Goal: Task Accomplishment & Management: Manage account settings

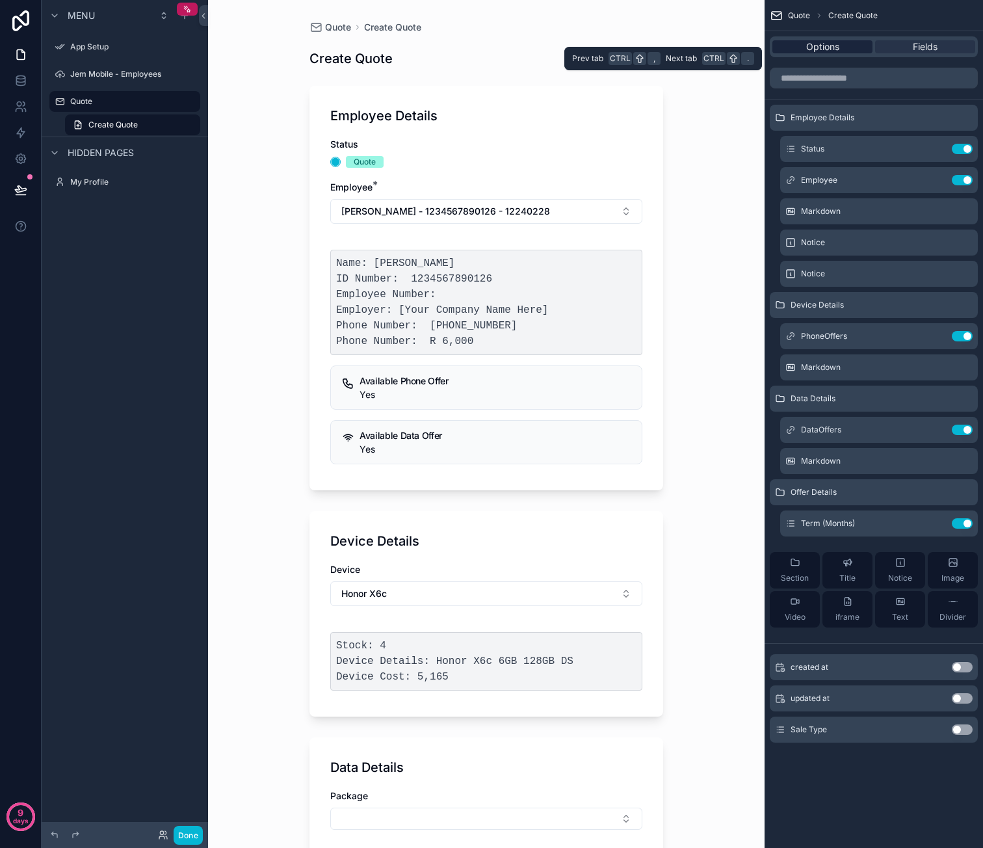
click at [823, 43] on span "Options" at bounding box center [822, 46] width 33 height 13
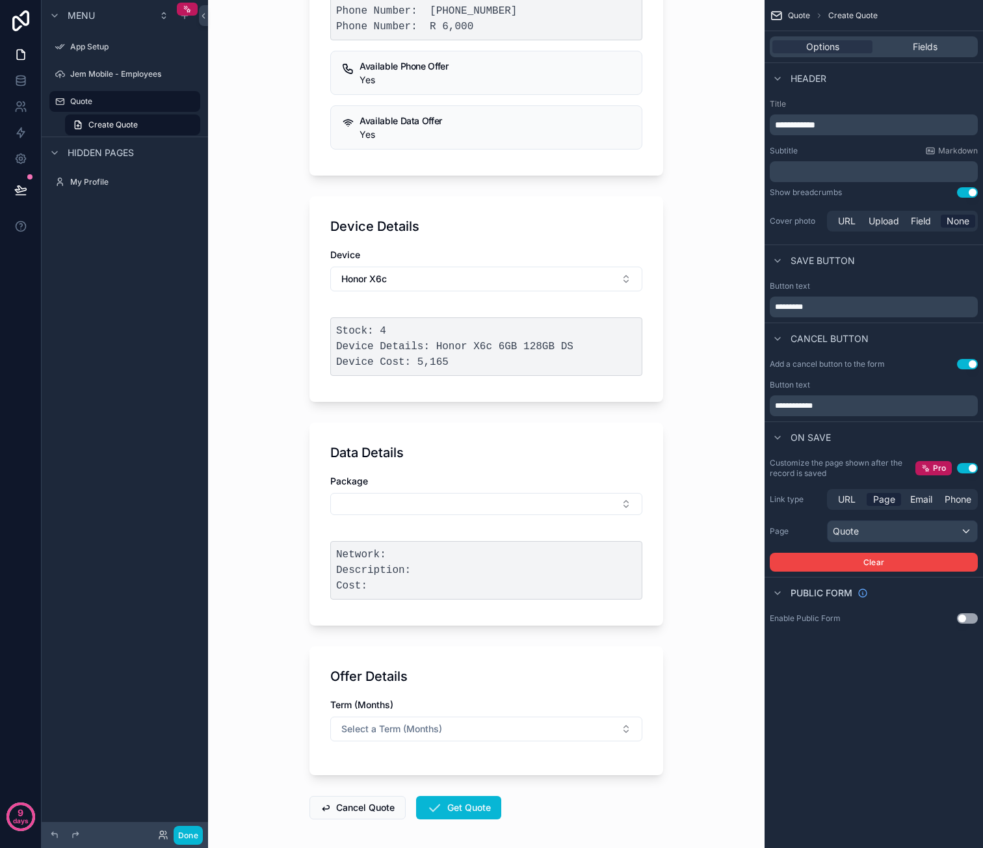
scroll to position [365, 0]
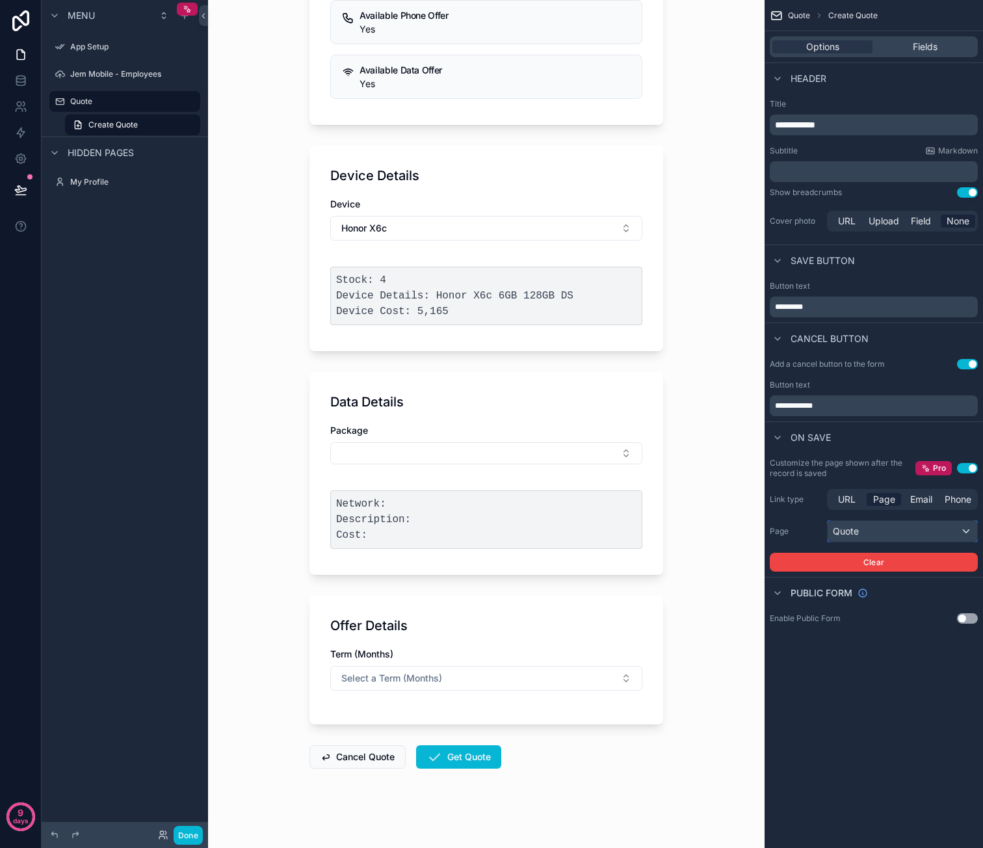
click at [926, 538] on div "Quote" at bounding box center [903, 531] width 150 height 21
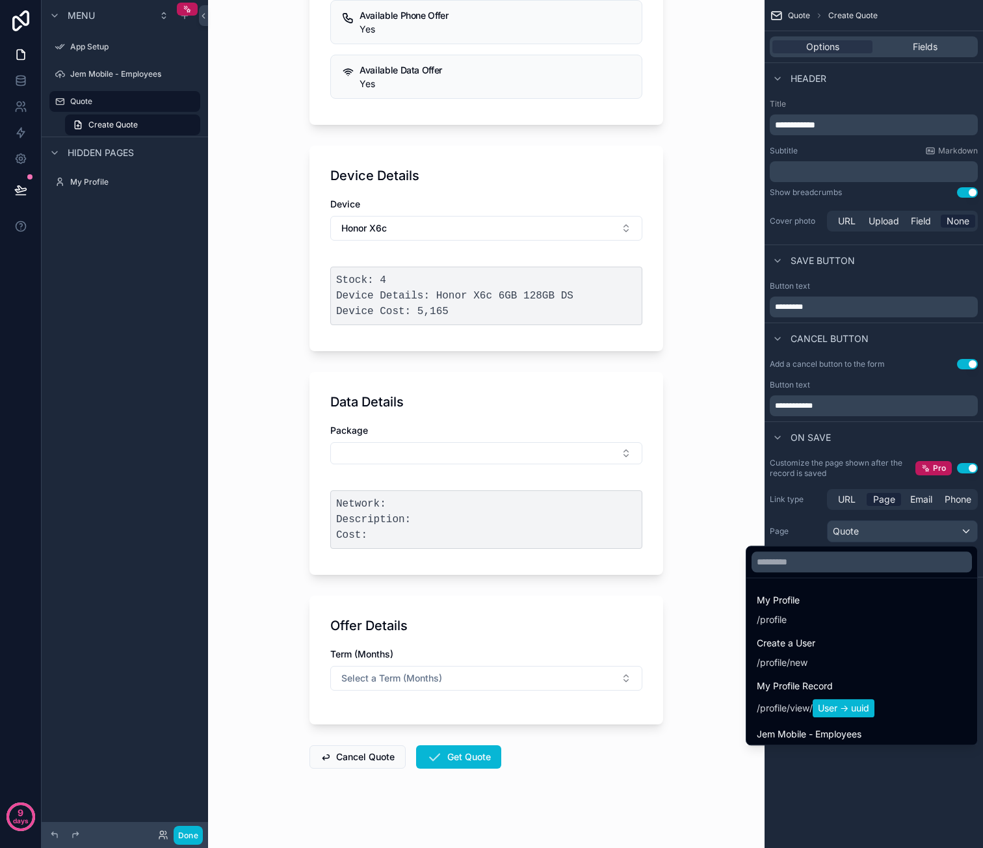
click at [805, 532] on div "scrollable content" at bounding box center [491, 424] width 983 height 848
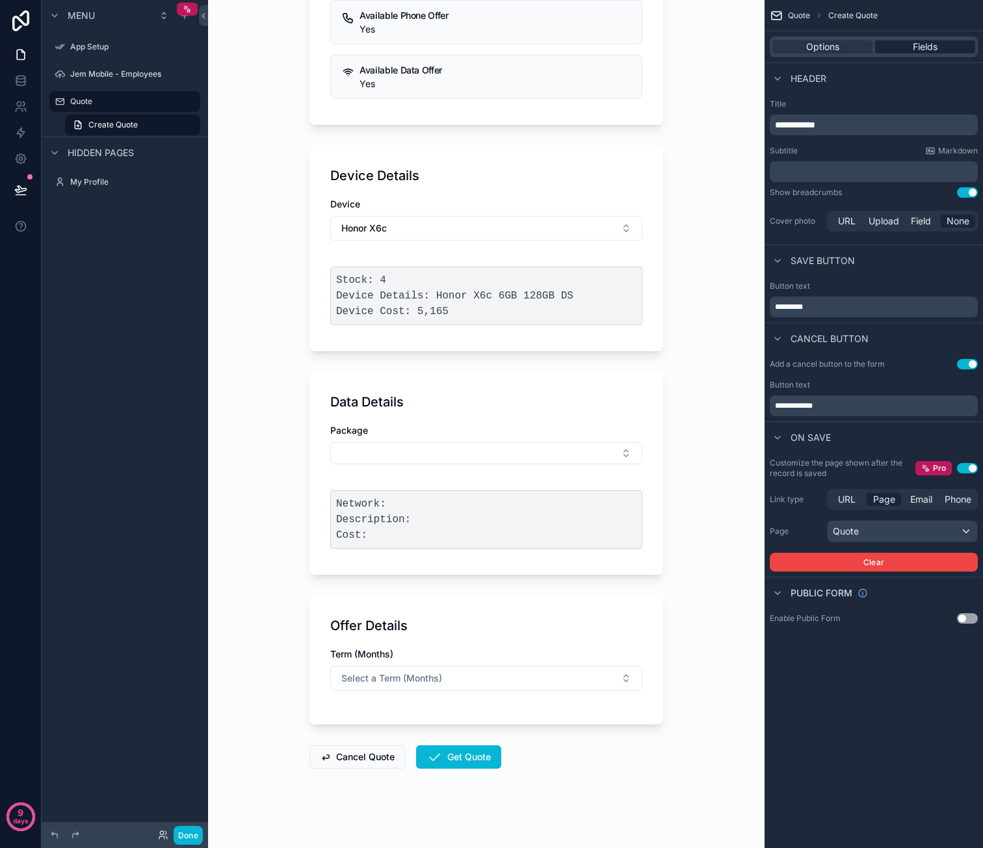
click at [904, 50] on div "Fields" at bounding box center [925, 46] width 100 height 13
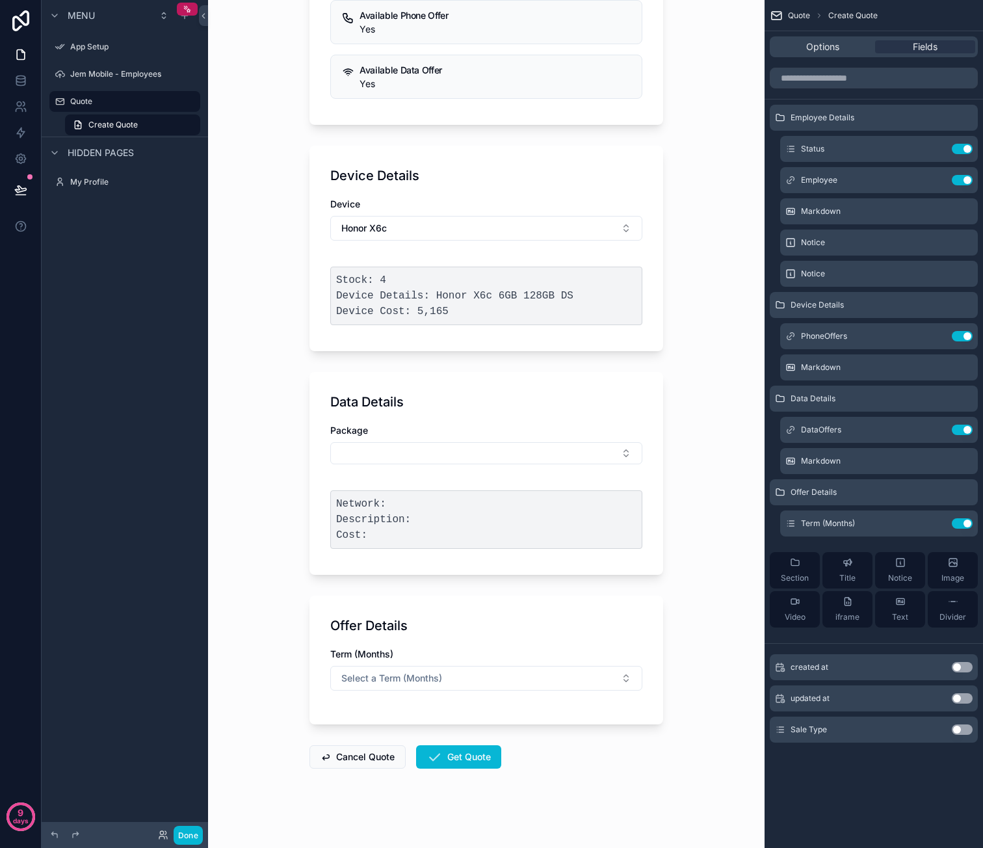
scroll to position [105, 0]
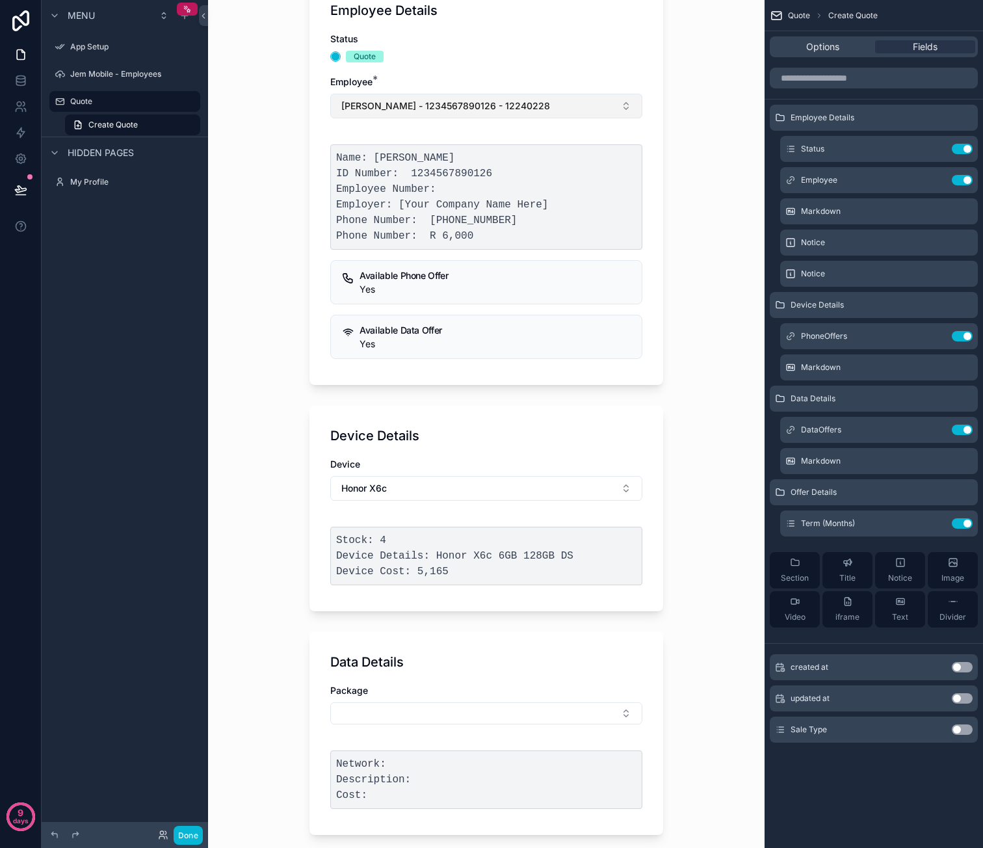
click at [568, 111] on button "[PERSON_NAME] - 1234567890126 - 12240228" at bounding box center [486, 106] width 312 height 25
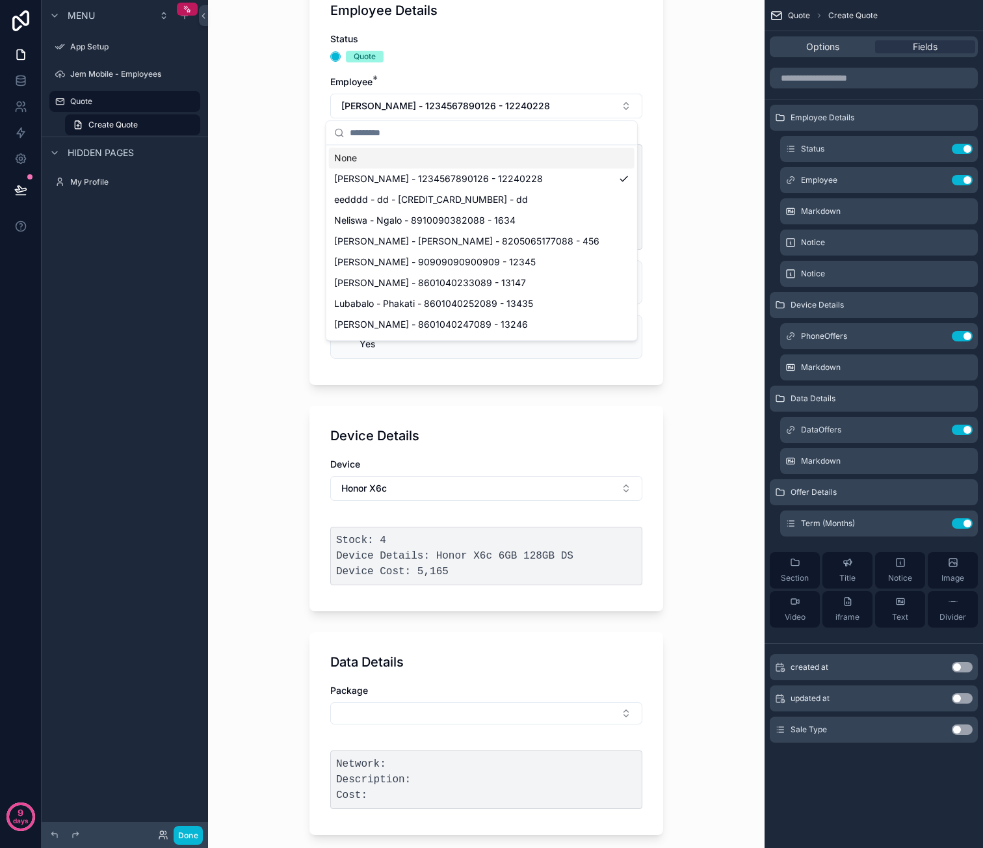
click at [697, 179] on div "Quote Create Quote Create Quote Employee Details Status Quote Employee * Caro -…" at bounding box center [486, 319] width 556 height 848
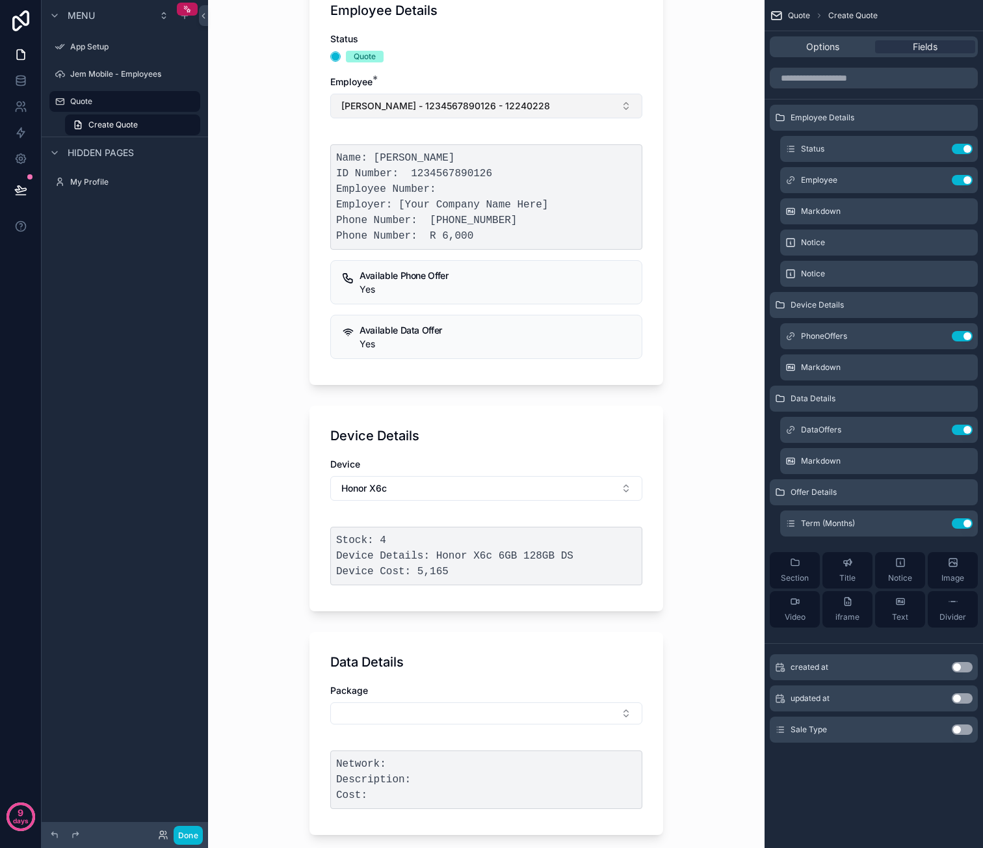
click at [475, 99] on span "[PERSON_NAME] - 1234567890126 - 12240228" at bounding box center [445, 105] width 209 height 13
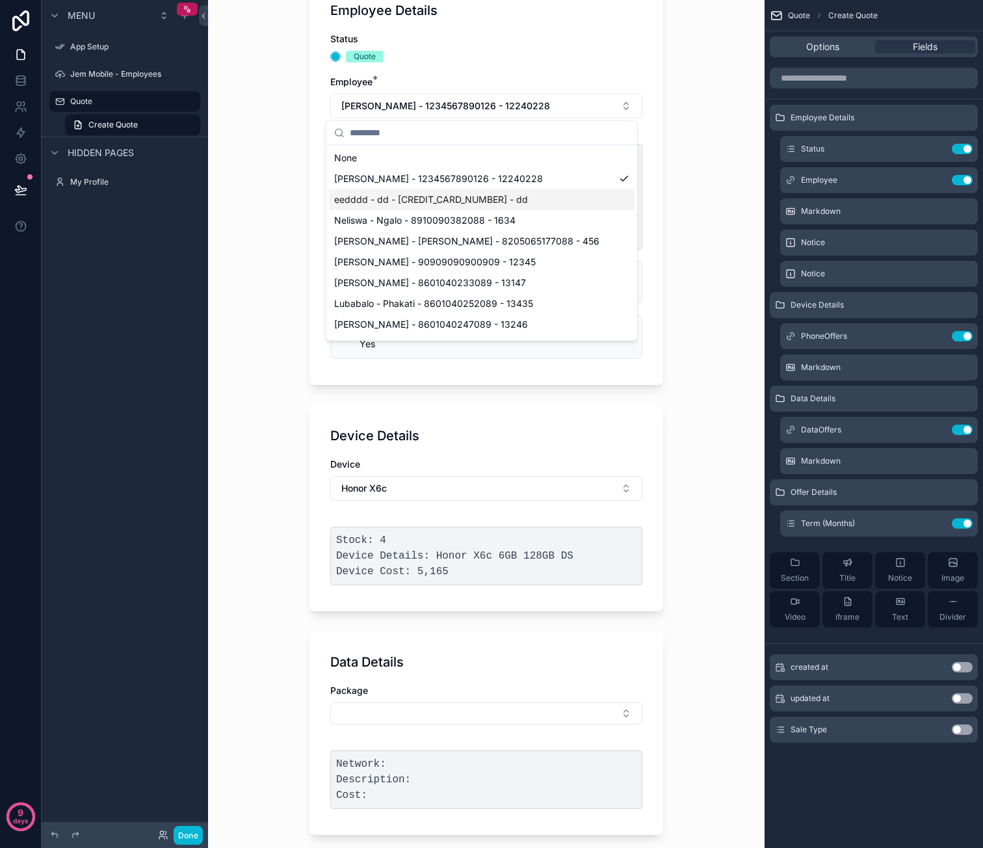
click at [415, 197] on span "eedddd - dd - [CREDIT_CARD_NUMBER] - dd" at bounding box center [431, 199] width 194 height 13
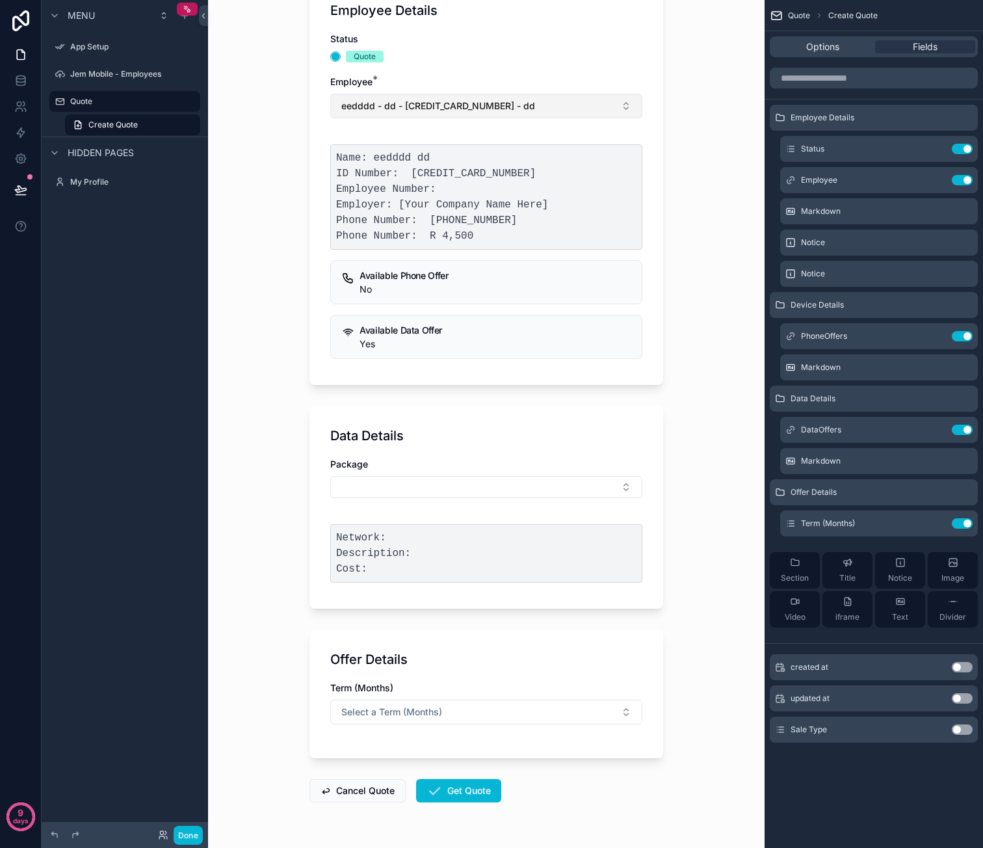
click at [539, 110] on button "eedddd - dd - [CREDIT_CARD_NUMBER] - dd" at bounding box center [486, 106] width 312 height 25
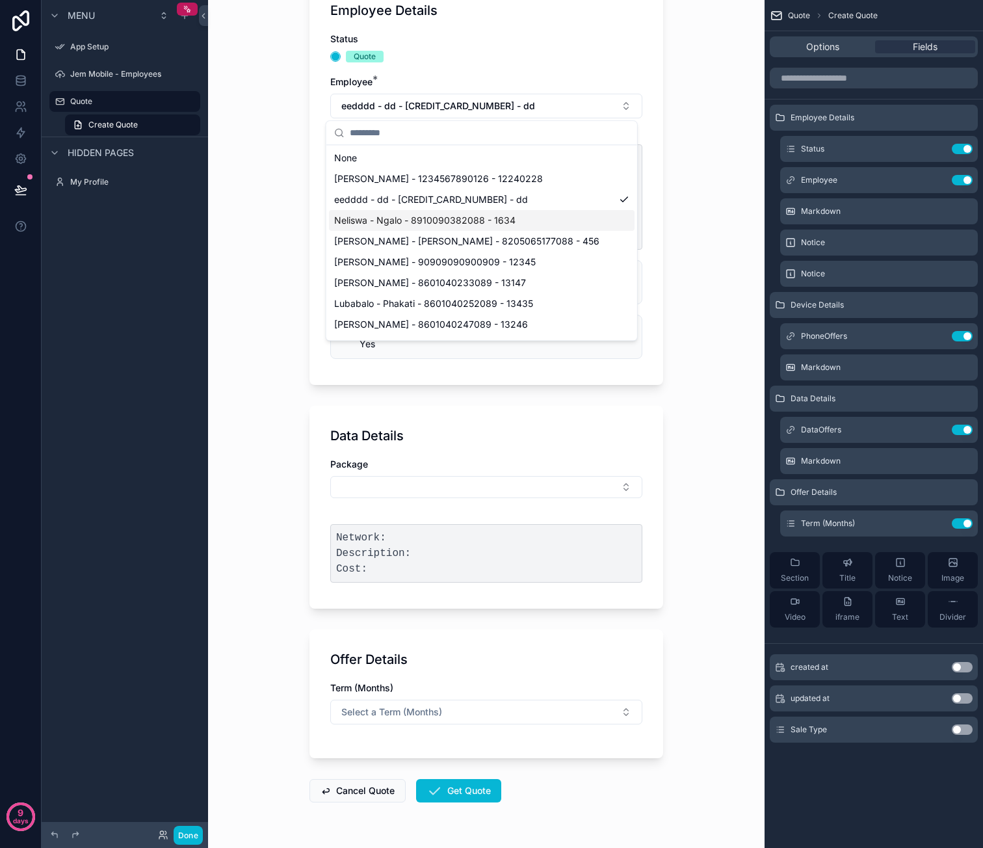
click at [520, 216] on div "Neliswa - Ngalo - 8910090382088 - 1634" at bounding box center [482, 220] width 306 height 21
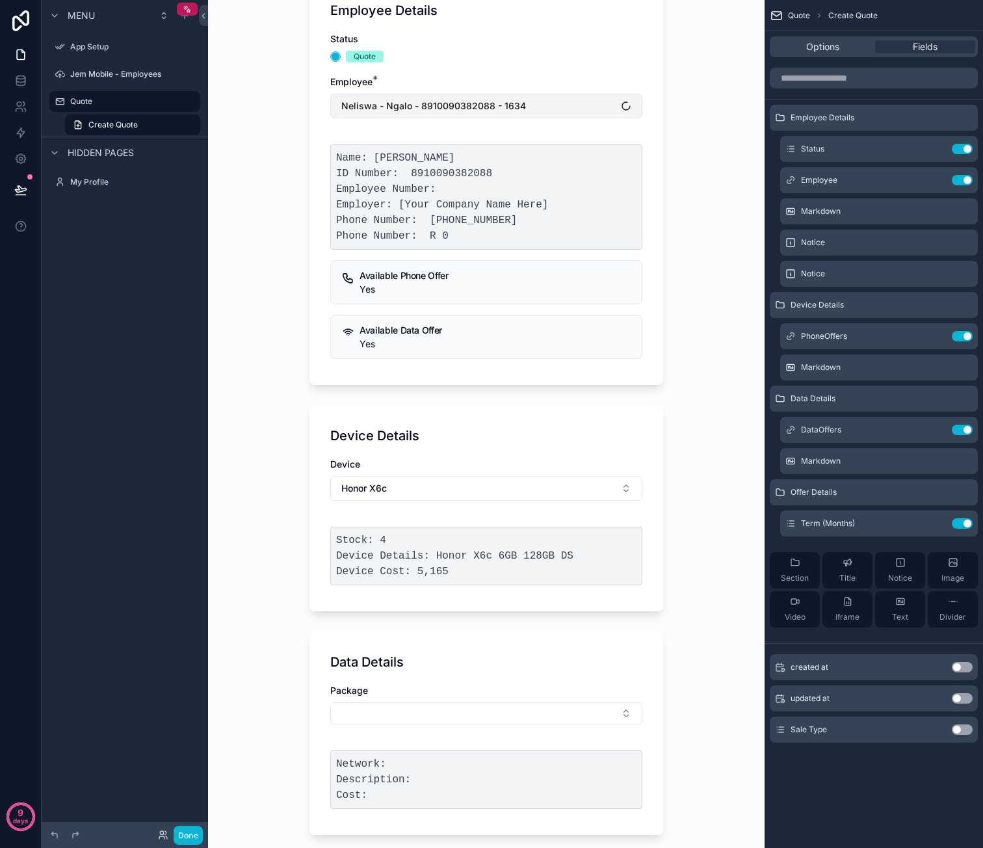
click at [508, 104] on span "Neliswa - Ngalo - 8910090382088 - 1634" at bounding box center [433, 105] width 185 height 13
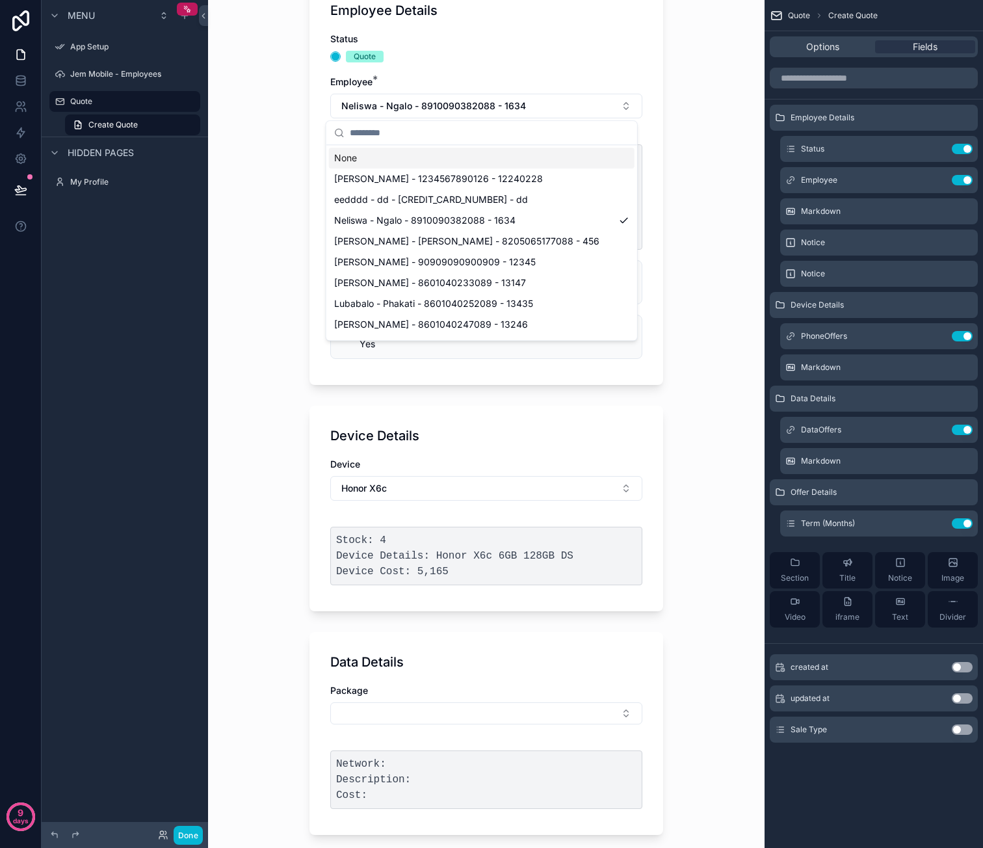
click at [692, 146] on div "Quote Create Quote Create Quote Employee Details Status Quote Employee * Nelisw…" at bounding box center [486, 319] width 556 height 848
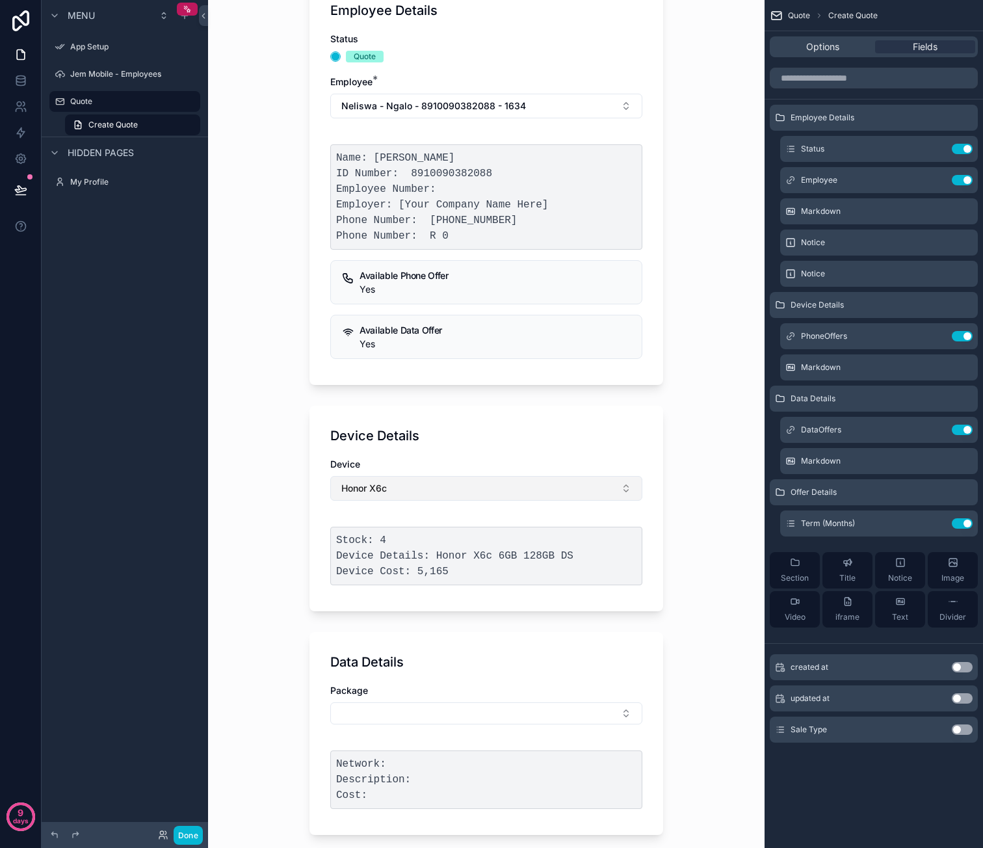
click at [475, 487] on button "Honor X6c" at bounding box center [486, 488] width 312 height 25
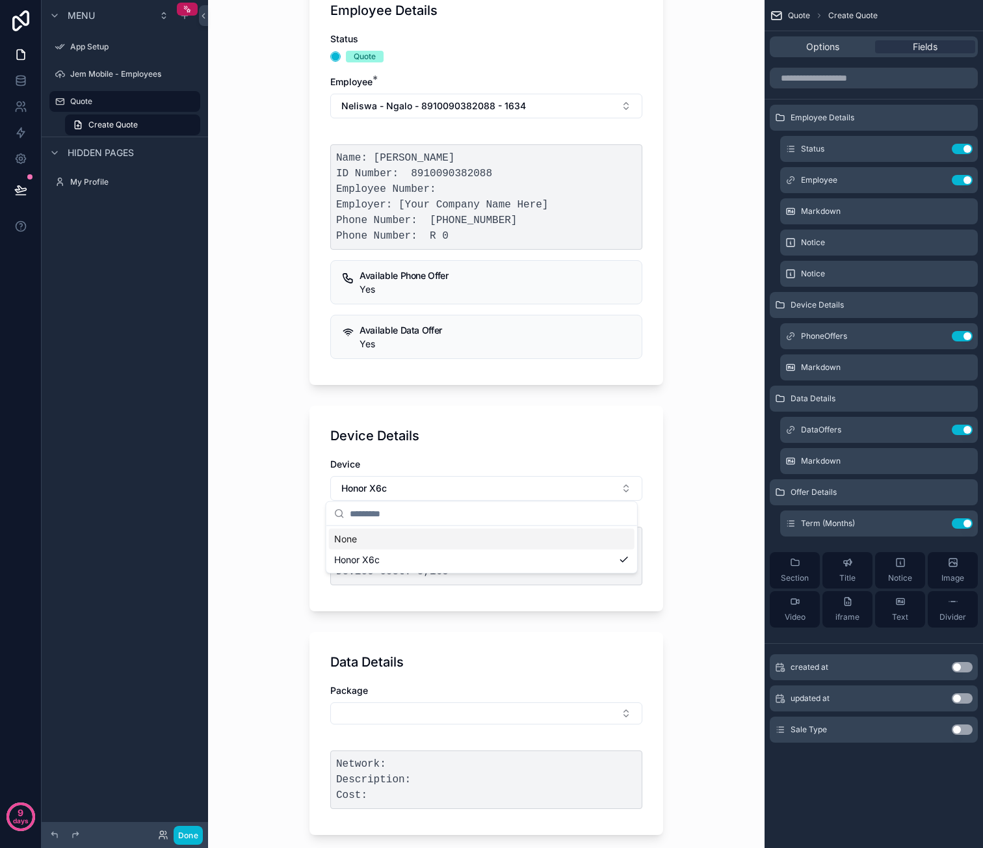
click at [517, 538] on div "None" at bounding box center [482, 539] width 306 height 21
click at [516, 482] on button "Select Button" at bounding box center [486, 487] width 312 height 22
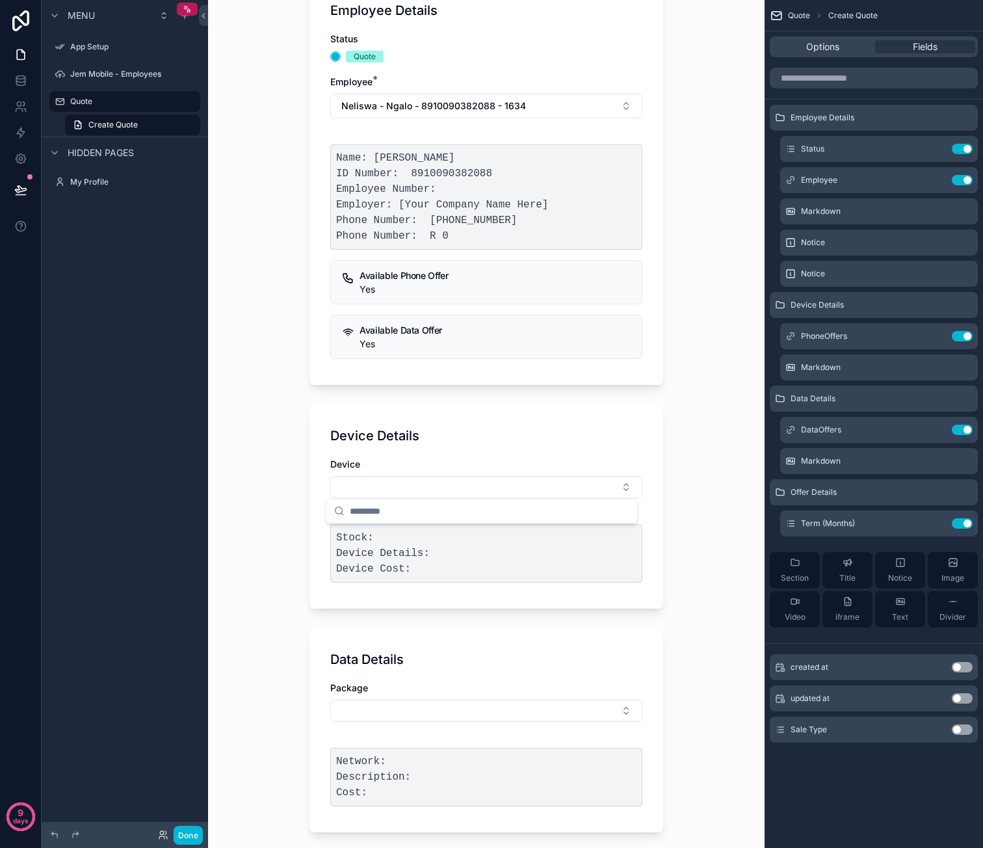
click at [681, 392] on div "Quote Create Quote Create Quote Employee Details Status Quote Employee * Nelisw…" at bounding box center [486, 319] width 556 height 848
click at [679, 292] on div "Quote Create Quote Create Quote Employee Details Status Quote Employee * Nelisw…" at bounding box center [486, 319] width 556 height 848
click at [524, 106] on button "Neliswa - Ngalo - 8910090382088 - 1634" at bounding box center [486, 106] width 312 height 25
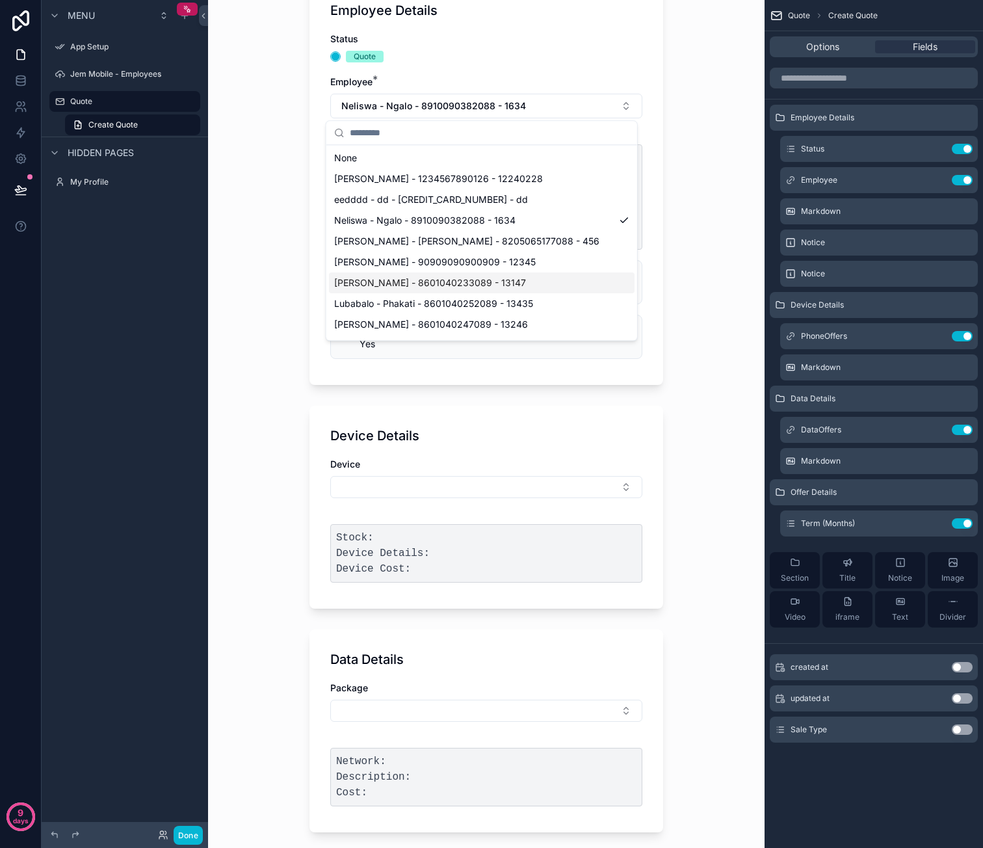
click at [499, 273] on div "[PERSON_NAME] - 8601040233089 - 13147" at bounding box center [482, 282] width 306 height 21
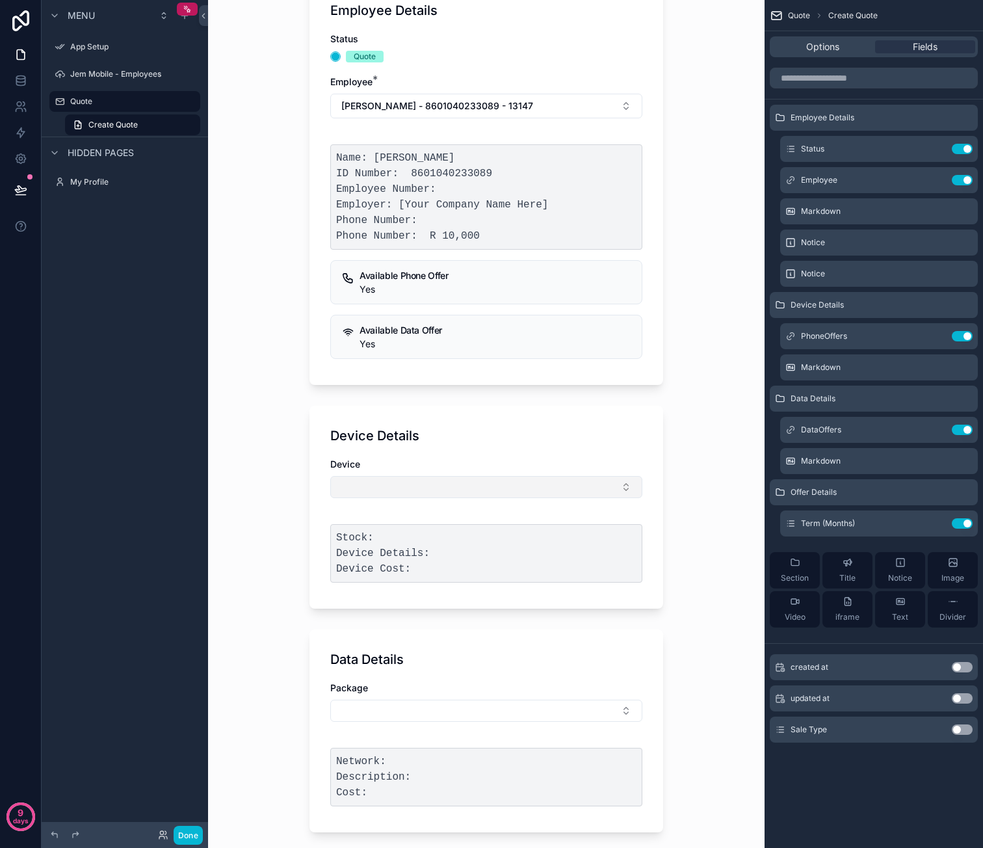
click at [536, 480] on button "Select Button" at bounding box center [486, 487] width 312 height 22
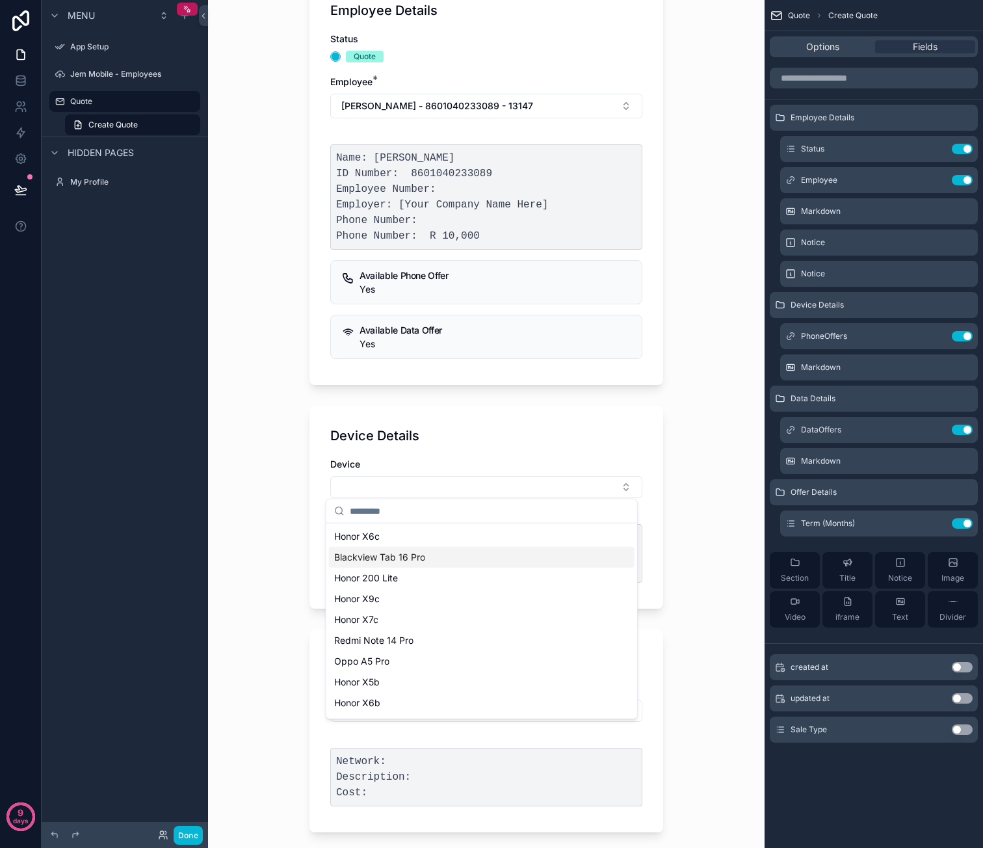
click at [653, 426] on div "Device Details Device Stock: Device Details: Device Cost:" at bounding box center [486, 507] width 354 height 203
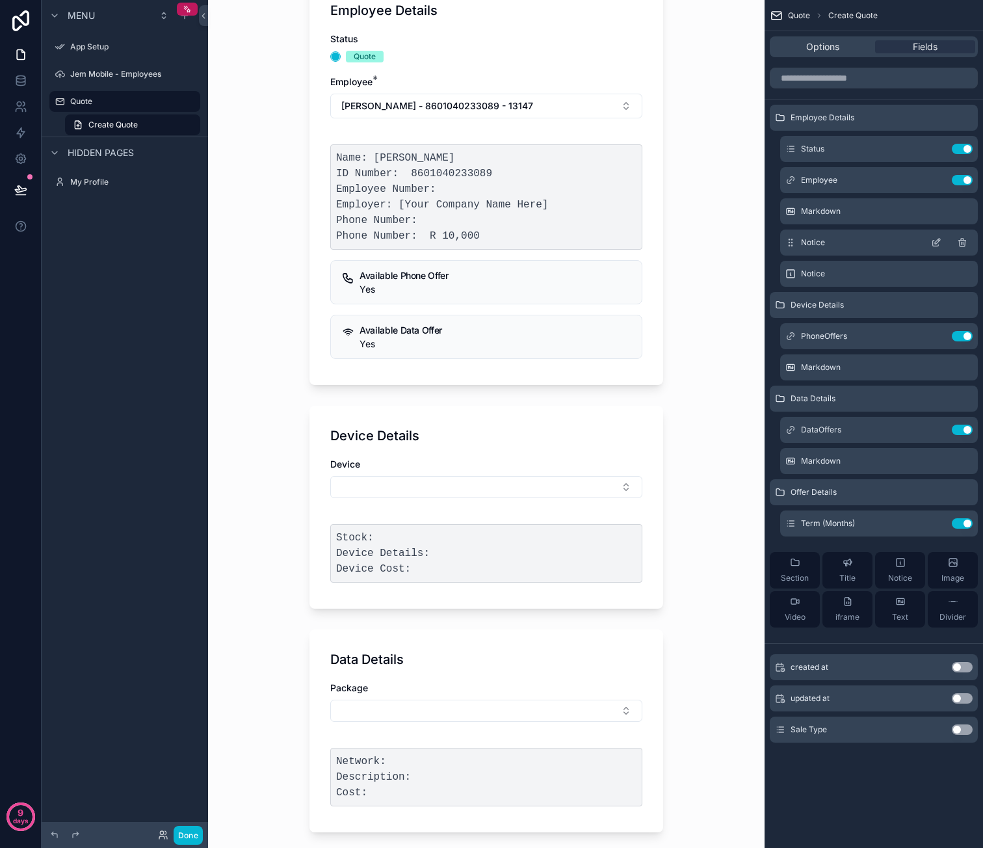
click at [934, 241] on icon "scrollable content" at bounding box center [936, 242] width 10 height 10
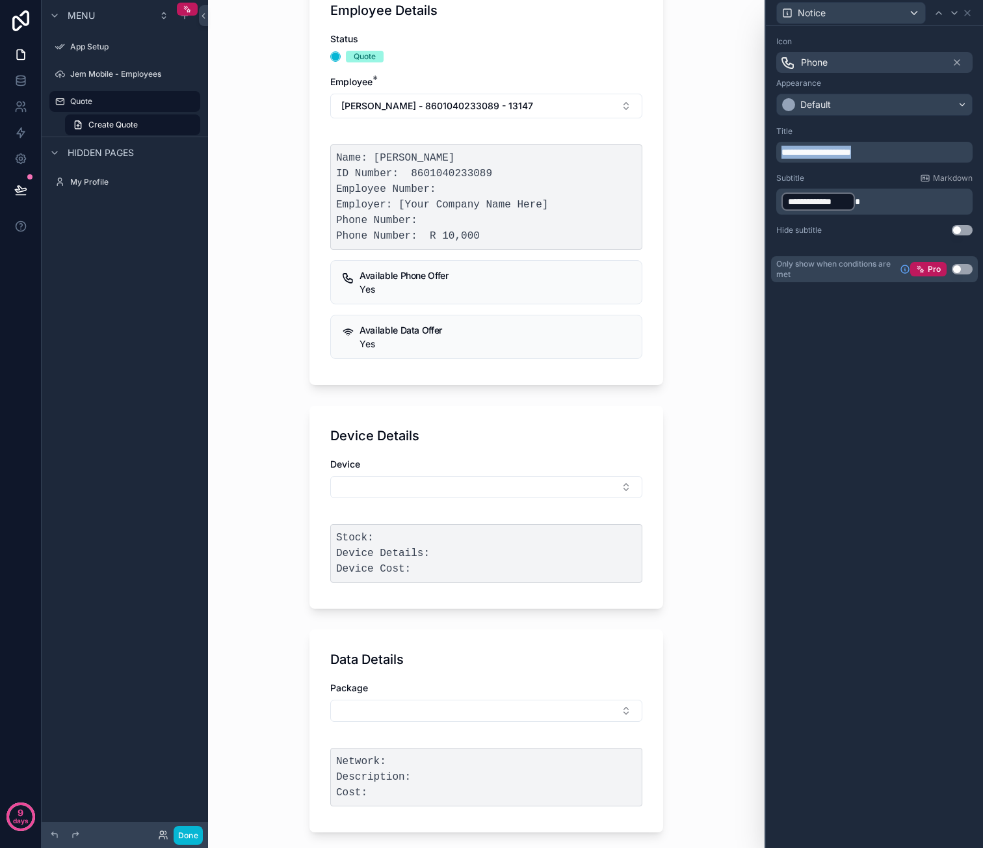
drag, startPoint x: 893, startPoint y: 150, endPoint x: 774, endPoint y: 156, distance: 119.8
click at [774, 156] on div "**********" at bounding box center [874, 181] width 207 height 120
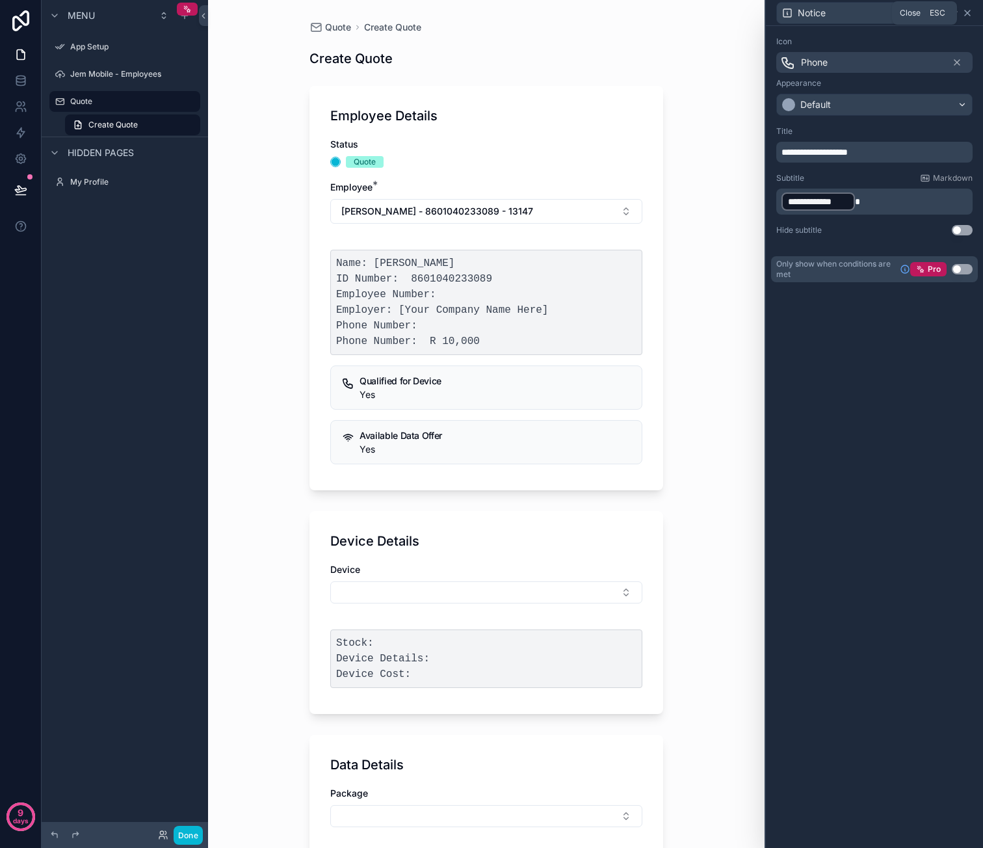
click at [971, 12] on icon at bounding box center [967, 13] width 10 height 10
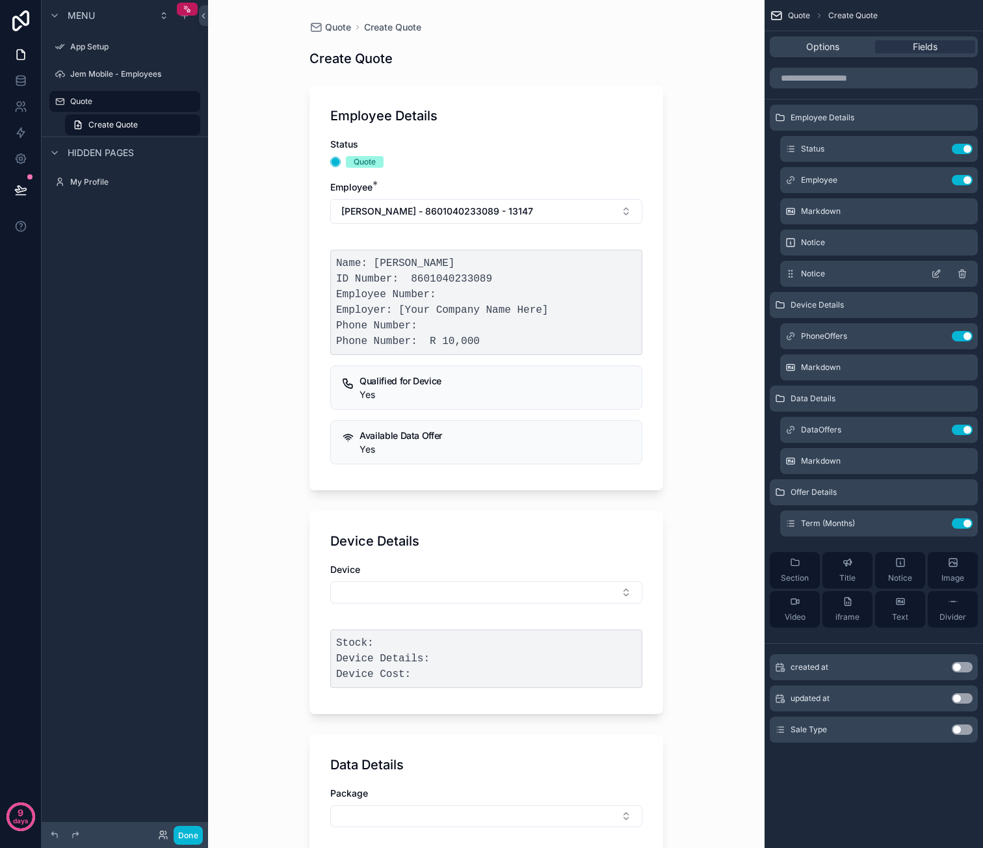
click at [931, 273] on icon "scrollable content" at bounding box center [936, 273] width 10 height 10
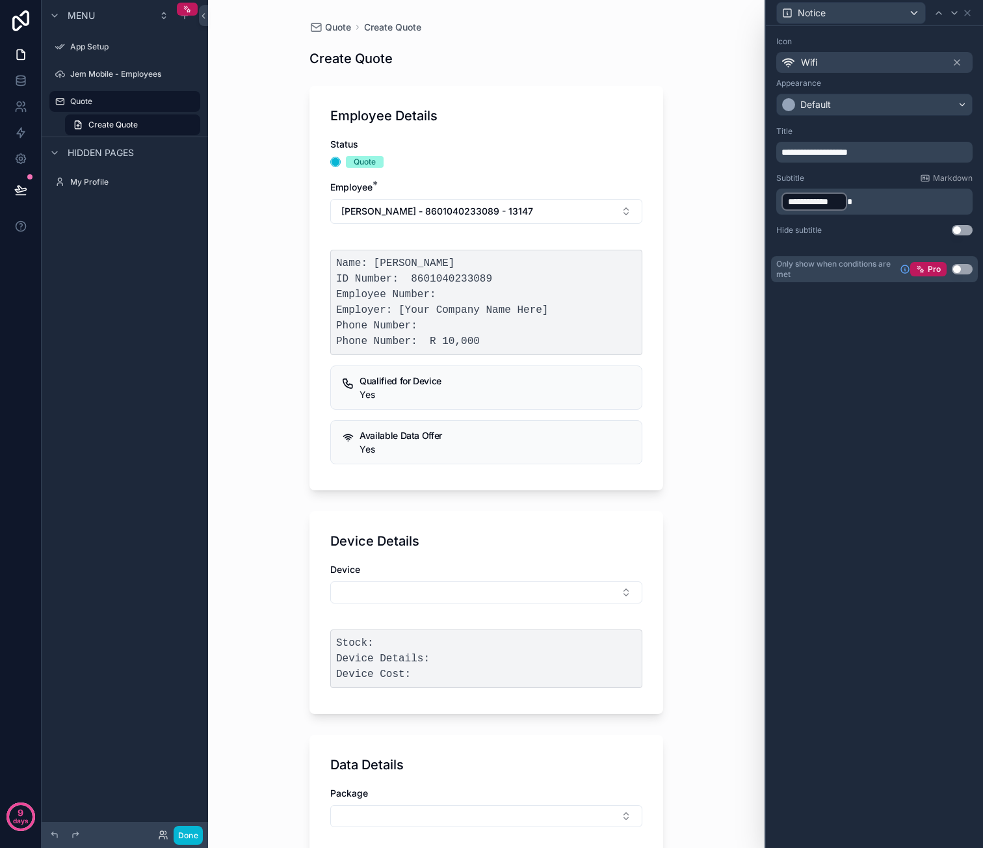
click at [803, 153] on span "**********" at bounding box center [814, 152] width 66 height 9
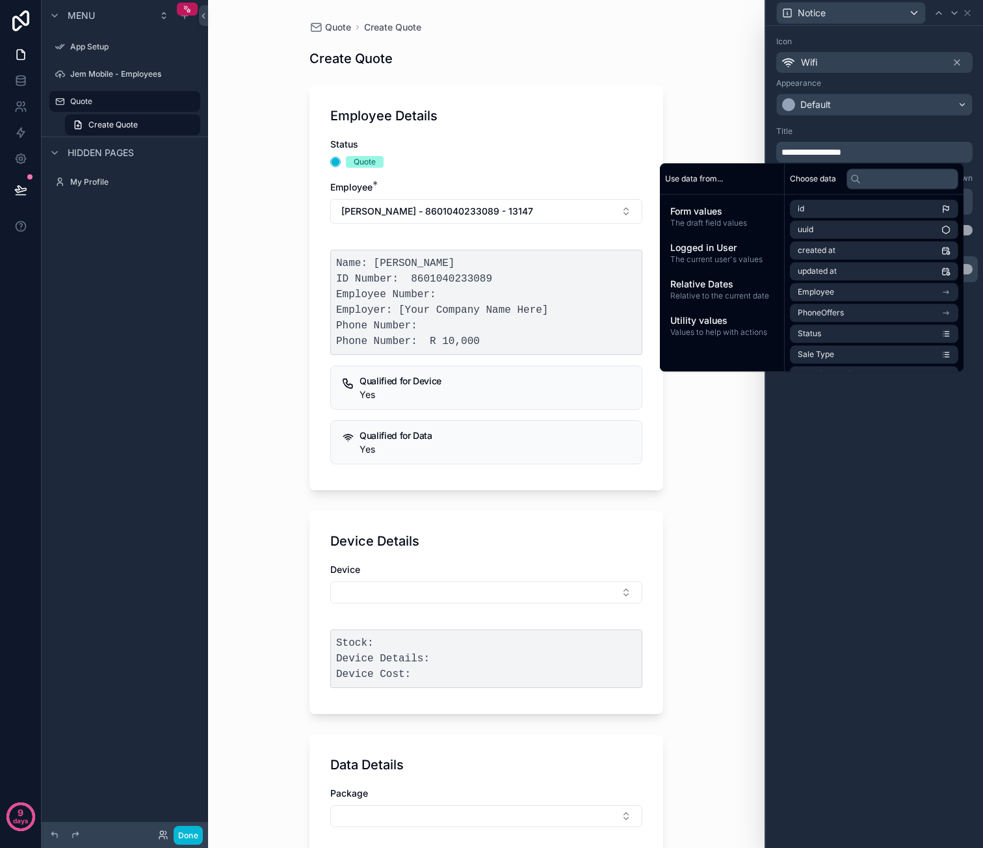
click at [885, 436] on div "**********" at bounding box center [874, 437] width 217 height 822
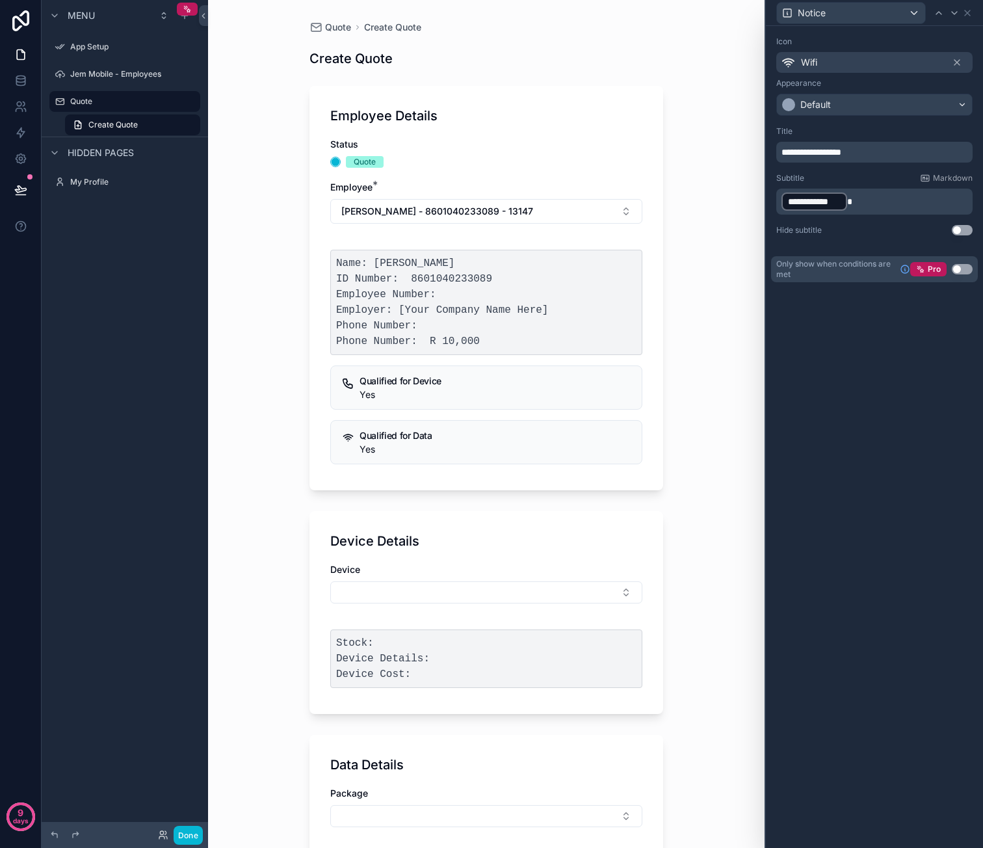
click at [966, 18] on div "Notice" at bounding box center [874, 12] width 207 height 25
click at [962, 229] on button "Use setting" at bounding box center [962, 230] width 21 height 10
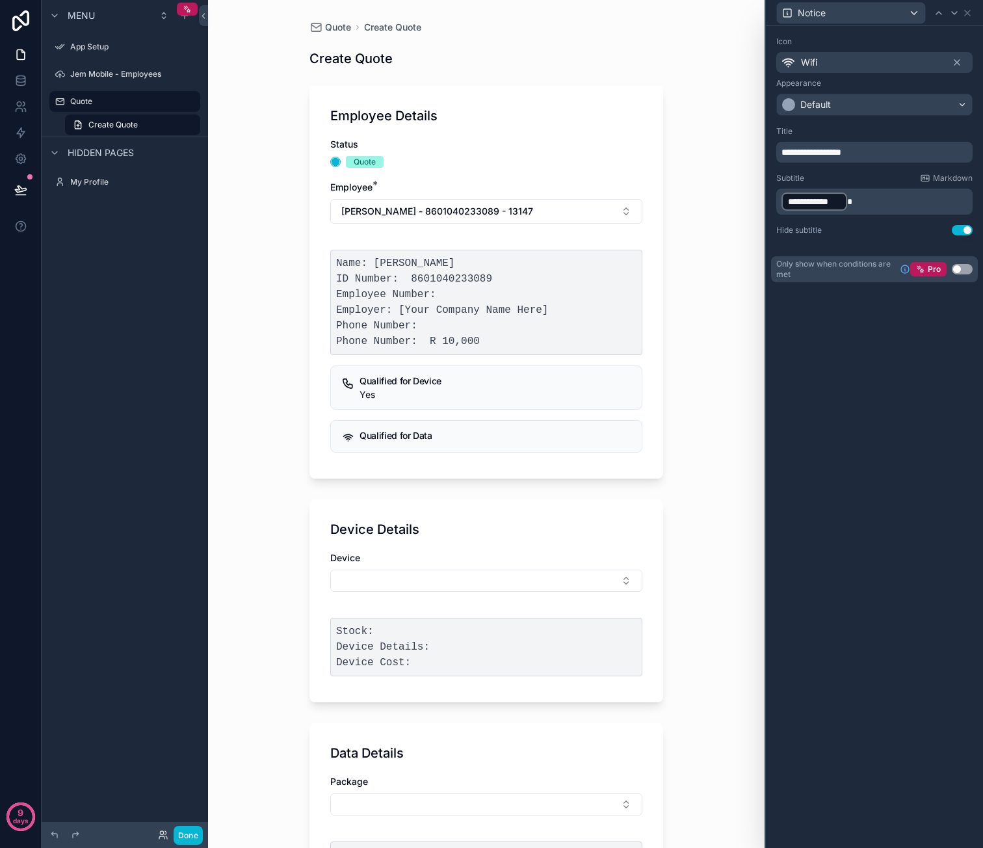
click at [962, 229] on button "Use setting" at bounding box center [962, 230] width 21 height 10
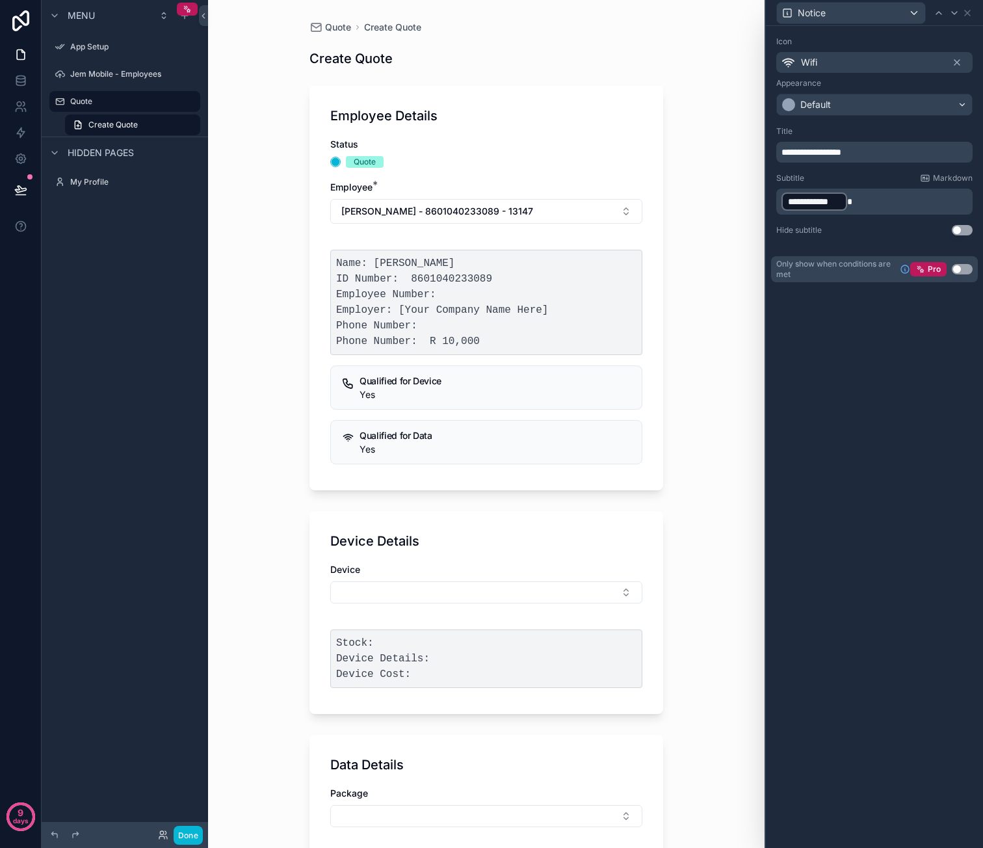
click at [963, 265] on button "Use setting" at bounding box center [962, 269] width 21 height 10
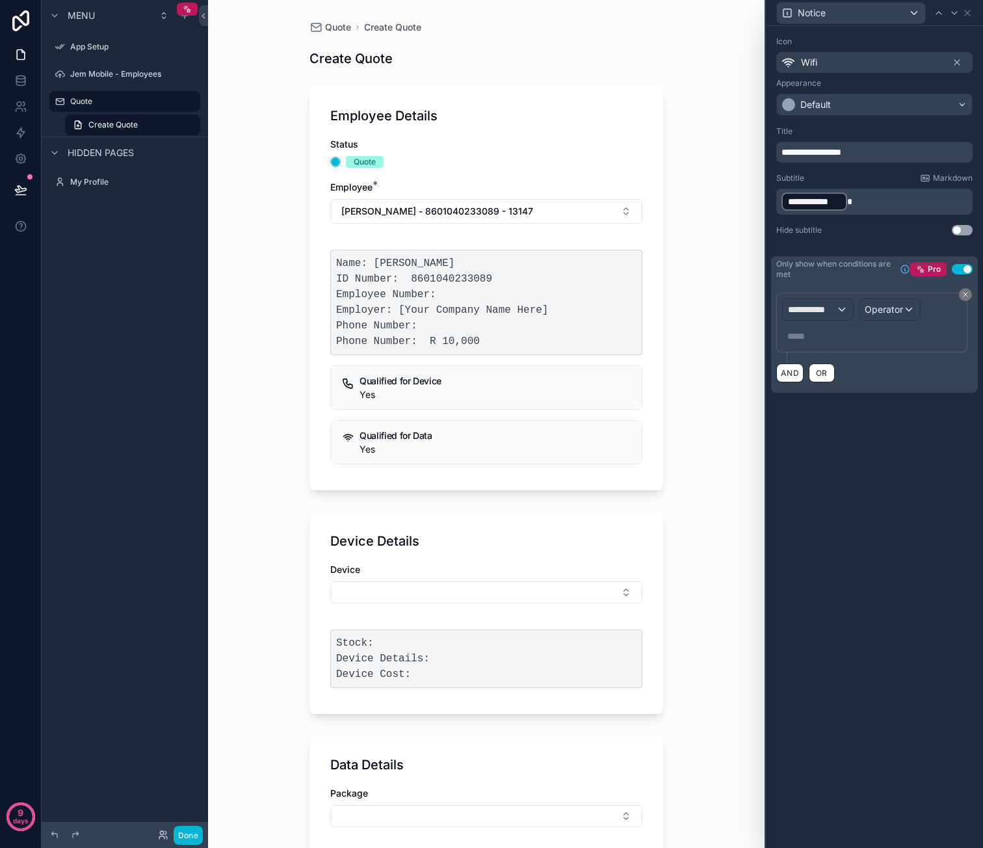
click at [963, 263] on div "Pro Use setting" at bounding box center [941, 269] width 62 height 14
click at [963, 265] on button "Use setting" at bounding box center [962, 269] width 21 height 10
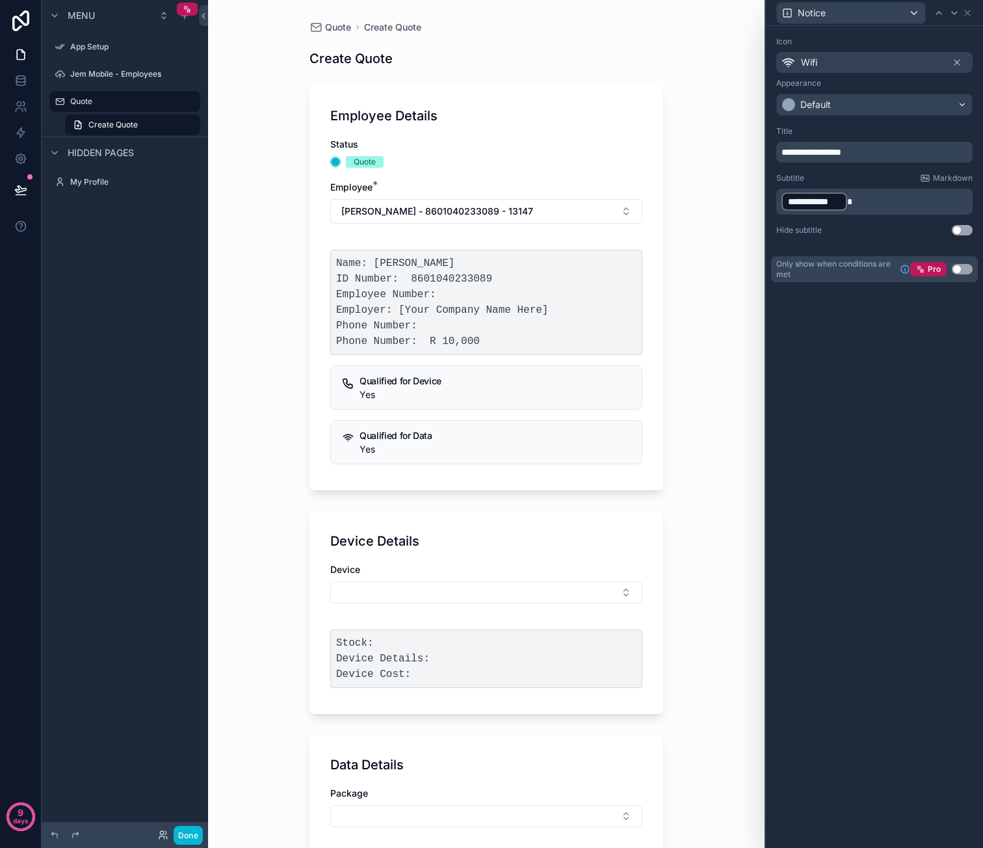
click at [962, 265] on button "Use setting" at bounding box center [962, 269] width 21 height 10
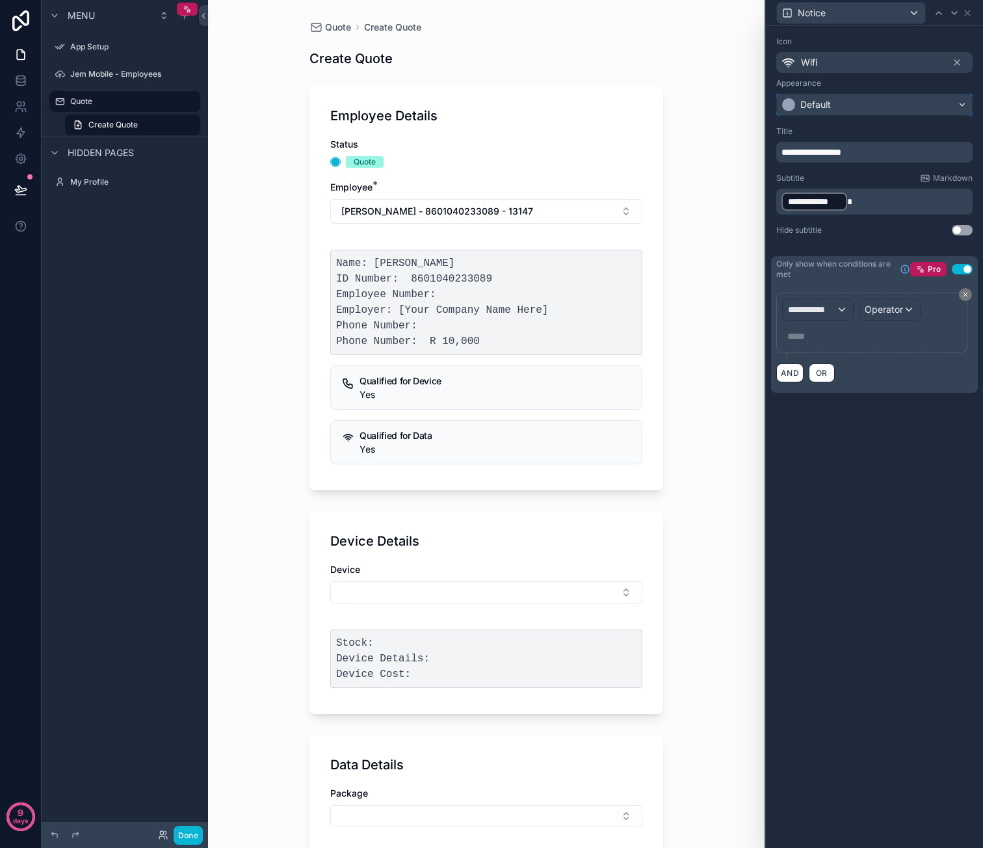
click at [868, 104] on div "Default" at bounding box center [874, 104] width 195 height 21
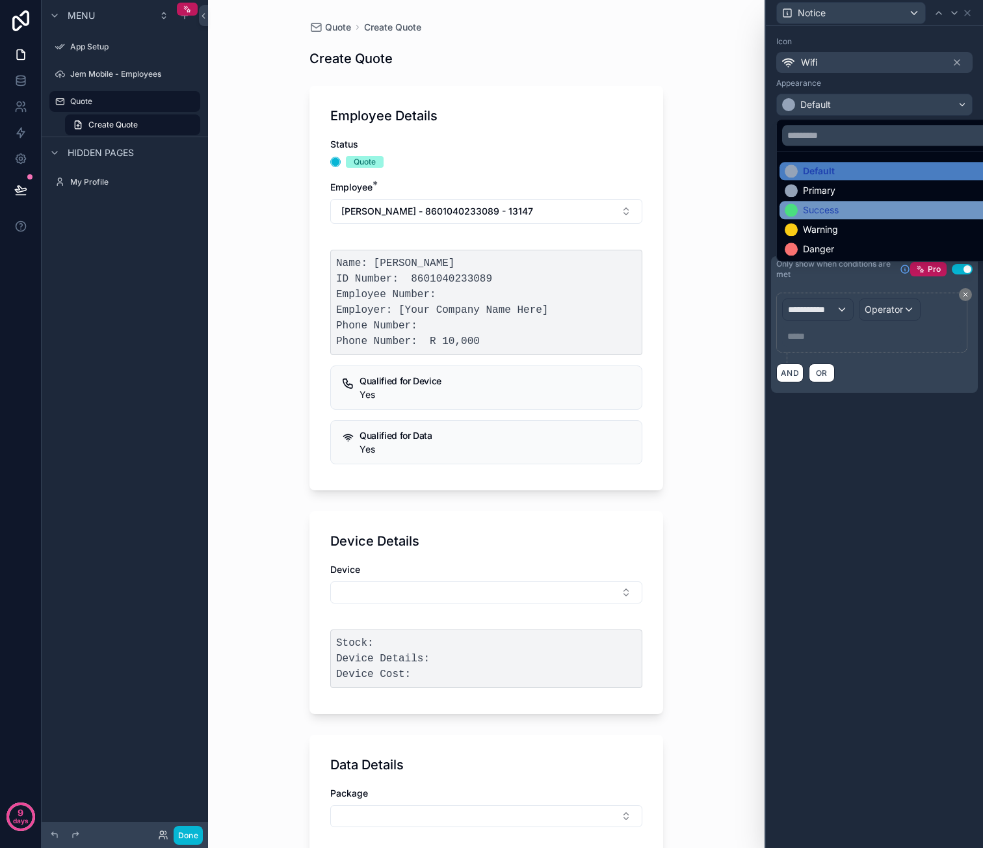
click at [838, 215] on div "Success" at bounding box center [821, 209] width 36 height 13
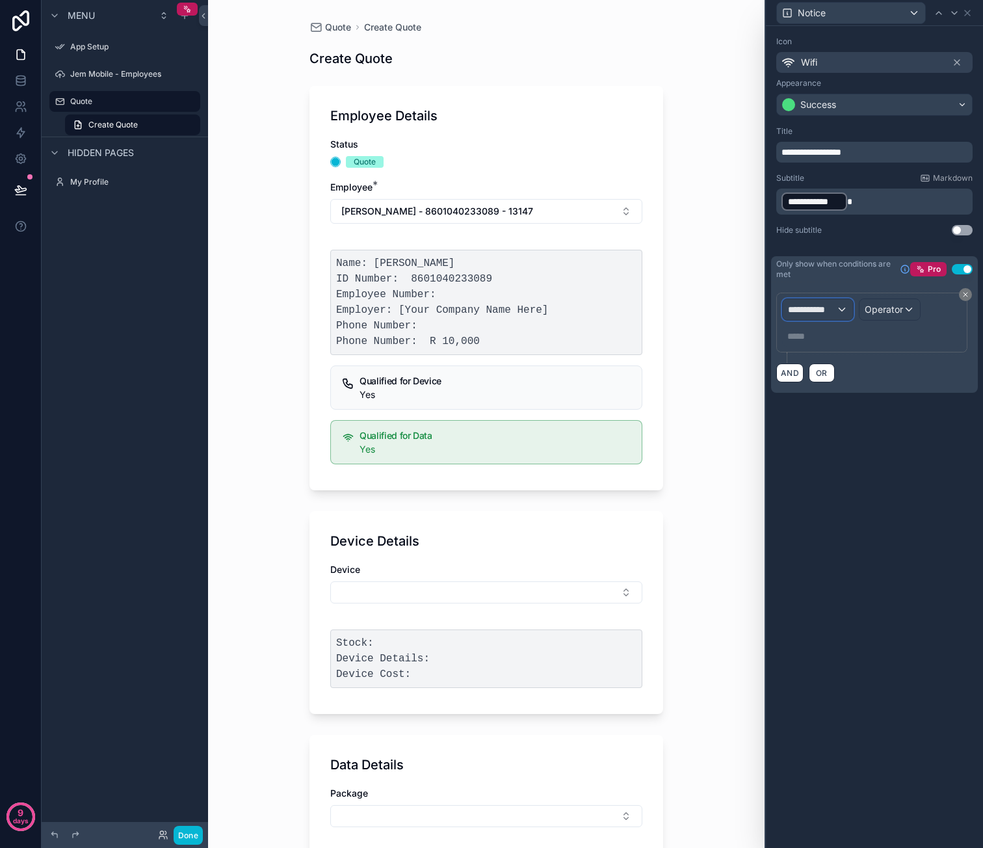
click at [826, 309] on span "**********" at bounding box center [812, 309] width 48 height 13
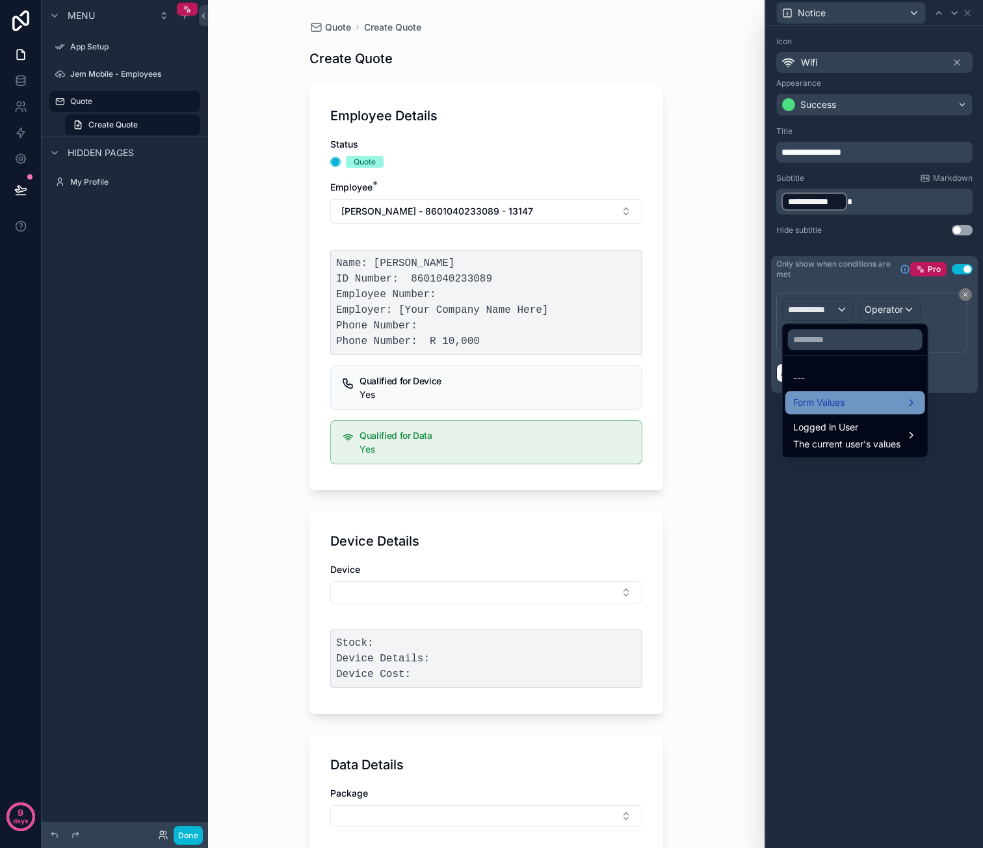
click at [889, 403] on div "Form Values" at bounding box center [855, 403] width 124 height 16
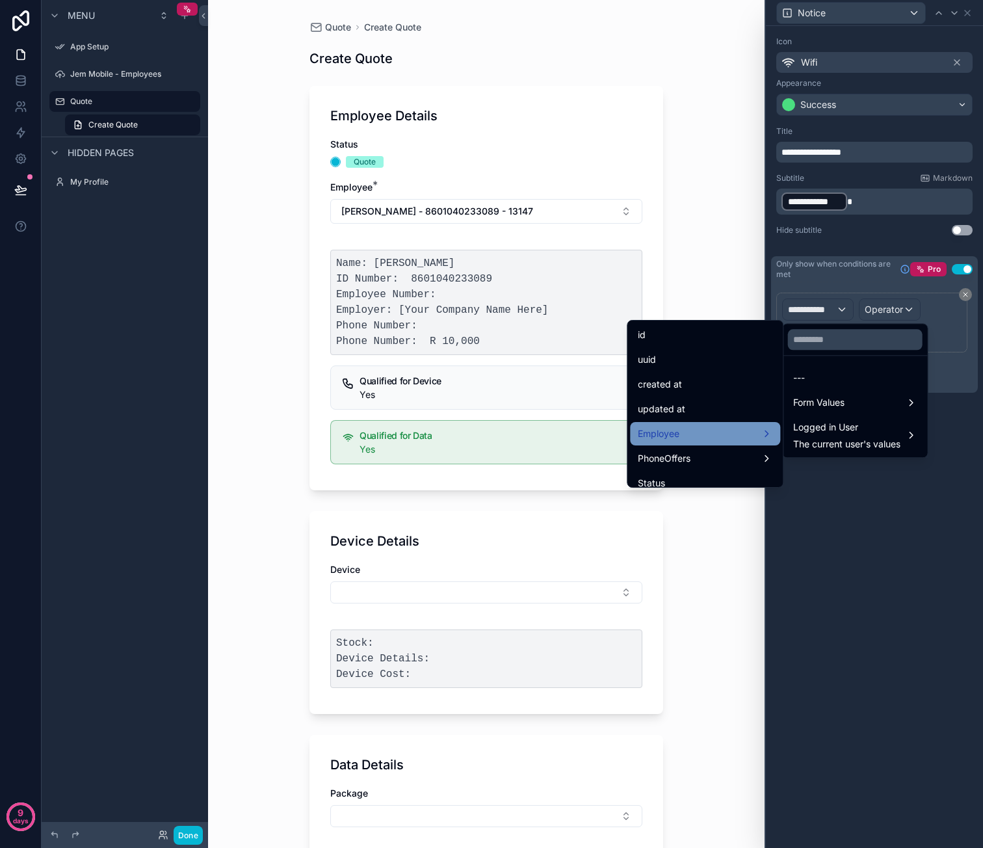
click at [718, 427] on div "Employee" at bounding box center [705, 434] width 135 height 16
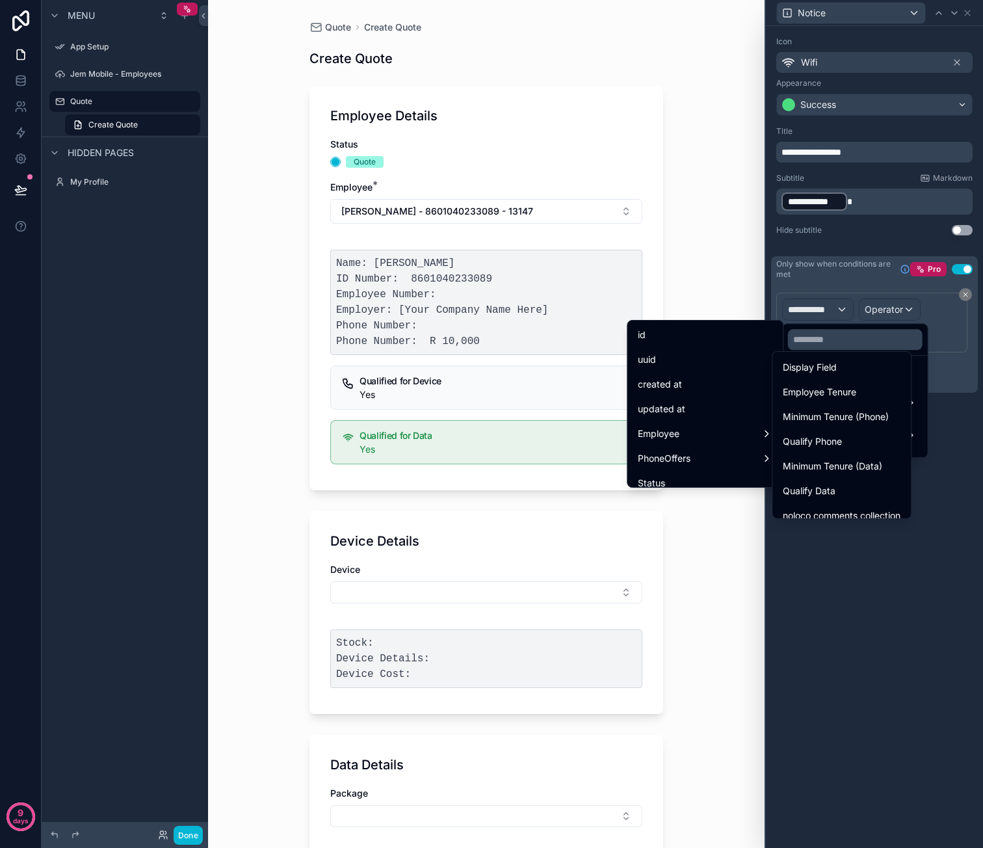
scroll to position [390, 0]
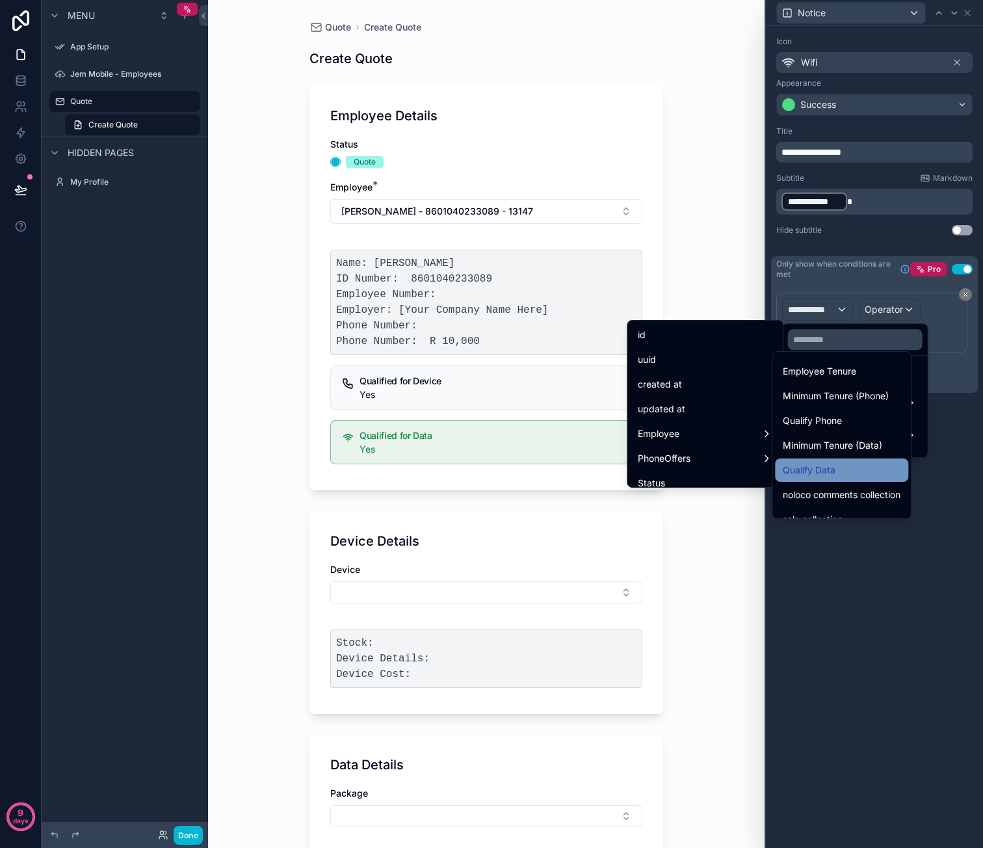
click at [847, 464] on div "Qualify Data" at bounding box center [842, 470] width 118 height 16
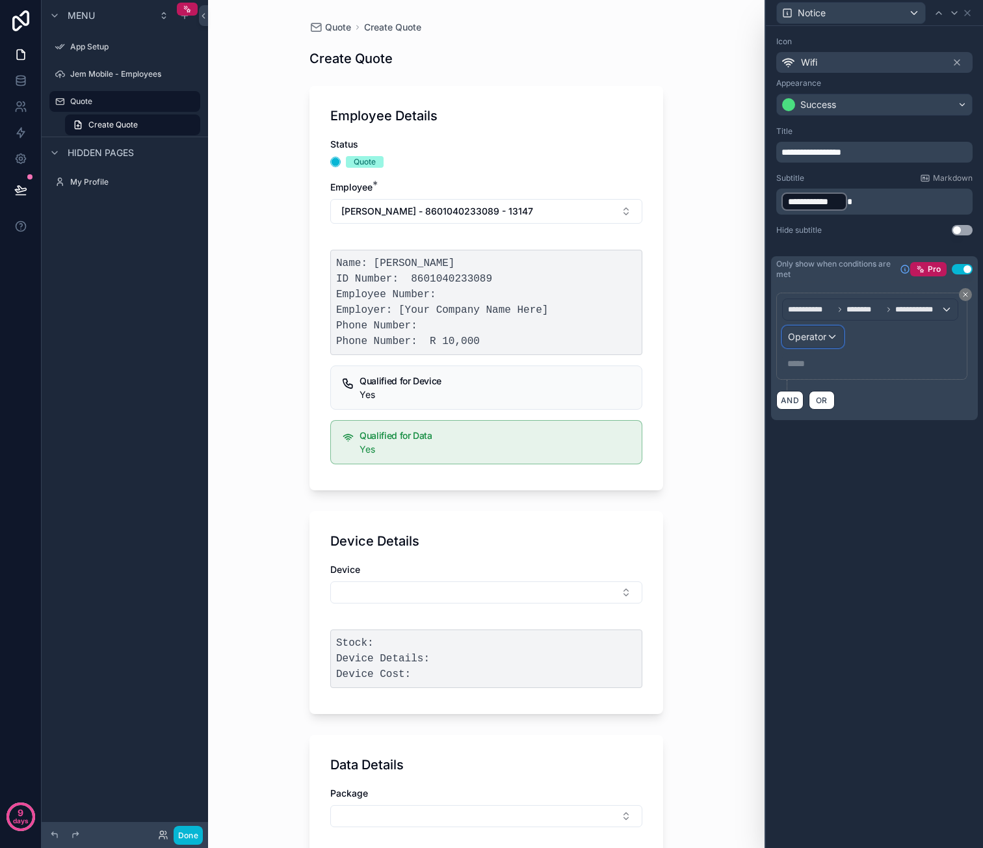
click at [818, 336] on span "Operator" at bounding box center [807, 336] width 38 height 11
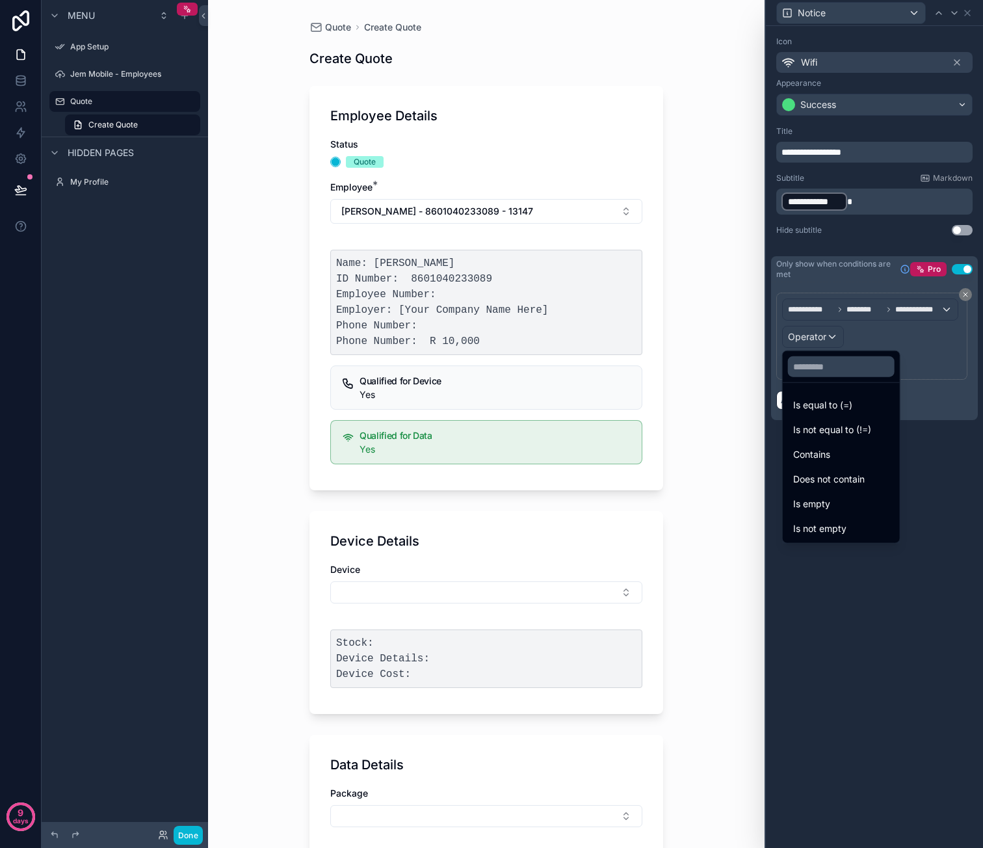
click at [874, 405] on div "Is equal to (=)" at bounding box center [841, 405] width 96 height 16
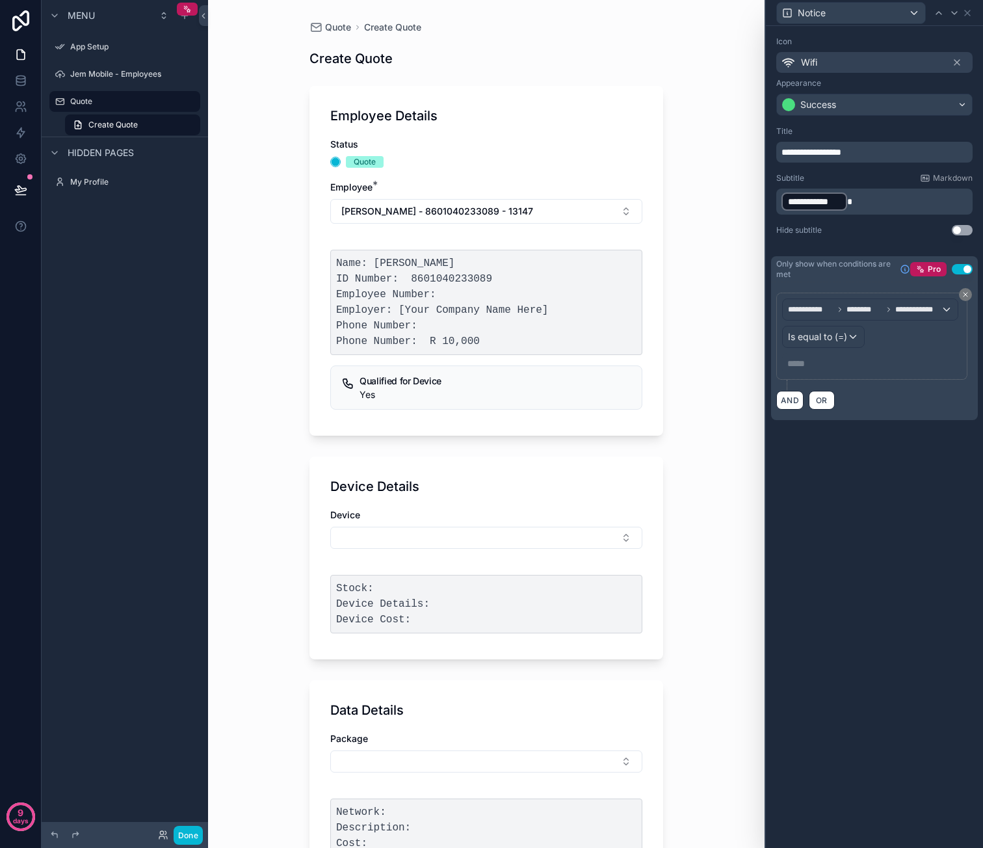
click at [837, 361] on p "***** ﻿" at bounding box center [873, 363] width 172 height 13
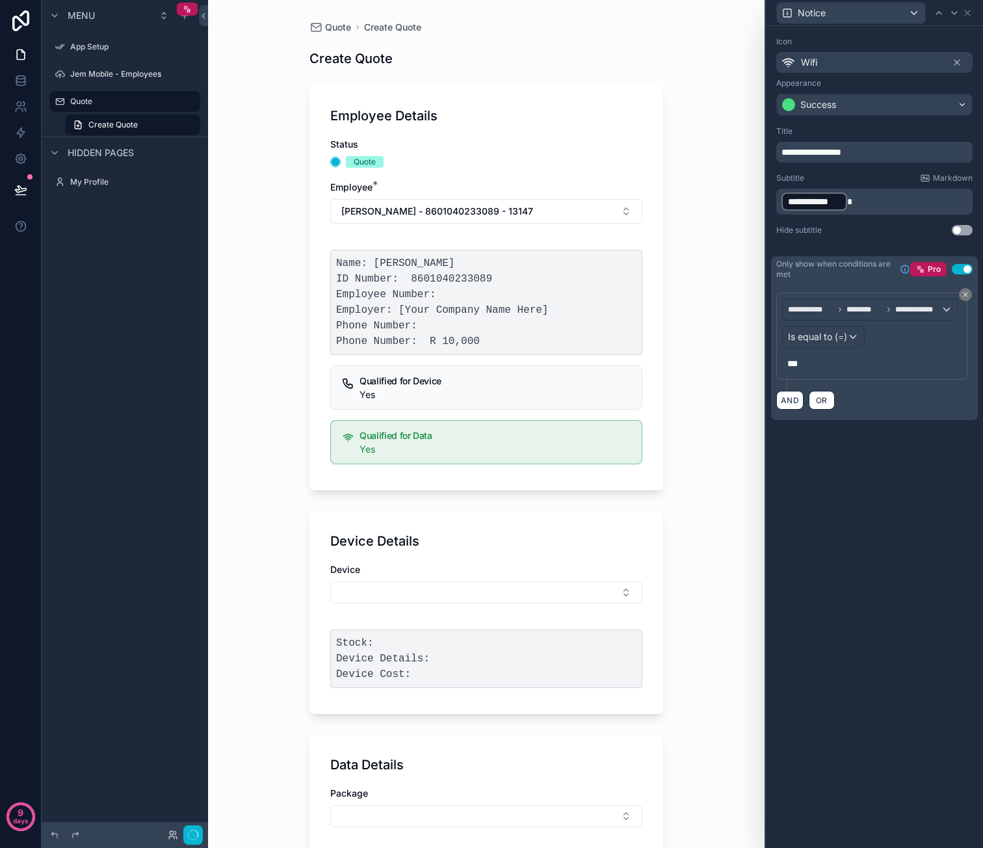
click at [848, 458] on div "**********" at bounding box center [874, 437] width 217 height 822
click at [910, 205] on p "**********" at bounding box center [875, 201] width 189 height 21
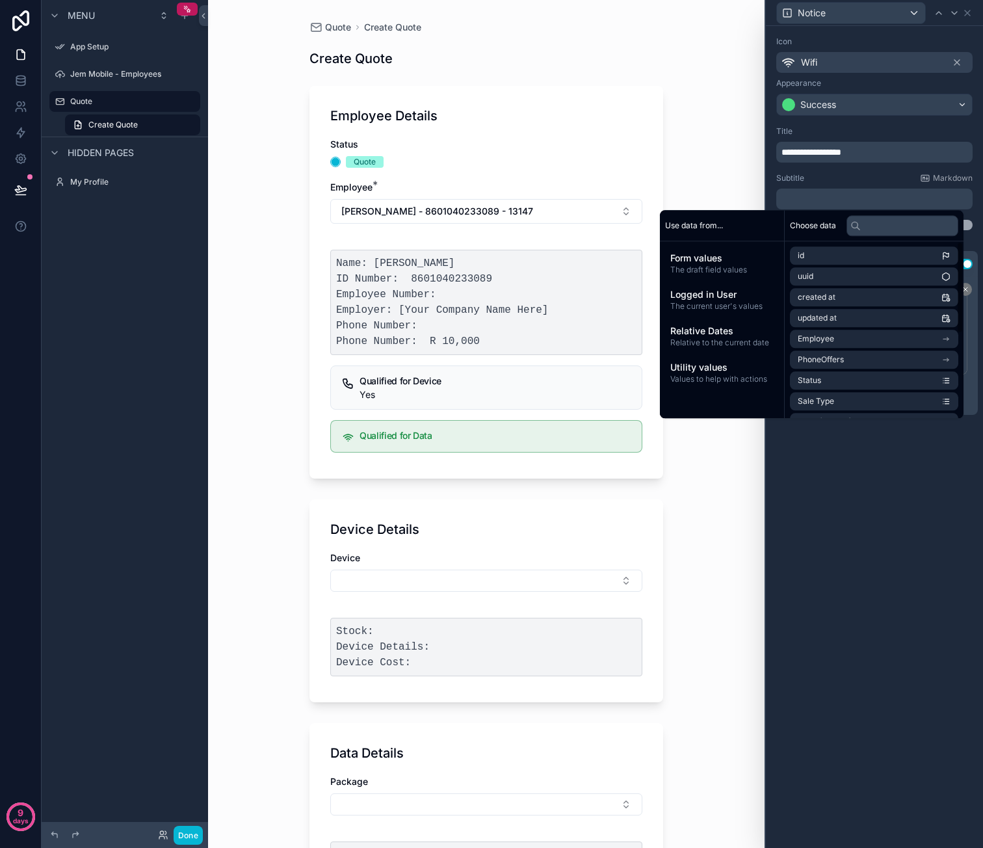
click at [922, 474] on div "**********" at bounding box center [874, 437] width 217 height 822
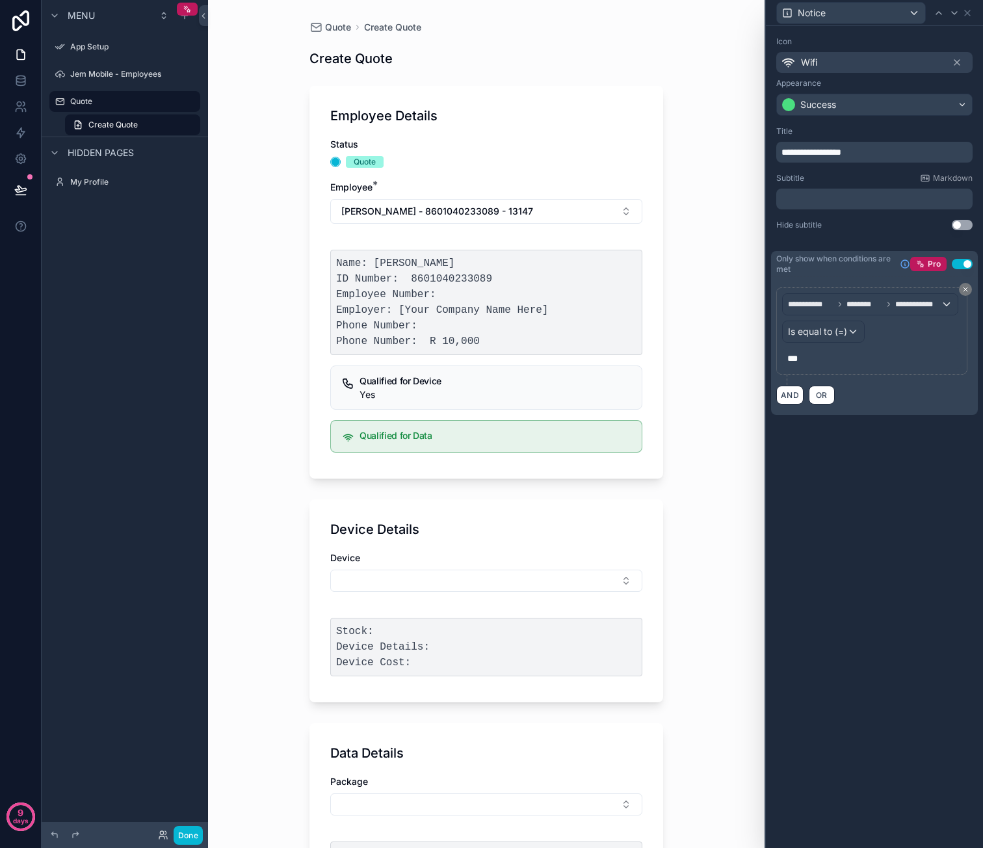
drag, startPoint x: 850, startPoint y: 482, endPoint x: 859, endPoint y: 474, distance: 12.4
click at [850, 482] on div "**********" at bounding box center [874, 437] width 217 height 822
click at [970, 10] on icon at bounding box center [967, 13] width 10 height 10
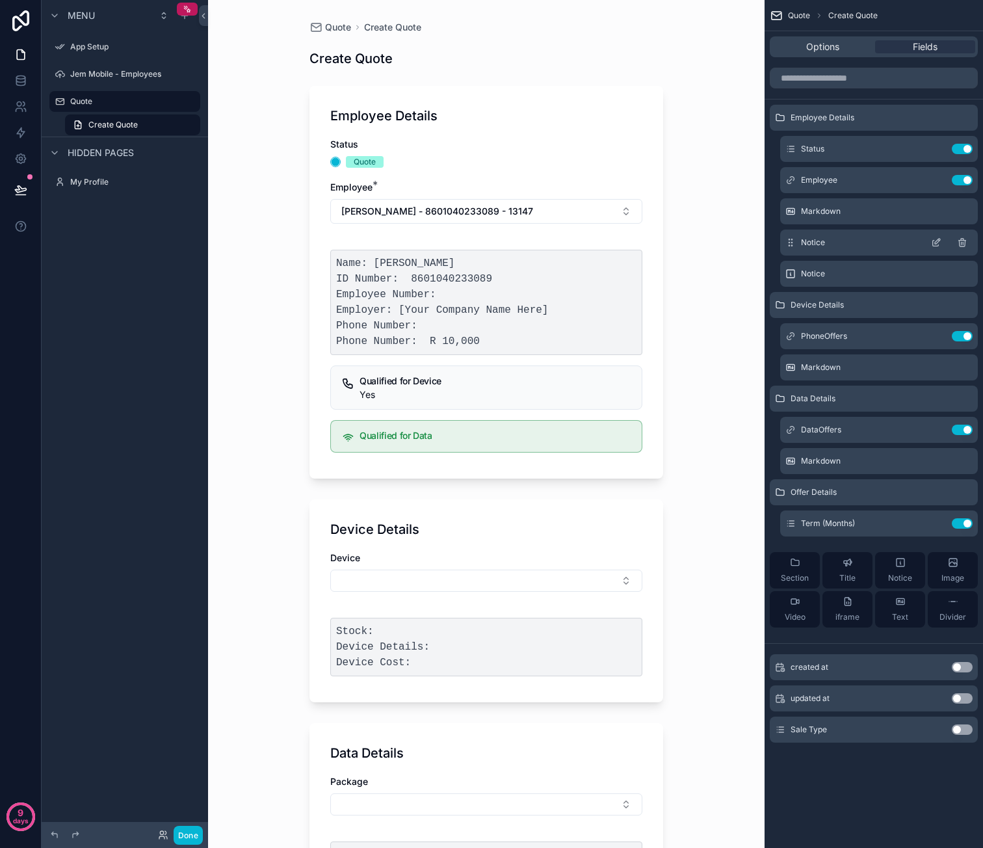
click at [935, 241] on icon "scrollable content" at bounding box center [937, 241] width 5 height 5
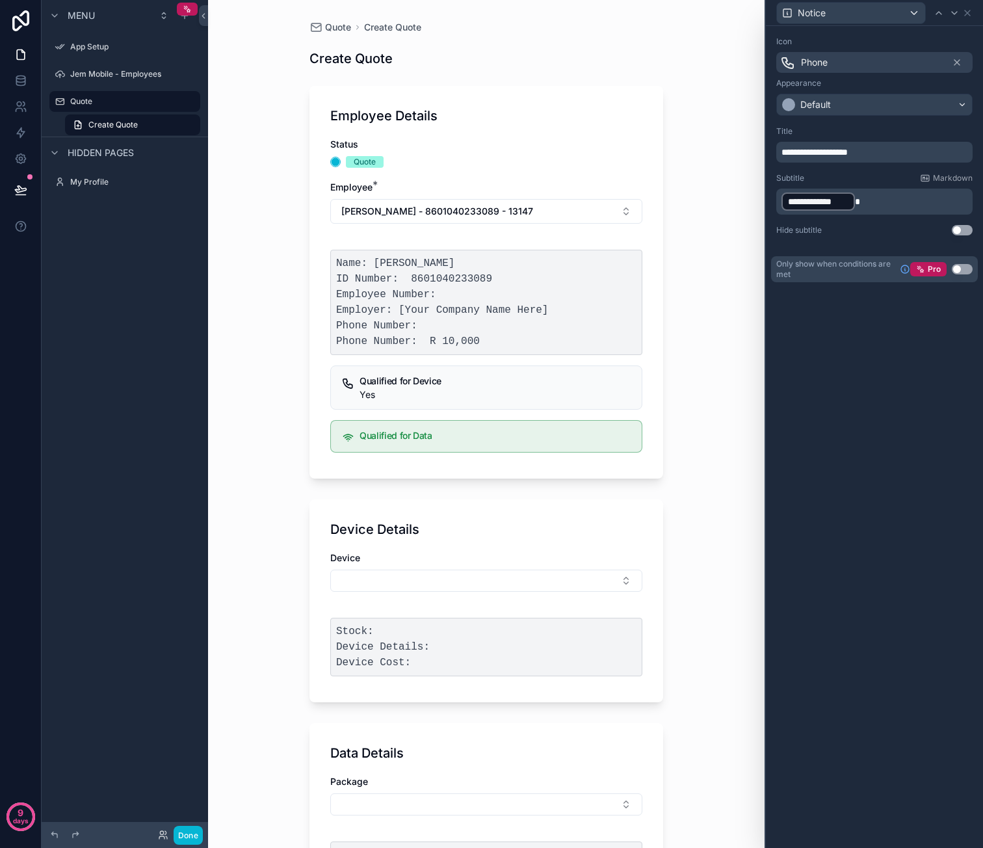
click at [922, 195] on p "**********" at bounding box center [875, 201] width 189 height 21
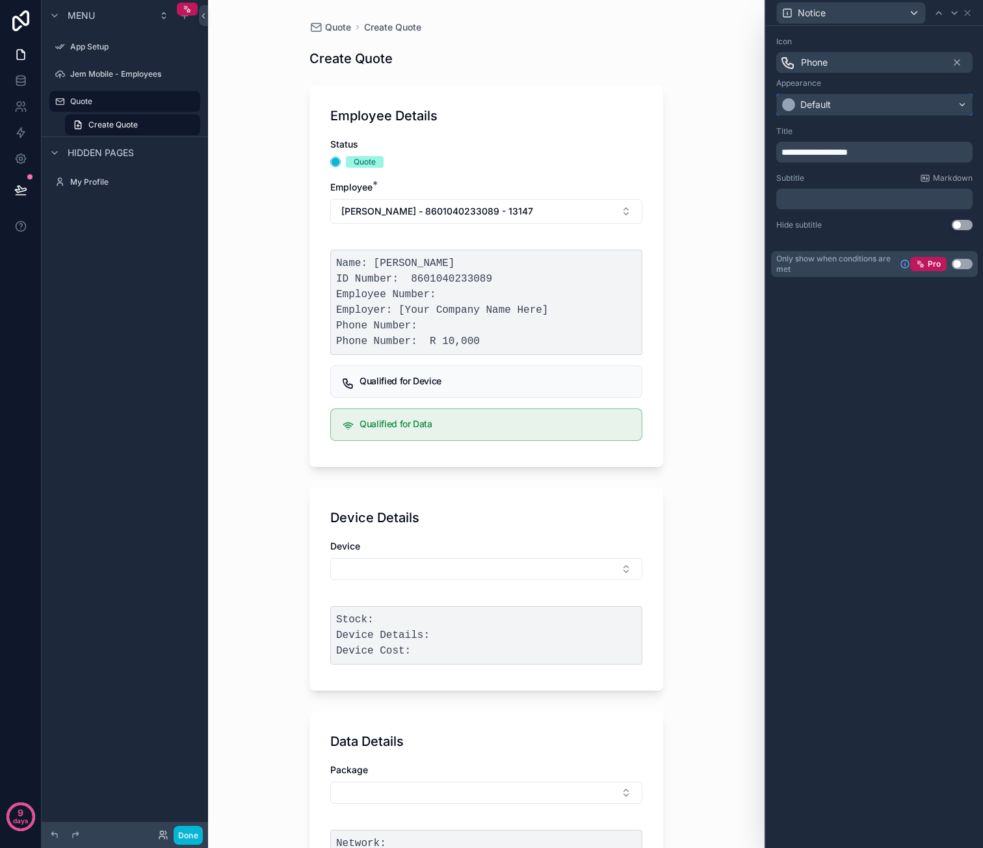
click at [850, 102] on div "Default" at bounding box center [874, 104] width 195 height 21
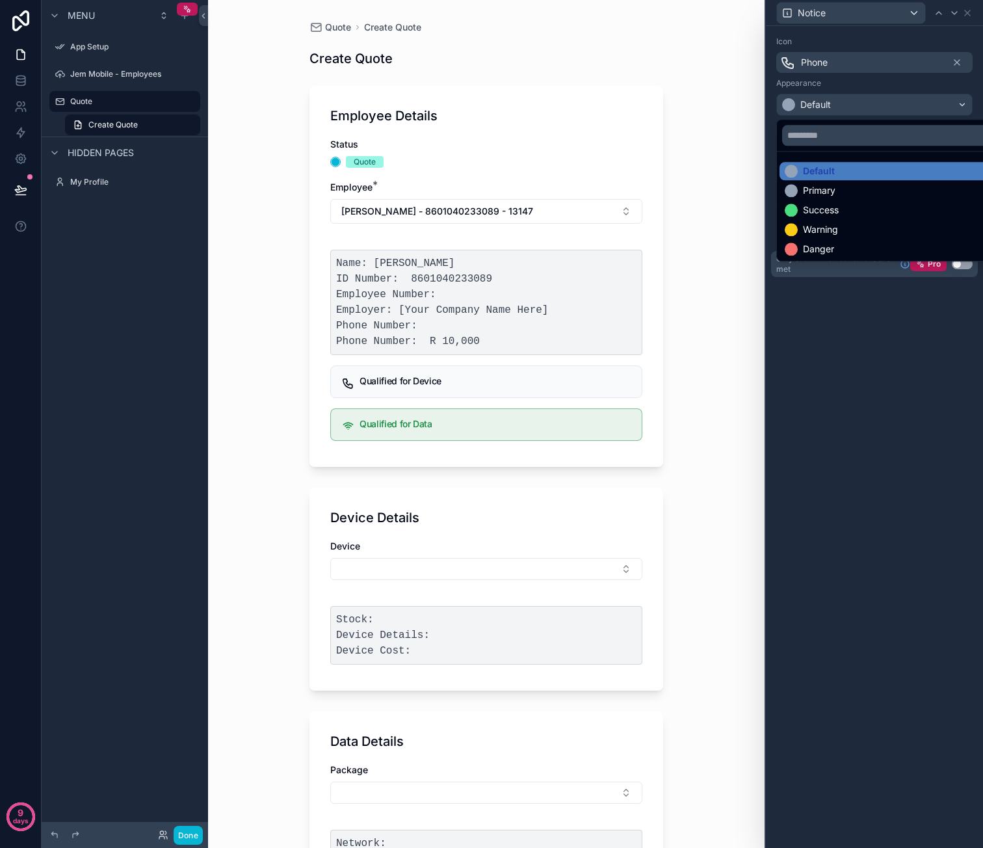
click at [833, 213] on div "Success" at bounding box center [821, 209] width 36 height 13
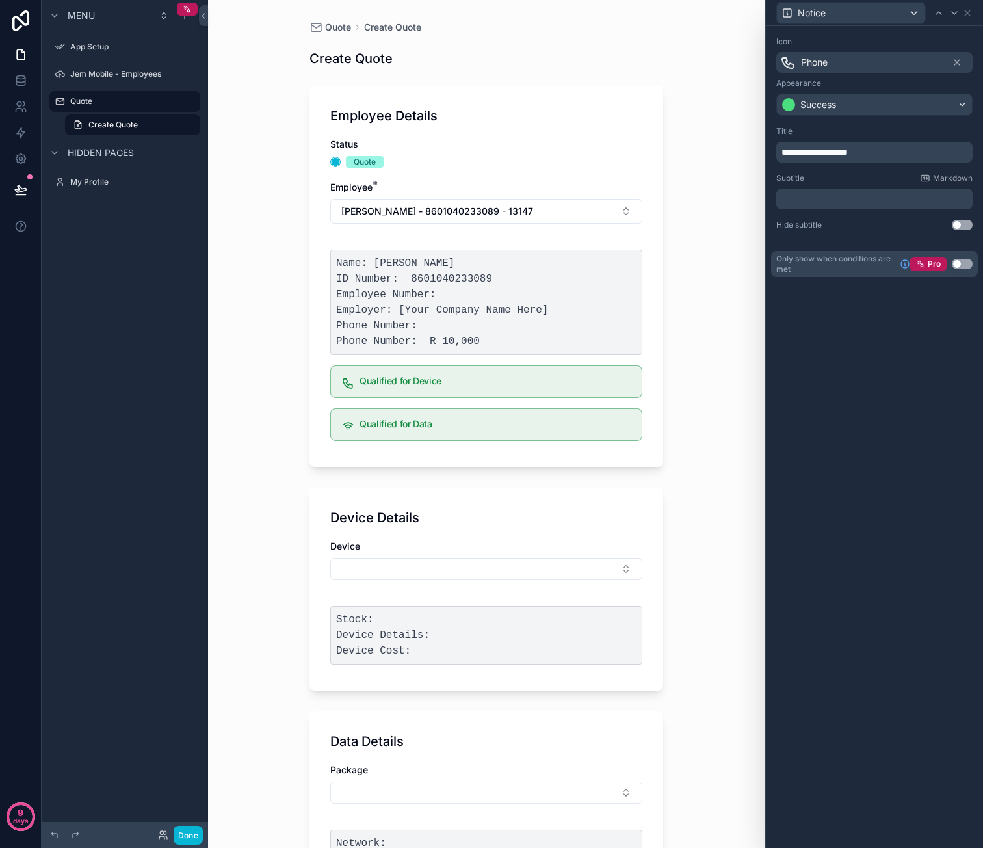
click at [962, 259] on button "Use setting" at bounding box center [962, 264] width 21 height 10
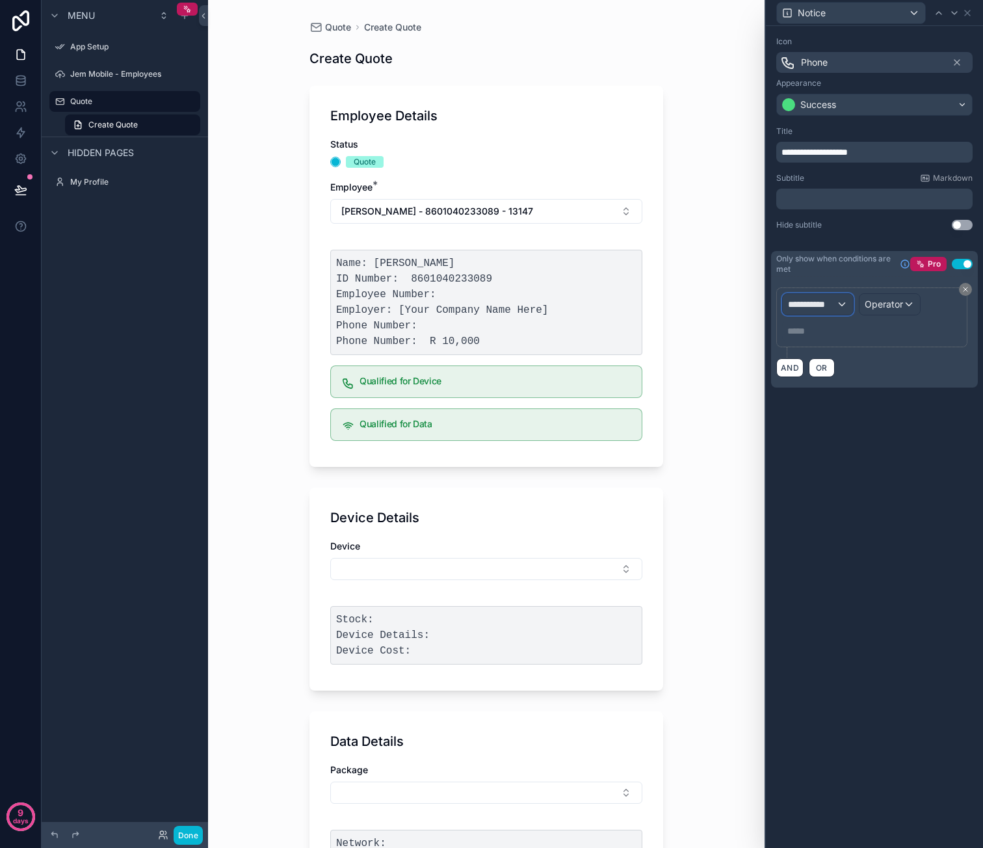
click at [839, 302] on div "**********" at bounding box center [818, 304] width 70 height 21
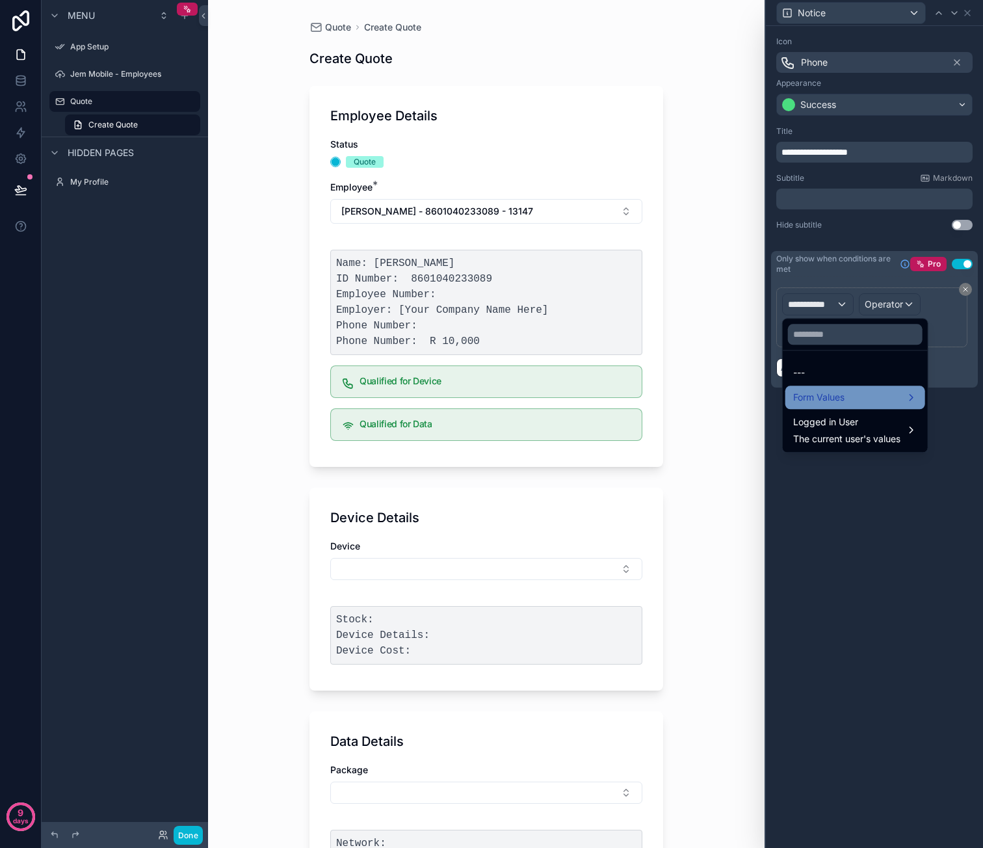
click at [832, 386] on div "Form Values" at bounding box center [855, 397] width 140 height 23
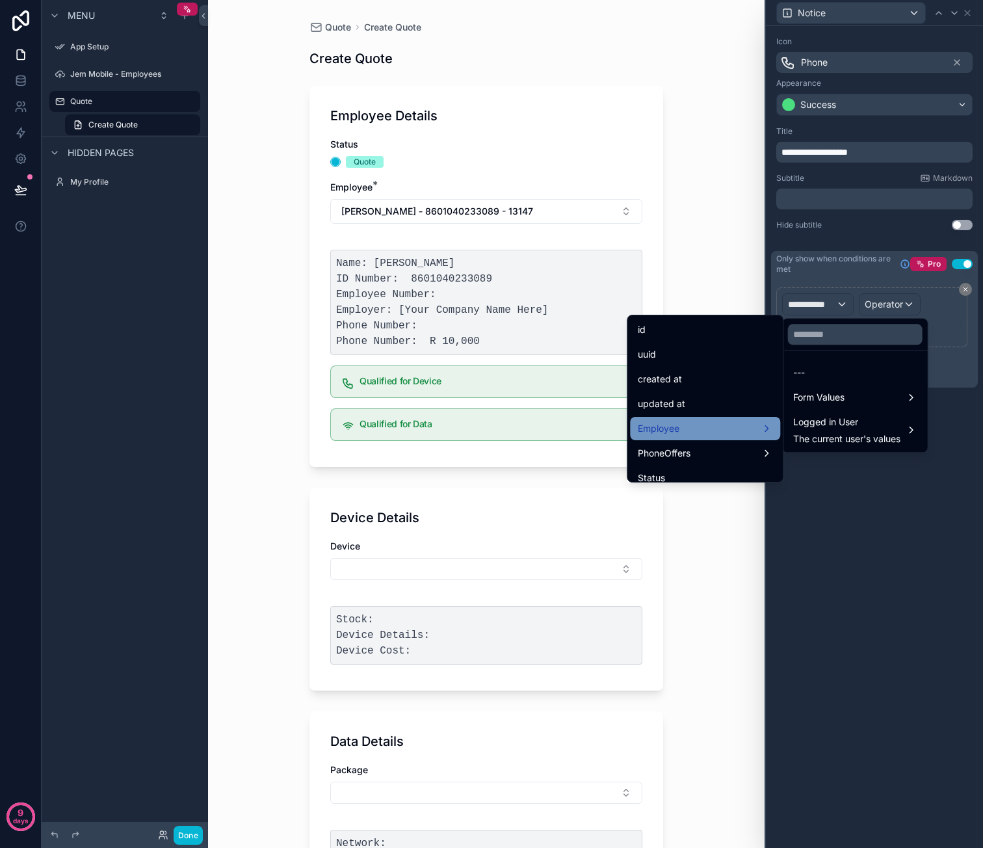
click at [689, 418] on div "Employee" at bounding box center [705, 428] width 150 height 23
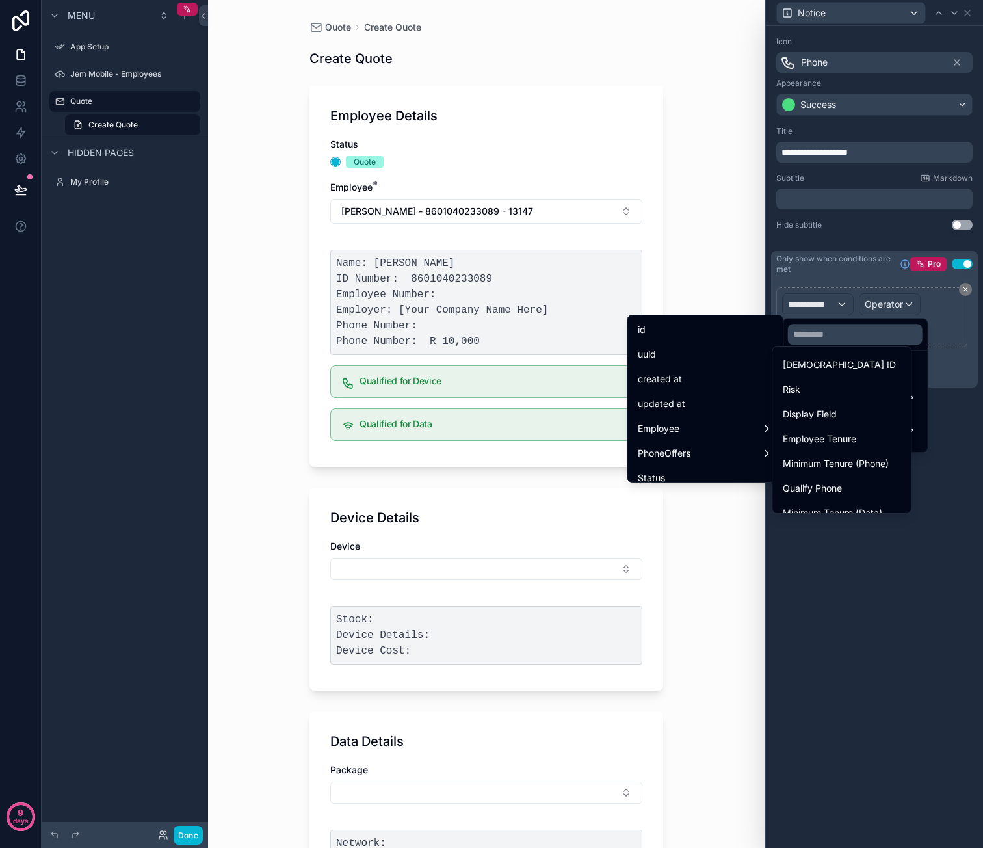
scroll to position [325, 0]
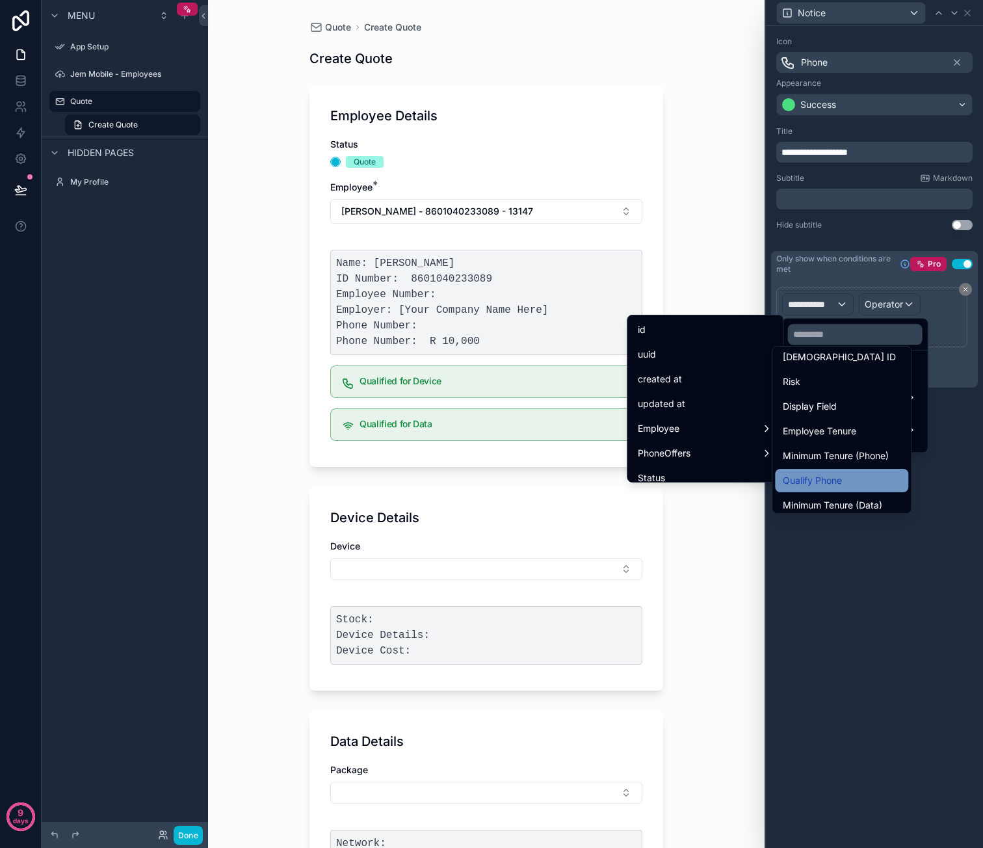
click at [840, 473] on span "Qualify Phone" at bounding box center [812, 481] width 59 height 16
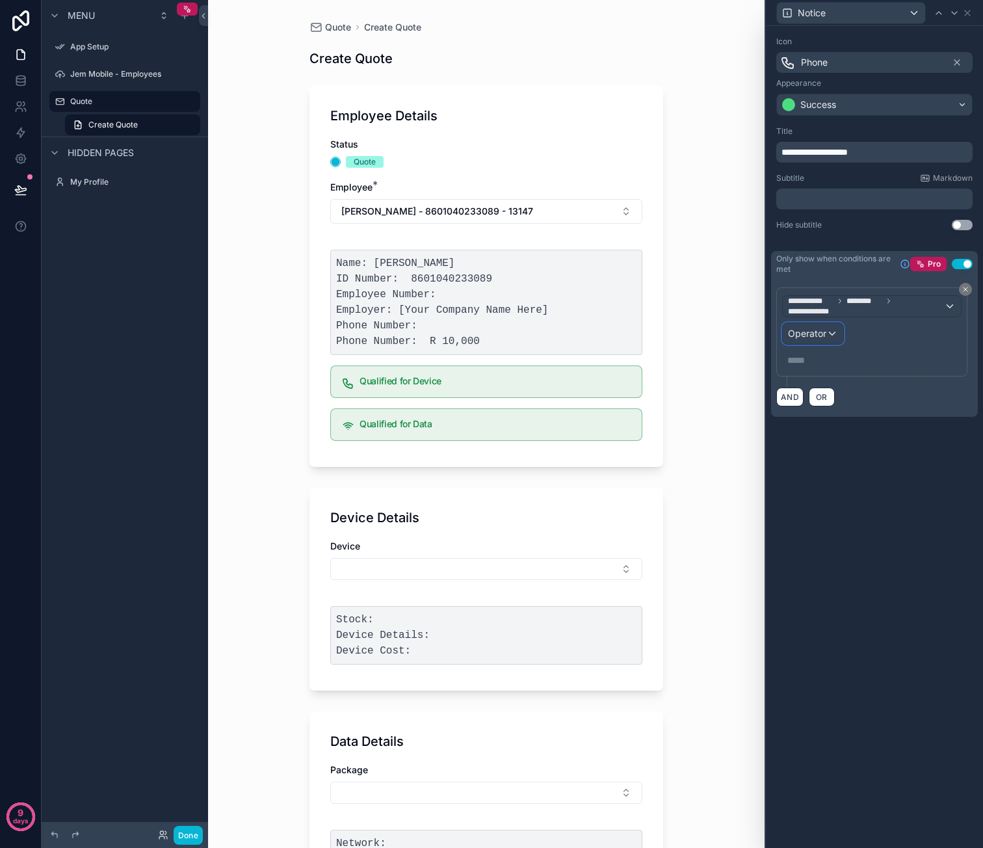
click at [830, 328] on div "Operator" at bounding box center [813, 333] width 60 height 21
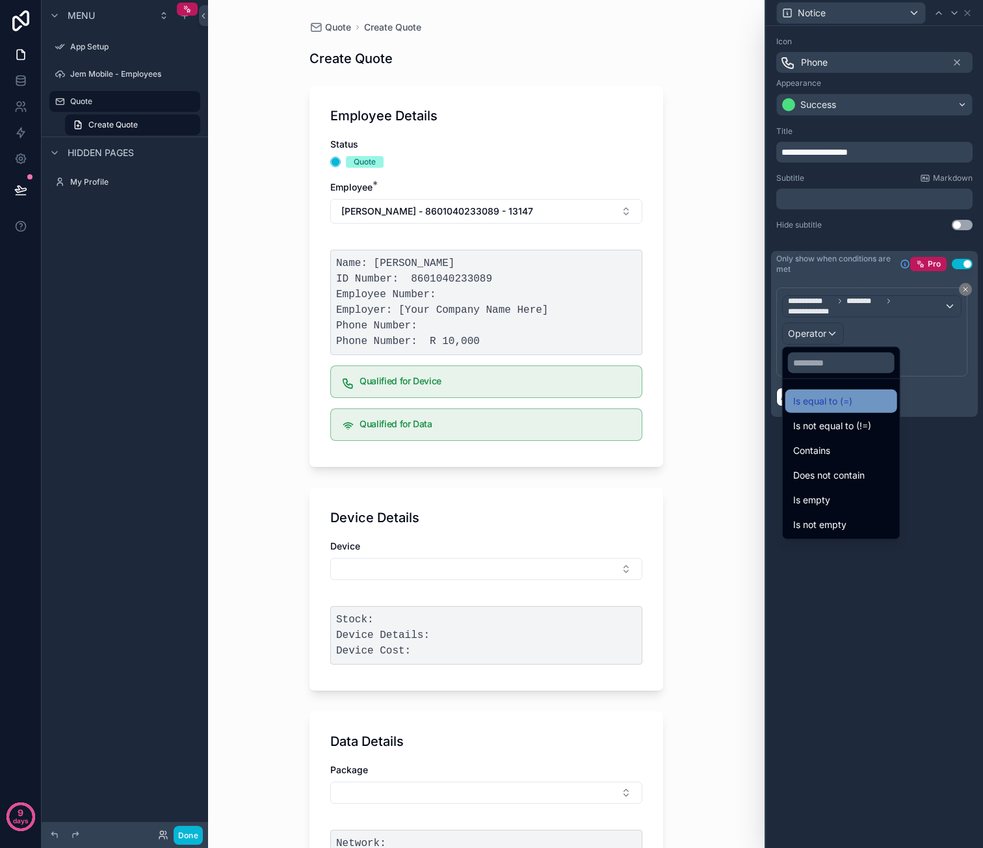
click at [833, 405] on span "Is equal to (=)" at bounding box center [822, 401] width 59 height 16
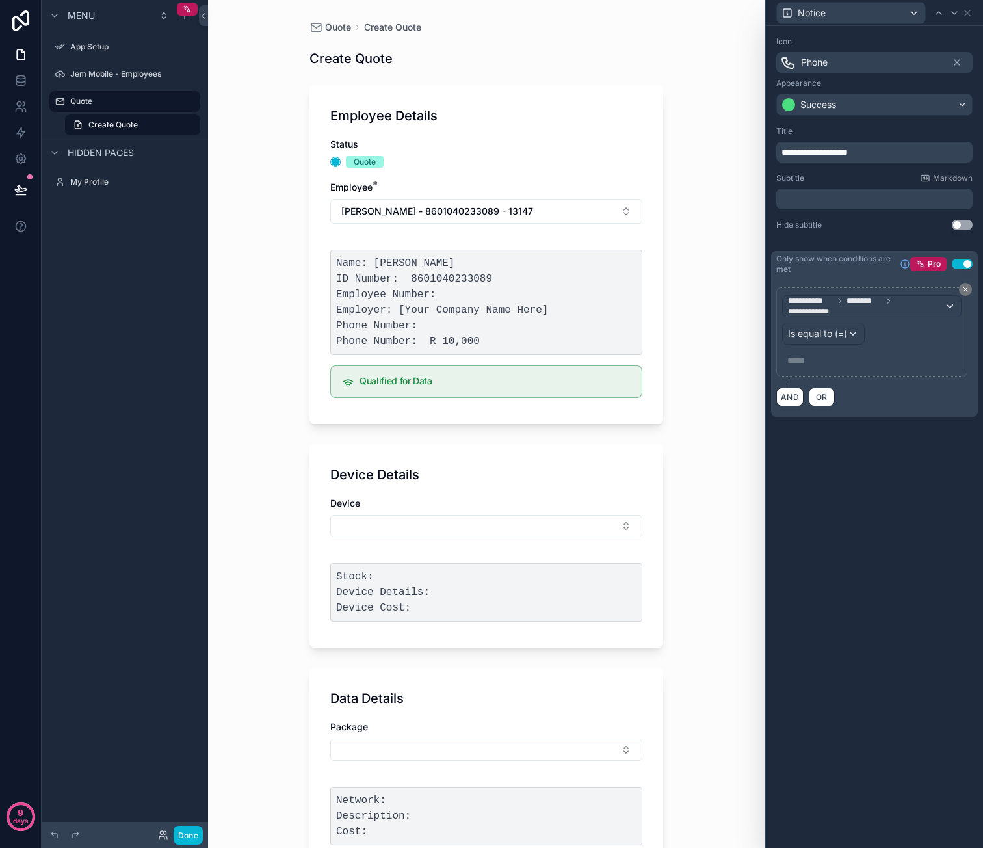
click at [825, 365] on div "***** ﻿" at bounding box center [871, 360] width 179 height 21
click at [825, 361] on p "***** ﻿" at bounding box center [873, 360] width 172 height 13
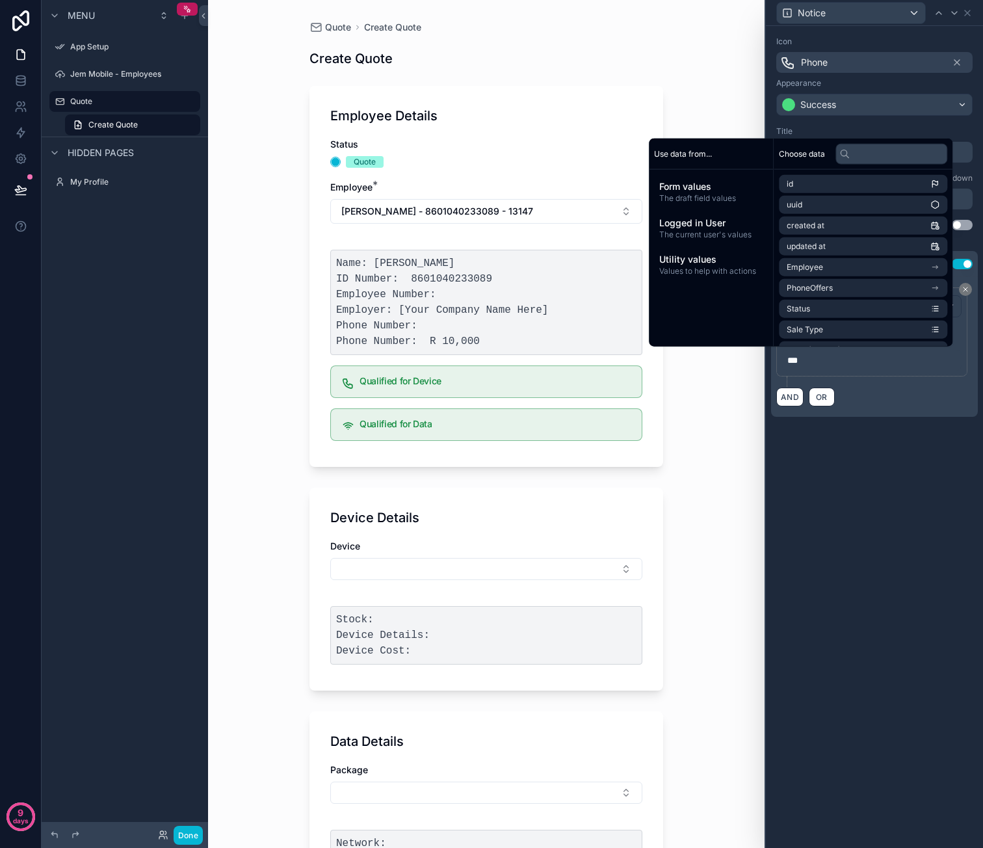
click at [833, 437] on div "**********" at bounding box center [874, 237] width 217 height 422
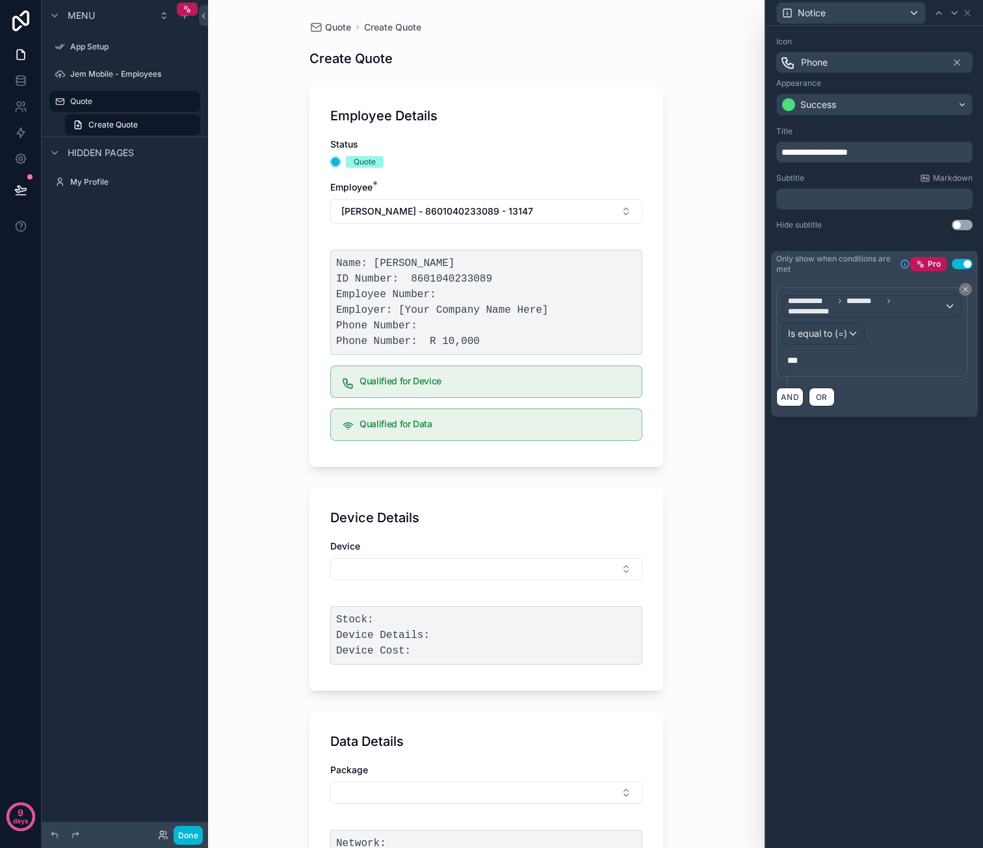
click at [874, 473] on div "**********" at bounding box center [874, 437] width 217 height 822
click at [847, 449] on div "**********" at bounding box center [874, 437] width 217 height 822
click at [872, 492] on div "**********" at bounding box center [874, 437] width 217 height 822
click at [969, 12] on icon at bounding box center [967, 13] width 10 height 10
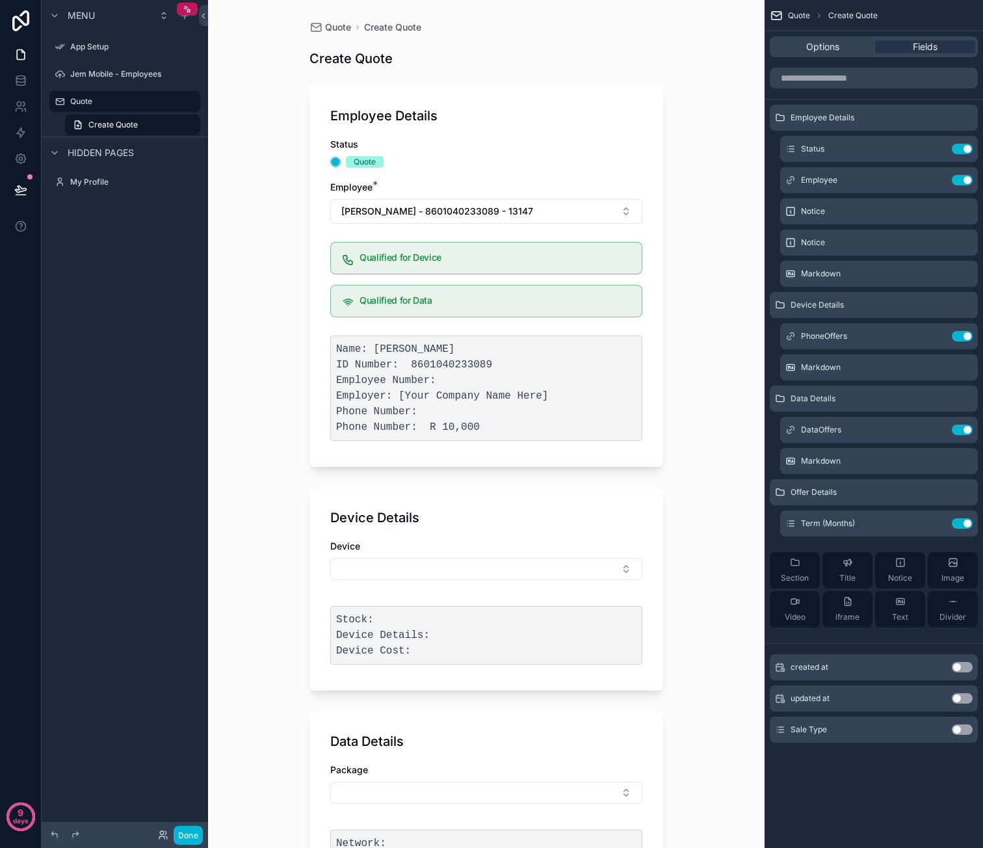
click at [705, 261] on div "Quote Create Quote Create Quote Employee Details Status Quote Employee * Ashwin…" at bounding box center [486, 424] width 556 height 848
drag, startPoint x: 22, startPoint y: 79, endPoint x: 33, endPoint y: 83, distance: 11.1
click at [22, 79] on icon at bounding box center [20, 77] width 8 height 3
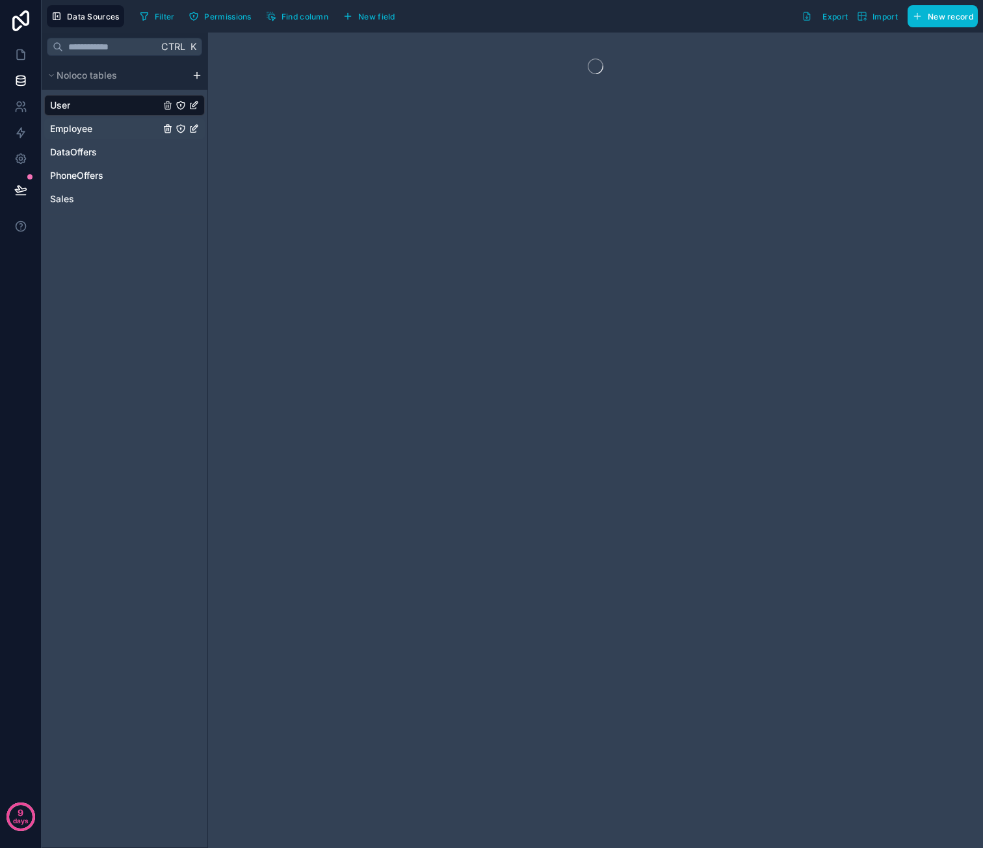
click at [103, 129] on div "Employee" at bounding box center [124, 128] width 161 height 21
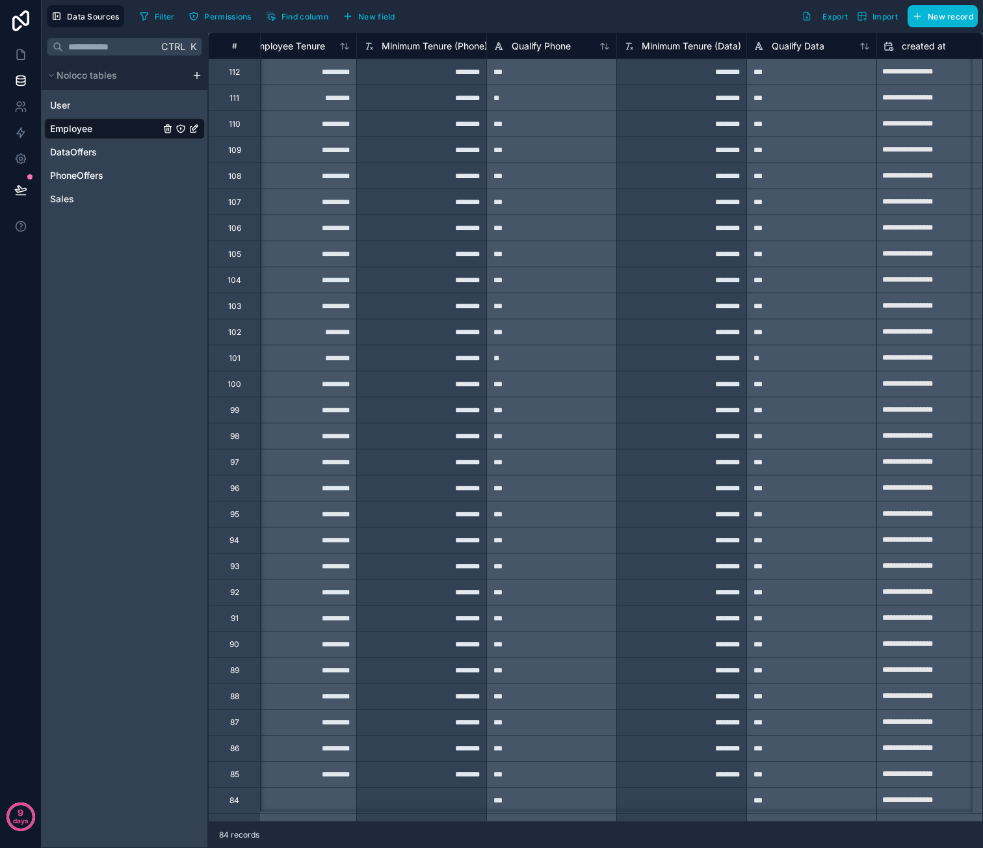
scroll to position [0, 1595]
click at [552, 50] on span "Qualify Phone" at bounding box center [540, 46] width 59 height 13
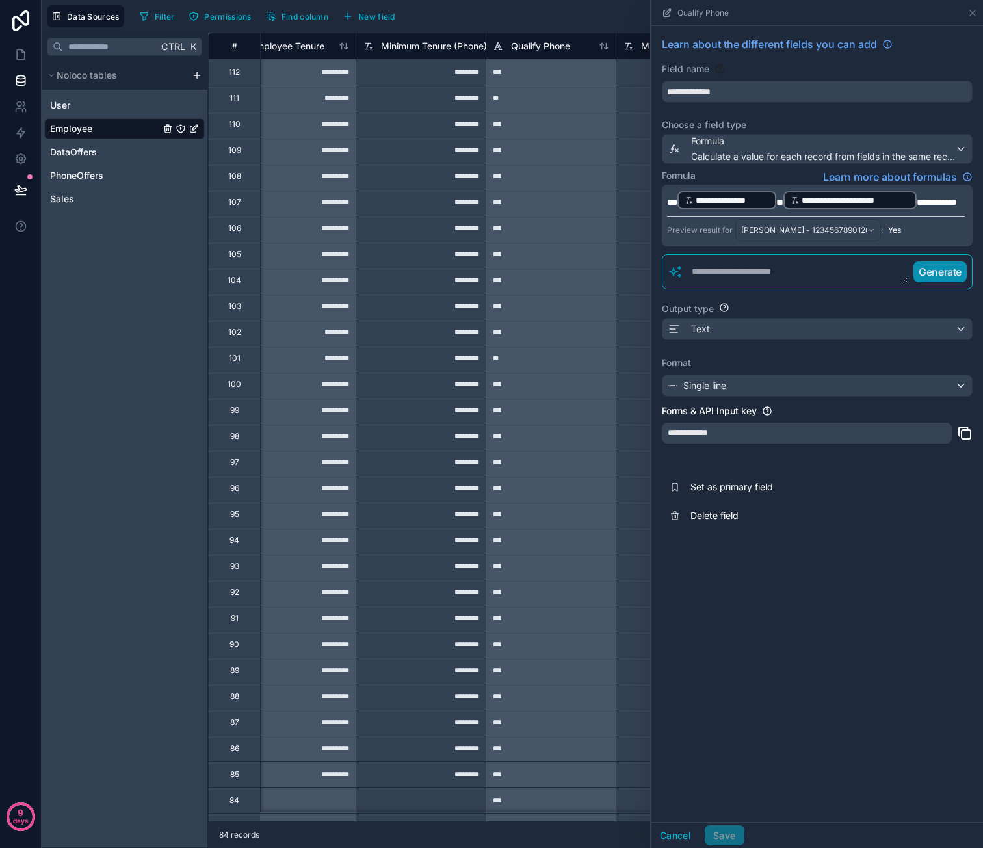
click at [917, 207] on span "**********" at bounding box center [937, 202] width 40 height 9
click at [744, 211] on p "**********" at bounding box center [816, 200] width 298 height 21
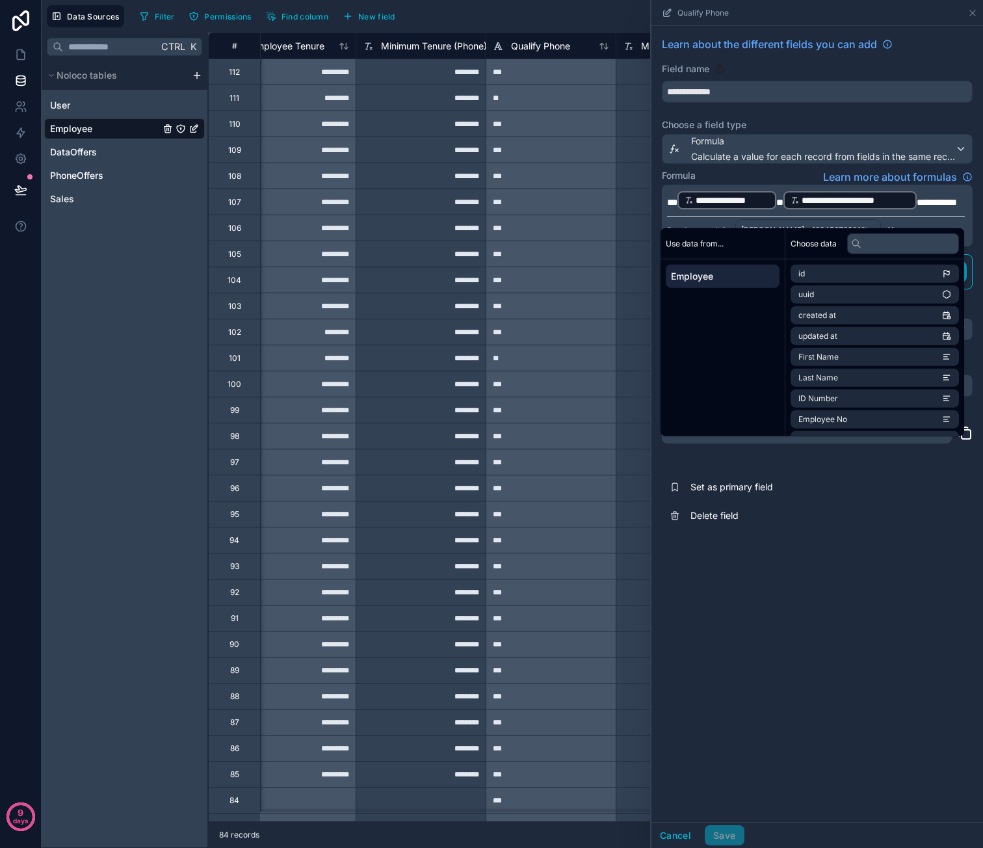
click at [917, 207] on span "**********" at bounding box center [937, 202] width 40 height 9
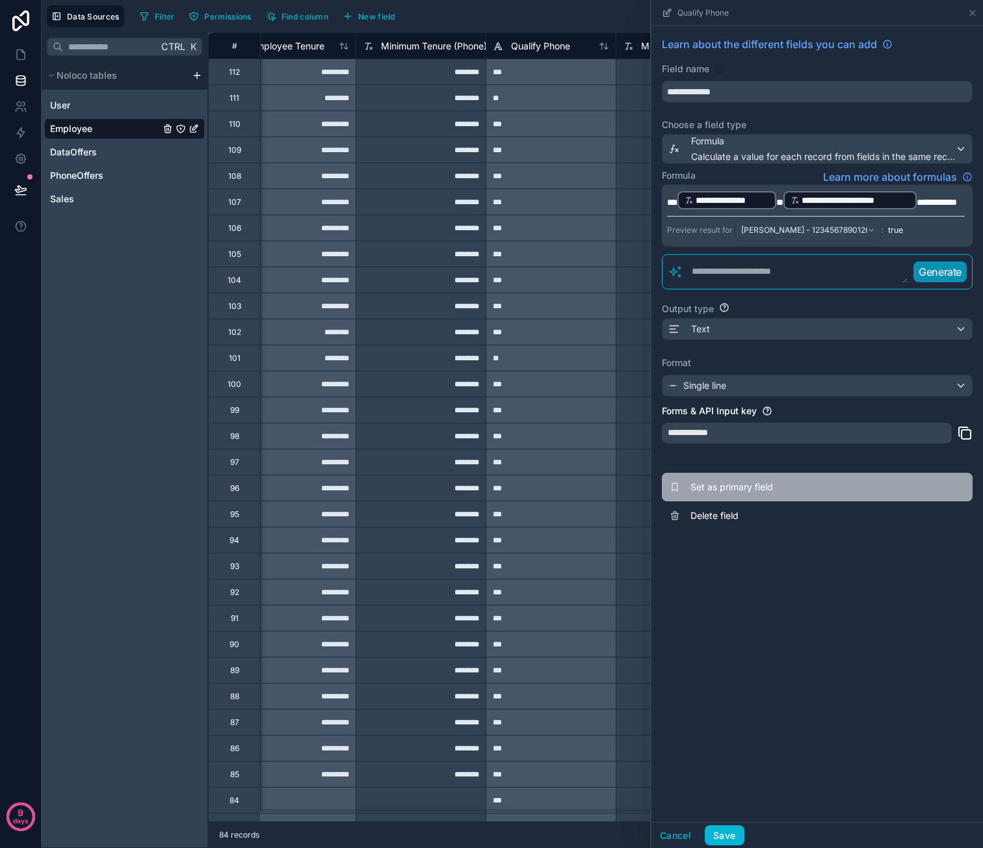
click at [874, 487] on button "Set as primary field" at bounding box center [817, 487] width 311 height 29
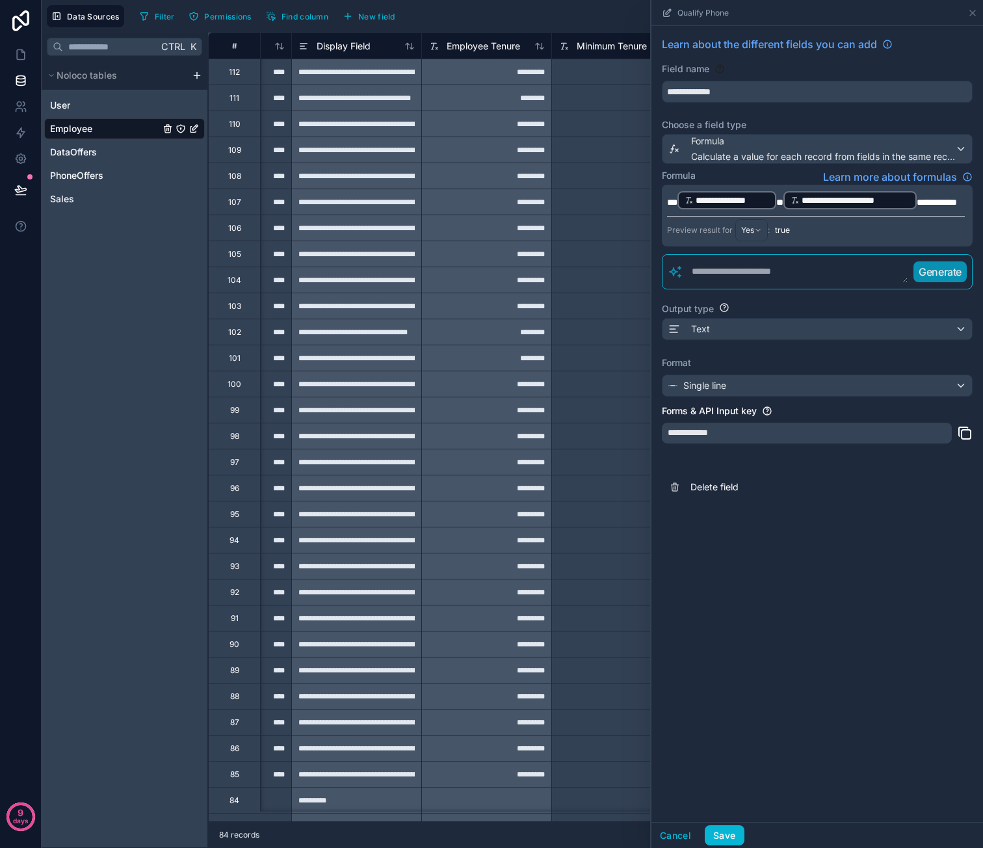
scroll to position [0, 1595]
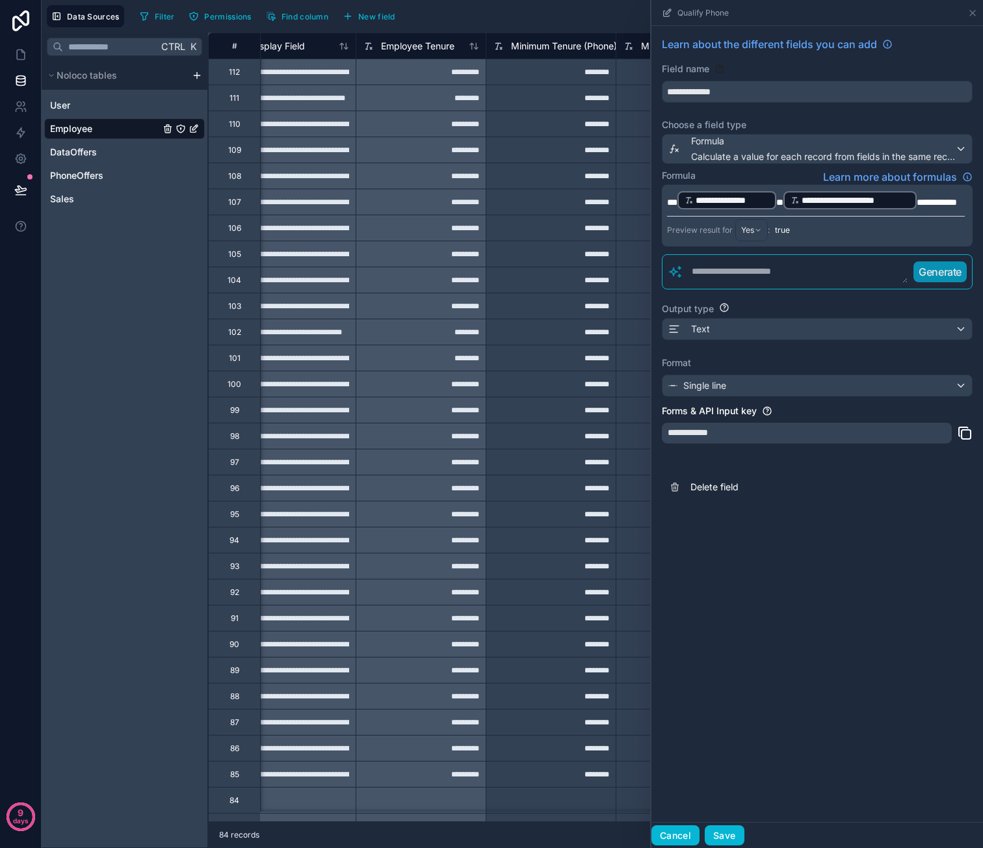
click at [681, 829] on button "Cancel" at bounding box center [675, 835] width 48 height 21
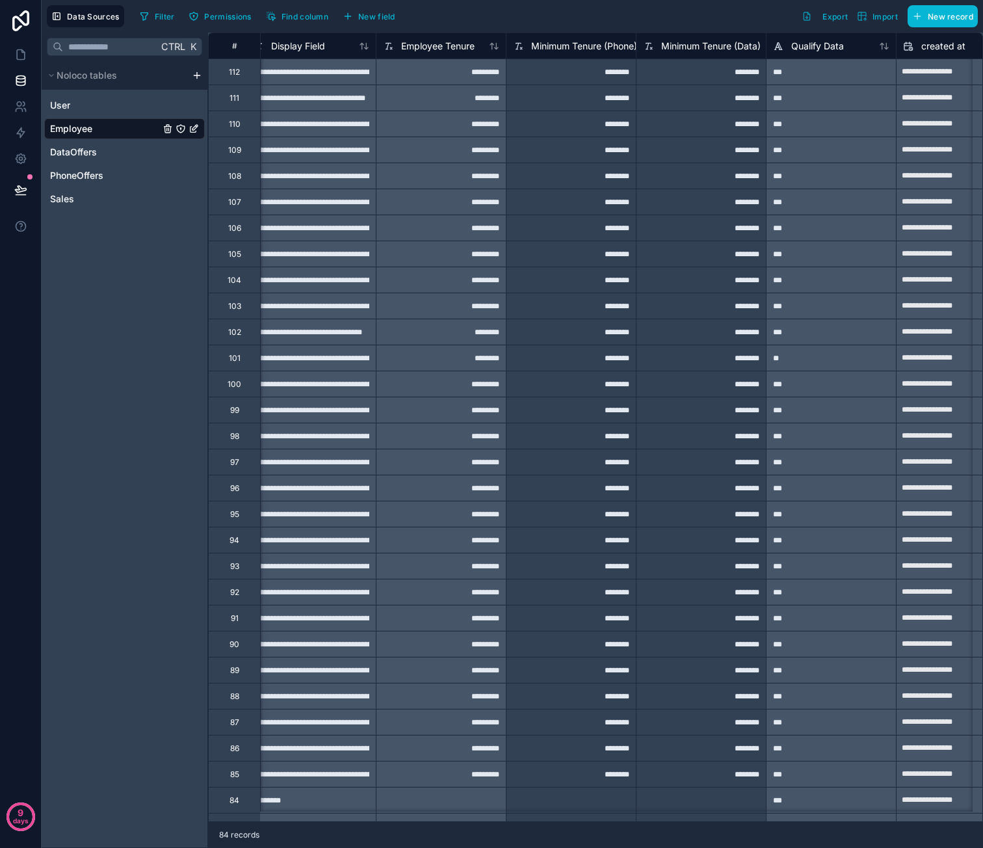
scroll to position [0, 1313]
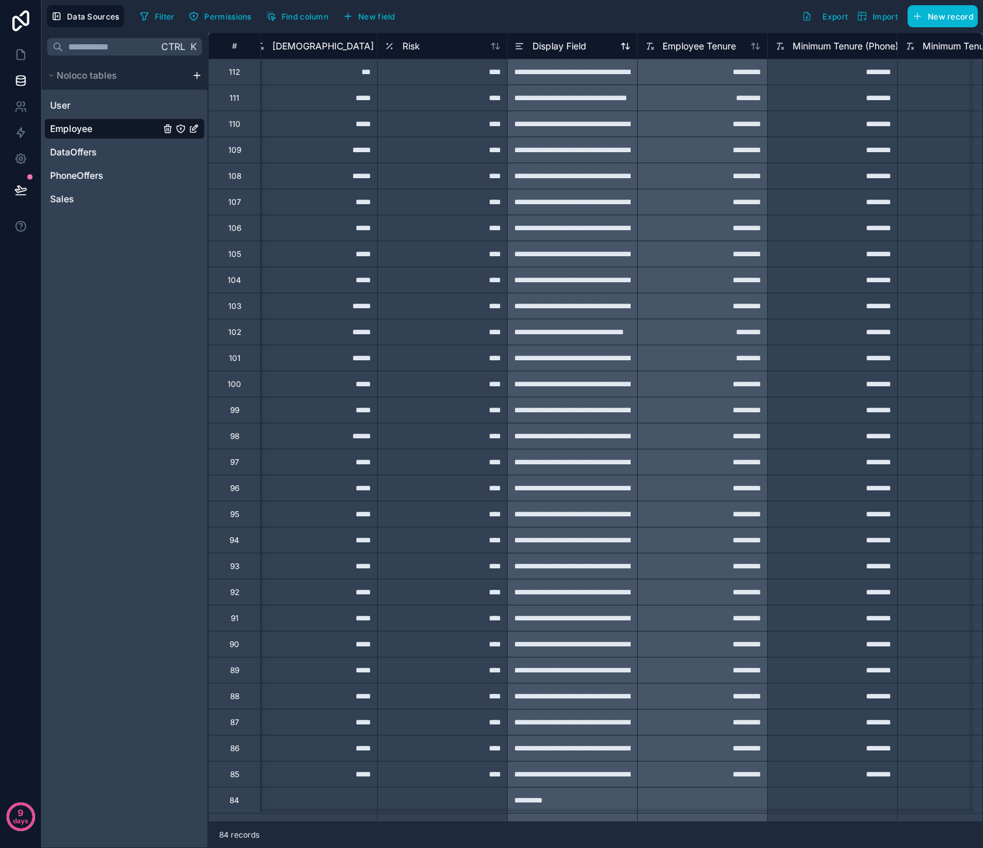
click at [564, 44] on span "Display Field" at bounding box center [559, 46] width 54 height 13
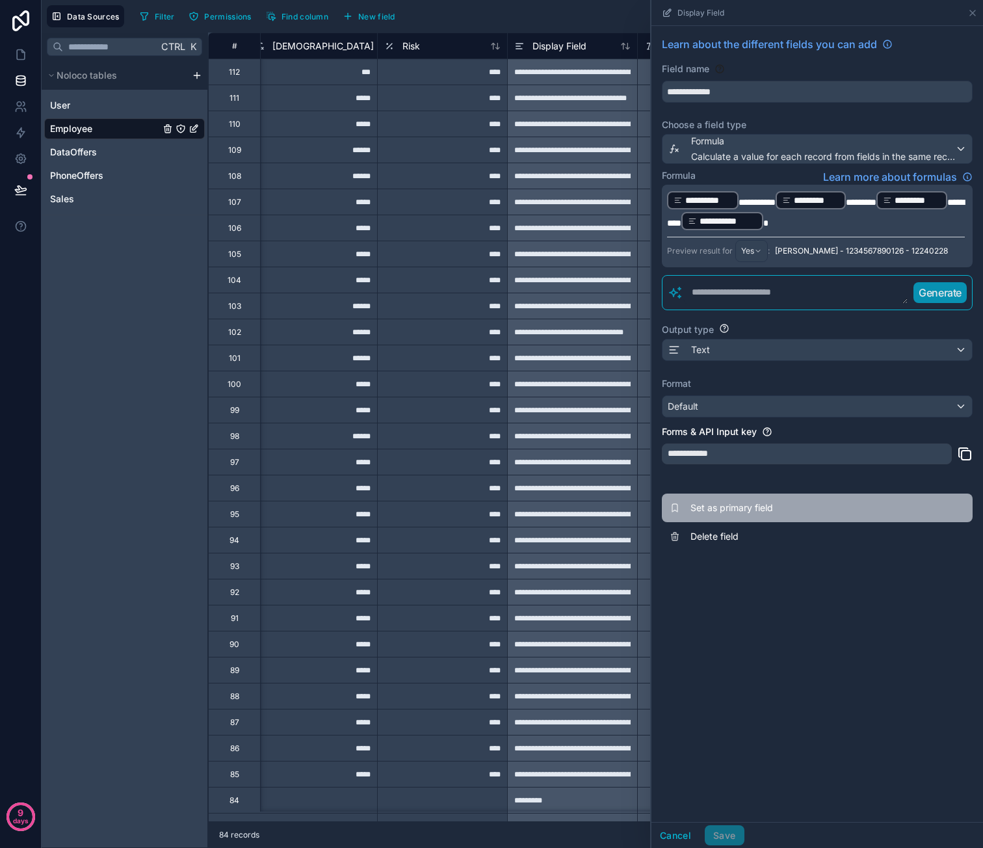
click at [745, 514] on span "Set as primary field" at bounding box center [783, 507] width 187 height 13
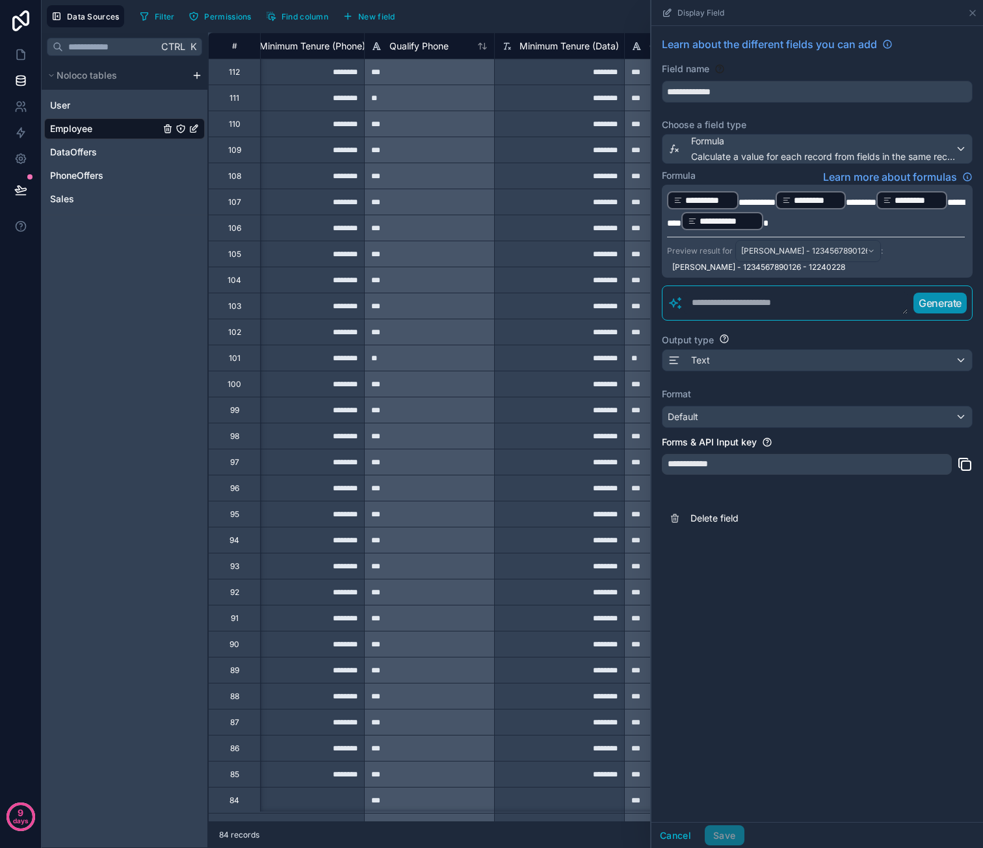
scroll to position [0, 1720]
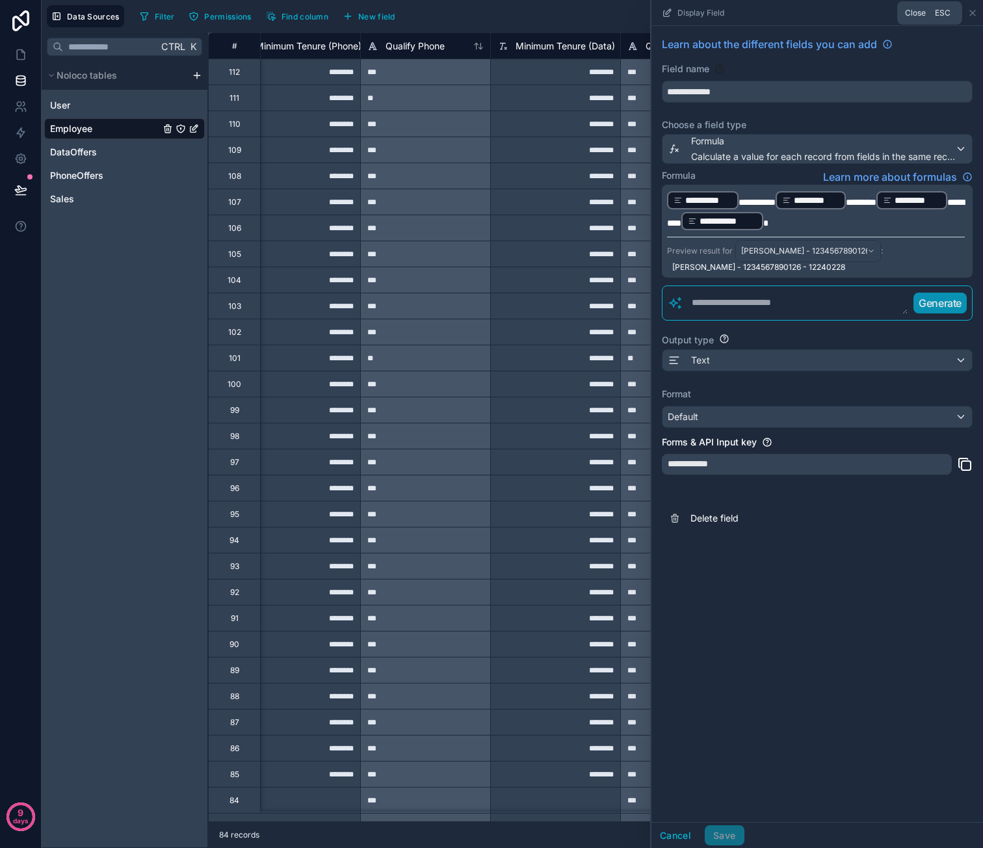
click at [971, 7] on div "Display Field" at bounding box center [817, 12] width 321 height 25
click at [974, 10] on icon at bounding box center [972, 13] width 10 height 10
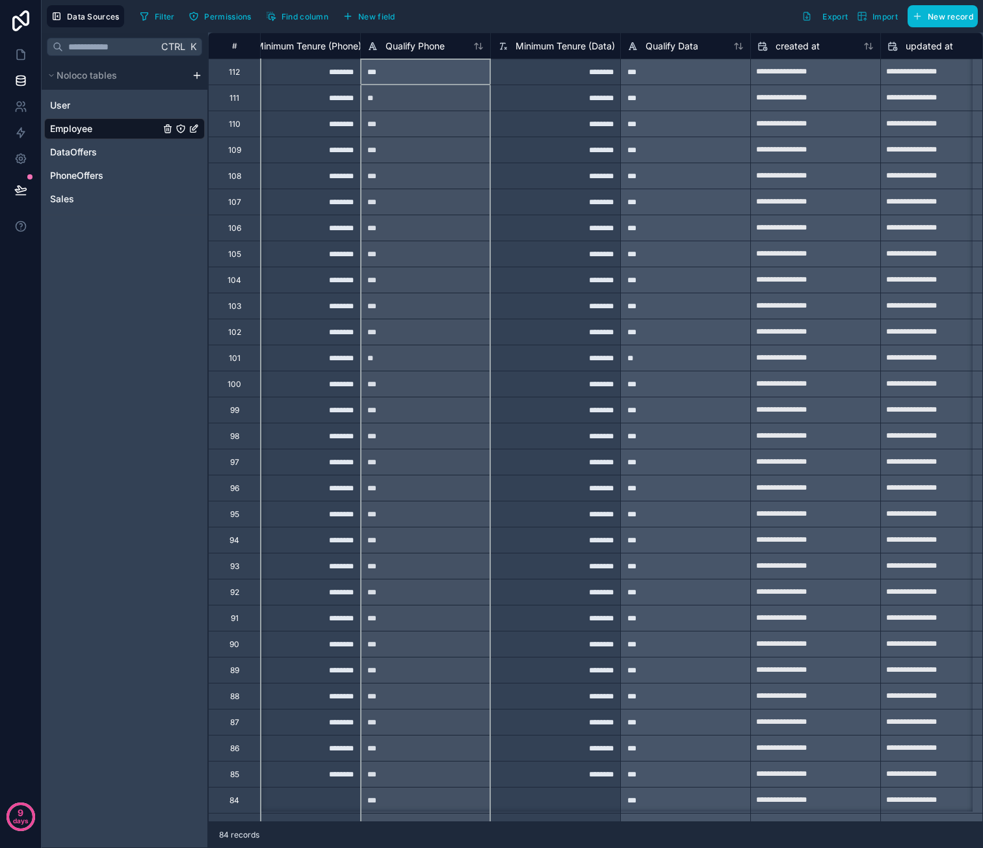
click at [424, 53] on div "Qualify Phone" at bounding box center [425, 46] width 130 height 26
click at [439, 42] on span "Qualify Phone" at bounding box center [415, 46] width 59 height 13
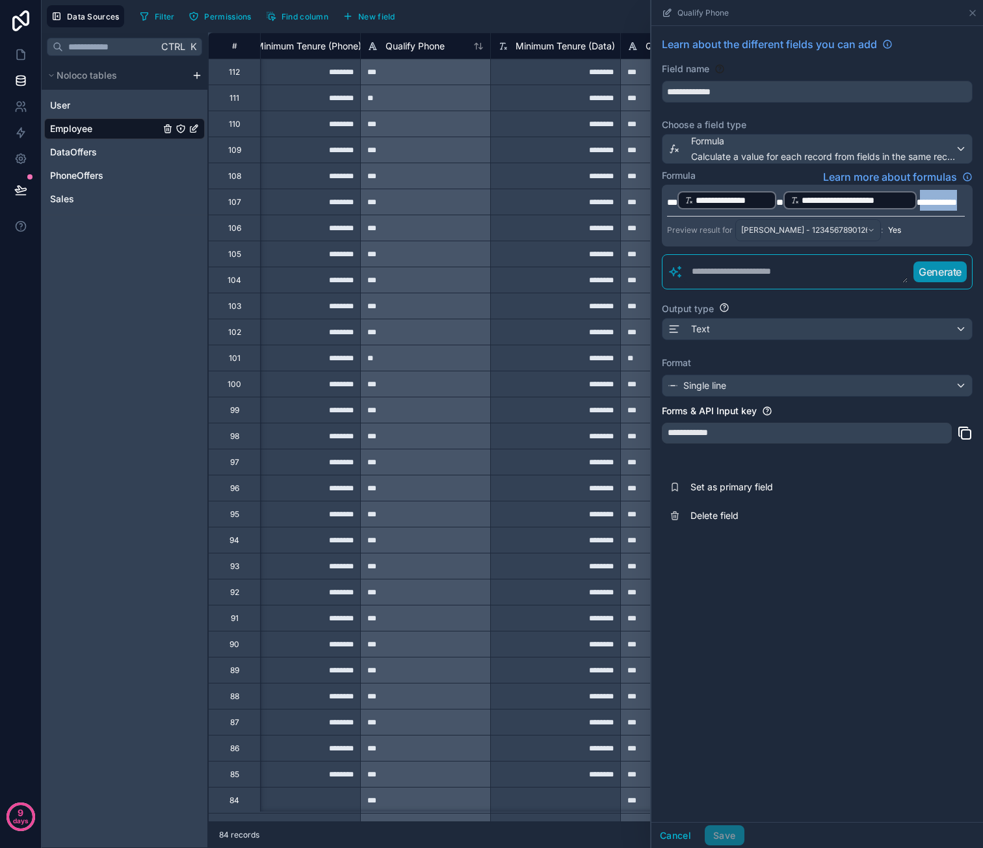
drag, startPoint x: 729, startPoint y: 215, endPoint x: 670, endPoint y: 216, distance: 59.8
click at [670, 211] on p "**********" at bounding box center [816, 200] width 298 height 21
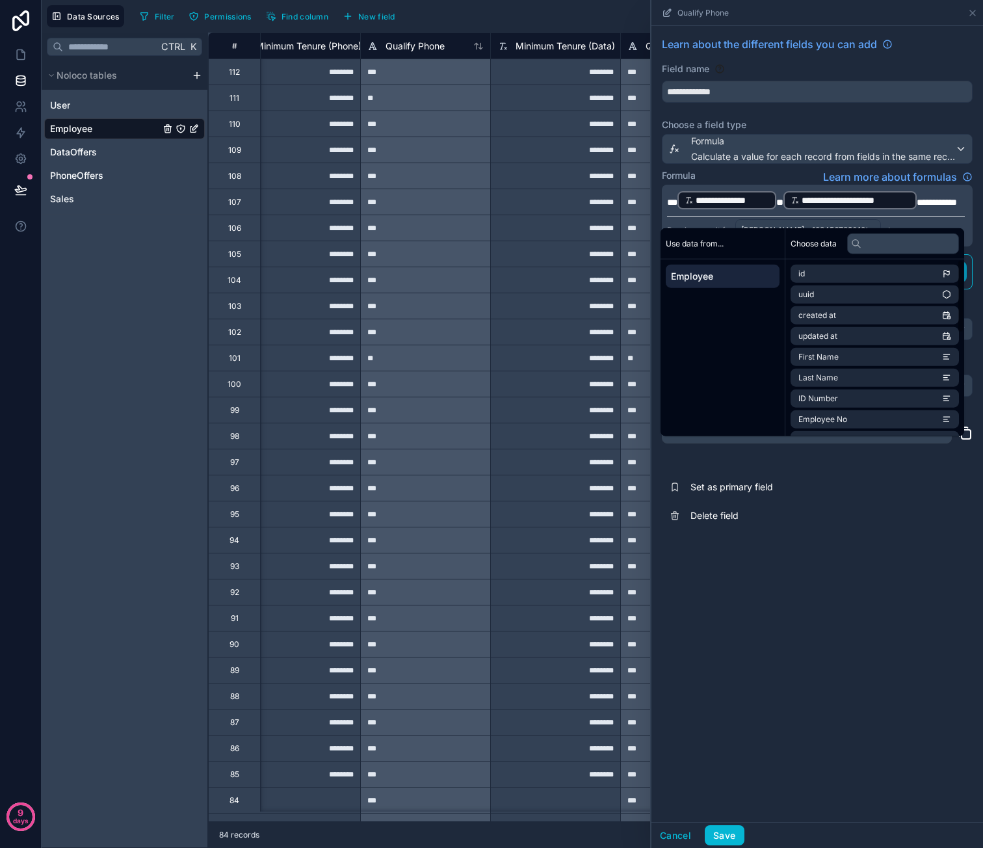
click at [904, 592] on div "**********" at bounding box center [817, 424] width 332 height 796
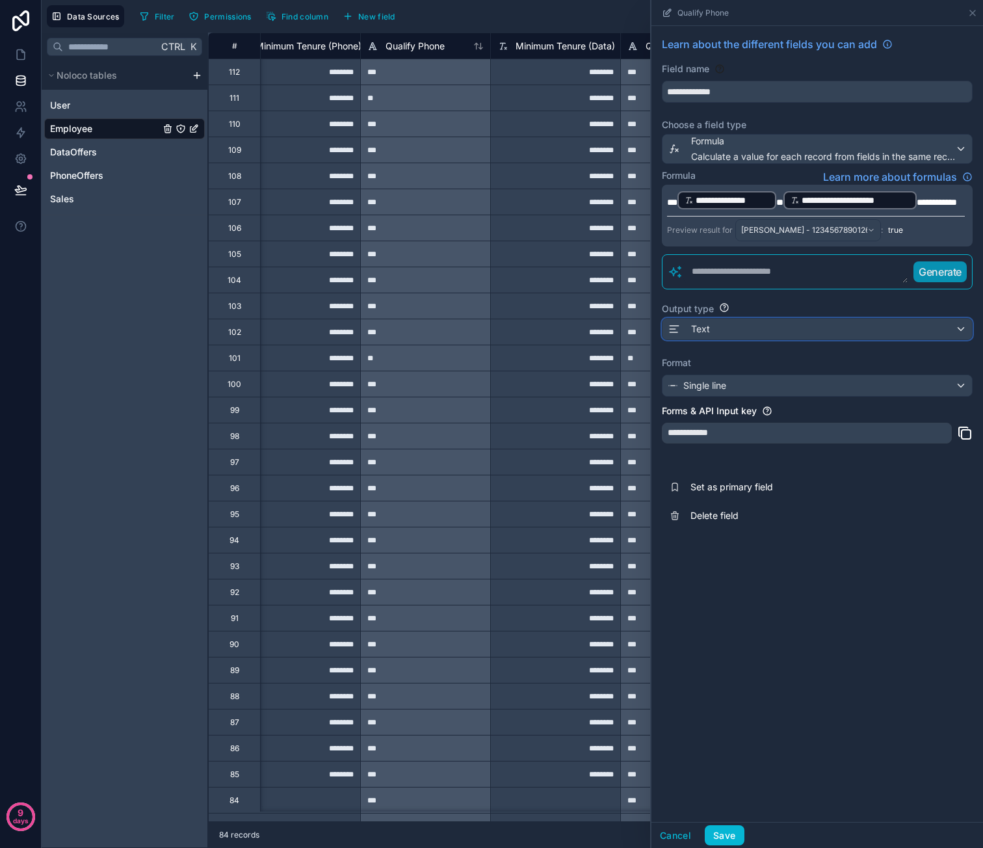
click at [759, 339] on div "Text" at bounding box center [816, 329] width 309 height 21
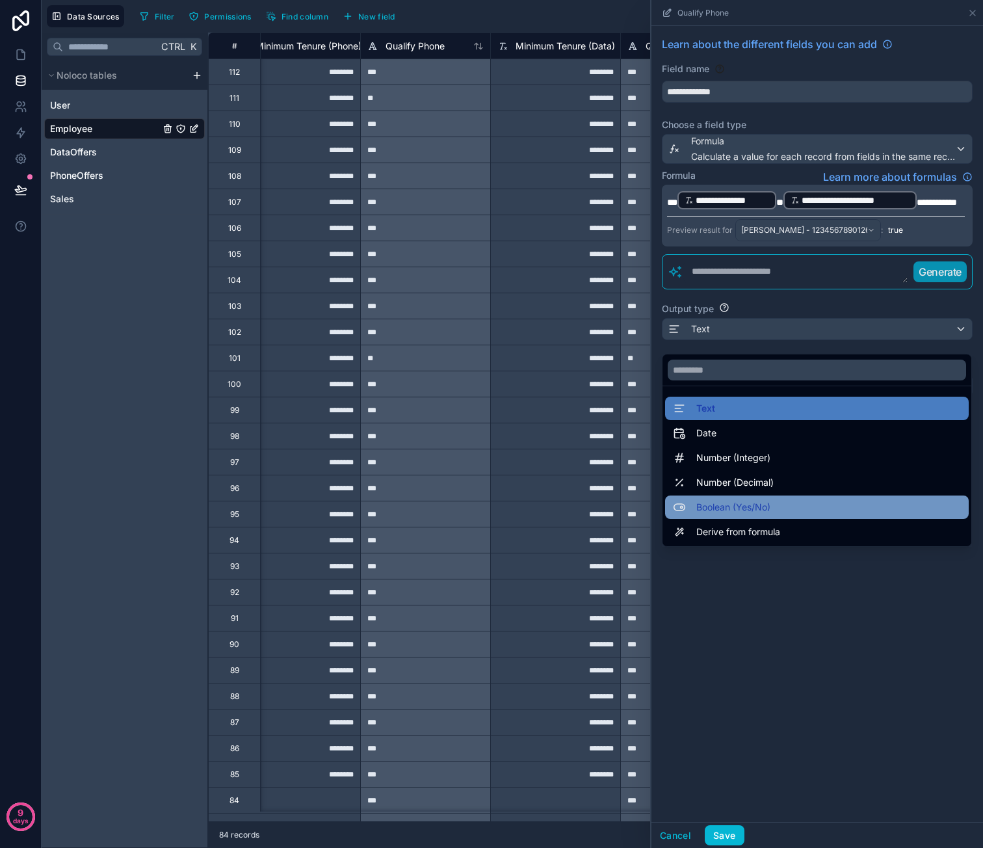
click at [765, 497] on div "Boolean (Yes/No)" at bounding box center [817, 506] width 304 height 23
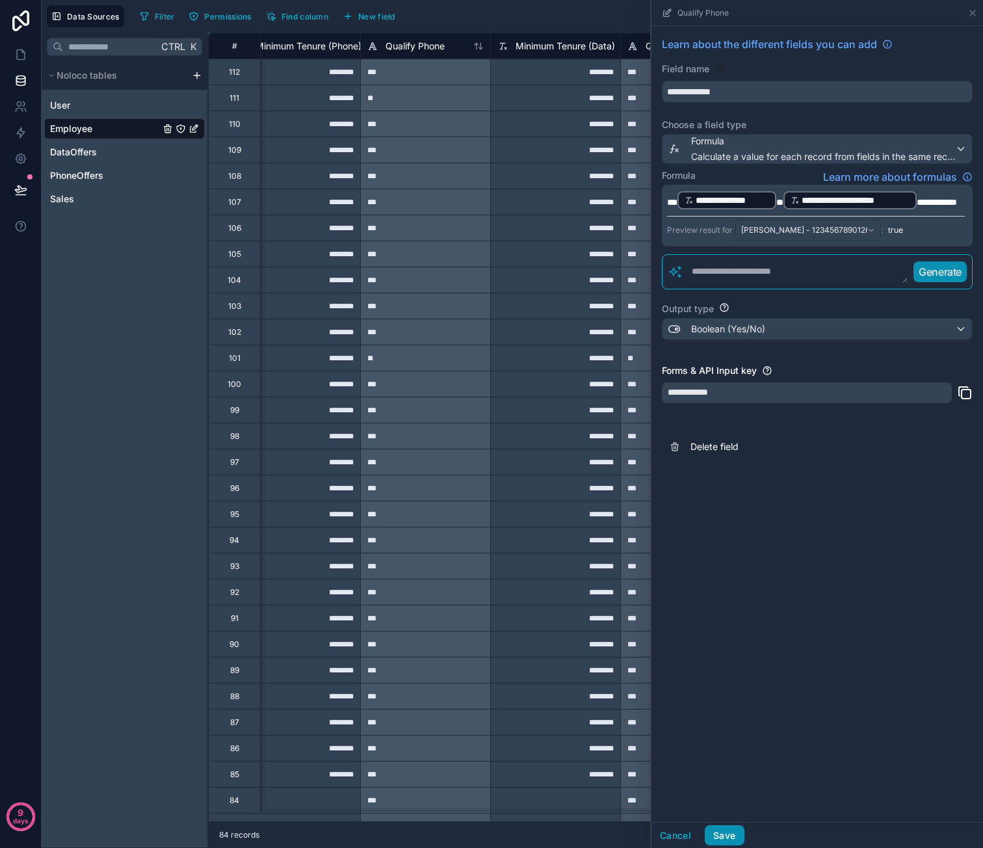
click at [720, 836] on button "Save" at bounding box center [724, 835] width 39 height 21
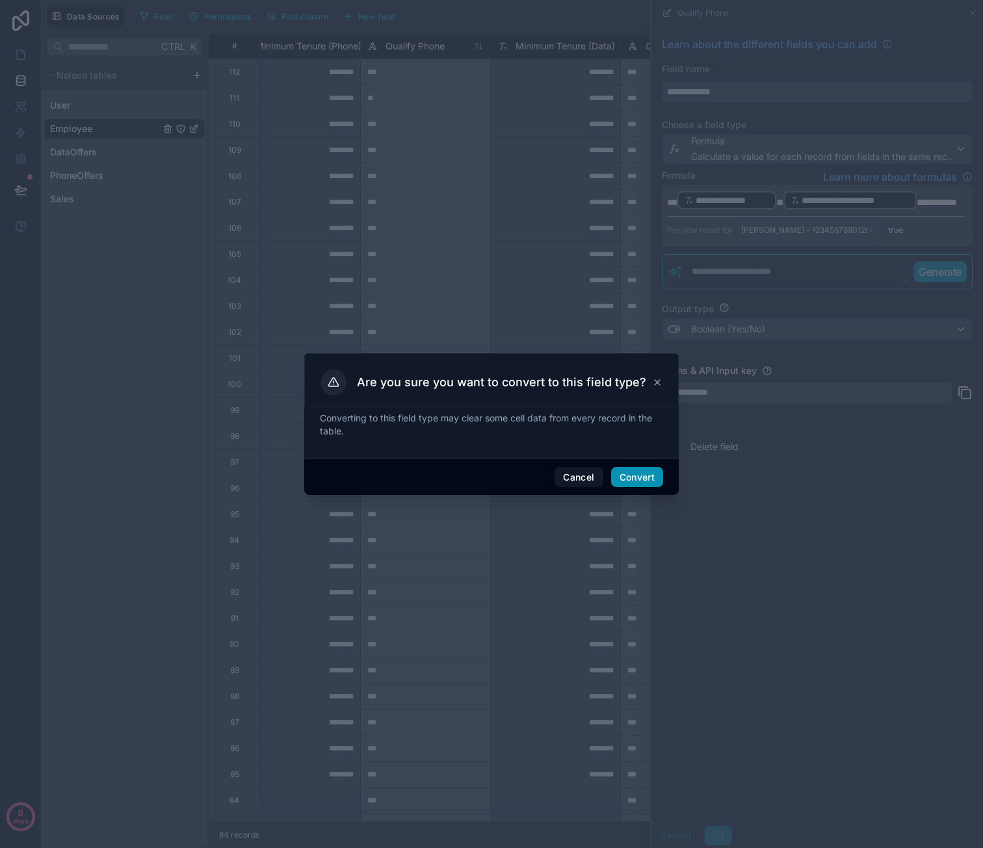
click at [638, 474] on button "Convert" at bounding box center [637, 477] width 52 height 21
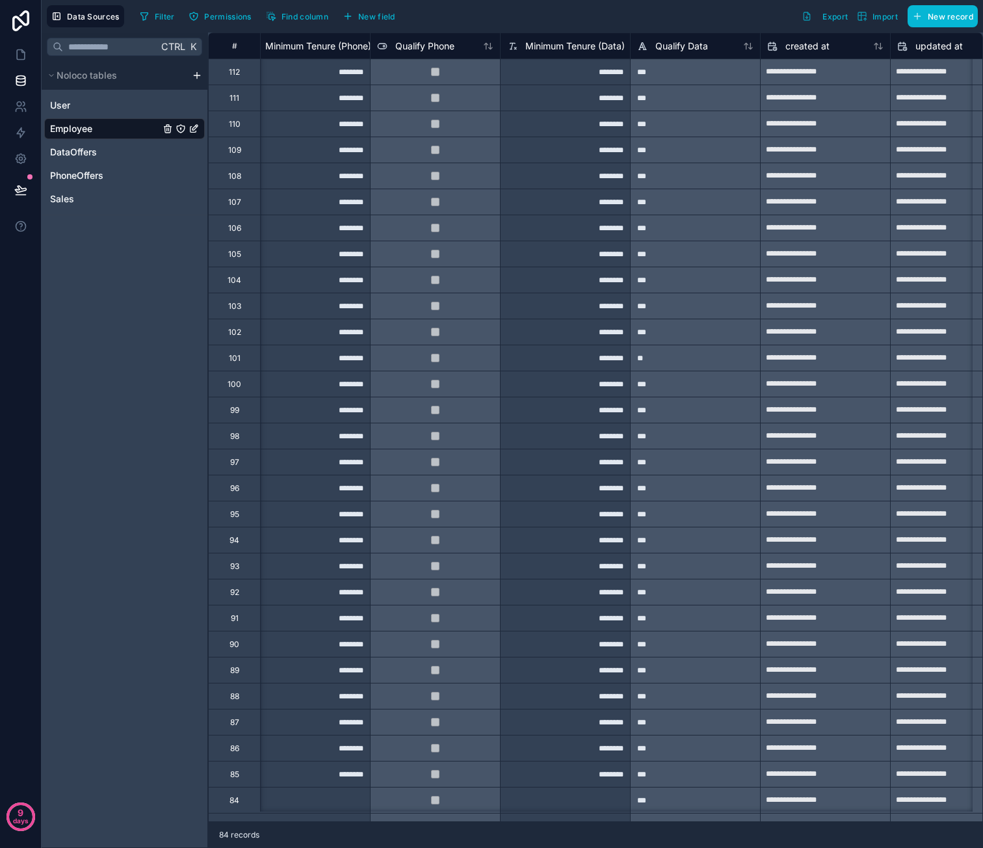
scroll to position [0, 1733]
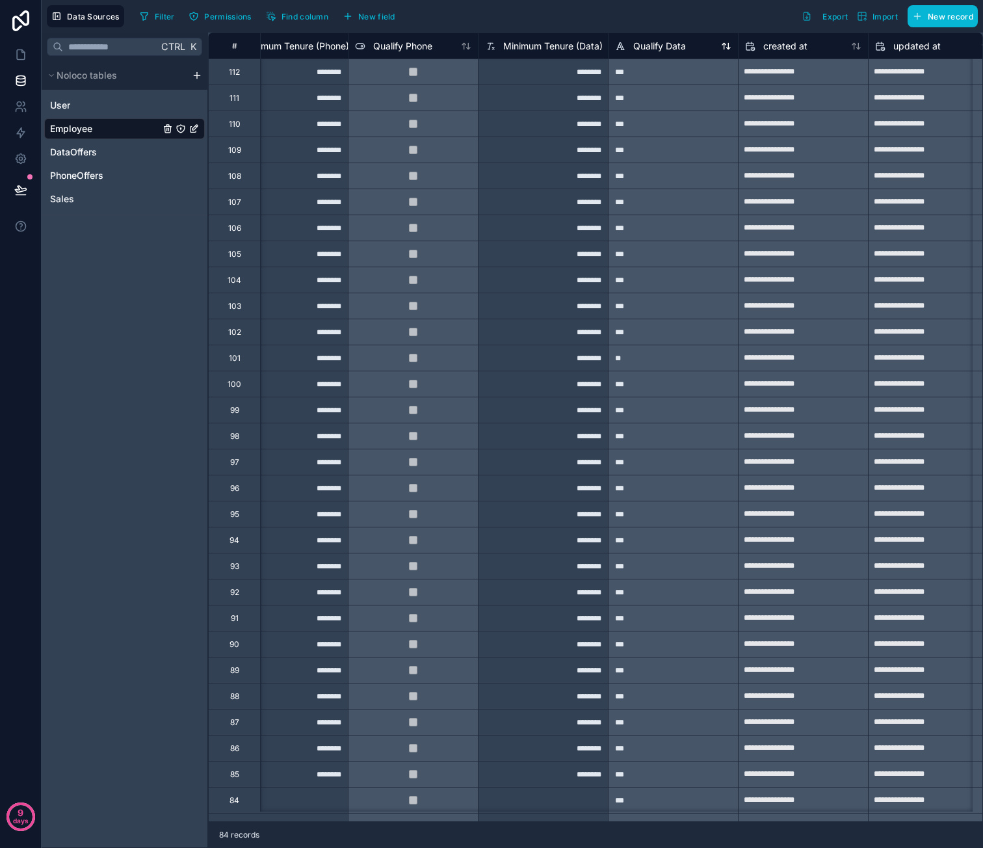
click at [660, 41] on span "Qualify Data" at bounding box center [659, 46] width 53 height 13
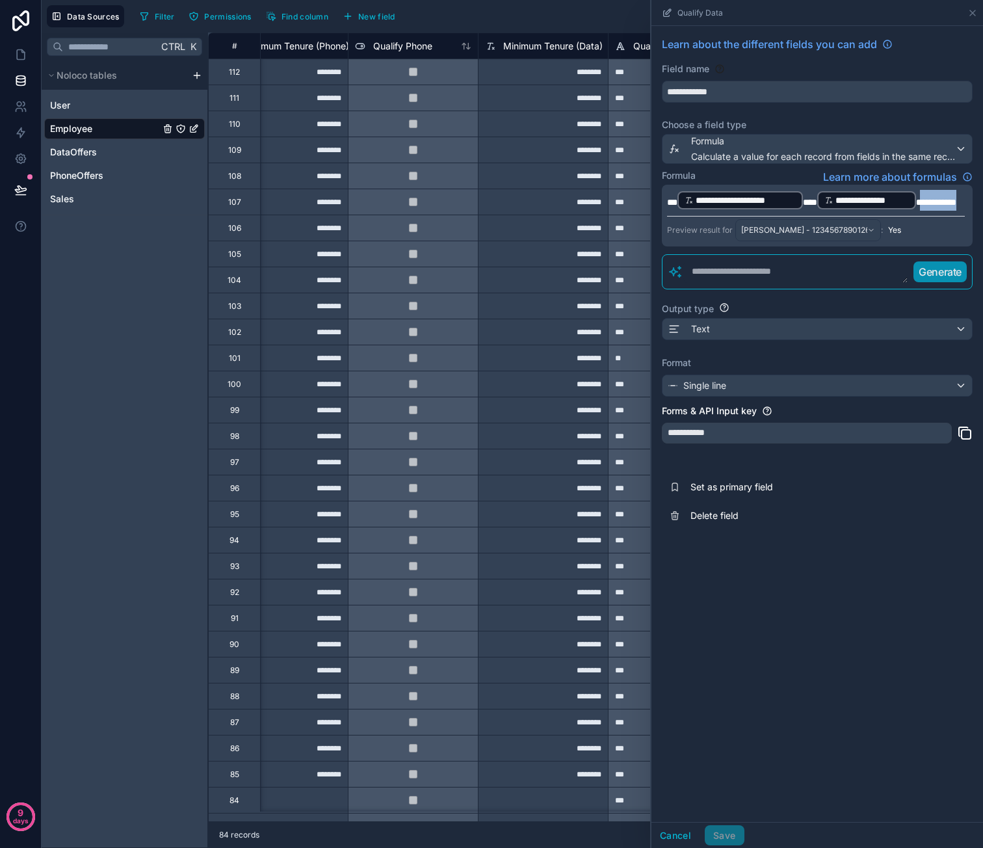
drag, startPoint x: 711, startPoint y: 215, endPoint x: 671, endPoint y: 218, distance: 39.7
click at [671, 211] on p "**********" at bounding box center [816, 200] width 298 height 21
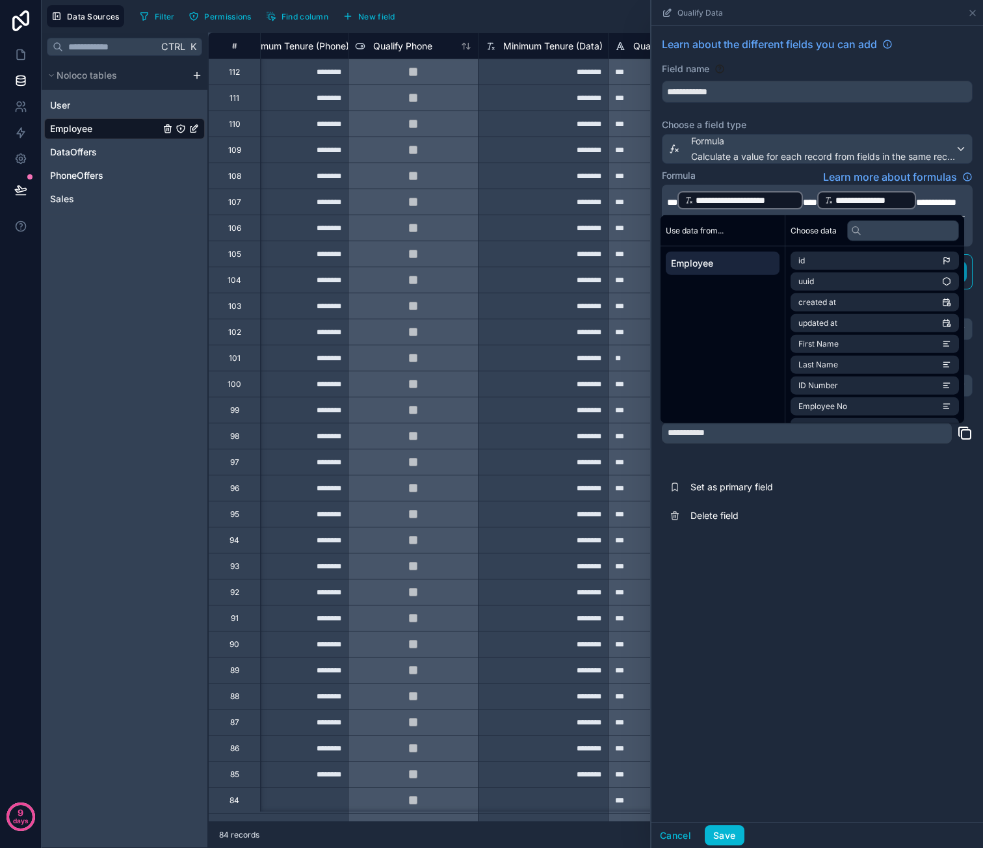
click at [906, 726] on div "**********" at bounding box center [817, 424] width 332 height 796
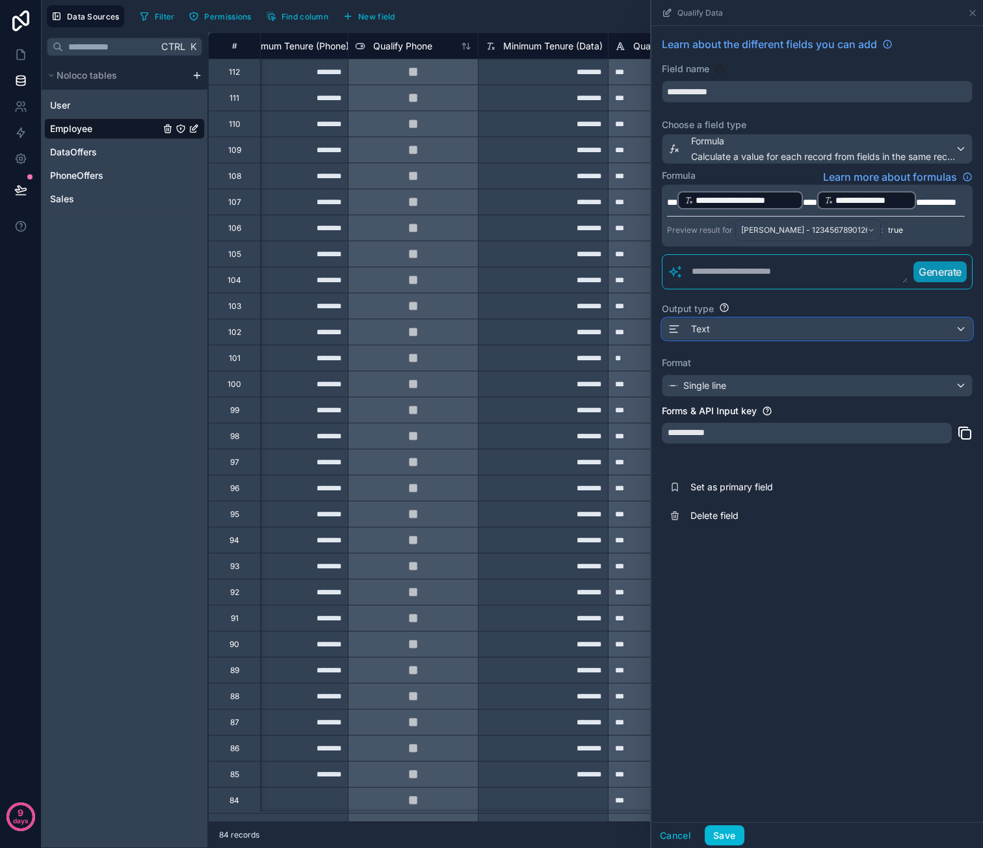
click at [776, 339] on div "Text" at bounding box center [816, 329] width 309 height 21
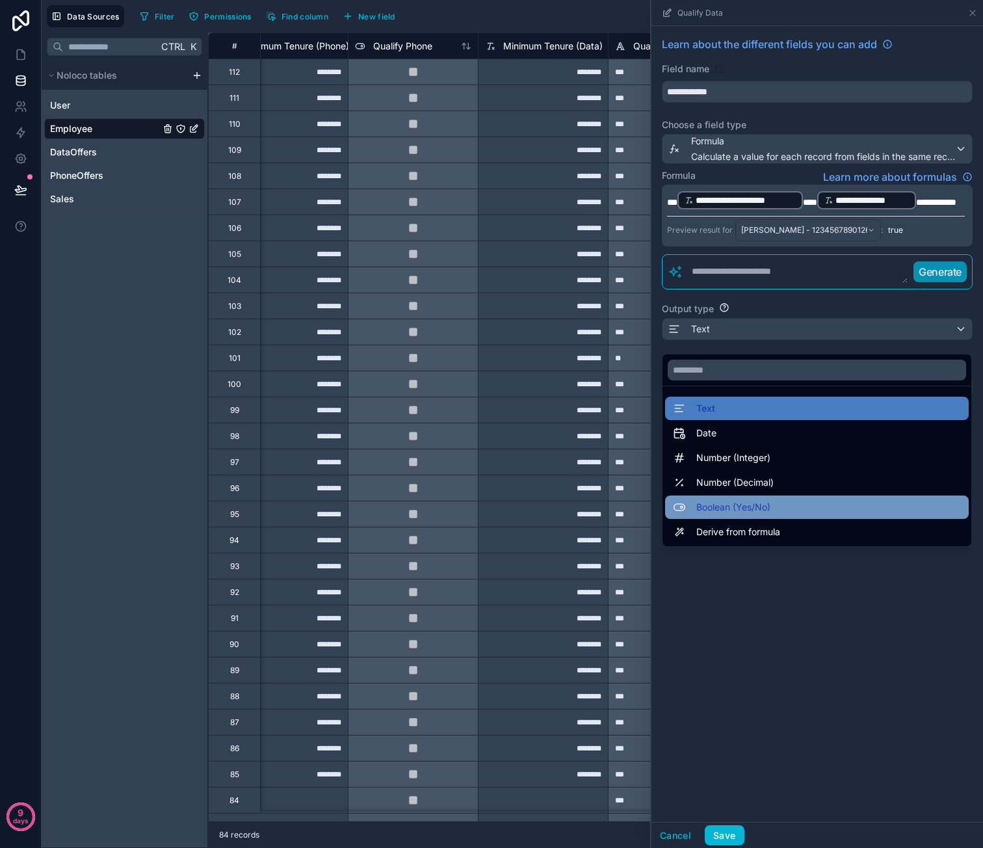
click at [776, 507] on div "Boolean (Yes/No)" at bounding box center [817, 507] width 288 height 16
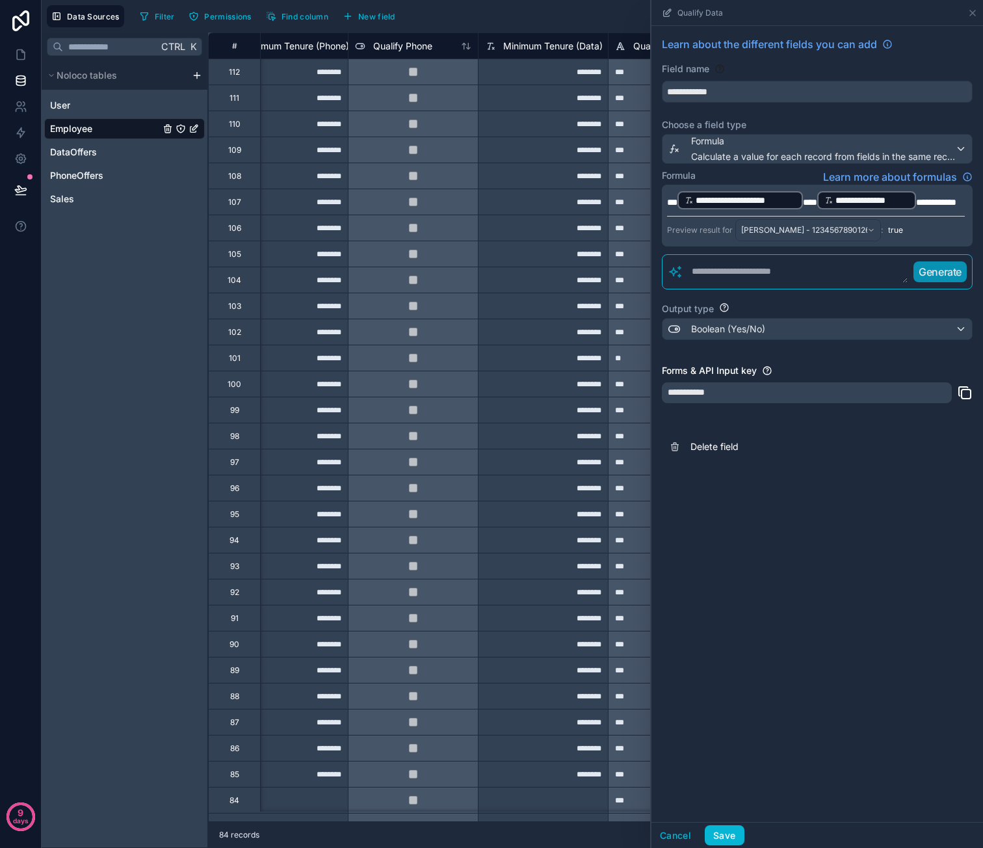
click at [781, 582] on div "**********" at bounding box center [817, 424] width 332 height 796
click at [716, 829] on button "Save" at bounding box center [724, 835] width 39 height 21
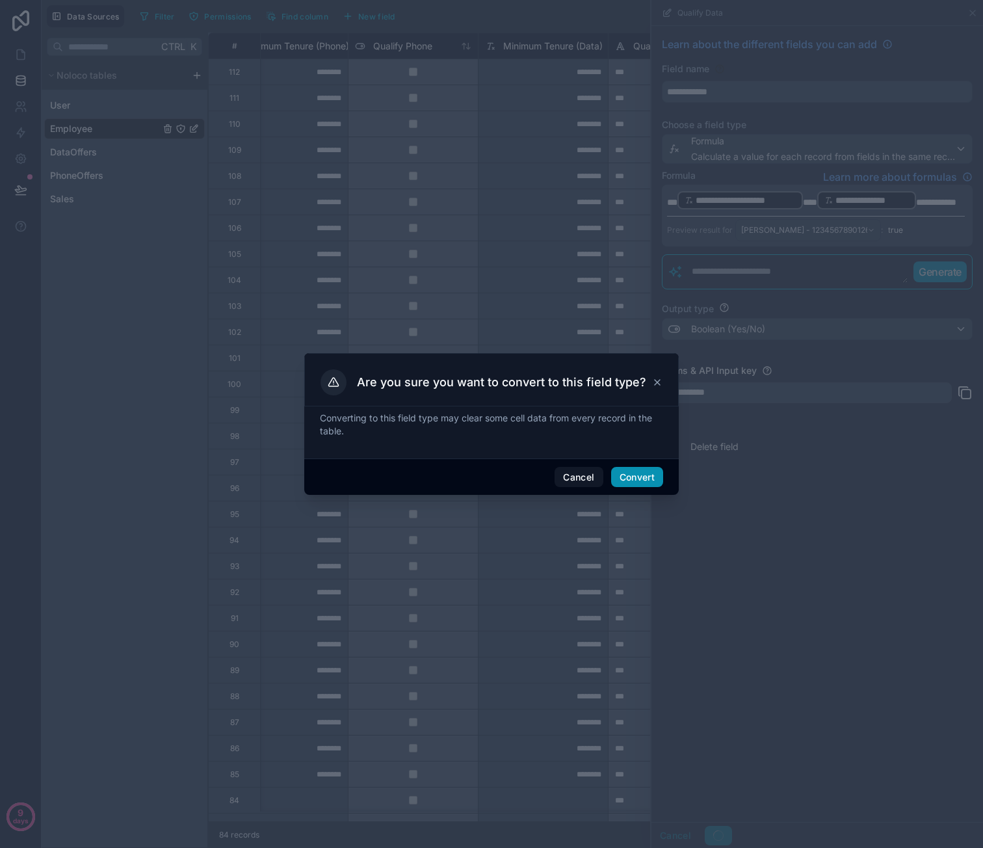
click at [649, 472] on button "Convert" at bounding box center [637, 477] width 52 height 21
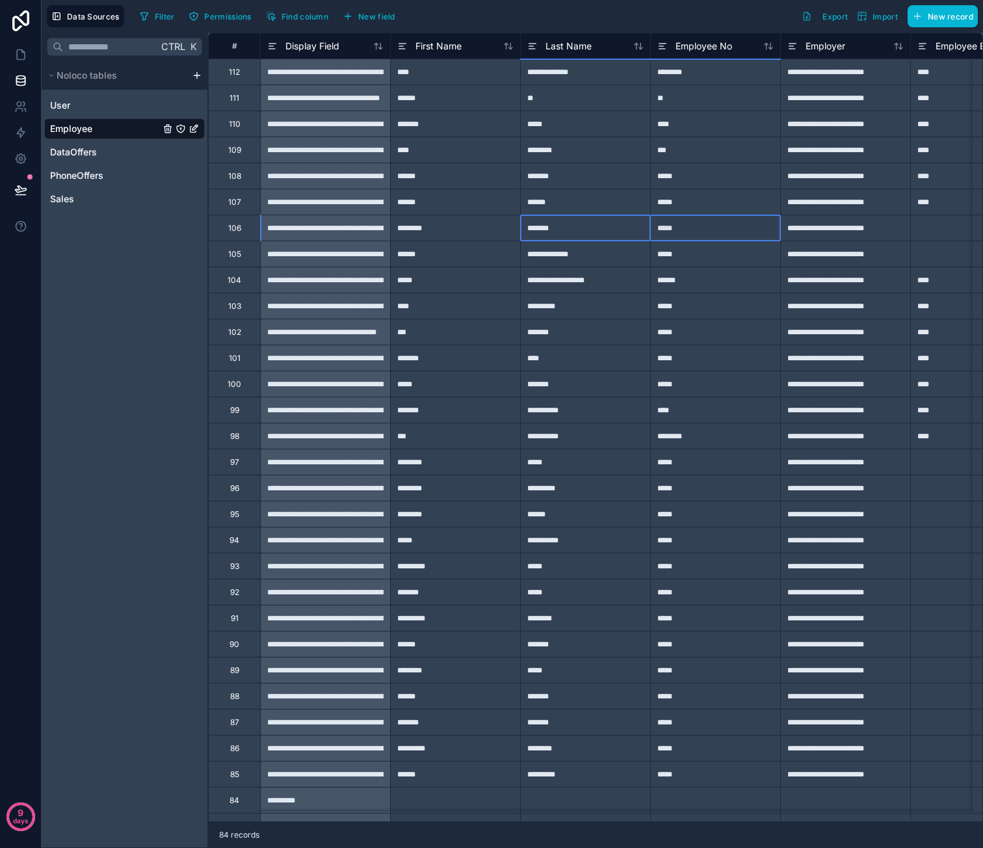
drag, startPoint x: 598, startPoint y: 238, endPoint x: 705, endPoint y: 229, distance: 107.0
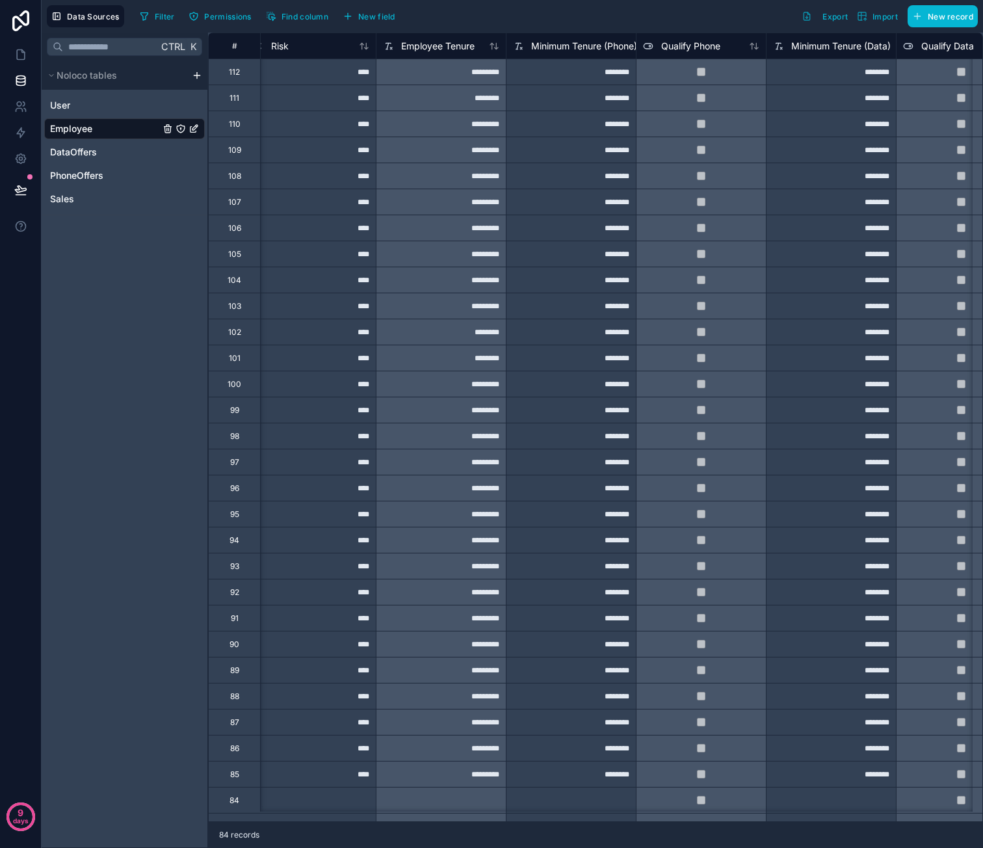
scroll to position [0, 1472]
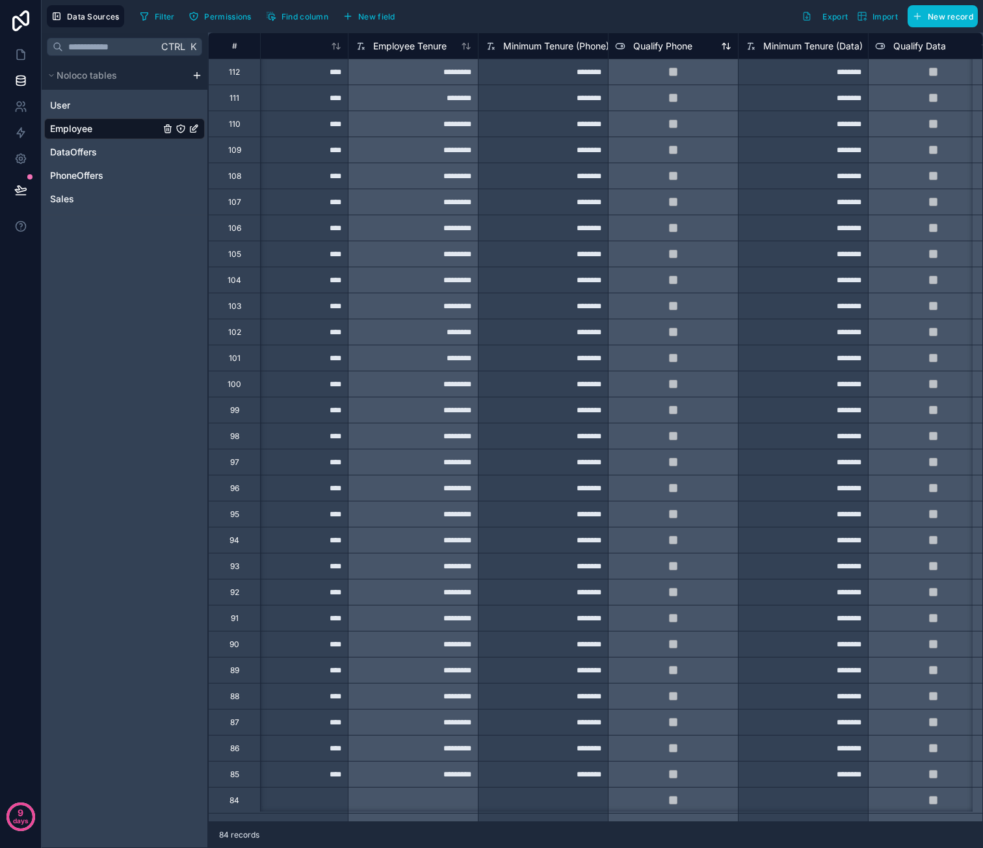
click at [664, 42] on span "Qualify Phone" at bounding box center [662, 46] width 59 height 13
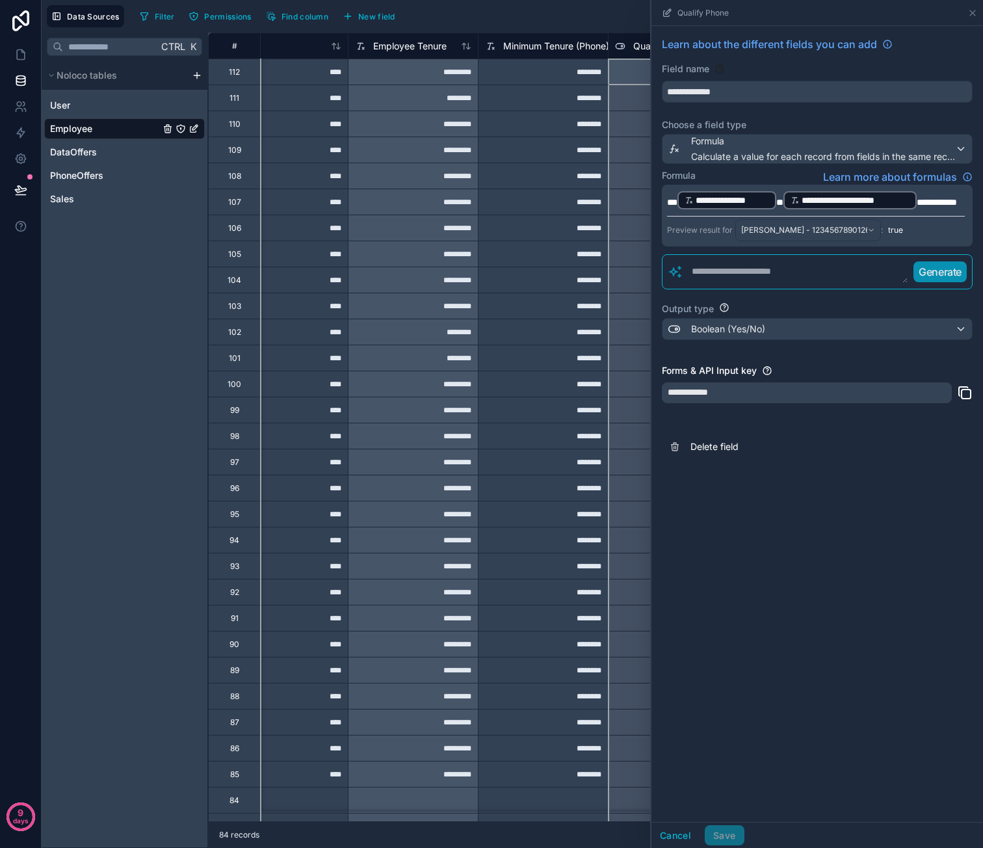
click at [627, 11] on div "Filter Permissions Find column New field Export Import New record" at bounding box center [556, 16] width 843 height 22
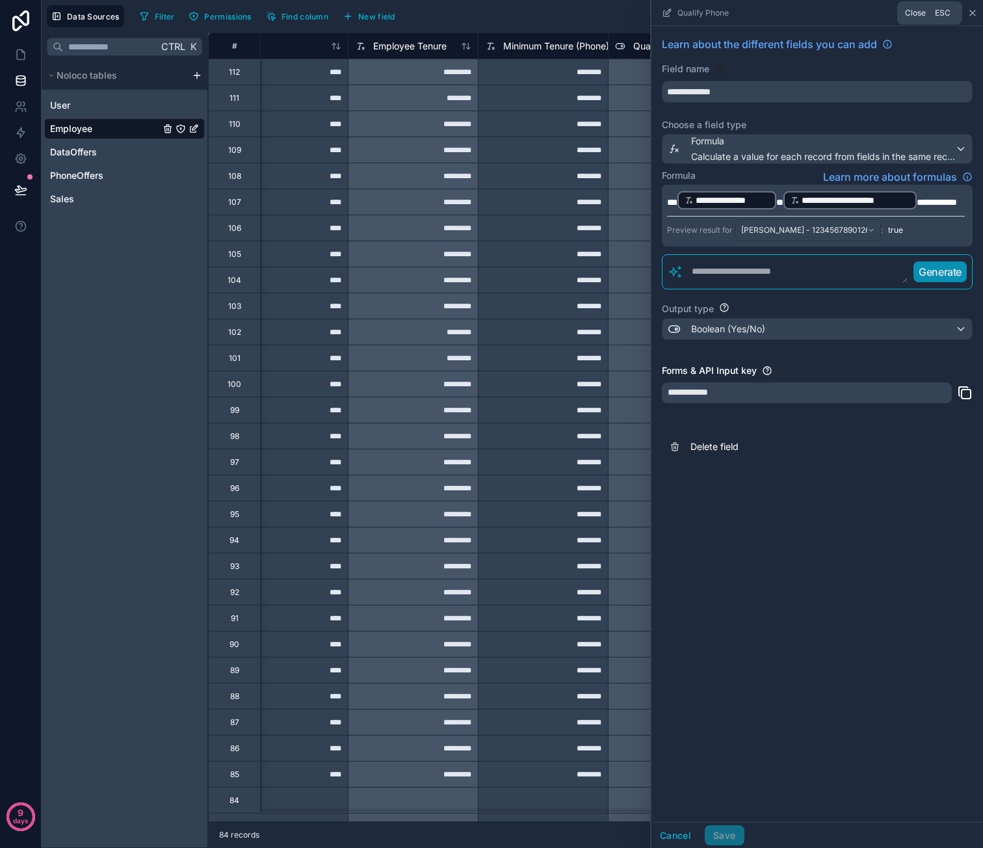
click at [971, 14] on icon at bounding box center [972, 13] width 10 height 10
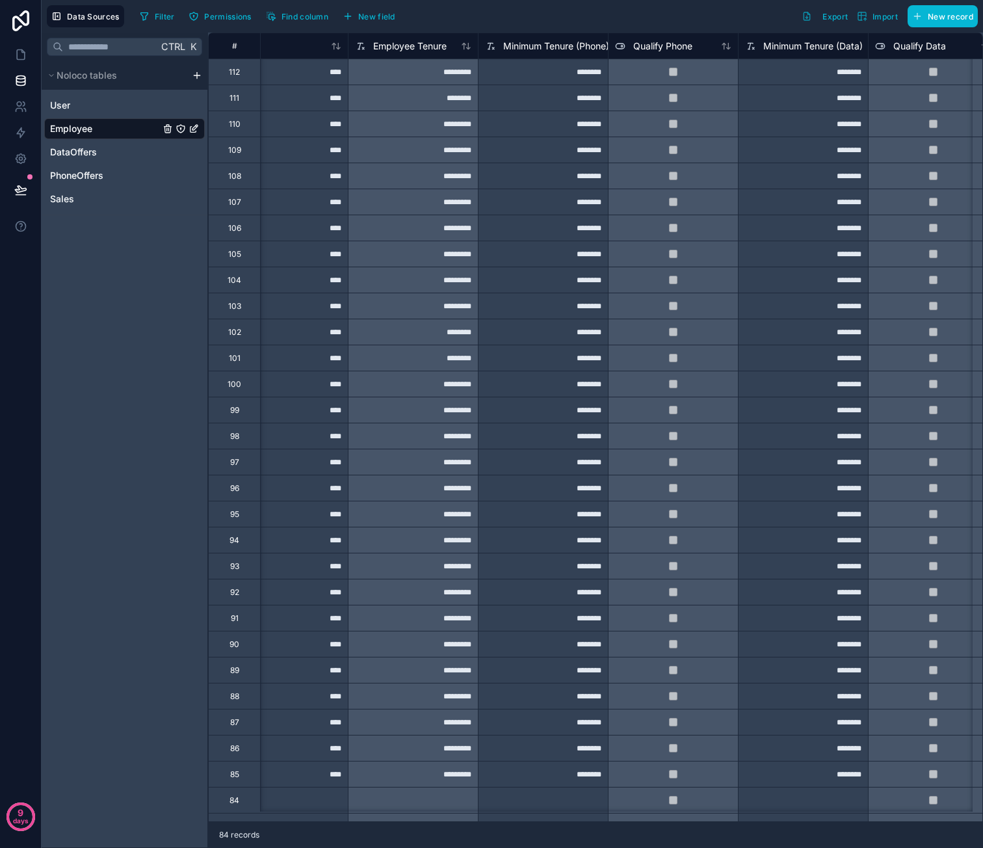
scroll to position [0, 1498]
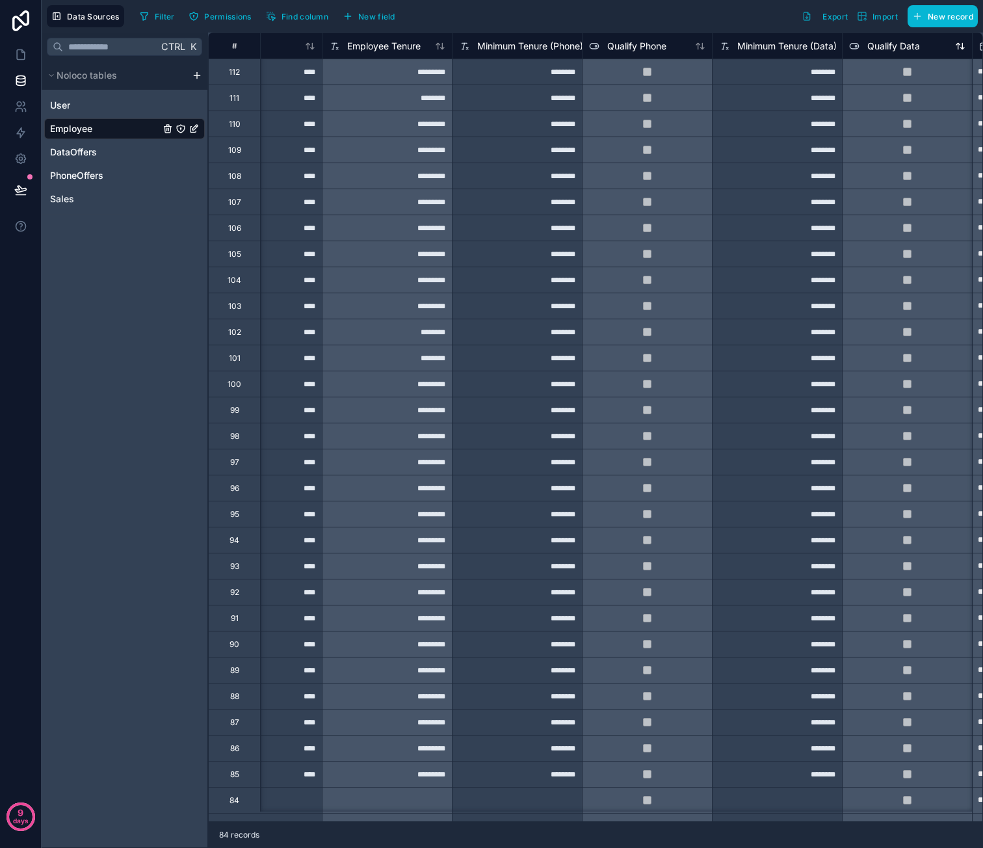
click at [910, 49] on span "Qualify Data" at bounding box center [893, 46] width 53 height 13
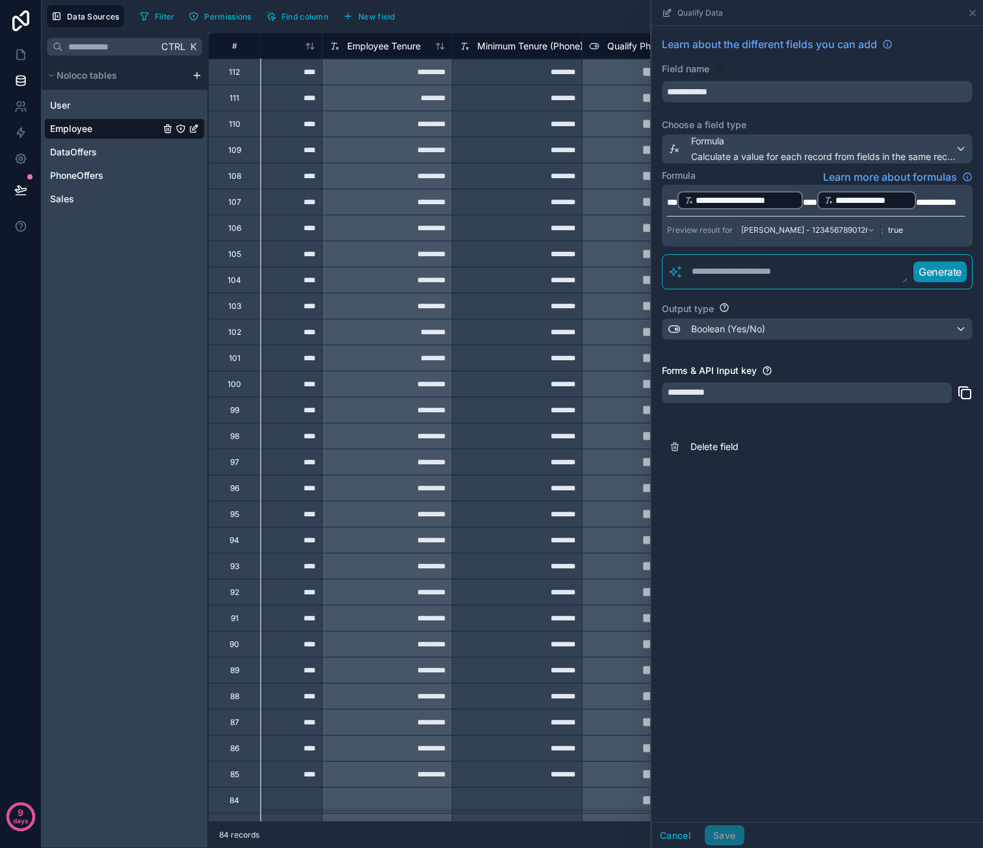
click at [624, 14] on div "Filter Permissions Find column New field Export Import New record" at bounding box center [556, 16] width 843 height 22
click at [969, 12] on icon at bounding box center [972, 13] width 10 height 10
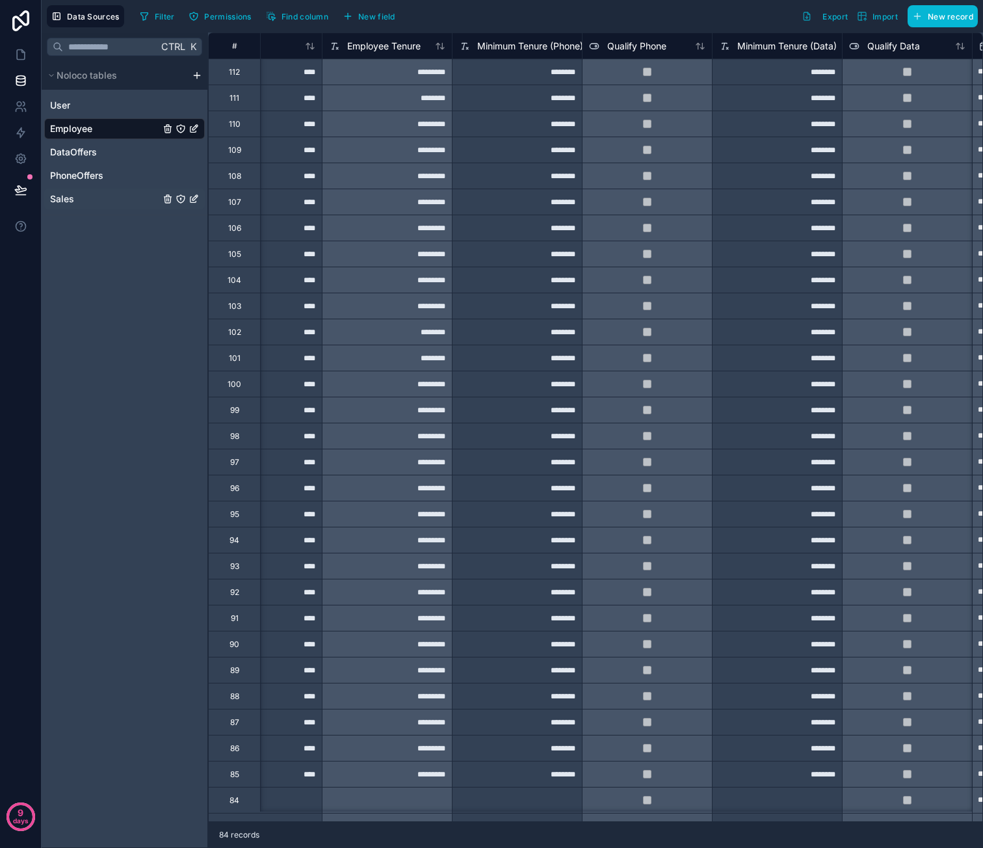
click at [75, 190] on div "Sales" at bounding box center [124, 199] width 161 height 21
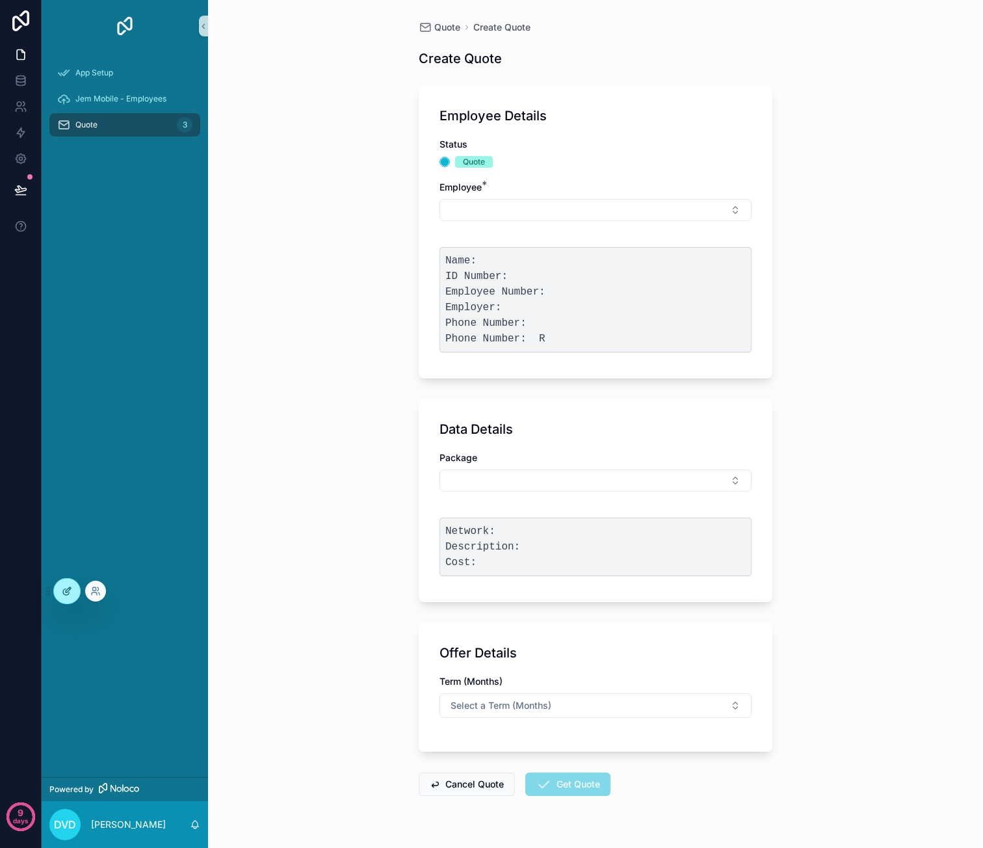
click at [70, 589] on icon at bounding box center [67, 591] width 10 height 10
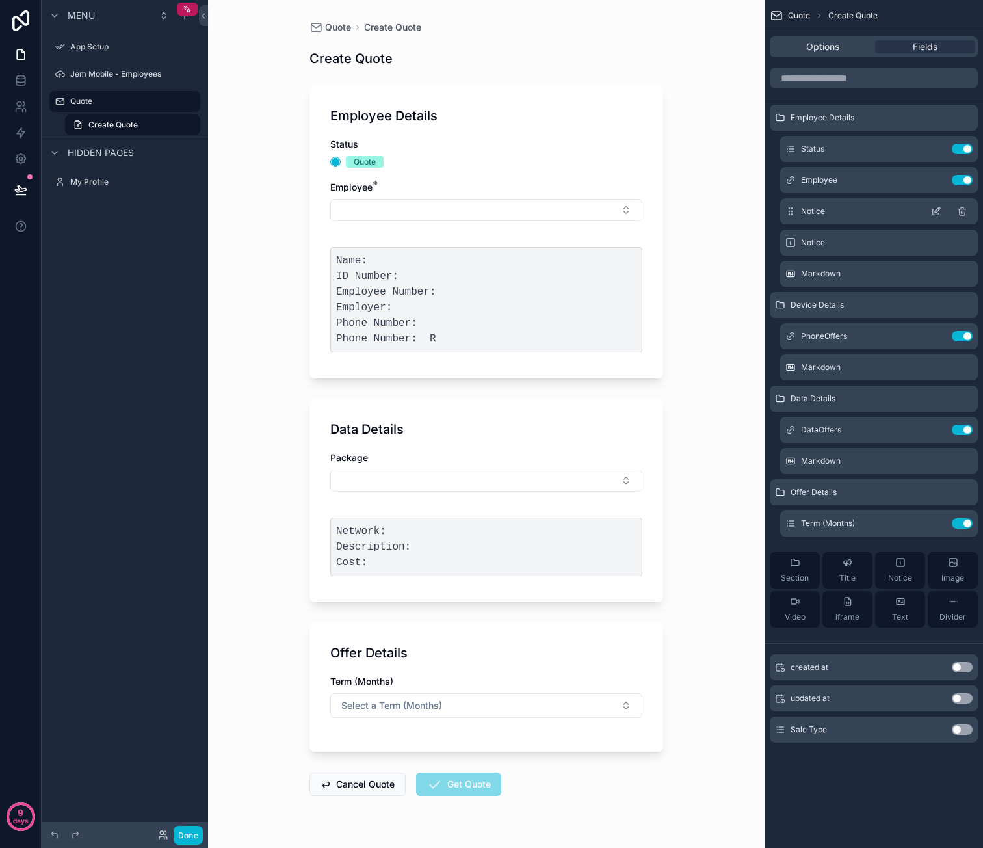
click at [875, 217] on div "Notice" at bounding box center [879, 211] width 198 height 26
click at [934, 210] on icon "scrollable content" at bounding box center [936, 211] width 10 height 10
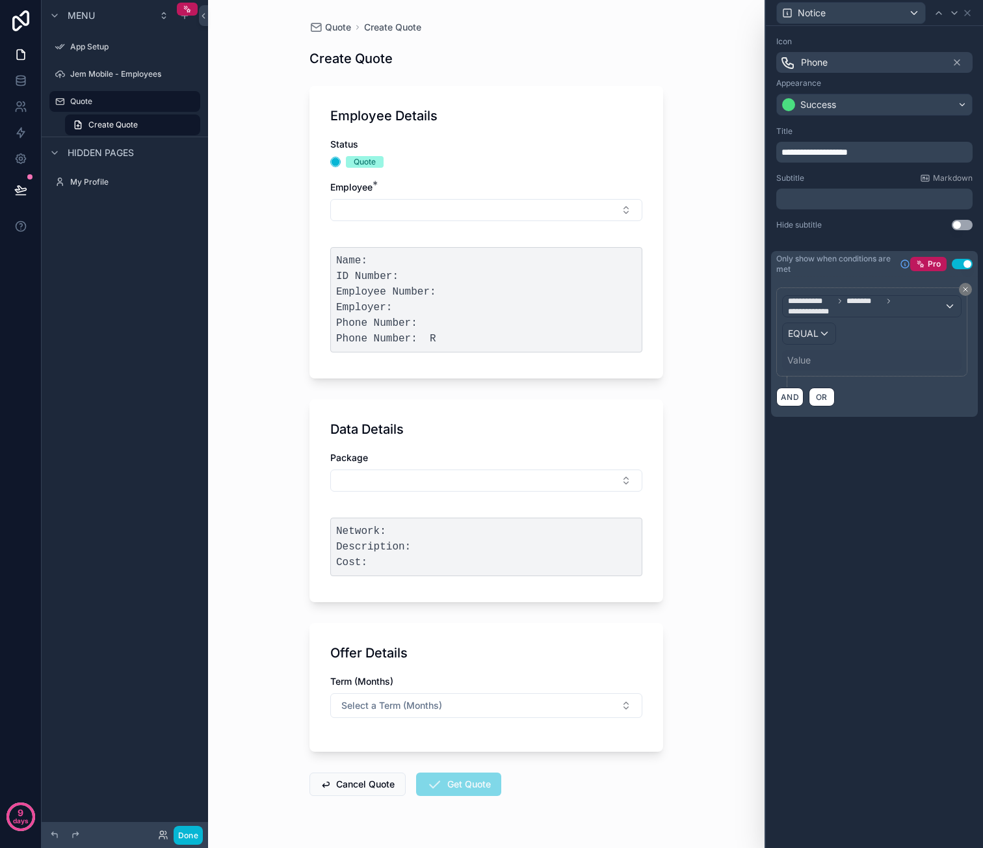
click at [807, 354] on div "Value" at bounding box center [798, 360] width 23 height 13
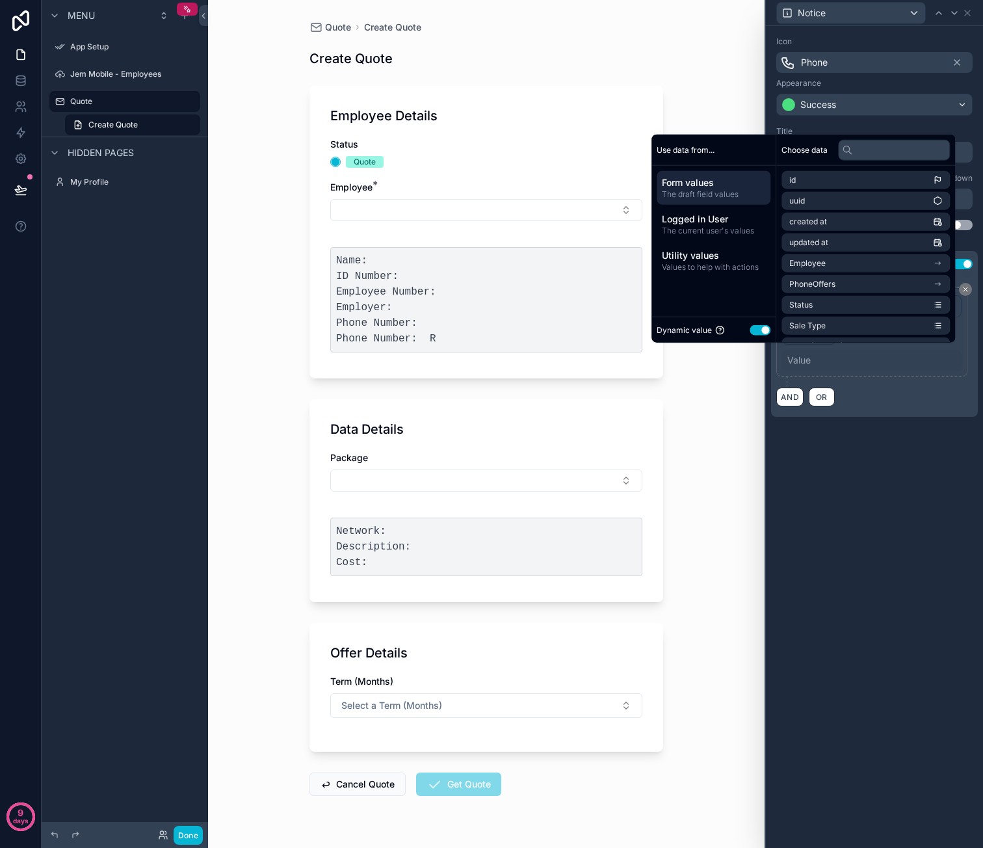
drag, startPoint x: 818, startPoint y: 352, endPoint x: 817, endPoint y: 358, distance: 6.6
click at [818, 352] on div "Value" at bounding box center [871, 360] width 179 height 21
click at [821, 350] on div "Value" at bounding box center [871, 360] width 179 height 21
click at [820, 352] on div "Value" at bounding box center [871, 360] width 179 height 21
click at [931, 503] on div "**********" at bounding box center [874, 437] width 217 height 822
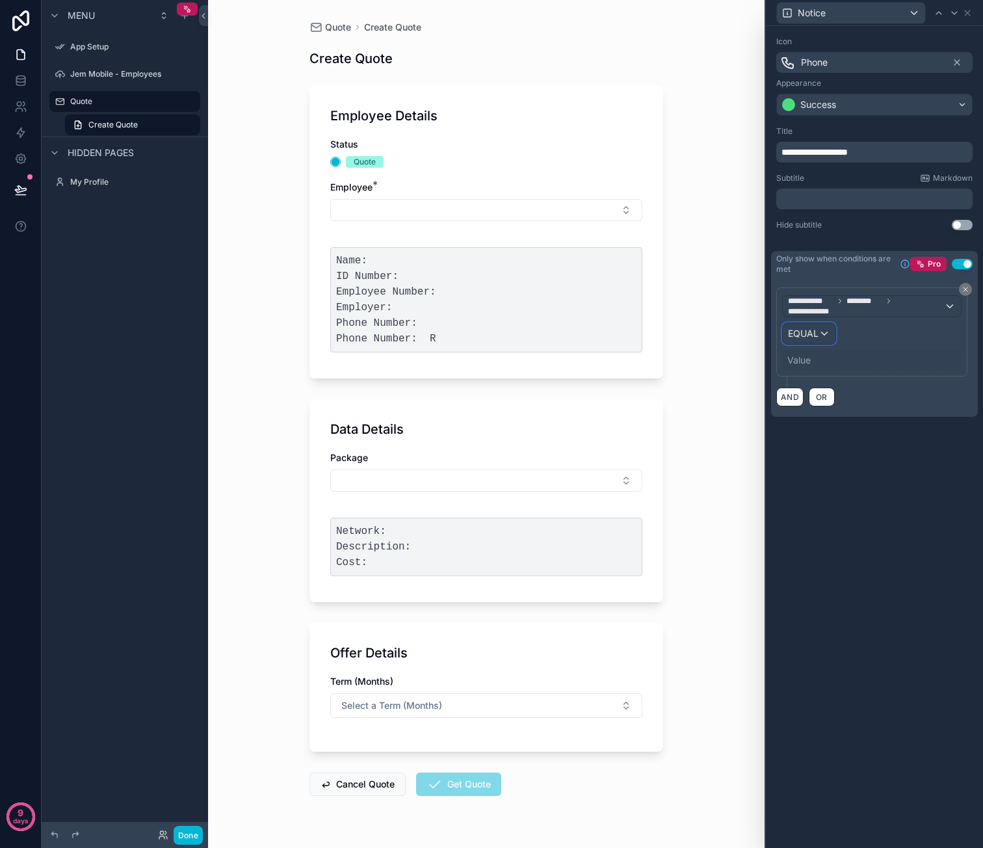
click at [824, 331] on div "EQUAL" at bounding box center [809, 333] width 53 height 21
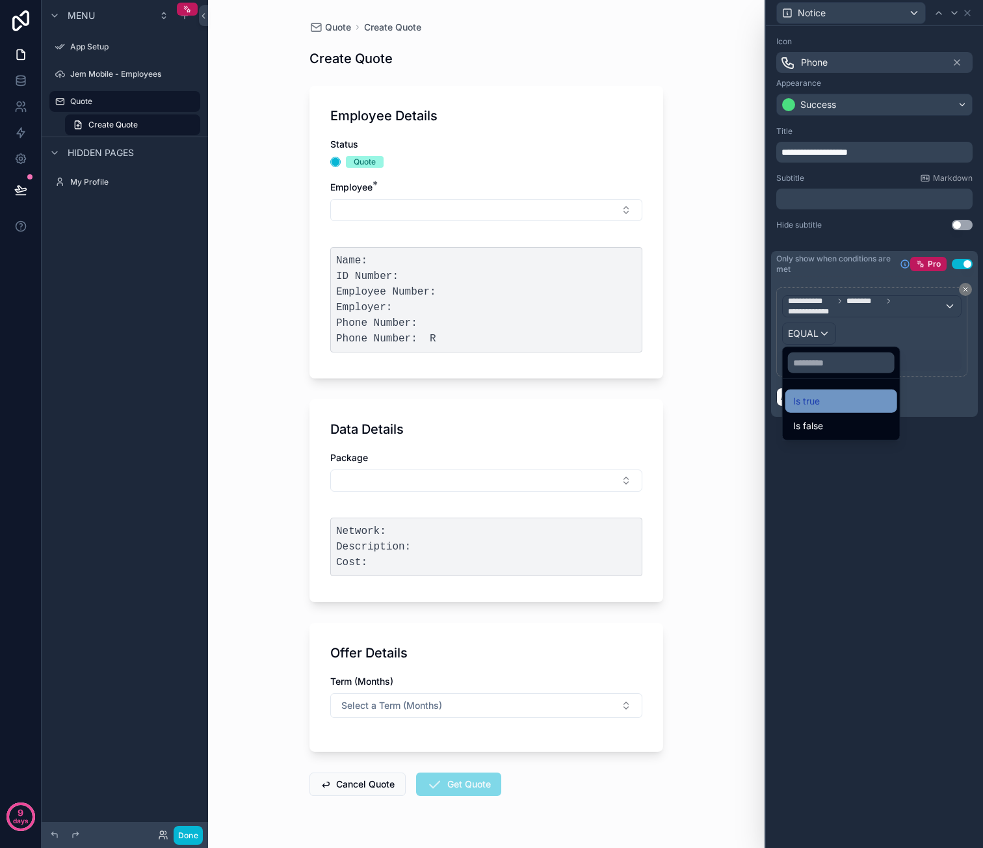
click at [829, 399] on div "Is true" at bounding box center [841, 401] width 96 height 16
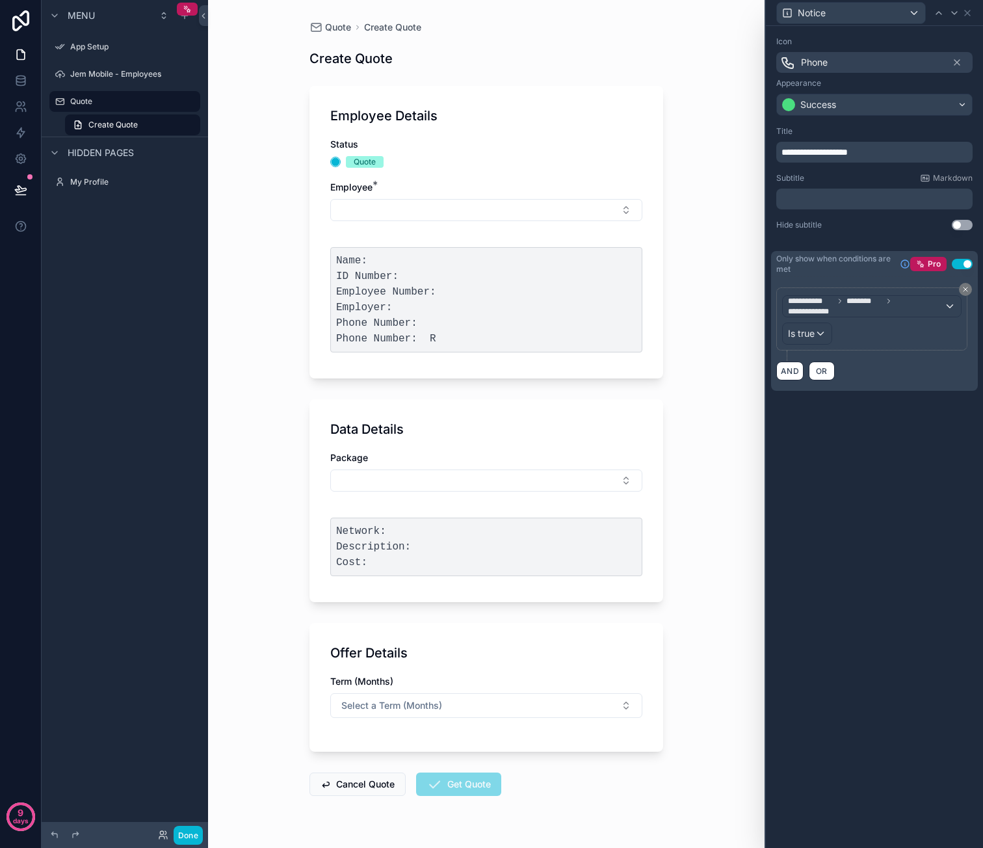
click at [871, 480] on div "**********" at bounding box center [874, 437] width 217 height 822
click at [969, 13] on icon at bounding box center [967, 13] width 10 height 10
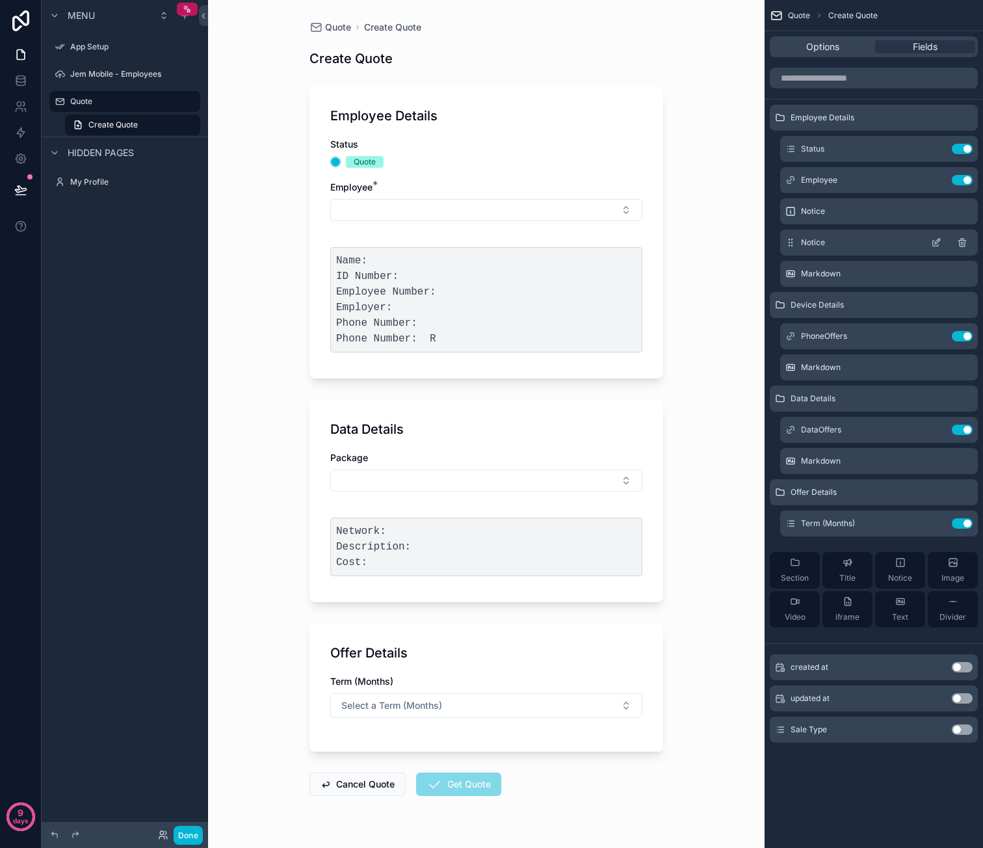
click at [934, 240] on icon "scrollable content" at bounding box center [936, 242] width 10 height 10
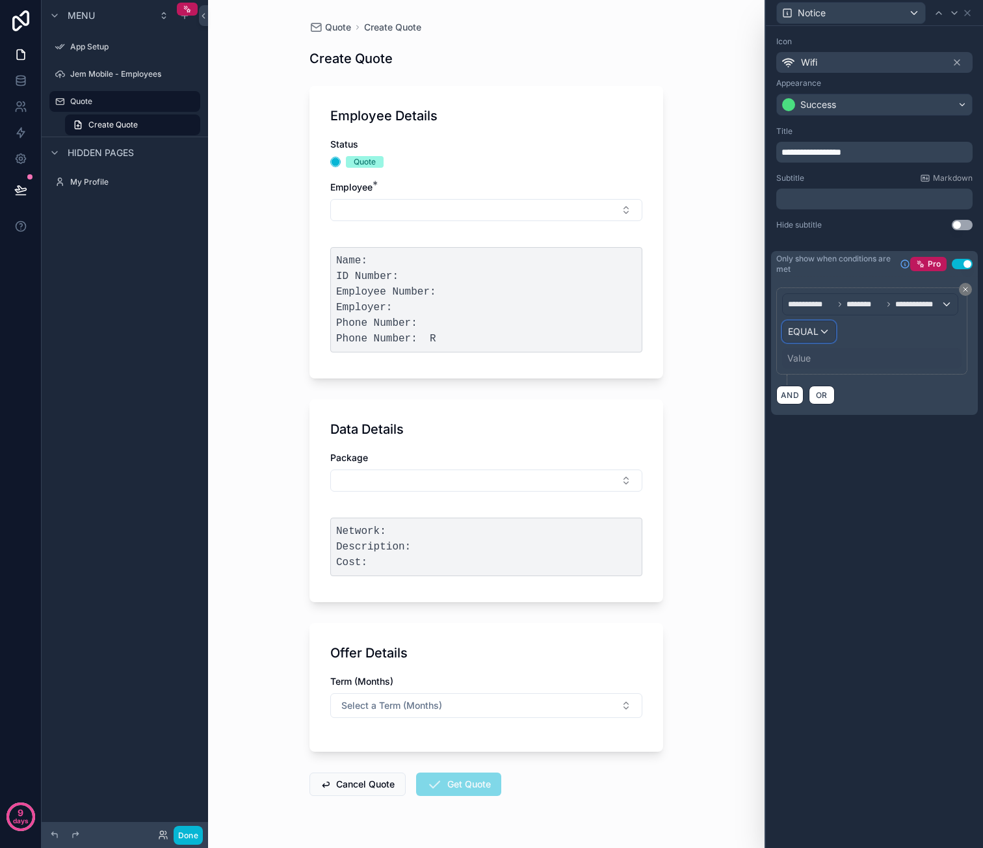
click at [826, 328] on div "EQUAL" at bounding box center [809, 331] width 53 height 21
click at [822, 399] on div "Is true" at bounding box center [841, 400] width 96 height 16
click at [874, 473] on div "**********" at bounding box center [874, 437] width 217 height 822
click at [468, 187] on div "Employee *" at bounding box center [486, 187] width 312 height 13
click at [467, 196] on div "Employee *" at bounding box center [486, 201] width 312 height 40
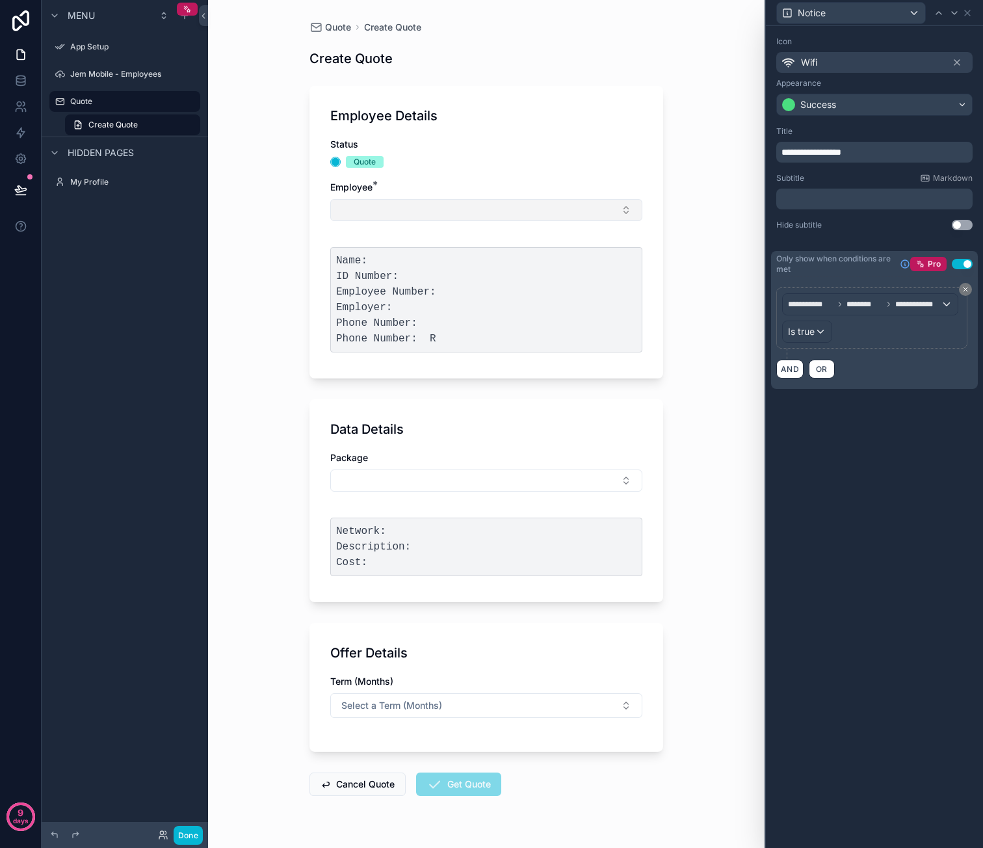
click at [468, 203] on button "Select Button" at bounding box center [486, 210] width 312 height 22
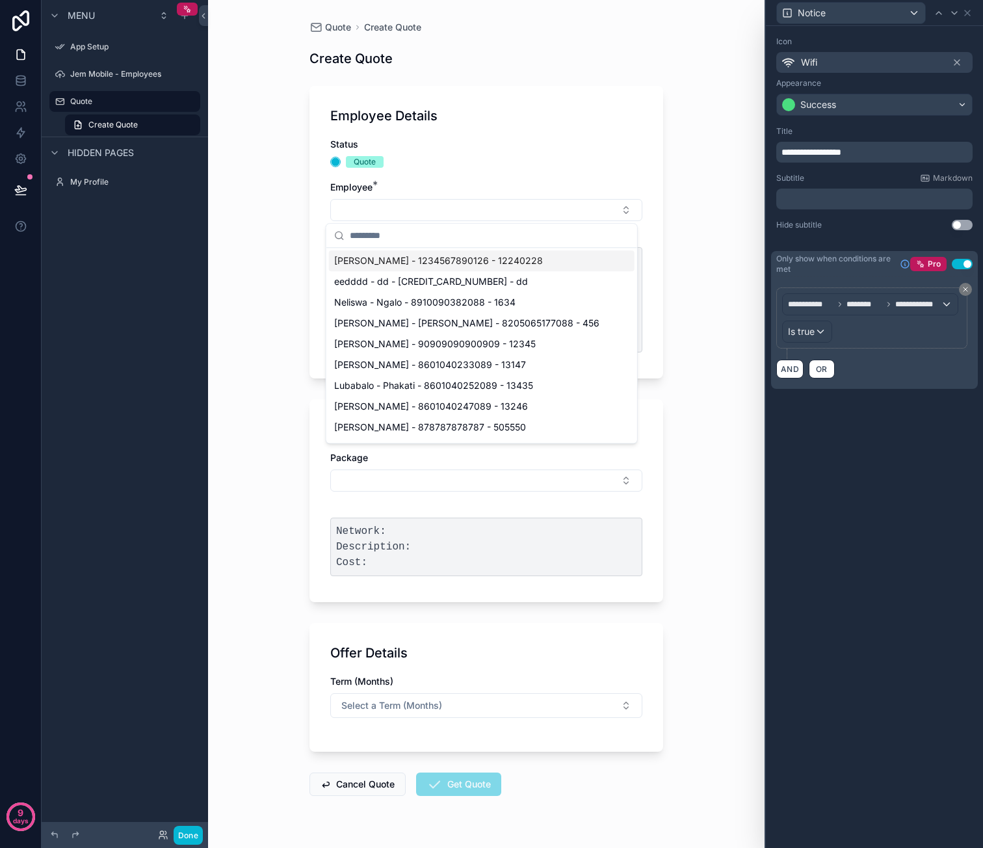
click at [417, 262] on span "Caro - van der Merwe - 1234567890126 - 12240228" at bounding box center [438, 260] width 209 height 13
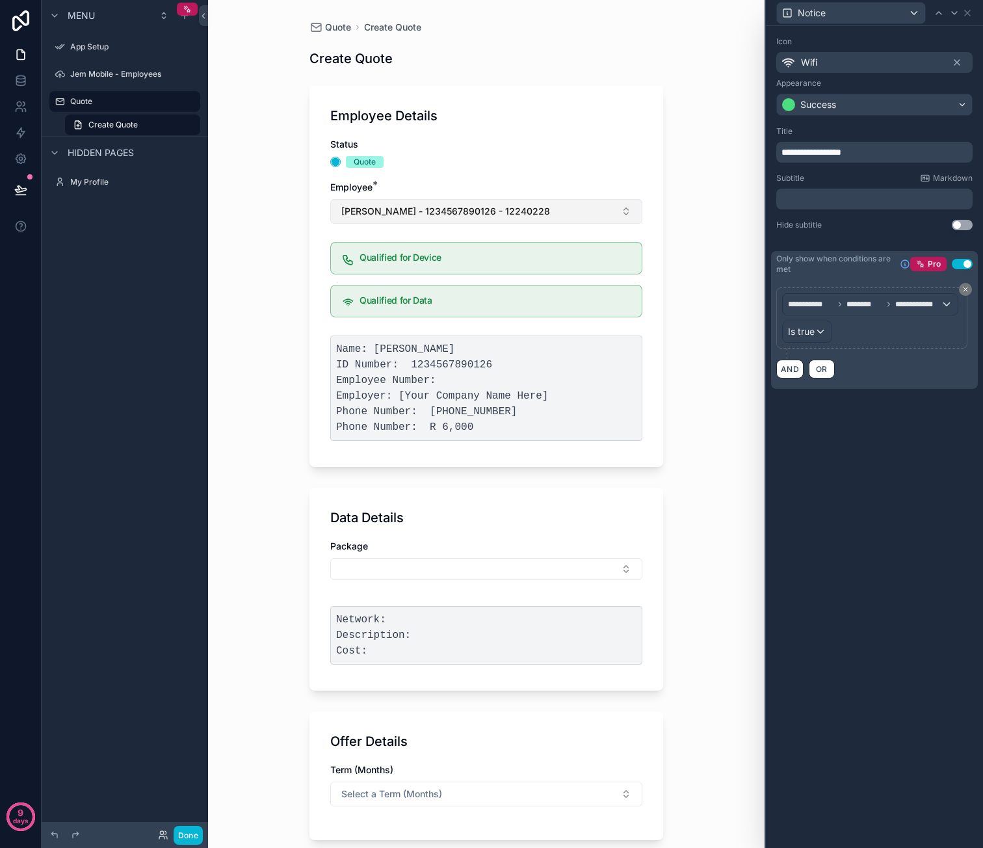
click at [529, 215] on span "Caro - van der Merwe - 1234567890126 - 12240228" at bounding box center [445, 211] width 209 height 13
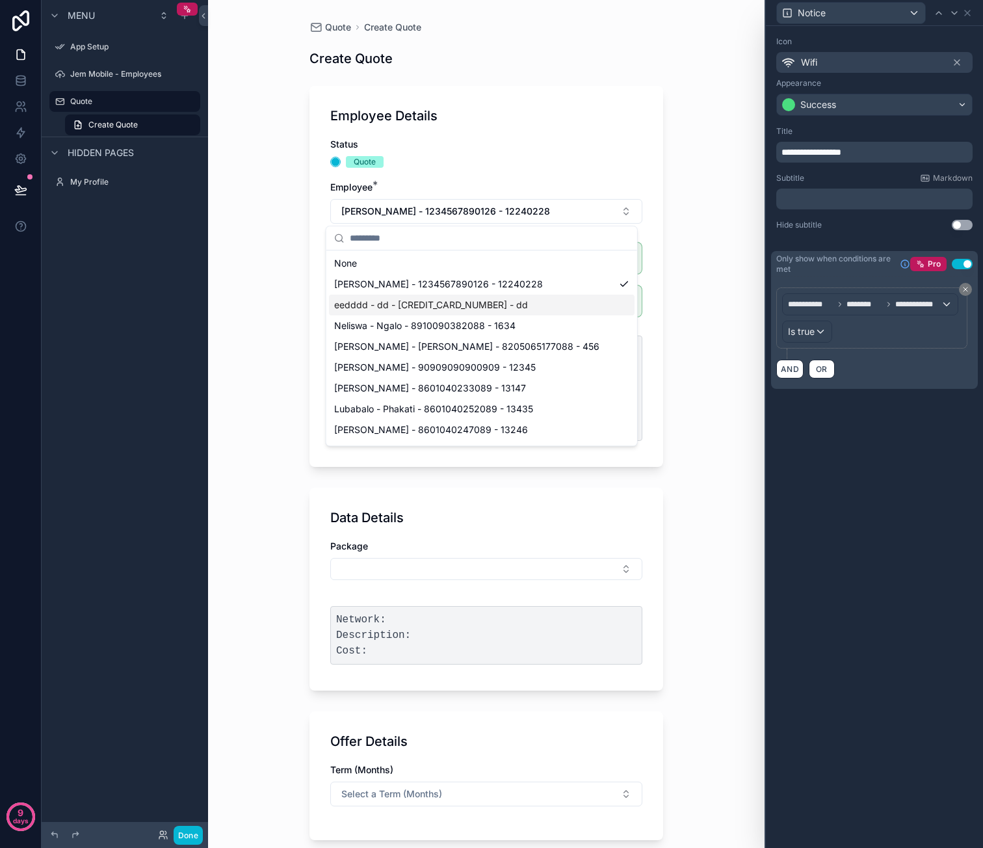
click at [473, 296] on div "eedddd - dd - 4455555535350081 - dd" at bounding box center [482, 304] width 306 height 21
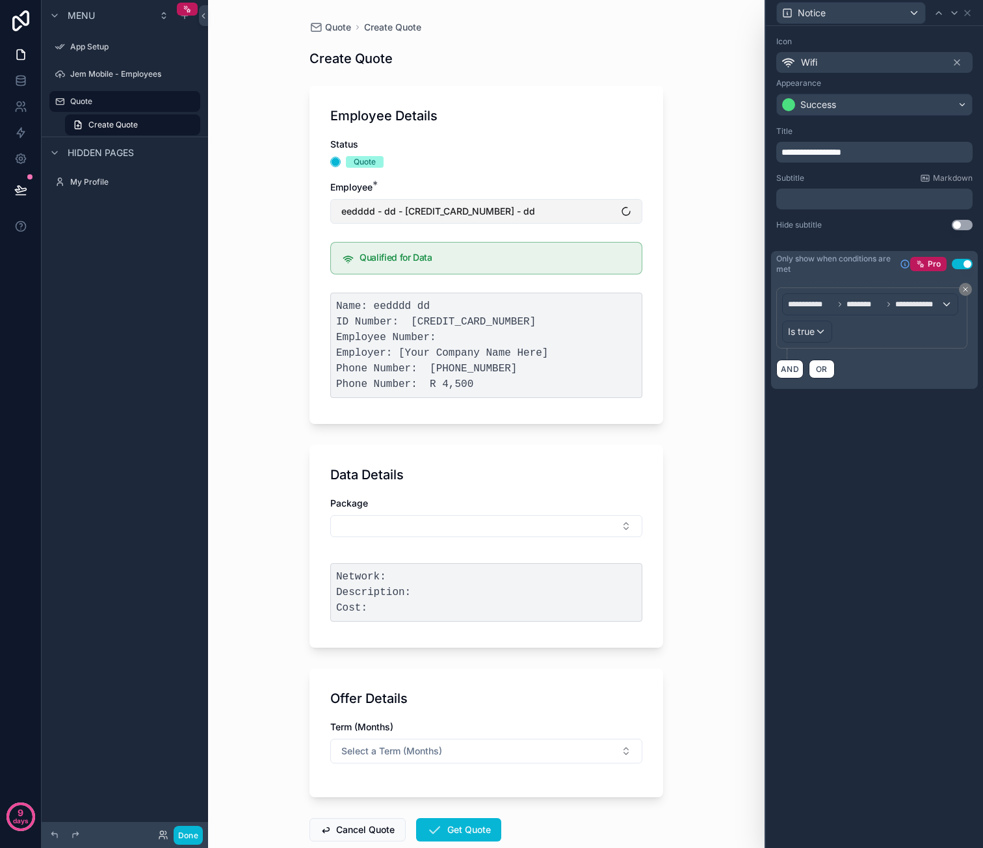
click at [529, 209] on button "eedddd - dd - 4455555535350081 - dd" at bounding box center [486, 211] width 312 height 25
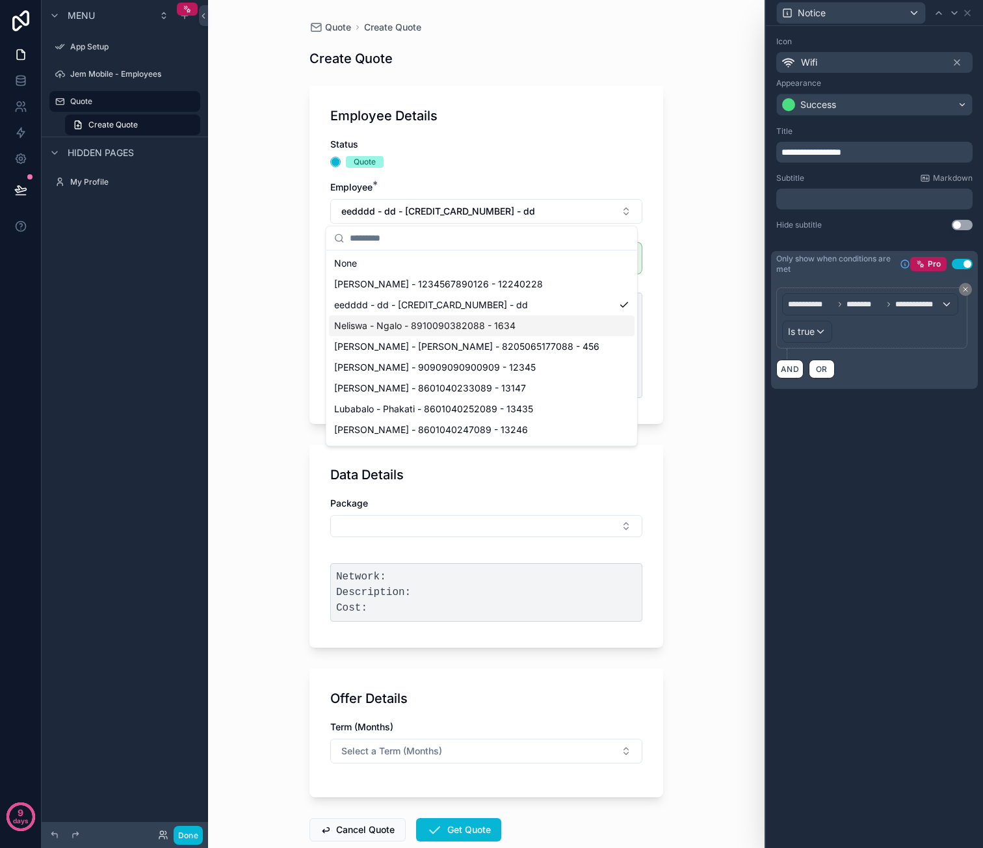
click at [488, 334] on div "Neliswa - Ngalo - 8910090382088 - 1634" at bounding box center [482, 325] width 306 height 21
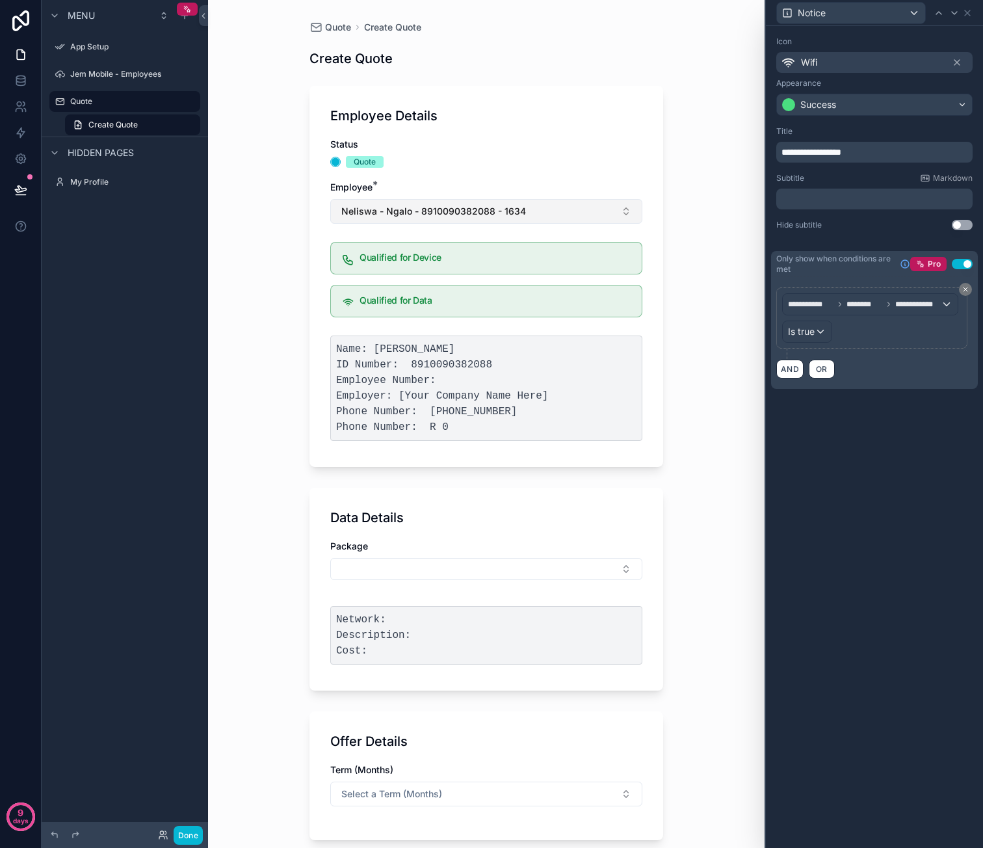
click at [541, 206] on button "Neliswa - Ngalo - 8910090382088 - 1634" at bounding box center [486, 211] width 312 height 25
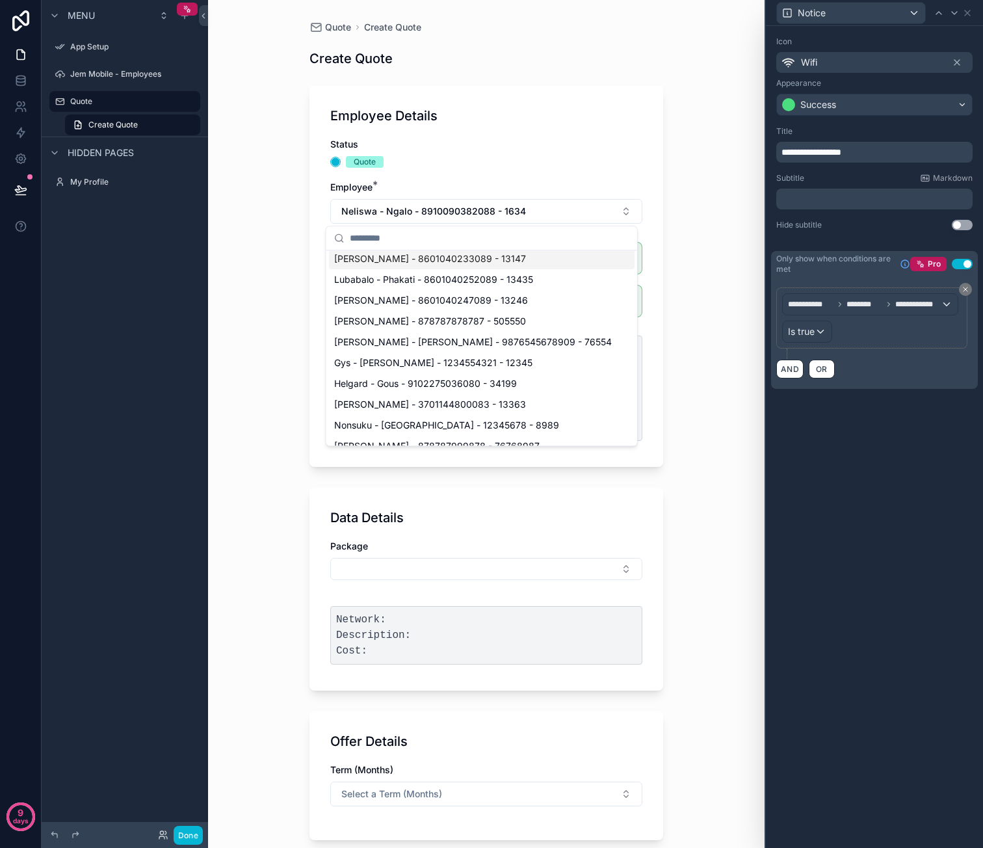
scroll to position [130, 0]
click at [521, 366] on div "Gys - Kappers - 1234554321 - 12345" at bounding box center [482, 362] width 306 height 21
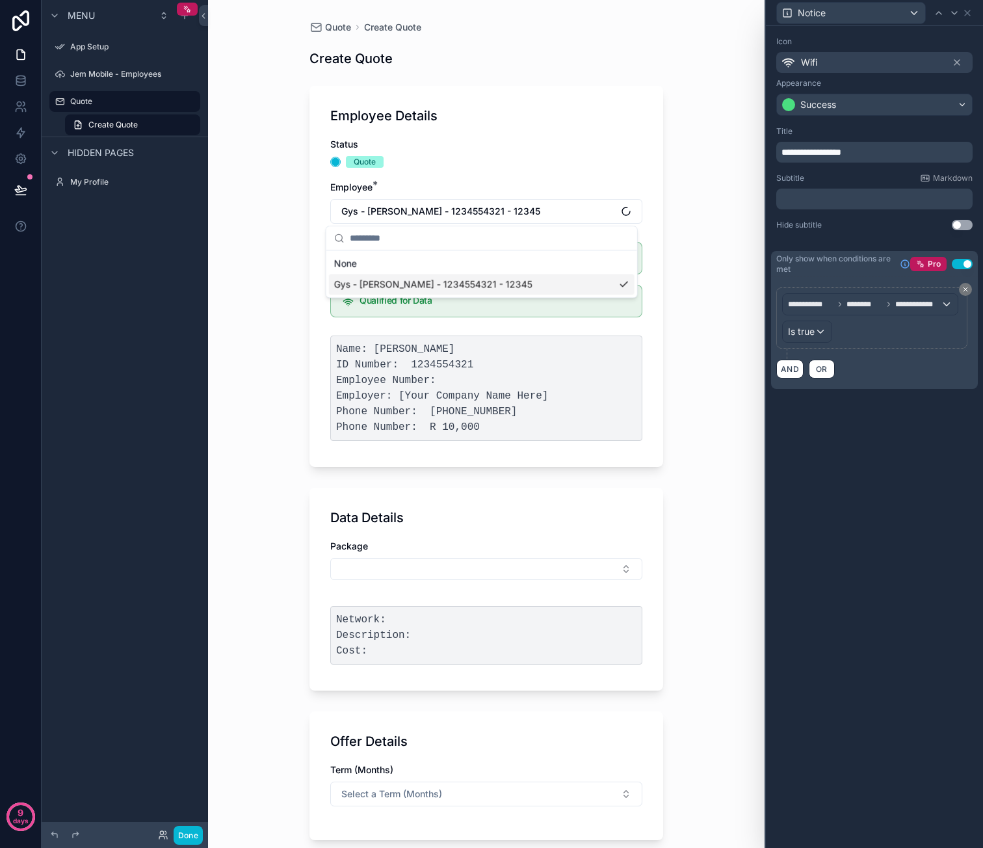
scroll to position [0, 0]
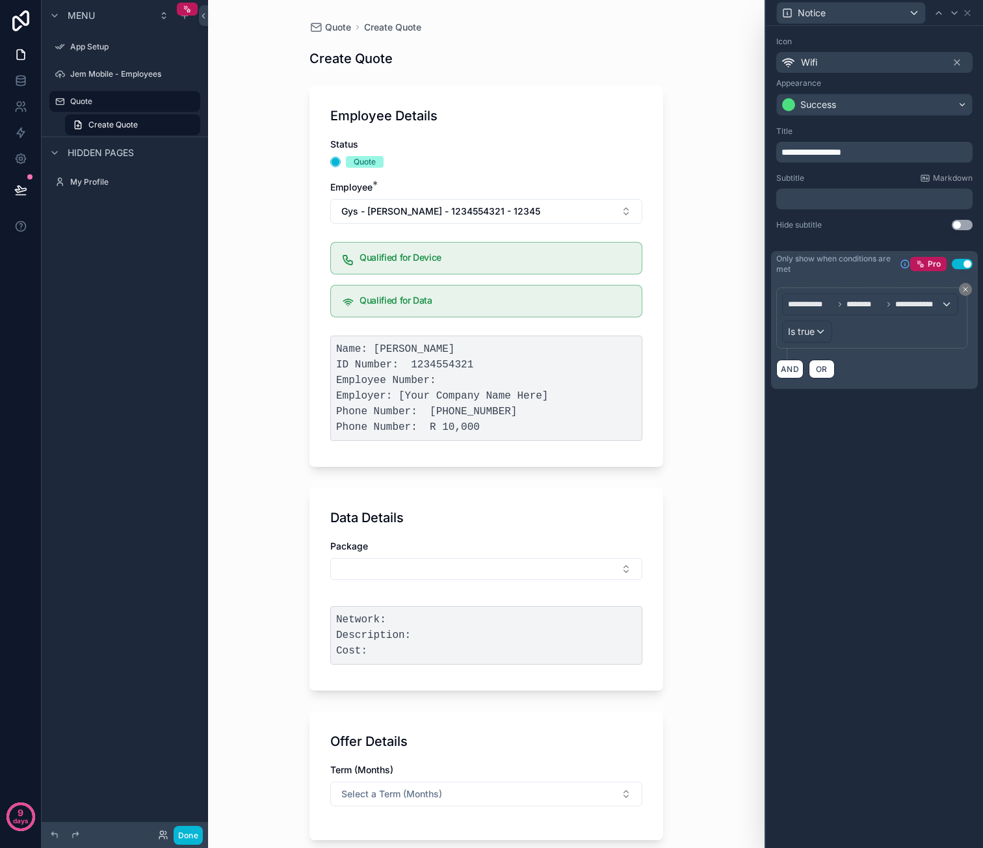
click at [690, 353] on div "Quote Create Quote Create Quote Employee Details Status Quote Employee * Gys - …" at bounding box center [486, 424] width 556 height 848
click at [828, 99] on div "Success" at bounding box center [818, 104] width 36 height 13
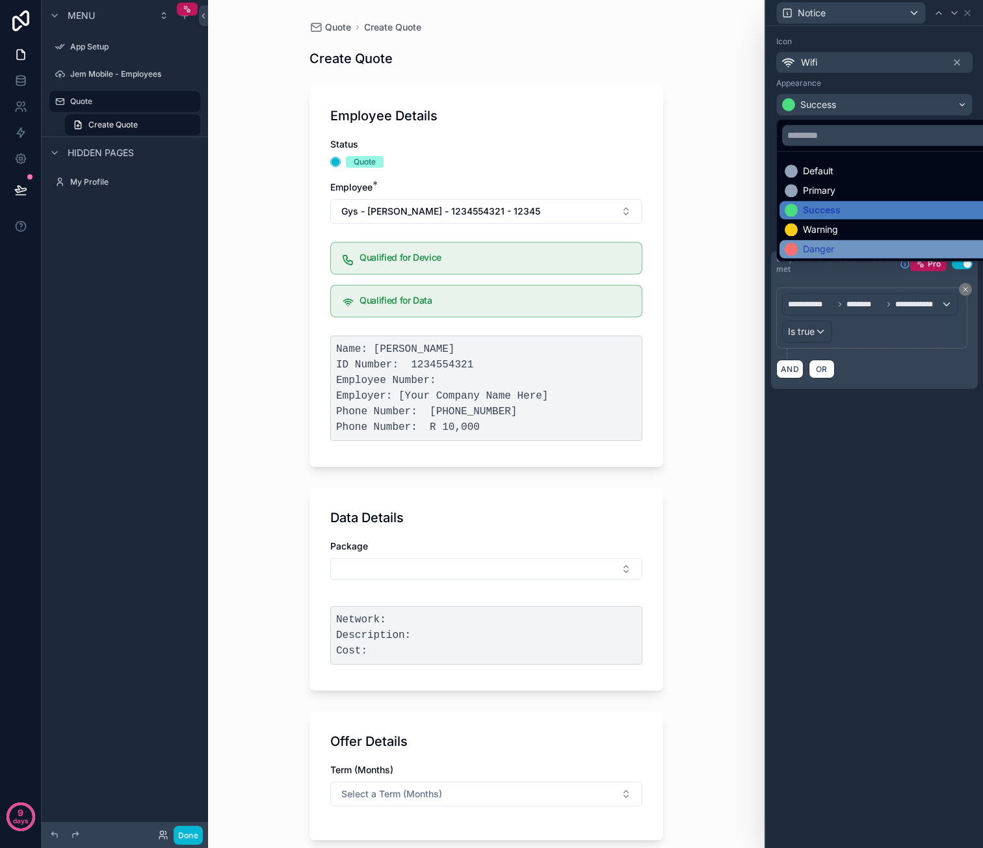
click at [831, 244] on div "Danger" at bounding box center [818, 248] width 31 height 13
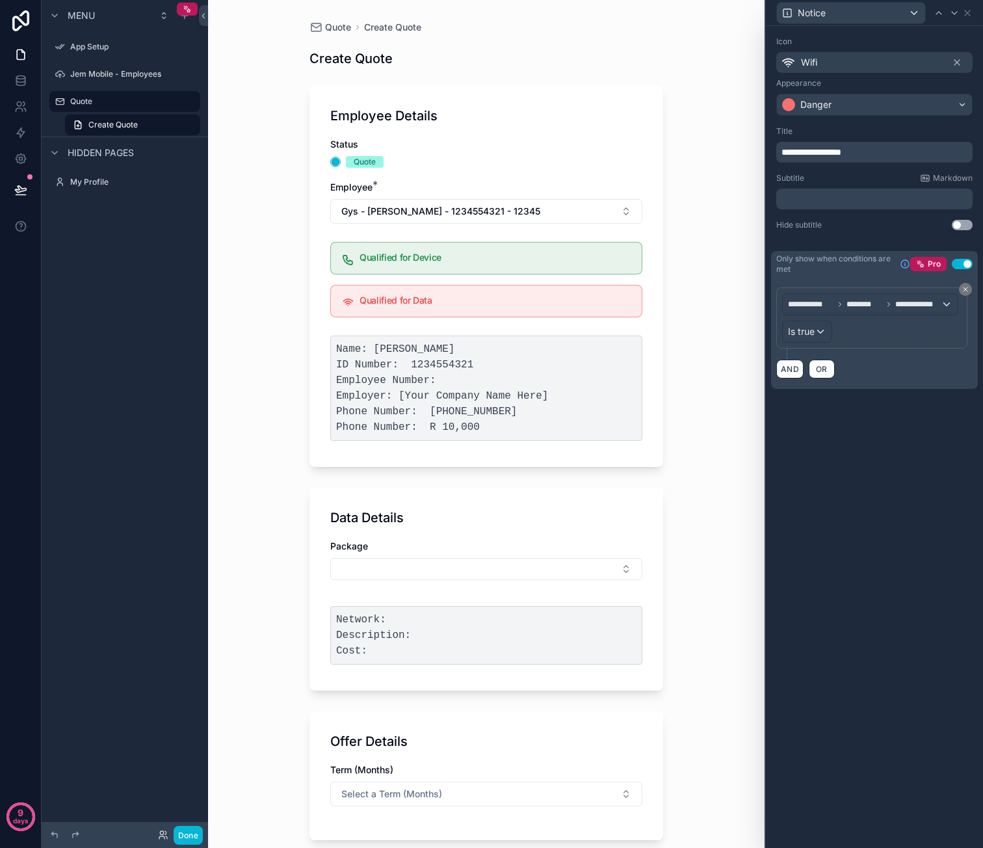
click at [798, 151] on span "**********" at bounding box center [811, 152] width 60 height 9
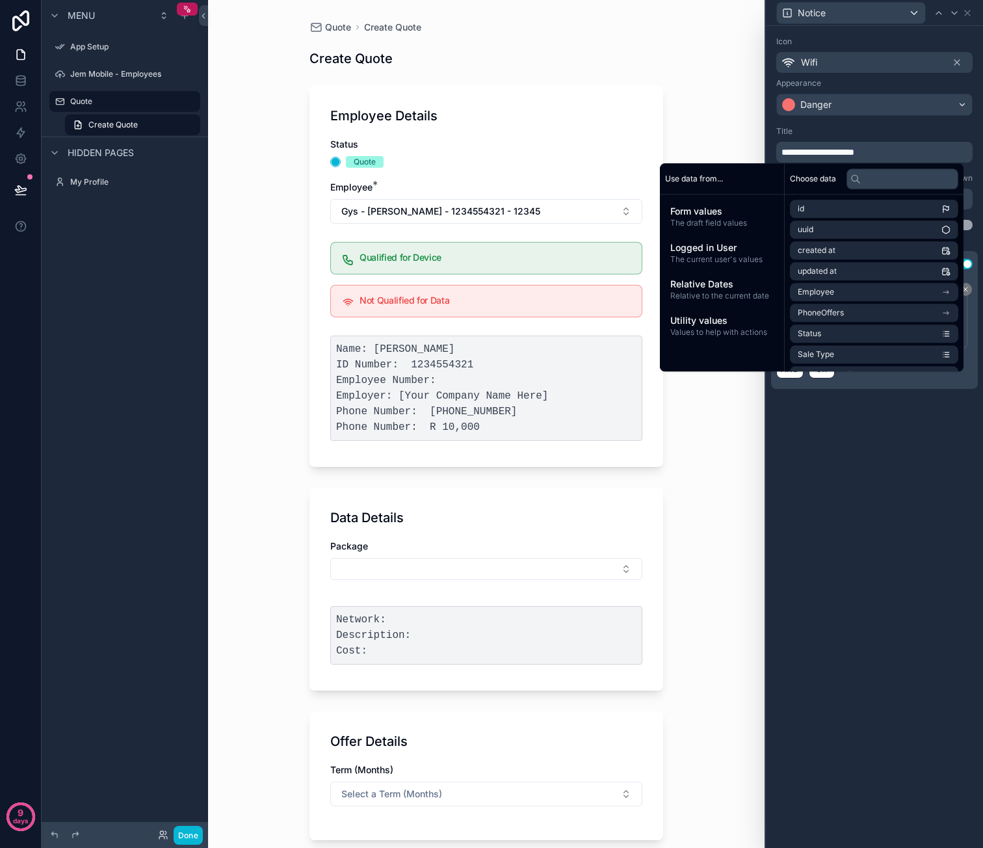
click at [922, 626] on div "**********" at bounding box center [874, 437] width 217 height 822
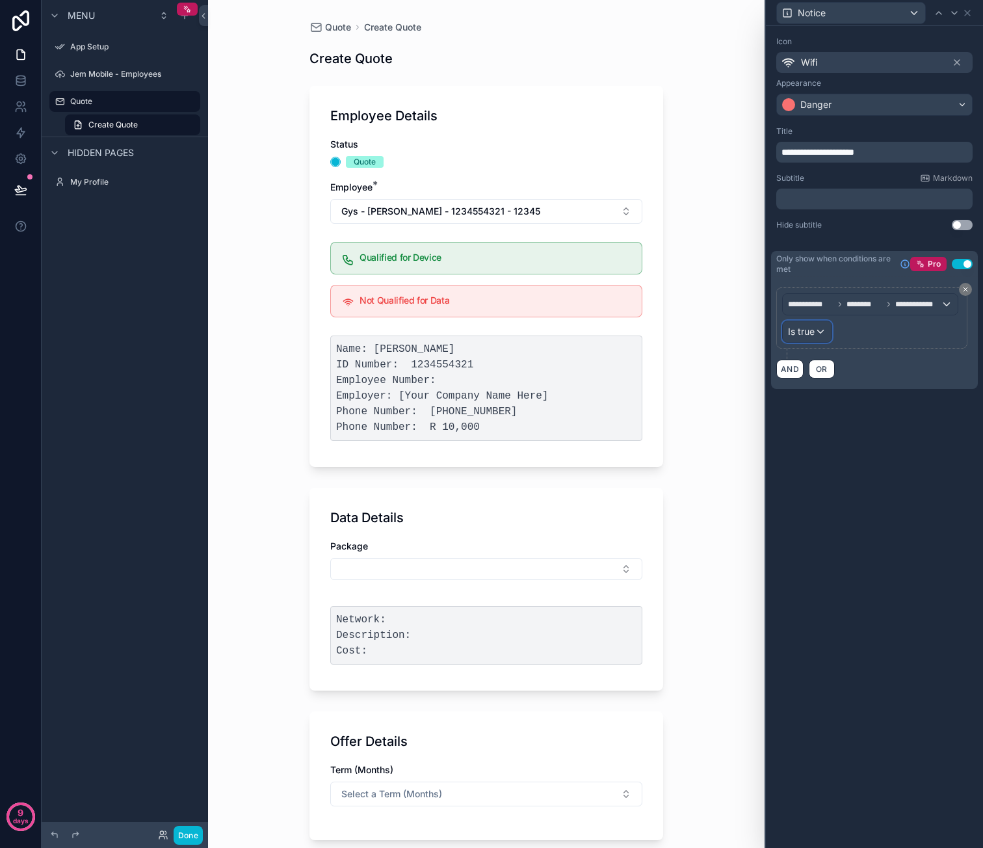
click at [824, 332] on div "Is true" at bounding box center [807, 331] width 49 height 21
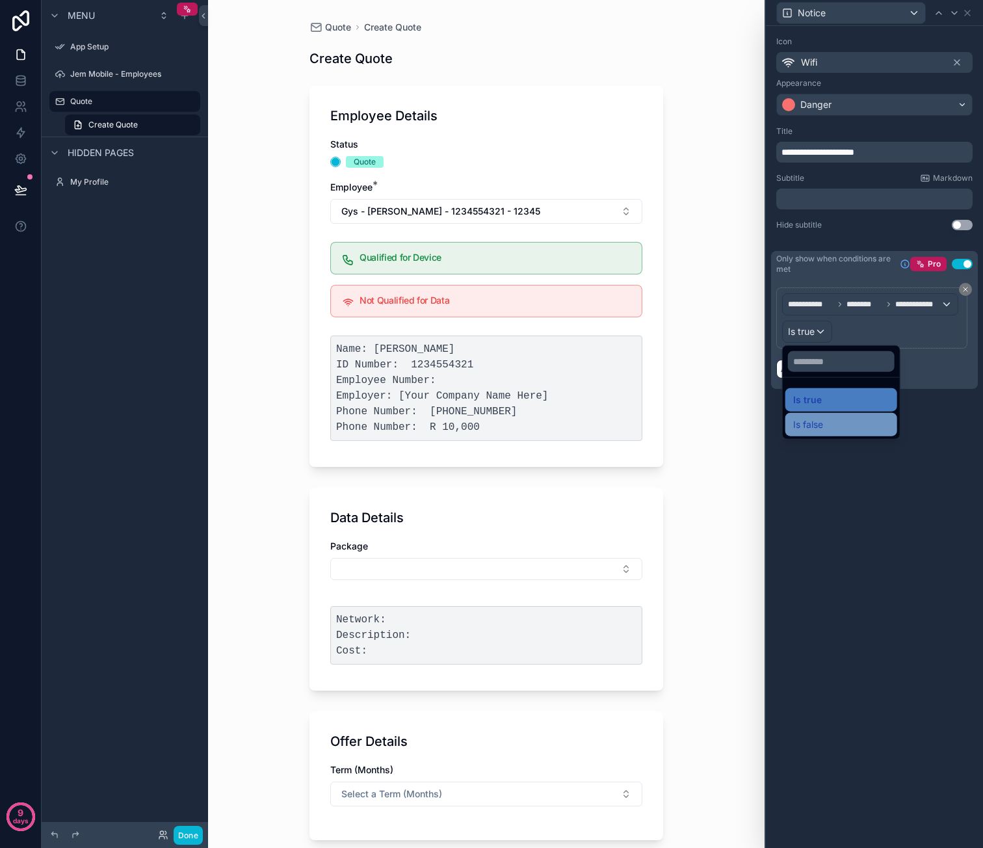
click at [828, 417] on div "Is false" at bounding box center [841, 425] width 96 height 16
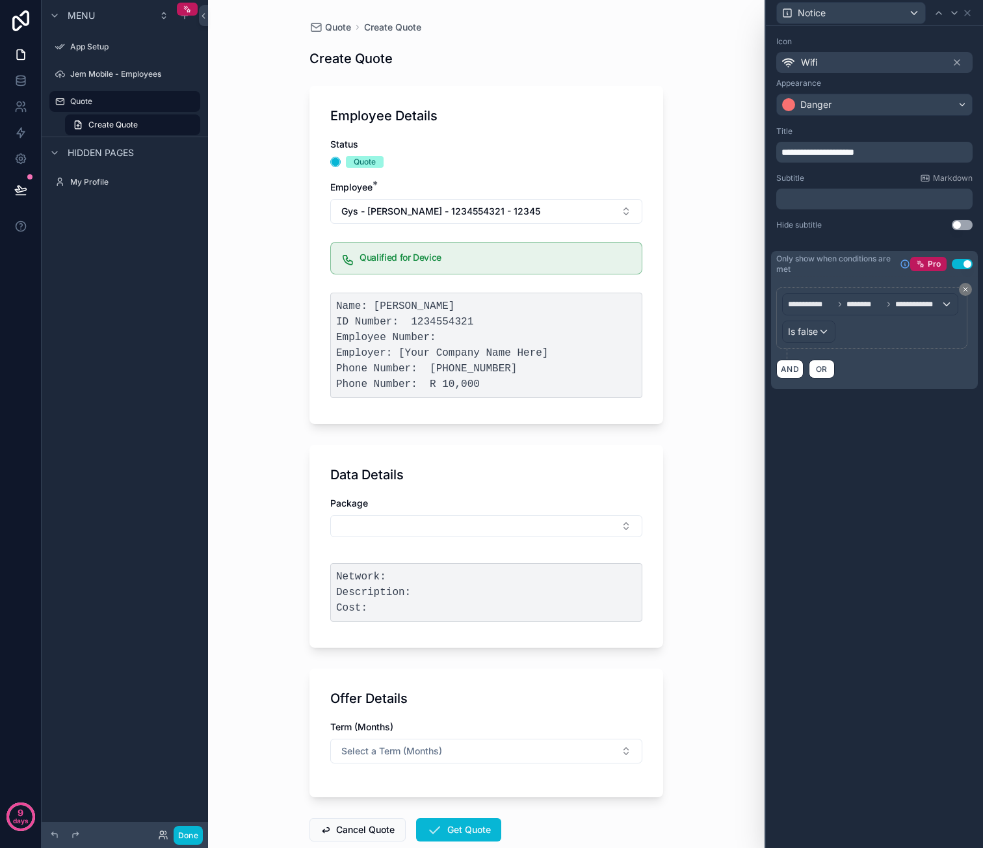
click at [833, 517] on div "**********" at bounding box center [874, 437] width 217 height 822
click at [970, 8] on icon at bounding box center [967, 13] width 10 height 10
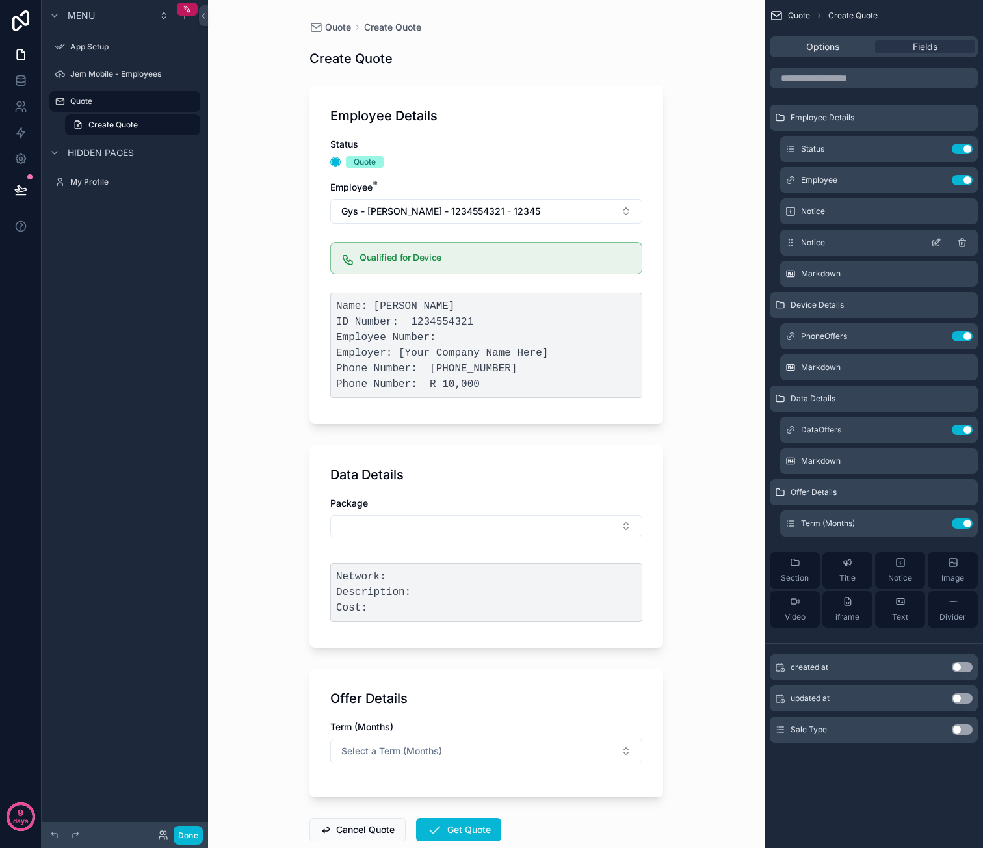
click at [939, 241] on icon "scrollable content" at bounding box center [936, 242] width 10 height 10
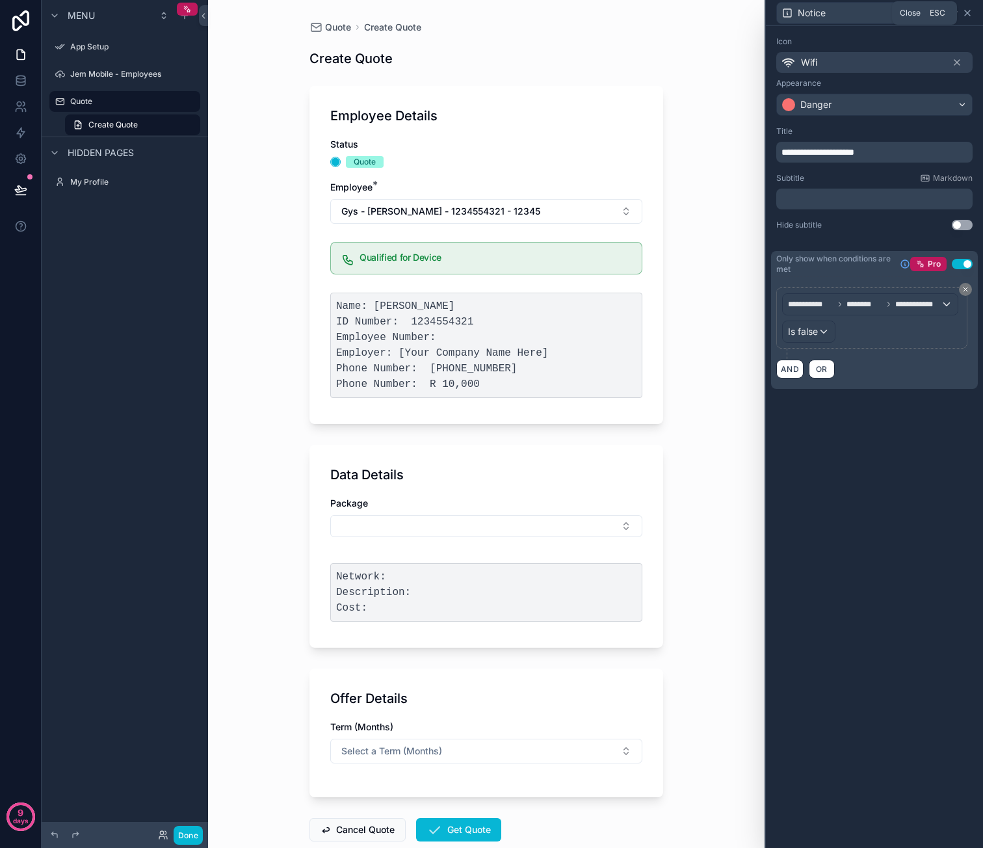
click at [971, 14] on icon at bounding box center [967, 13] width 10 height 10
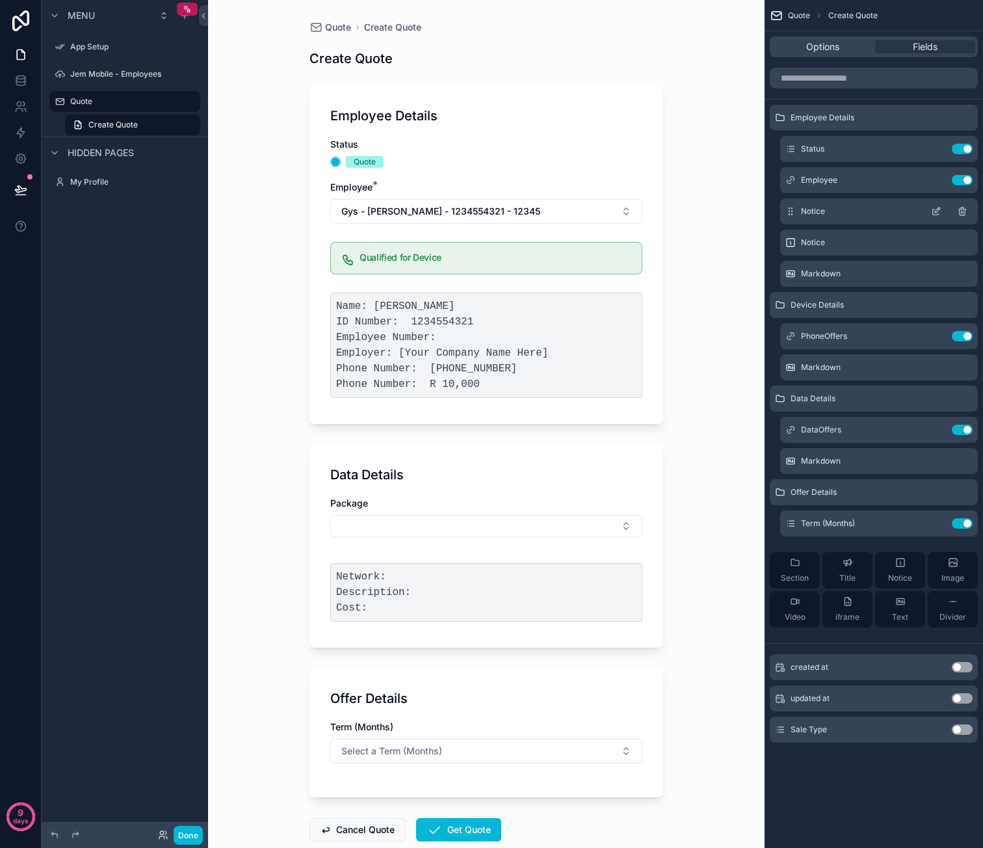
click at [937, 209] on icon "scrollable content" at bounding box center [936, 211] width 10 height 10
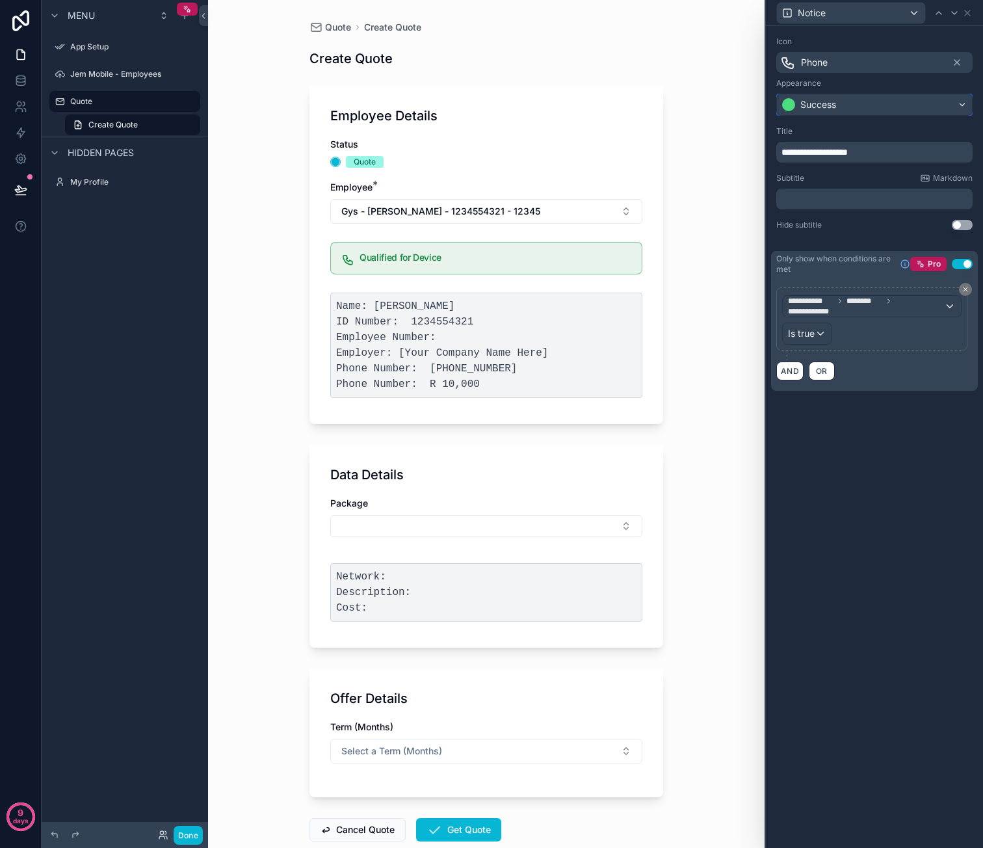
click at [874, 104] on div "Success" at bounding box center [874, 104] width 195 height 21
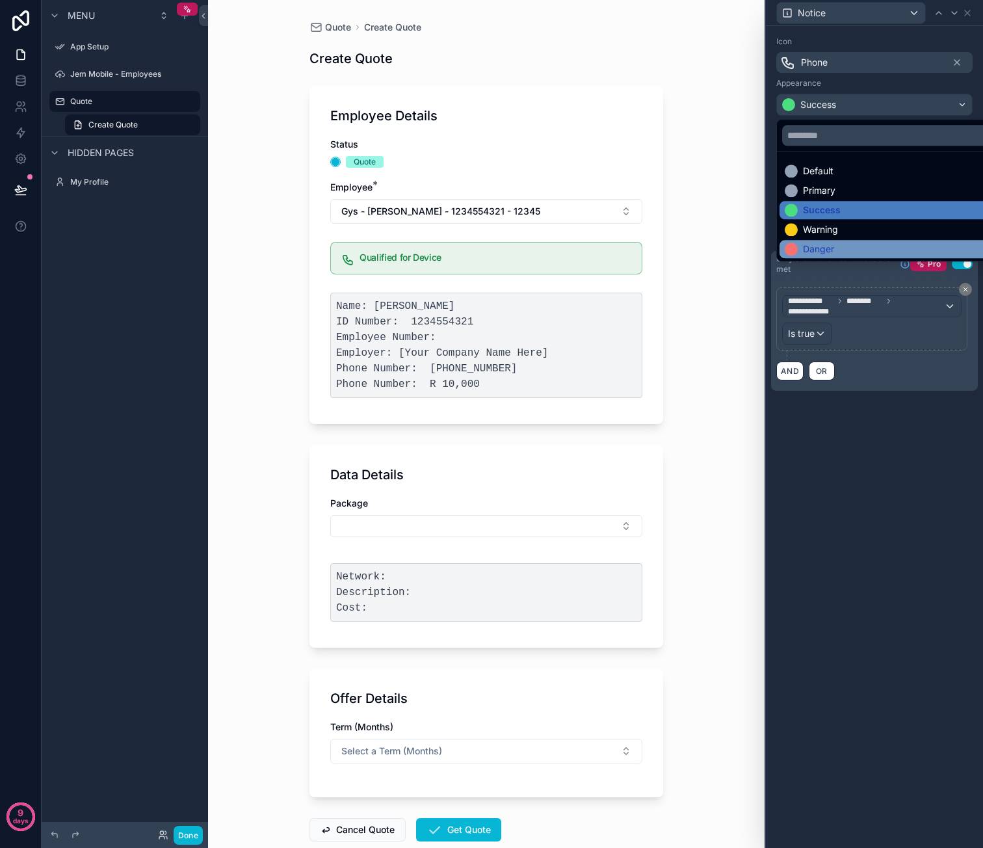
click at [847, 249] on div "Danger" at bounding box center [890, 248] width 210 height 13
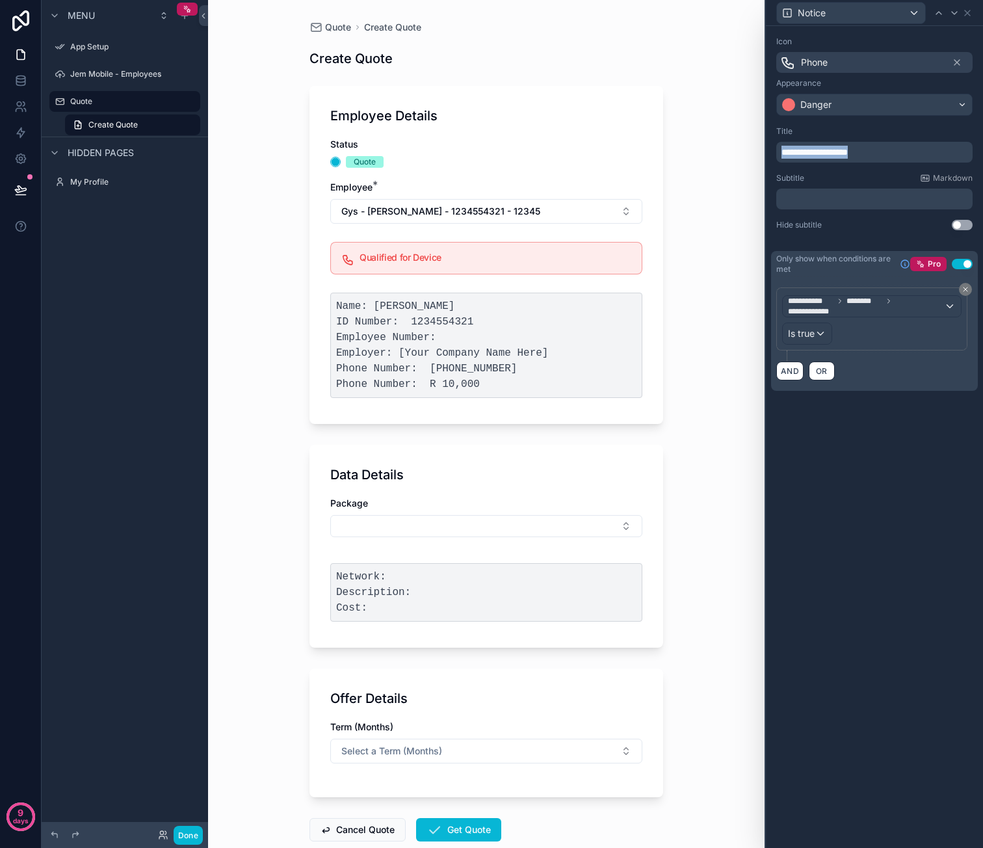
drag, startPoint x: 882, startPoint y: 149, endPoint x: 745, endPoint y: 153, distance: 136.6
click at [745, 153] on div "**********" at bounding box center [491, 424] width 983 height 848
click at [817, 333] on div "Is true" at bounding box center [807, 333] width 49 height 21
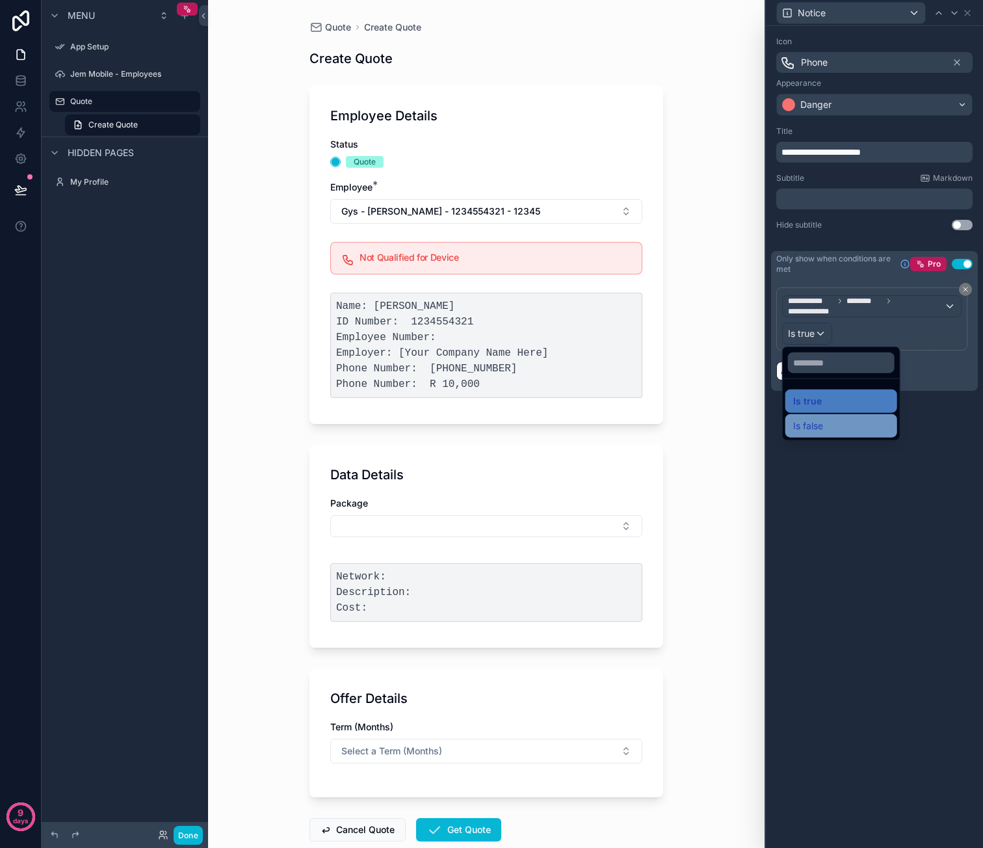
click at [805, 418] on span "Is false" at bounding box center [808, 426] width 30 height 16
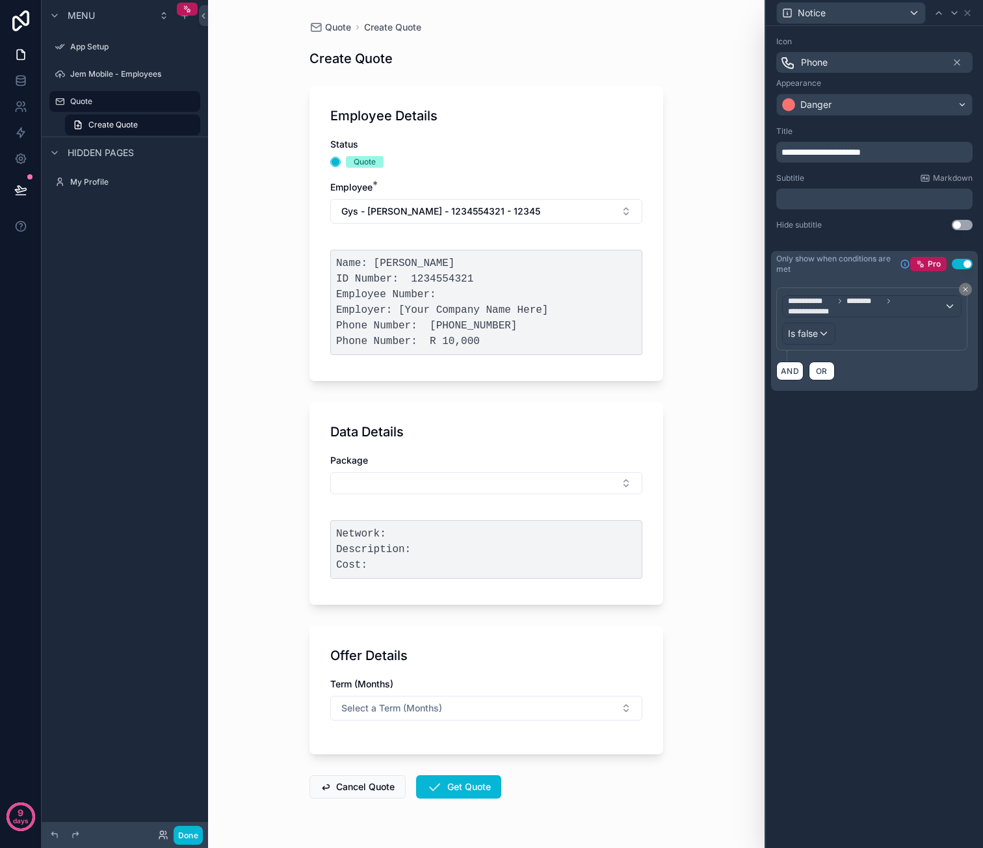
click at [823, 430] on div "**********" at bounding box center [874, 437] width 217 height 822
click at [743, 212] on div "Quote Create Quote Create Quote Employee Details Status Quote Employee * Gys - …" at bounding box center [486, 424] width 556 height 848
click at [571, 211] on button "Gys - [PERSON_NAME] - 1234554321 - 12345" at bounding box center [486, 211] width 312 height 25
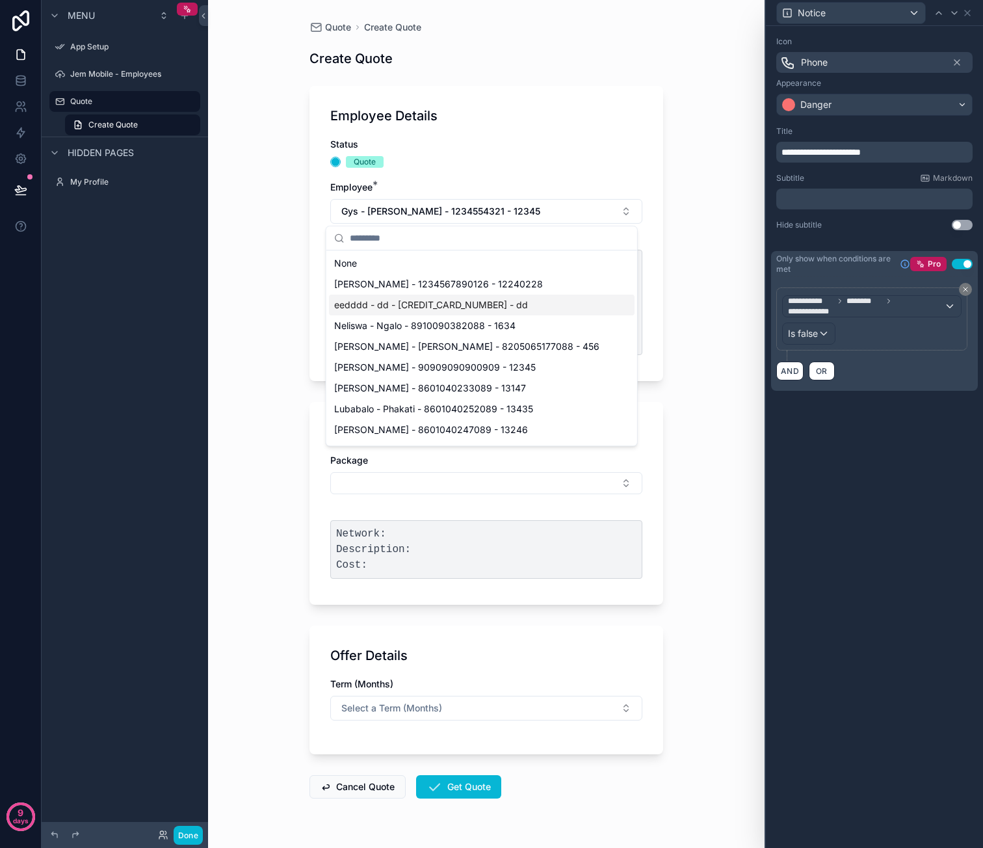
click at [464, 306] on span "eedddd - dd - [CREDIT_CARD_NUMBER] - dd" at bounding box center [431, 304] width 194 height 13
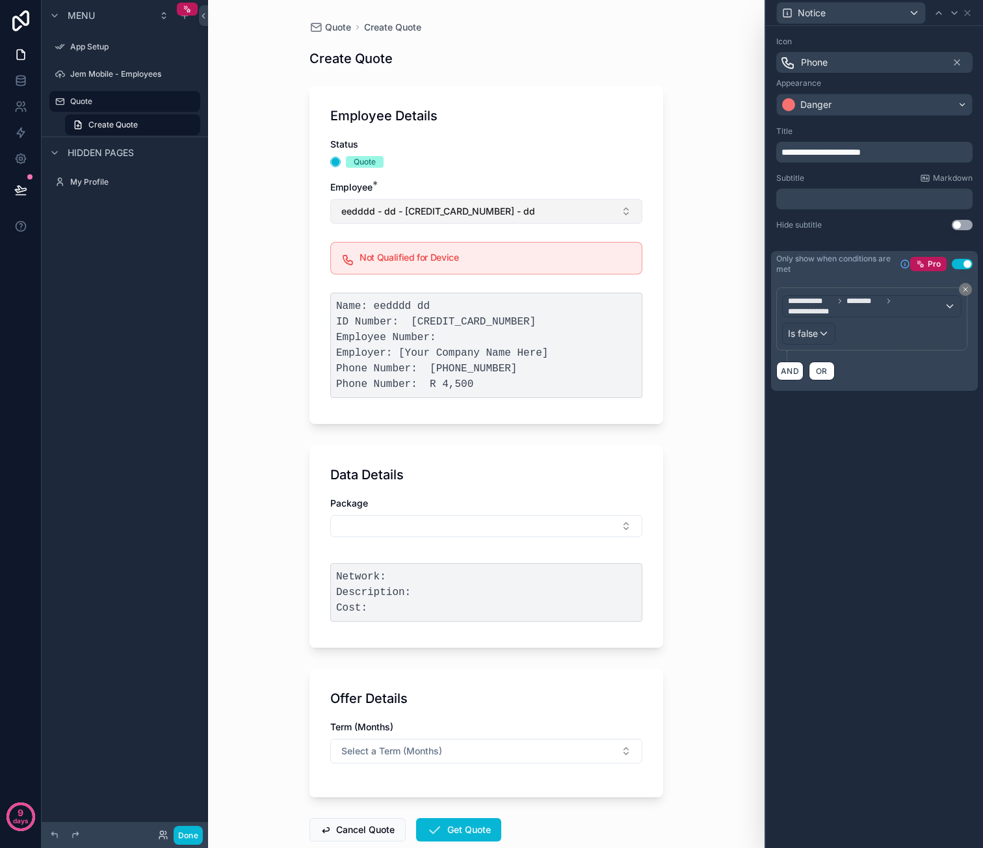
click at [542, 213] on button "eedddd - dd - [CREDIT_CARD_NUMBER] - dd" at bounding box center [486, 211] width 312 height 25
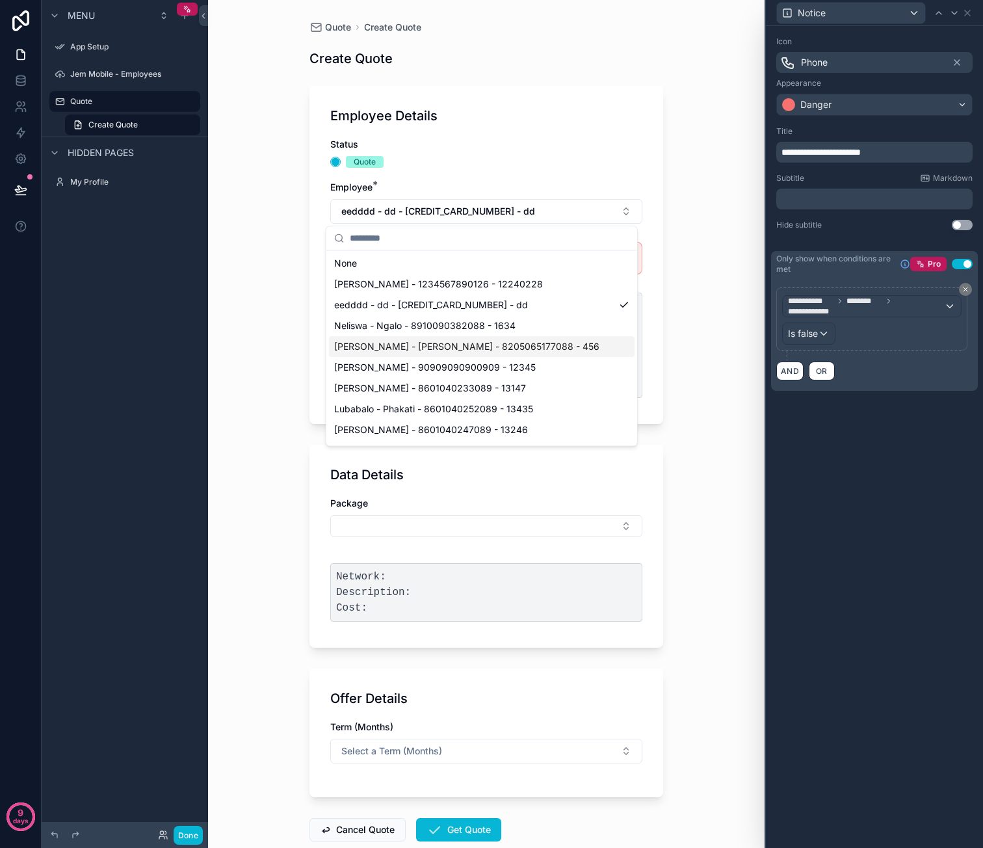
click at [511, 343] on div "[PERSON_NAME] - [PERSON_NAME] - 8205065177088 - 456" at bounding box center [482, 346] width 306 height 21
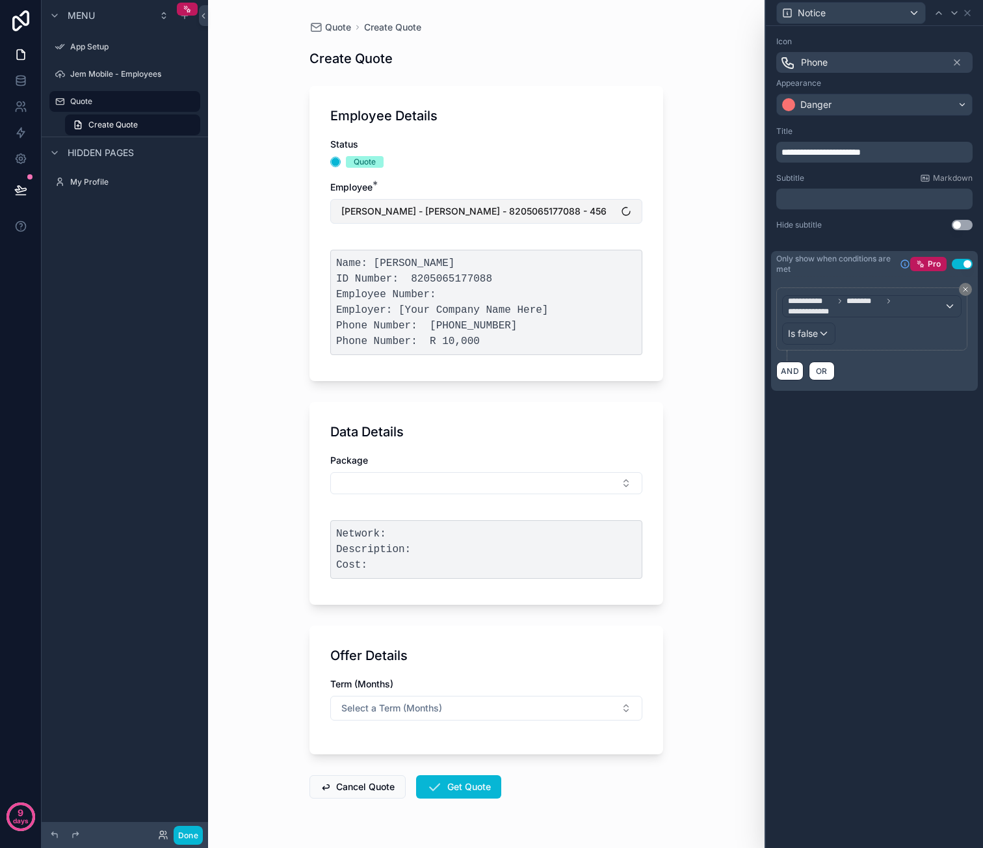
click at [523, 220] on button "[PERSON_NAME] - [PERSON_NAME] - 8205065177088 - 456" at bounding box center [486, 211] width 312 height 25
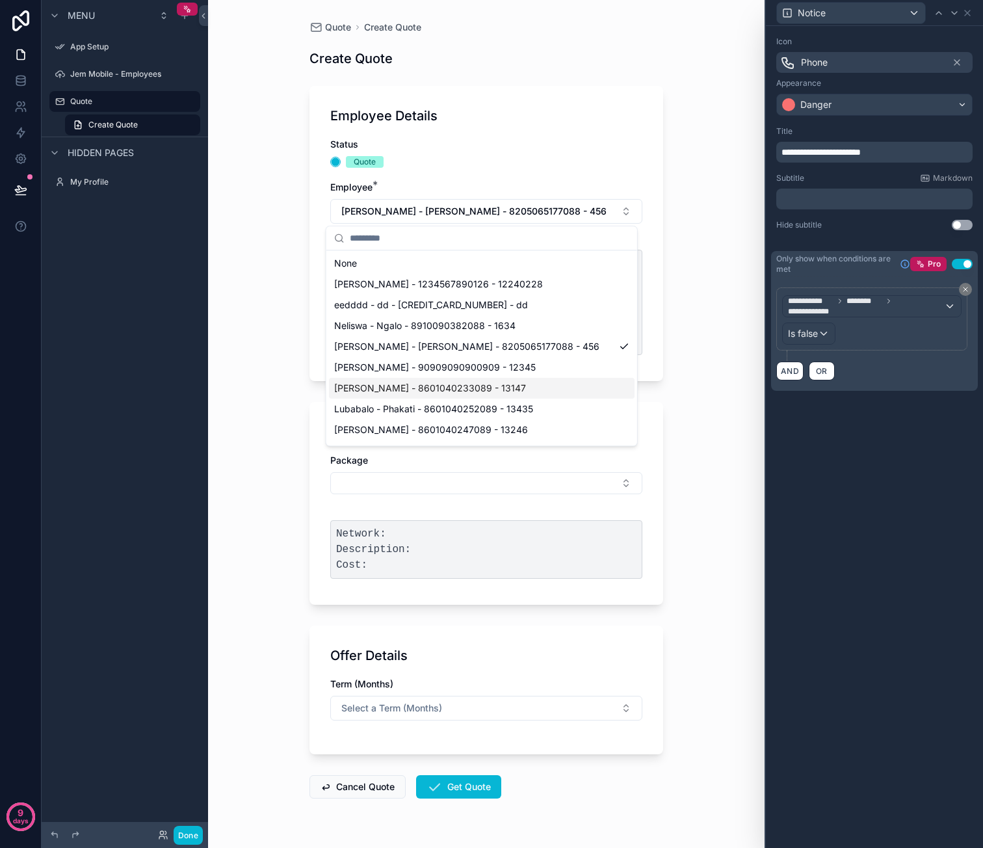
click at [509, 392] on span "[PERSON_NAME] - 8601040233089 - 13147" at bounding box center [430, 388] width 192 height 13
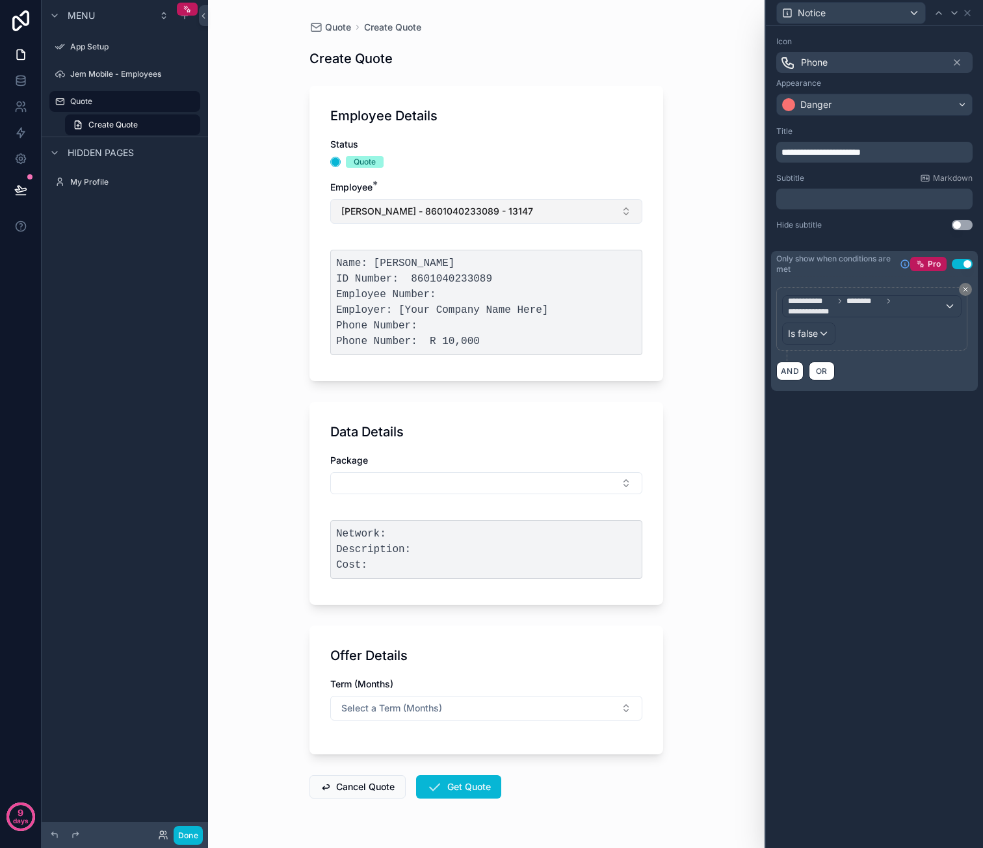
click at [523, 218] on button "[PERSON_NAME] - 8601040233089 - 13147" at bounding box center [486, 211] width 312 height 25
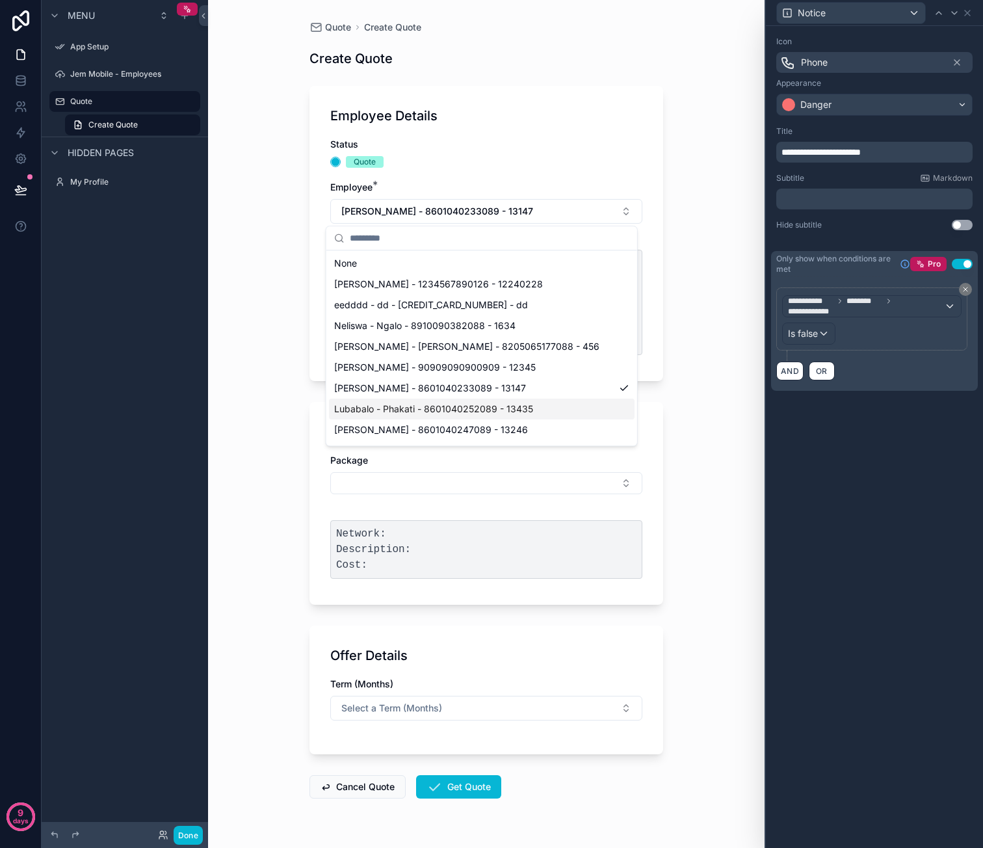
click at [493, 412] on span "Lubabalo - Phakati - 8601040252089 - 13435" at bounding box center [433, 408] width 199 height 13
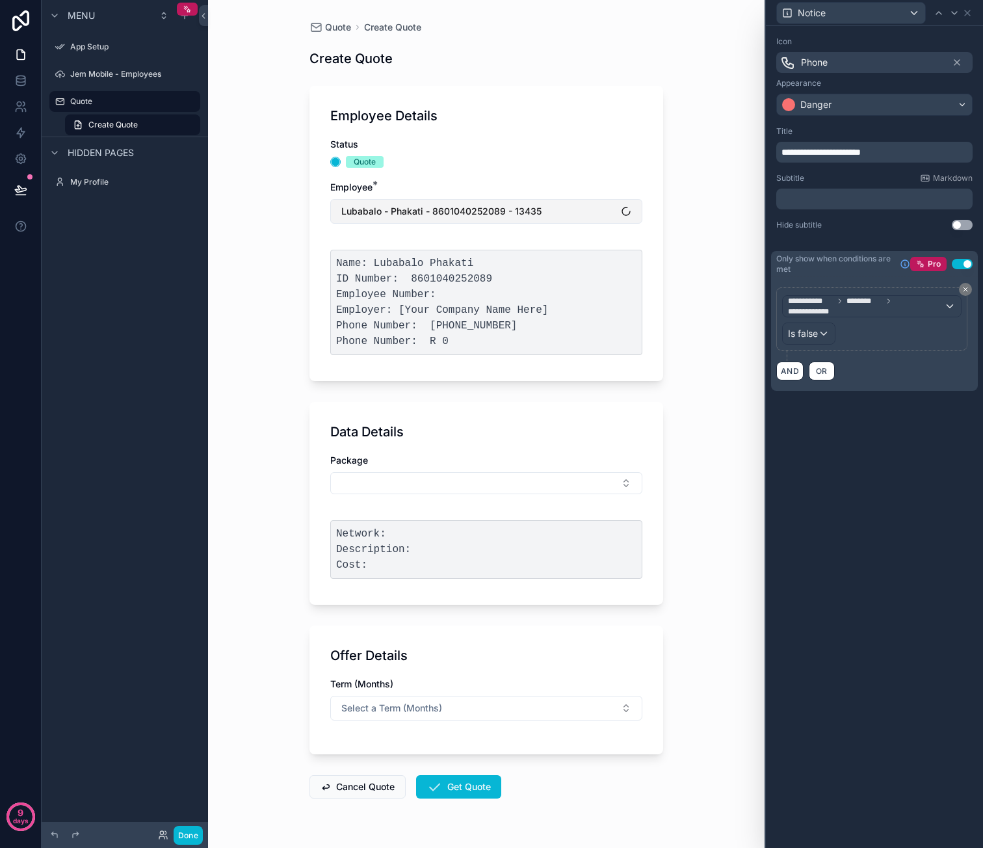
click at [523, 215] on span "Lubabalo - Phakati - 8601040252089 - 13435" at bounding box center [441, 211] width 200 height 13
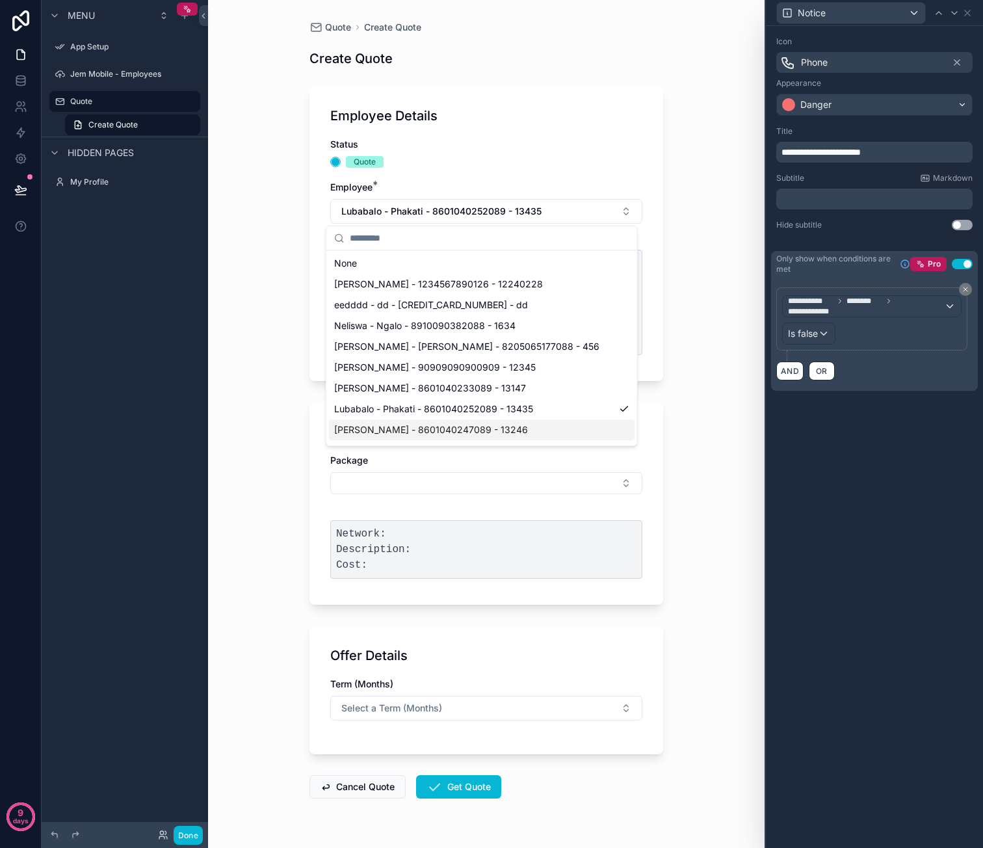
click at [512, 428] on span "[PERSON_NAME] - 8601040247089 - 13246" at bounding box center [431, 429] width 194 height 13
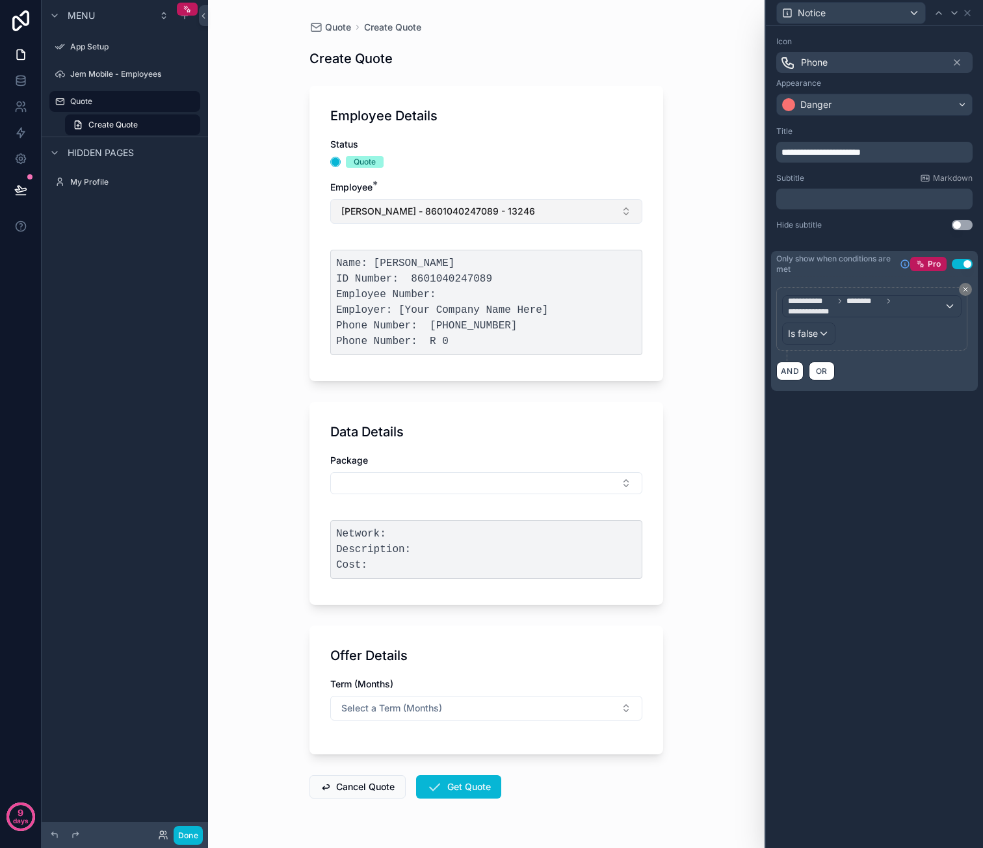
click at [509, 218] on button "Jeremy - van der Merwe - 8601040247089 - 13246" at bounding box center [486, 211] width 312 height 25
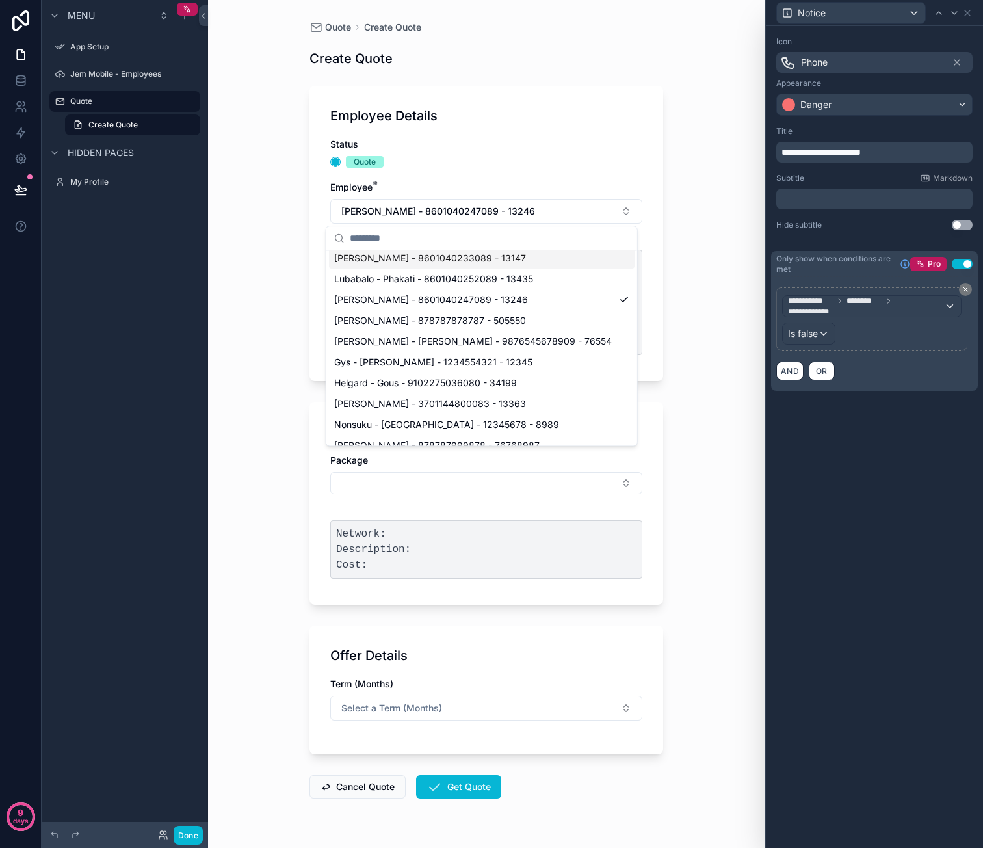
scroll to position [260, 0]
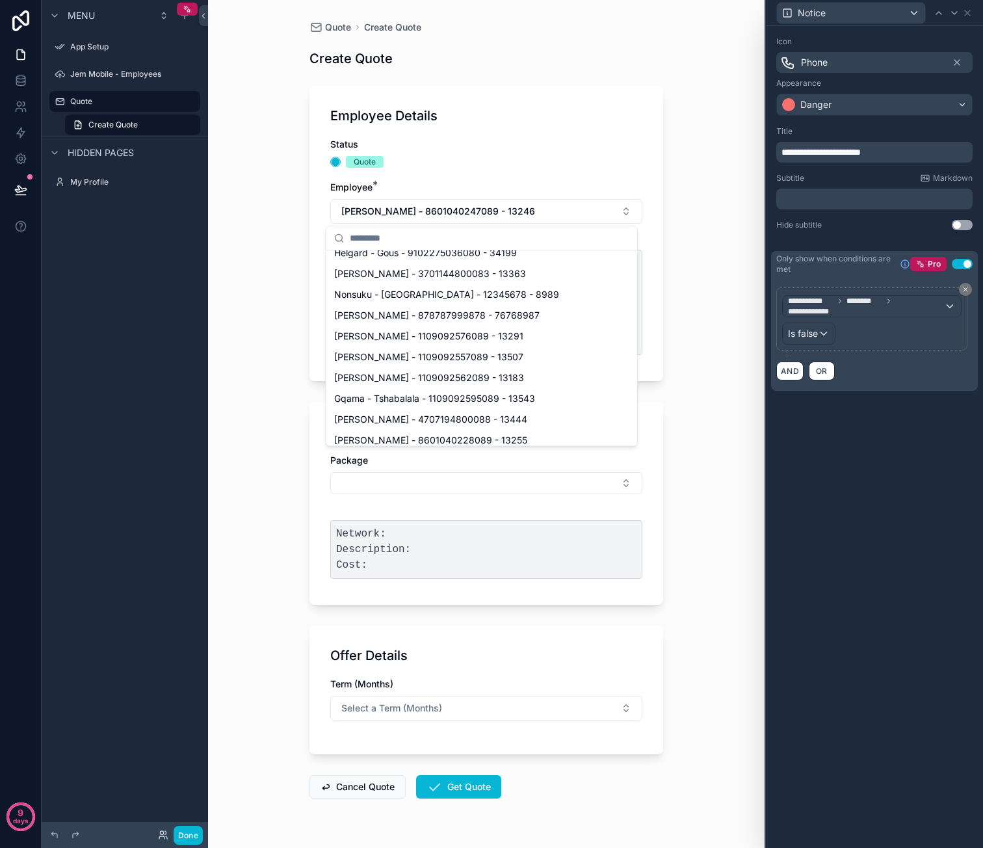
click at [498, 365] on div "Jennifer - Diedricks - 1109092557089 - 13507" at bounding box center [482, 357] width 306 height 21
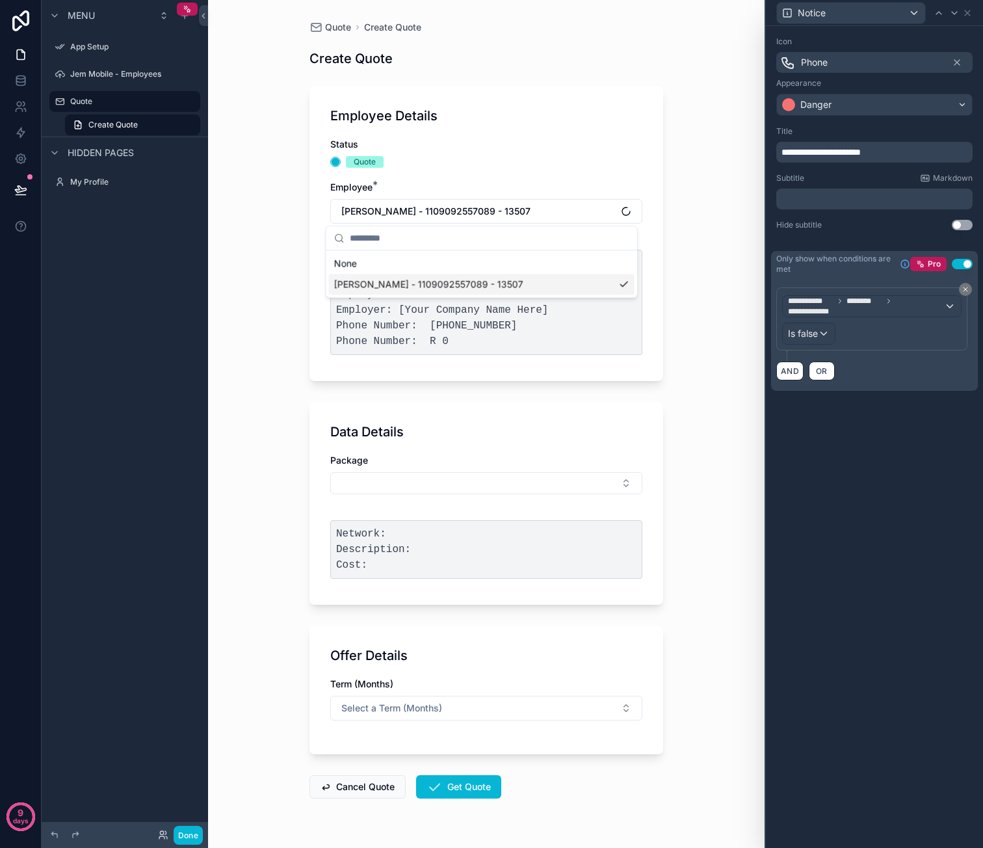
scroll to position [0, 0]
click at [495, 215] on span "Jennifer - Diedricks - 1109092557089 - 13507" at bounding box center [435, 211] width 189 height 13
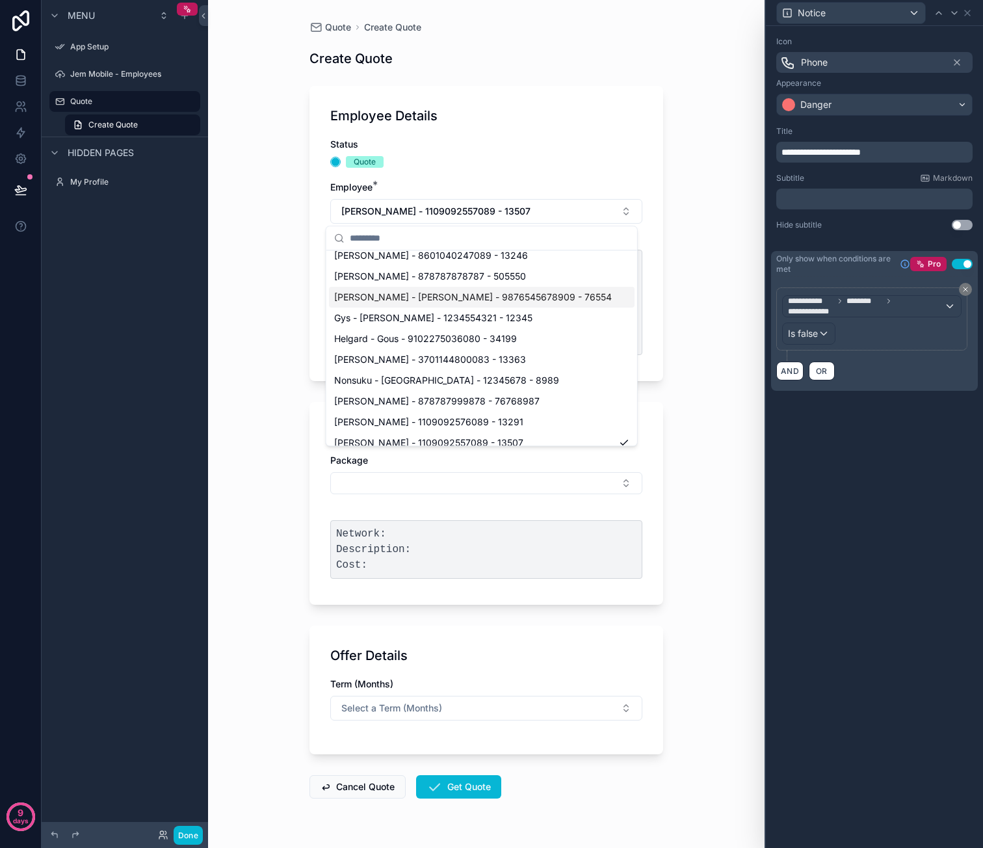
scroll to position [195, 0]
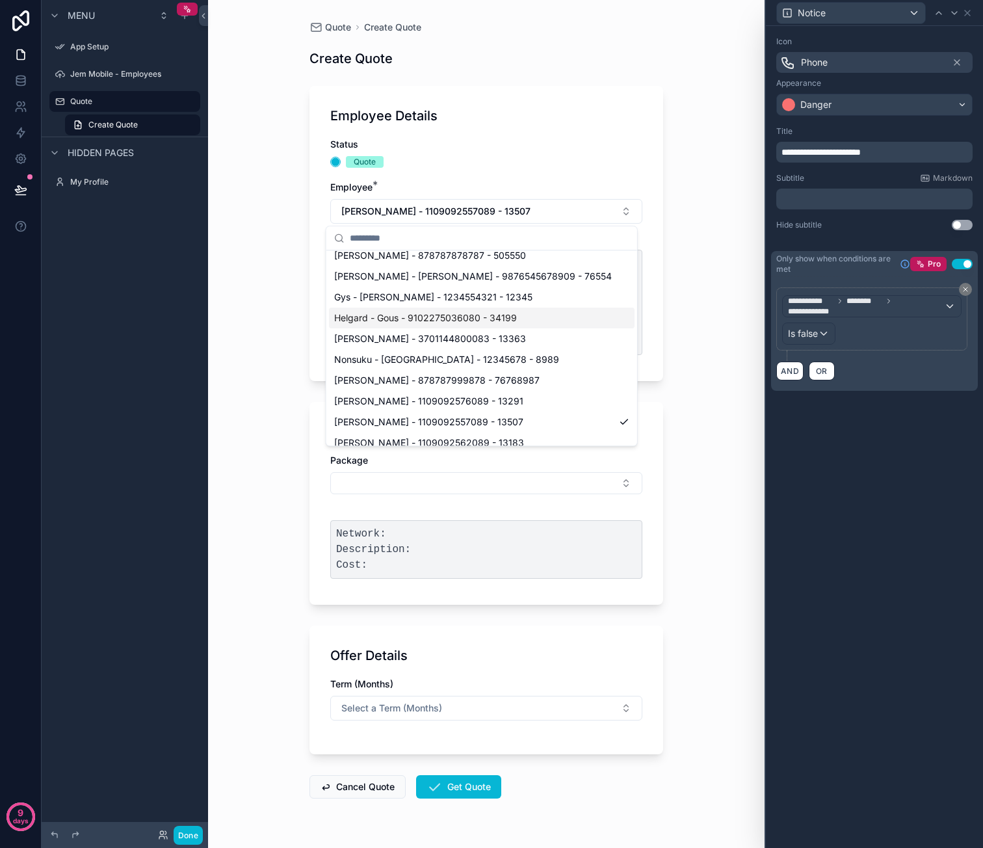
click at [495, 324] on div "Helgard - Gous - 9102275036080 - 34199" at bounding box center [482, 317] width 306 height 21
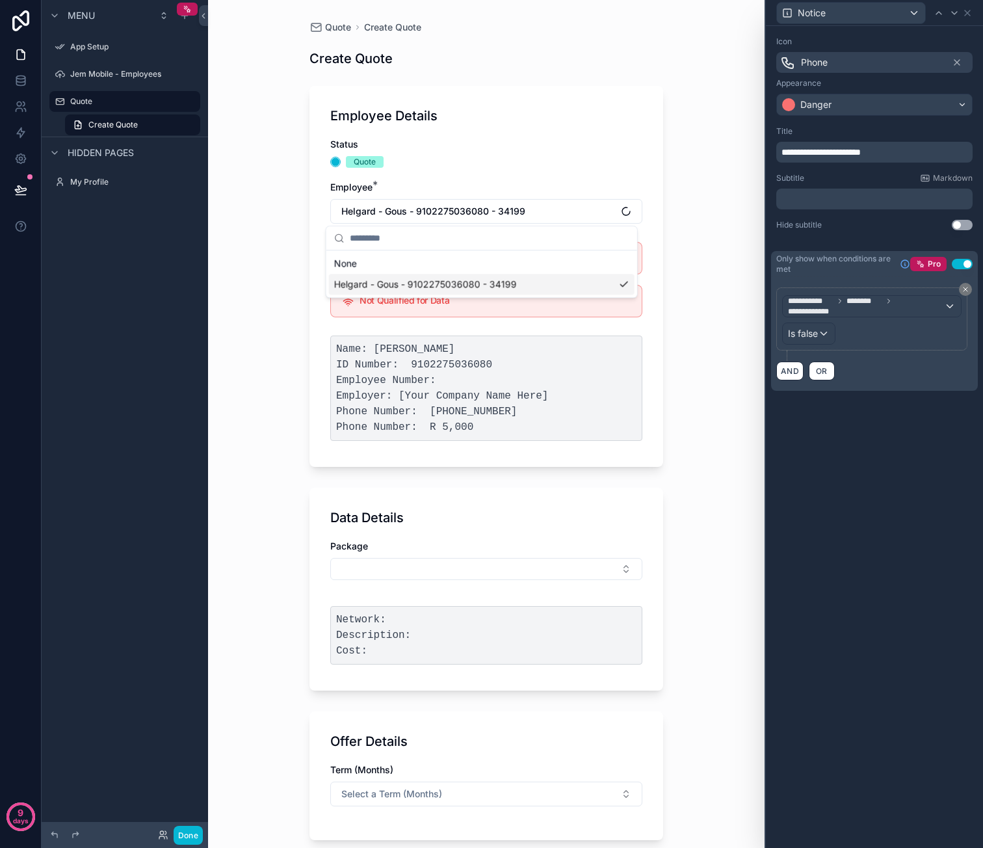
scroll to position [0, 0]
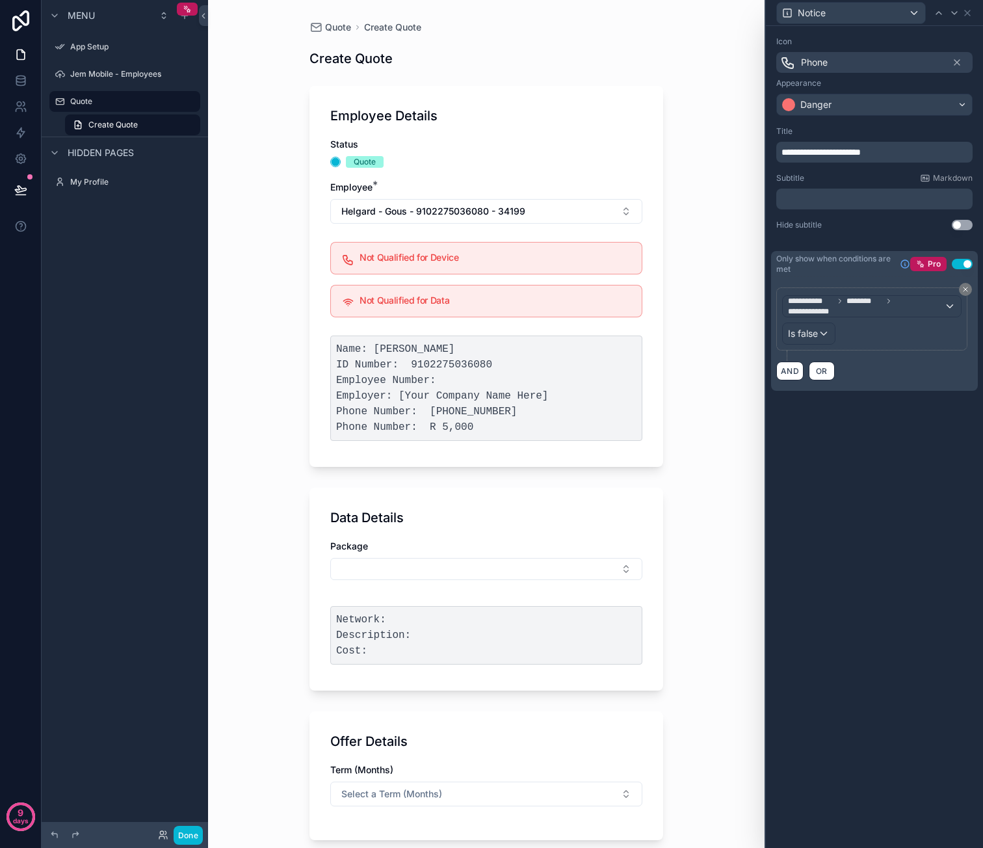
click at [713, 407] on div "Quote Create Quote Create Quote Employee Details Status Quote Employee * Helgar…" at bounding box center [486, 424] width 556 height 848
click at [969, 14] on icon at bounding box center [967, 13] width 10 height 10
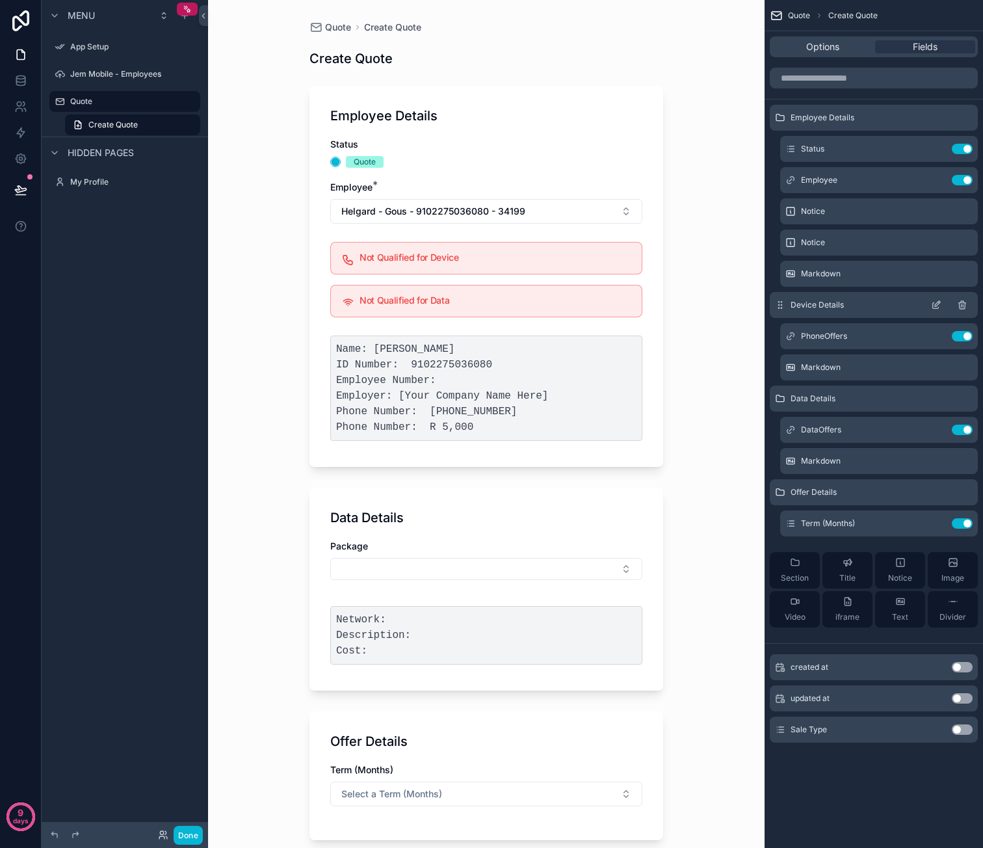
click at [938, 303] on icon "scrollable content" at bounding box center [936, 305] width 10 height 10
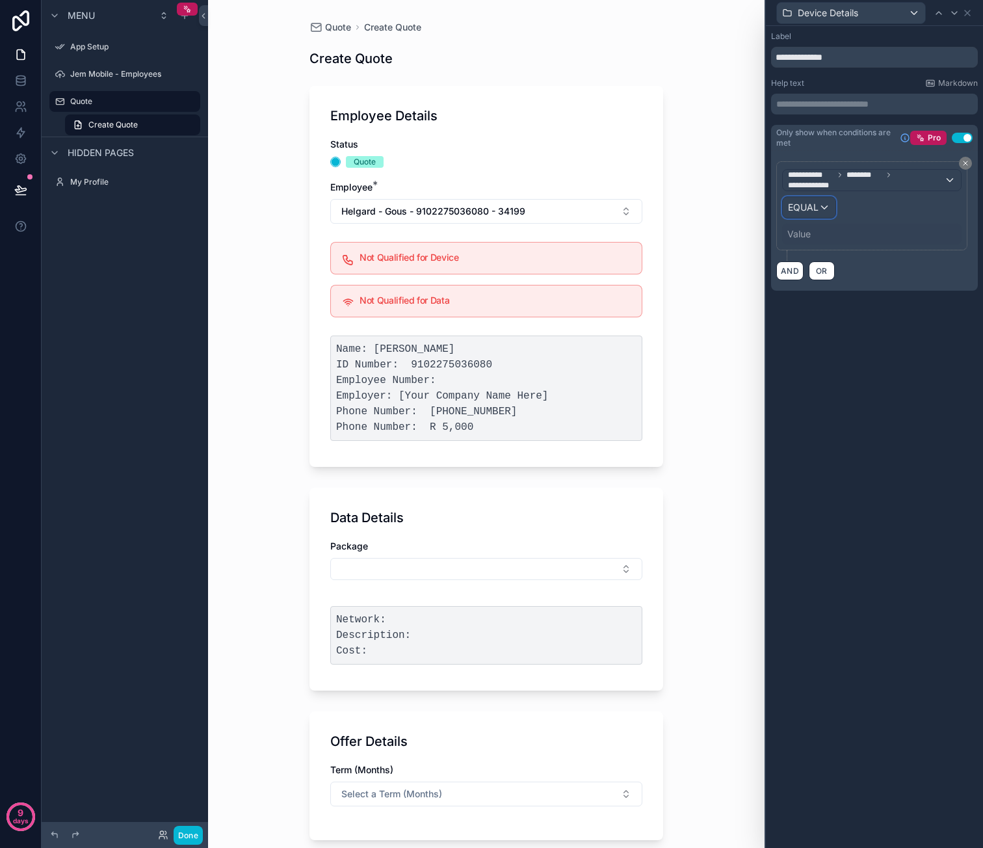
click at [804, 203] on span "EQUAL" at bounding box center [803, 207] width 31 height 13
click at [808, 270] on span "Is true" at bounding box center [806, 275] width 27 height 16
click at [970, 8] on icon at bounding box center [967, 13] width 10 height 10
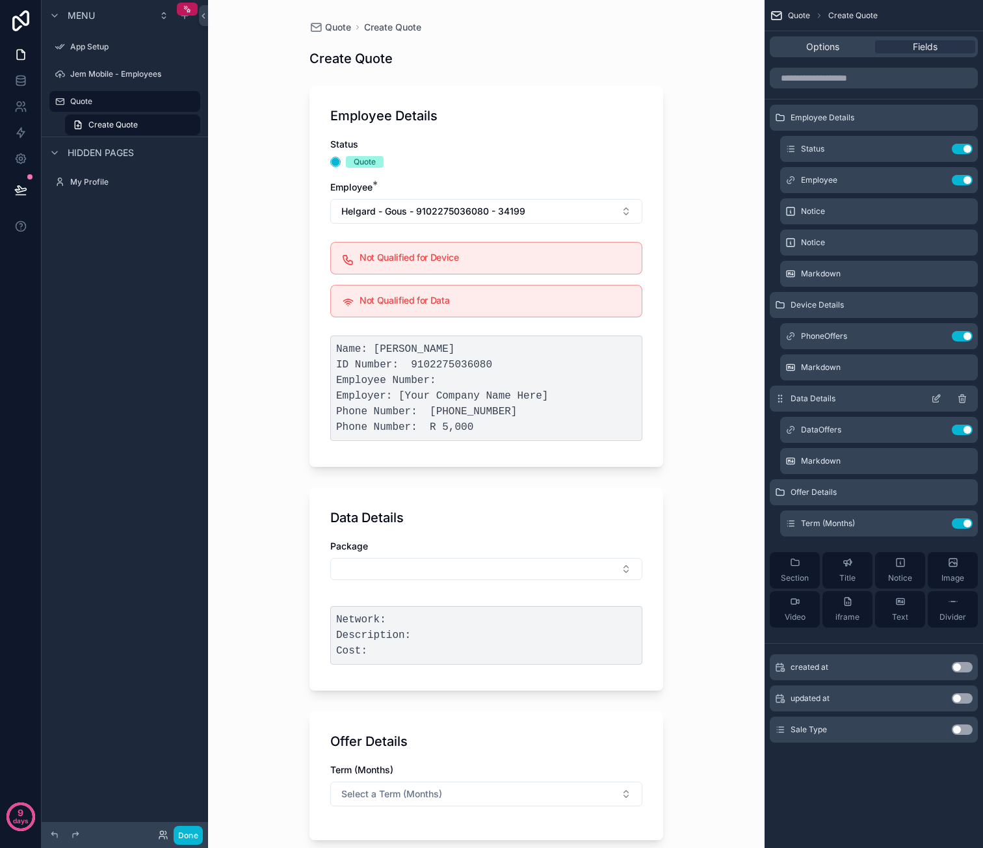
click at [937, 395] on icon "scrollable content" at bounding box center [936, 398] width 10 height 10
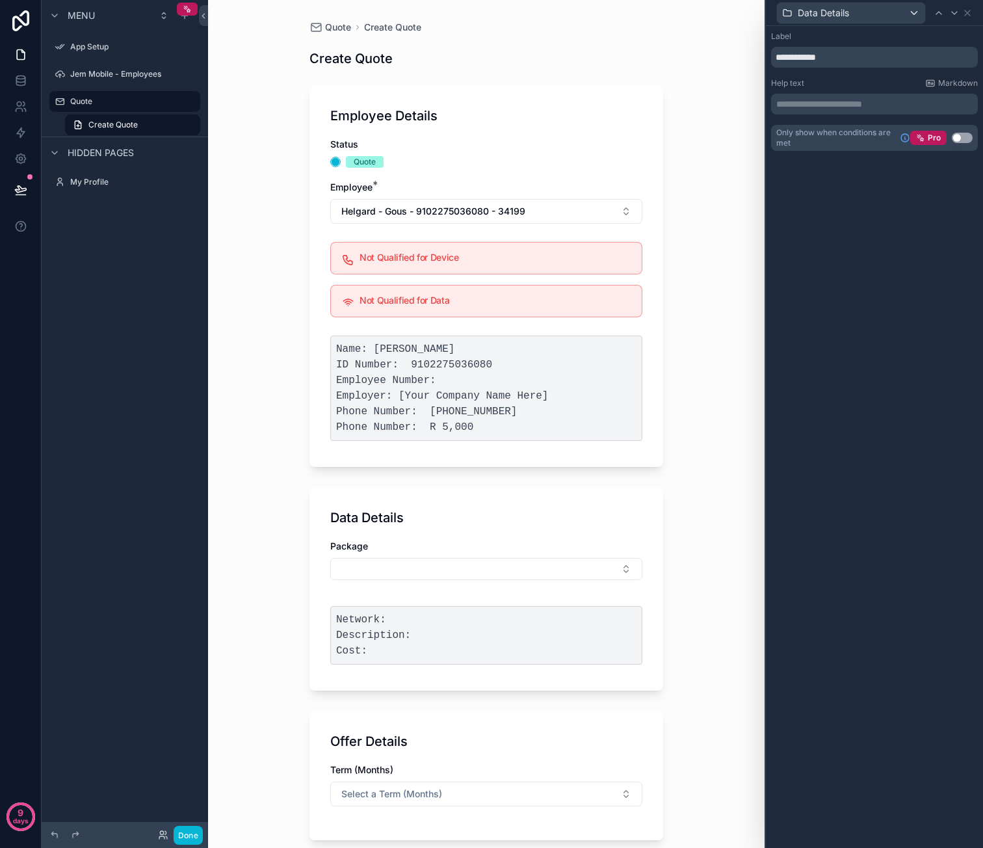
click at [957, 137] on button "Use setting" at bounding box center [962, 138] width 21 height 10
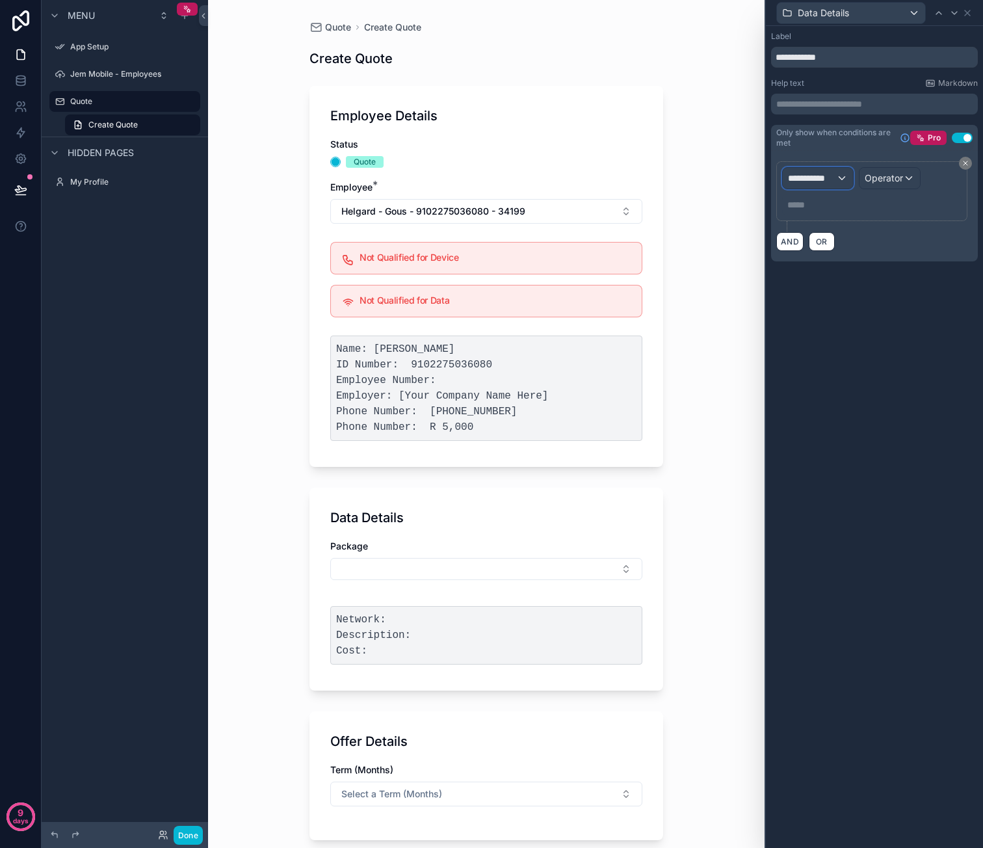
click at [840, 176] on div "**********" at bounding box center [818, 178] width 70 height 21
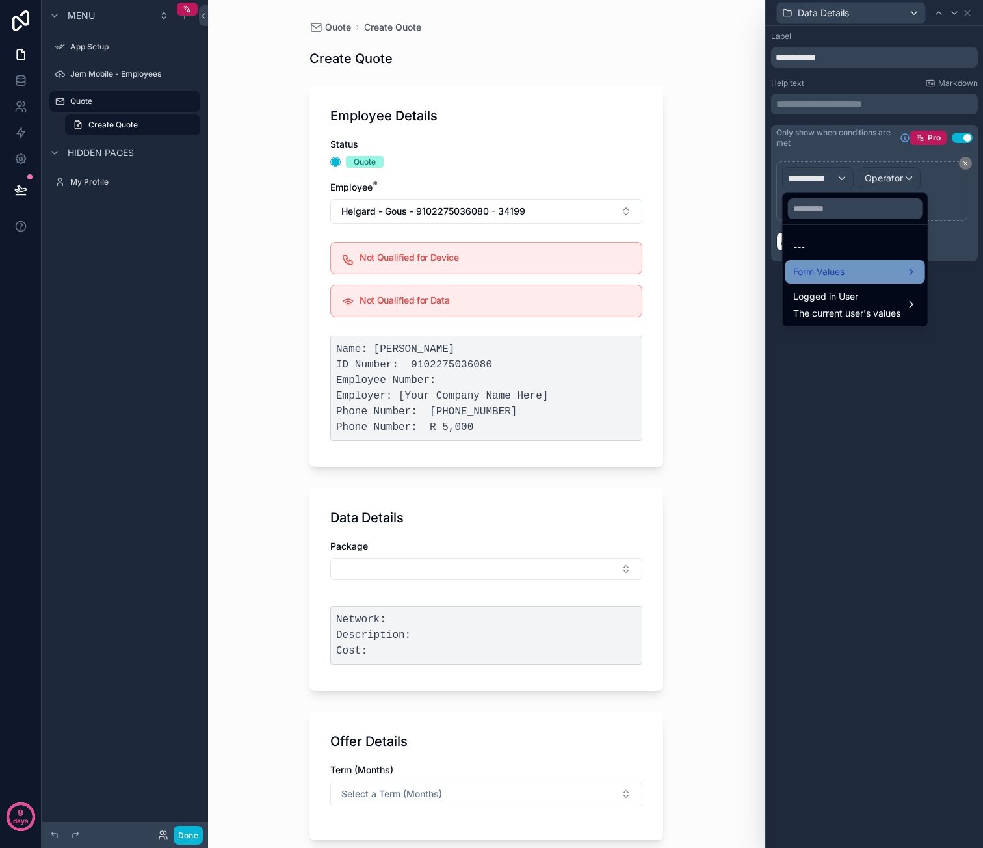
click at [844, 271] on span "Form Values" at bounding box center [818, 272] width 51 height 16
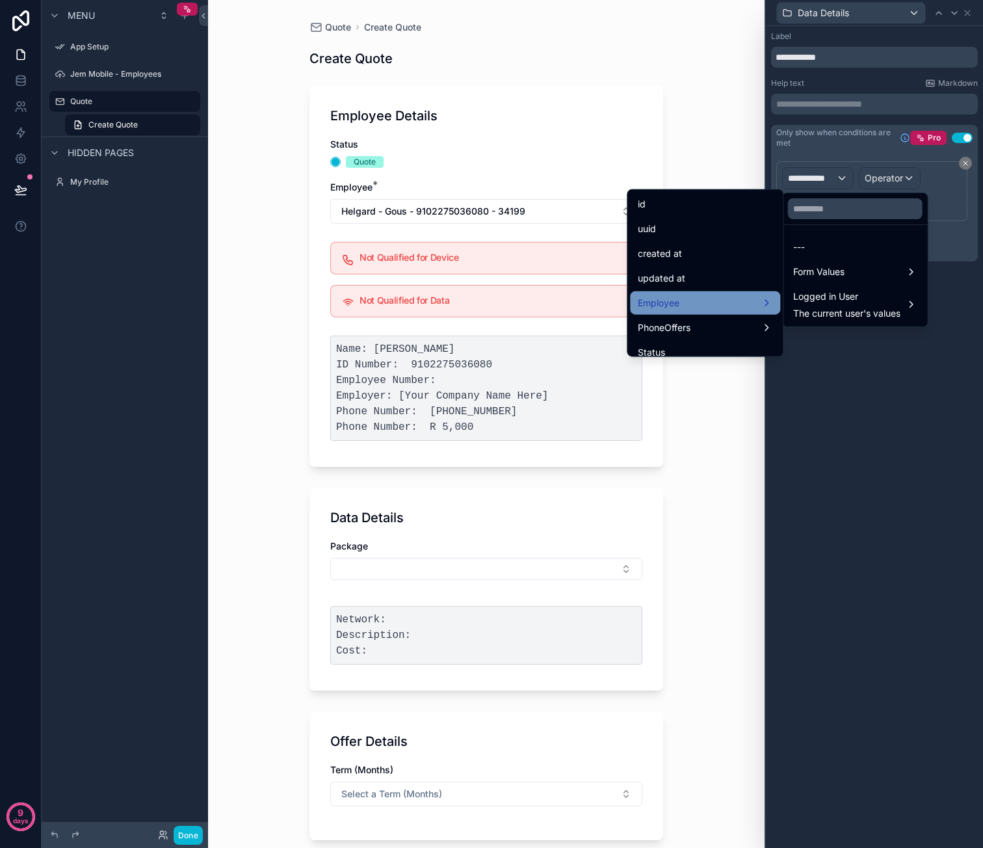
click at [710, 296] on div "Employee" at bounding box center [705, 303] width 135 height 16
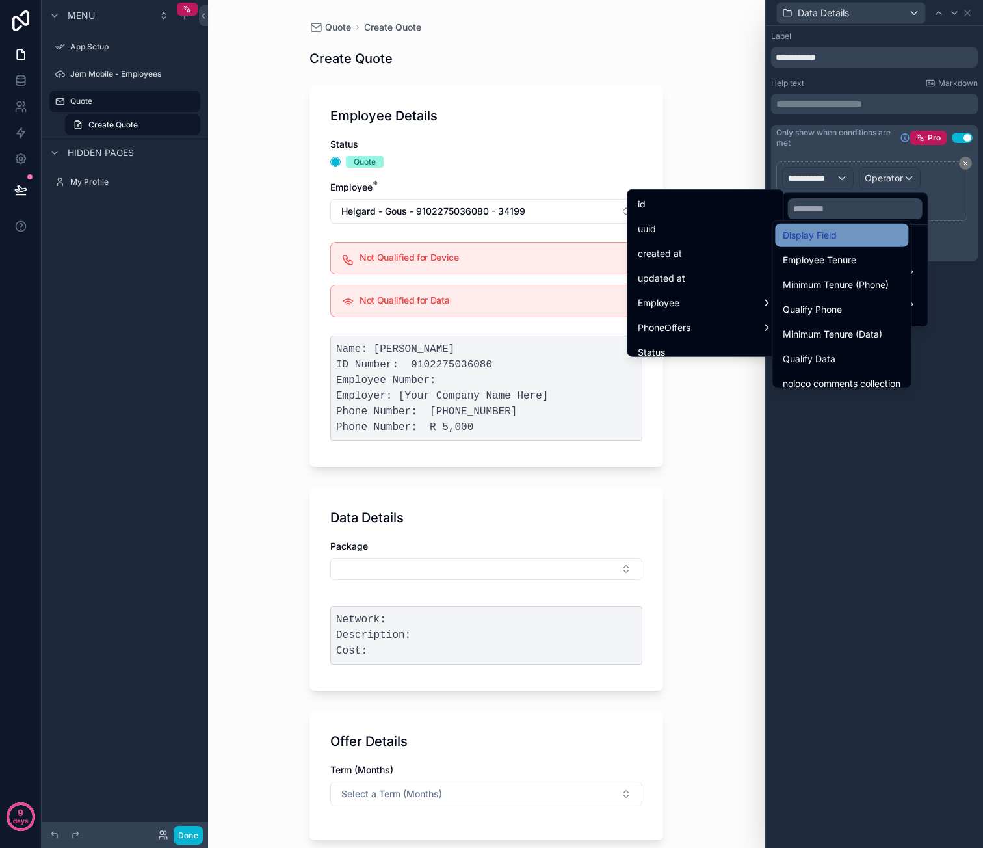
scroll to position [390, 0]
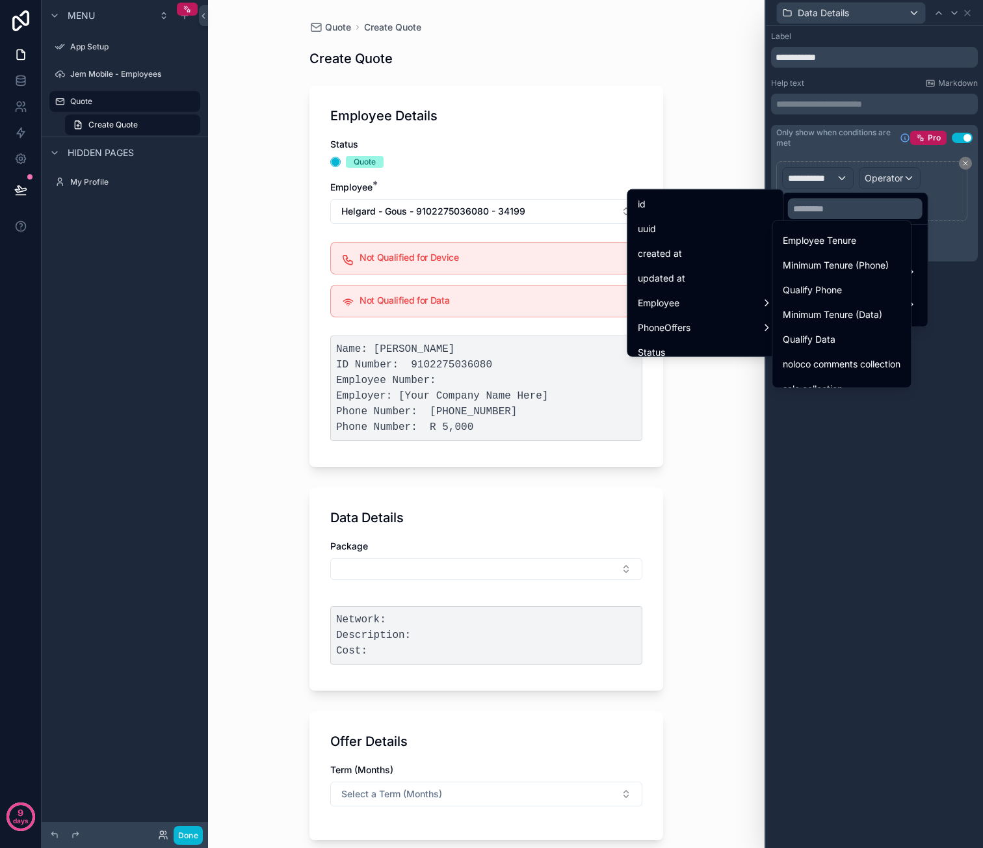
click at [828, 339] on span "Qualify Data" at bounding box center [809, 340] width 53 height 16
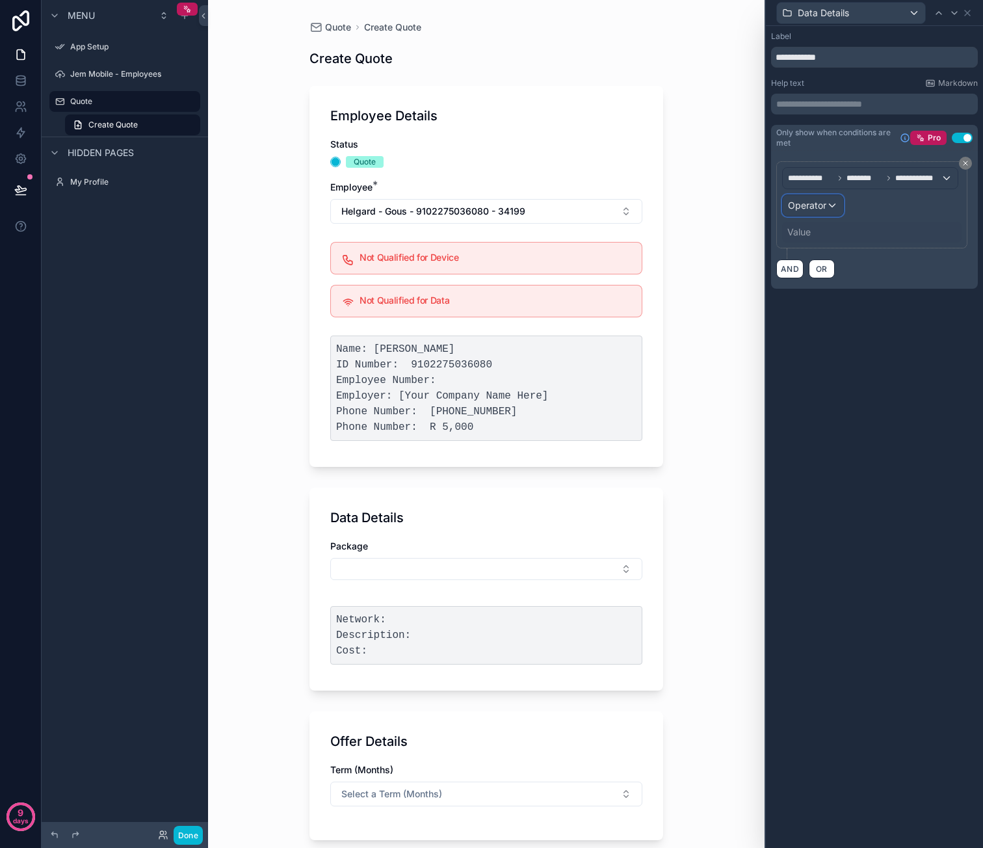
click at [822, 207] on span "Operator" at bounding box center [807, 205] width 38 height 11
click at [820, 276] on div "Is true" at bounding box center [841, 274] width 96 height 16
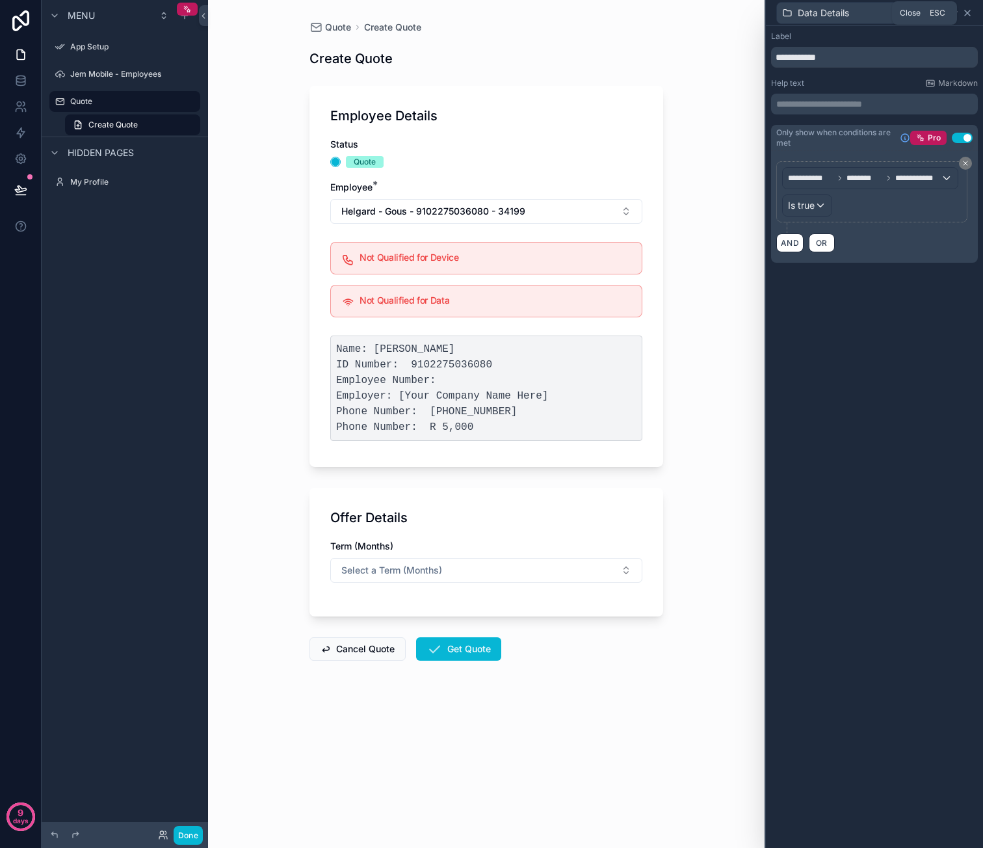
click at [967, 14] on icon at bounding box center [967, 13] width 10 height 10
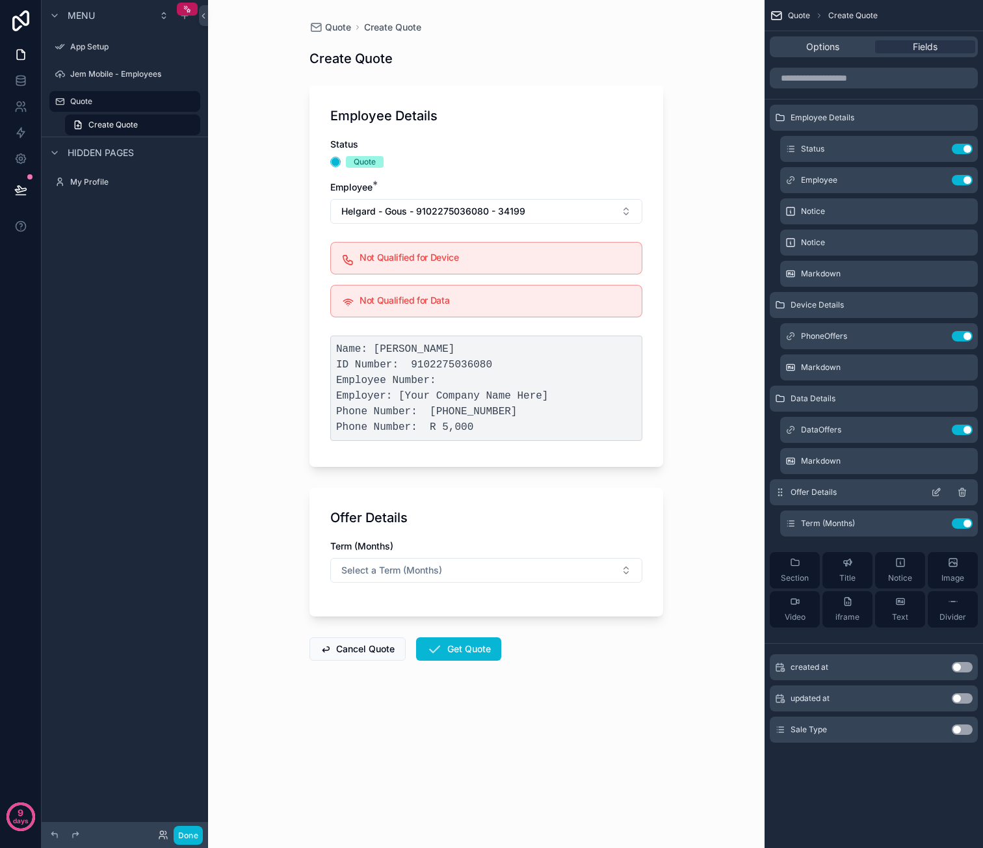
click at [936, 493] on icon "scrollable content" at bounding box center [937, 490] width 5 height 5
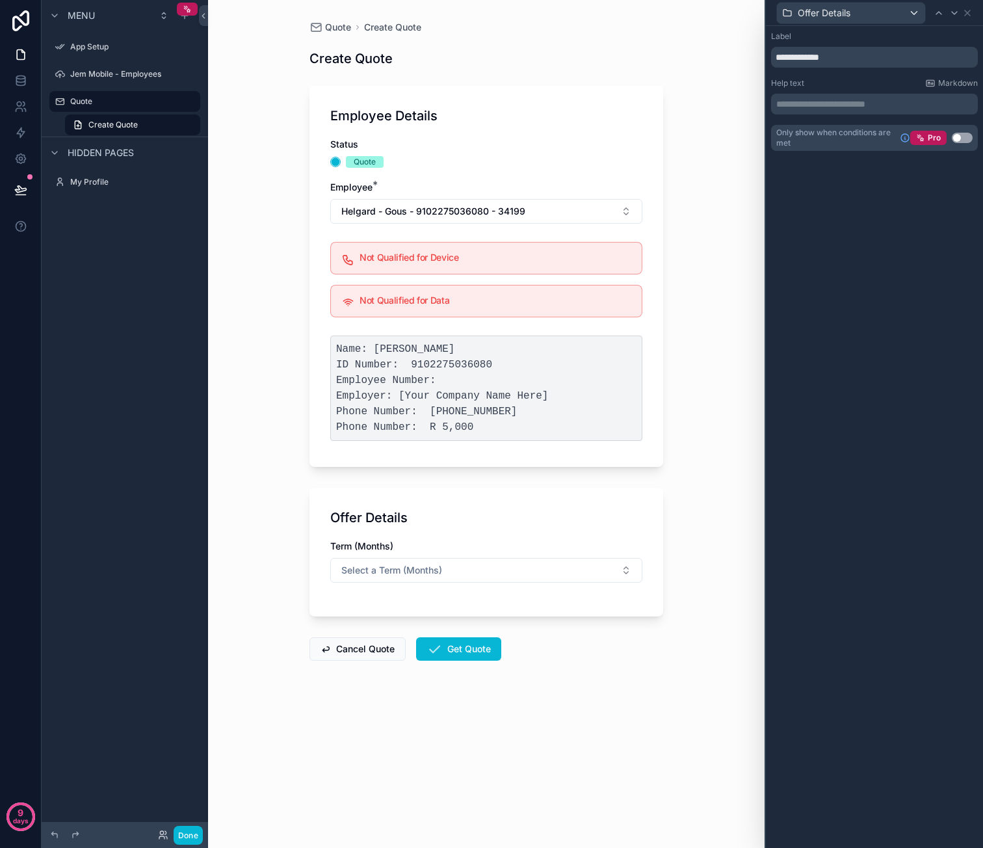
click at [960, 135] on button "Use setting" at bounding box center [962, 138] width 21 height 10
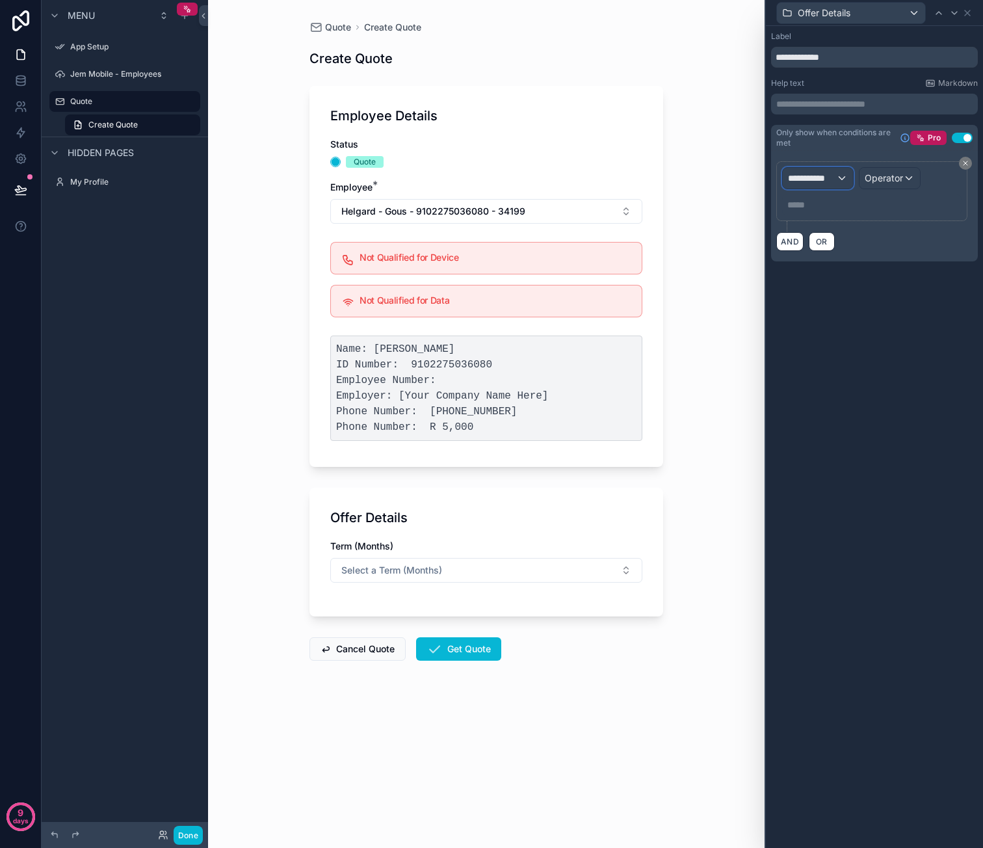
click at [846, 176] on div "**********" at bounding box center [818, 178] width 70 height 21
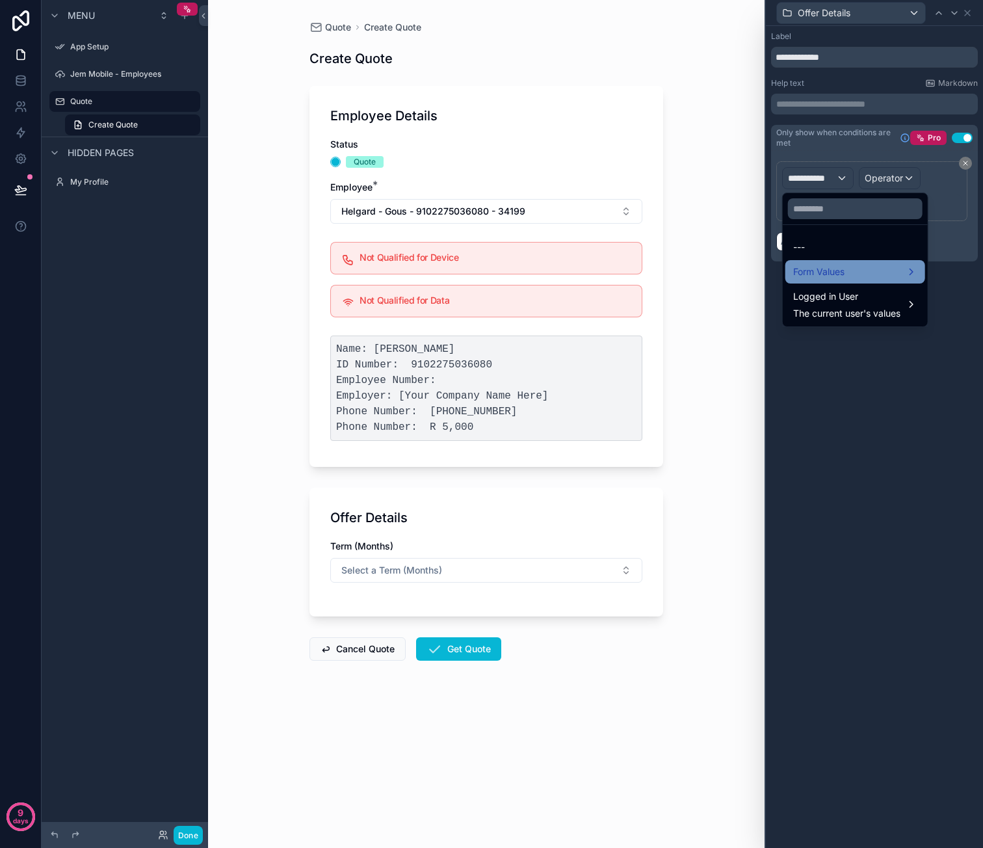
click at [836, 260] on div "Form Values" at bounding box center [855, 271] width 140 height 23
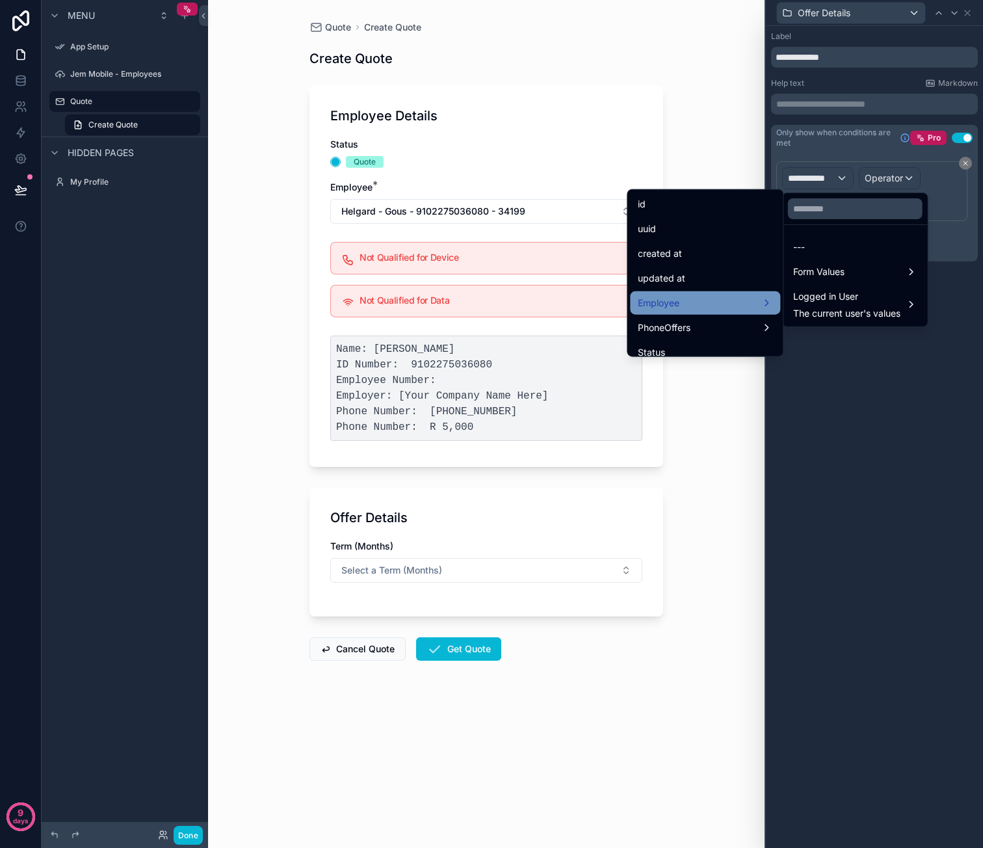
click at [714, 304] on div "Employee" at bounding box center [705, 303] width 135 height 16
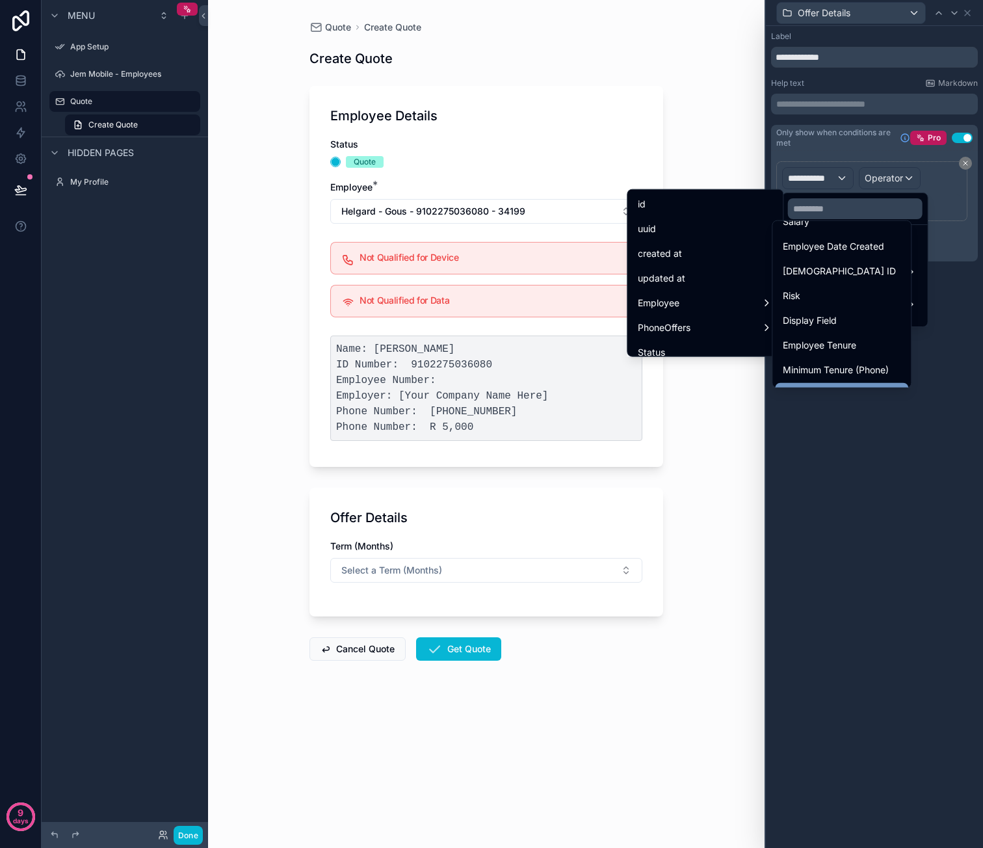
scroll to position [406, 0]
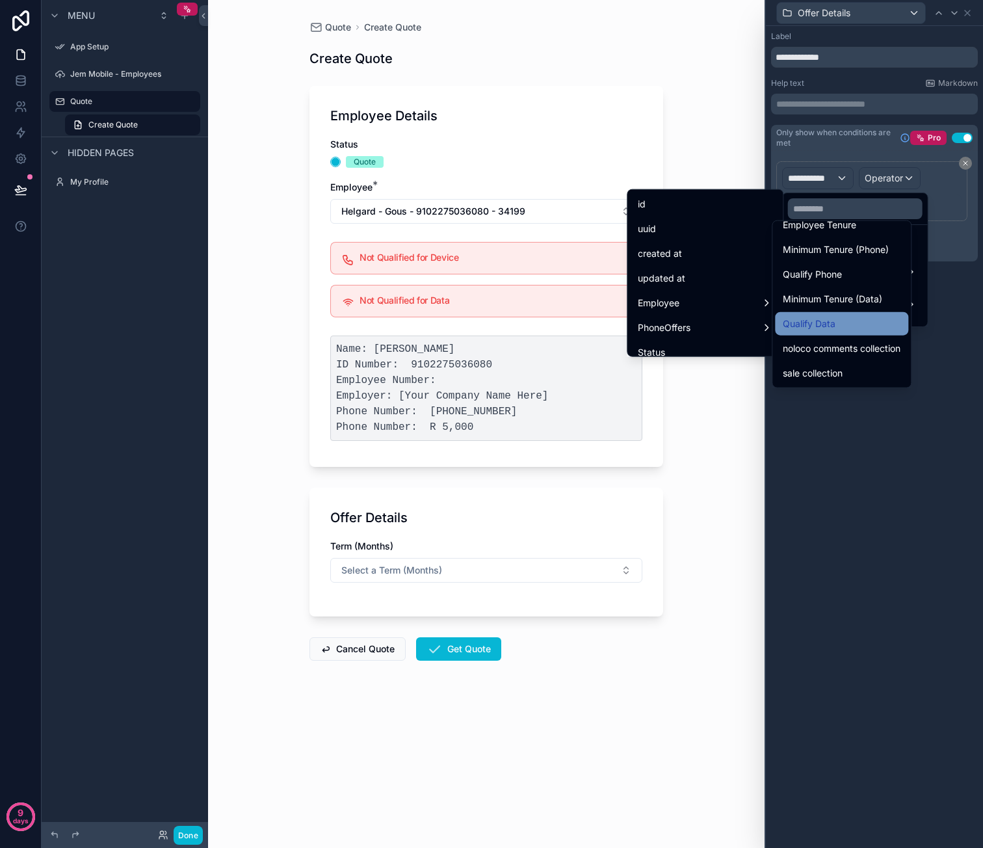
click at [857, 318] on div "Qualify Data" at bounding box center [842, 324] width 118 height 16
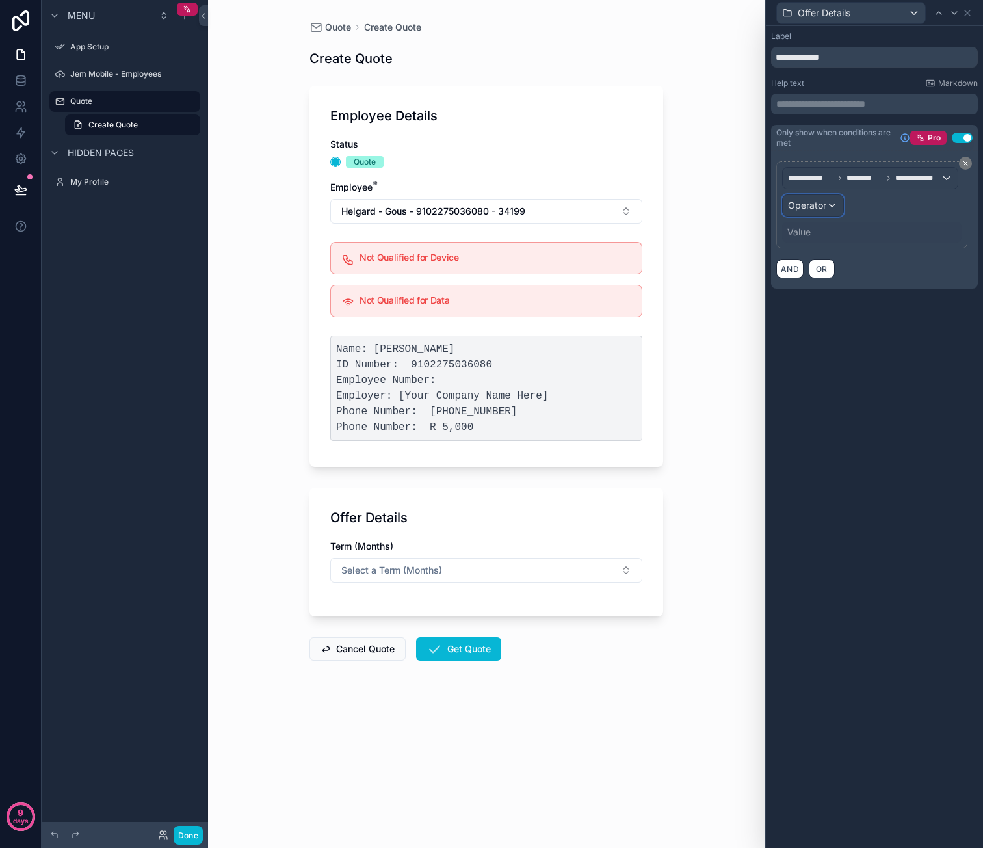
click at [826, 207] on div "Operator" at bounding box center [813, 205] width 60 height 21
click at [830, 271] on div "Is true" at bounding box center [841, 274] width 96 height 16
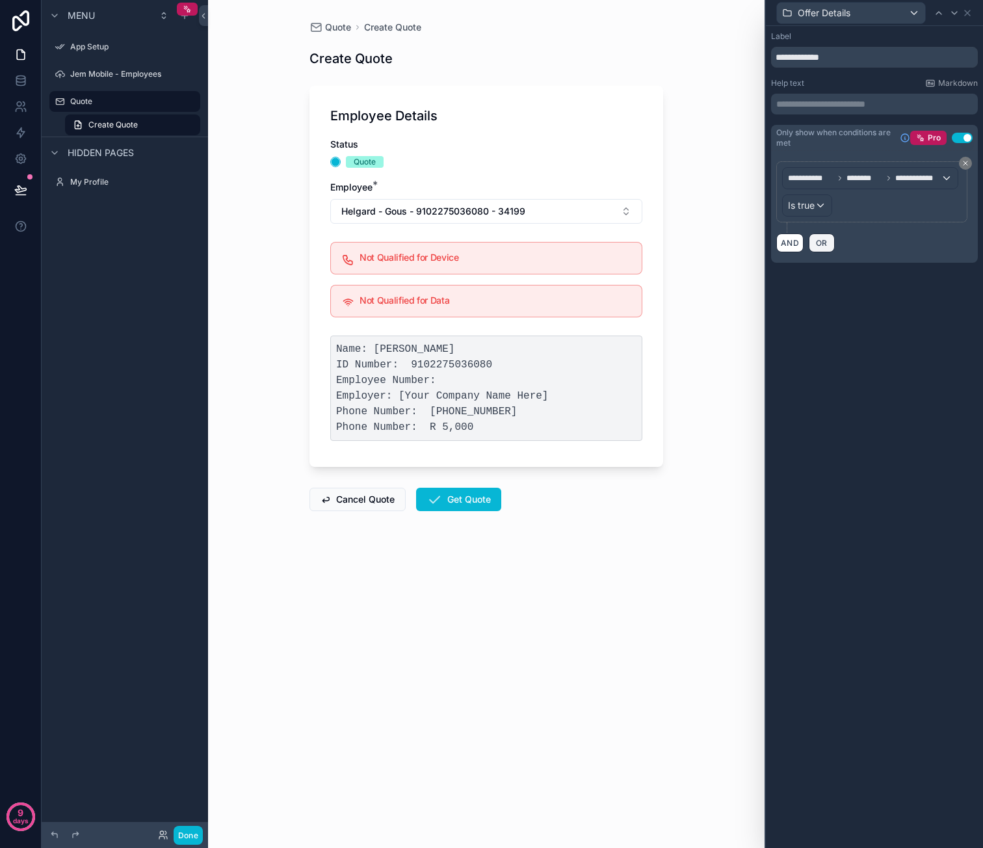
click at [822, 242] on span "OR" at bounding box center [821, 243] width 17 height 10
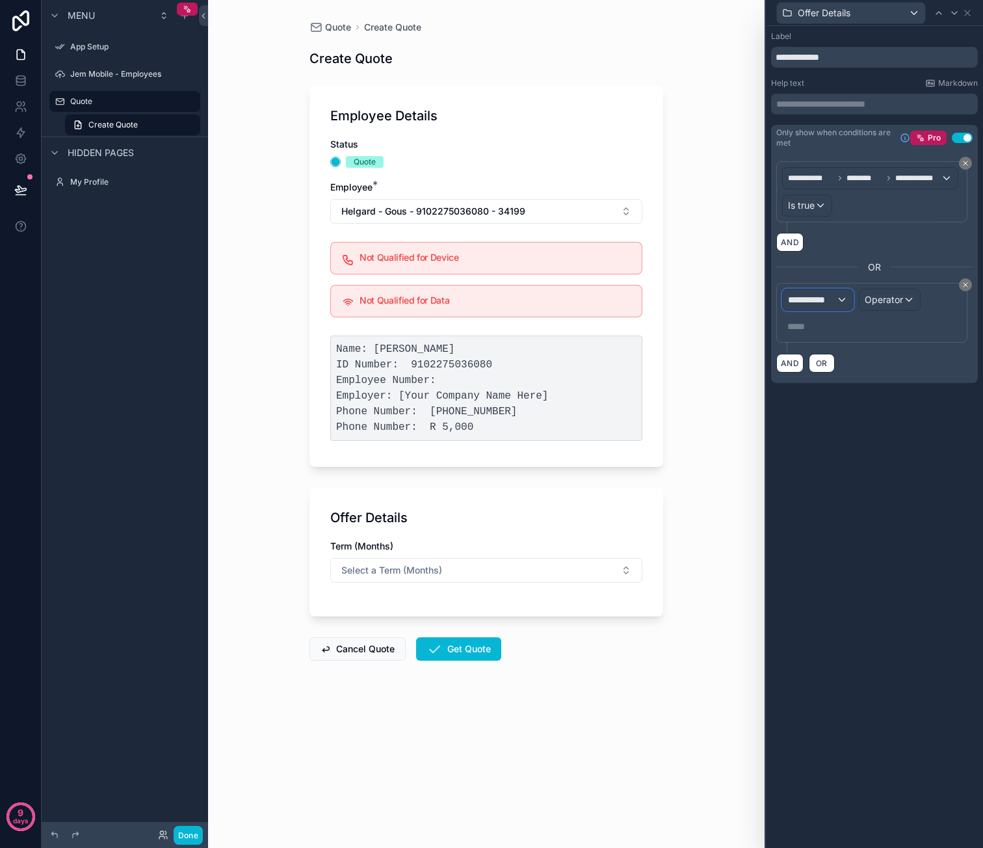
click at [829, 300] on span "**********" at bounding box center [812, 299] width 48 height 13
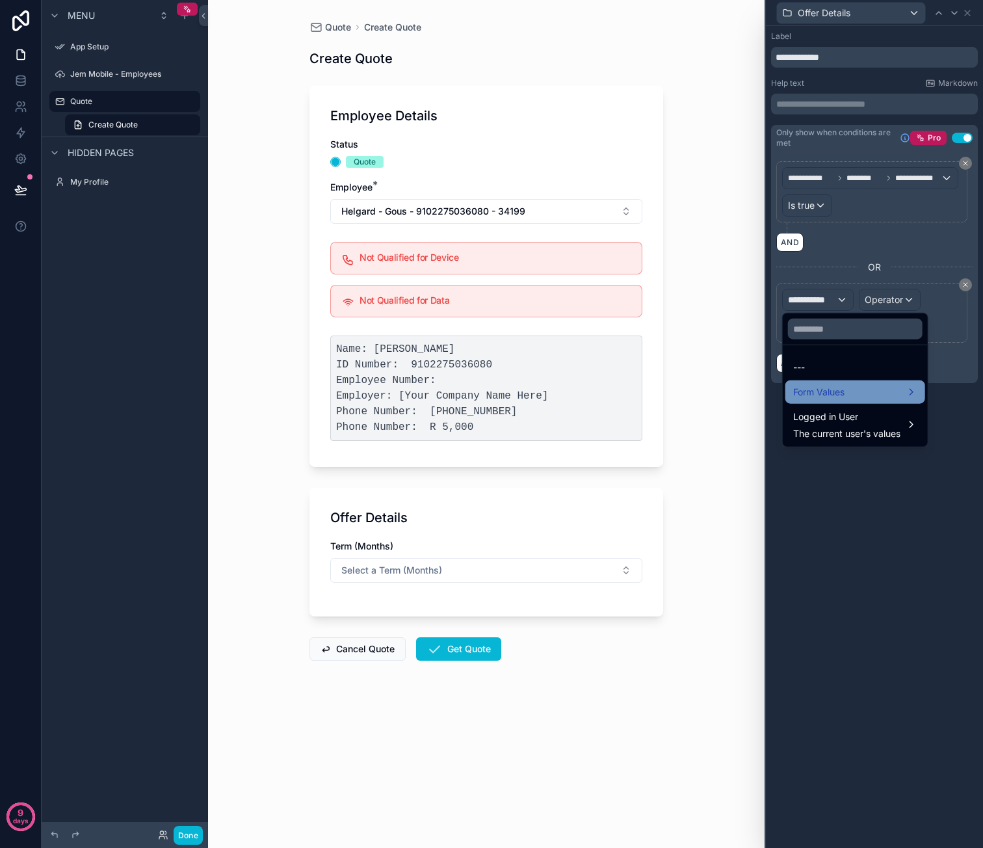
click at [844, 382] on div "Form Values" at bounding box center [855, 391] width 140 height 23
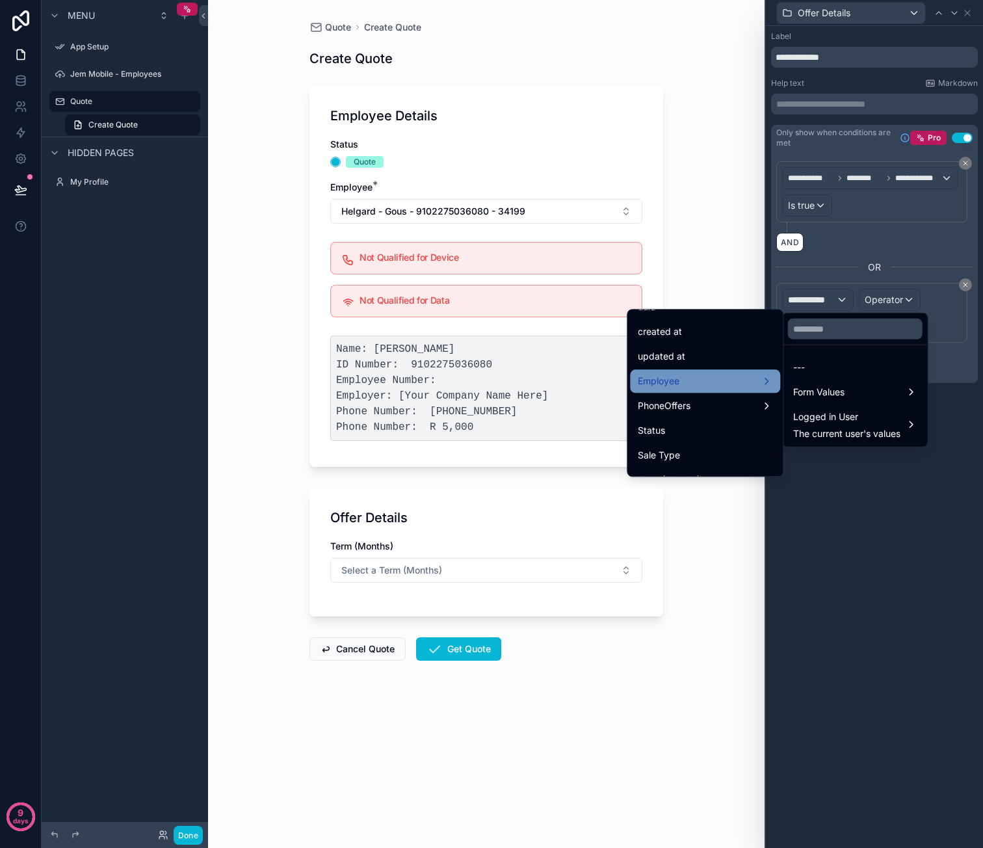
scroll to position [38, 0]
click at [722, 391] on div "Employee" at bounding box center [705, 385] width 135 height 16
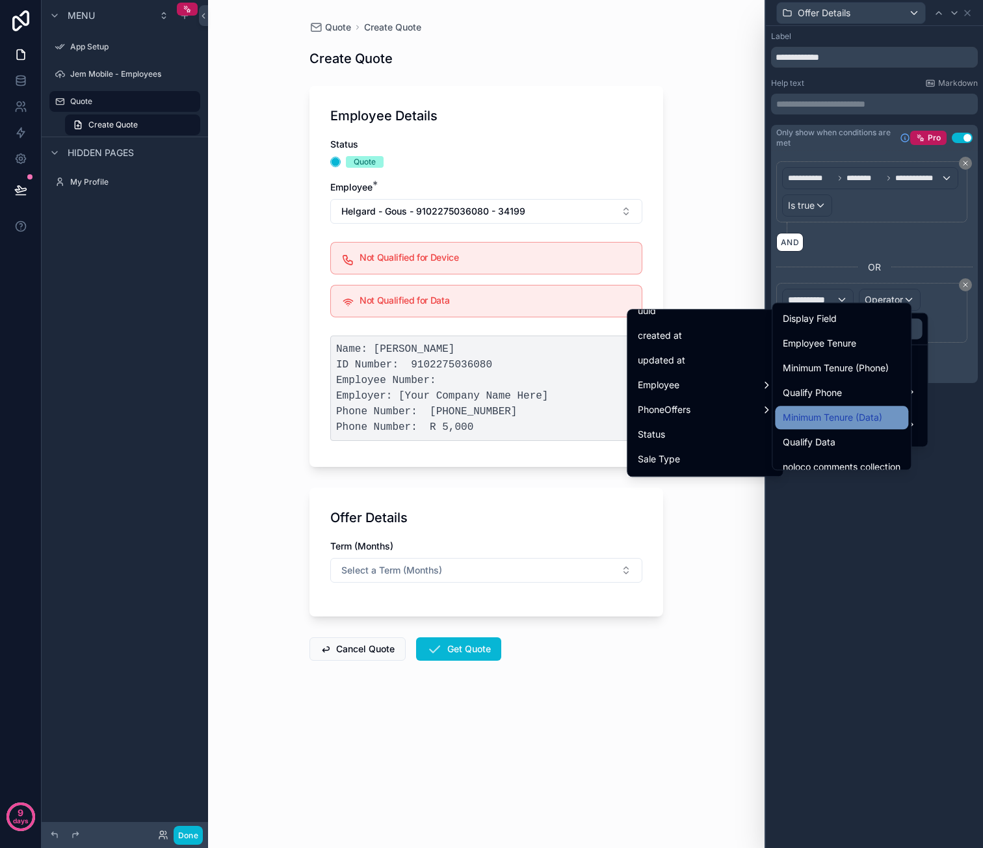
scroll to position [390, 0]
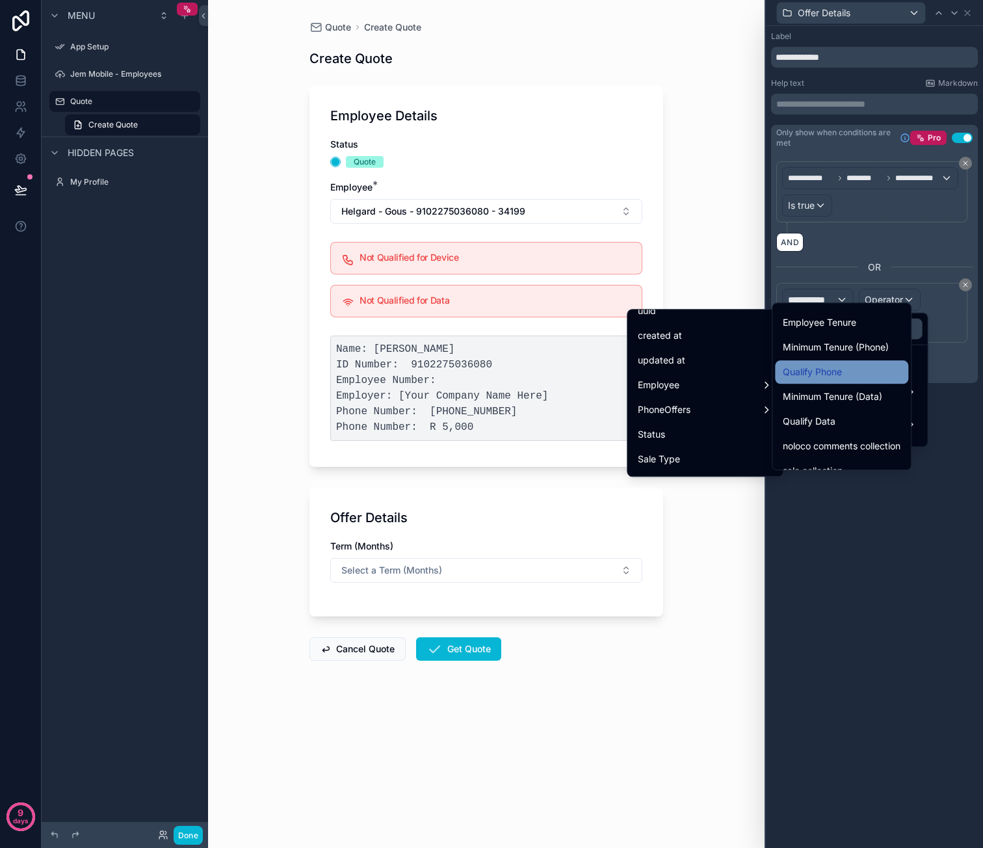
click at [848, 374] on div "Qualify Phone" at bounding box center [842, 372] width 118 height 16
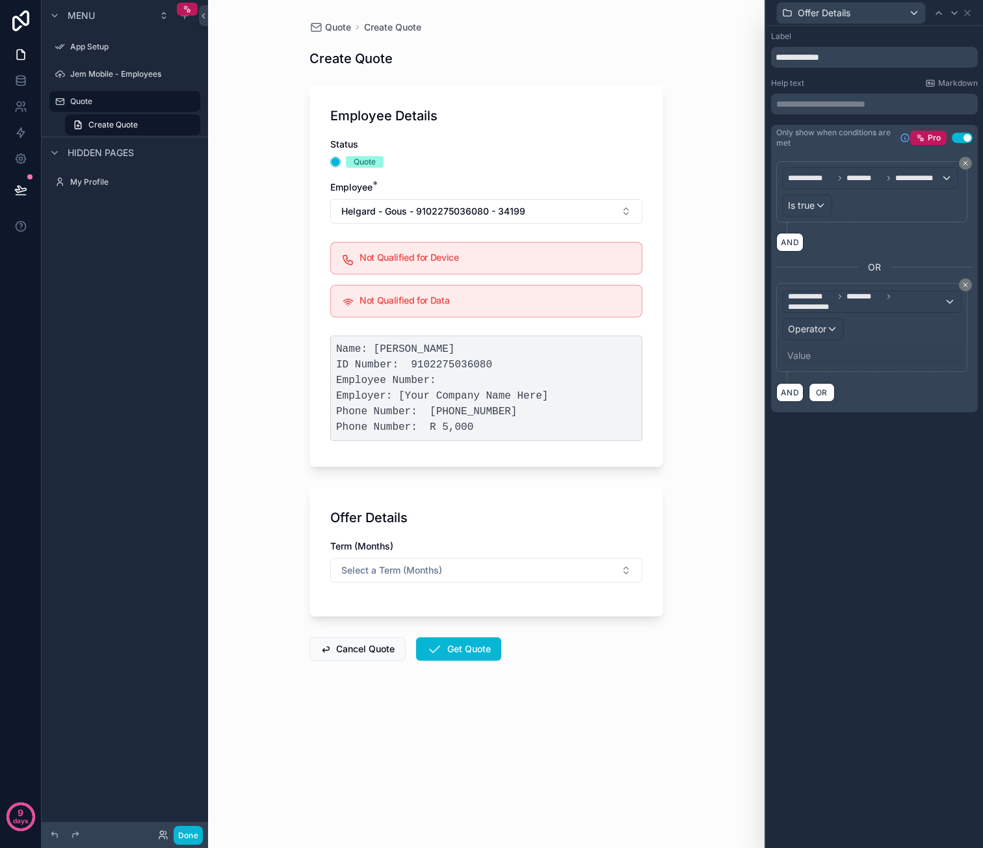
click at [797, 352] on div "Value" at bounding box center [798, 355] width 23 height 13
click at [813, 328] on span "Operator" at bounding box center [807, 328] width 38 height 11
click at [811, 384] on div "Is true" at bounding box center [841, 395] width 112 height 23
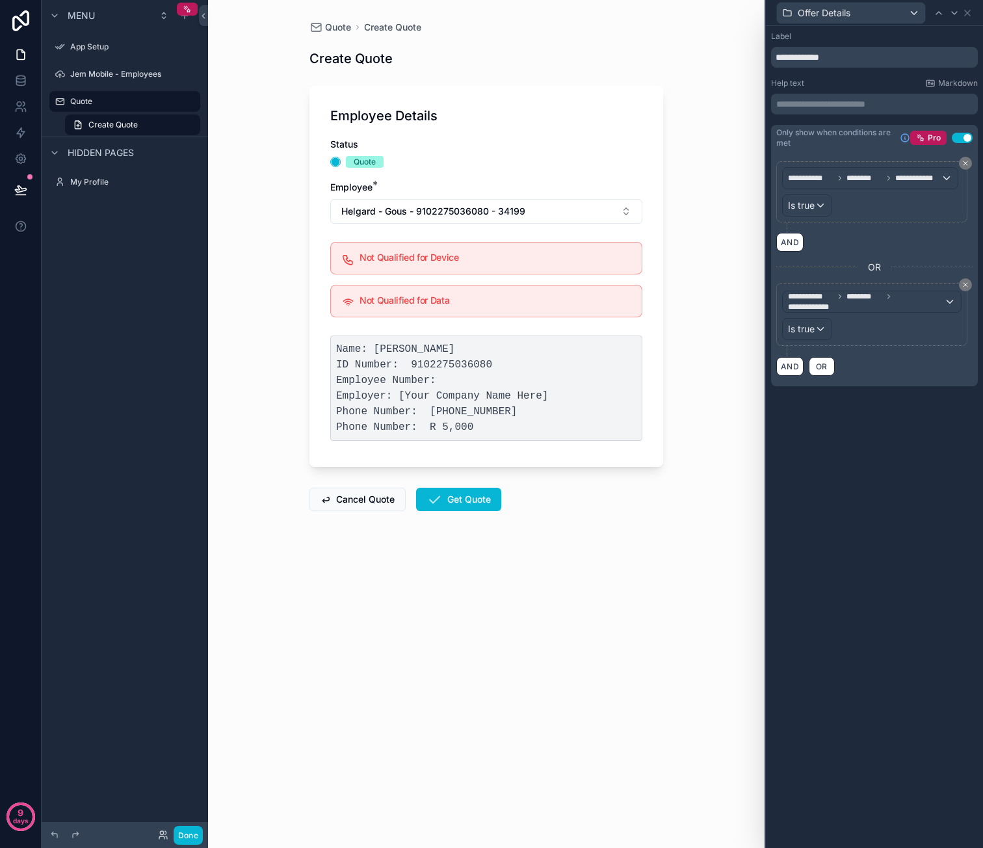
click at [833, 456] on div "**********" at bounding box center [874, 437] width 217 height 822
click at [733, 419] on div "Quote Create Quote Create Quote Employee Details Status Quote Employee * Helgar…" at bounding box center [486, 424] width 556 height 848
click at [968, 14] on icon at bounding box center [967, 12] width 5 height 5
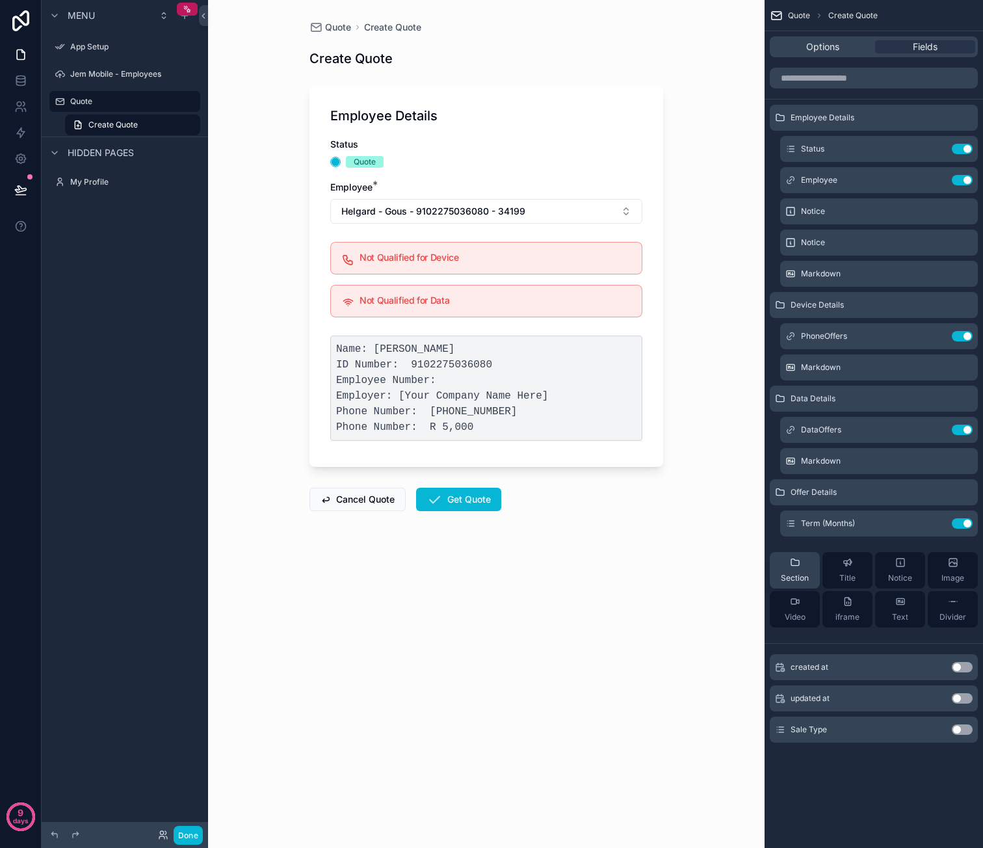
click at [806, 566] on div "Section" at bounding box center [795, 570] width 28 height 26
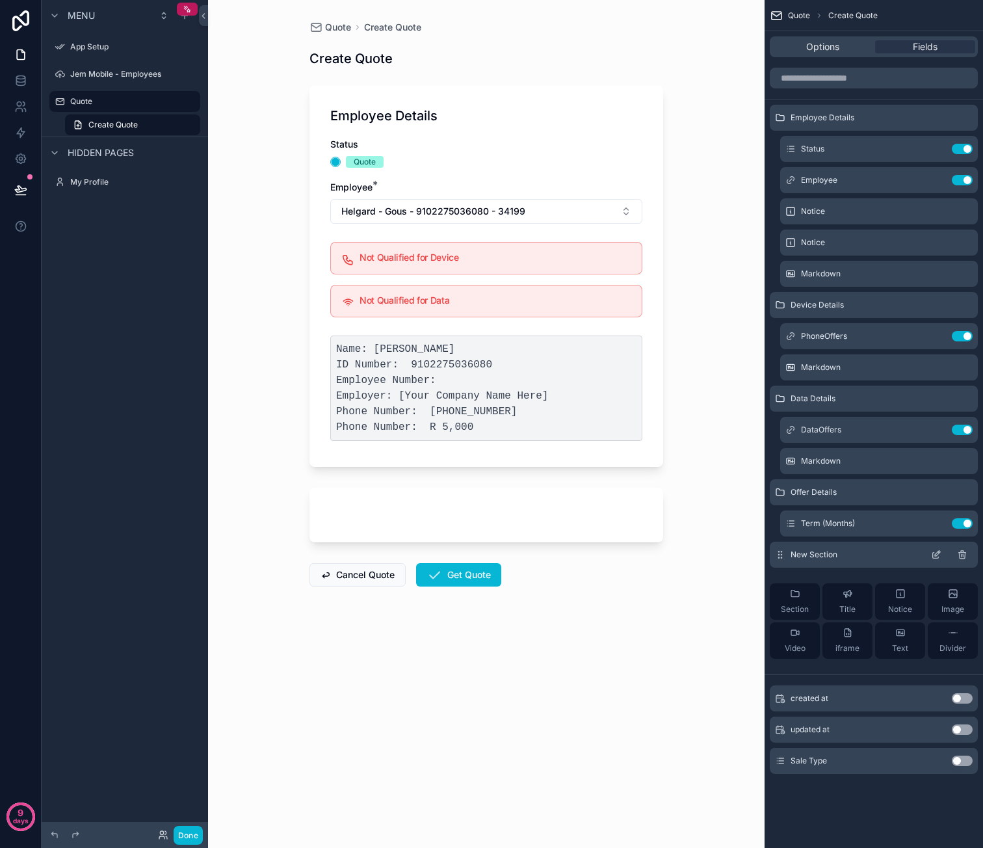
click at [937, 555] on icon "scrollable content" at bounding box center [936, 554] width 10 height 10
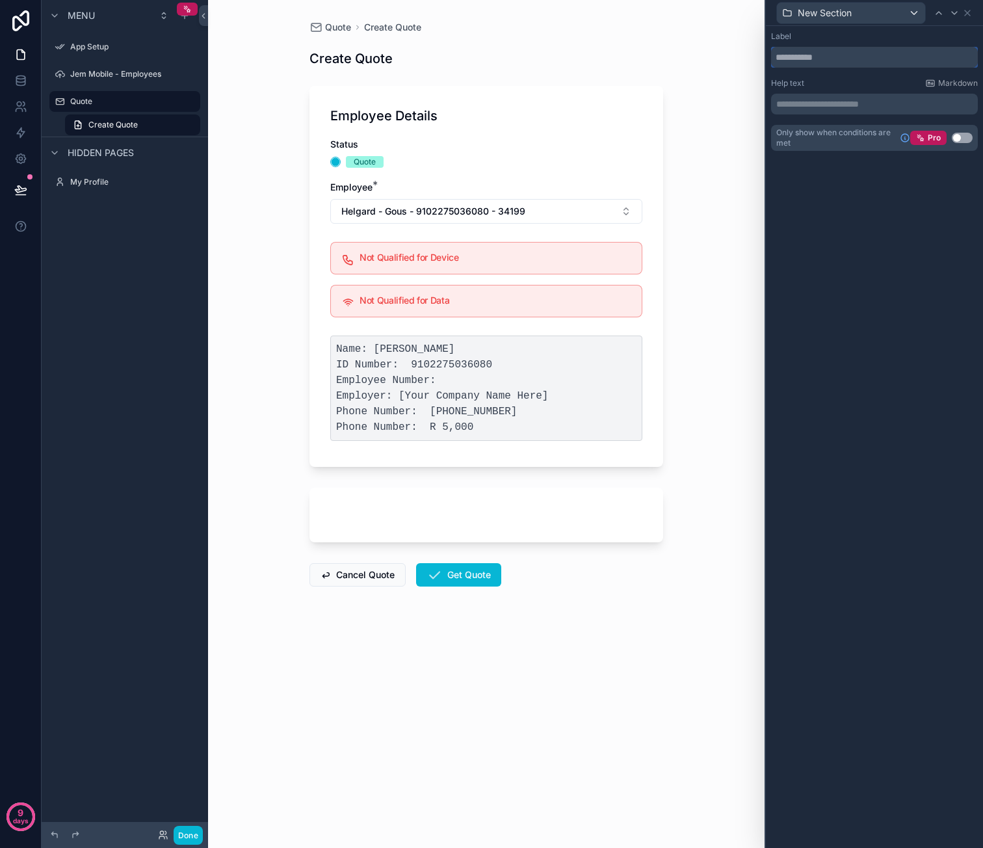
click at [826, 62] on input "text" at bounding box center [874, 57] width 207 height 21
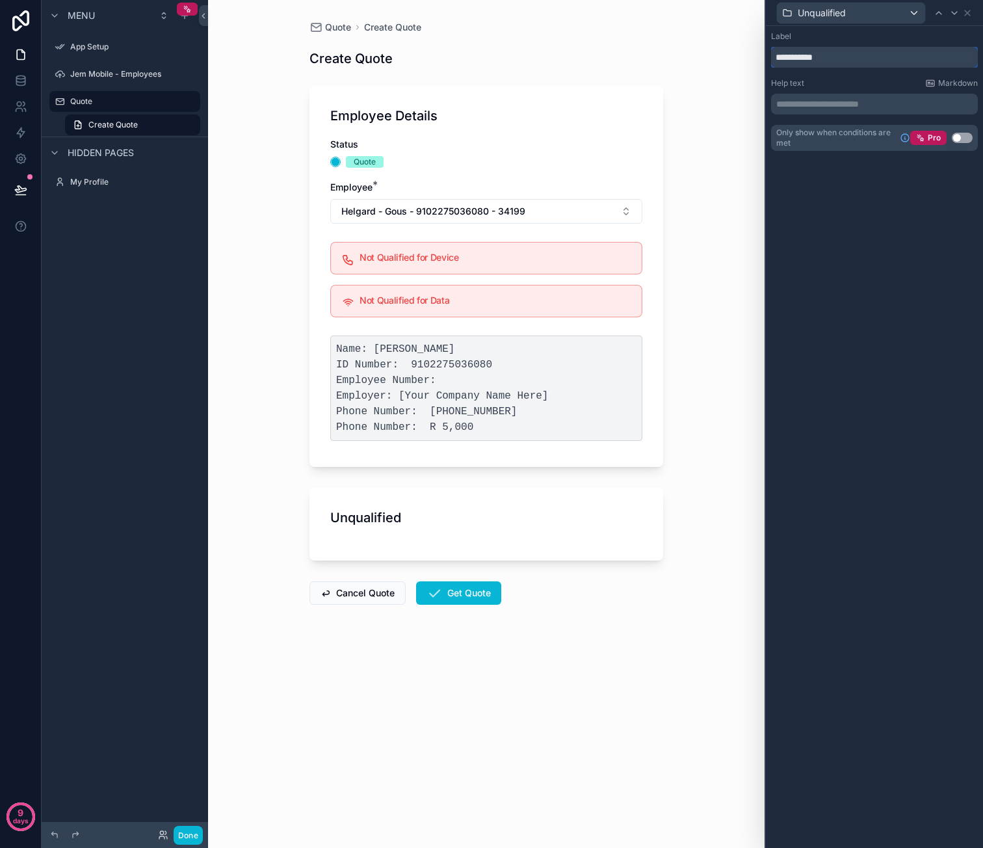
click at [817, 53] on input "**********" at bounding box center [874, 57] width 207 height 21
click at [795, 57] on input "******" at bounding box center [874, 57] width 207 height 21
type input "*******"
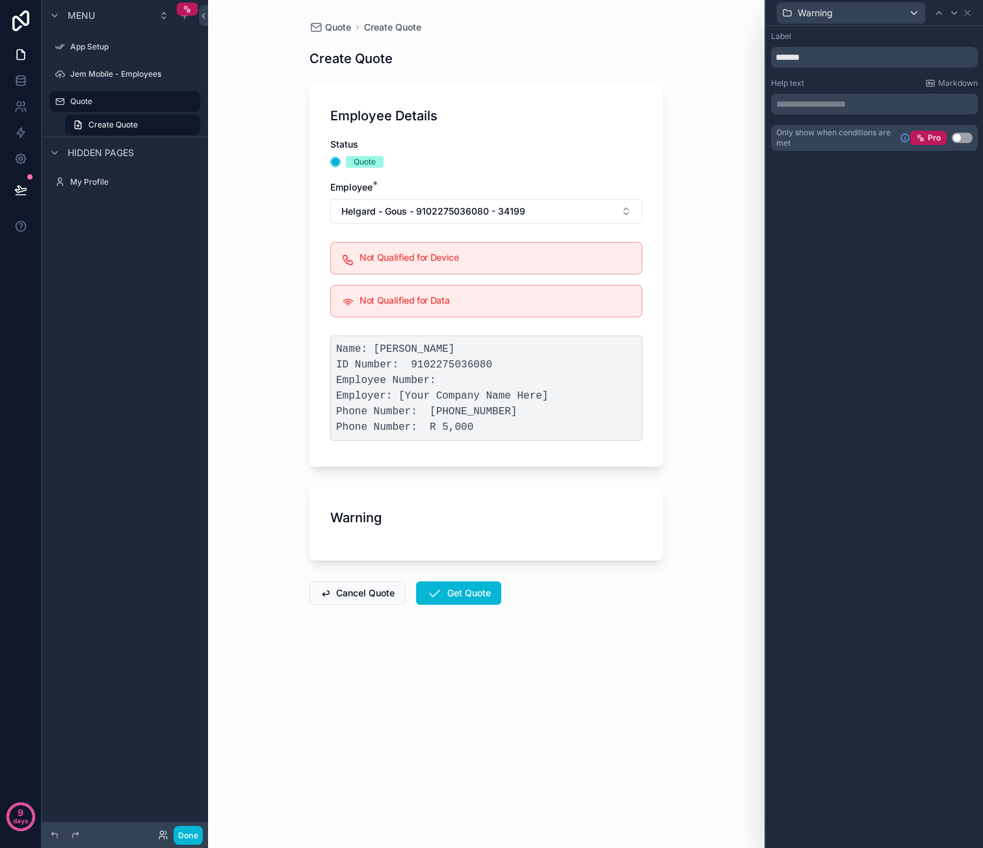
click at [964, 137] on button "Use setting" at bounding box center [962, 138] width 21 height 10
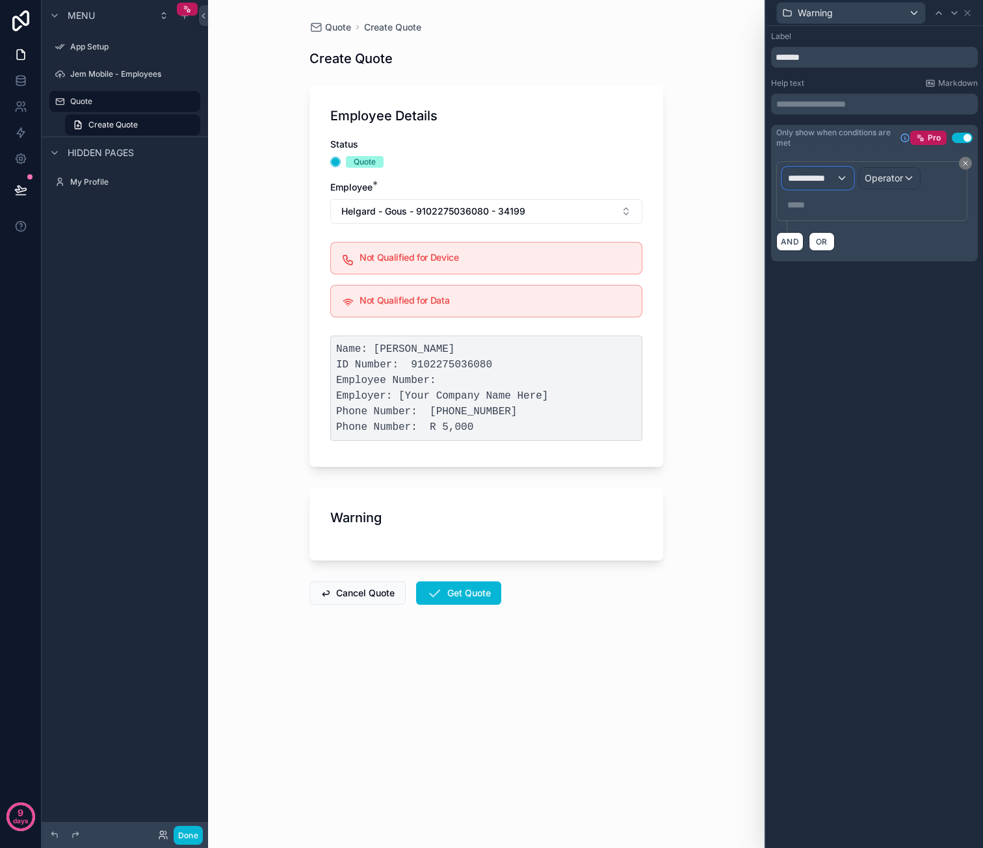
click at [830, 178] on span "**********" at bounding box center [812, 178] width 48 height 13
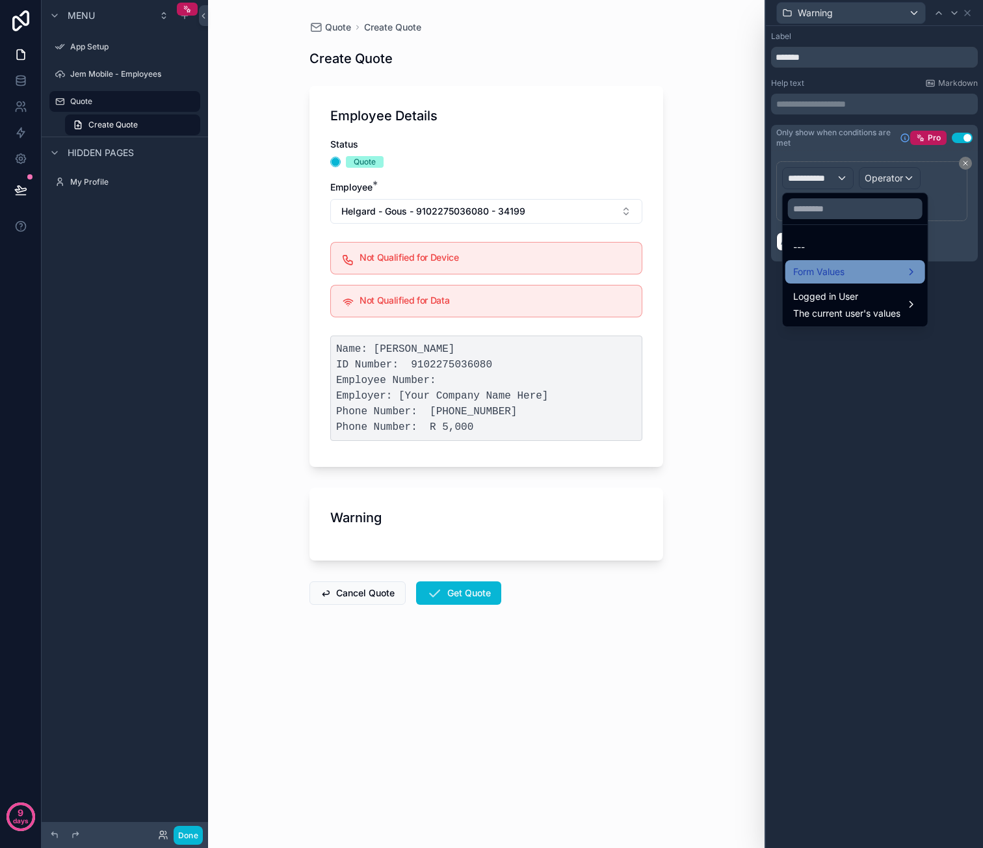
click at [856, 270] on div "Form Values" at bounding box center [855, 272] width 124 height 16
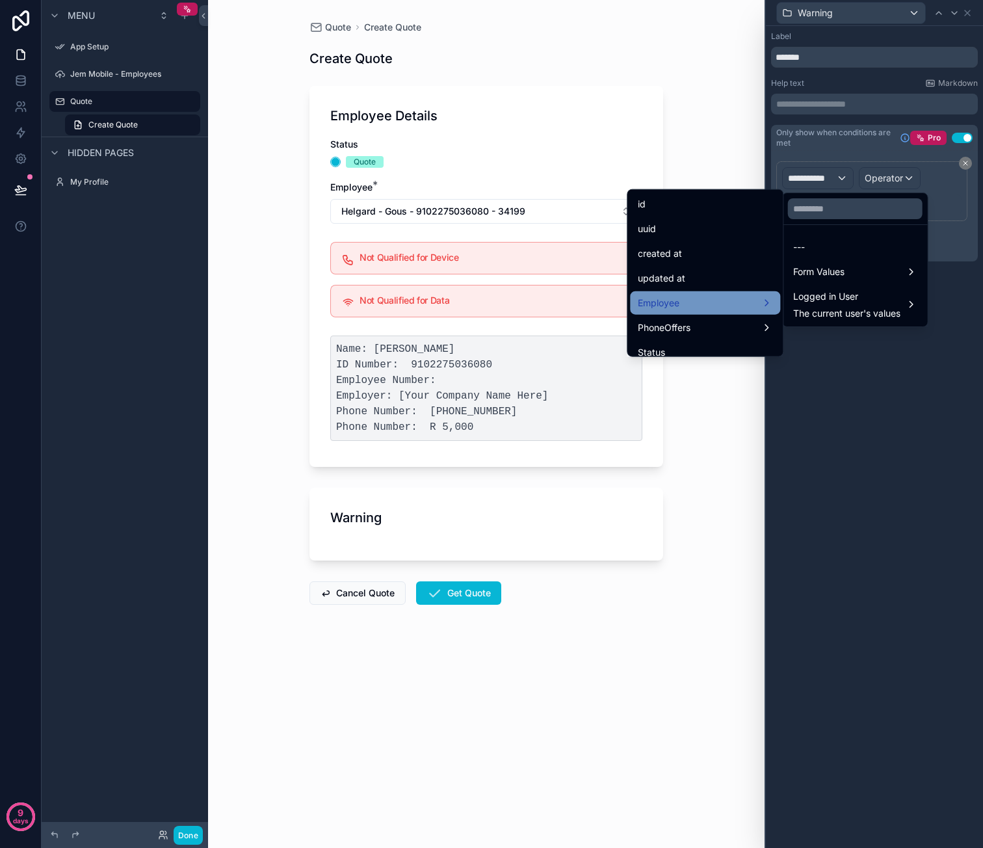
click at [713, 298] on div "Employee" at bounding box center [705, 303] width 135 height 16
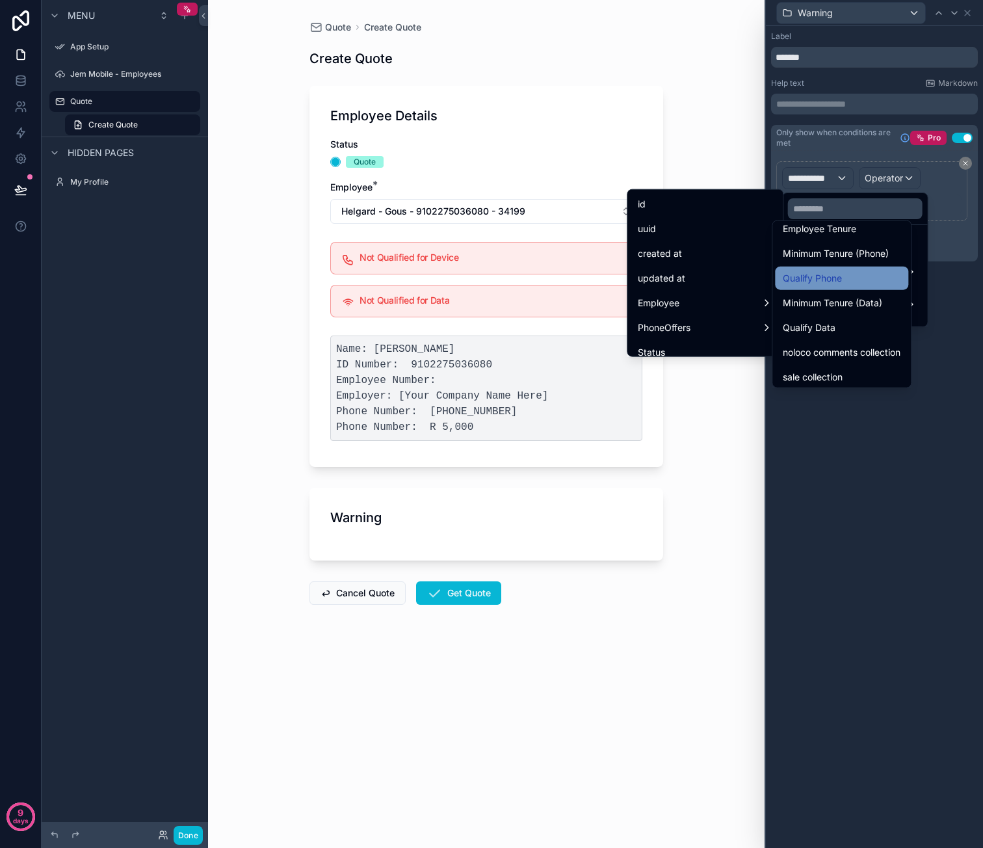
scroll to position [406, 0]
click at [870, 270] on div "Qualify Phone" at bounding box center [842, 275] width 118 height 16
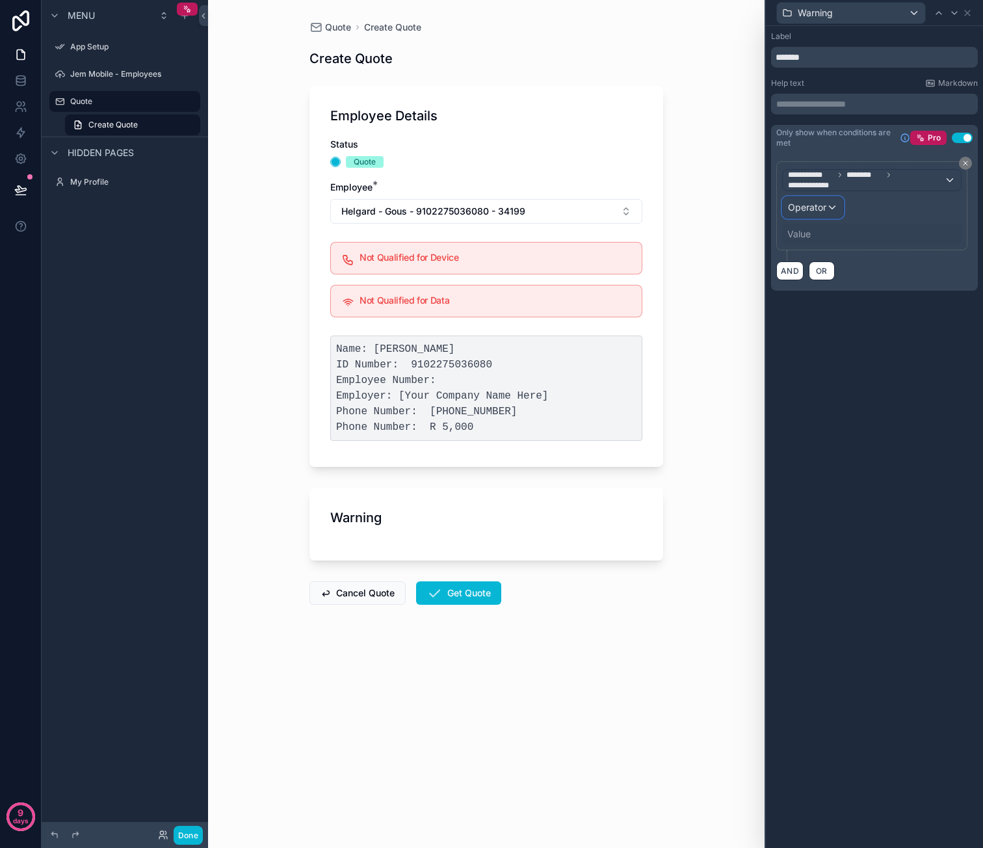
click at [817, 205] on span "Operator" at bounding box center [807, 207] width 38 height 11
click at [830, 294] on div "Is false" at bounding box center [841, 300] width 96 height 16
click at [819, 235] on button "OR" at bounding box center [822, 244] width 26 height 19
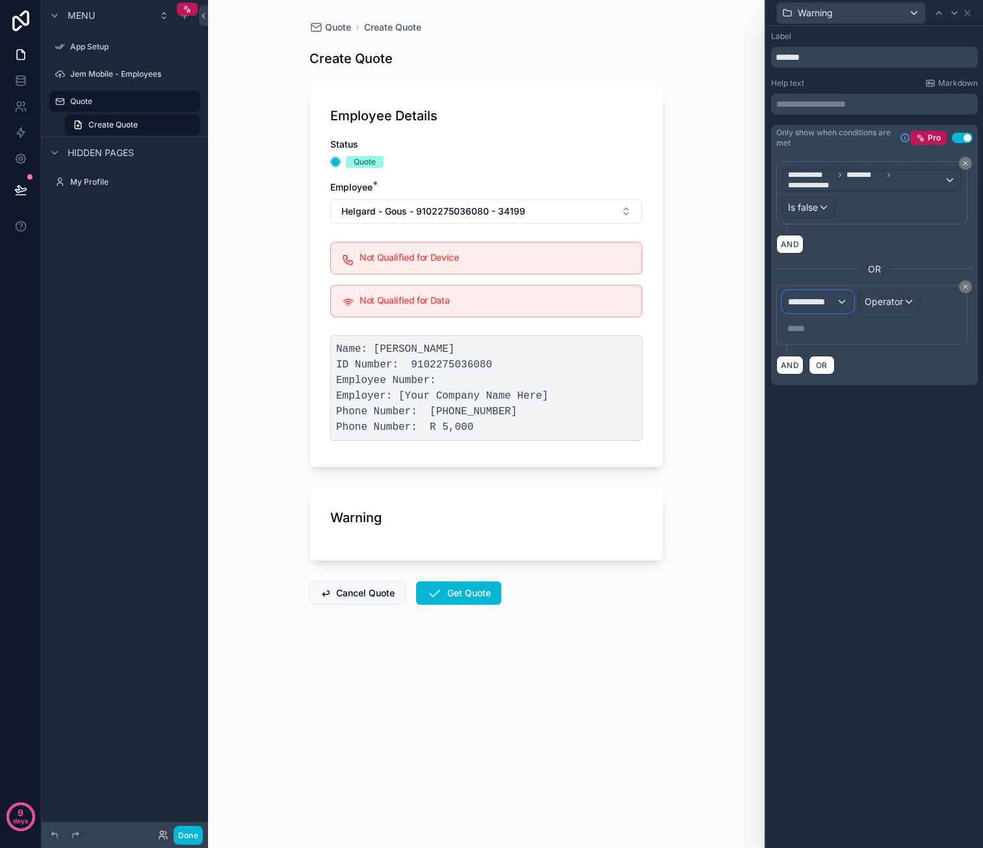
click at [827, 297] on span "**********" at bounding box center [812, 301] width 48 height 13
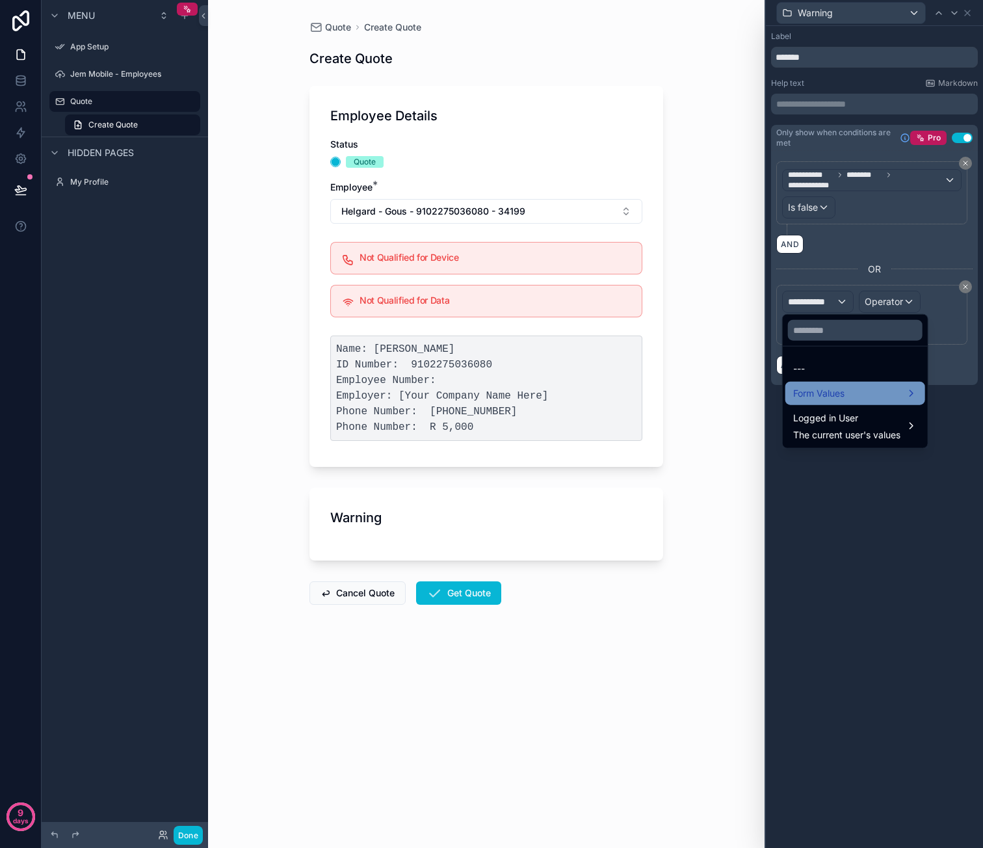
click at [852, 389] on div "Form Values" at bounding box center [855, 394] width 124 height 16
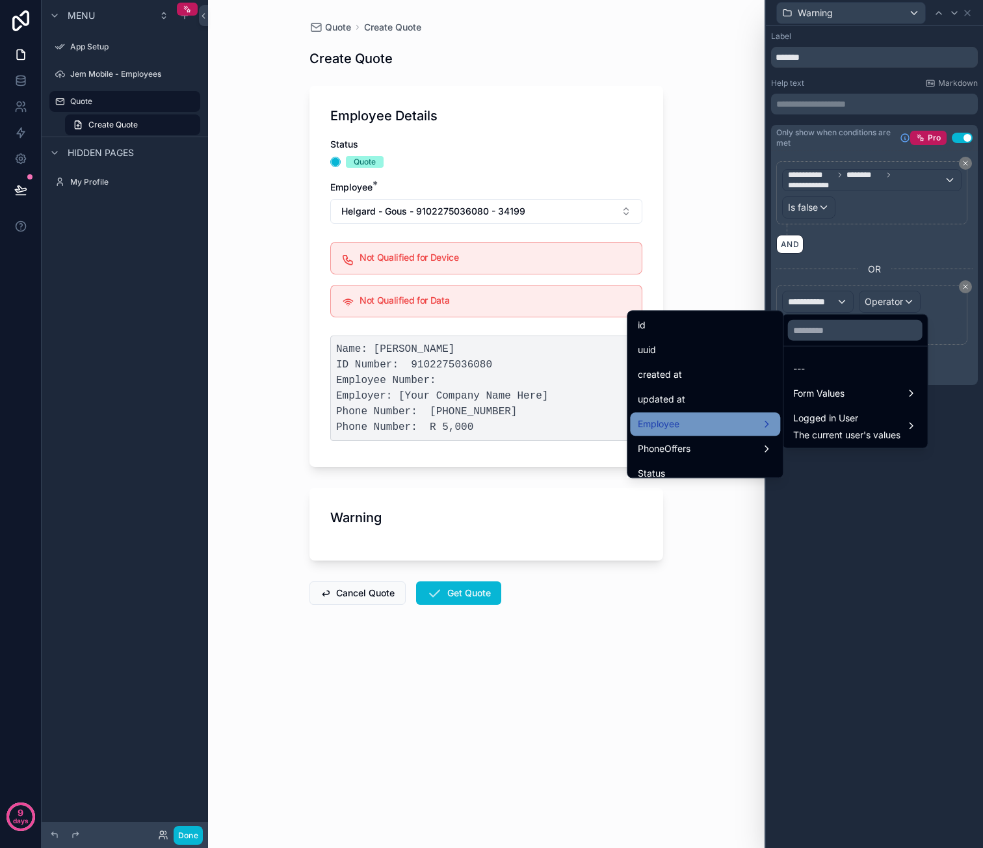
click at [714, 423] on div "Employee" at bounding box center [705, 424] width 135 height 16
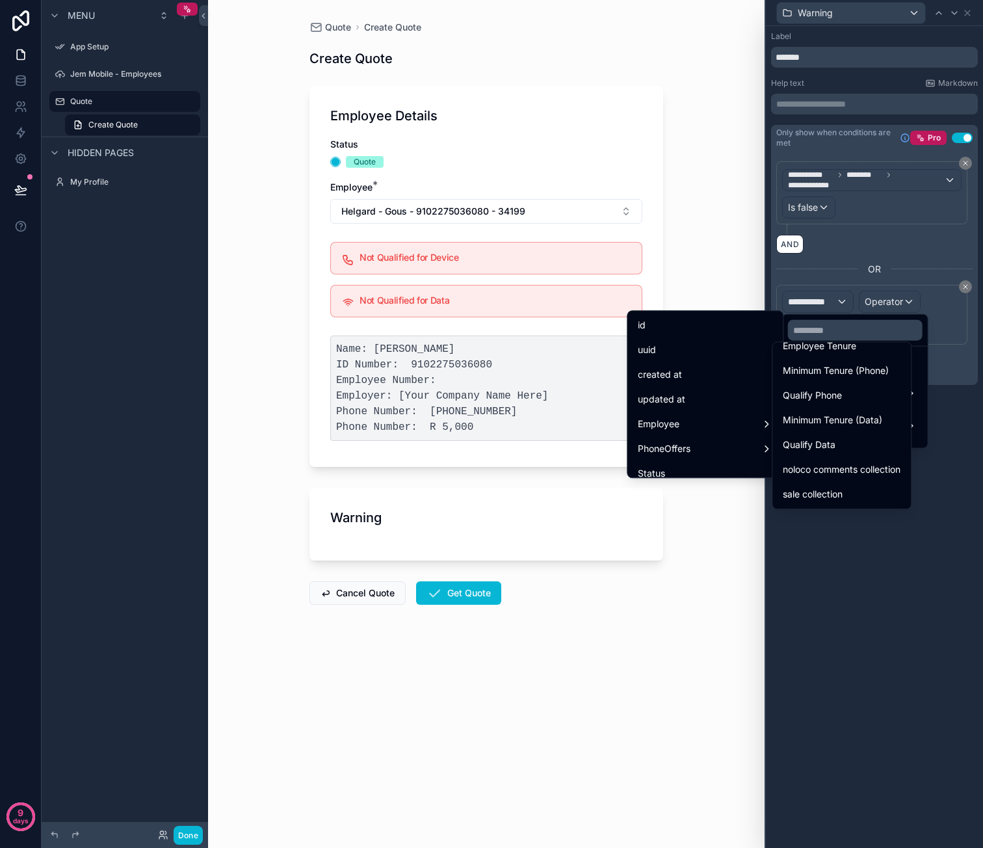
click at [850, 438] on div "Qualify Data" at bounding box center [842, 445] width 118 height 16
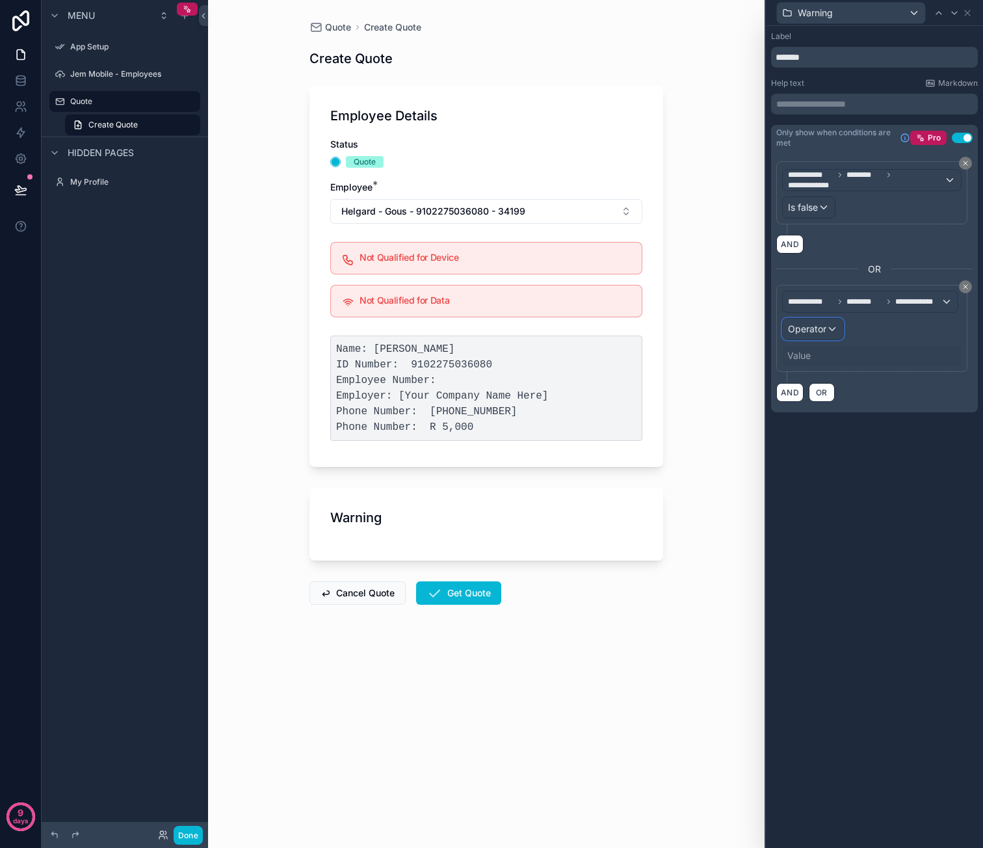
click at [822, 323] on span "Operator" at bounding box center [807, 328] width 38 height 11
click at [822, 415] on span "Is false" at bounding box center [808, 420] width 30 height 16
click at [884, 451] on div "**********" at bounding box center [874, 437] width 217 height 822
click at [969, 14] on icon at bounding box center [967, 13] width 10 height 10
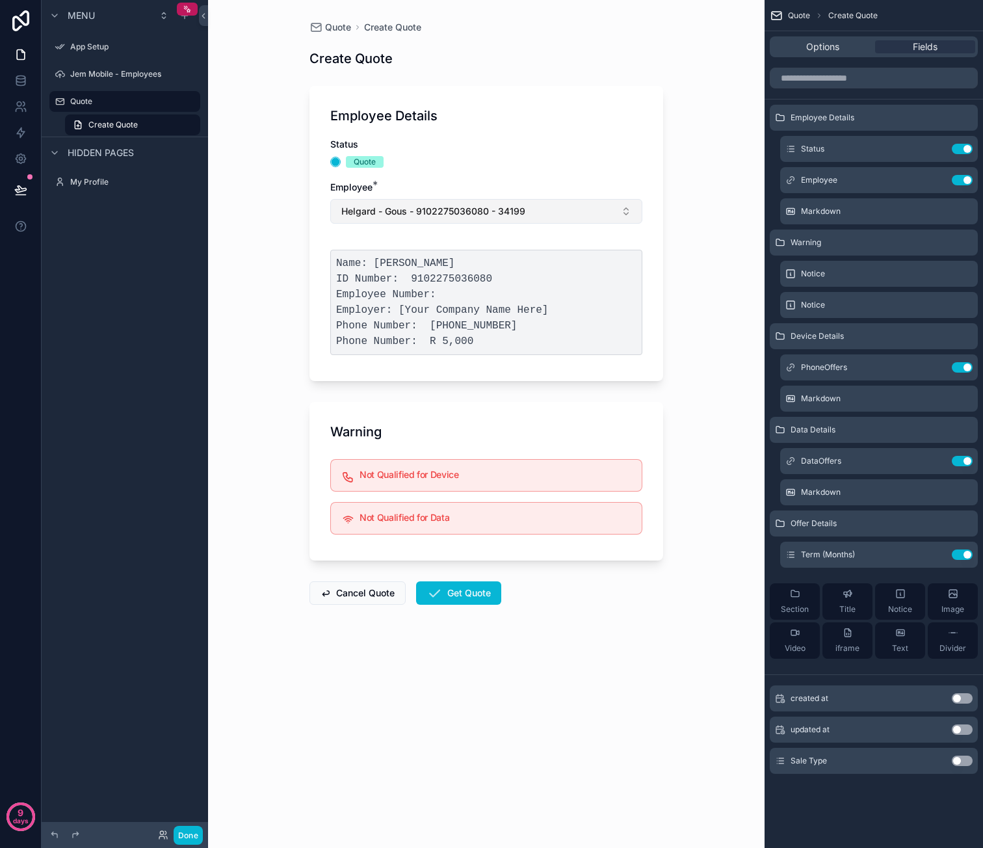
click at [525, 210] on button "Helgard - Gous - 9102275036080 - 34199" at bounding box center [486, 211] width 312 height 25
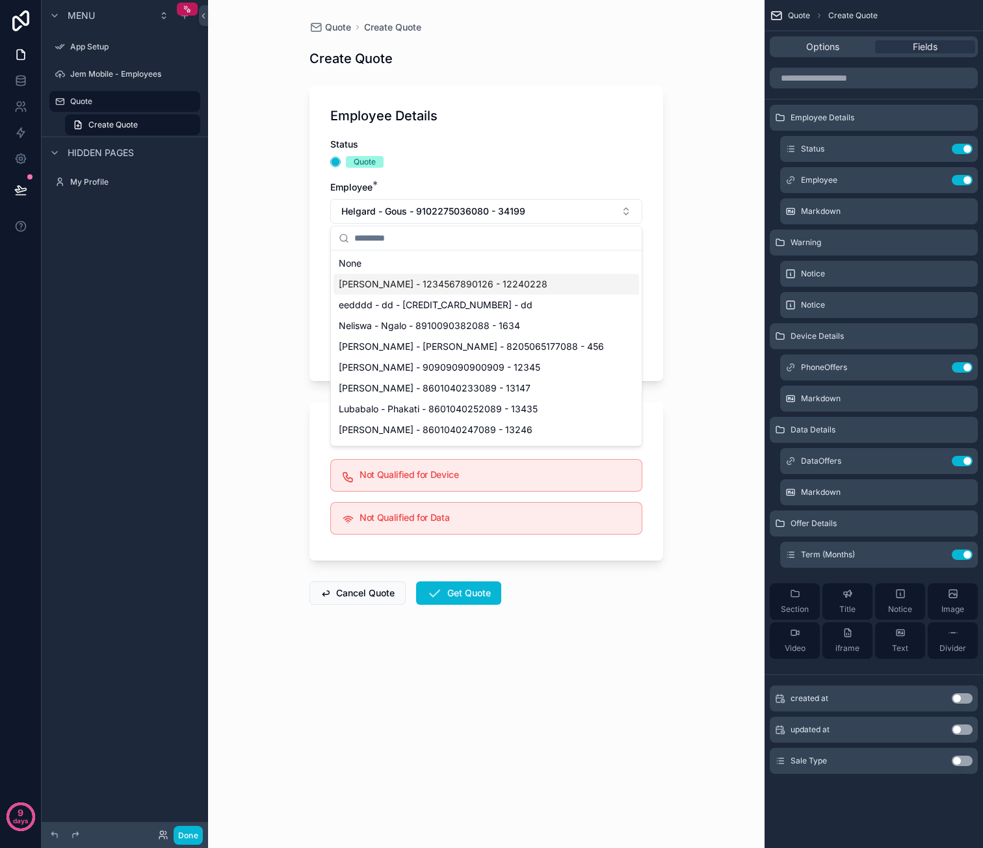
click at [484, 281] on span "Caro - van der Merwe - 1234567890126 - 12240228" at bounding box center [443, 284] width 209 height 13
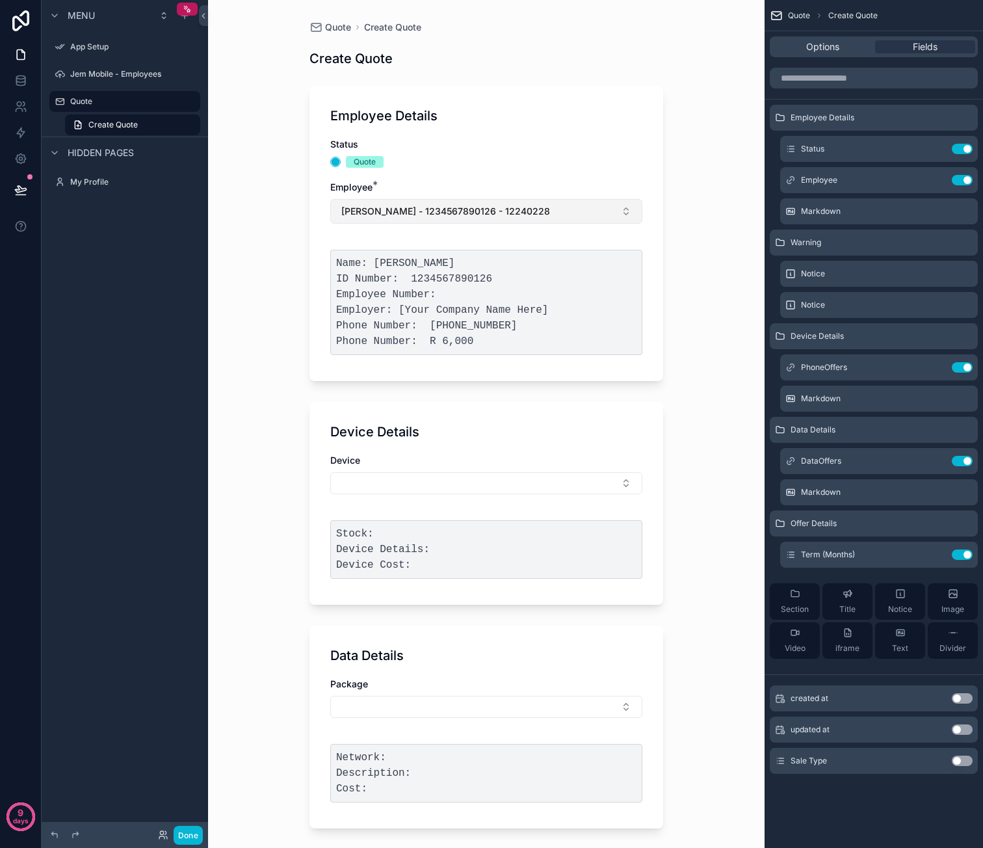
click at [491, 216] on span "Caro - van der Merwe - 1234567890126 - 12240228" at bounding box center [445, 211] width 209 height 13
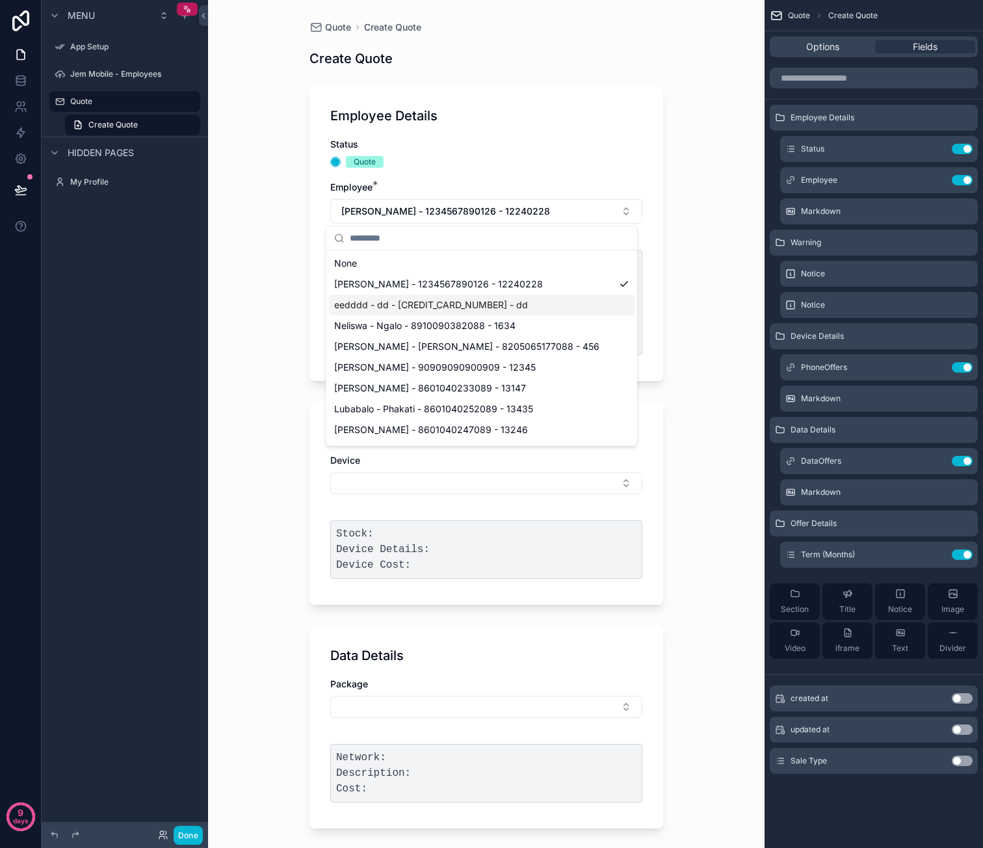
click at [484, 300] on span "eedddd - dd - [CREDIT_CARD_NUMBER] - dd" at bounding box center [431, 304] width 194 height 13
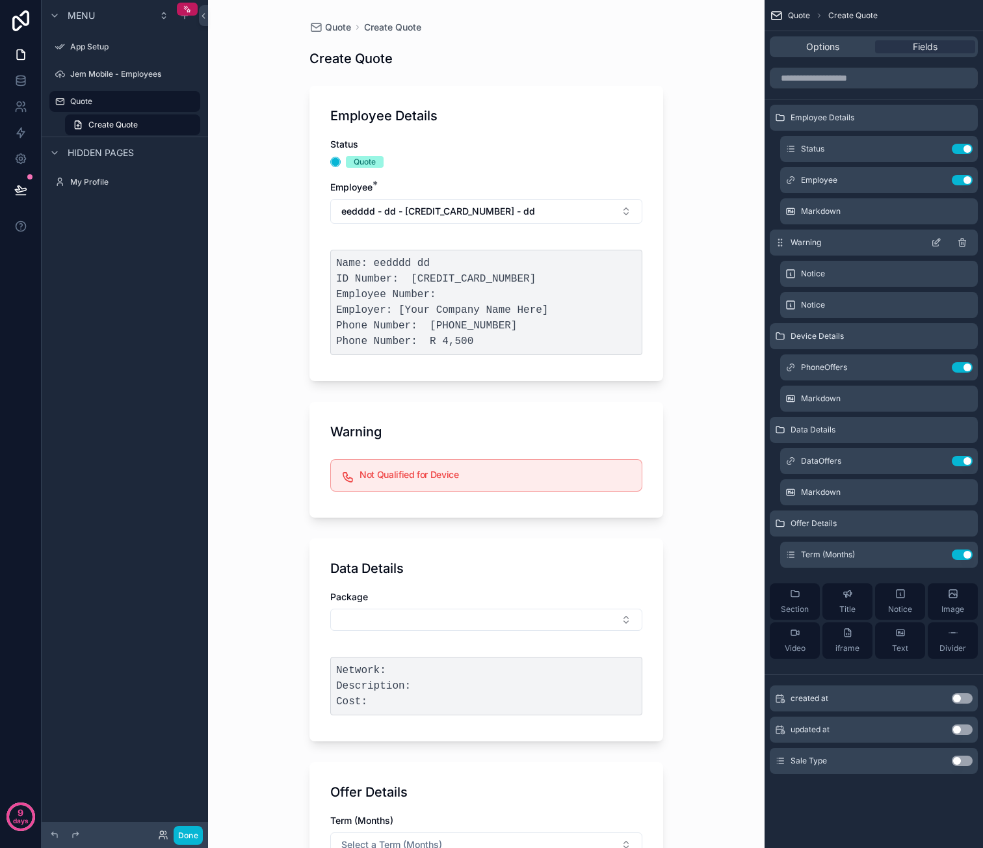
click at [933, 244] on icon "scrollable content" at bounding box center [936, 244] width 6 height 6
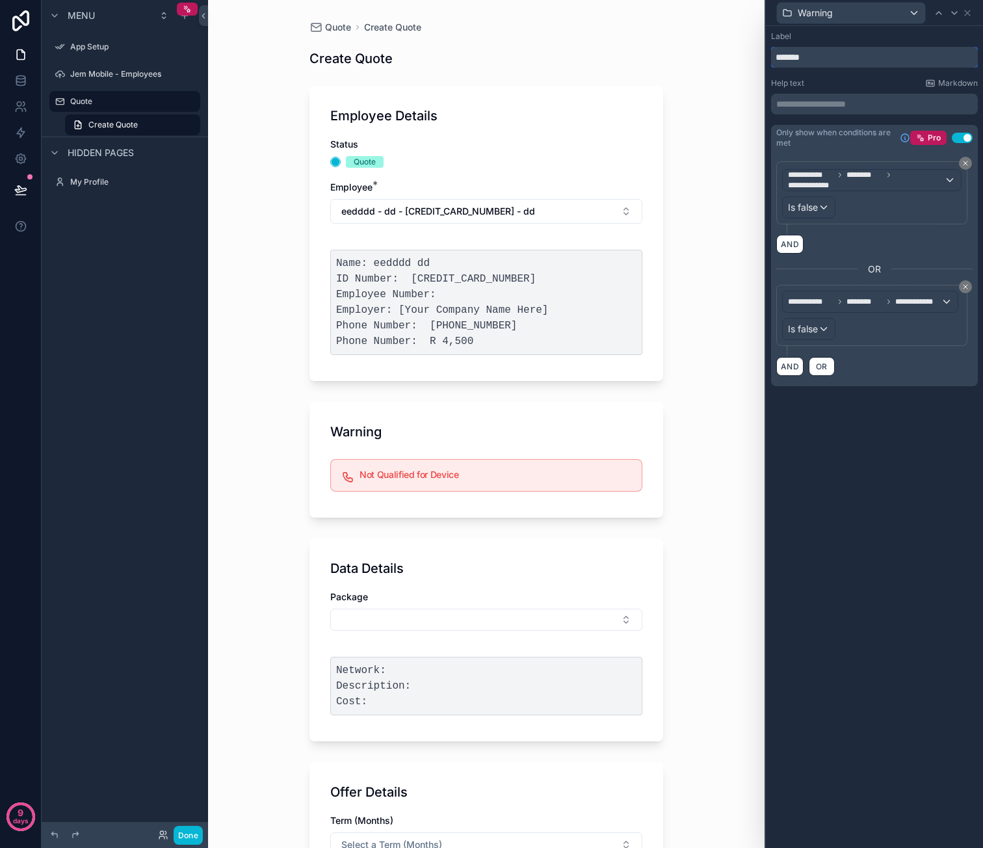
click at [803, 60] on input "*******" at bounding box center [874, 57] width 207 height 21
click at [803, 57] on input "*******" at bounding box center [874, 57] width 207 height 21
click at [802, 57] on input "*******" at bounding box center [874, 57] width 207 height 21
type input "**********"
click at [970, 13] on icon at bounding box center [967, 13] width 10 height 10
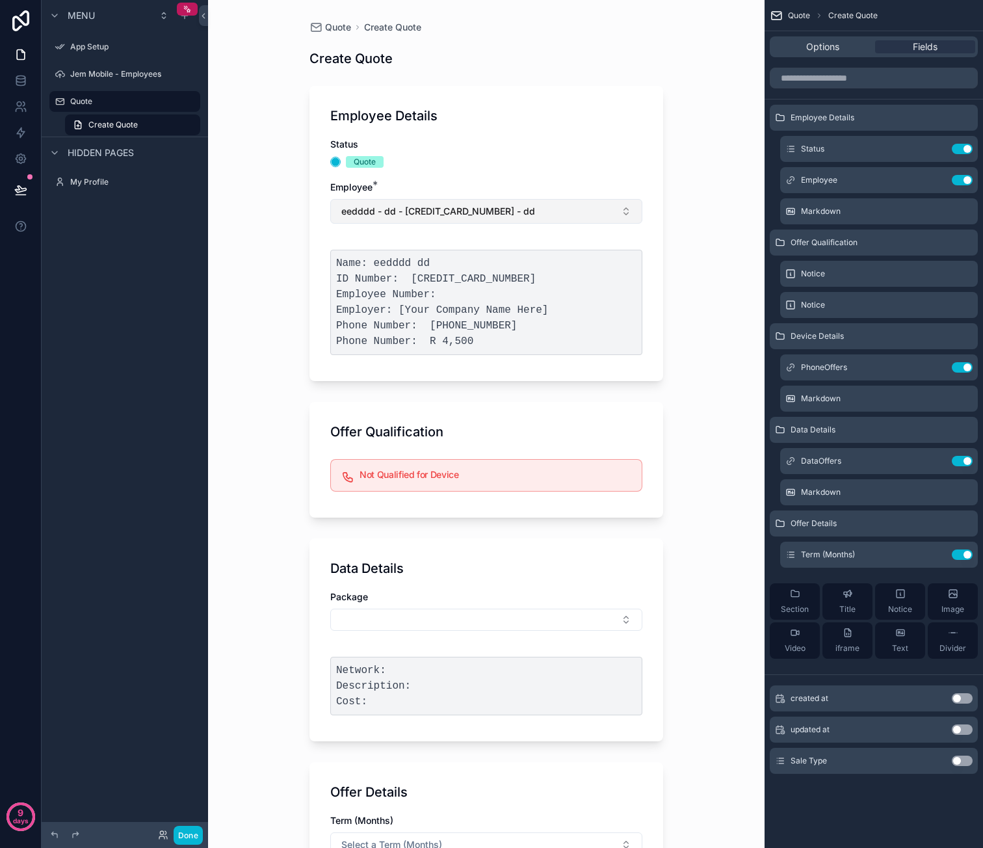
click at [460, 215] on span "eedddd - dd - [CREDIT_CARD_NUMBER] - dd" at bounding box center [438, 211] width 194 height 13
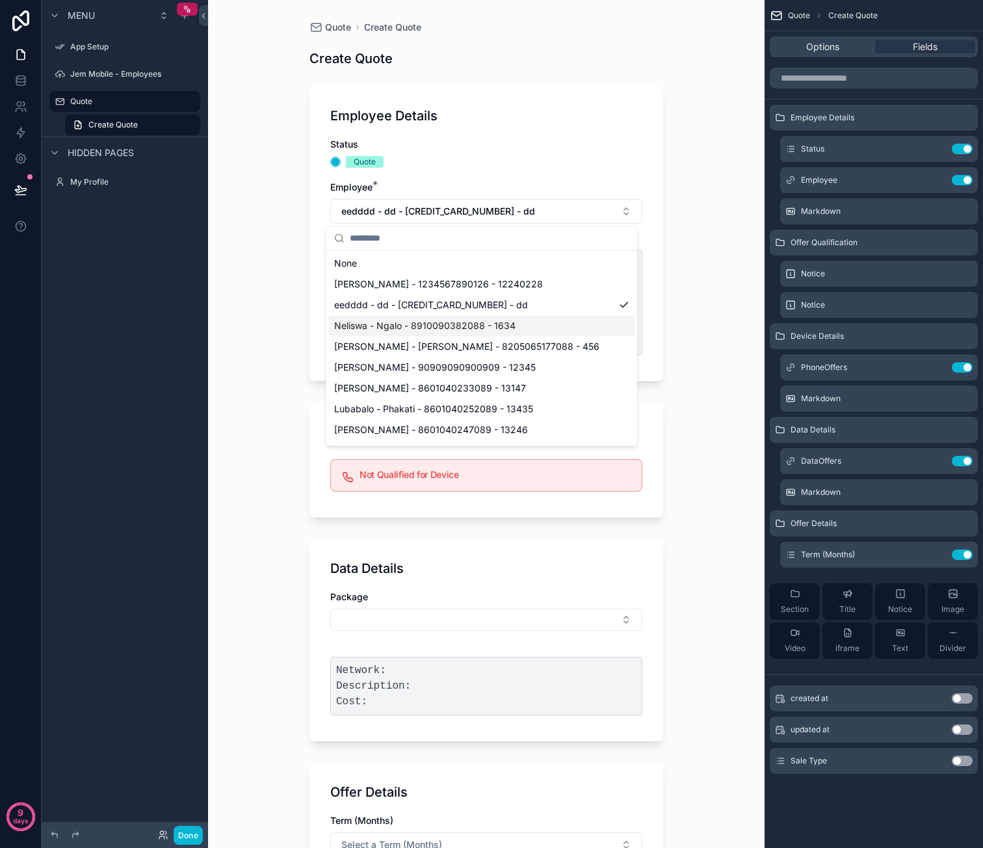
click at [478, 319] on span "Neliswa - Ngalo - 8910090382088 - 1634" at bounding box center [424, 325] width 181 height 13
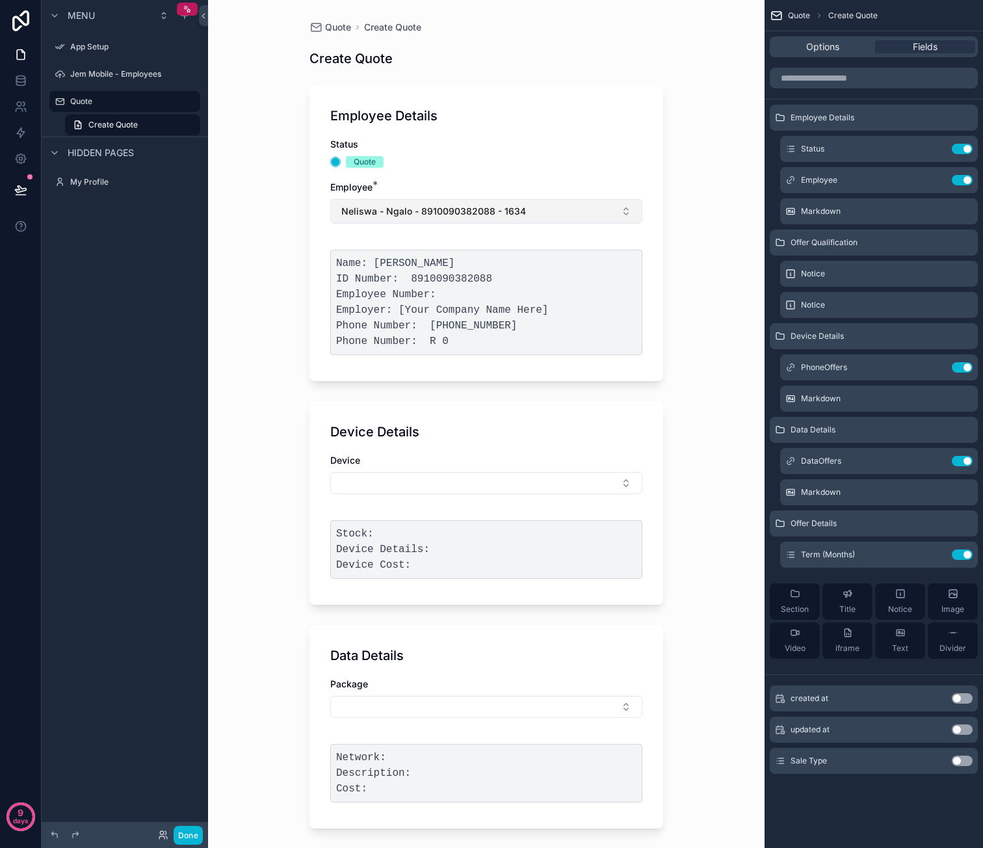
click at [476, 215] on span "Neliswa - Ngalo - 8910090382088 - 1634" at bounding box center [433, 211] width 185 height 13
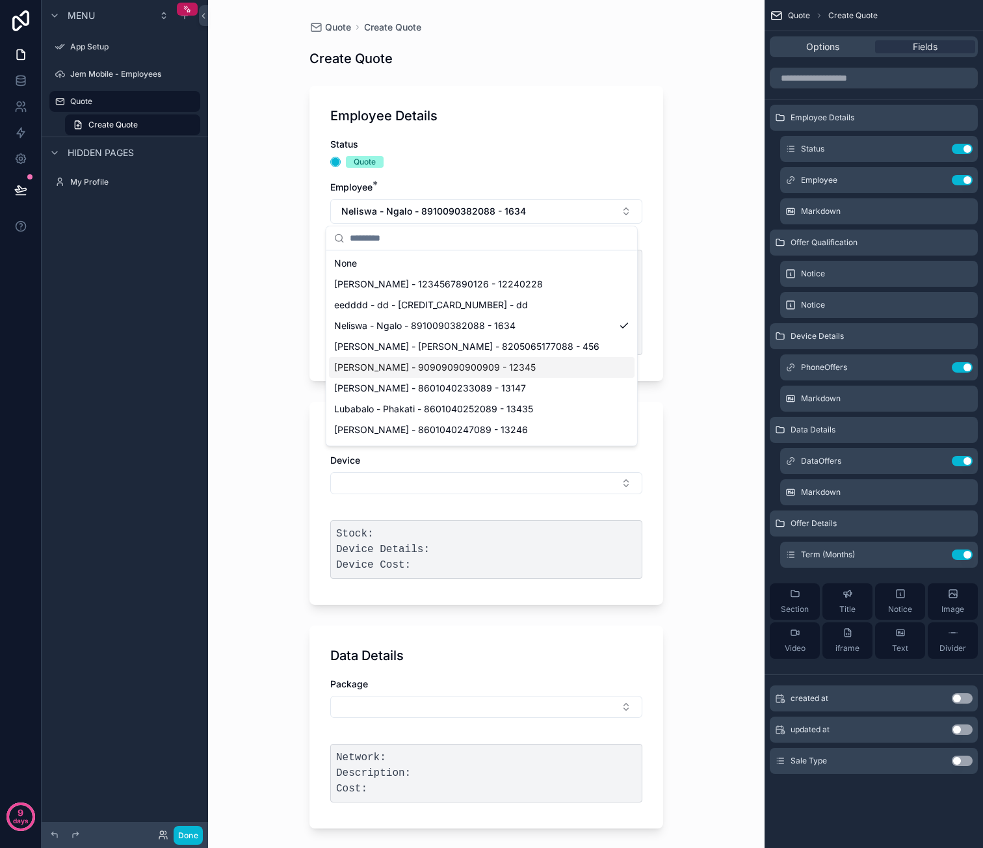
click at [488, 371] on span "Kirsty - Maxwell - 90909090900909 - 12345" at bounding box center [435, 367] width 202 height 13
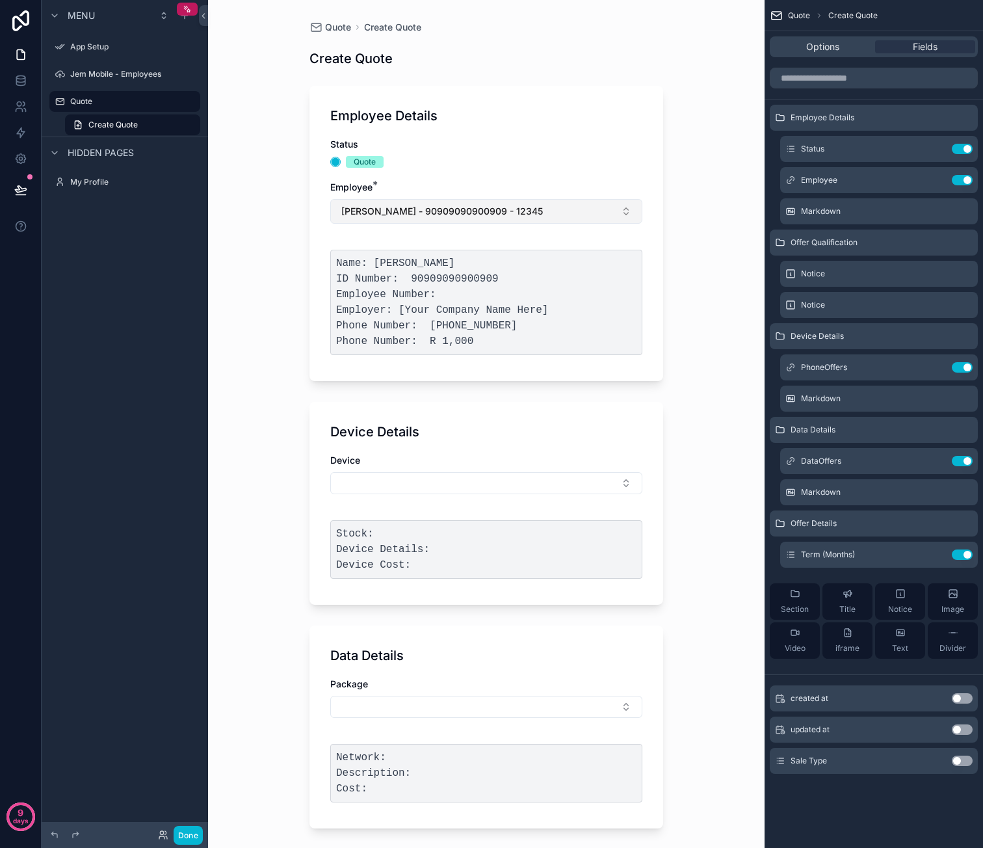
click at [491, 214] on span "Kirsty - Maxwell - 90909090900909 - 12345" at bounding box center [442, 211] width 202 height 13
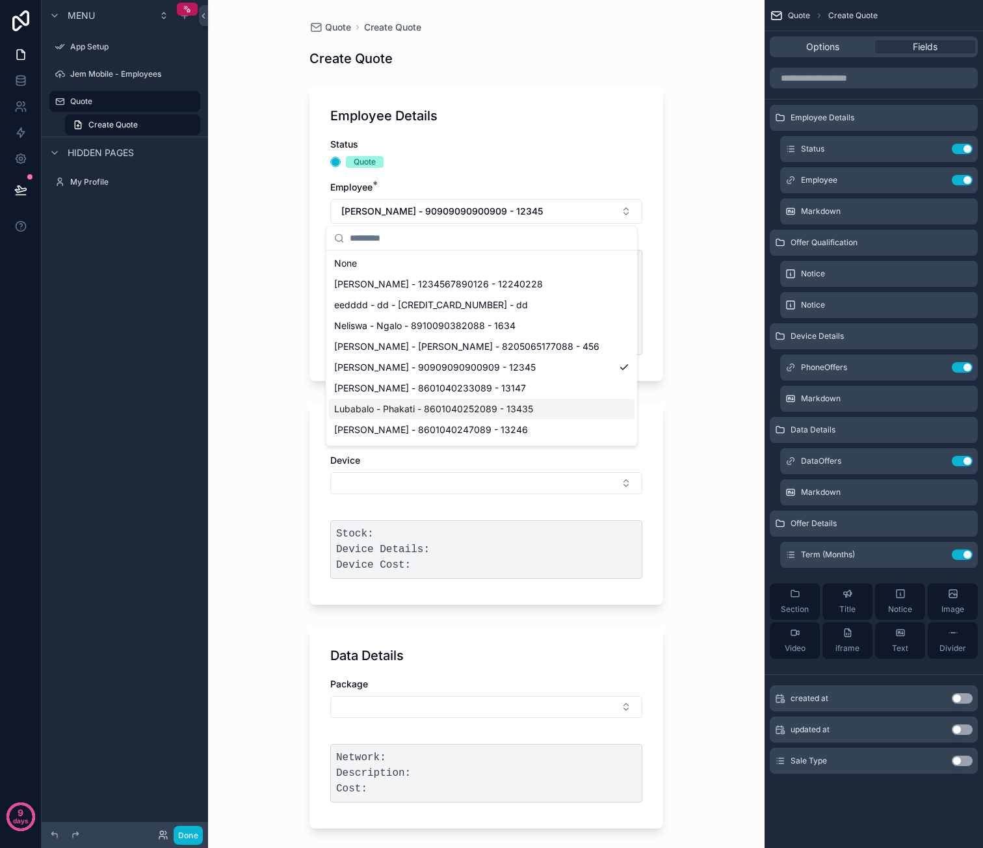
click at [477, 406] on span "Lubabalo - Phakati - 8601040252089 - 13435" at bounding box center [433, 408] width 199 height 13
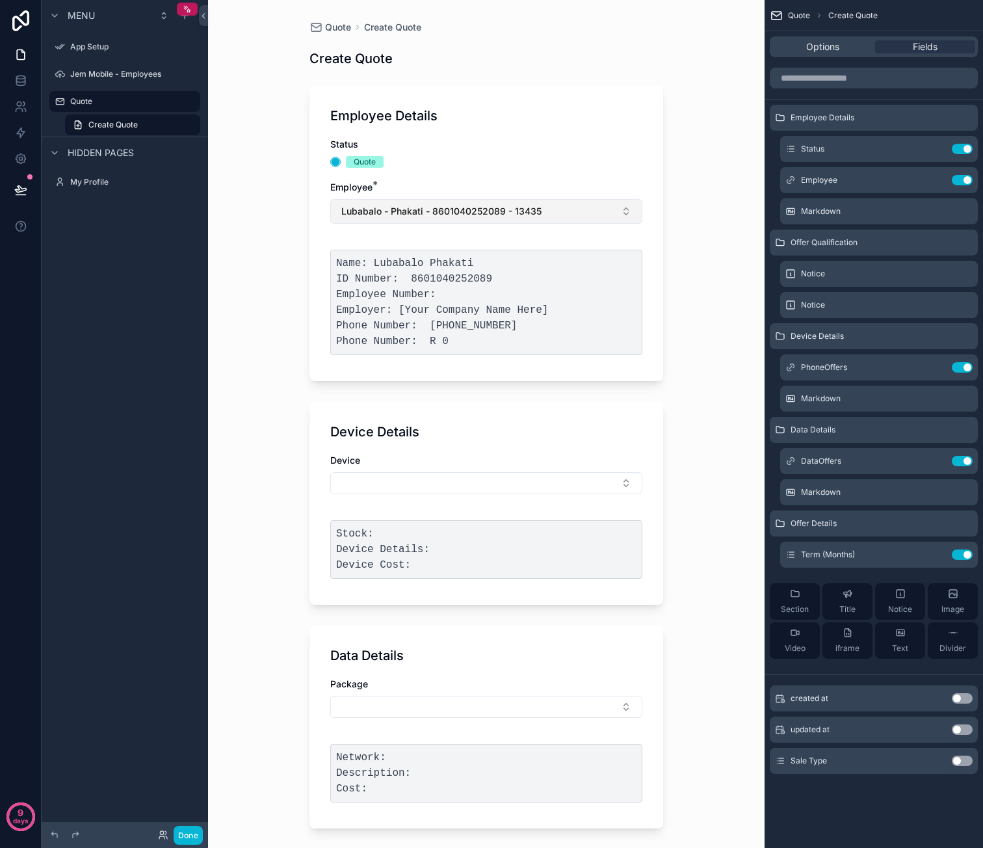
click at [490, 202] on button "Lubabalo - Phakati - 8601040252089 - 13435" at bounding box center [486, 211] width 312 height 25
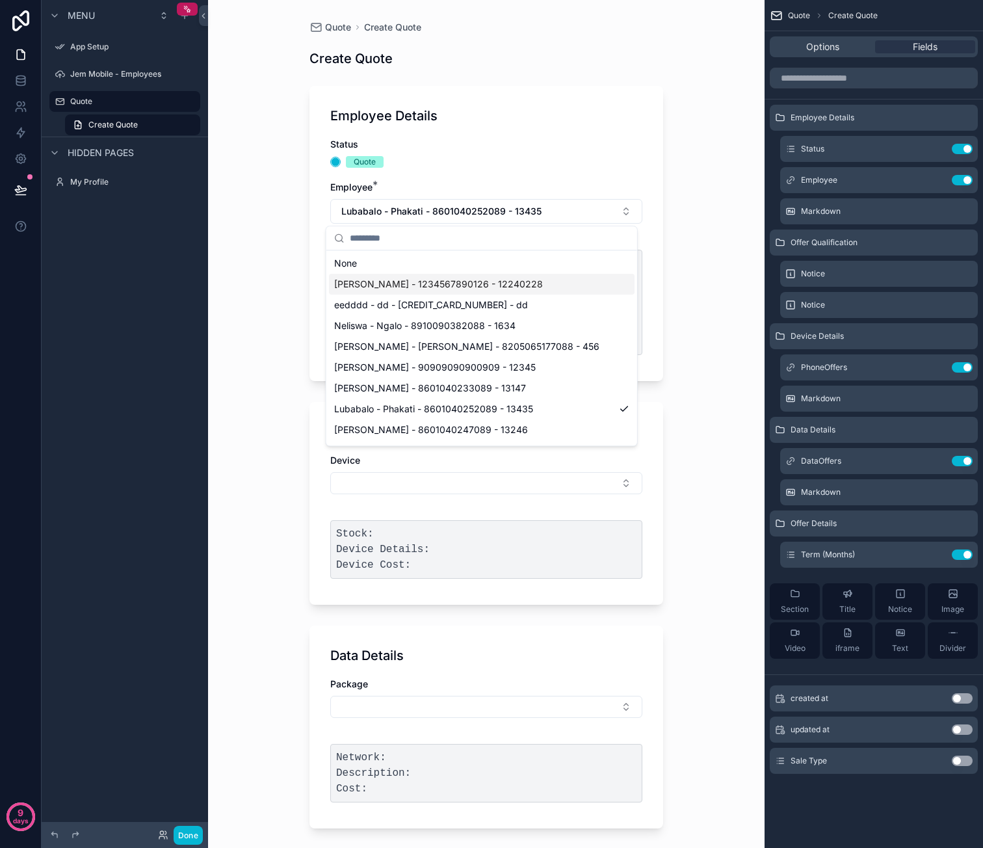
click at [499, 281] on span "Caro - van der Merwe - 1234567890126 - 12240228" at bounding box center [438, 284] width 209 height 13
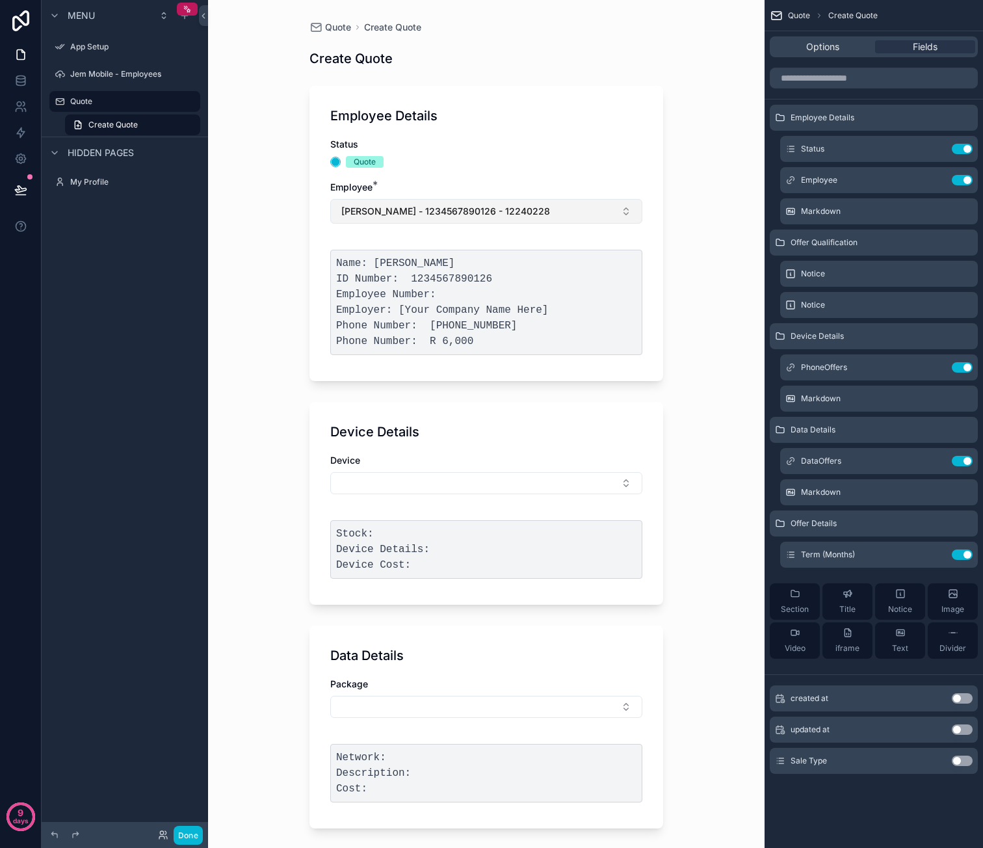
click at [488, 215] on span "Caro - van der Merwe - 1234567890126 - 12240228" at bounding box center [445, 211] width 209 height 13
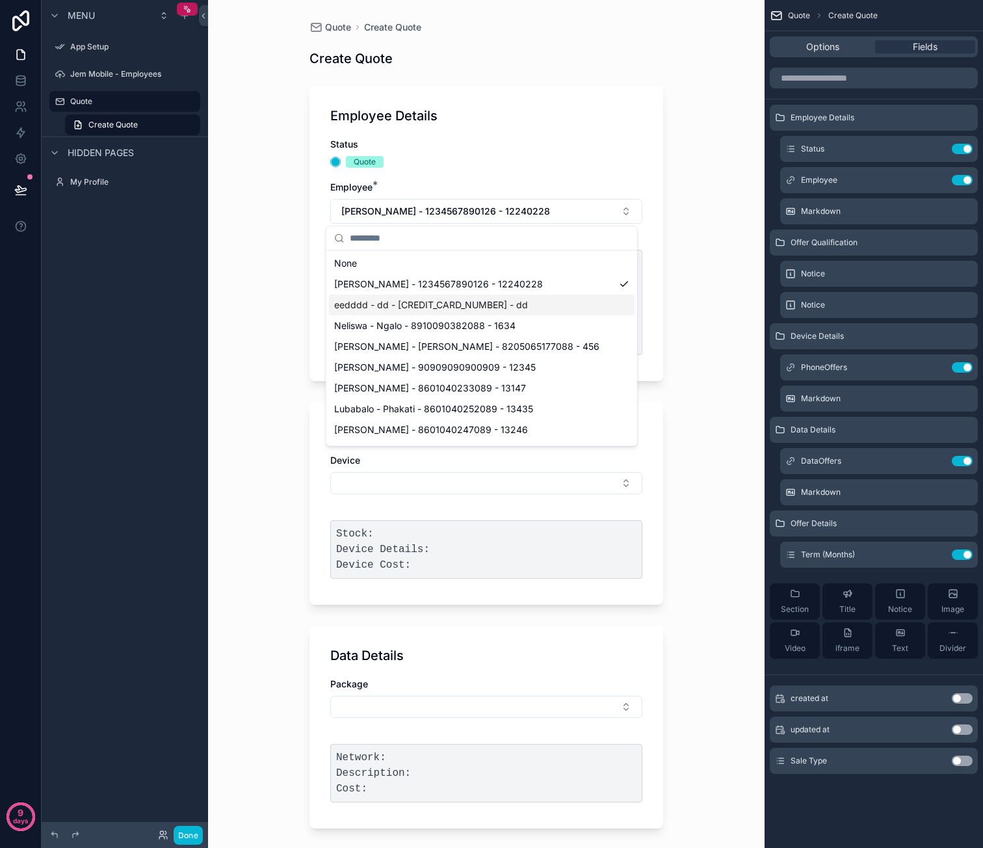
click at [492, 308] on span "eedddd - dd - [CREDIT_CARD_NUMBER] - dd" at bounding box center [431, 304] width 194 height 13
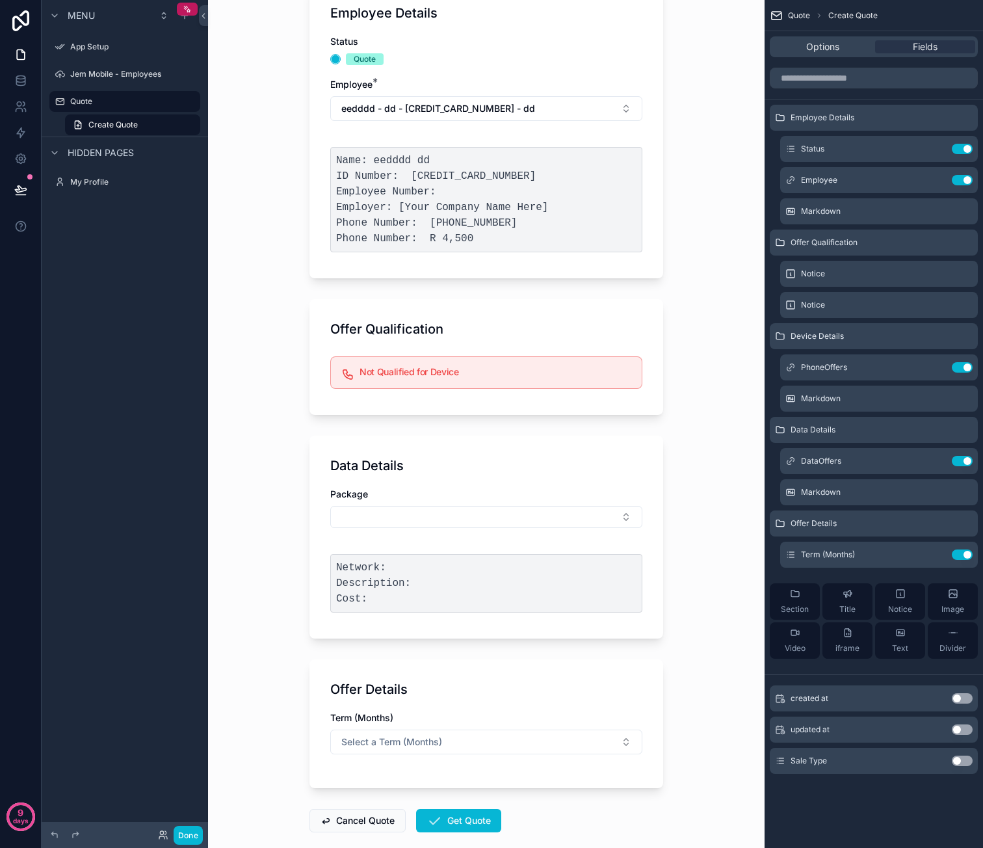
scroll to position [168, 0]
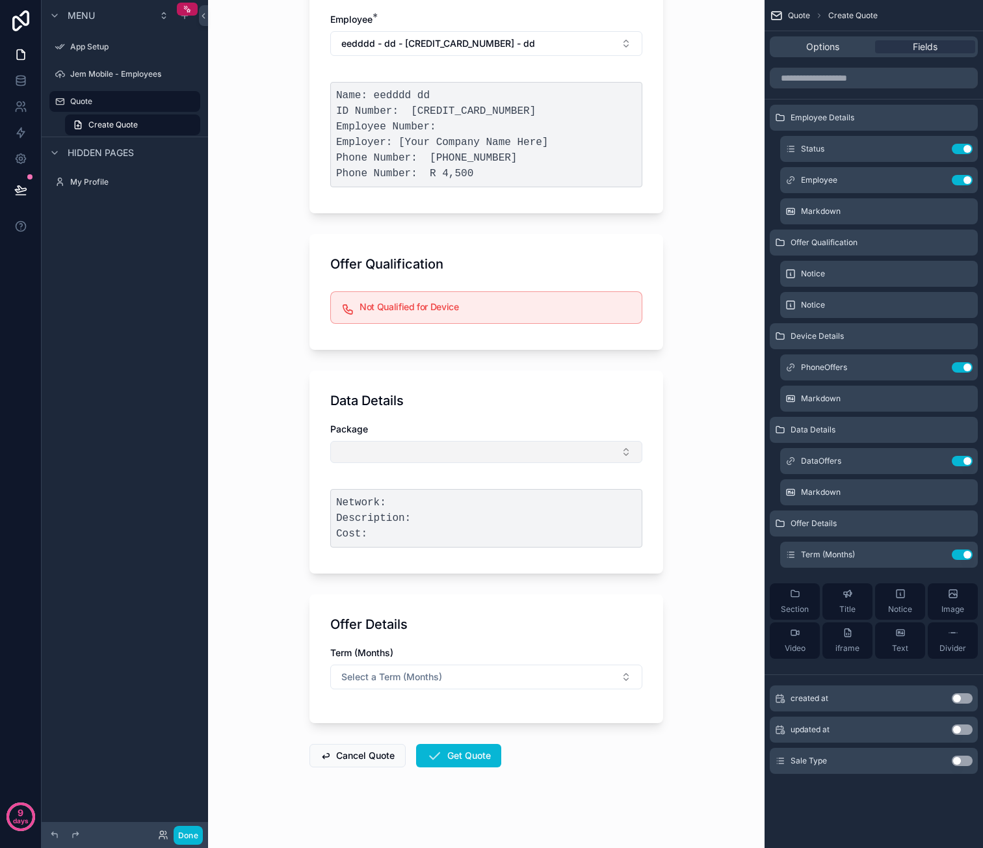
click at [460, 458] on button "Select Button" at bounding box center [486, 452] width 312 height 22
click at [501, 401] on div "Data Details" at bounding box center [486, 400] width 312 height 18
click at [462, 445] on button "Select Button" at bounding box center [486, 452] width 312 height 22
click at [562, 399] on div "Data Details" at bounding box center [486, 400] width 312 height 18
click at [482, 452] on button "Select Button" at bounding box center [486, 452] width 312 height 22
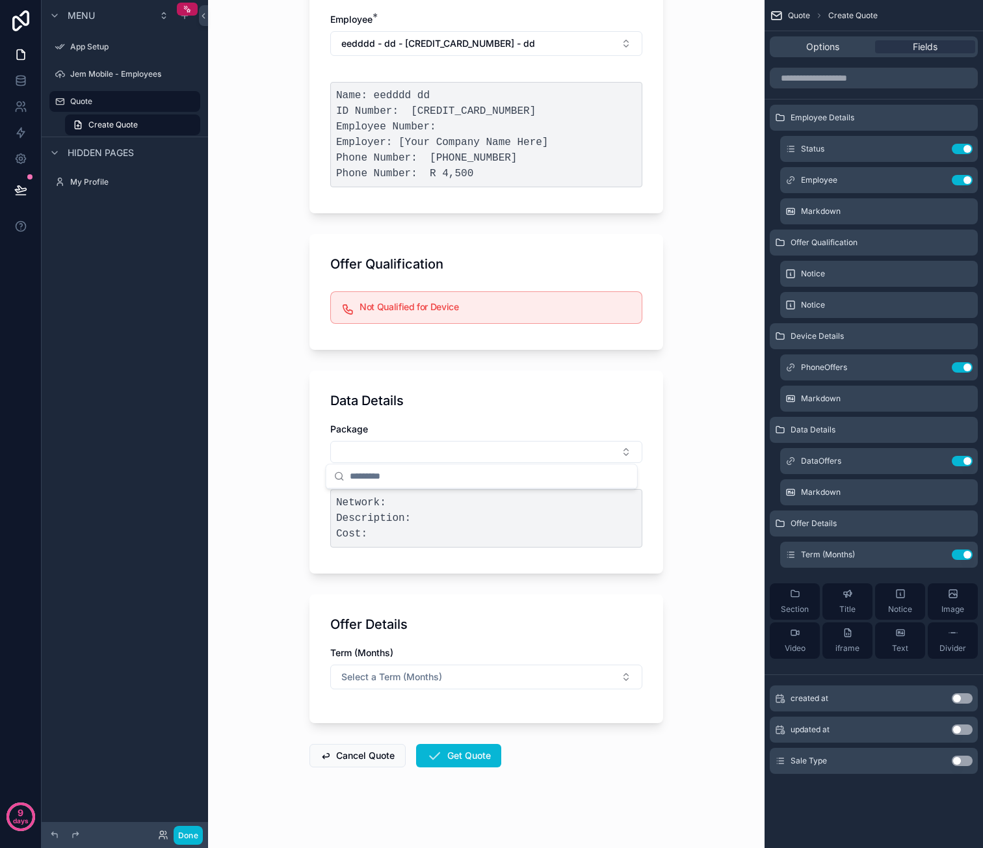
click at [524, 399] on div "Data Details" at bounding box center [486, 400] width 312 height 18
click at [934, 460] on icon "scrollable content" at bounding box center [936, 461] width 10 height 10
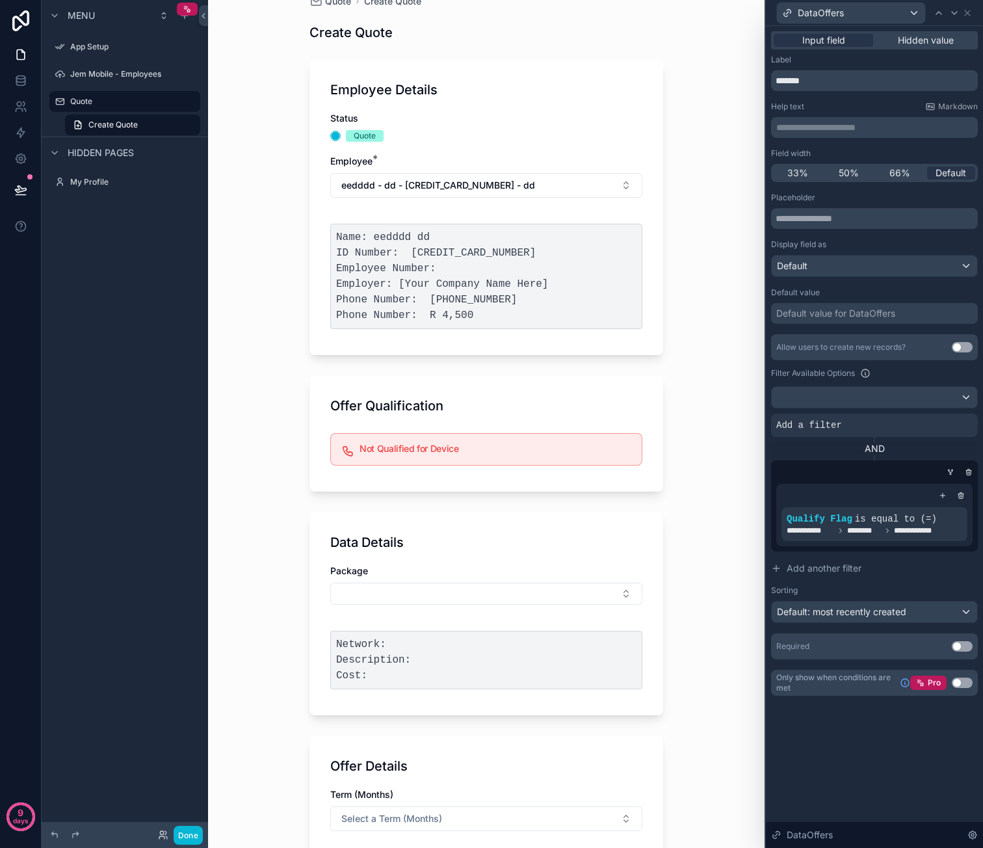
scroll to position [0, 0]
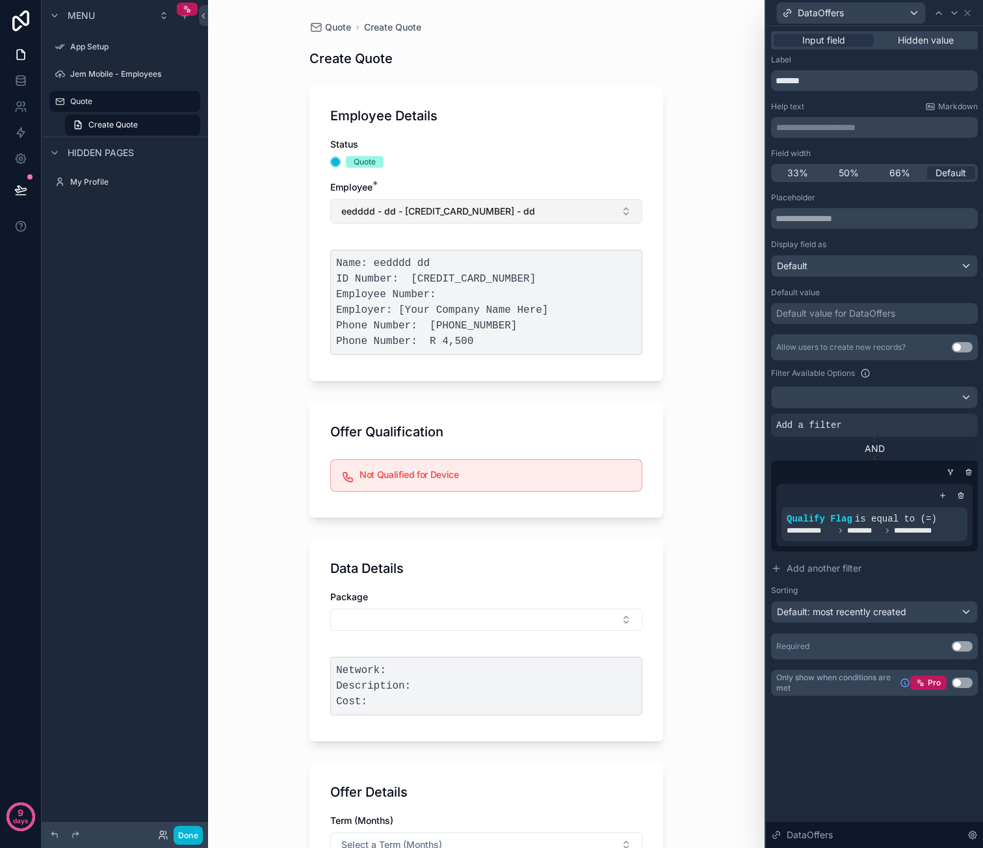
click at [448, 213] on span "eedddd - dd - [CREDIT_CARD_NUMBER] - dd" at bounding box center [438, 211] width 194 height 13
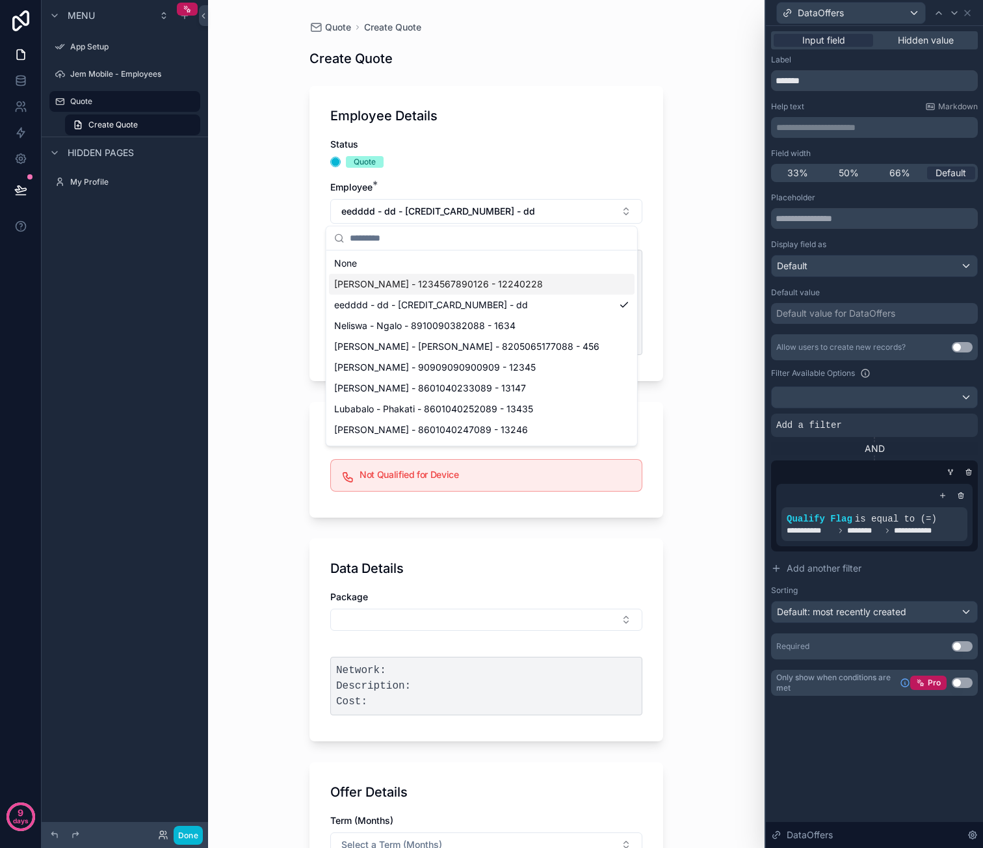
click at [433, 276] on div "Caro - van der Merwe - 1234567890126 - 12240228" at bounding box center [482, 284] width 306 height 21
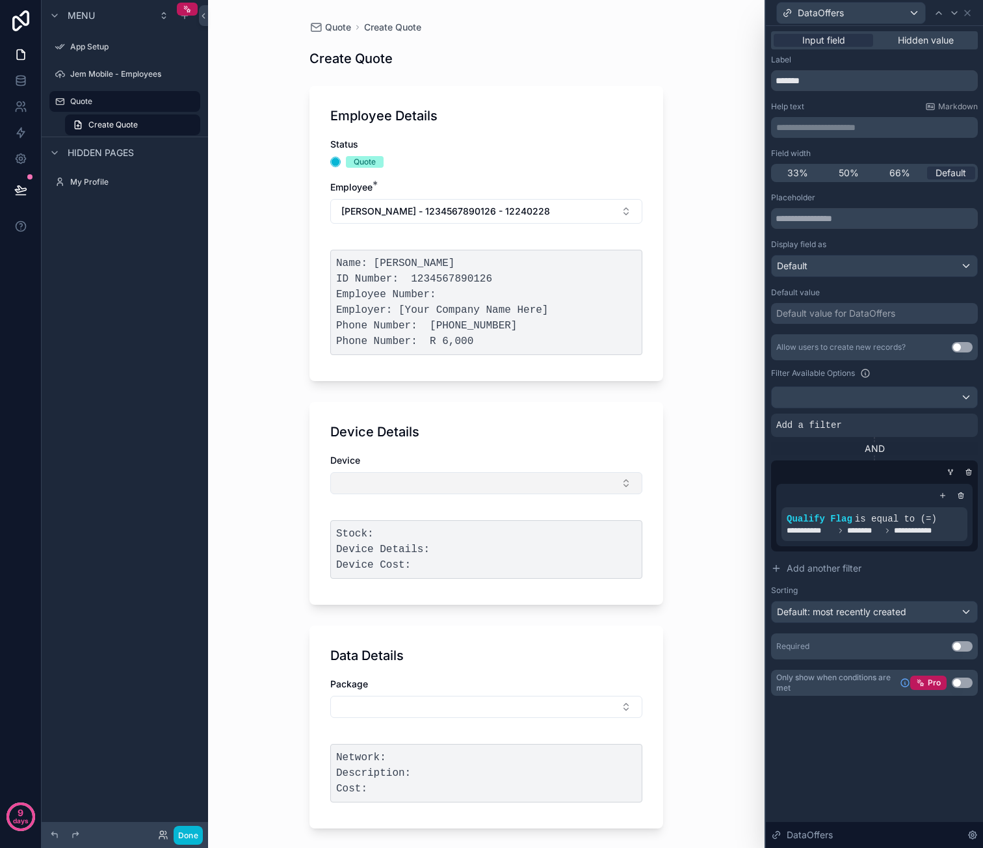
click at [407, 482] on button "Select Button" at bounding box center [486, 483] width 312 height 22
click at [441, 445] on div "Device Details Device Stock: Device Details: Device Cost:" at bounding box center [486, 503] width 354 height 203
click at [435, 474] on button "Select Button" at bounding box center [486, 483] width 312 height 22
click at [482, 441] on div "Device Details Device Stock: Device Details: Device Cost:" at bounding box center [486, 503] width 354 height 203
click at [969, 12] on icon at bounding box center [967, 13] width 10 height 10
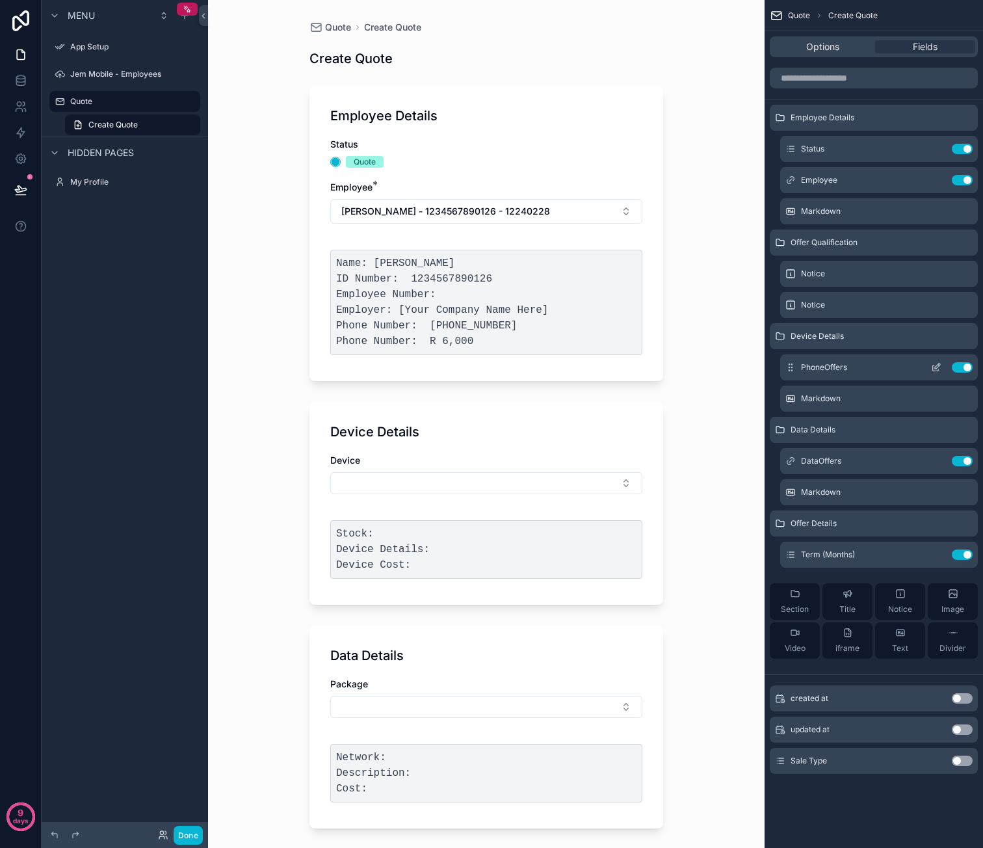
click at [937, 366] on icon "scrollable content" at bounding box center [936, 367] width 10 height 10
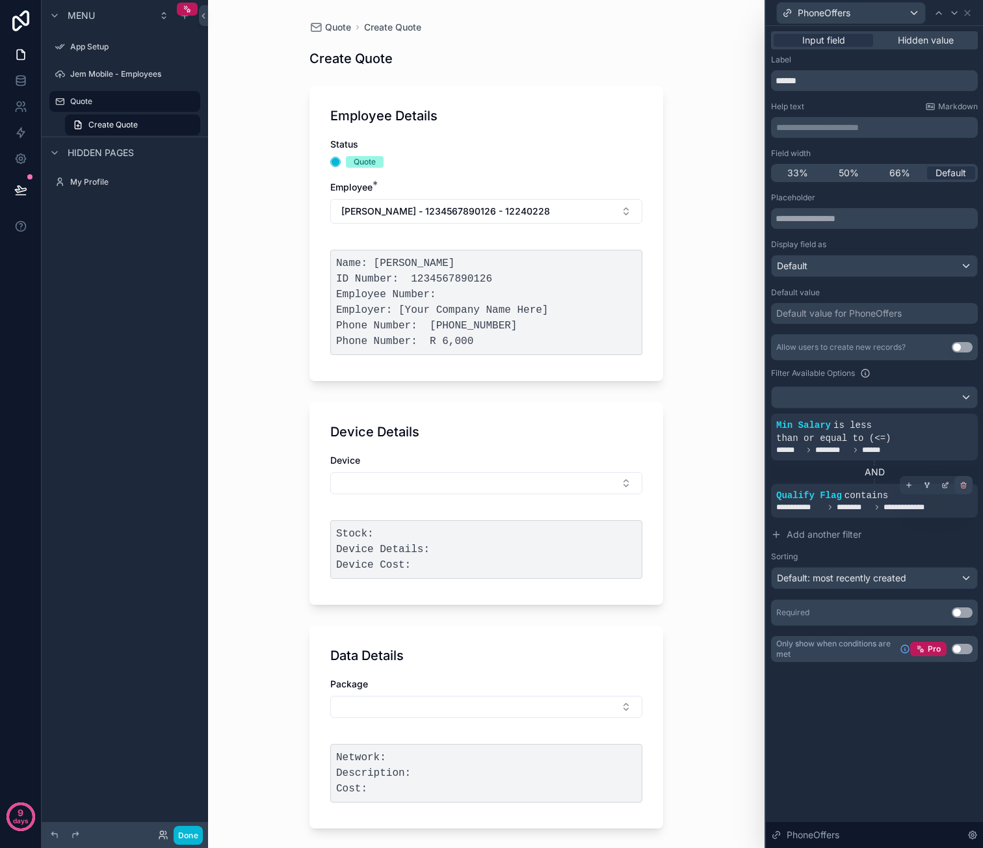
click at [963, 485] on icon at bounding box center [963, 486] width 0 height 2
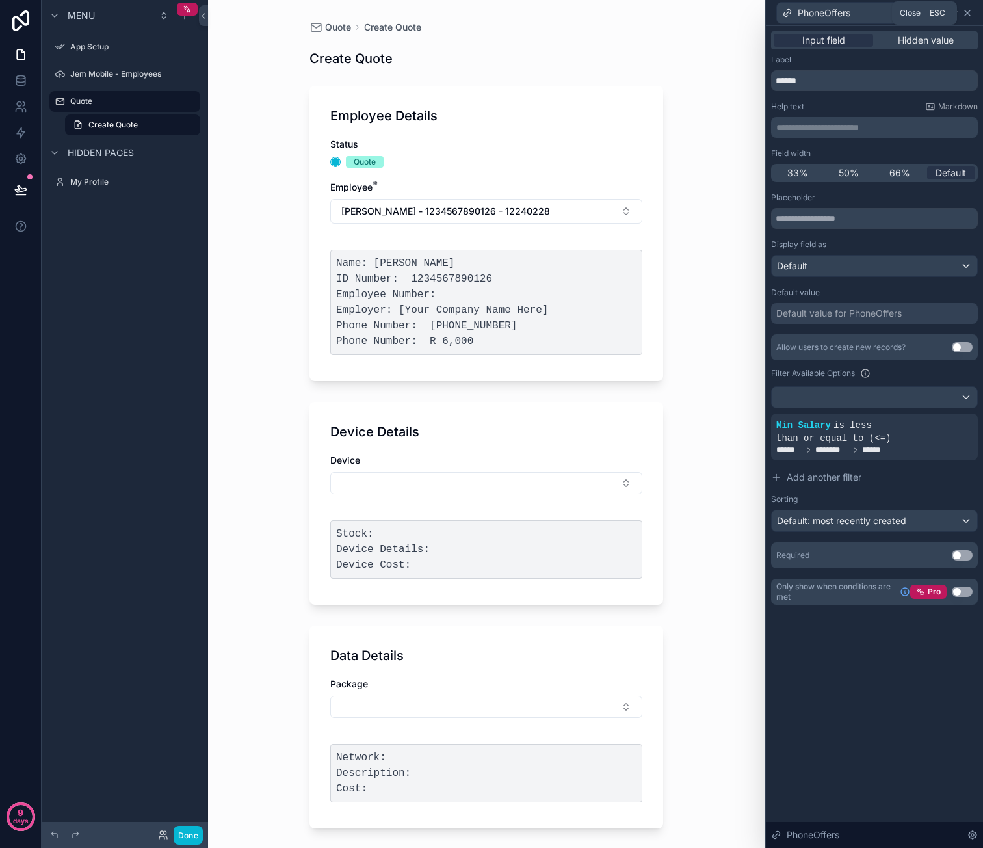
click at [964, 13] on icon at bounding box center [967, 13] width 10 height 10
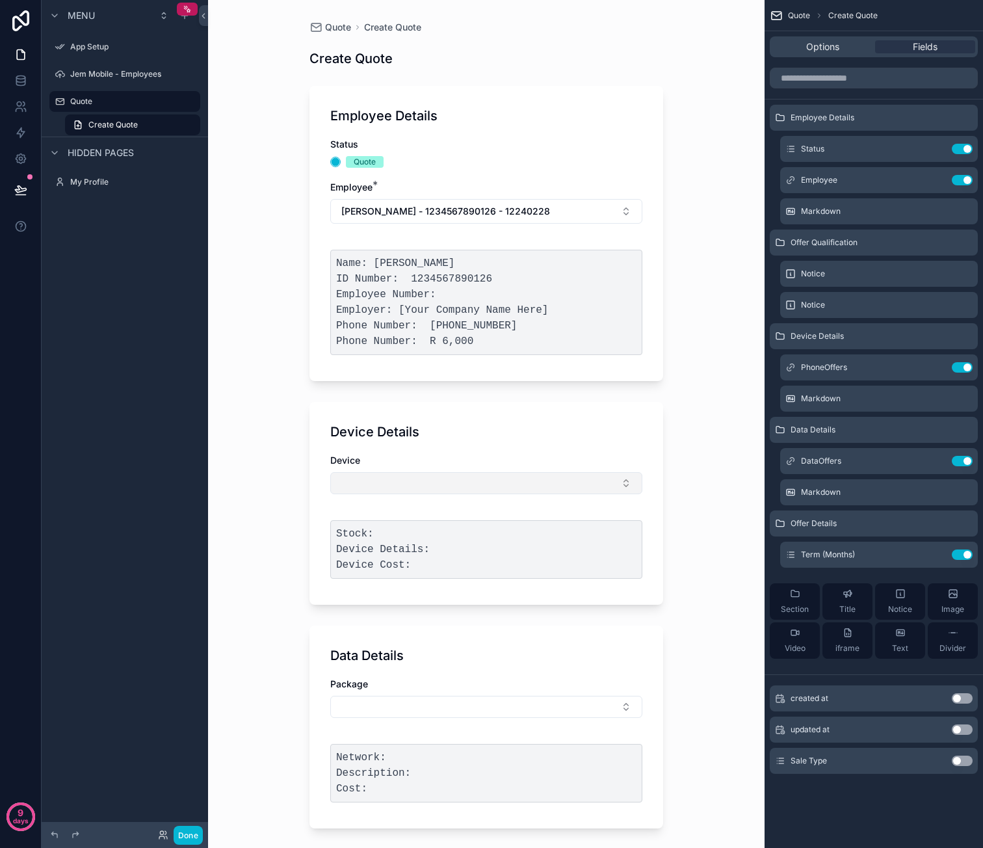
click at [408, 484] on button "Select Button" at bounding box center [486, 483] width 312 height 22
click at [937, 459] on icon "scrollable content" at bounding box center [936, 461] width 10 height 10
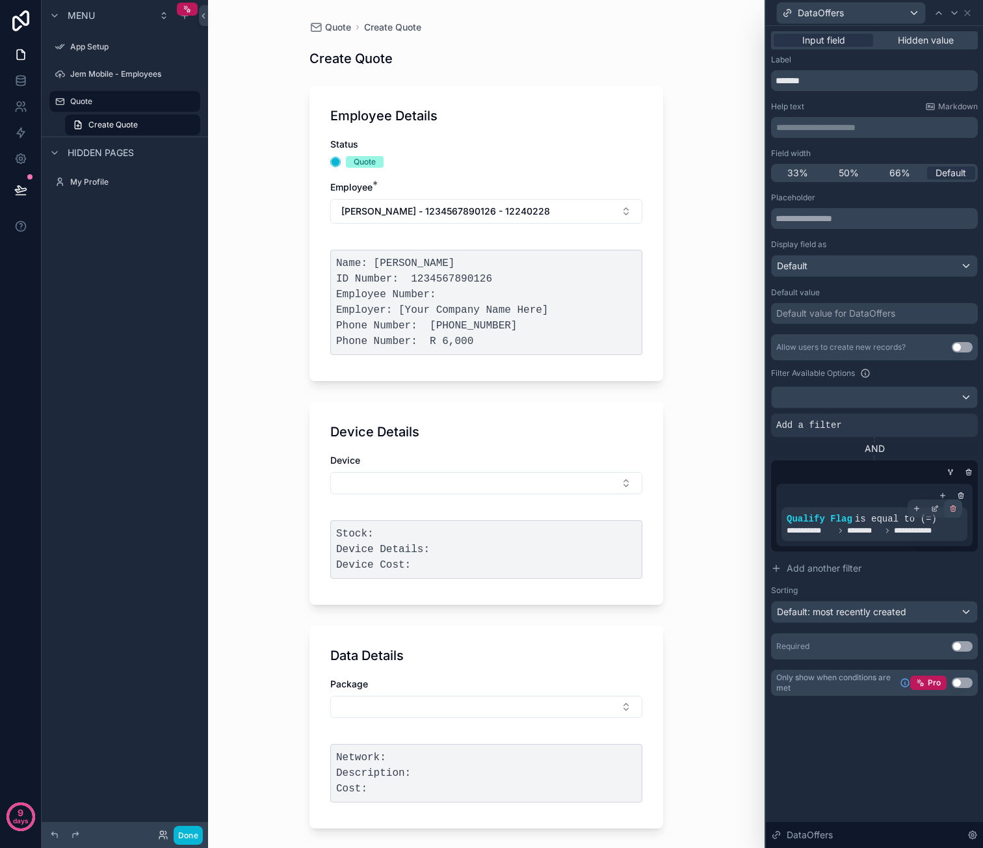
click at [950, 506] on icon at bounding box center [953, 508] width 8 height 8
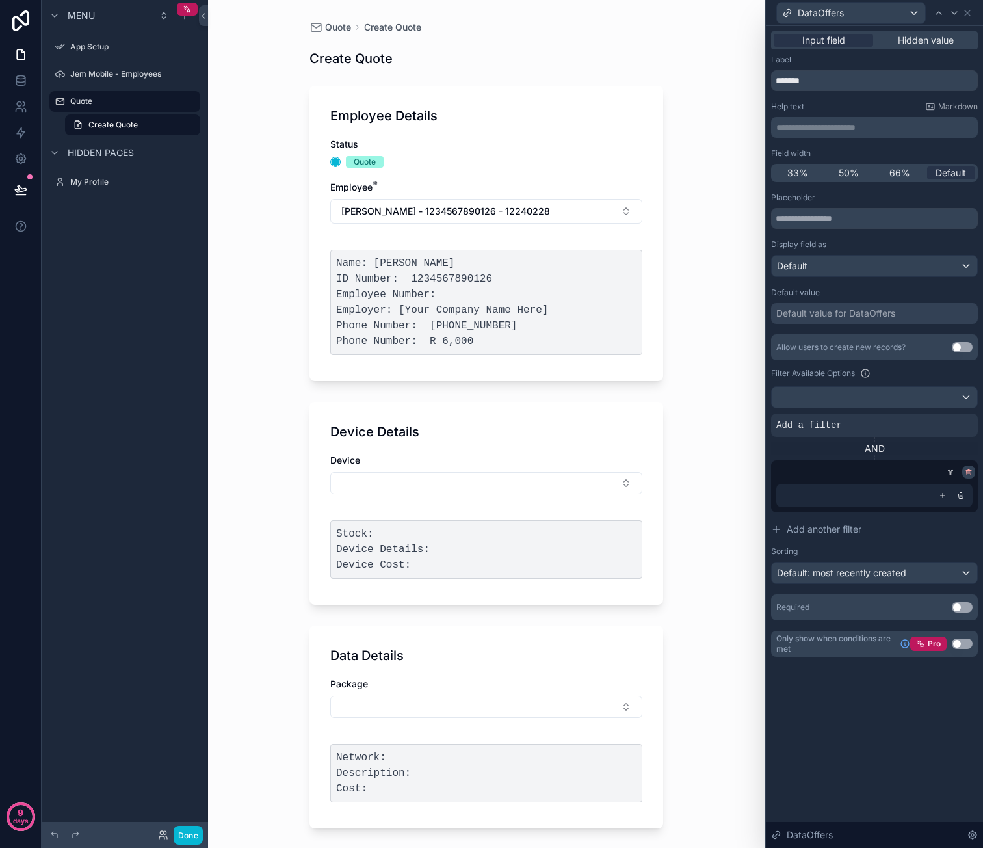
click at [967, 471] on icon at bounding box center [969, 472] width 8 height 8
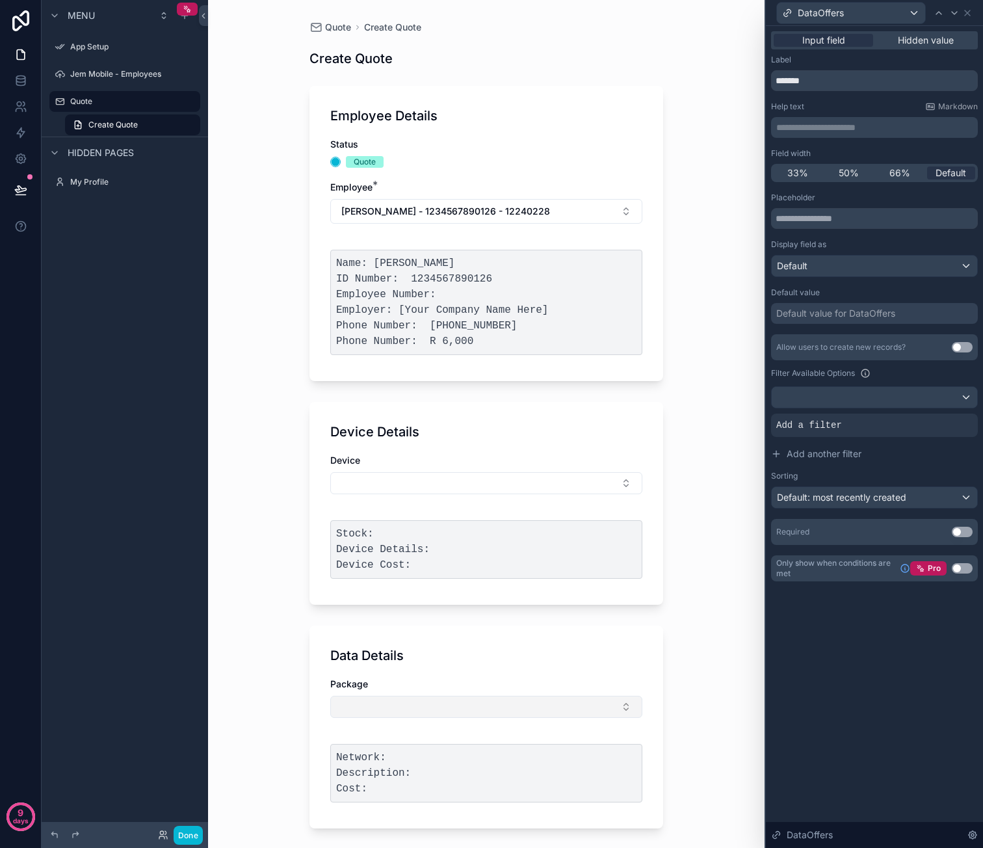
click at [488, 701] on button "Select Button" at bounding box center [486, 707] width 312 height 22
click at [679, 626] on div "Quote Create Quote Create Quote Employee Details Status Quote Employee * Caro -…" at bounding box center [486, 424] width 556 height 848
click at [586, 206] on button "Caro - van der Merwe - 1234567890126 - 12240228" at bounding box center [486, 211] width 312 height 25
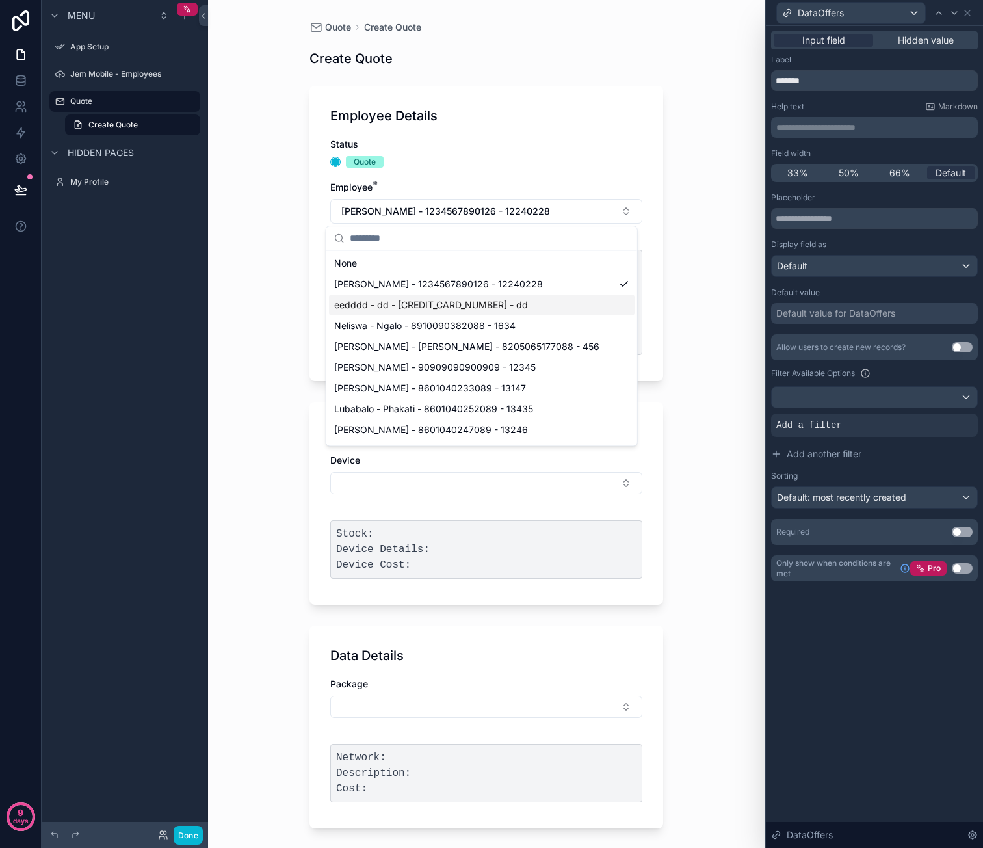
click at [506, 300] on div "eedddd - dd - [CREDIT_CARD_NUMBER] - dd" at bounding box center [482, 304] width 306 height 21
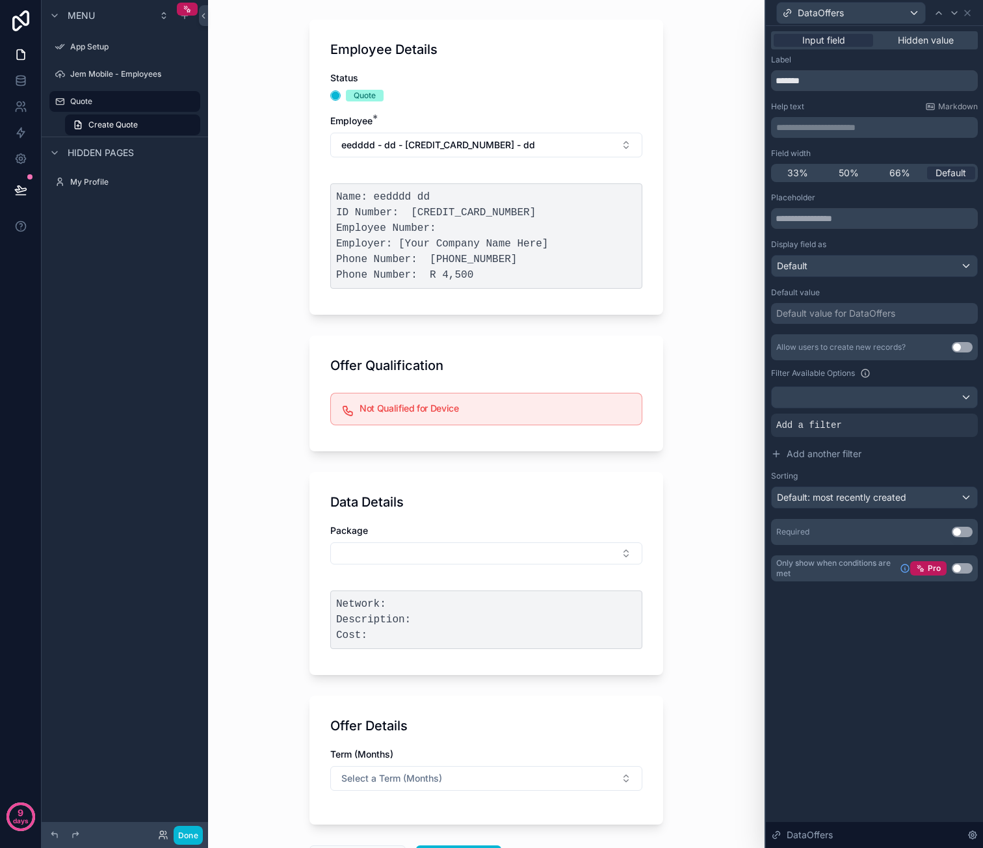
scroll to position [130, 0]
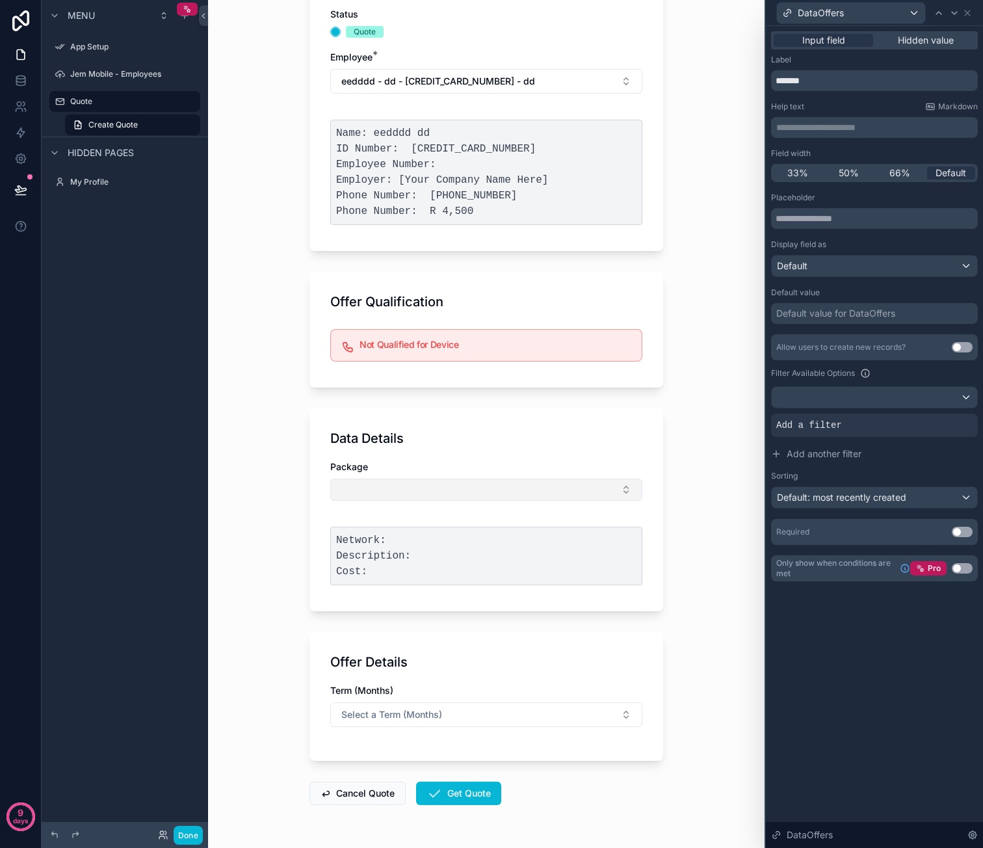
click at [465, 486] on button "Select Button" at bounding box center [486, 489] width 312 height 22
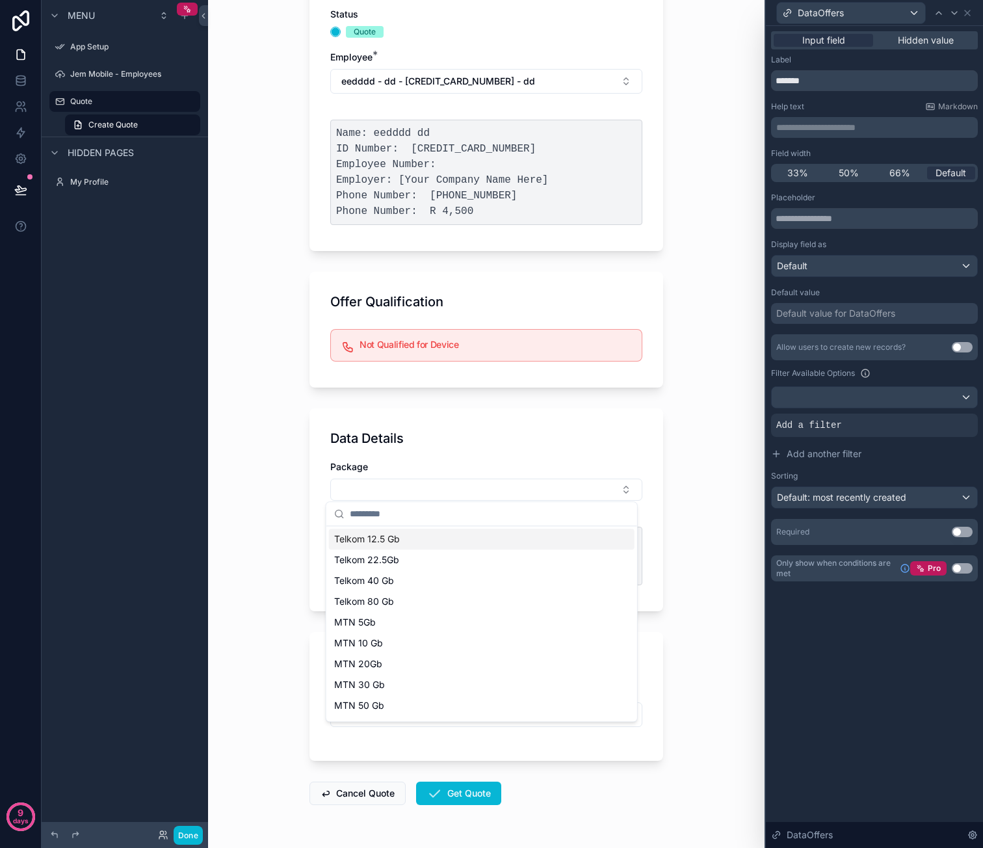
click at [701, 428] on div "Quote Create Quote Create Quote Employee Details Status Quote Employee * eedddd…" at bounding box center [486, 294] width 556 height 848
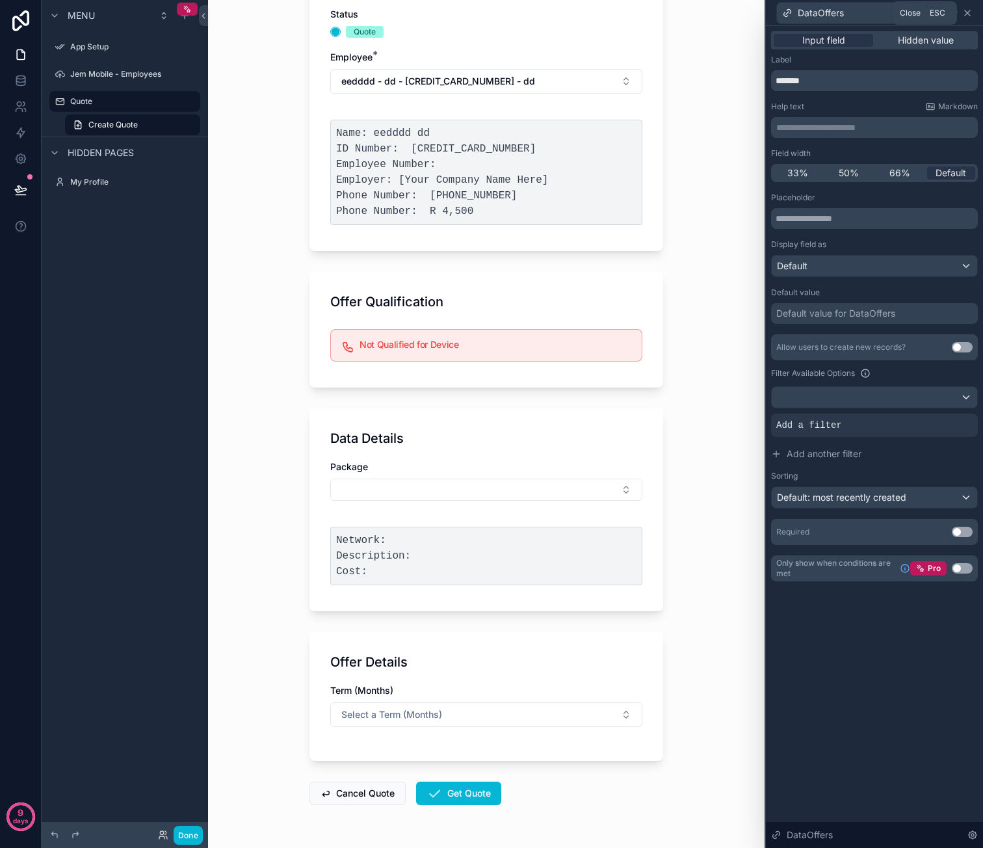
click at [972, 16] on icon at bounding box center [967, 13] width 10 height 10
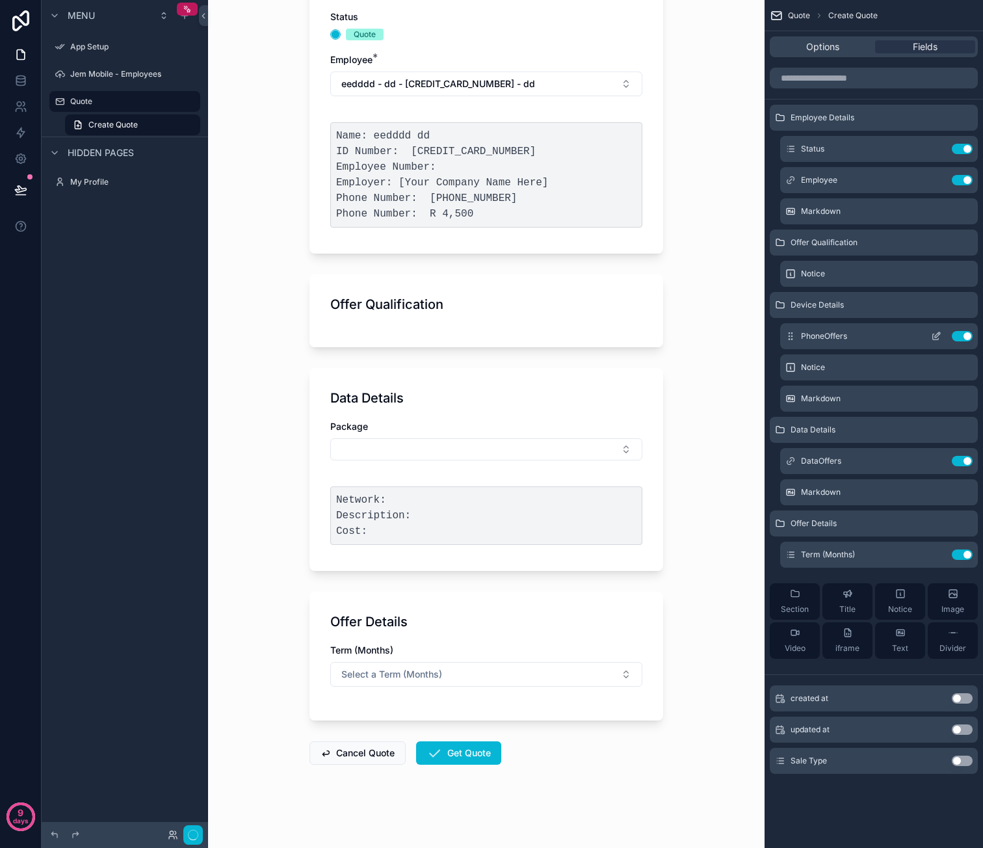
scroll to position [0, 0]
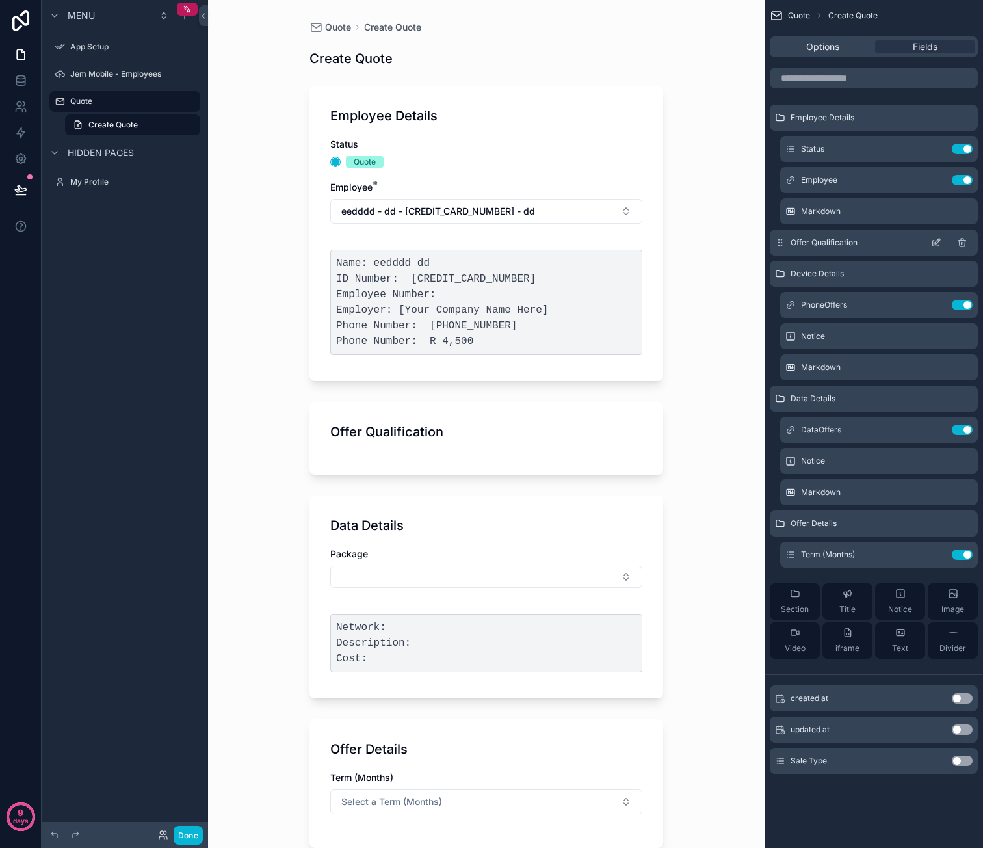
click at [958, 242] on icon "scrollable content" at bounding box center [962, 242] width 10 height 10
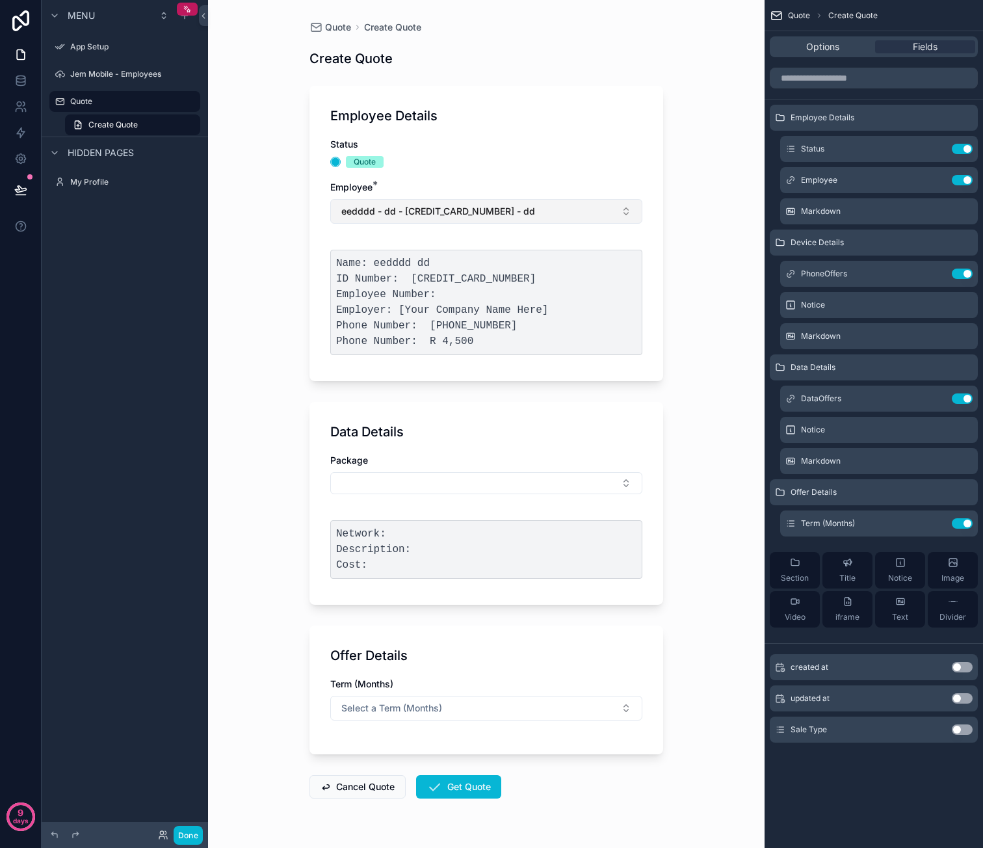
click at [499, 213] on span "eedddd - dd - [CREDIT_CARD_NUMBER] - dd" at bounding box center [438, 211] width 194 height 13
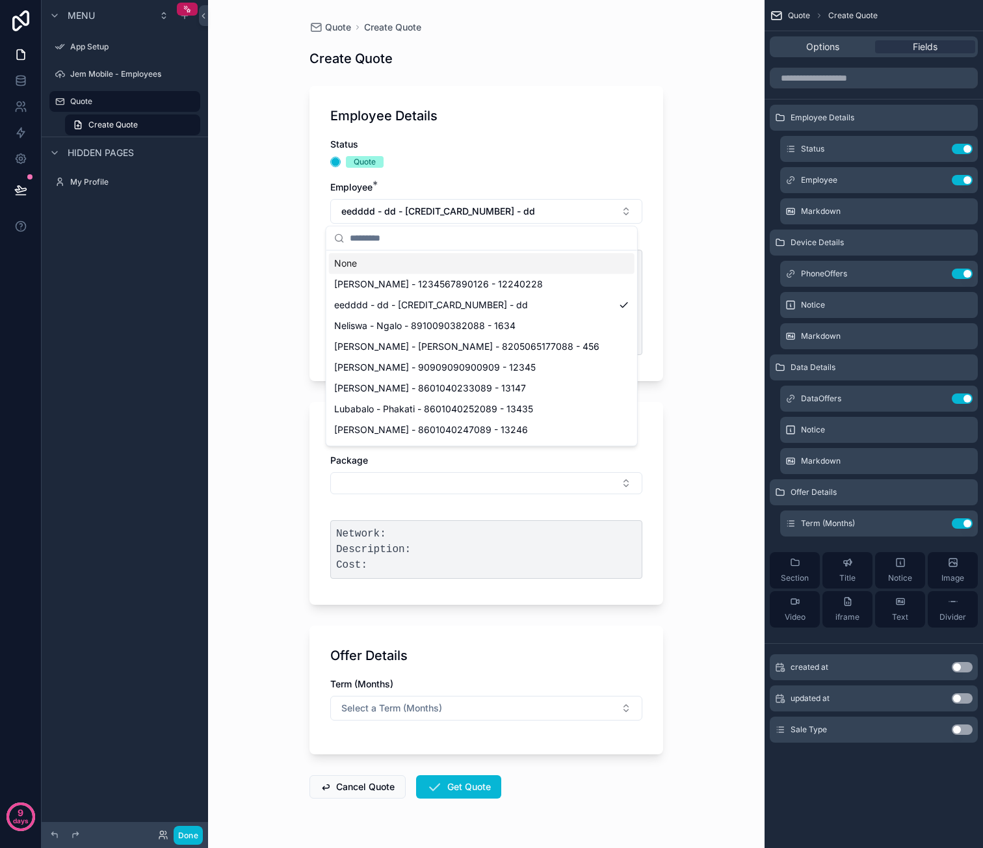
click at [471, 268] on div "None" at bounding box center [482, 263] width 306 height 21
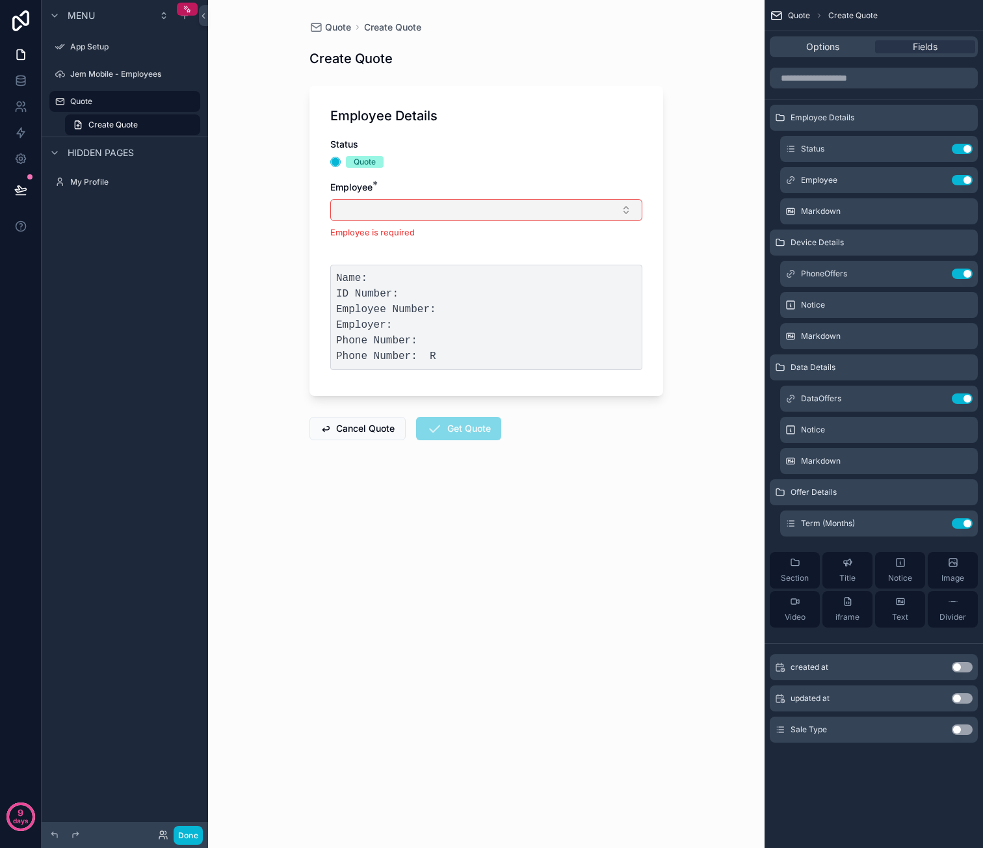
click at [497, 216] on button "Select Button" at bounding box center [486, 210] width 312 height 22
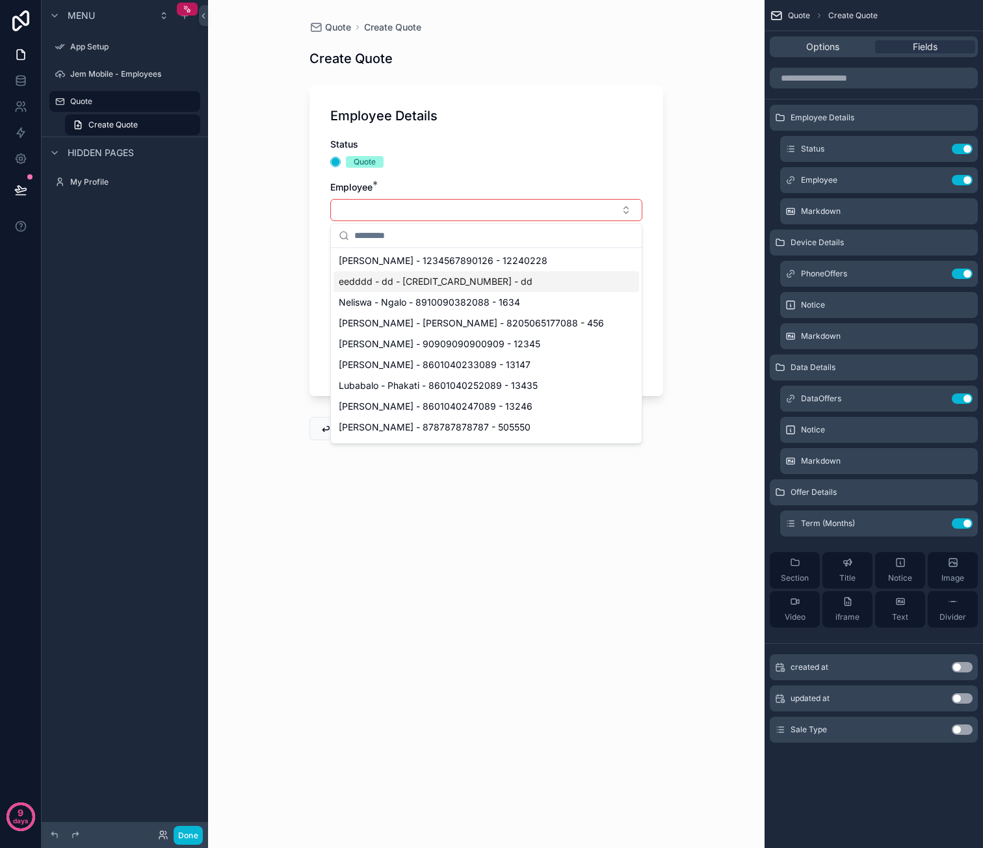
click at [491, 281] on span "eedddd - dd - [CREDIT_CARD_NUMBER] - dd" at bounding box center [436, 281] width 194 height 13
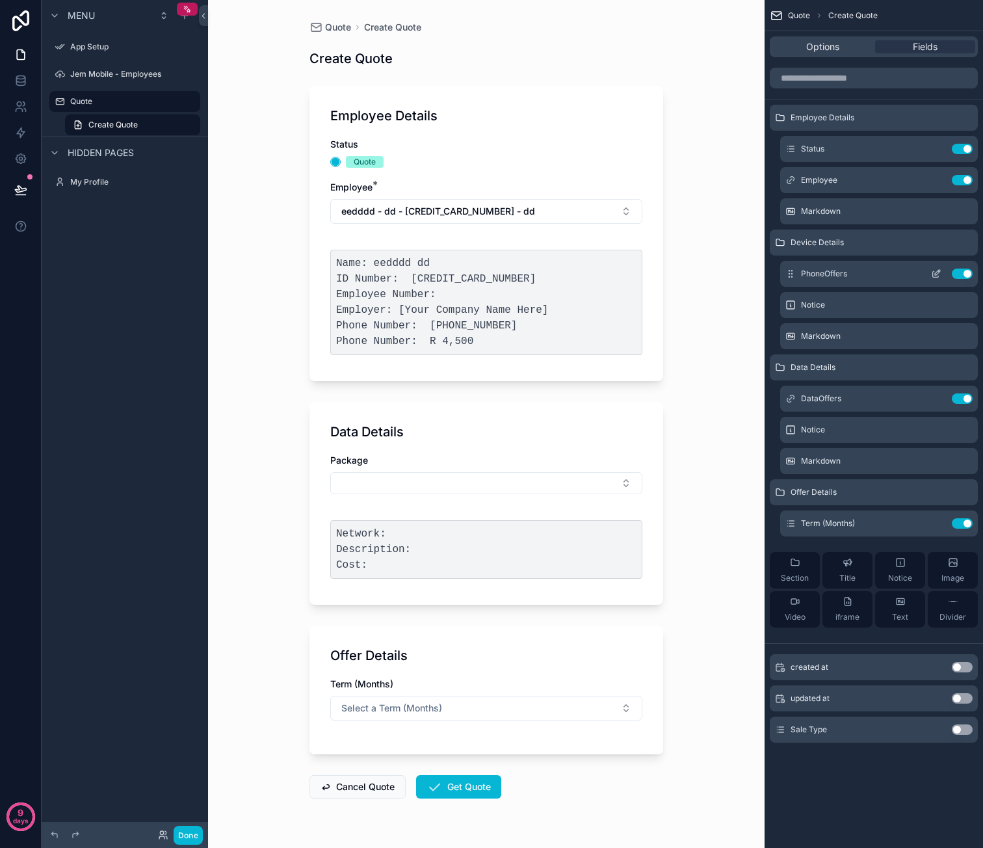
click at [937, 274] on icon "scrollable content" at bounding box center [936, 273] width 10 height 10
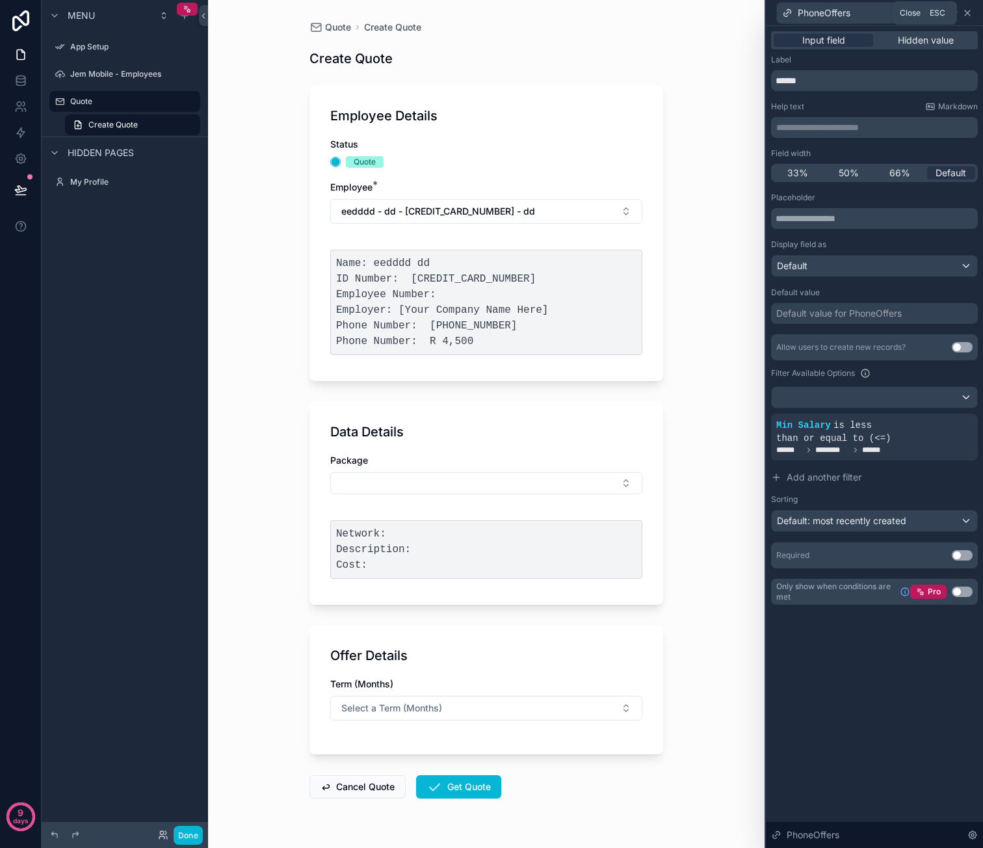
click at [963, 13] on icon at bounding box center [967, 13] width 10 height 10
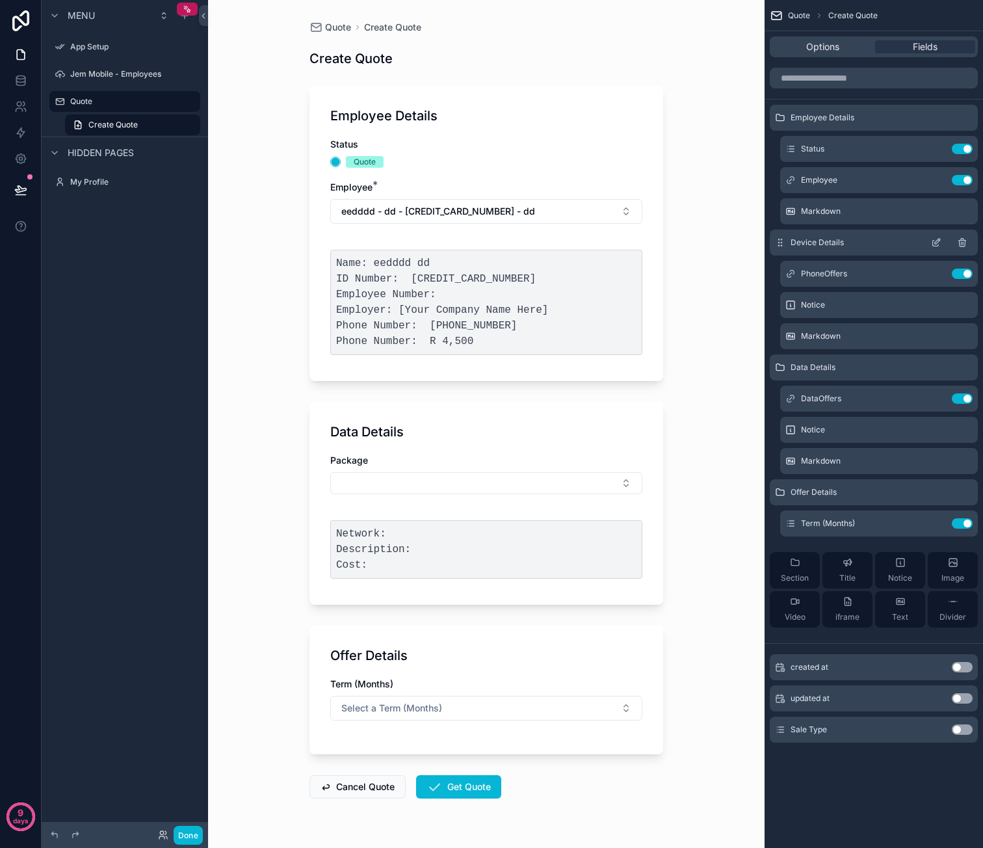
click at [936, 241] on icon "scrollable content" at bounding box center [936, 242] width 10 height 10
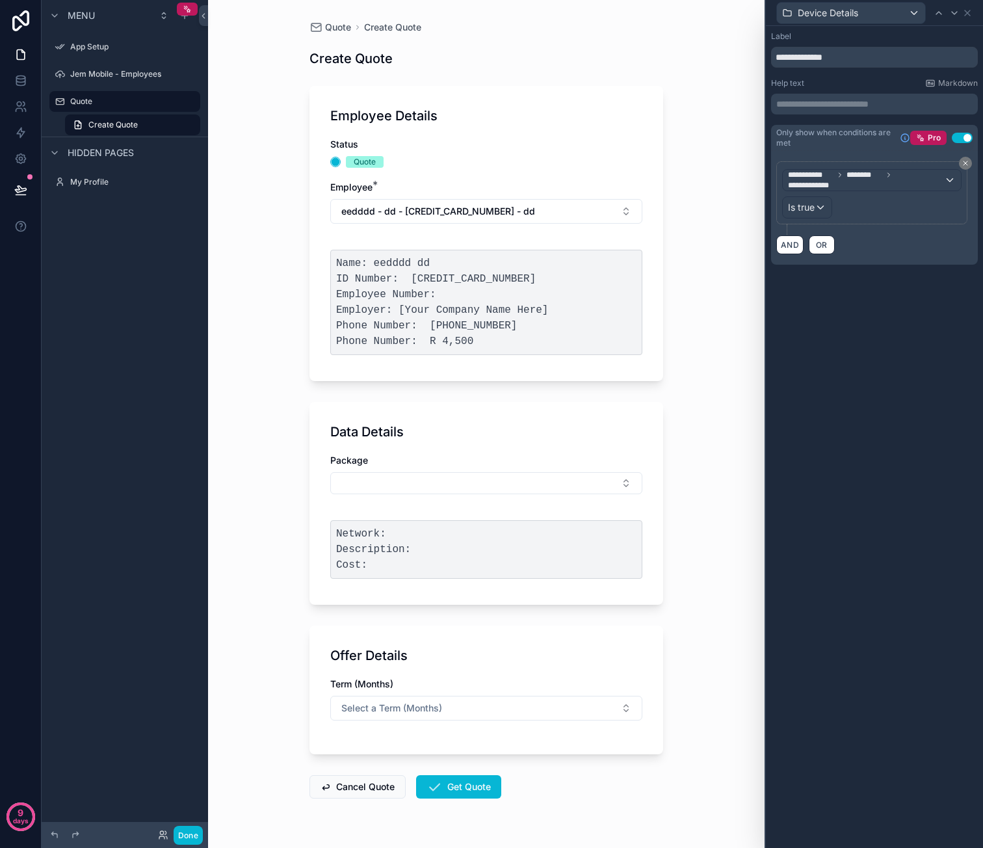
click at [968, 136] on button "Use setting" at bounding box center [962, 138] width 21 height 10
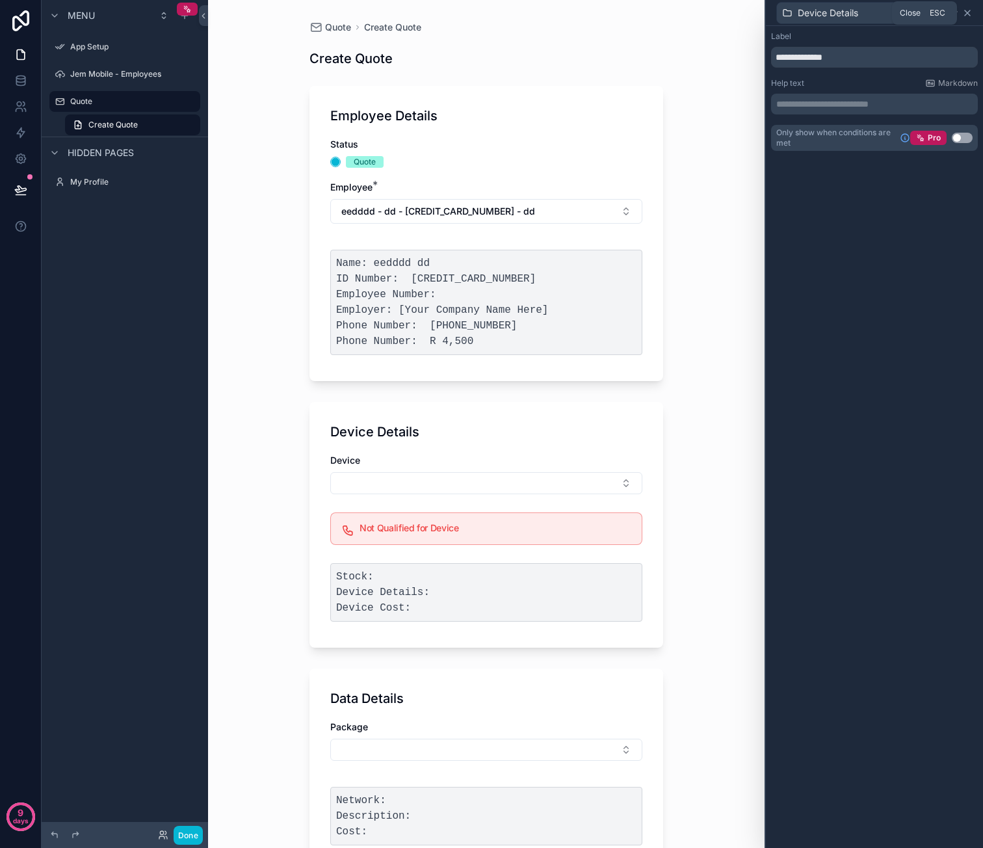
click at [966, 10] on icon at bounding box center [967, 13] width 10 height 10
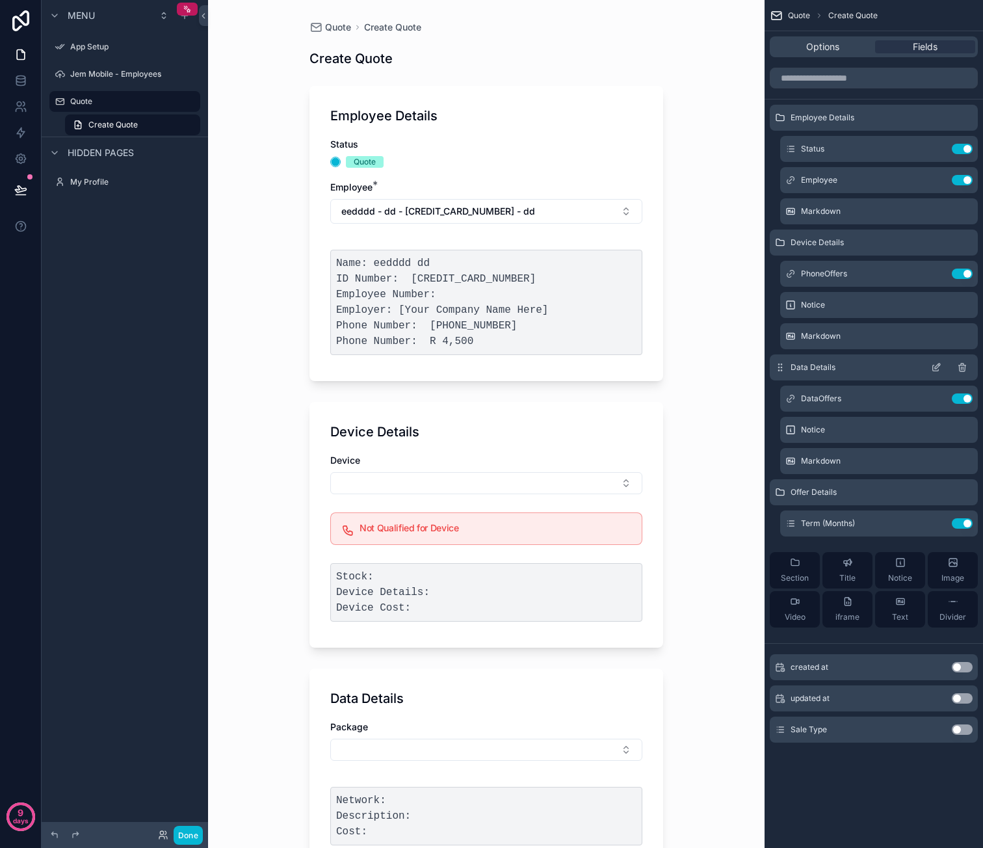
click at [936, 362] on icon "scrollable content" at bounding box center [936, 367] width 10 height 10
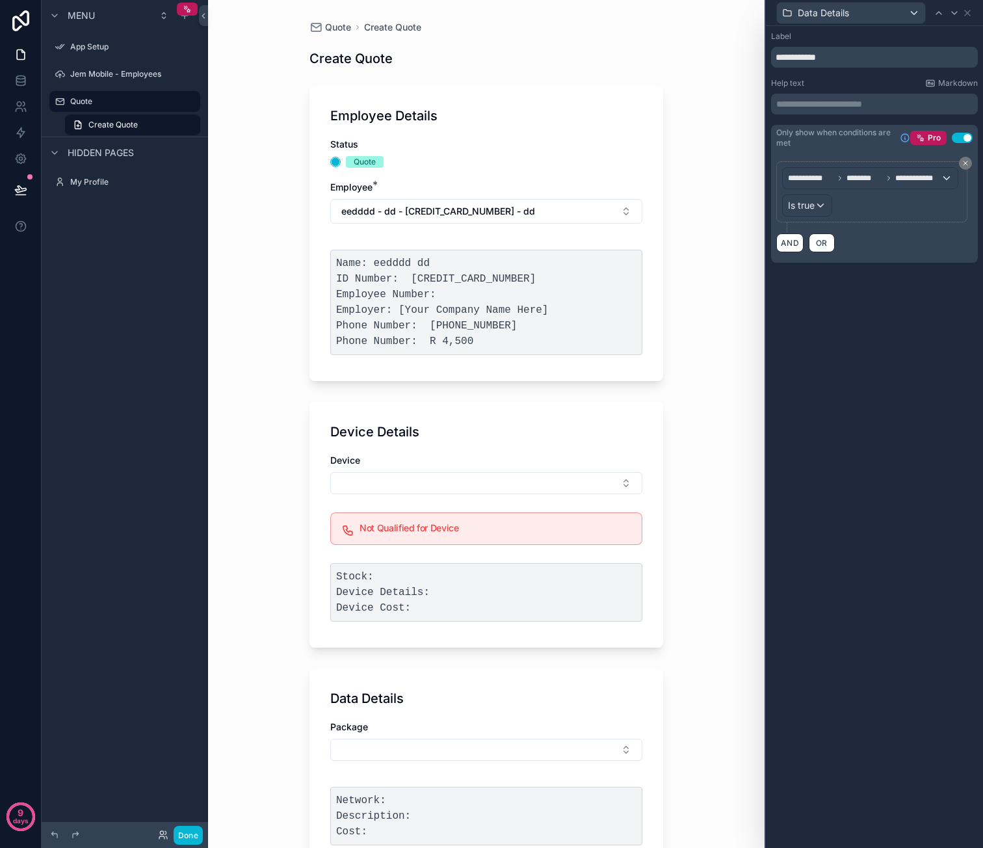
click at [967, 140] on button "Use setting" at bounding box center [962, 138] width 21 height 10
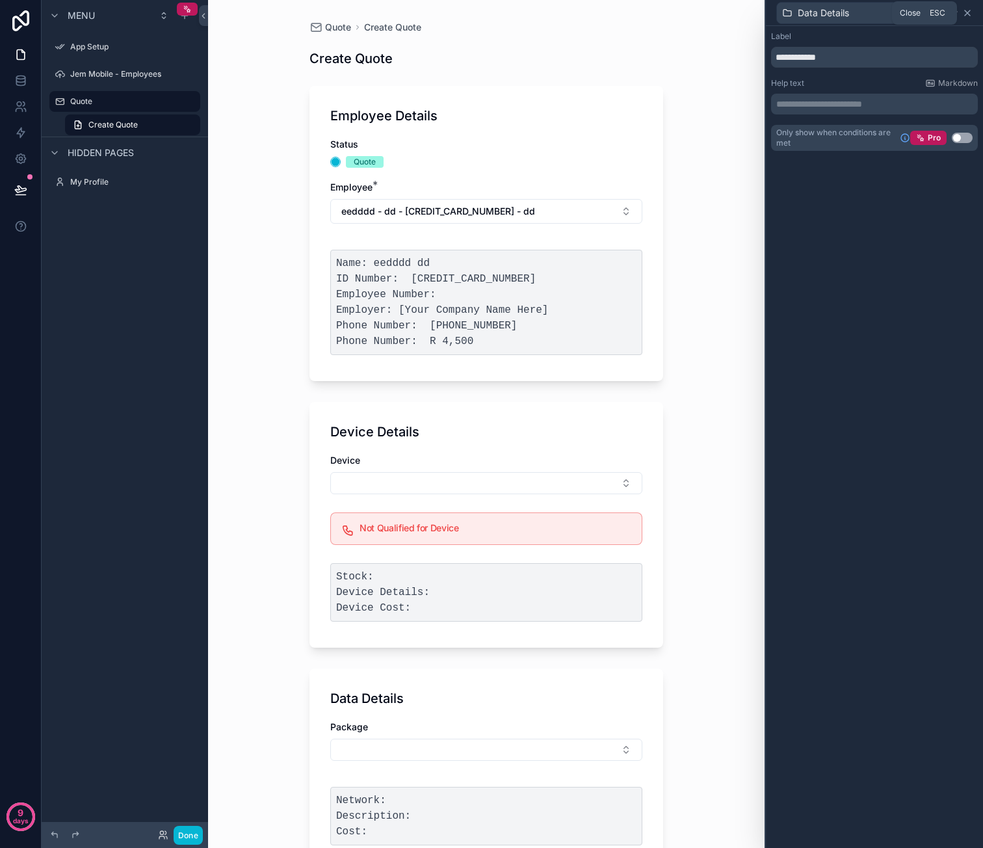
click at [968, 12] on icon at bounding box center [967, 13] width 10 height 10
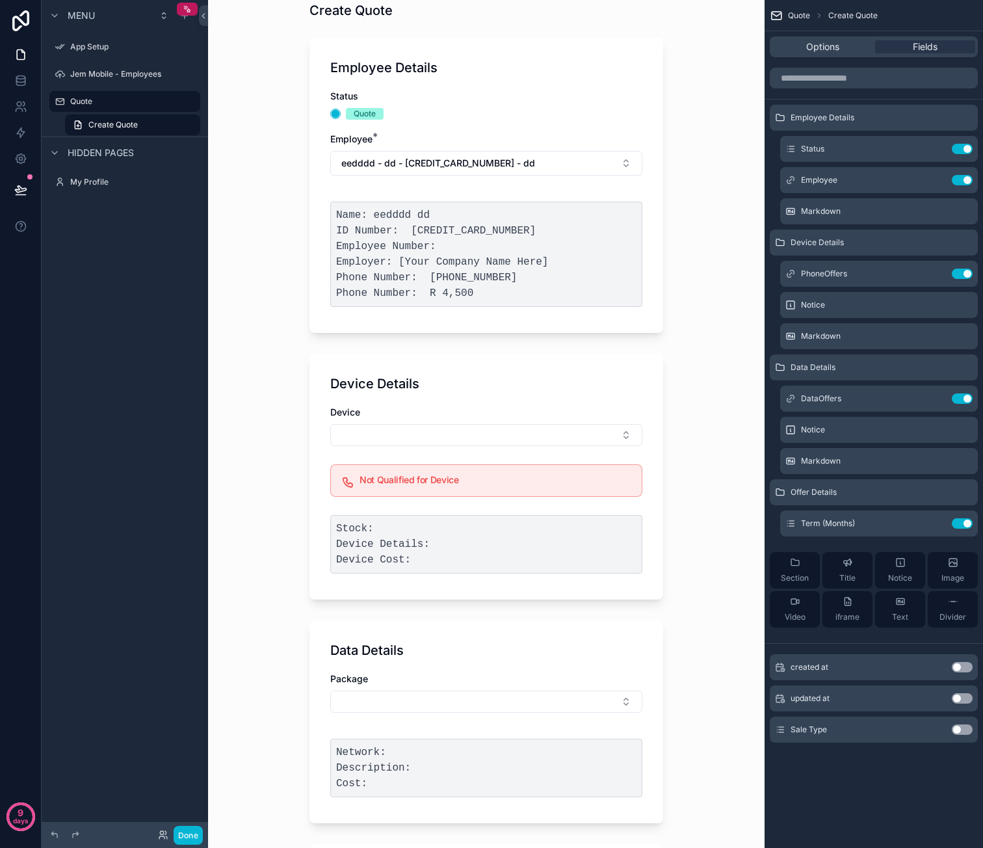
scroll to position [65, 0]
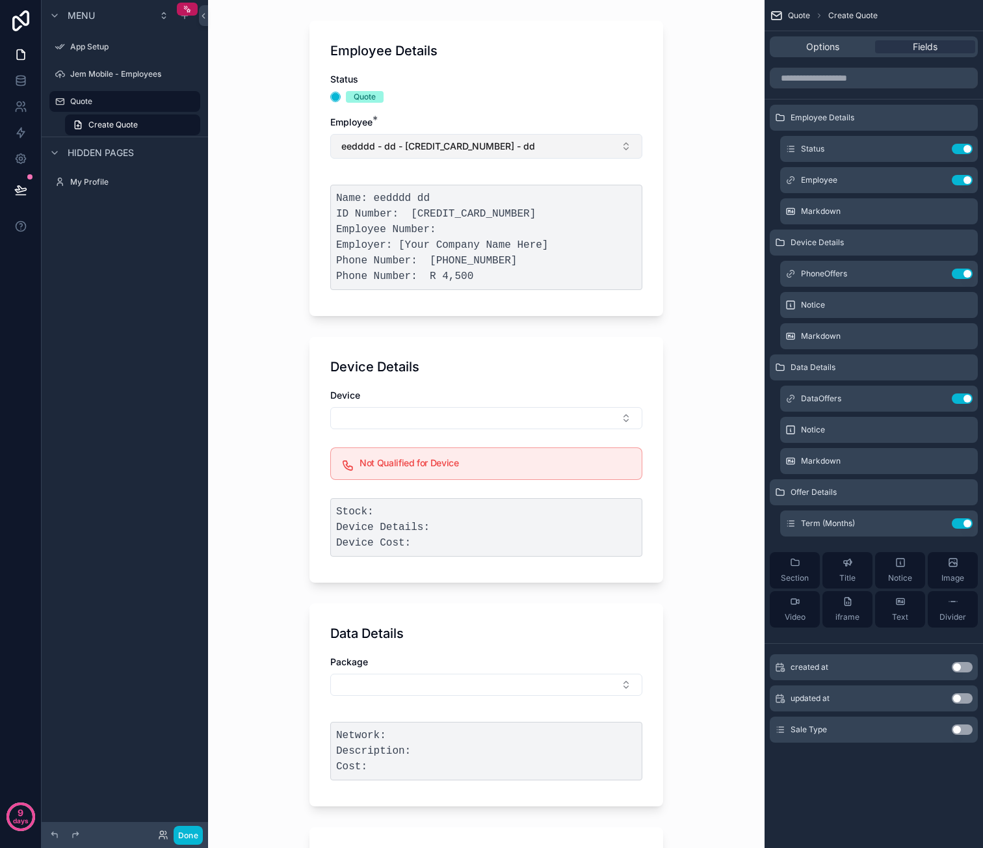
click at [540, 155] on button "eedddd - dd - [CREDIT_CARD_NUMBER] - dd" at bounding box center [486, 146] width 312 height 25
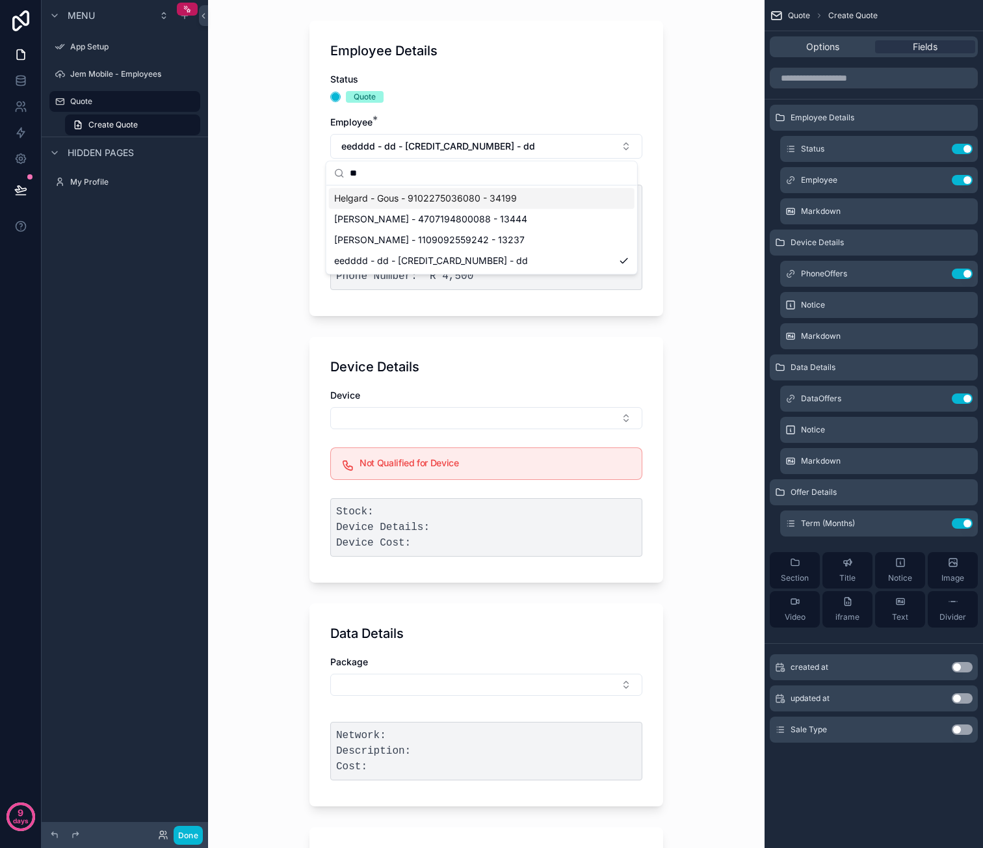
type input "**"
click at [449, 202] on span "Helgard - Gous - 9102275036080 - 34199" at bounding box center [425, 198] width 183 height 13
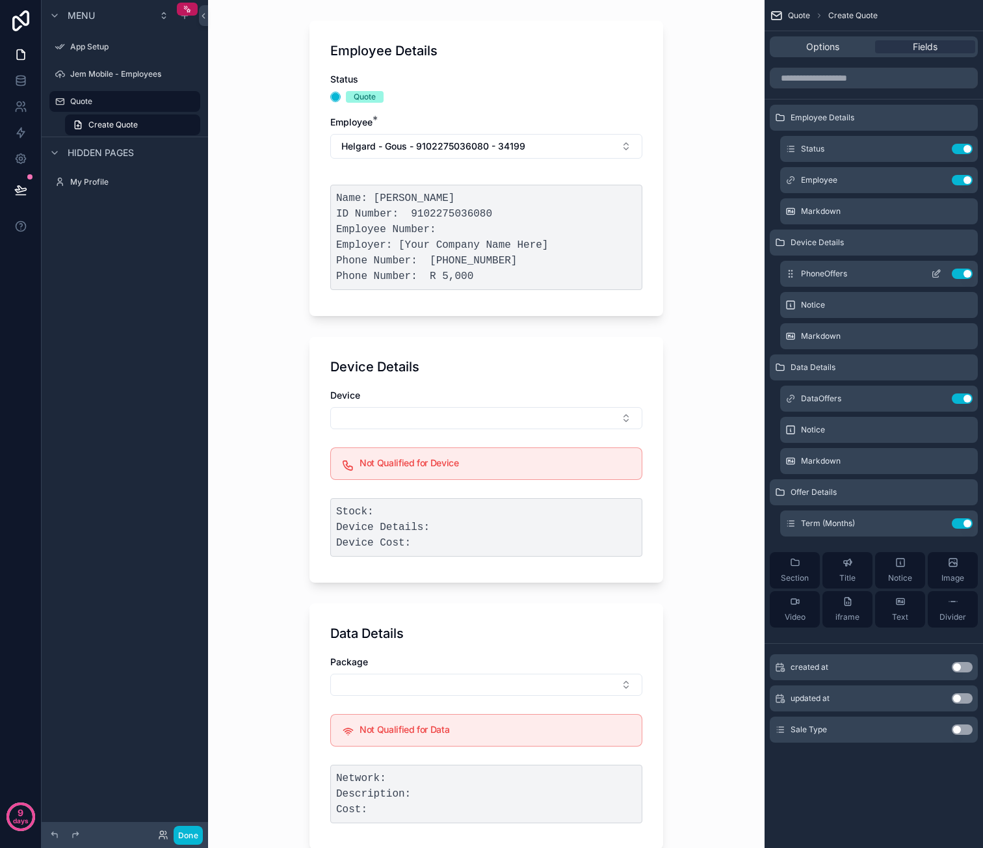
click at [937, 270] on icon "scrollable content" at bounding box center [936, 273] width 10 height 10
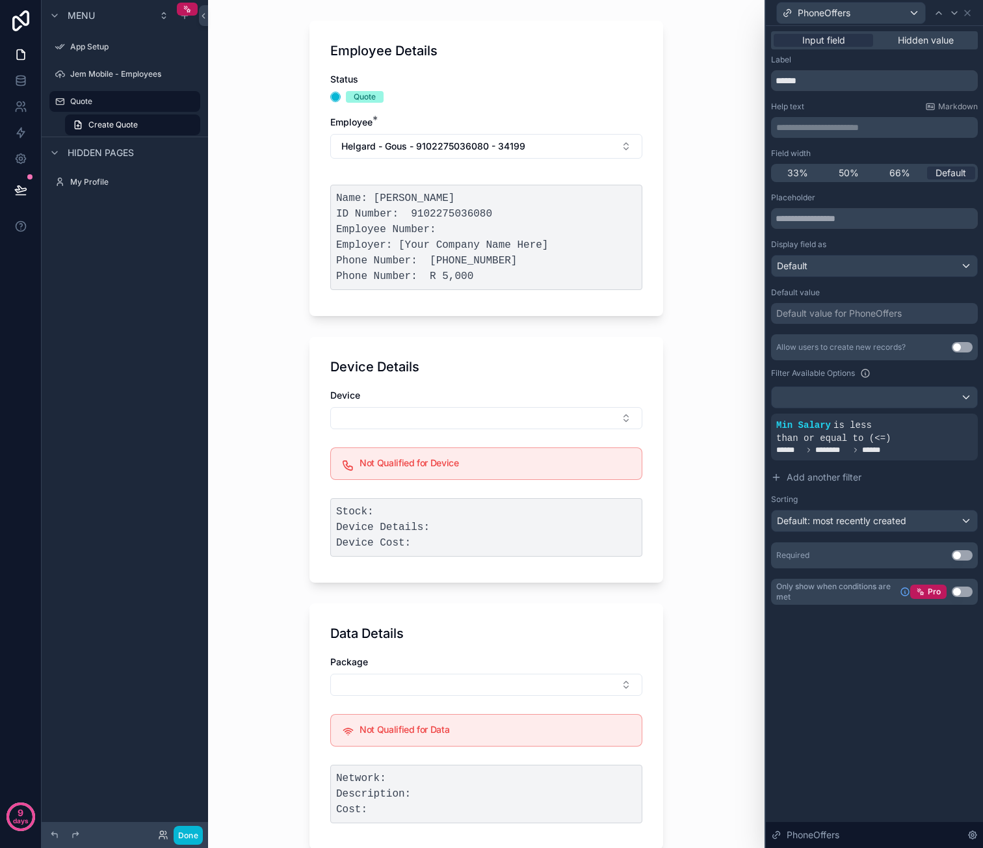
click at [962, 592] on button "Use setting" at bounding box center [962, 591] width 21 height 10
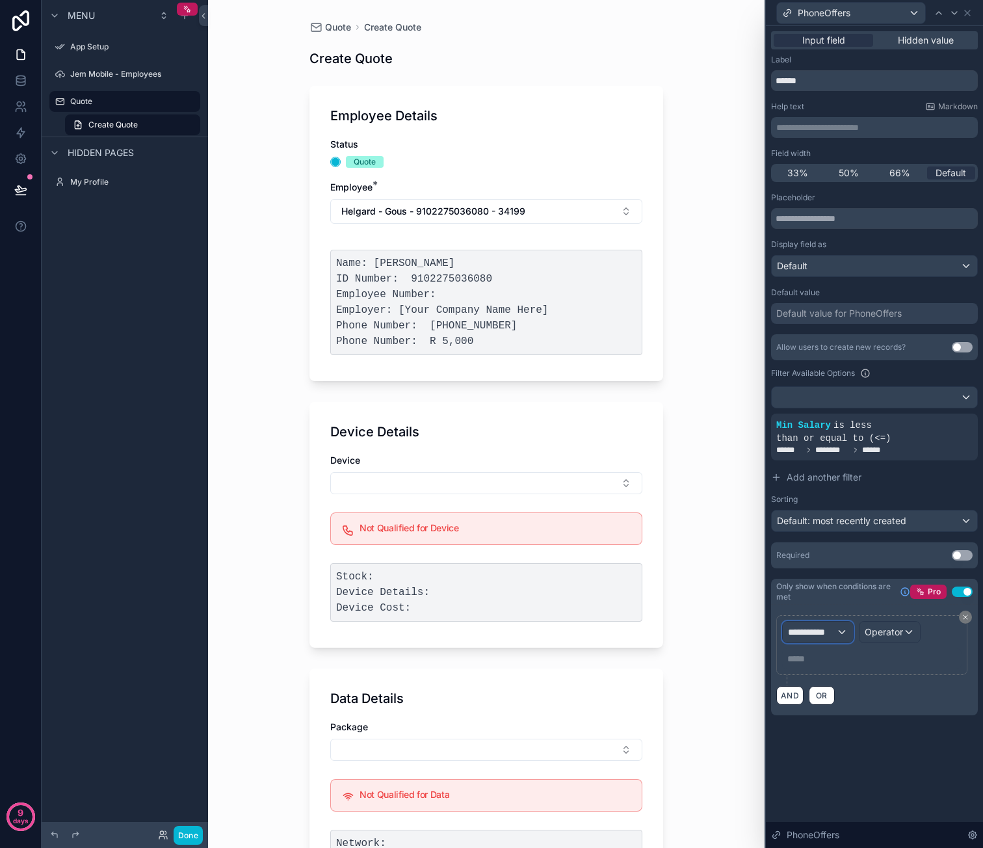
click at [843, 631] on div "**********" at bounding box center [818, 631] width 70 height 21
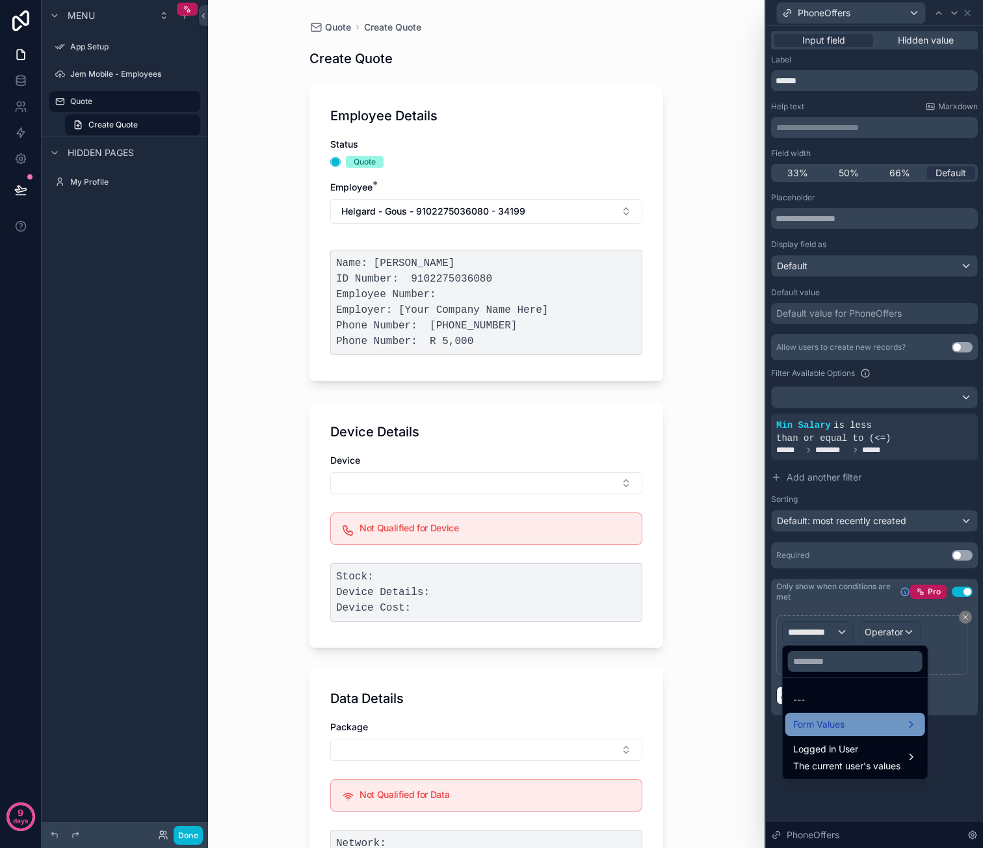
click at [854, 724] on div "Form Values" at bounding box center [855, 724] width 124 height 16
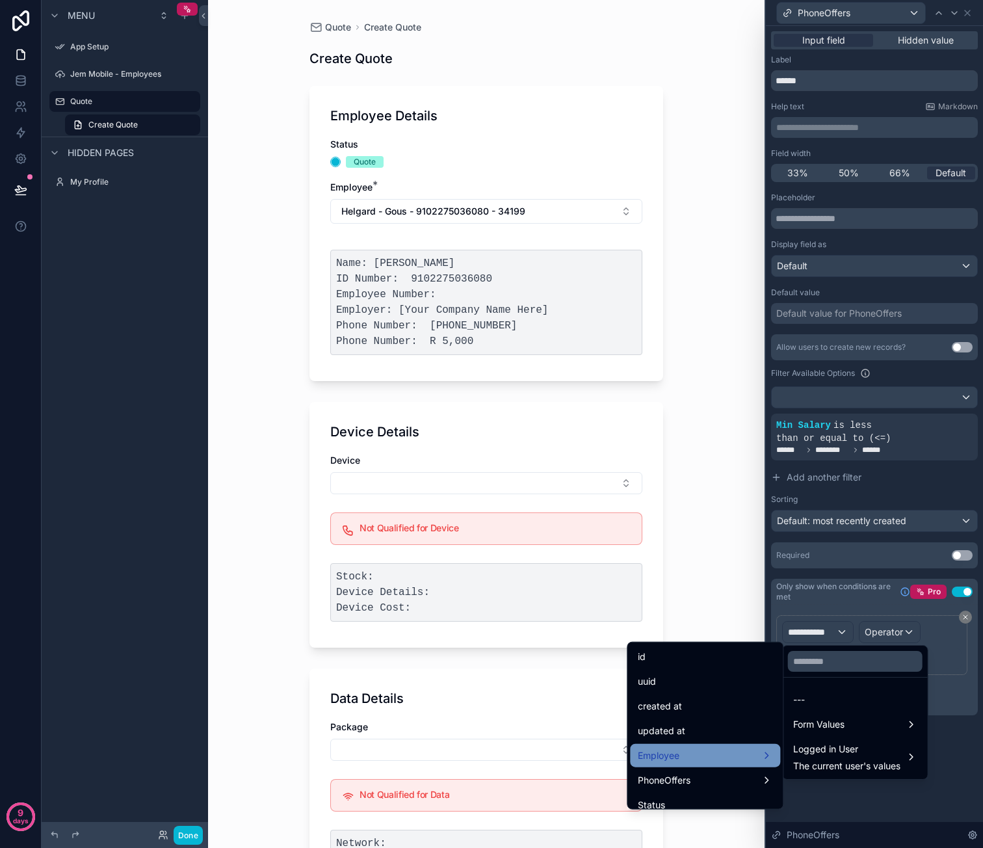
click at [707, 748] on div "Employee" at bounding box center [705, 756] width 135 height 16
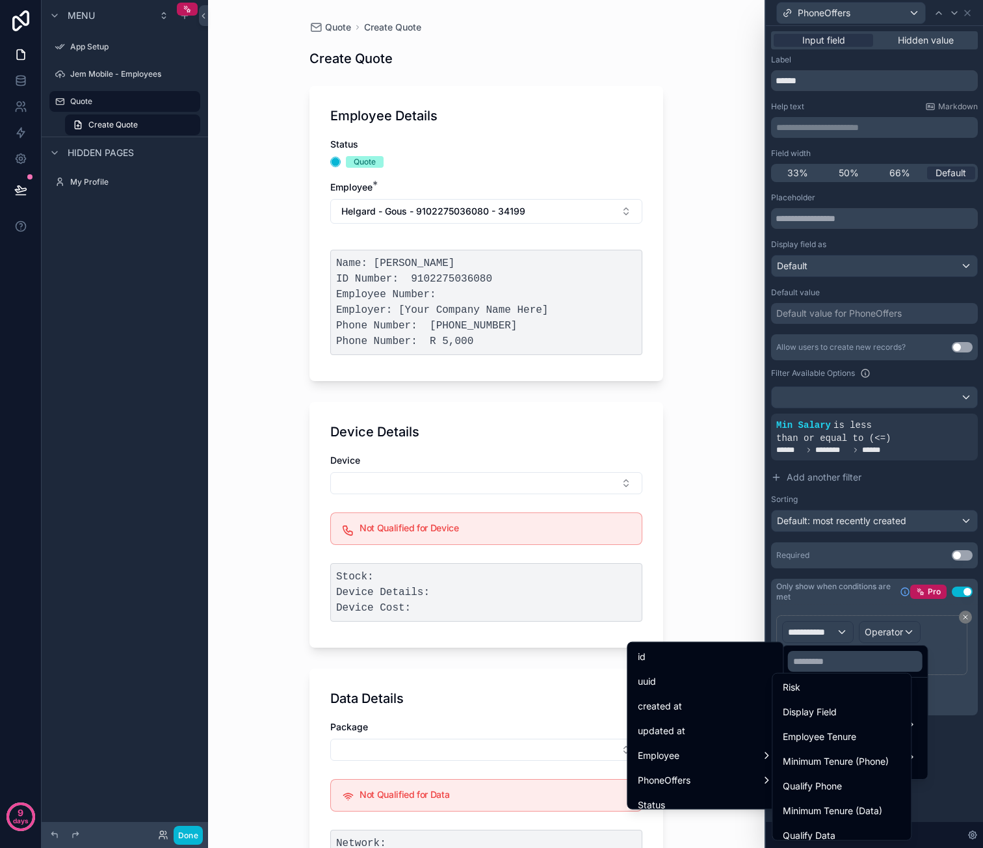
scroll to position [390, 0]
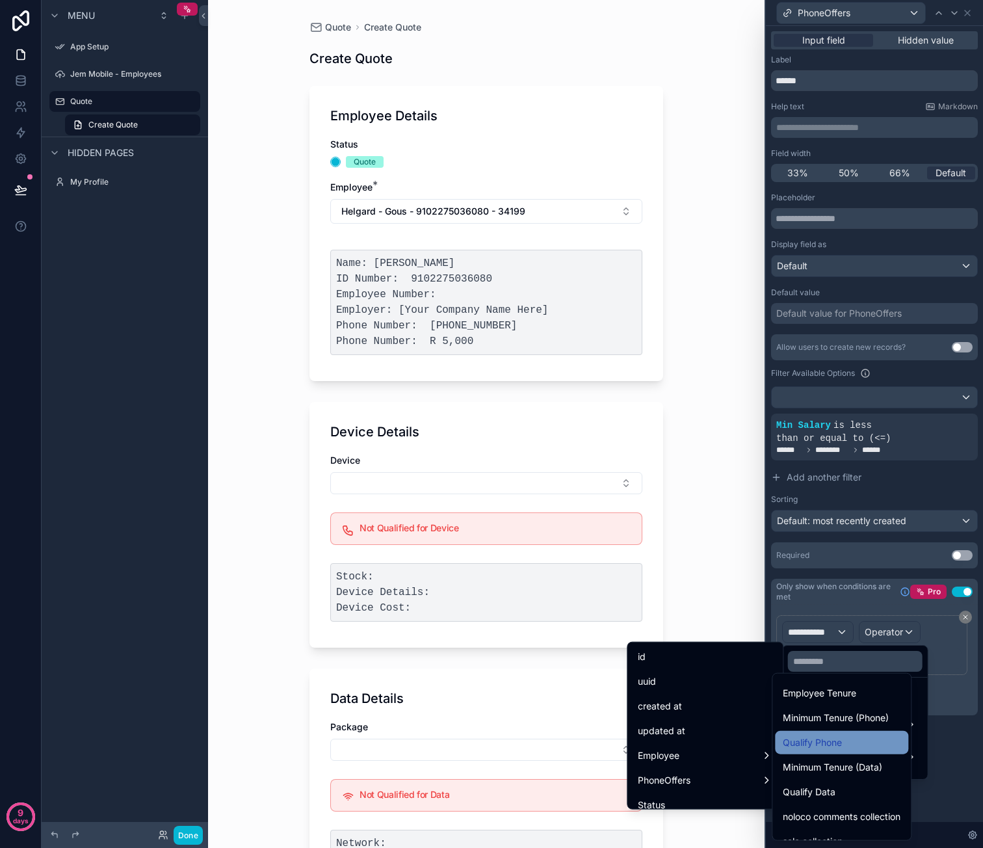
click at [856, 739] on div "Qualify Phone" at bounding box center [842, 743] width 118 height 16
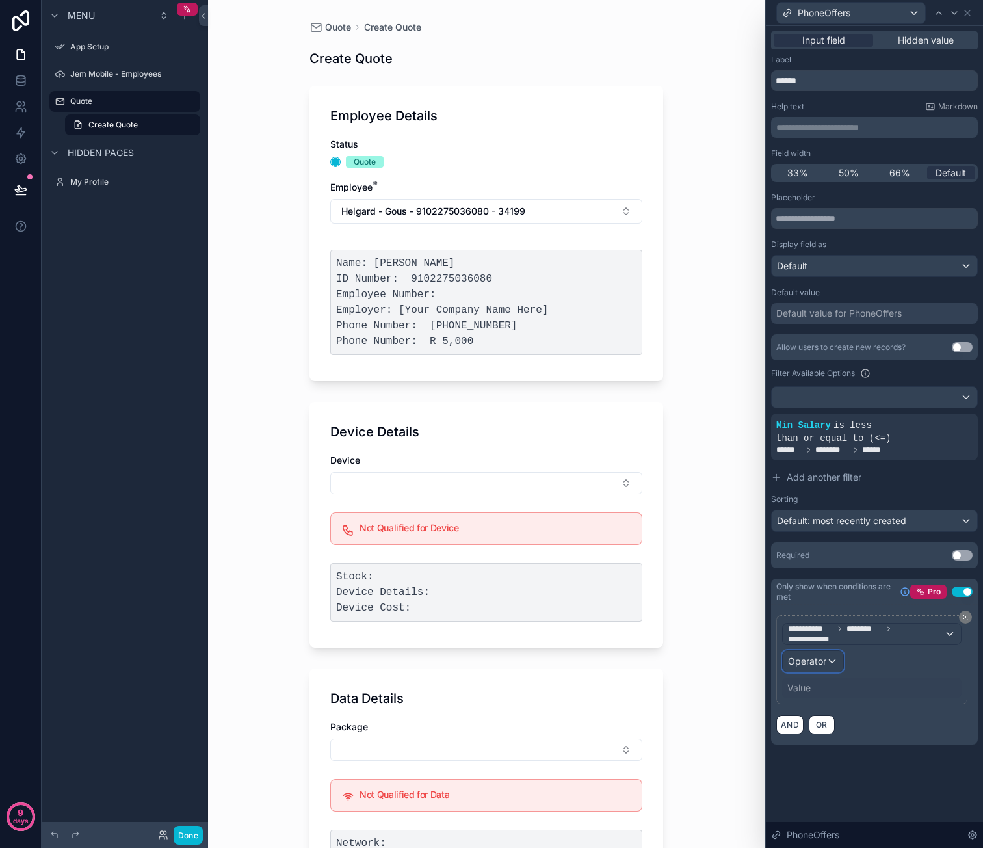
click at [832, 655] on div "Operator" at bounding box center [813, 661] width 60 height 21
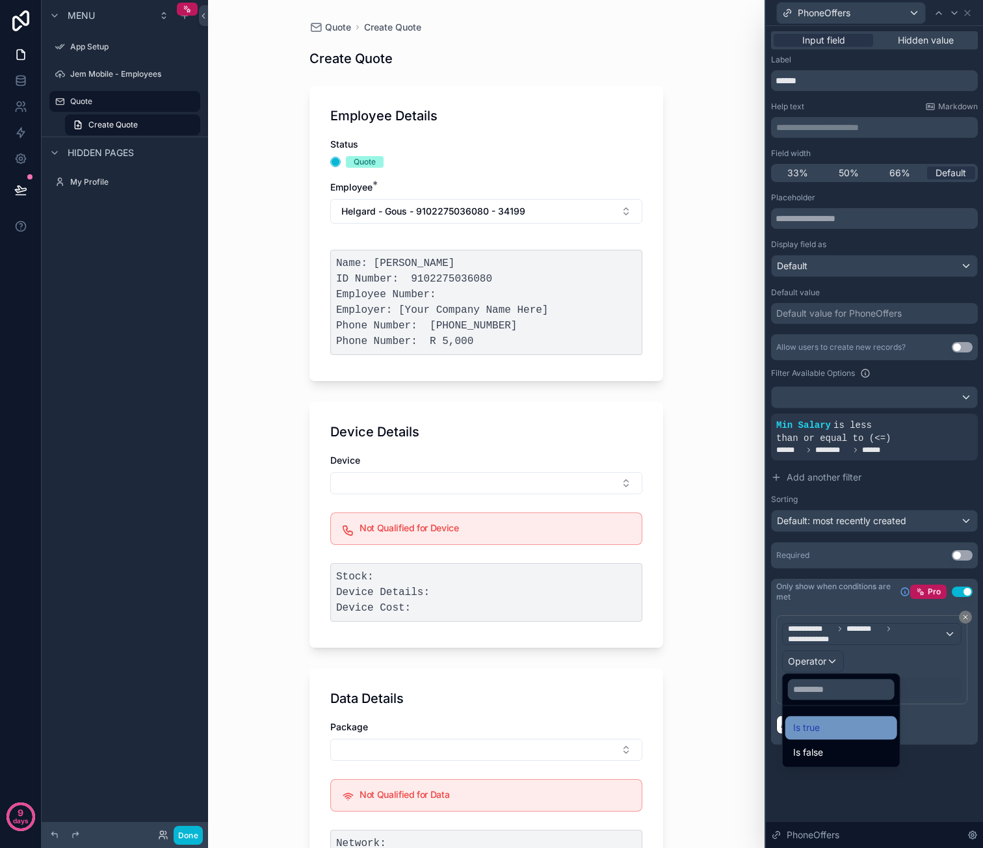
click at [826, 724] on div "Is true" at bounding box center [841, 728] width 96 height 16
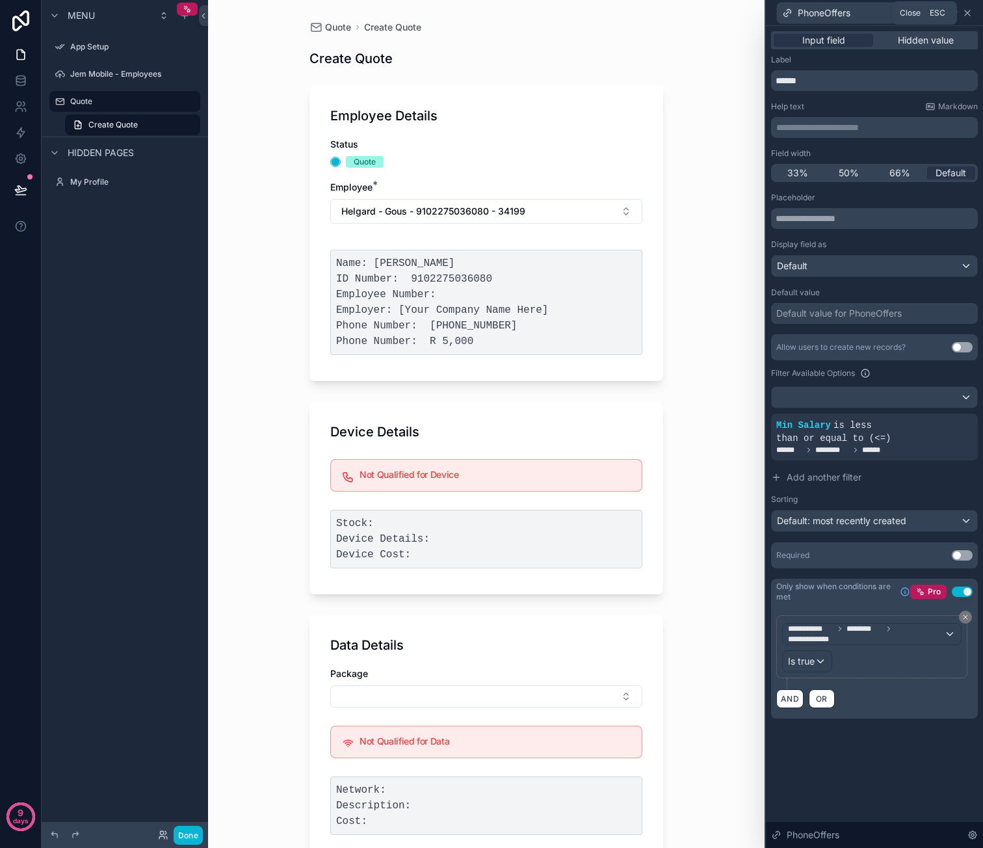
click at [966, 13] on icon at bounding box center [967, 13] width 10 height 10
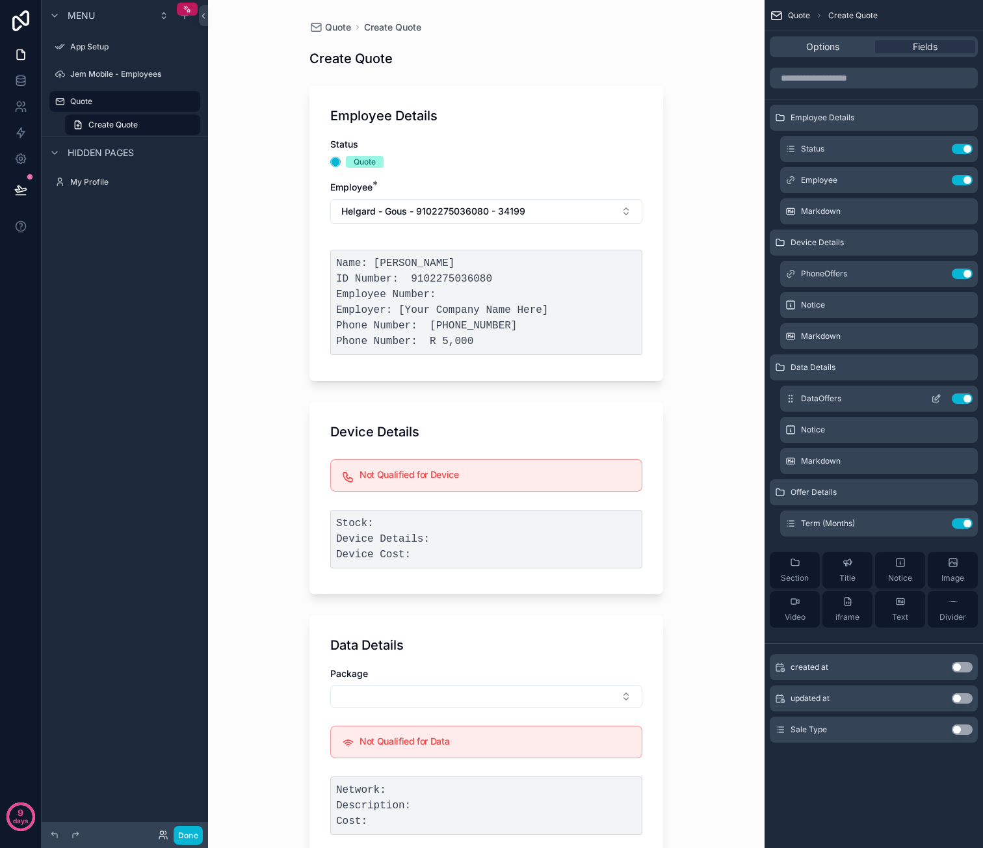
click at [933, 397] on icon "scrollable content" at bounding box center [936, 400] width 6 height 6
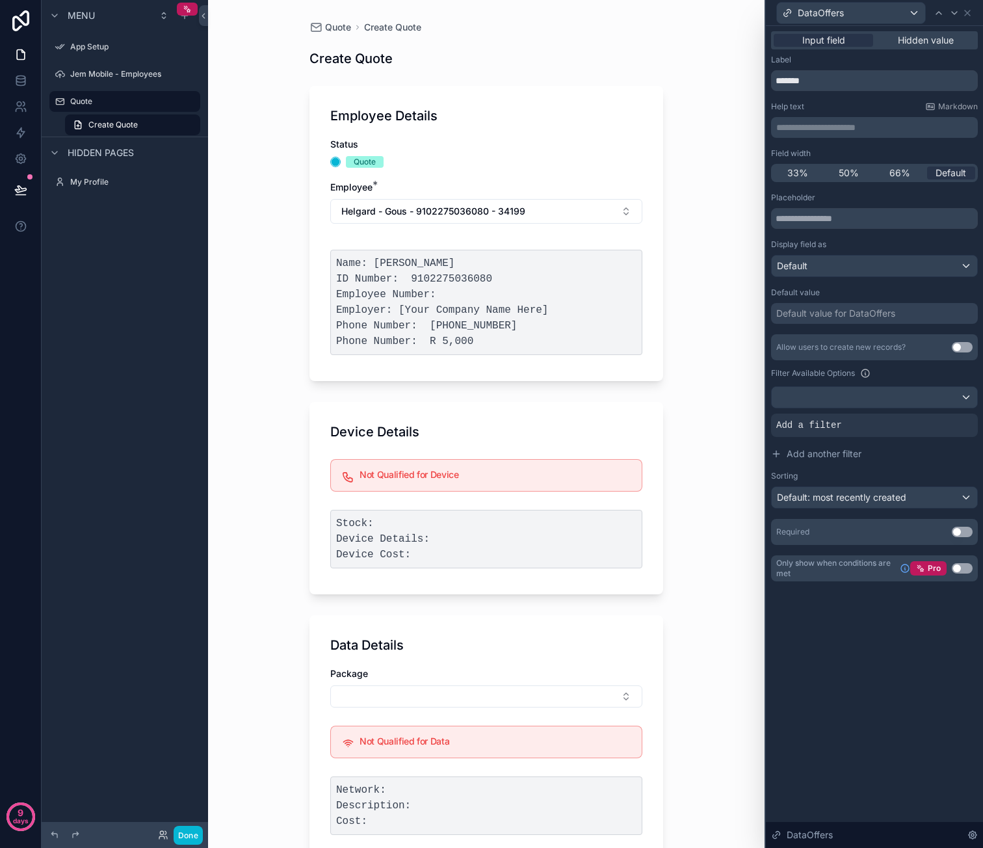
click at [959, 565] on button "Use setting" at bounding box center [962, 568] width 21 height 10
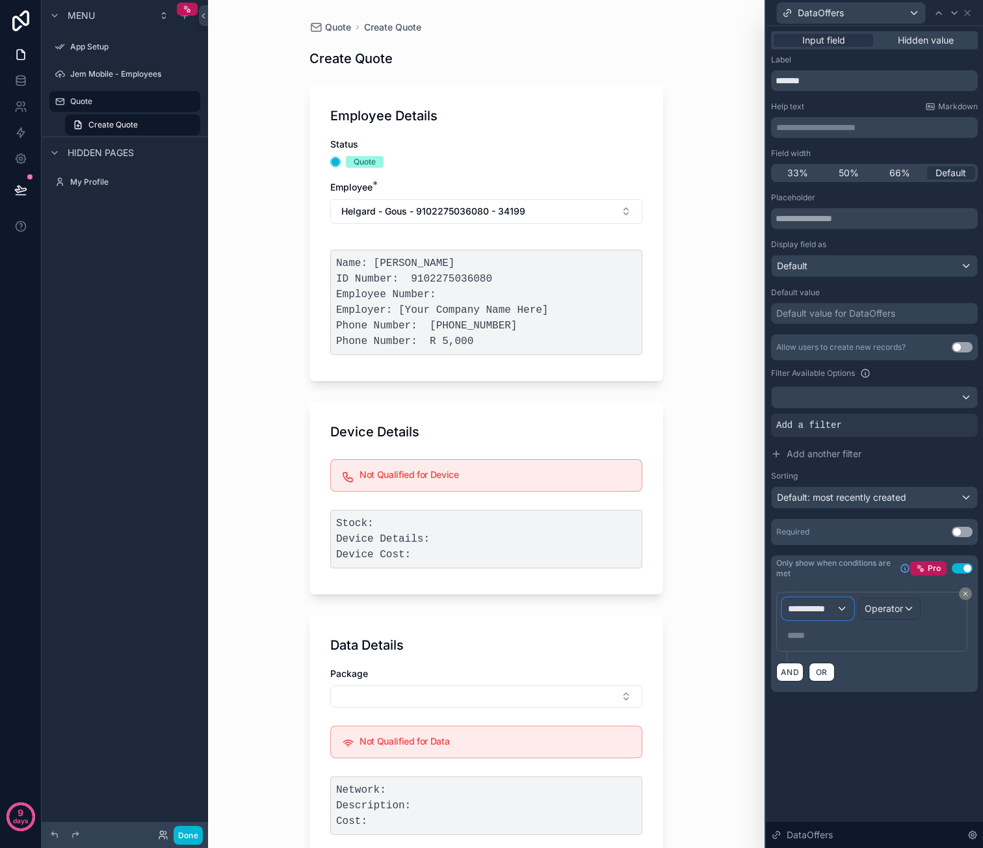
click at [835, 605] on span "**********" at bounding box center [812, 608] width 48 height 13
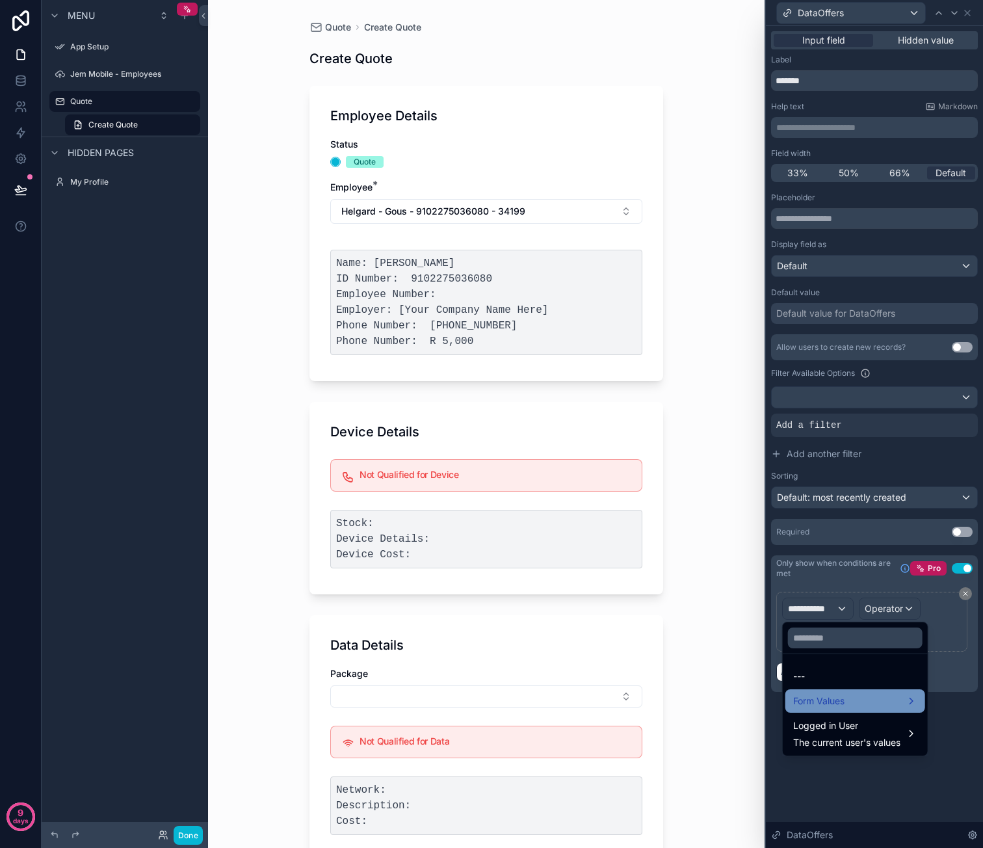
click at [855, 694] on div "Form Values" at bounding box center [855, 701] width 124 height 16
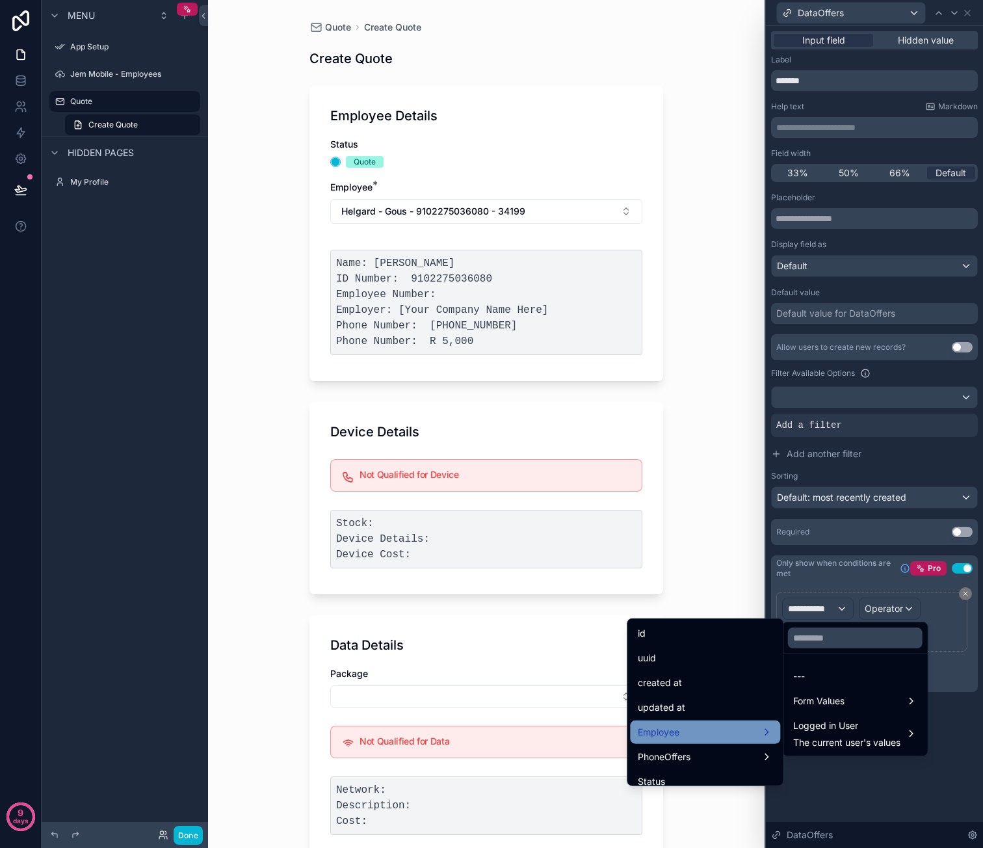
click at [698, 722] on div "Employee" at bounding box center [705, 731] width 150 height 23
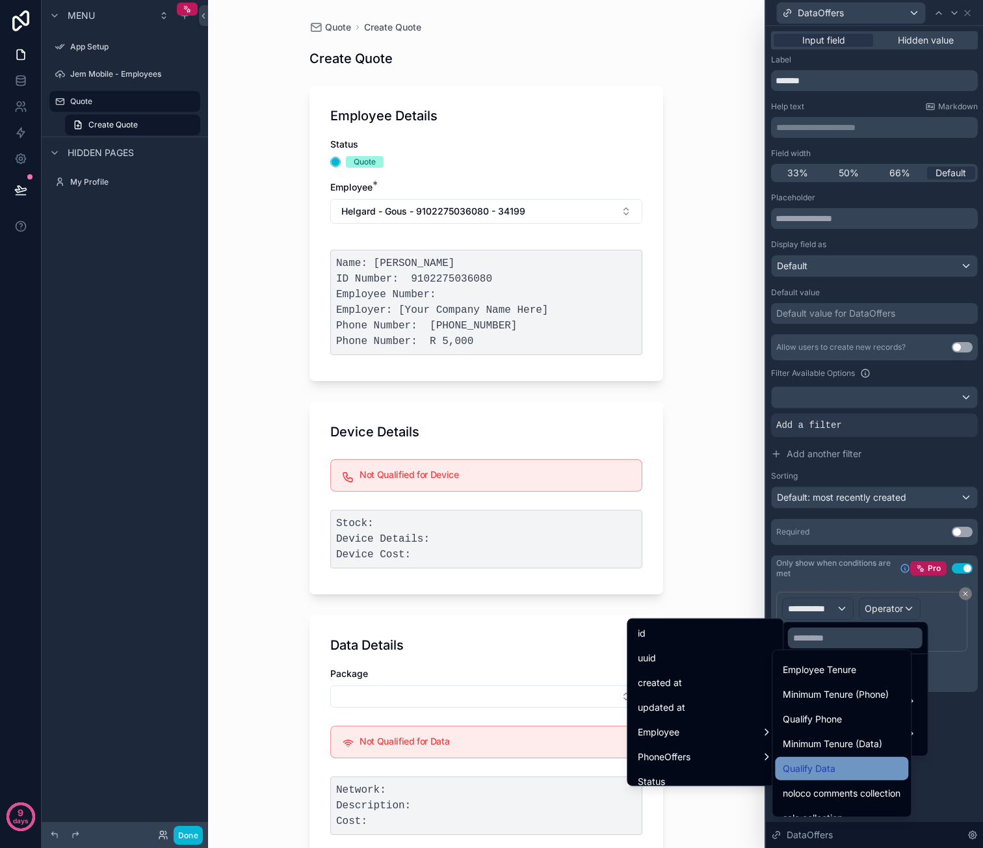
click at [861, 765] on div "Qualify Data" at bounding box center [842, 769] width 118 height 16
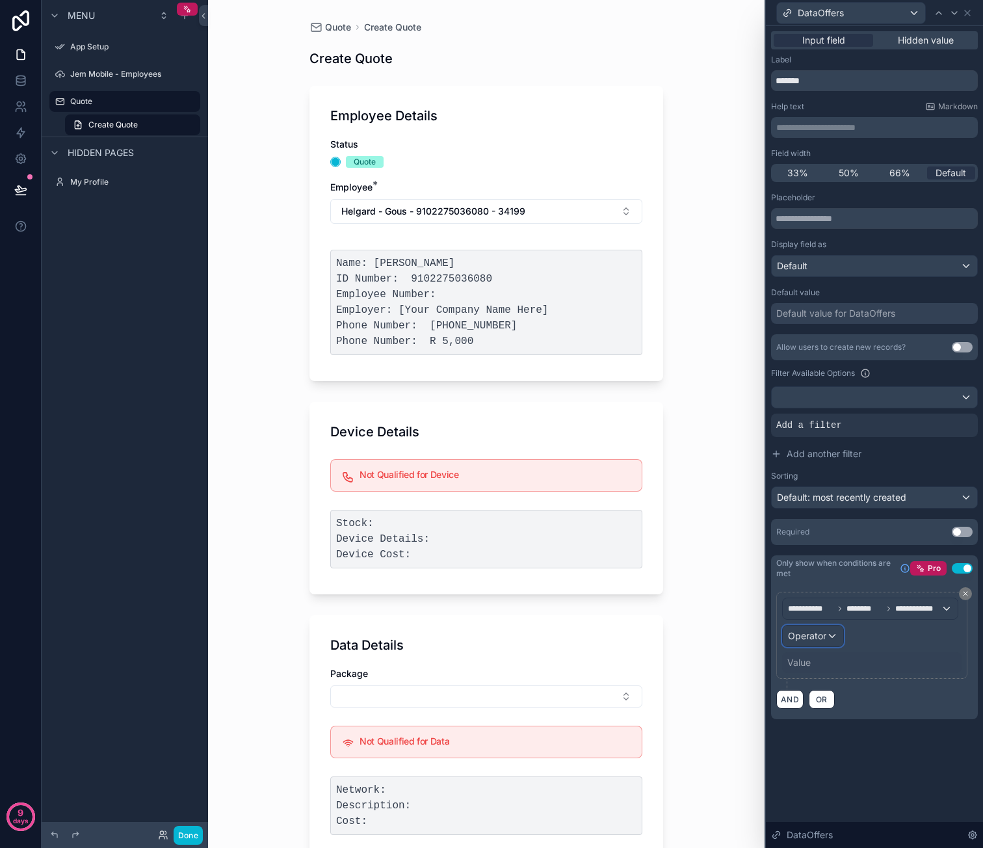
click at [832, 635] on div "Operator" at bounding box center [813, 635] width 60 height 21
click at [832, 708] on div "Is true" at bounding box center [841, 703] width 96 height 16
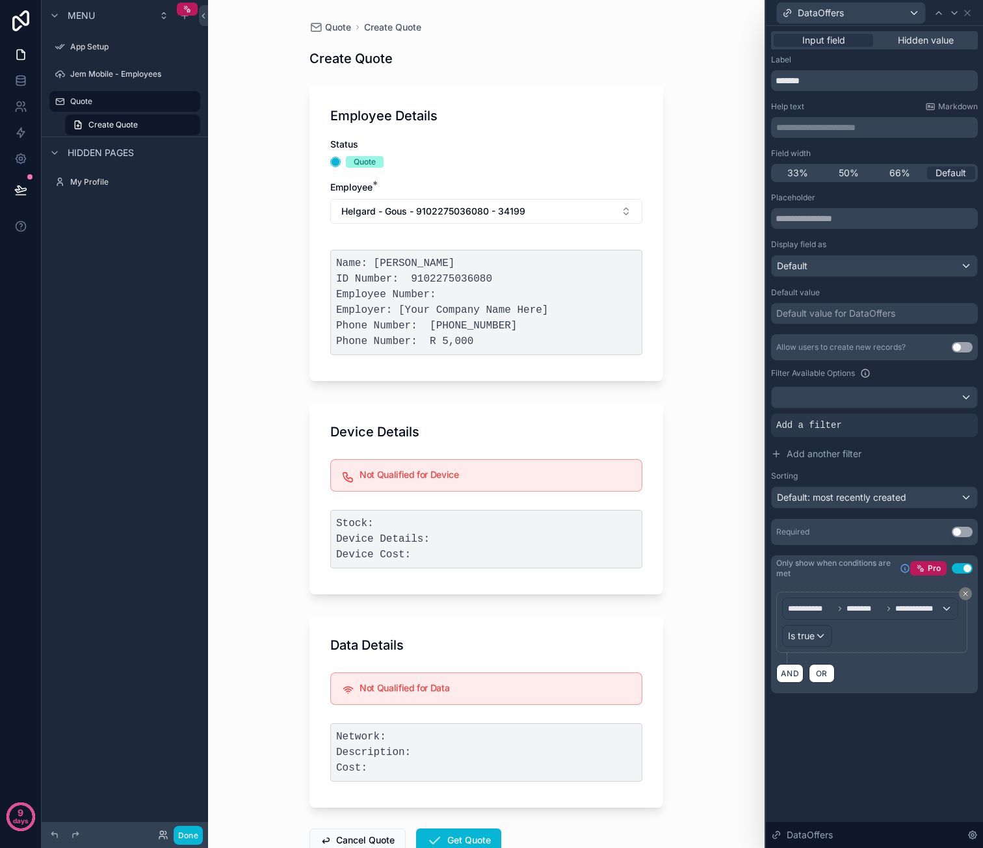
click at [824, 738] on div "**********" at bounding box center [874, 437] width 217 height 822
drag, startPoint x: 967, startPoint y: 15, endPoint x: 967, endPoint y: 23, distance: 7.8
click at [967, 15] on icon at bounding box center [967, 13] width 10 height 10
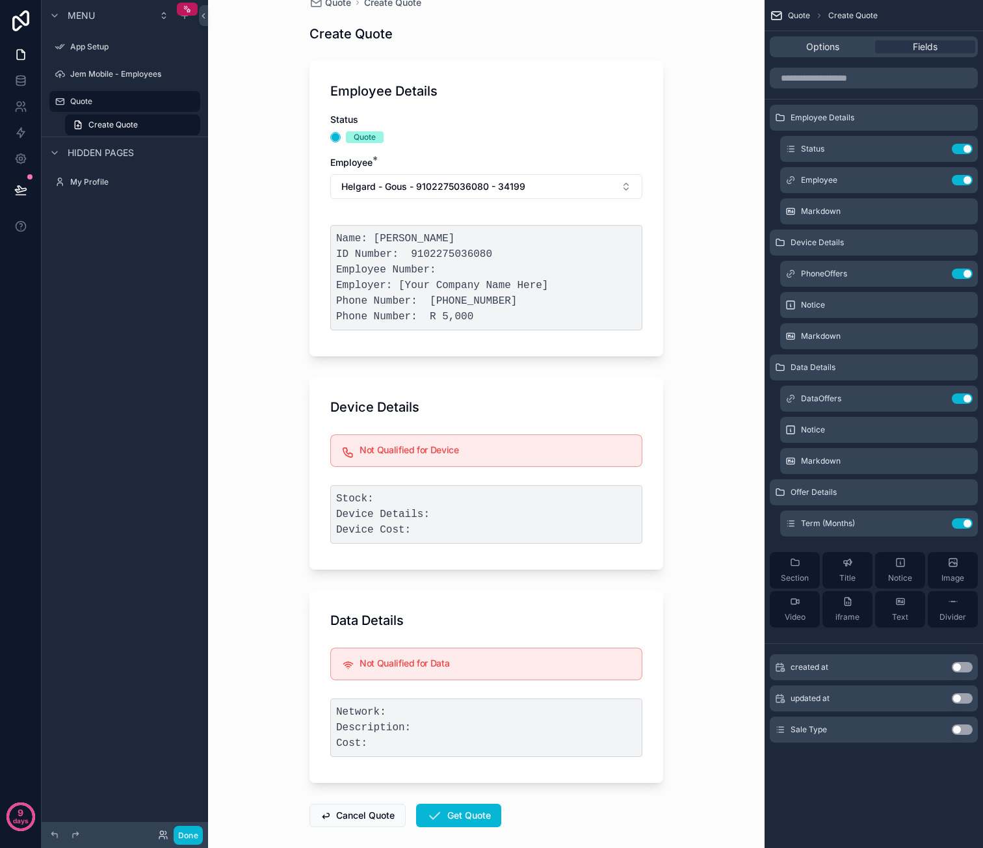
scroll to position [85, 0]
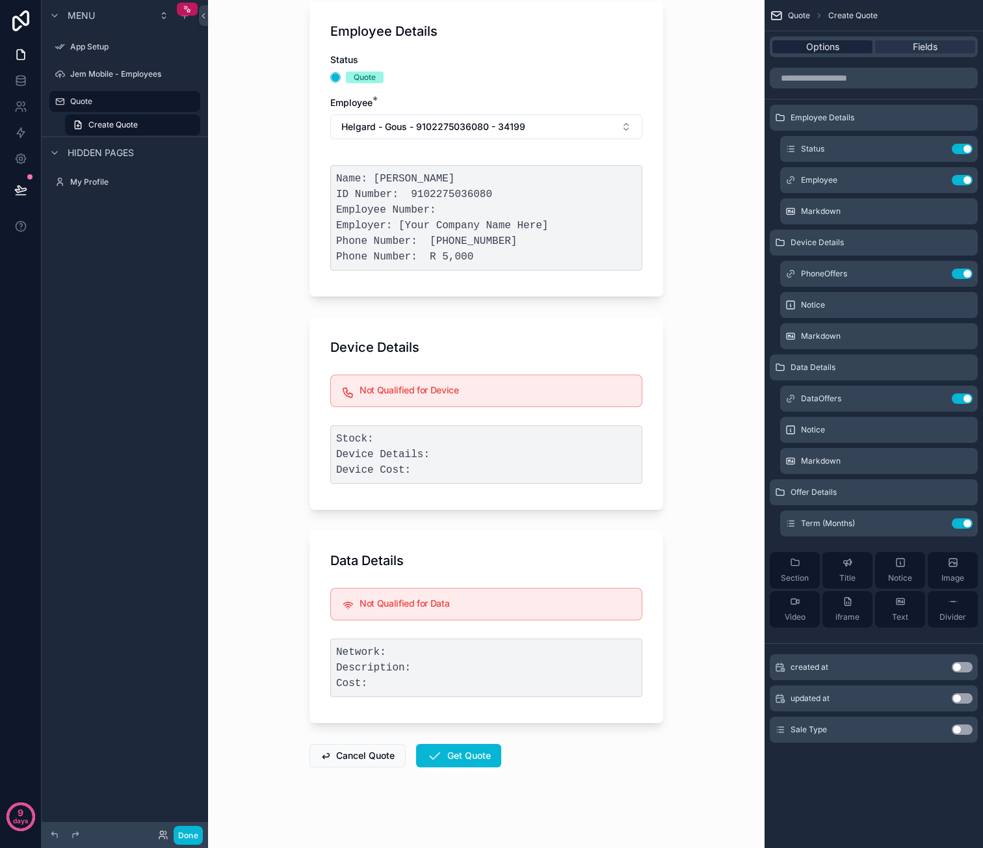
click at [824, 48] on span "Options" at bounding box center [822, 46] width 33 height 13
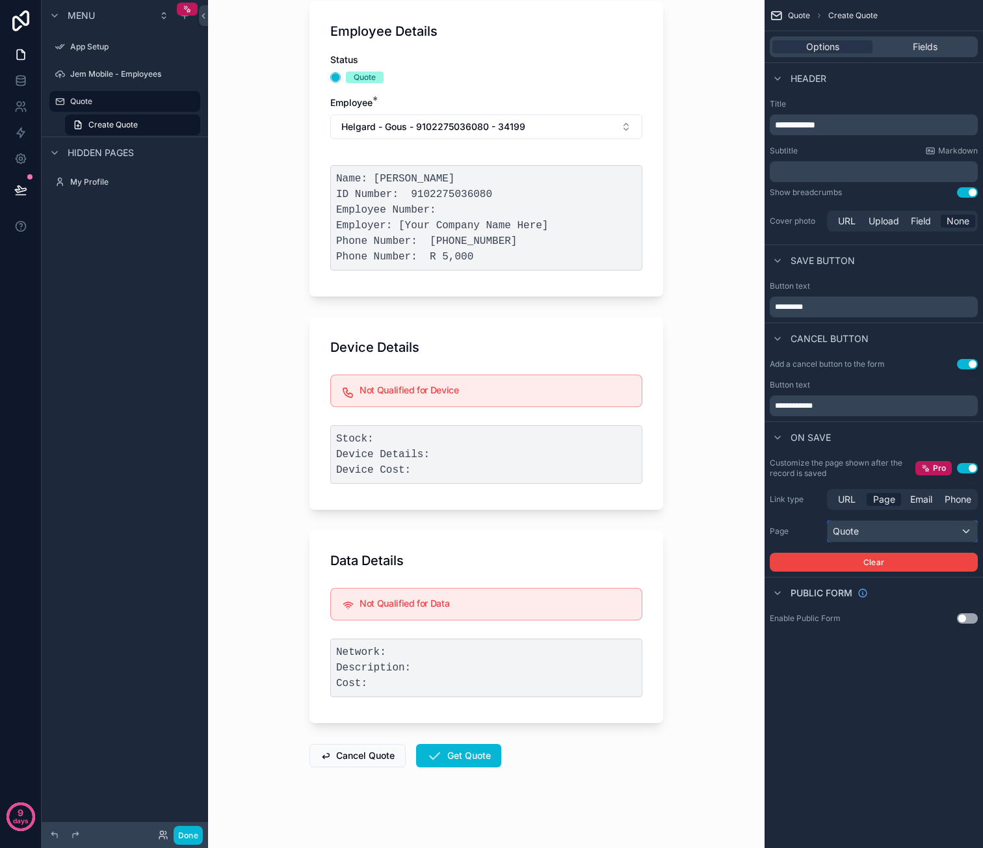
click at [915, 532] on div "Quote" at bounding box center [903, 531] width 150 height 21
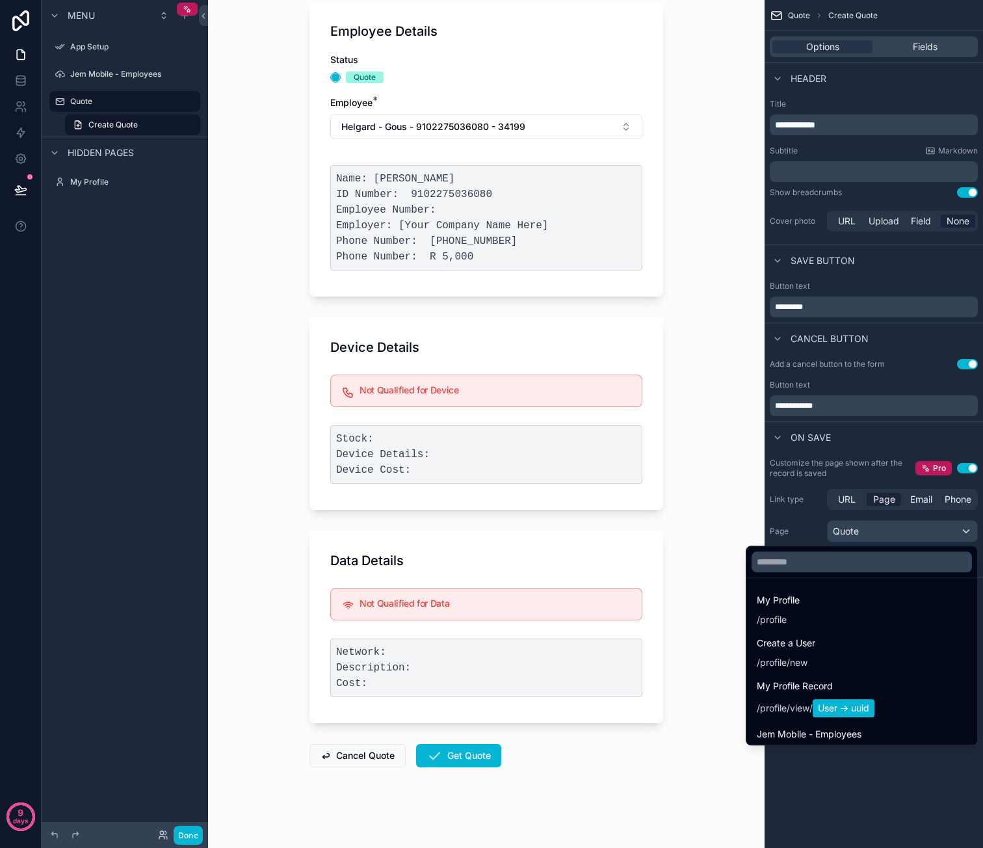
click at [915, 532] on div "scrollable content" at bounding box center [491, 424] width 983 height 848
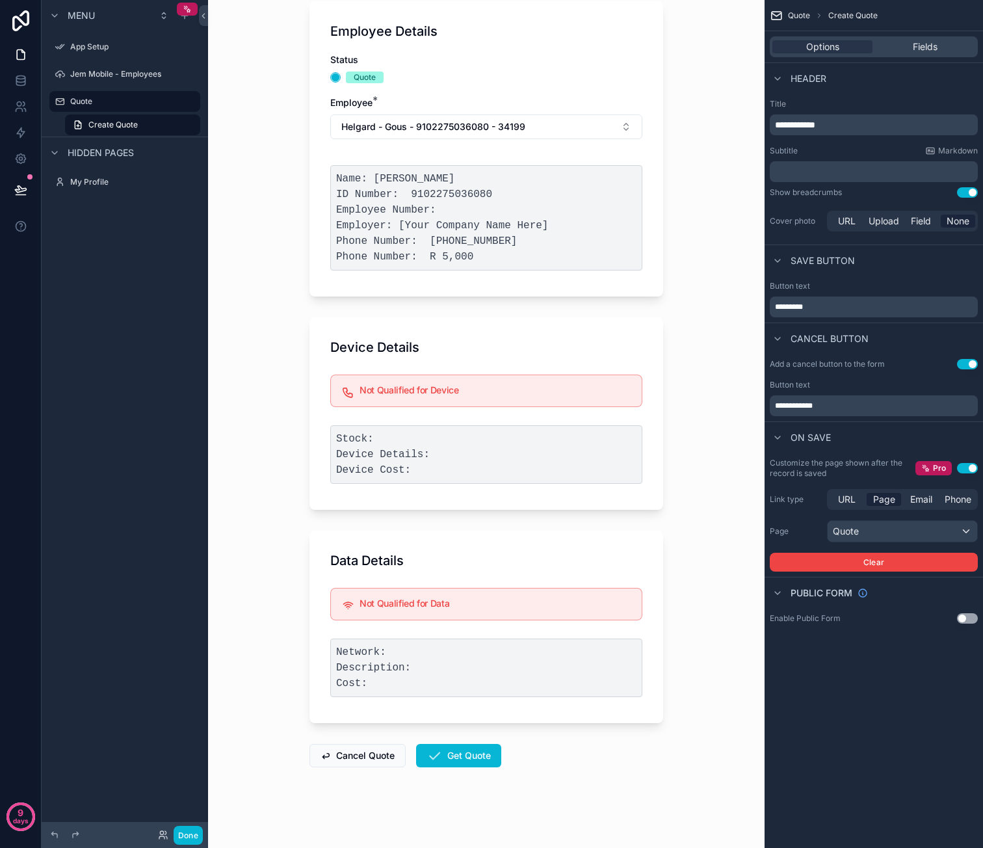
click at [699, 673] on div "Quote Create Quote Create Quote Employee Details Status Quote Employee * Helgar…" at bounding box center [486, 339] width 556 height 848
click at [670, 506] on div "Quote Create Quote Create Quote Employee Details Status Quote Employee * Helgar…" at bounding box center [486, 339] width 556 height 848
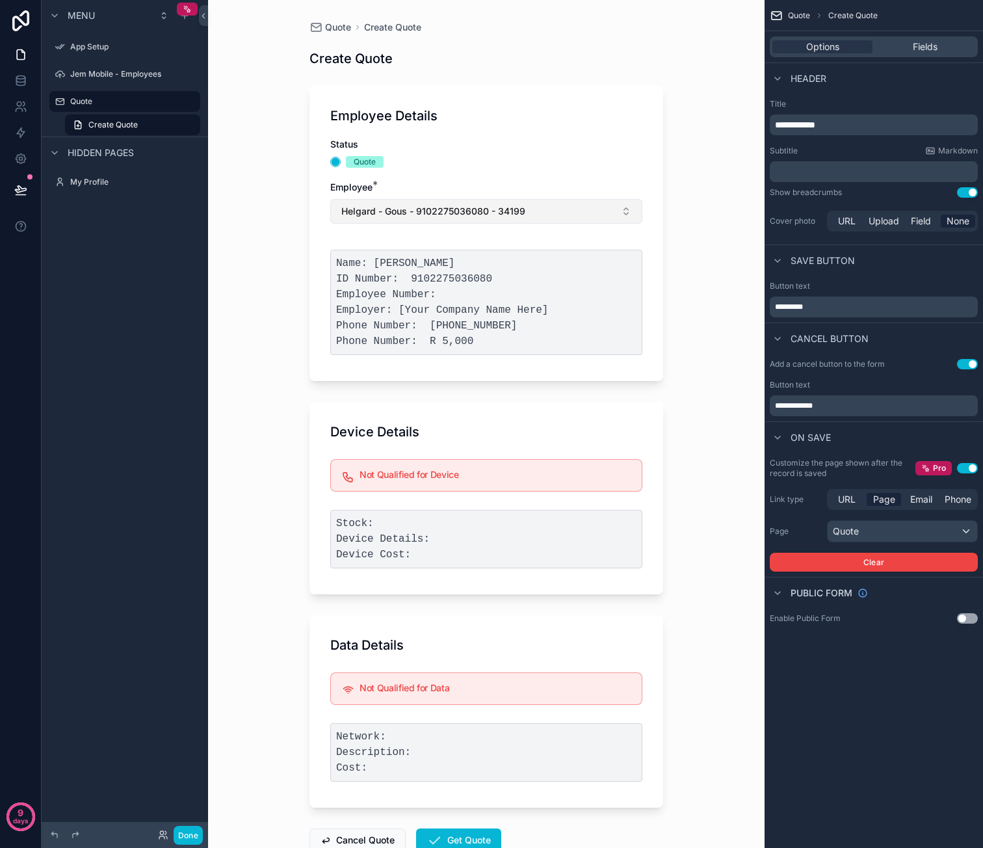
click at [573, 213] on button "Helgard - Gous - 9102275036080 - 34199" at bounding box center [486, 211] width 312 height 25
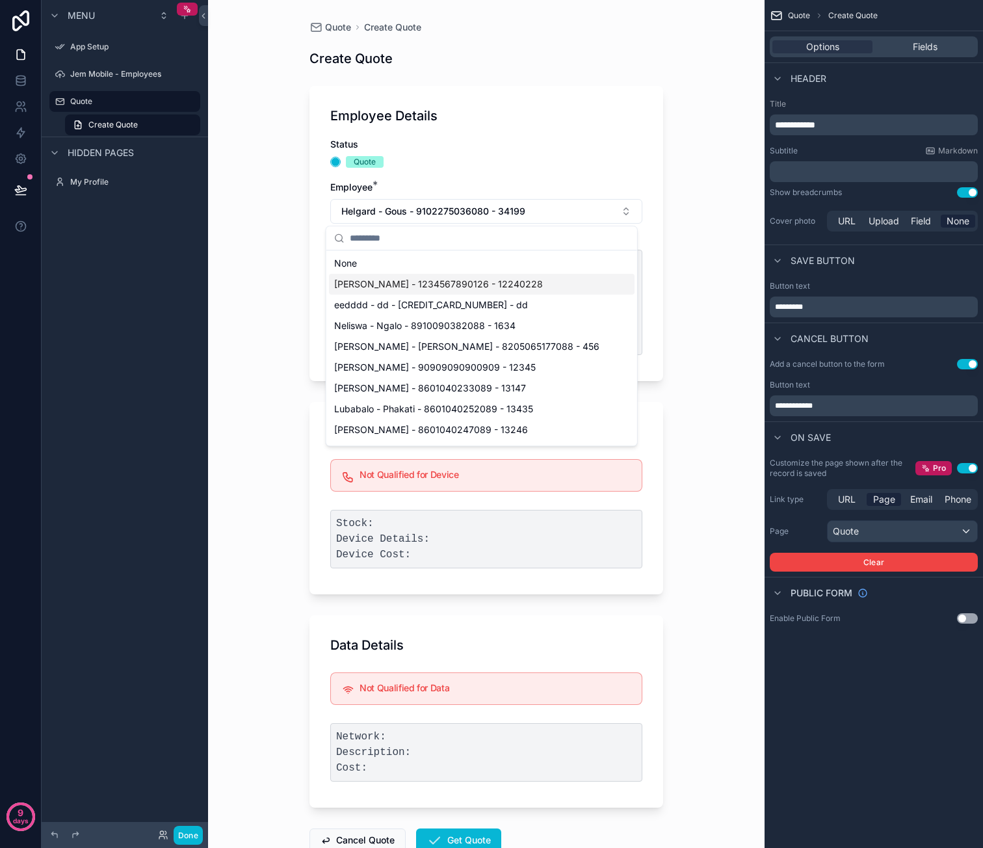
click at [485, 284] on span "Caro - van der Merwe - 1234567890126 - 12240228" at bounding box center [438, 284] width 209 height 13
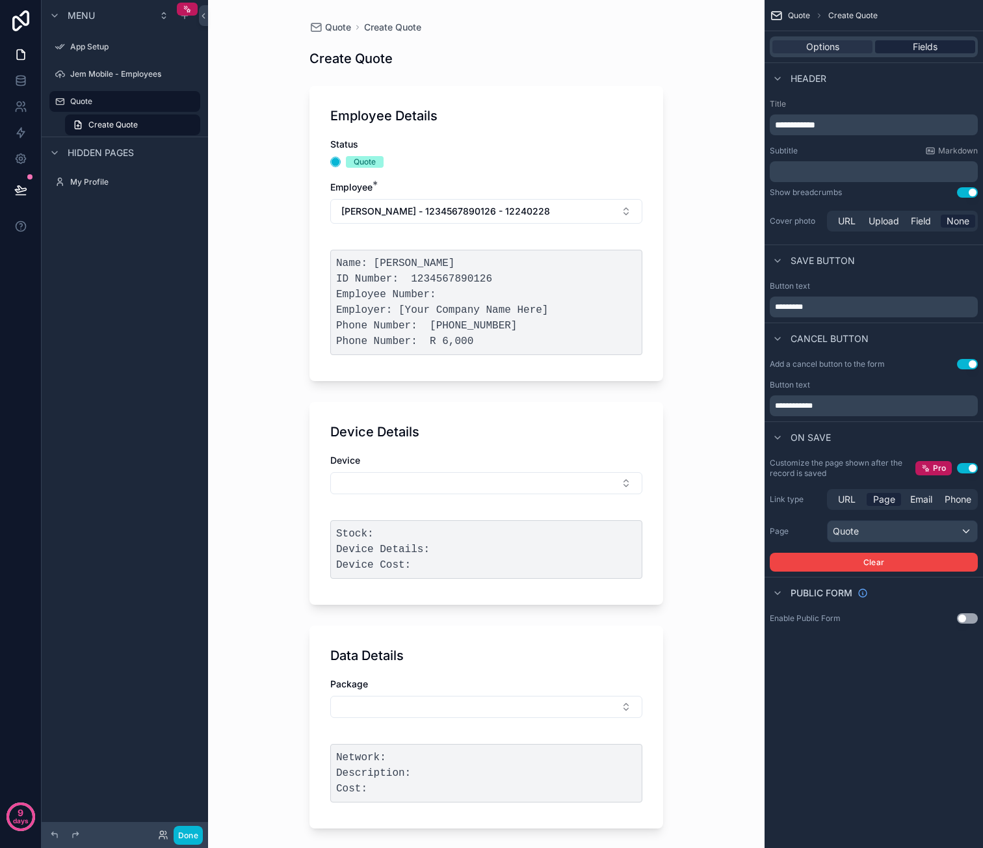
click at [918, 51] on span "Fields" at bounding box center [925, 46] width 25 height 13
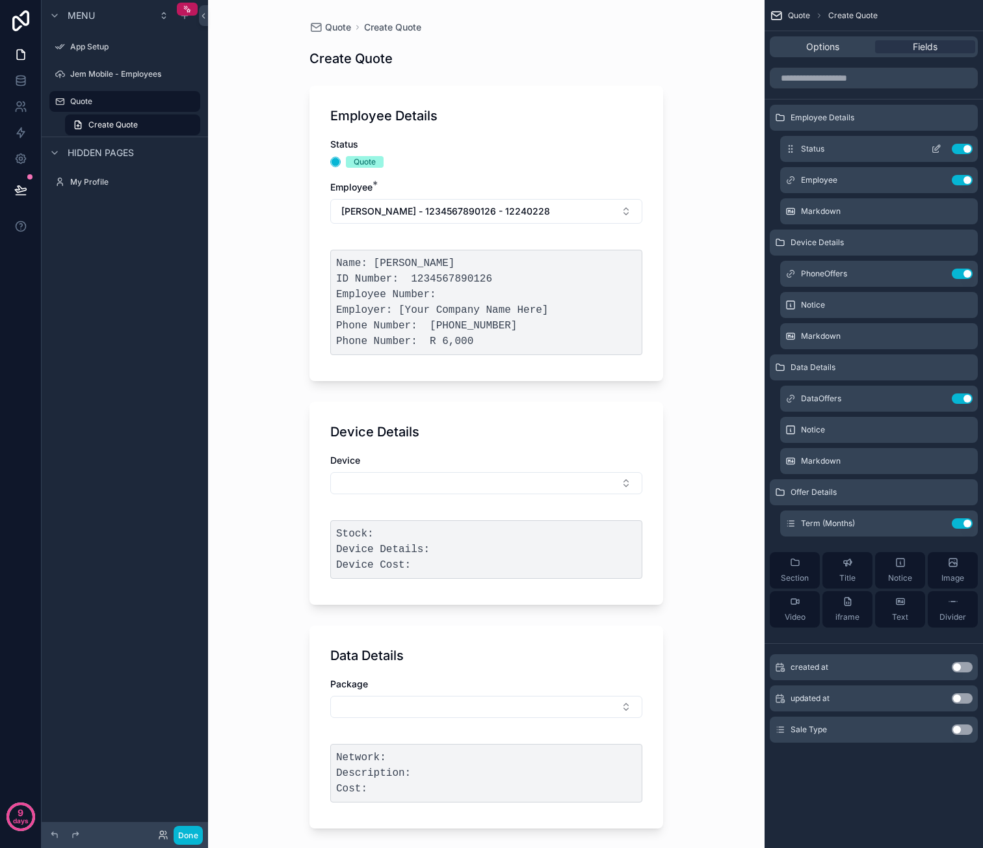
click at [934, 147] on icon "scrollable content" at bounding box center [936, 150] width 6 height 6
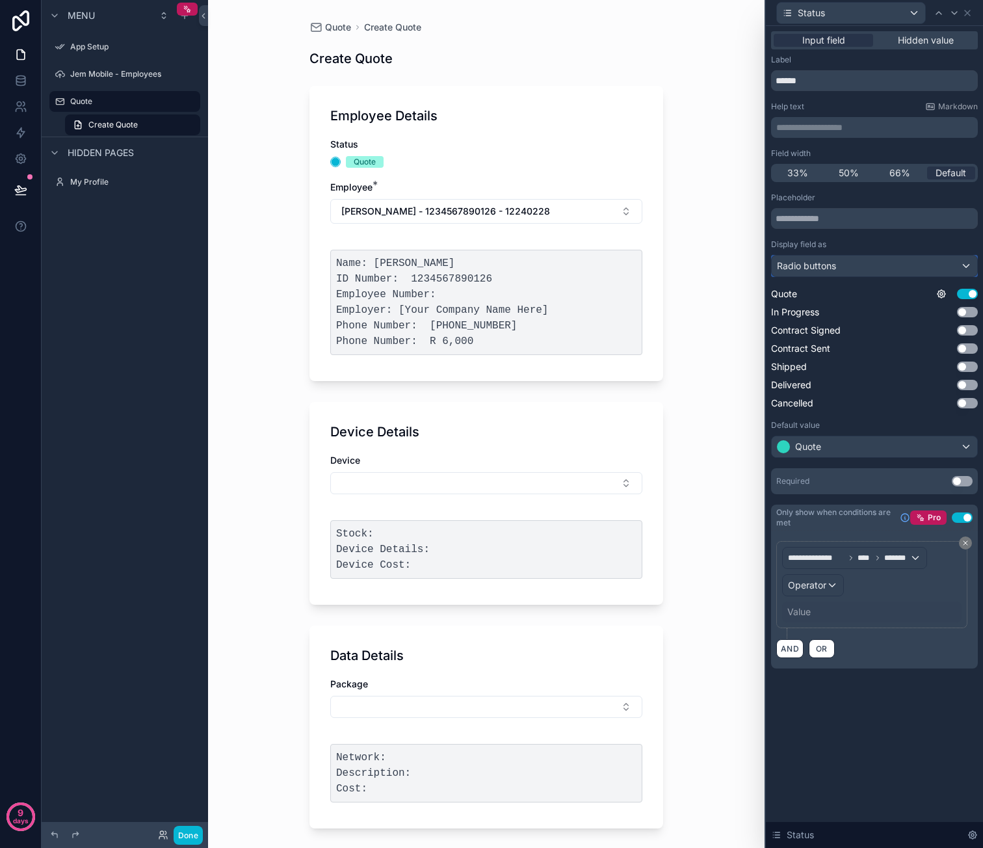
click at [911, 261] on div "Radio buttons" at bounding box center [874, 265] width 205 height 21
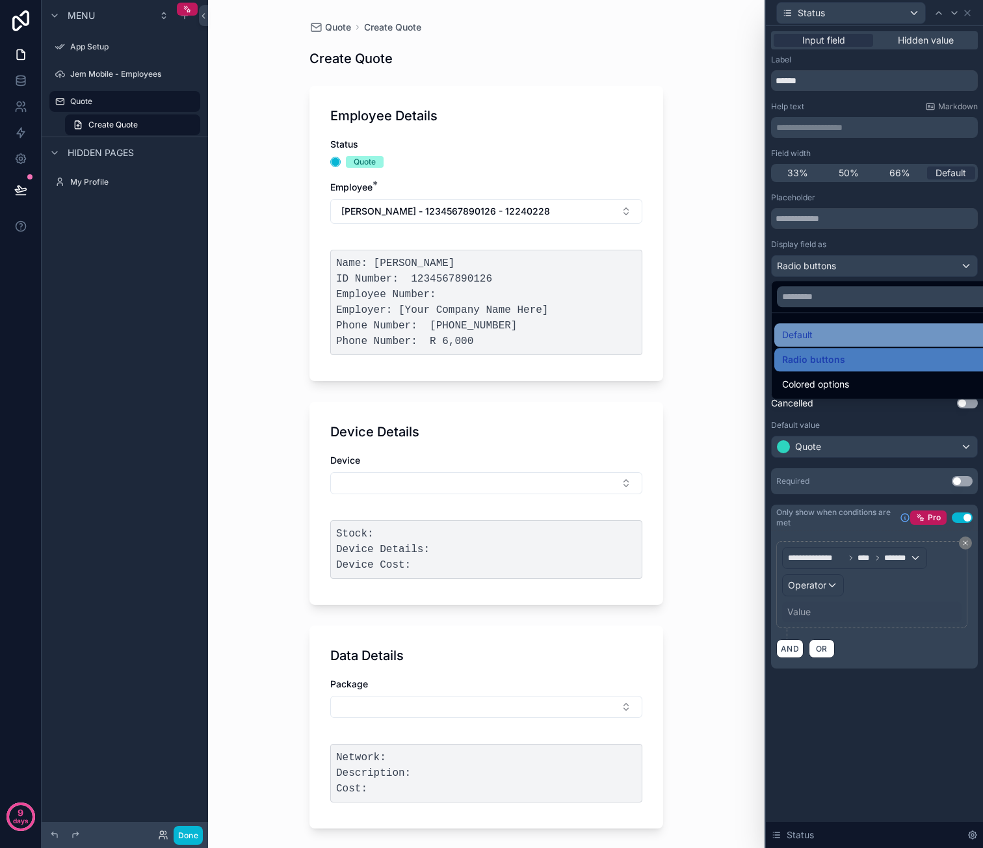
click at [857, 332] on div "Default" at bounding box center [889, 335] width 215 height 16
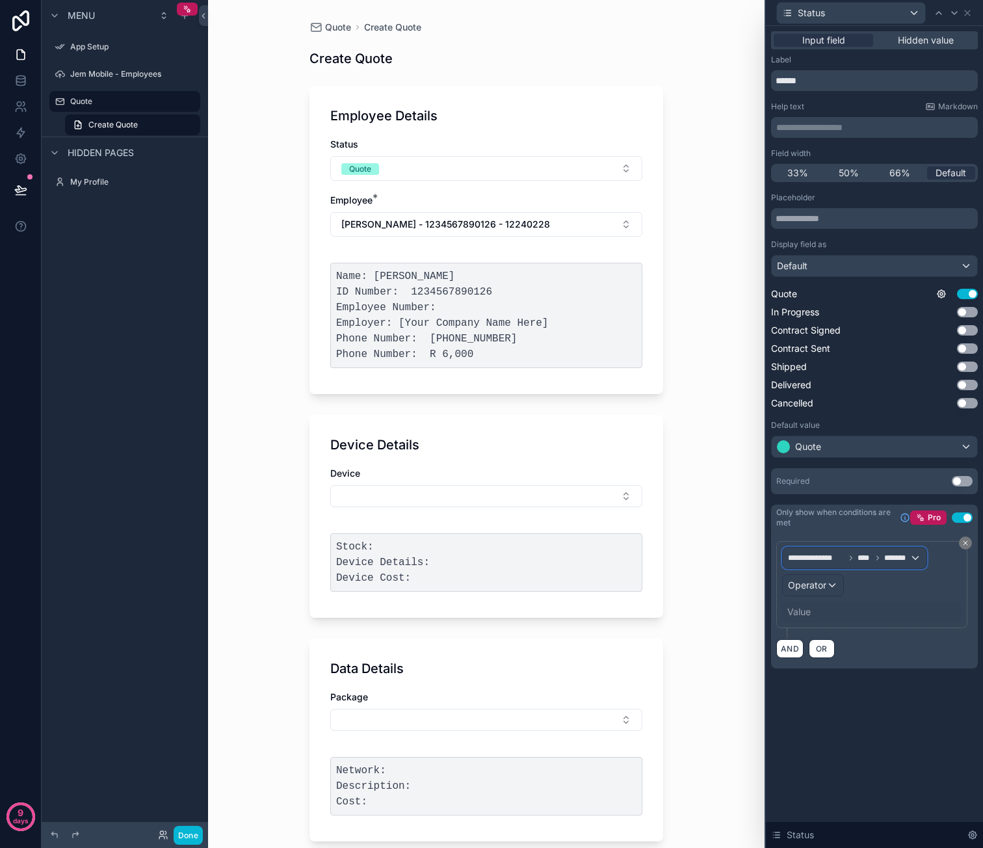
click at [863, 557] on span "****" at bounding box center [864, 558] width 14 height 10
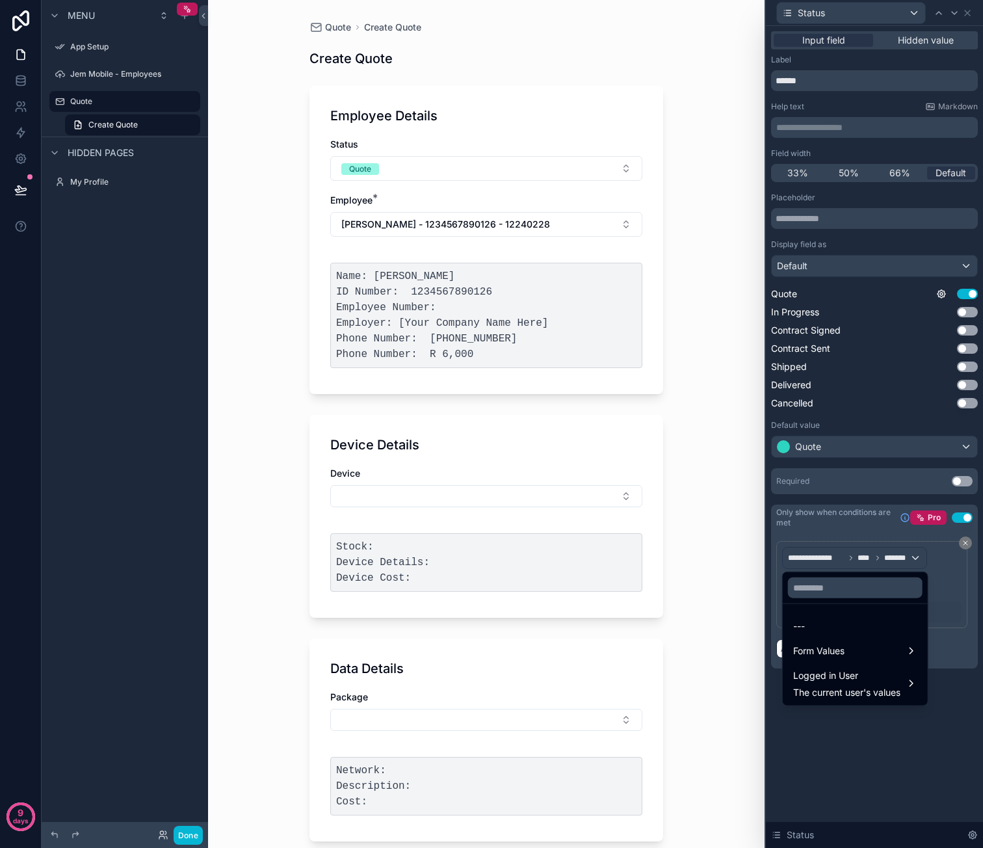
click at [944, 591] on div at bounding box center [874, 424] width 217 height 848
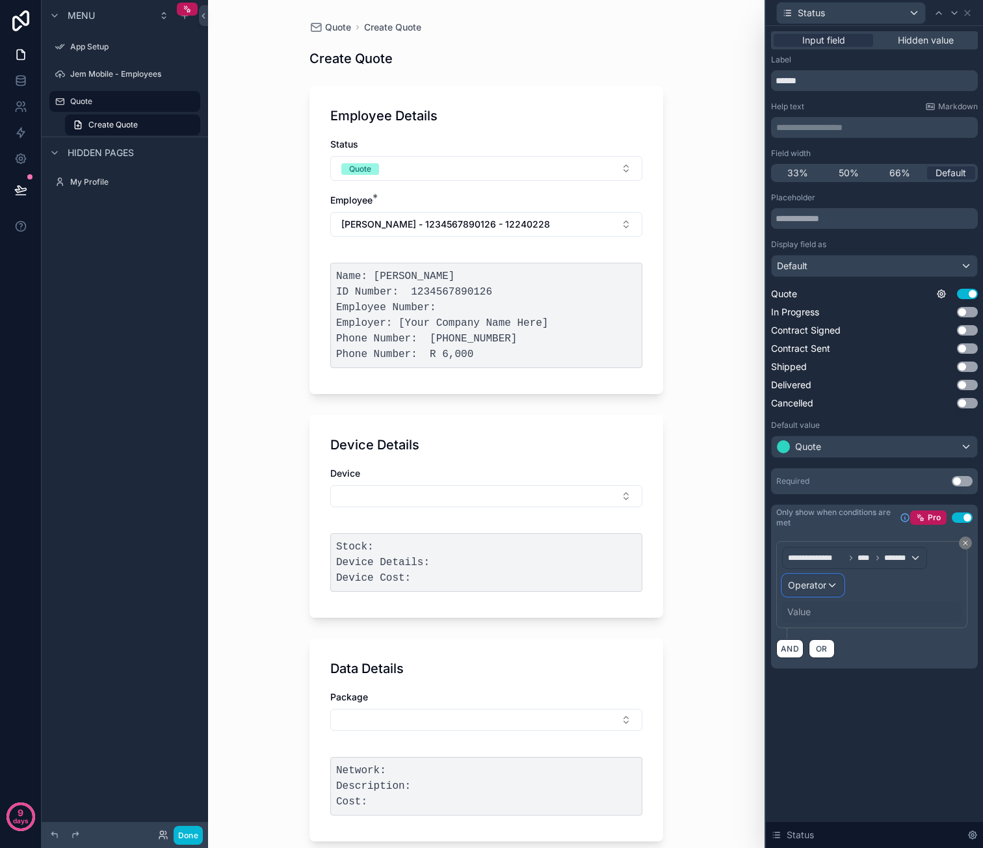
click at [826, 581] on div "Operator" at bounding box center [813, 585] width 60 height 21
click at [806, 670] on span "Is false" at bounding box center [808, 678] width 30 height 16
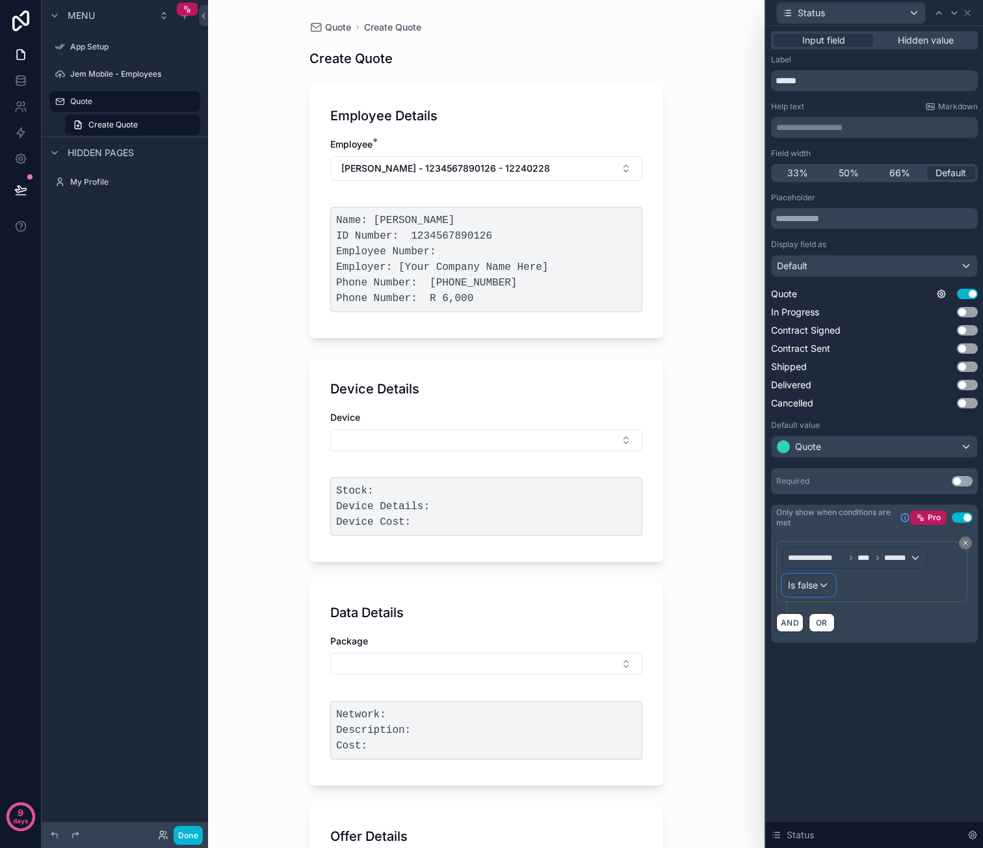
click at [820, 584] on div "Is false" at bounding box center [809, 585] width 52 height 21
click at [902, 574] on div at bounding box center [874, 424] width 217 height 848
click at [906, 553] on span "*******" at bounding box center [896, 558] width 25 height 10
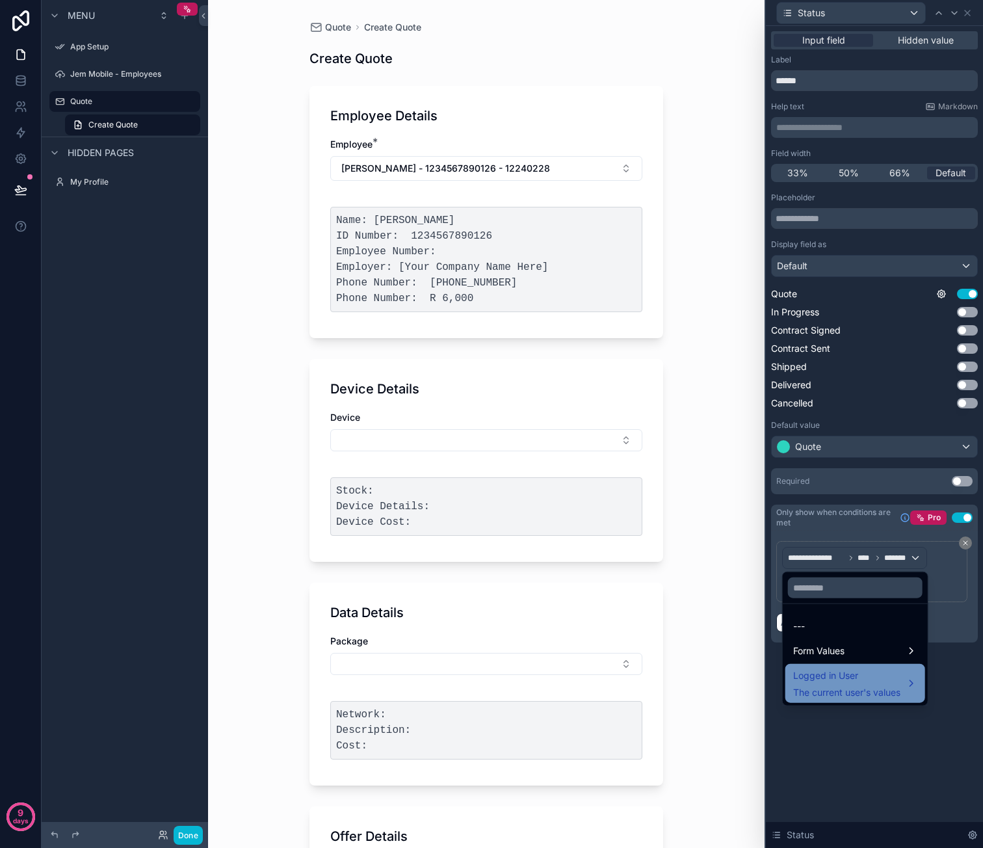
click at [876, 677] on span "Logged in User" at bounding box center [846, 676] width 107 height 16
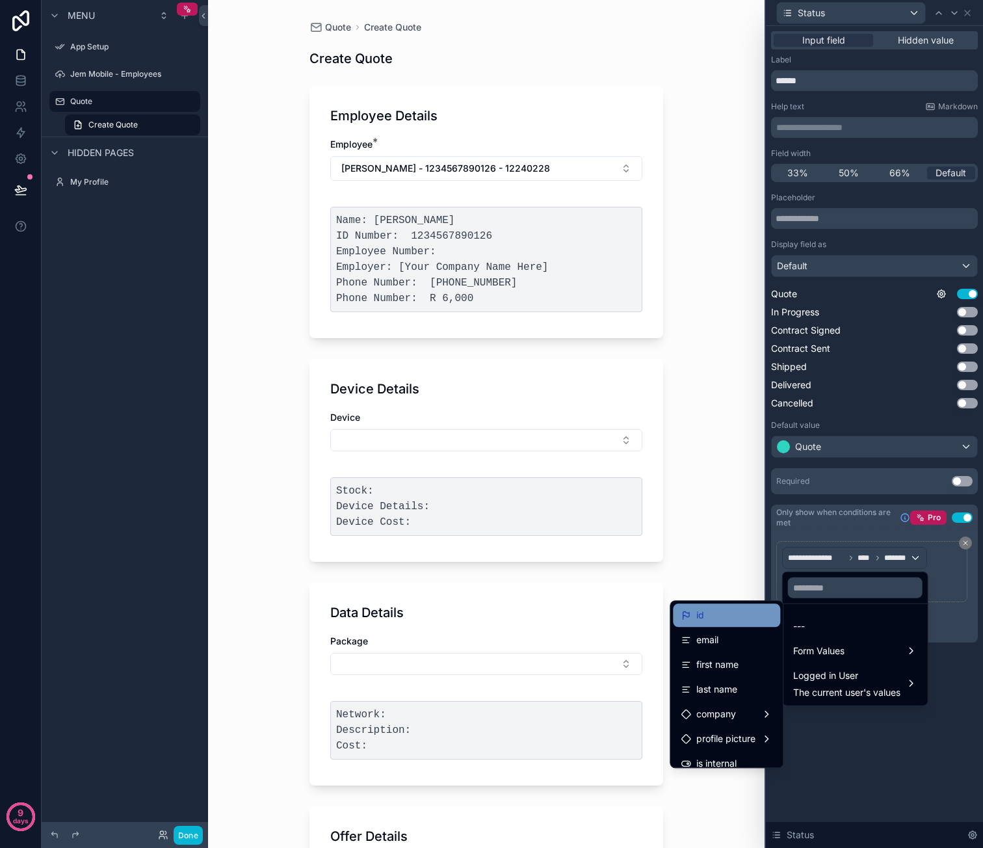
click at [730, 616] on div "id" at bounding box center [727, 615] width 92 height 16
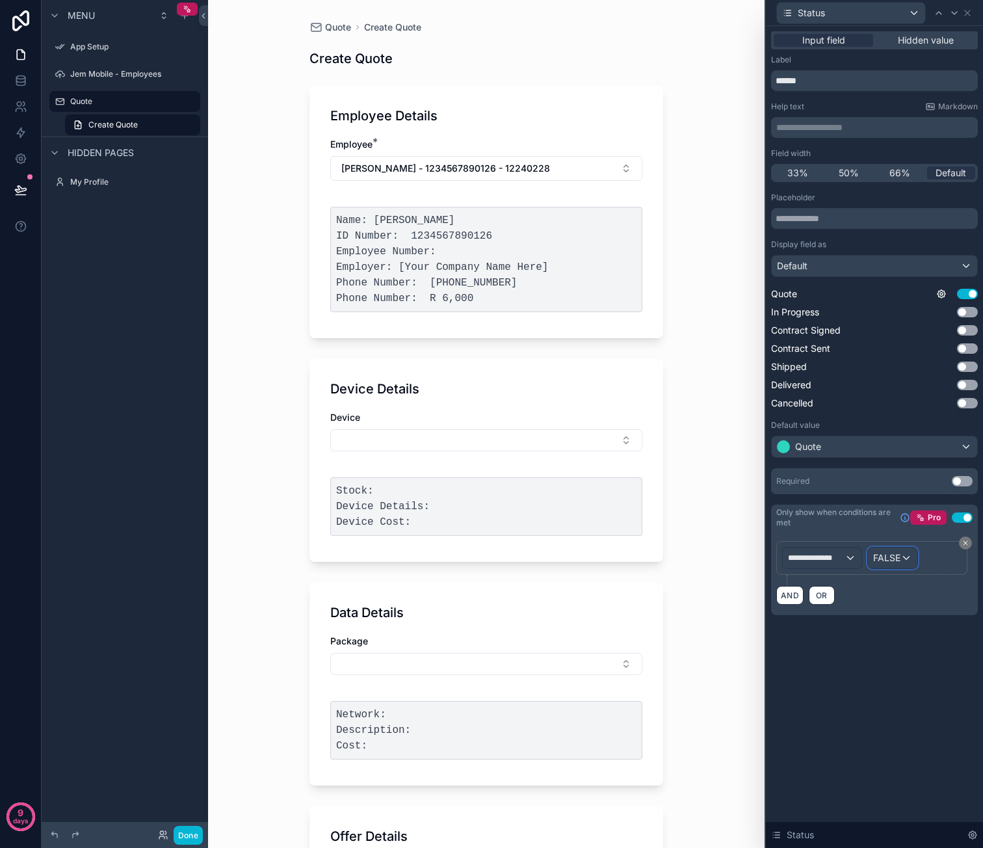
click at [893, 558] on span "FALSE" at bounding box center [886, 557] width 27 height 13
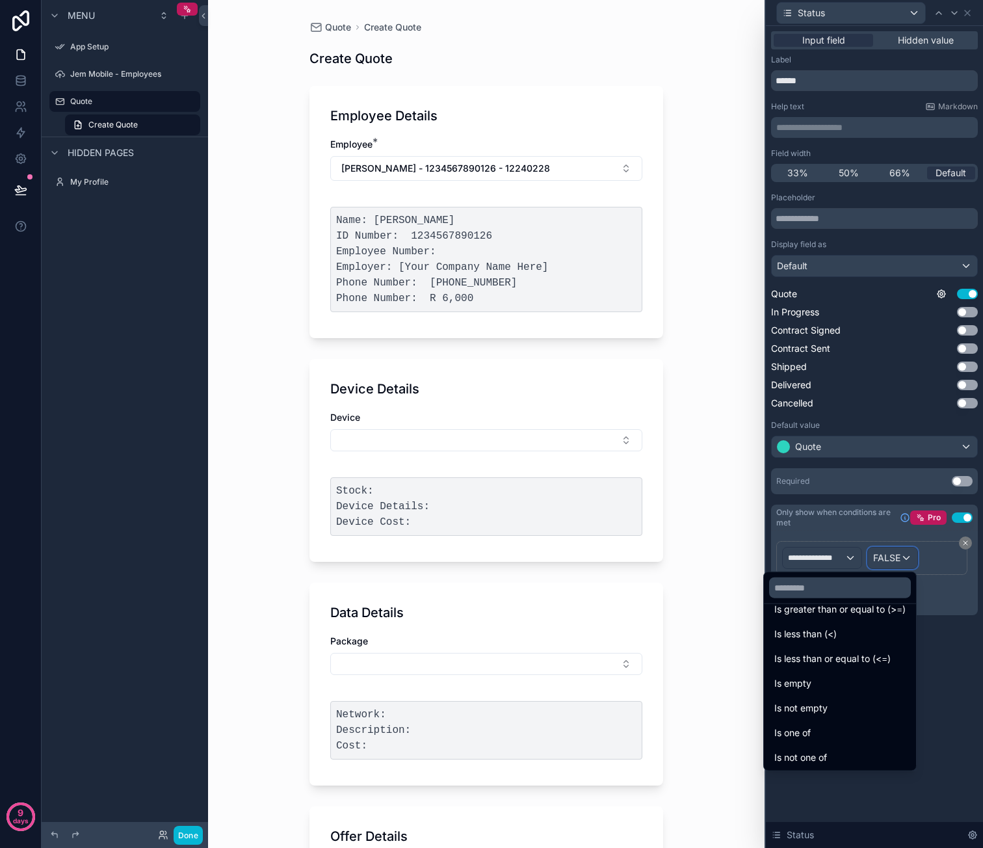
scroll to position [92, 0]
click at [947, 668] on div at bounding box center [874, 424] width 217 height 848
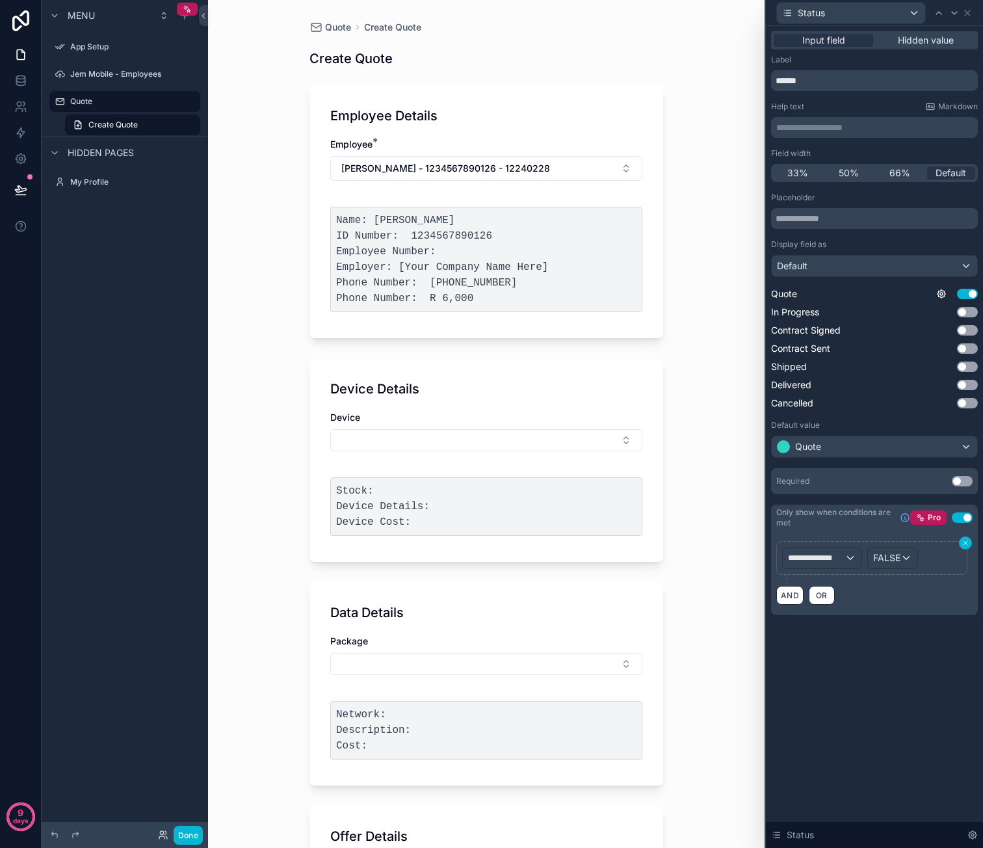
click at [966, 540] on icon at bounding box center [966, 543] width 8 height 8
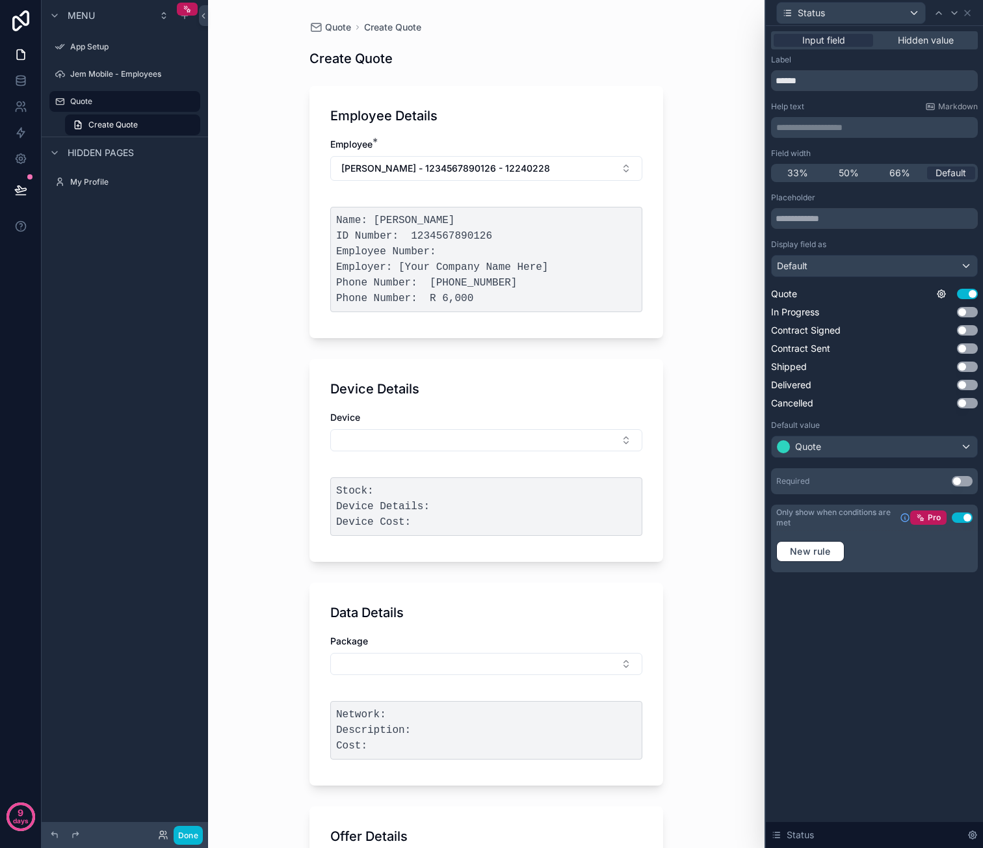
click at [909, 659] on div "**********" at bounding box center [874, 437] width 217 height 822
click at [966, 9] on icon at bounding box center [967, 13] width 10 height 10
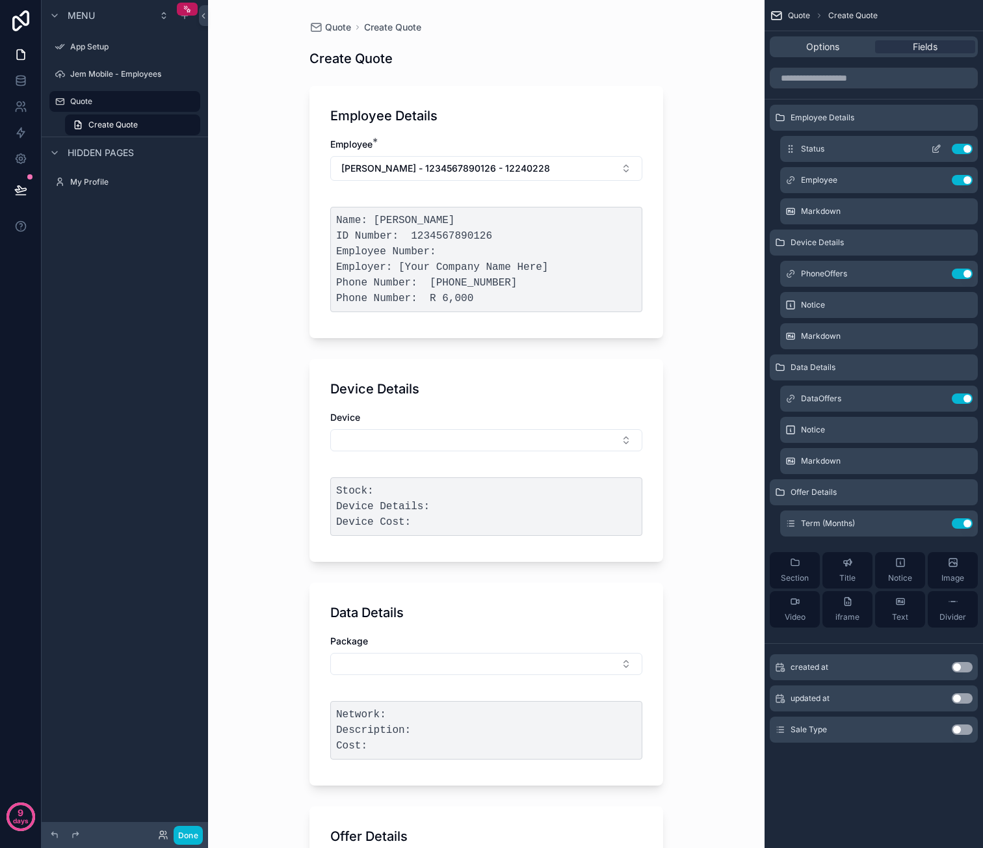
click at [934, 148] on icon "scrollable content" at bounding box center [936, 149] width 10 height 10
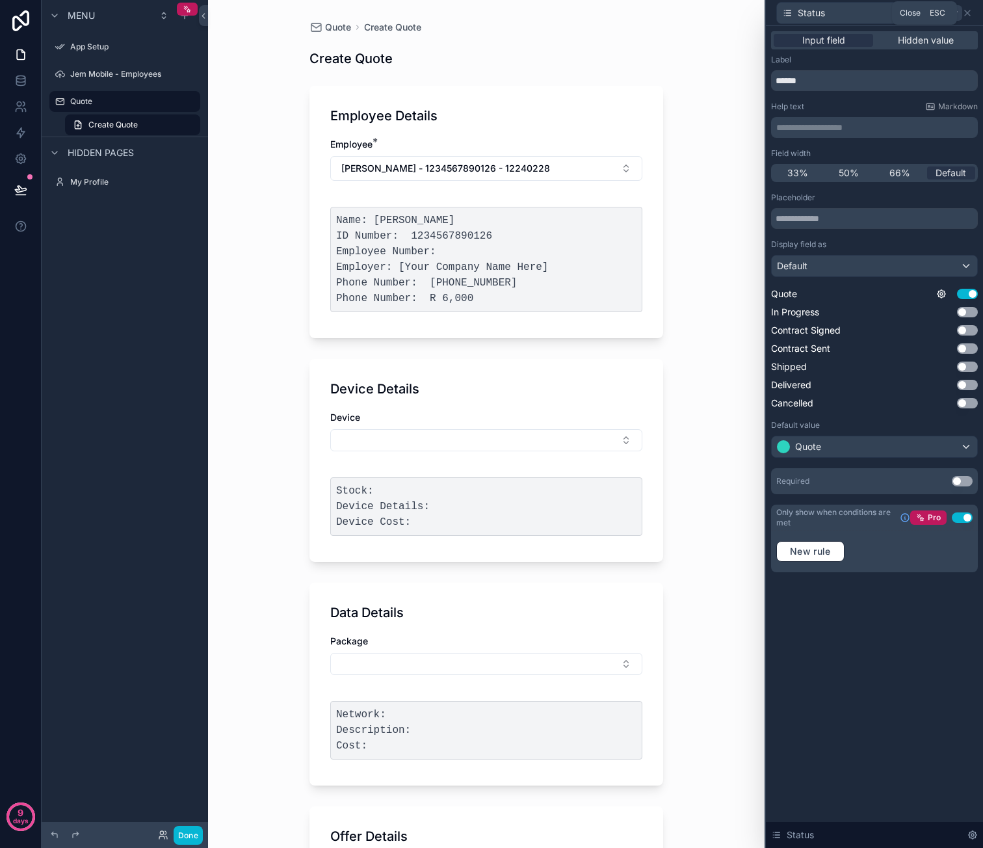
click at [971, 14] on icon at bounding box center [967, 13] width 10 height 10
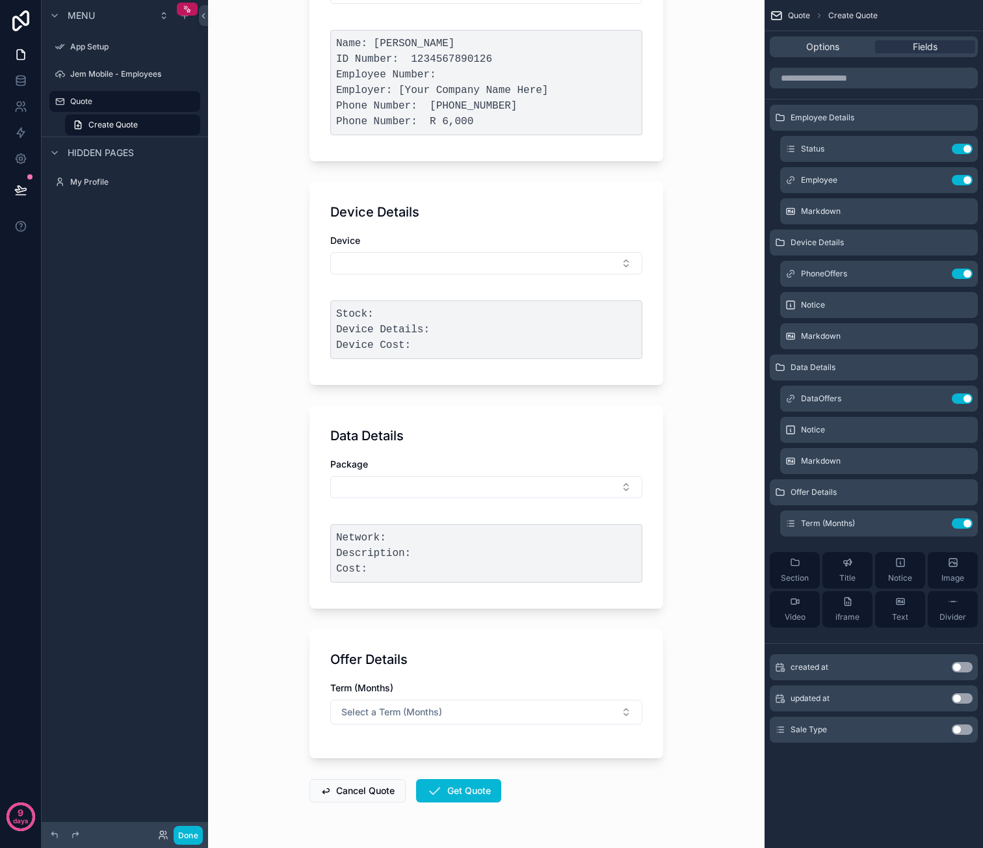
scroll to position [211, 0]
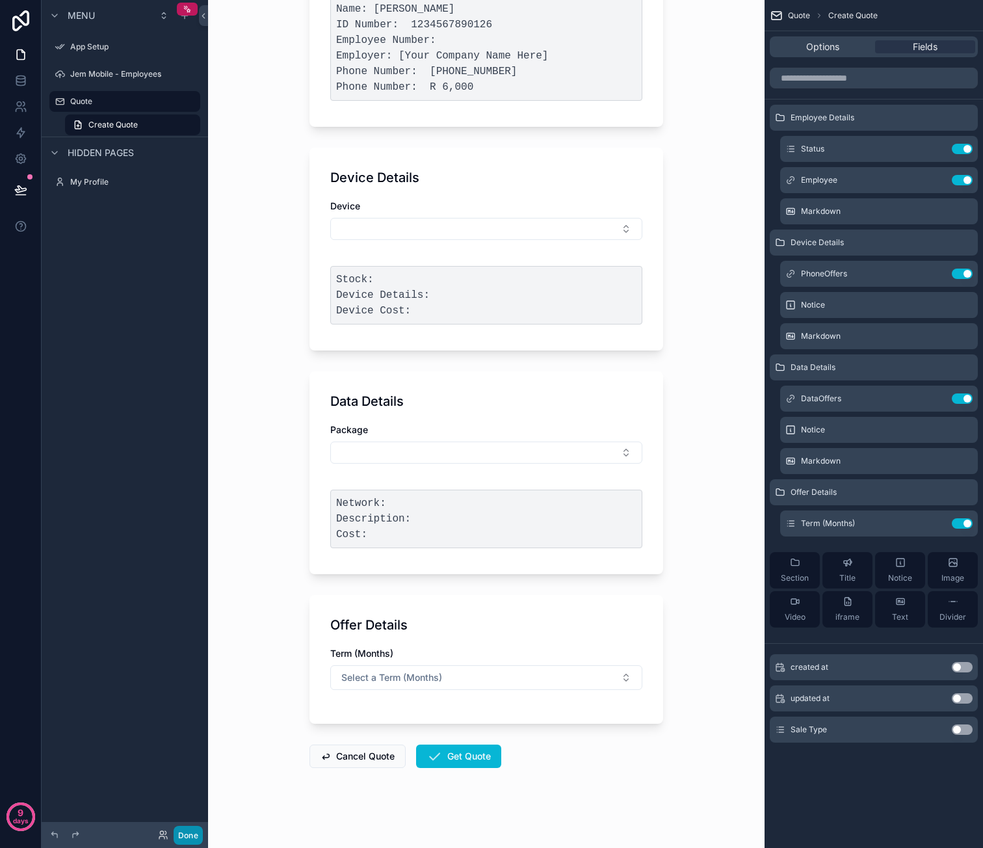
click at [191, 828] on button "Done" at bounding box center [188, 835] width 29 height 19
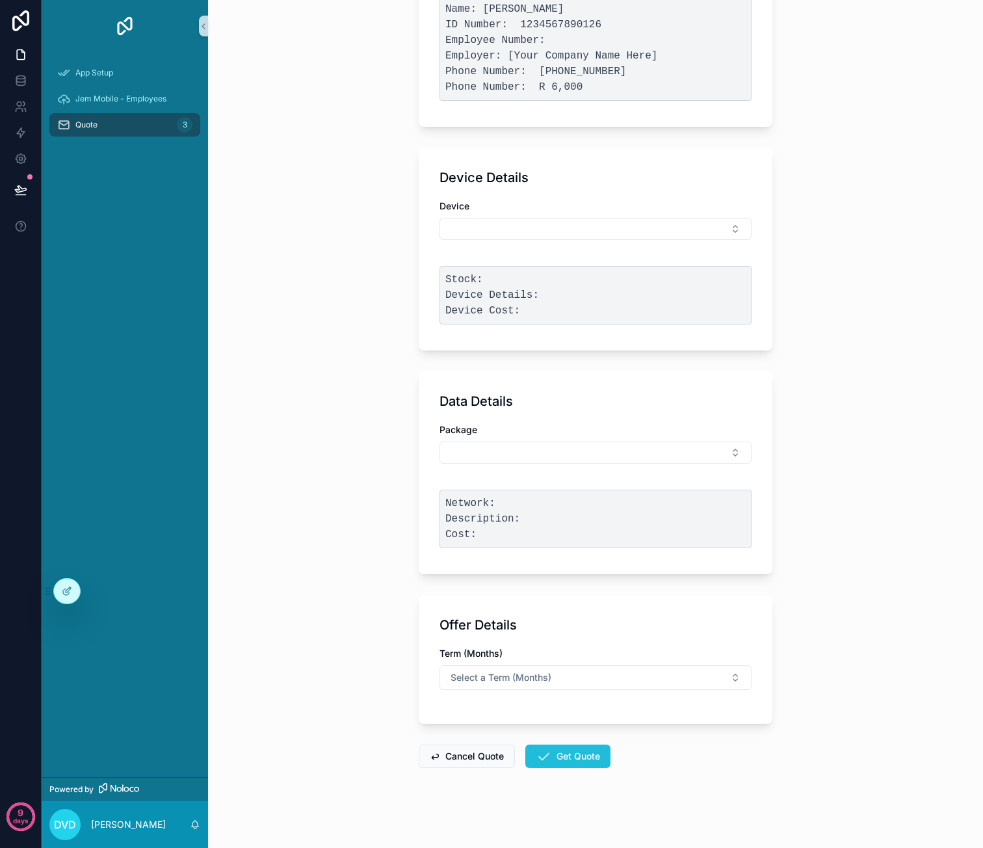
click at [547, 759] on button "Get Quote" at bounding box center [567, 755] width 85 height 23
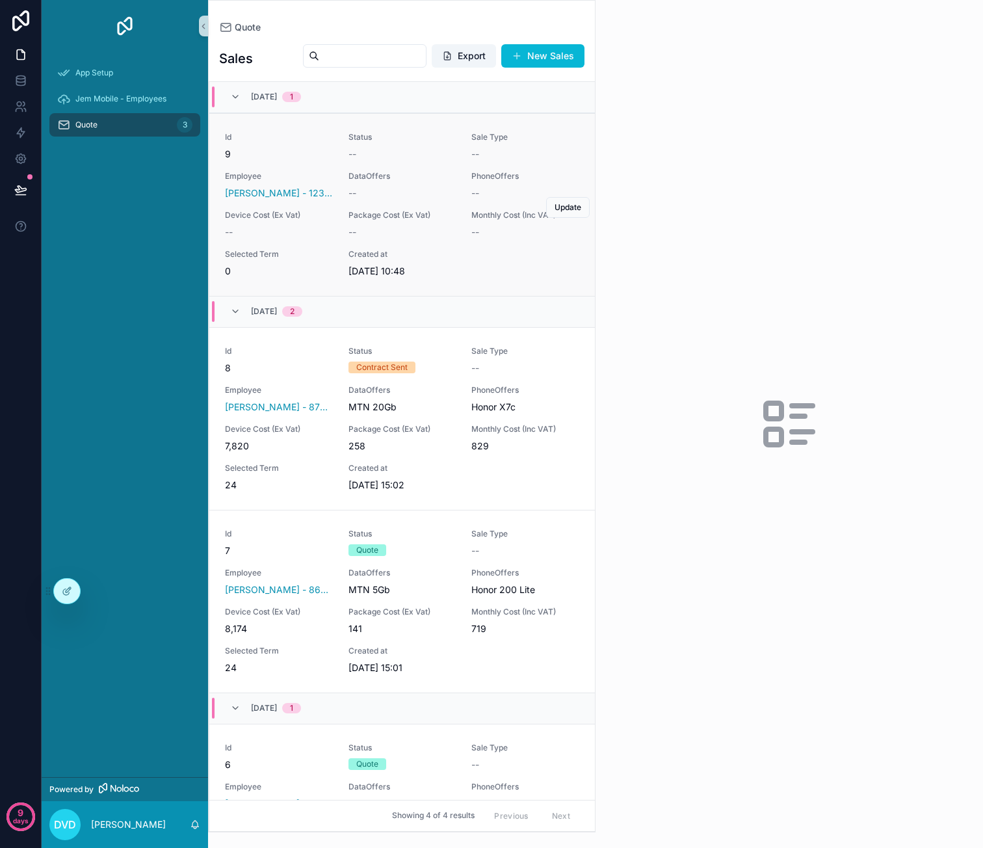
click at [336, 197] on div "Id 9 Status -- Sale Type -- Employee Caro - van der Merwe - 1234567890126 - 122…" at bounding box center [402, 205] width 354 height 146
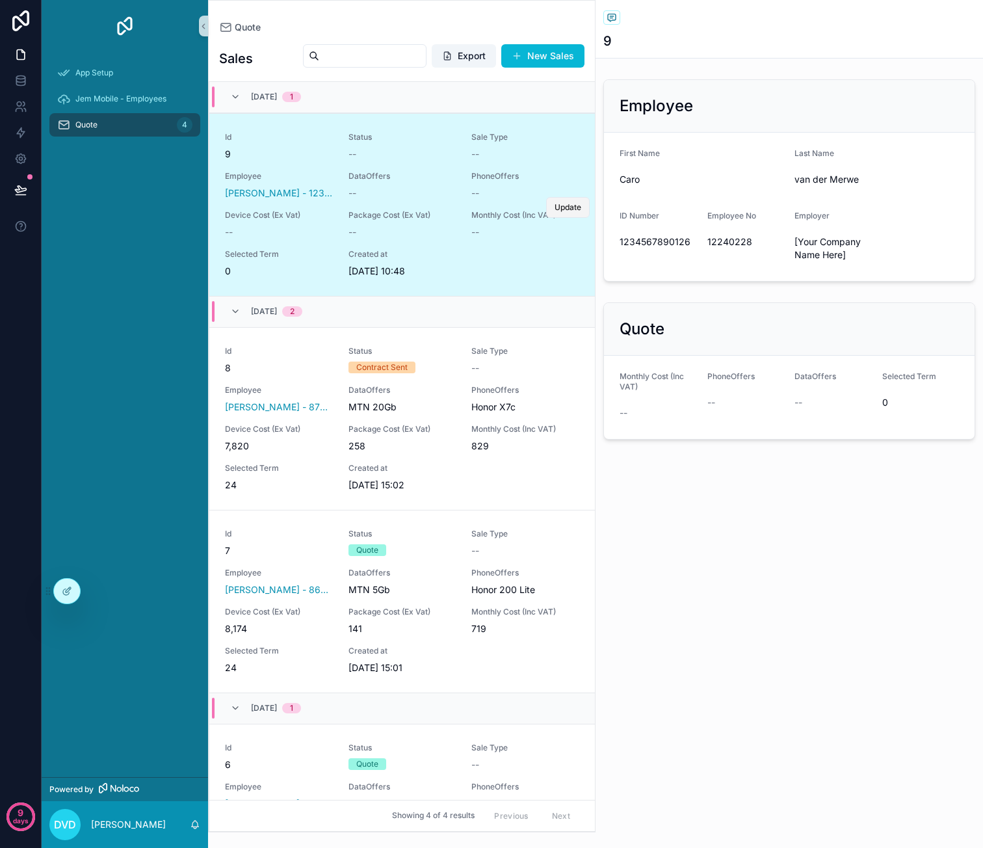
click at [555, 206] on span "Update" at bounding box center [568, 207] width 27 height 10
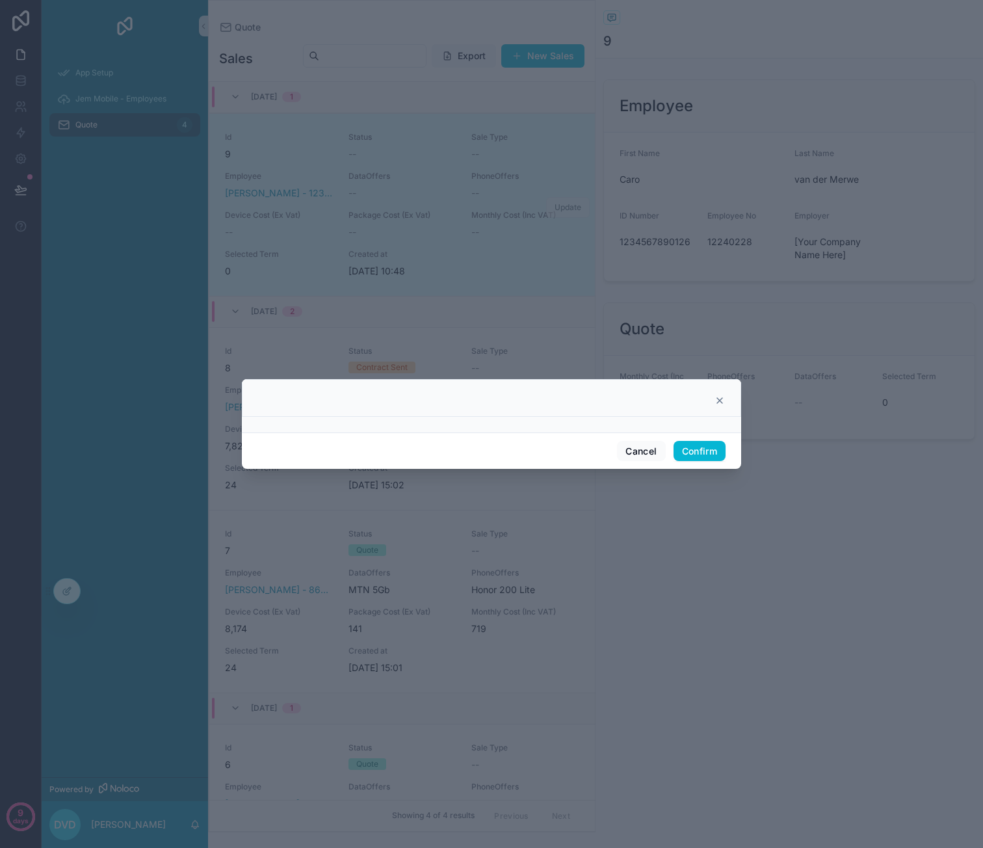
click at [723, 399] on icon at bounding box center [719, 400] width 10 height 10
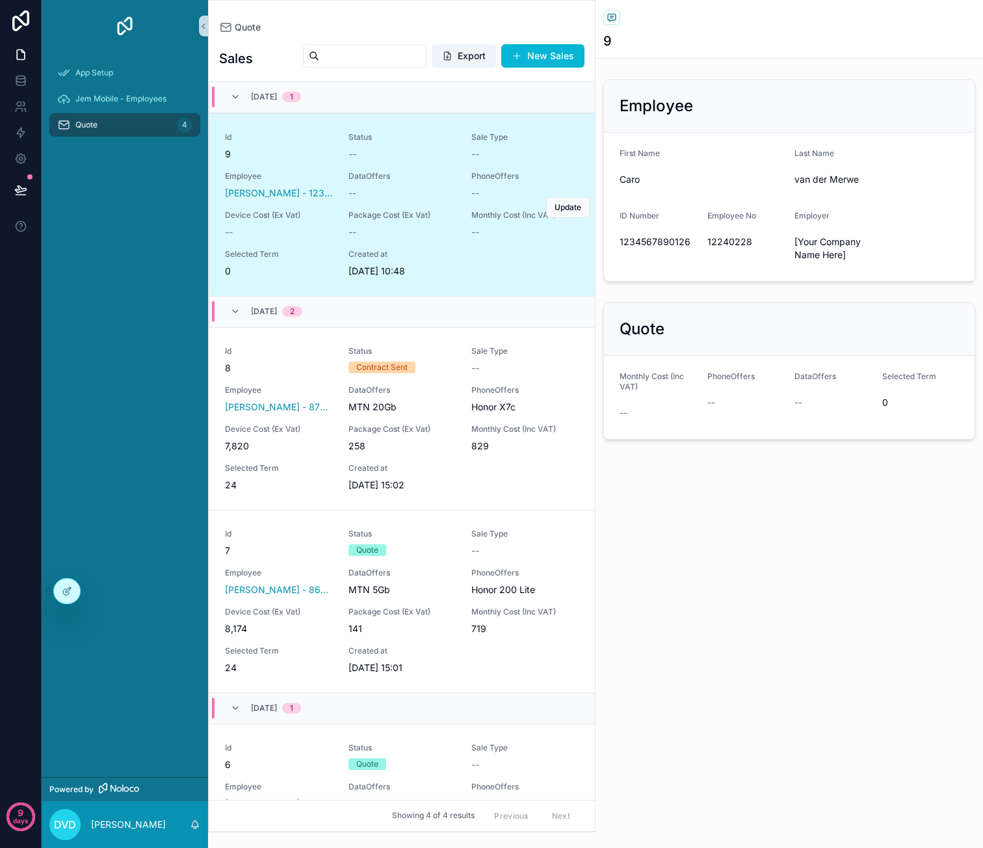
click at [462, 237] on div "Id 9 Status -- Sale Type -- Employee Caro - van der Merwe - 1234567890126 - 122…" at bounding box center [402, 205] width 354 height 146
click at [131, 127] on div "Quote 4" at bounding box center [124, 124] width 135 height 21
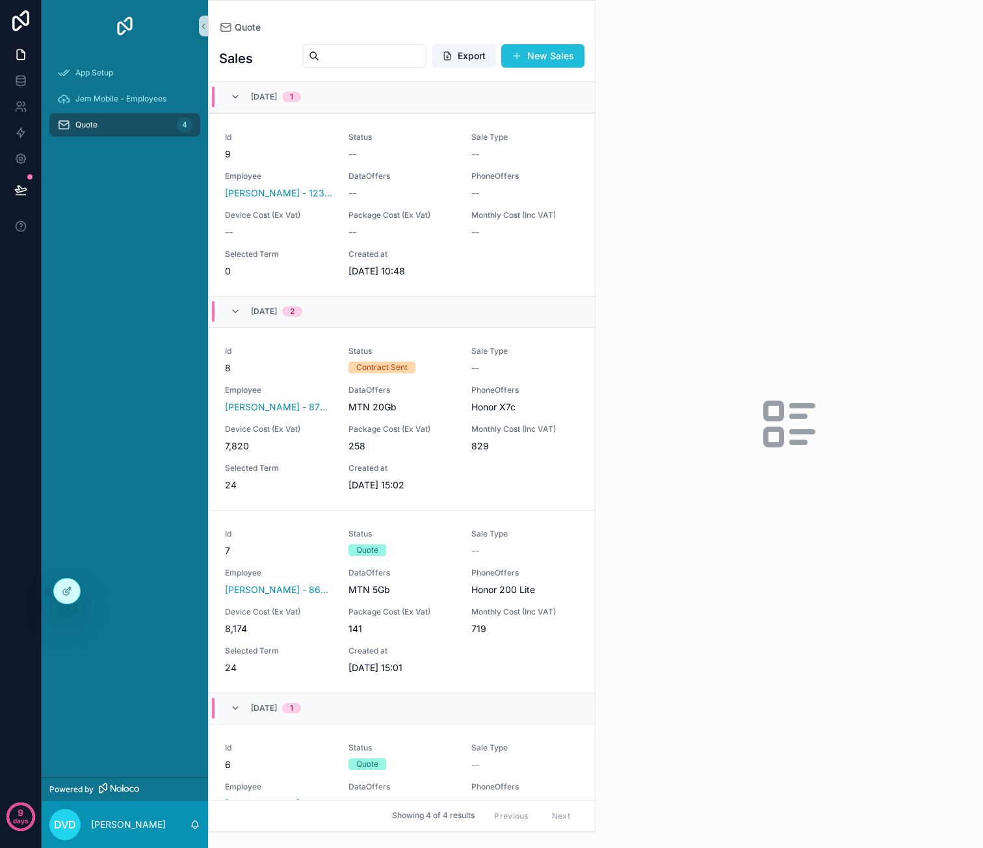
click at [536, 57] on button "New Sales" at bounding box center [542, 55] width 83 height 23
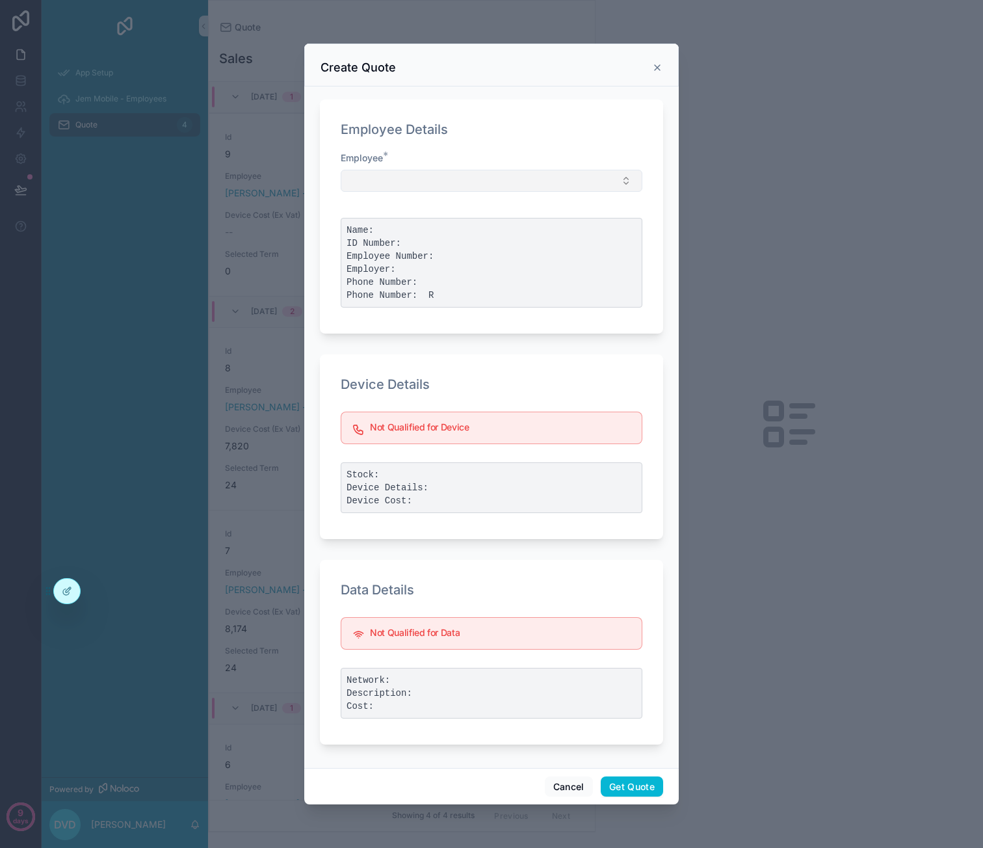
click at [456, 188] on button "Select Button" at bounding box center [492, 181] width 302 height 22
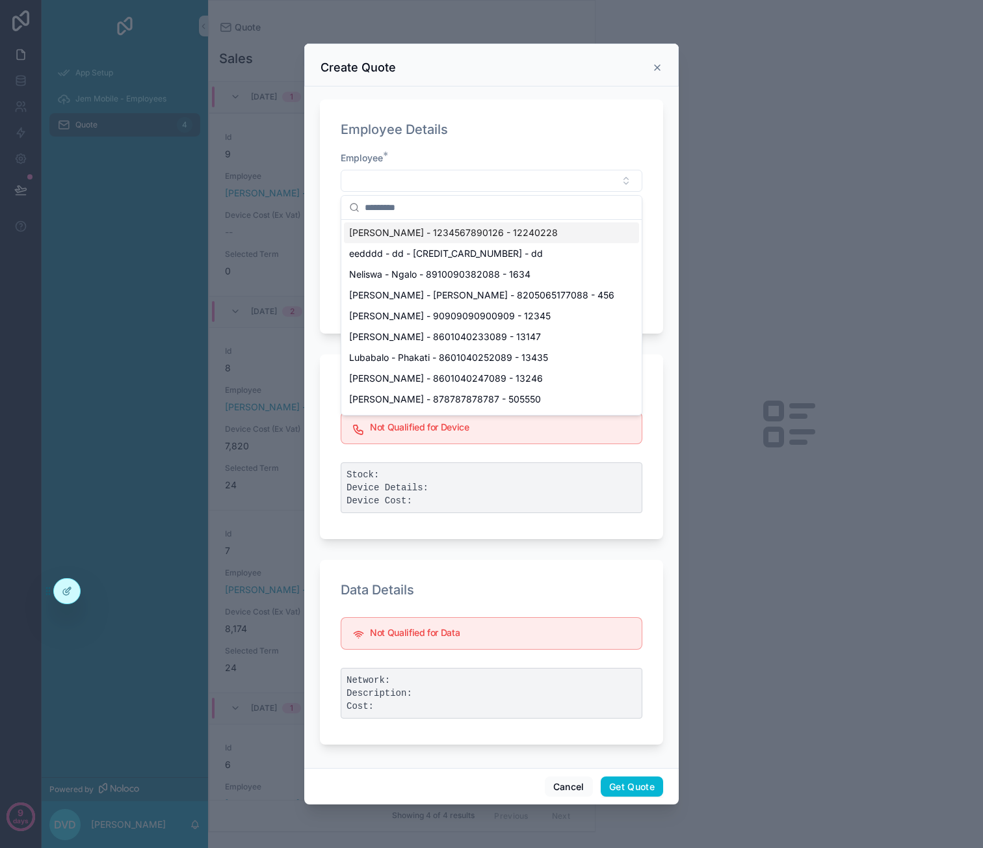
click at [459, 229] on span "Caro - van der Merwe - 1234567890126 - 12240228" at bounding box center [453, 232] width 209 height 13
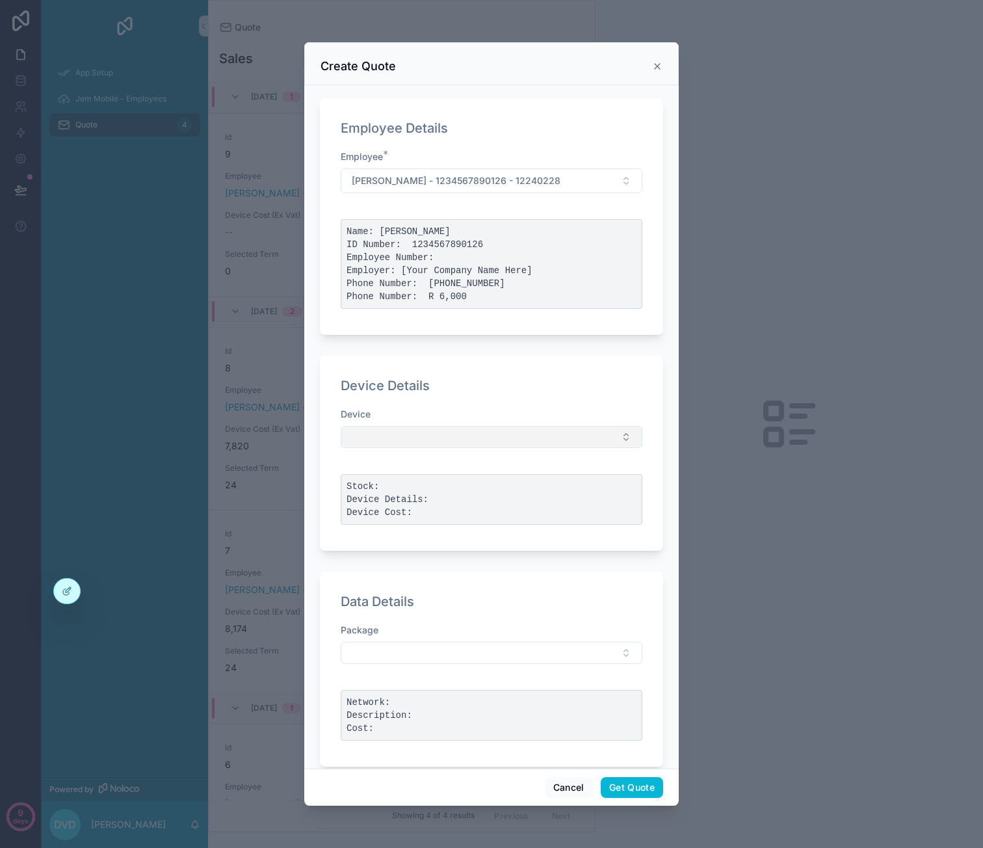
click at [470, 446] on button "Select Button" at bounding box center [492, 437] width 302 height 22
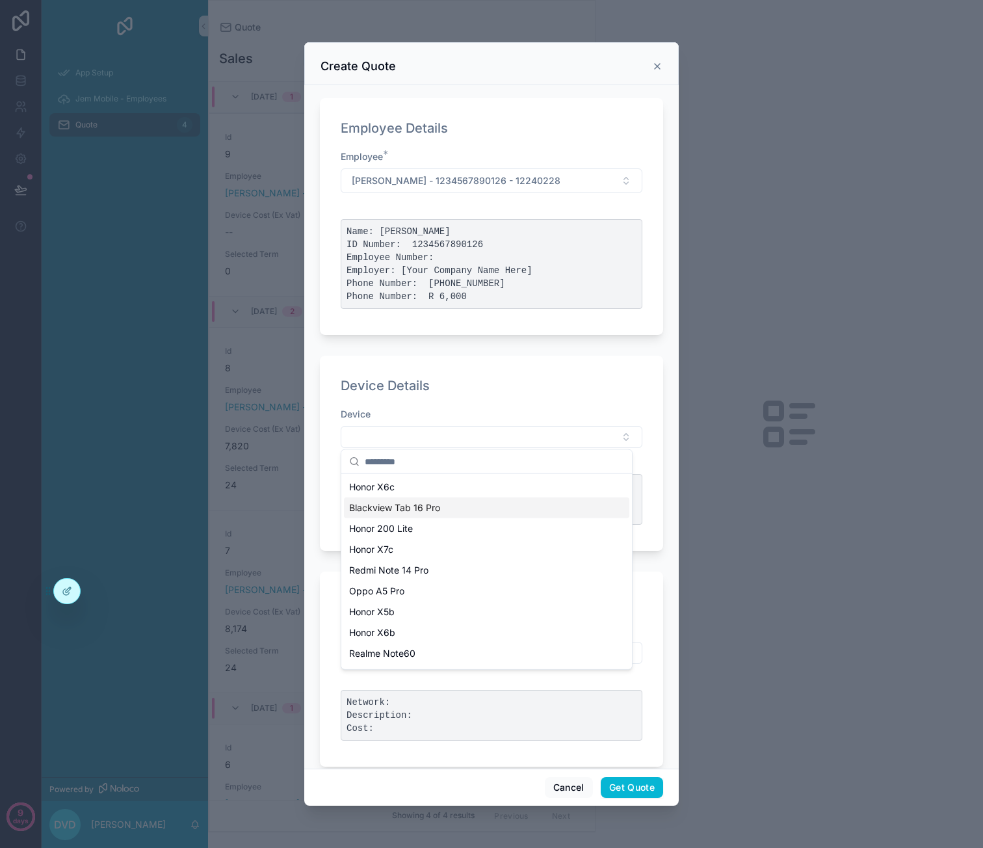
click at [450, 483] on div "Honor X6c" at bounding box center [486, 487] width 285 height 21
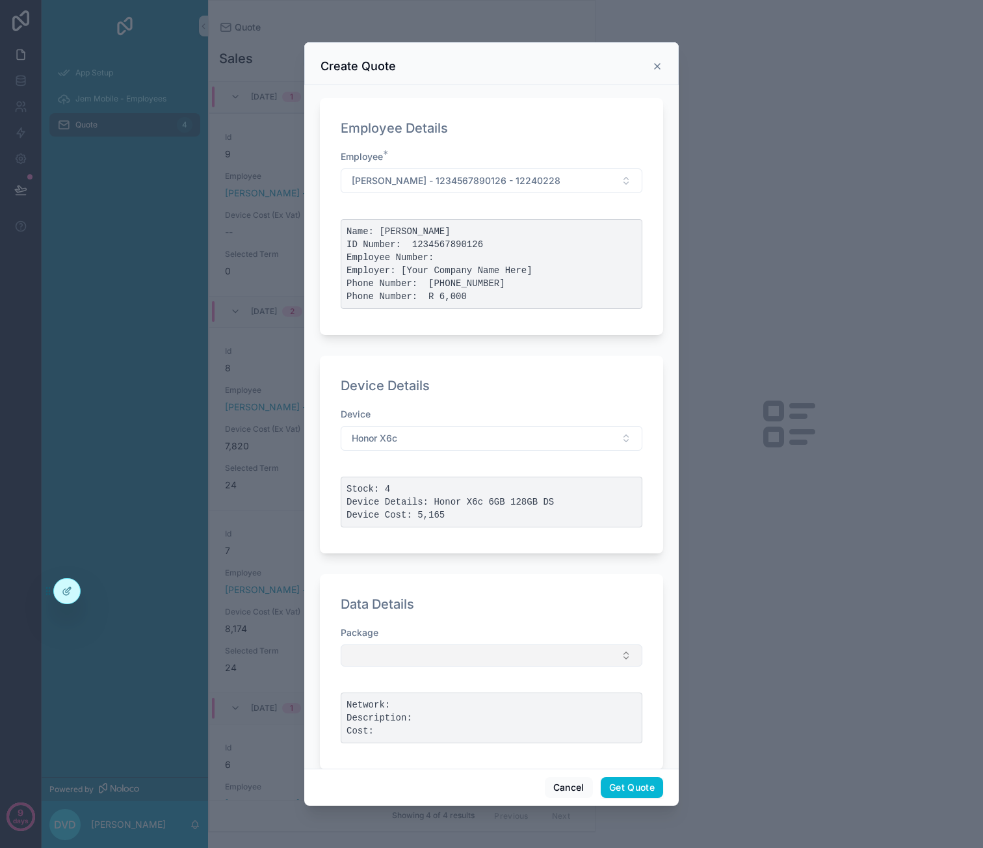
click at [488, 648] on button "Select Button" at bounding box center [492, 655] width 302 height 22
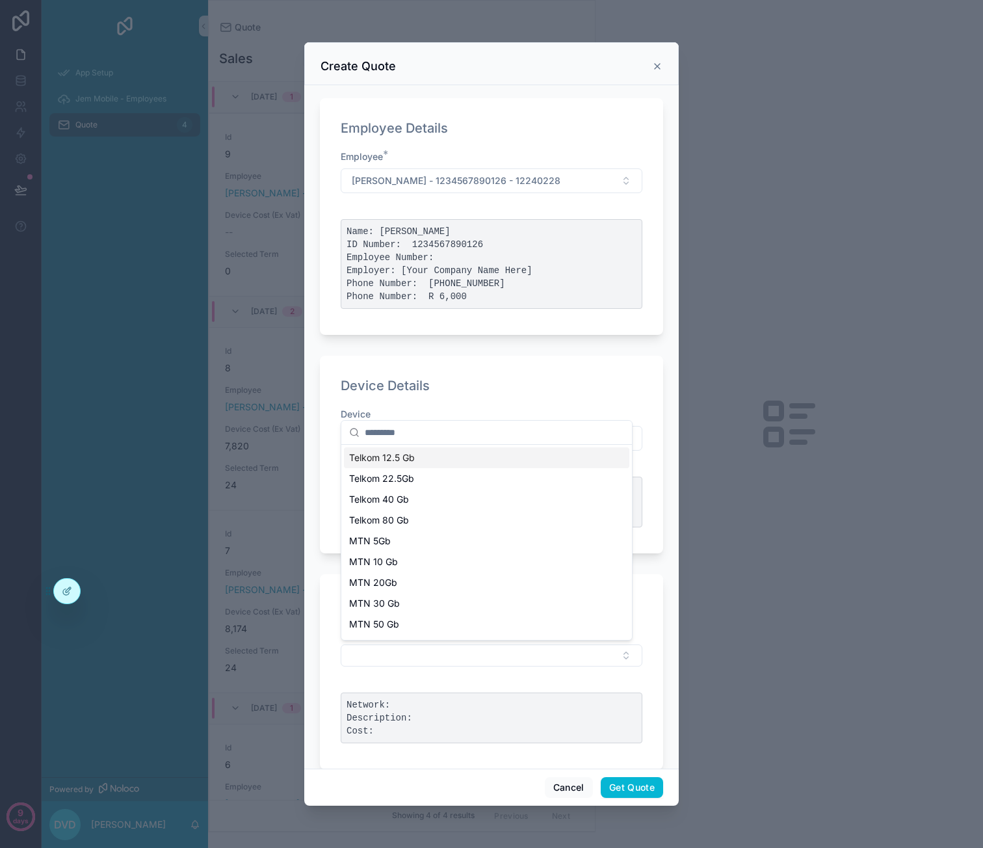
click at [468, 461] on div "Telkom 12.5 Gb" at bounding box center [486, 457] width 285 height 21
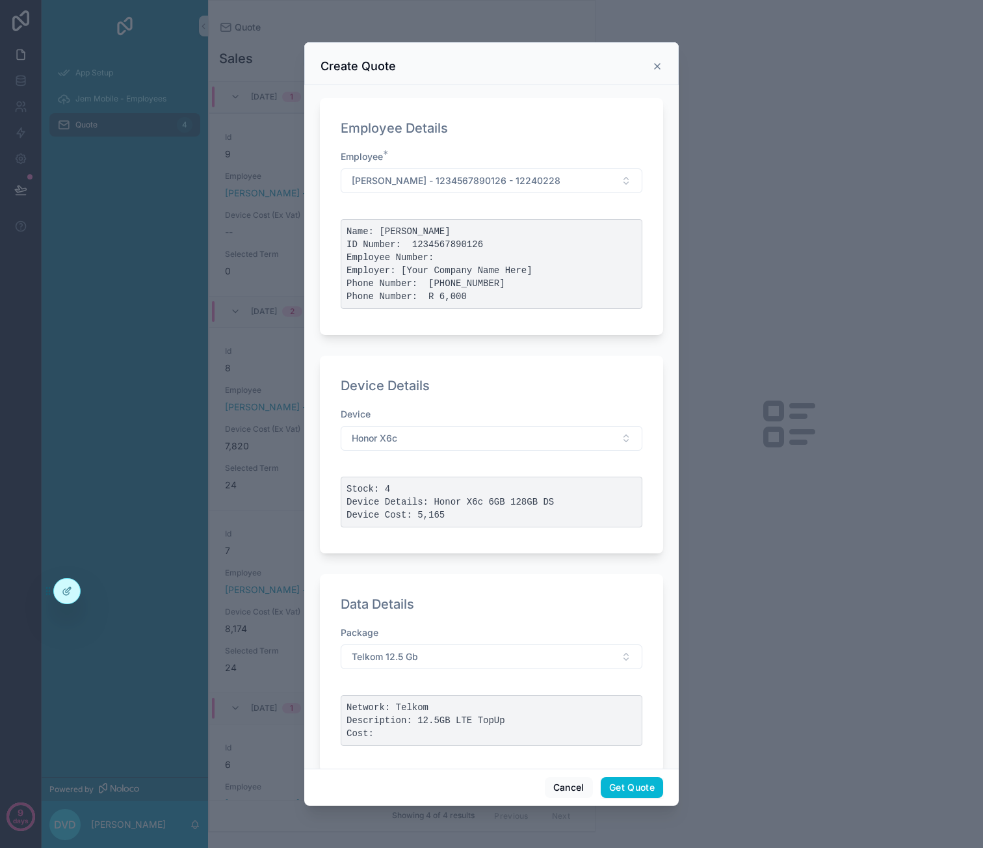
scroll to position [172, 0]
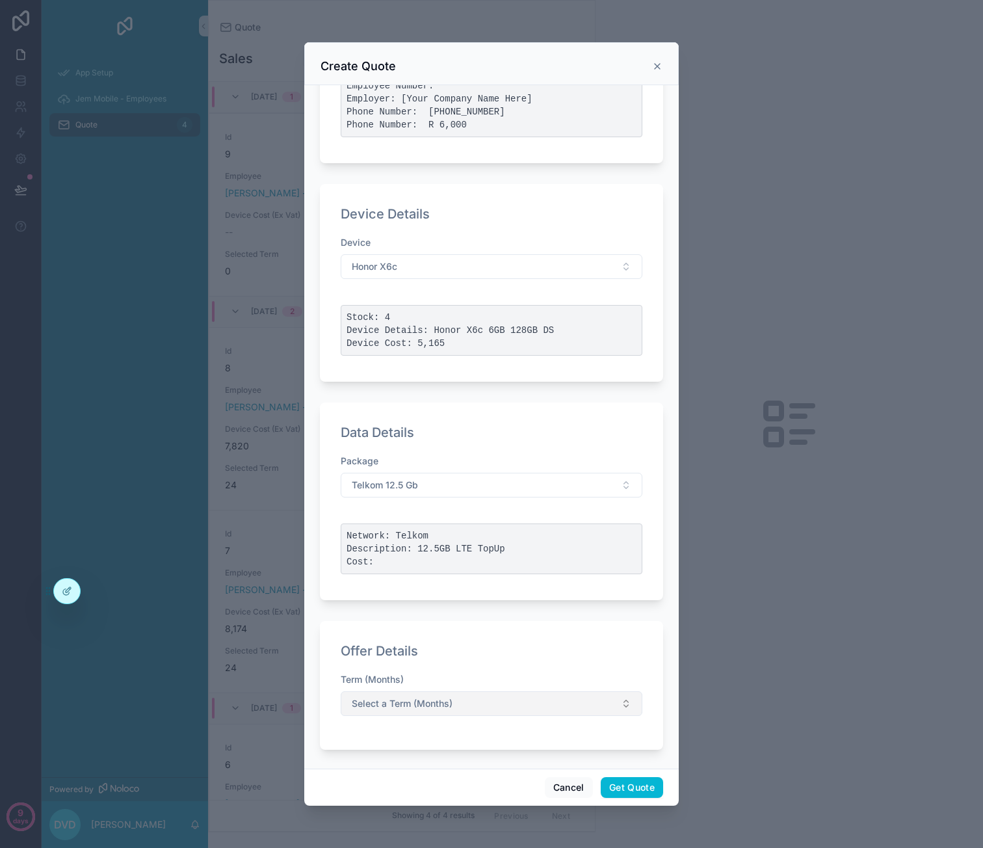
click at [456, 692] on button "Select a Term (Months)" at bounding box center [492, 703] width 302 height 25
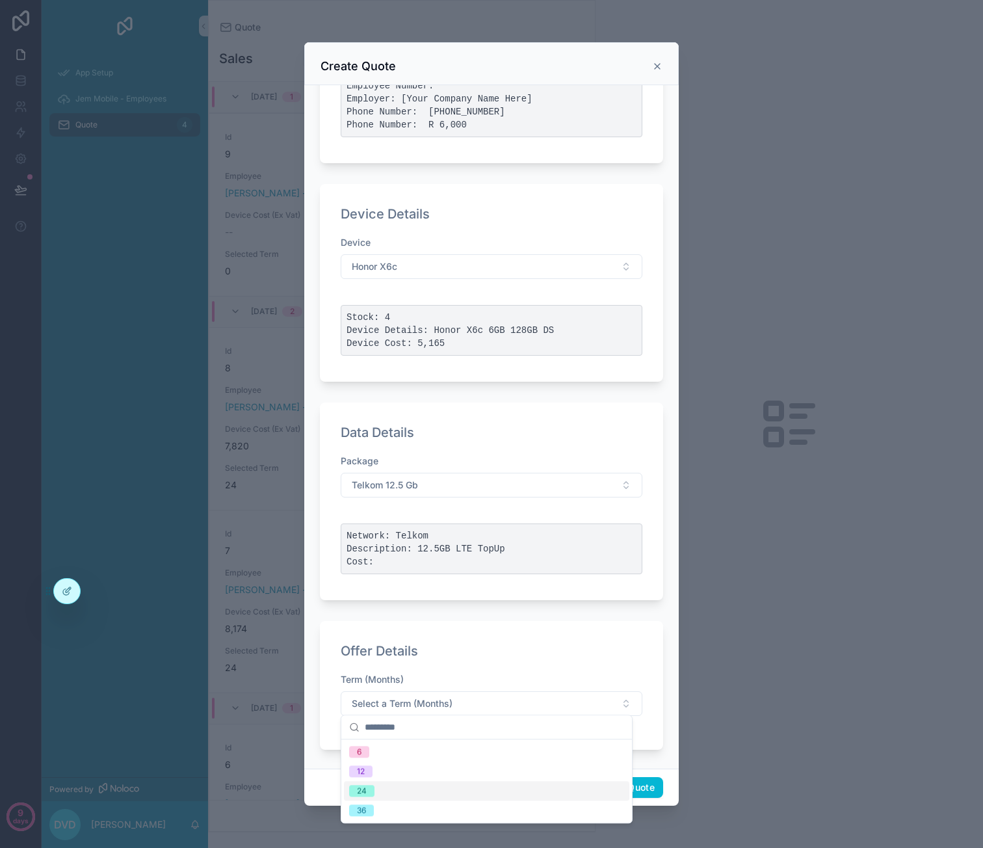
click at [416, 787] on div "24" at bounding box center [486, 791] width 285 height 20
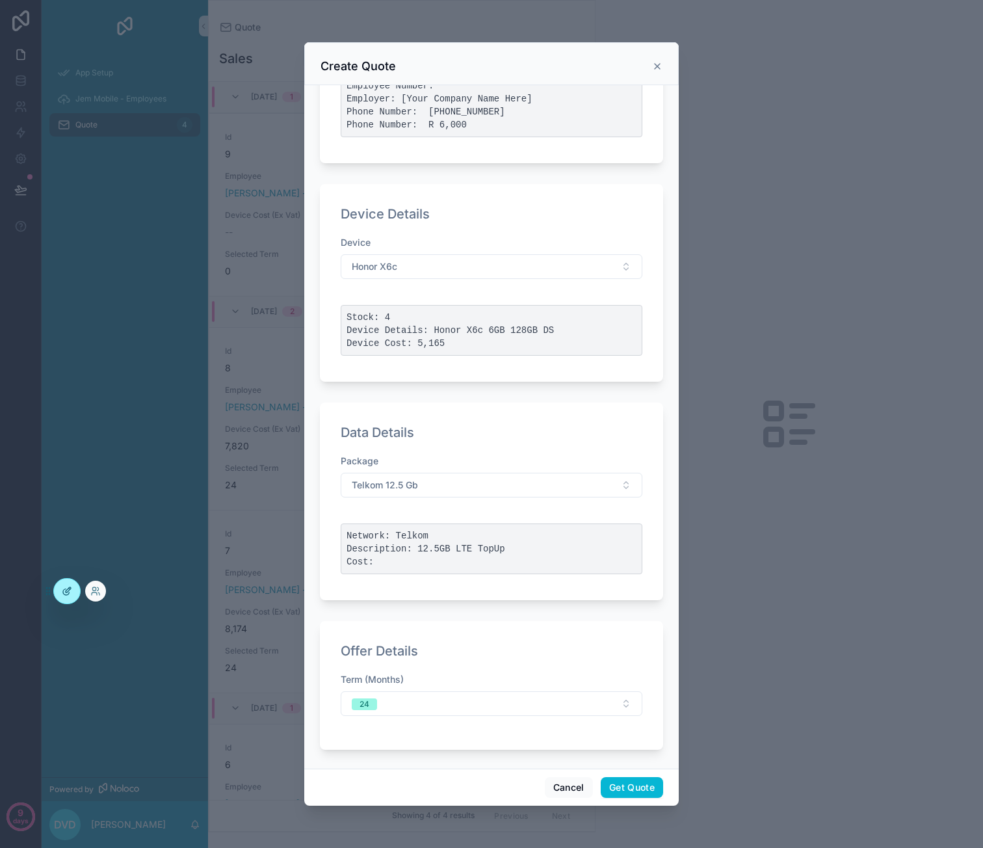
click at [68, 589] on icon at bounding box center [68, 589] width 5 height 5
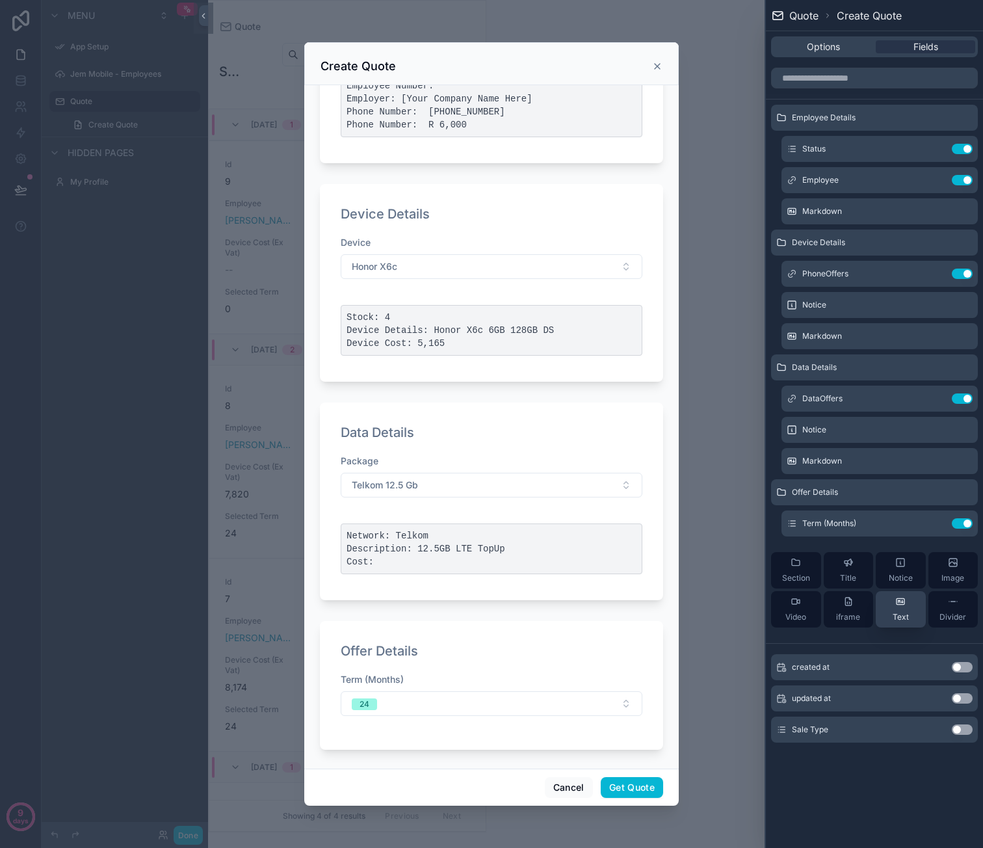
click at [910, 601] on button "Text" at bounding box center [901, 609] width 50 height 36
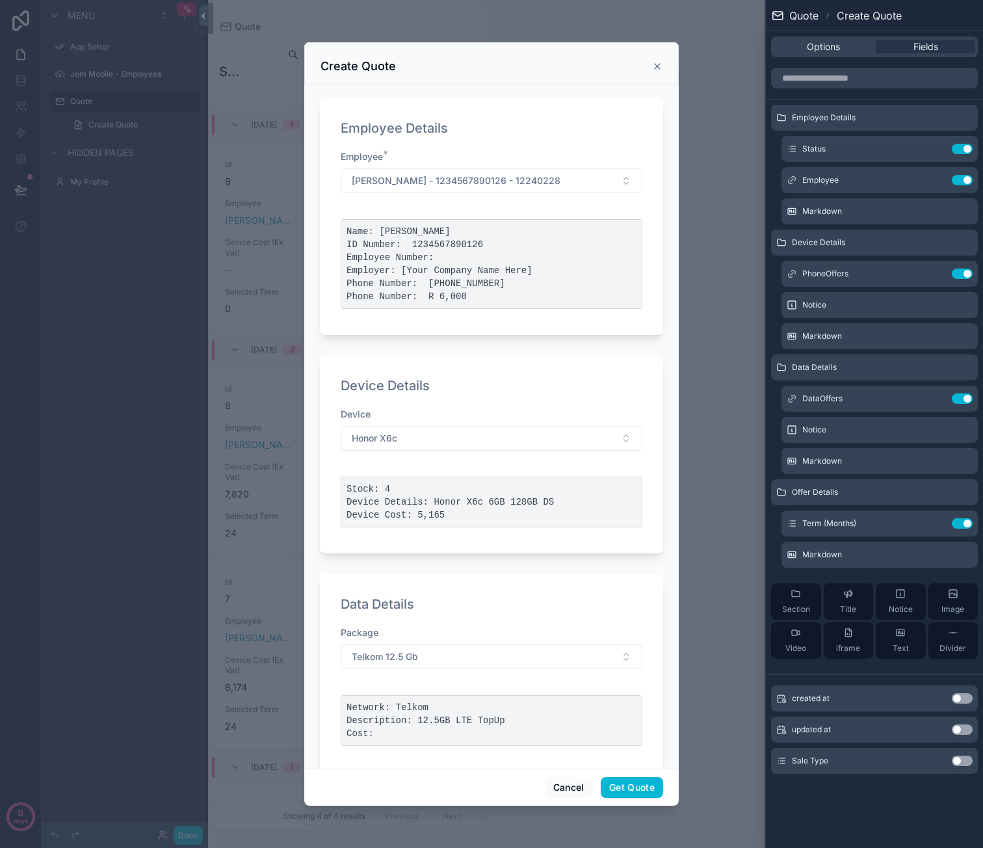
scroll to position [182, 0]
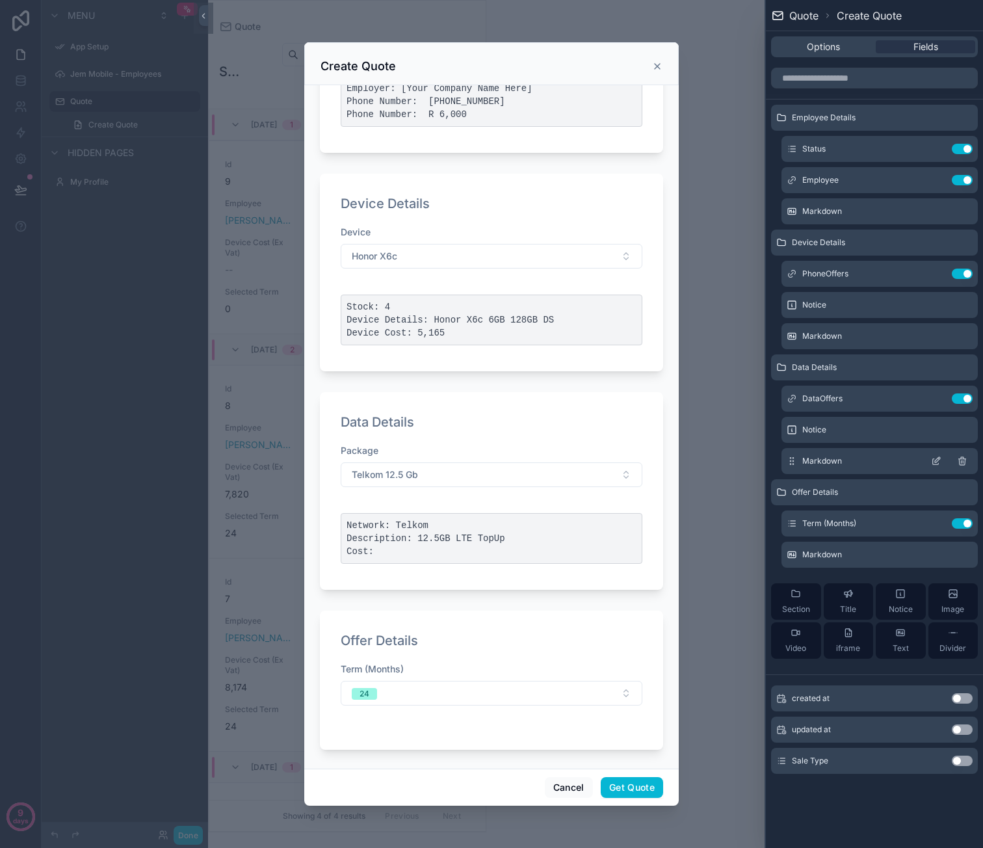
click at [934, 456] on icon at bounding box center [936, 461] width 10 height 10
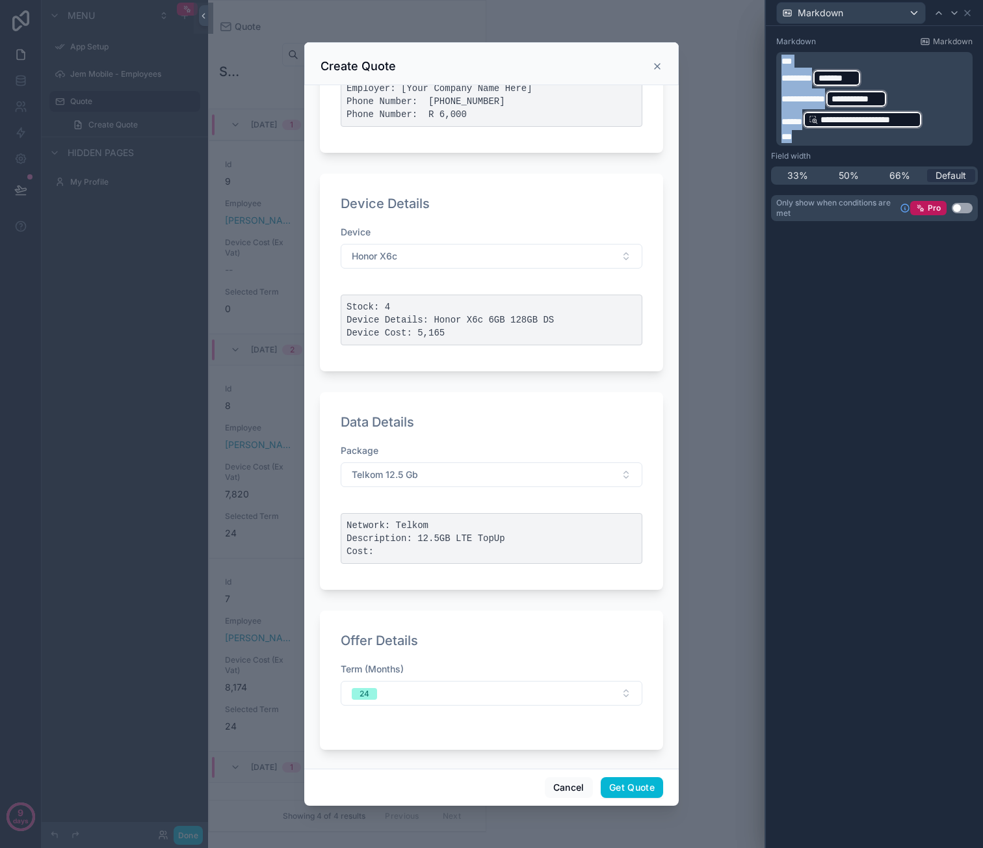
drag, startPoint x: 824, startPoint y: 138, endPoint x: 759, endPoint y: 47, distance: 111.7
click at [759, 47] on div "**********" at bounding box center [491, 424] width 983 height 848
copy div "**********"
click at [966, 12] on icon at bounding box center [967, 12] width 5 height 5
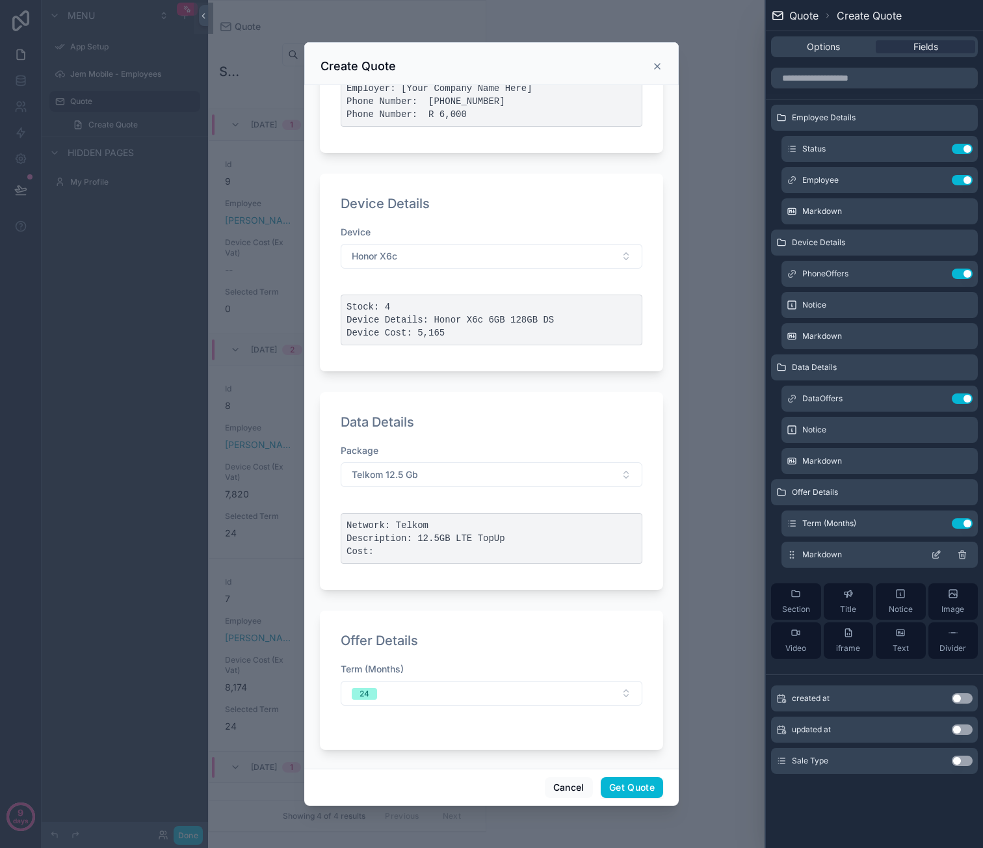
click at [934, 553] on icon at bounding box center [936, 556] width 6 height 6
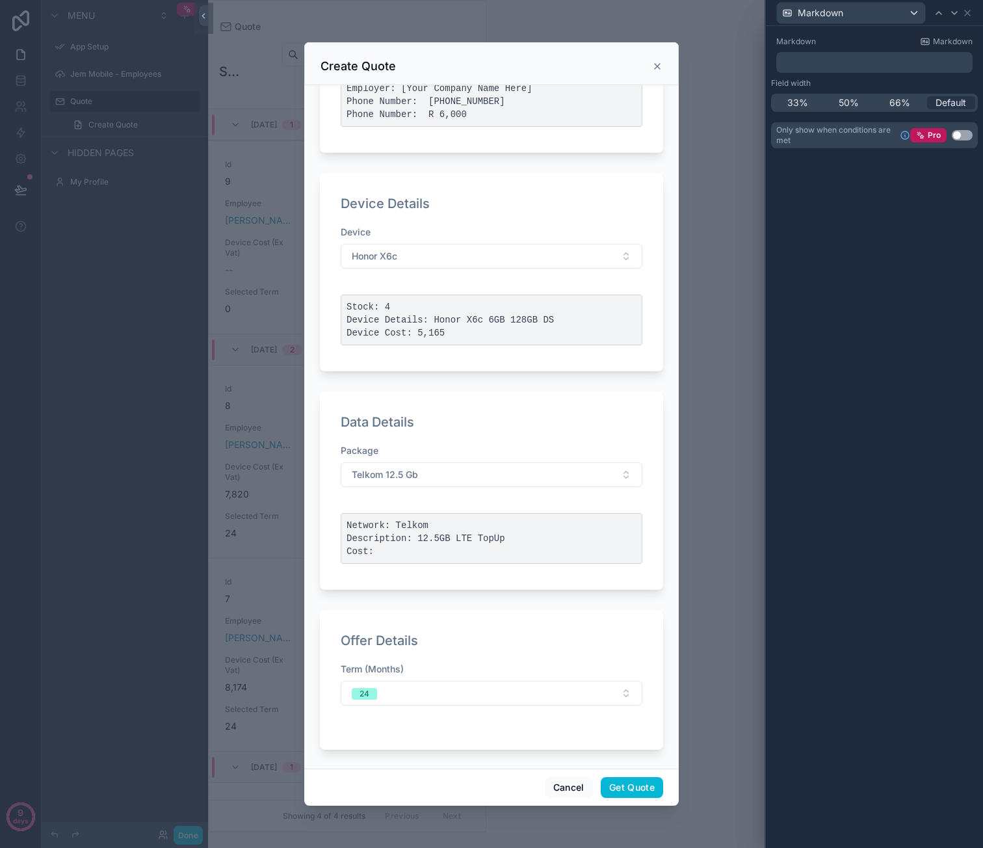
click at [839, 61] on p "﻿" at bounding box center [875, 62] width 189 height 13
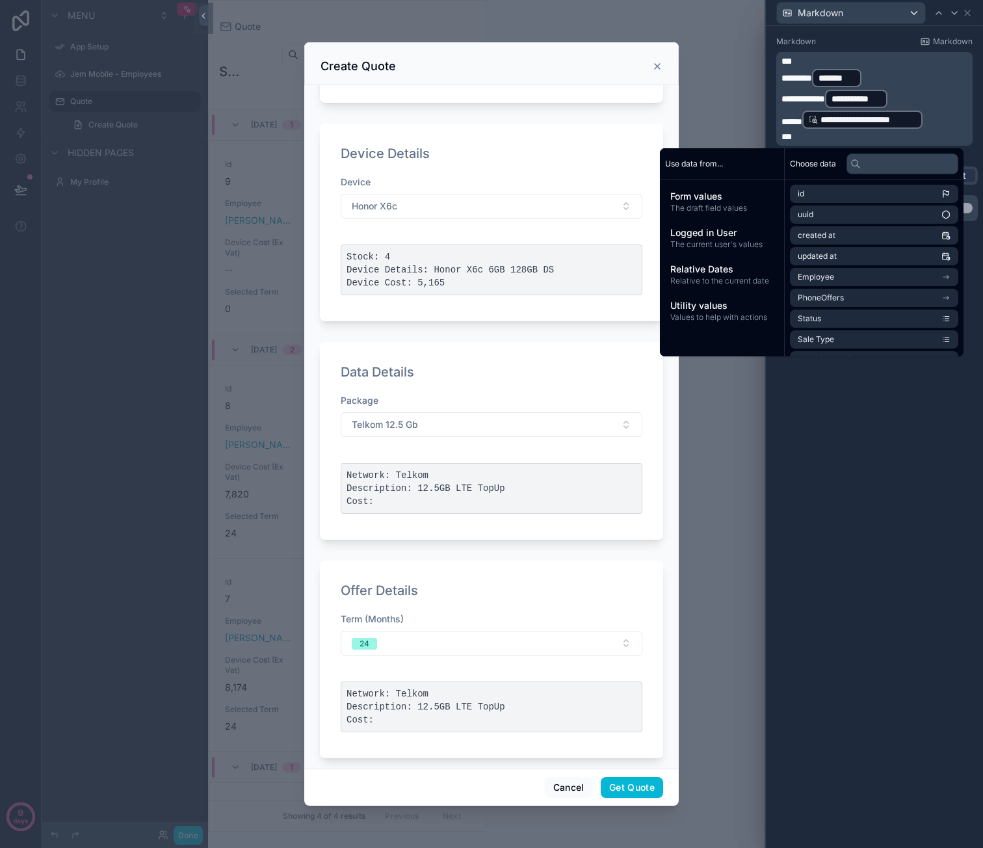
scroll to position [241, 0]
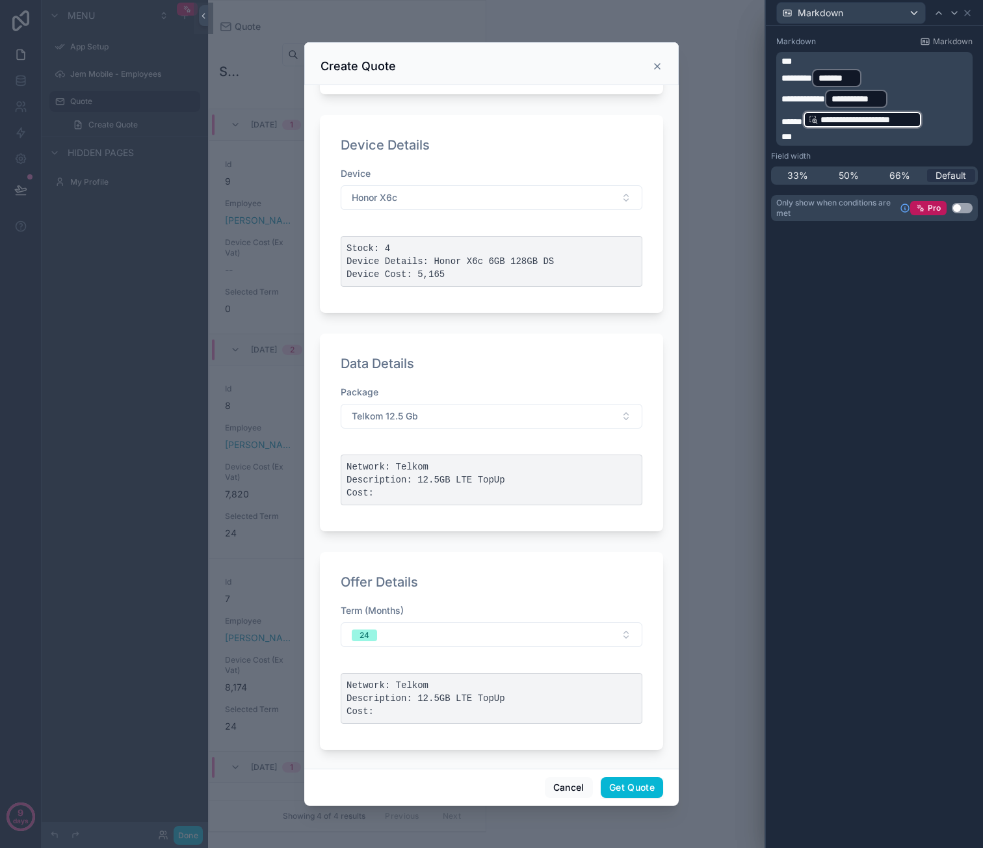
click at [940, 115] on p "**********" at bounding box center [875, 119] width 189 height 21
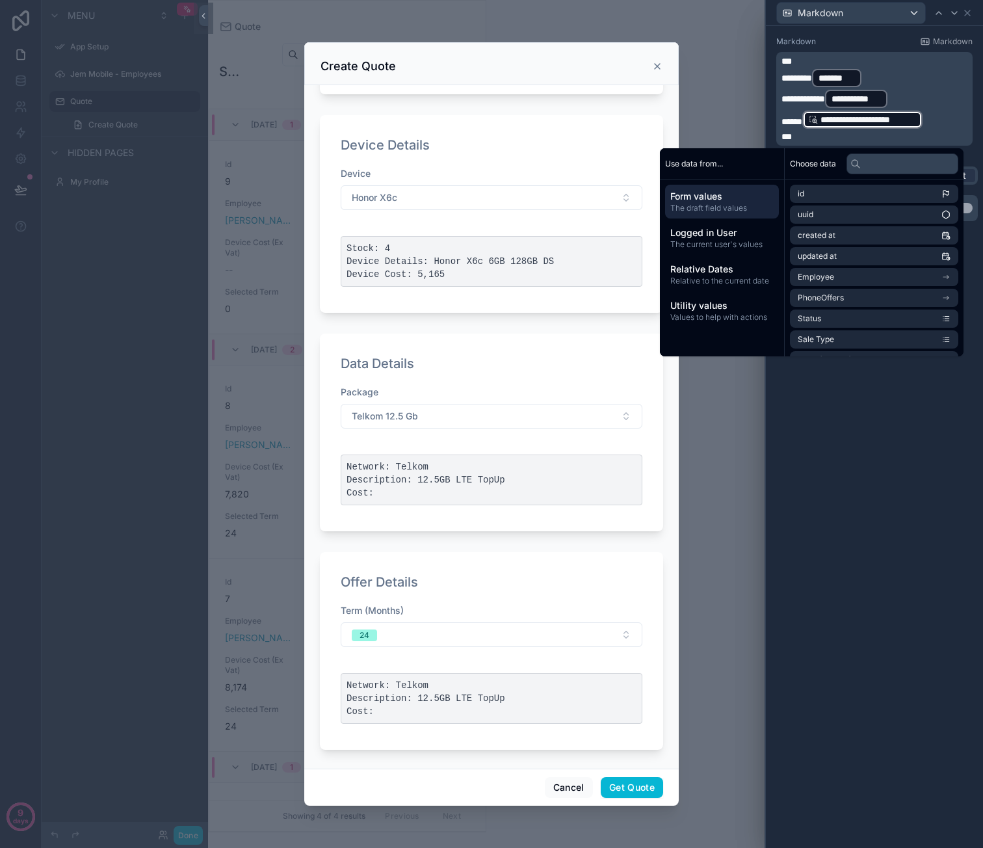
click at [902, 475] on div "**********" at bounding box center [874, 437] width 217 height 822
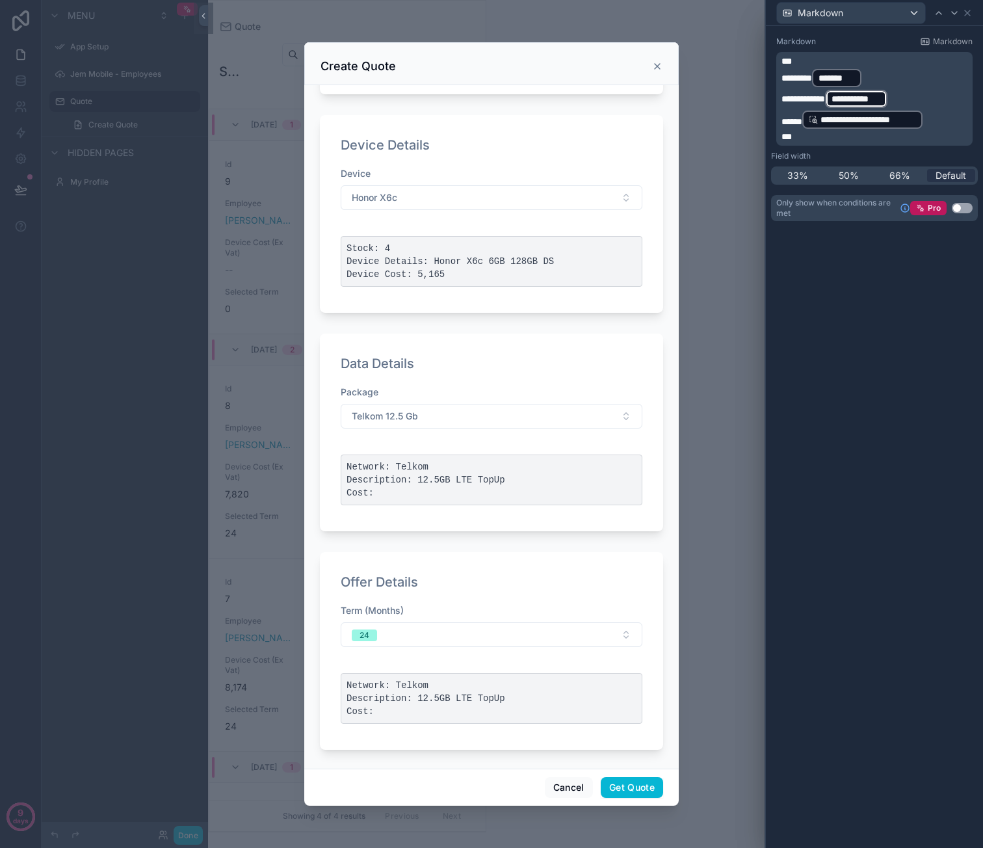
drag, startPoint x: 941, startPoint y: 96, endPoint x: 779, endPoint y: 79, distance: 162.0
click at [779, 79] on div "**********" at bounding box center [874, 99] width 196 height 94
click at [924, 98] on p "**********" at bounding box center [875, 98] width 189 height 21
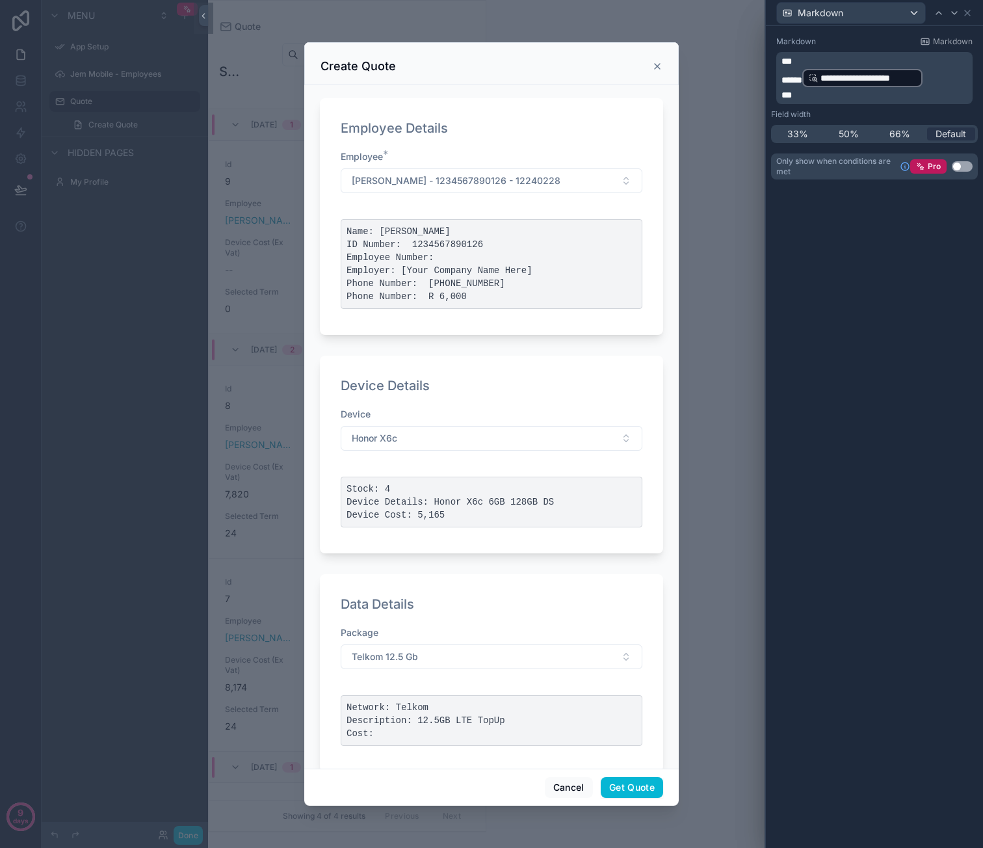
click at [865, 404] on div "**********" at bounding box center [874, 437] width 217 height 822
click at [971, 16] on icon at bounding box center [967, 13] width 10 height 10
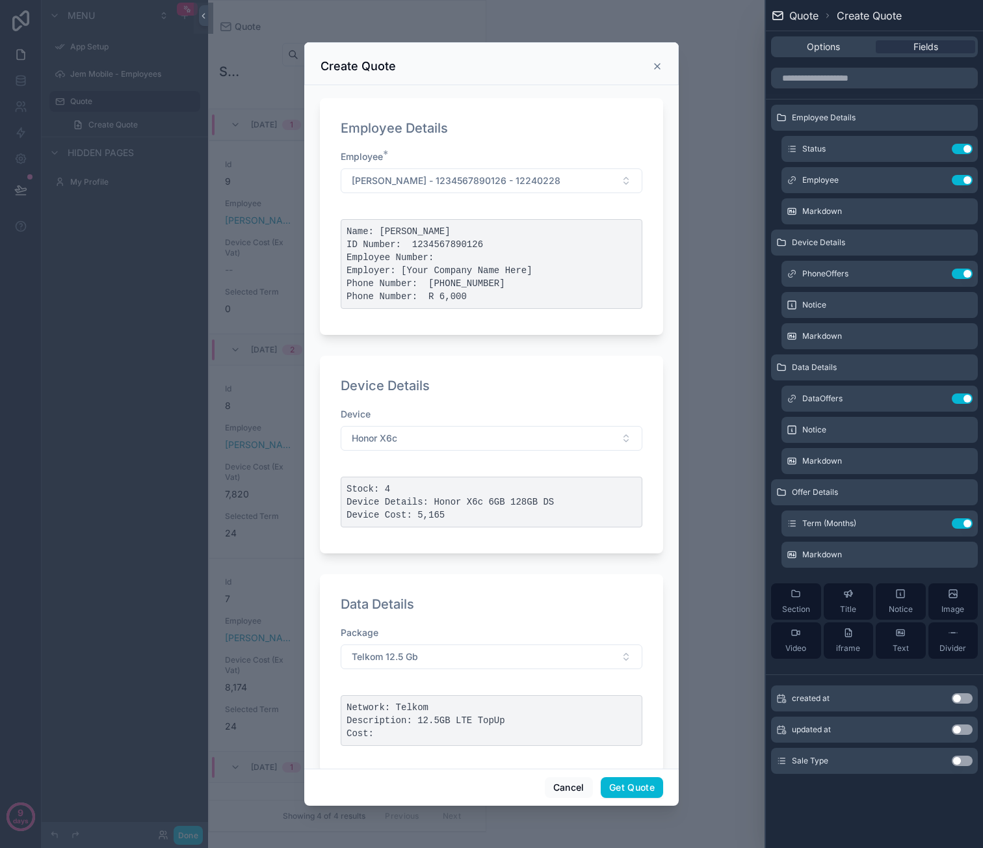
scroll to position [215, 0]
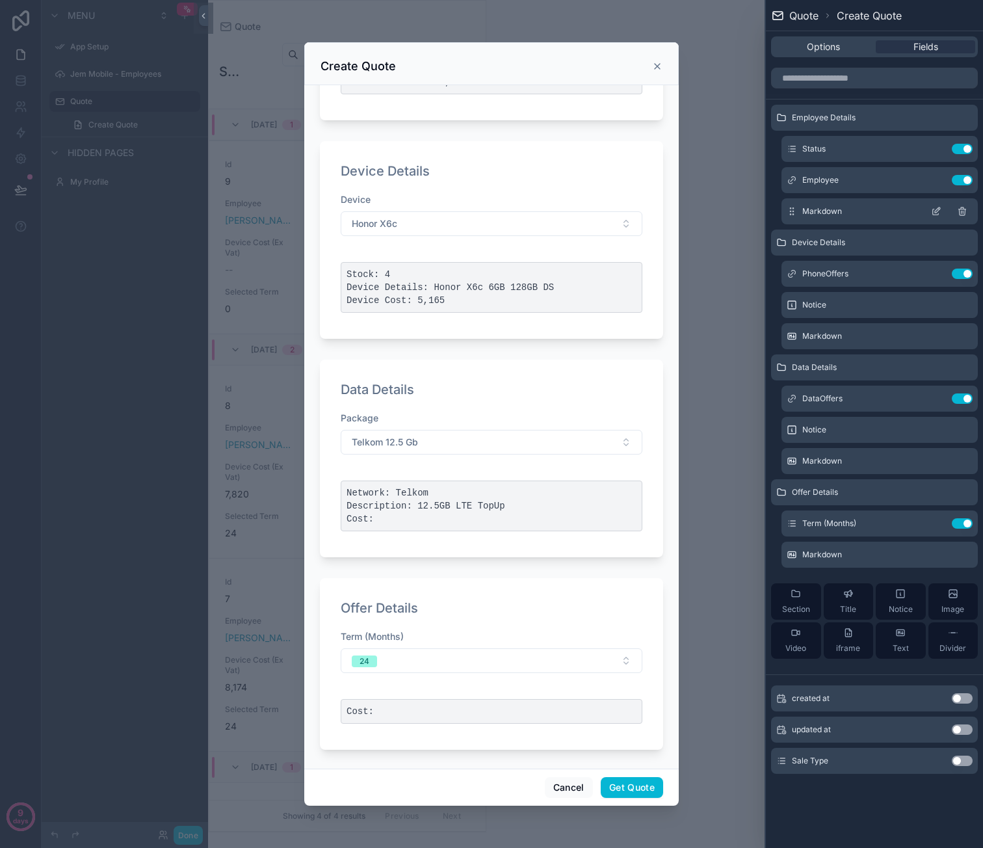
click at [938, 210] on icon at bounding box center [937, 209] width 5 height 5
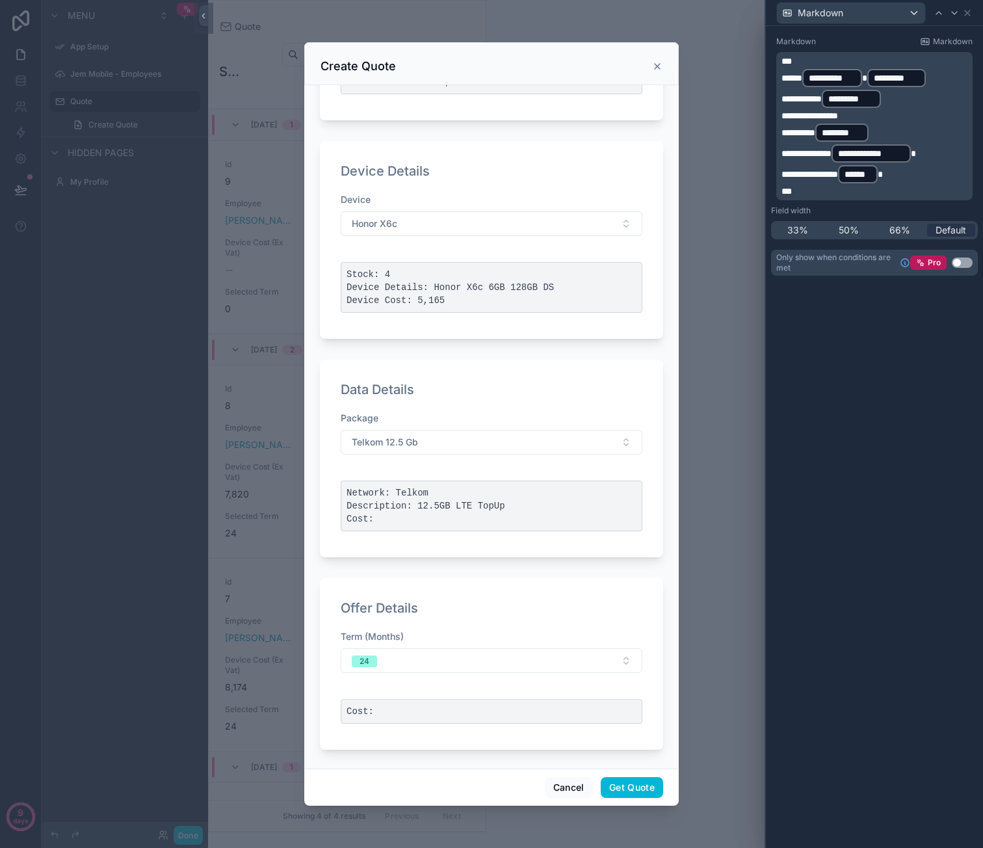
click at [924, 177] on p "**********" at bounding box center [875, 174] width 189 height 21
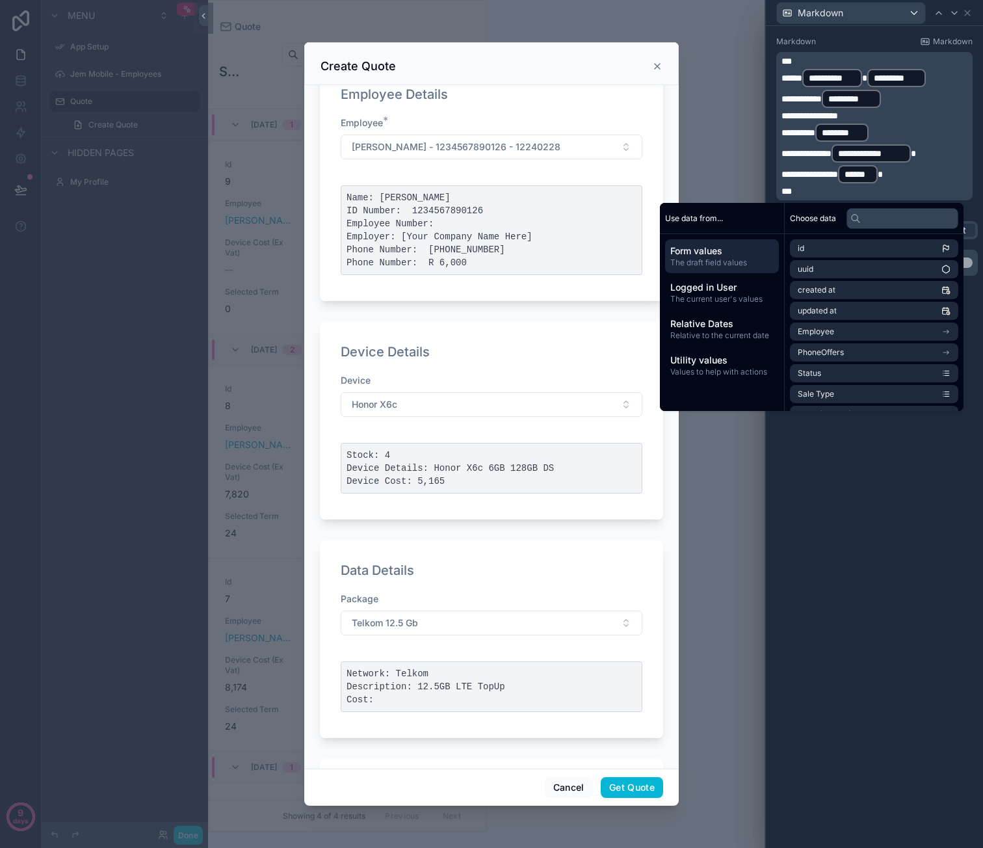
scroll to position [0, 0]
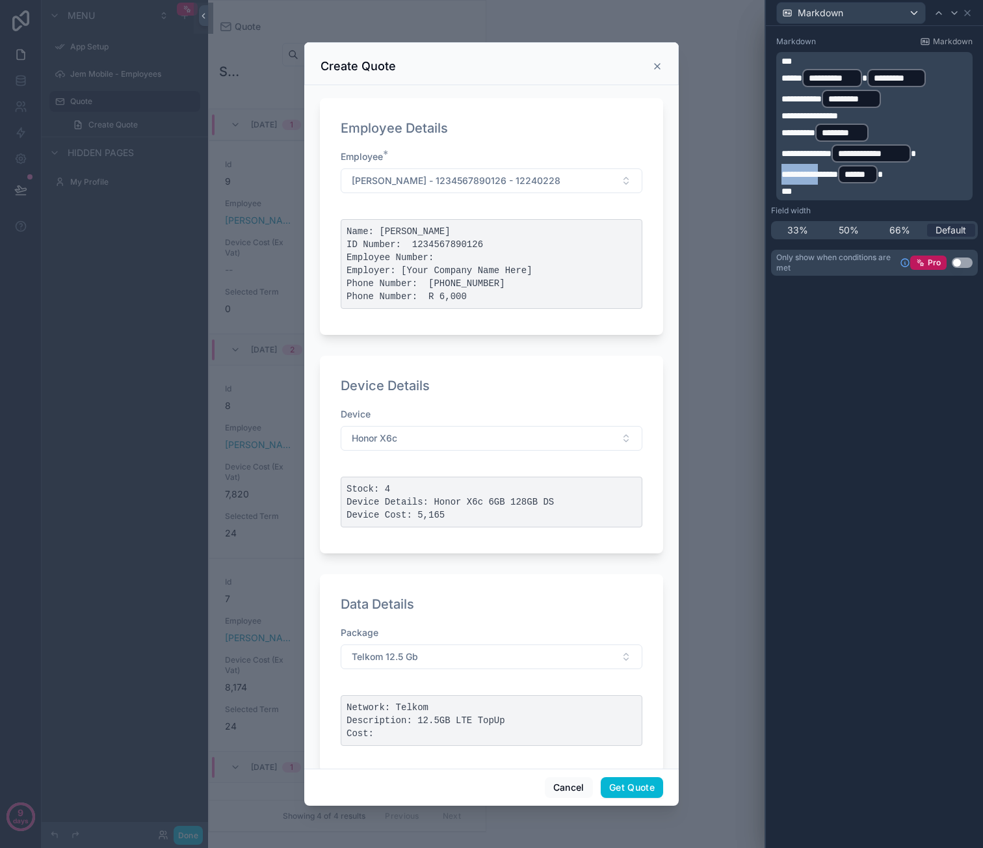
drag, startPoint x: 843, startPoint y: 177, endPoint x: 754, endPoint y: 182, distance: 88.6
click at [754, 182] on div "**********" at bounding box center [491, 424] width 983 height 848
click at [872, 334] on div "**********" at bounding box center [874, 437] width 217 height 822
click at [969, 14] on icon at bounding box center [967, 12] width 5 height 5
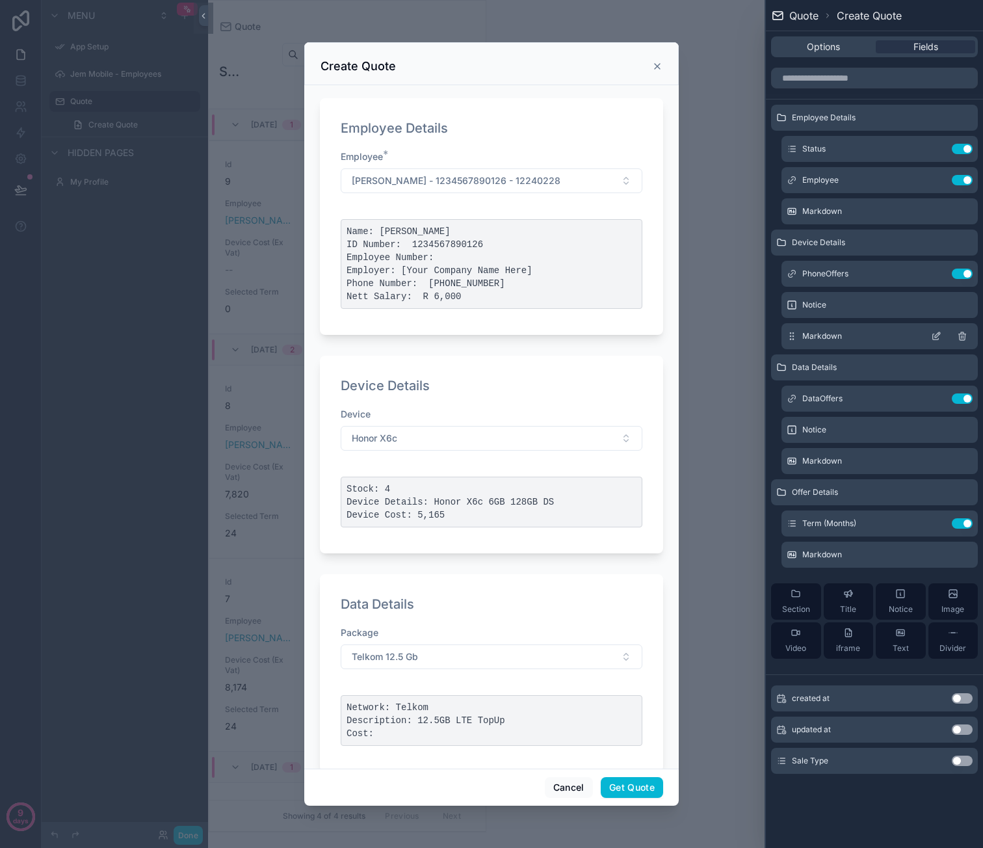
click at [936, 339] on icon at bounding box center [936, 336] width 10 height 10
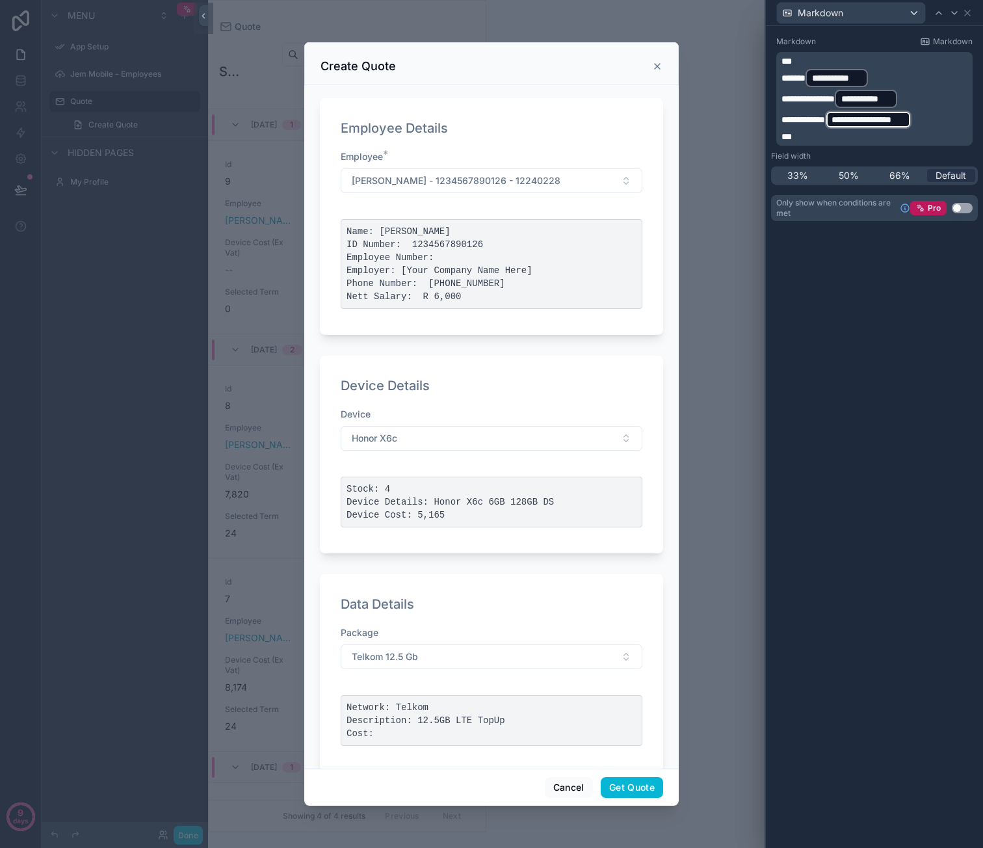
click at [947, 120] on p "**********" at bounding box center [875, 119] width 189 height 21
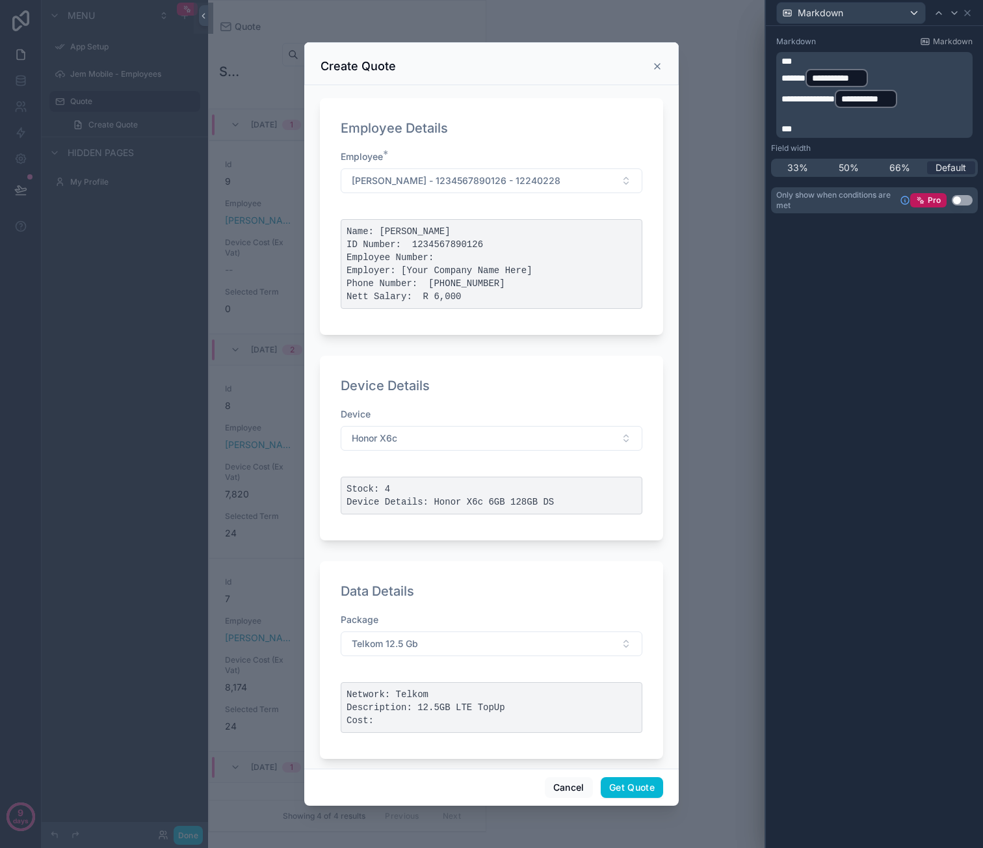
click at [824, 114] on p "﻿" at bounding box center [875, 115] width 189 height 13
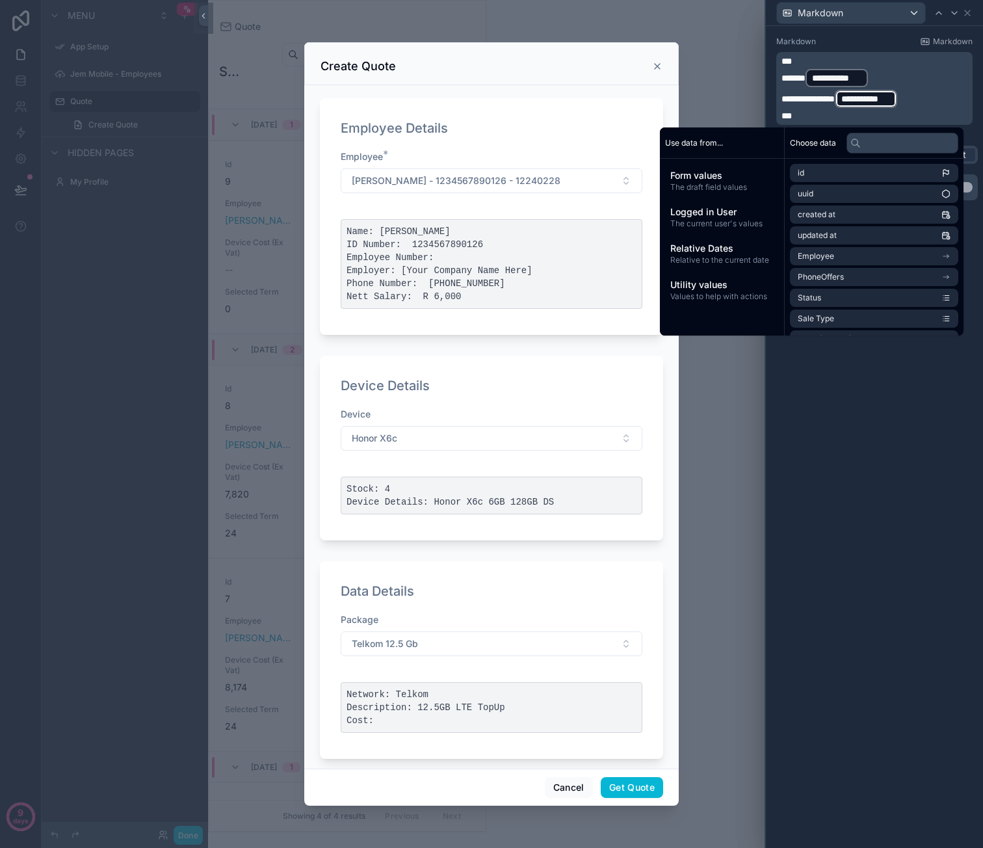
click at [973, 8] on div "Markdown" at bounding box center [874, 12] width 207 height 25
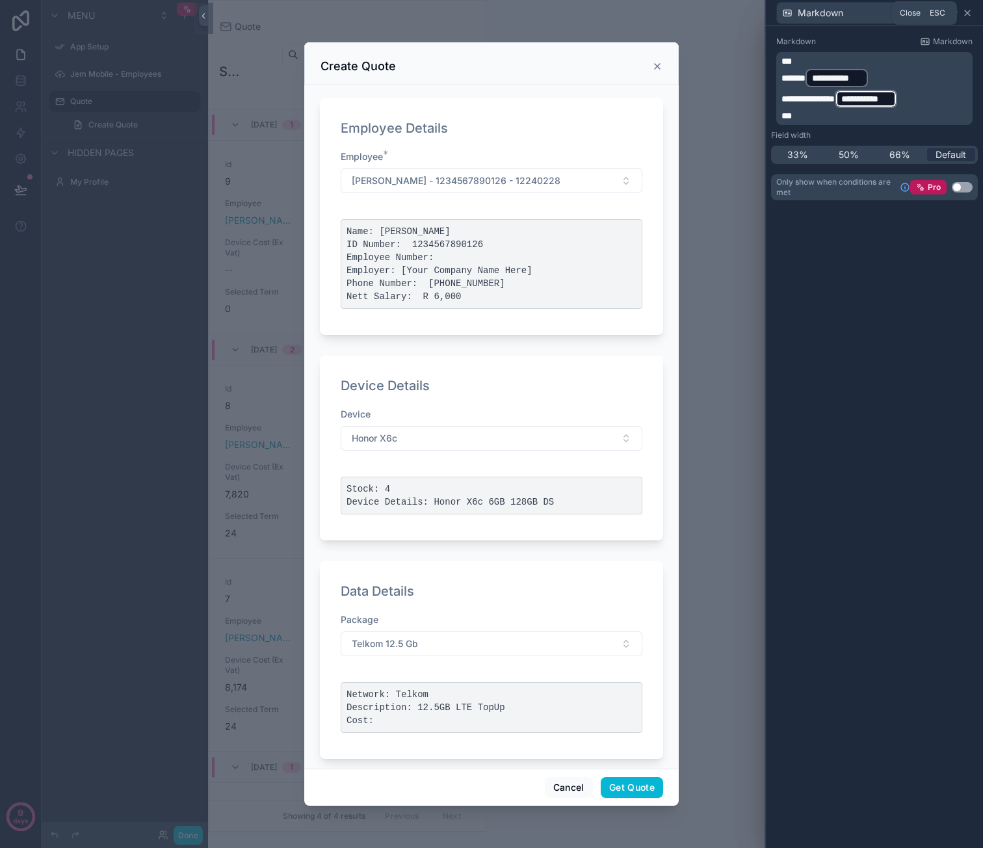
click at [971, 10] on icon at bounding box center [967, 13] width 10 height 10
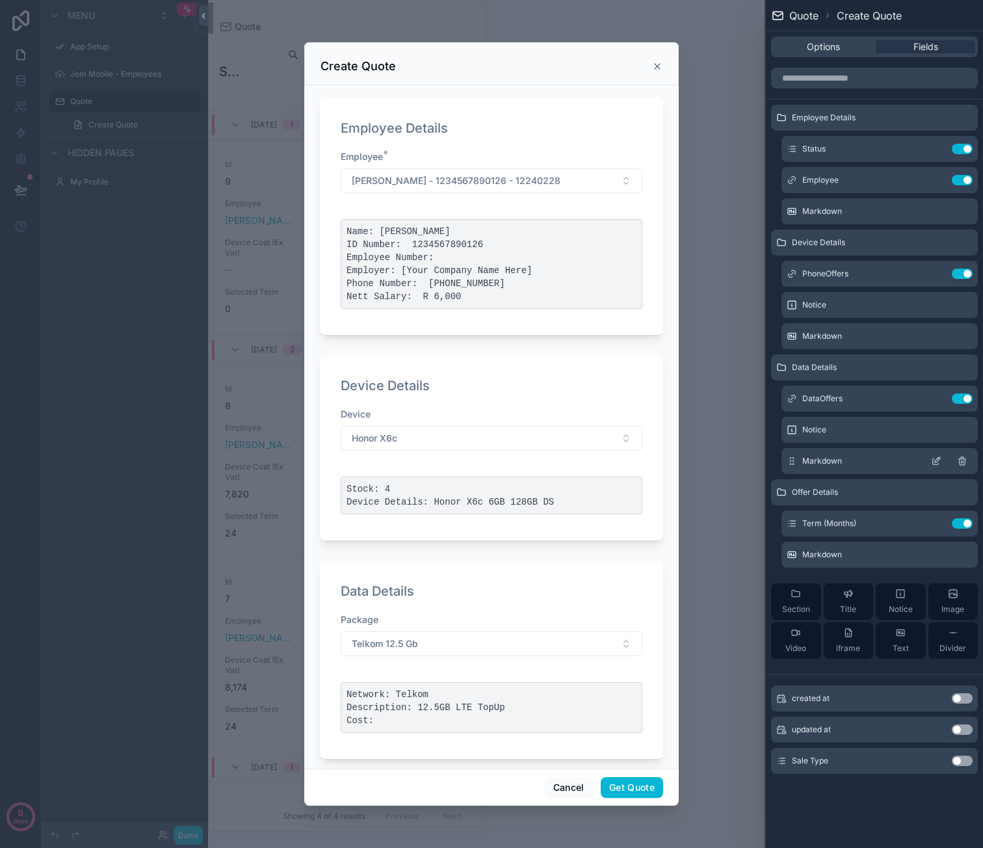
click at [936, 457] on icon at bounding box center [936, 461] width 10 height 10
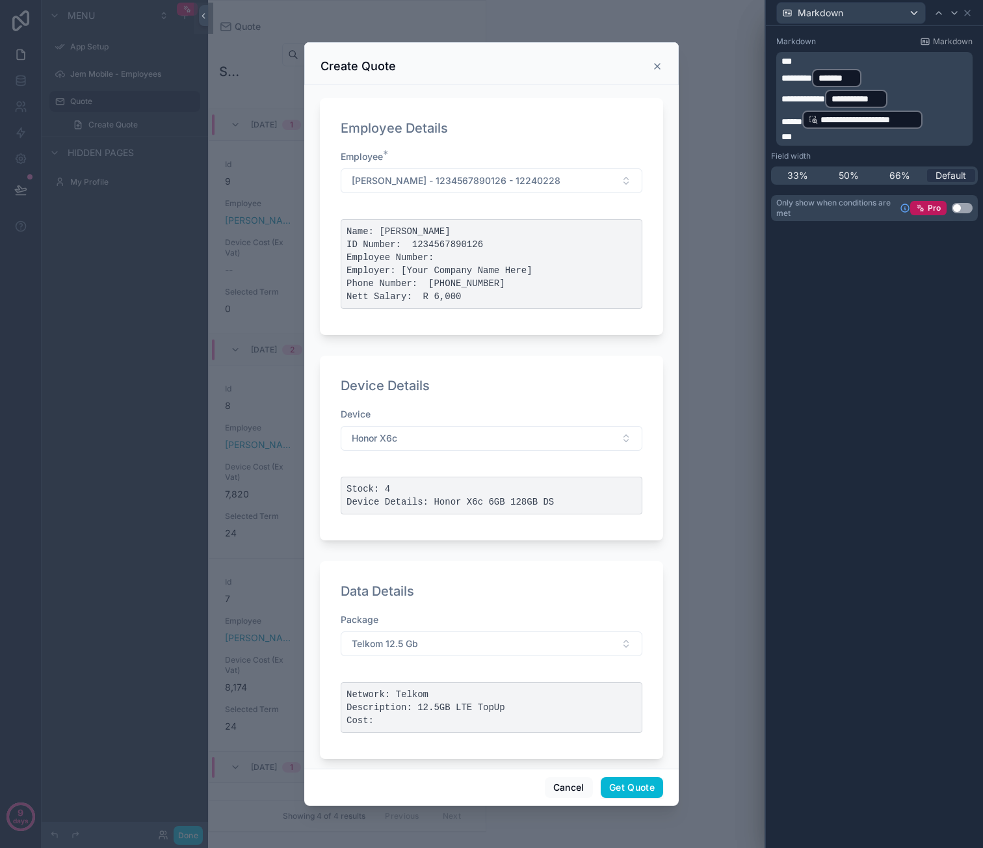
click at [939, 118] on p "**********" at bounding box center [875, 119] width 189 height 21
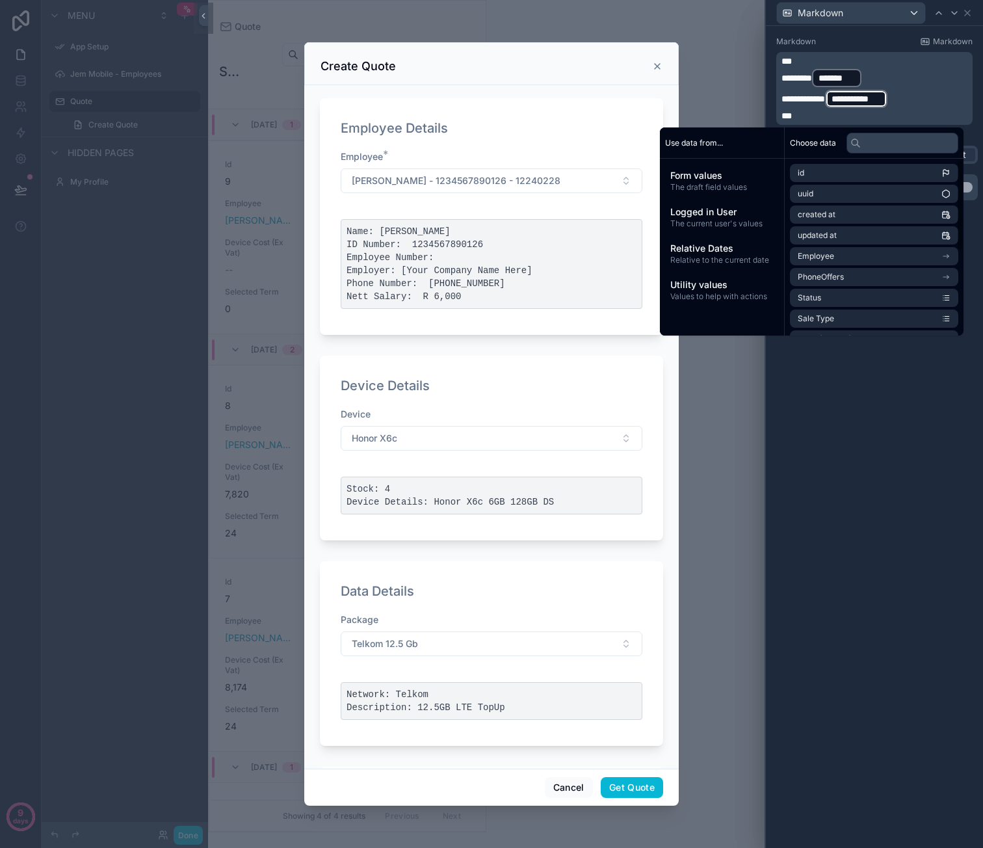
click at [900, 552] on div "**********" at bounding box center [874, 437] width 217 height 822
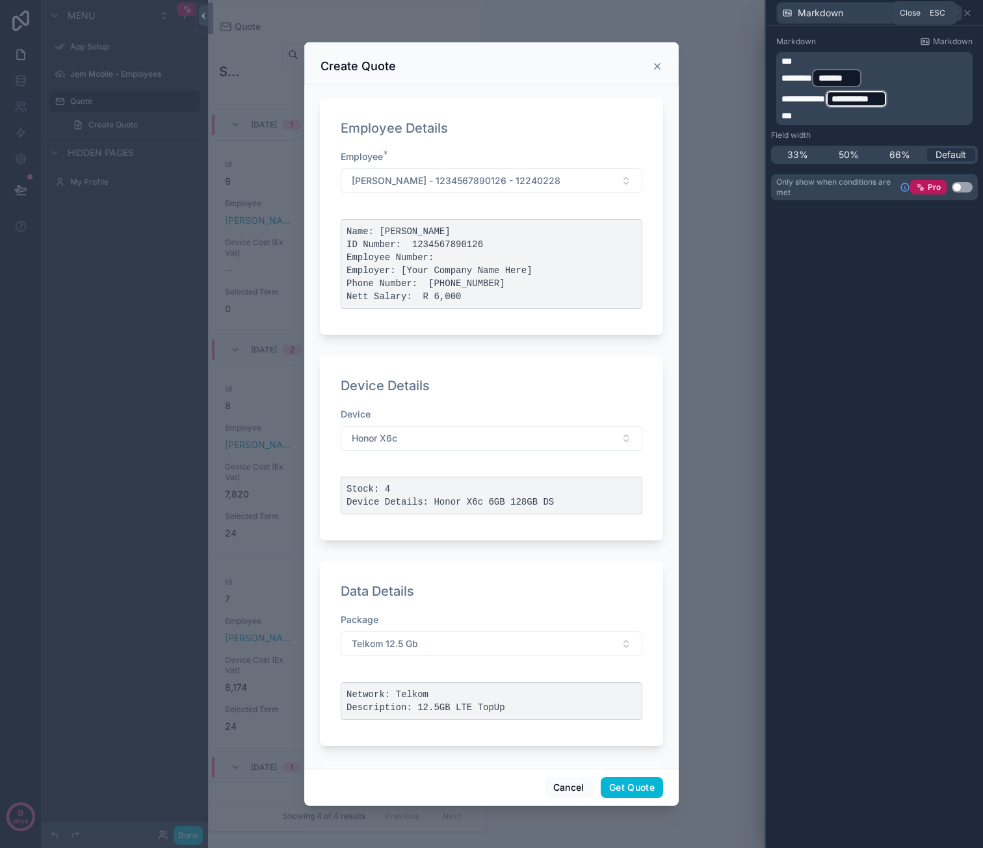
click at [970, 14] on icon at bounding box center [967, 13] width 10 height 10
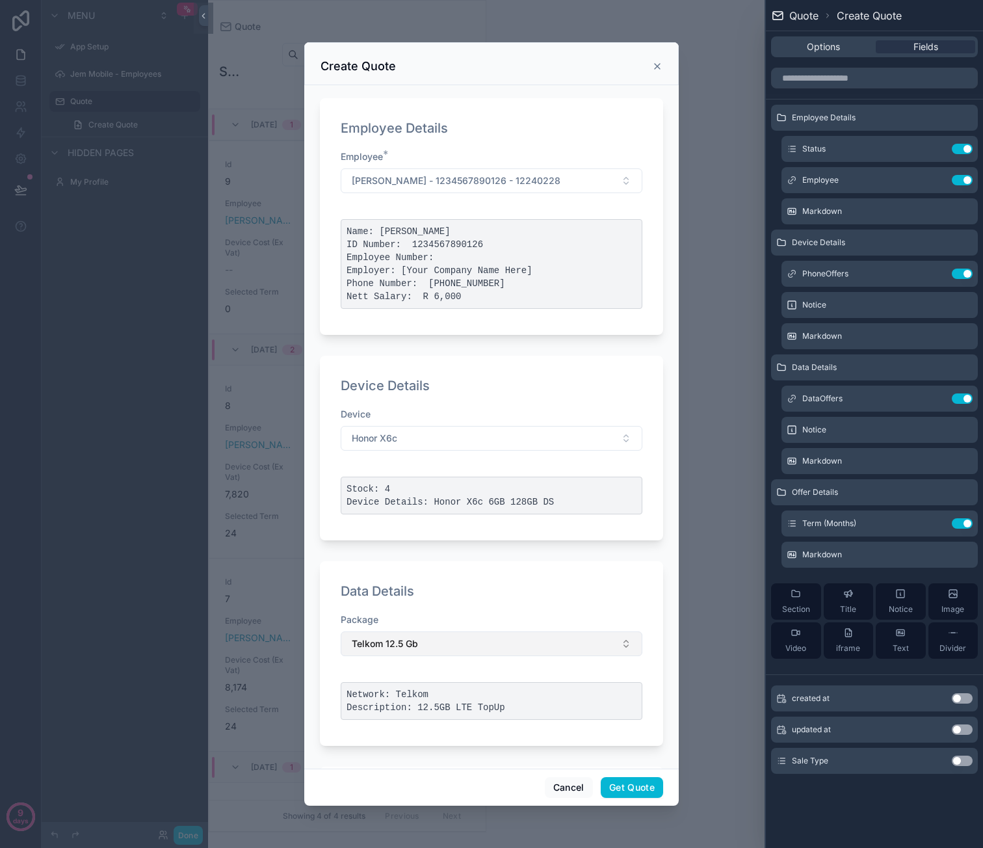
click at [460, 644] on button "Telkom 12.5 Gb" at bounding box center [492, 643] width 302 height 25
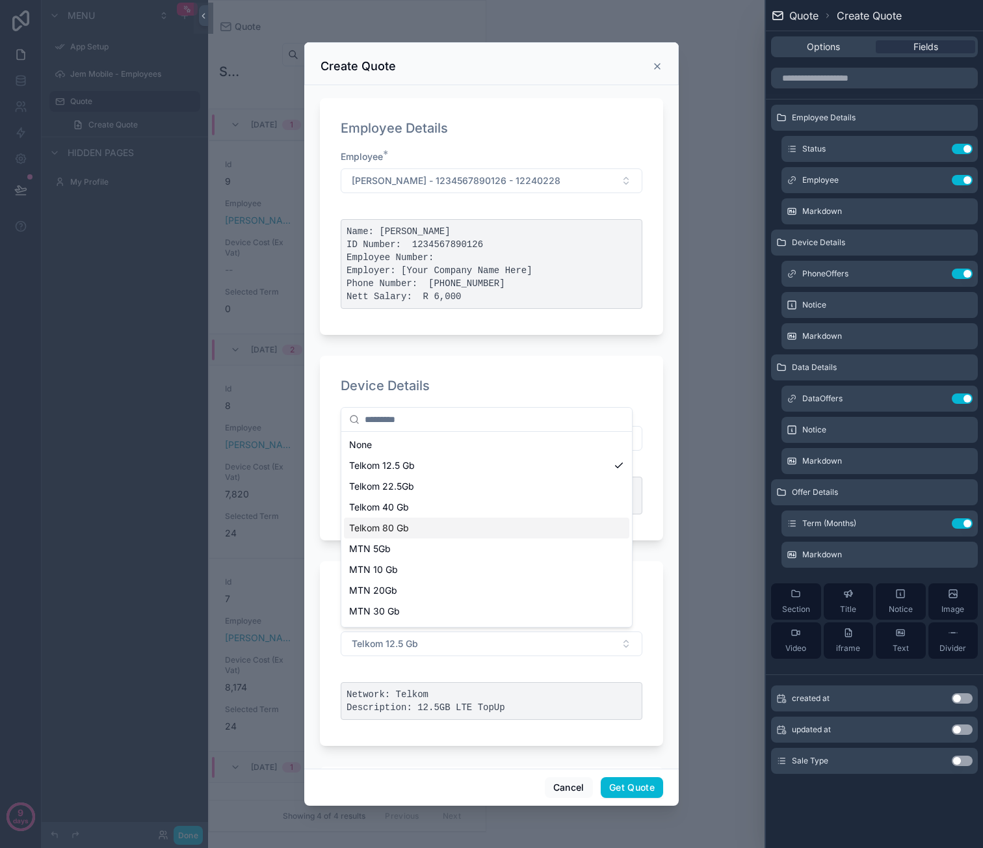
click at [462, 527] on div "Telkom 80 Gb" at bounding box center [486, 527] width 285 height 21
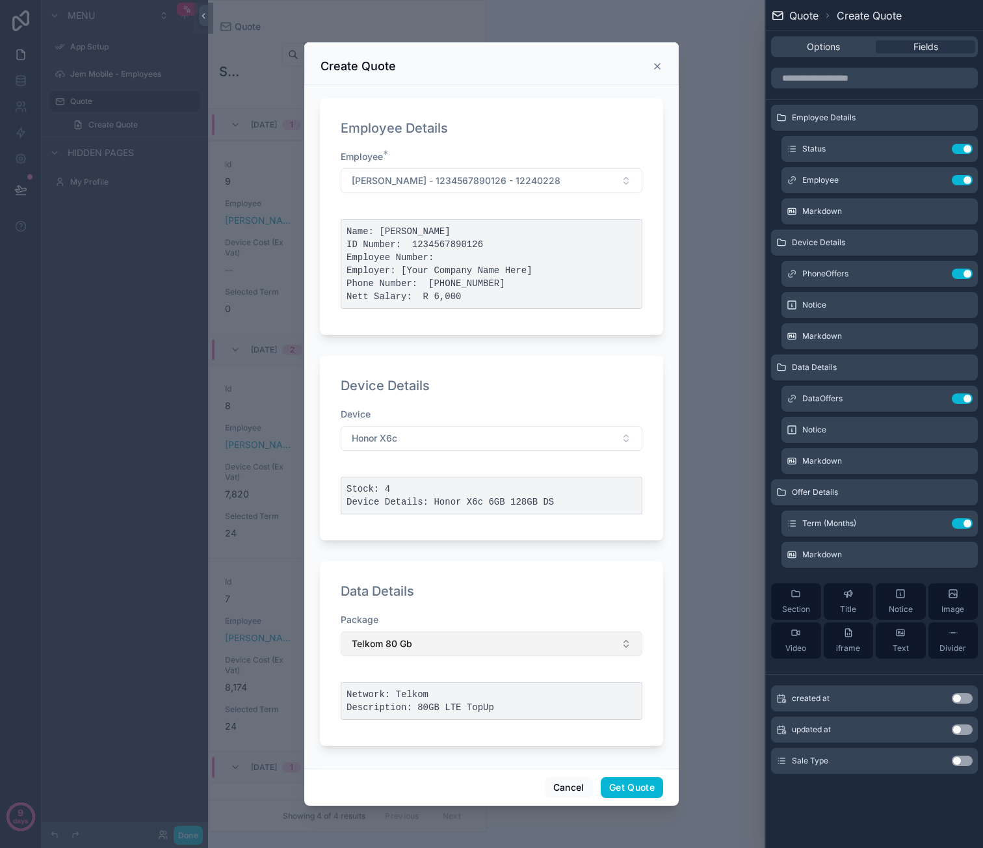
click at [482, 643] on button "Telkom 80 Gb" at bounding box center [492, 643] width 302 height 25
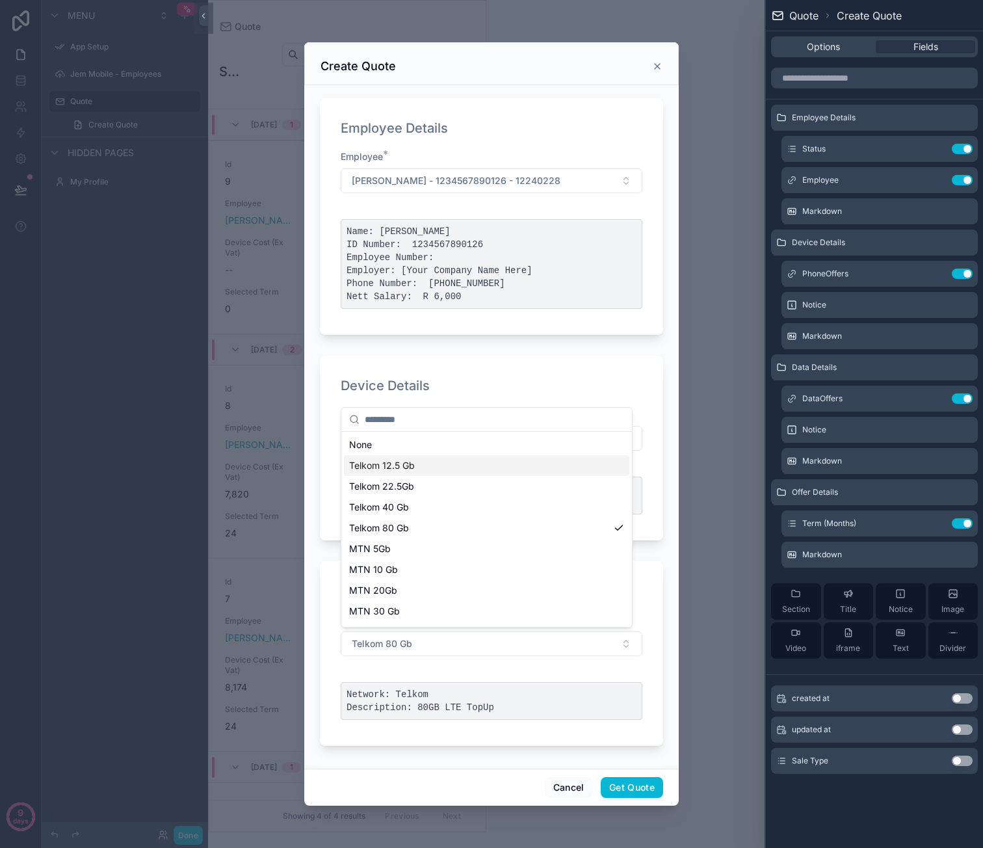
click at [513, 472] on div "Telkom 12.5 Gb" at bounding box center [486, 465] width 285 height 21
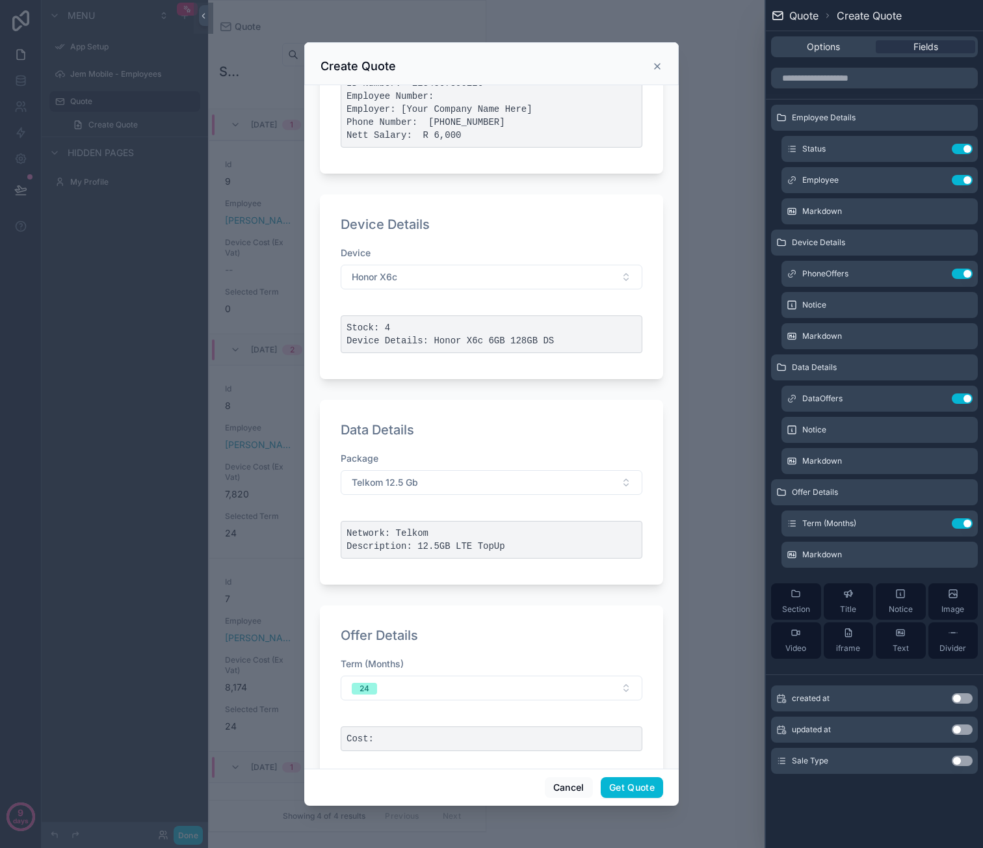
scroll to position [189, 0]
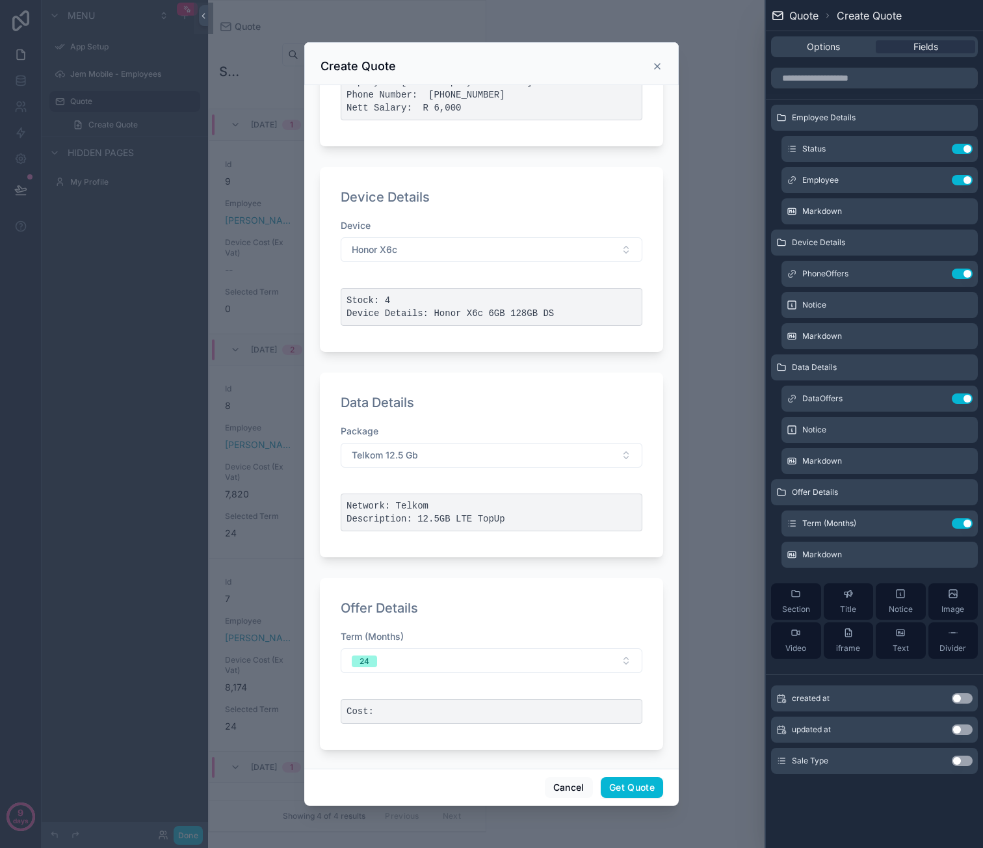
drag, startPoint x: 963, startPoint y: 761, endPoint x: 963, endPoint y: 748, distance: 13.0
click at [963, 761] on button "Use setting" at bounding box center [962, 760] width 21 height 10
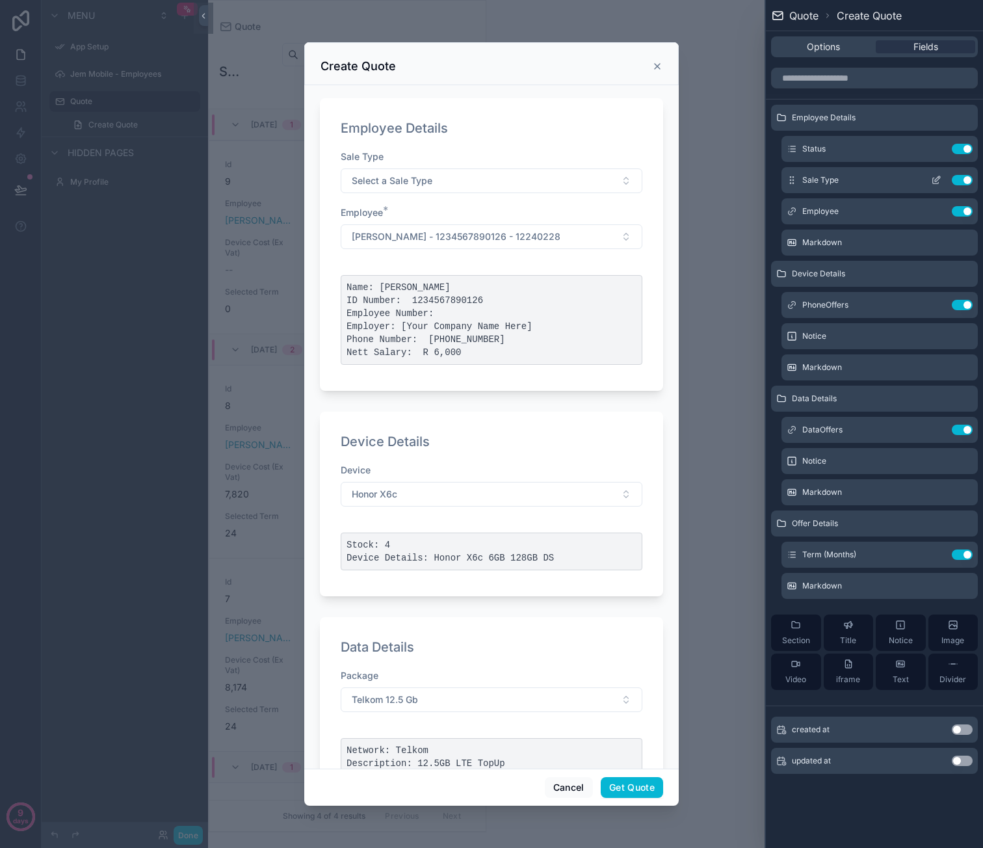
click at [935, 181] on icon at bounding box center [936, 180] width 10 height 10
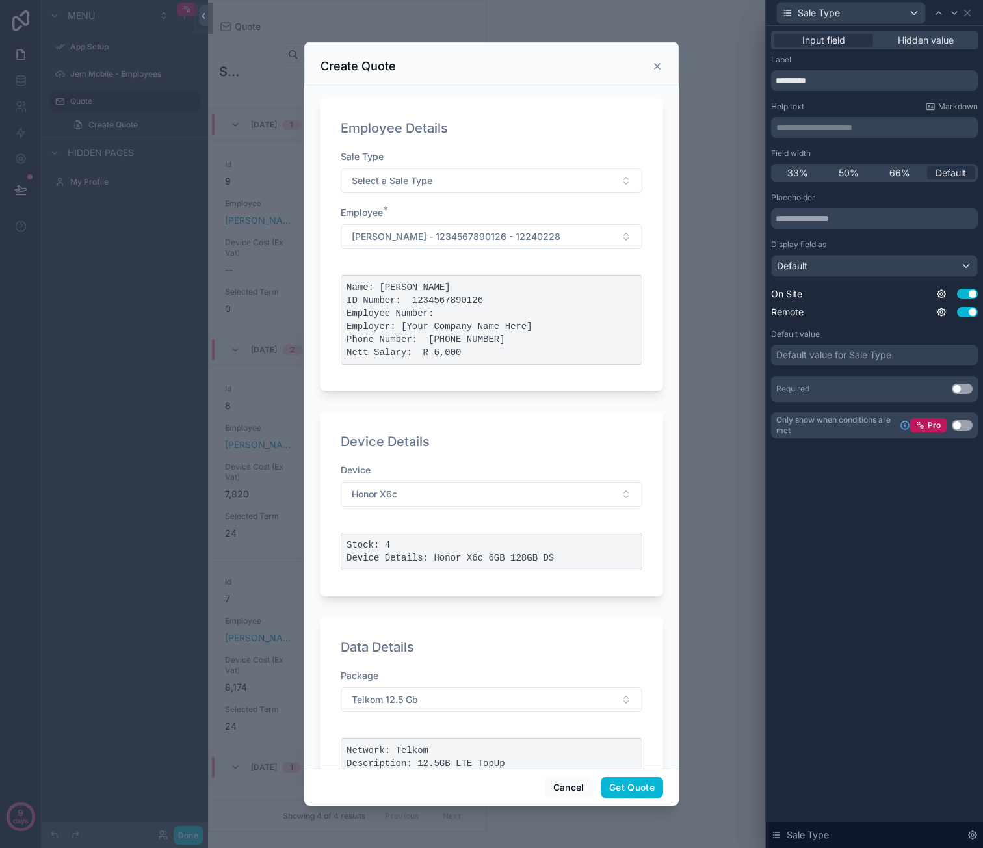
click at [817, 350] on div "Default value for Sale Type" at bounding box center [833, 354] width 115 height 13
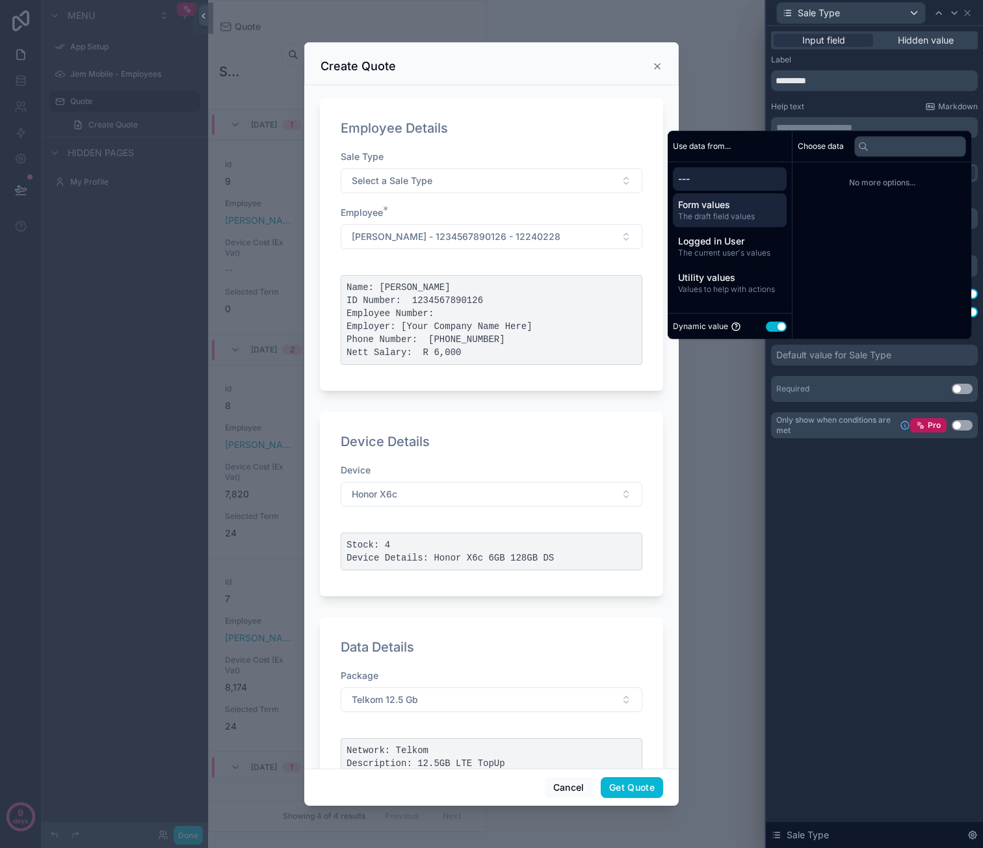
click at [746, 215] on span "The draft field values" at bounding box center [729, 216] width 103 height 10
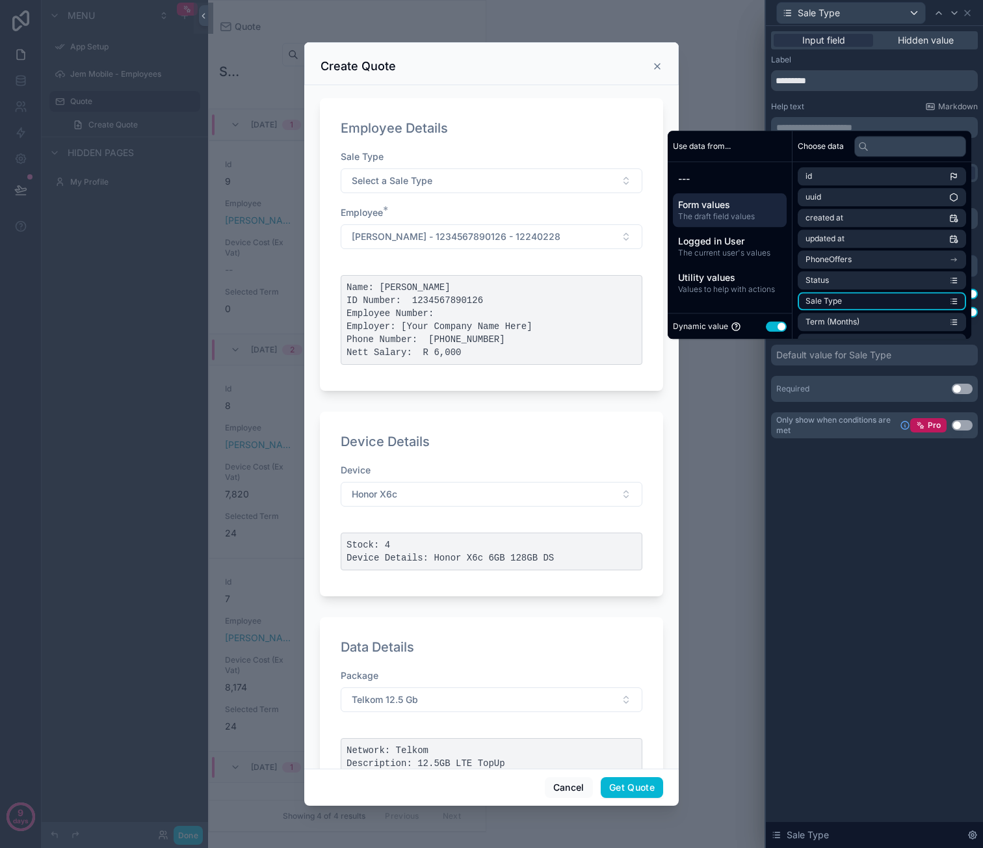
click at [857, 298] on li "Sale Type" at bounding box center [882, 301] width 168 height 18
click at [848, 506] on div "**********" at bounding box center [874, 437] width 217 height 822
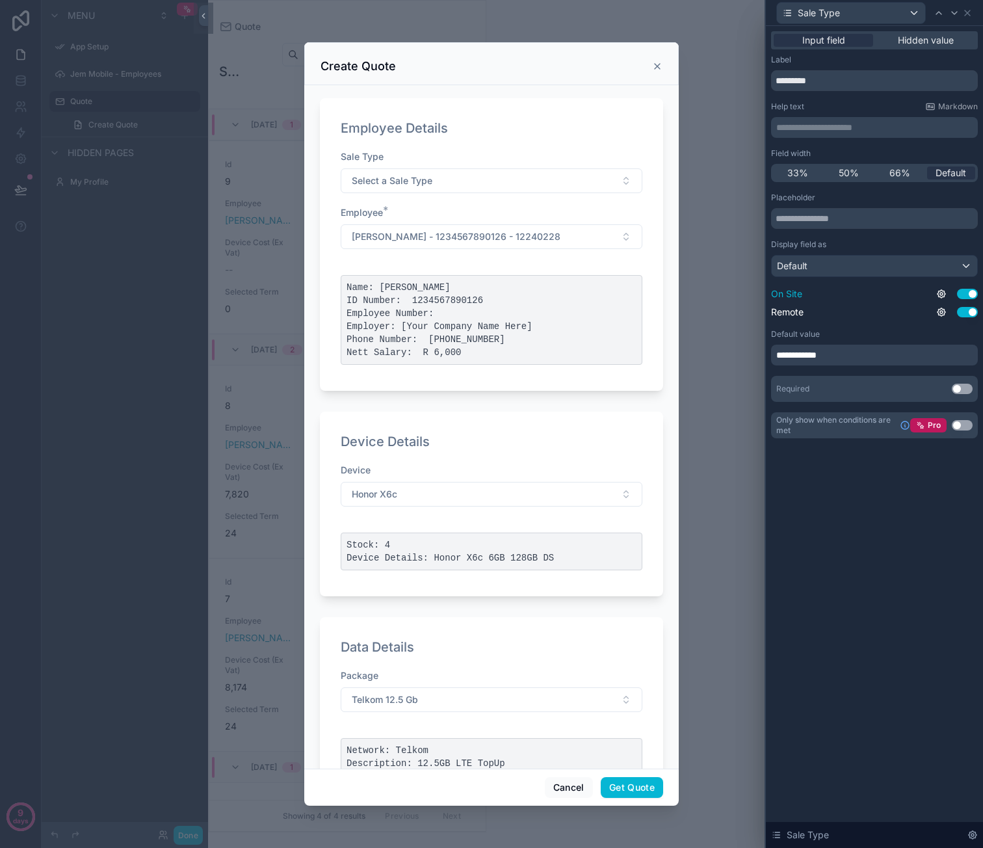
click at [966, 292] on button "Use setting" at bounding box center [967, 294] width 21 height 10
click at [839, 356] on div "**********" at bounding box center [874, 355] width 207 height 21
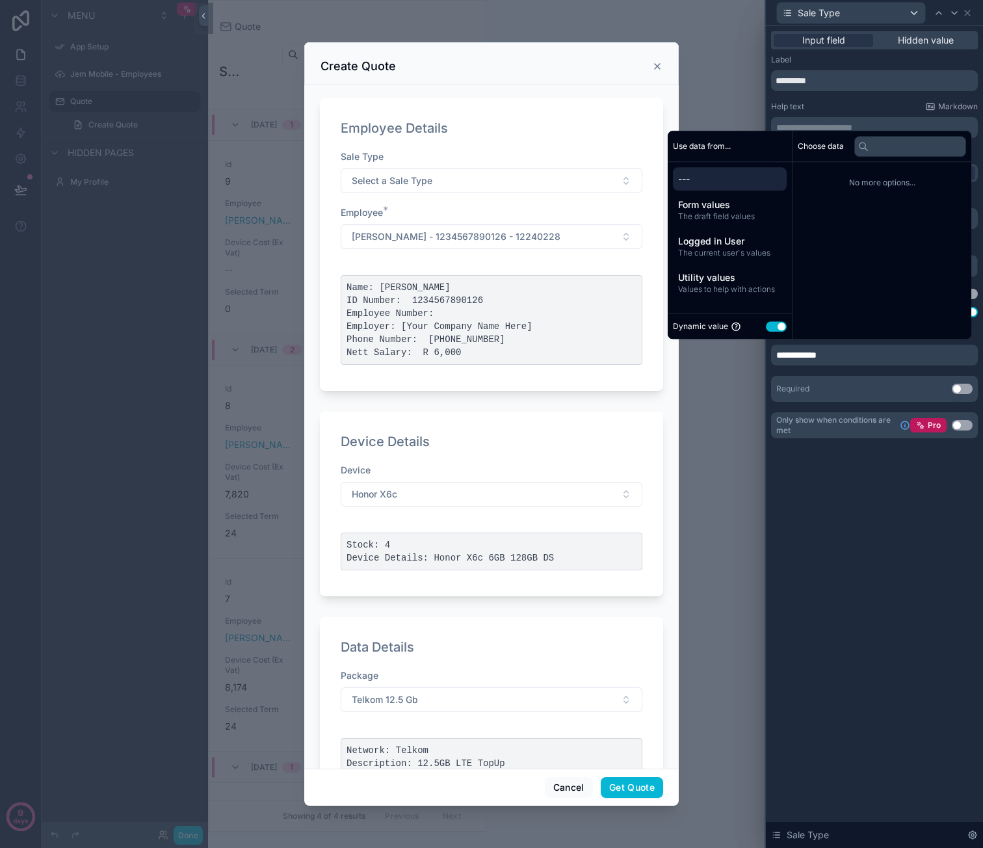
click at [773, 325] on button "Use setting" at bounding box center [776, 326] width 21 height 10
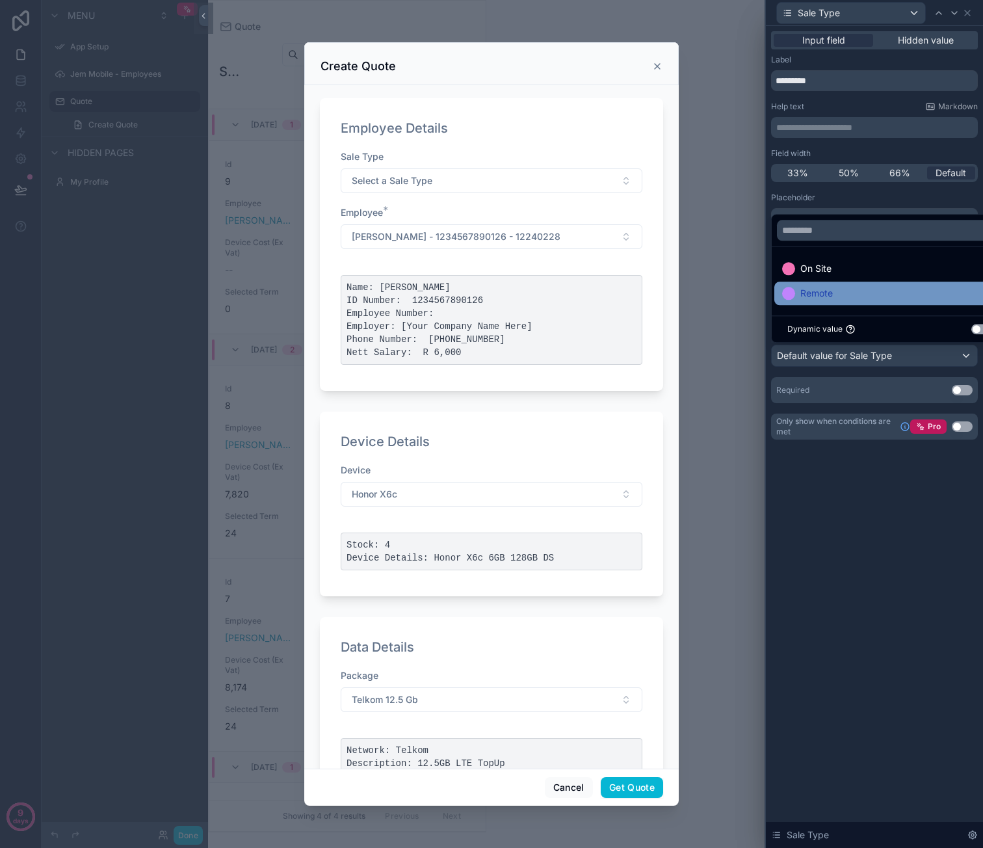
click at [859, 291] on div "Remote" at bounding box center [889, 293] width 215 height 16
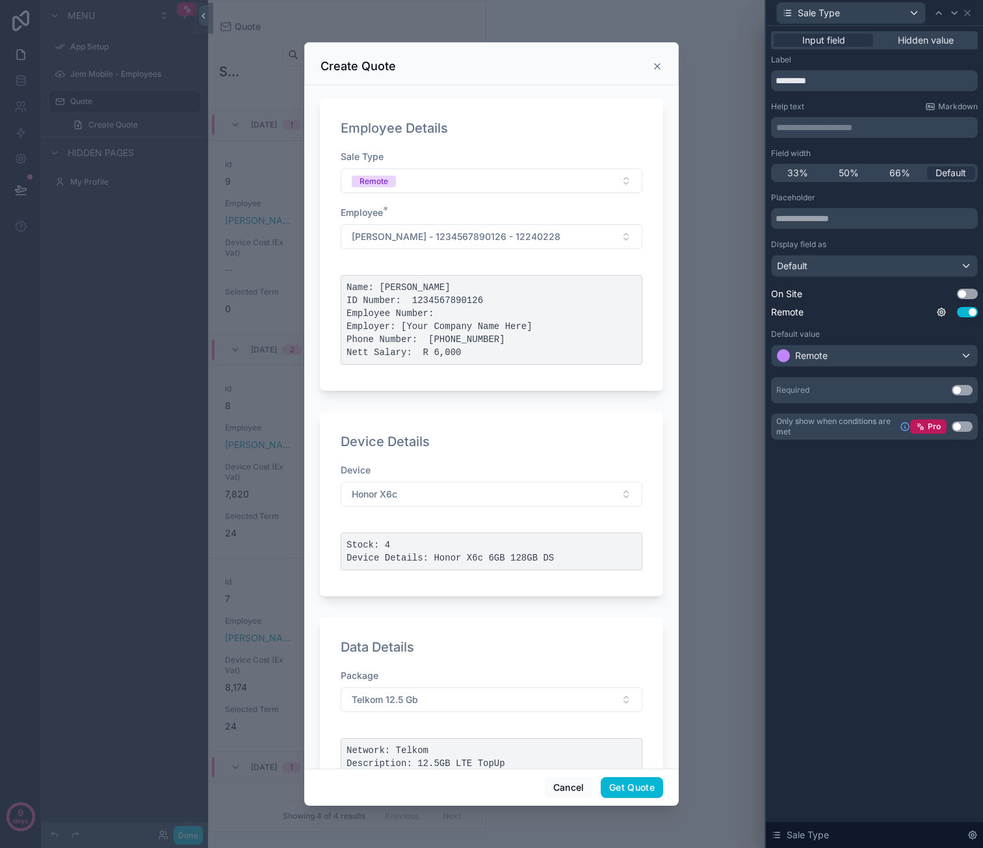
click at [872, 545] on div "**********" at bounding box center [874, 437] width 217 height 822
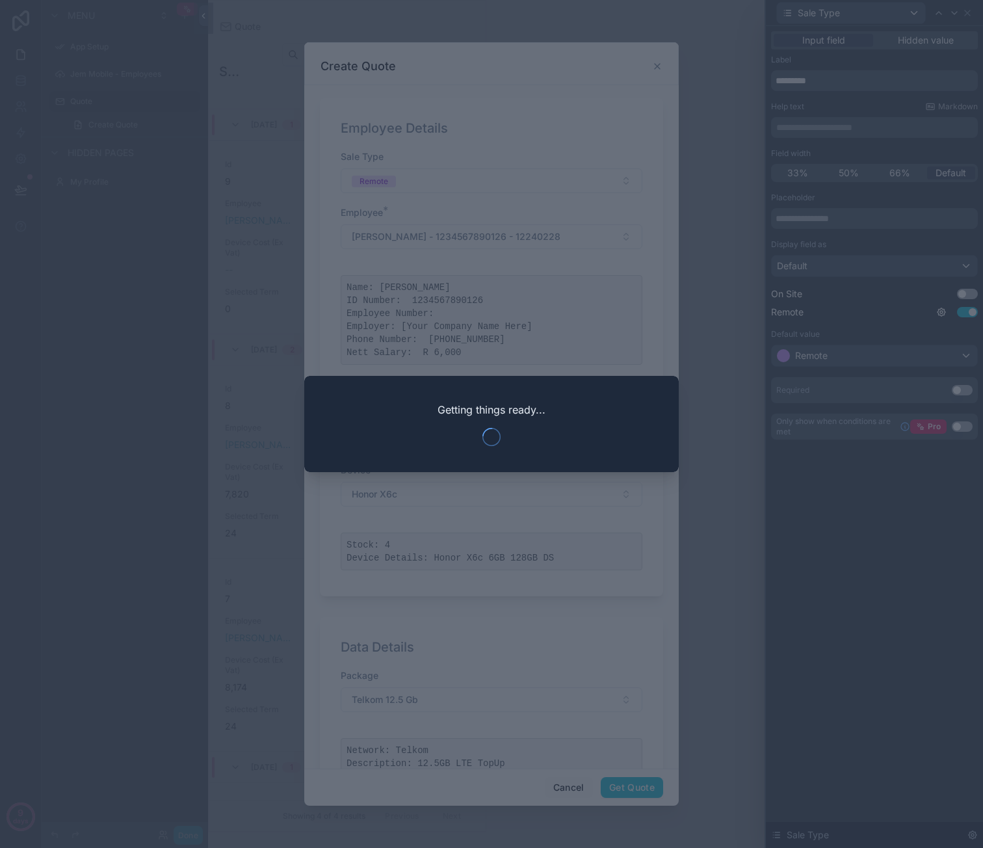
click at [828, 482] on div at bounding box center [491, 424] width 983 height 848
click at [815, 488] on div at bounding box center [491, 424] width 983 height 848
click at [811, 491] on div at bounding box center [491, 424] width 983 height 848
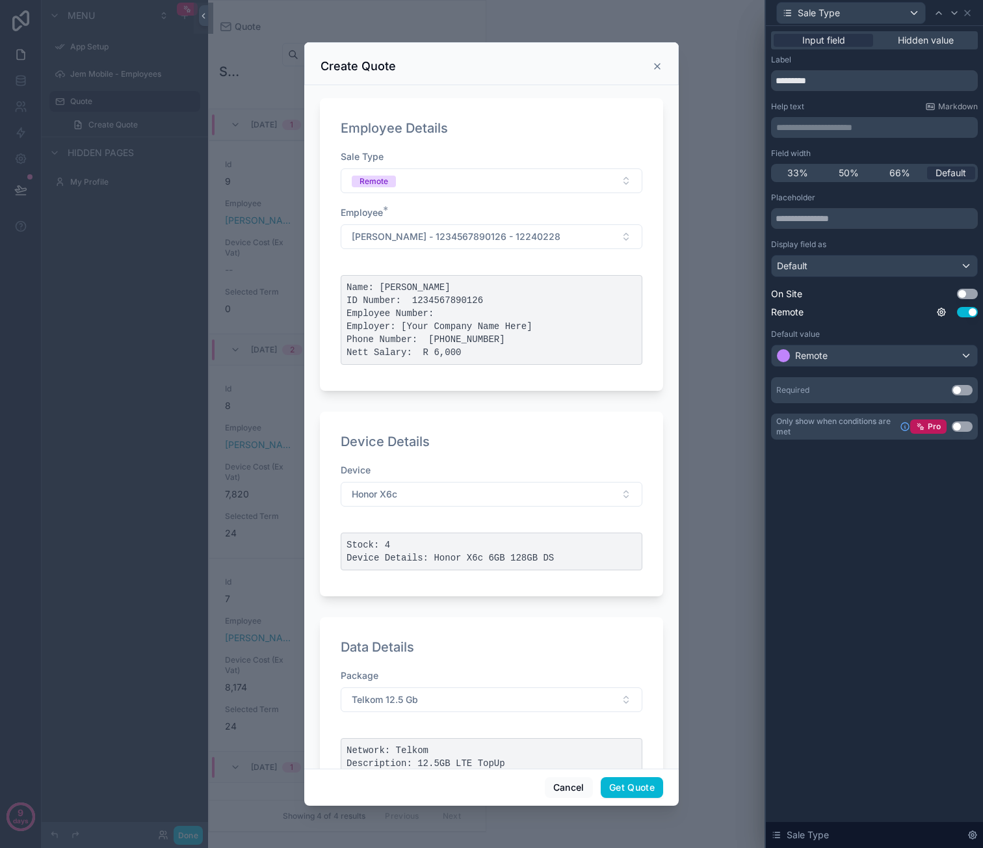
click at [962, 425] on button "Use setting" at bounding box center [962, 426] width 21 height 10
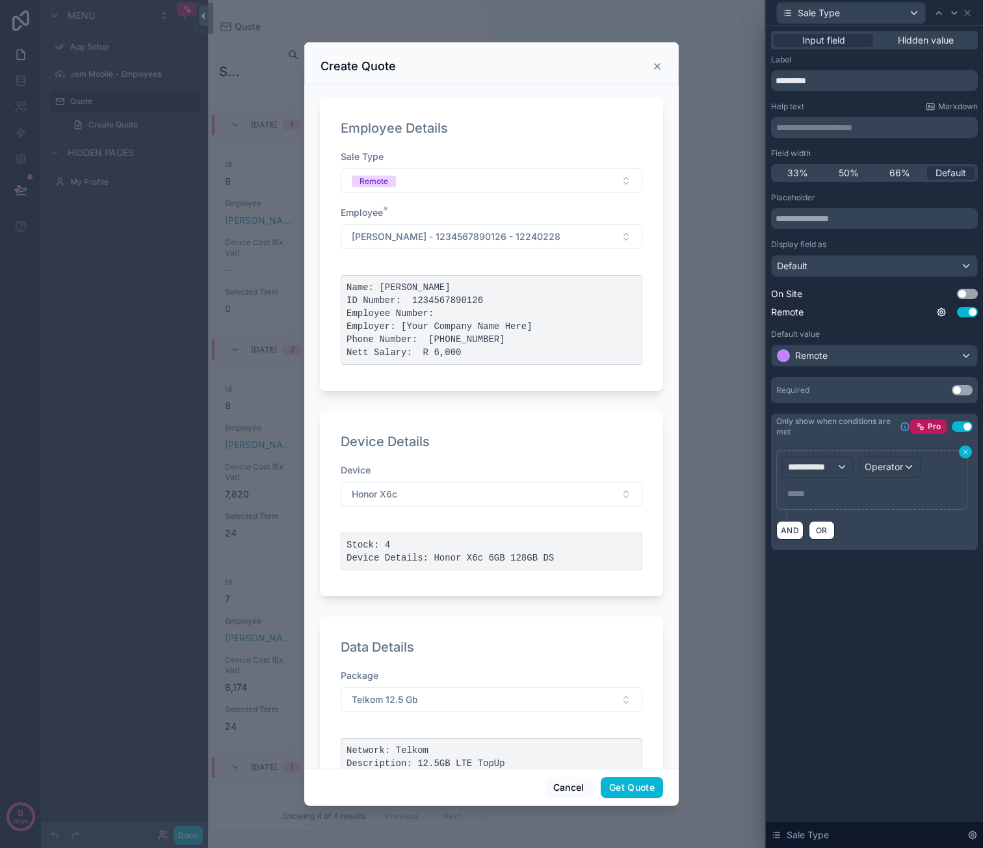
click at [966, 450] on icon at bounding box center [965, 452] width 4 height 4
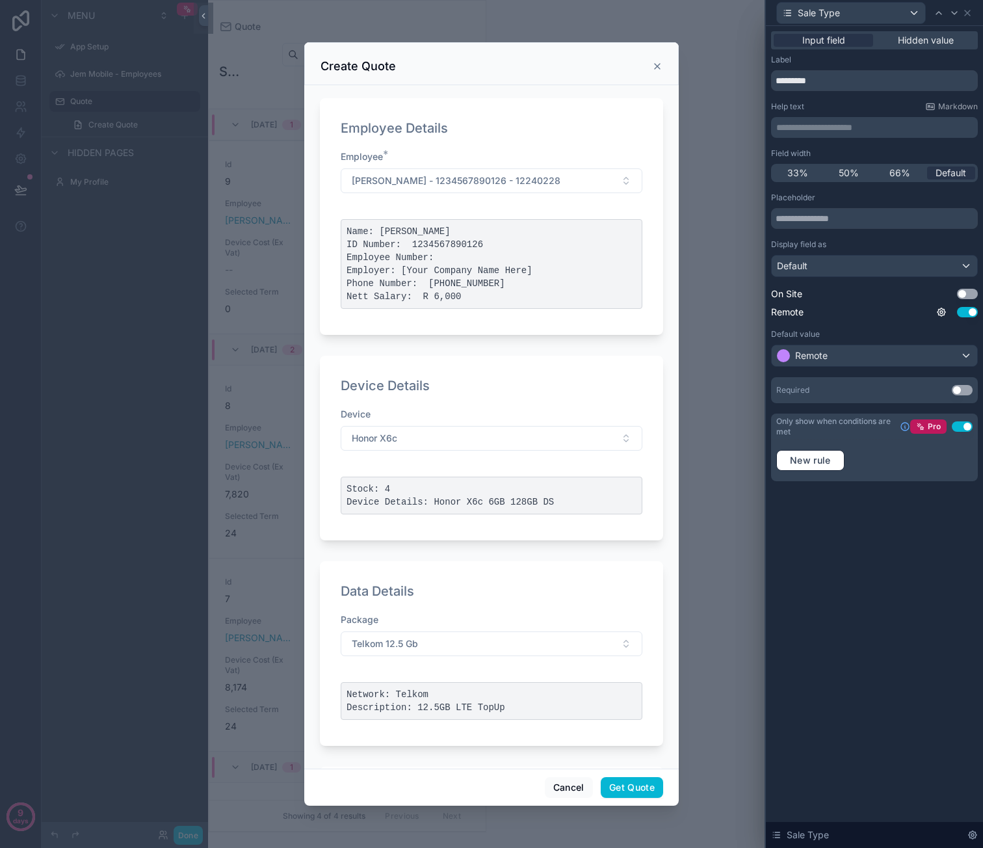
click at [892, 586] on div "**********" at bounding box center [874, 437] width 217 height 822
click at [970, 12] on icon at bounding box center [967, 13] width 10 height 10
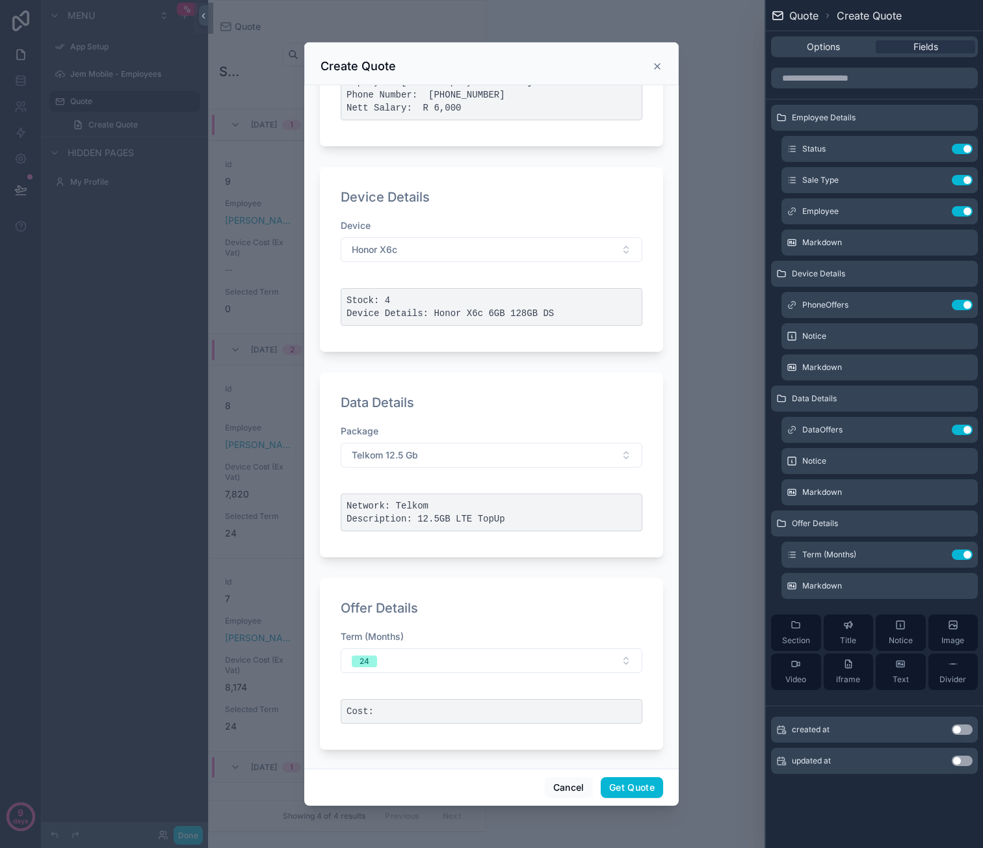
click at [731, 382] on div "scrollable content" at bounding box center [491, 424] width 983 height 848
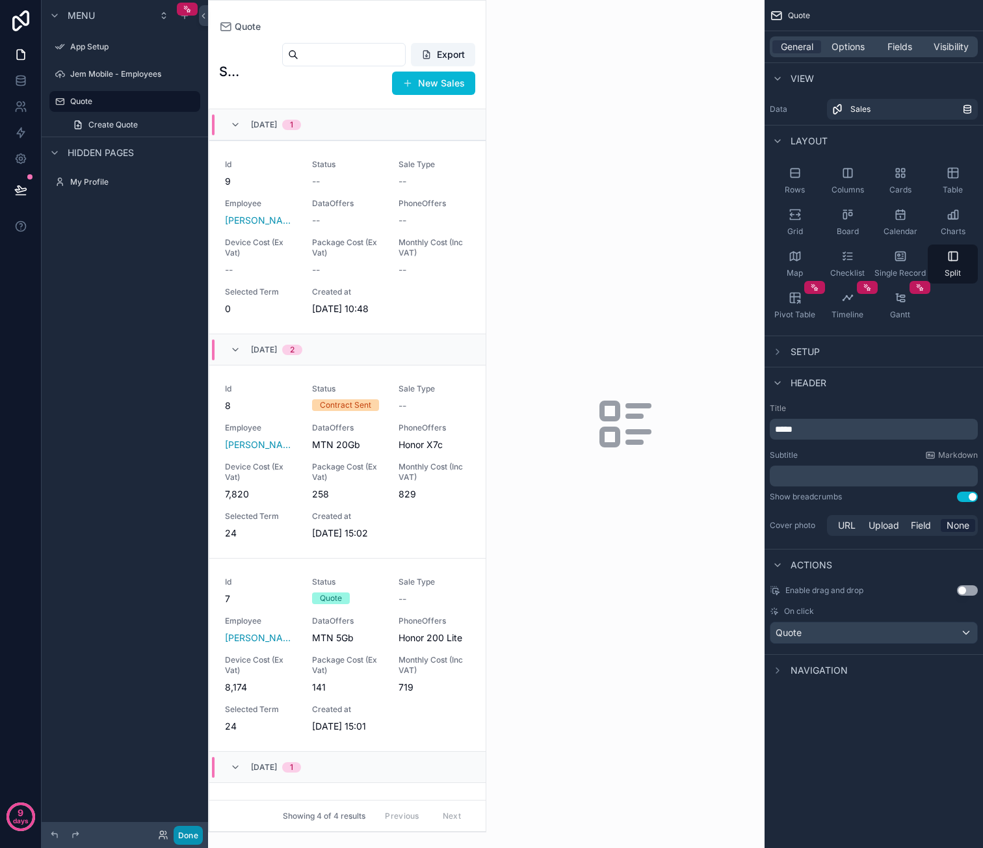
click at [193, 832] on button "Done" at bounding box center [188, 835] width 29 height 19
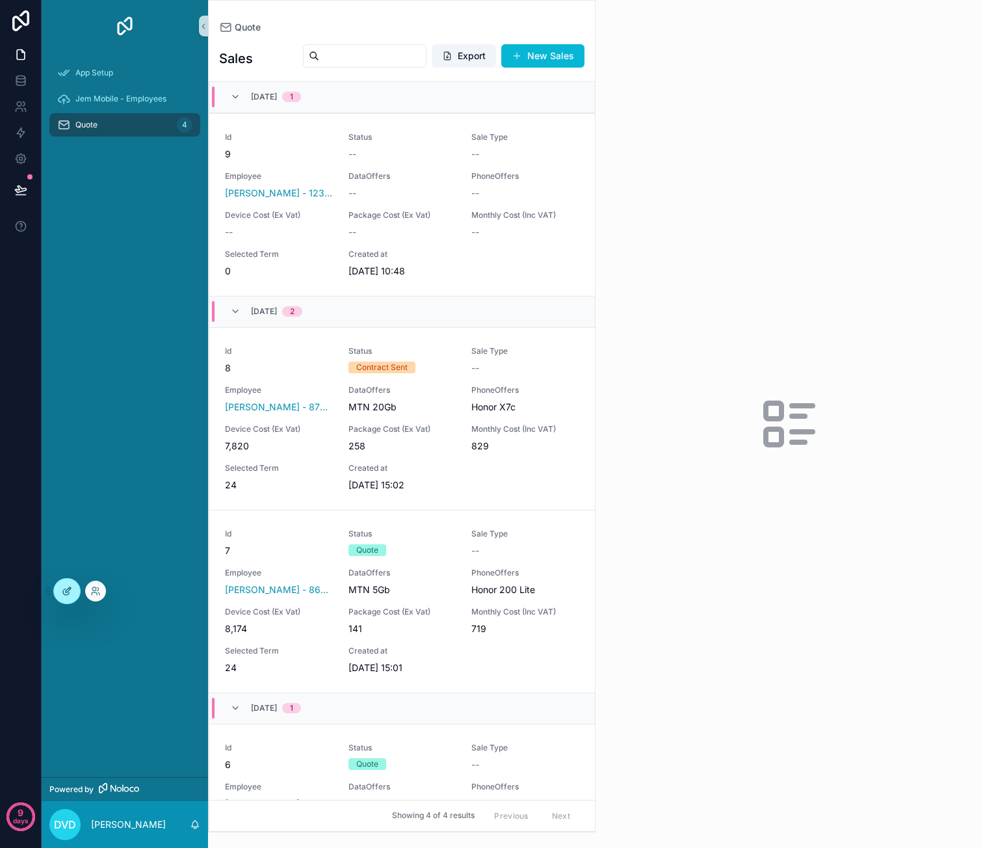
click at [62, 583] on div at bounding box center [67, 591] width 26 height 25
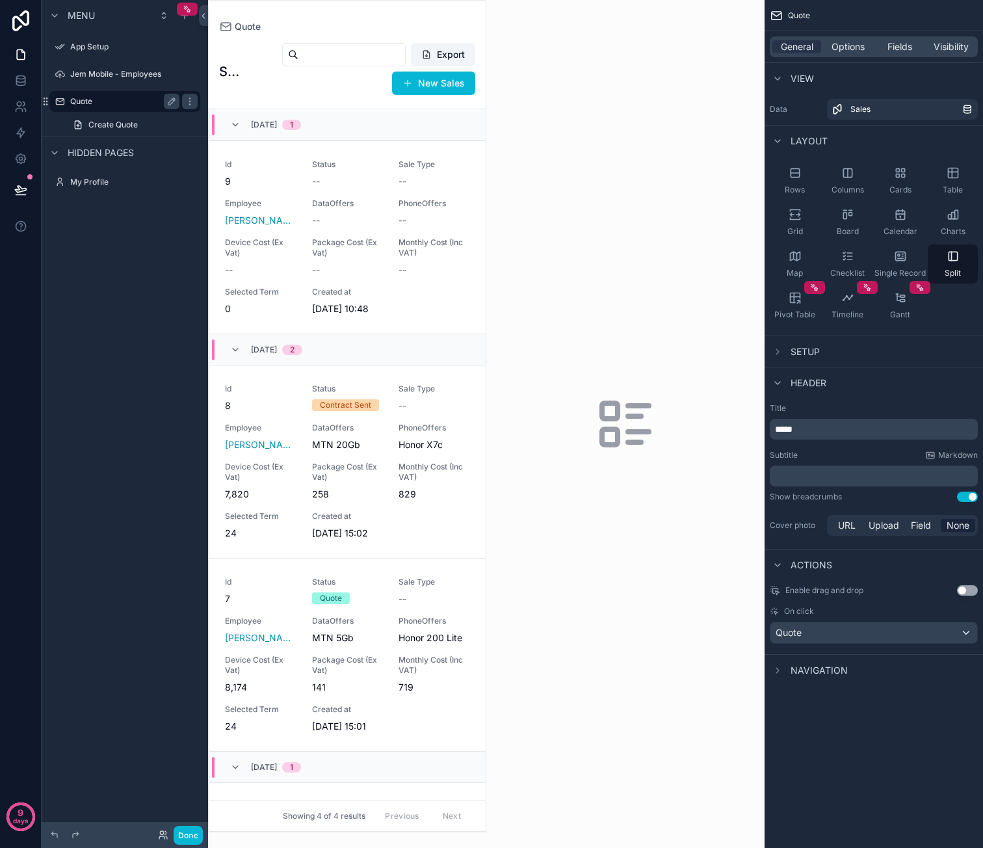
click at [135, 103] on label "Quote" at bounding box center [122, 101] width 104 height 10
click at [887, 631] on div "Quote" at bounding box center [873, 632] width 207 height 21
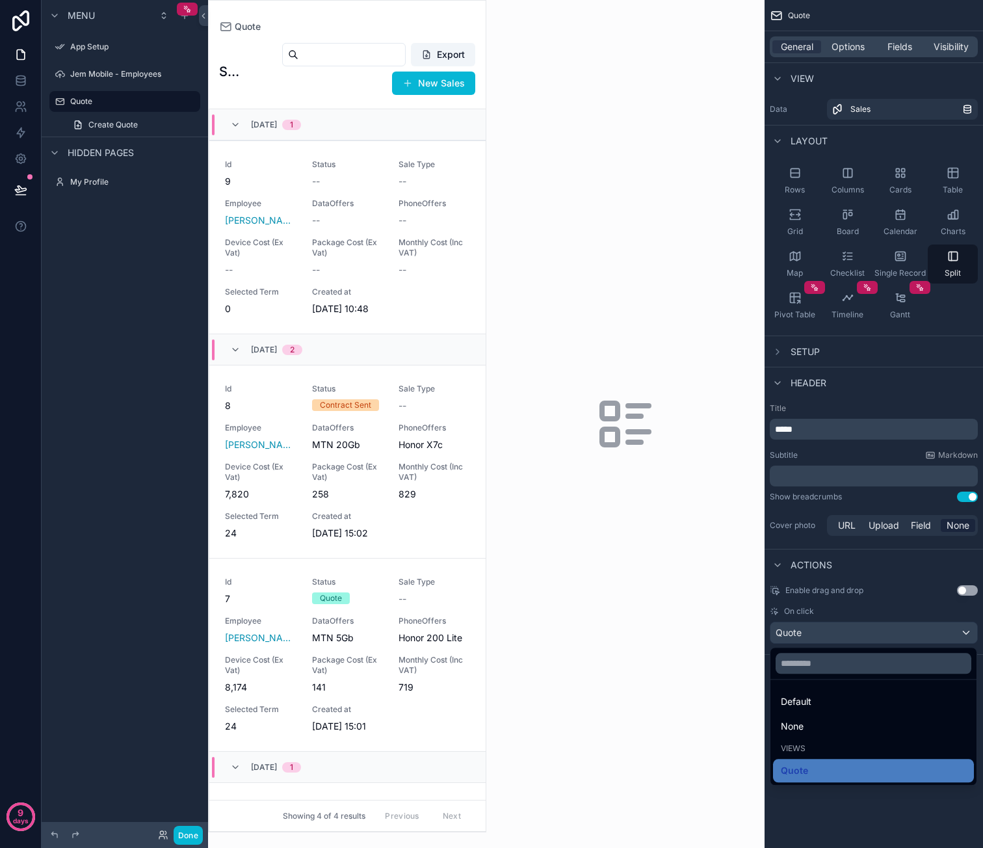
click at [726, 520] on div "scrollable content" at bounding box center [625, 424] width 278 height 848
click at [118, 96] on div "scrollable content" at bounding box center [491, 424] width 983 height 848
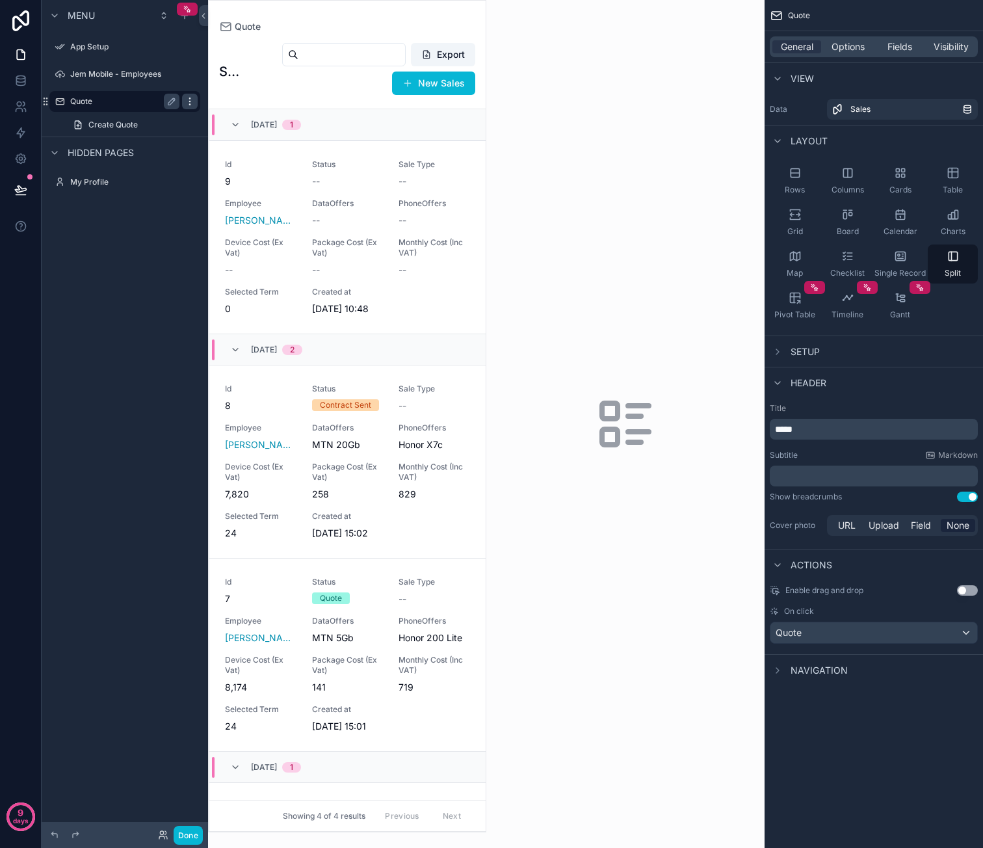
click at [190, 98] on icon "scrollable content" at bounding box center [190, 101] width 10 height 10
click at [163, 320] on div "Menu App Setup Jem Mobile - Employees Quote Create Quote Hidden pages My Profile" at bounding box center [125, 416] width 166 height 832
click at [348, 171] on div "scrollable content" at bounding box center [347, 416] width 277 height 831
click at [361, 172] on div "Status --" at bounding box center [348, 173] width 72 height 29
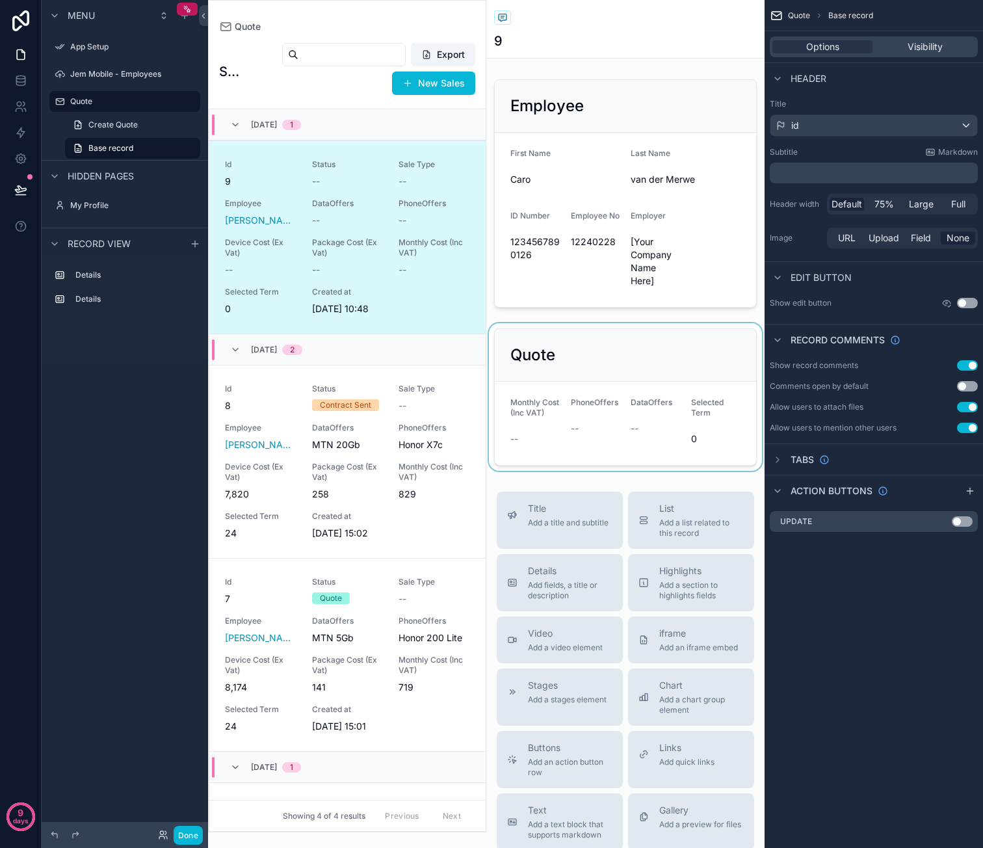
click at [680, 360] on div "scrollable content" at bounding box center [625, 397] width 278 height 148
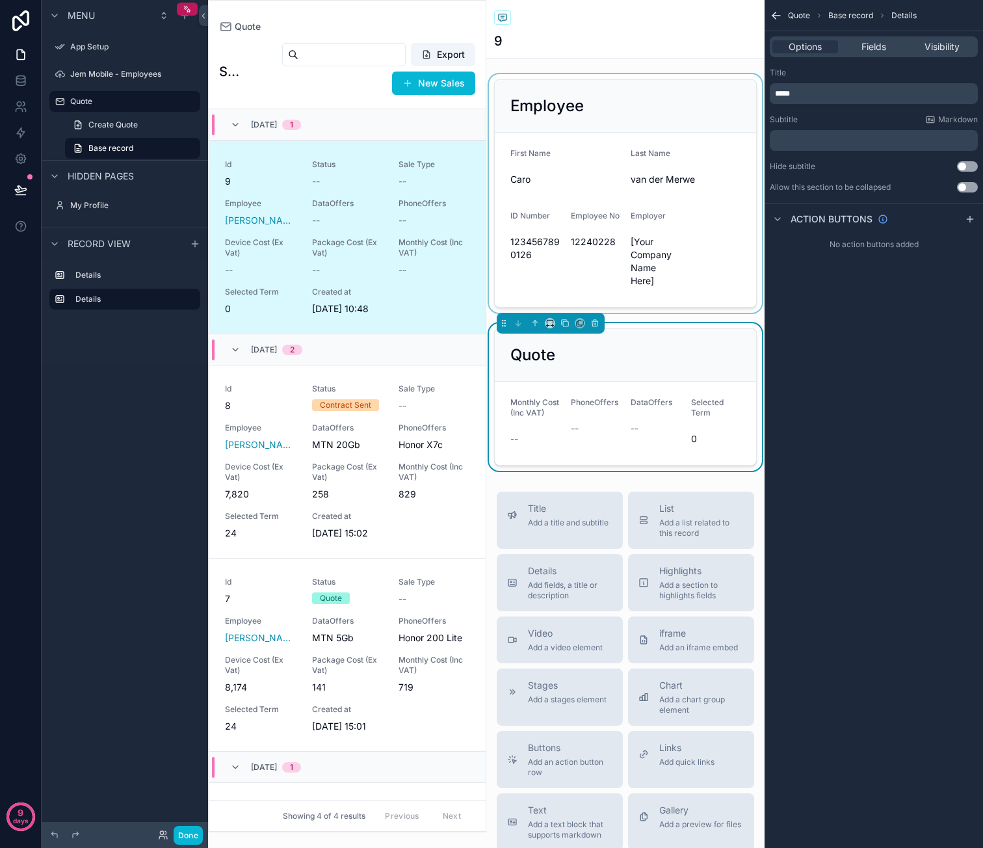
click at [696, 123] on div "scrollable content" at bounding box center [625, 193] width 278 height 239
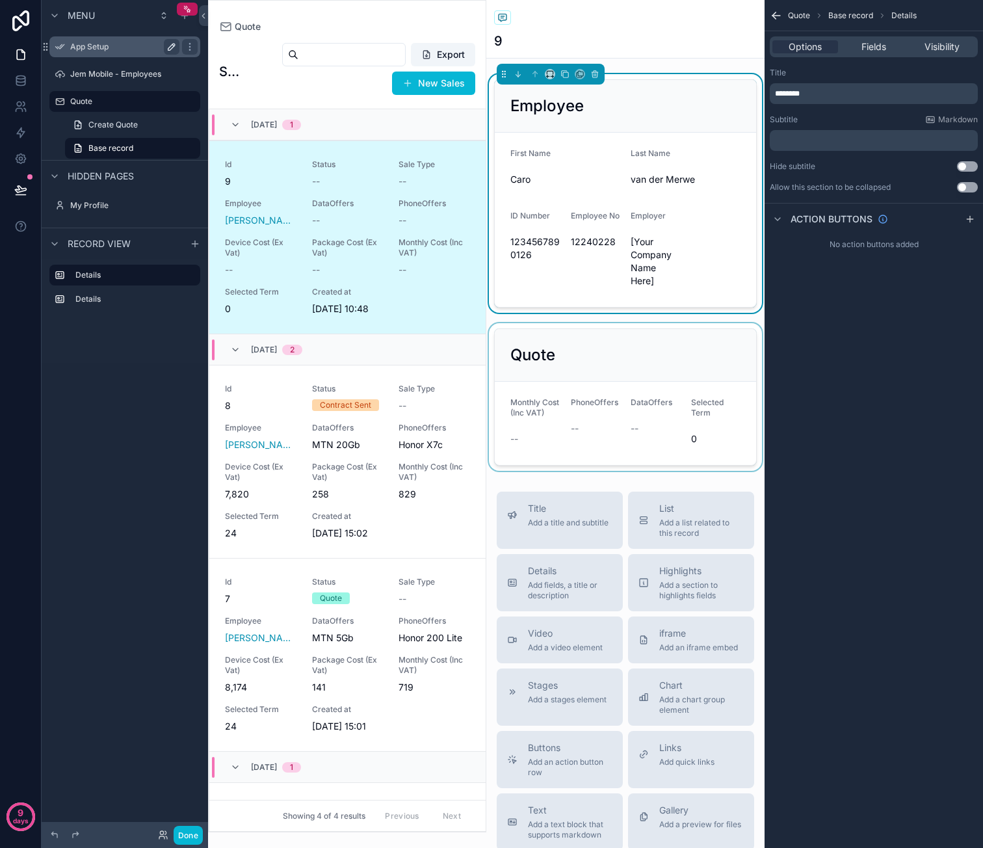
click at [176, 47] on icon "scrollable content" at bounding box center [171, 47] width 10 height 10
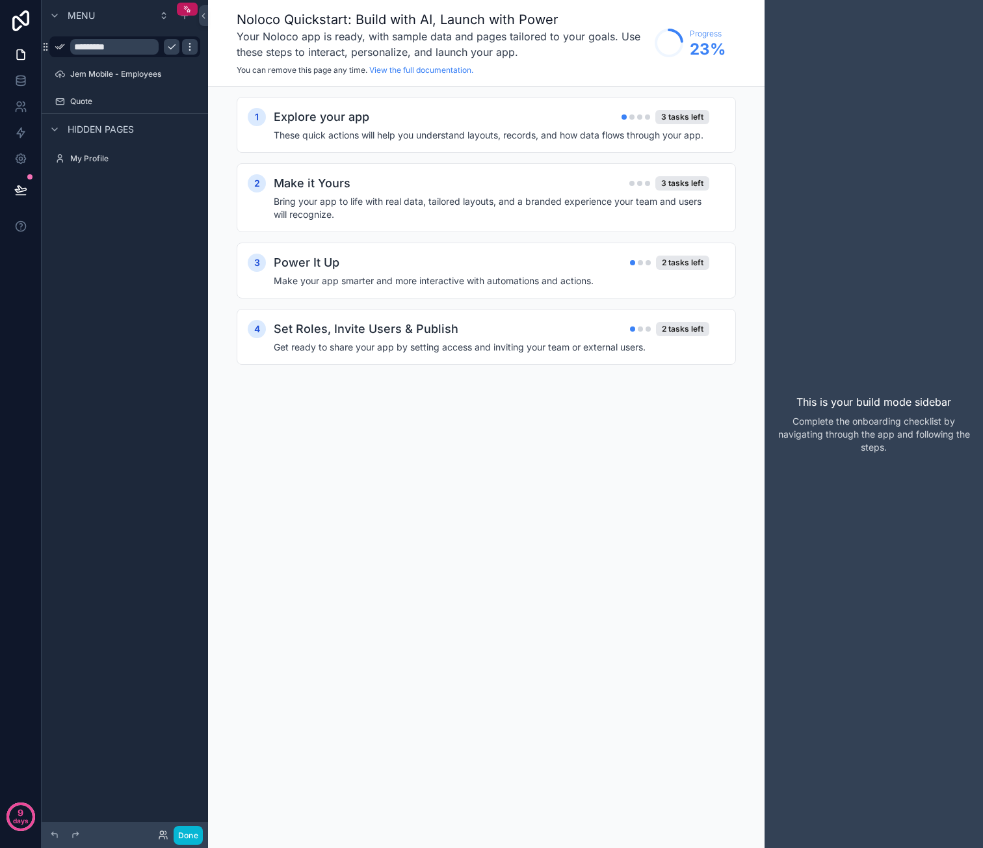
click at [189, 47] on icon "scrollable content" at bounding box center [189, 46] width 1 height 1
click at [558, 408] on div "Noloco Quickstart: Build with AI, Launch with Power Your Noloco app is ready, w…" at bounding box center [486, 424] width 556 height 848
click at [458, 150] on div "1 Explore your app 3 tasks left These quick actions will help you understand la…" at bounding box center [486, 125] width 499 height 56
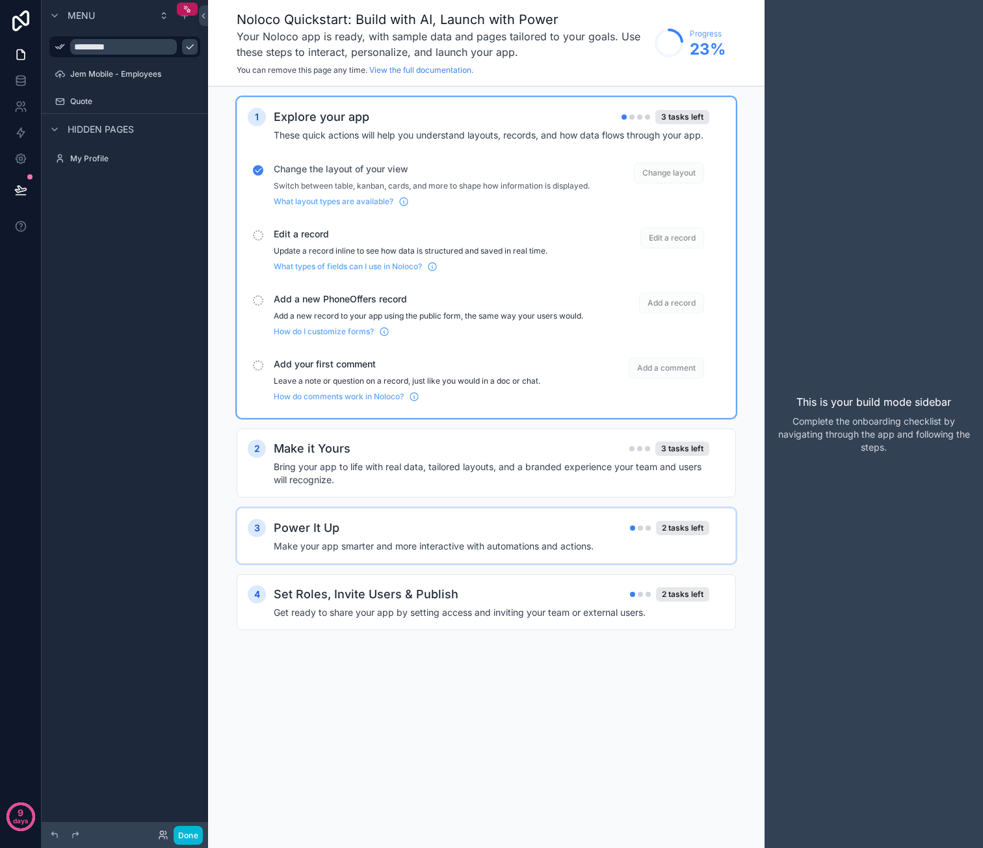
click at [259, 241] on div "scrollable content" at bounding box center [258, 235] width 10 height 10
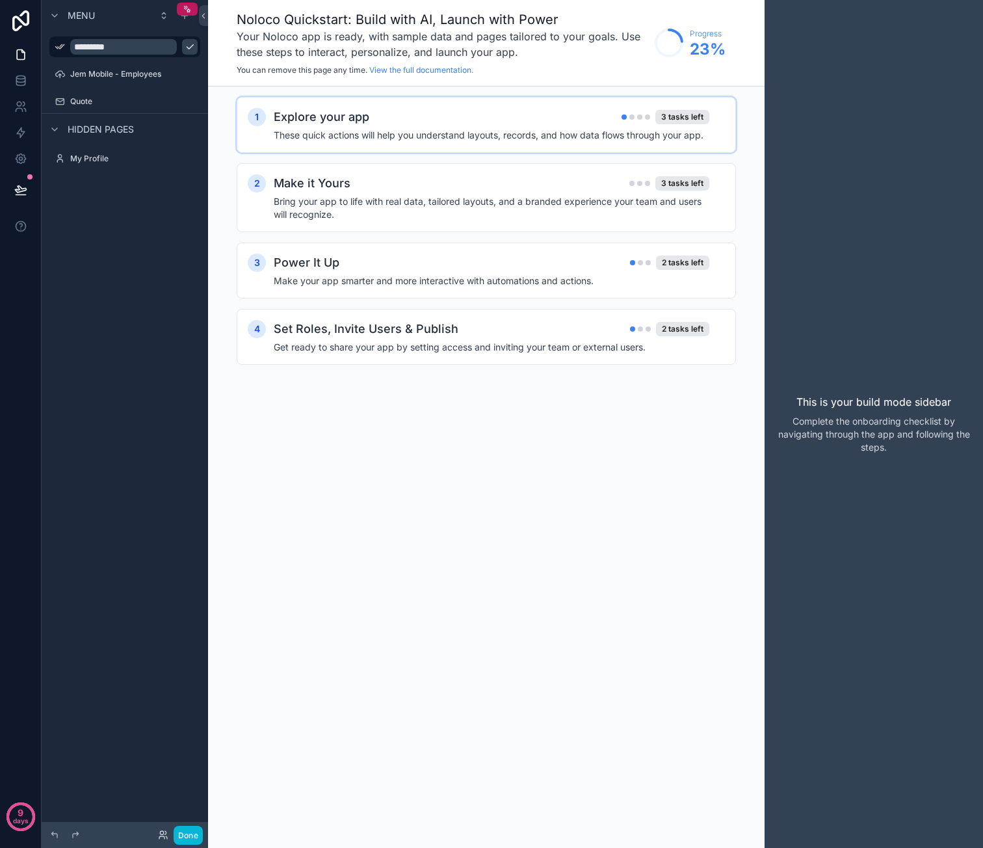
click at [443, 140] on h4 "These quick actions will help you understand layouts, records, and how data flo…" at bounding box center [492, 135] width 436 height 13
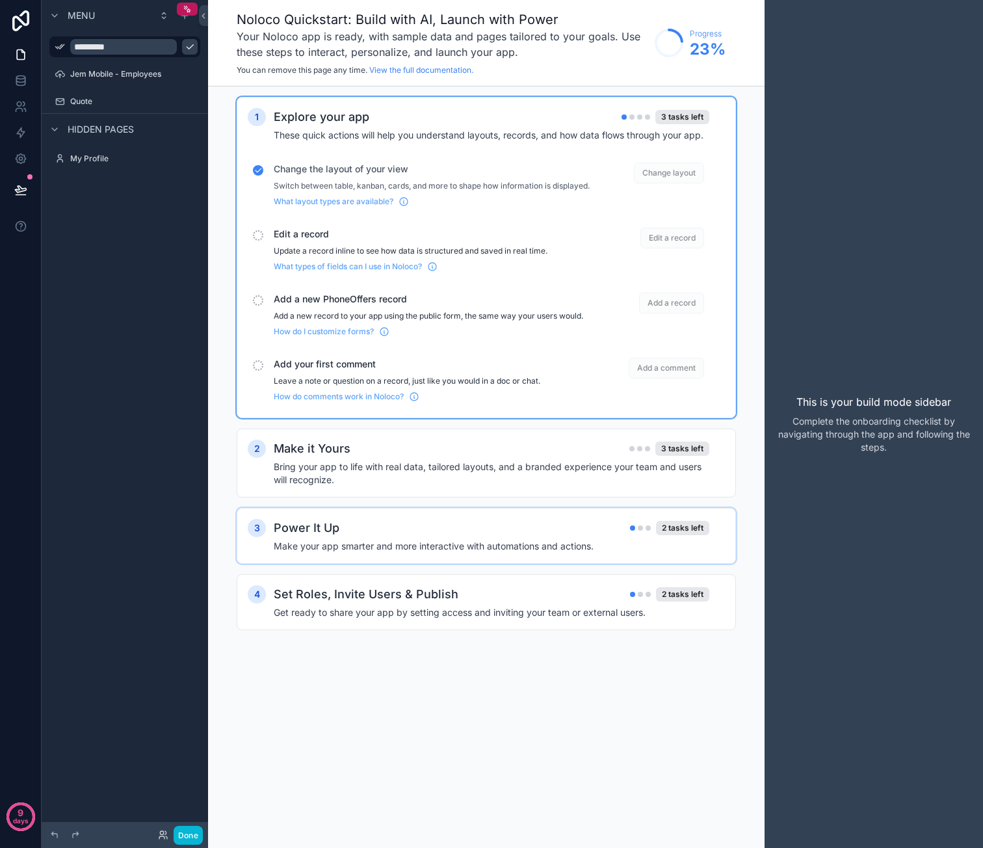
click at [671, 244] on span "Edit a record" at bounding box center [672, 238] width 64 height 21
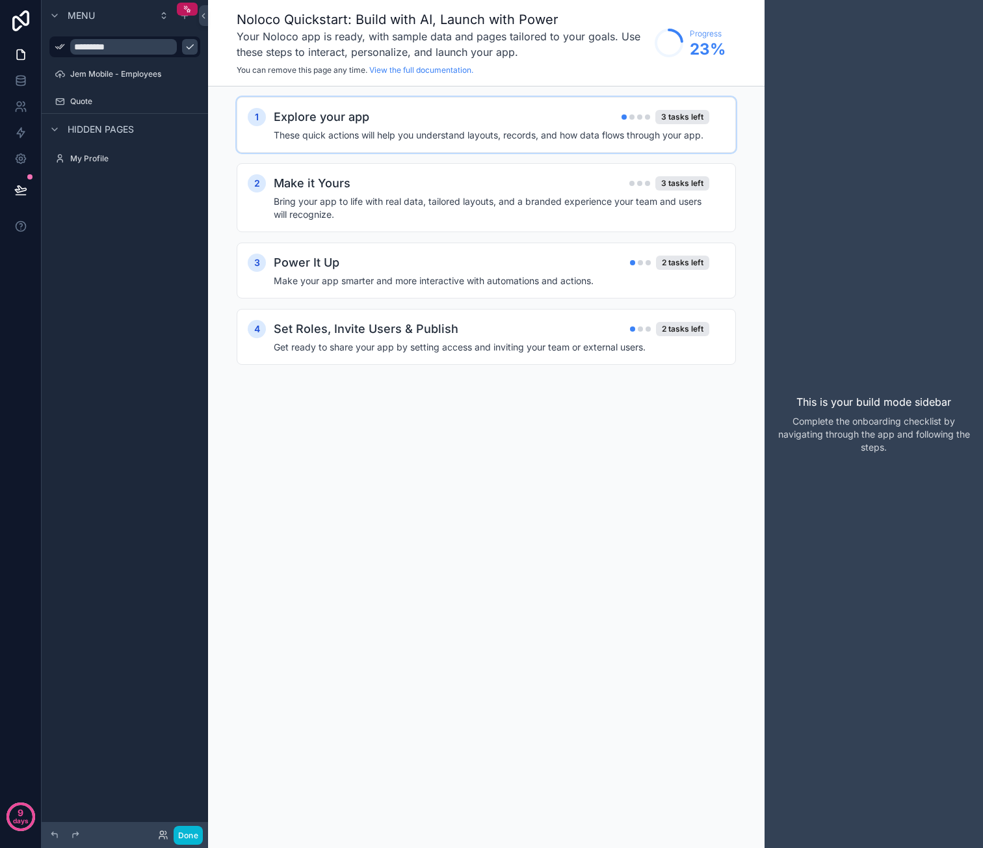
click at [527, 126] on div "Explore your app 3 tasks left These quick actions will help you understand layo…" at bounding box center [499, 125] width 451 height 34
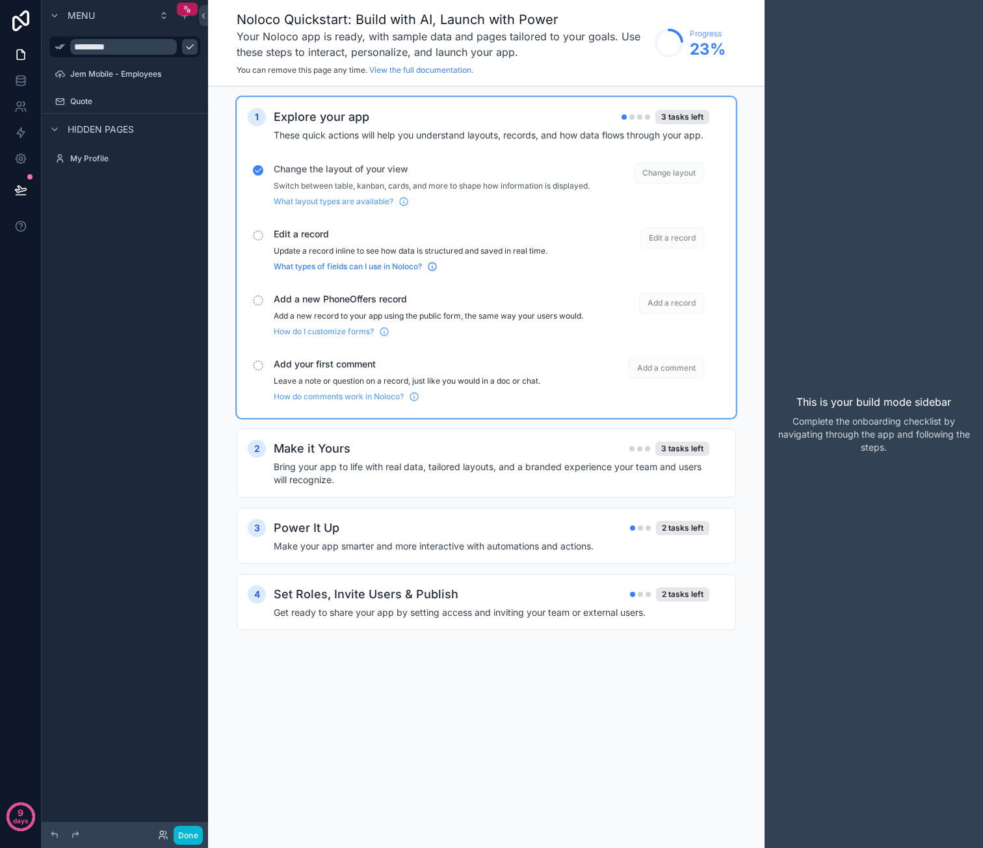
click at [345, 272] on span "What types of fields can I use in Noloco?" at bounding box center [348, 266] width 148 height 10
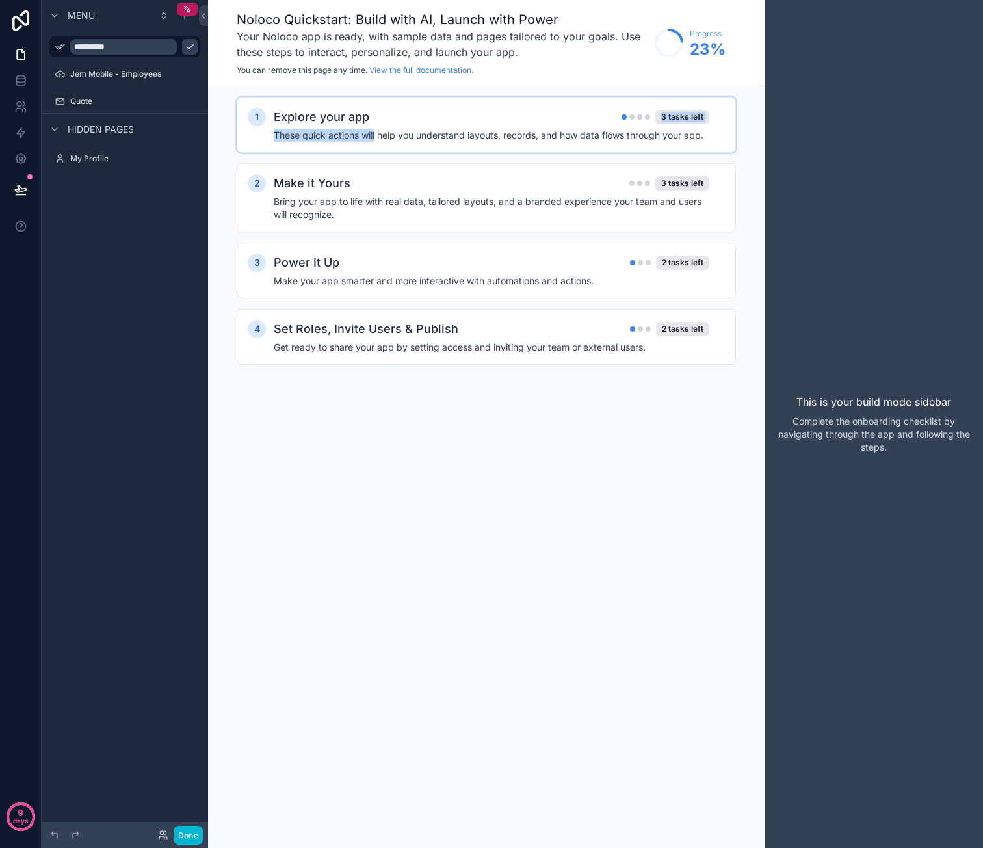
click at [376, 126] on div "Explore your app 3 tasks left These quick actions will help you understand layo…" at bounding box center [499, 125] width 451 height 34
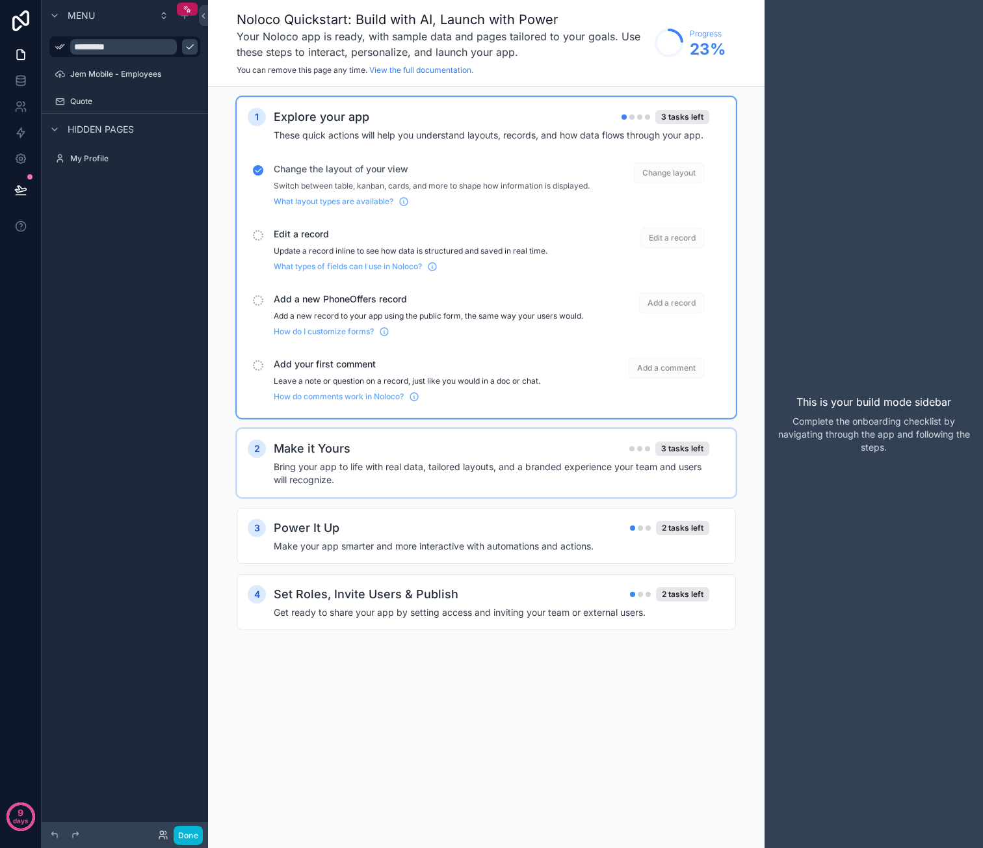
click at [443, 483] on h4 "Bring your app to life with real data, tailored layouts, and a branded experien…" at bounding box center [492, 473] width 436 height 26
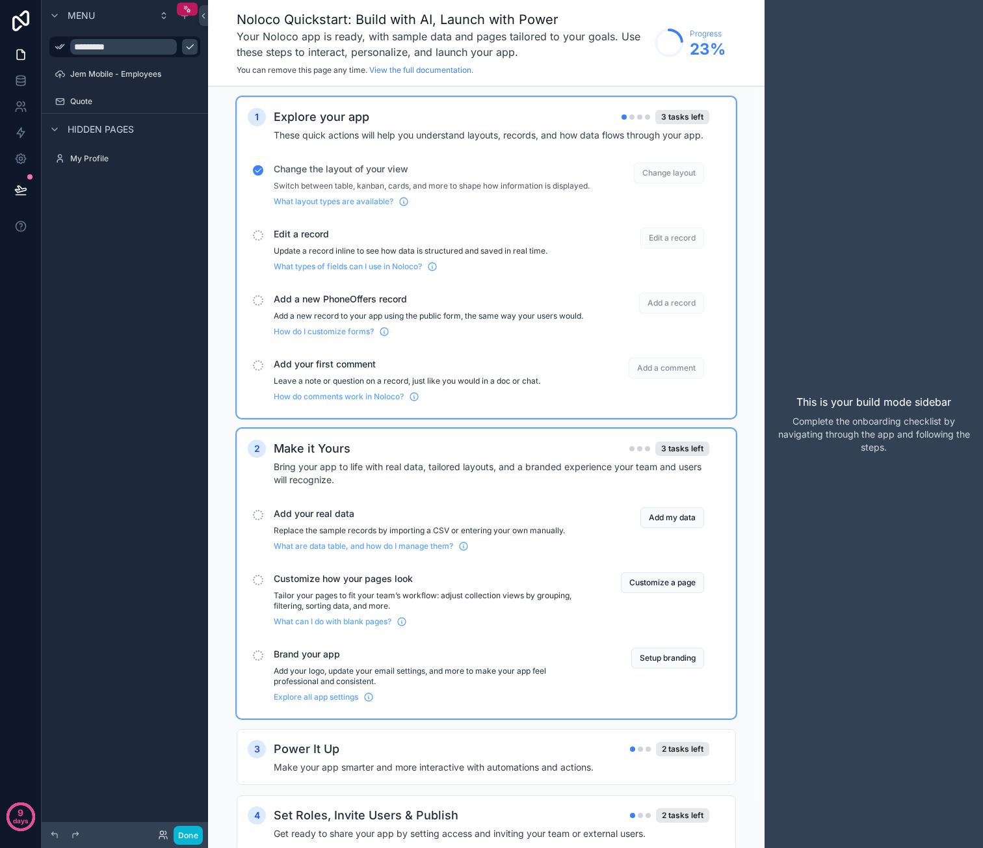
click at [683, 248] on span "Edit a record" at bounding box center [672, 238] width 64 height 21
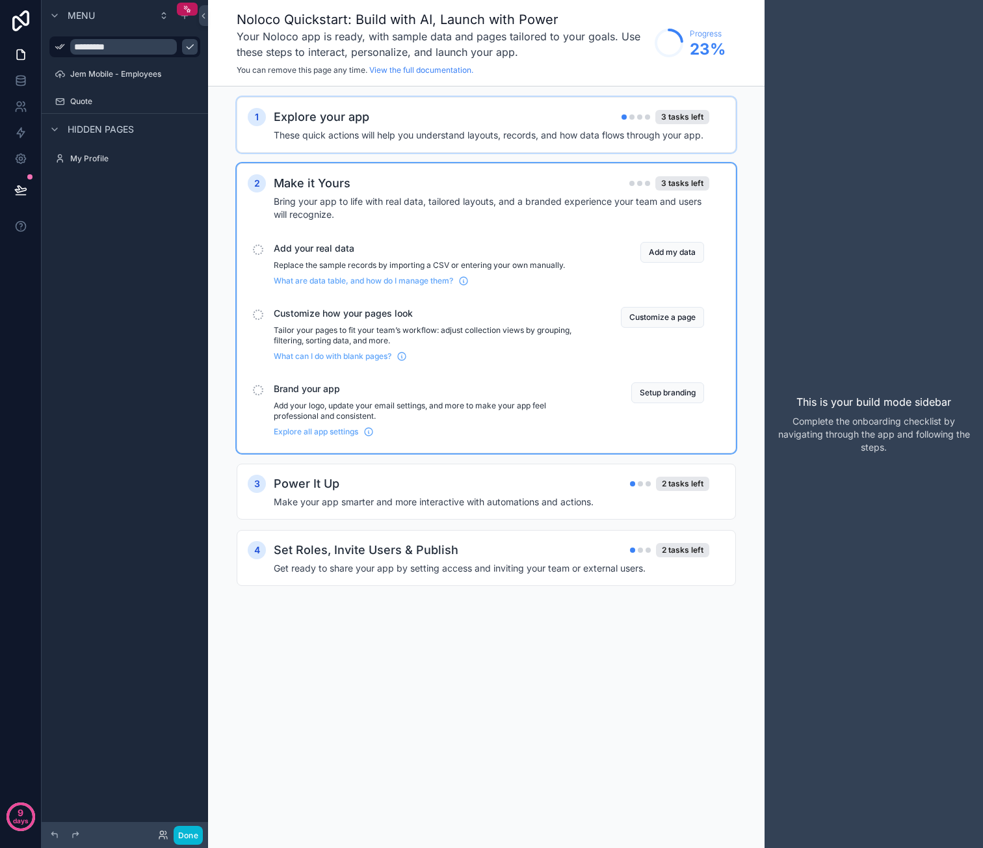
click at [582, 136] on h4 "These quick actions will help you understand layouts, records, and how data flo…" at bounding box center [492, 135] width 436 height 13
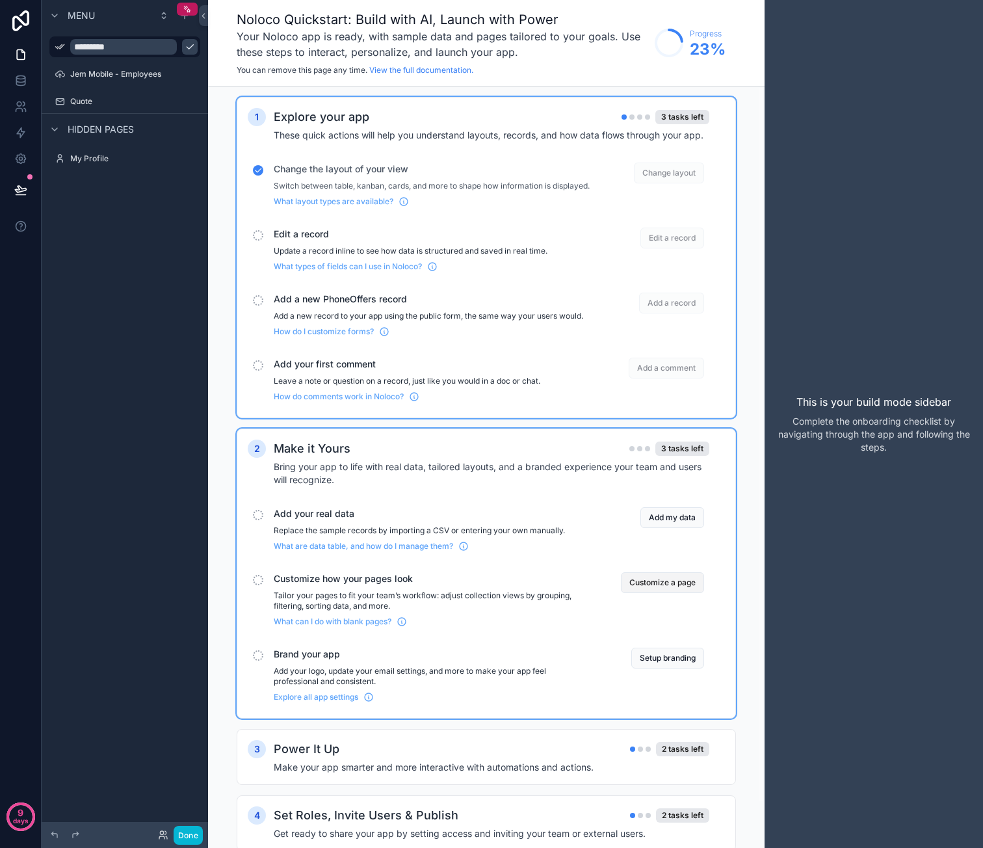
click at [674, 591] on button "Customize a page" at bounding box center [662, 582] width 83 height 21
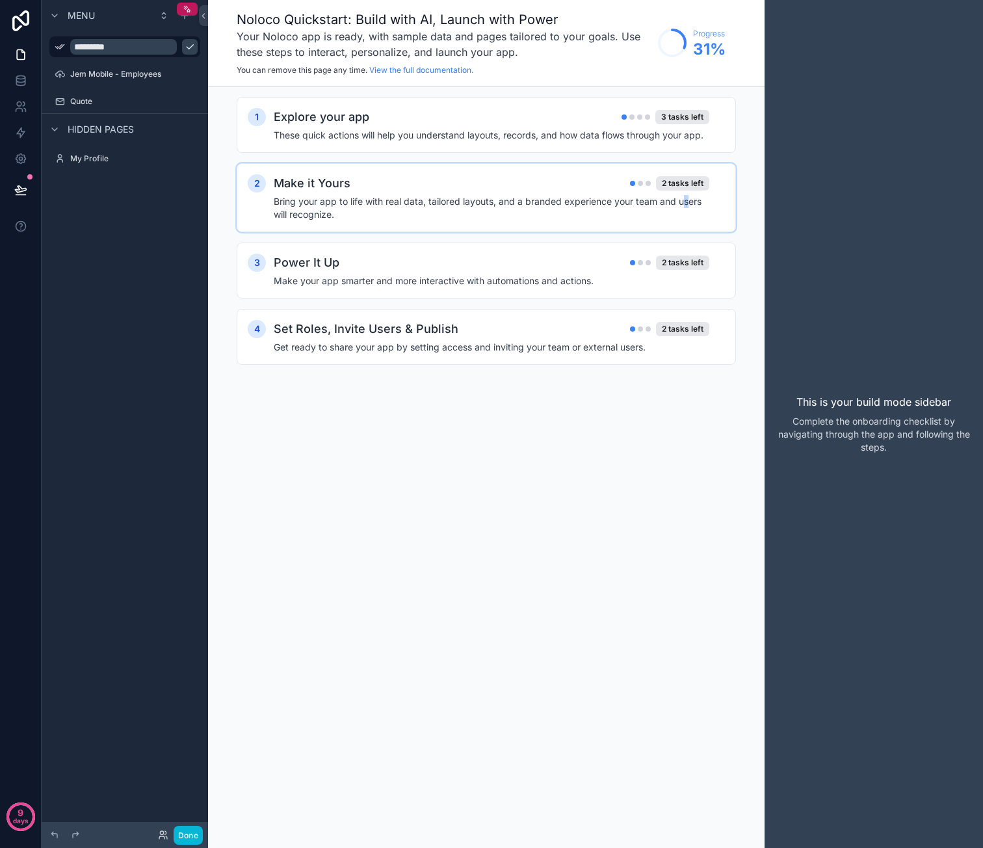
click at [686, 201] on h4 "Bring your app to life with real data, tailored layouts, and a branded experien…" at bounding box center [492, 208] width 436 height 26
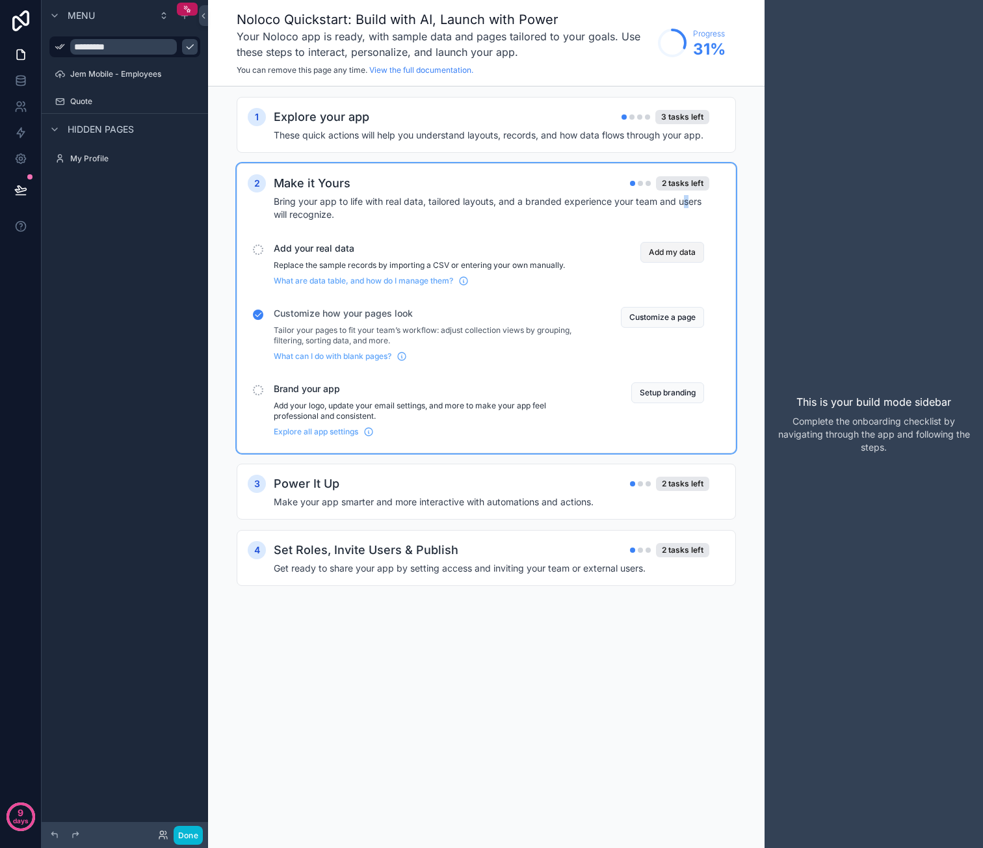
click at [681, 250] on button "Add my data" at bounding box center [672, 252] width 64 height 21
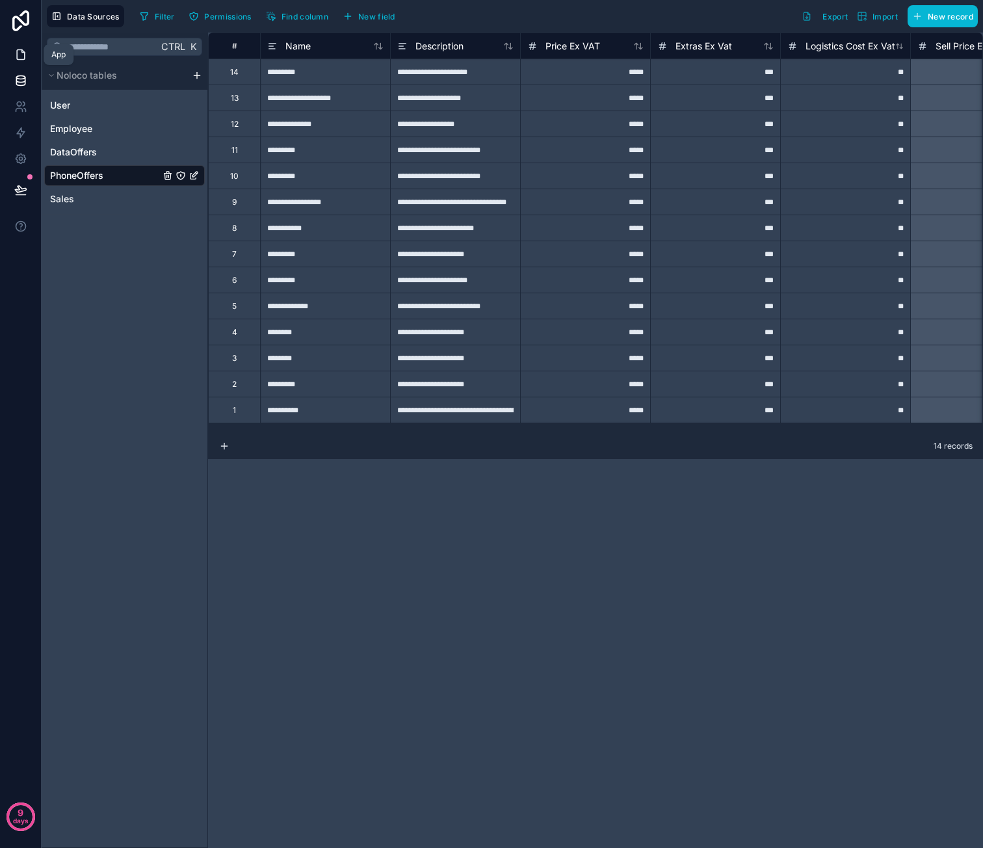
click at [22, 57] on icon at bounding box center [20, 54] width 13 height 13
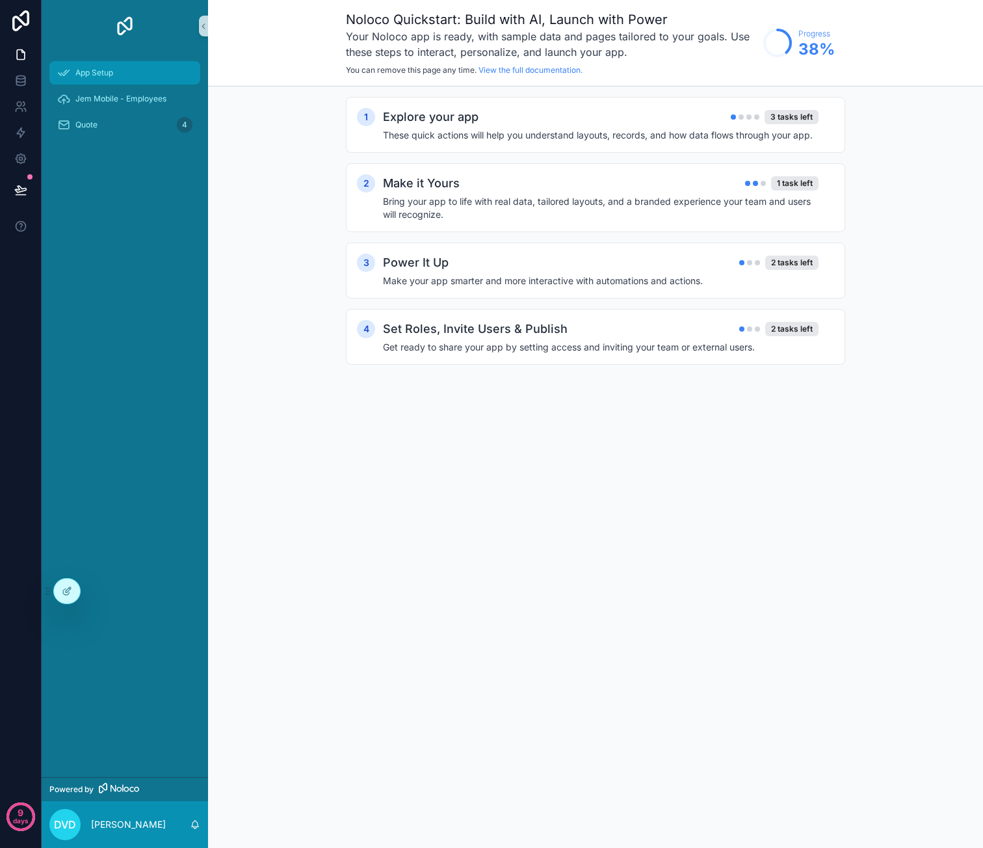
click at [124, 77] on div "App Setup" at bounding box center [124, 72] width 135 height 21
click at [693, 206] on h4 "Bring your app to life with real data, tailored layouts, and a branded experien…" at bounding box center [601, 208] width 436 height 26
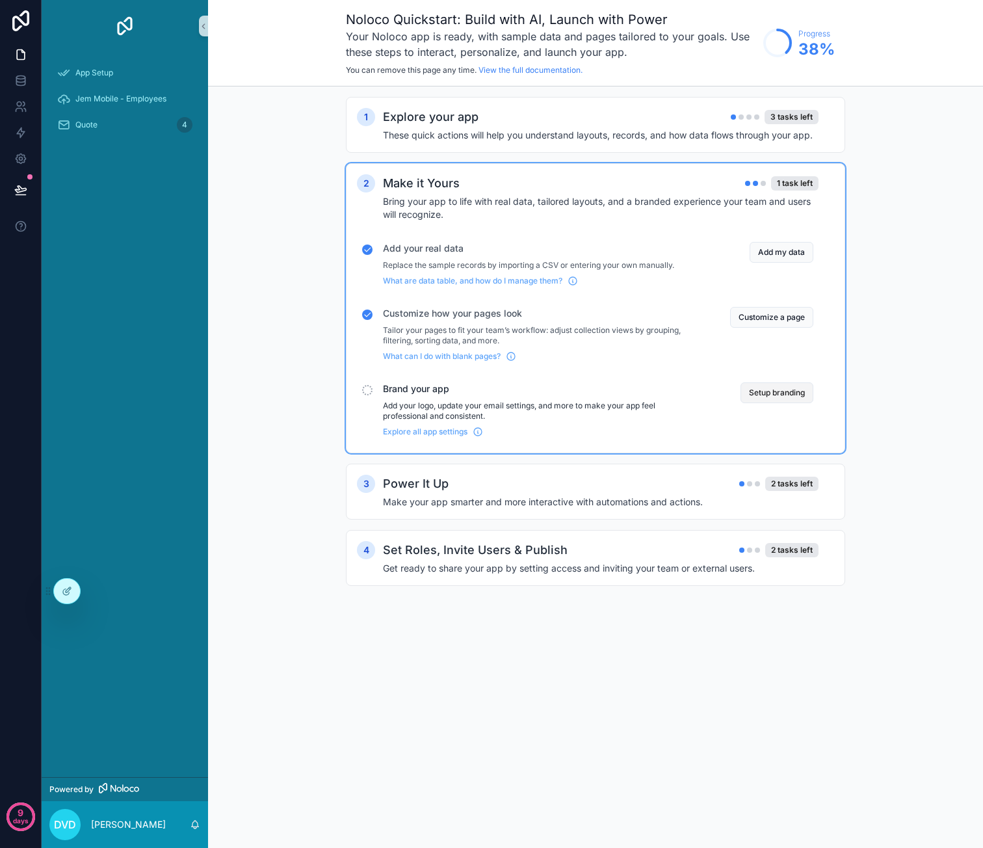
click at [781, 390] on button "Setup branding" at bounding box center [776, 392] width 73 height 21
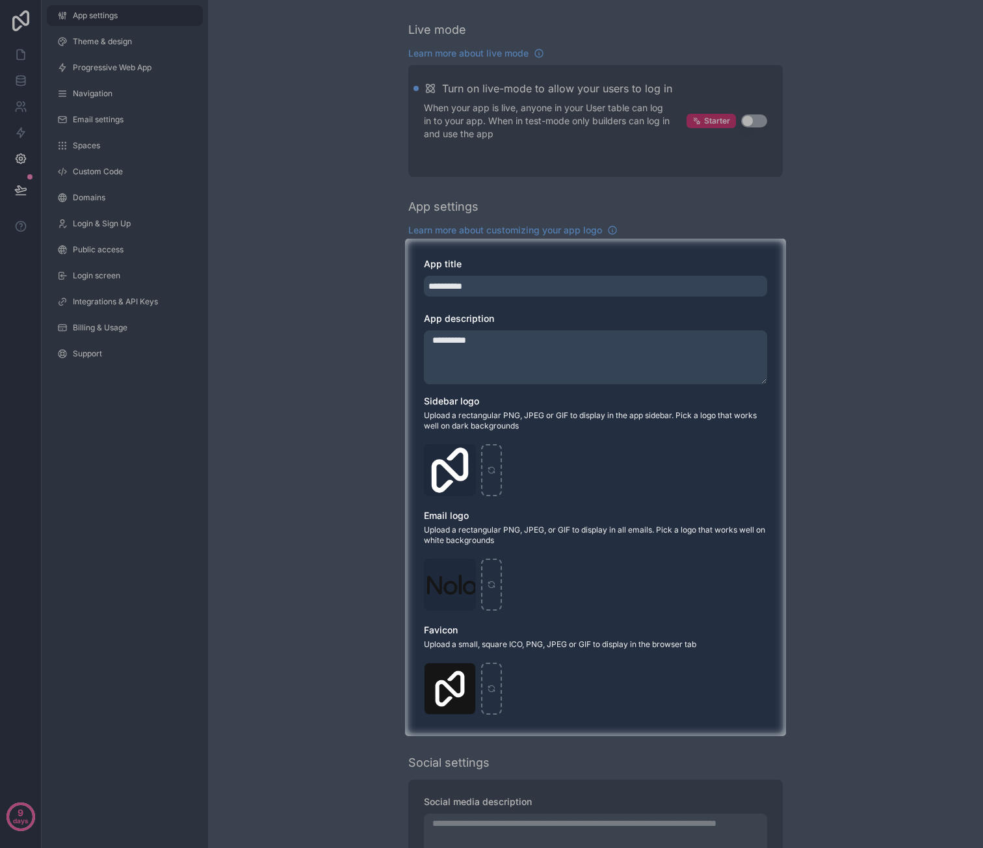
click at [544, 354] on textarea "**********" at bounding box center [595, 357] width 343 height 54
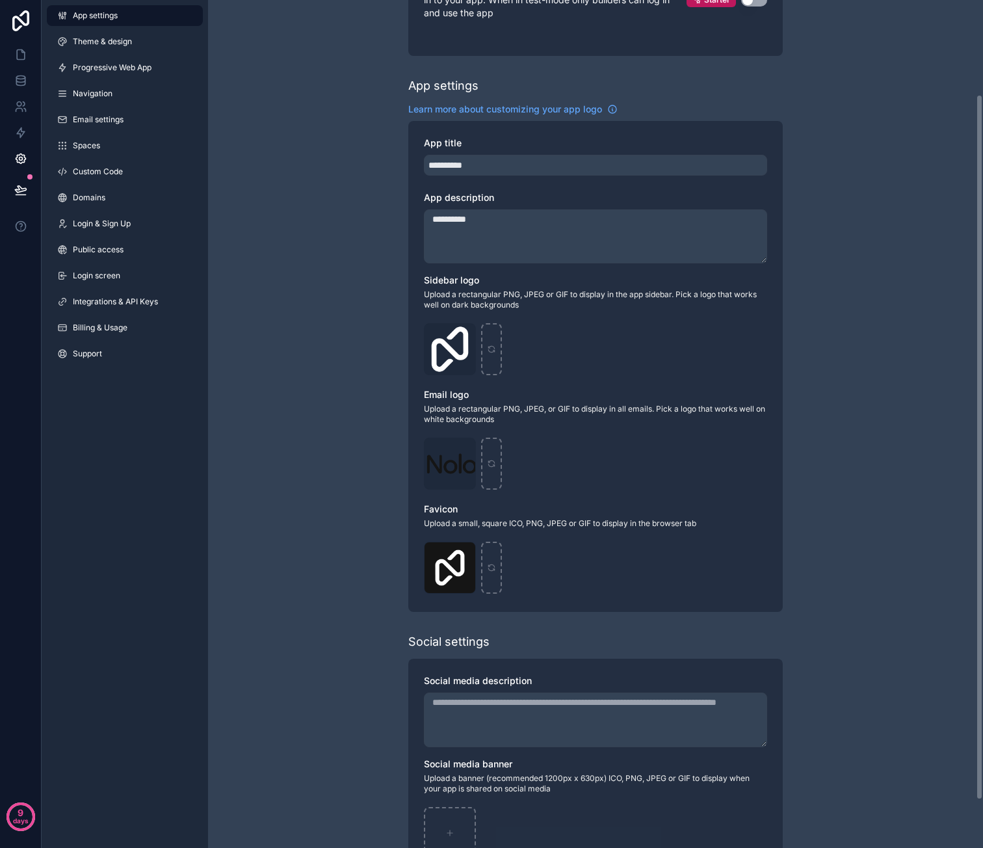
scroll to position [130, 0]
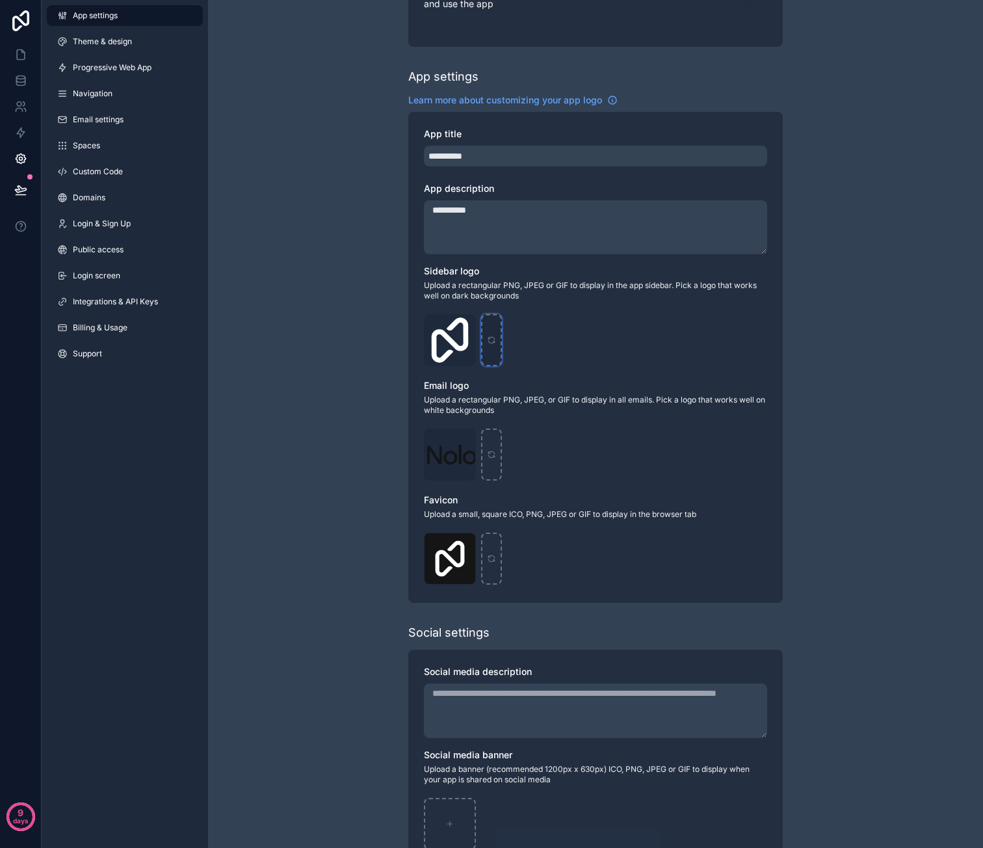
click at [492, 341] on icon "scrollable content" at bounding box center [491, 339] width 9 height 9
type input "**********"
click at [498, 543] on div "scrollable content" at bounding box center [491, 558] width 21 height 52
type input "**********"
click at [495, 452] on icon "scrollable content" at bounding box center [491, 454] width 9 height 9
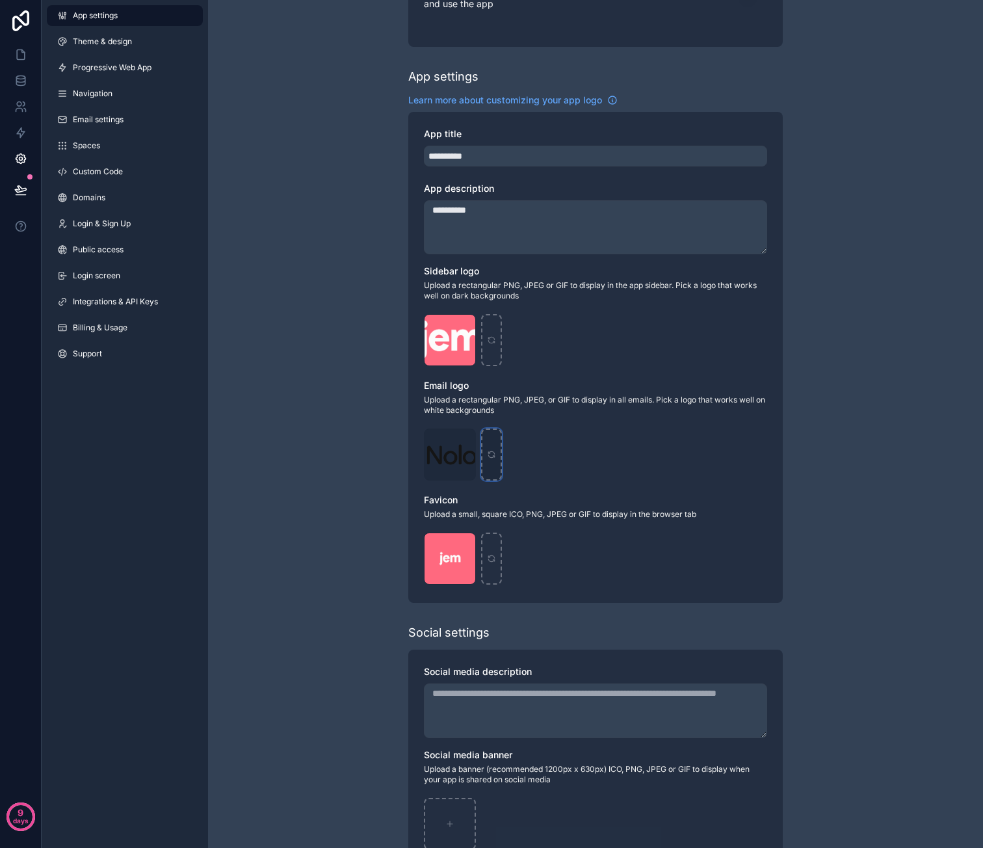
type input "**********"
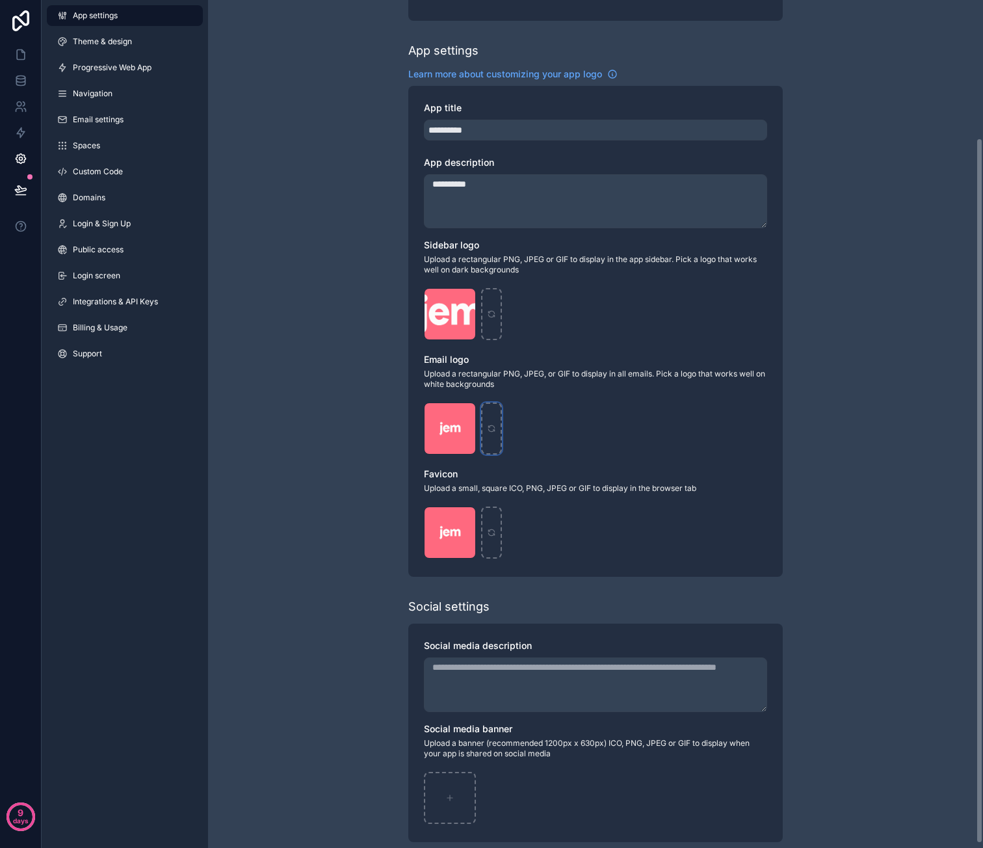
scroll to position [170, 0]
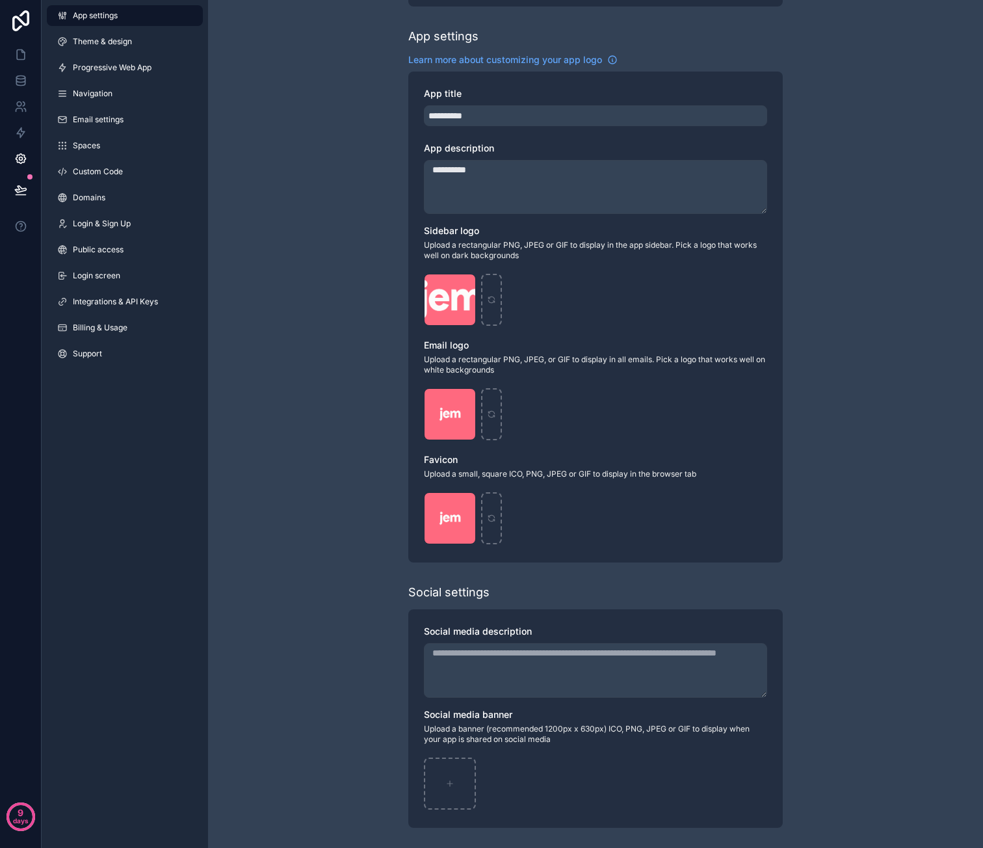
click at [317, 268] on div "**********" at bounding box center [595, 339] width 775 height 1019
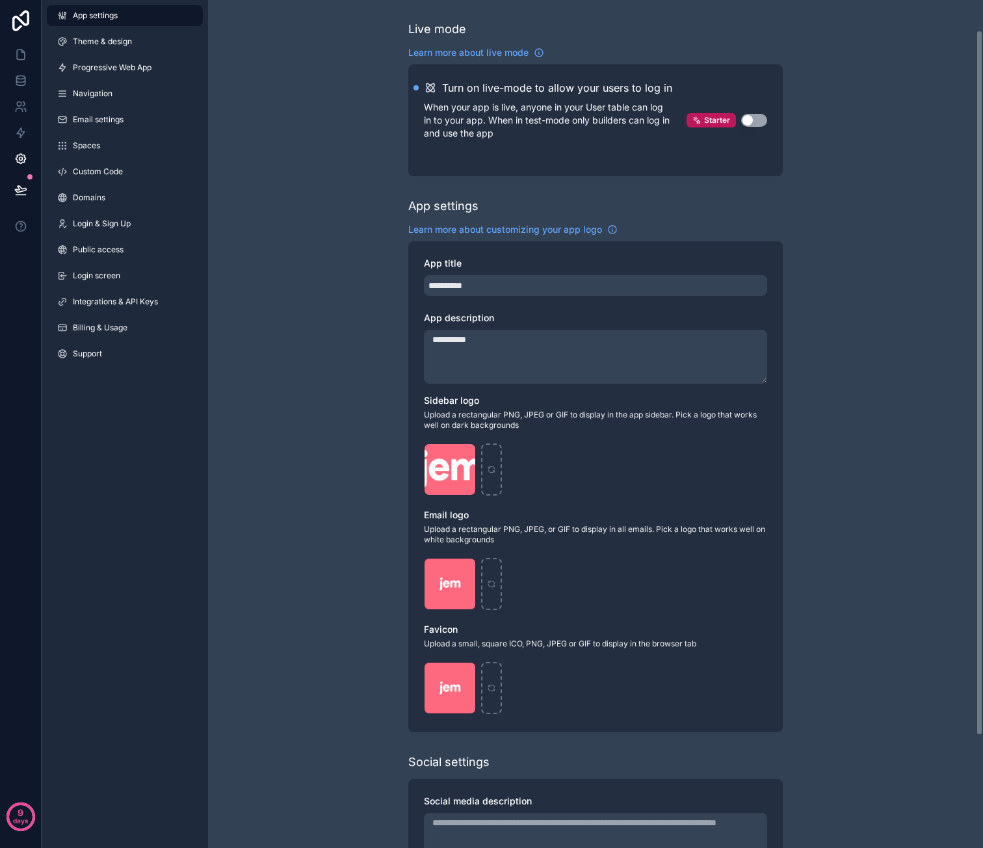
scroll to position [0, 0]
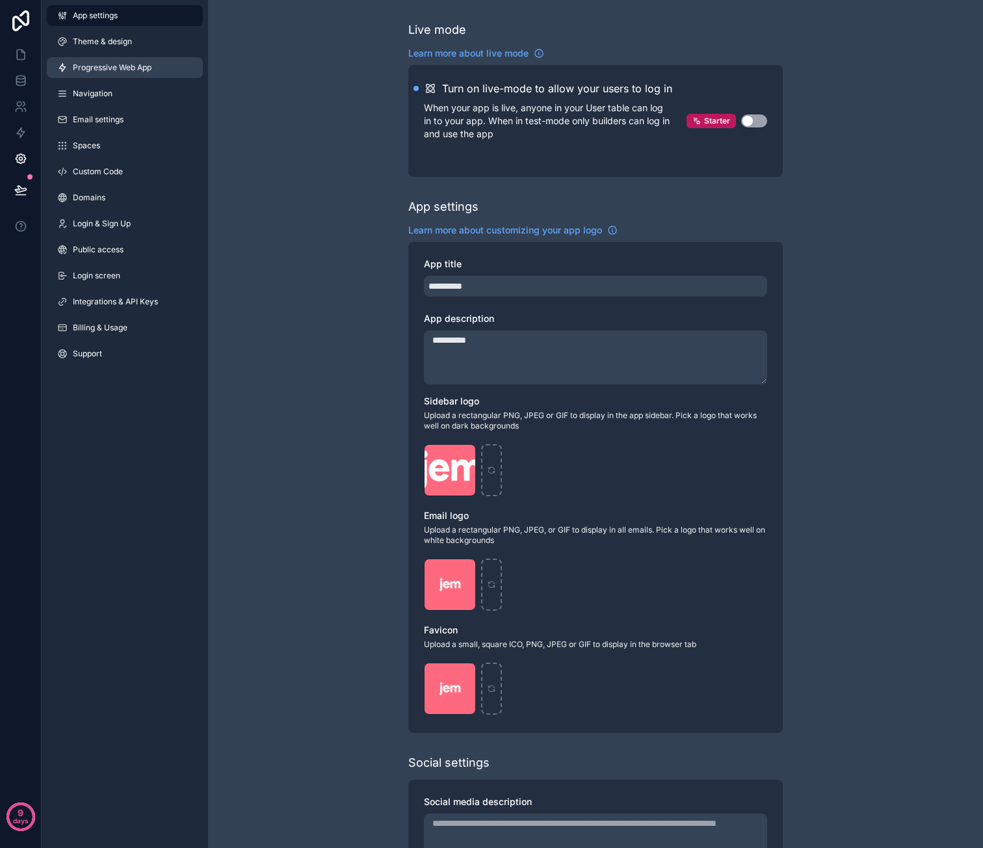
click at [156, 72] on link "Progressive Web App" at bounding box center [125, 67] width 156 height 21
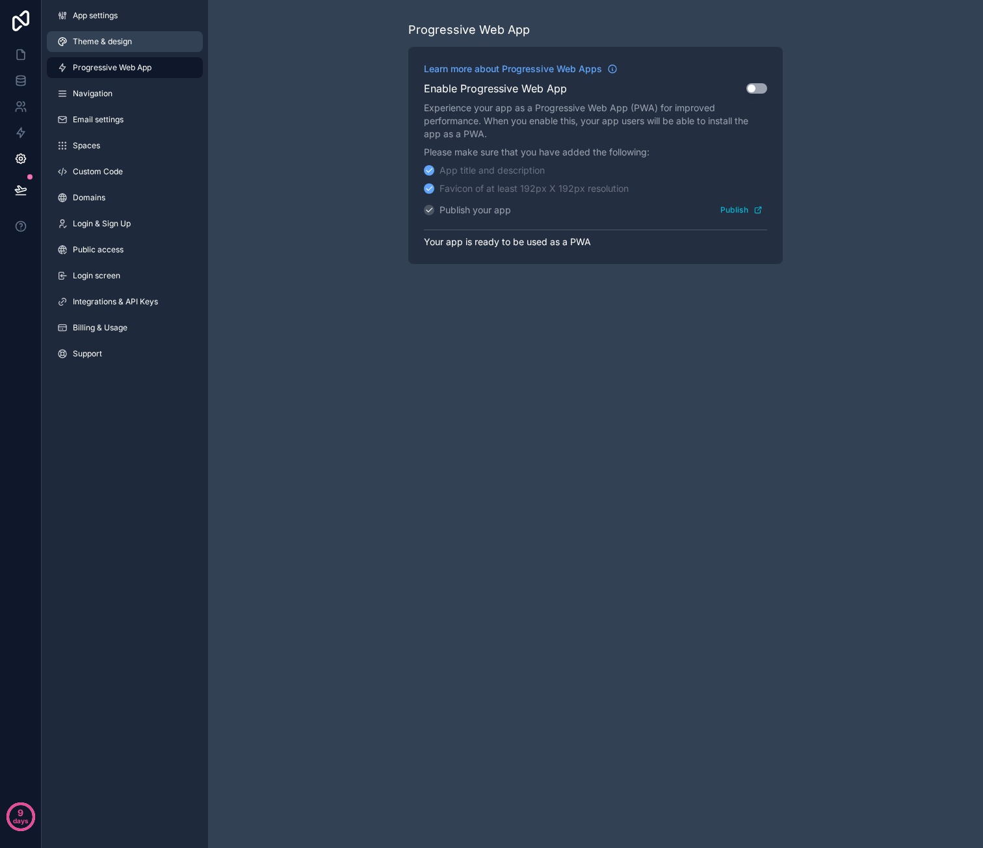
click at [142, 42] on link "Theme & design" at bounding box center [125, 41] width 156 height 21
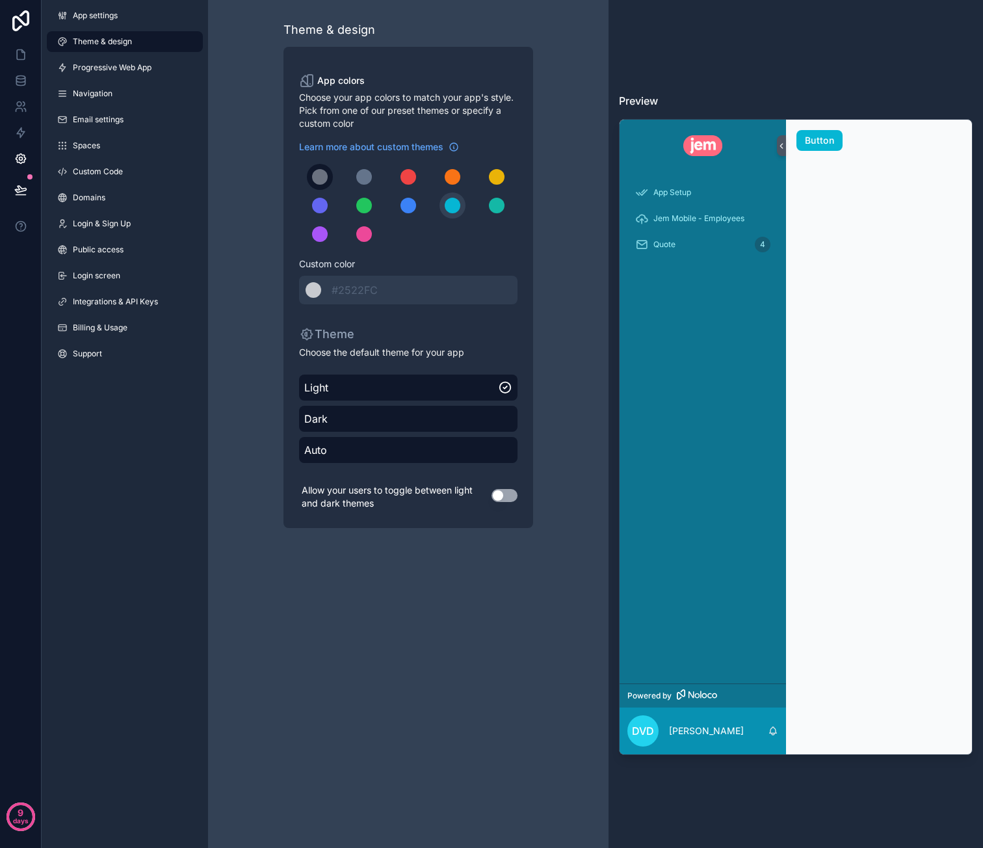
click at [326, 176] on div "scrollable content" at bounding box center [320, 177] width 16 height 16
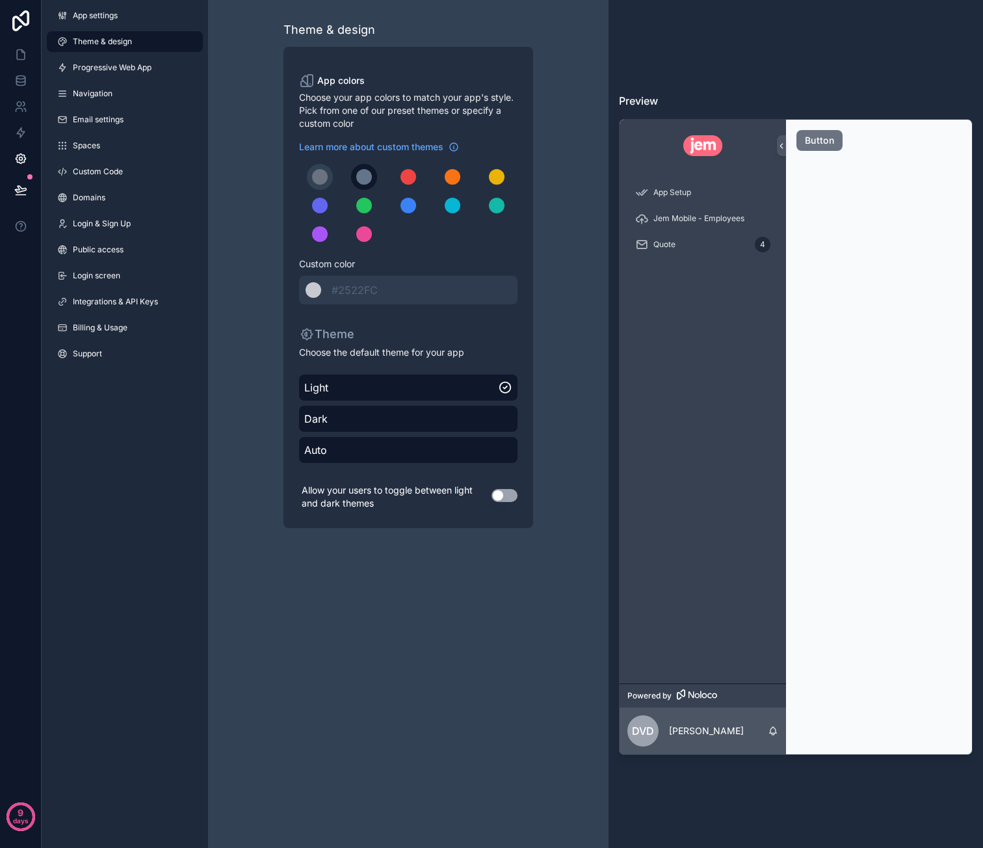
click at [355, 178] on button "scrollable content" at bounding box center [364, 177] width 26 height 26
click at [408, 172] on div "scrollable content" at bounding box center [408, 177] width 16 height 16
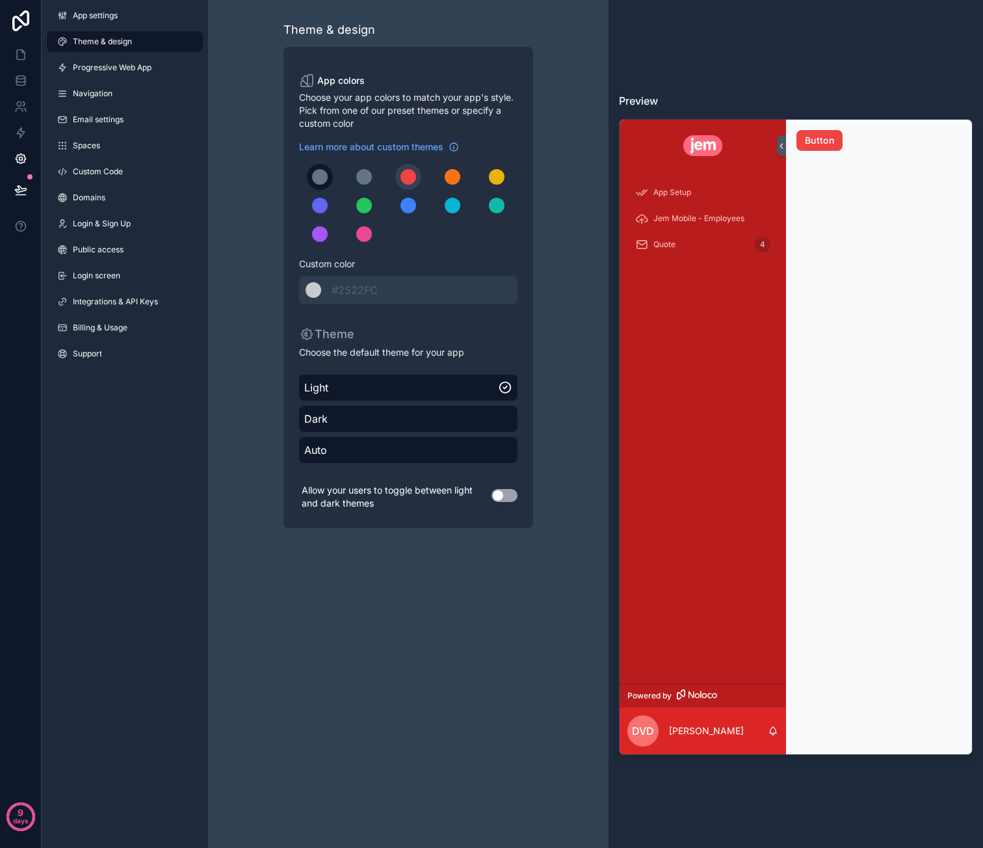
click at [322, 182] on div "scrollable content" at bounding box center [320, 177] width 16 height 16
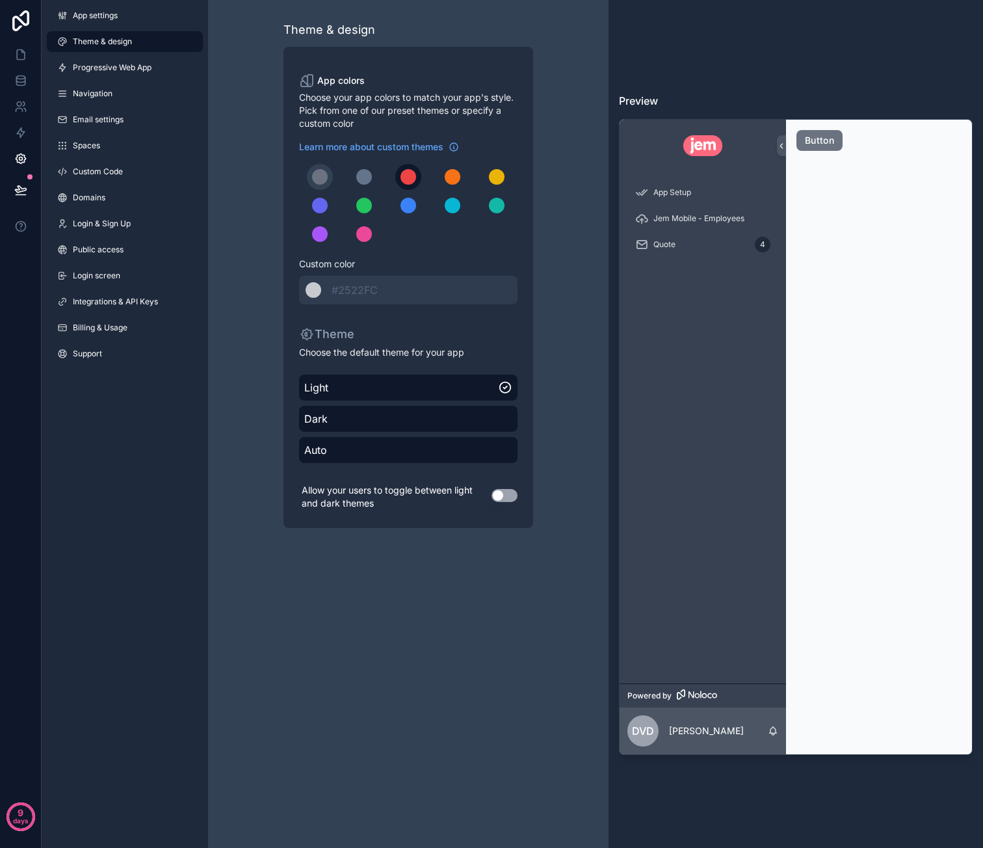
click at [417, 172] on button "scrollable content" at bounding box center [408, 177] width 26 height 26
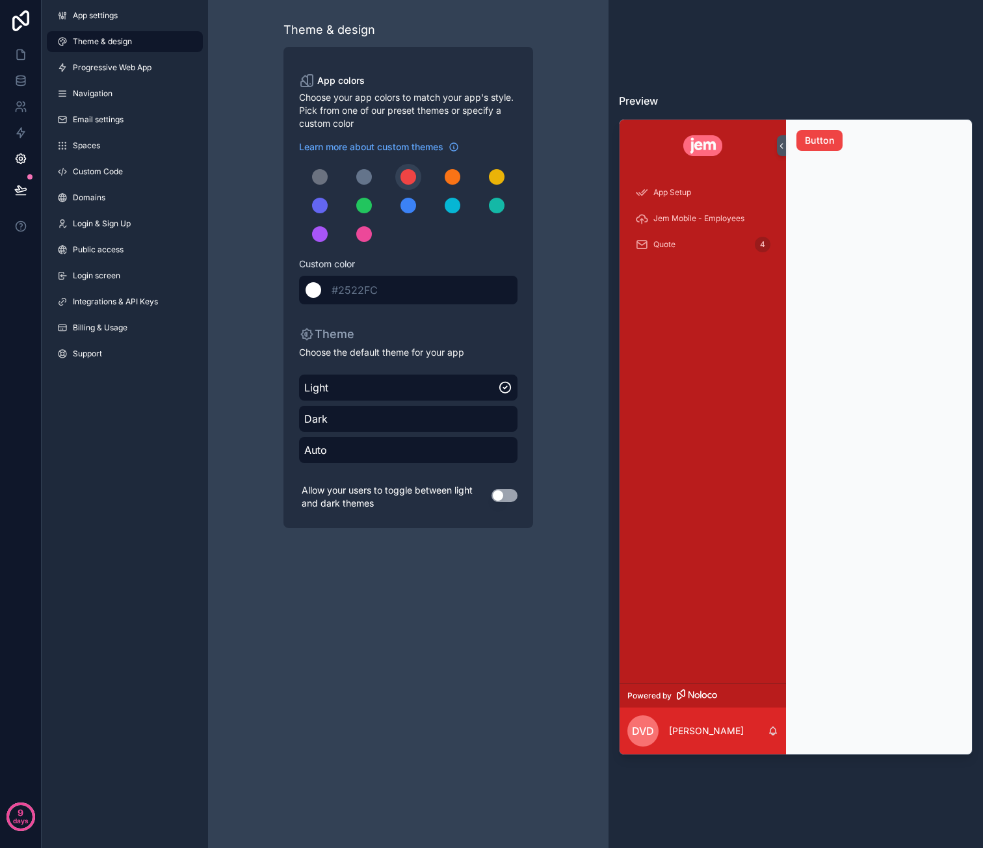
click at [389, 286] on div "******* #2522FC" at bounding box center [408, 290] width 218 height 29
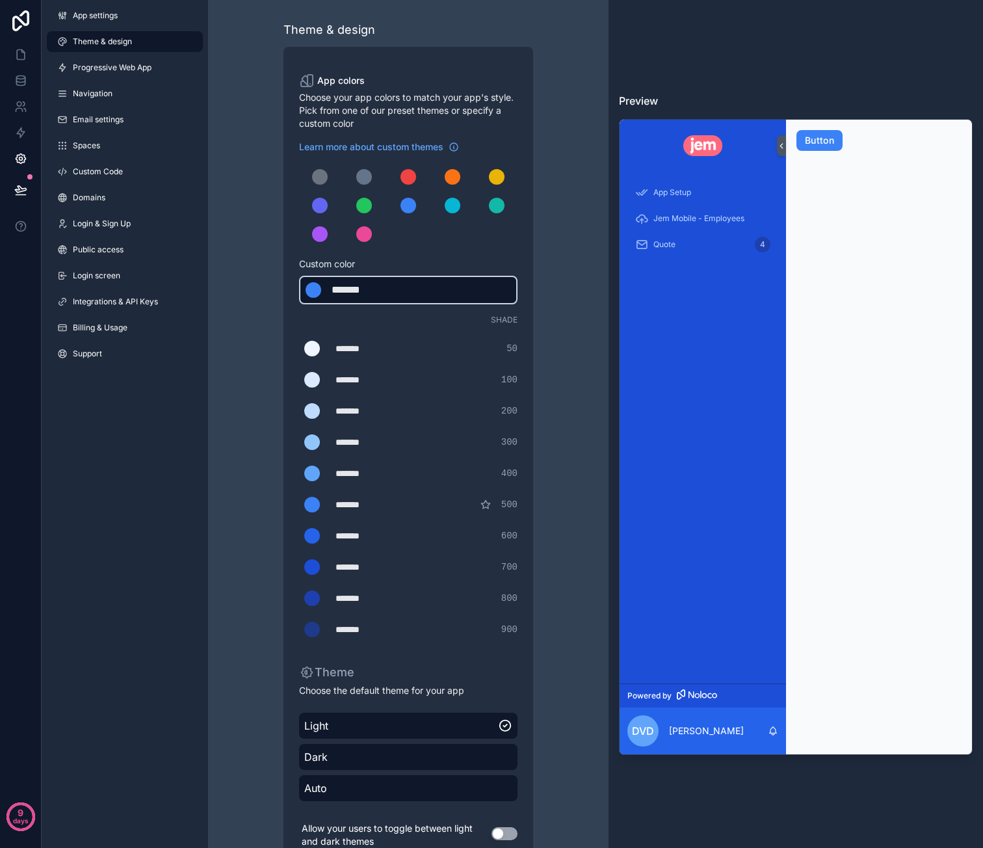
click at [362, 284] on div "*******" at bounding box center [364, 290] width 65 height 16
type div "*******"
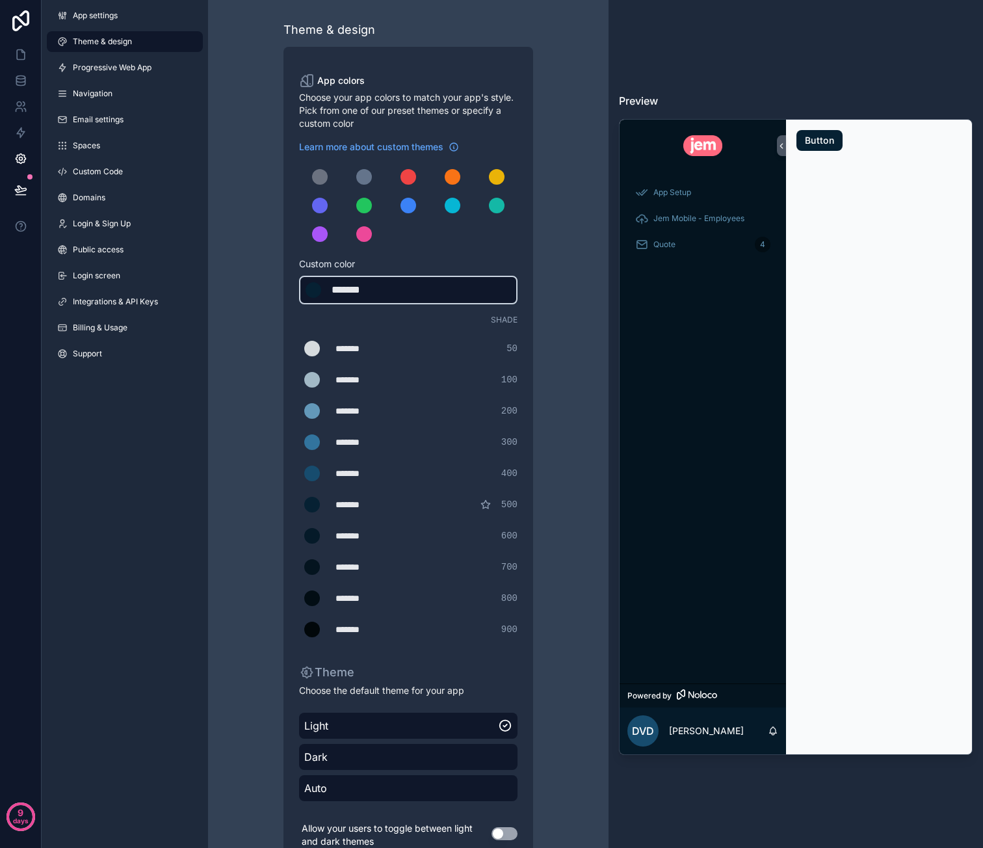
click at [339, 290] on div "*******" at bounding box center [364, 290] width 65 height 16
click at [562, 296] on div "Theme & design App colors Choose your app colors to match your app's style. Pic…" at bounding box center [408, 443] width 374 height 887
click at [559, 433] on div "Theme & design App colors Choose your app colors to match your app's style. Pic…" at bounding box center [408, 443] width 374 height 887
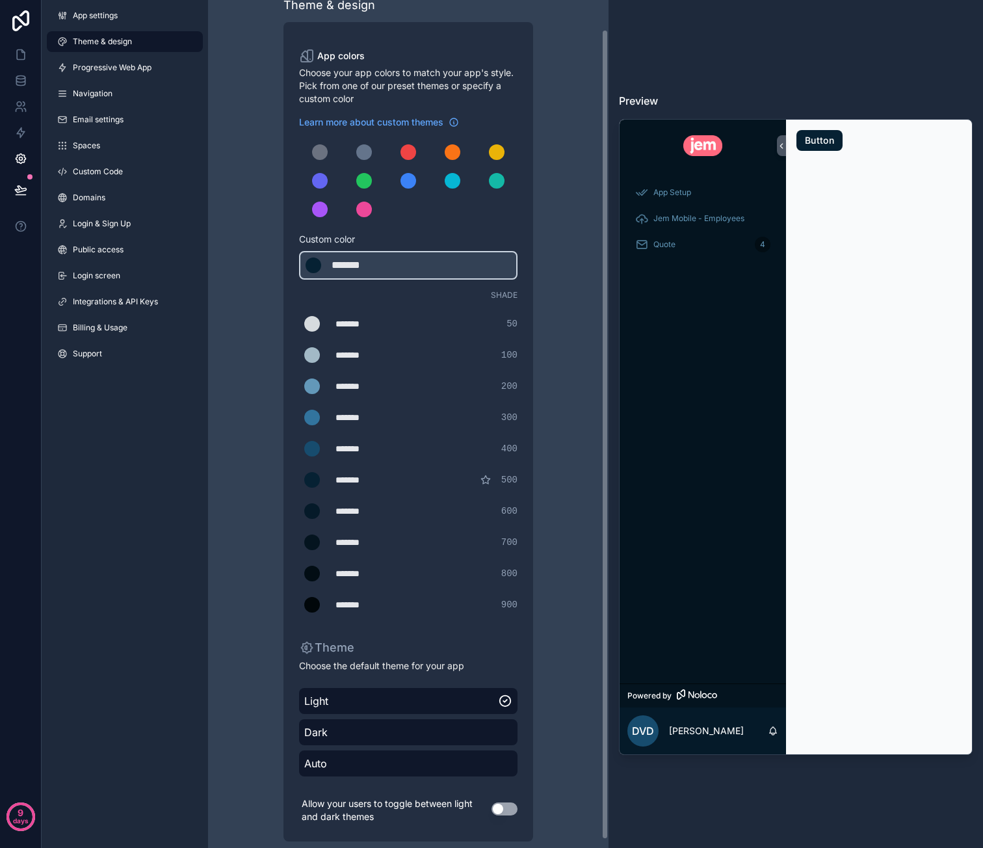
scroll to position [39, 0]
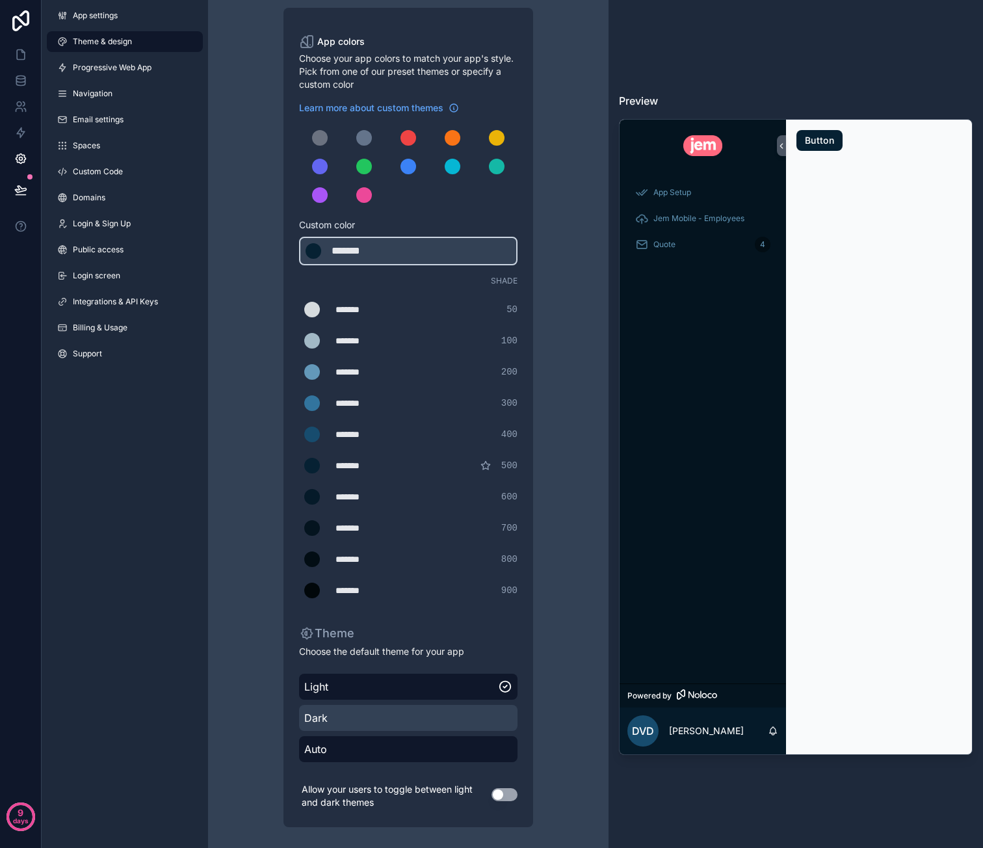
click at [473, 711] on span "Dark" at bounding box center [408, 718] width 208 height 16
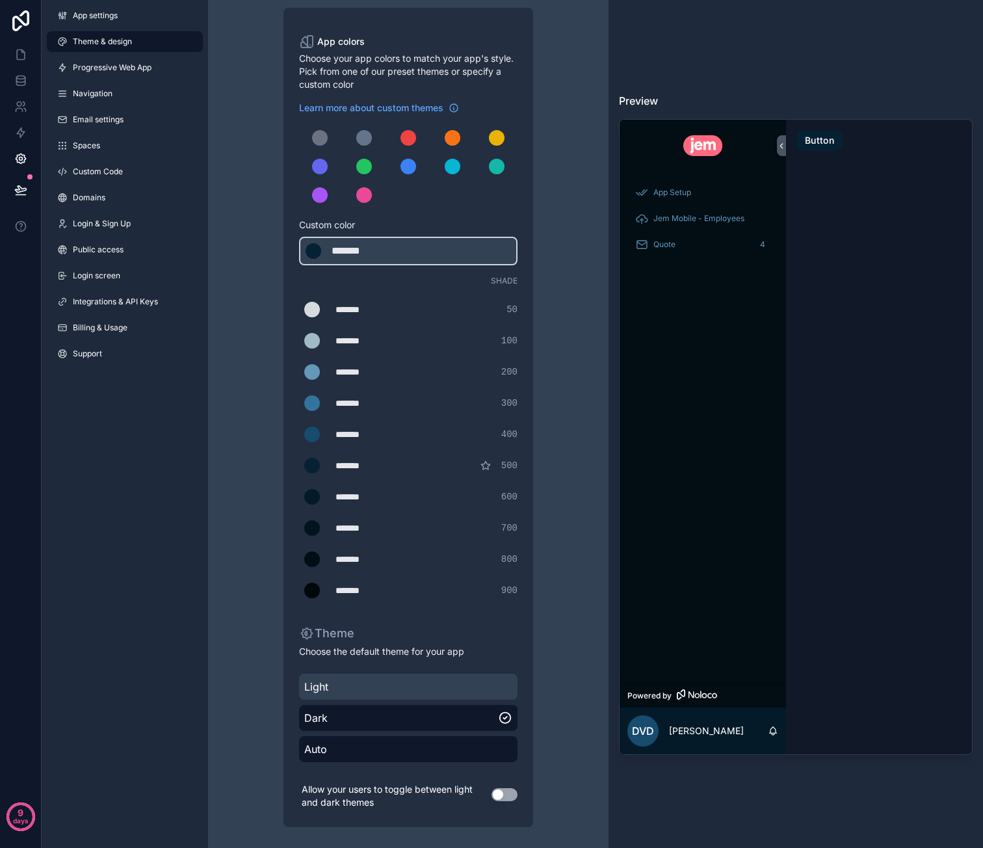
click at [469, 686] on span "Light" at bounding box center [408, 687] width 208 height 16
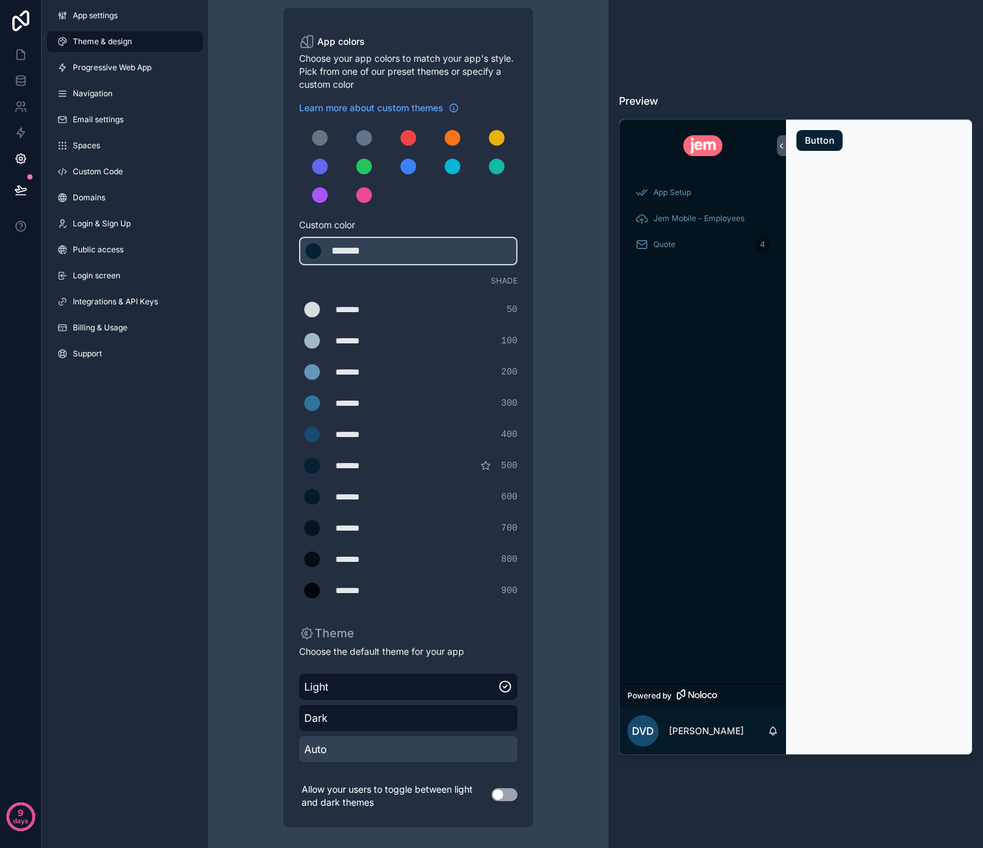
click at [435, 755] on span "Auto" at bounding box center [408, 749] width 208 height 16
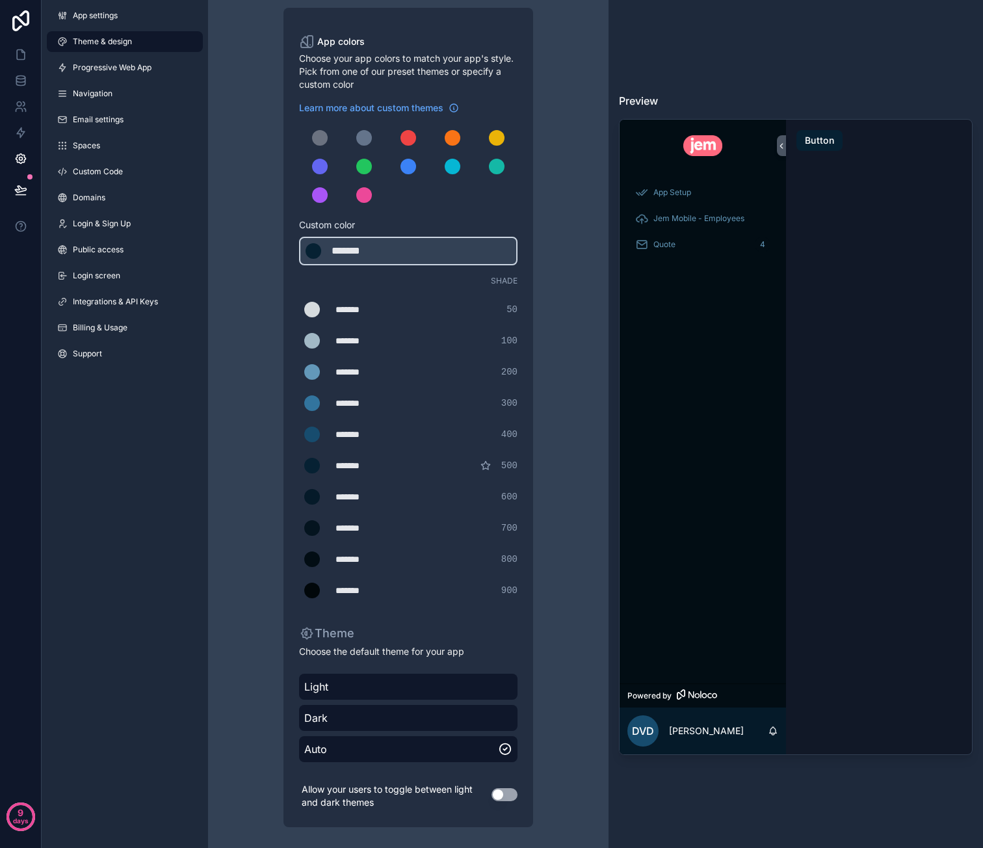
click at [499, 792] on button "Use setting" at bounding box center [504, 794] width 26 height 13
click at [309, 311] on div "scrollable content" at bounding box center [312, 310] width 16 height 16
click at [299, 309] on input "*******" at bounding box center [299, 309] width 0 height 0
click at [538, 313] on div "Theme & design App colors Choose your app colors to match your app's style. Pic…" at bounding box center [408, 404] width 374 height 887
click at [359, 309] on div "*******" at bounding box center [367, 309] width 65 height 13
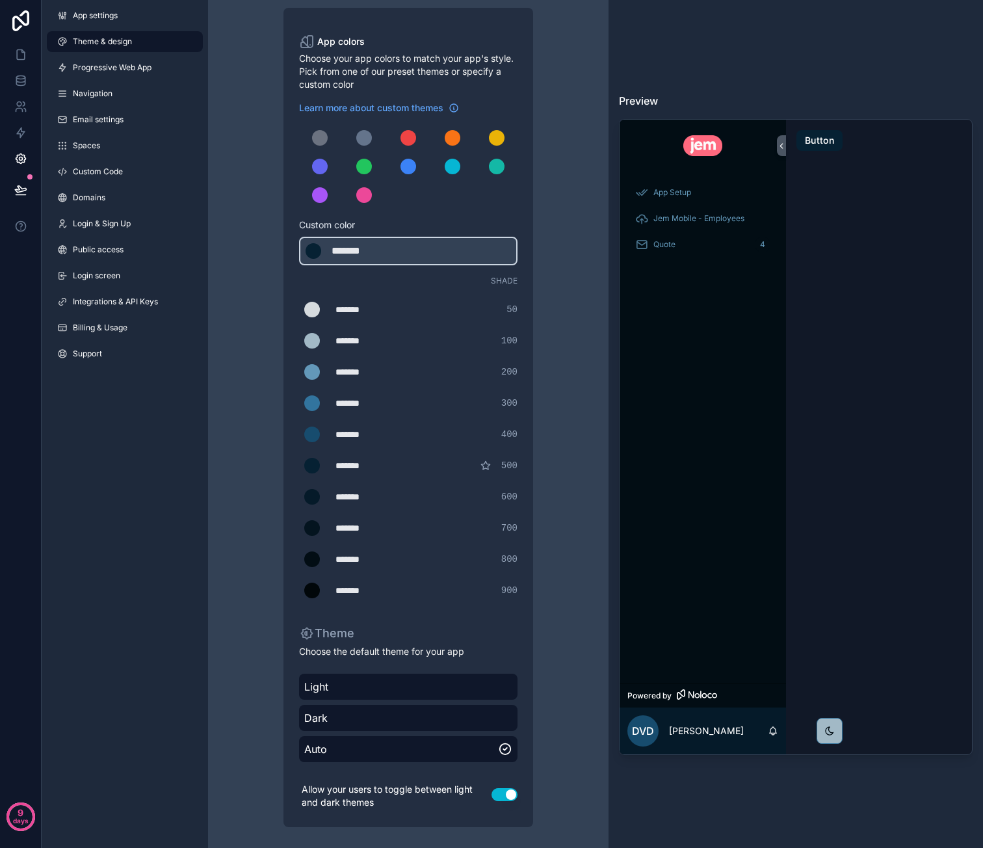
click at [359, 309] on div "*******" at bounding box center [367, 309] width 65 height 13
type div "*******"
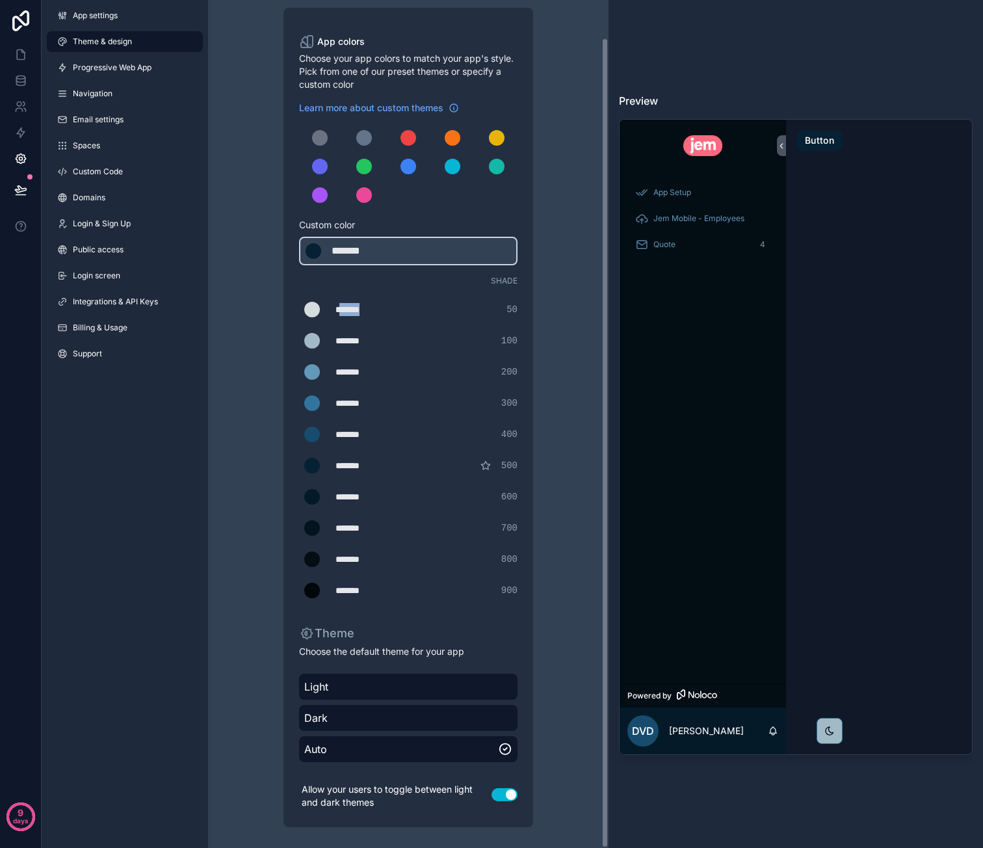
click at [363, 313] on div "*******" at bounding box center [367, 309] width 65 height 13
click at [363, 310] on div "*******" at bounding box center [367, 309] width 65 height 13
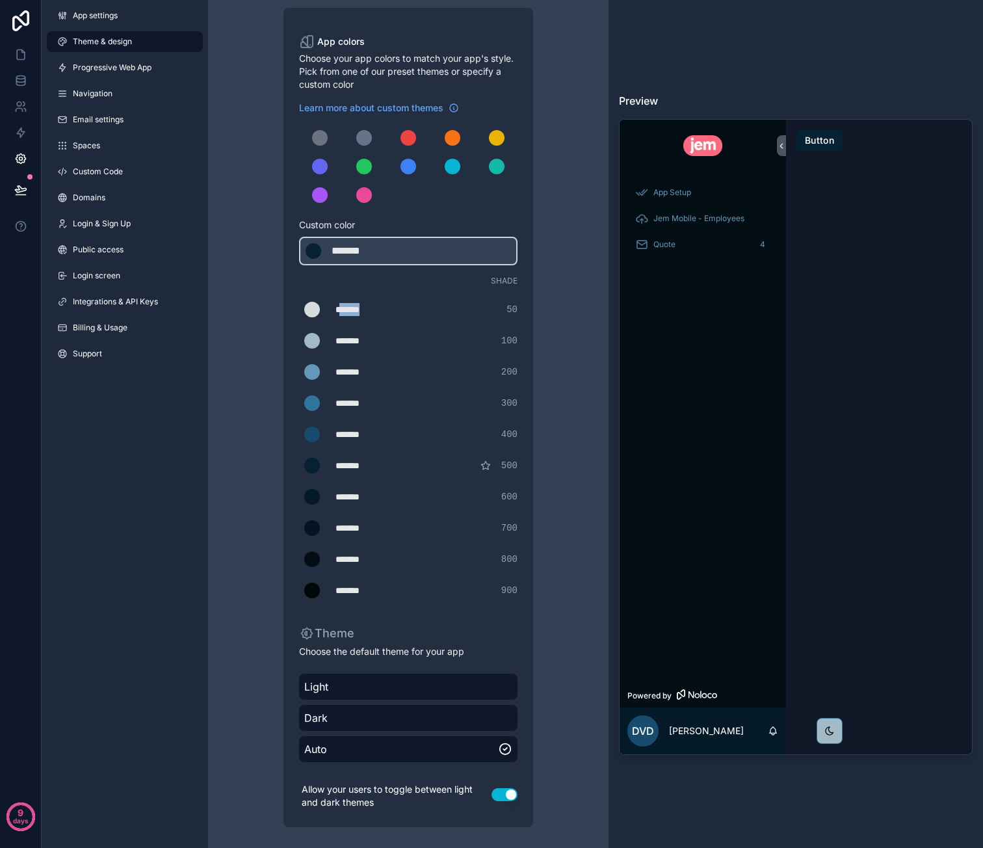
click at [363, 310] on div "*******" at bounding box center [367, 309] width 65 height 13
click at [433, 316] on div "******* ******* #FCFCFC 50" at bounding box center [408, 309] width 218 height 26
drag, startPoint x: 547, startPoint y: 300, endPoint x: 581, endPoint y: 317, distance: 37.5
click at [548, 302] on div "Theme & design App colors Choose your app colors to match your app's style. Pic…" at bounding box center [408, 404] width 374 height 887
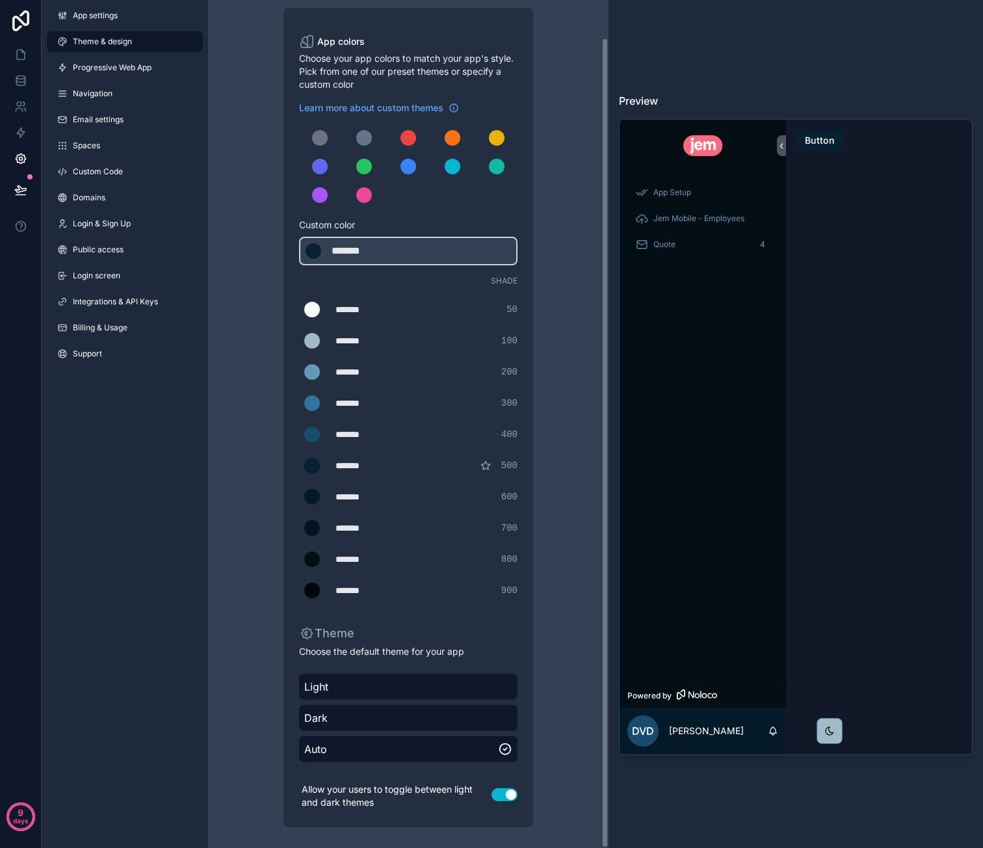
click at [354, 340] on div "*******" at bounding box center [367, 340] width 65 height 13
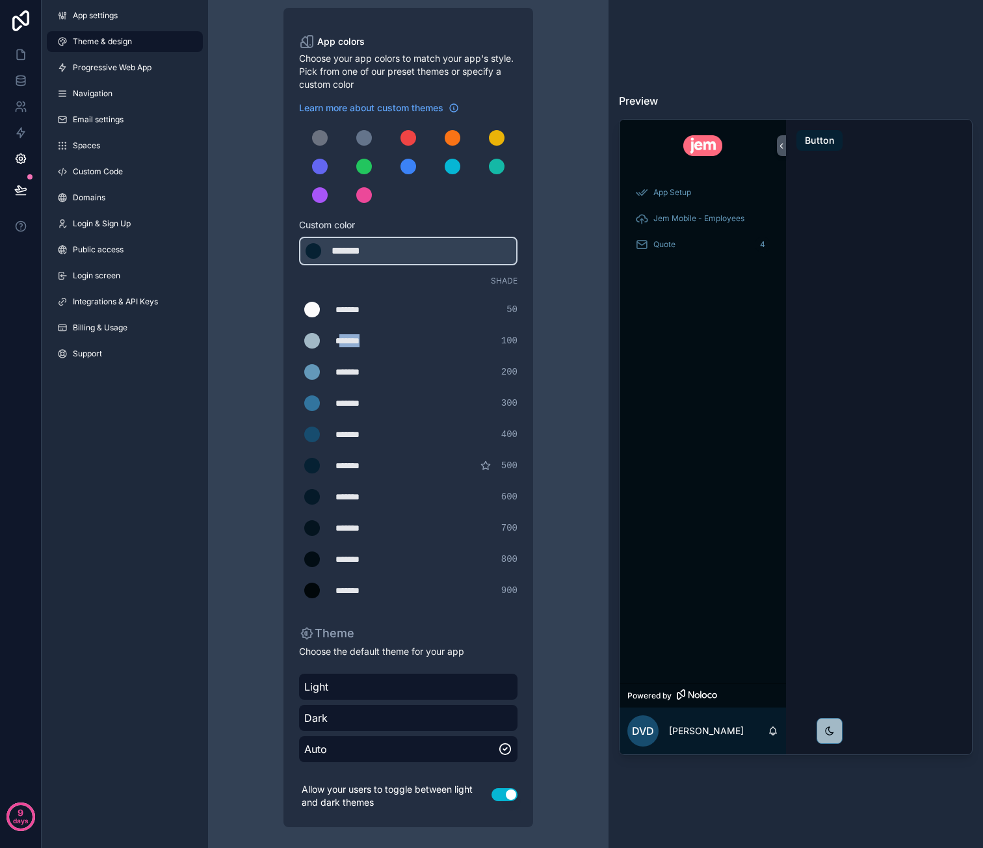
click at [354, 340] on div "*******" at bounding box center [367, 340] width 65 height 13
type div "*******"
click at [572, 352] on div "Theme & design App colors Choose your app colors to match your app's style. Pic…" at bounding box center [408, 404] width 374 height 887
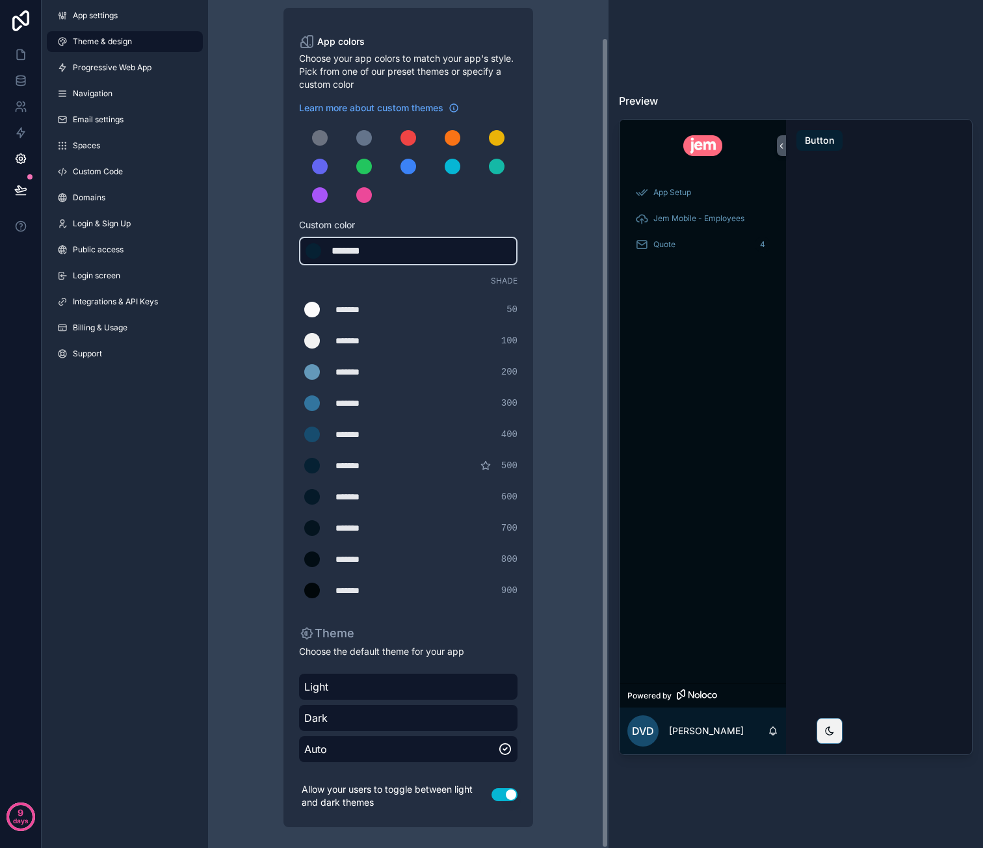
click at [345, 252] on div "*******" at bounding box center [364, 251] width 65 height 16
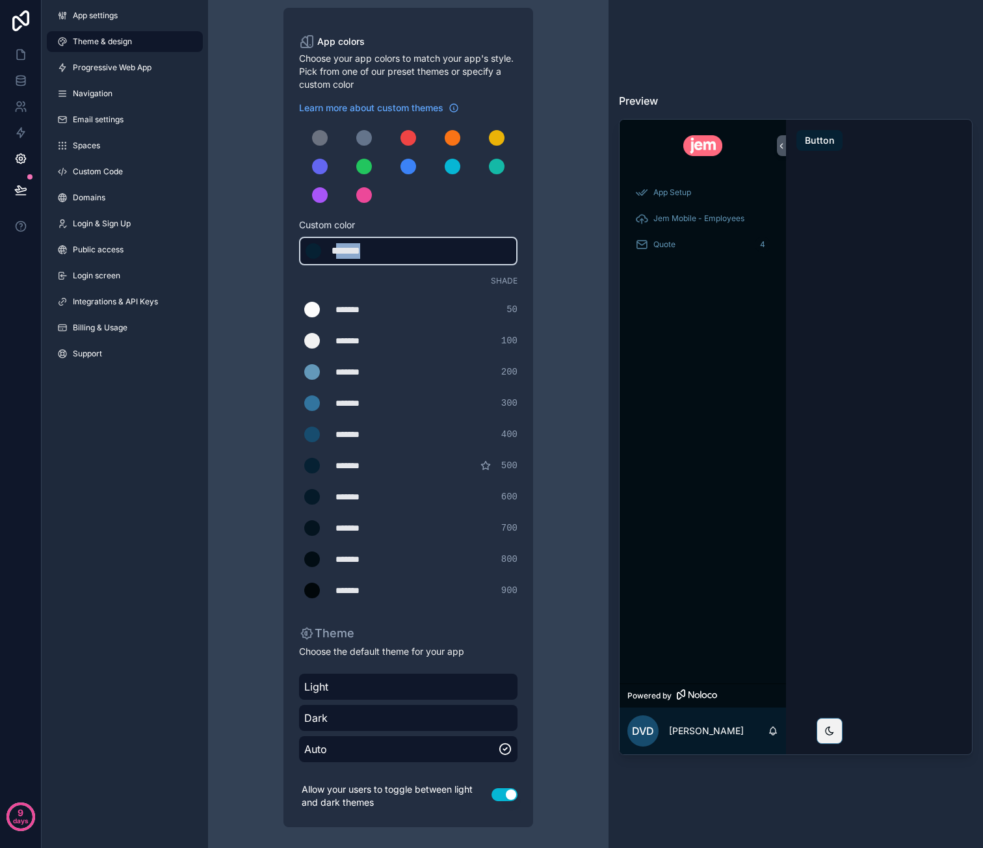
click at [345, 252] on div "*******" at bounding box center [364, 251] width 65 height 16
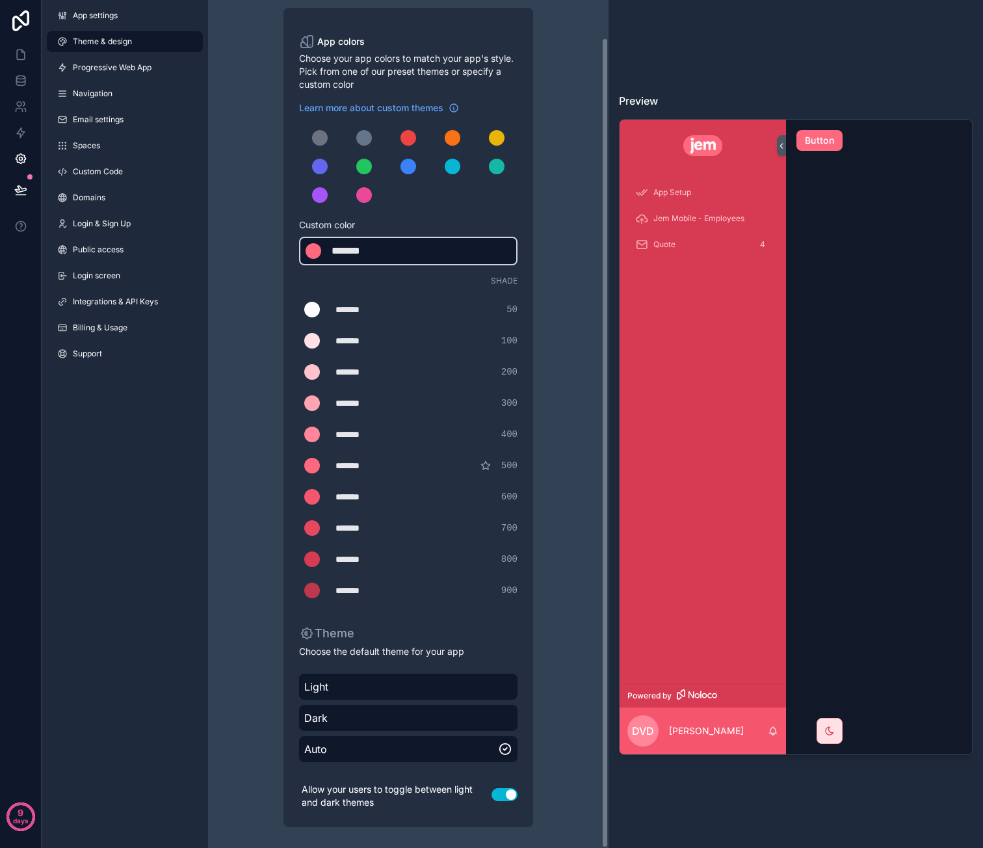
click at [345, 254] on div "*******" at bounding box center [364, 251] width 65 height 16
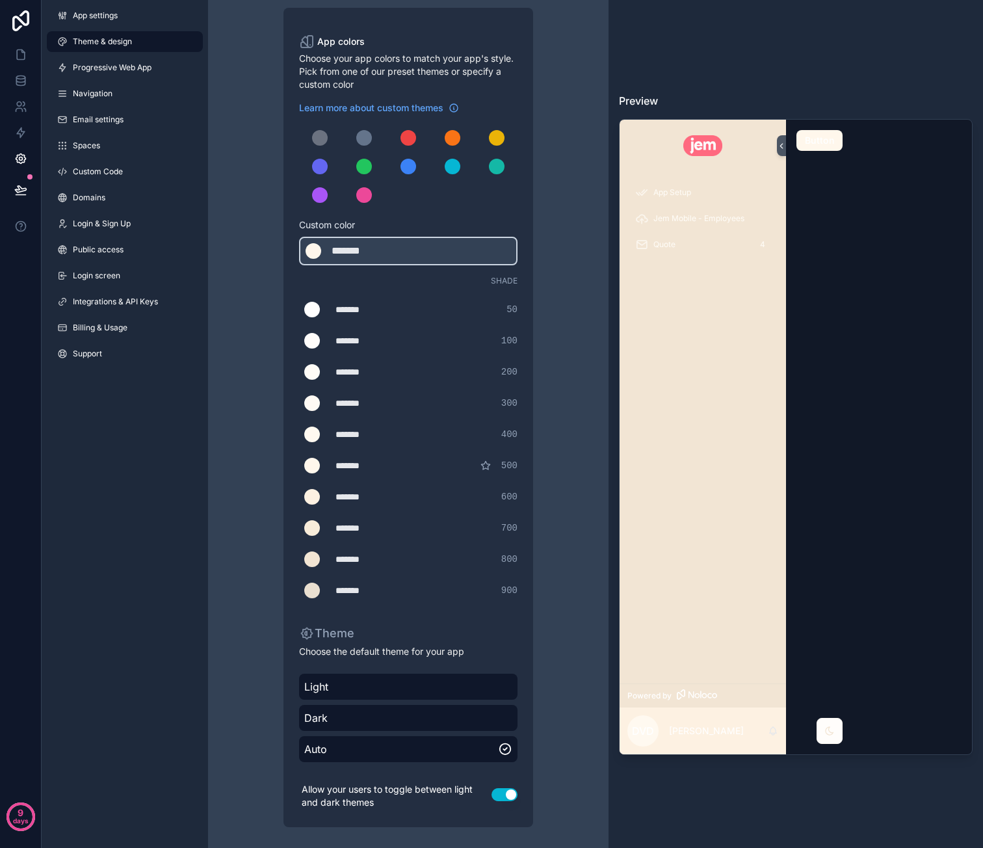
click at [560, 271] on div "Theme & design App colors Choose your app colors to match your app's style. Pic…" at bounding box center [408, 404] width 374 height 887
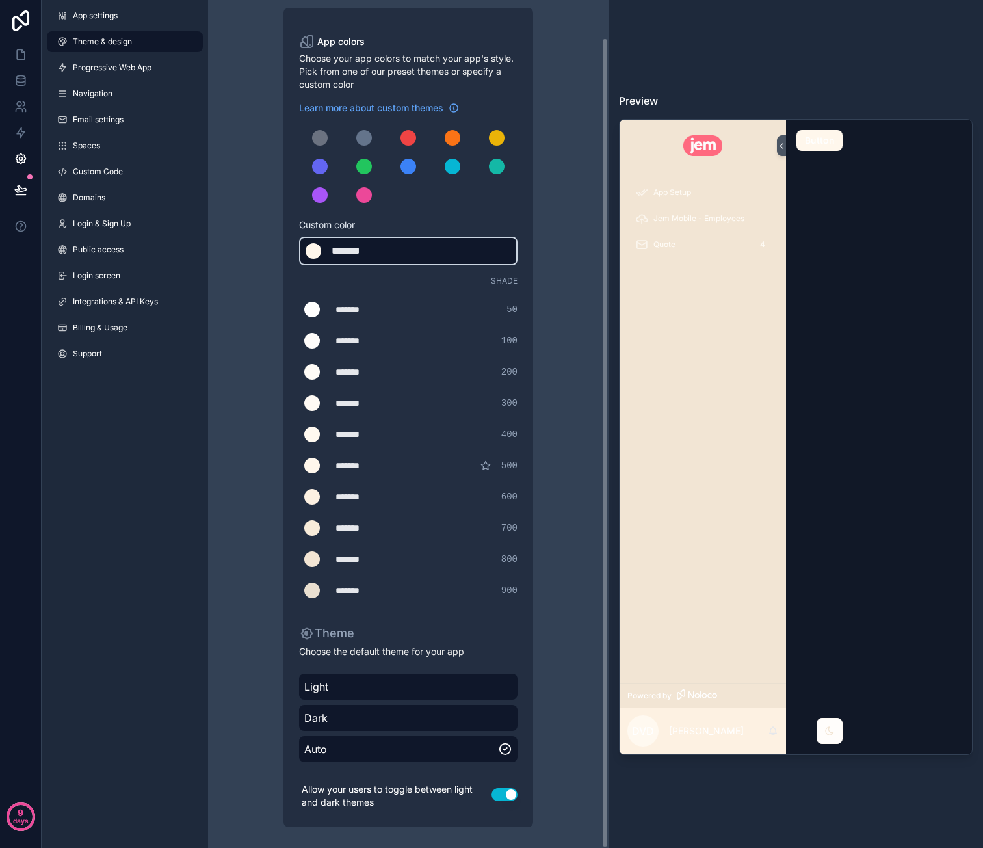
click at [356, 244] on div "*******" at bounding box center [364, 251] width 65 height 16
type div "*******"
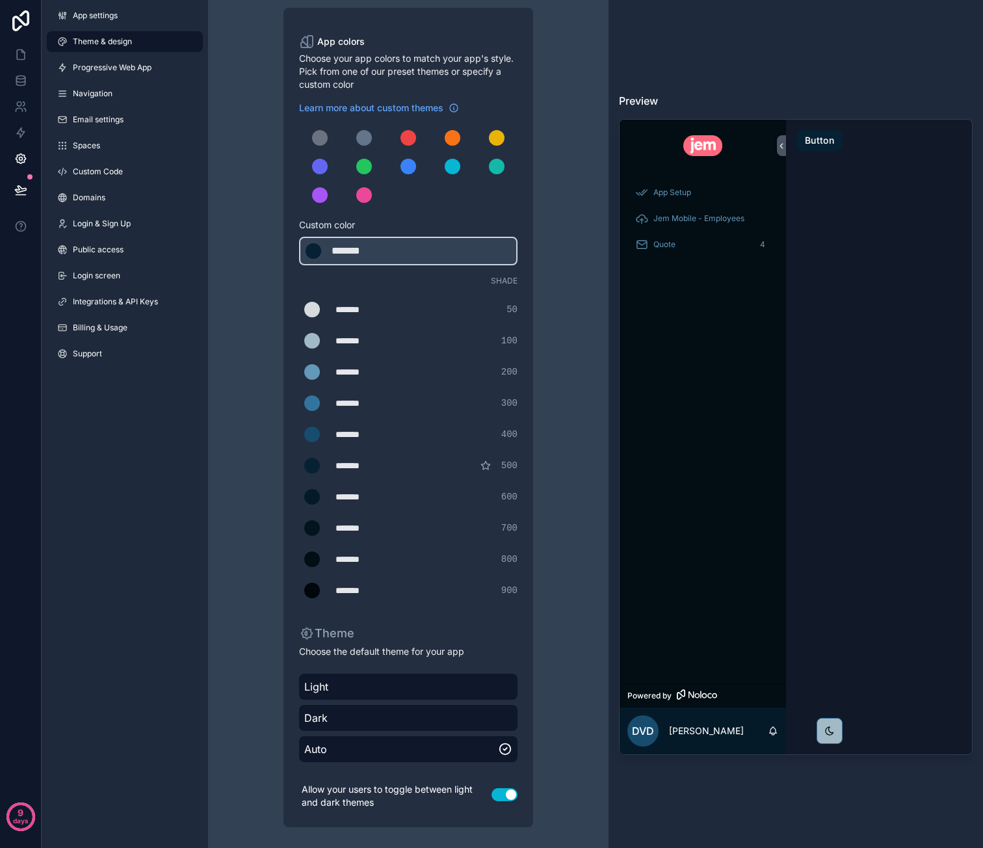
click at [571, 264] on div "Theme & design App colors Choose your app colors to match your app's style. Pic…" at bounding box center [408, 404] width 374 height 887
click at [352, 589] on div "*******" at bounding box center [367, 590] width 65 height 13
drag, startPoint x: 352, startPoint y: 589, endPoint x: 376, endPoint y: 596, distance: 25.1
click at [352, 589] on div "*******" at bounding box center [367, 590] width 65 height 13
type div "*******"
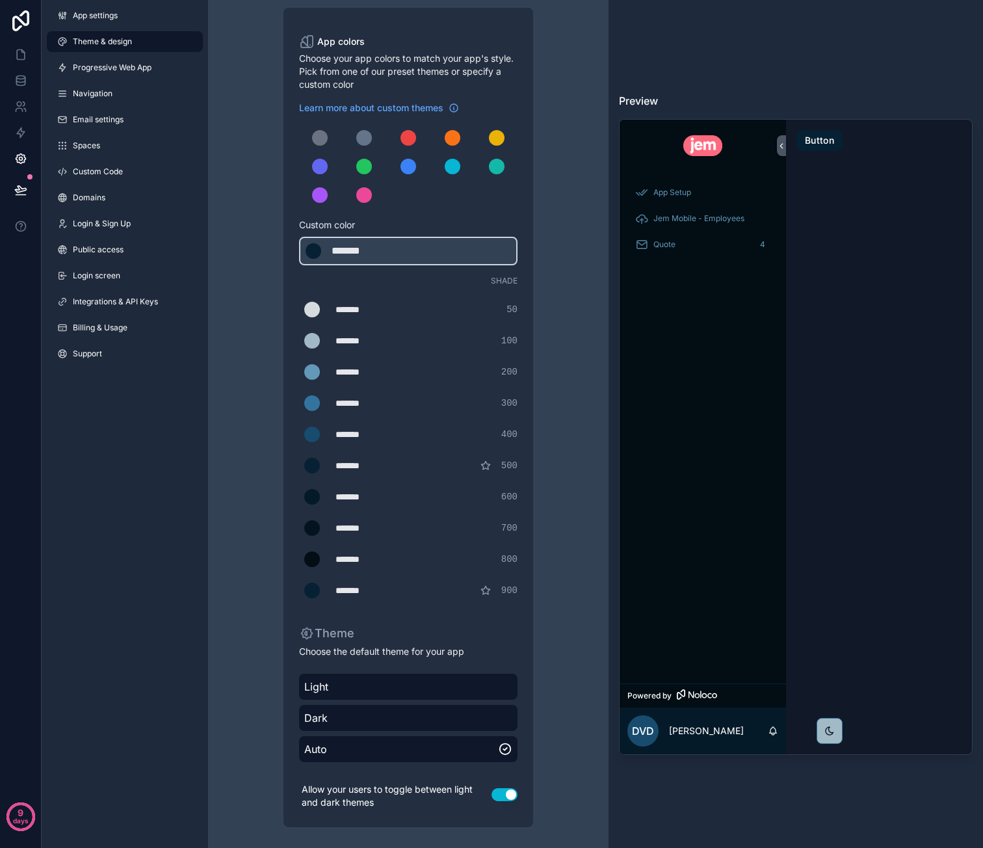
click at [536, 526] on div "Theme & design App colors Choose your app colors to match your app's style. Pic…" at bounding box center [408, 404] width 374 height 887
click at [367, 558] on div "*******" at bounding box center [367, 559] width 65 height 13
type div "*******"
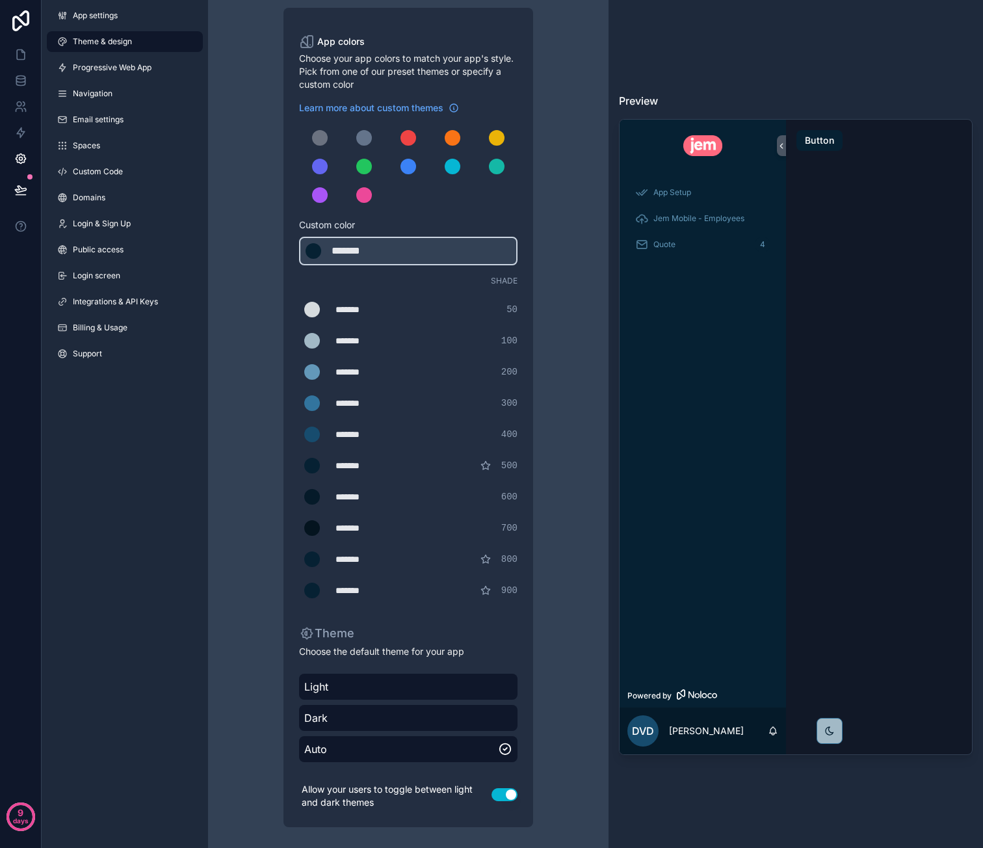
click at [349, 464] on div "*******" at bounding box center [367, 465] width 65 height 13
type div "*******"
click at [360, 490] on div "*******" at bounding box center [367, 496] width 65 height 13
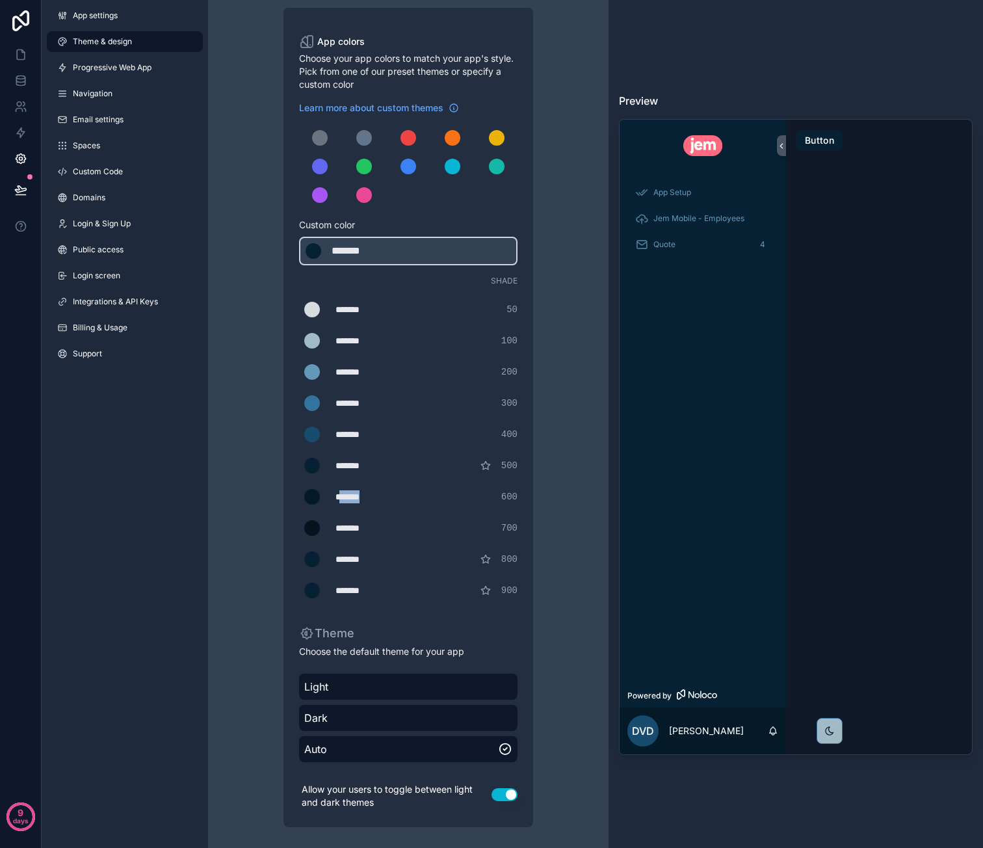
type div "*******"
click at [360, 526] on div "*******" at bounding box center [367, 527] width 65 height 13
type div "*******"
click at [362, 405] on div "*******" at bounding box center [367, 403] width 65 height 13
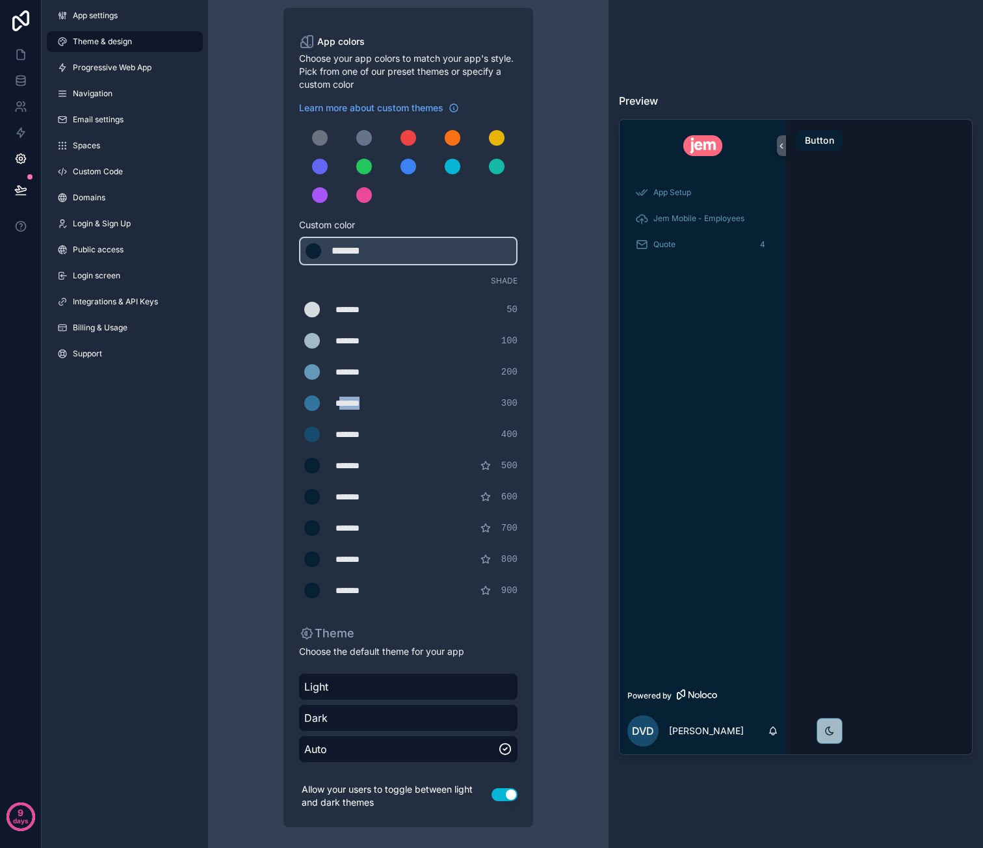
click at [362, 405] on div "*******" at bounding box center [367, 403] width 65 height 13
type div "*******"
click at [359, 430] on div "*******" at bounding box center [367, 434] width 65 height 13
type div "*******"
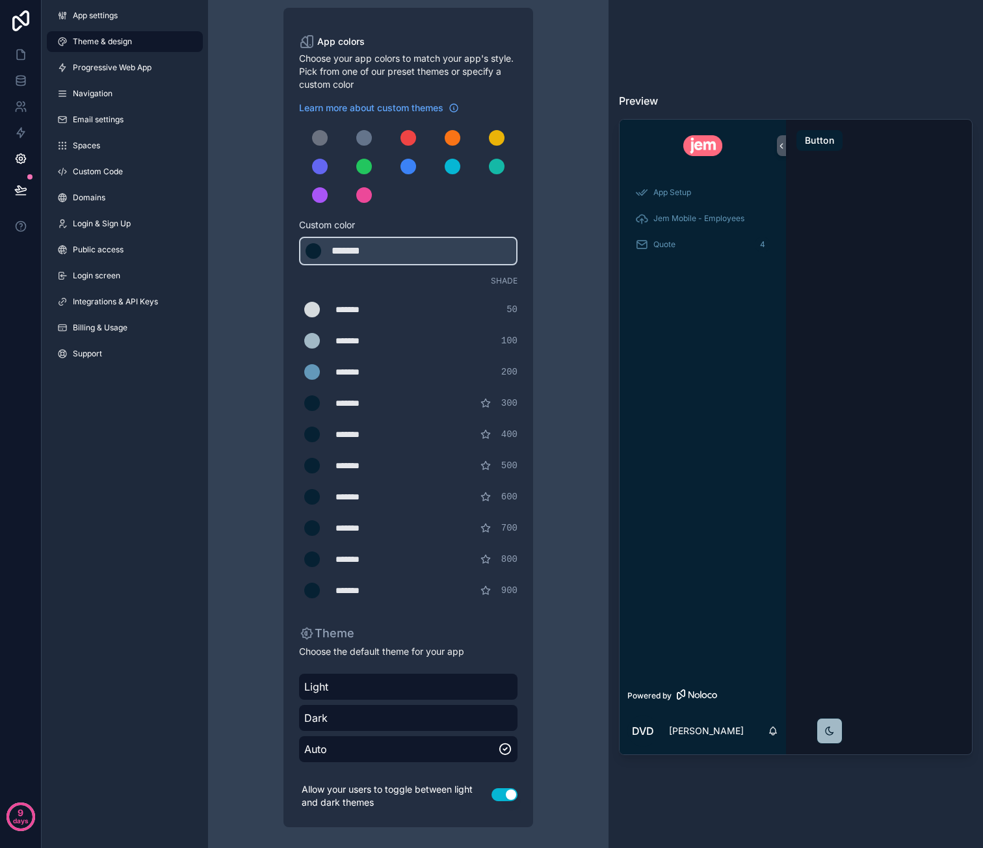
click at [363, 369] on div "*******" at bounding box center [367, 371] width 65 height 13
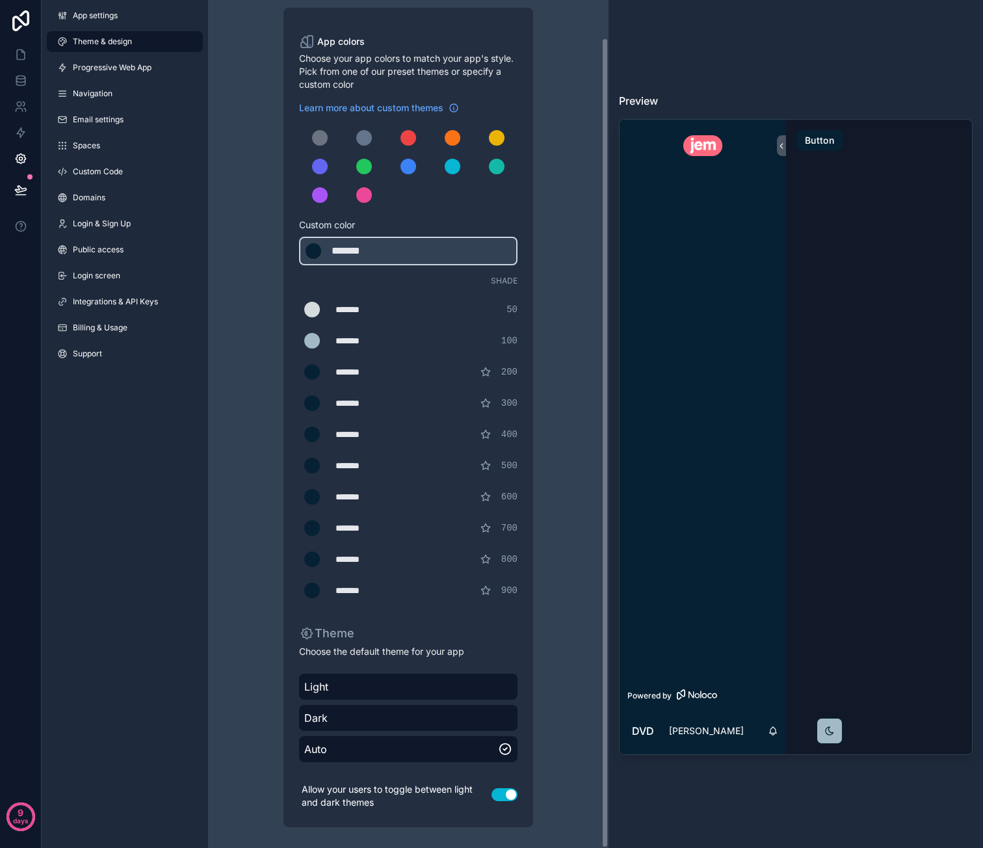
click at [356, 369] on div "*******" at bounding box center [367, 371] width 65 height 13
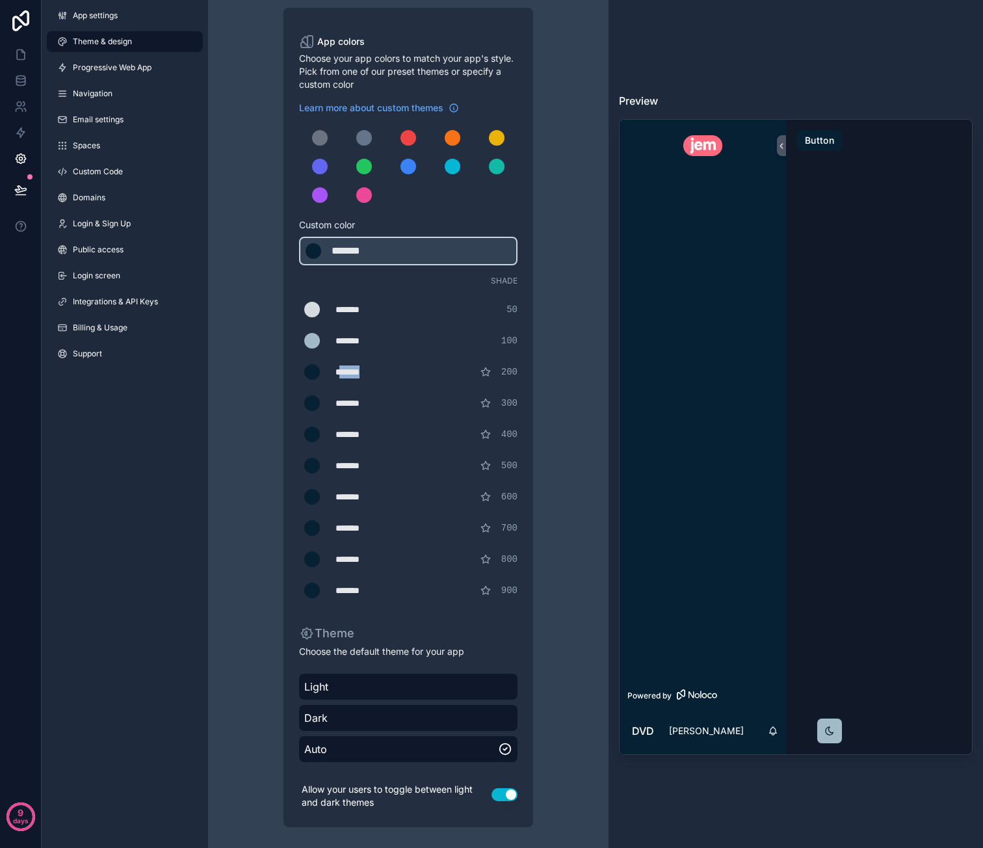
type div "*******"
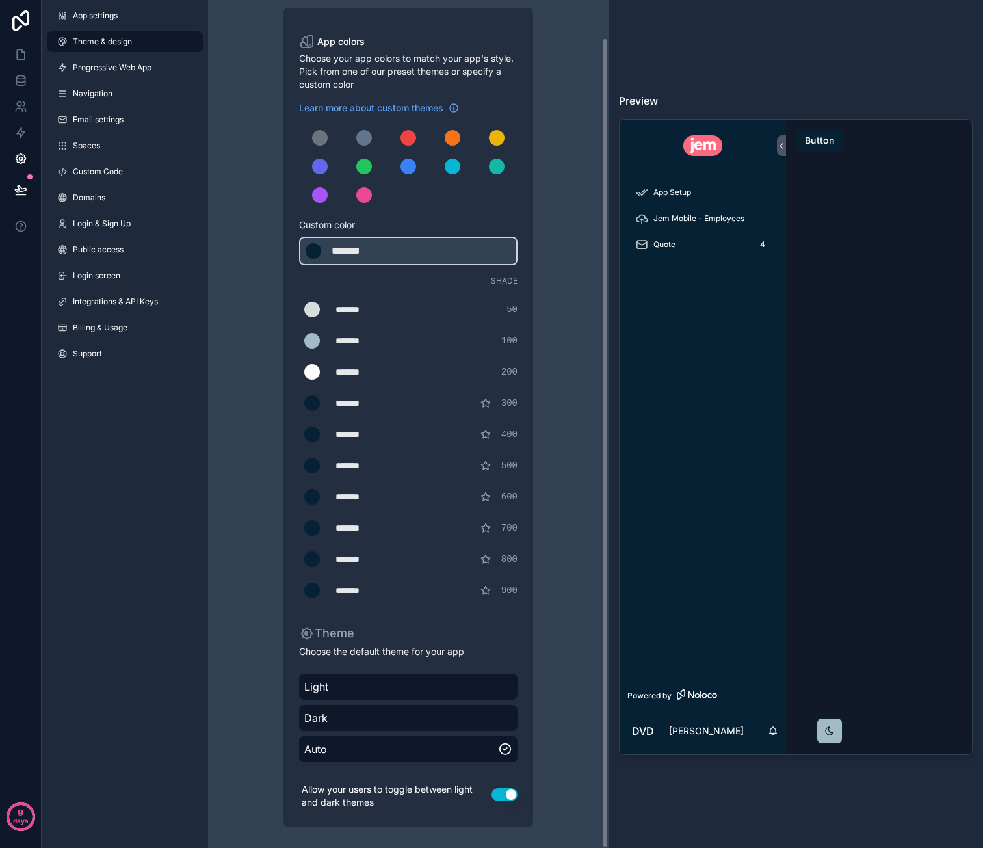
click at [369, 309] on div "*******" at bounding box center [367, 309] width 65 height 13
click at [361, 341] on div "*******" at bounding box center [367, 340] width 65 height 13
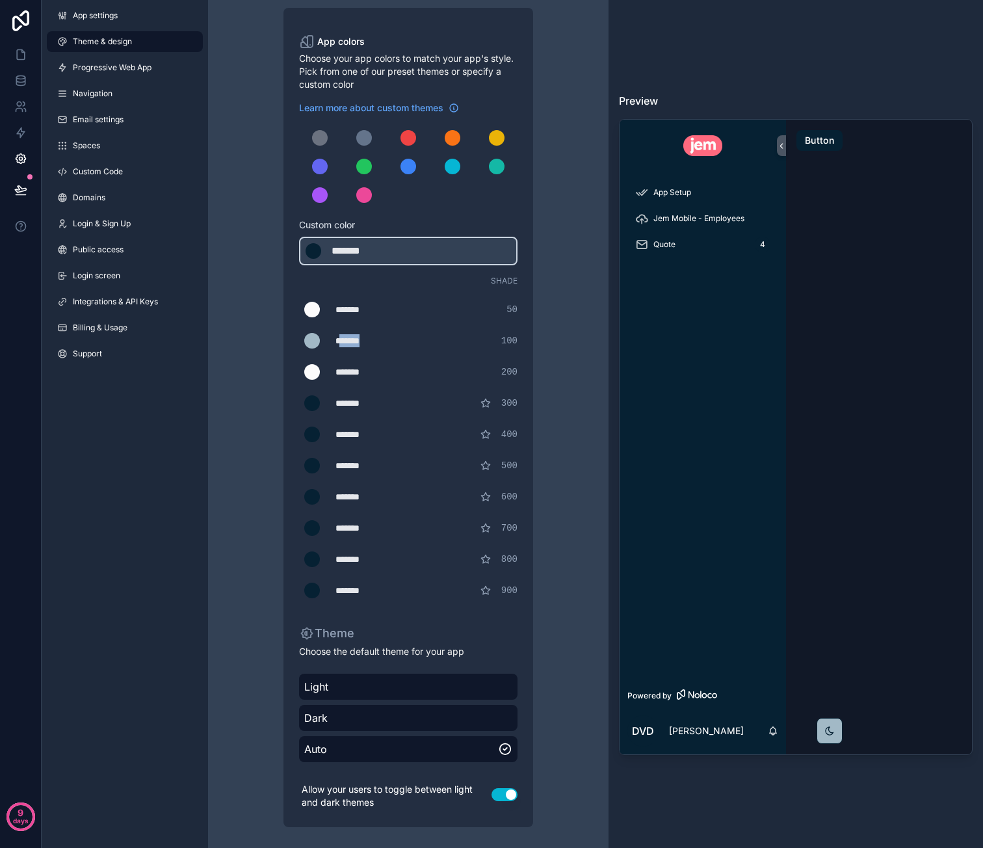
click at [361, 341] on div "*******" at bounding box center [367, 340] width 65 height 13
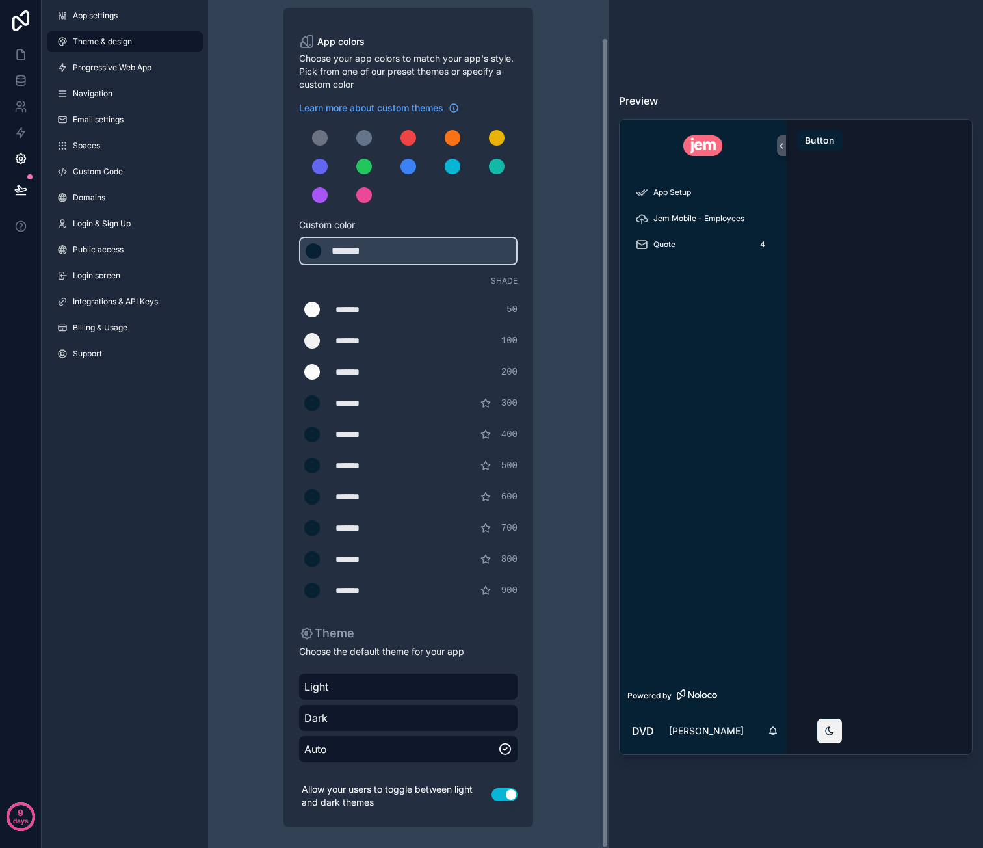
click at [358, 402] on div "*******" at bounding box center [367, 403] width 65 height 13
type div "*******"
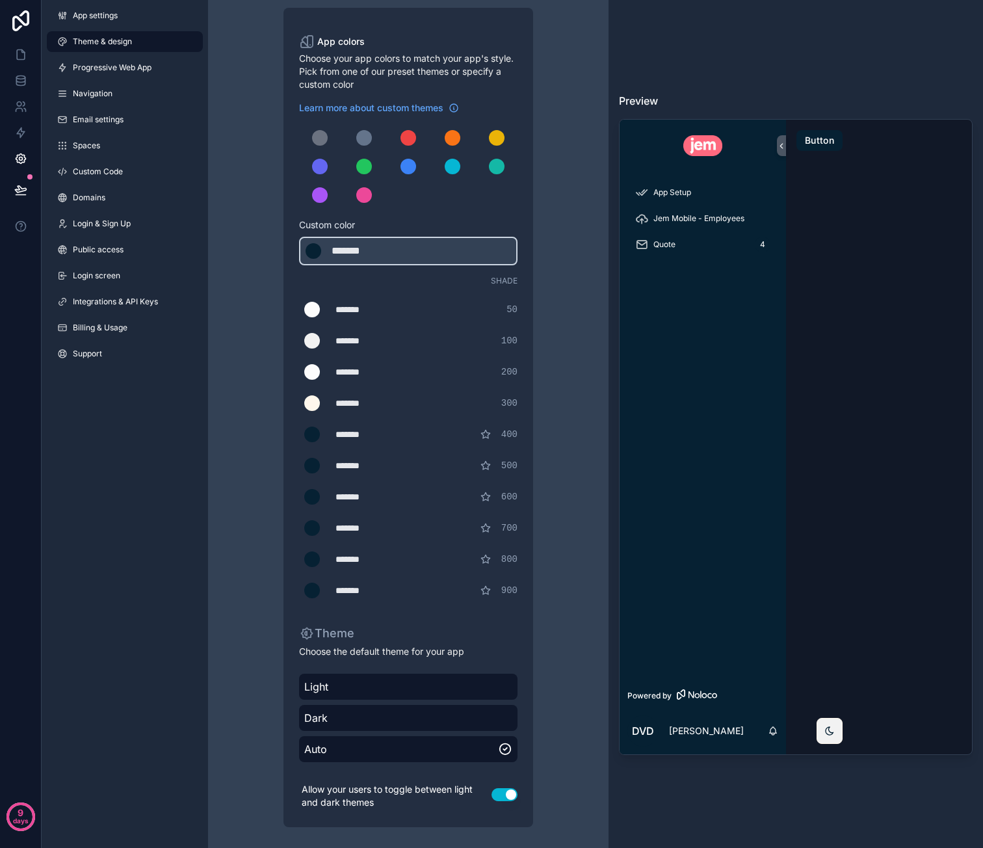
click at [367, 460] on div "*******" at bounding box center [367, 465] width 65 height 13
click at [880, 443] on div "App Setup Jem Mobile - Employees Quote 4 Powered by Dvd Dawie van der Westhuize…" at bounding box center [796, 437] width 354 height 636
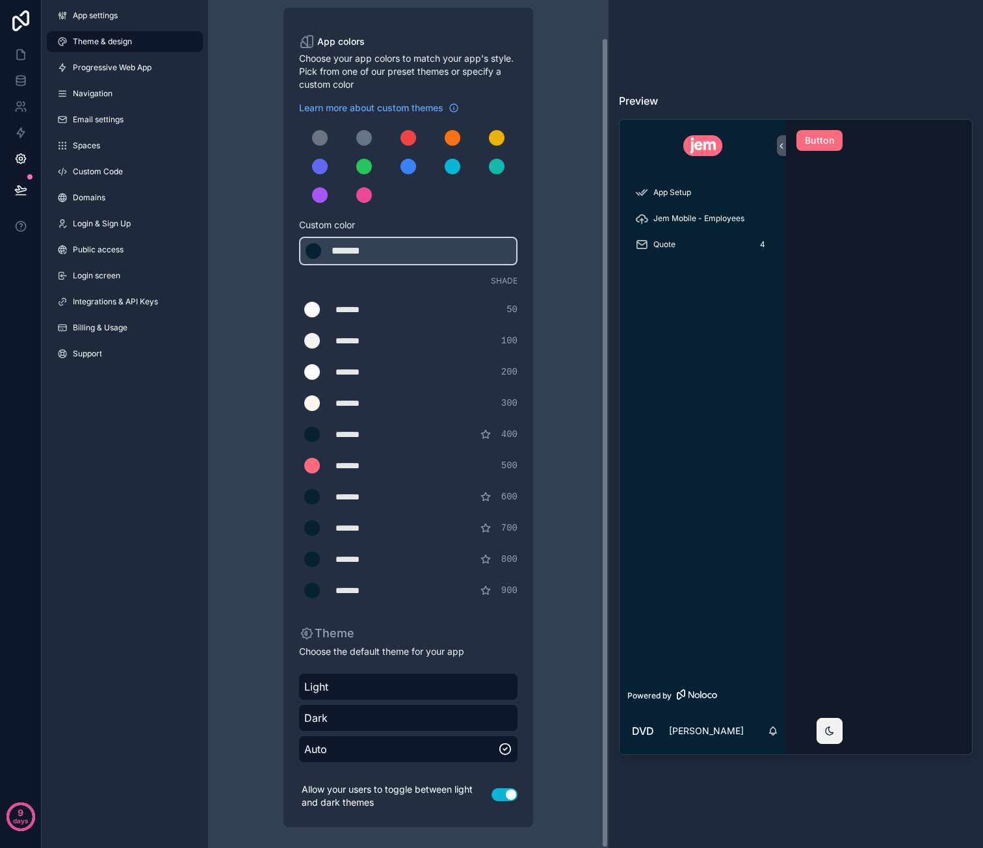
click at [363, 589] on div "*******" at bounding box center [367, 590] width 65 height 13
type div "*******"
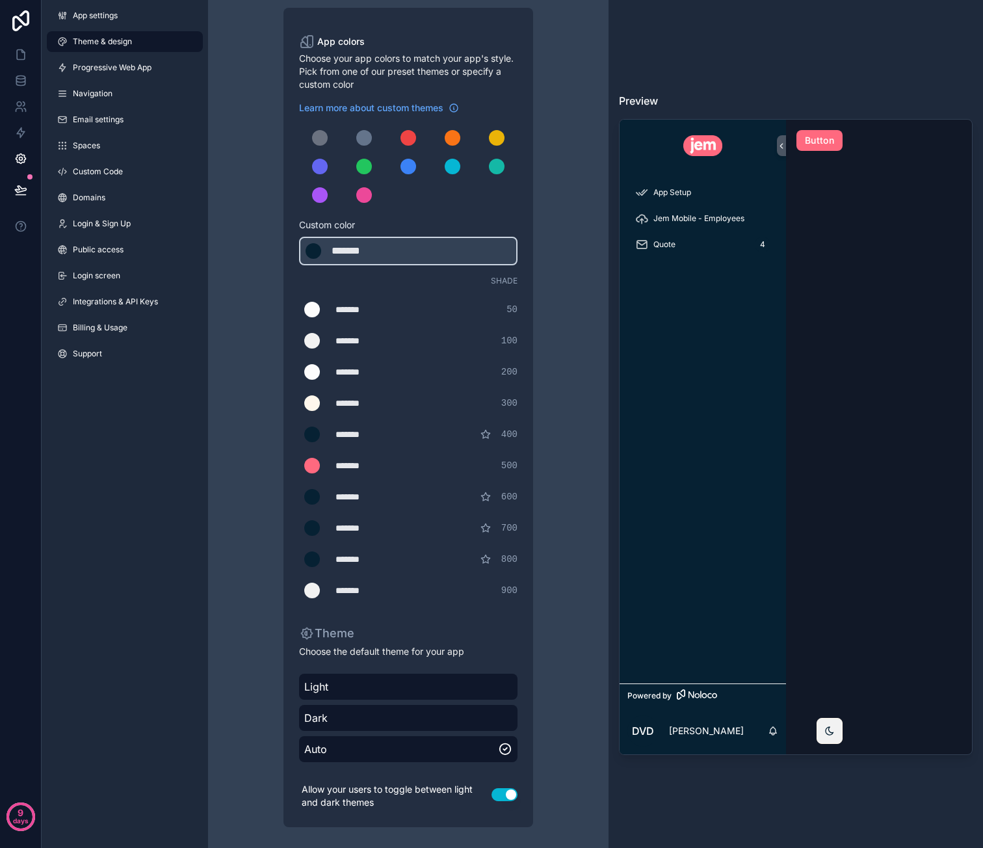
click at [361, 553] on div "*******" at bounding box center [367, 559] width 65 height 13
type div "*******"
click at [356, 562] on div "*******" at bounding box center [367, 559] width 65 height 13
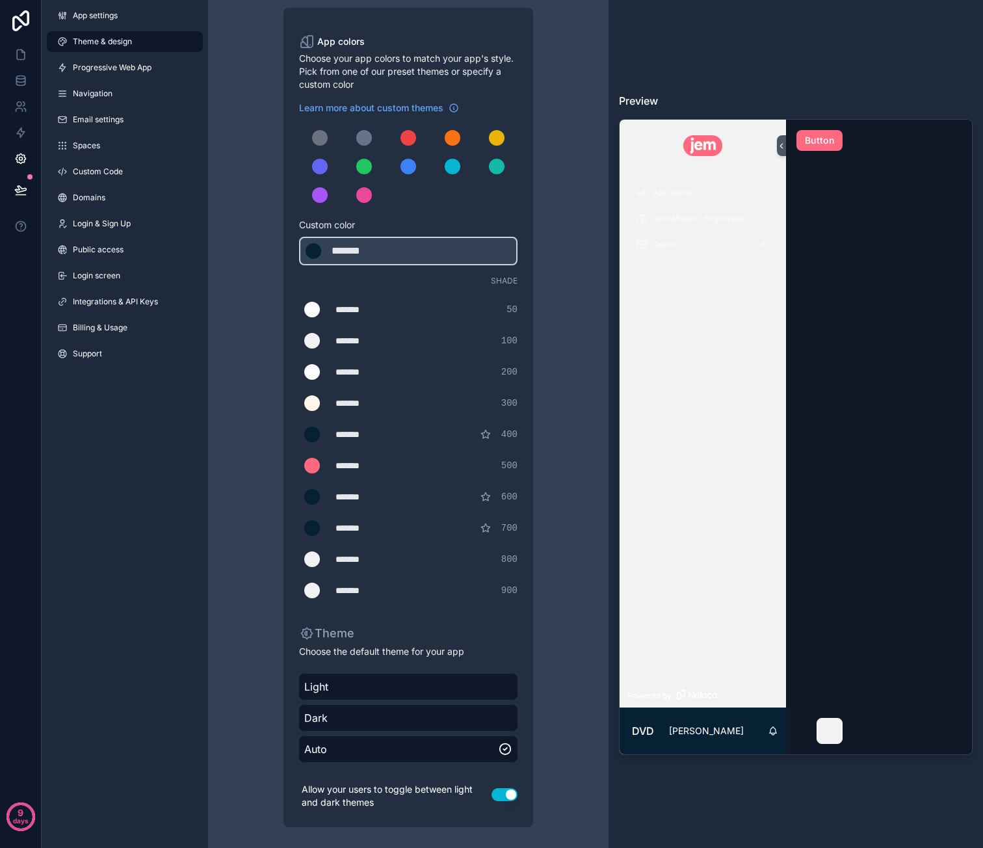
click at [363, 527] on div "*******" at bounding box center [367, 527] width 65 height 13
type div "*******"
click at [369, 499] on div "*******" at bounding box center [367, 496] width 65 height 13
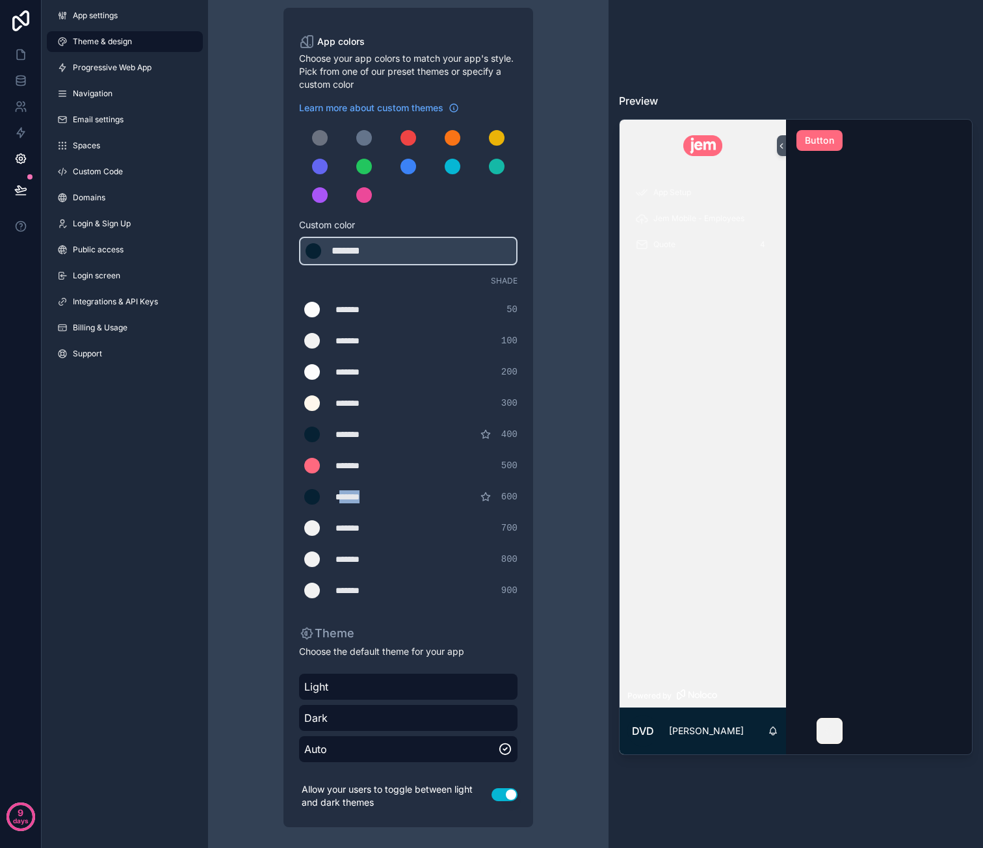
type div "*******"
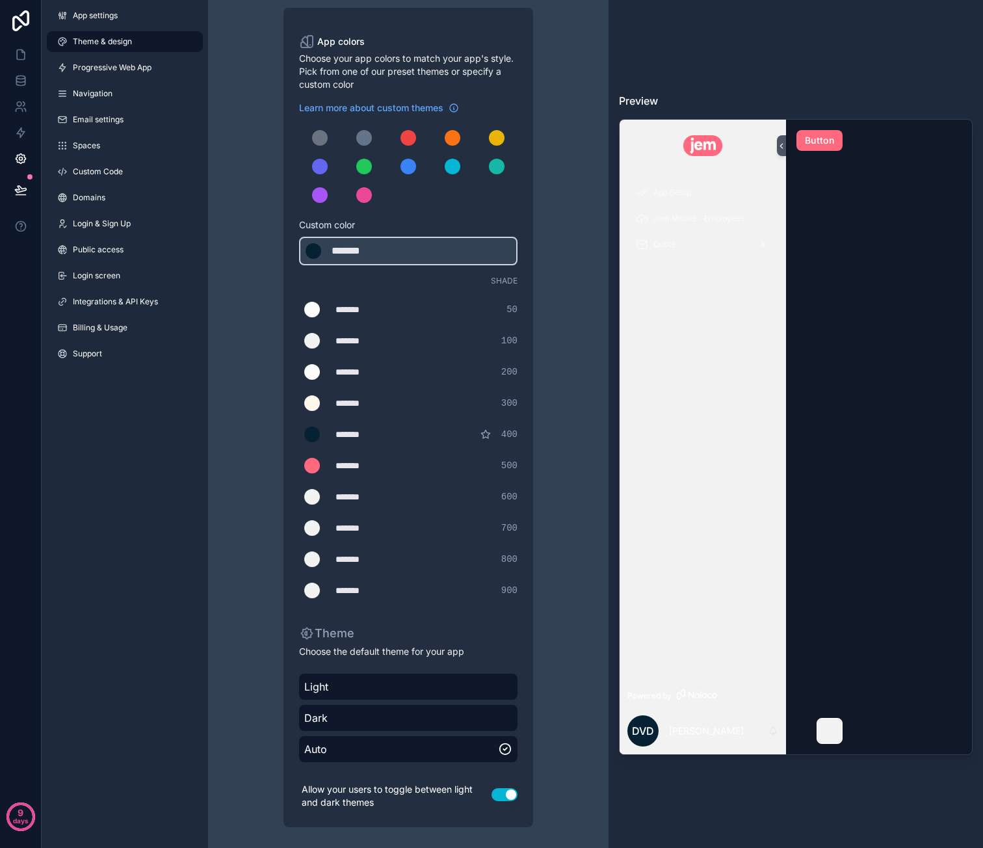
click at [354, 434] on div "*******" at bounding box center [367, 434] width 65 height 13
type div "*******"
click at [352, 246] on div "*******" at bounding box center [364, 251] width 65 height 16
click at [352, 247] on div "*******" at bounding box center [364, 251] width 65 height 16
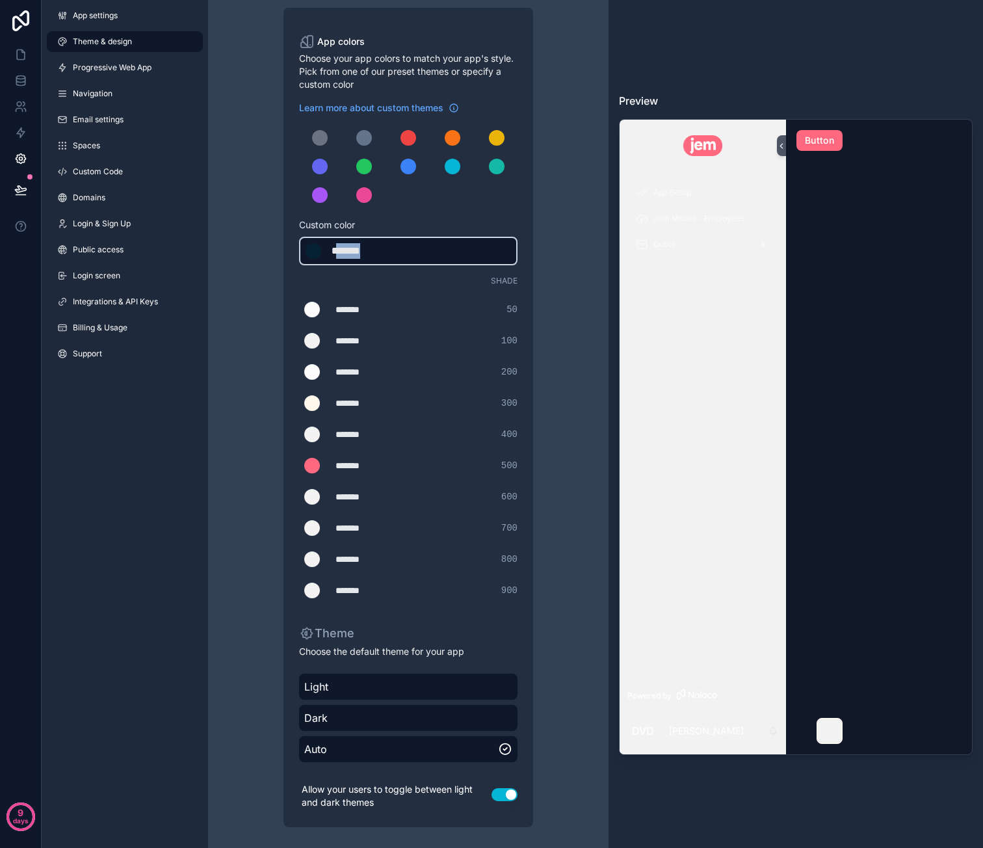
type div "*******"
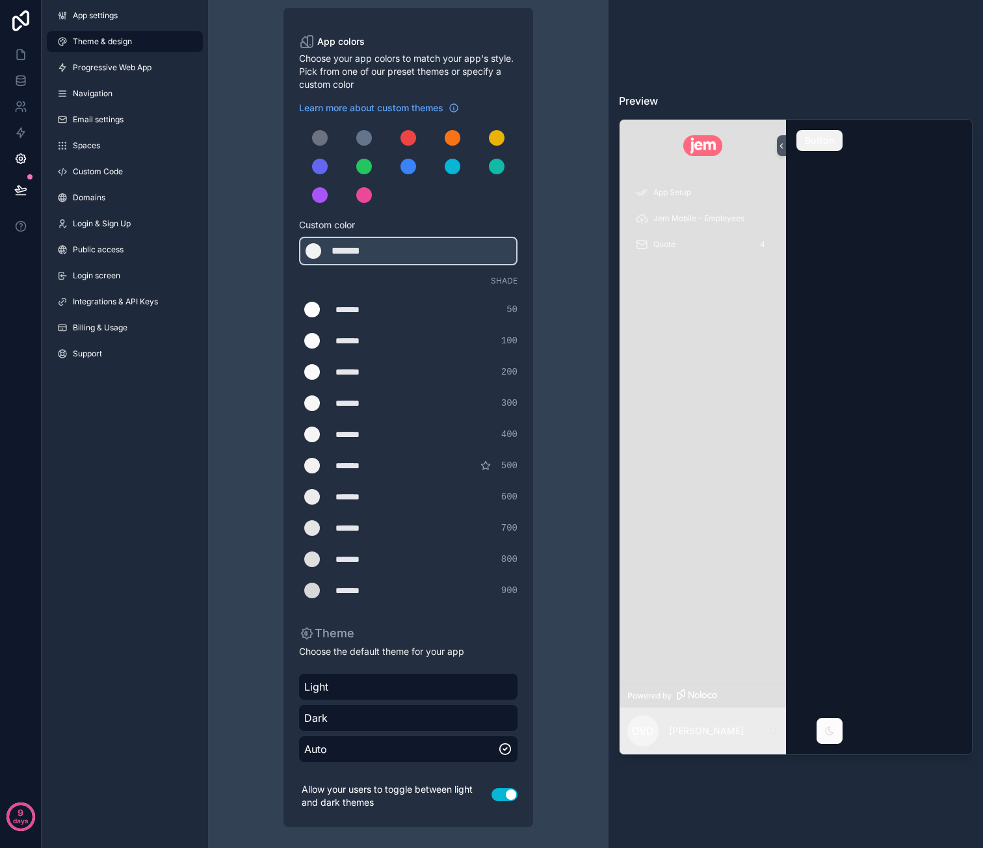
click at [410, 303] on div "******* ******* #ffffff 50" at bounding box center [408, 309] width 218 height 26
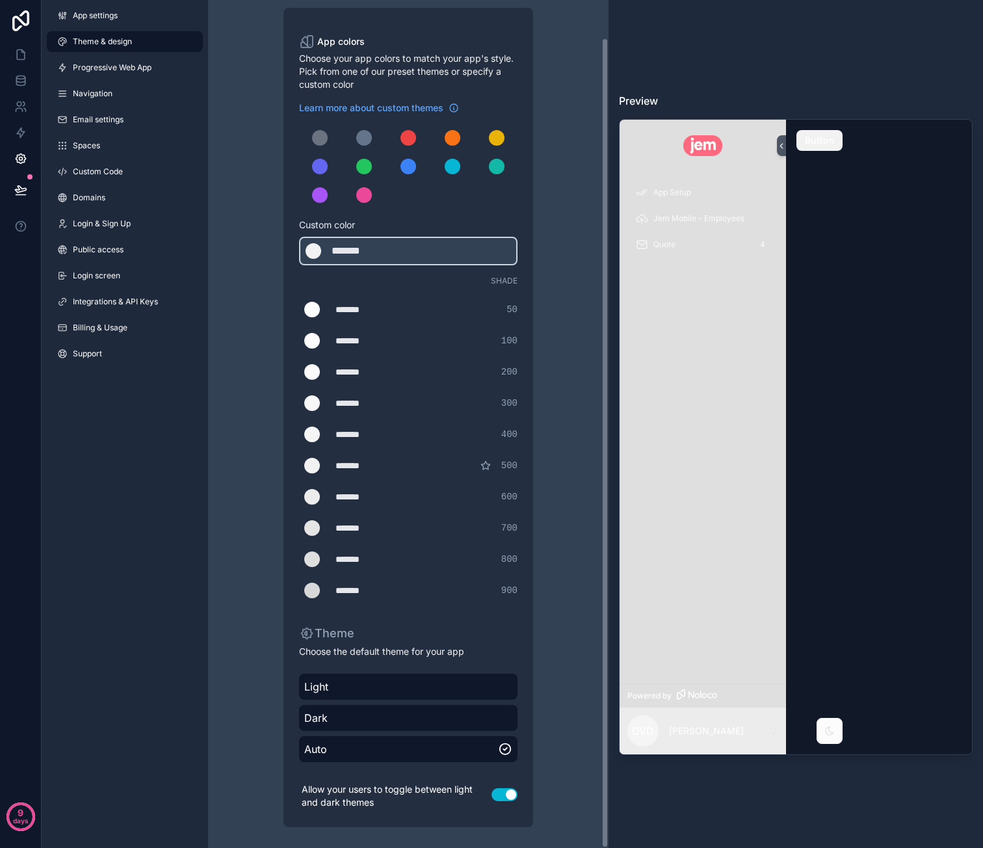
click at [356, 304] on div "*******" at bounding box center [367, 309] width 65 height 13
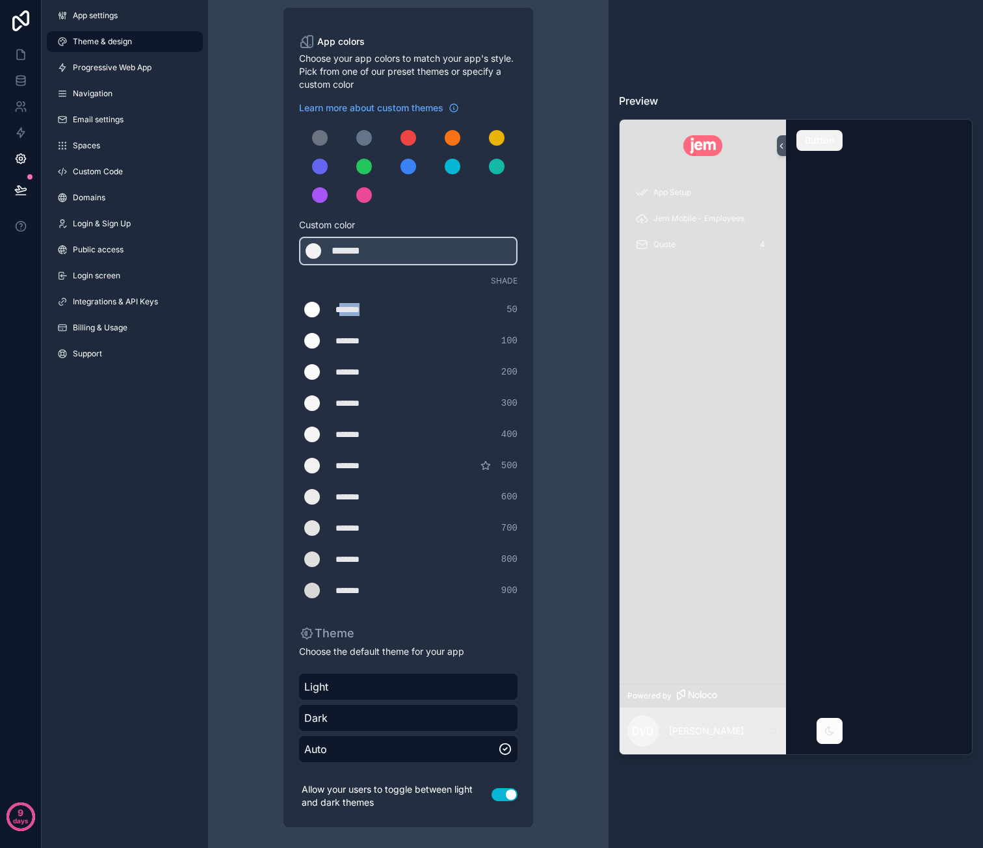
click at [356, 304] on div "*******" at bounding box center [367, 309] width 65 height 13
type div "*******"
click at [537, 296] on div "Theme & design App colors Choose your app colors to match your app's style. Pic…" at bounding box center [408, 404] width 374 height 887
click at [348, 251] on div "*******" at bounding box center [364, 251] width 65 height 16
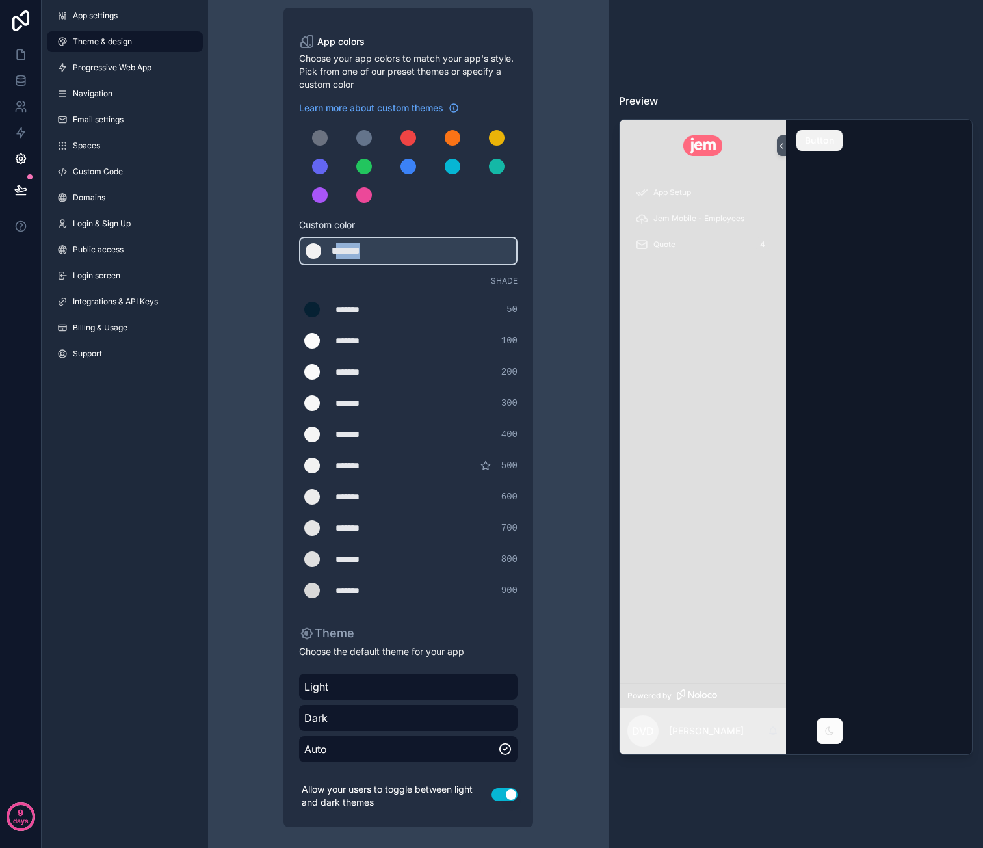
type div "*******"
click at [549, 272] on div "Theme & design App colors Choose your app colors to match your app's style. Pic…" at bounding box center [408, 404] width 374 height 887
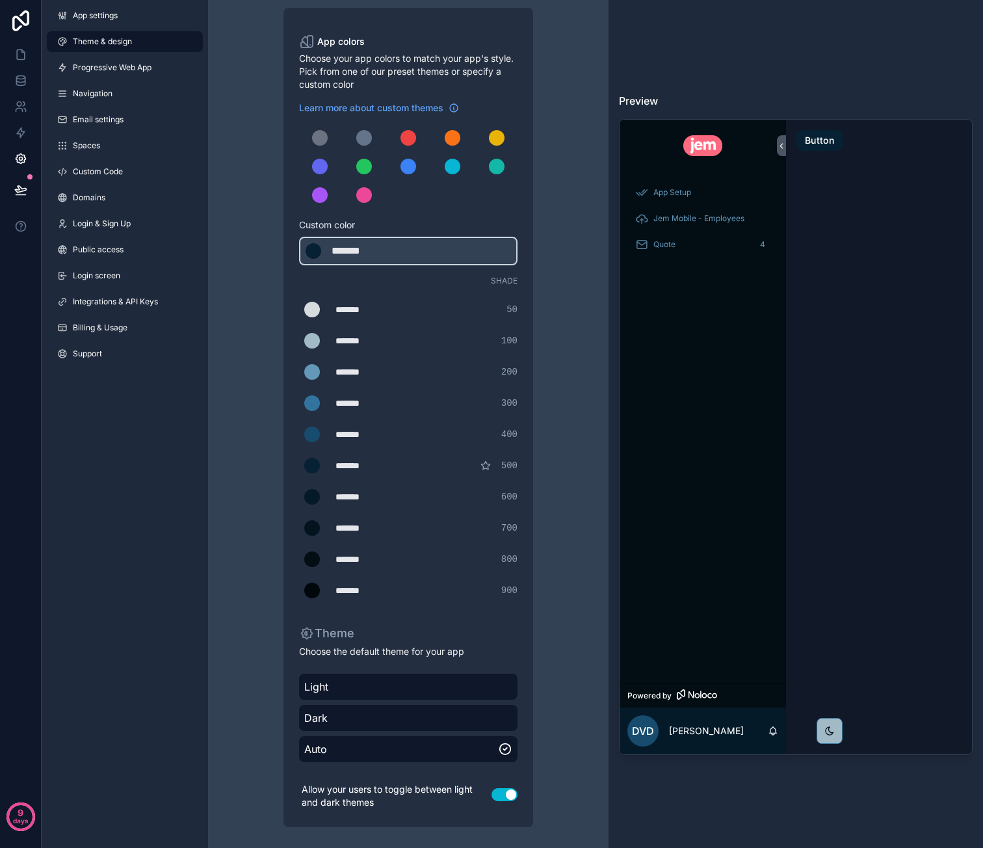
click at [363, 400] on div "*******" at bounding box center [367, 403] width 65 height 13
type div "*******"
click at [364, 375] on div "*******" at bounding box center [367, 371] width 65 height 13
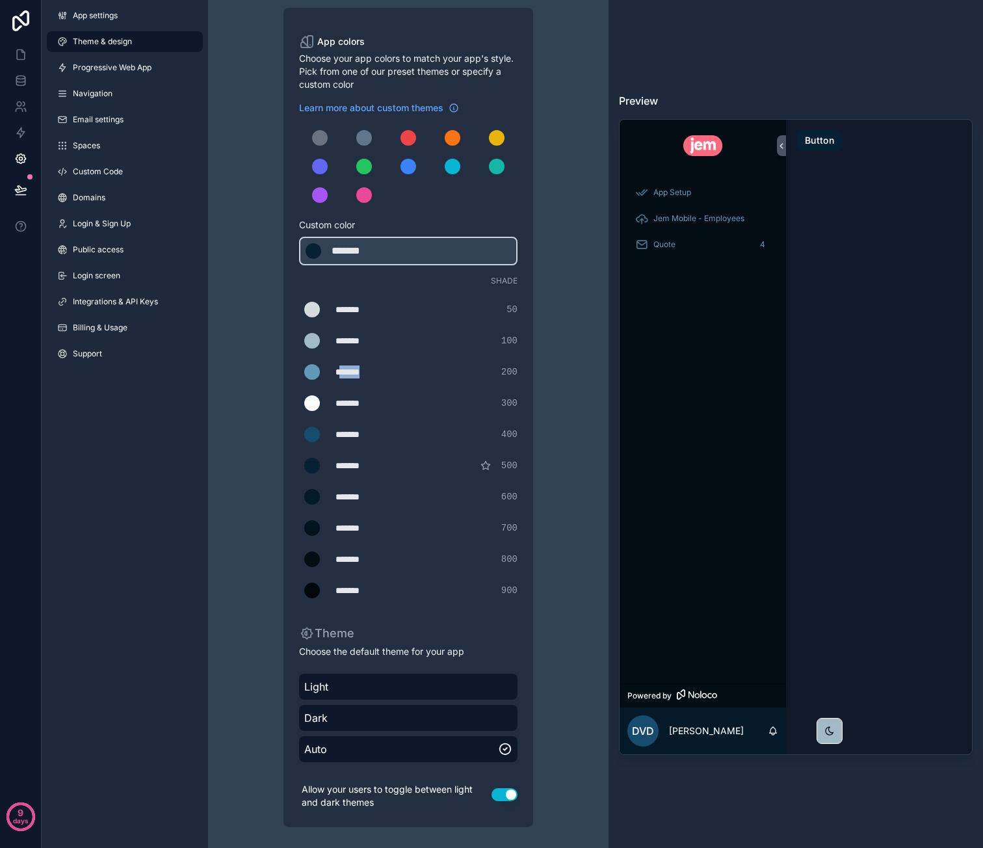
type div "*******"
click at [363, 399] on div "*******" at bounding box center [367, 403] width 65 height 13
click at [348, 586] on div "*******" at bounding box center [367, 590] width 65 height 13
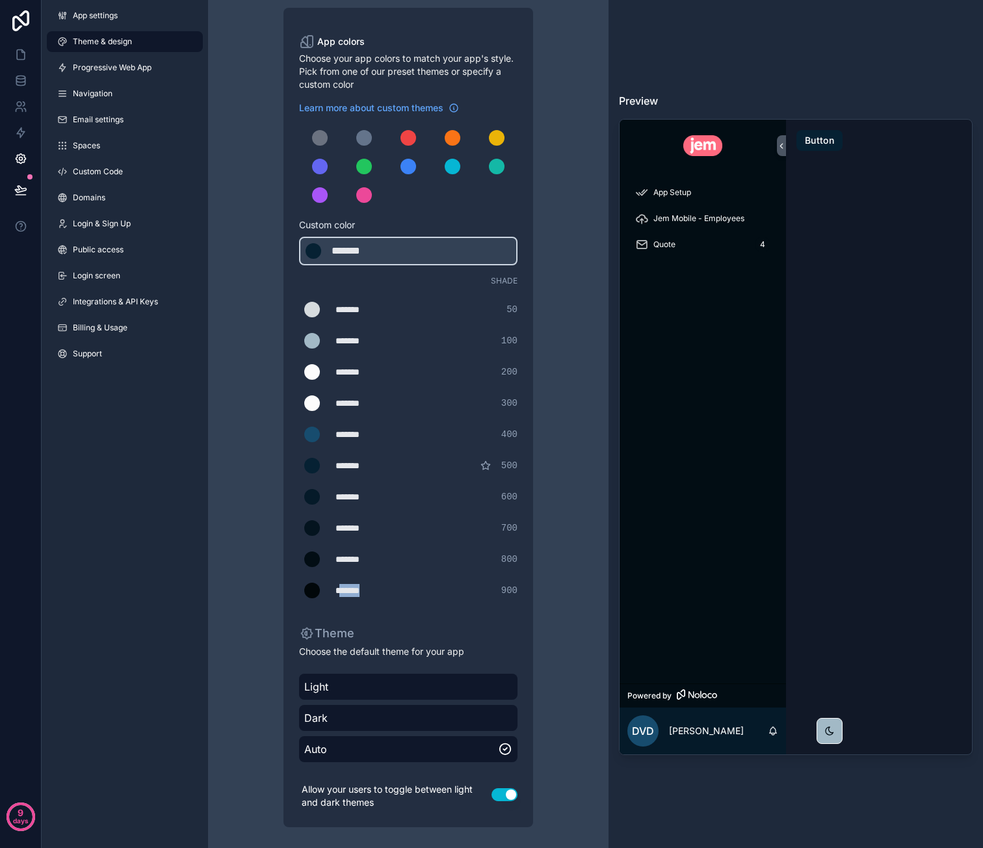
type div "*******"
click at [357, 555] on div "*******" at bounding box center [367, 559] width 65 height 13
type div "*******"
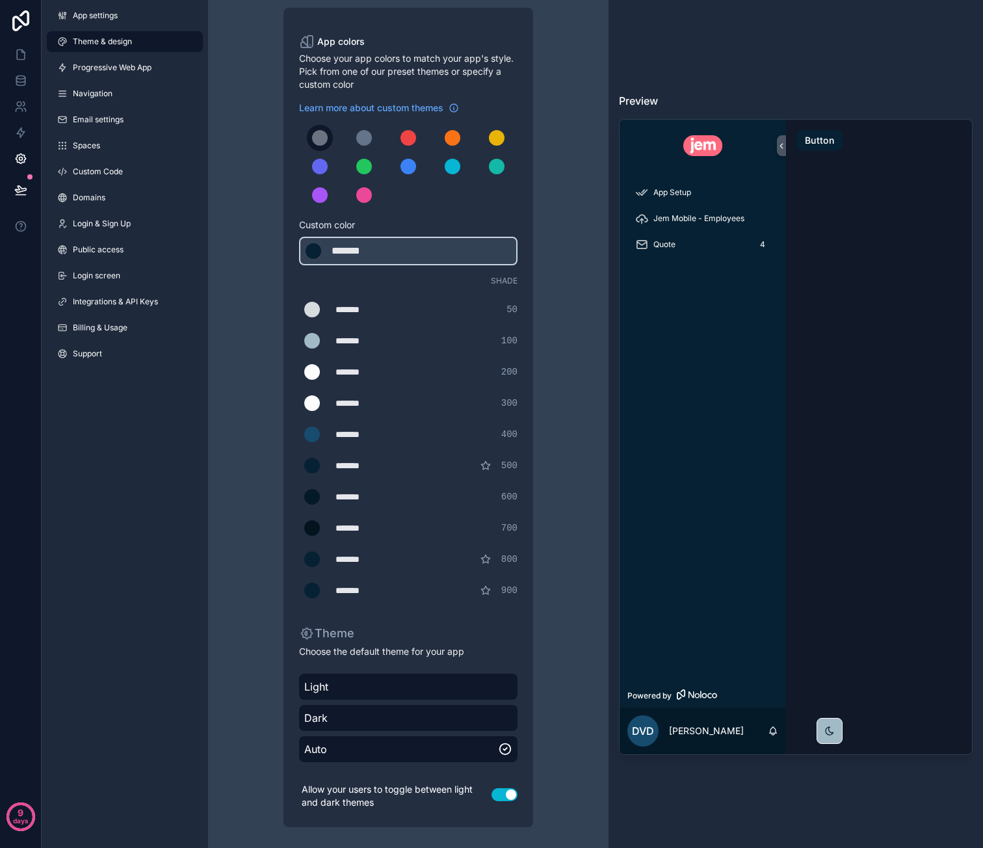
click at [324, 137] on div "scrollable content" at bounding box center [320, 138] width 16 height 16
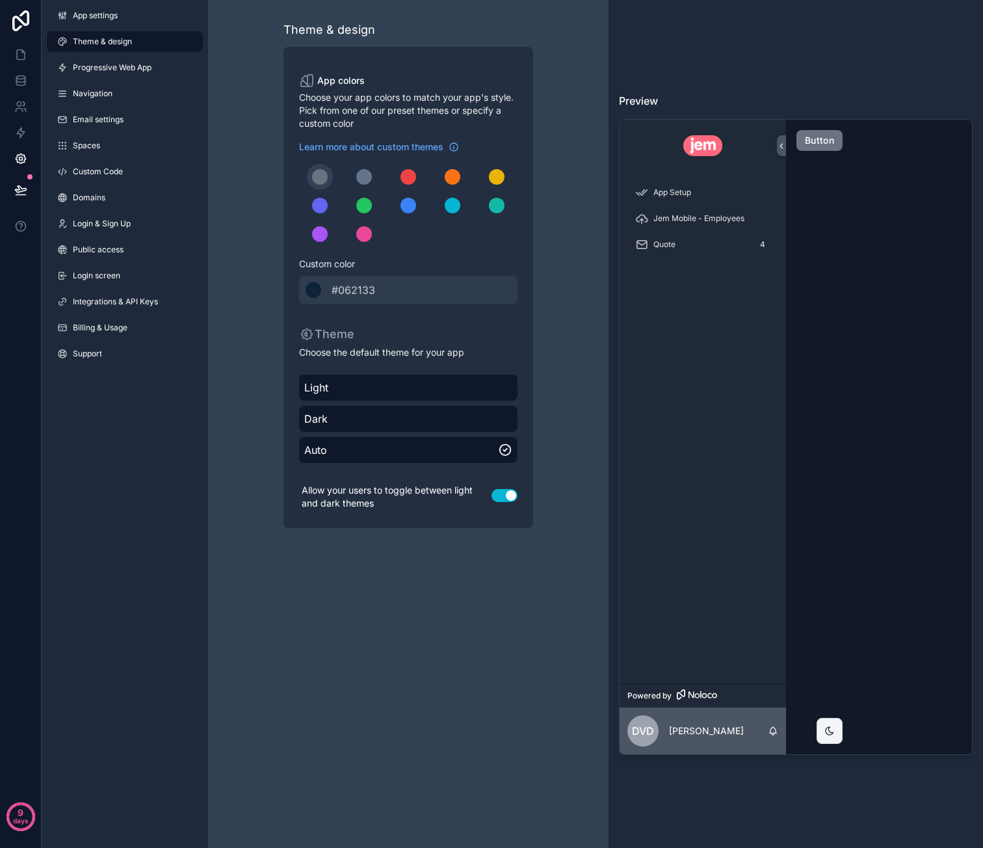
scroll to position [0, 0]
click at [367, 169] on button "scrollable content" at bounding box center [364, 177] width 26 height 26
click at [413, 173] on div "scrollable content" at bounding box center [408, 177] width 16 height 16
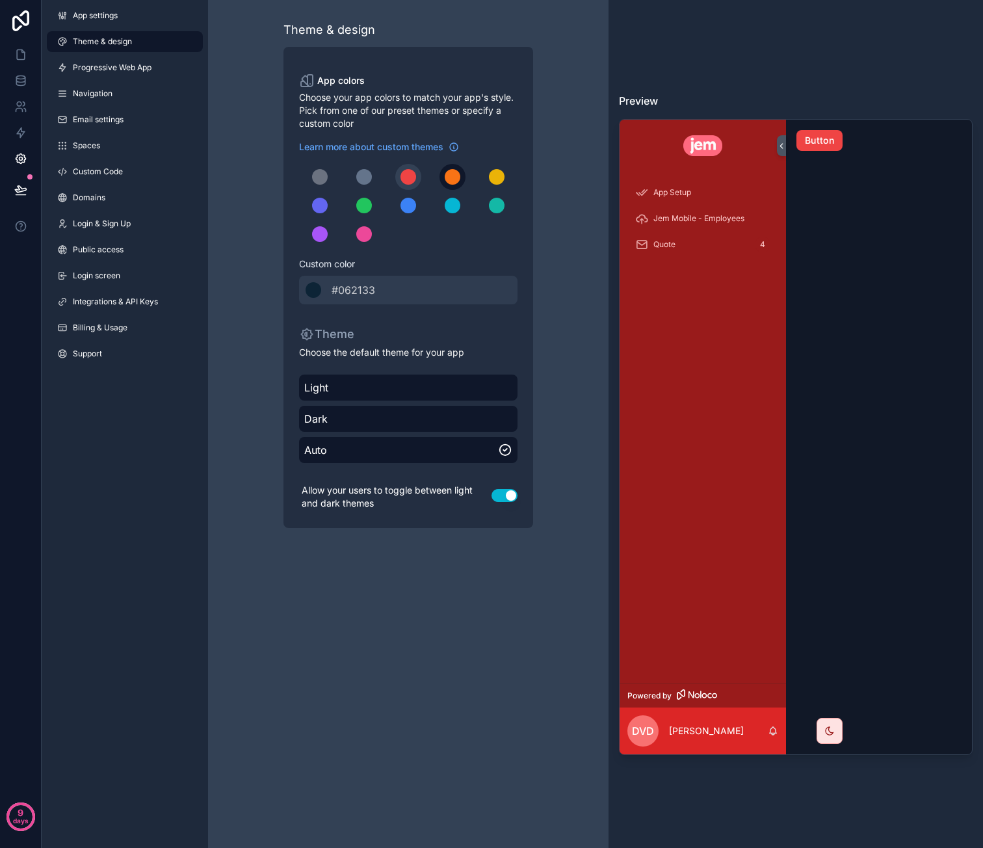
click at [452, 173] on div "scrollable content" at bounding box center [453, 177] width 16 height 16
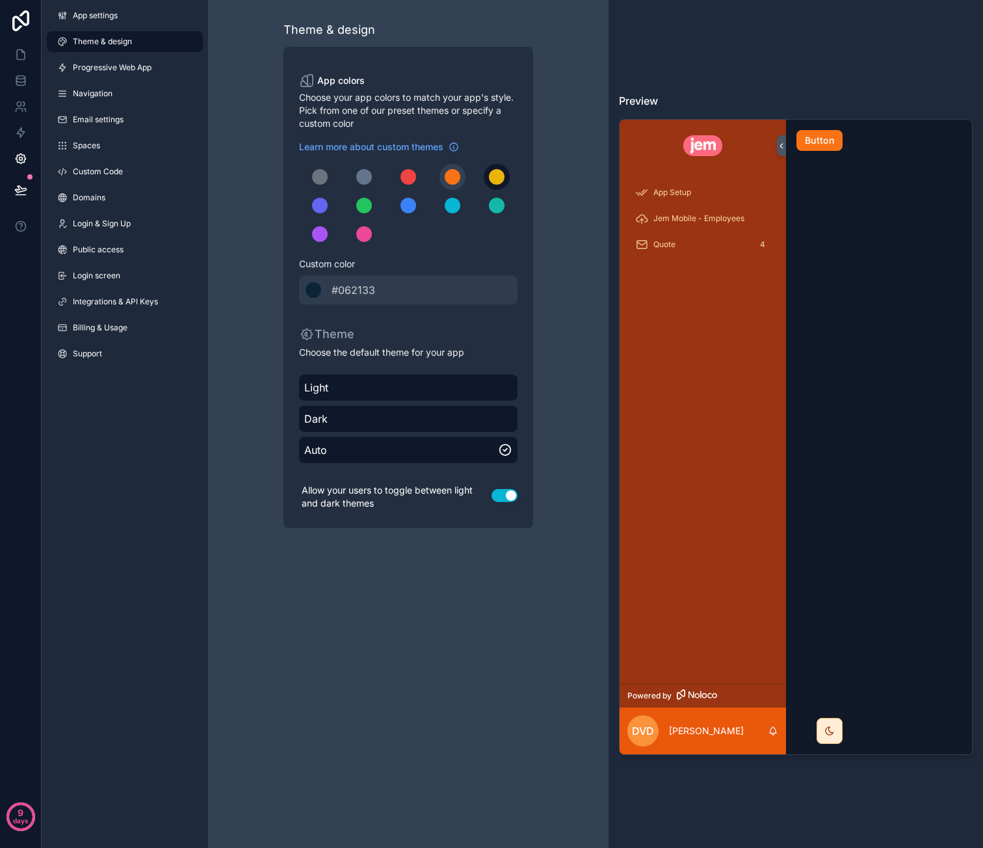
click at [507, 177] on button "scrollable content" at bounding box center [497, 177] width 26 height 26
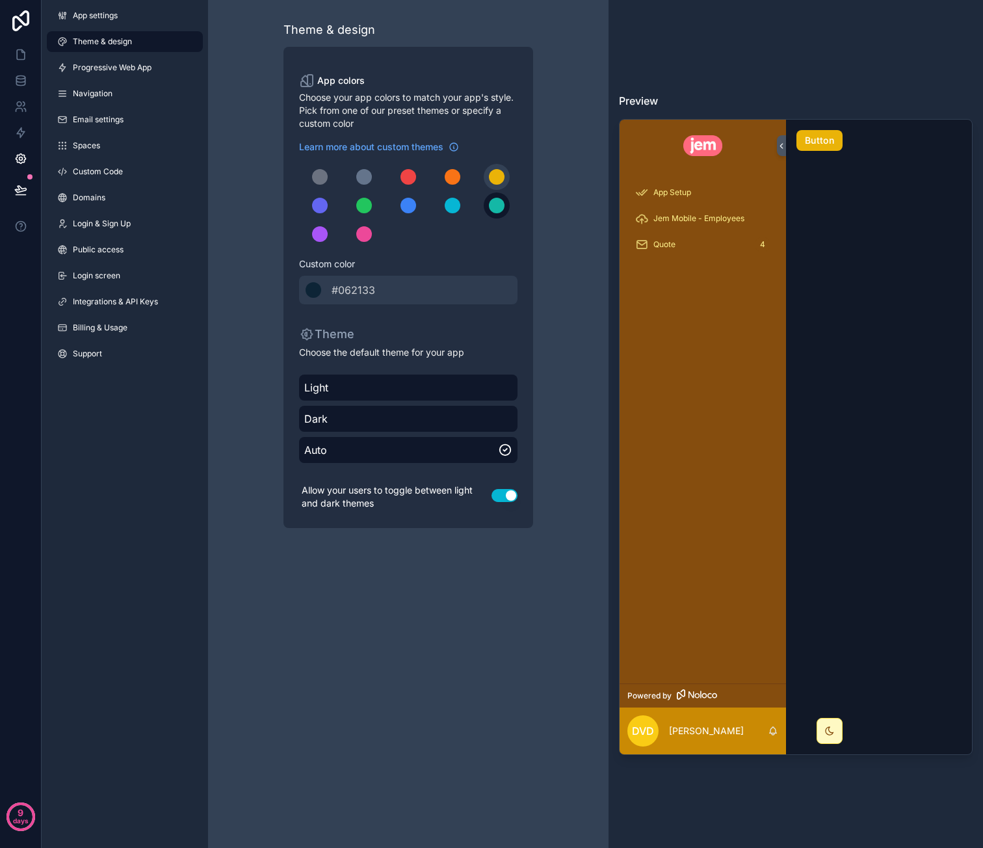
click at [501, 203] on div "scrollable content" at bounding box center [497, 206] width 16 height 16
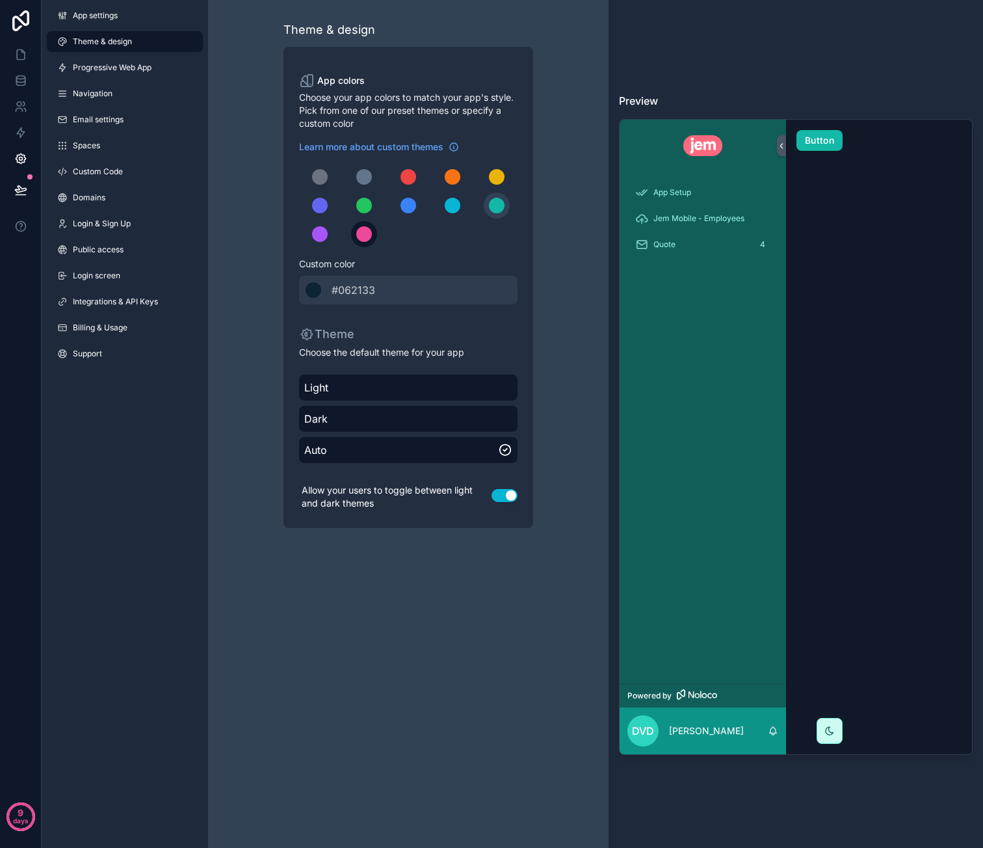
click at [369, 240] on button "scrollable content" at bounding box center [364, 234] width 26 height 26
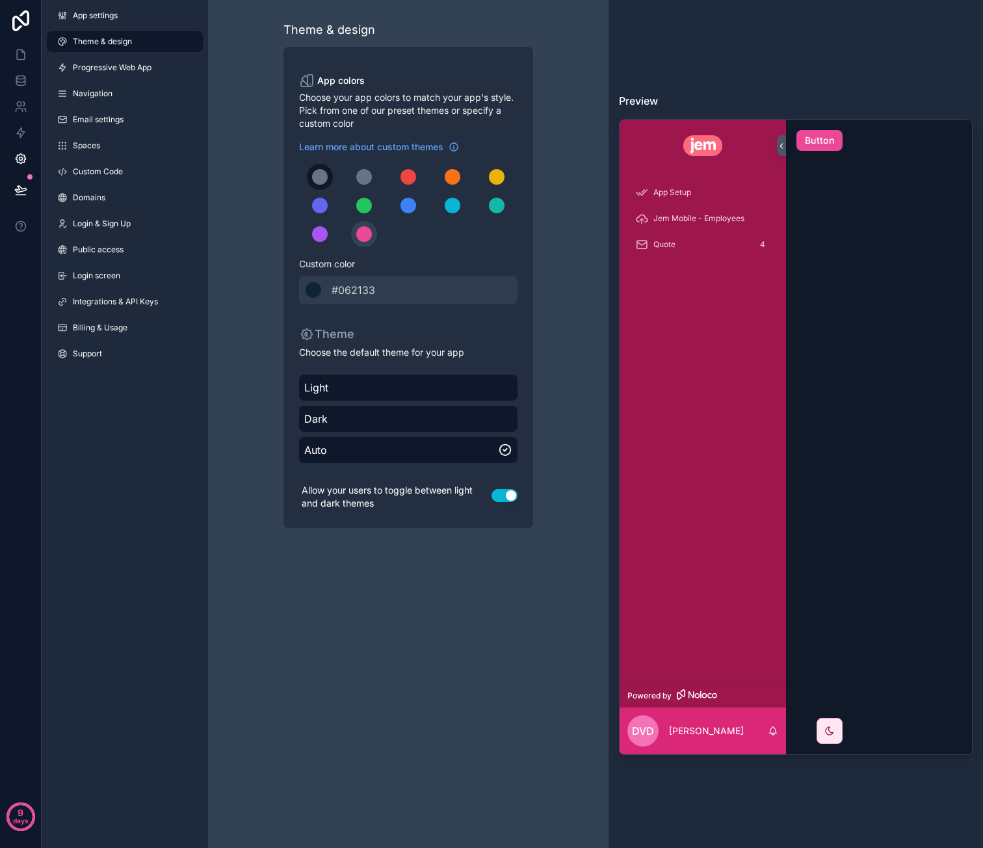
click at [320, 179] on div "scrollable content" at bounding box center [320, 177] width 16 height 16
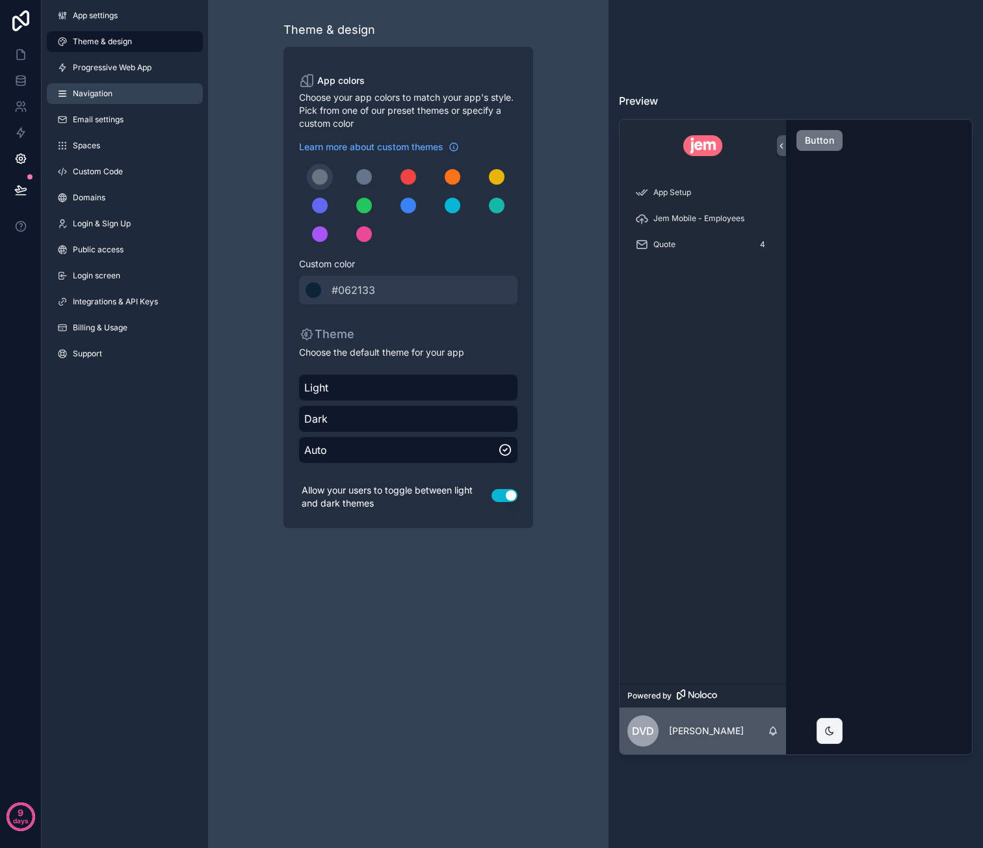
click at [137, 90] on link "Navigation" at bounding box center [125, 93] width 156 height 21
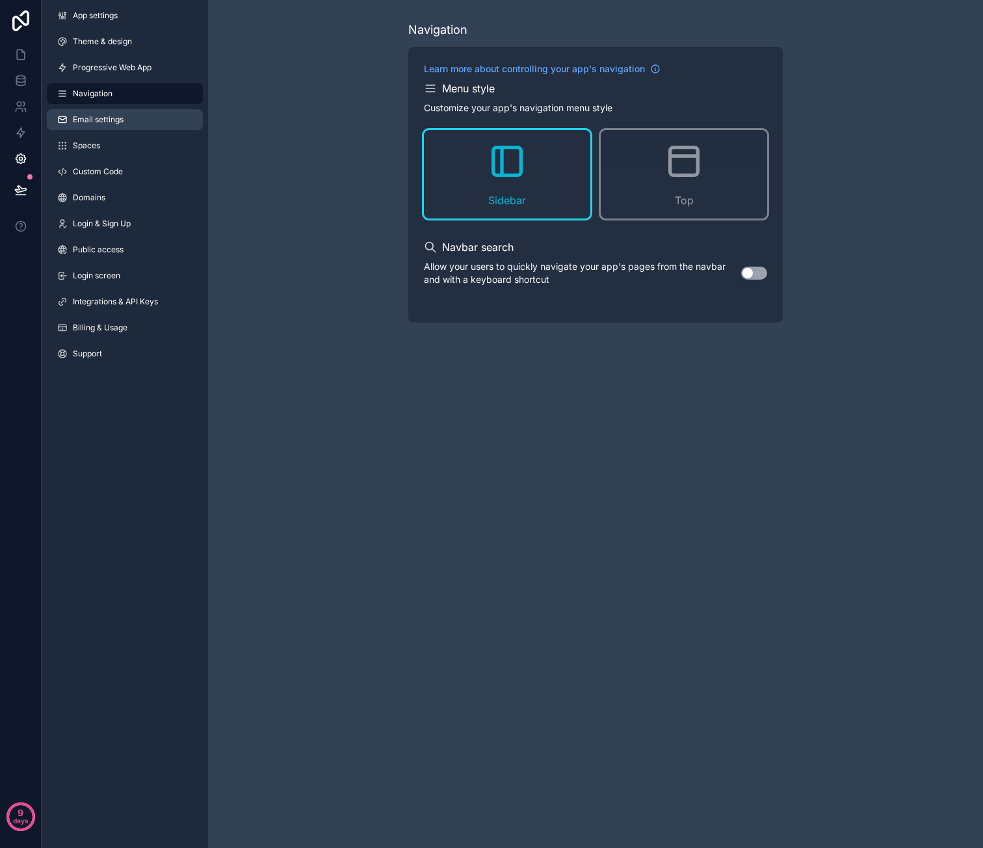
click at [129, 119] on link "Email settings" at bounding box center [125, 119] width 156 height 21
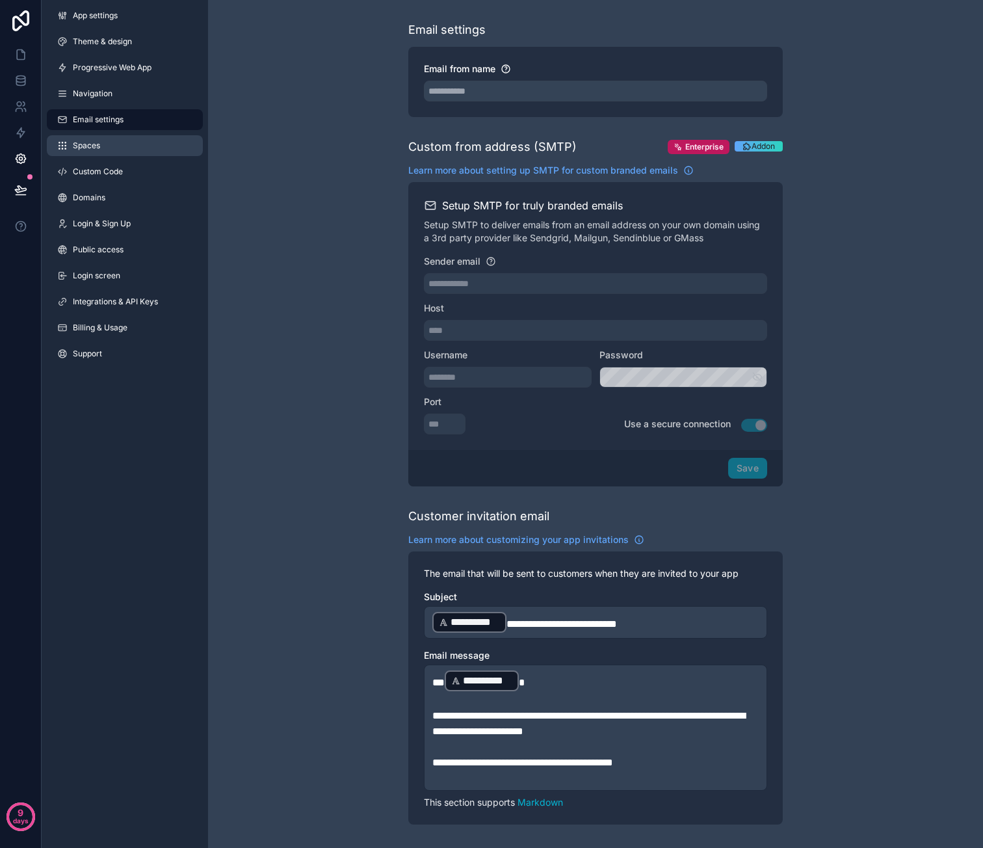
click at [105, 150] on link "Spaces" at bounding box center [125, 145] width 156 height 21
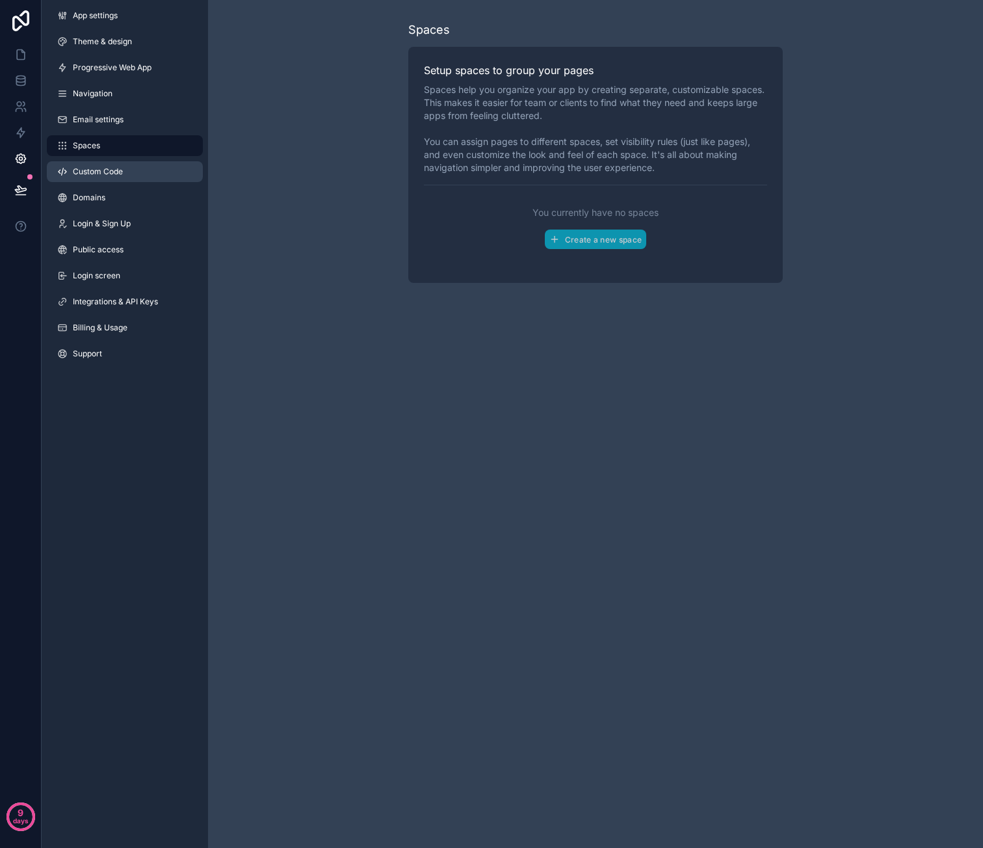
click at [114, 174] on span "Custom Code" at bounding box center [98, 171] width 50 height 10
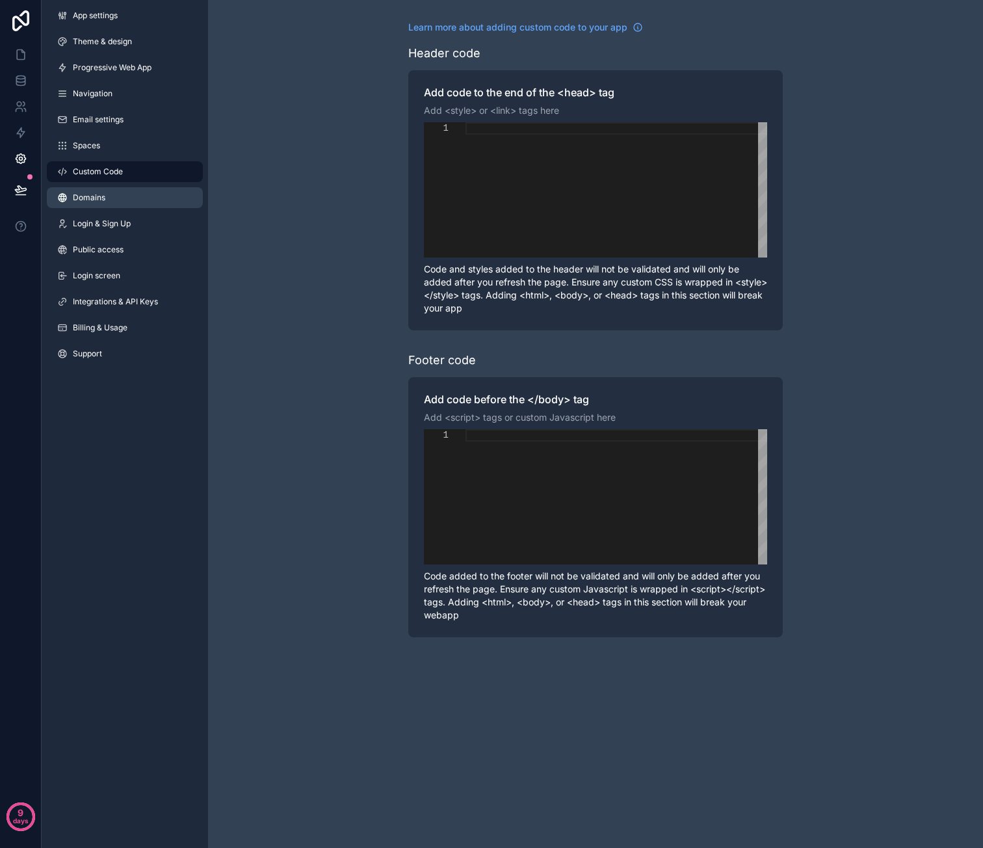
click at [98, 198] on span "Domains" at bounding box center [89, 197] width 33 height 10
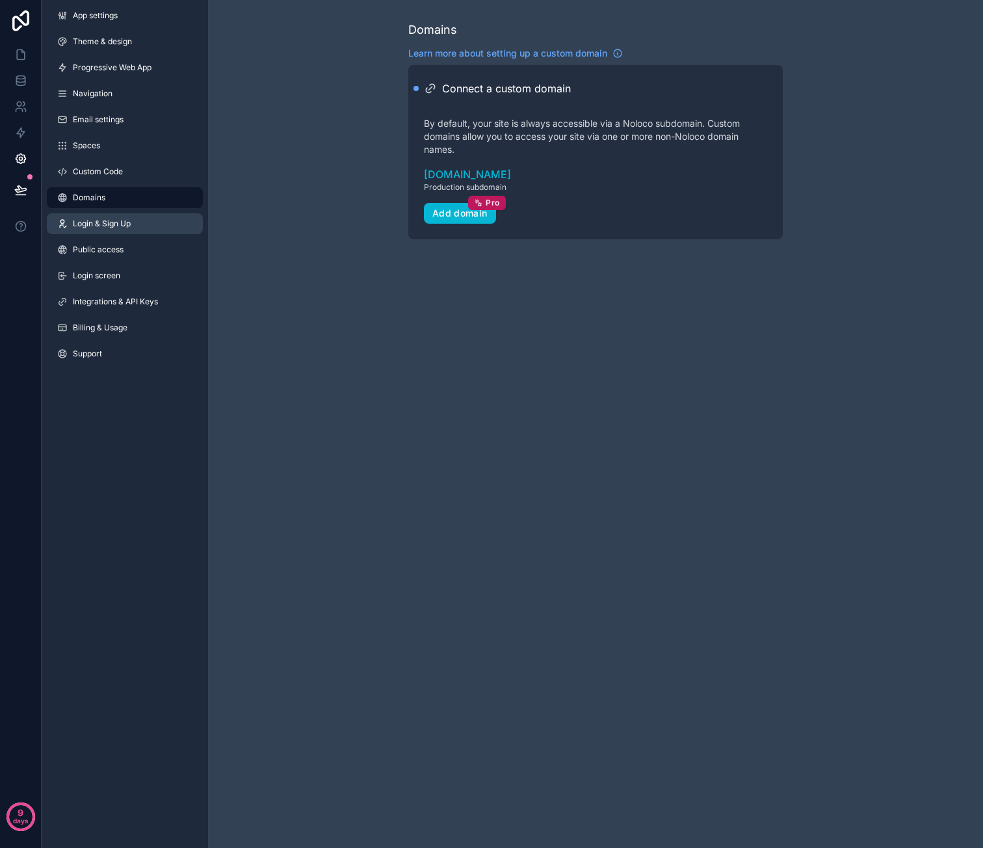
click at [131, 227] on span "Login & Sign Up" at bounding box center [102, 223] width 58 height 10
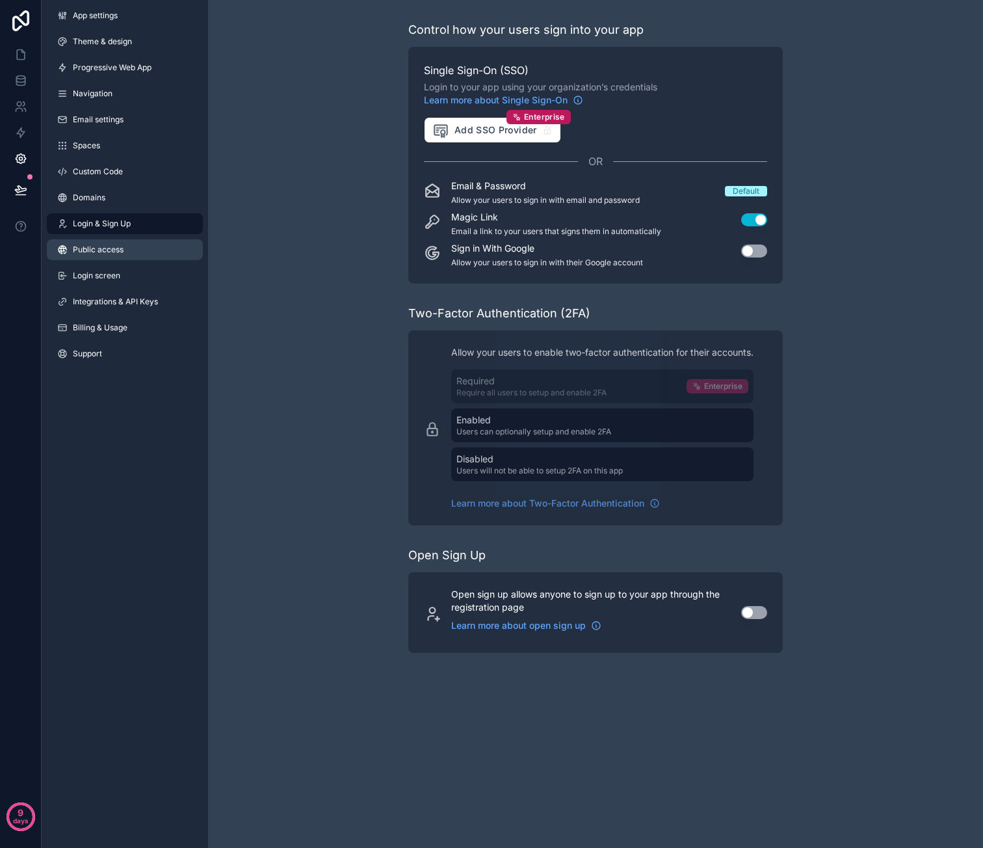
click at [123, 253] on span "Public access" at bounding box center [98, 249] width 51 height 10
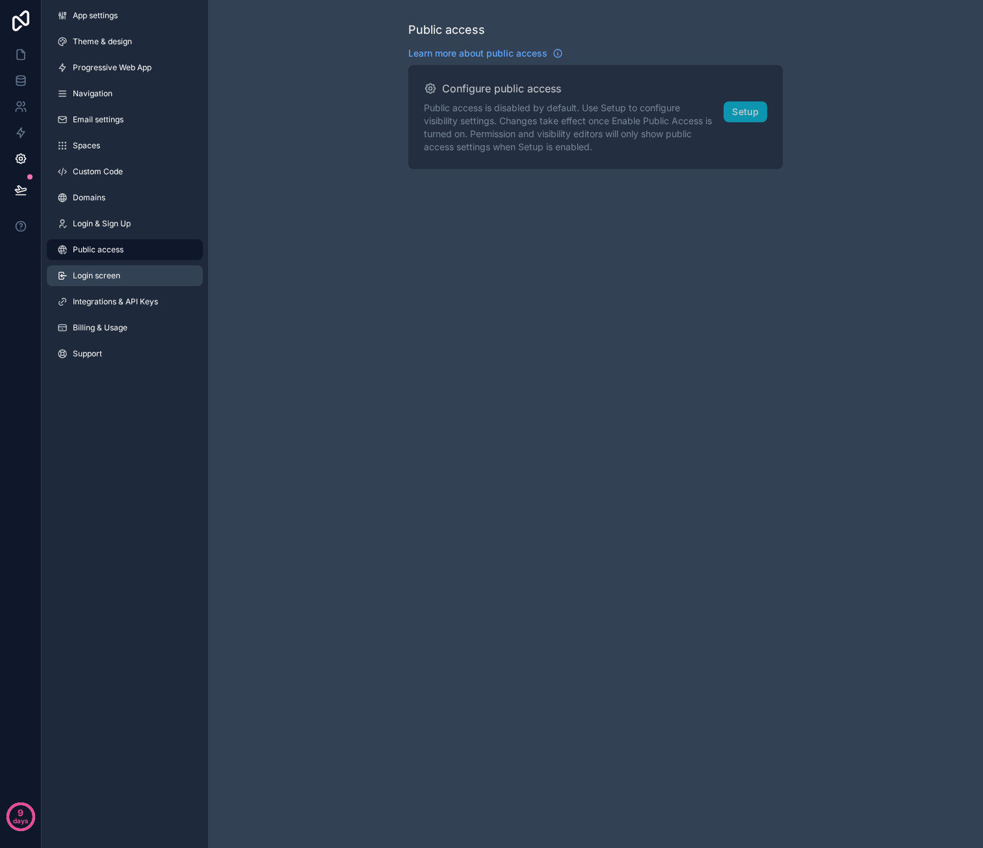
click at [117, 275] on span "Login screen" at bounding box center [96, 275] width 47 height 10
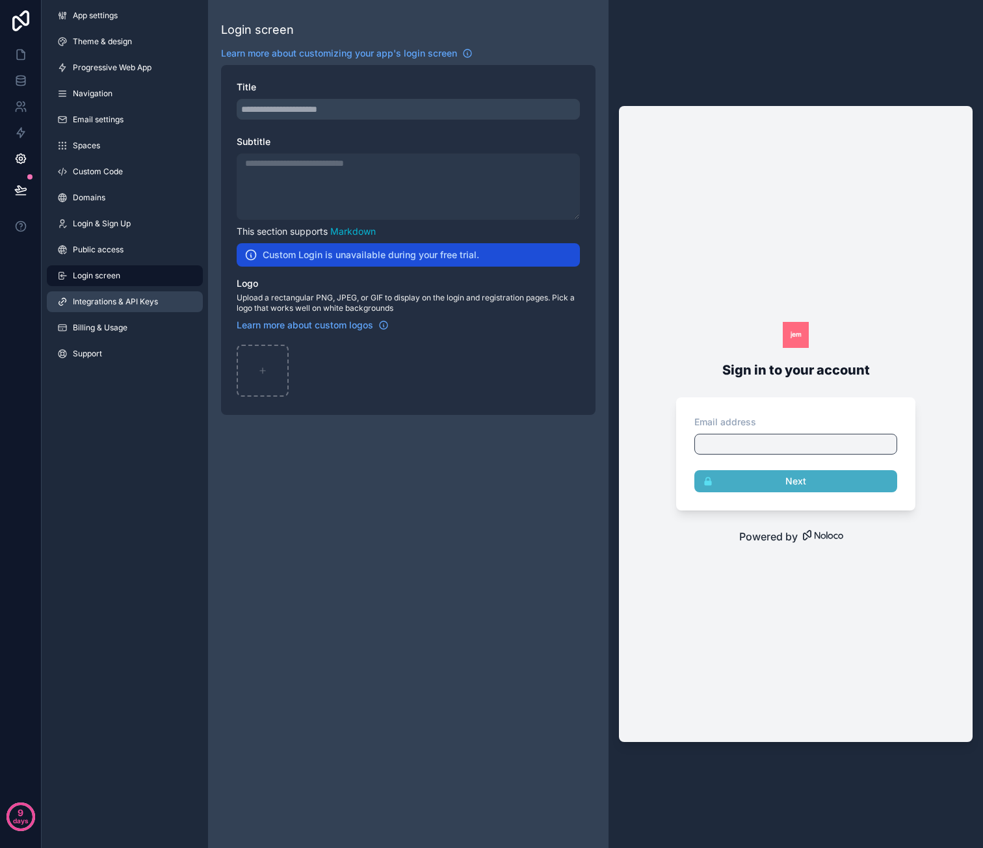
click at [152, 306] on span "Integrations & API Keys" at bounding box center [115, 301] width 85 height 10
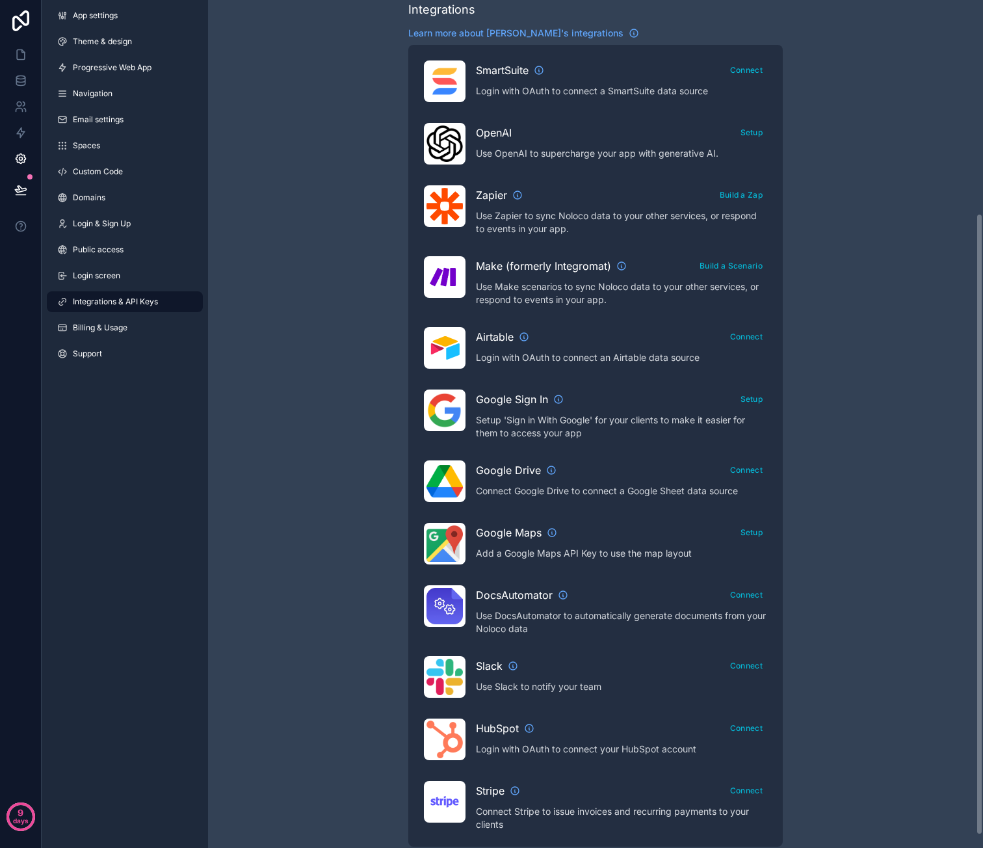
scroll to position [308, 0]
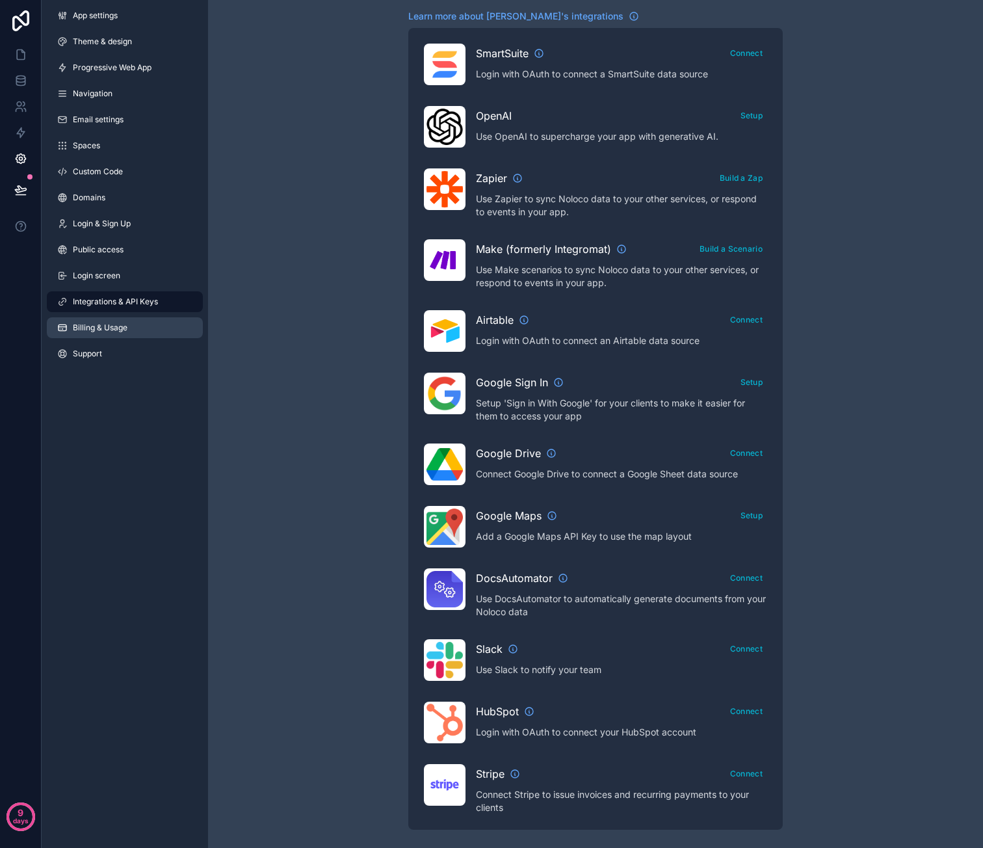
click at [118, 327] on span "Billing & Usage" at bounding box center [100, 327] width 55 height 10
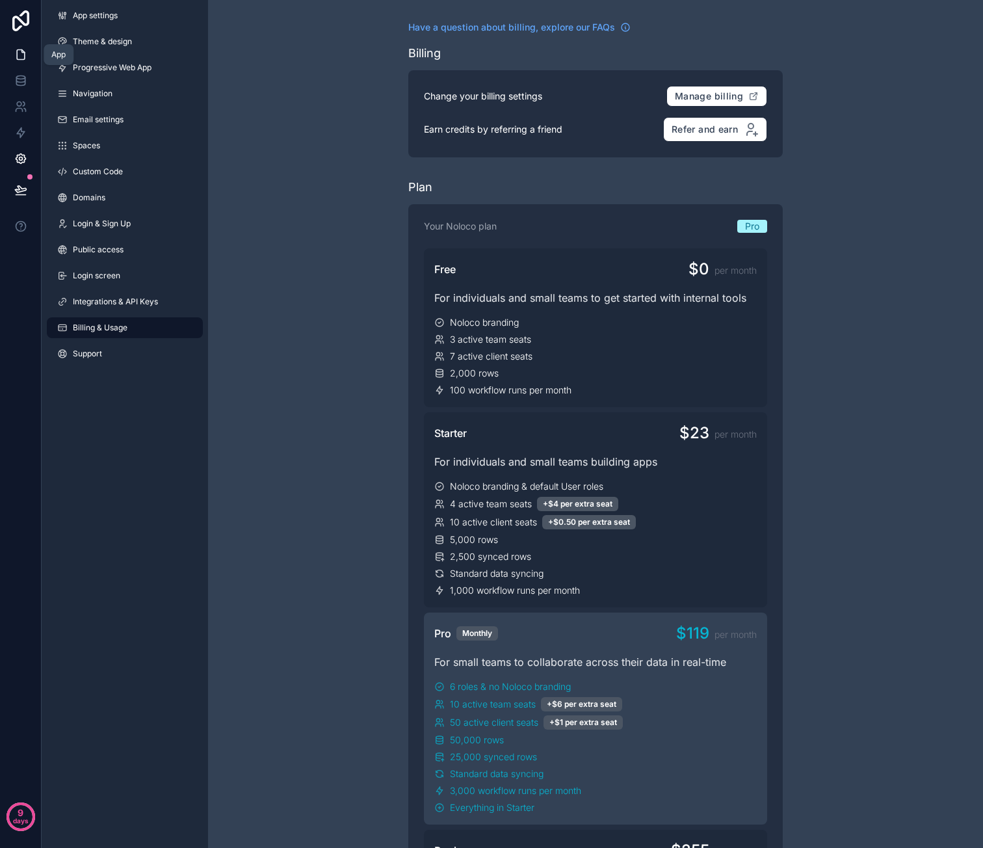
click at [21, 49] on icon at bounding box center [20, 54] width 13 height 13
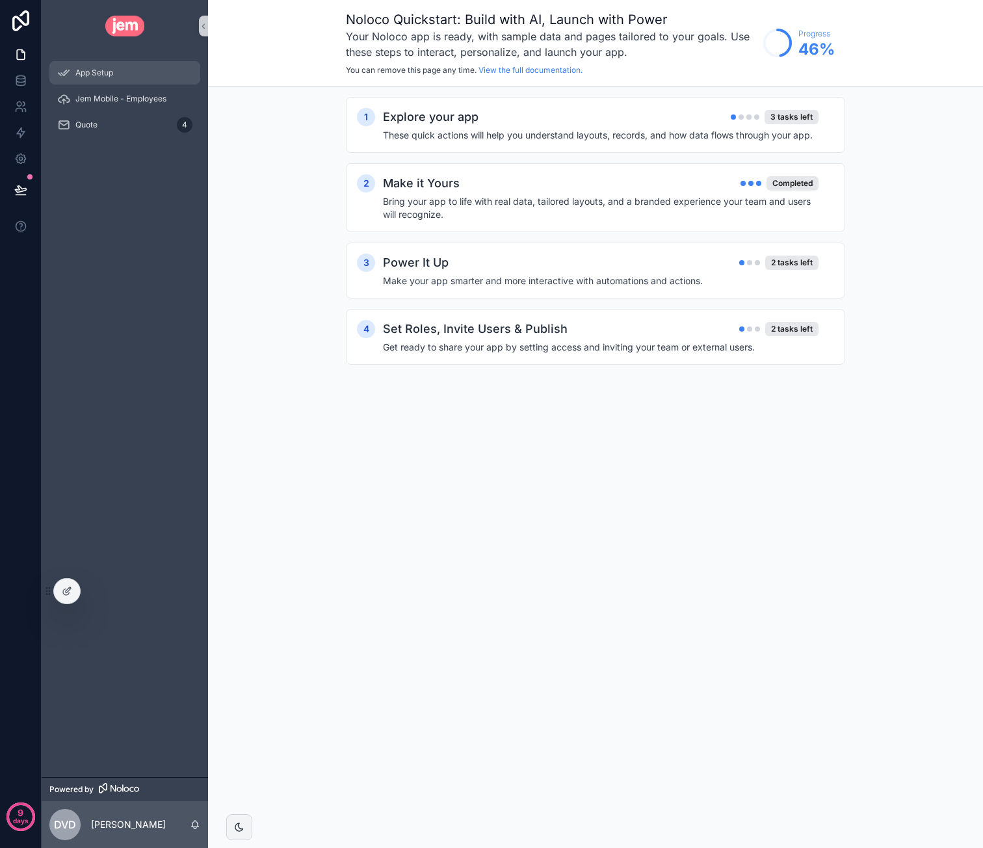
click at [112, 70] on span "App Setup" at bounding box center [94, 73] width 38 height 10
click at [636, 258] on div "Power It Up 2 tasks left" at bounding box center [601, 263] width 436 height 18
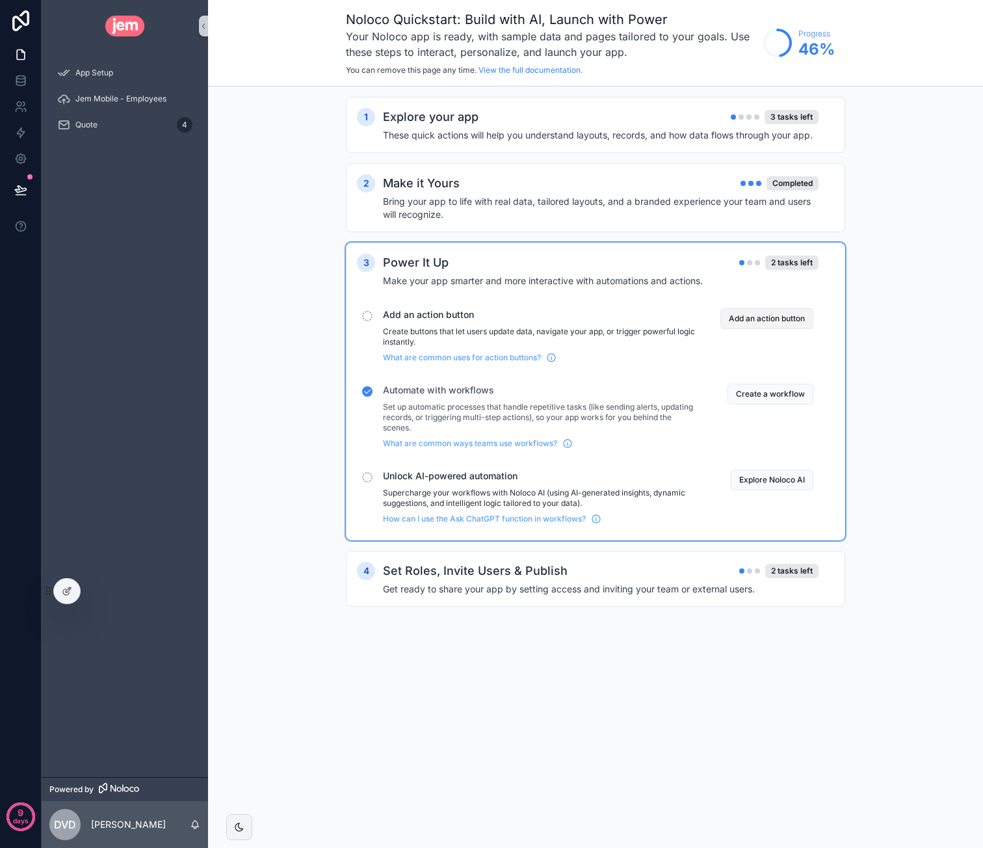
click at [759, 315] on button "Add an action button" at bounding box center [766, 318] width 93 height 21
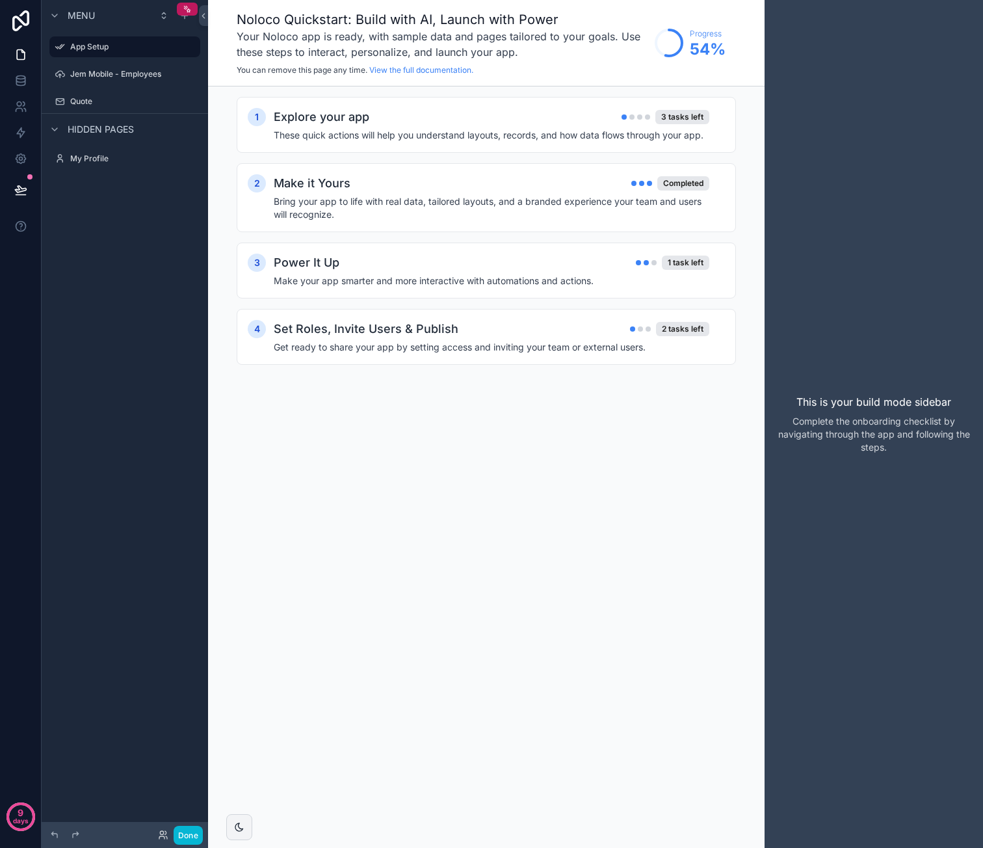
click at [877, 445] on p "Complete the onboarding checklist by navigating through the app and following t…" at bounding box center [874, 434] width 198 height 39
click at [531, 274] on h4 "Make your app smarter and more interactive with automations and actions." at bounding box center [492, 280] width 436 height 13
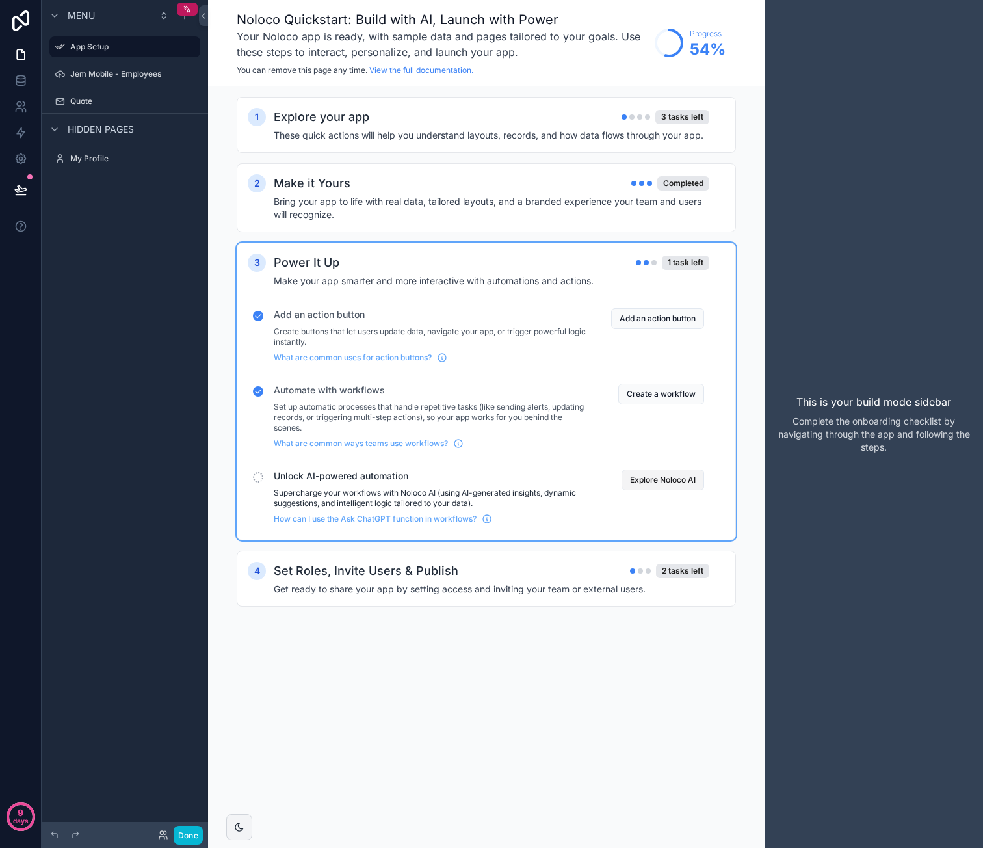
click at [646, 482] on button "Explore Noloco AI" at bounding box center [662, 479] width 83 height 21
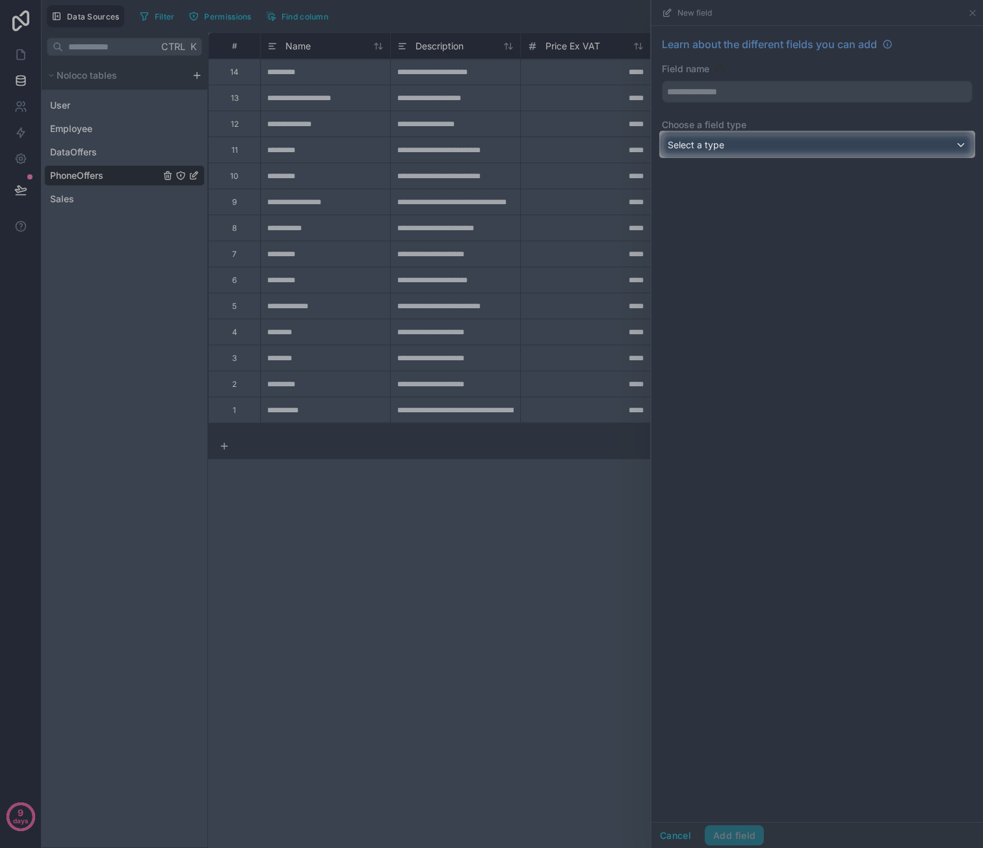
click at [783, 304] on div at bounding box center [491, 503] width 983 height 690
click at [771, 147] on div "Select a type" at bounding box center [816, 145] width 309 height 21
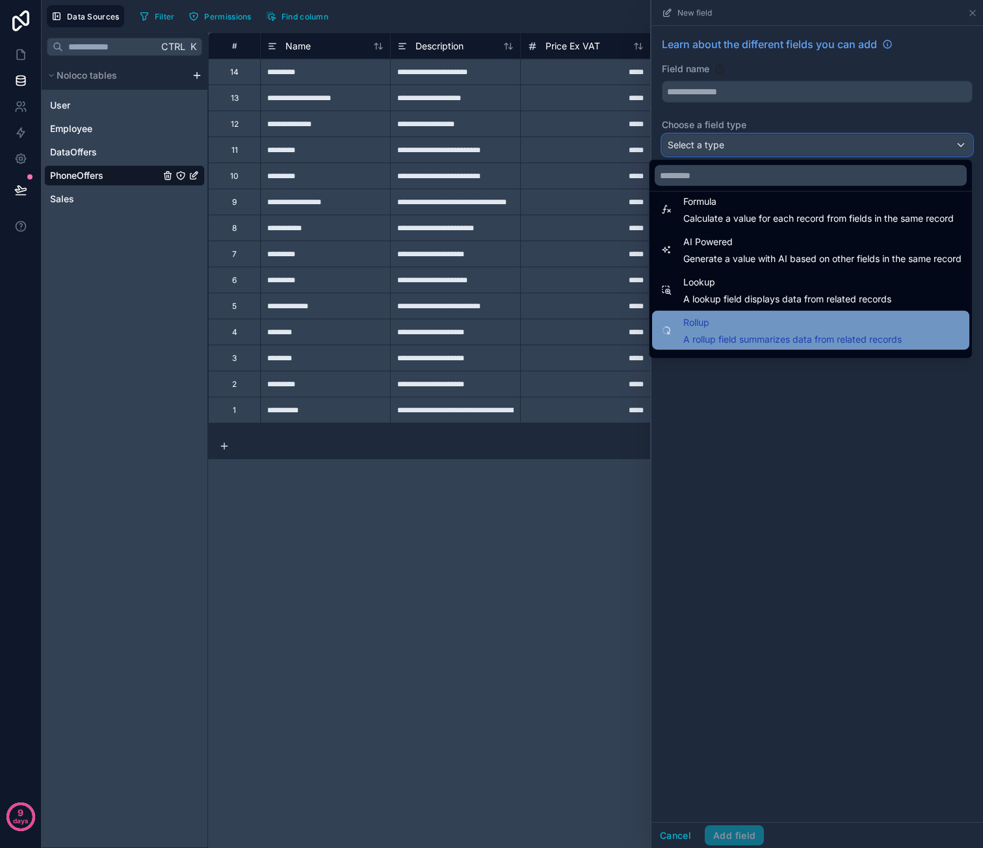
scroll to position [377, 0]
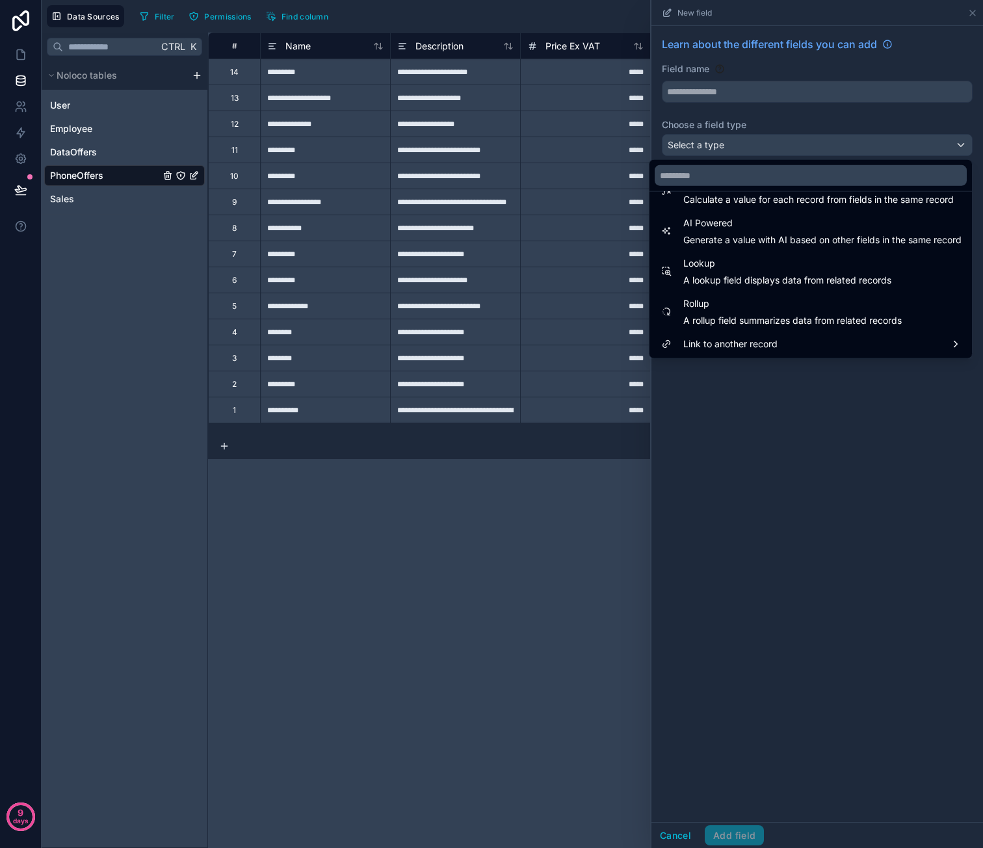
click at [770, 432] on div at bounding box center [817, 424] width 332 height 848
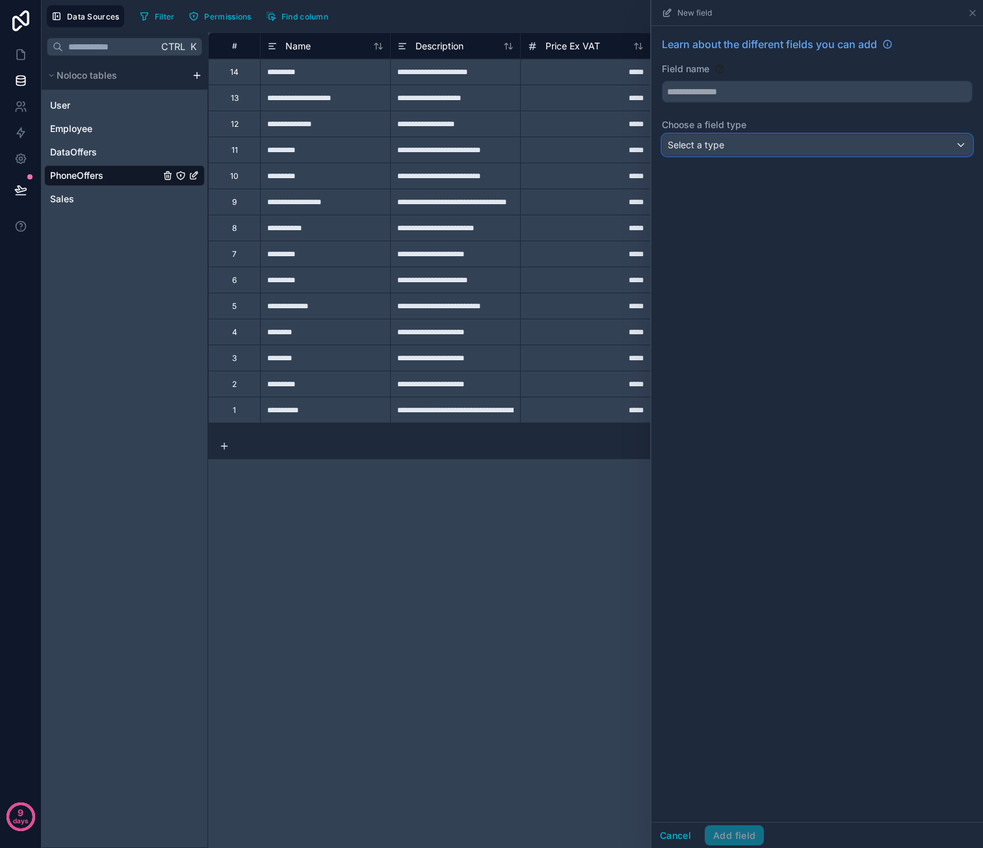
click at [865, 146] on div "Select a type" at bounding box center [816, 145] width 309 height 21
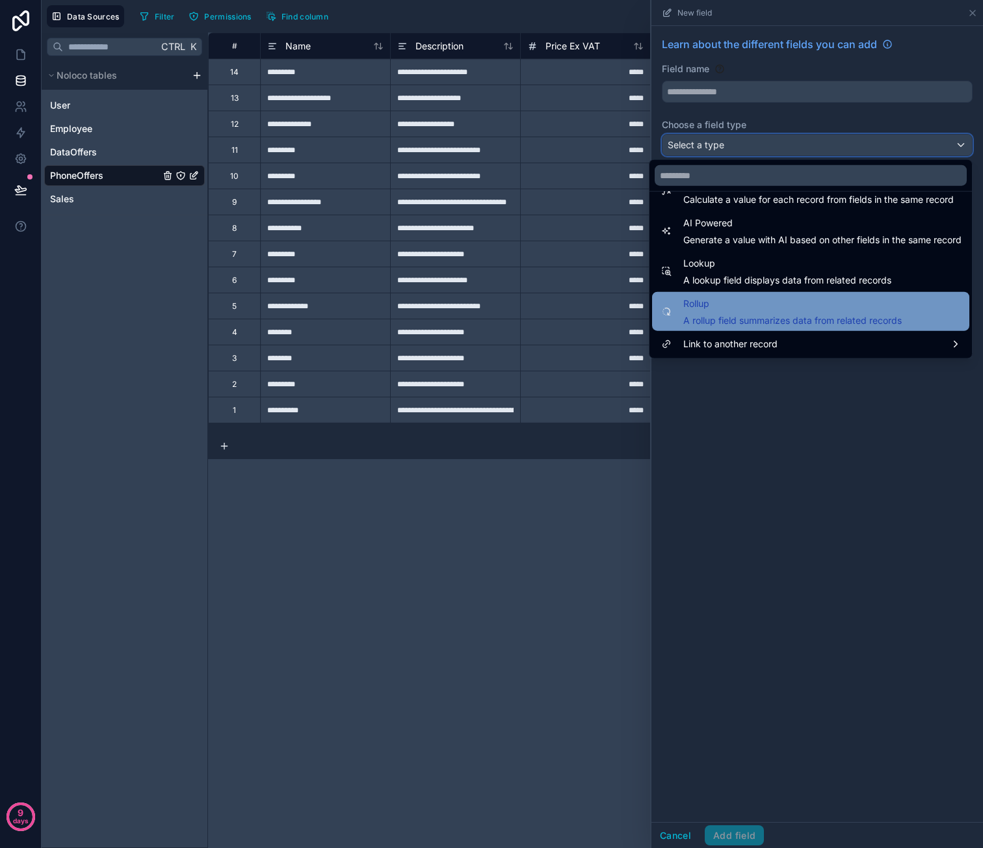
scroll to position [312, 0]
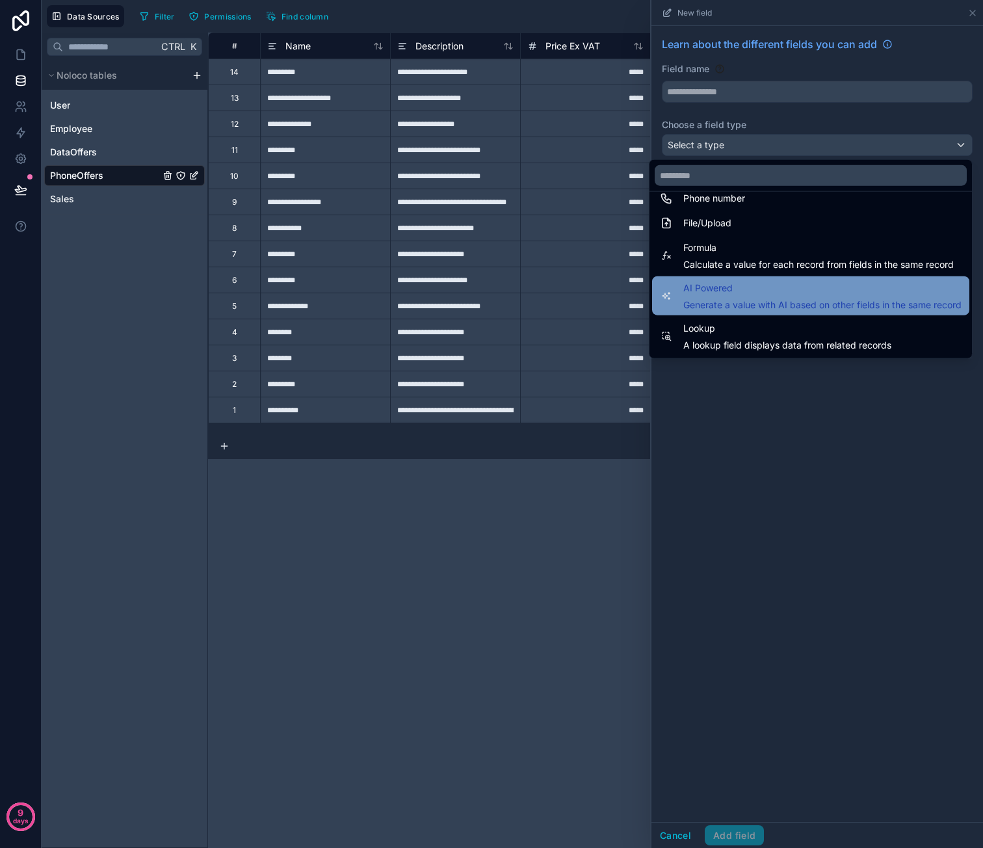
click at [786, 301] on span "Generate a value with AI based on other fields in the same record" at bounding box center [822, 304] width 278 height 13
type input "**********"
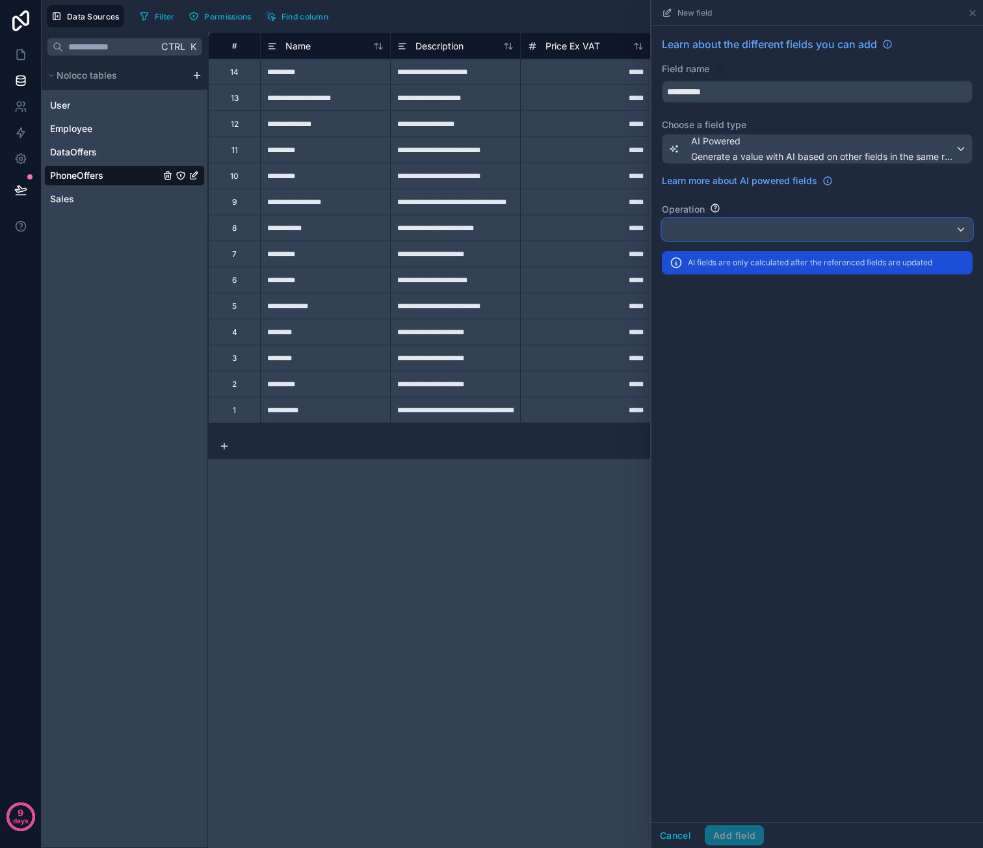
click at [742, 222] on div at bounding box center [816, 229] width 309 height 21
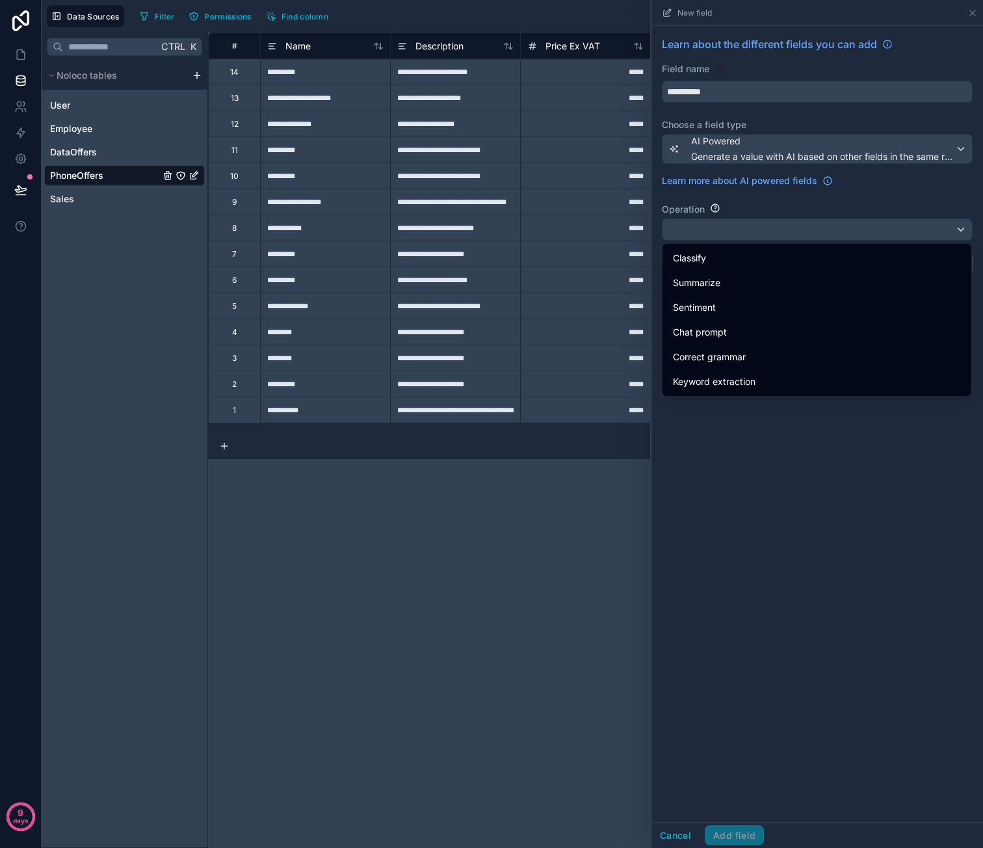
click at [806, 479] on div at bounding box center [817, 424] width 332 height 848
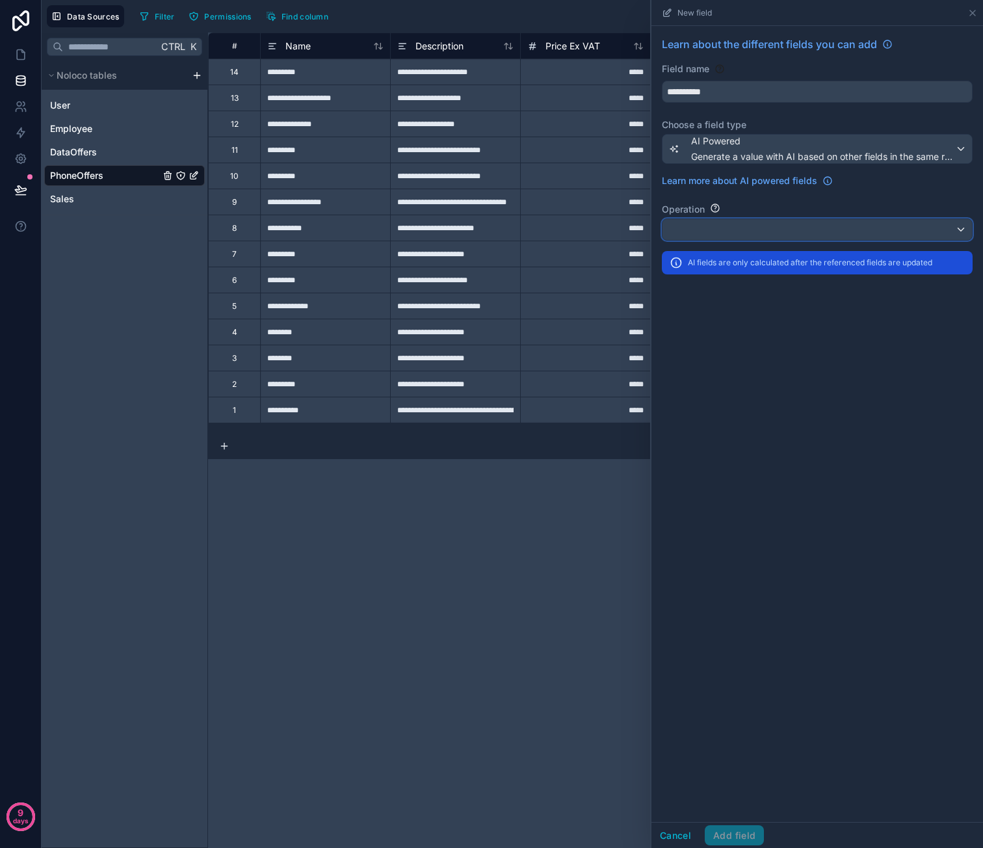
click at [755, 232] on div at bounding box center [816, 229] width 309 height 21
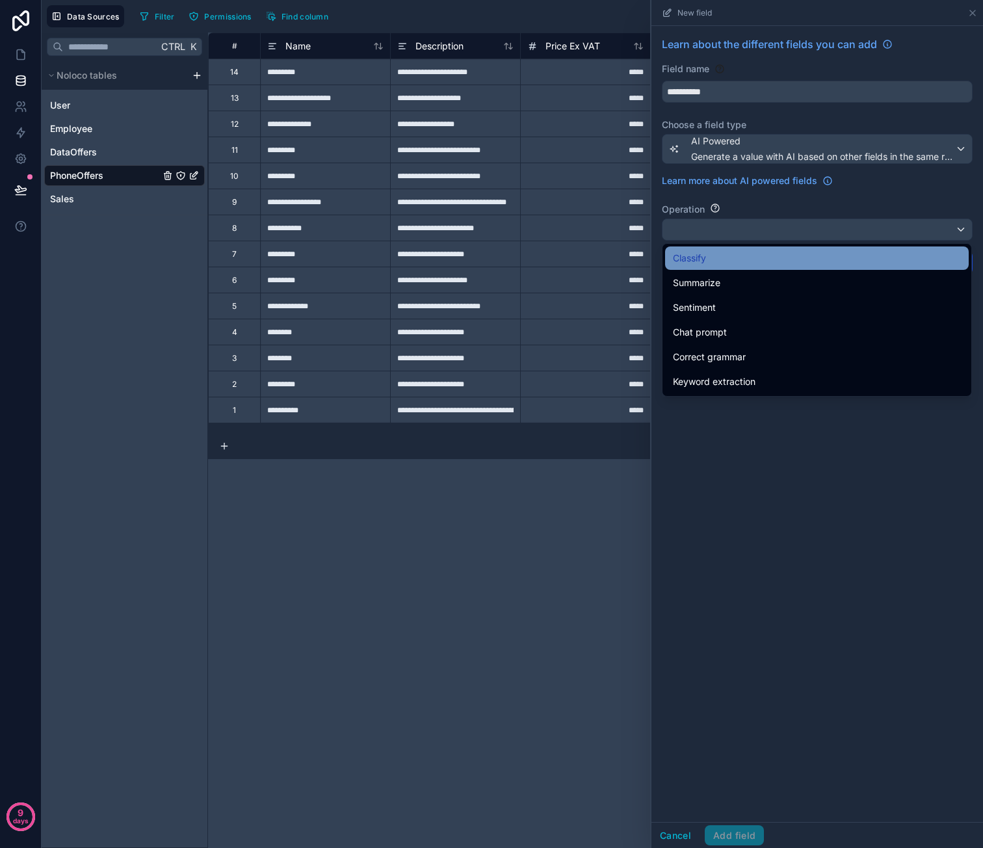
click at [746, 263] on div "Classify" at bounding box center [817, 258] width 288 height 16
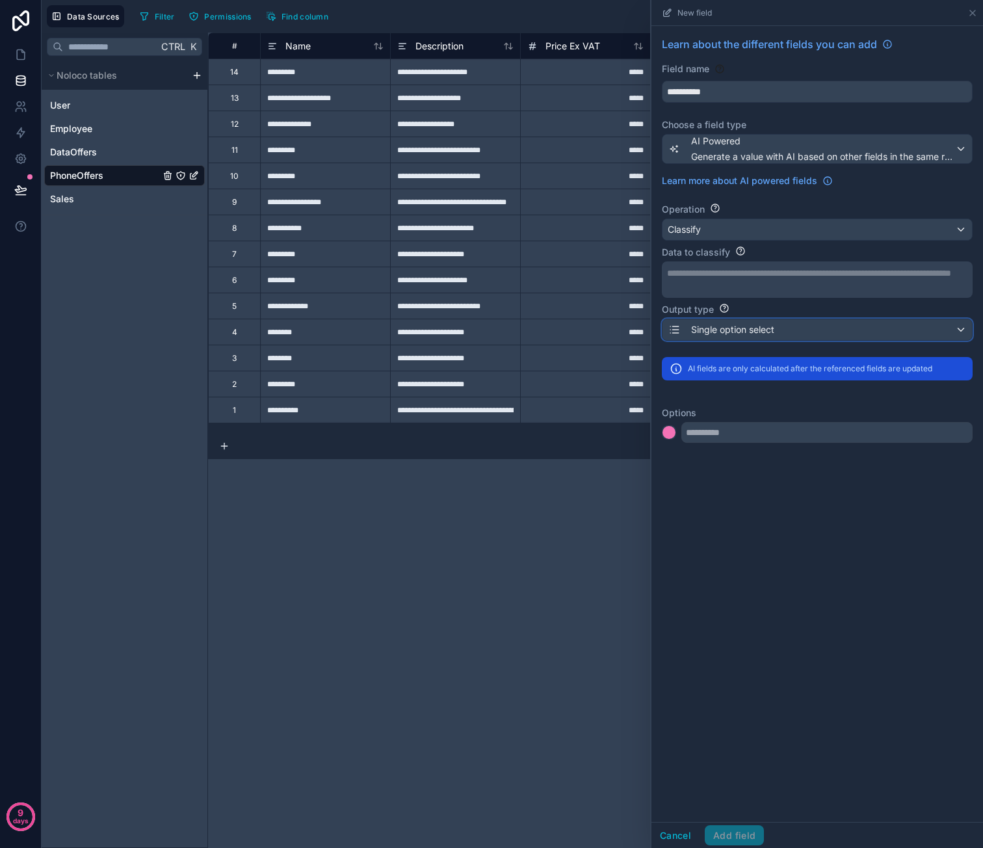
click at [779, 321] on div "Single option select" at bounding box center [816, 329] width 309 height 21
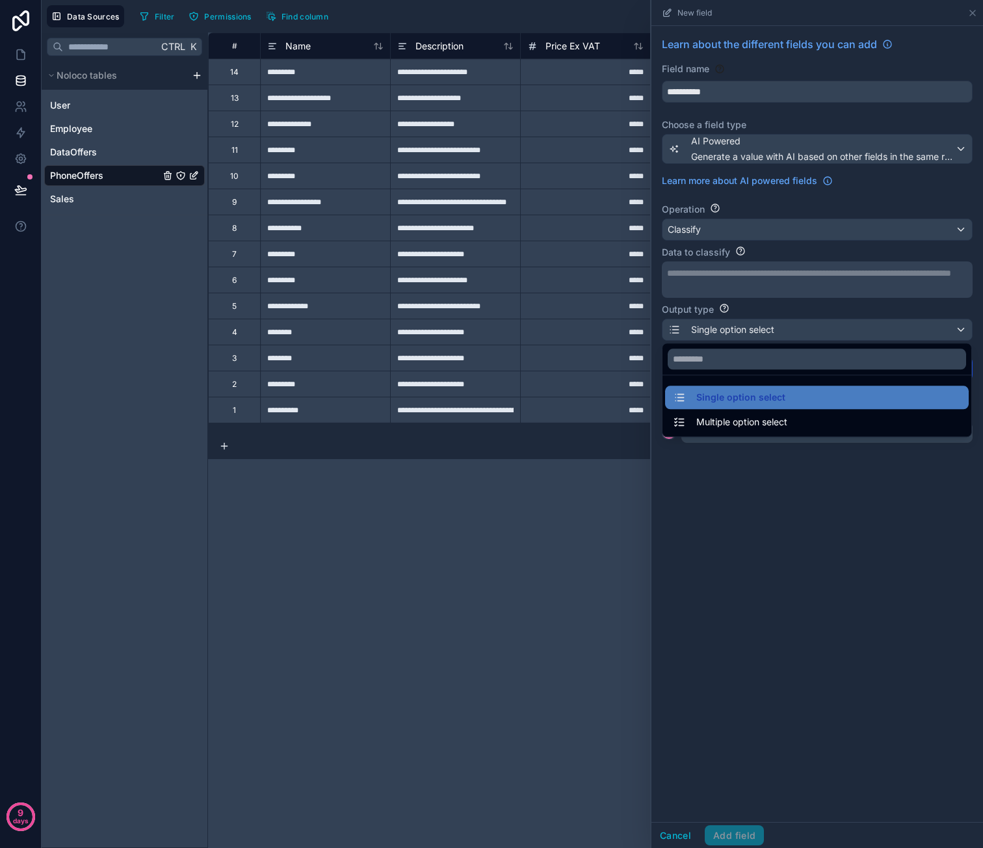
click at [811, 478] on div at bounding box center [817, 424] width 332 height 848
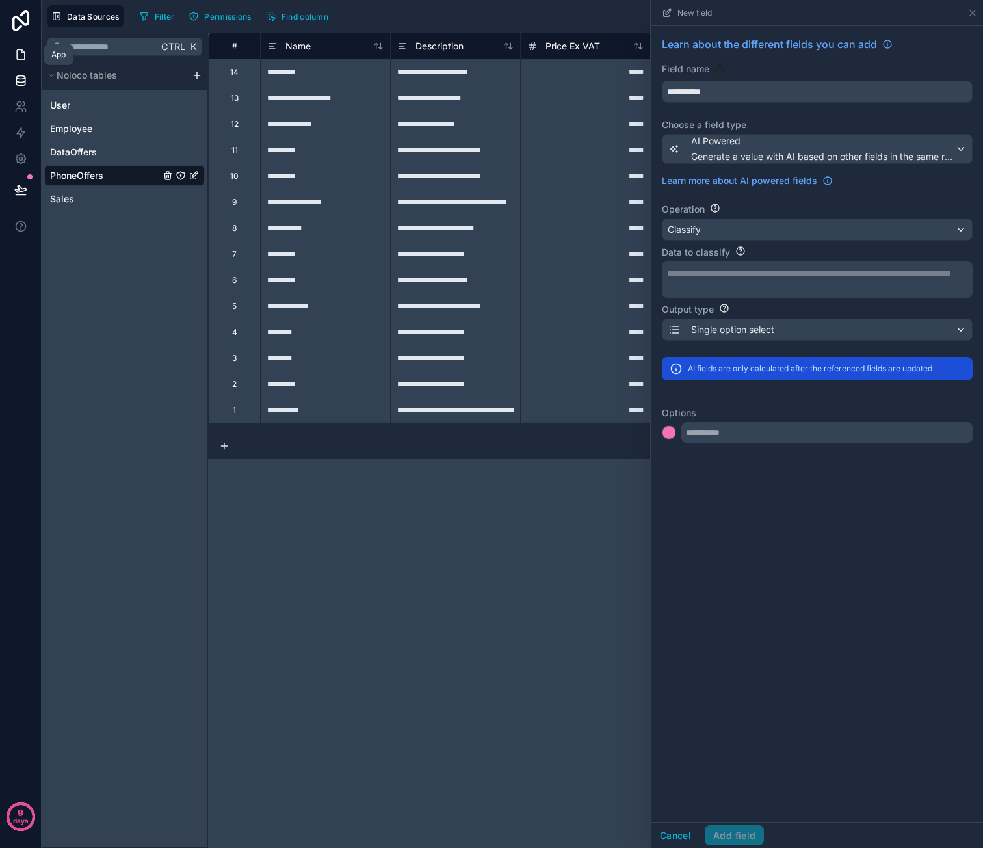
click at [16, 51] on icon at bounding box center [20, 54] width 13 height 13
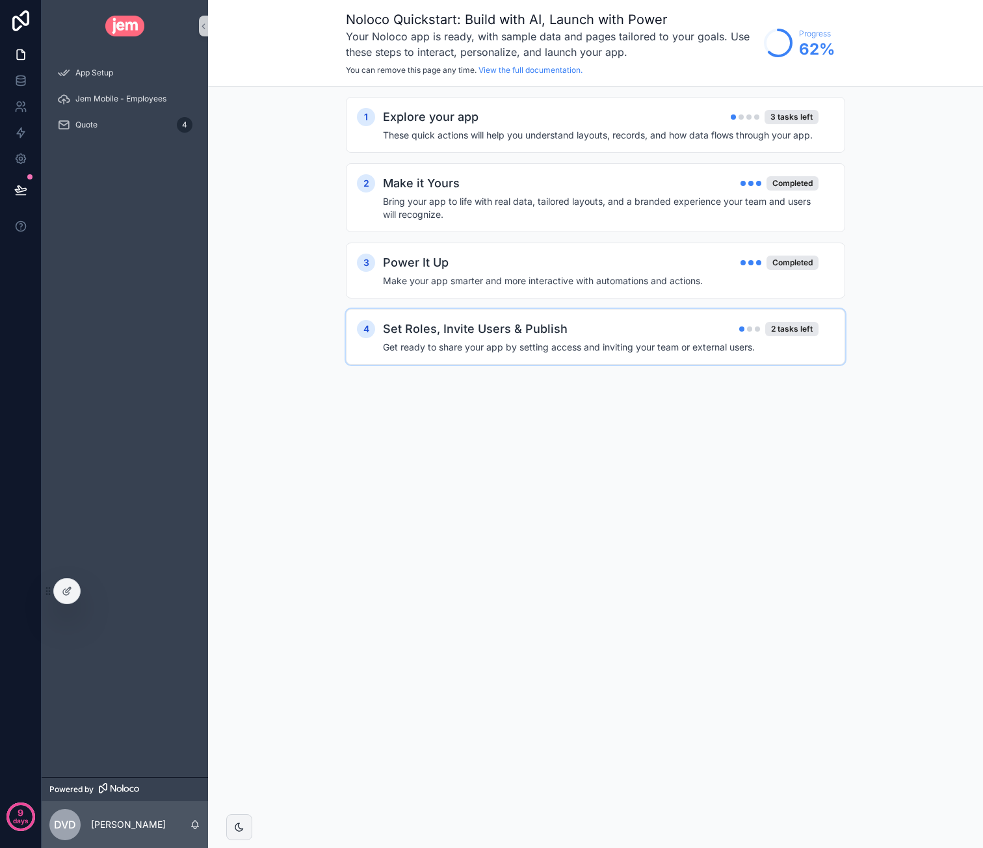
click at [611, 335] on div "Set Roles, Invite Users & Publish 2 tasks left" at bounding box center [601, 329] width 436 height 18
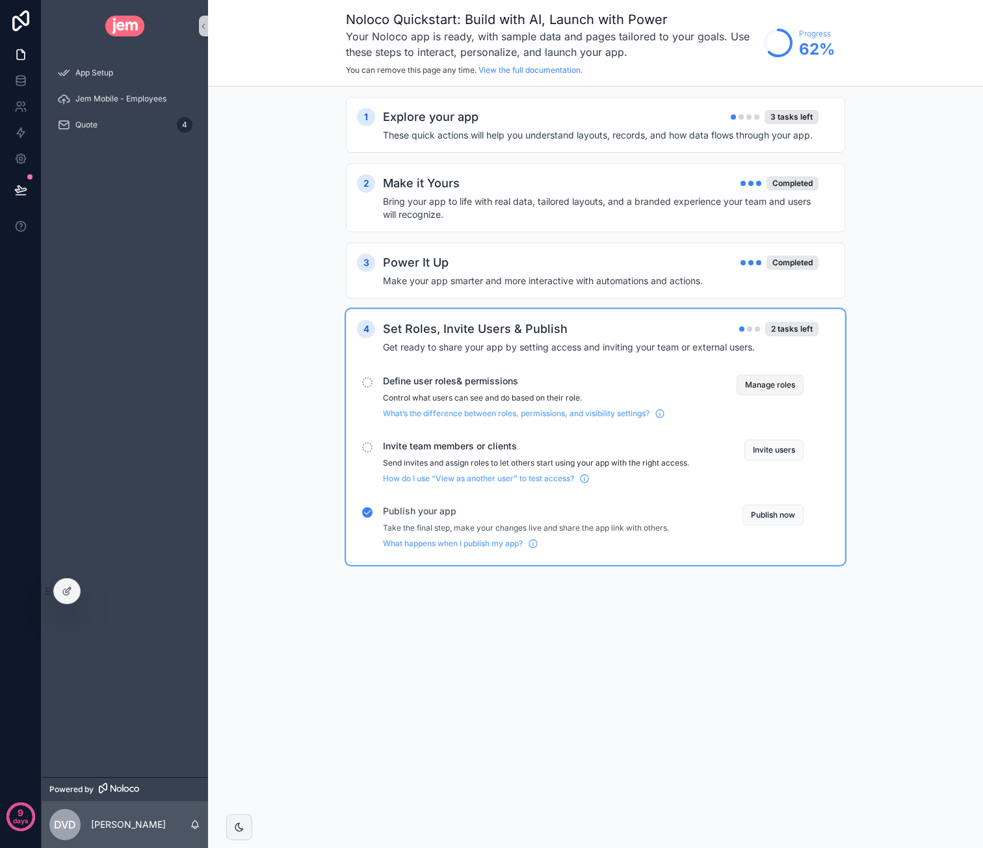
click at [769, 386] on button "Manage roles" at bounding box center [770, 384] width 67 height 21
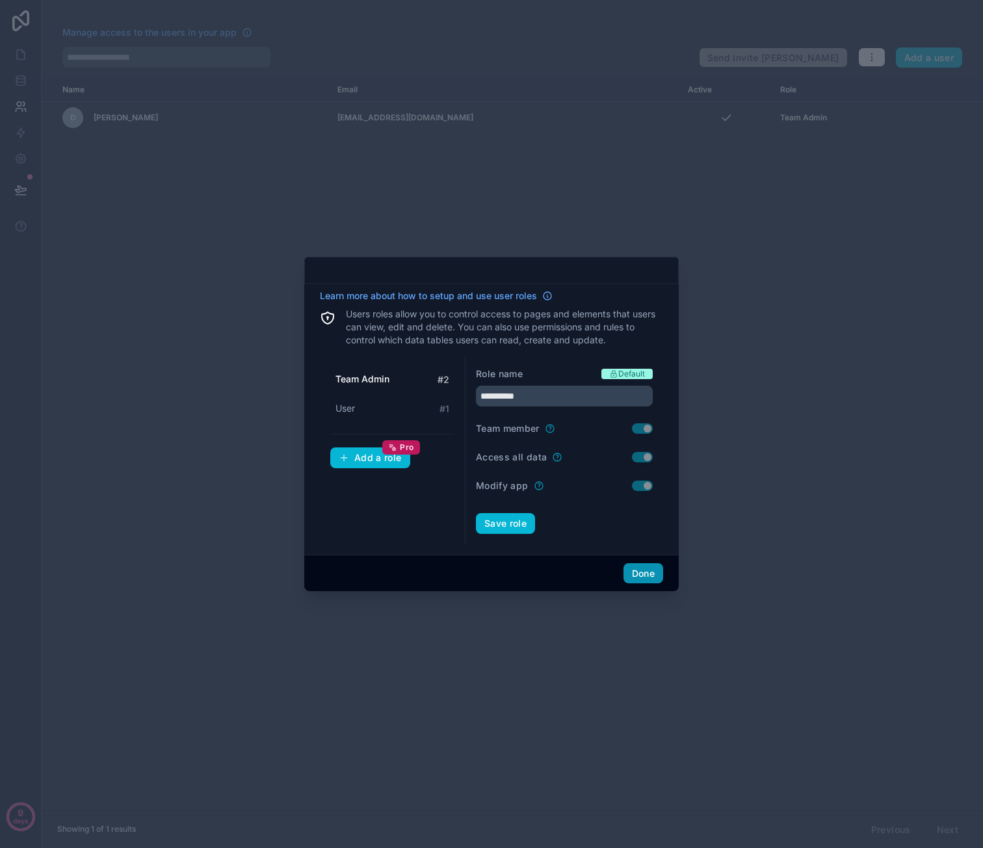
click at [649, 571] on button "Done" at bounding box center [643, 573] width 40 height 21
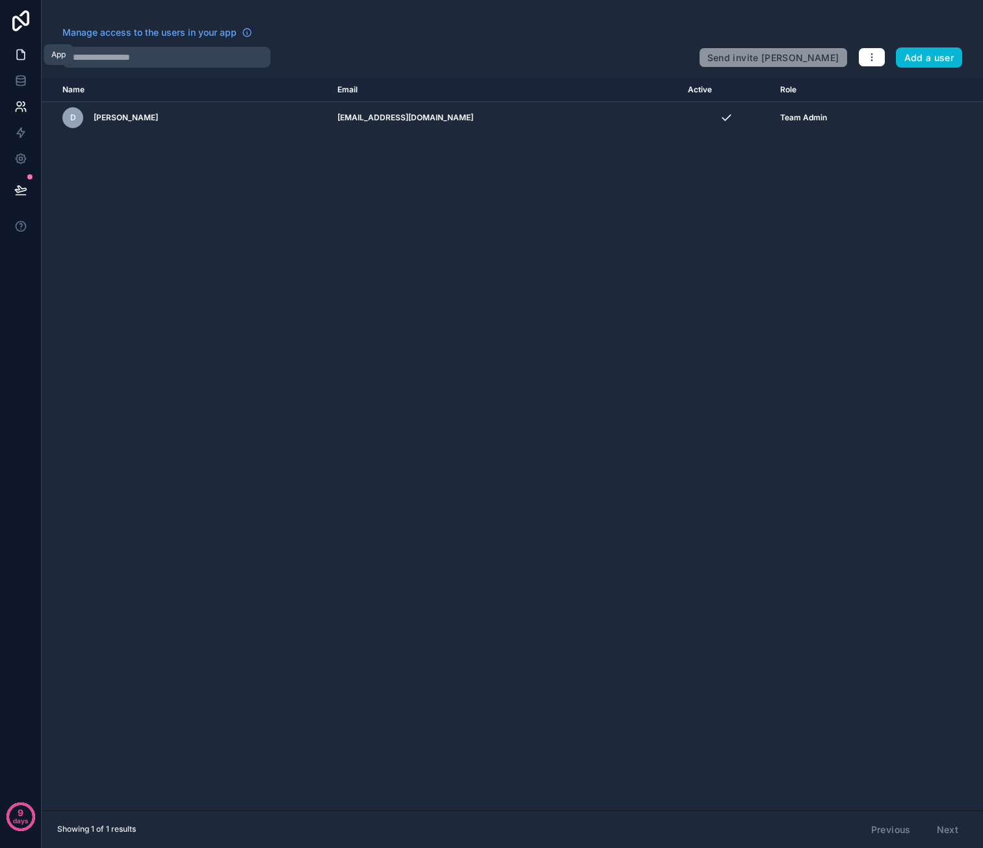
click at [31, 48] on link at bounding box center [20, 55] width 41 height 26
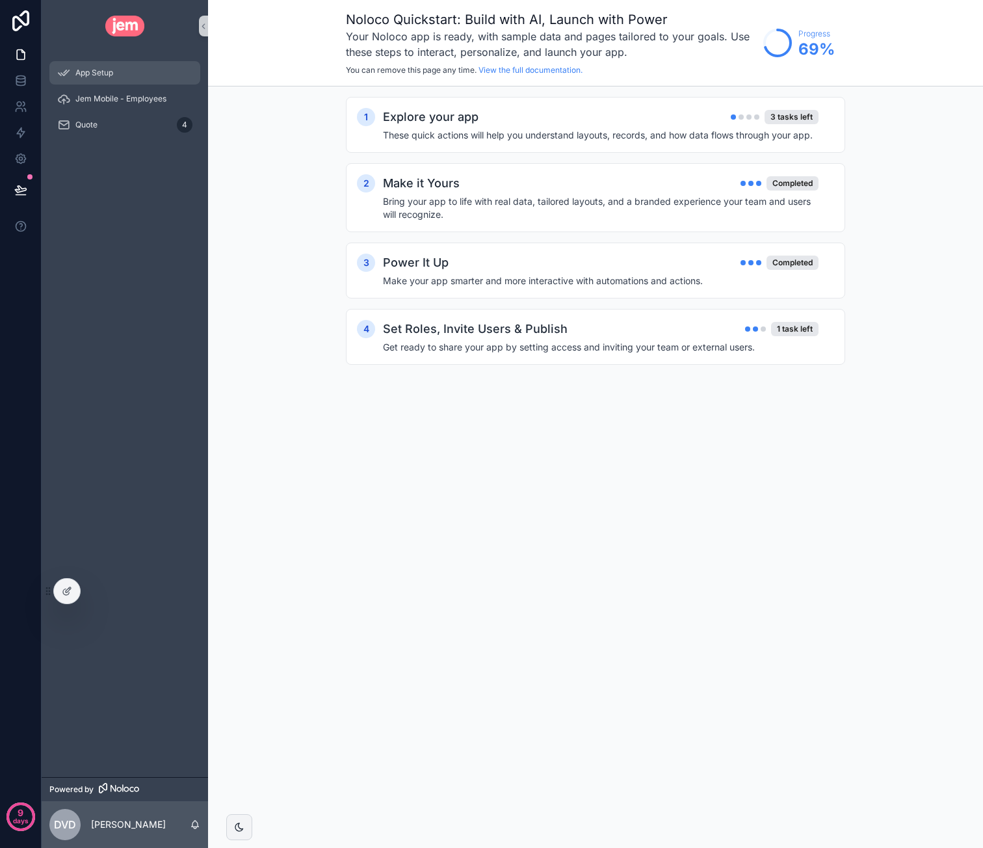
click at [131, 79] on div "App Setup" at bounding box center [124, 72] width 135 height 21
click at [710, 334] on div "Set Roles, Invite Users & Publish 1 task left" at bounding box center [601, 329] width 436 height 18
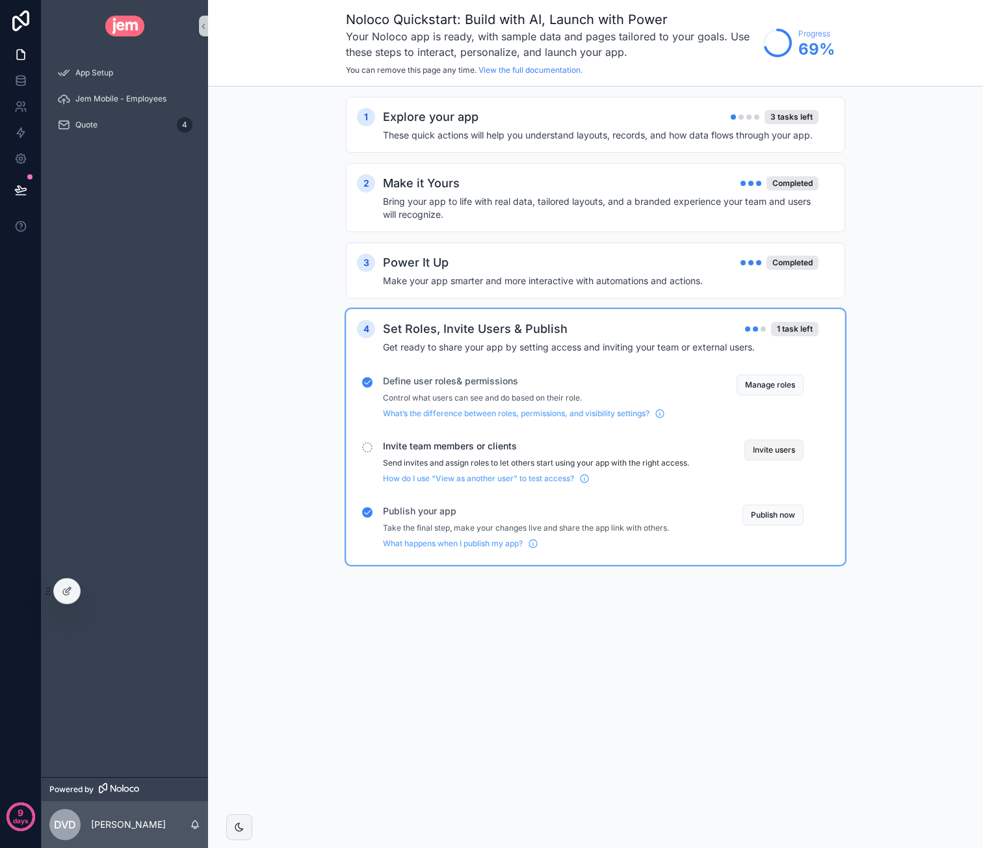
click at [781, 451] on button "Invite users" at bounding box center [773, 449] width 59 height 21
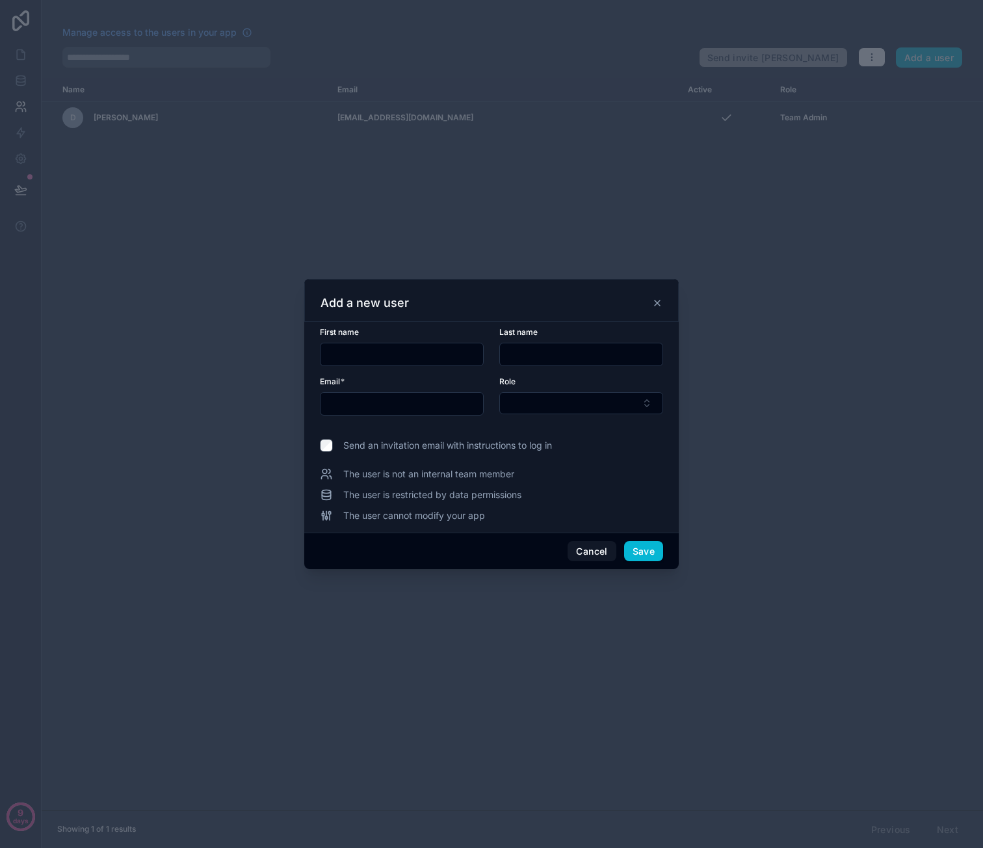
click at [439, 352] on input "text" at bounding box center [402, 354] width 163 height 18
click at [755, 517] on div at bounding box center [491, 424] width 983 height 848
click at [658, 307] on icon at bounding box center [657, 303] width 10 height 10
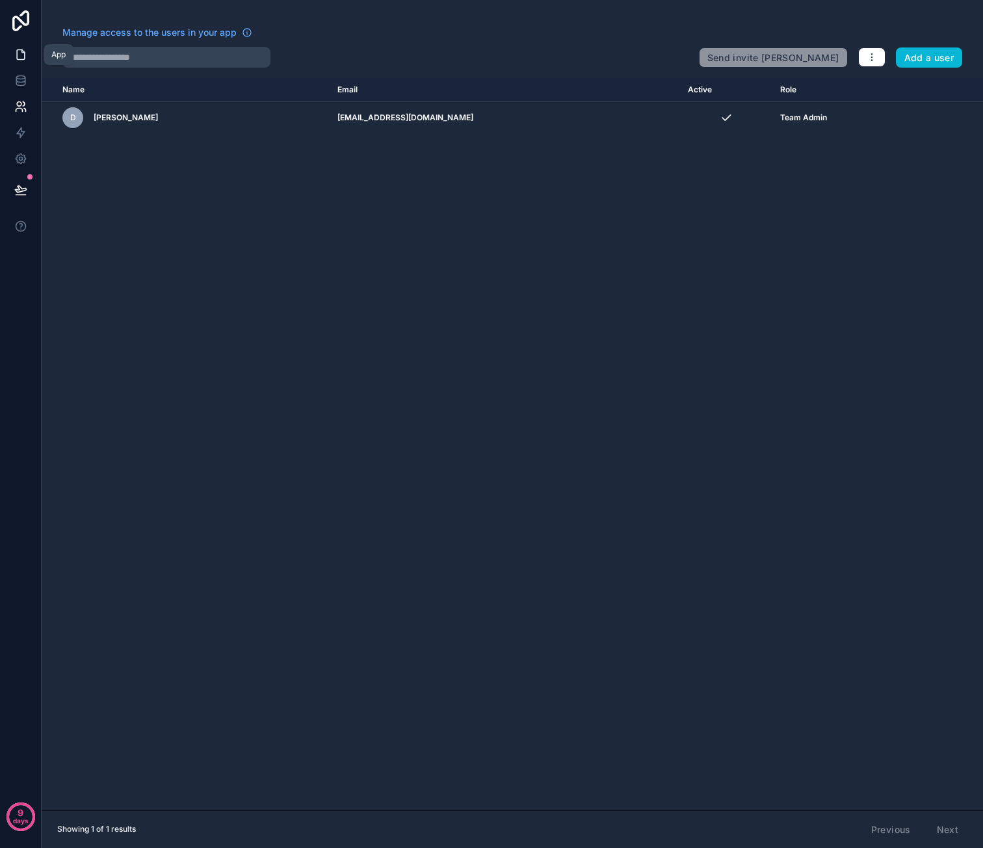
drag, startPoint x: 16, startPoint y: 47, endPoint x: 26, endPoint y: 50, distance: 10.7
click at [16, 47] on link at bounding box center [20, 55] width 41 height 26
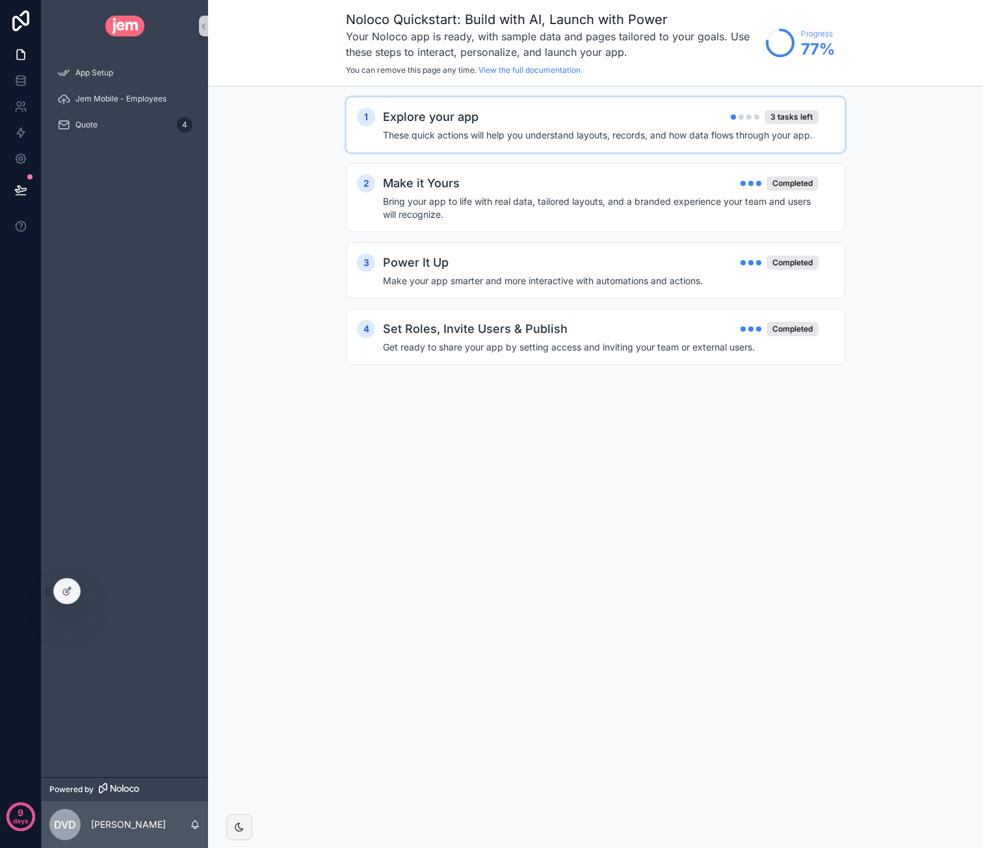
click at [582, 139] on h4 "These quick actions will help you understand layouts, records, and how data flo…" at bounding box center [601, 135] width 436 height 13
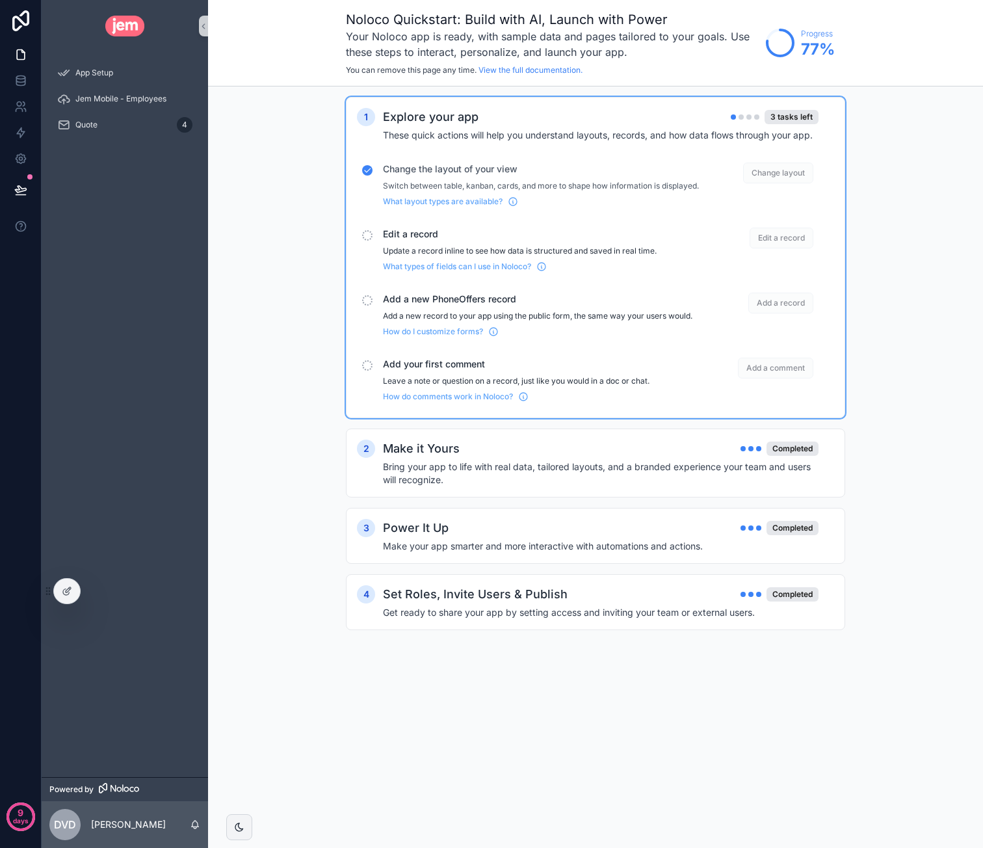
click at [772, 376] on span "Add a comment" at bounding box center [775, 368] width 75 height 21
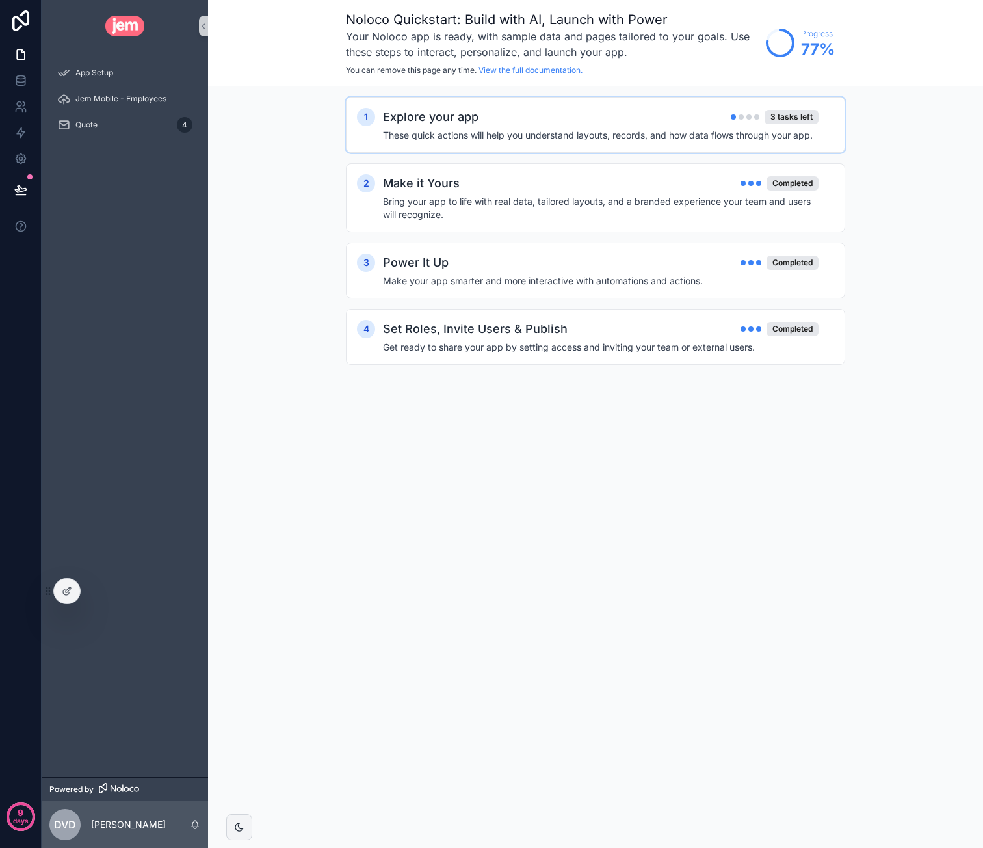
click at [502, 131] on h4 "These quick actions will help you understand layouts, records, and how data flo…" at bounding box center [601, 135] width 436 height 13
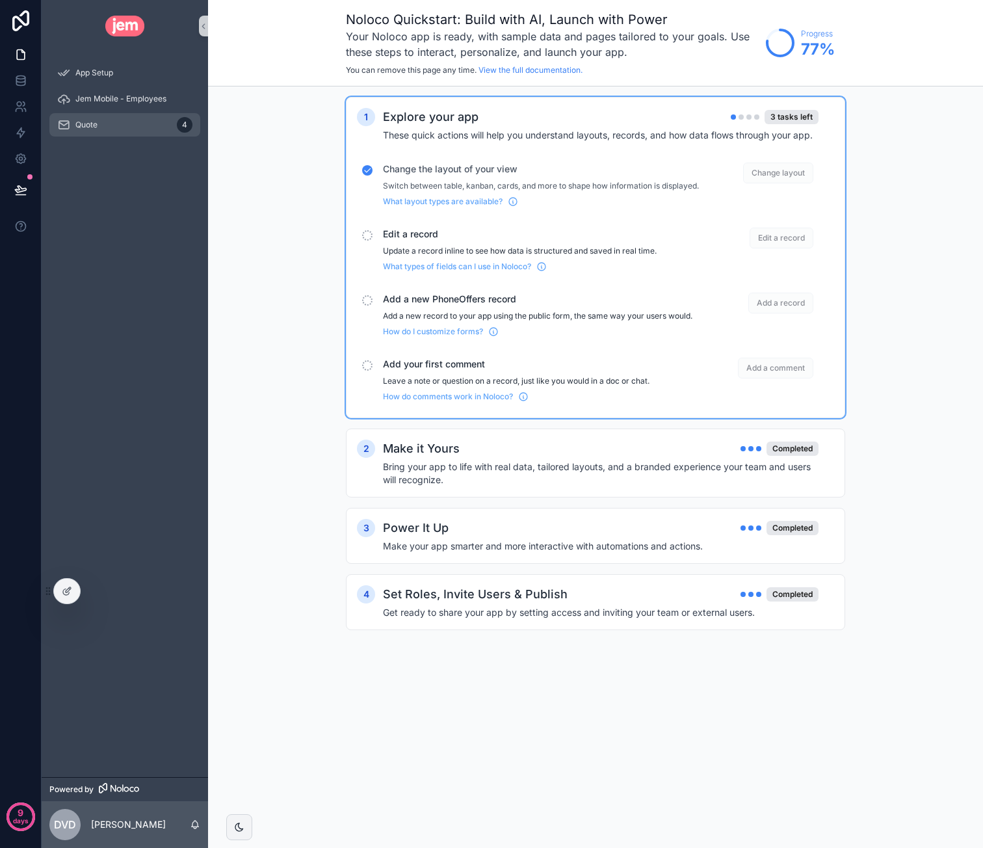
click at [92, 124] on span "Quote" at bounding box center [86, 125] width 22 height 10
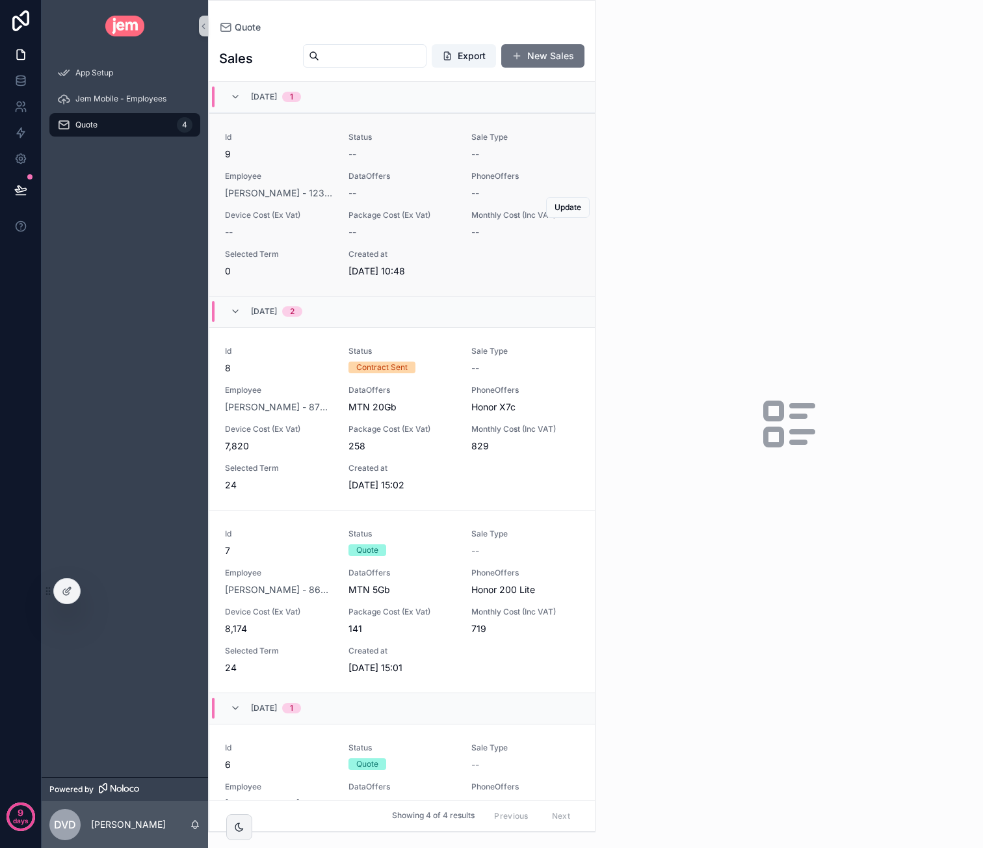
click at [348, 171] on span "DataOffers" at bounding box center [402, 176] width 108 height 10
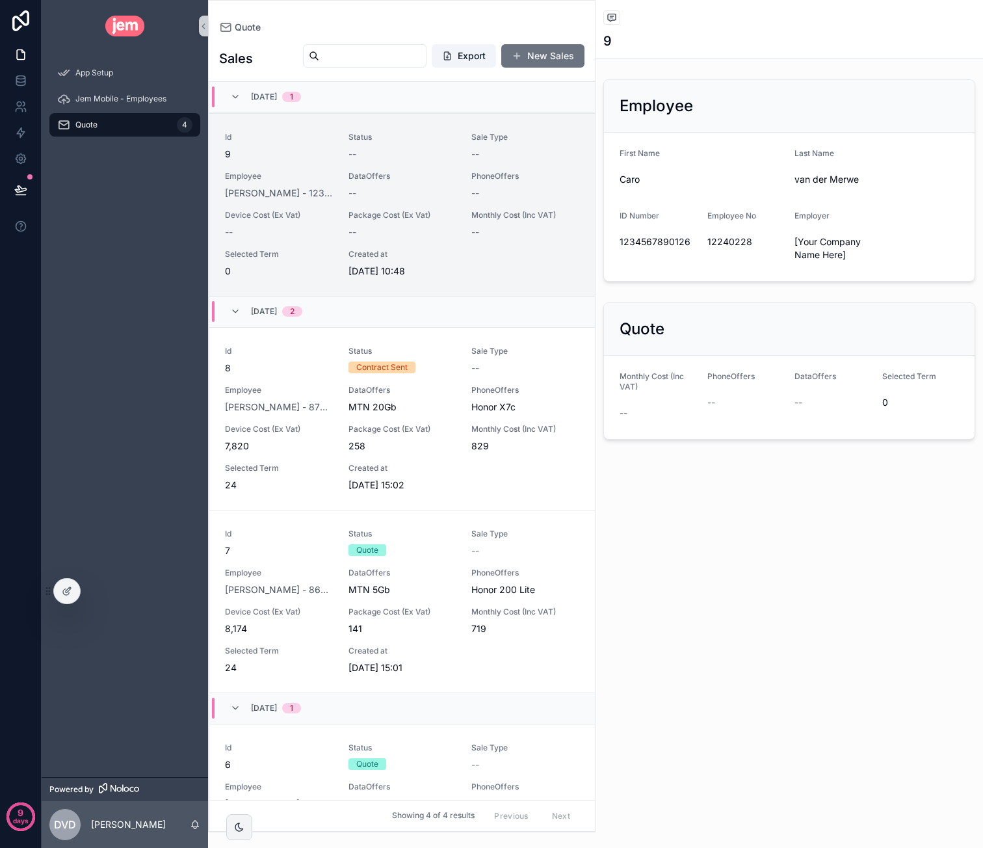
click at [681, 211] on div "ID Number" at bounding box center [658, 219] width 77 height 16
click at [60, 598] on div at bounding box center [67, 591] width 26 height 25
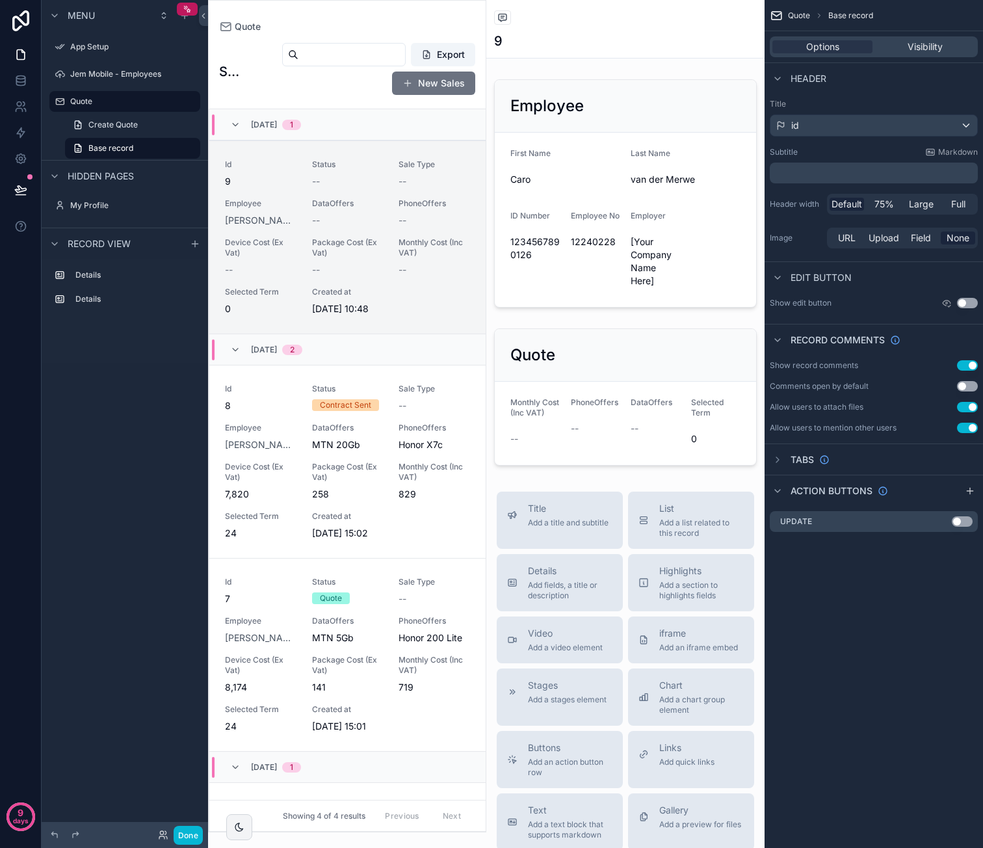
scroll to position [31, 0]
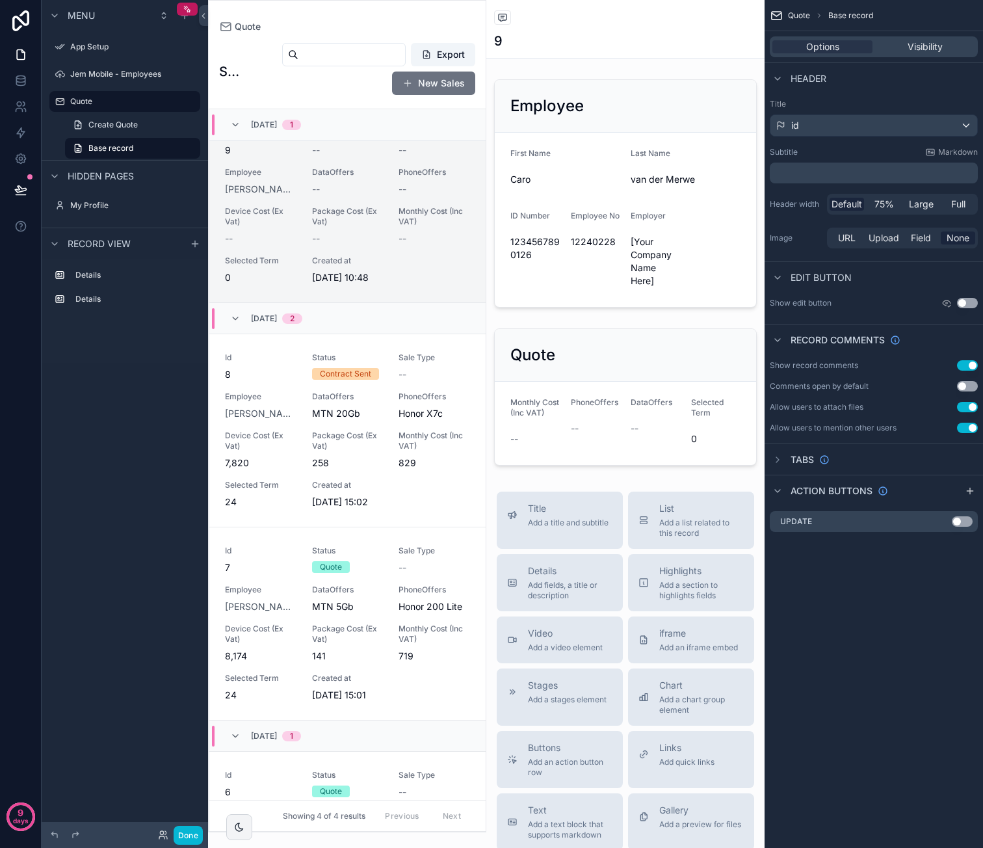
drag, startPoint x: 967, startPoint y: 298, endPoint x: 952, endPoint y: 312, distance: 20.7
click at [967, 298] on button "Use setting" at bounding box center [967, 303] width 21 height 10
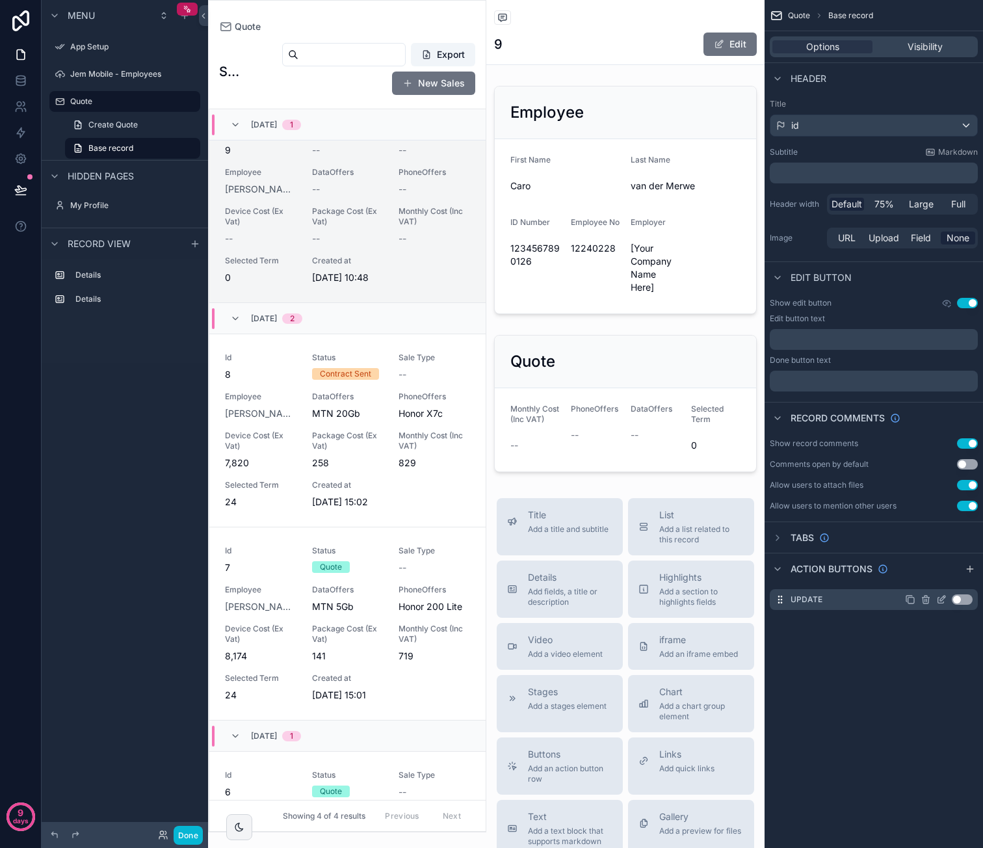
click at [964, 600] on button "Use setting" at bounding box center [962, 599] width 21 height 10
click at [133, 44] on label "App Setup" at bounding box center [122, 47] width 104 height 10
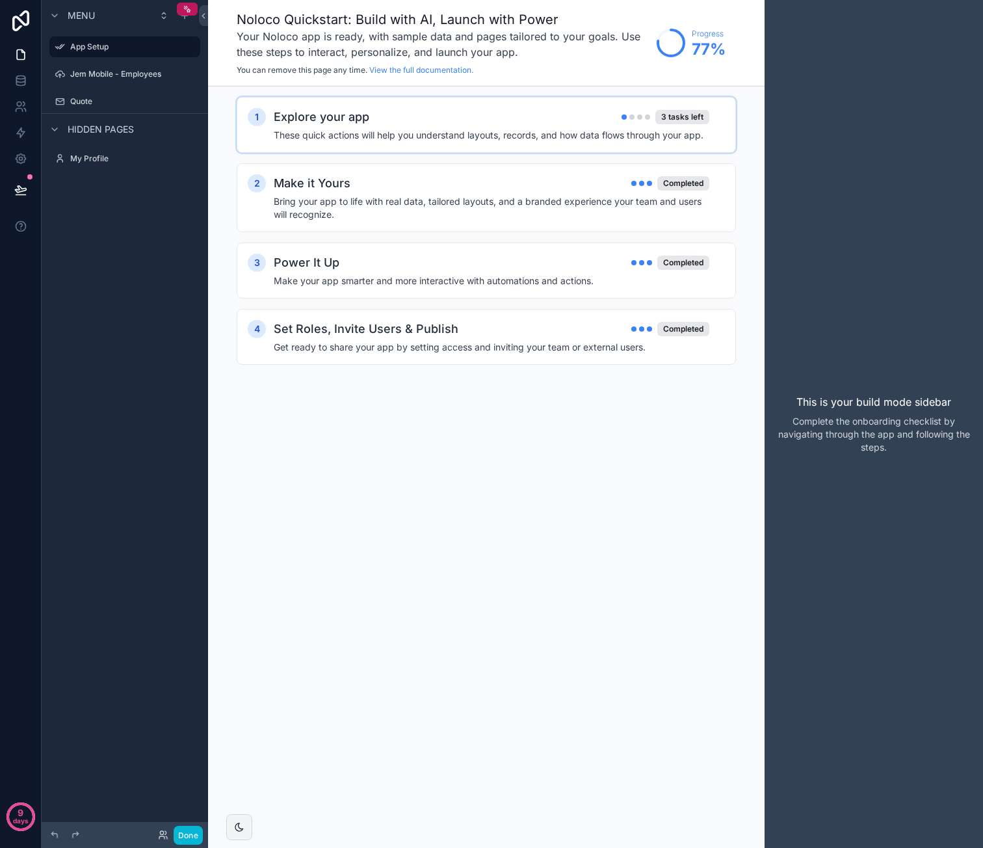
click at [491, 116] on div "Explore your app 3 tasks left" at bounding box center [492, 117] width 436 height 18
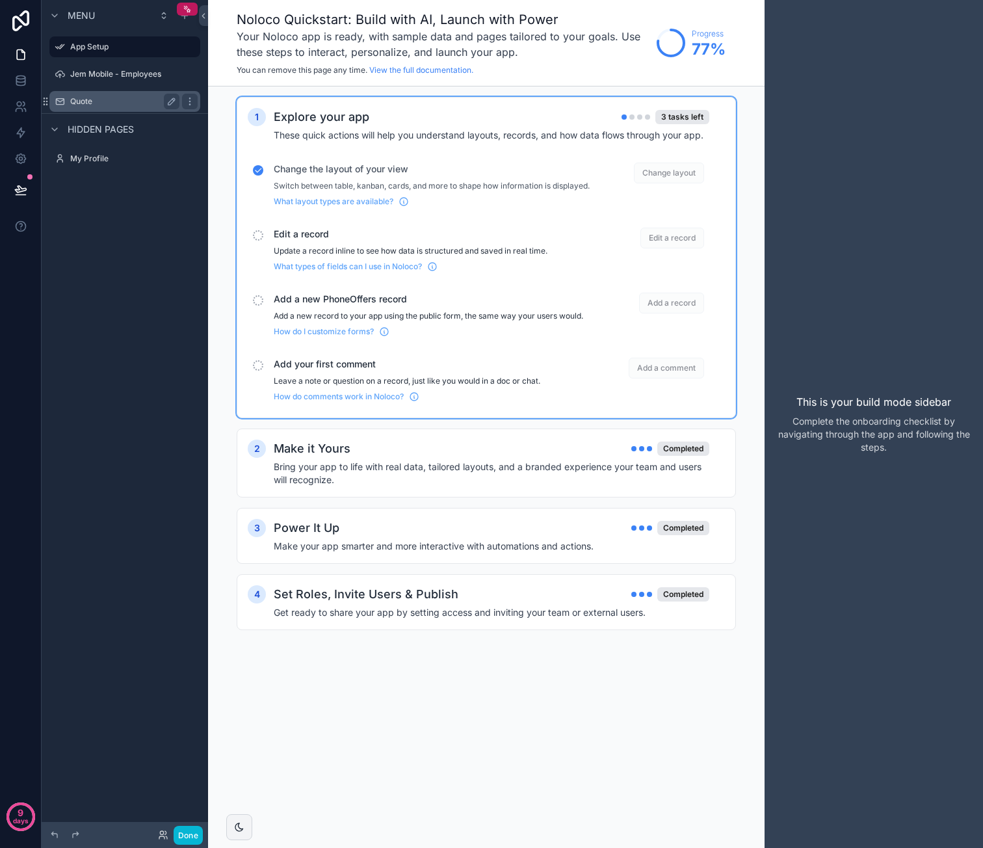
click at [92, 99] on label "Quote" at bounding box center [122, 101] width 104 height 10
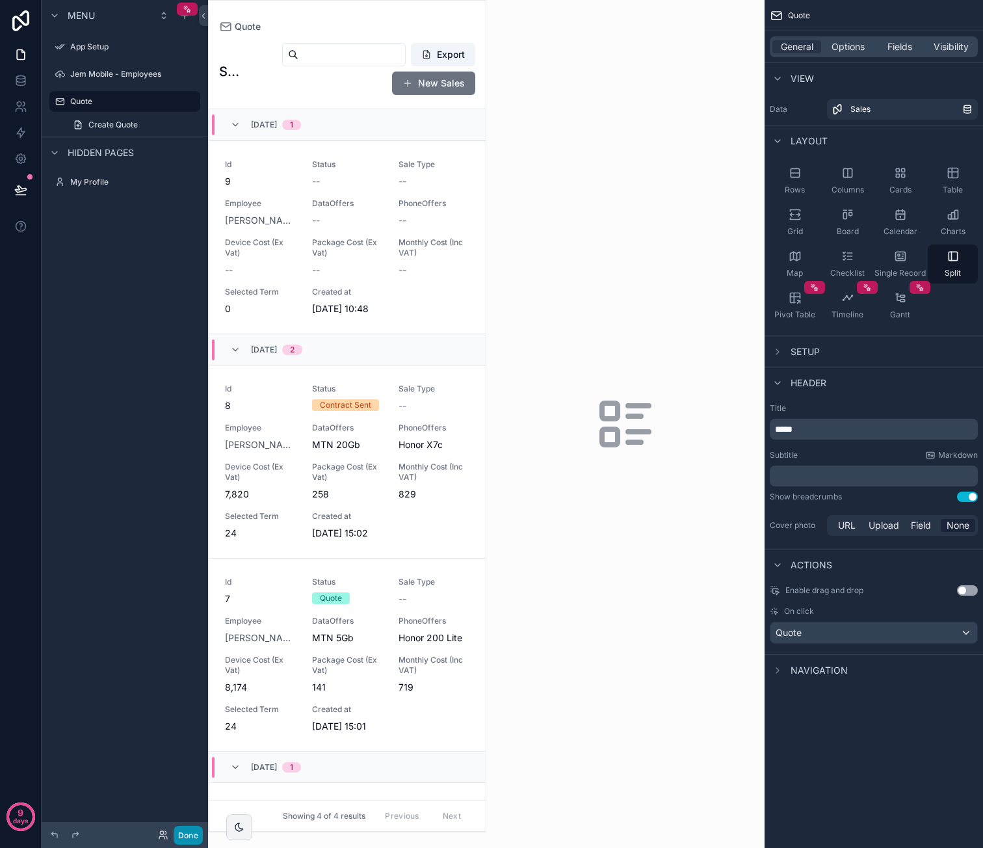
click at [181, 835] on button "Done" at bounding box center [188, 835] width 29 height 19
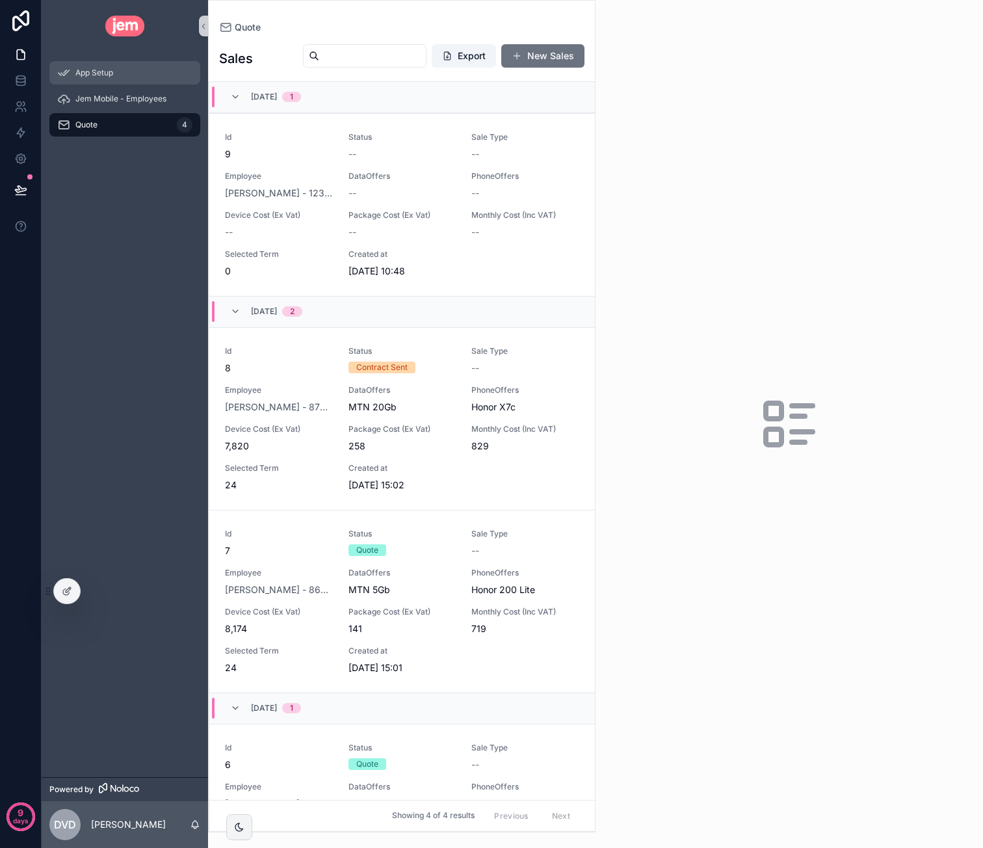
click at [81, 72] on span "App Setup" at bounding box center [94, 73] width 38 height 10
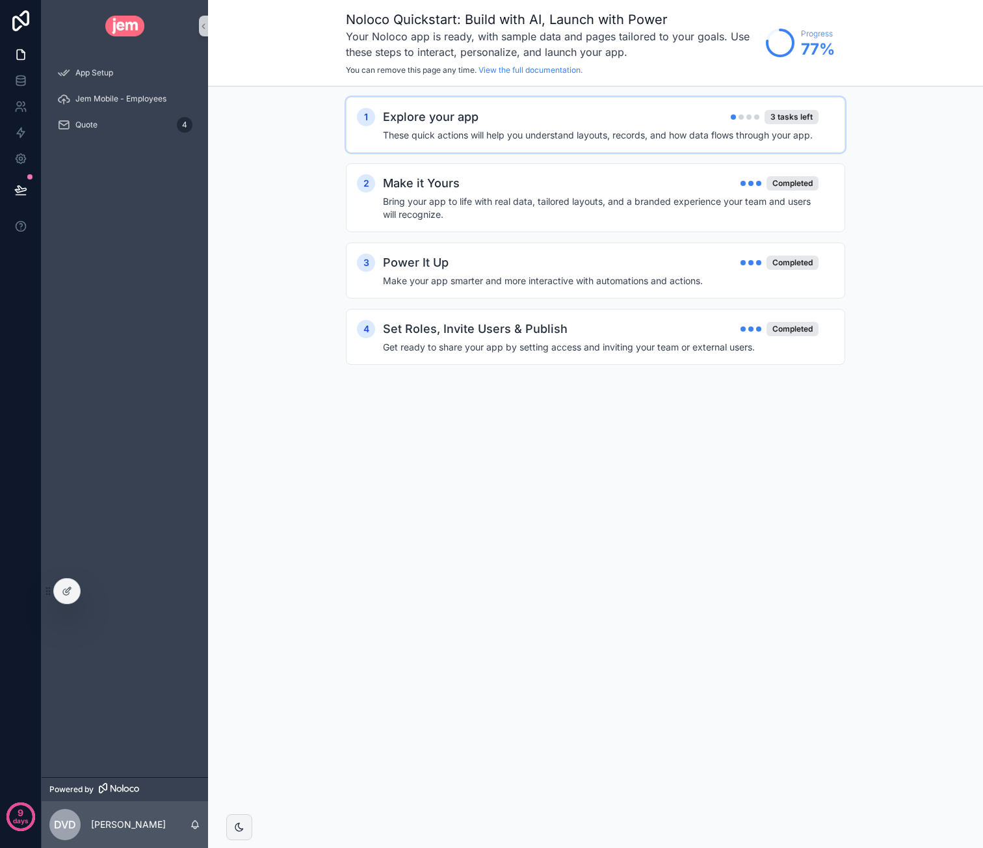
click at [496, 133] on h4 "These quick actions will help you understand layouts, records, and how data flo…" at bounding box center [601, 135] width 436 height 13
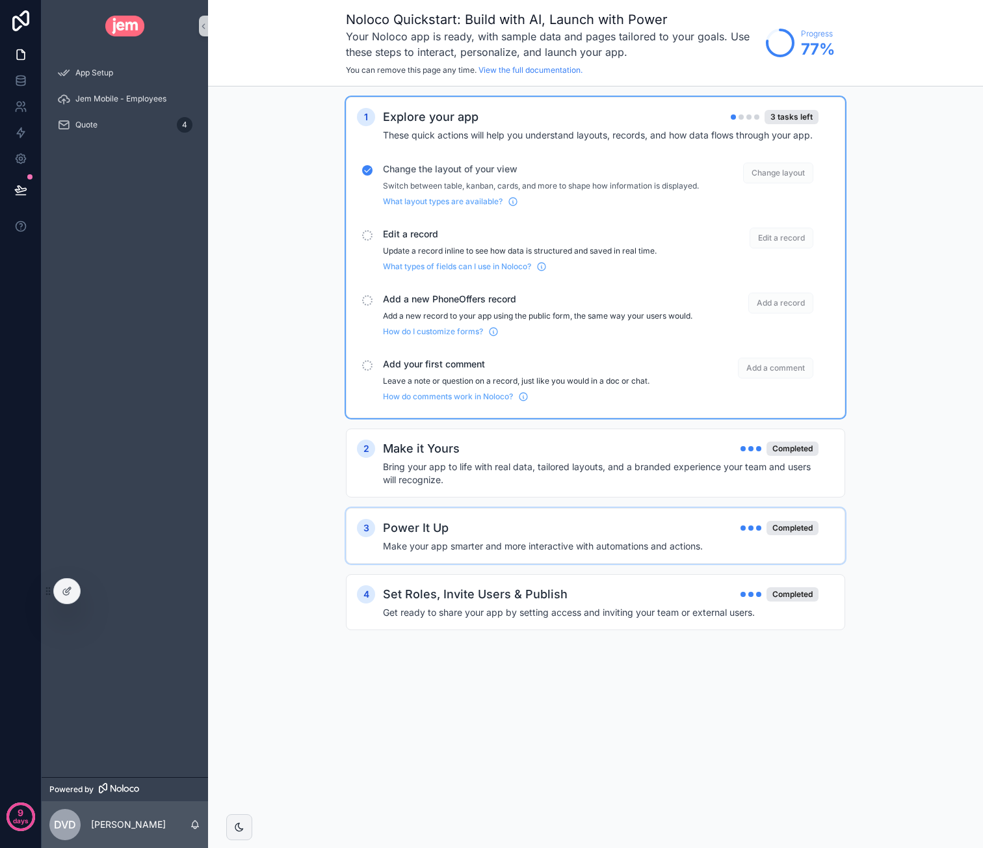
drag, startPoint x: 549, startPoint y: 262, endPoint x: 525, endPoint y: 262, distance: 23.4
click at [547, 256] on p "Update a record inline to see how data is structured and saved in real time." at bounding box center [541, 251] width 316 height 10
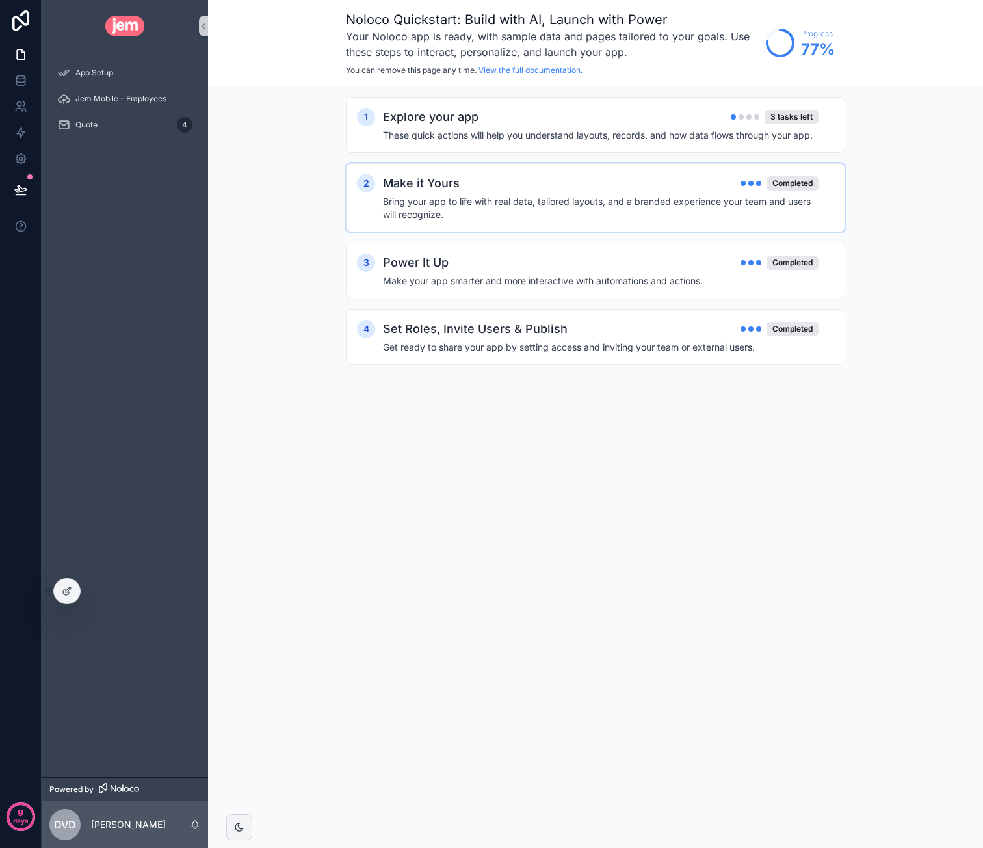
click at [465, 172] on div "2 Make it Yours Completed Bring your app to life with real data, tailored layou…" at bounding box center [595, 197] width 499 height 69
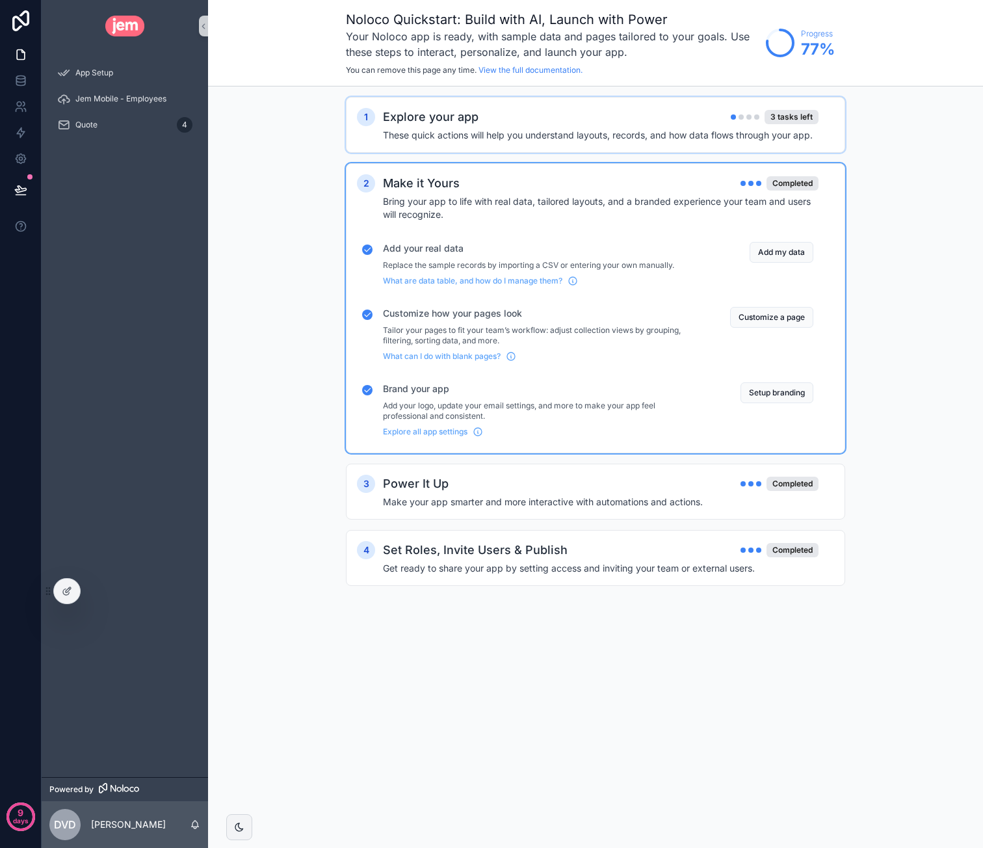
click at [465, 131] on h4 "These quick actions will help you understand layouts, records, and how data flo…" at bounding box center [601, 135] width 436 height 13
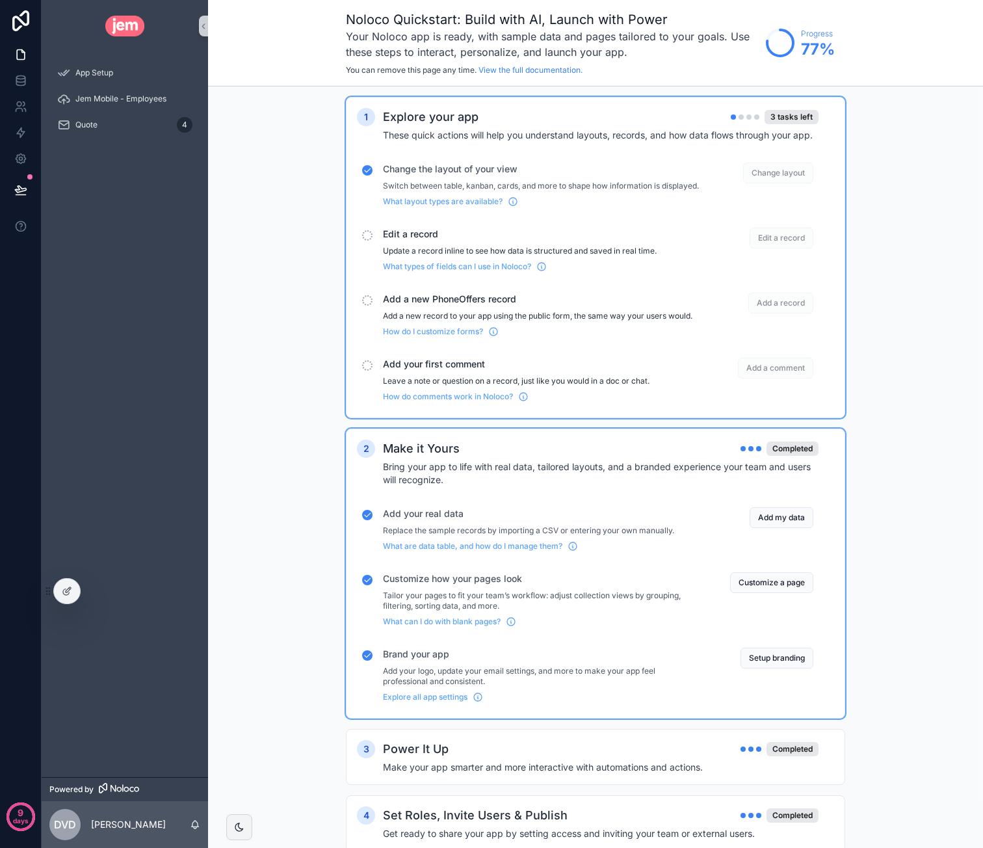
click at [774, 248] on span "Edit a record" at bounding box center [782, 238] width 64 height 21
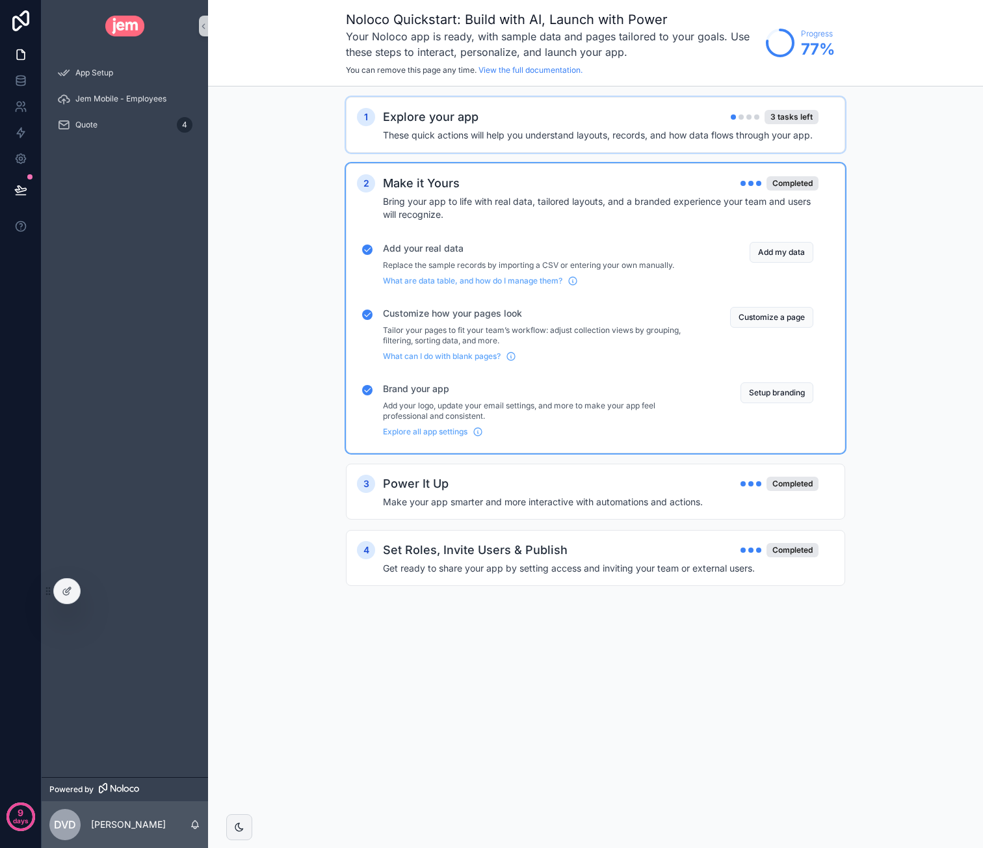
click at [635, 123] on div "Explore your app 3 tasks left" at bounding box center [601, 117] width 436 height 18
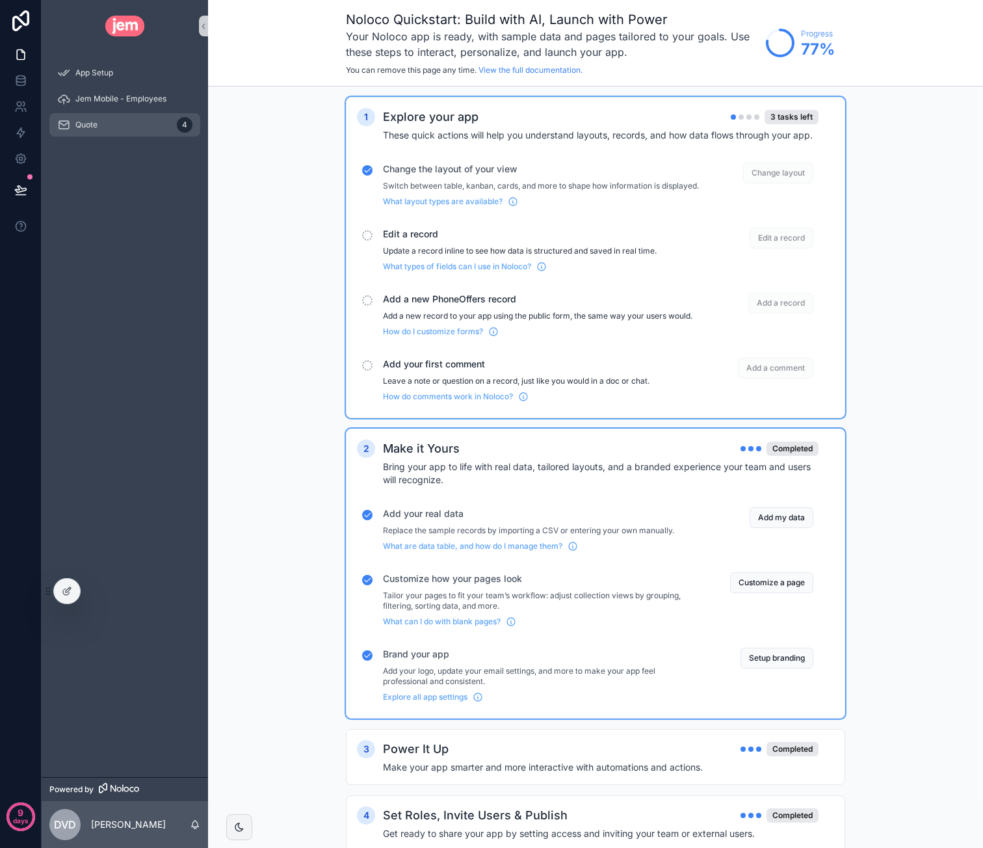
click at [105, 121] on div "Quote 4" at bounding box center [124, 124] width 135 height 21
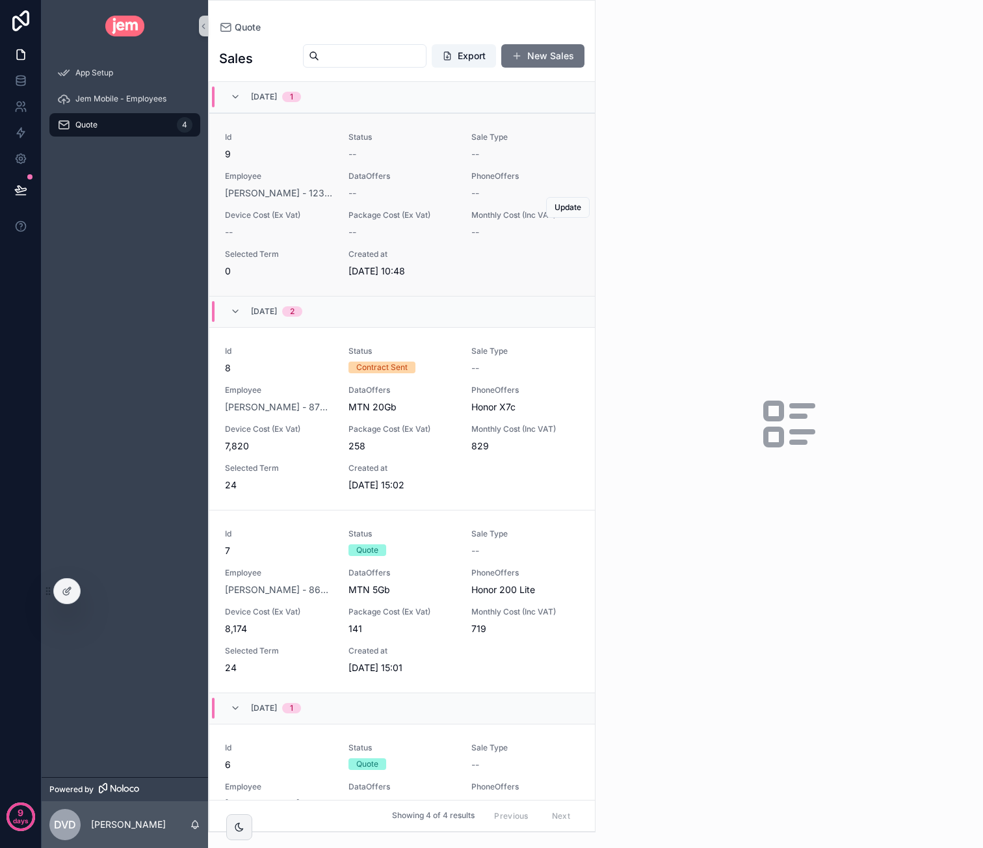
click at [390, 174] on span "DataOffers" at bounding box center [402, 176] width 108 height 10
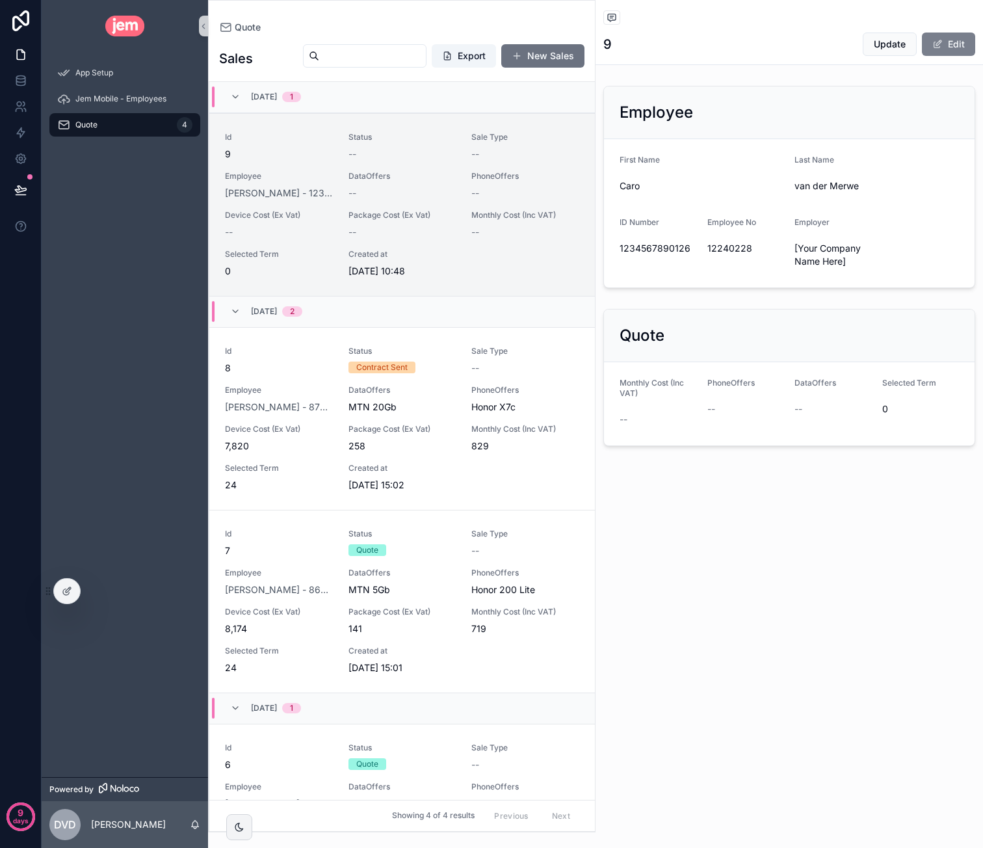
click at [941, 44] on span "scrollable content" at bounding box center [937, 44] width 10 height 10
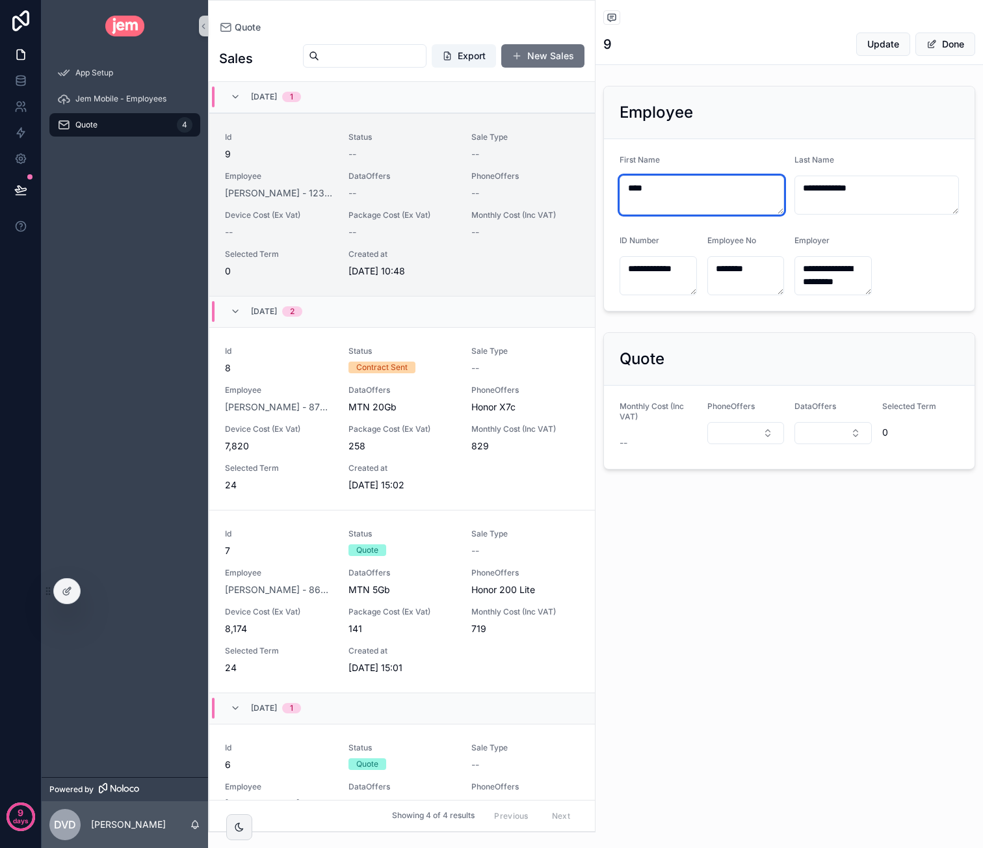
click at [714, 185] on textarea "****" at bounding box center [702, 195] width 164 height 39
type textarea "********"
click at [936, 51] on span "Done" at bounding box center [945, 44] width 60 height 23
click at [892, 41] on span "Update" at bounding box center [883, 44] width 32 height 13
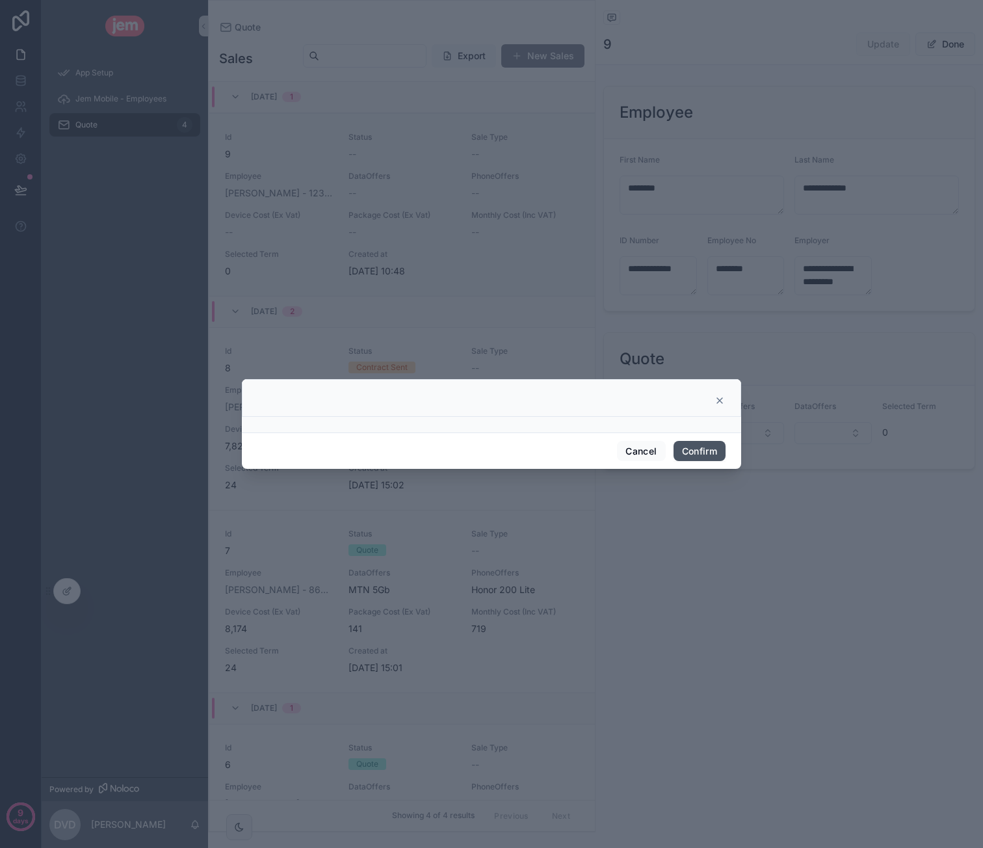
click at [716, 442] on button "Confirm" at bounding box center [700, 451] width 52 height 21
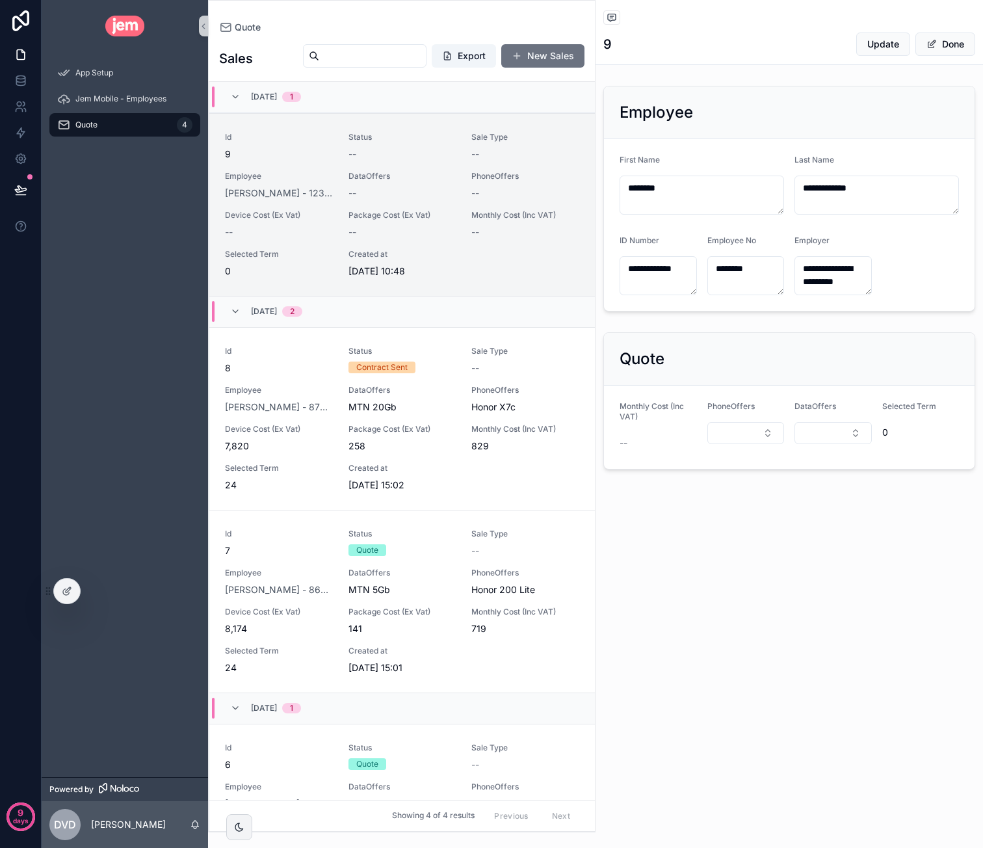
drag, startPoint x: 707, startPoint y: 108, endPoint x: 700, endPoint y: 104, distance: 7.6
click at [707, 107] on div "Employee" at bounding box center [789, 112] width 339 height 21
click at [29, 52] on link at bounding box center [20, 55] width 41 height 26
click at [88, 70] on span "App Setup" at bounding box center [94, 73] width 38 height 10
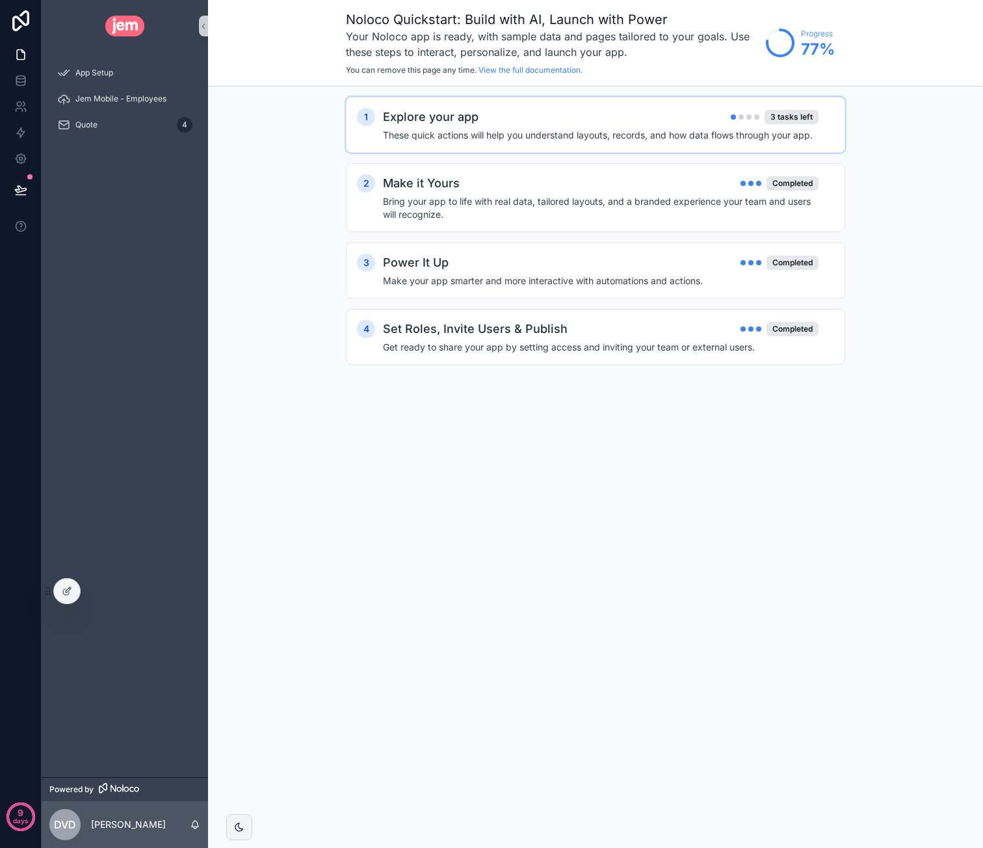
click at [579, 136] on h4 "These quick actions will help you understand layouts, records, and how data flo…" at bounding box center [601, 135] width 436 height 13
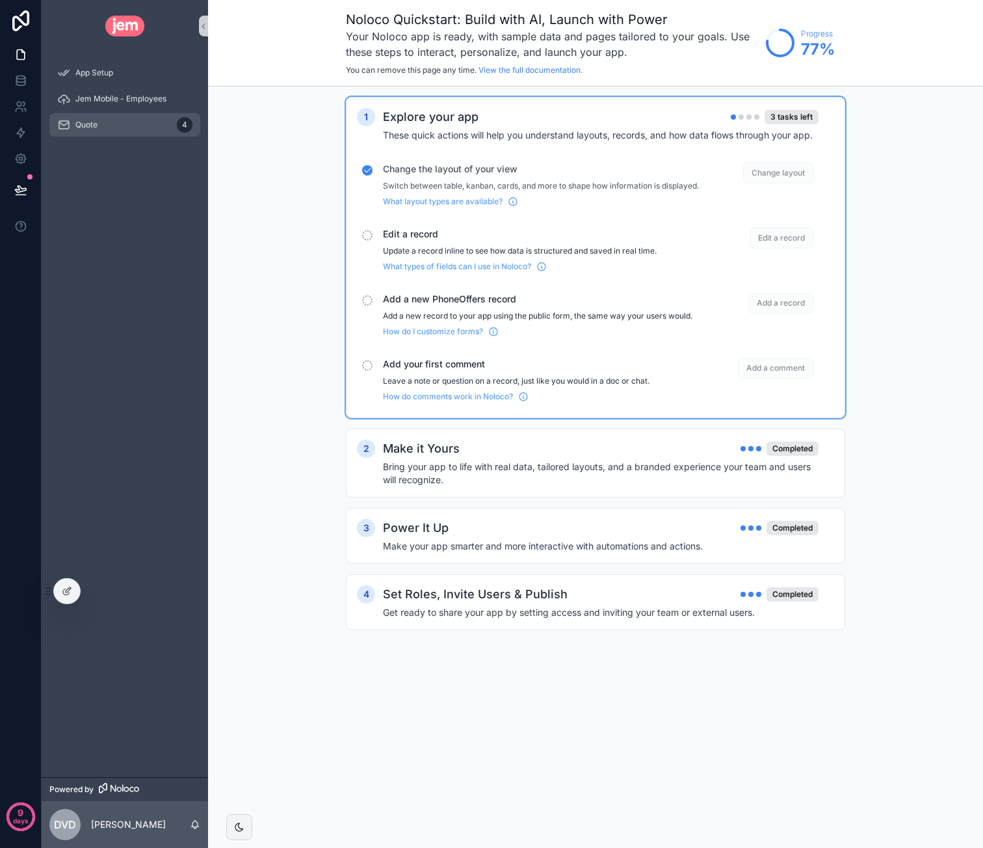
click at [111, 120] on div "Quote 4" at bounding box center [124, 124] width 135 height 21
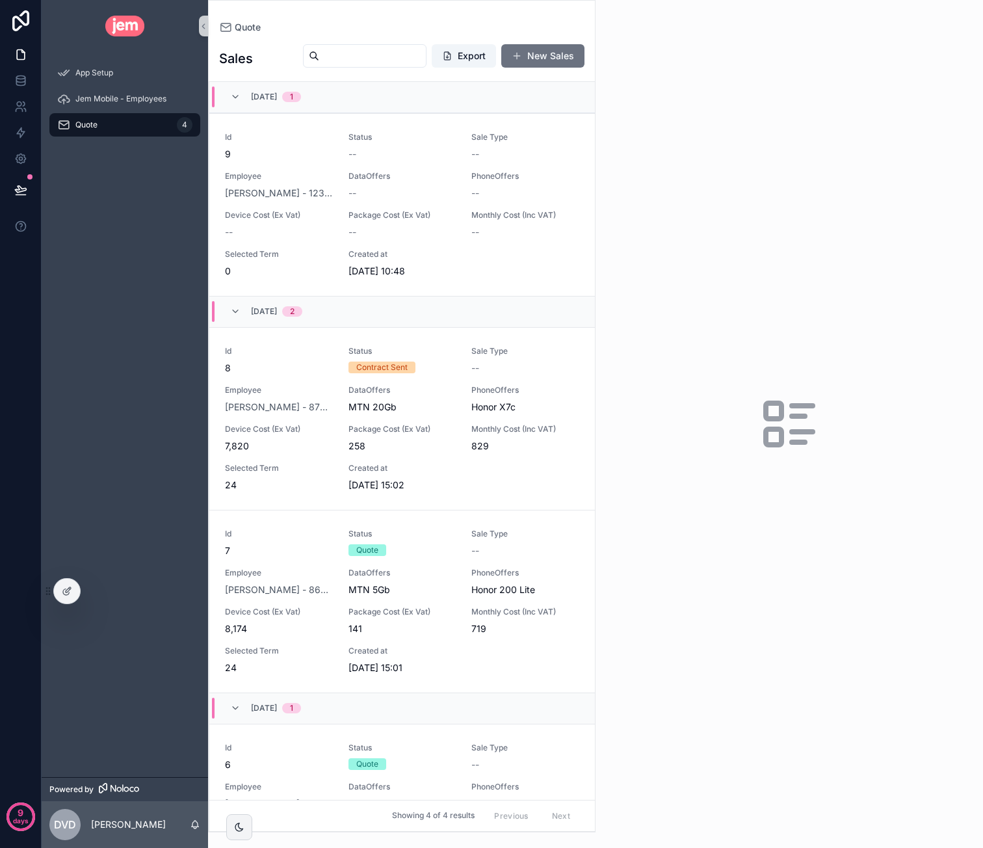
click at [130, 123] on div "Quote 4" at bounding box center [124, 124] width 135 height 21
click at [64, 591] on icon at bounding box center [67, 591] width 10 height 10
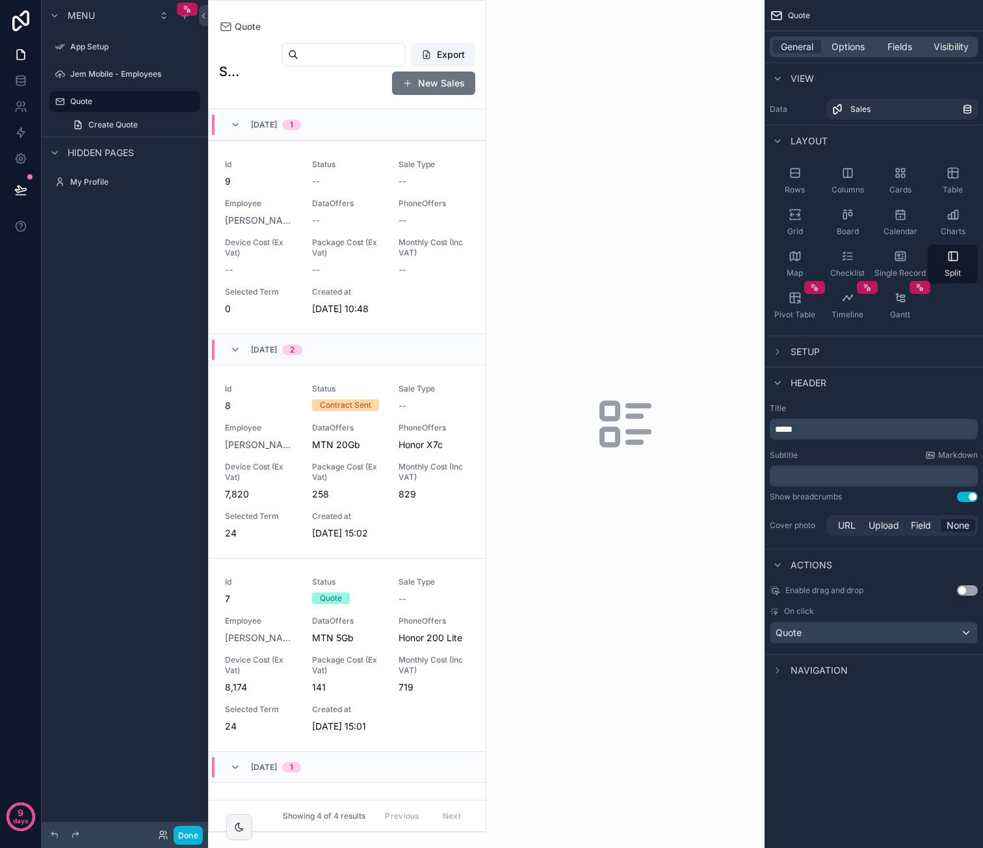
click at [304, 180] on div "scrollable content" at bounding box center [347, 416] width 277 height 831
click at [292, 194] on div "Id 9 Status -- Sale Type -- Employee Caroline - van der Merwe - 1234567890126 -…" at bounding box center [347, 237] width 245 height 156
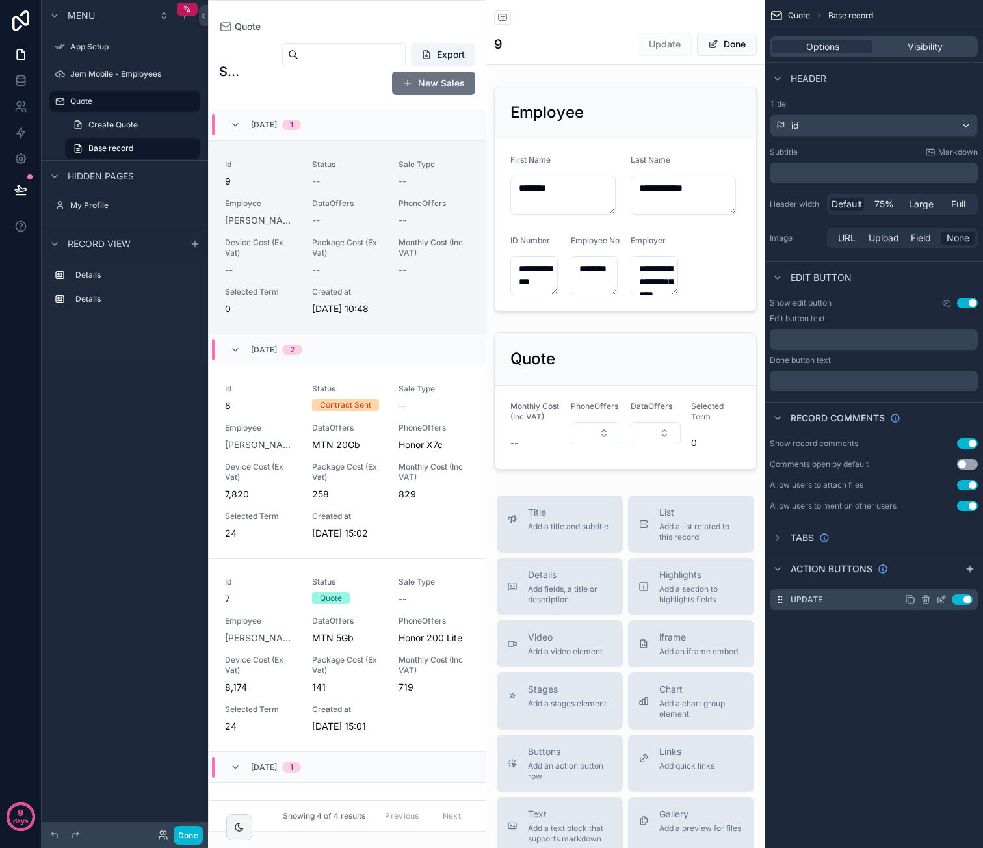
click at [963, 596] on button "Use setting" at bounding box center [962, 599] width 21 height 10
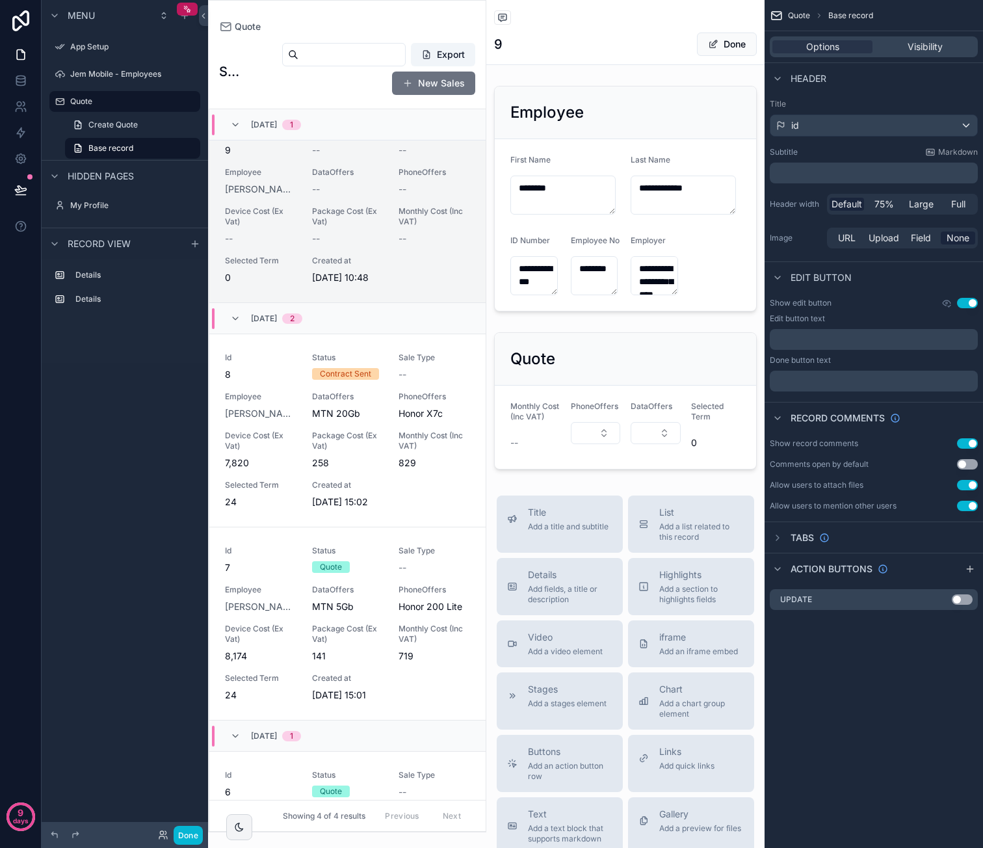
click at [968, 300] on button "Use setting" at bounding box center [967, 303] width 21 height 10
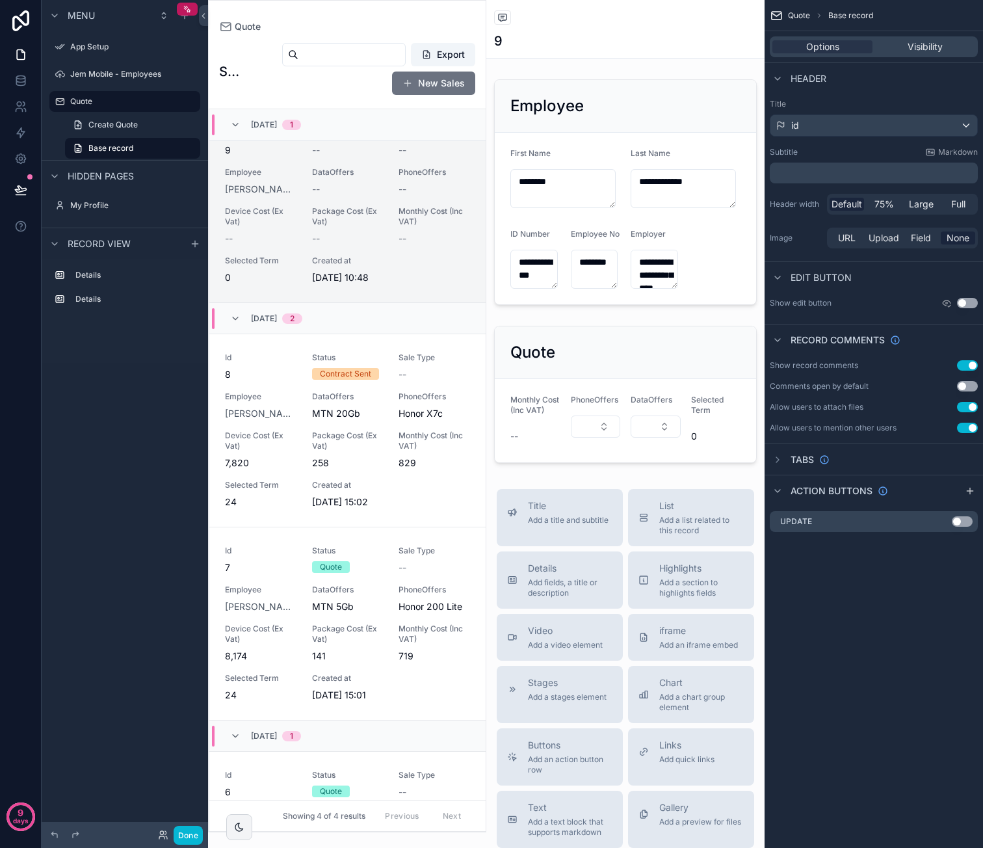
click at [967, 301] on button "Use setting" at bounding box center [967, 303] width 21 height 10
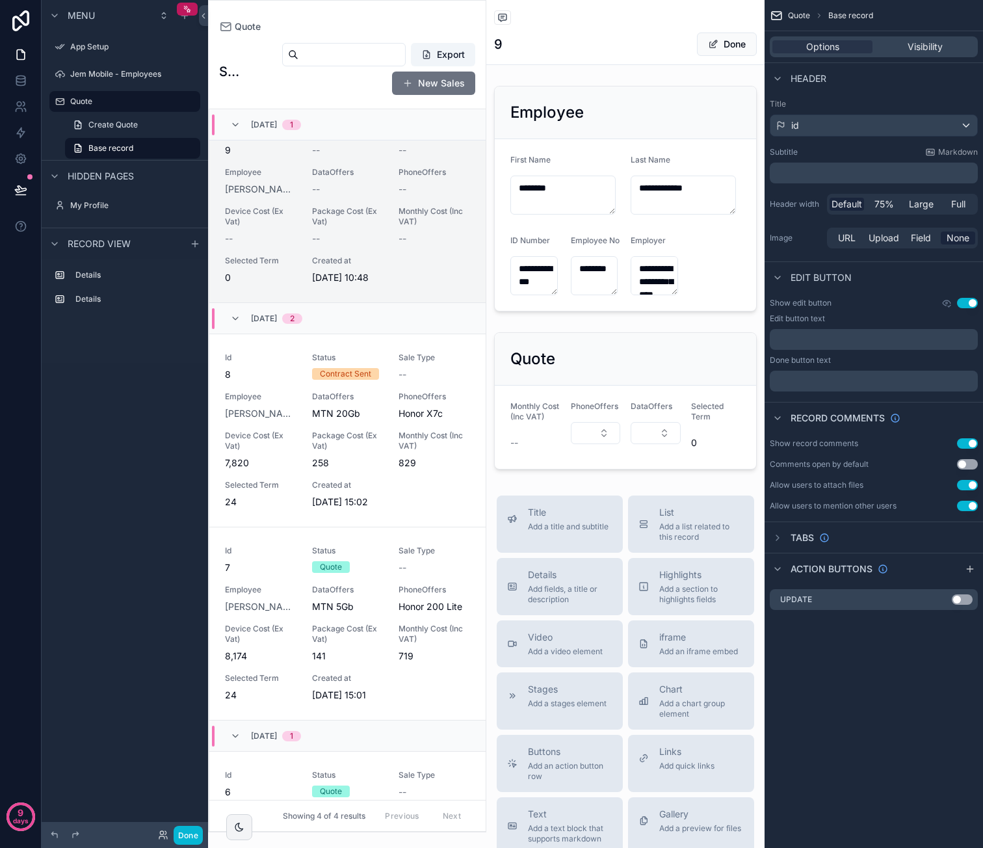
click at [971, 301] on button "Use setting" at bounding box center [967, 303] width 21 height 10
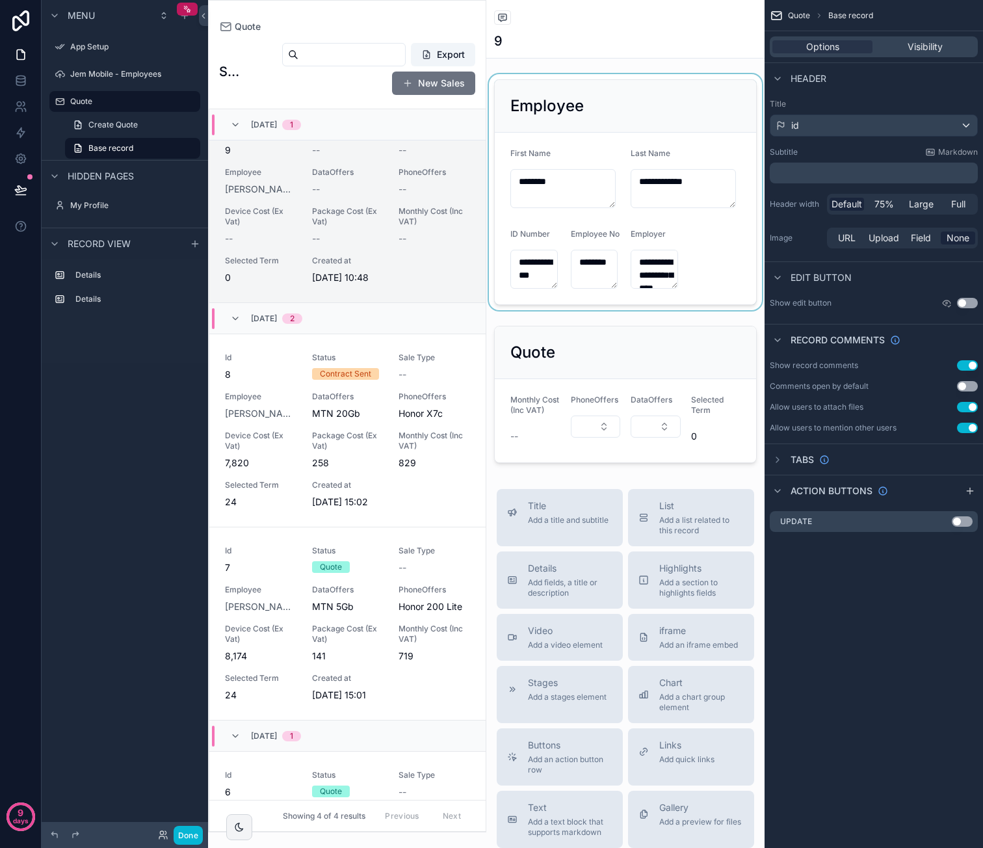
click at [683, 157] on div "scrollable content" at bounding box center [625, 192] width 278 height 236
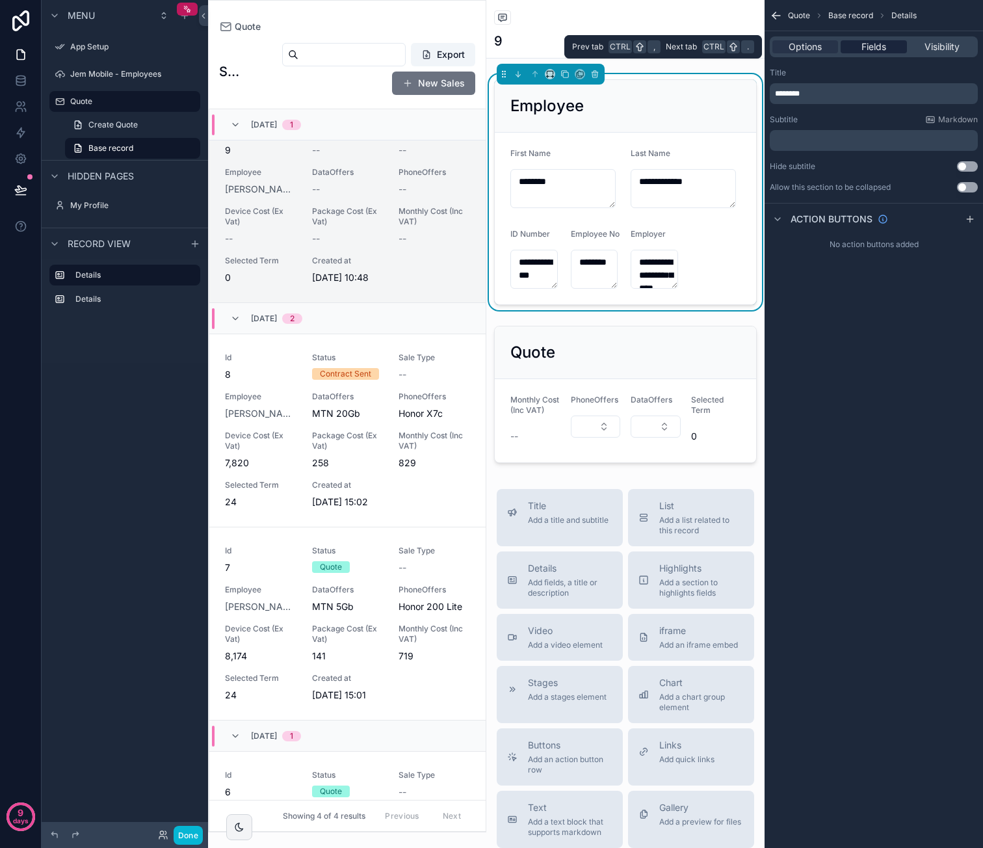
click at [868, 46] on span "Fields" at bounding box center [873, 46] width 25 height 13
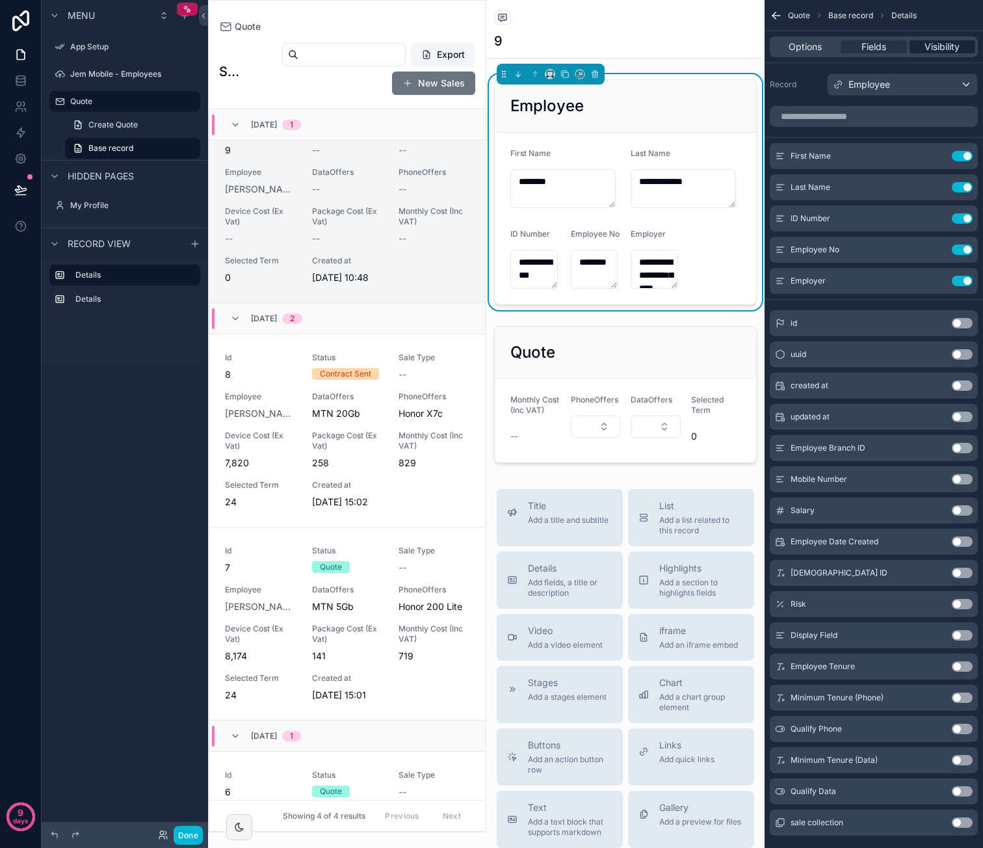
click at [939, 49] on span "Visibility" at bounding box center [941, 46] width 35 height 13
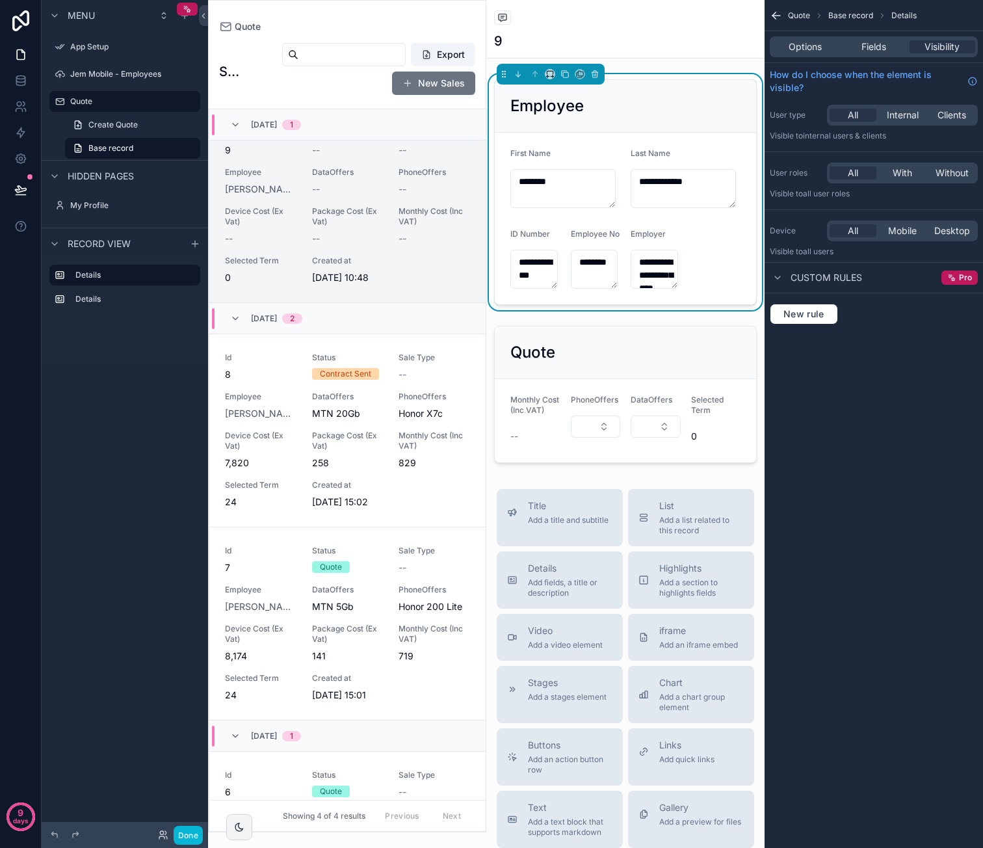
click at [780, 14] on icon "scrollable content" at bounding box center [776, 15] width 13 height 13
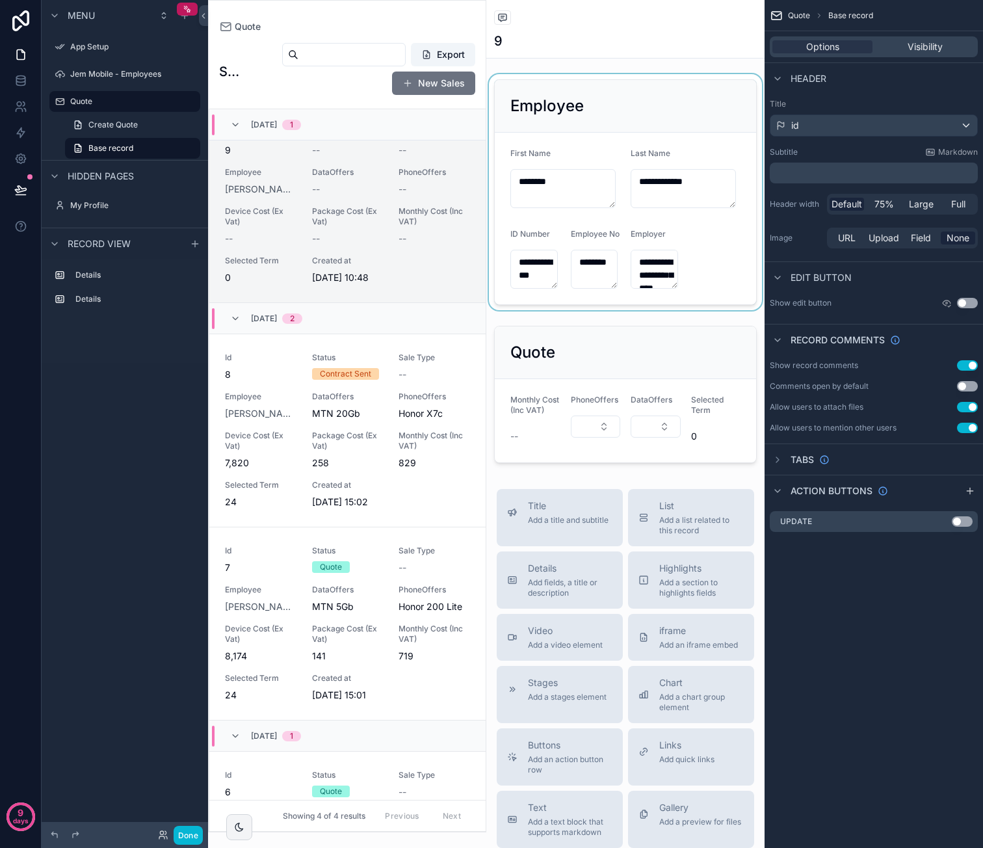
click at [659, 120] on div "scrollable content" at bounding box center [625, 192] width 278 height 236
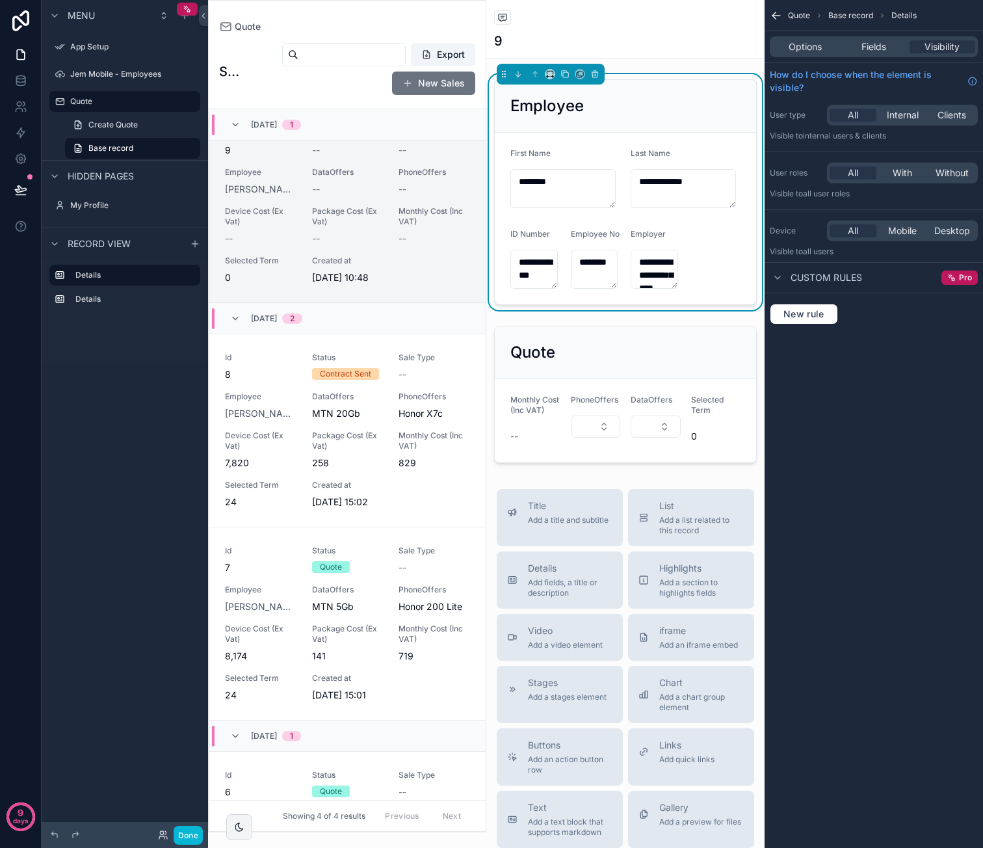
click at [904, 386] on div "Quote Base record Details Options Fields Visibility How do I choose when the el…" at bounding box center [874, 424] width 218 height 848
click at [791, 314] on span "New rule" at bounding box center [803, 314] width 51 height 12
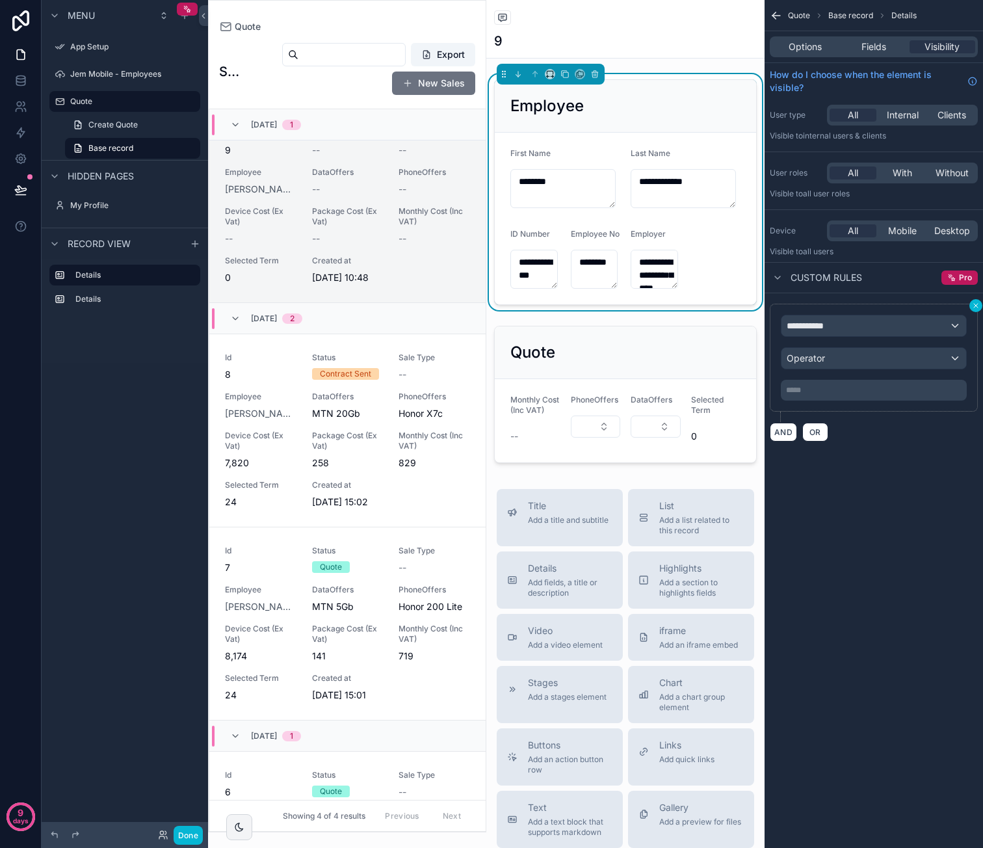
click at [980, 302] on button "scrollable content" at bounding box center [975, 305] width 13 height 13
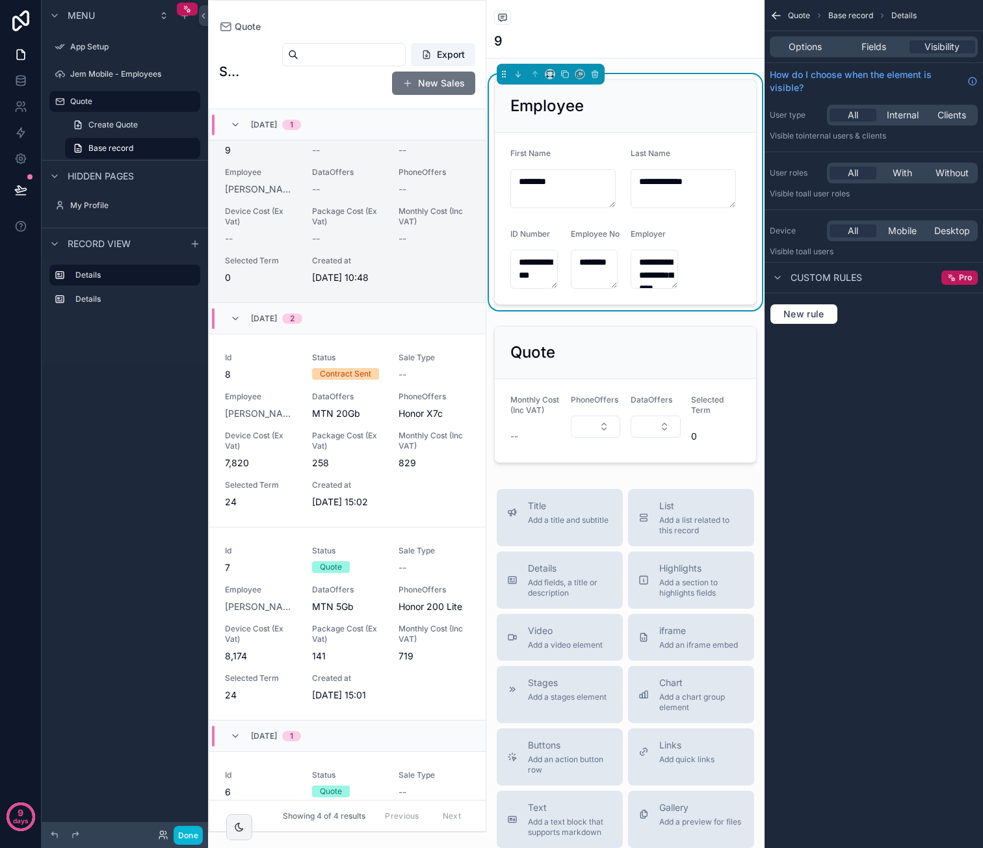
click at [778, 16] on icon "scrollable content" at bounding box center [776, 15] width 13 height 13
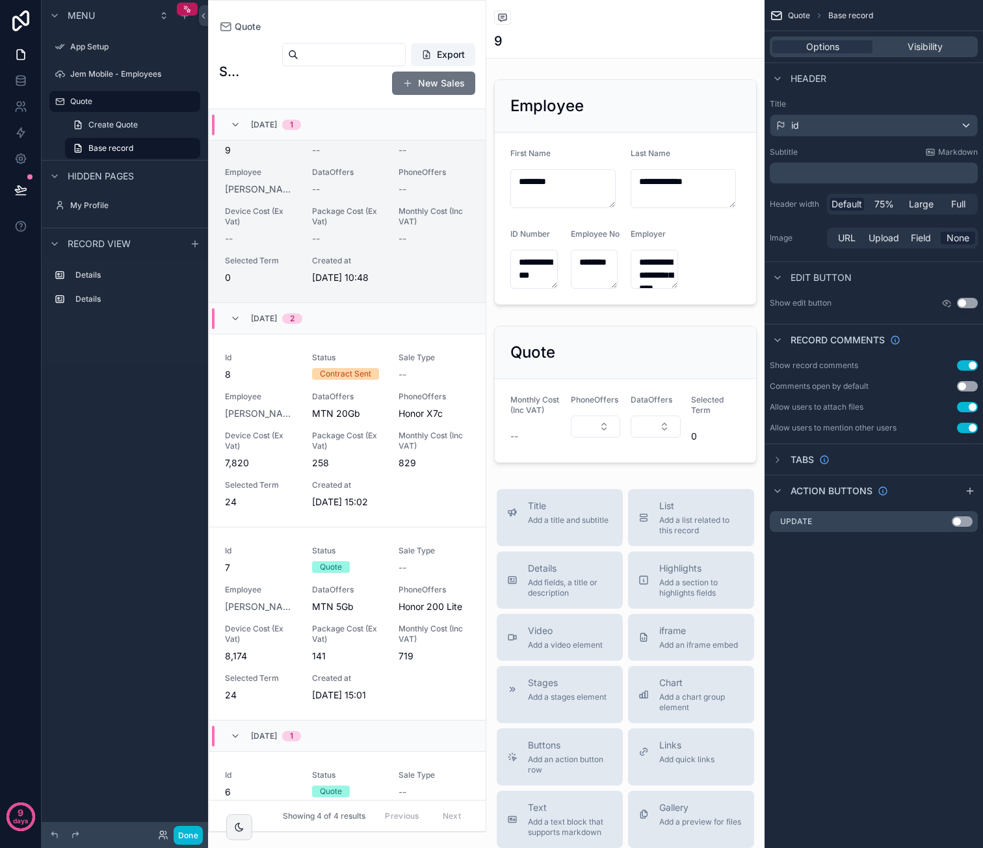
click at [971, 388] on button "Use setting" at bounding box center [967, 386] width 21 height 10
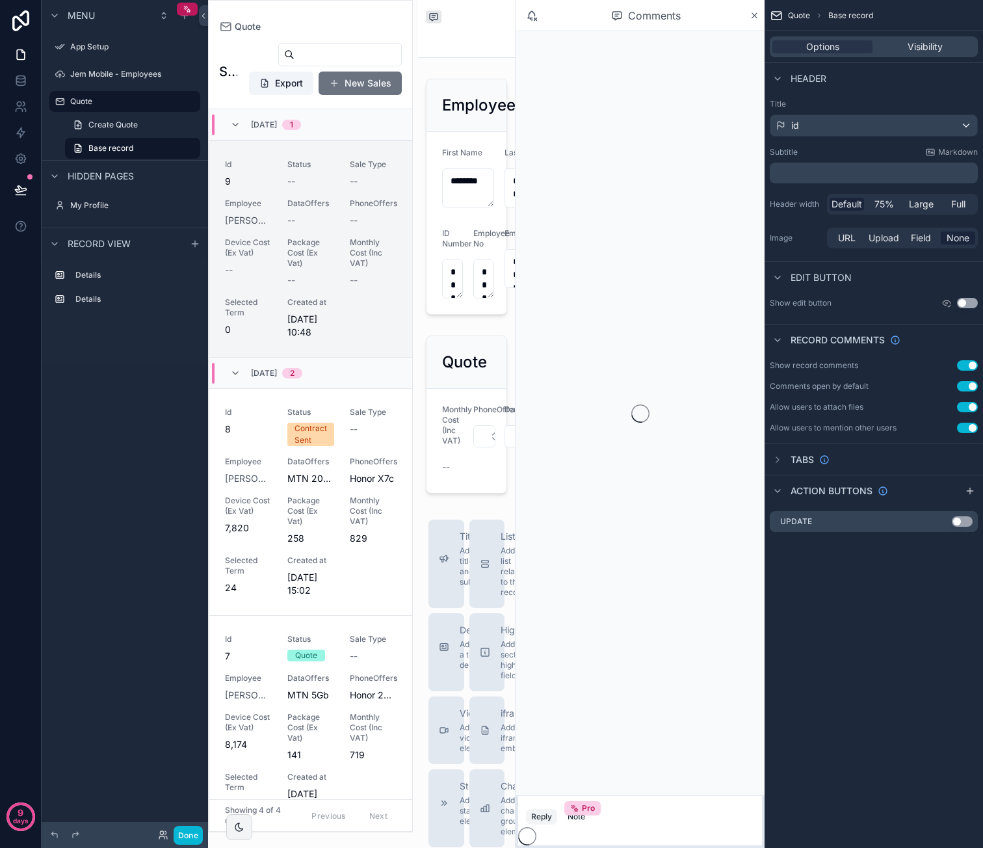
scroll to position [31, 0]
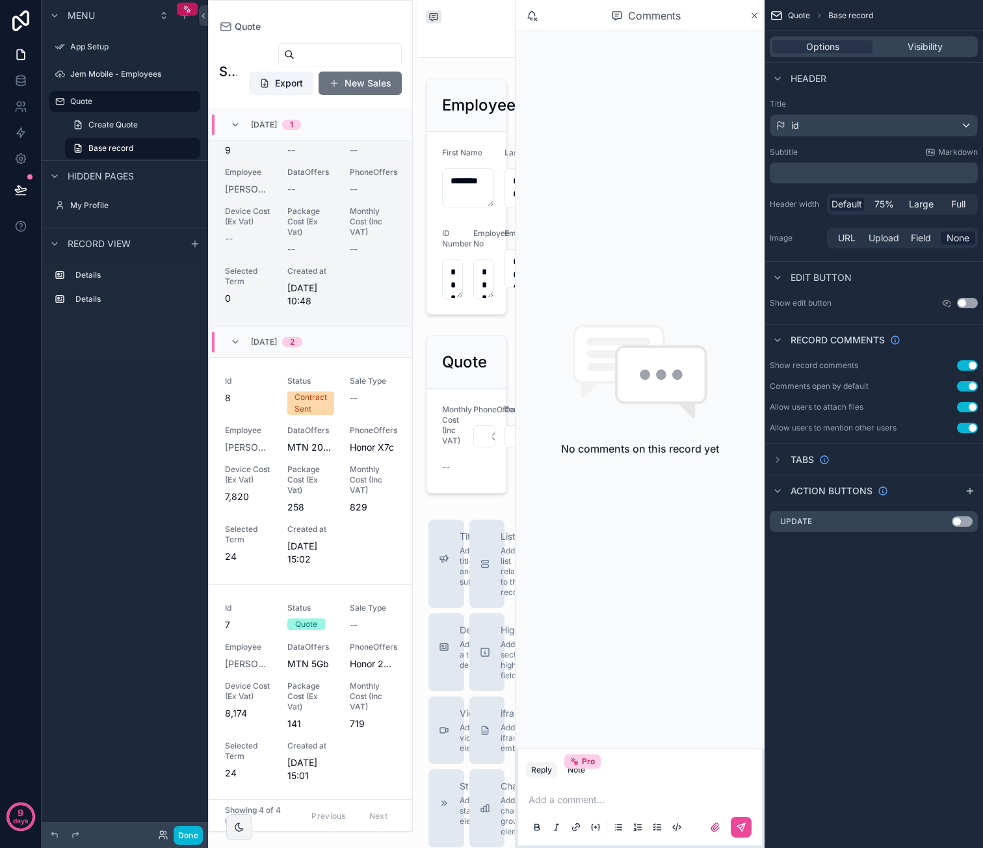
click at [577, 799] on p "scrollable content" at bounding box center [643, 799] width 228 height 13
click at [742, 831] on button "scrollable content" at bounding box center [741, 827] width 21 height 21
click at [189, 834] on button "Done" at bounding box center [188, 835] width 29 height 19
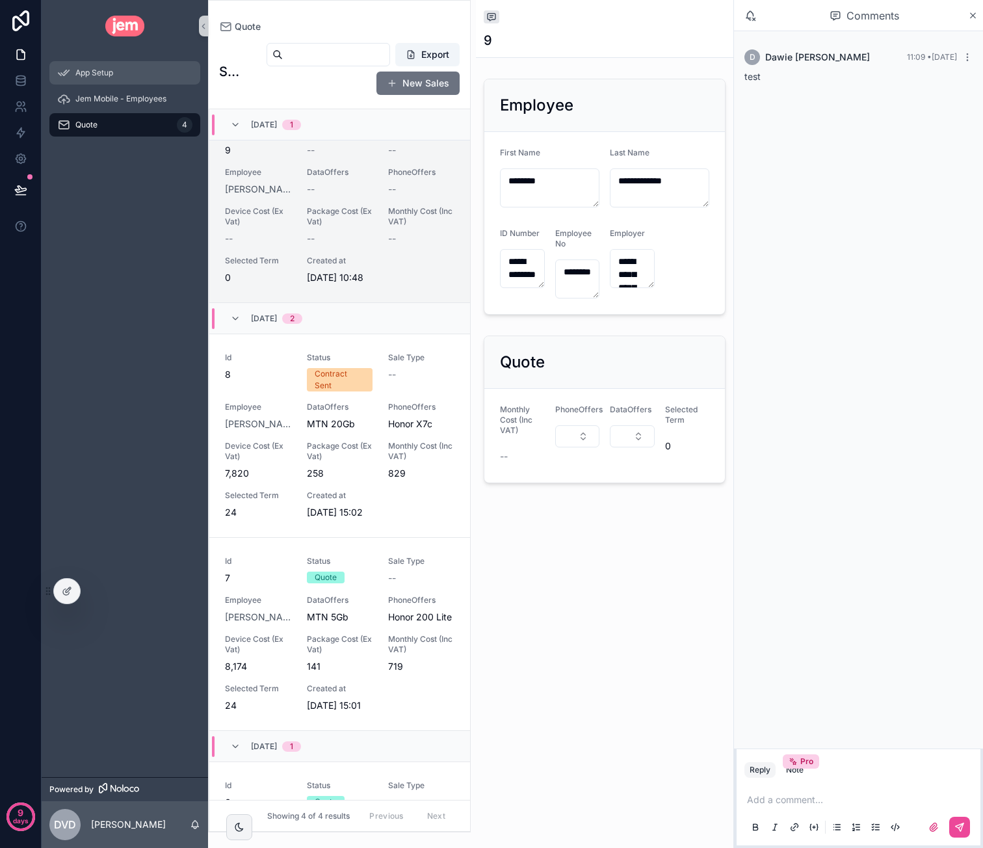
click at [73, 65] on div "App Setup" at bounding box center [124, 72] width 135 height 21
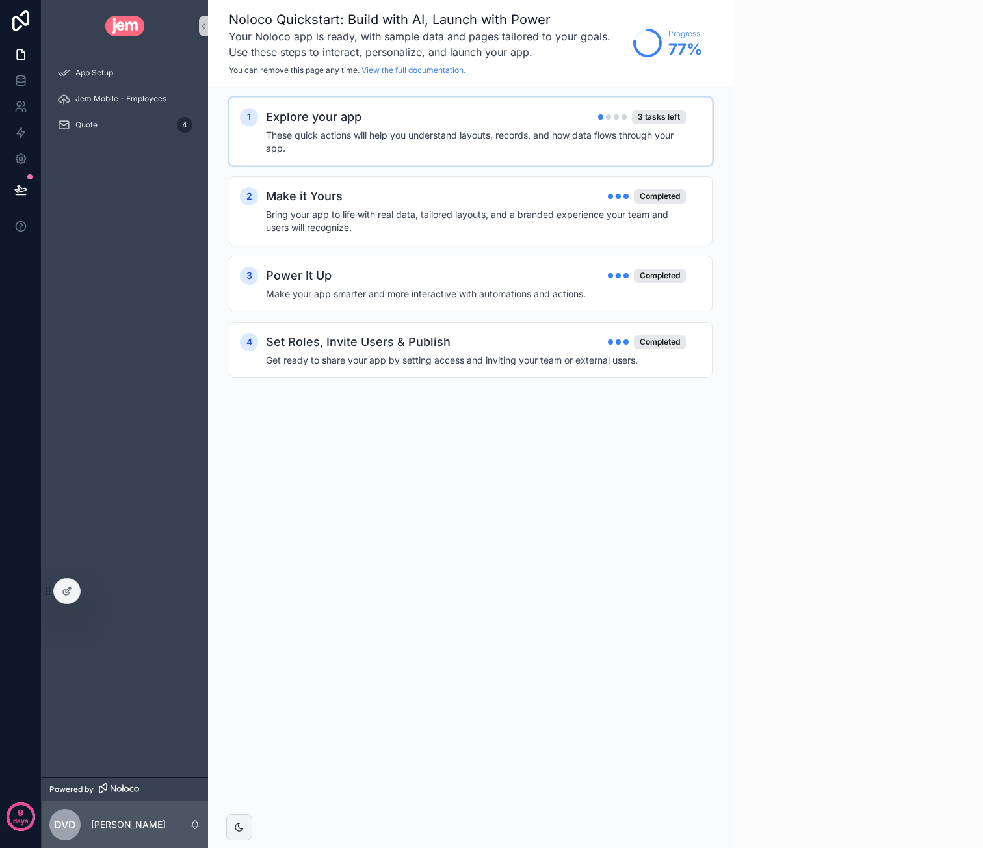
click at [450, 133] on h4 "These quick actions will help you understand layouts, records, and how data flo…" at bounding box center [476, 142] width 420 height 26
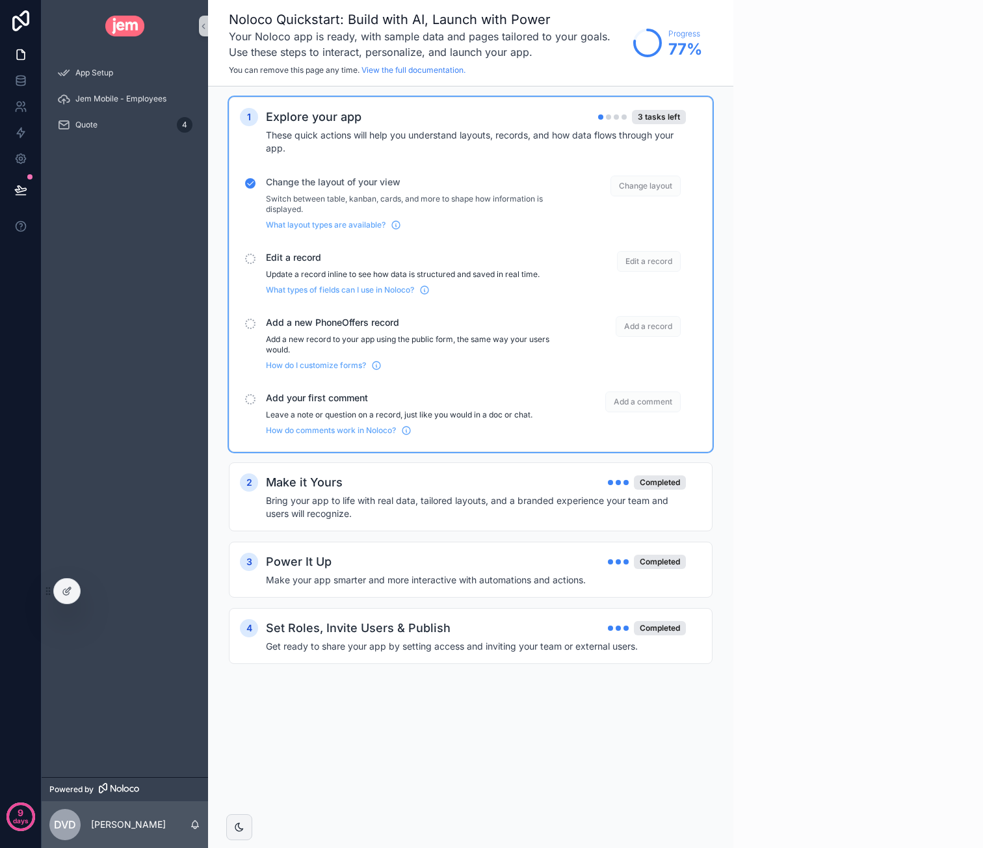
click at [633, 182] on span "Change layout" at bounding box center [645, 186] width 70 height 21
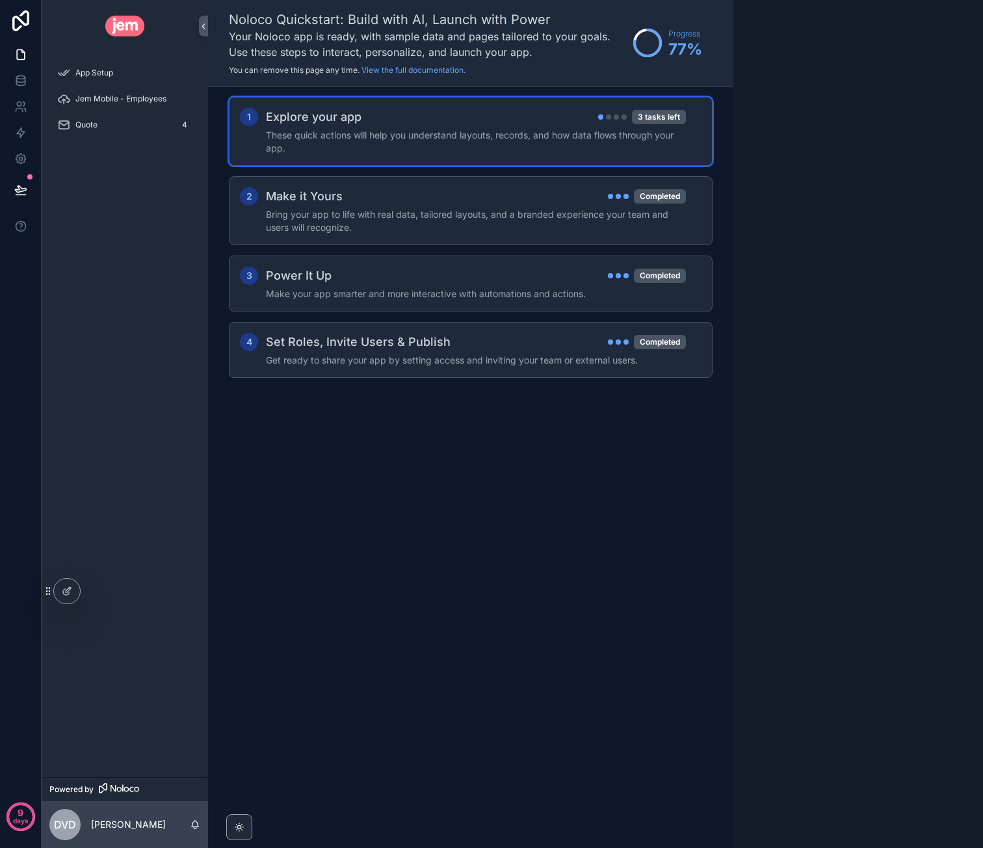
click at [572, 116] on div "Explore your app 3 tasks left" at bounding box center [476, 117] width 420 height 18
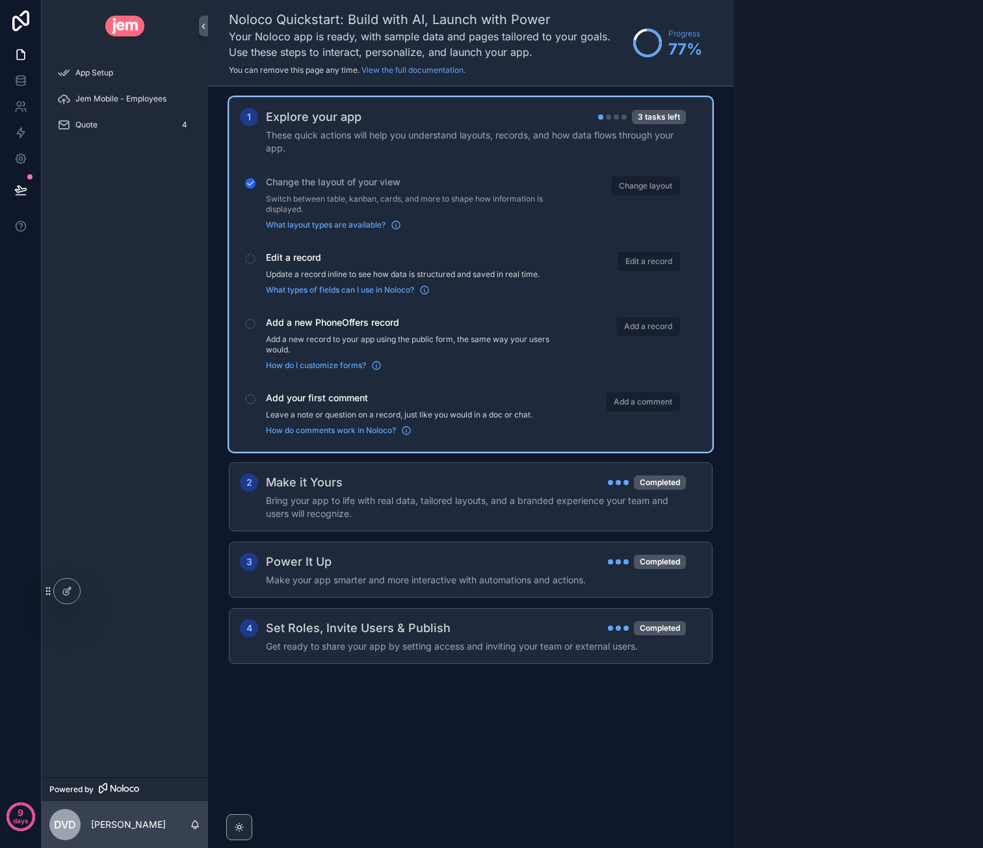
click at [287, 257] on span "Edit a record" at bounding box center [416, 257] width 300 height 13
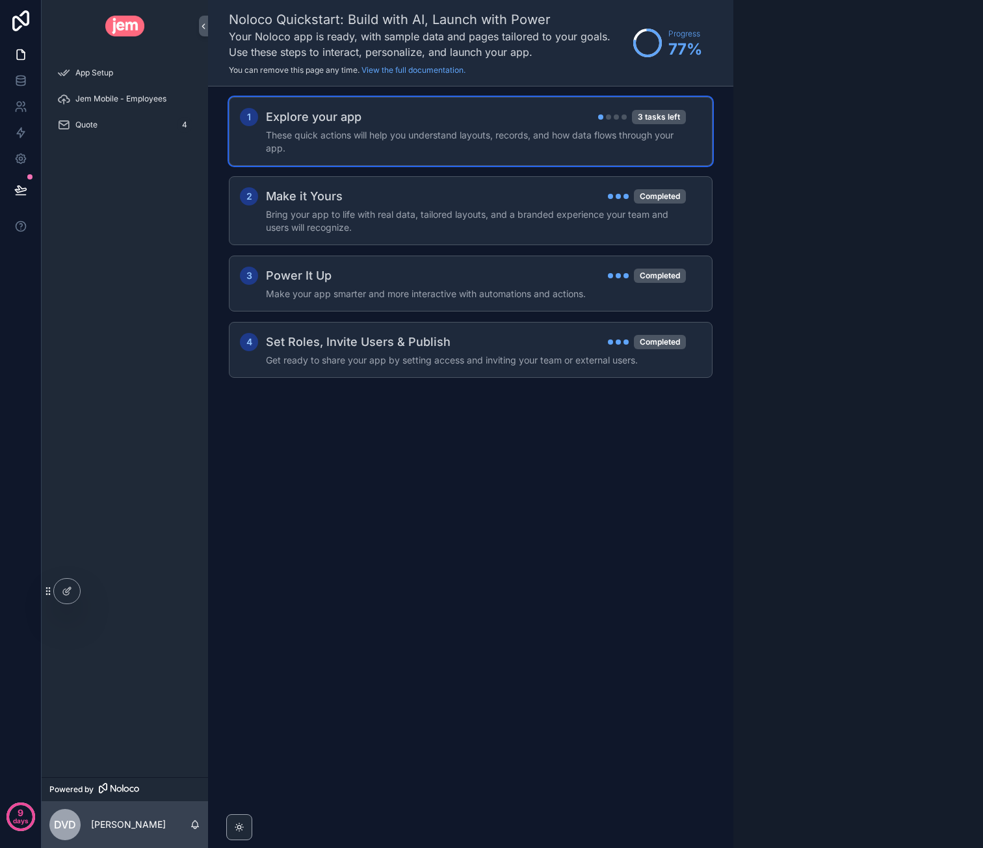
click at [425, 166] on div "1 Explore your app 3 tasks left These quick actions will help you understand la…" at bounding box center [471, 250] width 484 height 307
click at [453, 159] on div "1 Explore your app 3 tasks left These quick actions will help you understand la…" at bounding box center [471, 131] width 484 height 69
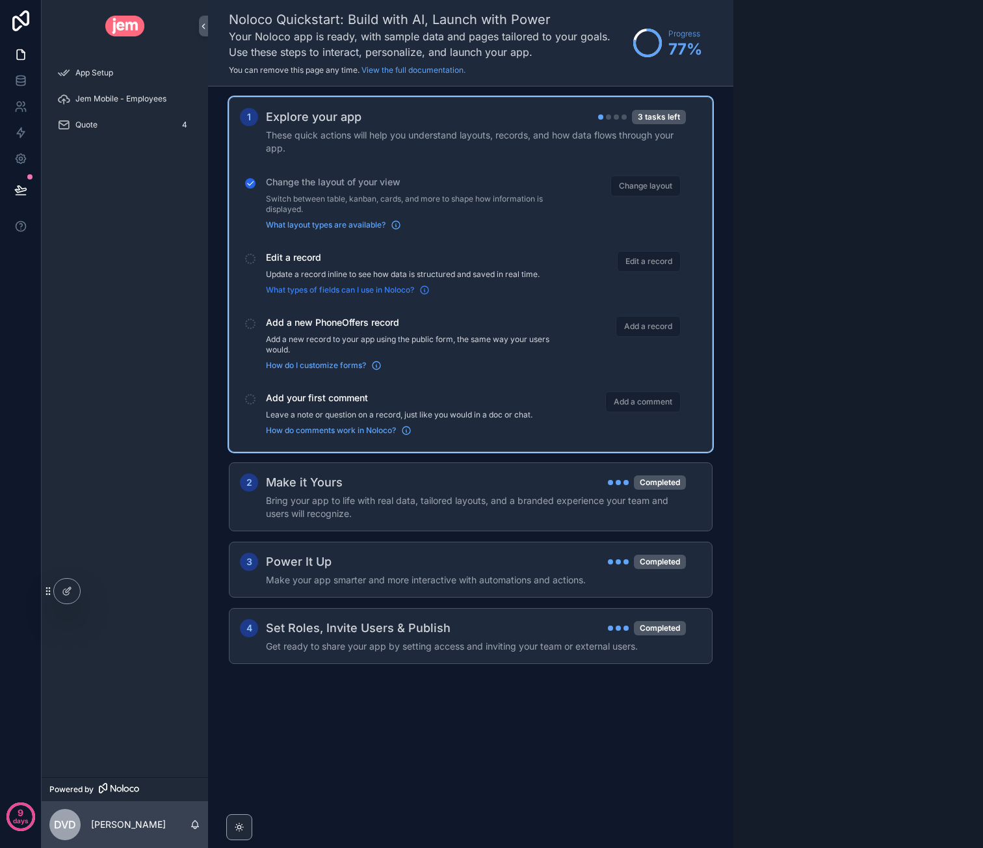
click at [361, 286] on span "What types of fields can I use in Noloco?" at bounding box center [340, 290] width 148 height 10
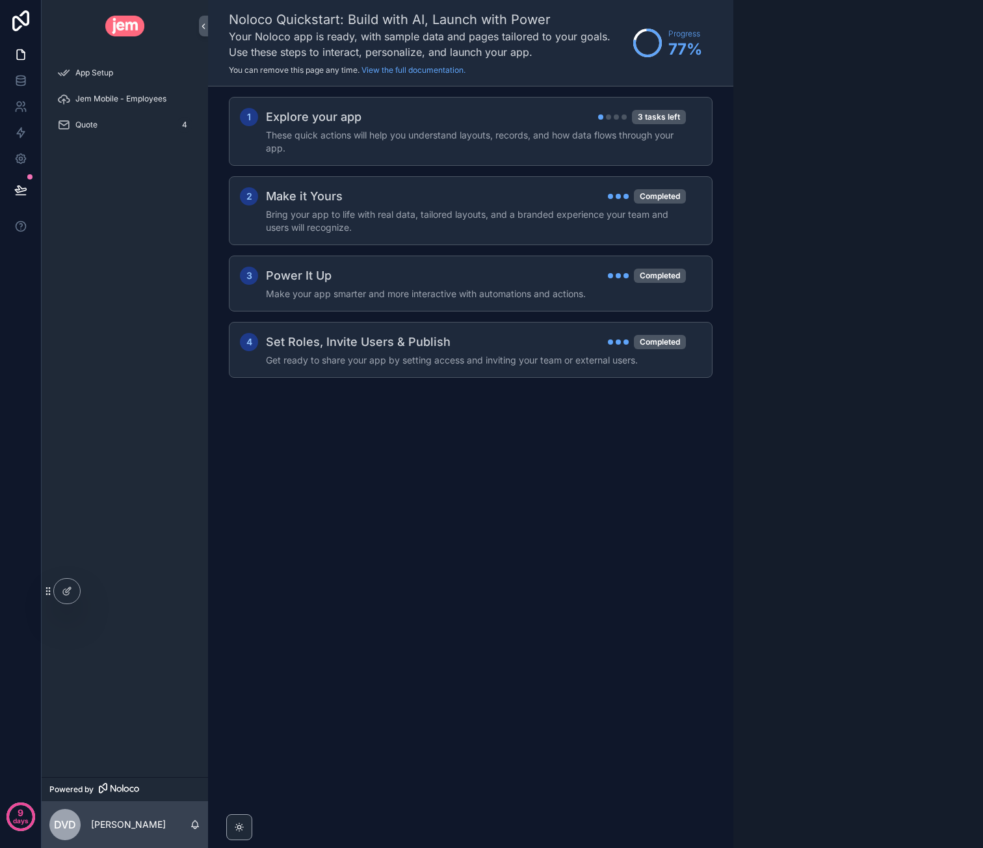
click at [444, 137] on h4 "These quick actions will help you understand layouts, records, and how data flo…" at bounding box center [476, 142] width 420 height 26
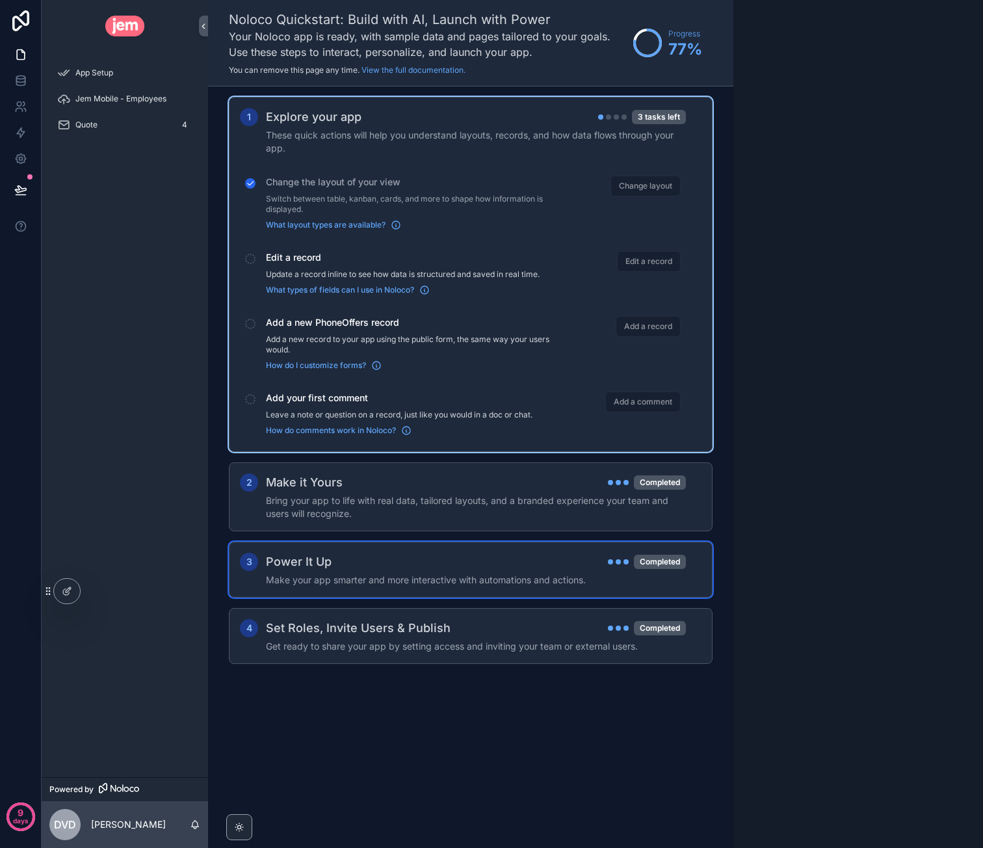
click at [658, 262] on span "Edit a record" at bounding box center [649, 261] width 64 height 21
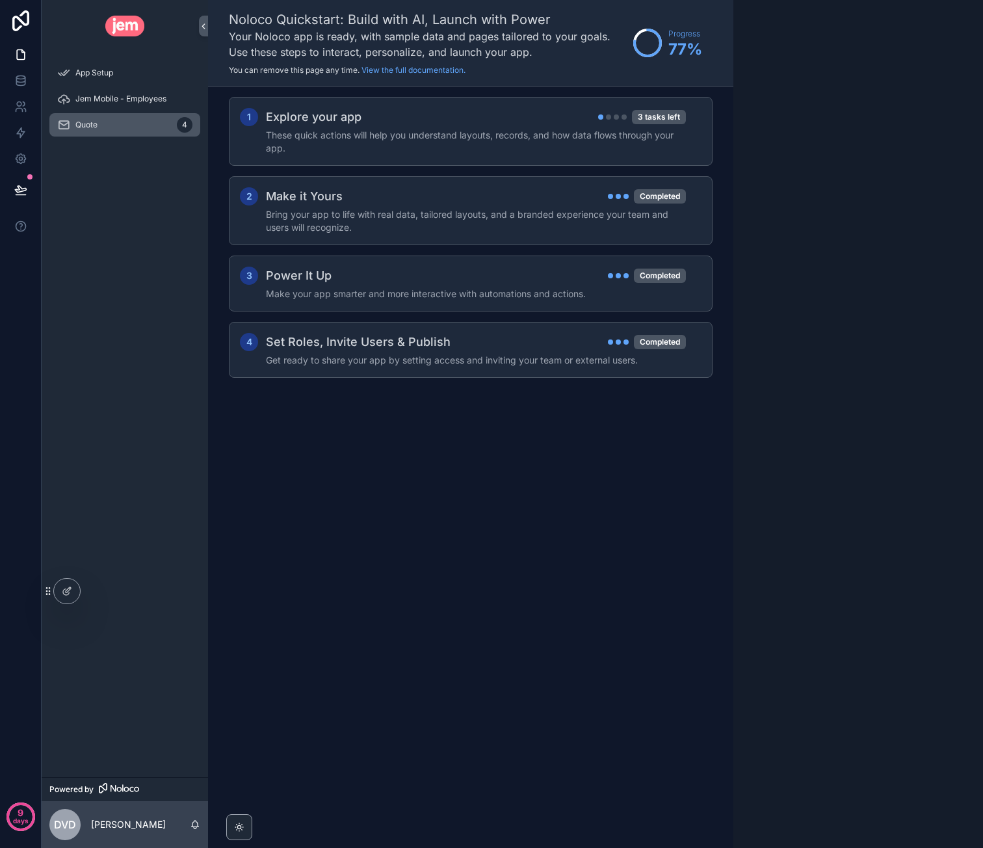
drag, startPoint x: 98, startPoint y: 117, endPoint x: 116, endPoint y: 119, distance: 18.3
click at [98, 117] on div "Quote 4" at bounding box center [124, 124] width 135 height 21
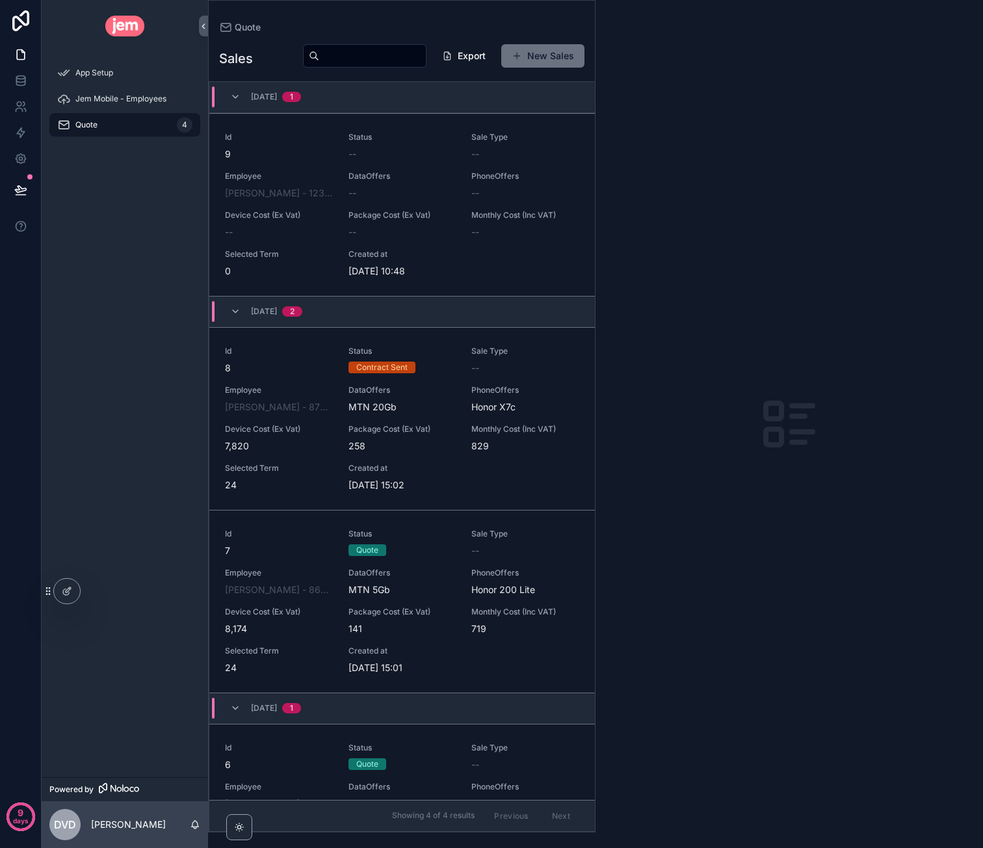
click at [706, 213] on div "scrollable content" at bounding box center [788, 424] width 387 height 848
click at [60, 587] on div at bounding box center [67, 591] width 26 height 25
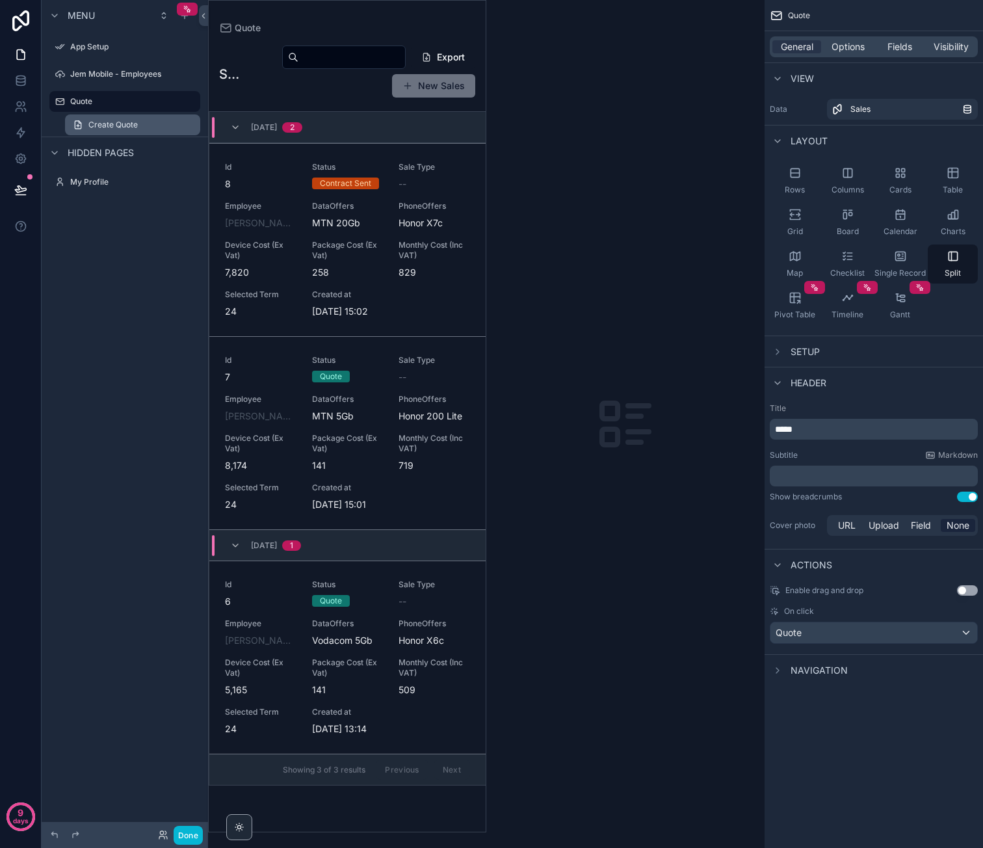
click at [133, 120] on span "Create Quote" at bounding box center [112, 125] width 49 height 10
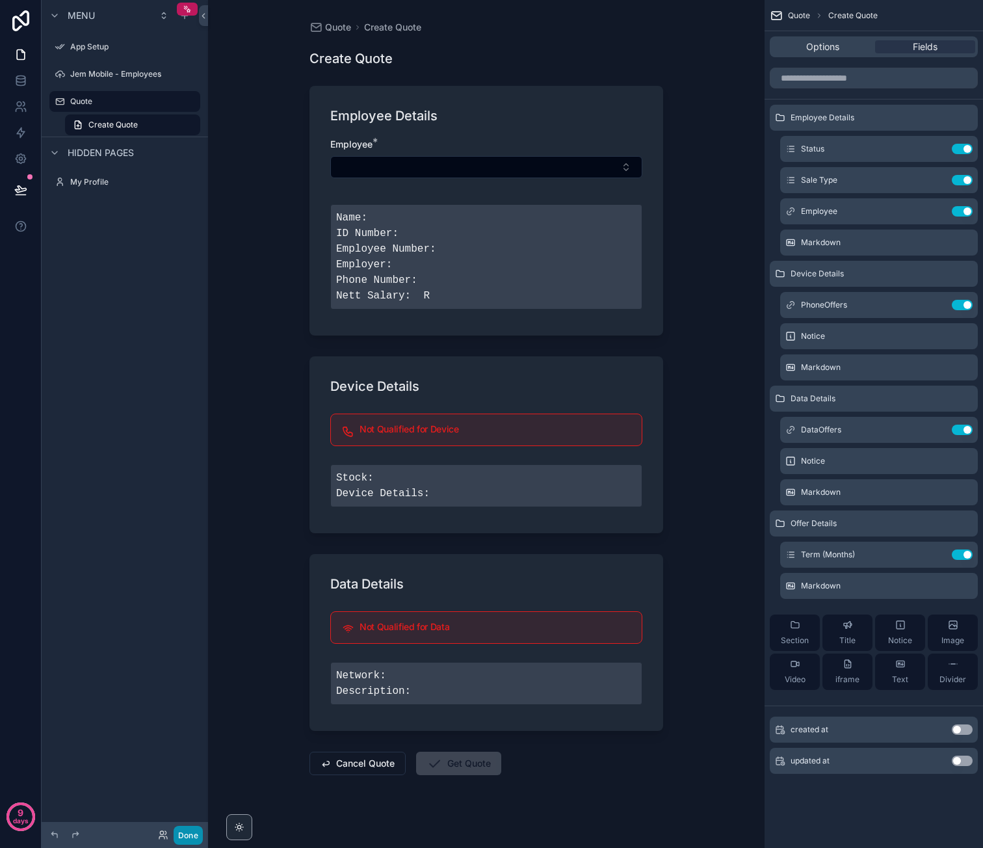
click at [190, 838] on button "Done" at bounding box center [188, 835] width 29 height 19
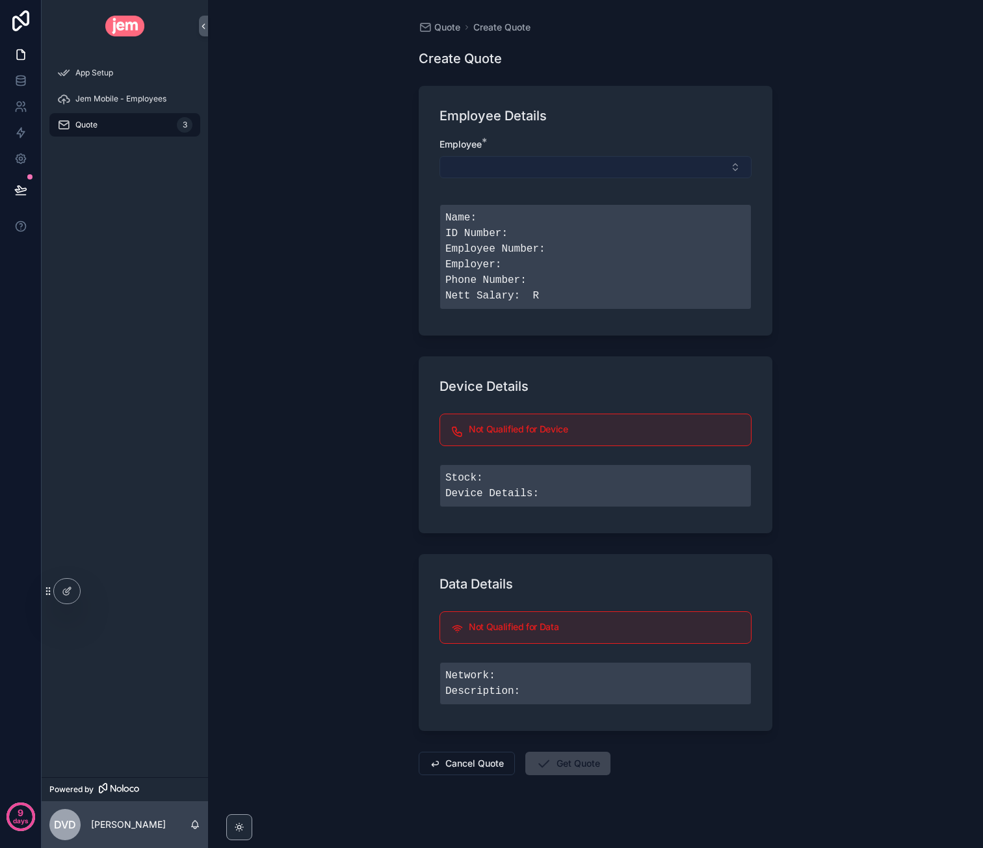
click at [560, 166] on button "Select Button" at bounding box center [595, 167] width 312 height 22
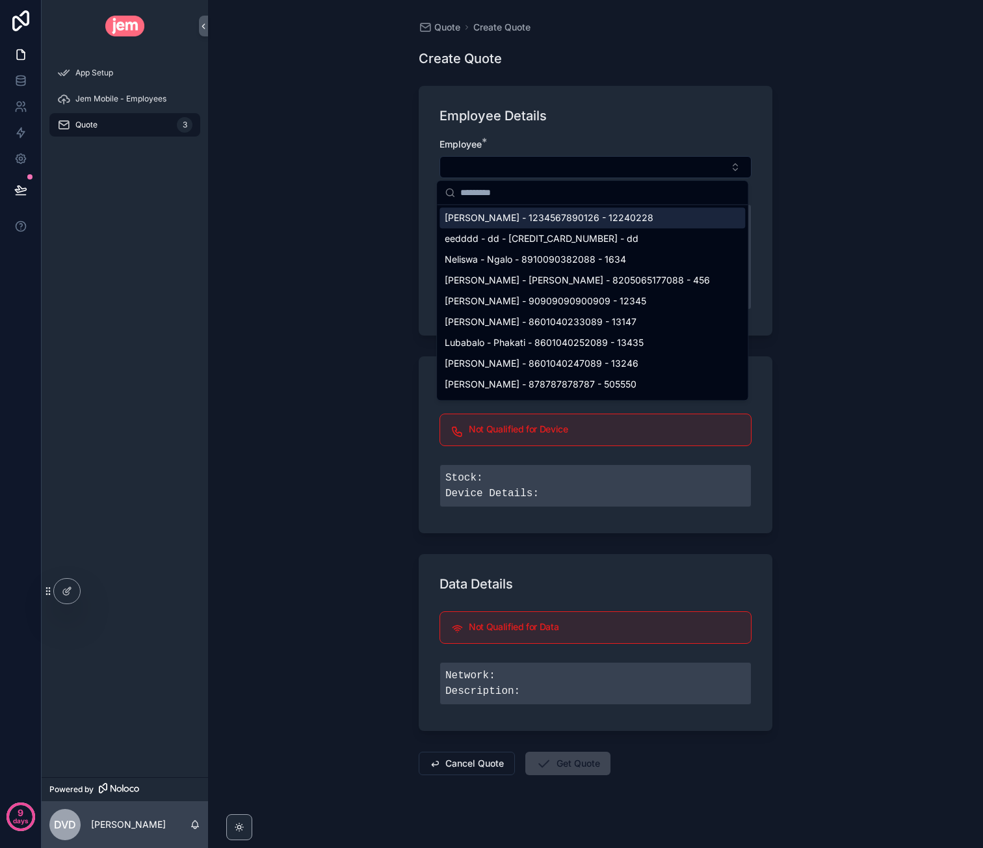
click at [544, 215] on span "[PERSON_NAME] - 1234567890126 - 12240228" at bounding box center [549, 217] width 209 height 13
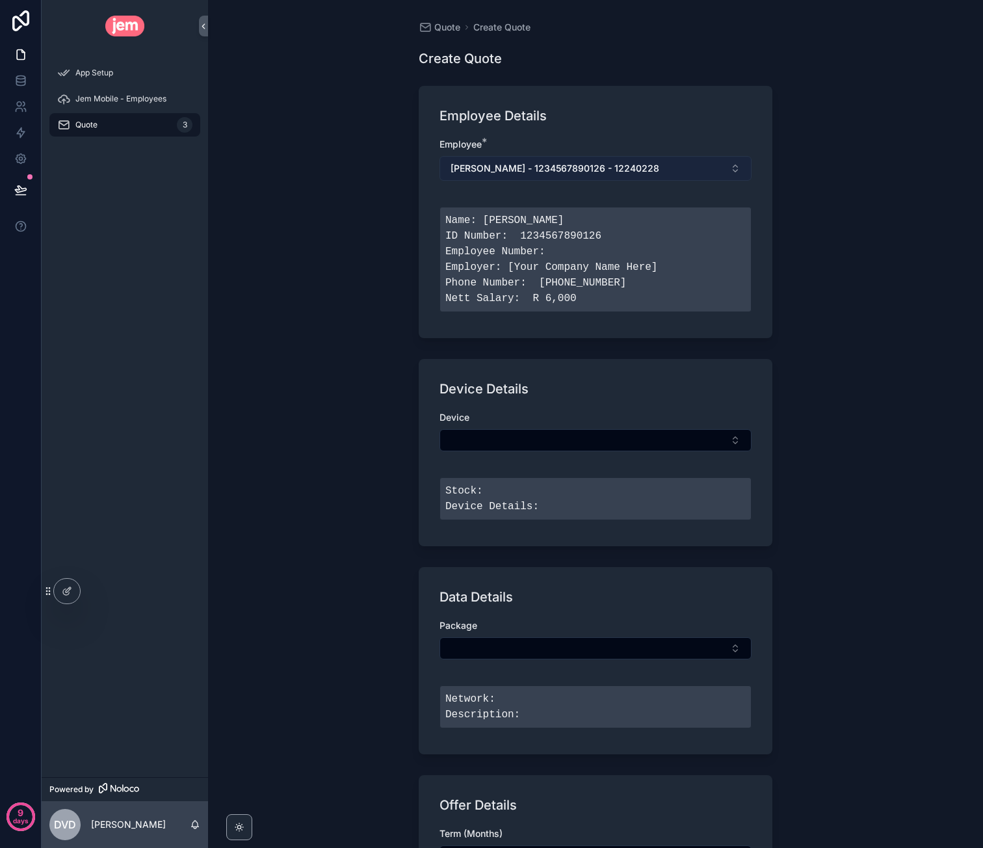
click at [569, 171] on span "[PERSON_NAME] - 1234567890126 - 12240228" at bounding box center [555, 168] width 209 height 13
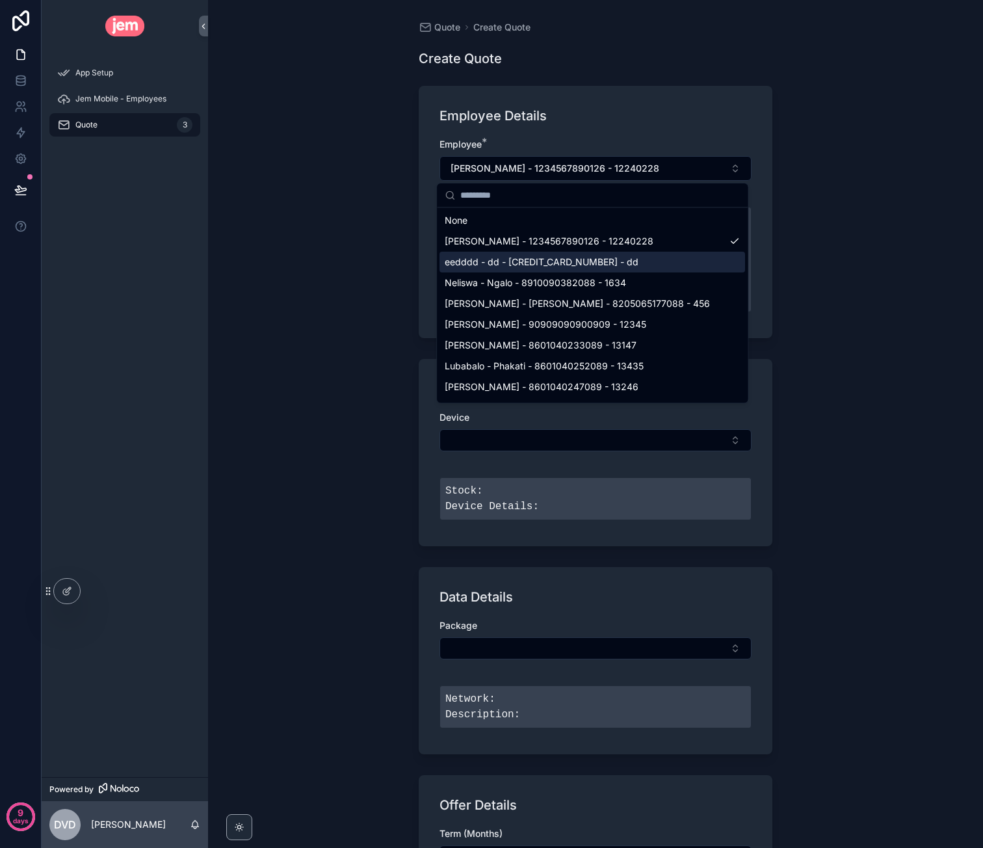
click at [543, 256] on span "eedddd - dd - [CREDIT_CARD_NUMBER] - dd" at bounding box center [542, 261] width 194 height 13
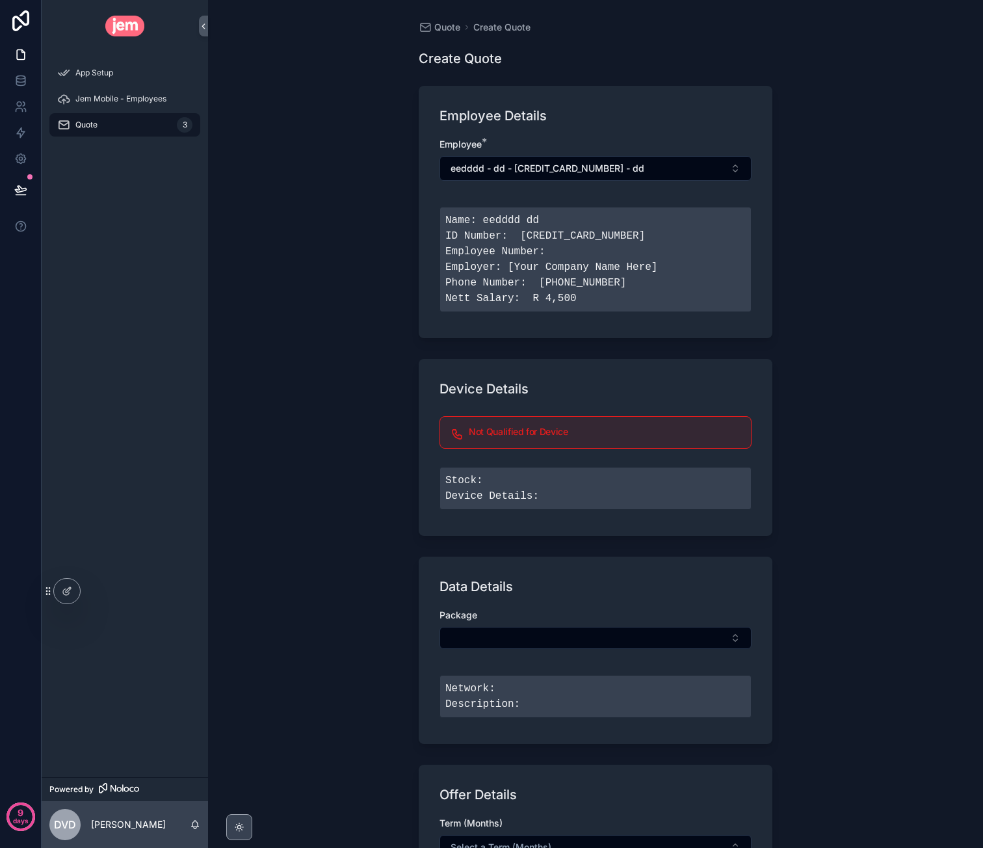
click at [231, 824] on div "scrollable content" at bounding box center [239, 827] width 26 height 26
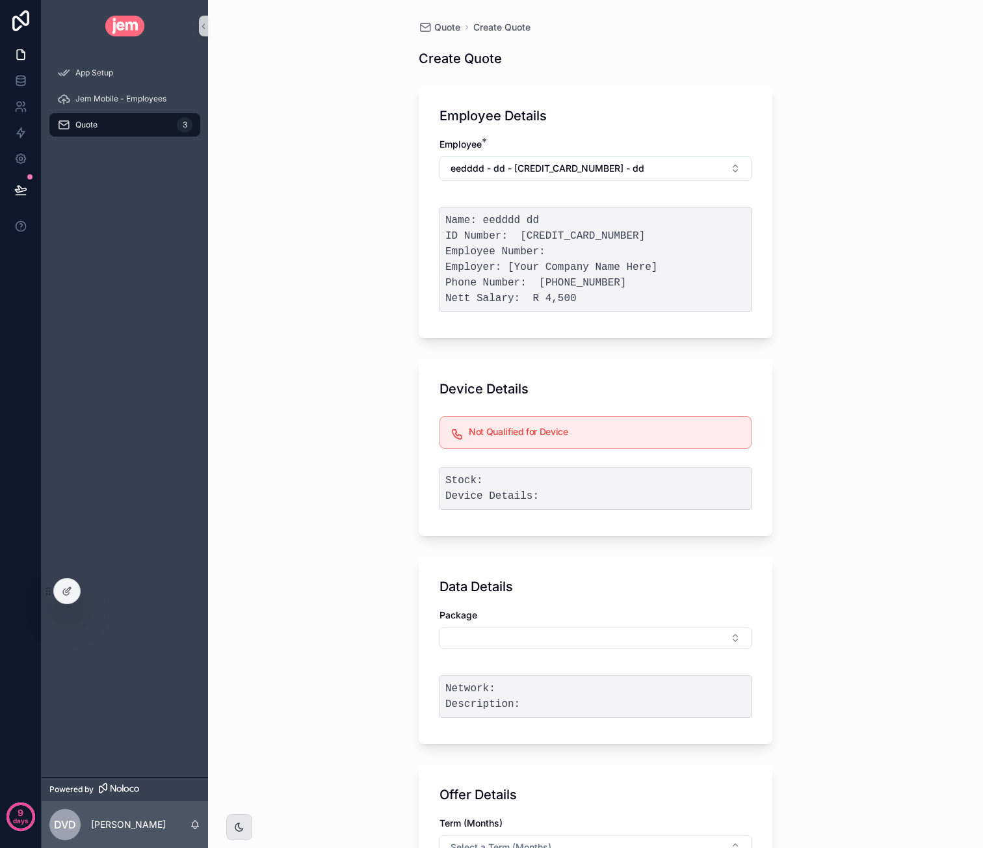
click at [237, 830] on icon "scrollable content" at bounding box center [239, 827] width 8 height 8
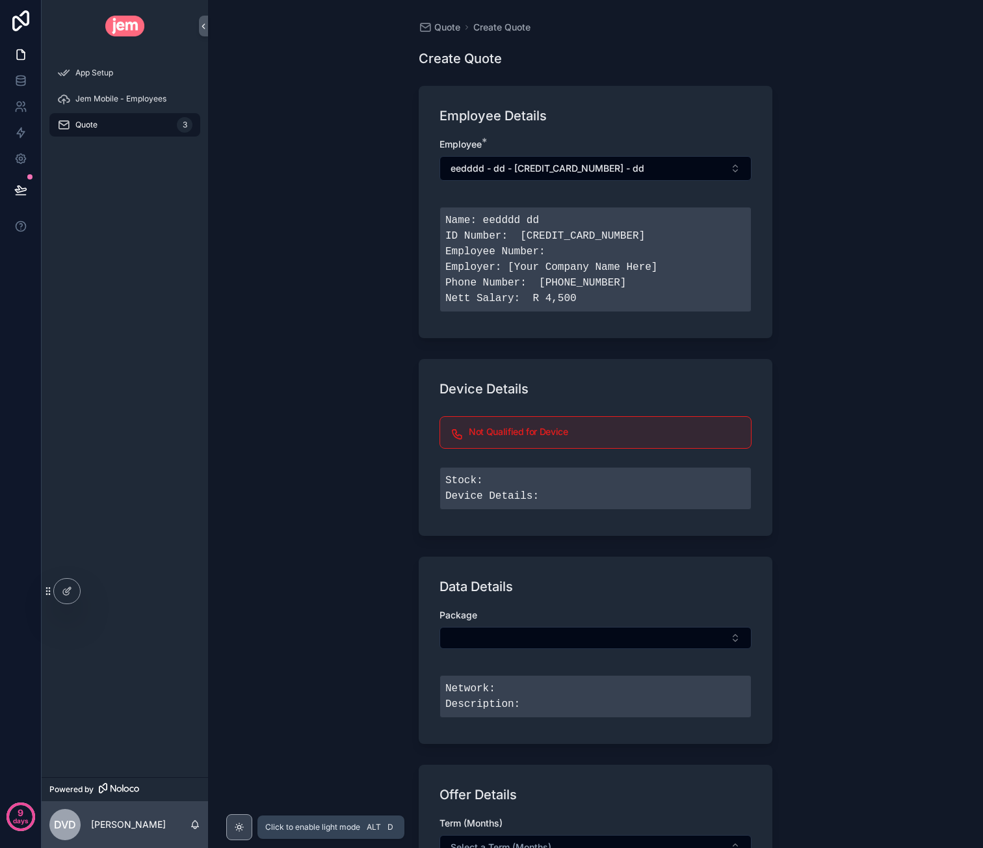
click at [239, 828] on icon "scrollable content" at bounding box center [238, 826] width 3 height 3
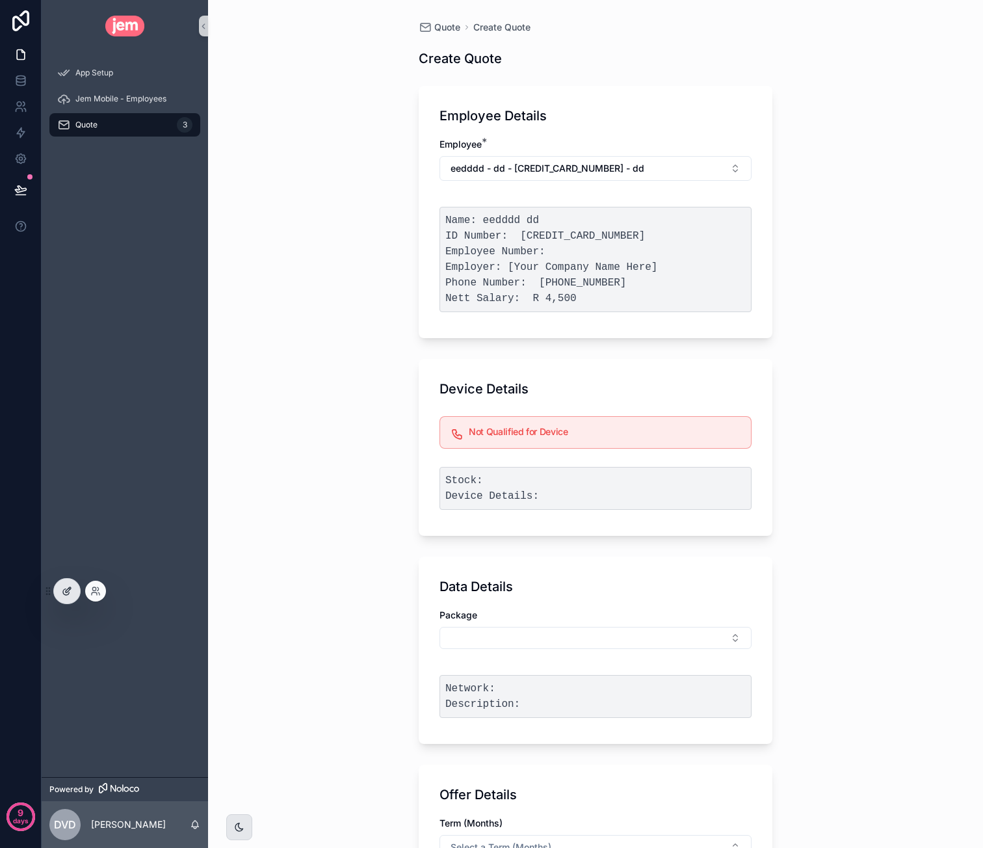
click at [70, 594] on icon at bounding box center [67, 591] width 10 height 10
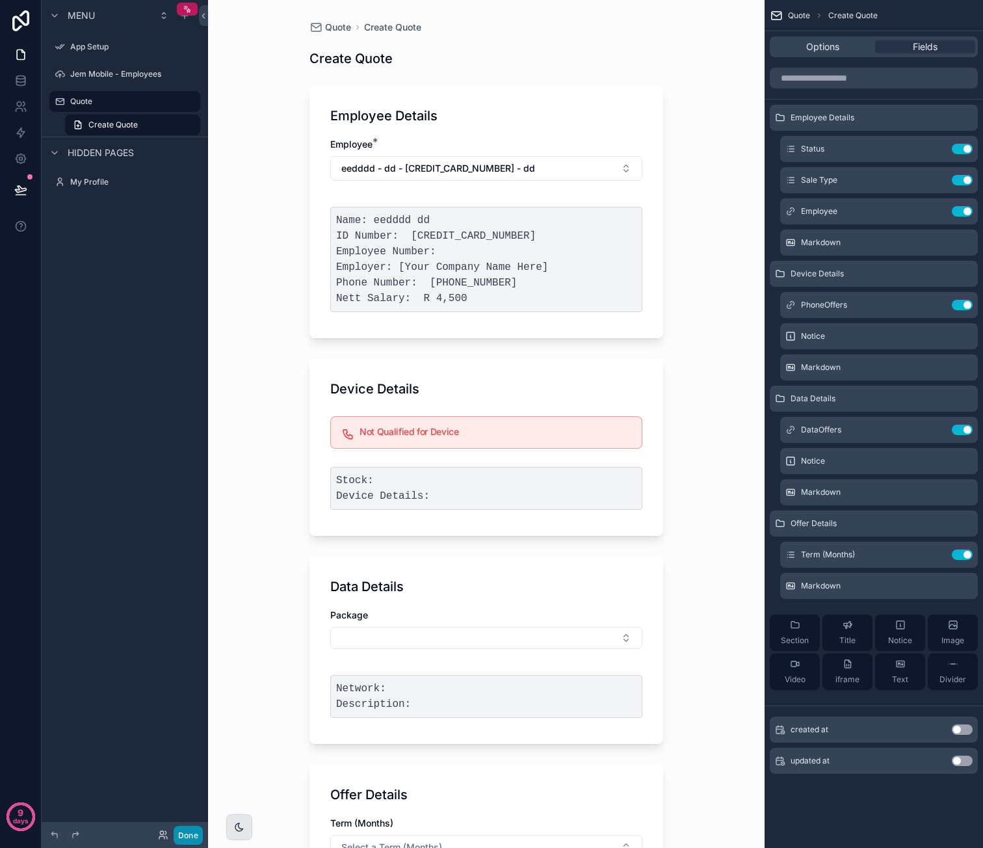
click at [187, 829] on button "Done" at bounding box center [188, 835] width 29 height 19
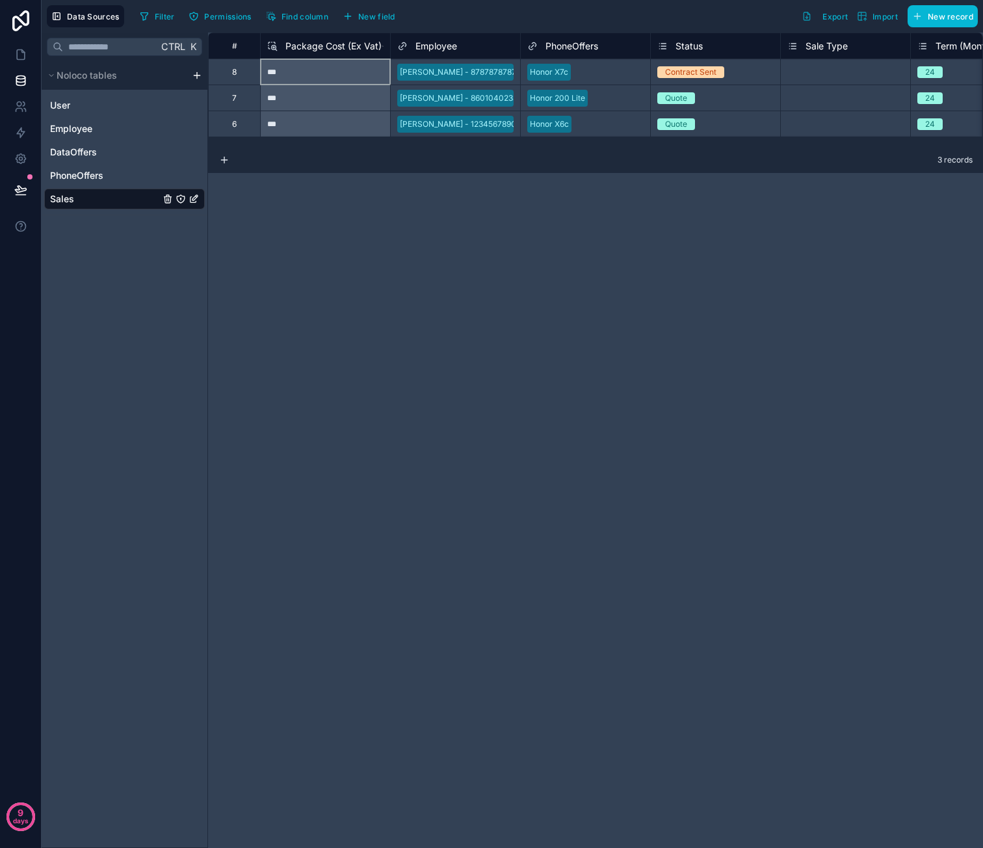
click at [332, 78] on div "***" at bounding box center [325, 72] width 130 height 26
click at [347, 49] on span "Package Cost (Ex Vat)" at bounding box center [333, 46] width 96 height 13
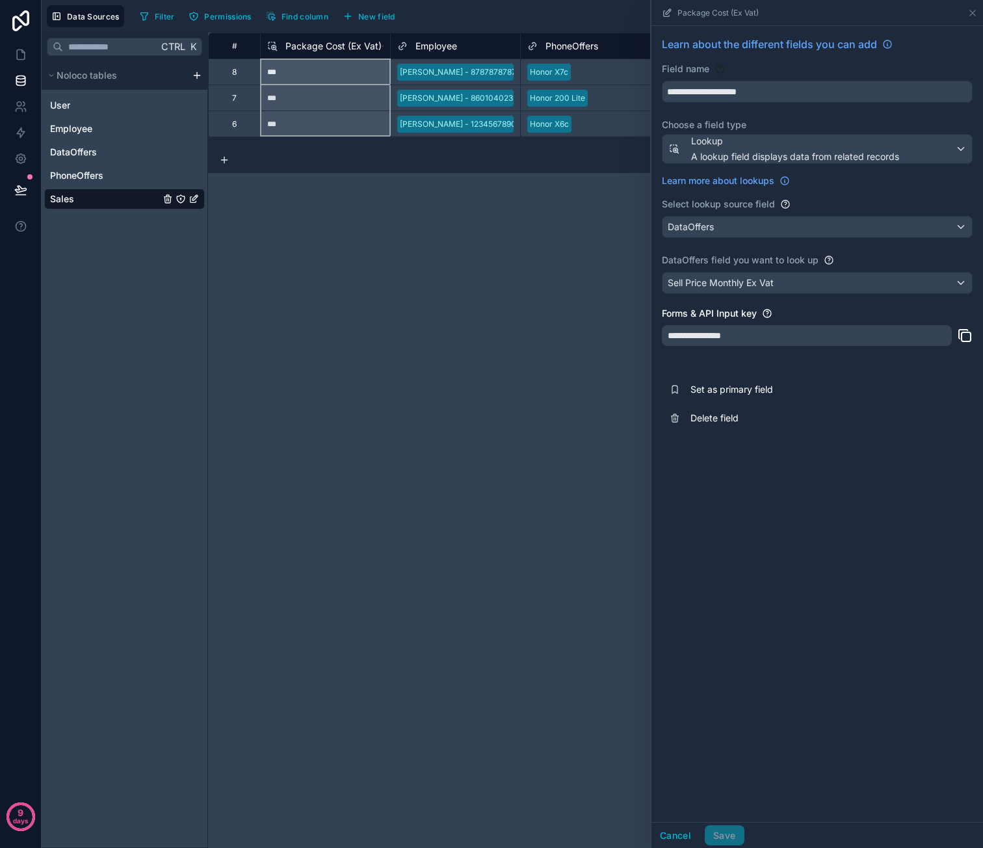
click at [480, 261] on div "# Package Cost (Ex Vat) Employee PhoneOffers Status Sale Type Term (Months) Dat…" at bounding box center [595, 440] width 775 height 815
click at [970, 13] on icon at bounding box center [972, 13] width 10 height 10
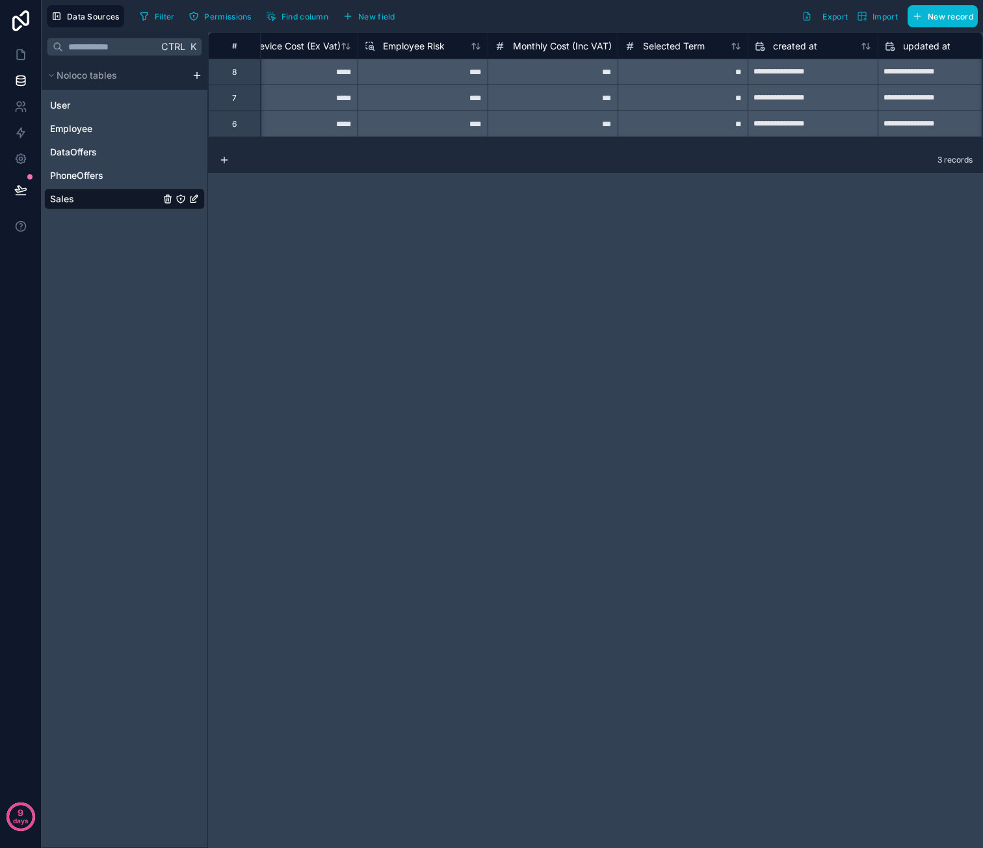
scroll to position [0, 944]
click at [566, 63] on div "***" at bounding box center [551, 72] width 130 height 26
click at [568, 70] on div "***" at bounding box center [551, 72] width 130 height 26
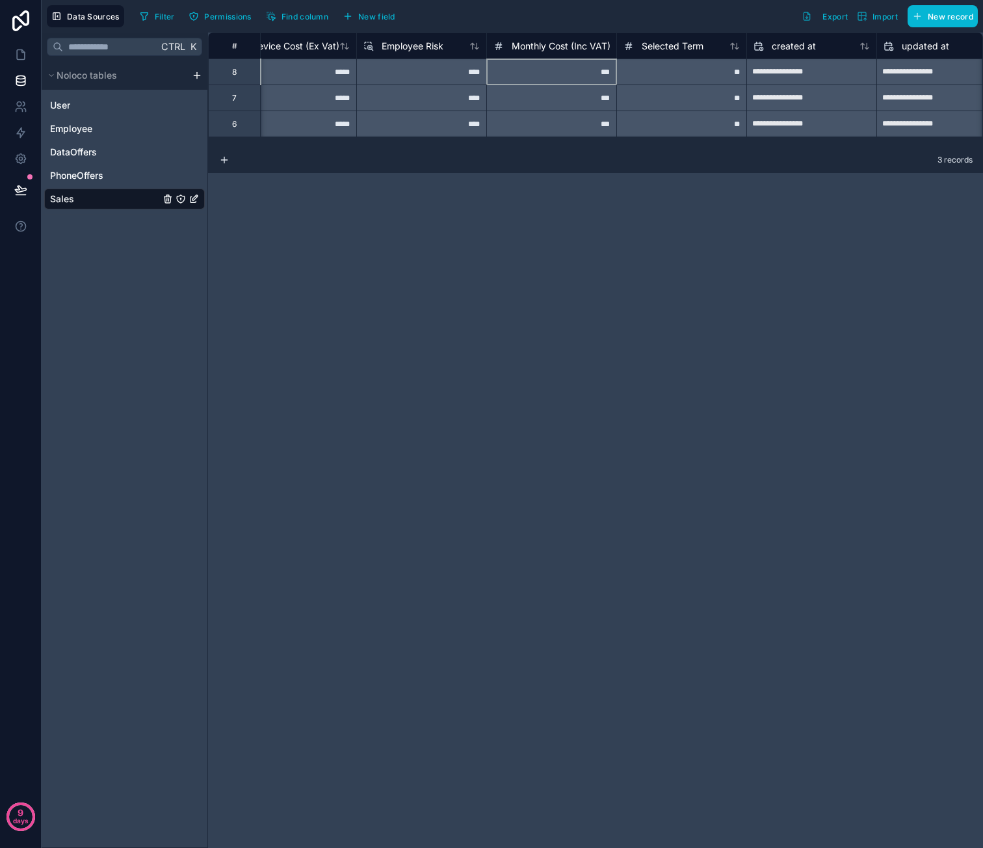
click at [571, 52] on div "Monthly Cost (Inc VAT)" at bounding box center [551, 46] width 117 height 16
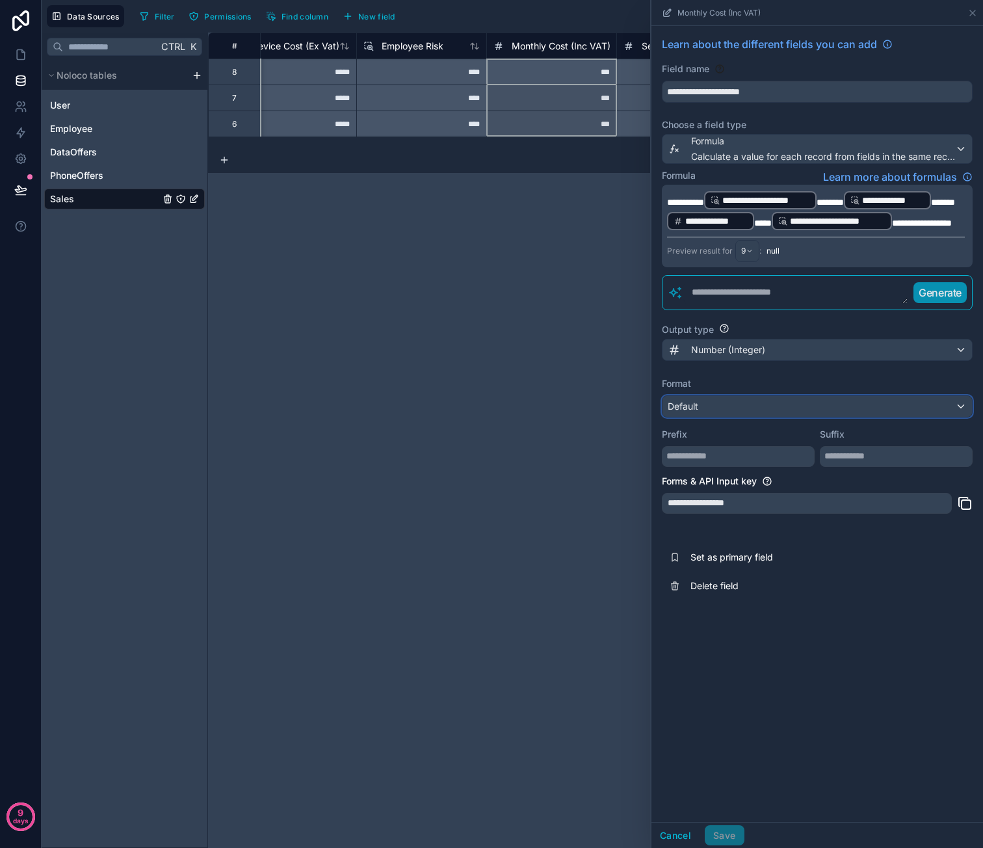
click at [724, 409] on div "Default" at bounding box center [816, 406] width 309 height 21
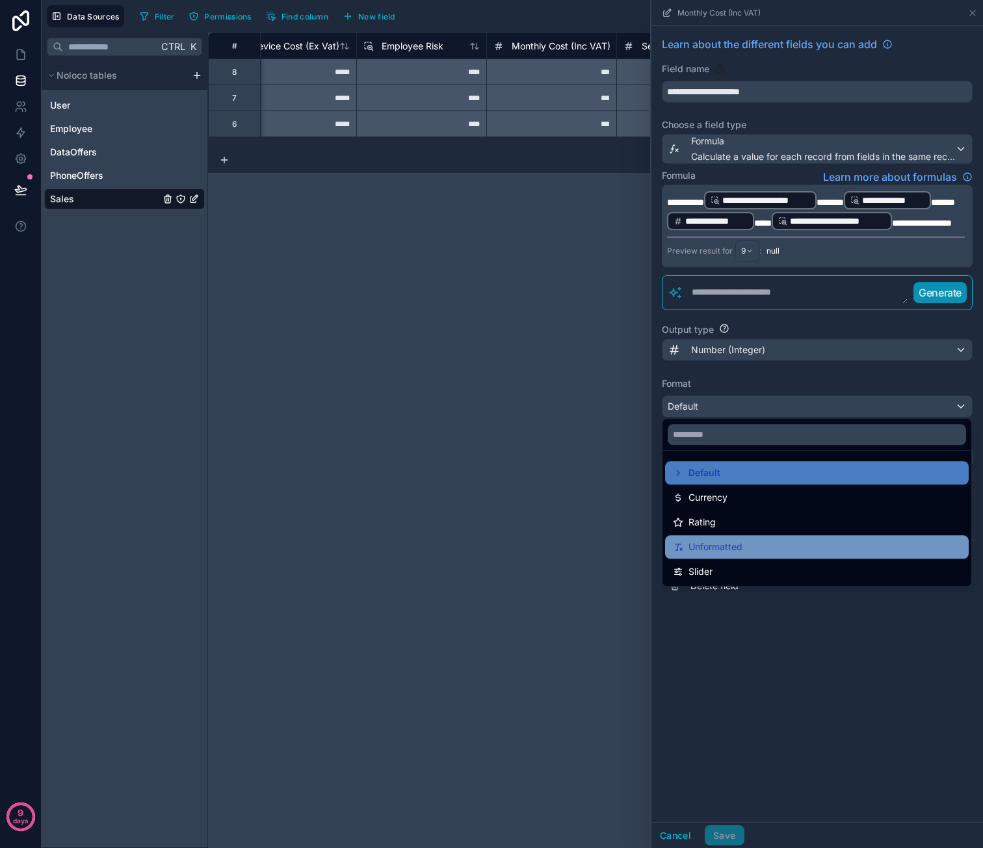
click at [790, 549] on div "Unformatted" at bounding box center [817, 547] width 288 height 16
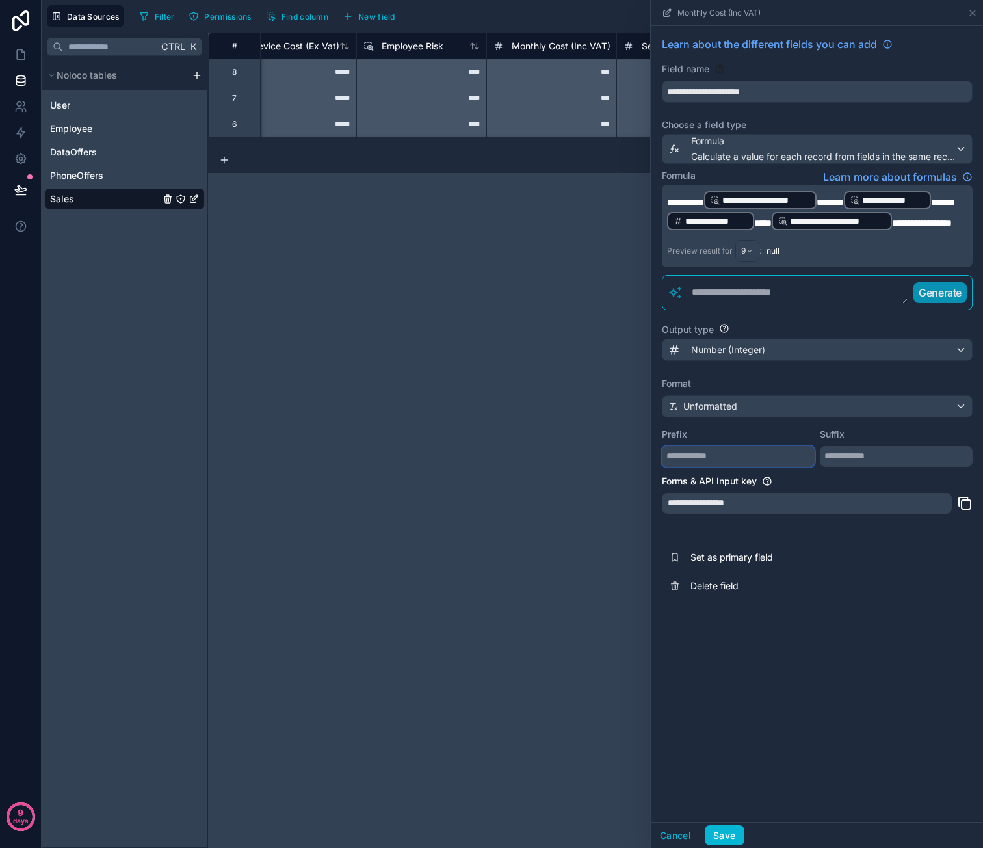
click at [766, 451] on input "text" at bounding box center [738, 456] width 153 height 21
click at [597, 357] on div "**********" at bounding box center [595, 440] width 775 height 815
click at [624, 202] on div "**********" at bounding box center [595, 440] width 775 height 815
click at [729, 835] on button "Save" at bounding box center [724, 835] width 39 height 21
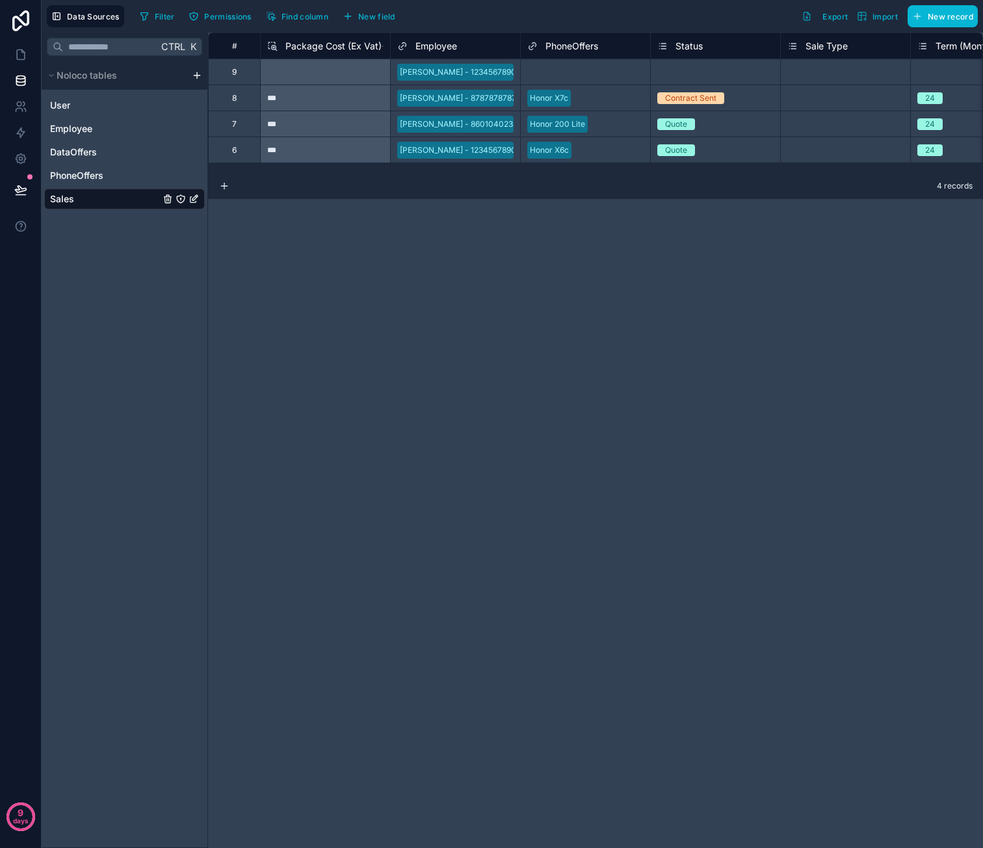
click at [224, 67] on div "9" at bounding box center [234, 72] width 52 height 26
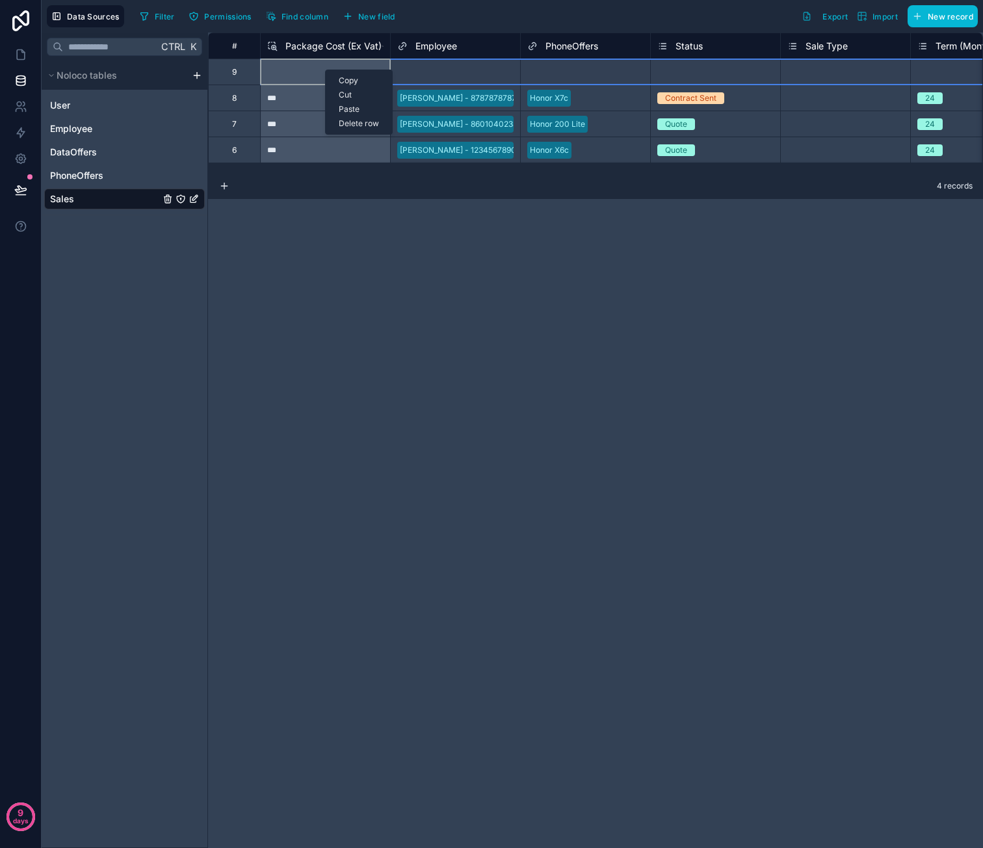
click at [359, 120] on div "Delete row" at bounding box center [359, 123] width 66 height 14
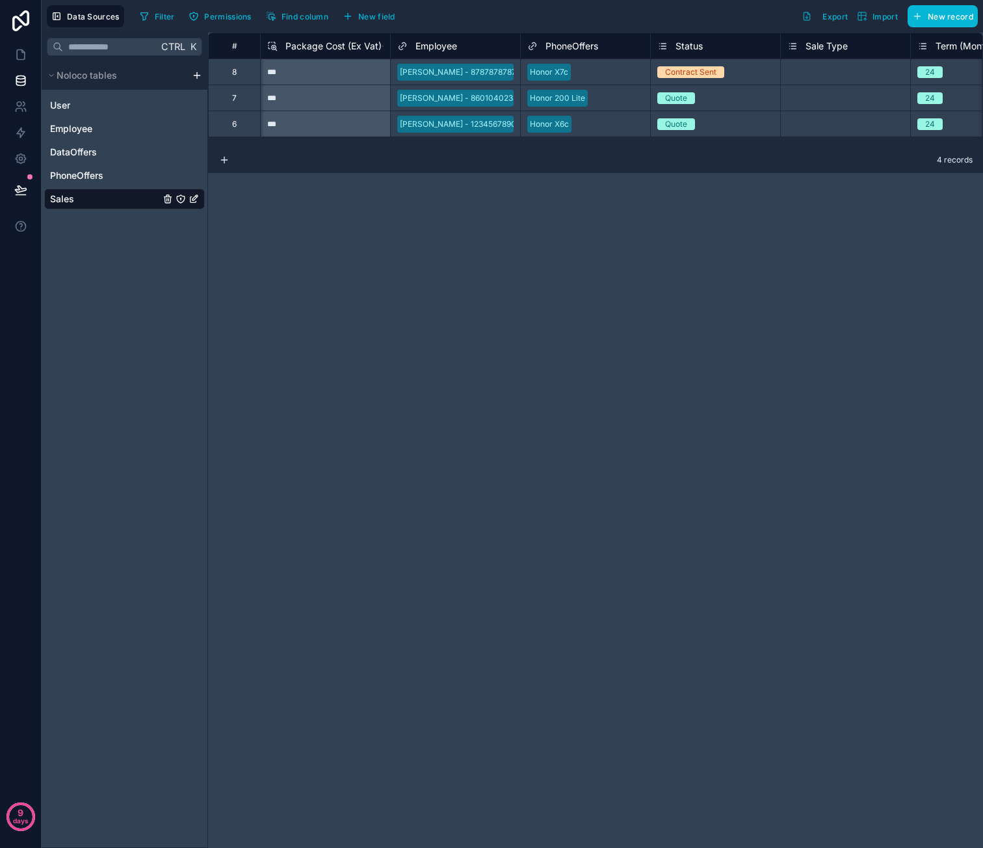
scroll to position [0, 1097]
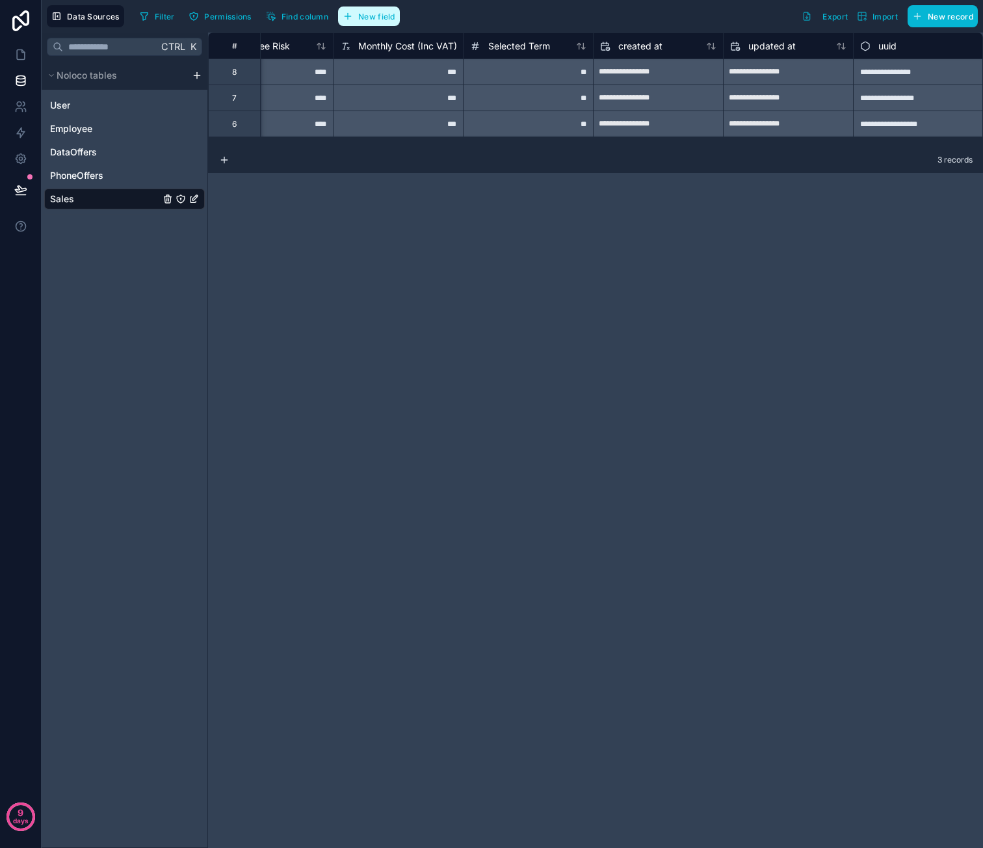
click at [374, 20] on span "New field" at bounding box center [376, 17] width 37 height 10
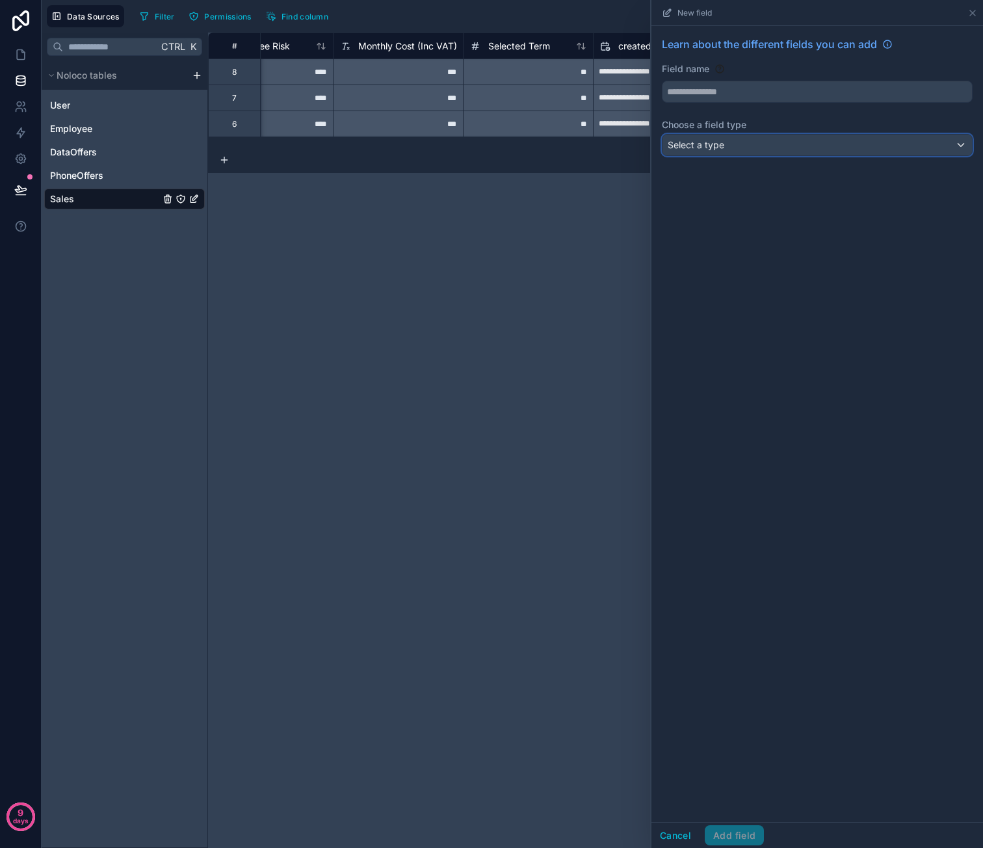
click at [742, 140] on div "Select a type" at bounding box center [816, 145] width 309 height 21
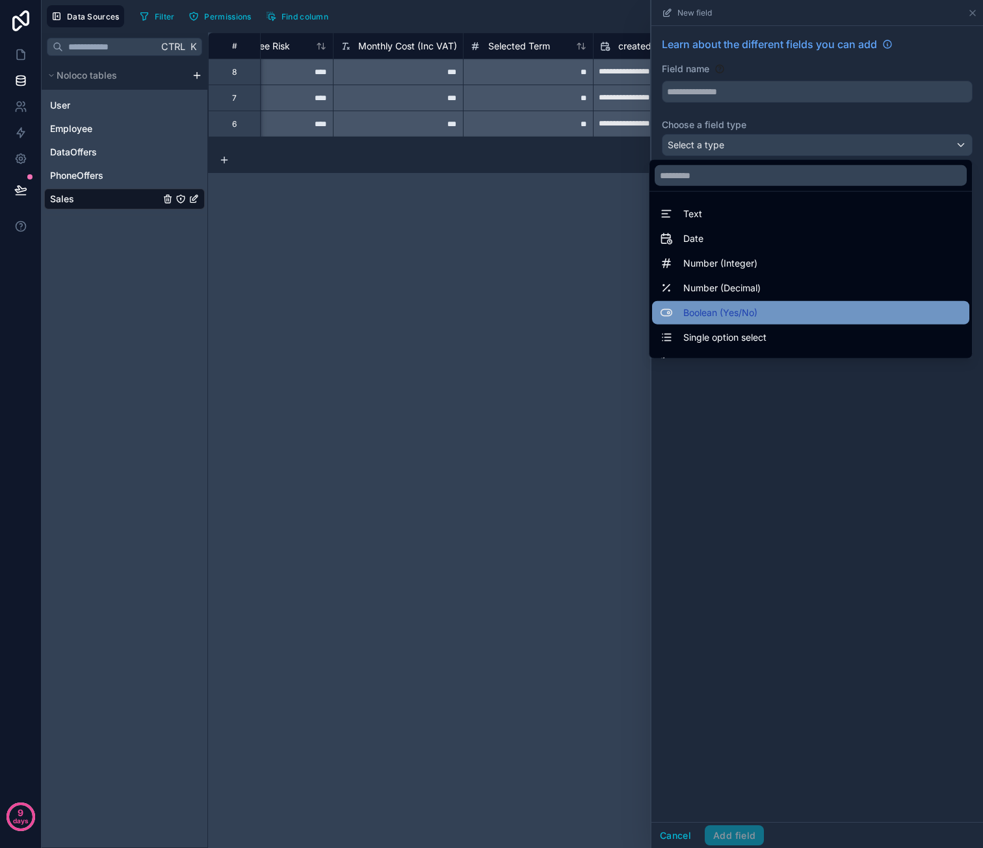
click at [736, 313] on span "Boolean (Yes/No)" at bounding box center [720, 313] width 74 height 16
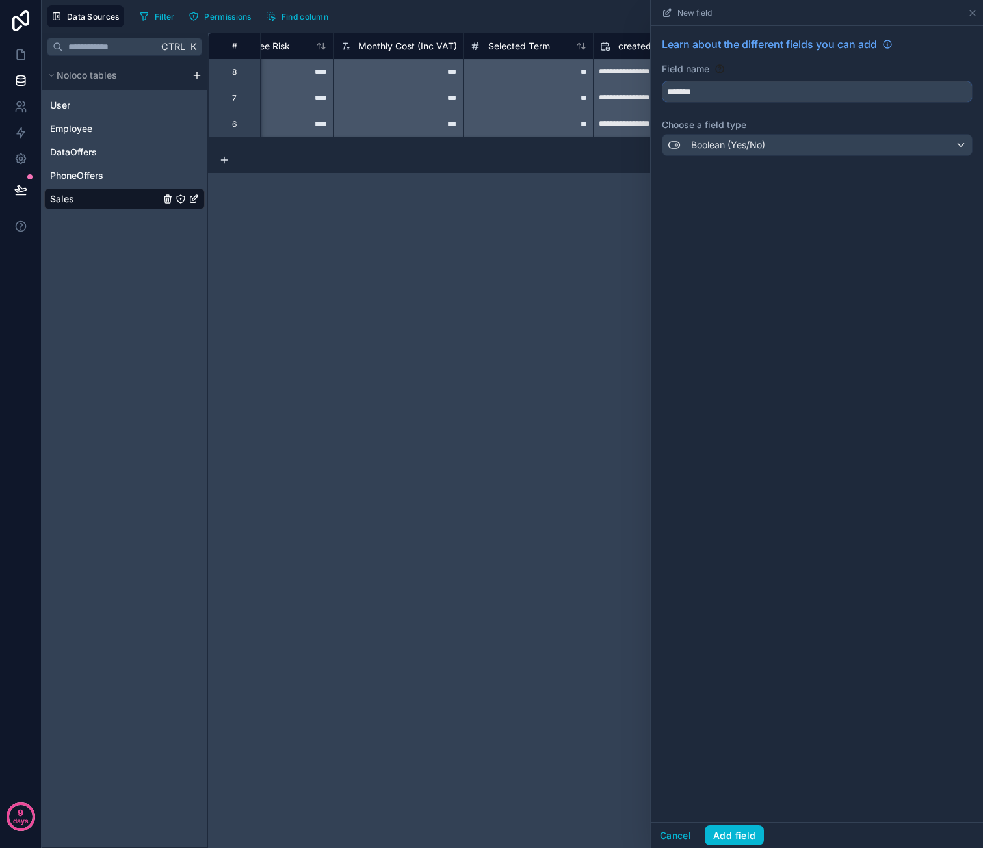
click at [713, 89] on input "*******" at bounding box center [816, 91] width 309 height 21
type input "*******"
click at [731, 827] on button "Add field" at bounding box center [734, 835] width 59 height 21
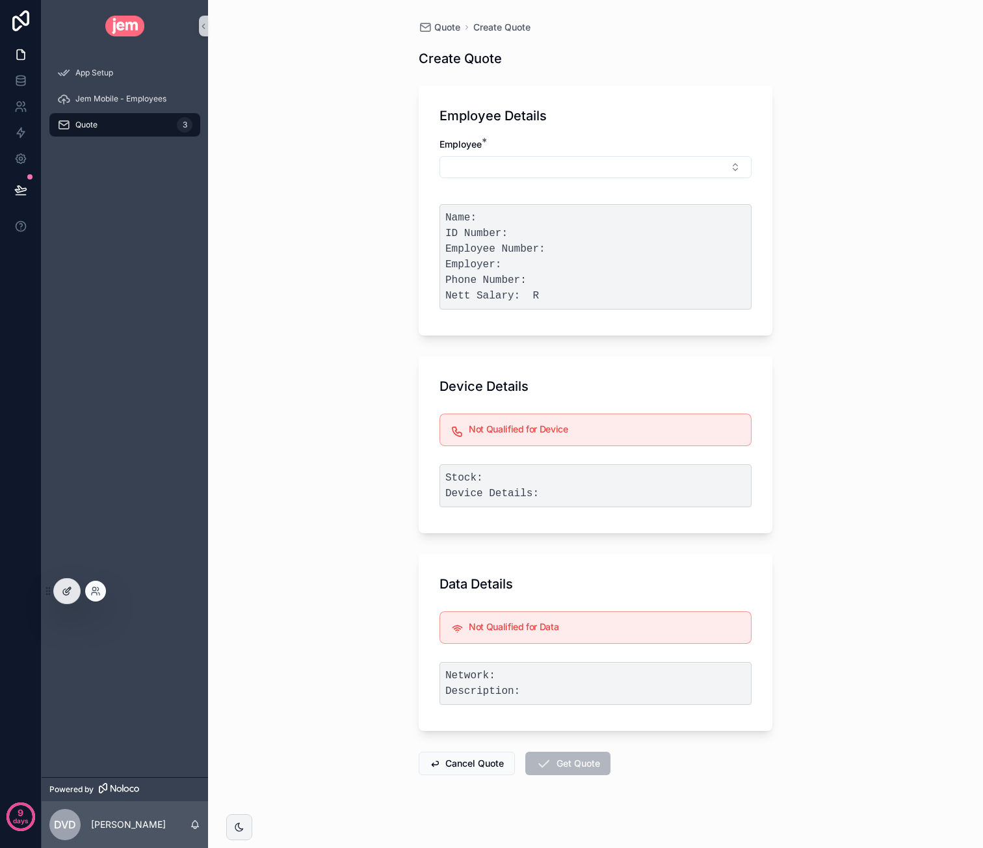
click at [77, 586] on div at bounding box center [67, 591] width 26 height 25
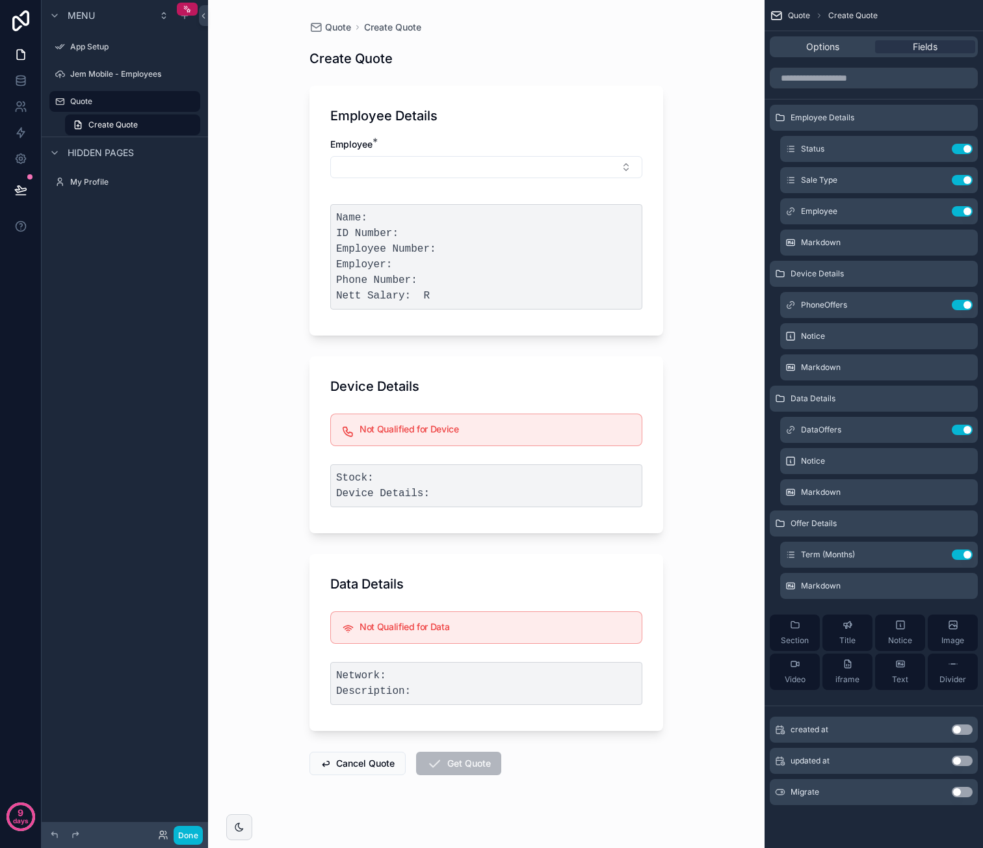
click at [963, 791] on button "Use setting" at bounding box center [962, 792] width 21 height 10
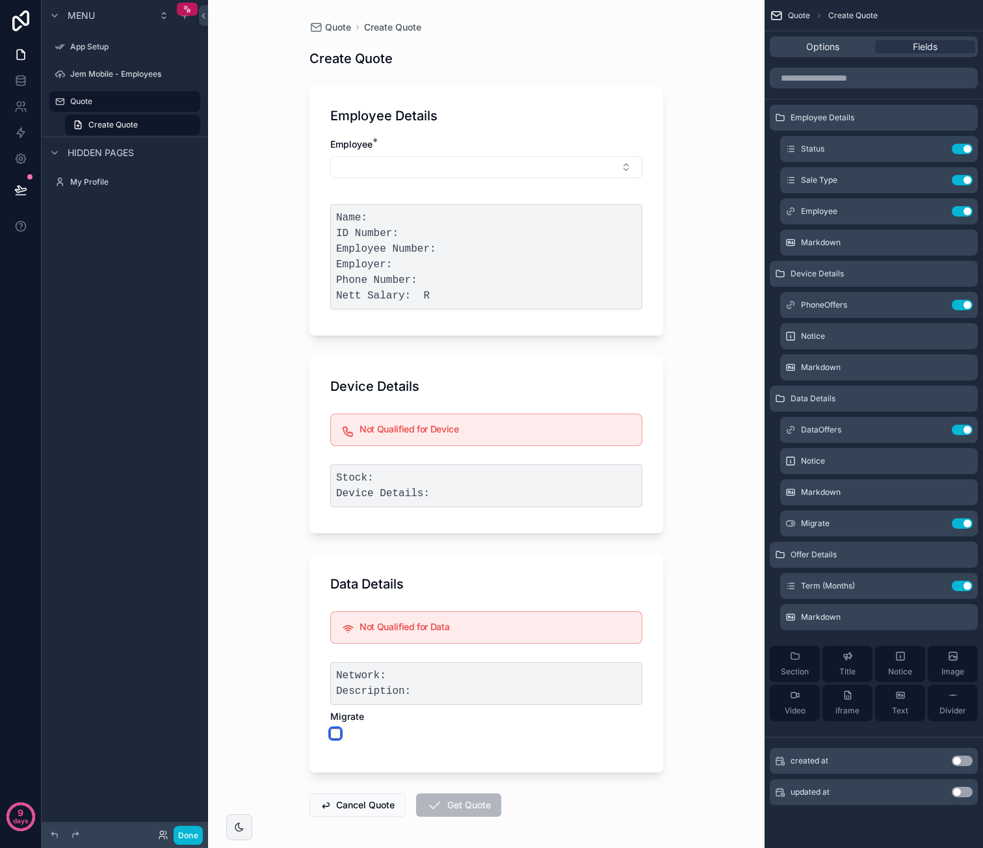
click at [331, 730] on button "scrollable content" at bounding box center [335, 733] width 10 height 10
click at [330, 734] on button "scrollable content" at bounding box center [335, 733] width 10 height 10
click at [934, 519] on icon "scrollable content" at bounding box center [936, 523] width 10 height 10
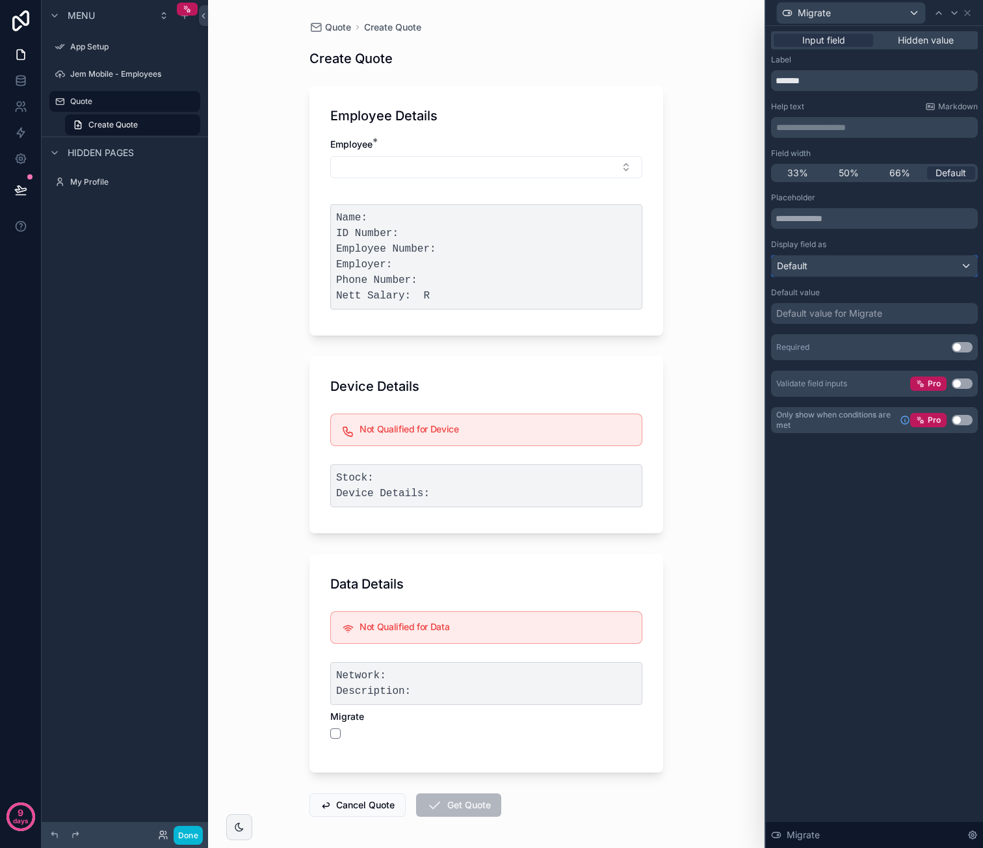
click at [918, 259] on div "Default" at bounding box center [874, 265] width 205 height 21
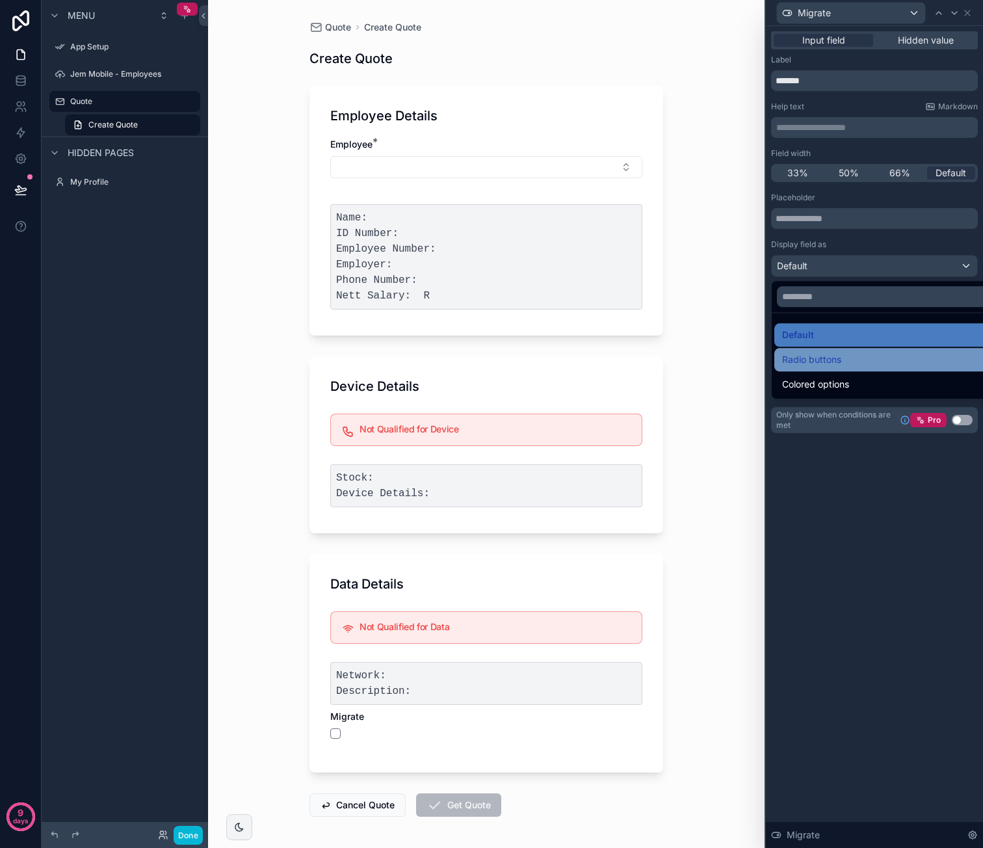
click at [861, 364] on div "Radio buttons" at bounding box center [889, 360] width 215 height 16
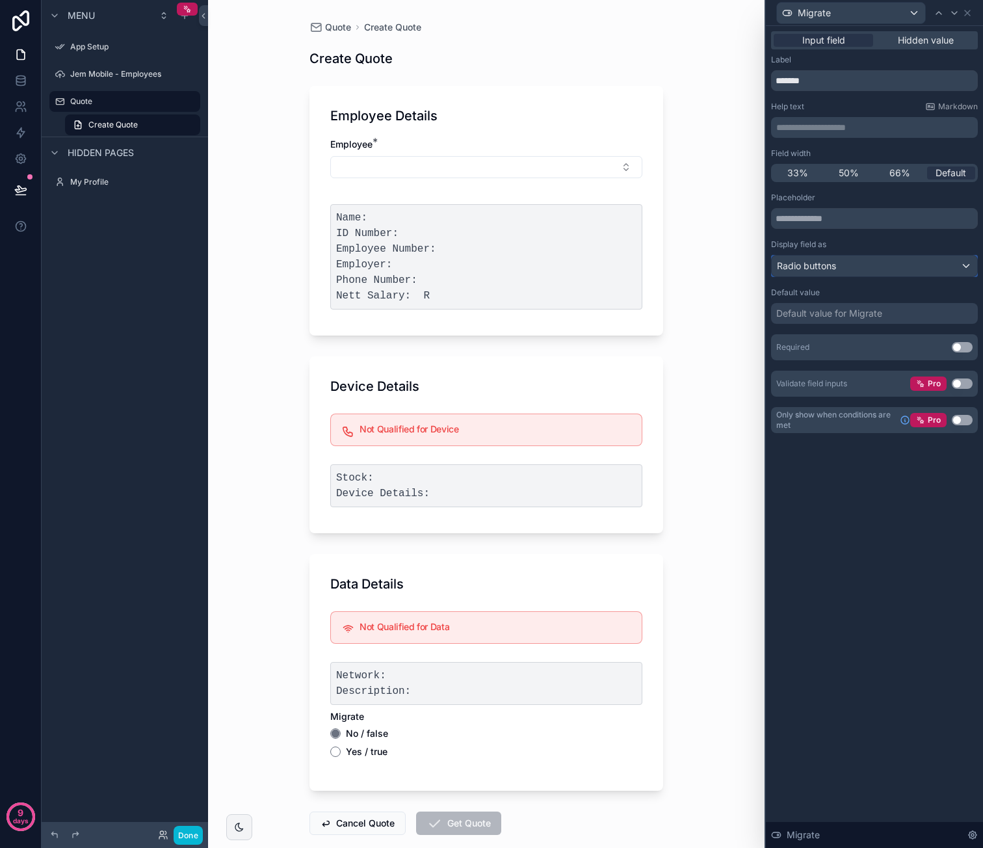
click at [856, 272] on div "Radio buttons" at bounding box center [874, 265] width 205 height 21
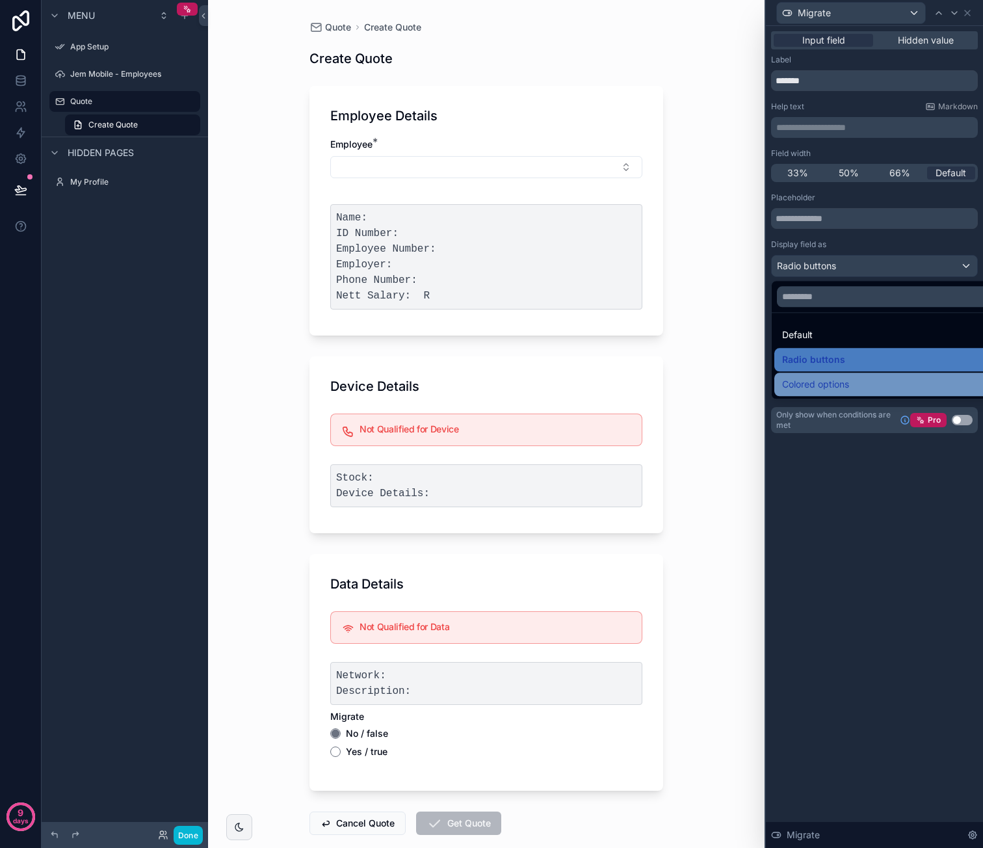
click at [837, 378] on span "Colored options" at bounding box center [815, 384] width 67 height 16
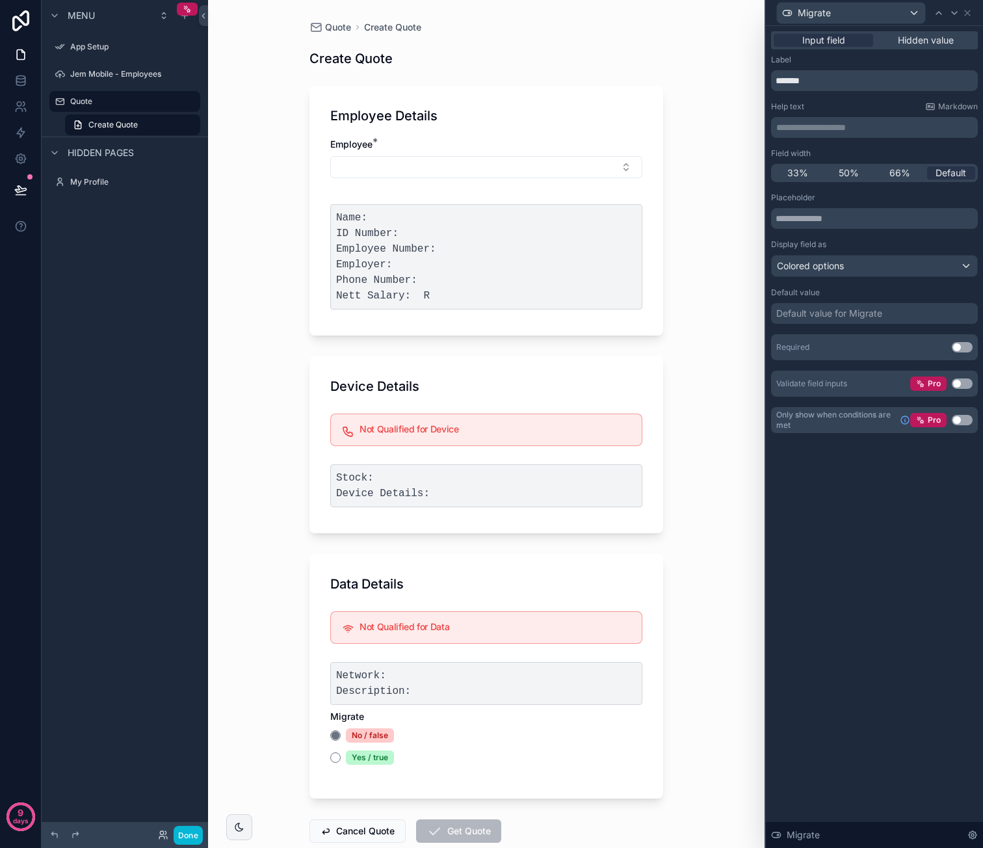
click at [852, 317] on div "Default value for Migrate" at bounding box center [829, 313] width 106 height 13
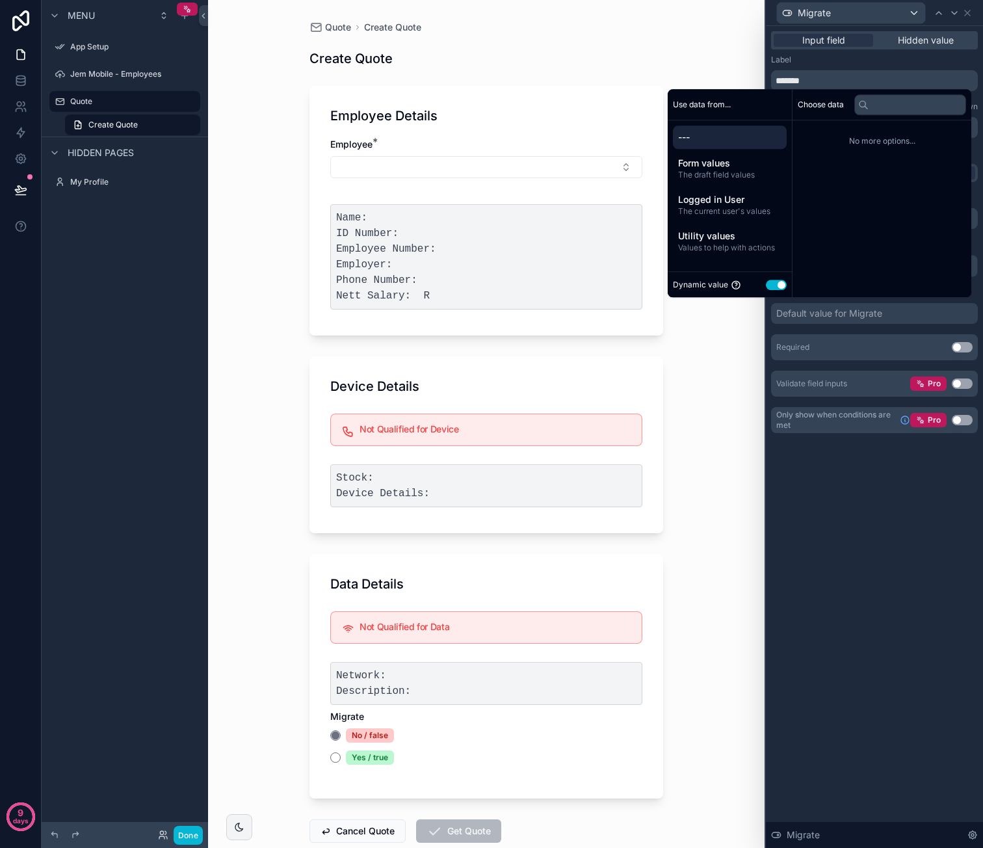
click at [768, 281] on button "Use setting" at bounding box center [776, 285] width 21 height 10
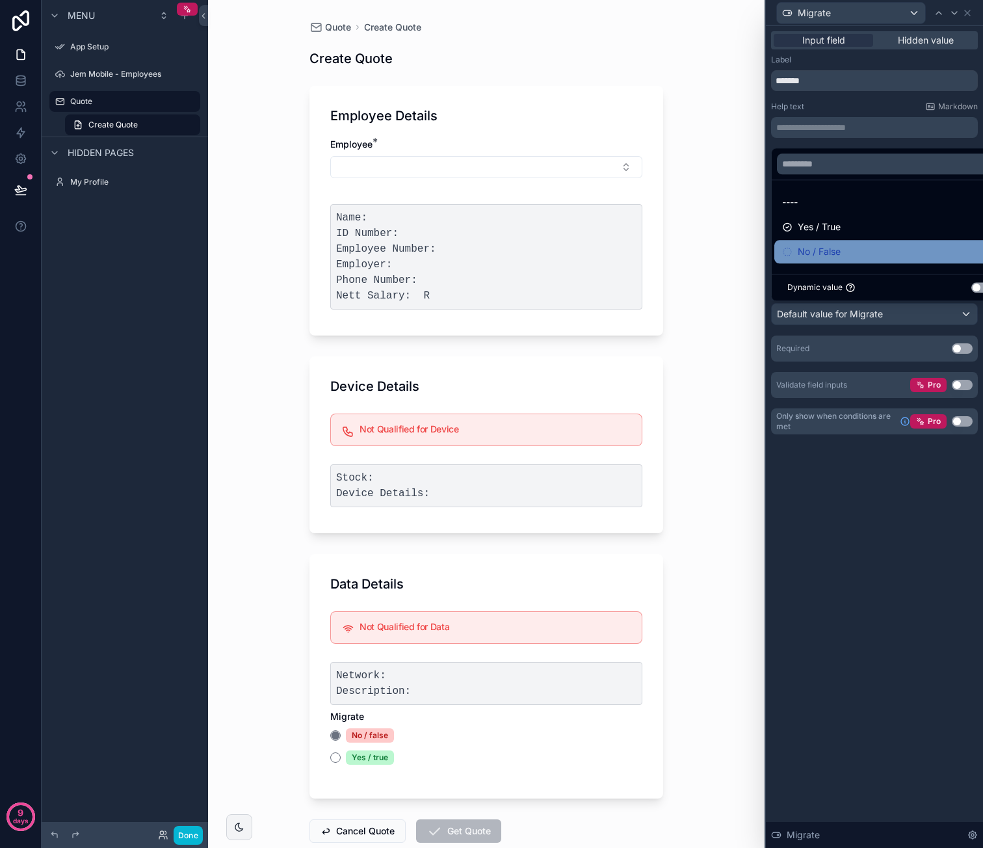
click at [871, 241] on div "No / False" at bounding box center [889, 251] width 231 height 23
click at [840, 535] on div "**********" at bounding box center [874, 437] width 217 height 822
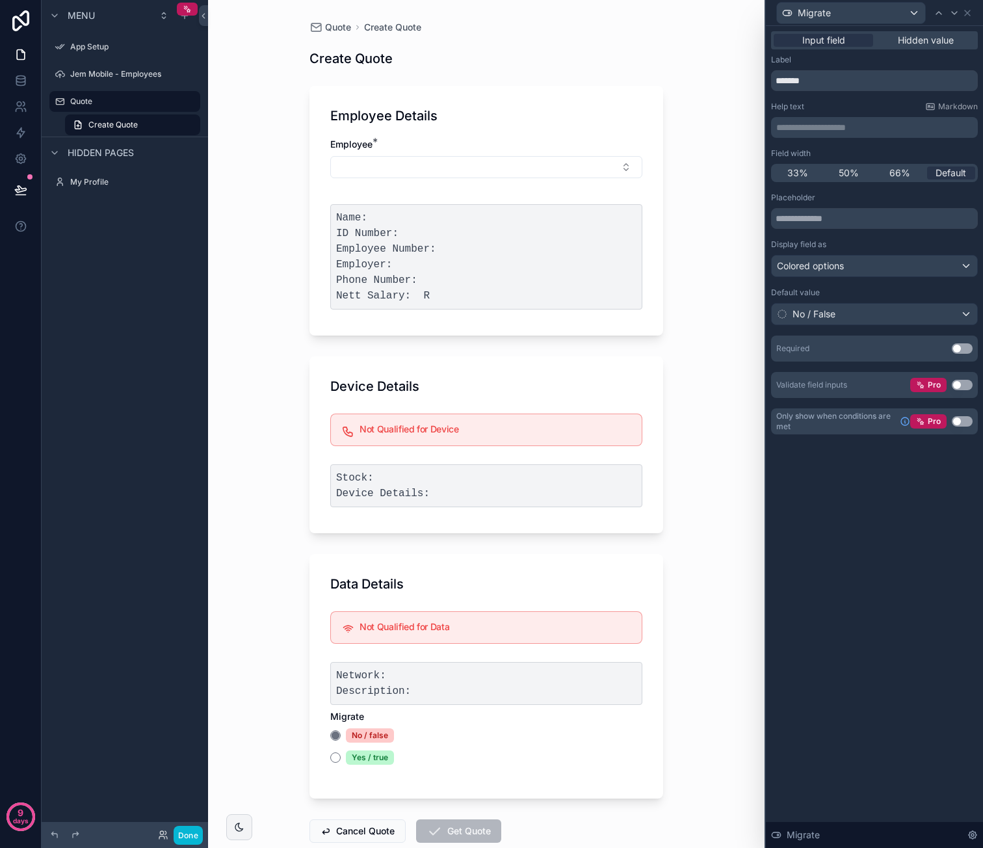
click at [963, 383] on button "Use setting" at bounding box center [962, 385] width 21 height 10
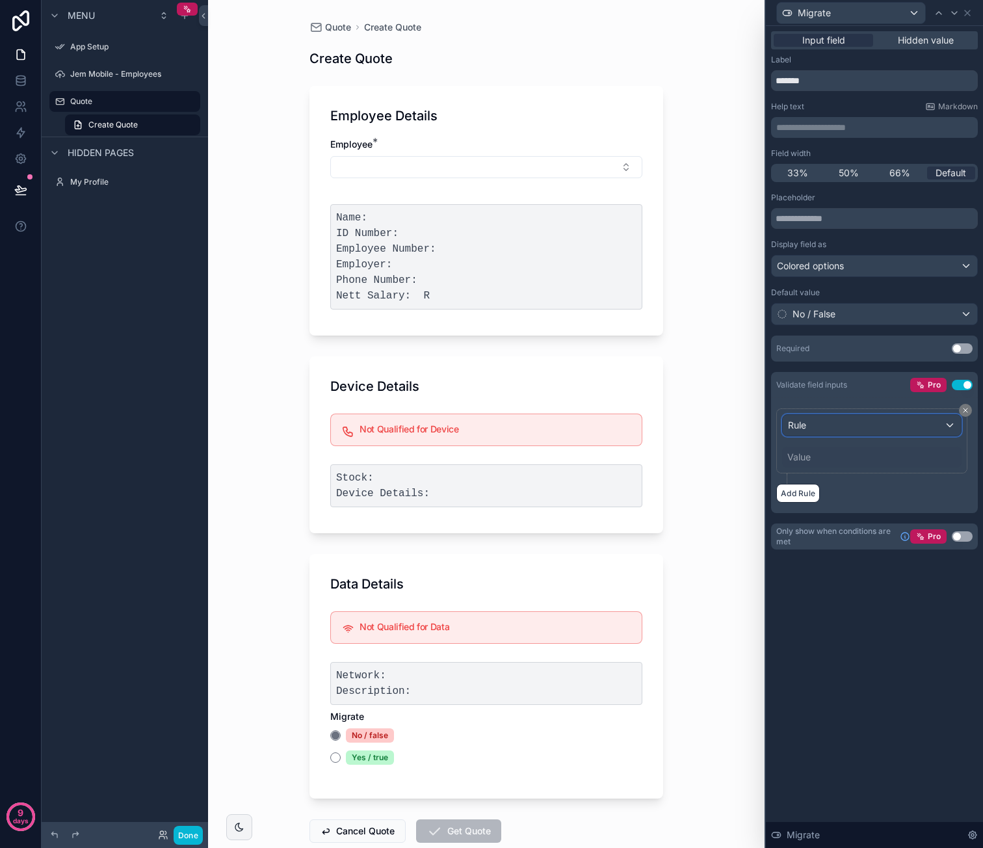
click at [953, 418] on div "Rule" at bounding box center [872, 425] width 178 height 21
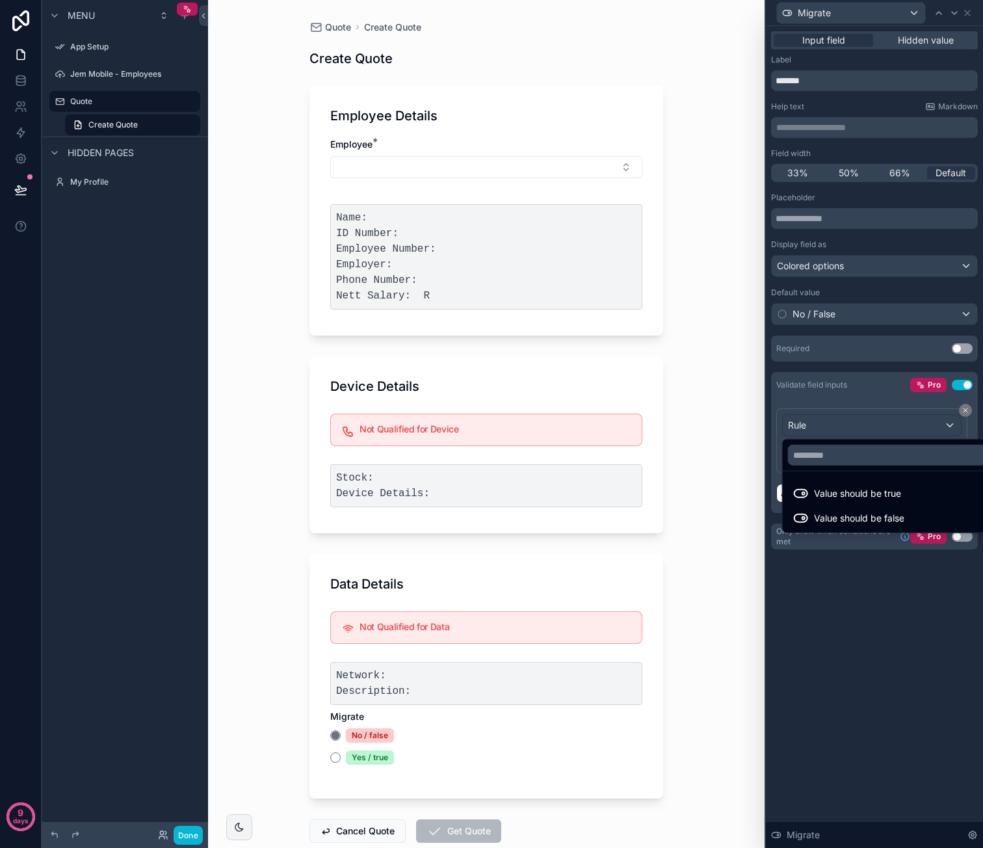
click at [940, 419] on div at bounding box center [874, 424] width 217 height 848
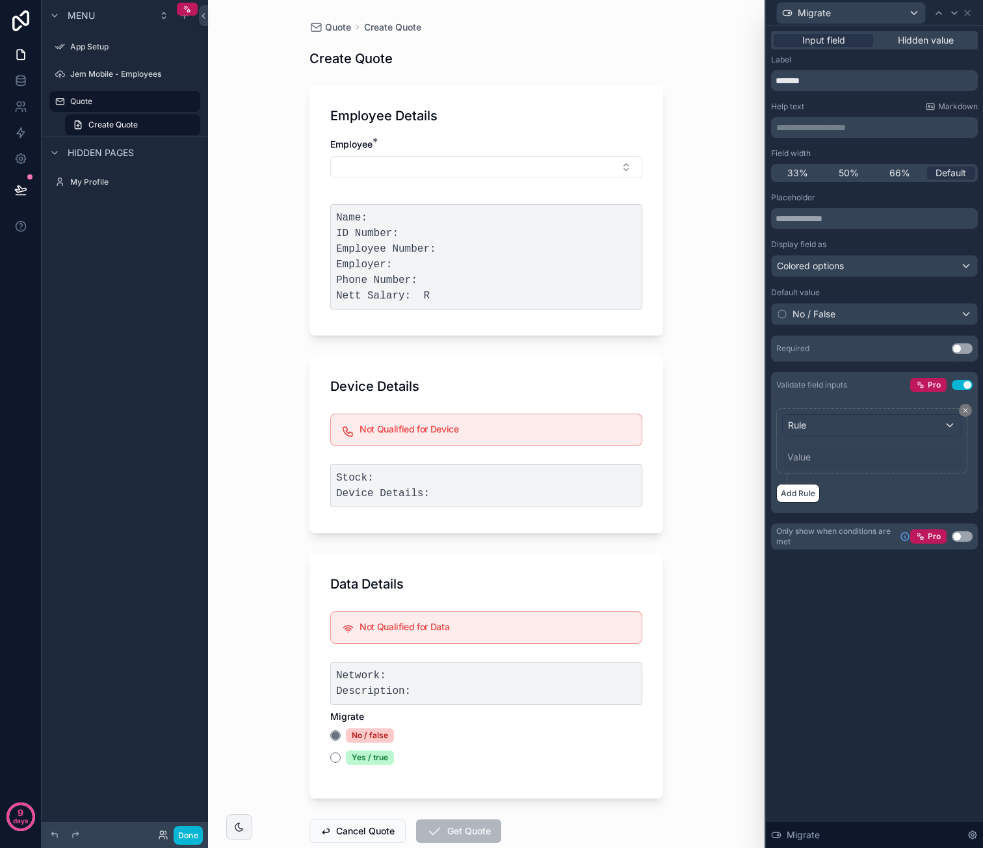
click at [960, 386] on button "Use setting" at bounding box center [962, 385] width 21 height 10
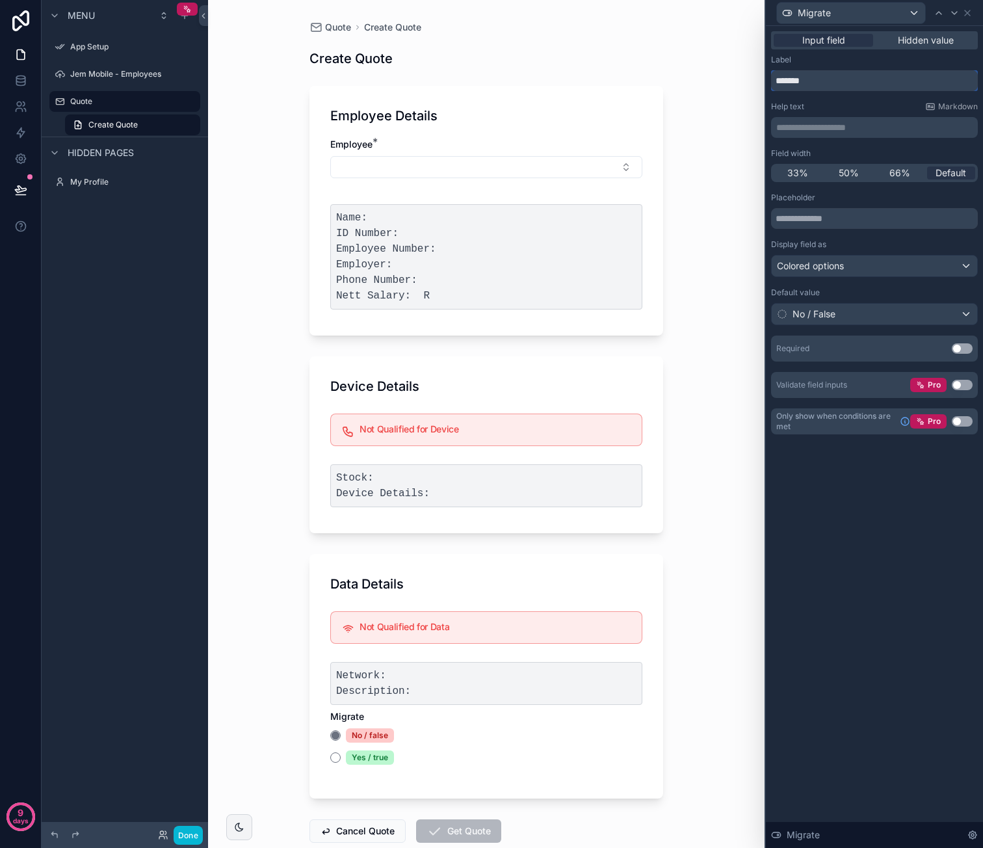
click at [853, 76] on input "*******" at bounding box center [874, 80] width 207 height 21
type input "**********"
click at [843, 505] on div "**********" at bounding box center [874, 437] width 217 height 822
click at [379, 162] on button "Select Button" at bounding box center [486, 167] width 312 height 22
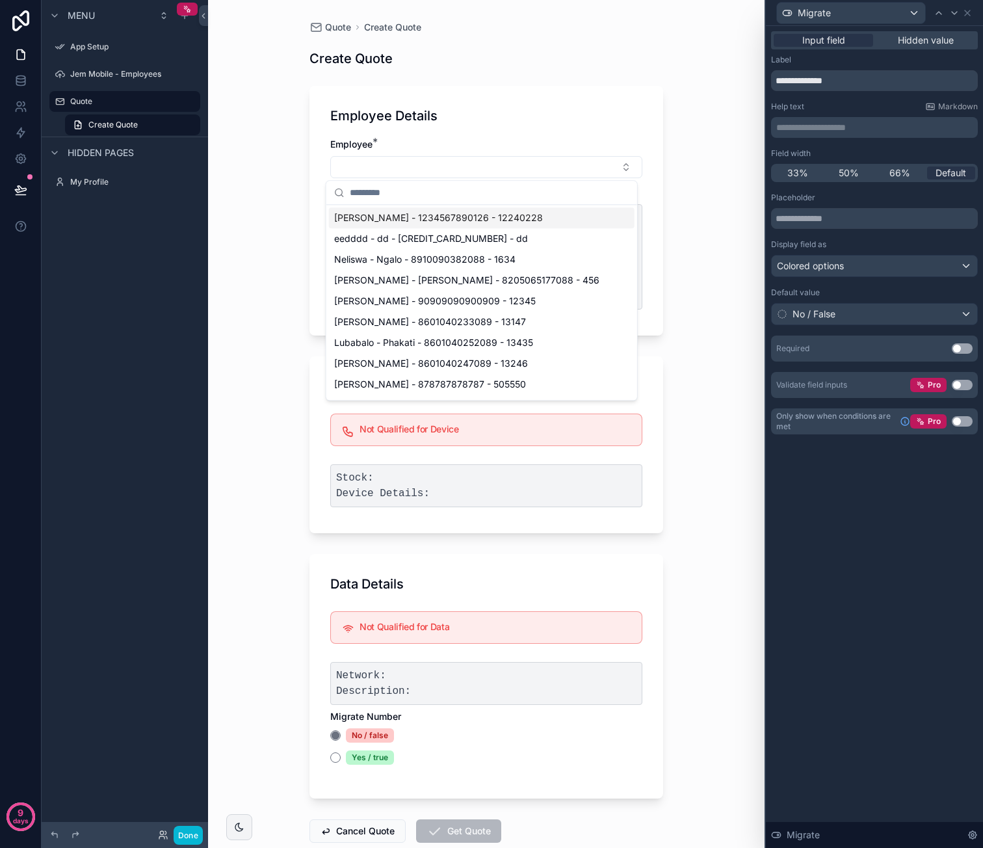
click at [386, 218] on span "[PERSON_NAME] - 1234567890126 - 12240228" at bounding box center [438, 217] width 209 height 13
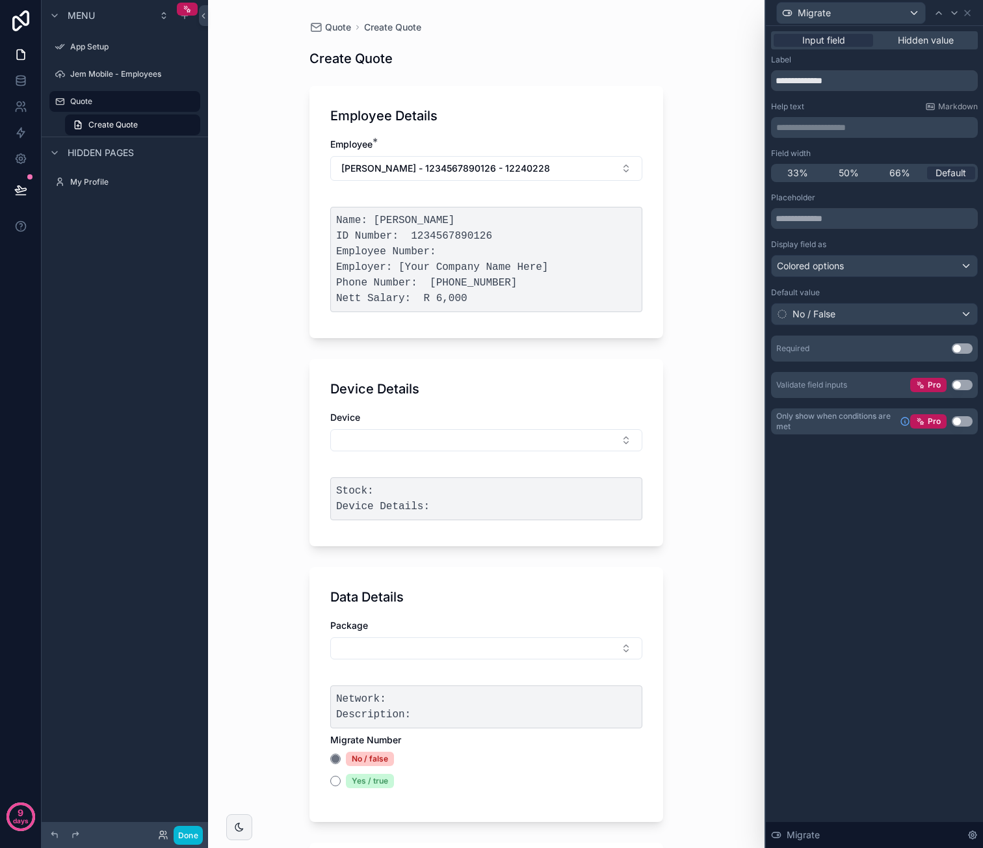
click at [346, 780] on div "Yes / true" at bounding box center [370, 781] width 48 height 14
click at [341, 780] on button "Yes / true" at bounding box center [335, 781] width 10 height 10
click at [369, 757] on div "No / false" at bounding box center [370, 759] width 48 height 14
click at [341, 757] on button "No / false" at bounding box center [335, 758] width 10 height 10
click at [962, 422] on button "Use setting" at bounding box center [962, 421] width 21 height 10
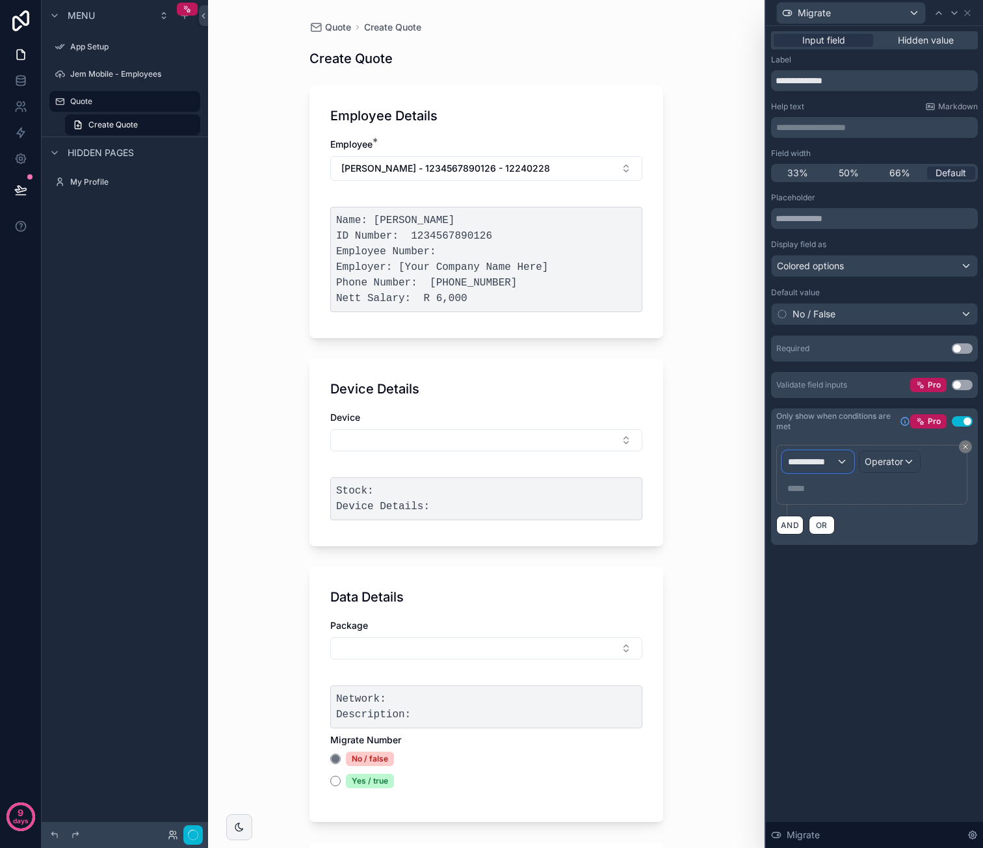
click at [846, 460] on div "**********" at bounding box center [818, 461] width 70 height 21
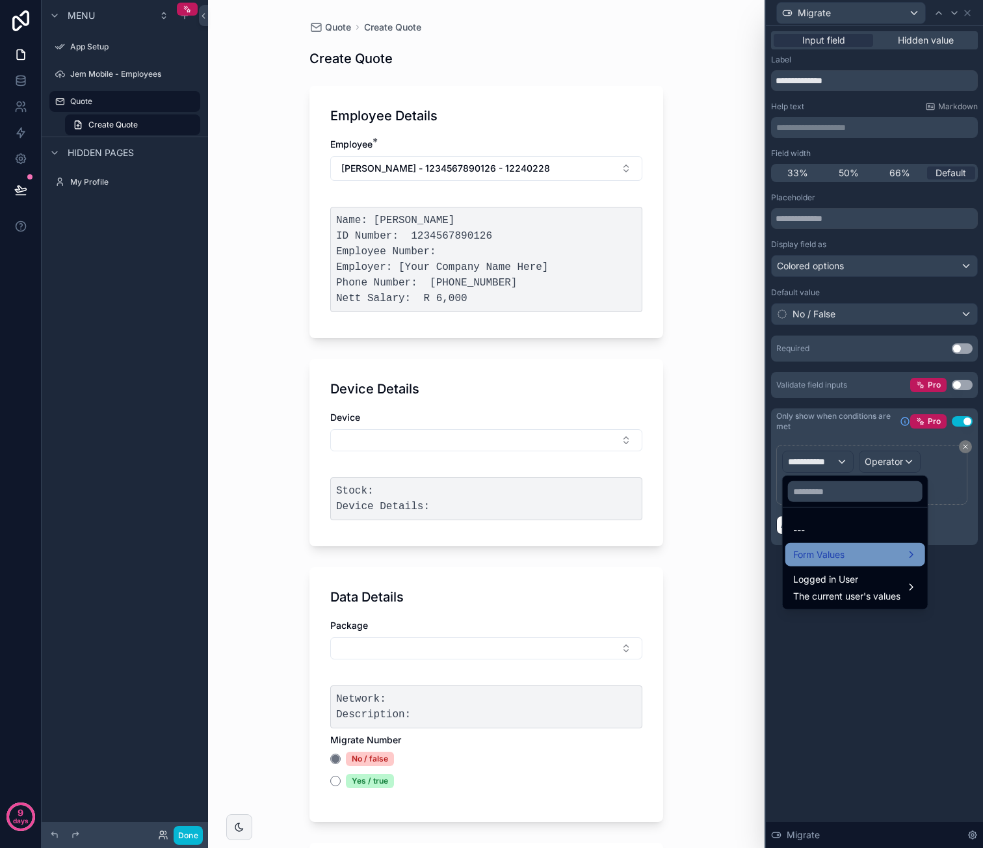
click at [838, 556] on span "Form Values" at bounding box center [818, 555] width 51 height 16
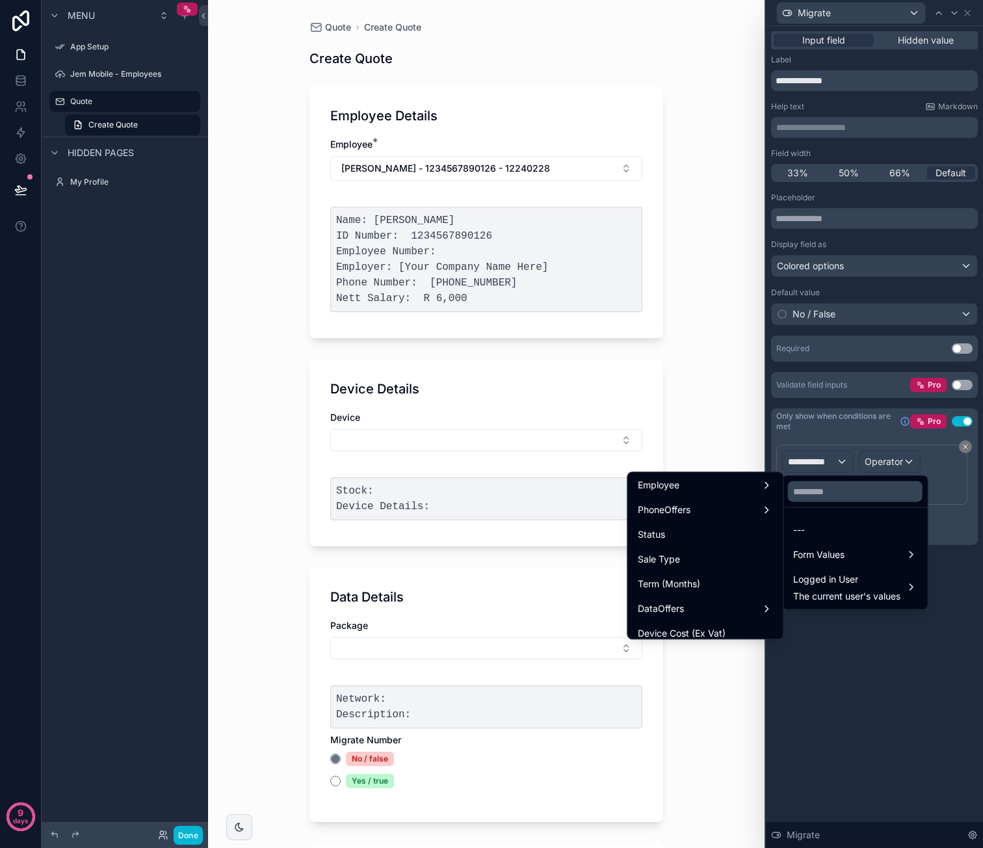
scroll to position [62, 0]
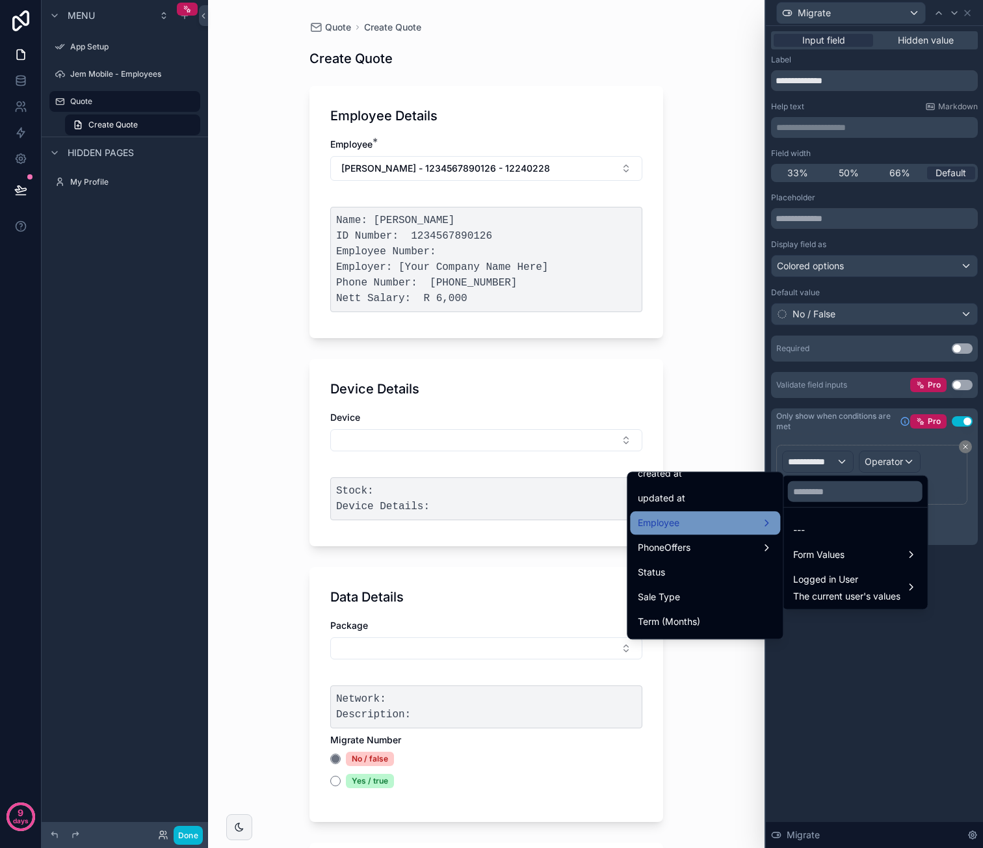
click at [700, 532] on div "Employee" at bounding box center [705, 522] width 150 height 23
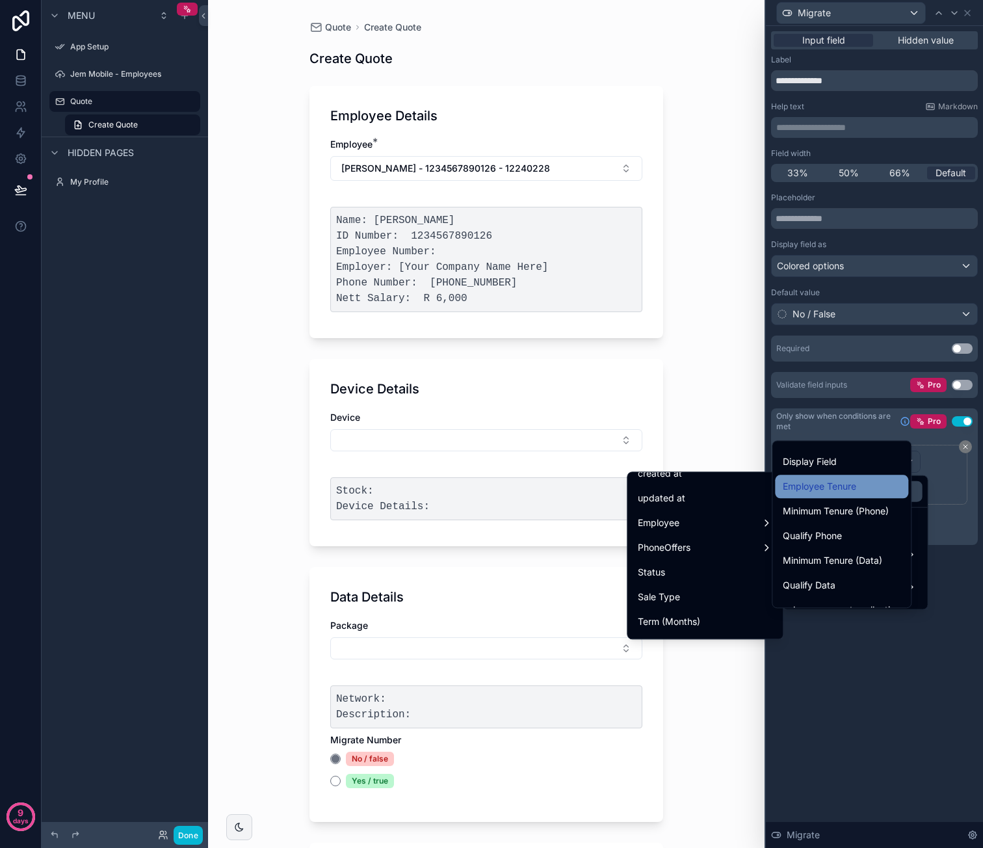
scroll to position [390, 0]
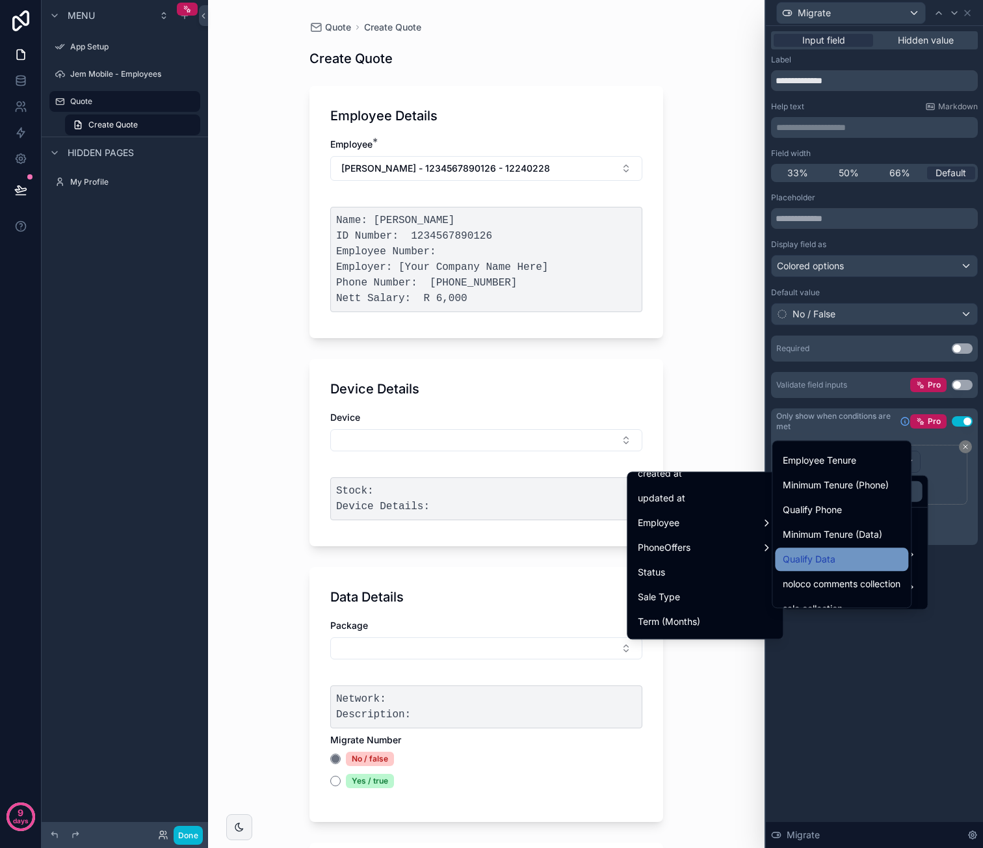
click at [850, 553] on div "Qualify Data" at bounding box center [842, 559] width 118 height 16
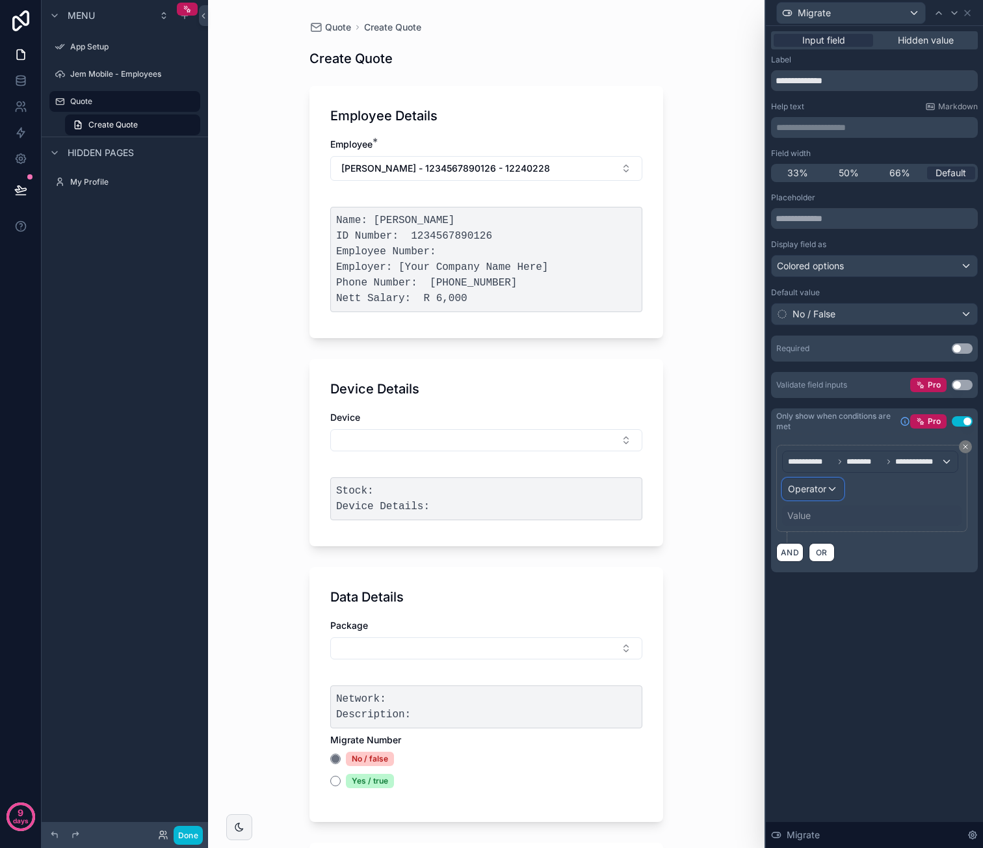
click at [823, 487] on span "Operator" at bounding box center [807, 488] width 38 height 11
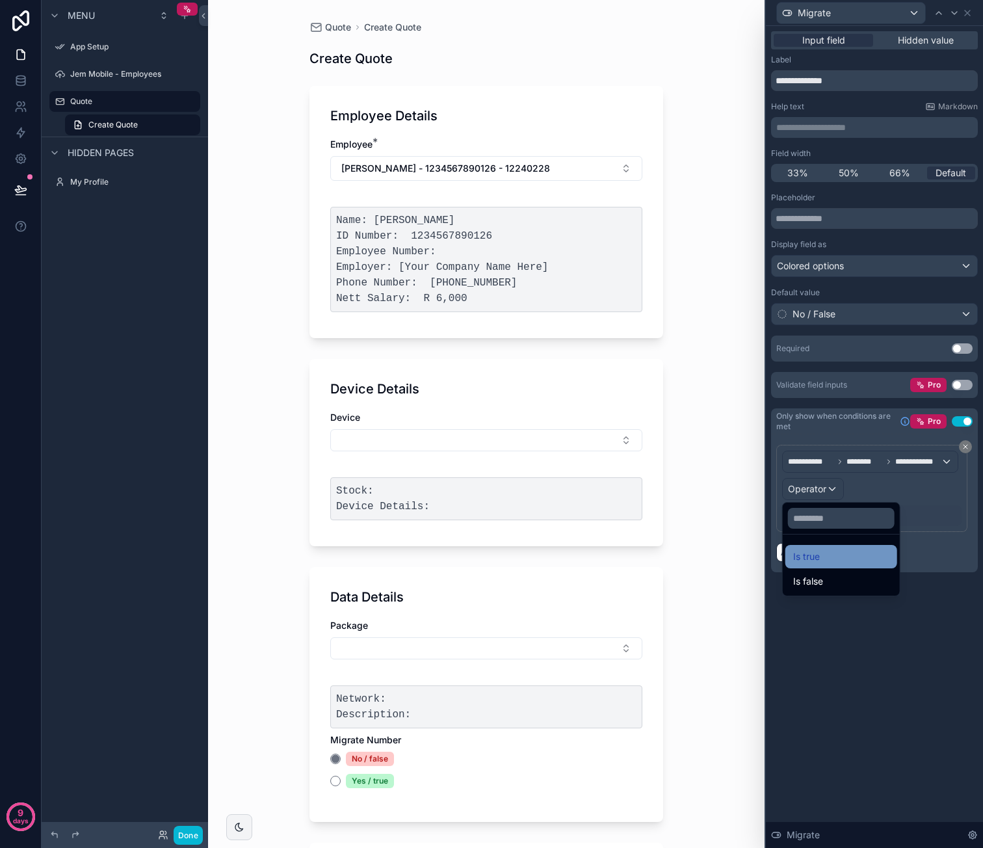
click at [824, 550] on div "Is true" at bounding box center [841, 557] width 96 height 16
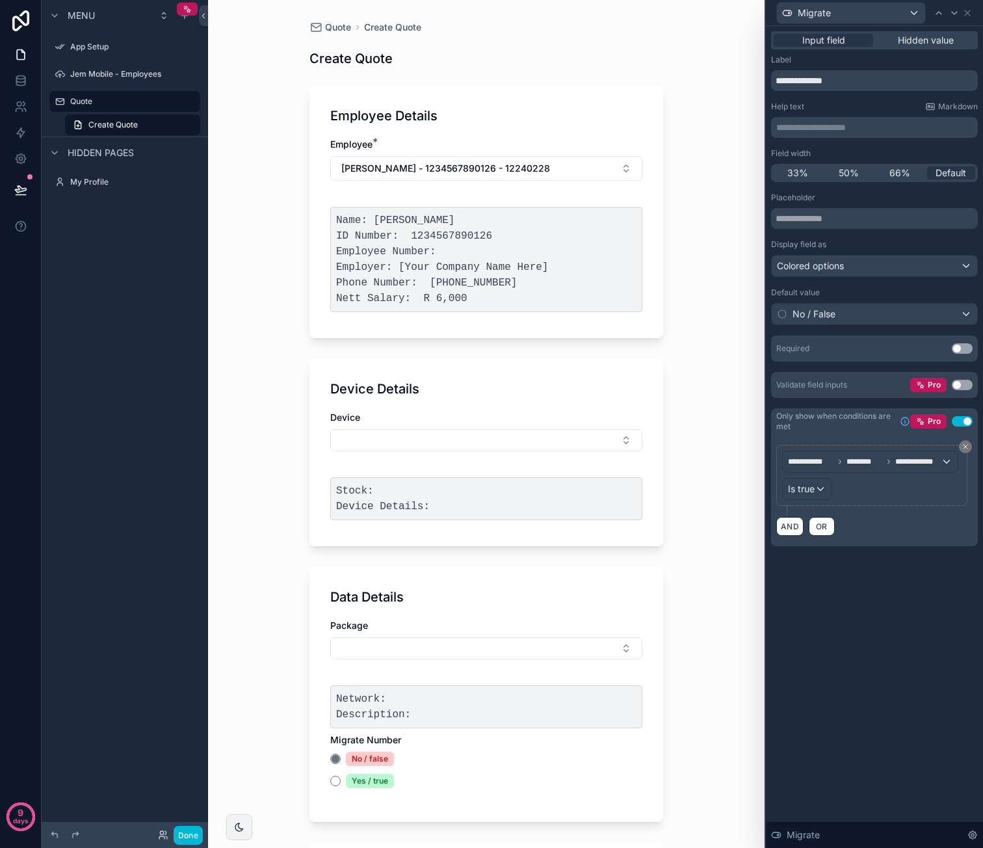
click at [811, 595] on div "**********" at bounding box center [874, 437] width 217 height 822
click at [481, 180] on button "[PERSON_NAME] - 1234567890126 - 12240228" at bounding box center [486, 168] width 312 height 25
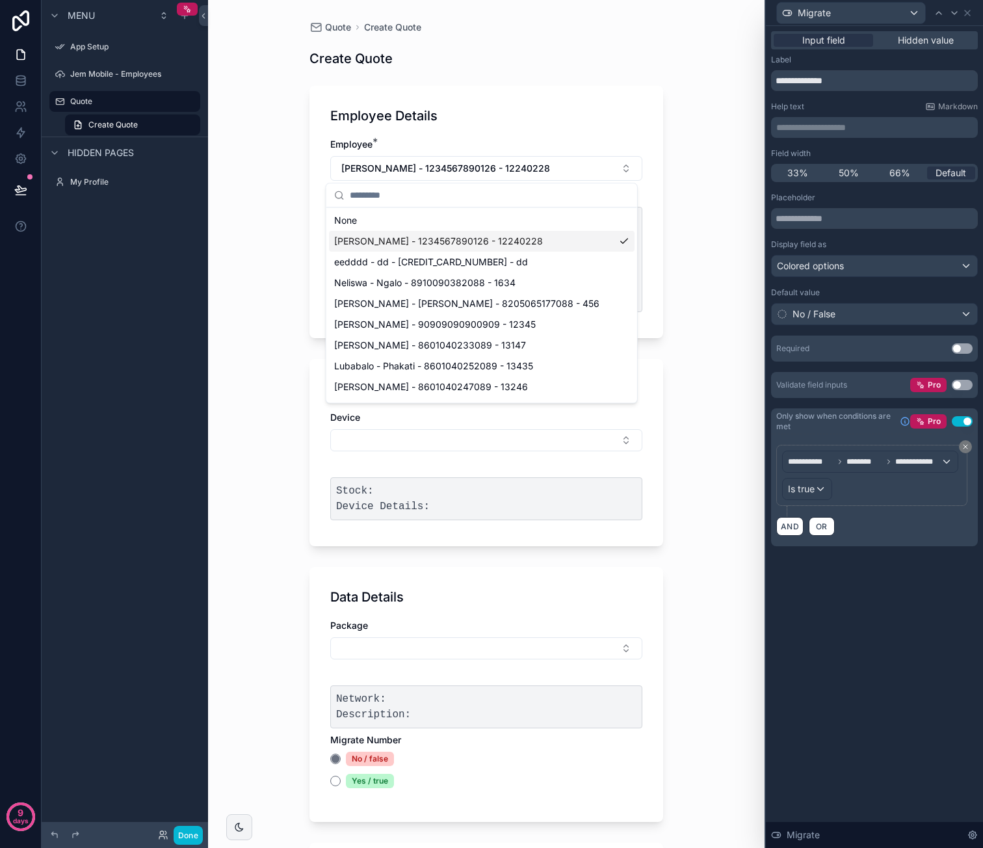
click at [425, 235] on span "[PERSON_NAME] - 1234567890126 - 12240228" at bounding box center [438, 241] width 209 height 13
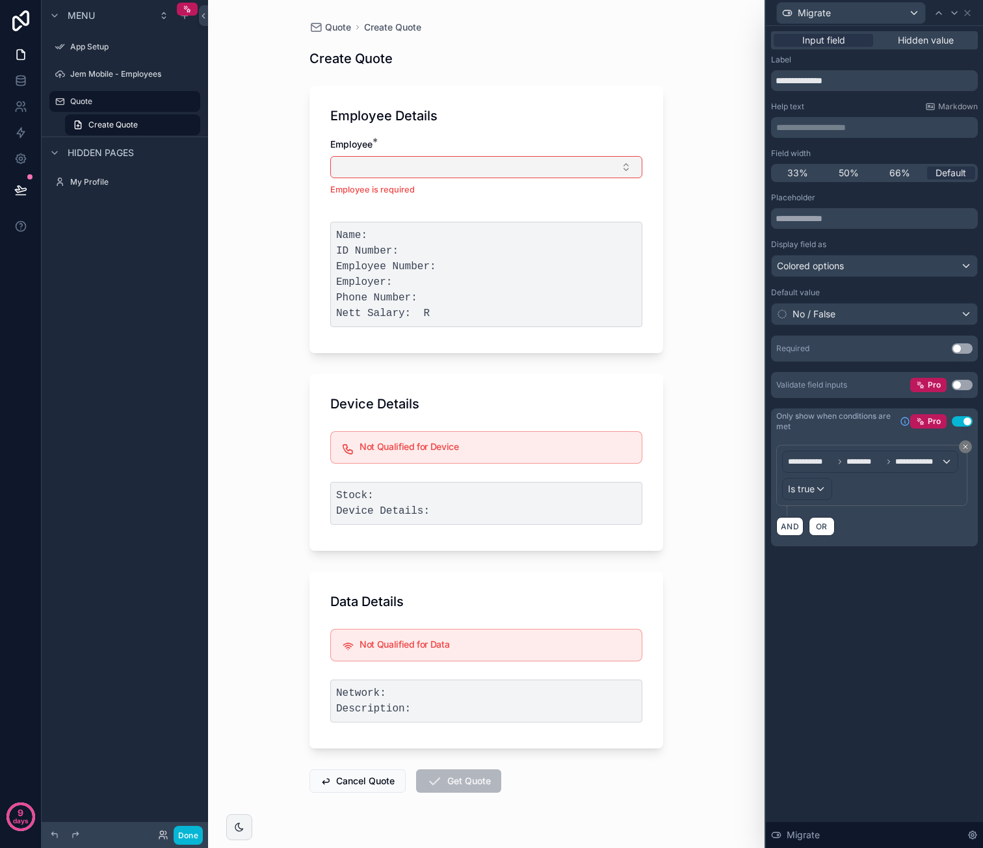
click at [472, 171] on button "Select Button" at bounding box center [486, 167] width 312 height 22
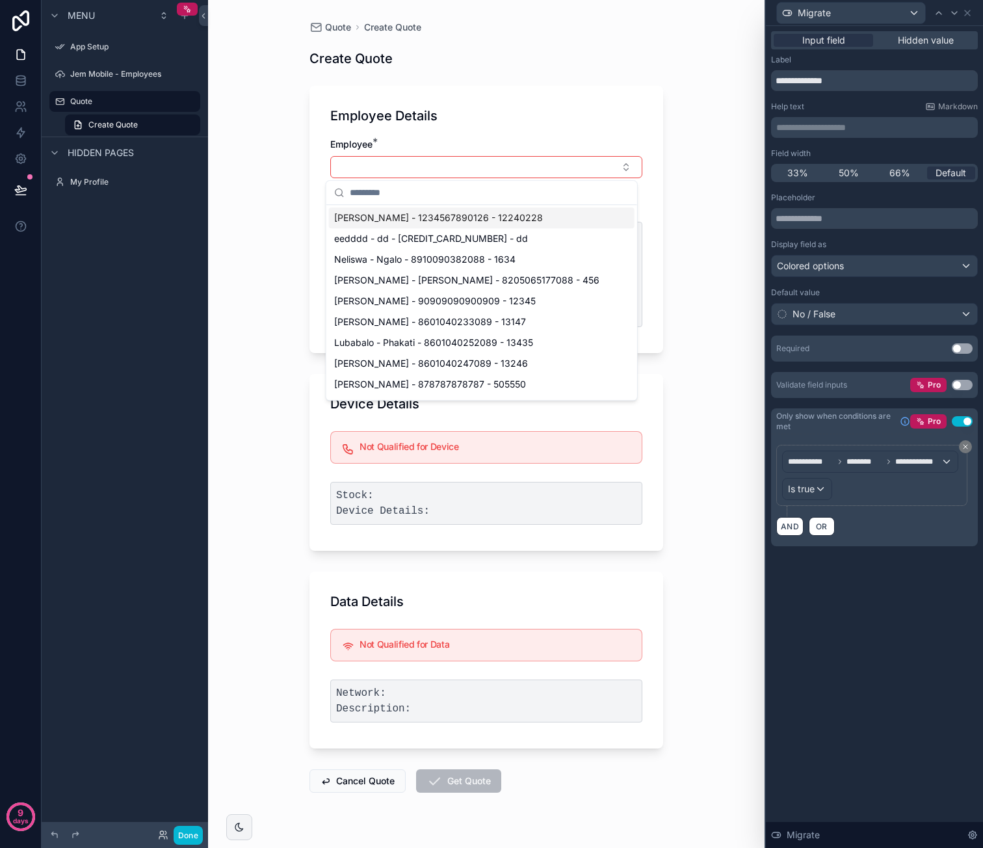
click at [451, 219] on span "[PERSON_NAME] - 1234567890126 - 12240228" at bounding box center [438, 217] width 209 height 13
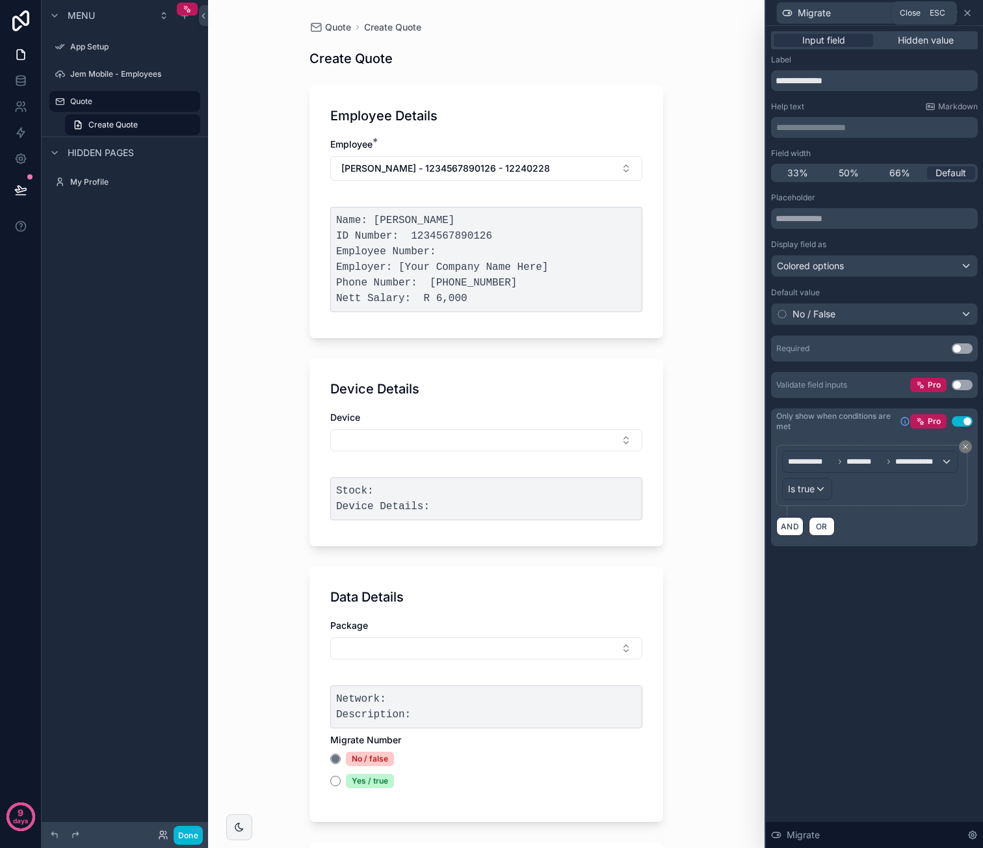
click at [967, 16] on icon at bounding box center [967, 13] width 10 height 10
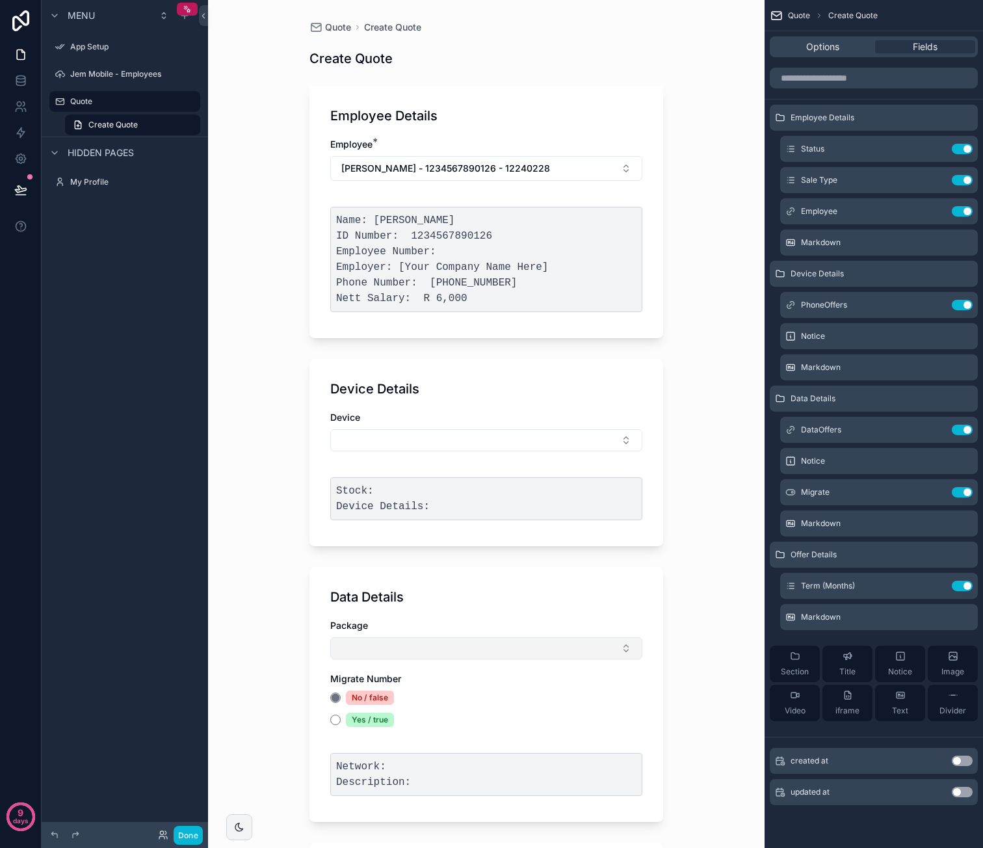
click at [491, 653] on button "Select Button" at bounding box center [486, 648] width 312 height 22
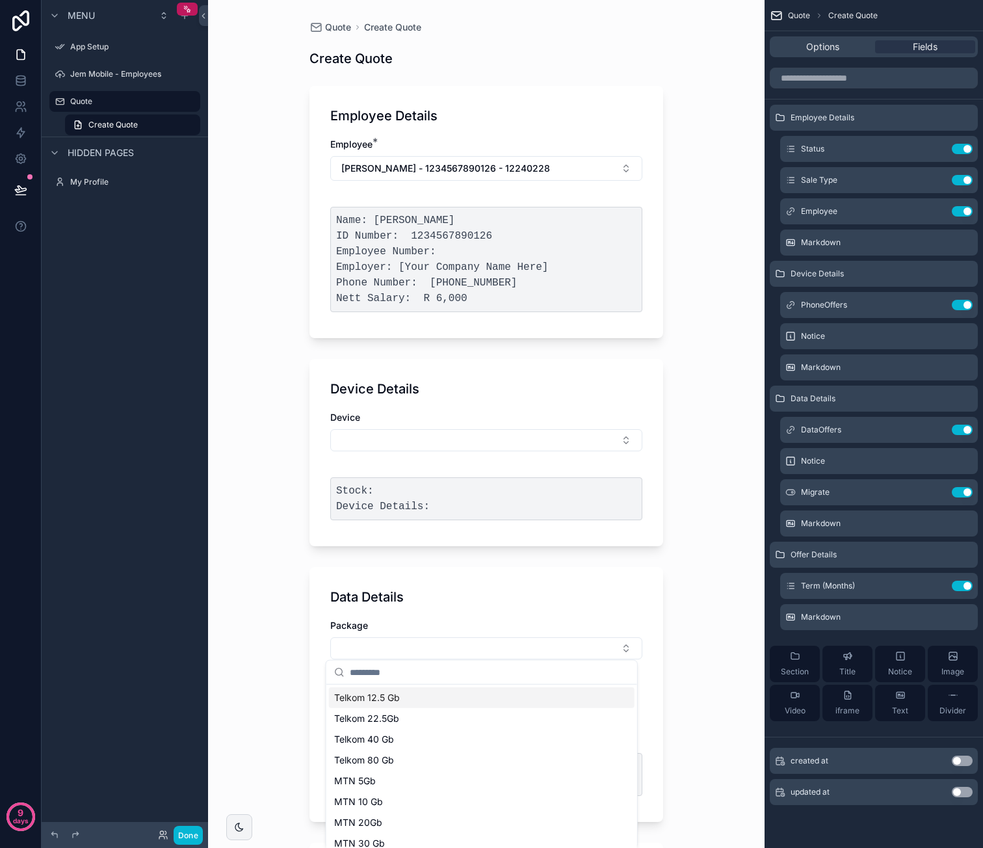
click at [397, 696] on span "Telkom 12.5 Gb" at bounding box center [367, 697] width 66 height 13
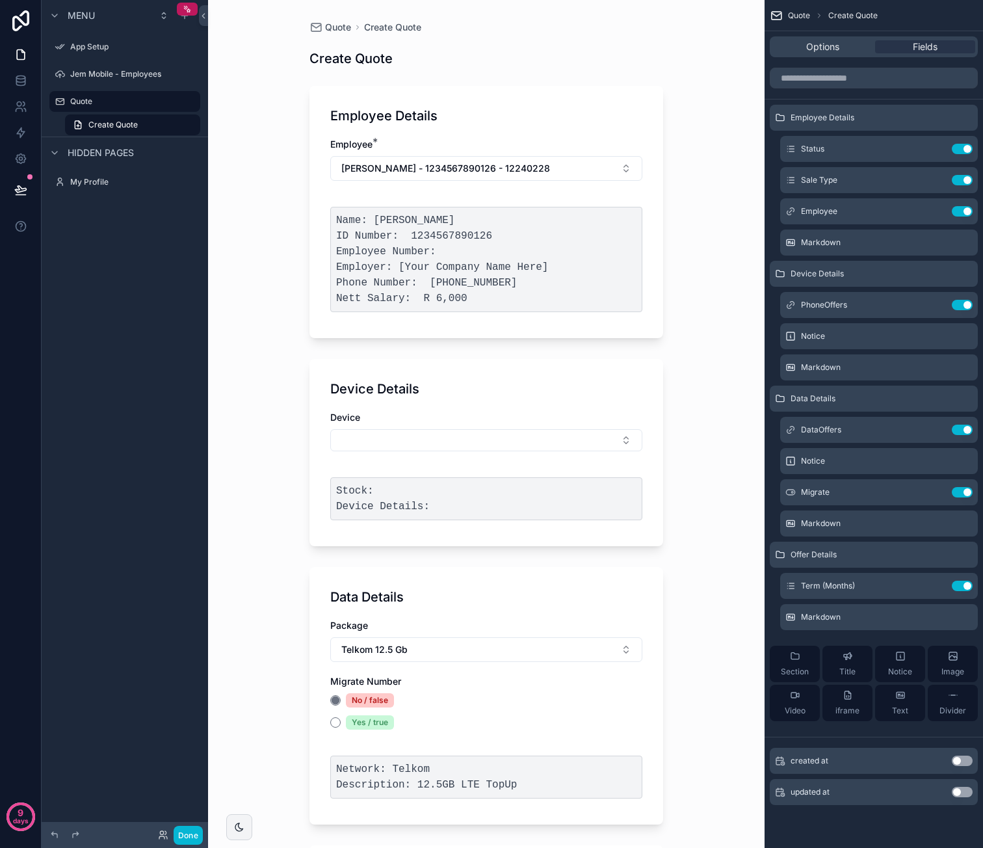
click at [361, 720] on div "Yes / true" at bounding box center [370, 722] width 48 height 14
click at [341, 720] on button "Yes / true" at bounding box center [335, 722] width 10 height 10
click at [375, 701] on div "No / false" at bounding box center [370, 700] width 48 height 14
click at [341, 701] on button "No / false" at bounding box center [335, 700] width 10 height 10
click at [592, 698] on div "No / false" at bounding box center [486, 700] width 312 height 14
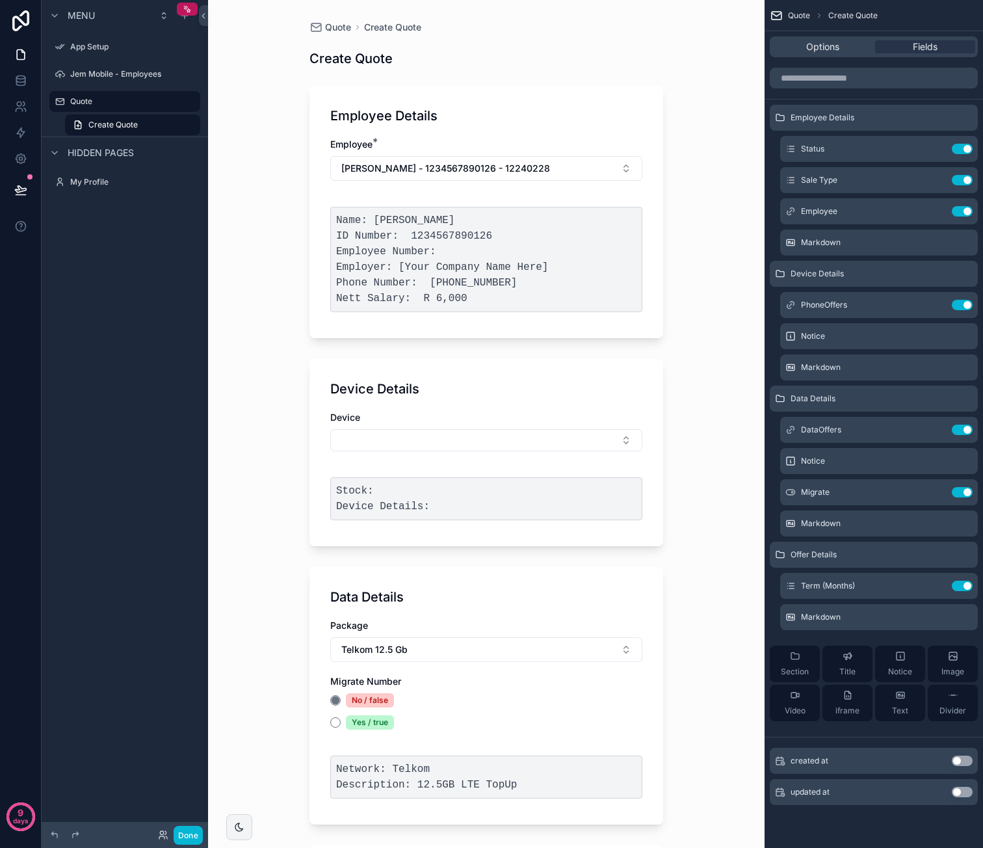
click at [714, 648] on div "Quote Create Quote Create Quote Employee Details Employee * Caroline - van der …" at bounding box center [486, 424] width 556 height 848
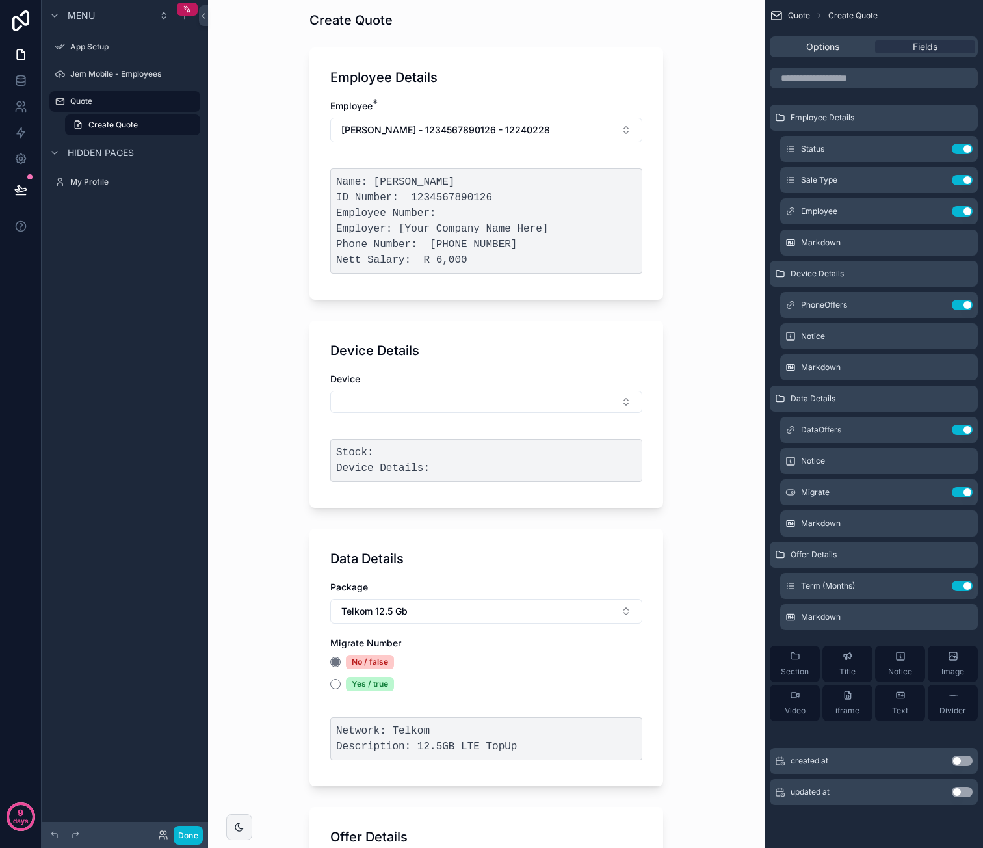
scroll to position [65, 0]
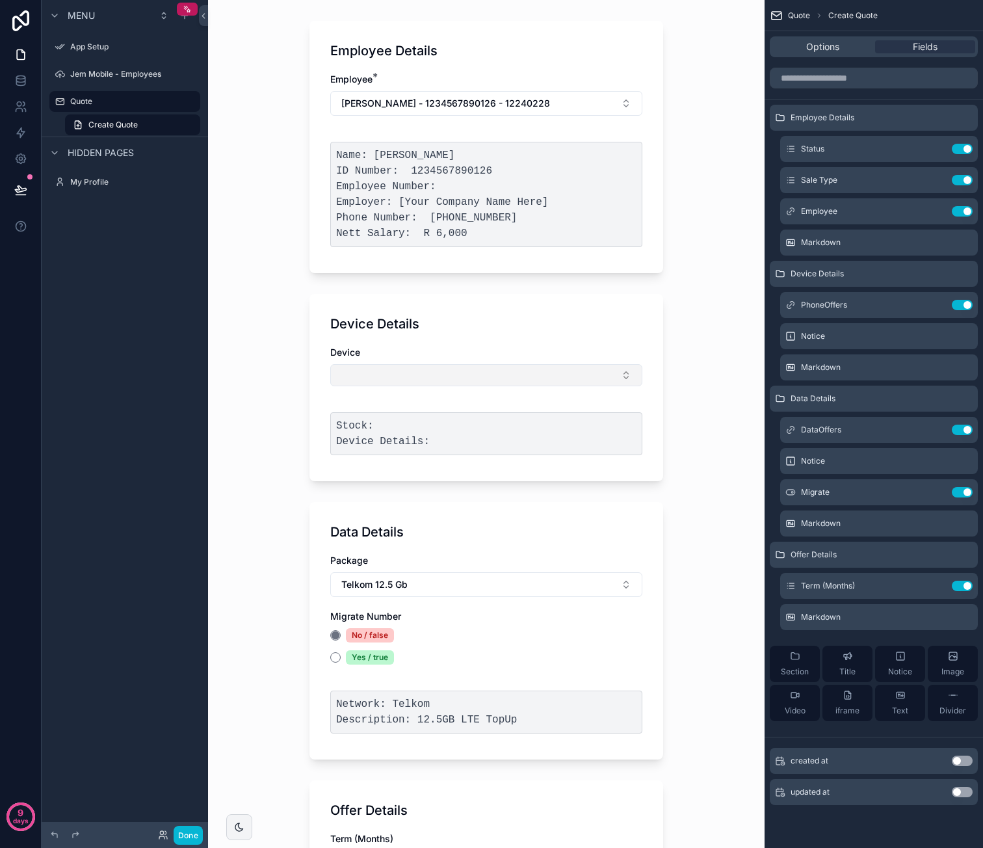
click at [541, 382] on button "Select Button" at bounding box center [486, 375] width 312 height 22
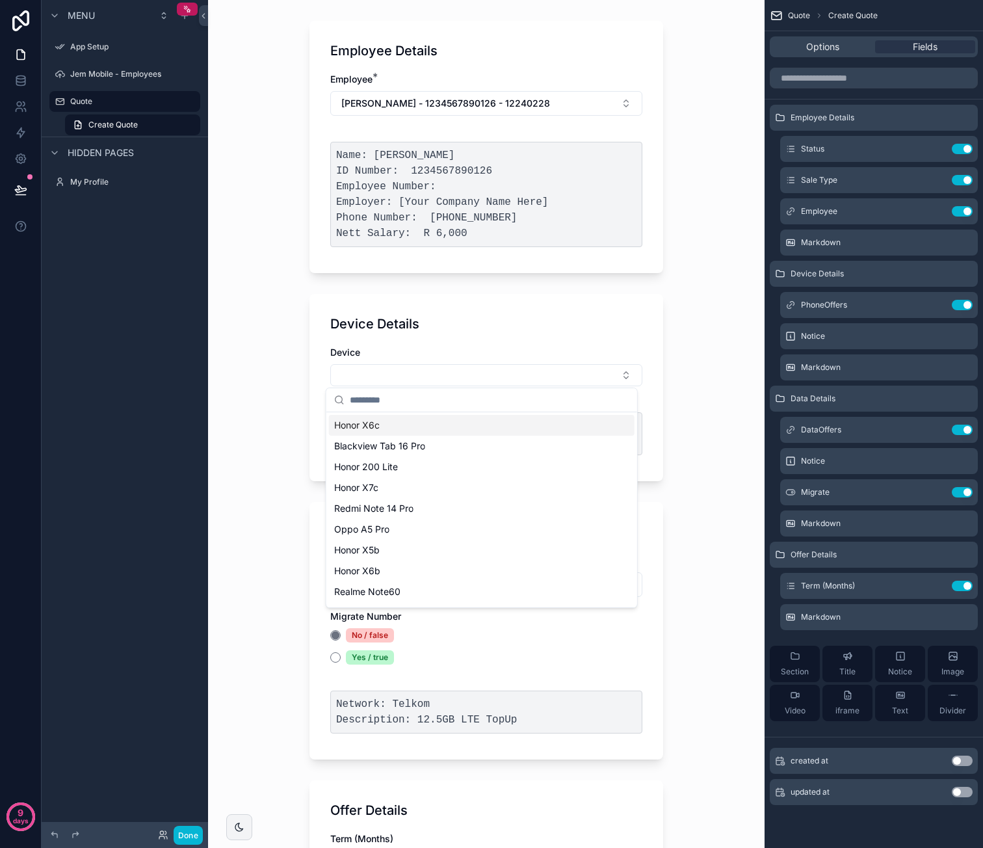
click at [425, 434] on div "Honor X6c" at bounding box center [482, 425] width 306 height 21
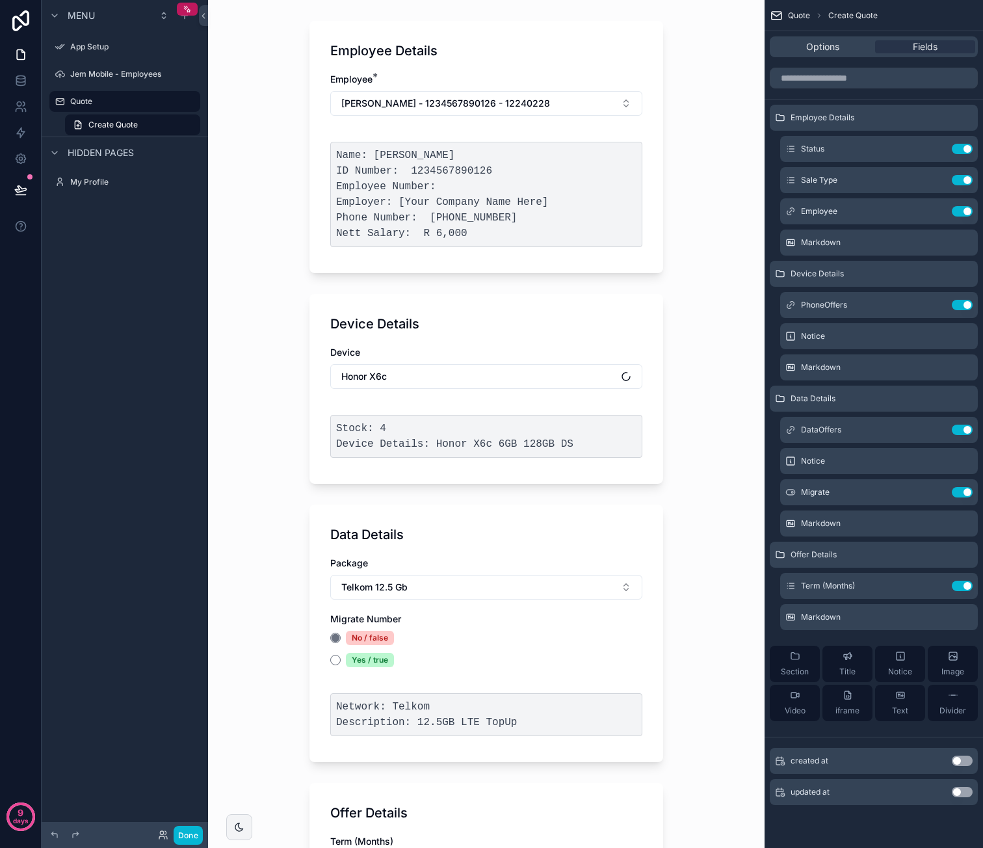
click at [683, 431] on div "Quote Create Quote Create Quote Employee Details Employee * Caroline - van der …" at bounding box center [486, 359] width 556 height 848
click at [538, 373] on button "Honor X6c" at bounding box center [486, 376] width 312 height 25
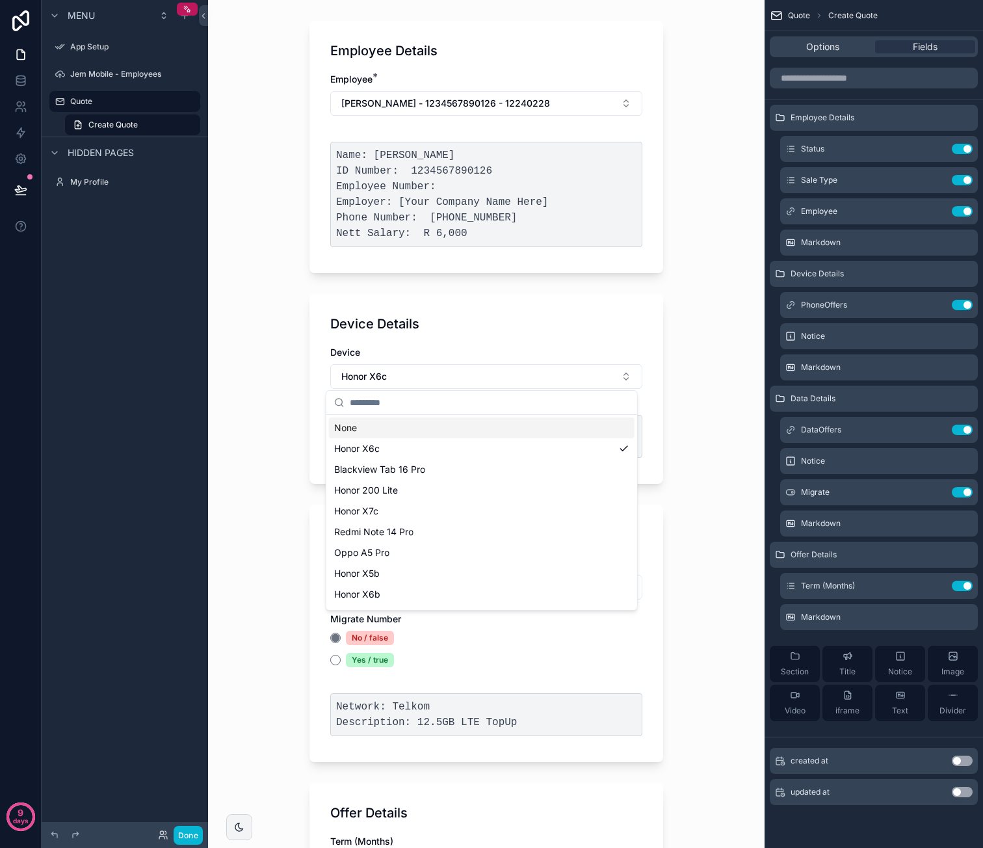
click at [462, 424] on div "None" at bounding box center [482, 427] width 306 height 21
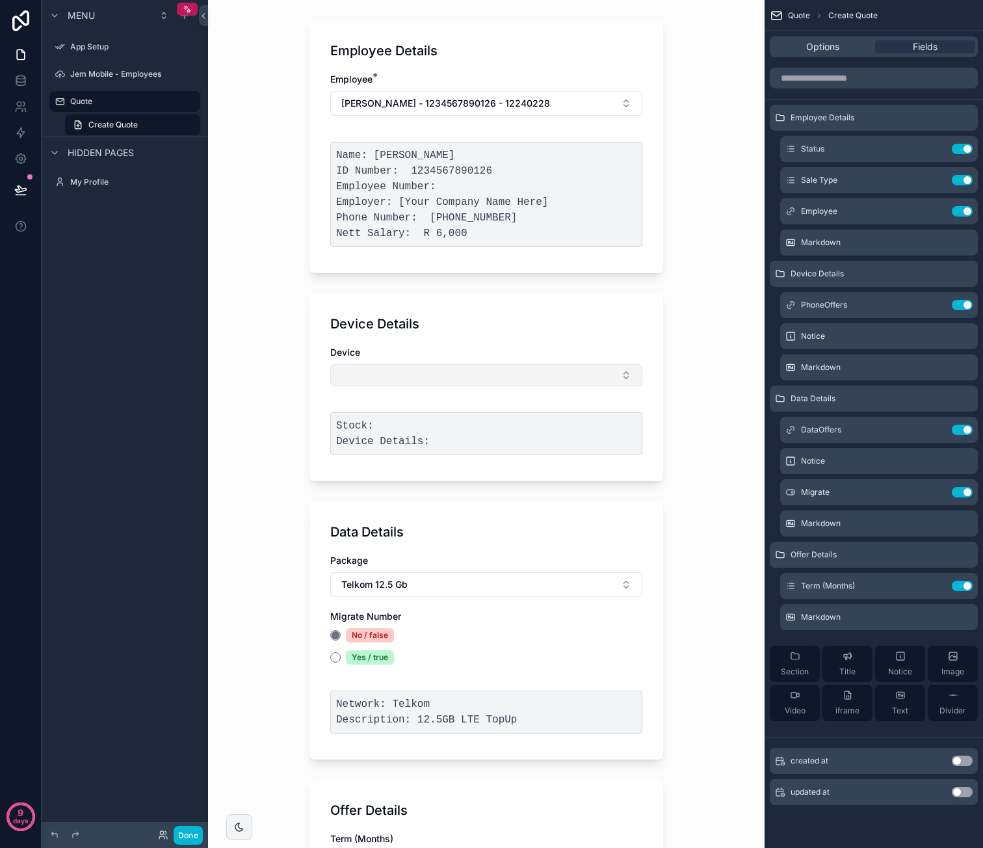
click at [473, 379] on button "Select Button" at bounding box center [486, 375] width 312 height 22
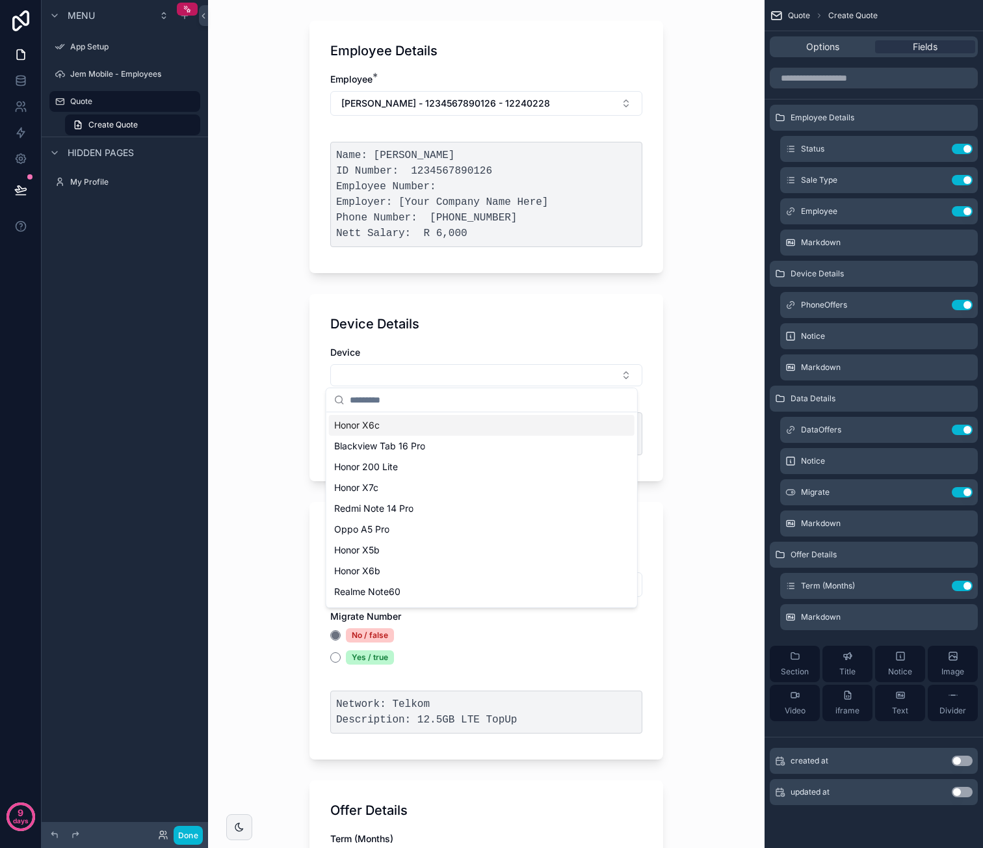
click at [451, 427] on div "Honor X6c" at bounding box center [482, 425] width 306 height 21
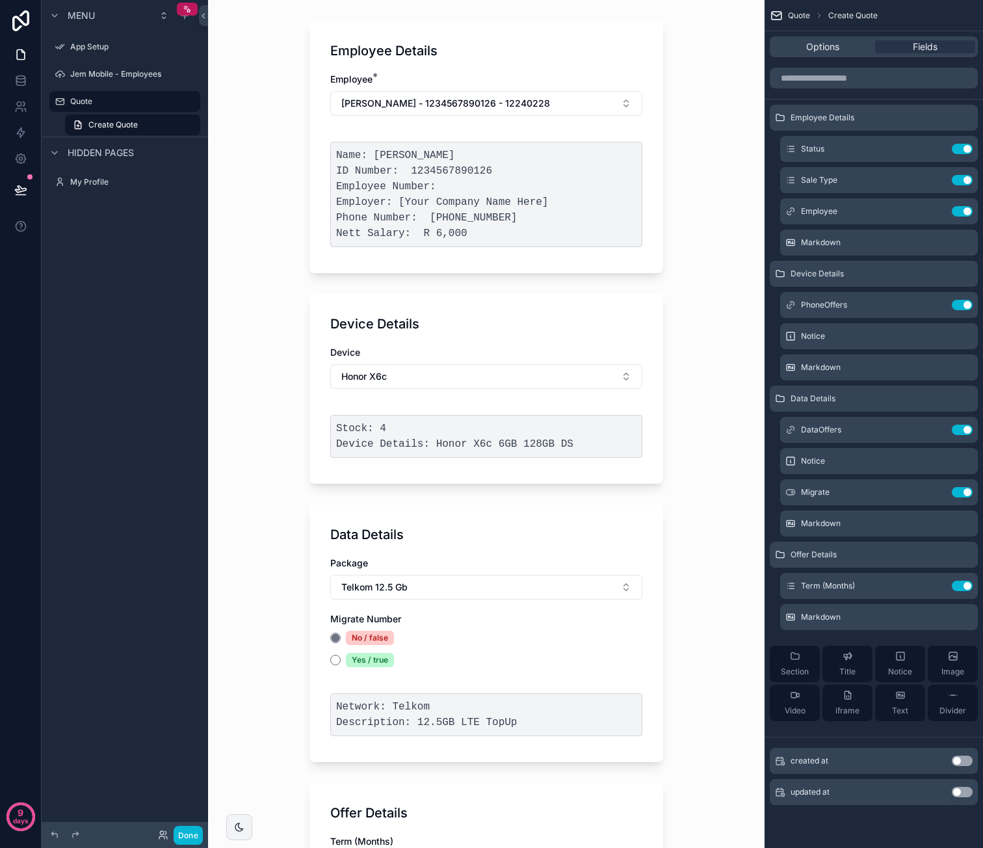
click at [681, 452] on div "Quote Create Quote Create Quote Employee Details Employee * Caroline - van der …" at bounding box center [486, 359] width 556 height 848
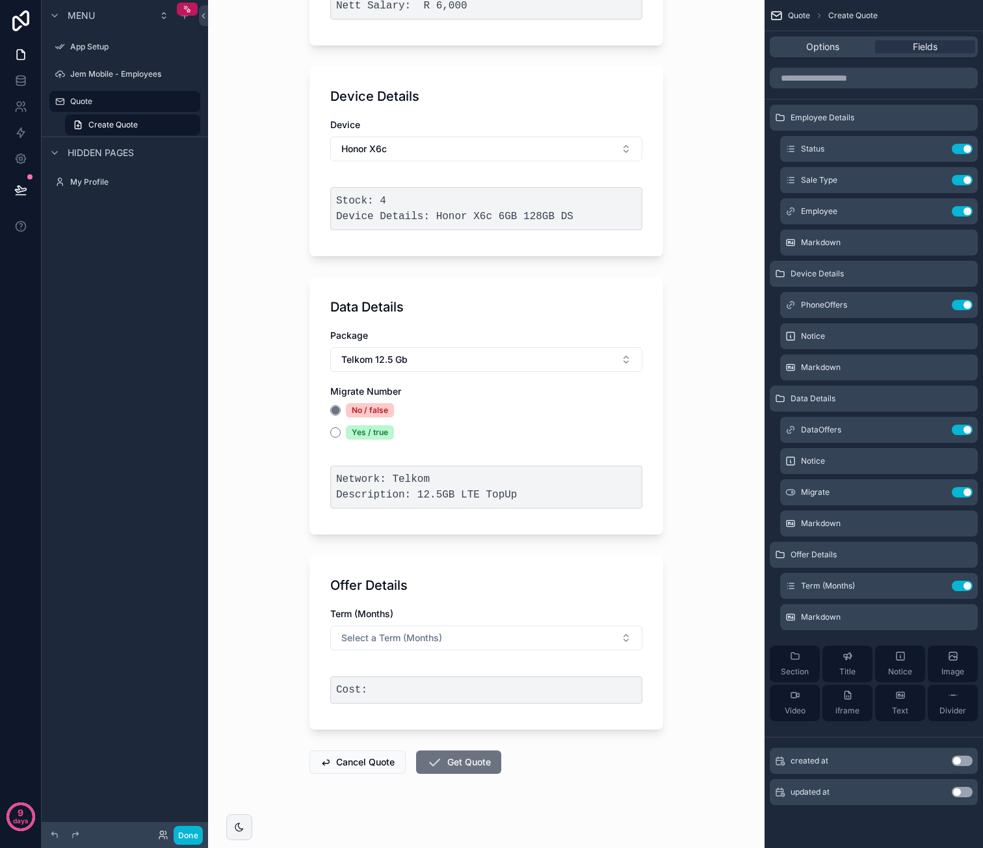
scroll to position [297, 0]
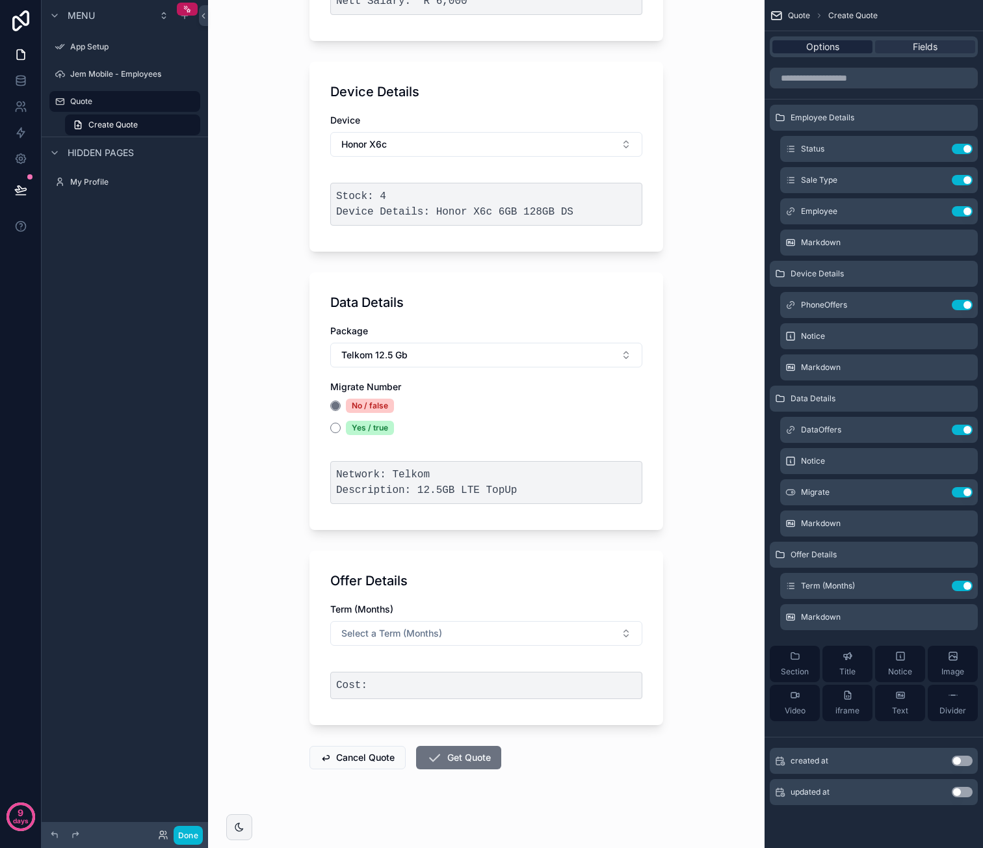
click at [831, 52] on span "Options" at bounding box center [822, 46] width 33 height 13
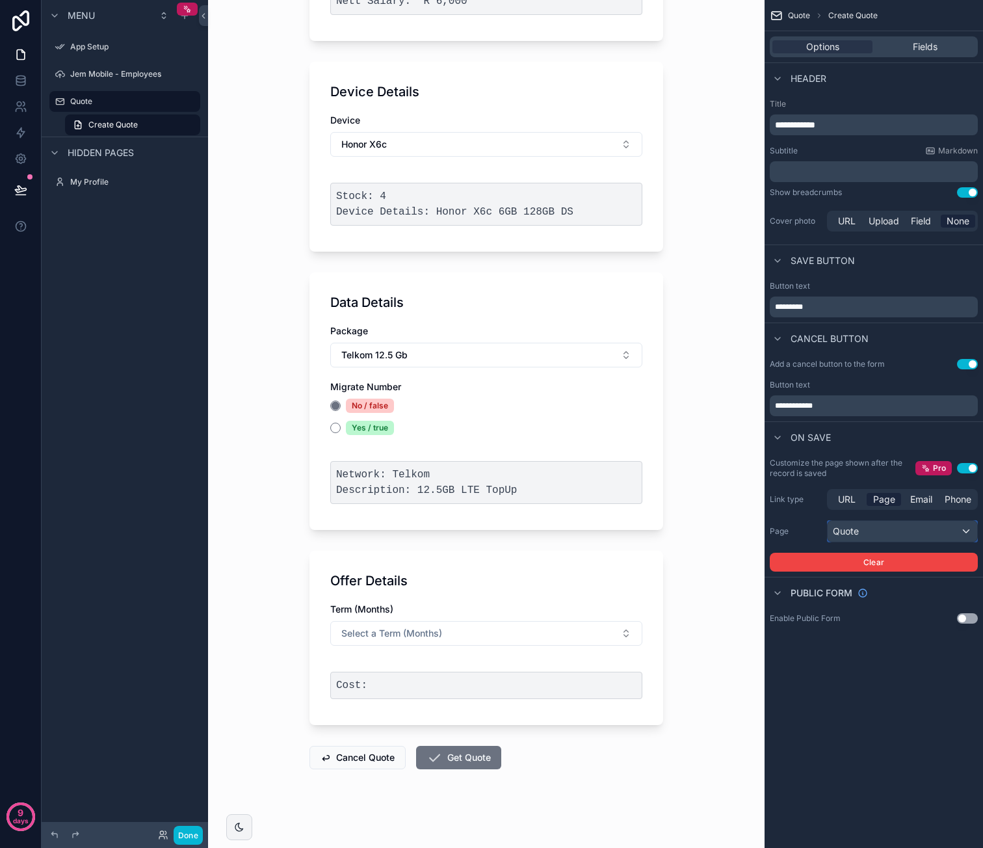
click at [880, 533] on div "Quote" at bounding box center [903, 531] width 150 height 21
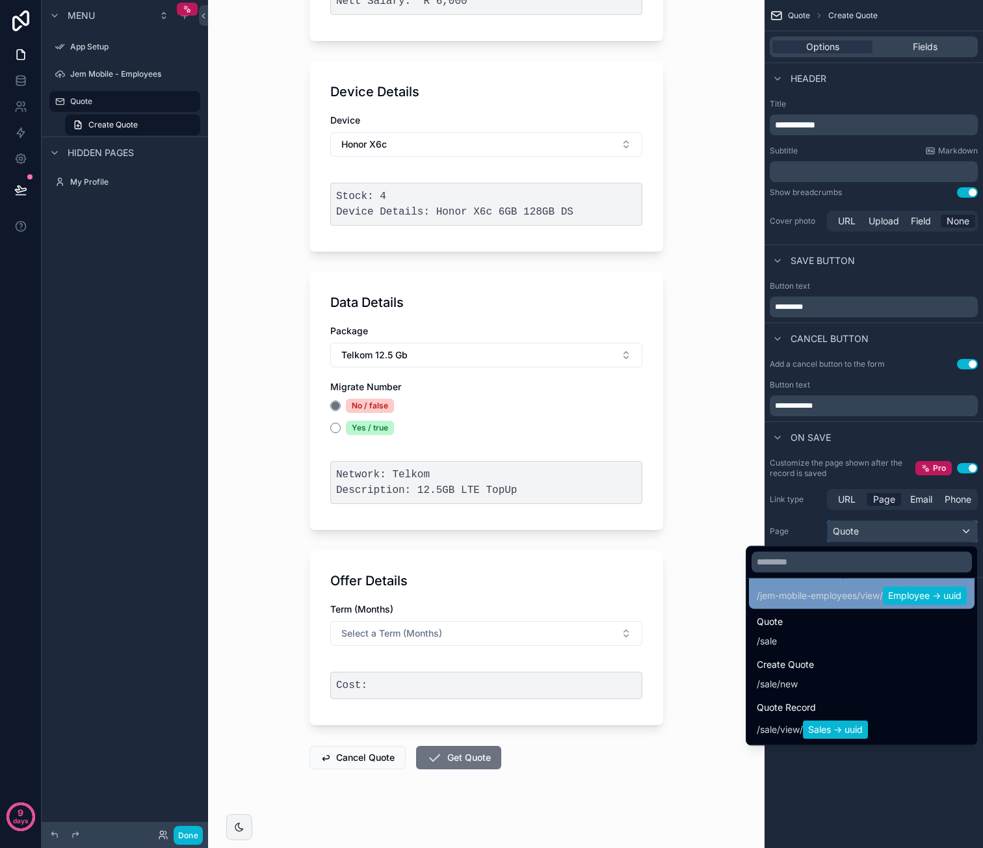
scroll to position [247, 0]
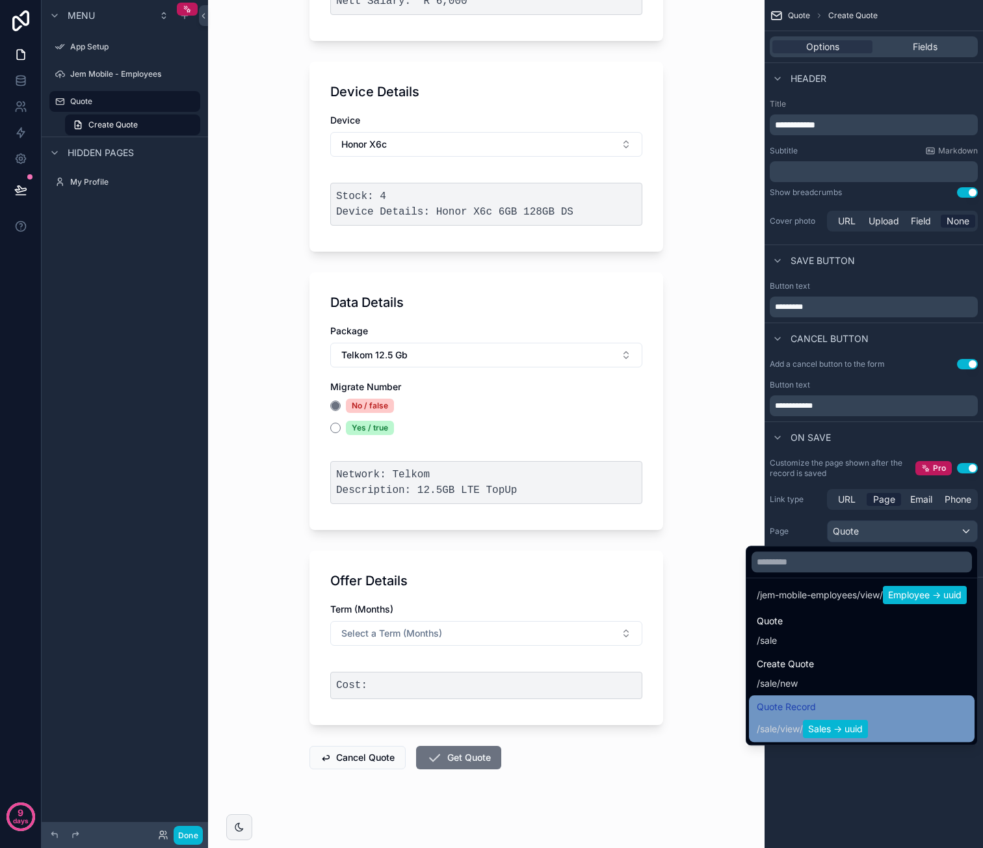
click at [874, 704] on div "Quote Record / sale / view / Sales -> uuid" at bounding box center [862, 718] width 210 height 39
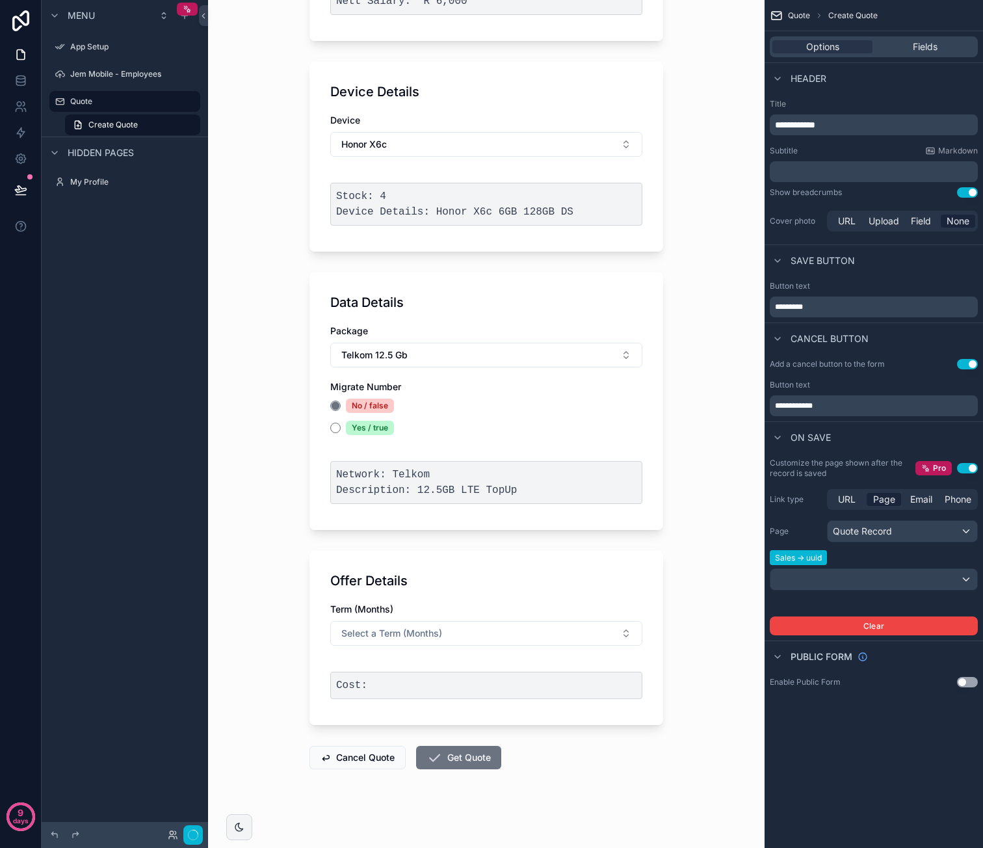
scroll to position [0, 0]
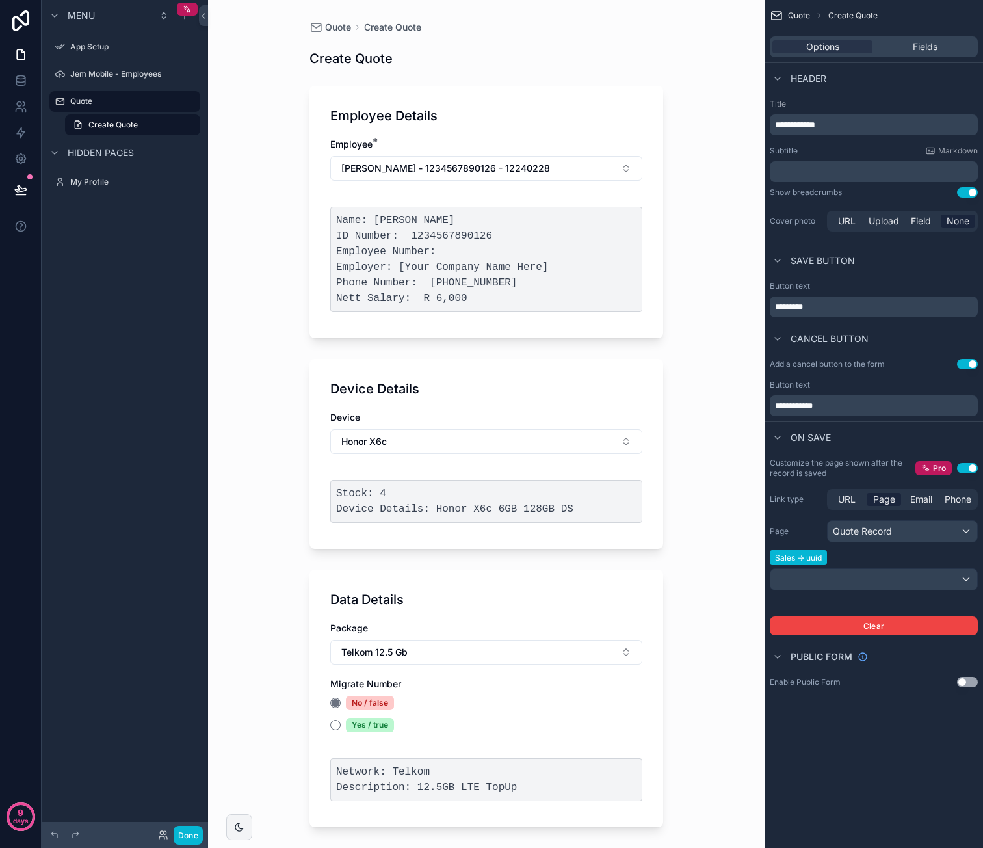
click at [718, 501] on div "Quote Create Quote Create Quote Employee Details Employee * Caroline - van der …" at bounding box center [486, 424] width 556 height 848
click at [200, 831] on button "Done" at bounding box center [188, 835] width 29 height 19
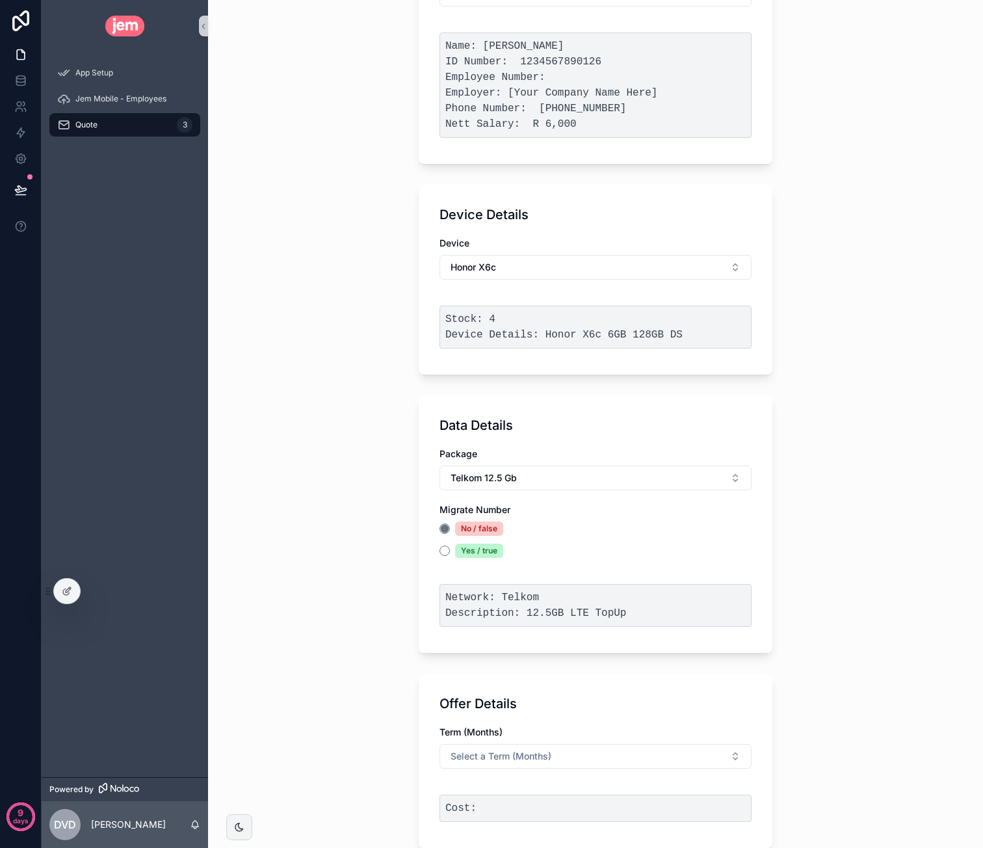
scroll to position [297, 0]
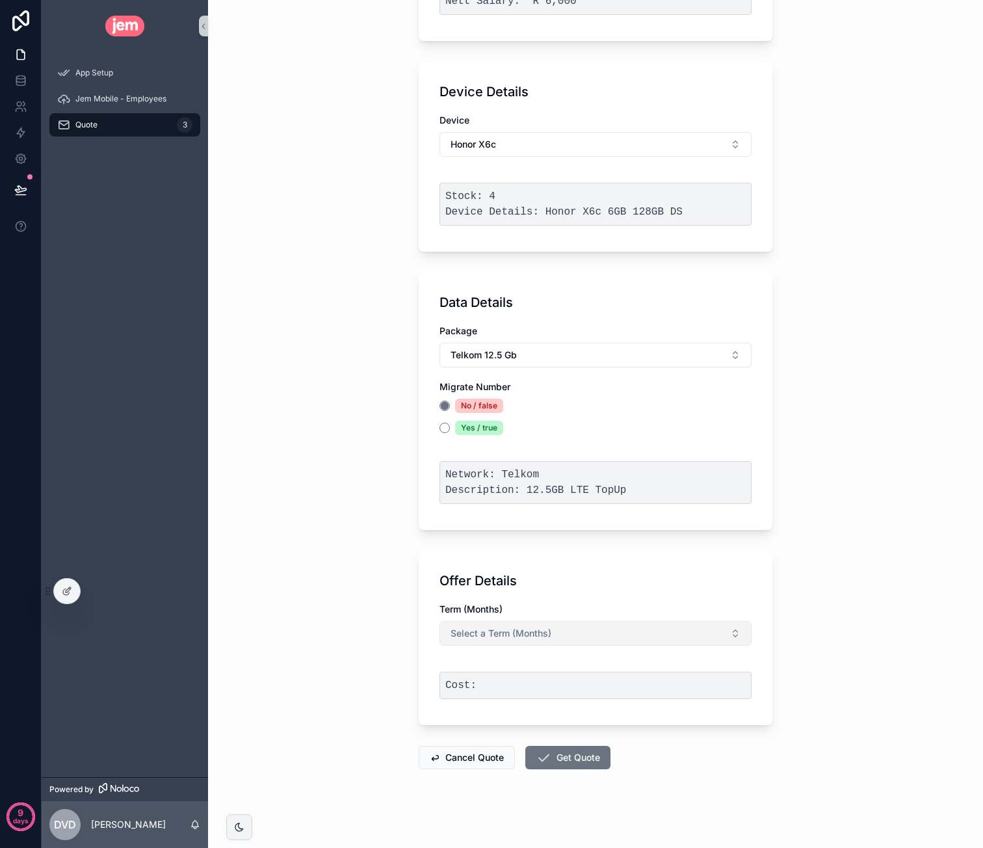
click at [540, 627] on span "Select a Term (Months)" at bounding box center [501, 633] width 101 height 13
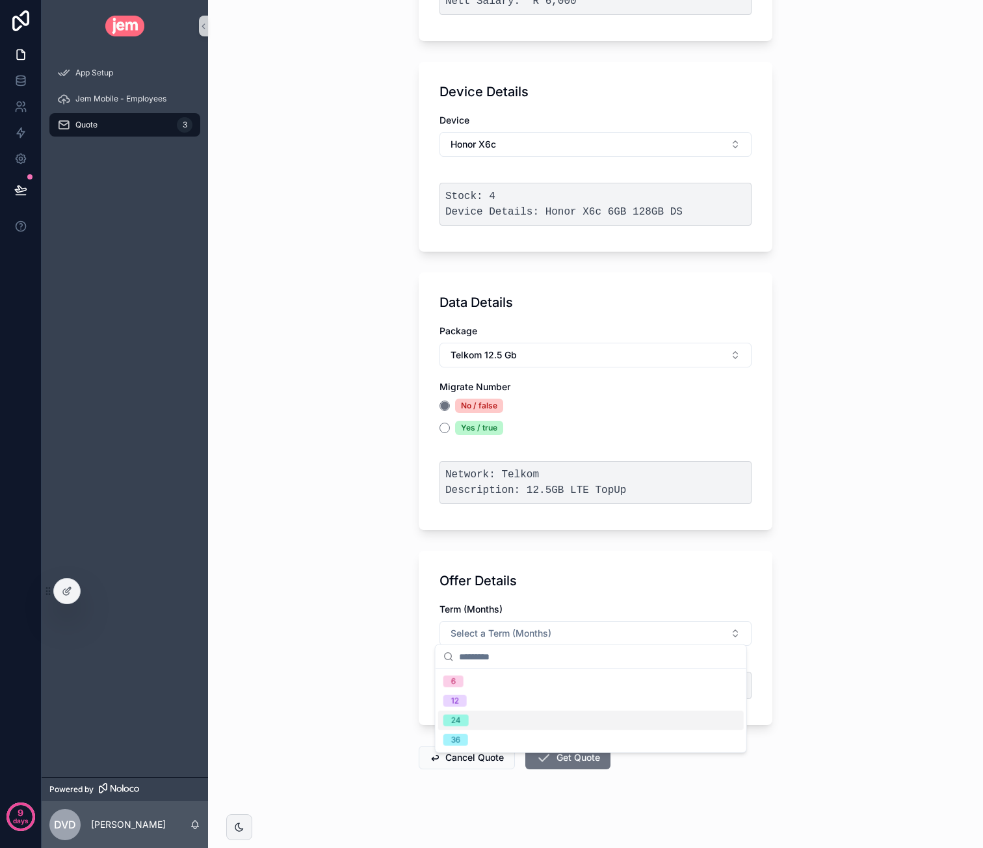
click at [497, 721] on div "24" at bounding box center [591, 721] width 306 height 20
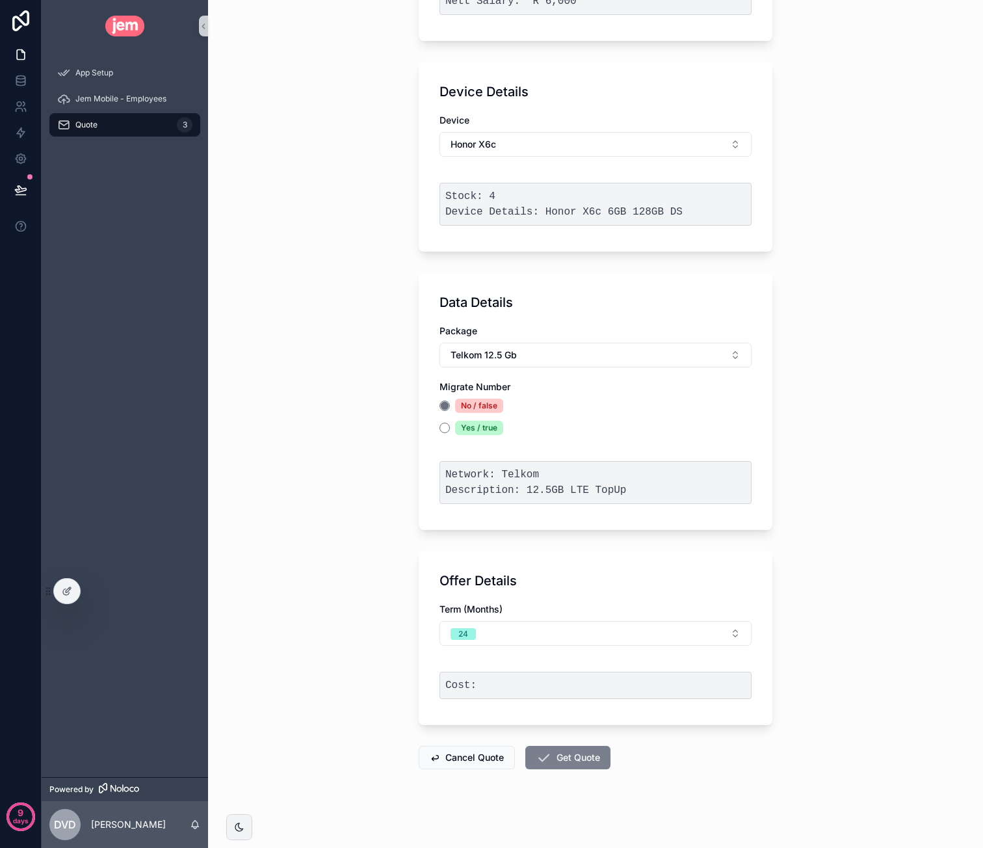
click at [563, 750] on button "Get Quote" at bounding box center [567, 757] width 85 height 23
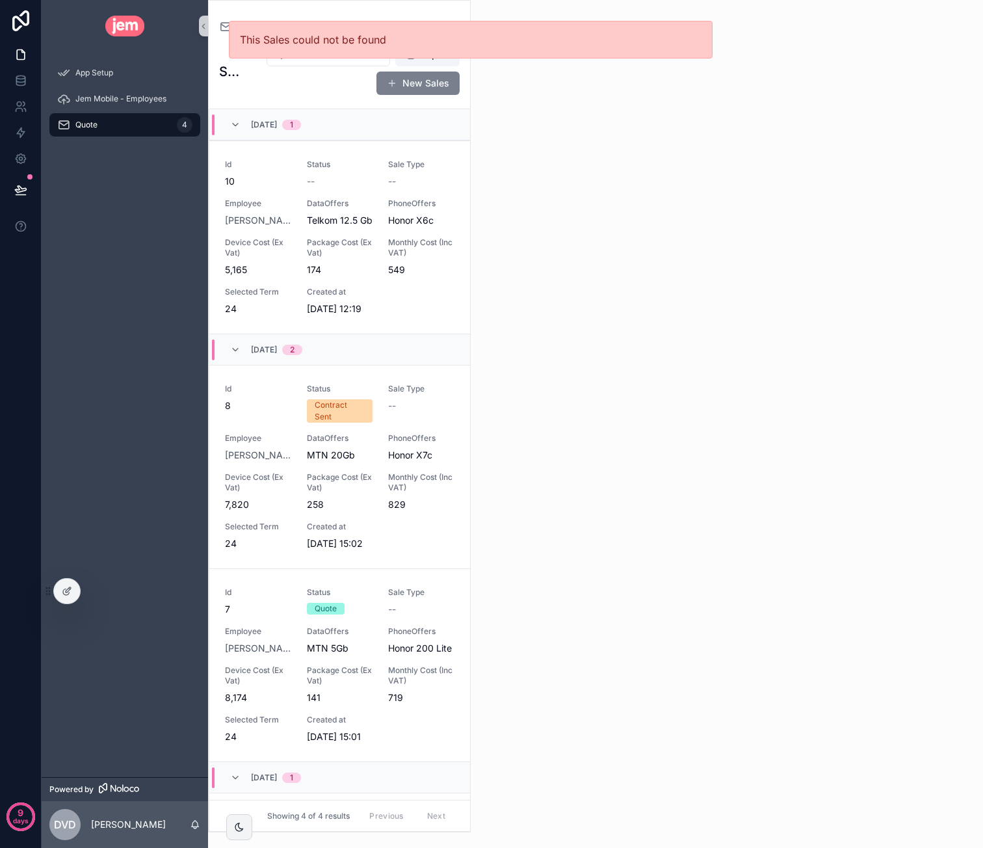
click at [397, 90] on button "New Sales" at bounding box center [417, 83] width 83 height 23
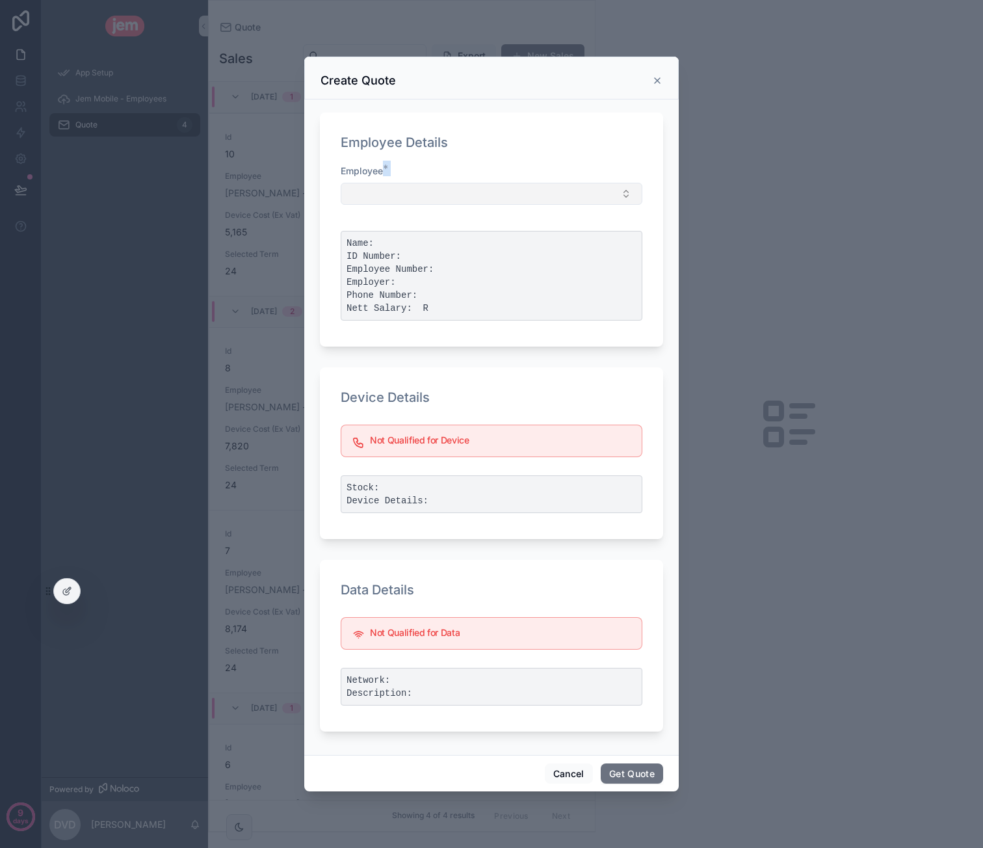
click at [469, 181] on div "Employee *" at bounding box center [492, 184] width 302 height 40
click at [468, 190] on button "Select Button" at bounding box center [492, 194] width 302 height 22
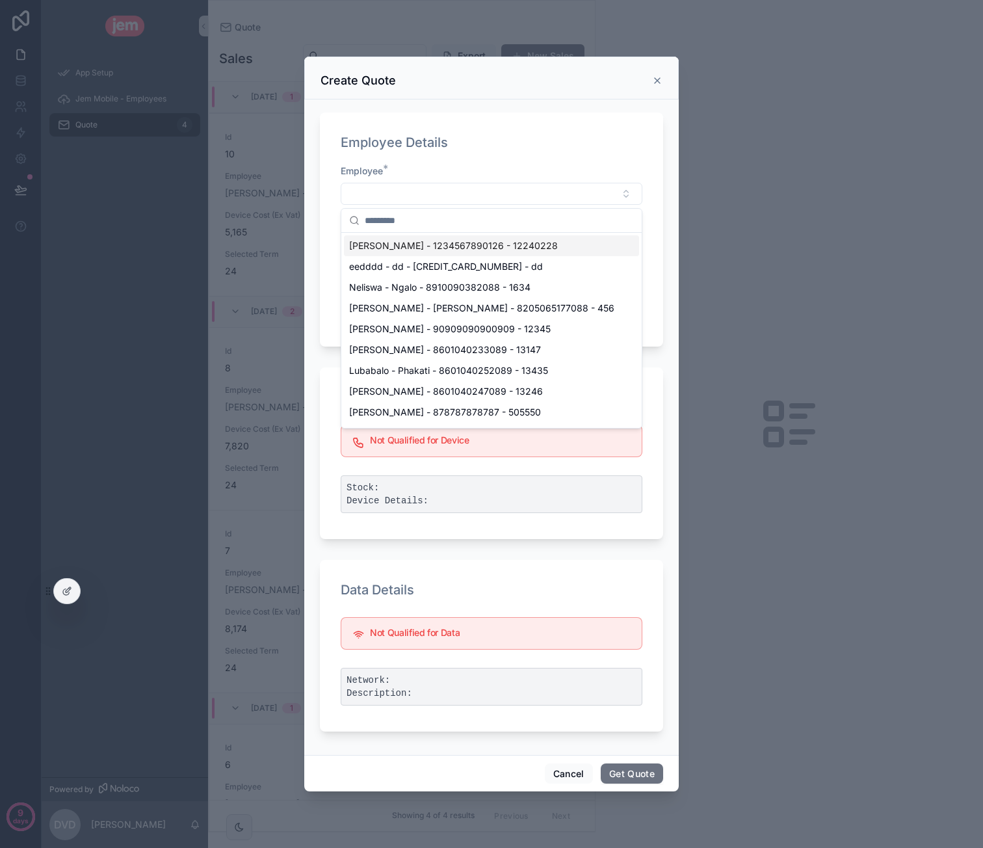
click at [437, 244] on span "[PERSON_NAME] - 1234567890126 - 12240228" at bounding box center [453, 245] width 209 height 13
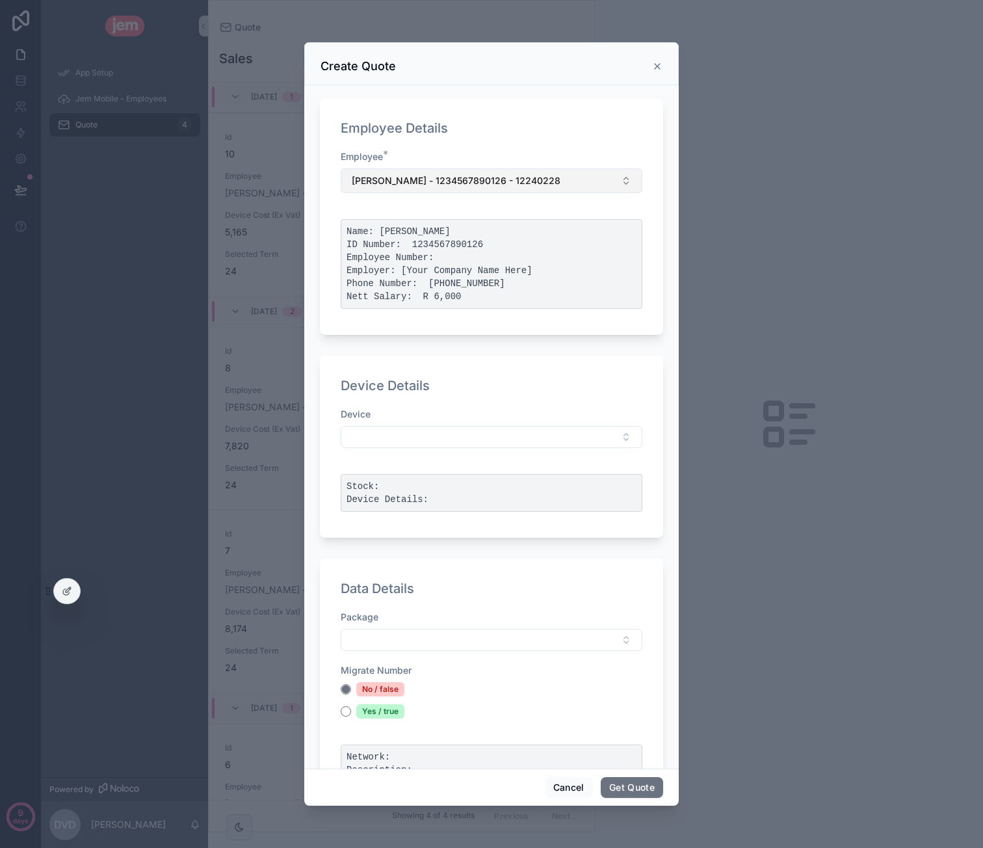
click at [450, 187] on button "[PERSON_NAME] - 1234567890126 - 12240228" at bounding box center [492, 180] width 302 height 25
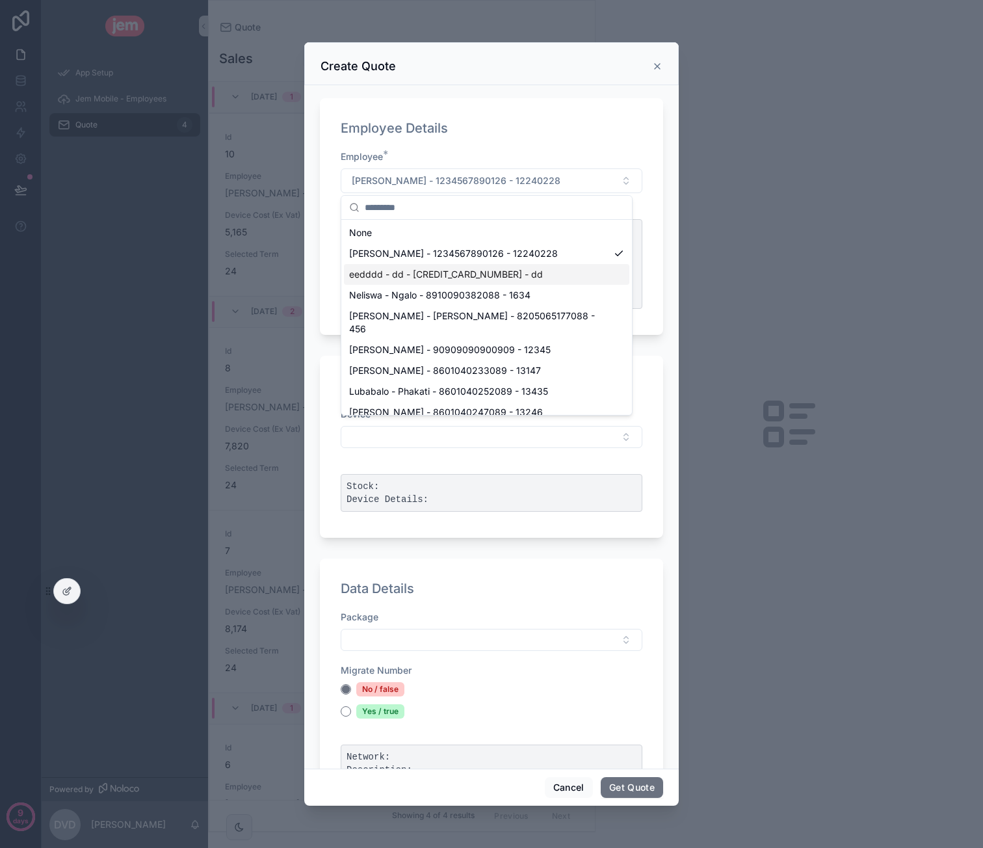
click at [442, 266] on div "eedddd - dd - [CREDIT_CARD_NUMBER] - dd" at bounding box center [486, 274] width 285 height 21
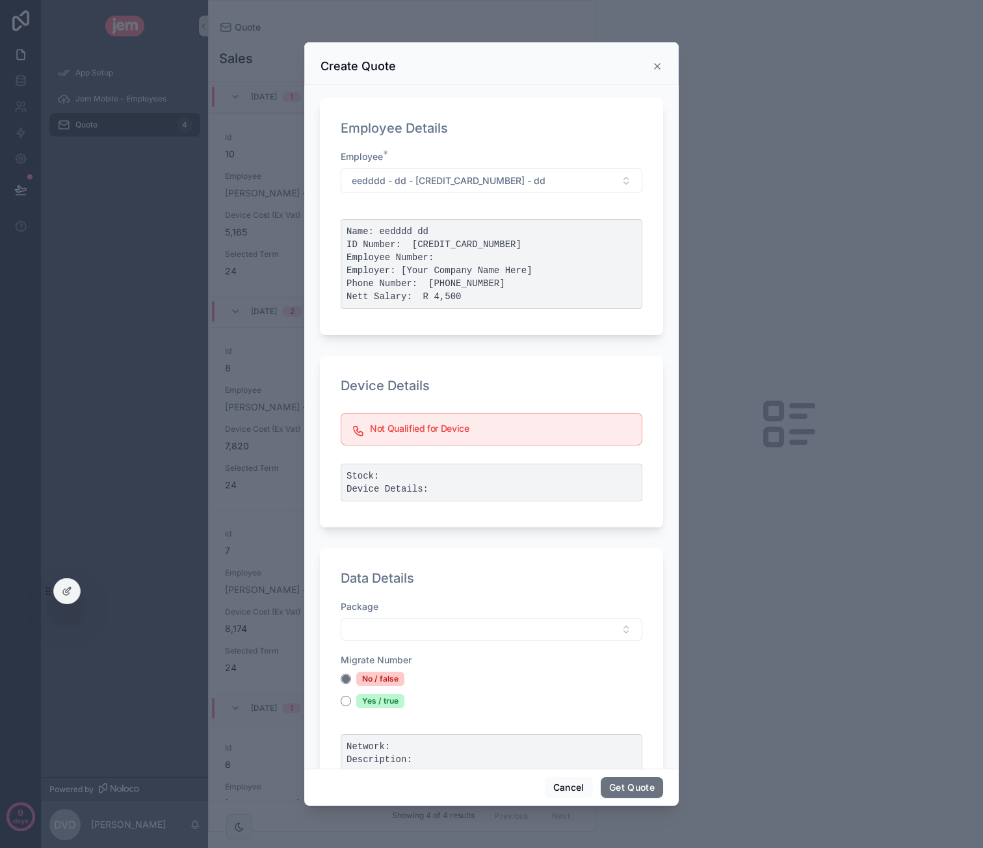
scroll to position [130, 0]
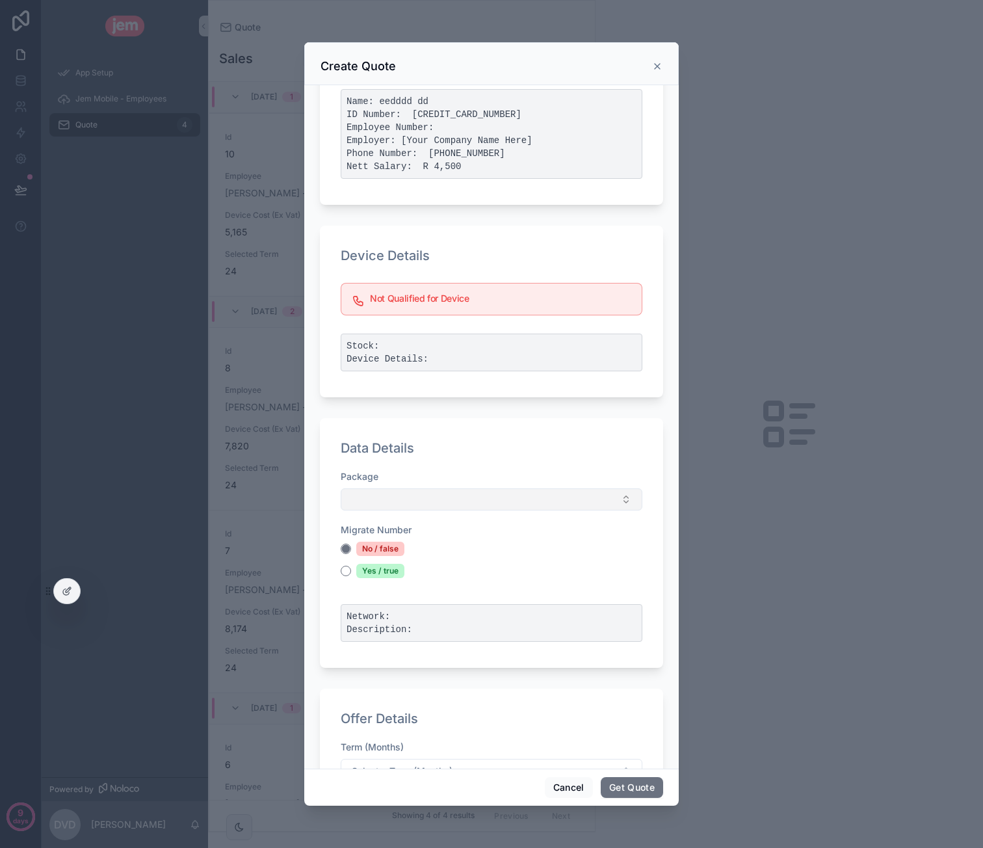
click at [428, 499] on button "Select Button" at bounding box center [492, 499] width 302 height 22
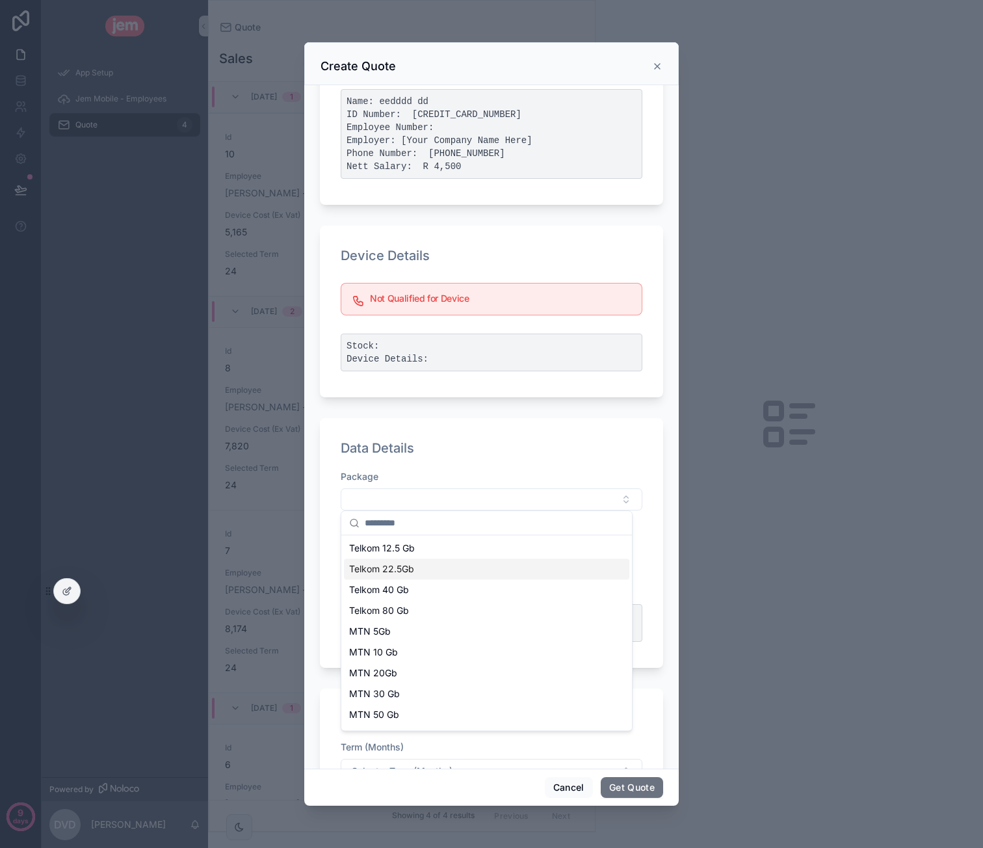
click at [423, 569] on div "Telkom 22.5Gb" at bounding box center [486, 568] width 285 height 21
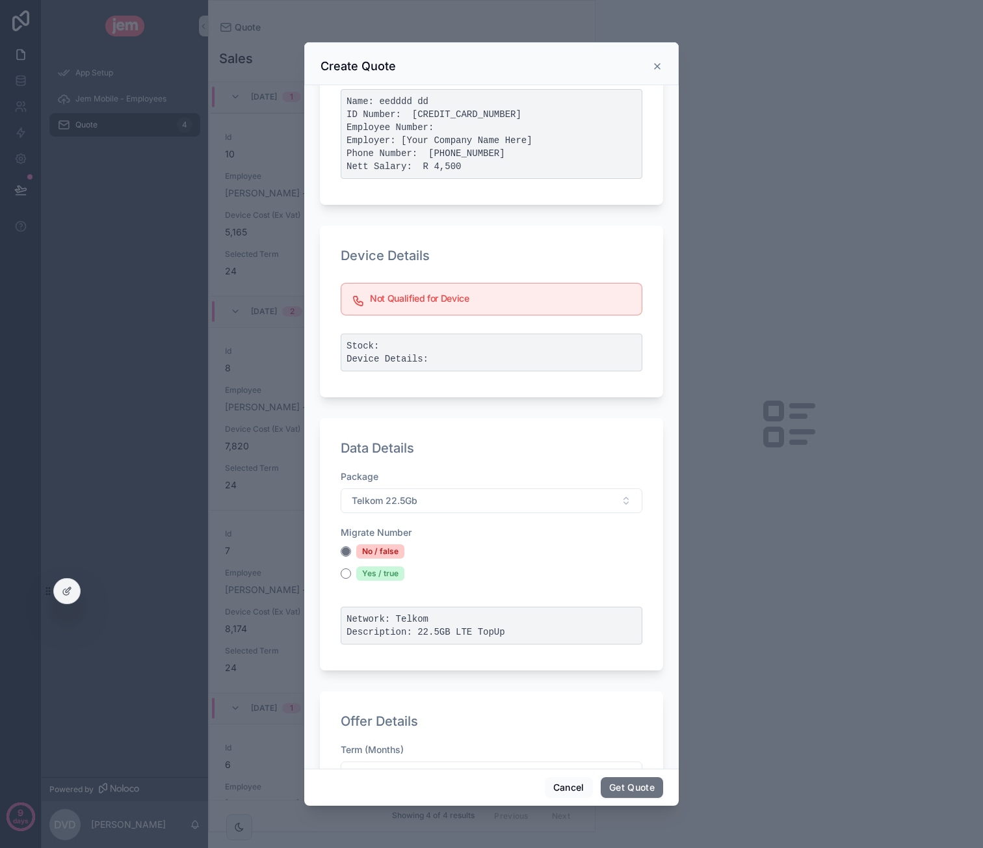
click at [371, 569] on div "Yes / true" at bounding box center [380, 573] width 48 height 14
click at [351, 569] on button "Yes / true" at bounding box center [346, 573] width 10 height 10
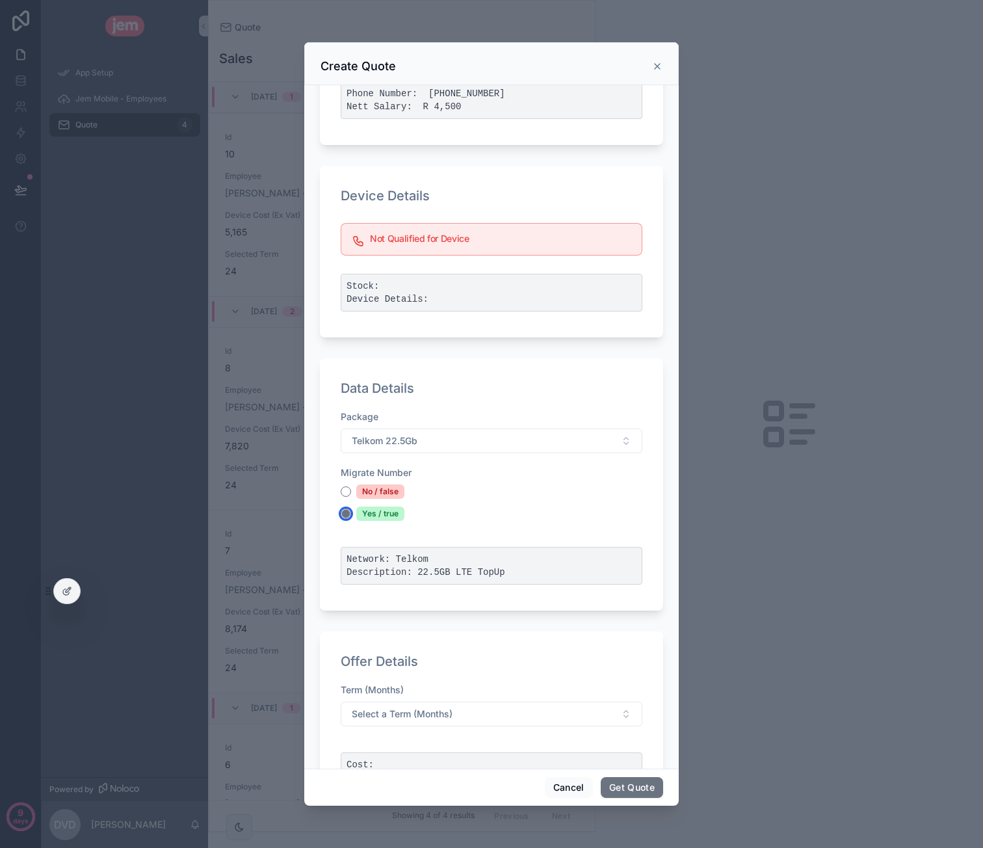
scroll to position [242, 0]
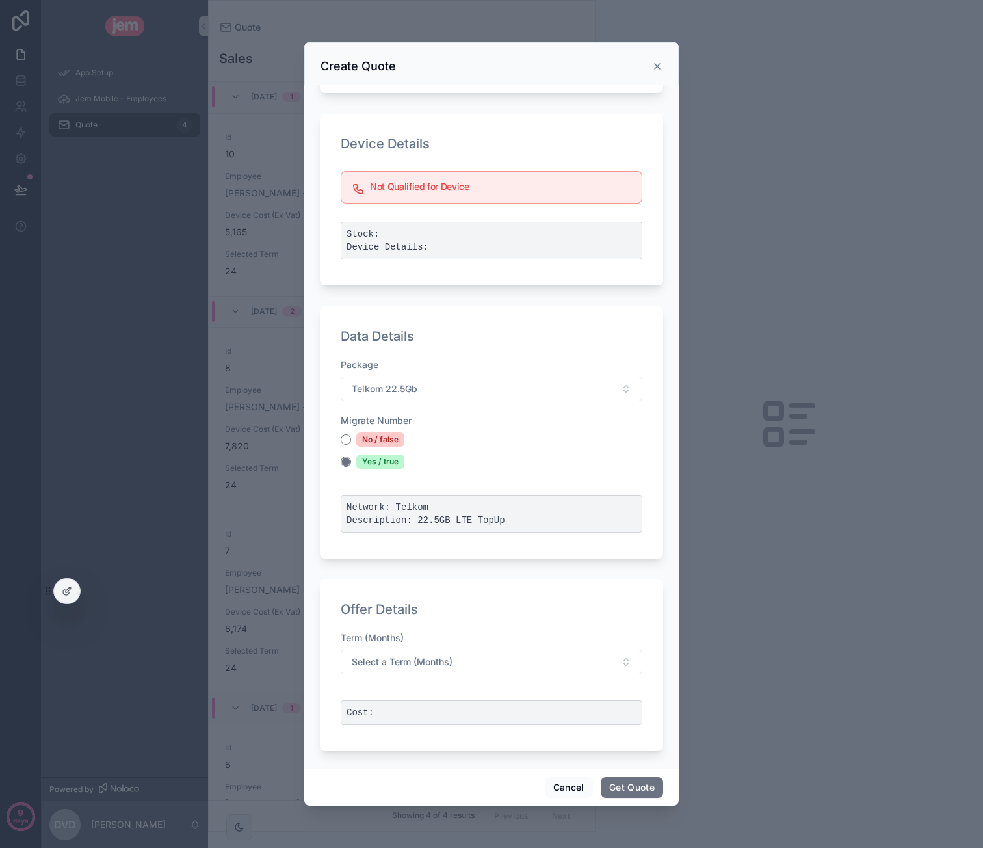
click at [469, 705] on pre "Cost:" at bounding box center [492, 712] width 302 height 25
click at [473, 663] on button "Select a Term (Months)" at bounding box center [492, 661] width 302 height 25
click at [413, 750] on div "24" at bounding box center [486, 749] width 285 height 20
click at [616, 783] on button "Get Quote" at bounding box center [632, 787] width 62 height 21
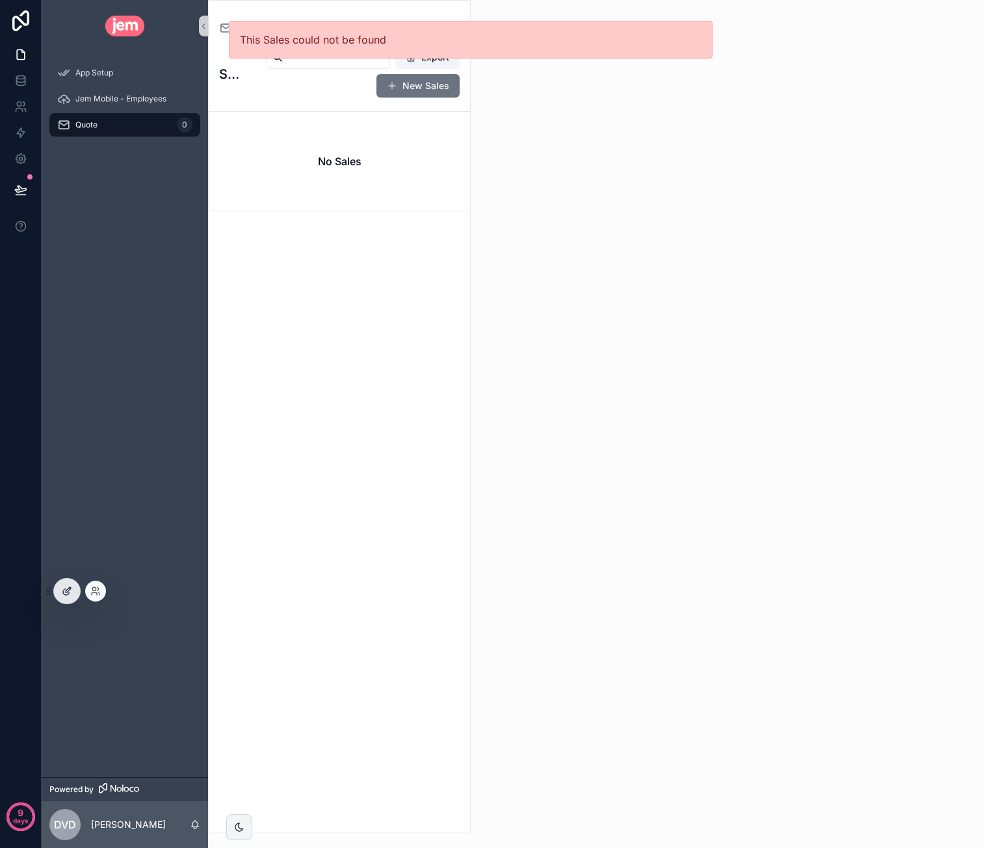
click at [58, 586] on div at bounding box center [67, 591] width 26 height 25
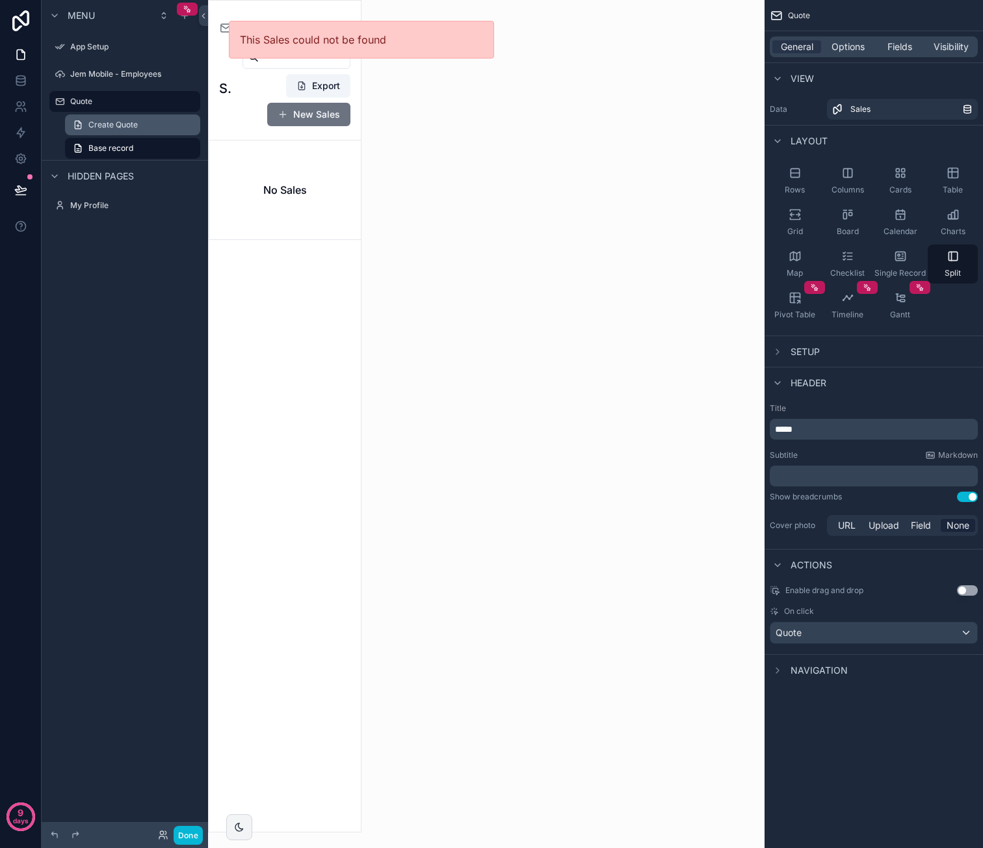
click at [100, 124] on span "Create Quote" at bounding box center [112, 125] width 49 height 10
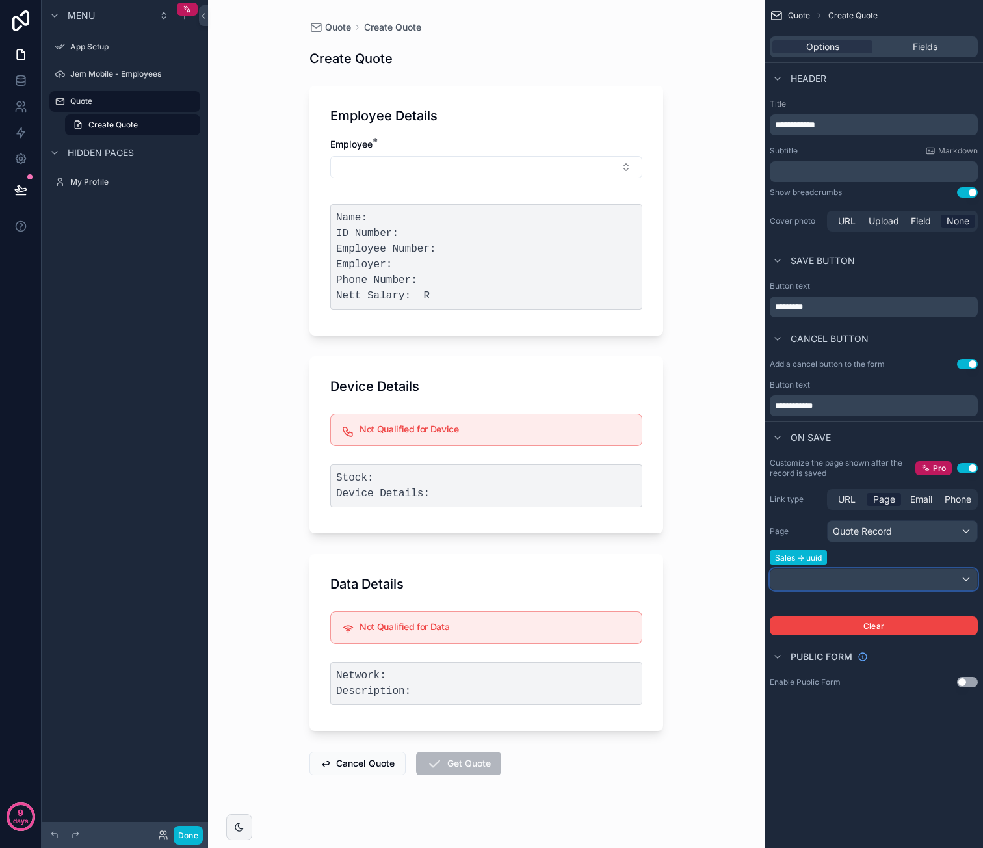
click at [863, 586] on div "scrollable content" at bounding box center [873, 579] width 207 height 21
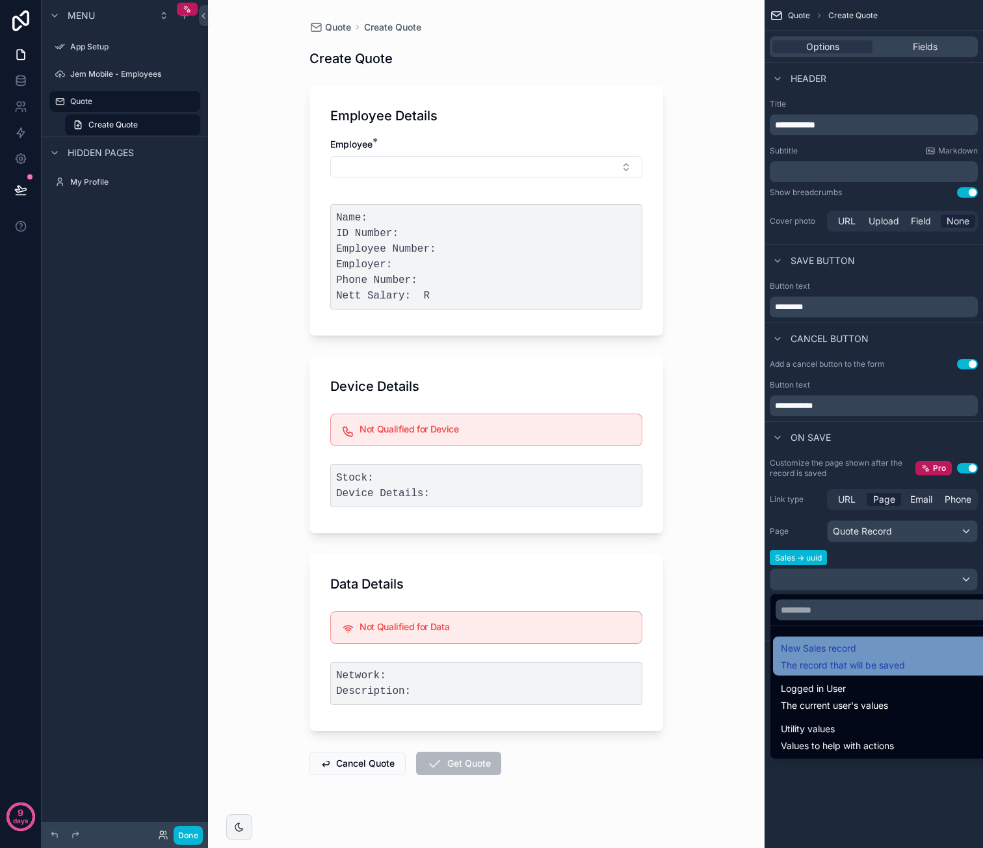
click at [924, 652] on div "New Sales record The record that will be saved" at bounding box center [889, 655] width 216 height 31
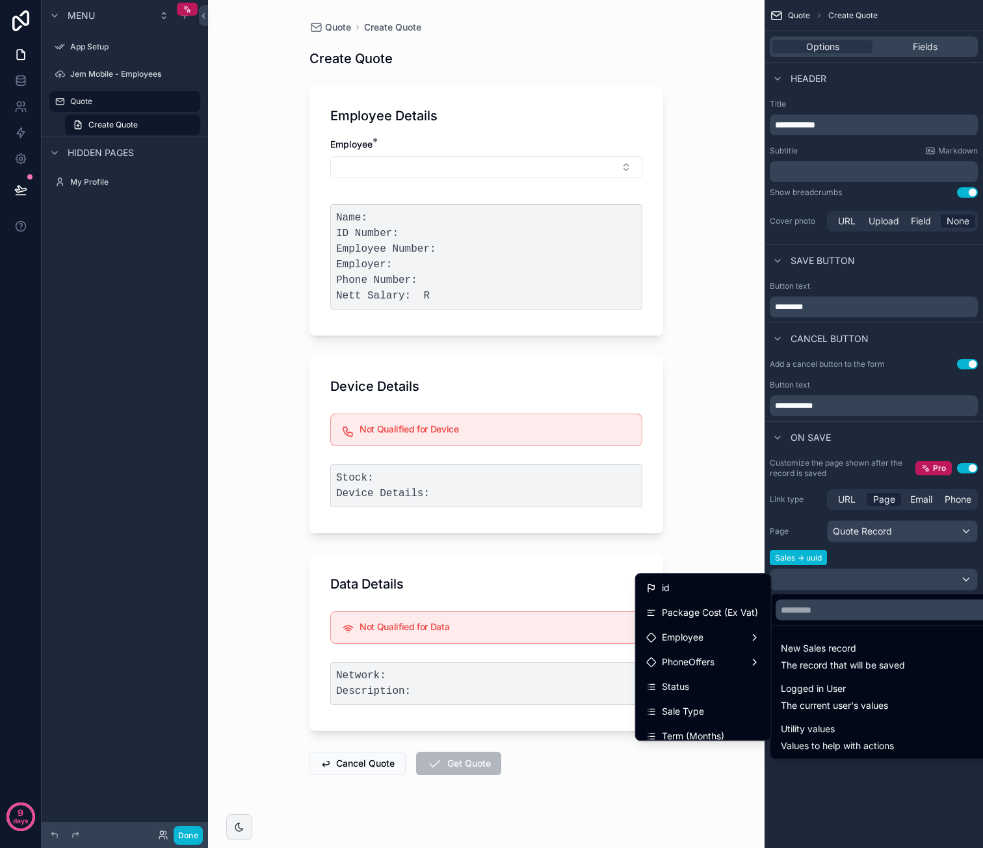
click at [890, 562] on div "scrollable content" at bounding box center [491, 424] width 983 height 848
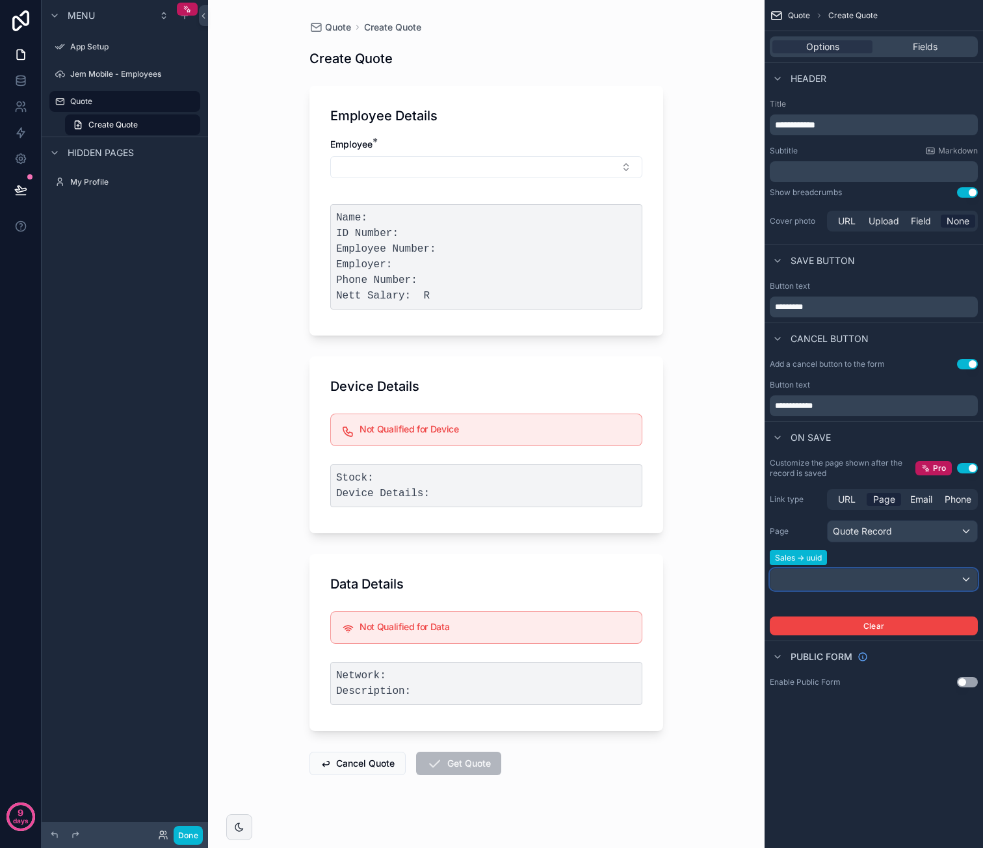
click at [846, 574] on div "scrollable content" at bounding box center [873, 579] width 207 height 21
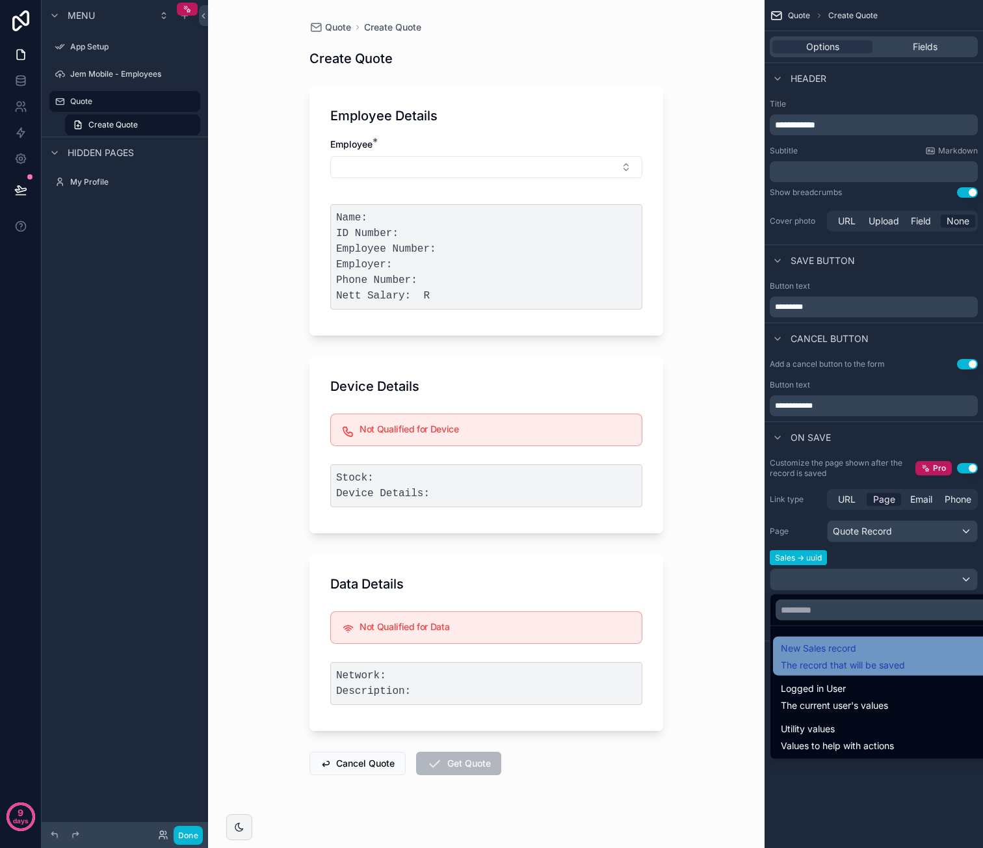
click at [925, 645] on div "New Sales record The record that will be saved" at bounding box center [889, 655] width 216 height 31
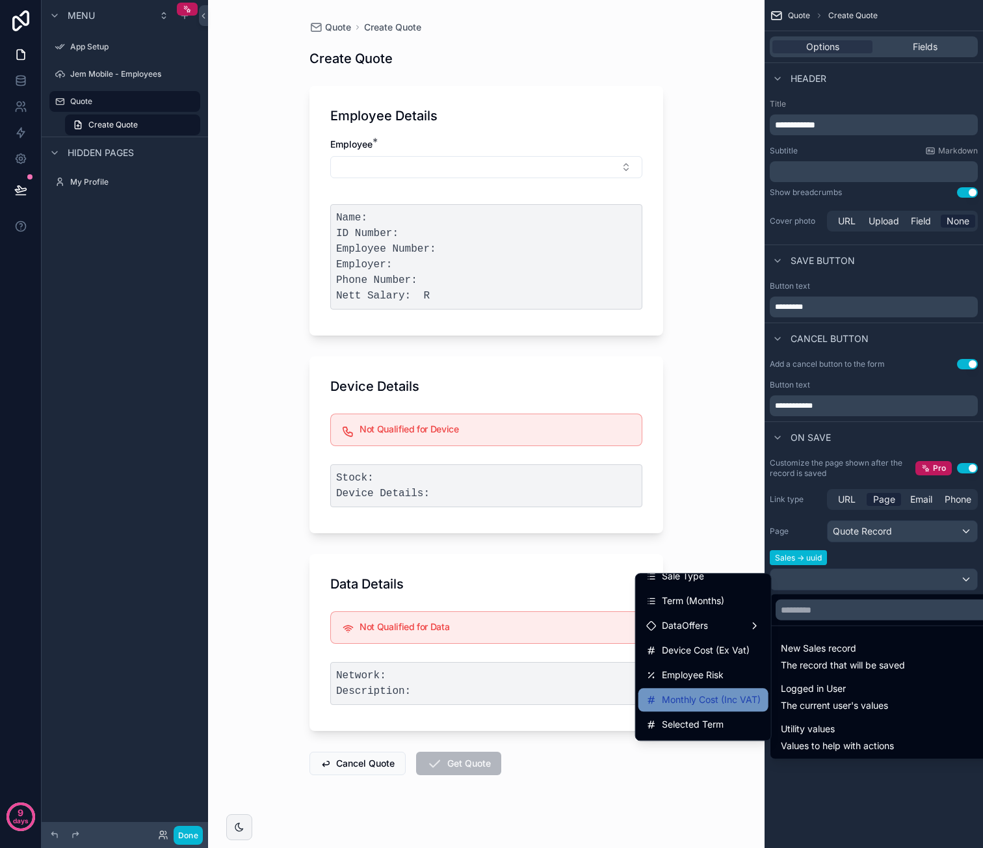
scroll to position [233, 0]
click at [691, 718] on div "uuid" at bounding box center [703, 726] width 114 height 16
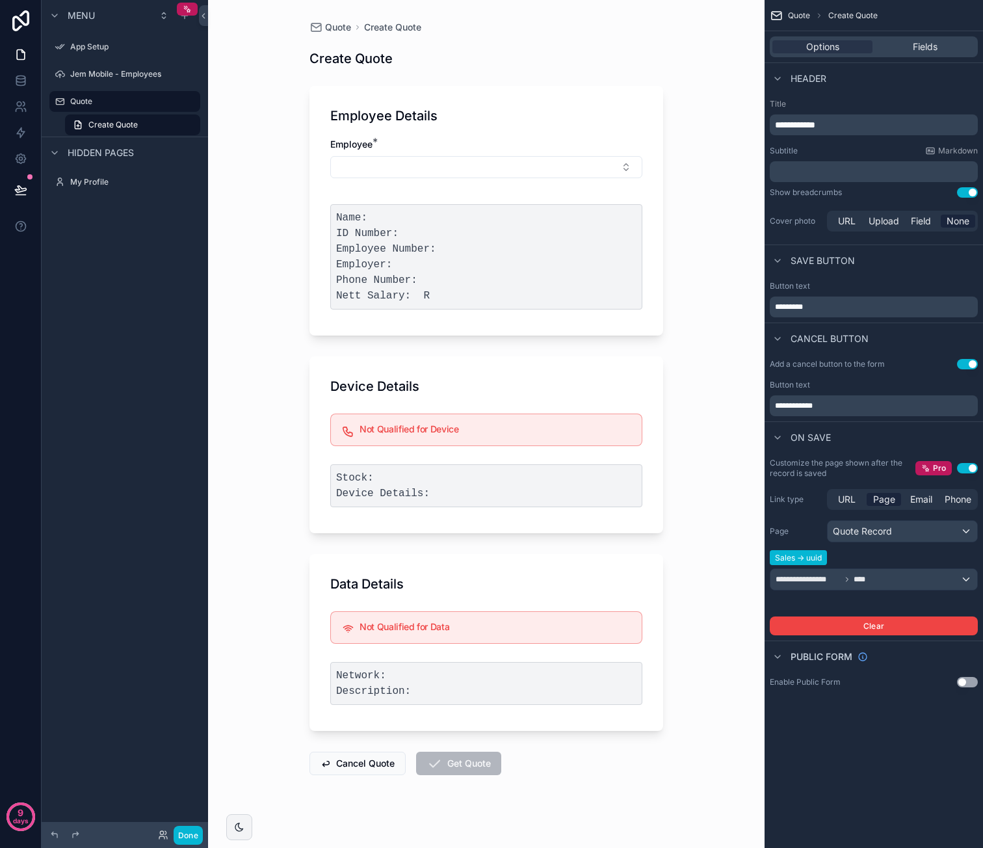
click at [703, 713] on div "Quote Create Quote Create Quote Employee Details Employee * Name: ID Number: Em…" at bounding box center [486, 424] width 556 height 848
click at [179, 837] on button "Done" at bounding box center [188, 835] width 29 height 19
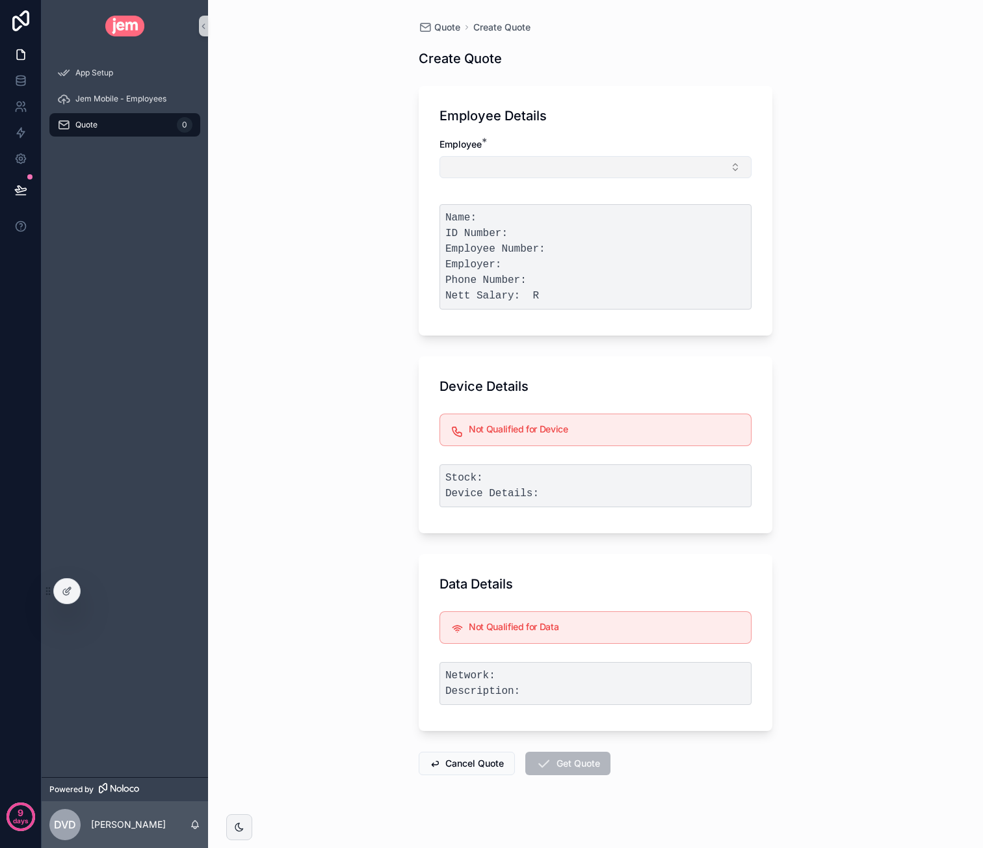
click at [527, 168] on button "Select Button" at bounding box center [595, 167] width 312 height 22
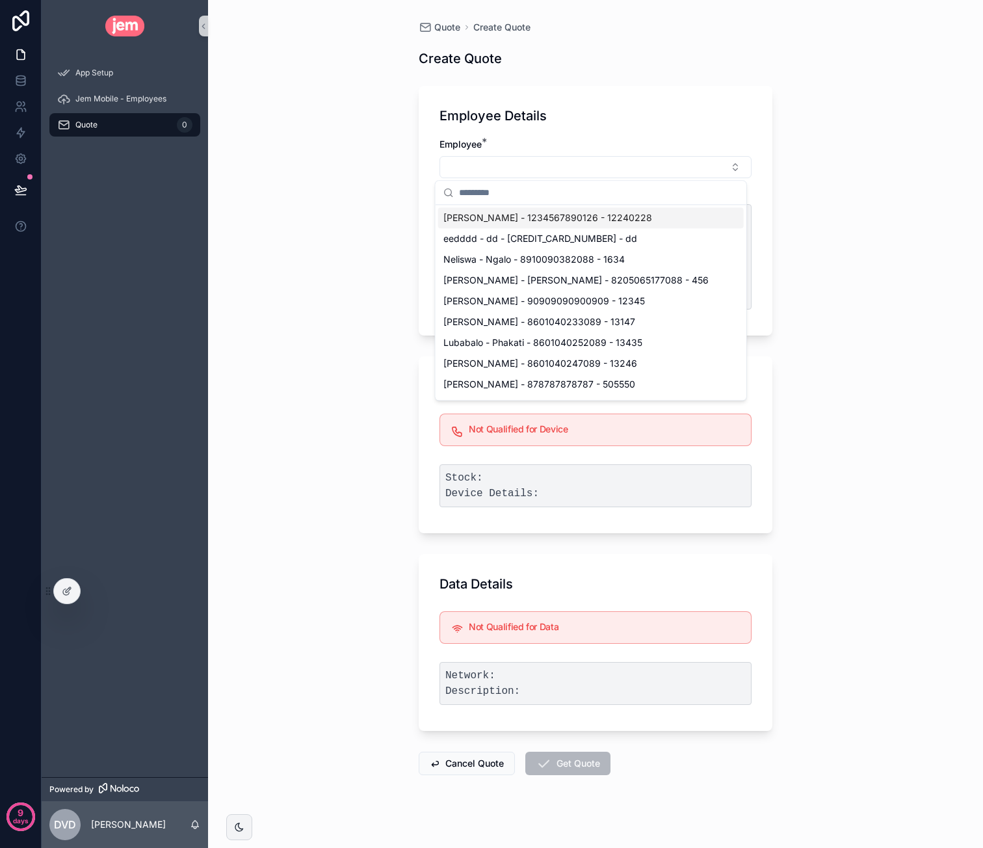
click at [520, 211] on span "[PERSON_NAME] - 1234567890126 - 12240228" at bounding box center [547, 217] width 209 height 13
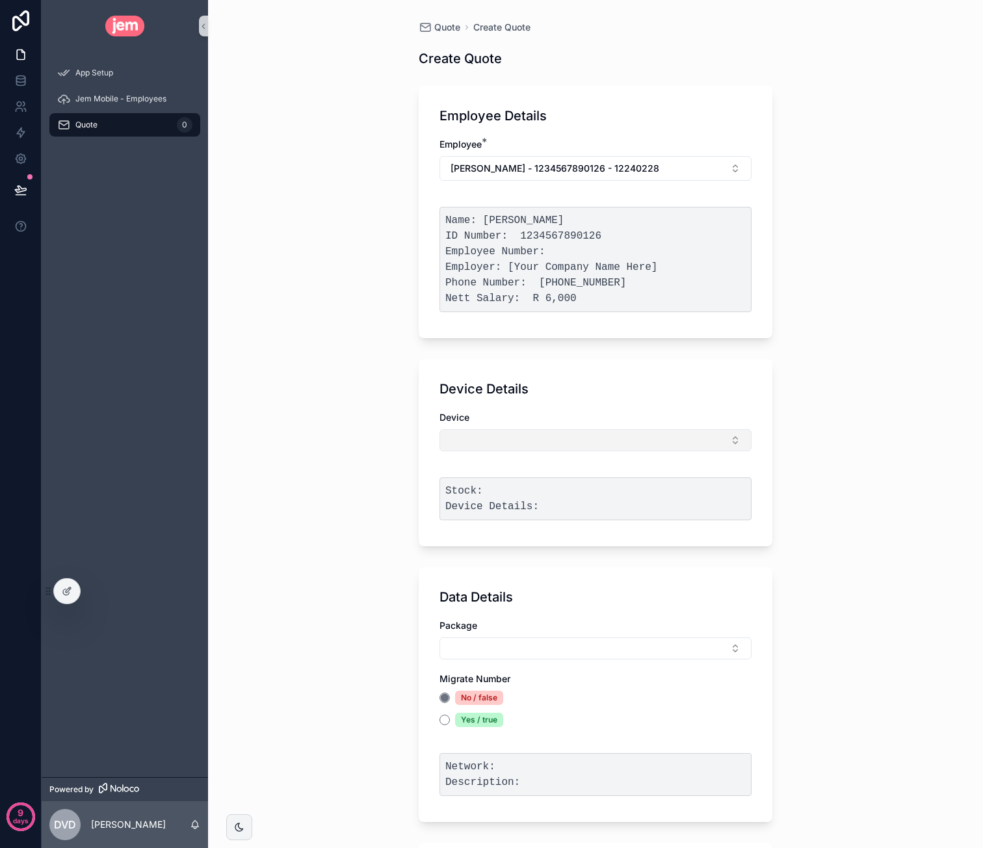
click at [529, 447] on button "Select Button" at bounding box center [595, 440] width 312 height 22
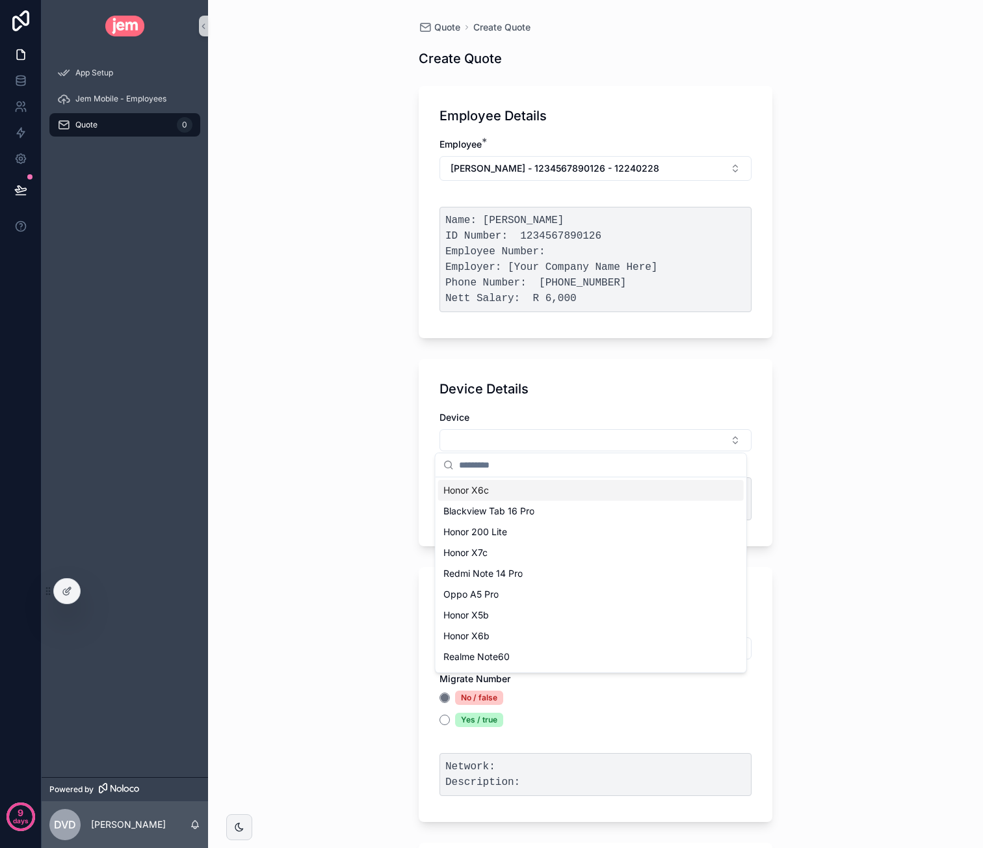
click at [516, 490] on div "Honor X6c" at bounding box center [591, 490] width 306 height 21
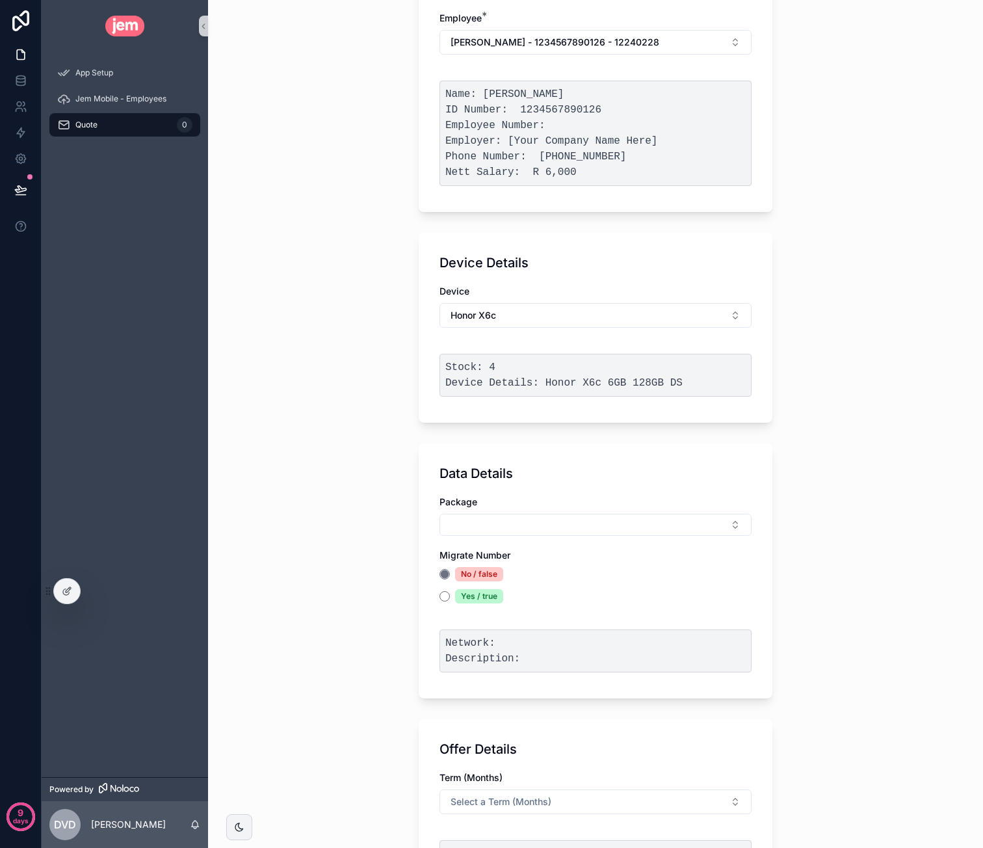
scroll to position [130, 0]
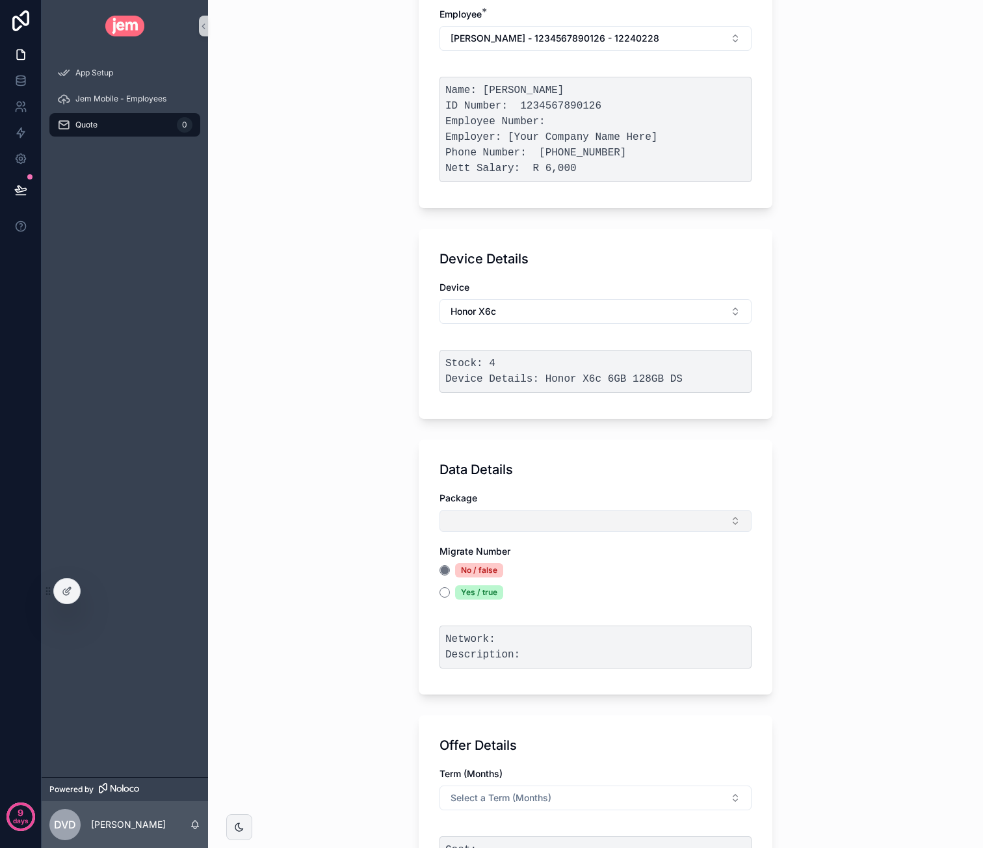
click at [523, 523] on button "Select Button" at bounding box center [595, 521] width 312 height 22
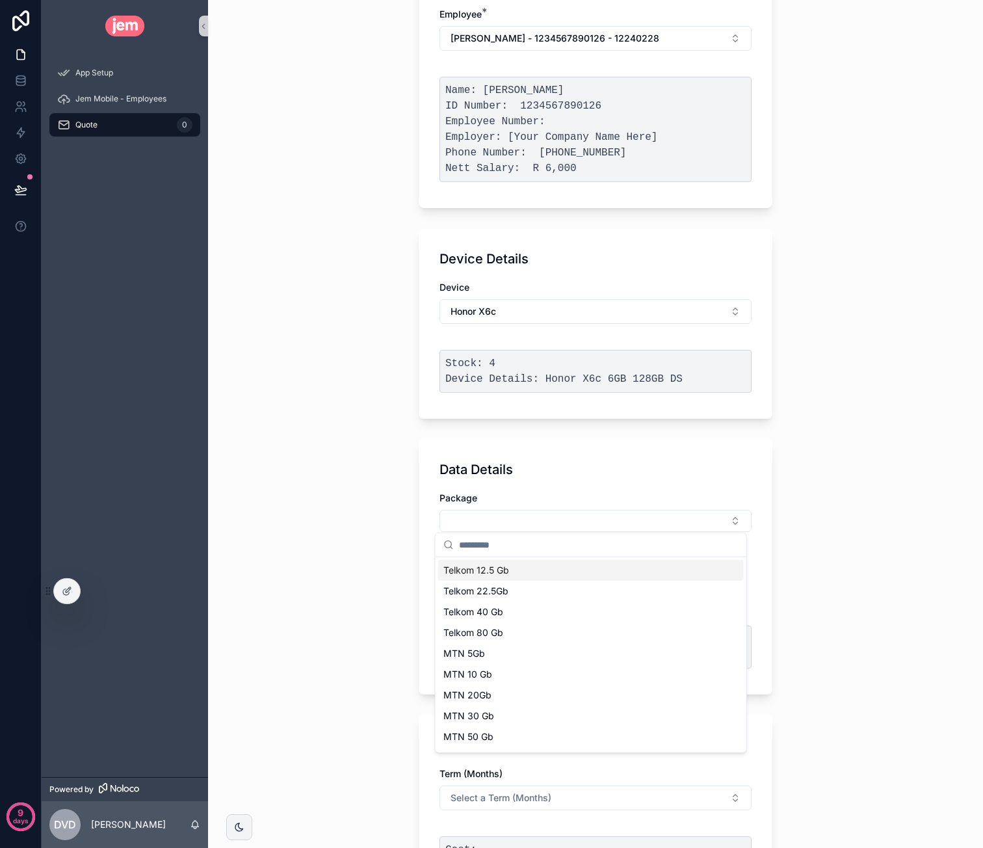
click at [512, 572] on div "Telkom 12.5 Gb" at bounding box center [591, 570] width 306 height 21
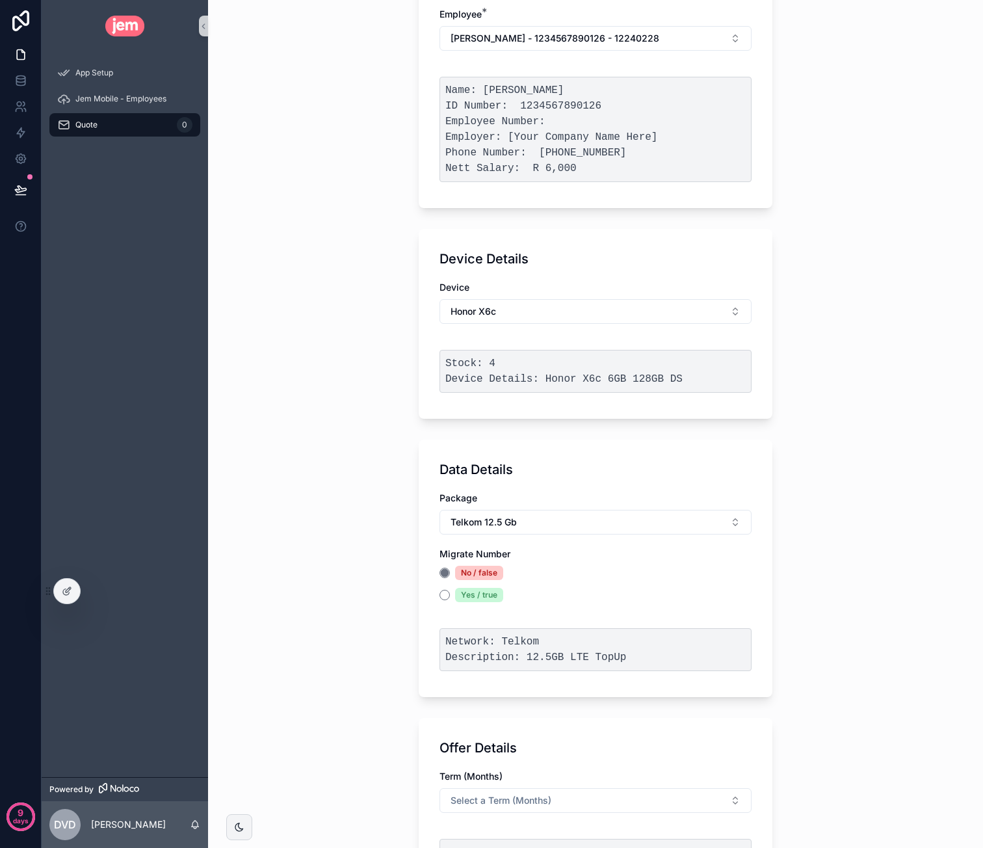
click at [461, 592] on div "Yes / true" at bounding box center [479, 595] width 48 height 14
click at [450, 592] on button "Yes / true" at bounding box center [444, 595] width 10 height 10
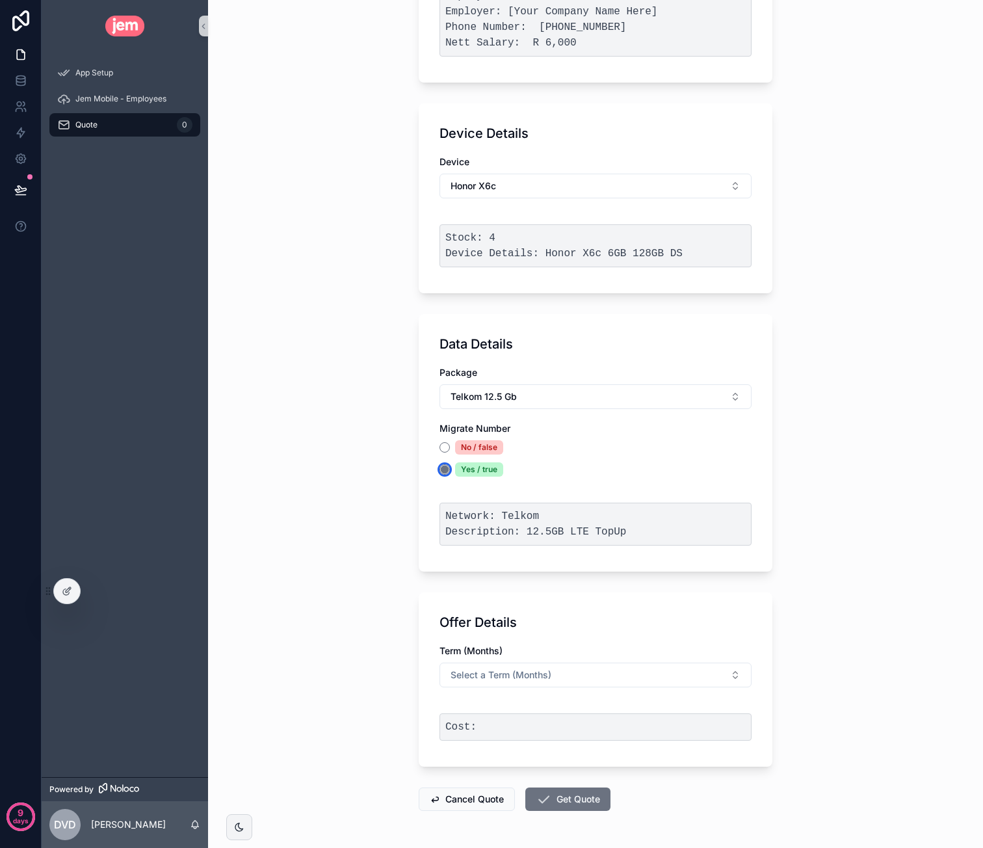
scroll to position [297, 0]
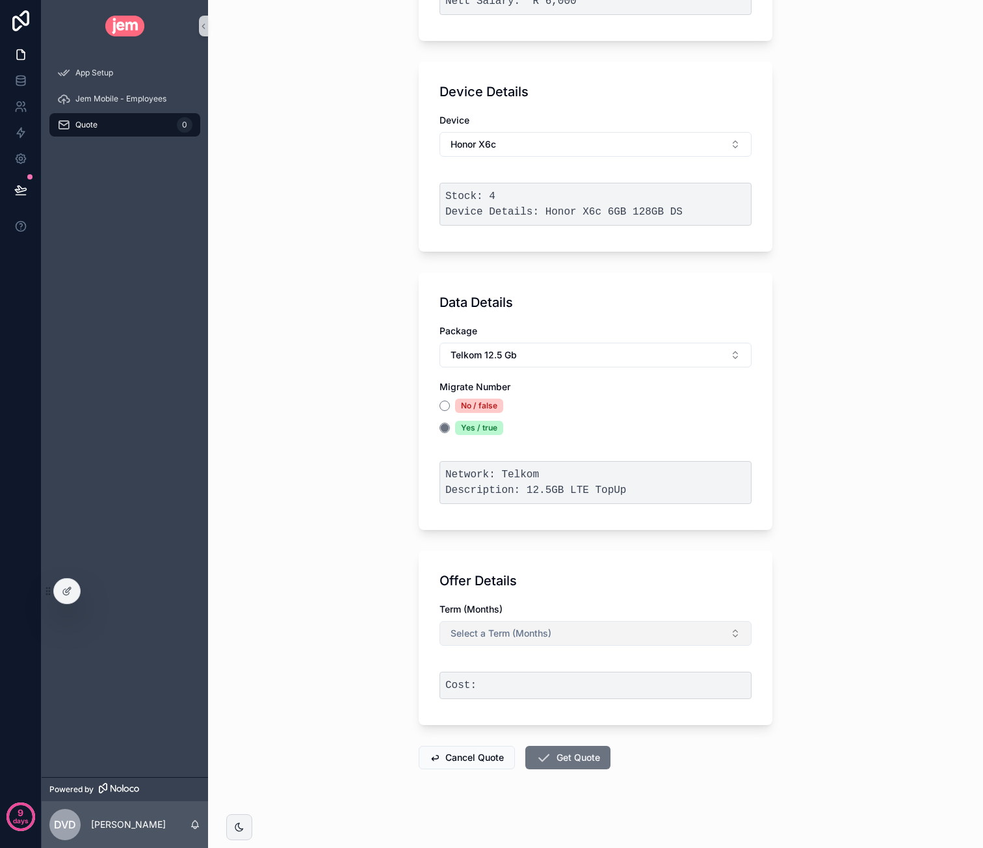
click at [560, 625] on button "Select a Term (Months)" at bounding box center [595, 633] width 312 height 25
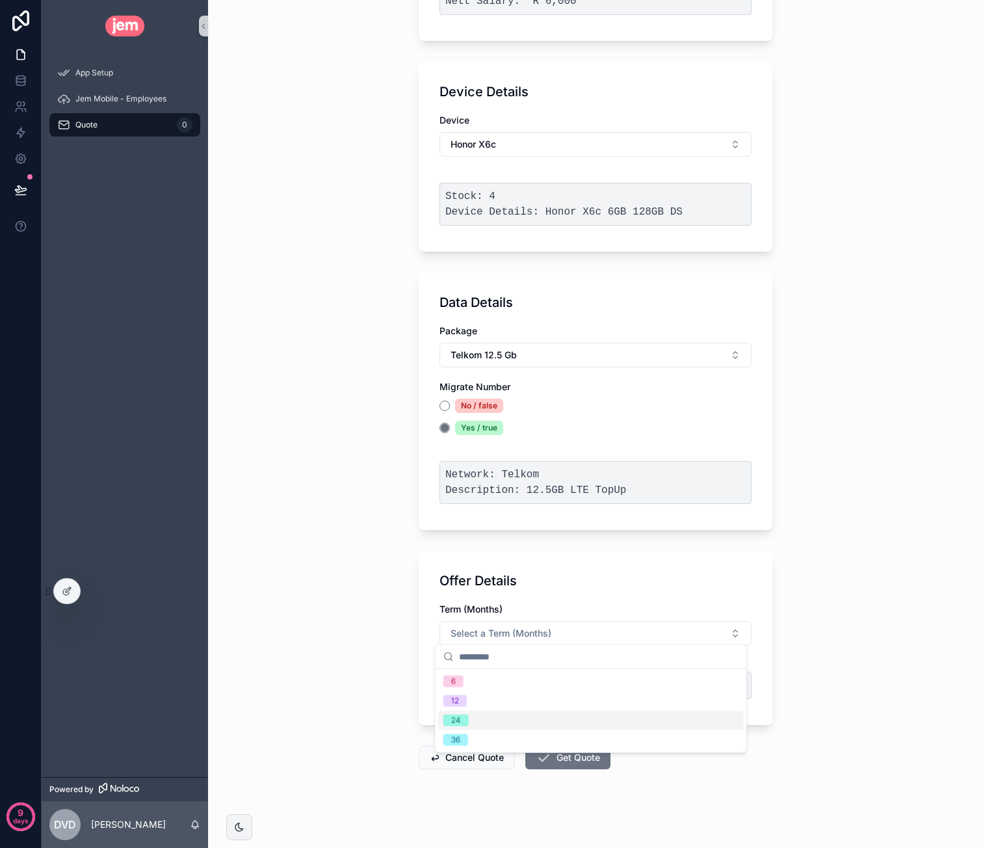
click at [458, 722] on div "24" at bounding box center [456, 720] width 10 height 12
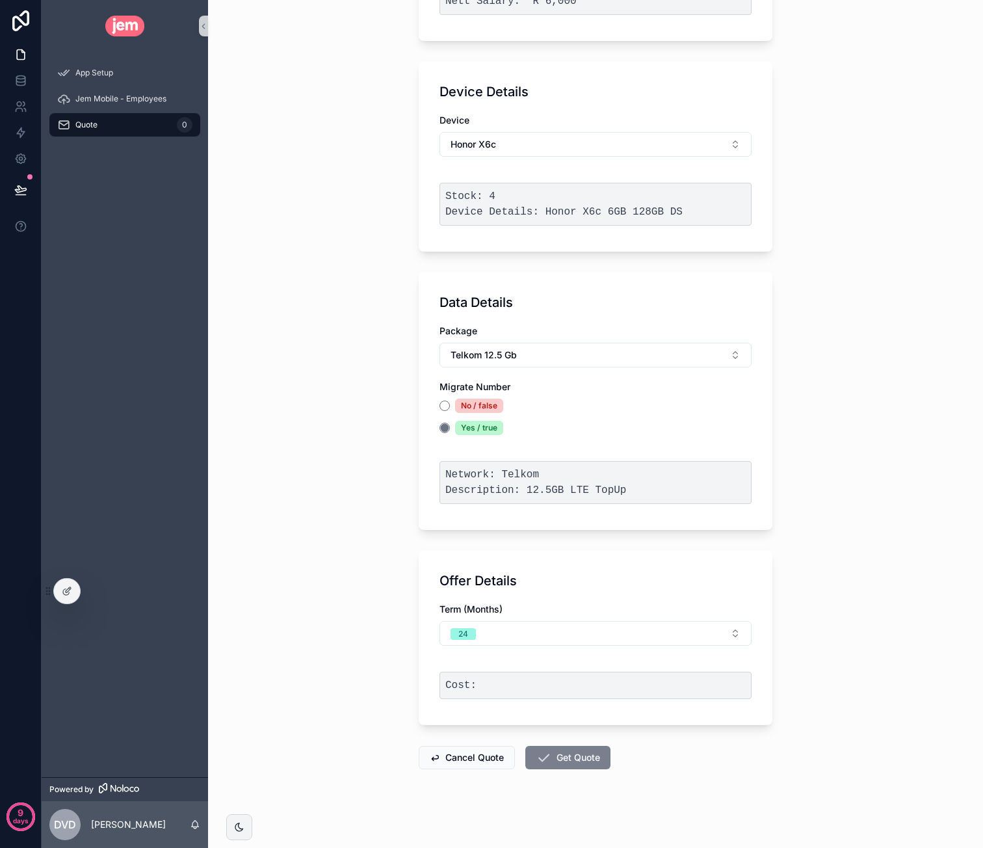
click at [555, 752] on button "Get Quote" at bounding box center [567, 757] width 85 height 23
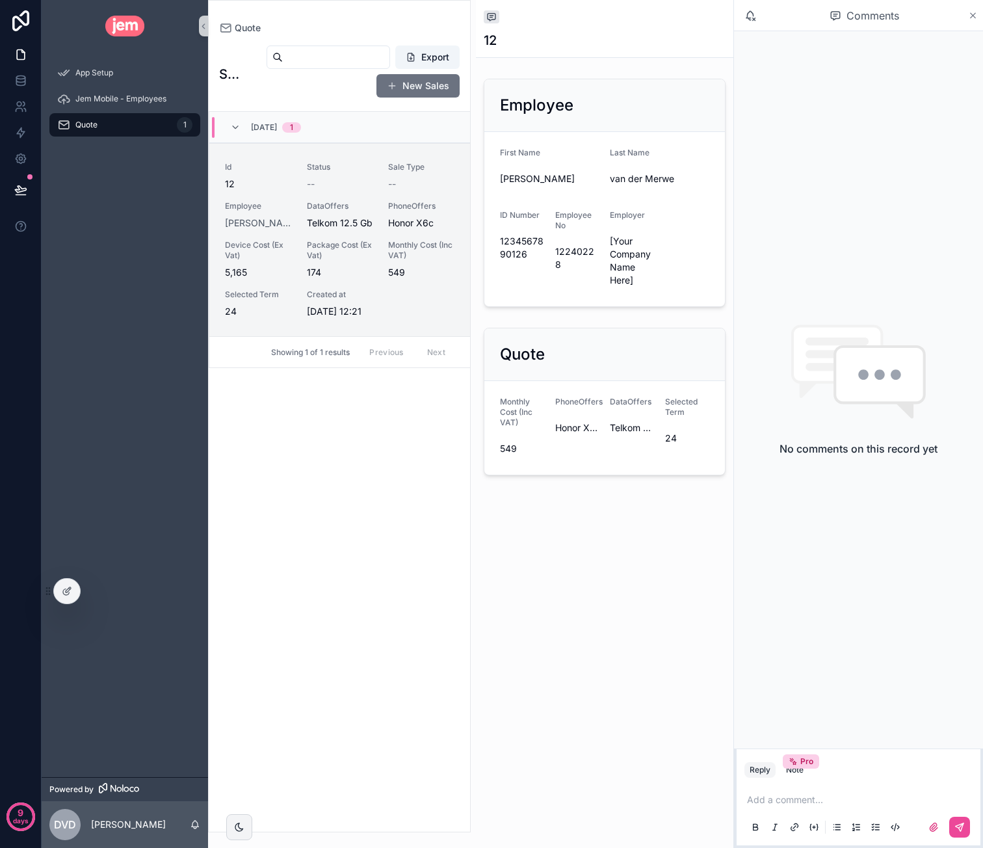
click at [975, 17] on icon "scrollable content" at bounding box center [973, 15] width 5 height 5
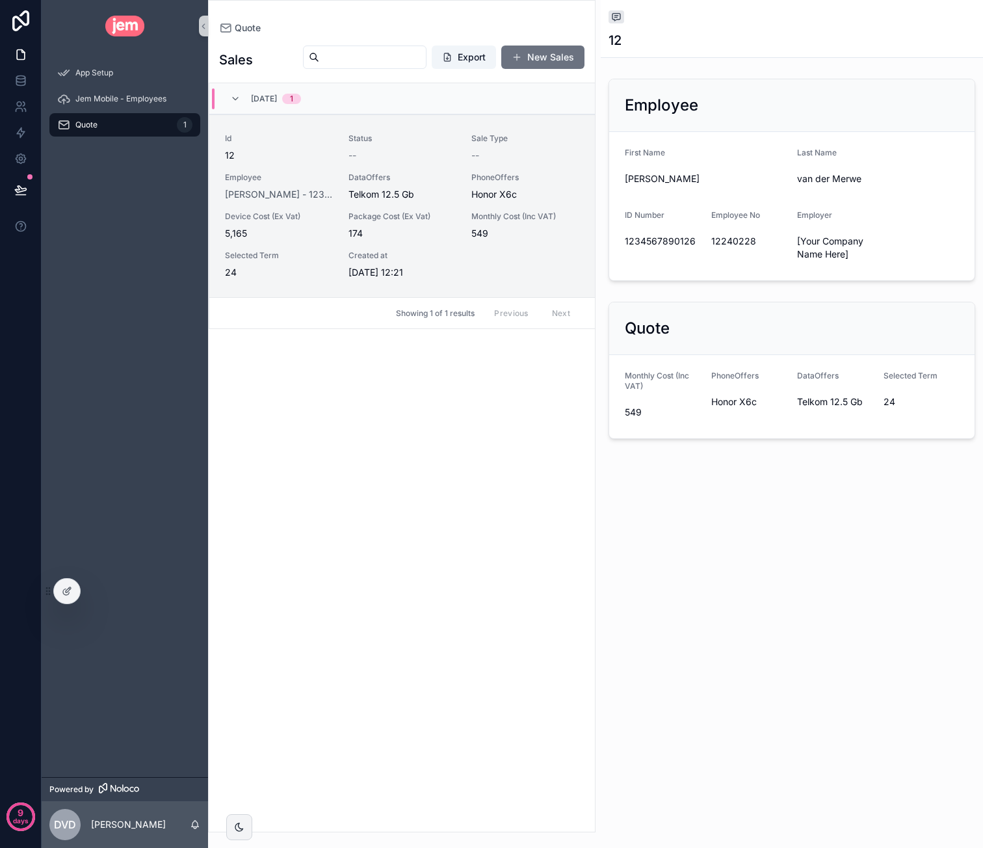
click at [825, 202] on form "First Name Caroline Last Name van der Merwe ID Number 1234567890126 Employee No…" at bounding box center [791, 206] width 365 height 148
click at [827, 222] on div "Employer" at bounding box center [835, 218] width 76 height 16
click at [72, 584] on div at bounding box center [67, 591] width 26 height 25
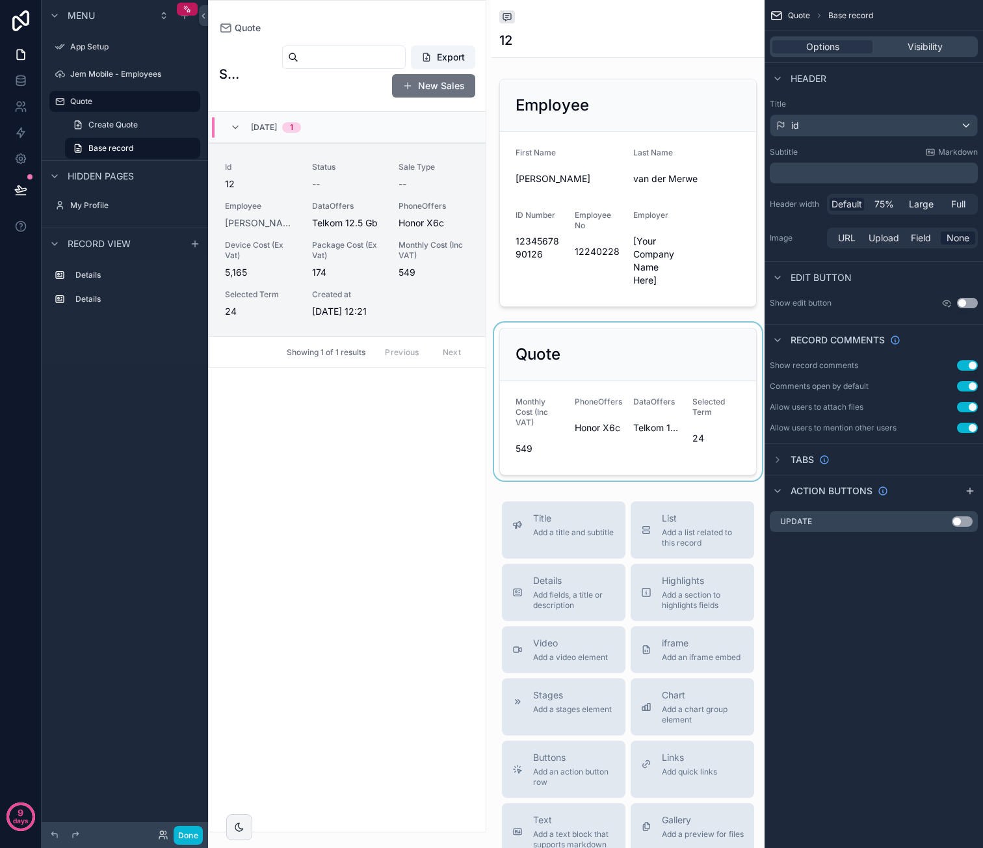
click at [671, 334] on div "scrollable content" at bounding box center [627, 401] width 273 height 158
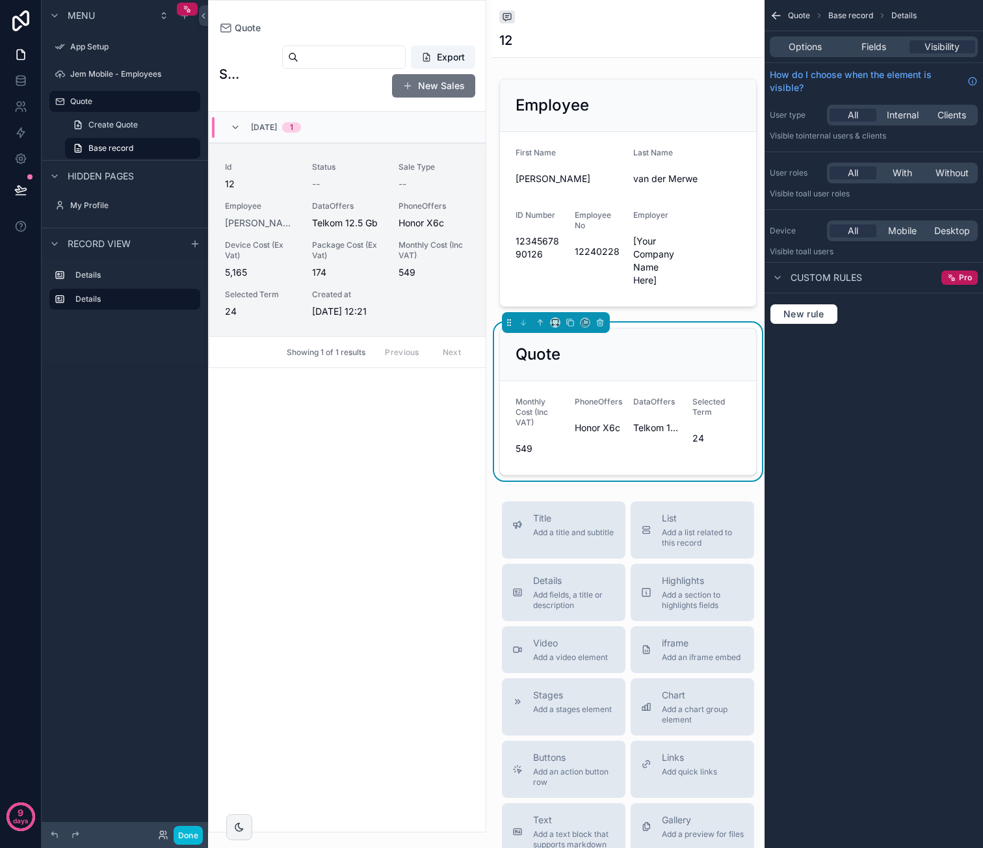
click at [812, 40] on div "Options Fields Visibility" at bounding box center [874, 46] width 208 height 21
click at [814, 47] on span "Options" at bounding box center [805, 46] width 33 height 13
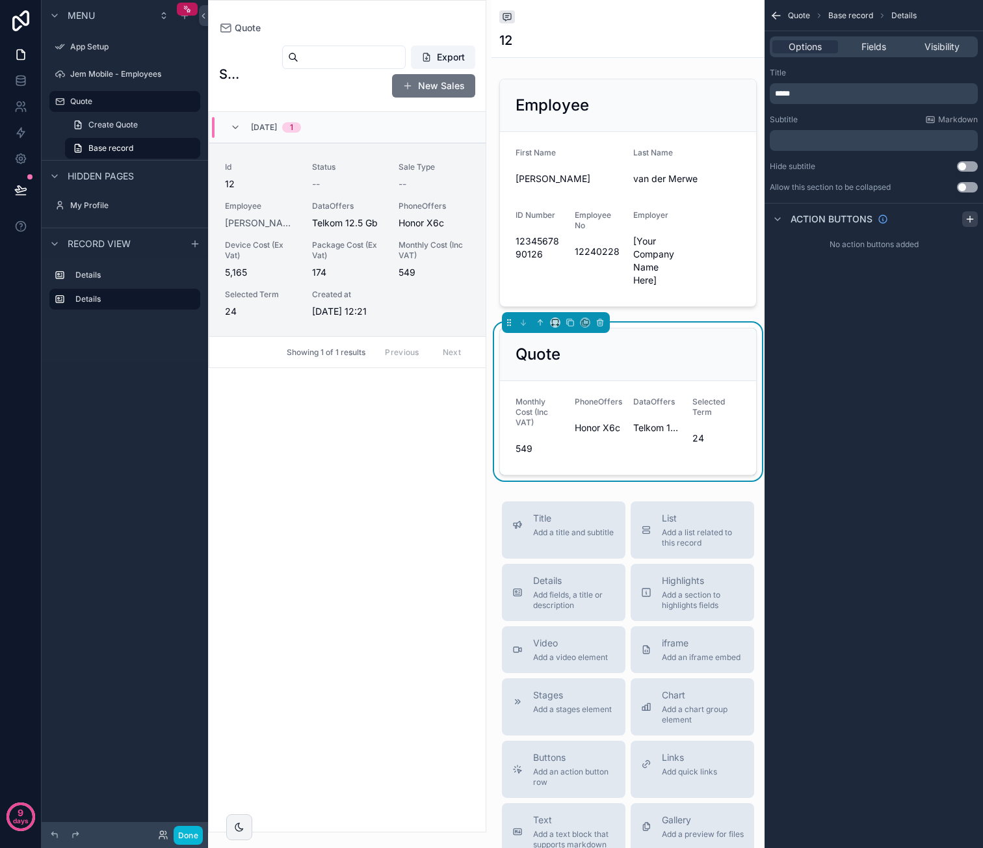
click at [965, 219] on icon "scrollable content" at bounding box center [970, 219] width 10 height 10
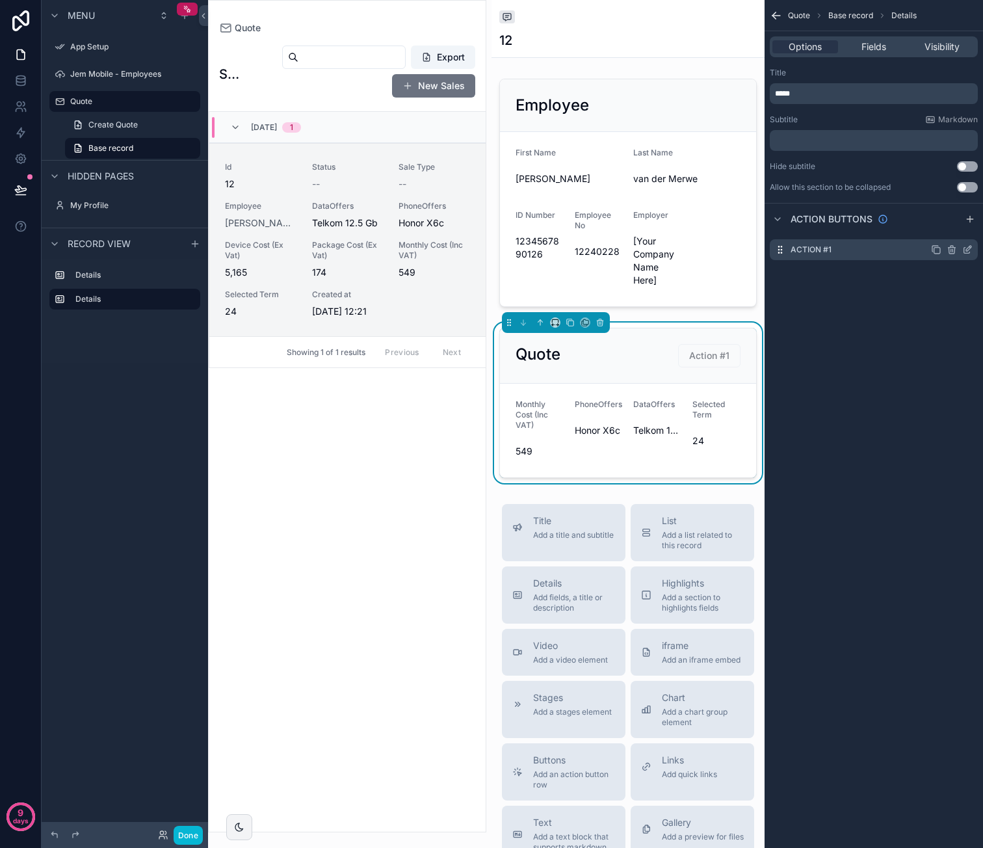
click at [832, 253] on div "Action #1" at bounding box center [874, 249] width 208 height 21
click at [966, 250] on icon "scrollable content" at bounding box center [968, 248] width 5 height 5
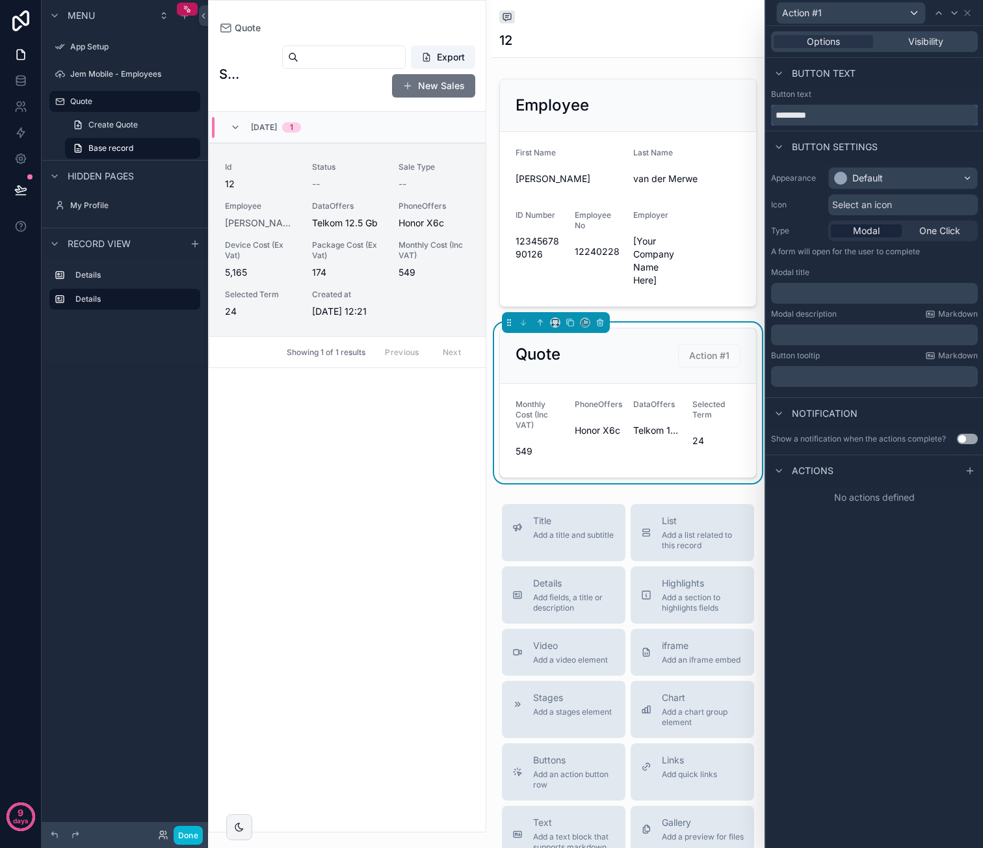
click at [817, 120] on input "*********" at bounding box center [874, 115] width 207 height 21
type input "*"
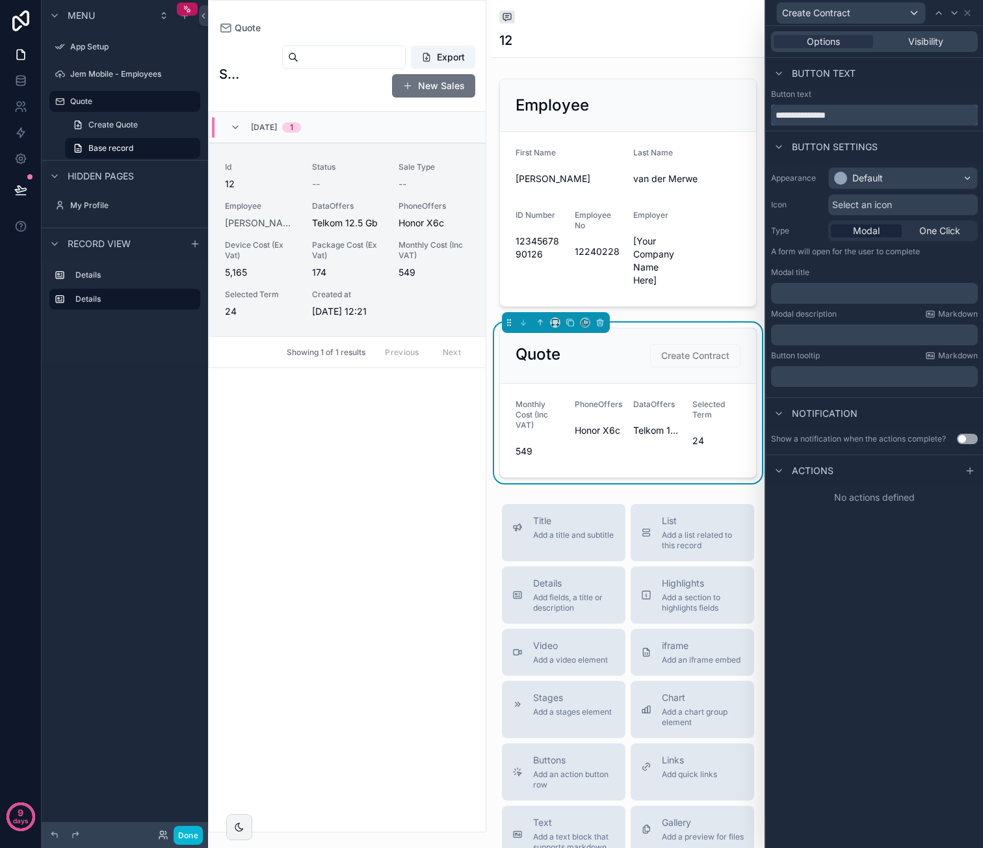
type input "**********"
click at [859, 176] on div "Default" at bounding box center [867, 178] width 31 height 13
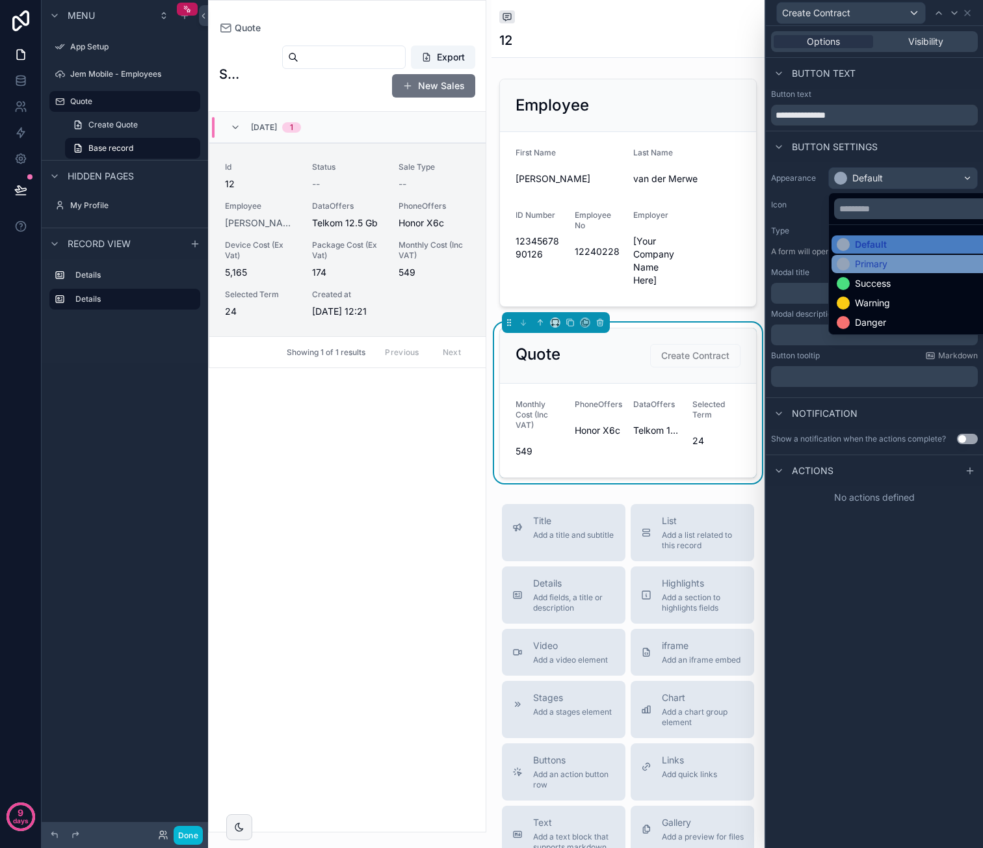
click at [898, 263] on div "Primary" at bounding box center [918, 263] width 163 height 13
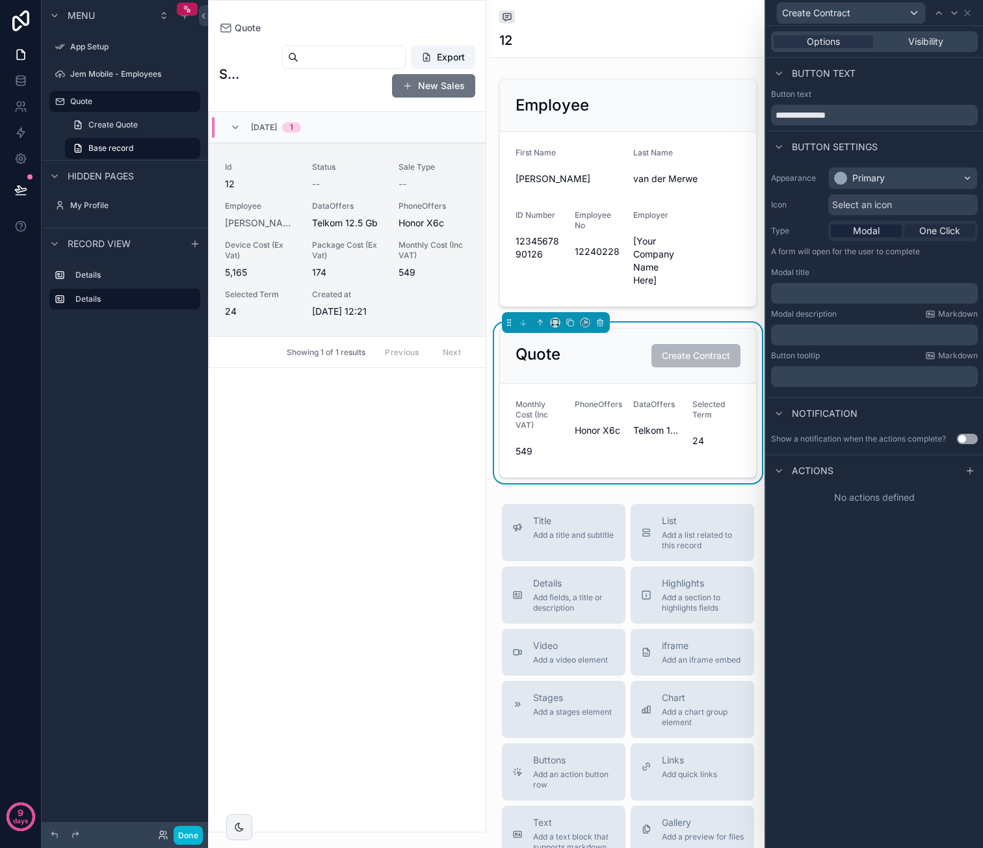
click at [932, 228] on span "One Click" at bounding box center [939, 230] width 41 height 13
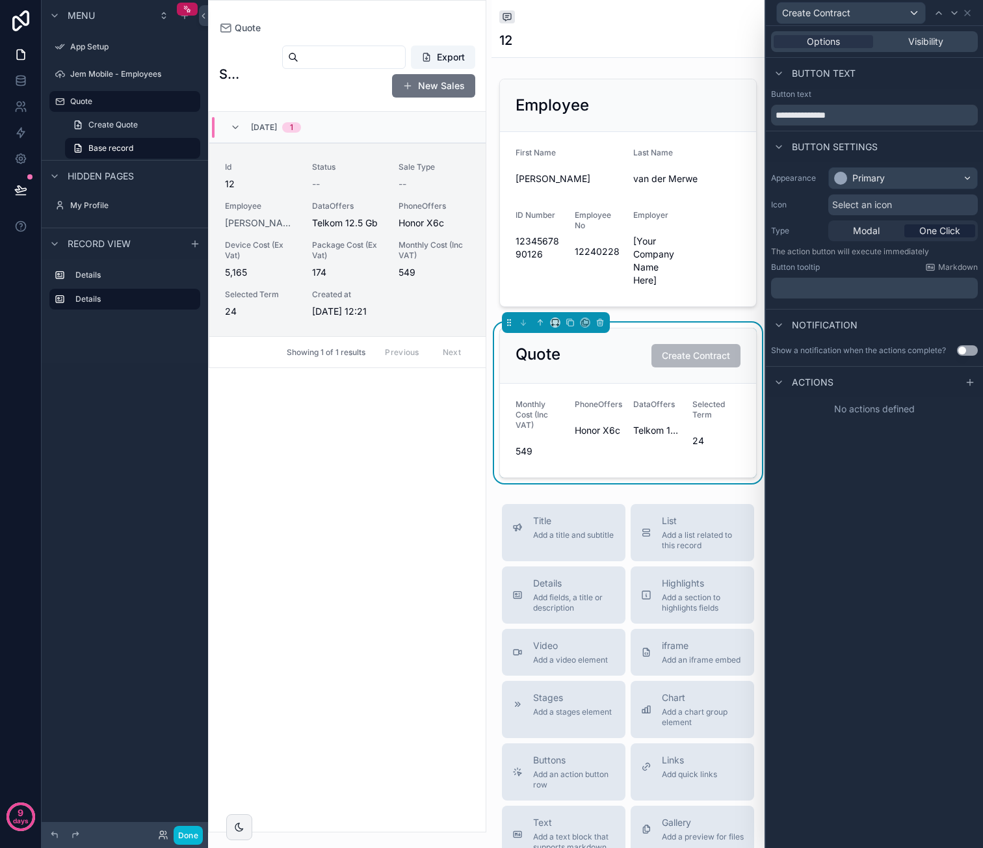
click at [889, 206] on span "Select an icon" at bounding box center [862, 204] width 60 height 13
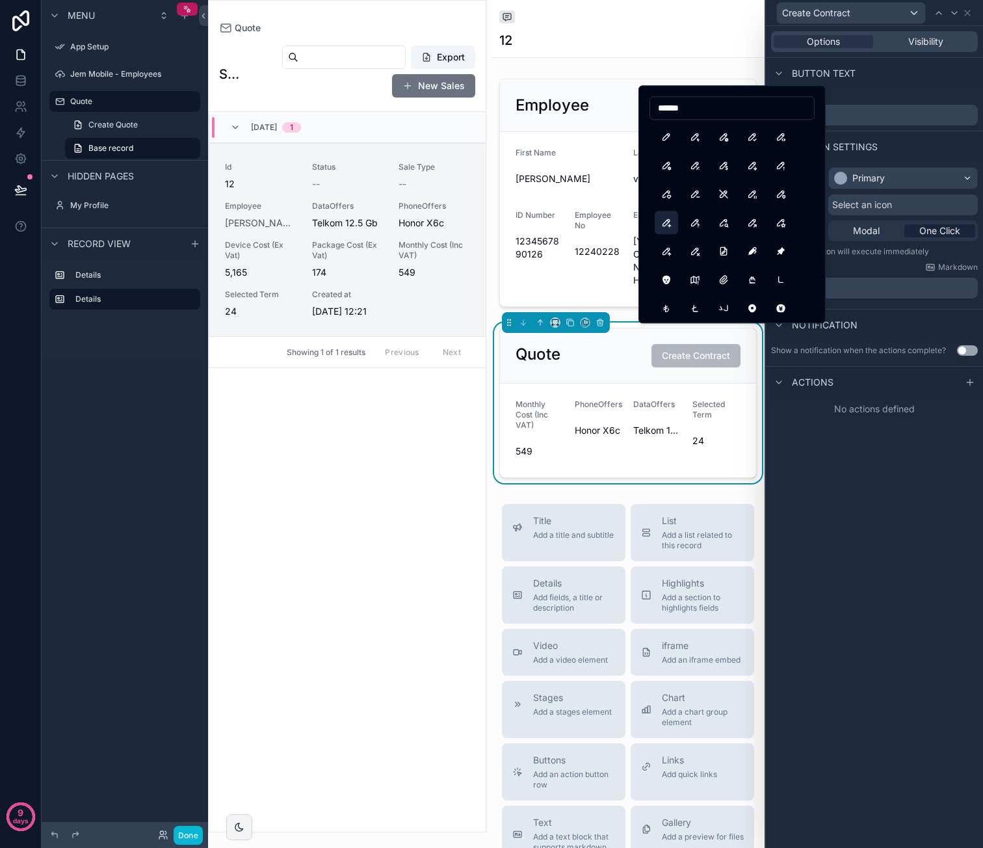
type input "******"
click at [671, 223] on button "PencilPlus" at bounding box center [666, 222] width 23 height 23
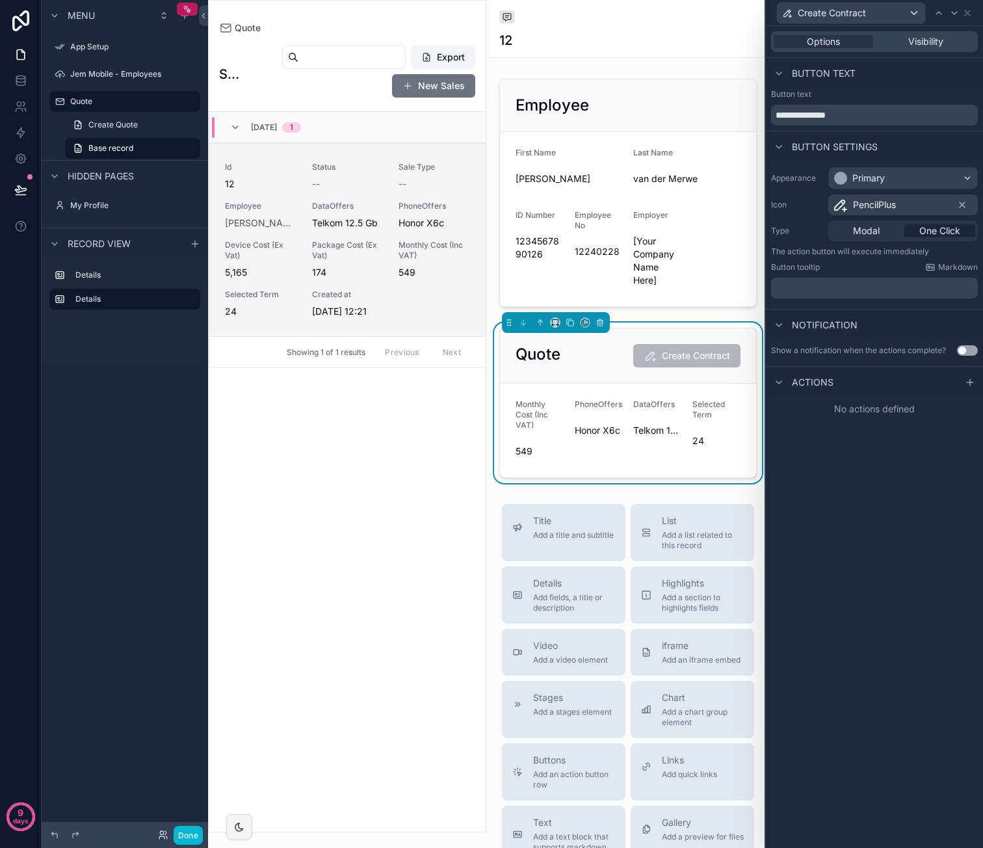
click at [963, 349] on button "Use setting" at bounding box center [967, 350] width 21 height 10
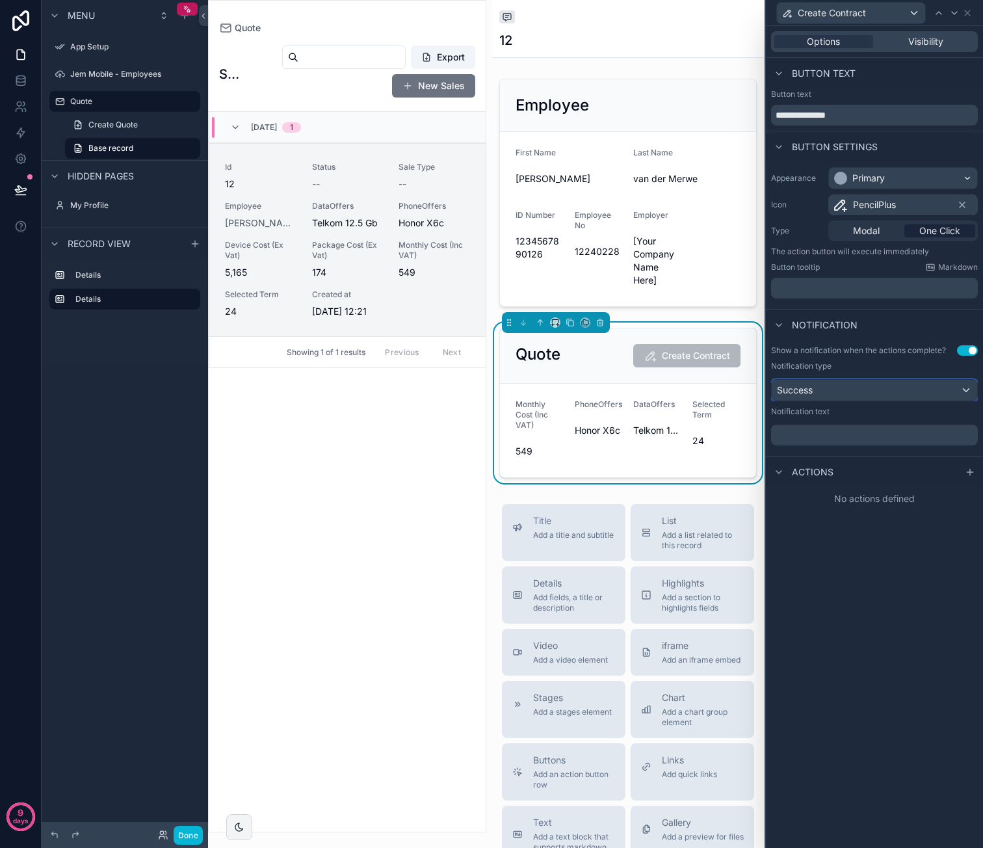
click at [848, 388] on div "Success" at bounding box center [874, 390] width 205 height 21
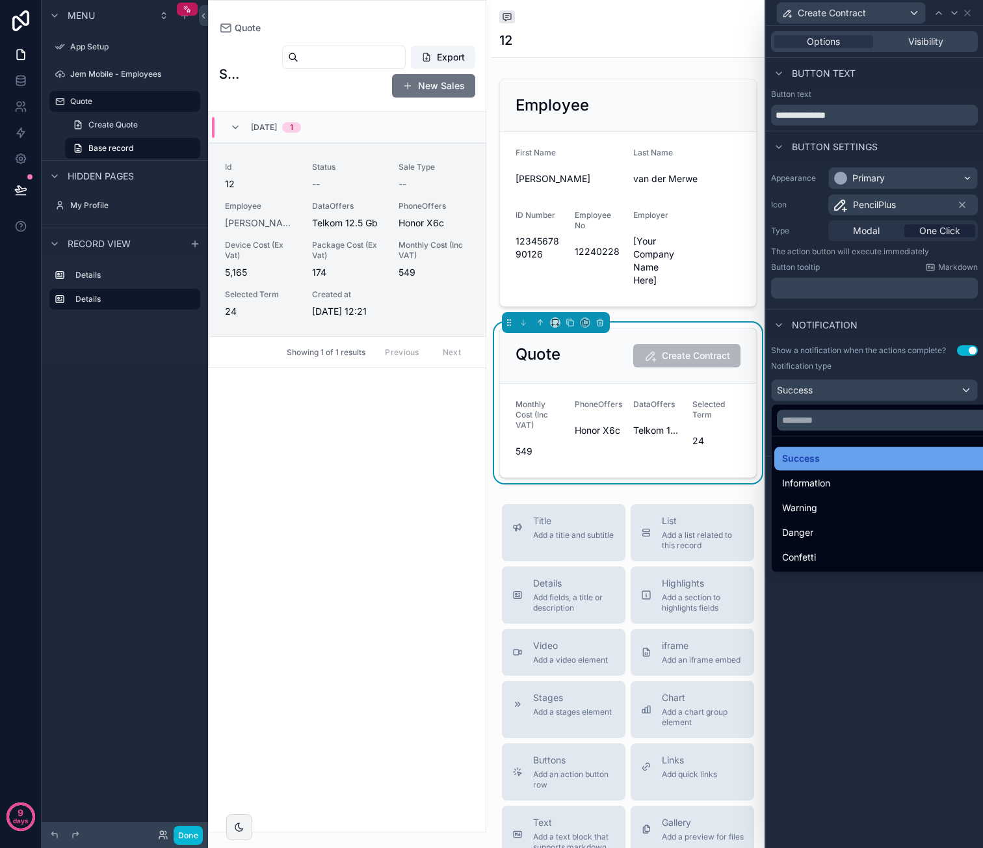
click at [809, 458] on span "Success" at bounding box center [801, 459] width 38 height 16
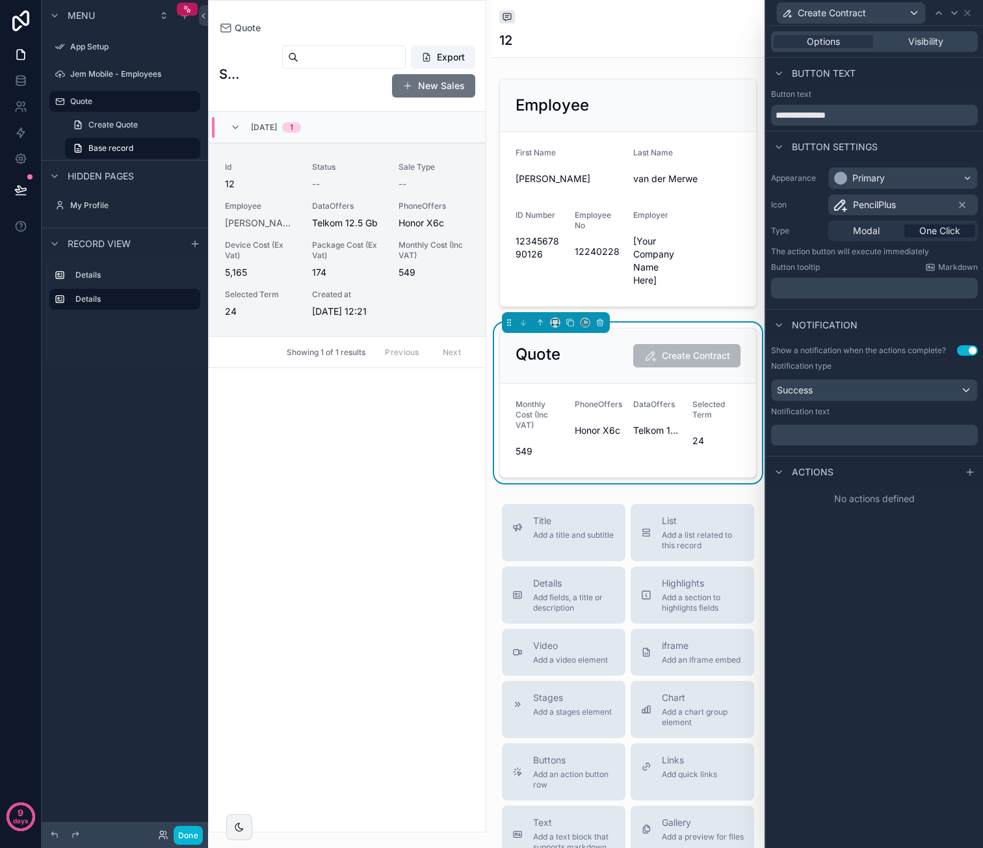
click at [831, 432] on p "﻿" at bounding box center [875, 434] width 199 height 13
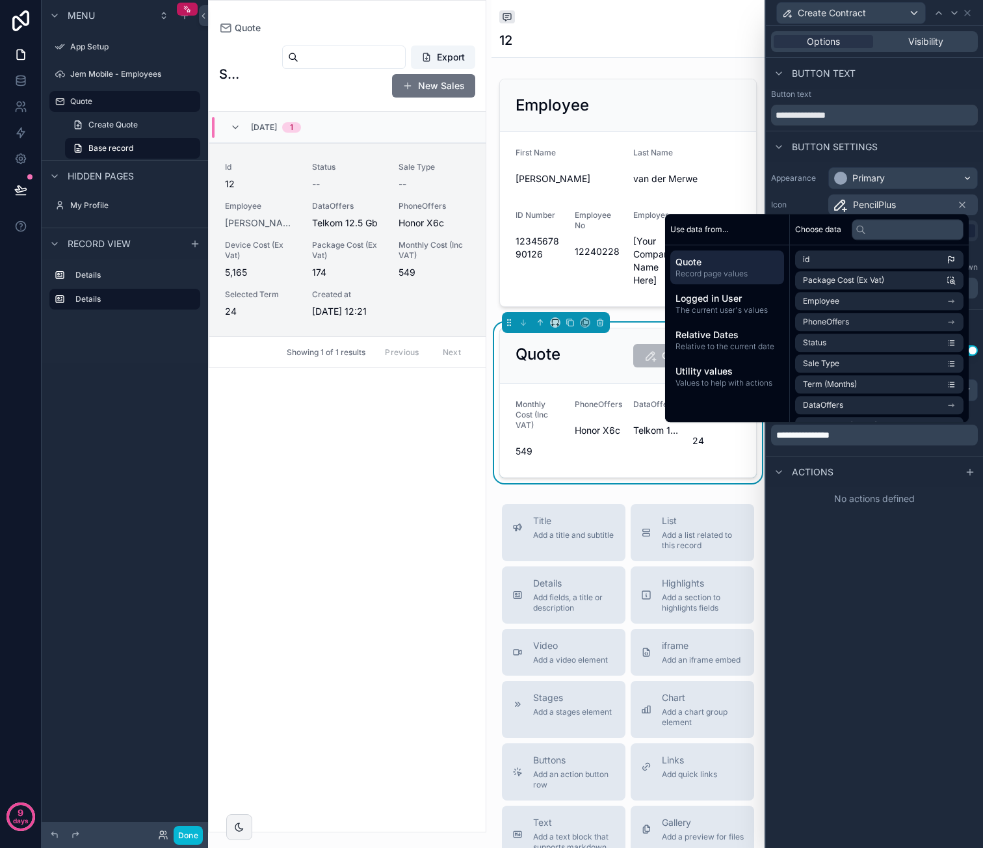
click at [848, 557] on div "**********" at bounding box center [874, 437] width 217 height 822
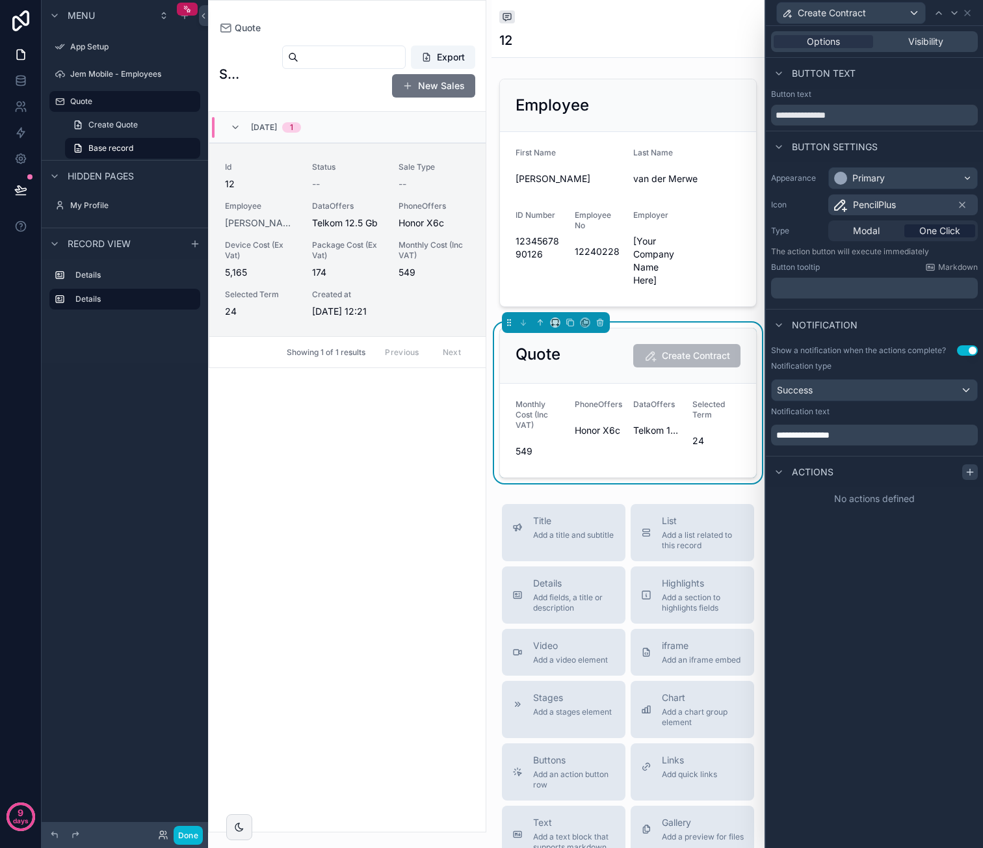
click at [970, 469] on icon at bounding box center [970, 472] width 0 height 6
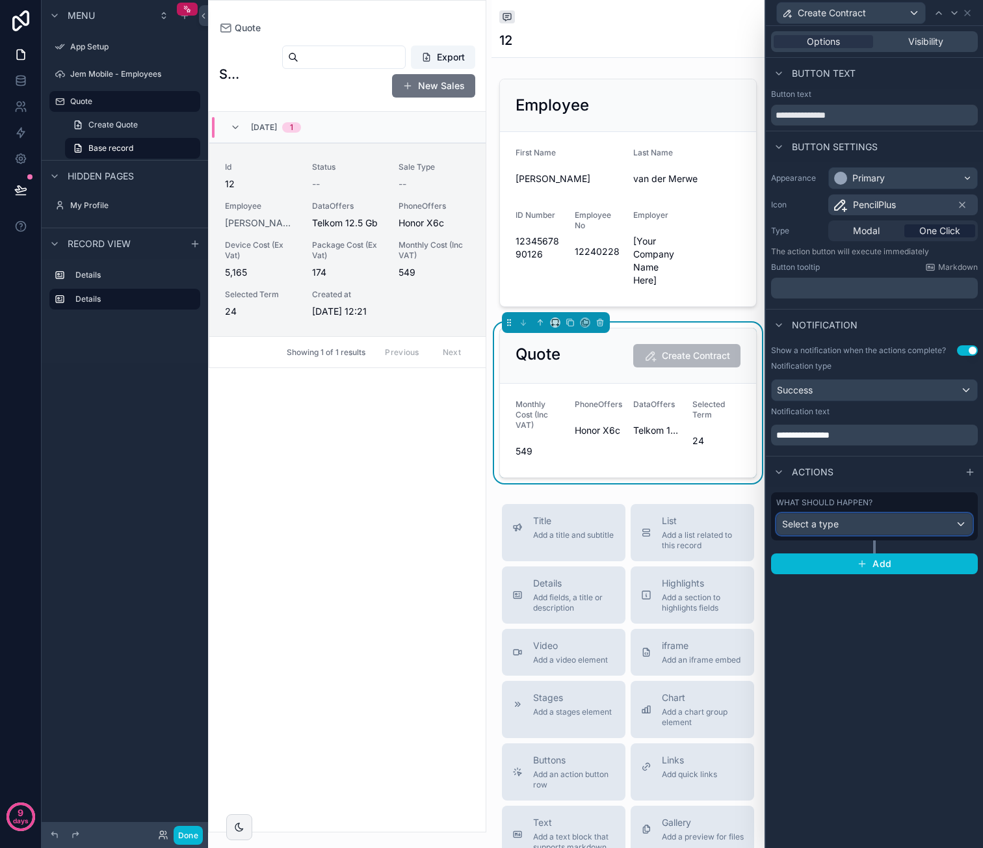
click at [862, 525] on div "Select a type" at bounding box center [874, 524] width 195 height 21
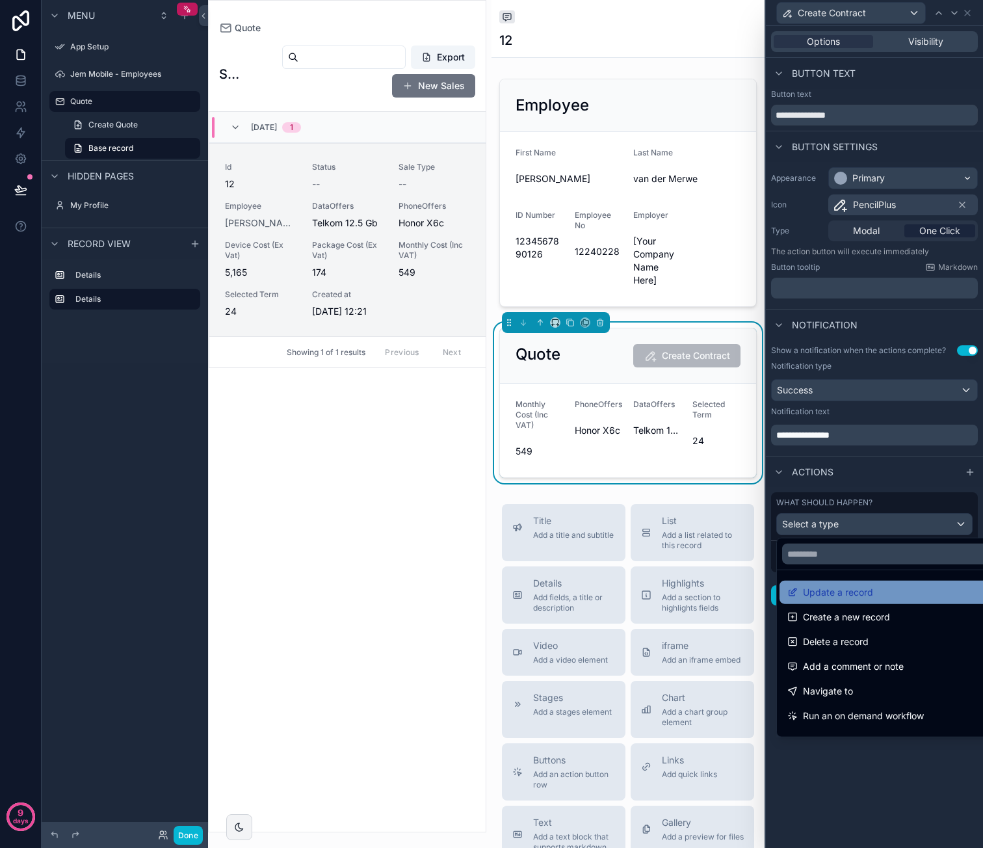
click at [880, 589] on div "Update a record" at bounding box center [889, 592] width 205 height 16
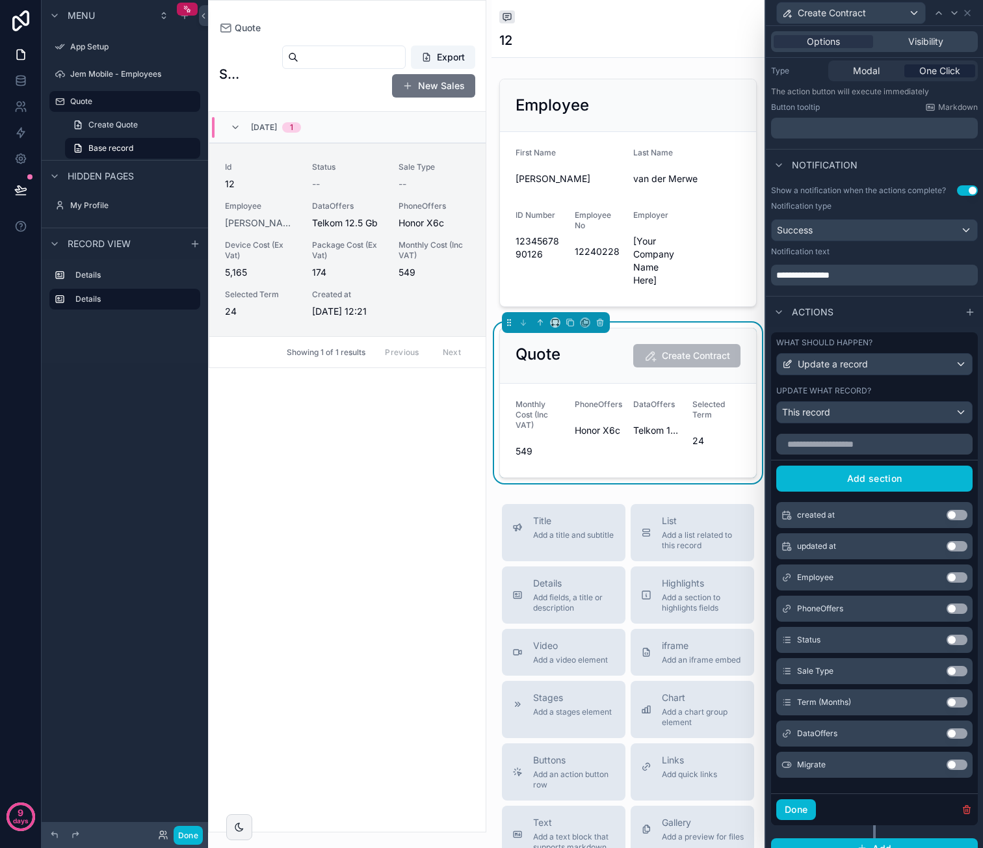
scroll to position [183, 0]
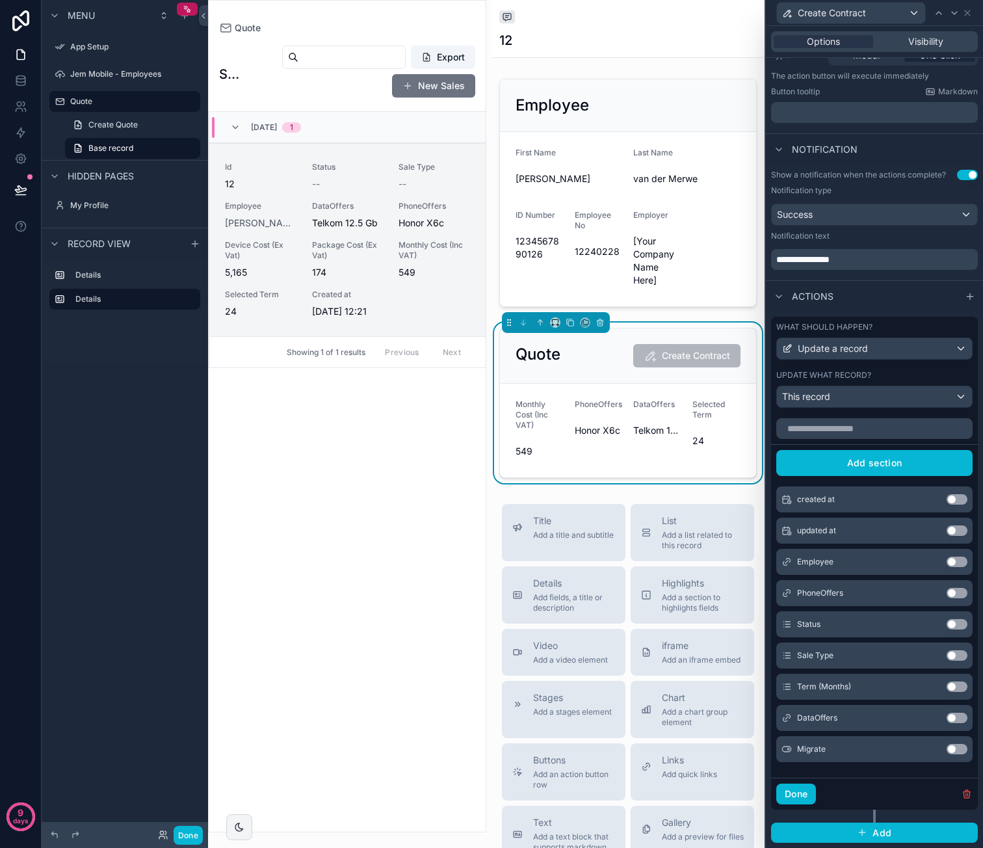
click at [947, 623] on button "Use setting" at bounding box center [957, 624] width 21 height 10
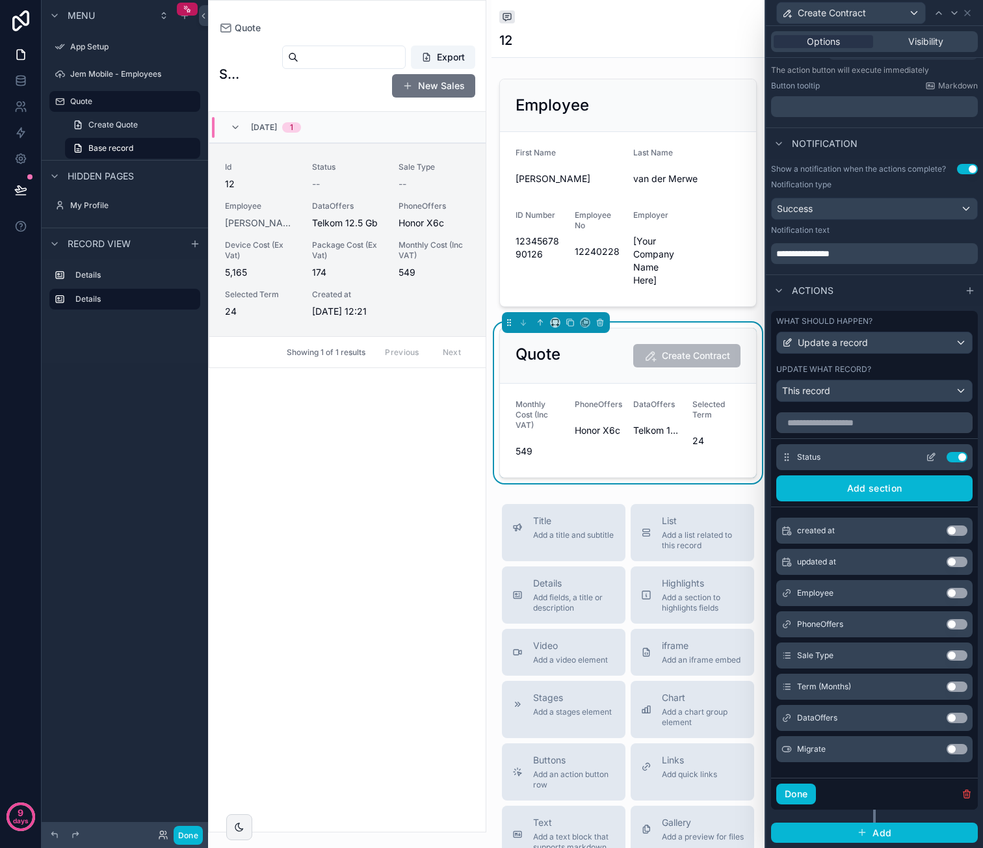
click at [926, 462] on icon at bounding box center [931, 457] width 10 height 10
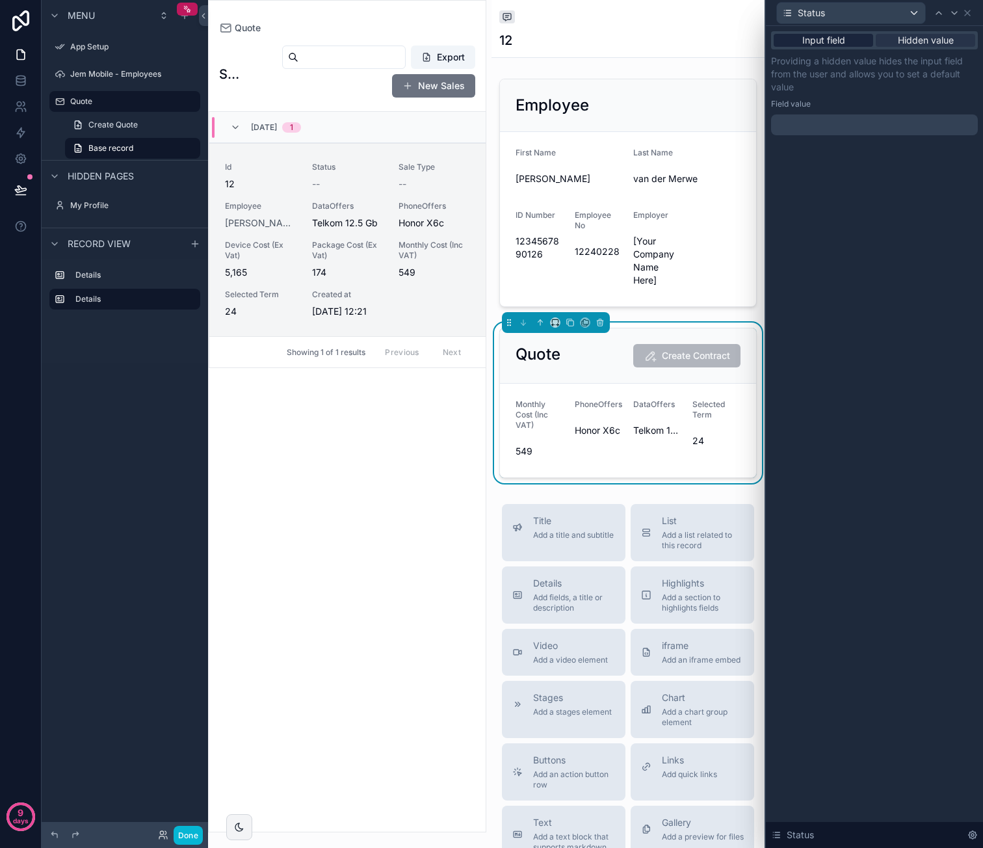
click at [846, 38] on div "Input field" at bounding box center [823, 40] width 99 height 13
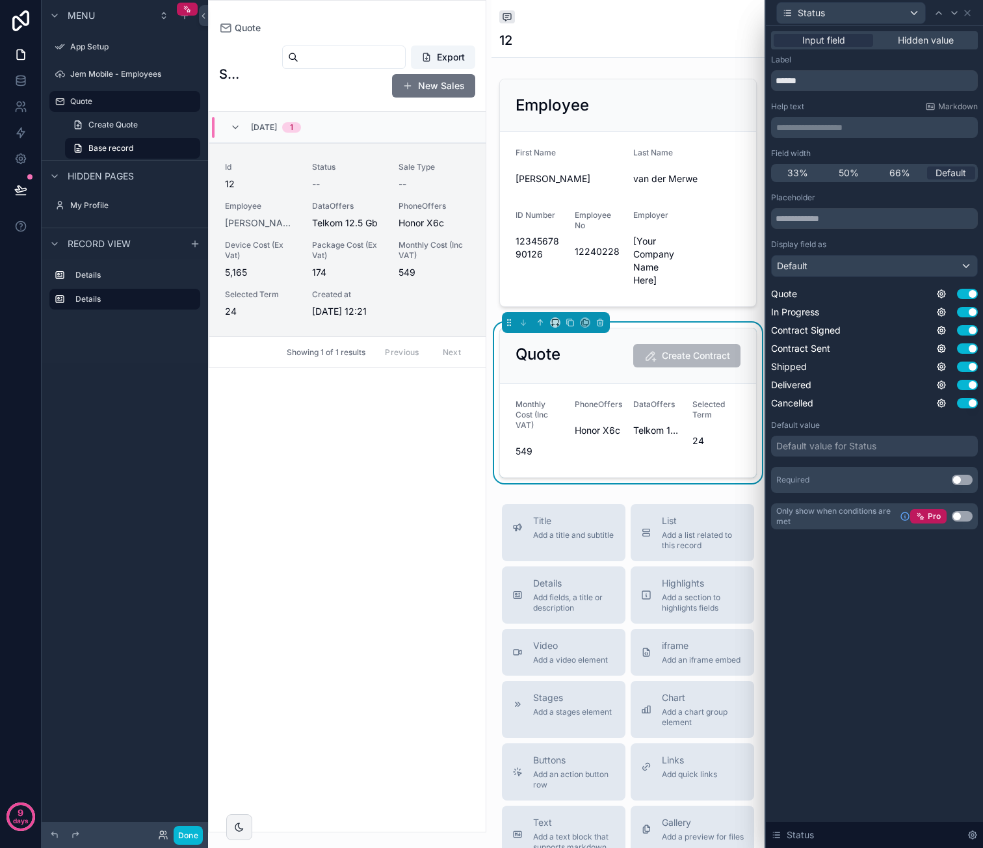
click at [966, 514] on button "Use setting" at bounding box center [962, 516] width 21 height 10
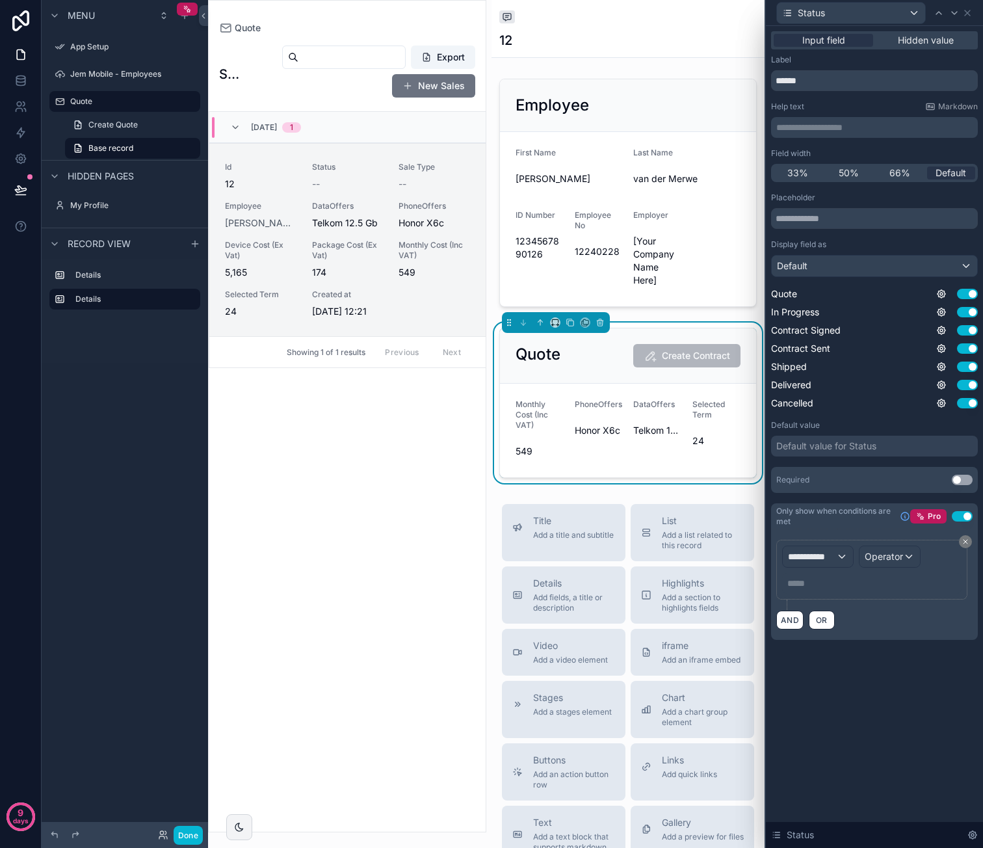
click at [964, 542] on icon at bounding box center [965, 542] width 4 height 4
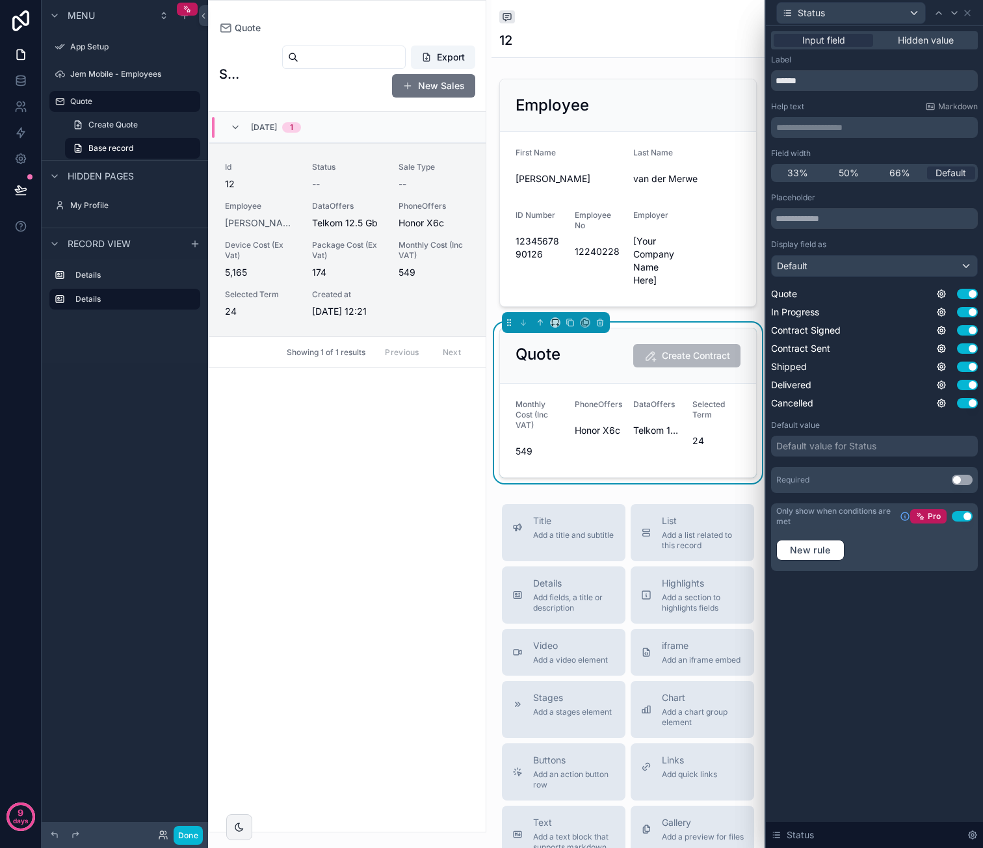
click at [872, 441] on div "Default value for Status" at bounding box center [826, 445] width 100 height 13
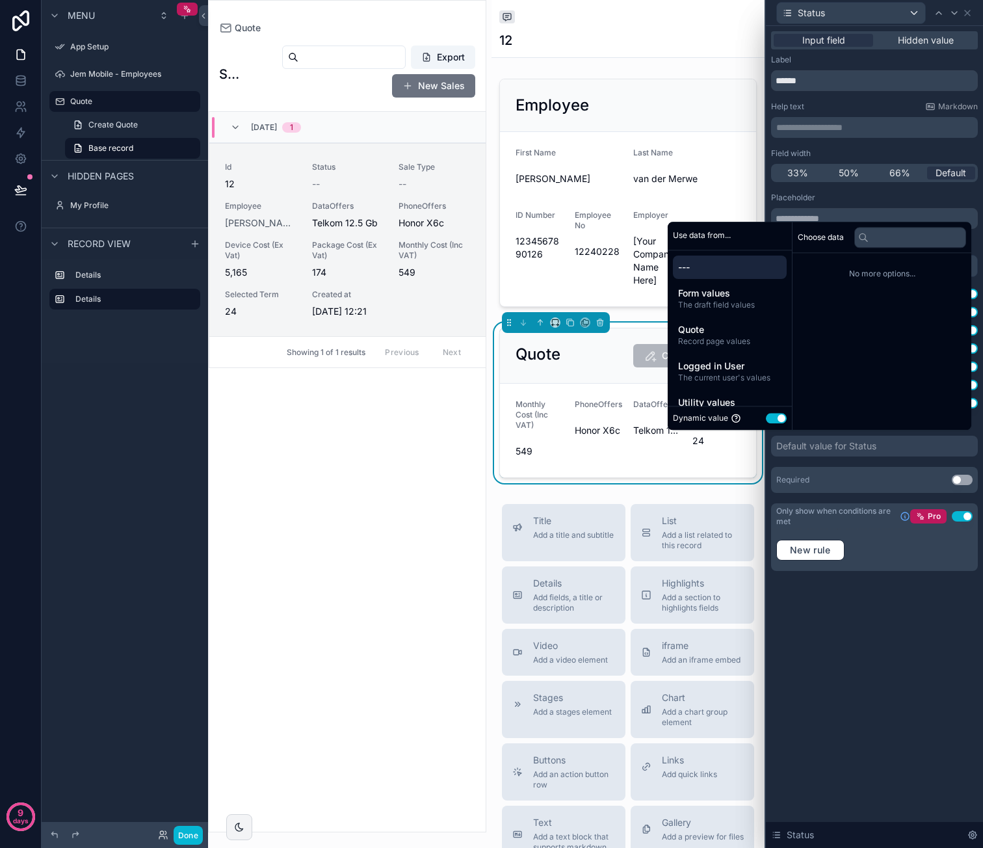
click at [768, 419] on button "Use setting" at bounding box center [776, 418] width 21 height 10
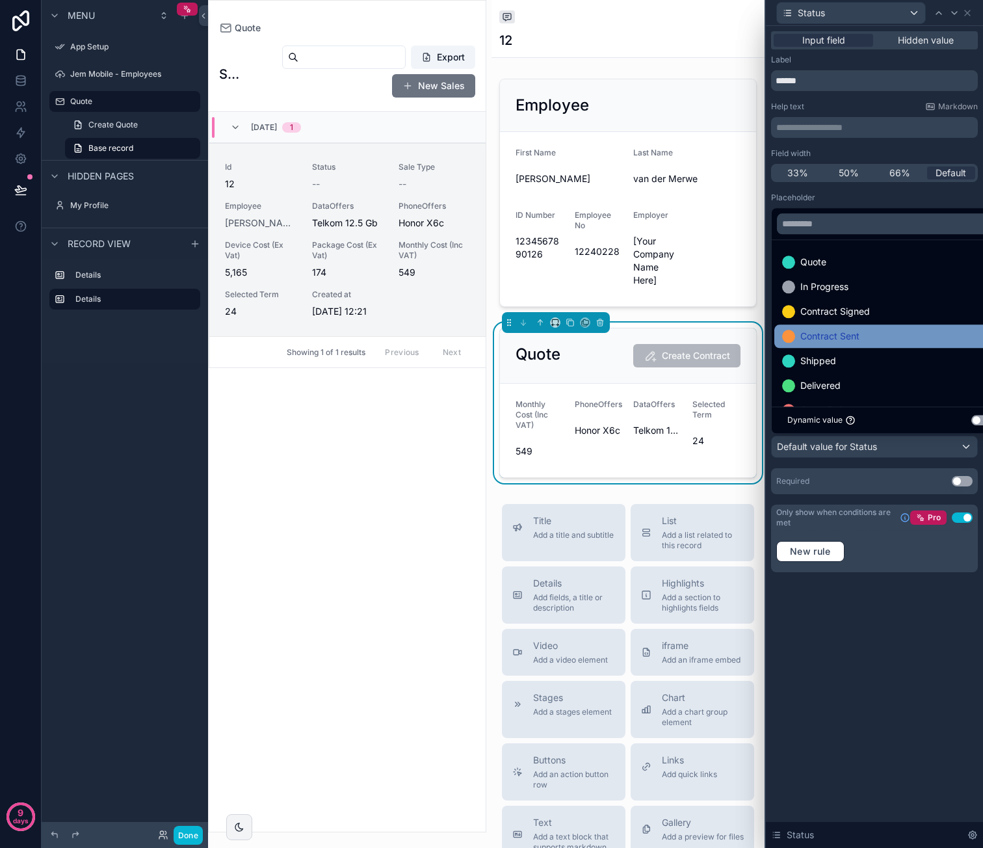
click at [882, 334] on div "Contract Sent" at bounding box center [889, 336] width 215 height 16
click at [822, 608] on div "**********" at bounding box center [874, 437] width 217 height 822
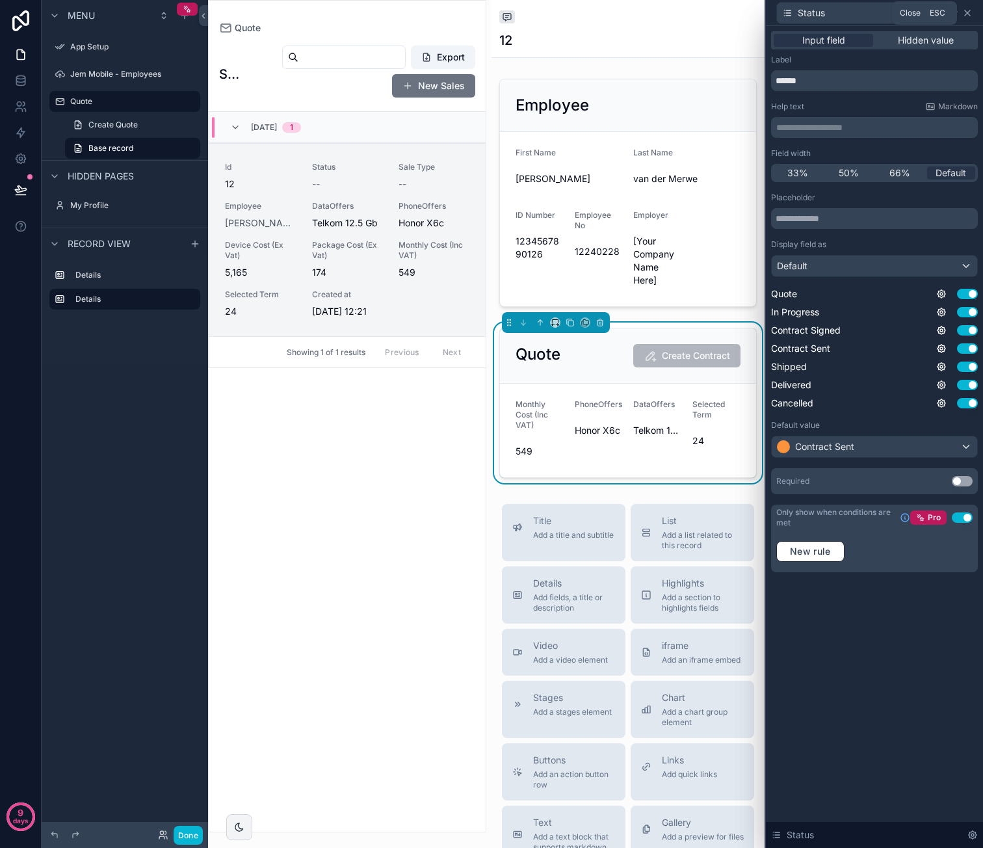
click at [969, 13] on icon at bounding box center [967, 13] width 10 height 10
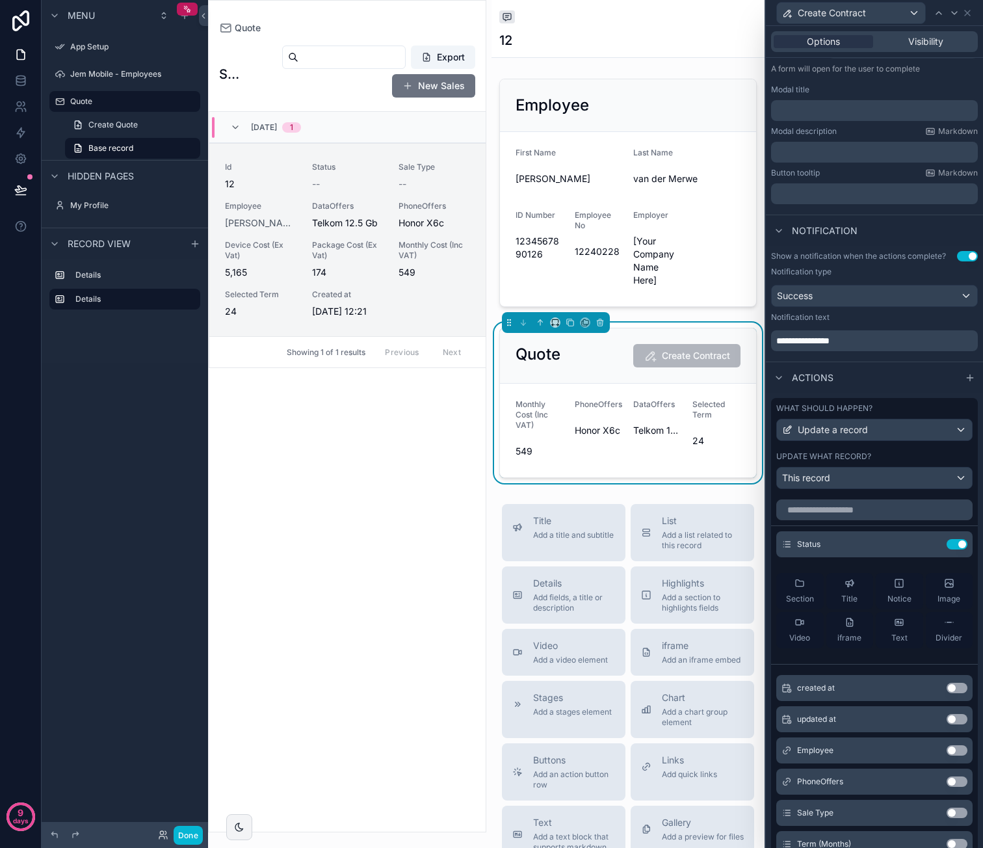
click at [585, 361] on div "Quote Create Contract" at bounding box center [628, 355] width 225 height 23
click at [716, 174] on div "scrollable content" at bounding box center [627, 192] width 273 height 239
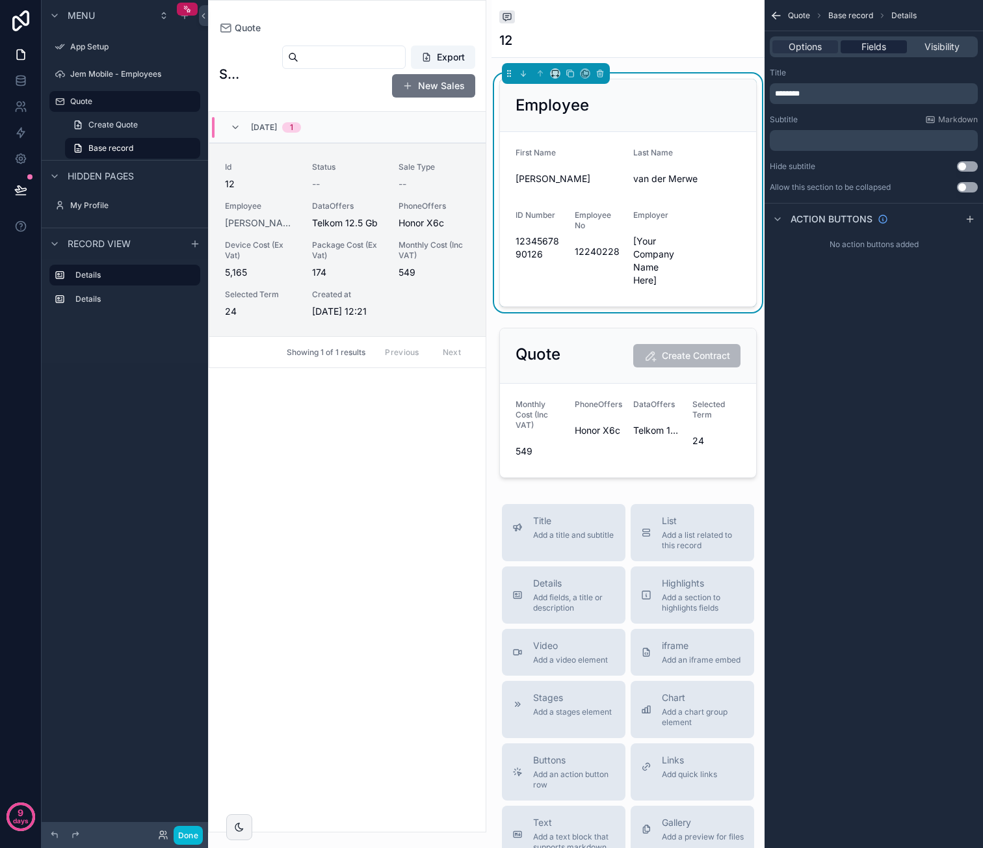
click at [880, 51] on span "Fields" at bounding box center [873, 46] width 25 height 13
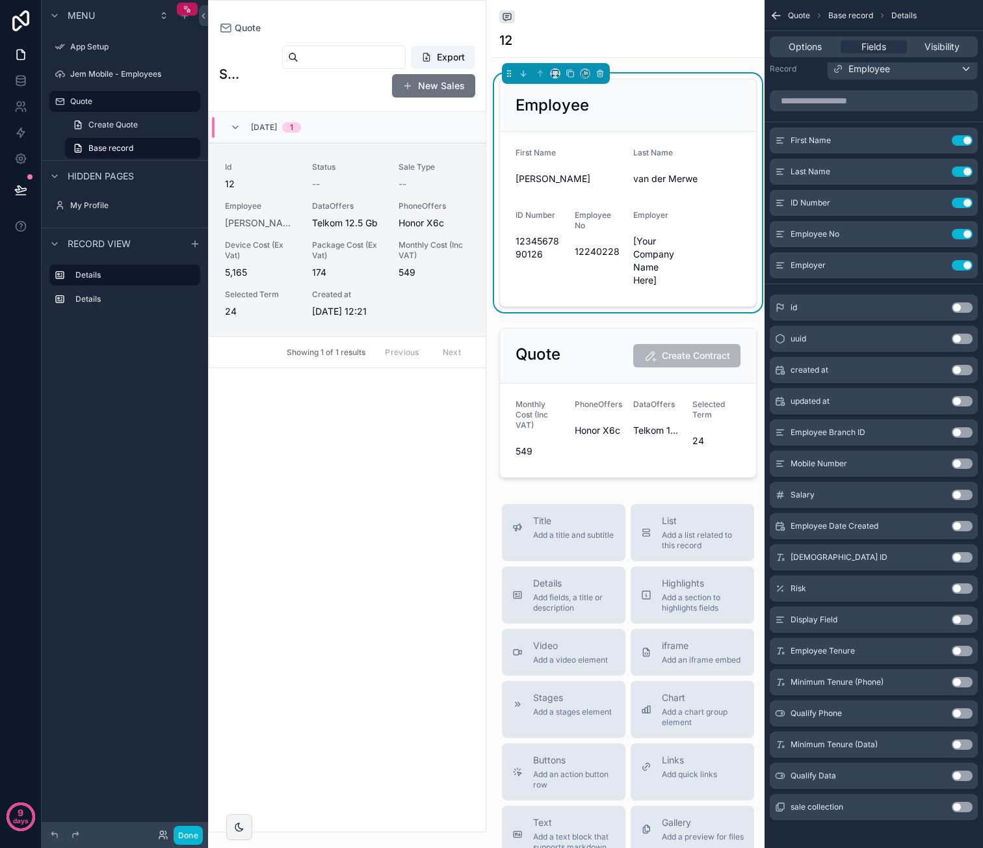
scroll to position [23, 0]
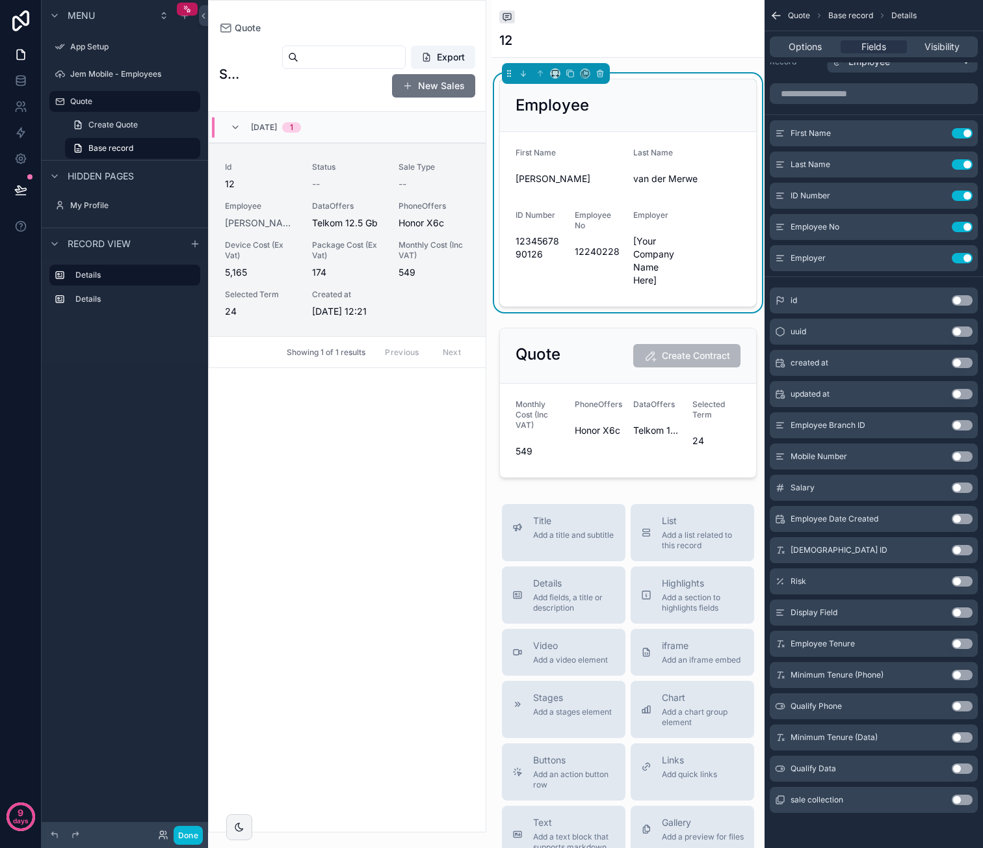
click at [969, 609] on button "Use setting" at bounding box center [962, 612] width 21 height 10
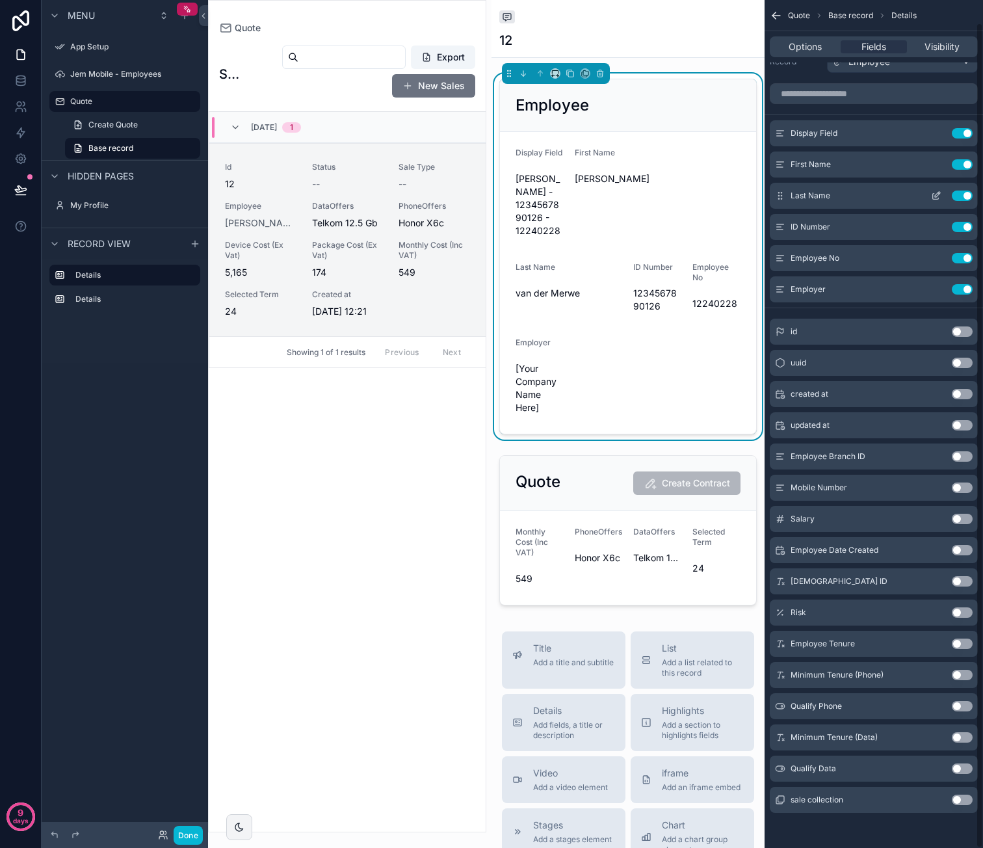
click at [962, 163] on button "Use setting" at bounding box center [962, 164] width 21 height 10
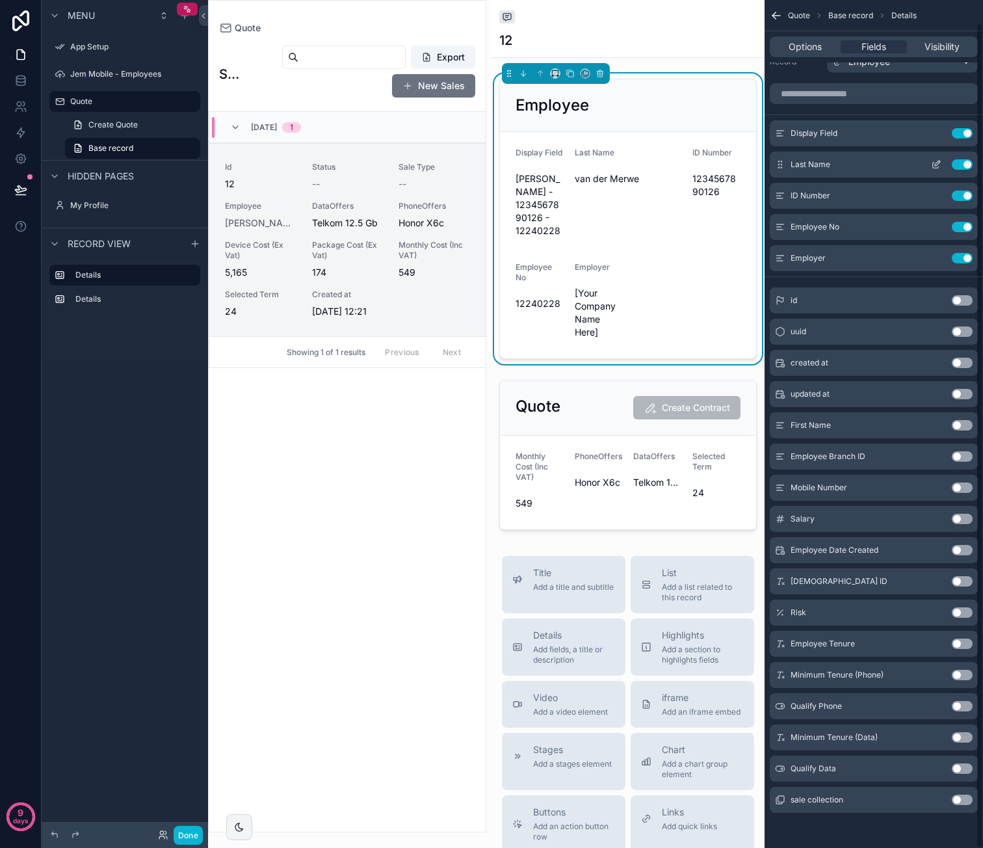
click at [963, 162] on button "Use setting" at bounding box center [962, 164] width 21 height 10
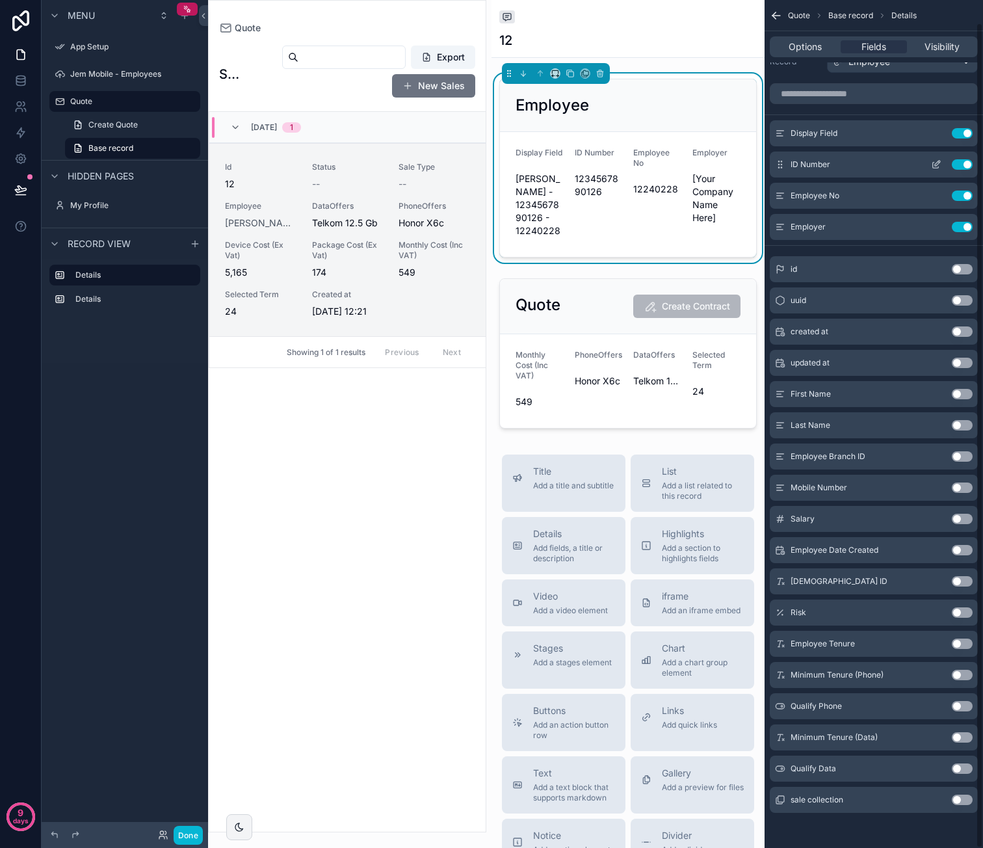
click at [963, 162] on button "Use setting" at bounding box center [962, 164] width 21 height 10
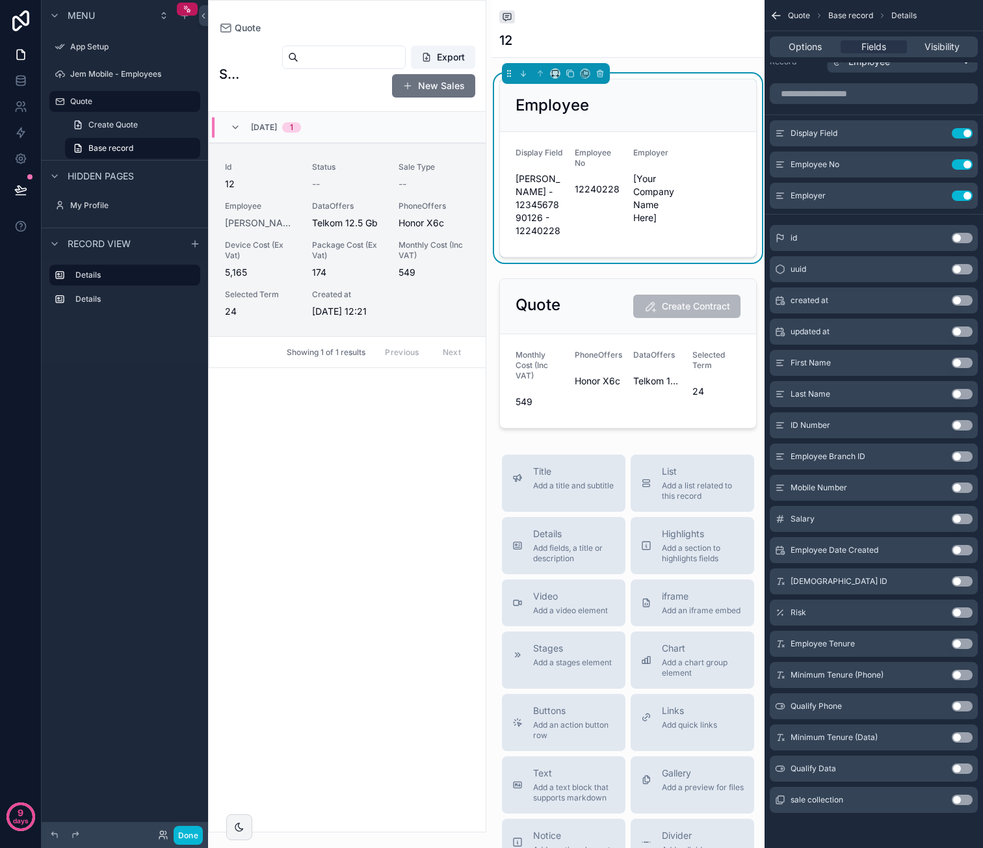
click at [963, 162] on button "Use setting" at bounding box center [962, 164] width 21 height 10
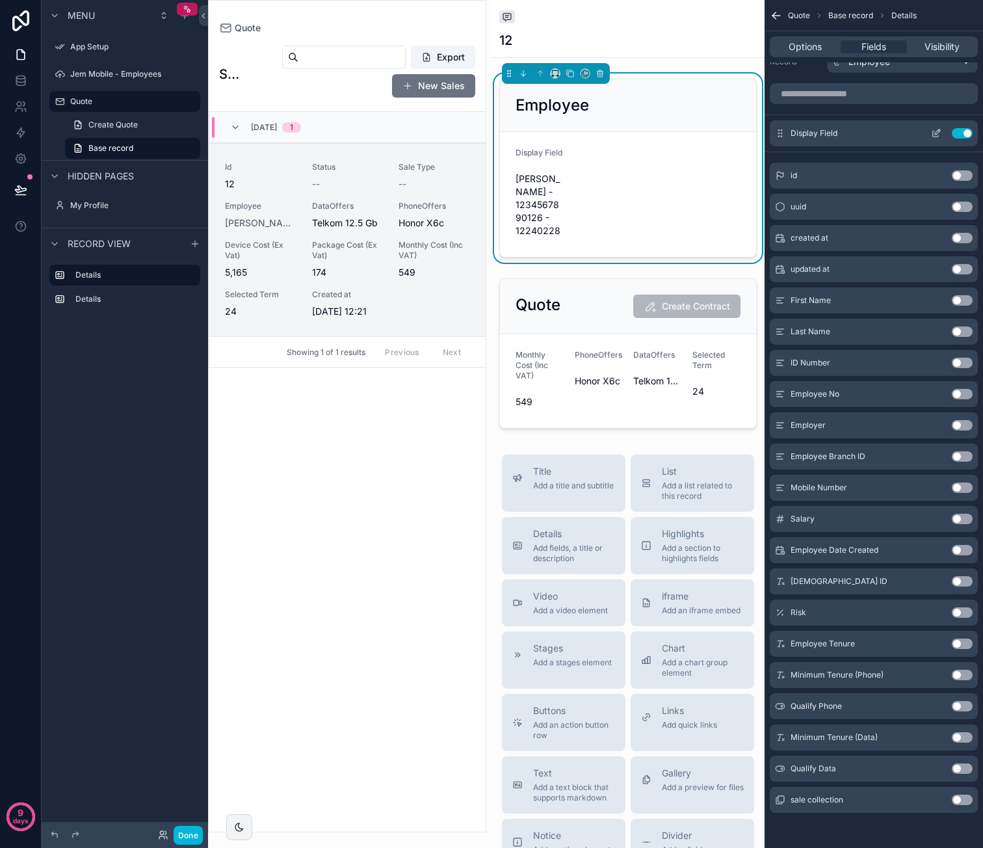
click at [936, 131] on icon "scrollable content" at bounding box center [936, 133] width 10 height 10
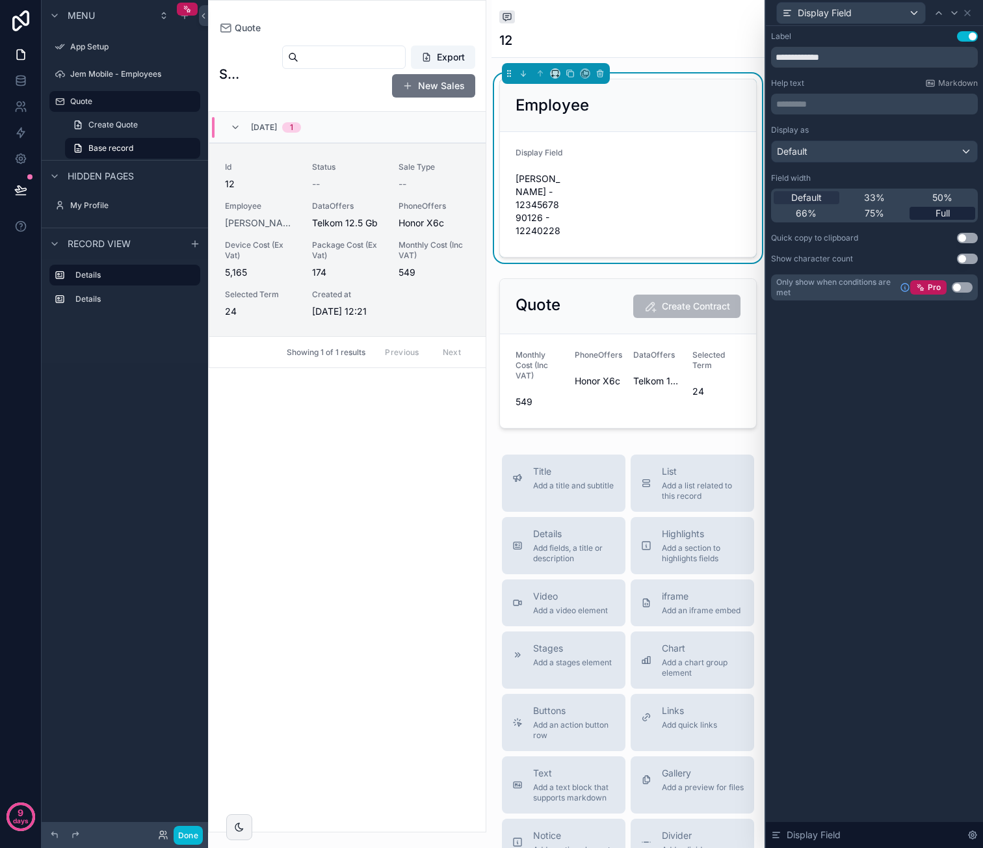
click at [941, 209] on span "Full" at bounding box center [942, 213] width 14 height 13
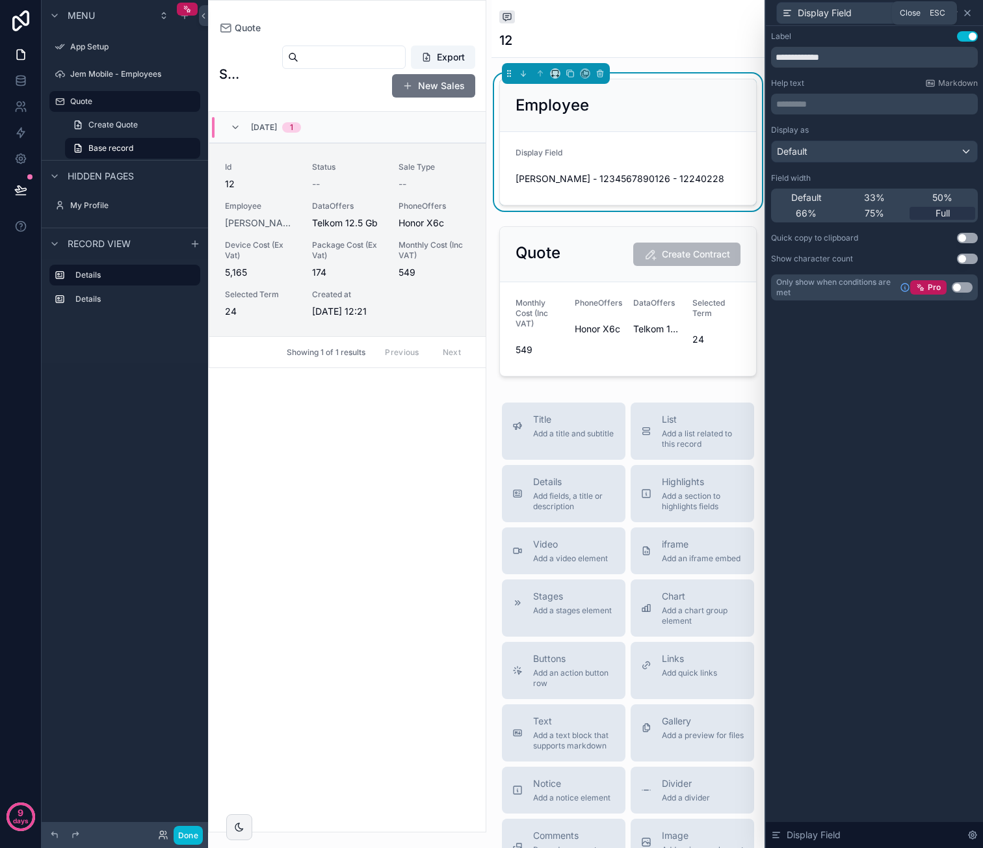
click at [971, 9] on icon at bounding box center [967, 13] width 10 height 10
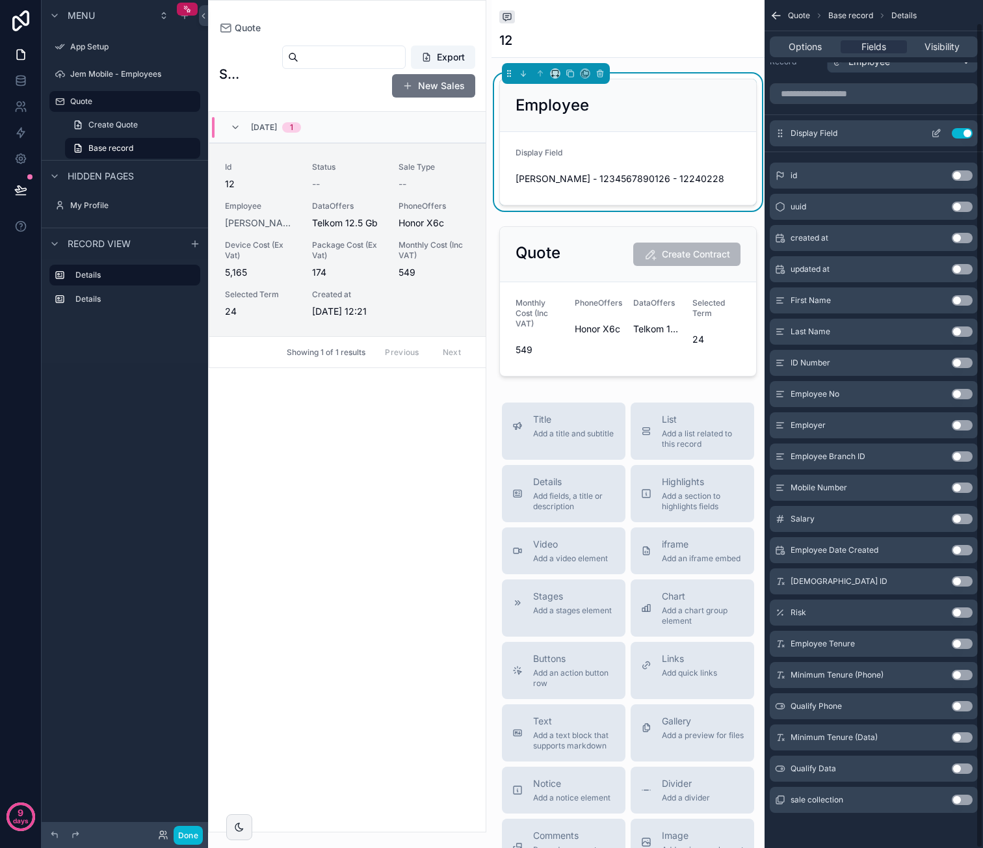
click at [963, 129] on button "Use setting" at bounding box center [962, 133] width 21 height 10
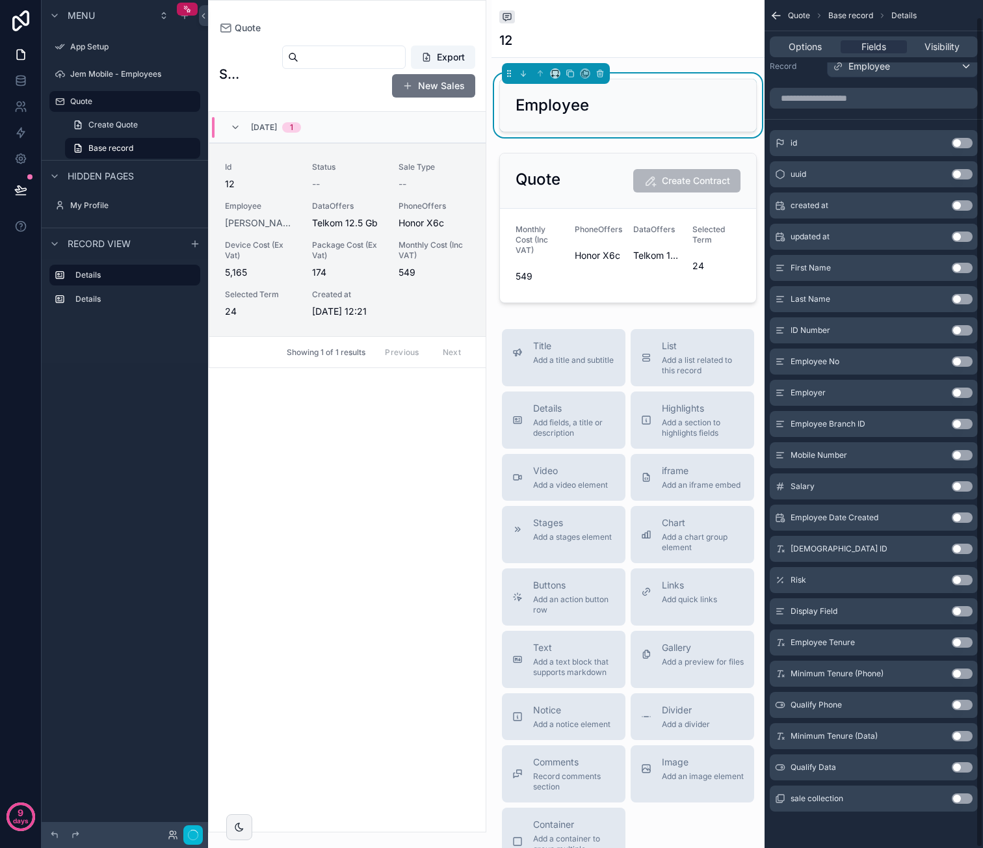
scroll to position [17, 0]
click at [960, 267] on button "Use setting" at bounding box center [962, 269] width 21 height 10
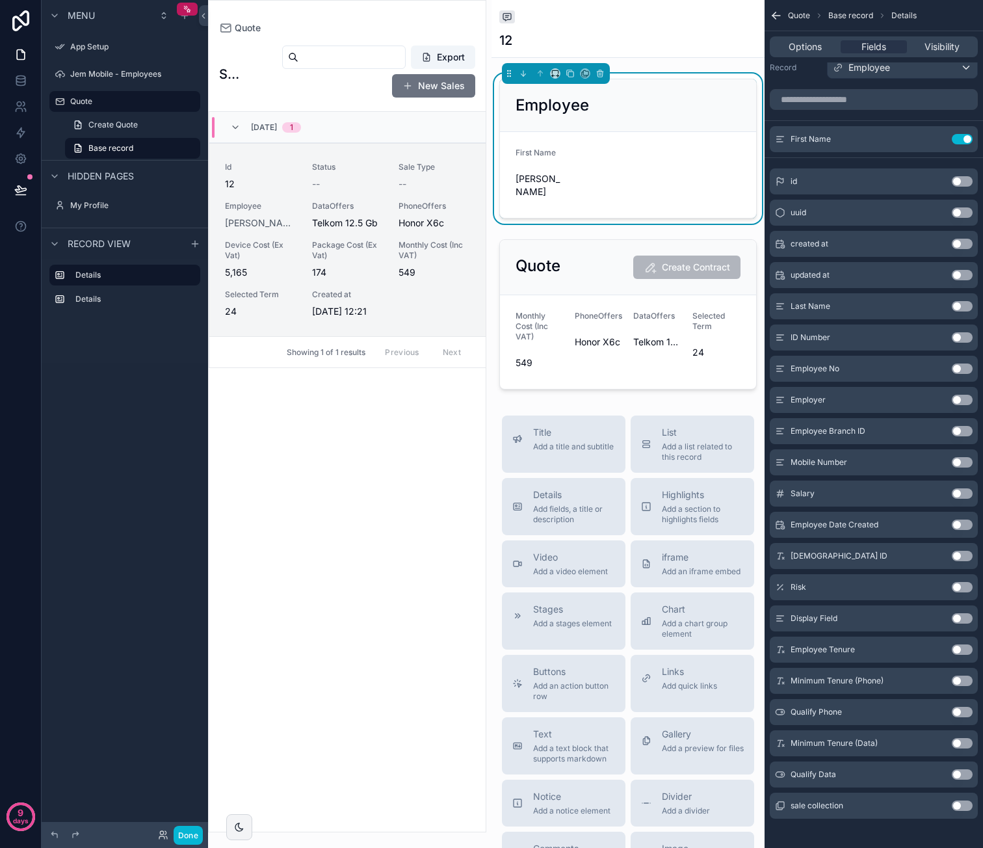
click at [958, 304] on button "Use setting" at bounding box center [962, 306] width 21 height 10
click at [937, 140] on icon "scrollable content" at bounding box center [936, 139] width 10 height 10
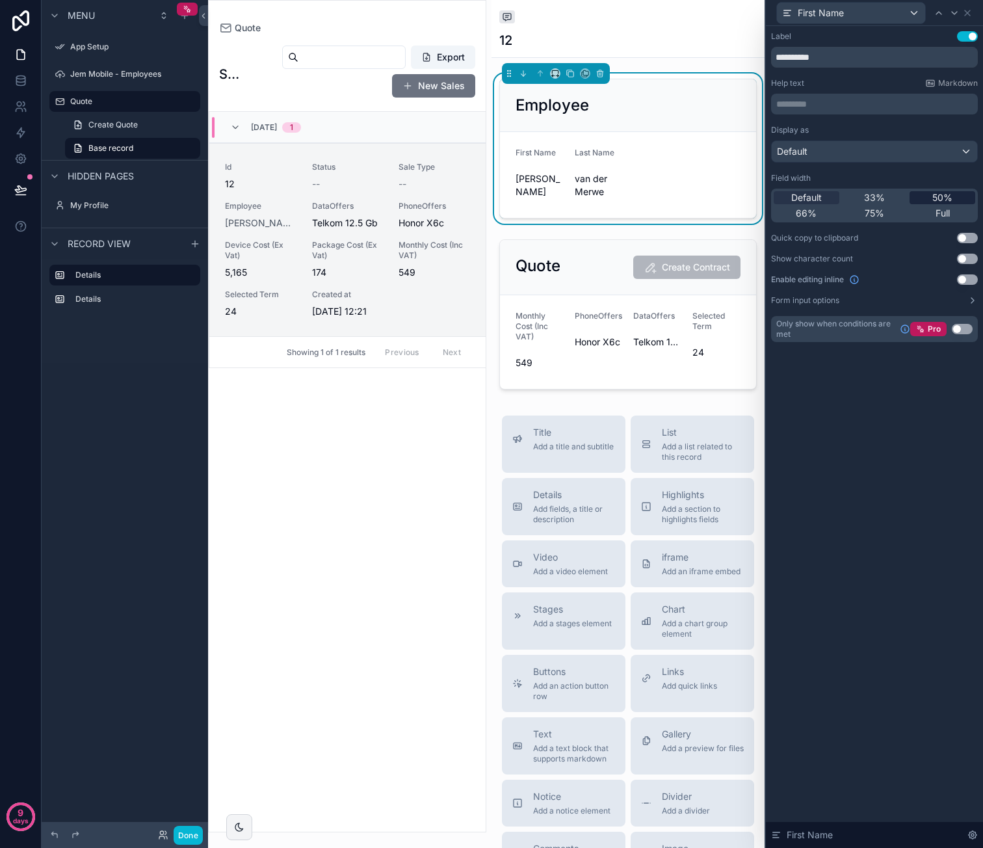
click at [944, 199] on span "50%" at bounding box center [942, 197] width 20 height 13
click at [971, 14] on icon at bounding box center [967, 13] width 10 height 10
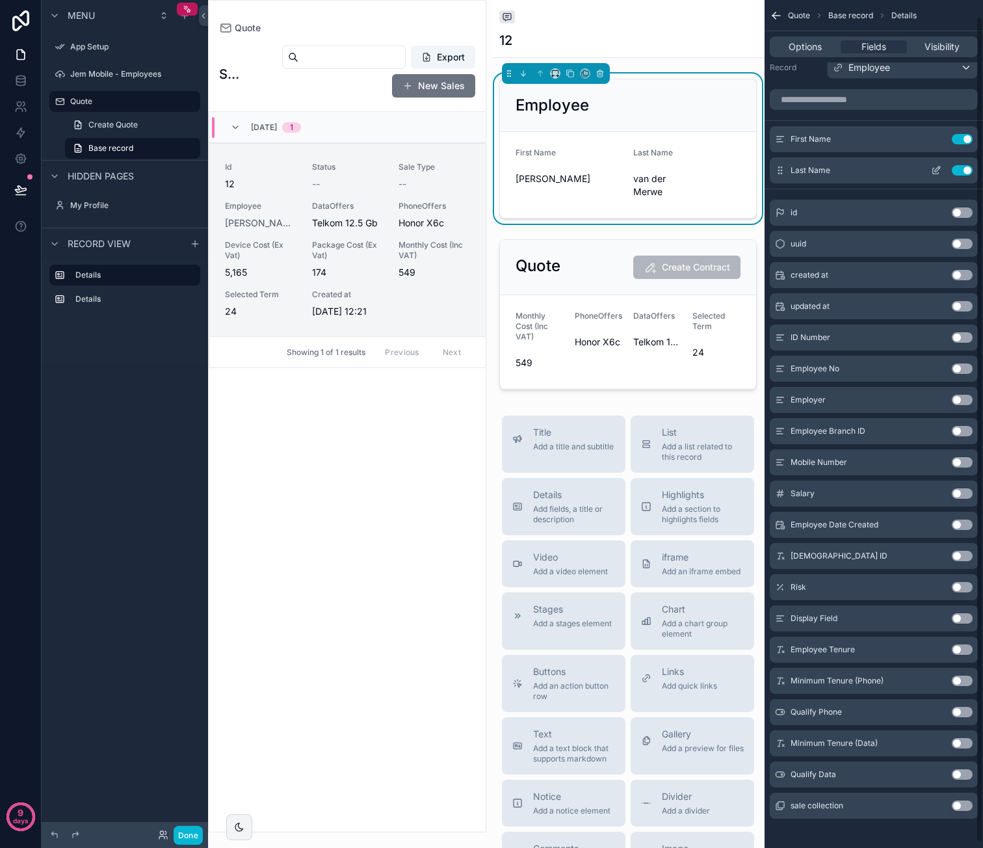
click at [939, 167] on icon "scrollable content" at bounding box center [937, 168] width 5 height 5
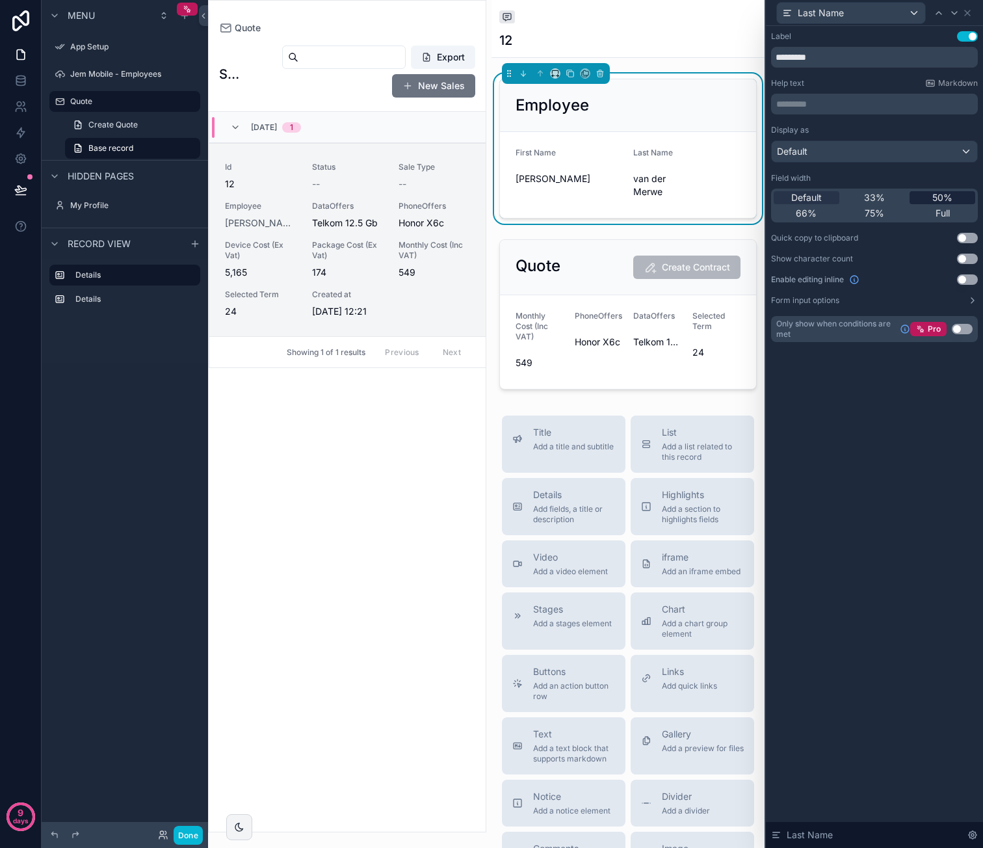
click at [930, 193] on div "50%" at bounding box center [942, 197] width 66 height 13
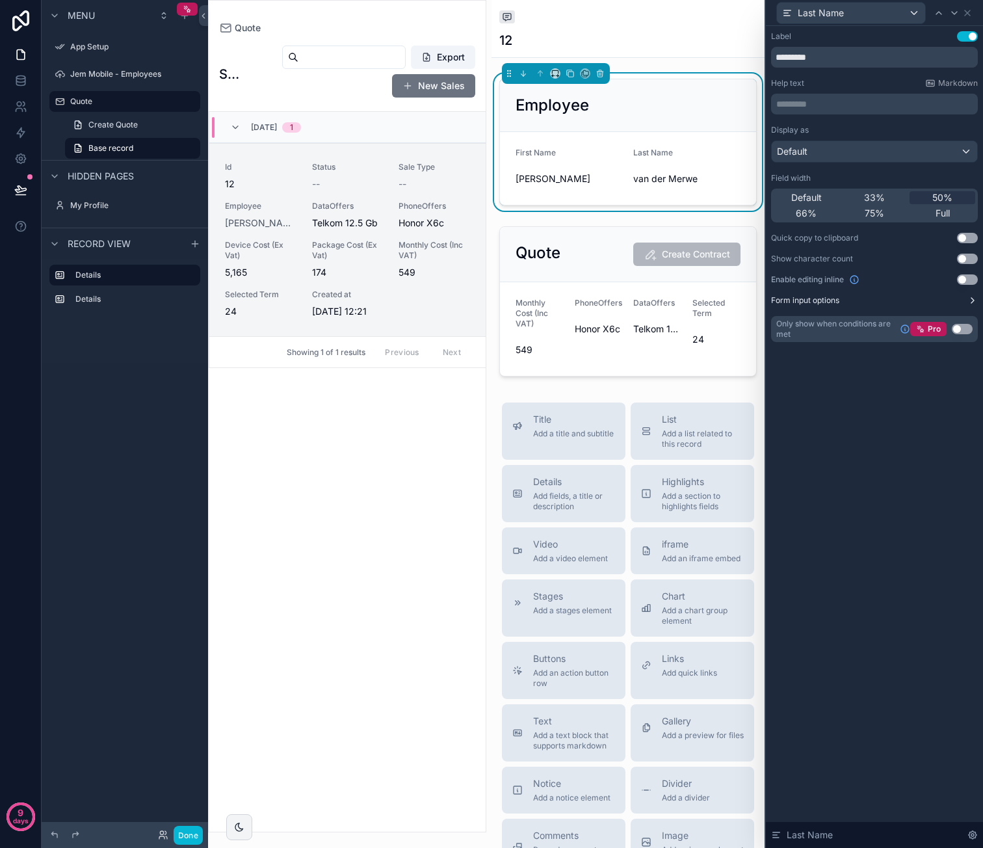
click at [973, 302] on icon at bounding box center [972, 300] width 10 height 10
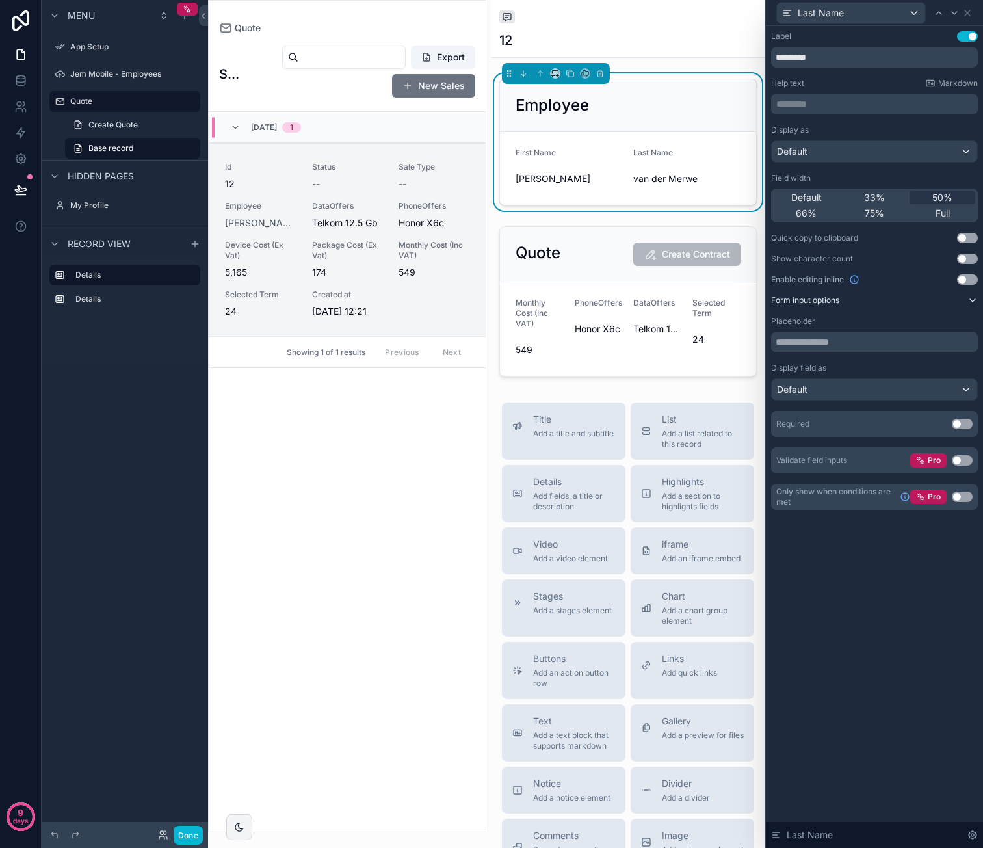
click at [973, 302] on icon at bounding box center [972, 300] width 10 height 10
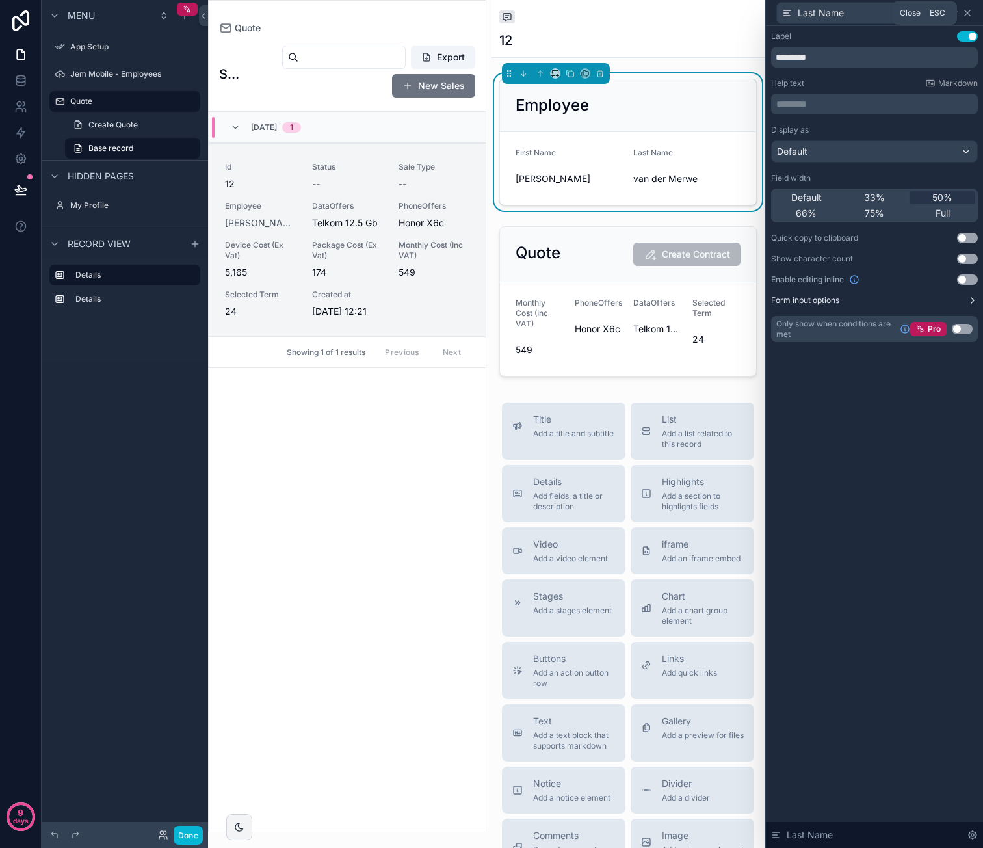
click at [967, 15] on icon at bounding box center [967, 13] width 10 height 10
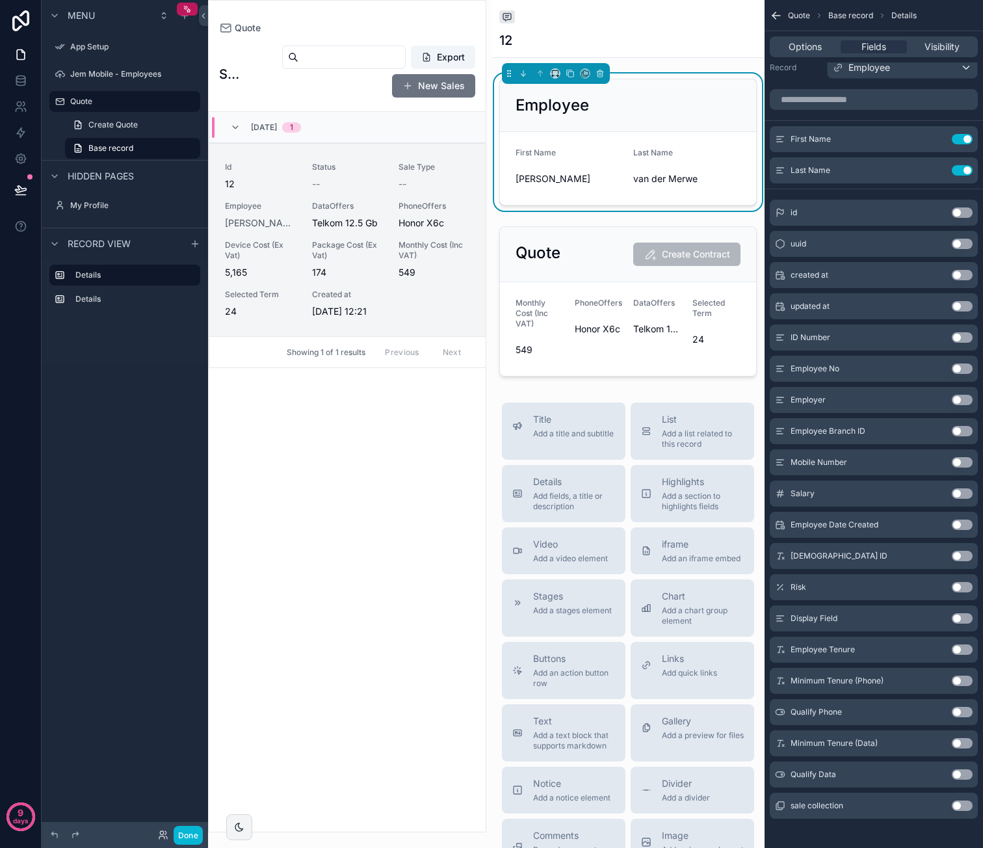
click at [961, 332] on button "Use setting" at bounding box center [962, 337] width 21 height 10
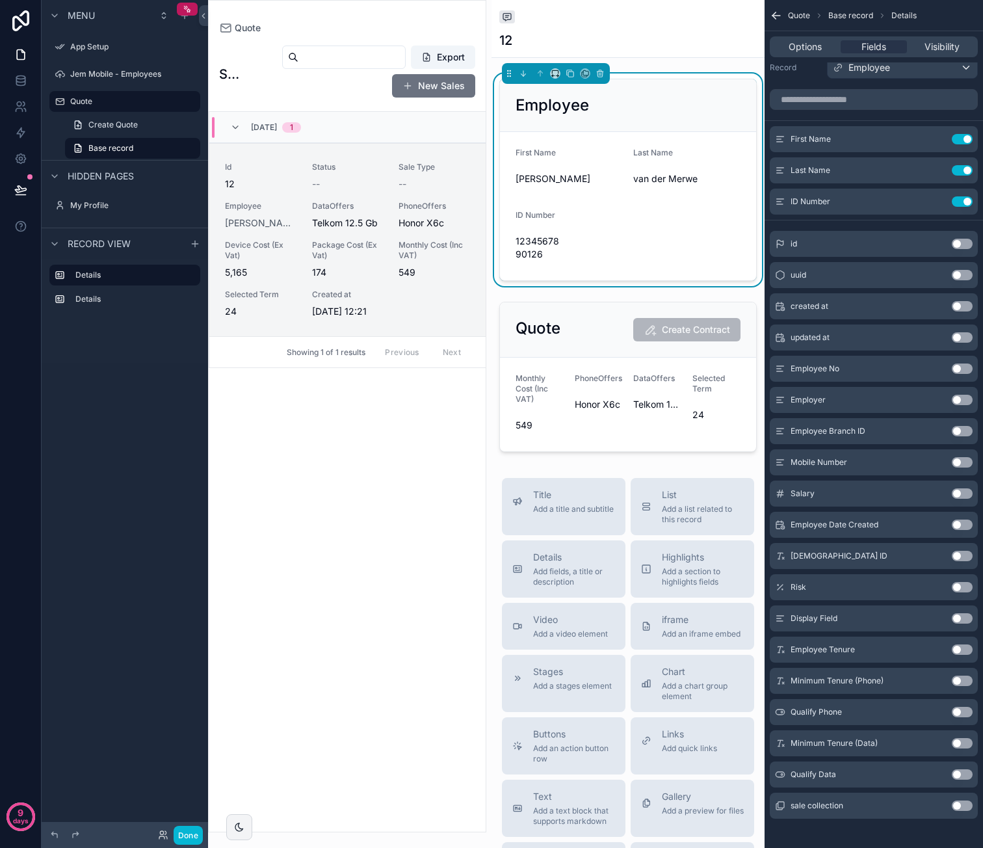
click at [965, 367] on button "Use setting" at bounding box center [962, 368] width 21 height 10
click at [937, 205] on icon "scrollable content" at bounding box center [936, 201] width 10 height 10
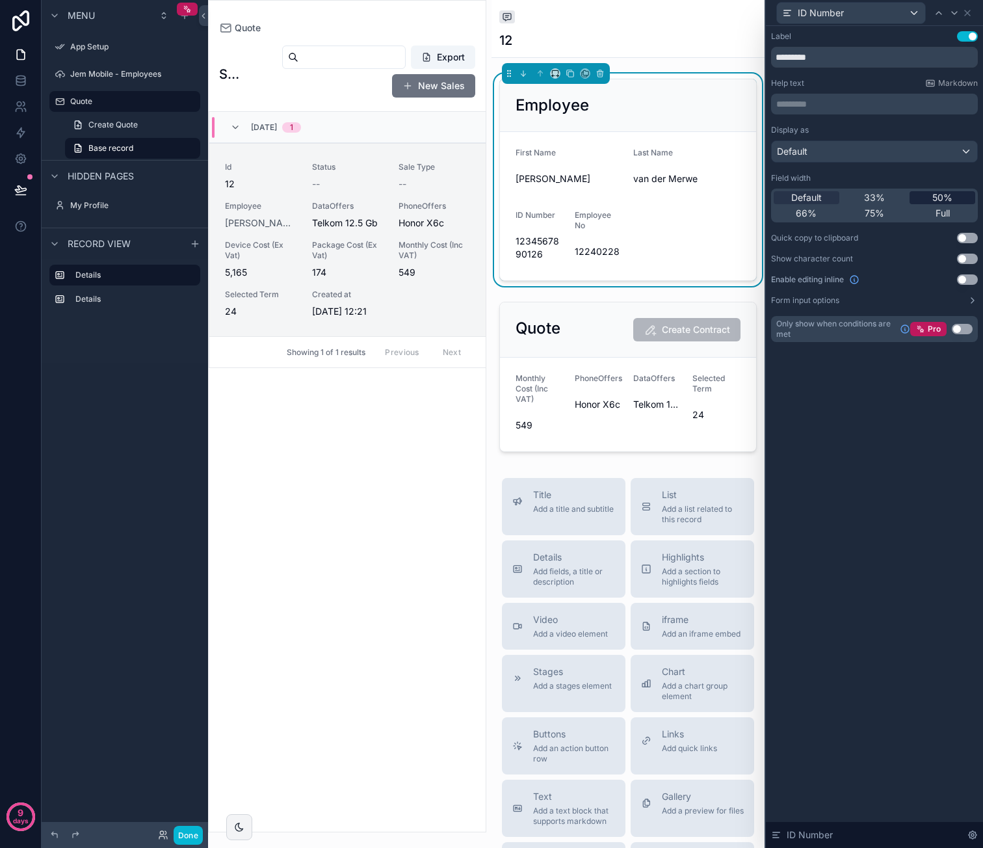
click at [937, 193] on span "50%" at bounding box center [942, 197] width 20 height 13
click at [969, 11] on icon at bounding box center [967, 12] width 5 height 5
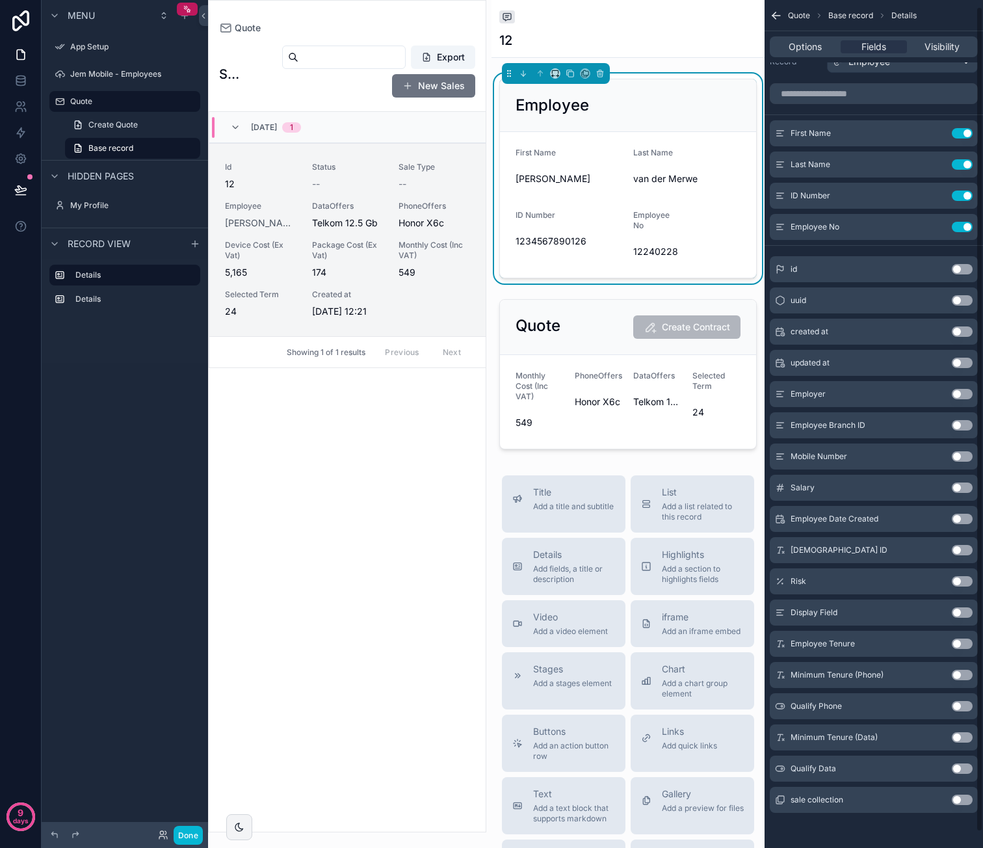
scroll to position [0, 0]
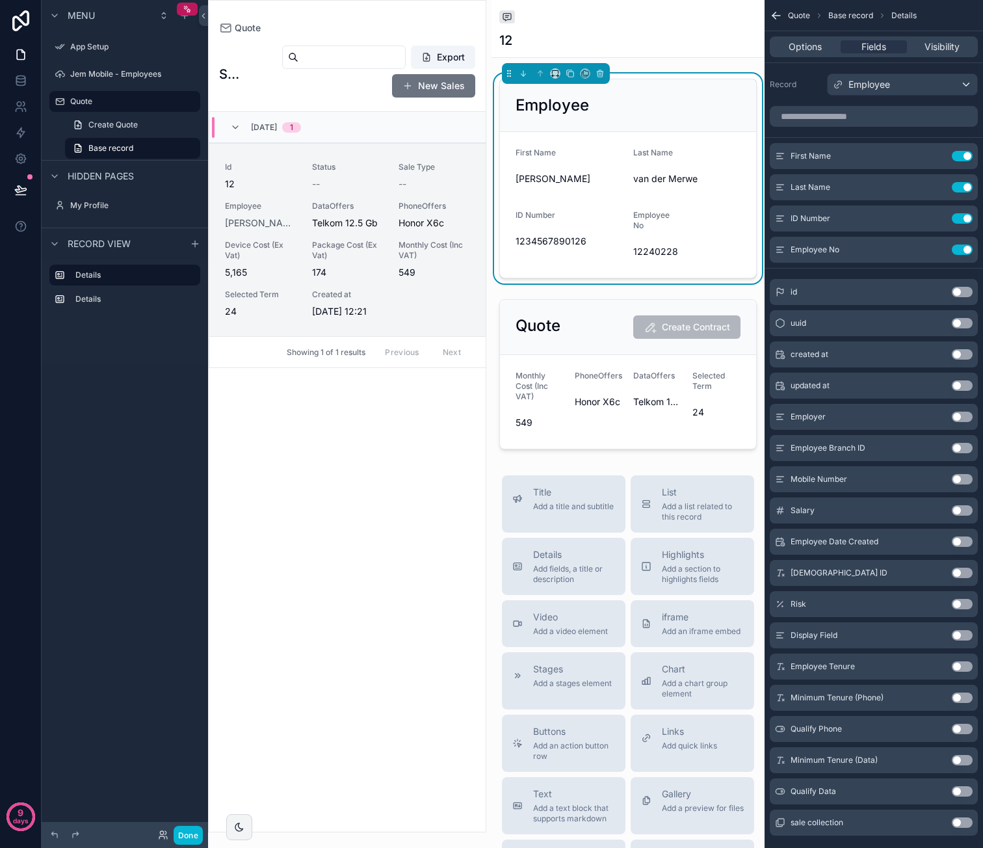
click at [960, 415] on button "Use setting" at bounding box center [962, 417] width 21 height 10
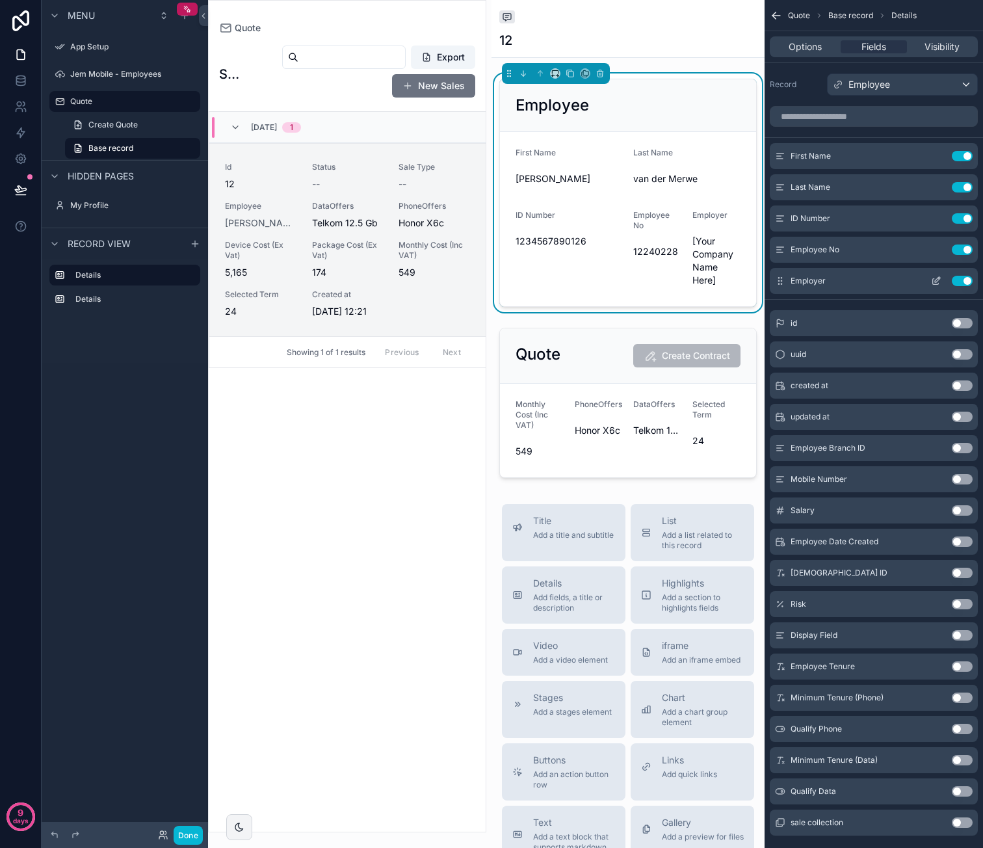
click at [936, 280] on icon "scrollable content" at bounding box center [937, 279] width 5 height 5
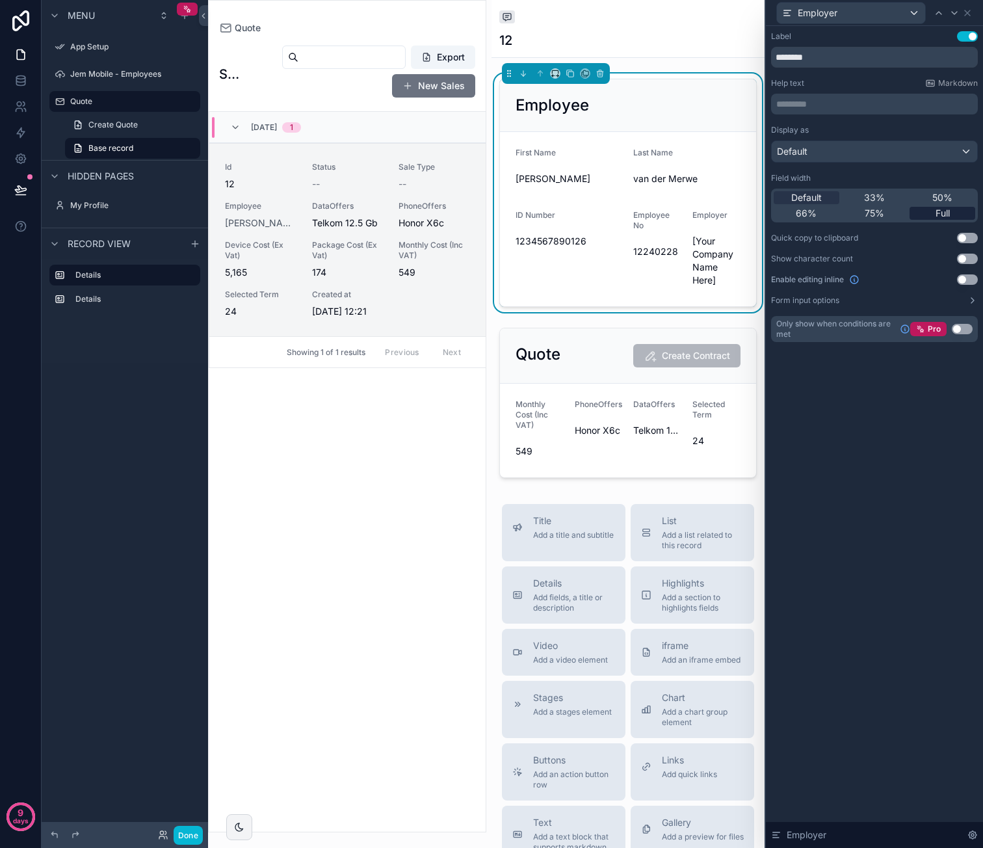
click at [943, 209] on span "Full" at bounding box center [942, 213] width 14 height 13
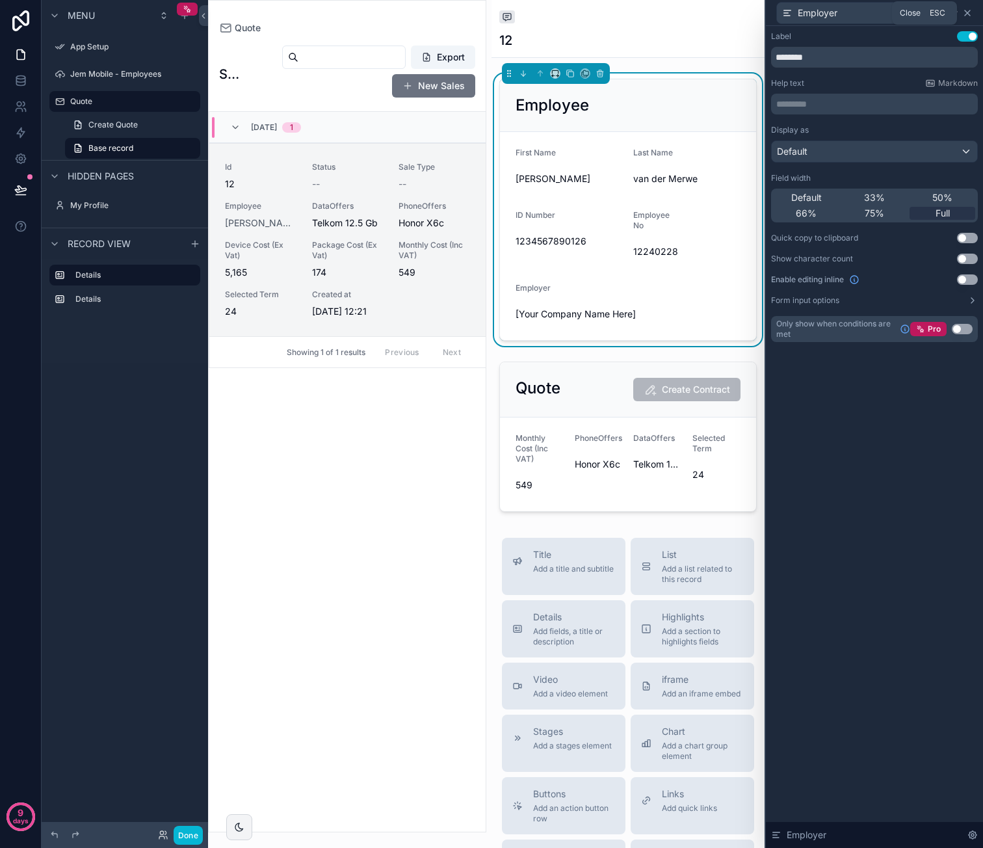
click at [970, 11] on icon at bounding box center [967, 13] width 10 height 10
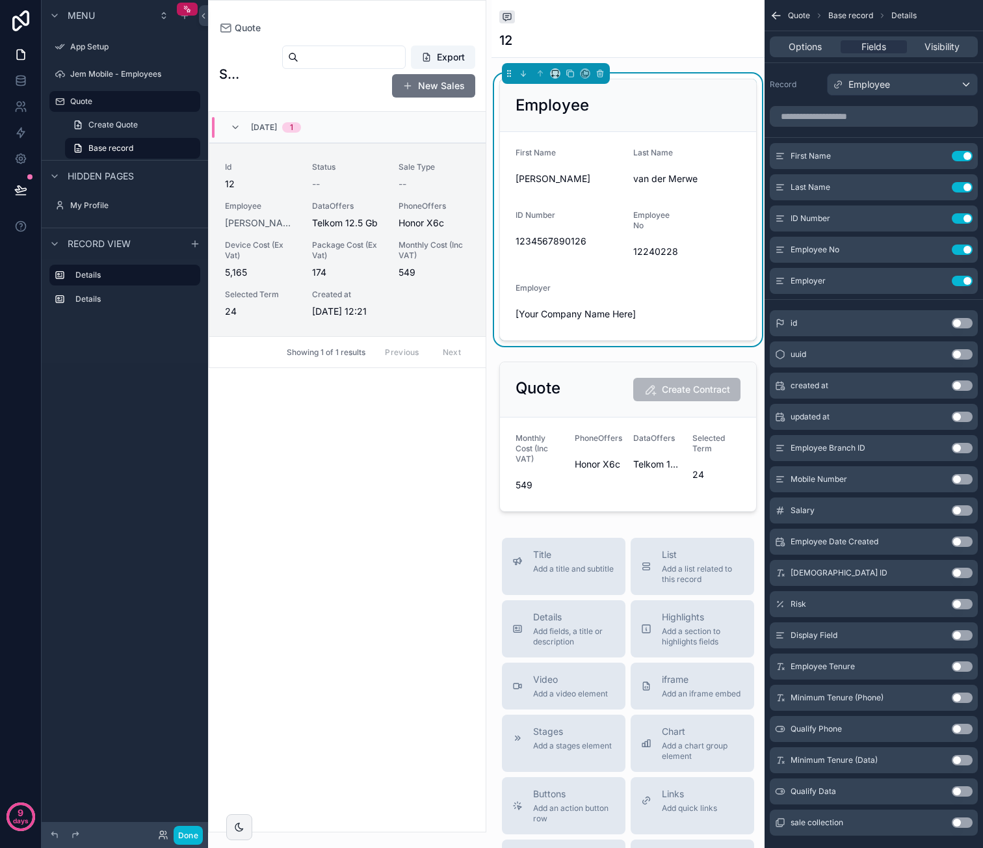
click at [728, 90] on div "Employee" at bounding box center [628, 105] width 256 height 53
click at [811, 49] on span "Options" at bounding box center [805, 46] width 33 height 13
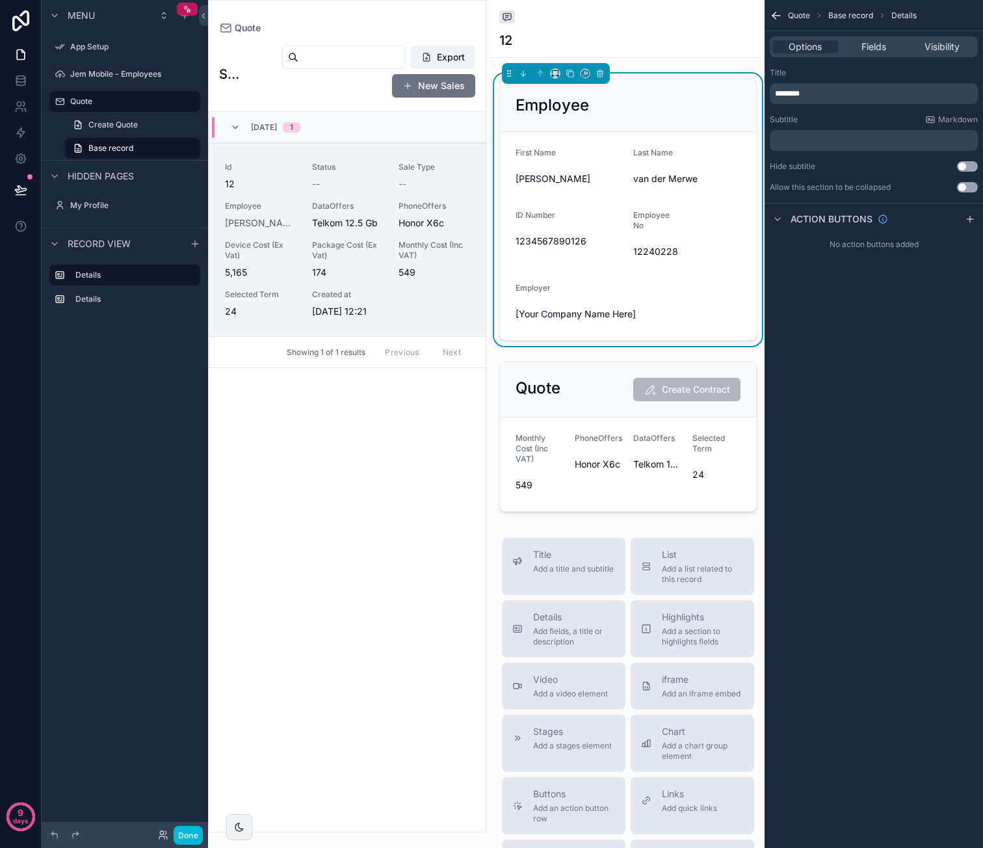
click at [671, 112] on div "Employee" at bounding box center [628, 105] width 225 height 21
click at [858, 43] on div "Fields" at bounding box center [874, 46] width 66 height 13
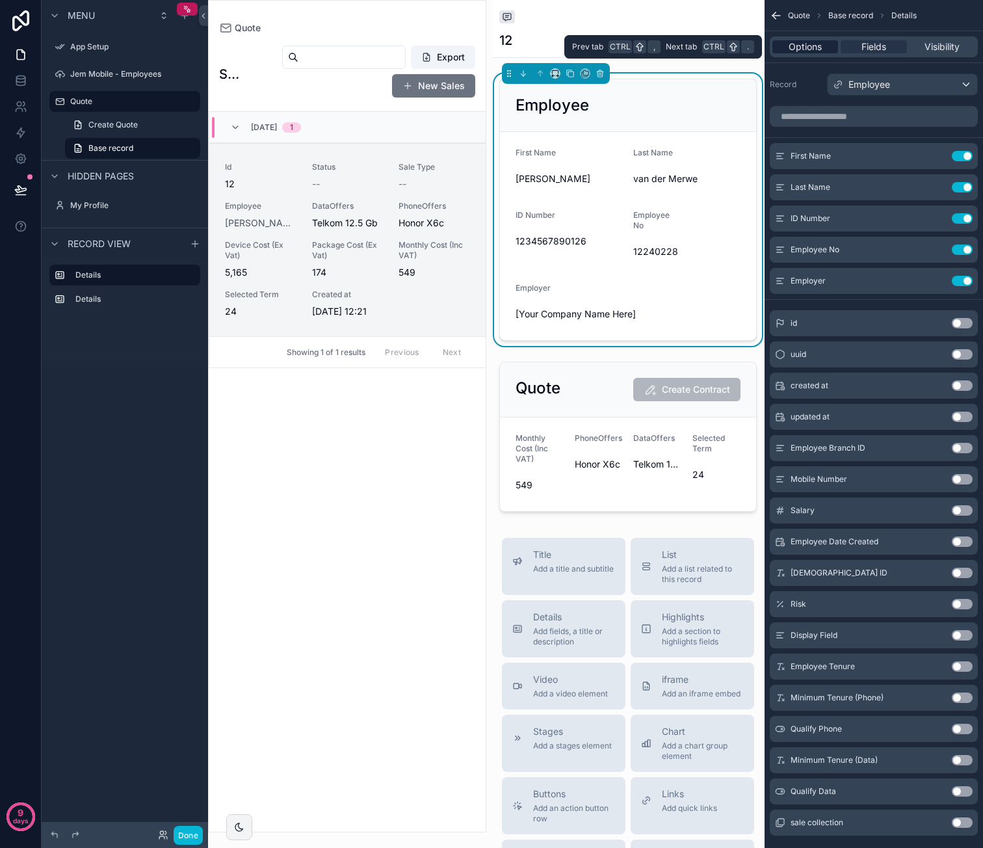
click at [820, 47] on span "Options" at bounding box center [805, 46] width 33 height 13
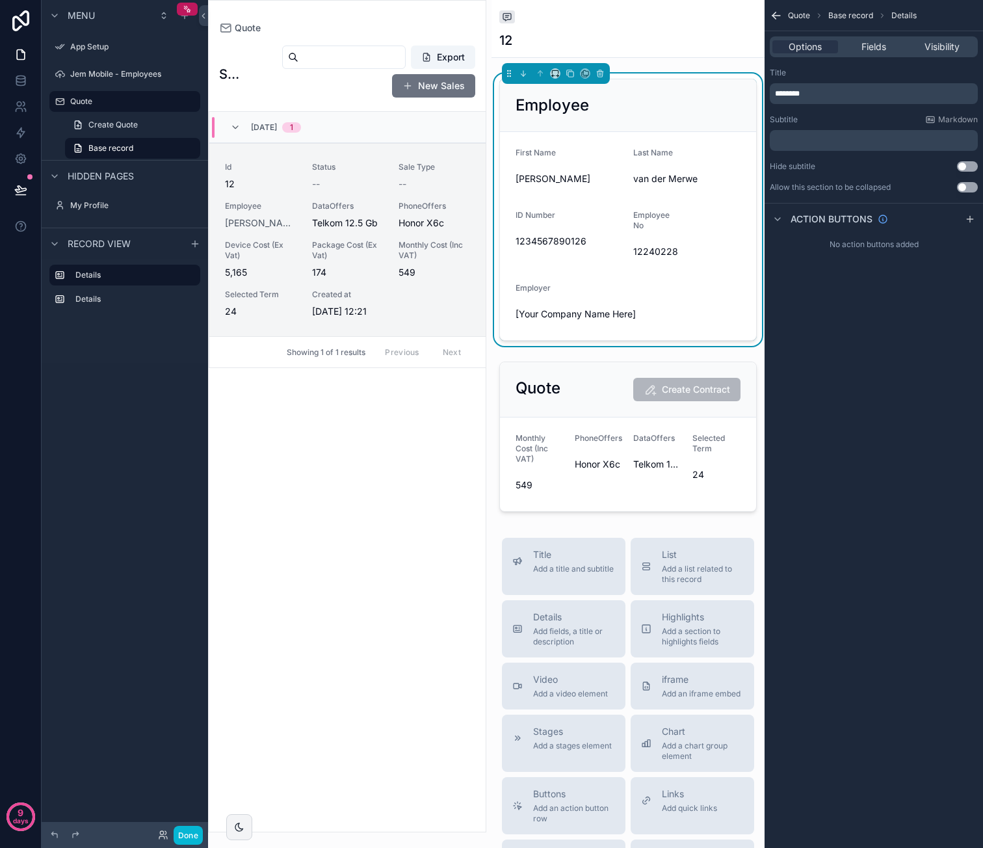
click at [805, 16] on span "Quote" at bounding box center [799, 15] width 22 height 10
click at [651, 365] on div "scrollable content" at bounding box center [627, 436] width 273 height 161
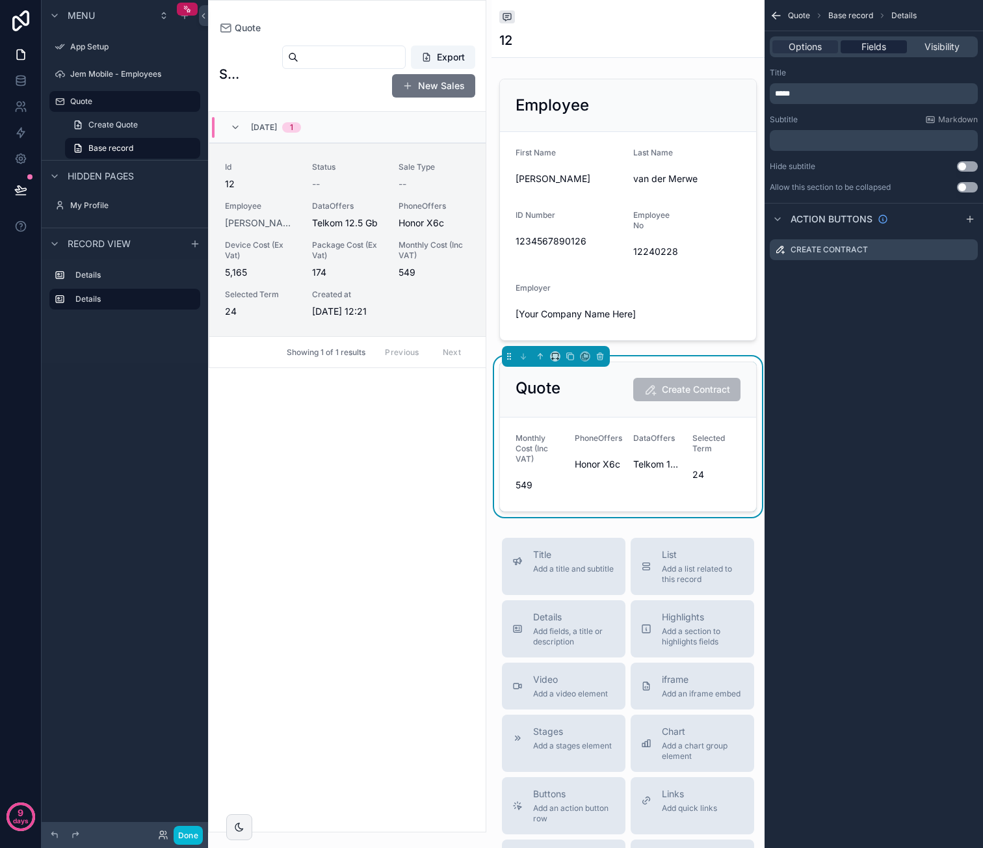
click at [869, 45] on span "Fields" at bounding box center [873, 46] width 25 height 13
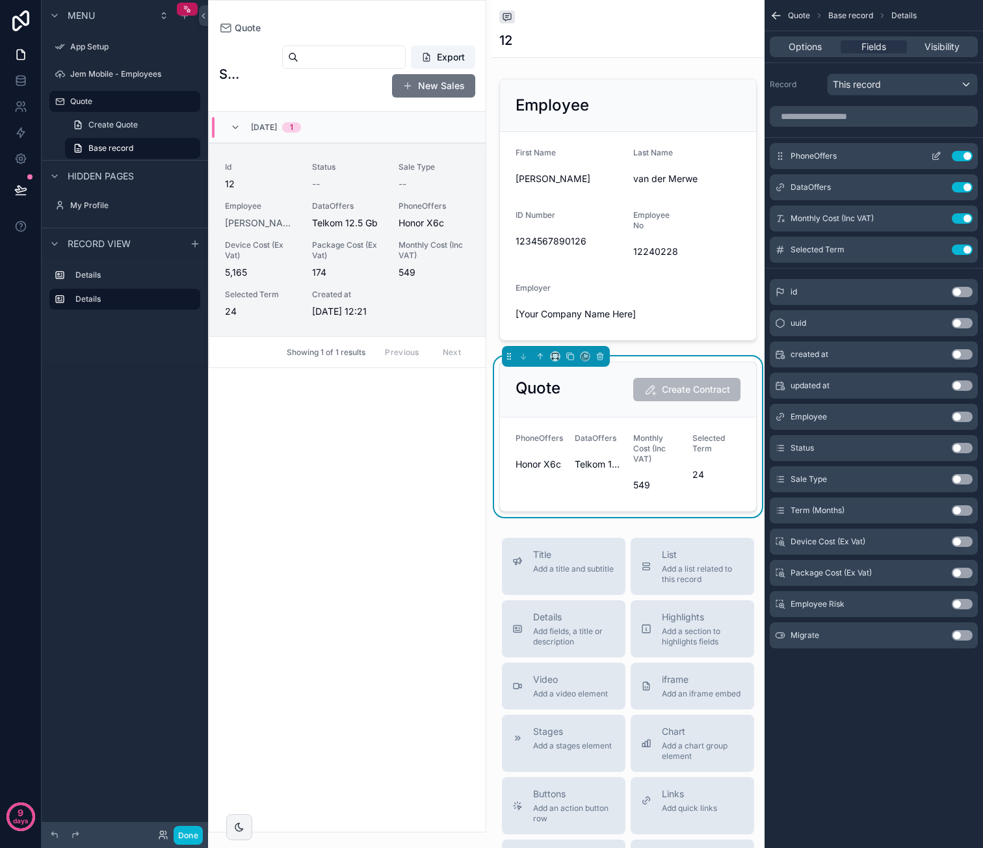
click at [937, 154] on icon "scrollable content" at bounding box center [936, 156] width 10 height 10
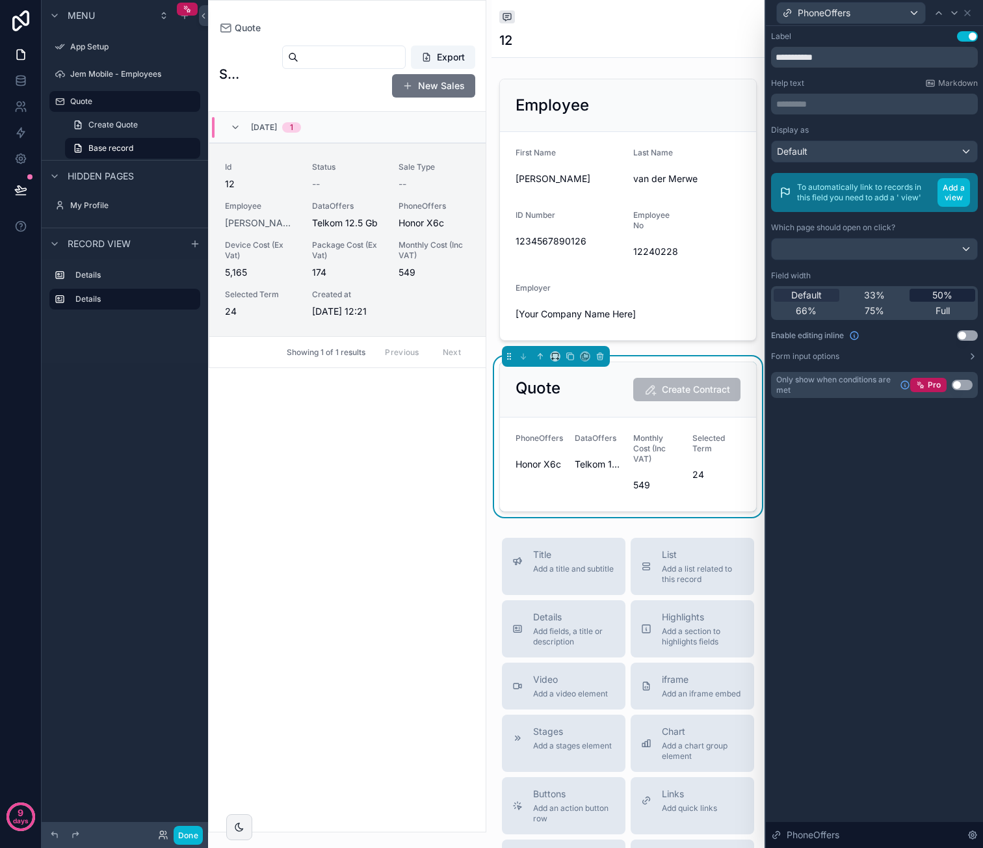
click at [939, 289] on span "50%" at bounding box center [942, 295] width 20 height 13
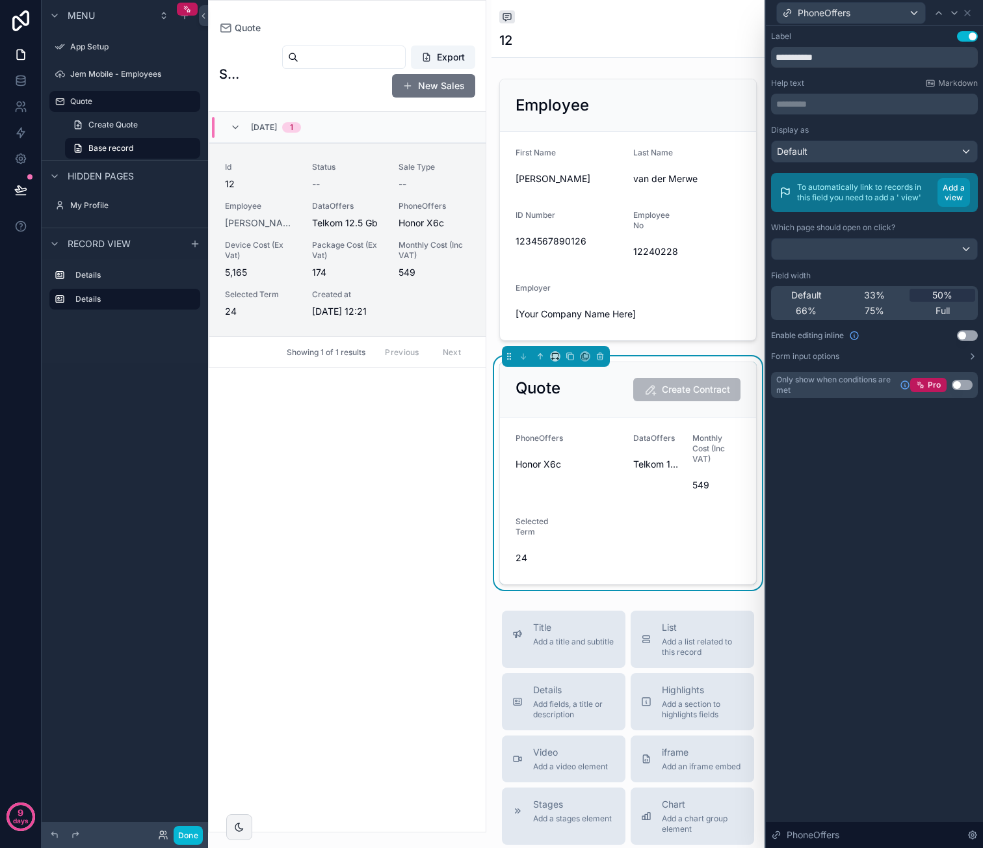
click at [958, 200] on button "Add a view" at bounding box center [953, 192] width 33 height 29
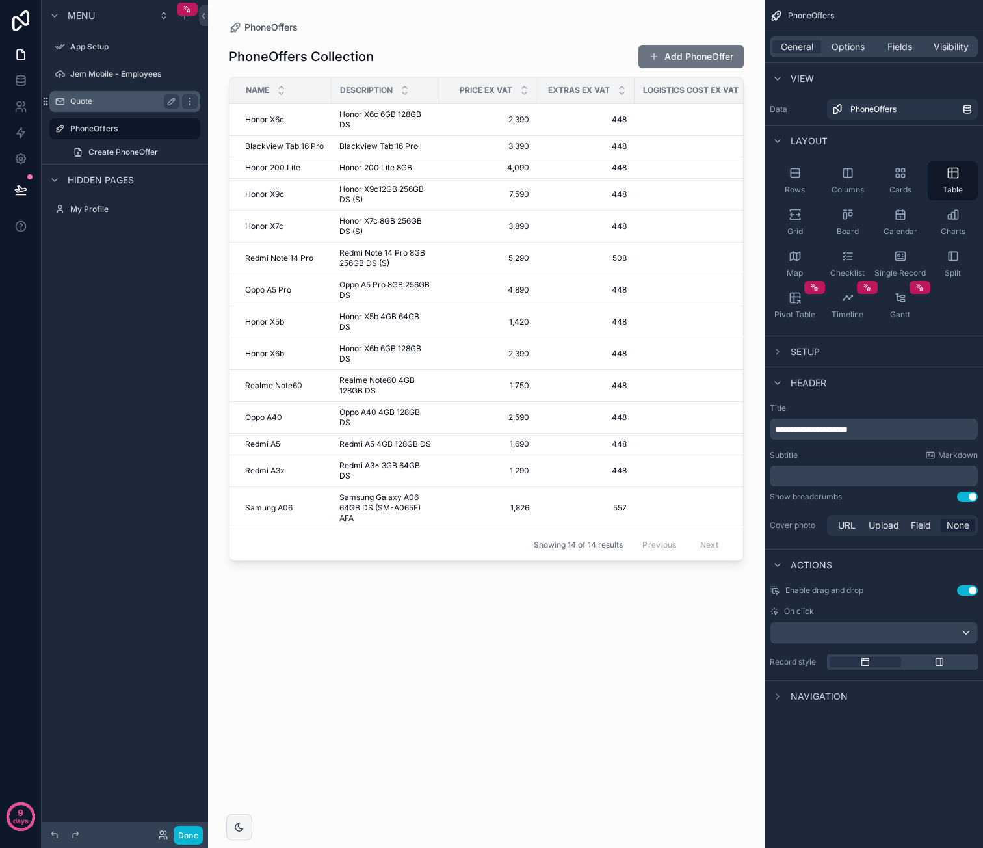
click at [121, 104] on label "Quote" at bounding box center [122, 101] width 104 height 10
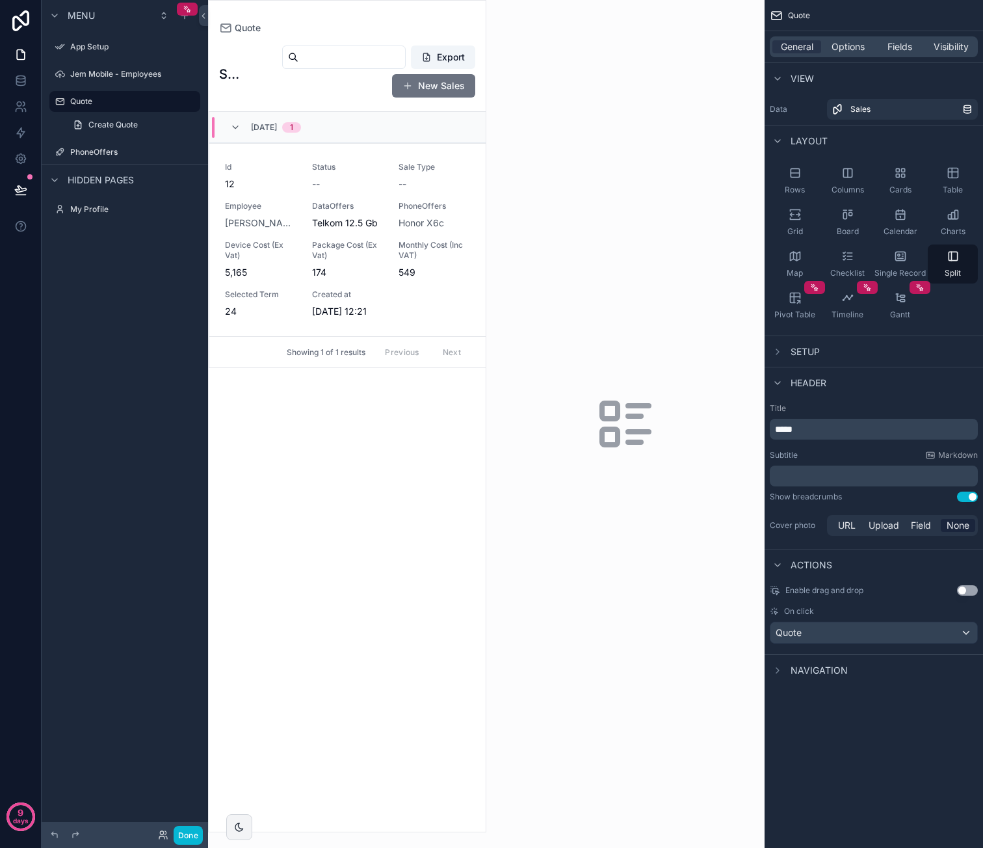
click at [374, 178] on div "scrollable content" at bounding box center [347, 416] width 277 height 831
click at [378, 188] on div "--" at bounding box center [348, 183] width 72 height 13
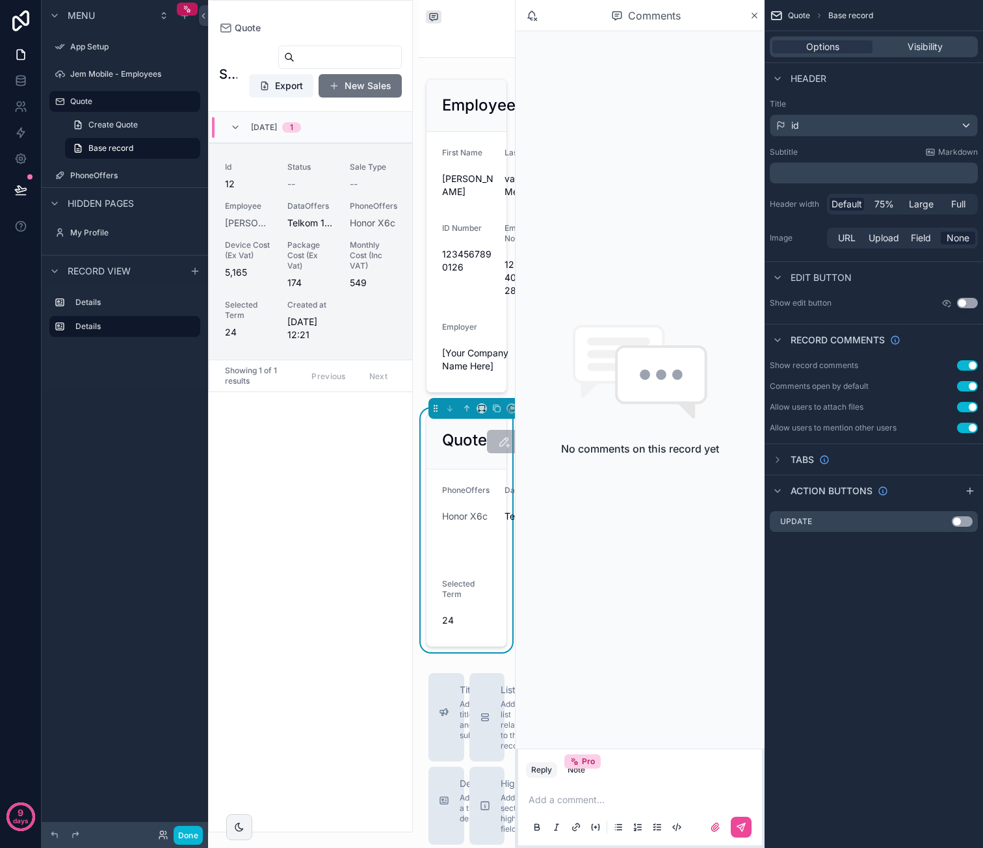
click at [965, 386] on button "Use setting" at bounding box center [967, 386] width 21 height 10
click at [778, 460] on icon "scrollable content" at bounding box center [777, 459] width 3 height 5
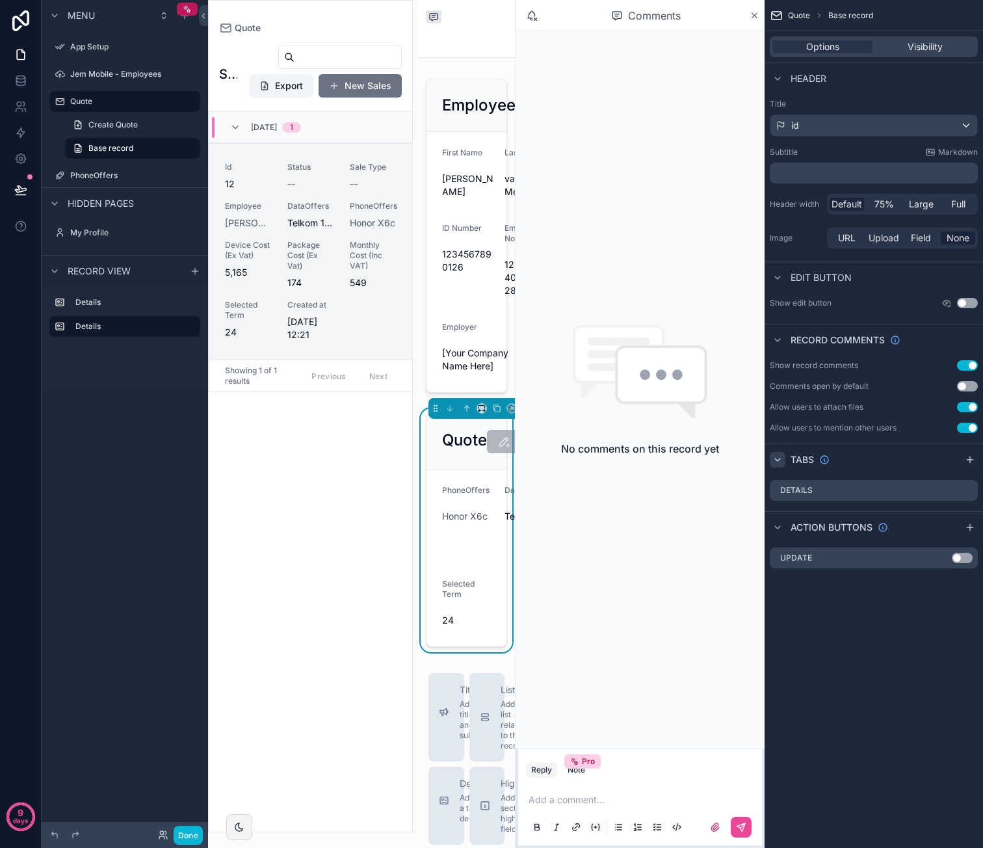
click at [778, 460] on icon "scrollable content" at bounding box center [777, 459] width 5 height 3
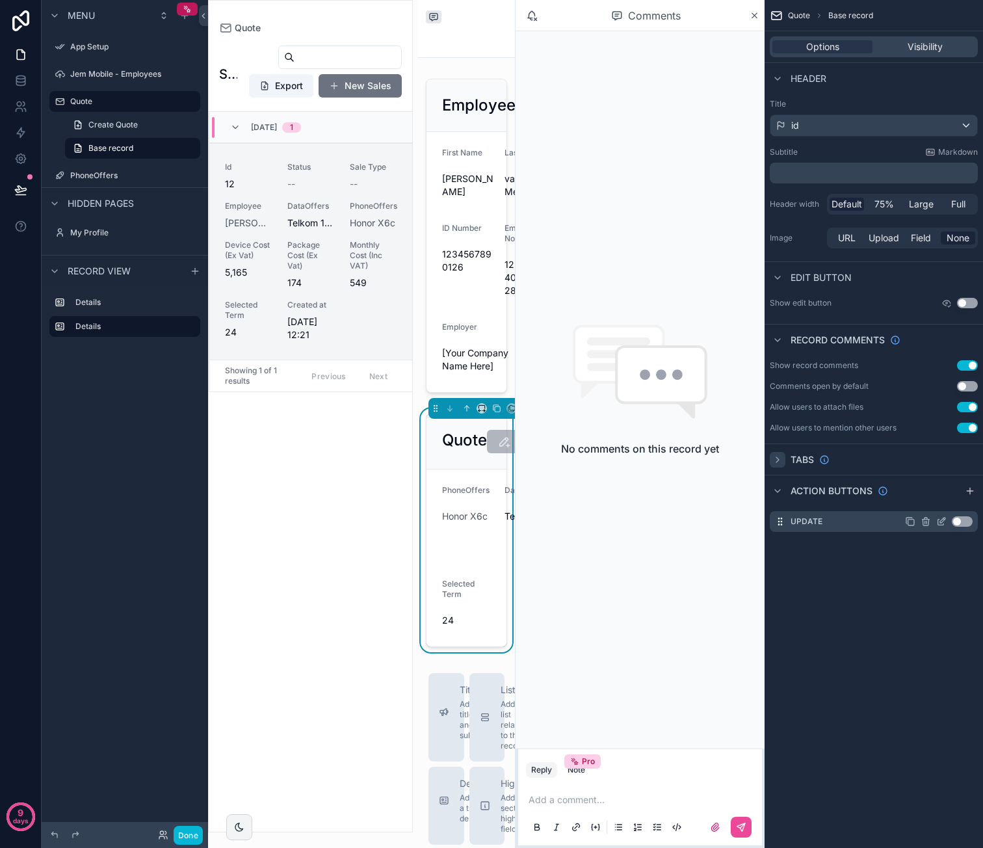
click at [963, 520] on button "Use setting" at bounding box center [962, 521] width 21 height 10
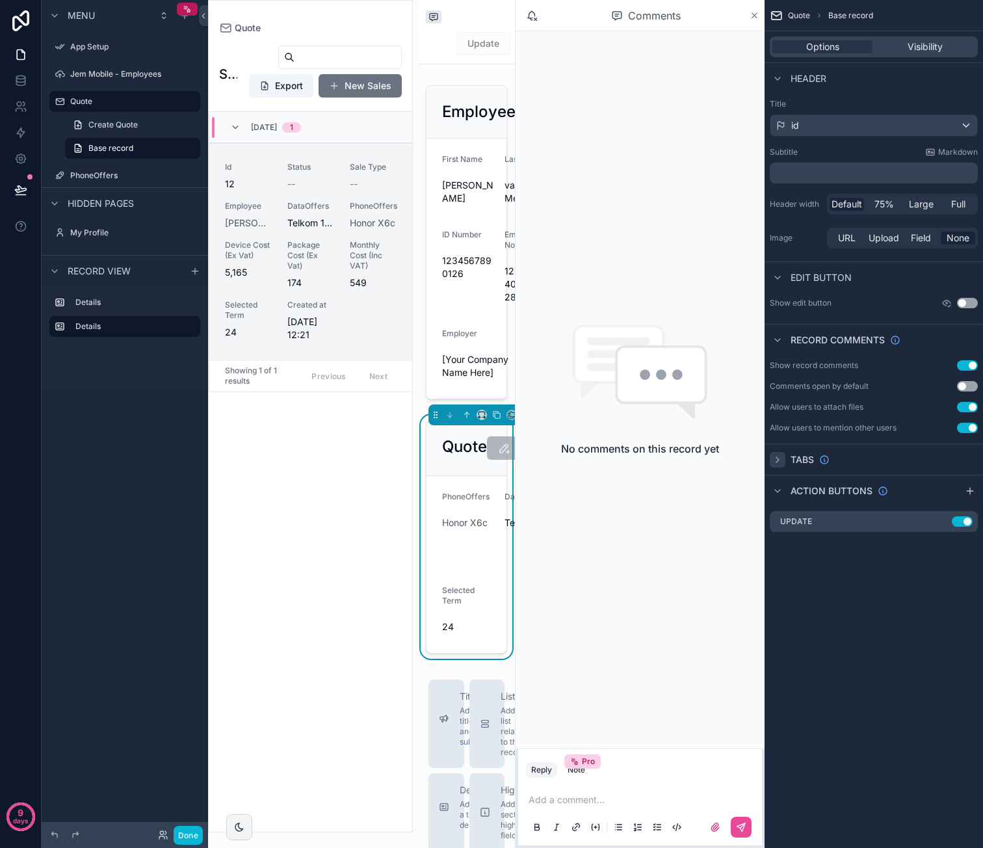
click at [755, 14] on icon "scrollable content" at bounding box center [755, 15] width 10 height 10
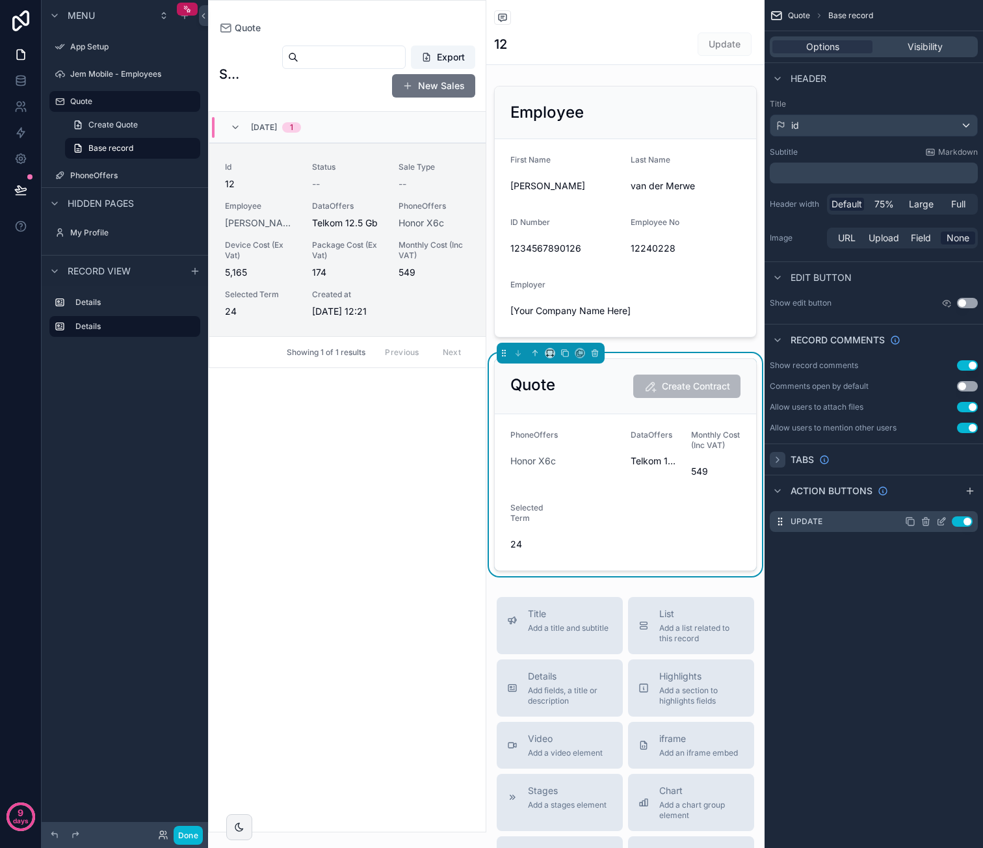
click at [939, 523] on icon "scrollable content" at bounding box center [941, 521] width 10 height 10
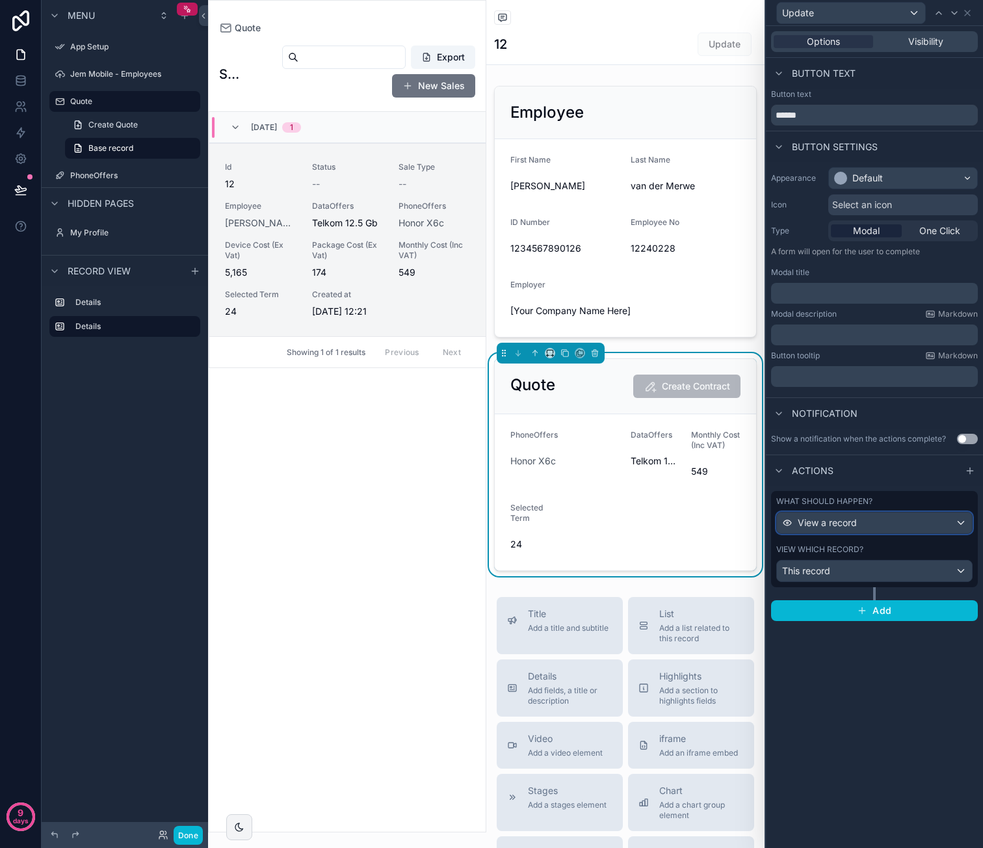
click at [889, 522] on div "View a record" at bounding box center [874, 522] width 195 height 21
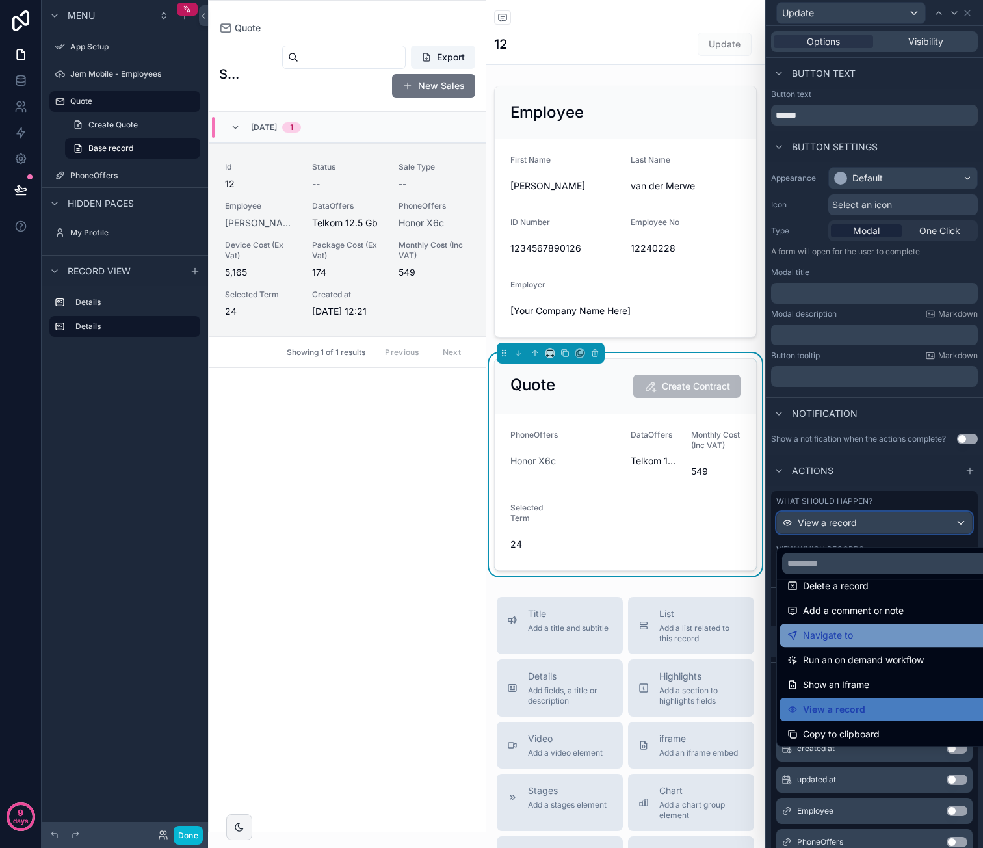
scroll to position [117, 0]
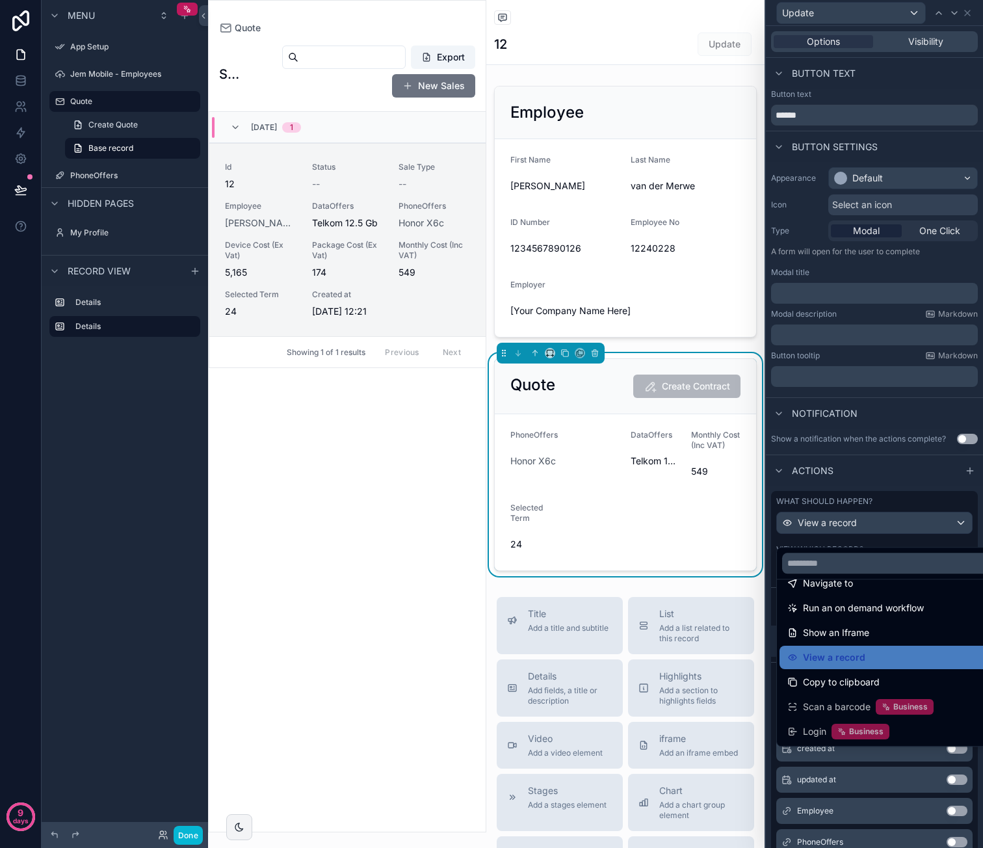
click at [910, 484] on div at bounding box center [874, 424] width 217 height 848
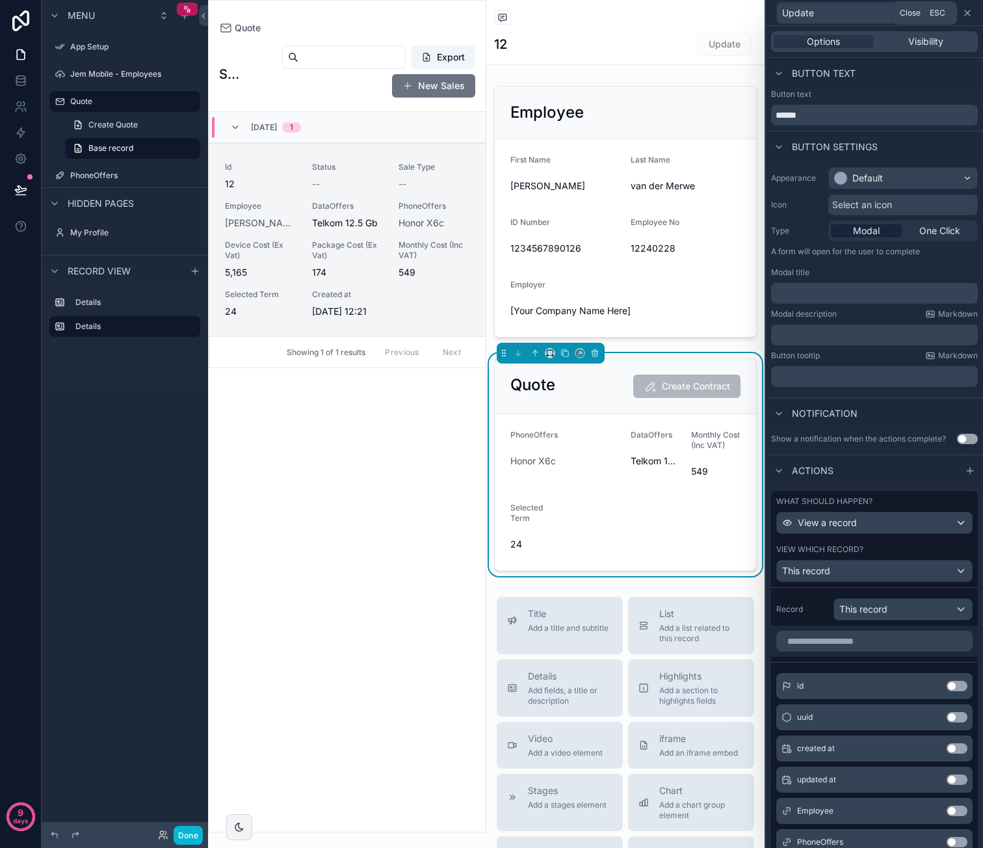
click at [967, 13] on icon at bounding box center [967, 12] width 5 height 5
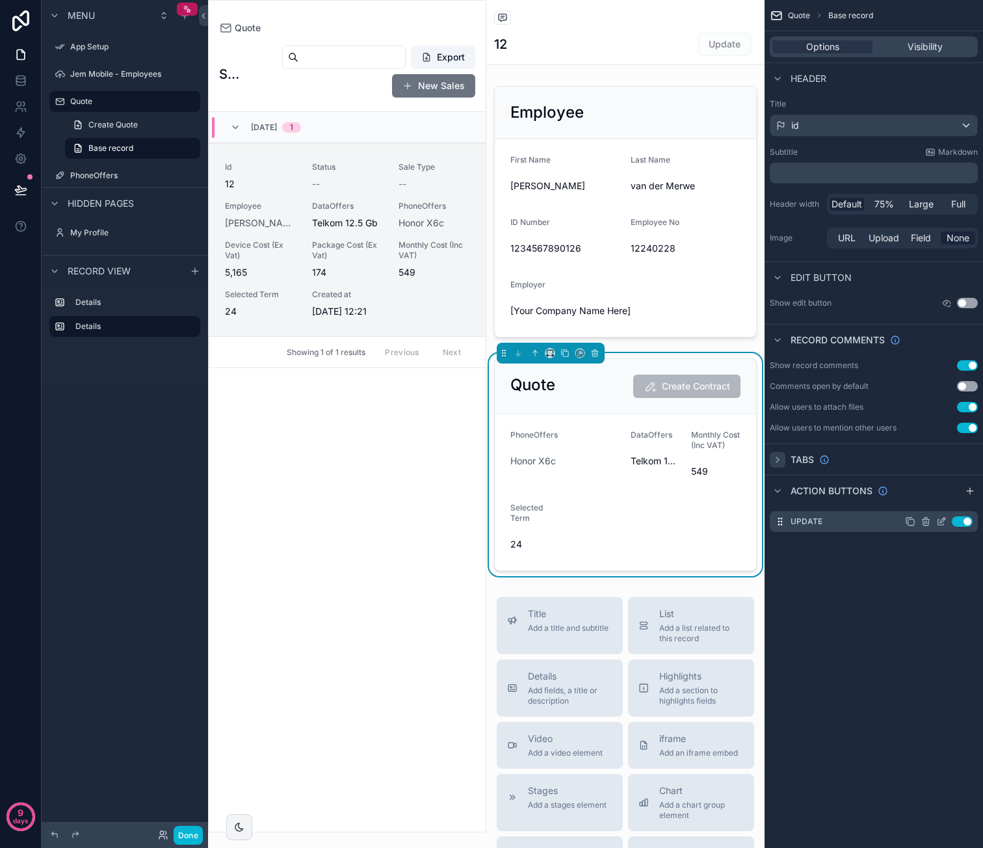
click at [939, 519] on icon "scrollable content" at bounding box center [941, 521] width 10 height 10
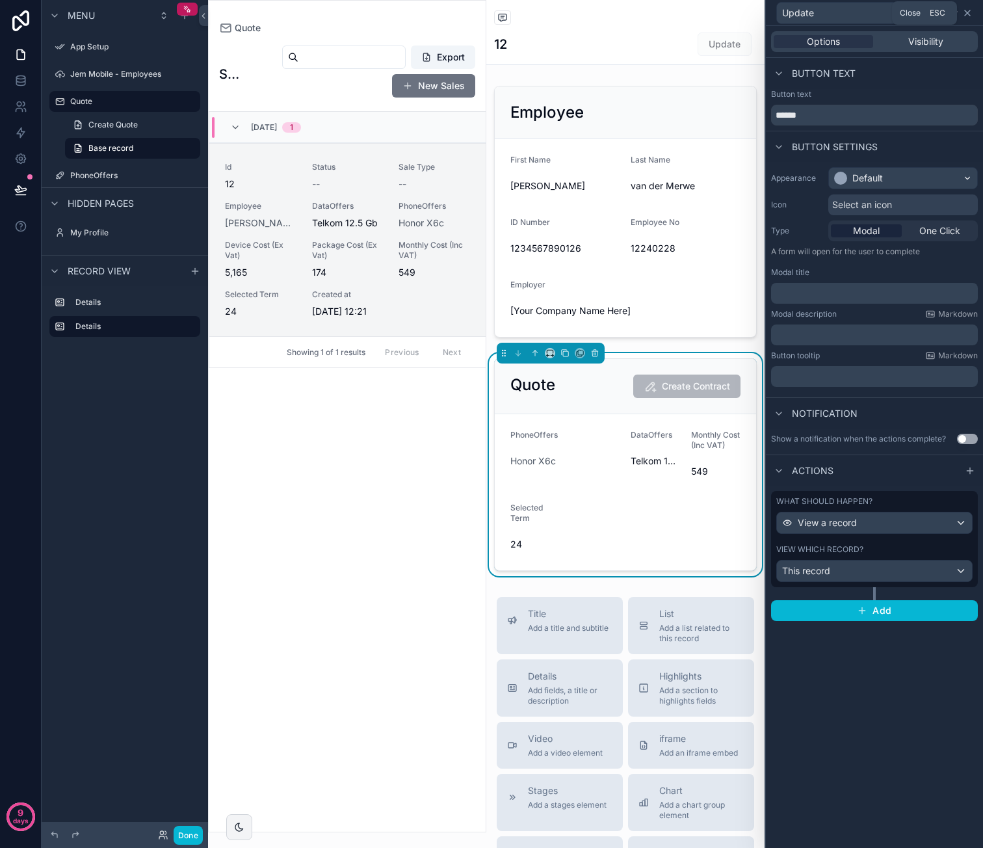
click at [967, 12] on icon at bounding box center [967, 12] width 5 height 5
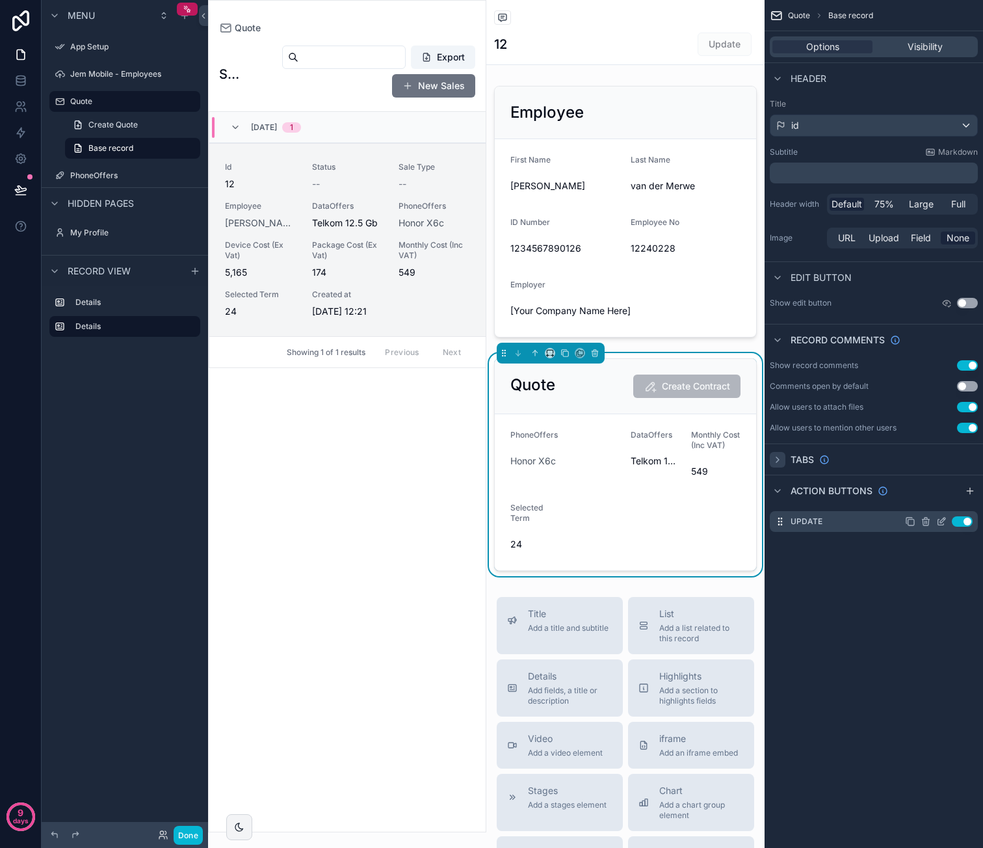
click at [928, 522] on icon "scrollable content" at bounding box center [925, 522] width 6 height 6
click at [945, 501] on icon at bounding box center [946, 500] width 10 height 10
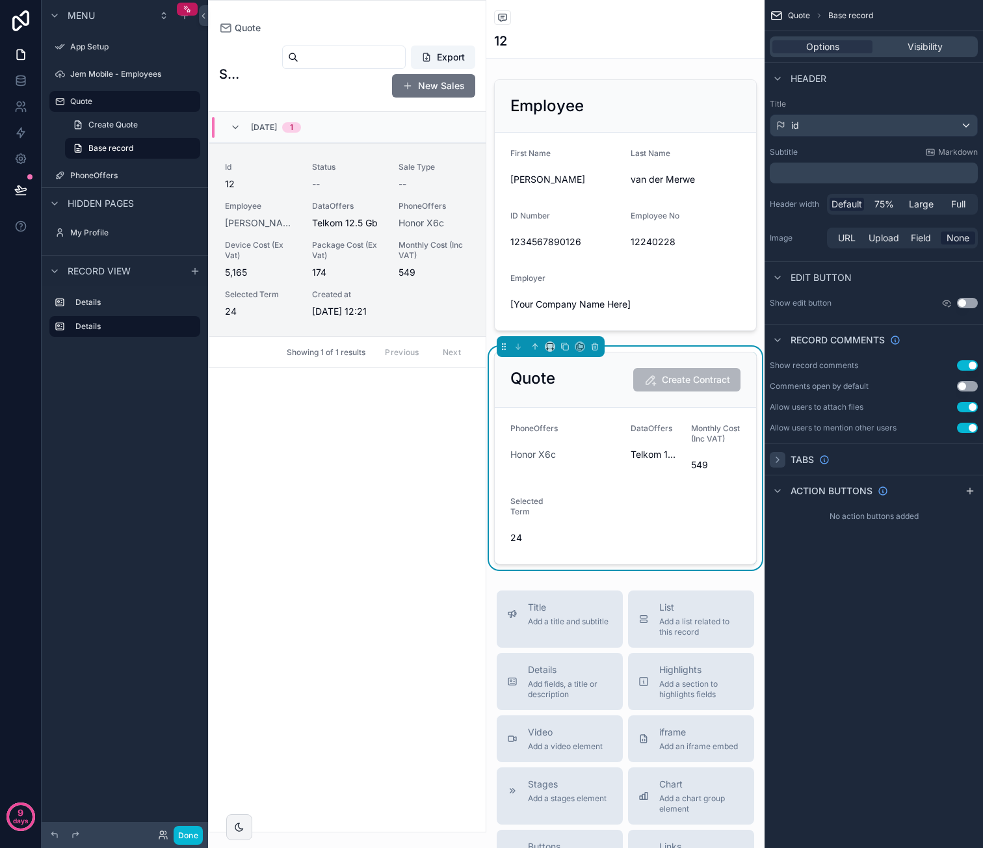
click at [967, 300] on button "Use setting" at bounding box center [967, 303] width 21 height 10
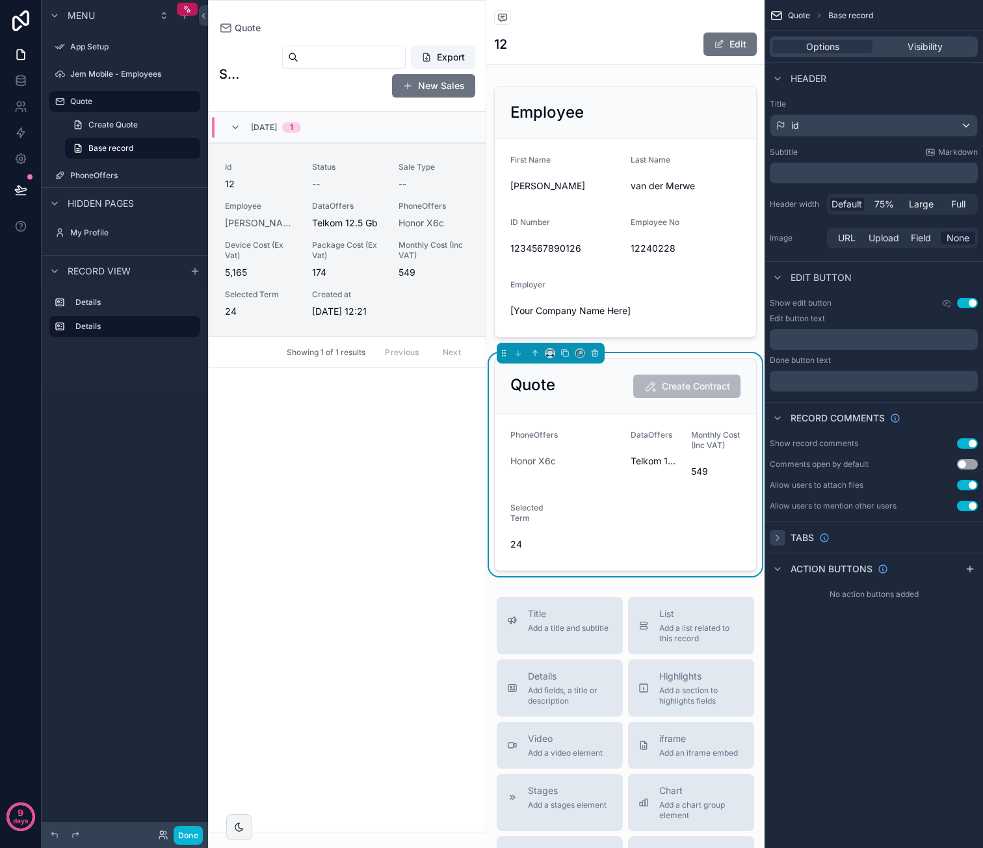
click at [603, 397] on div "Quote Create Contract" at bounding box center [625, 385] width 230 height 23
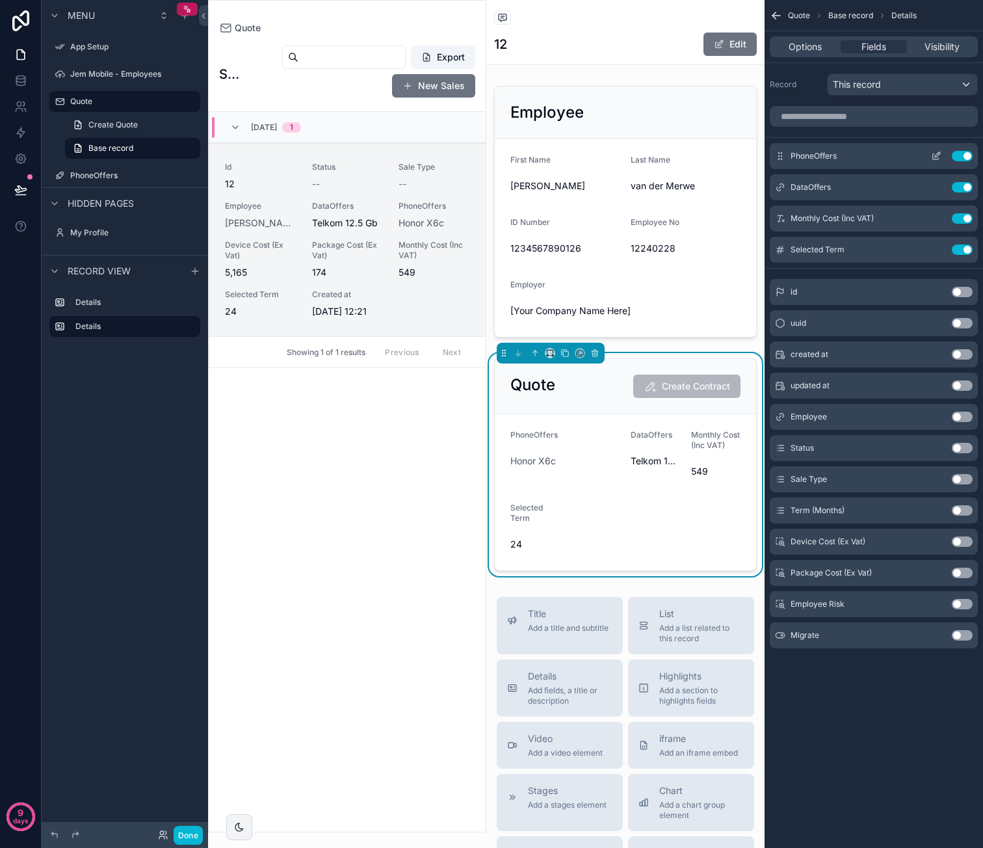
click at [934, 155] on icon "scrollable content" at bounding box center [936, 156] width 10 height 10
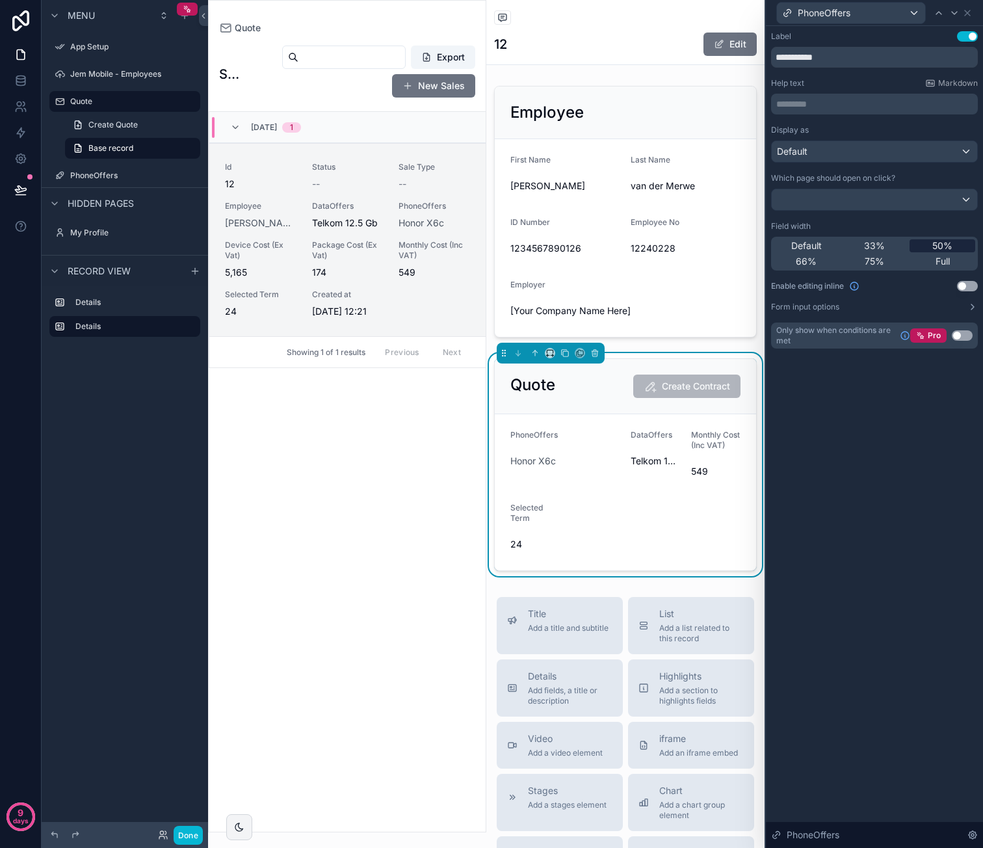
click at [939, 242] on span "50%" at bounding box center [942, 245] width 20 height 13
click at [974, 11] on div "PhoneOffers" at bounding box center [874, 12] width 207 height 25
click at [966, 12] on icon at bounding box center [967, 13] width 10 height 10
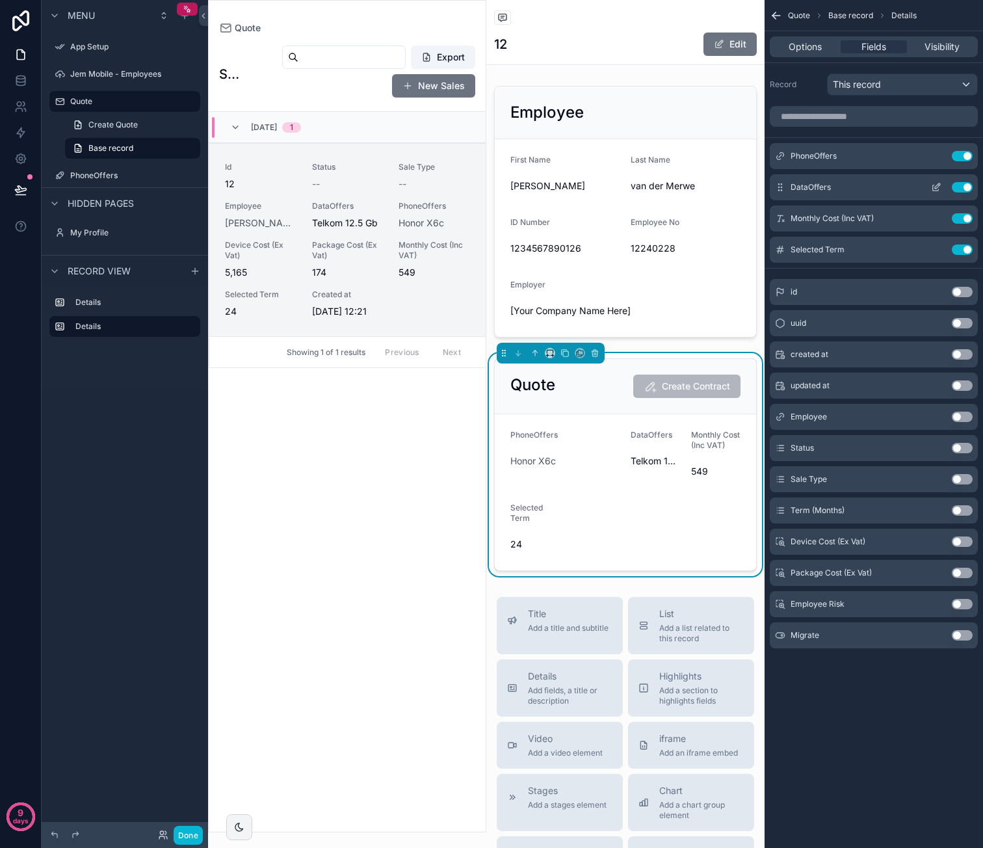
click at [934, 187] on icon "scrollable content" at bounding box center [936, 187] width 10 height 10
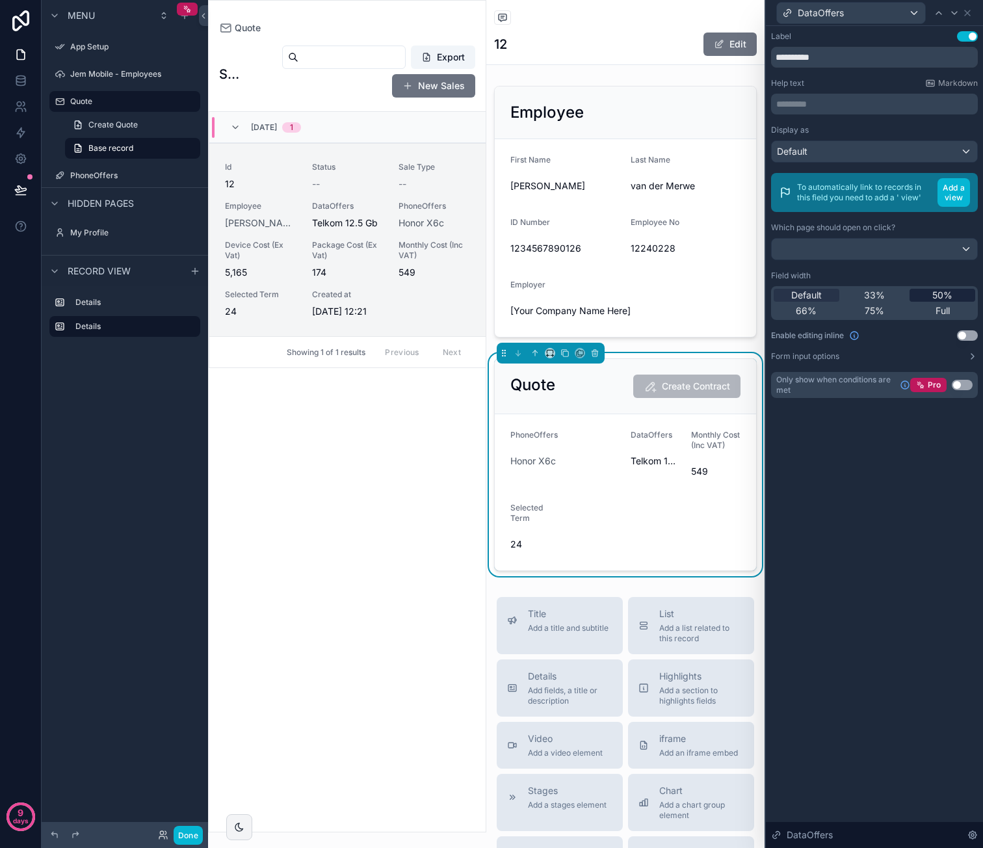
click at [944, 291] on span "50%" at bounding box center [942, 295] width 20 height 13
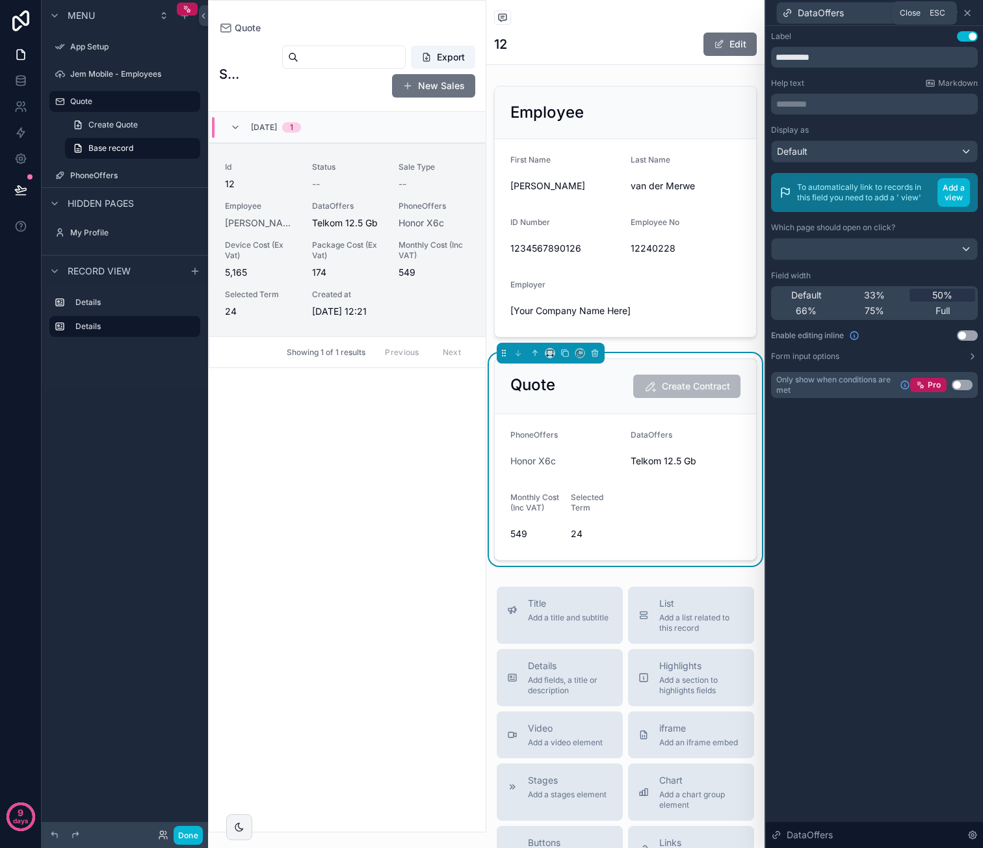
click at [965, 16] on icon at bounding box center [967, 13] width 10 height 10
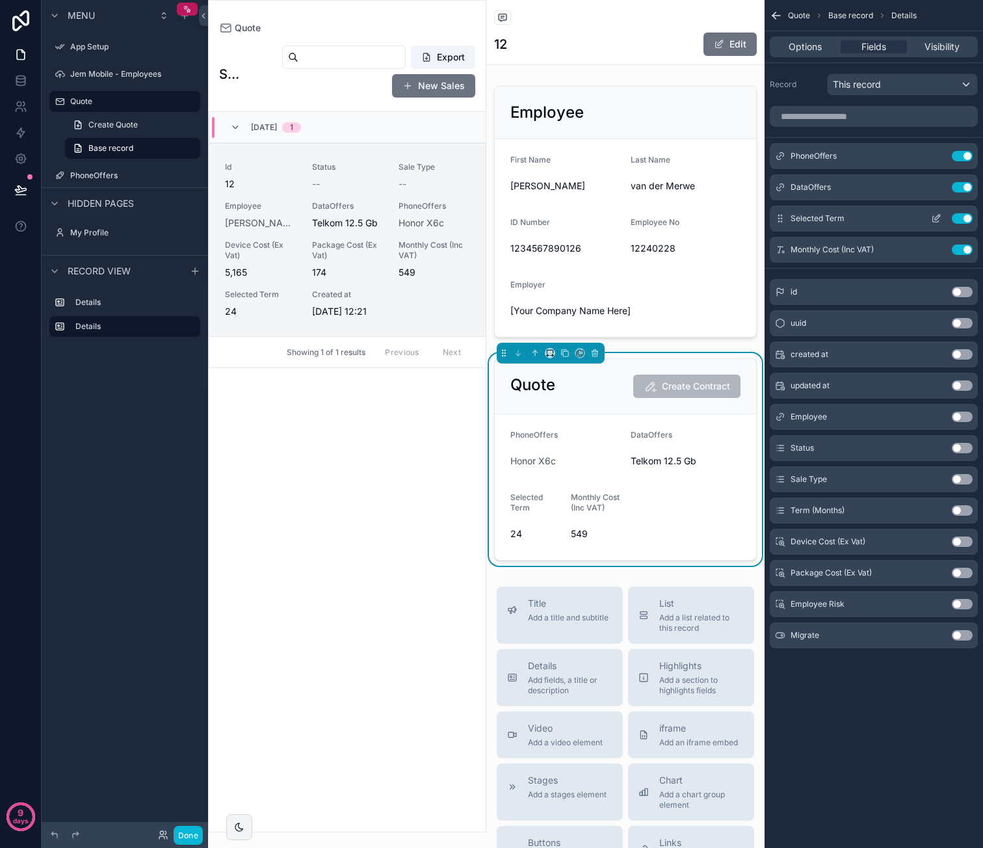
click at [934, 216] on icon "scrollable content" at bounding box center [936, 218] width 10 height 10
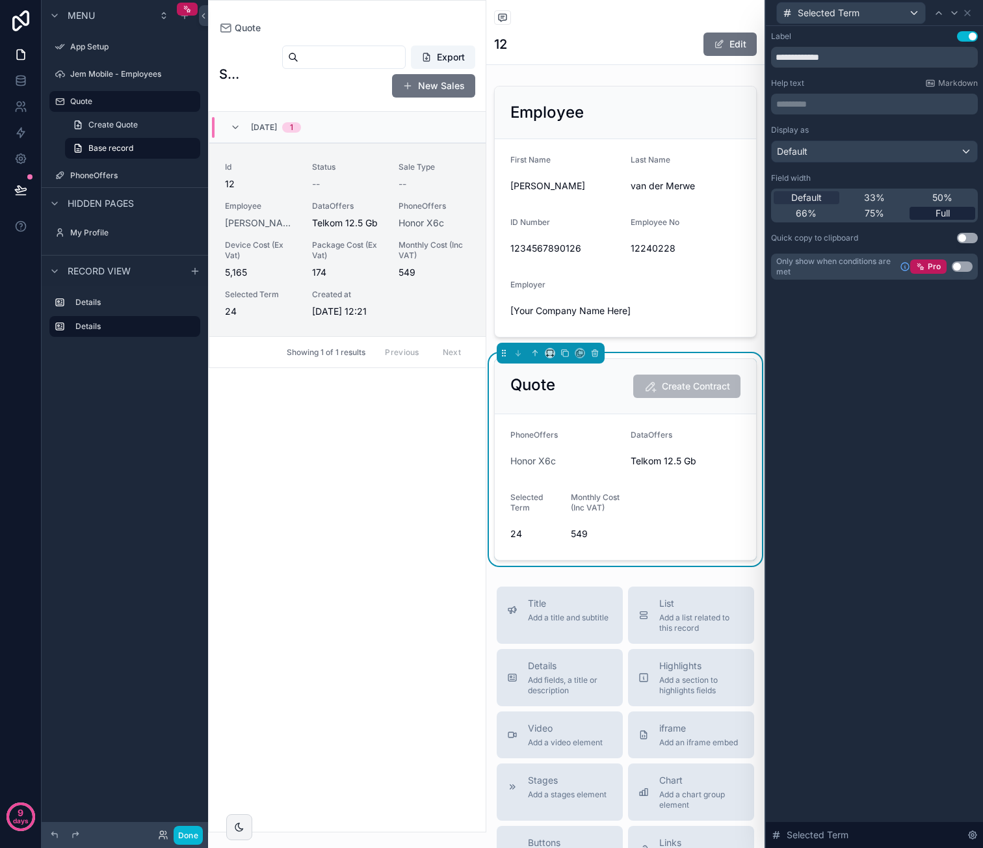
click at [950, 213] on div "Full" at bounding box center [942, 213] width 66 height 13
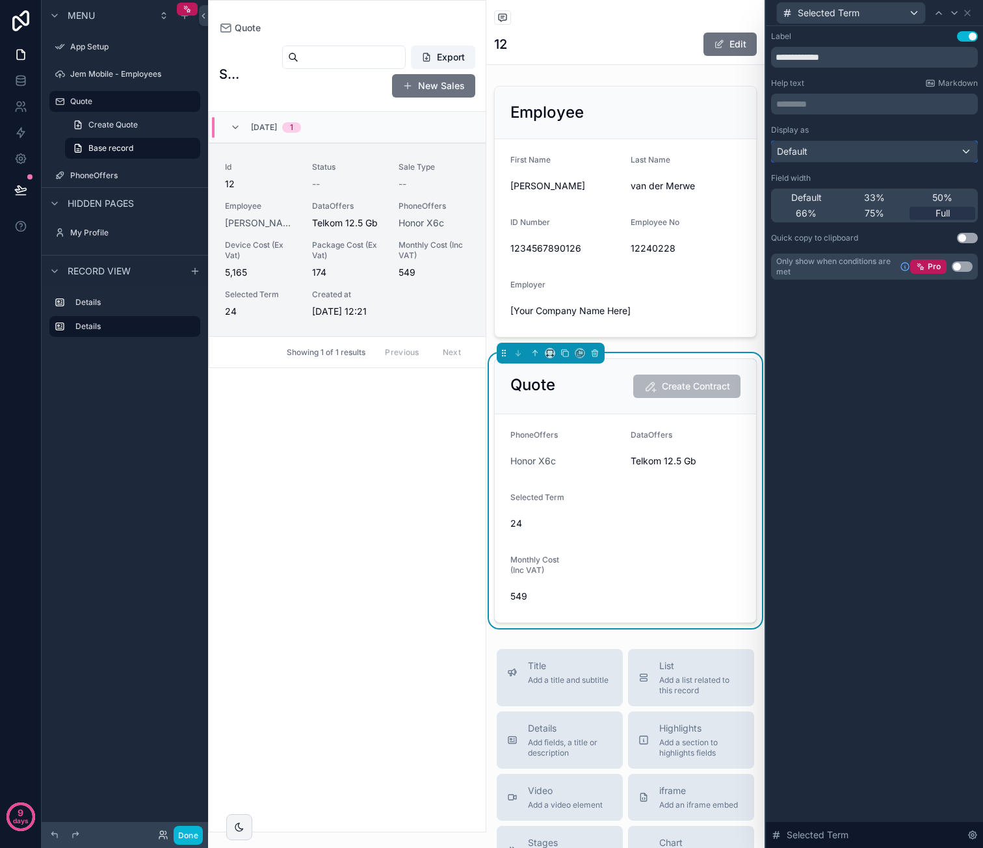
click at [891, 158] on div "Default" at bounding box center [874, 151] width 205 height 21
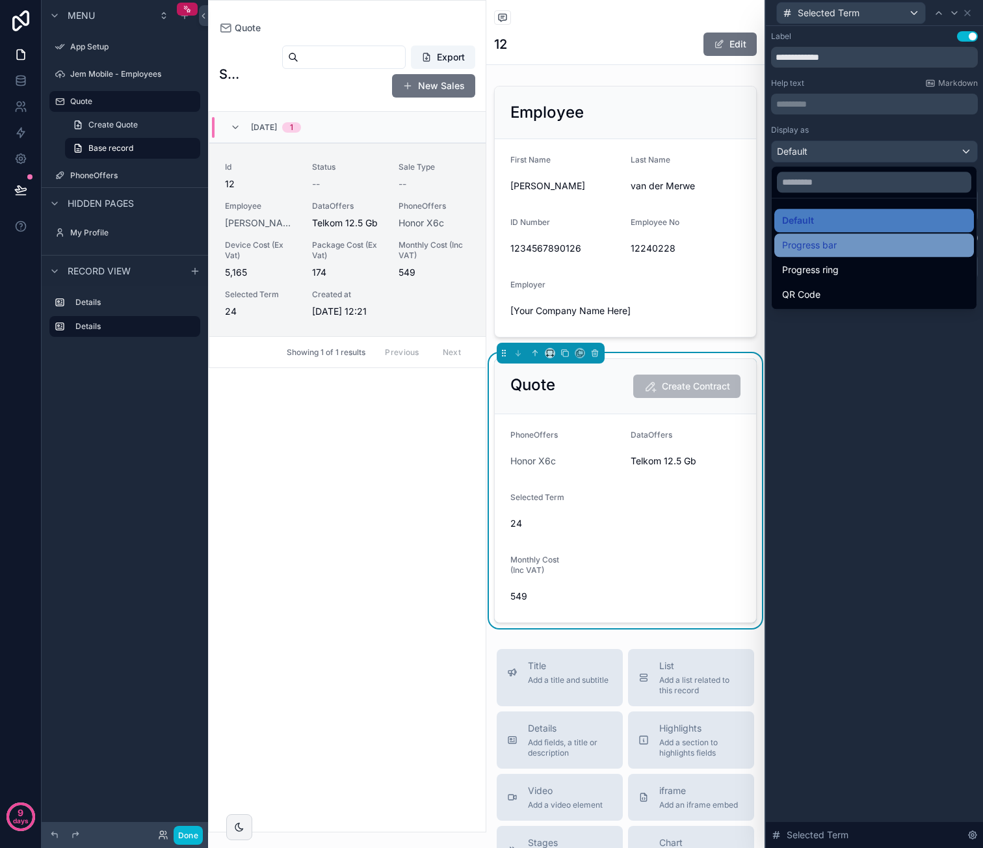
click at [867, 241] on div "Progress bar" at bounding box center [874, 245] width 184 height 16
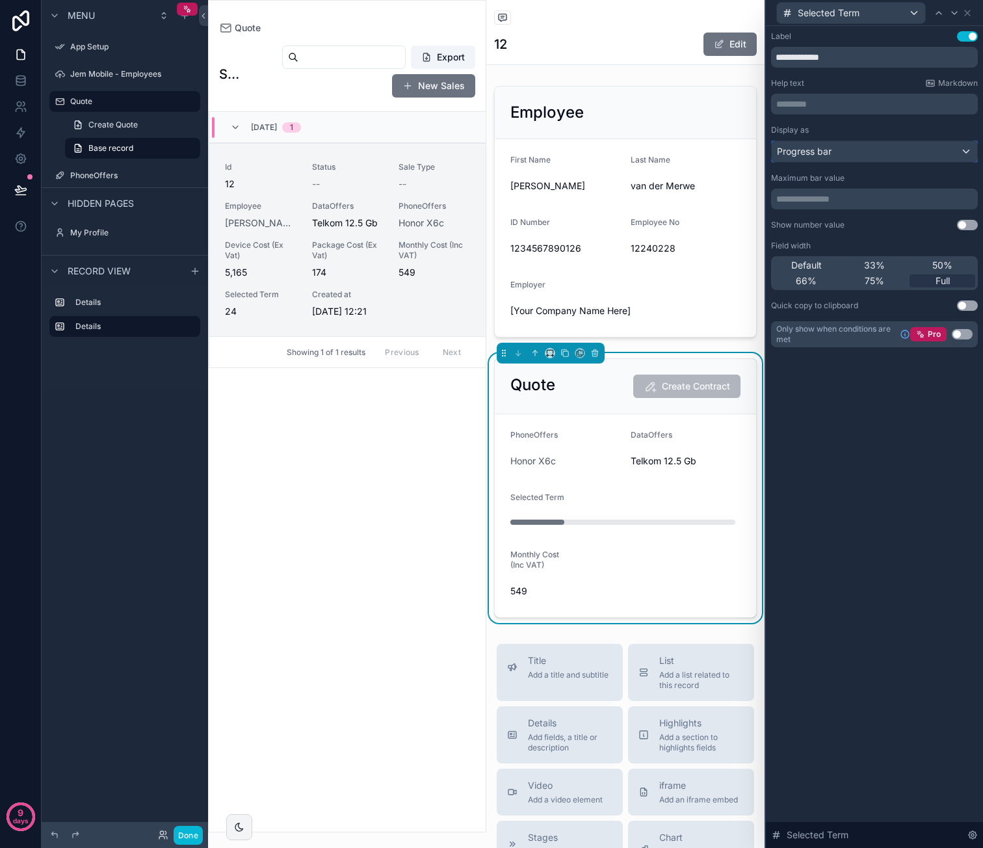
click at [894, 153] on div "Progress bar" at bounding box center [874, 151] width 205 height 21
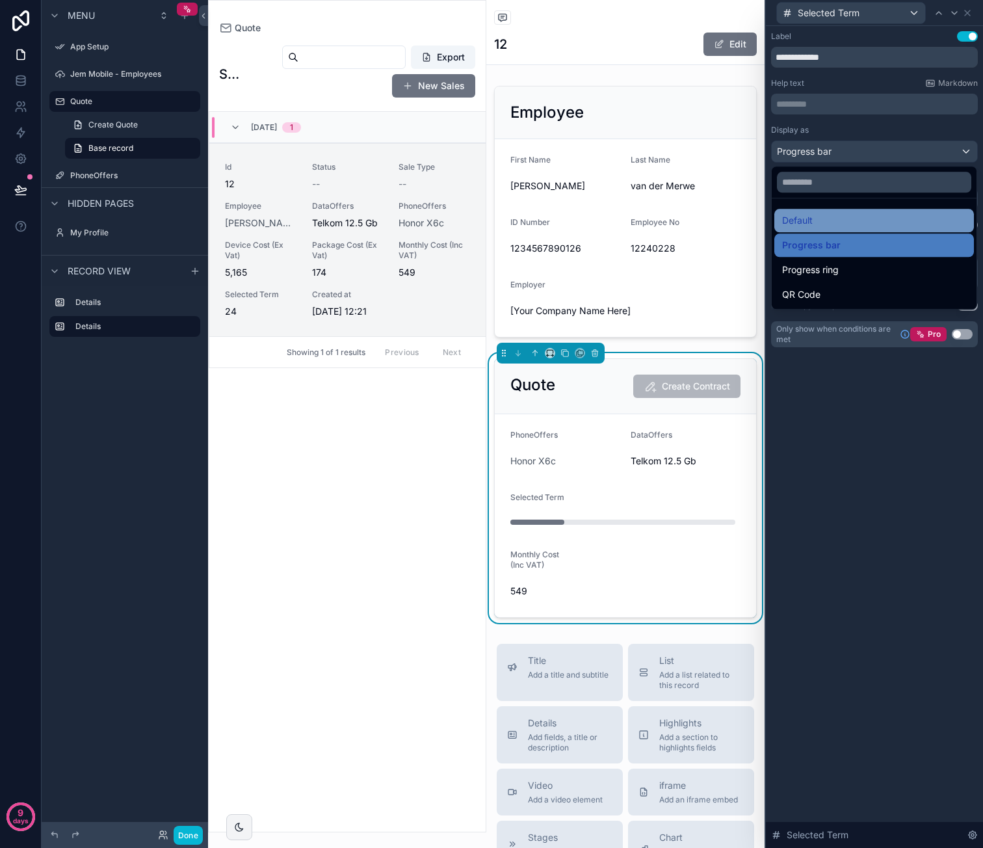
click at [875, 213] on div "Default" at bounding box center [874, 221] width 184 height 16
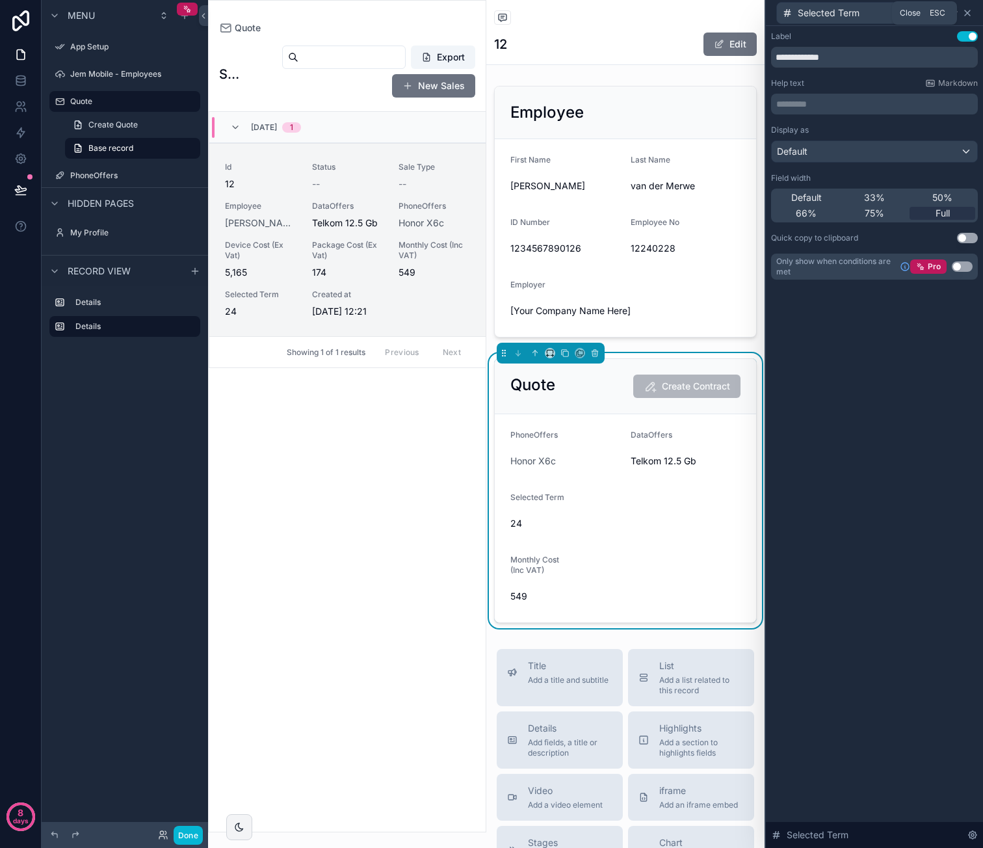
click at [970, 16] on icon at bounding box center [967, 13] width 10 height 10
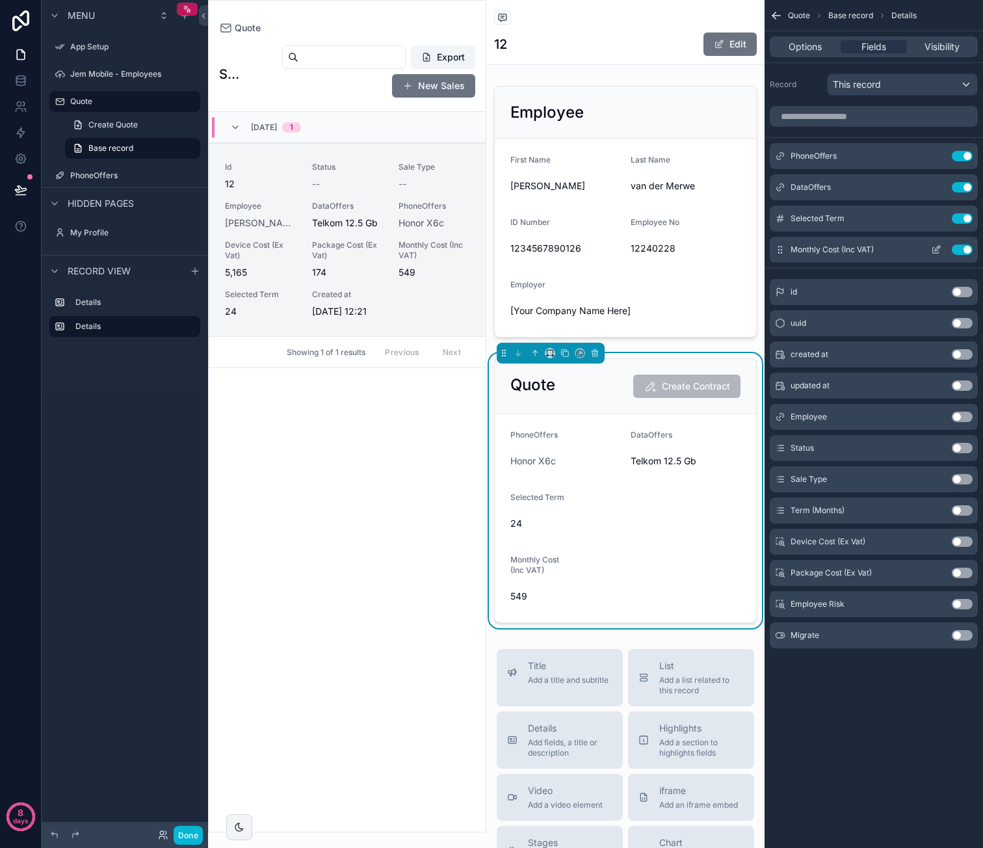
click at [937, 248] on icon "scrollable content" at bounding box center [937, 248] width 5 height 5
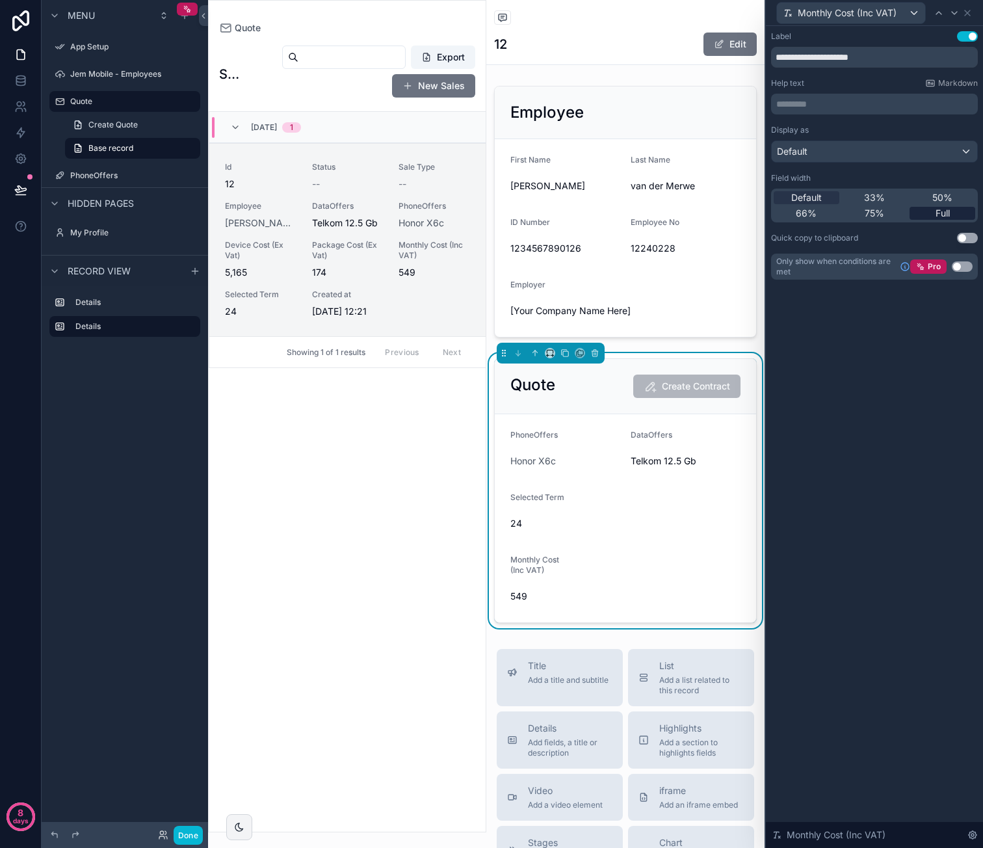
click at [937, 213] on span "Full" at bounding box center [942, 213] width 14 height 13
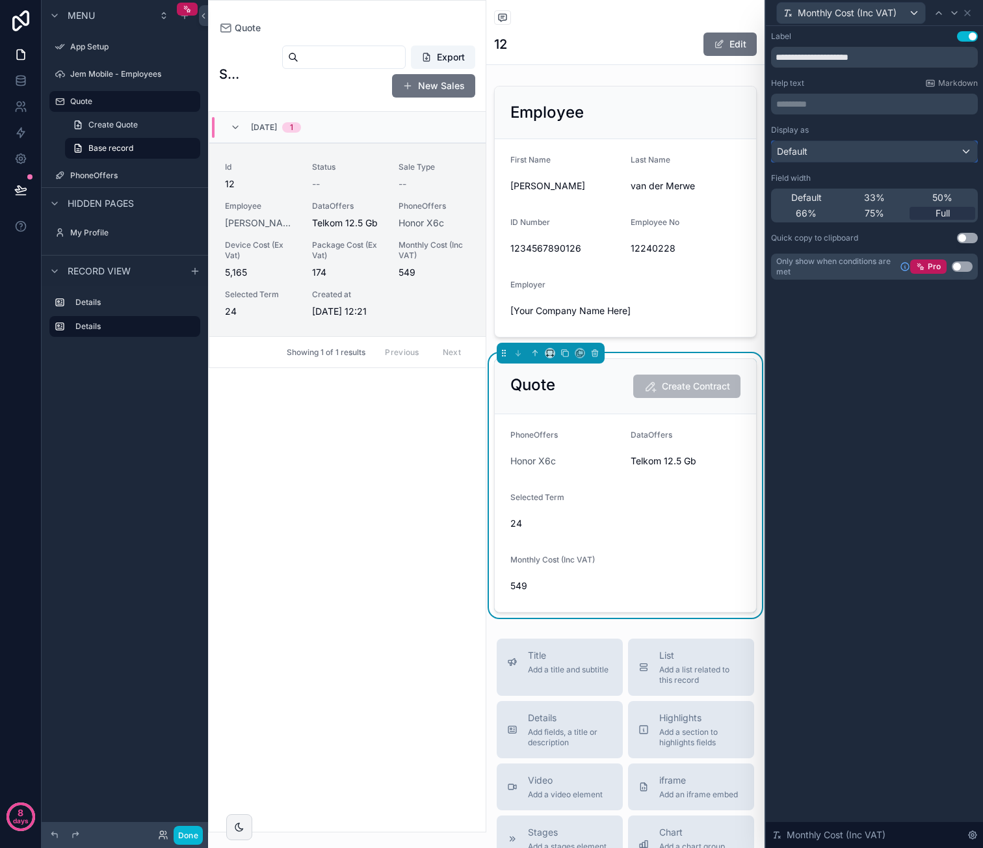
click at [846, 151] on div "Default" at bounding box center [874, 151] width 205 height 21
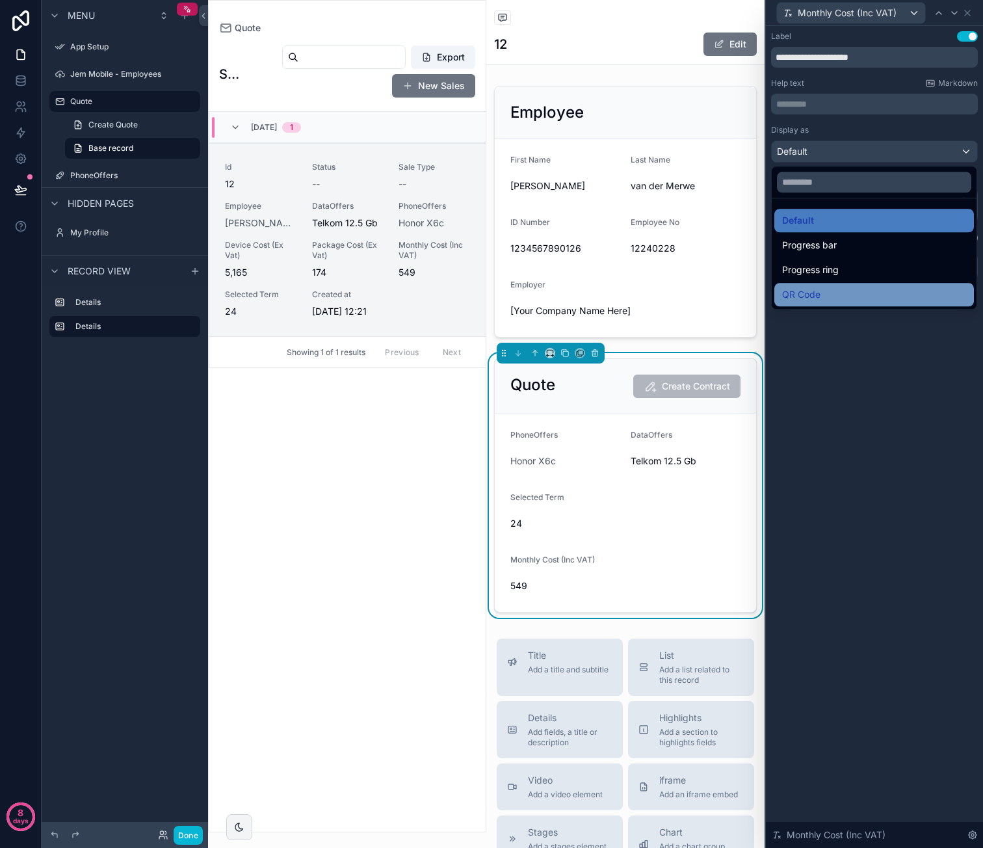
click at [857, 285] on div "QR Code" at bounding box center [874, 294] width 200 height 23
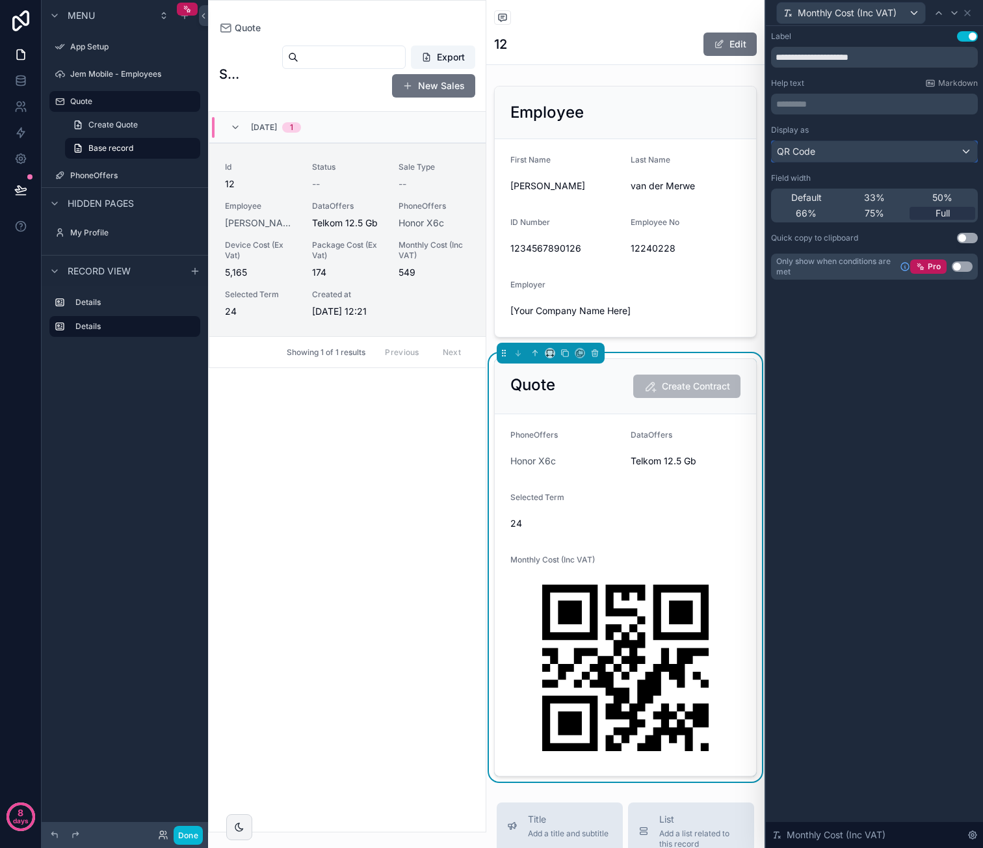
click at [878, 148] on div "QR Code" at bounding box center [874, 151] width 205 height 21
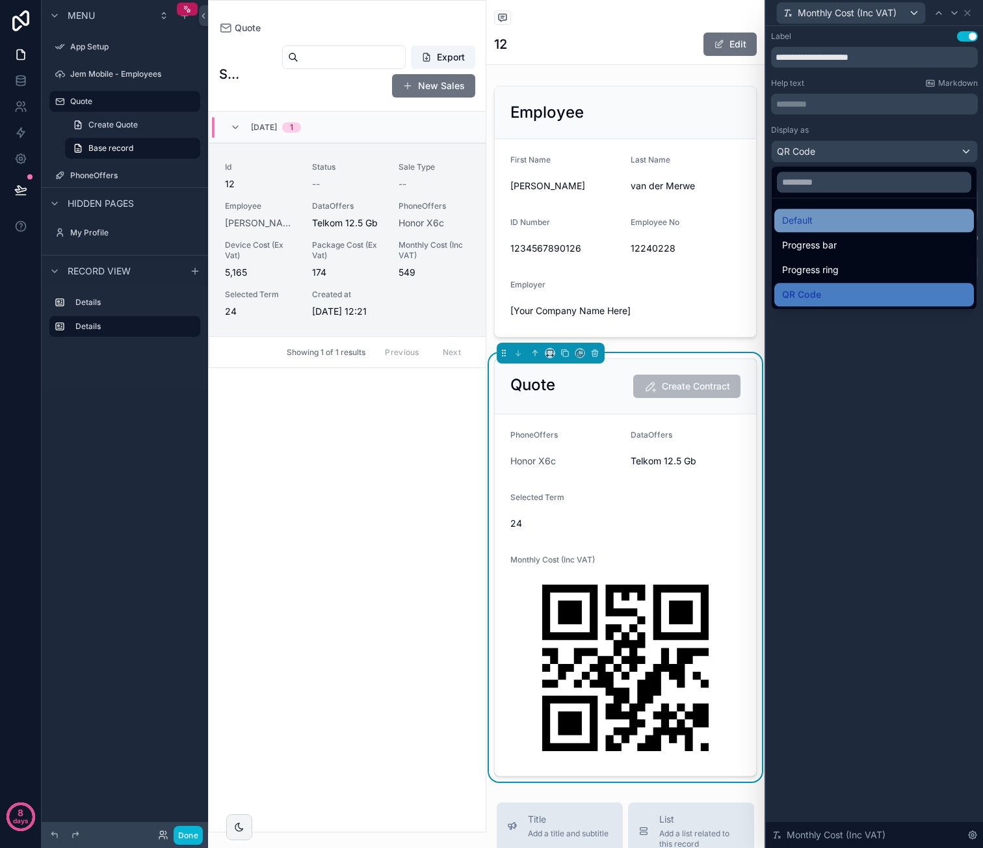
click at [857, 214] on div "Default" at bounding box center [874, 221] width 184 height 16
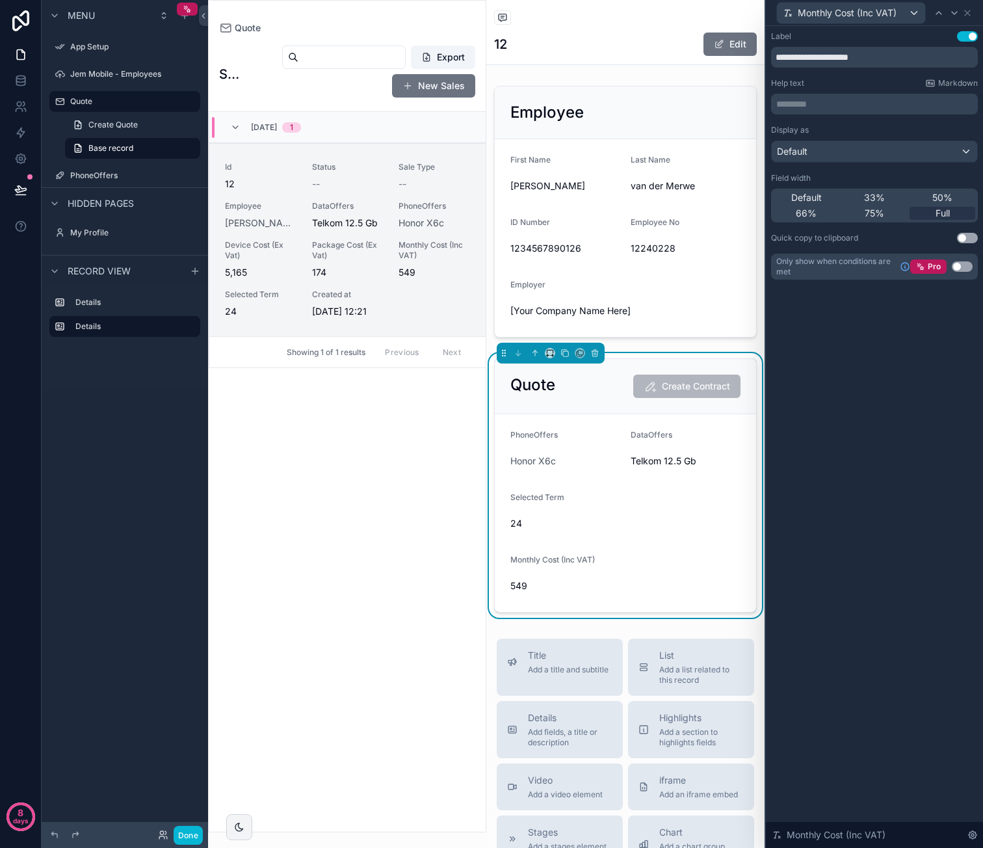
click at [924, 332] on div "**********" at bounding box center [874, 437] width 217 height 822
click at [970, 15] on icon at bounding box center [967, 12] width 5 height 5
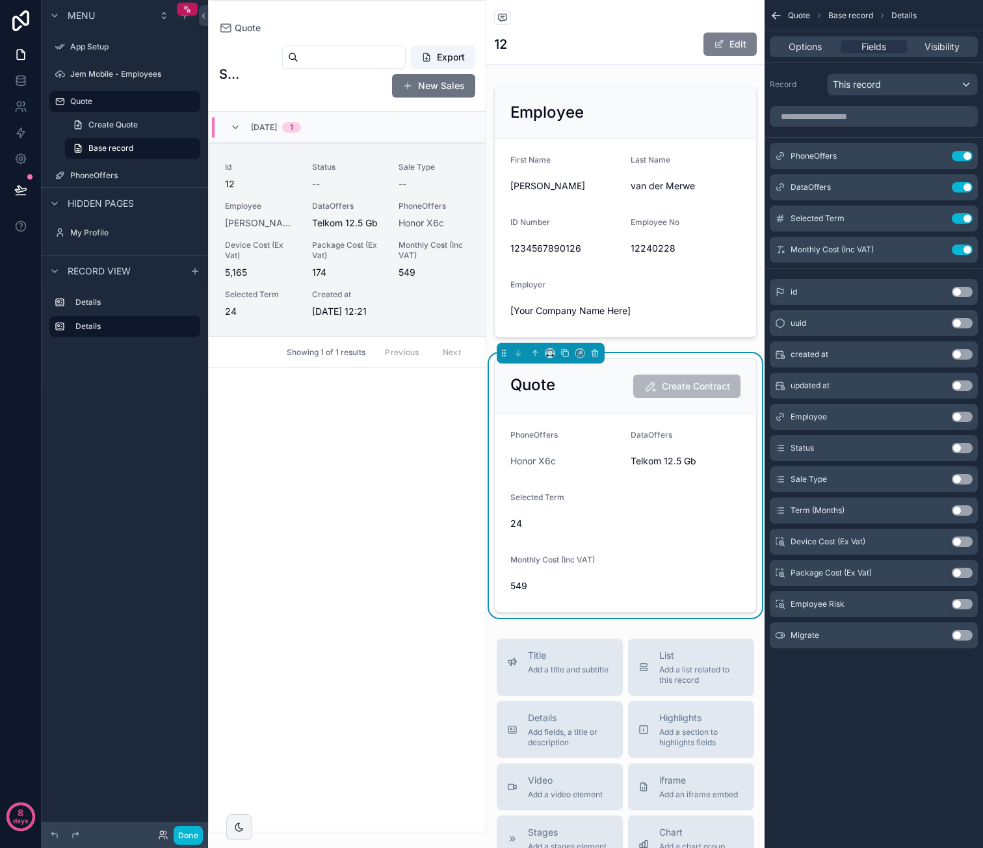
click at [727, 44] on button "Edit" at bounding box center [729, 44] width 53 height 23
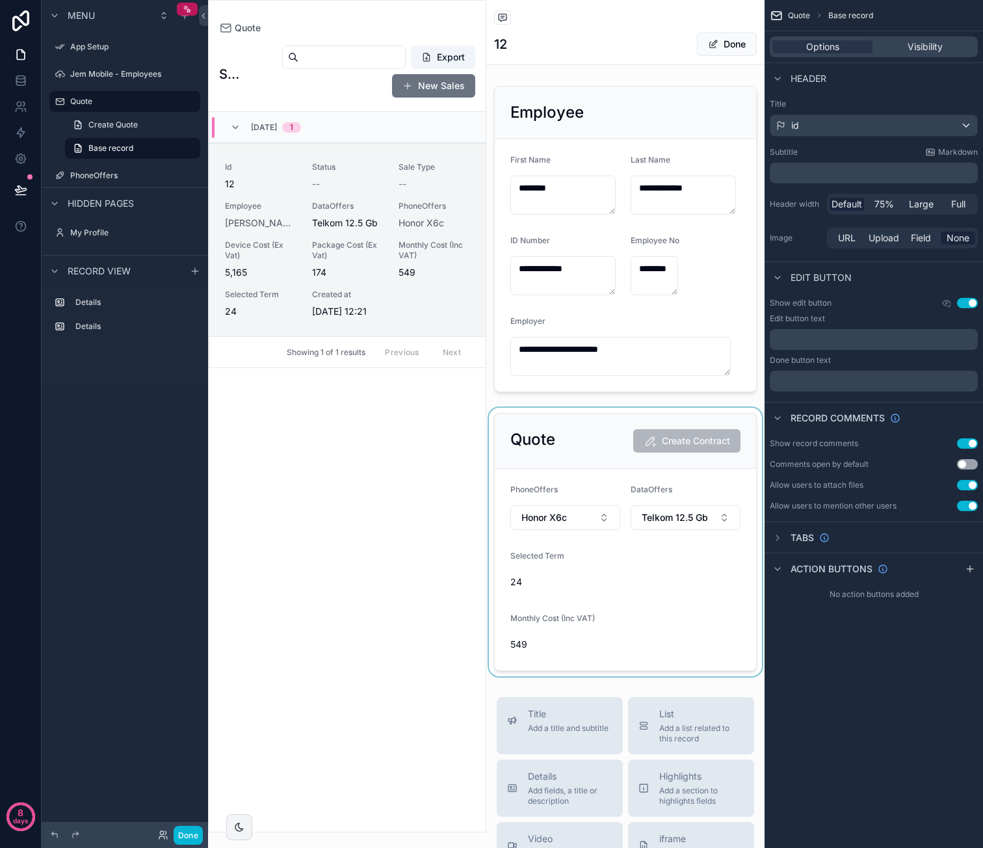
click at [530, 589] on div "scrollable content" at bounding box center [625, 542] width 278 height 268
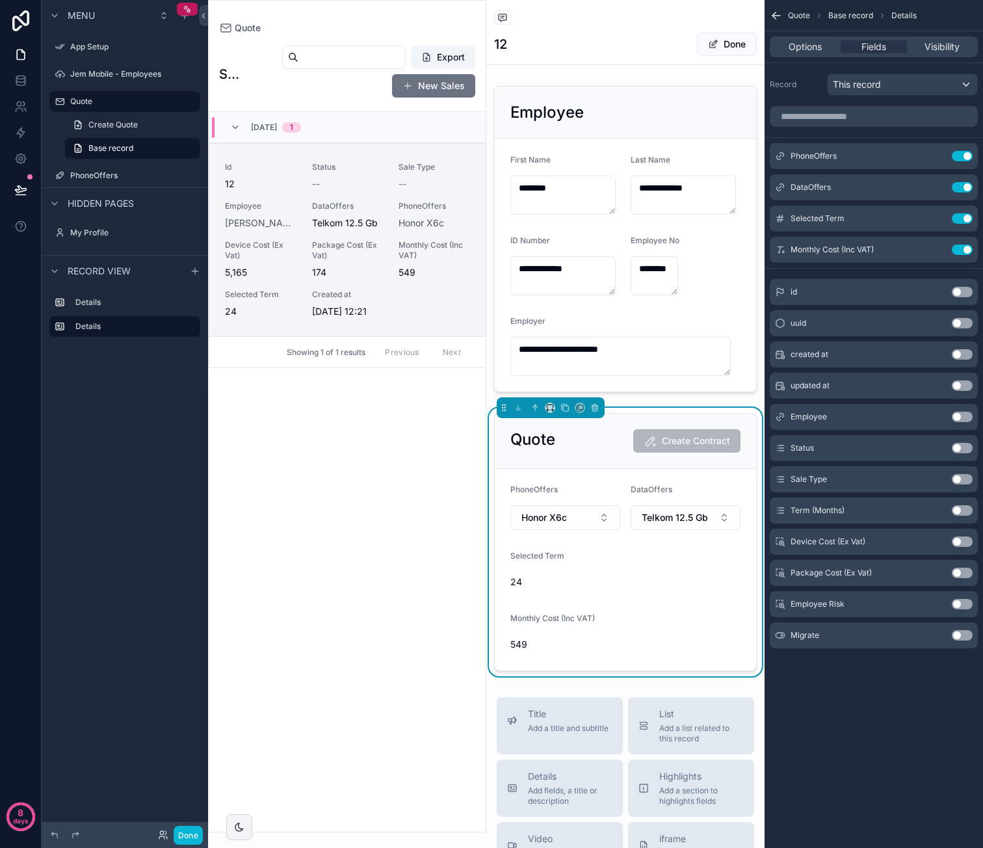
click at [956, 506] on button "Use setting" at bounding box center [962, 510] width 21 height 10
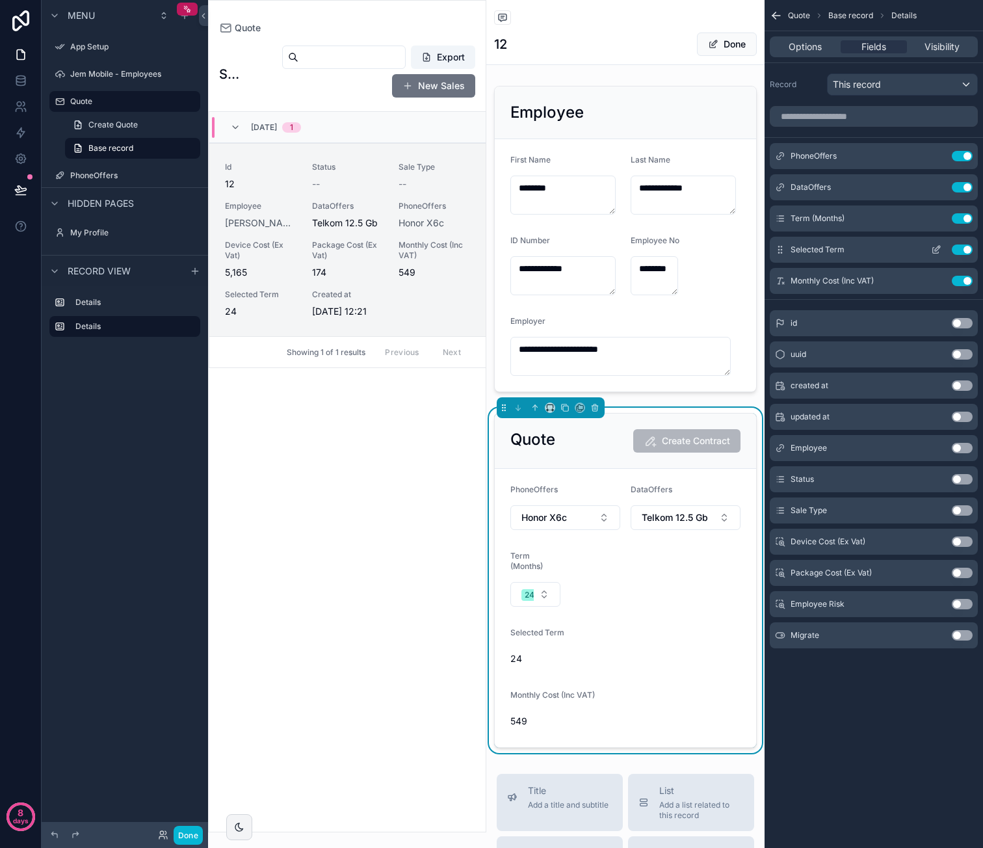
click at [967, 244] on button "Use setting" at bounding box center [962, 249] width 21 height 10
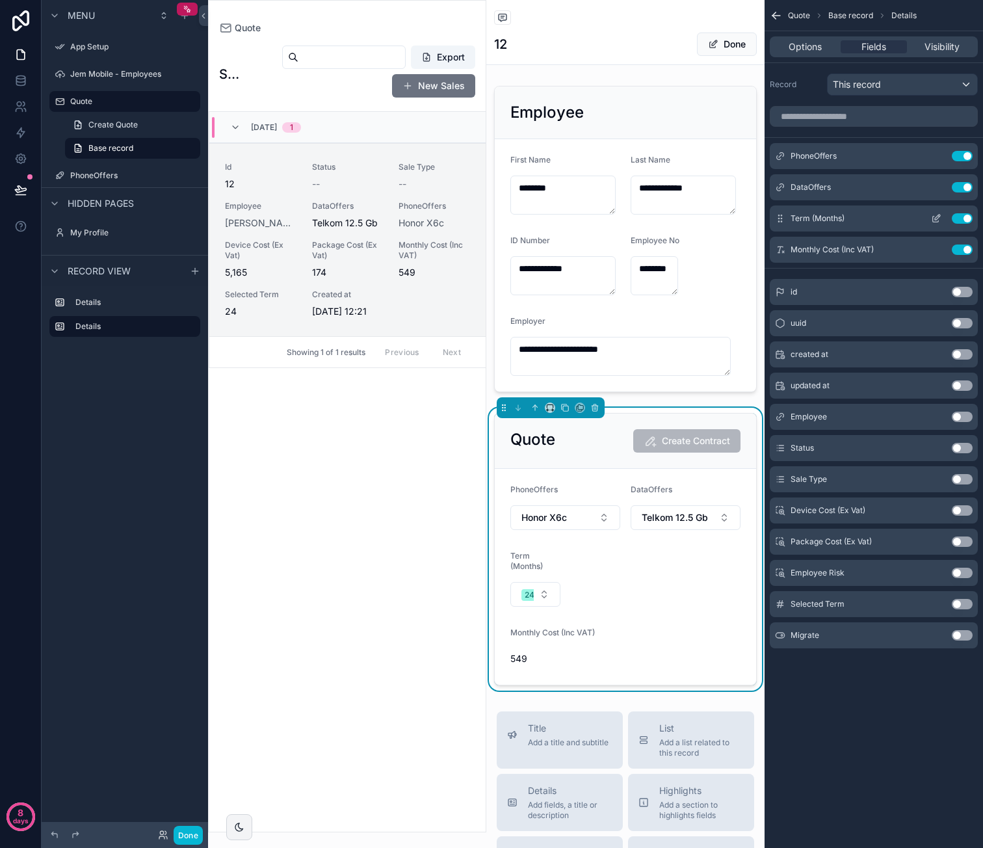
click at [935, 216] on icon "scrollable content" at bounding box center [936, 218] width 10 height 10
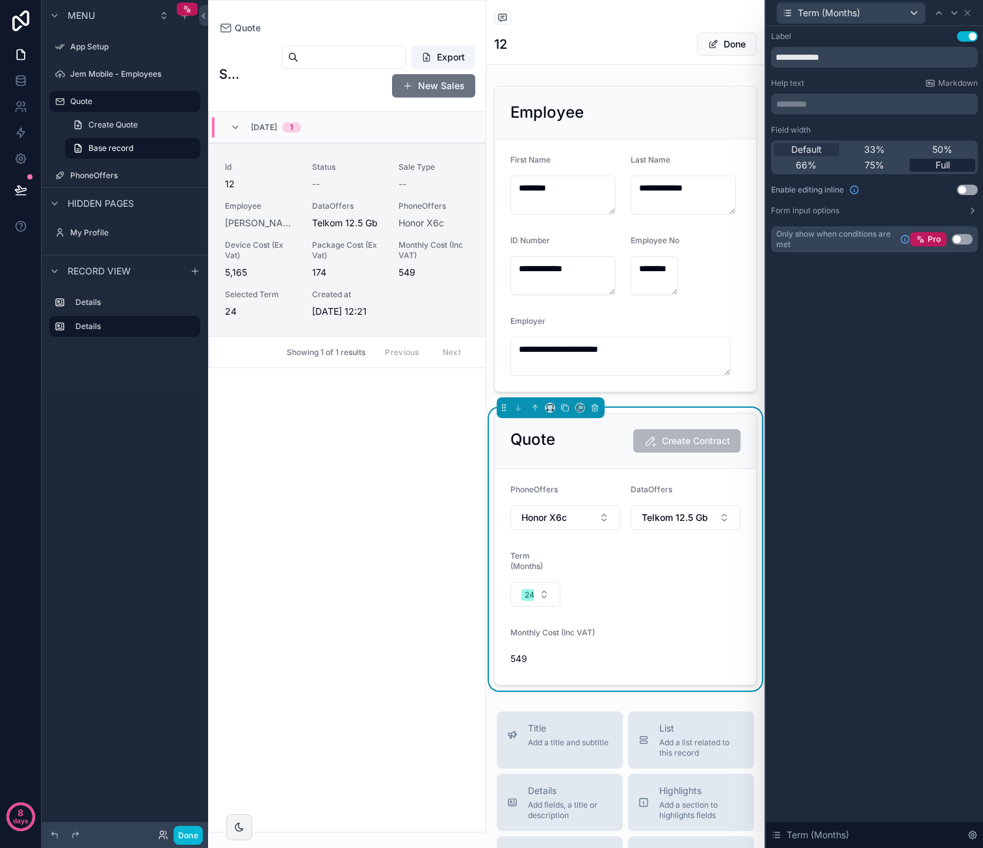
click at [950, 167] on div "Full" at bounding box center [942, 165] width 66 height 13
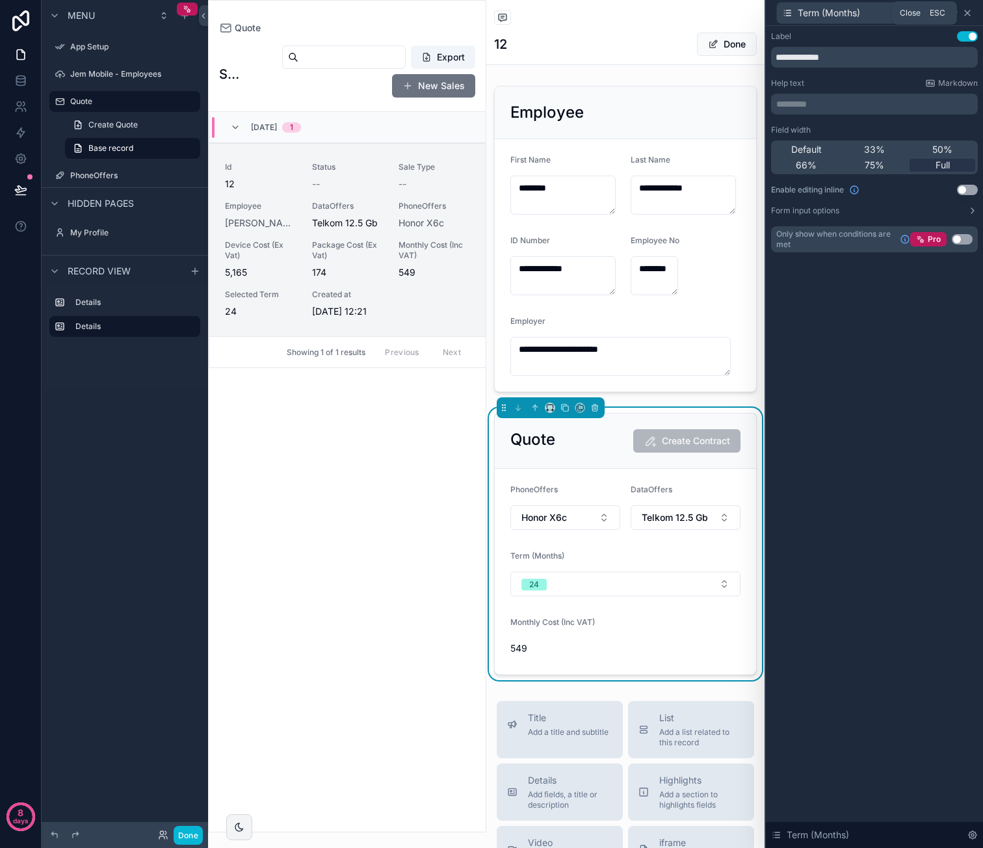
click at [971, 13] on icon at bounding box center [967, 13] width 10 height 10
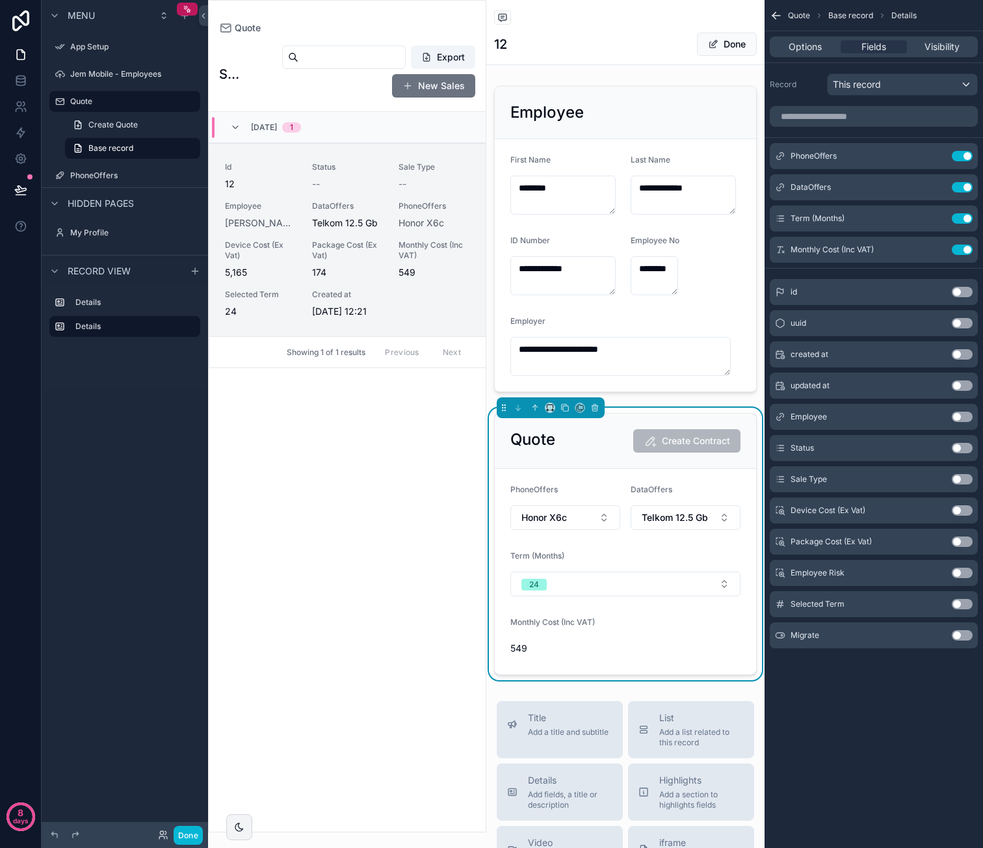
click at [573, 447] on div "Quote Create Contract" at bounding box center [625, 440] width 230 height 23
click at [591, 530] on button "Honor X6c" at bounding box center [565, 517] width 110 height 25
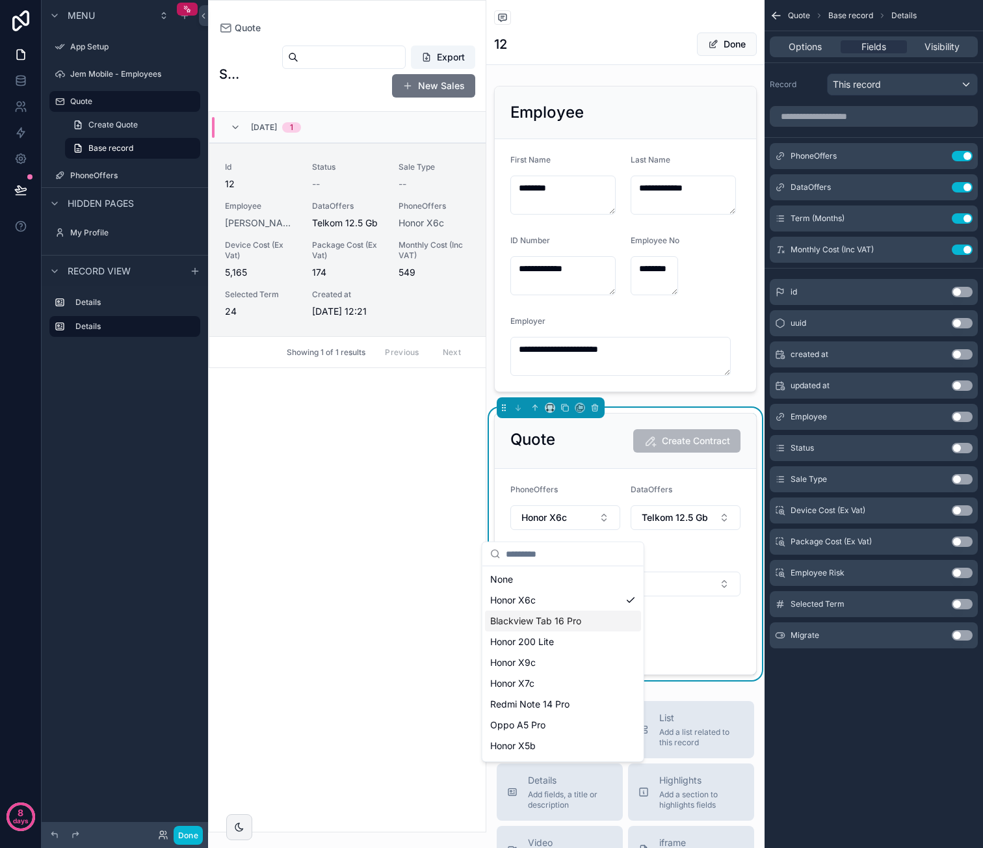
click at [548, 612] on div "Blackview Tab 16 Pro" at bounding box center [563, 620] width 156 height 21
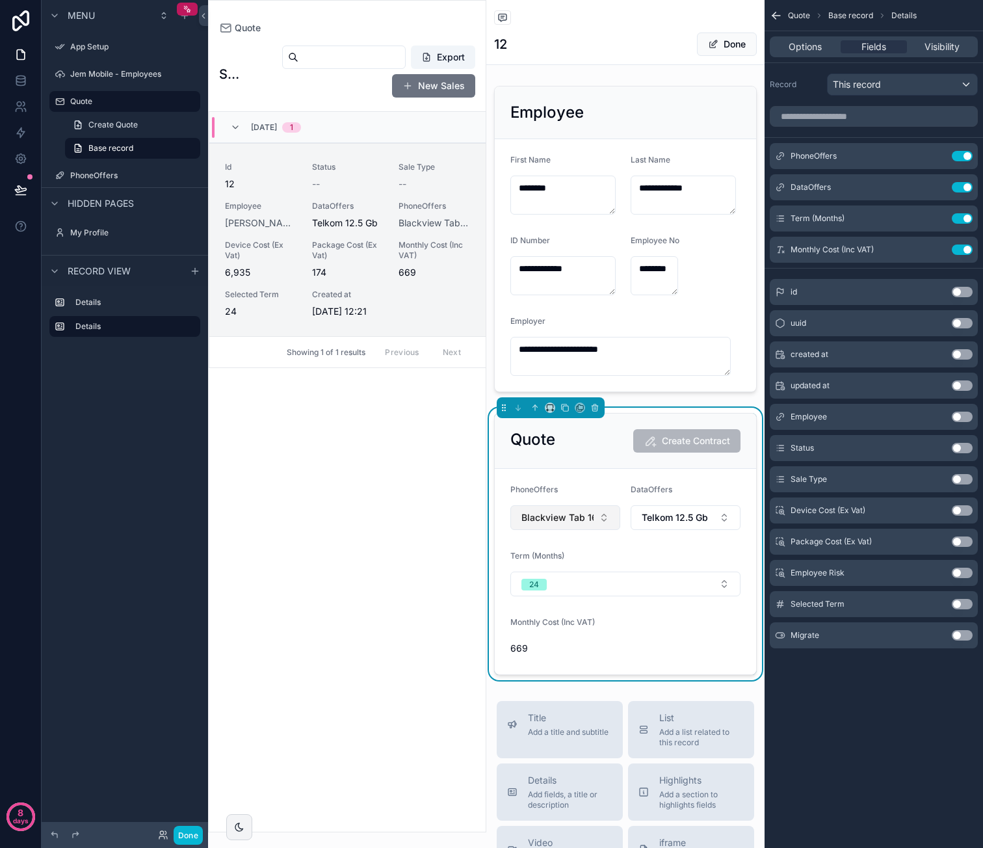
click at [580, 524] on span "Blackview Tab 16 Pro" at bounding box center [557, 517] width 72 height 13
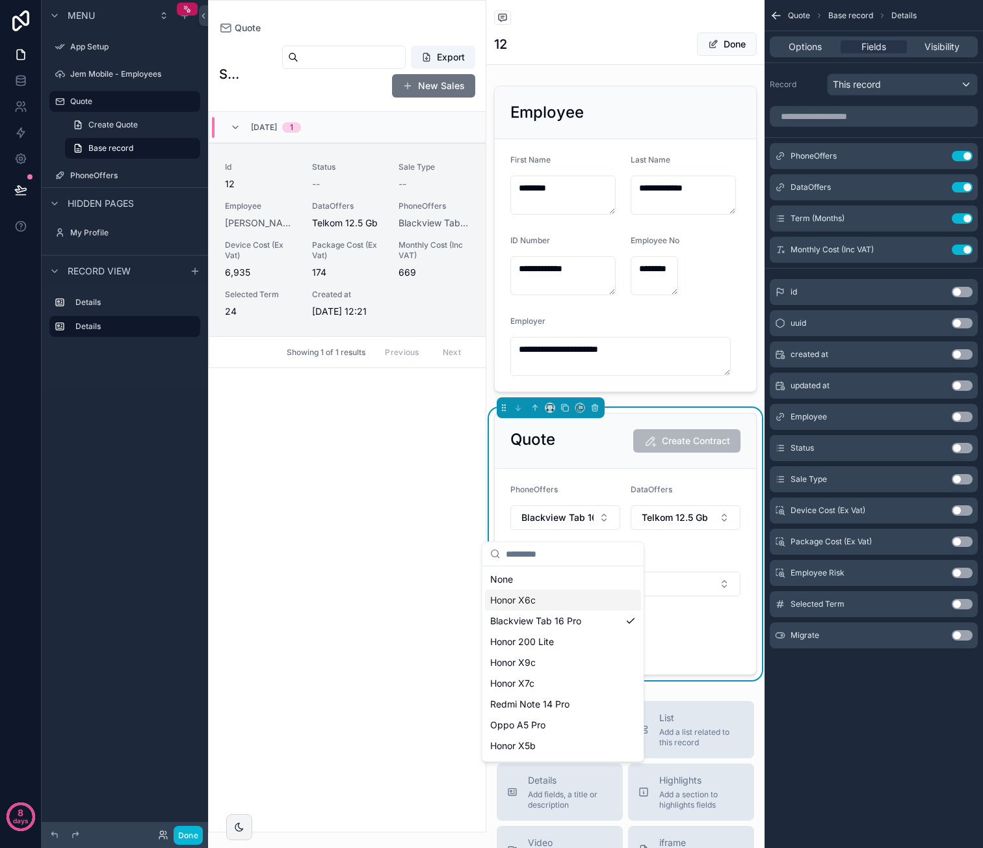
click at [568, 597] on div "Honor X6c" at bounding box center [563, 600] width 156 height 21
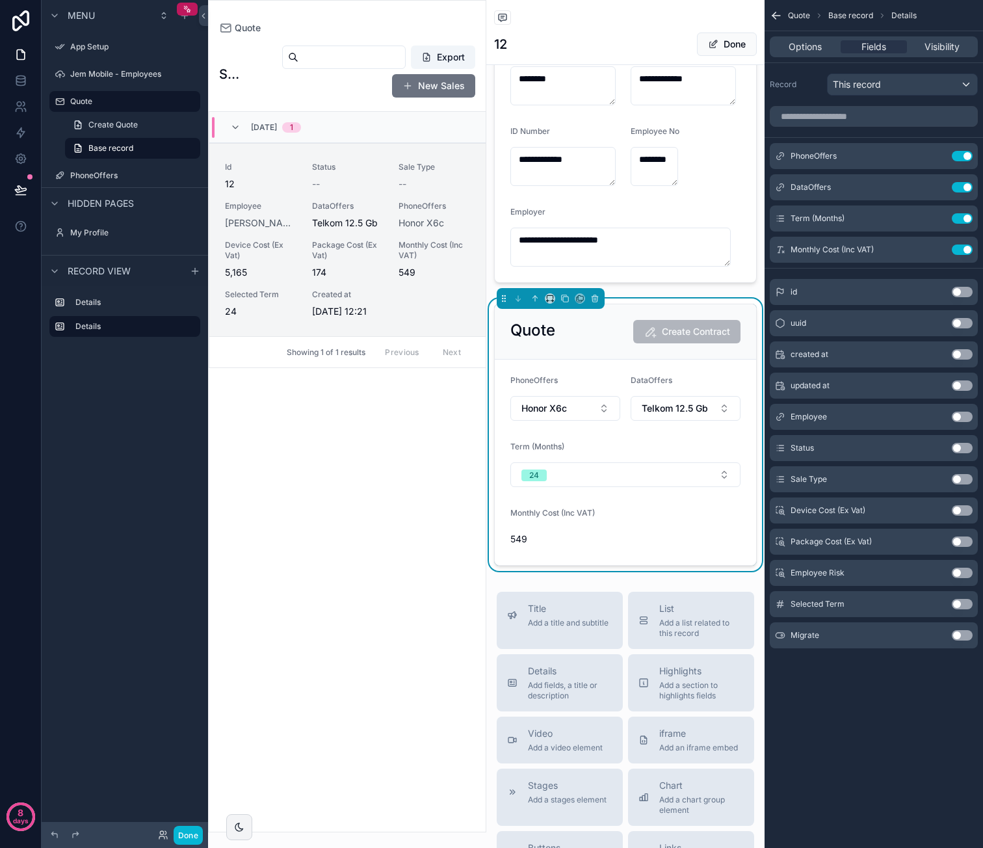
scroll to position [130, 0]
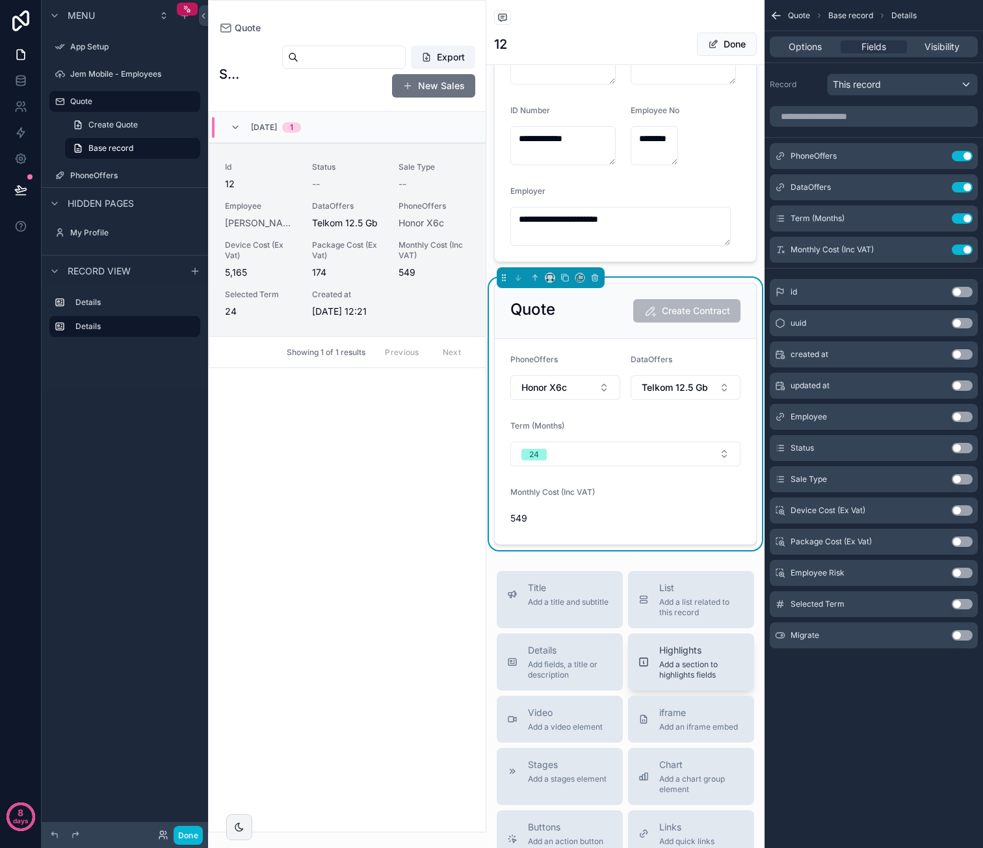
click at [700, 657] on span "Highlights" at bounding box center [701, 650] width 85 height 13
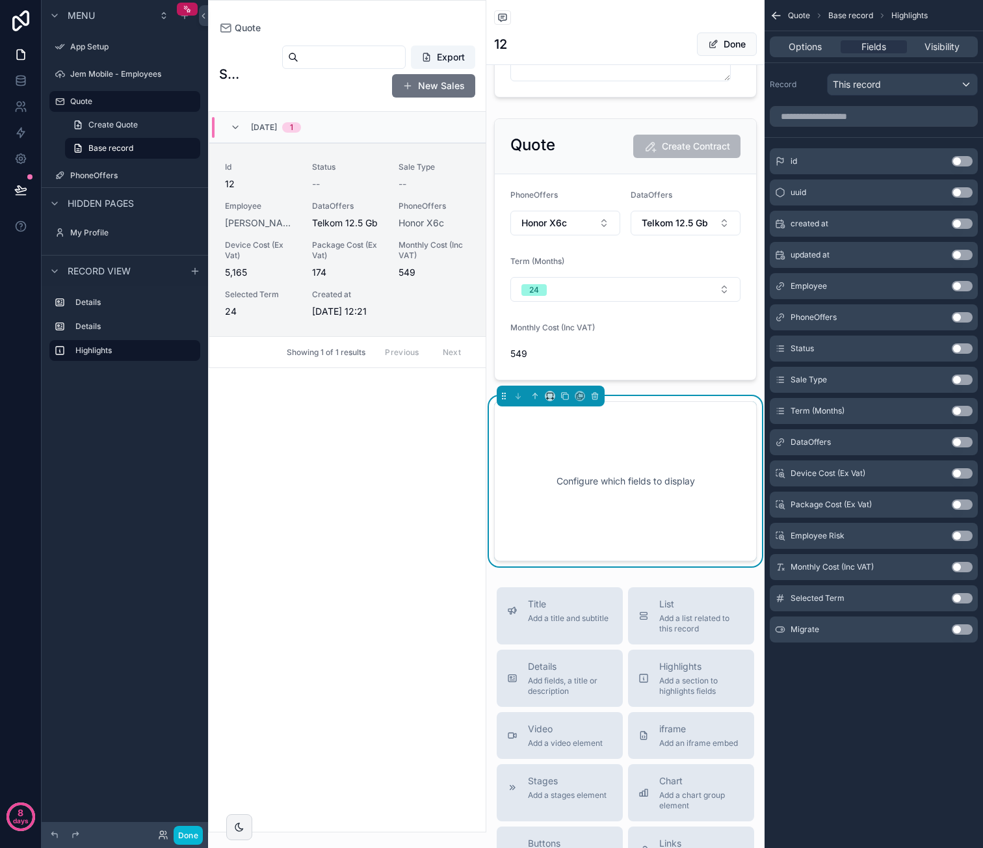
click at [648, 462] on div "Configure which fields to display" at bounding box center [626, 481] width 220 height 117
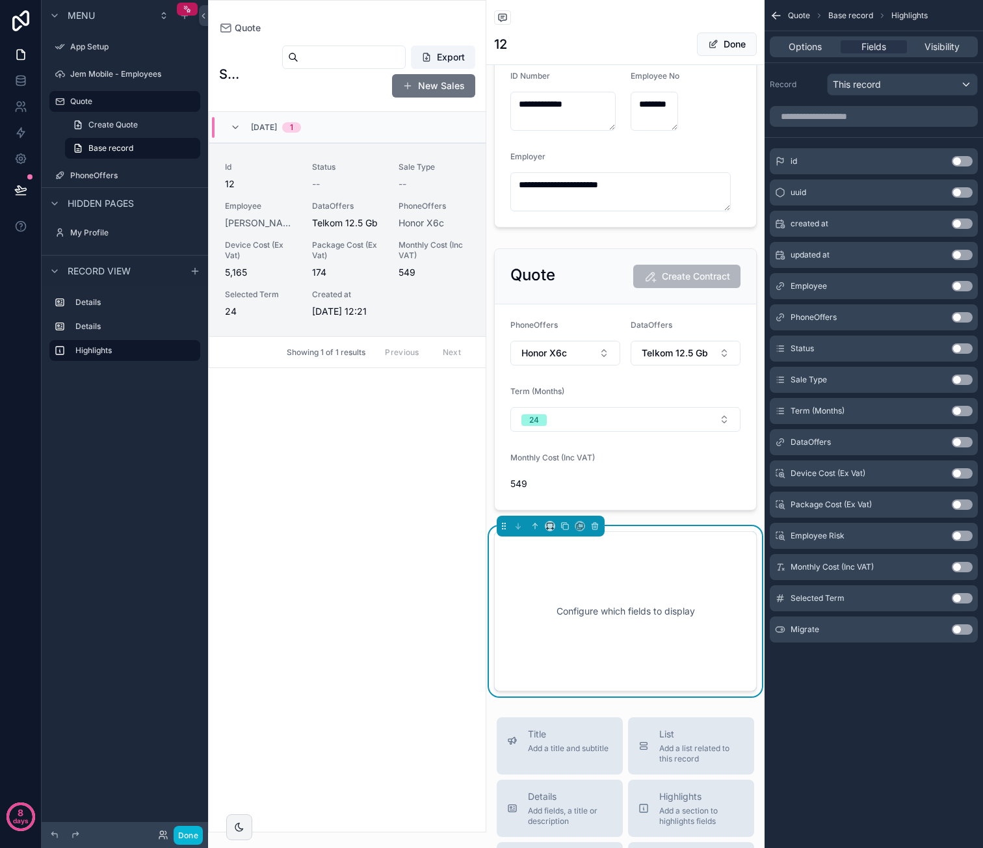
click at [961, 564] on button "Use setting" at bounding box center [962, 567] width 21 height 10
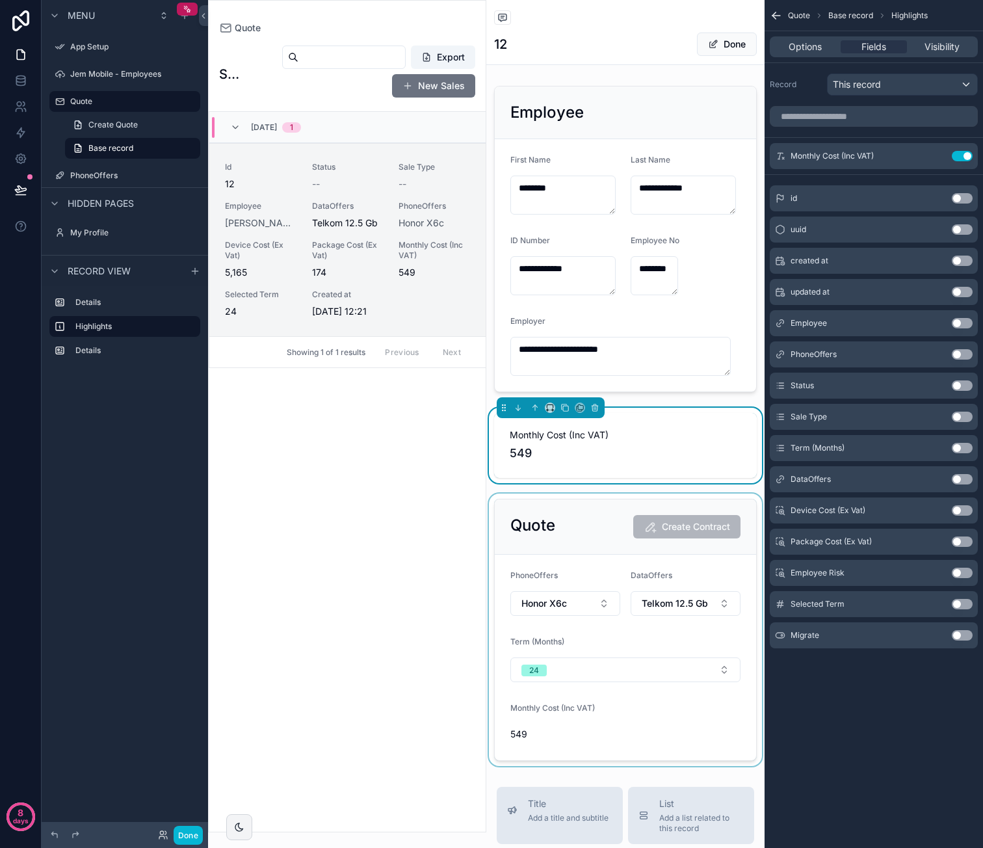
click at [607, 545] on div "scrollable content" at bounding box center [625, 629] width 278 height 272
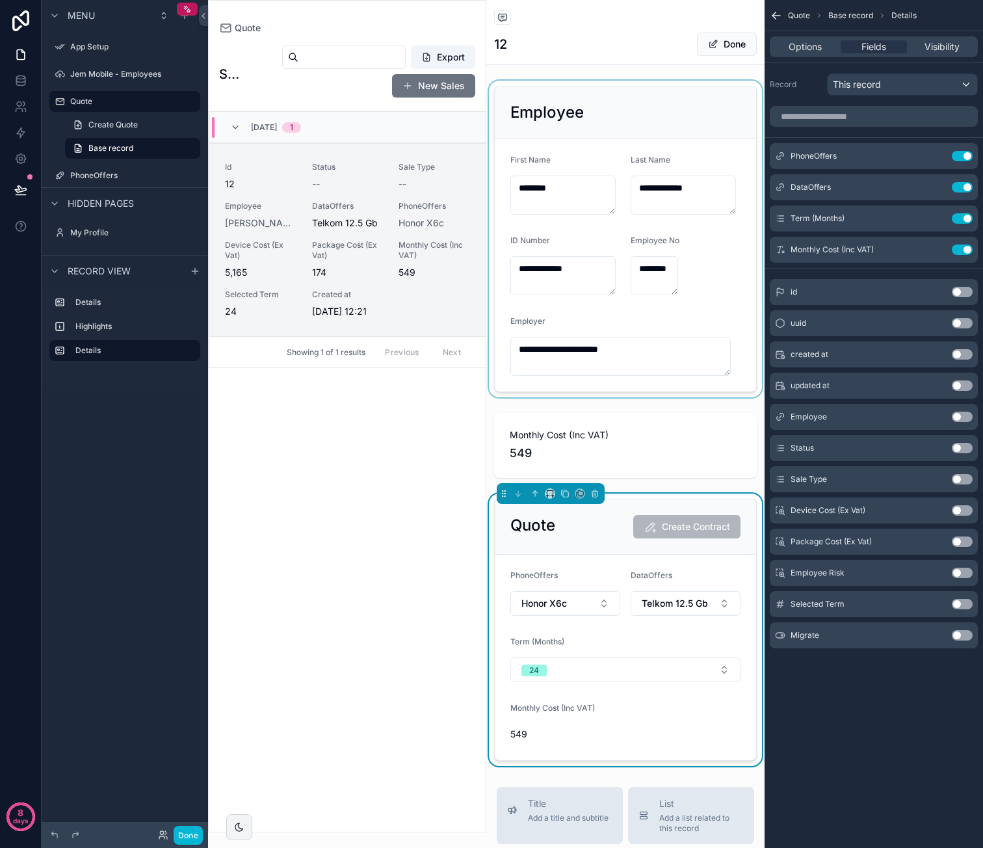
click at [724, 284] on div "scrollable content" at bounding box center [625, 239] width 278 height 317
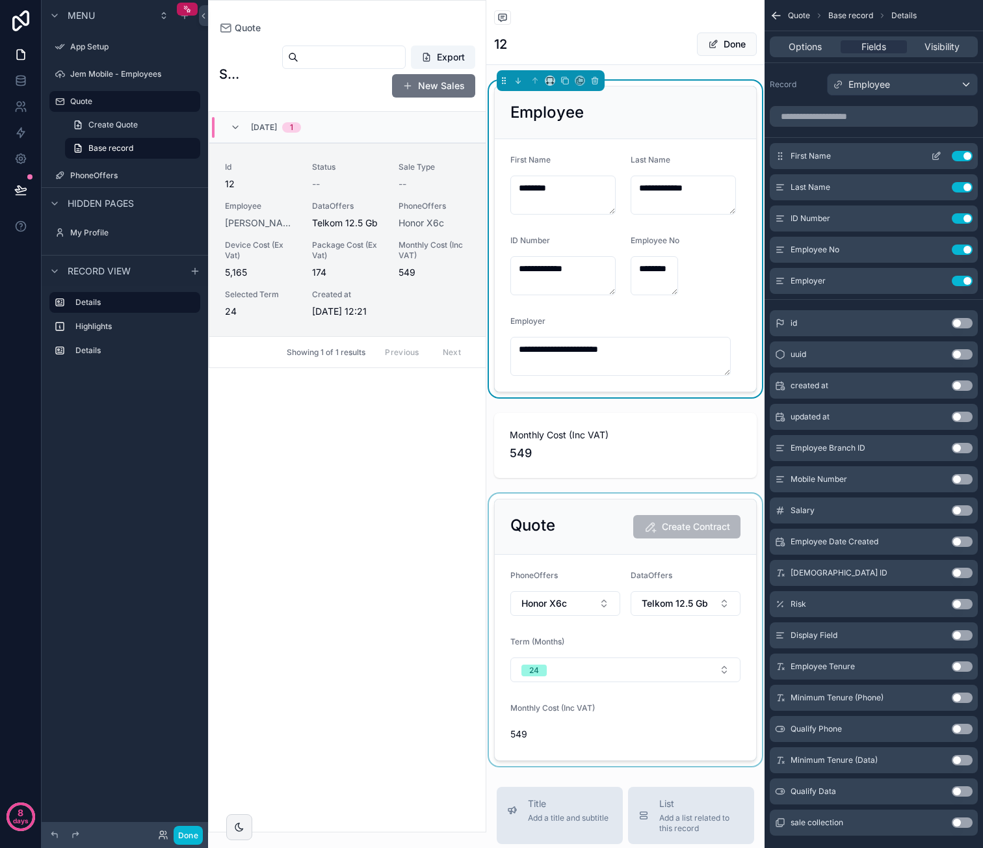
click at [935, 155] on icon "scrollable content" at bounding box center [936, 156] width 10 height 10
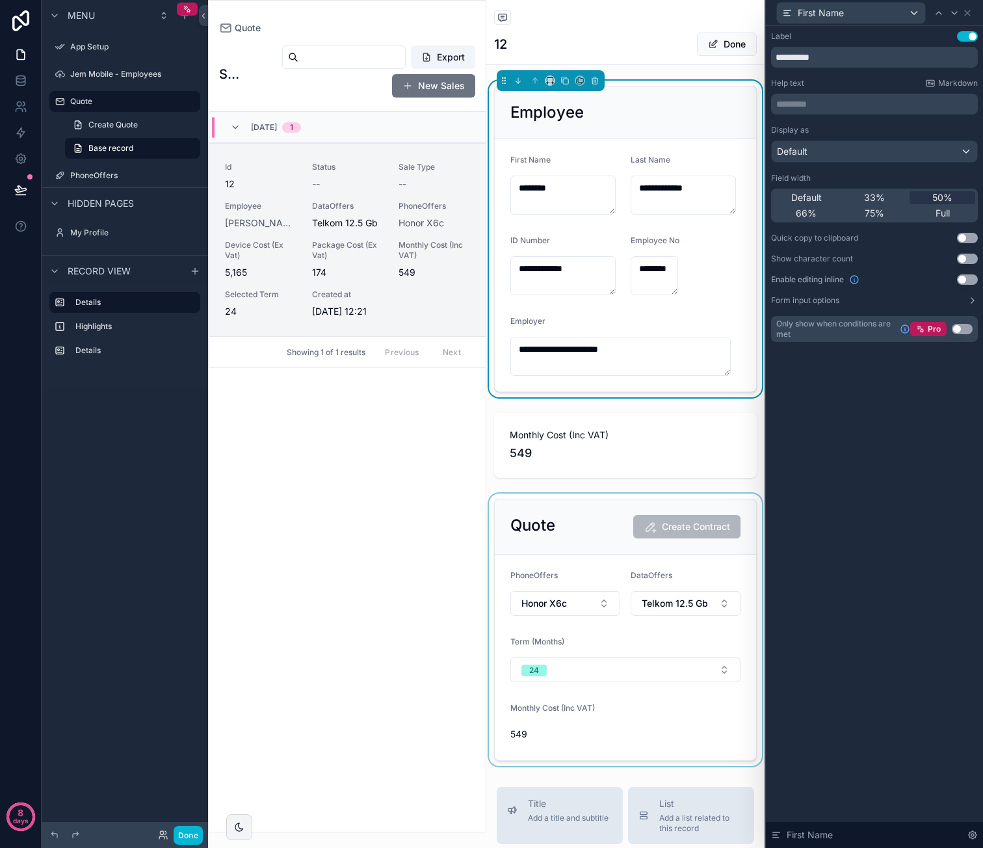
click at [972, 39] on button "Use setting" at bounding box center [967, 36] width 21 height 10
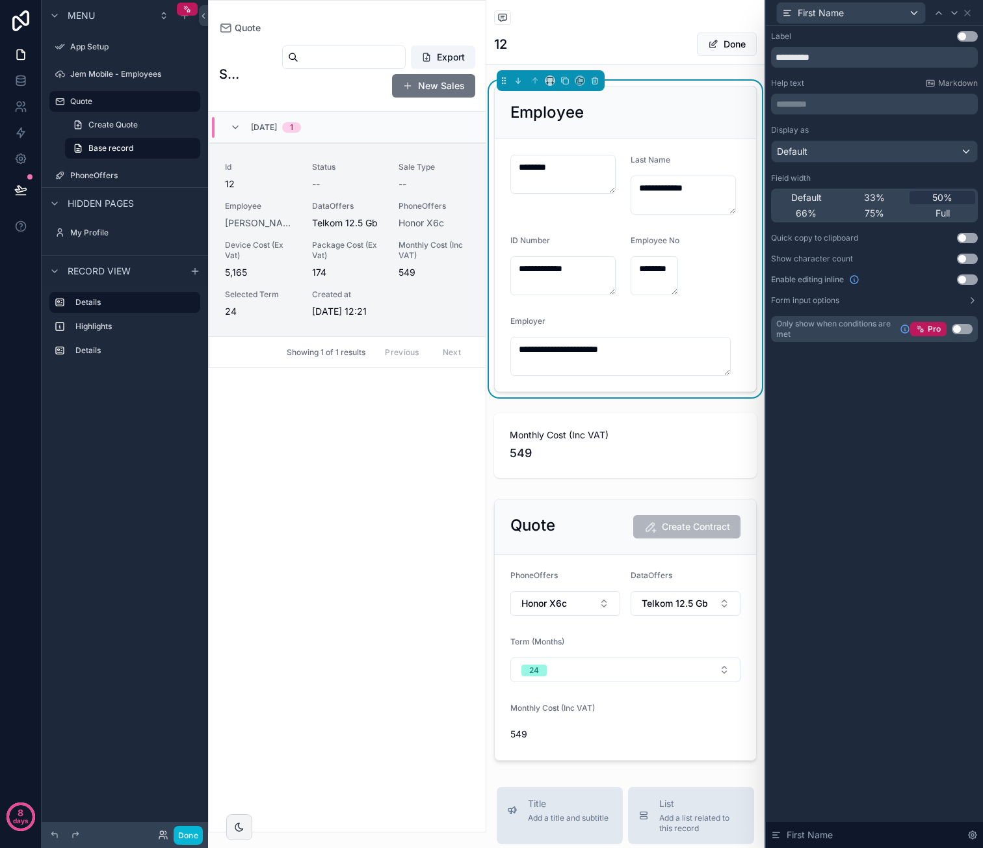
click at [972, 39] on button "Use setting" at bounding box center [967, 36] width 21 height 10
click at [859, 300] on button "Form input options" at bounding box center [874, 300] width 207 height 10
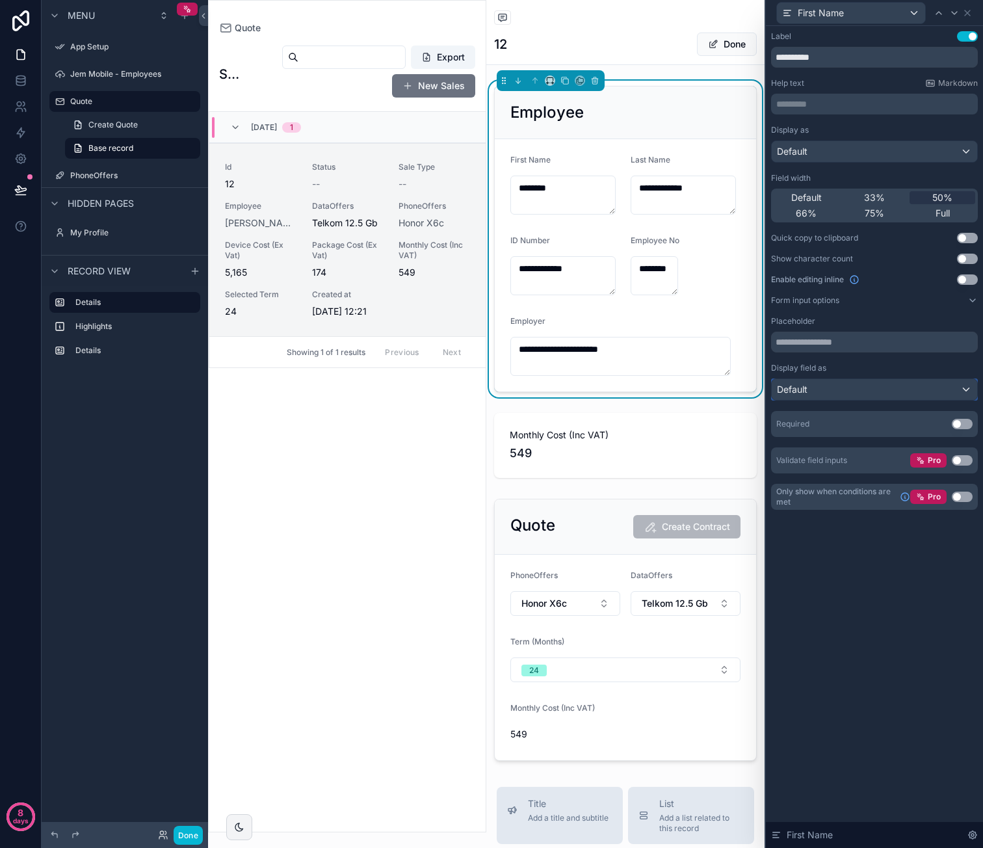
click at [895, 390] on div "Default" at bounding box center [874, 389] width 205 height 21
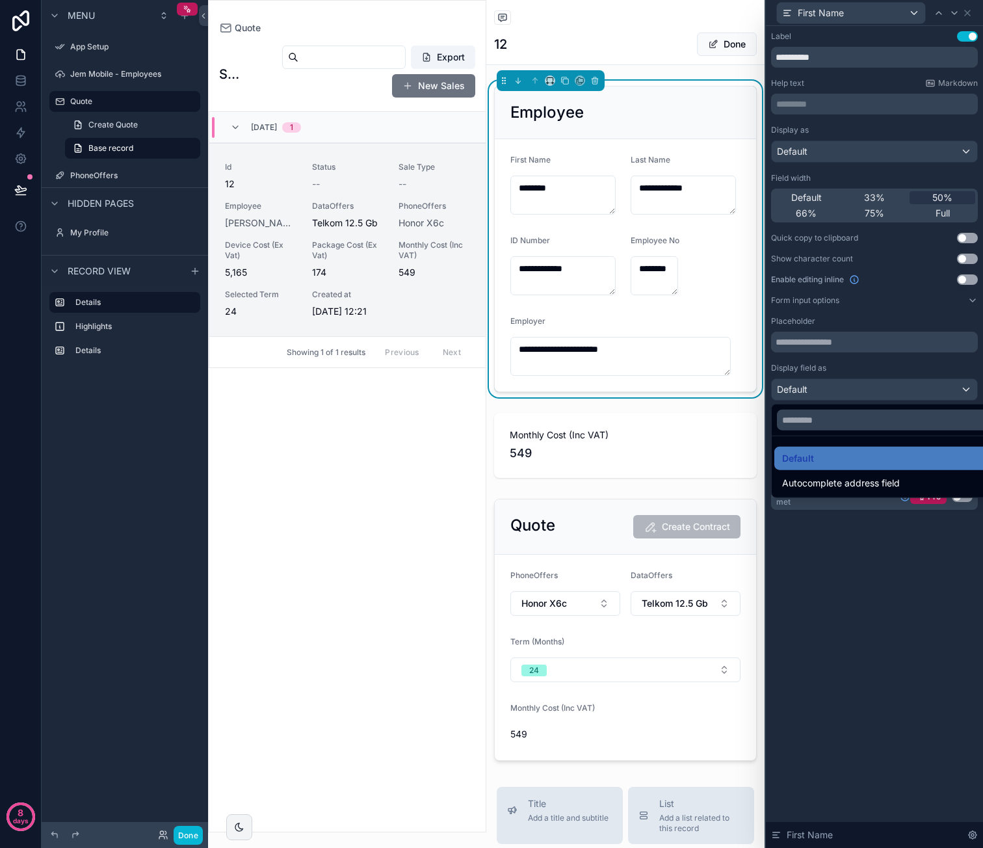
click at [903, 370] on div at bounding box center [874, 424] width 217 height 848
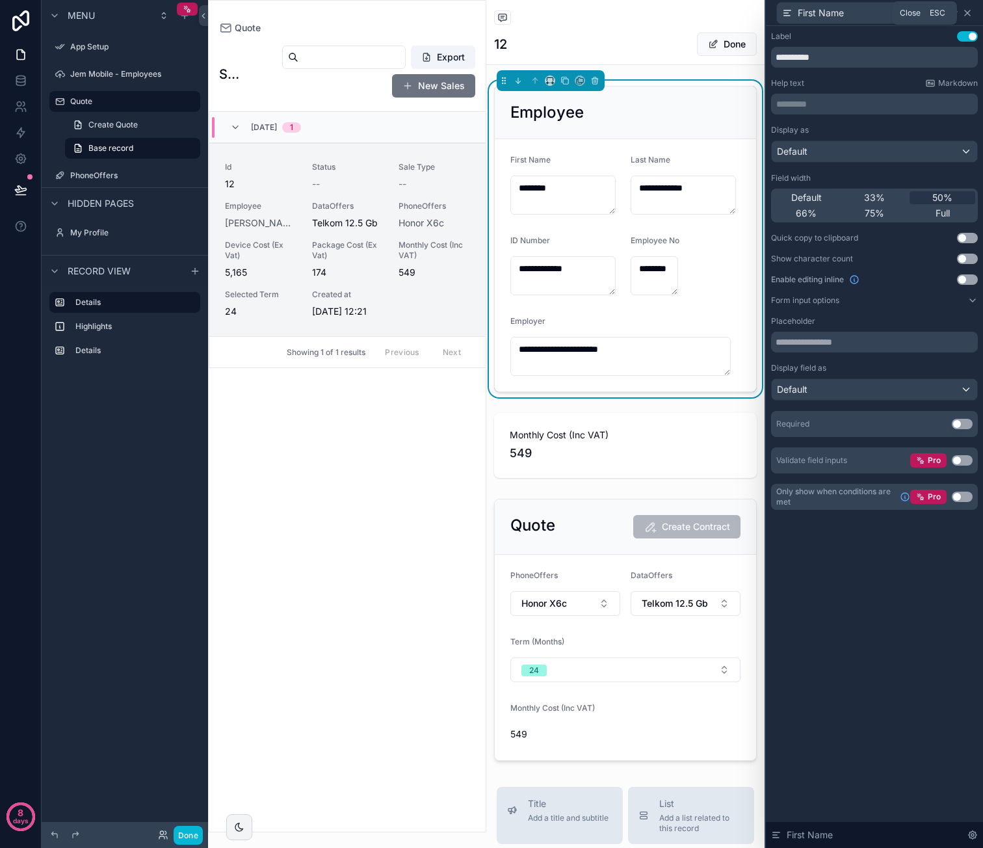
click at [971, 15] on icon at bounding box center [967, 13] width 10 height 10
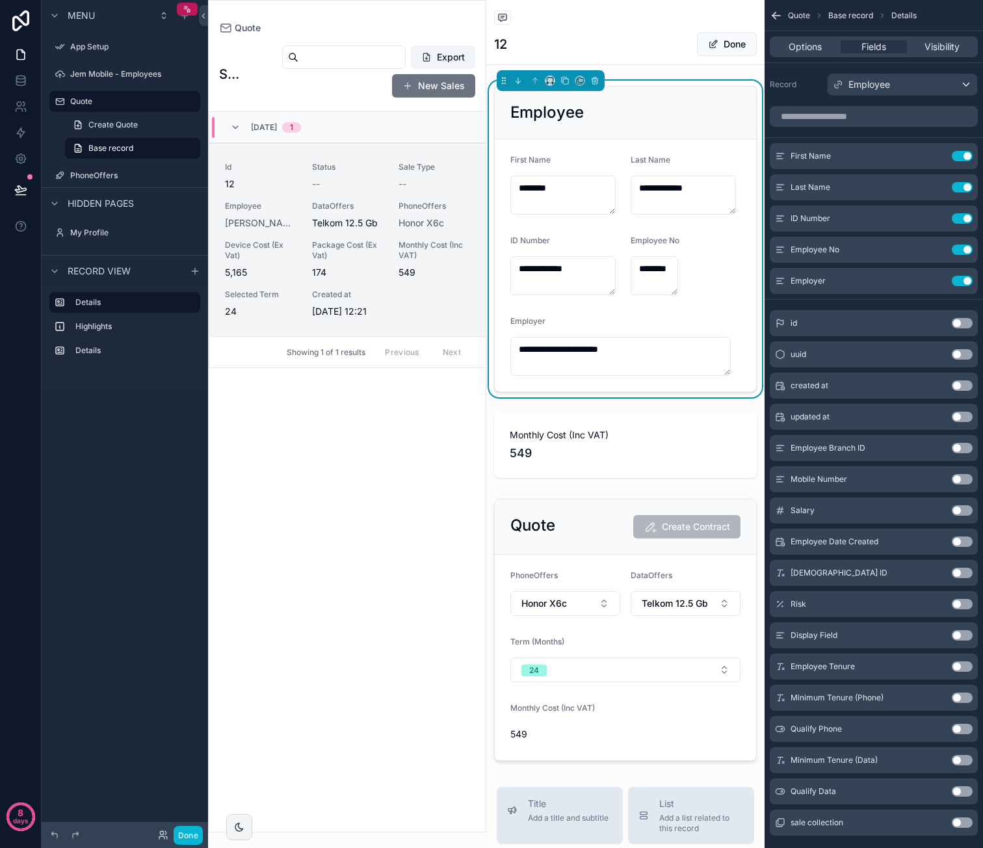
click at [662, 116] on div "Employee" at bounding box center [625, 112] width 230 height 21
click at [809, 47] on span "Options" at bounding box center [805, 46] width 33 height 13
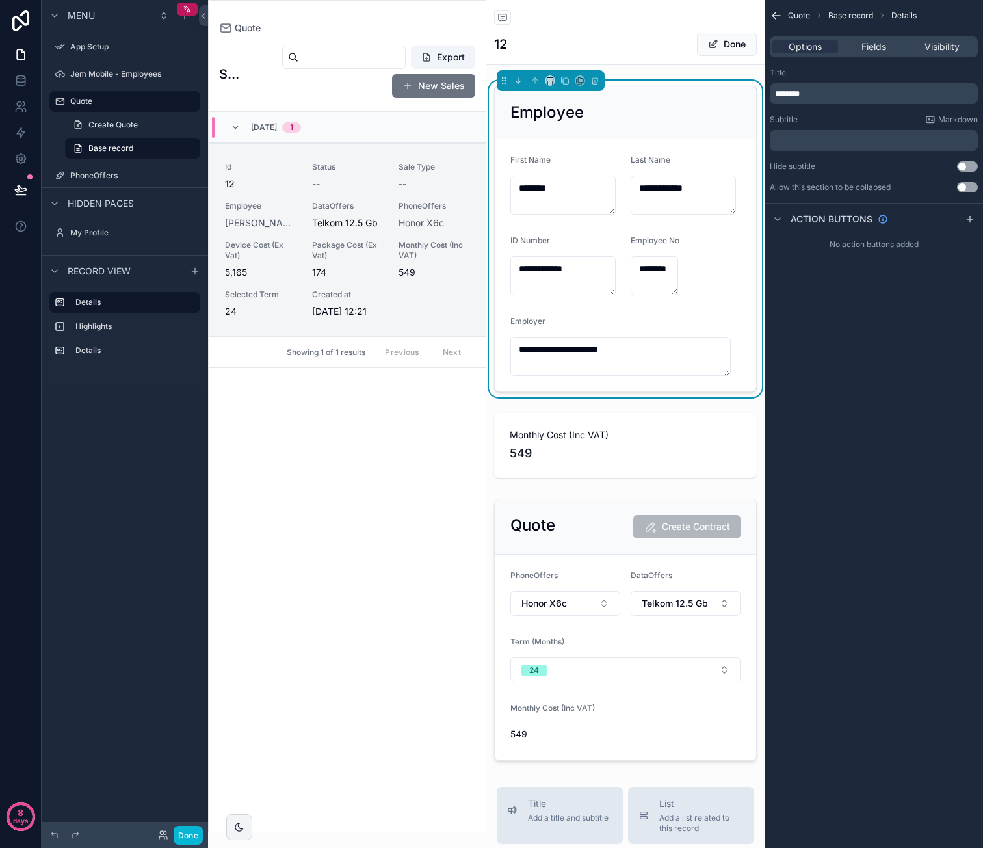
click at [971, 183] on button "Use setting" at bounding box center [967, 187] width 21 height 10
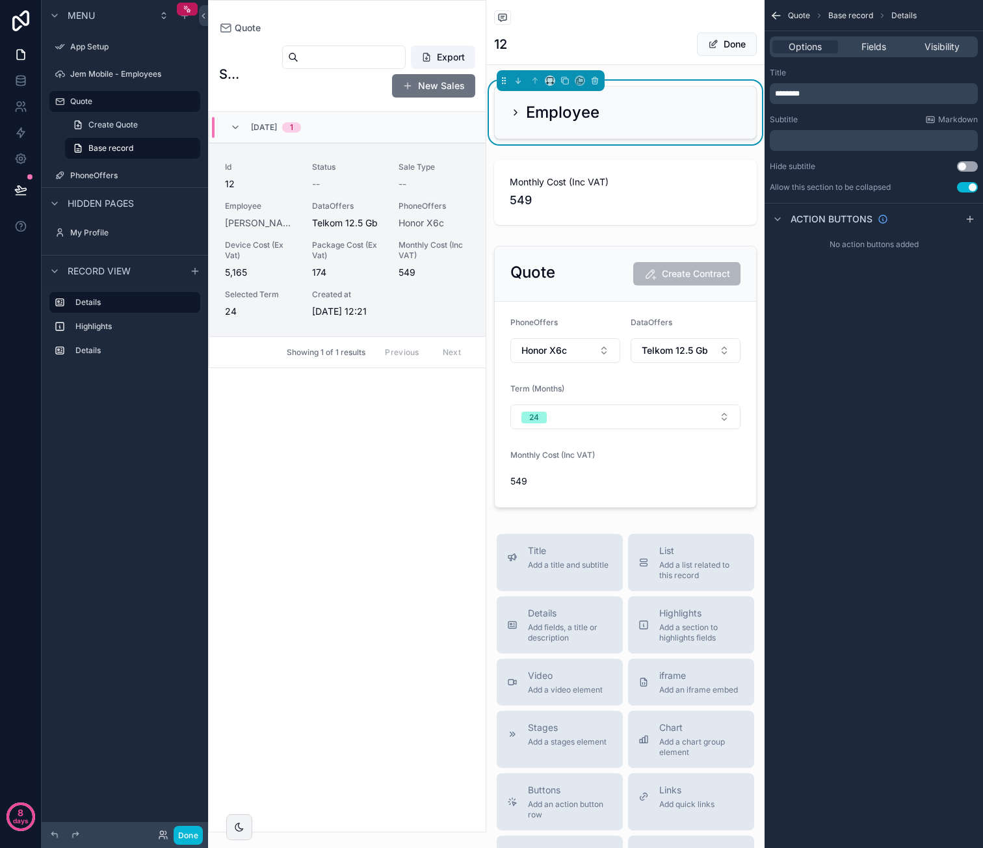
click at [971, 183] on button "Use setting" at bounding box center [967, 187] width 21 height 10
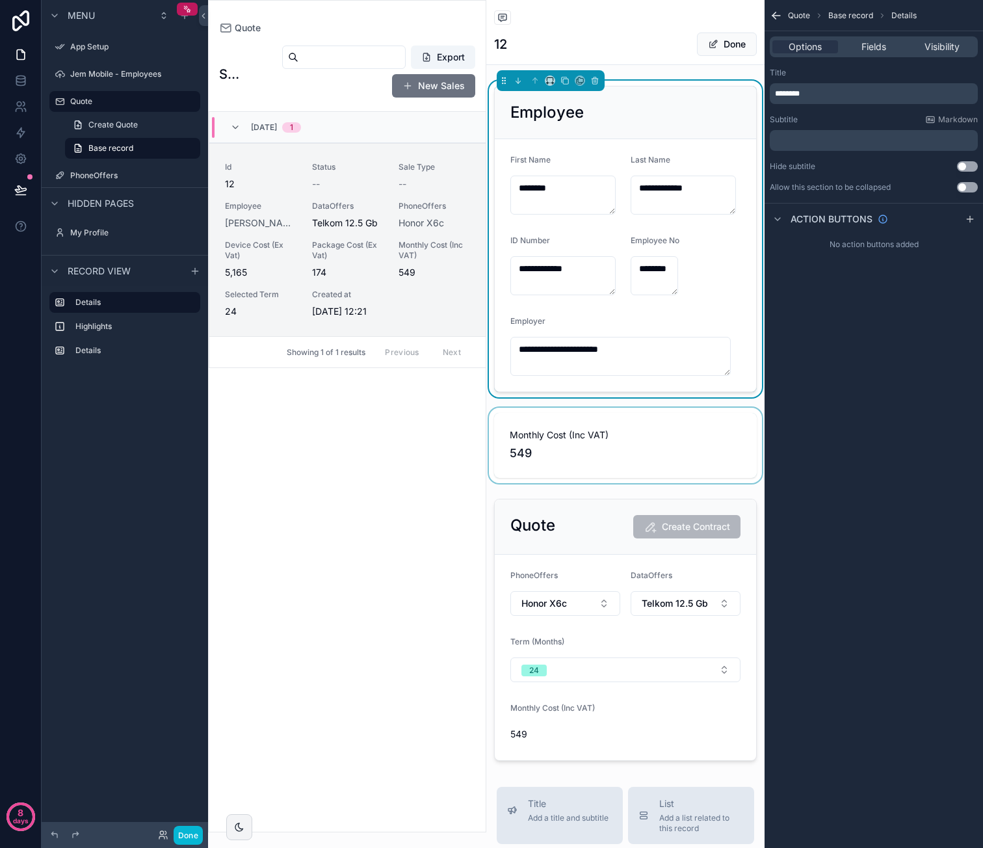
click at [654, 444] on div "scrollable content" at bounding box center [625, 445] width 278 height 75
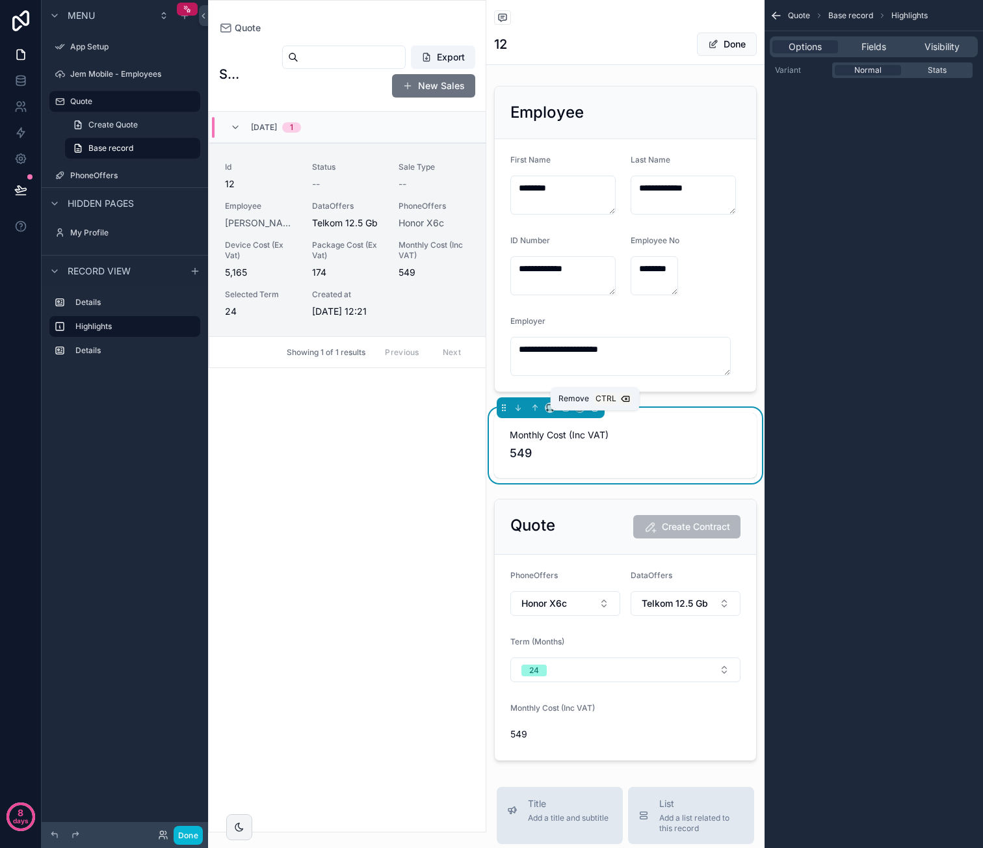
click at [595, 406] on icon "scrollable content" at bounding box center [595, 404] width 3 height 1
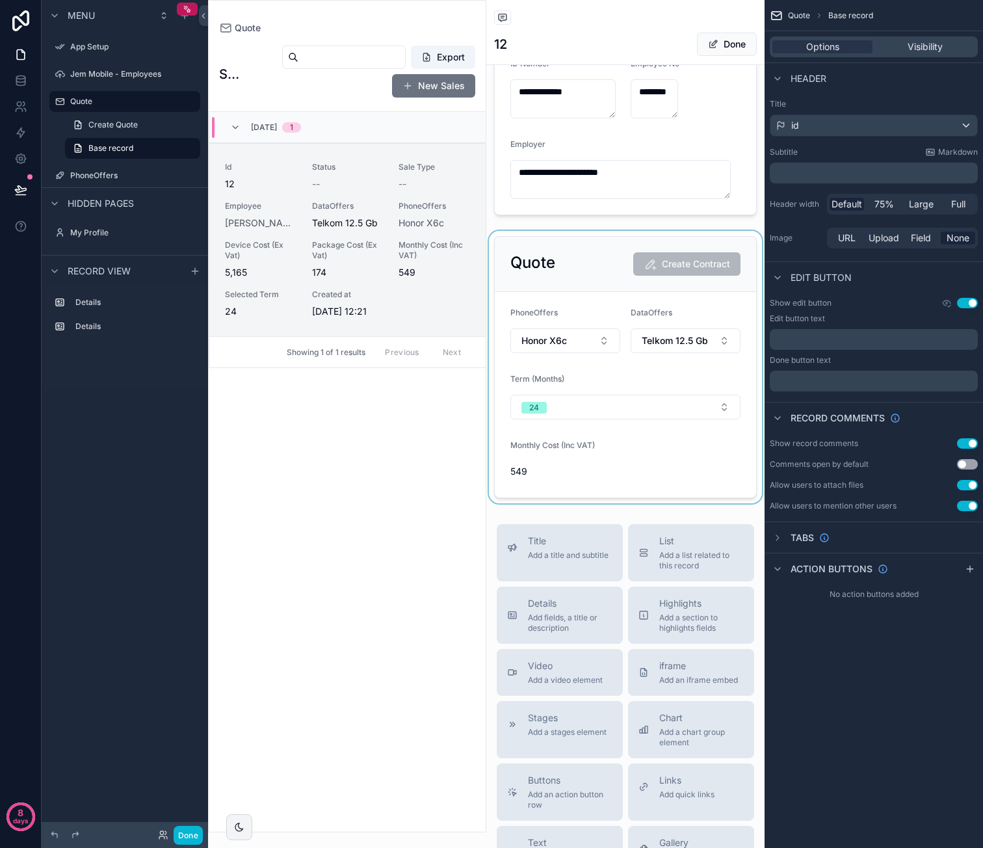
scroll to position [195, 0]
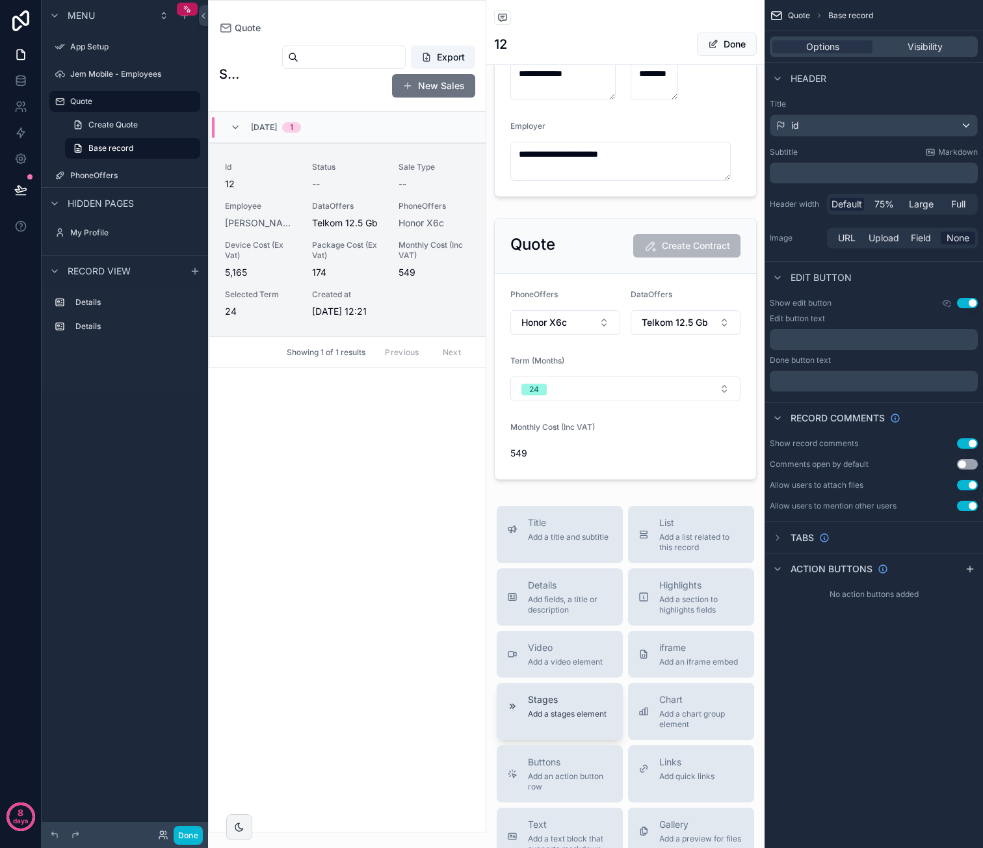
click at [584, 706] on span "Stages" at bounding box center [567, 699] width 79 height 13
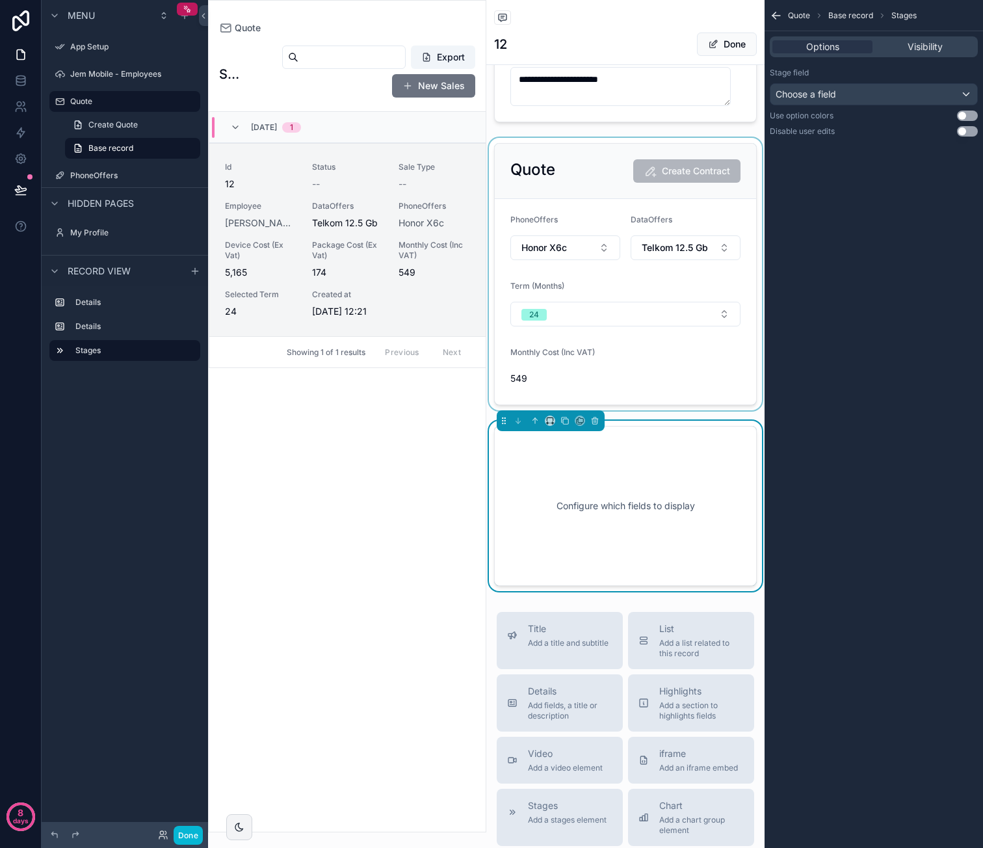
scroll to position [229, 0]
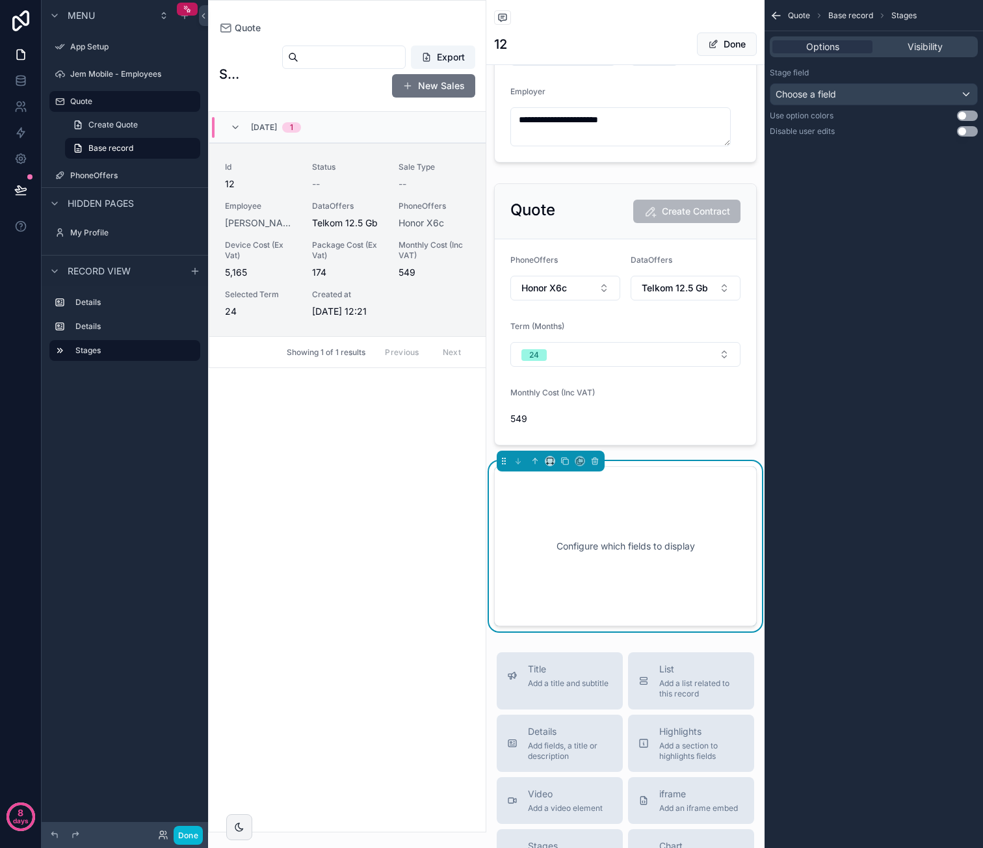
click at [668, 500] on div "Configure which fields to display" at bounding box center [626, 546] width 220 height 117
click at [919, 49] on span "Visibility" at bounding box center [925, 46] width 35 height 13
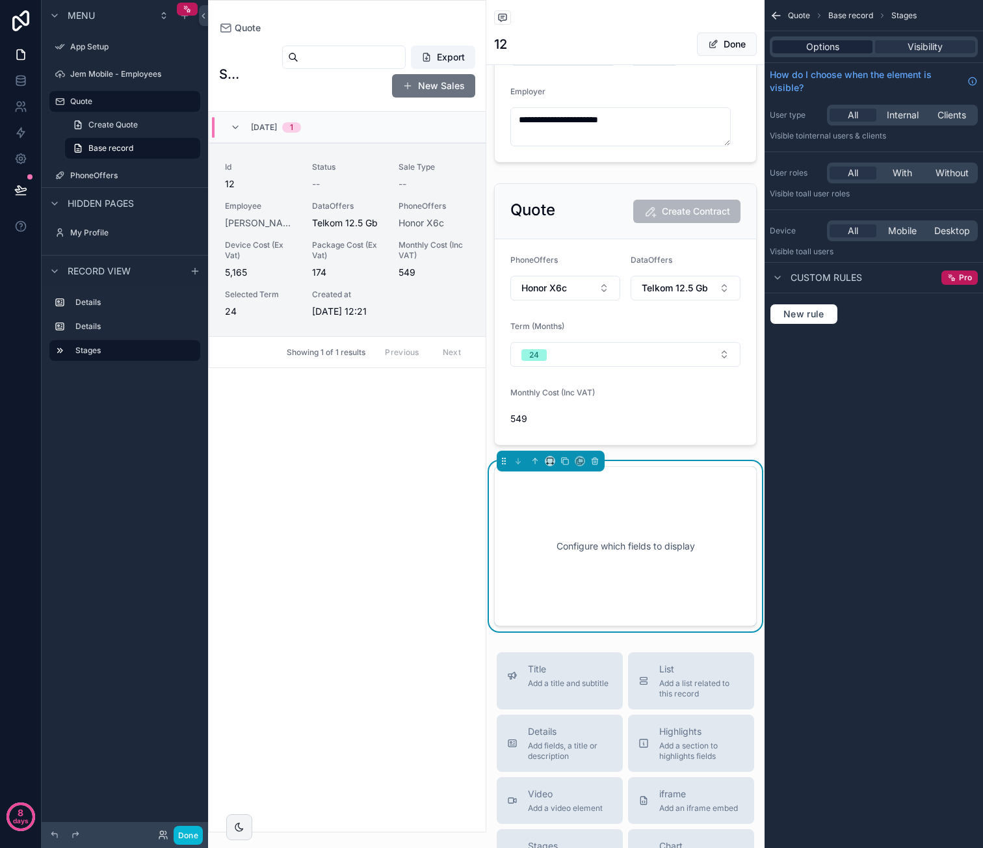
click at [846, 49] on div "Options" at bounding box center [822, 46] width 100 height 13
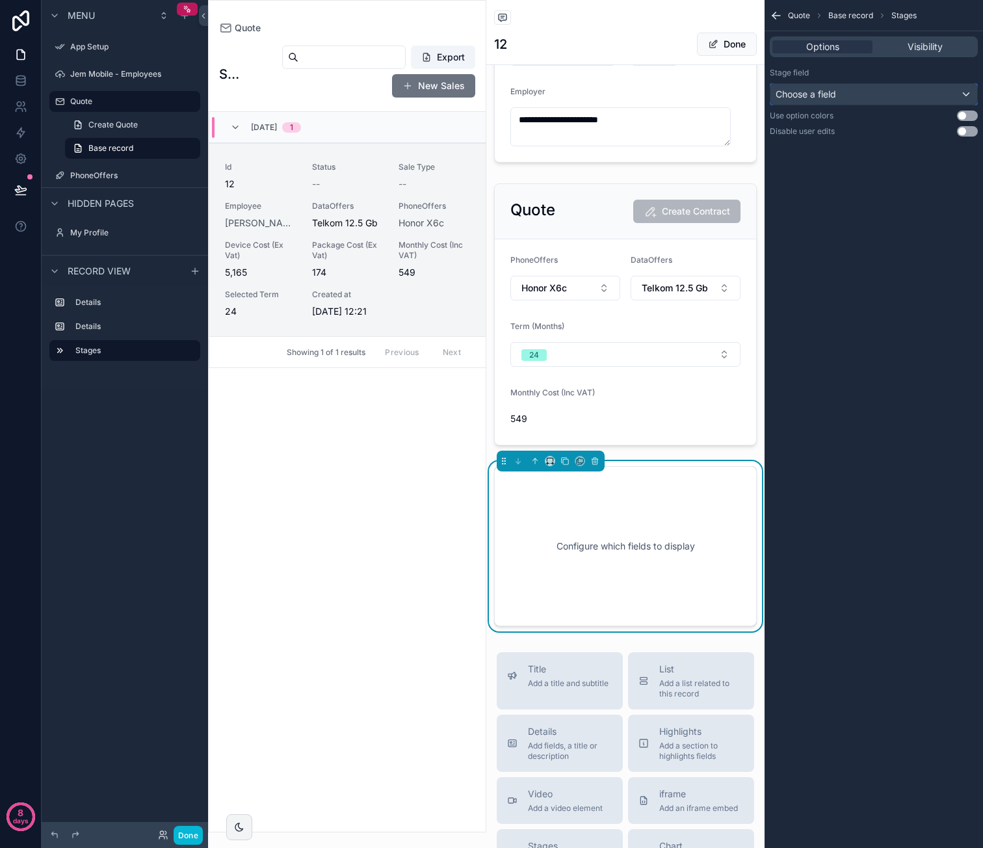
click at [870, 93] on div "Choose a field" at bounding box center [873, 94] width 207 height 21
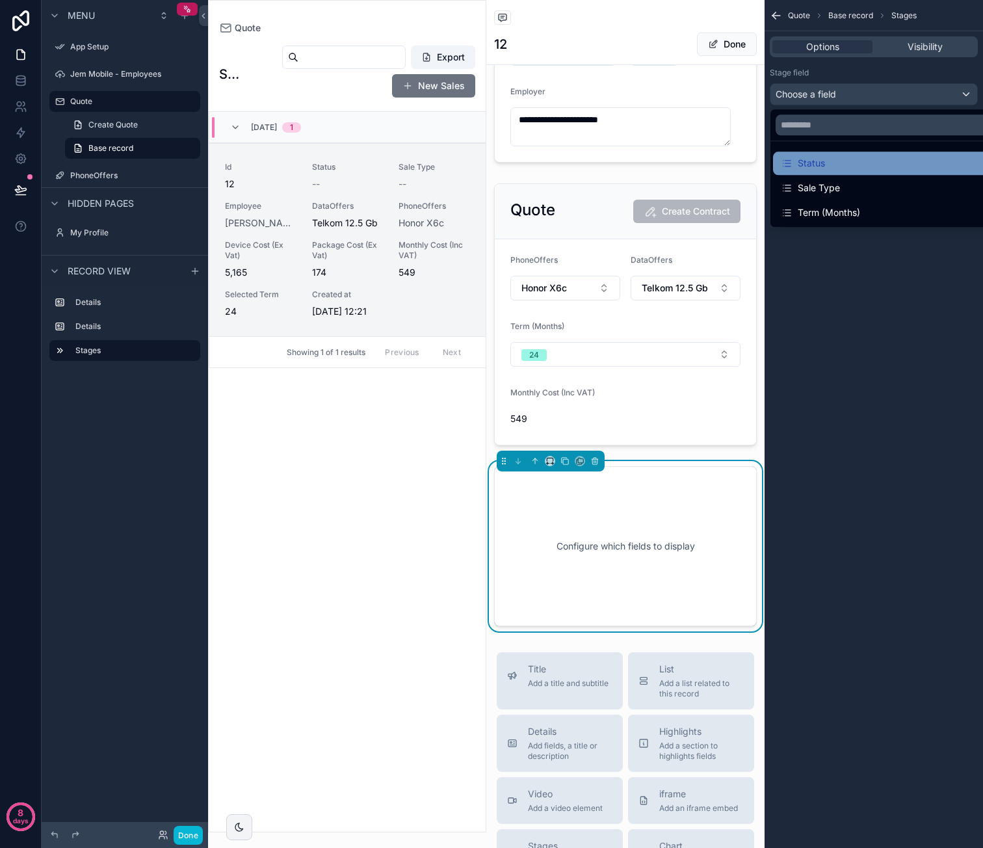
click at [840, 159] on div "Status" at bounding box center [889, 163] width 216 height 16
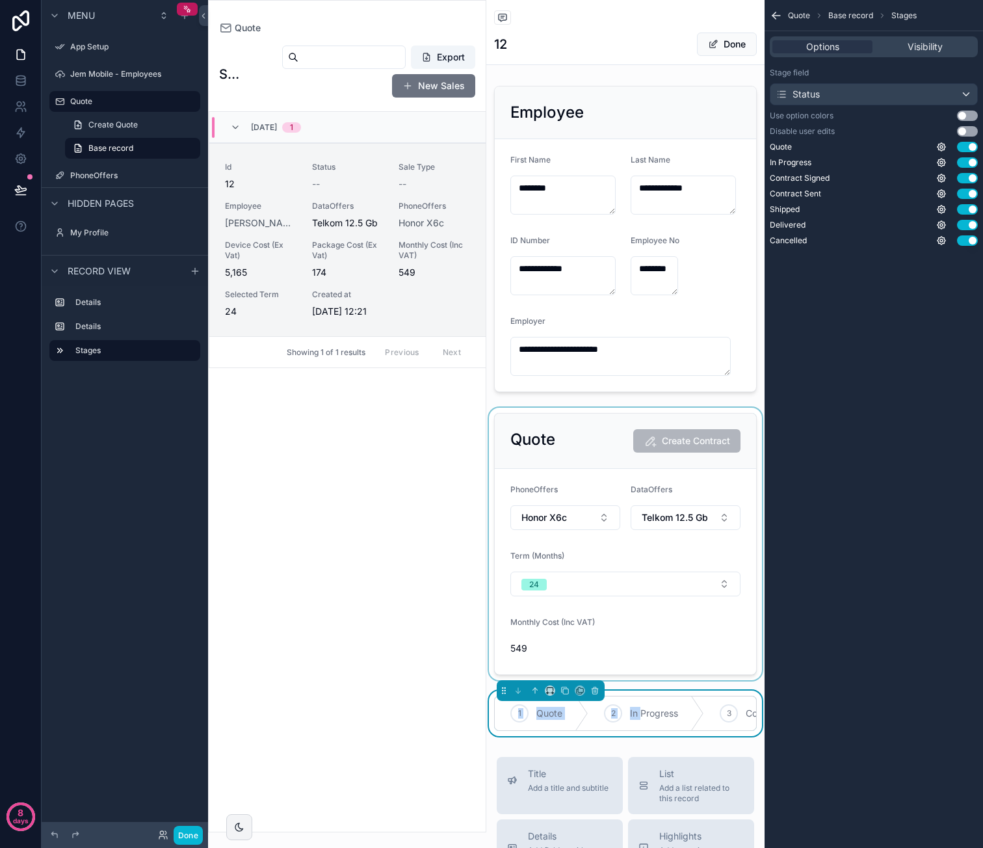
drag, startPoint x: 640, startPoint y: 703, endPoint x: 635, endPoint y: 629, distance: 74.3
click at [631, 621] on div "**********" at bounding box center [625, 408] width 278 height 655
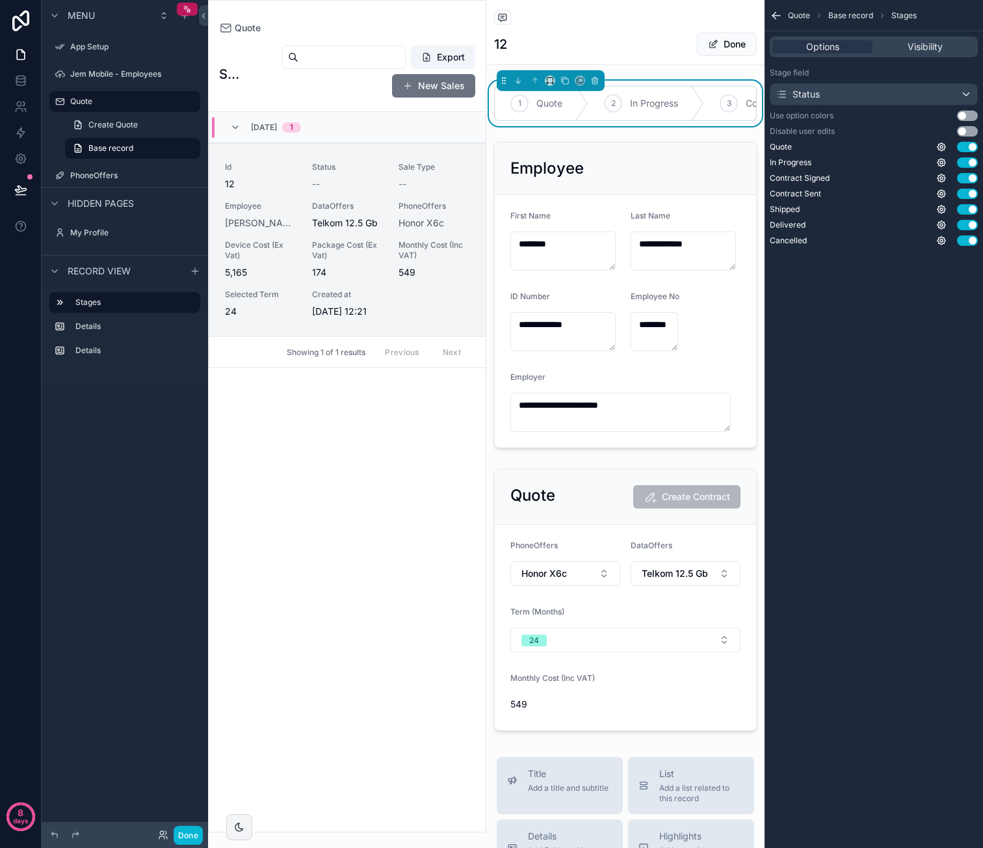
click at [965, 112] on button "Use setting" at bounding box center [967, 116] width 21 height 10
click at [967, 129] on button "Use setting" at bounding box center [967, 131] width 21 height 10
drag, startPoint x: 180, startPoint y: 835, endPoint x: 223, endPoint y: 813, distance: 48.0
click at [180, 835] on button "Done" at bounding box center [188, 835] width 29 height 19
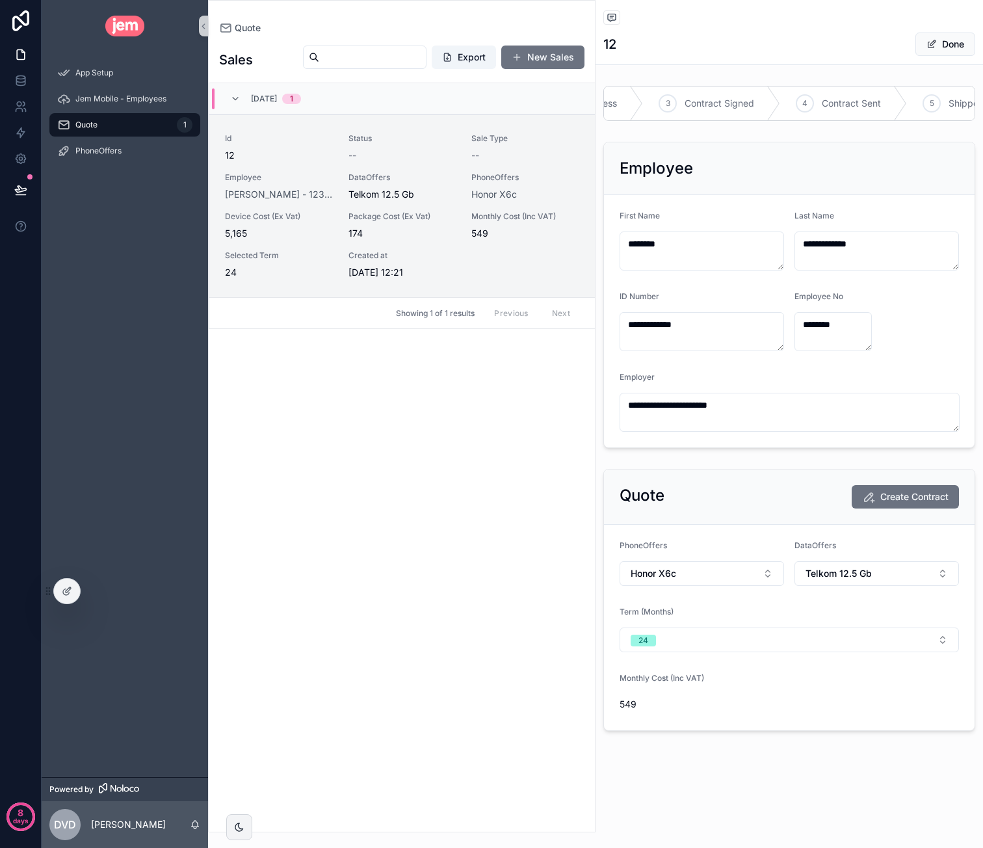
scroll to position [0, 0]
click at [959, 44] on button "Done" at bounding box center [945, 44] width 60 height 23
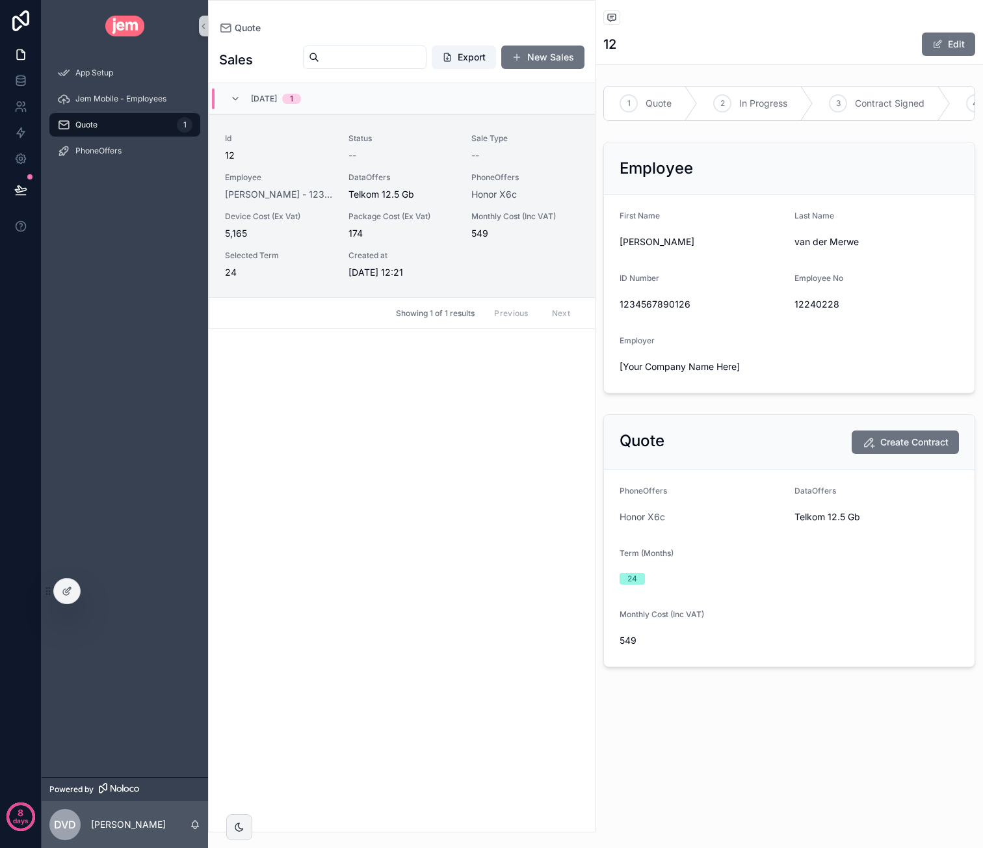
click at [653, 536] on form "PhoneOffers Honor X6c DataOffers Telkom 12.5 Gb Term (Months) 24 Monthly Cost (…" at bounding box center [789, 568] width 371 height 196
click at [950, 49] on button "Edit" at bounding box center [948, 44] width 53 height 23
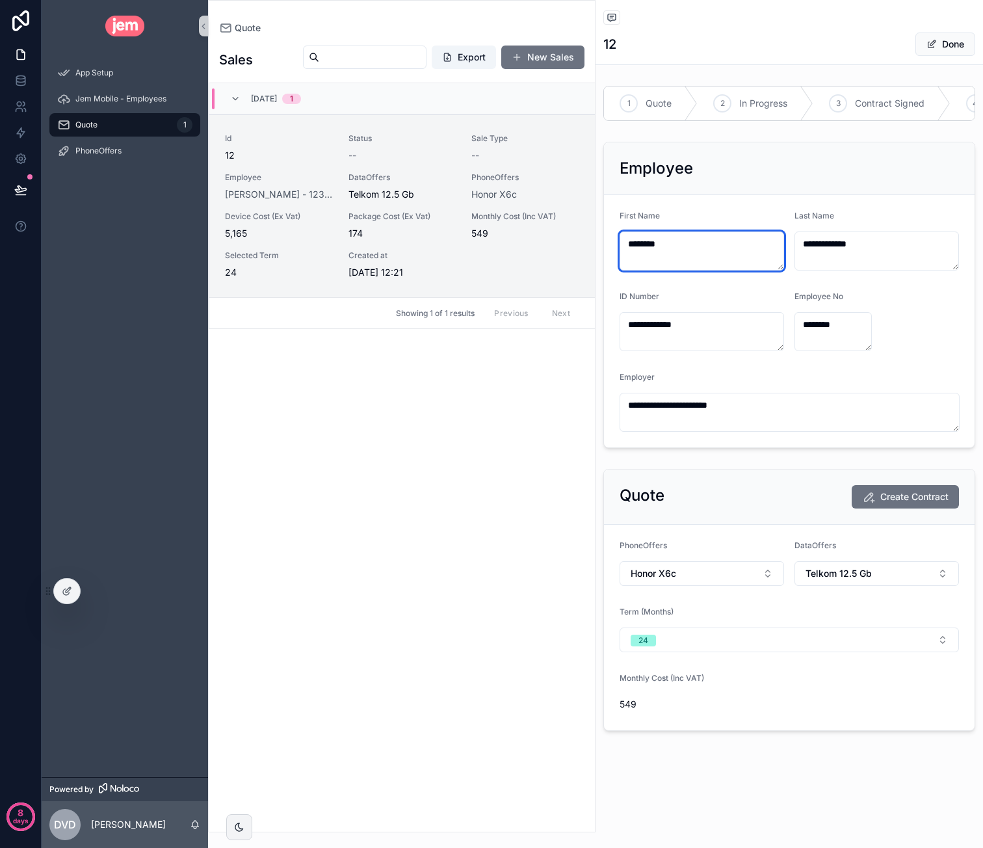
click at [698, 265] on textarea "********" at bounding box center [702, 250] width 164 height 39
click at [473, 490] on div "Sales Export New Sales 28/08/2025 1 Id 12 Status -- Sale Type -- Employee Carol…" at bounding box center [402, 432] width 386 height 797
drag, startPoint x: 445, startPoint y: 484, endPoint x: 455, endPoint y: 410, distance: 74.8
click at [445, 480] on div "Sales Export New Sales 28/08/2025 1 Id 12 Status -- Sale Type -- Employee Carol…" at bounding box center [402, 432] width 386 height 797
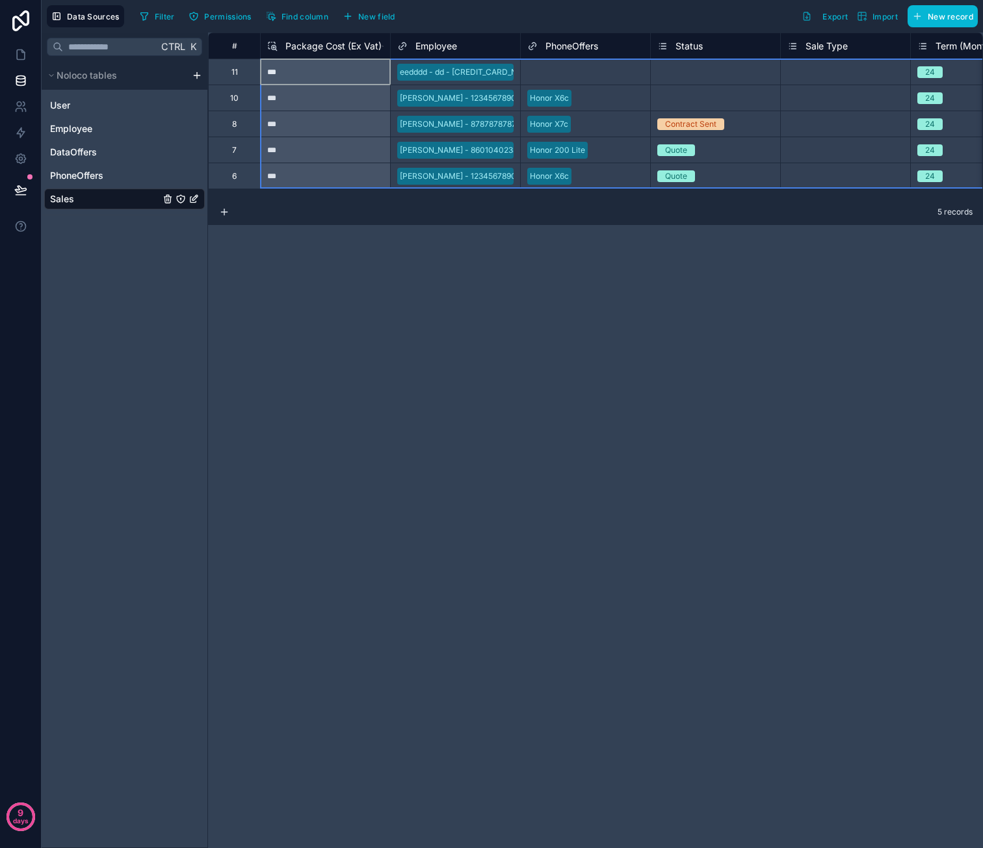
drag, startPoint x: 225, startPoint y: 72, endPoint x: 246, endPoint y: 184, distance: 113.9
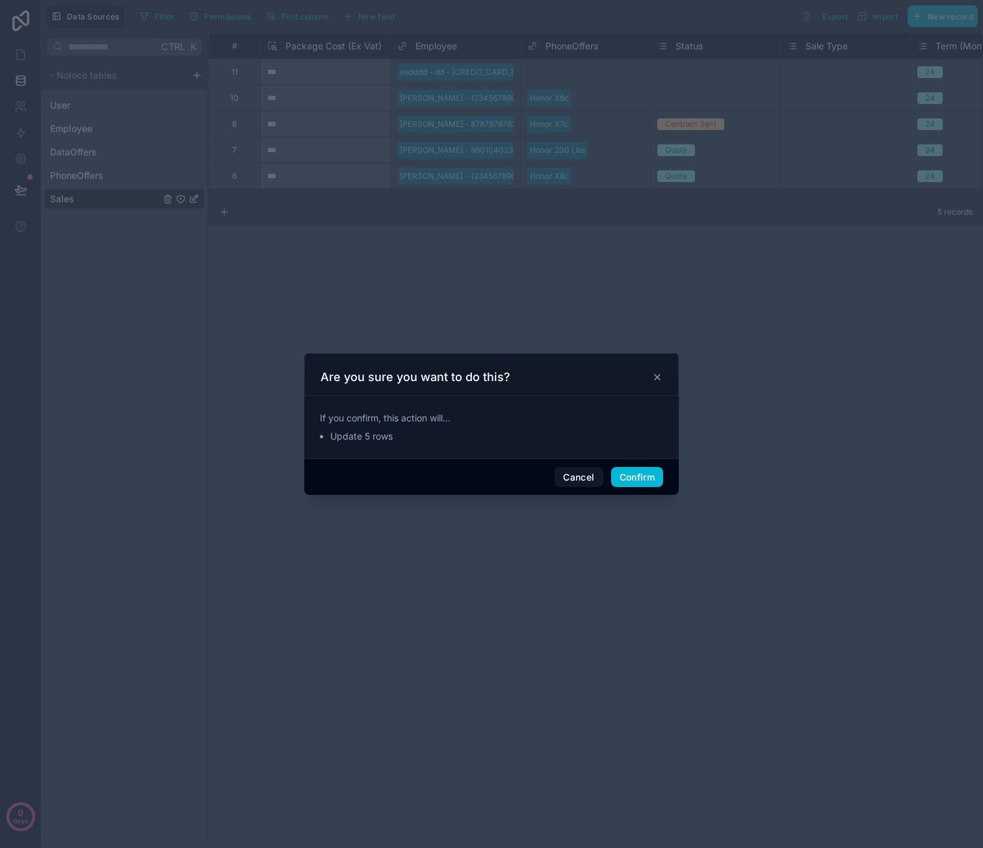
click at [635, 465] on div "Cancel Confirm" at bounding box center [491, 476] width 374 height 37
click at [638, 472] on button "Confirm" at bounding box center [637, 477] width 52 height 21
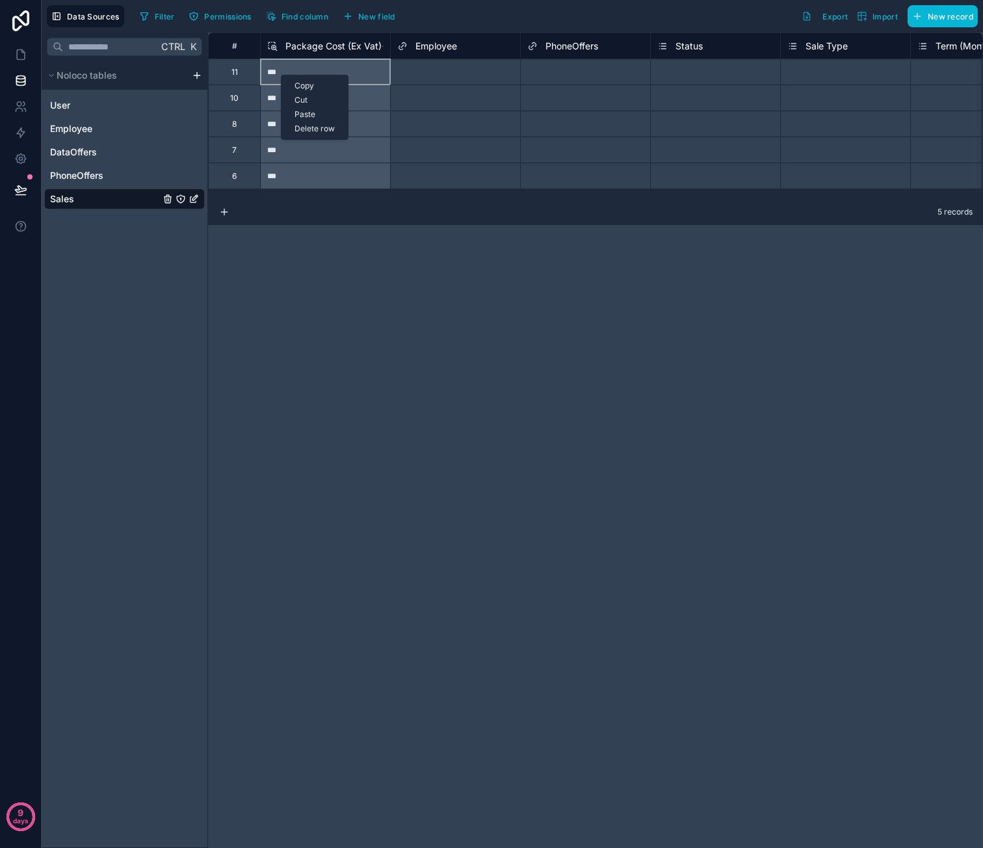
click at [320, 129] on div "Delete row" at bounding box center [314, 129] width 66 height 14
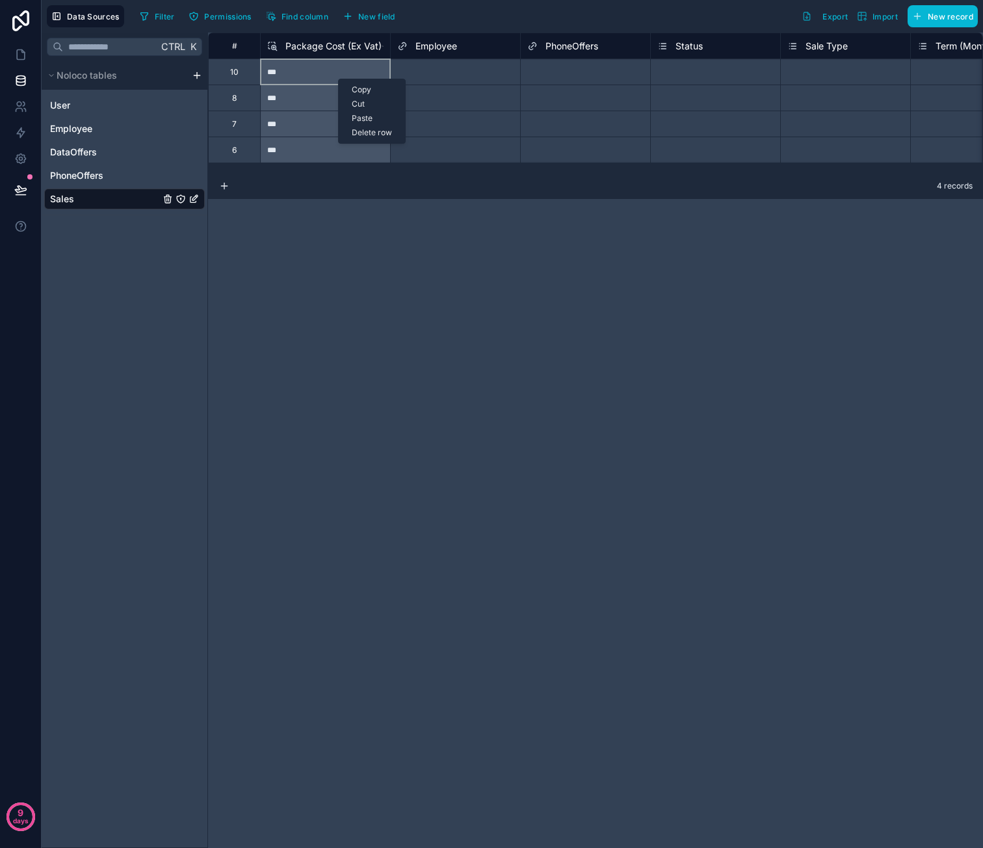
click at [350, 132] on div "Delete row" at bounding box center [372, 132] width 66 height 14
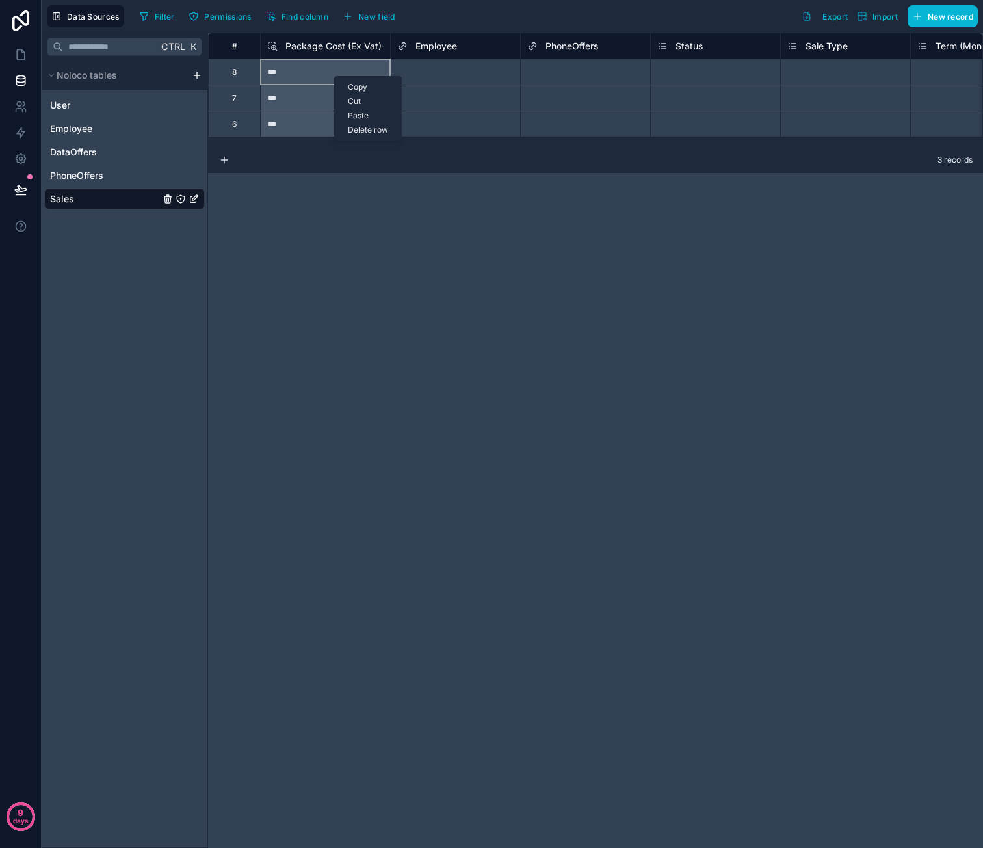
click at [356, 125] on div "Delete row" at bounding box center [368, 130] width 66 height 14
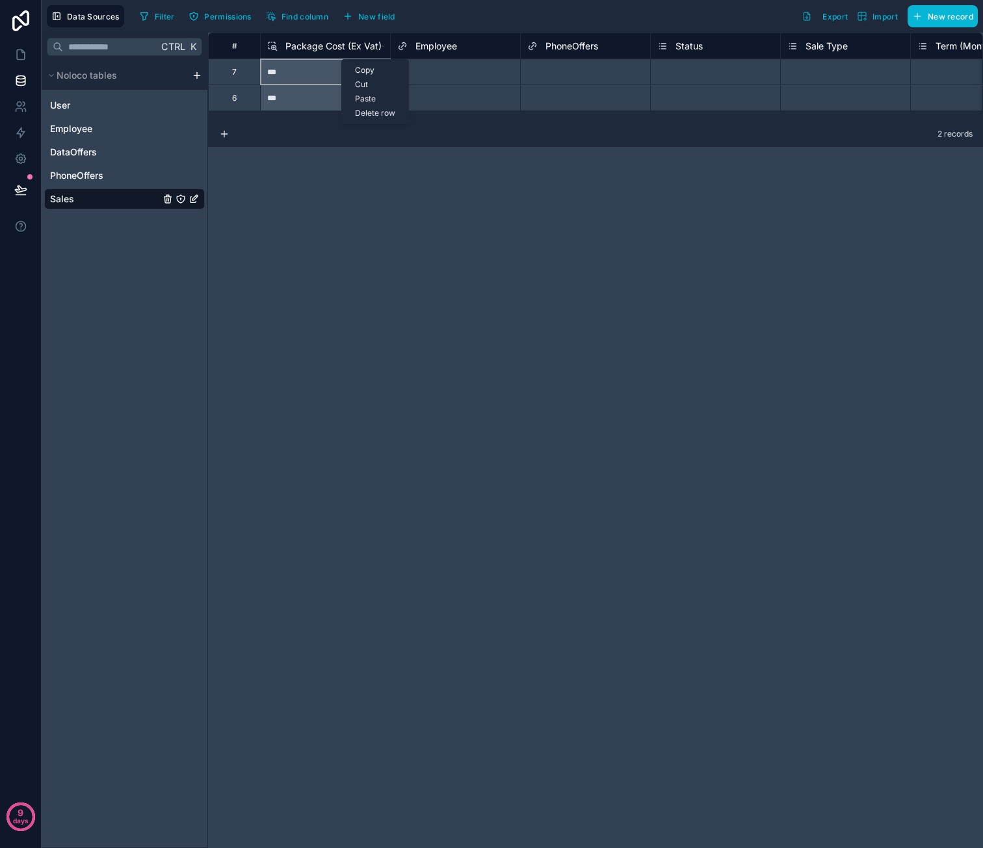
click at [371, 109] on div "Delete row" at bounding box center [375, 113] width 66 height 14
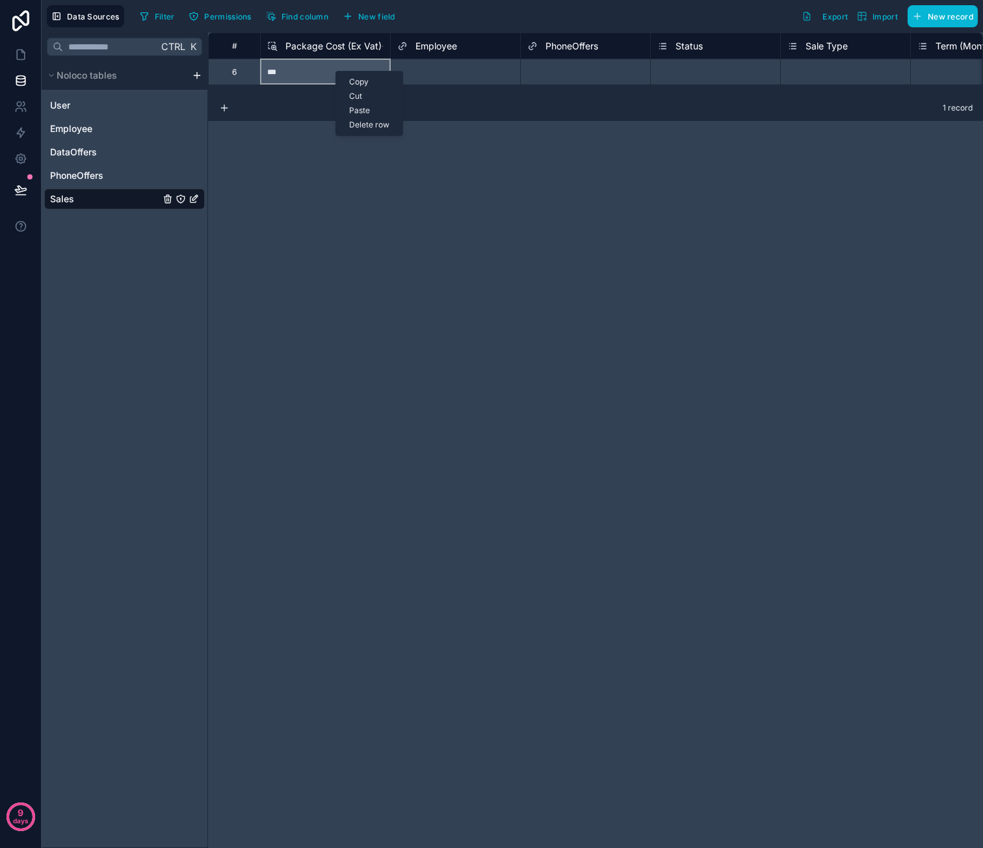
click at [371, 122] on div "Delete row" at bounding box center [369, 125] width 66 height 14
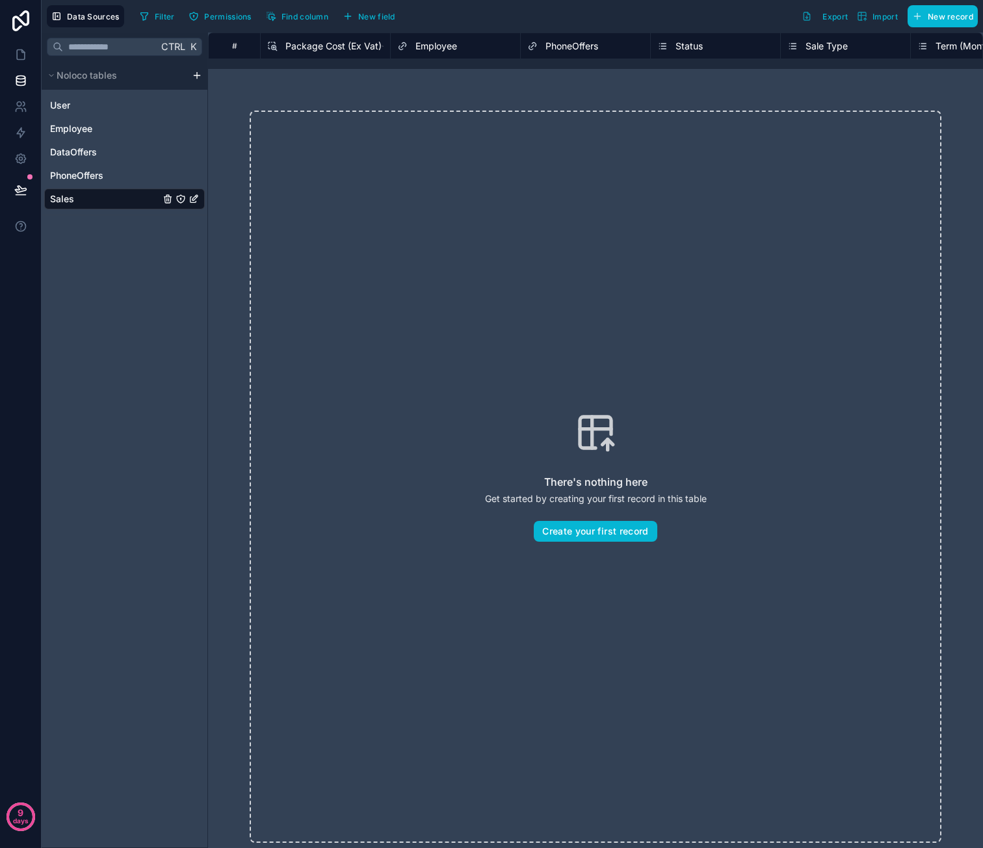
click at [111, 196] on div "Sales" at bounding box center [124, 199] width 161 height 21
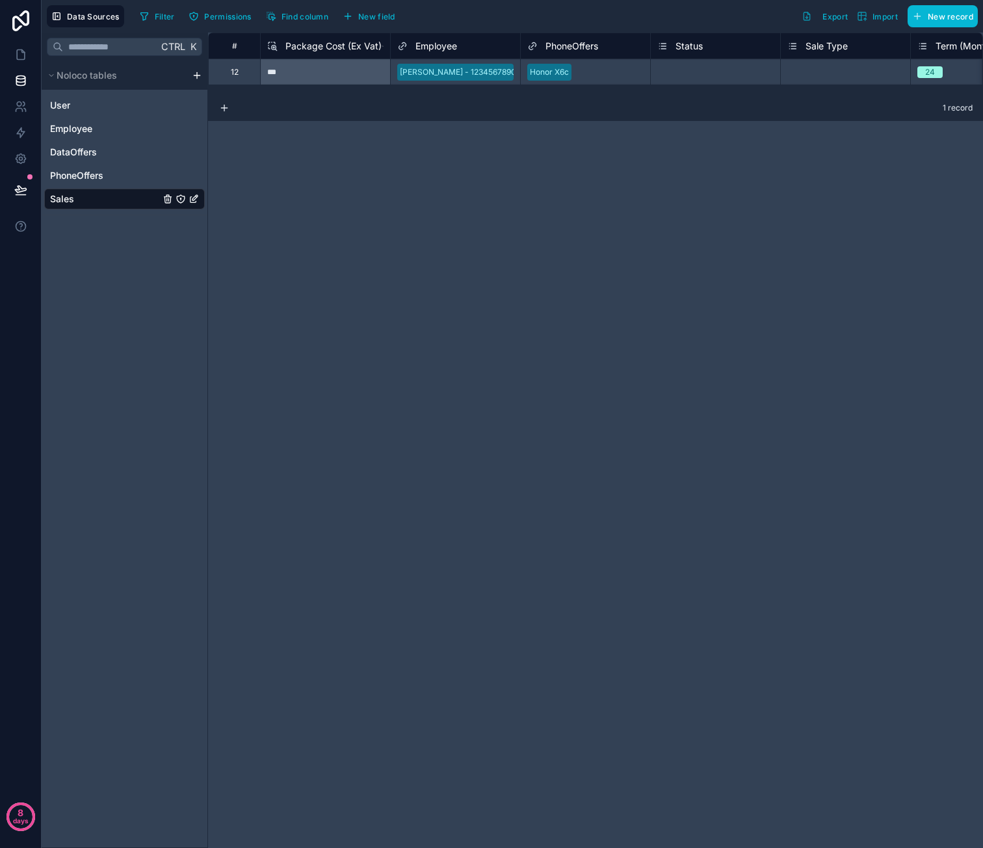
click at [714, 46] on div "Status" at bounding box center [715, 46] width 116 height 16
click at [673, 45] on div "Status" at bounding box center [680, 46] width 46 height 16
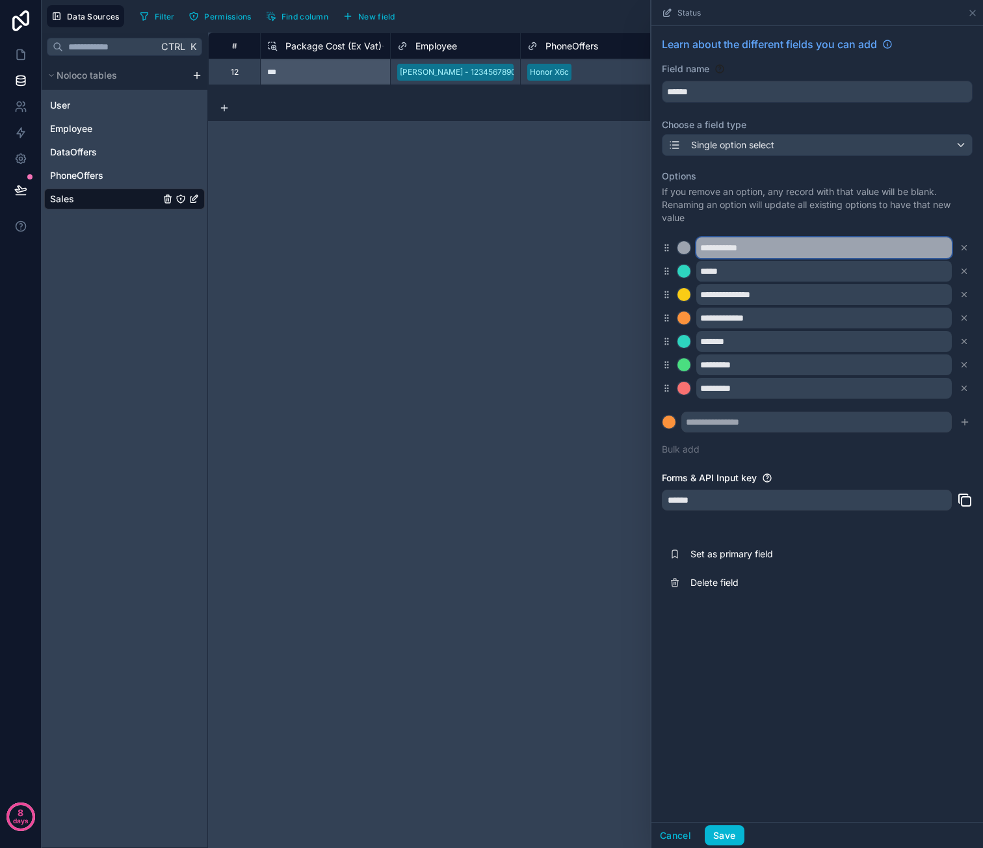
click at [726, 247] on input "**********" at bounding box center [823, 247] width 255 height 21
click at [726, 248] on input "**********" at bounding box center [823, 247] width 255 height 21
click at [726, 249] on input "**********" at bounding box center [823, 247] width 255 height 21
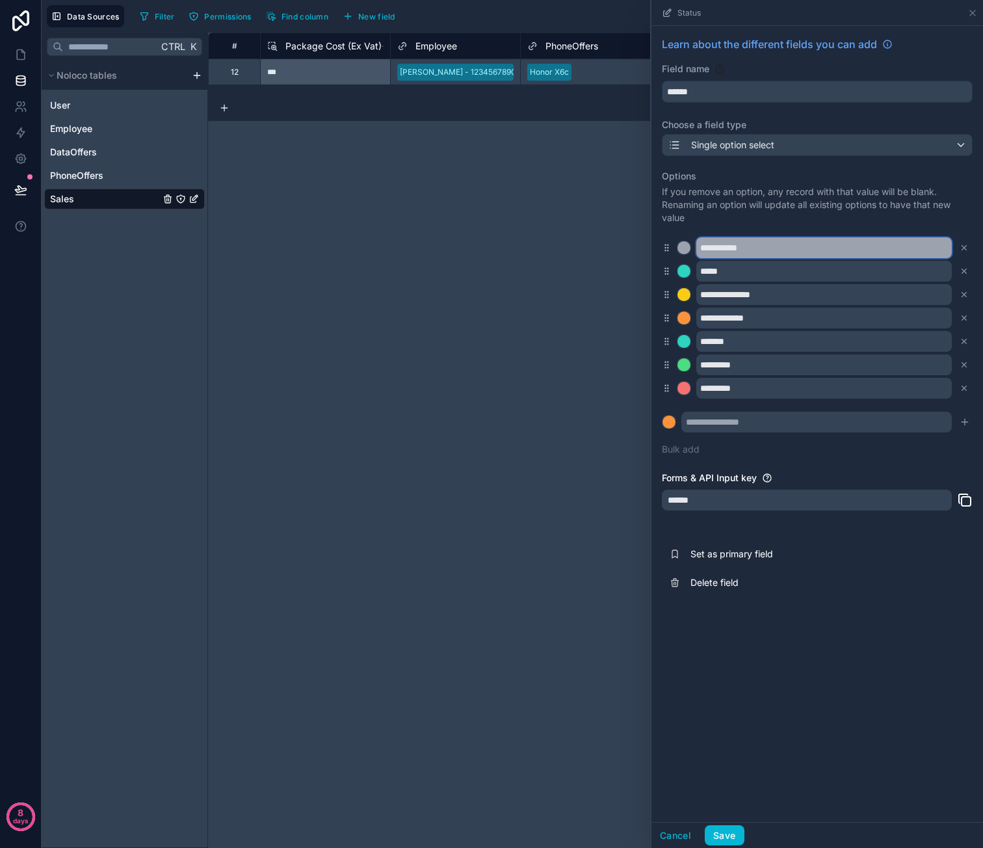
click at [726, 249] on input "**********" at bounding box center [823, 247] width 255 height 21
type input "***"
click at [687, 245] on div at bounding box center [683, 247] width 13 height 13
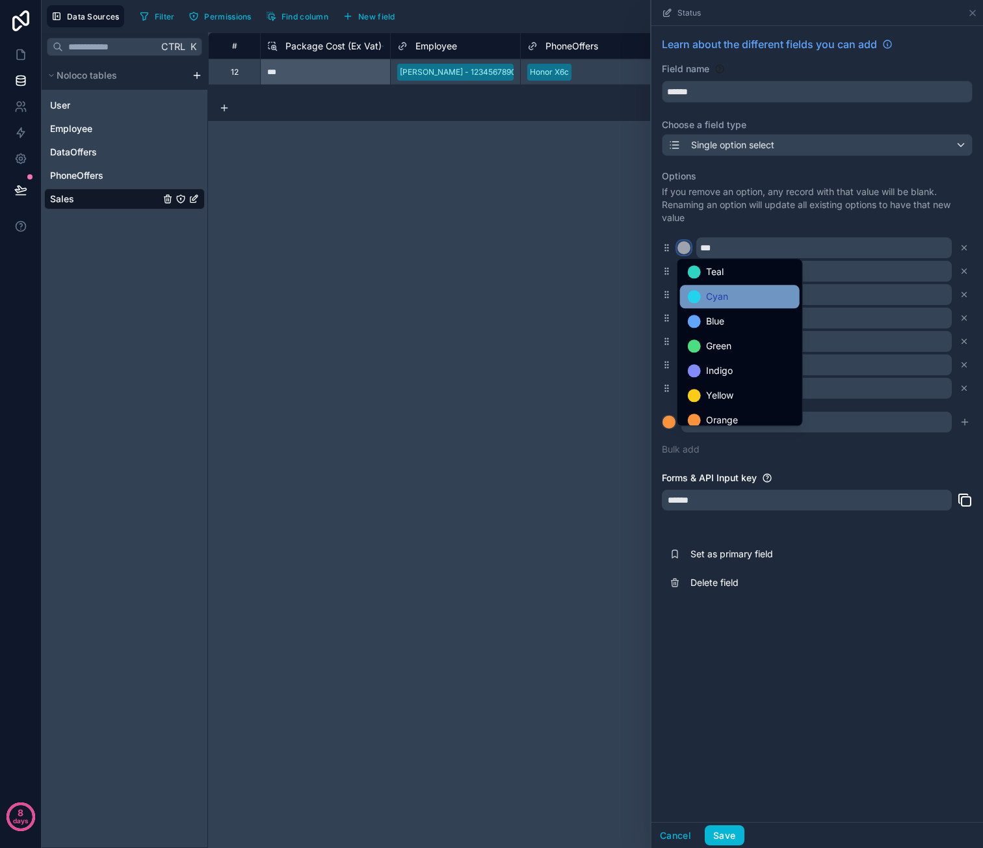
scroll to position [109, 0]
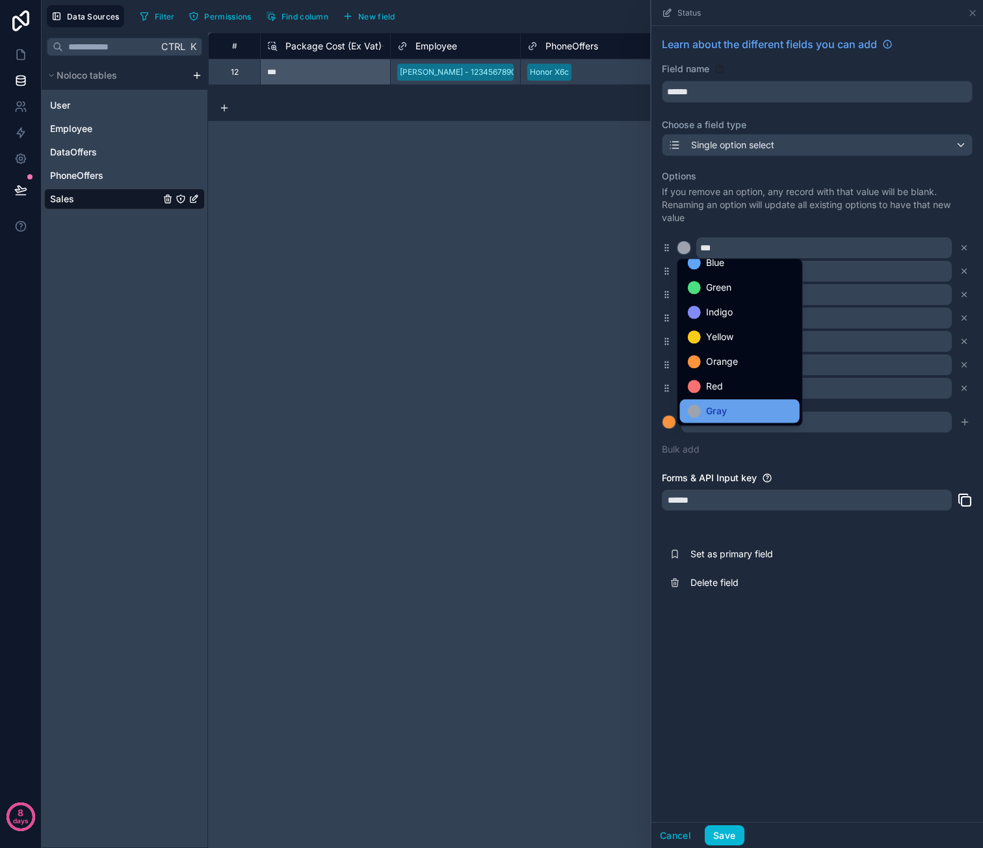
click at [763, 403] on div "Gray" at bounding box center [740, 411] width 104 height 16
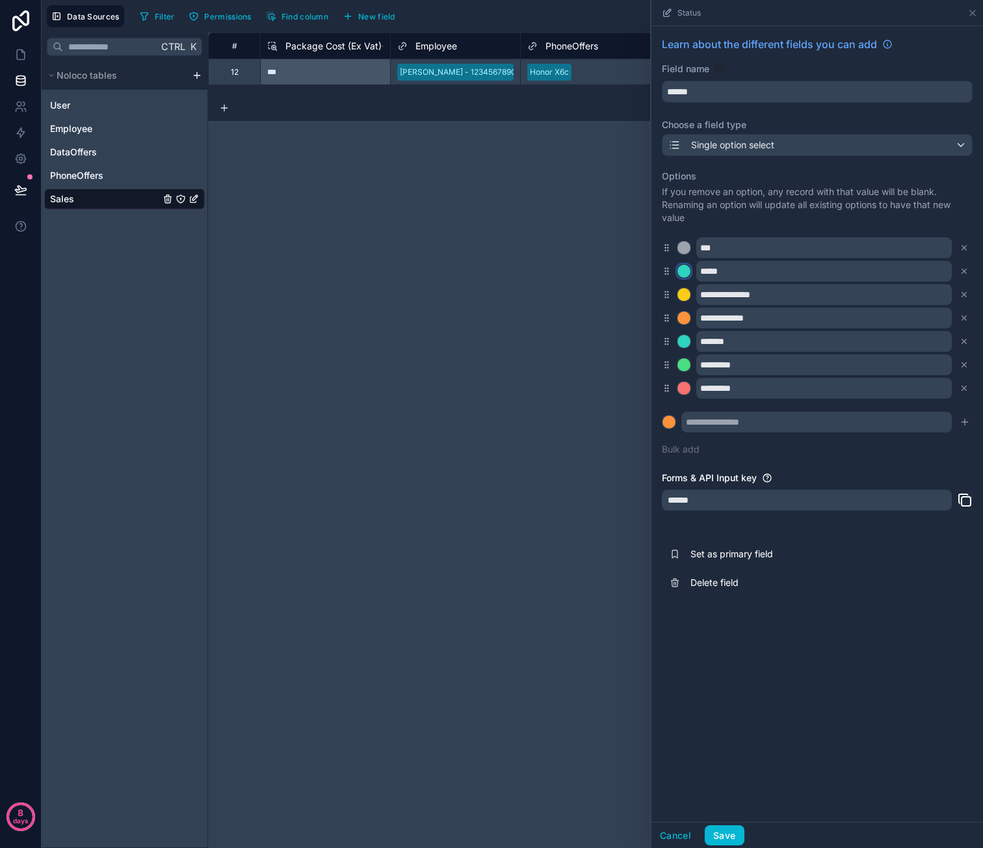
click at [687, 271] on div at bounding box center [683, 271] width 13 height 13
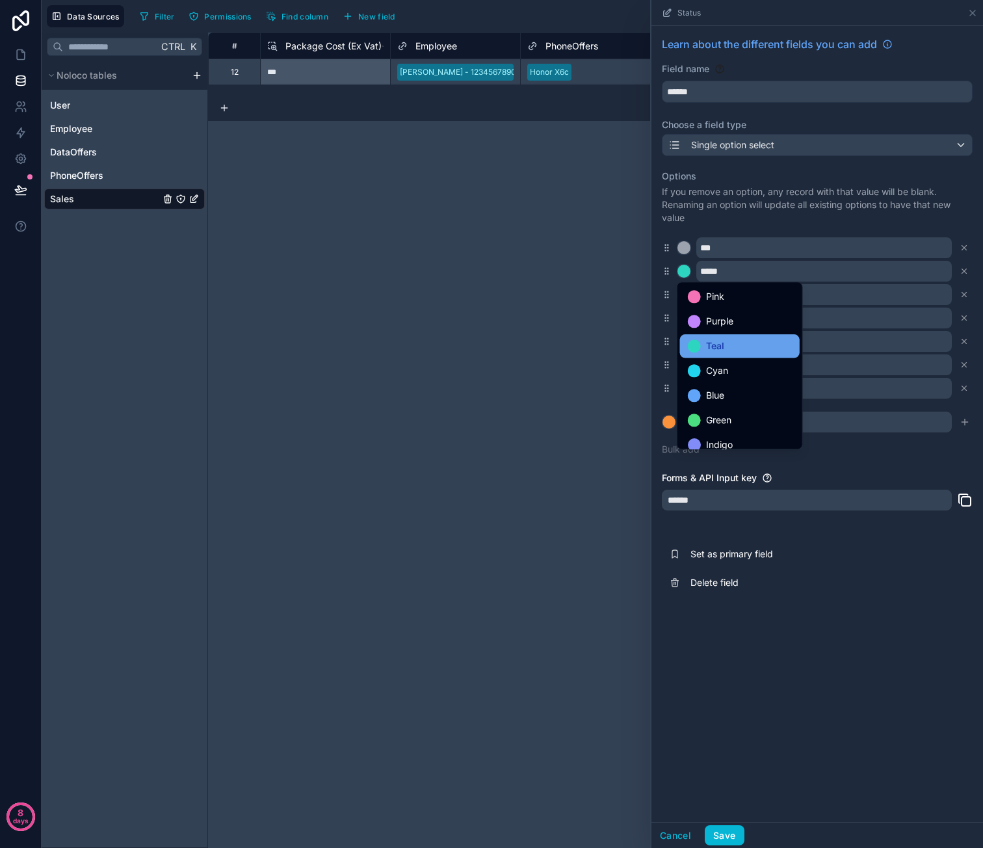
click at [739, 343] on div "Teal" at bounding box center [740, 346] width 104 height 16
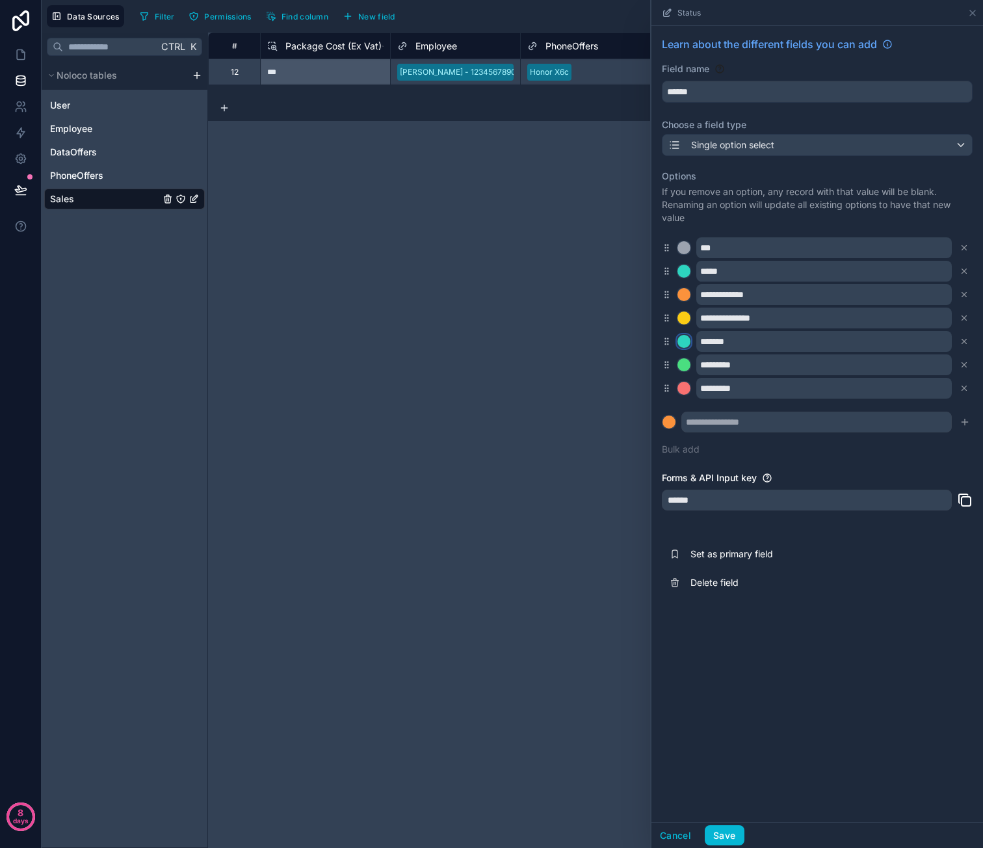
click at [685, 341] on div at bounding box center [683, 341] width 13 height 13
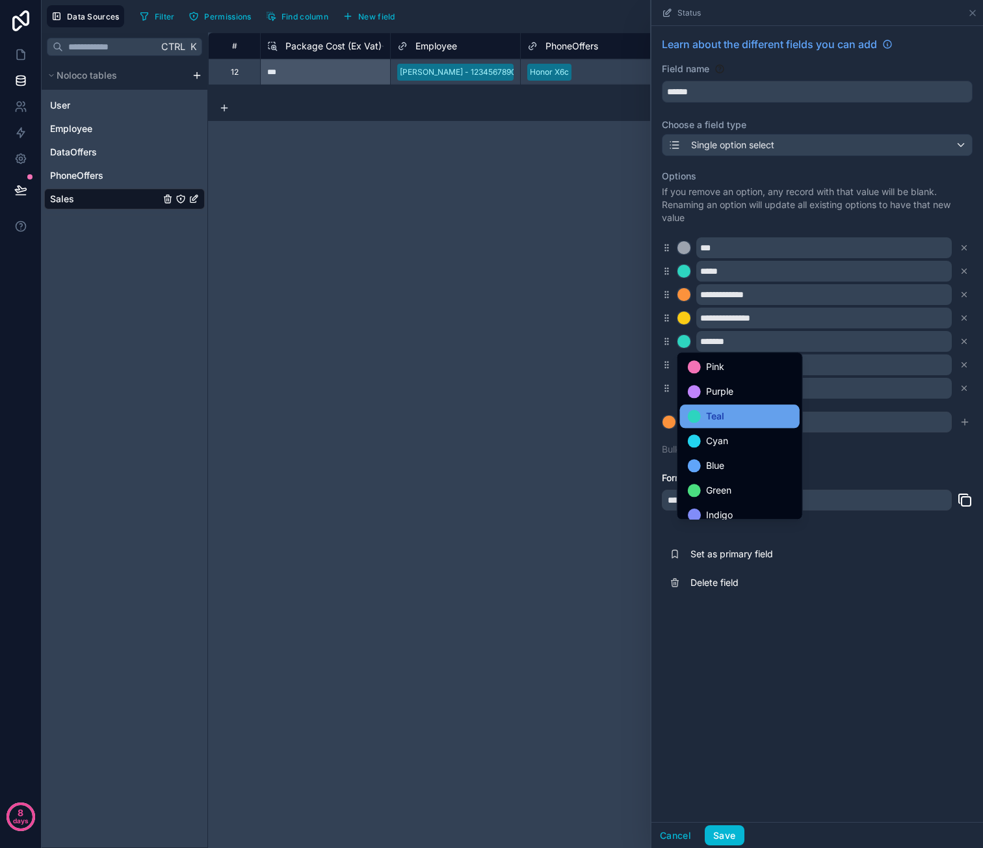
click at [723, 413] on span "Teal" at bounding box center [715, 416] width 18 height 16
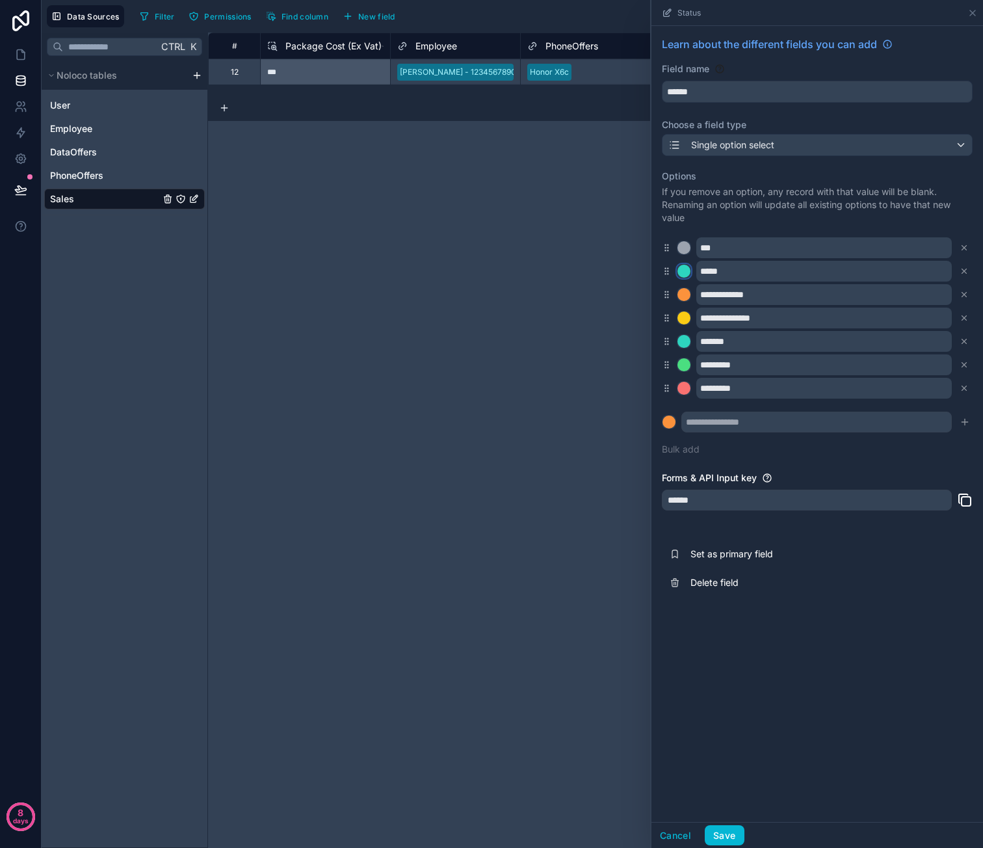
click at [680, 268] on div at bounding box center [683, 271] width 13 height 13
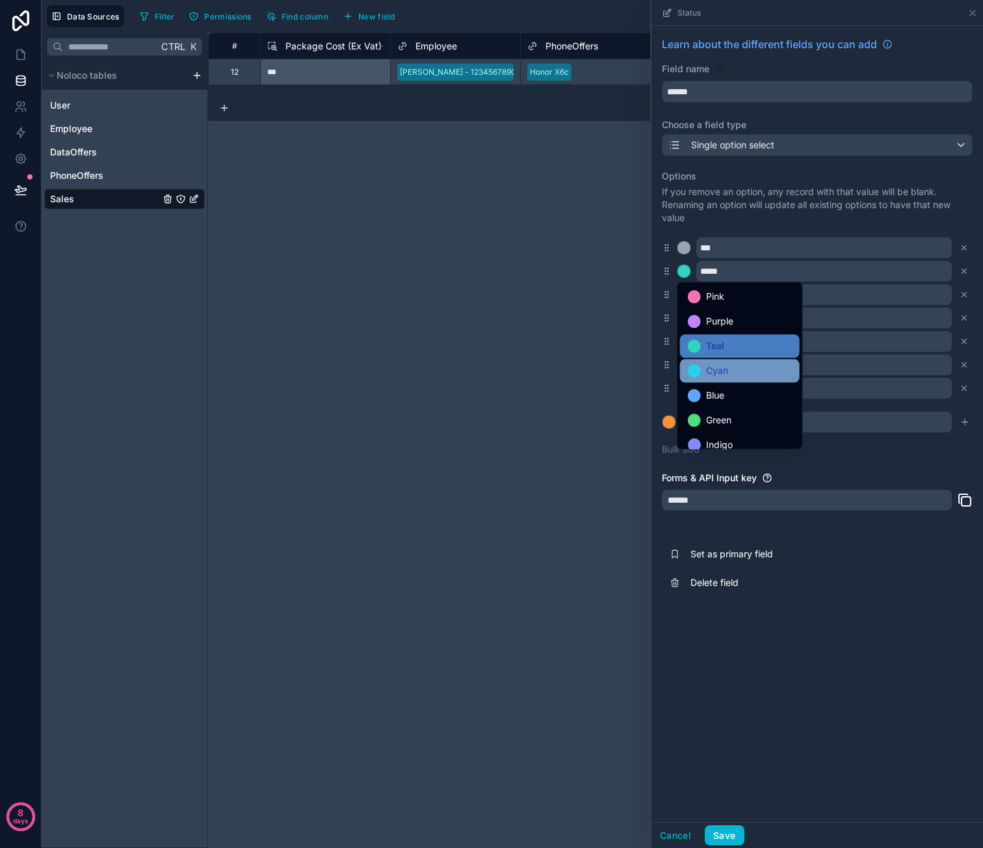
click at [696, 373] on div at bounding box center [694, 370] width 13 height 13
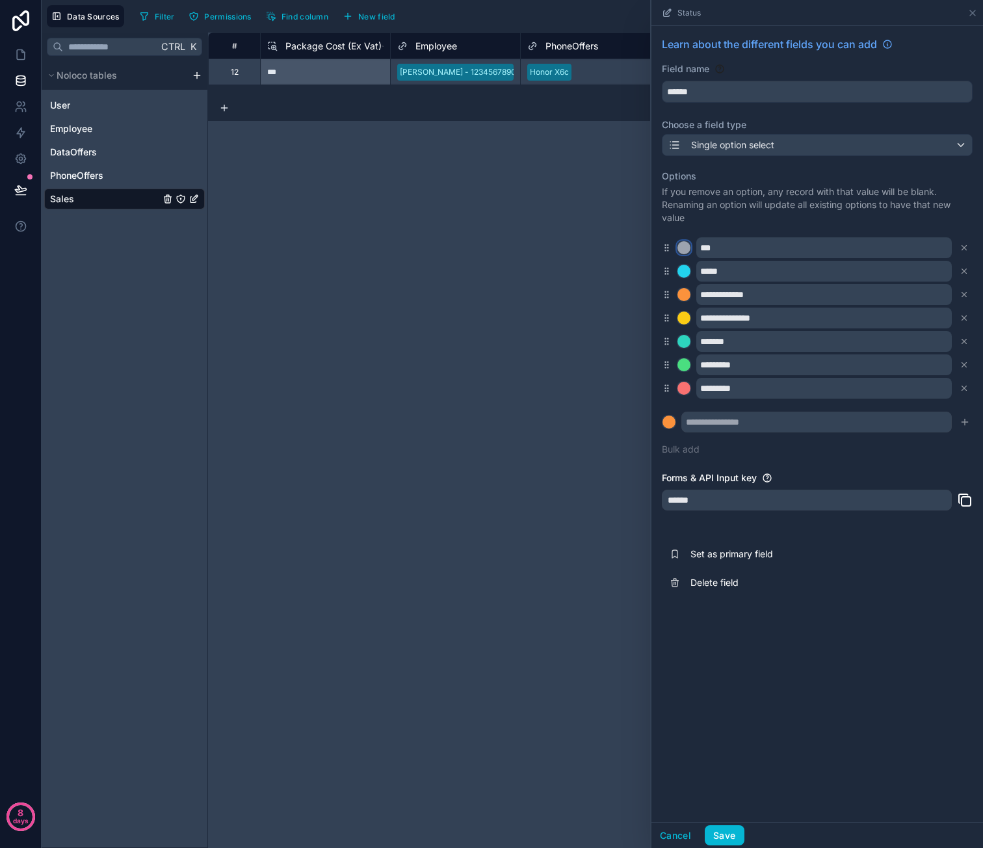
click at [680, 243] on div at bounding box center [683, 247] width 13 height 13
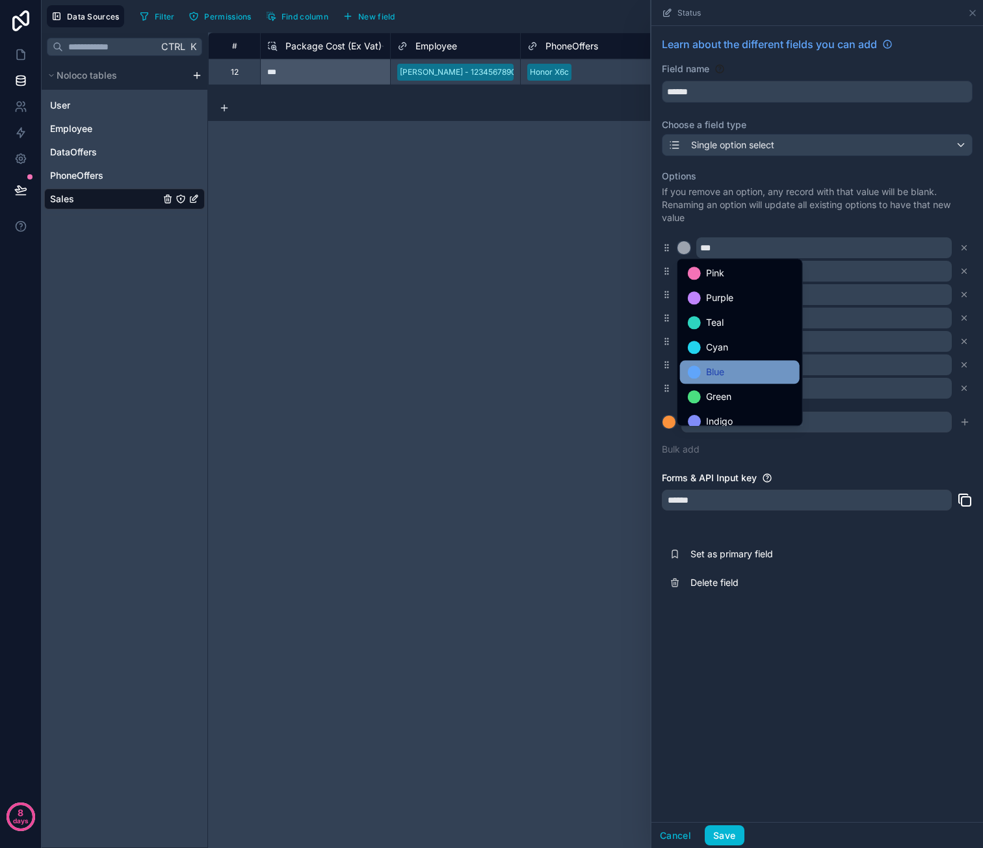
click at [709, 372] on span "Blue" at bounding box center [715, 372] width 18 height 16
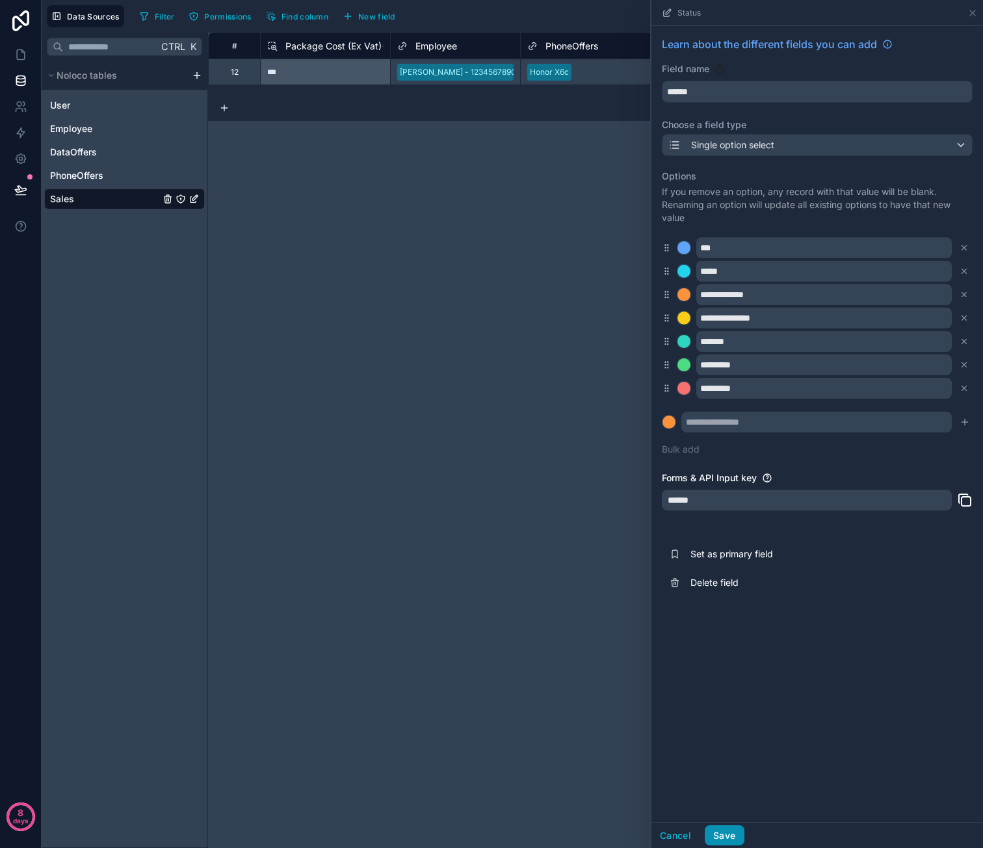
click at [731, 835] on button "Save" at bounding box center [724, 835] width 39 height 21
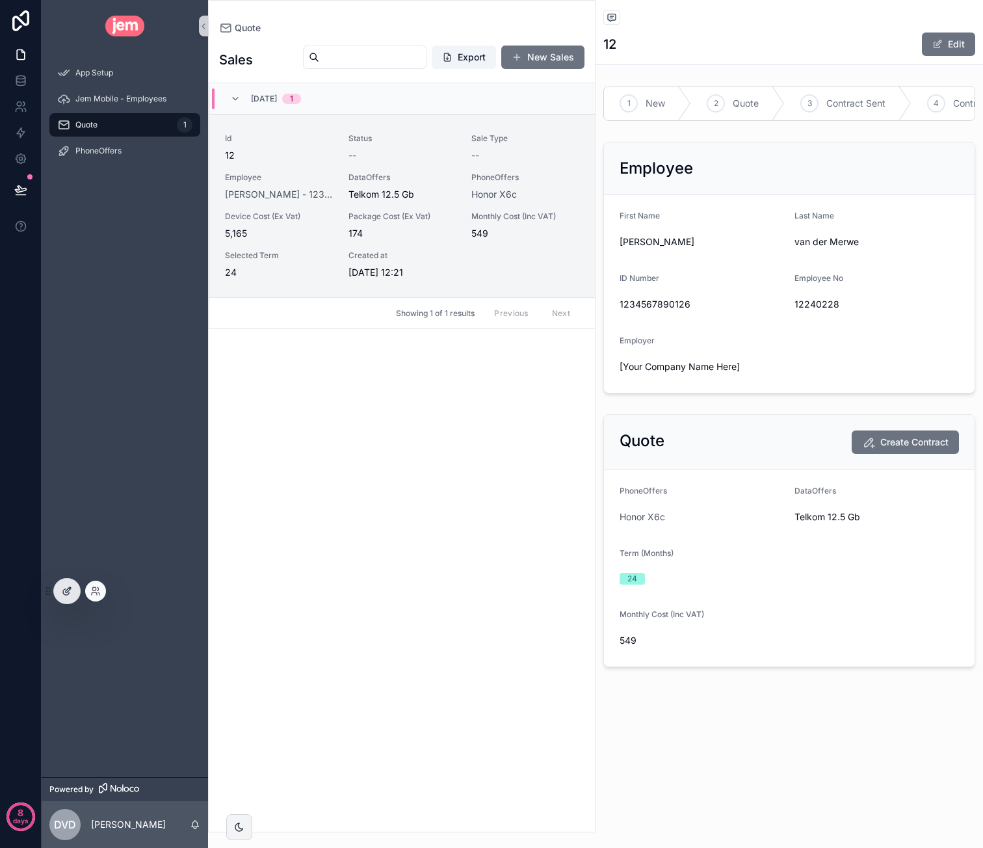
click at [66, 590] on icon at bounding box center [67, 591] width 10 height 10
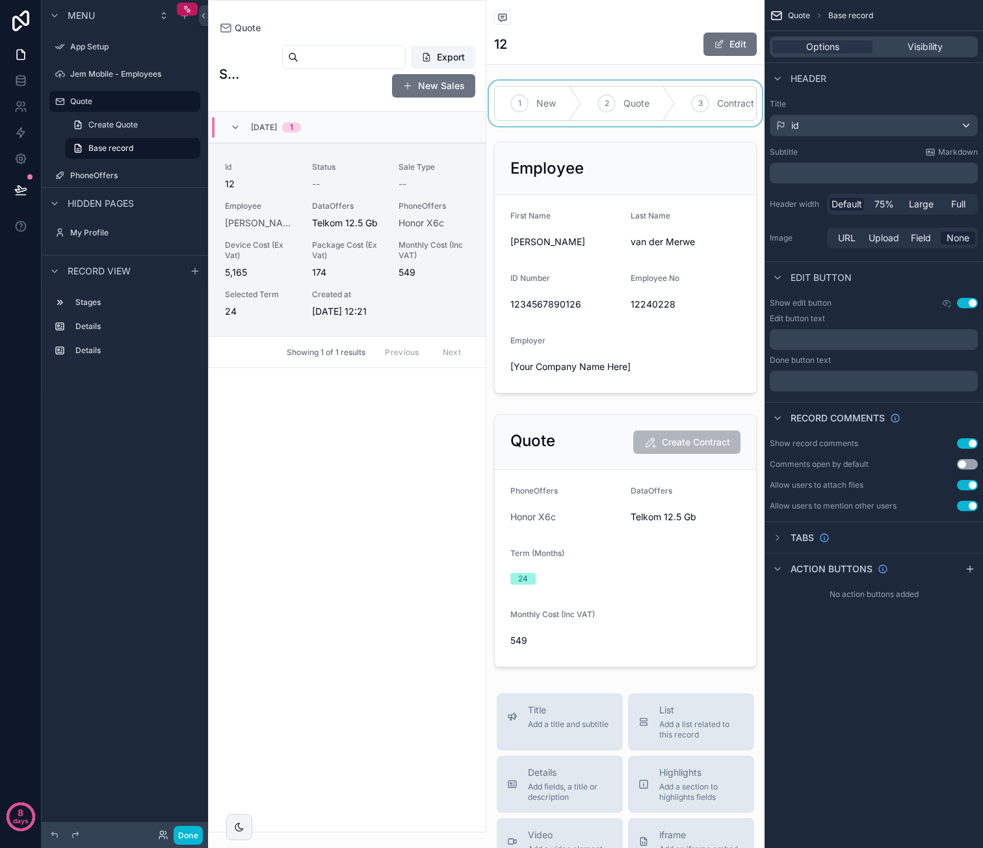
click at [684, 102] on div "scrollable content" at bounding box center [625, 104] width 278 height 46
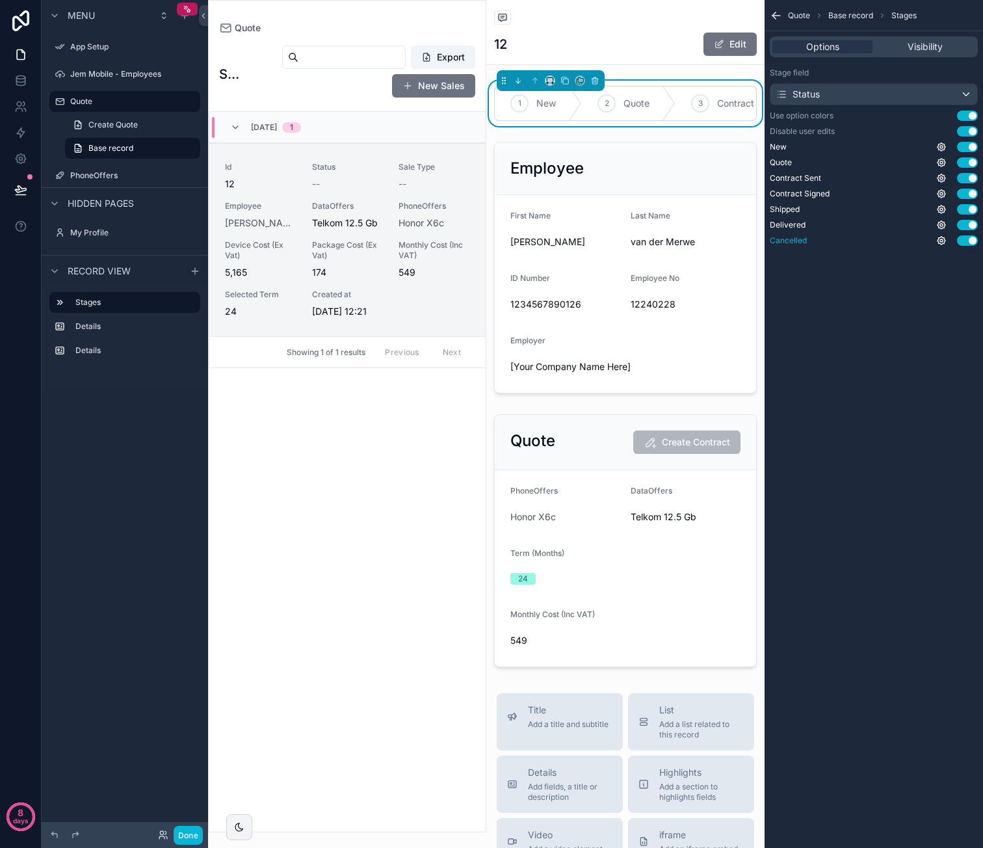
click at [966, 239] on button "Use setting" at bounding box center [967, 240] width 21 height 10
click at [966, 222] on button "Use setting" at bounding box center [967, 225] width 21 height 10
click at [969, 206] on button "Use setting" at bounding box center [967, 209] width 21 height 10
click at [969, 144] on button "Use setting" at bounding box center [967, 147] width 21 height 10
click at [869, 94] on div "Status" at bounding box center [873, 94] width 207 height 21
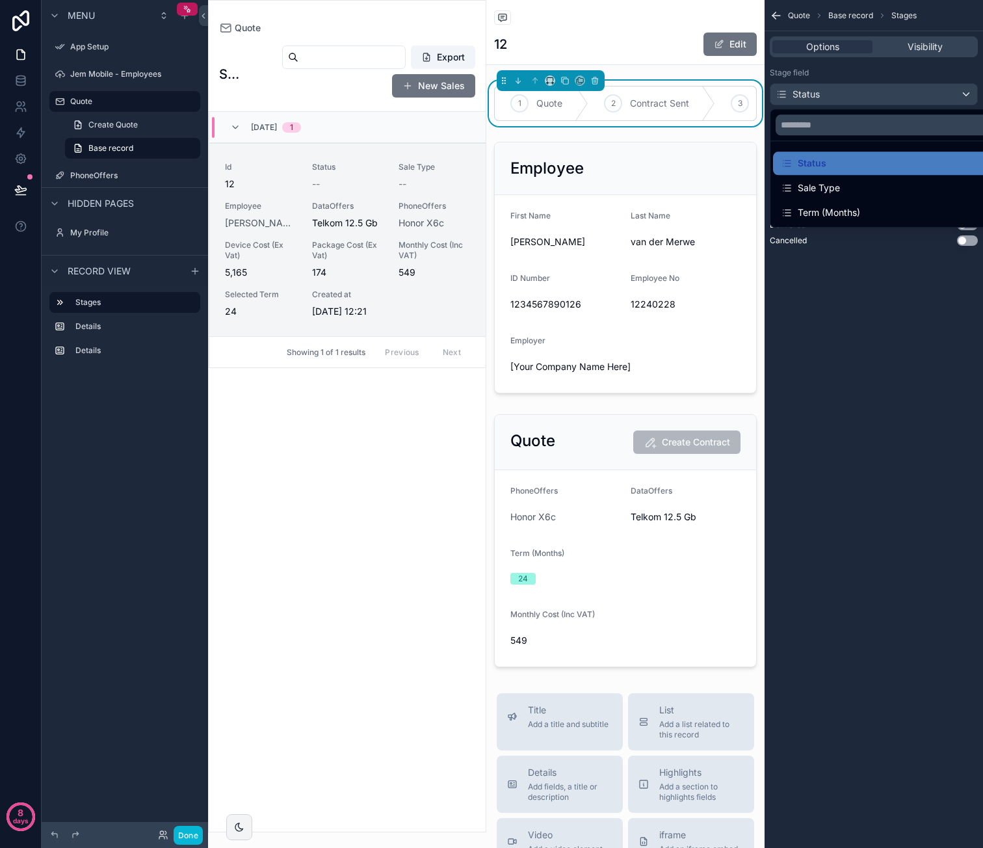
click at [891, 80] on div "scrollable content" at bounding box center [491, 424] width 983 height 848
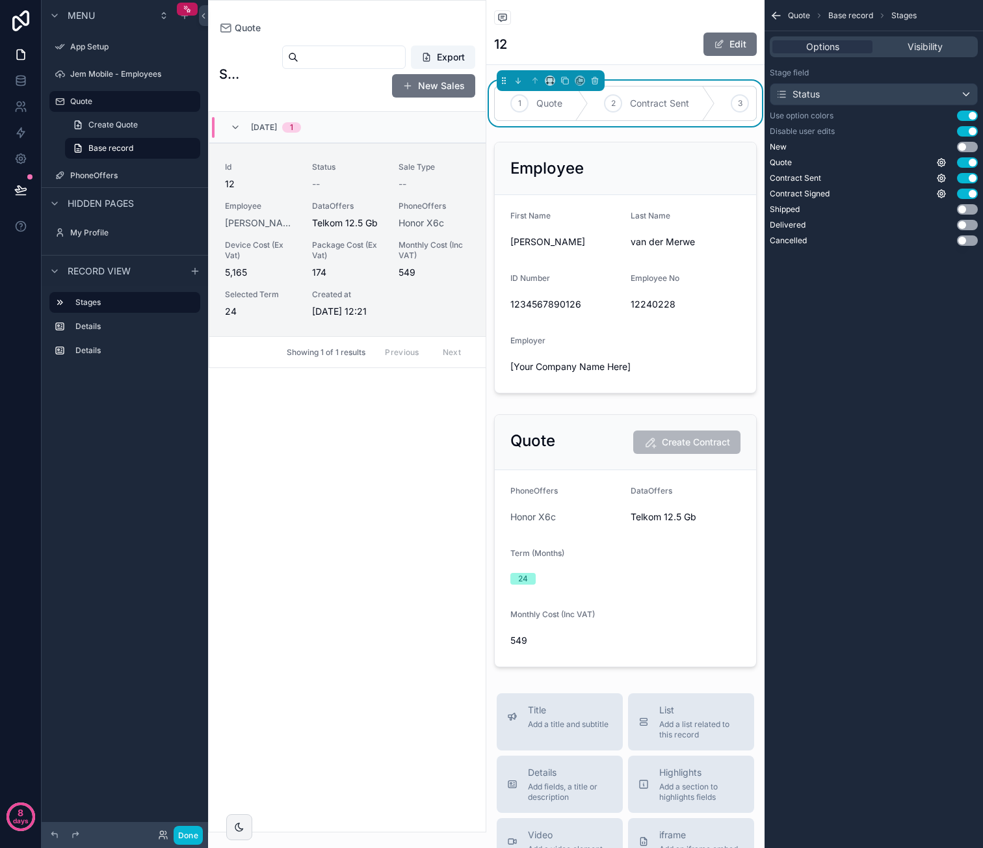
click at [807, 16] on span "Quote" at bounding box center [799, 15] width 22 height 10
click at [789, 14] on span "Quote" at bounding box center [799, 15] width 22 height 10
click at [776, 16] on icon "scrollable content" at bounding box center [776, 16] width 8 height 0
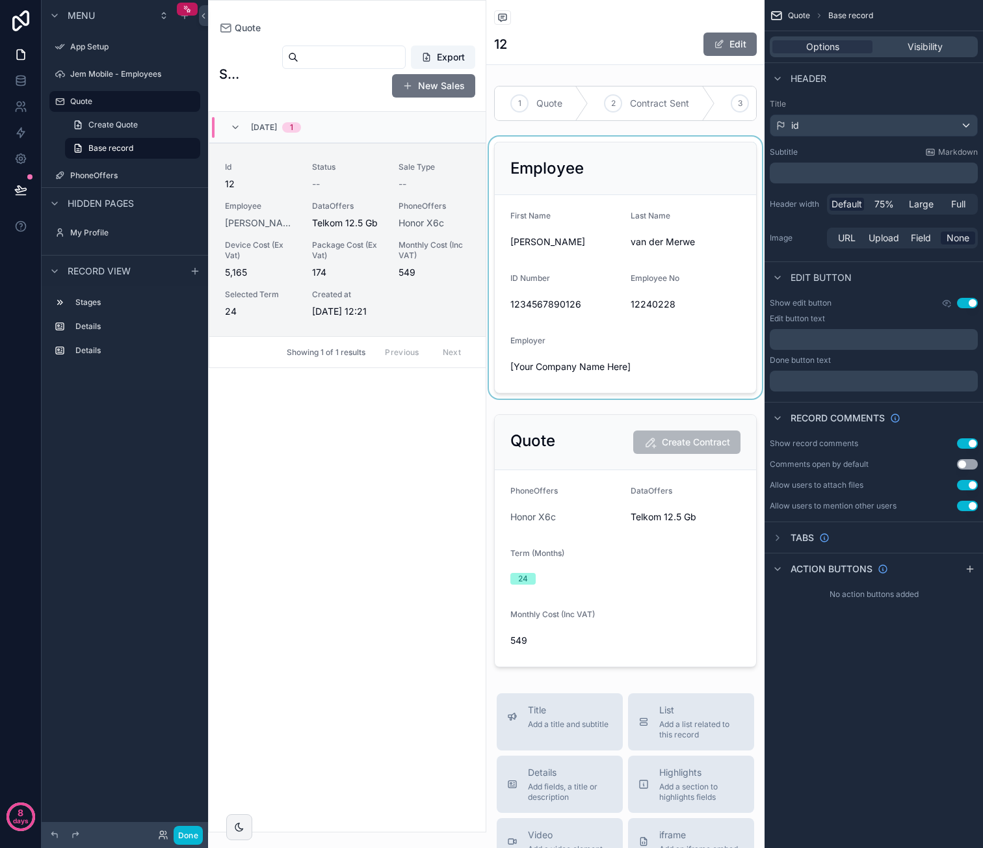
click at [660, 183] on div "scrollable content" at bounding box center [625, 268] width 278 height 262
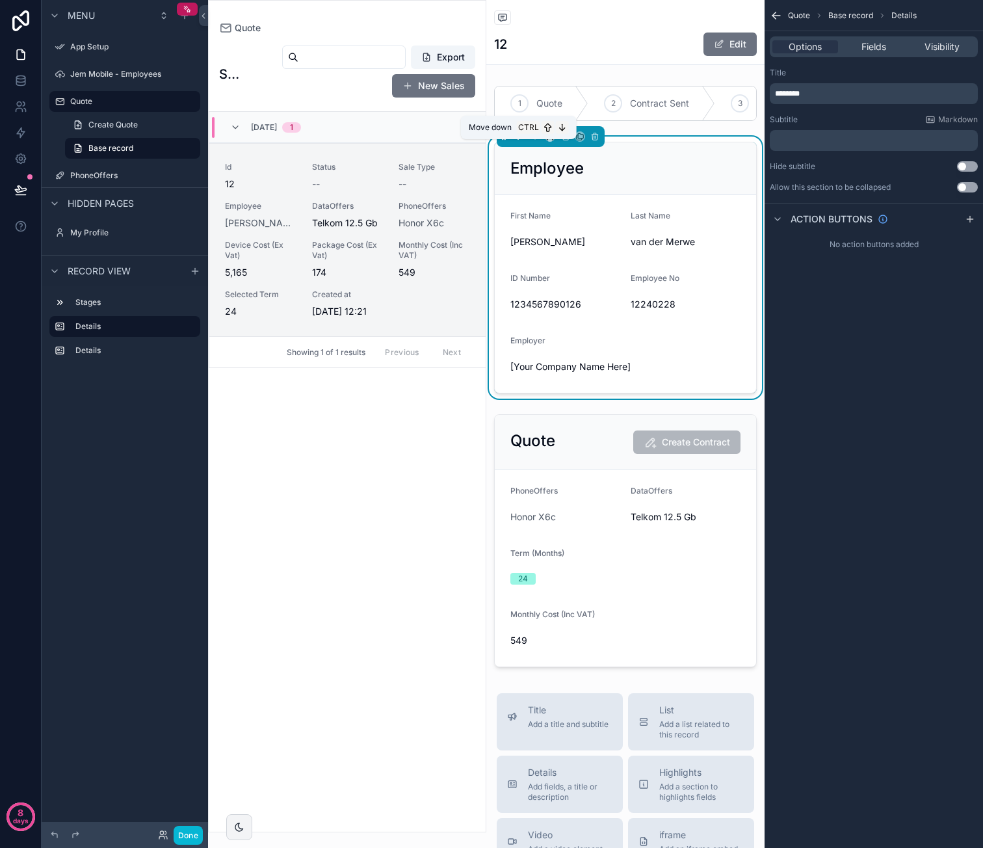
click at [516, 141] on icon "scrollable content" at bounding box center [518, 136] width 9 height 9
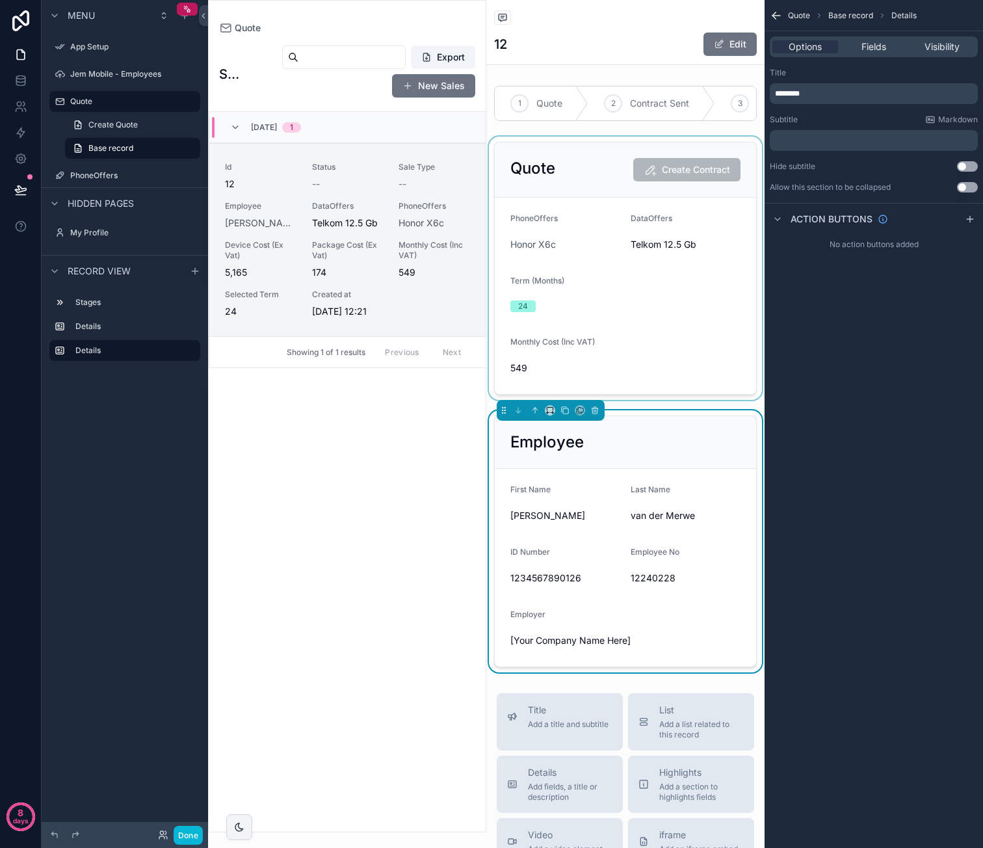
click at [592, 173] on div "scrollable content" at bounding box center [625, 268] width 278 height 263
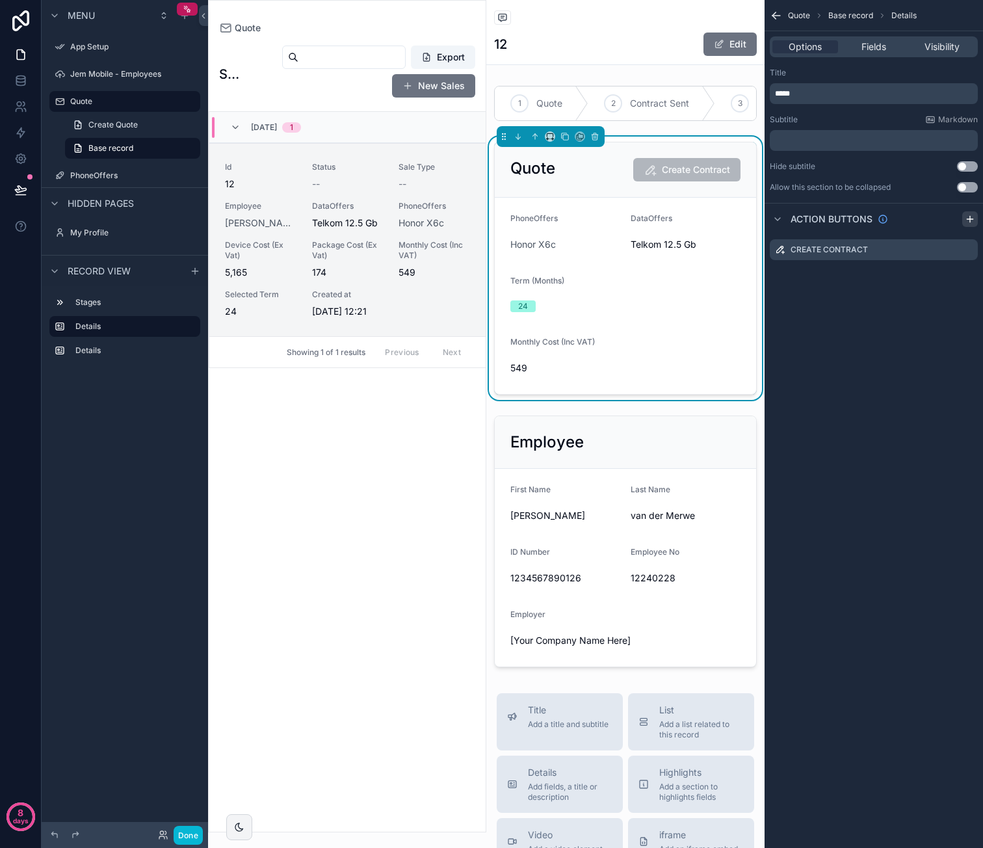
click at [975, 220] on div "scrollable content" at bounding box center [970, 219] width 16 height 16
click at [966, 276] on icon "scrollable content" at bounding box center [968, 274] width 5 height 5
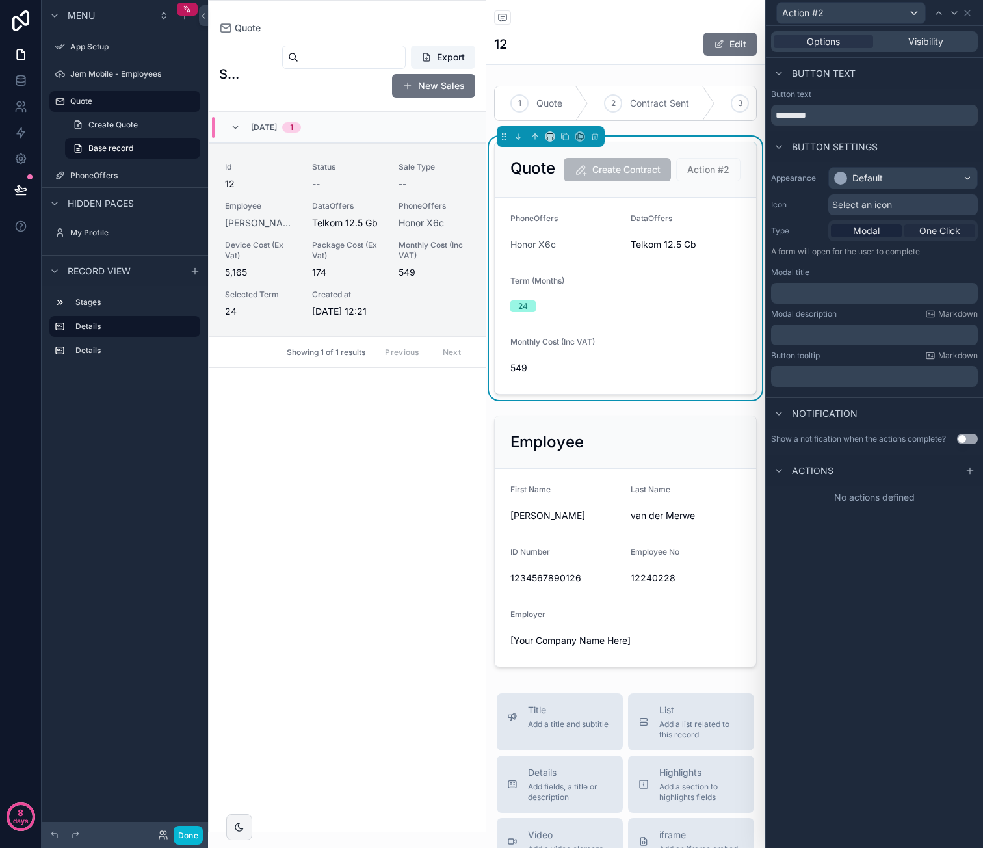
click at [929, 231] on span "One Click" at bounding box center [939, 230] width 41 height 13
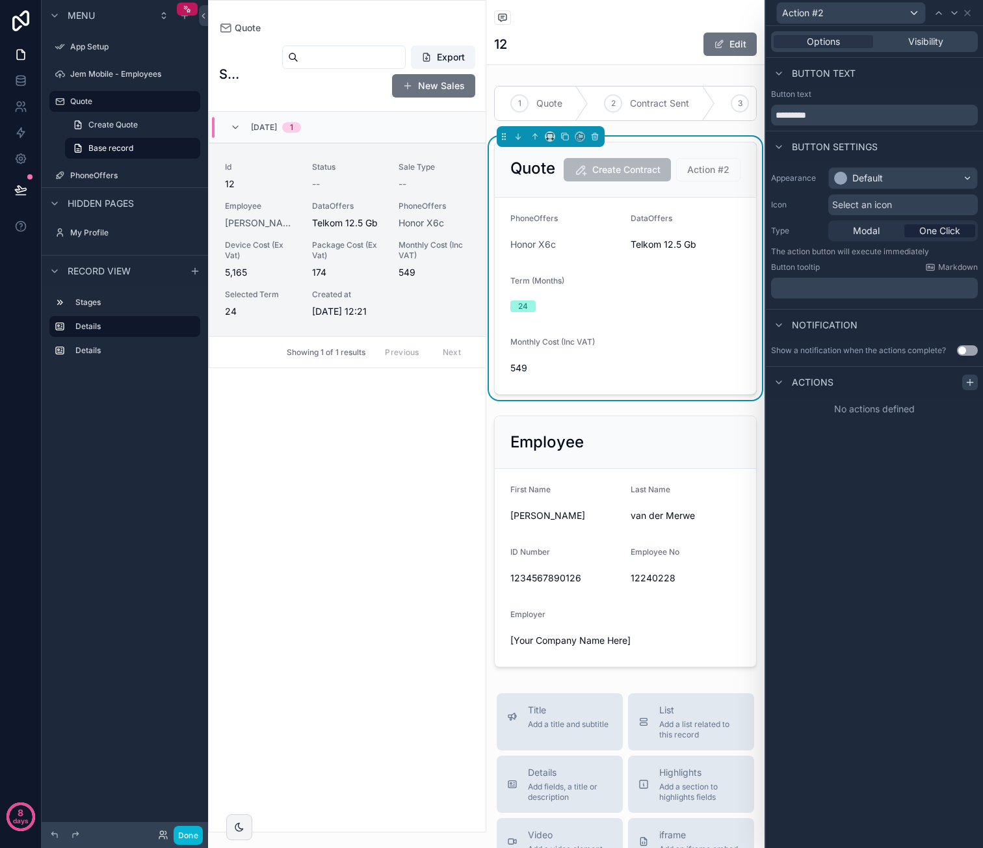
click at [967, 382] on icon at bounding box center [970, 382] width 10 height 10
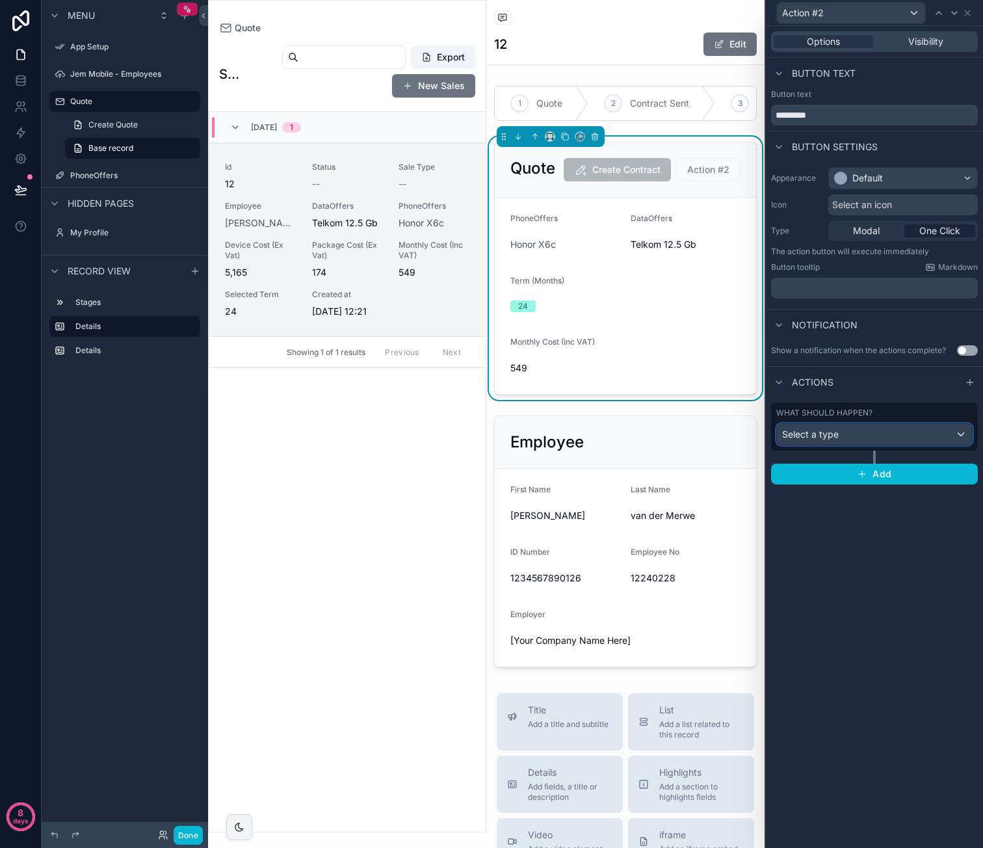
click at [883, 440] on div "Select a type" at bounding box center [874, 434] width 195 height 21
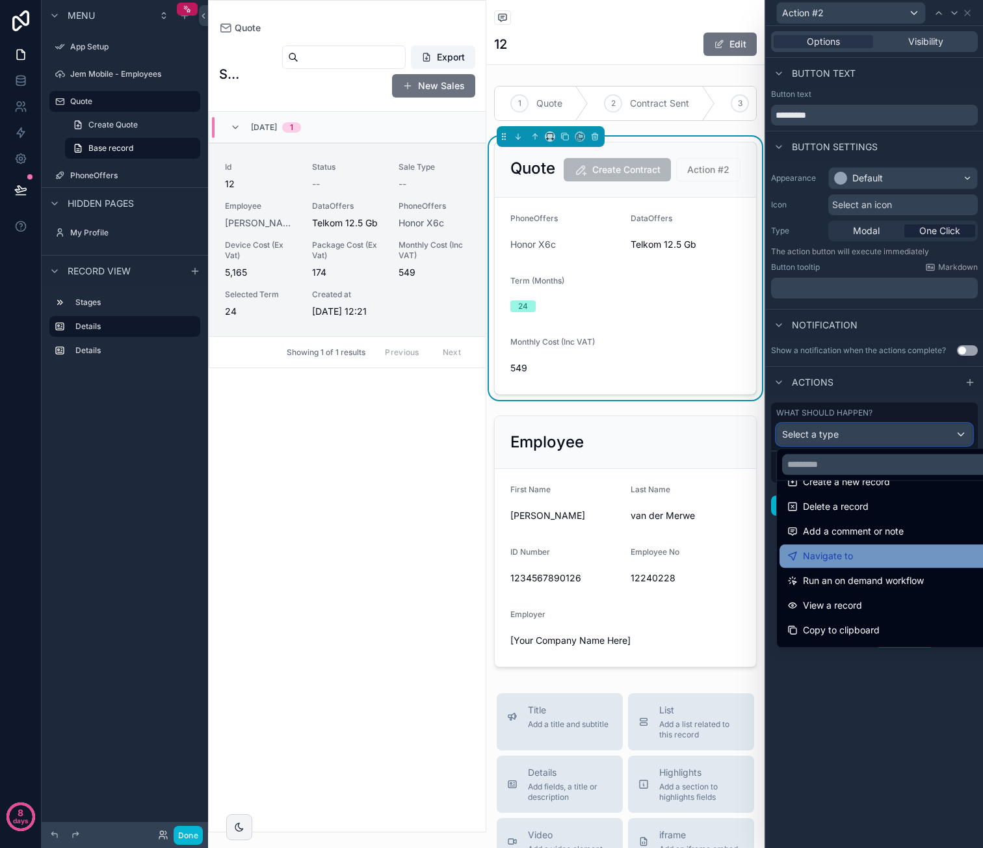
scroll to position [65, 0]
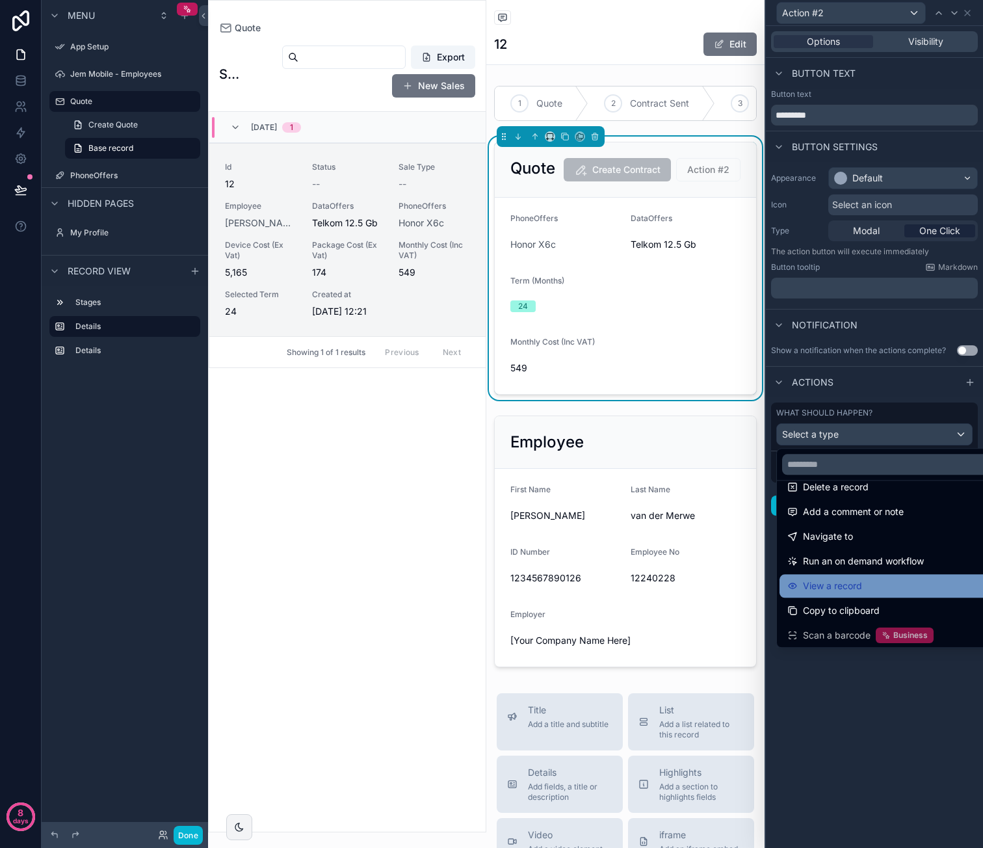
click at [911, 578] on div "View a record" at bounding box center [889, 586] width 205 height 16
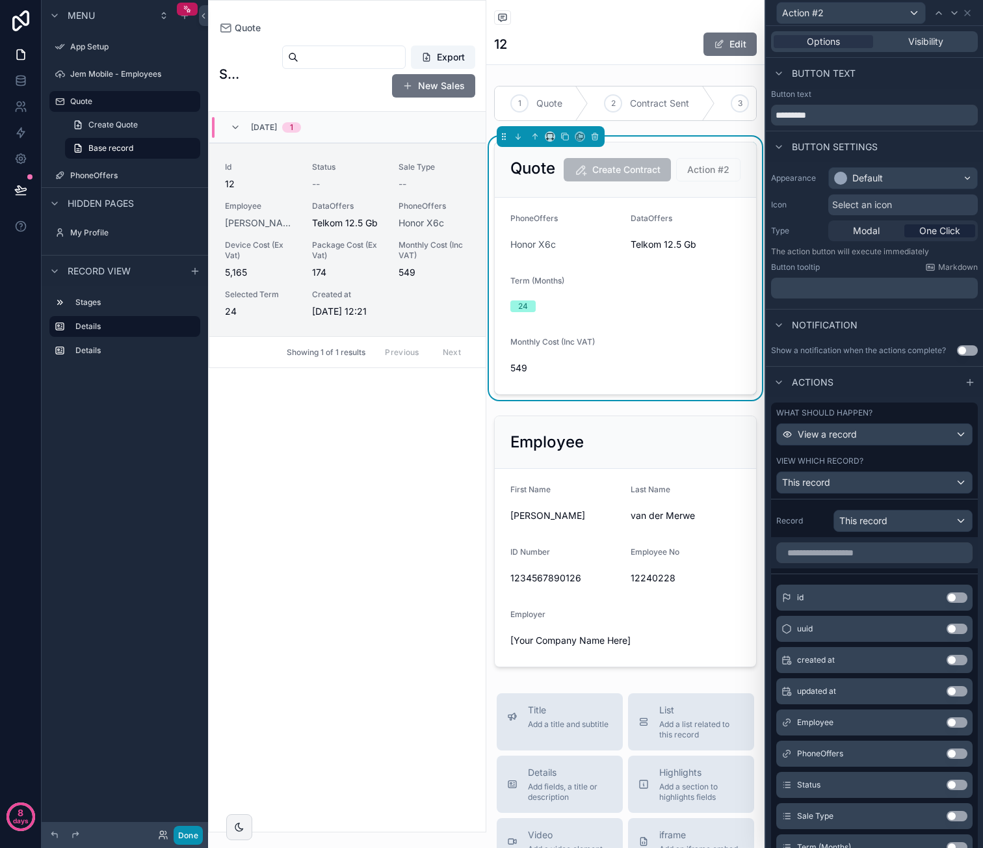
click at [186, 831] on button "Done" at bounding box center [188, 835] width 29 height 19
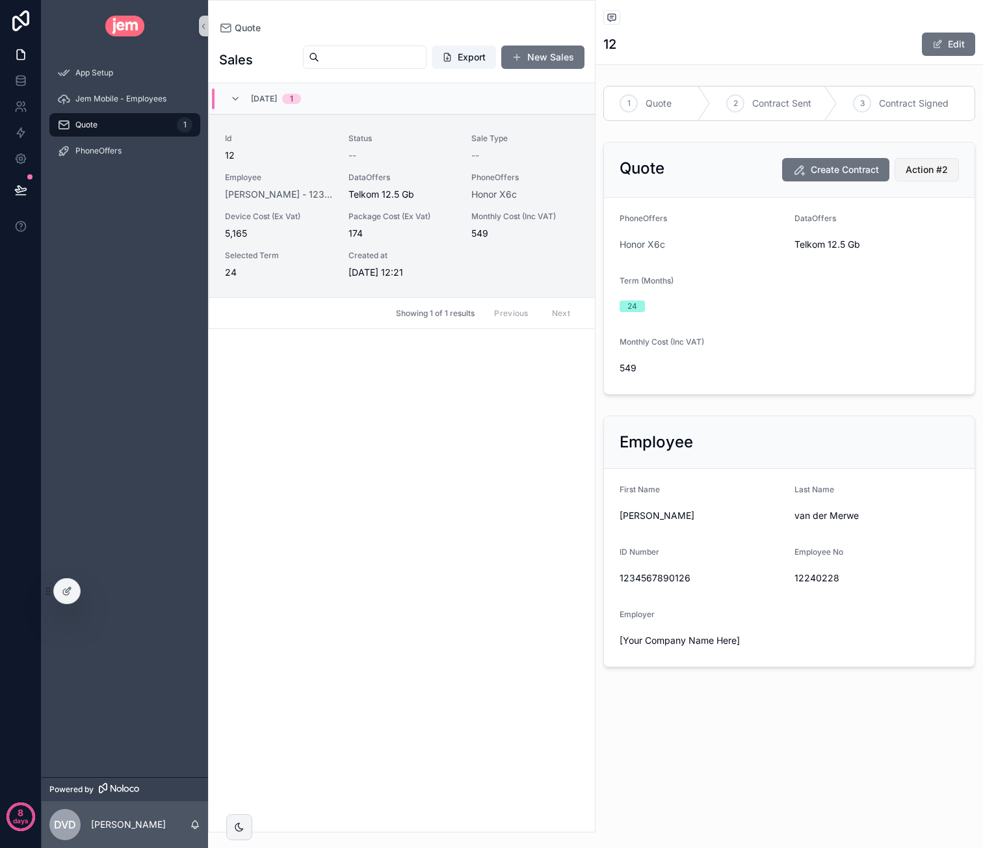
click at [916, 172] on span "Action #2" at bounding box center [927, 169] width 42 height 13
click at [932, 161] on button "Action #2" at bounding box center [927, 169] width 64 height 23
click at [57, 586] on div at bounding box center [67, 591] width 26 height 25
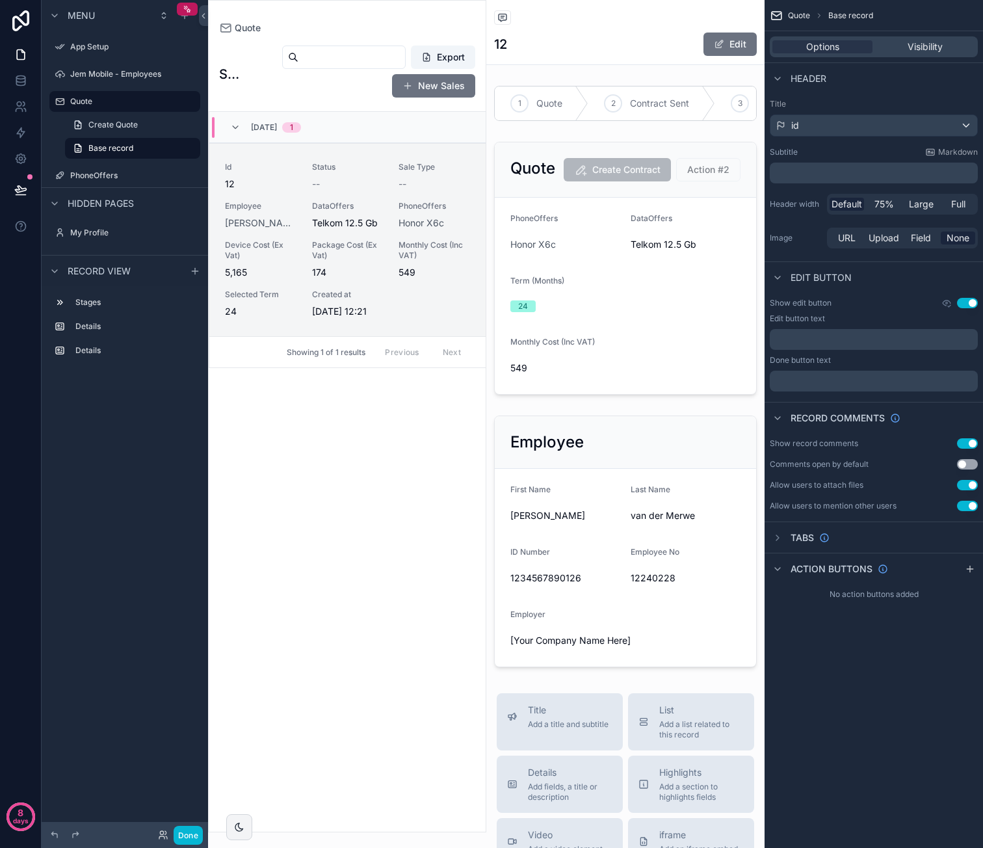
click at [867, 335] on p "﻿" at bounding box center [875, 339] width 200 height 10
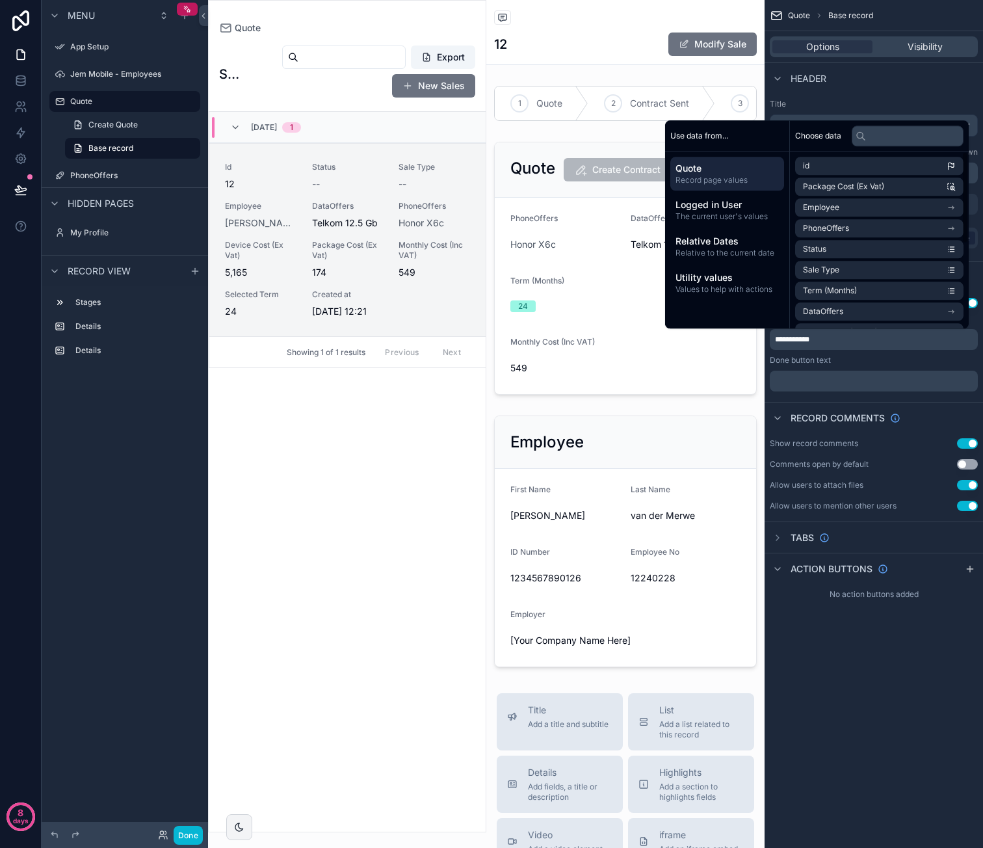
click at [922, 644] on div "**********" at bounding box center [874, 424] width 218 height 848
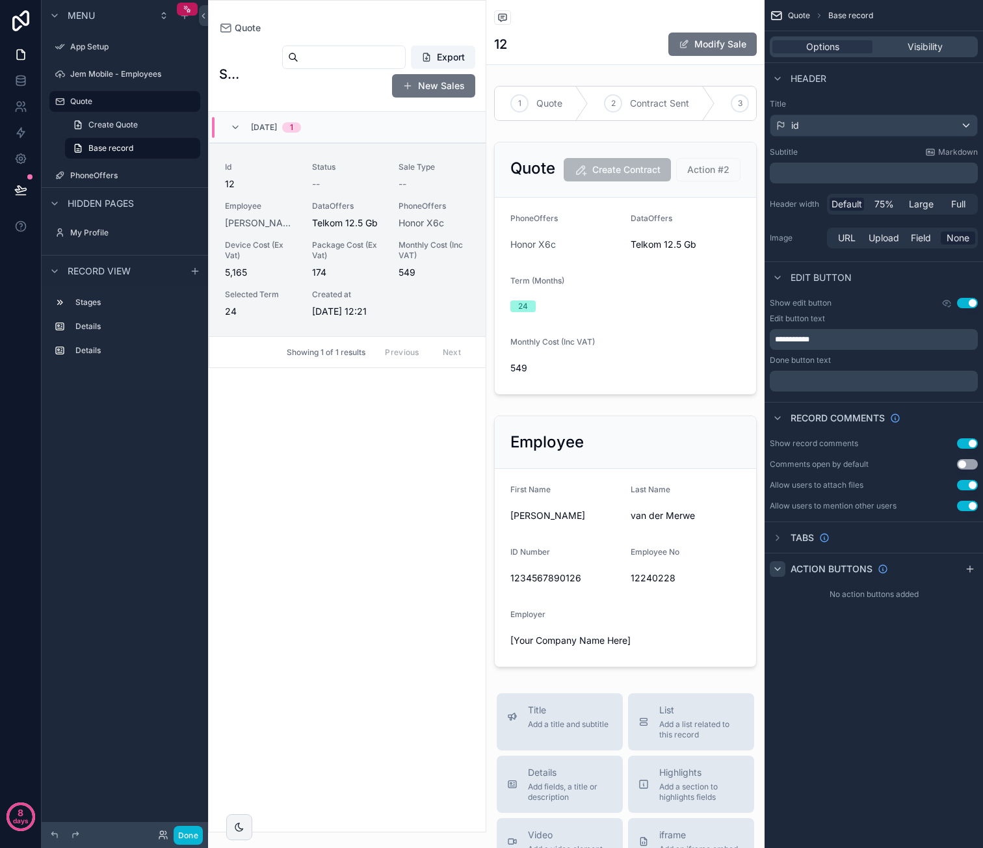
click at [780, 569] on icon "scrollable content" at bounding box center [777, 569] width 10 height 10
click at [662, 91] on div "scrollable content" at bounding box center [625, 104] width 278 height 46
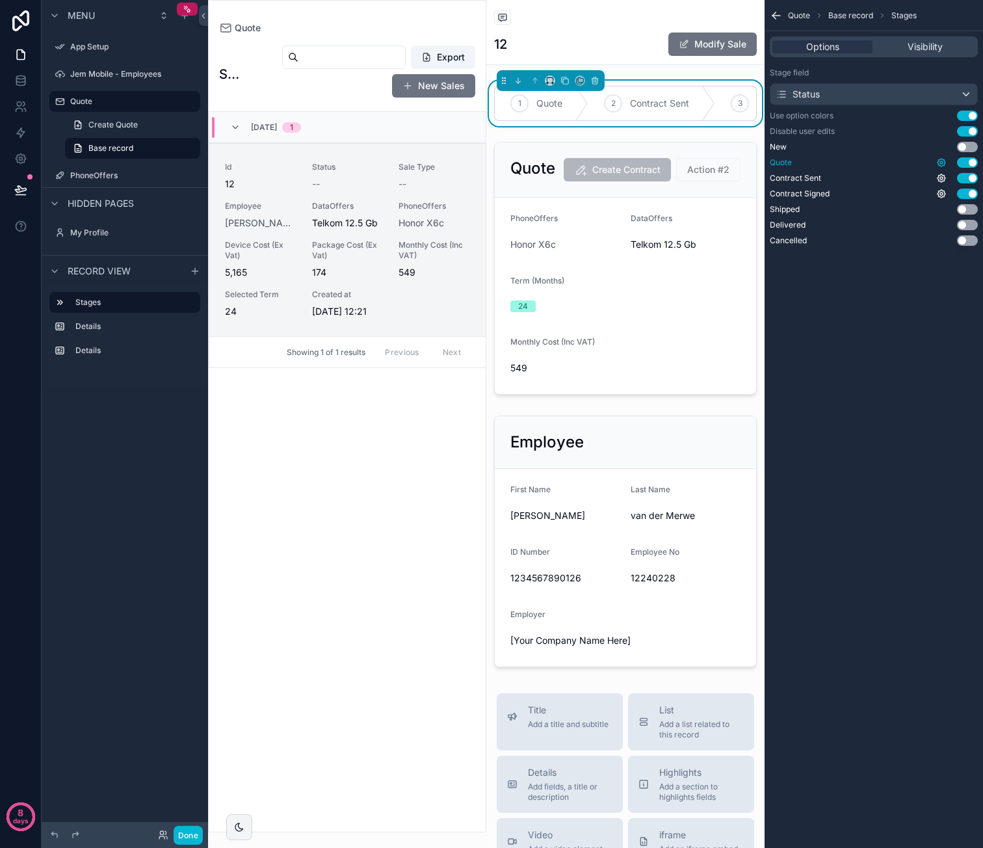
click at [941, 159] on icon "scrollable content" at bounding box center [941, 163] width 8 height 8
click at [872, 384] on div "Quote Base record Stages Options Visibility Stage field Status Use option color…" at bounding box center [874, 424] width 218 height 848
click at [620, 334] on div "scrollable content" at bounding box center [625, 268] width 278 height 263
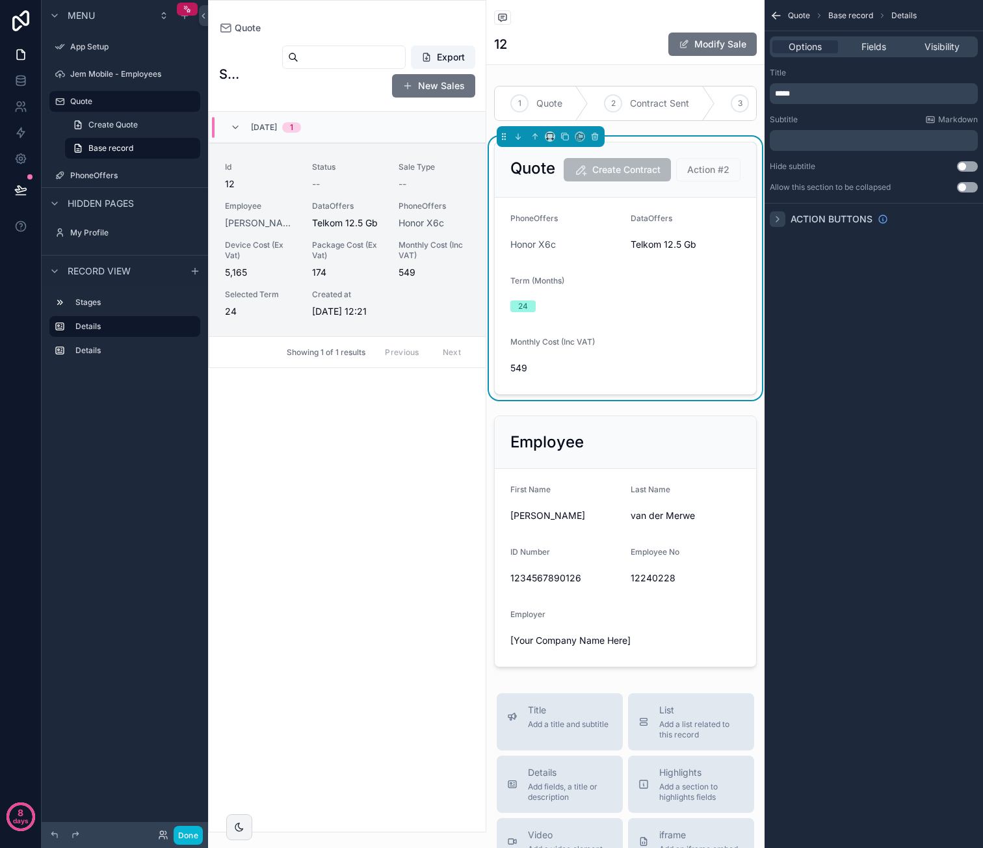
click at [778, 218] on icon "scrollable content" at bounding box center [777, 219] width 10 height 10
click at [597, 44] on div "12 Modify Sale" at bounding box center [625, 44] width 263 height 25
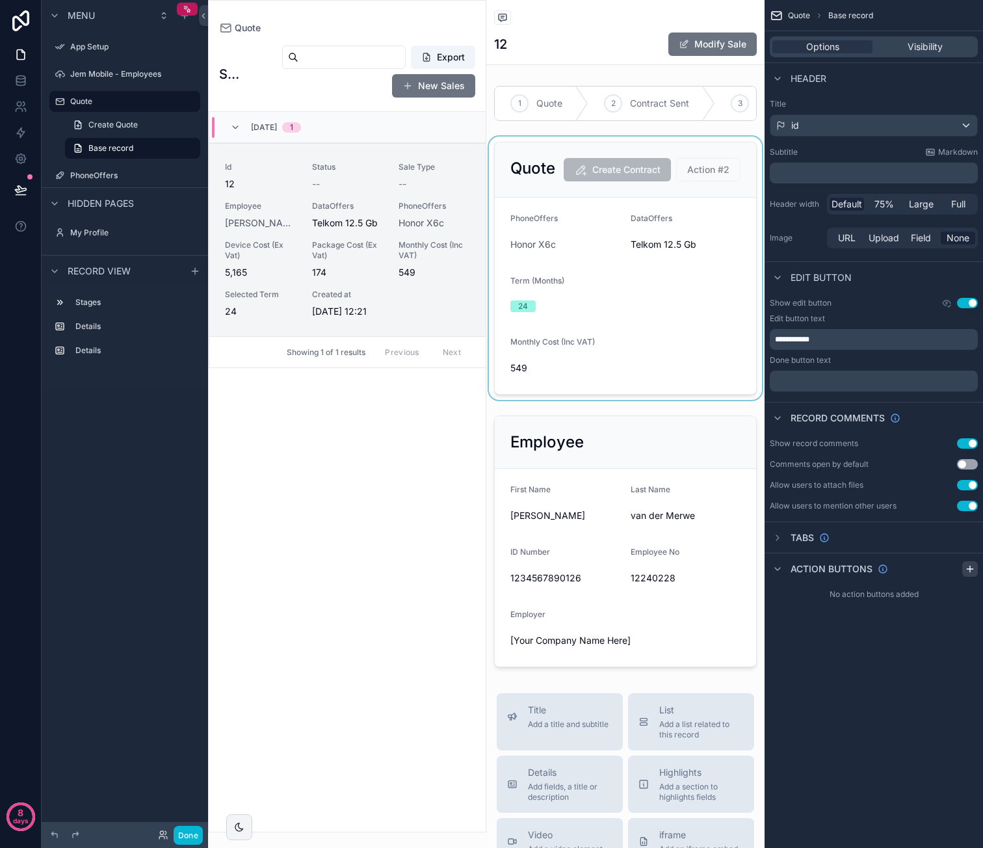
click at [970, 569] on icon "scrollable content" at bounding box center [970, 569] width 6 height 0
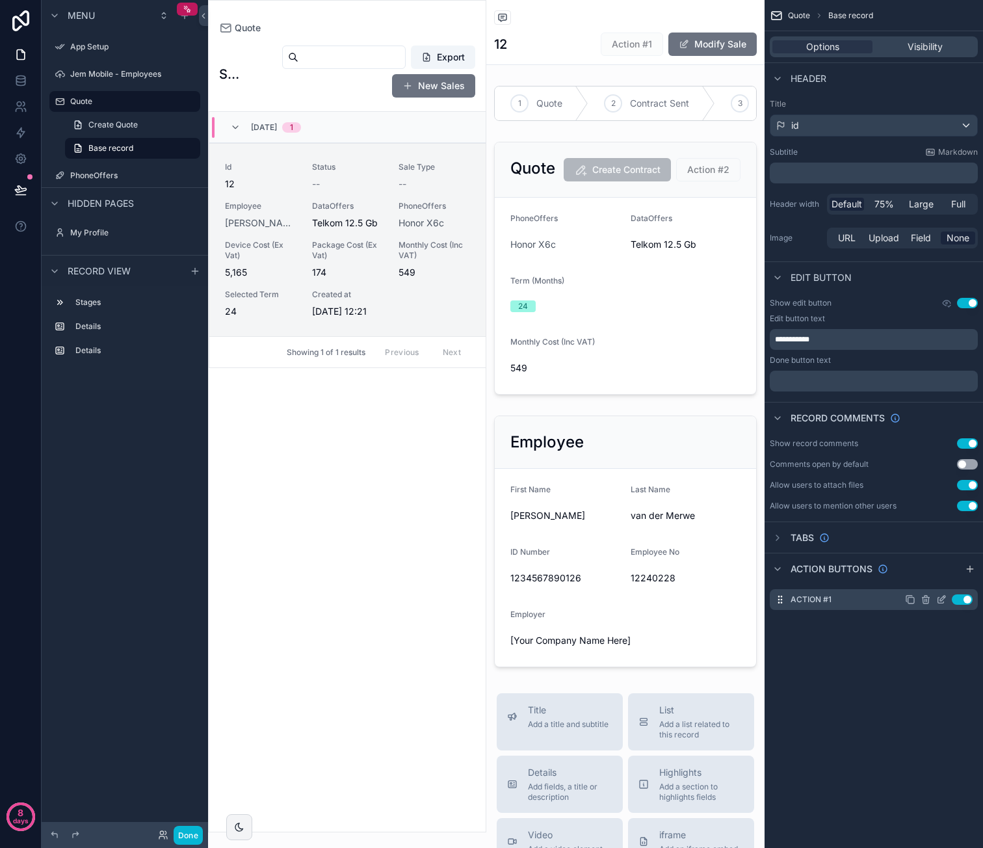
click at [939, 598] on icon "scrollable content" at bounding box center [941, 599] width 10 height 10
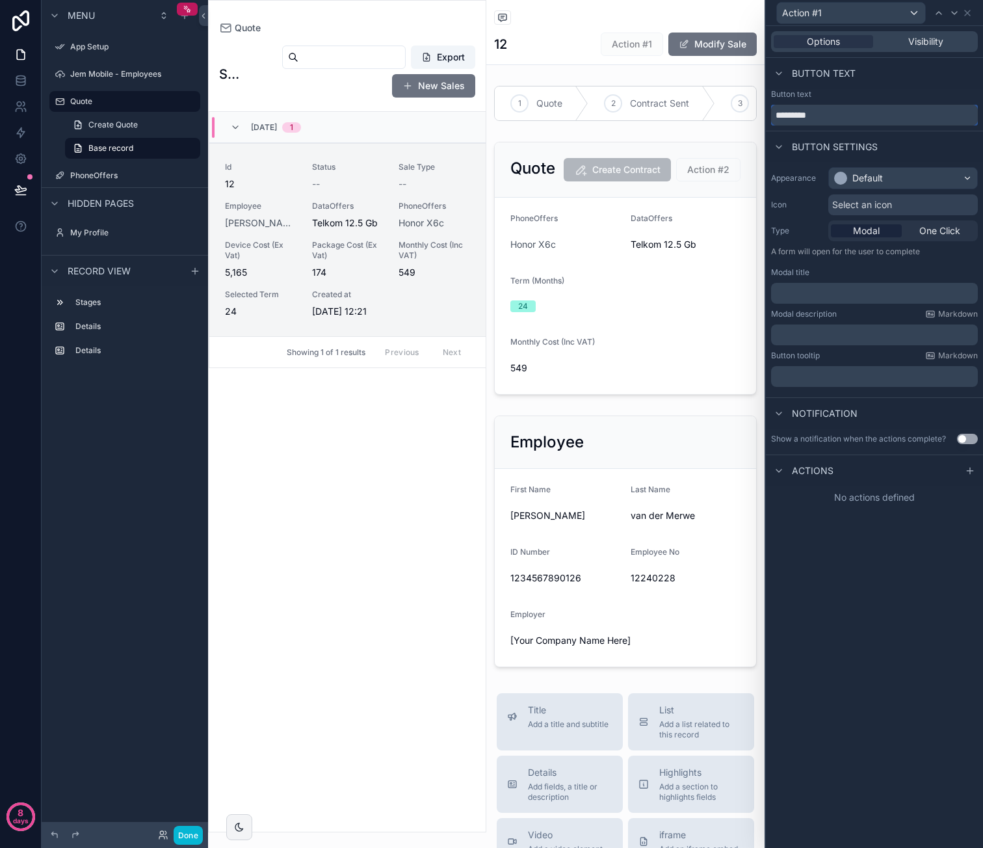
click at [800, 106] on input "*********" at bounding box center [874, 115] width 207 height 21
click at [801, 107] on input "*********" at bounding box center [874, 115] width 207 height 21
type input "**********"
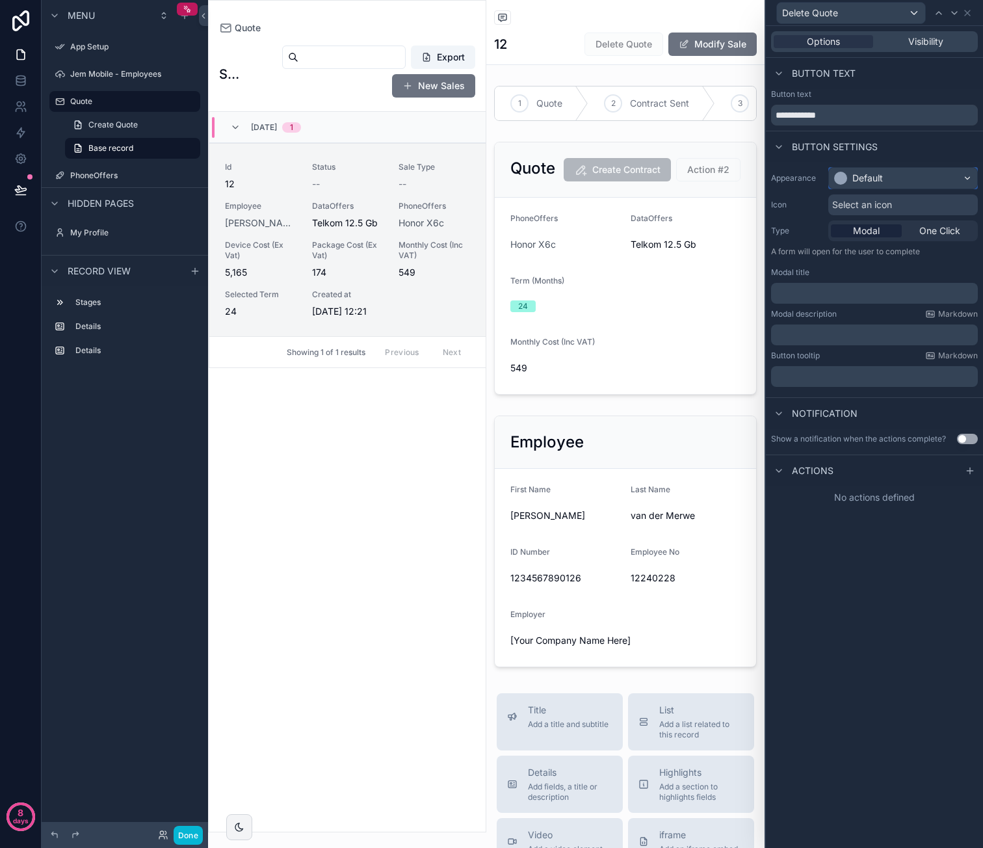
click at [917, 178] on div "Default" at bounding box center [903, 178] width 148 height 21
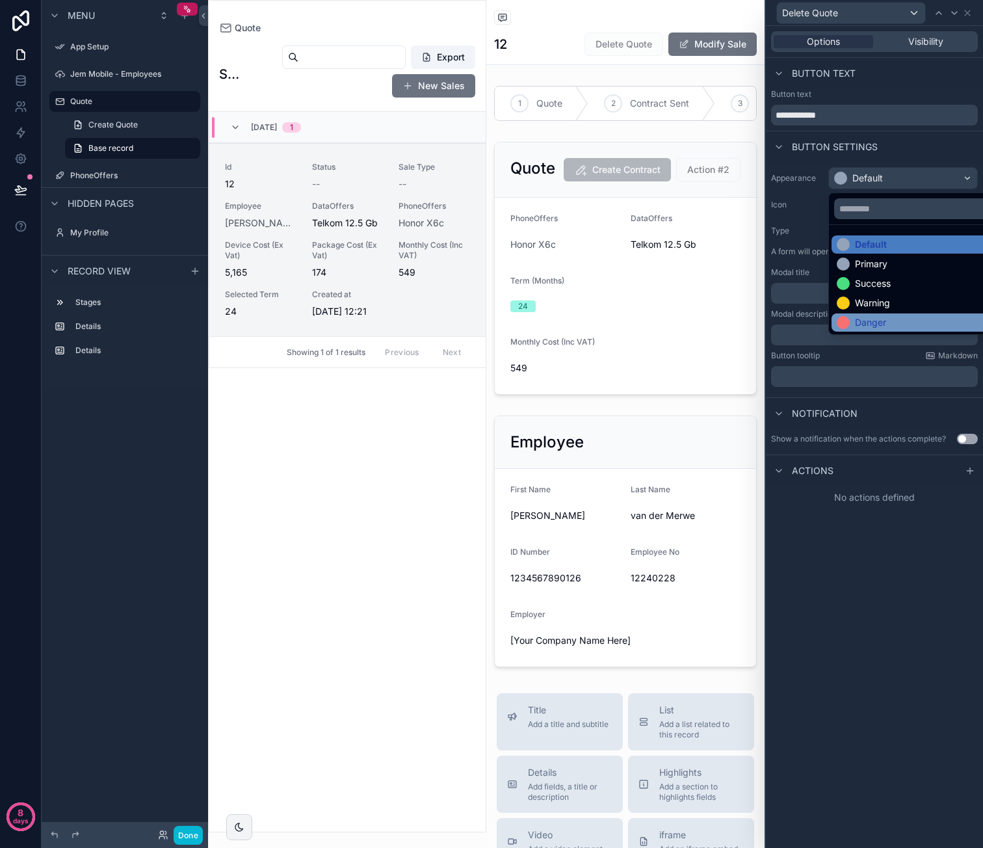
click at [898, 317] on div "Danger" at bounding box center [918, 322] width 163 height 13
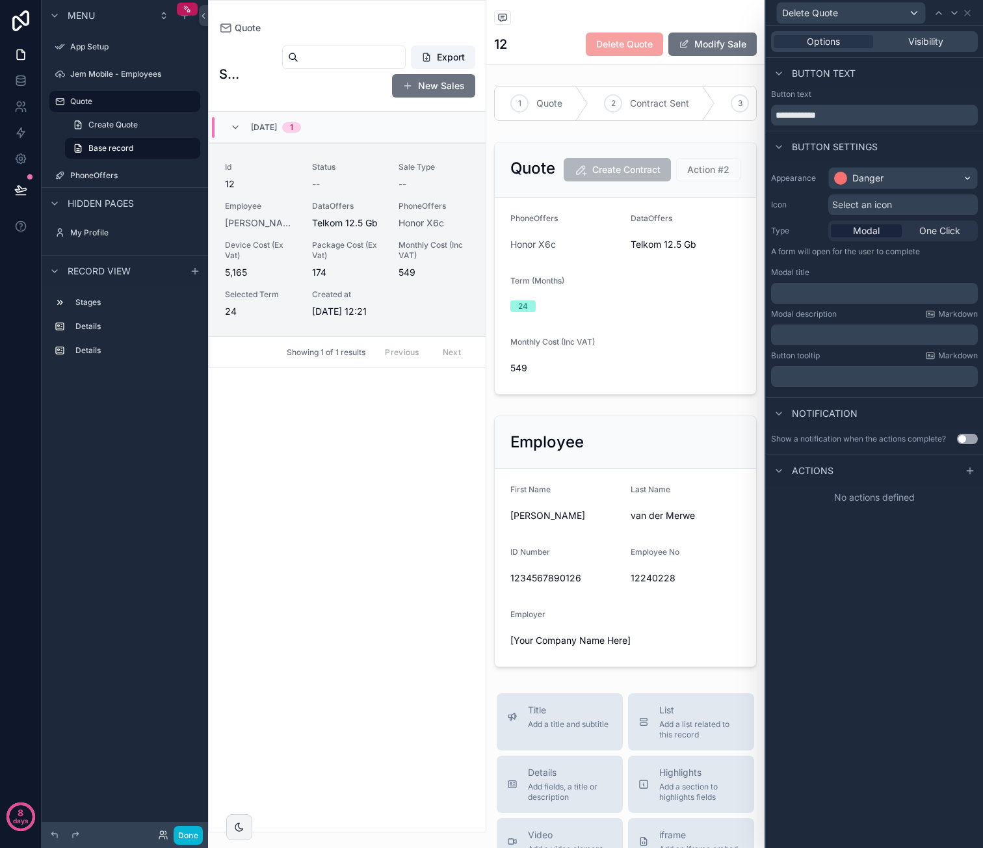
click at [884, 206] on span "Select an icon" at bounding box center [862, 204] width 60 height 13
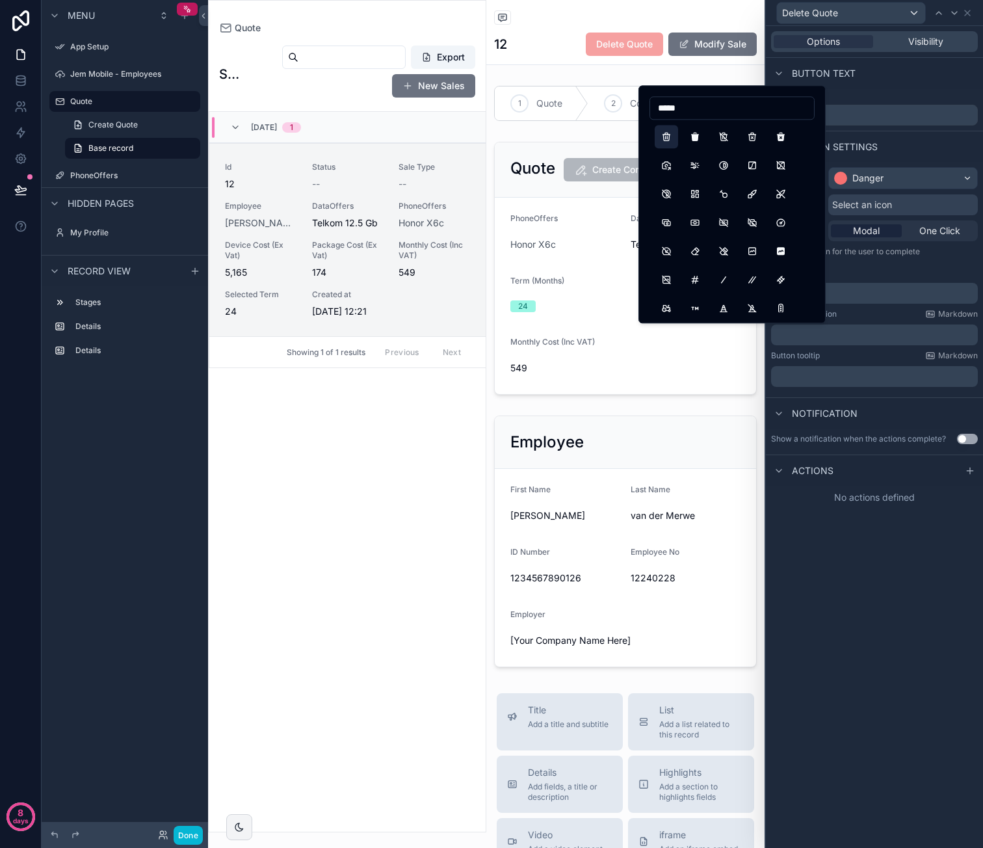
type input "*****"
click at [668, 135] on button "Trash" at bounding box center [666, 136] width 23 height 23
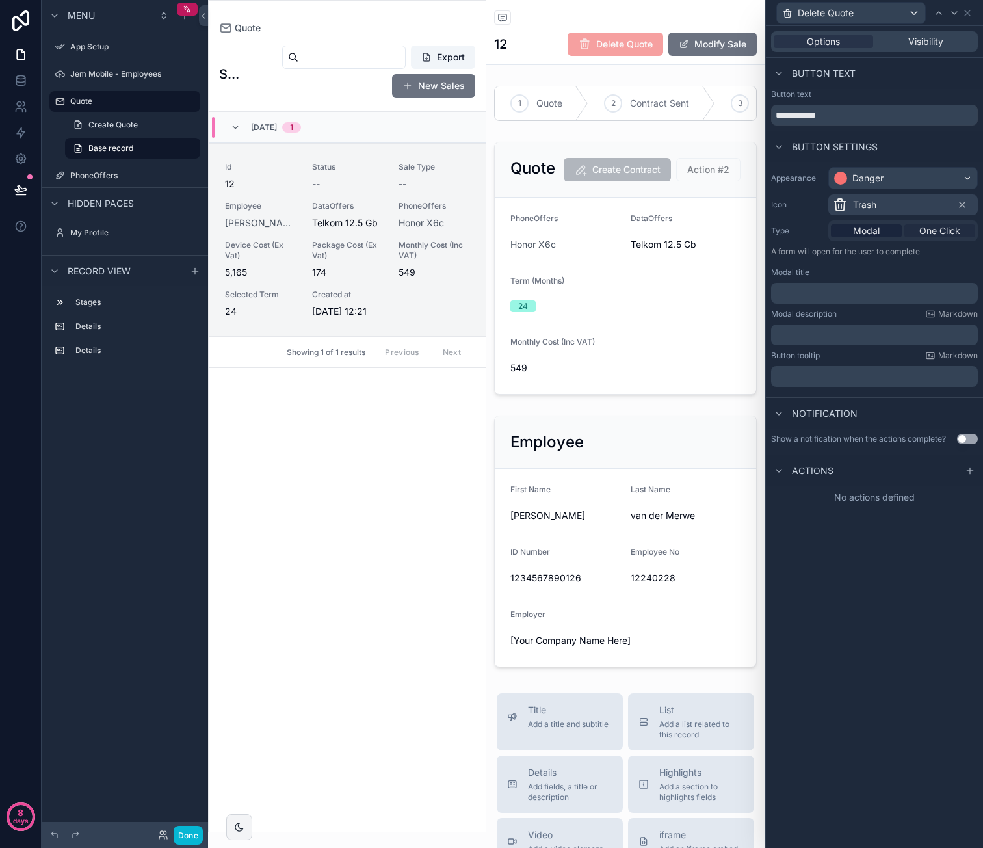
click at [931, 229] on span "One Click" at bounding box center [939, 230] width 41 height 13
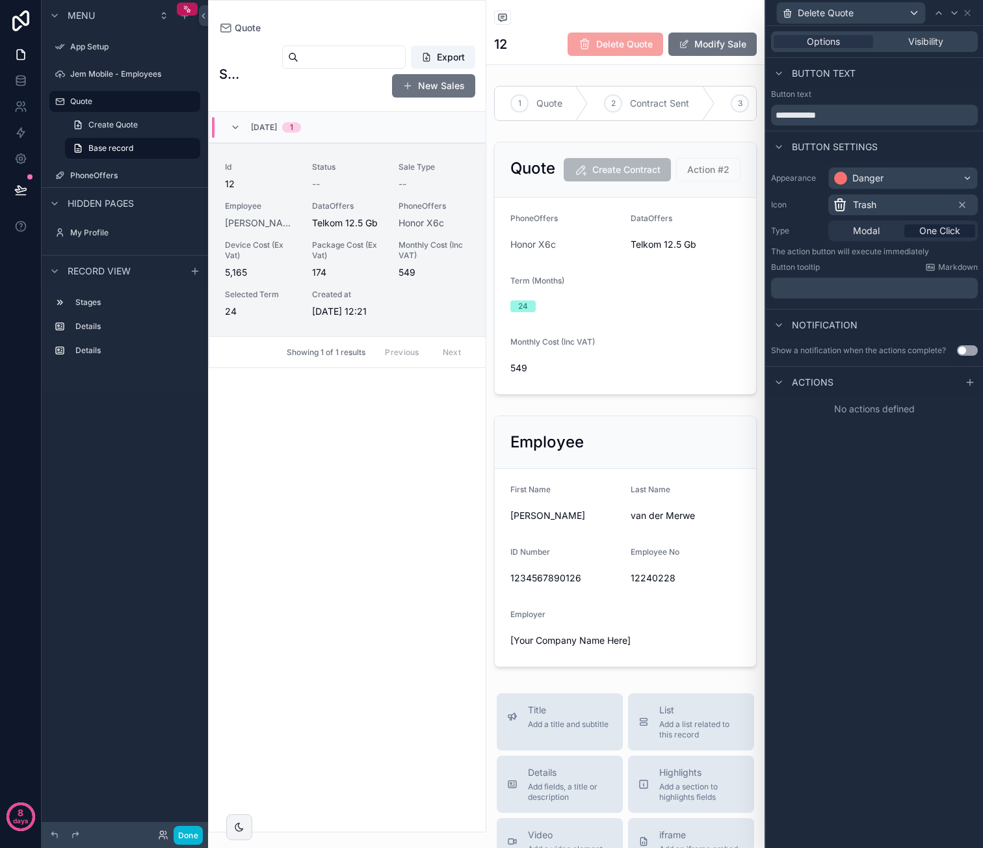
click at [964, 345] on button "Use setting" at bounding box center [967, 350] width 21 height 10
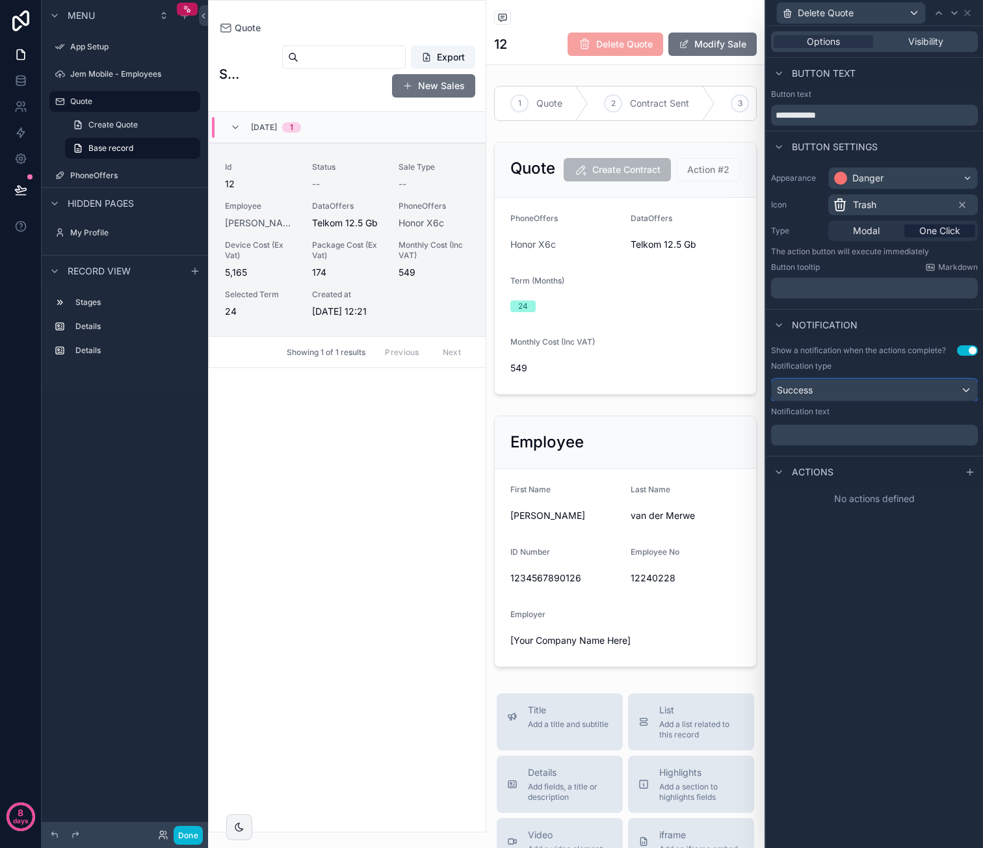
click at [854, 389] on div "Success" at bounding box center [874, 390] width 205 height 21
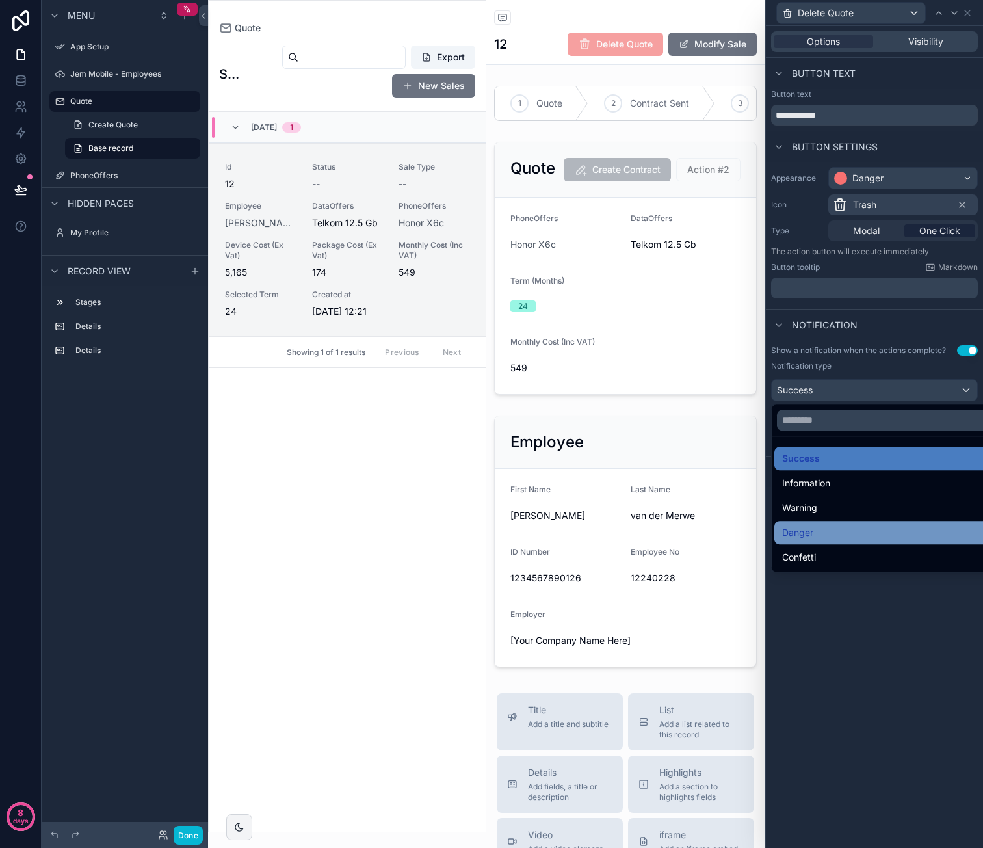
click at [826, 536] on div "Danger" at bounding box center [889, 533] width 215 height 16
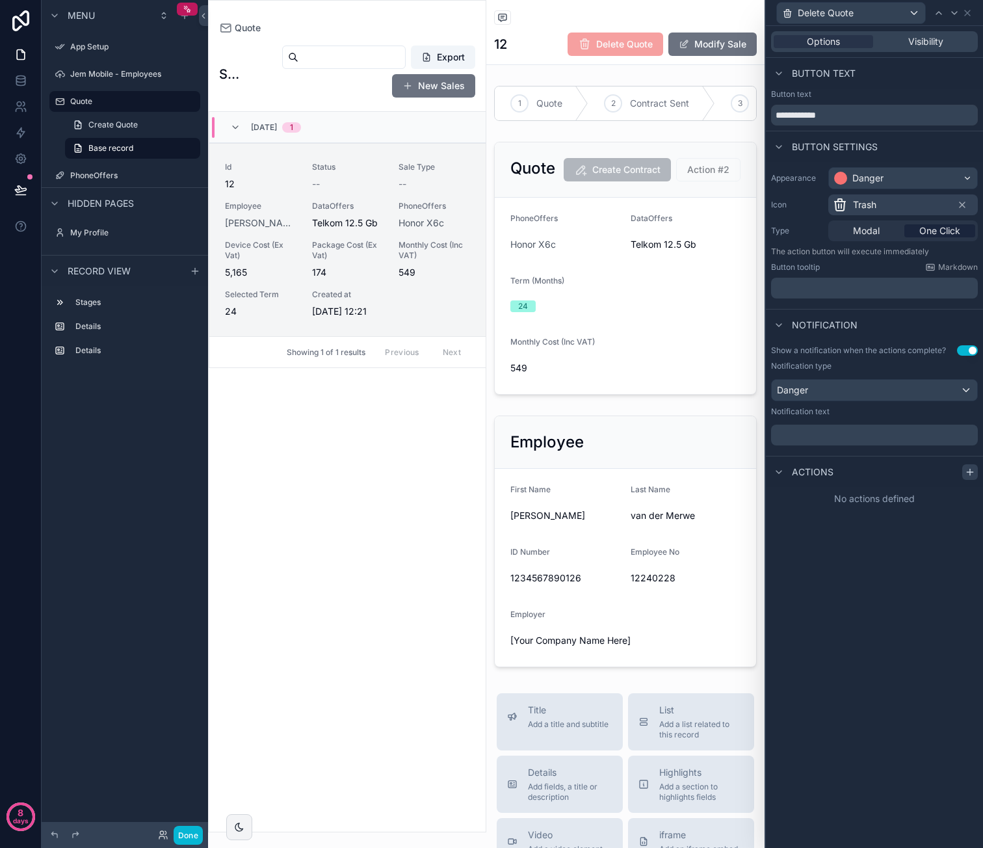
click at [971, 471] on icon at bounding box center [970, 472] width 10 height 10
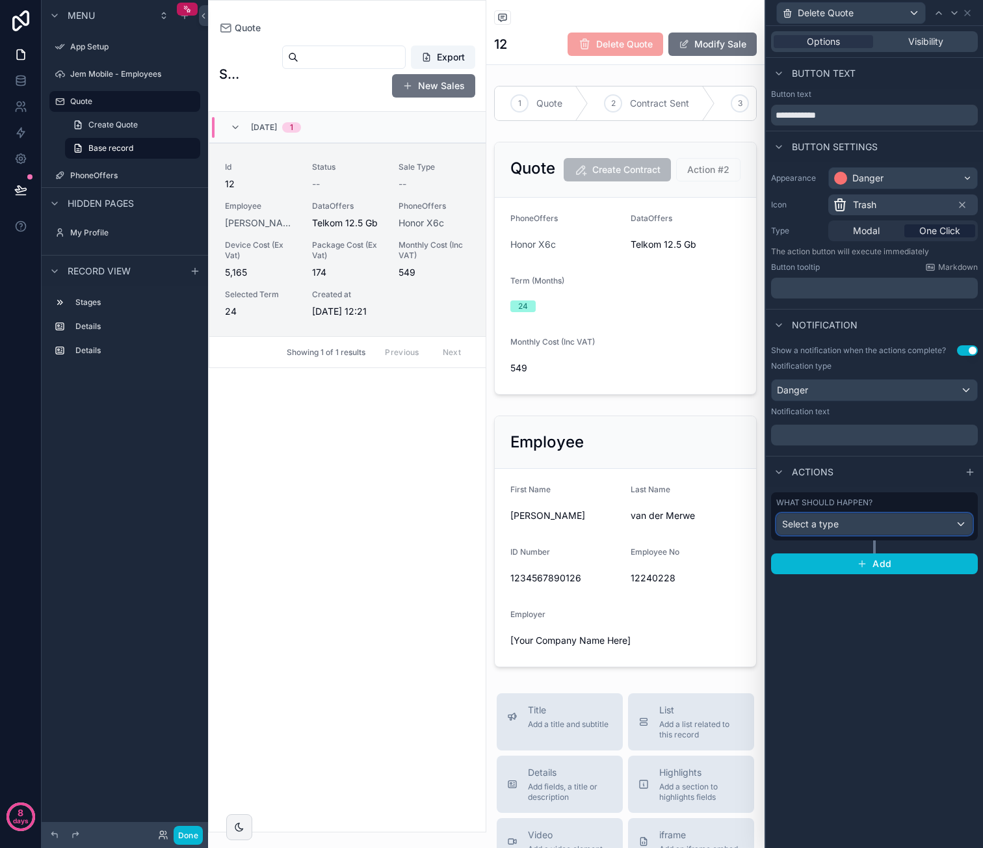
click at [890, 521] on div "Select a type" at bounding box center [874, 524] width 195 height 21
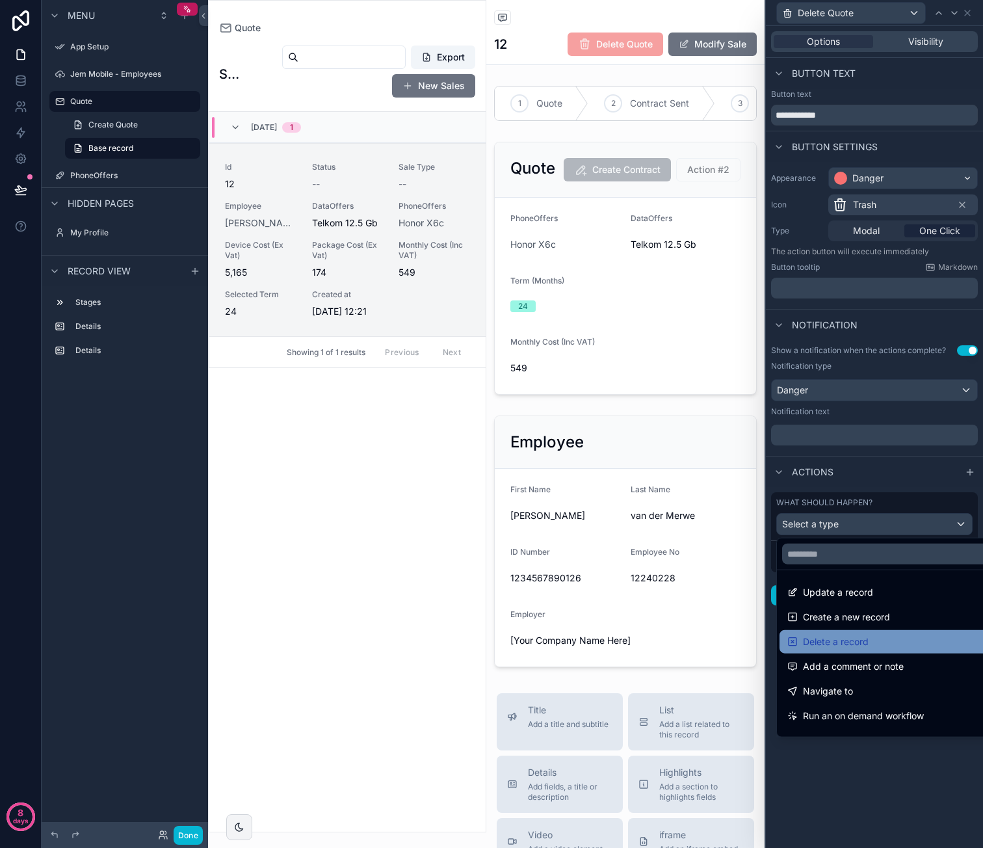
click at [859, 638] on span "Delete a record" at bounding box center [836, 642] width 66 height 16
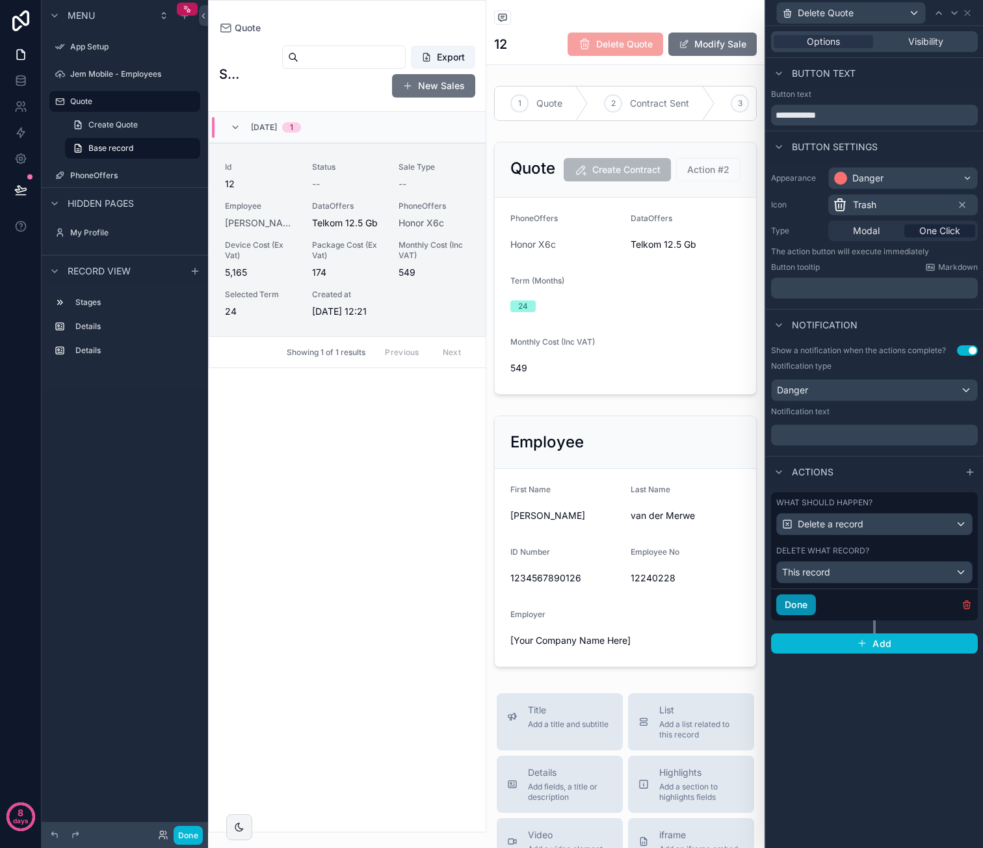
click at [805, 601] on button "Done" at bounding box center [796, 604] width 40 height 21
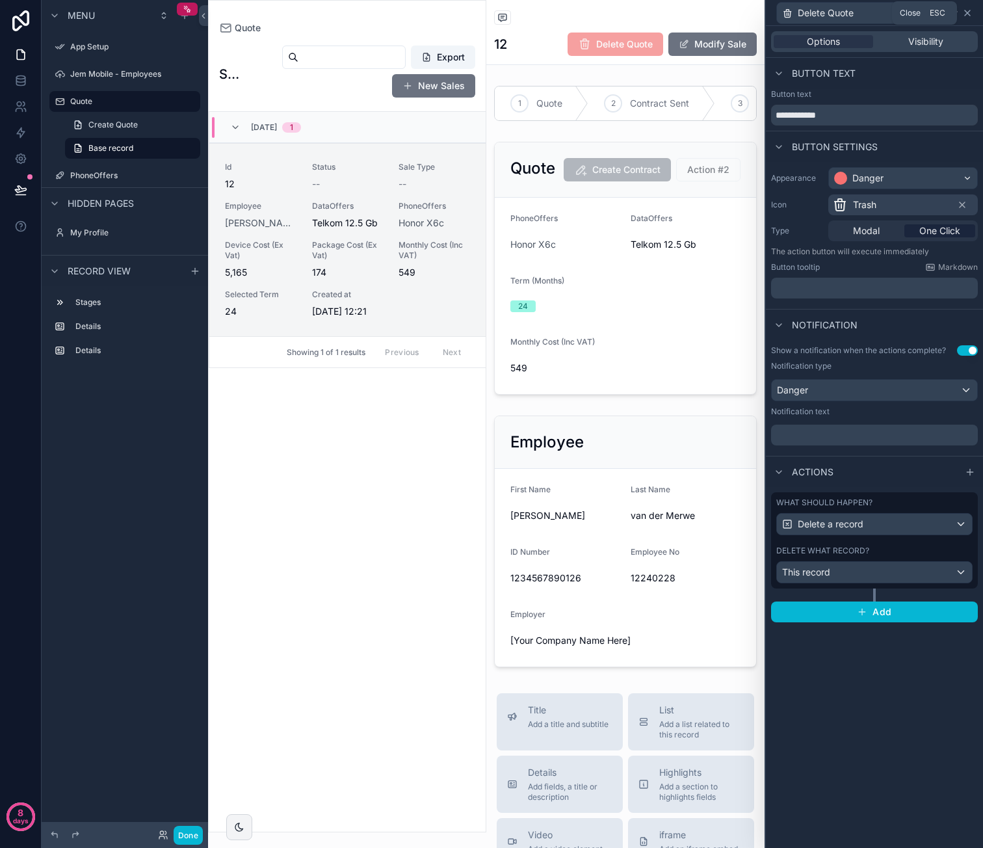
click at [969, 13] on icon at bounding box center [967, 13] width 10 height 10
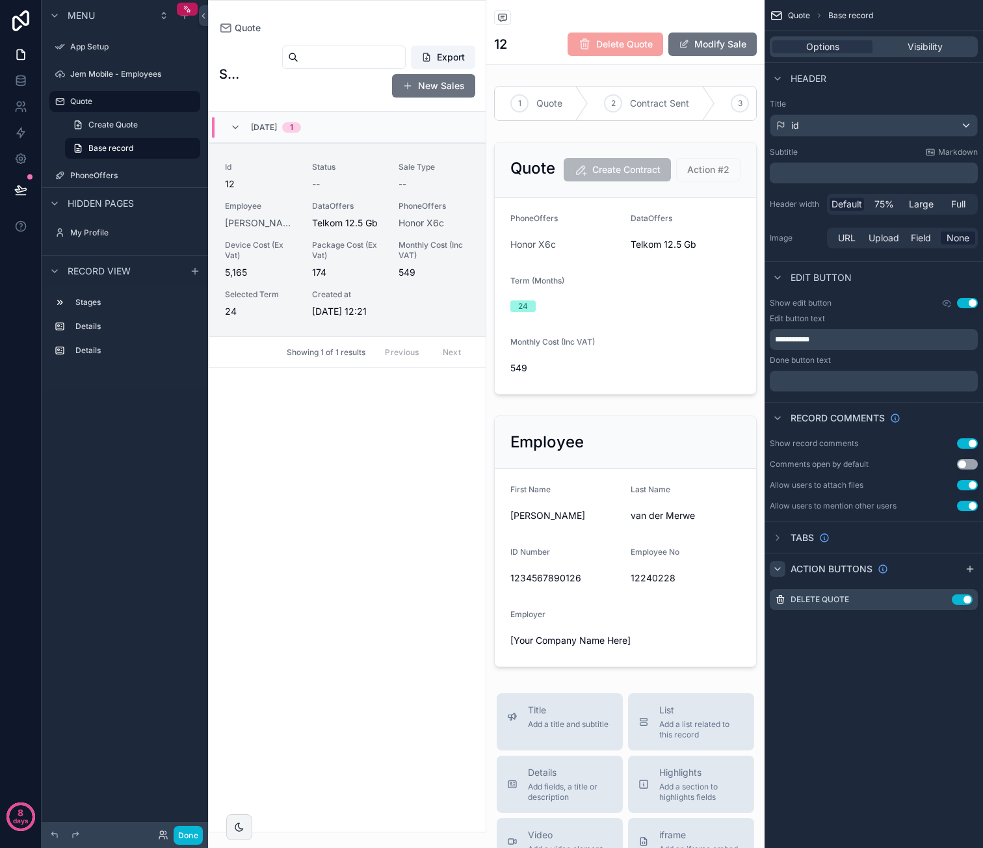
click at [781, 570] on icon "scrollable content" at bounding box center [777, 569] width 10 height 10
click at [783, 568] on div "scrollable content" at bounding box center [778, 569] width 16 height 16
click at [973, 568] on icon "scrollable content" at bounding box center [970, 569] width 10 height 10
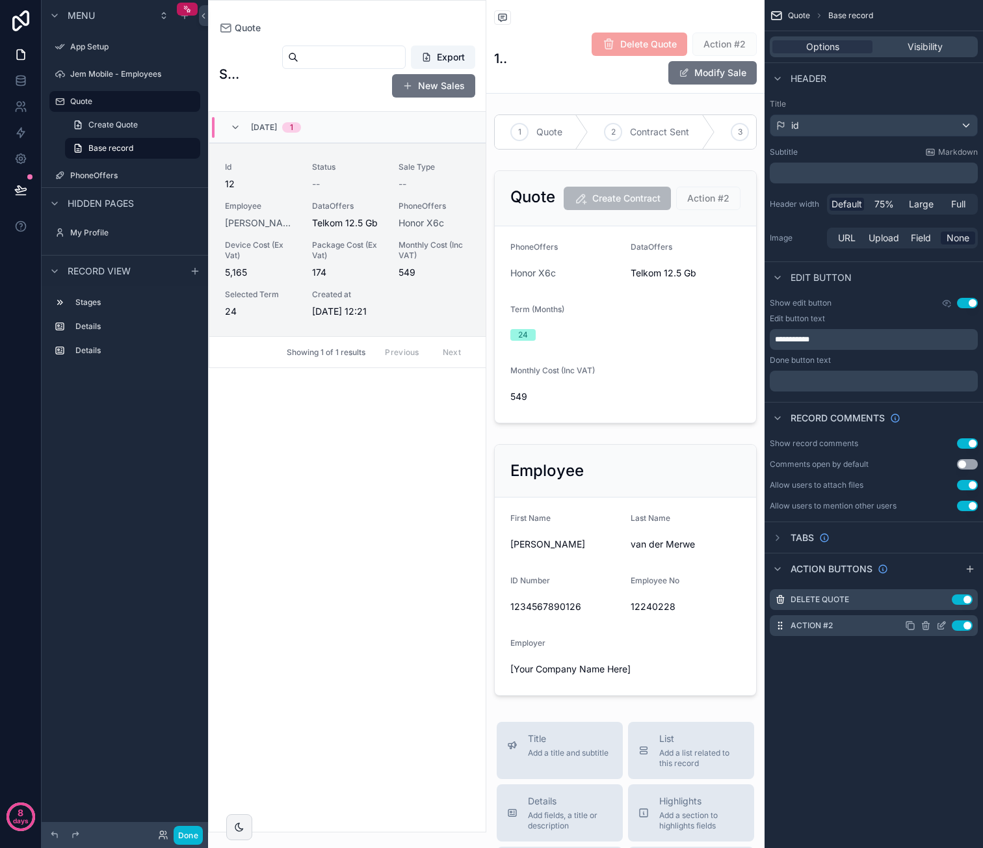
click at [940, 624] on icon "scrollable content" at bounding box center [941, 625] width 10 height 10
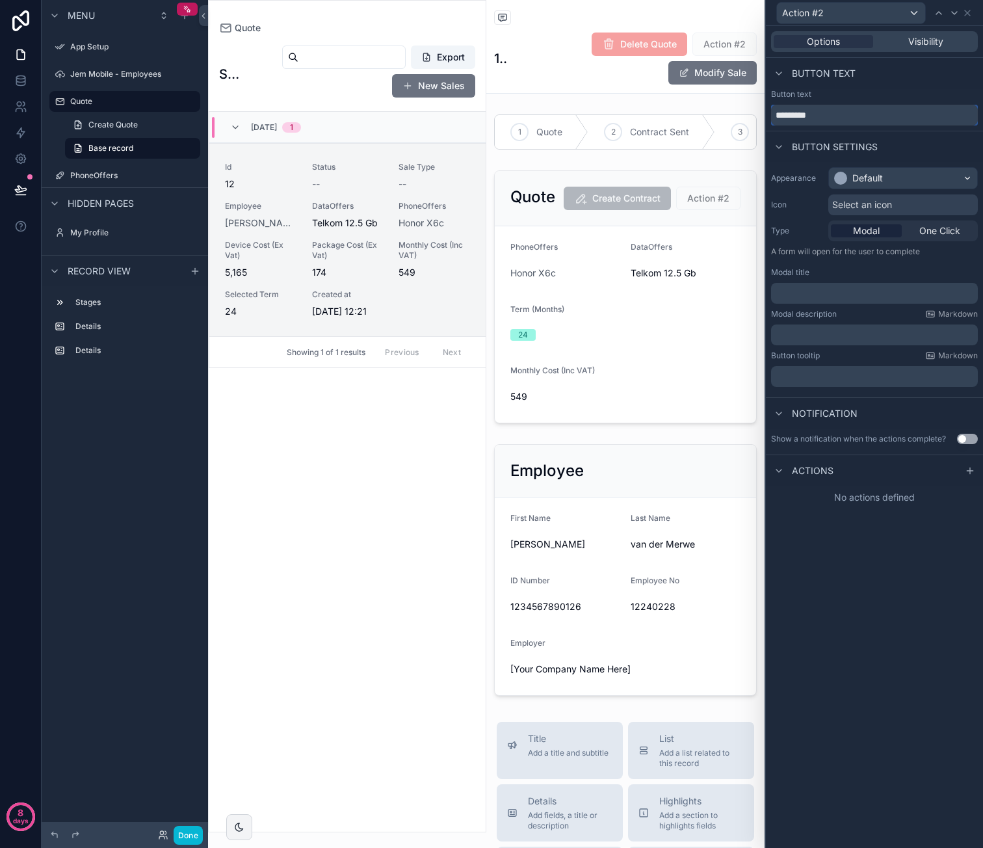
click at [818, 114] on input "*********" at bounding box center [874, 115] width 207 height 21
type input "**********"
click at [869, 180] on div "Default" at bounding box center [867, 178] width 31 height 13
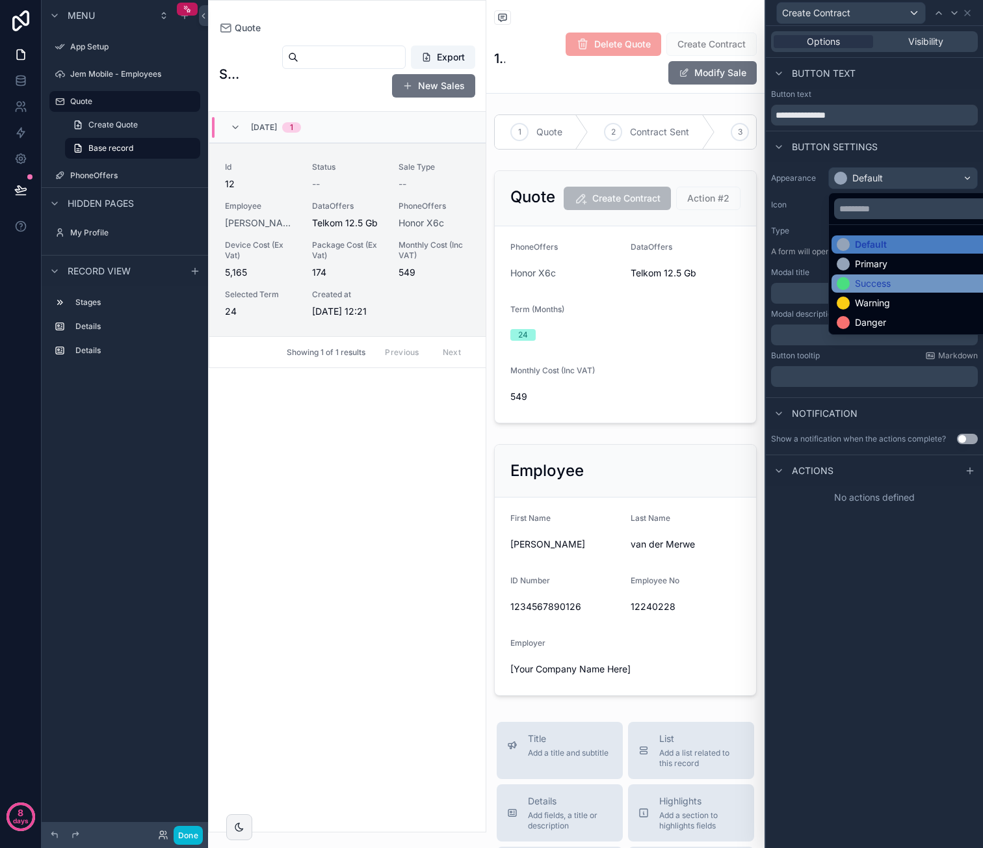
click at [899, 279] on div "Success" at bounding box center [918, 283] width 163 height 13
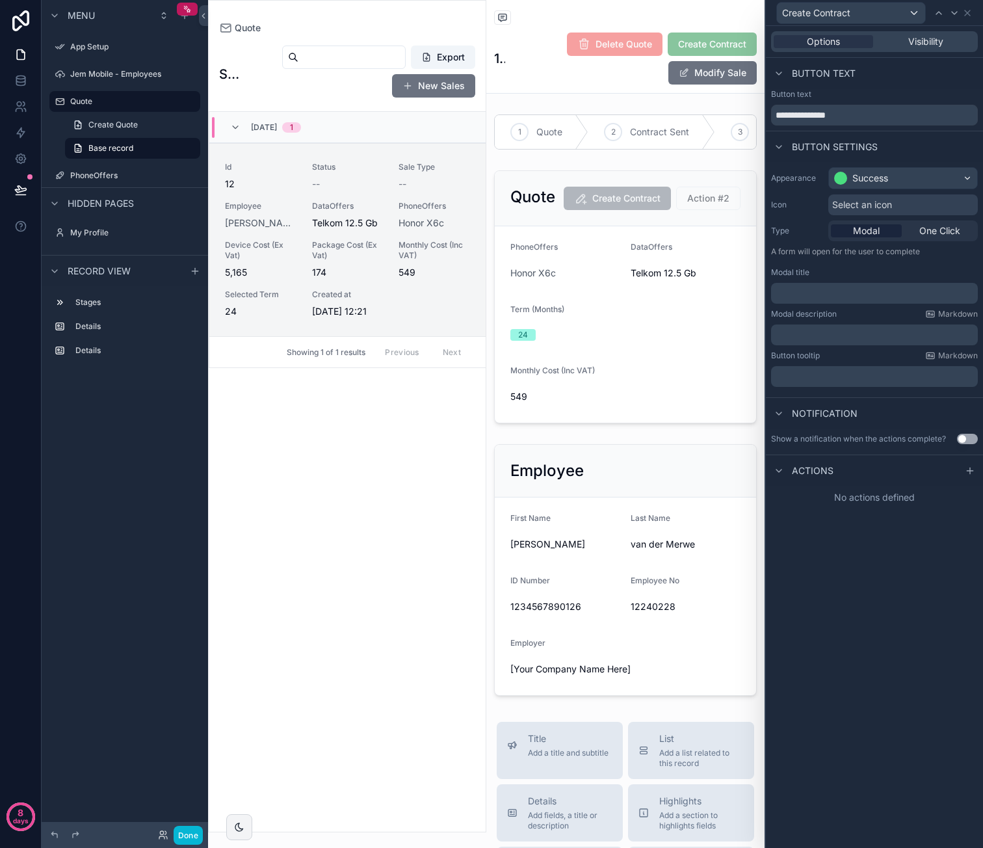
click at [885, 206] on span "Select an icon" at bounding box center [862, 204] width 60 height 13
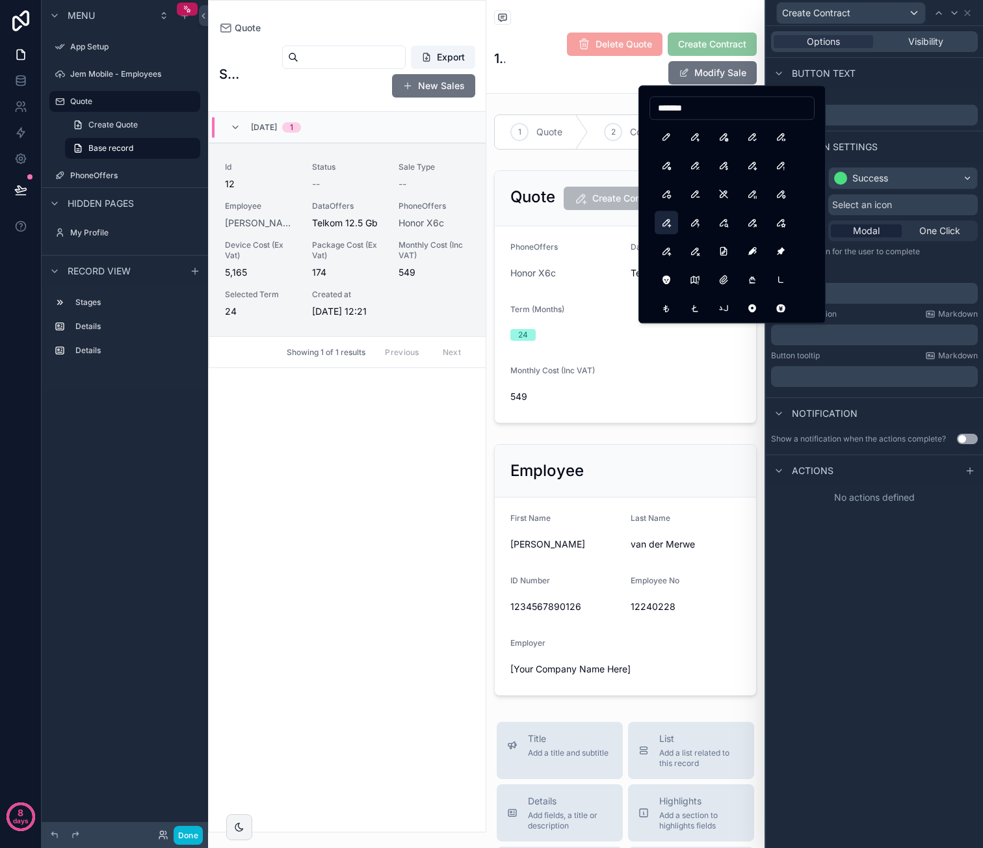
type input "******"
click at [670, 221] on button "PencilPlus" at bounding box center [666, 222] width 23 height 23
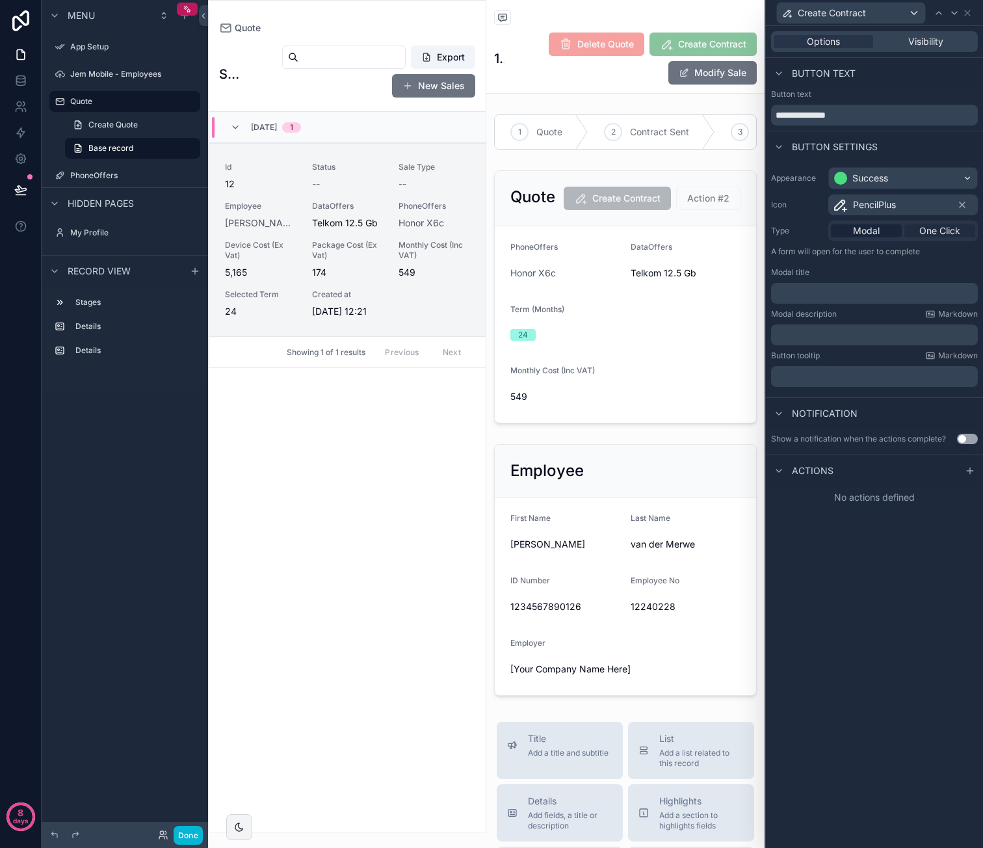
click at [928, 229] on span "One Click" at bounding box center [939, 230] width 41 height 13
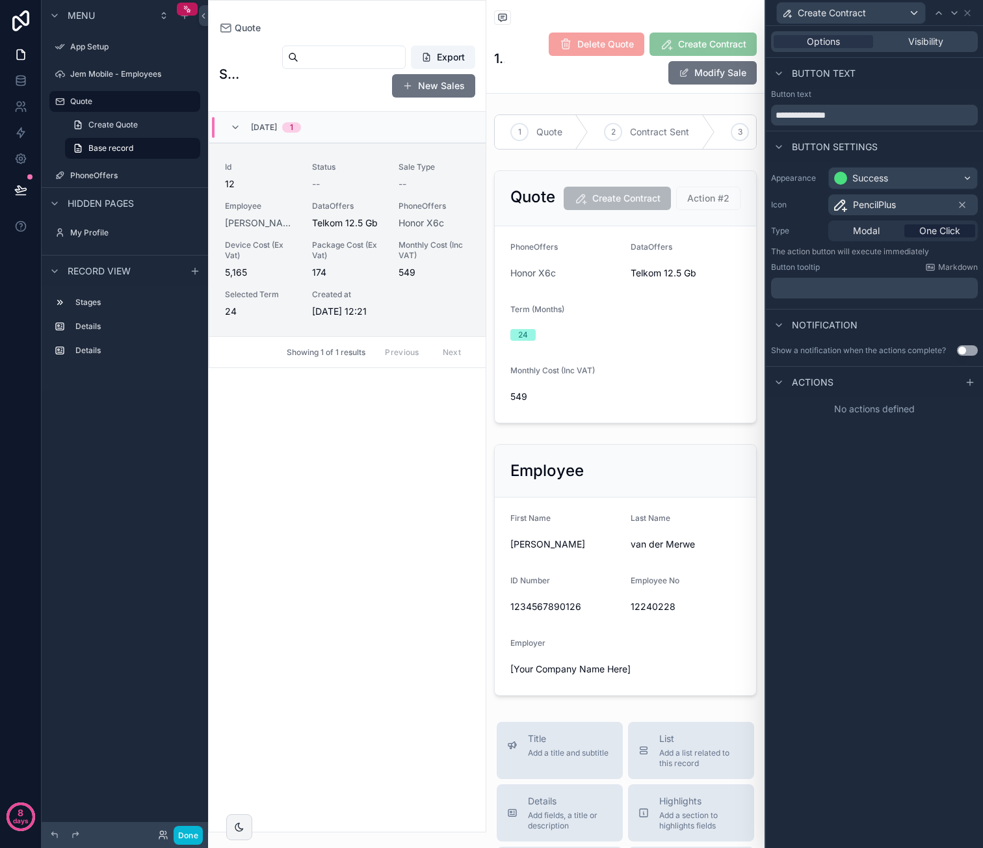
click at [969, 350] on button "Use setting" at bounding box center [967, 350] width 21 height 10
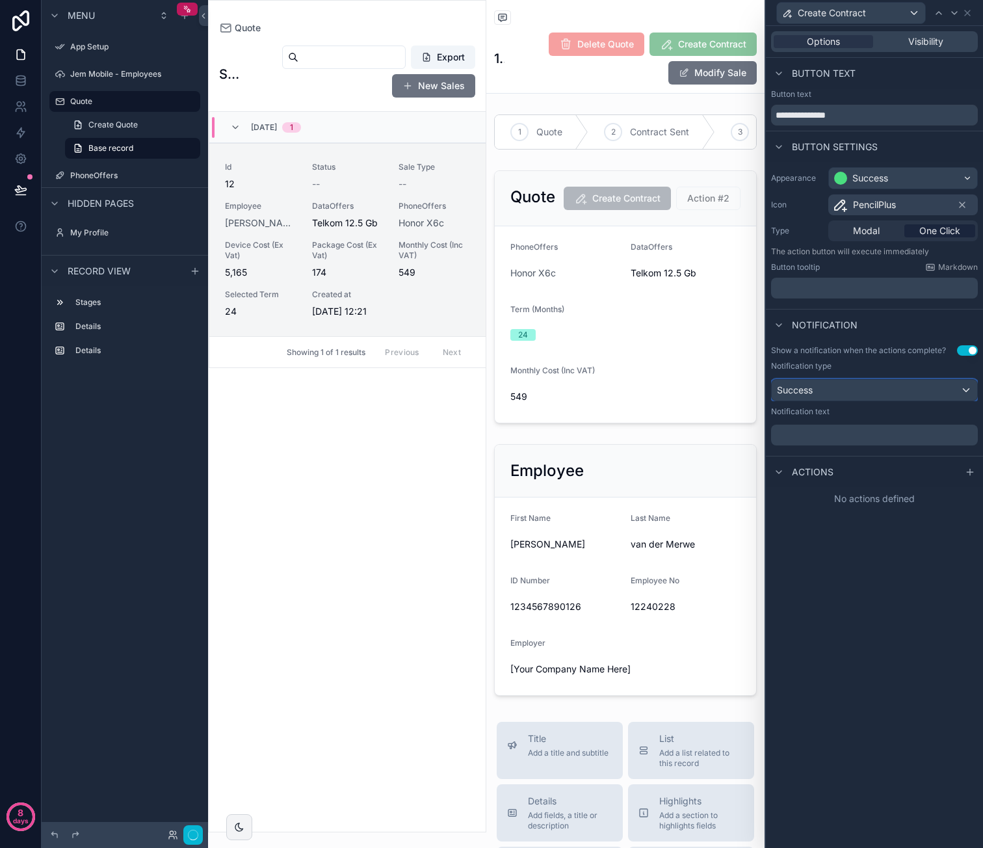
click at [865, 391] on div "Success" at bounding box center [874, 390] width 205 height 21
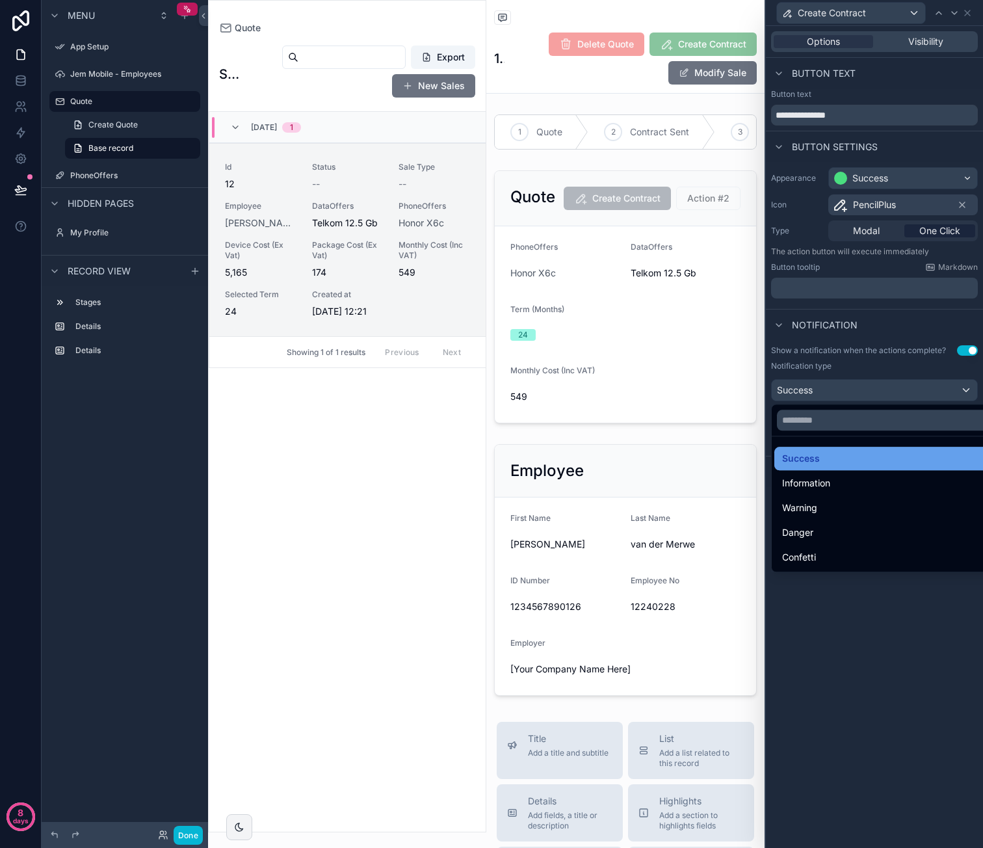
click at [843, 461] on div "Success" at bounding box center [889, 459] width 215 height 16
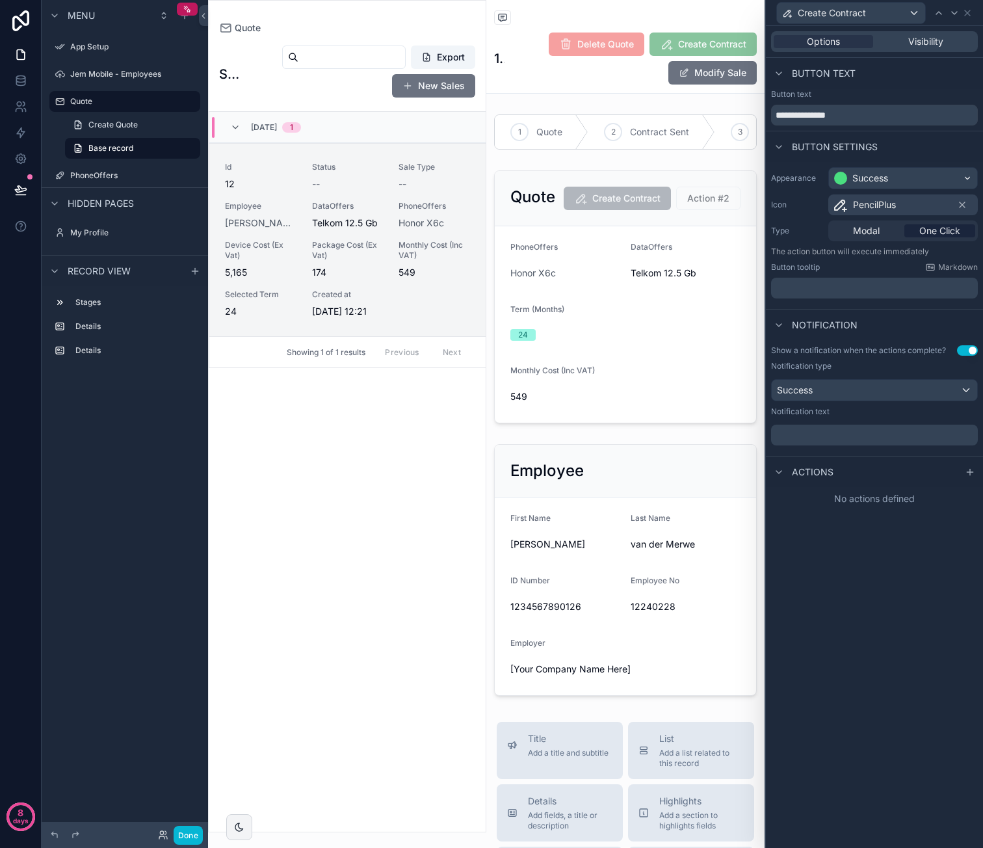
click at [967, 472] on icon at bounding box center [970, 472] width 6 height 0
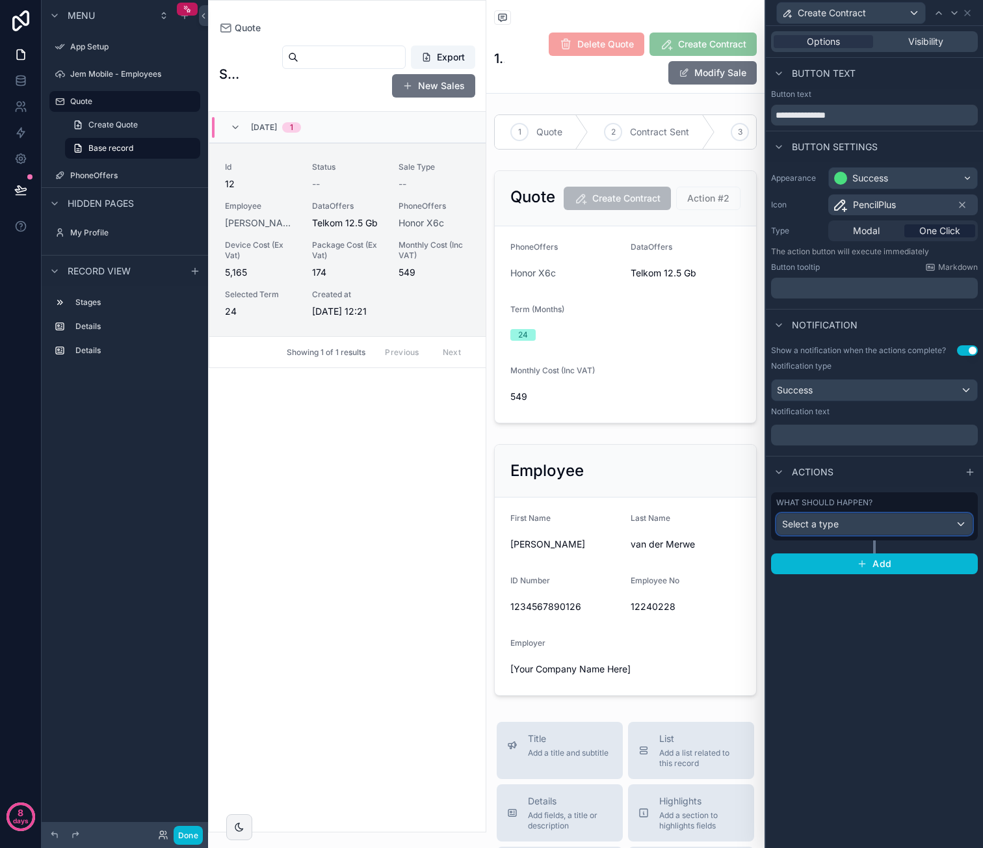
click at [890, 514] on div "Select a type" at bounding box center [874, 524] width 195 height 21
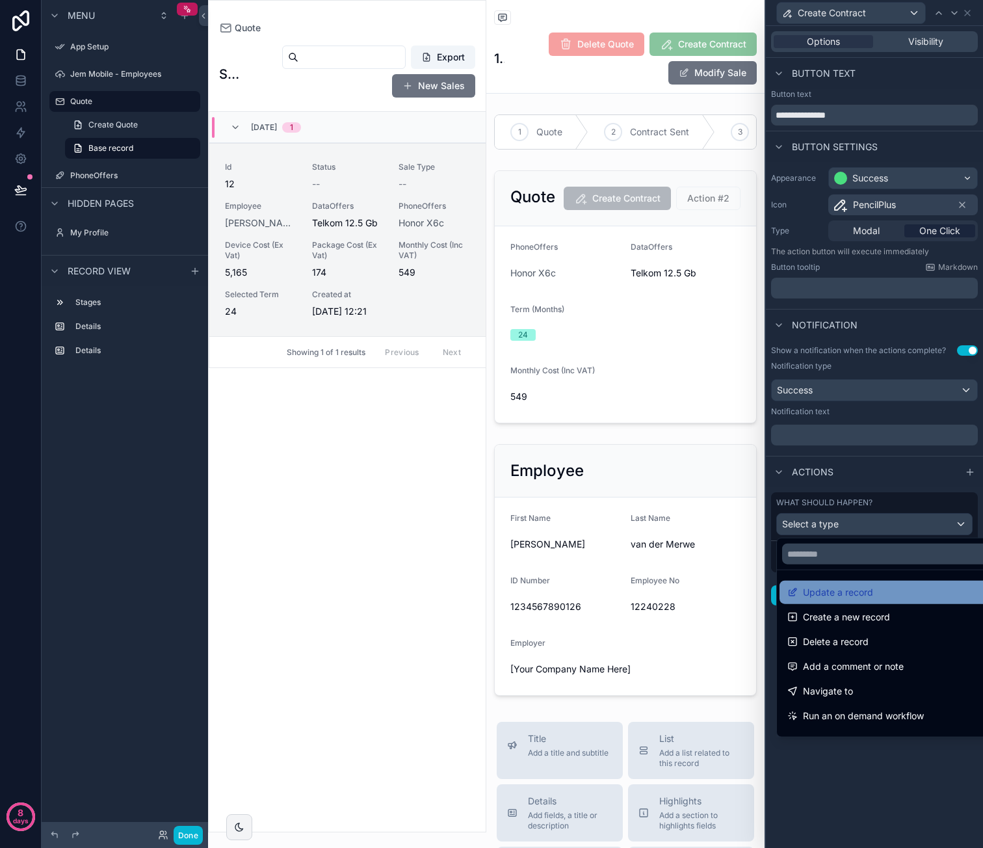
click at [867, 592] on span "Update a record" at bounding box center [838, 592] width 70 height 16
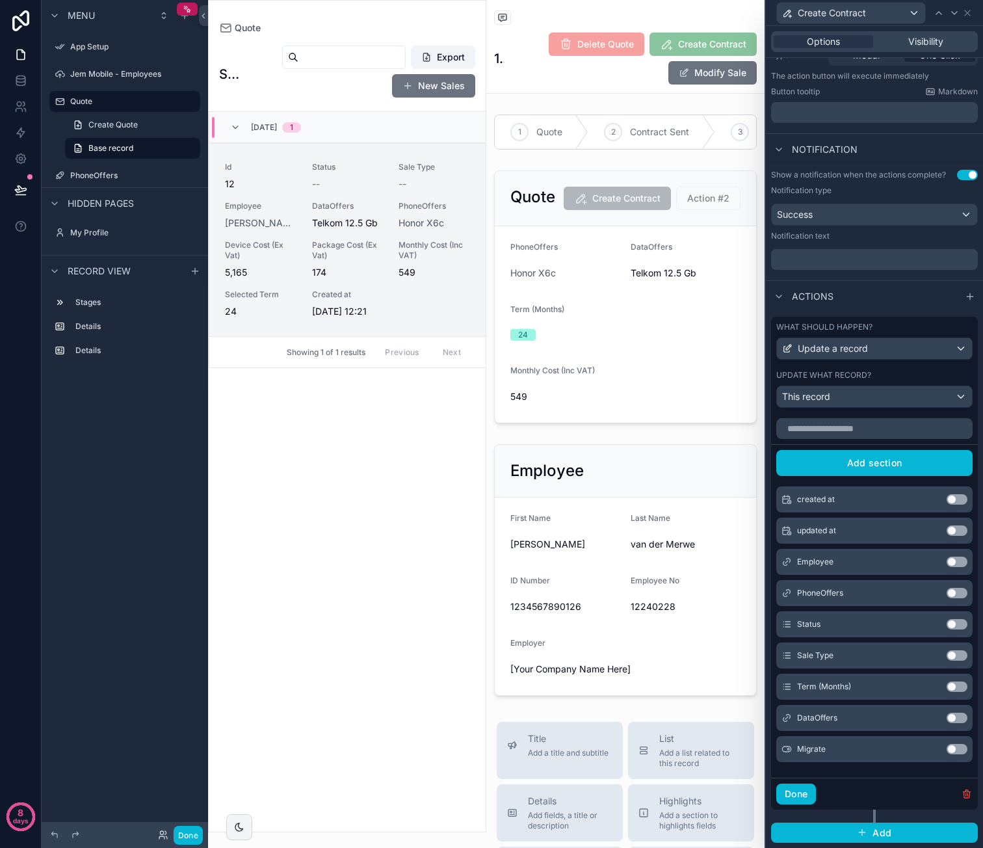
scroll to position [183, 0]
click at [947, 623] on button "Use setting" at bounding box center [957, 624] width 21 height 10
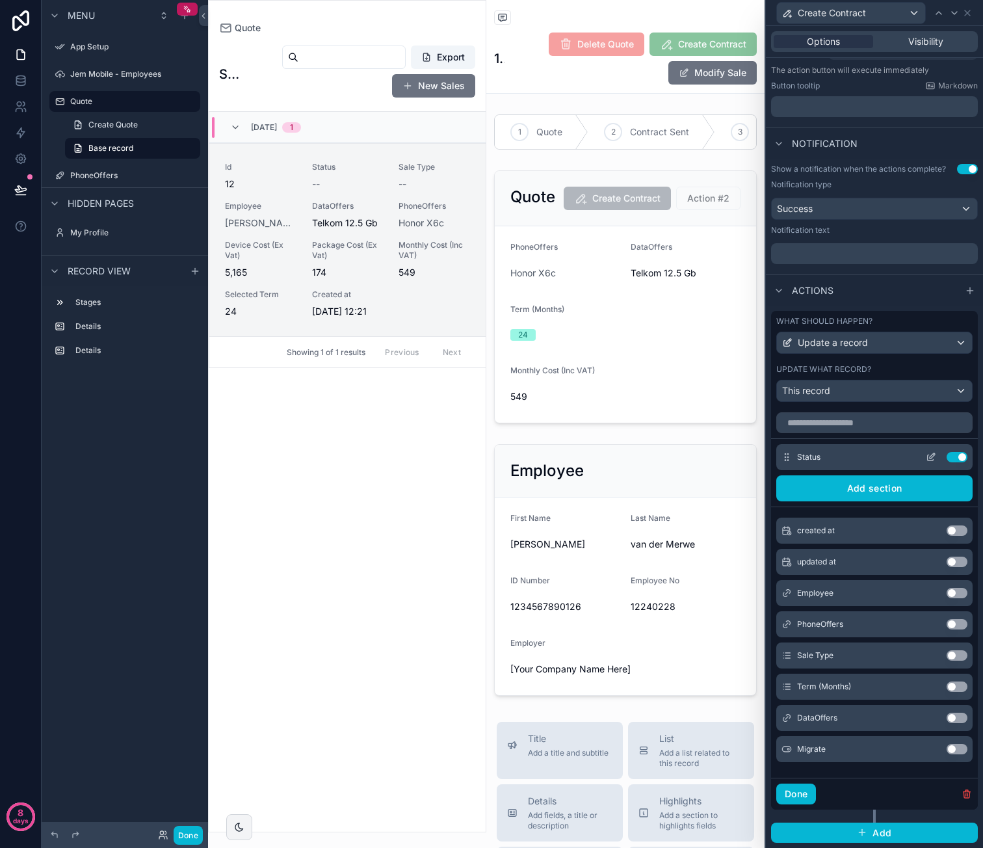
click at [926, 462] on icon at bounding box center [931, 457] width 10 height 10
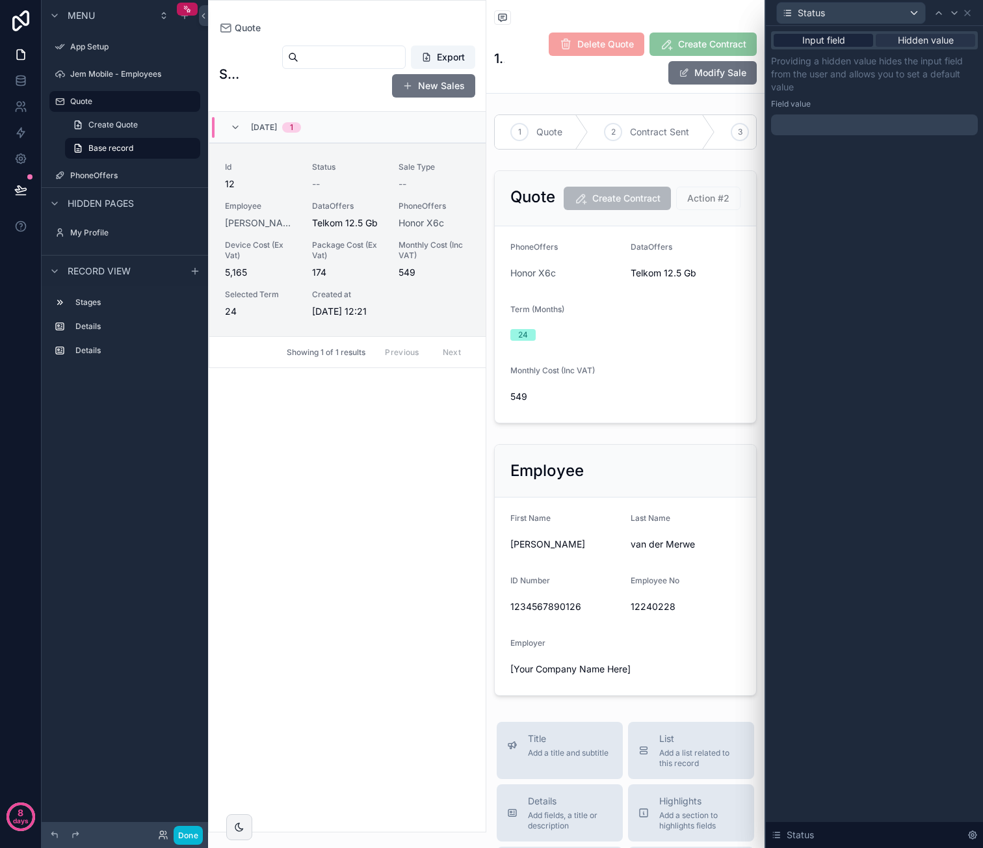
click at [844, 36] on span "Input field" at bounding box center [823, 40] width 43 height 13
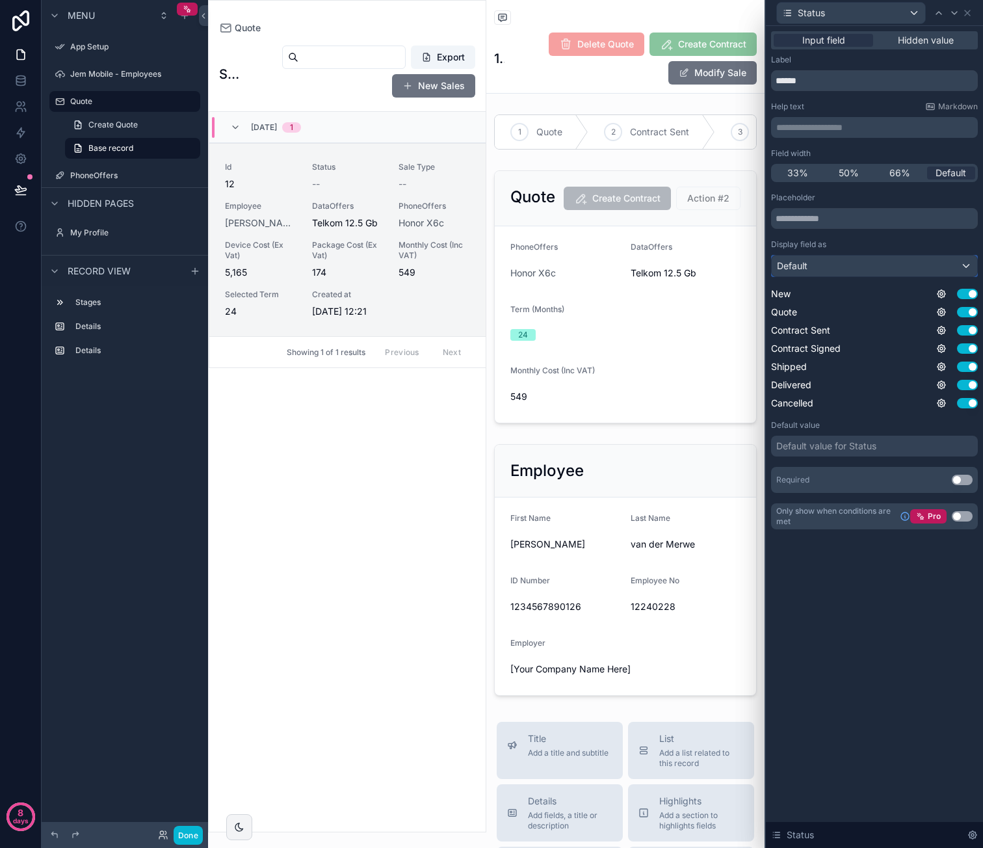
click at [852, 261] on div "Default" at bounding box center [874, 265] width 205 height 21
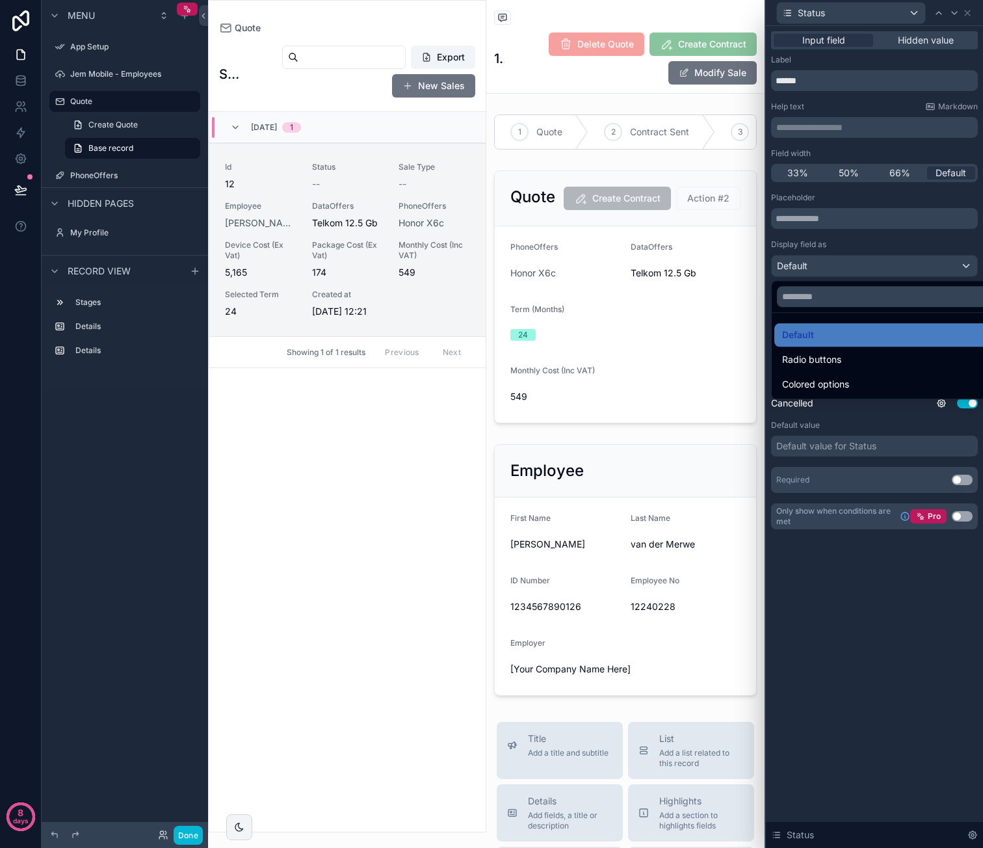
click at [852, 261] on div at bounding box center [874, 424] width 217 height 848
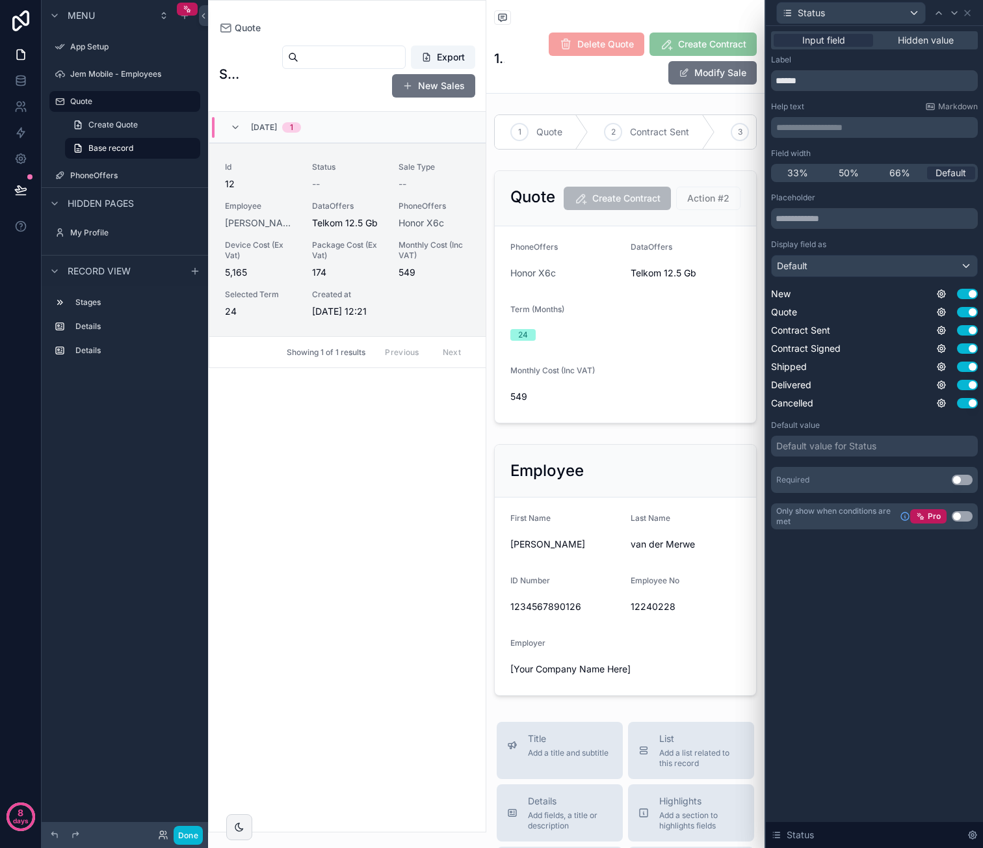
click at [837, 442] on div "Default value for Status" at bounding box center [826, 445] width 100 height 13
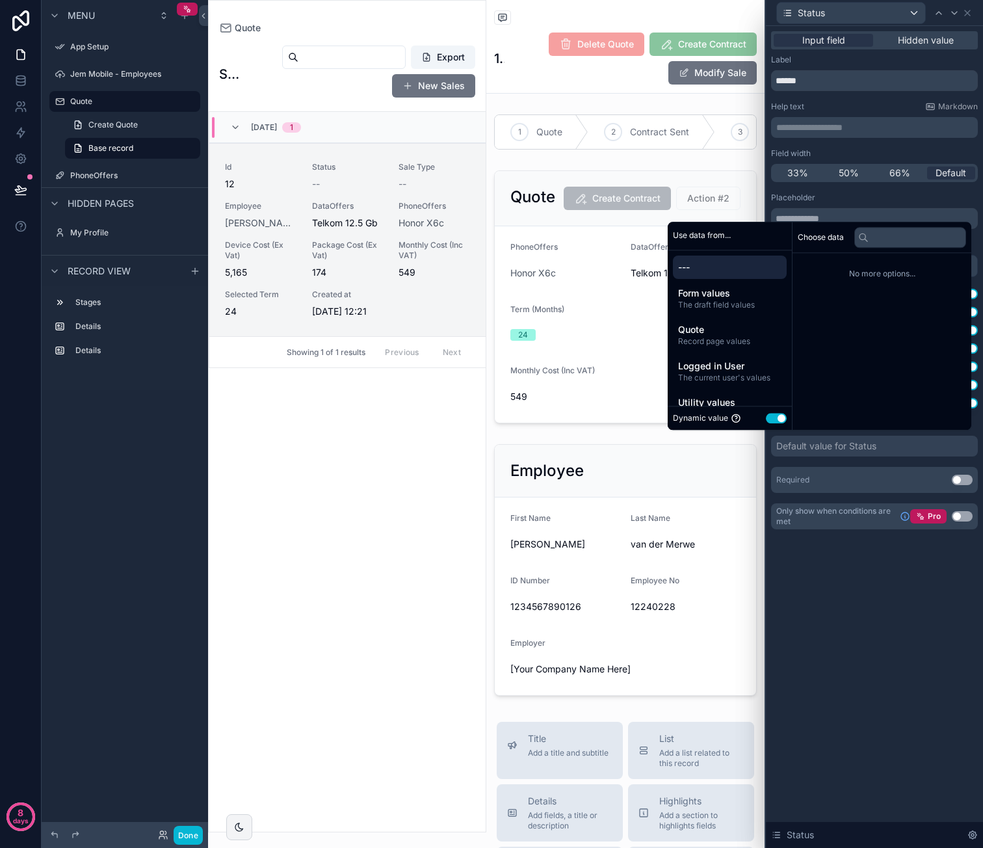
click at [772, 419] on button "Use setting" at bounding box center [776, 418] width 21 height 10
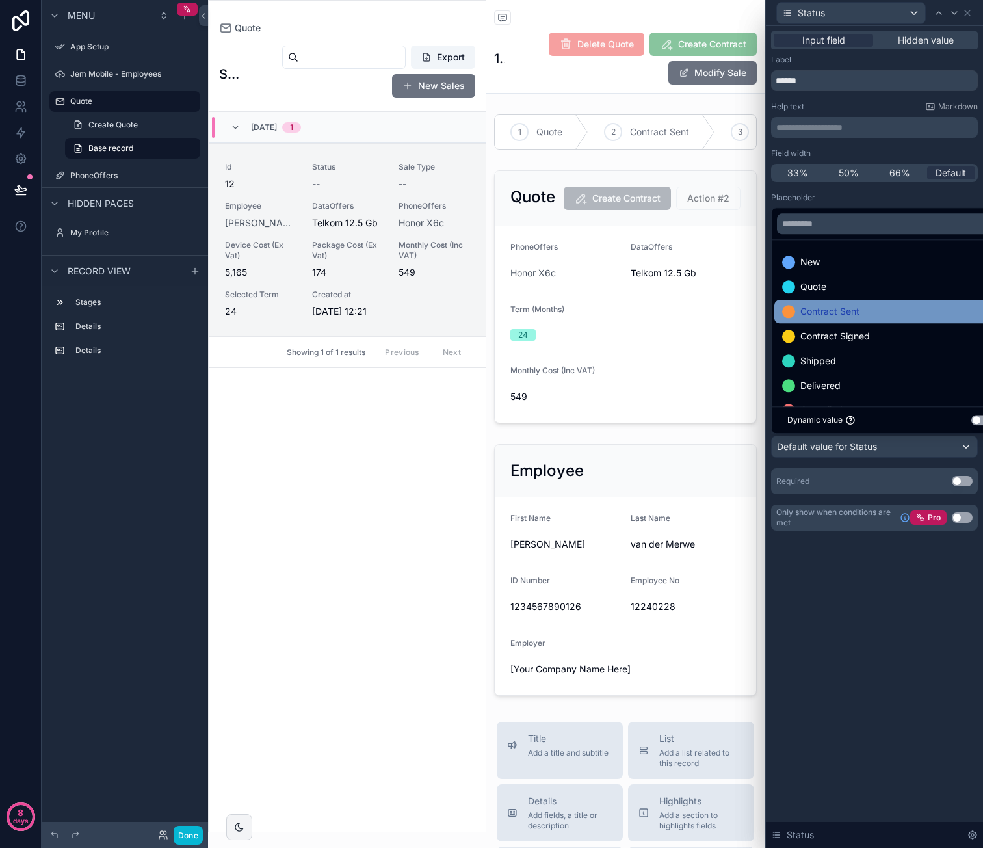
click at [888, 317] on div "Contract Sent" at bounding box center [889, 312] width 215 height 16
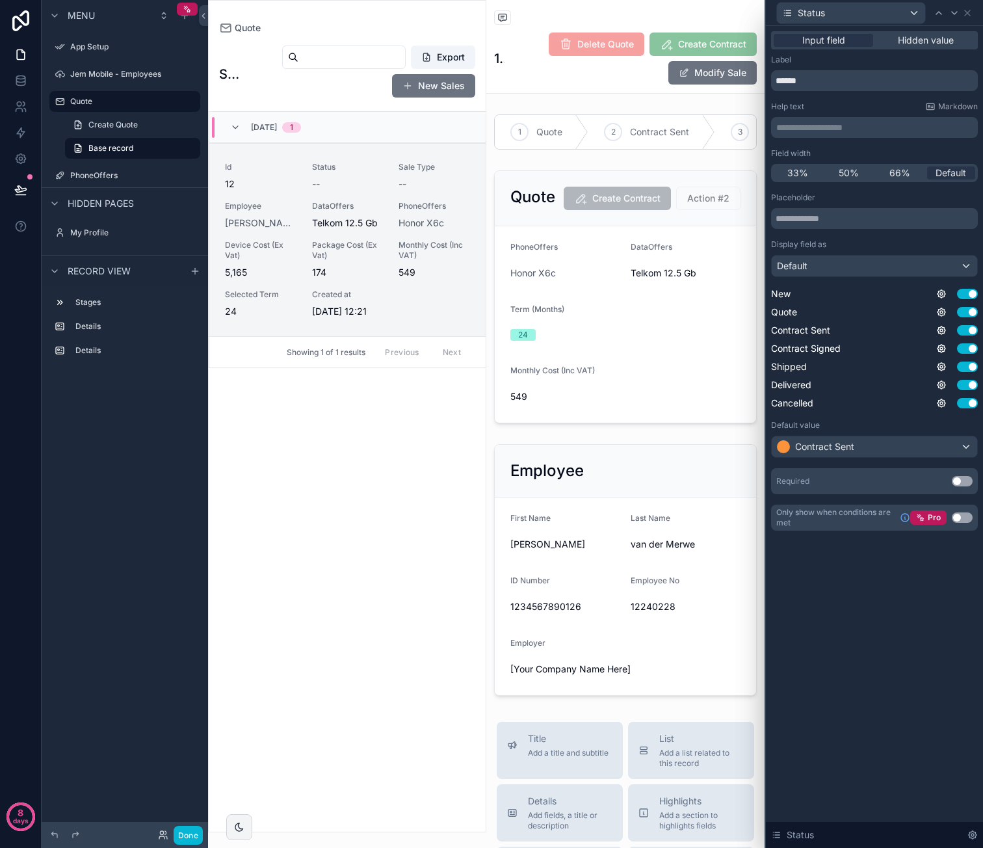
click at [855, 609] on div "**********" at bounding box center [874, 437] width 217 height 822
click at [967, 520] on button "Use setting" at bounding box center [962, 517] width 21 height 10
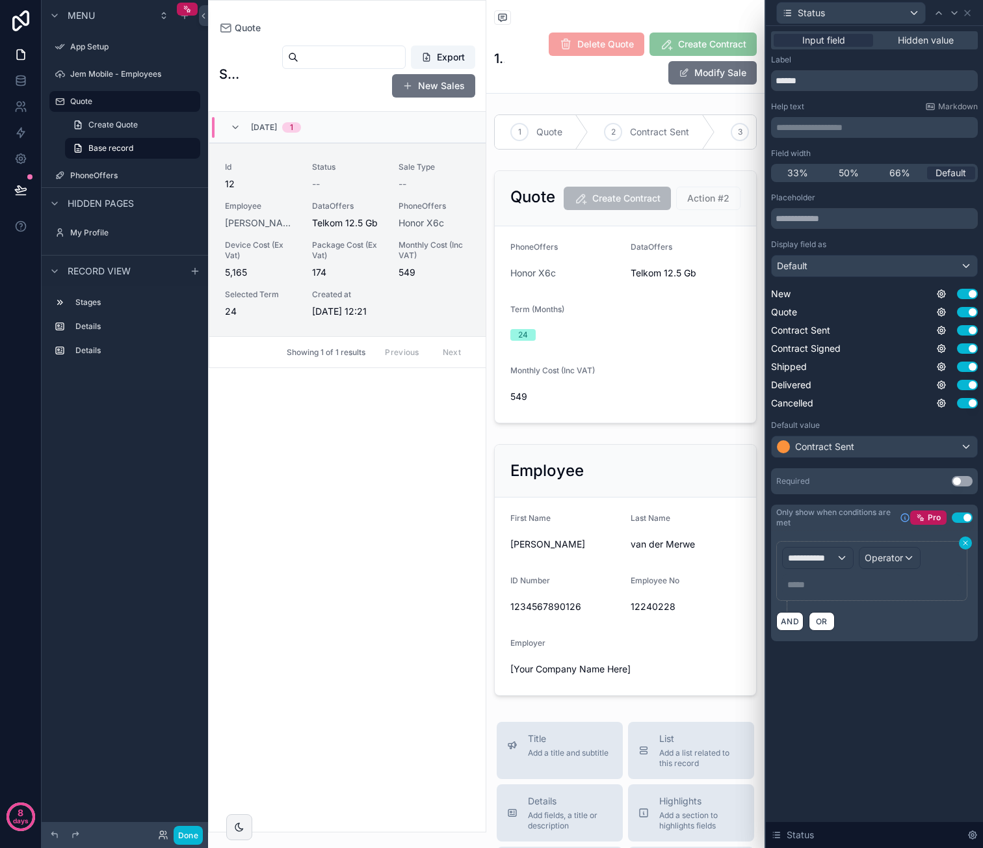
click at [967, 543] on icon at bounding box center [965, 543] width 4 height 4
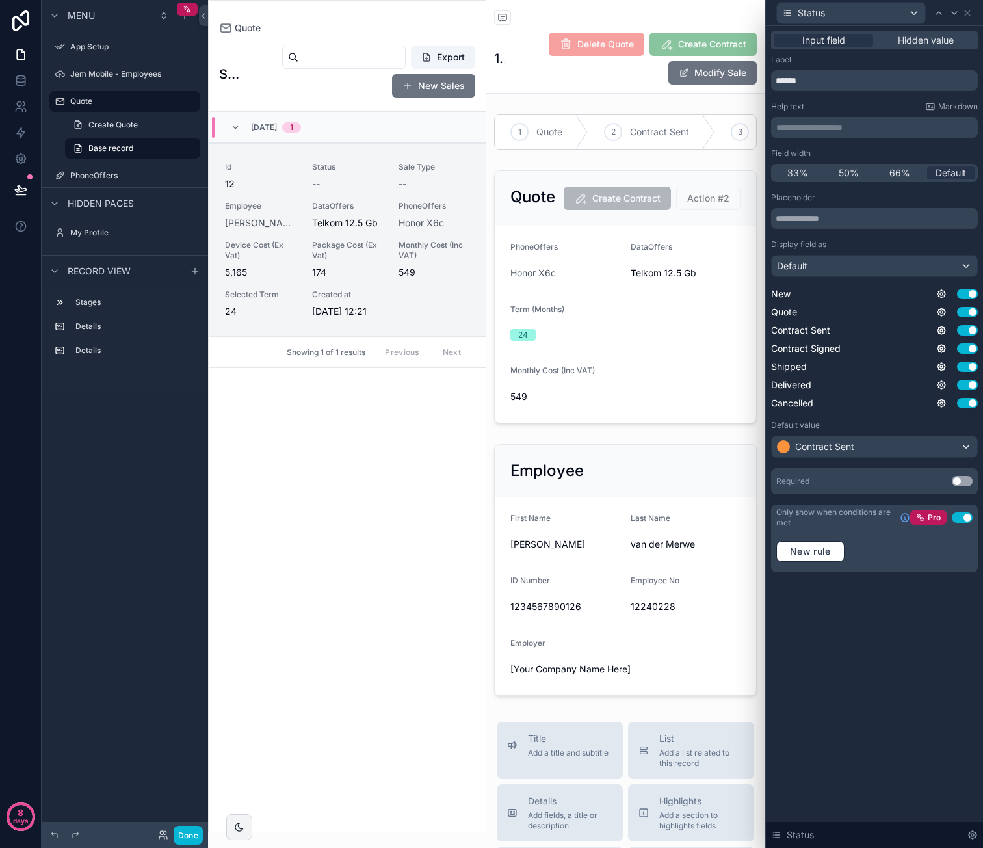
click at [887, 620] on div "**********" at bounding box center [874, 437] width 217 height 822
click at [971, 14] on icon at bounding box center [967, 13] width 10 height 10
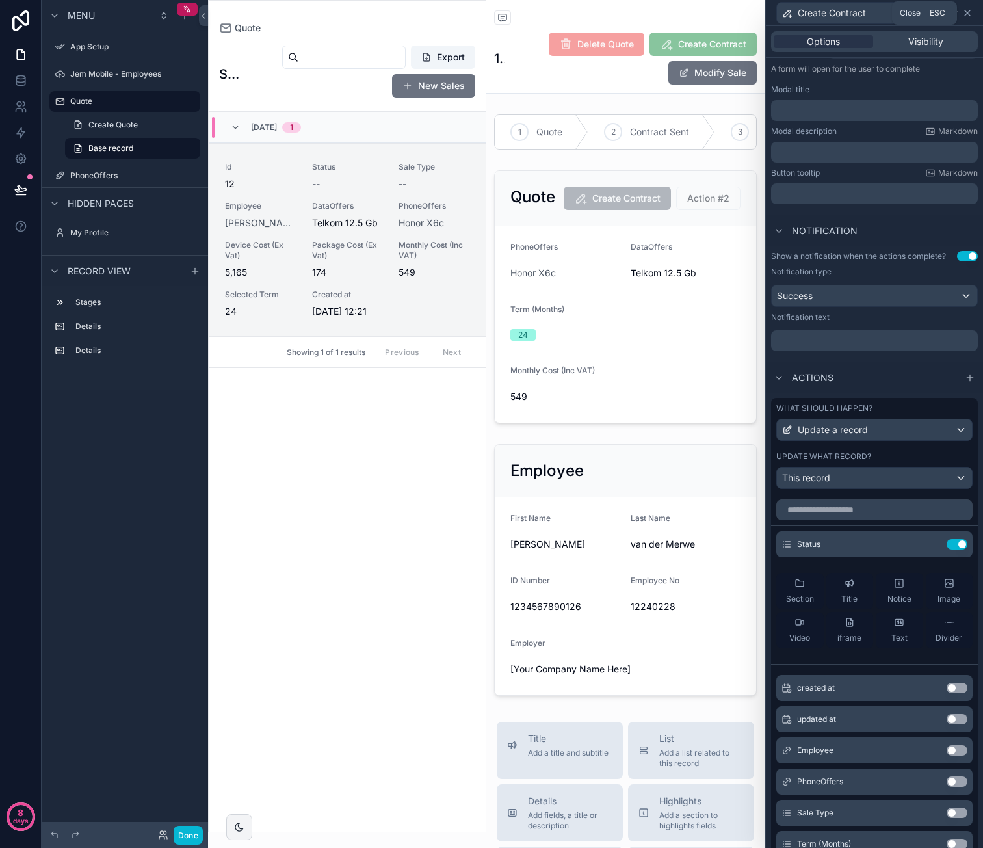
click at [969, 9] on icon at bounding box center [967, 13] width 10 height 10
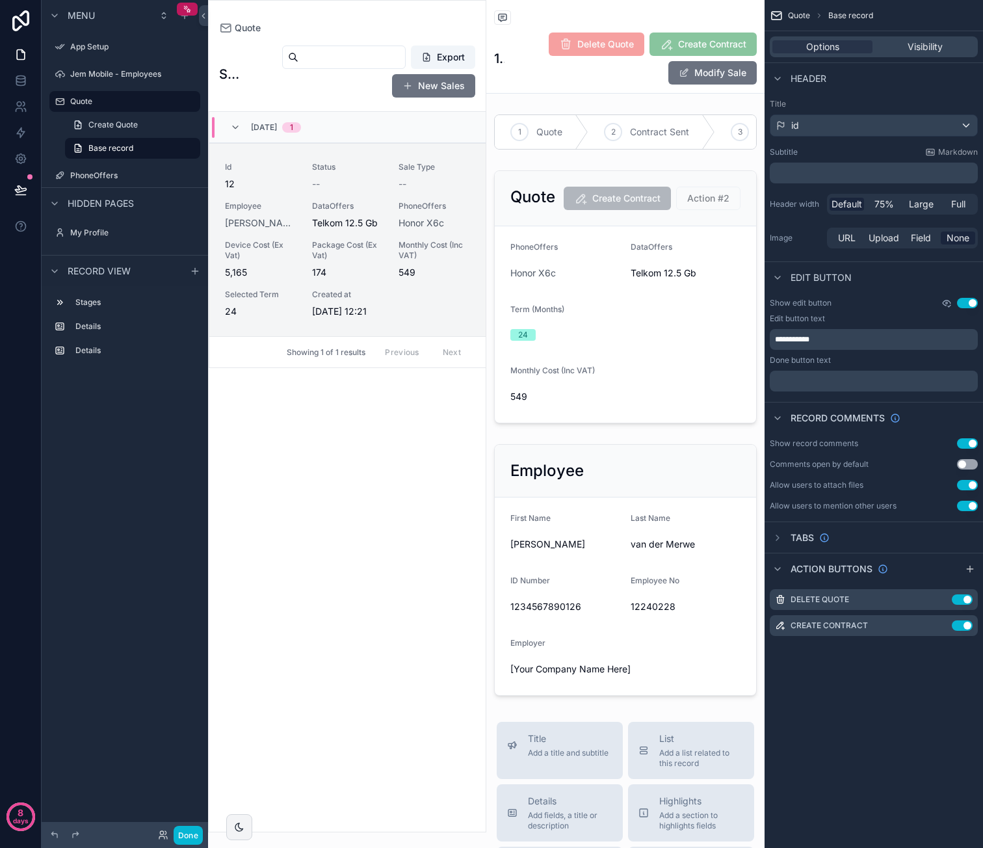
click at [945, 305] on icon "scrollable content" at bounding box center [947, 302] width 8 height 5
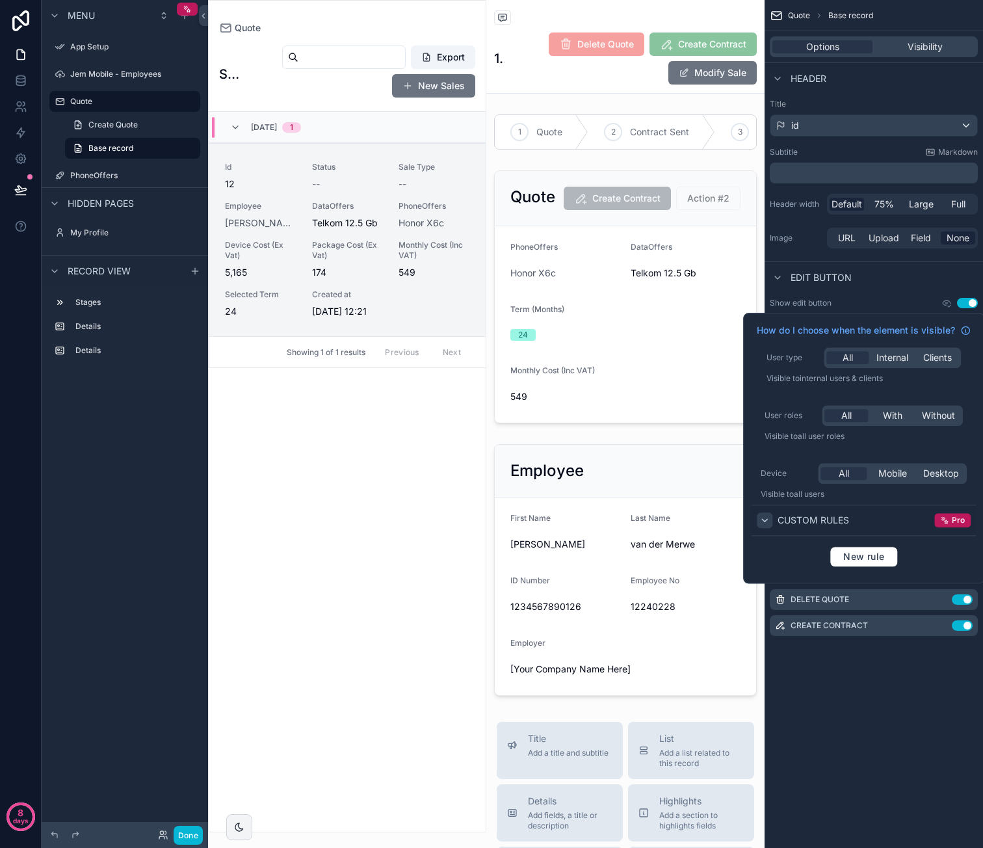
click at [770, 518] on div at bounding box center [765, 520] width 16 height 16
click at [770, 519] on div at bounding box center [765, 520] width 16 height 16
click at [857, 555] on span "New rule" at bounding box center [863, 557] width 51 height 12
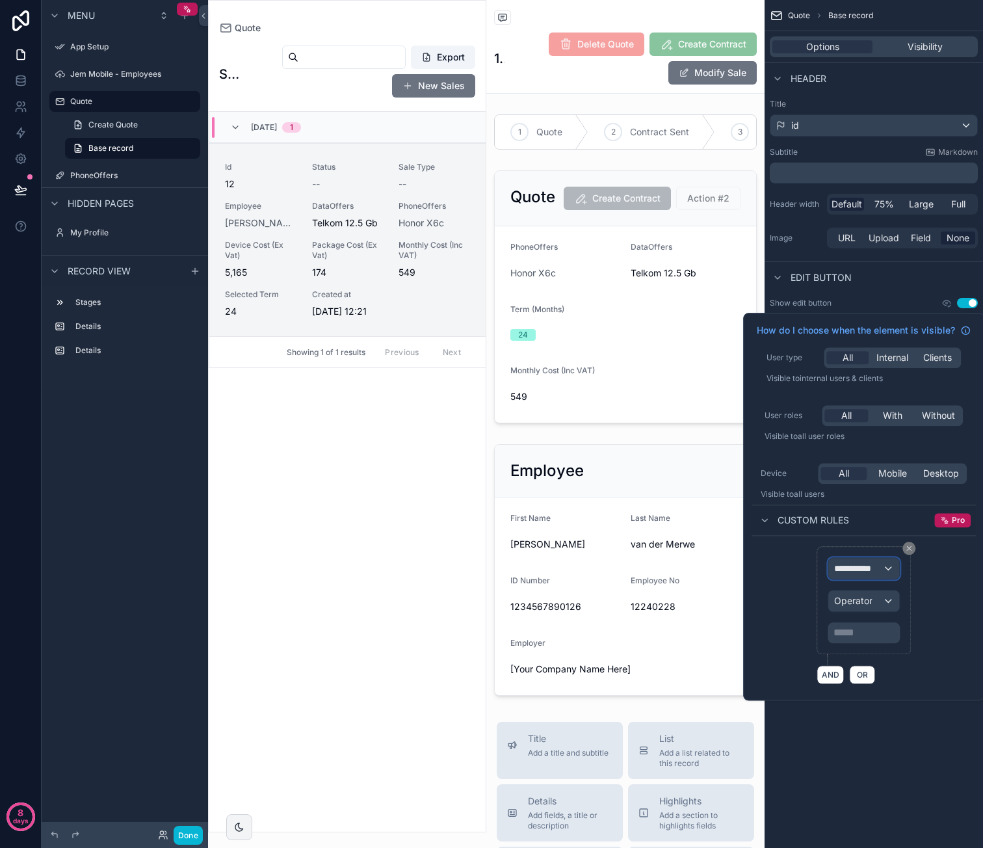
click at [886, 568] on div "**********" at bounding box center [864, 568] width 70 height 21
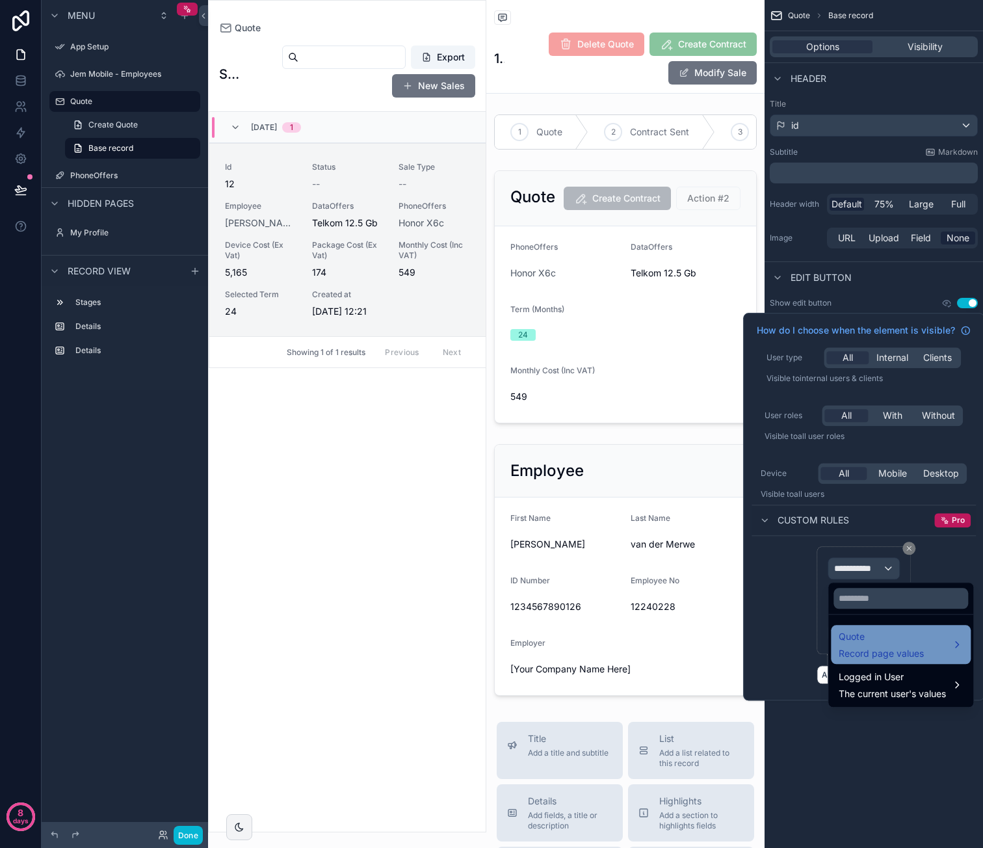
click at [933, 639] on div "Quote Record page values" at bounding box center [901, 644] width 124 height 31
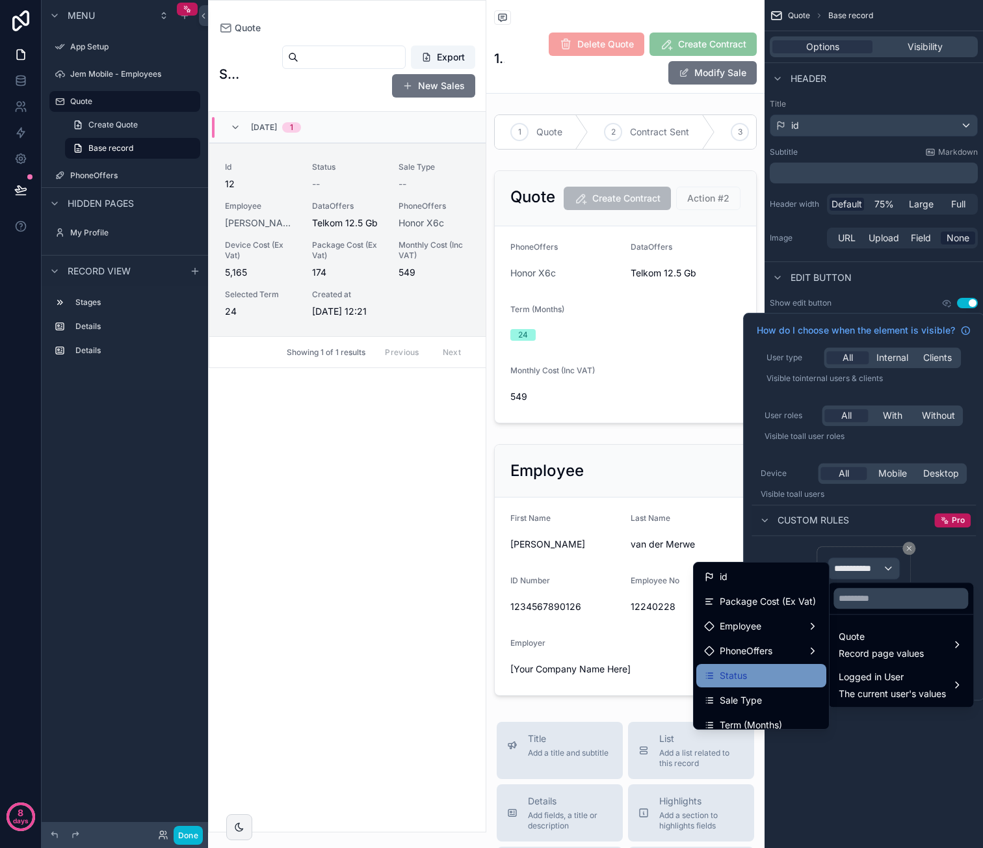
click at [751, 671] on div "Status" at bounding box center [761, 676] width 114 height 16
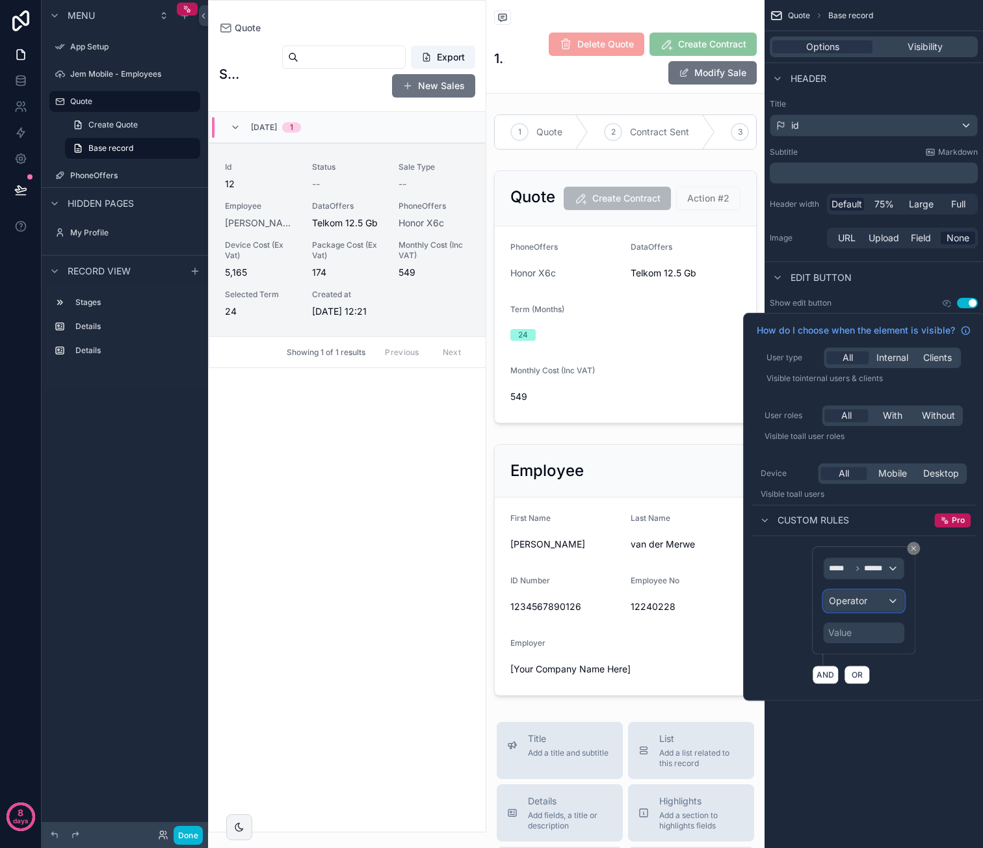
click at [876, 604] on div "Operator" at bounding box center [864, 600] width 81 height 21
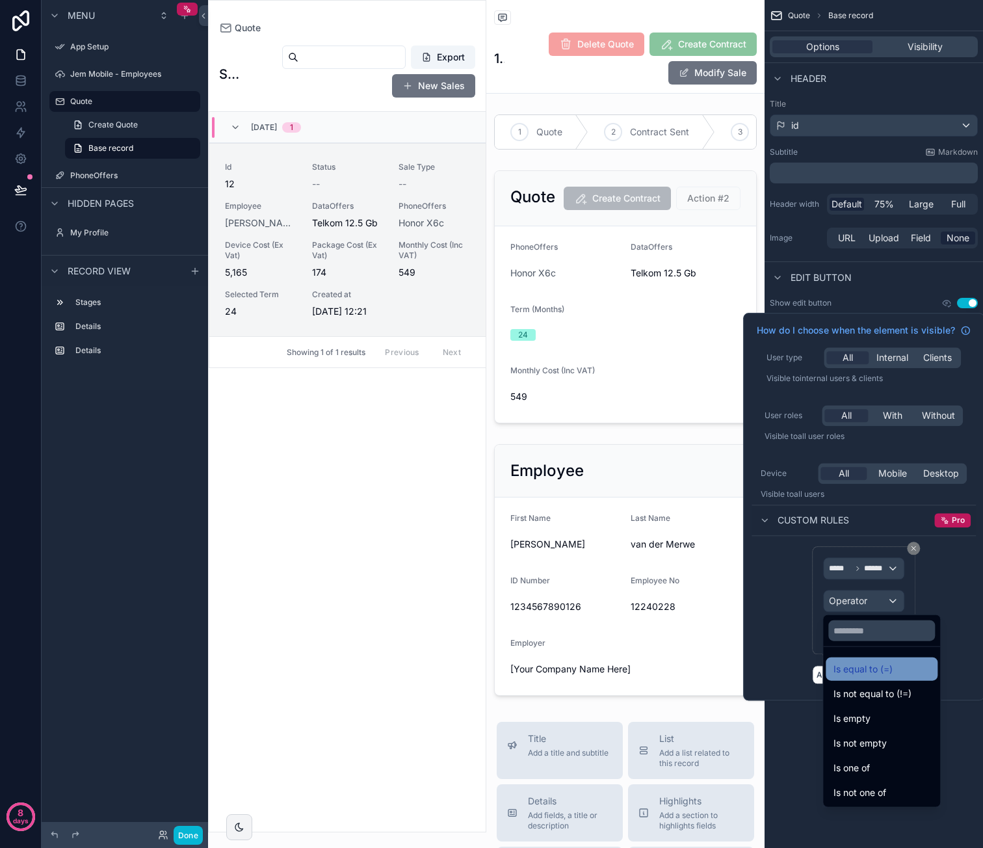
click at [906, 671] on div "Is equal to (=)" at bounding box center [881, 669] width 96 height 16
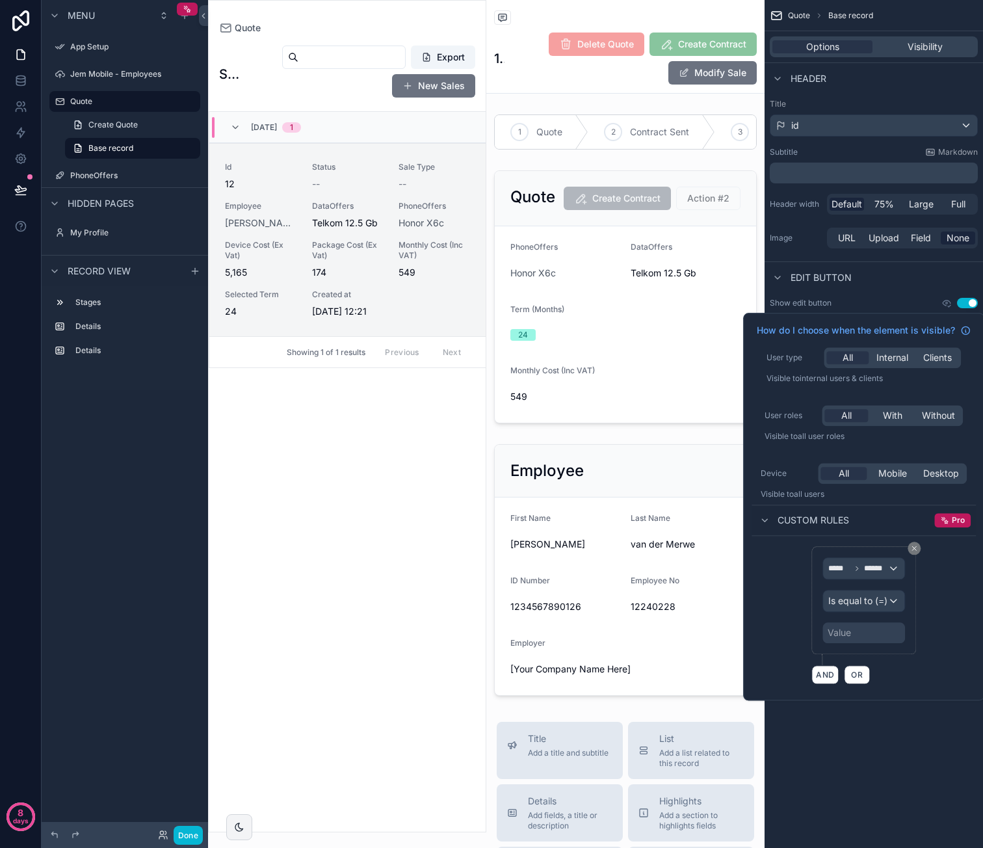
click at [867, 629] on div "Value" at bounding box center [863, 632] width 83 height 21
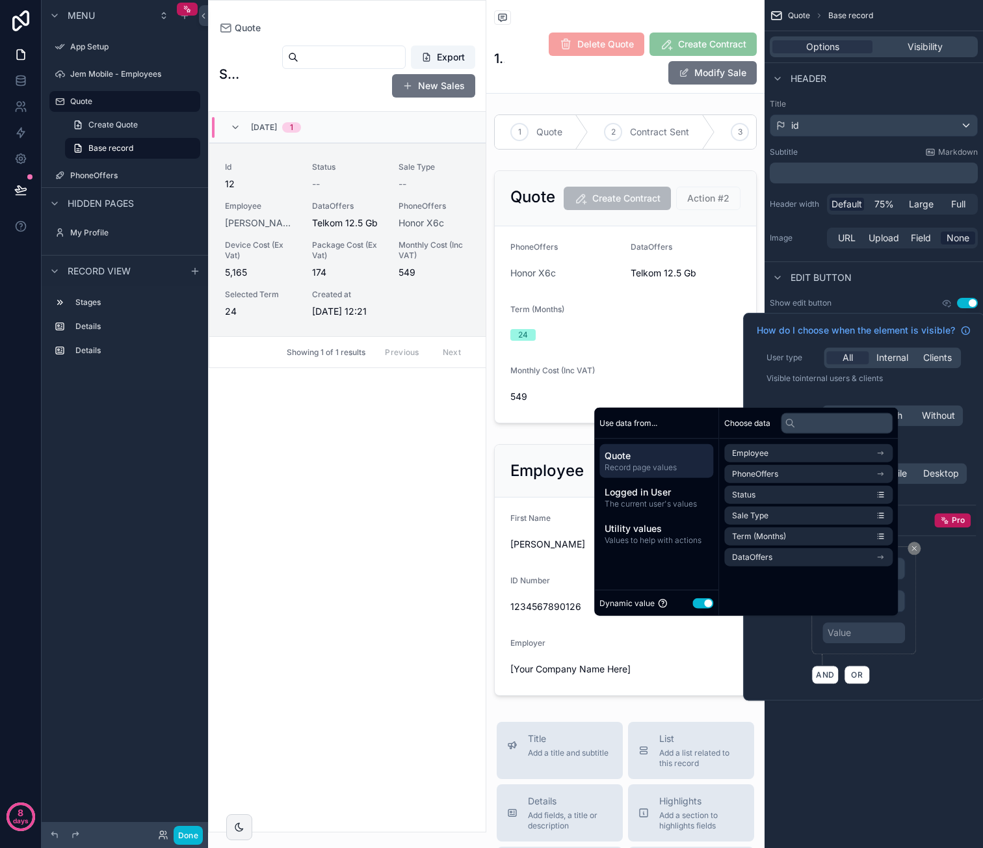
click at [692, 601] on button "Use setting" at bounding box center [702, 602] width 21 height 10
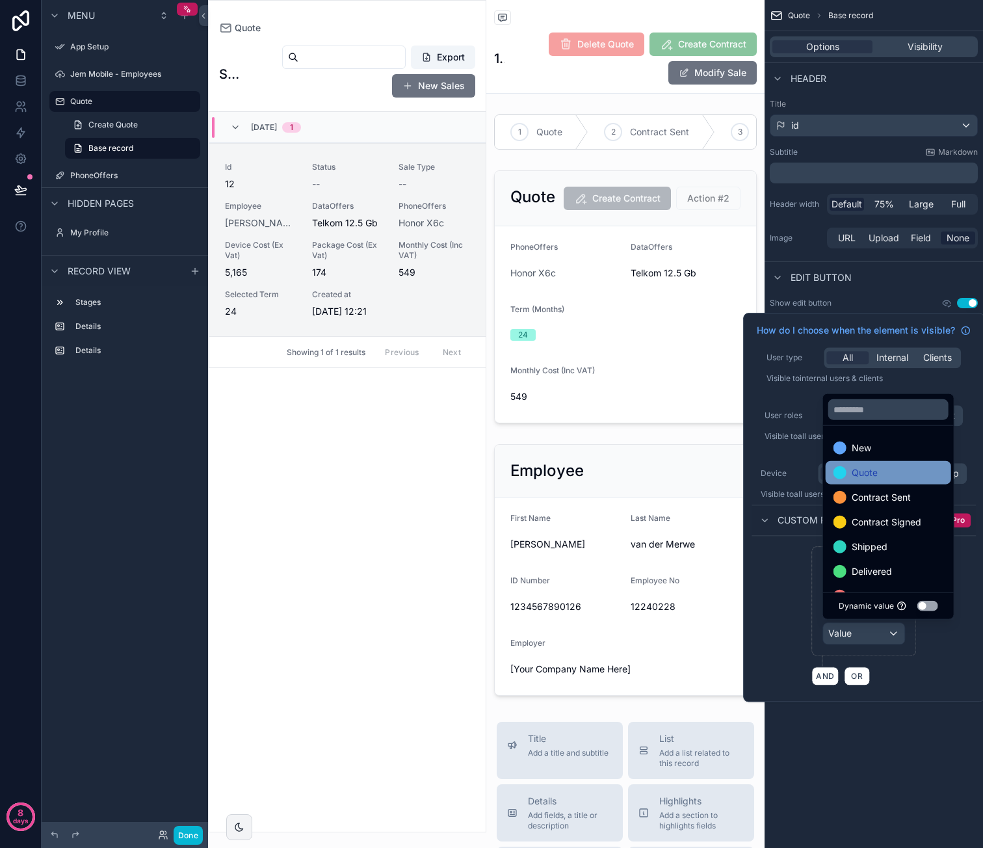
click at [905, 467] on div "Quote" at bounding box center [888, 473] width 110 height 16
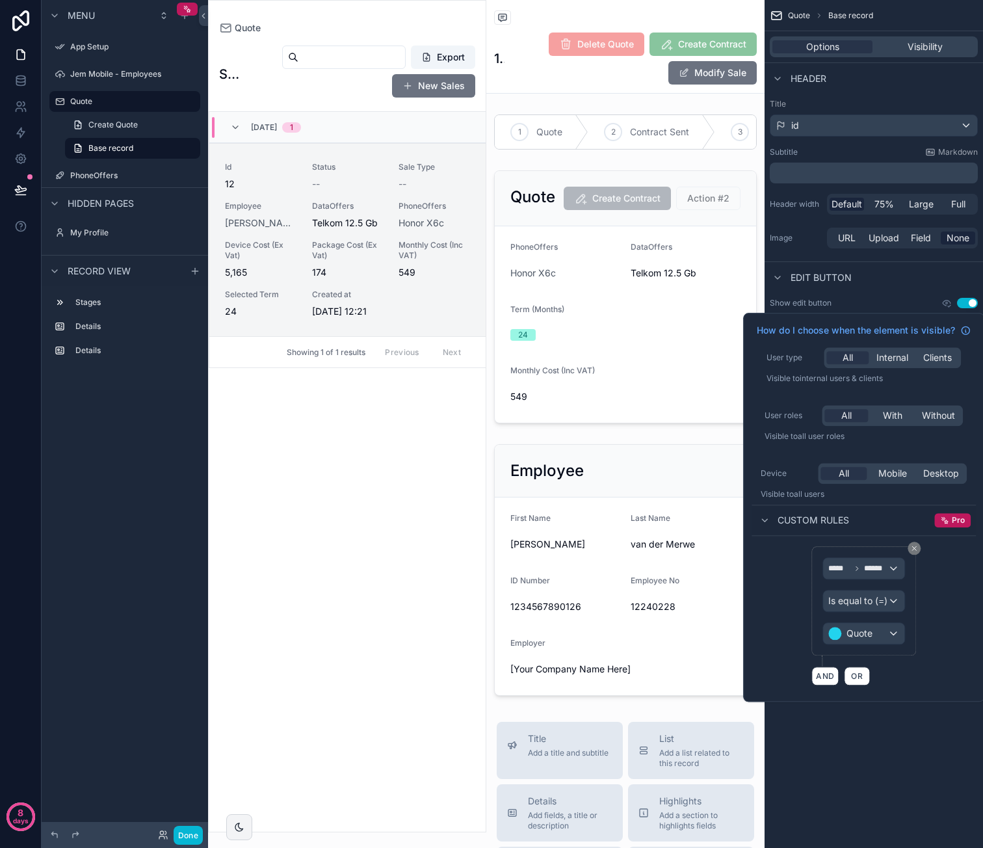
click at [780, 590] on div "How do I choose when the element is visible? User type All Internal Clients Vis…" at bounding box center [863, 507] width 241 height 389
click at [919, 746] on div "**********" at bounding box center [874, 424] width 218 height 848
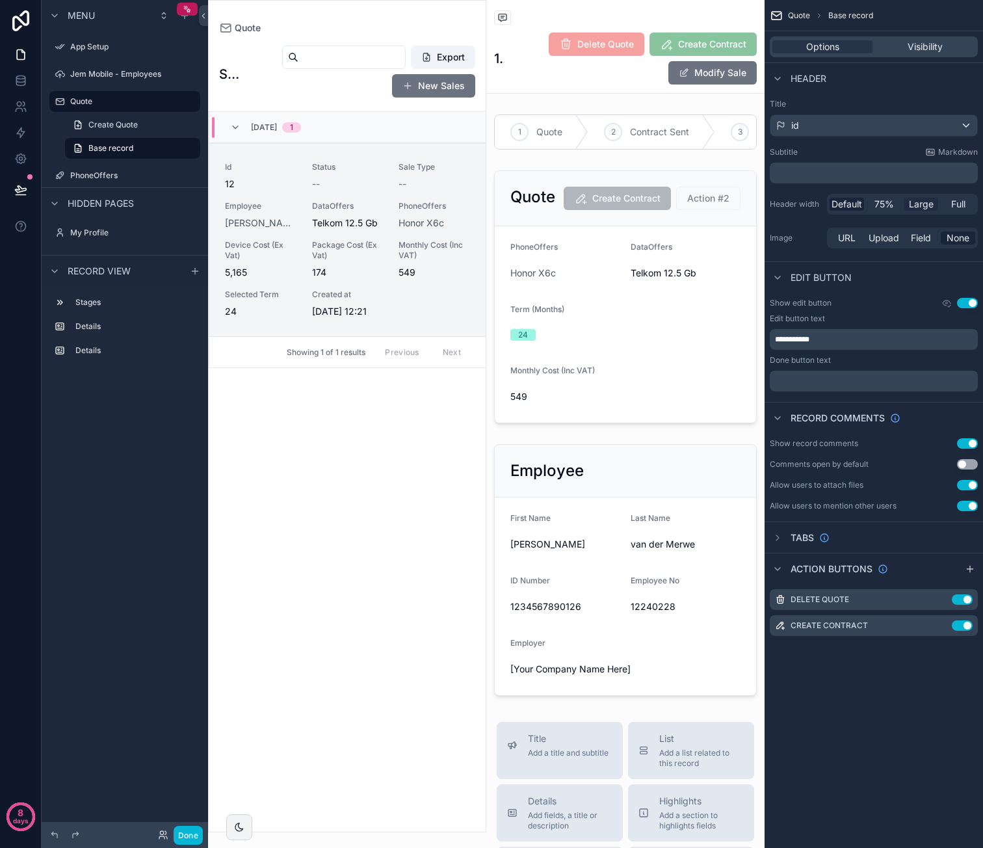
click at [924, 207] on span "Large" at bounding box center [921, 204] width 25 height 13
click at [850, 198] on span "Default" at bounding box center [846, 204] width 31 height 13
click at [778, 568] on icon "scrollable content" at bounding box center [777, 569] width 10 height 10
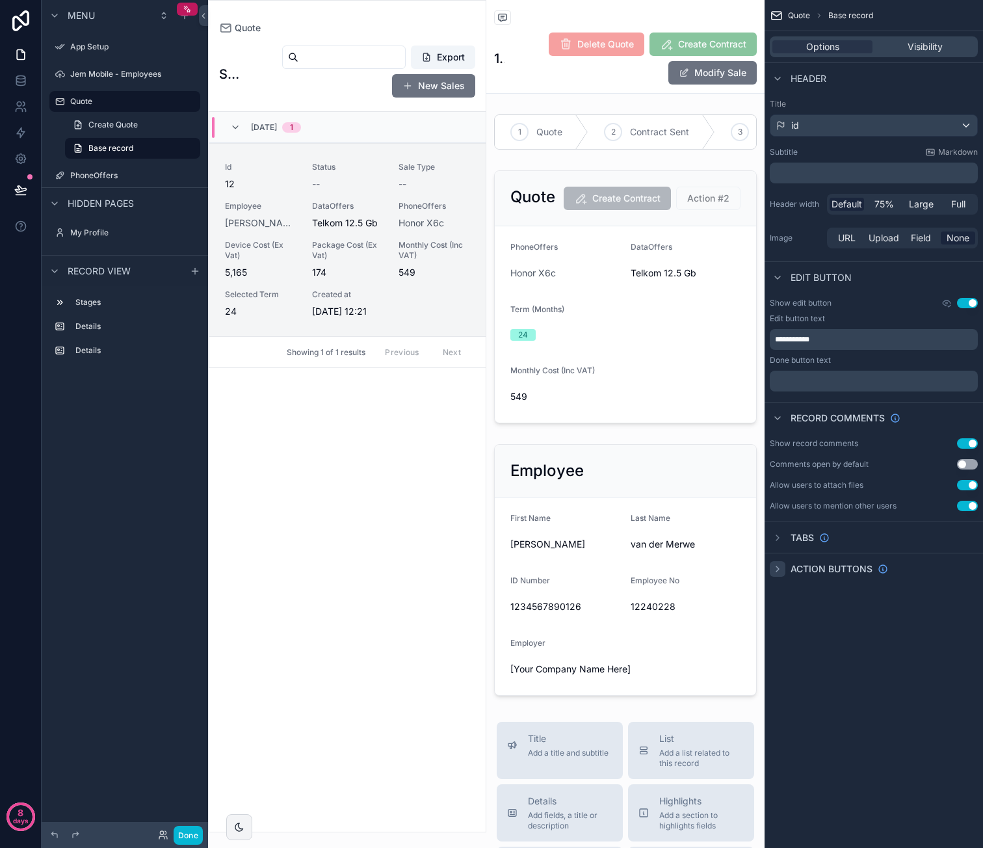
click at [640, 79] on div "Delete Quote Create Contract Modify Sale" at bounding box center [630, 58] width 252 height 53
click at [793, 13] on span "Quote" at bounding box center [799, 15] width 22 height 10
click at [778, 568] on icon "scrollable content" at bounding box center [777, 569] width 10 height 10
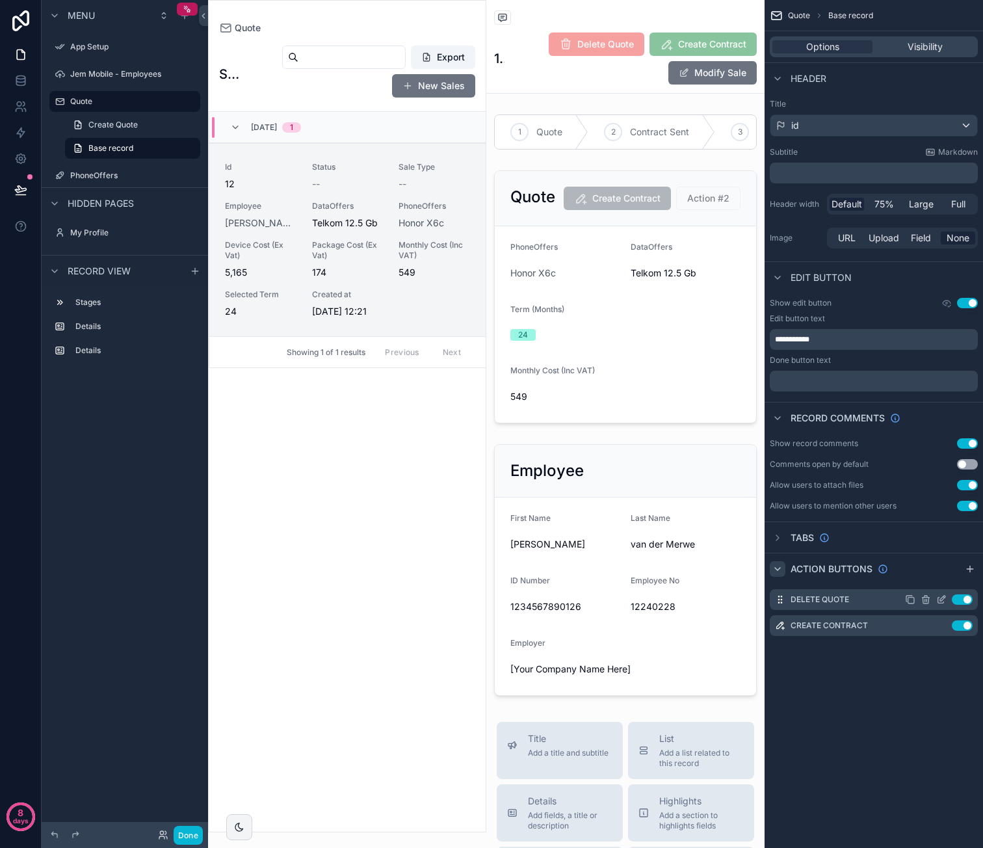
click at [941, 600] on icon "scrollable content" at bounding box center [942, 597] width 5 height 5
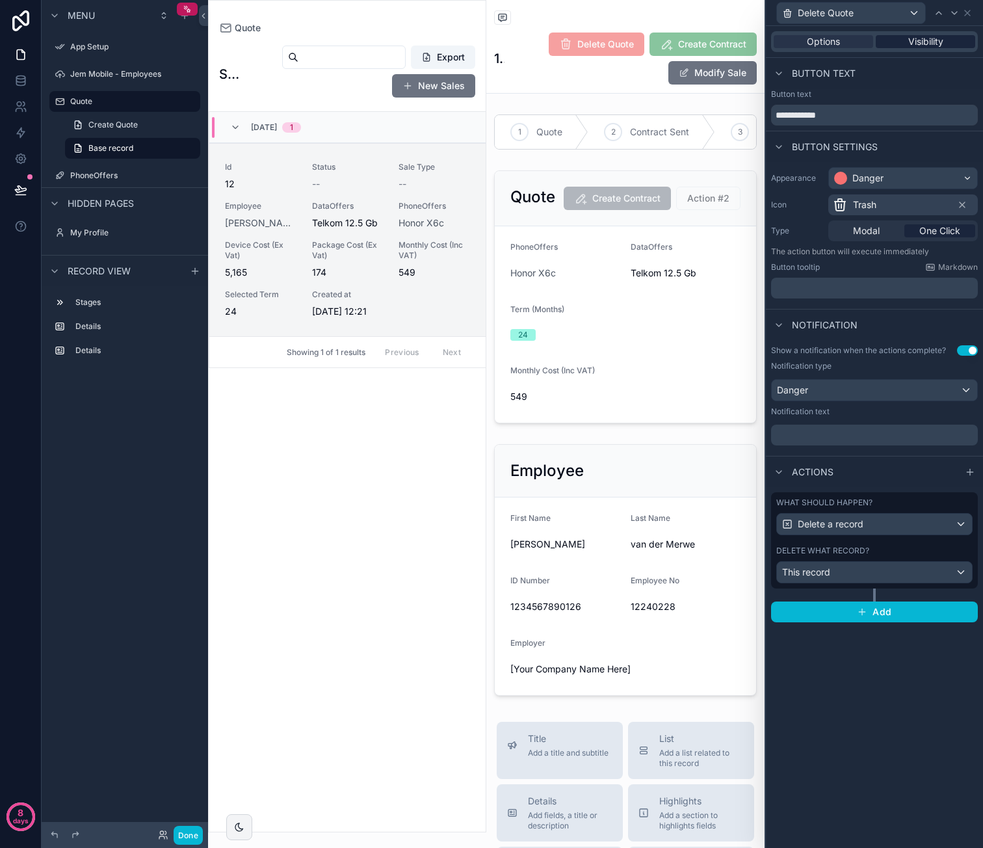
click at [902, 37] on div "Visibility" at bounding box center [925, 41] width 99 height 13
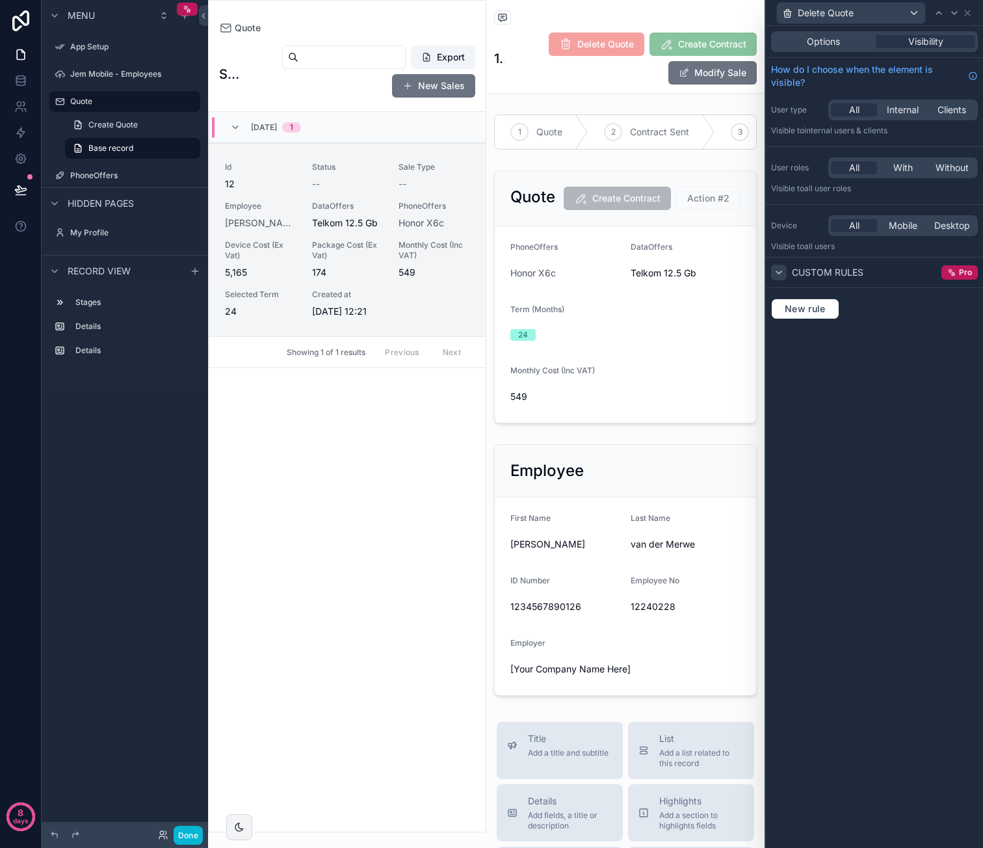
click at [776, 267] on icon at bounding box center [779, 272] width 10 height 10
click at [784, 270] on div at bounding box center [779, 273] width 16 height 16
click at [809, 303] on span "New rule" at bounding box center [804, 309] width 51 height 12
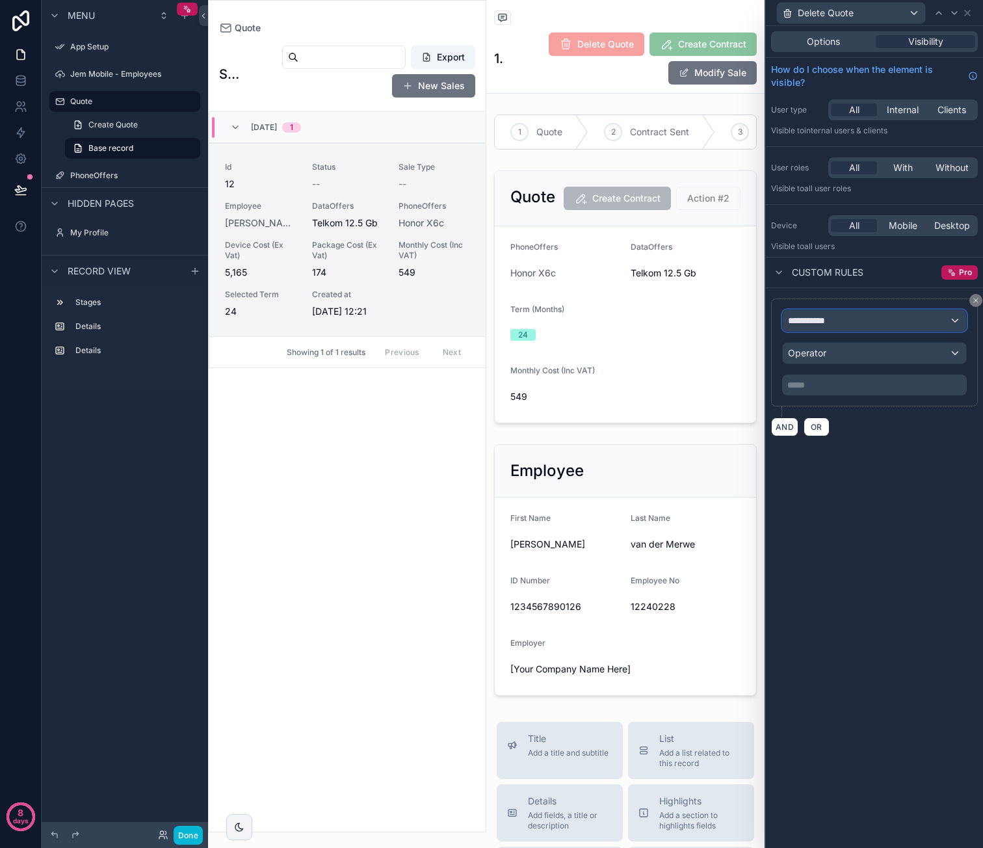
click at [869, 323] on div "**********" at bounding box center [874, 320] width 183 height 21
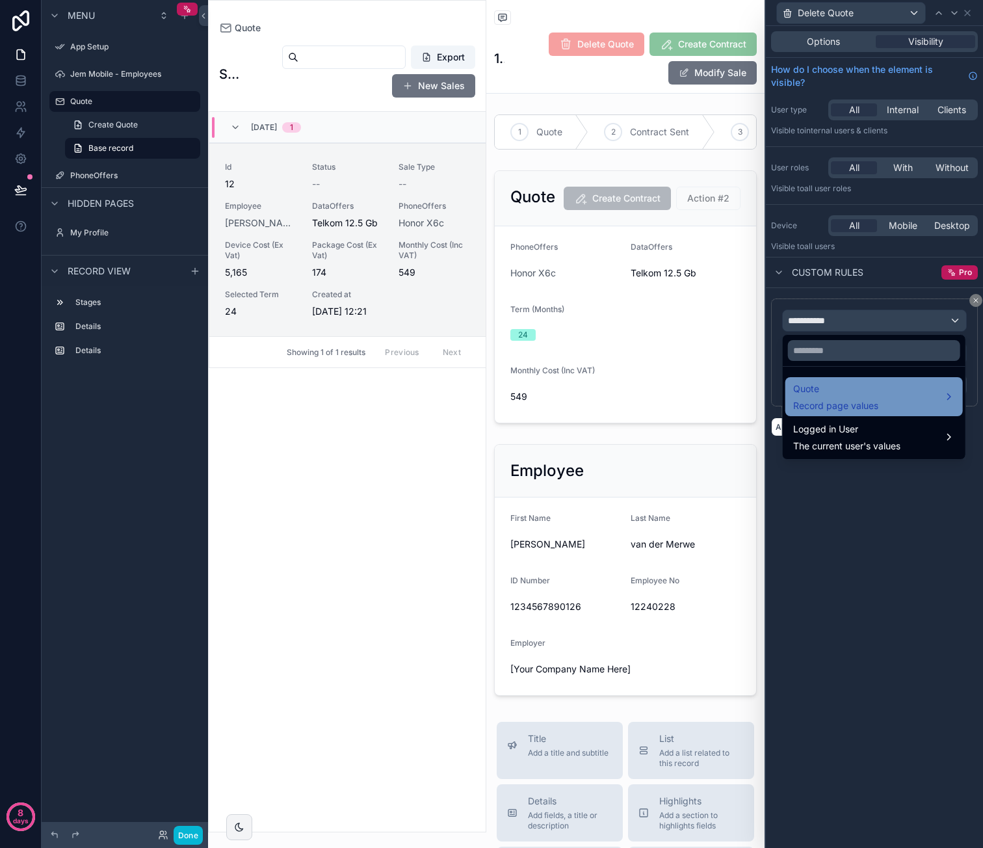
click at [846, 393] on span "Quote" at bounding box center [835, 389] width 85 height 16
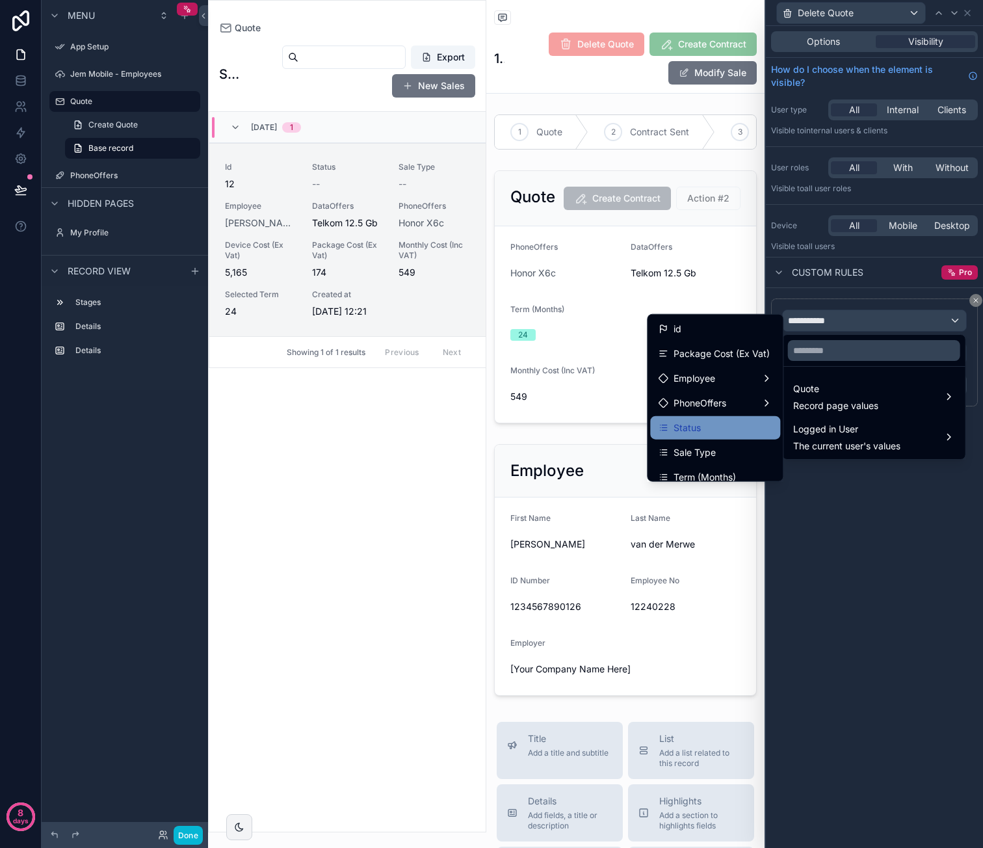
click at [722, 419] on div "Status" at bounding box center [715, 427] width 130 height 23
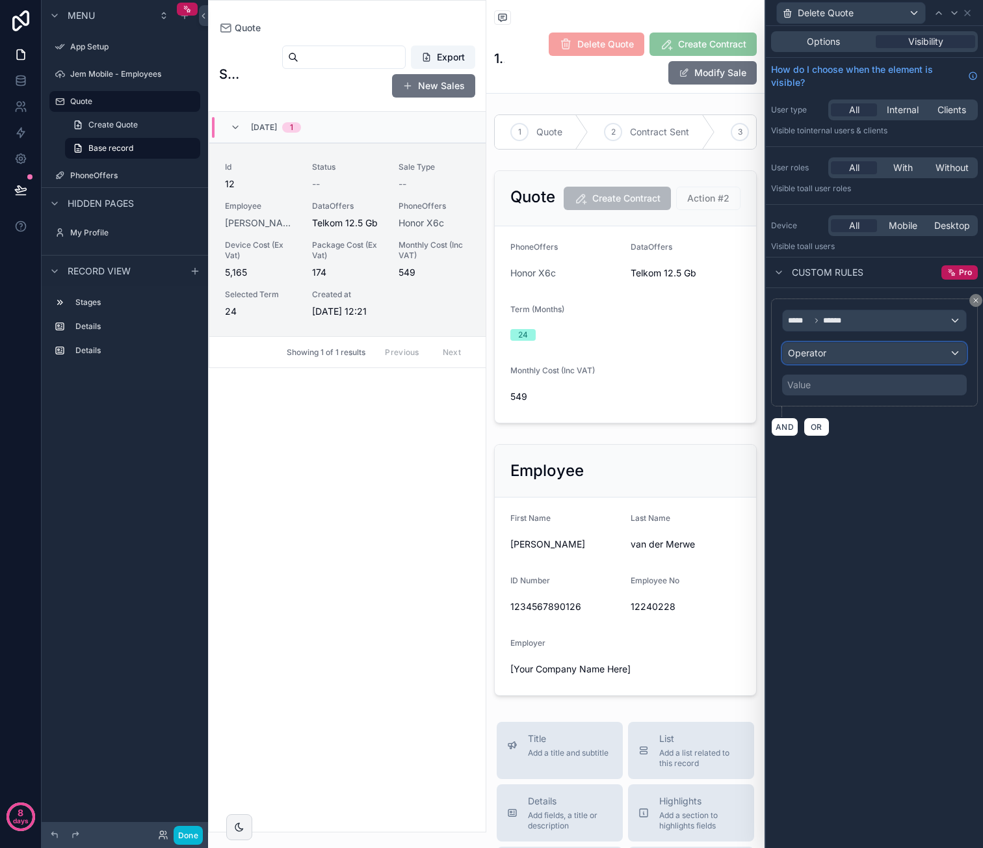
click at [907, 348] on div "Operator" at bounding box center [874, 353] width 183 height 21
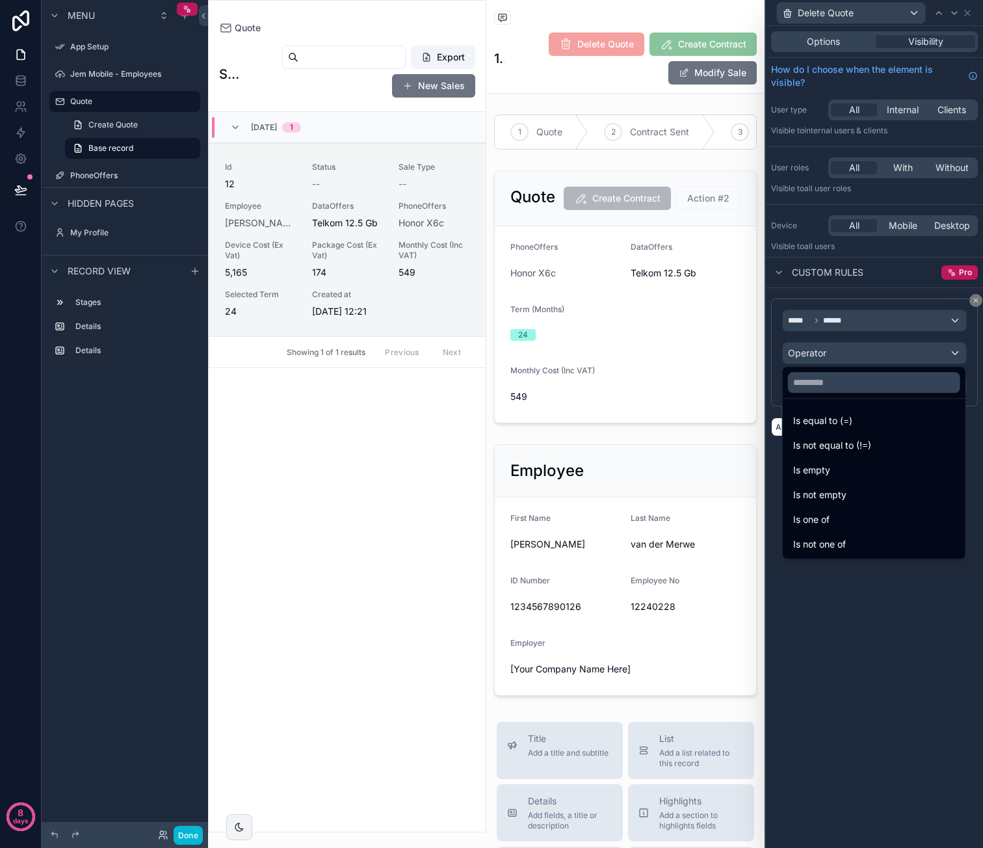
click at [839, 415] on span "Is equal to (=)" at bounding box center [822, 421] width 59 height 16
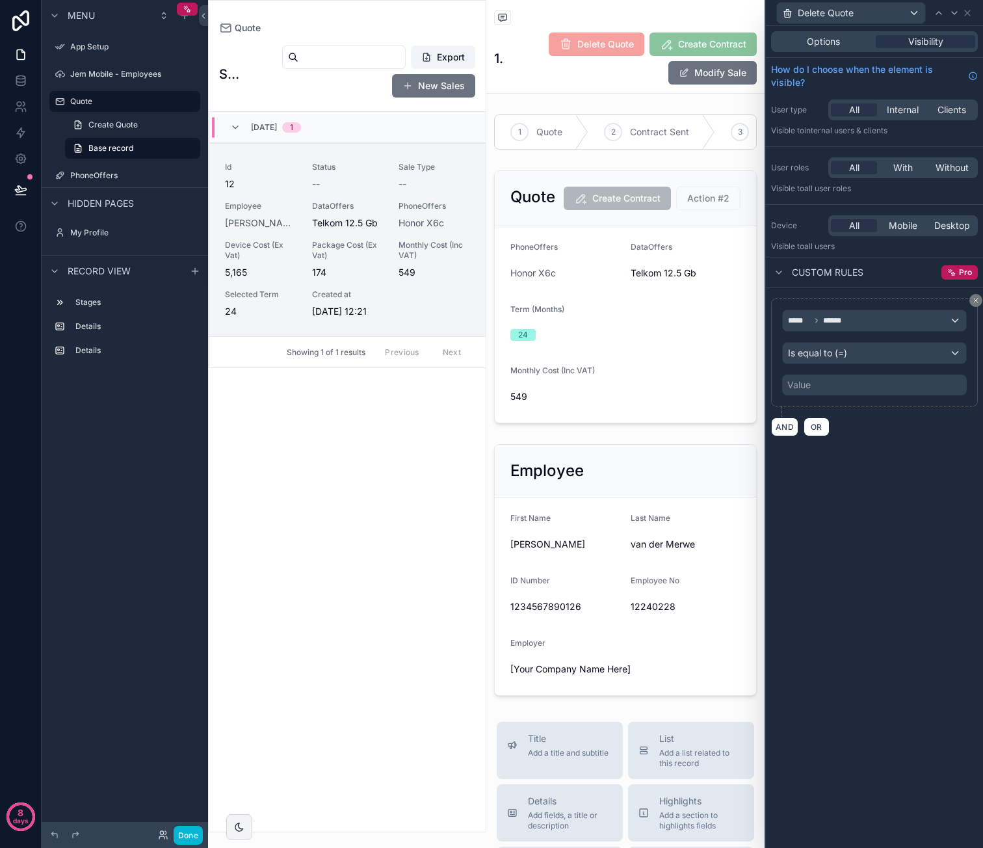
click at [843, 376] on div "Value" at bounding box center [874, 384] width 185 height 21
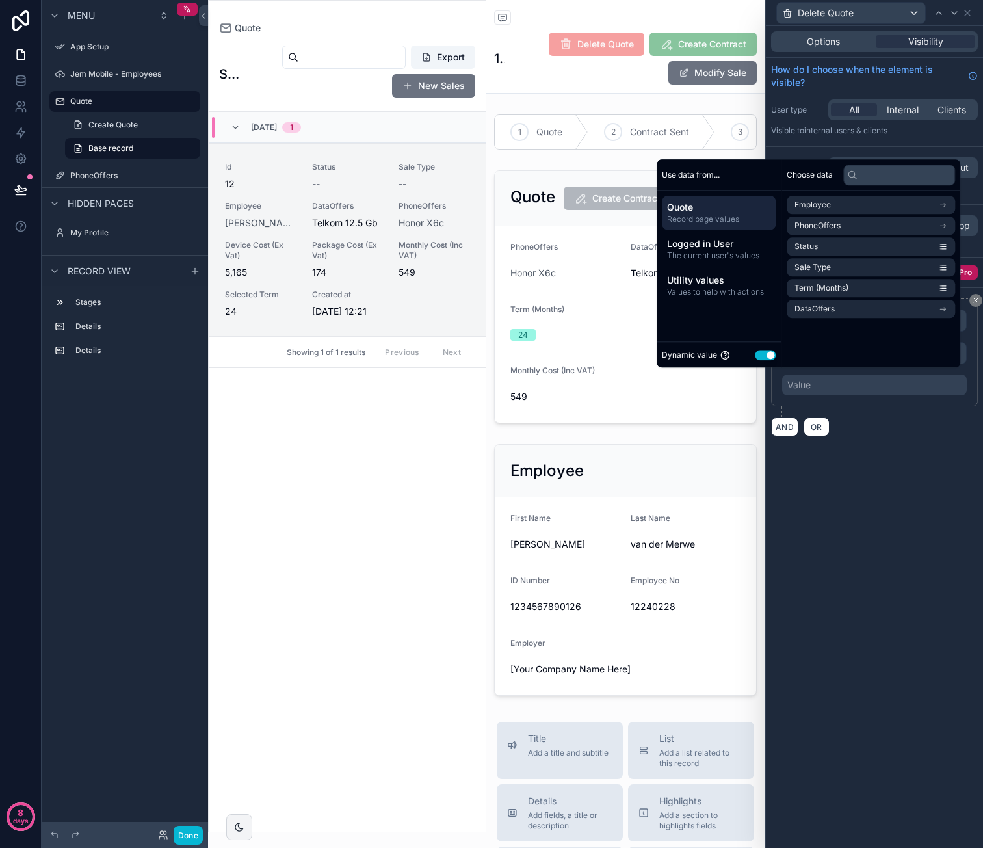
click at [755, 357] on button "Use setting" at bounding box center [765, 355] width 21 height 10
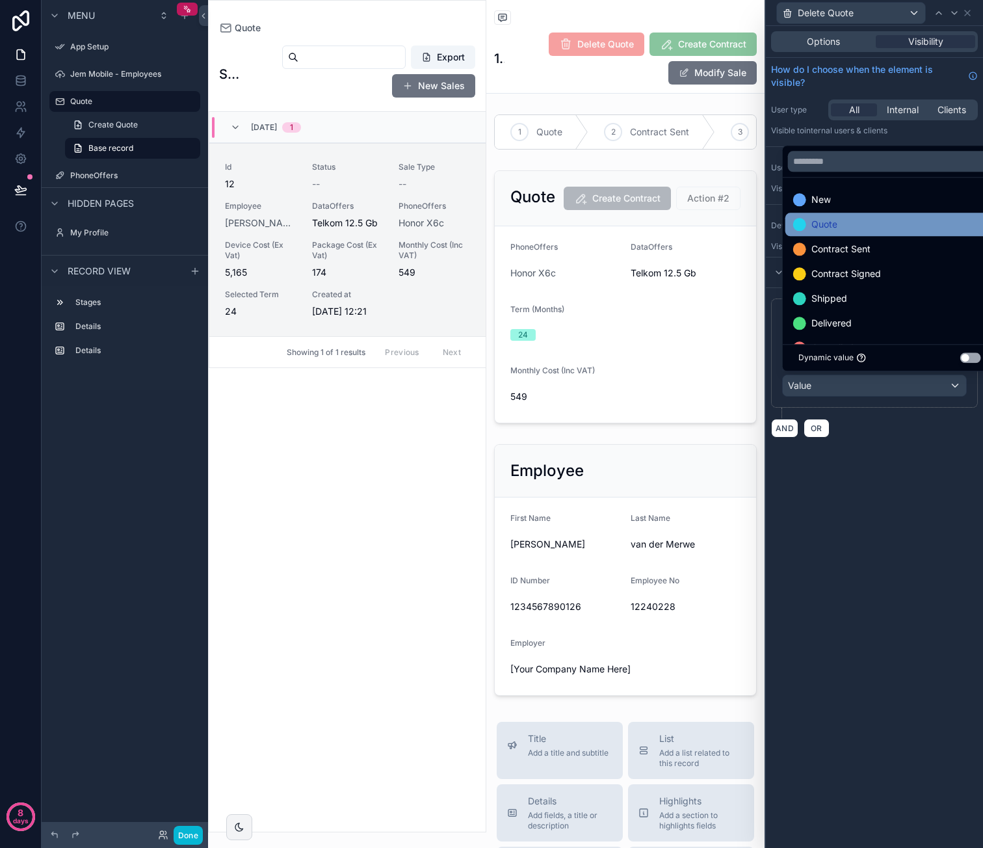
click at [890, 228] on div "Quote" at bounding box center [889, 224] width 193 height 16
click at [876, 470] on div "Options Visibility How do I choose when the element is visible? User type All I…" at bounding box center [874, 437] width 217 height 822
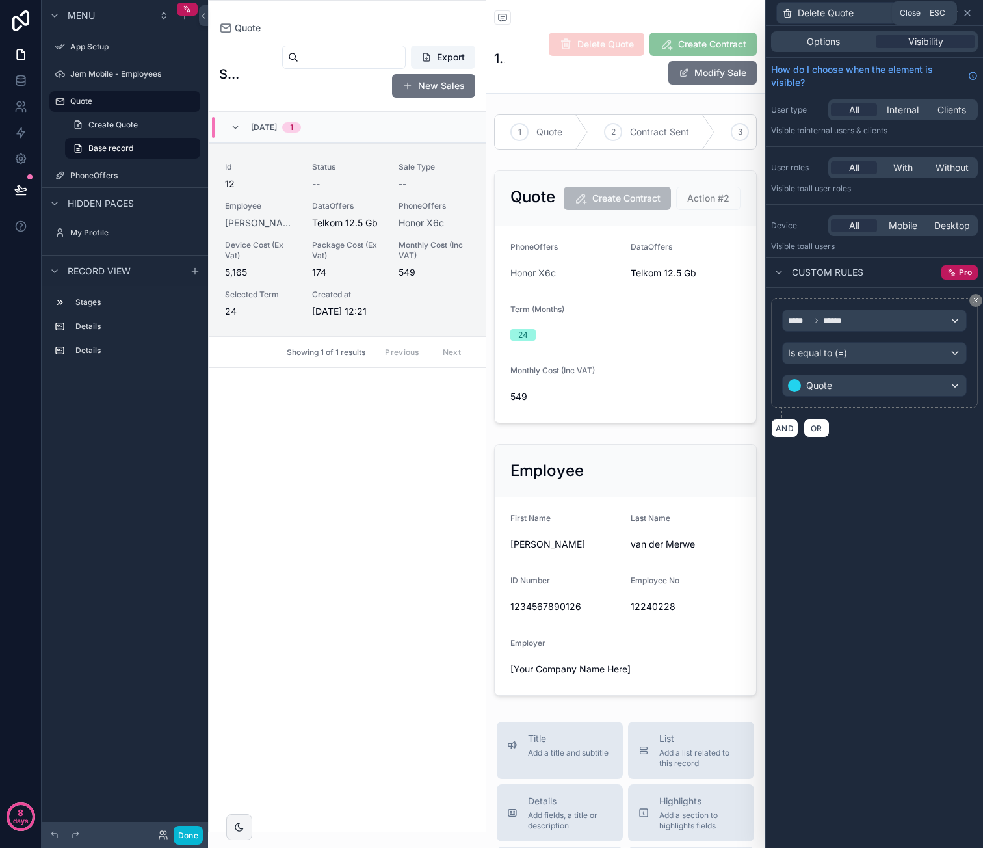
click at [967, 13] on icon at bounding box center [967, 12] width 5 height 5
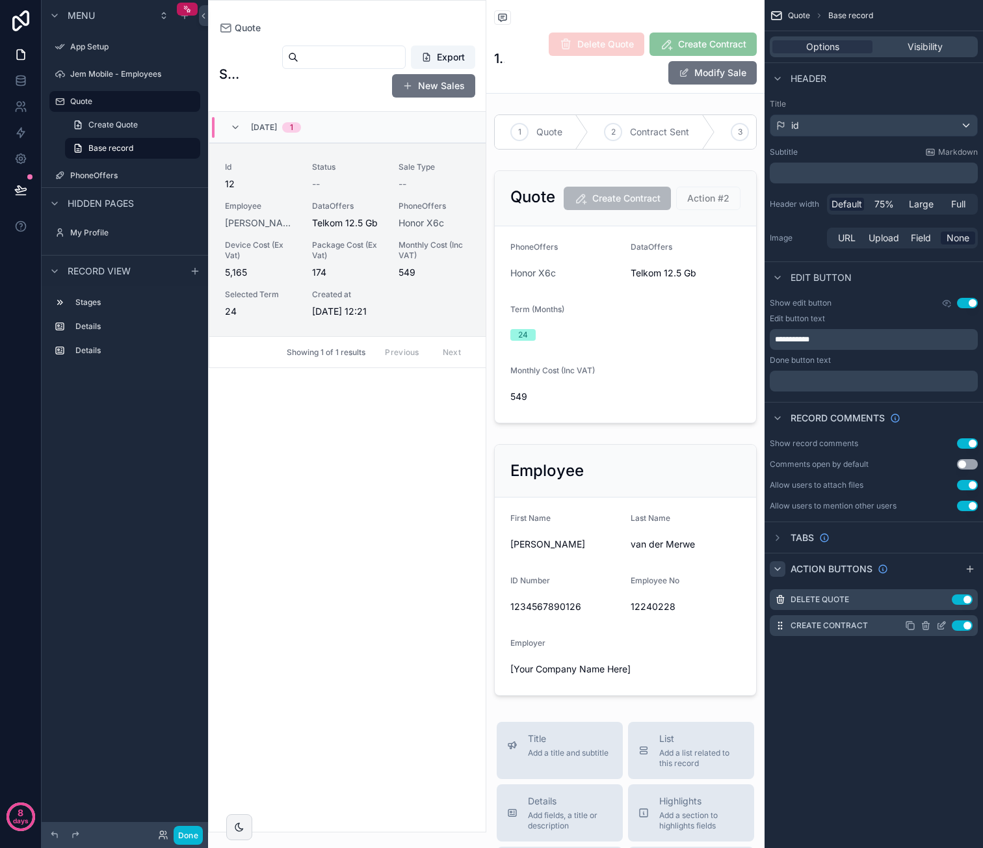
click at [940, 627] on icon "scrollable content" at bounding box center [941, 625] width 10 height 10
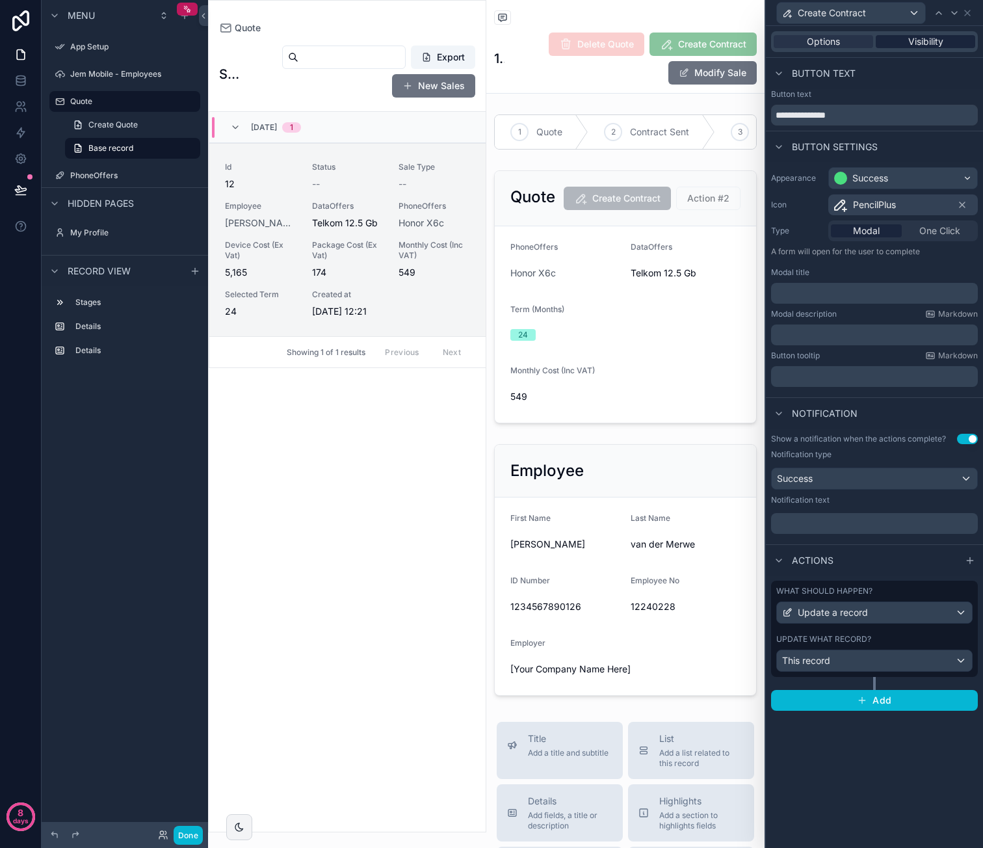
click at [934, 43] on span "Visibility" at bounding box center [925, 41] width 35 height 13
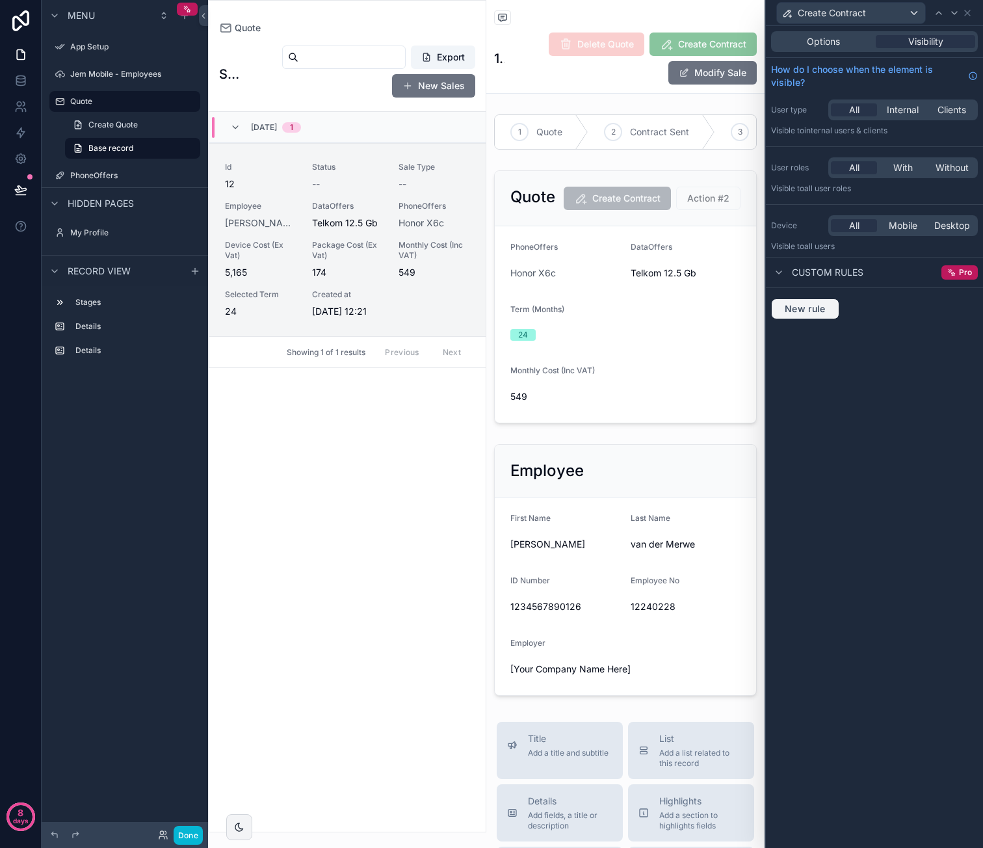
click at [807, 303] on span "New rule" at bounding box center [804, 309] width 51 height 12
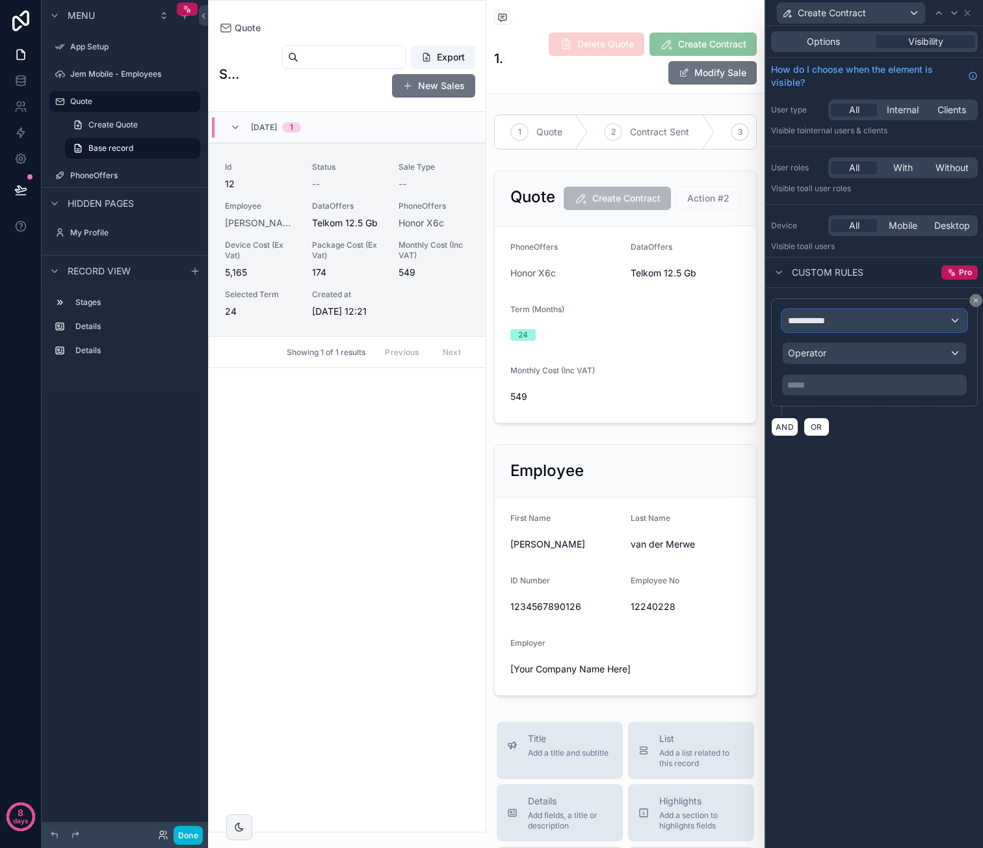
click at [859, 318] on div "**********" at bounding box center [874, 320] width 183 height 21
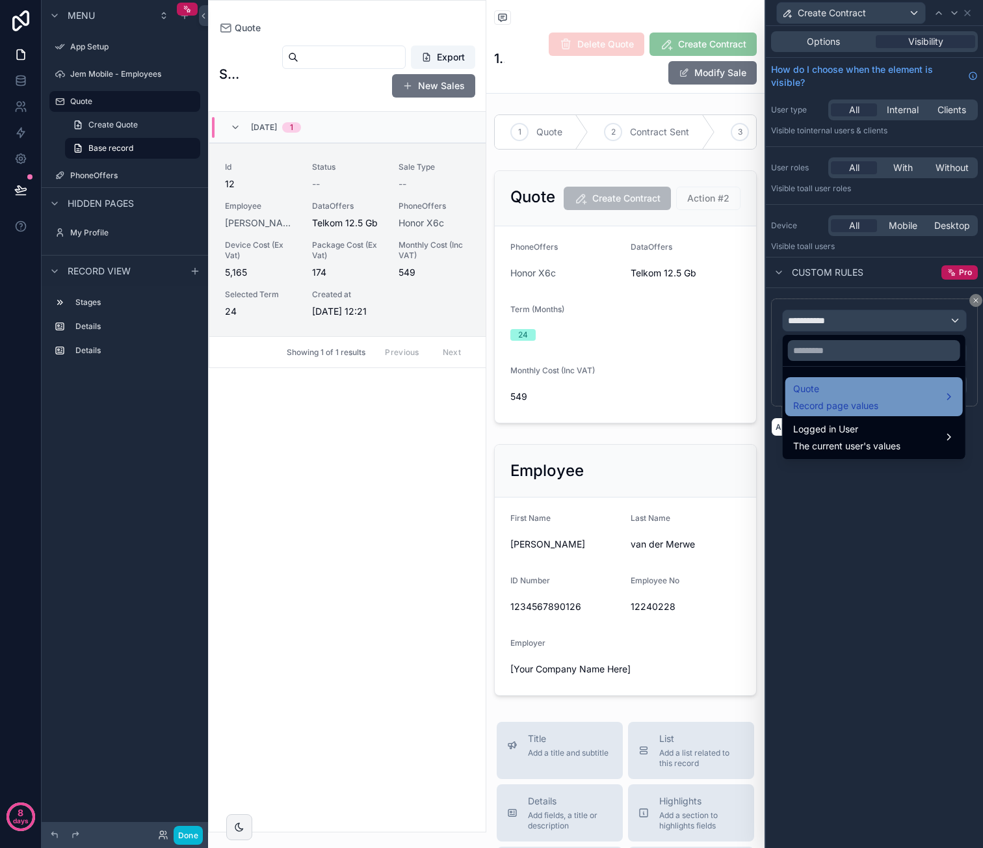
click at [873, 397] on div "Quote Record page values" at bounding box center [835, 396] width 85 height 31
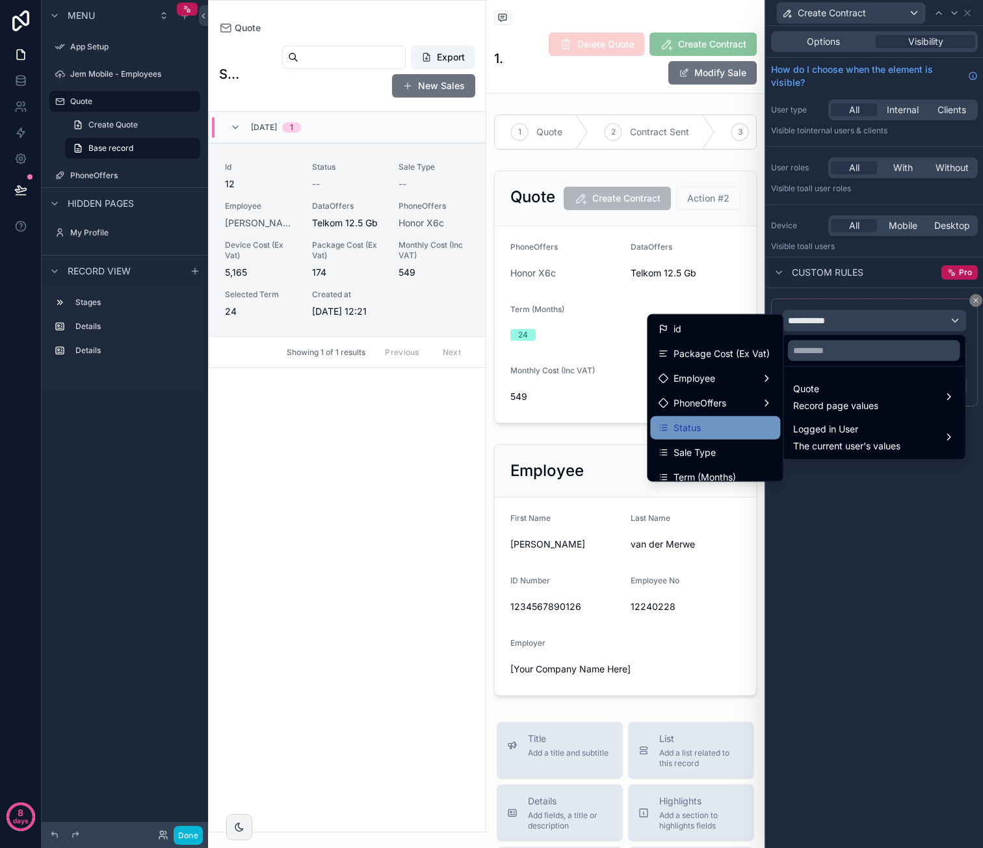
click at [728, 422] on div "Status" at bounding box center [715, 428] width 114 height 16
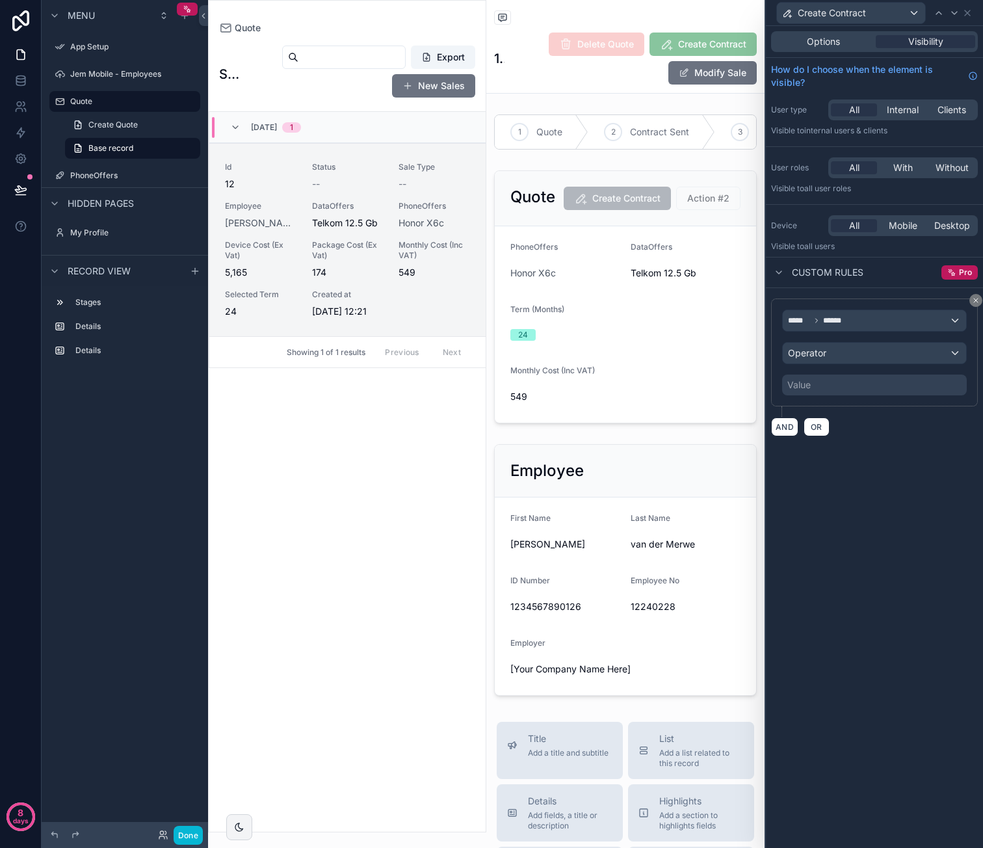
click at [838, 383] on div "Value" at bounding box center [874, 384] width 185 height 21
click at [846, 352] on div "Operator" at bounding box center [874, 353] width 183 height 21
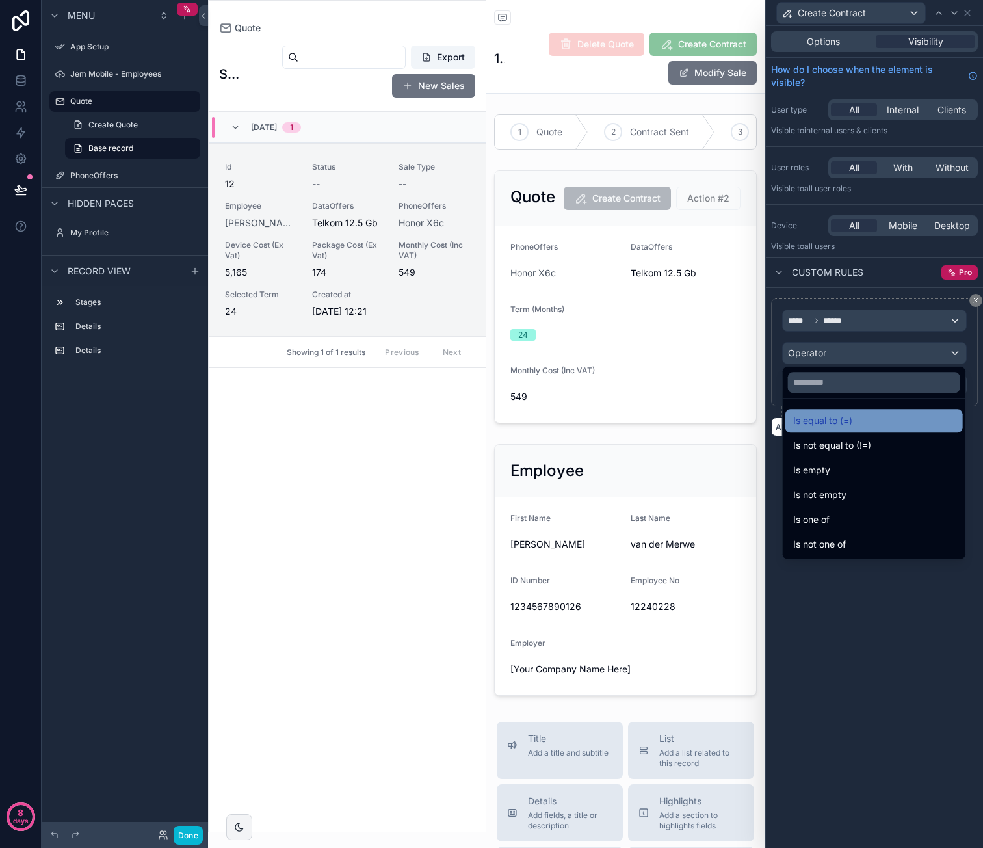
click at [826, 419] on span "Is equal to (=)" at bounding box center [822, 421] width 59 height 16
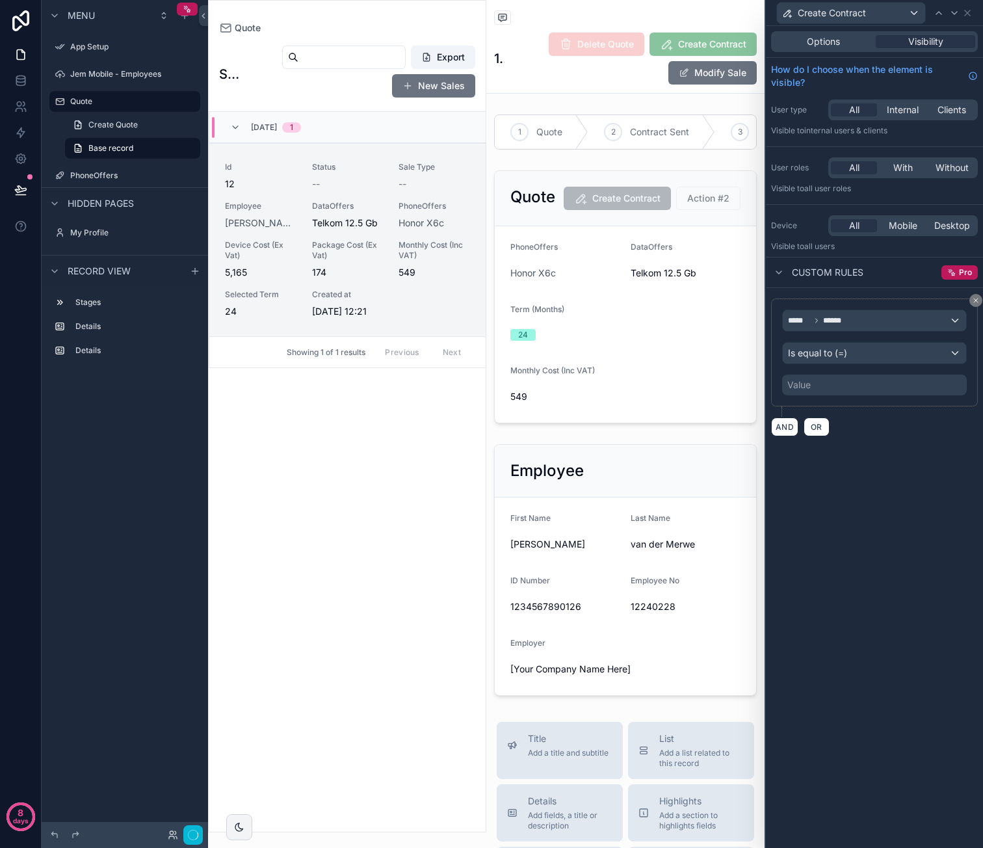
click at [824, 386] on div "Value" at bounding box center [874, 384] width 185 height 21
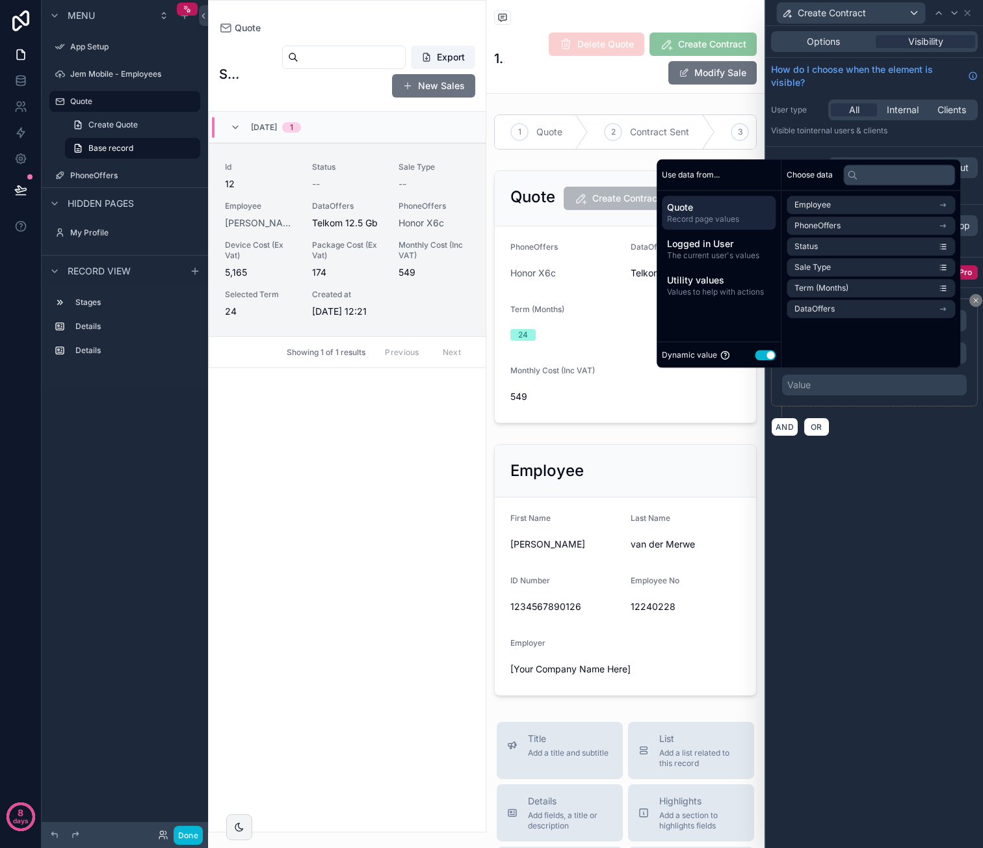
click at [757, 365] on div "Dynamic value Use setting" at bounding box center [719, 354] width 124 height 26
click at [761, 356] on button "Use setting" at bounding box center [765, 355] width 21 height 10
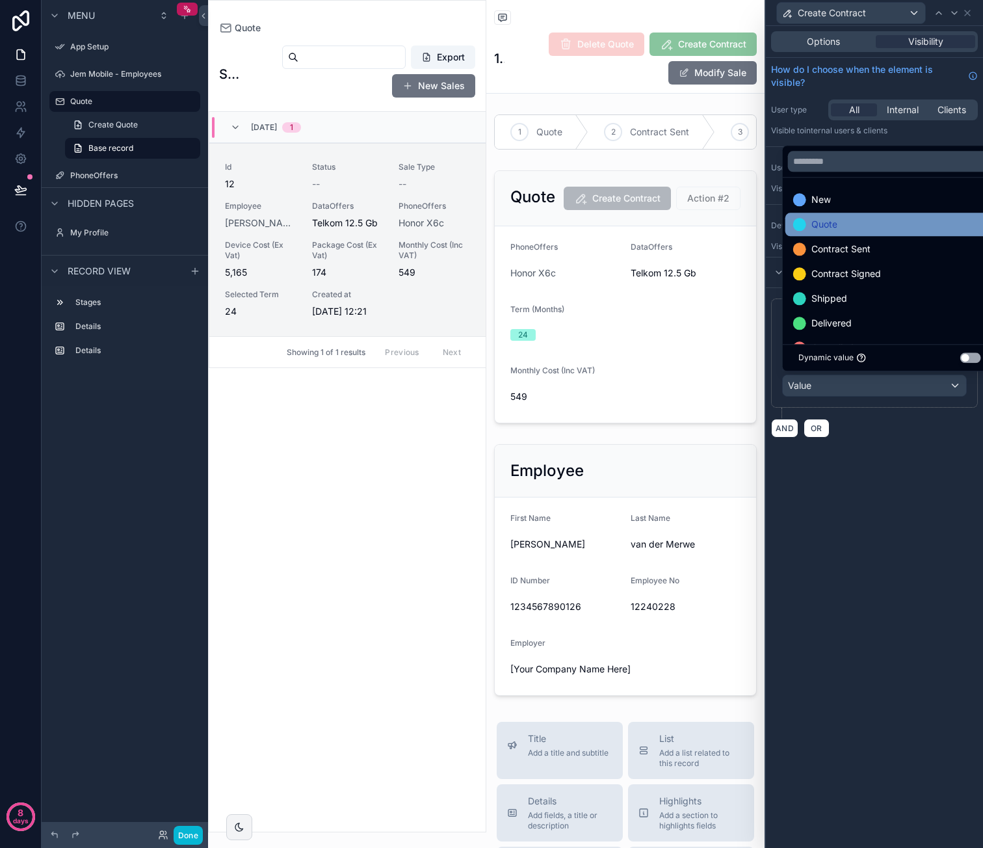
click at [861, 232] on div "Quote" at bounding box center [889, 224] width 193 height 16
click at [863, 525] on div "Options Visibility How do I choose when the element is visible? User type All I…" at bounding box center [874, 437] width 217 height 822
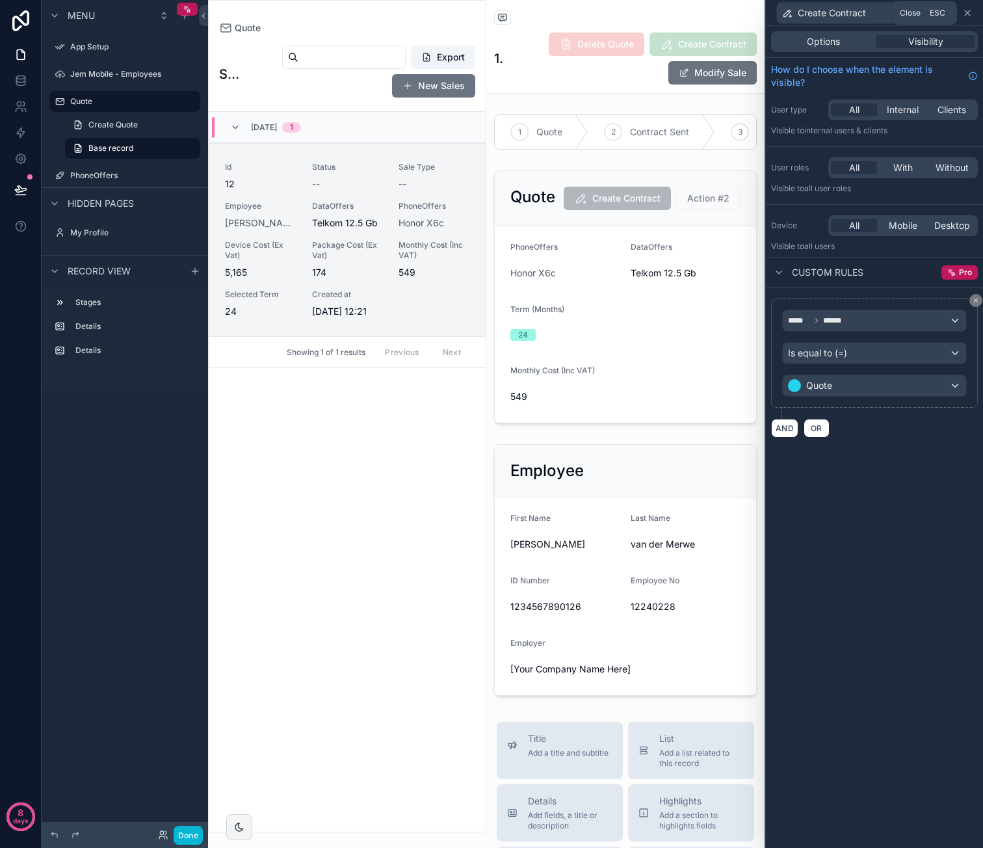
click at [967, 15] on icon at bounding box center [967, 13] width 10 height 10
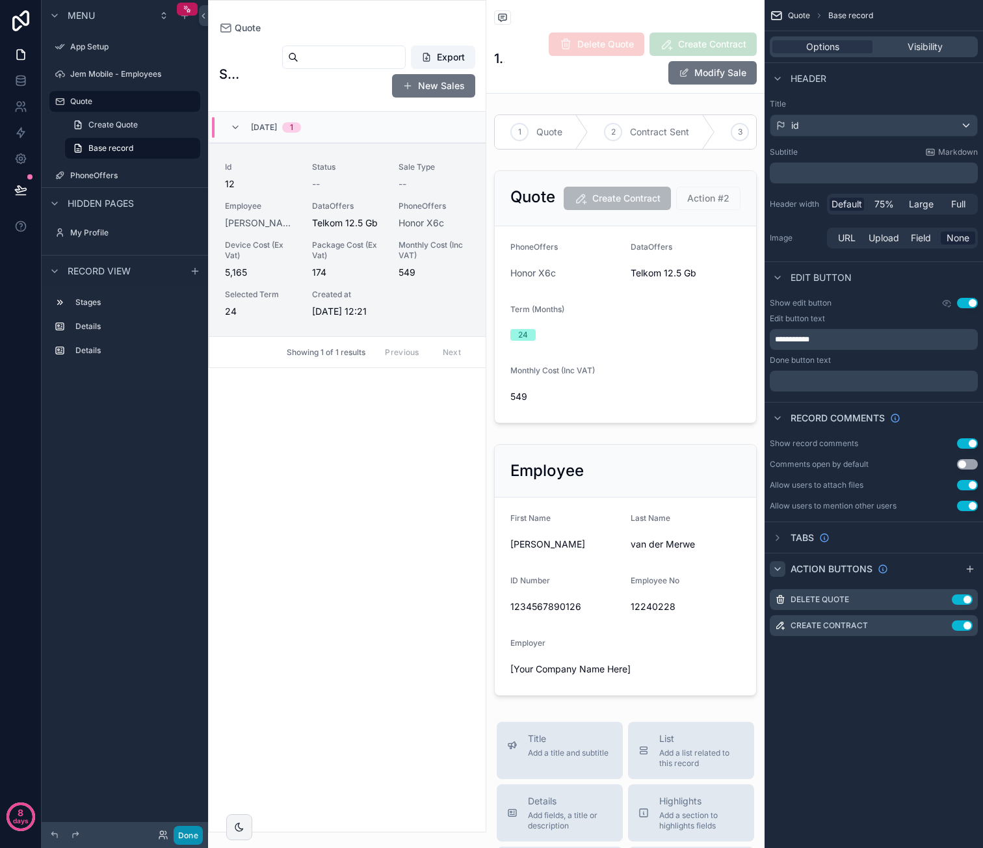
click at [197, 828] on button "Done" at bounding box center [188, 835] width 29 height 19
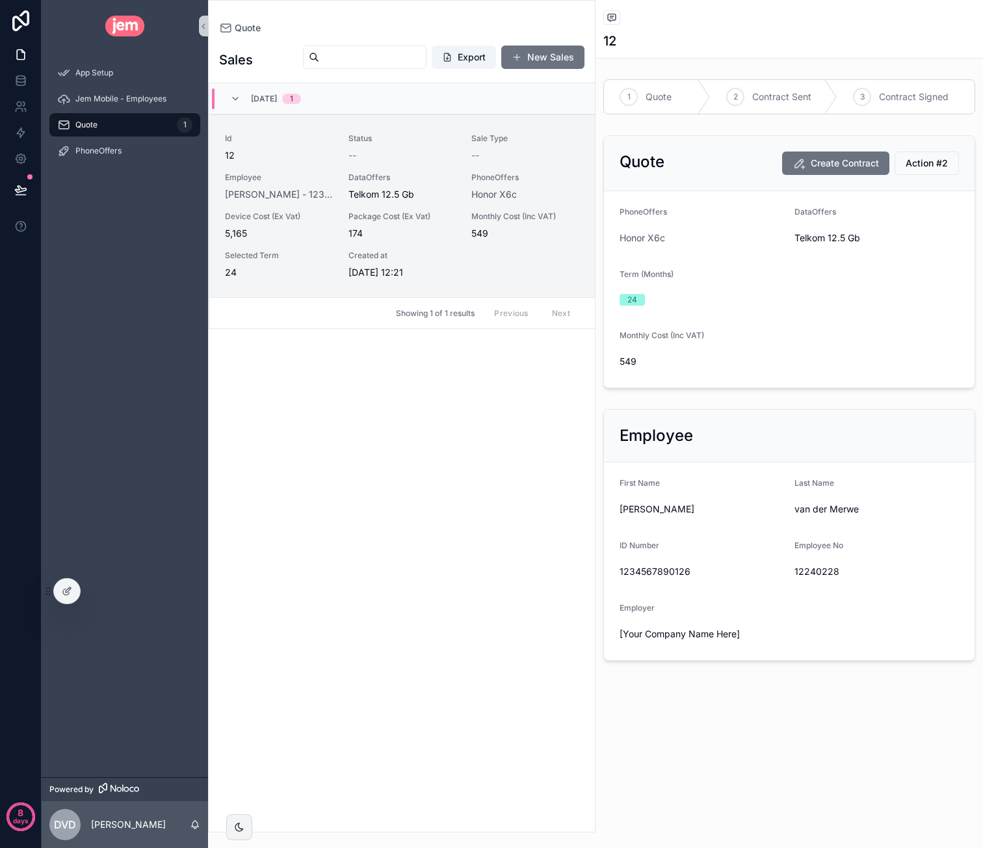
click at [423, 171] on div "Id 12 Status -- Sale Type -- Employee Caroline - van der Merwe - 1234567890126 …" at bounding box center [402, 206] width 354 height 146
click at [434, 185] on div "DataOffers Telkom 12.5 Gb" at bounding box center [402, 186] width 108 height 29
click at [571, 50] on button "New Sales" at bounding box center [542, 57] width 83 height 23
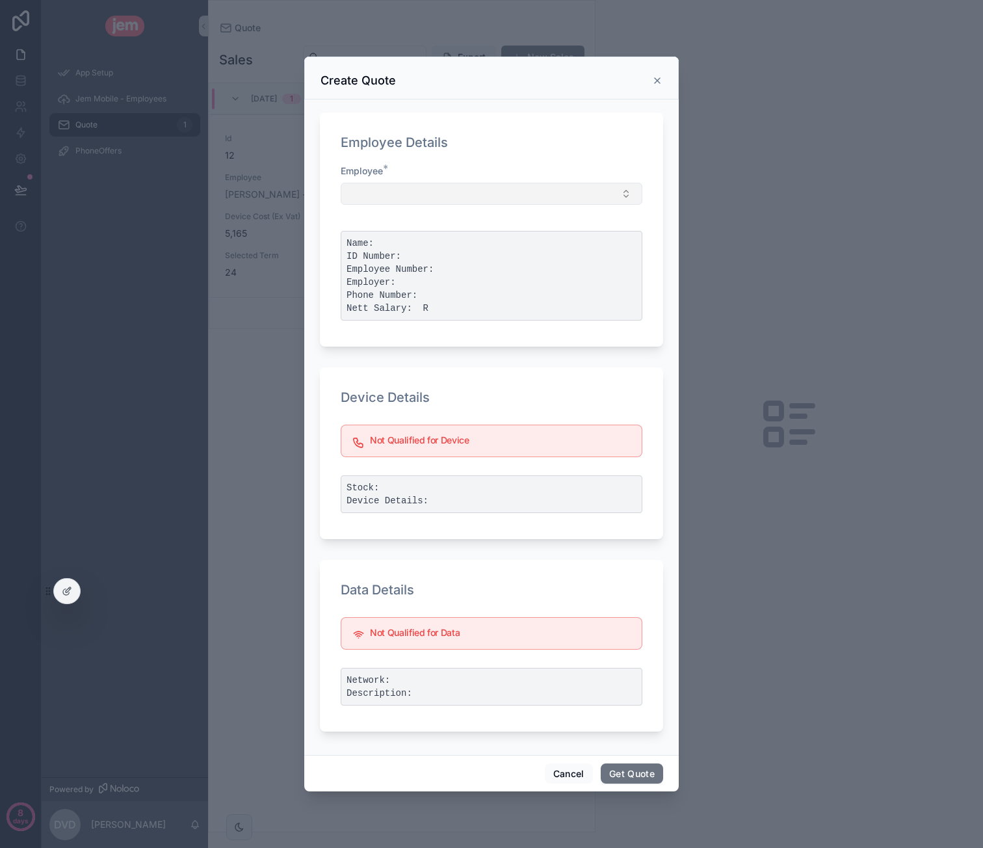
click at [464, 190] on button "Select Button" at bounding box center [492, 194] width 302 height 22
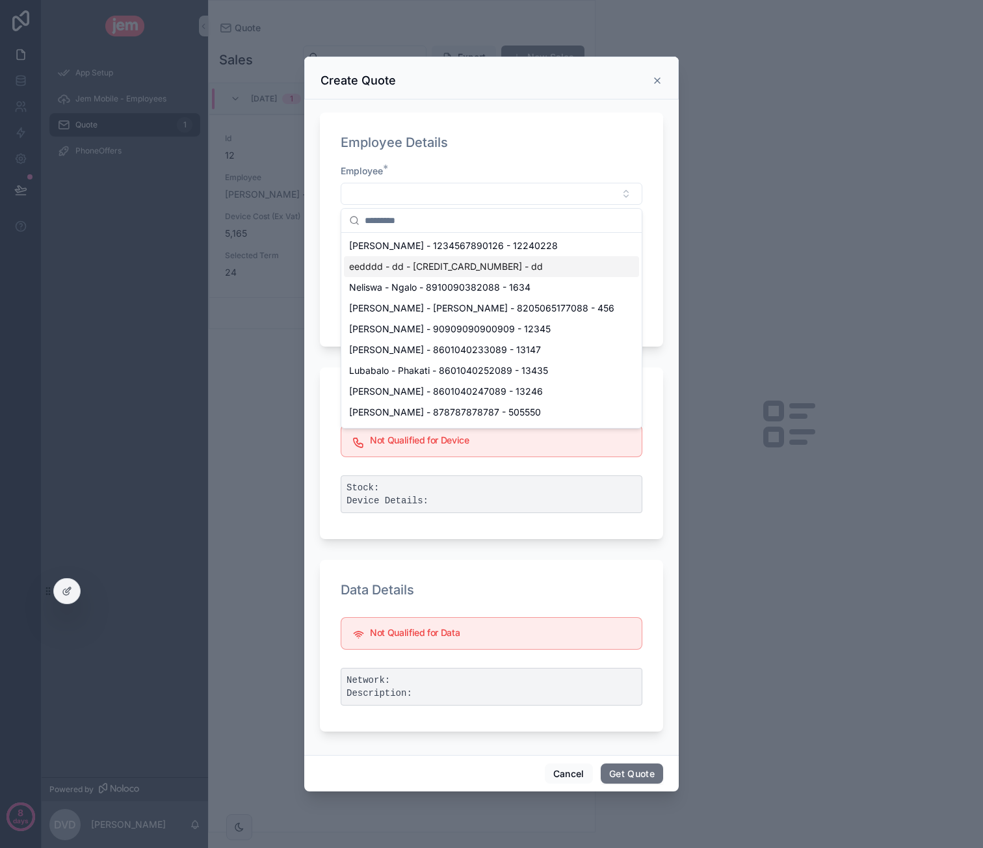
click at [460, 263] on span "eedddd - dd - [CREDIT_CARD_NUMBER] - dd" at bounding box center [446, 266] width 194 height 13
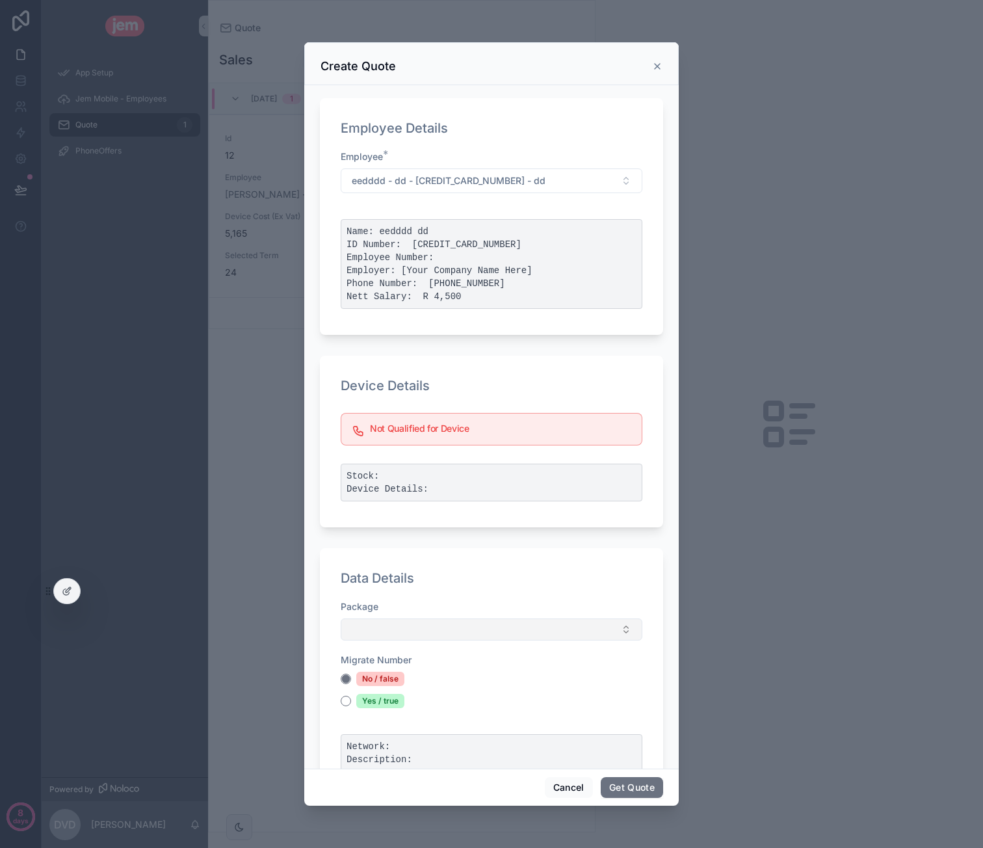
click at [418, 620] on button "Select Button" at bounding box center [492, 629] width 302 height 22
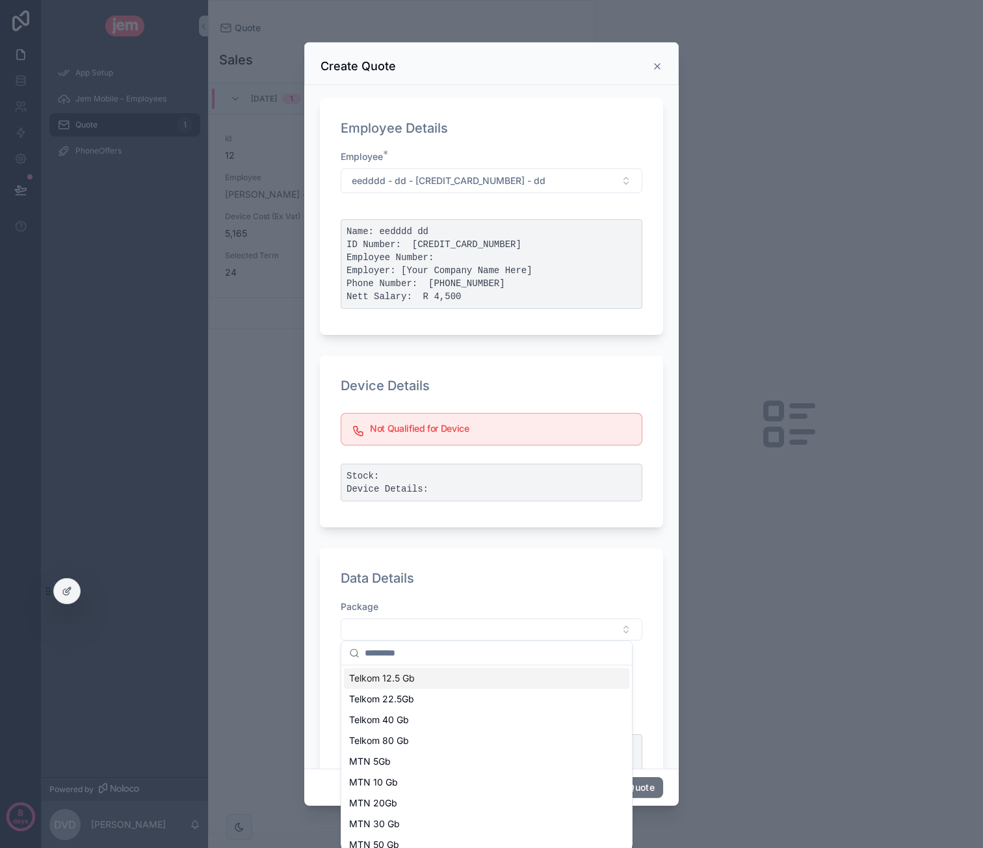
click at [410, 679] on span "Telkom 12.5 Gb" at bounding box center [382, 678] width 66 height 13
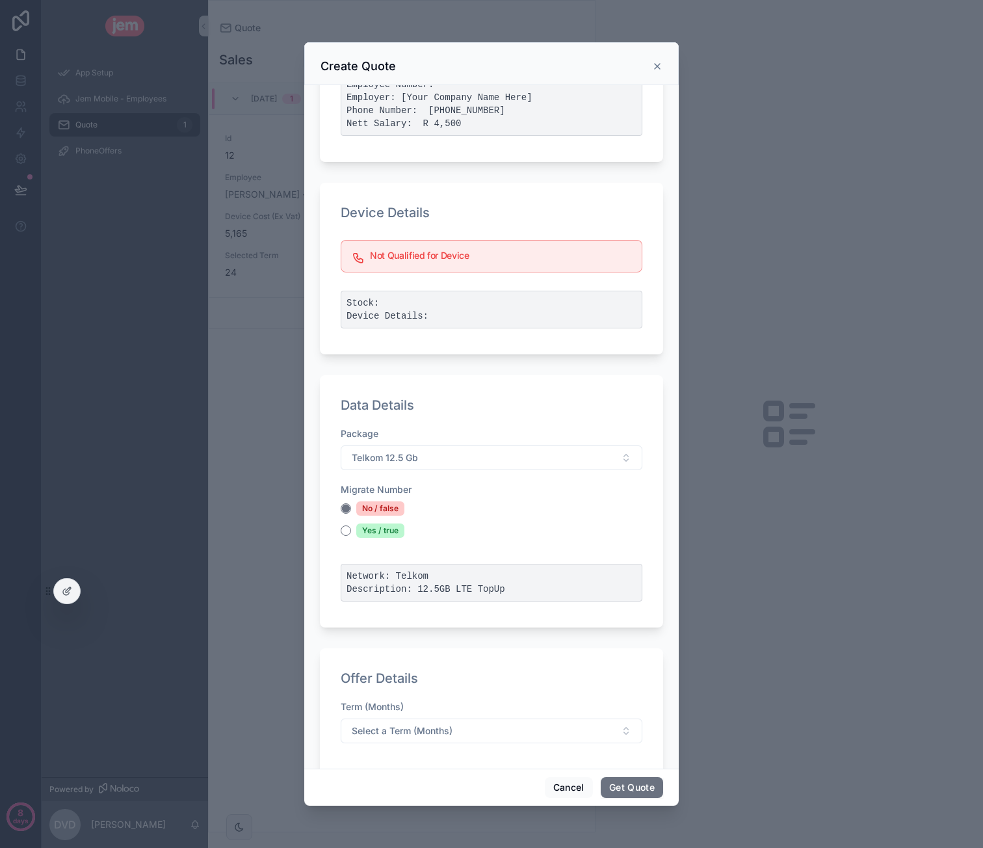
scroll to position [242, 0]
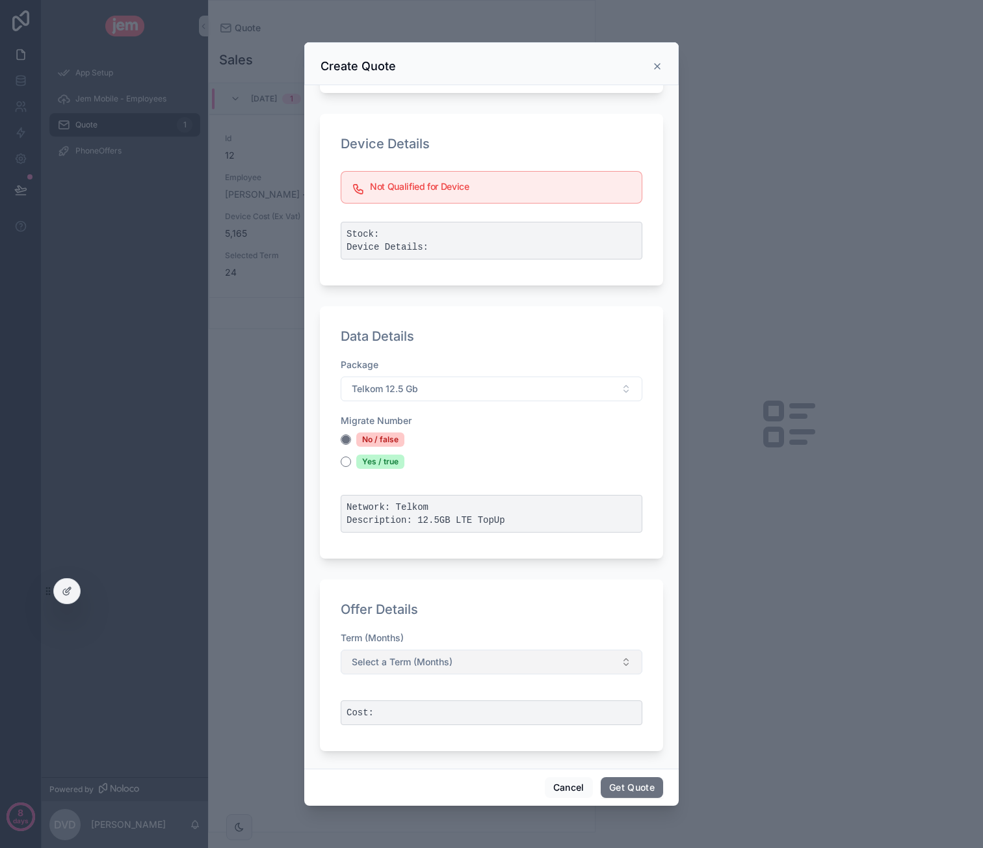
click at [453, 653] on button "Select a Term (Months)" at bounding box center [492, 661] width 302 height 25
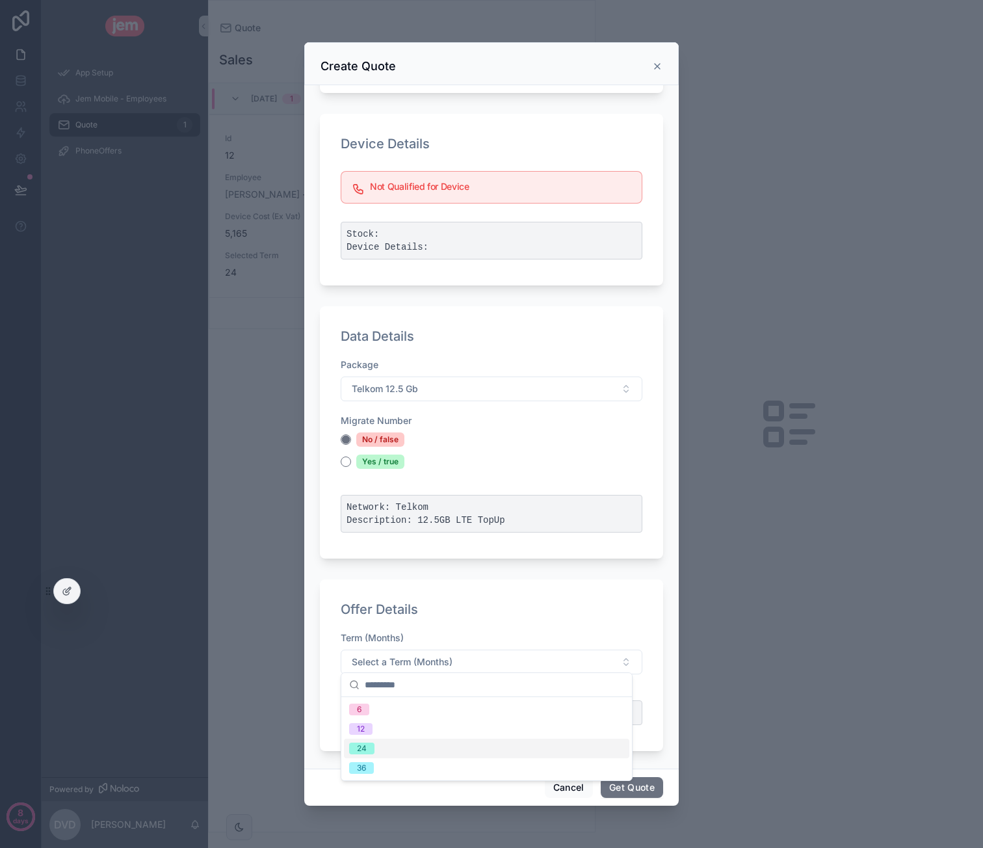
click at [413, 751] on div "24" at bounding box center [486, 749] width 285 height 20
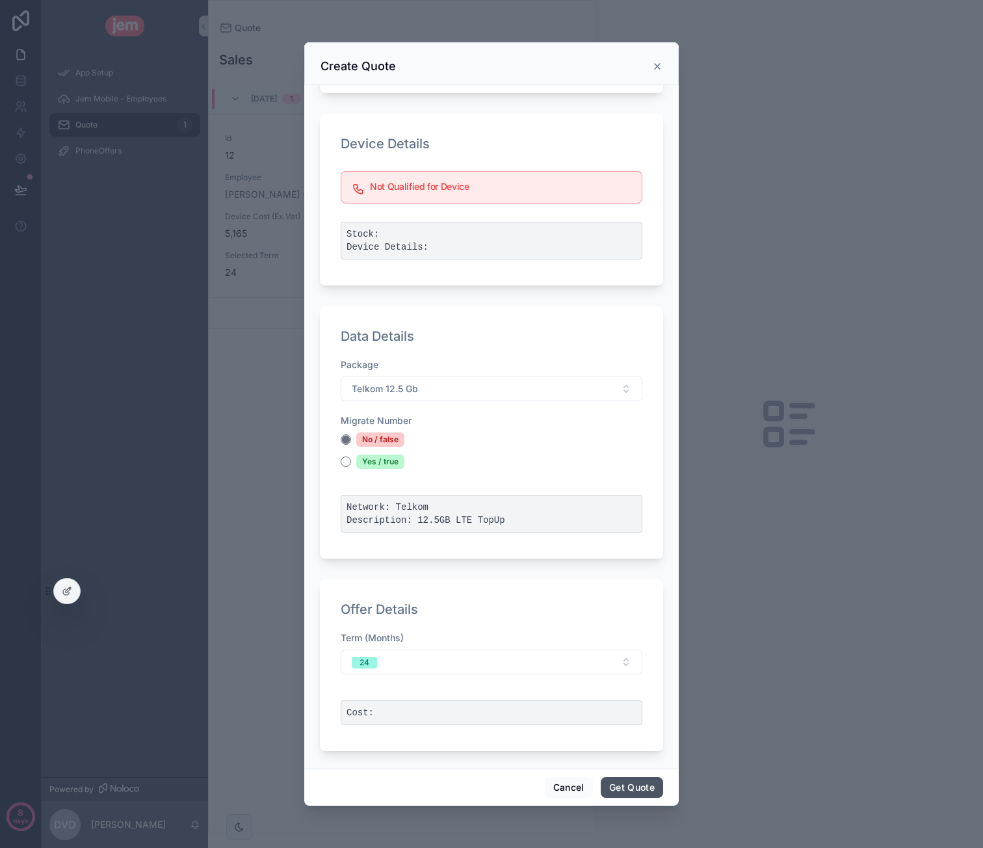
click at [625, 786] on button "Get Quote" at bounding box center [632, 787] width 62 height 21
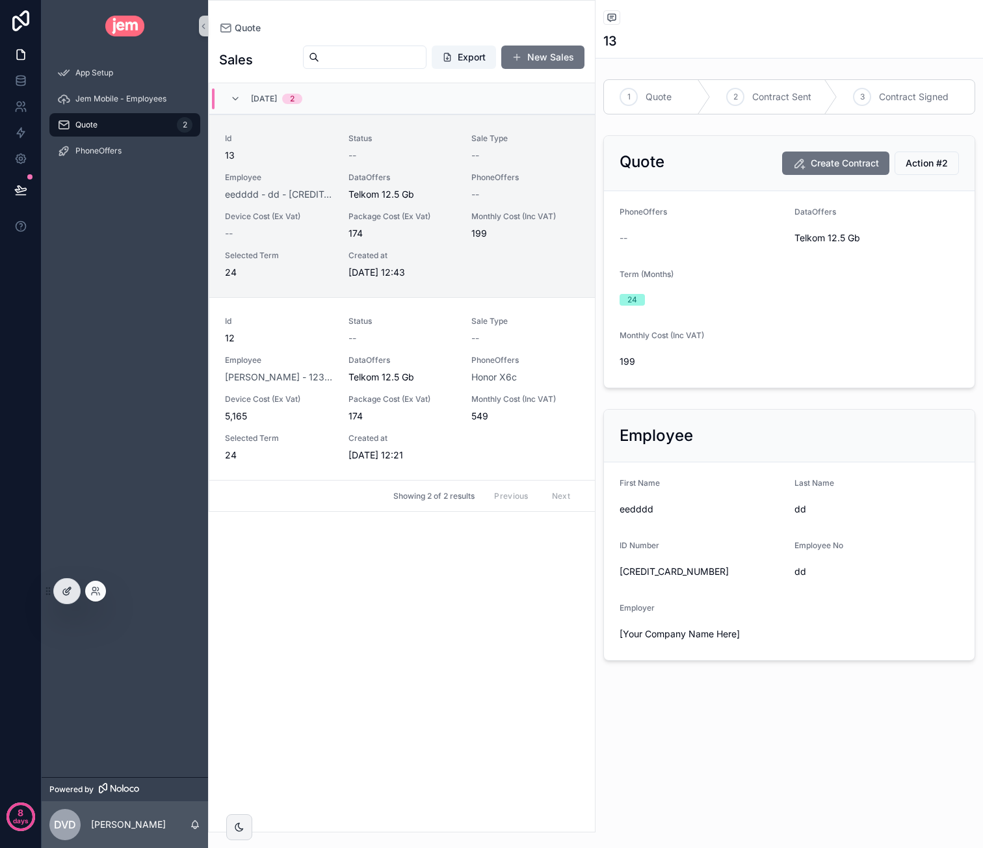
click at [70, 585] on div at bounding box center [67, 591] width 26 height 25
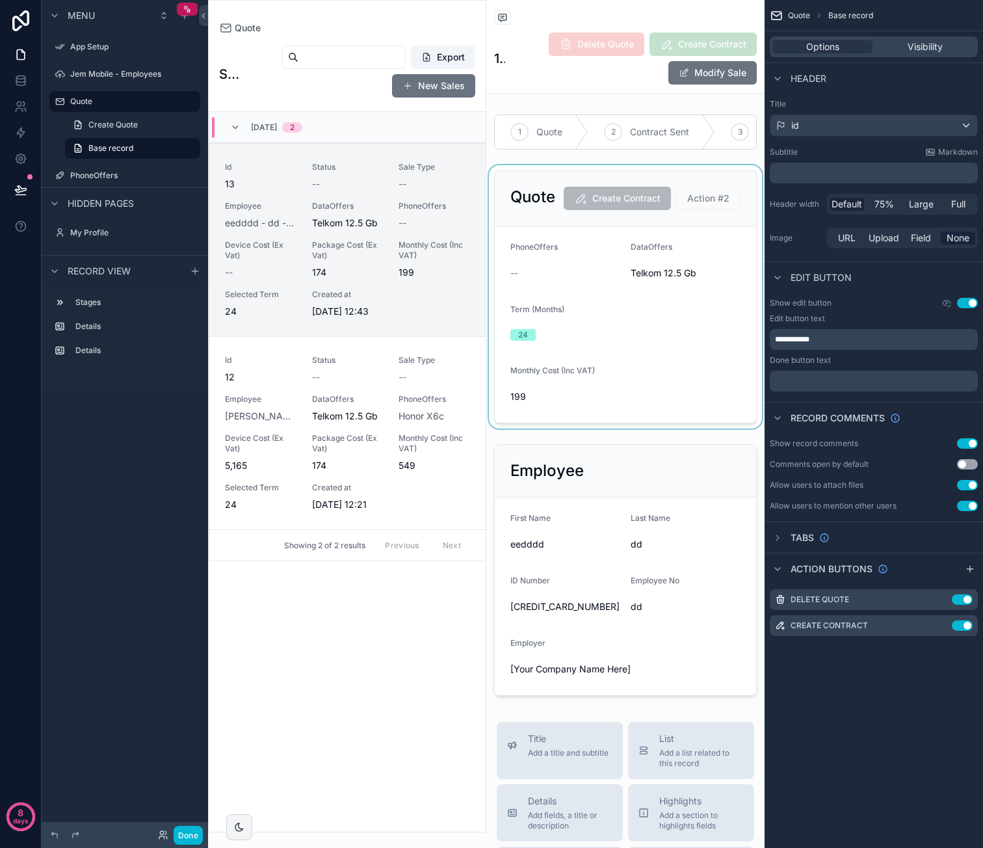
click at [626, 240] on div "scrollable content" at bounding box center [625, 296] width 278 height 263
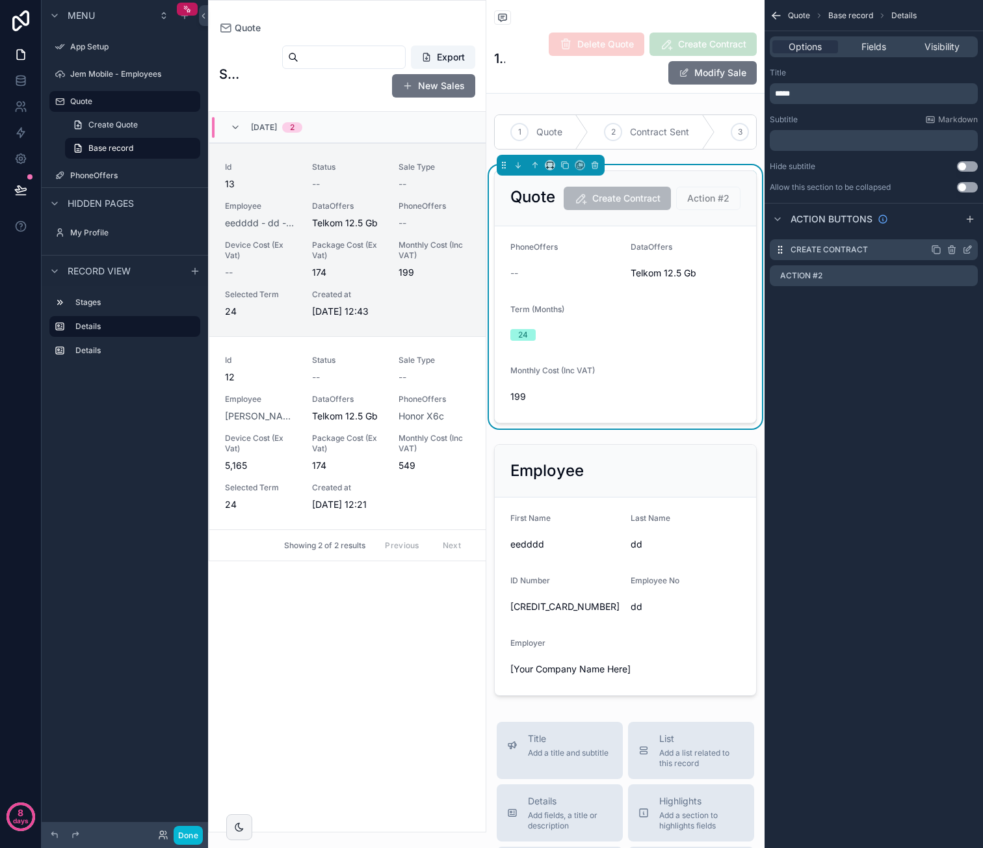
click at [949, 250] on icon "scrollable content" at bounding box center [952, 251] width 6 height 6
click at [946, 229] on icon at bounding box center [946, 229] width 0 height 3
click at [951, 250] on icon "scrollable content" at bounding box center [951, 250] width 0 height 3
click at [945, 226] on icon at bounding box center [946, 226] width 3 height 2
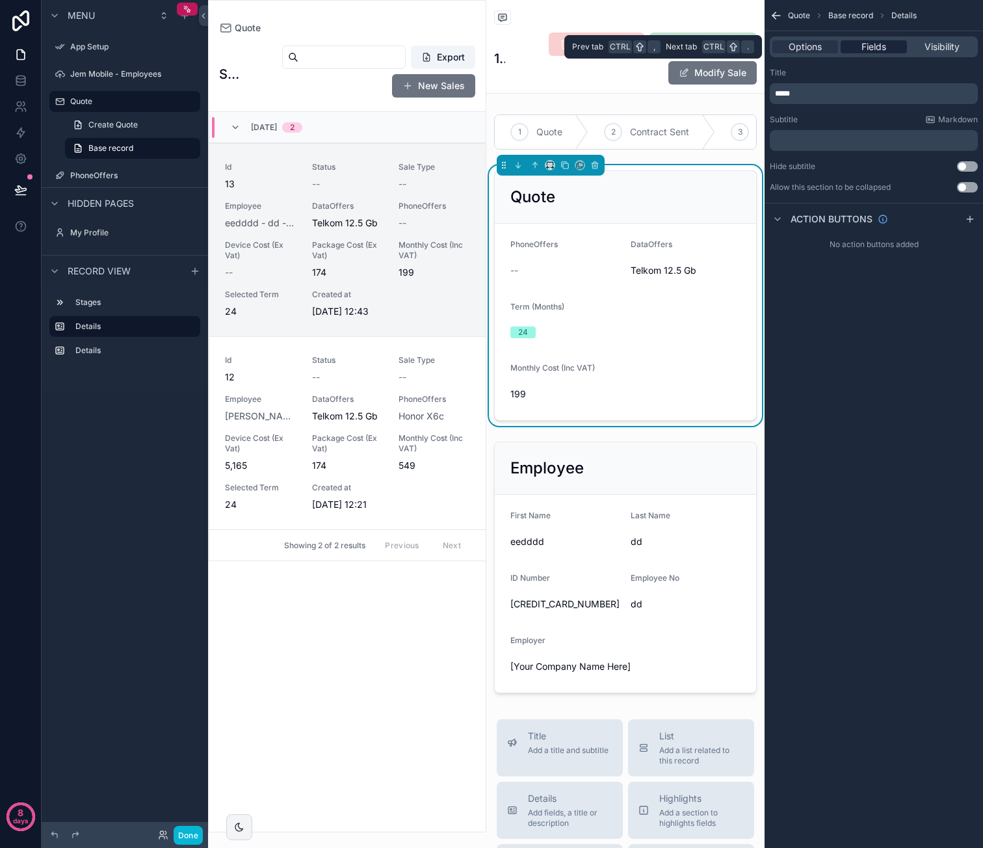
click at [875, 47] on span "Fields" at bounding box center [873, 46] width 25 height 13
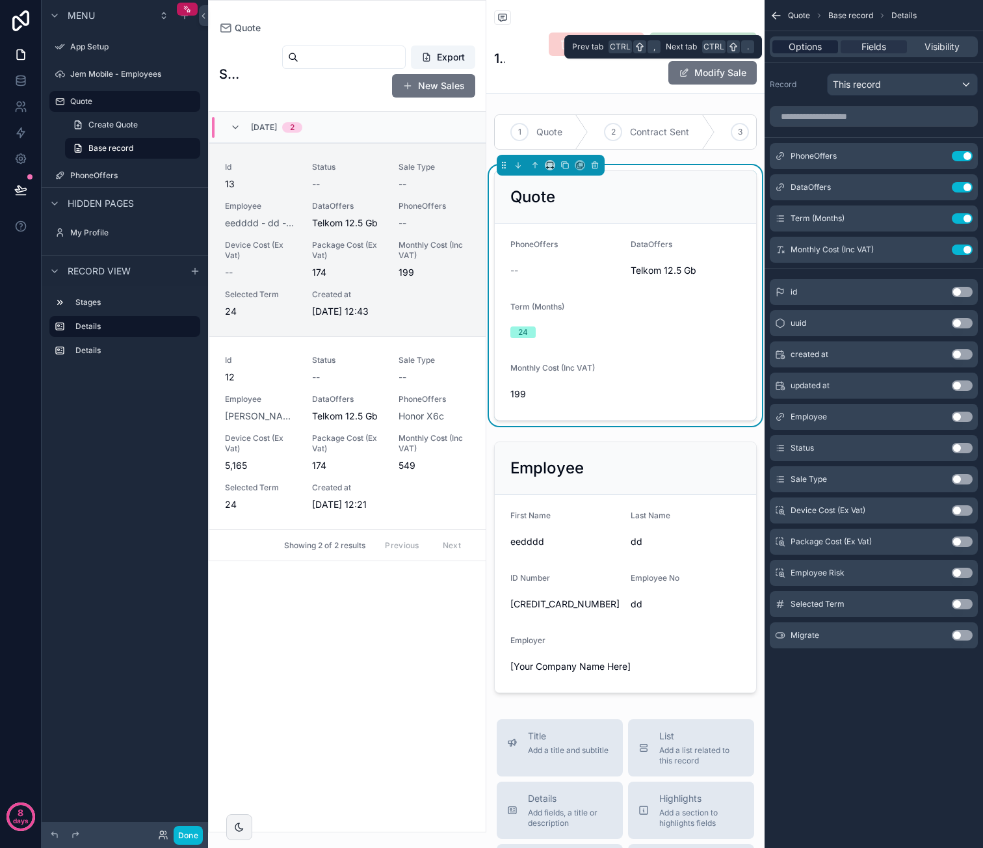
click at [816, 49] on span "Options" at bounding box center [805, 46] width 33 height 13
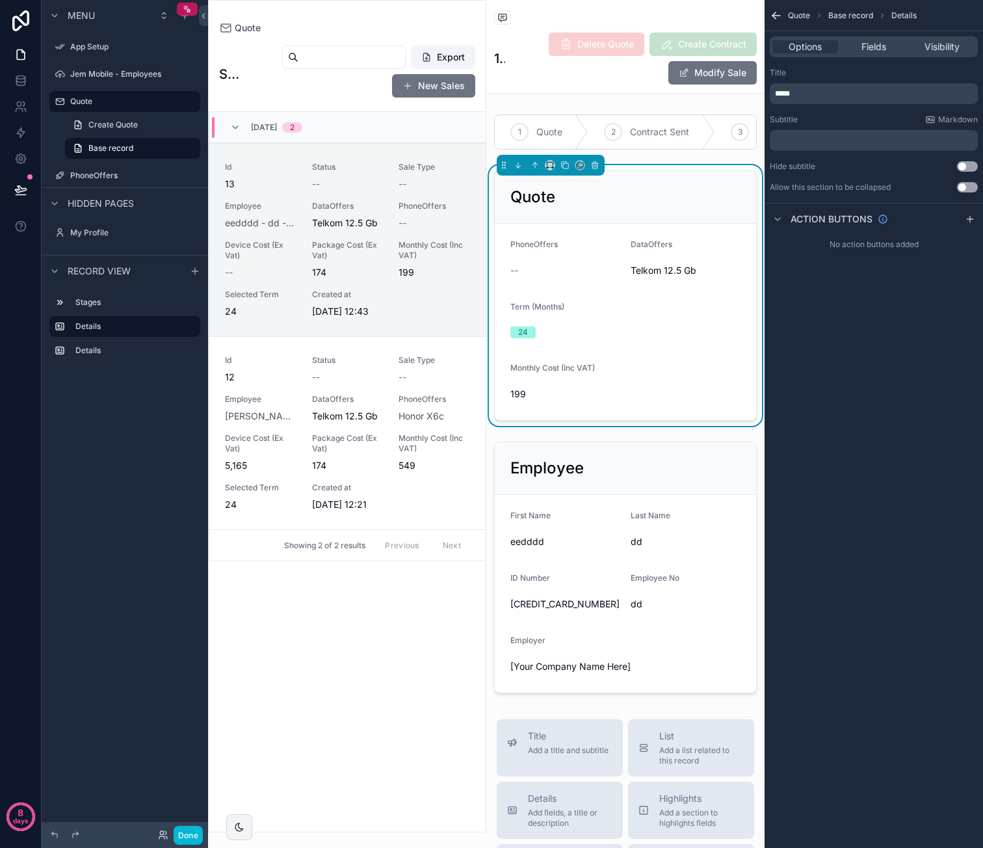
click at [606, 88] on div "Quote 13 Delete Quote Create Contract Modify Sale" at bounding box center [625, 46] width 263 height 93
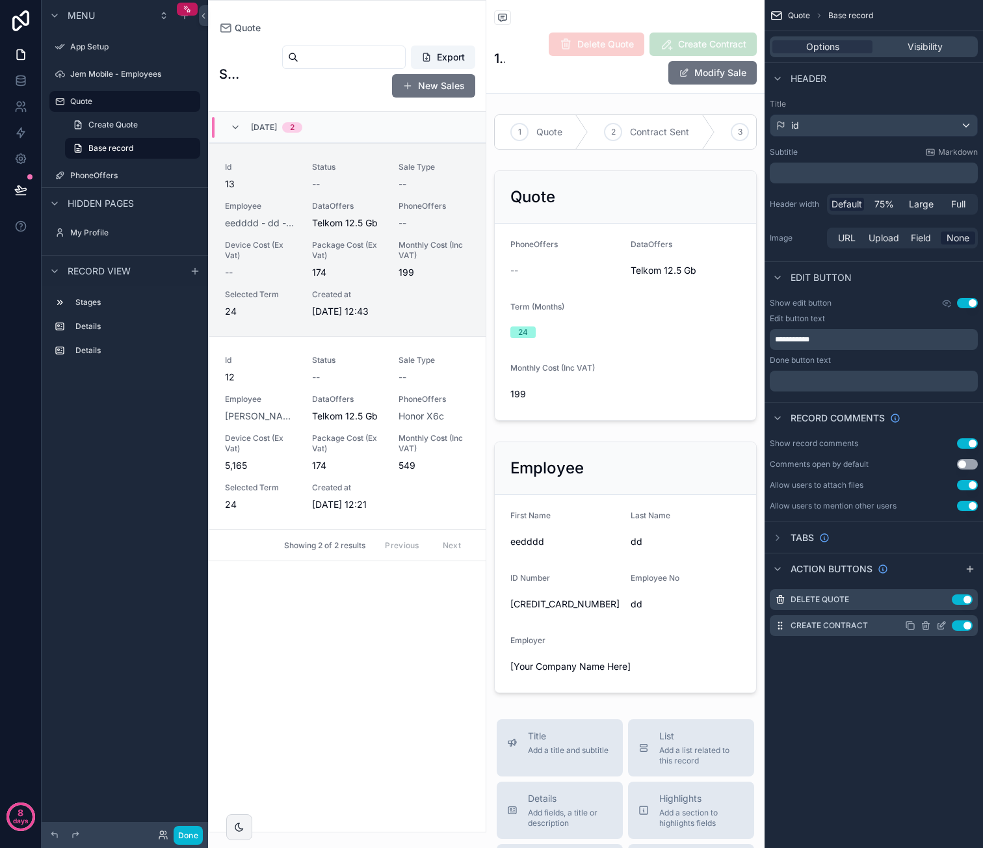
click at [941, 625] on icon "scrollable content" at bounding box center [941, 625] width 10 height 10
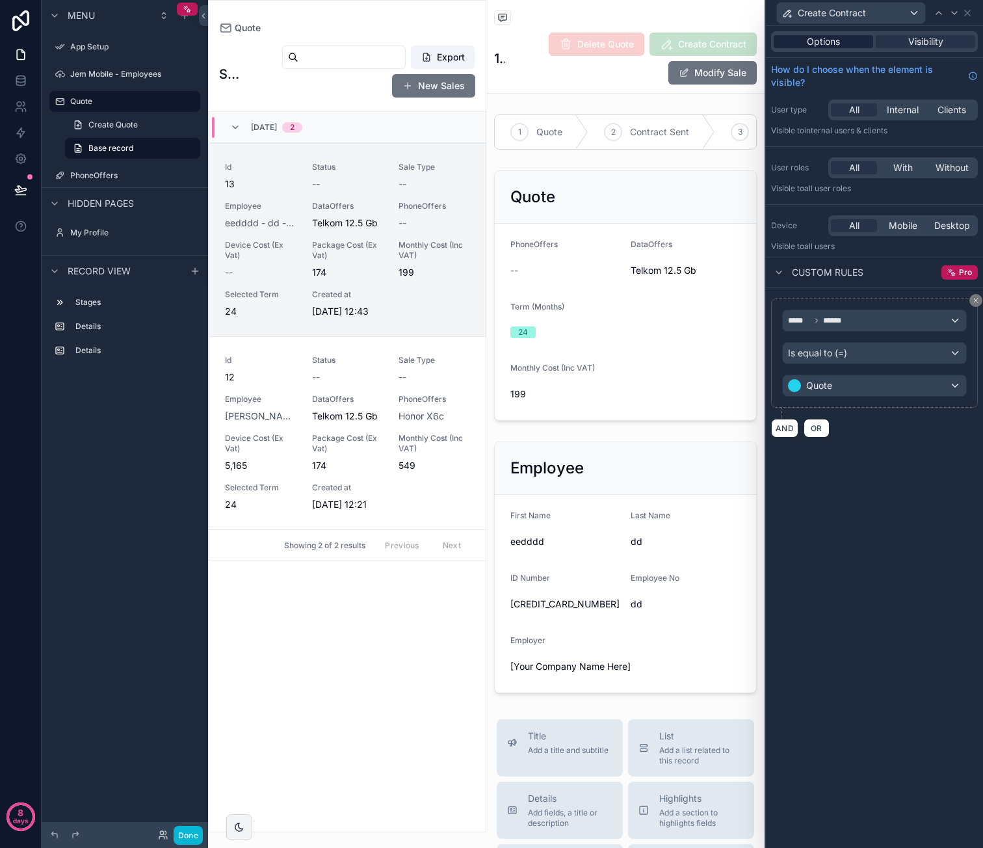
click at [811, 41] on span "Options" at bounding box center [823, 41] width 33 height 13
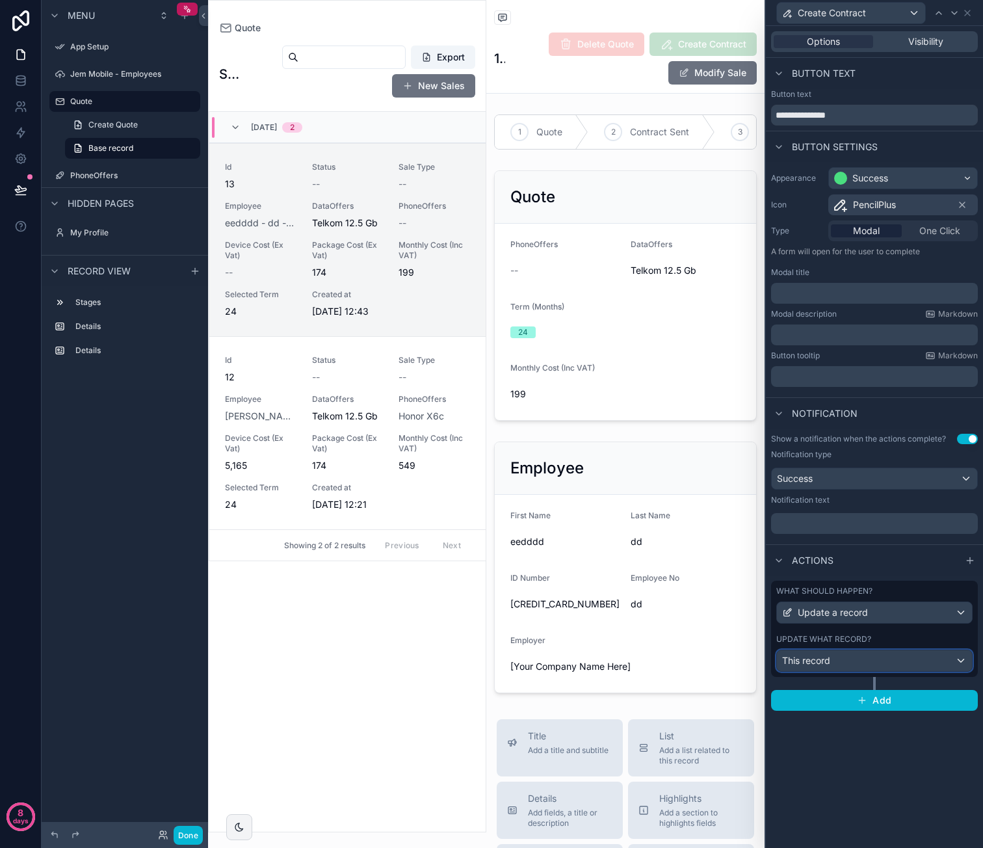
click at [884, 663] on div "This record" at bounding box center [874, 660] width 195 height 21
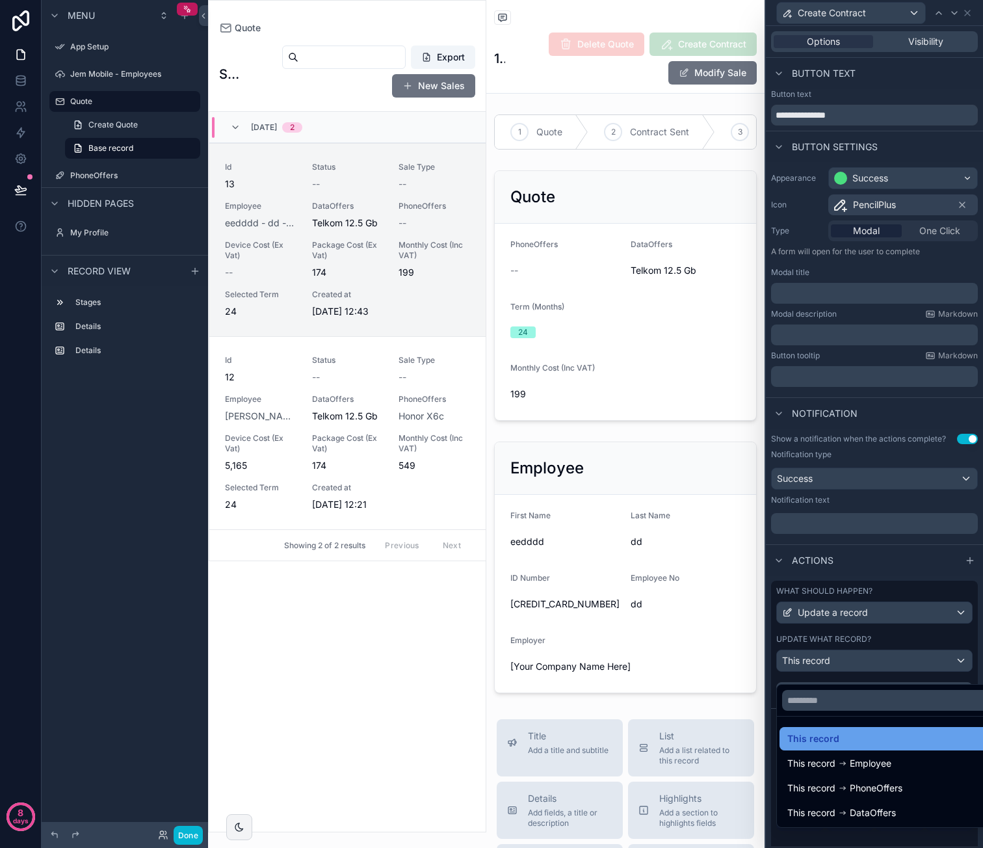
click at [862, 737] on div "This record" at bounding box center [889, 739] width 205 height 16
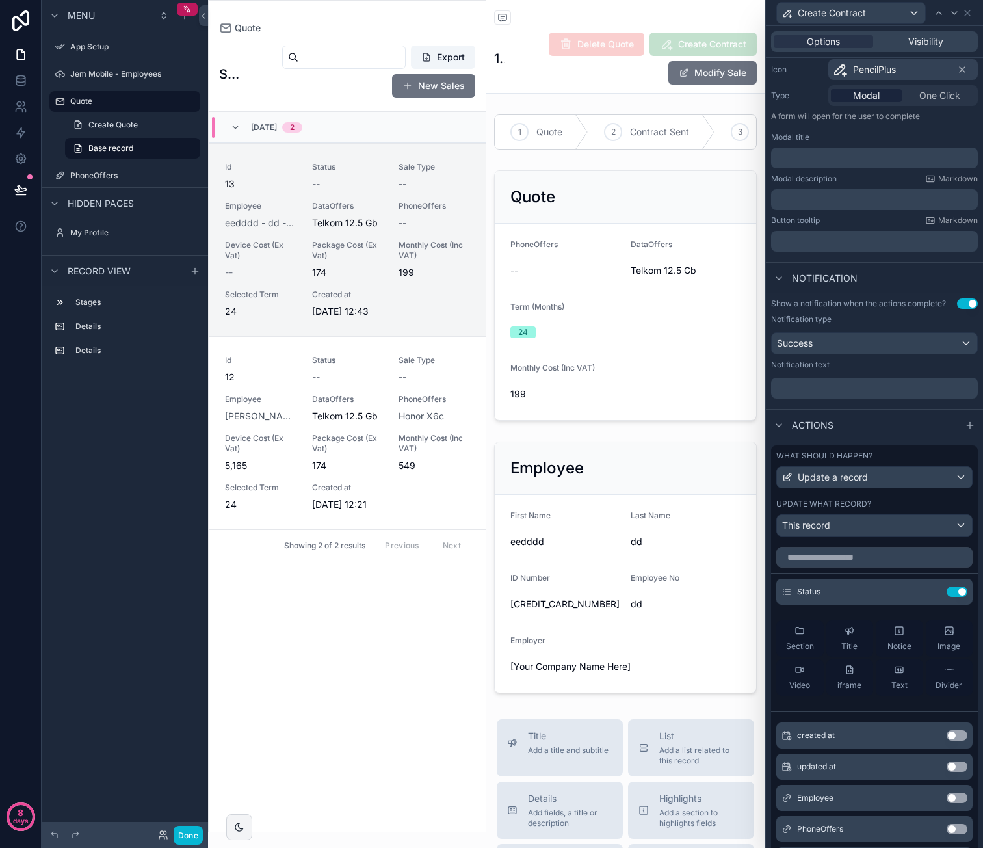
scroll to position [195, 0]
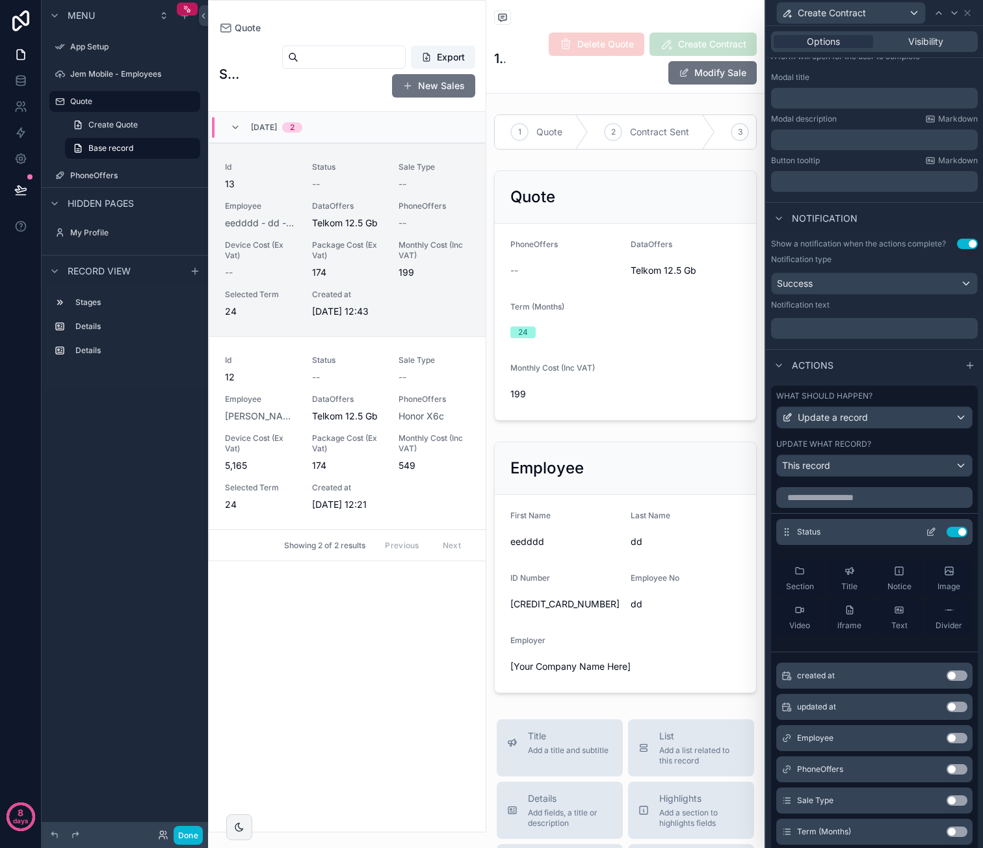
click at [926, 537] on icon at bounding box center [931, 532] width 10 height 10
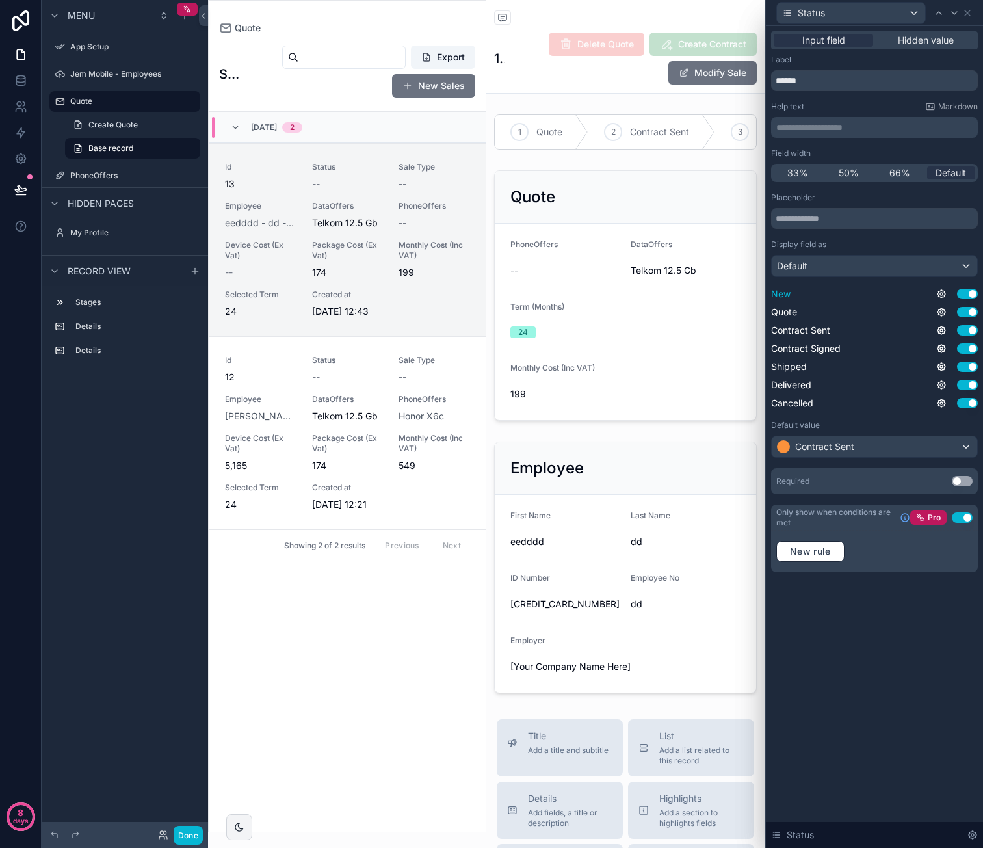
click at [969, 294] on button "Use setting" at bounding box center [967, 294] width 21 height 10
click at [971, 311] on button "Use setting" at bounding box center [967, 312] width 21 height 10
click at [971, 345] on button "Use setting" at bounding box center [967, 348] width 21 height 10
click at [969, 366] on button "Use setting" at bounding box center [967, 366] width 21 height 10
click at [969, 382] on button "Use setting" at bounding box center [967, 385] width 21 height 10
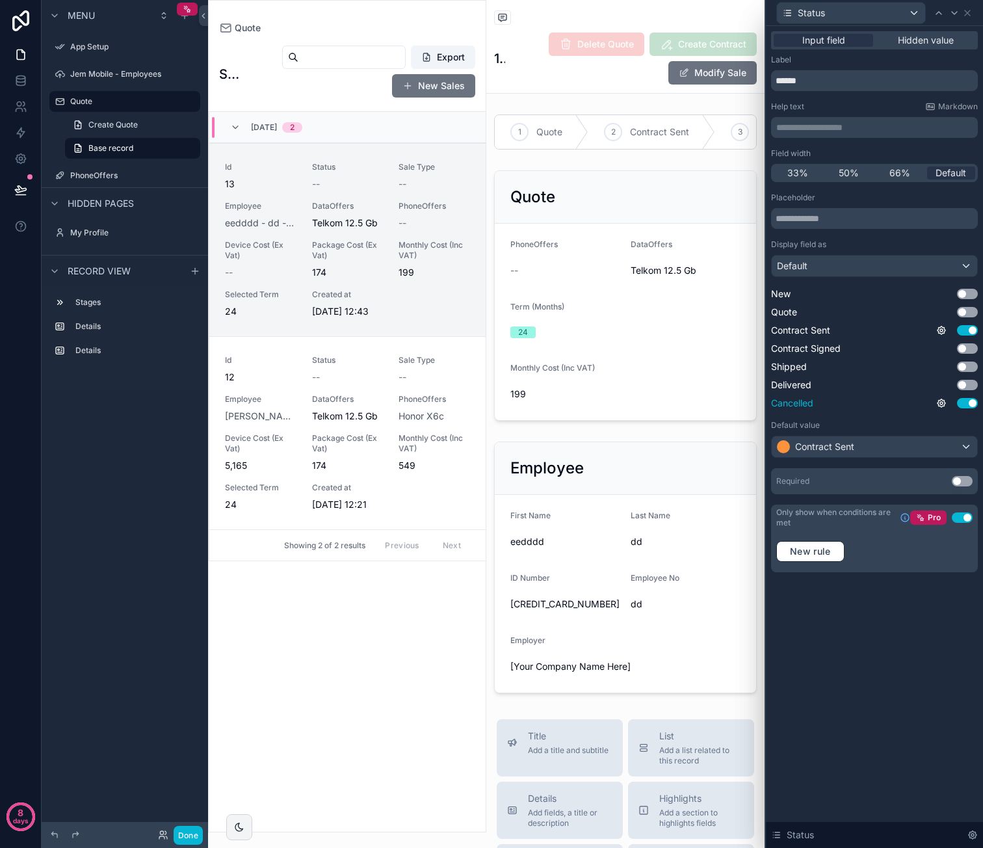
click at [968, 401] on button "Use setting" at bounding box center [967, 403] width 21 height 10
click at [887, 624] on div "**********" at bounding box center [874, 437] width 217 height 822
click at [945, 37] on span "Hidden value" at bounding box center [926, 40] width 56 height 13
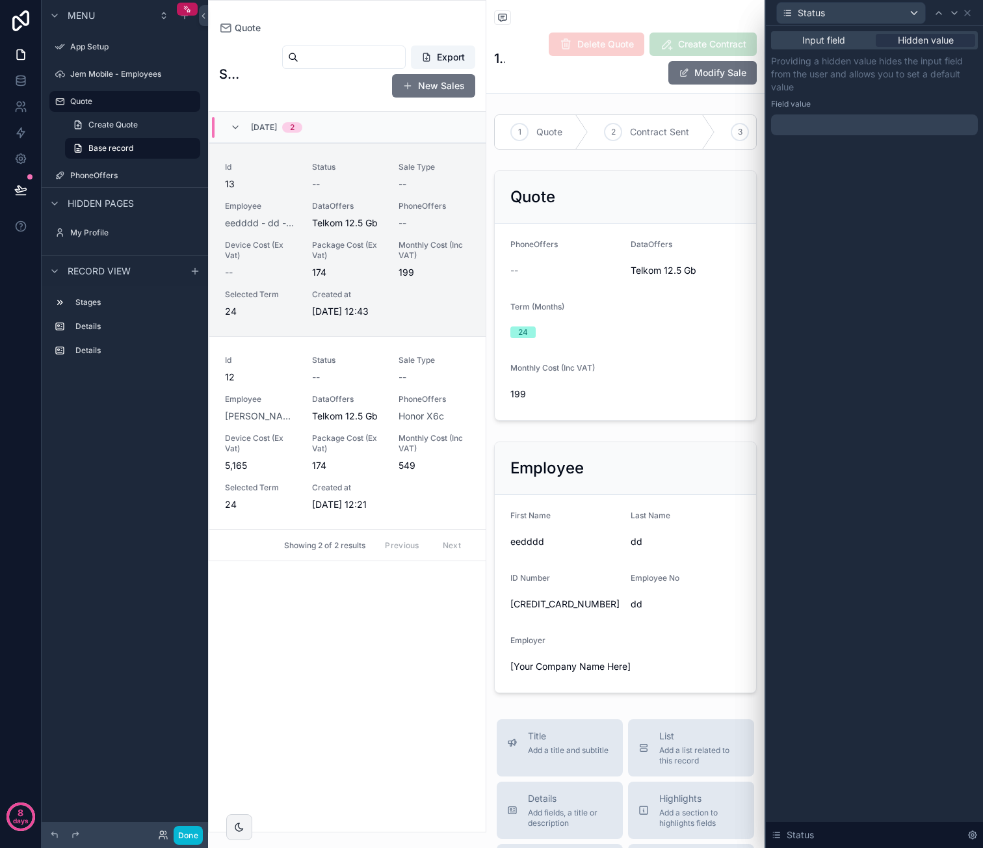
click at [875, 125] on div at bounding box center [874, 124] width 207 height 21
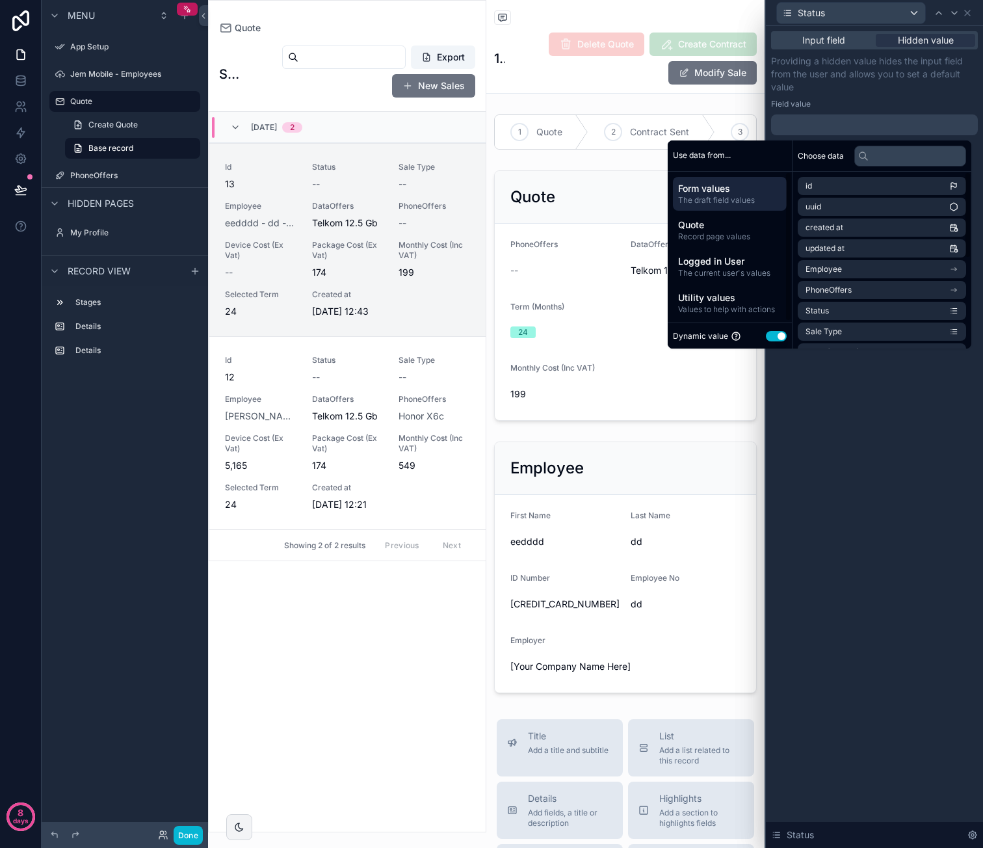
click at [766, 334] on button "Use setting" at bounding box center [776, 336] width 21 height 10
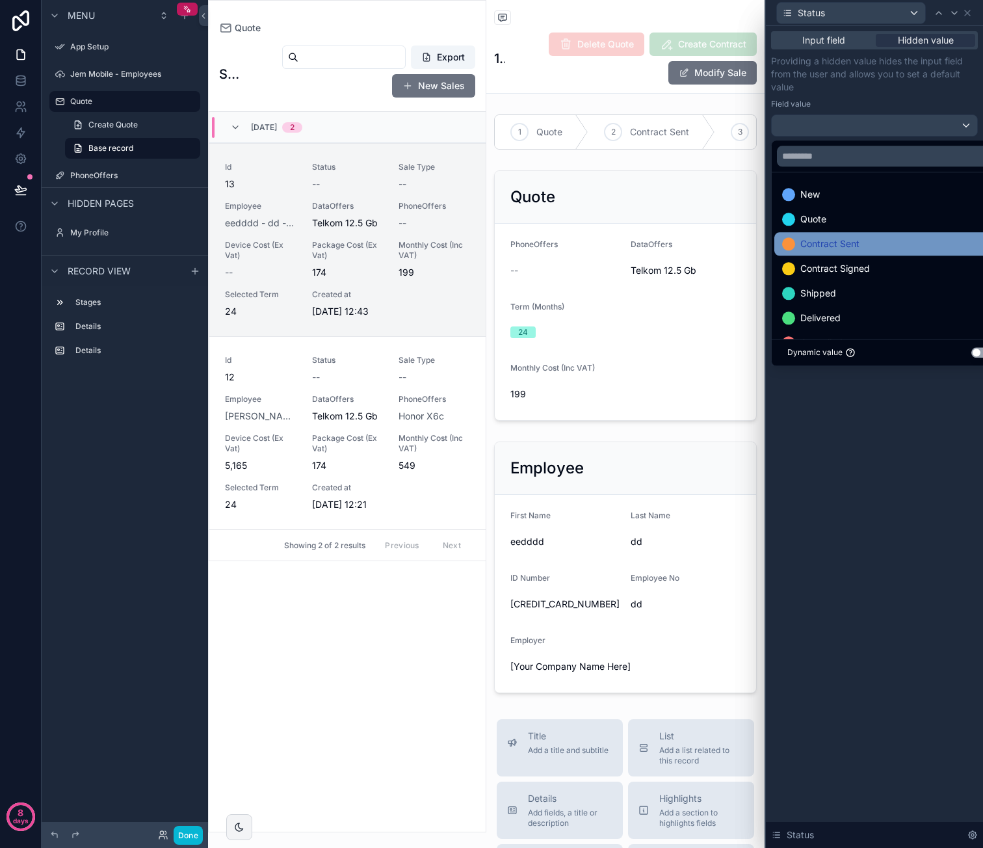
click at [885, 236] on div "Contract Sent" at bounding box center [889, 244] width 215 height 16
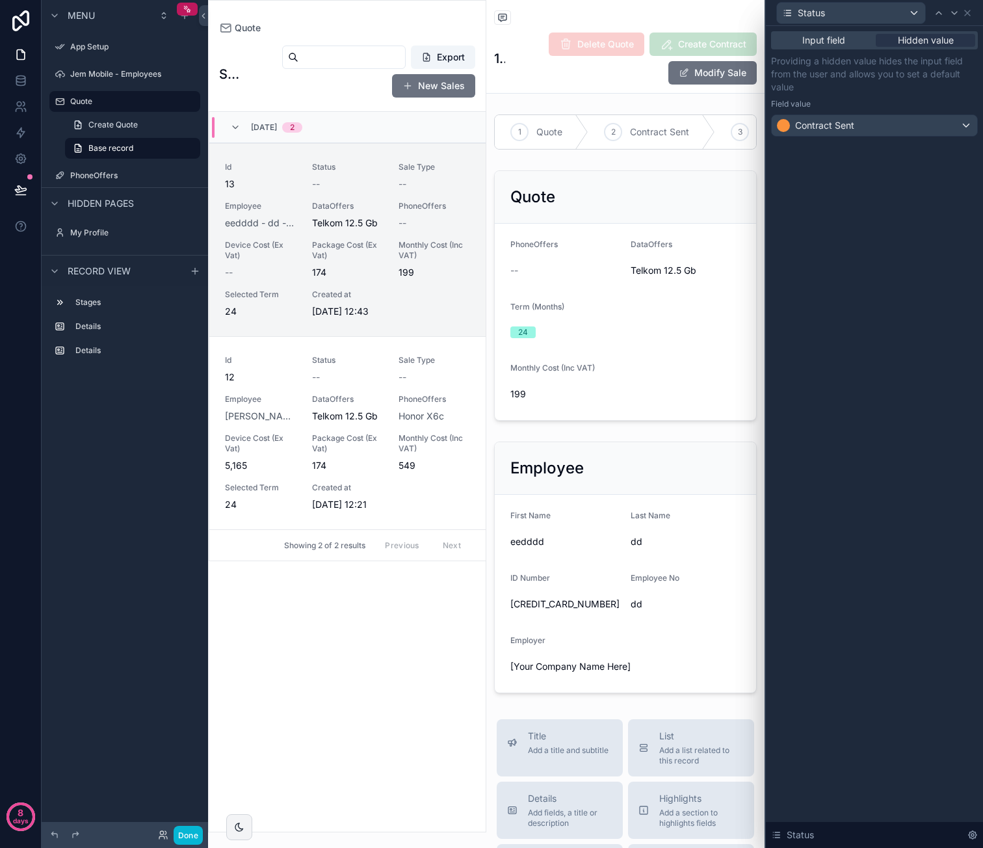
drag, startPoint x: 925, startPoint y: 543, endPoint x: 914, endPoint y: 317, distance: 226.5
click at [926, 543] on div "Input field Hidden value Providing a hidden value hides the input field from th…" at bounding box center [874, 437] width 217 height 822
click at [852, 47] on div "Input field Hidden value" at bounding box center [874, 40] width 207 height 18
click at [849, 39] on div "Input field" at bounding box center [823, 40] width 99 height 13
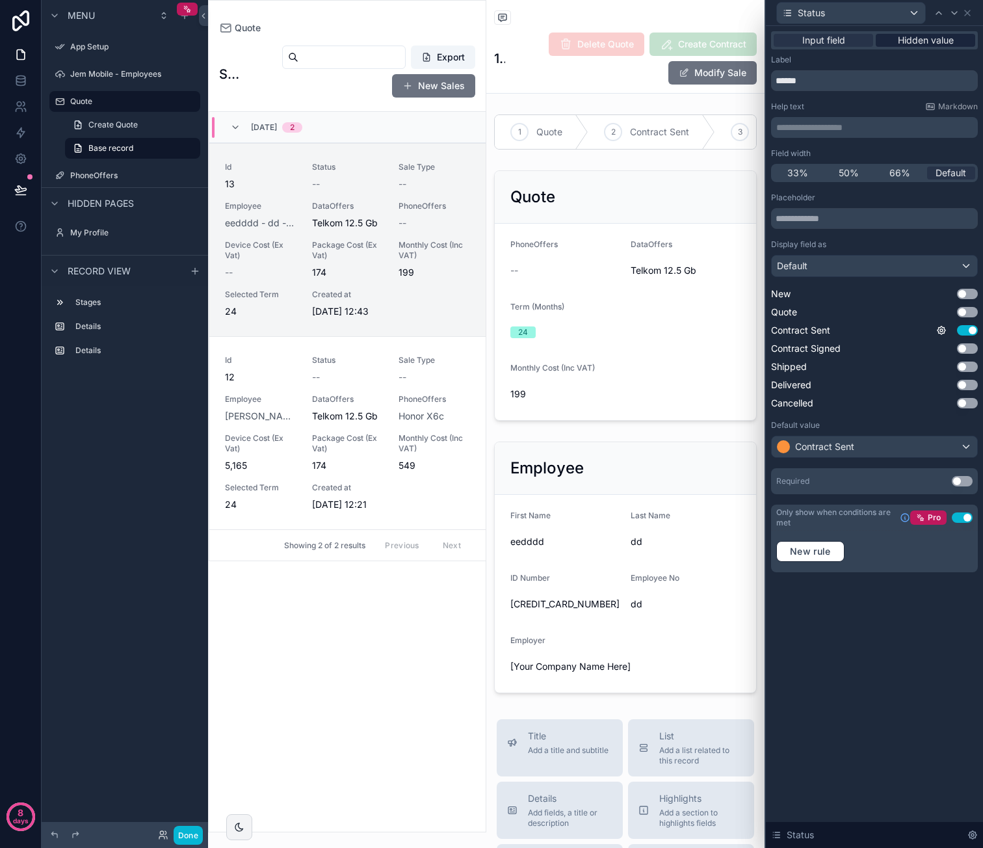
drag, startPoint x: 904, startPoint y: 37, endPoint x: 909, endPoint y: 43, distance: 7.8
click at [904, 37] on span "Hidden value" at bounding box center [926, 40] width 56 height 13
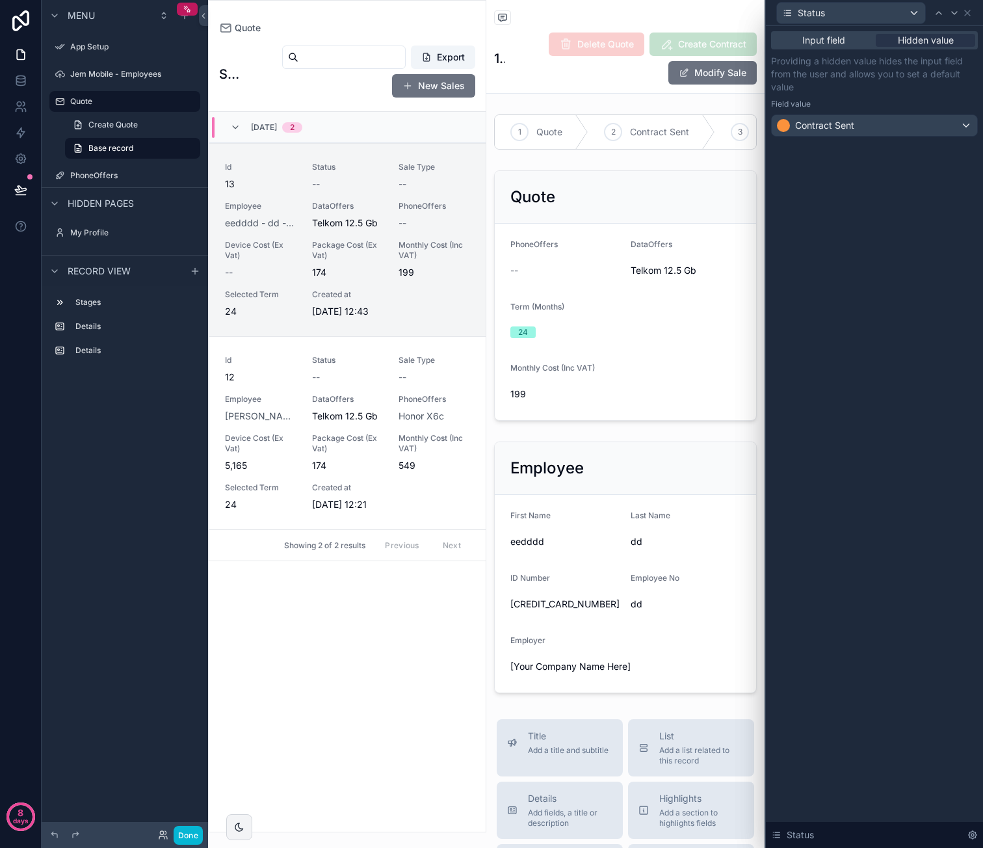
click at [917, 235] on div "Input field Hidden value Providing a hidden value hides the input field from th…" at bounding box center [874, 437] width 217 height 822
click at [971, 14] on icon at bounding box center [967, 13] width 10 height 10
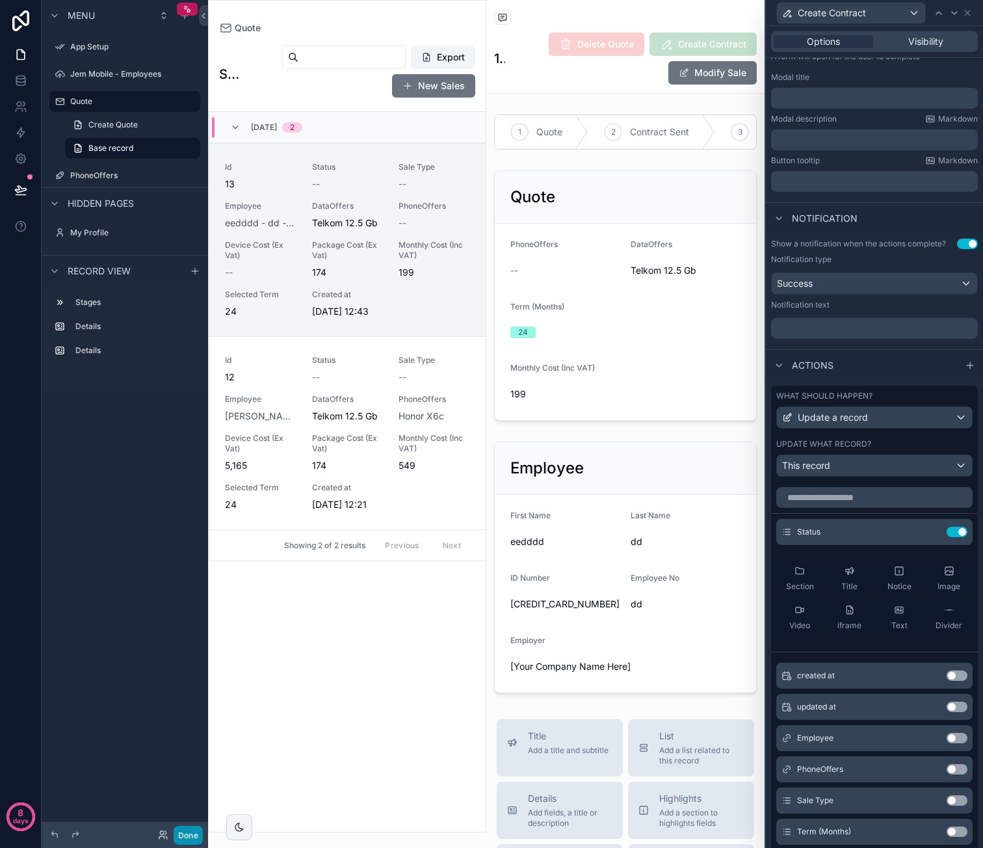
click at [179, 836] on button "Done" at bounding box center [188, 835] width 29 height 19
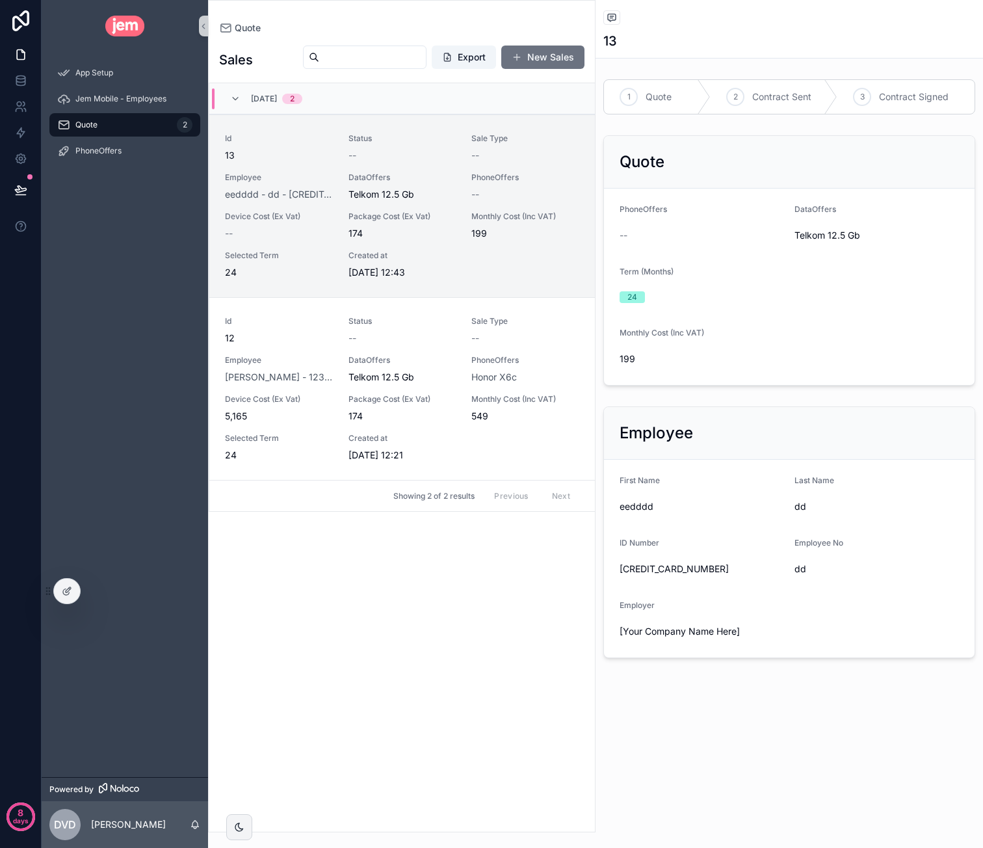
click at [820, 53] on div "Quote 13" at bounding box center [789, 29] width 372 height 58
click at [828, 179] on div "Quote" at bounding box center [789, 162] width 371 height 53
click at [68, 595] on icon at bounding box center [67, 591] width 10 height 10
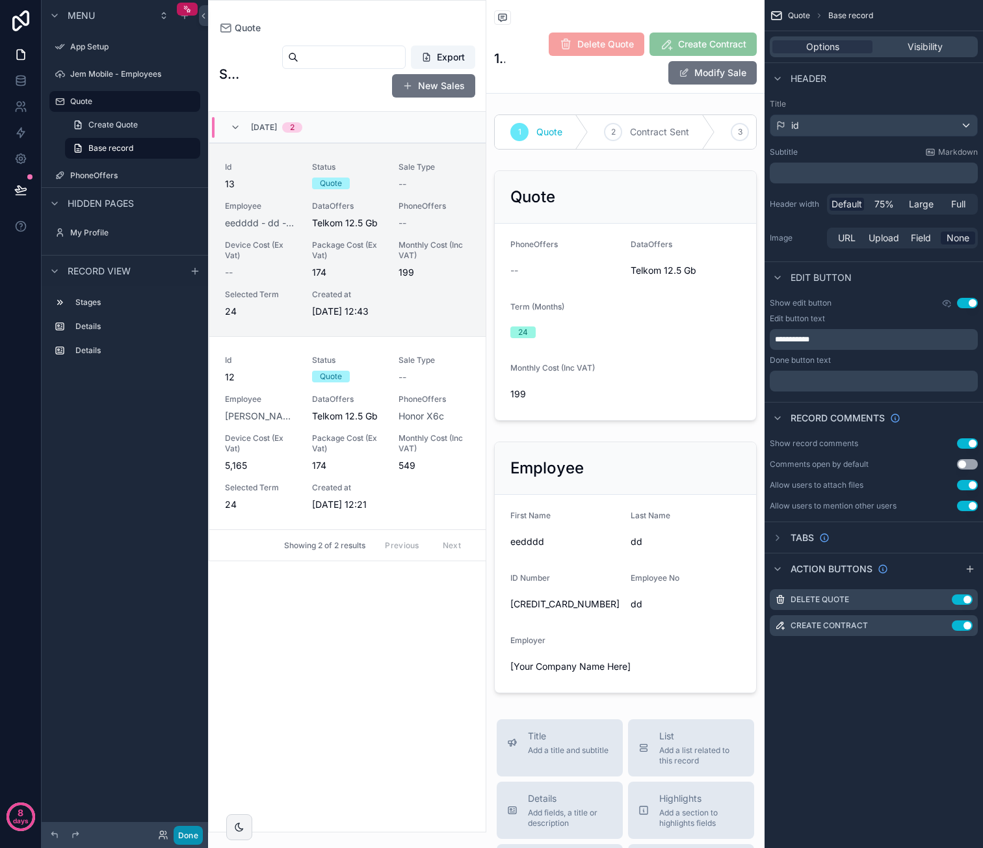
click at [191, 834] on button "Done" at bounding box center [188, 835] width 29 height 19
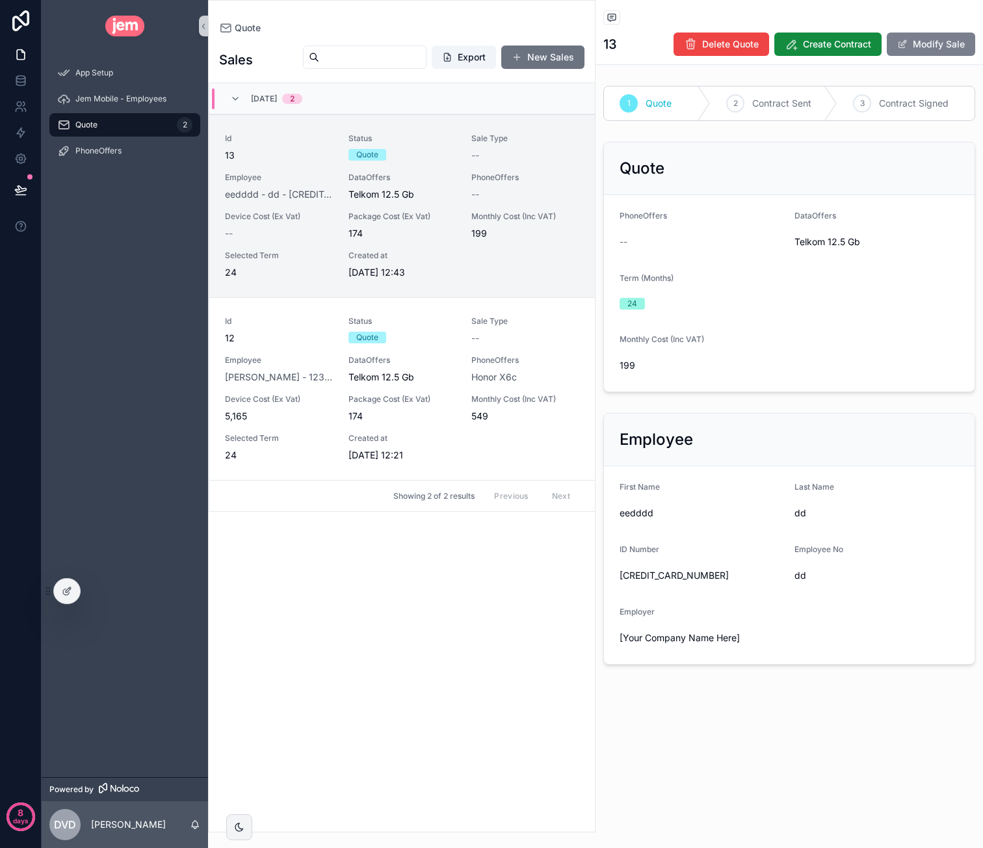
click at [930, 45] on button "Modify Sale" at bounding box center [931, 44] width 88 height 23
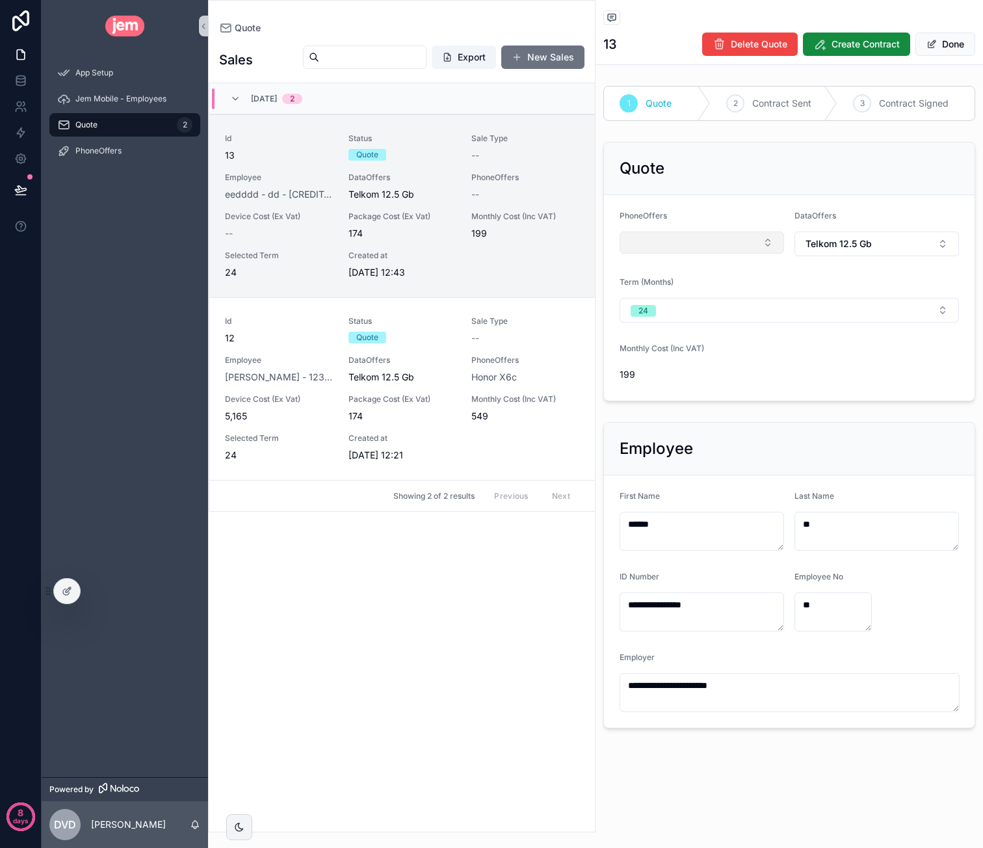
click at [743, 244] on button "Select Button" at bounding box center [702, 242] width 164 height 22
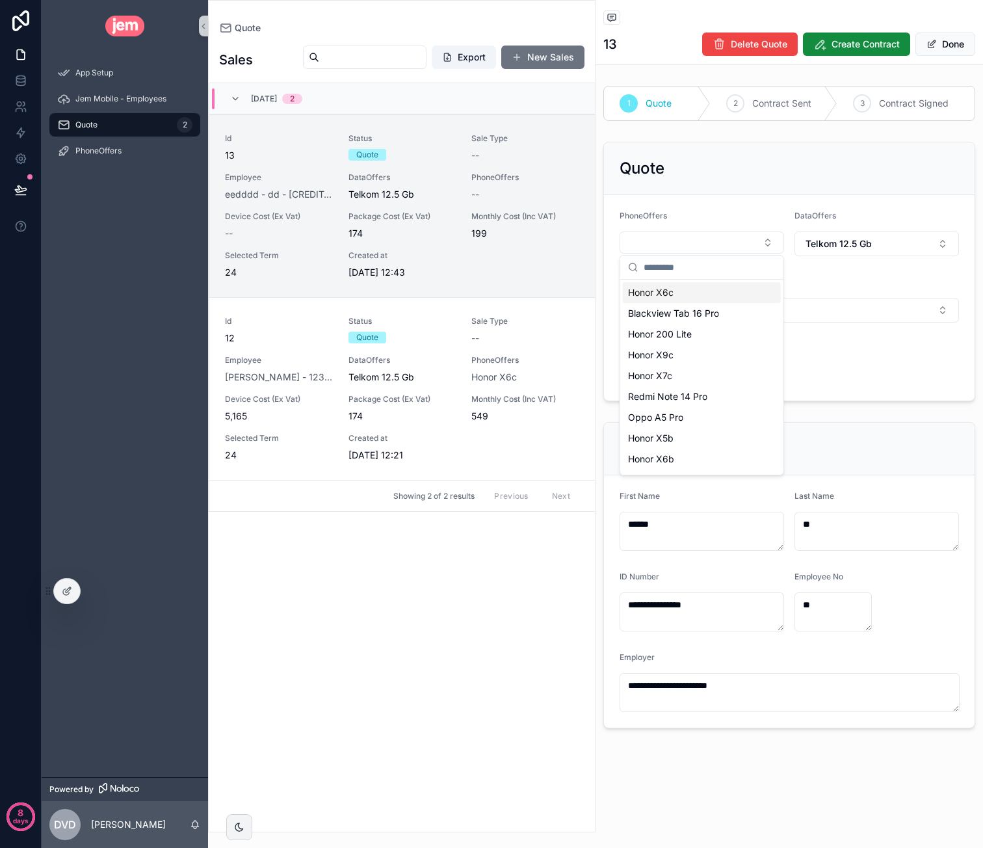
click at [696, 297] on div "Honor X6c" at bounding box center [702, 292] width 158 height 21
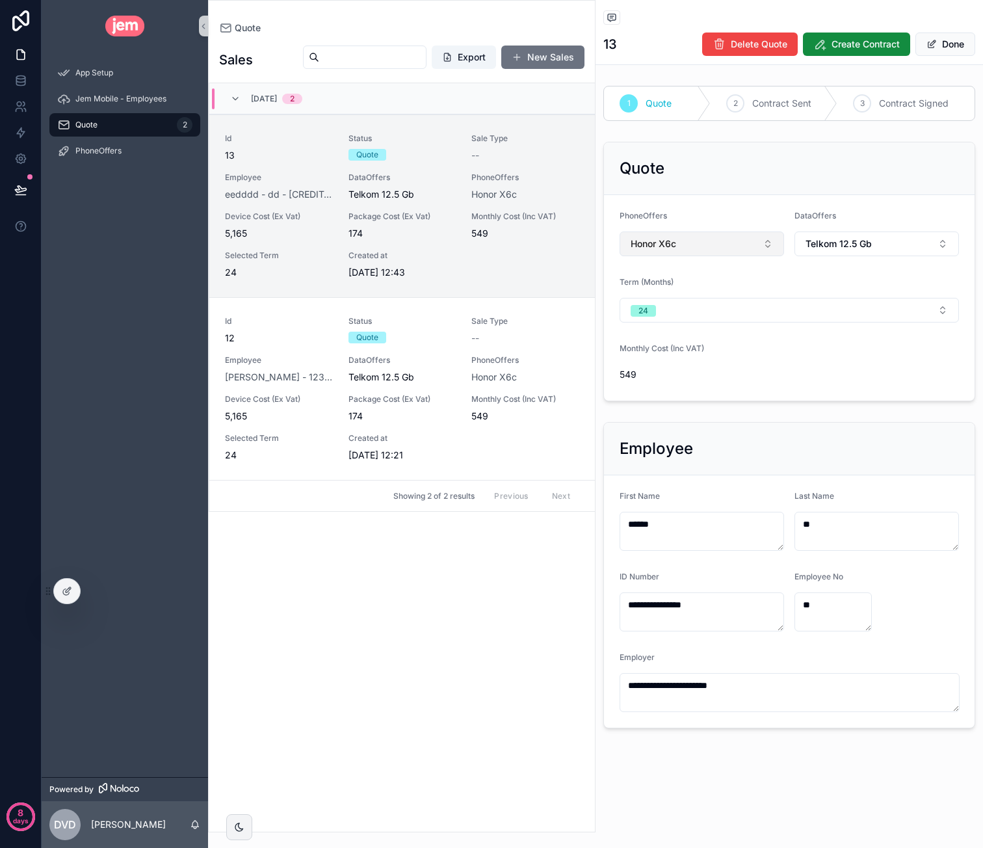
click at [733, 241] on button "Honor X6c" at bounding box center [702, 243] width 164 height 25
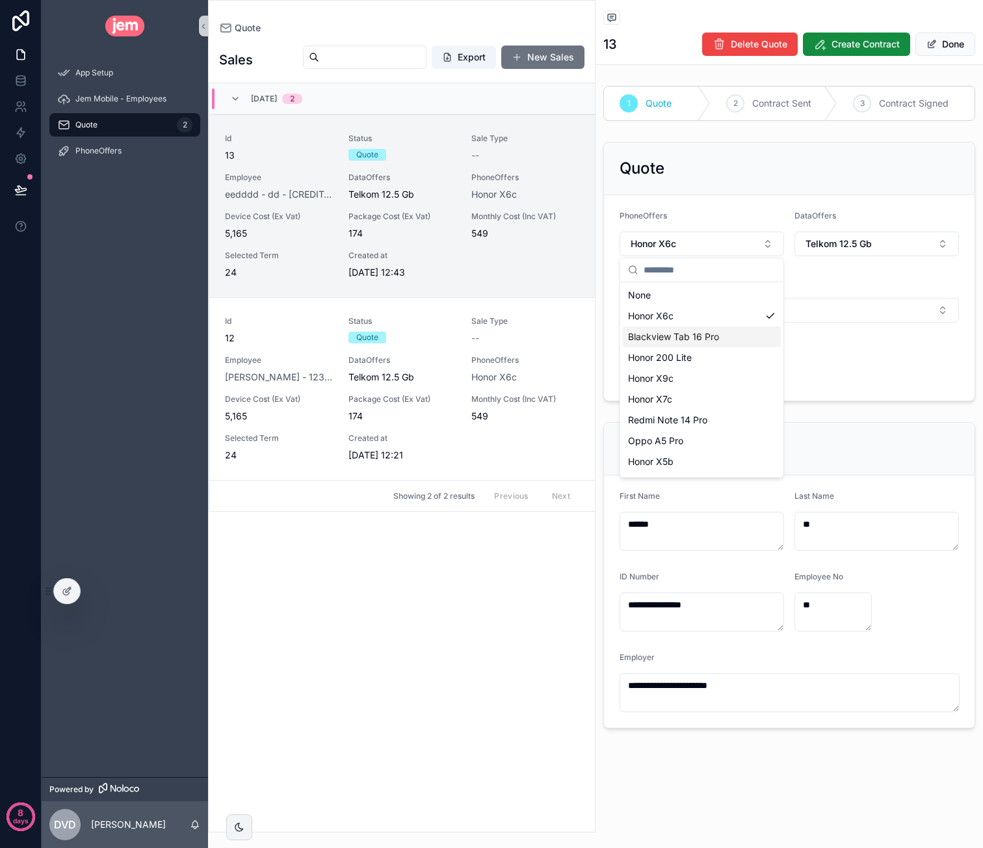
click at [703, 338] on span "Blackview Tab 16 Pro" at bounding box center [673, 336] width 91 height 13
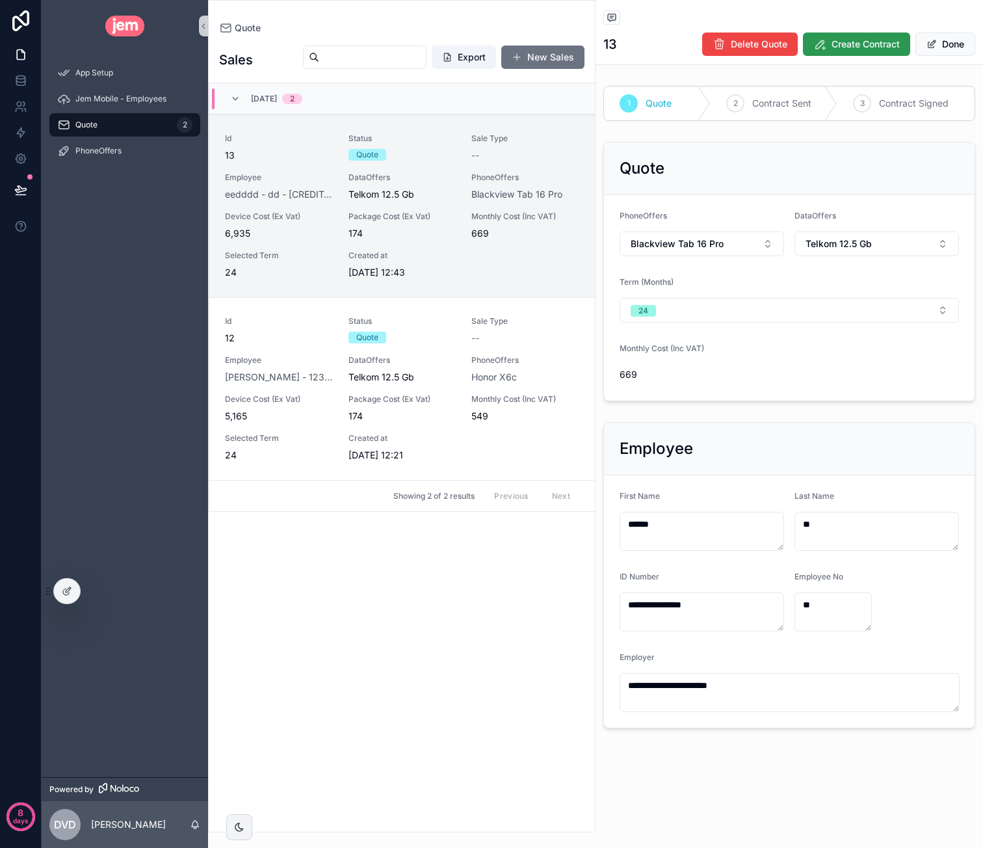
click at [857, 50] on span "Create Contract" at bounding box center [865, 44] width 68 height 13
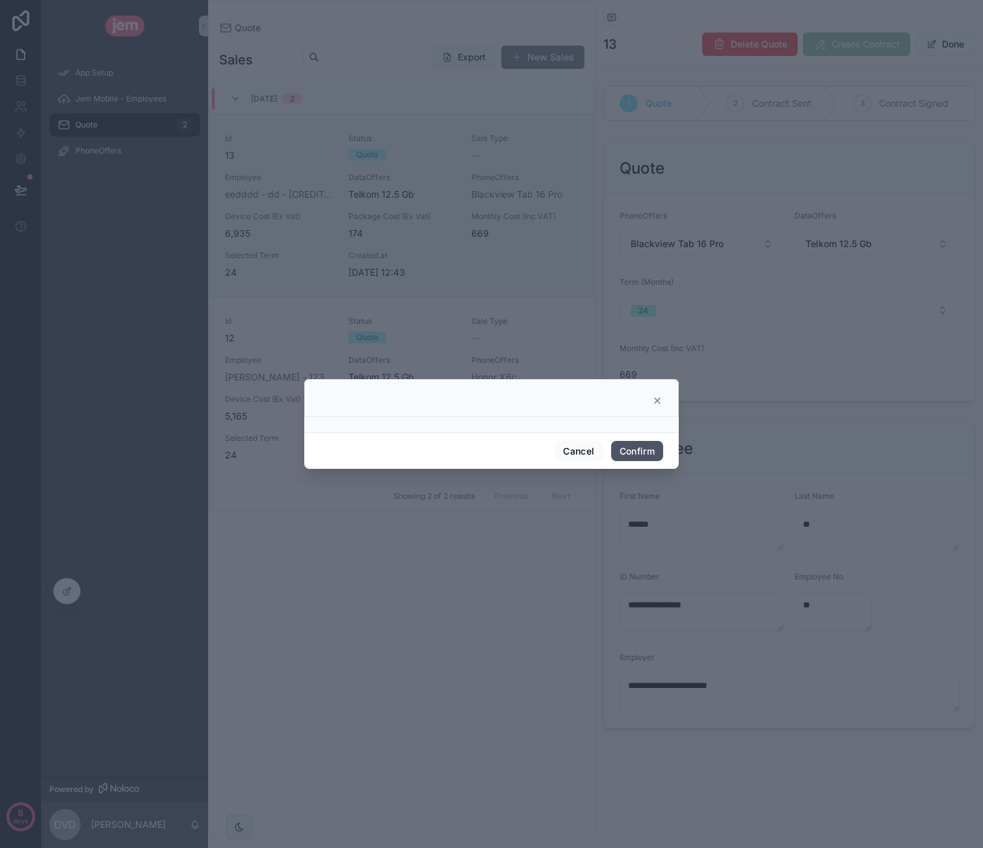
click at [648, 454] on button "Confirm" at bounding box center [637, 451] width 52 height 21
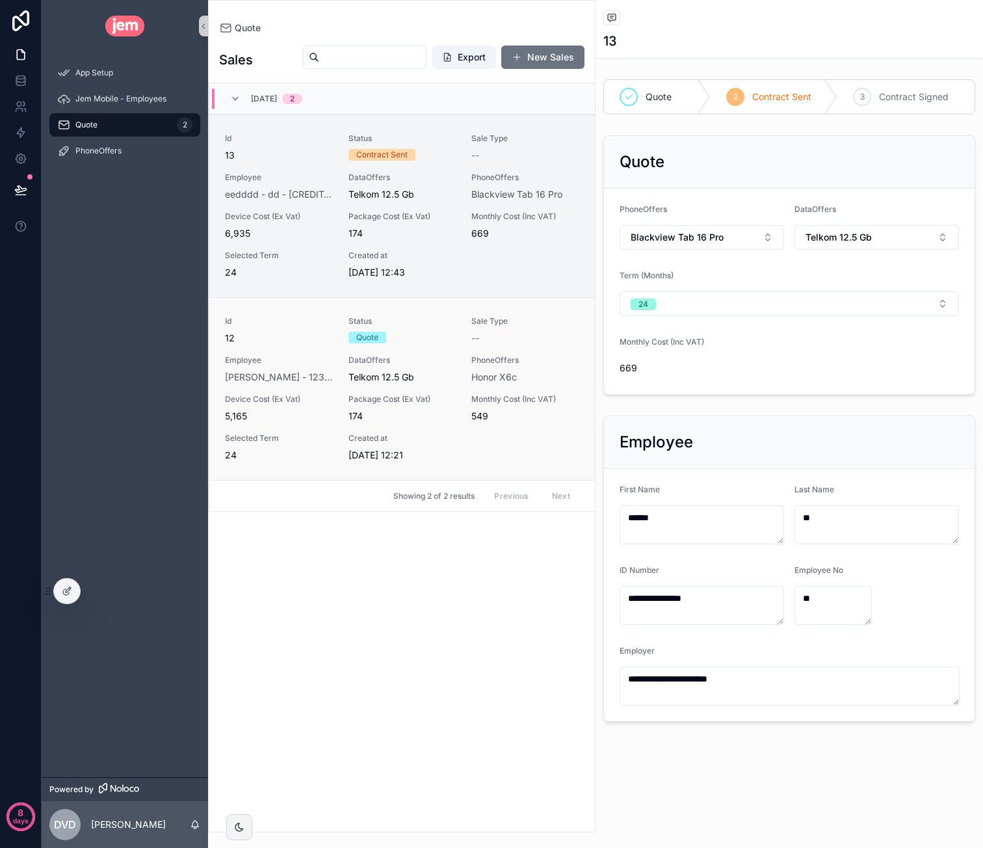
click at [551, 349] on div "Id 12 Status Quote Sale Type -- Employee Caroline - van der Merwe - 12345678901…" at bounding box center [402, 389] width 354 height 146
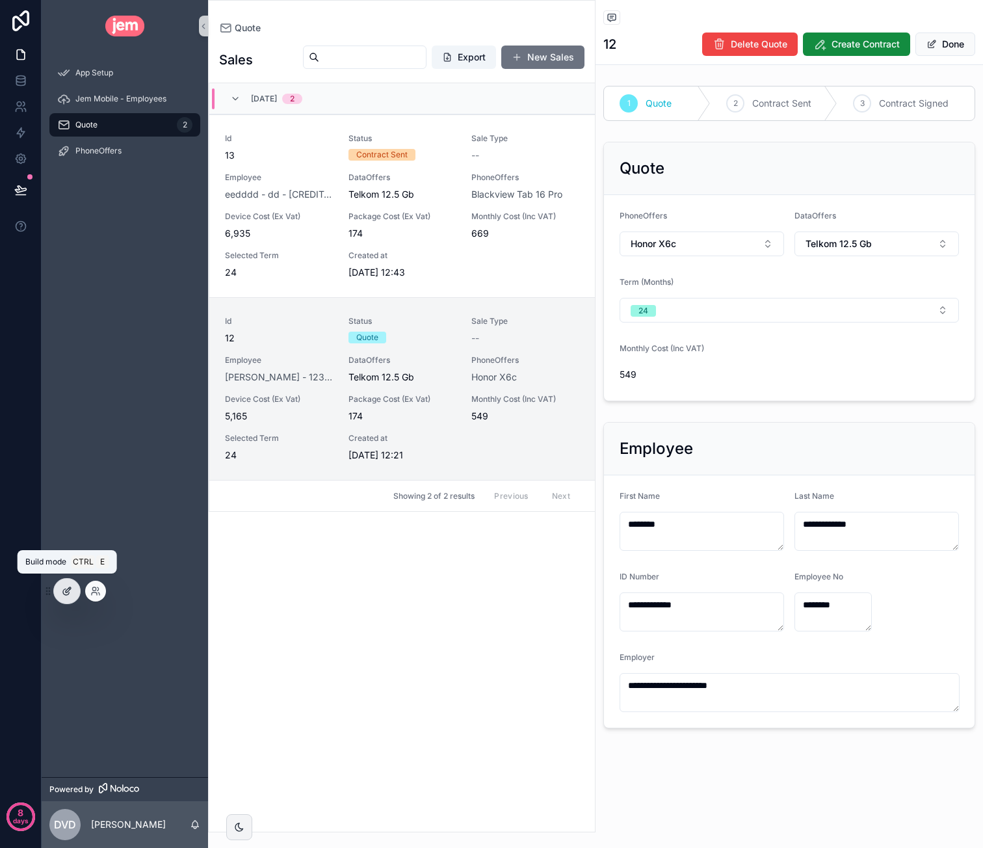
click at [60, 594] on div at bounding box center [67, 591] width 26 height 25
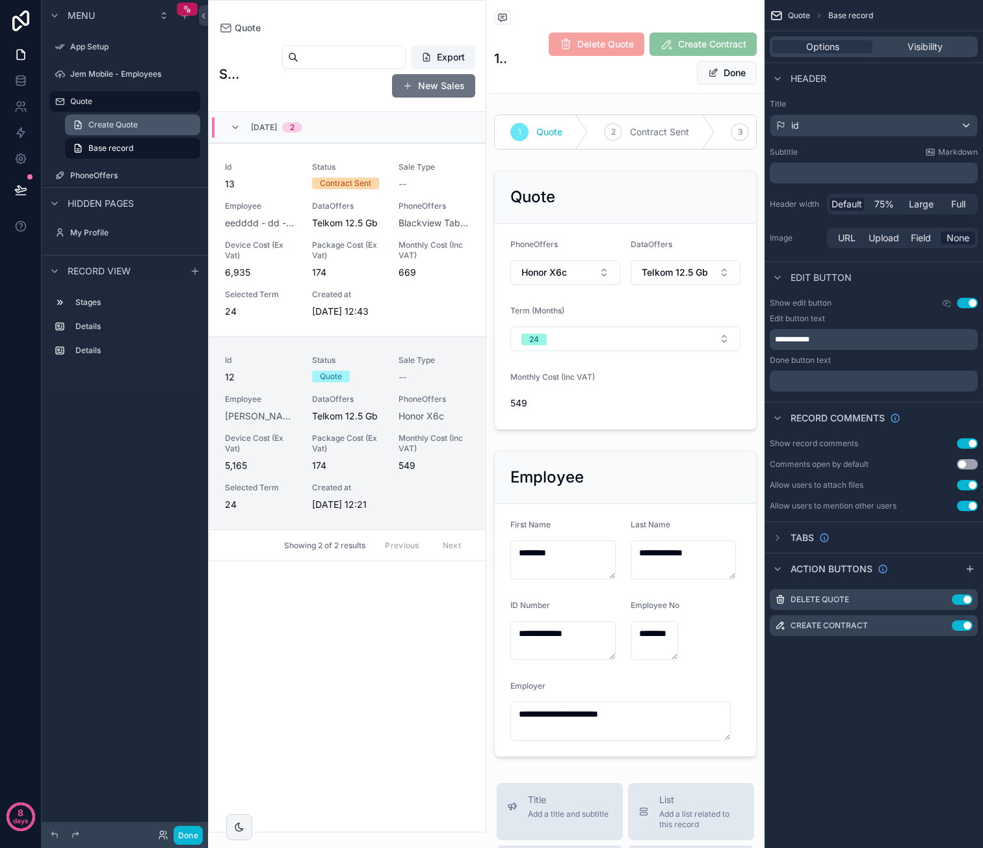
click at [104, 121] on span "Create Quote" at bounding box center [112, 125] width 49 height 10
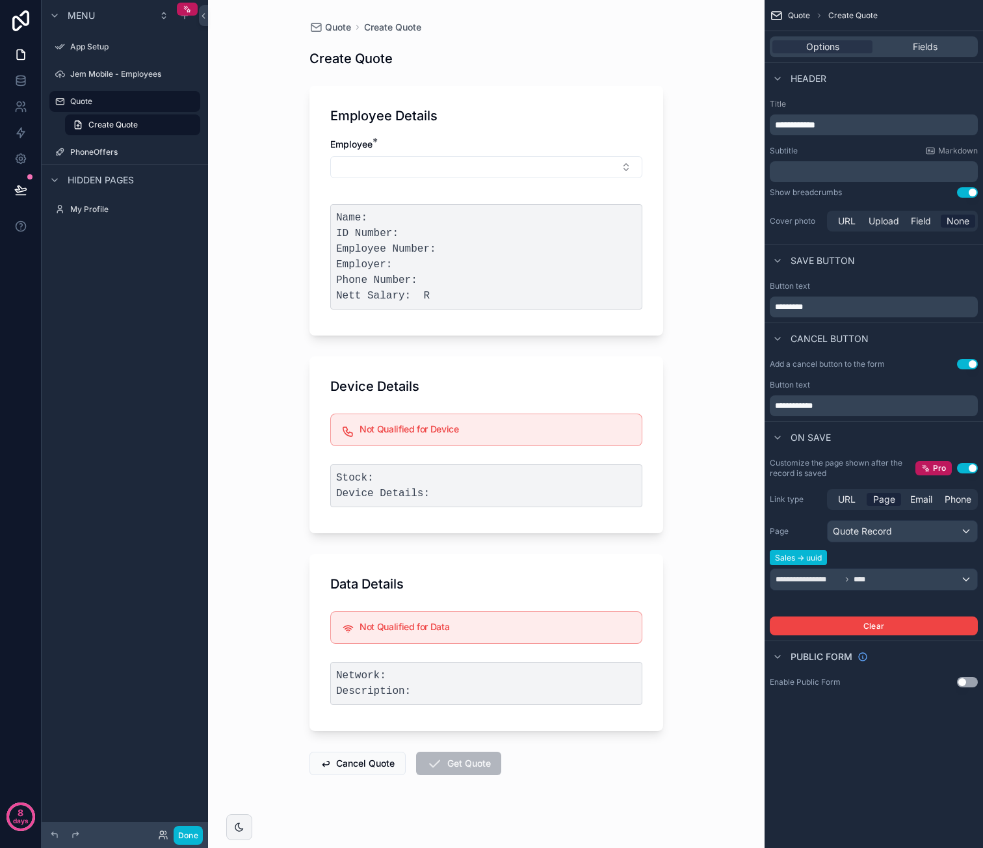
click at [885, 305] on p "*********" at bounding box center [875, 307] width 200 height 10
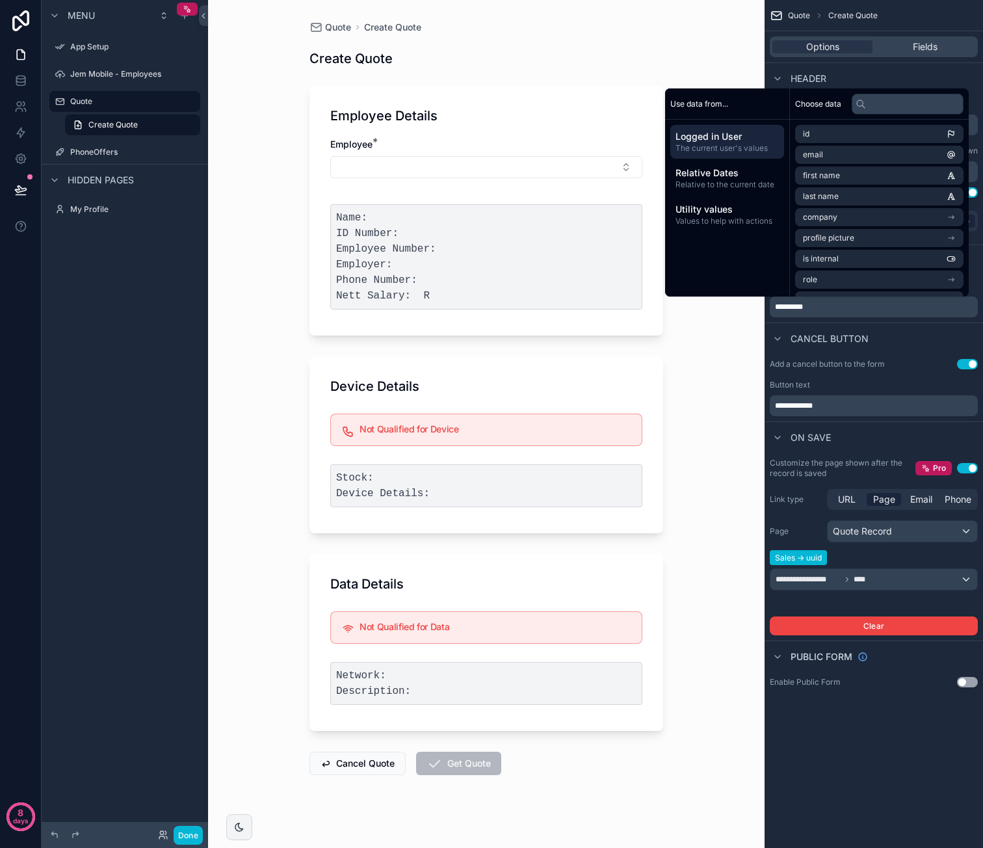
click at [885, 305] on p "*********" at bounding box center [875, 307] width 200 height 10
click at [848, 769] on div "**********" at bounding box center [874, 424] width 218 height 848
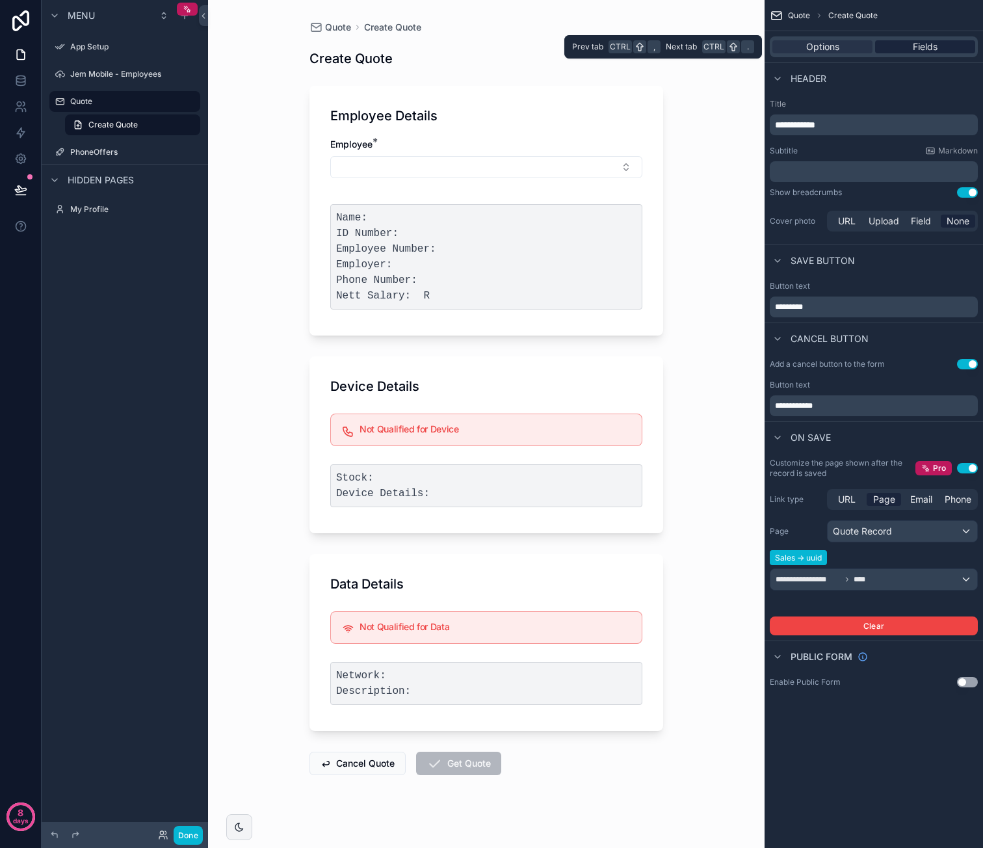
click at [922, 50] on span "Fields" at bounding box center [925, 46] width 25 height 13
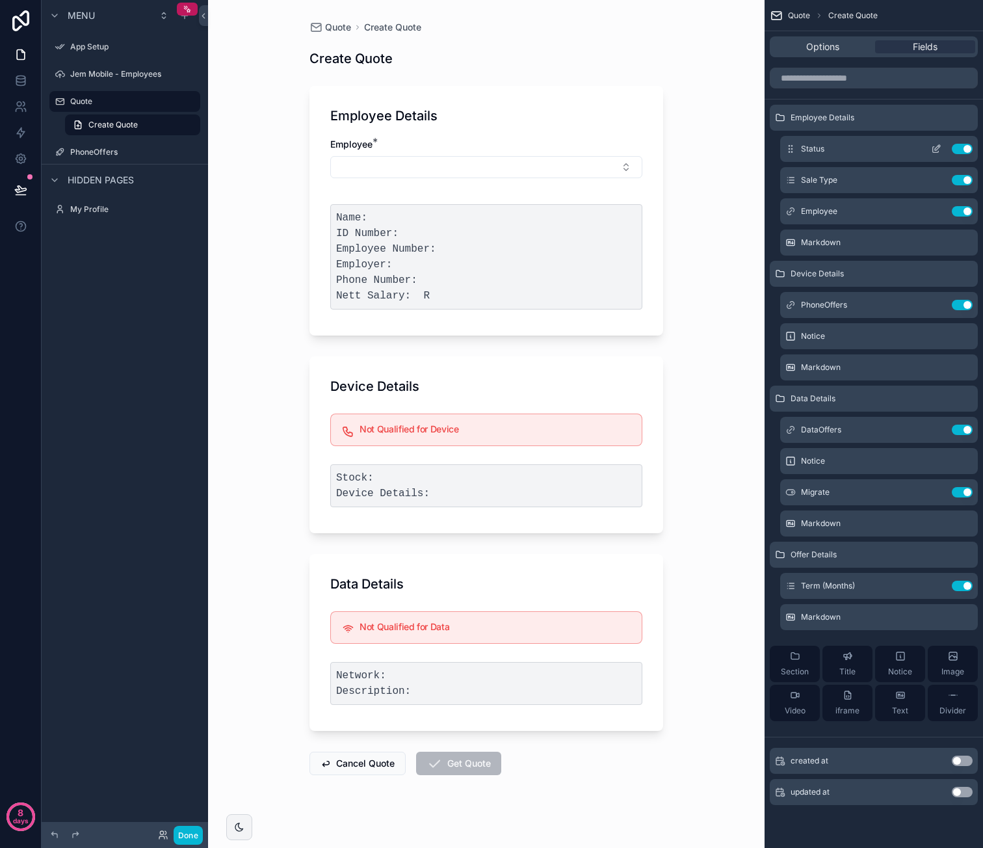
click at [930, 150] on button "scrollable content" at bounding box center [936, 149] width 21 height 10
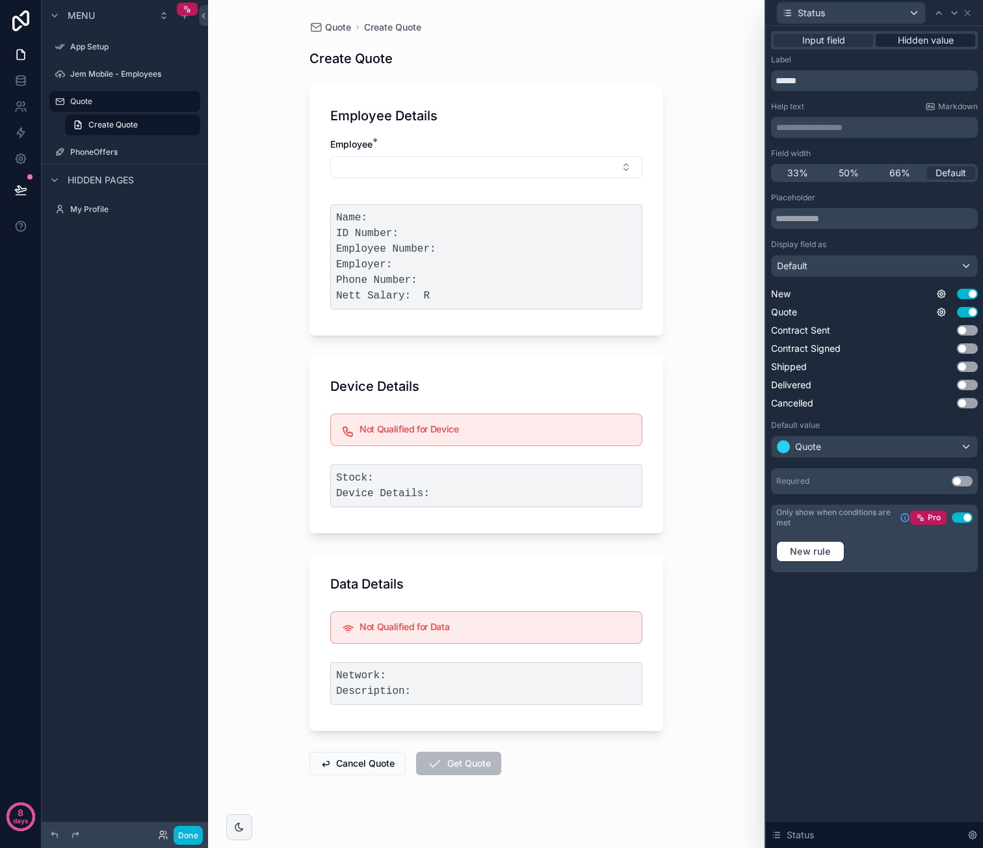
click at [921, 41] on span "Hidden value" at bounding box center [926, 40] width 56 height 13
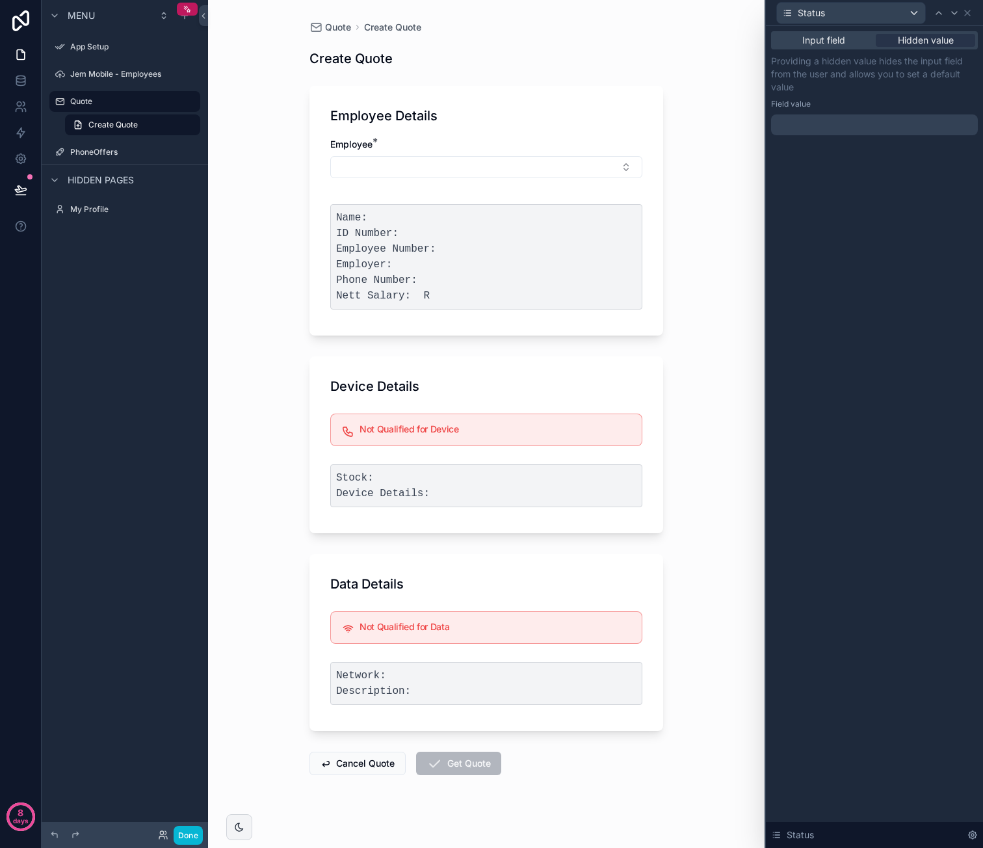
click at [848, 111] on div "Providing a hidden value hides the input field from the user and allows you to …" at bounding box center [874, 95] width 207 height 81
click at [856, 123] on div at bounding box center [874, 124] width 207 height 21
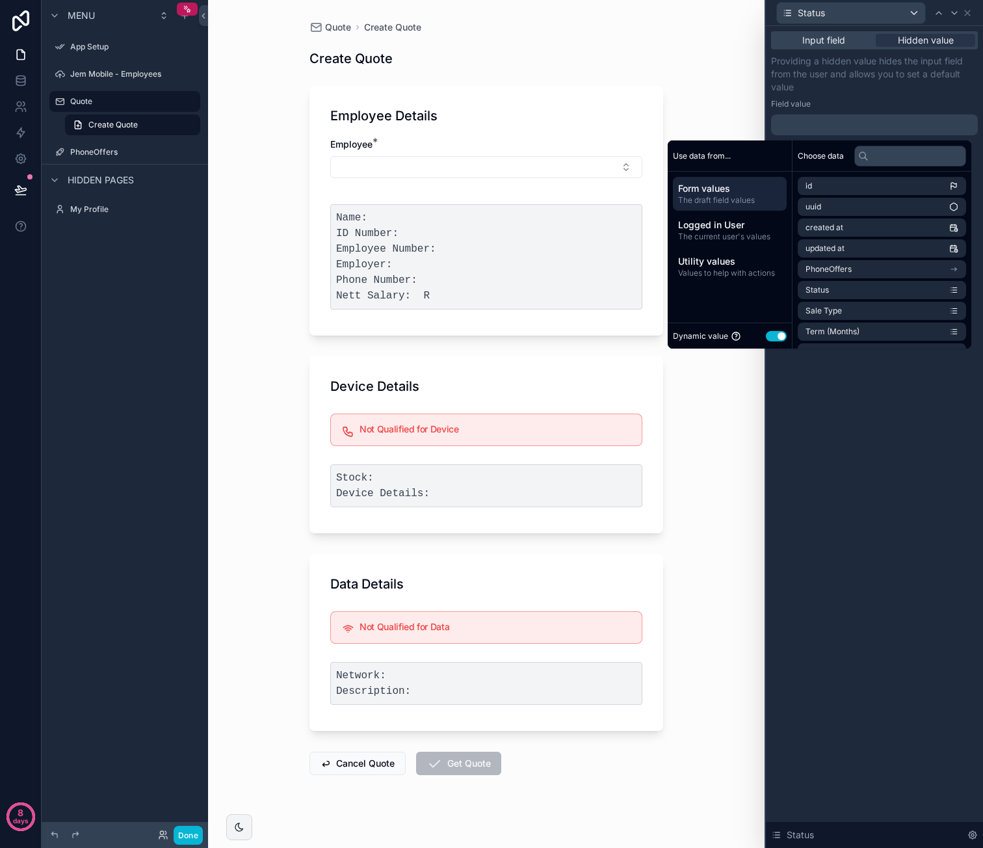
click at [767, 336] on button "Use setting" at bounding box center [776, 336] width 21 height 10
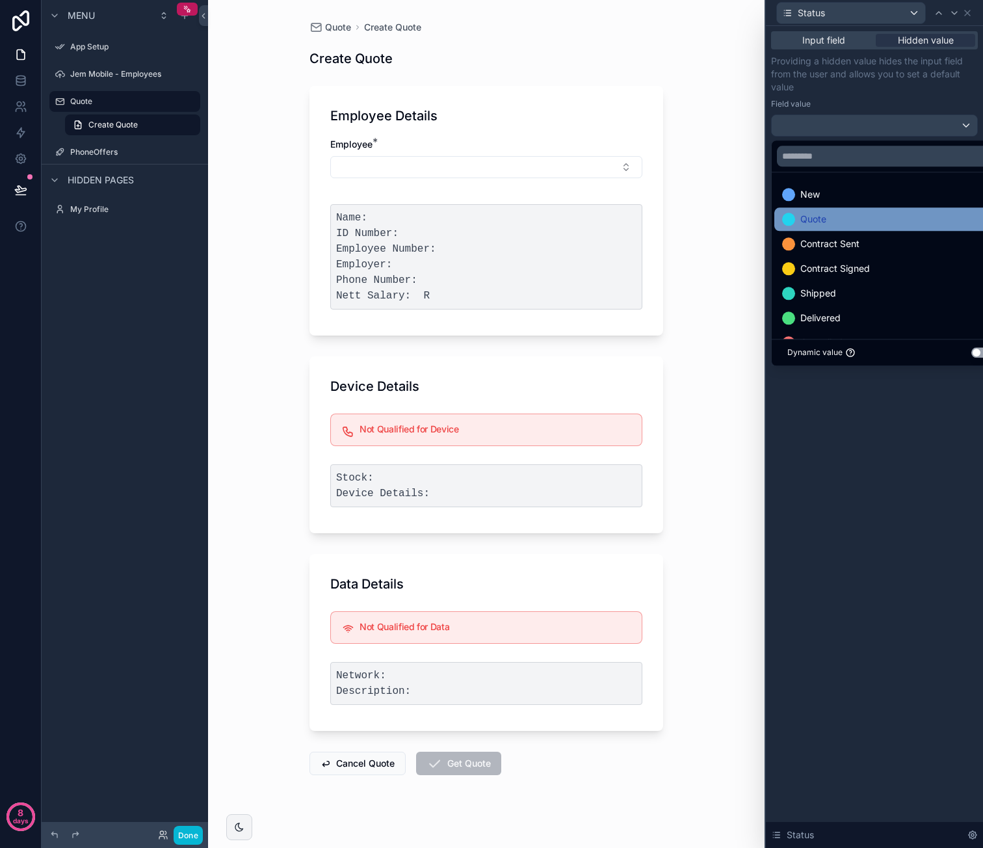
click at [870, 220] on div "Quote" at bounding box center [889, 219] width 215 height 16
click at [872, 476] on div "Input field Hidden value Providing a hidden value hides the input field from th…" at bounding box center [874, 437] width 217 height 822
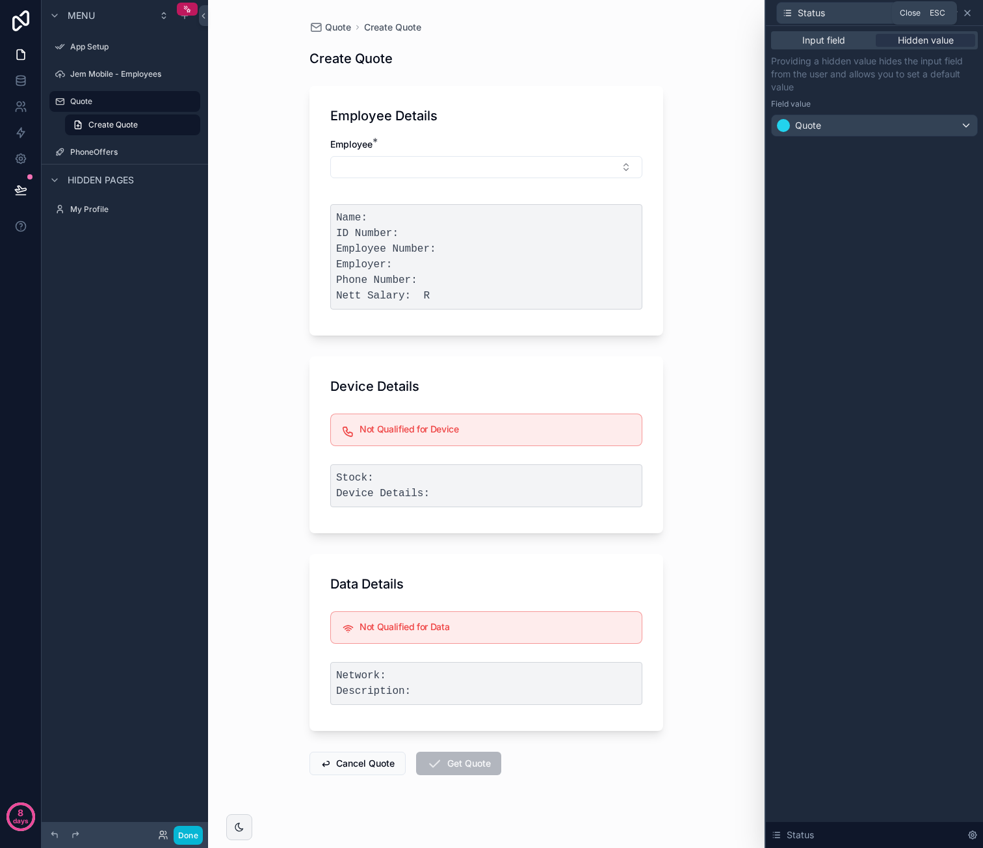
click at [969, 14] on icon at bounding box center [967, 12] width 5 height 5
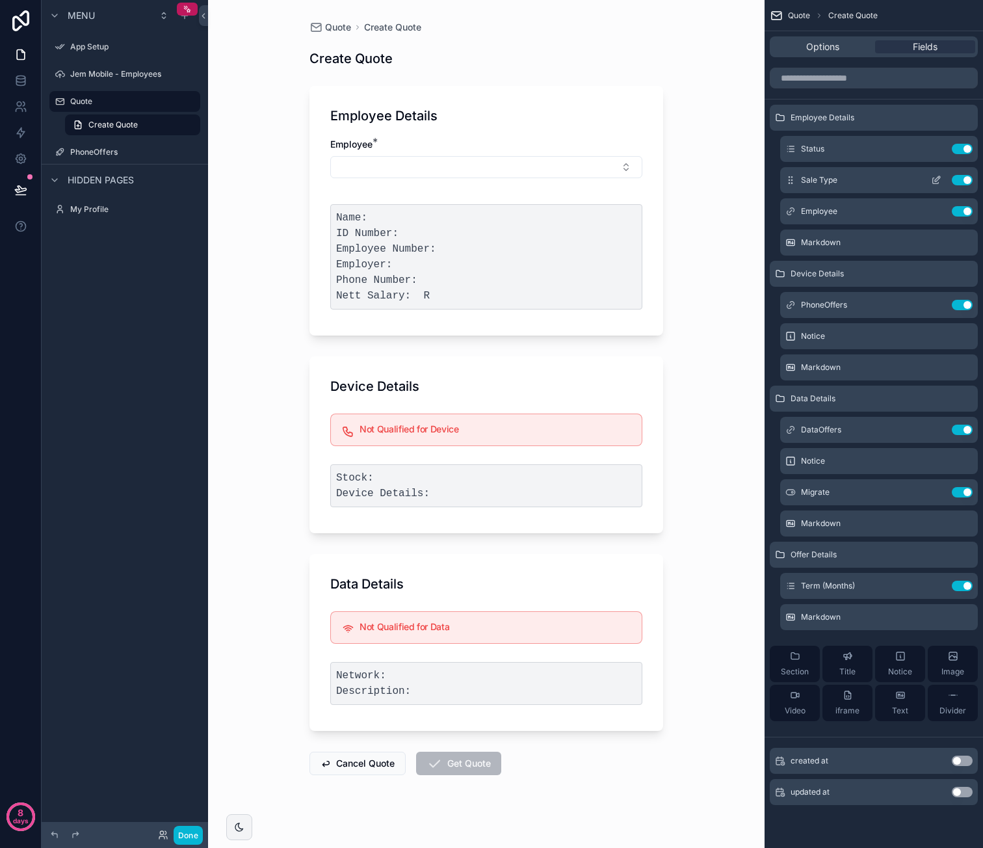
click at [937, 180] on icon "scrollable content" at bounding box center [936, 180] width 10 height 10
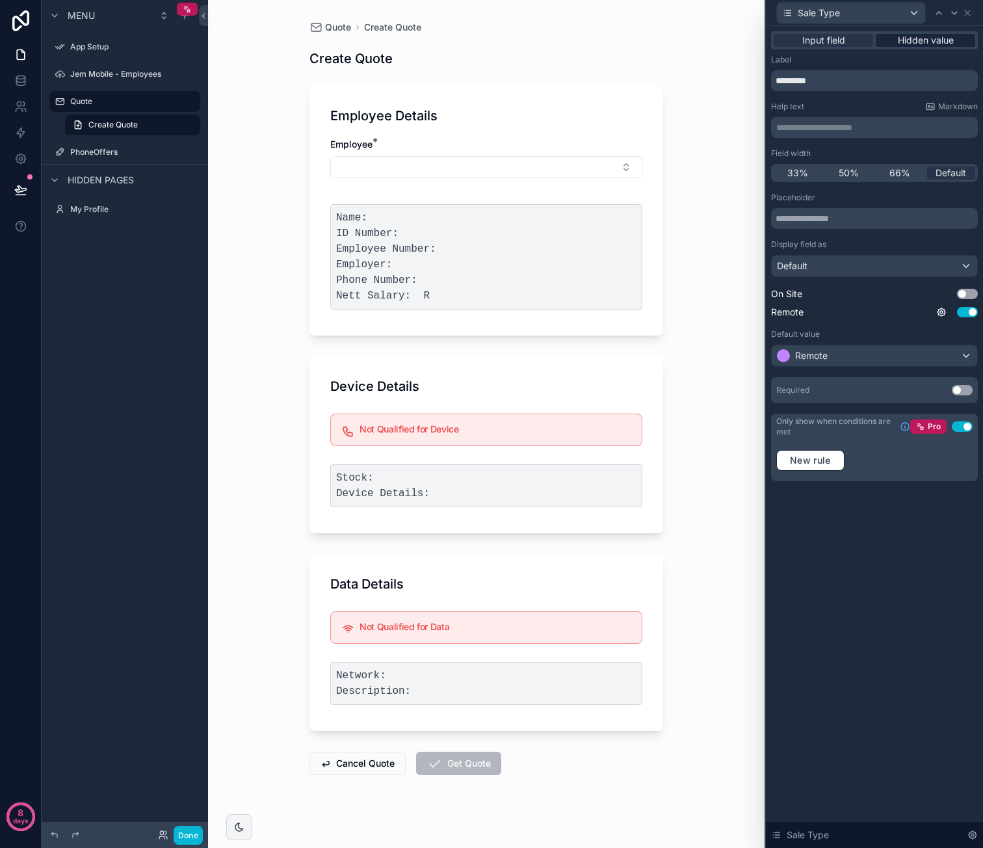
click at [931, 36] on span "Hidden value" at bounding box center [926, 40] width 56 height 13
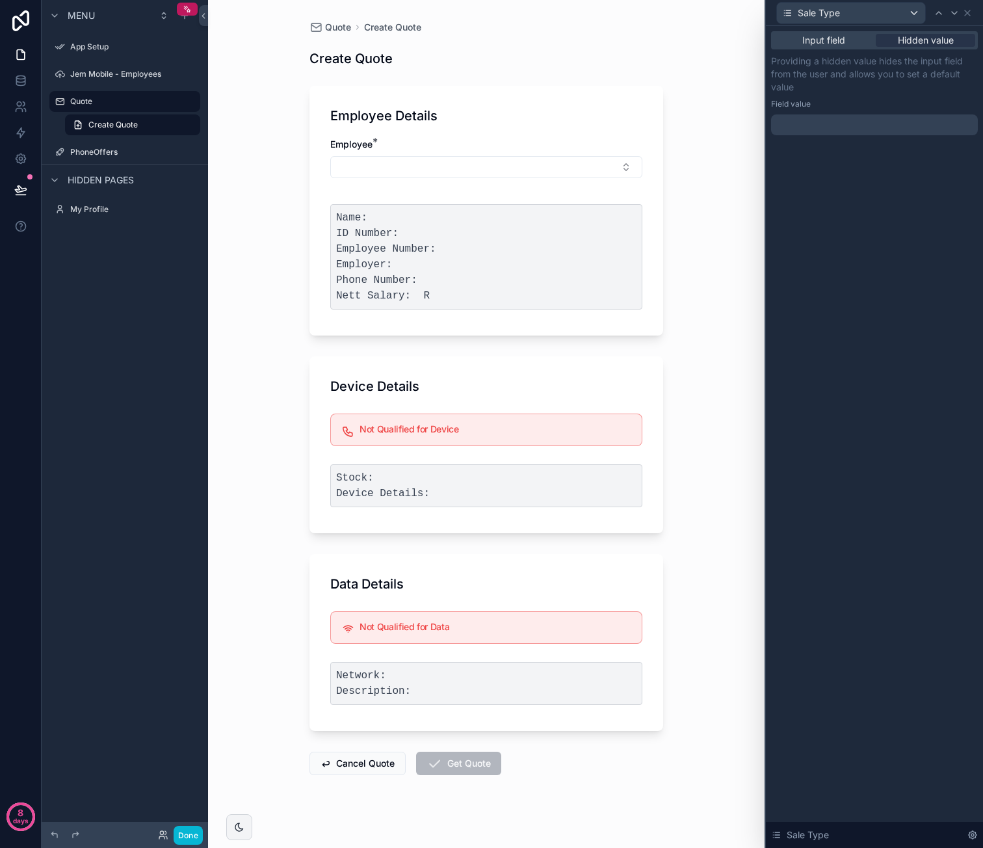
click at [866, 114] on div at bounding box center [874, 124] width 207 height 21
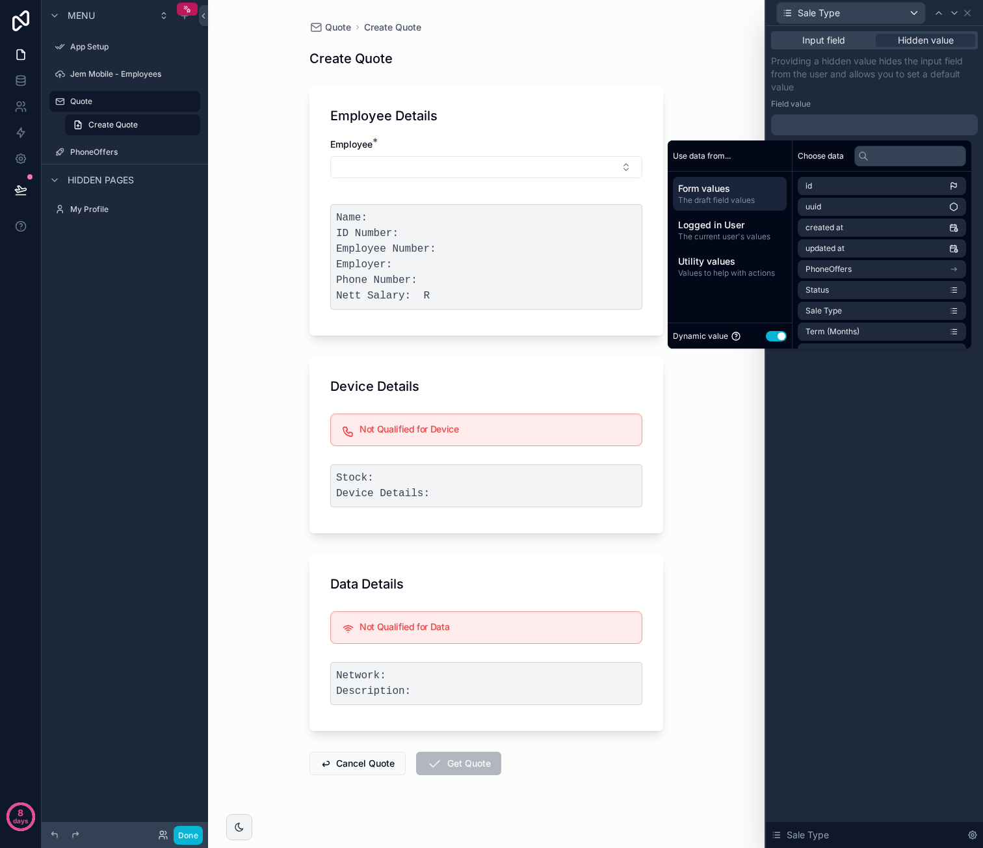
click at [866, 119] on div at bounding box center [874, 124] width 207 height 21
click at [766, 338] on button "Use setting" at bounding box center [776, 336] width 21 height 10
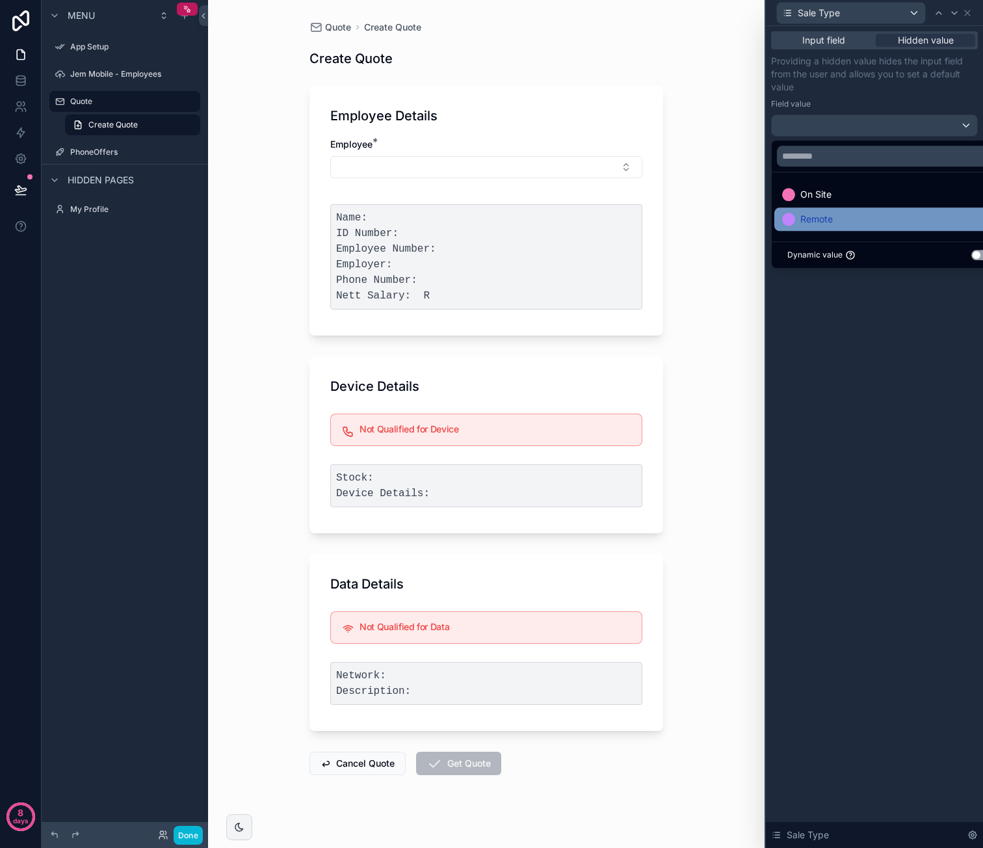
click at [859, 219] on div "Remote" at bounding box center [889, 219] width 215 height 16
click at [886, 373] on div "Input field Hidden value Providing a hidden value hides the input field from th…" at bounding box center [874, 437] width 217 height 822
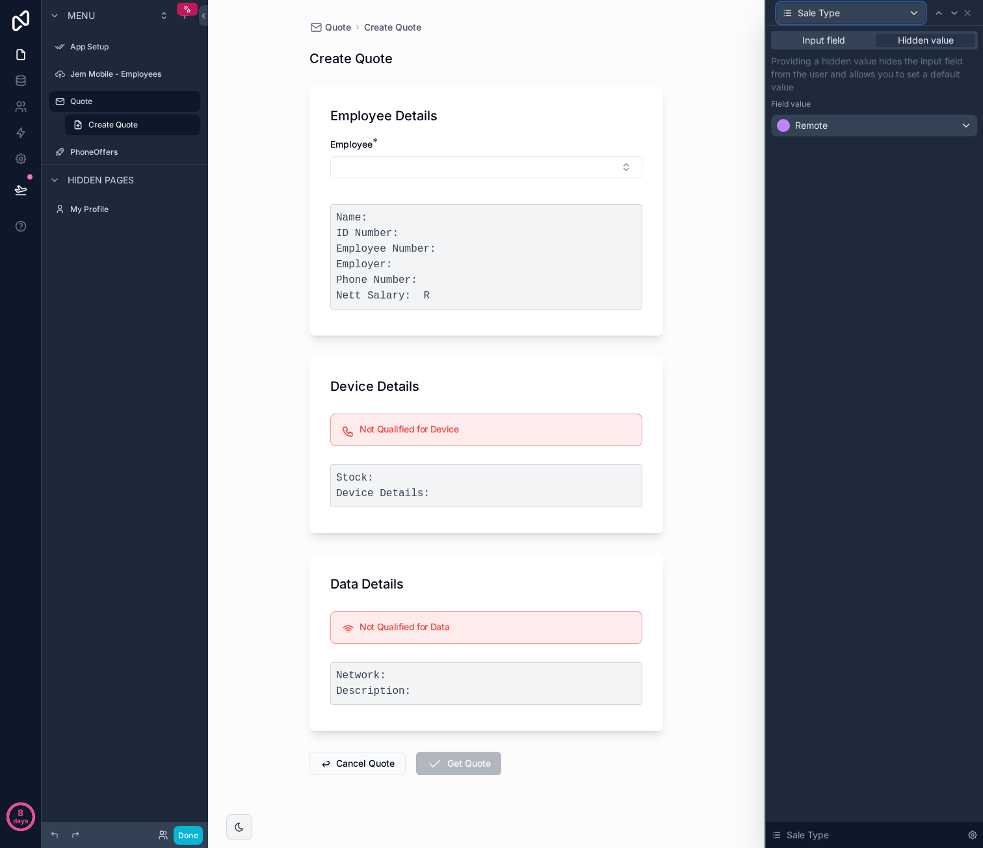
click at [853, 14] on div "Sale Type" at bounding box center [851, 13] width 148 height 21
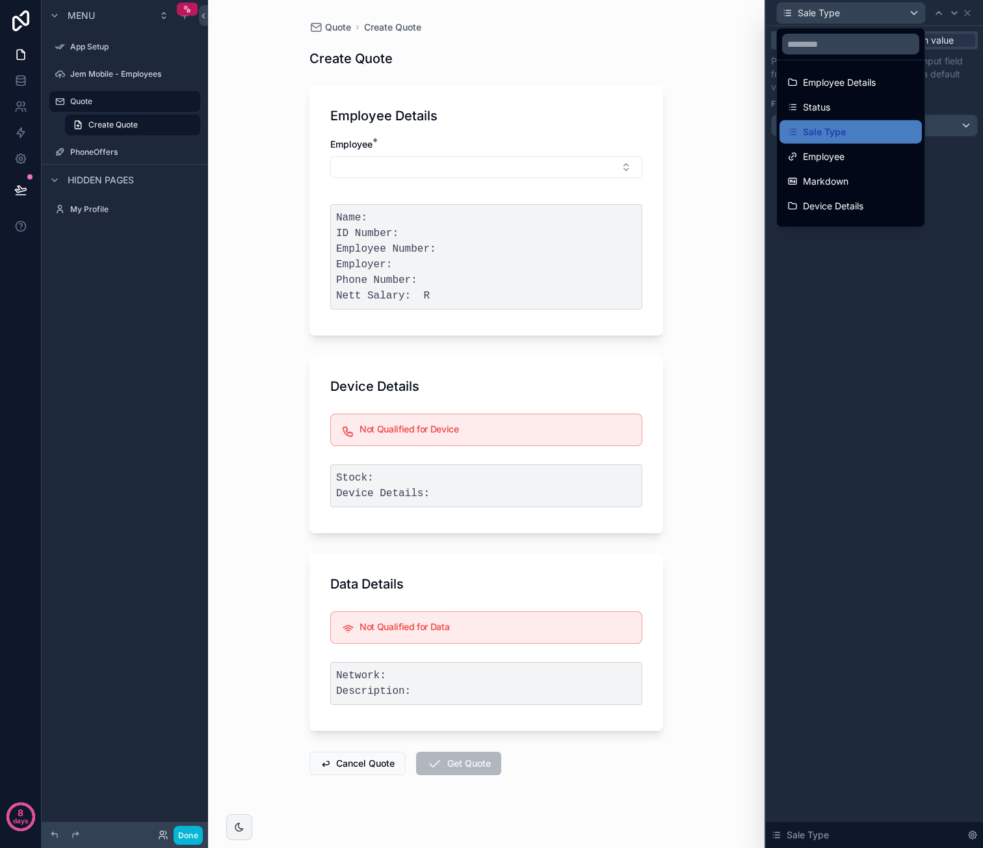
click at [971, 11] on div at bounding box center [874, 424] width 217 height 848
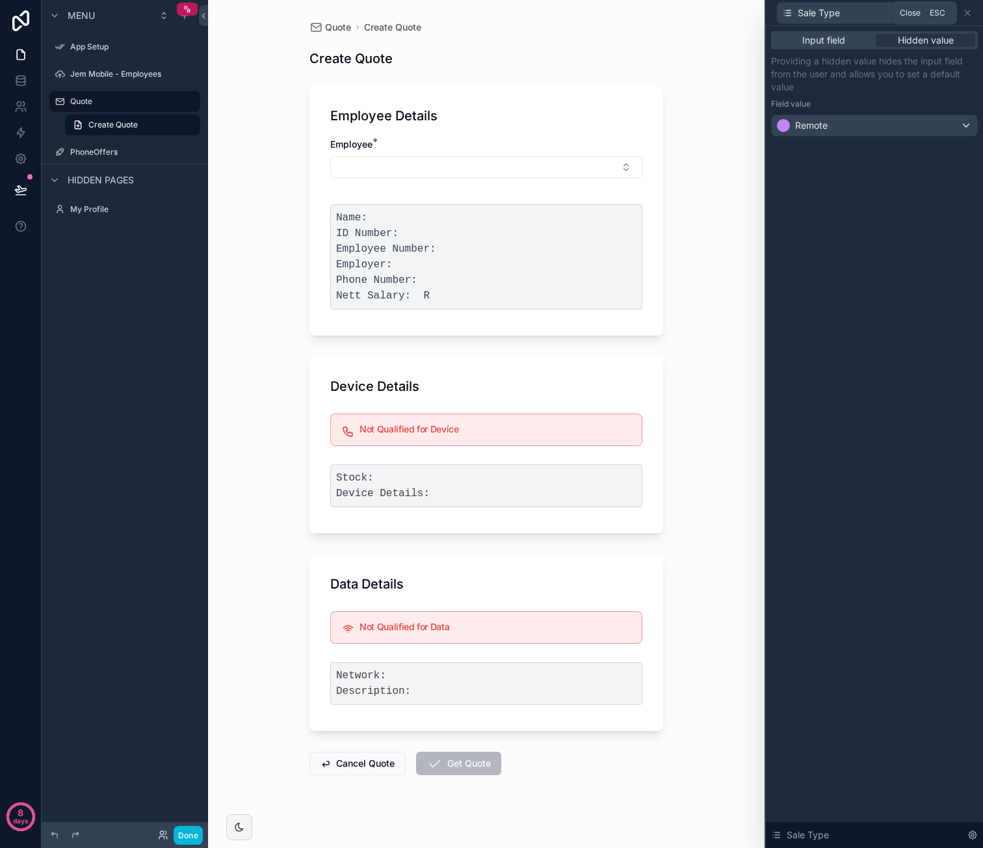
click at [971, 11] on icon at bounding box center [967, 13] width 10 height 10
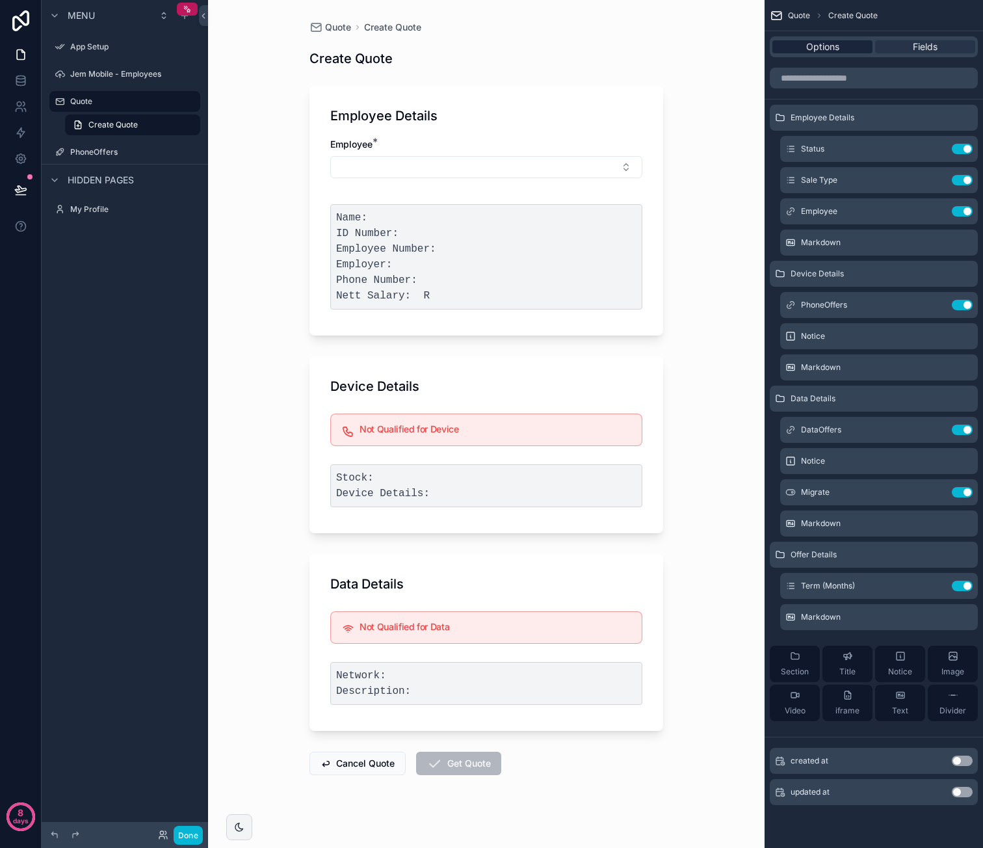
click at [800, 47] on div "Options" at bounding box center [822, 46] width 100 height 13
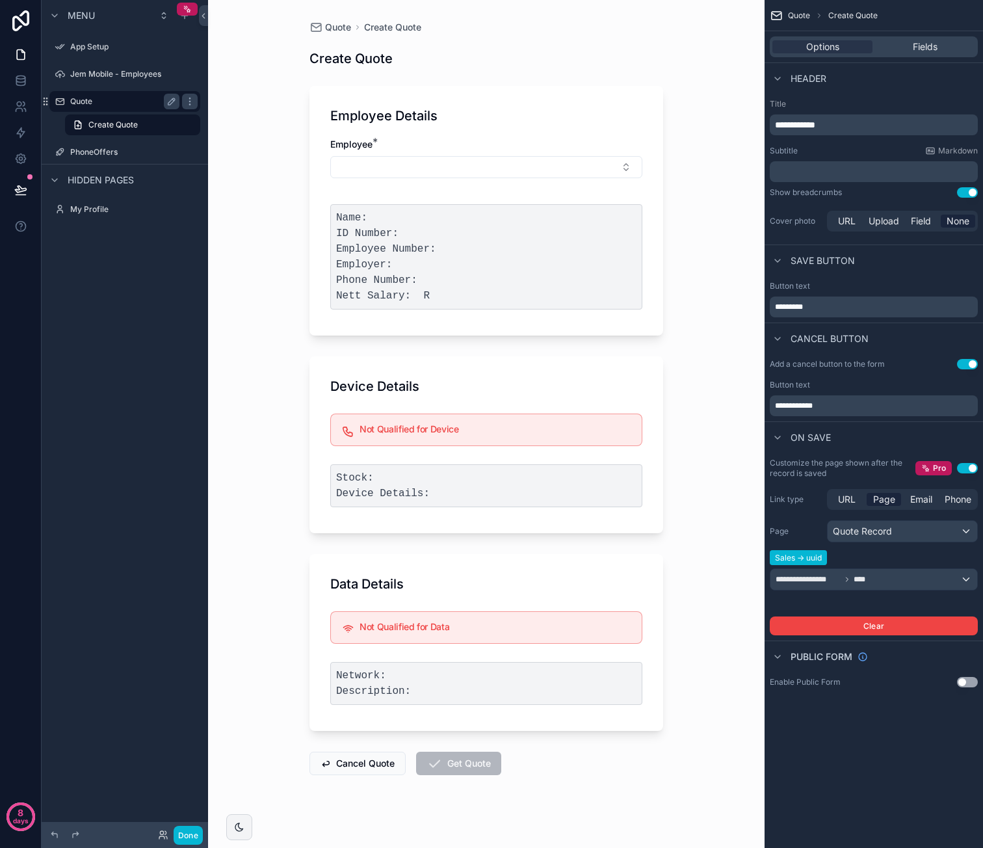
click at [133, 102] on label "Quote" at bounding box center [122, 101] width 104 height 10
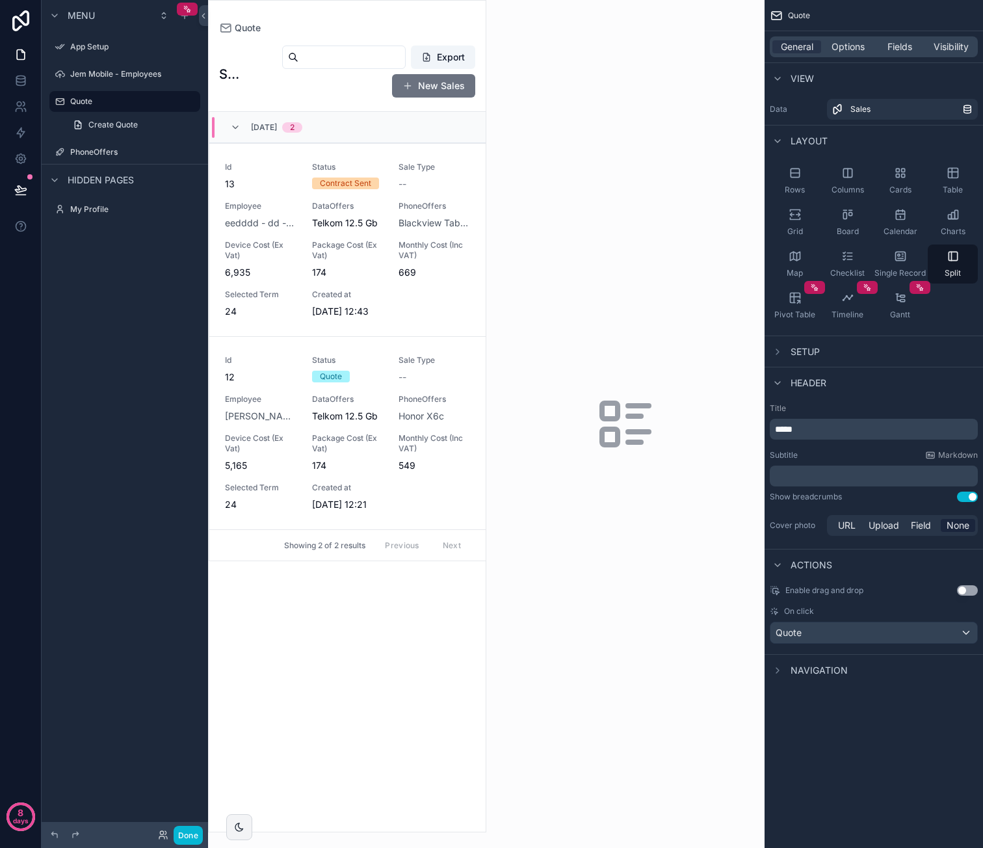
click at [408, 296] on div "scrollable content" at bounding box center [347, 416] width 277 height 831
click at [359, 245] on span "Package Cost (Ex Vat)" at bounding box center [348, 250] width 72 height 21
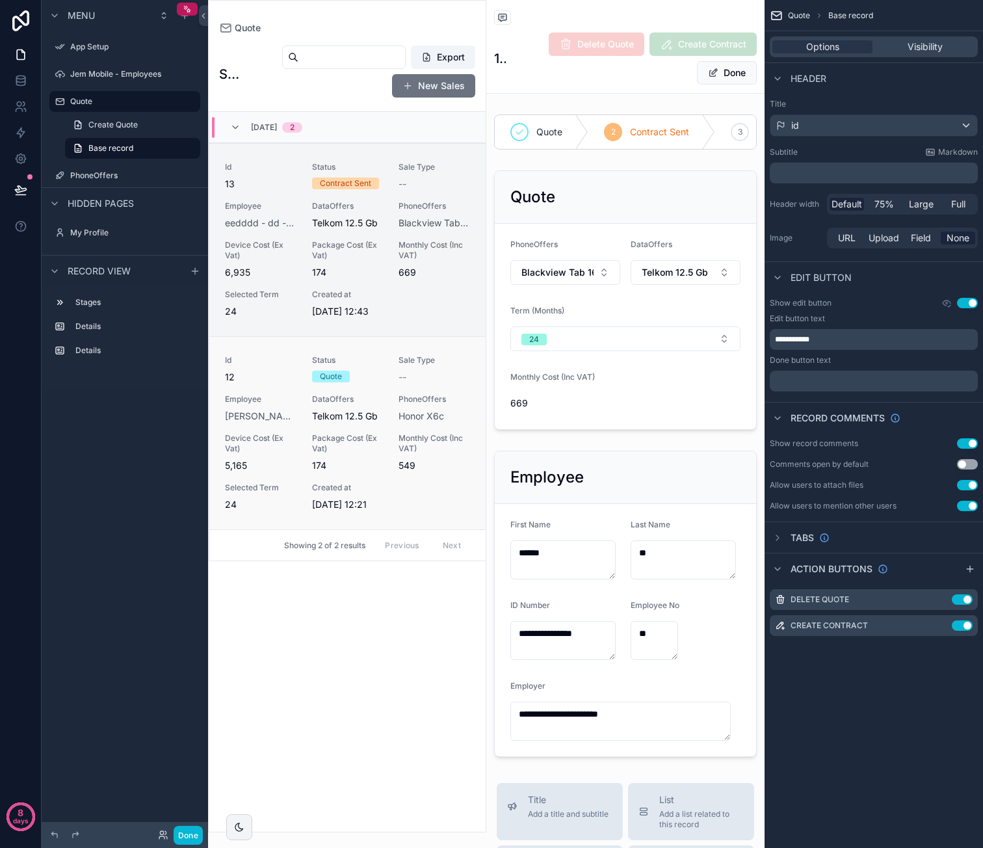
click at [381, 400] on div "Id 12 Status Quote Sale Type -- Employee Caroline - van der Merwe - 12345678901…" at bounding box center [347, 433] width 245 height 156
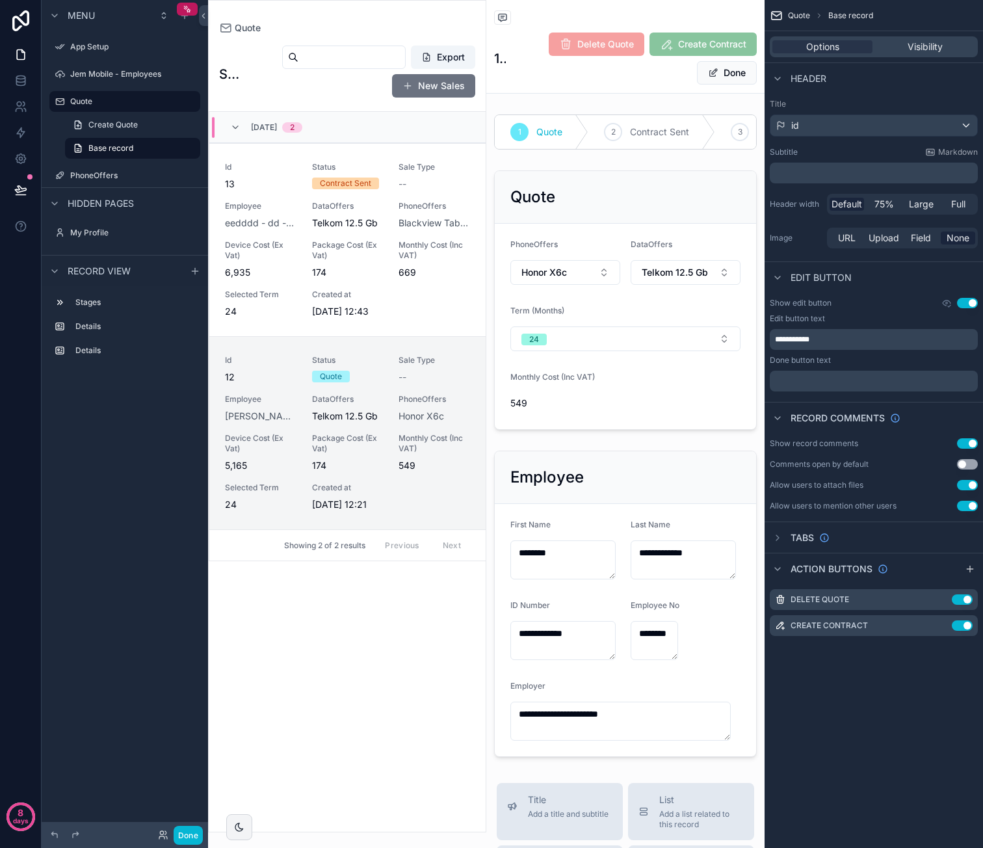
click at [350, 92] on div "Export New Sales" at bounding box center [360, 71] width 229 height 53
click at [136, 117] on link "Create Quote" at bounding box center [132, 124] width 135 height 21
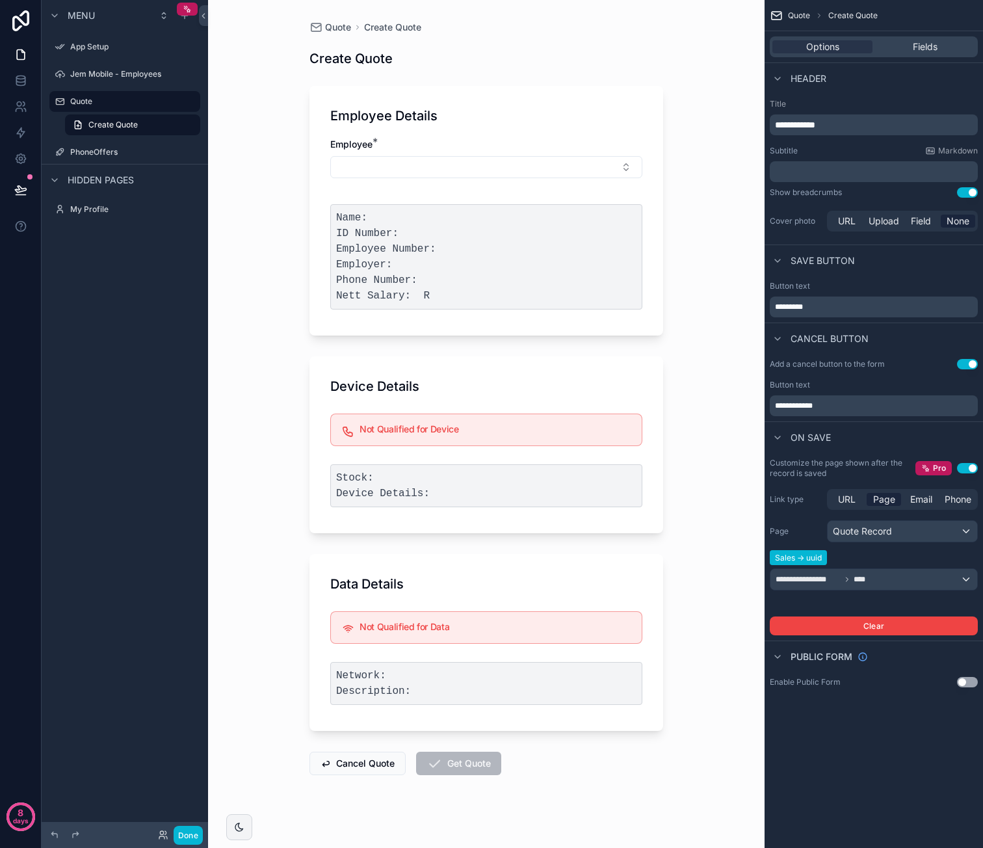
click at [365, 58] on h1 "Create Quote" at bounding box center [350, 58] width 83 height 18
click at [820, 177] on p "﻿" at bounding box center [875, 171] width 200 height 13
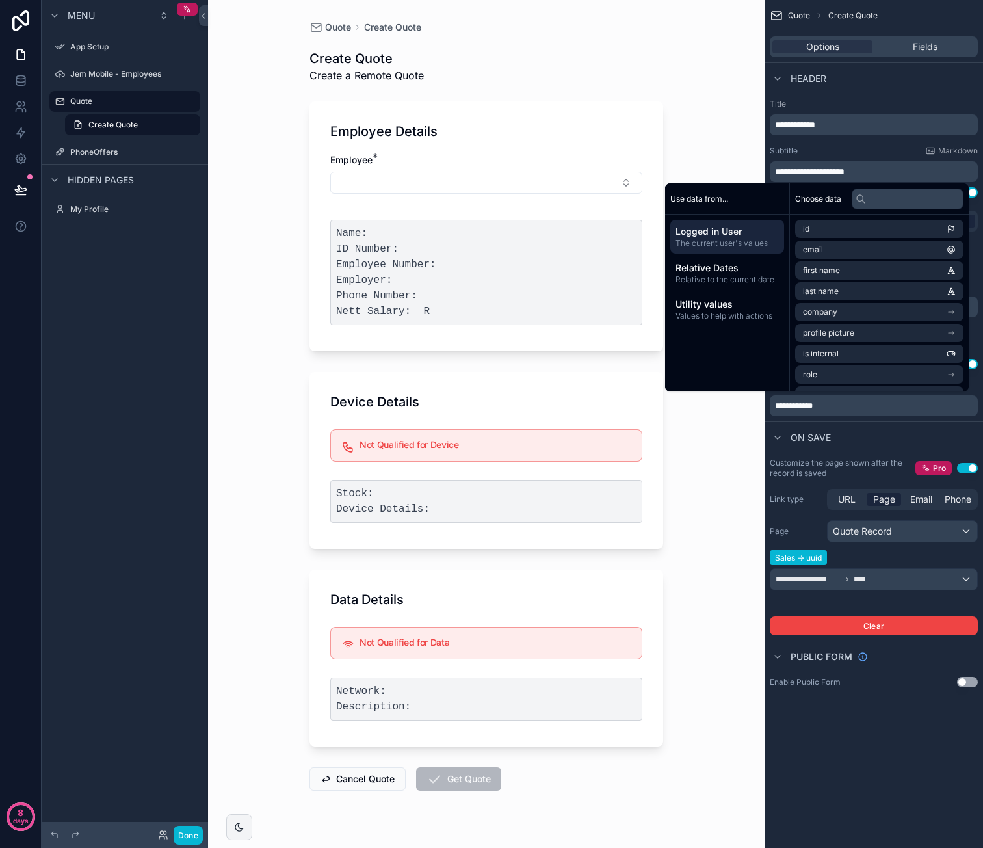
click at [815, 122] on span "**********" at bounding box center [795, 124] width 40 height 9
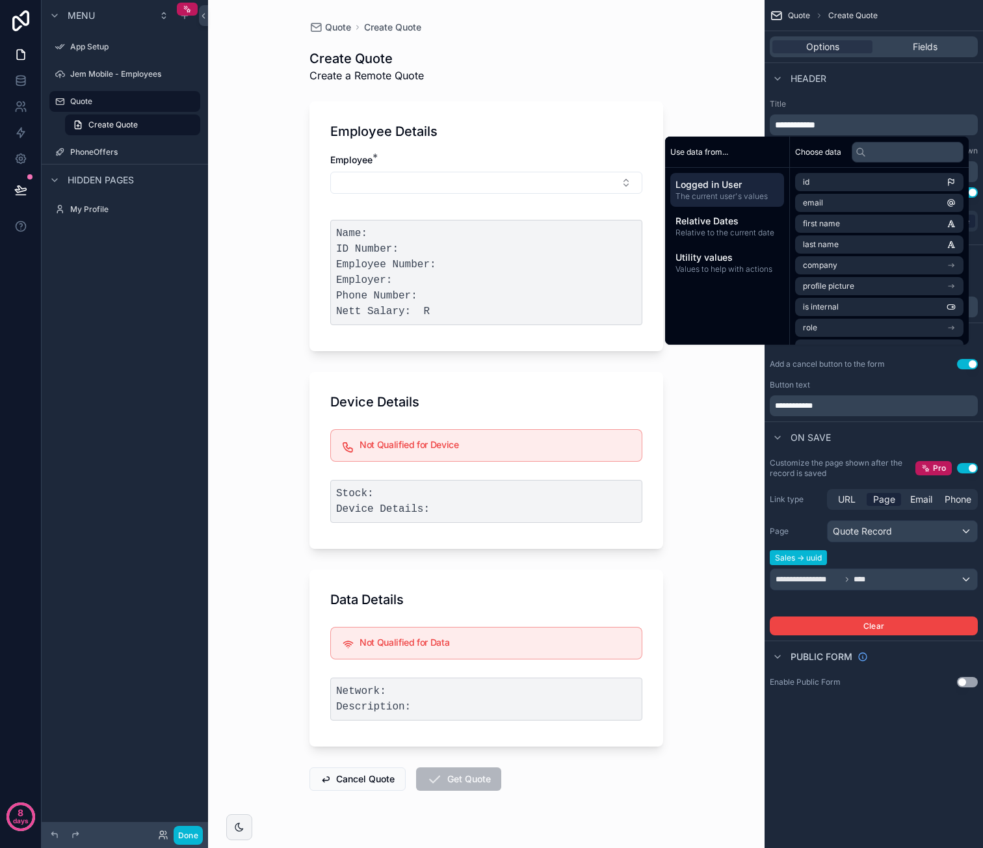
click at [891, 98] on div "**********" at bounding box center [874, 167] width 218 height 146
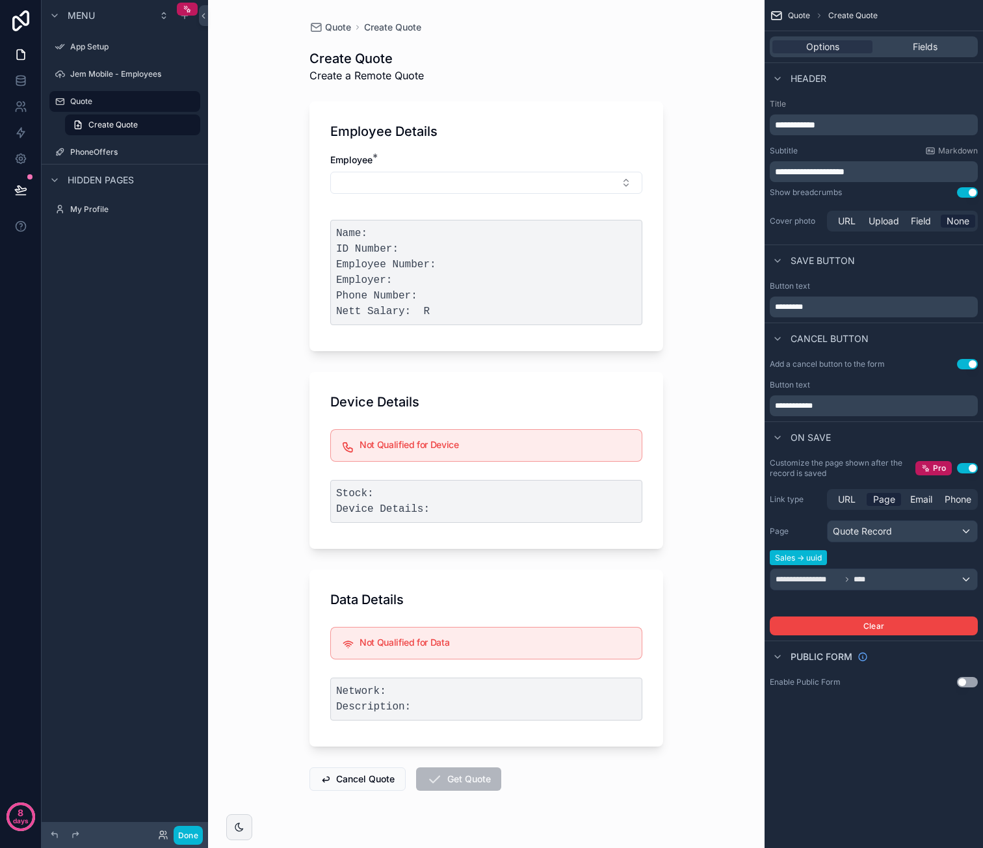
click at [831, 168] on span "**********" at bounding box center [810, 171] width 70 height 9
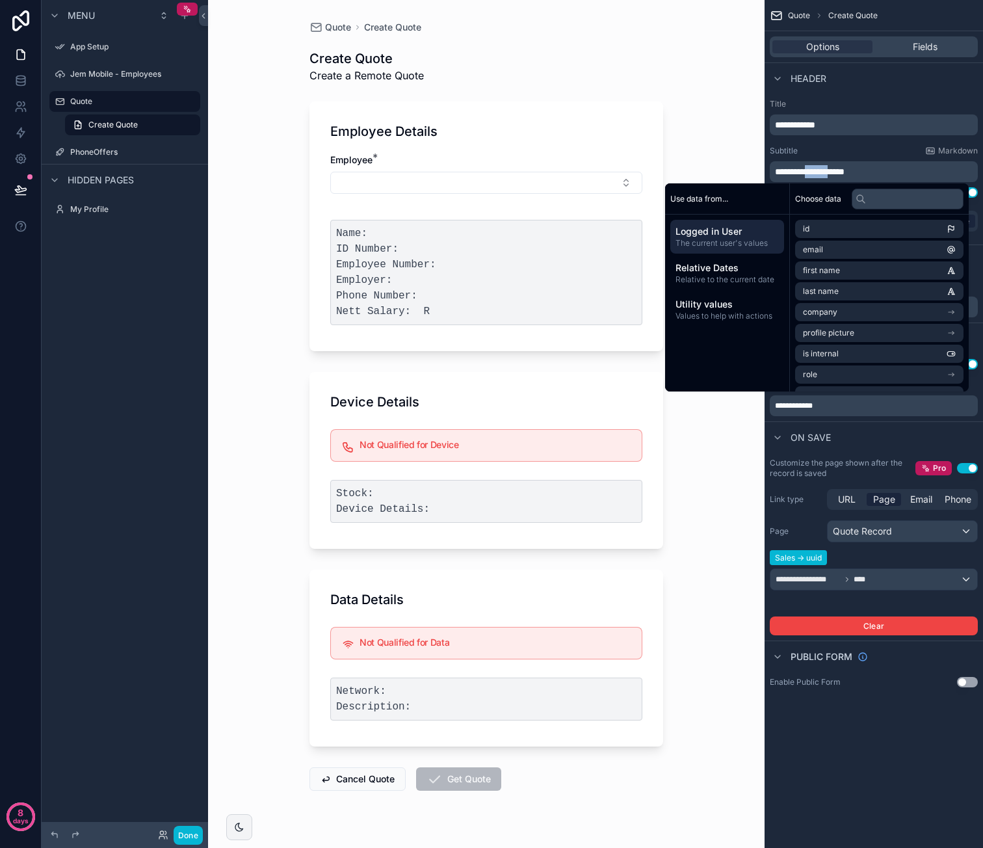
click at [831, 168] on span "**********" at bounding box center [810, 171] width 70 height 9
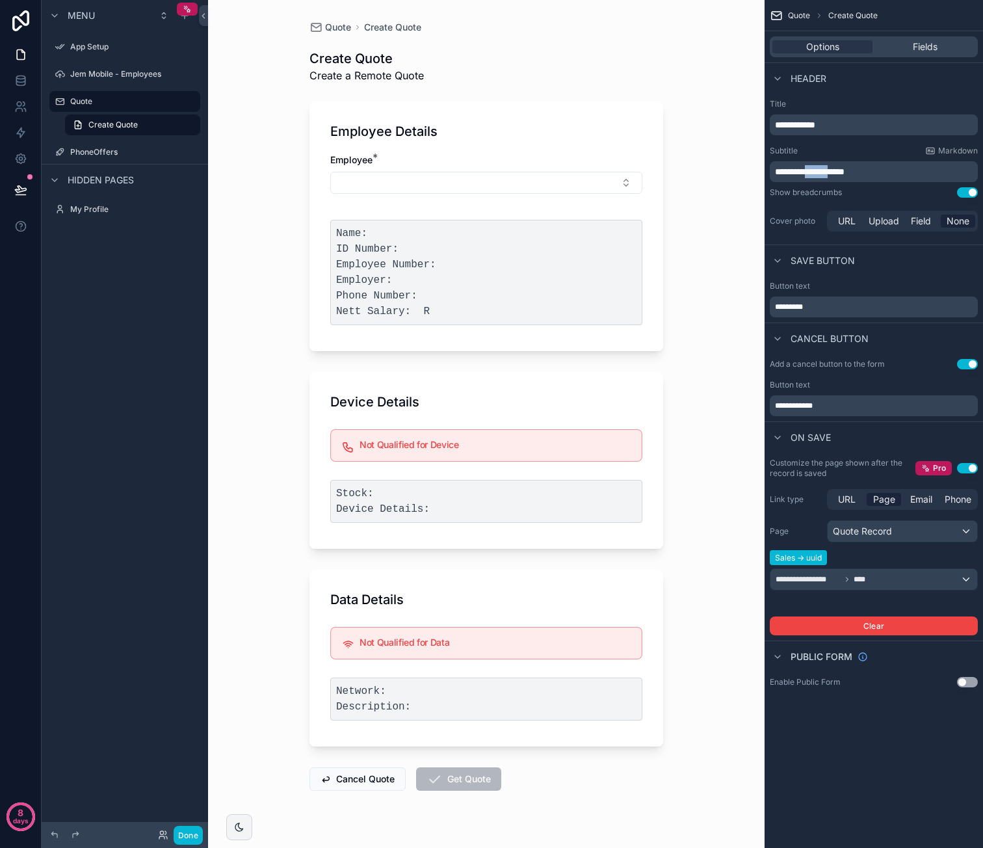
click at [831, 168] on span "**********" at bounding box center [810, 171] width 70 height 9
click at [907, 81] on div "Header" at bounding box center [874, 77] width 218 height 31
click at [714, 311] on div "Quote Create Quote Create Quote Remote Employee Details Employee * Name: ID Num…" at bounding box center [486, 424] width 556 height 848
click at [187, 835] on button "Done" at bounding box center [188, 835] width 29 height 19
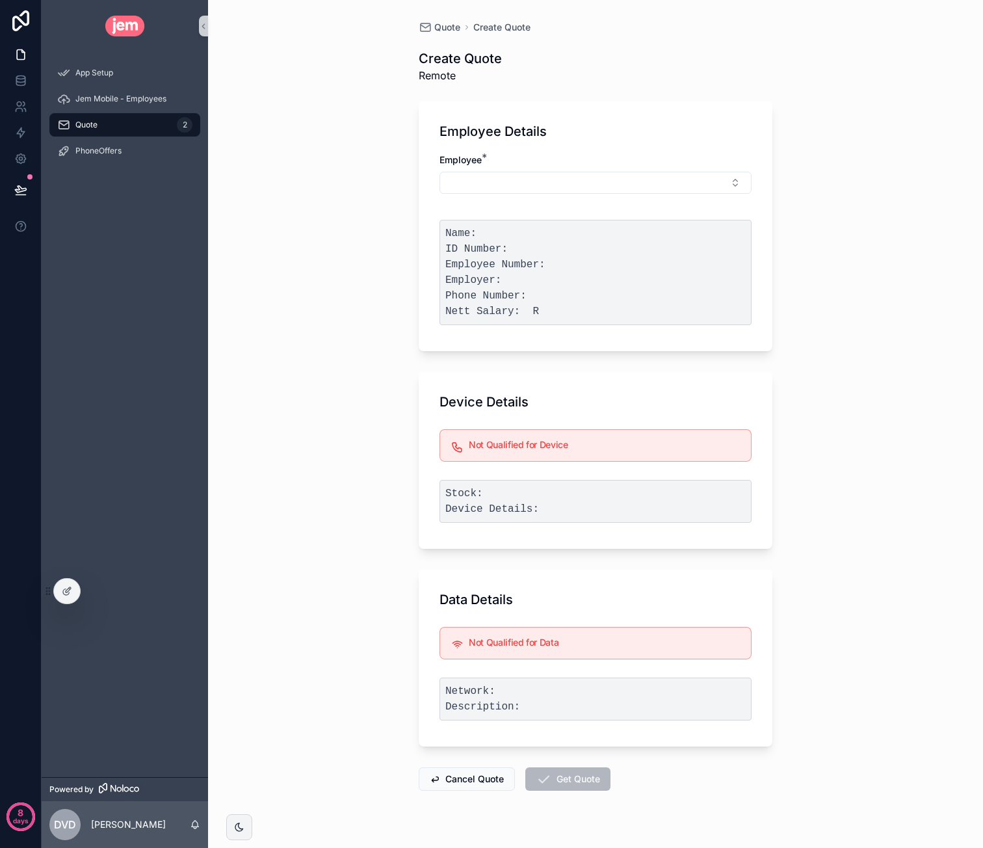
click at [151, 125] on div "Quote 2" at bounding box center [124, 124] width 135 height 21
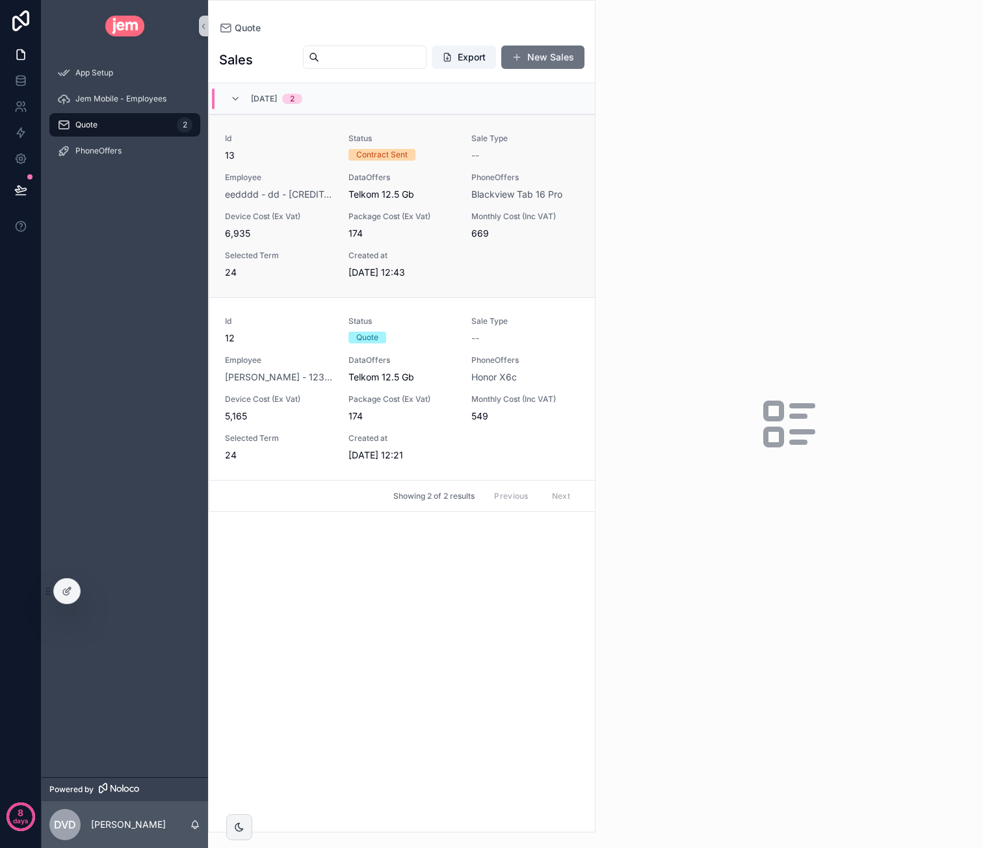
click at [417, 188] on div "Telkom 12.5 Gb" at bounding box center [402, 194] width 108 height 13
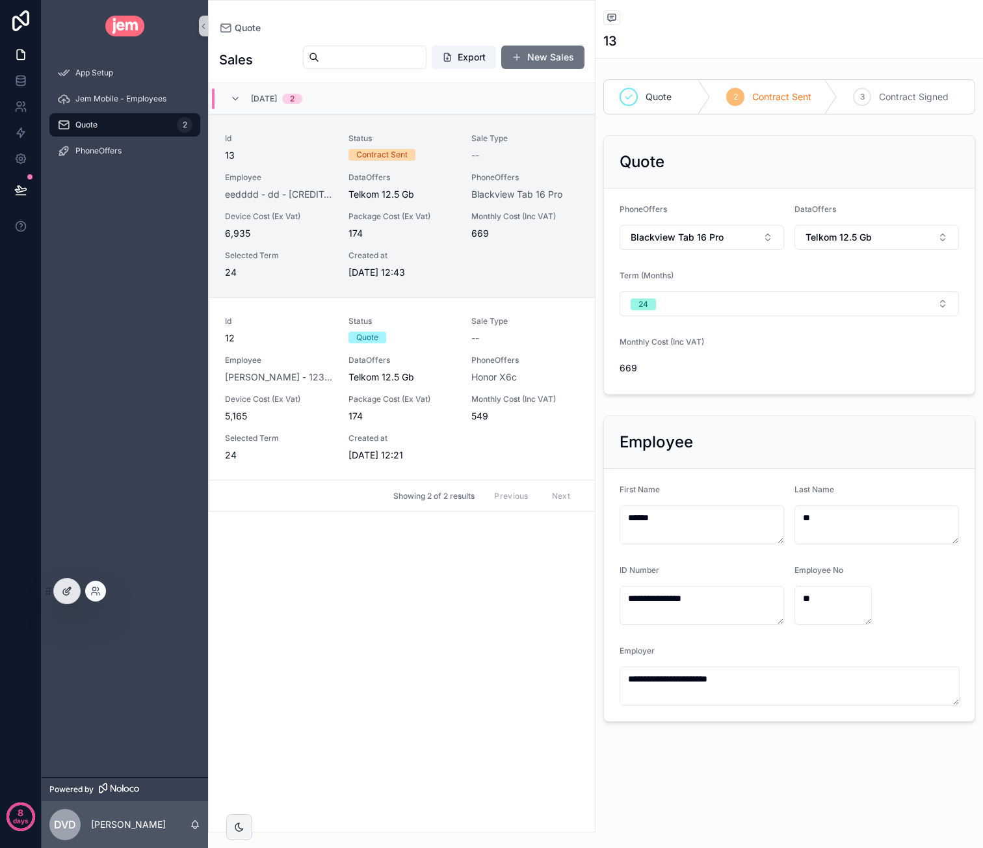
click at [73, 592] on div at bounding box center [67, 591] width 26 height 25
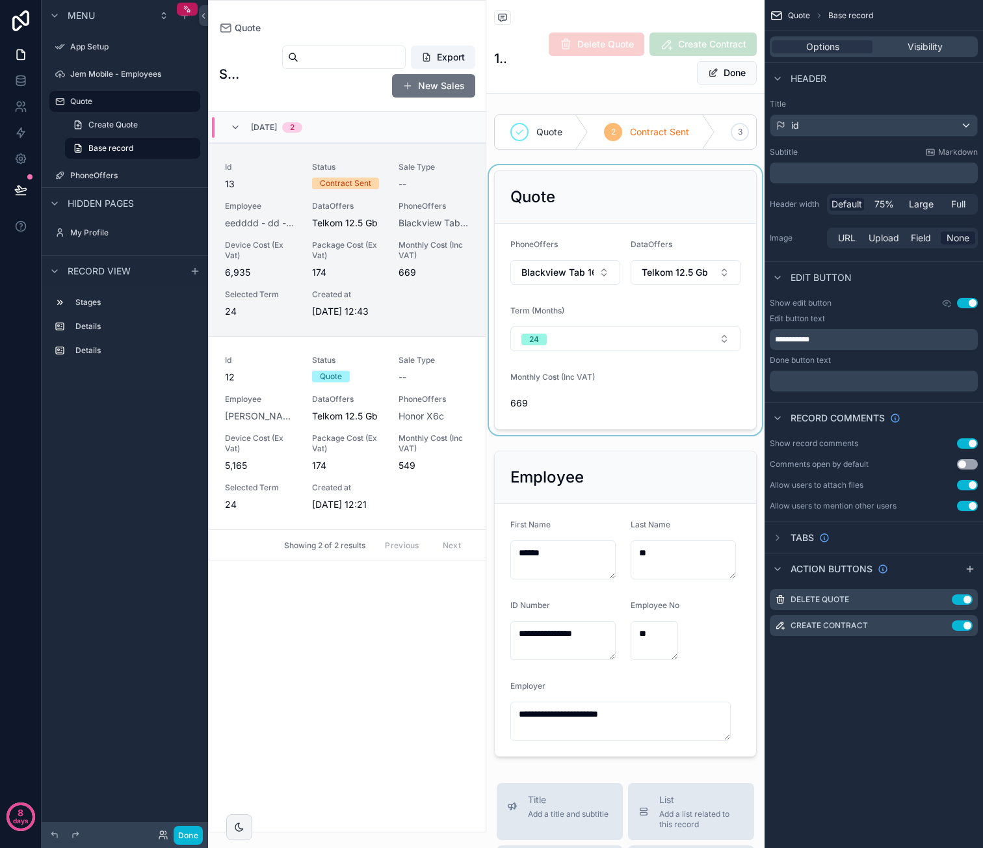
click at [697, 190] on div "scrollable content" at bounding box center [625, 300] width 278 height 270
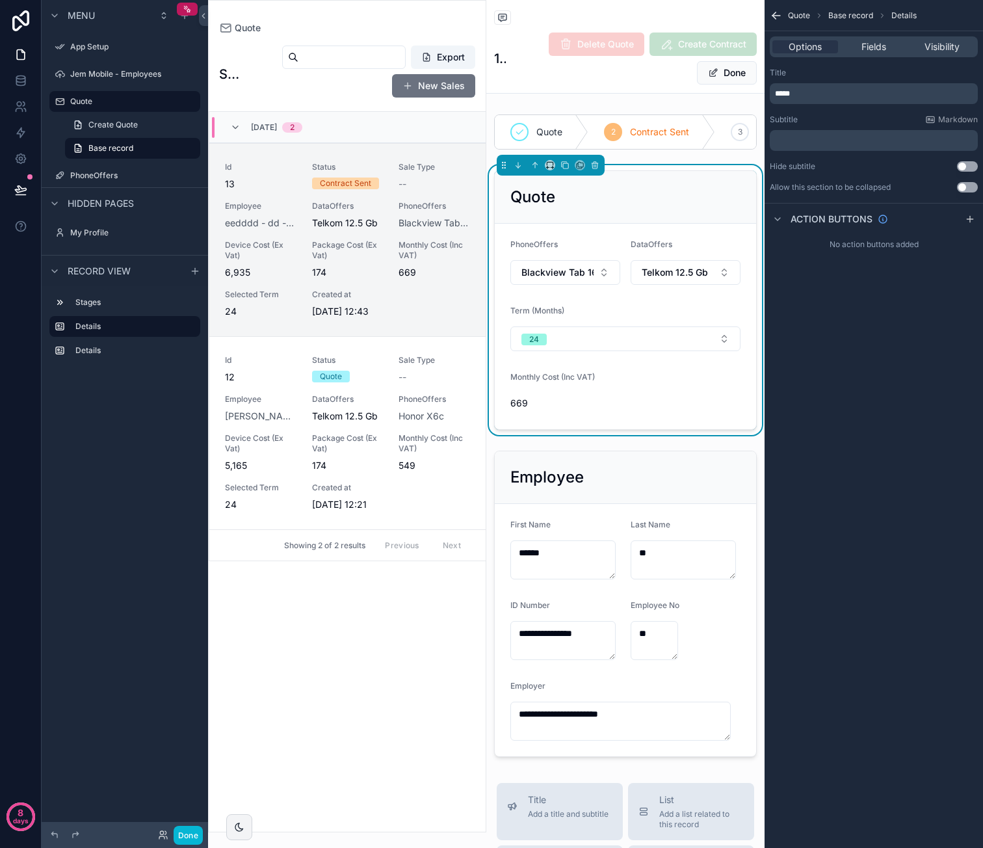
click at [642, 85] on div "Quote 13 Delete Quote Create Contract Done" at bounding box center [625, 46] width 263 height 93
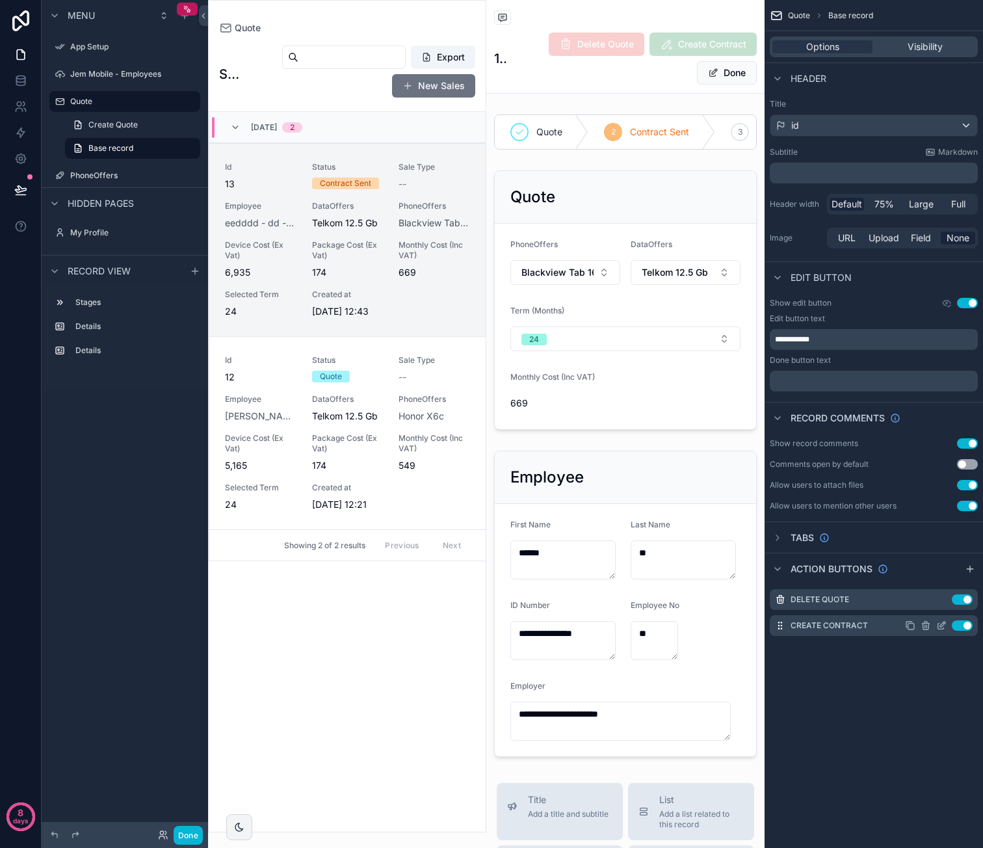
click at [941, 626] on icon "scrollable content" at bounding box center [942, 623] width 5 height 5
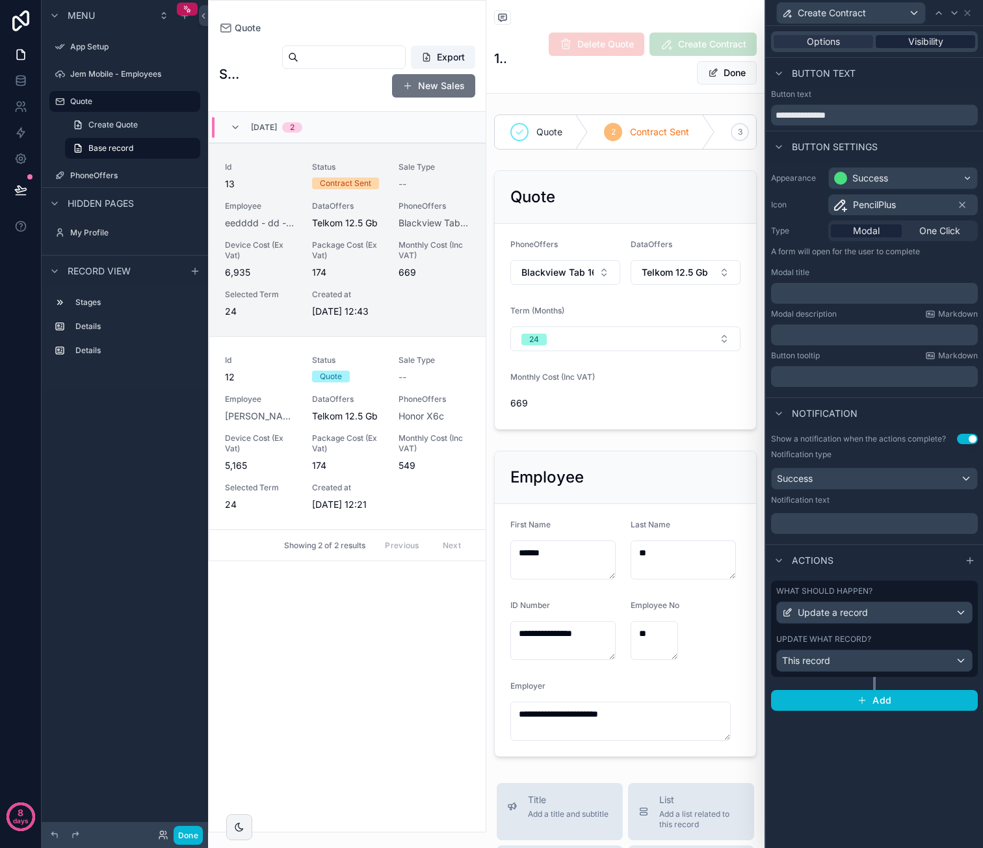
click at [932, 38] on span "Visibility" at bounding box center [925, 41] width 35 height 13
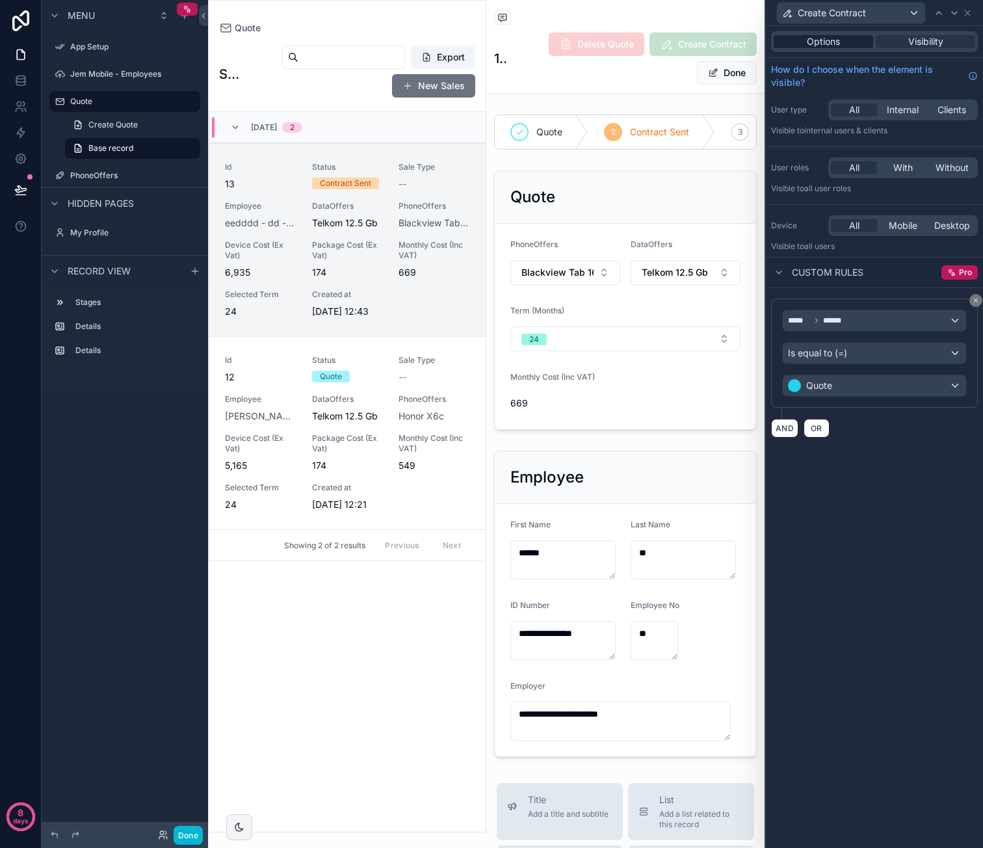
click at [841, 41] on div "Options" at bounding box center [823, 41] width 99 height 13
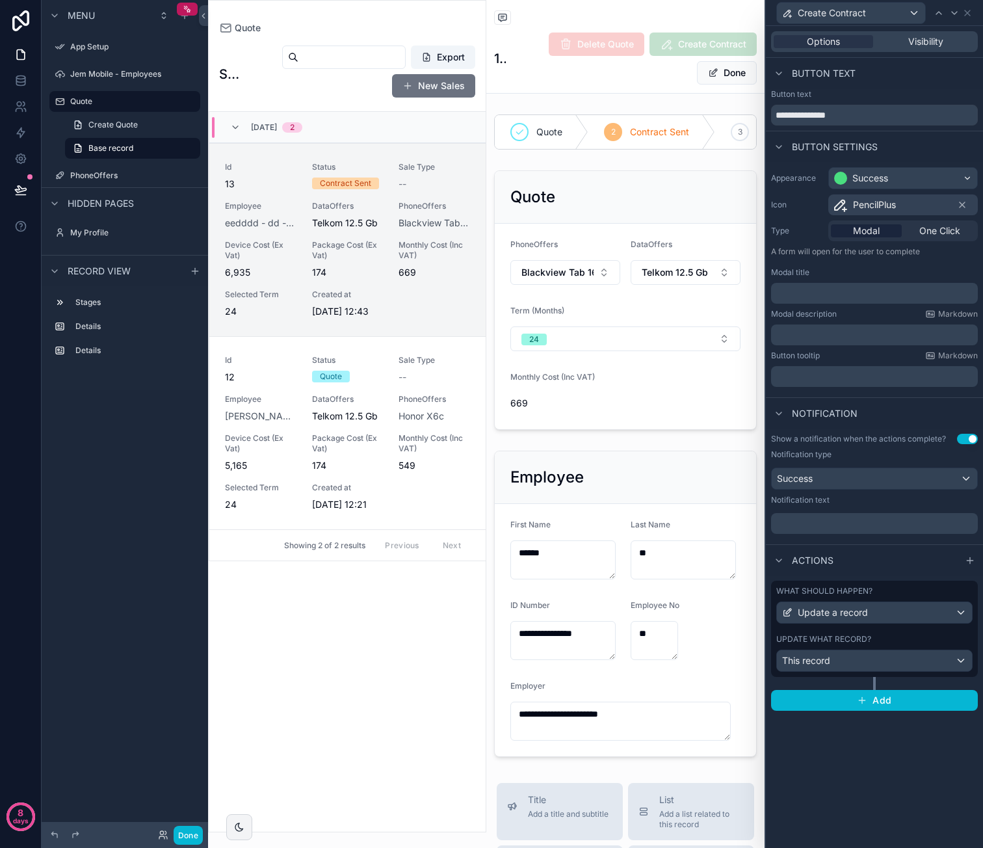
click at [870, 517] on p "﻿" at bounding box center [875, 523] width 199 height 13
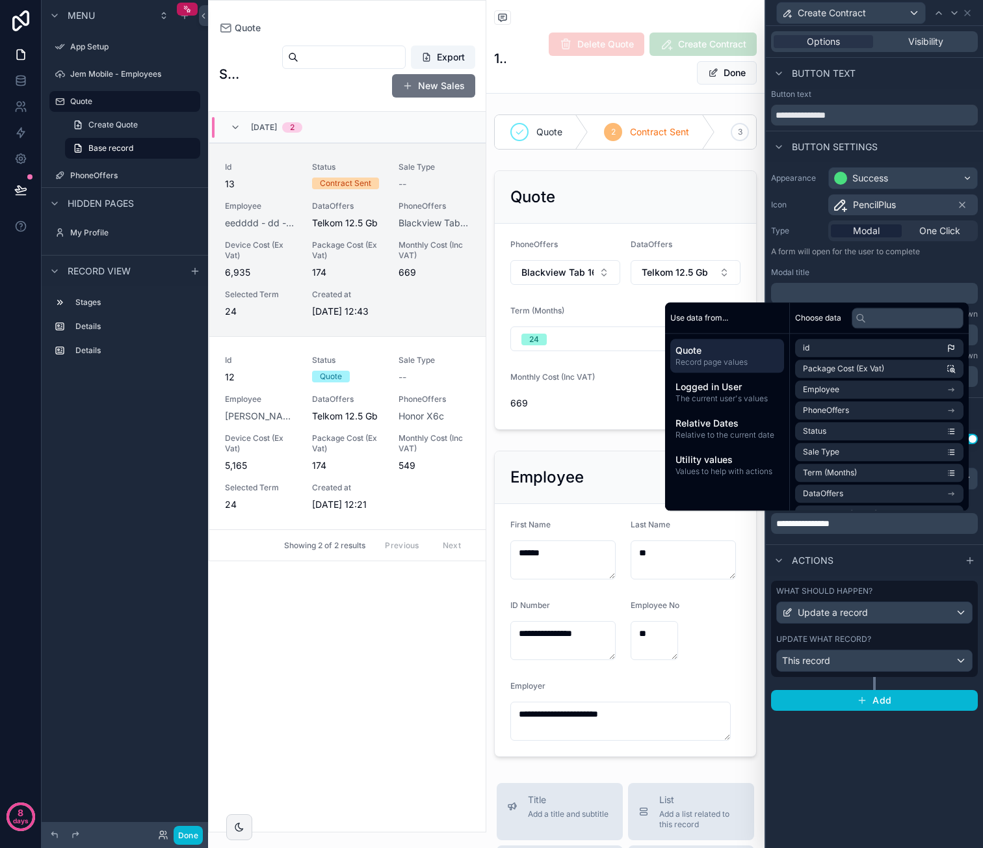
click at [847, 782] on div "**********" at bounding box center [874, 437] width 217 height 822
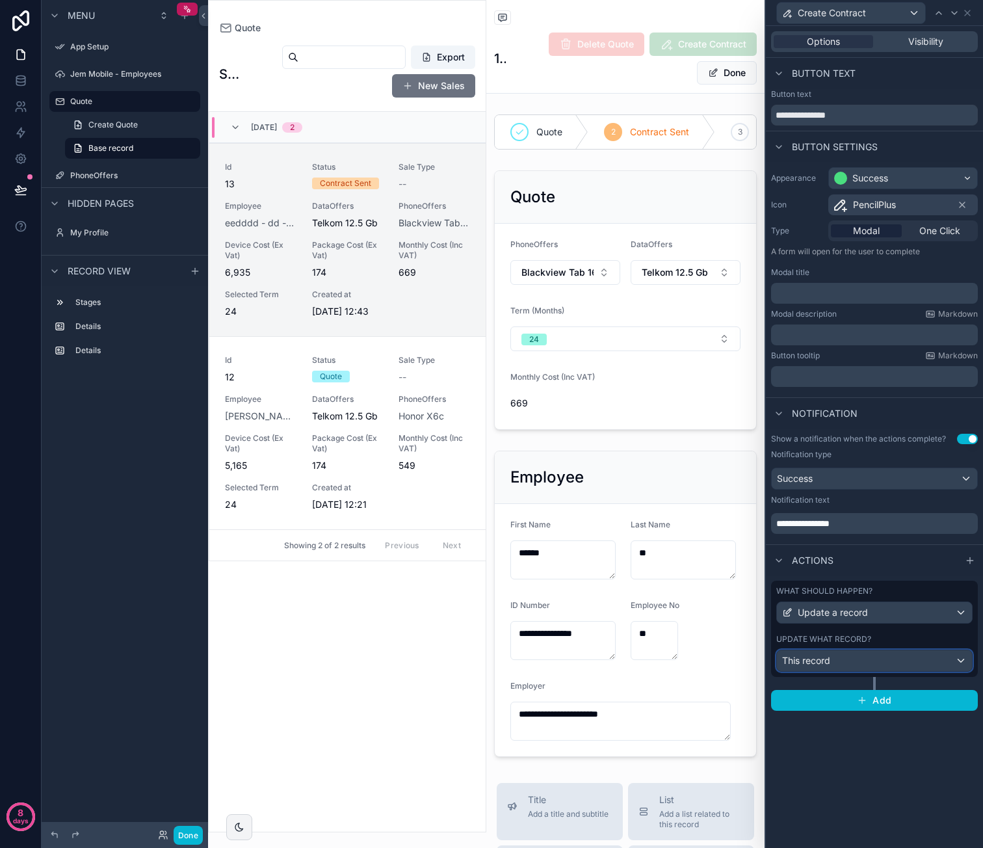
click at [865, 662] on div "This record" at bounding box center [874, 660] width 195 height 21
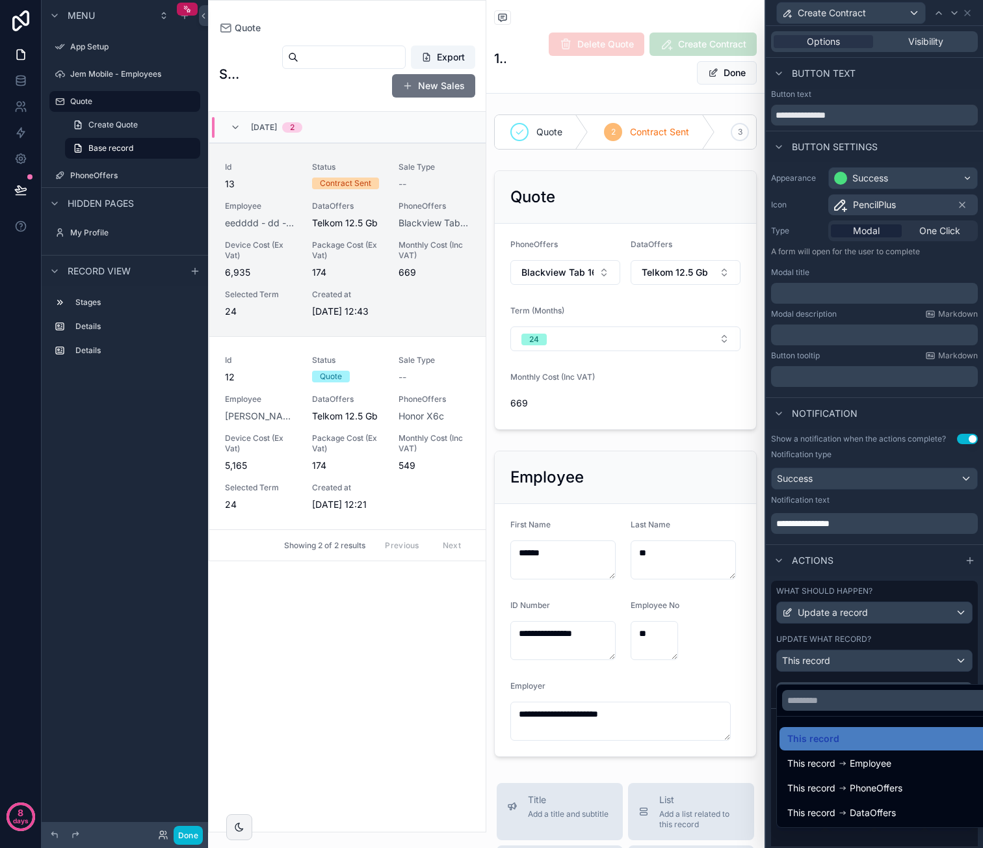
click at [949, 652] on div at bounding box center [874, 424] width 217 height 848
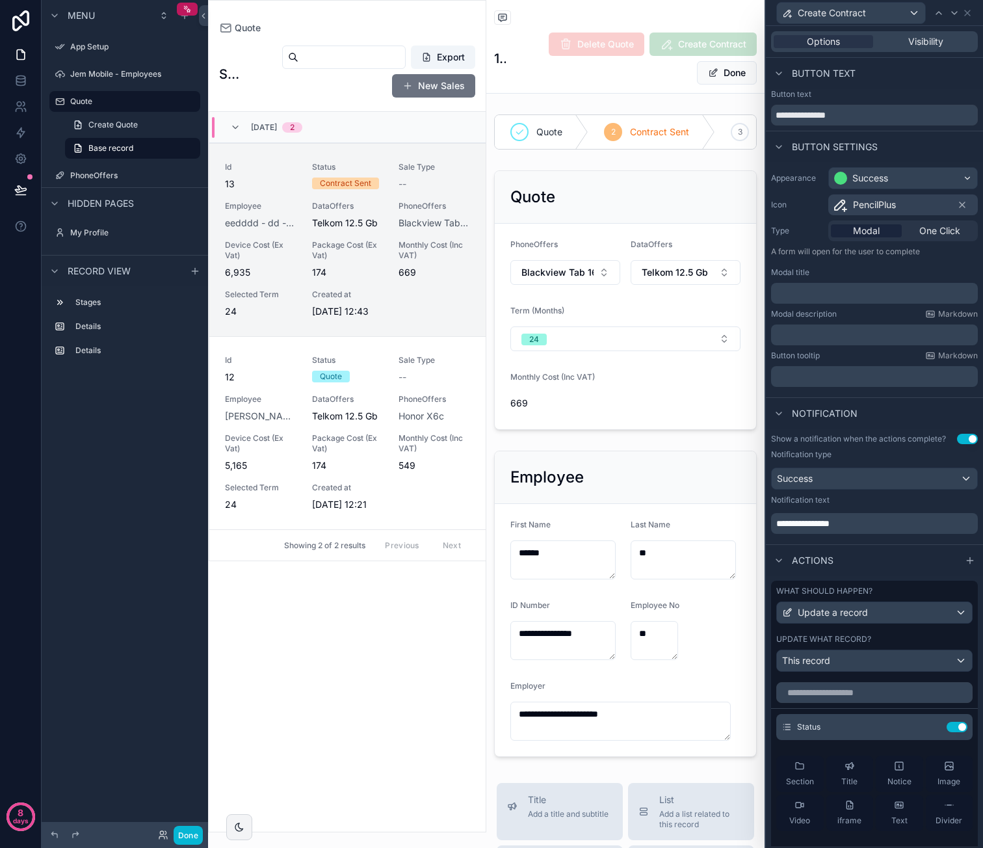
scroll to position [130, 0]
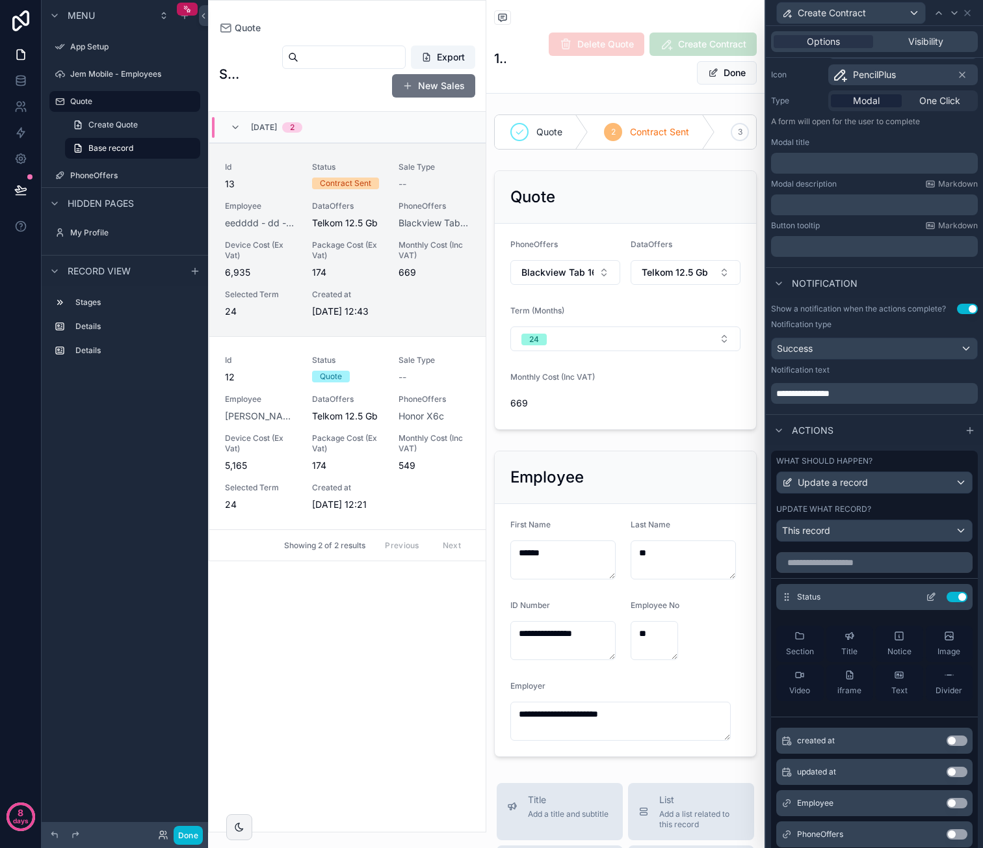
click at [926, 602] on icon at bounding box center [931, 597] width 10 height 10
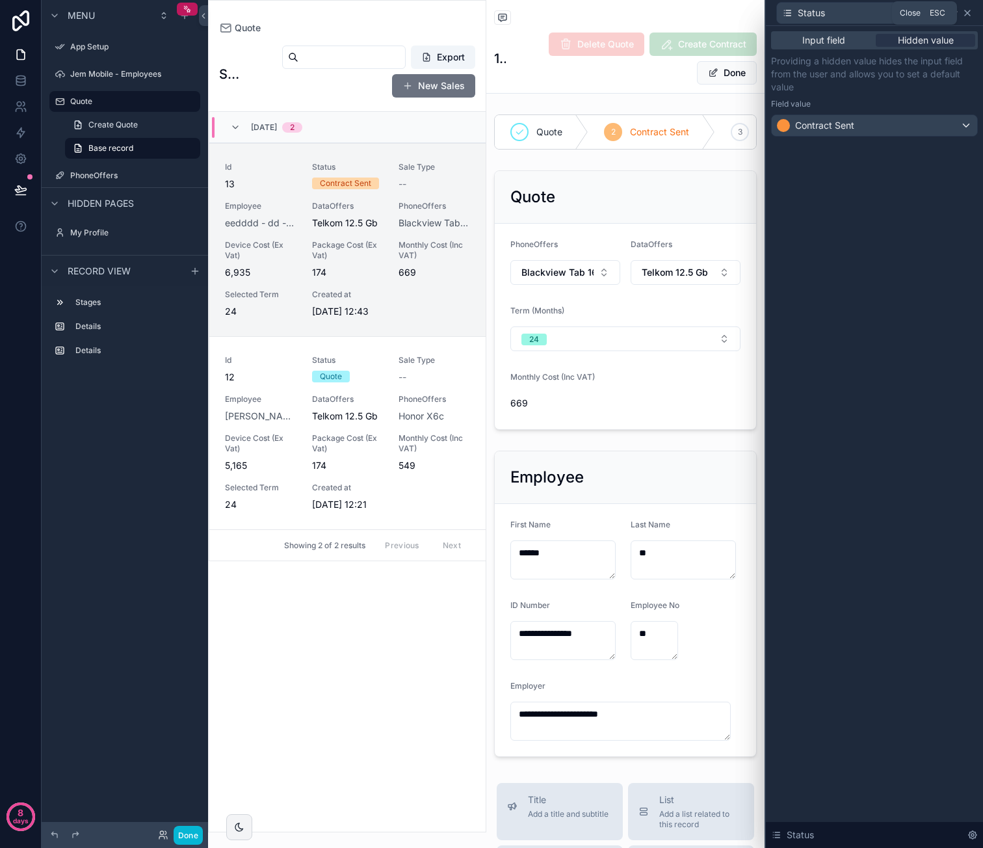
click at [969, 13] on icon at bounding box center [967, 13] width 10 height 10
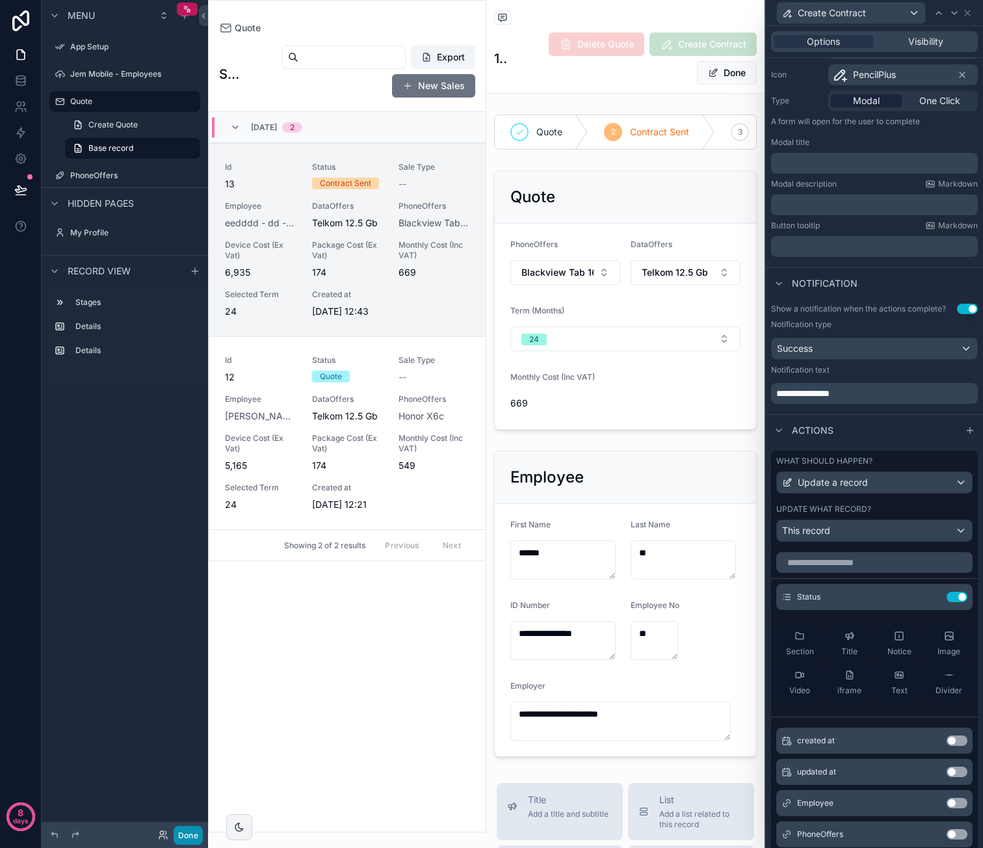
click at [177, 834] on button "Done" at bounding box center [188, 835] width 29 height 19
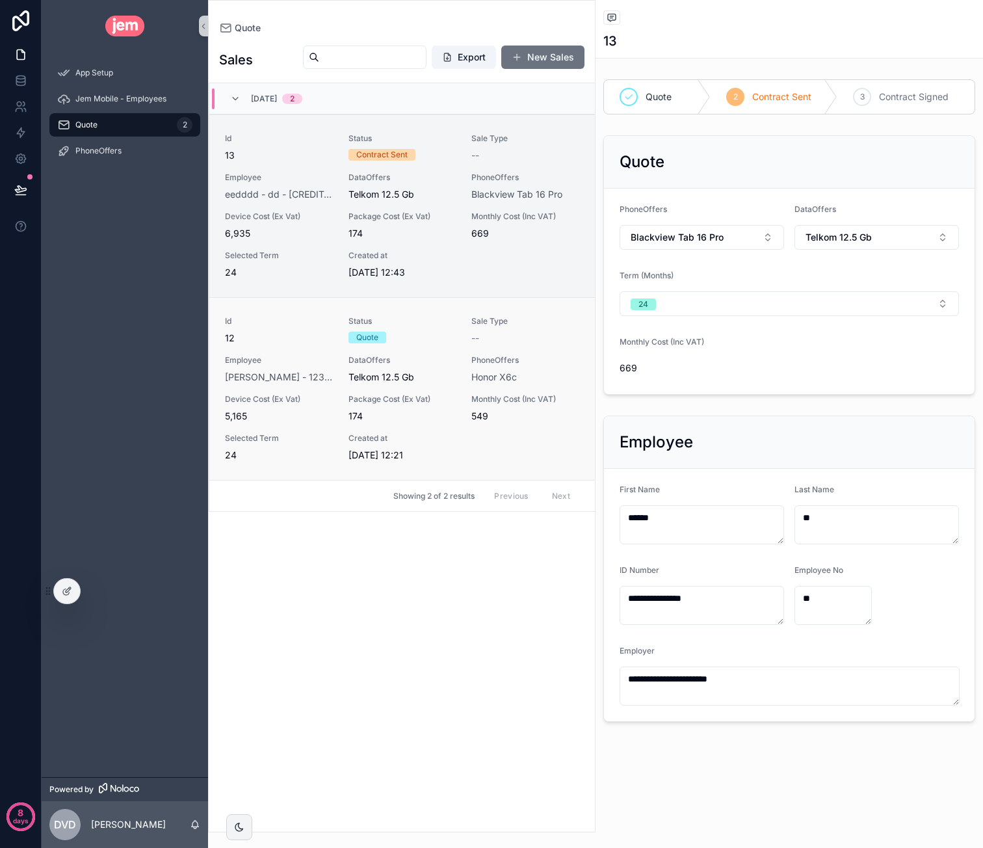
click at [428, 332] on div "Quote" at bounding box center [402, 338] width 108 height 12
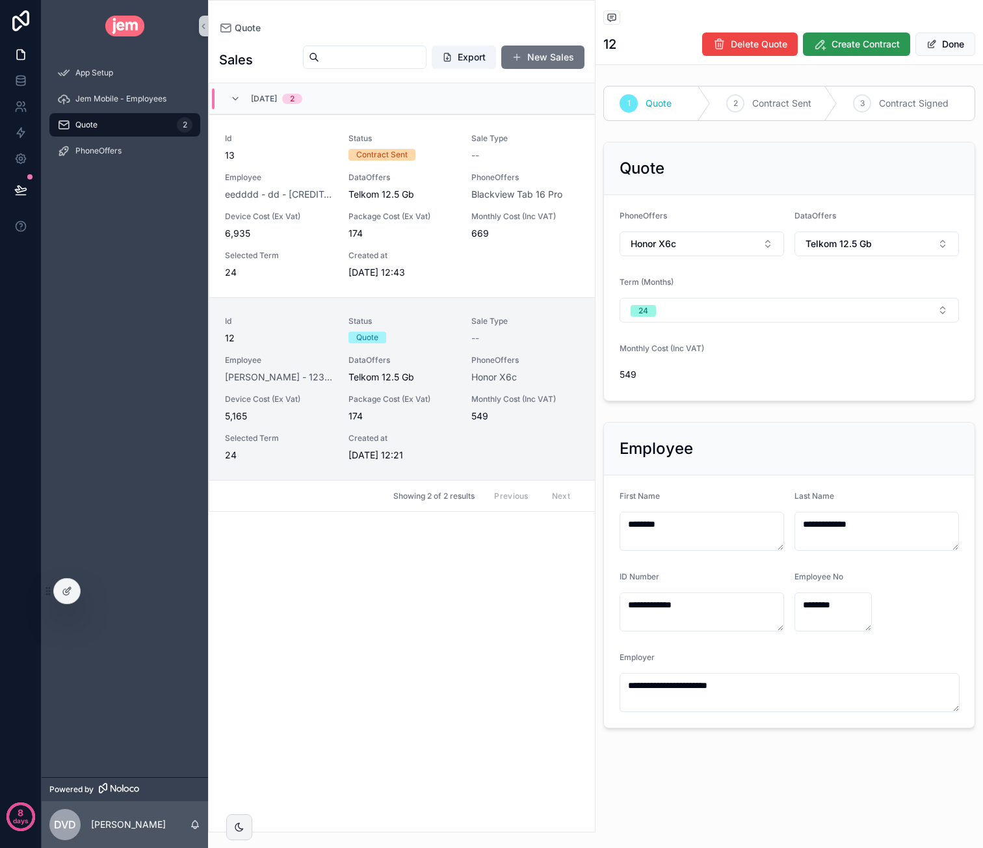
click at [859, 49] on span "Create Contract" at bounding box center [865, 44] width 68 height 13
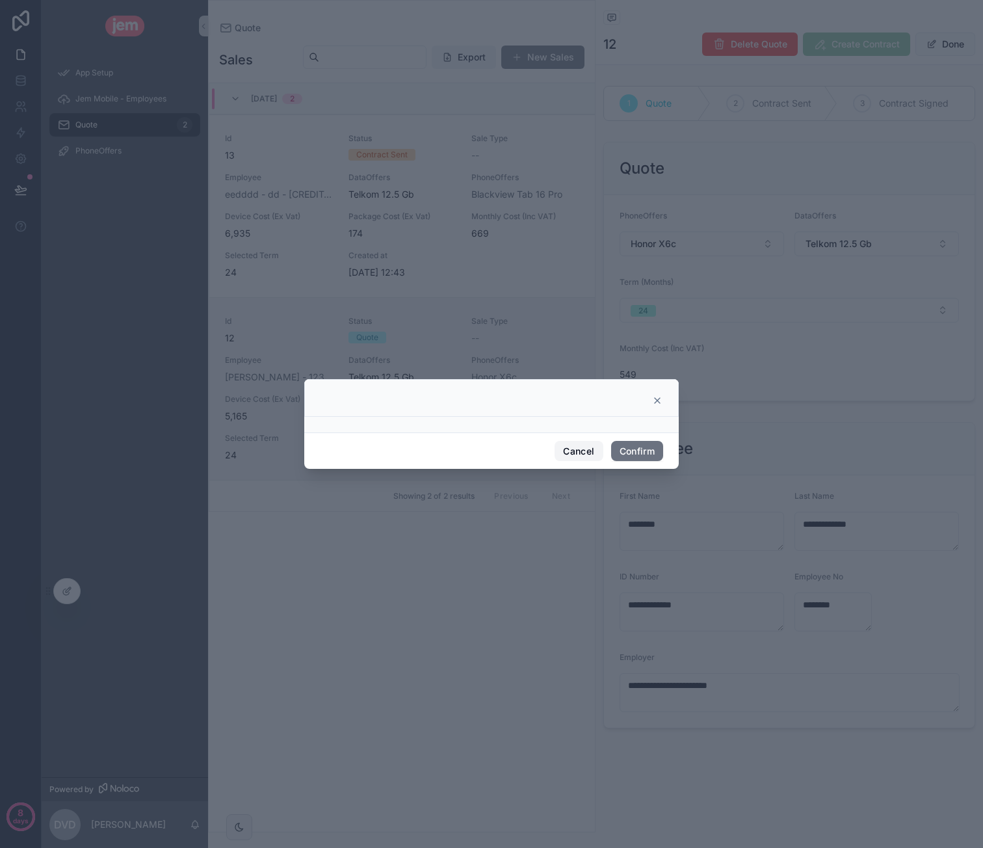
click at [576, 451] on button "Cancel" at bounding box center [579, 451] width 48 height 21
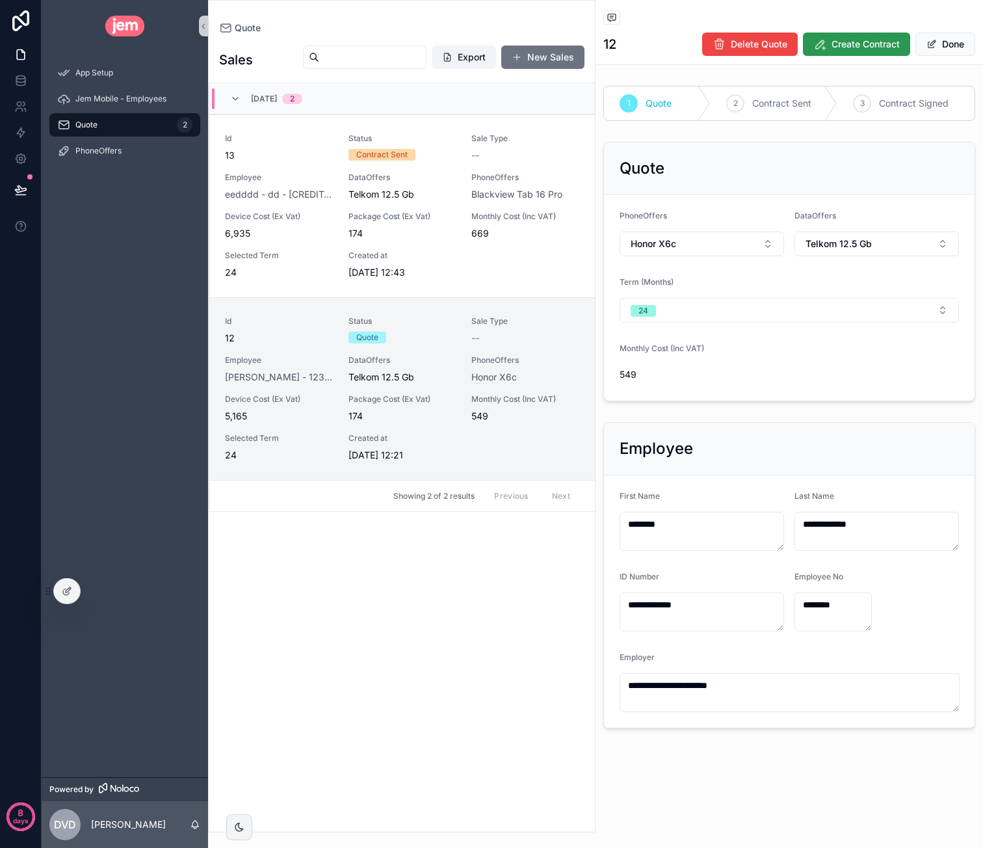
click at [828, 47] on button "Create Contract" at bounding box center [856, 44] width 107 height 23
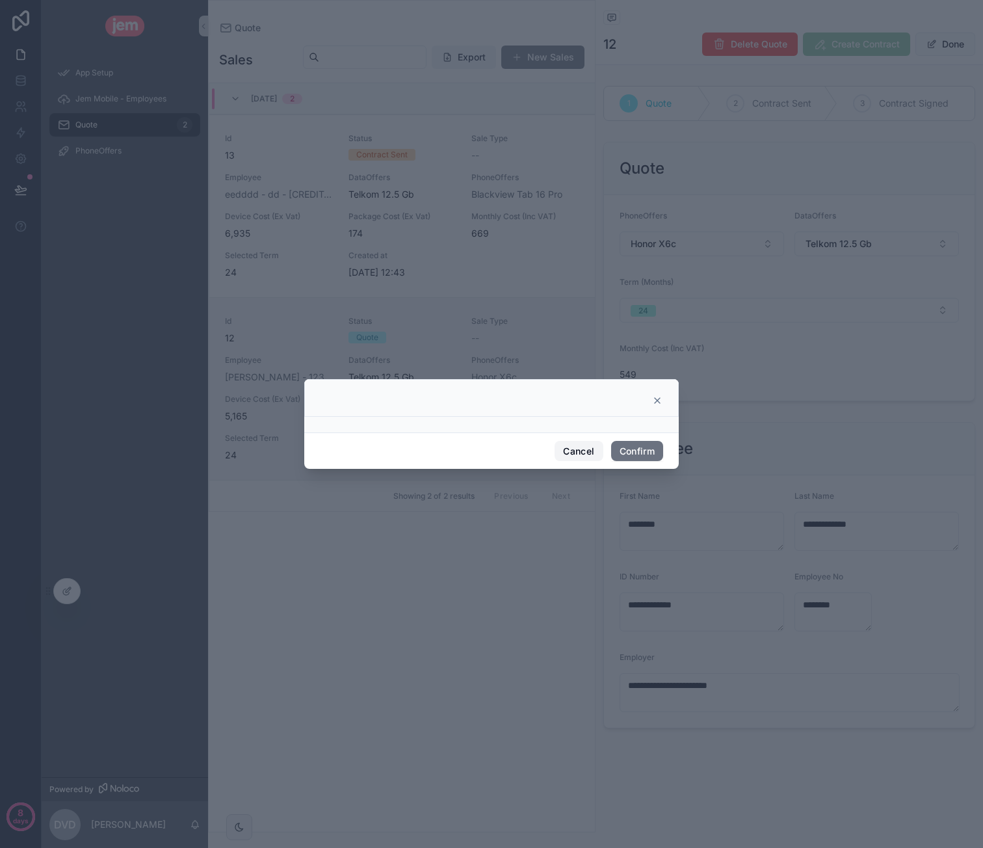
click at [589, 445] on button "Cancel" at bounding box center [579, 451] width 48 height 21
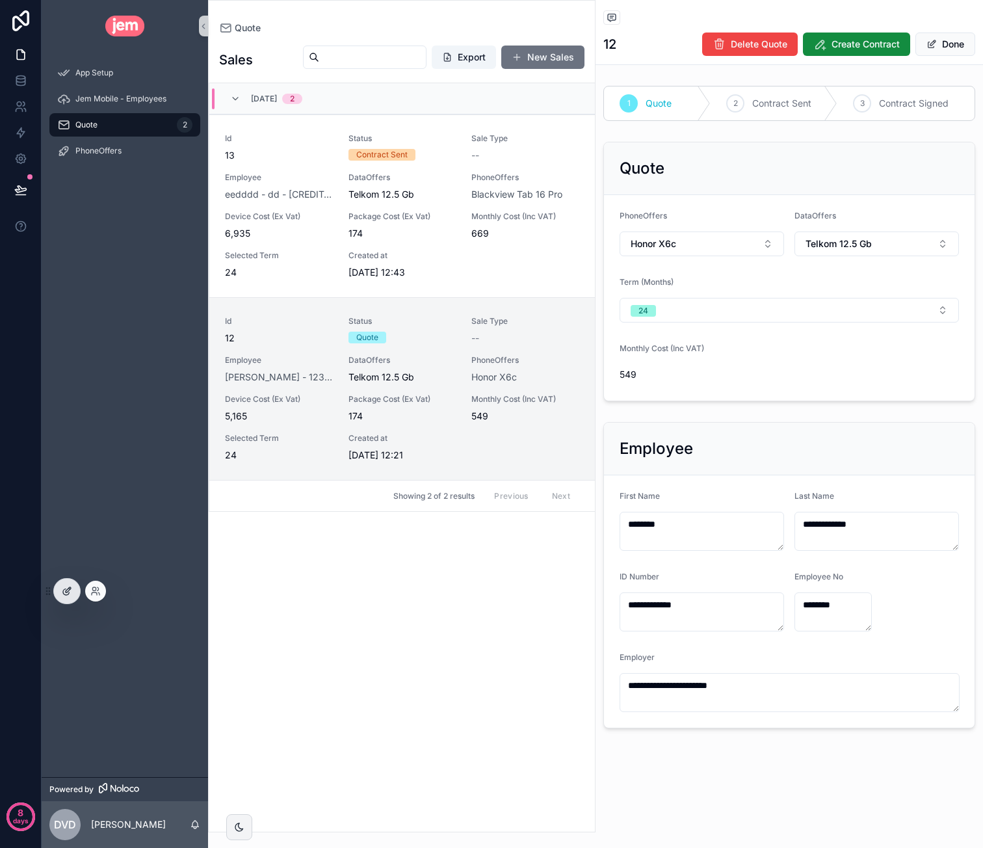
click at [72, 586] on icon at bounding box center [67, 591] width 10 height 10
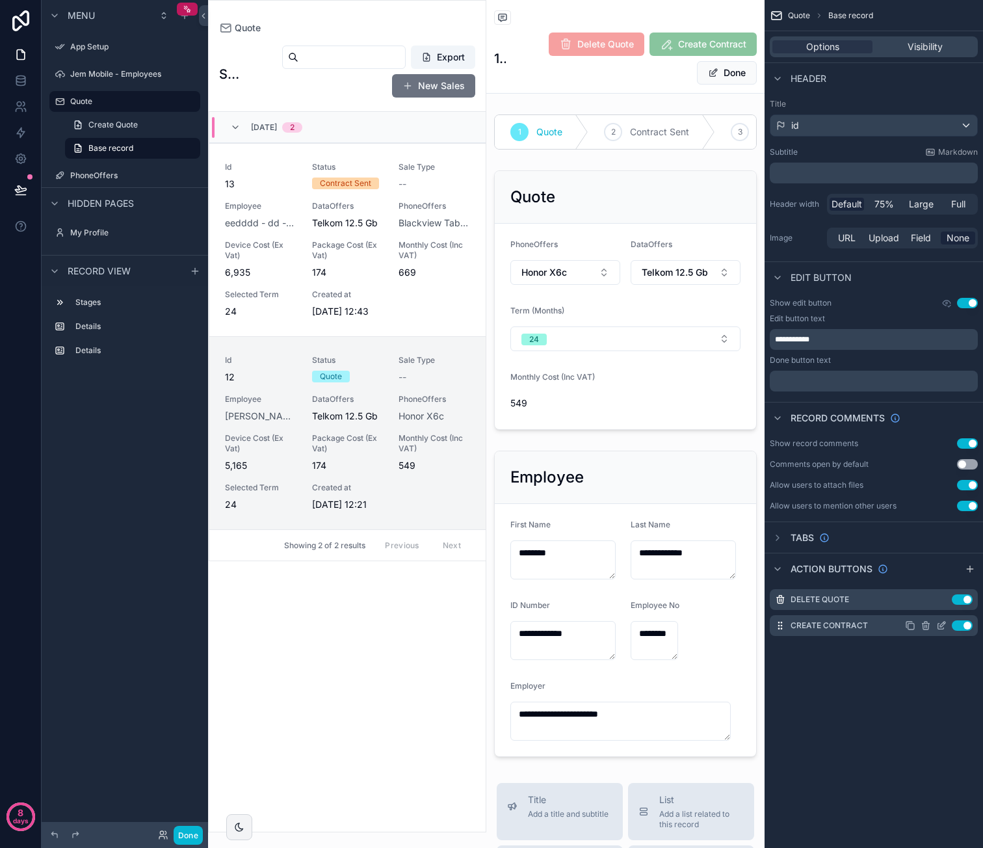
click at [943, 625] on icon "scrollable content" at bounding box center [941, 625] width 10 height 10
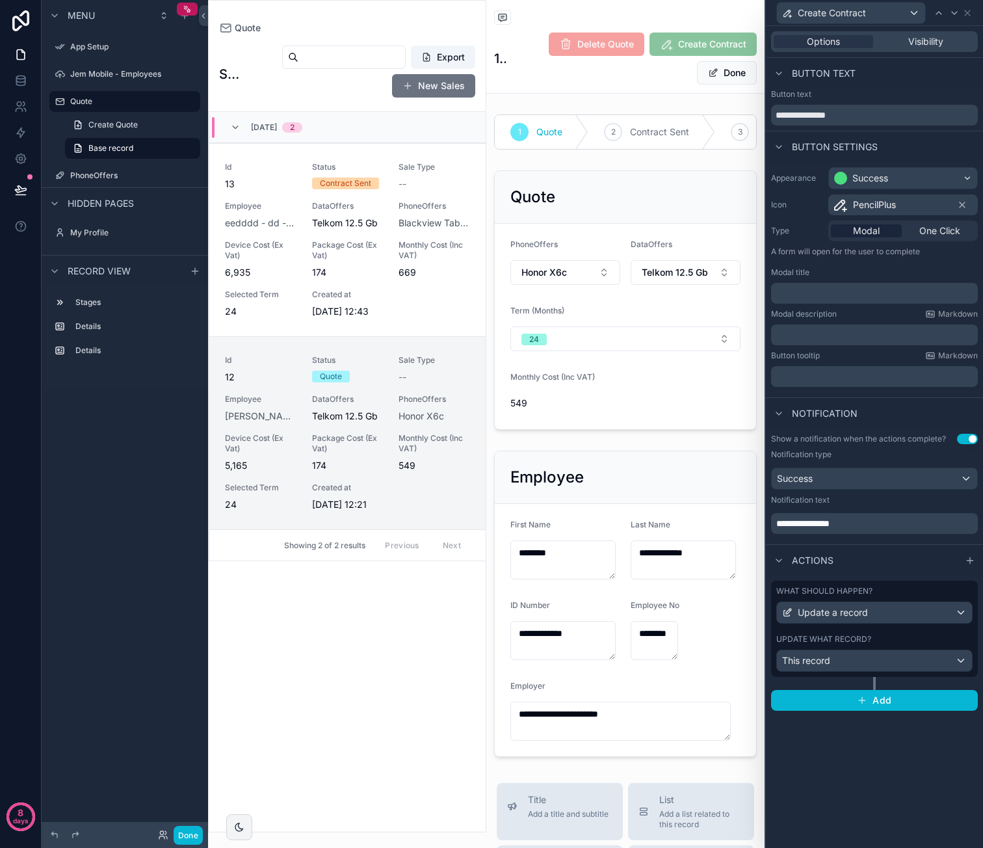
click at [849, 293] on p "﻿" at bounding box center [875, 293] width 199 height 13
click at [884, 330] on p "﻿" at bounding box center [875, 334] width 199 height 13
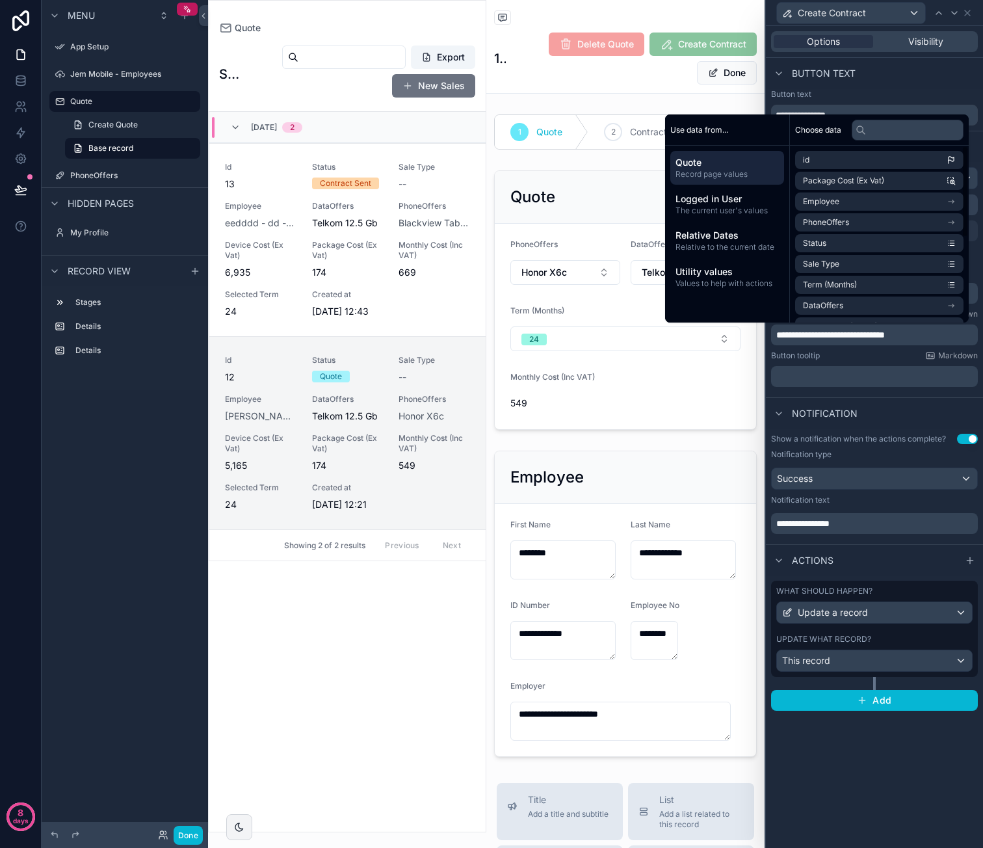
click at [868, 799] on div "**********" at bounding box center [874, 437] width 217 height 822
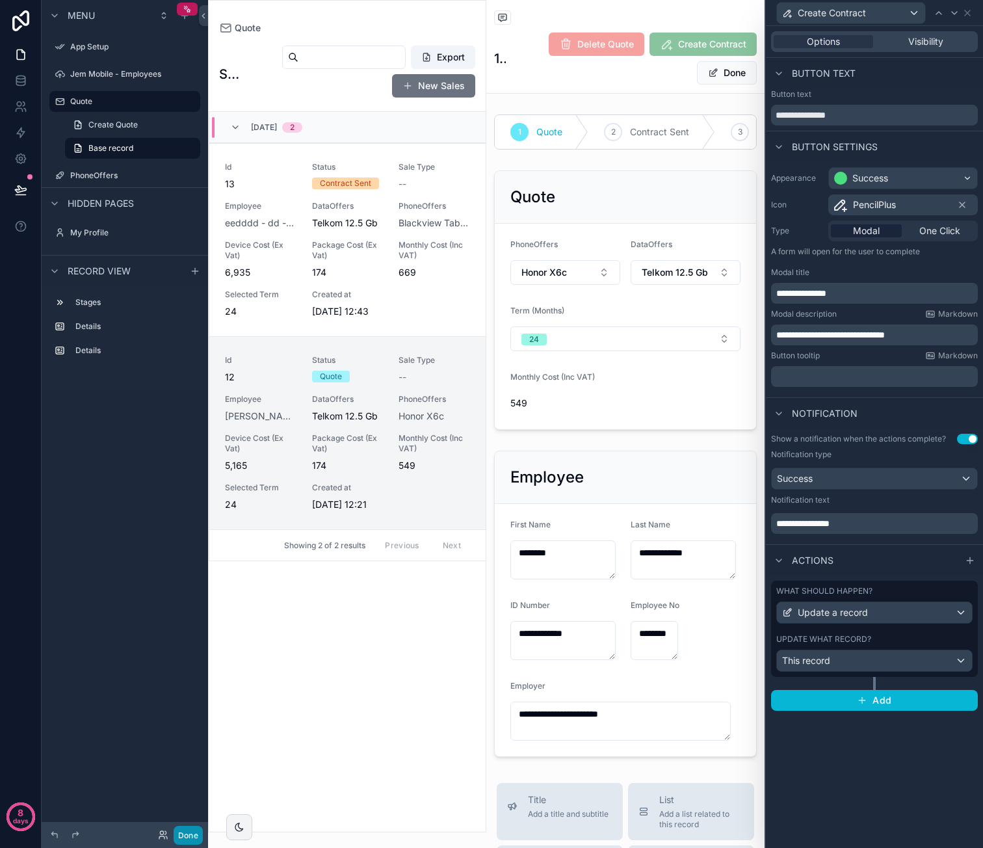
click at [196, 831] on button "Done" at bounding box center [188, 835] width 29 height 19
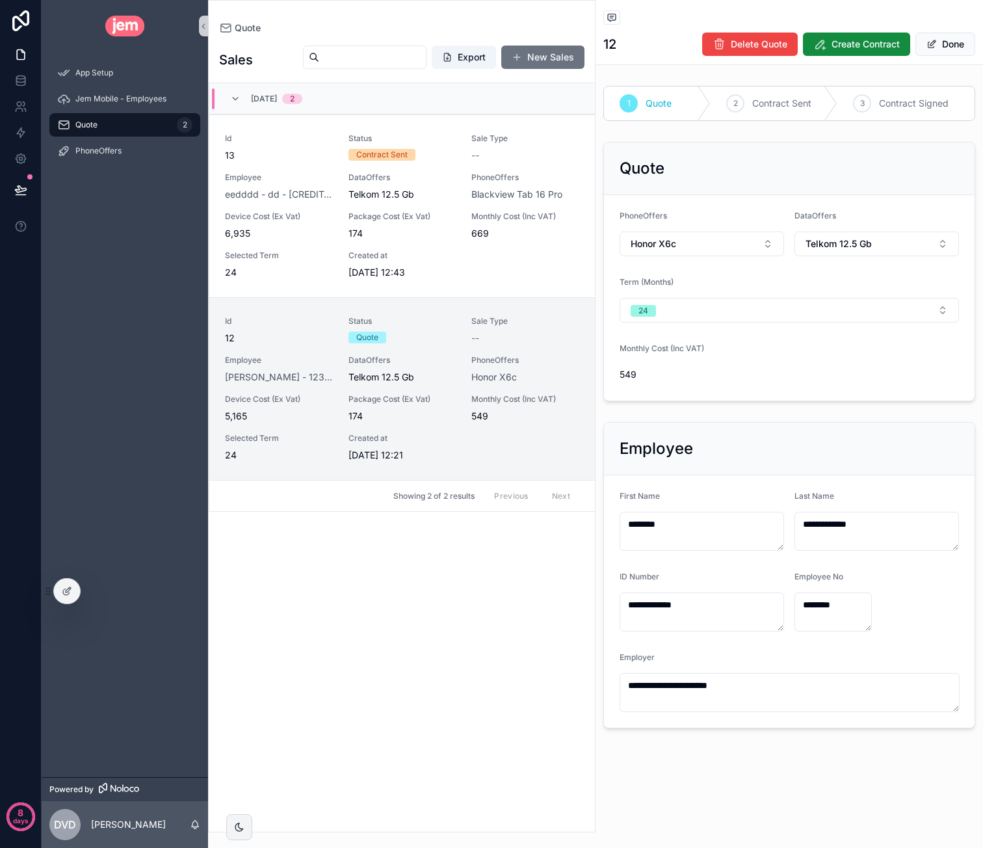
click at [862, 13] on div "Back to Quote Quote" at bounding box center [789, 18] width 372 height 16
click at [854, 38] on span "Create Contract" at bounding box center [865, 44] width 68 height 13
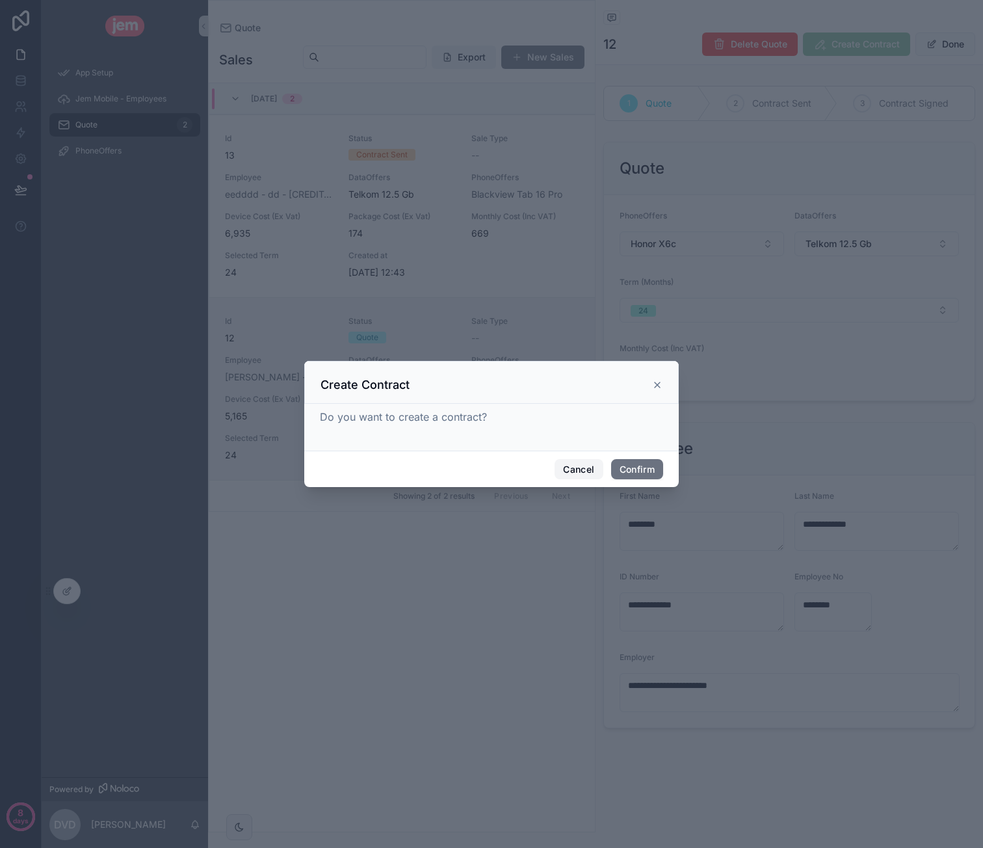
click at [571, 473] on button "Cancel" at bounding box center [579, 469] width 48 height 21
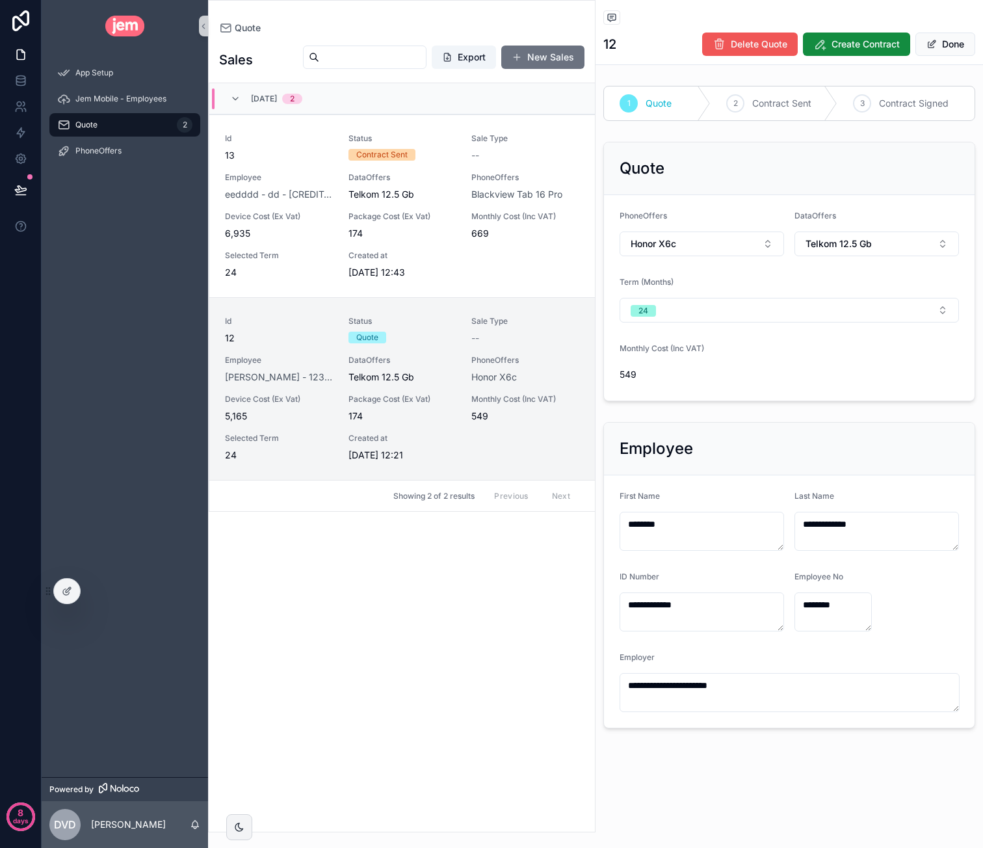
click at [771, 49] on span "Delete Quote" at bounding box center [759, 44] width 57 height 13
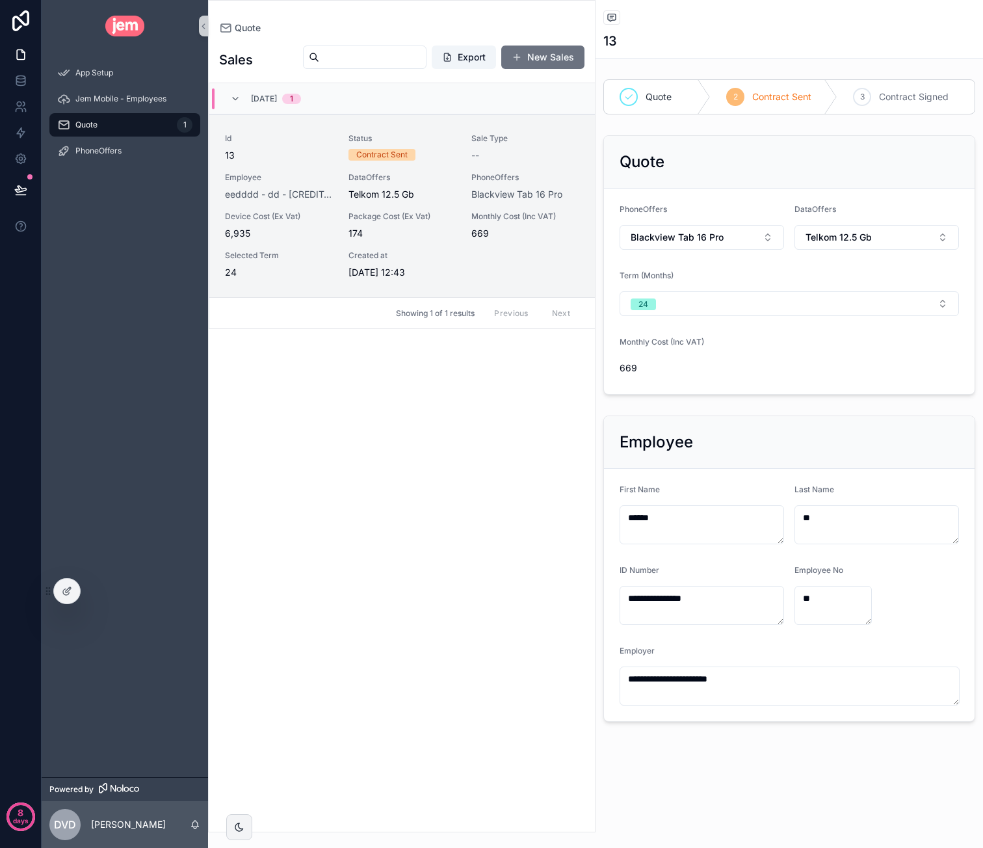
click at [504, 257] on div "Id 13 Status Contract Sent Sale Type -- Employee eedddd - dd - 4455555535350081…" at bounding box center [402, 206] width 354 height 146
click at [63, 590] on icon at bounding box center [67, 591] width 10 height 10
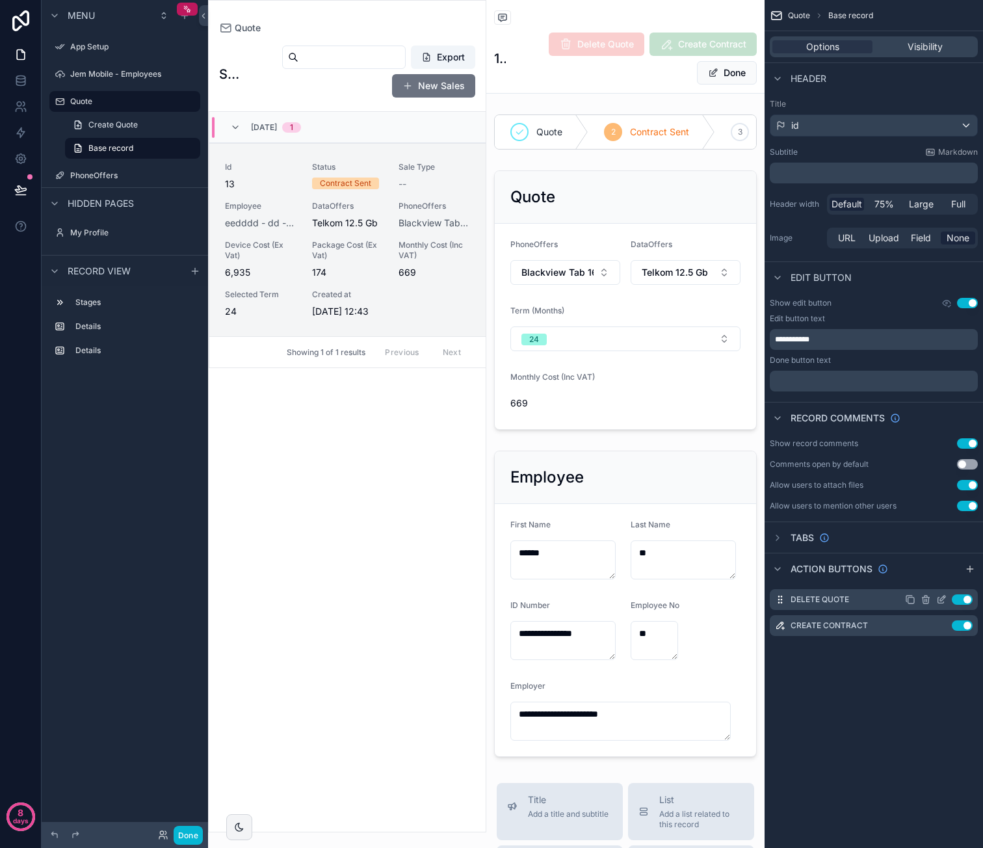
click at [943, 597] on icon "scrollable content" at bounding box center [941, 599] width 10 height 10
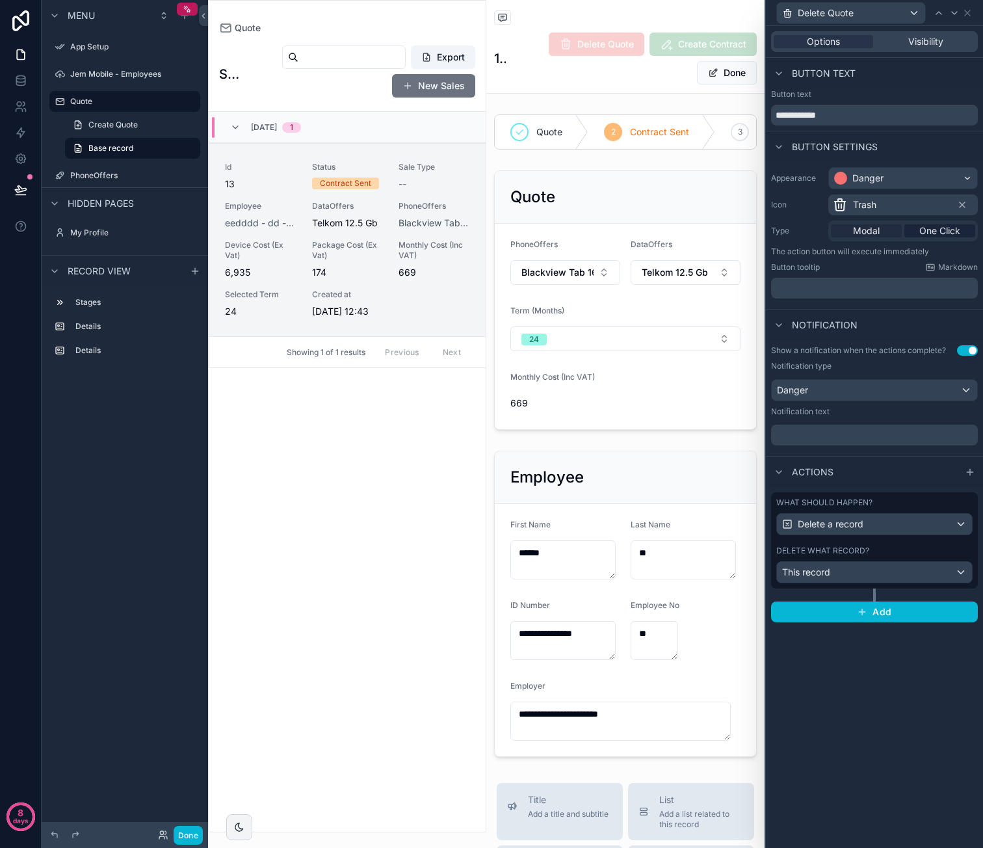
click at [883, 232] on div "Modal" at bounding box center [866, 230] width 71 height 13
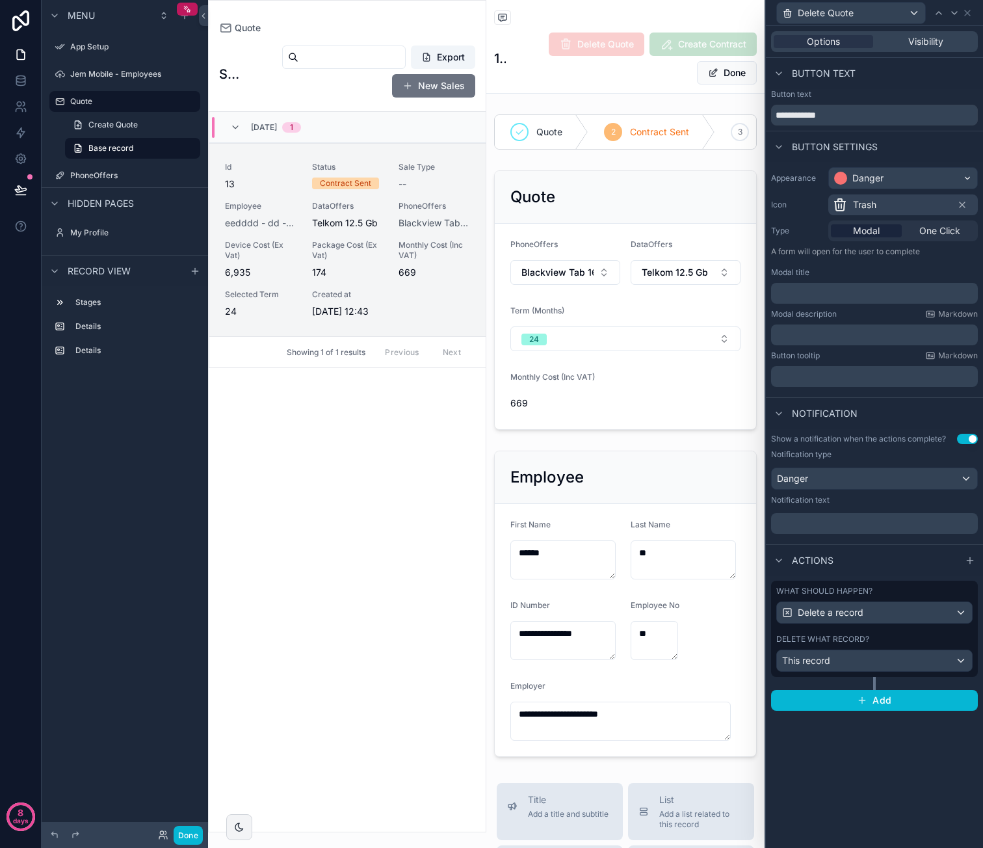
click at [851, 288] on p "﻿" at bounding box center [875, 293] width 199 height 13
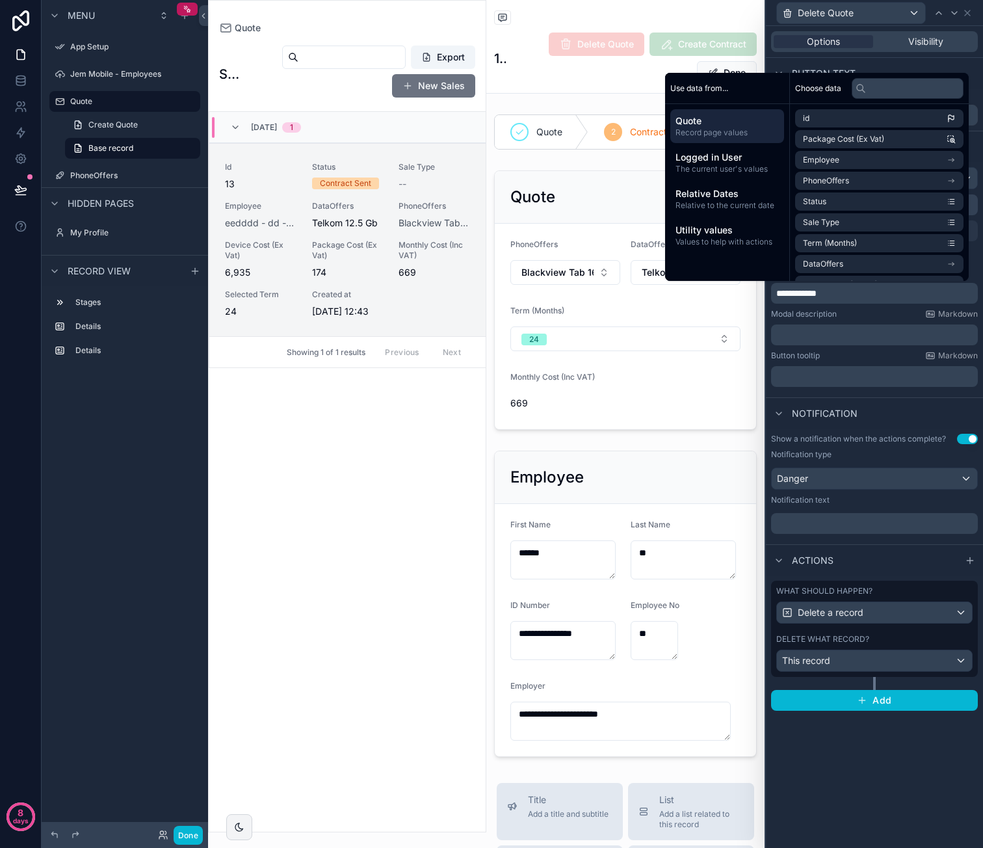
click at [846, 336] on p "﻿" at bounding box center [875, 334] width 199 height 13
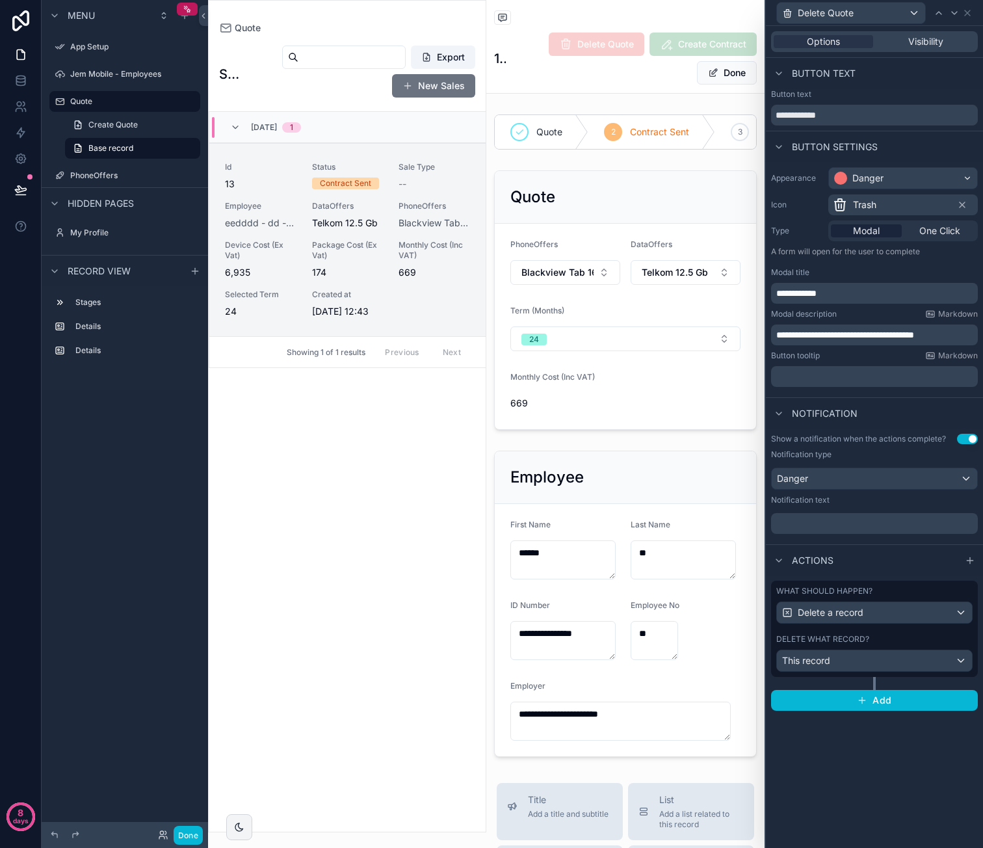
click at [892, 400] on div "Notification" at bounding box center [874, 412] width 217 height 31
click at [893, 519] on p "﻿" at bounding box center [875, 523] width 199 height 13
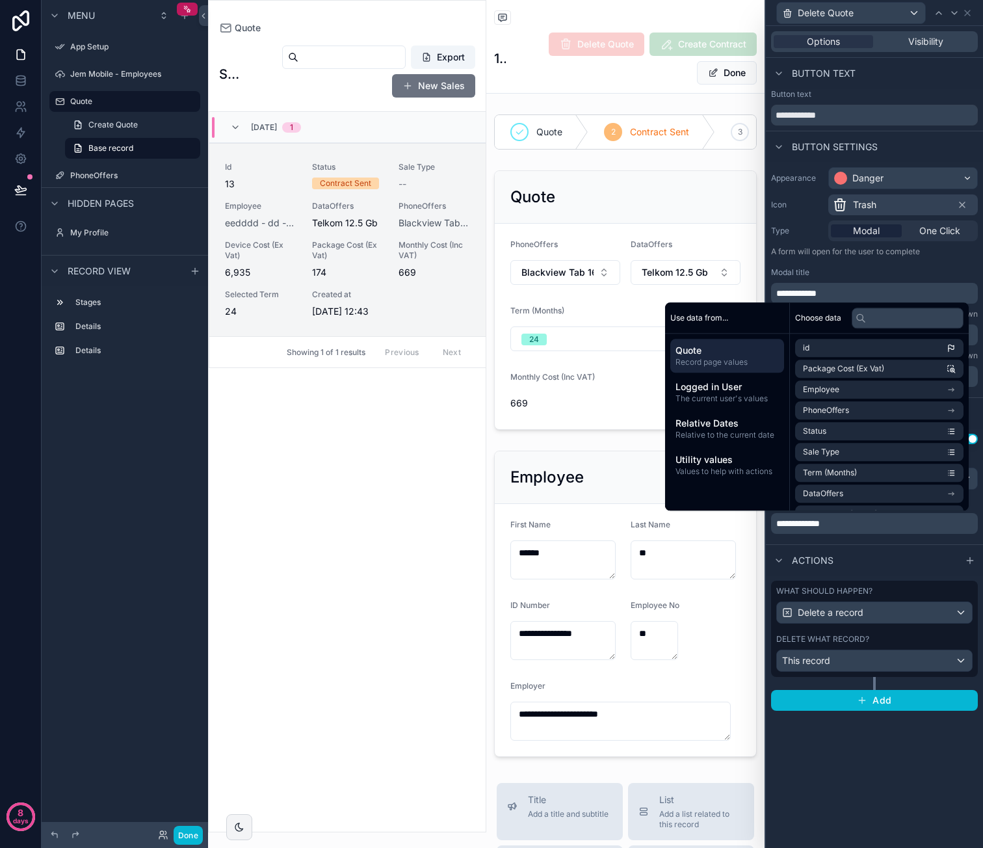
click at [933, 546] on div "Actions" at bounding box center [874, 559] width 217 height 31
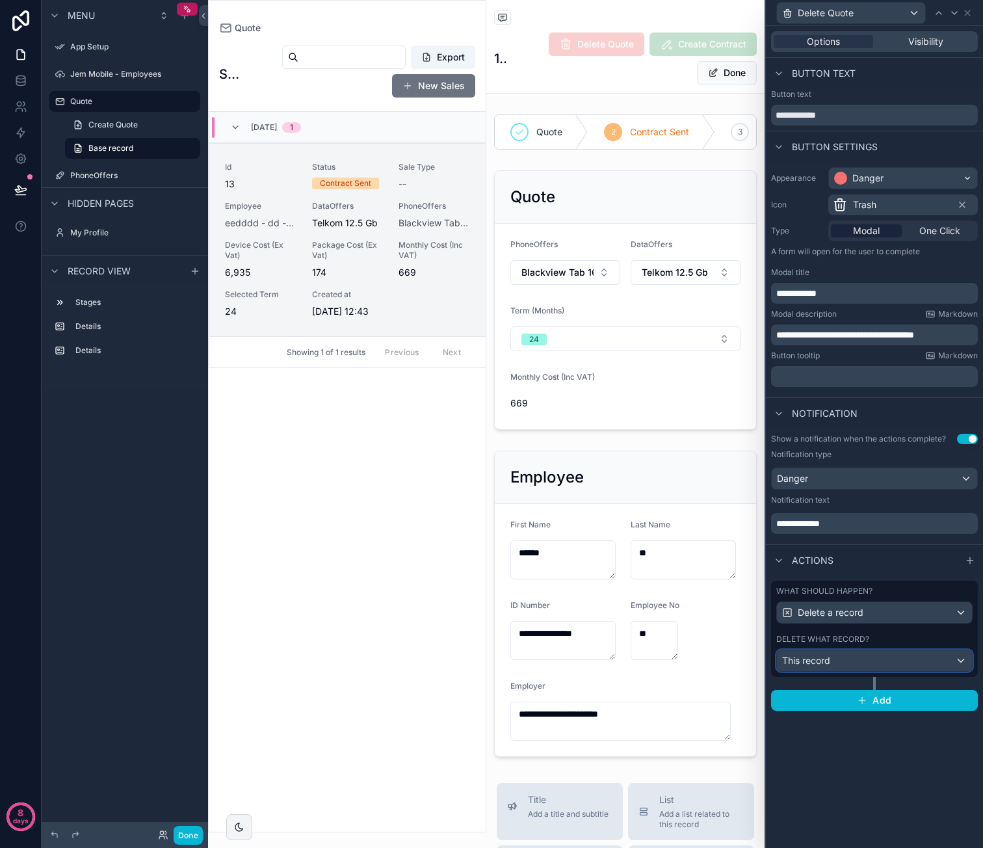
click at [960, 659] on div "This record" at bounding box center [874, 660] width 195 height 21
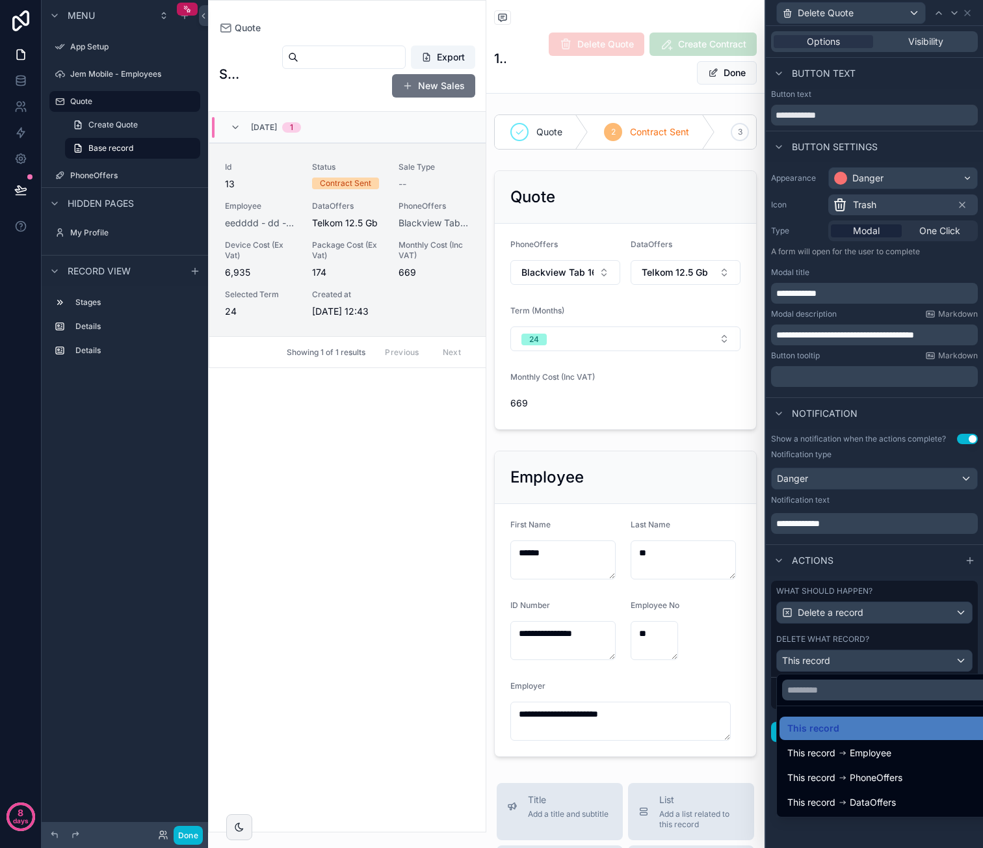
click at [963, 630] on div at bounding box center [874, 424] width 217 height 848
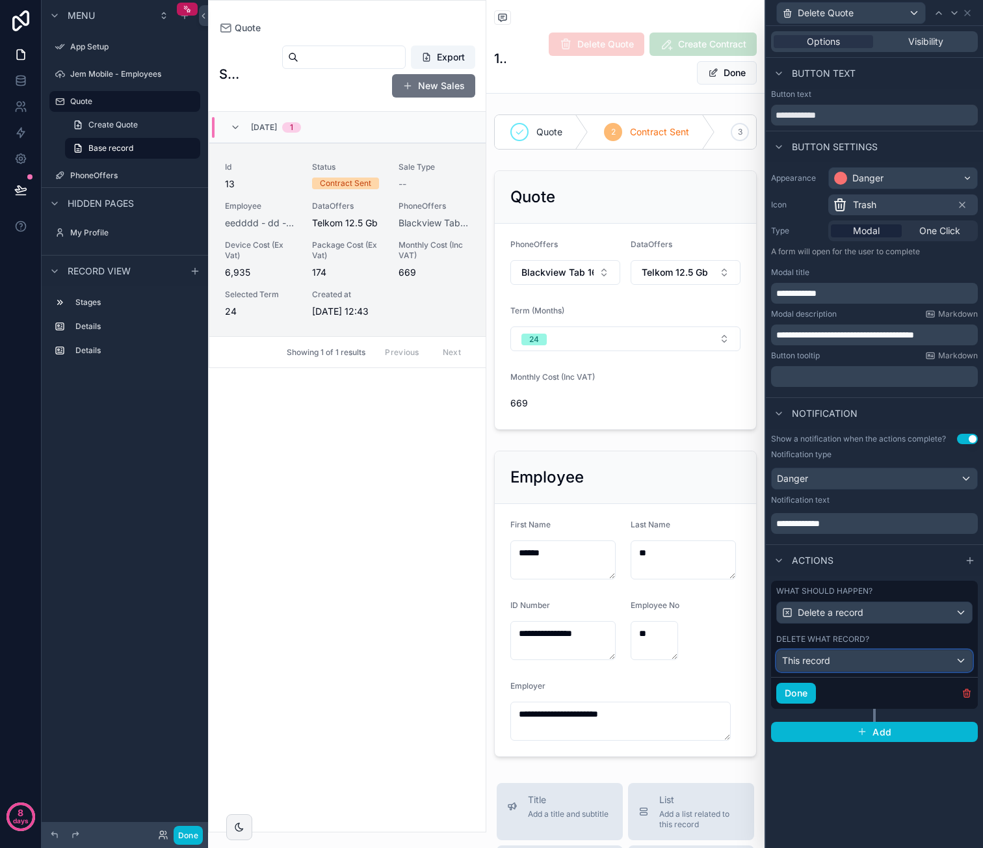
click at [905, 659] on div "This record" at bounding box center [874, 660] width 195 height 21
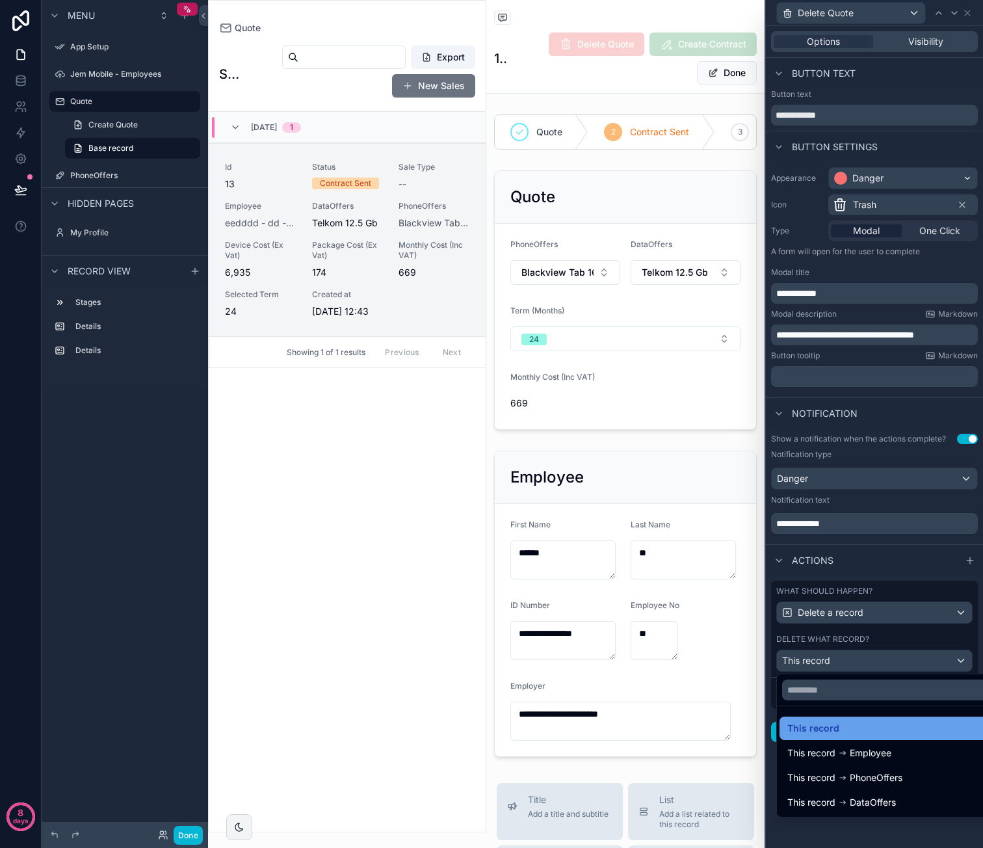
click at [894, 718] on div "This record" at bounding box center [889, 727] width 220 height 23
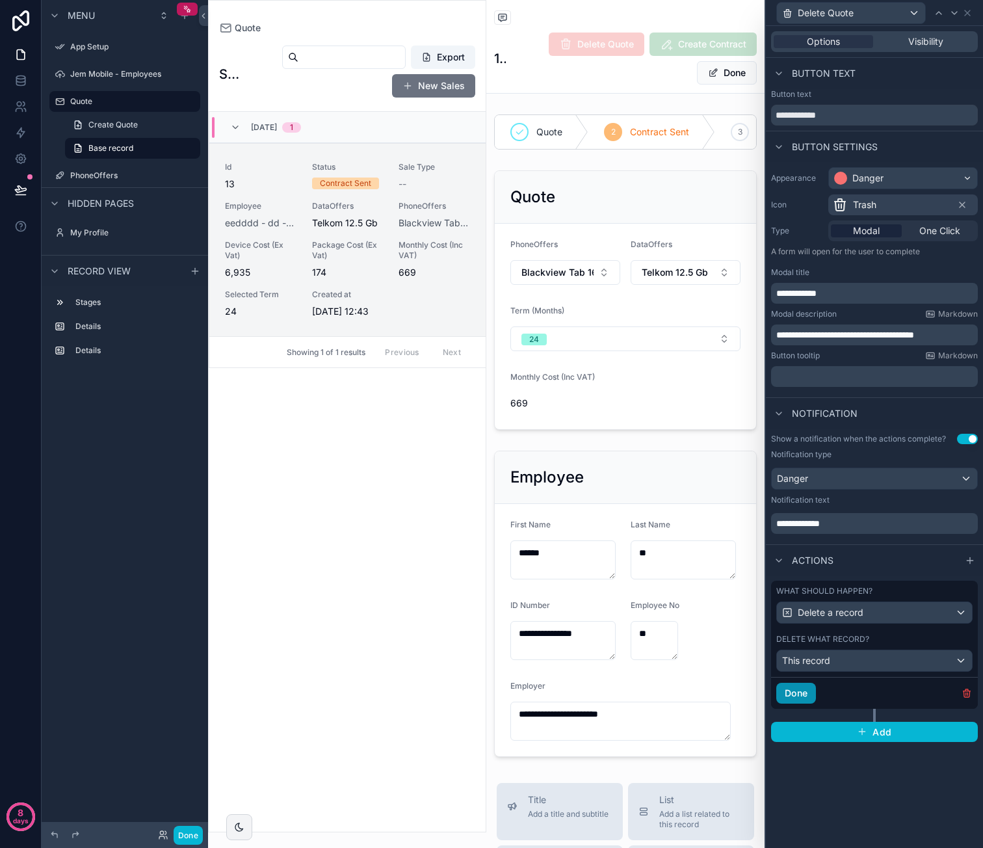
click at [811, 693] on button "Done" at bounding box center [796, 693] width 40 height 21
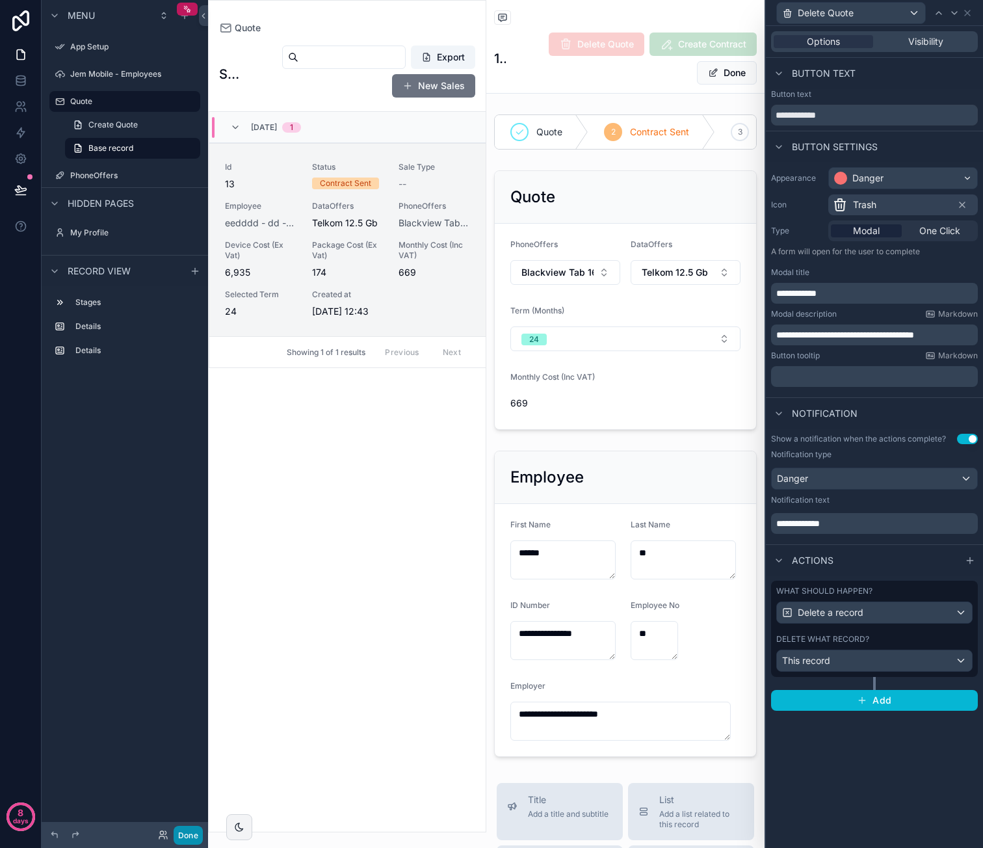
click at [197, 830] on button "Done" at bounding box center [188, 835] width 29 height 19
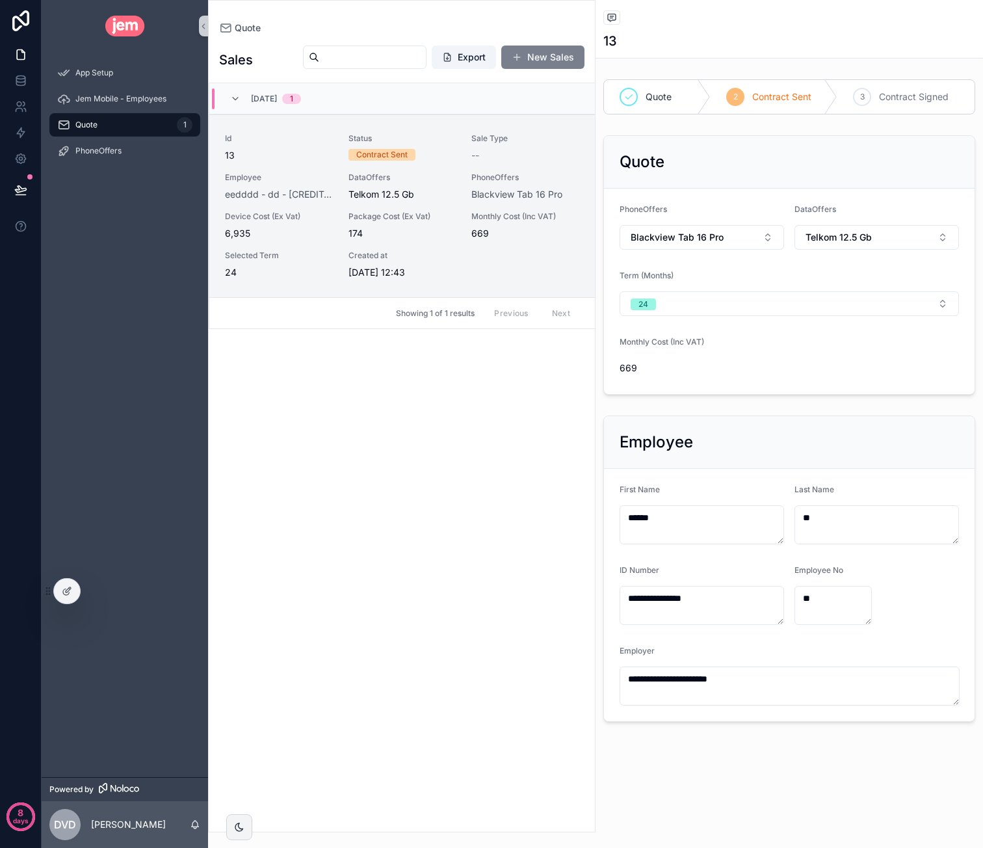
click at [543, 57] on button "New Sales" at bounding box center [542, 57] width 83 height 23
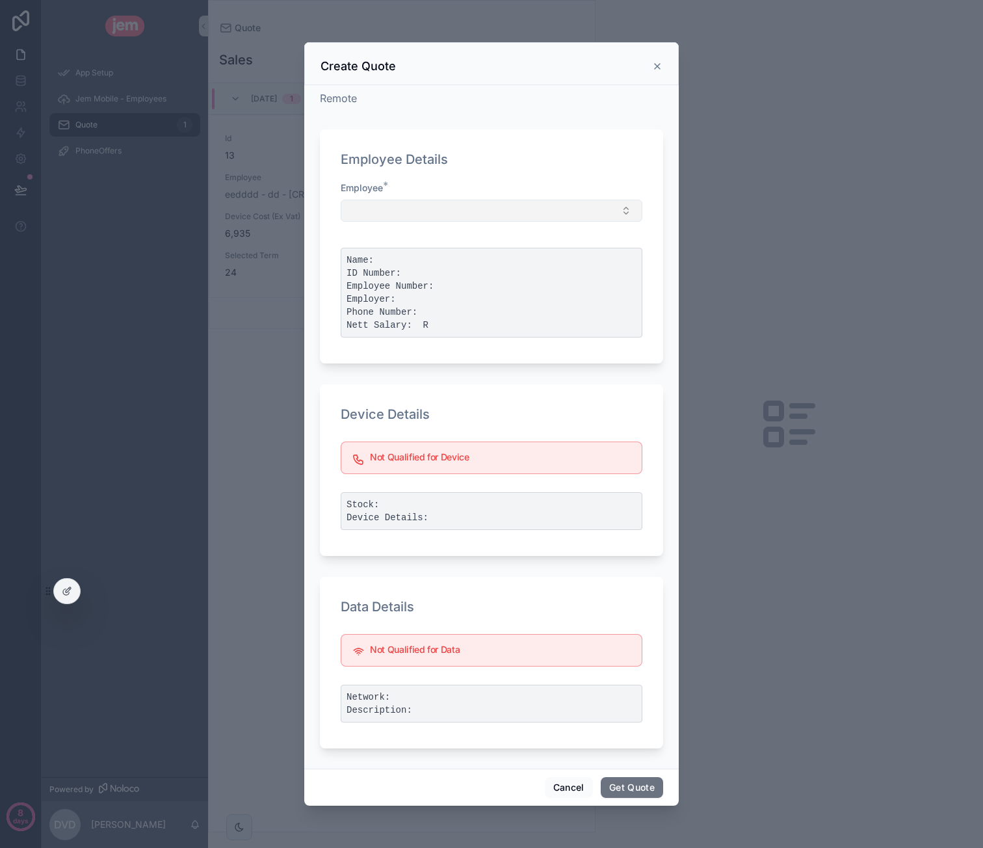
click at [445, 206] on button "Select Button" at bounding box center [492, 211] width 302 height 22
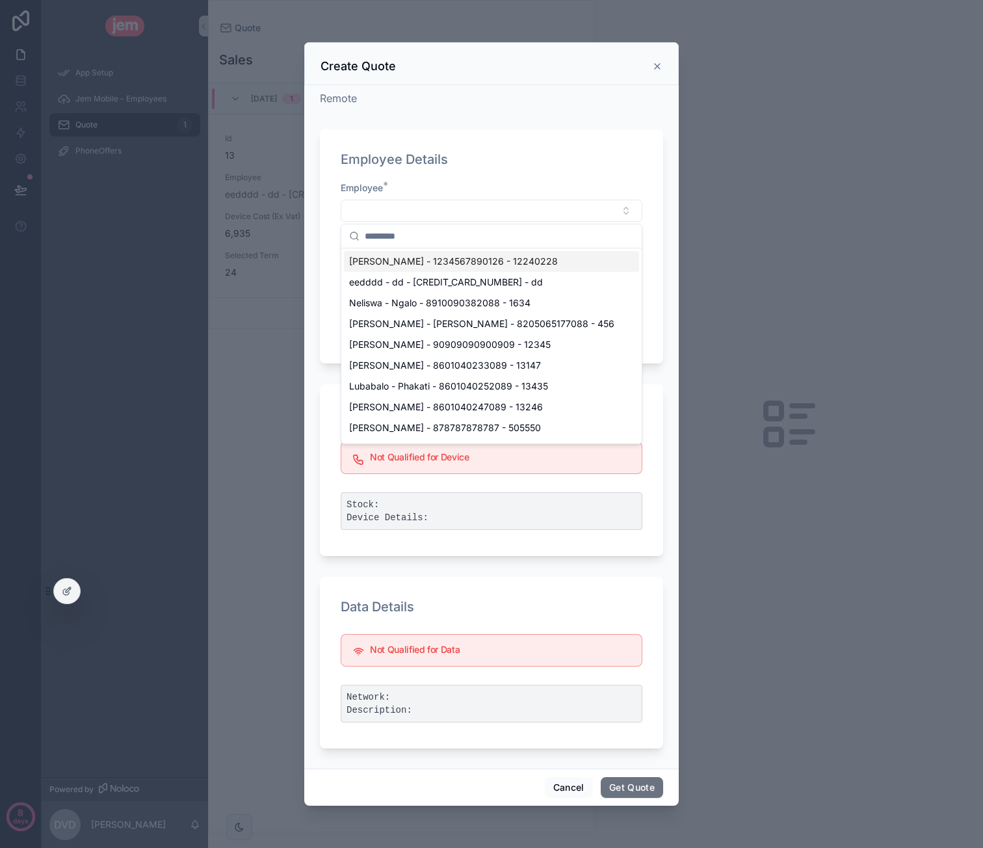
click at [443, 255] on span "[PERSON_NAME] - 1234567890126 - 12240228" at bounding box center [453, 261] width 209 height 13
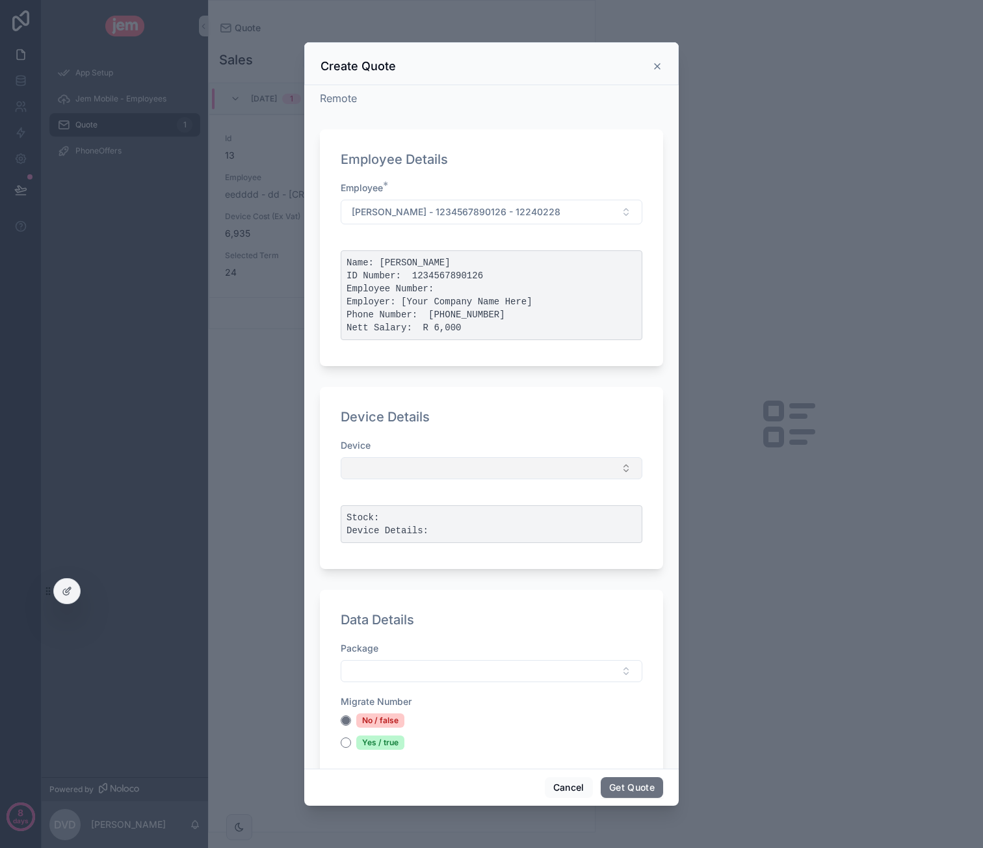
click at [434, 460] on button "Select Button" at bounding box center [492, 468] width 302 height 22
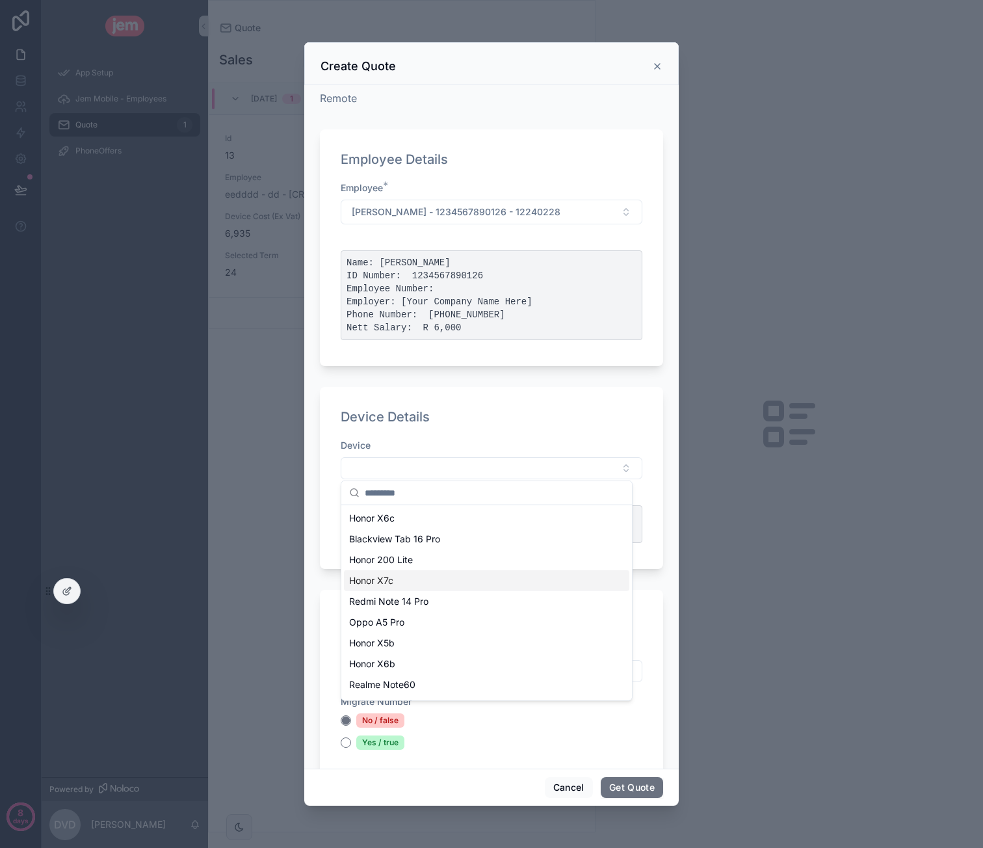
click at [417, 573] on div "Honor X7c" at bounding box center [486, 580] width 285 height 21
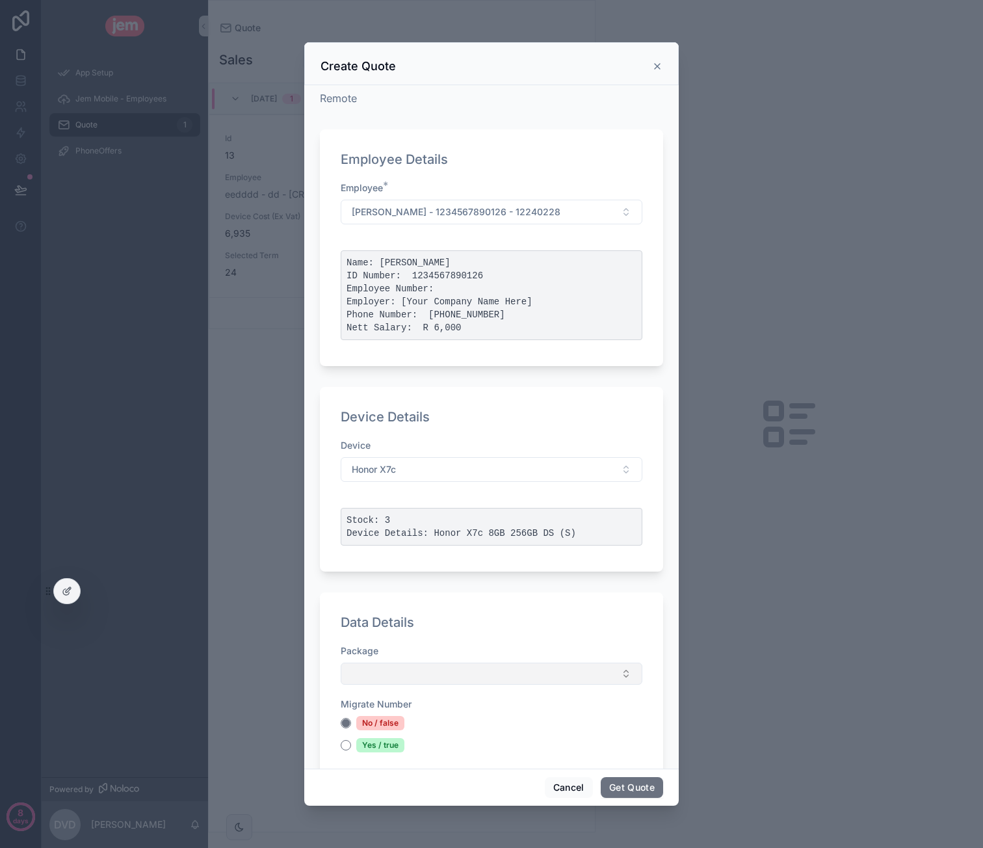
click at [427, 670] on button "Select Button" at bounding box center [492, 673] width 302 height 22
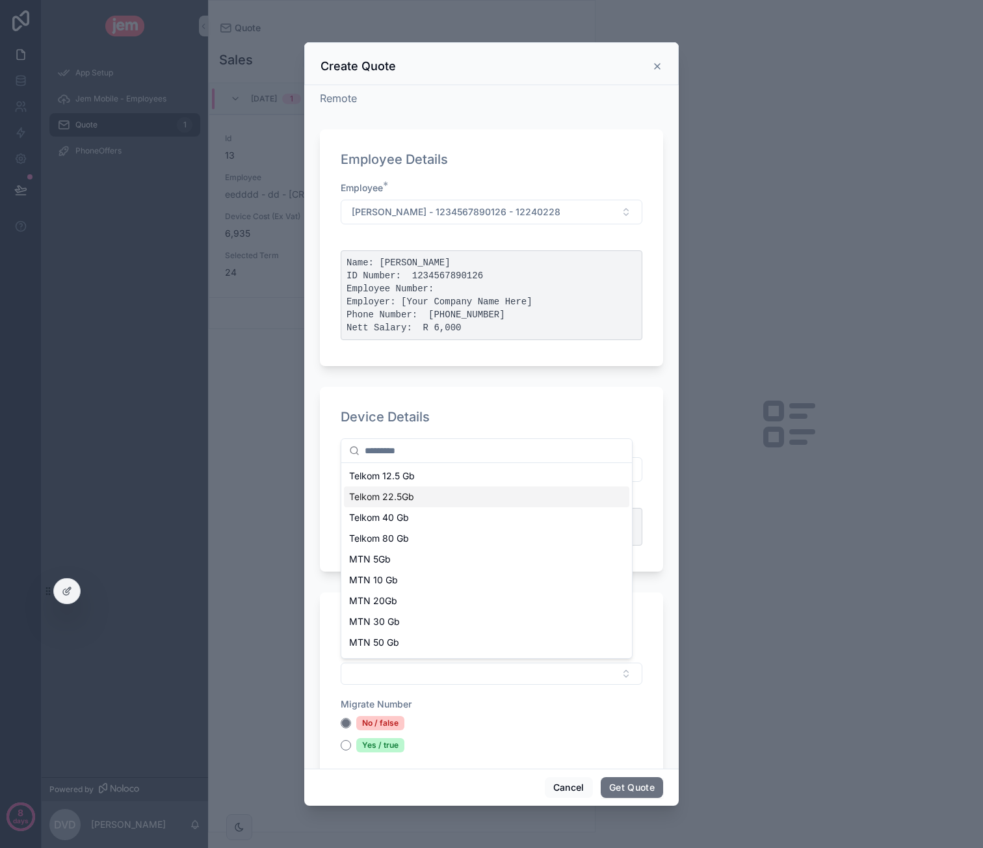
click at [451, 490] on div "Telkom 22.5Gb" at bounding box center [486, 496] width 285 height 21
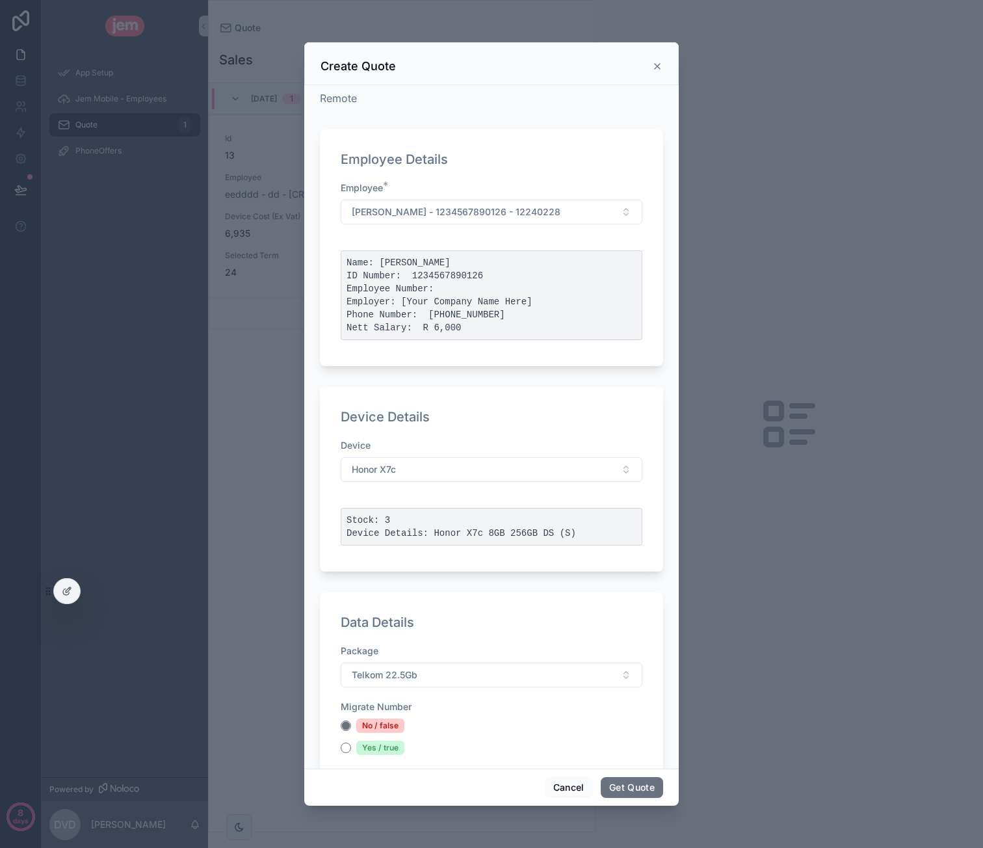
click at [367, 744] on div "Yes / true" at bounding box center [380, 747] width 48 height 14
click at [351, 744] on button "Yes / true" at bounding box center [346, 747] width 10 height 10
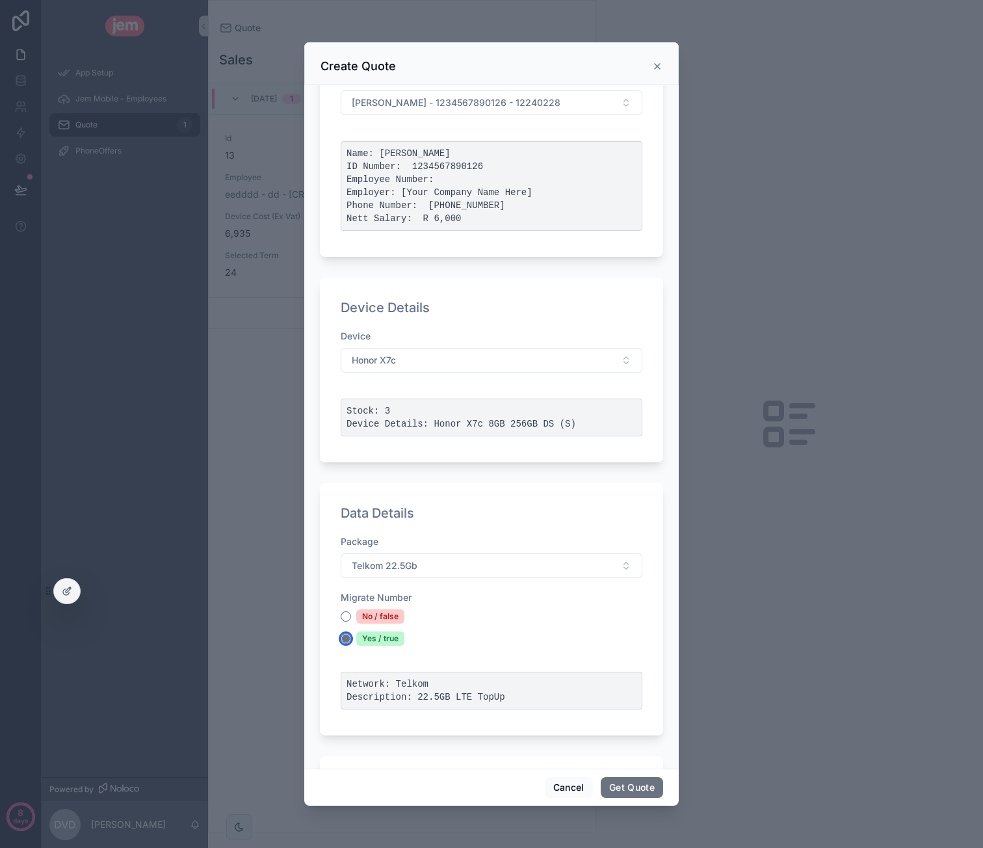
scroll to position [260, 0]
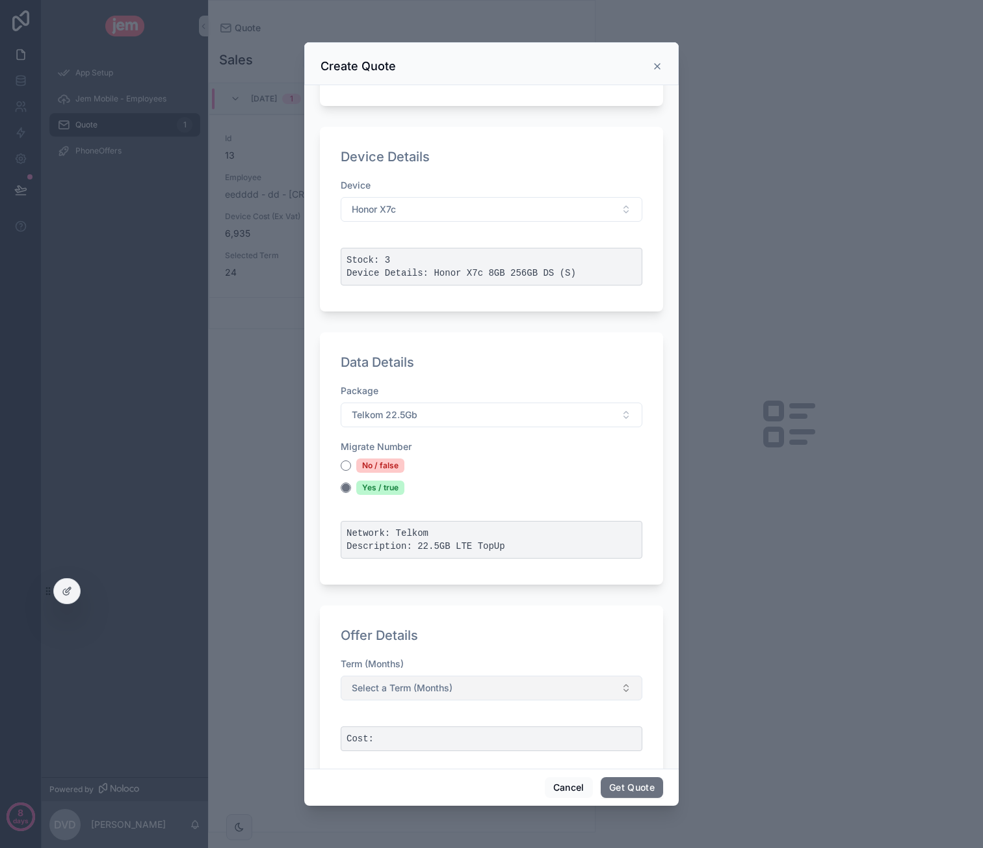
click at [472, 679] on button "Select a Term (Months)" at bounding box center [492, 687] width 302 height 25
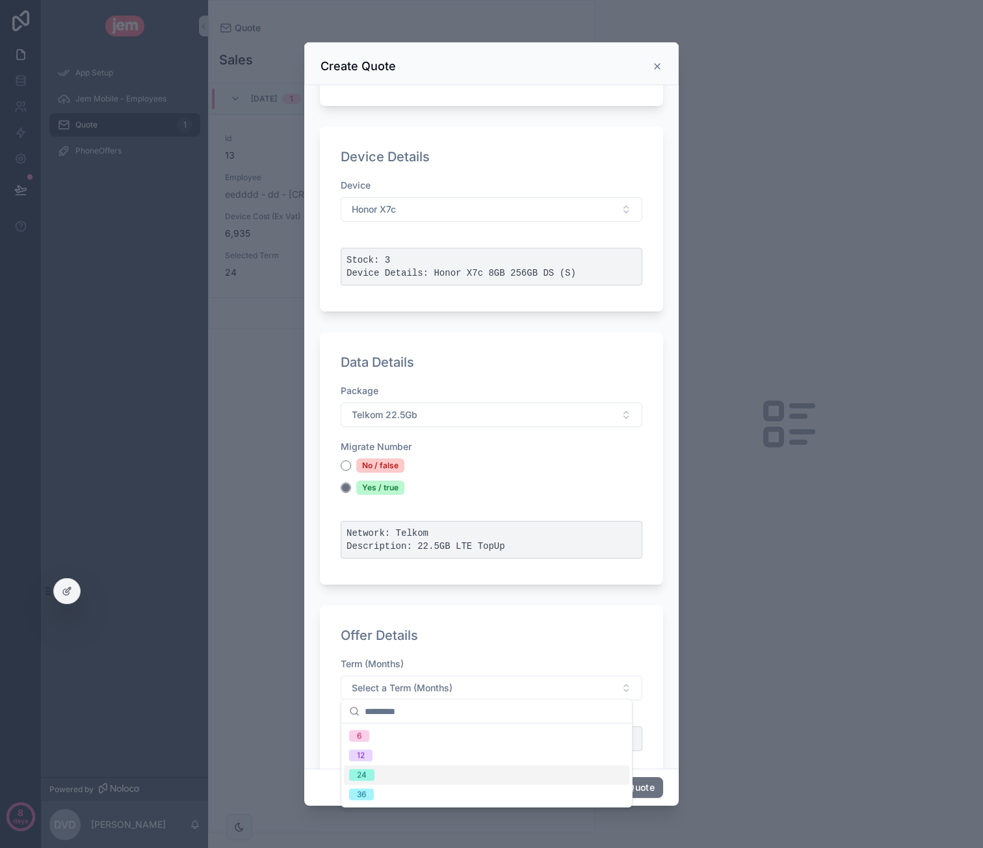
click at [408, 780] on div "24" at bounding box center [486, 775] width 285 height 20
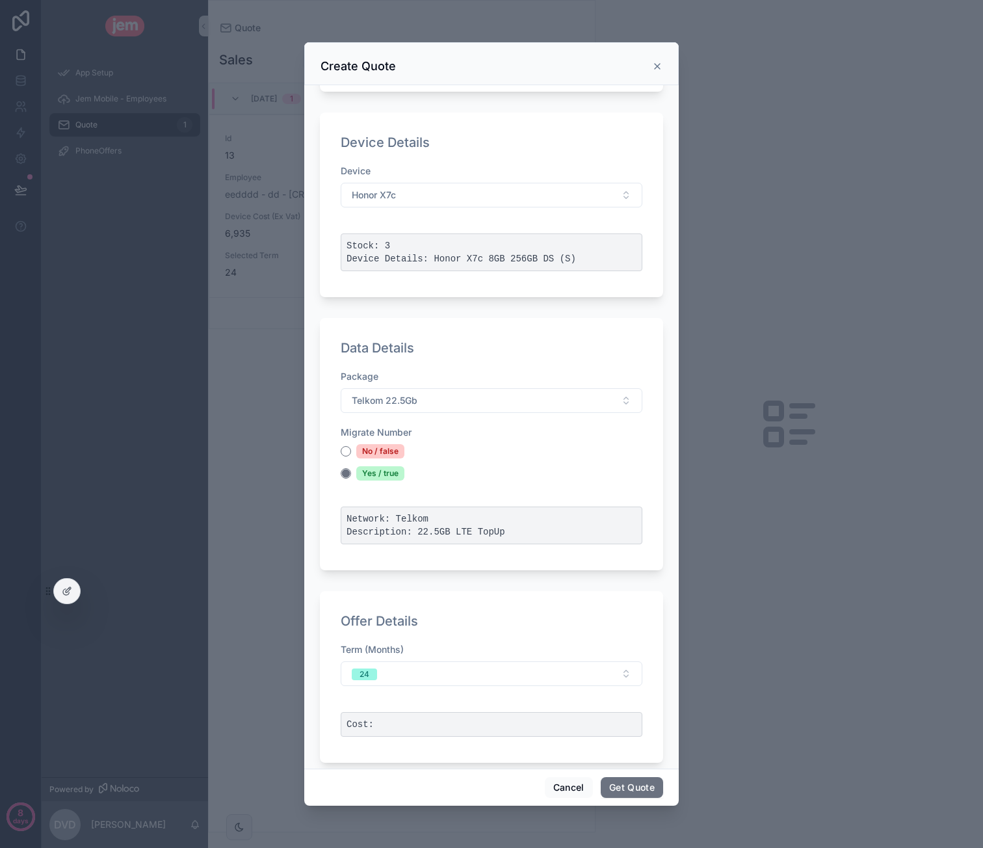
scroll to position [286, 0]
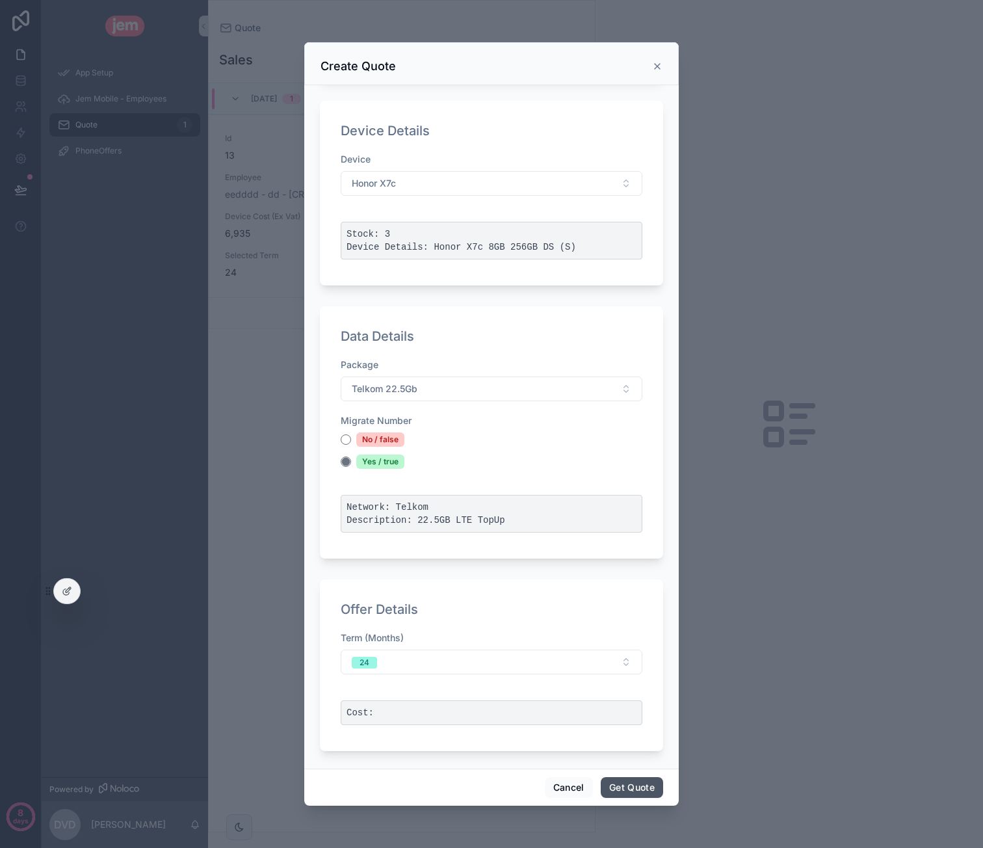
click at [616, 785] on button "Get Quote" at bounding box center [632, 787] width 62 height 21
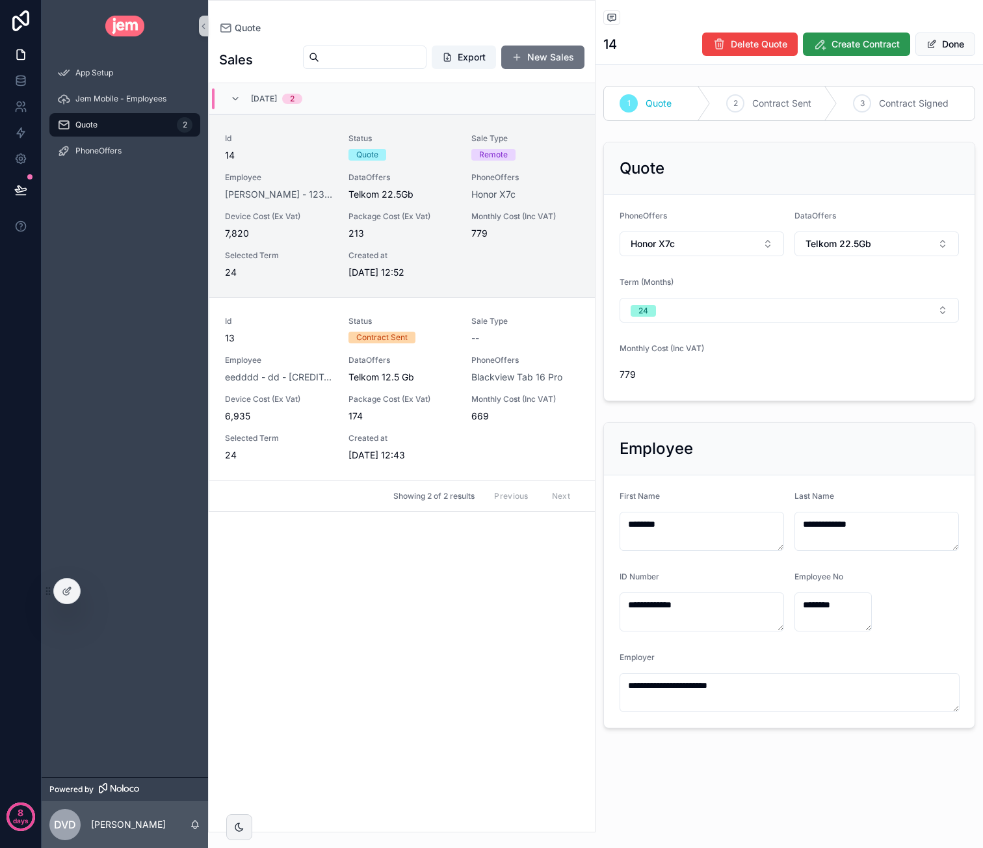
click at [848, 49] on span "Create Contract" at bounding box center [865, 44] width 68 height 13
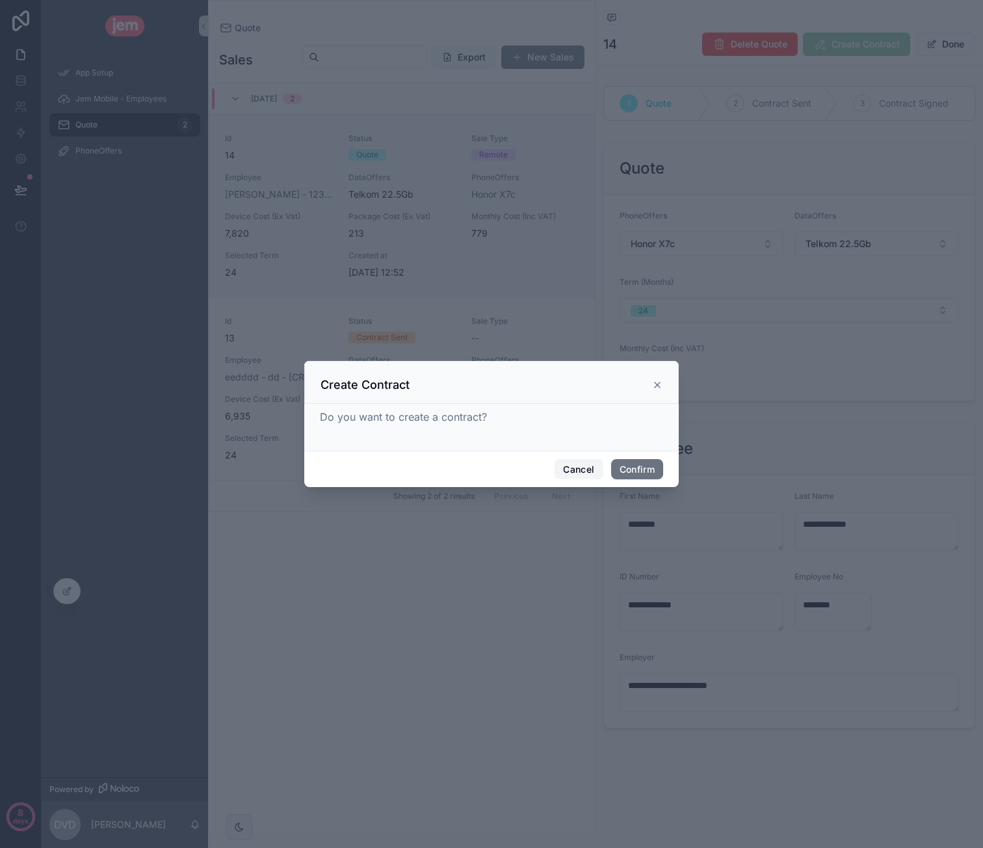
click at [570, 470] on button "Cancel" at bounding box center [579, 469] width 48 height 21
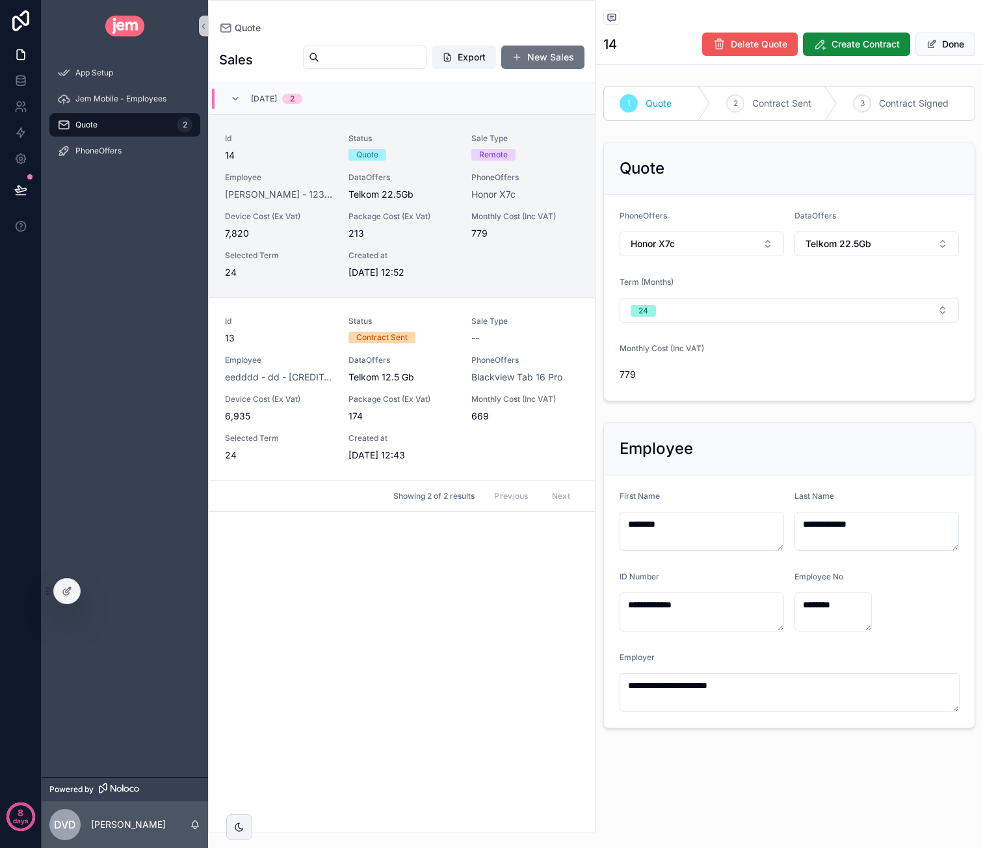
click at [758, 49] on span "Delete Quote" at bounding box center [759, 44] width 57 height 13
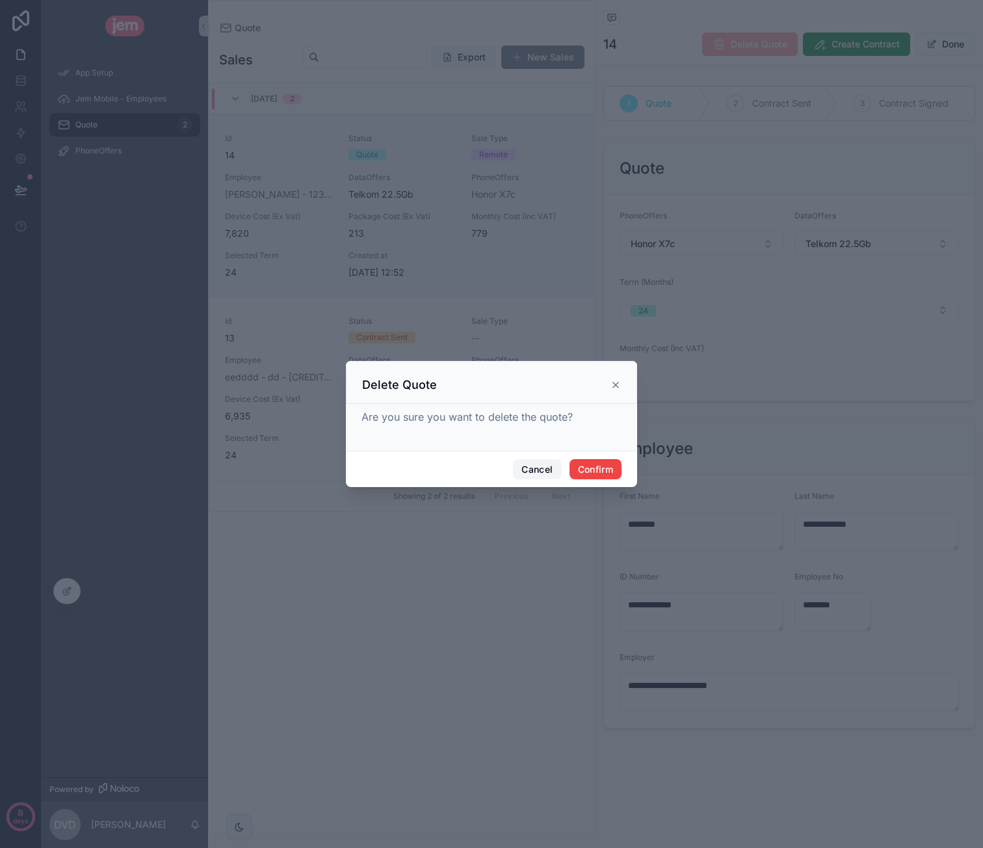
click at [541, 474] on button "Cancel" at bounding box center [537, 469] width 48 height 21
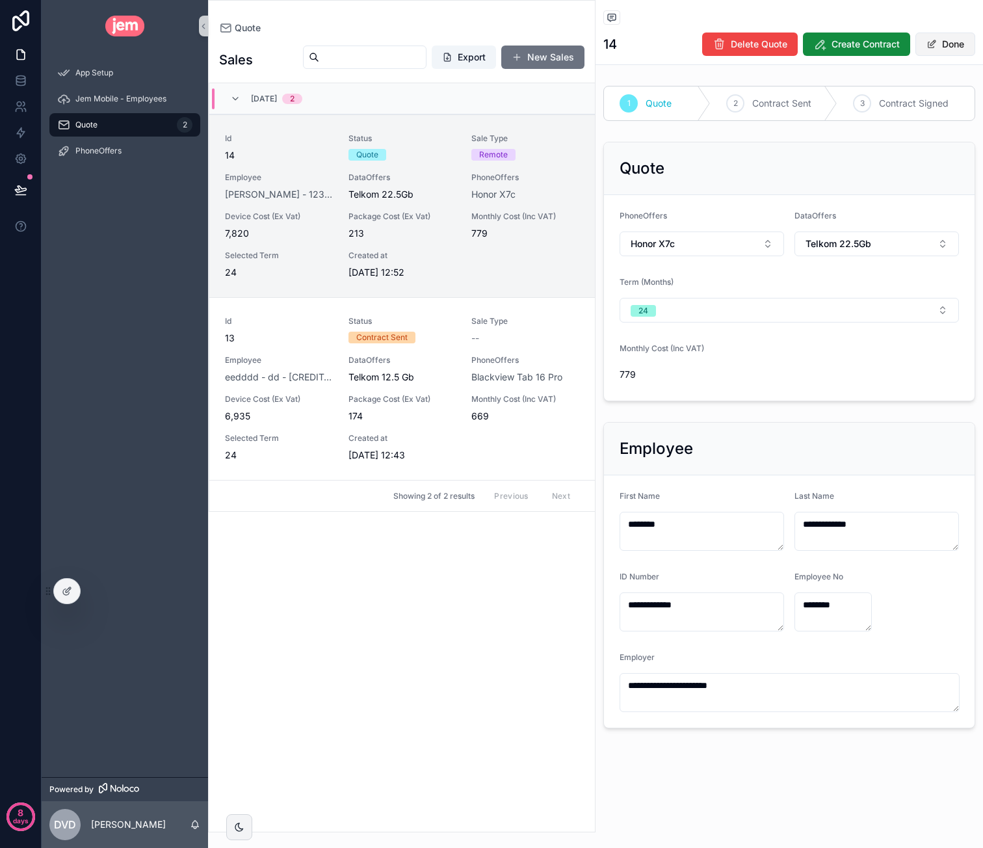
click at [935, 45] on span "scrollable content" at bounding box center [931, 44] width 10 height 10
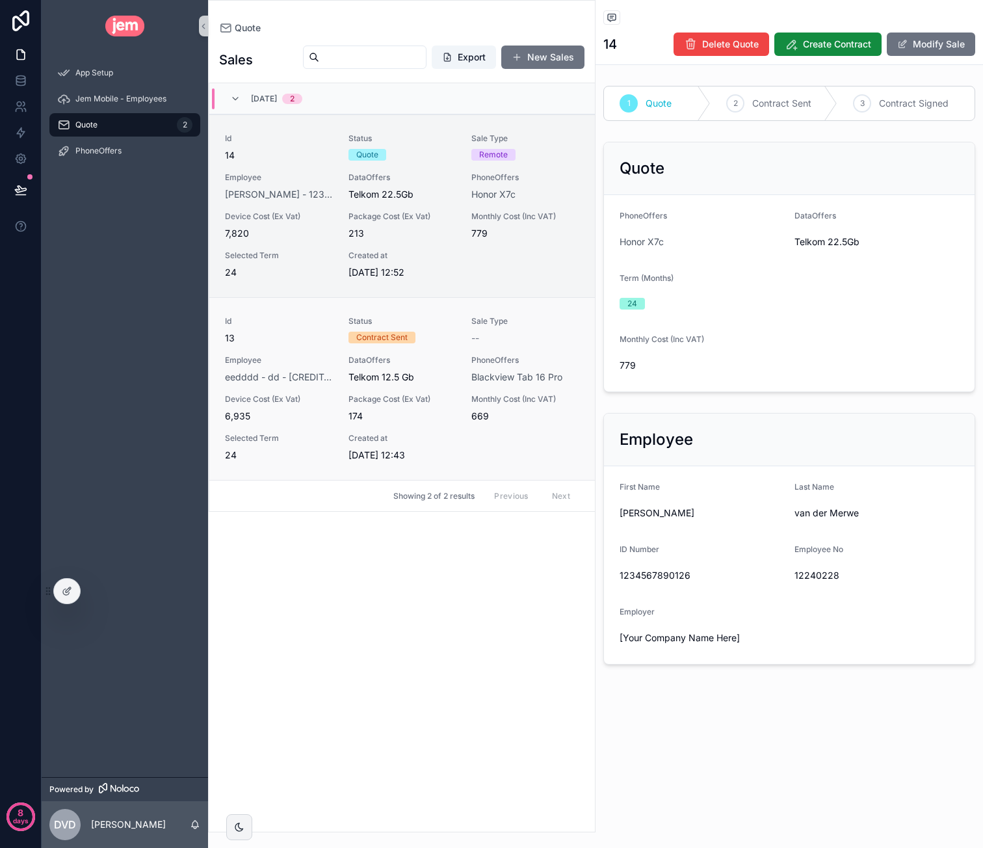
click at [441, 329] on div "Status Contract Sent" at bounding box center [402, 329] width 108 height 27
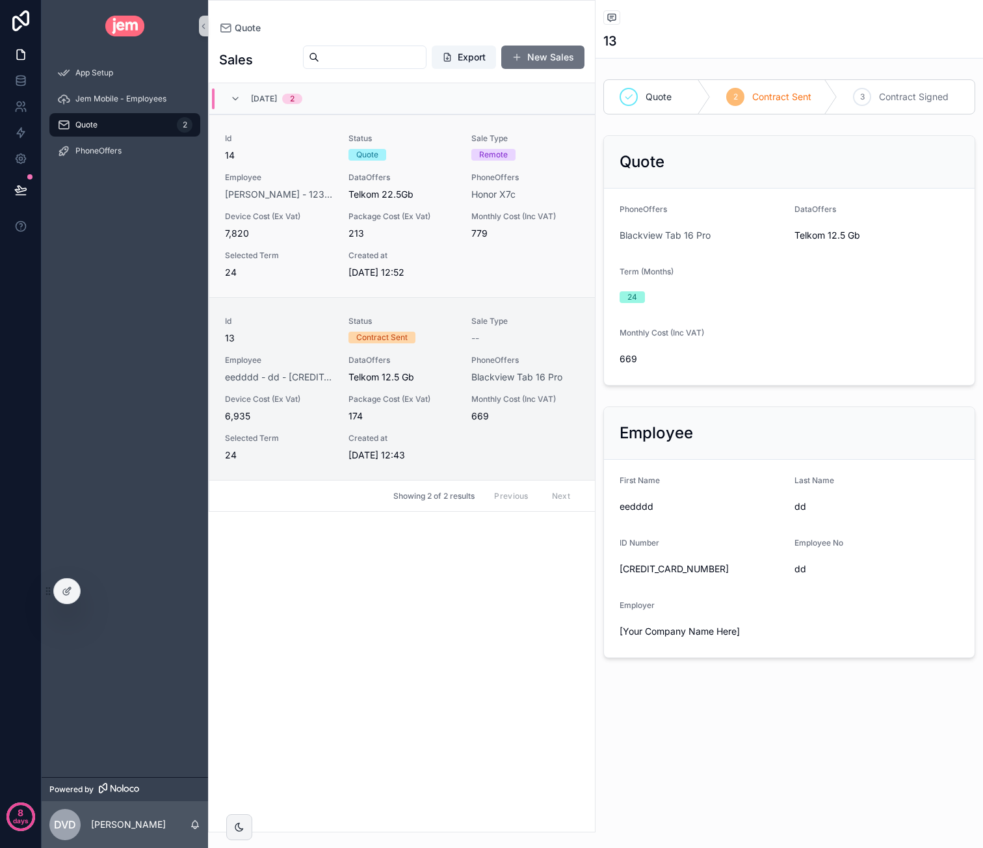
click at [446, 222] on div "Package Cost (Ex Vat) 213" at bounding box center [402, 225] width 108 height 29
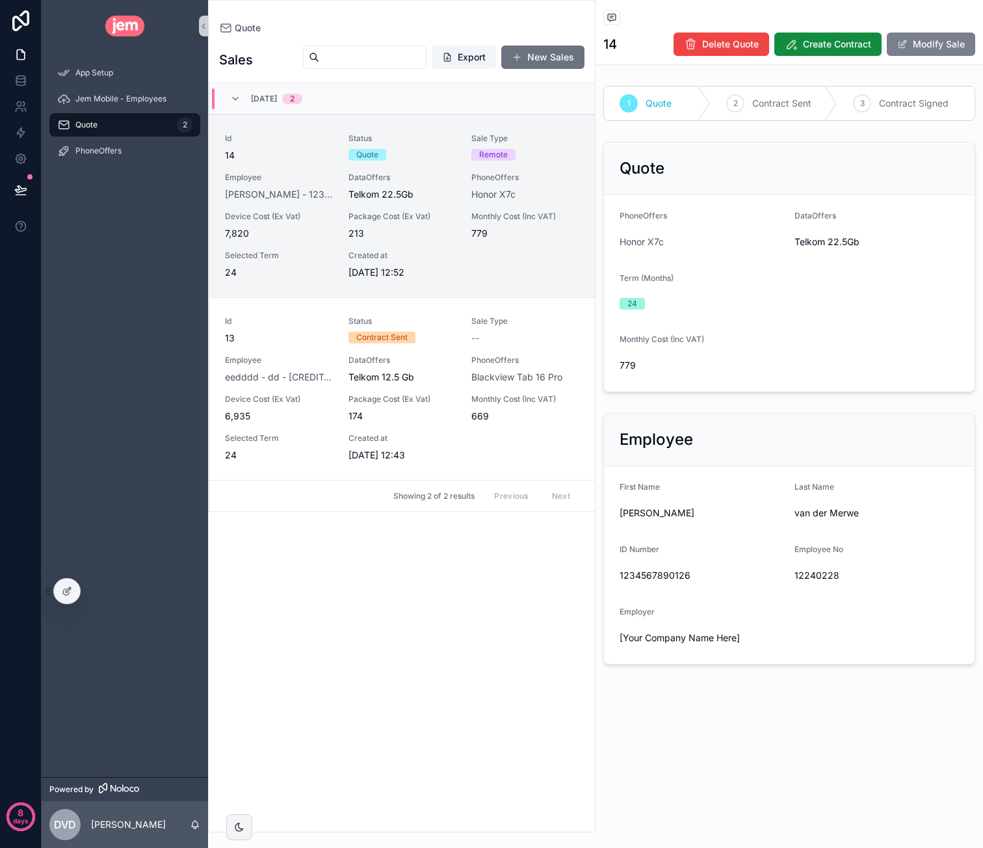
click at [930, 48] on button "Modify Sale" at bounding box center [931, 44] width 88 height 23
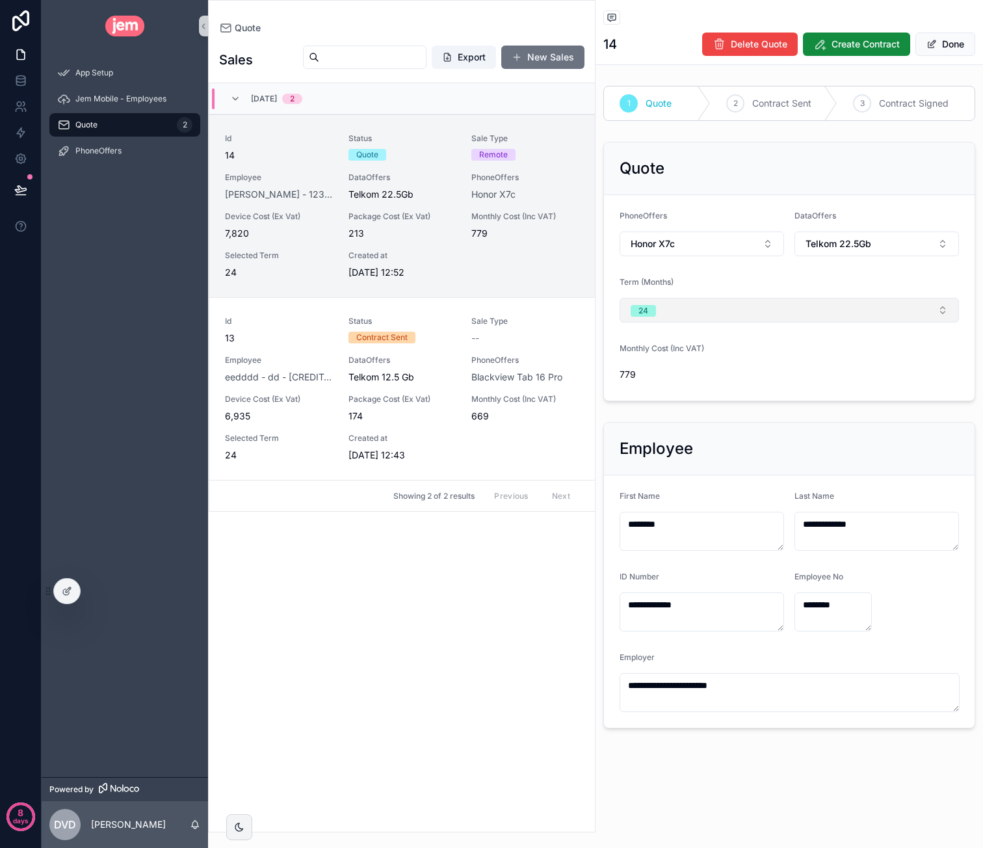
click at [720, 313] on button "24" at bounding box center [789, 310] width 339 height 25
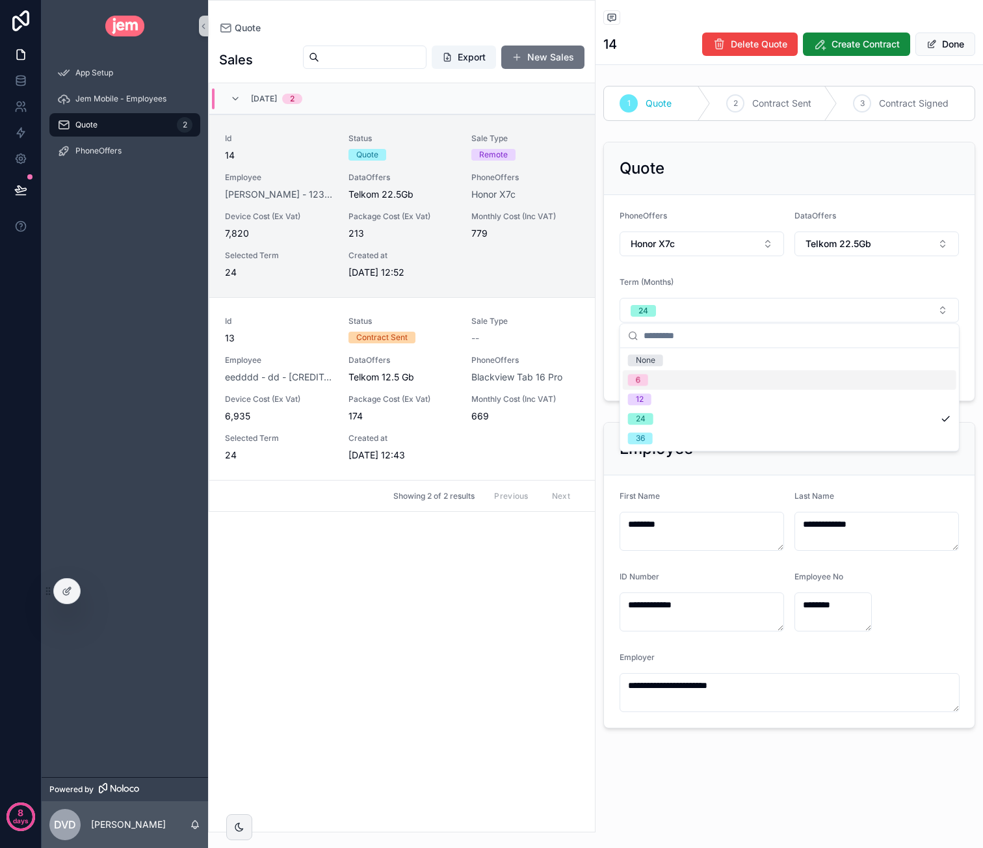
click at [690, 370] on div "6" at bounding box center [790, 380] width 334 height 20
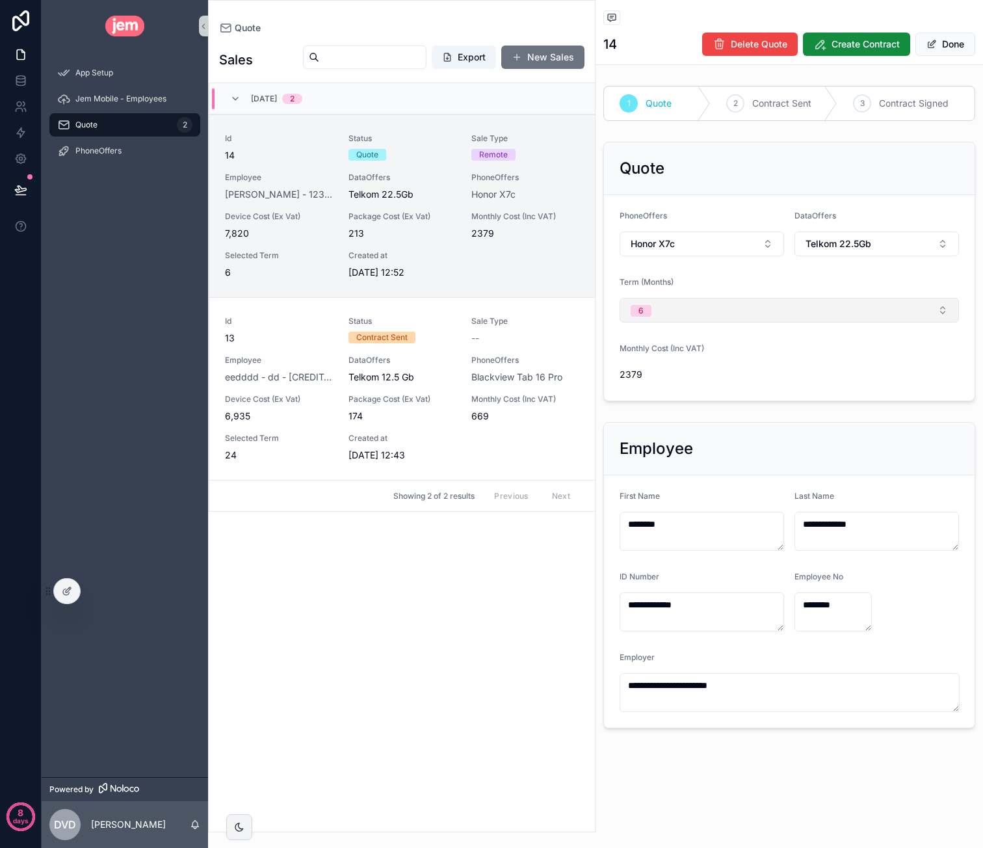
click at [716, 317] on button "6" at bounding box center [789, 310] width 339 height 25
click at [683, 410] on div "24" at bounding box center [790, 419] width 334 height 20
click at [742, 279] on div "Term (Months)" at bounding box center [789, 285] width 339 height 16
click at [871, 47] on span "Create Contract" at bounding box center [865, 44] width 68 height 13
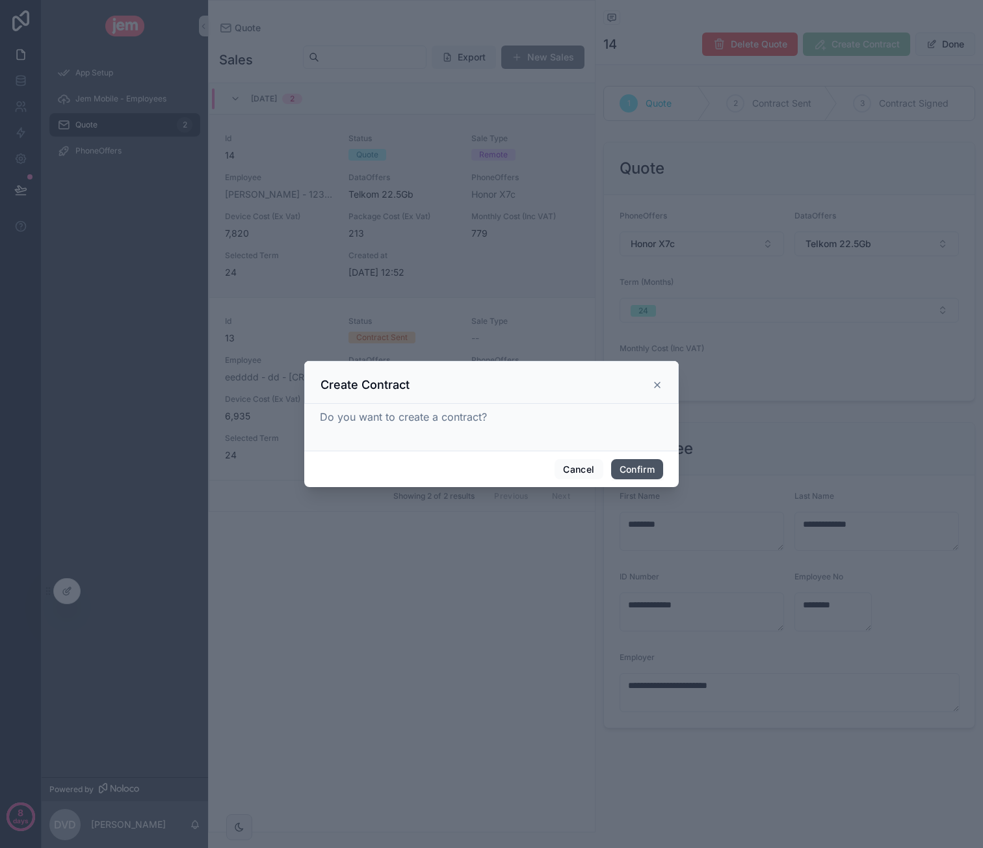
click at [629, 464] on button "Confirm" at bounding box center [637, 469] width 52 height 21
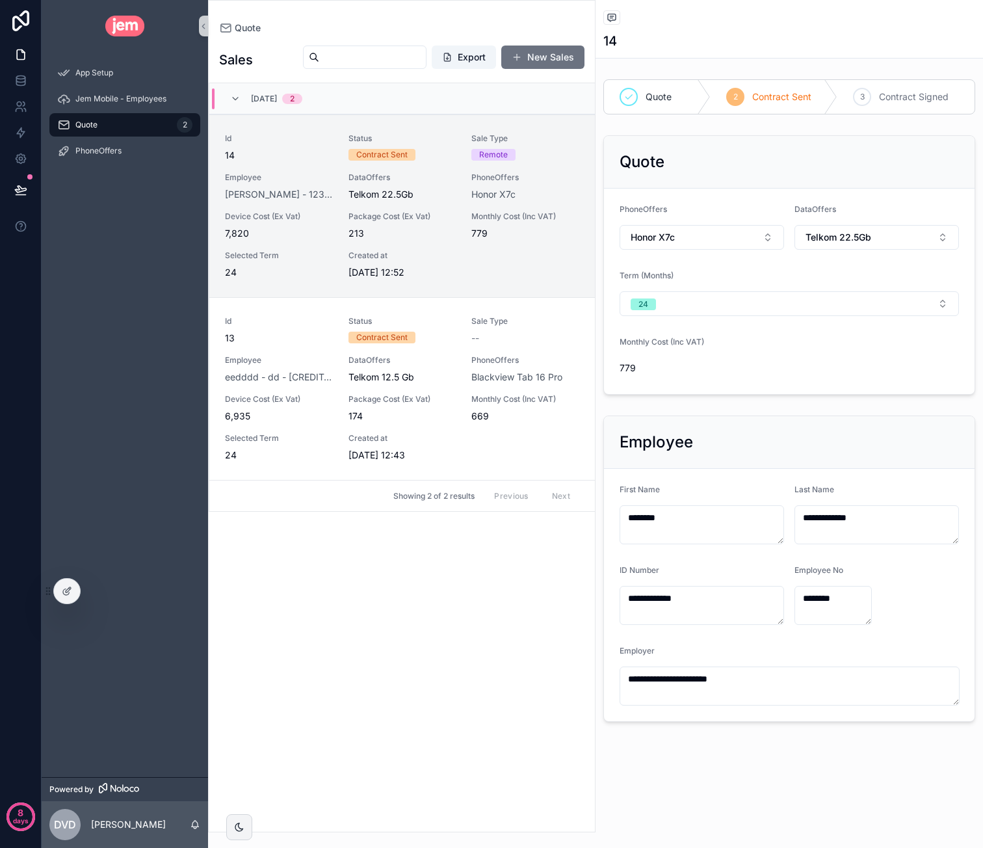
click at [882, 97] on span "Contract Signed" at bounding box center [914, 96] width 70 height 13
click at [850, 451] on div "Employee" at bounding box center [789, 442] width 371 height 53
click at [759, 435] on div "Employee" at bounding box center [789, 442] width 339 height 21
click at [732, 522] on textarea "********" at bounding box center [702, 524] width 164 height 39
click at [770, 448] on div "Employee" at bounding box center [789, 442] width 339 height 21
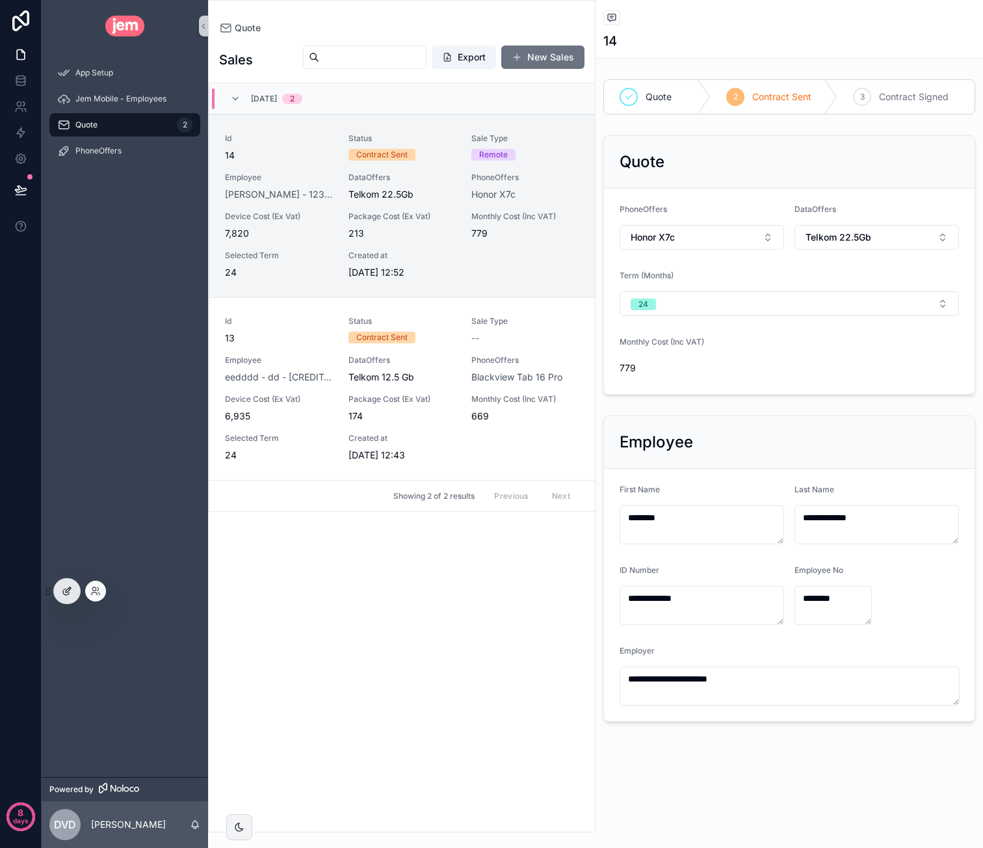
click at [70, 591] on icon at bounding box center [67, 591] width 10 height 10
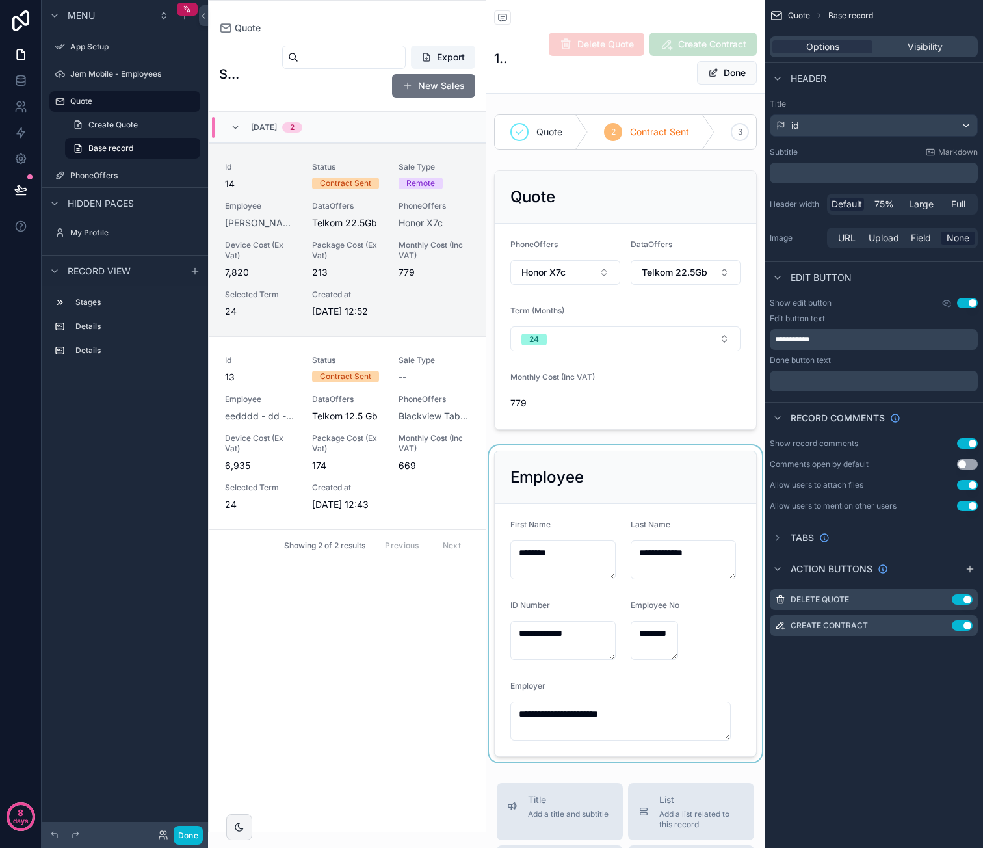
click at [614, 491] on div "scrollable content" at bounding box center [625, 603] width 278 height 317
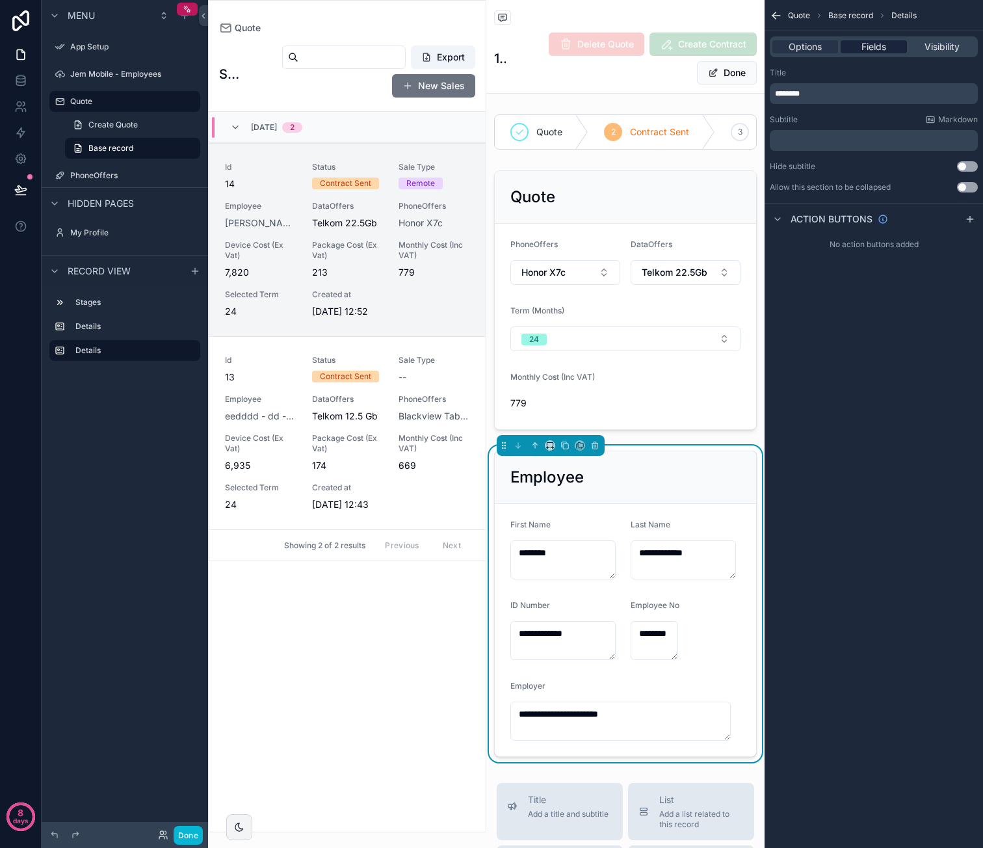
click at [880, 53] on span "Fields" at bounding box center [873, 46] width 25 height 13
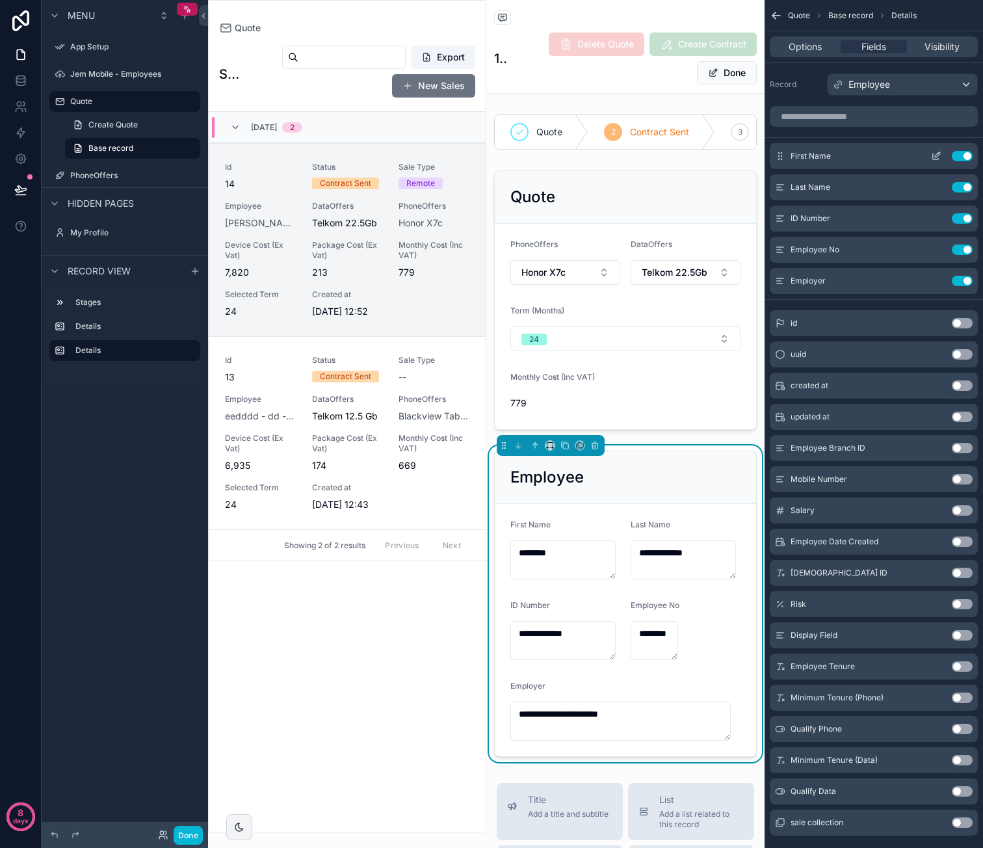
click at [936, 155] on icon "scrollable content" at bounding box center [937, 154] width 5 height 5
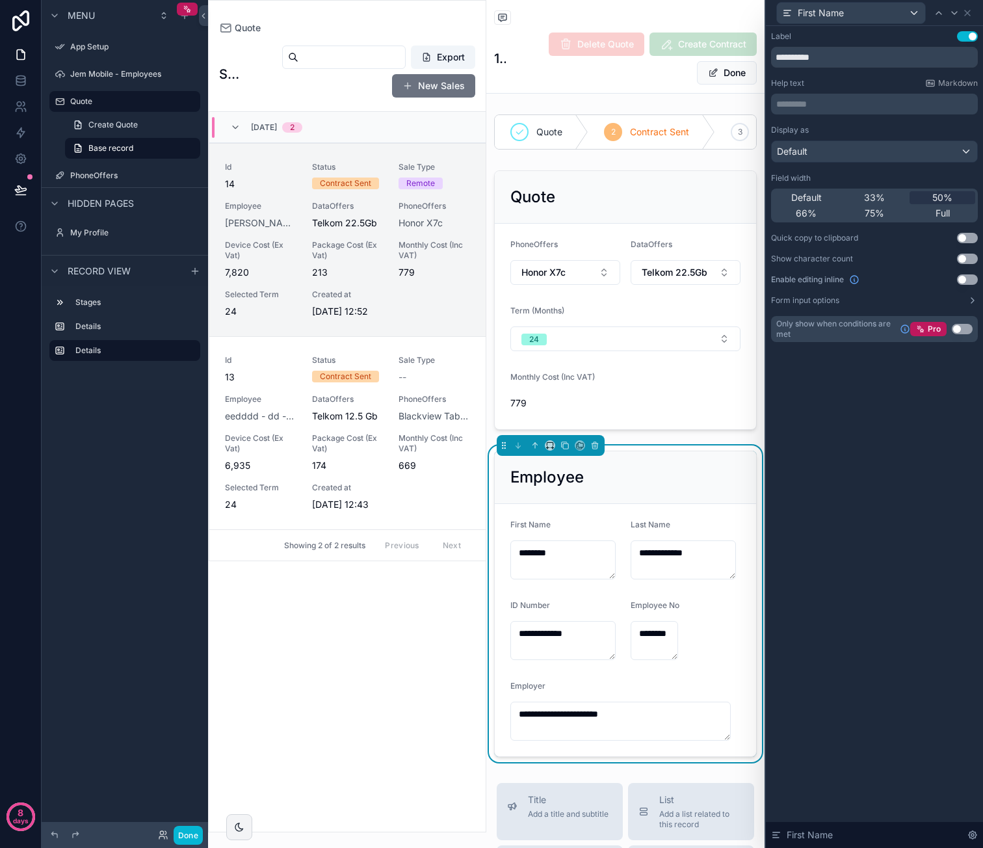
click at [963, 237] on button "Use setting" at bounding box center [967, 238] width 21 height 10
click at [966, 278] on button "Use setting" at bounding box center [967, 279] width 21 height 10
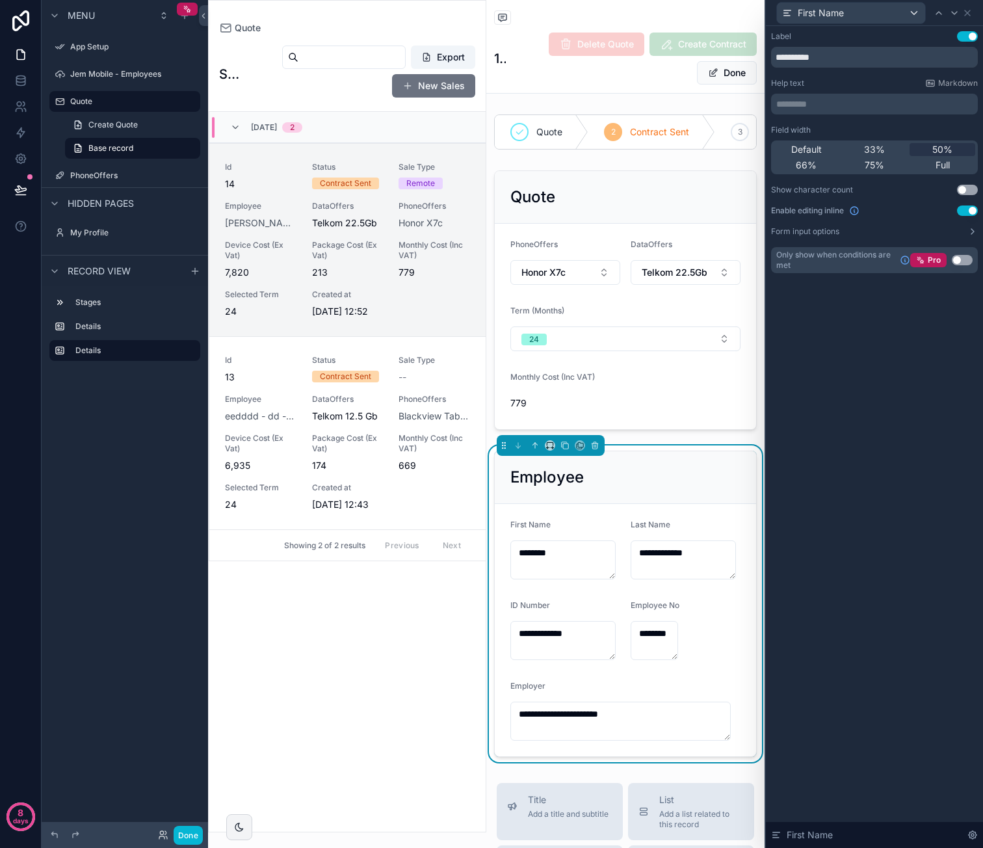
click at [973, 210] on button "Use setting" at bounding box center [967, 210] width 21 height 10
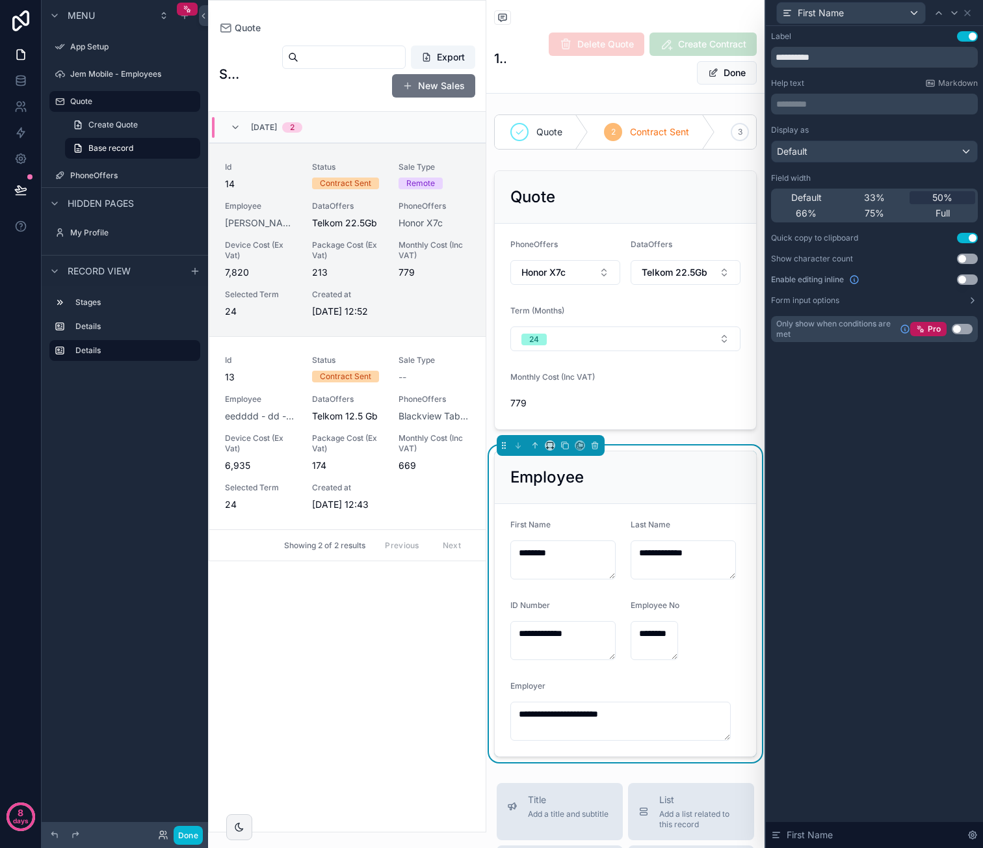
click at [948, 291] on div "Display as Default Field width Default 33% 50% 66% 75% Full Quick copy to clipb…" at bounding box center [874, 215] width 207 height 181
click at [946, 300] on button "Form input options" at bounding box center [874, 300] width 207 height 10
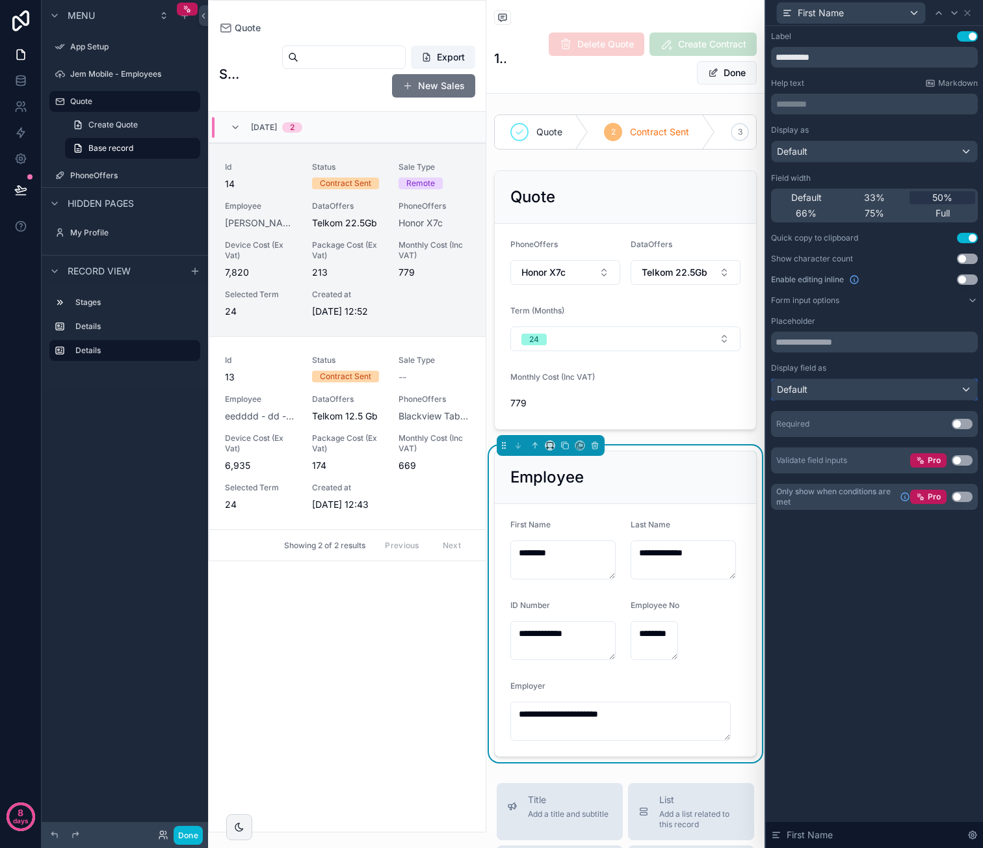
click at [876, 386] on div "Default" at bounding box center [874, 389] width 205 height 21
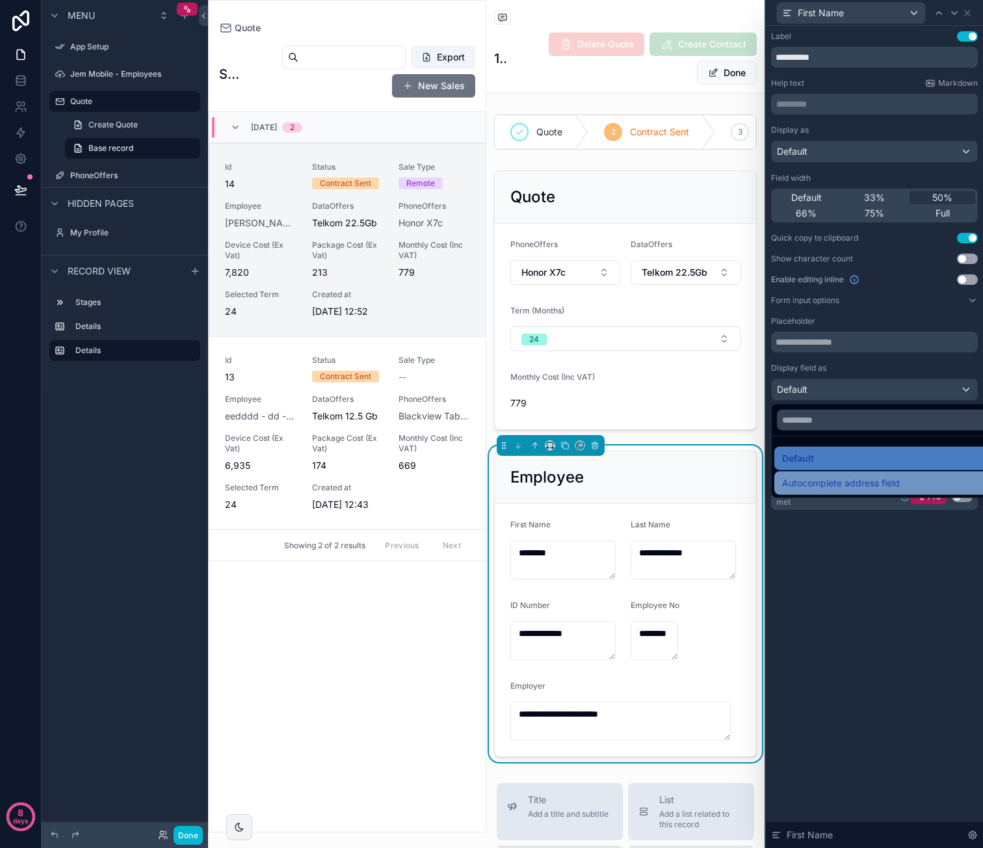
click at [870, 478] on span "Autocomplete address field" at bounding box center [841, 483] width 118 height 16
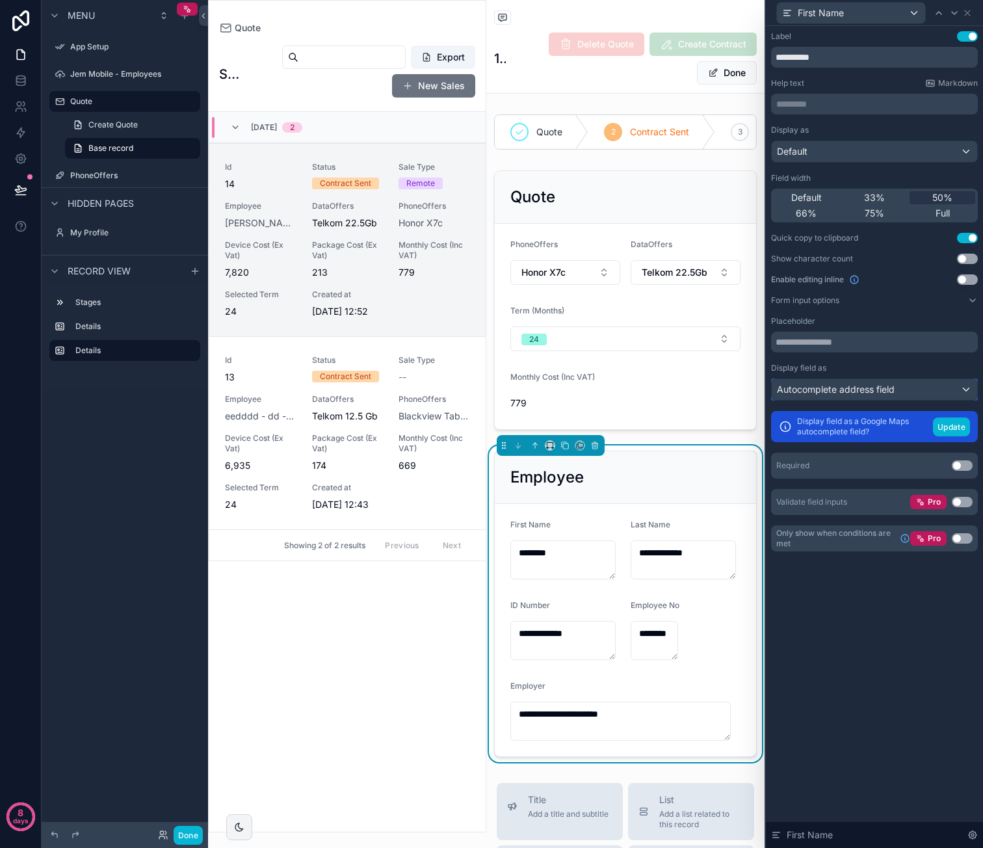
click at [926, 391] on div "Autocomplete address field" at bounding box center [874, 389] width 205 height 21
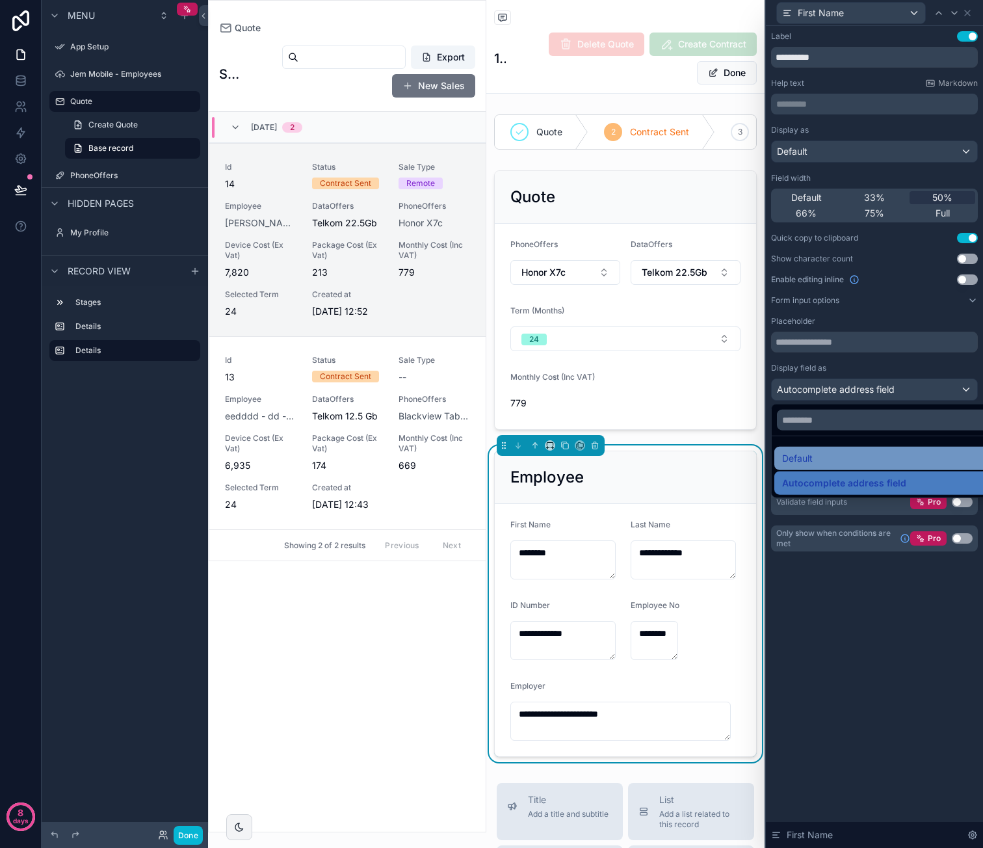
click at [884, 451] on div "Default" at bounding box center [889, 459] width 215 height 16
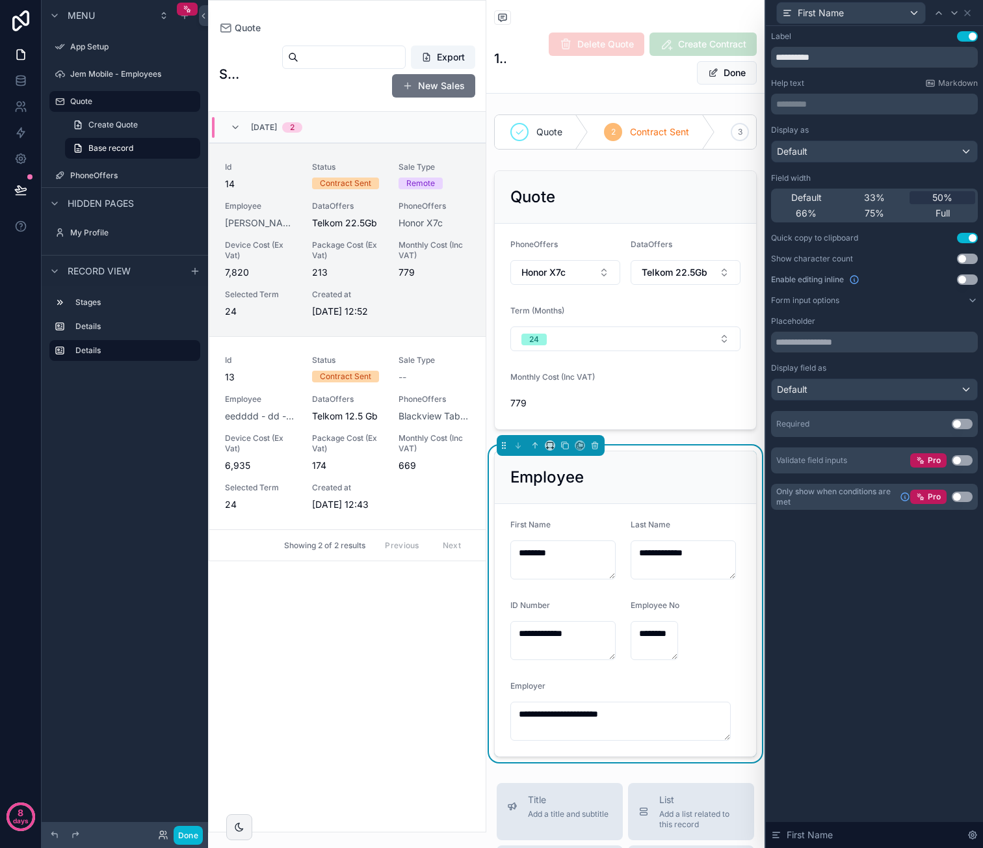
click at [957, 458] on button "Use setting" at bounding box center [962, 460] width 21 height 10
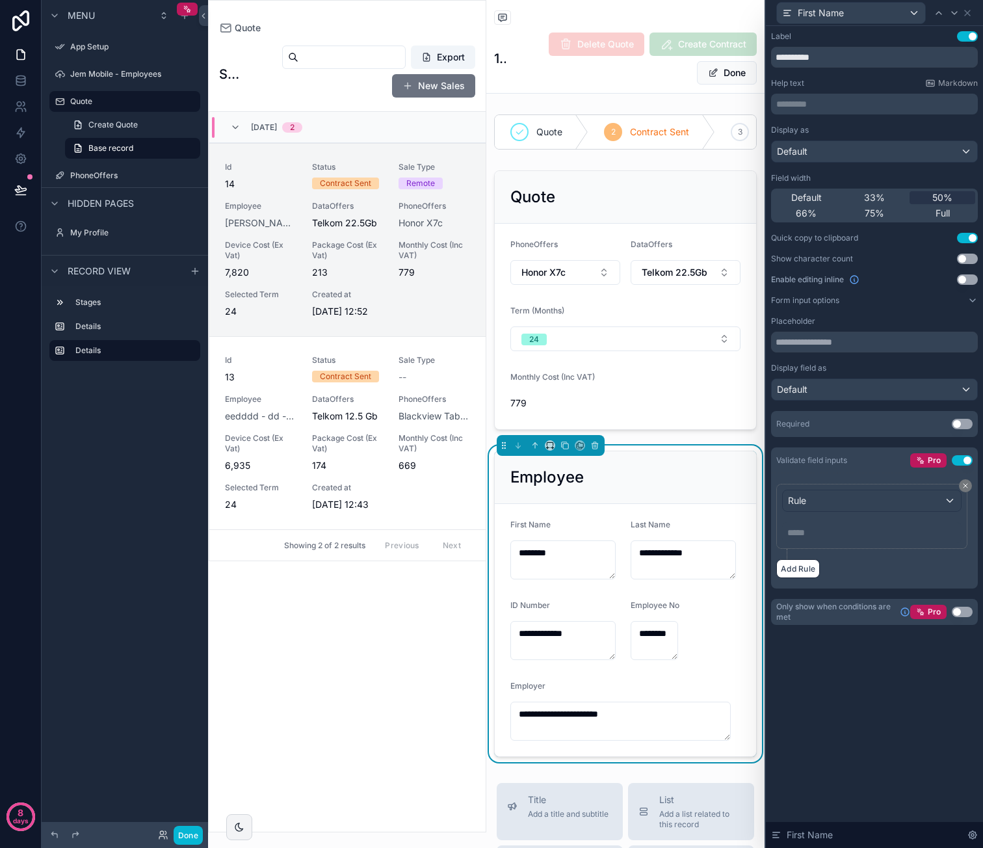
click at [967, 459] on button "Use setting" at bounding box center [962, 460] width 21 height 10
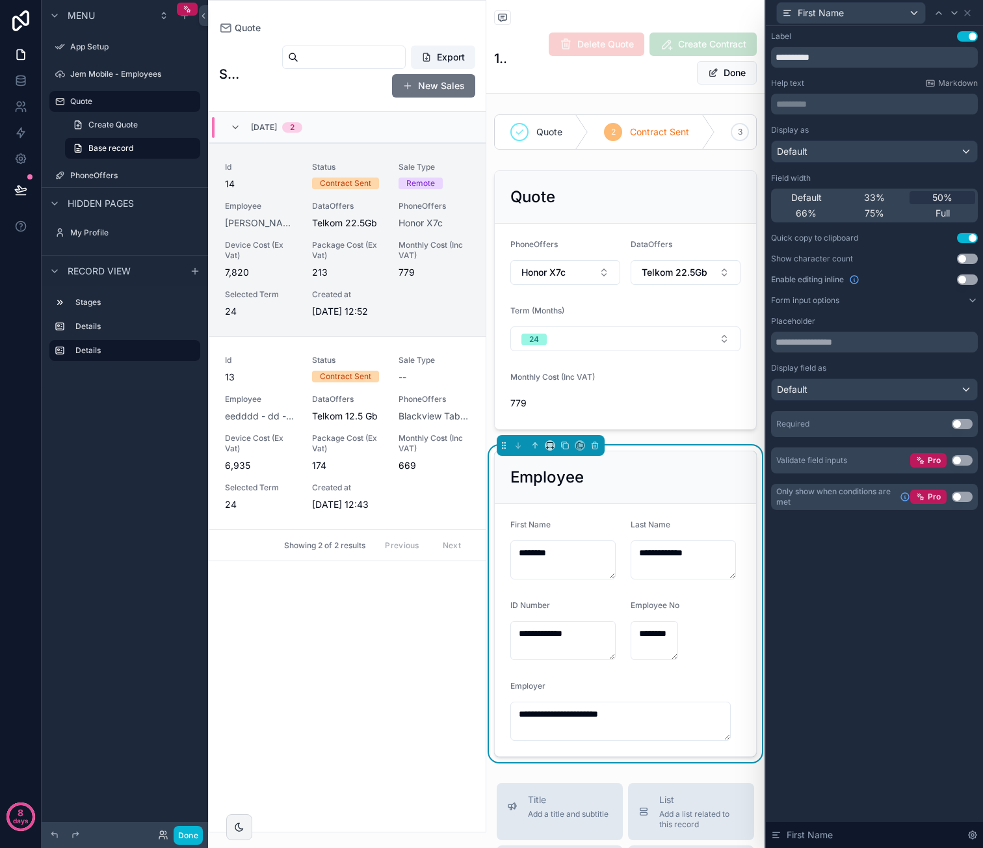
click at [908, 576] on div "**********" at bounding box center [874, 437] width 217 height 822
click at [966, 34] on button "Use setting" at bounding box center [967, 36] width 21 height 10
click at [919, 145] on div "Default" at bounding box center [874, 151] width 205 height 21
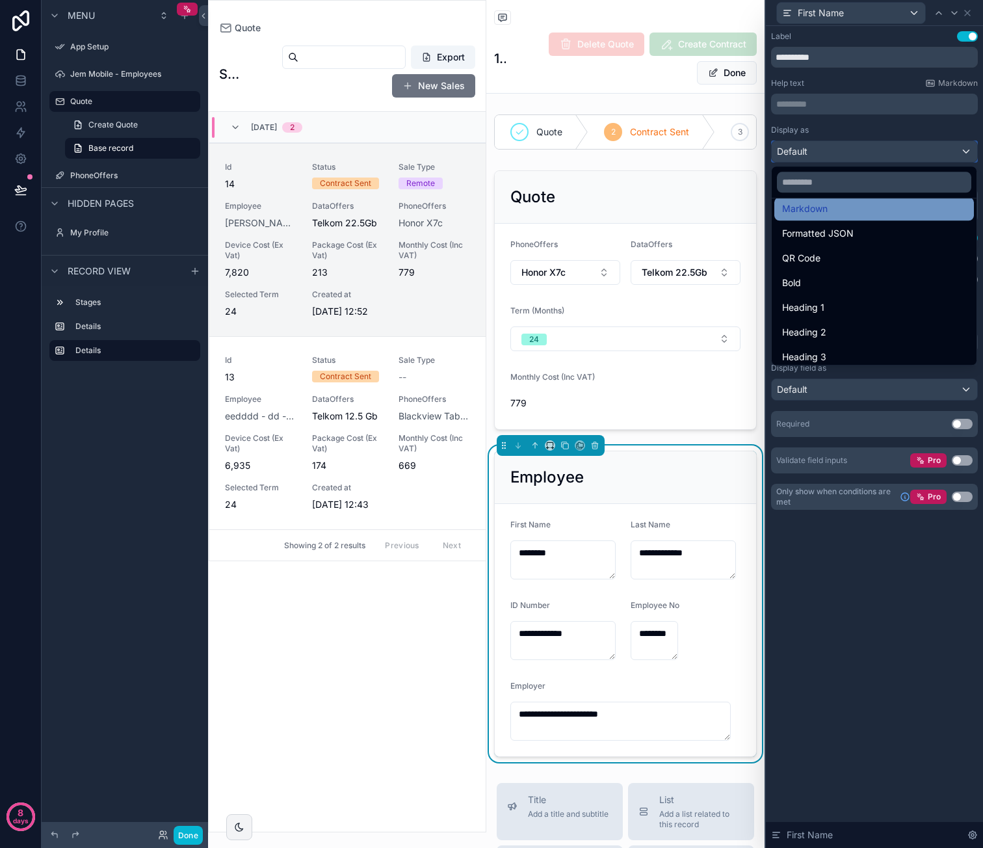
scroll to position [130, 0]
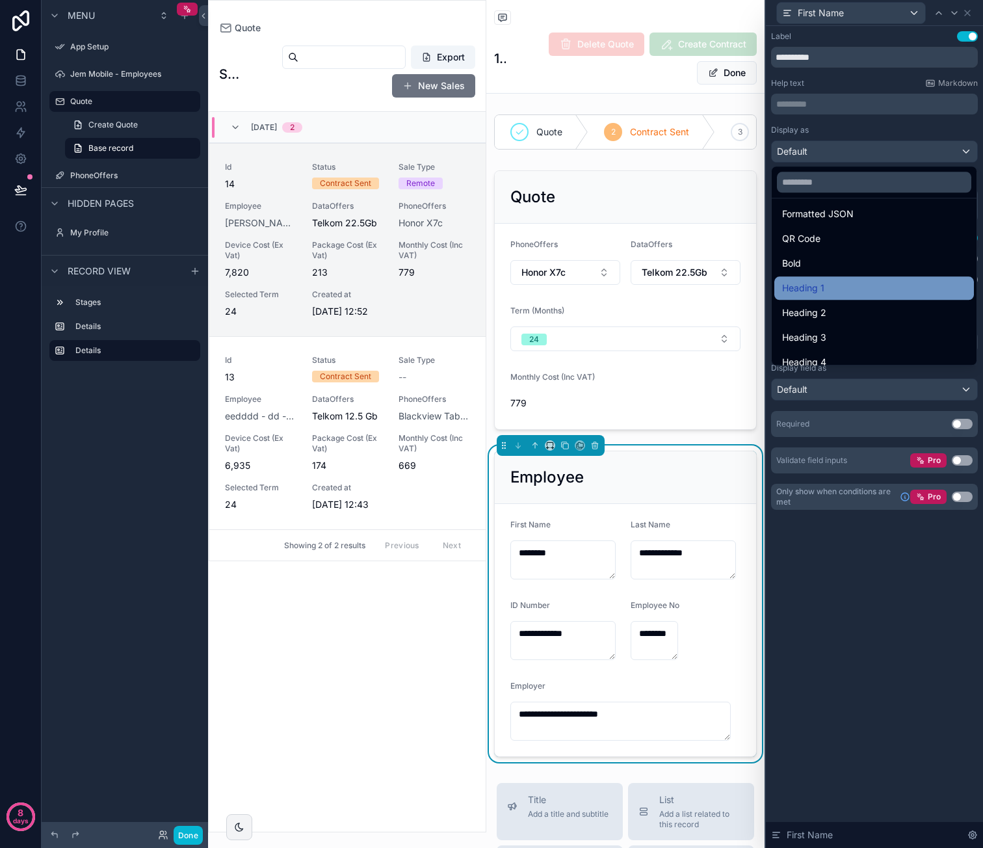
click at [894, 278] on div "Heading 1" at bounding box center [874, 287] width 200 height 23
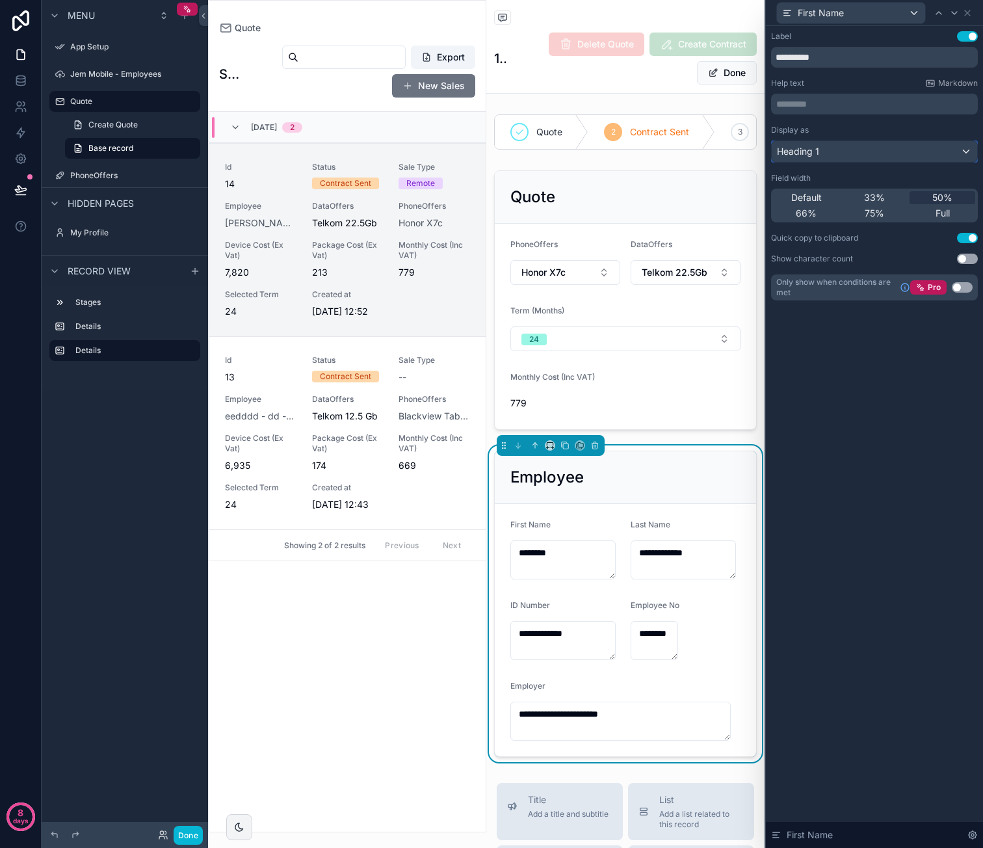
click at [868, 155] on div "Heading 1" at bounding box center [874, 151] width 205 height 21
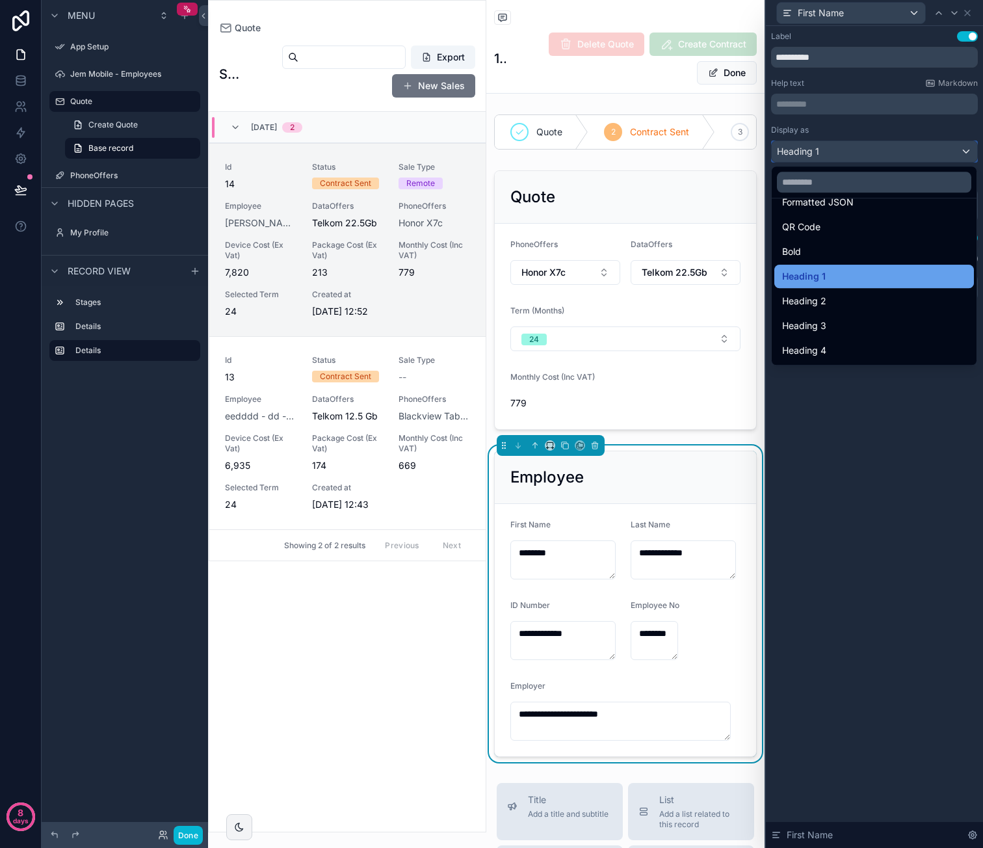
scroll to position [77, 0]
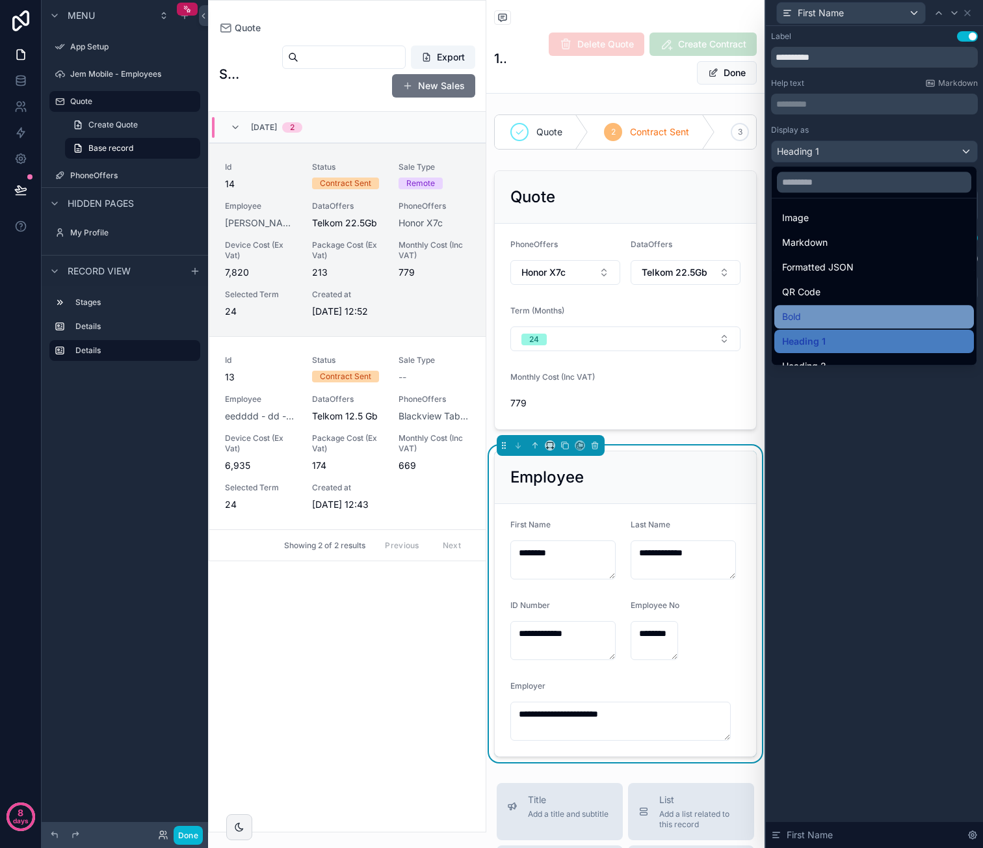
click at [835, 309] on div "Bold" at bounding box center [874, 317] width 184 height 16
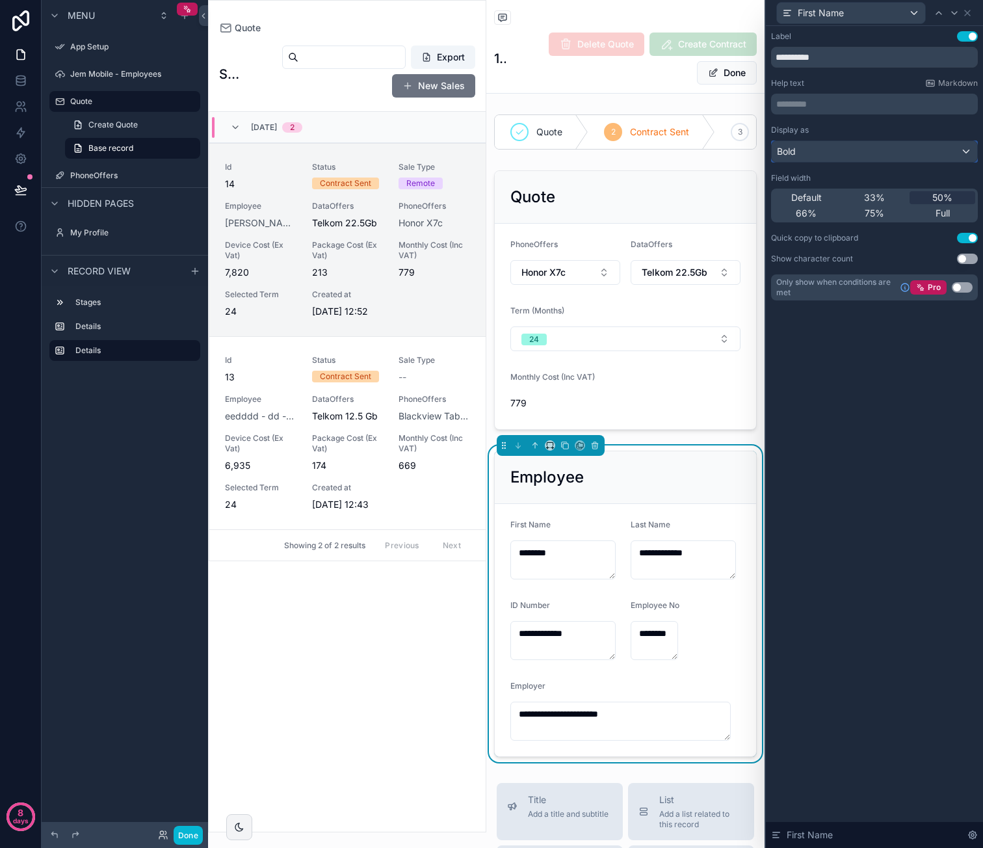
click at [887, 150] on div "Bold" at bounding box center [874, 151] width 205 height 21
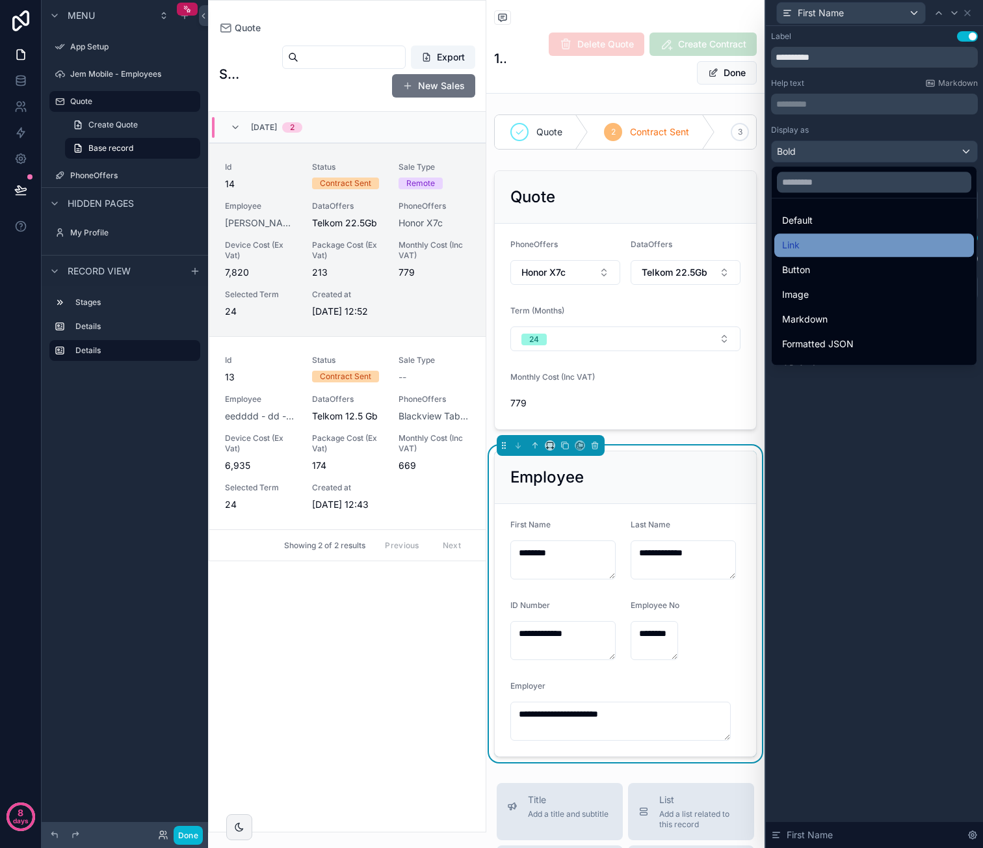
click at [857, 237] on div "Link" at bounding box center [874, 245] width 184 height 16
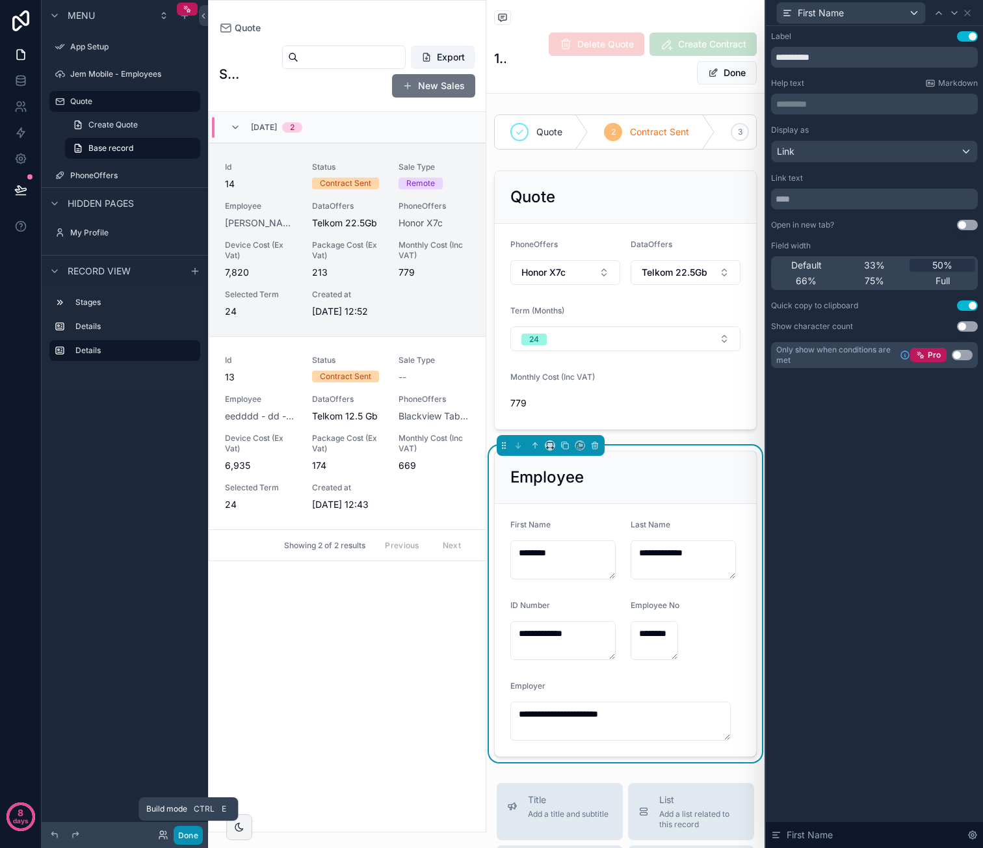
click at [185, 830] on button "Done" at bounding box center [188, 835] width 29 height 19
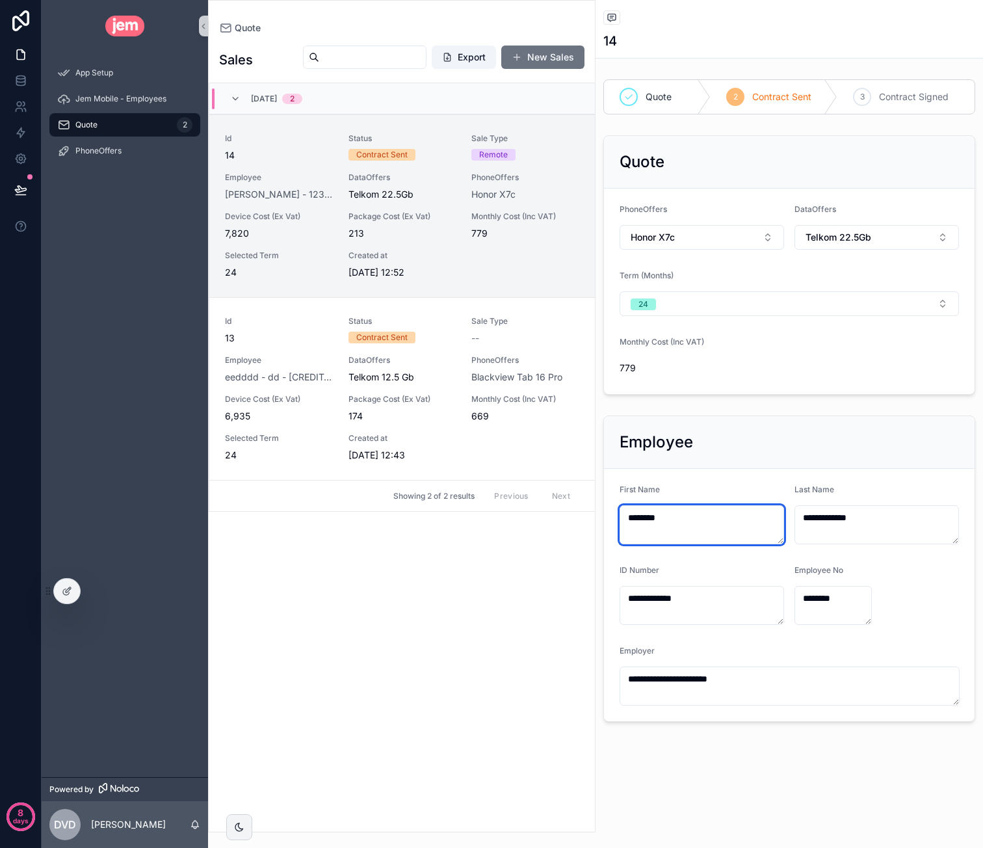
click at [675, 517] on textarea "********" at bounding box center [702, 524] width 164 height 39
click at [737, 441] on div "Employee" at bounding box center [789, 442] width 339 height 21
click at [650, 487] on span "First Name" at bounding box center [640, 489] width 40 height 10
click at [65, 596] on div at bounding box center [67, 591] width 26 height 25
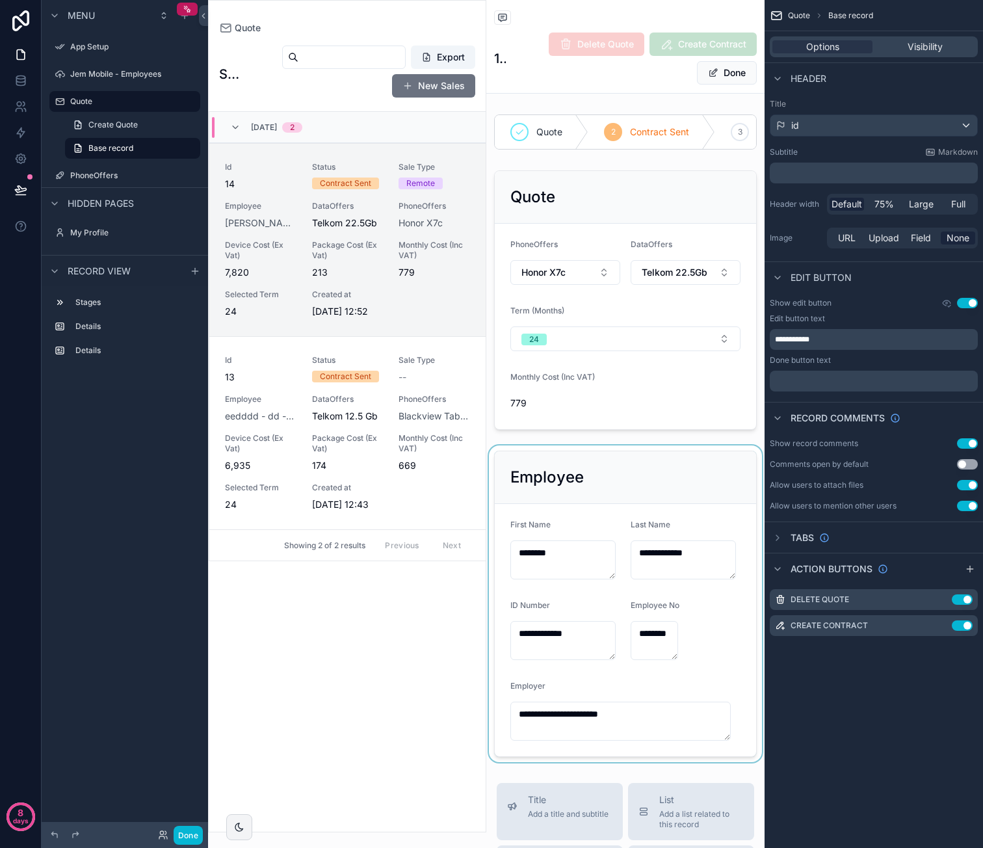
click at [633, 495] on div "scrollable content" at bounding box center [625, 603] width 278 height 317
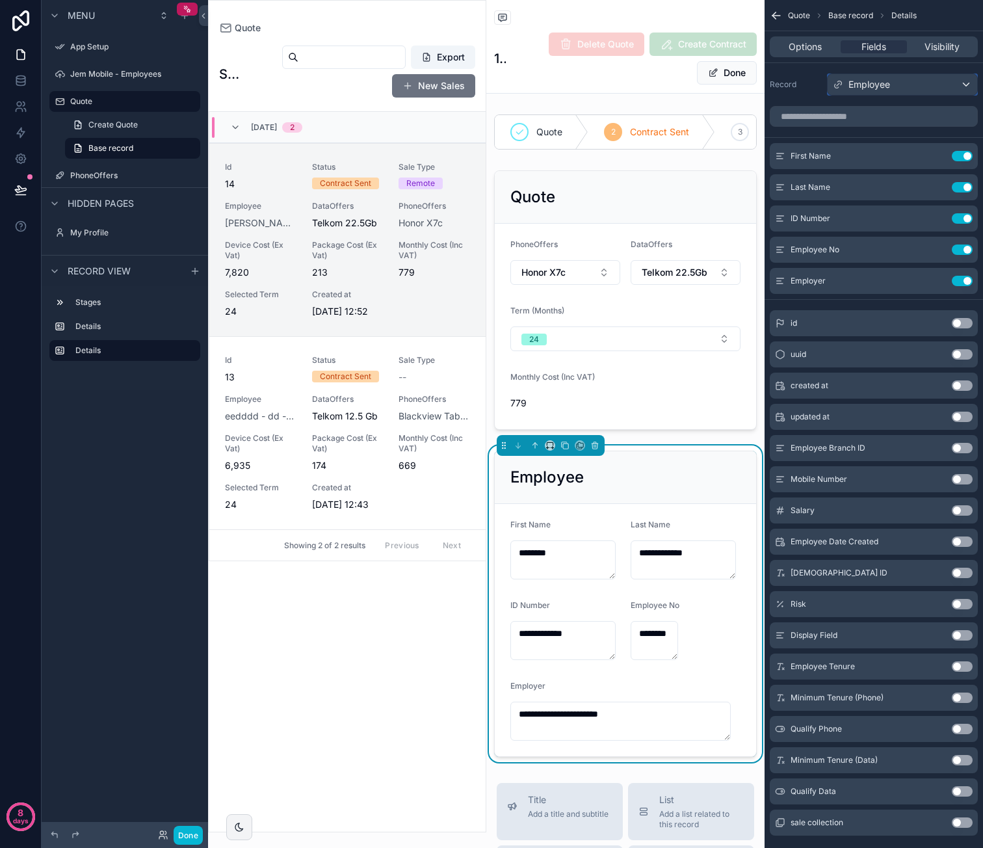
click at [937, 90] on div "Employee" at bounding box center [903, 84] width 150 height 21
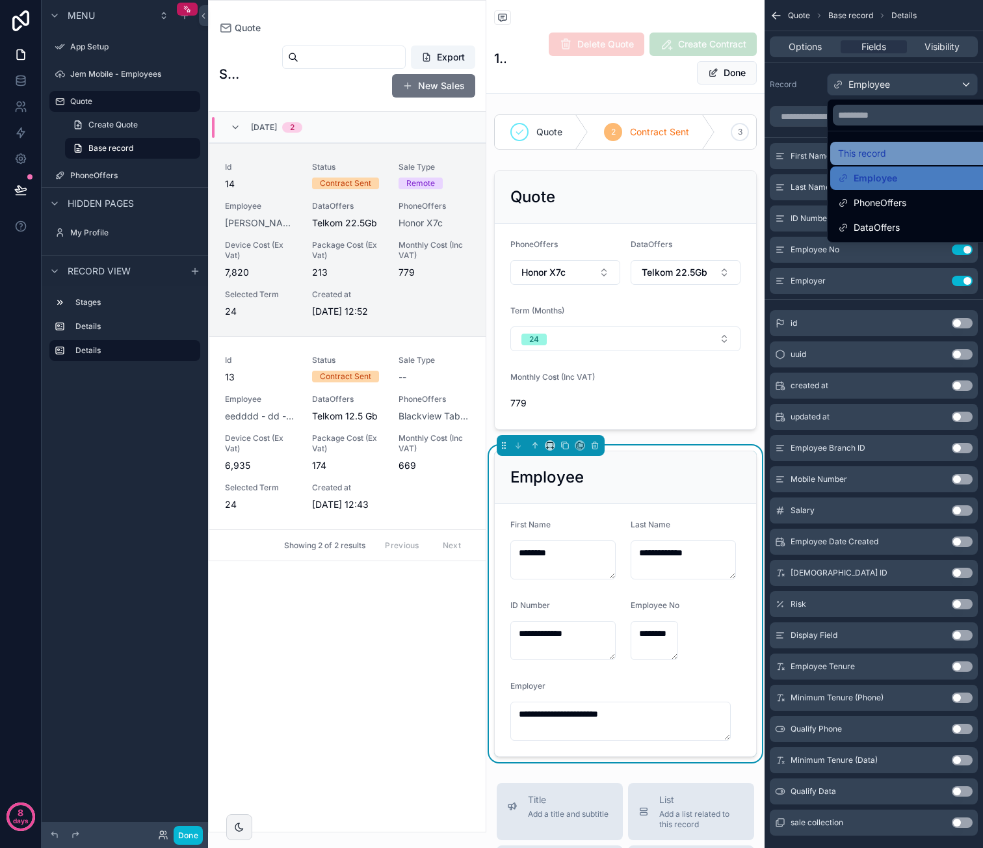
click at [865, 149] on span "This record" at bounding box center [862, 154] width 48 height 16
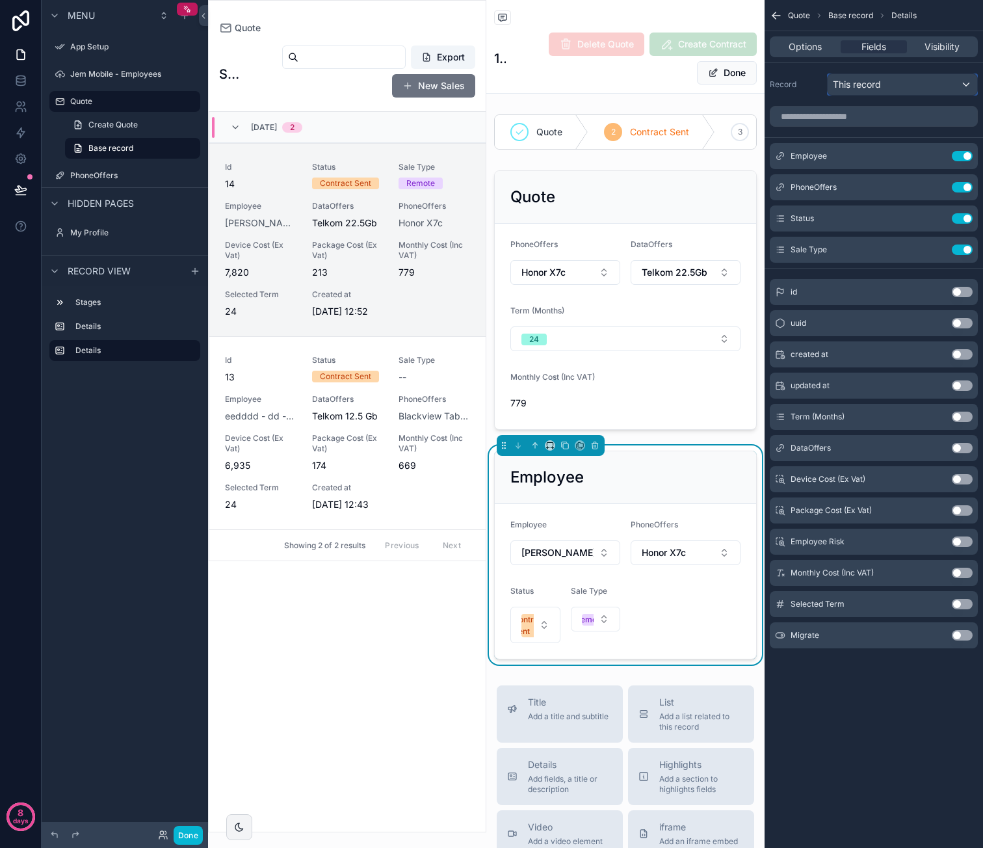
click at [898, 90] on div "This record" at bounding box center [903, 84] width 150 height 21
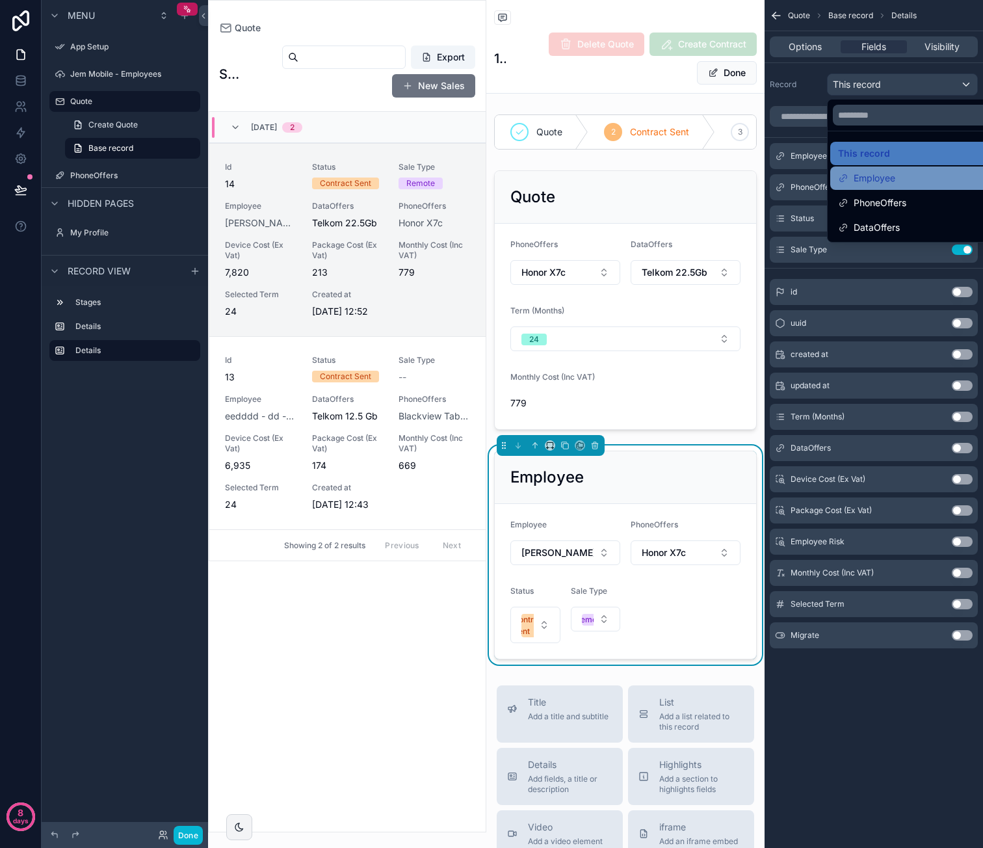
click at [881, 172] on span "Employee" at bounding box center [875, 178] width 42 height 16
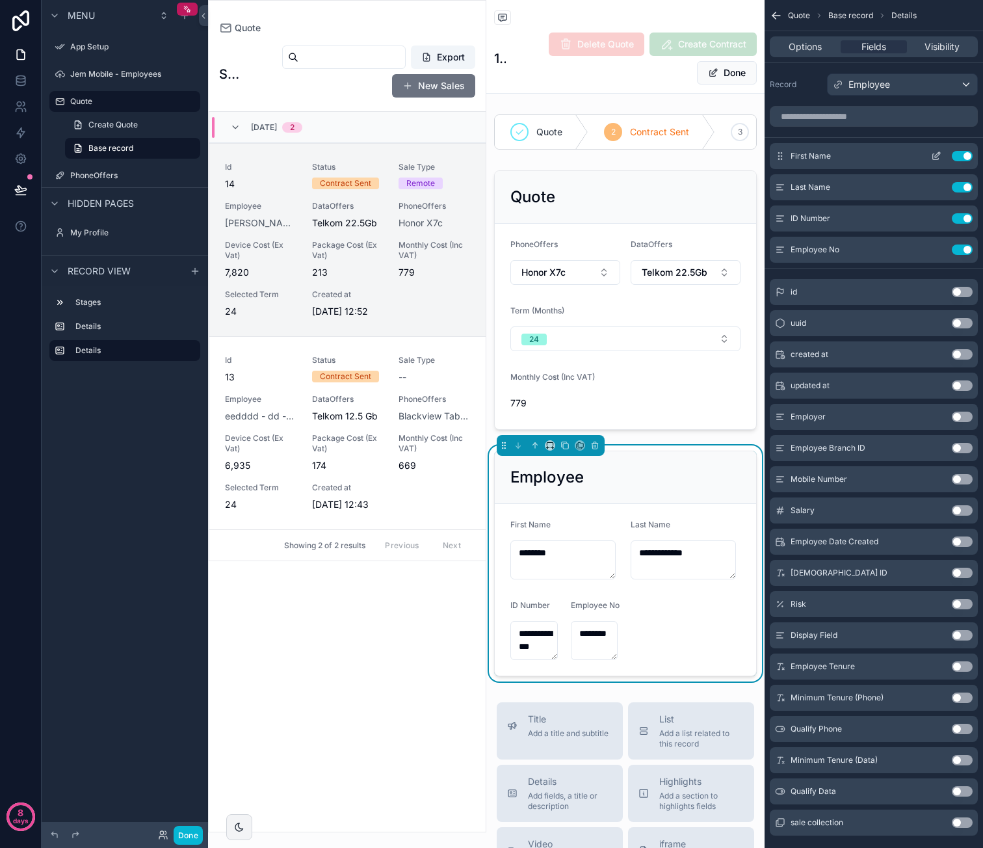
click at [937, 155] on icon "scrollable content" at bounding box center [937, 154] width 5 height 5
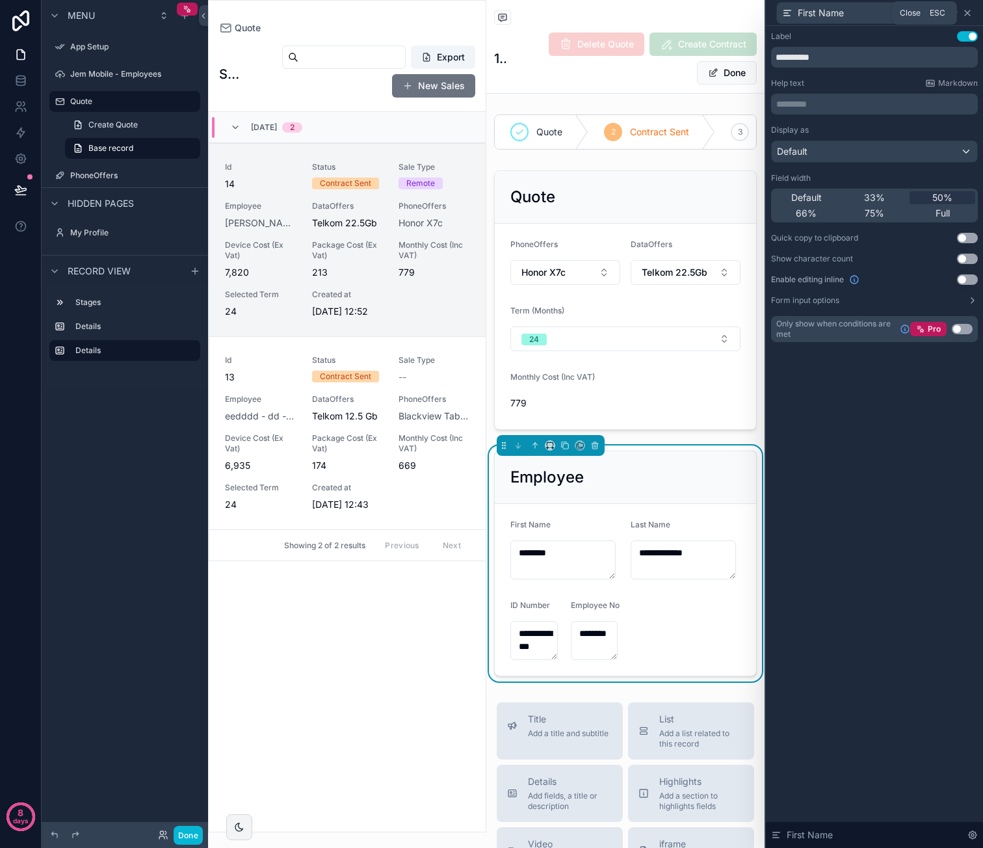
click at [969, 11] on icon at bounding box center [967, 13] width 10 height 10
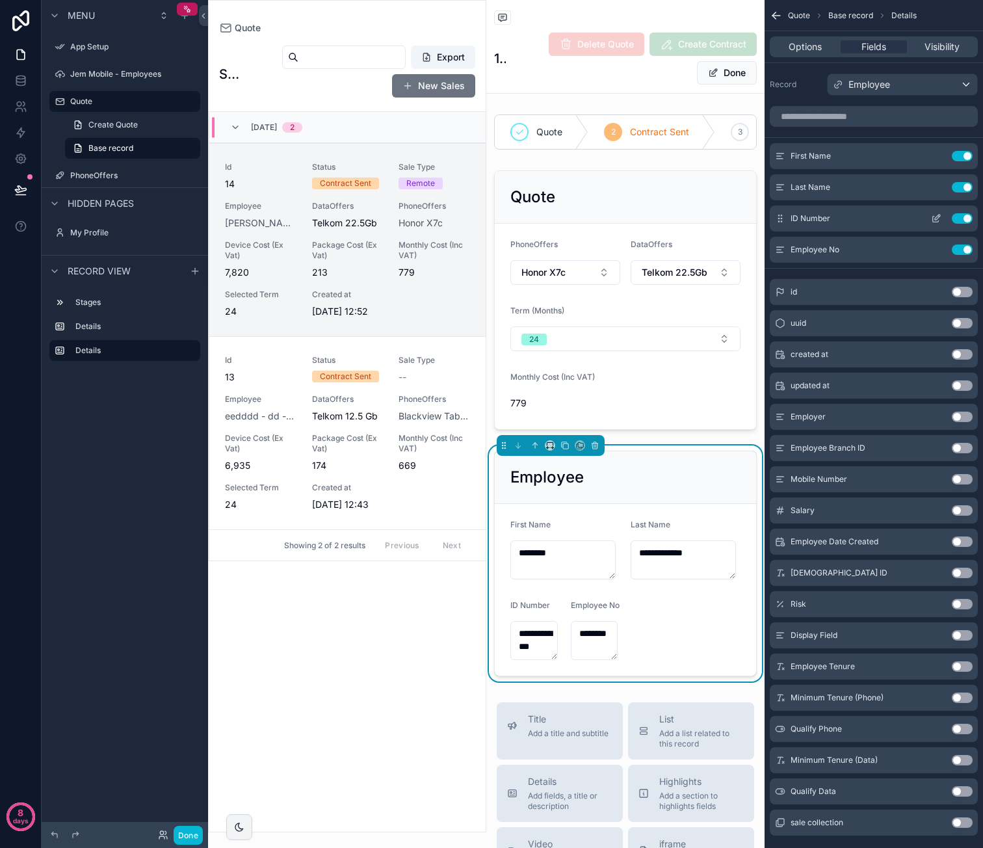
click at [941, 216] on button "scrollable content" at bounding box center [936, 218] width 21 height 10
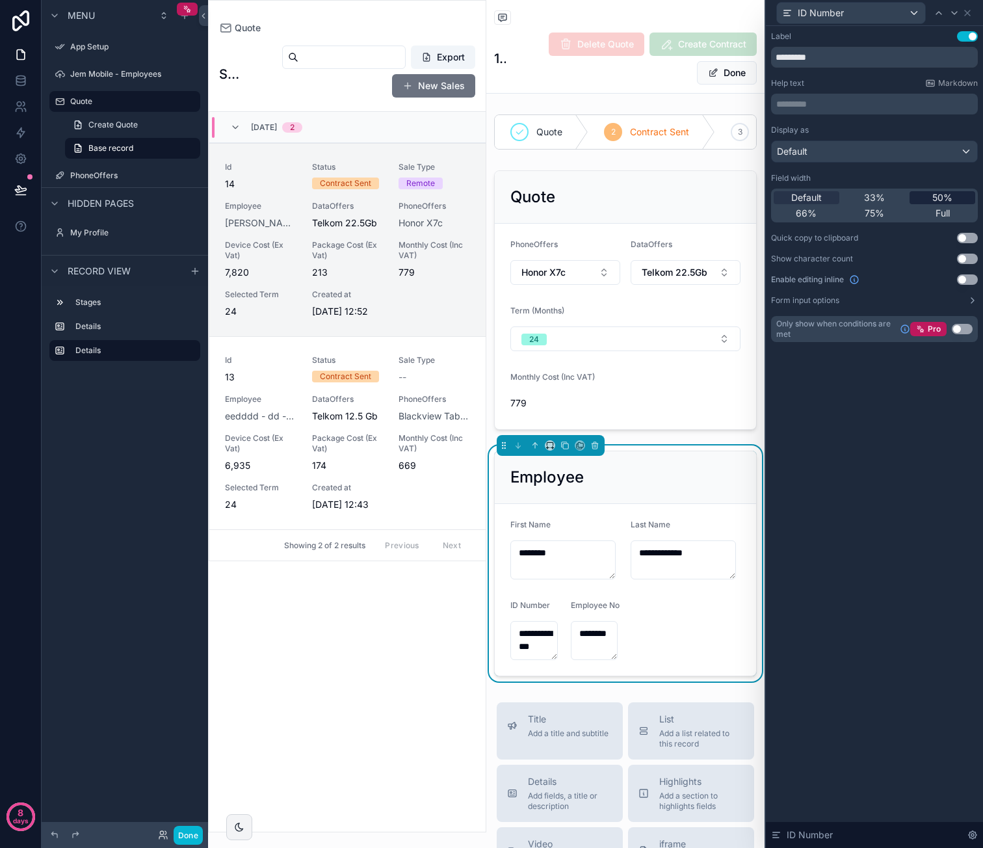
click at [935, 193] on span "50%" at bounding box center [942, 197] width 20 height 13
click at [968, 10] on icon at bounding box center [967, 13] width 10 height 10
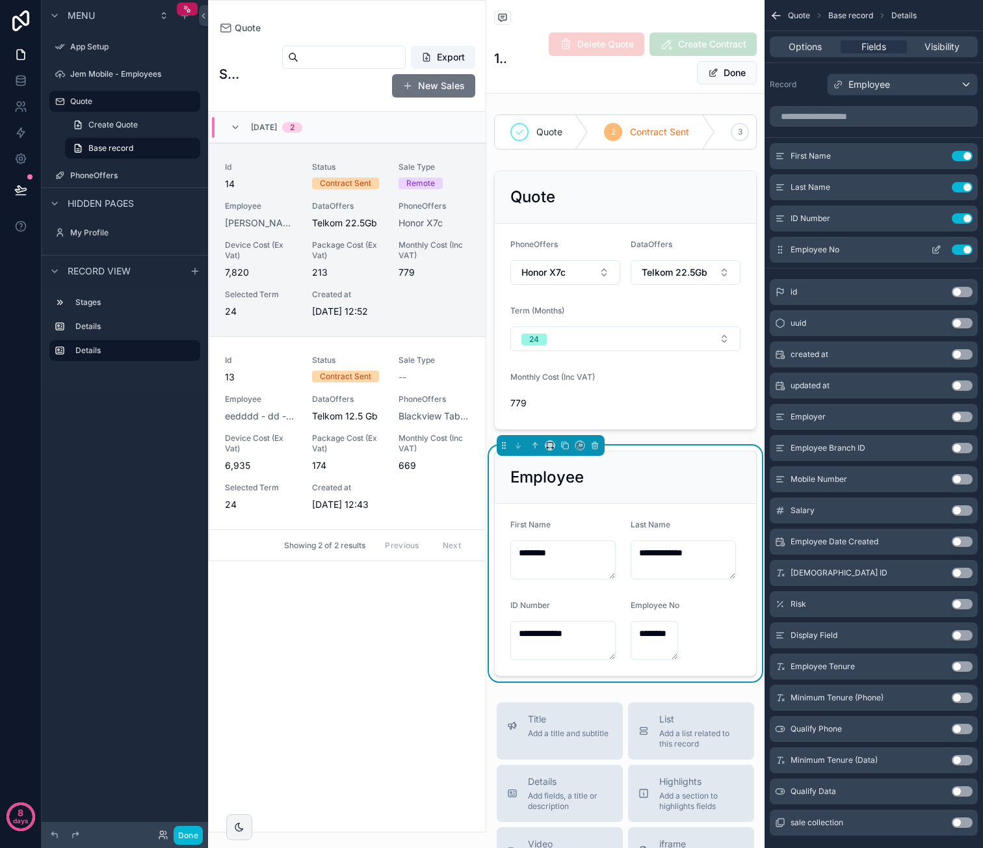
click at [939, 250] on icon "scrollable content" at bounding box center [936, 249] width 10 height 10
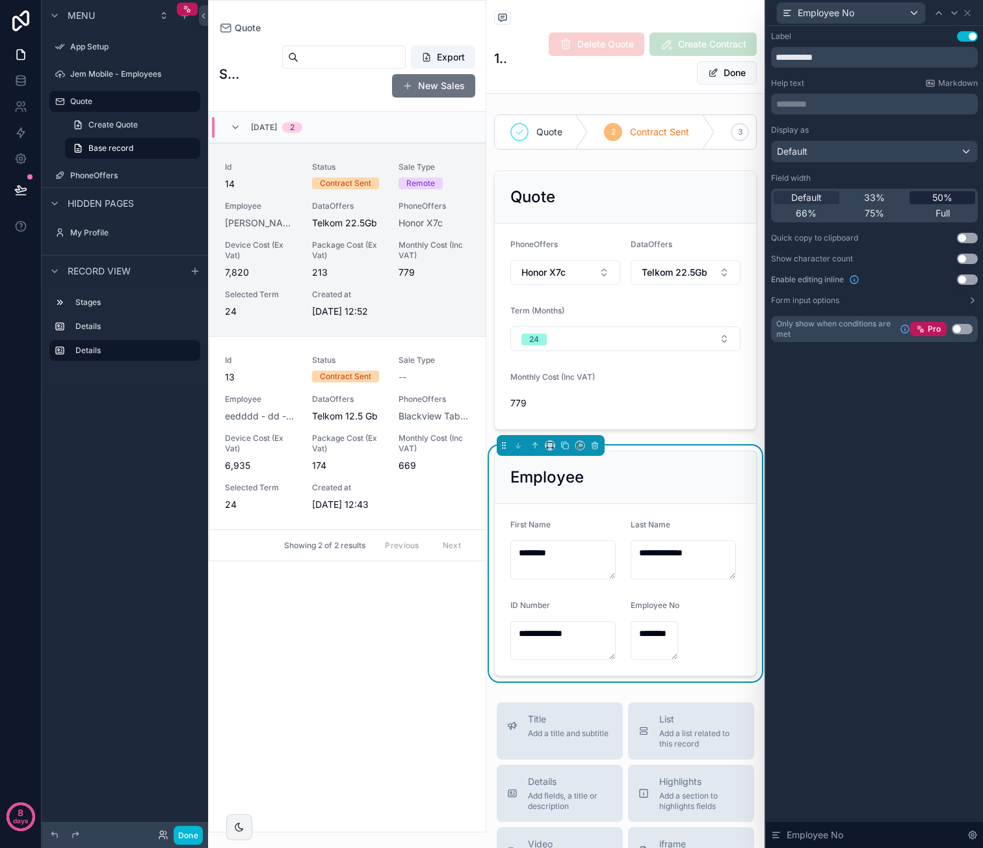
click at [952, 198] on span "50%" at bounding box center [942, 197] width 20 height 13
click at [969, 12] on icon at bounding box center [967, 13] width 10 height 10
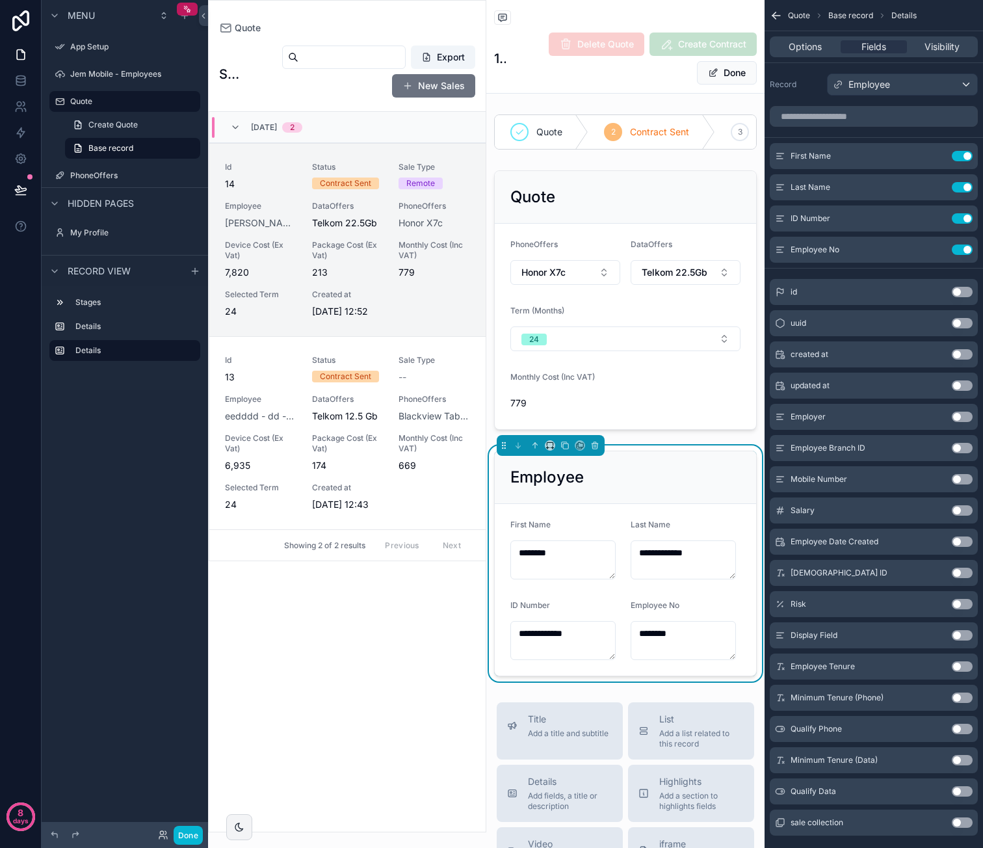
click at [969, 412] on button "Use setting" at bounding box center [962, 417] width 21 height 10
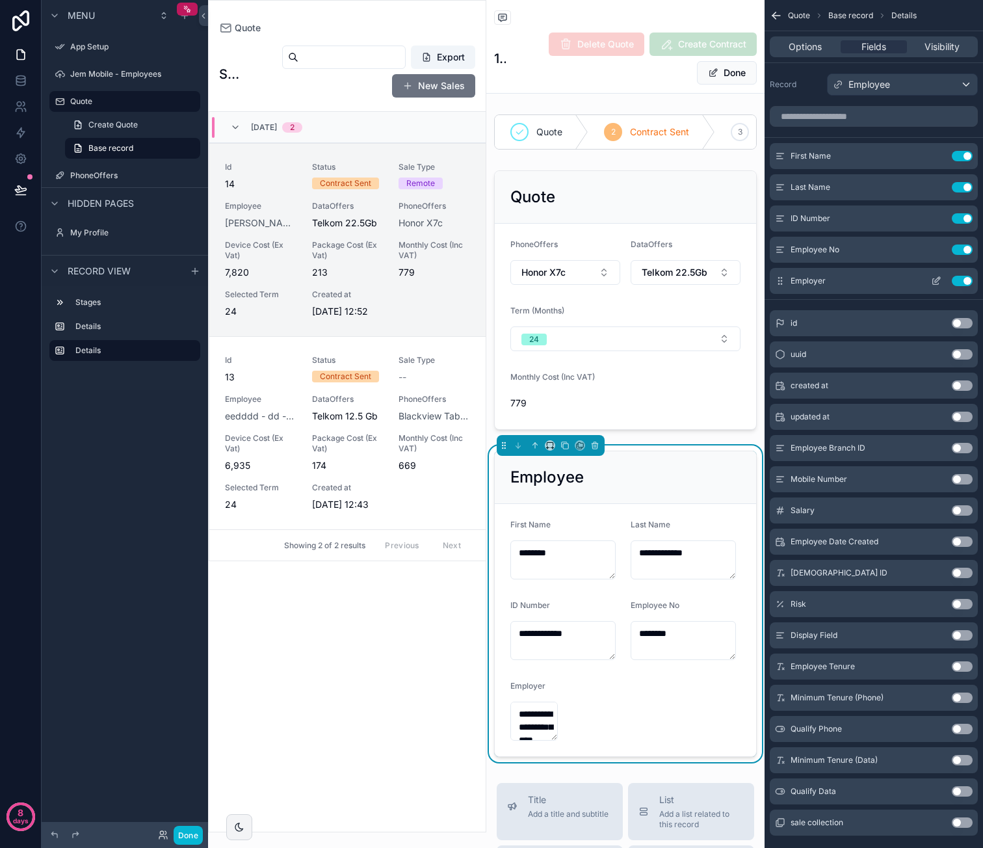
click at [935, 280] on icon "scrollable content" at bounding box center [936, 281] width 10 height 10
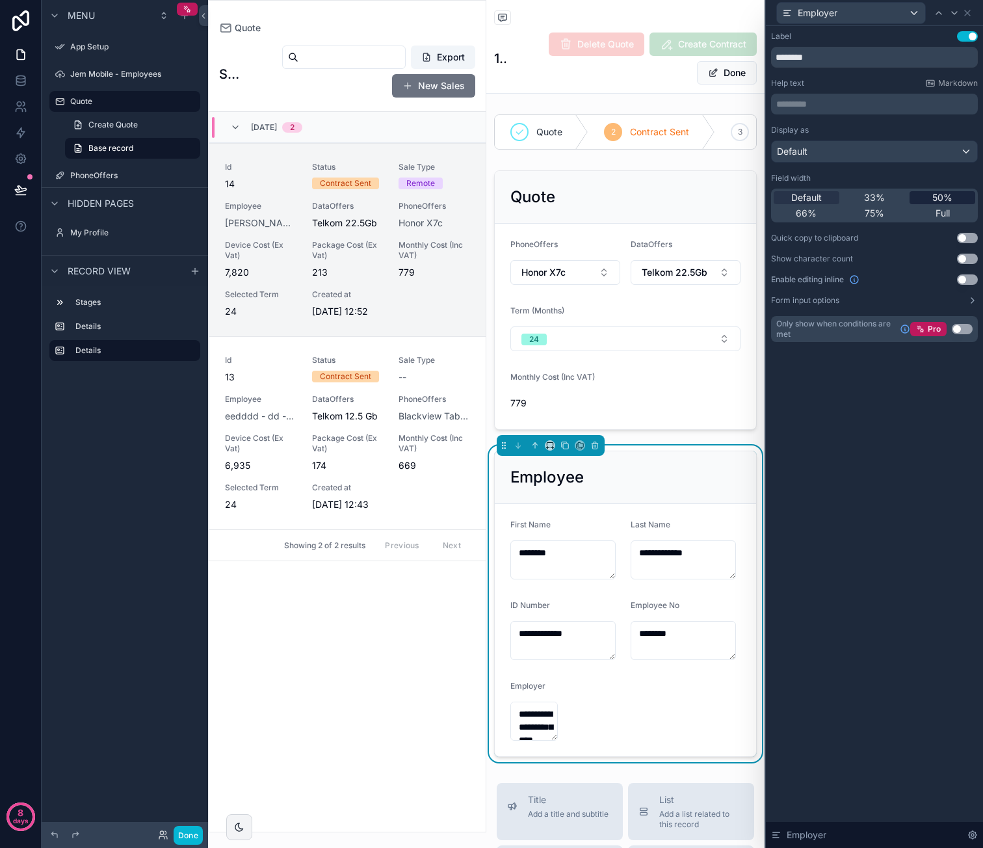
click at [937, 200] on span "50%" at bounding box center [942, 197] width 20 height 13
click at [931, 210] on div "Full" at bounding box center [942, 213] width 66 height 13
click at [971, 11] on icon at bounding box center [967, 13] width 10 height 10
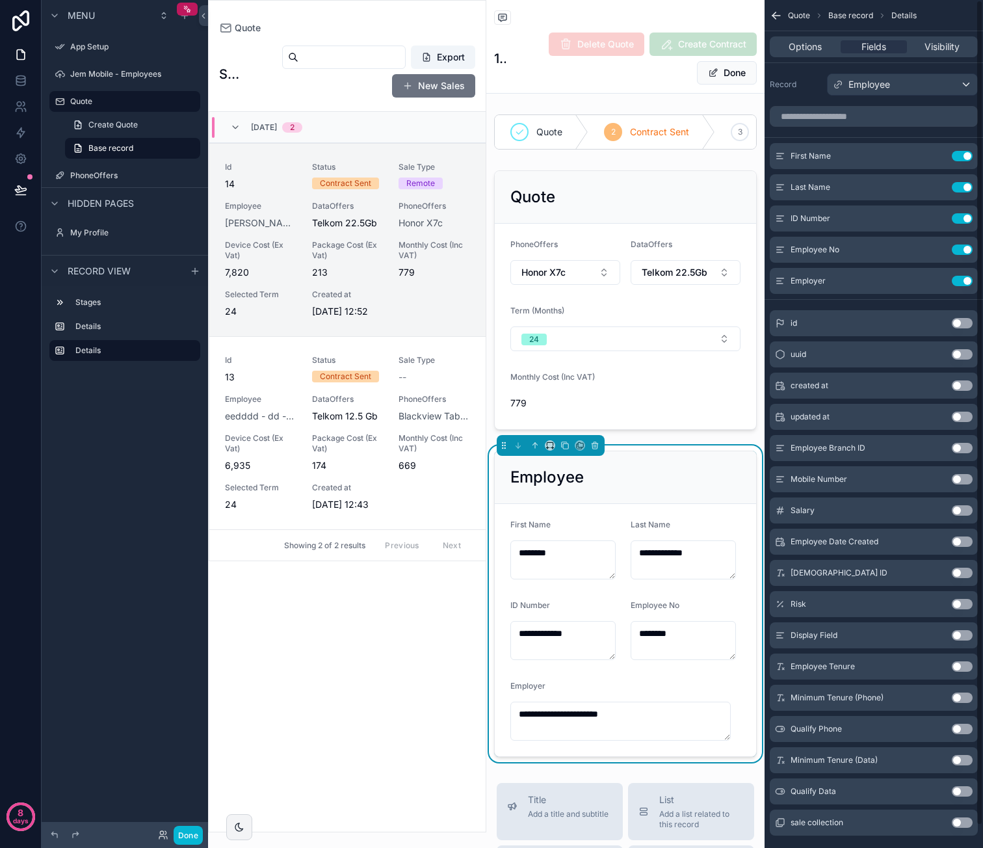
click at [809, 39] on div "Options Fields Visibility" at bounding box center [874, 46] width 208 height 21
click at [811, 44] on span "Options" at bounding box center [805, 46] width 33 height 13
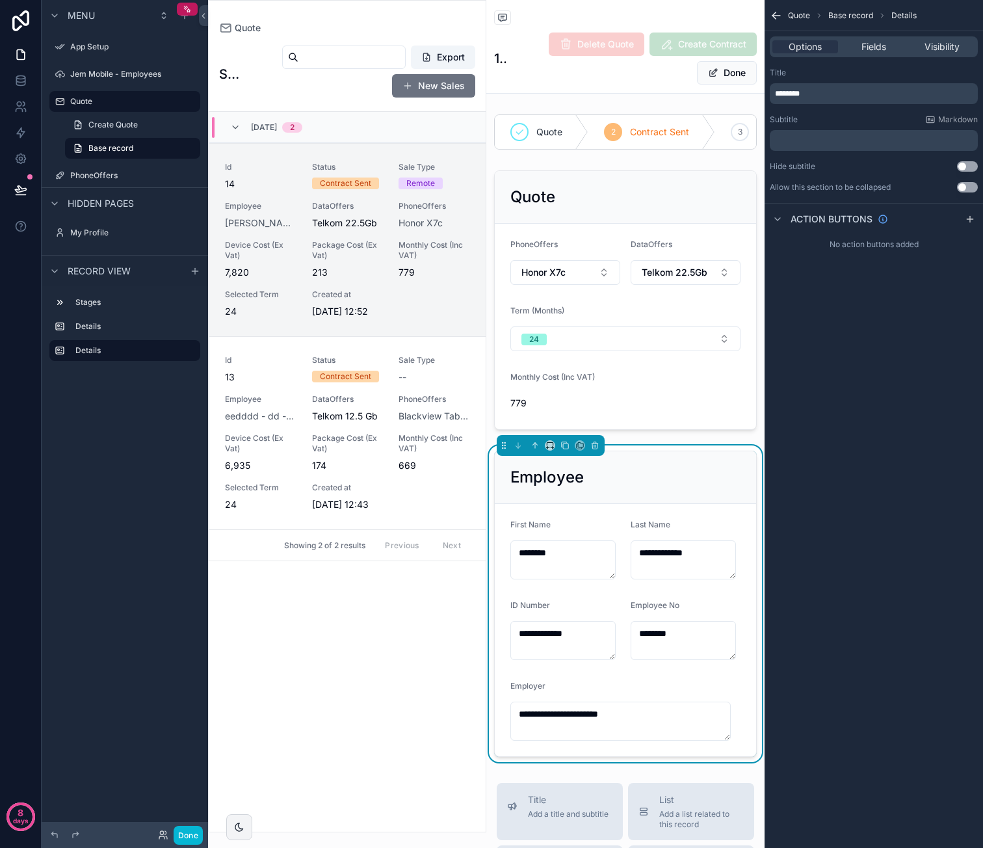
click at [975, 185] on button "Use setting" at bounding box center [967, 187] width 21 height 10
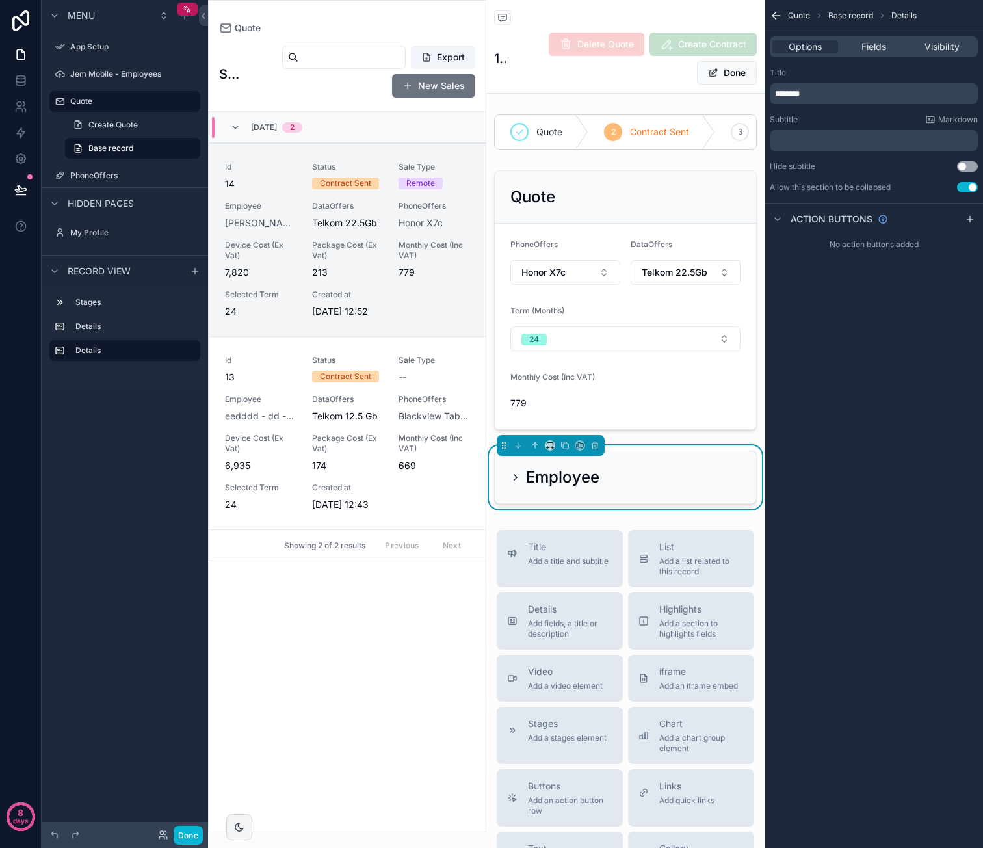
click at [975, 185] on button "Use setting" at bounding box center [967, 187] width 21 height 10
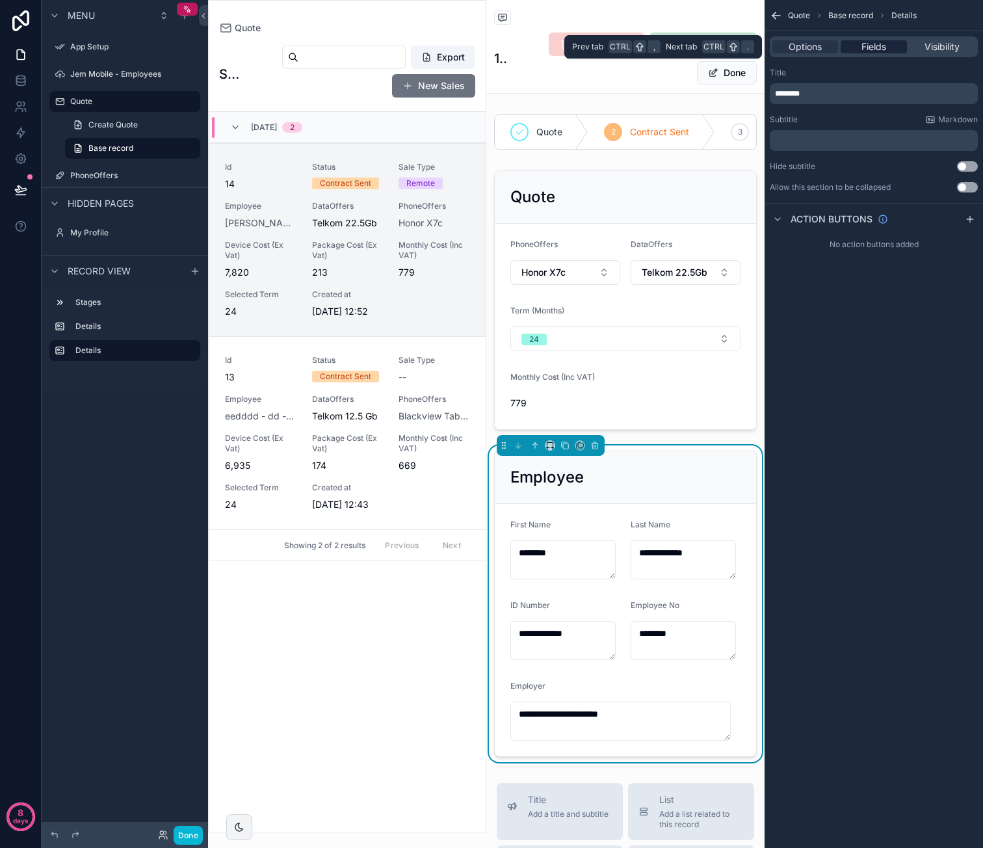
click at [879, 44] on span "Fields" at bounding box center [873, 46] width 25 height 13
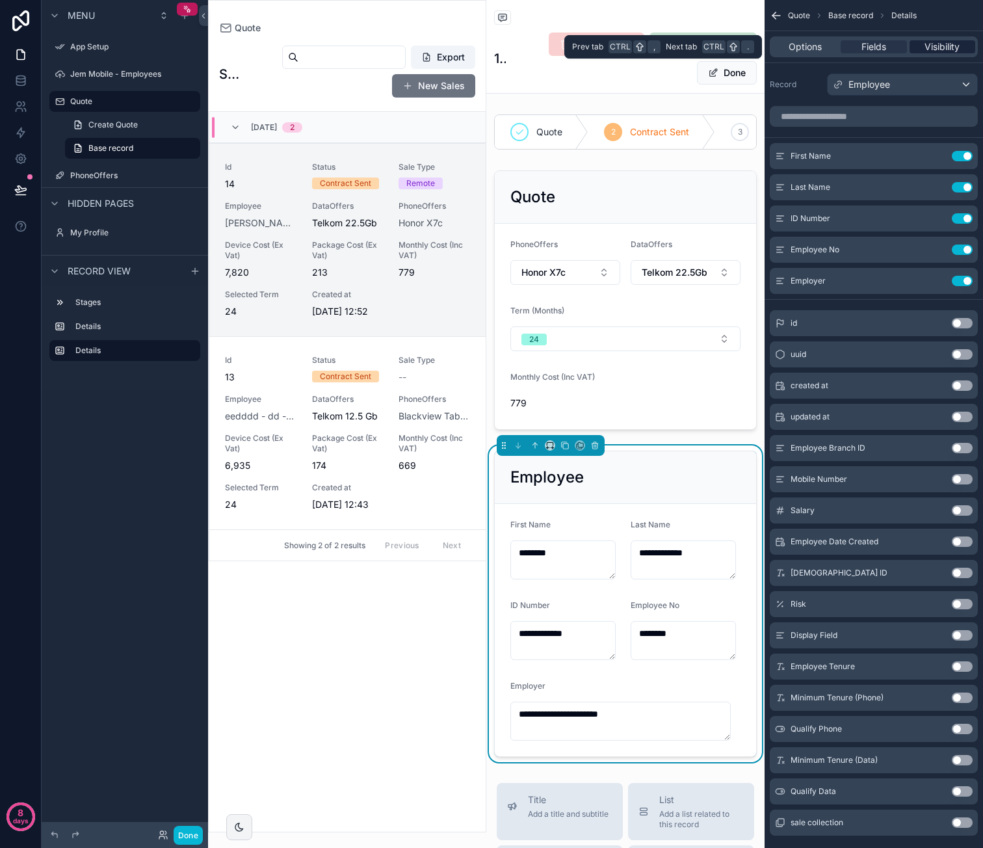
click at [950, 40] on span "Visibility" at bounding box center [941, 46] width 35 height 13
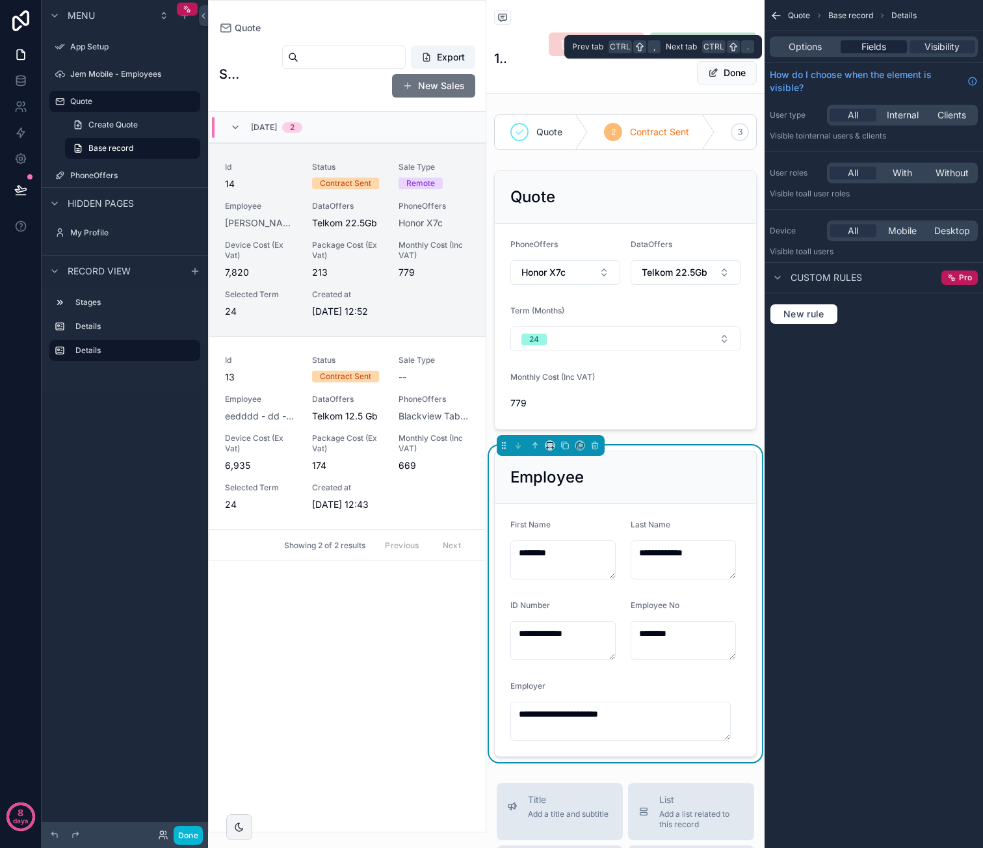
click at [849, 45] on div "Fields" at bounding box center [874, 46] width 66 height 13
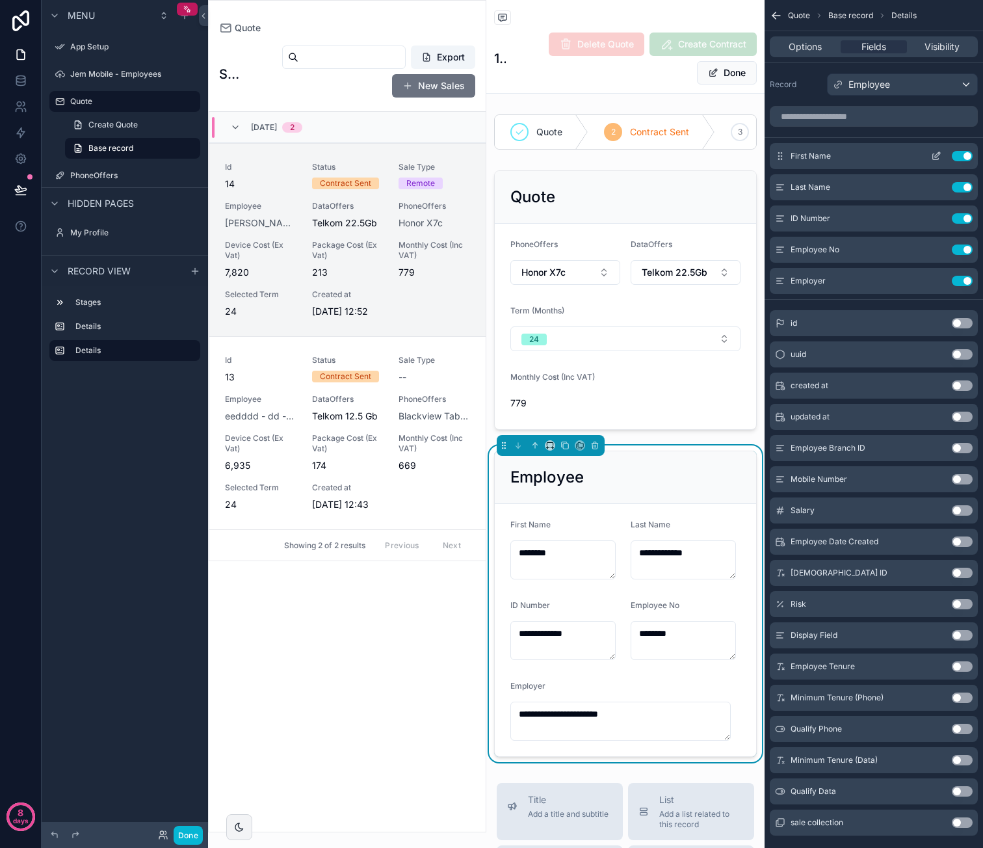
click at [933, 155] on icon "scrollable content" at bounding box center [936, 157] width 6 height 6
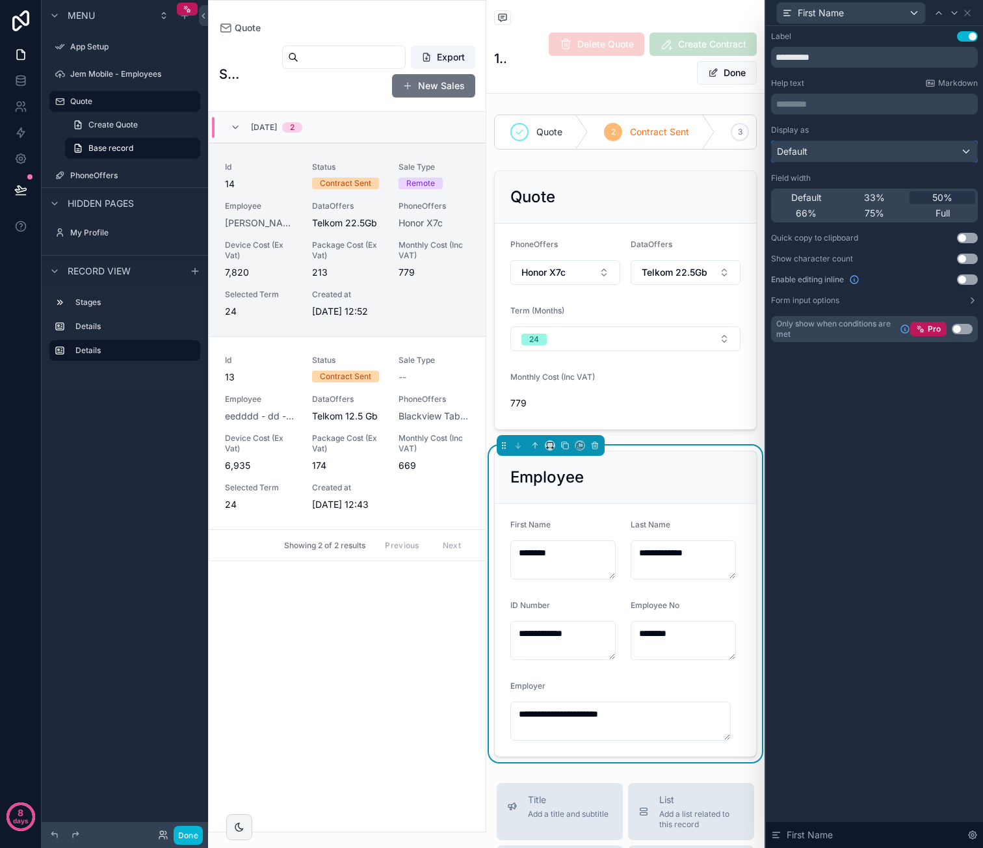
click at [859, 155] on div "Default" at bounding box center [874, 151] width 205 height 21
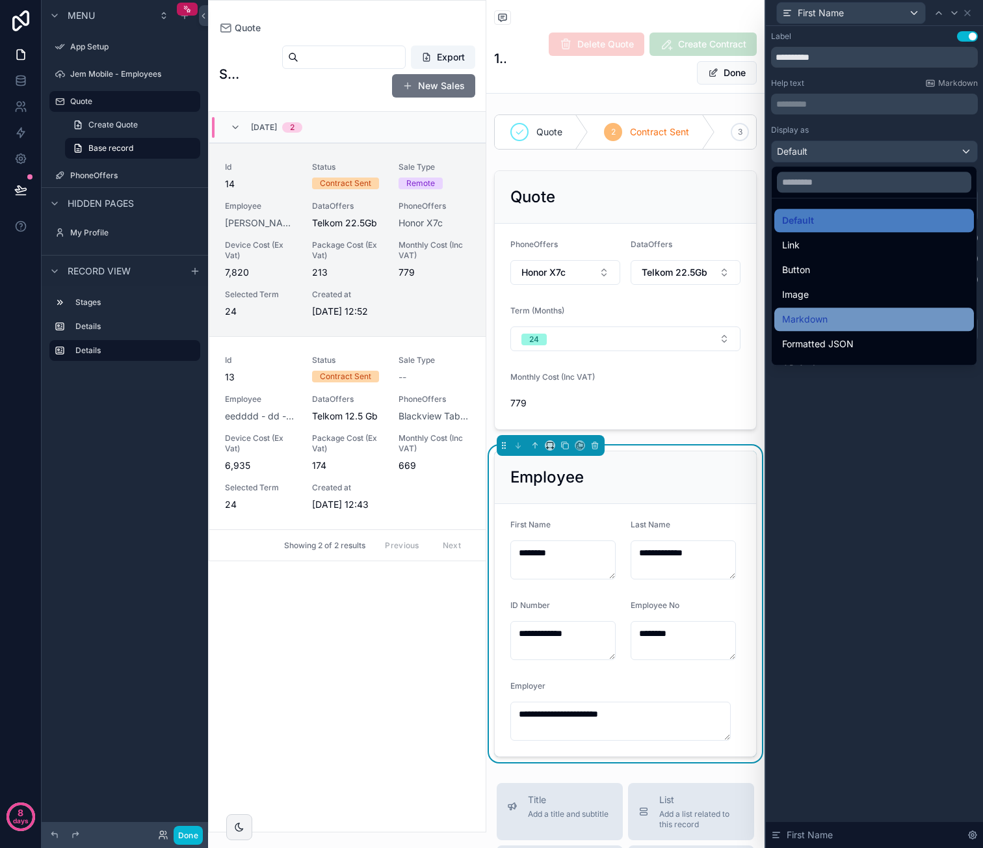
click at [820, 311] on span "Markdown" at bounding box center [805, 319] width 46 height 16
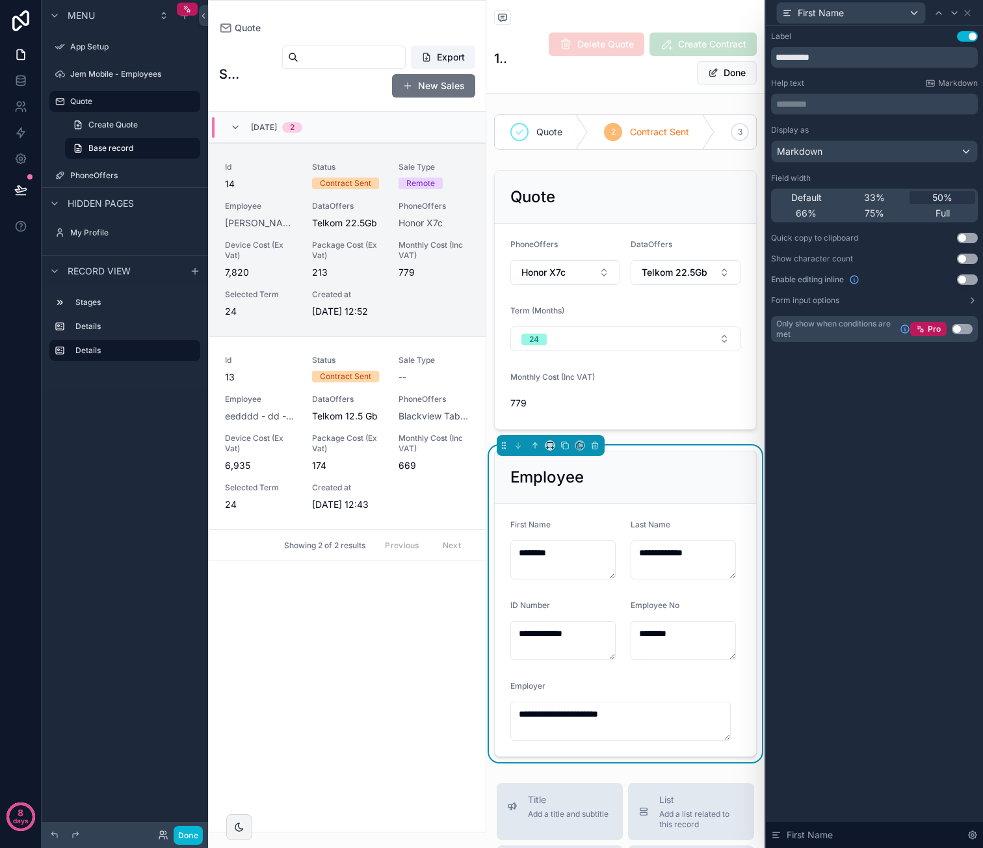
click at [841, 422] on div "**********" at bounding box center [874, 437] width 217 height 822
click at [813, 439] on div "**********" at bounding box center [874, 437] width 217 height 822
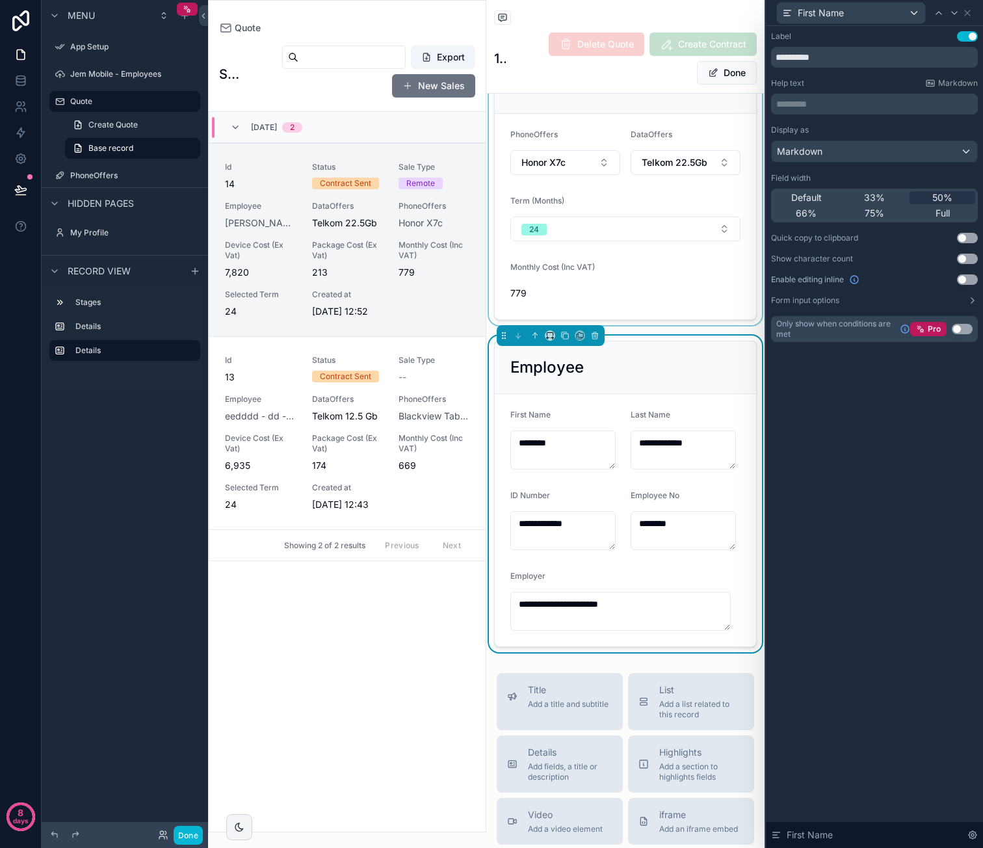
scroll to position [130, 0]
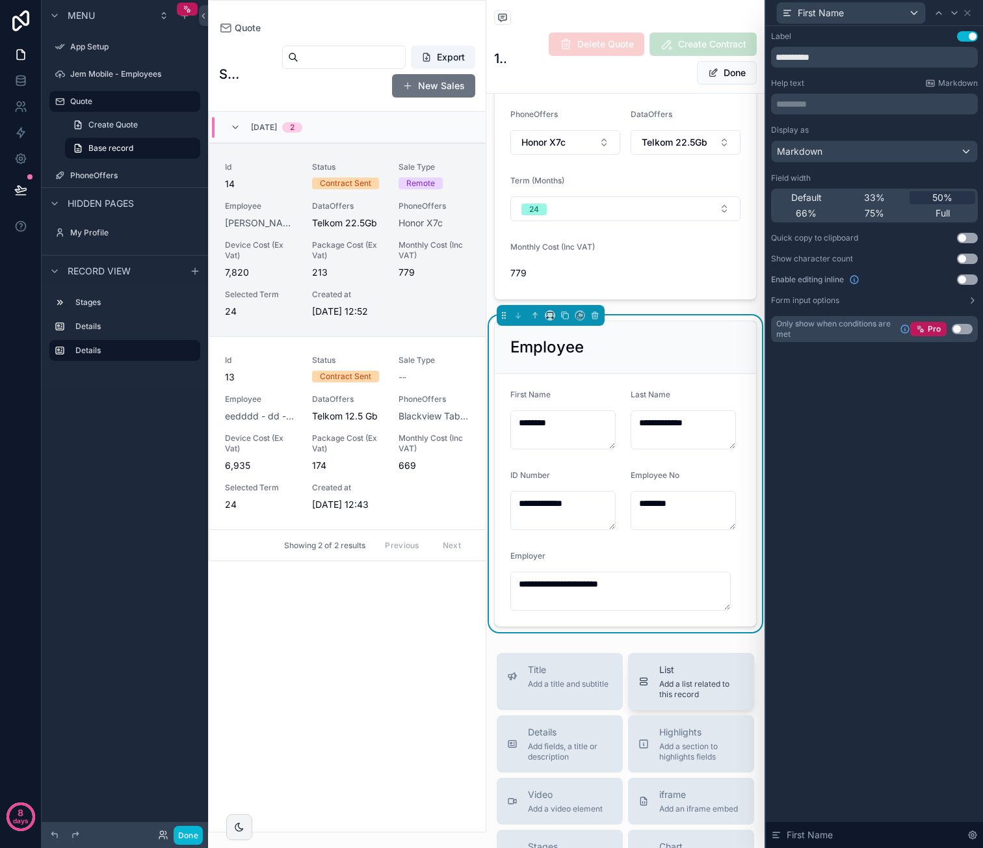
click at [698, 695] on span "Add a list related to this record" at bounding box center [701, 689] width 85 height 21
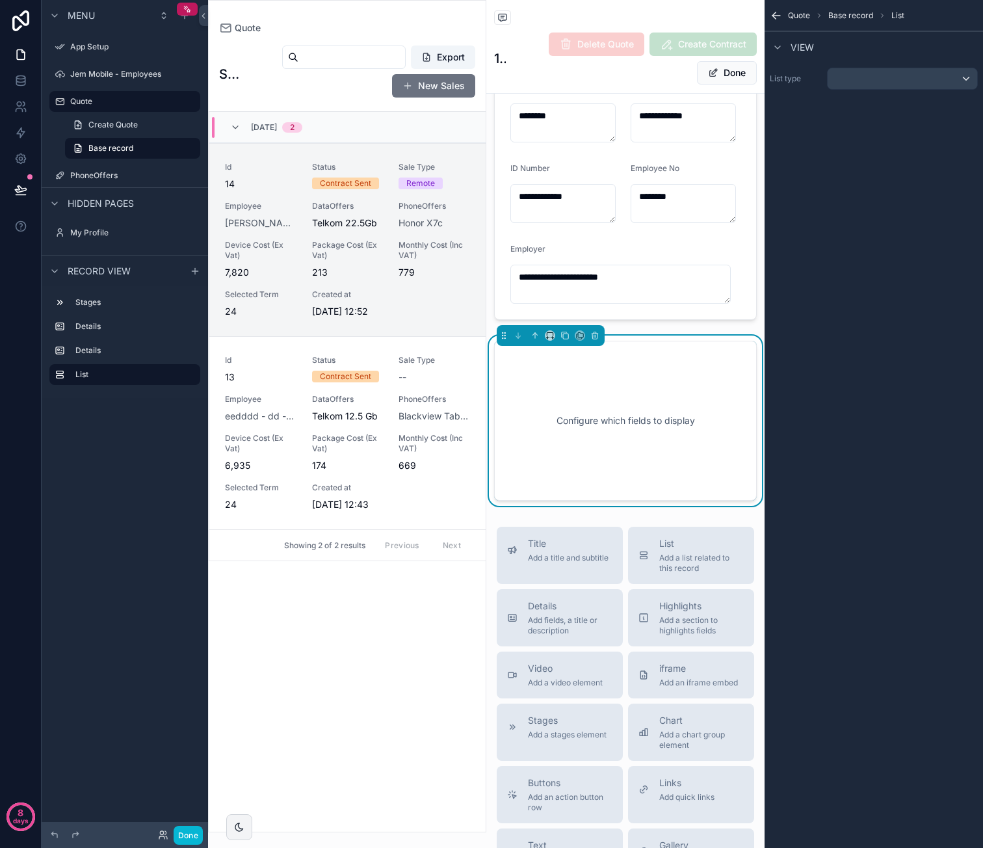
scroll to position [441, 0]
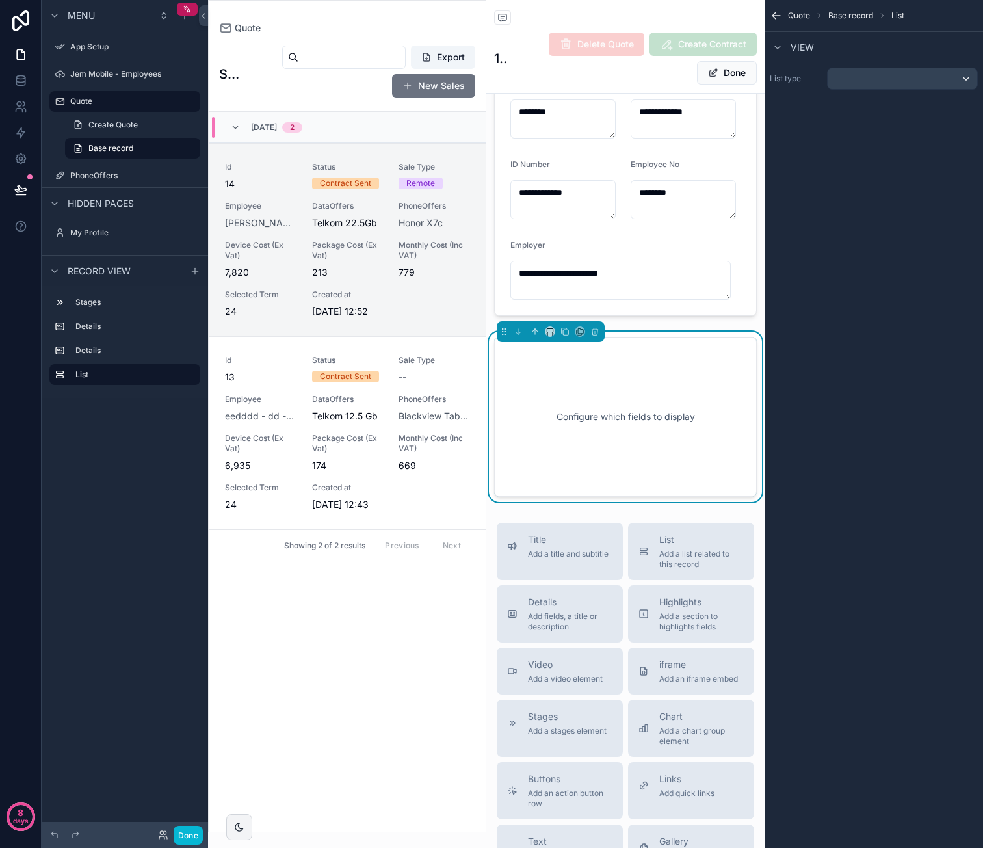
click at [621, 410] on div "Configure which fields to display" at bounding box center [626, 416] width 220 height 117
click at [917, 77] on div "scrollable content" at bounding box center [903, 78] width 150 height 21
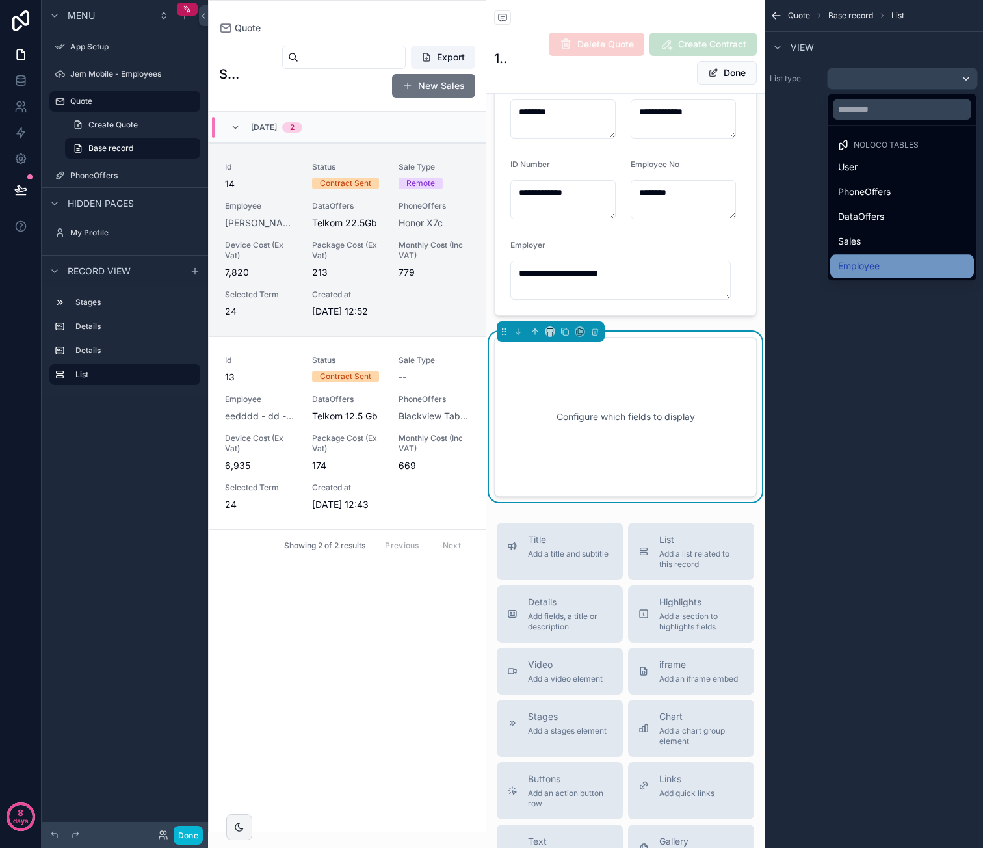
click at [879, 259] on span "Employee" at bounding box center [859, 266] width 42 height 16
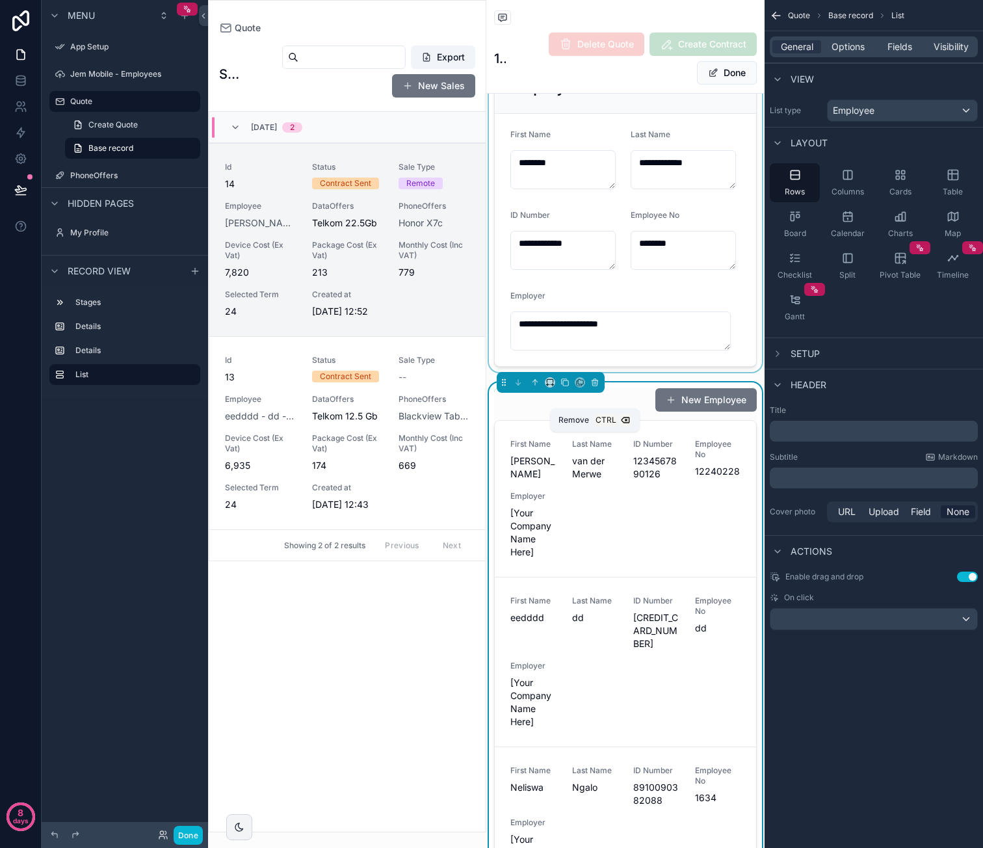
scroll to position [260, 0]
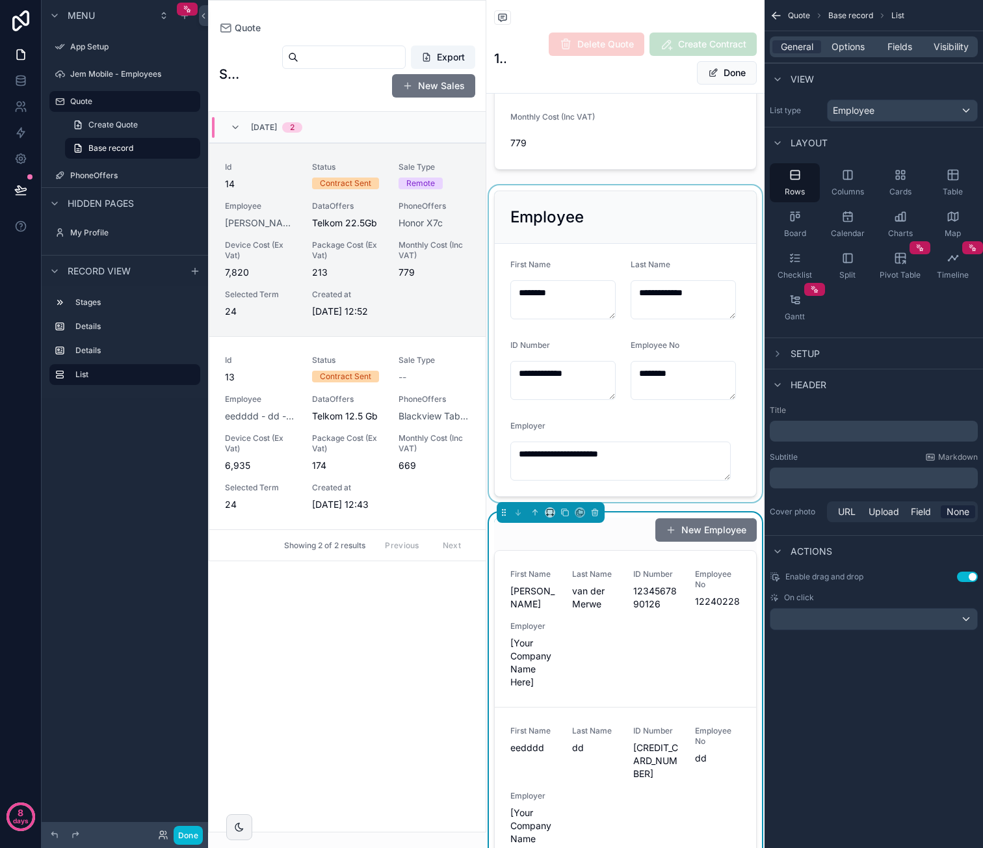
click at [706, 224] on div "scrollable content" at bounding box center [625, 343] width 278 height 317
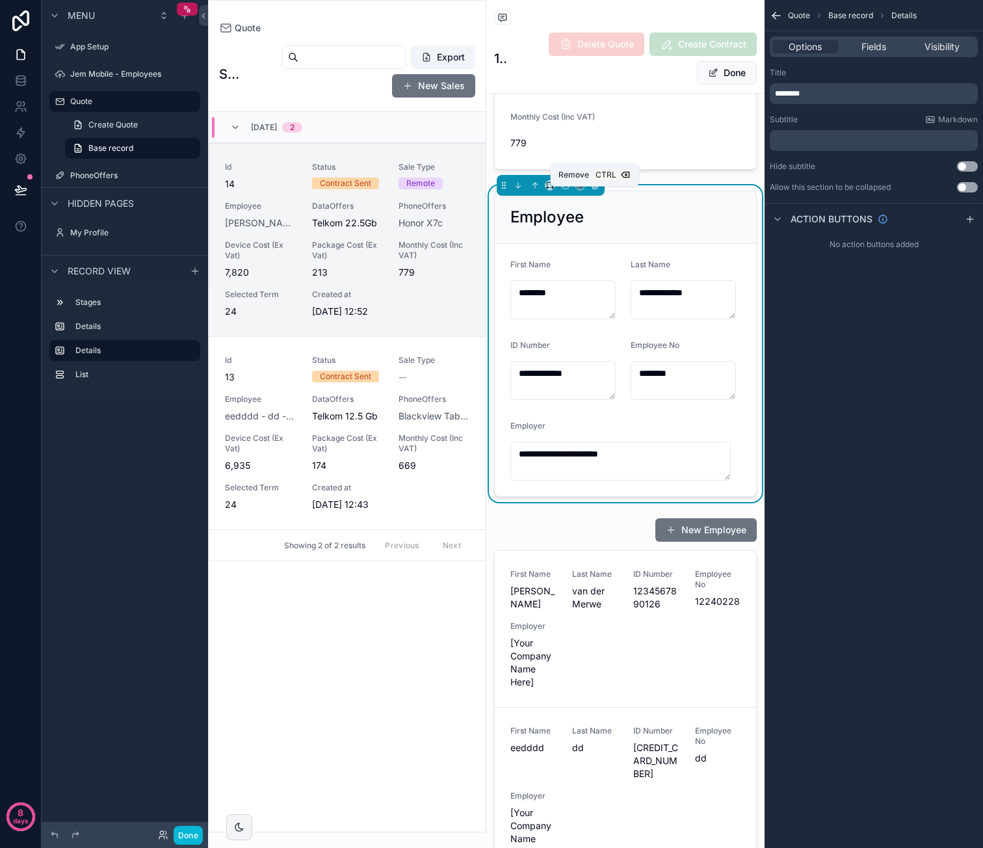
click at [595, 190] on icon "scrollable content" at bounding box center [594, 185] width 9 height 9
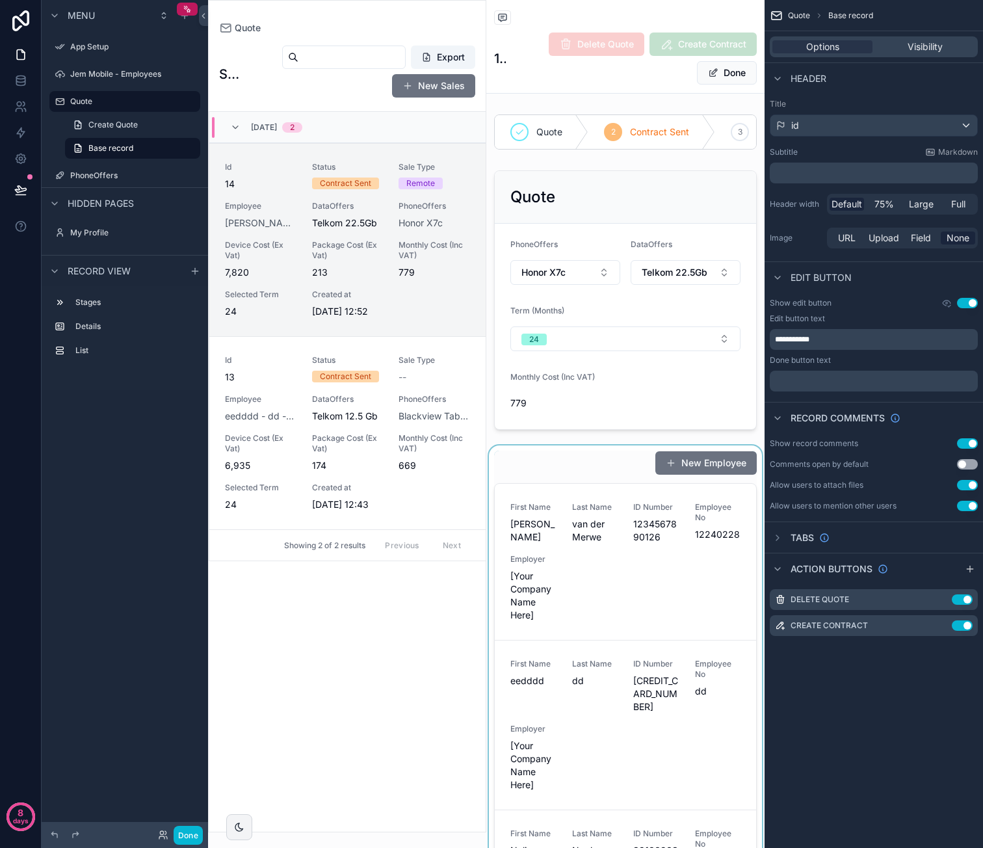
click at [585, 477] on div "scrollable content" at bounding box center [625, 784] width 278 height 679
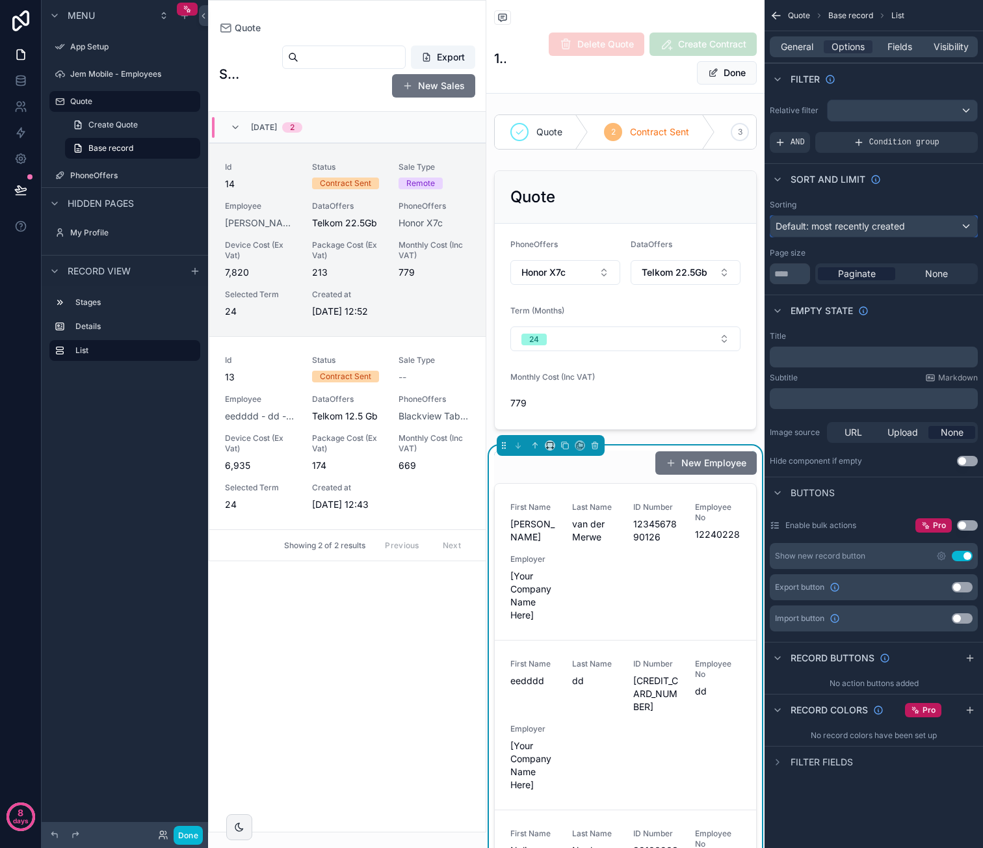
click at [870, 226] on span "Default: most recently created" at bounding box center [840, 225] width 129 height 11
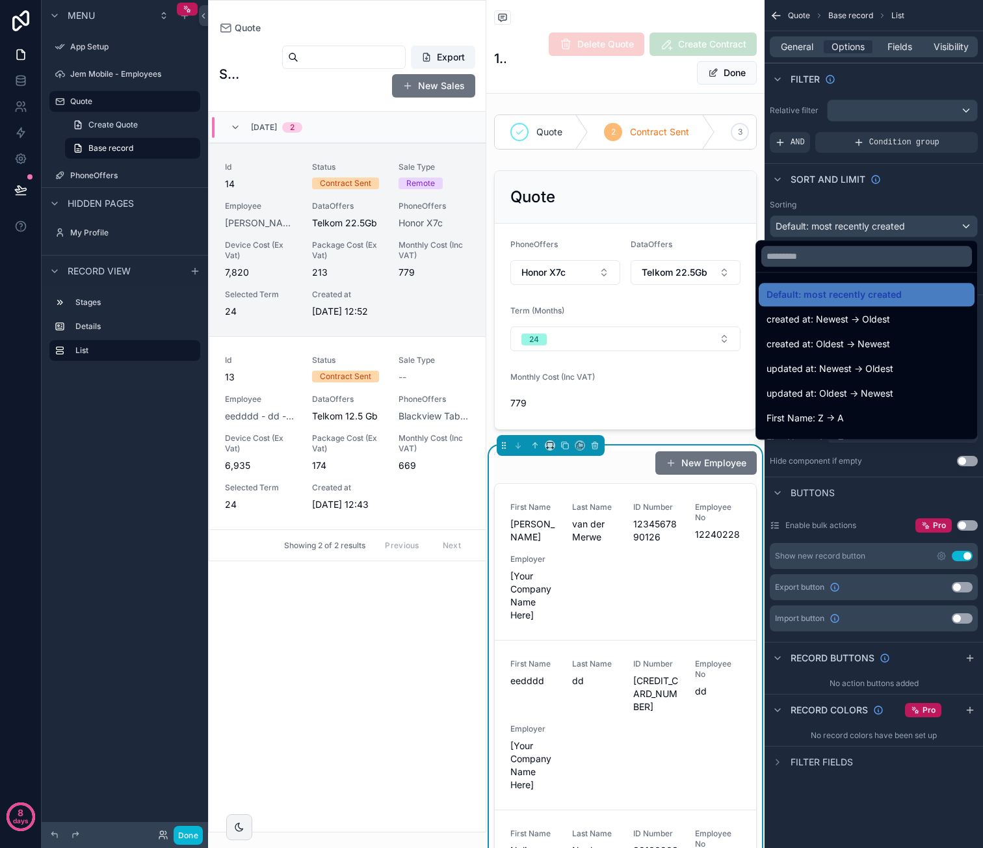
click at [924, 198] on div "scrollable content" at bounding box center [491, 424] width 983 height 848
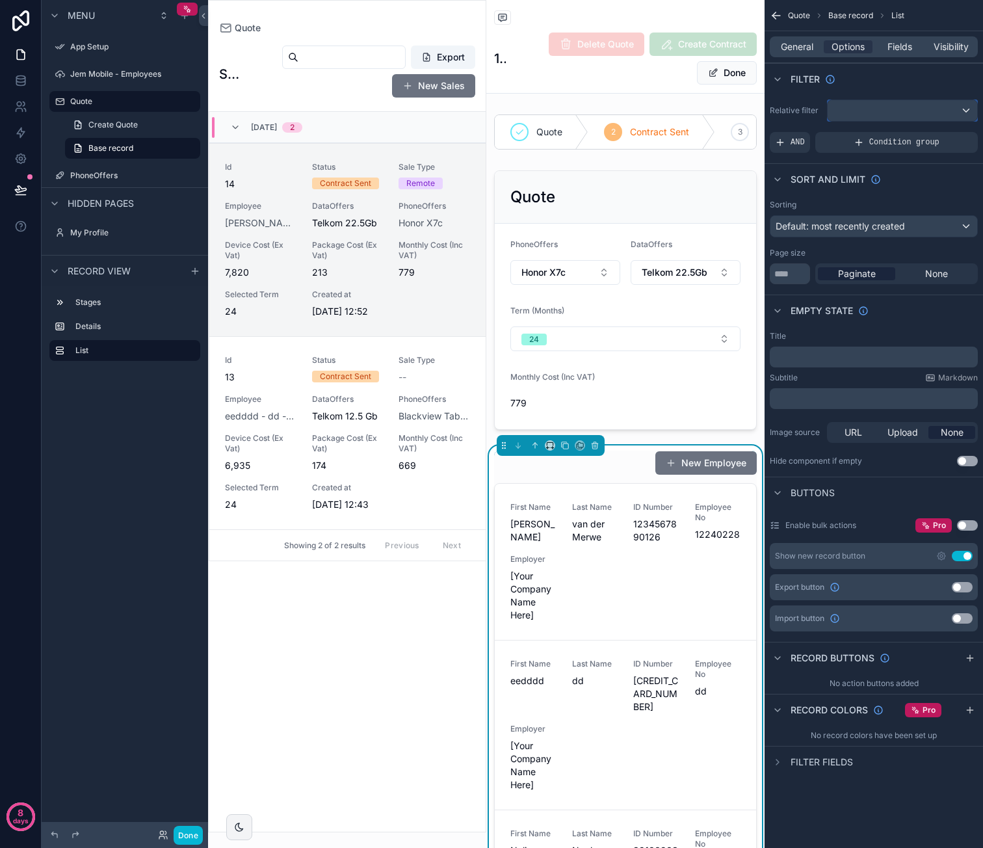
click at [880, 109] on div "scrollable content" at bounding box center [903, 110] width 150 height 21
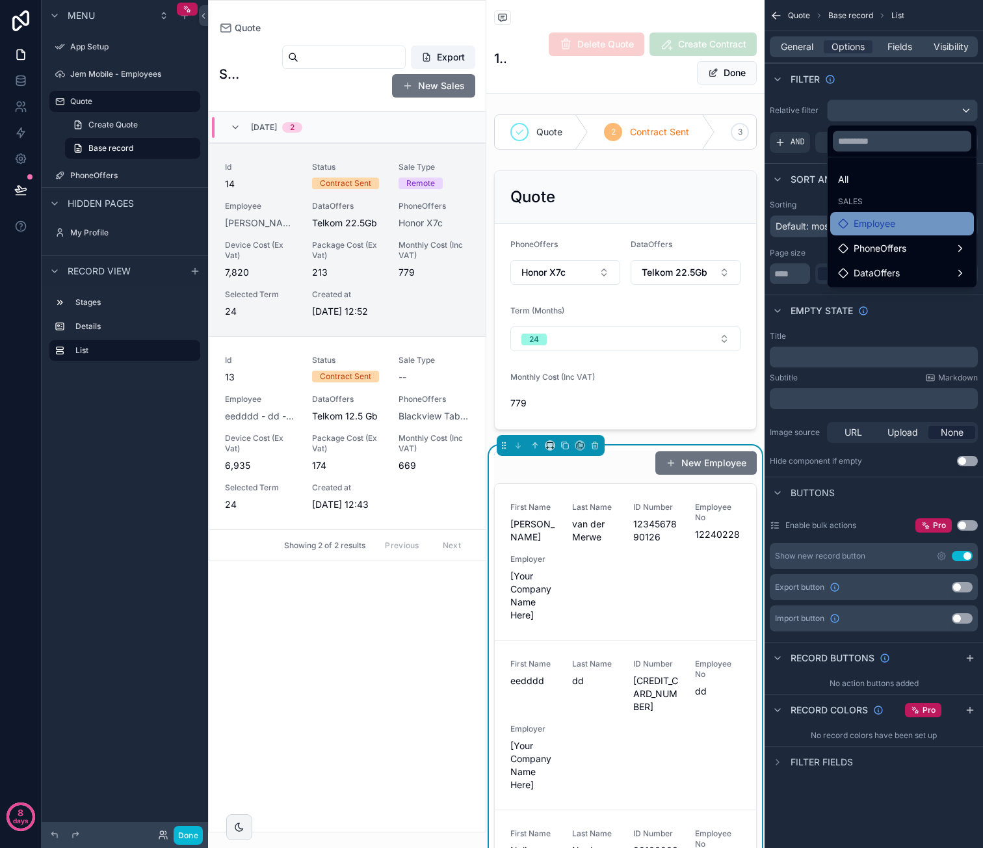
click at [878, 216] on span "Employee" at bounding box center [875, 224] width 42 height 16
click at [905, 220] on div "Employee" at bounding box center [902, 224] width 128 height 16
click at [885, 225] on span "Employee" at bounding box center [875, 224] width 42 height 16
click at [884, 225] on span "Employee" at bounding box center [875, 224] width 42 height 16
click at [891, 221] on span "Employee" at bounding box center [875, 224] width 42 height 16
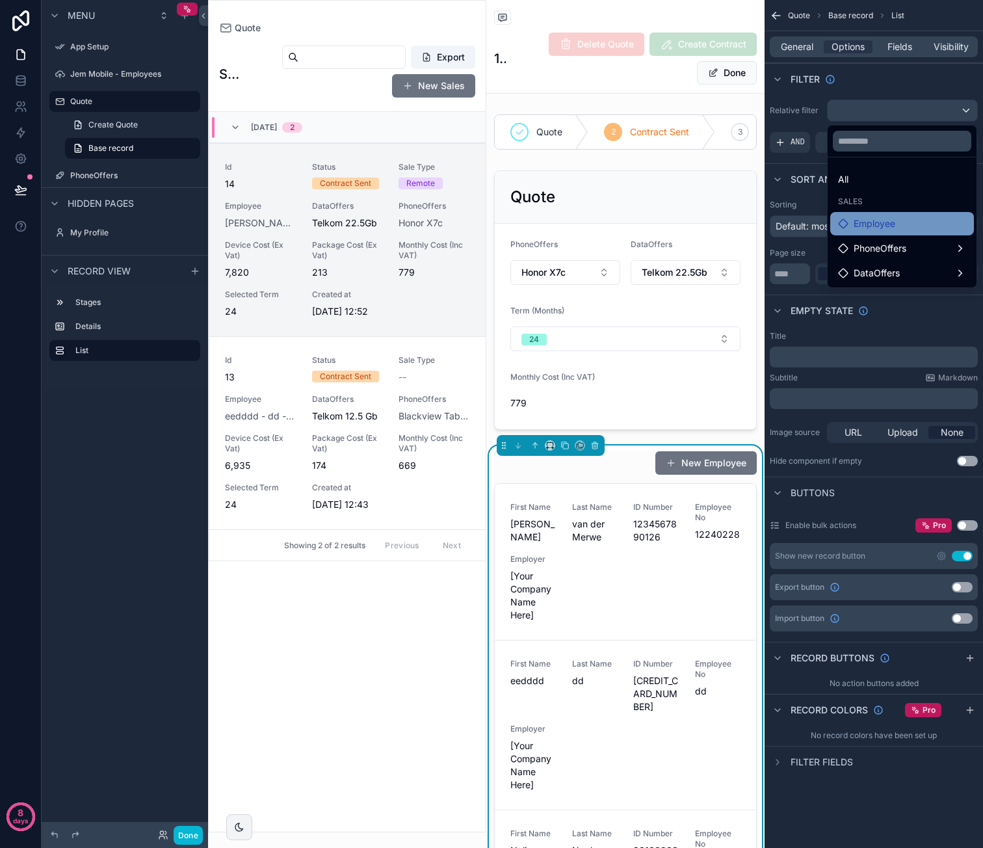
click at [891, 220] on span "Employee" at bounding box center [875, 224] width 42 height 16
click at [855, 176] on div "All" at bounding box center [902, 180] width 128 height 16
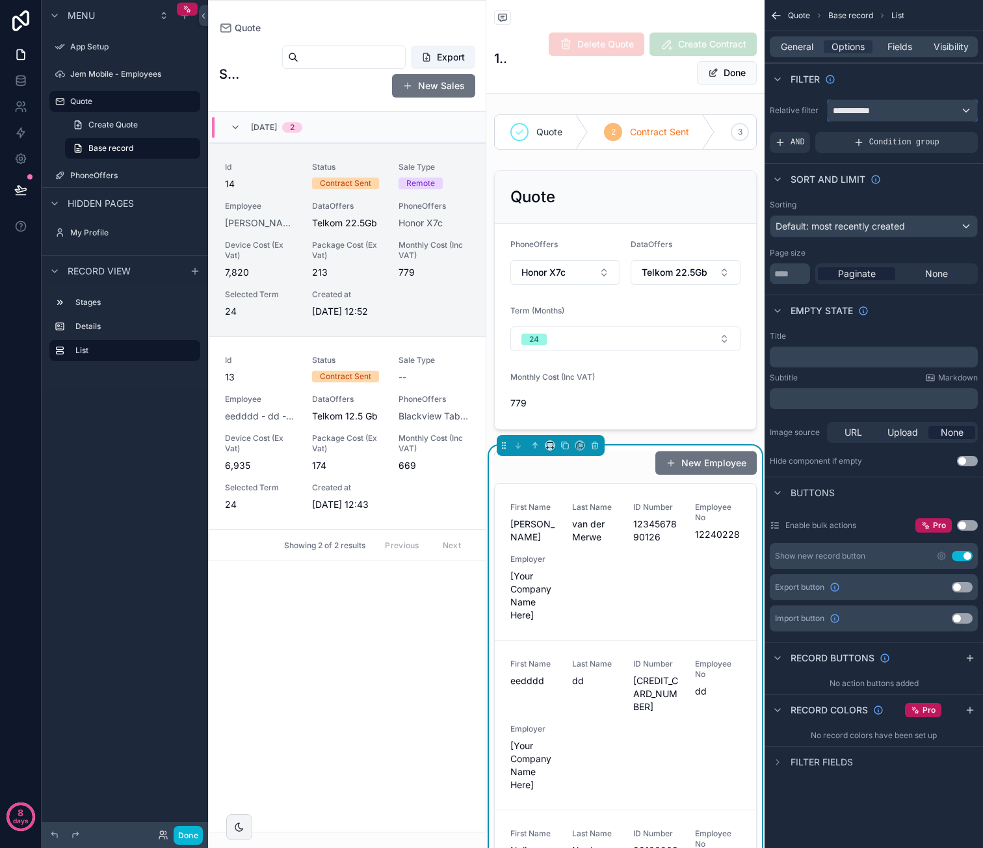
click at [879, 106] on span "**********" at bounding box center [857, 110] width 48 height 13
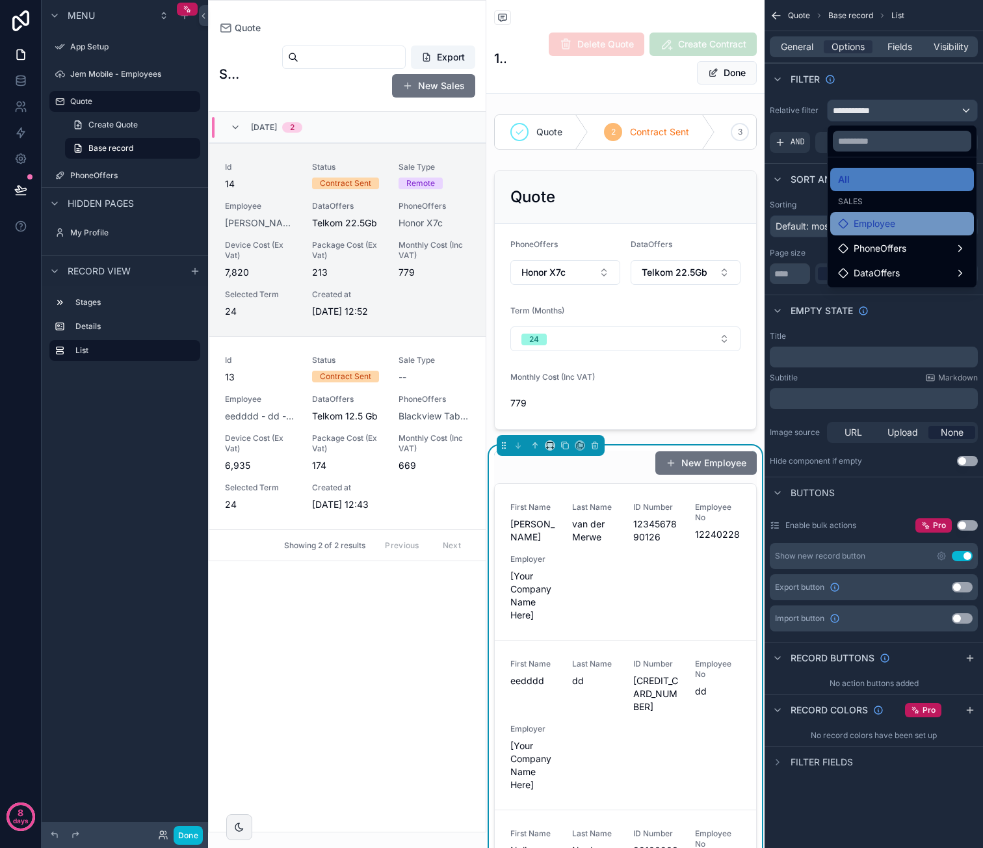
click at [883, 228] on span "Employee" at bounding box center [875, 224] width 42 height 16
click at [846, 223] on icon at bounding box center [843, 223] width 10 height 10
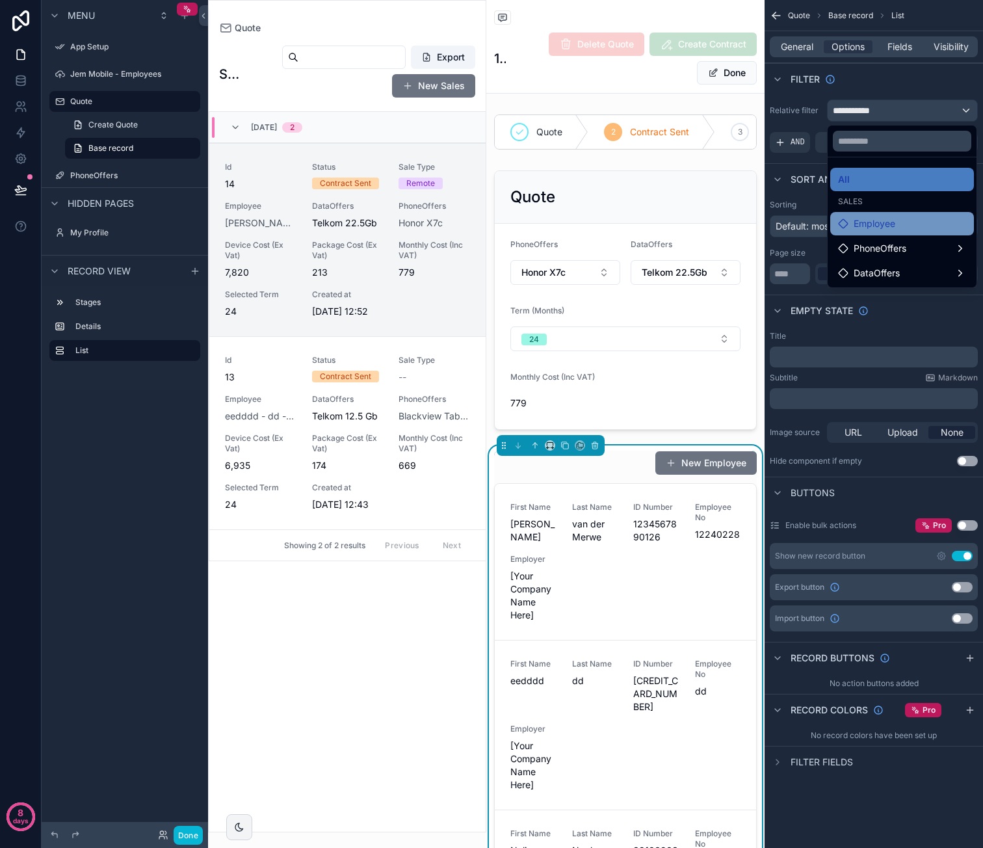
click at [846, 223] on icon at bounding box center [843, 223] width 10 height 10
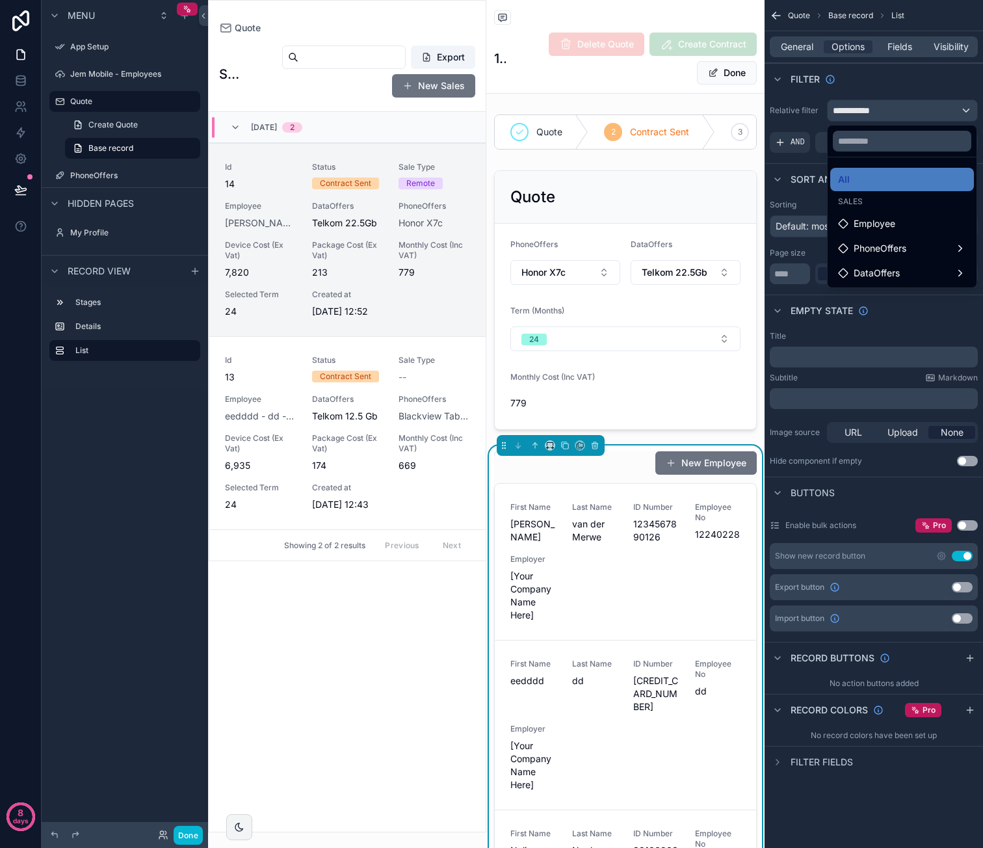
click at [932, 81] on div "scrollable content" at bounding box center [491, 424] width 983 height 848
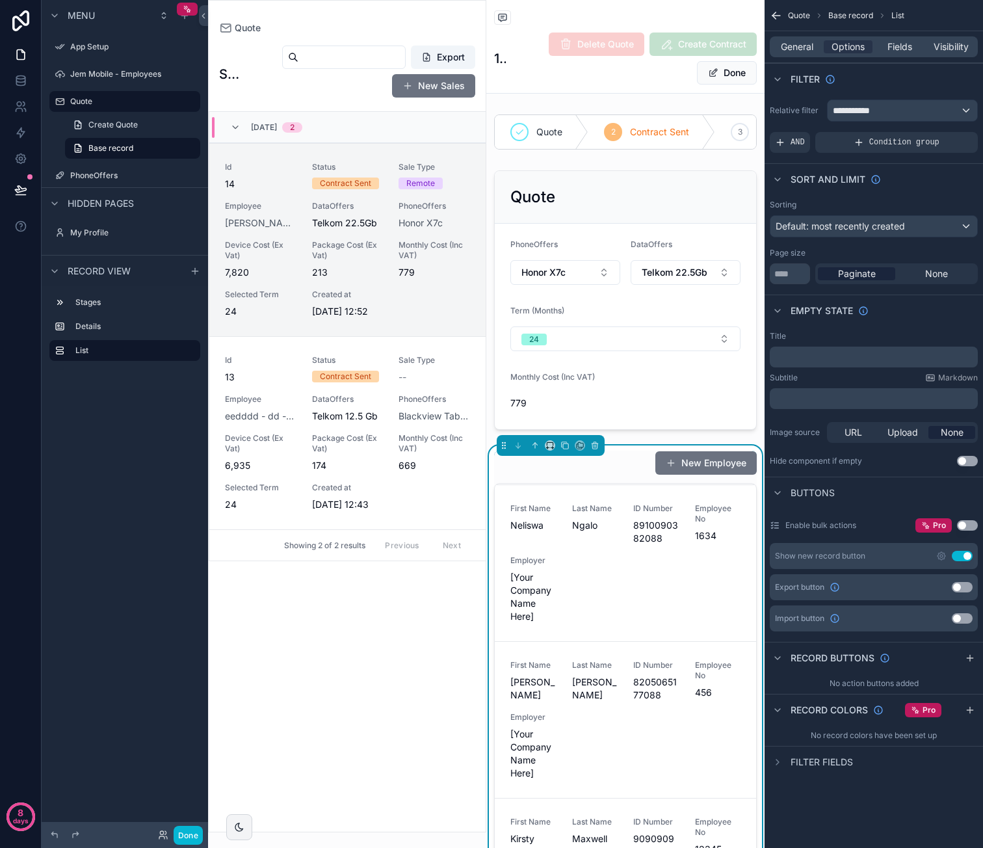
scroll to position [0, 0]
click at [965, 553] on button "Use setting" at bounding box center [962, 556] width 21 height 10
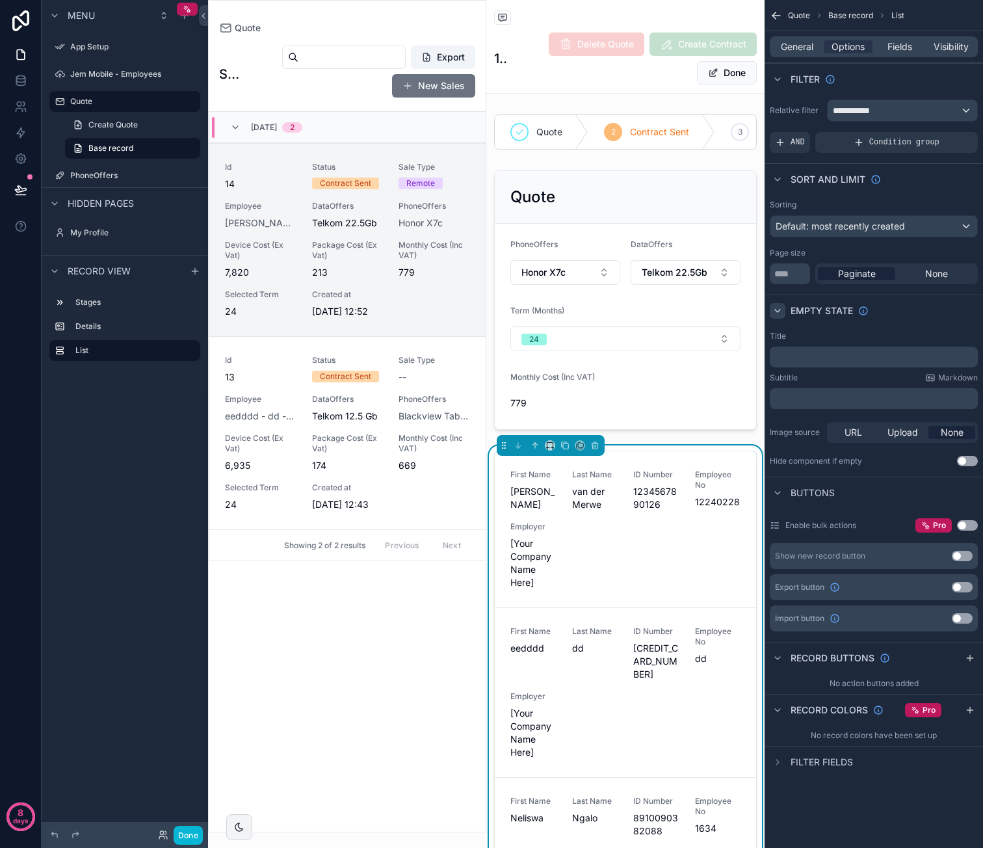
click at [776, 311] on icon "scrollable content" at bounding box center [777, 311] width 10 height 10
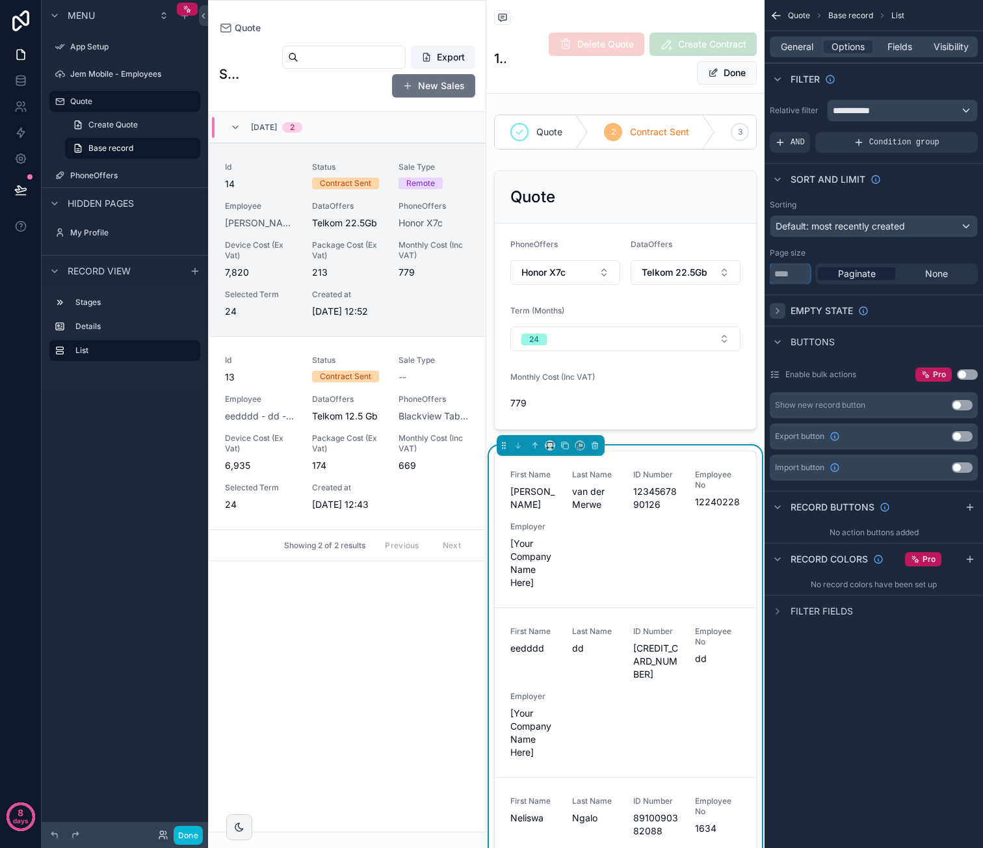
click at [789, 274] on input "**" at bounding box center [790, 273] width 40 height 21
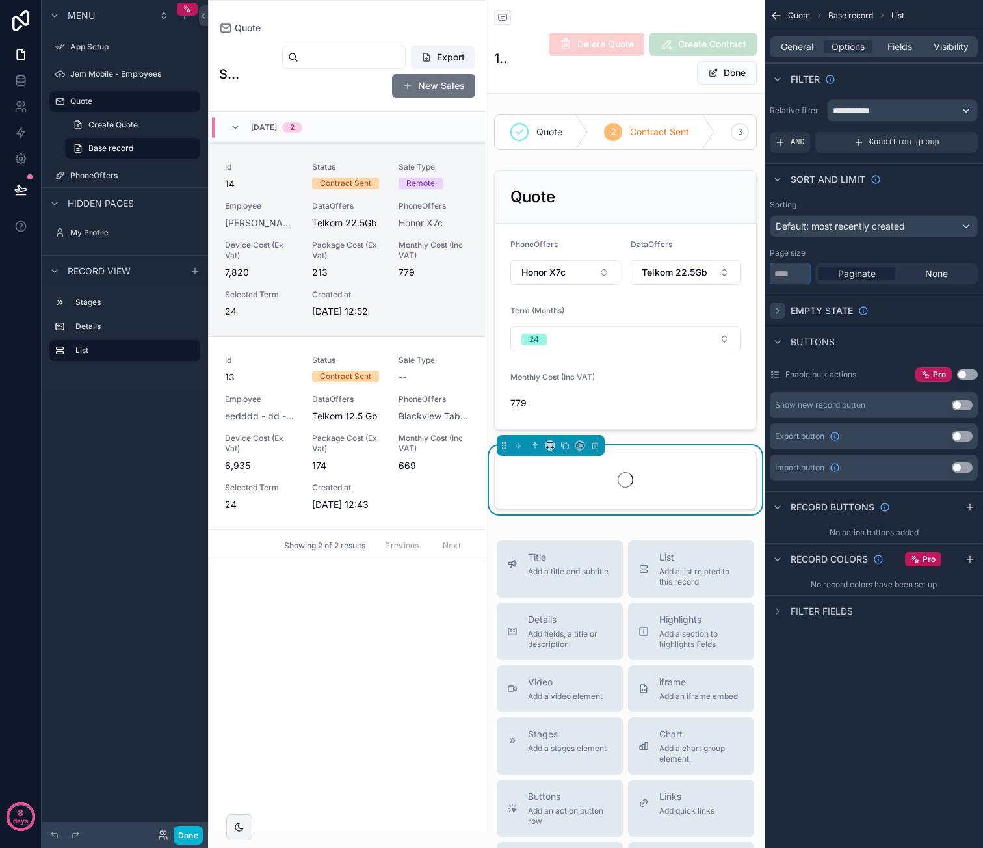
type input "*"
click at [923, 292] on div "**********" at bounding box center [874, 313] width 218 height 626
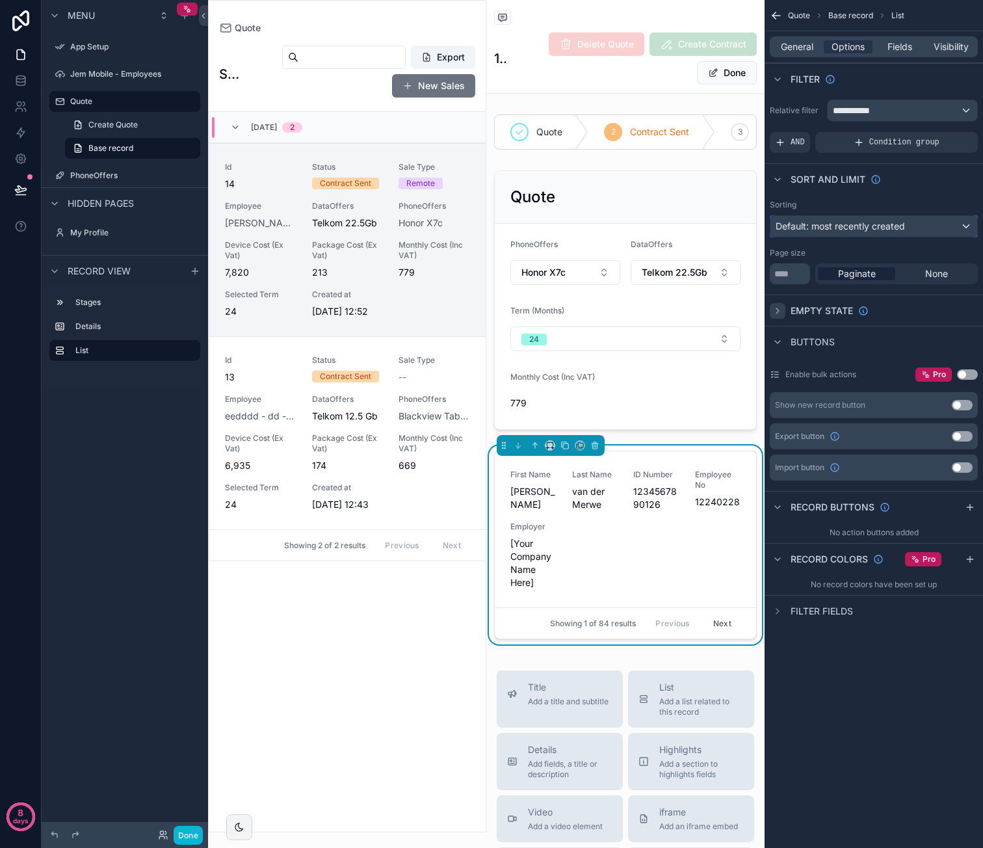
click at [884, 224] on span "Default: most recently created" at bounding box center [840, 225] width 129 height 11
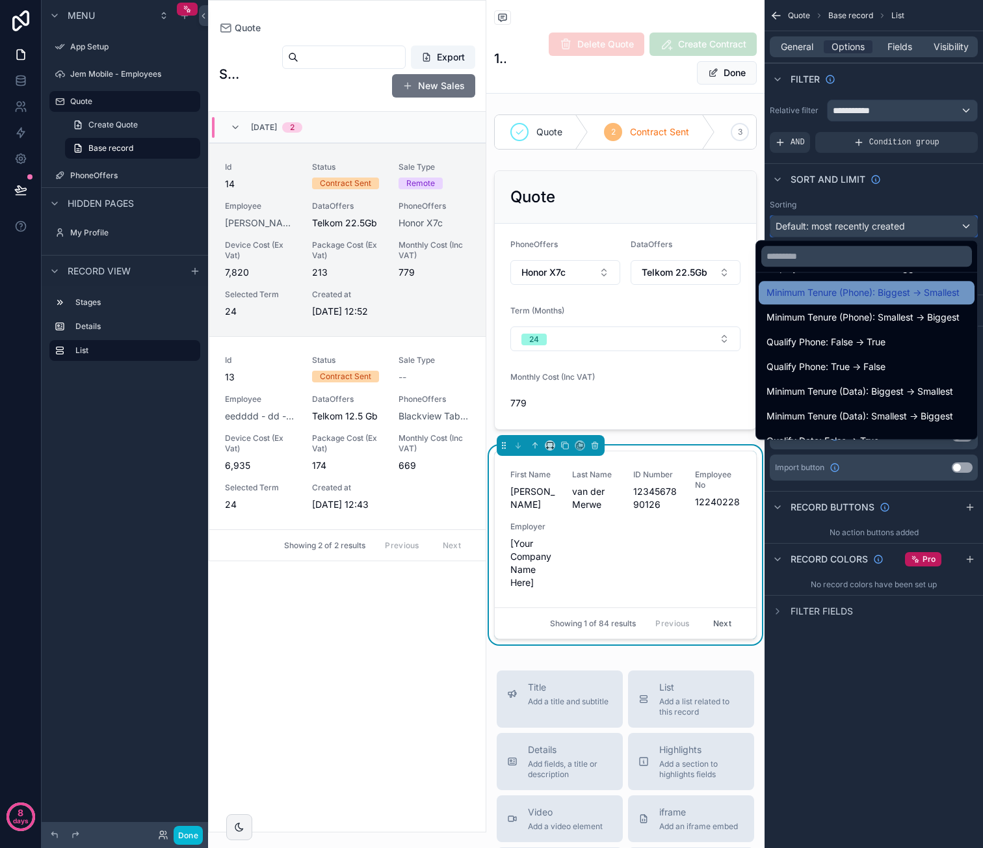
scroll to position [809, 0]
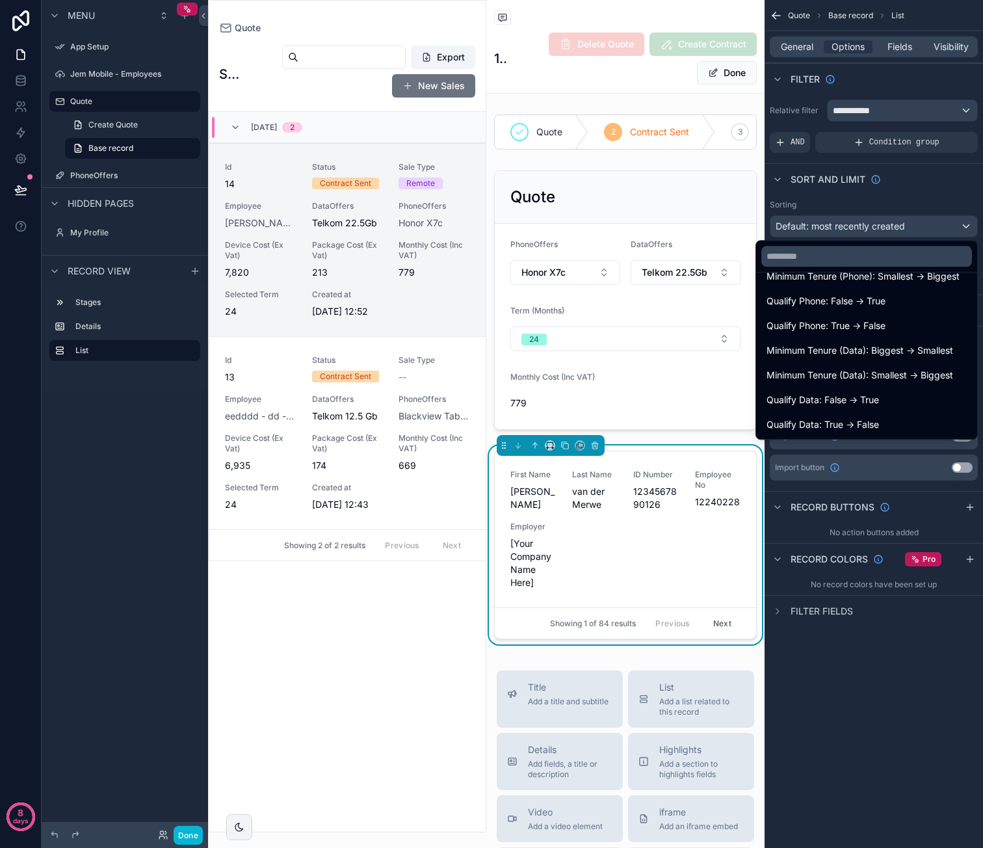
click at [933, 192] on div "scrollable content" at bounding box center [491, 424] width 983 height 848
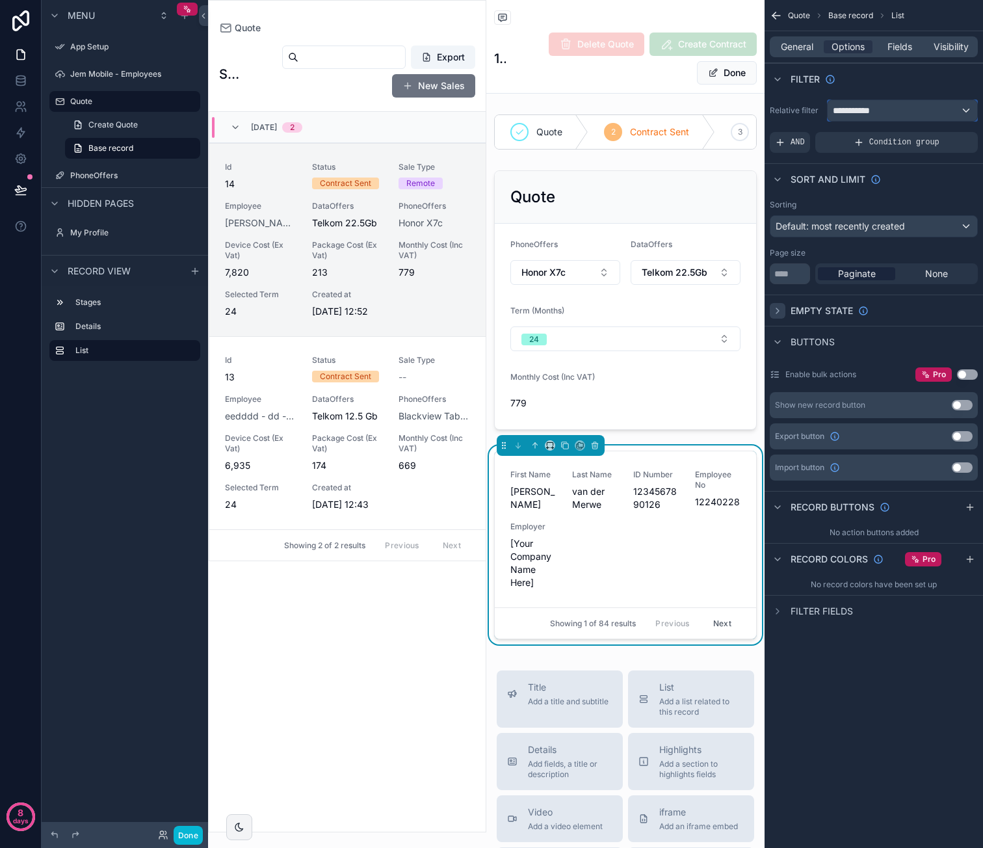
click at [905, 105] on div "**********" at bounding box center [903, 110] width 150 height 21
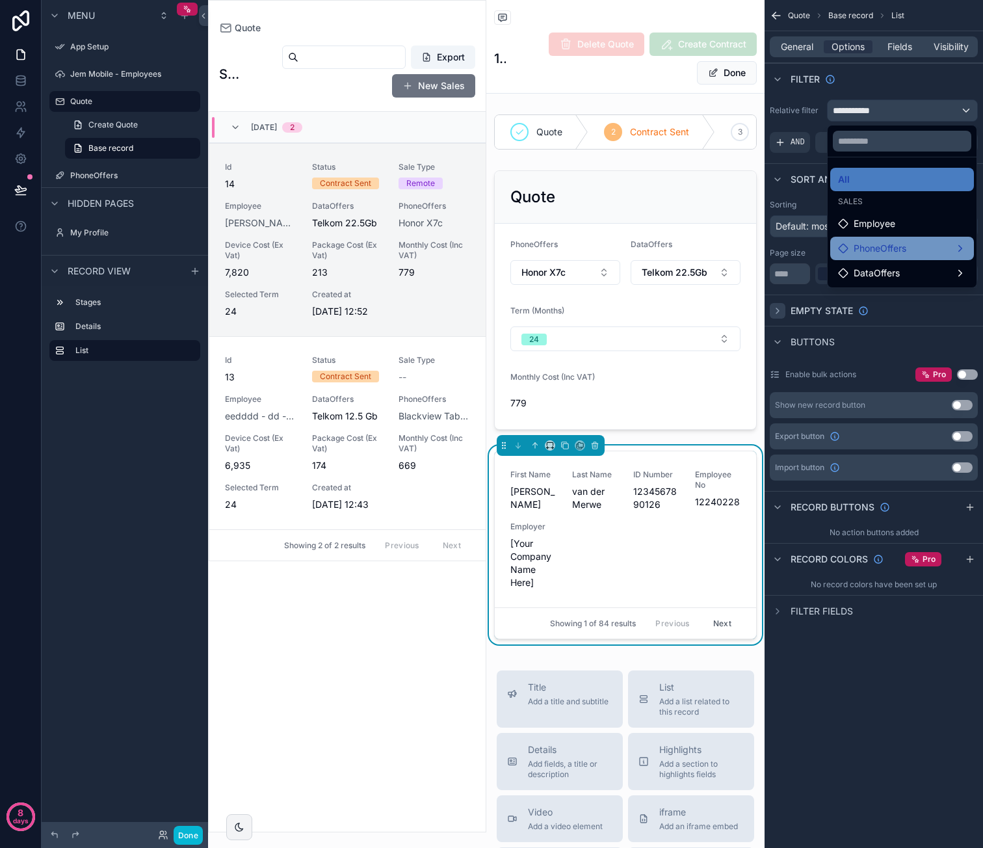
click at [945, 249] on div "PhoneOffers" at bounding box center [902, 249] width 128 height 16
click at [805, 250] on div "sales" at bounding box center [791, 250] width 54 height 16
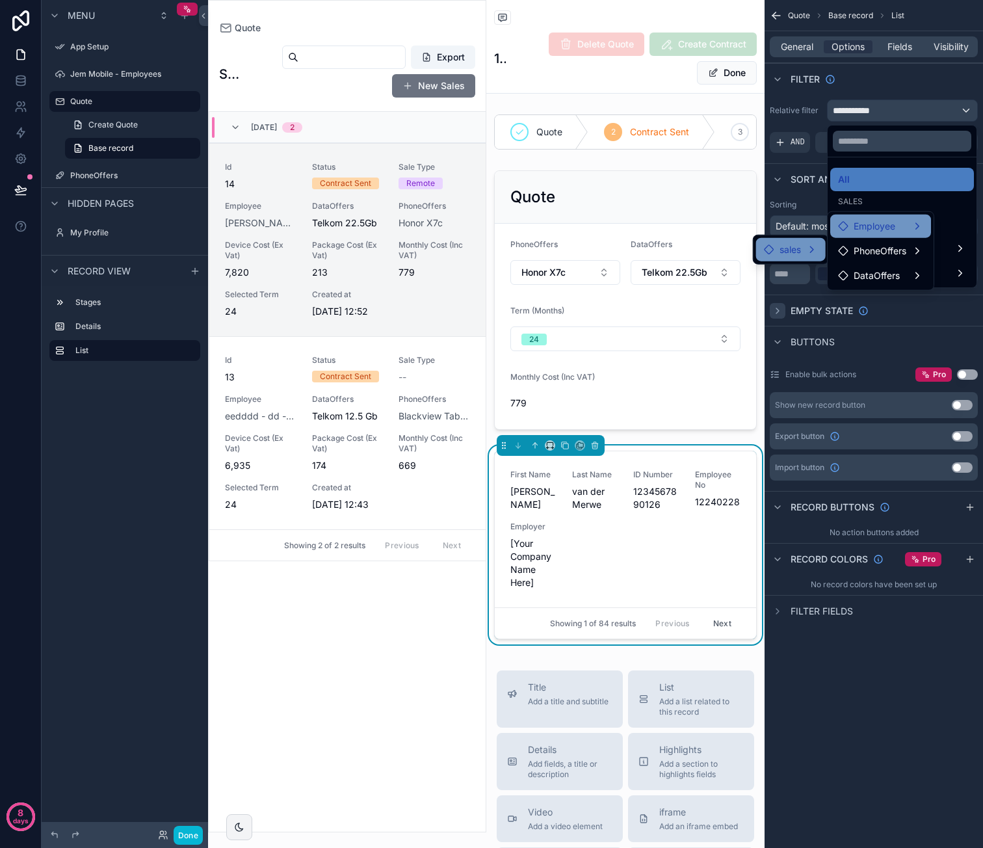
click at [900, 222] on div "Employee" at bounding box center [880, 226] width 85 height 16
click at [909, 226] on div "Employee" at bounding box center [880, 226] width 85 height 16
click at [916, 225] on div "Employee" at bounding box center [880, 226] width 85 height 16
click at [794, 244] on span "sales" at bounding box center [789, 250] width 21 height 16
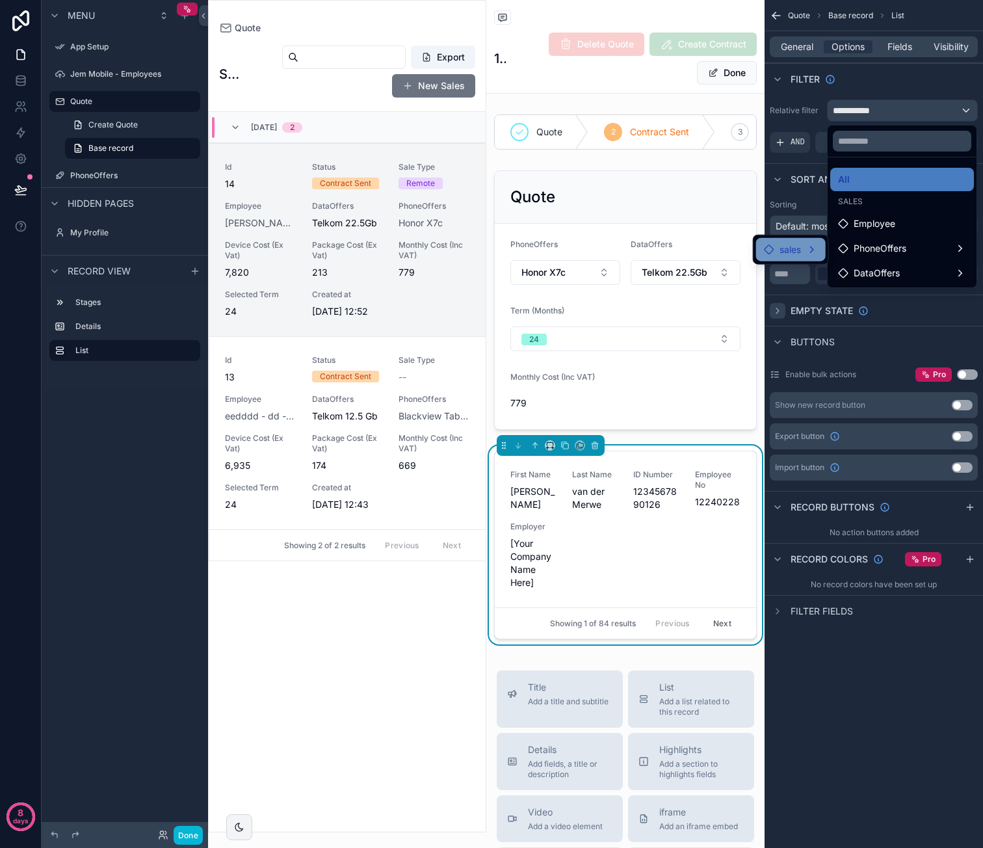
click at [781, 246] on span "sales" at bounding box center [789, 250] width 21 height 16
click at [922, 227] on div "Employee" at bounding box center [880, 226] width 85 height 16
click at [950, 192] on div "Sales" at bounding box center [902, 201] width 144 height 18
click at [900, 159] on ul "All Sales Employee PhoneOffers DataOffers" at bounding box center [902, 222] width 149 height 130
click at [784, 49] on div "scrollable content" at bounding box center [491, 424] width 983 height 848
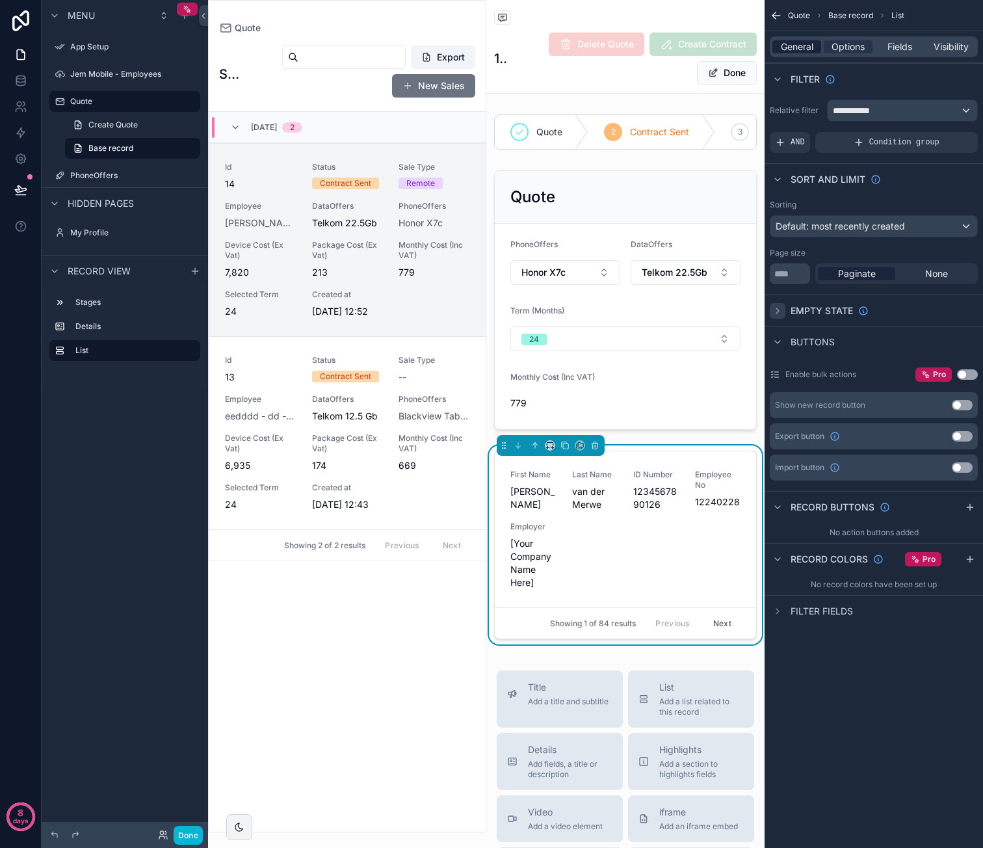
click at [789, 46] on span "General" at bounding box center [797, 46] width 33 height 13
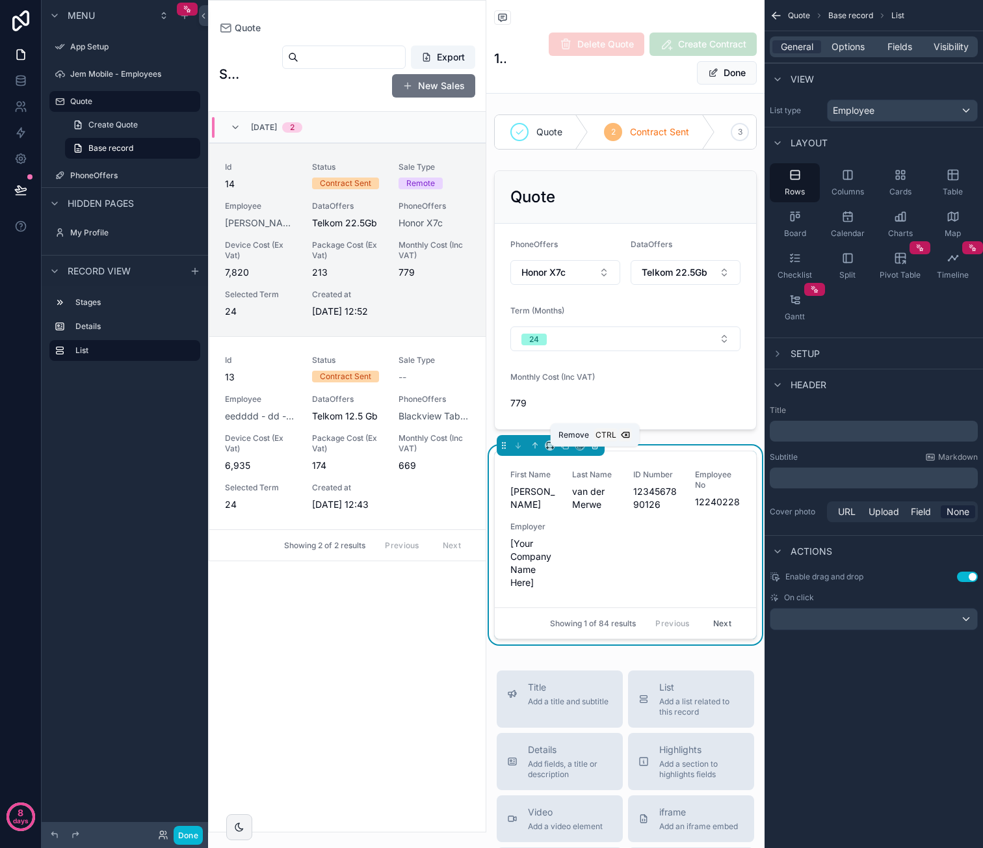
click at [595, 447] on icon "scrollable content" at bounding box center [595, 446] width 0 height 3
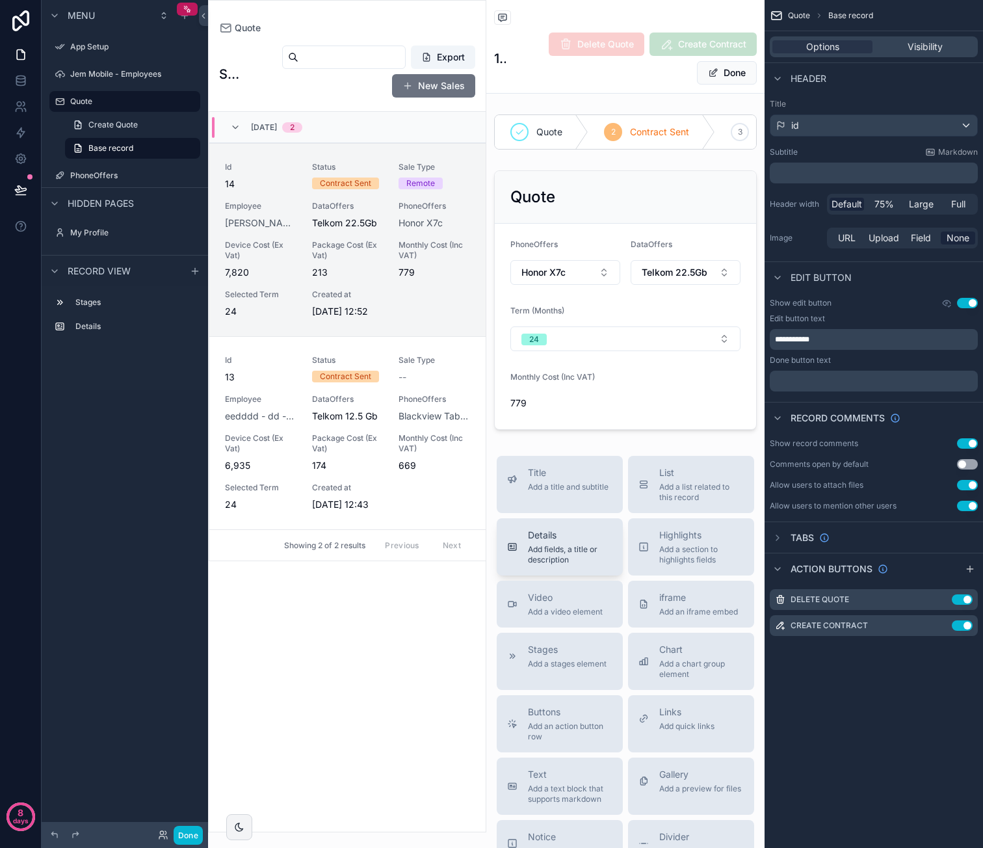
click at [588, 562] on span "Add fields, a title or description" at bounding box center [570, 554] width 85 height 21
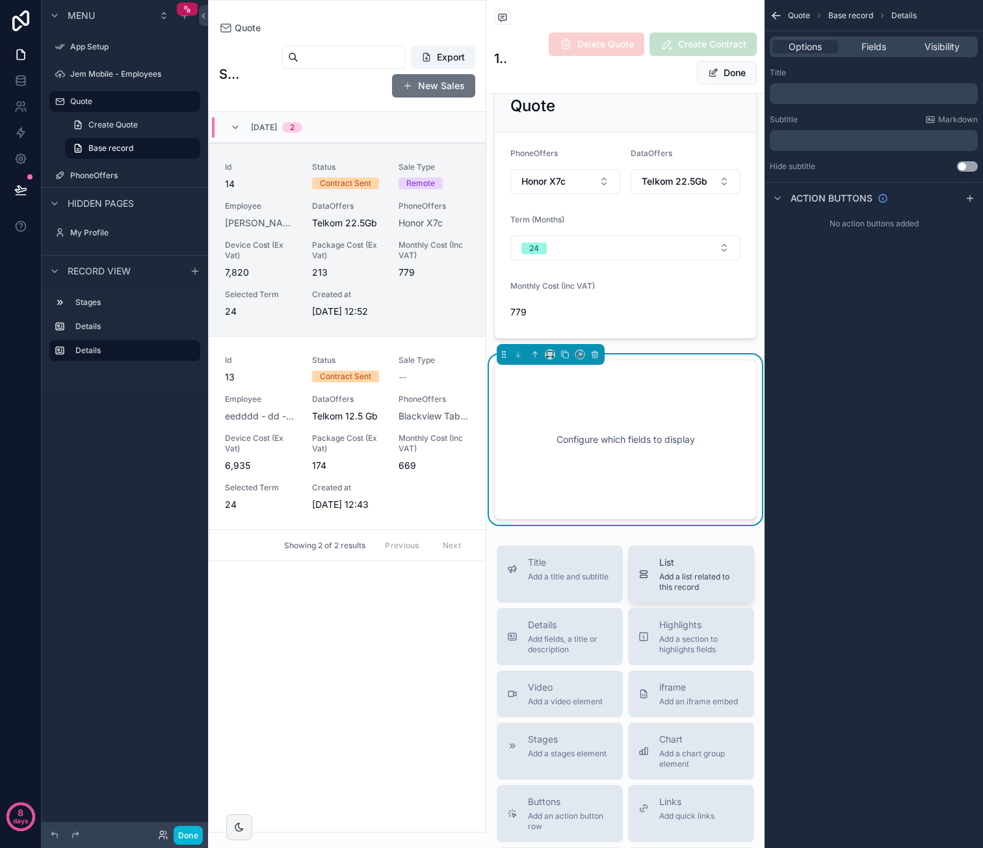
scroll to position [114, 0]
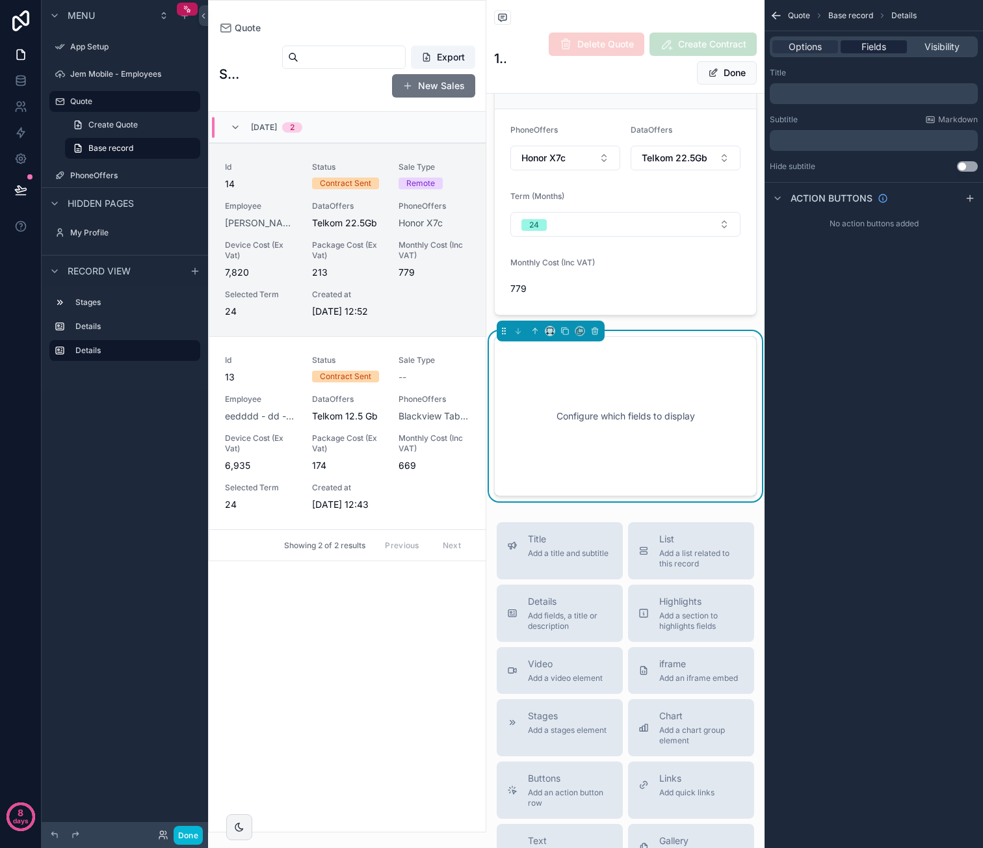
click at [872, 49] on span "Fields" at bounding box center [873, 46] width 25 height 13
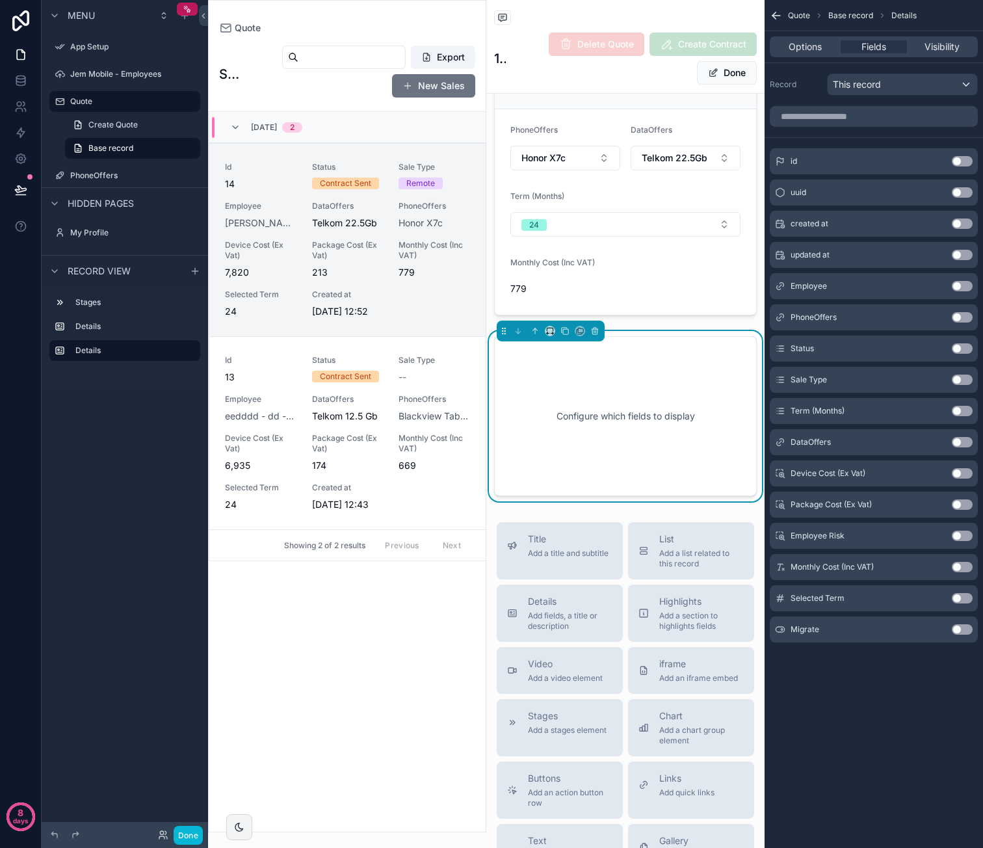
click at [958, 285] on button "Use setting" at bounding box center [962, 286] width 21 height 10
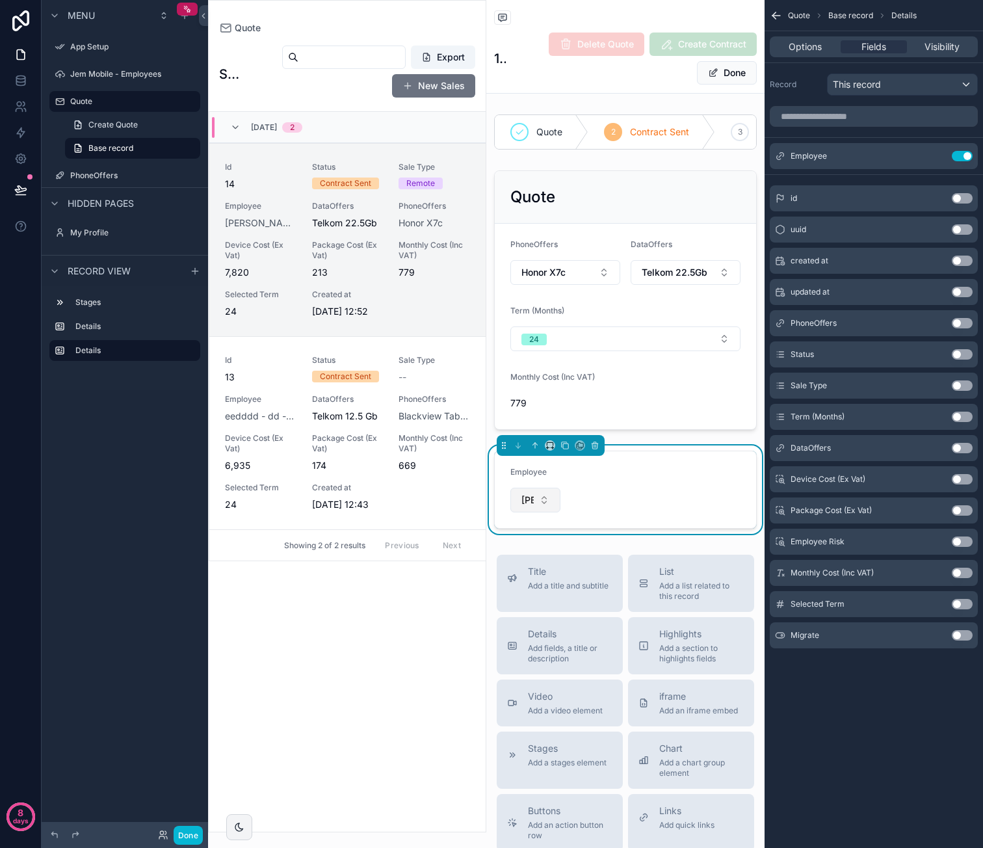
click at [537, 506] on button "[PERSON_NAME] - 1234567890126 - 12240228" at bounding box center [535, 500] width 50 height 25
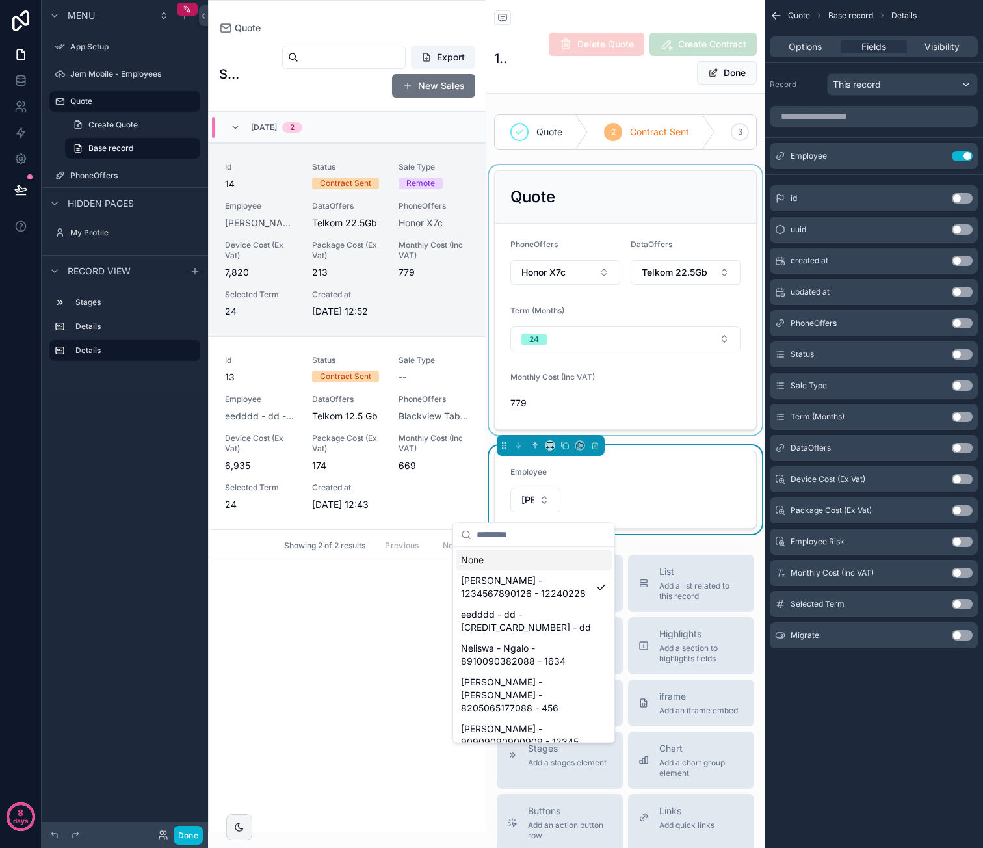
click at [717, 435] on div "scrollable content" at bounding box center [625, 300] width 278 height 270
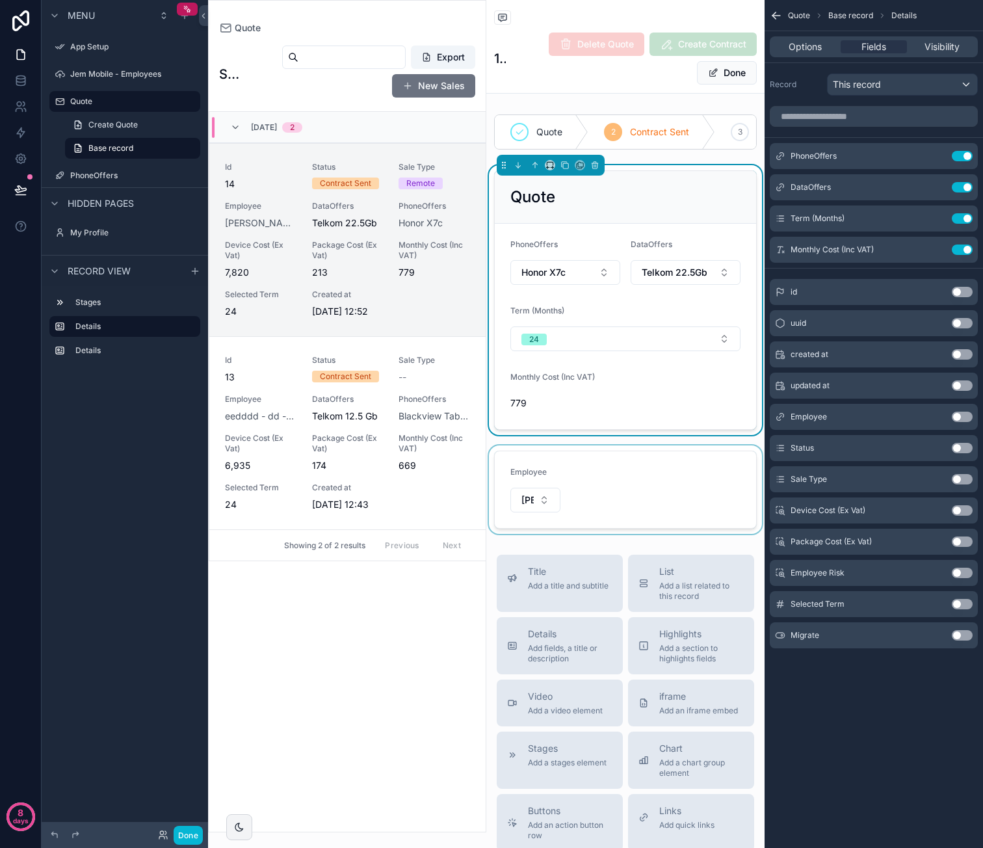
click at [651, 475] on div "scrollable content" at bounding box center [625, 489] width 278 height 88
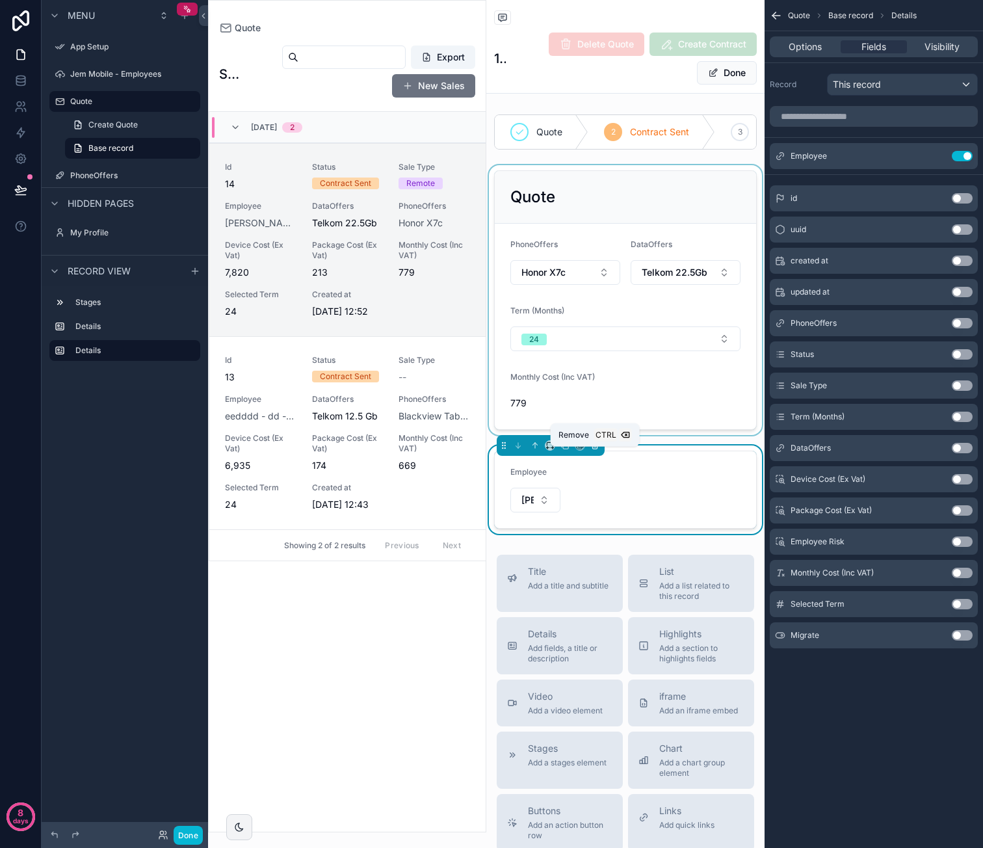
click at [592, 450] on icon "scrollable content" at bounding box center [594, 445] width 9 height 9
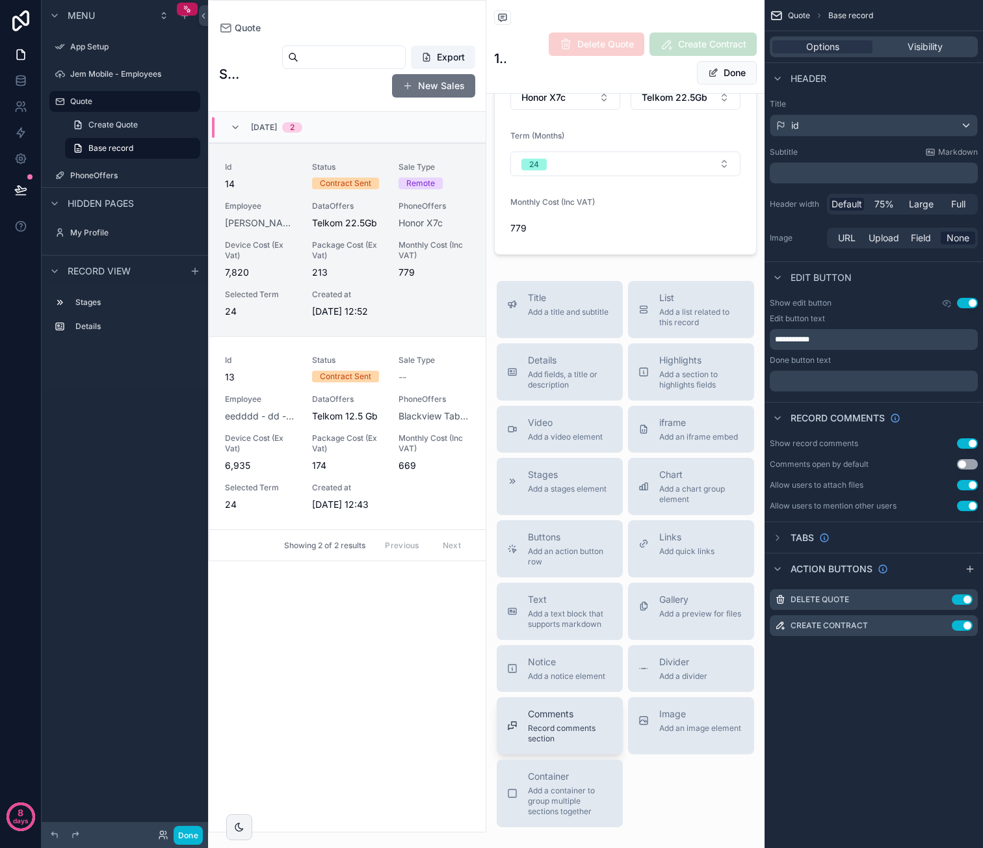
scroll to position [195, 0]
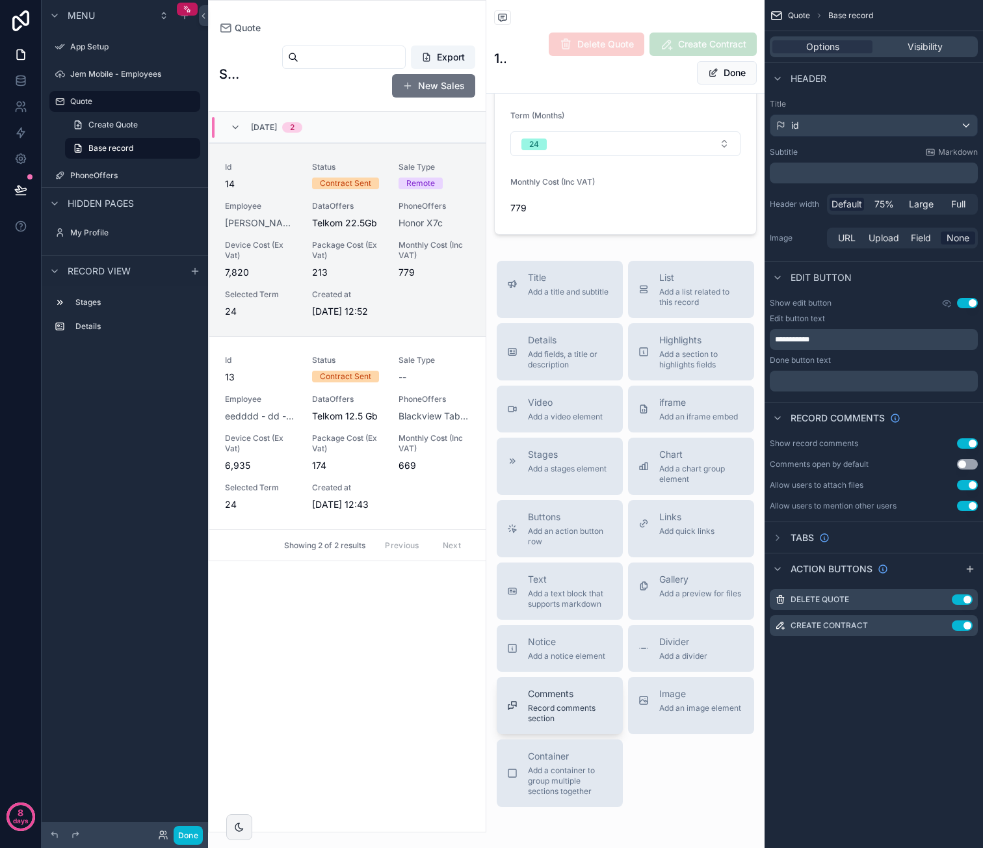
click at [576, 708] on div "Comments Record comments section" at bounding box center [570, 705] width 85 height 36
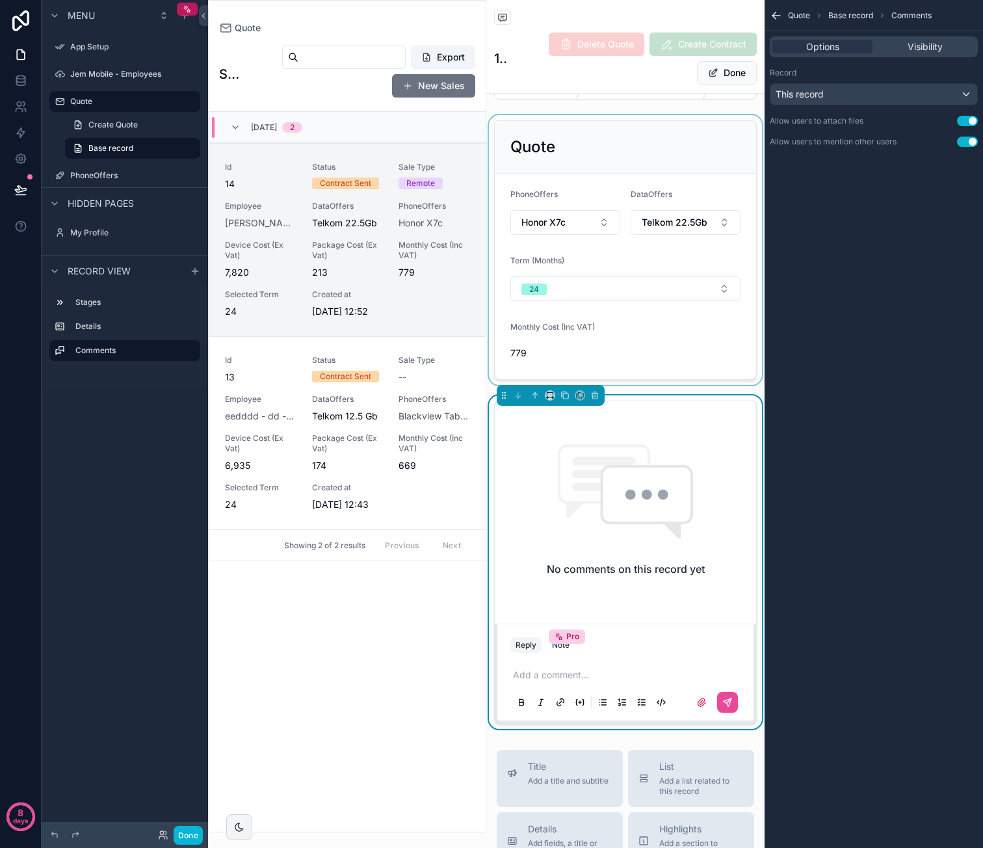
scroll to position [0, 0]
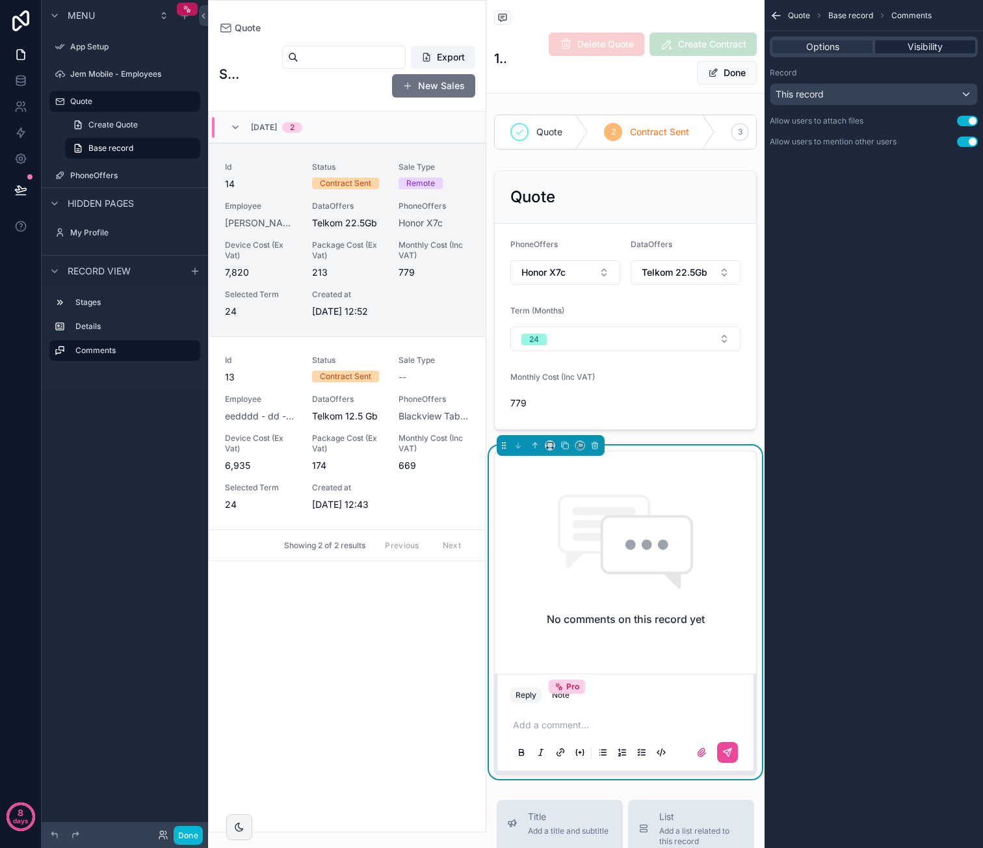
click at [910, 49] on span "Visibility" at bounding box center [925, 46] width 35 height 13
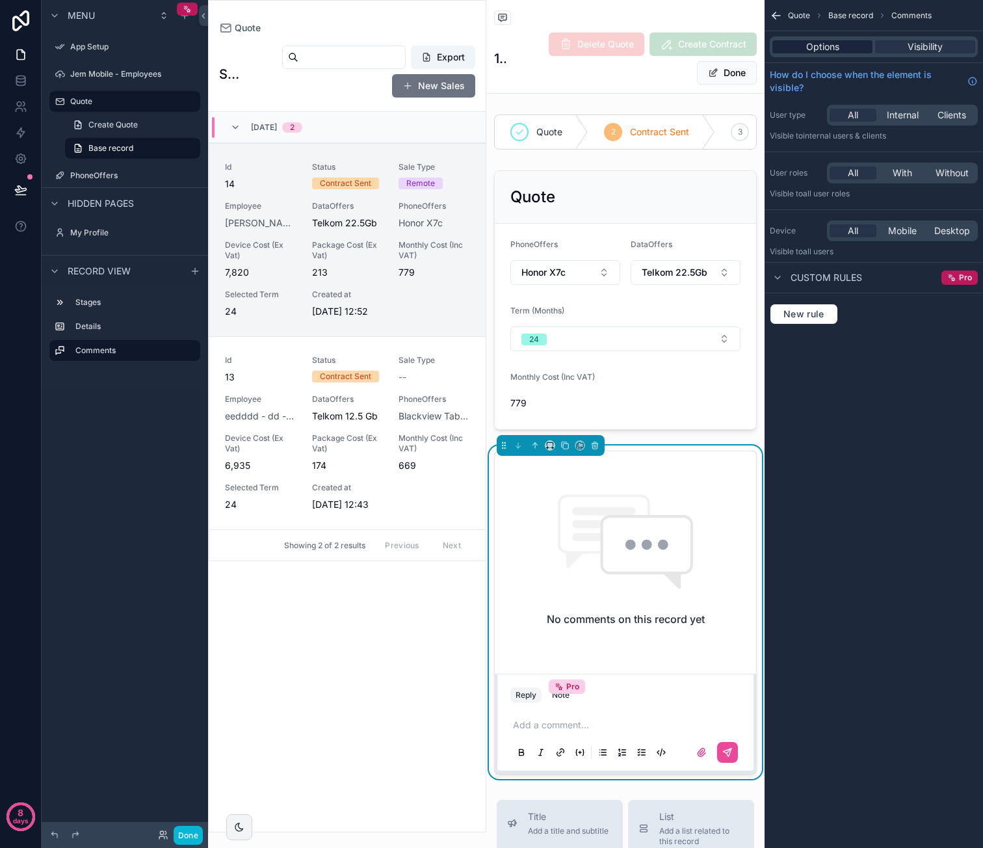
click at [843, 50] on div "Options" at bounding box center [822, 46] width 100 height 13
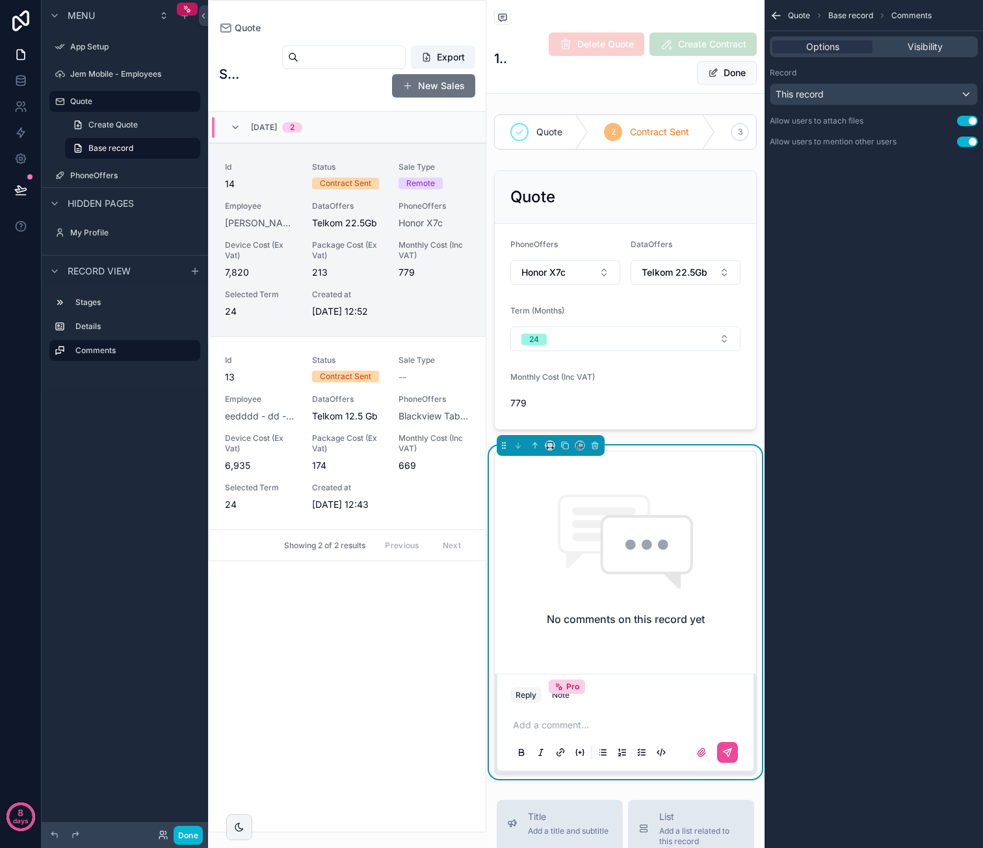
click at [589, 92] on div "Back to Quote Quote 14 Delete Quote Create Contract Done" at bounding box center [625, 46] width 263 height 93
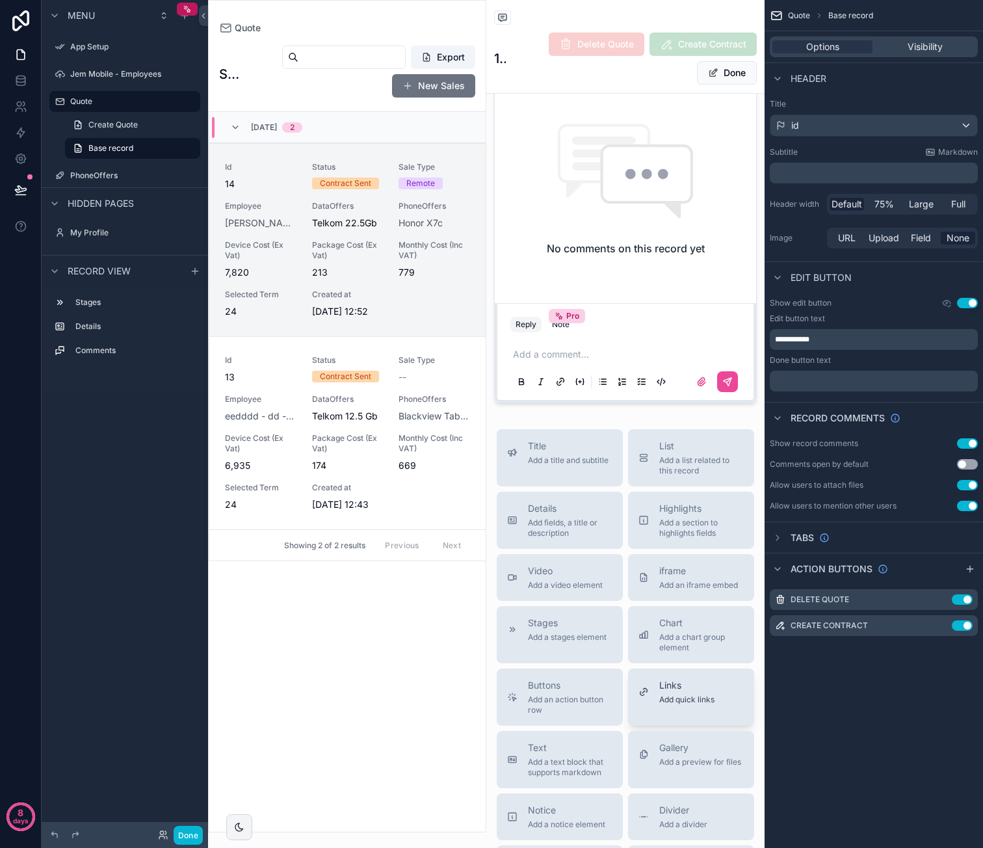
scroll to position [390, 0]
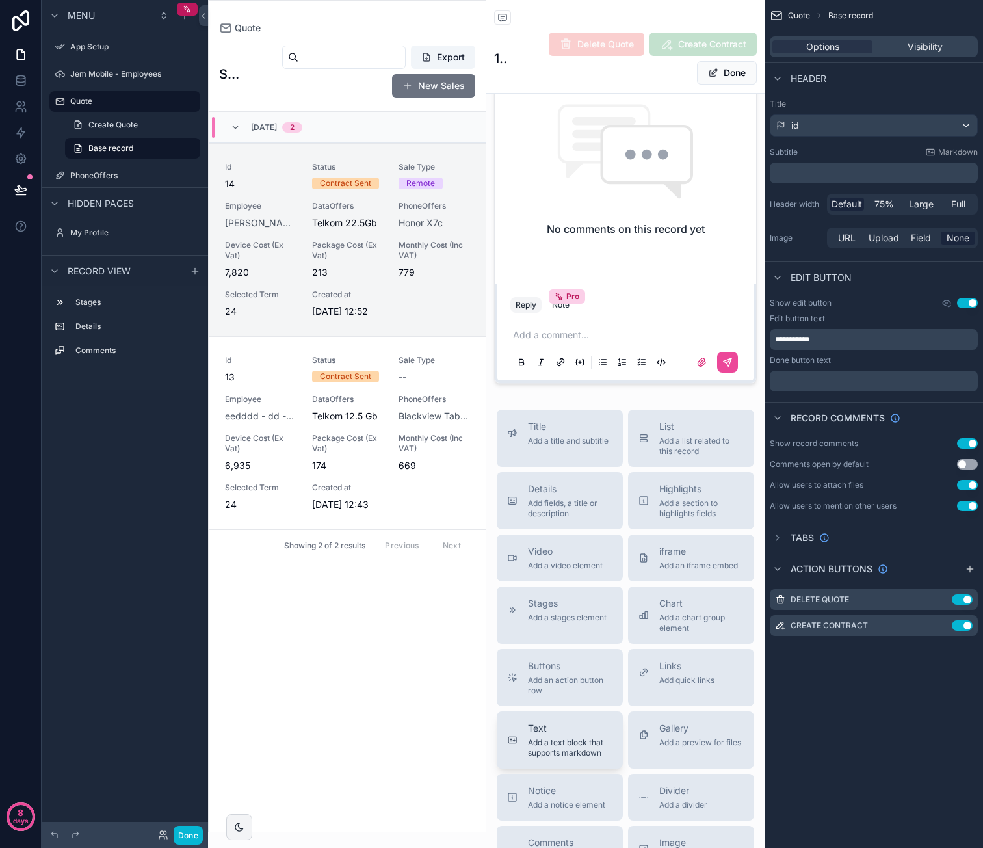
click at [588, 750] on span "Add a text block that supports markdown" at bounding box center [570, 747] width 85 height 21
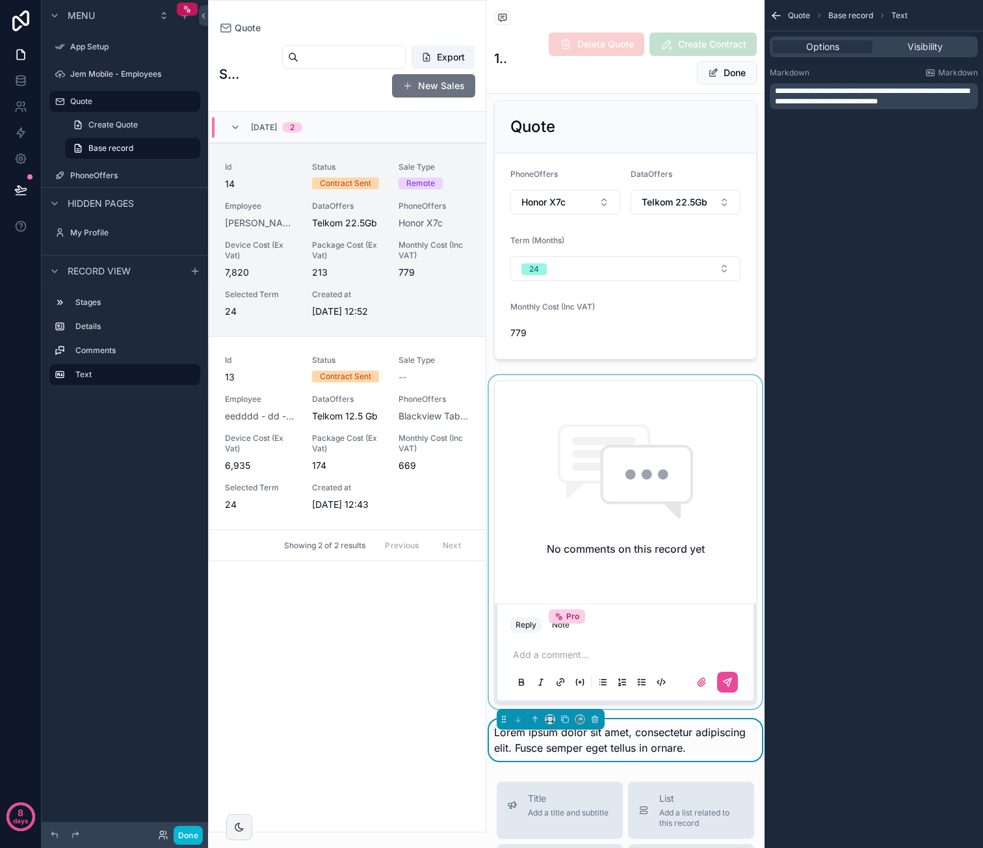
scroll to position [3, 0]
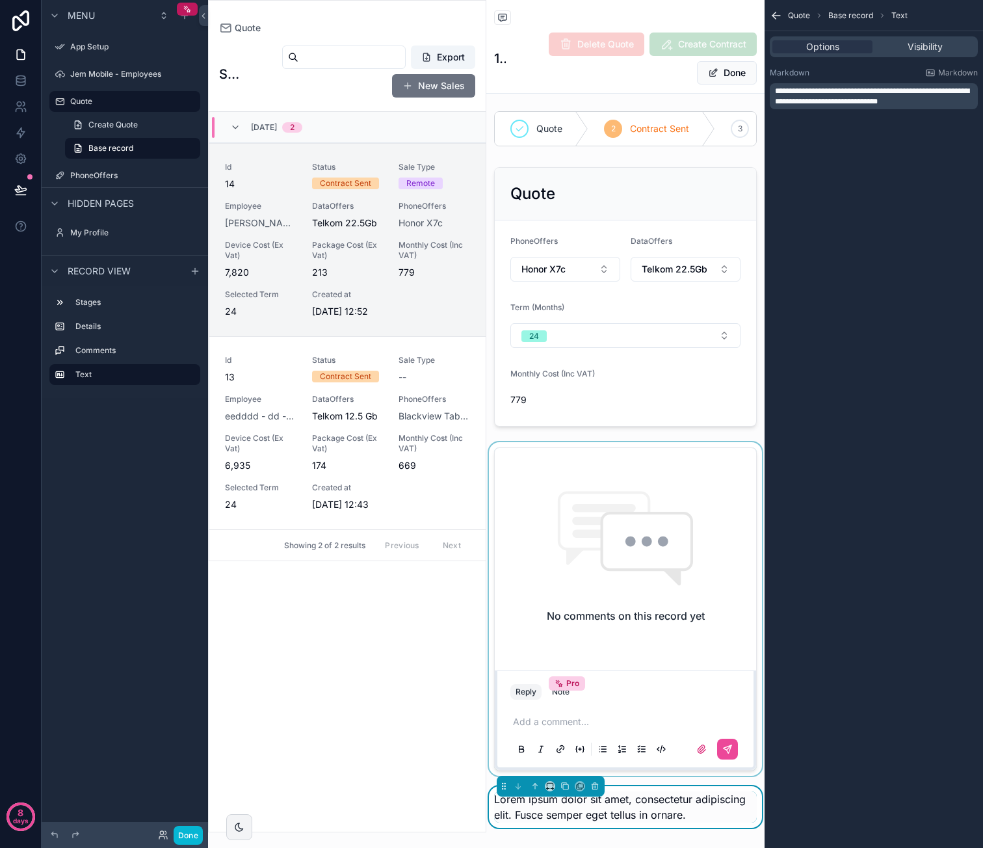
click at [673, 488] on div "scrollable content" at bounding box center [625, 609] width 278 height 334
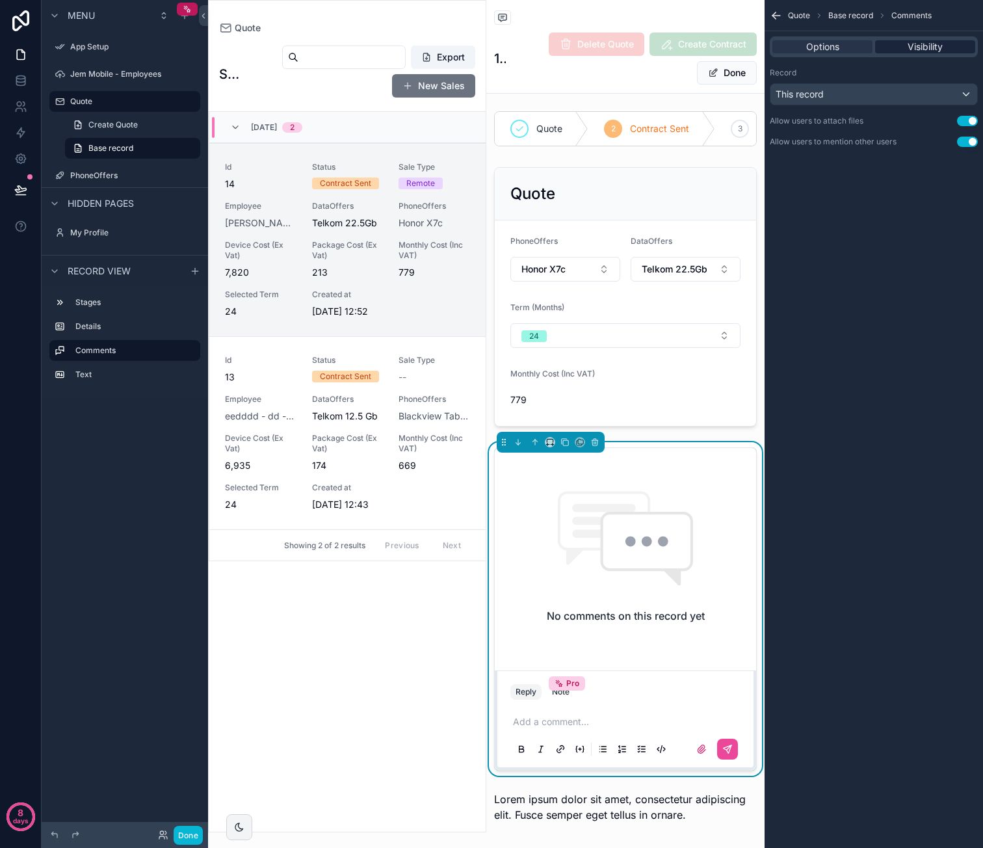
click at [912, 47] on span "Visibility" at bounding box center [925, 46] width 35 height 13
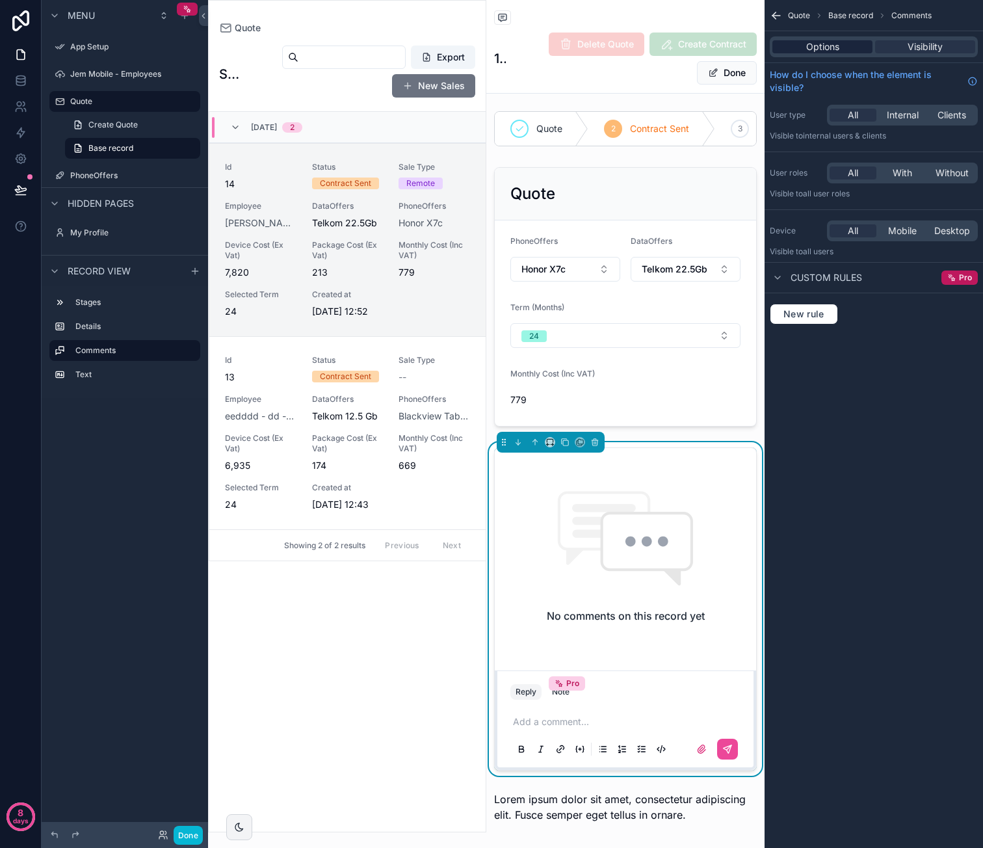
click at [836, 44] on span "Options" at bounding box center [822, 46] width 33 height 13
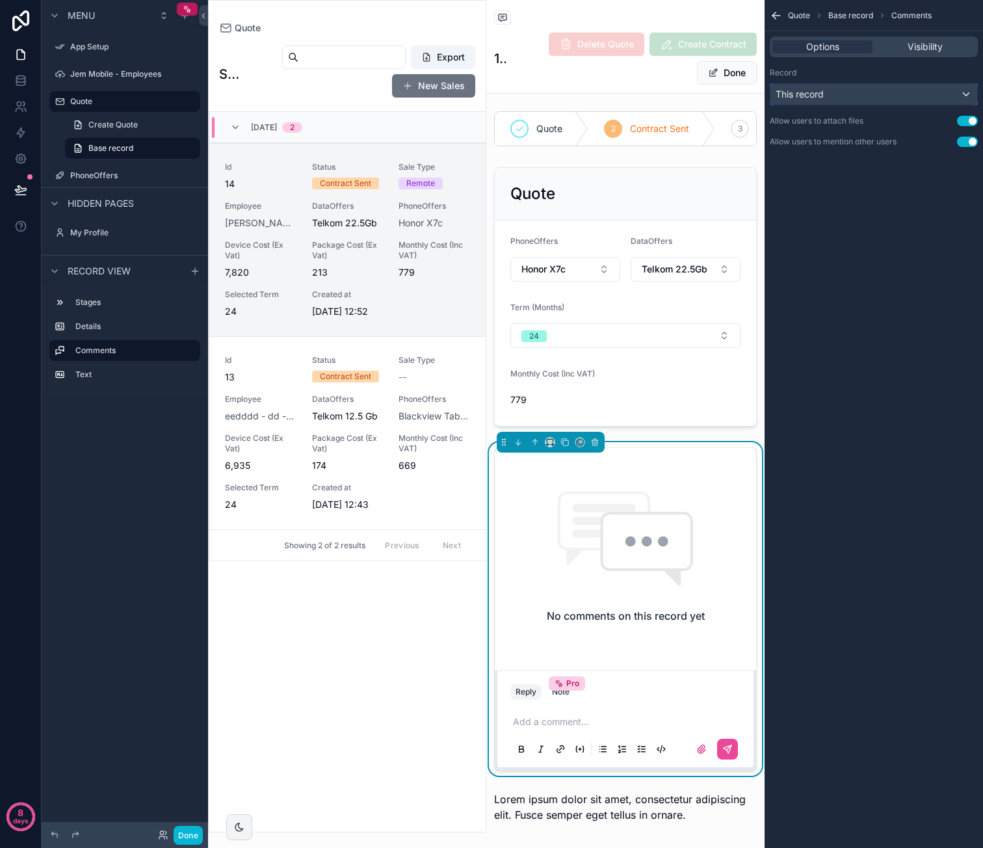
click at [837, 93] on div "This record" at bounding box center [873, 94] width 207 height 21
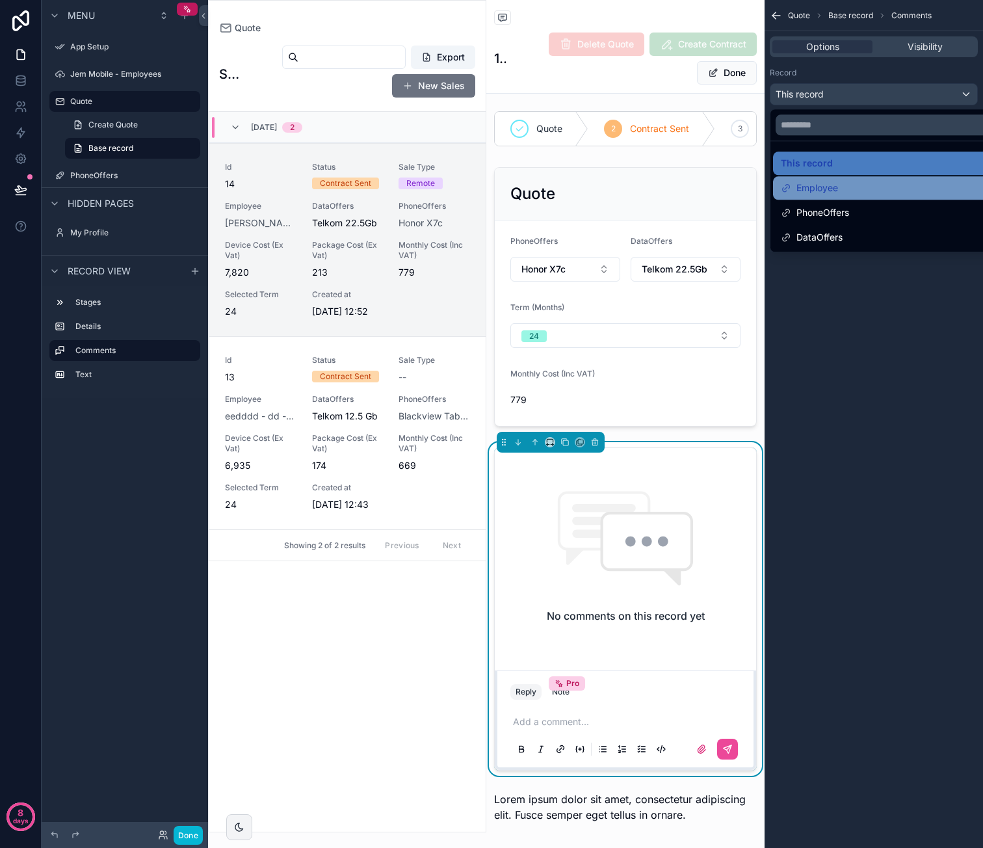
click at [844, 179] on div "Employee" at bounding box center [889, 187] width 232 height 23
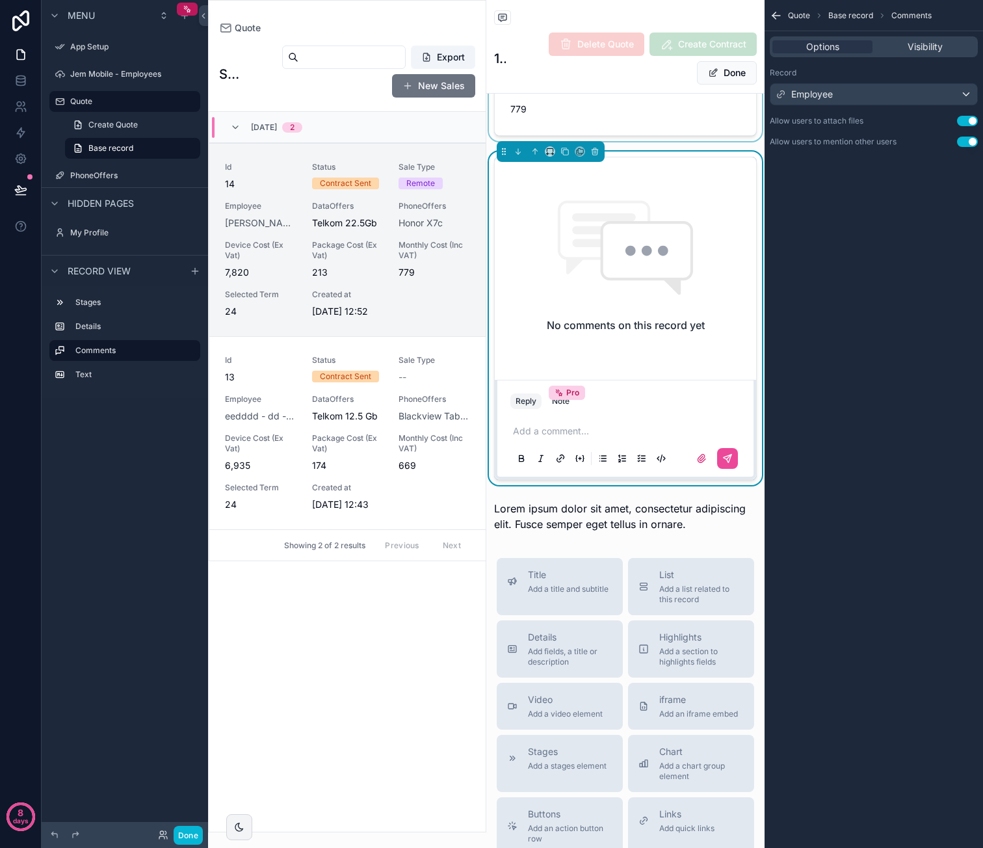
scroll to position [325, 0]
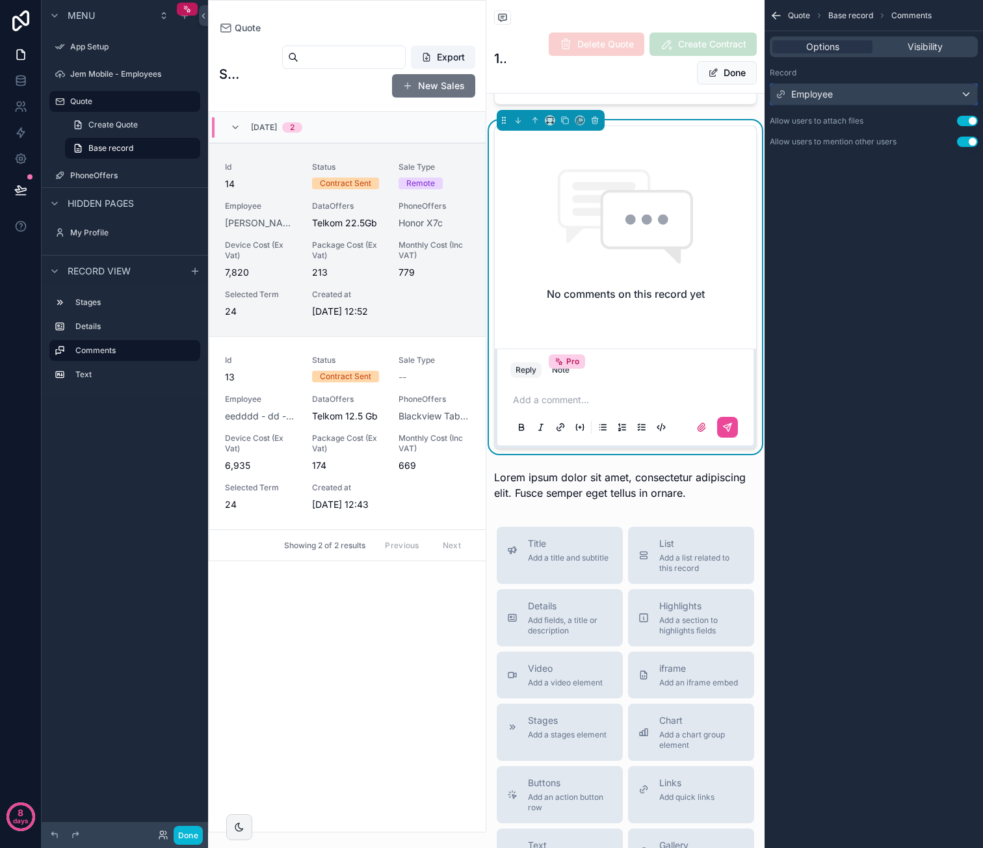
click at [965, 92] on div "Employee" at bounding box center [873, 94] width 207 height 21
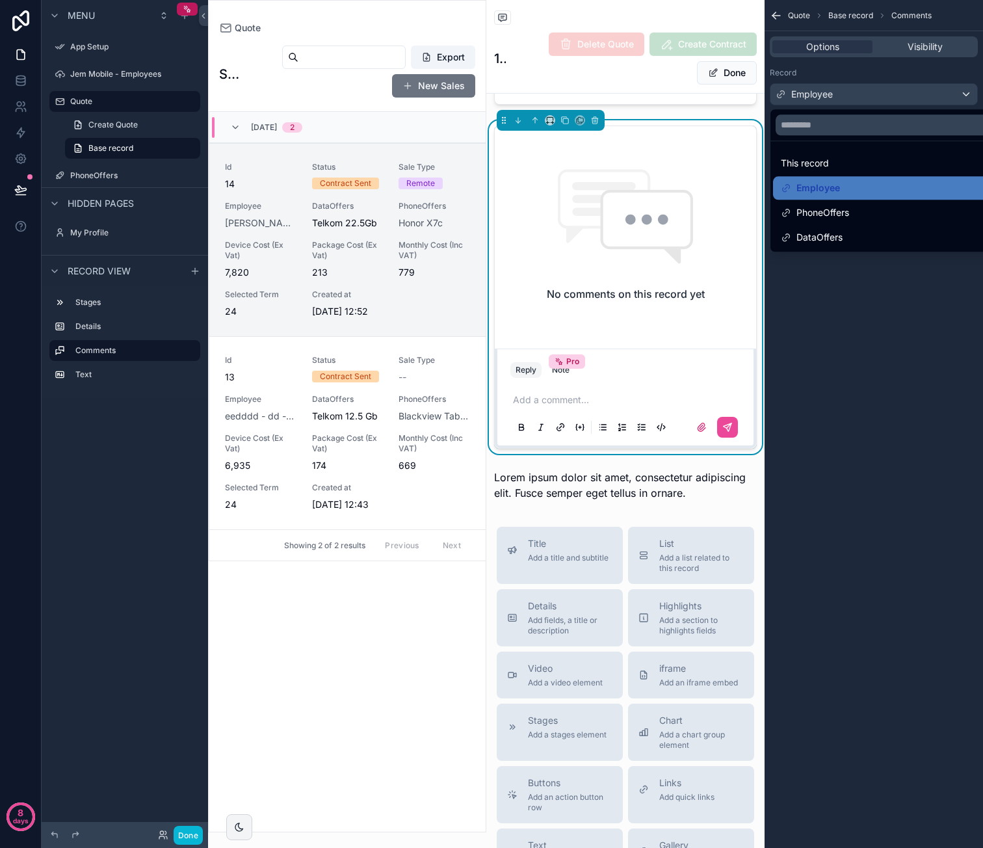
click at [939, 92] on div "scrollable content" at bounding box center [491, 424] width 983 height 848
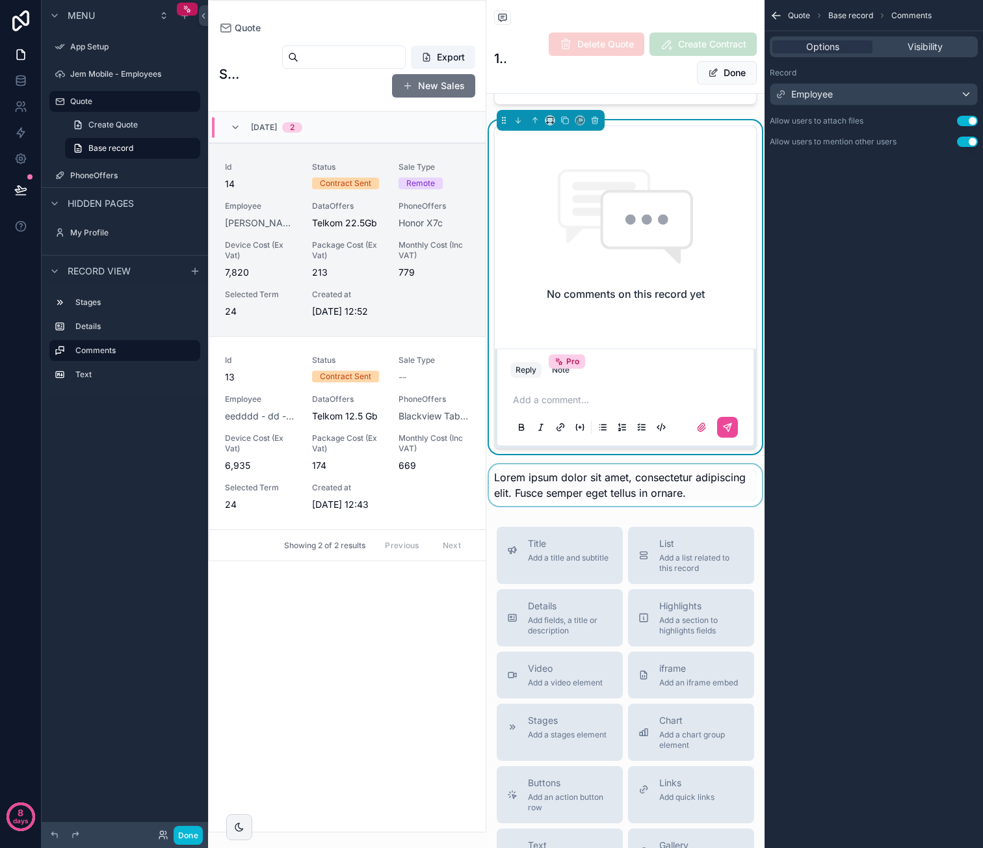
click at [618, 496] on div "scrollable content" at bounding box center [625, 485] width 278 height 42
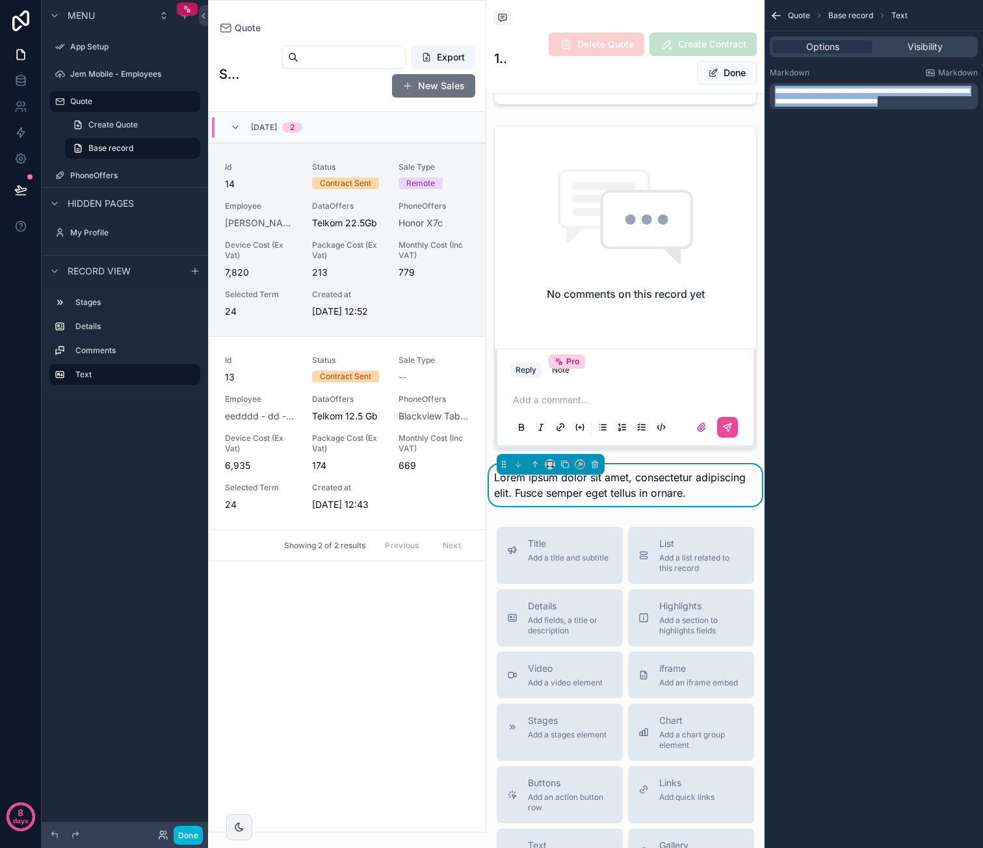
drag, startPoint x: 930, startPoint y: 97, endPoint x: 764, endPoint y: 92, distance: 166.5
click at [764, 92] on div "App Setup Jem Mobile - Employees Quote 2 PhoneOffers My Profile Powered by Dvd …" at bounding box center [595, 424] width 775 height 848
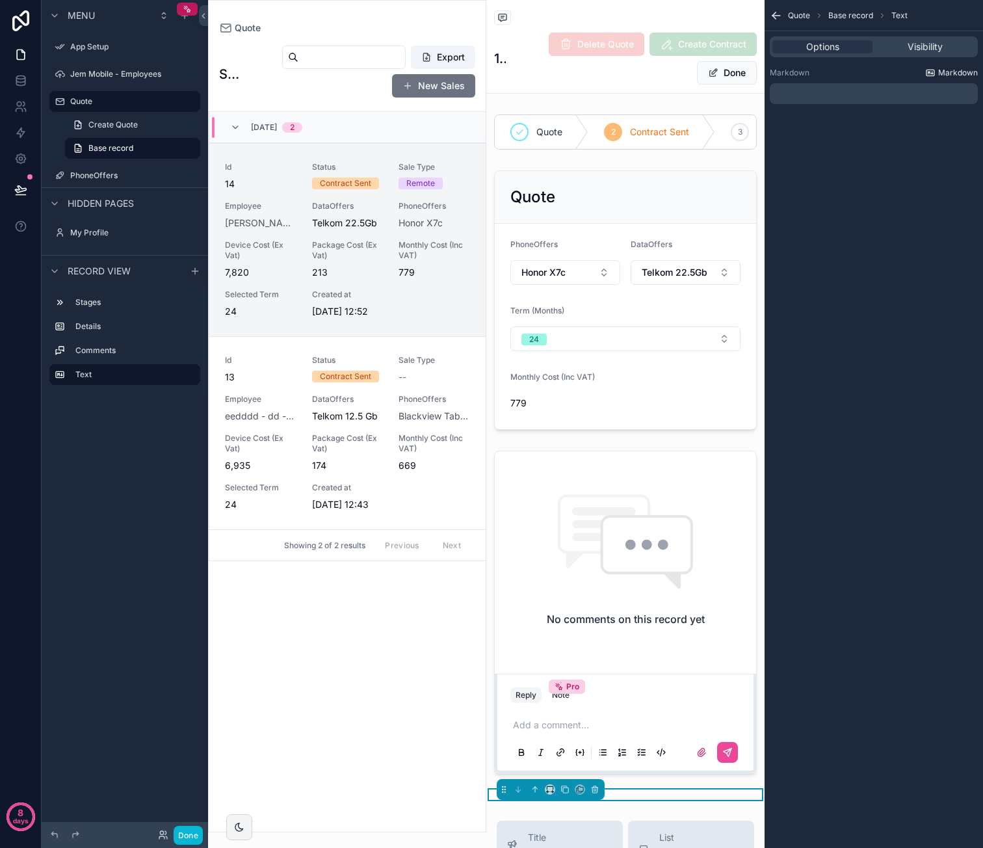
click at [956, 72] on span "Markdown" at bounding box center [958, 73] width 40 height 10
drag, startPoint x: 803, startPoint y: 101, endPoint x: 817, endPoint y: 92, distance: 17.0
click at [804, 99] on div "﻿" at bounding box center [874, 93] width 208 height 21
click at [817, 92] on p "﻿" at bounding box center [875, 93] width 200 height 10
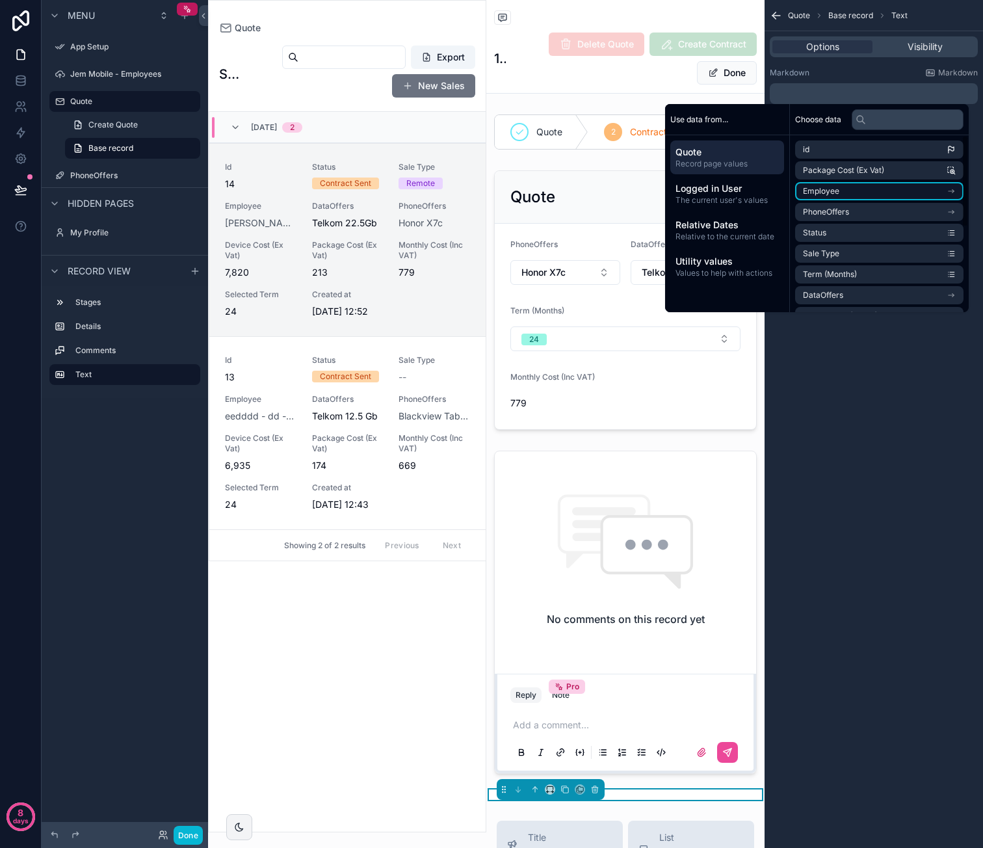
click at [847, 191] on li "Employee" at bounding box center [879, 191] width 168 height 18
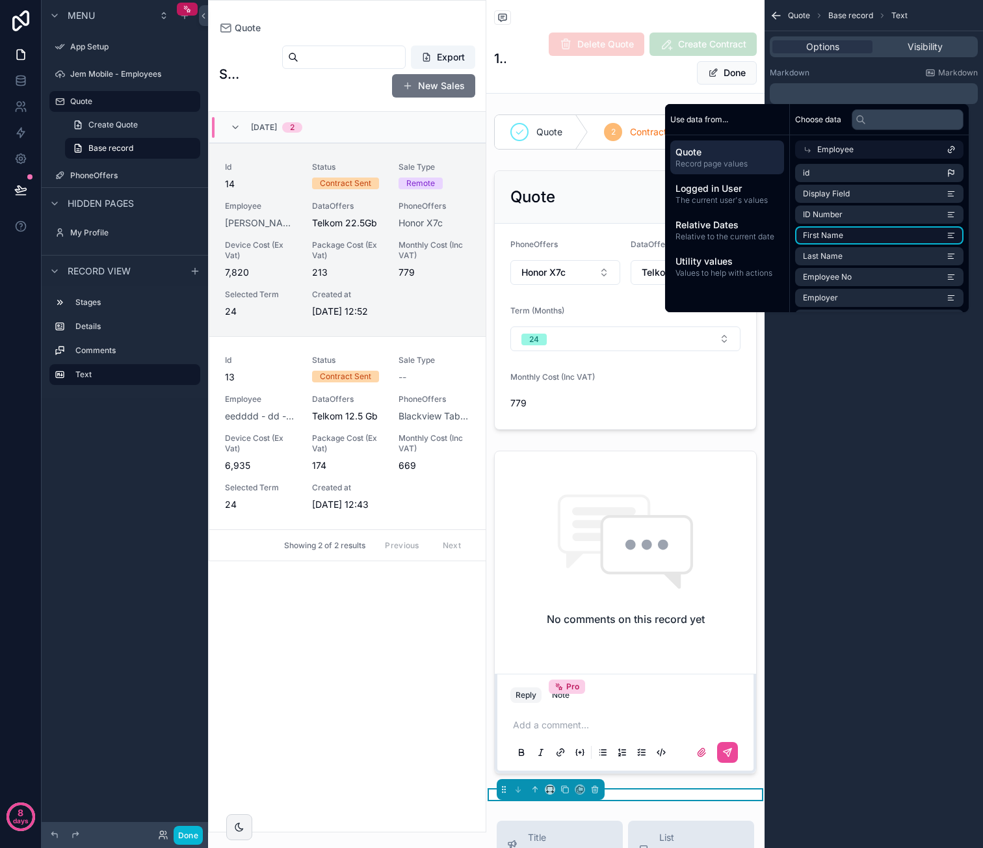
click at [869, 235] on li "First Name" at bounding box center [879, 235] width 168 height 18
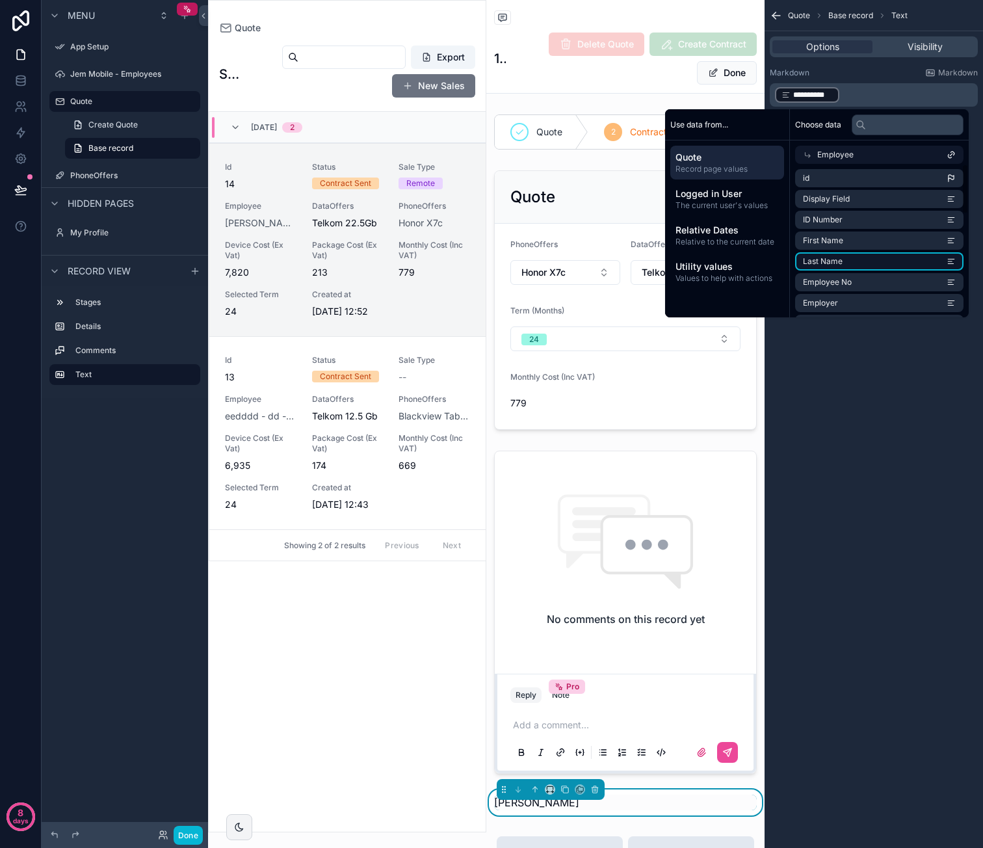
click at [862, 263] on li "Last Name" at bounding box center [879, 261] width 168 height 18
click at [859, 300] on li "Employer" at bounding box center [879, 303] width 168 height 18
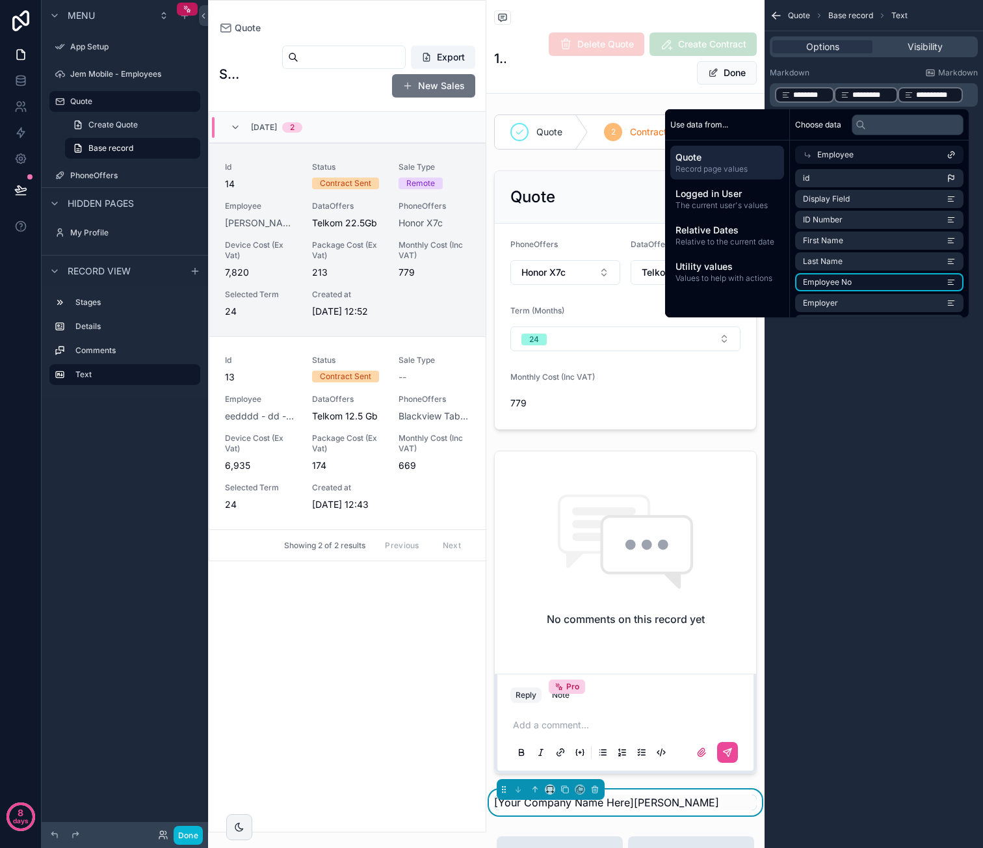
click at [858, 283] on li "Employee No" at bounding box center [879, 282] width 168 height 18
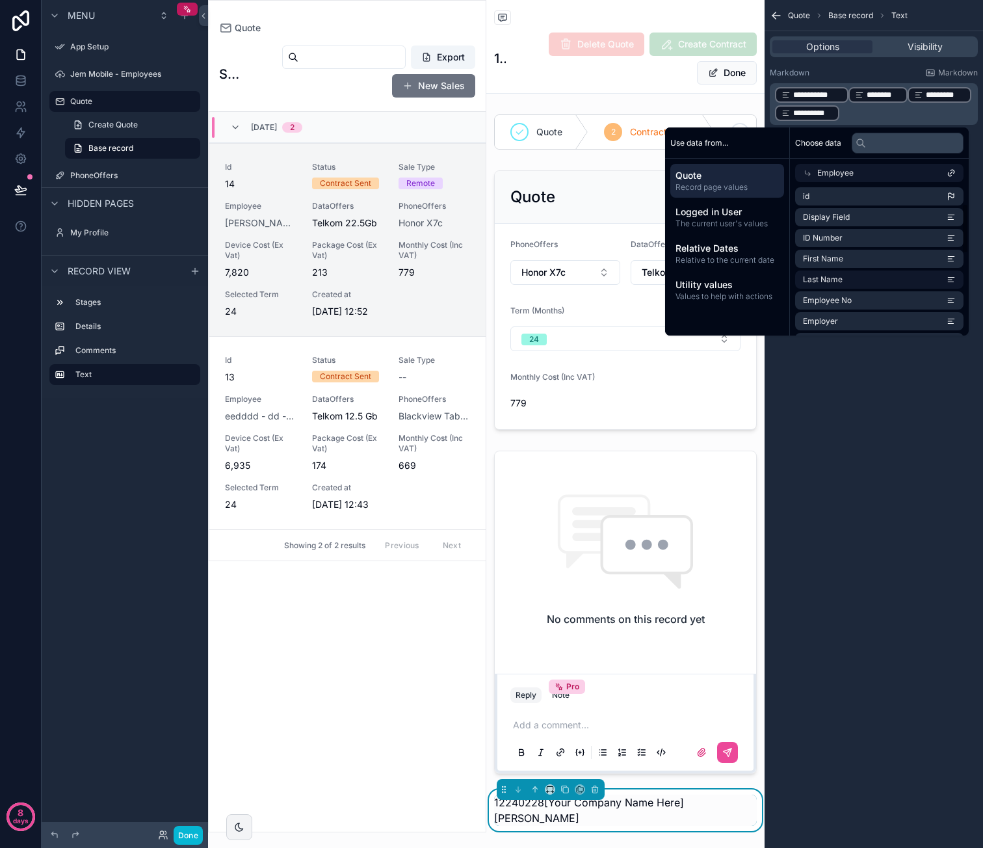
scroll to position [65, 0]
click at [536, 794] on icon "scrollable content" at bounding box center [534, 789] width 9 height 9
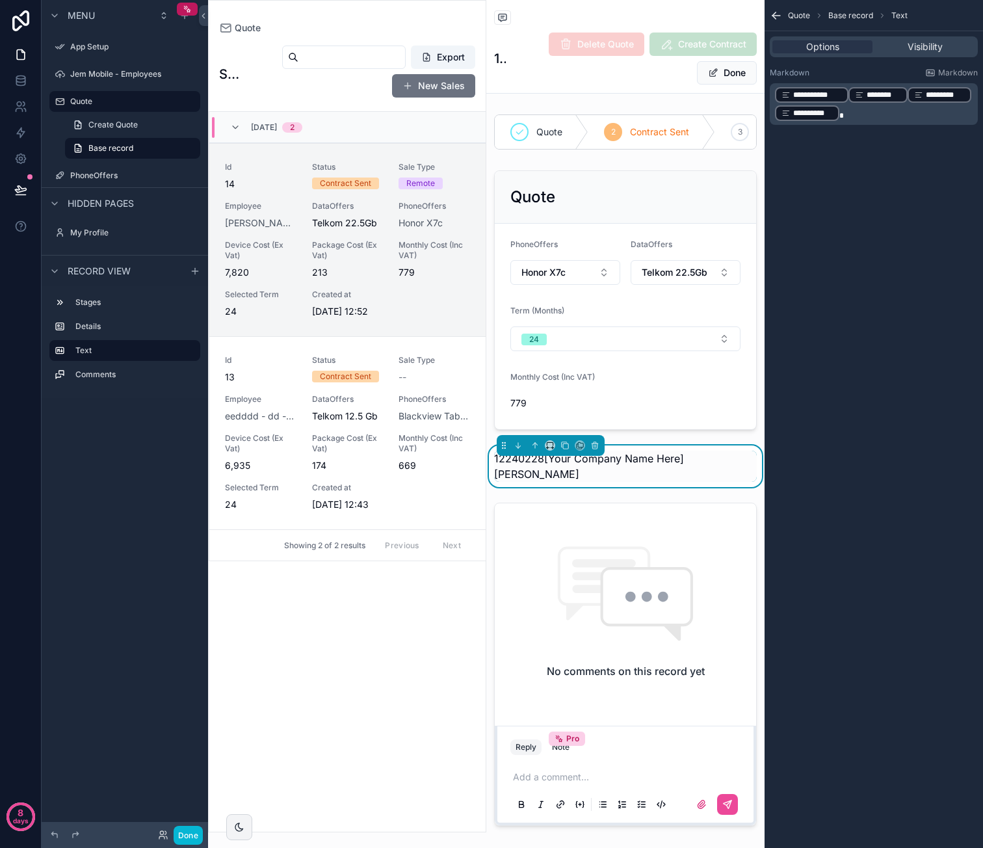
click at [853, 110] on p "**********" at bounding box center [875, 104] width 200 height 36
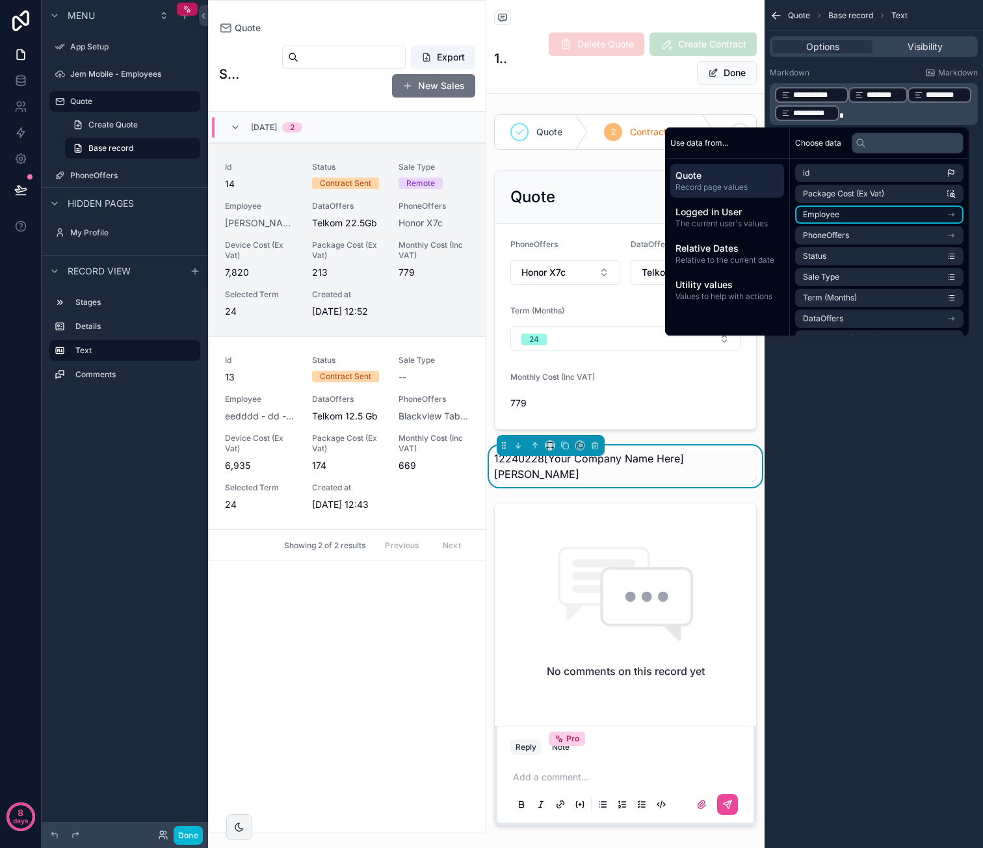
click at [891, 218] on li "Employee" at bounding box center [879, 214] width 168 height 18
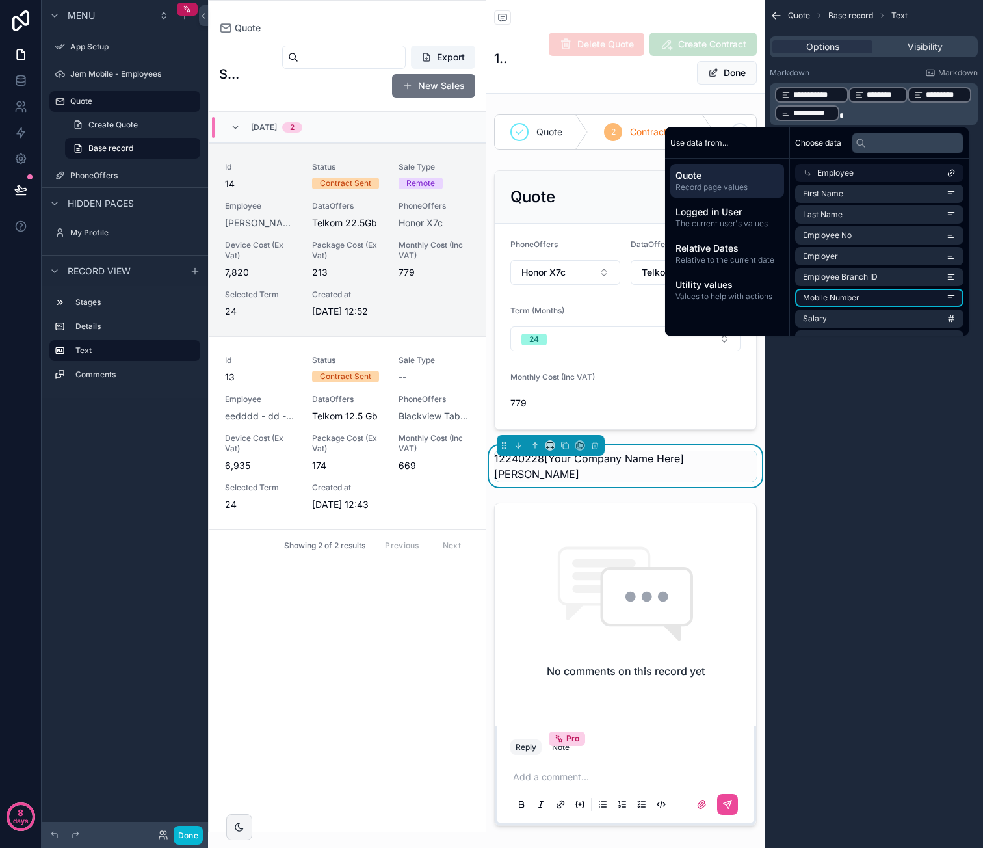
click at [893, 298] on li "Mobile Number" at bounding box center [879, 298] width 168 height 18
click at [956, 92] on p "**********" at bounding box center [875, 104] width 200 height 36
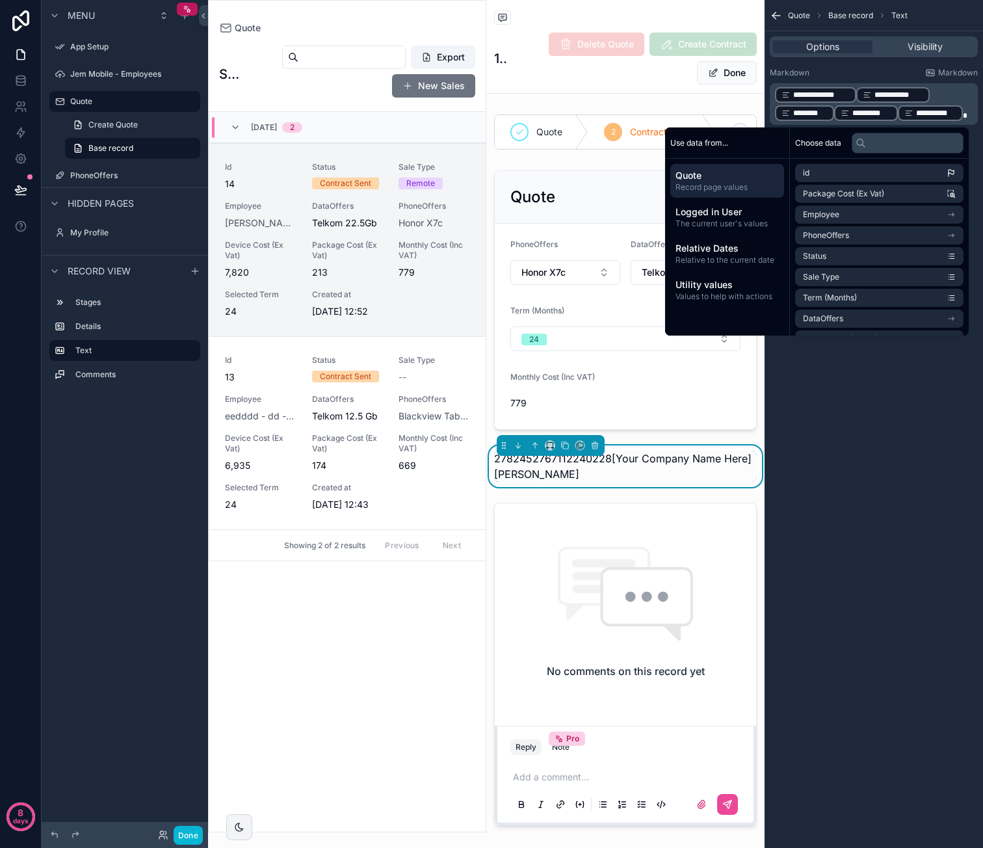
click at [891, 74] on div "Markdown Markdown" at bounding box center [874, 73] width 208 height 10
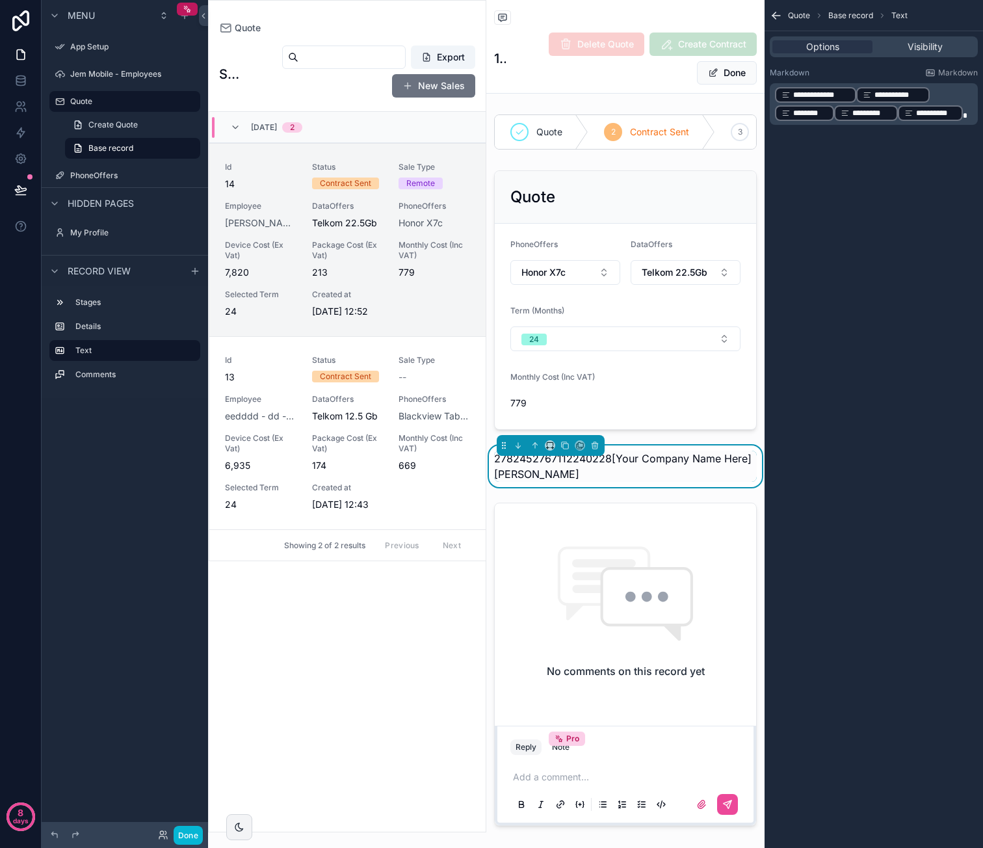
drag, startPoint x: 919, startPoint y: 111, endPoint x: 813, endPoint y: 94, distance: 107.2
click at [804, 89] on p "**********" at bounding box center [875, 104] width 200 height 36
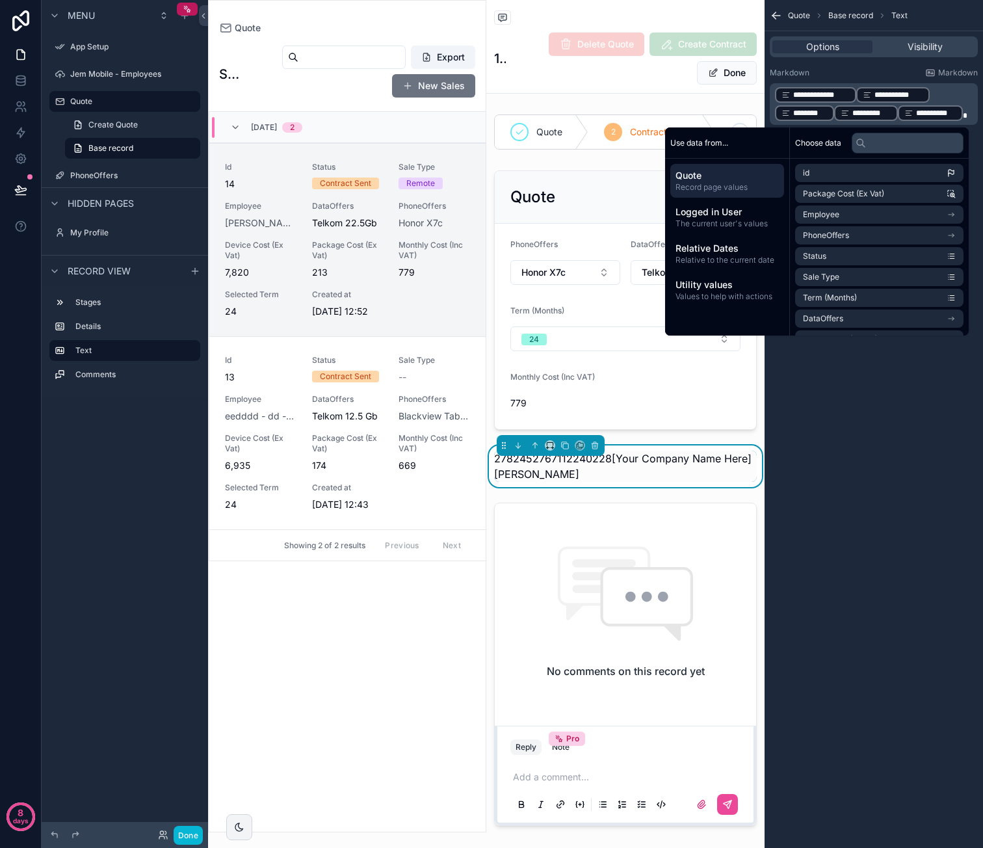
click at [934, 94] on p "**********" at bounding box center [875, 104] width 200 height 36
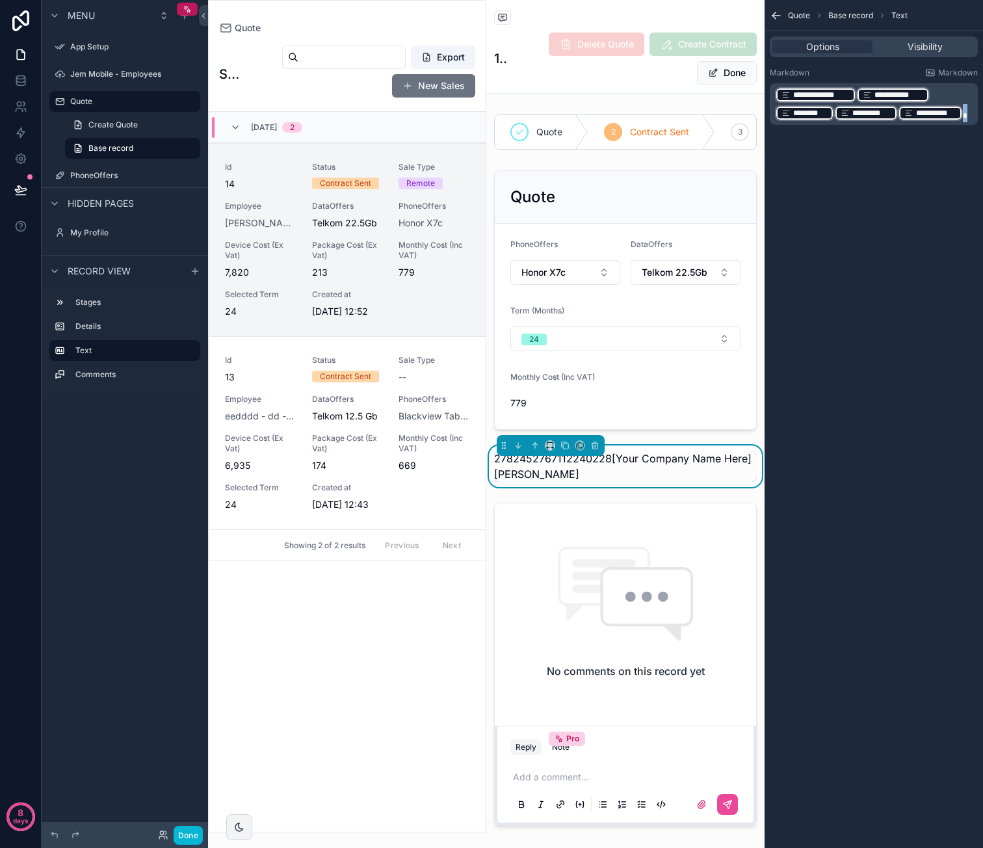
drag, startPoint x: 966, startPoint y: 114, endPoint x: 779, endPoint y: 86, distance: 189.3
click at [779, 86] on p "**********" at bounding box center [875, 104] width 200 height 36
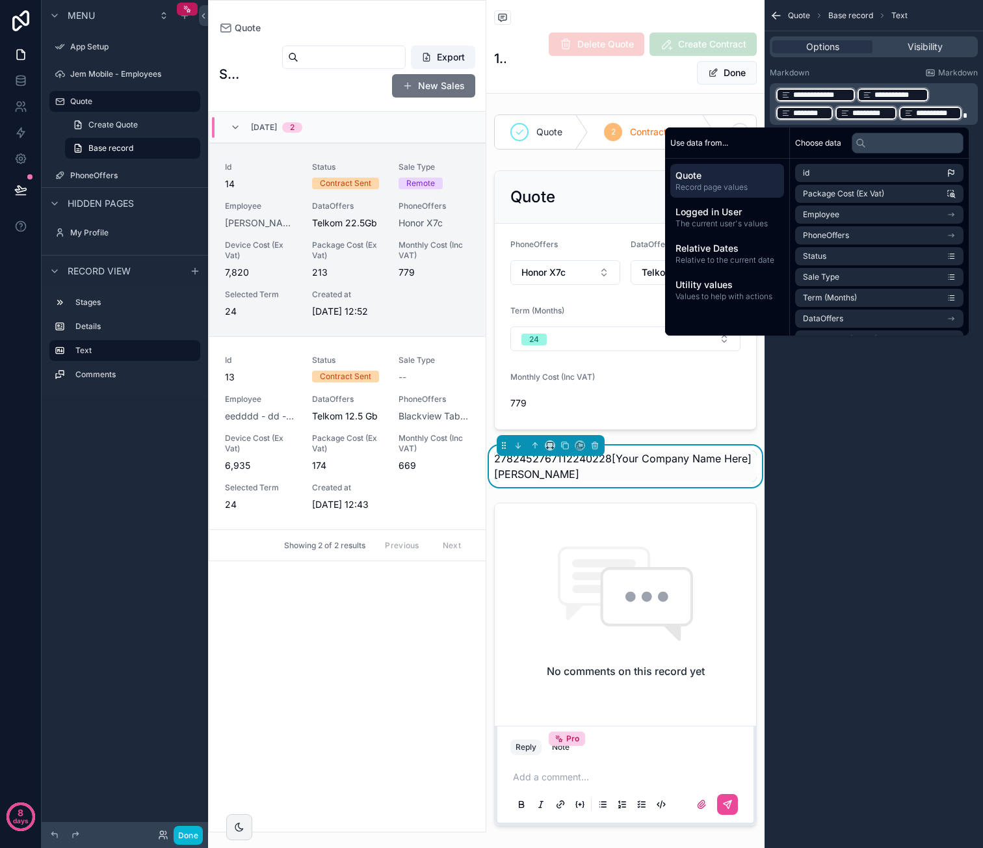
scroll to position [0, 0]
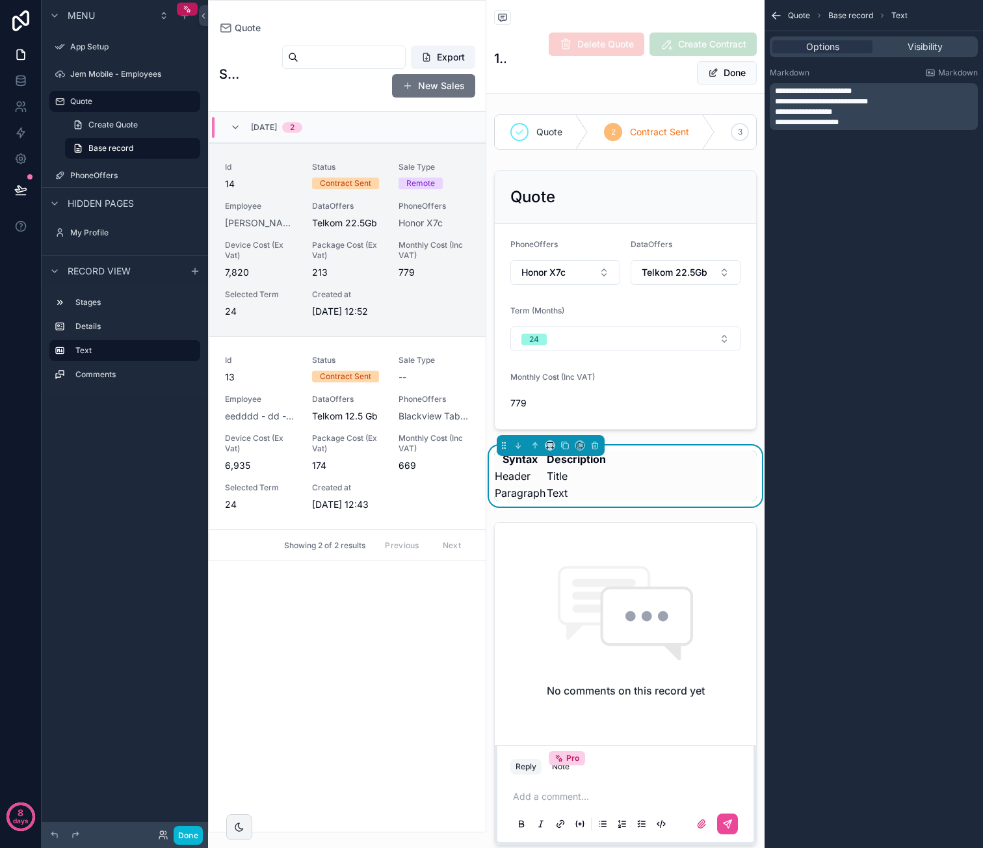
click at [896, 117] on p "**********" at bounding box center [875, 122] width 200 height 10
drag, startPoint x: 905, startPoint y: 88, endPoint x: 726, endPoint y: 92, distance: 178.8
click at [726, 92] on div "App Setup Jem Mobile - Employees Quote 2 PhoneOffers My Profile Powered by Dvd …" at bounding box center [595, 424] width 775 height 848
click at [797, 88] on span "**********" at bounding box center [813, 91] width 77 height 8
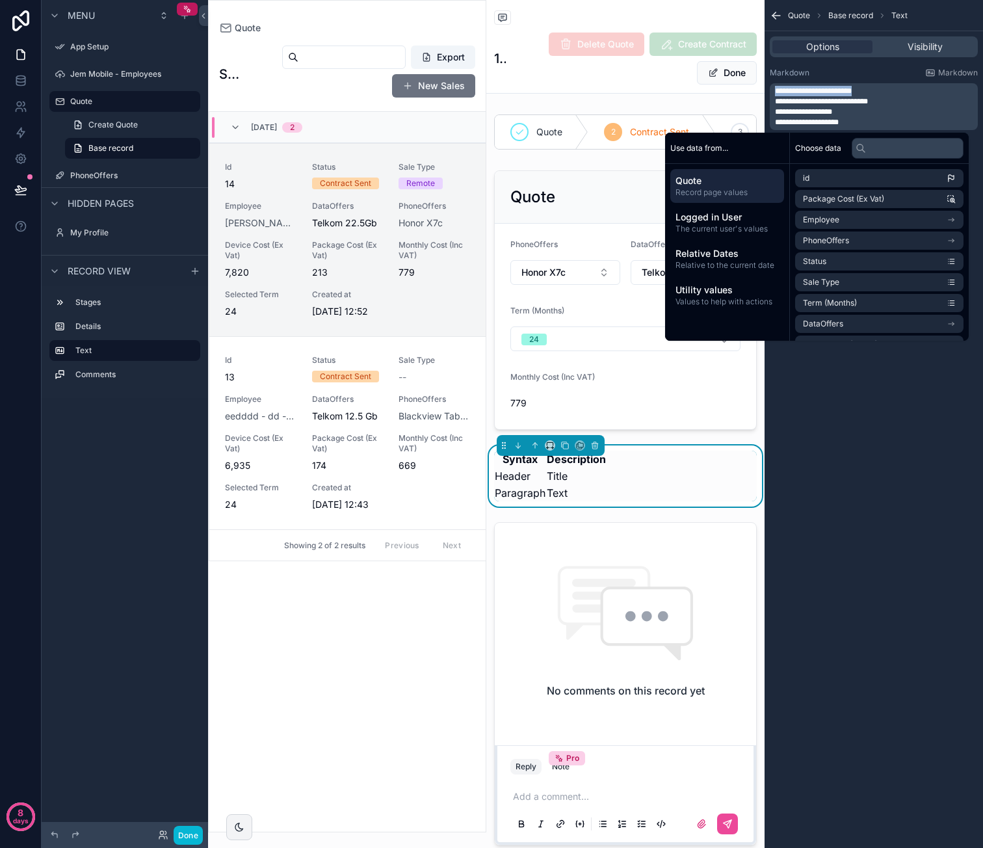
click at [835, 92] on span "**********" at bounding box center [813, 91] width 77 height 8
click at [850, 90] on span "**********" at bounding box center [813, 91] width 77 height 8
click at [791, 89] on span "**********" at bounding box center [813, 91] width 77 height 8
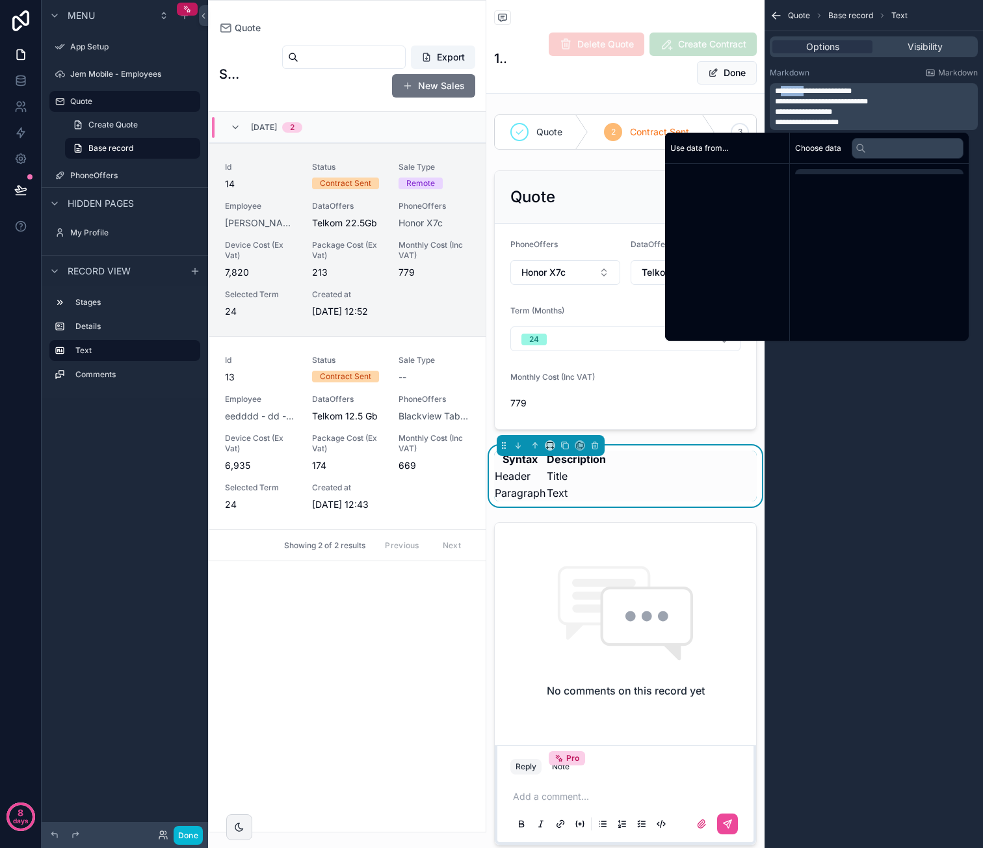
click at [791, 89] on span "**********" at bounding box center [813, 91] width 77 height 8
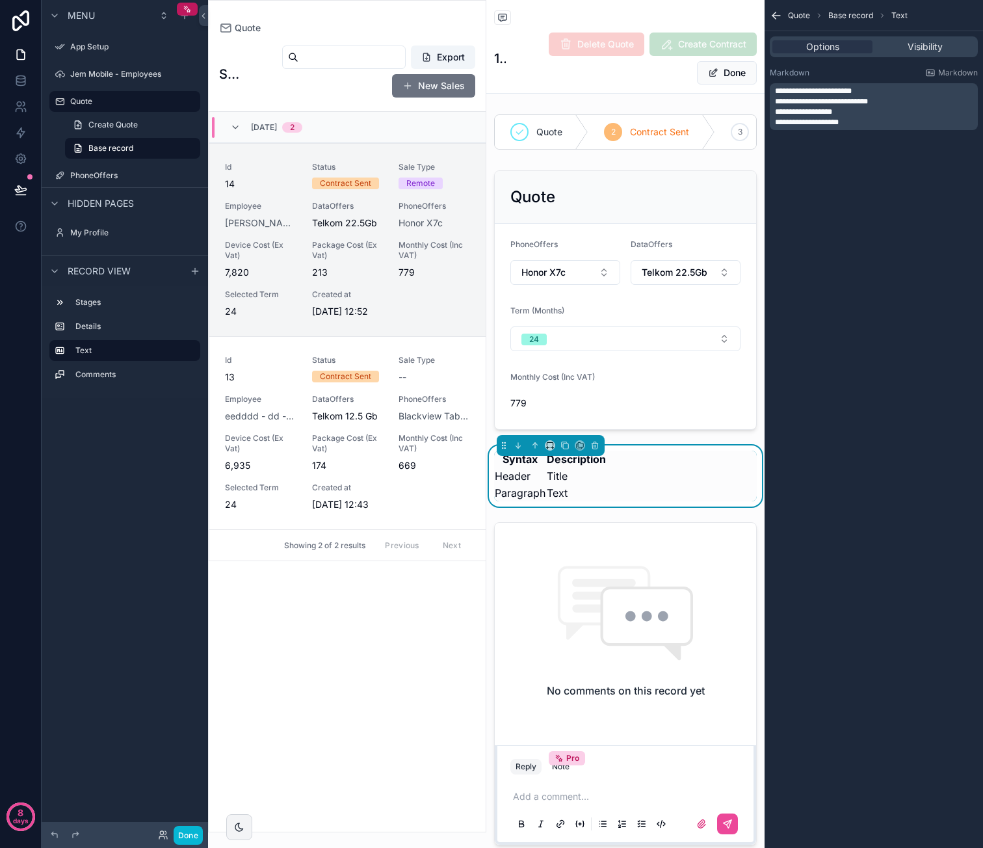
click at [809, 105] on span "**********" at bounding box center [821, 102] width 93 height 8
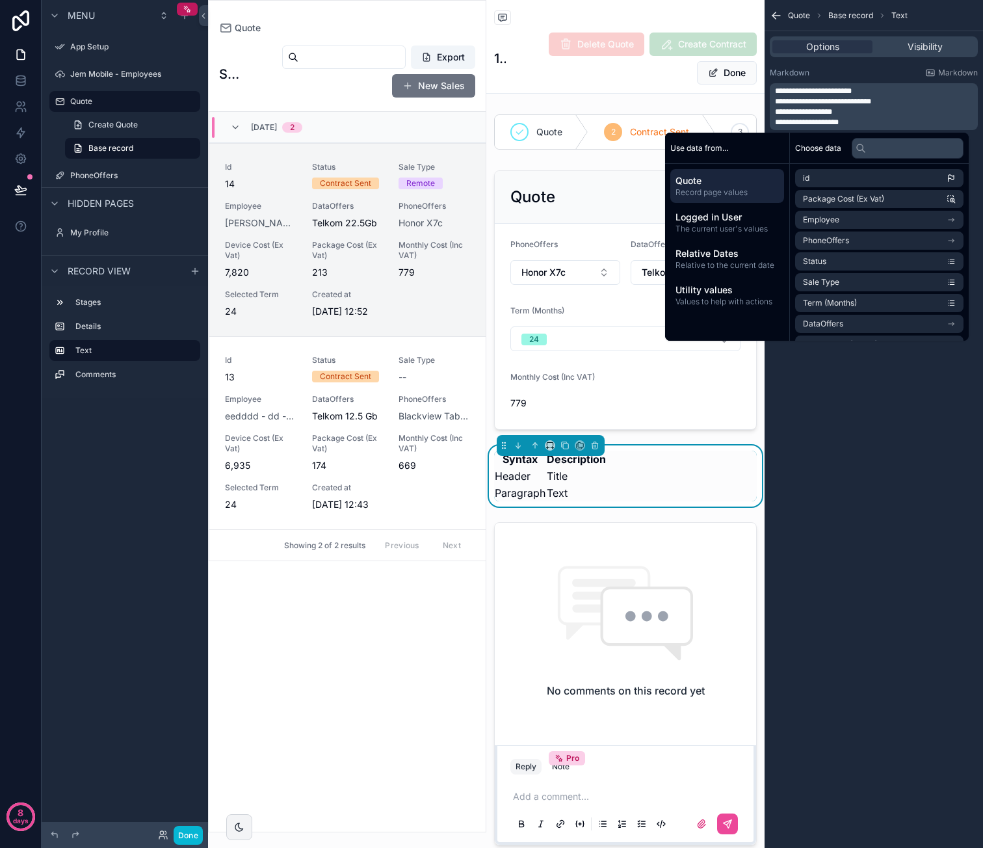
click at [859, 99] on span "**********" at bounding box center [823, 102] width 96 height 8
click at [809, 102] on span "**********" at bounding box center [824, 102] width 99 height 8
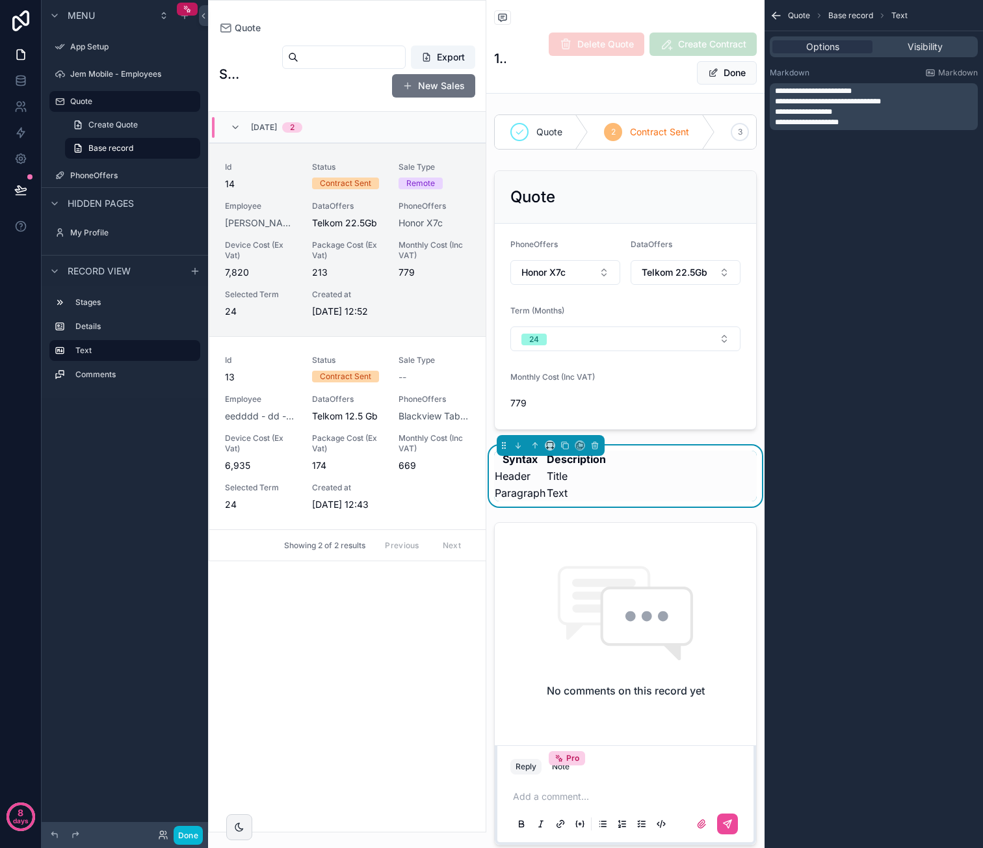
click at [934, 111] on p "**********" at bounding box center [875, 112] width 200 height 10
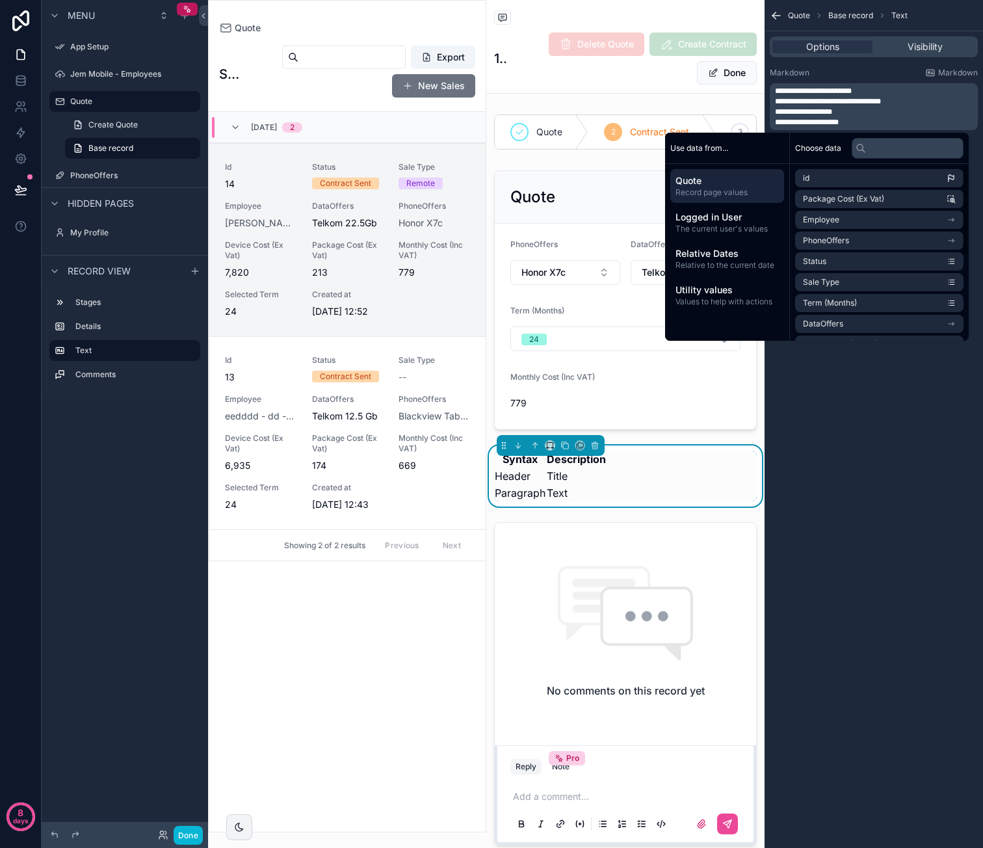
click at [802, 112] on span "**********" at bounding box center [803, 112] width 57 height 8
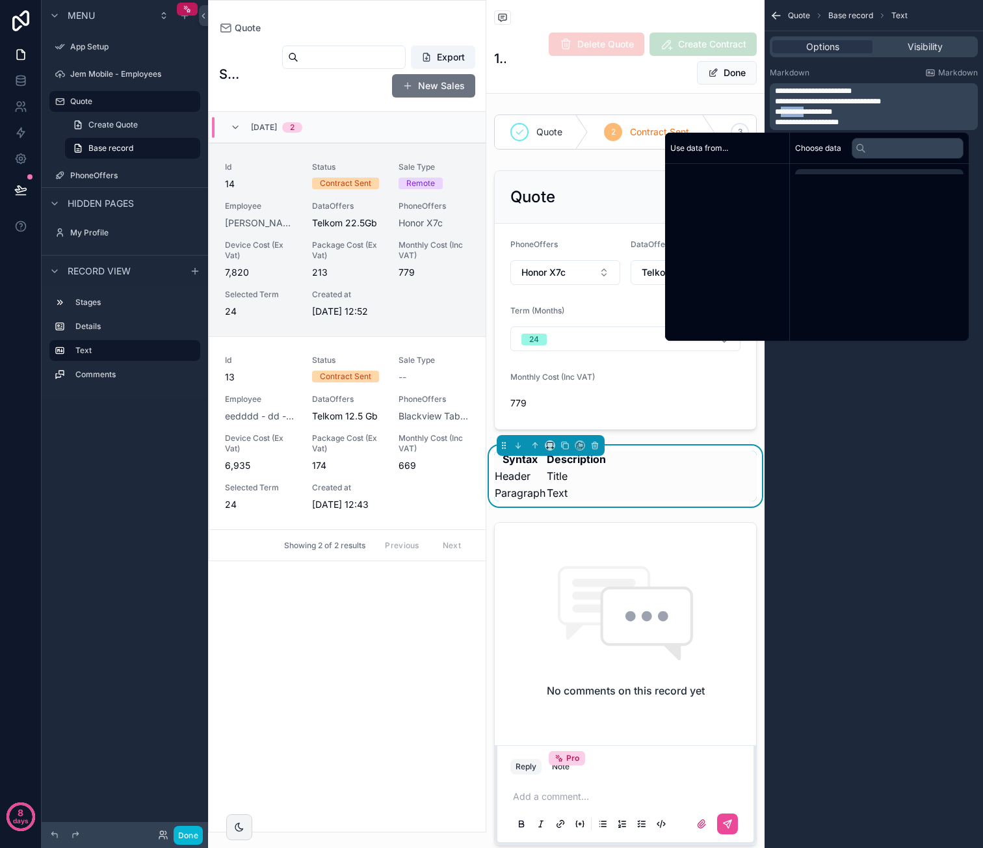
click at [802, 112] on span "**********" at bounding box center [803, 112] width 57 height 8
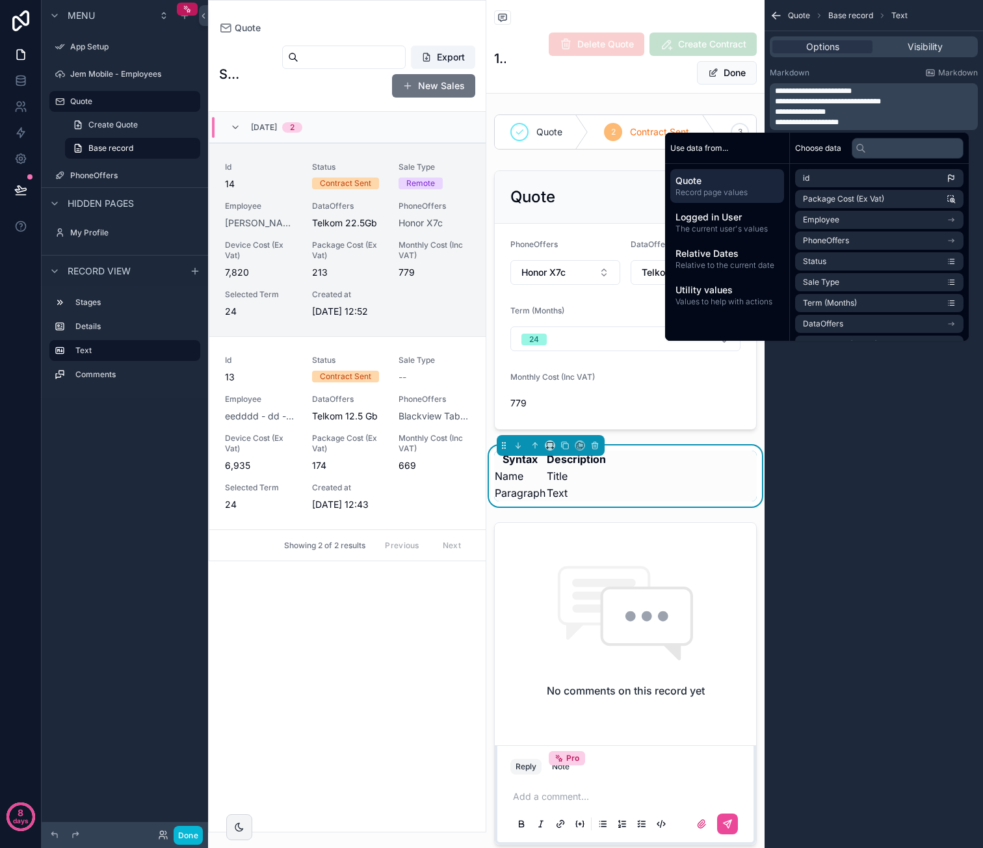
click at [800, 120] on span "**********" at bounding box center [807, 122] width 64 height 8
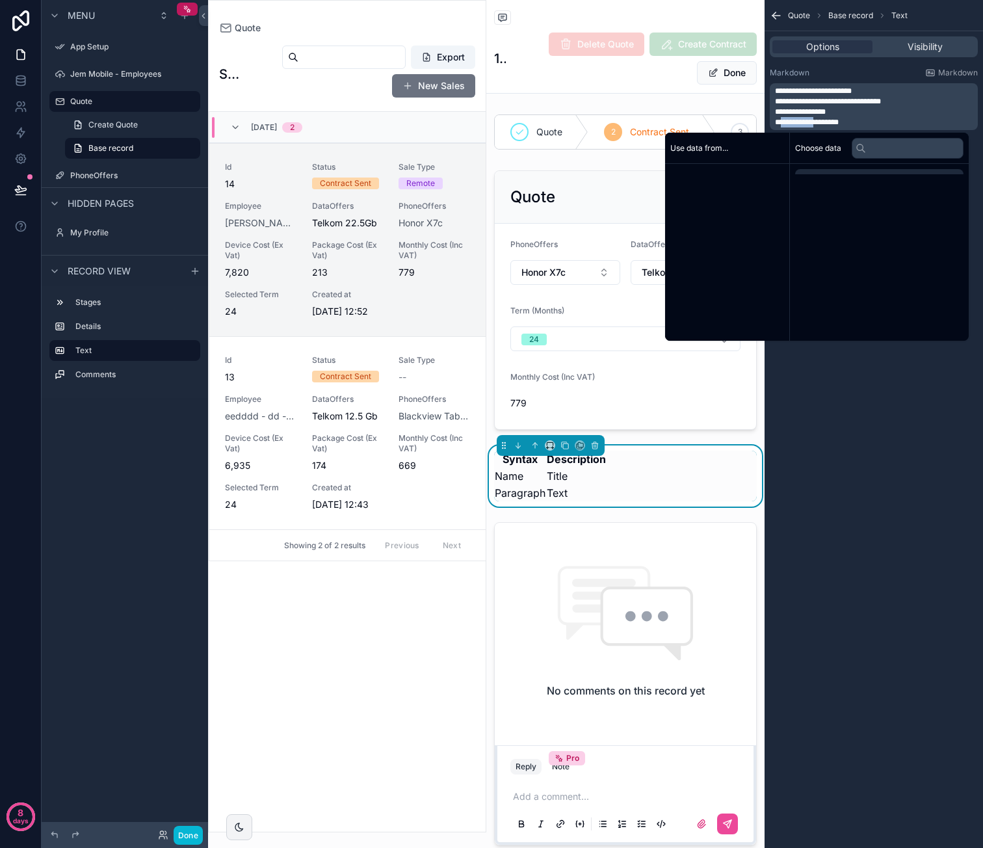
click at [799, 120] on span "**********" at bounding box center [807, 122] width 64 height 8
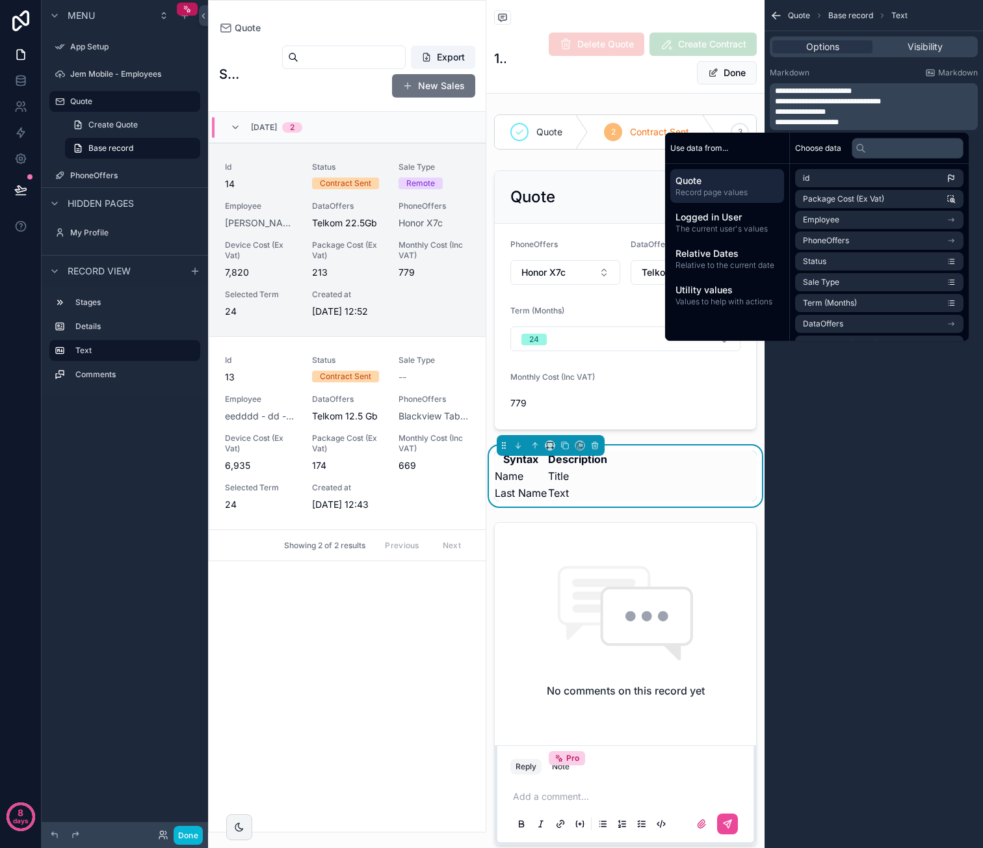
click at [822, 111] on span "**********" at bounding box center [800, 112] width 51 height 8
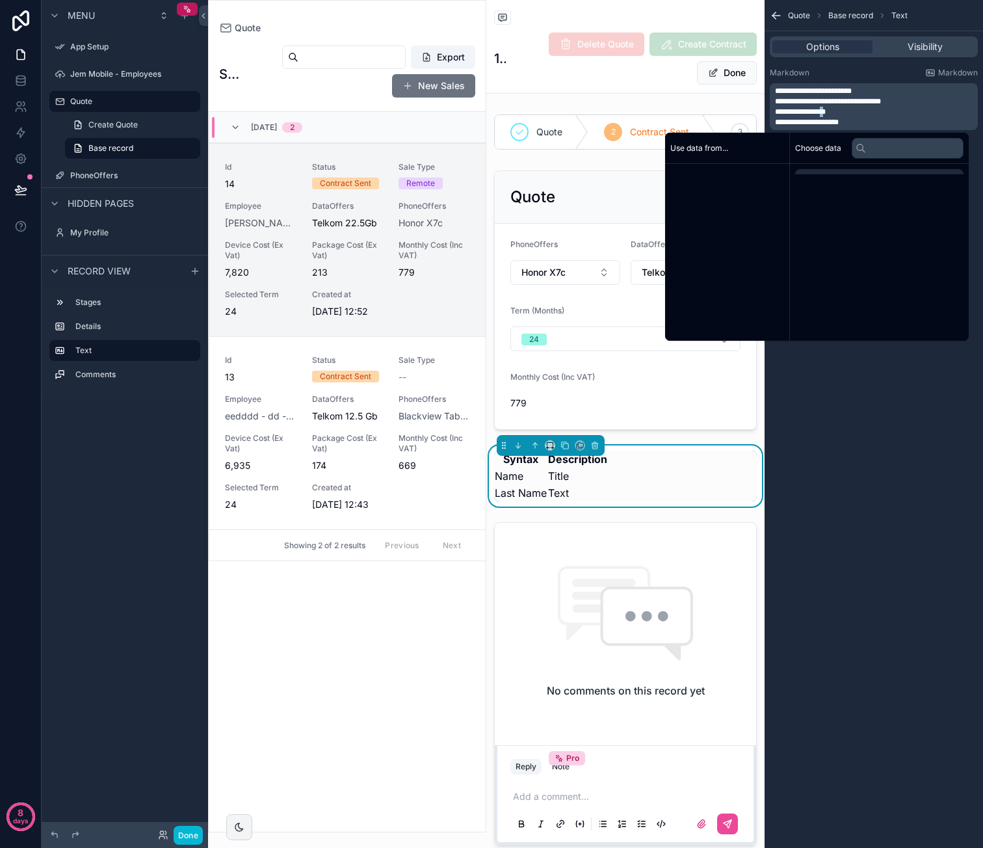
click at [822, 111] on span "**********" at bounding box center [800, 112] width 51 height 8
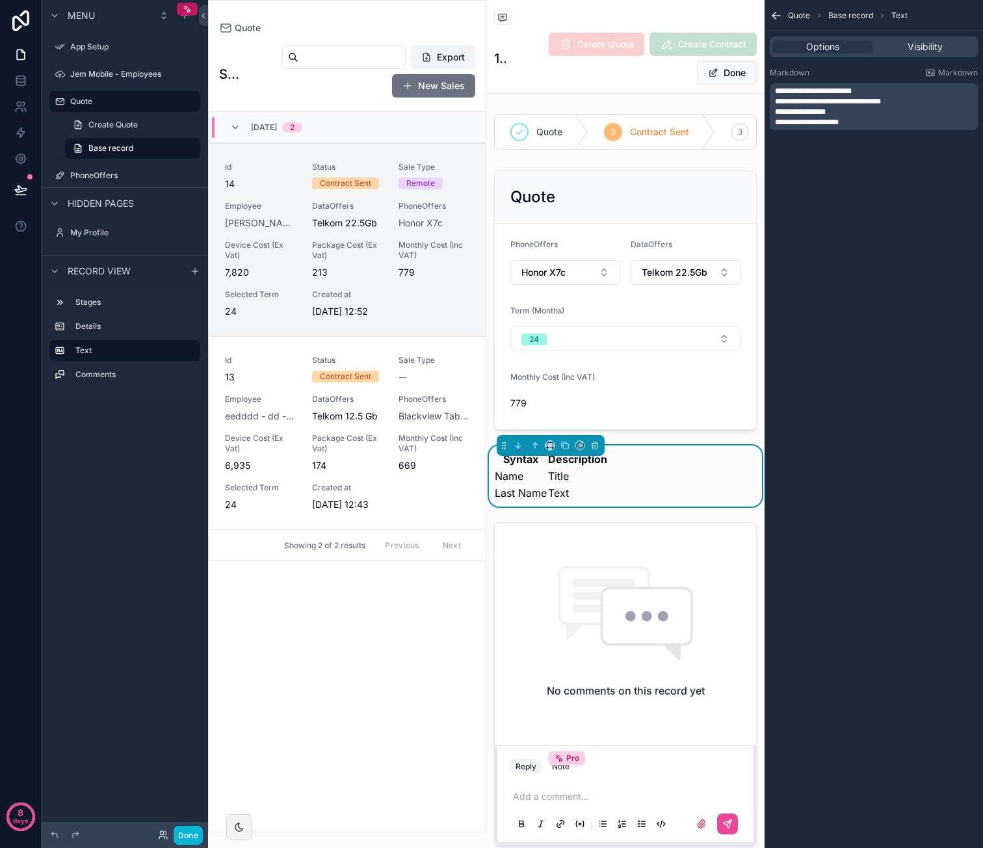
click at [818, 116] on span "**********" at bounding box center [800, 112] width 51 height 8
click at [815, 112] on span "**********" at bounding box center [800, 112] width 51 height 8
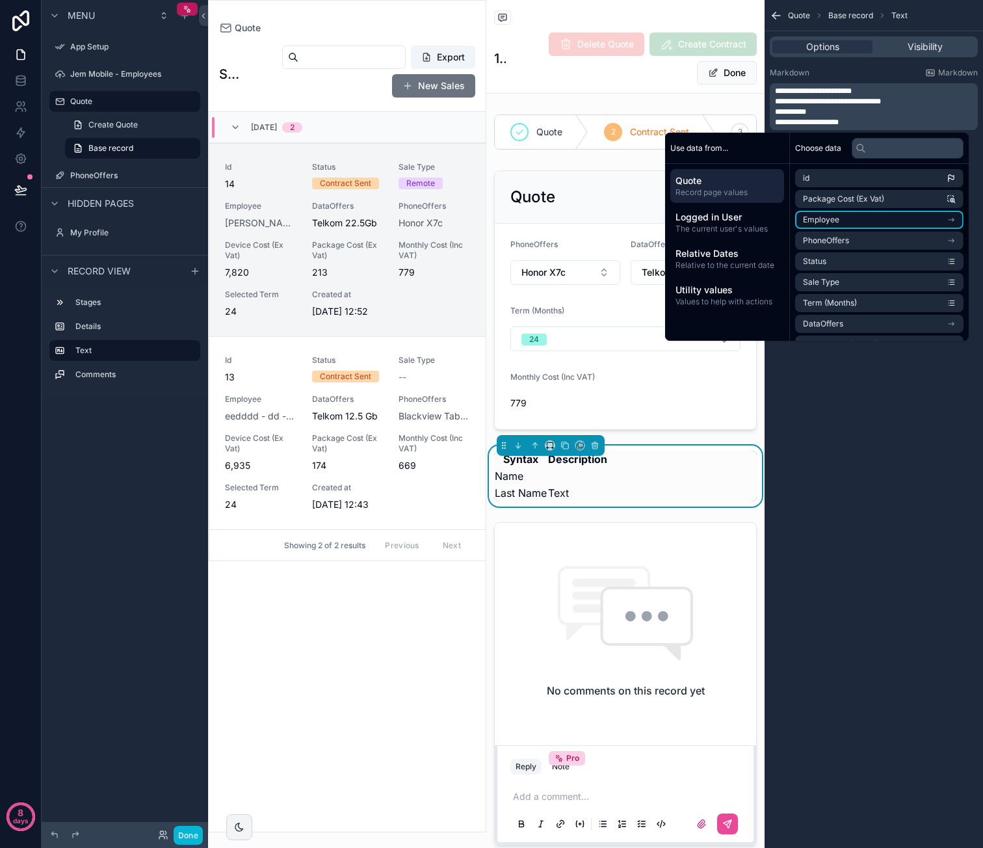
click at [845, 218] on li "Employee" at bounding box center [879, 220] width 168 height 18
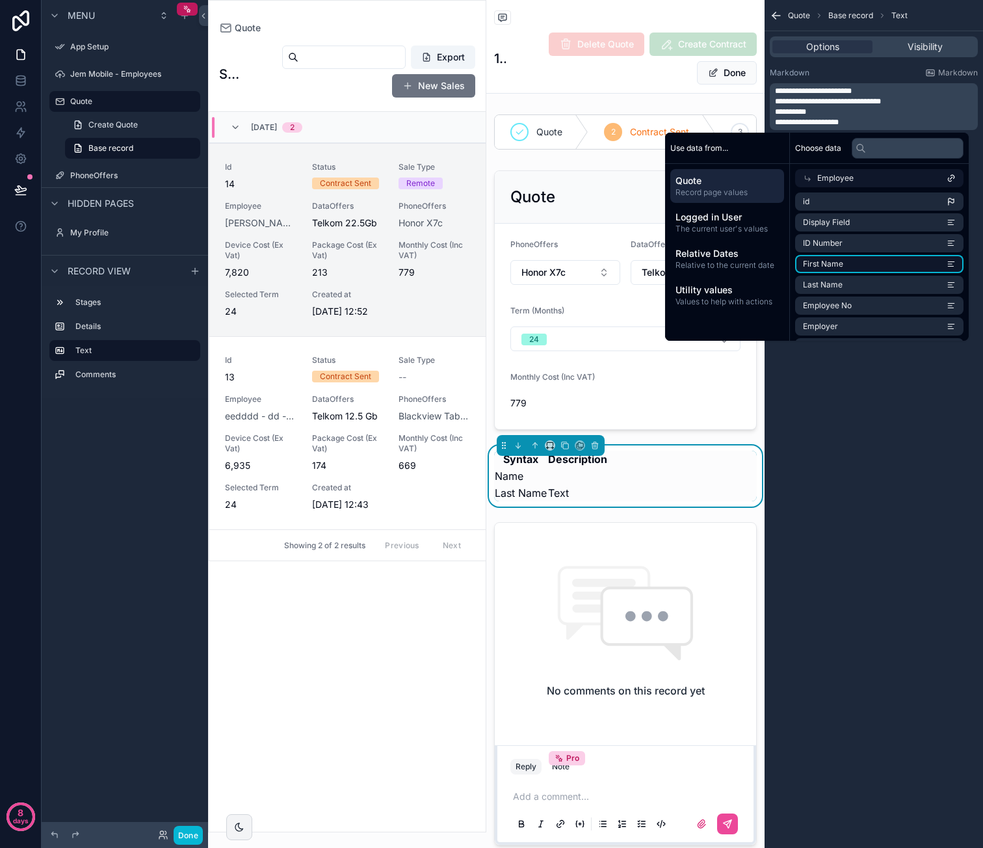
click at [861, 258] on li "First Name" at bounding box center [879, 264] width 168 height 18
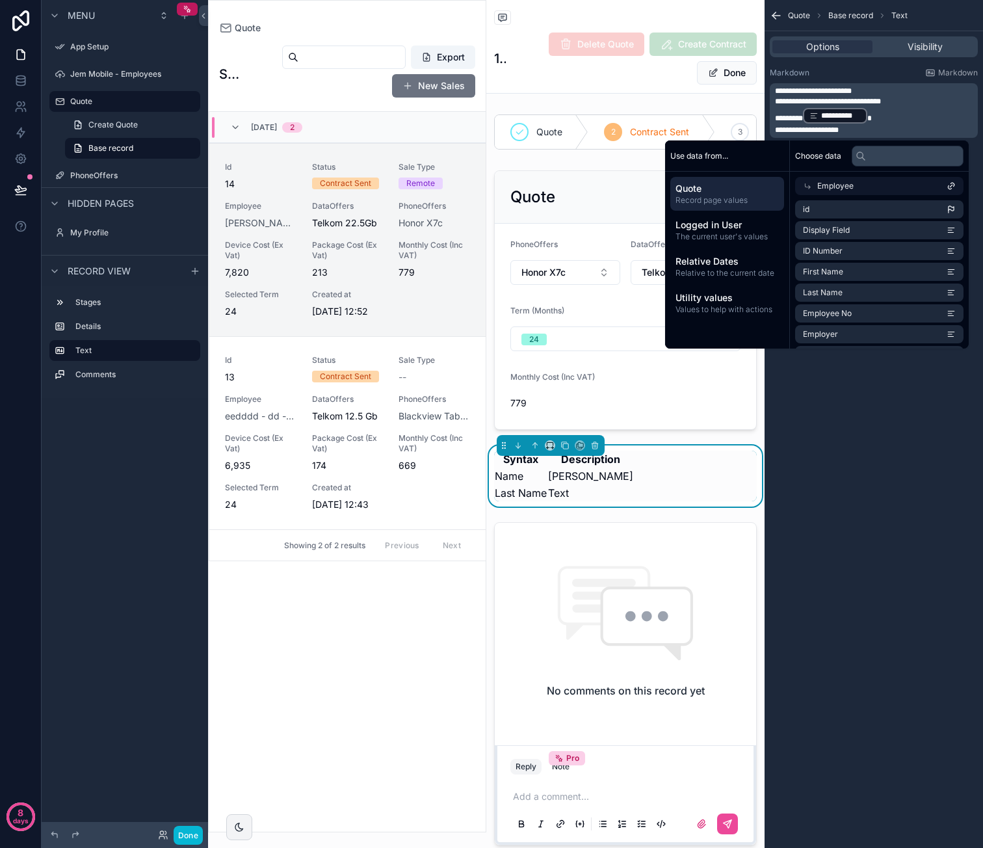
click at [836, 131] on span "**********" at bounding box center [807, 130] width 64 height 8
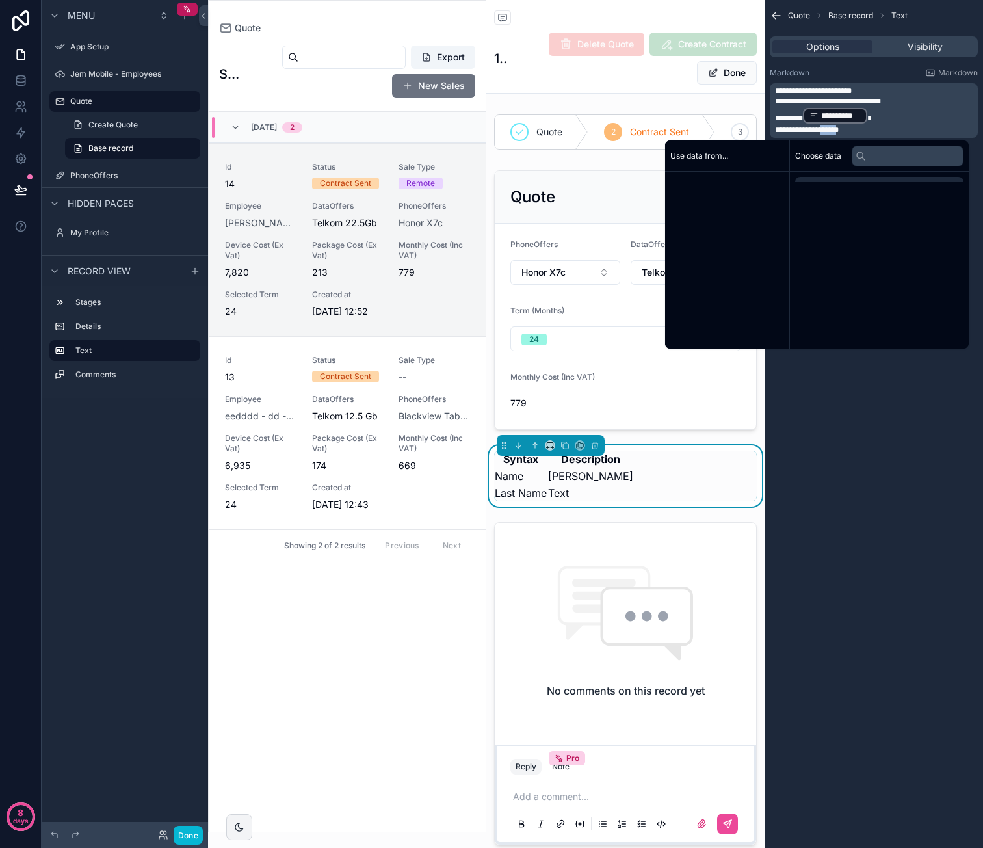
click at [836, 131] on span "**********" at bounding box center [807, 130] width 64 height 8
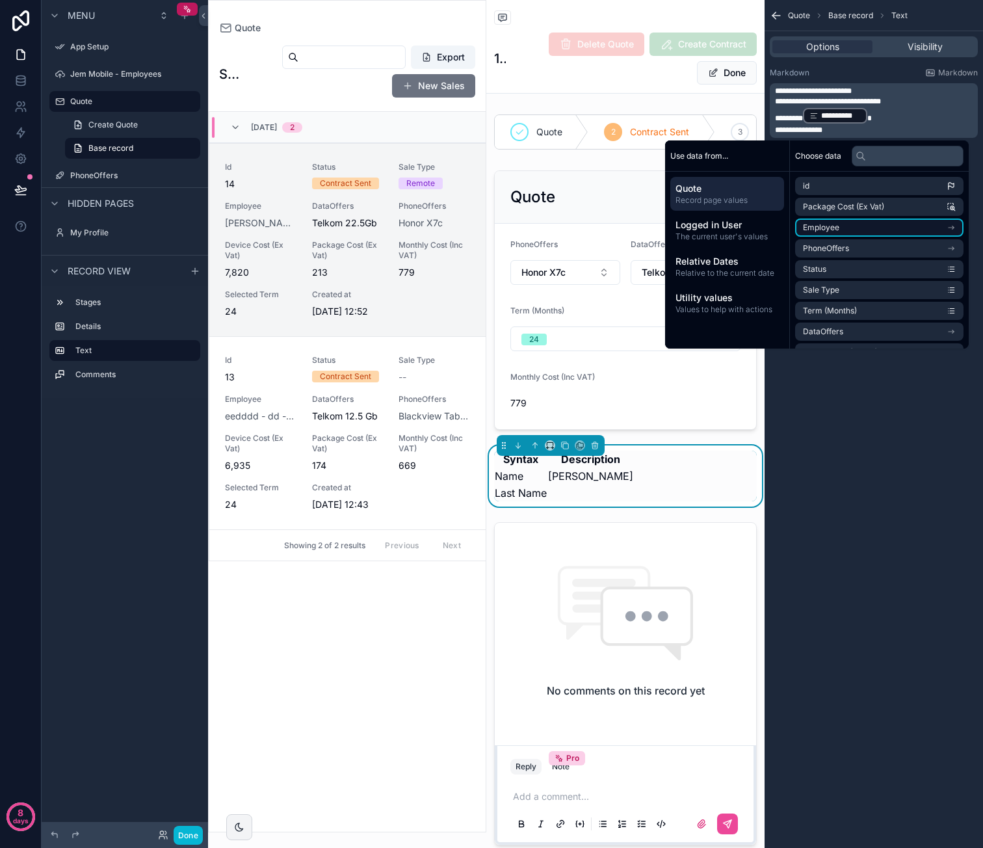
click at [859, 230] on li "Employee" at bounding box center [879, 227] width 168 height 18
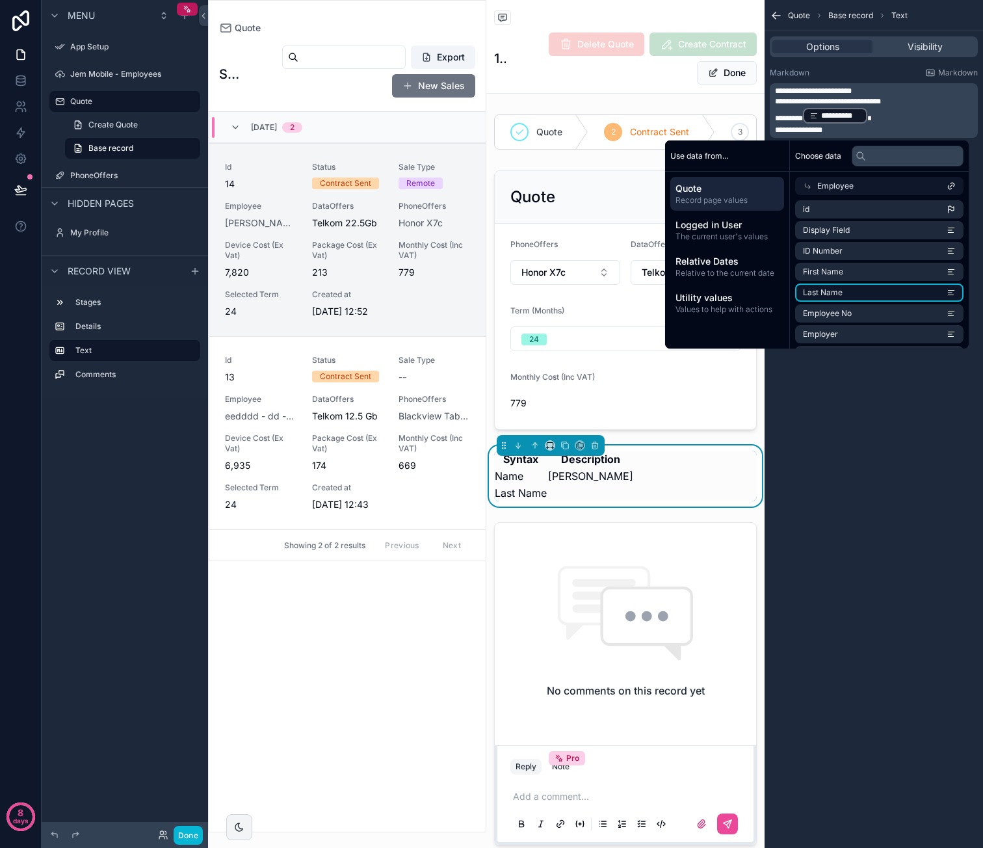
click at [848, 290] on li "Last Name" at bounding box center [879, 292] width 168 height 18
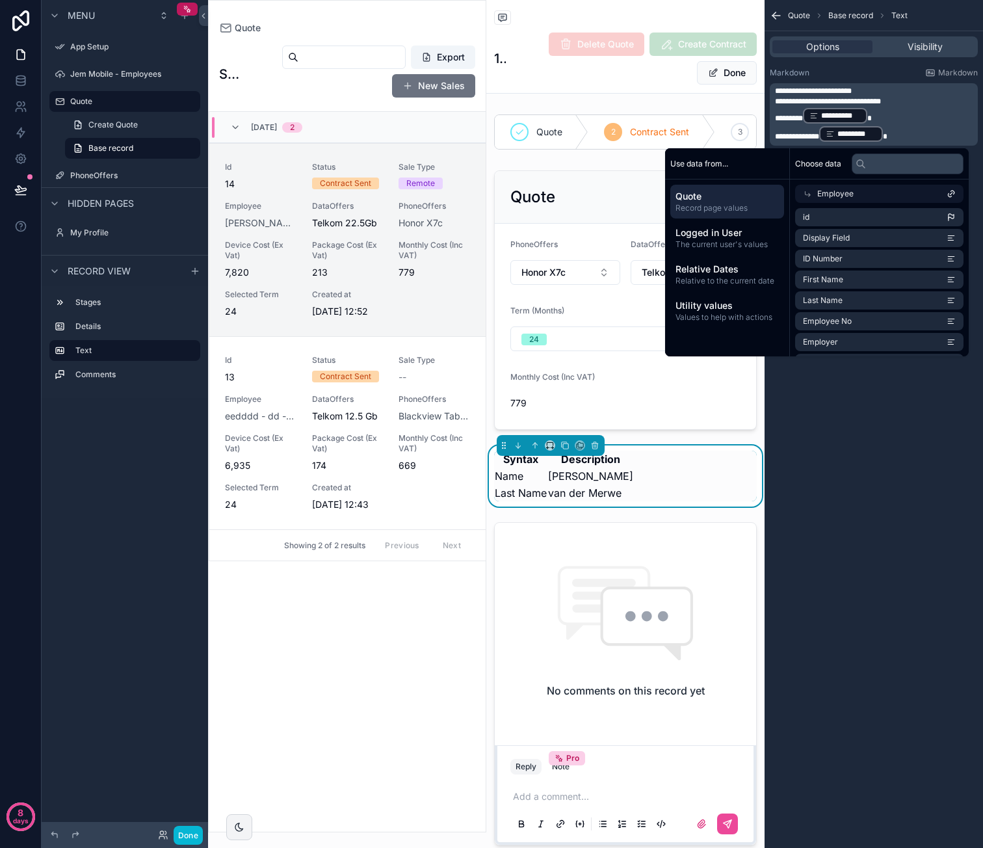
click at [819, 135] on span "**********" at bounding box center [797, 137] width 44 height 8
click at [904, 118] on p "**********" at bounding box center [875, 116] width 200 height 18
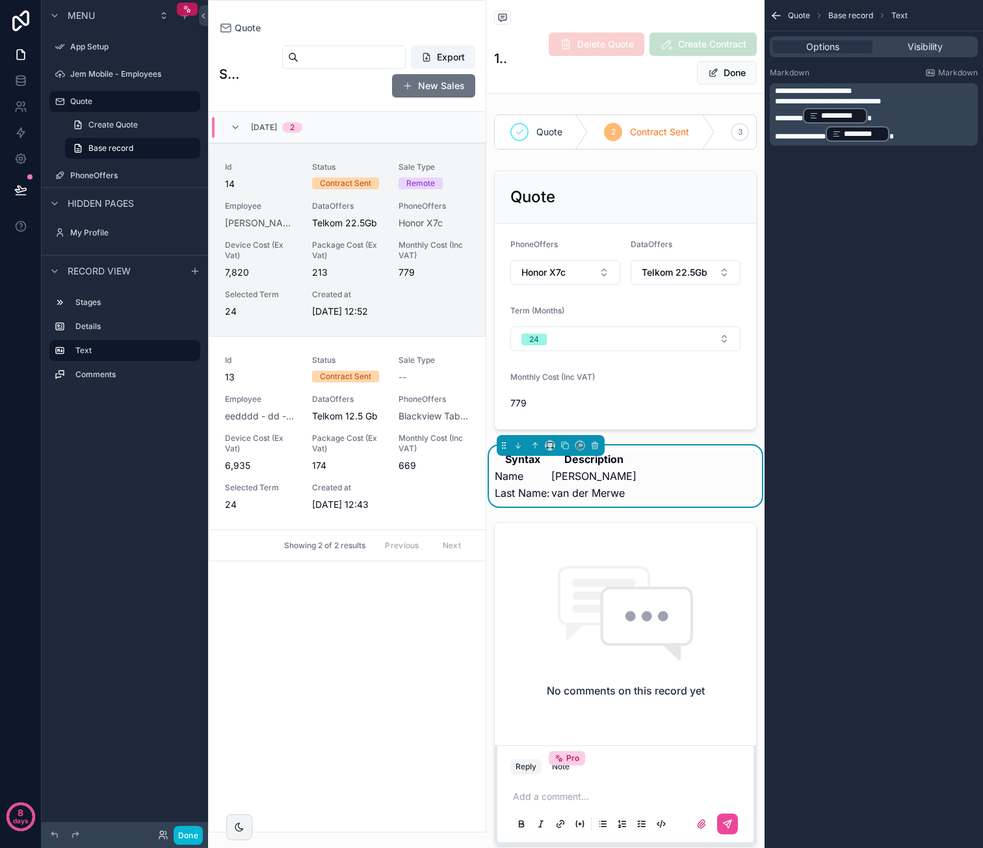
click at [908, 131] on p "**********" at bounding box center [875, 134] width 200 height 18
drag, startPoint x: 913, startPoint y: 131, endPoint x: 739, endPoint y: 92, distance: 178.5
click at [739, 92] on div "App Setup Jem Mobile - Employees Quote 2 PhoneOffers My Profile Powered by Dvd …" at bounding box center [595, 424] width 775 height 848
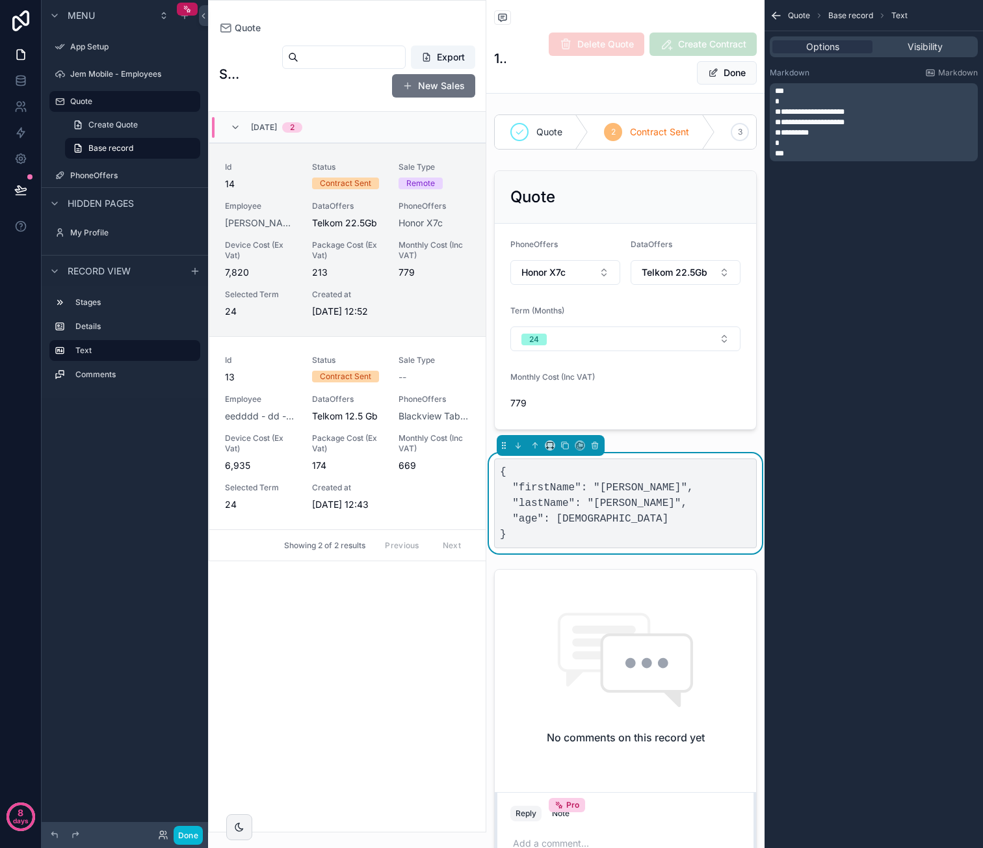
click at [800, 102] on p "*" at bounding box center [875, 101] width 200 height 10
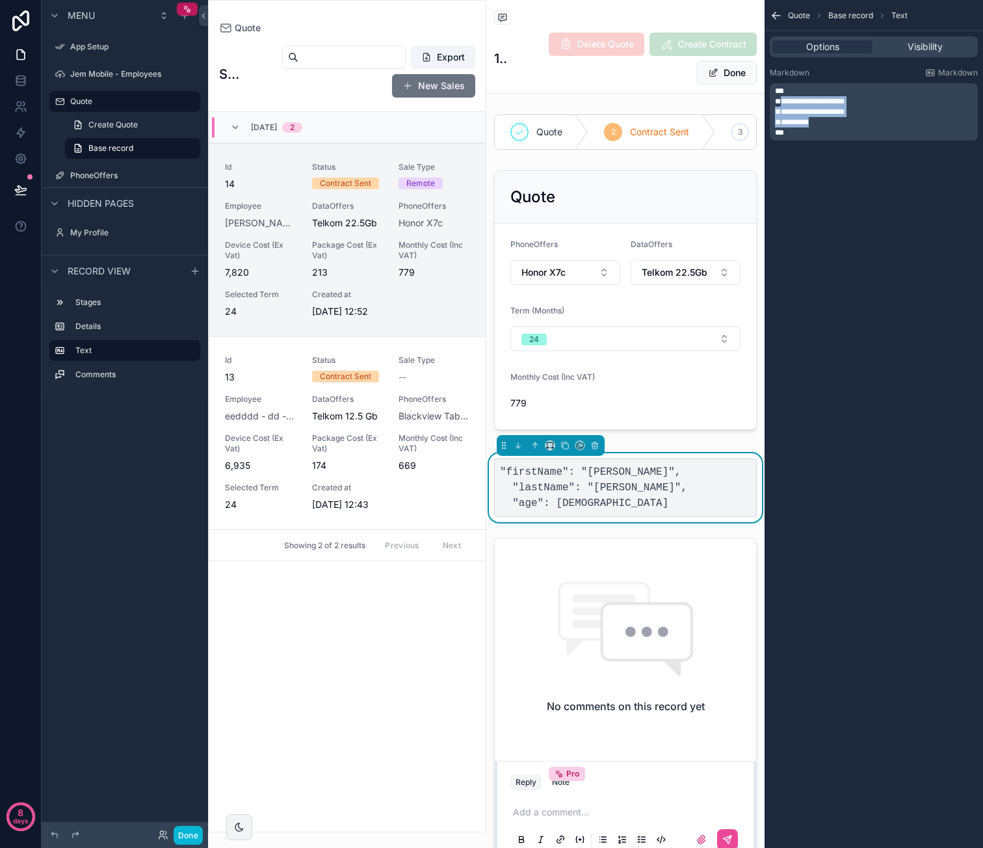
drag, startPoint x: 832, startPoint y: 122, endPoint x: 779, endPoint y: 101, distance: 57.2
click at [779, 101] on div "**********" at bounding box center [875, 112] width 200 height 52
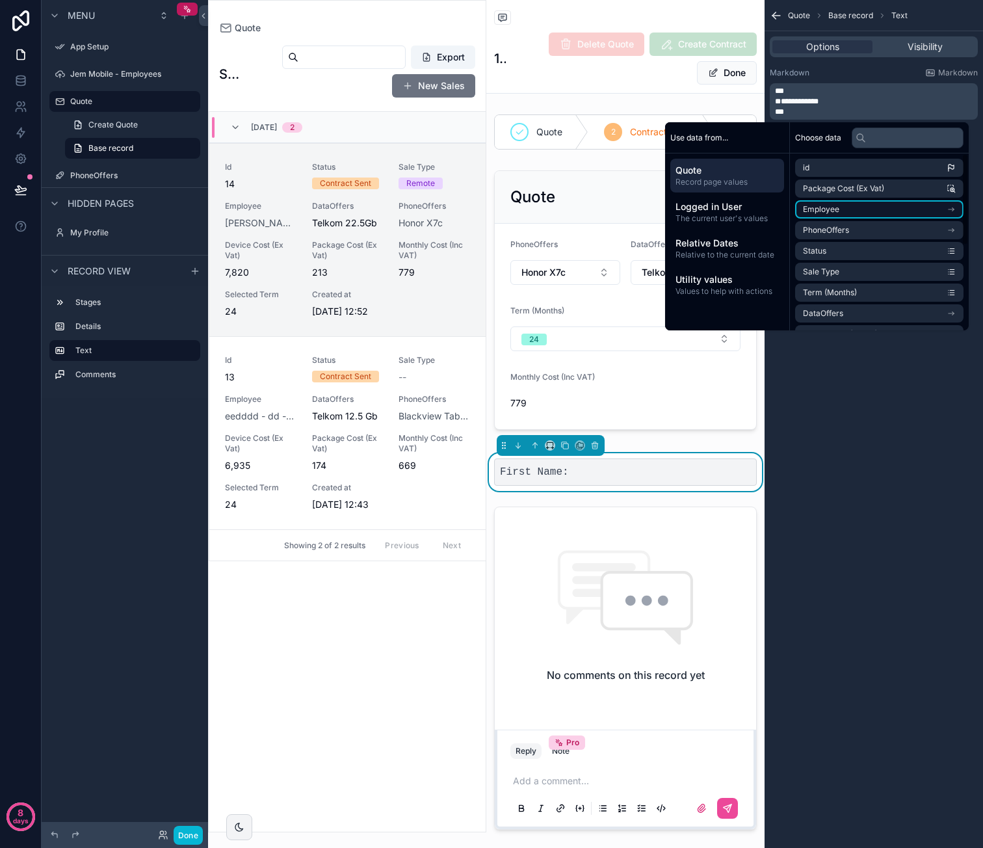
click at [891, 211] on li "Employee" at bounding box center [879, 209] width 168 height 18
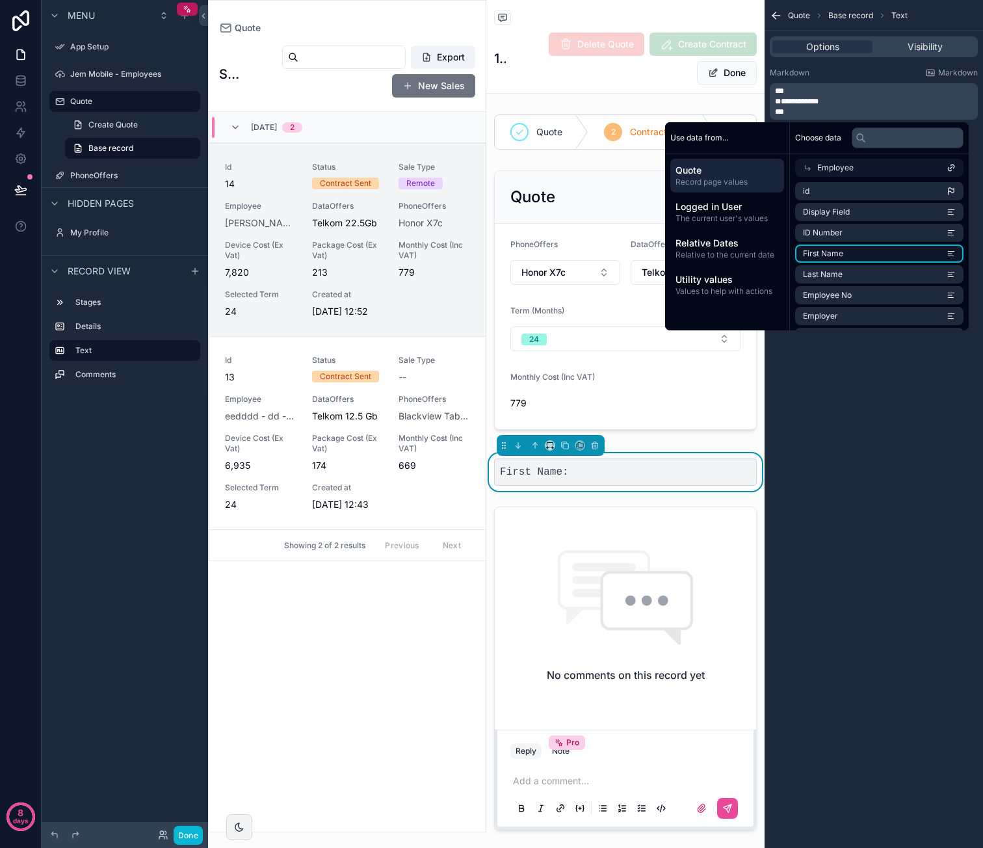
click at [874, 249] on li "First Name" at bounding box center [879, 253] width 168 height 18
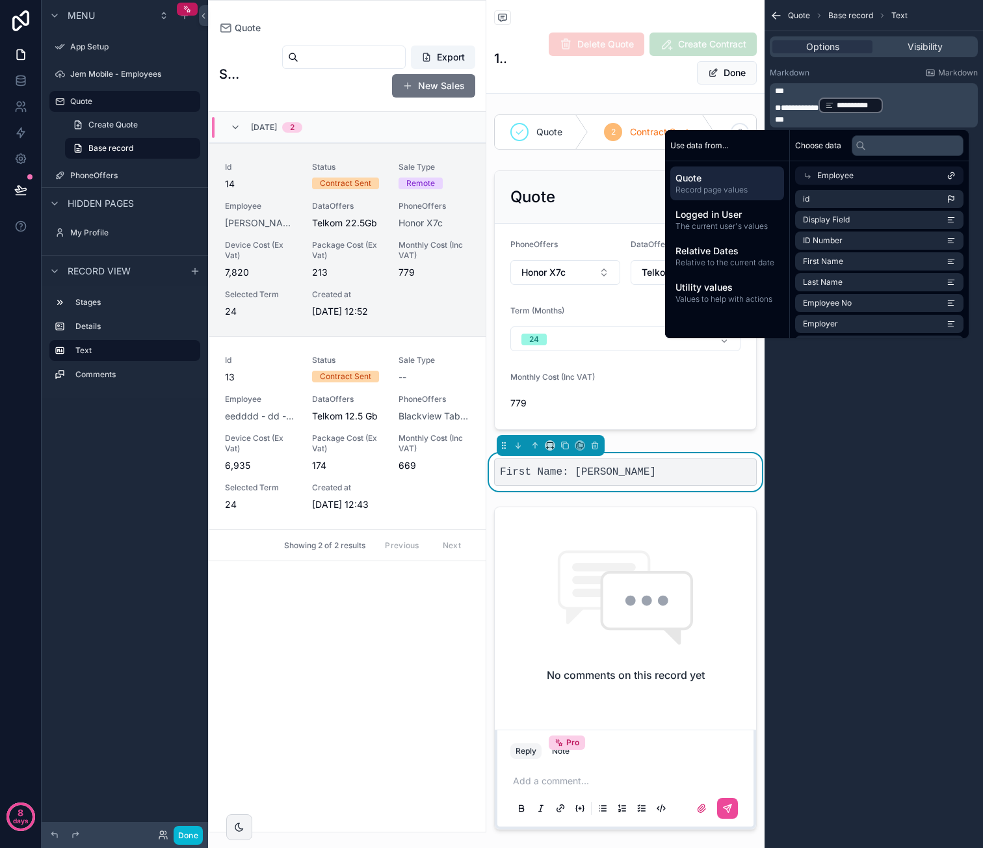
click at [914, 109] on p "**********" at bounding box center [875, 105] width 200 height 18
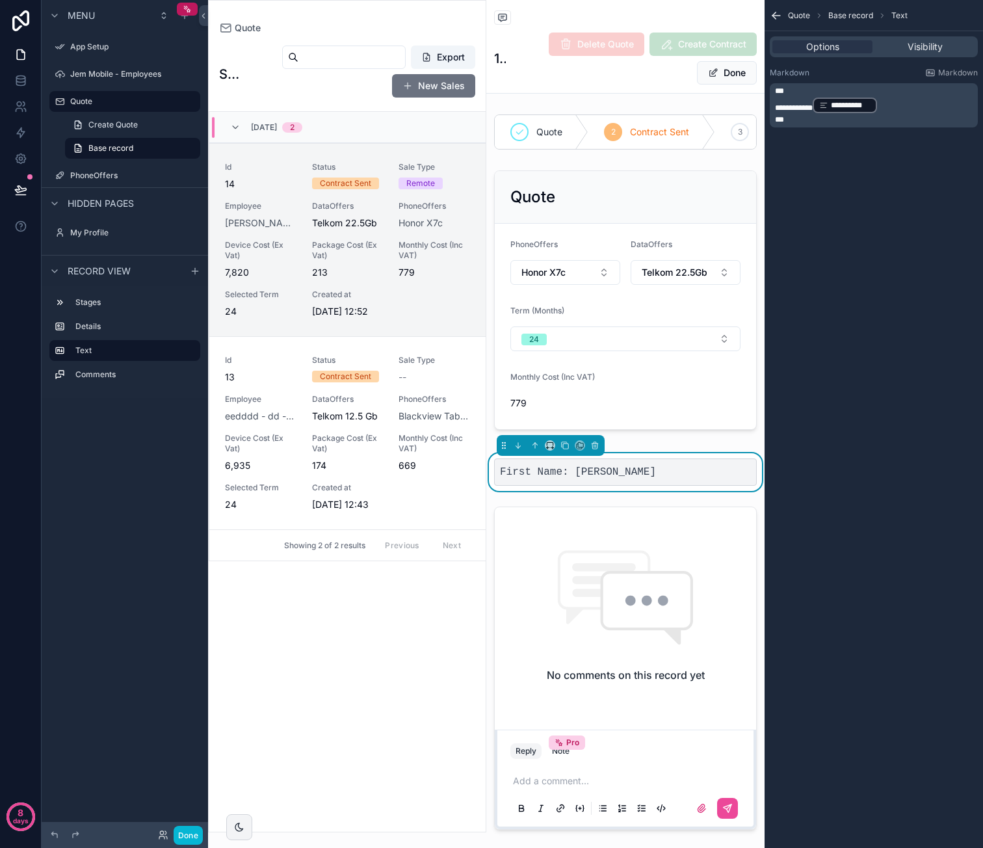
click at [904, 94] on p "***" at bounding box center [875, 91] width 200 height 10
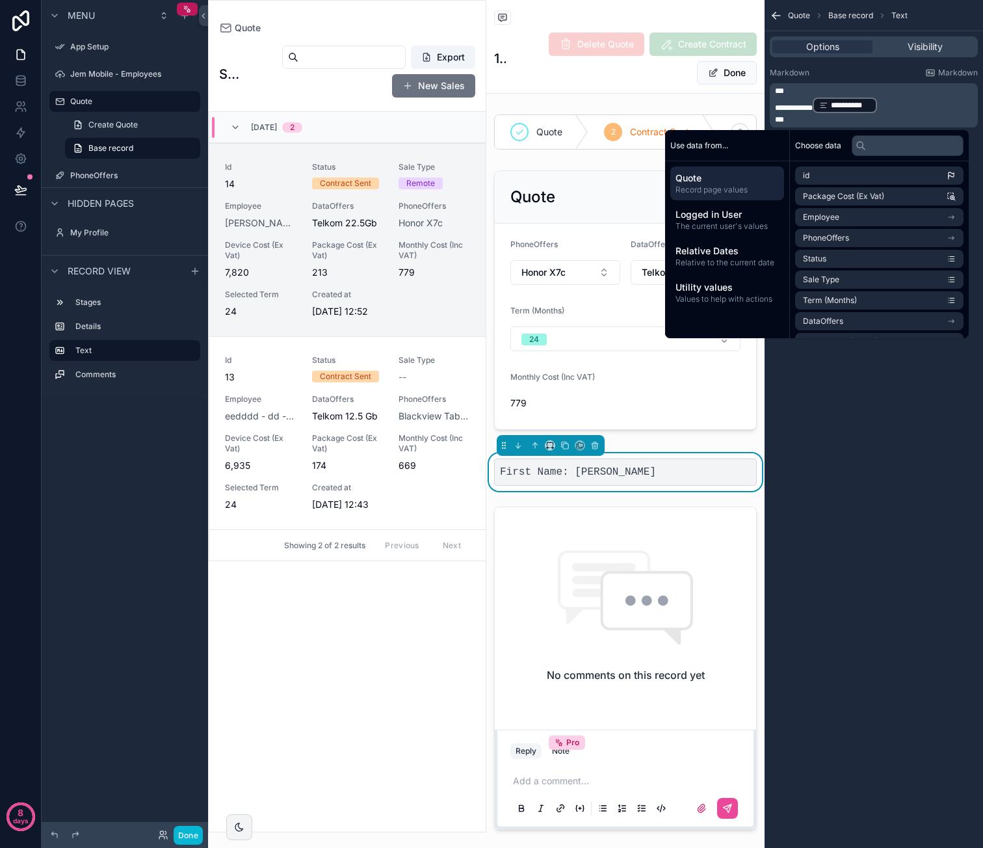
click at [908, 103] on p "**********" at bounding box center [875, 105] width 200 height 18
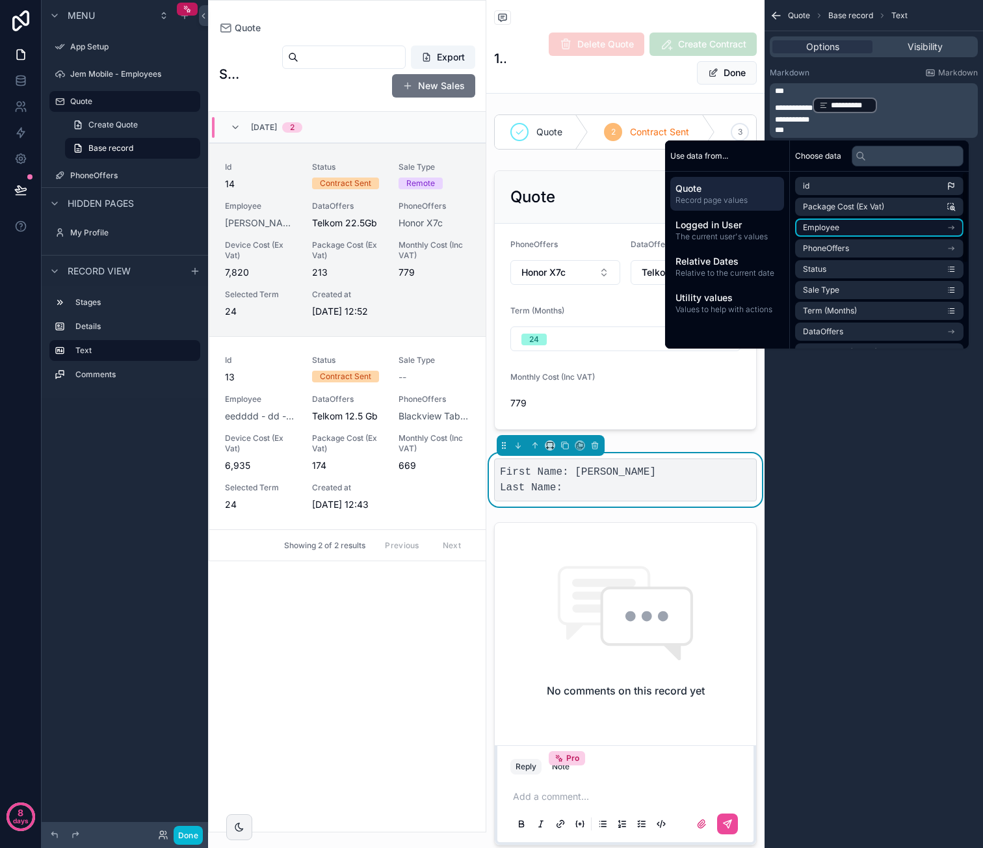
click at [847, 231] on li "Employee" at bounding box center [879, 227] width 168 height 18
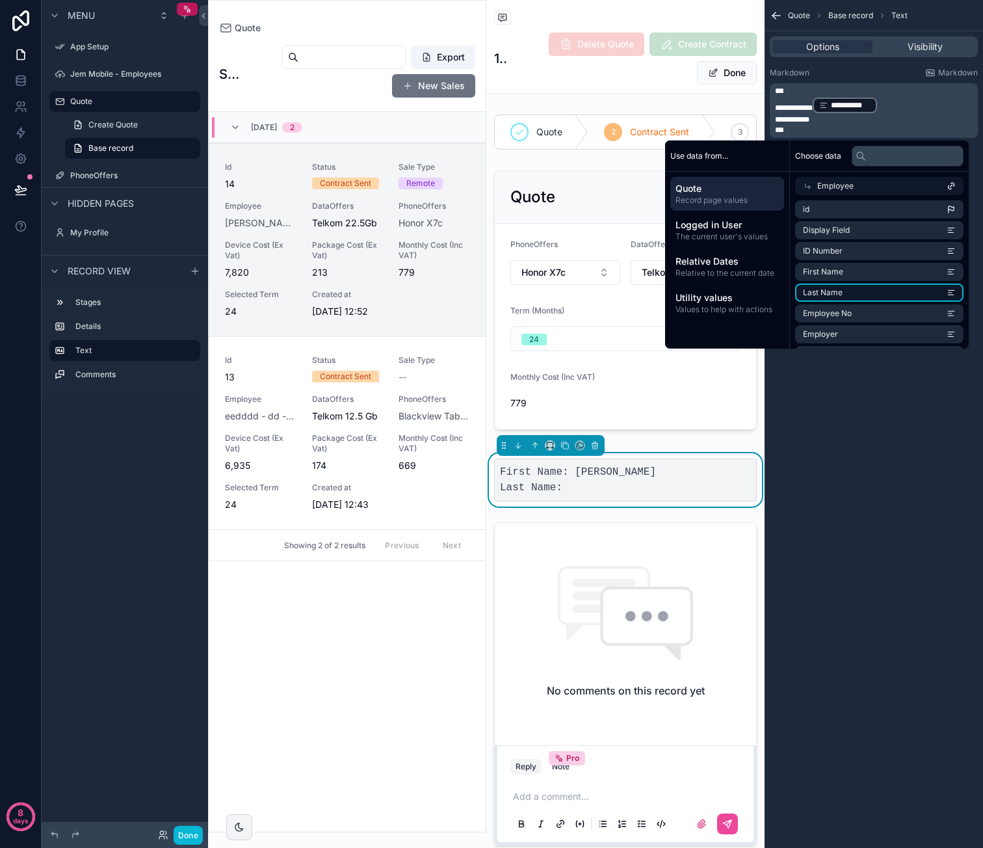
click at [862, 285] on li "Last Name" at bounding box center [879, 292] width 168 height 18
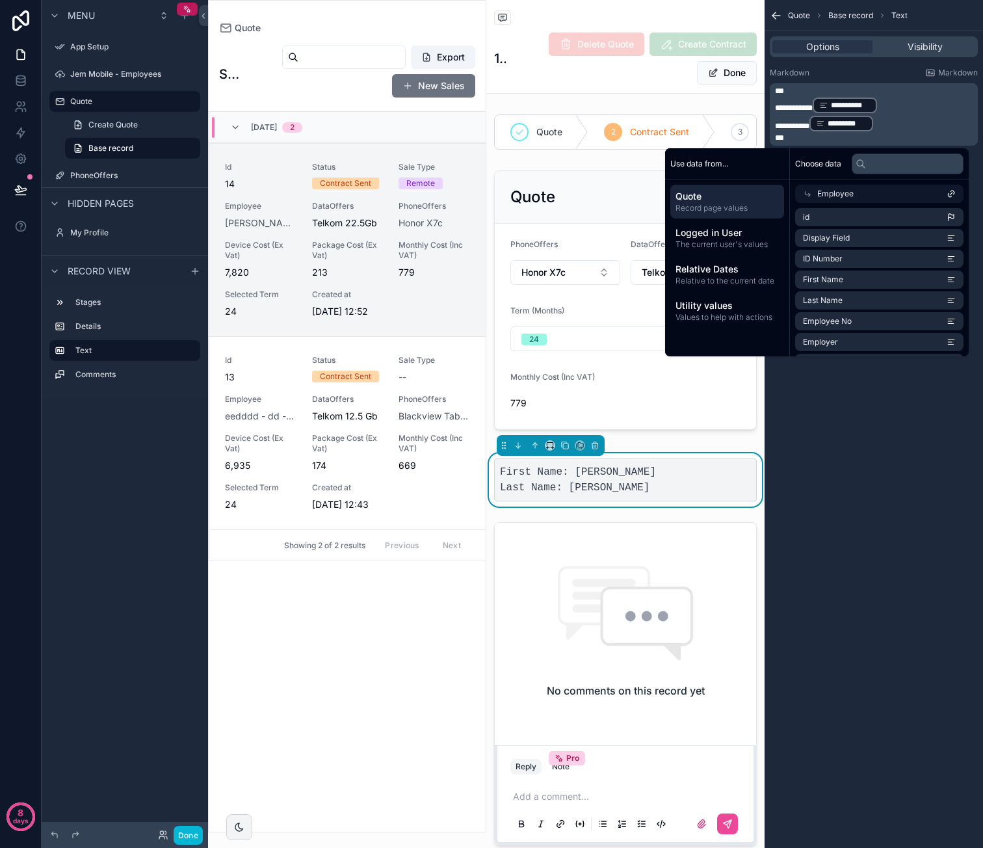
click at [821, 137] on p "***" at bounding box center [875, 138] width 200 height 10
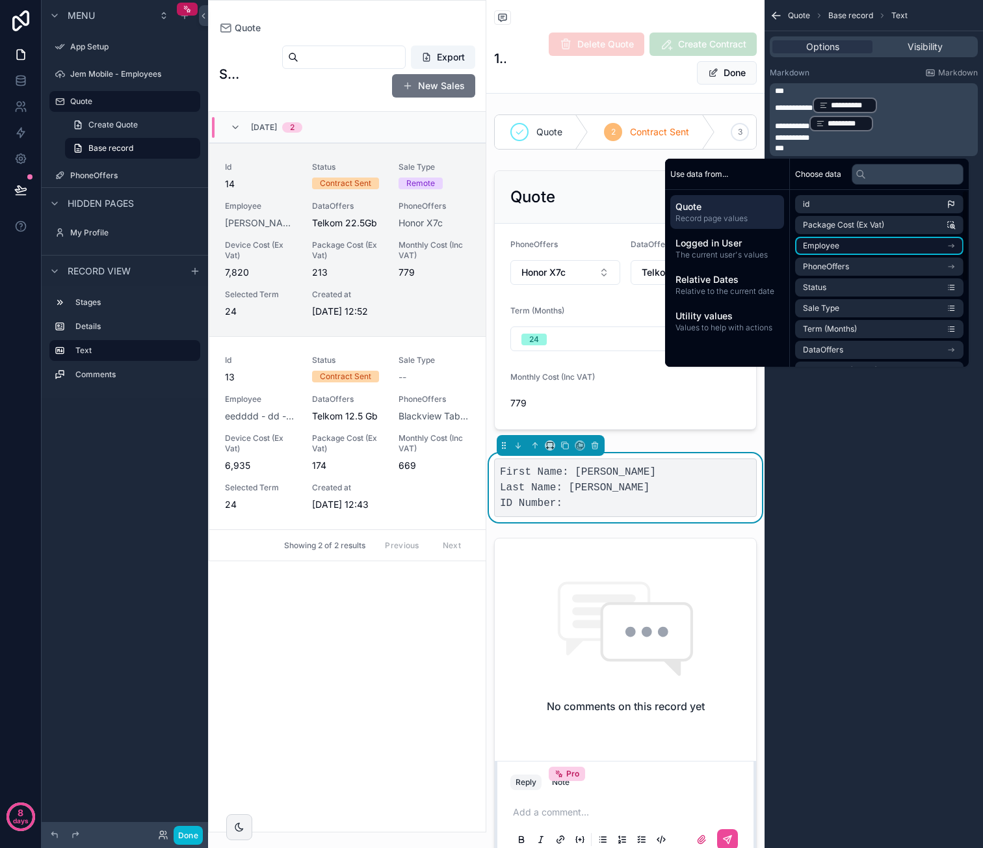
click at [840, 247] on li "Employee" at bounding box center [879, 246] width 168 height 18
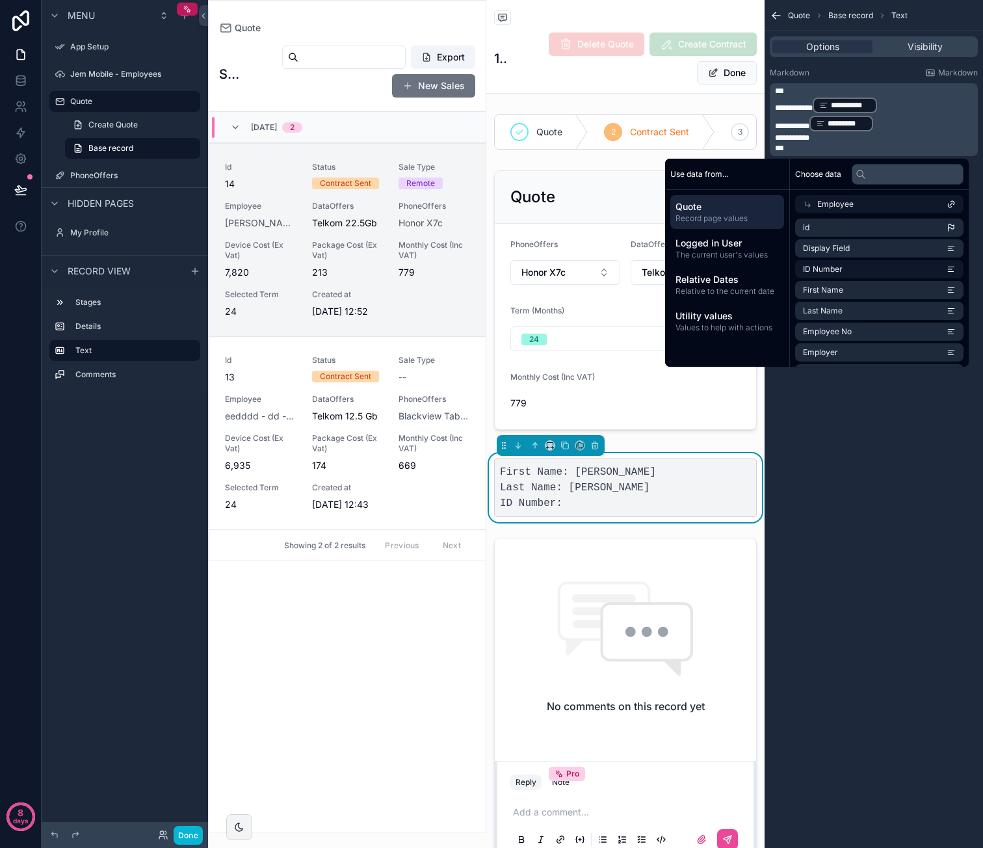
click at [874, 277] on li "ID Number" at bounding box center [879, 269] width 168 height 18
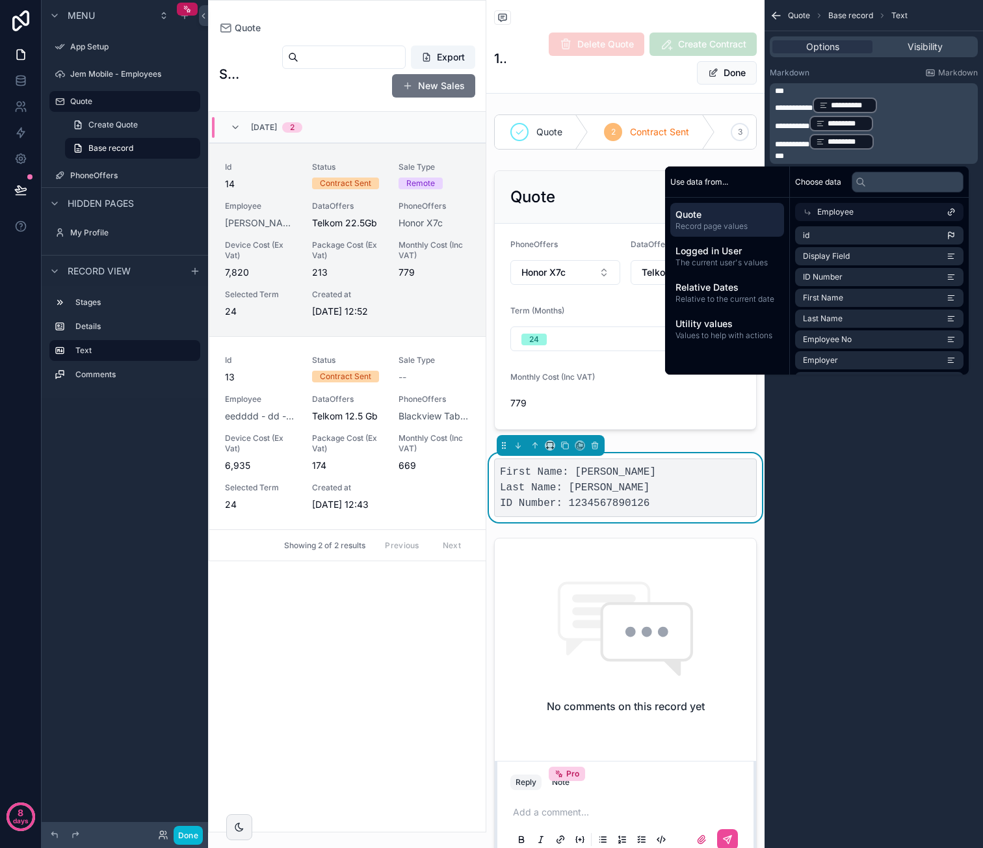
click at [775, 152] on span "***" at bounding box center [779, 156] width 9 height 8
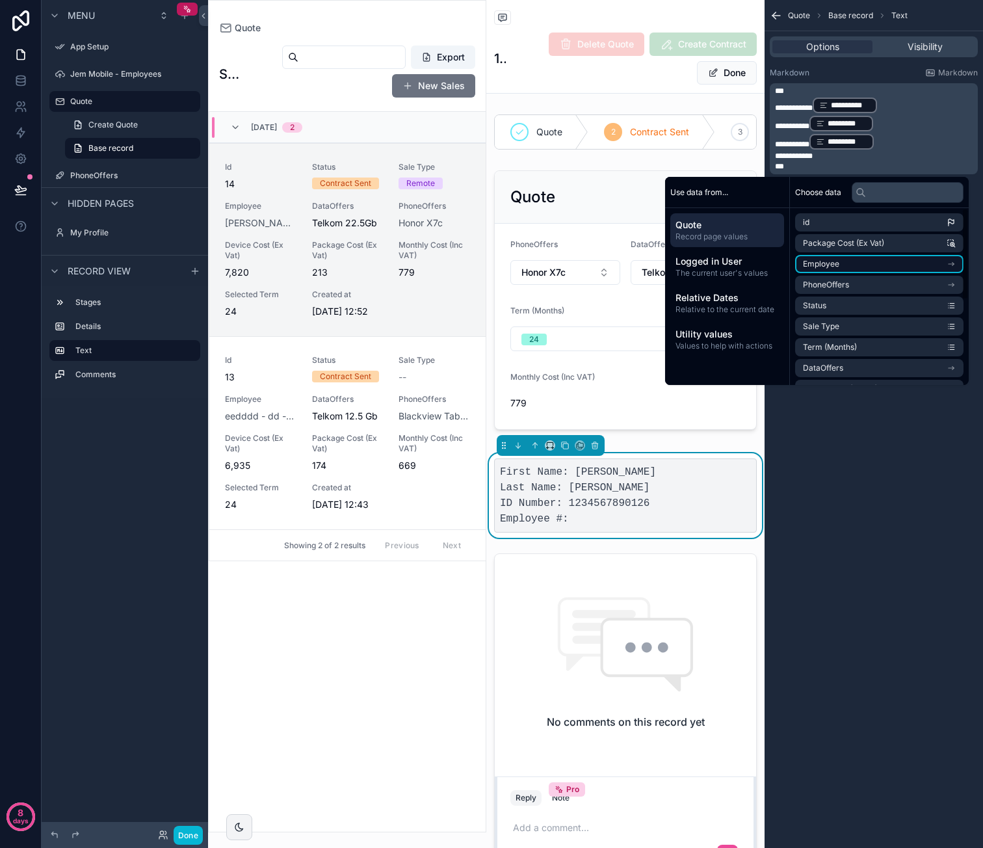
click at [842, 268] on li "Employee" at bounding box center [879, 264] width 168 height 18
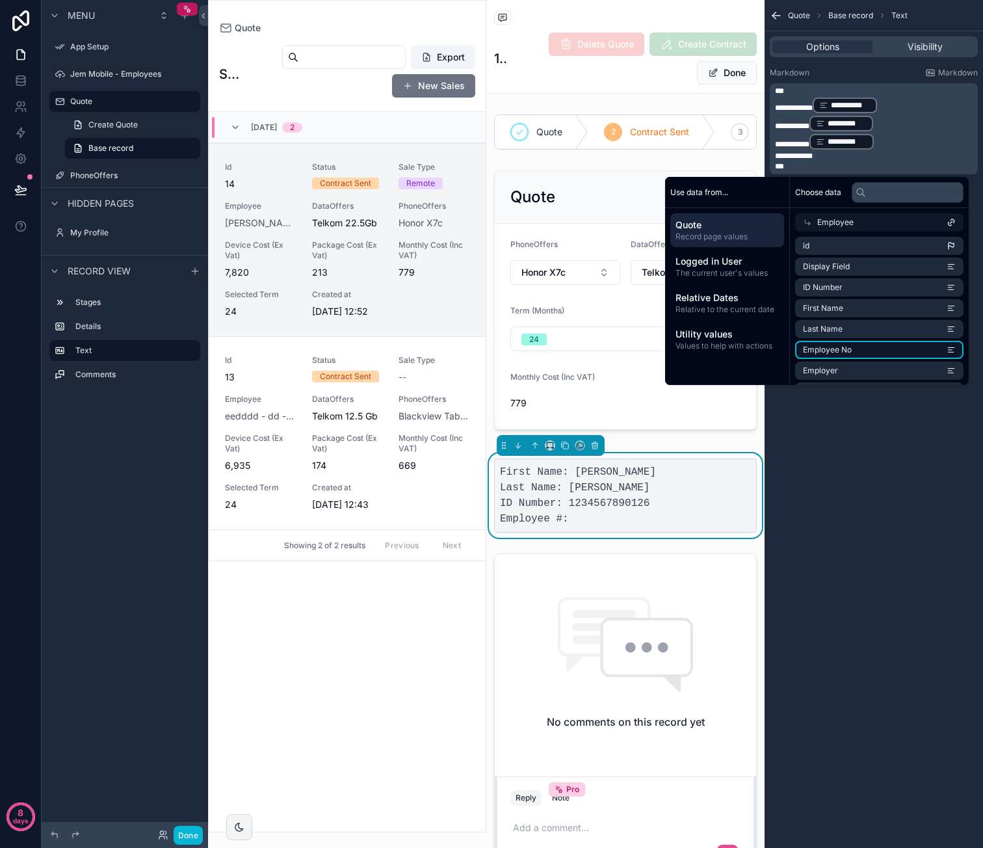
click at [876, 350] on li "Employee No" at bounding box center [879, 350] width 168 height 18
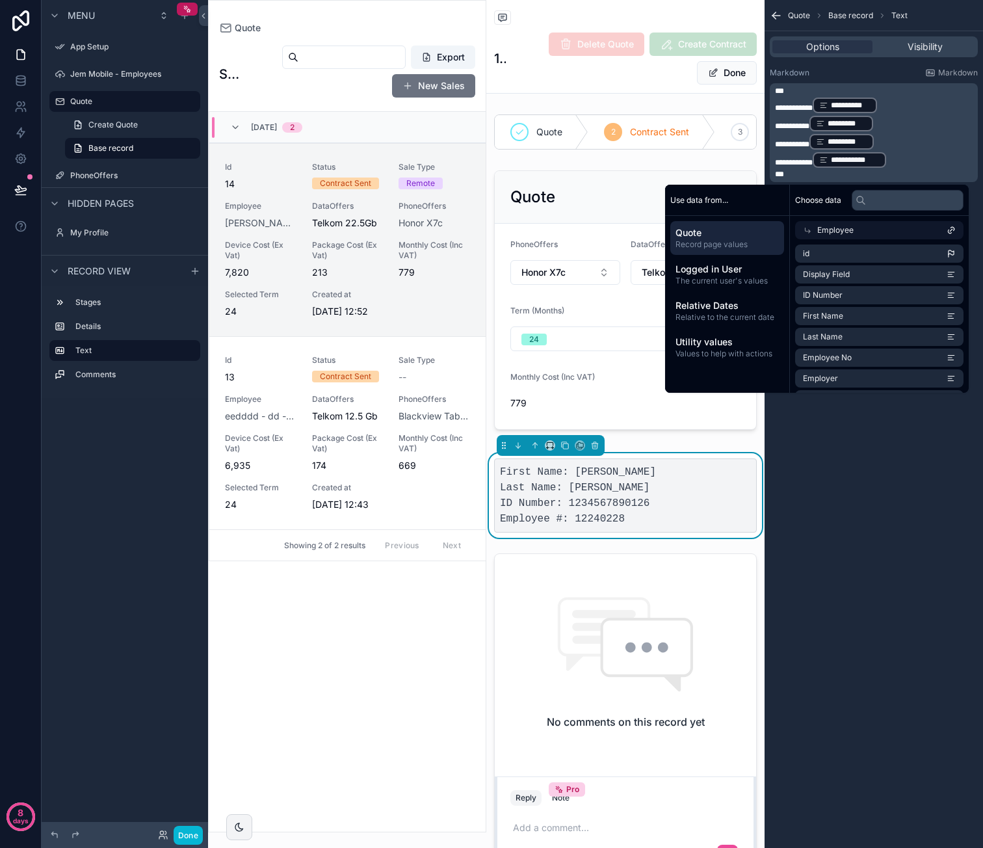
click at [776, 174] on span "***" at bounding box center [779, 174] width 9 height 8
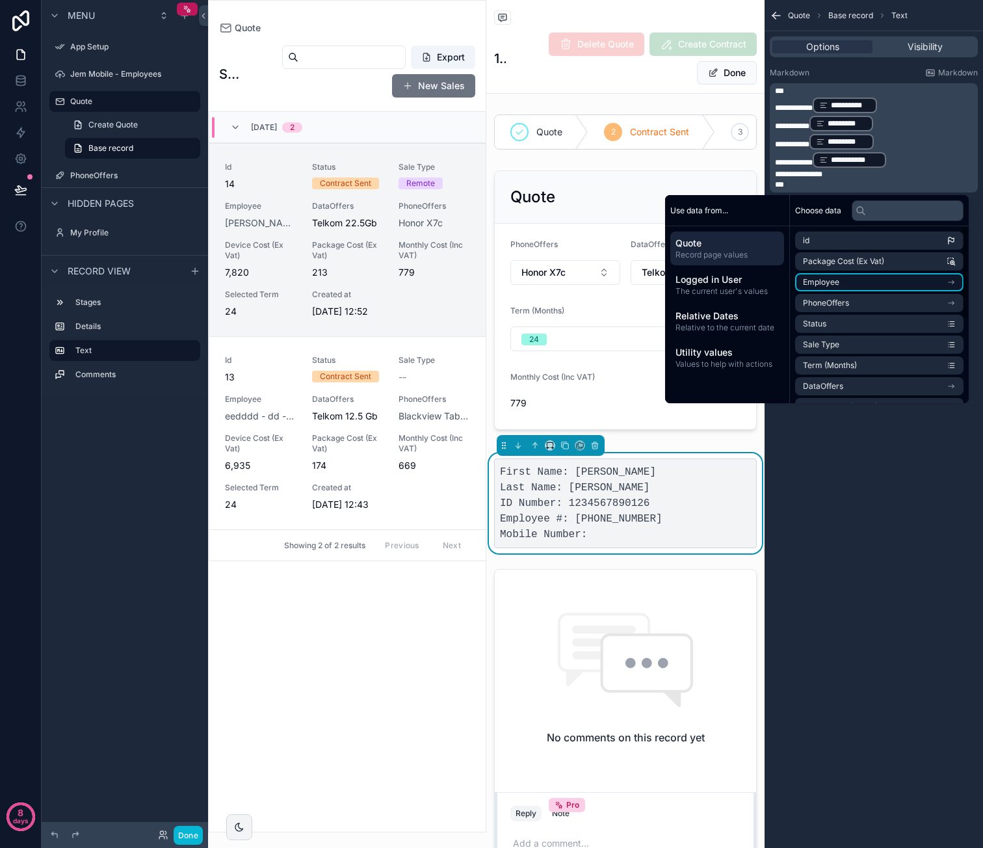
click at [859, 276] on li "Employee" at bounding box center [879, 282] width 168 height 18
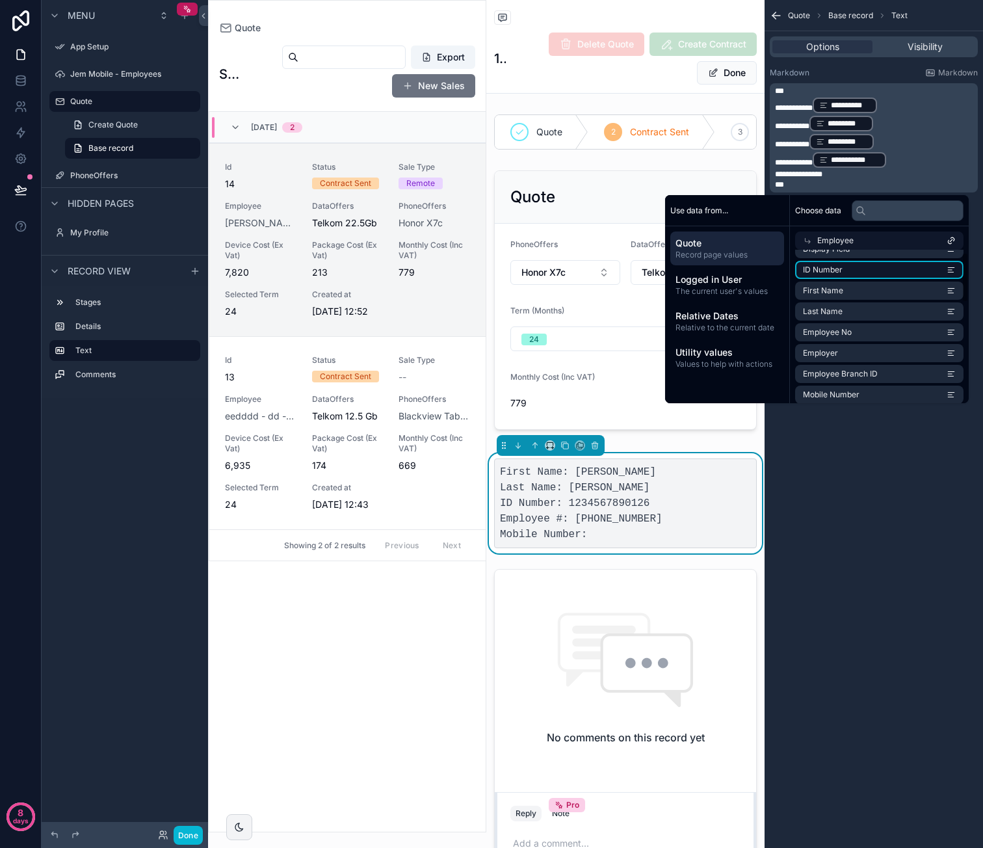
scroll to position [65, 0]
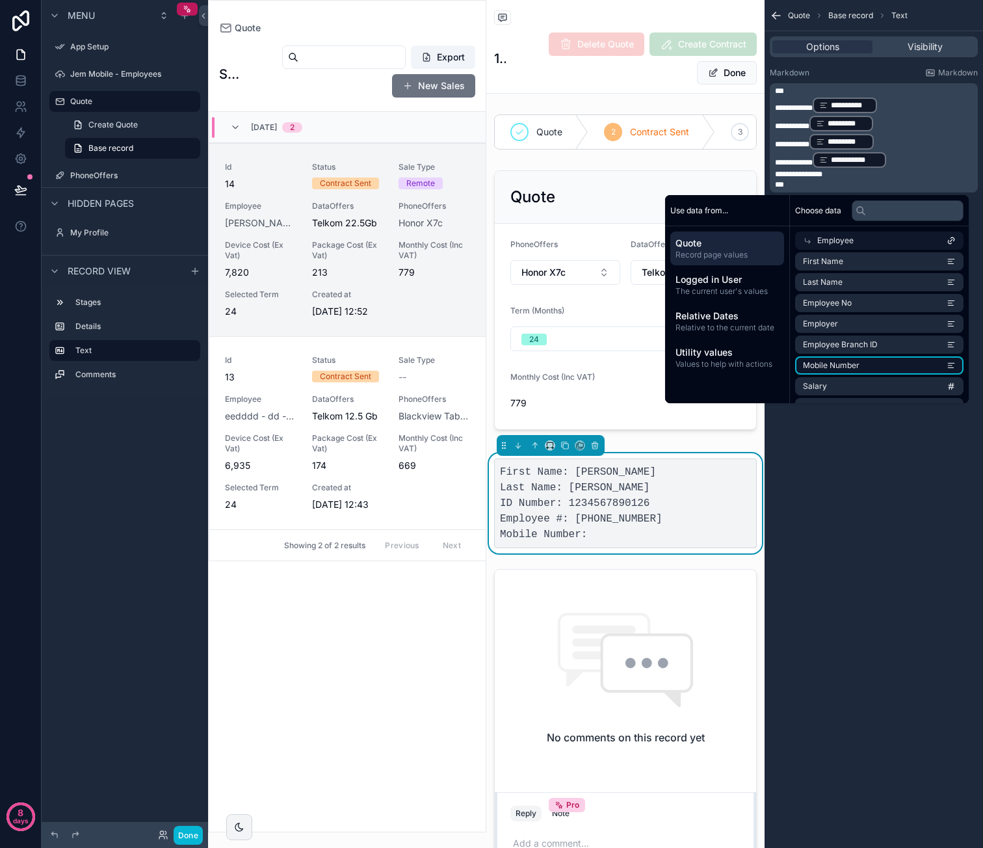
click at [888, 371] on li "Mobile Number" at bounding box center [879, 365] width 168 height 18
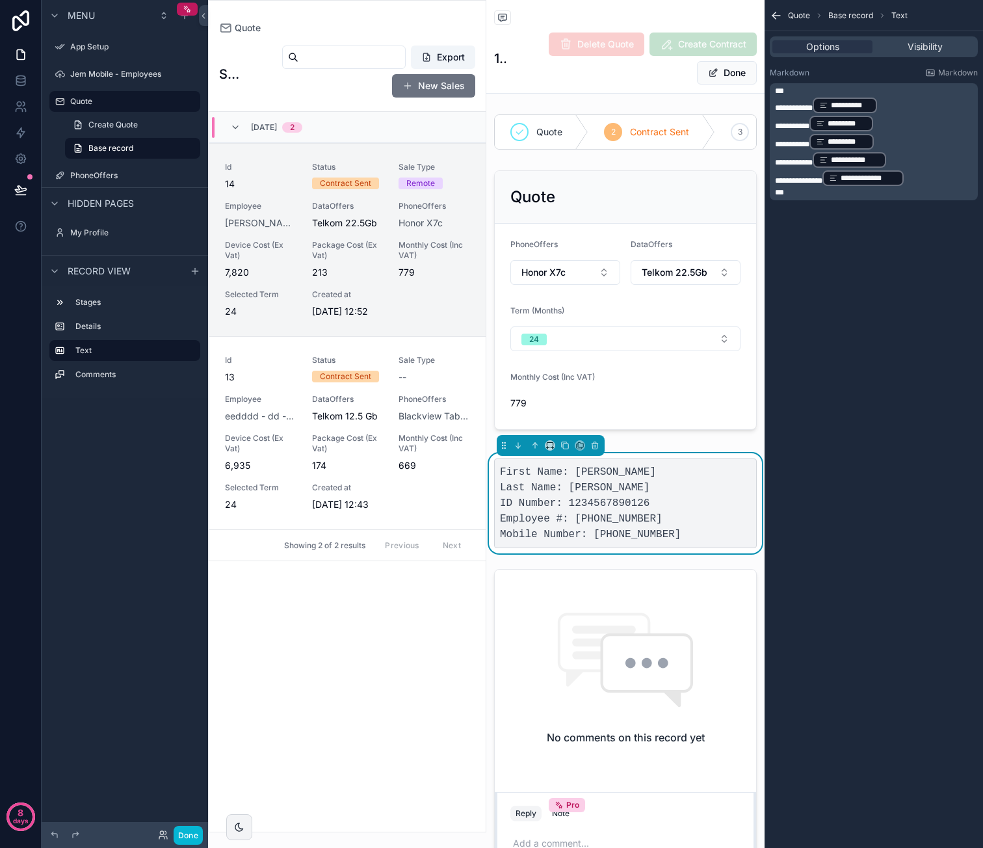
click at [777, 190] on span "***" at bounding box center [779, 193] width 9 height 8
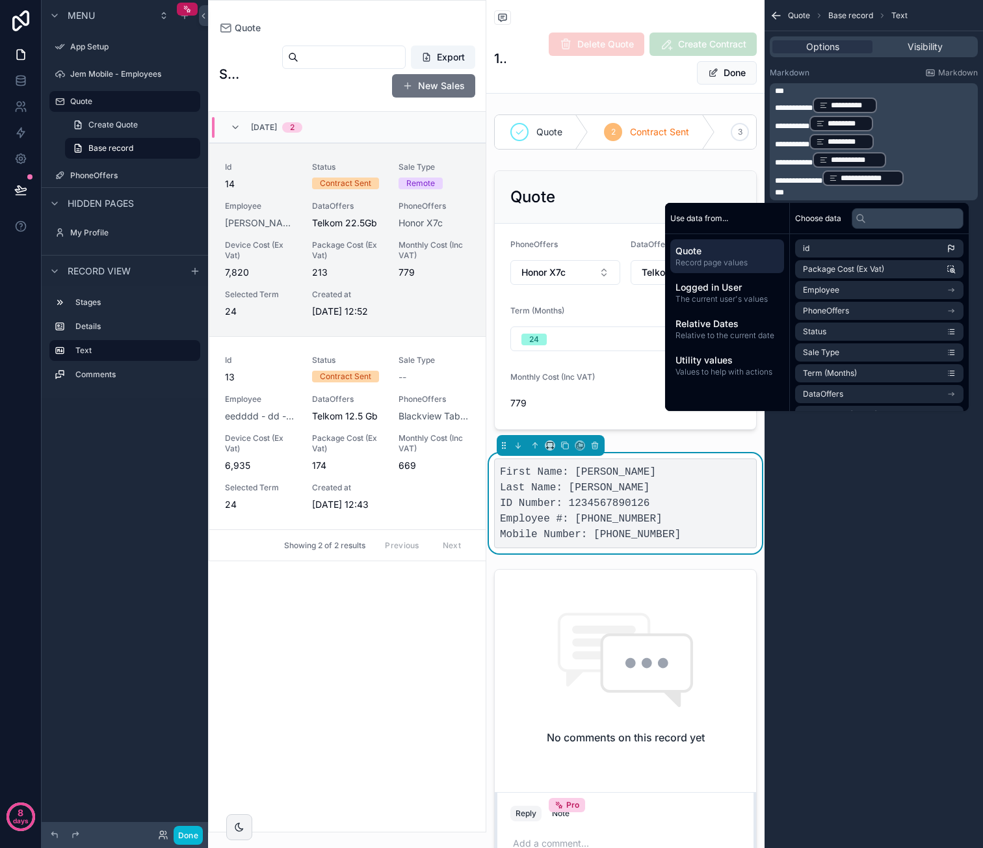
scroll to position [0, 0]
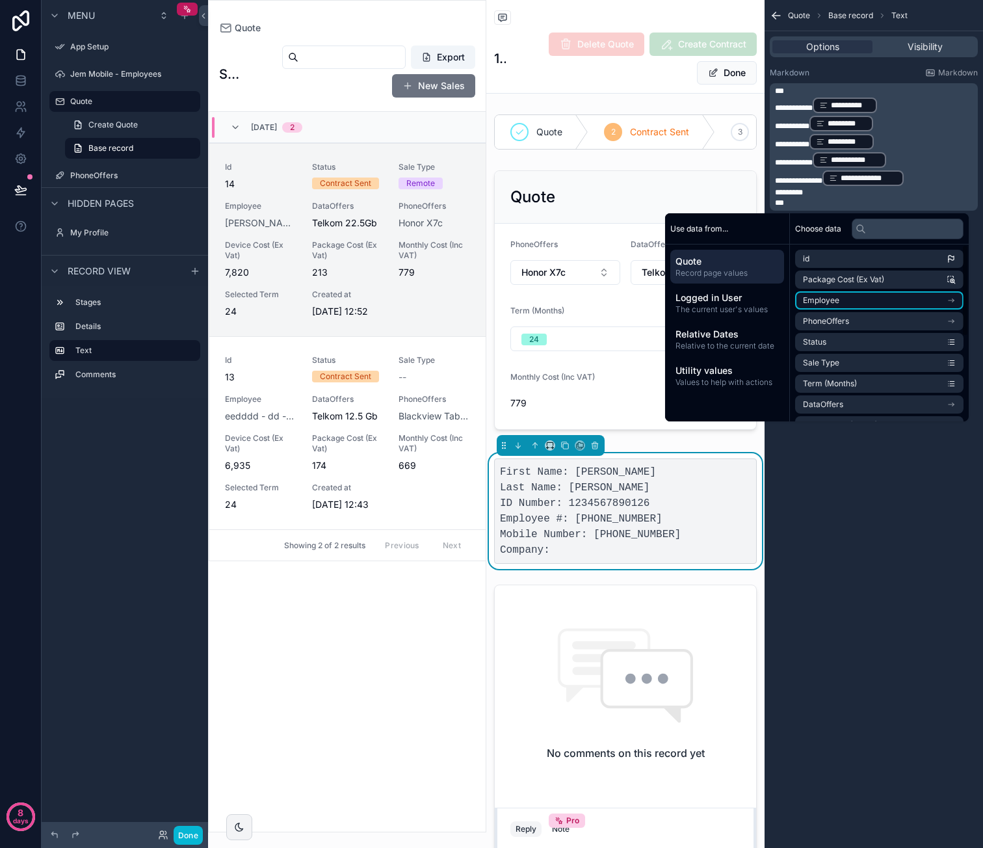
click at [826, 307] on li "Employee" at bounding box center [879, 300] width 168 height 18
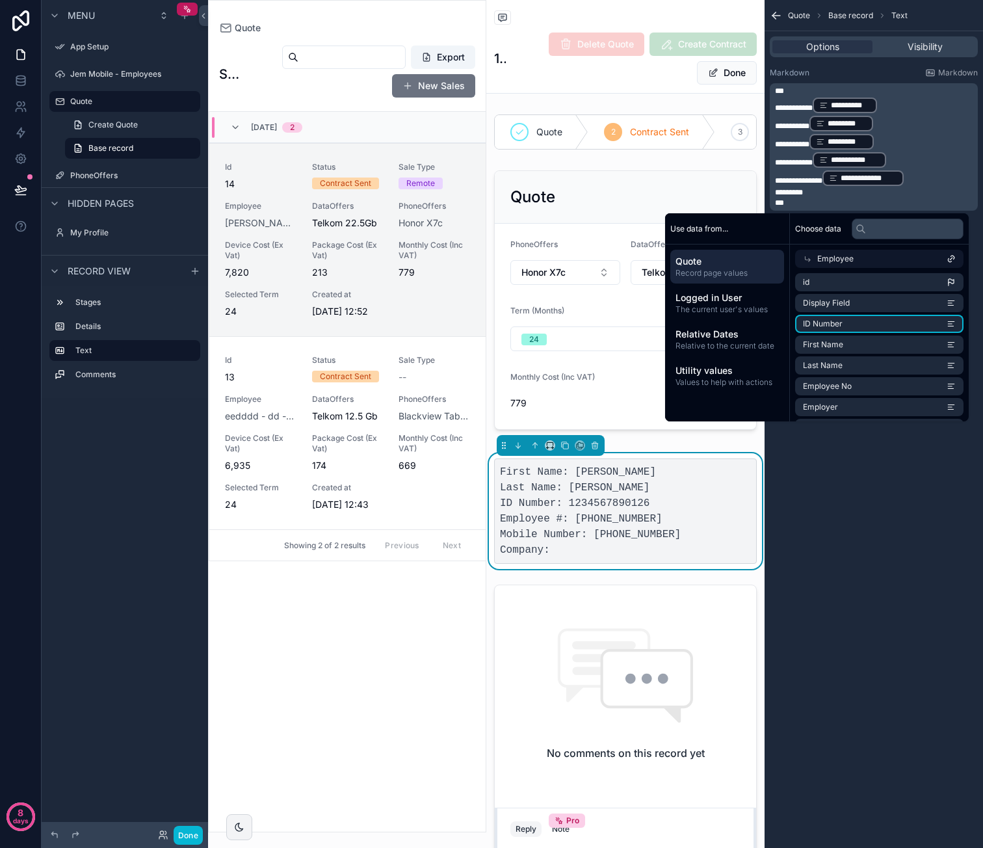
scroll to position [65, 0]
click at [889, 339] on li "Employer" at bounding box center [879, 342] width 168 height 18
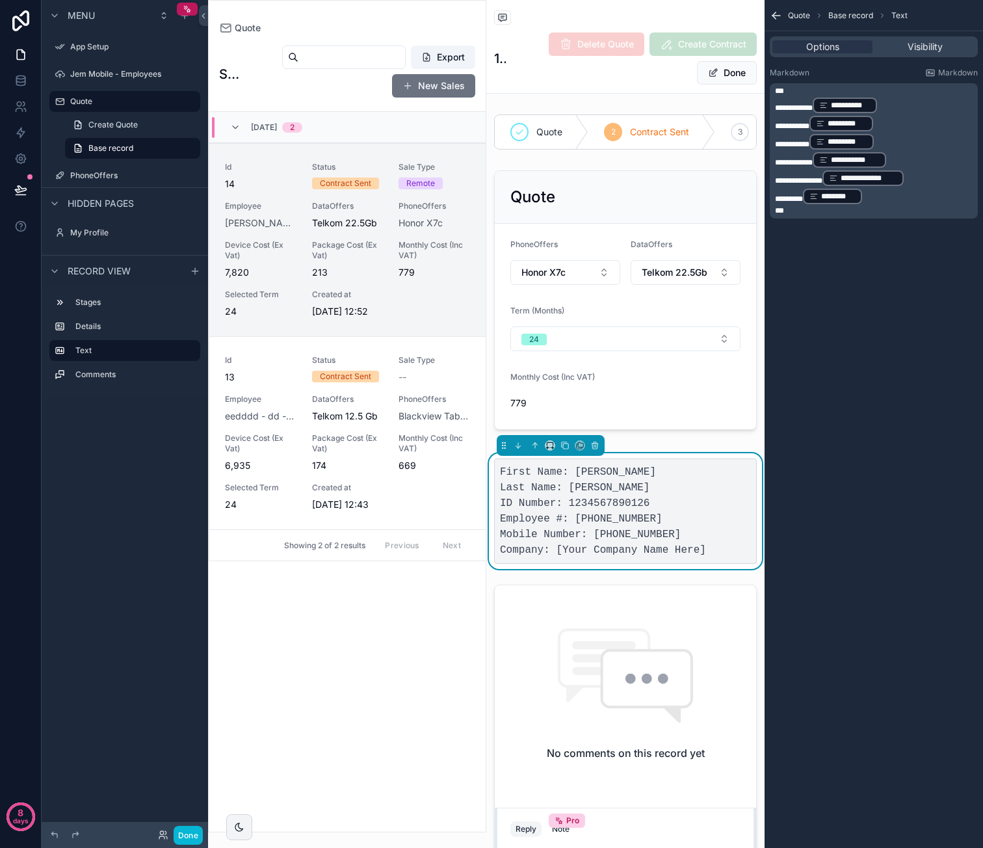
click at [879, 617] on div "**********" at bounding box center [874, 424] width 218 height 848
click at [354, 261] on div "Package Cost (Ex Vat) 213" at bounding box center [348, 259] width 72 height 39
click at [373, 153] on link "Id 14 Status Contract Sent Sale Type Remote Employee Caroline - van der Merwe -…" at bounding box center [347, 239] width 276 height 193
click at [358, 148] on link "Id 14 Status Contract Sent Sale Type Remote Employee Caroline - van der Merwe -…" at bounding box center [347, 239] width 276 height 193
click at [346, 116] on div "28/08/2025 2" at bounding box center [347, 127] width 276 height 31
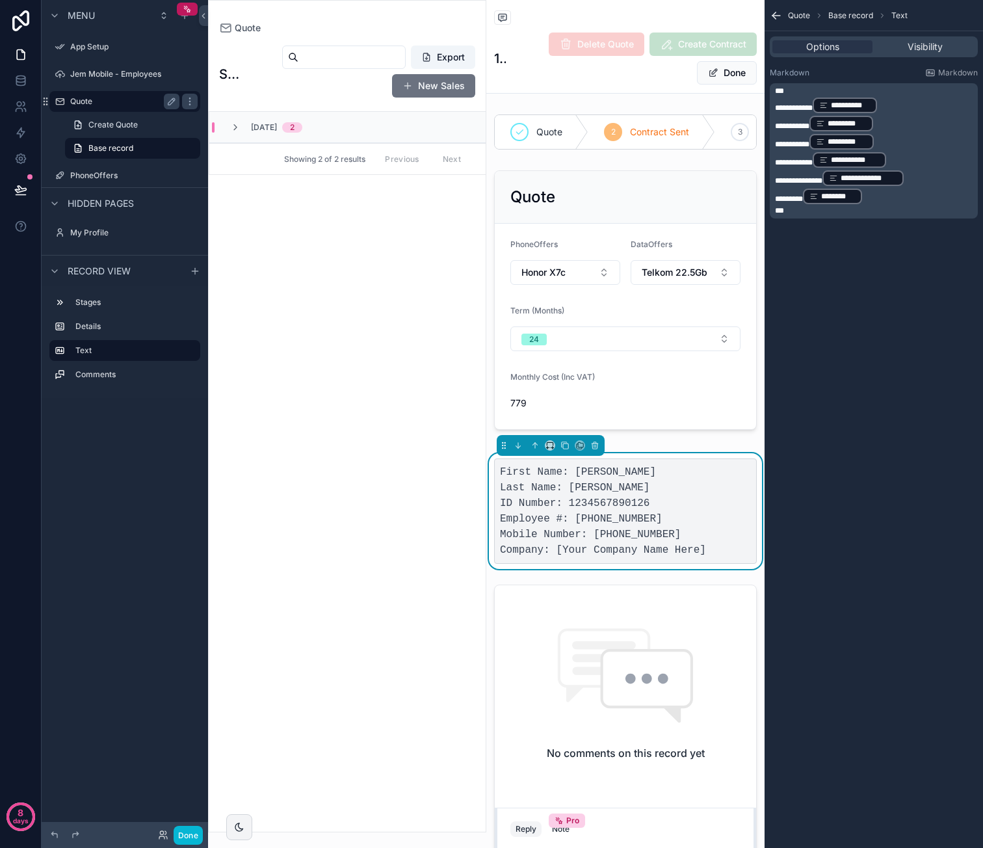
click at [140, 107] on div "Quote" at bounding box center [124, 102] width 109 height 16
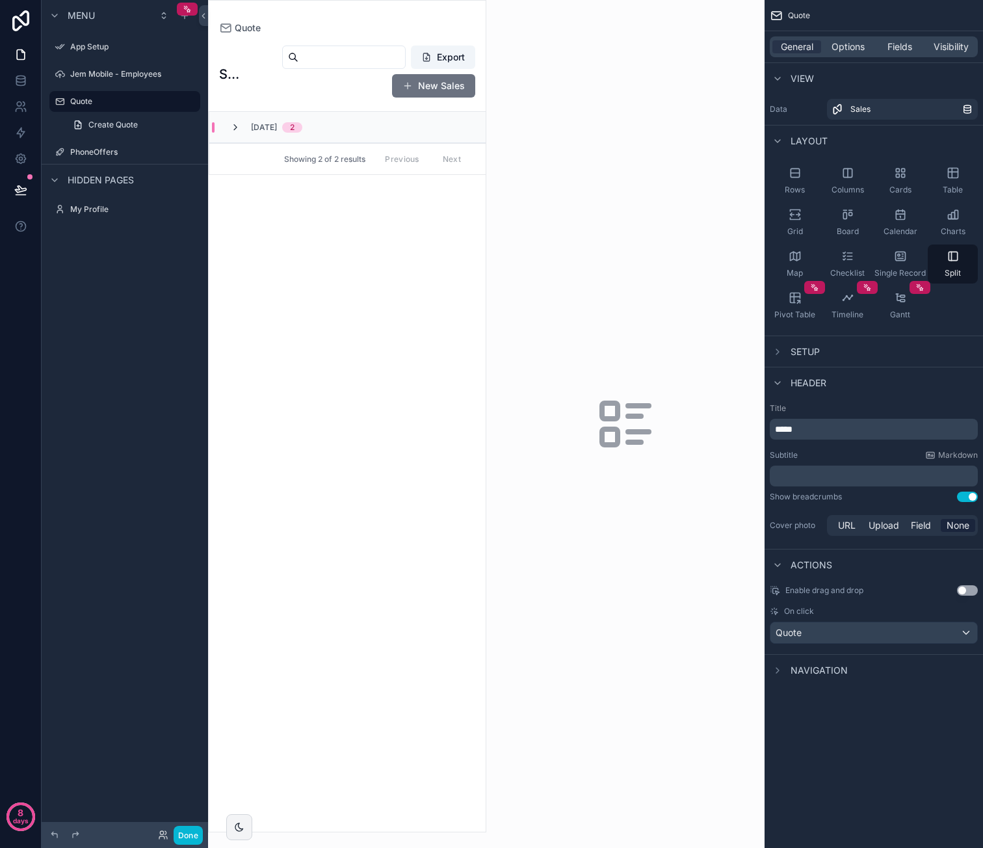
click at [230, 125] on icon "scrollable content" at bounding box center [235, 127] width 10 height 10
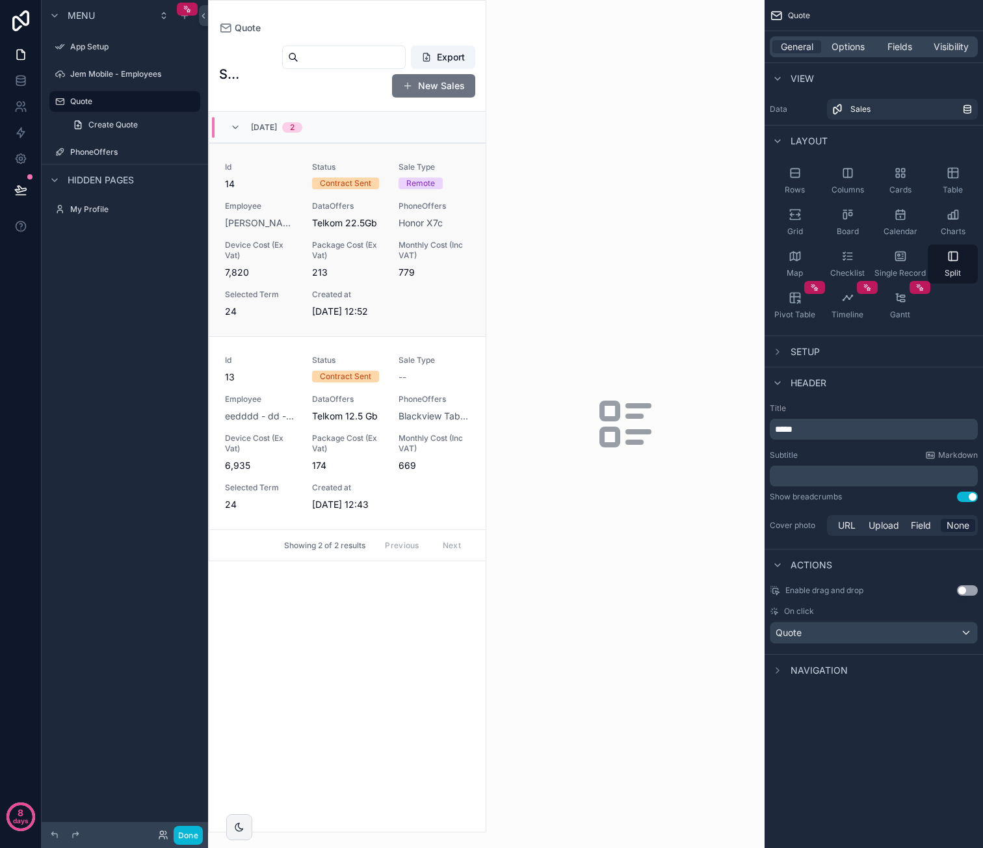
click at [284, 158] on link "Id 14 Status Contract Sent Sale Type Remote Employee Caroline - van der Merwe -…" at bounding box center [347, 239] width 276 height 193
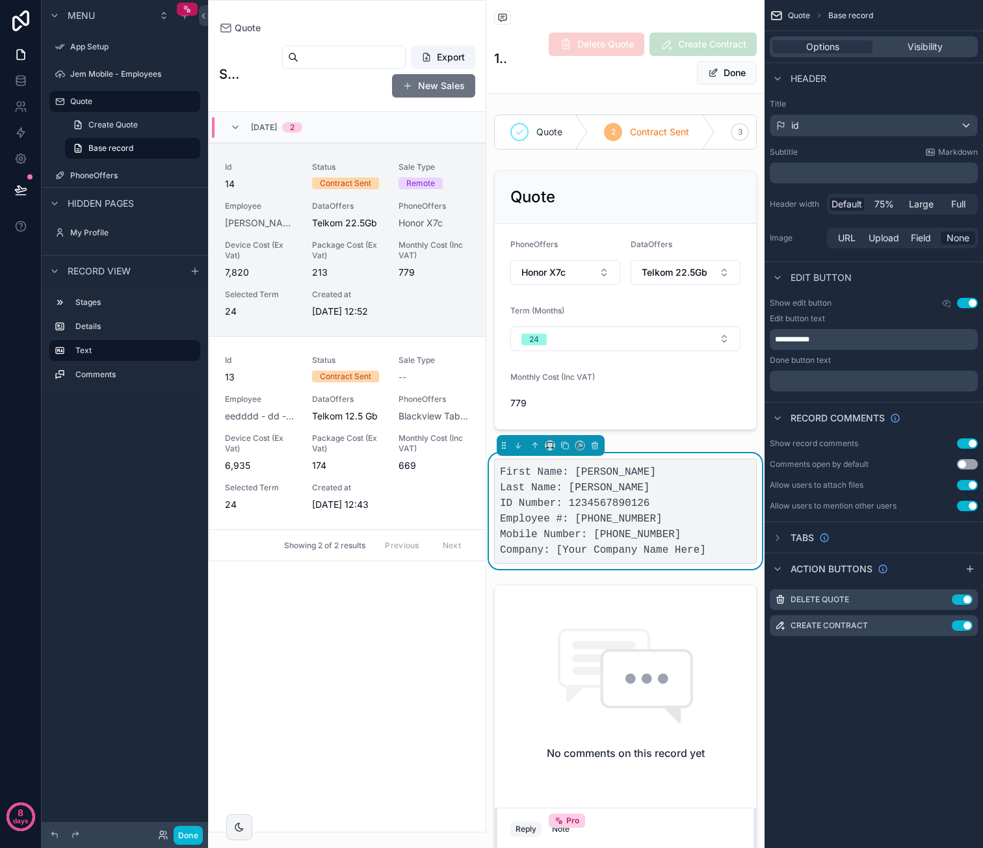
click at [283, 189] on span "14" at bounding box center [261, 183] width 72 height 13
click at [289, 168] on span "Id" at bounding box center [261, 167] width 72 height 10
click at [121, 144] on span "Base record" at bounding box center [110, 148] width 45 height 10
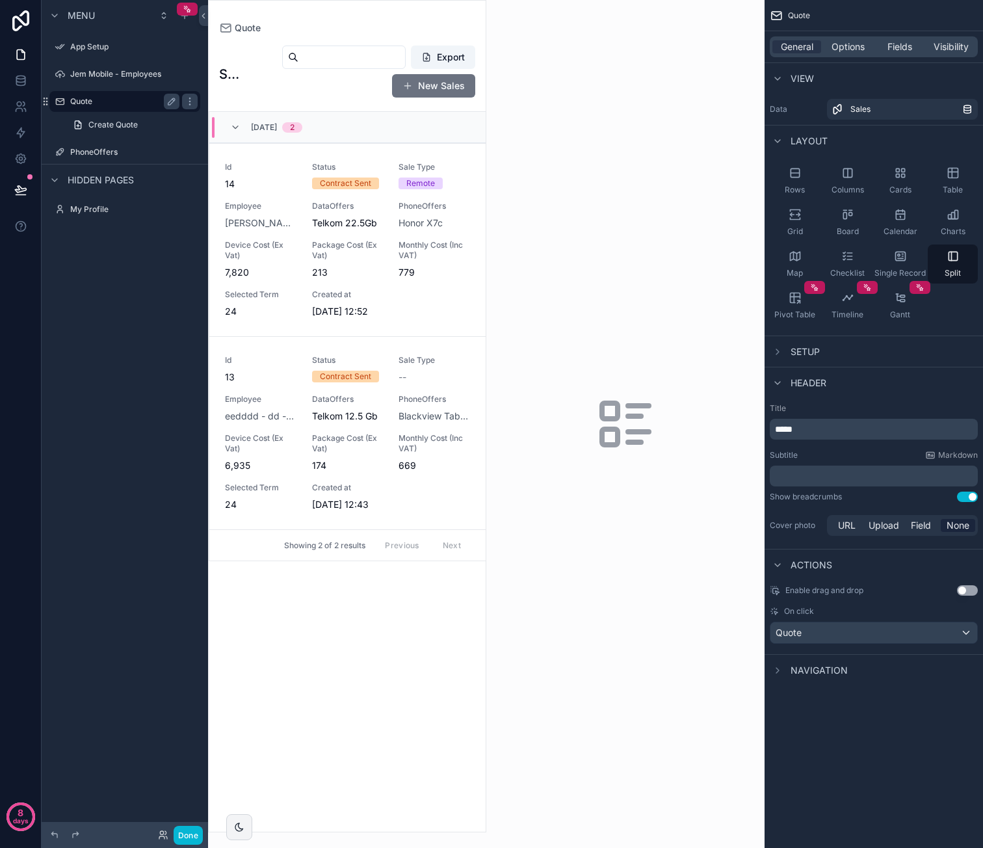
click at [116, 104] on label "Quote" at bounding box center [122, 101] width 104 height 10
click at [170, 101] on icon "scrollable content" at bounding box center [171, 101] width 7 height 7
click at [130, 103] on input "*****" at bounding box center [114, 102] width 88 height 16
type input "****"
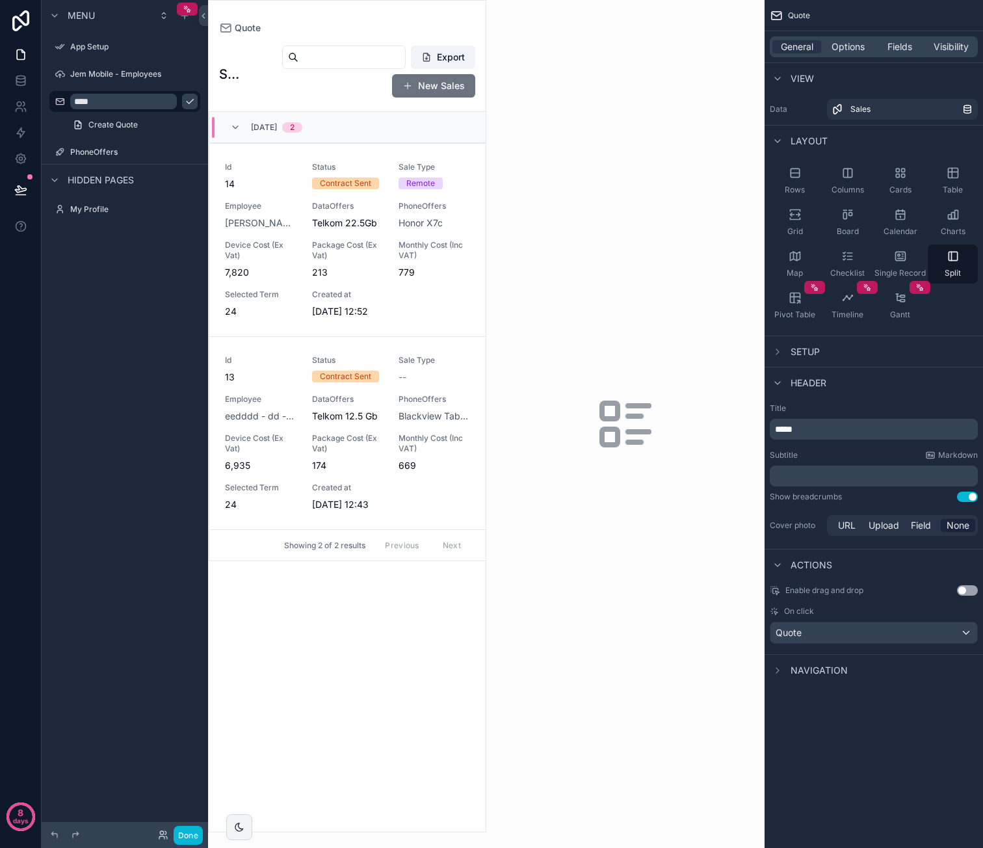
click at [137, 358] on div "Menu App Setup Jem Mobile - Employees **** Create Quote PhoneOffers Hidden page…" at bounding box center [125, 416] width 166 height 832
click at [182, 99] on button "scrollable content" at bounding box center [190, 102] width 16 height 16
click at [133, 124] on span "Create Quote" at bounding box center [112, 125] width 49 height 10
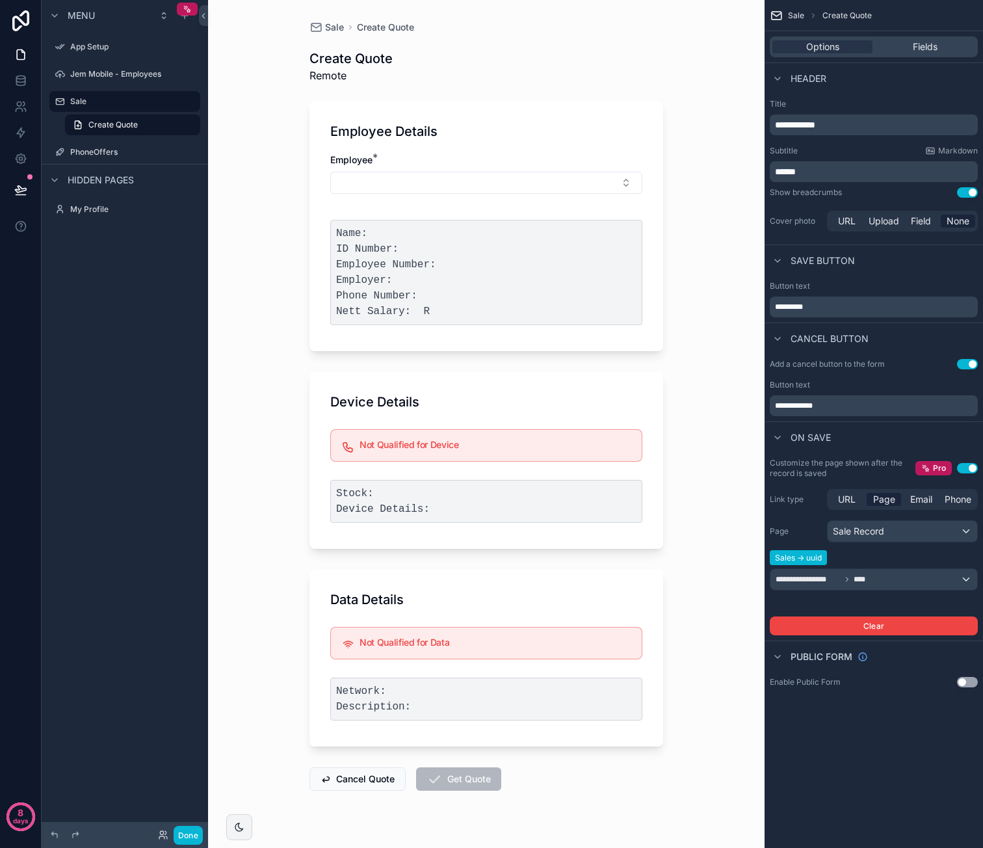
click at [341, 59] on h1 "Create Quote" at bounding box center [350, 58] width 83 height 18
click at [118, 95] on div "Sale" at bounding box center [124, 102] width 109 height 16
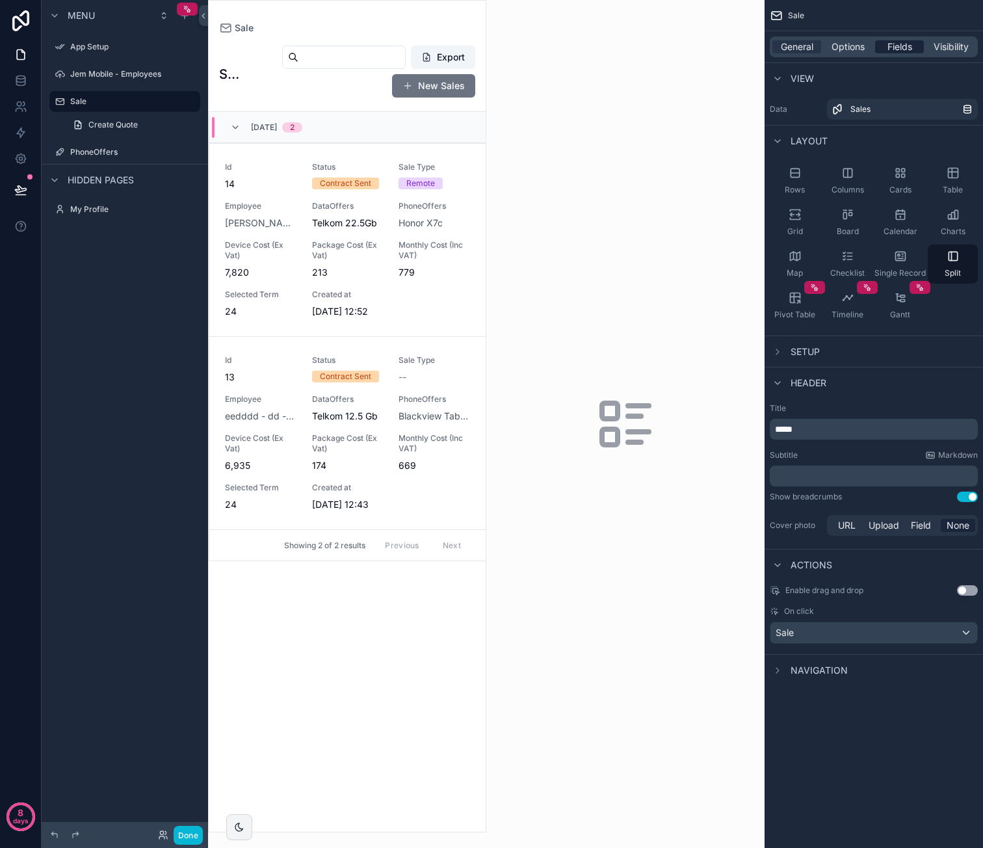
click at [898, 49] on span "Fields" at bounding box center [899, 46] width 25 height 13
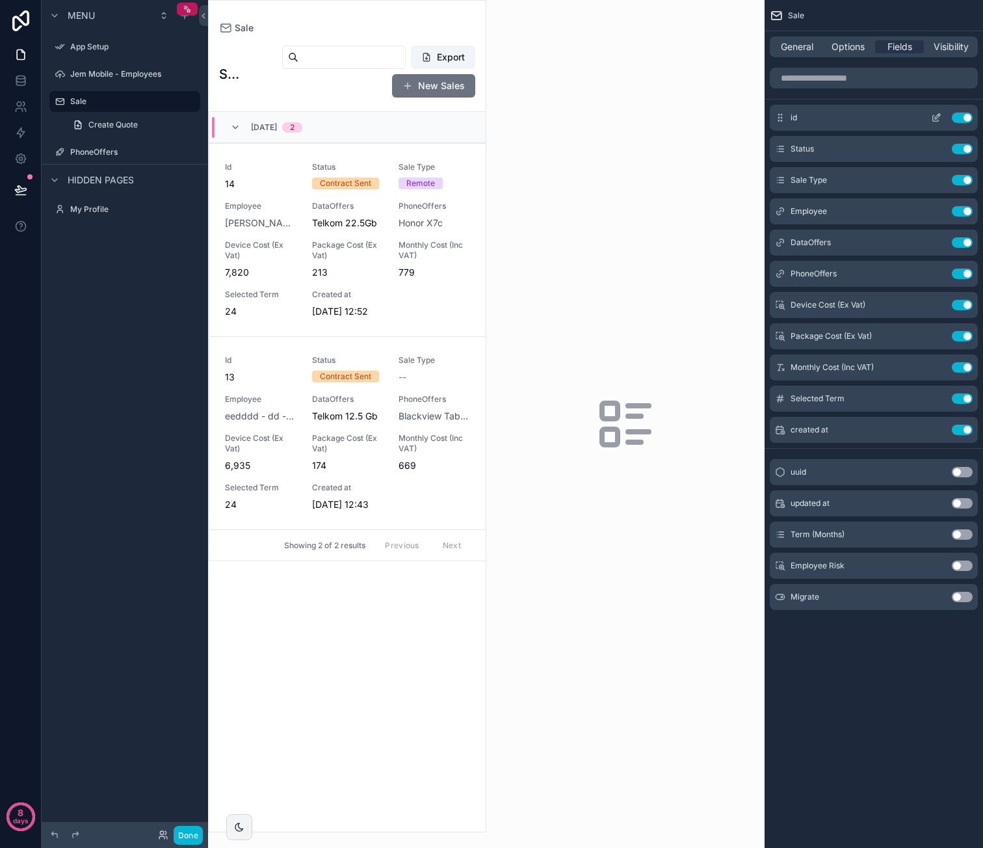
click at [936, 118] on icon "scrollable content" at bounding box center [936, 117] width 10 height 10
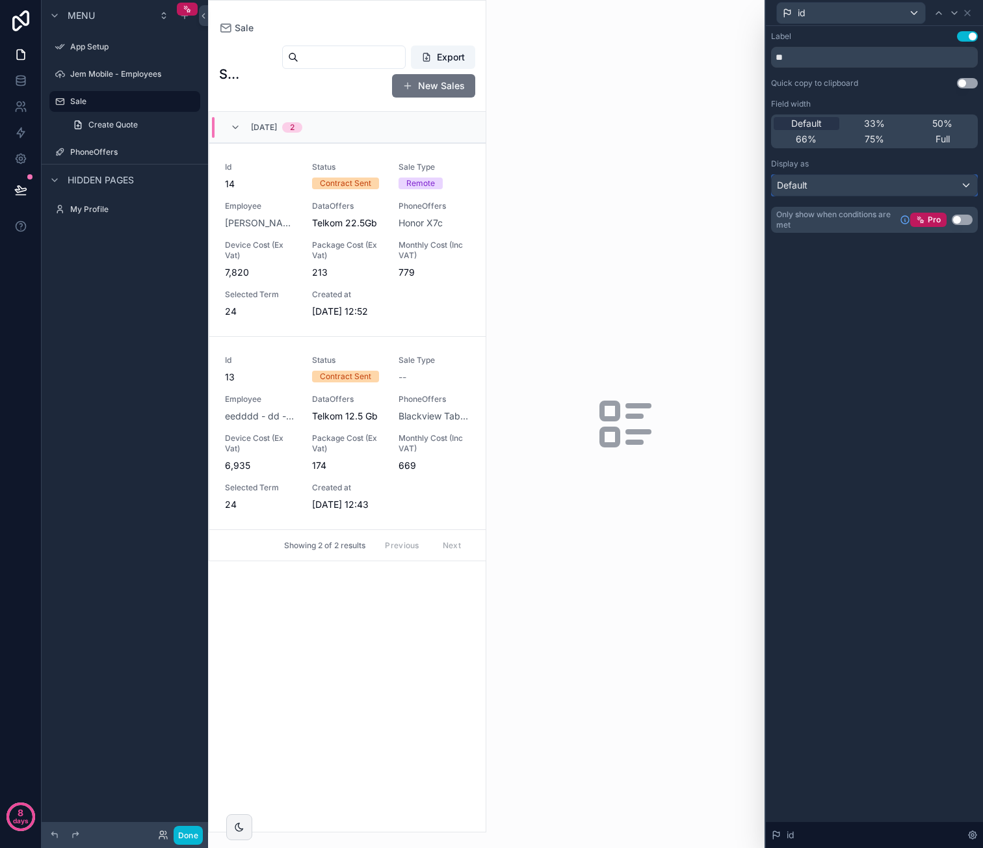
click at [906, 179] on div "Default" at bounding box center [874, 185] width 205 height 21
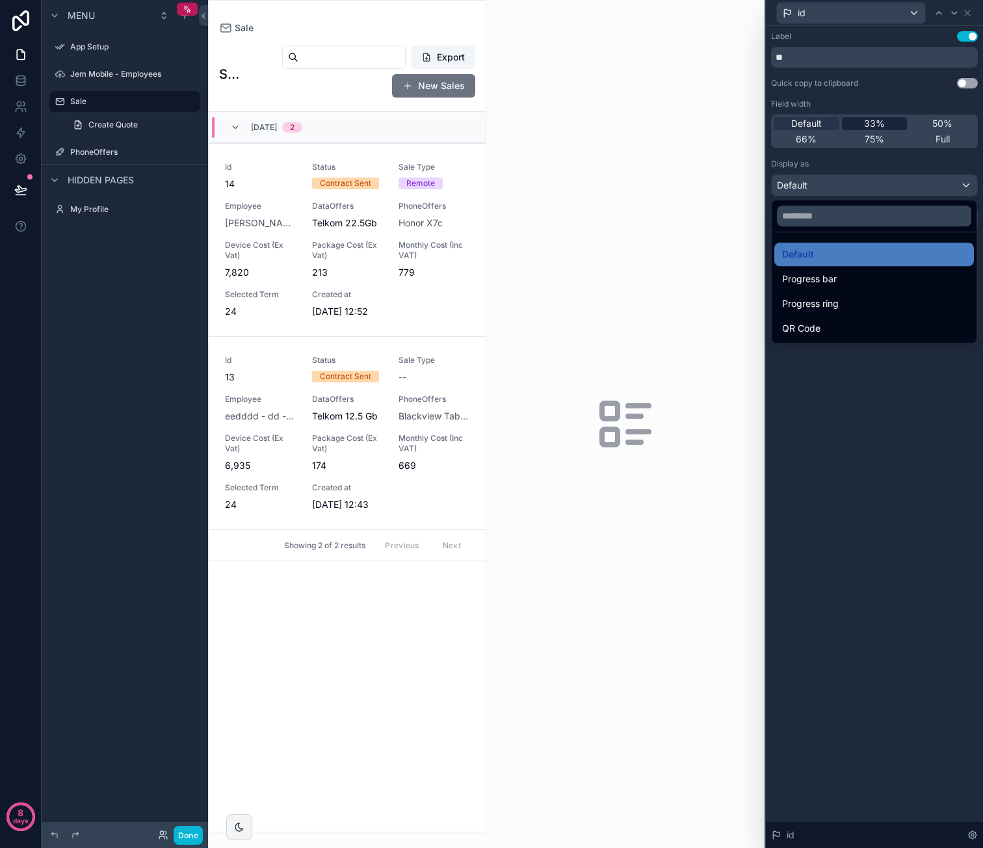
click at [878, 124] on div at bounding box center [874, 424] width 217 height 848
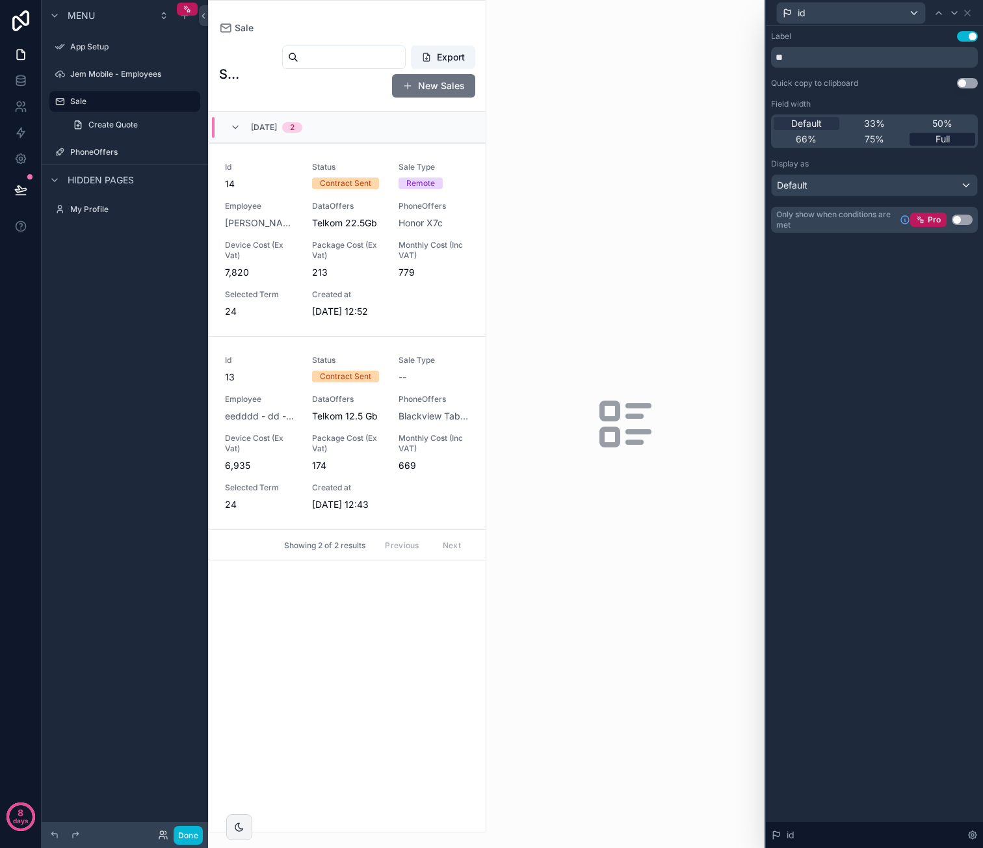
click at [950, 136] on div "Full" at bounding box center [942, 139] width 66 height 13
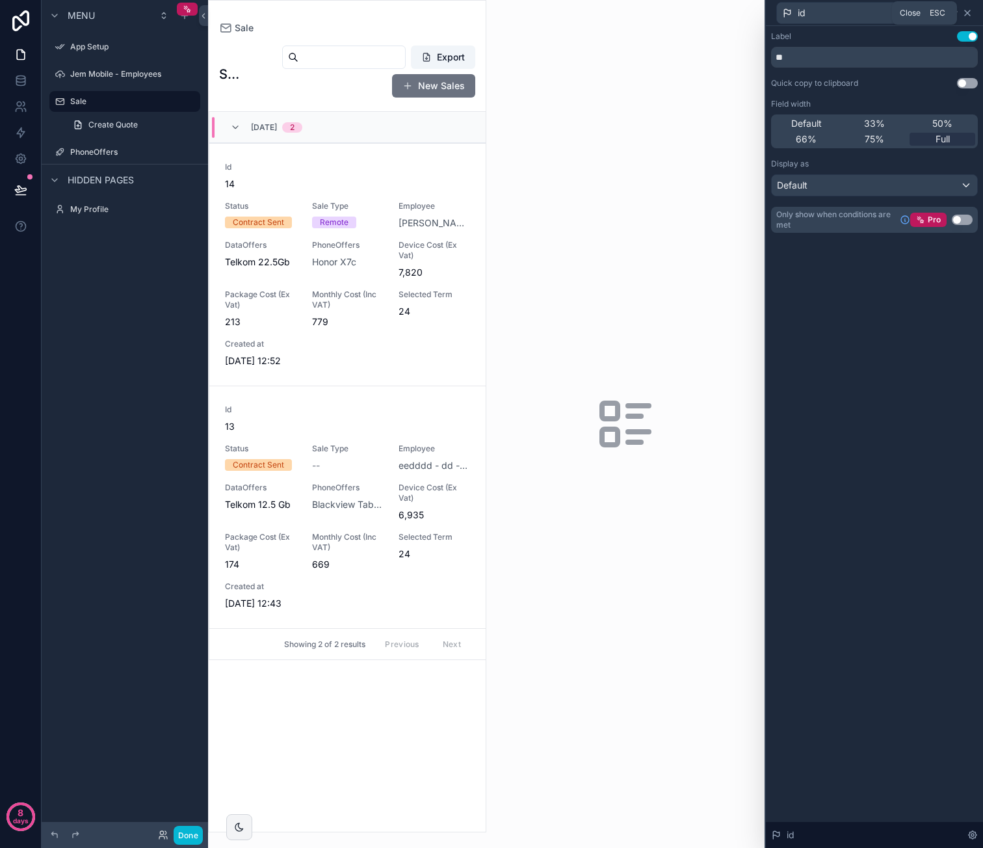
click at [971, 16] on icon at bounding box center [967, 13] width 10 height 10
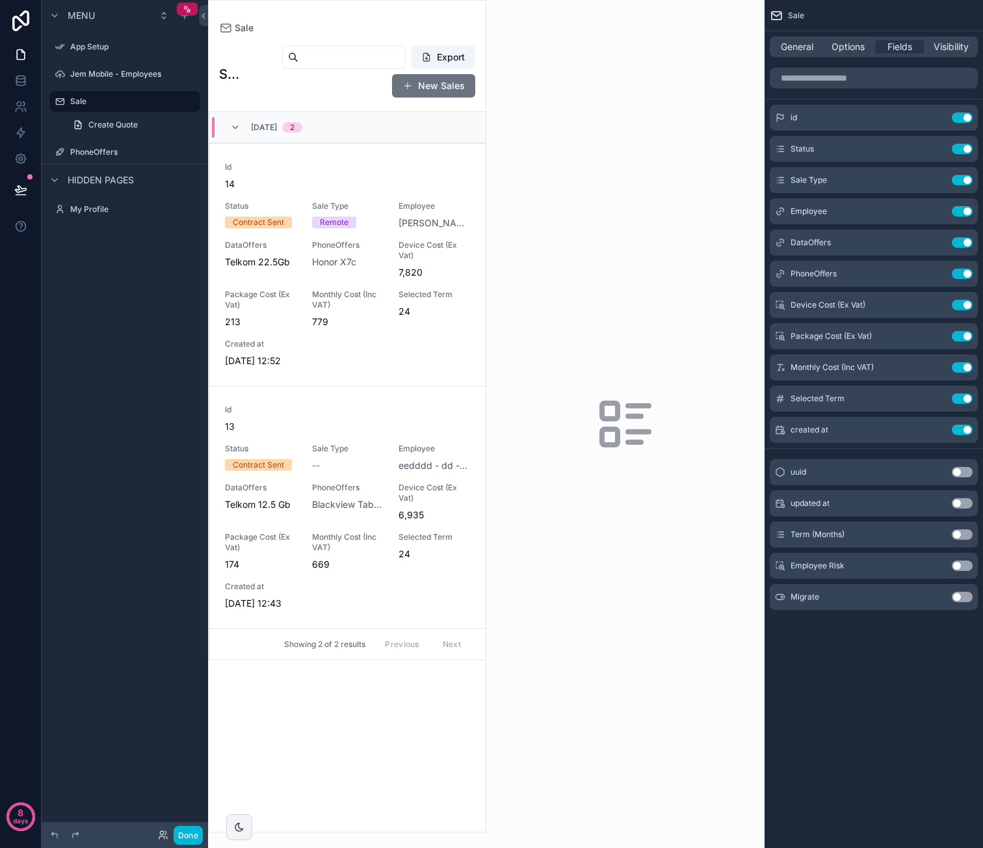
click at [963, 594] on button "Use setting" at bounding box center [962, 597] width 21 height 10
click at [957, 563] on button "Use setting" at bounding box center [962, 565] width 21 height 10
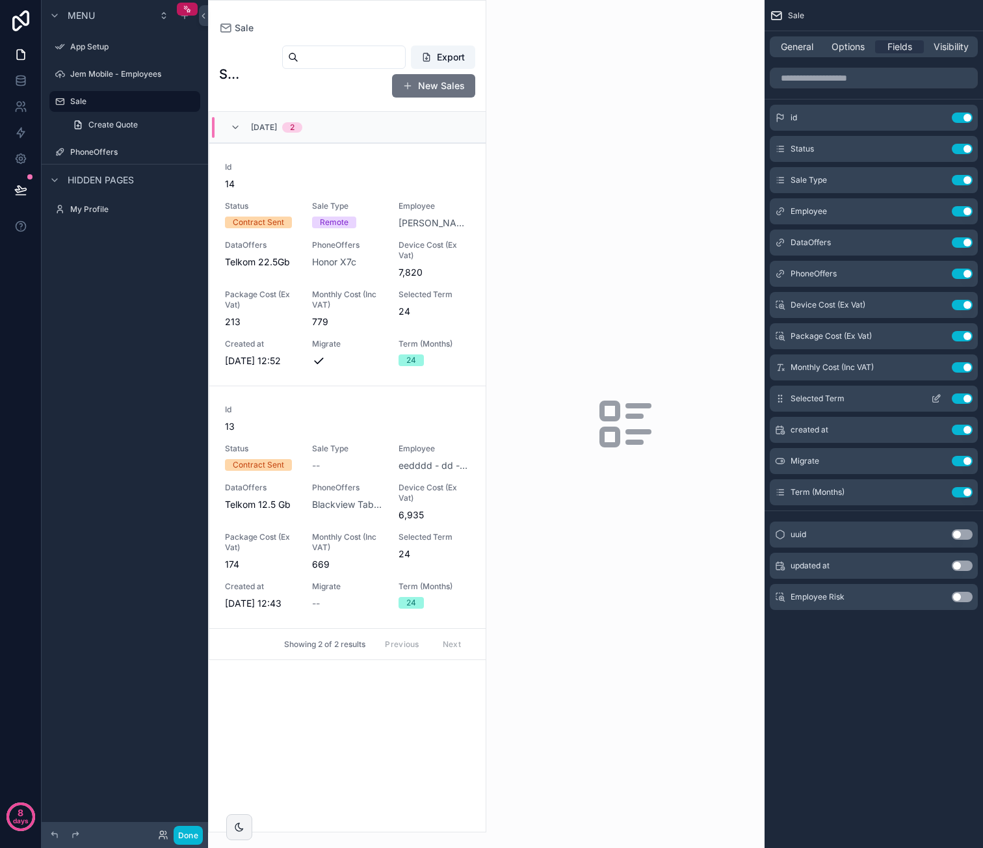
click at [959, 396] on button "Use setting" at bounding box center [962, 398] width 21 height 10
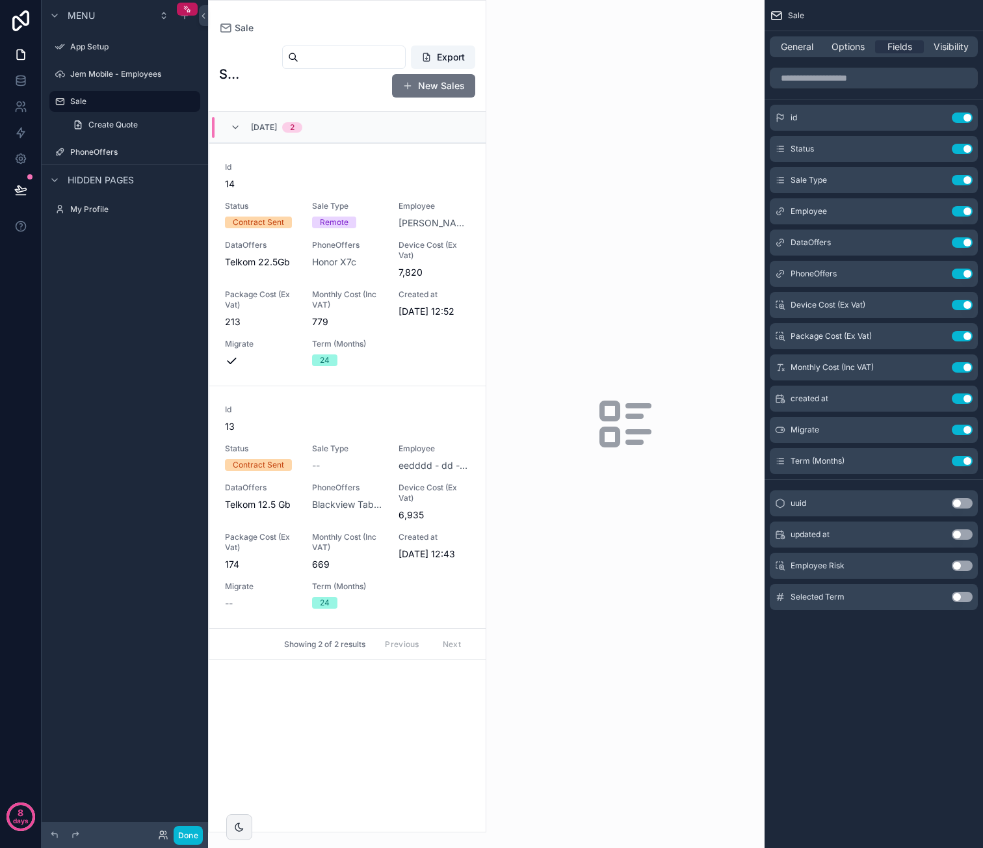
click at [962, 531] on button "Use setting" at bounding box center [962, 534] width 21 height 10
click at [935, 147] on icon "scrollable content" at bounding box center [936, 149] width 10 height 10
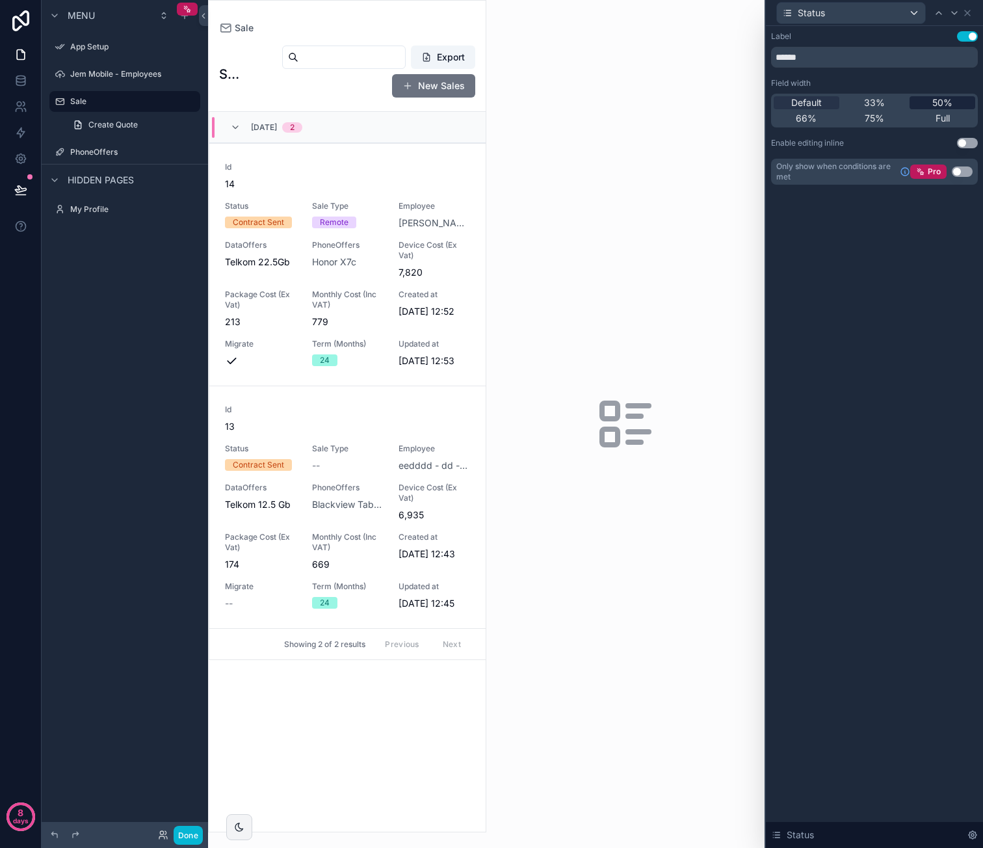
click at [929, 101] on div "50%" at bounding box center [942, 102] width 66 height 13
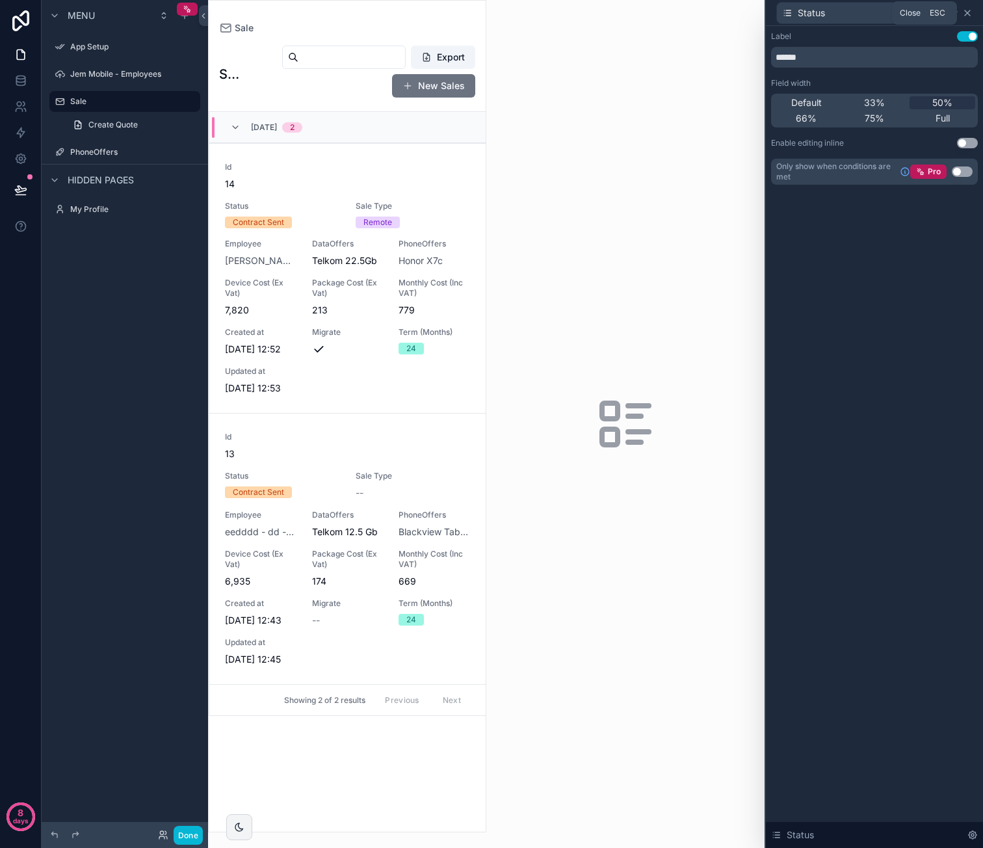
click at [969, 14] on icon at bounding box center [967, 12] width 5 height 5
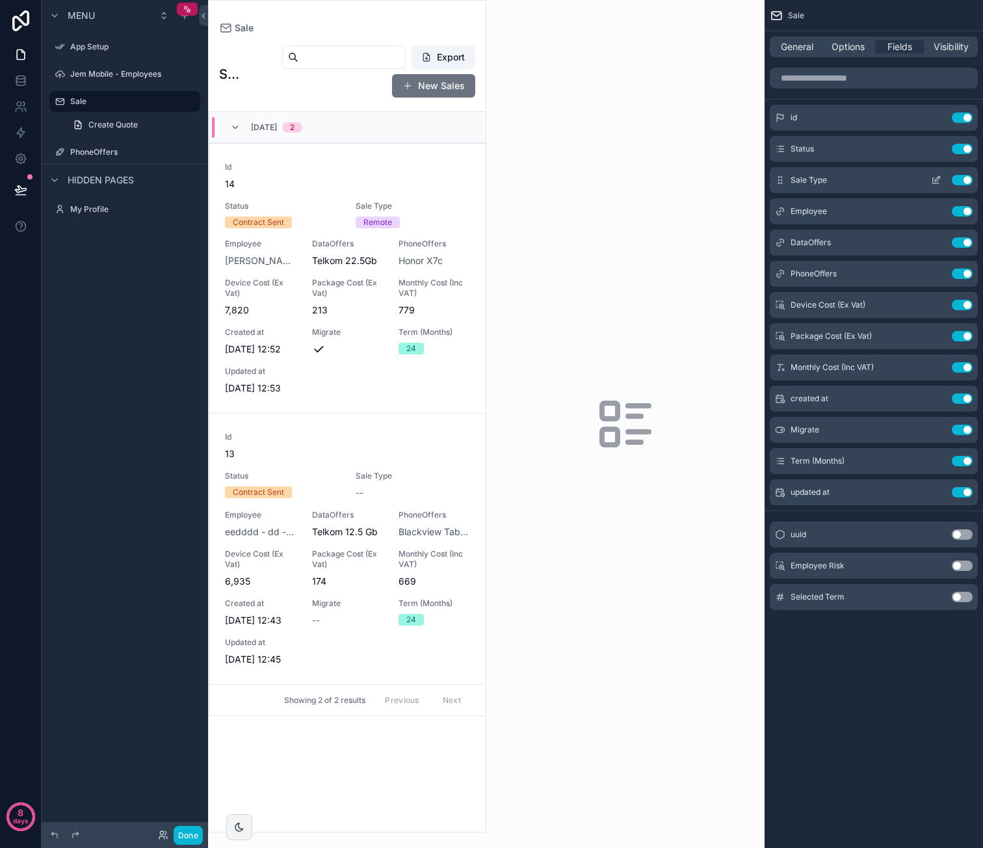
click at [939, 176] on icon "scrollable content" at bounding box center [937, 178] width 5 height 5
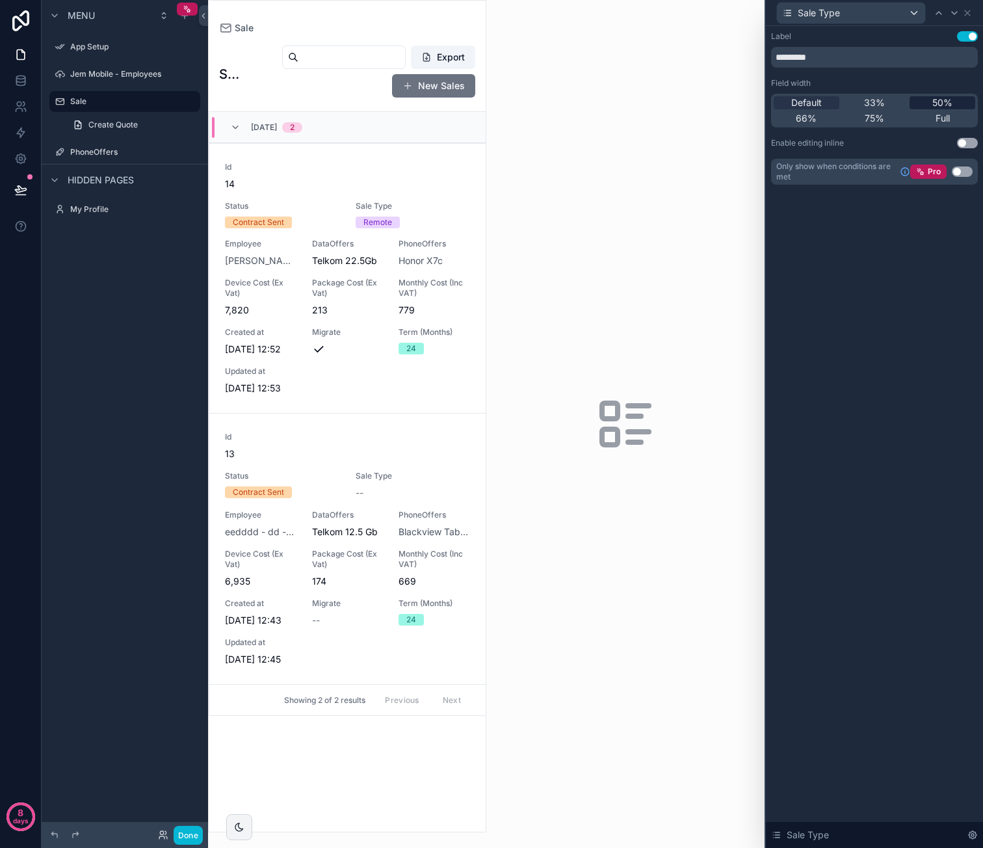
click at [945, 105] on span "50%" at bounding box center [942, 102] width 20 height 13
click at [967, 12] on icon at bounding box center [967, 12] width 5 height 5
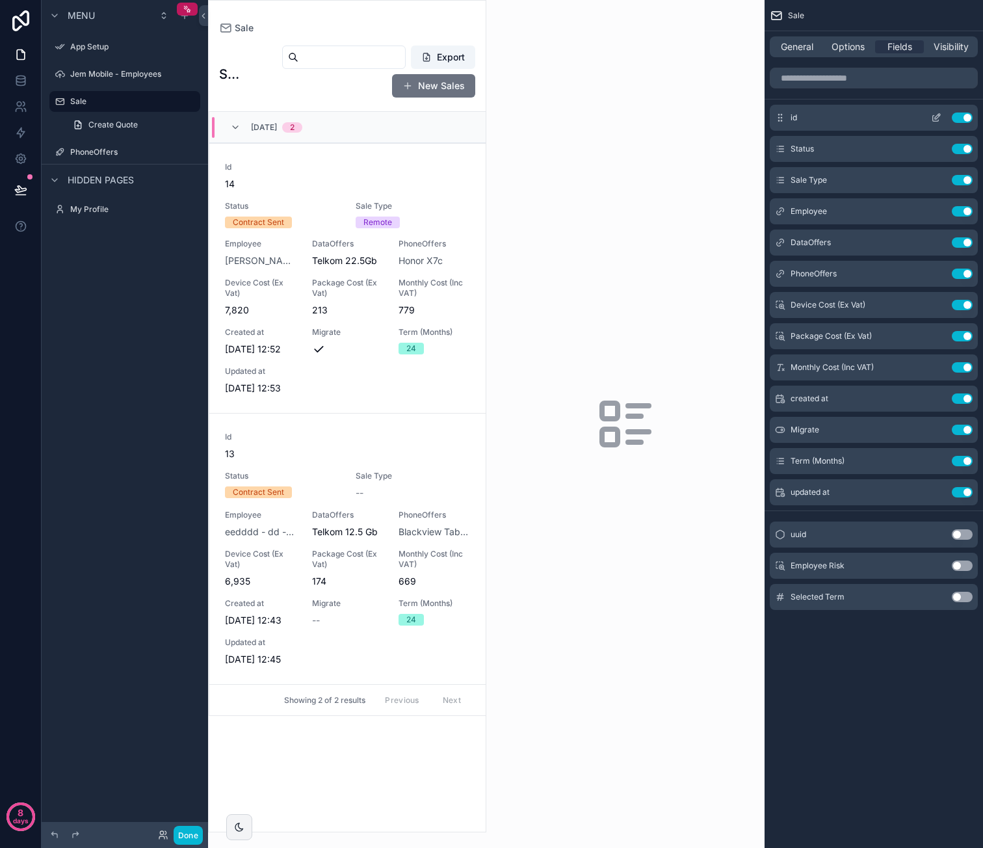
click at [931, 116] on icon "scrollable content" at bounding box center [936, 117] width 10 height 10
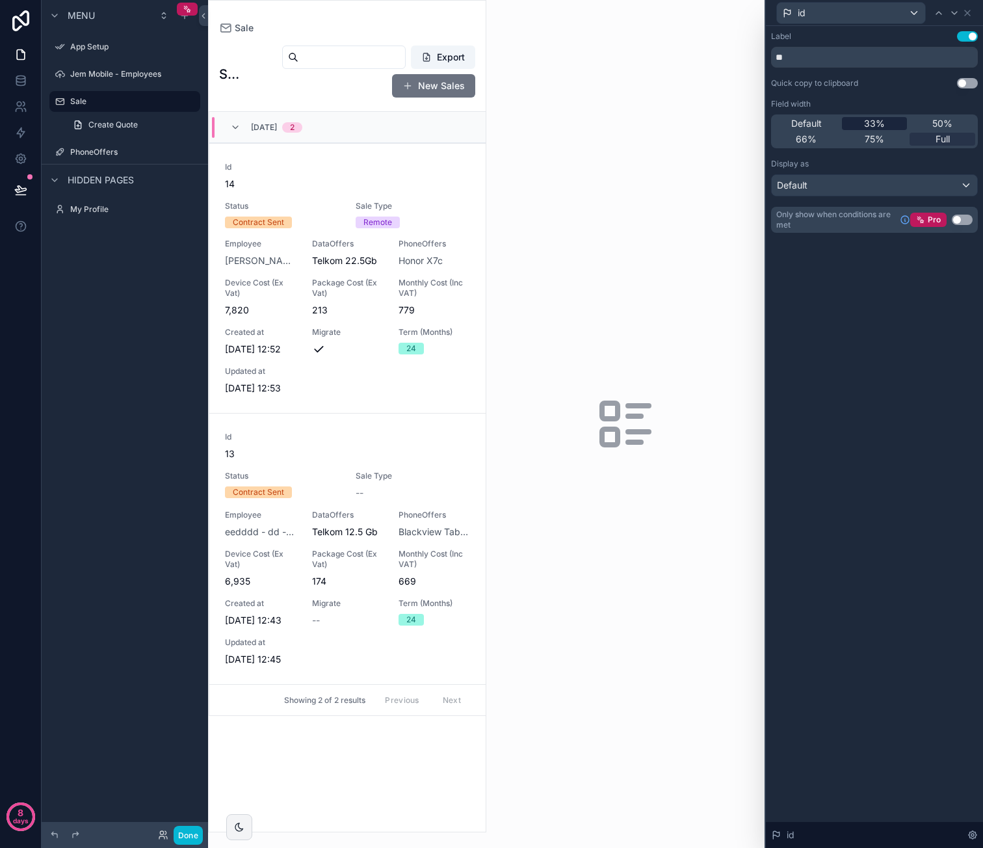
click at [893, 122] on div "33%" at bounding box center [875, 123] width 66 height 13
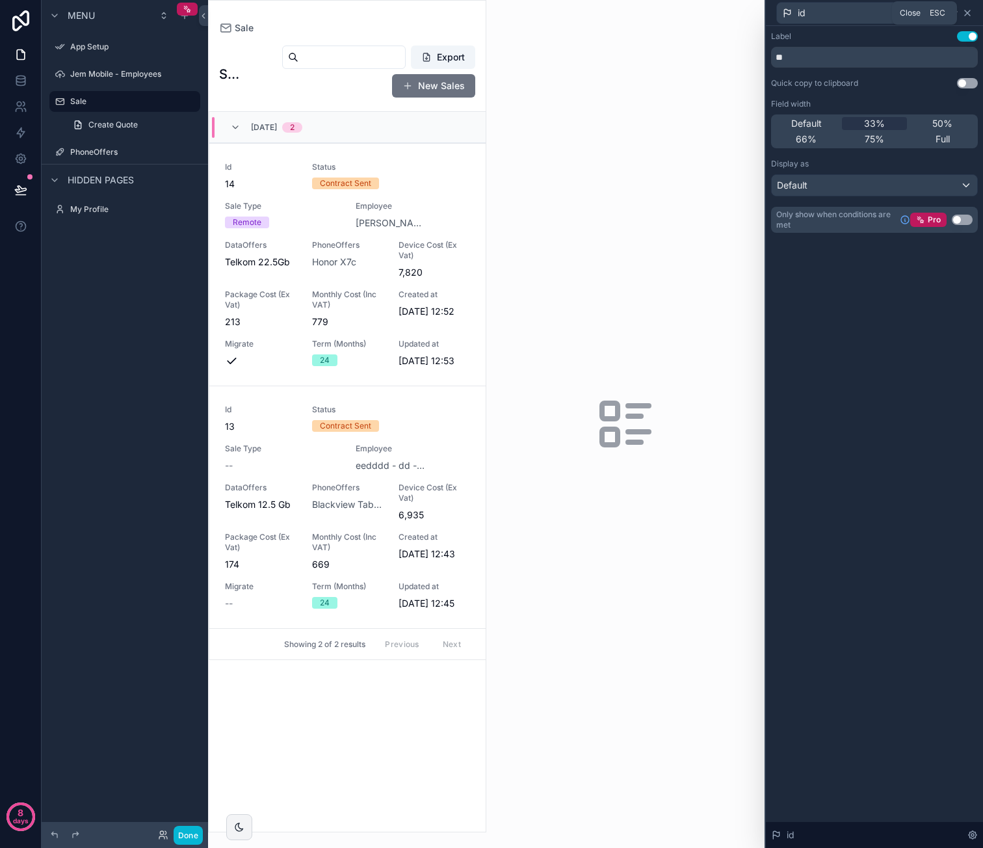
click at [971, 14] on icon at bounding box center [967, 13] width 10 height 10
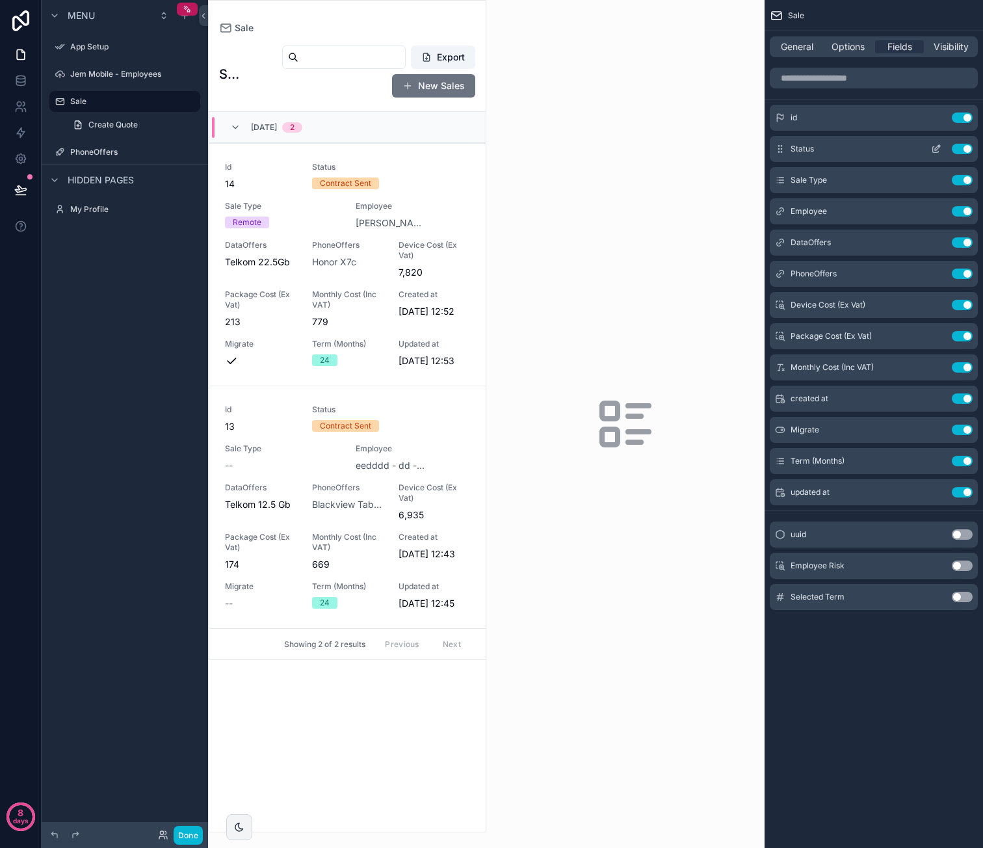
click at [935, 146] on icon "scrollable content" at bounding box center [936, 149] width 10 height 10
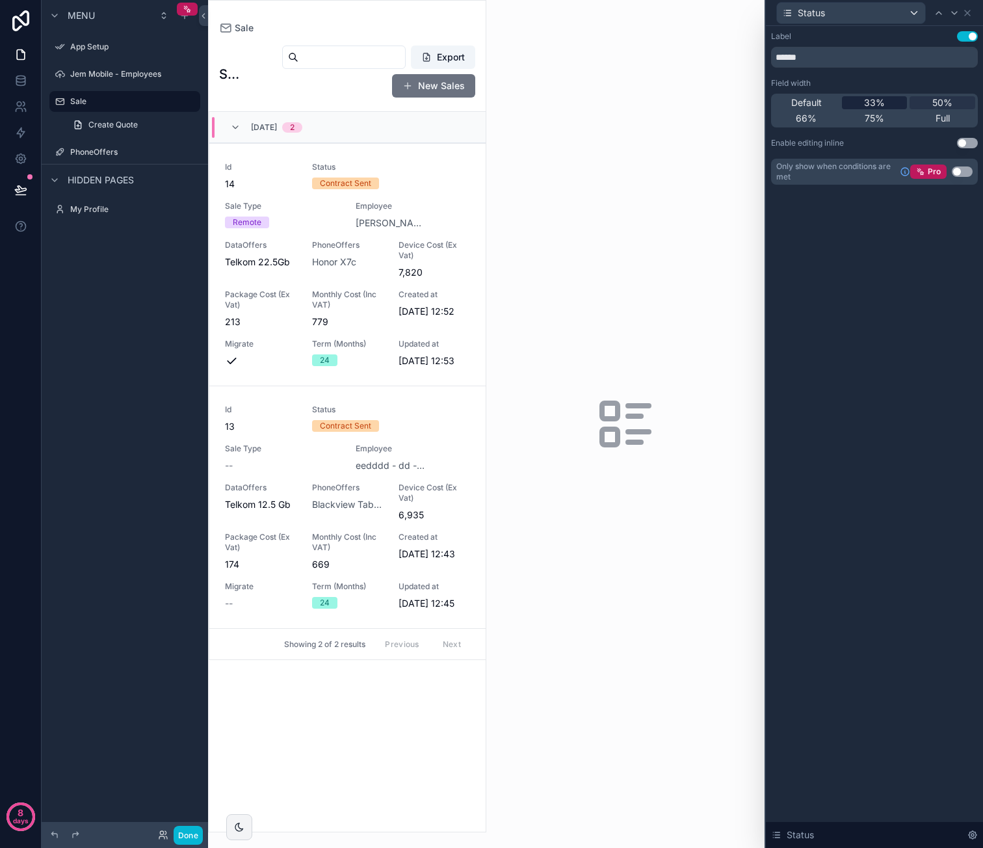
click at [875, 101] on span "33%" at bounding box center [874, 102] width 21 height 13
click at [968, 11] on icon at bounding box center [967, 12] width 5 height 5
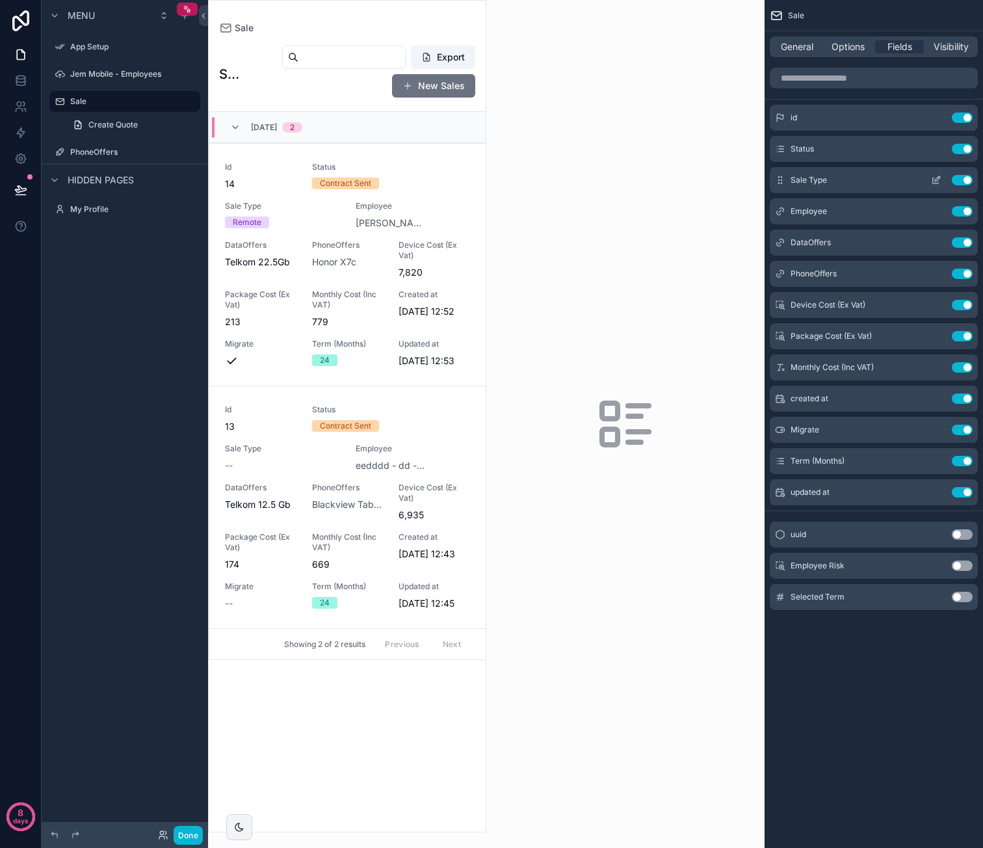
click at [933, 178] on icon "scrollable content" at bounding box center [936, 181] width 6 height 6
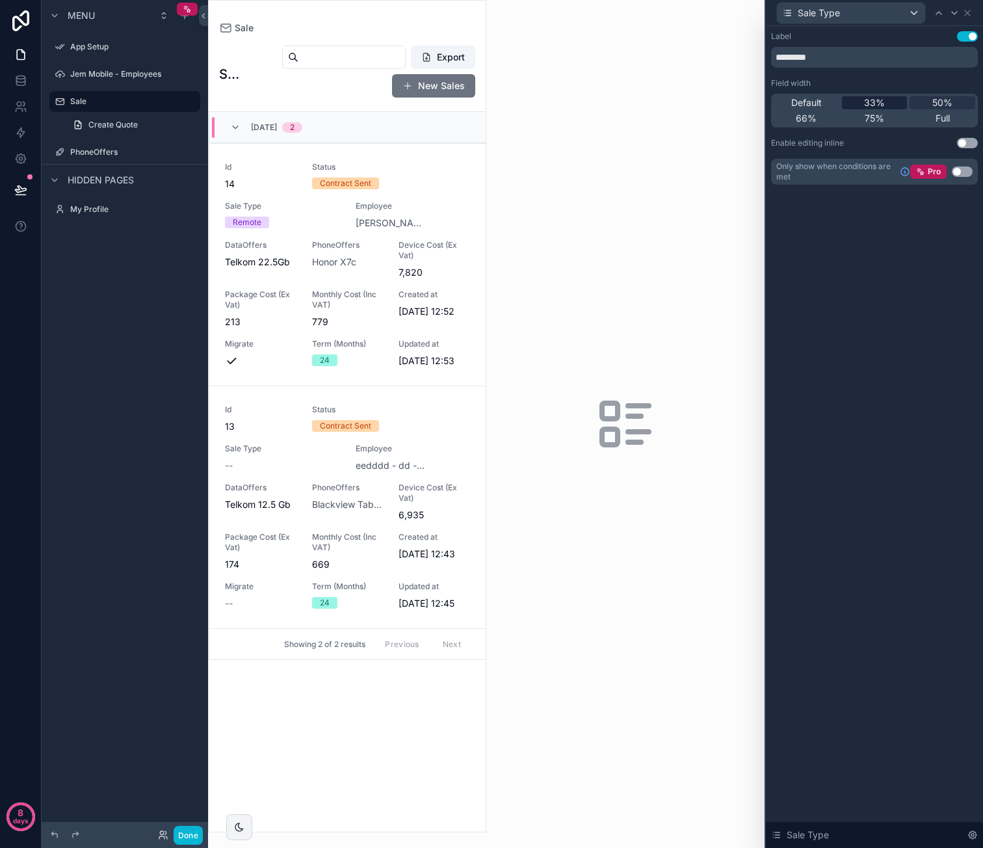
click at [896, 99] on div "33%" at bounding box center [875, 102] width 66 height 13
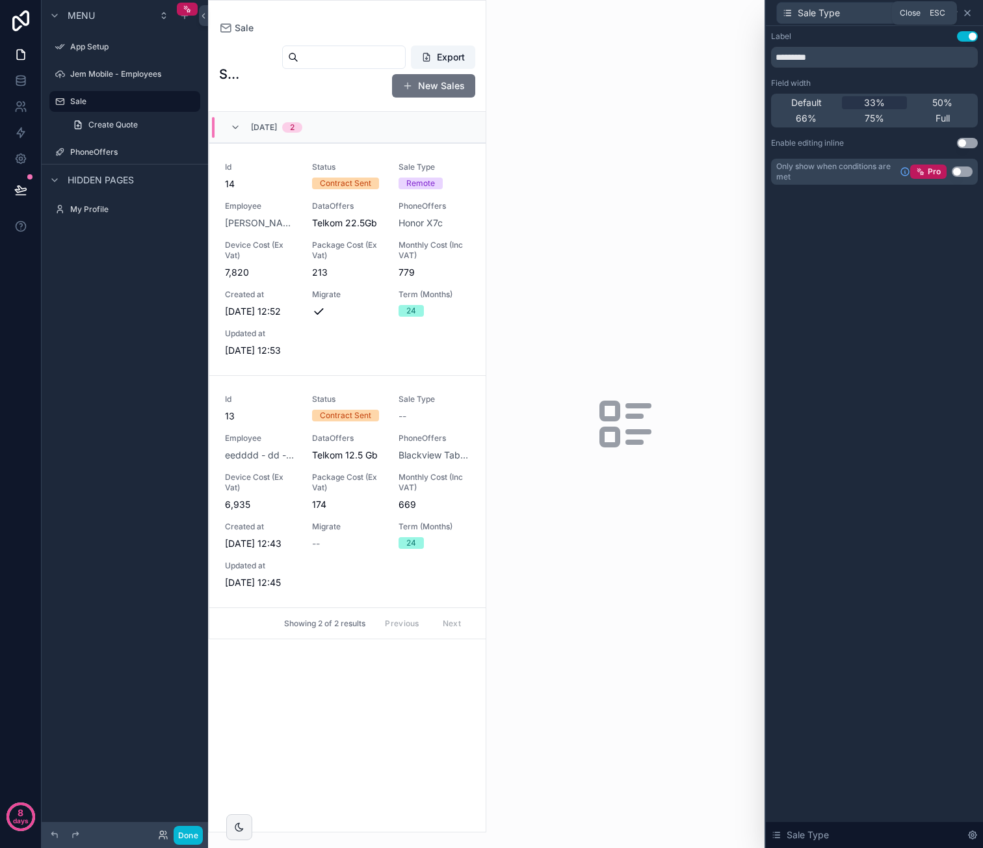
click at [969, 16] on icon at bounding box center [967, 13] width 10 height 10
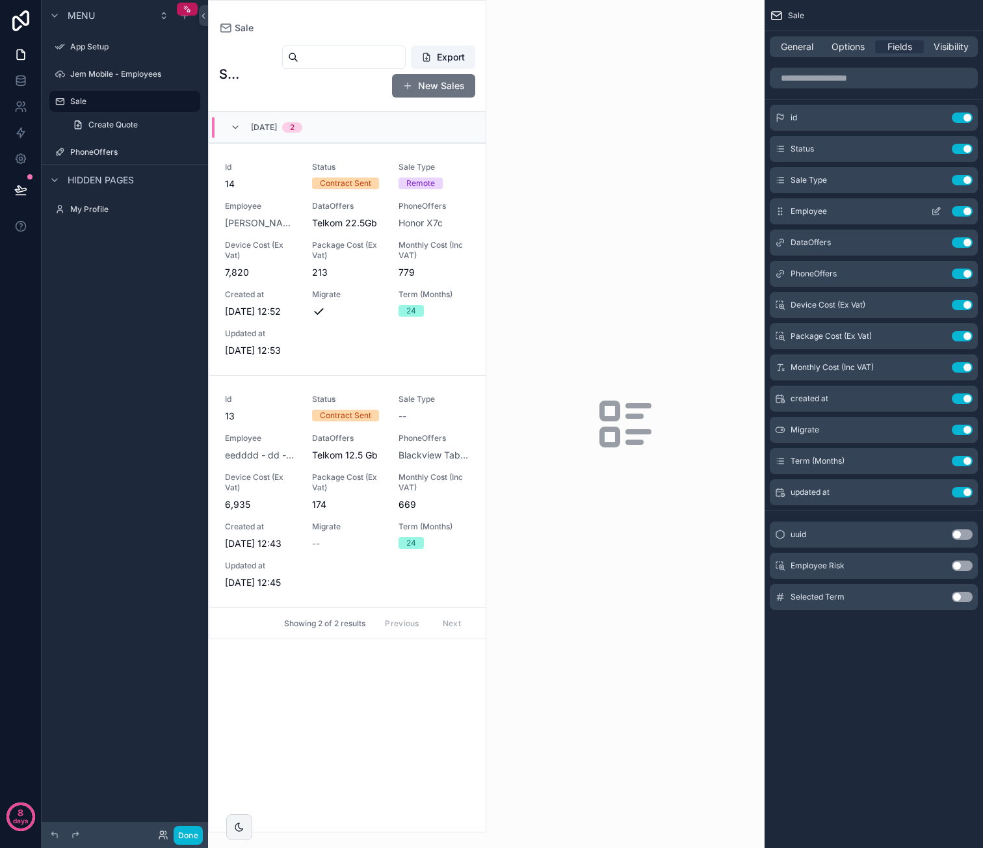
click at [937, 211] on icon "scrollable content" at bounding box center [937, 209] width 5 height 5
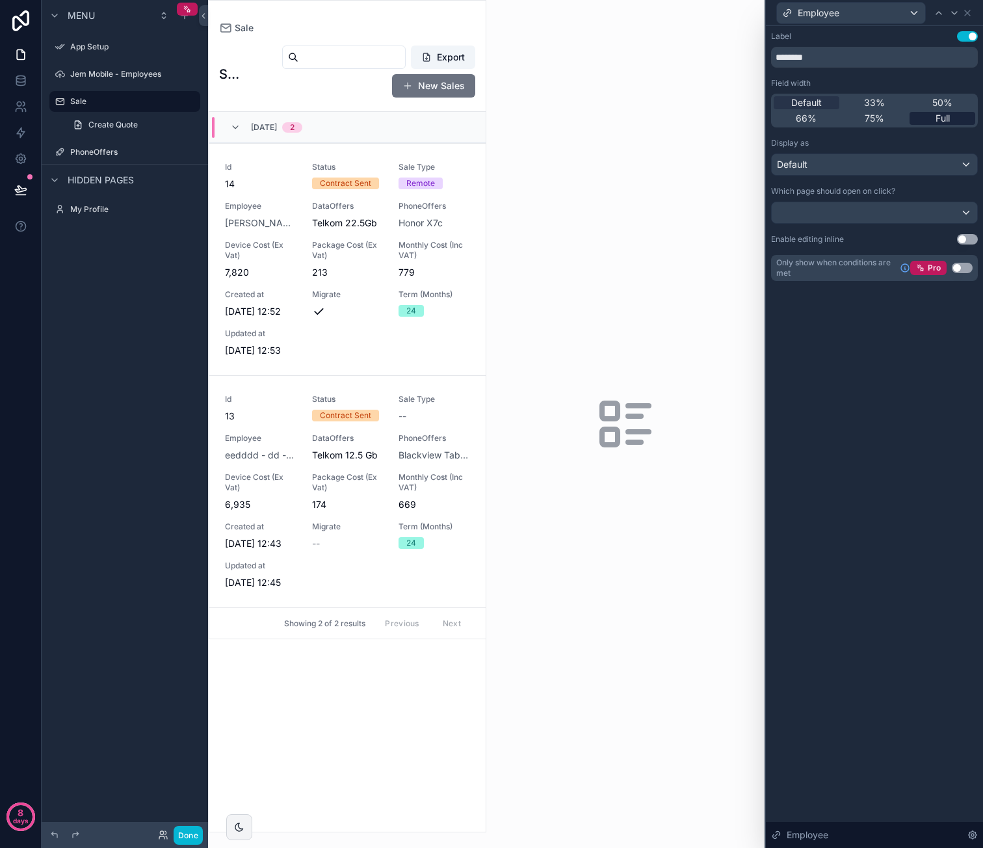
click at [944, 116] on span "Full" at bounding box center [942, 118] width 14 height 13
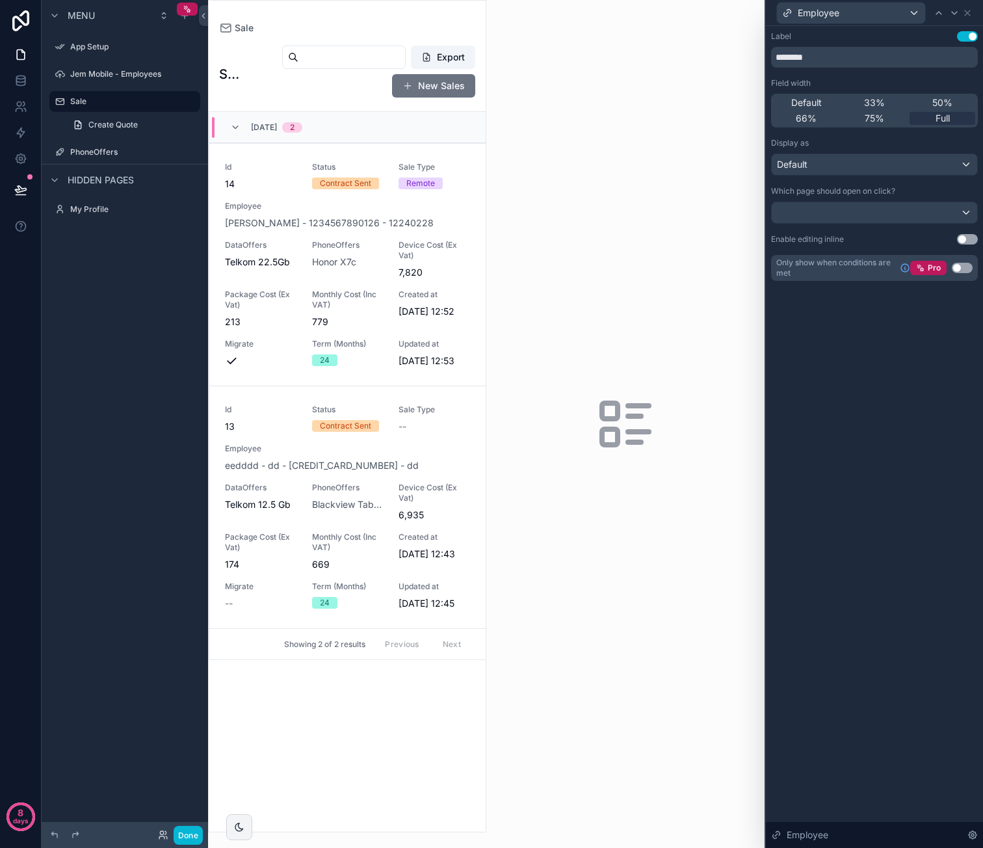
click at [915, 421] on div "Label Use setting ******** Field width Default 33% 50% 66% 75% Full Display as …" at bounding box center [874, 437] width 217 height 822
click at [970, 11] on icon at bounding box center [967, 13] width 10 height 10
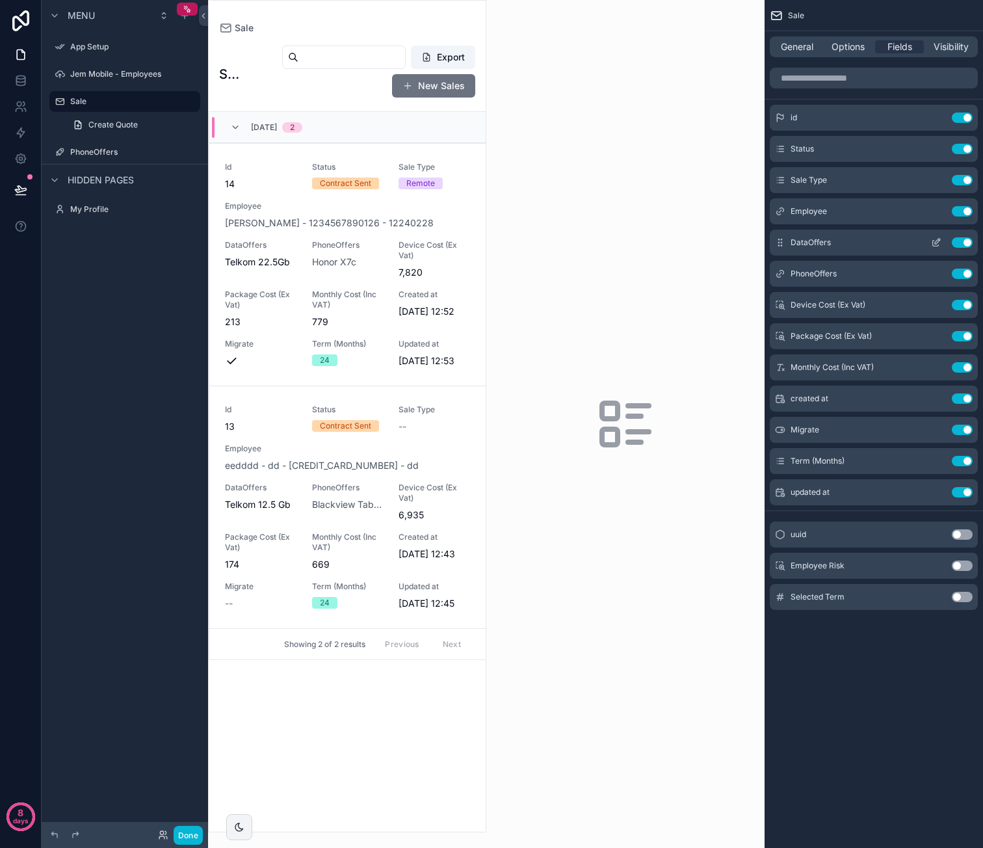
click at [938, 242] on icon "scrollable content" at bounding box center [936, 242] width 10 height 10
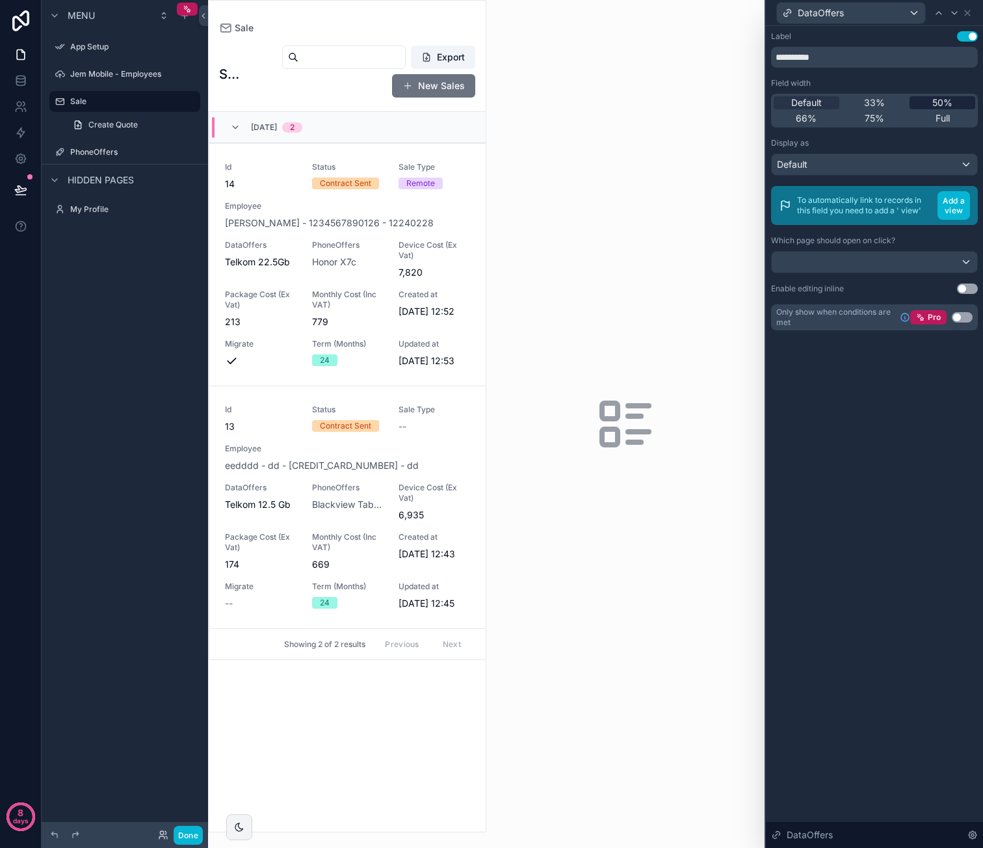
click at [918, 103] on div "50%" at bounding box center [942, 102] width 66 height 13
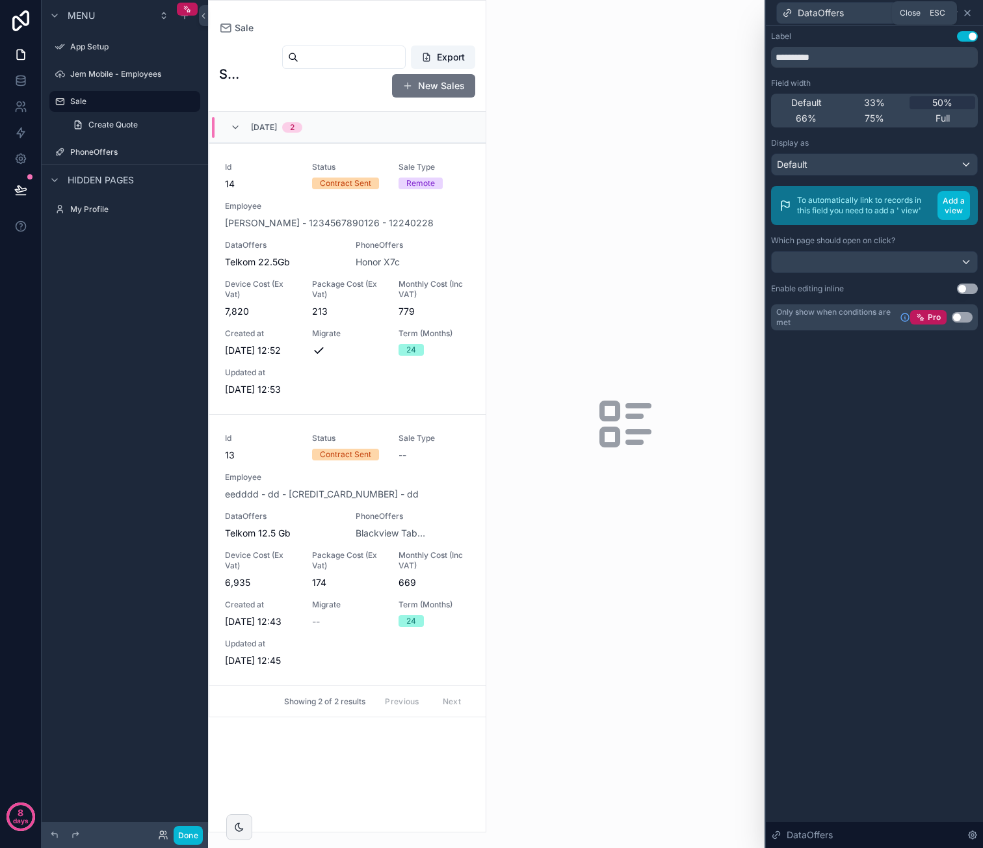
click at [966, 14] on icon at bounding box center [967, 13] width 10 height 10
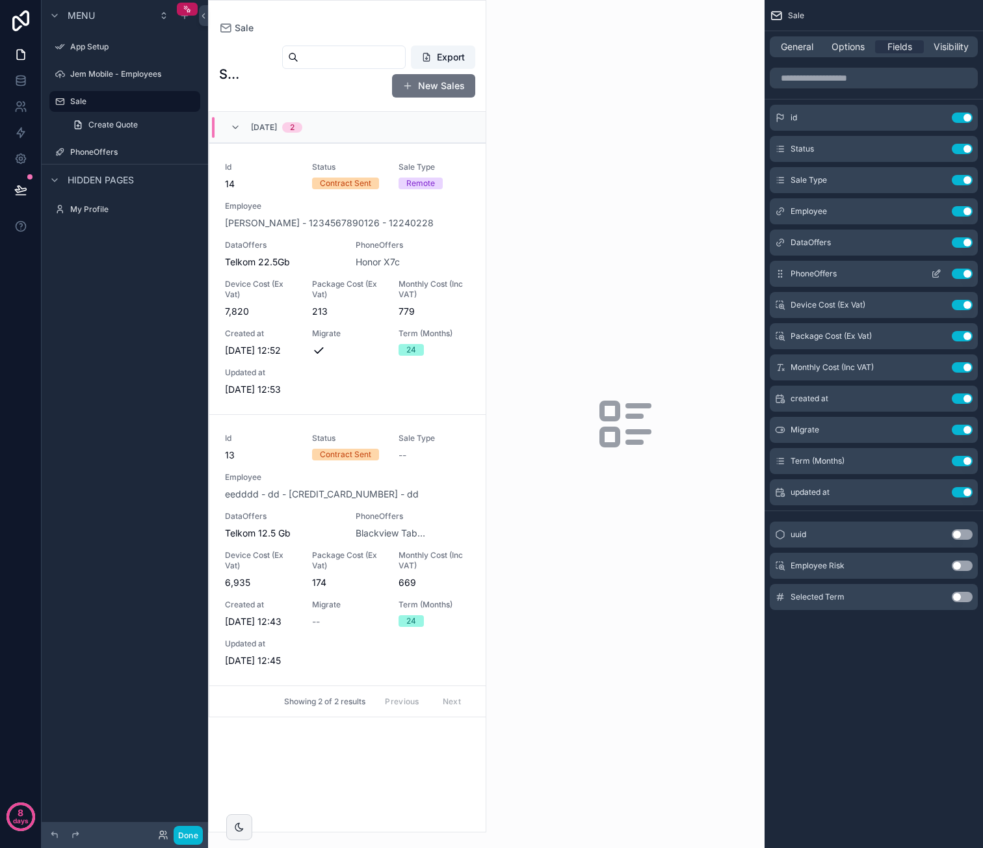
click at [938, 271] on icon "scrollable content" at bounding box center [938, 270] width 1 height 1
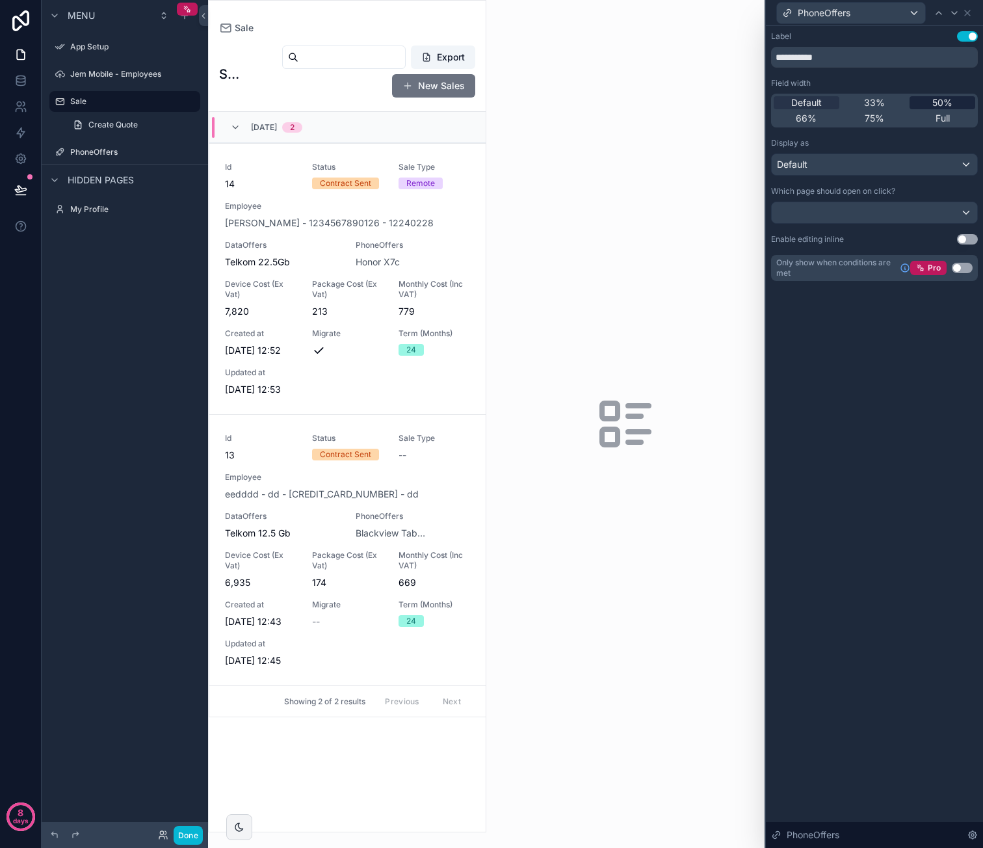
click at [945, 104] on span "50%" at bounding box center [942, 102] width 20 height 13
click at [971, 14] on icon at bounding box center [967, 13] width 10 height 10
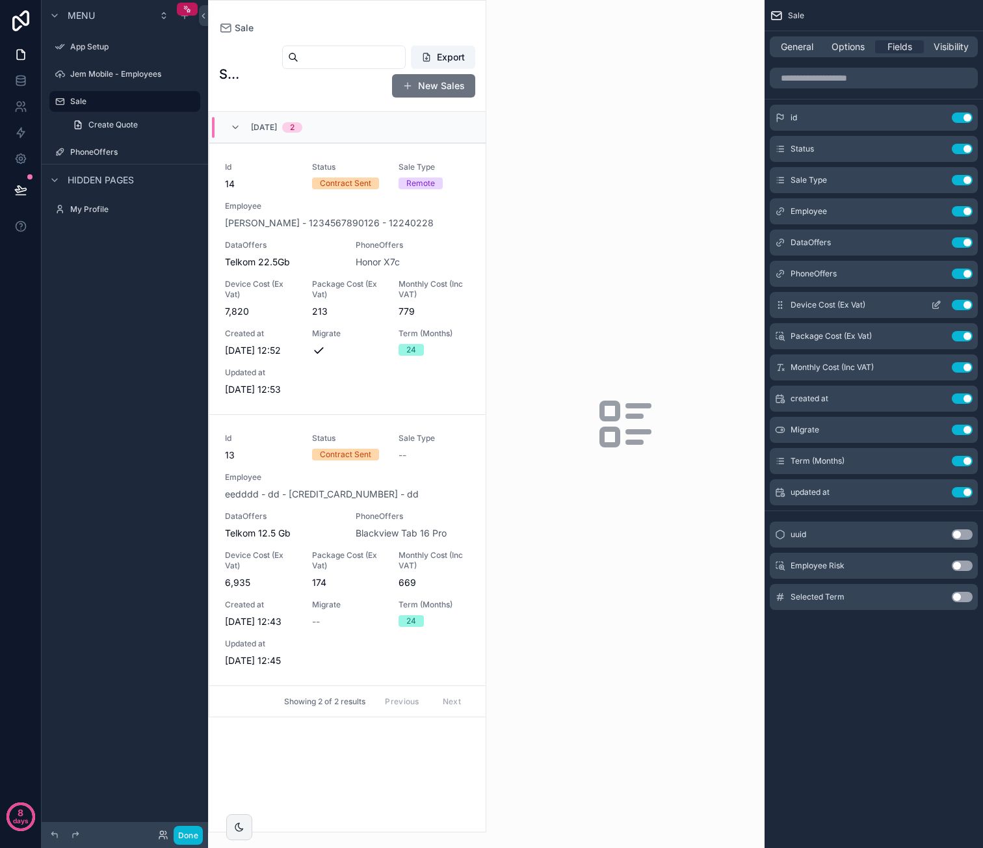
click at [967, 302] on button "Use setting" at bounding box center [962, 305] width 21 height 10
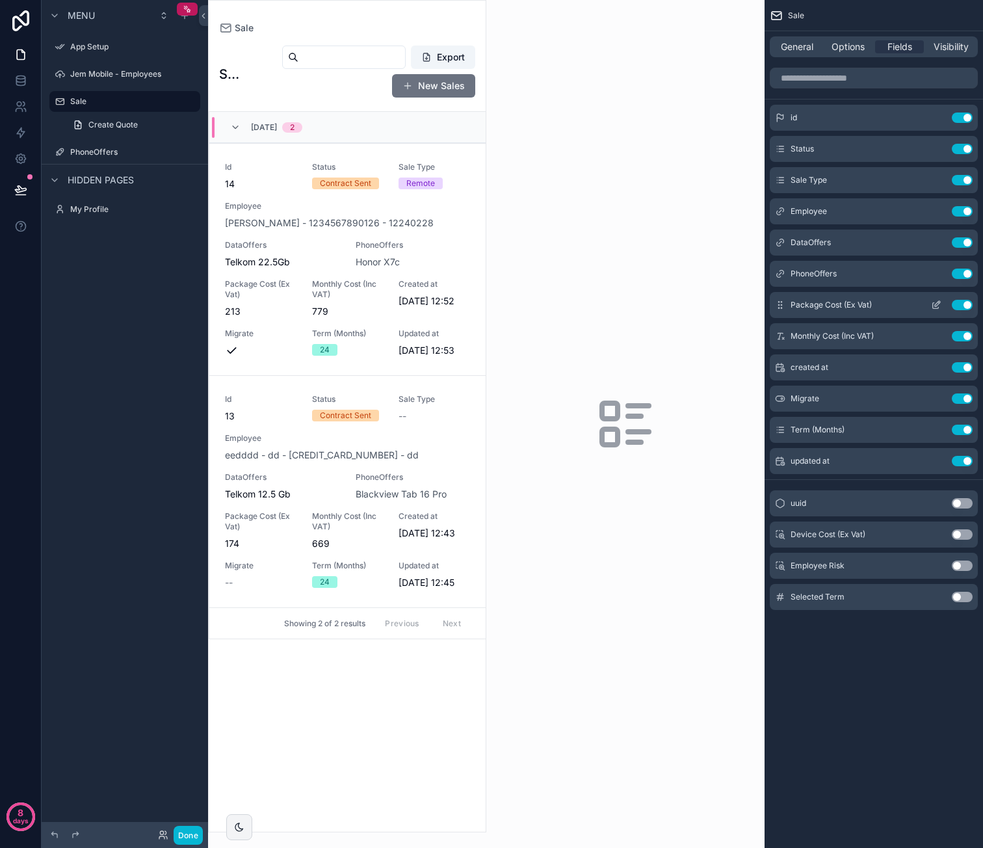
click at [960, 300] on button "Use setting" at bounding box center [962, 305] width 21 height 10
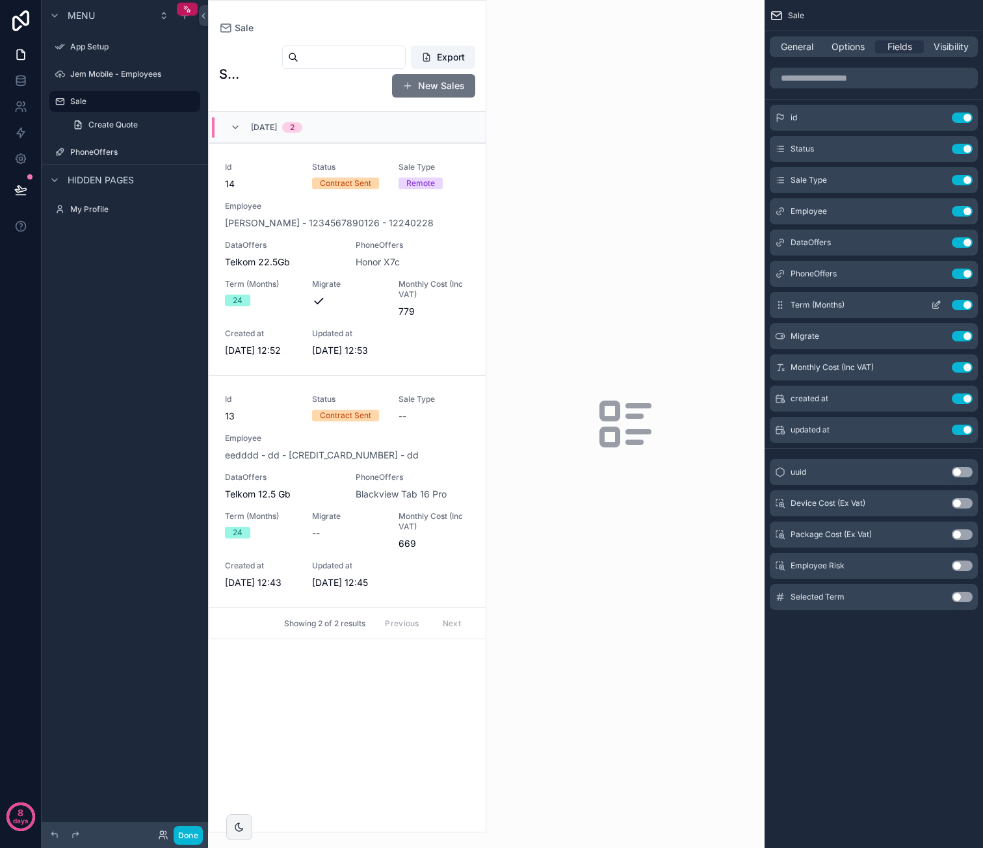
click at [934, 302] on icon "scrollable content" at bounding box center [936, 305] width 10 height 10
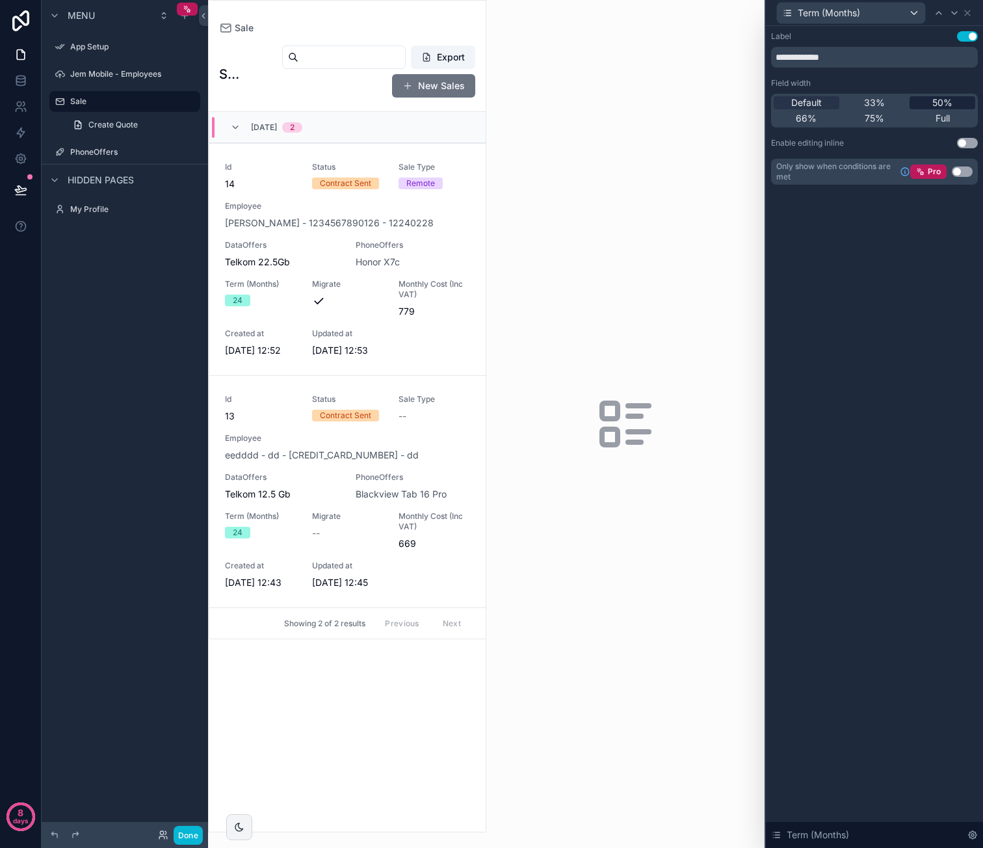
click at [939, 99] on span "50%" at bounding box center [942, 102] width 20 height 13
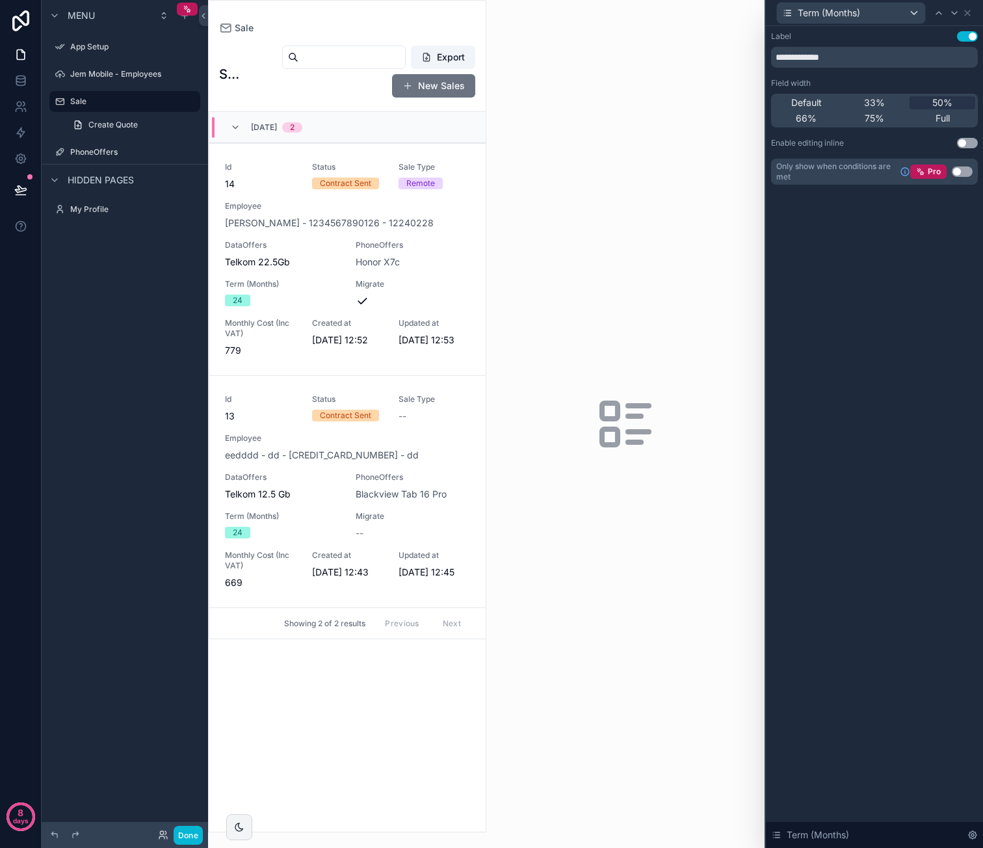
click at [973, 12] on div "Term (Months)" at bounding box center [874, 12] width 207 height 25
click at [970, 13] on icon at bounding box center [967, 13] width 10 height 10
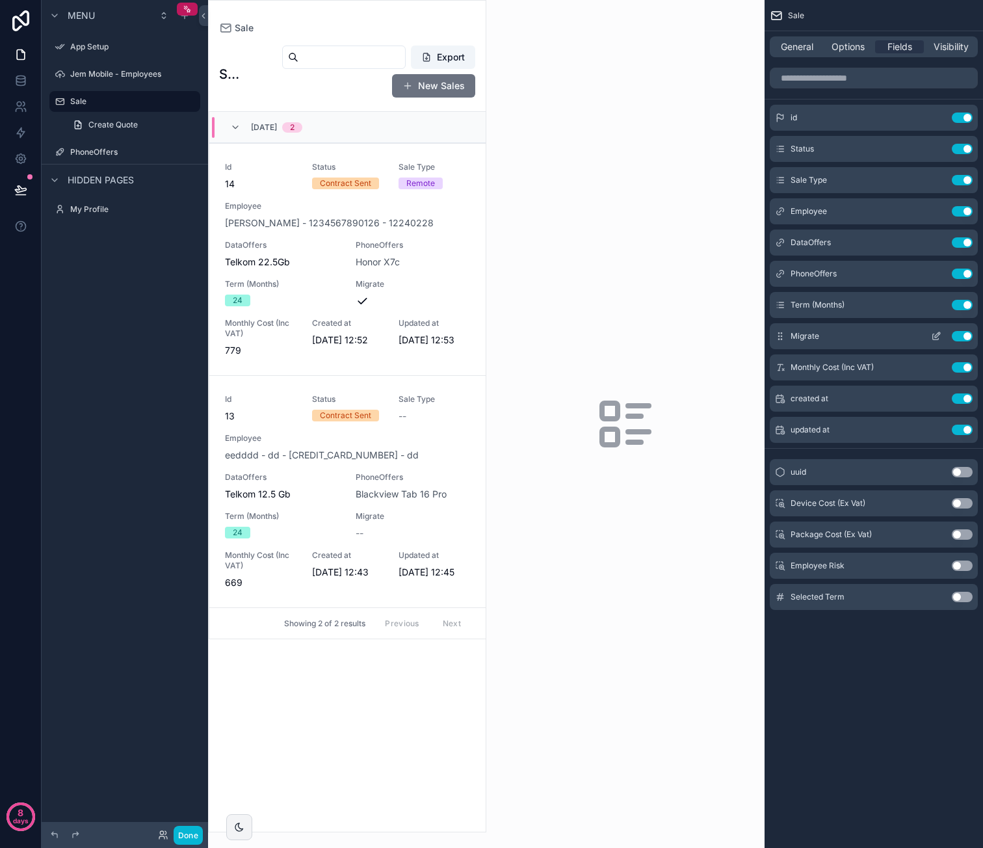
click at [932, 337] on icon "scrollable content" at bounding box center [936, 336] width 10 height 10
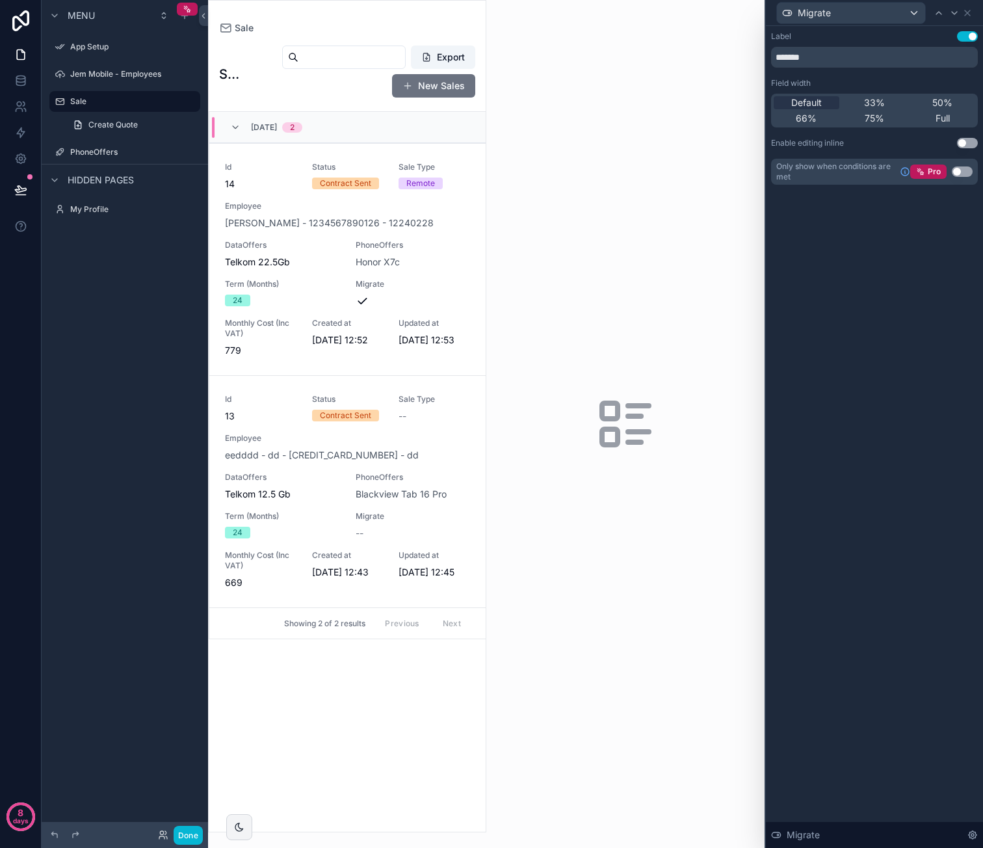
drag, startPoint x: 943, startPoint y: 101, endPoint x: 956, endPoint y: 86, distance: 20.3
click at [943, 101] on span "50%" at bounding box center [942, 102] width 20 height 13
click at [970, 11] on icon at bounding box center [967, 13] width 10 height 10
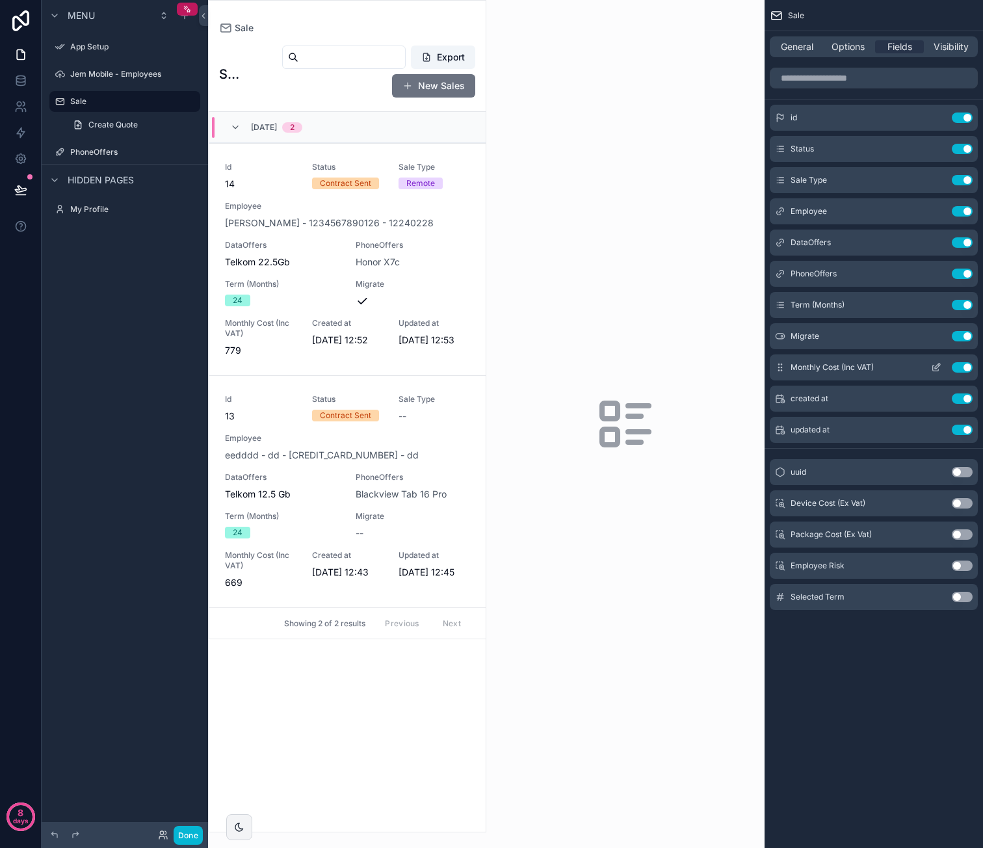
click at [934, 363] on icon "scrollable content" at bounding box center [936, 367] width 10 height 10
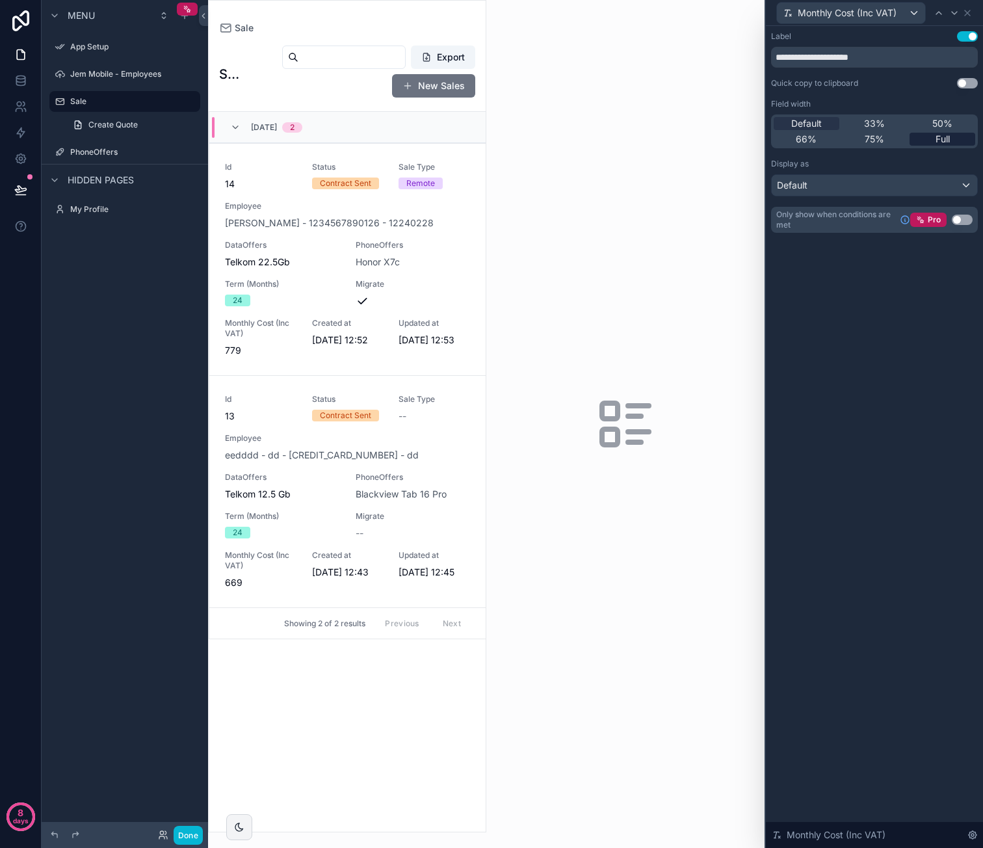
click at [940, 136] on span "Full" at bounding box center [942, 139] width 14 height 13
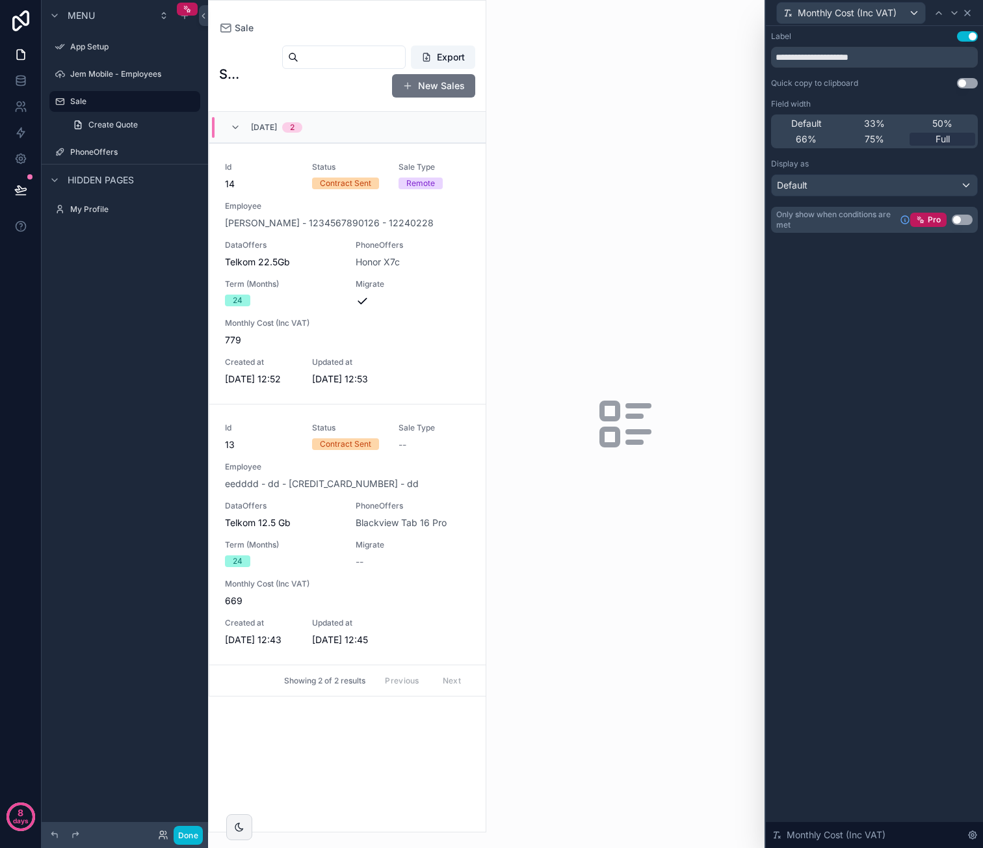
click at [972, 14] on icon at bounding box center [967, 13] width 10 height 10
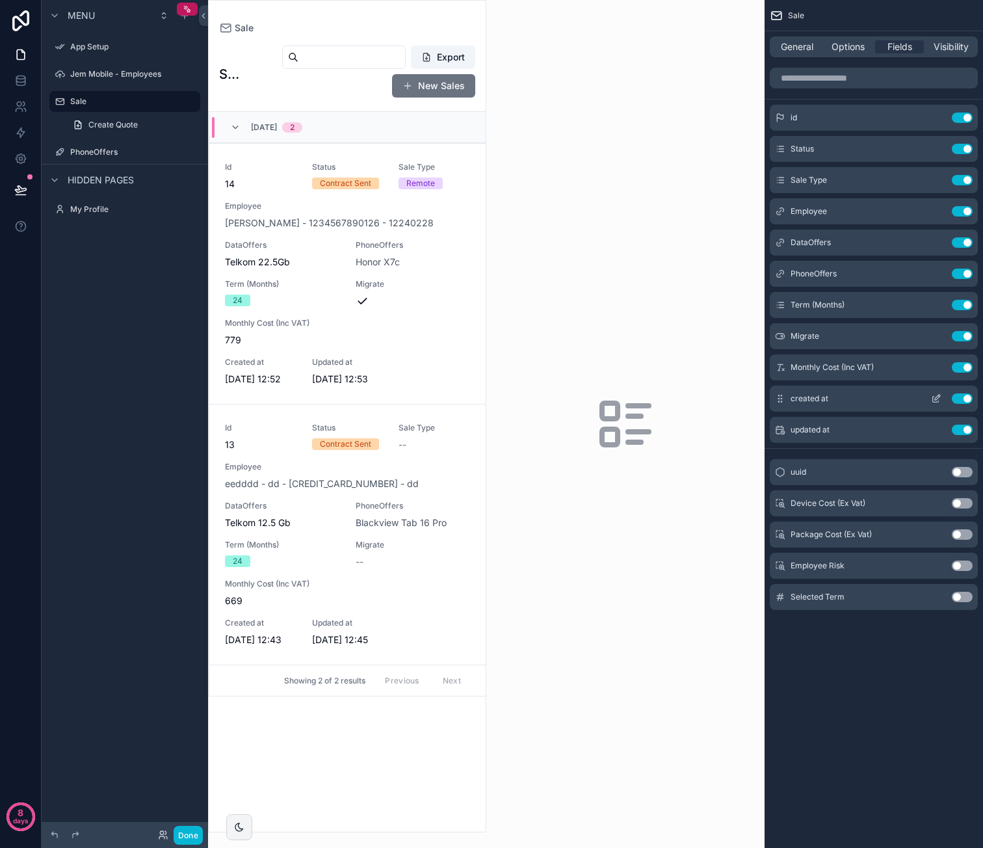
click at [934, 397] on icon "scrollable content" at bounding box center [936, 400] width 6 height 6
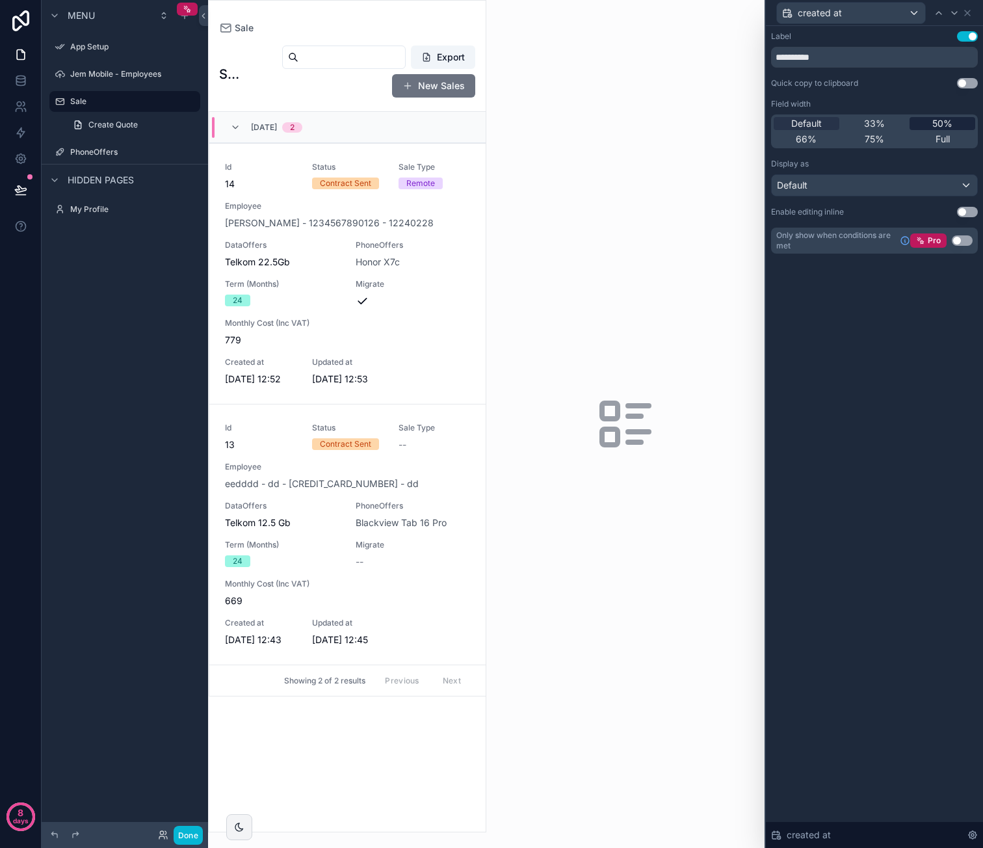
click at [941, 120] on span "50%" at bounding box center [942, 123] width 20 height 13
click at [973, 13] on div "created at" at bounding box center [874, 12] width 207 height 25
click at [971, 15] on icon at bounding box center [967, 13] width 10 height 10
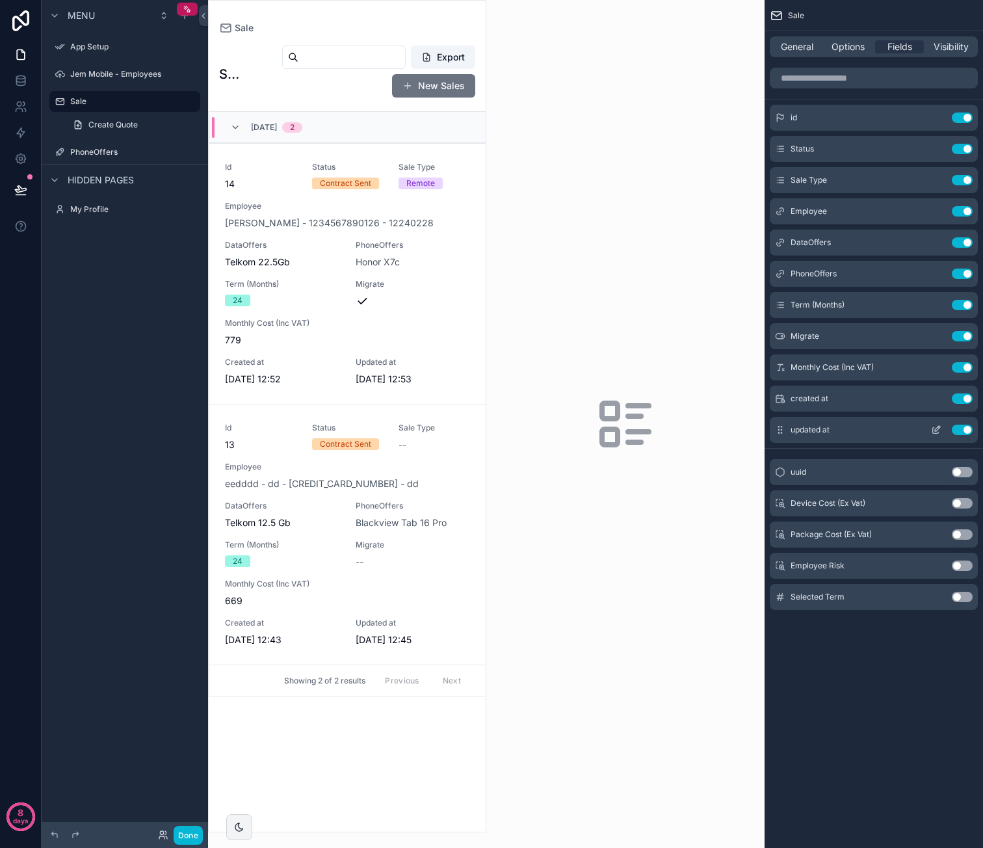
click at [938, 429] on icon "scrollable content" at bounding box center [936, 430] width 10 height 10
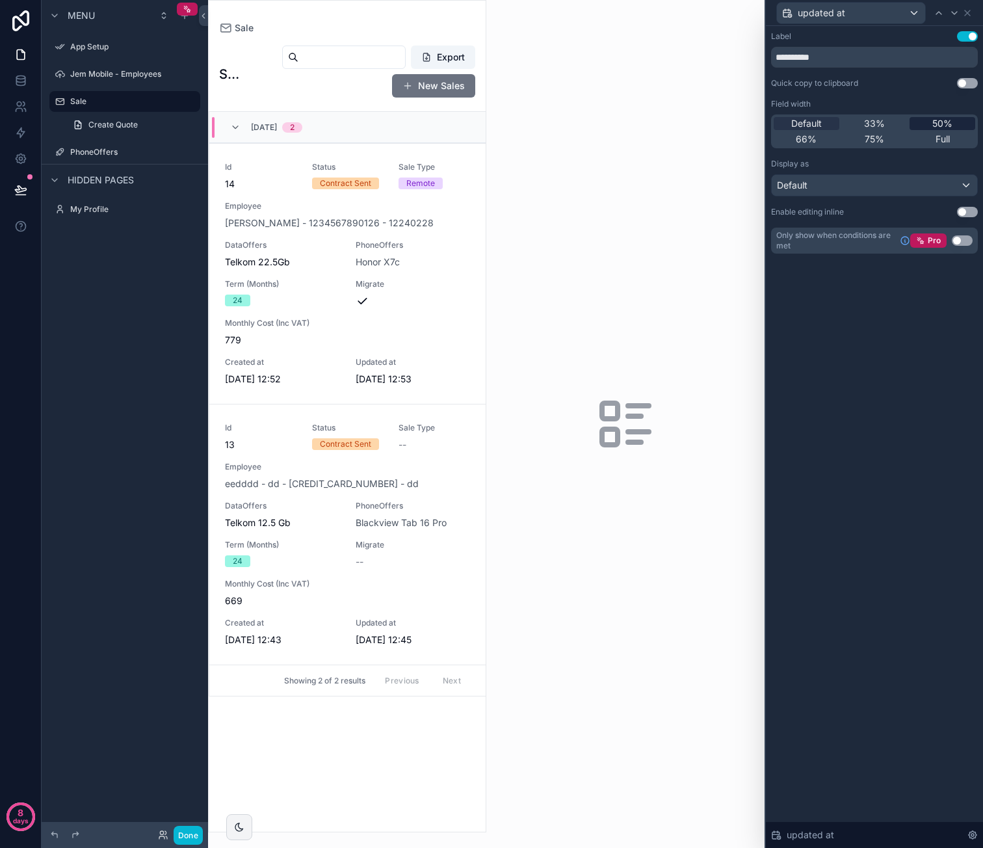
click at [956, 127] on div "50%" at bounding box center [942, 123] width 66 height 13
click at [969, 16] on icon at bounding box center [967, 13] width 10 height 10
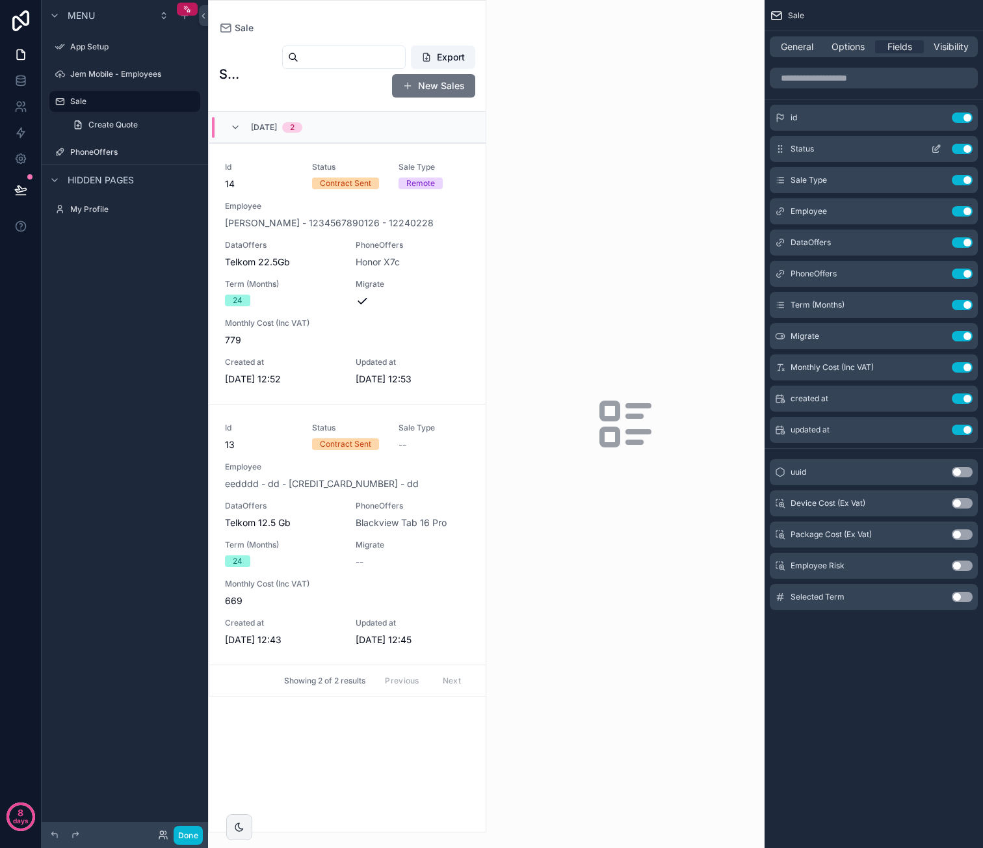
click at [933, 150] on icon "scrollable content" at bounding box center [936, 150] width 6 height 6
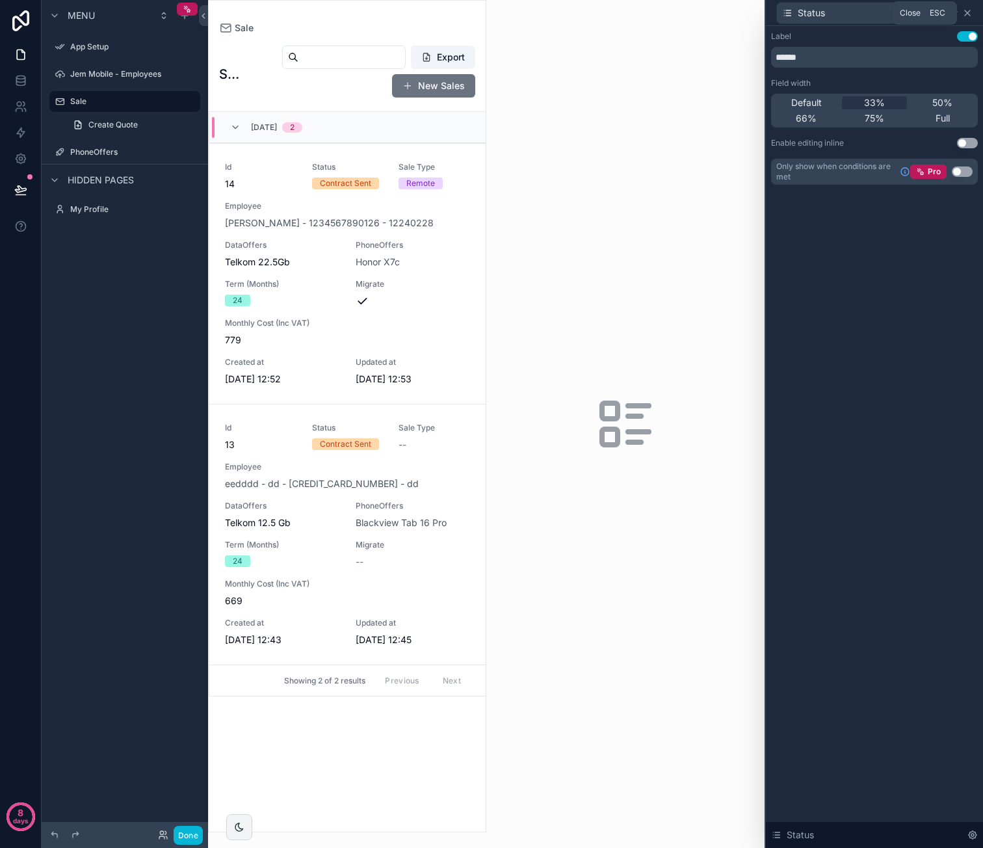
click at [967, 14] on icon at bounding box center [967, 13] width 10 height 10
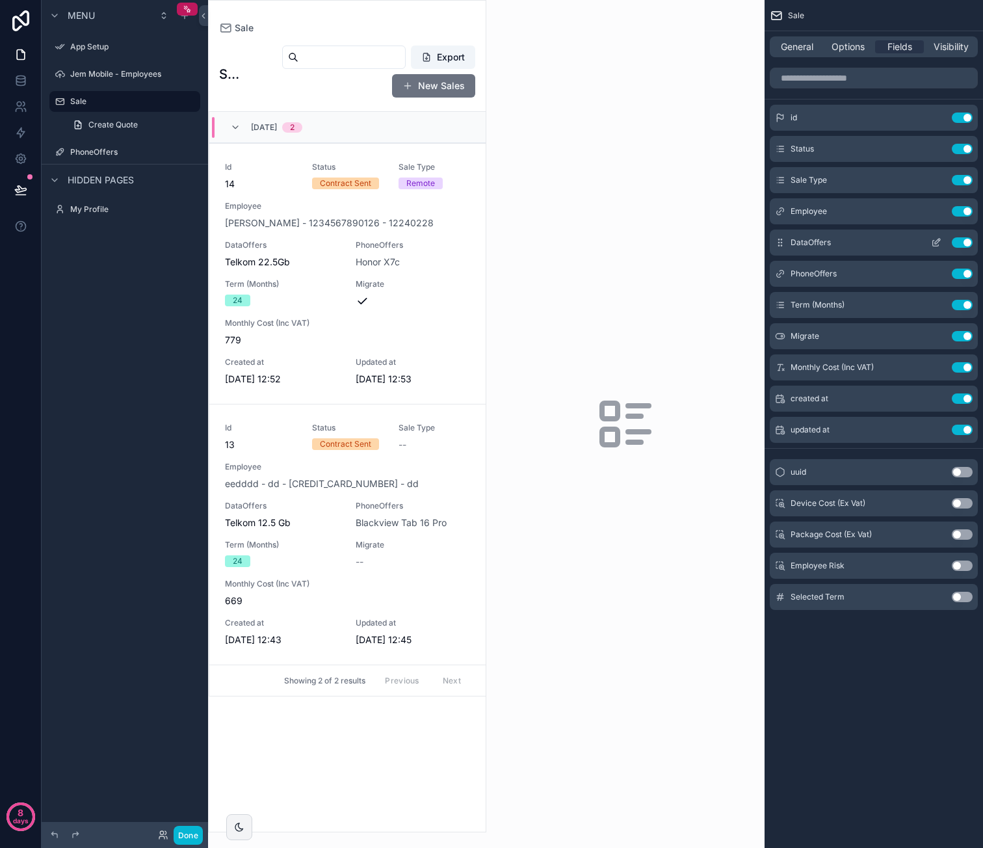
click at [936, 241] on icon "scrollable content" at bounding box center [936, 242] width 10 height 10
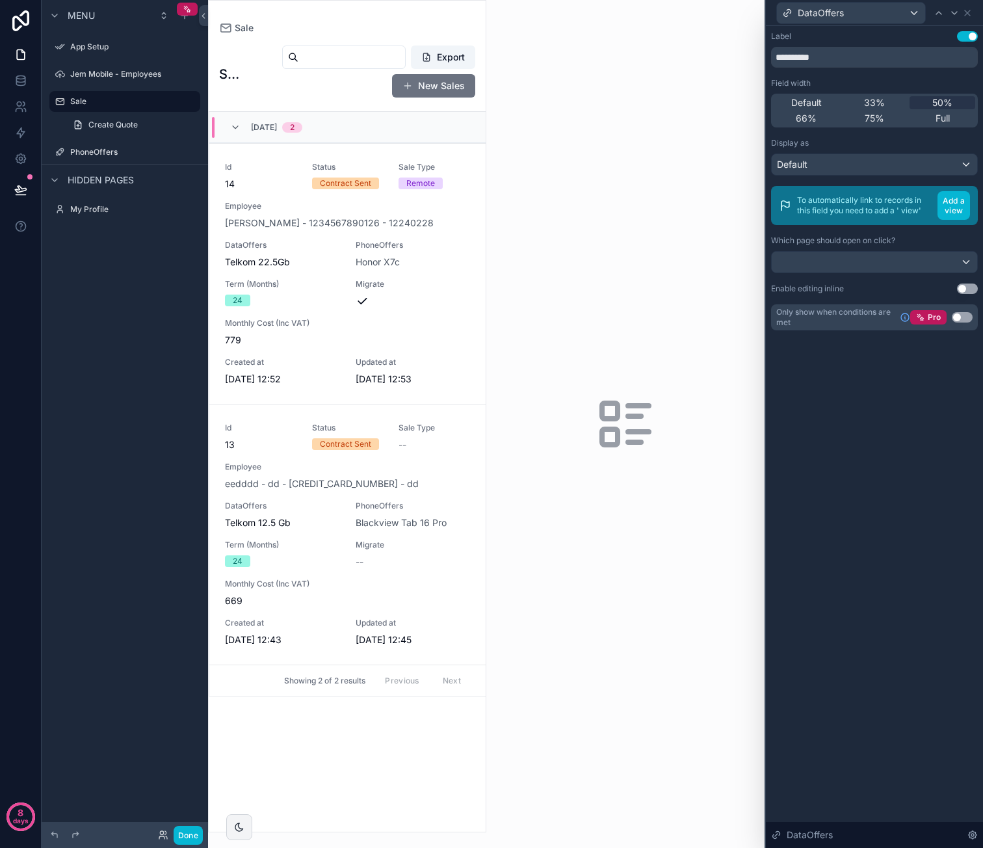
click at [965, 288] on button "Use setting" at bounding box center [967, 288] width 21 height 10
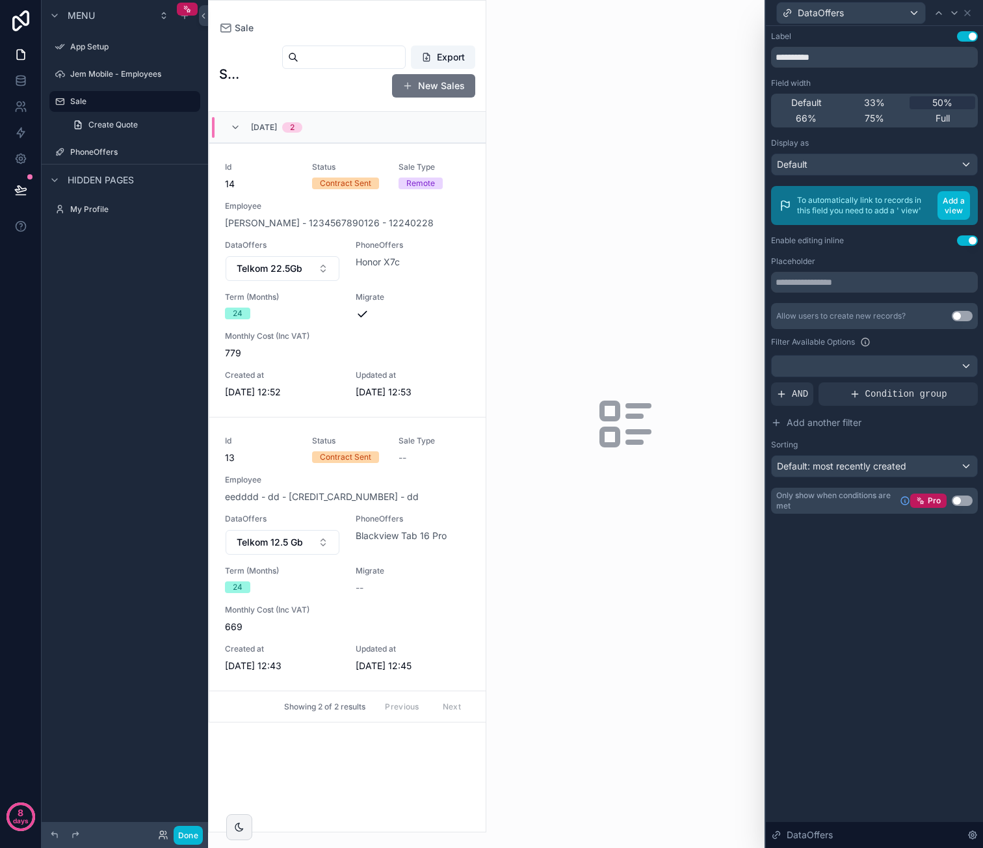
click at [965, 241] on button "Use setting" at bounding box center [967, 240] width 21 height 10
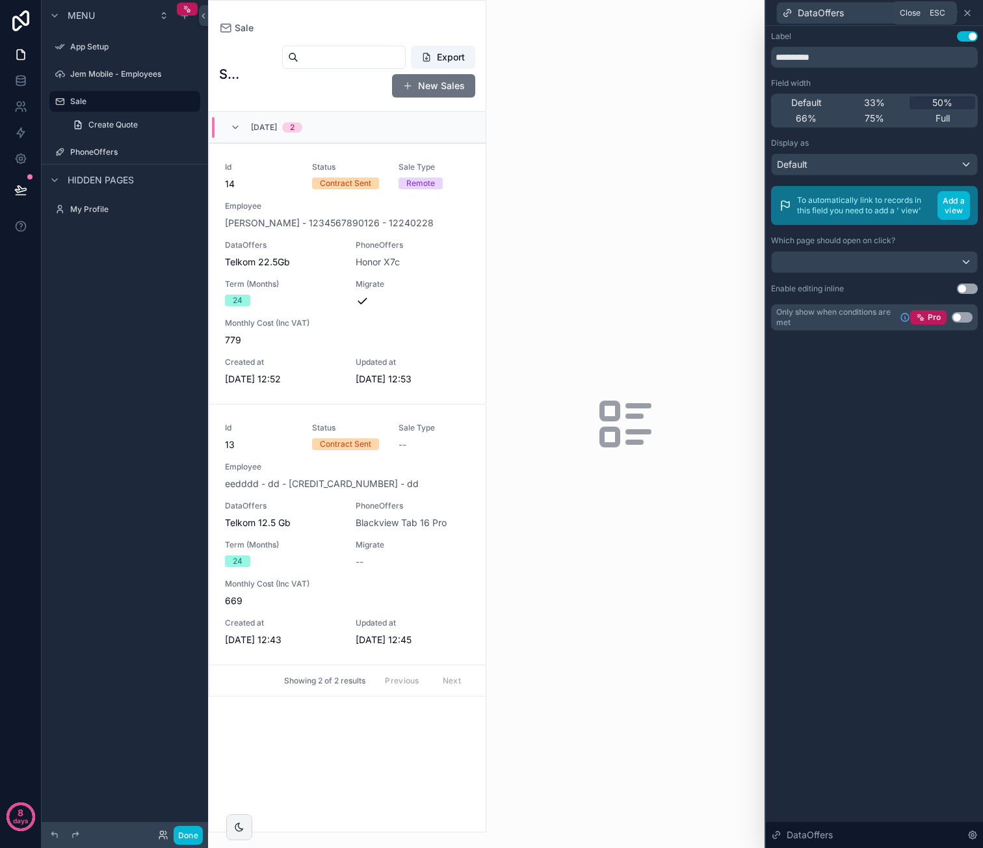
click at [971, 12] on icon at bounding box center [967, 13] width 10 height 10
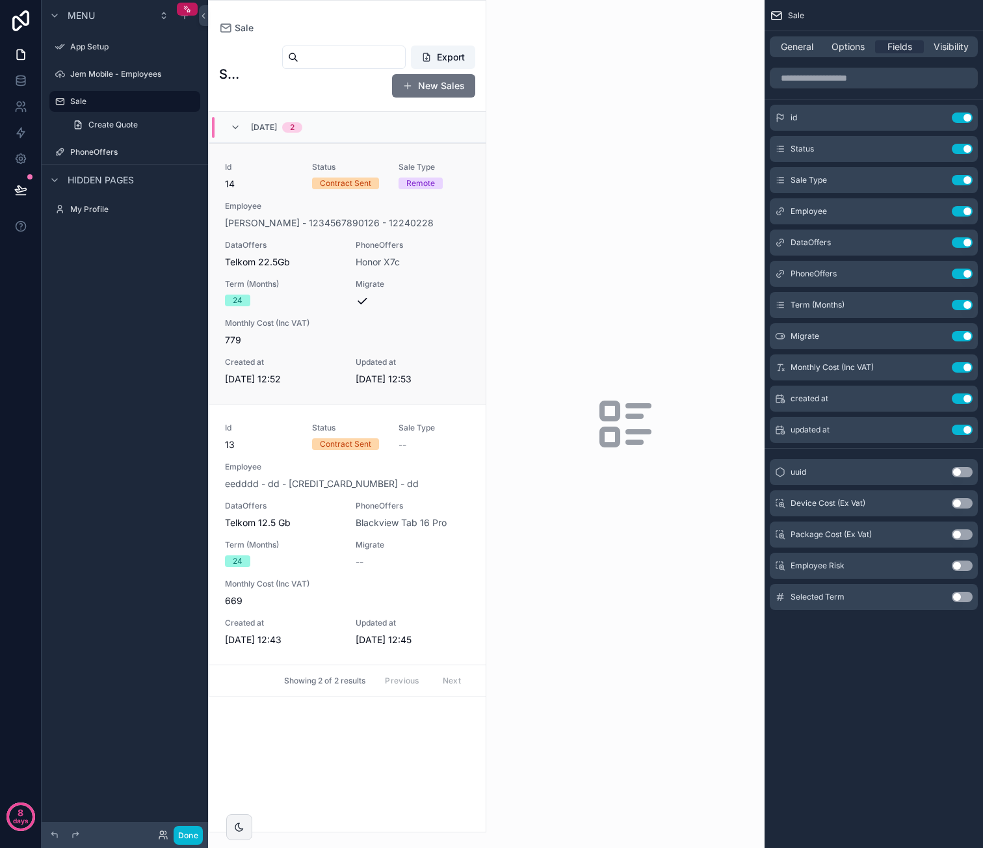
click at [449, 287] on span "Migrate" at bounding box center [413, 284] width 115 height 10
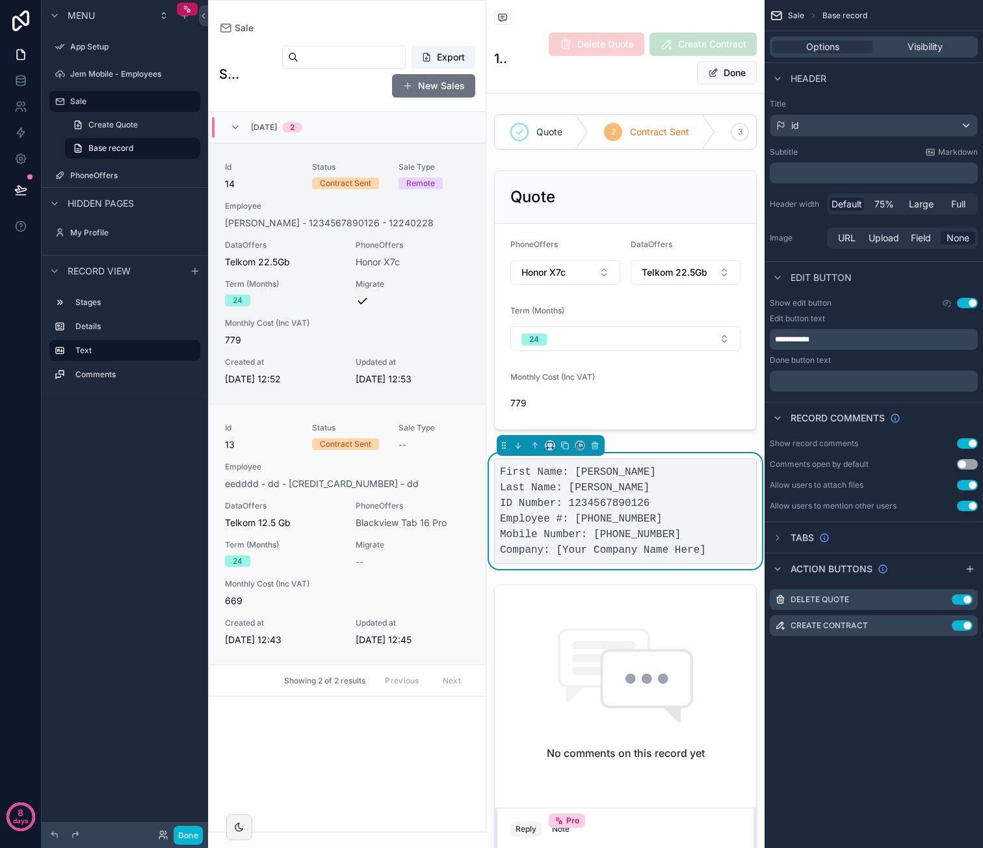
click at [444, 492] on div "Id 13 Status Contract Sent Sale Type -- Employee eedddd - dd - 4455555535350081…" at bounding box center [347, 535] width 245 height 224
click at [467, 339] on span "779" at bounding box center [347, 340] width 245 height 13
click at [438, 510] on div "PhoneOffers Blackview Tab 16 Pro" at bounding box center [413, 515] width 115 height 29
click at [450, 335] on span "779" at bounding box center [347, 340] width 245 height 13
click at [184, 829] on button "Done" at bounding box center [188, 835] width 29 height 19
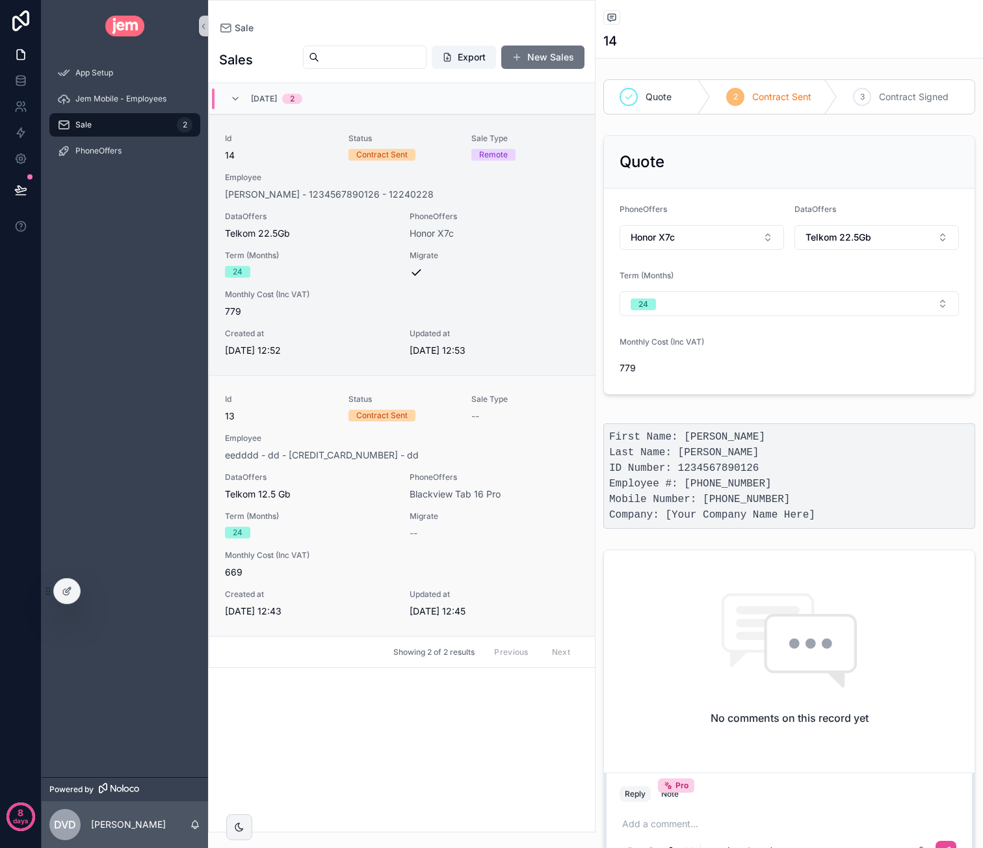
click at [549, 472] on span "PhoneOffers" at bounding box center [495, 477] width 170 height 10
click at [547, 284] on div "Id 14 Status Contract Sent Sale Type Remote Employee Caroline - van der Merwe -…" at bounding box center [402, 245] width 354 height 224
click at [542, 410] on div "--" at bounding box center [525, 416] width 108 height 13
click at [524, 266] on div "scrollable content" at bounding box center [495, 272] width 170 height 13
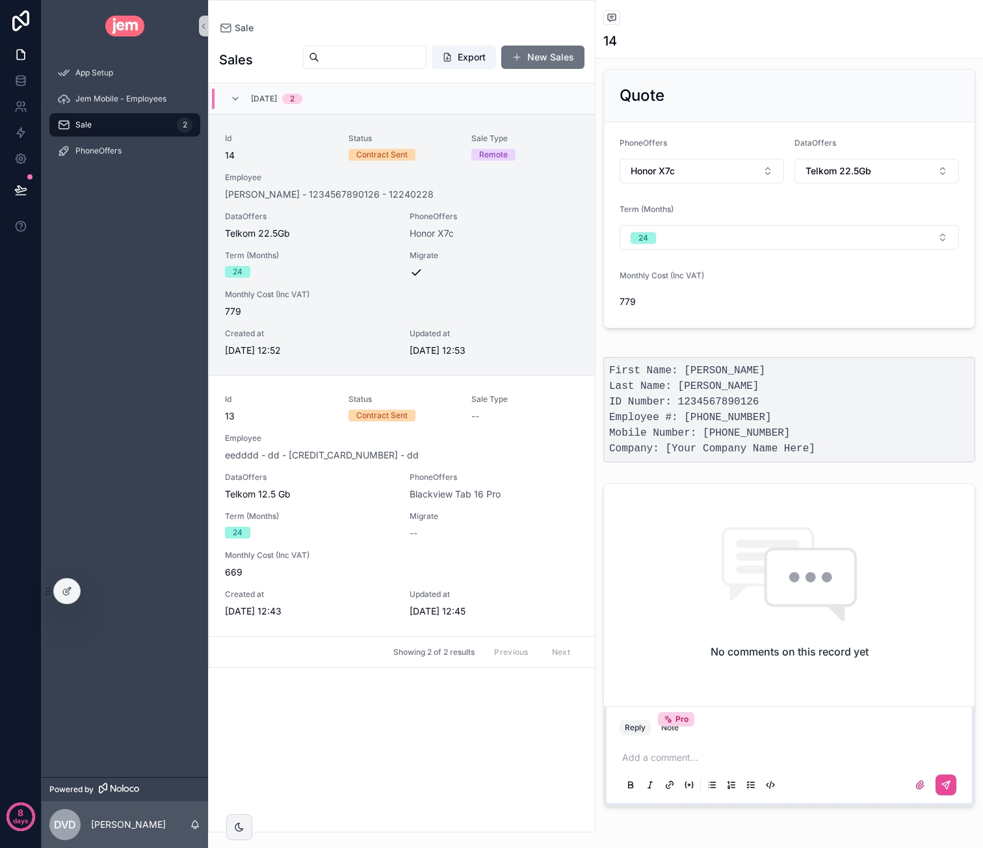
scroll to position [110, 0]
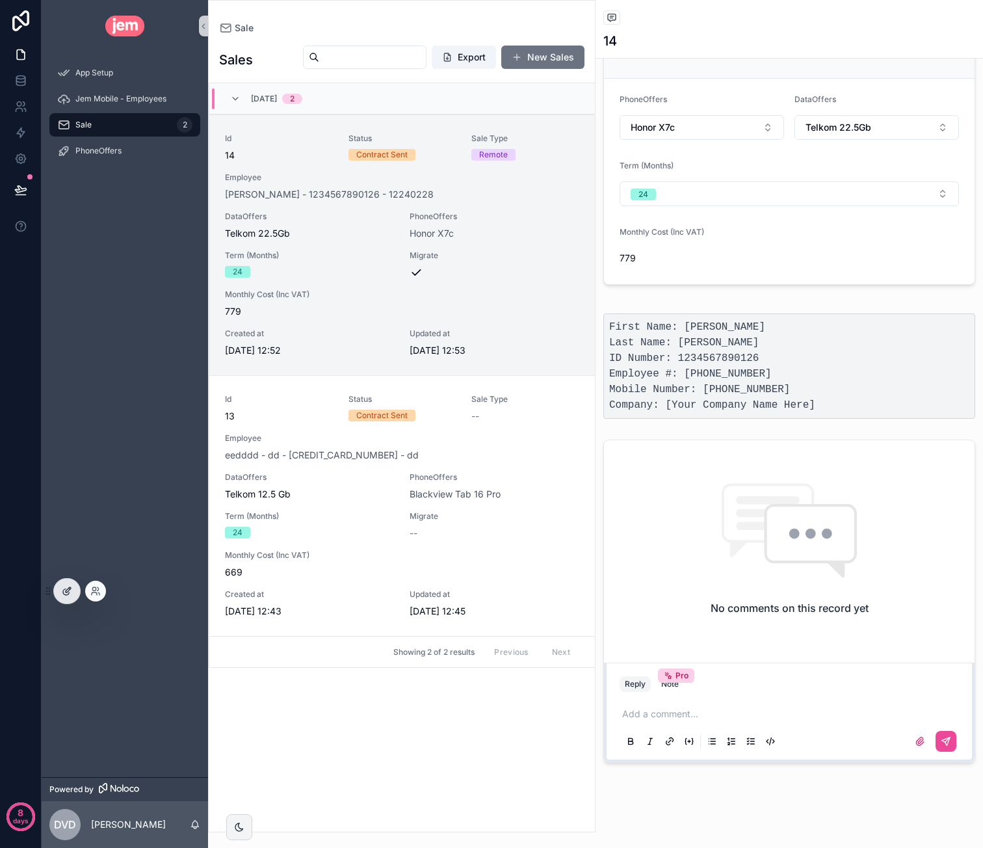
click at [73, 588] on div at bounding box center [67, 591] width 26 height 25
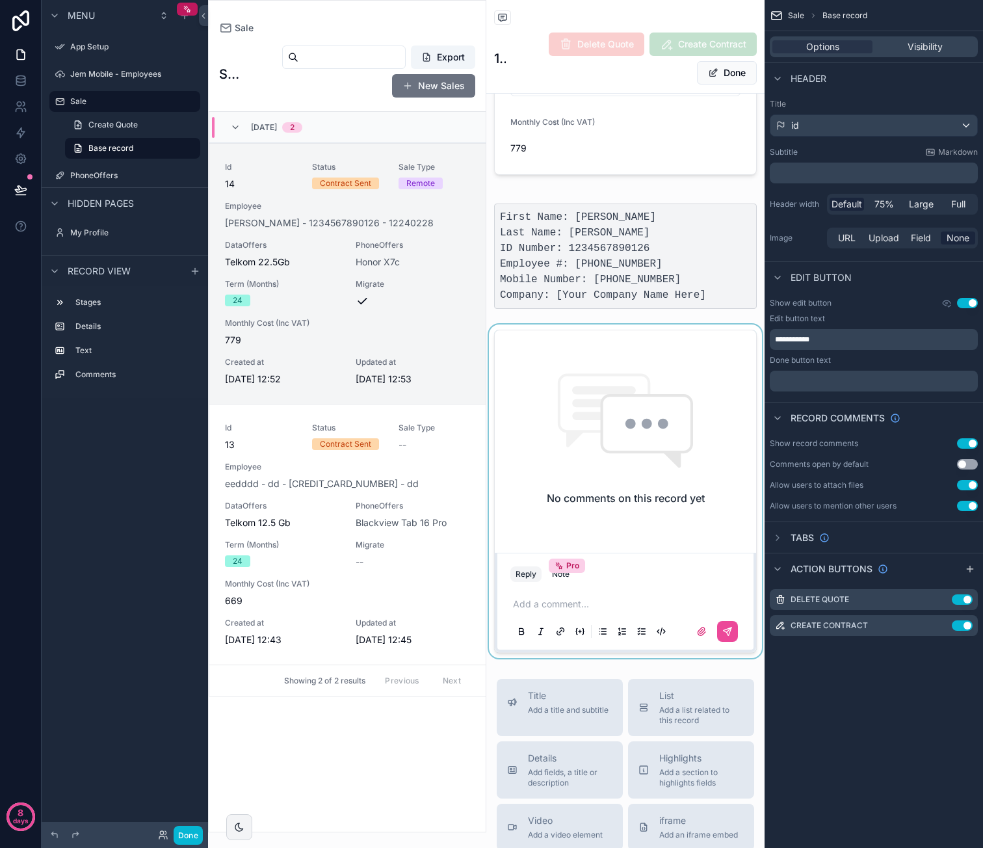
scroll to position [260, 0]
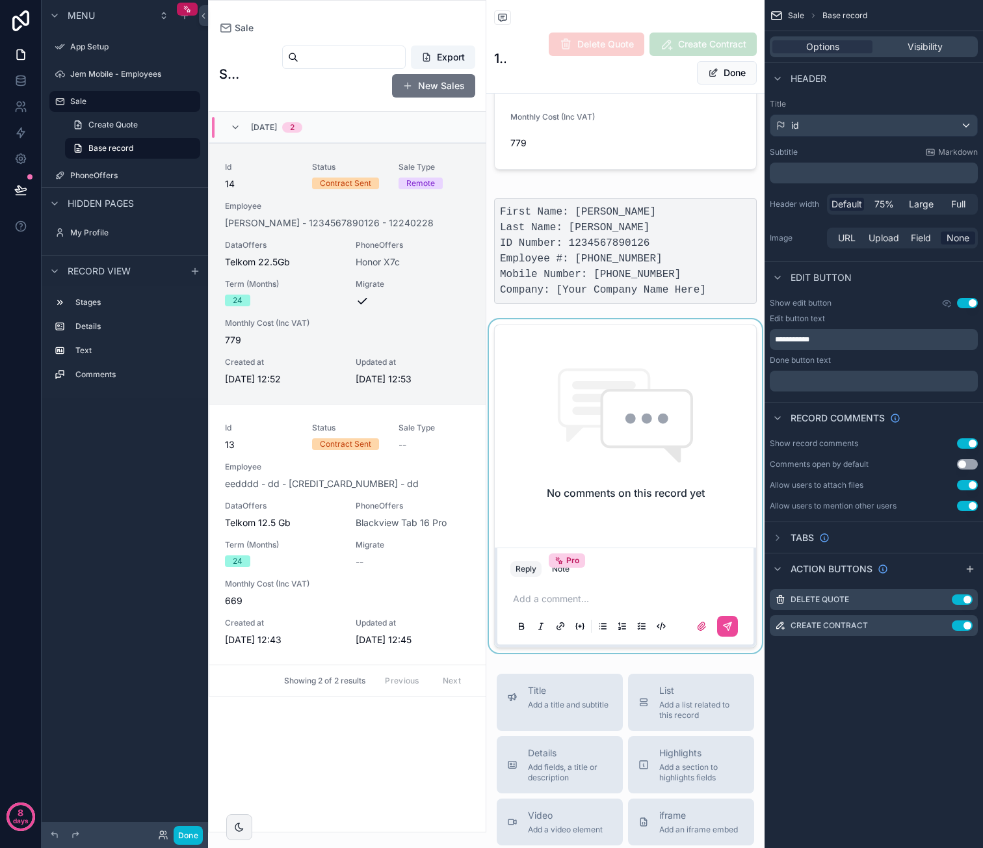
click at [722, 464] on div "scrollable content" at bounding box center [625, 486] width 278 height 334
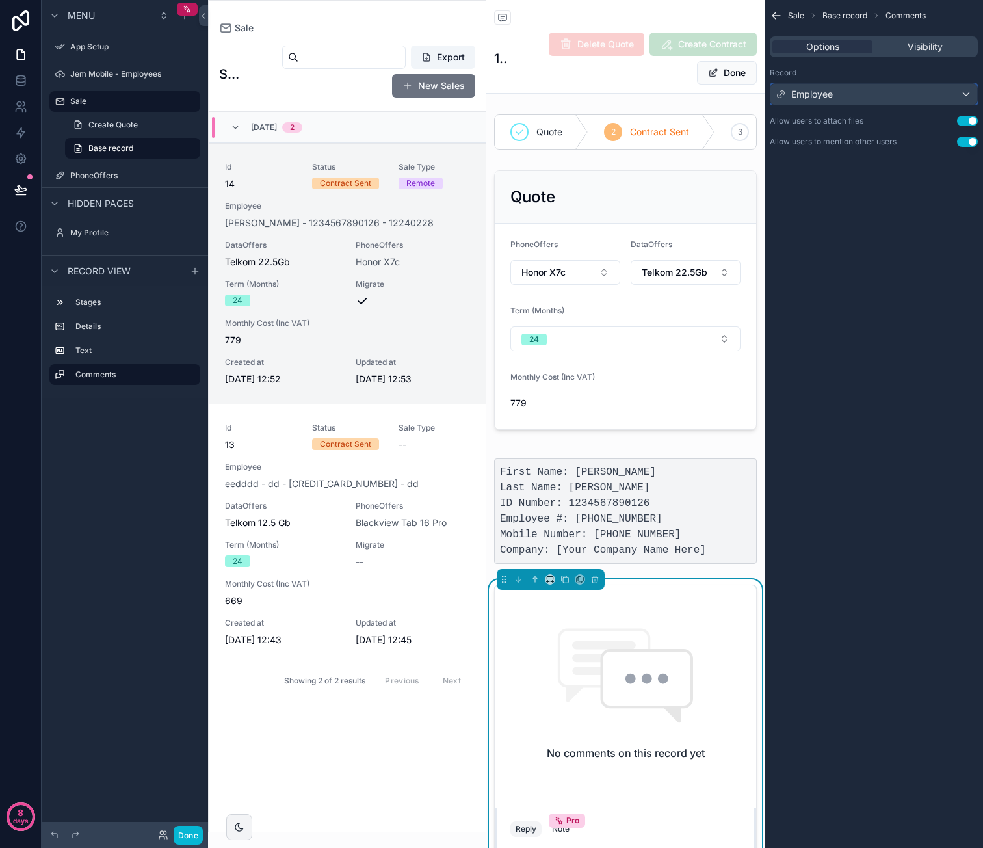
click at [888, 96] on div "Employee" at bounding box center [873, 94] width 207 height 21
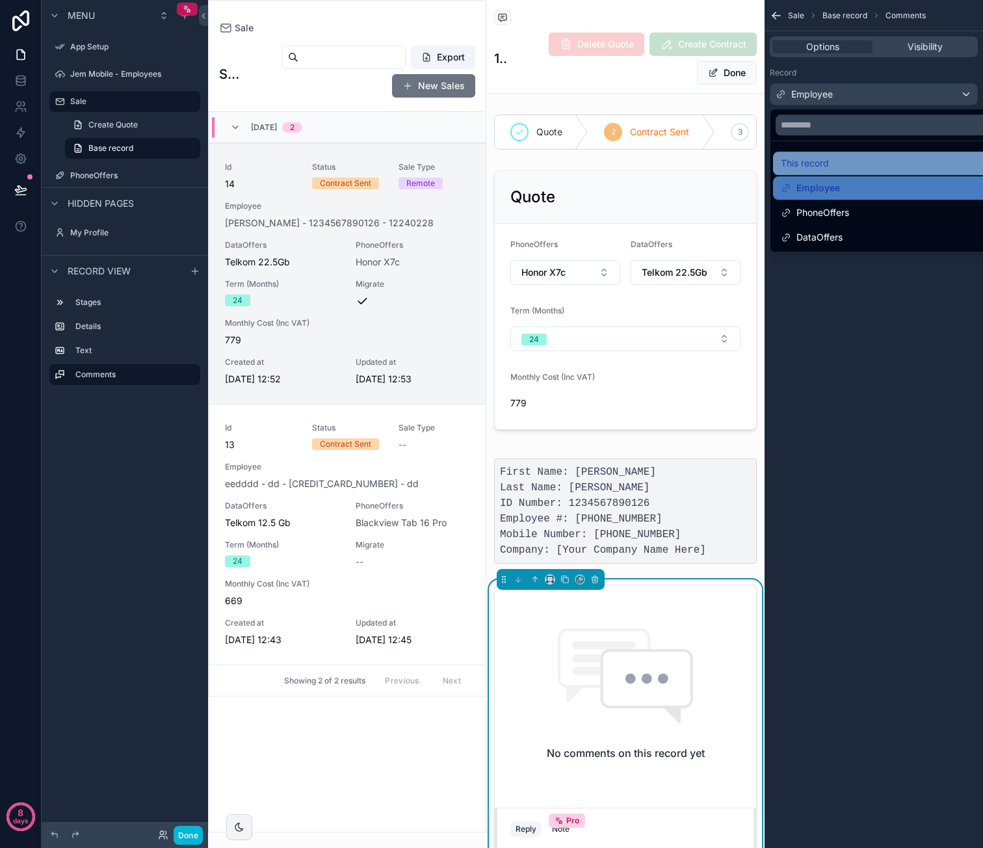
click at [847, 159] on div "This record" at bounding box center [889, 163] width 216 height 16
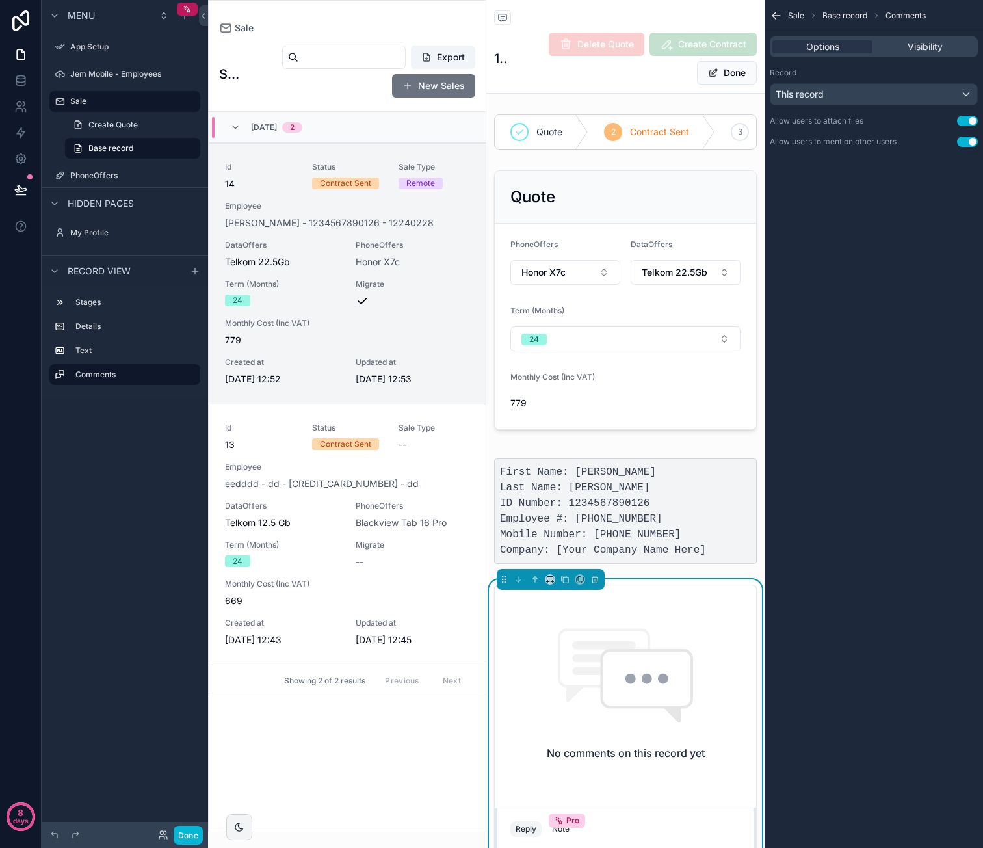
click at [776, 16] on icon "scrollable content" at bounding box center [776, 16] width 8 height 0
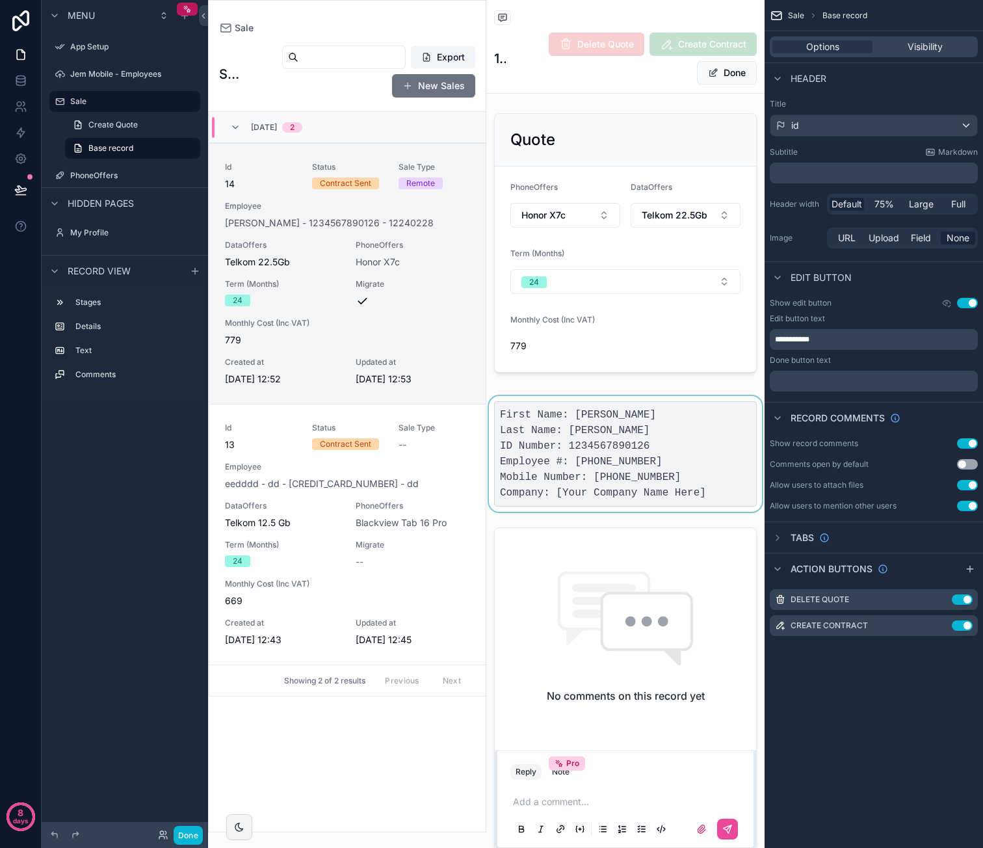
scroll to position [130, 0]
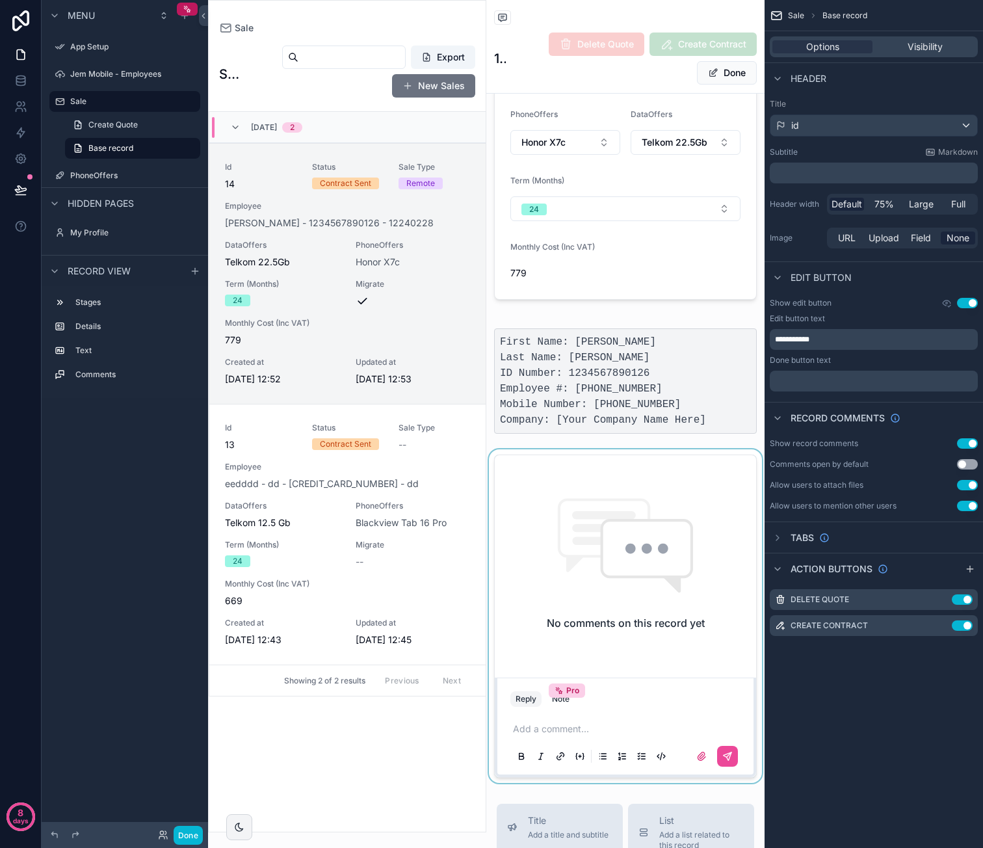
click at [664, 716] on div "scrollable content" at bounding box center [625, 616] width 278 height 334
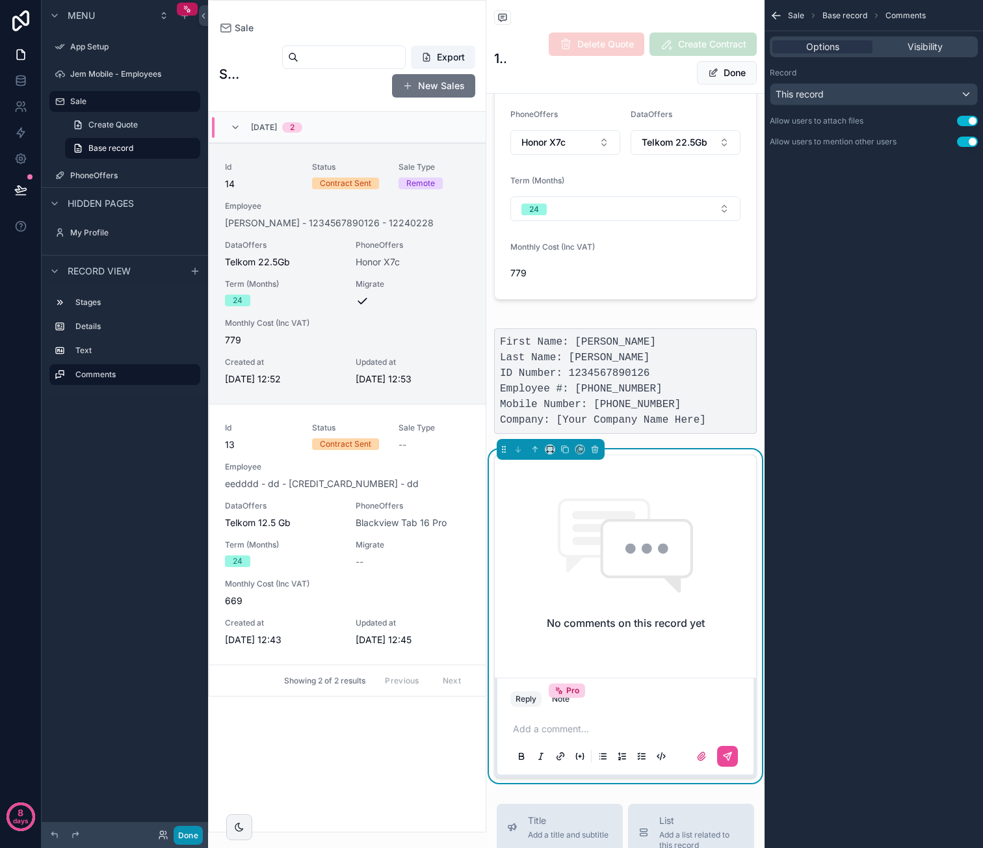
click at [196, 835] on button "Done" at bounding box center [188, 835] width 29 height 19
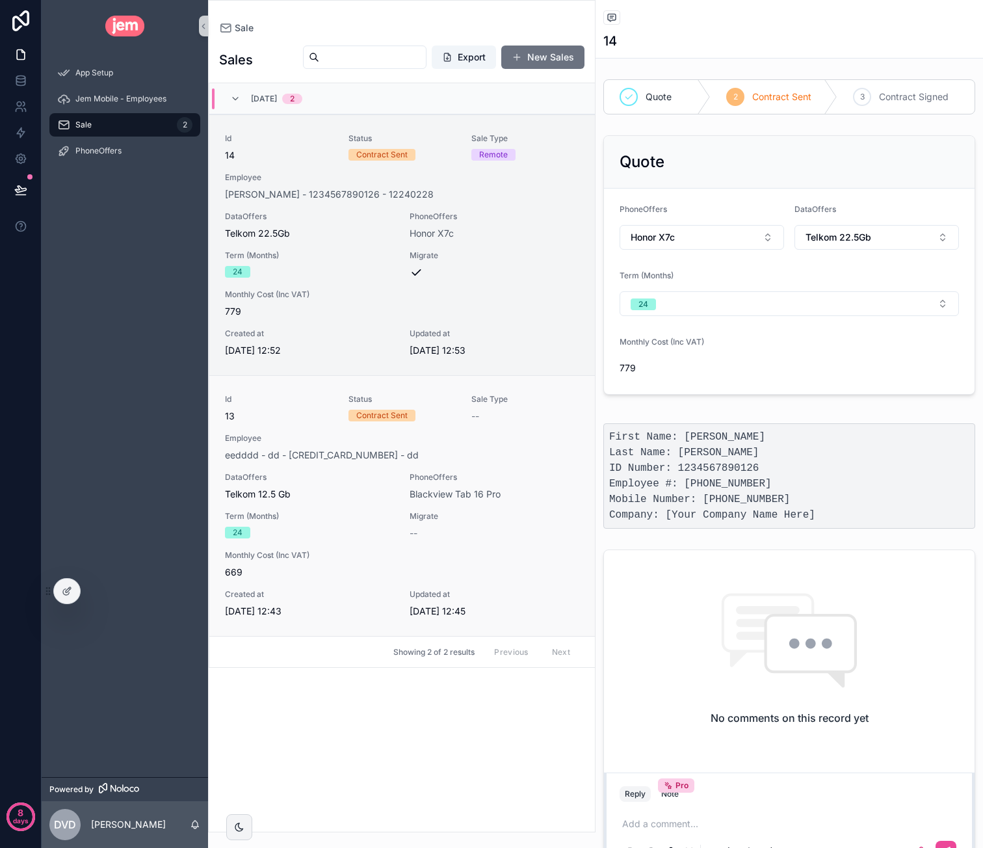
click at [509, 462] on div "Id 13 Status Contract Sent Sale Type -- Employee eedddd - dd - 4455555535350081…" at bounding box center [402, 506] width 354 height 224
click at [551, 292] on span "Monthly Cost (Inc VAT)" at bounding box center [402, 294] width 354 height 10
click at [528, 449] on div "eedddd - dd - [CREDIT_CARD_NUMBER] - dd" at bounding box center [402, 455] width 354 height 13
click at [530, 280] on div "Id 14 Status Contract Sent Sale Type Remote Employee Caroline - van der Merwe -…" at bounding box center [402, 245] width 354 height 224
click at [698, 817] on p "scrollable content" at bounding box center [791, 823] width 339 height 13
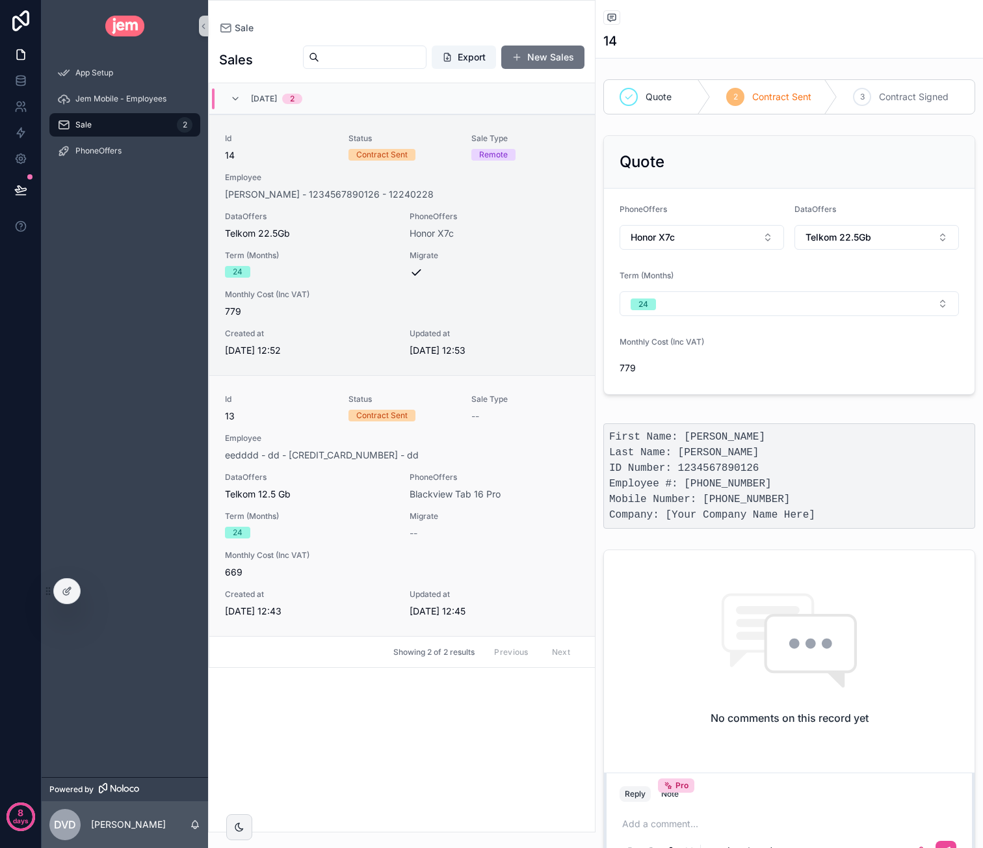
click at [497, 440] on span "Employee" at bounding box center [402, 438] width 354 height 10
click at [508, 324] on div "Id 14 Status Contract Sent Sale Type Remote Employee Caroline - van der Merwe -…" at bounding box center [402, 245] width 354 height 224
click at [514, 437] on span "Employee" at bounding box center [402, 438] width 354 height 10
click at [538, 290] on span "Monthly Cost (Inc VAT)" at bounding box center [402, 294] width 354 height 10
click at [555, 57] on button "New Sales" at bounding box center [542, 57] width 83 height 23
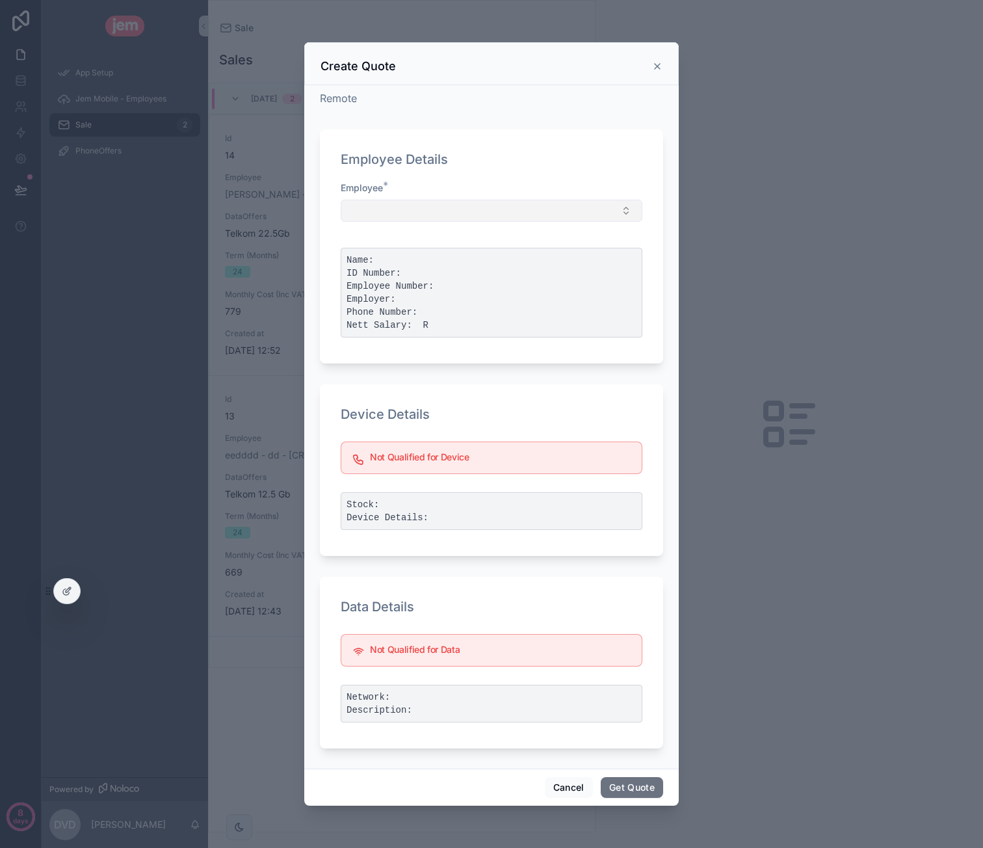
click at [469, 211] on button "Select Button" at bounding box center [492, 211] width 302 height 22
type input "***"
click at [460, 259] on span "Dawie - van der Westhuizen - 878787878787 - 505550" at bounding box center [445, 261] width 192 height 13
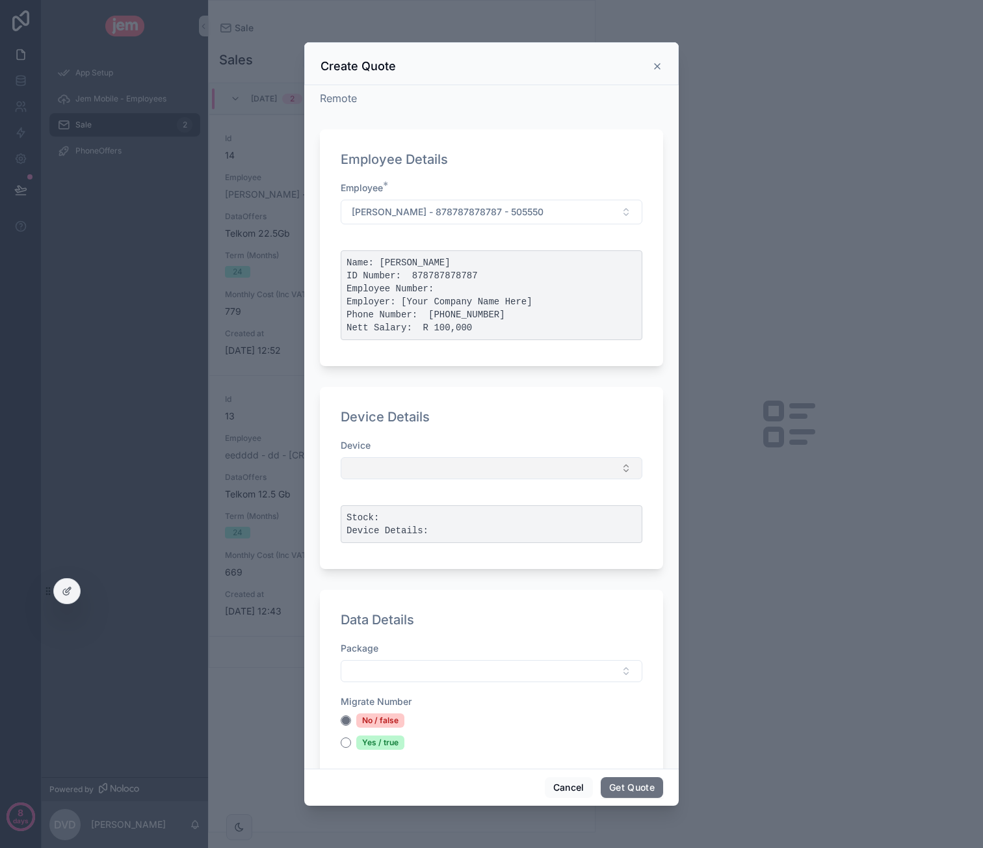
click at [484, 457] on button "Select Button" at bounding box center [492, 468] width 302 height 22
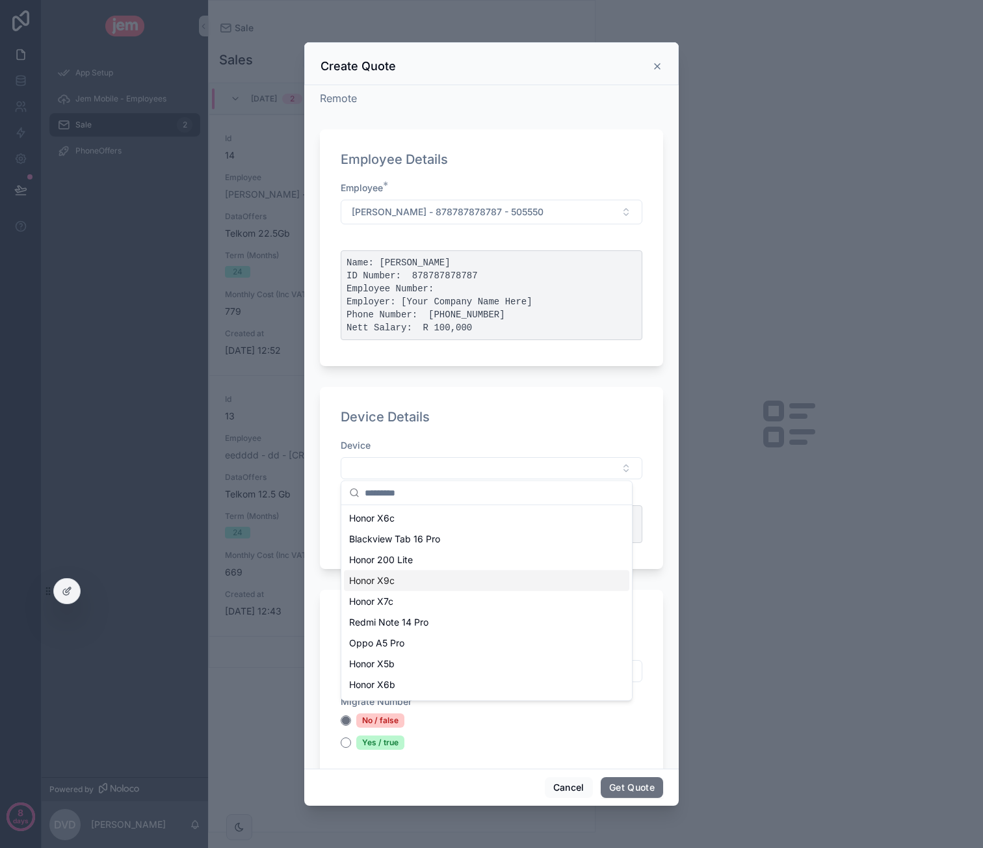
scroll to position [101, 0]
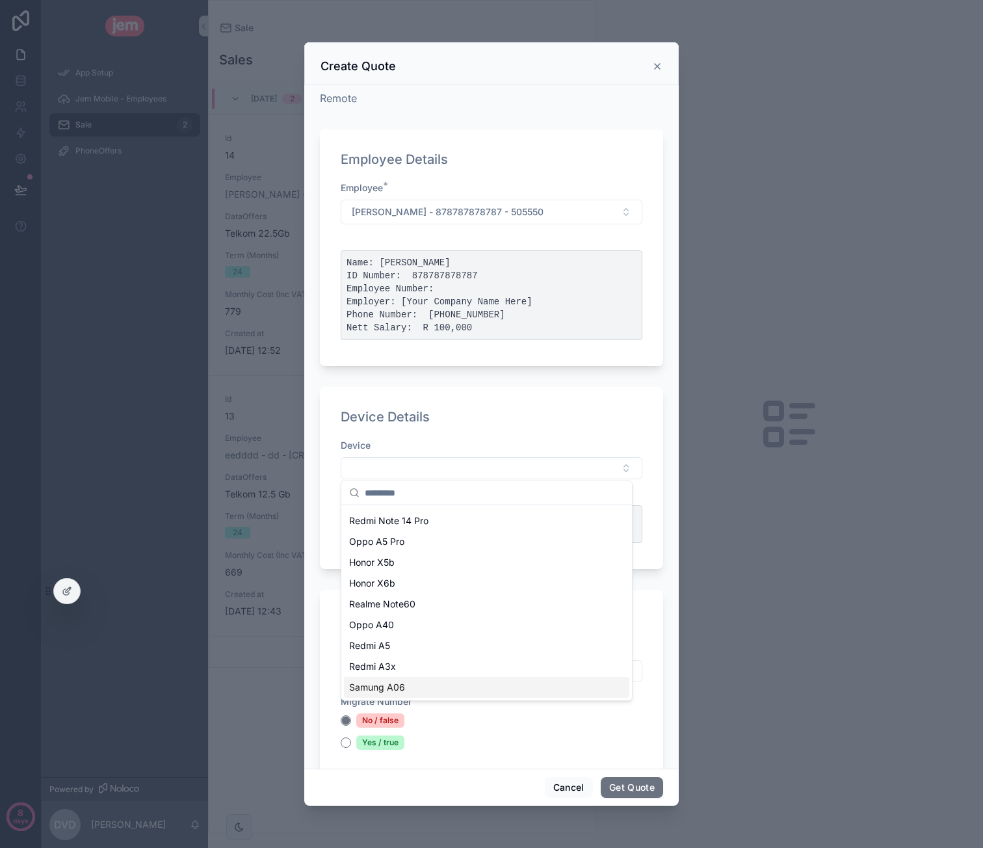
click at [423, 681] on div "Samung A06" at bounding box center [486, 687] width 285 height 21
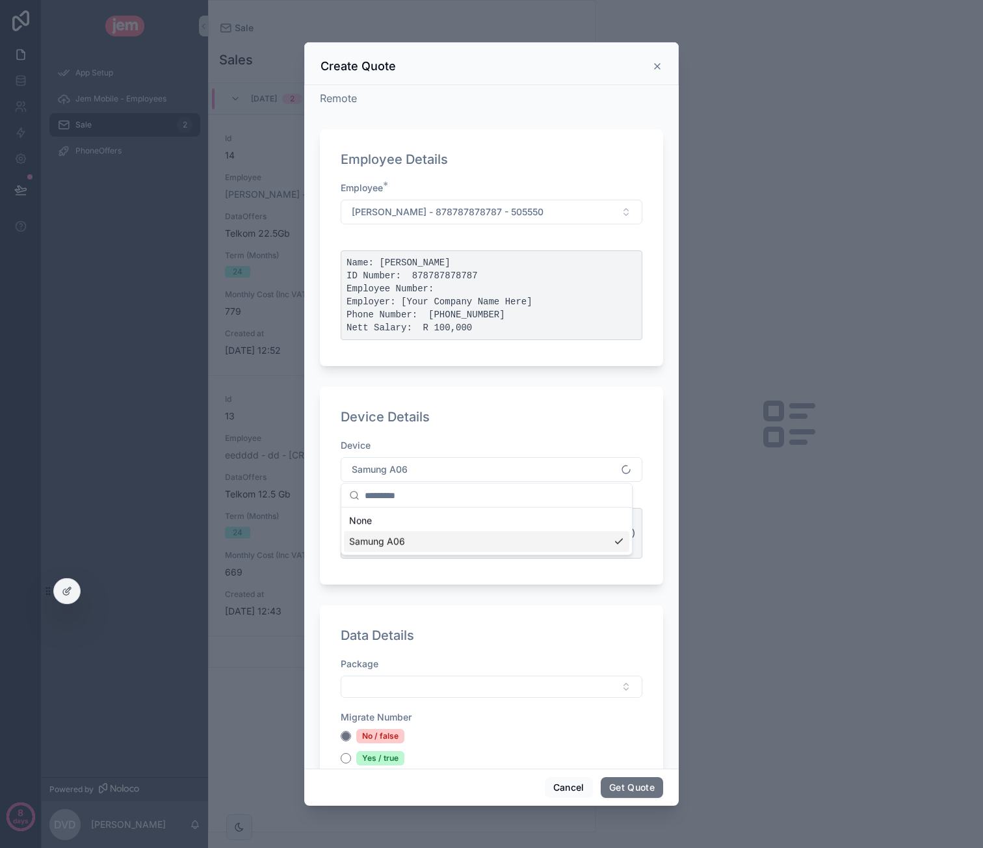
scroll to position [0, 0]
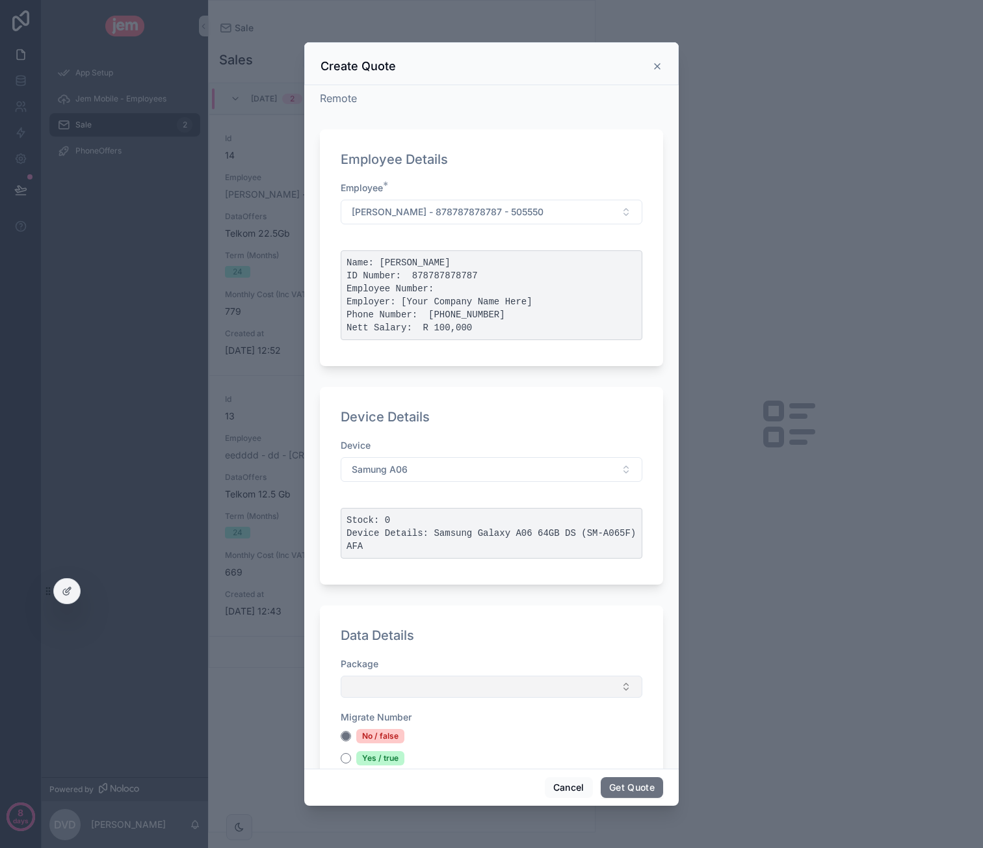
click at [462, 687] on button "Select Button" at bounding box center [492, 686] width 302 height 22
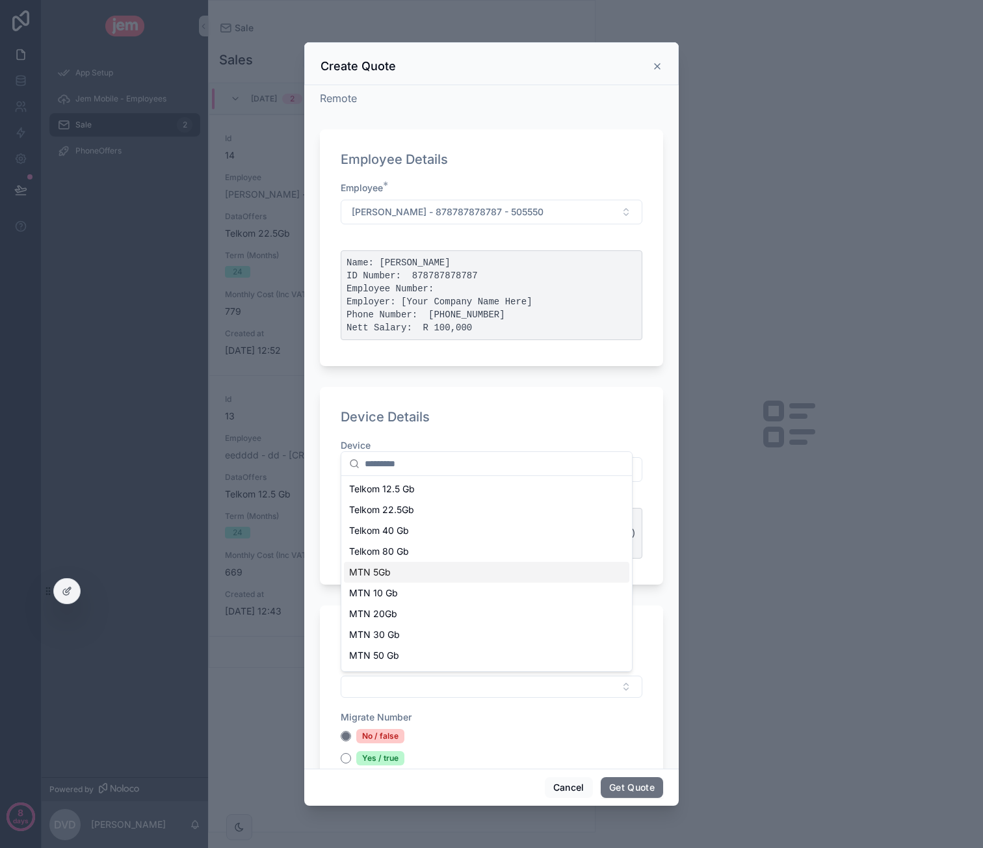
click at [459, 575] on div "MTN 5Gb" at bounding box center [486, 572] width 285 height 21
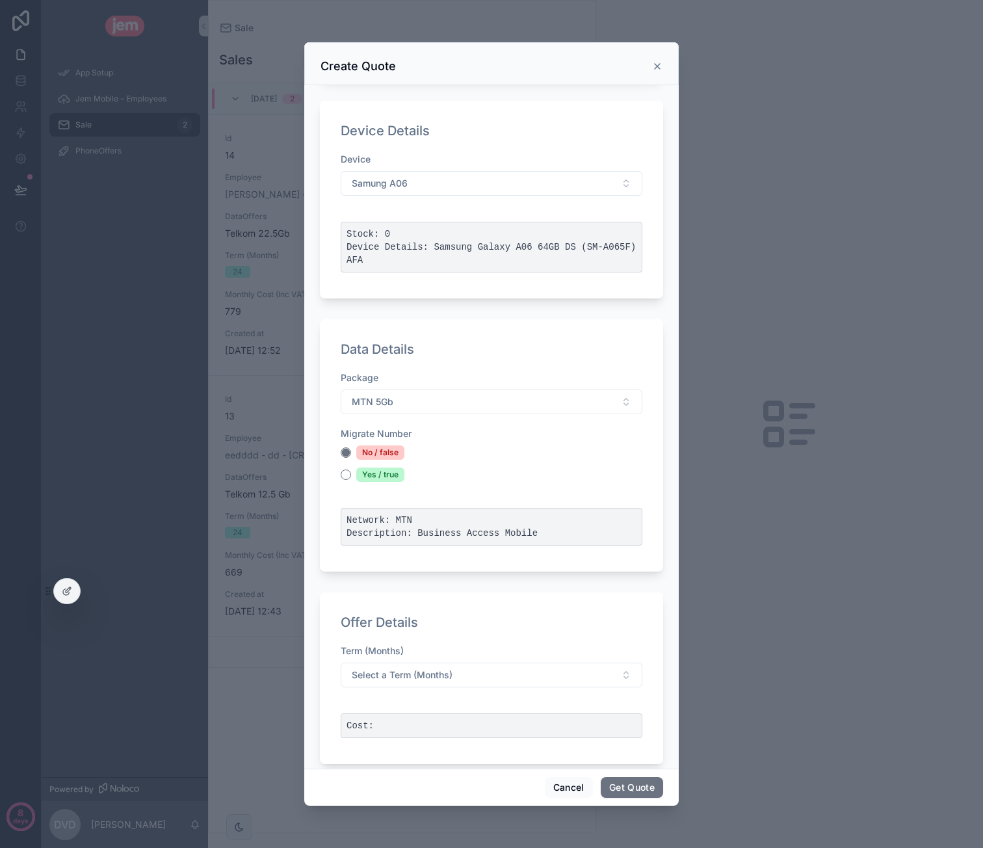
scroll to position [299, 0]
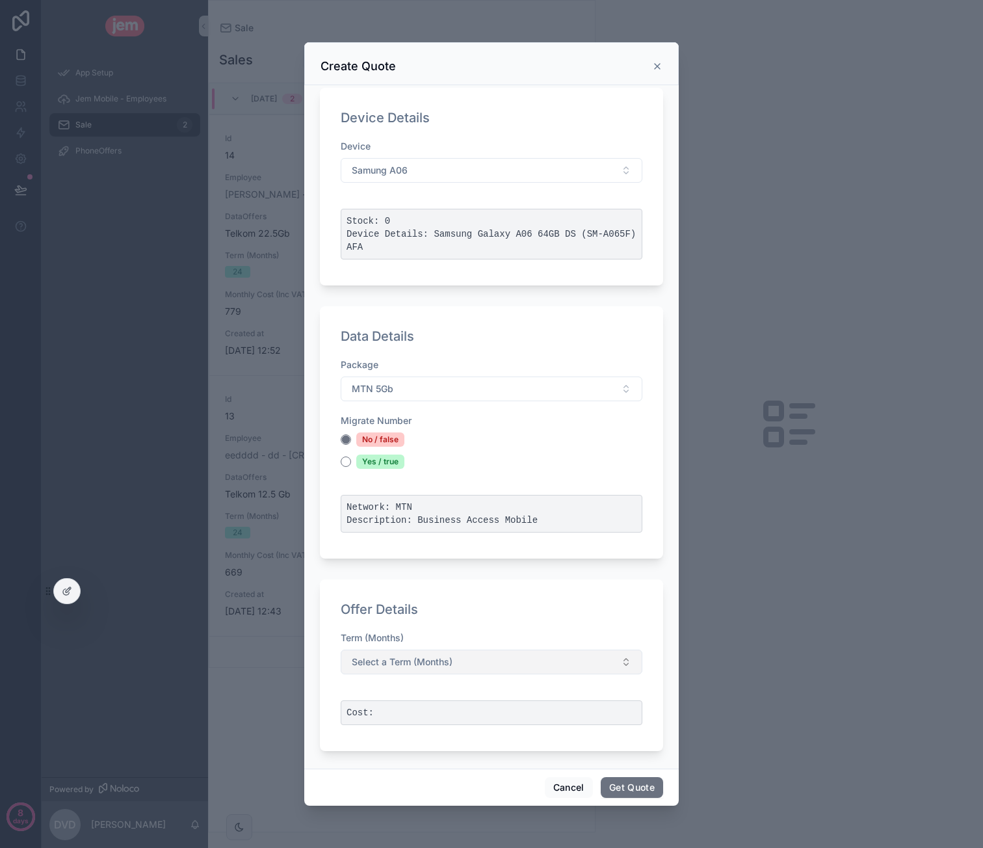
click at [469, 661] on button "Select a Term (Months)" at bounding box center [492, 661] width 302 height 25
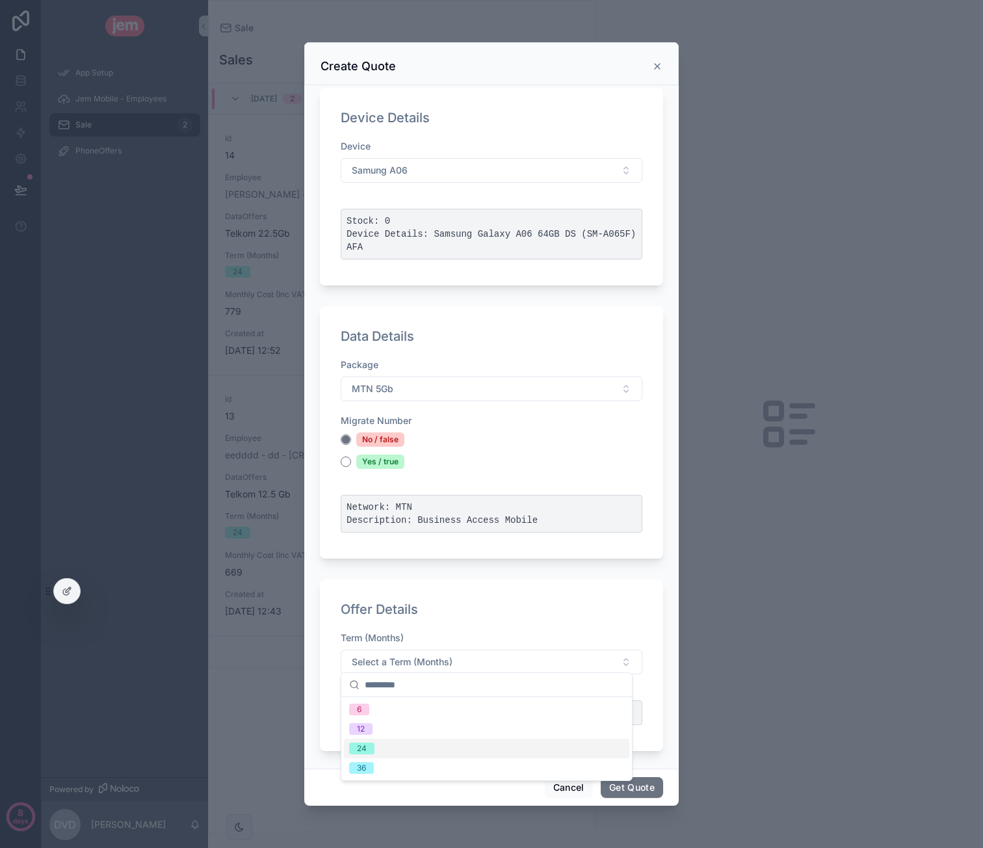
click at [406, 750] on div "24" at bounding box center [486, 749] width 285 height 20
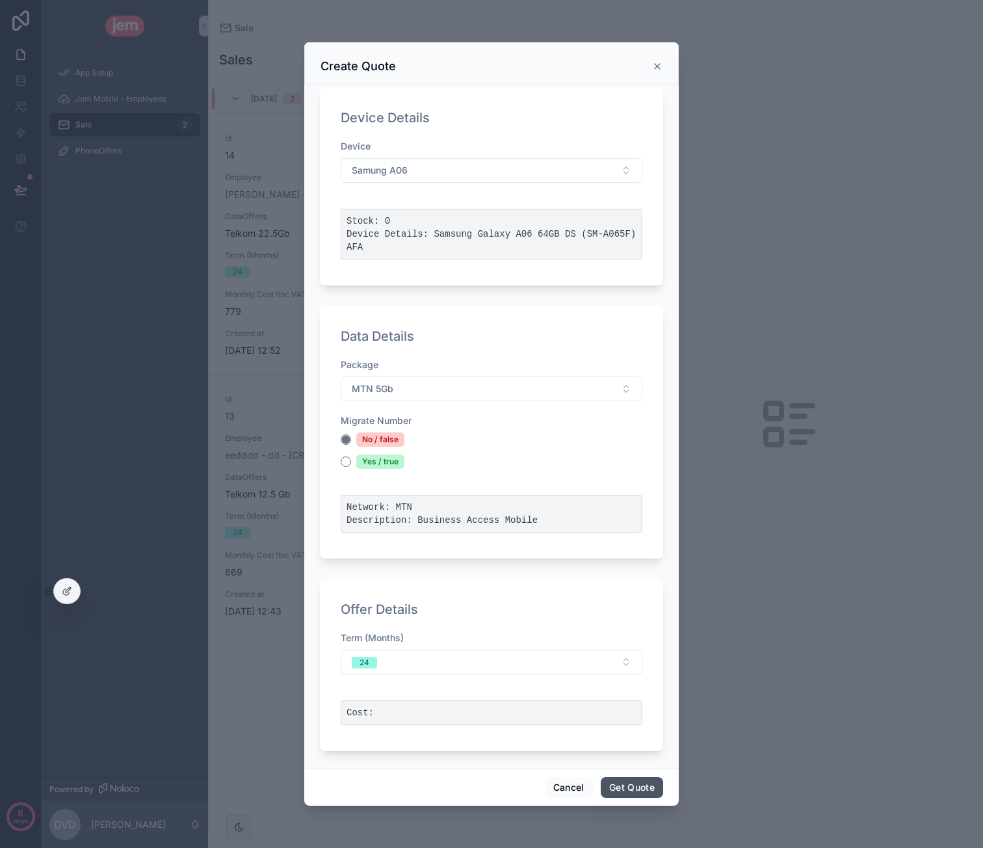
click at [649, 790] on button "Get Quote" at bounding box center [632, 787] width 62 height 21
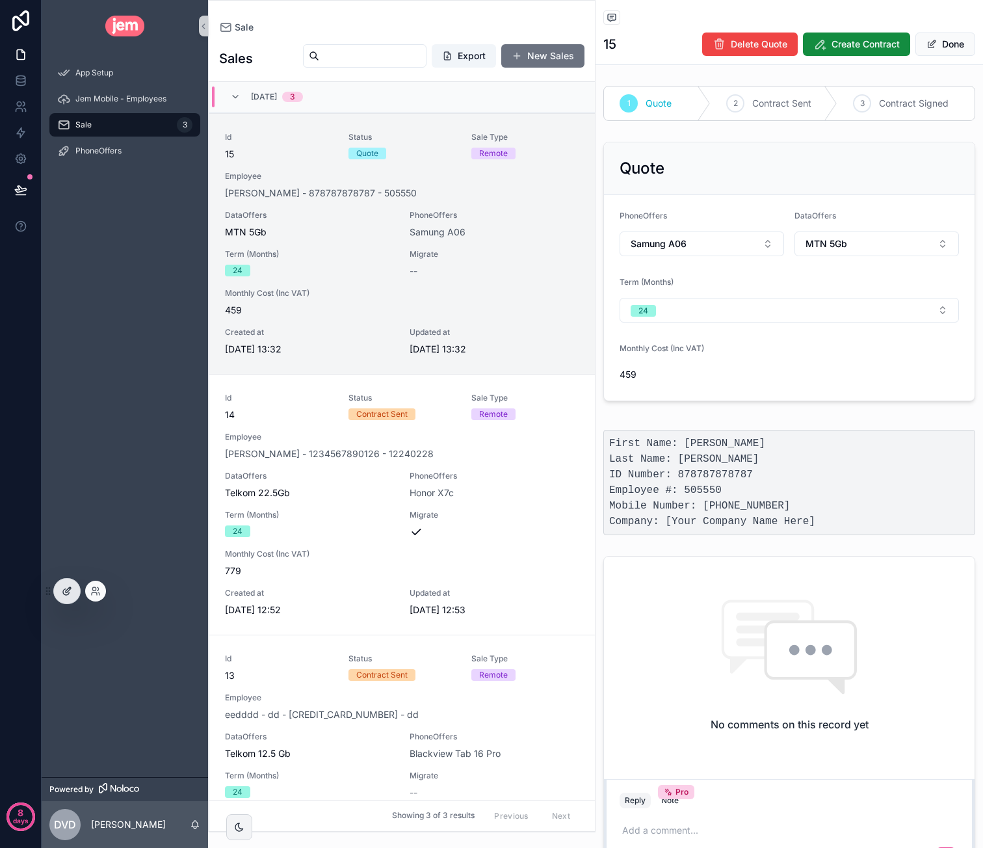
click at [64, 593] on icon at bounding box center [67, 591] width 10 height 10
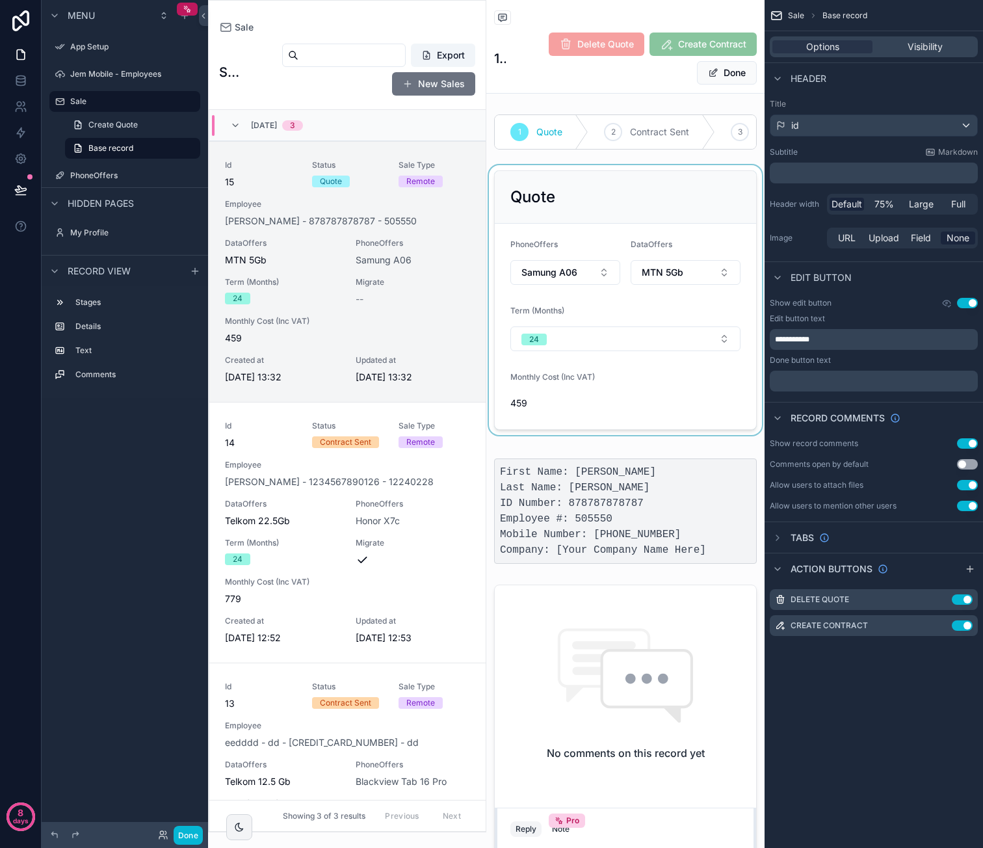
scroll to position [31, 0]
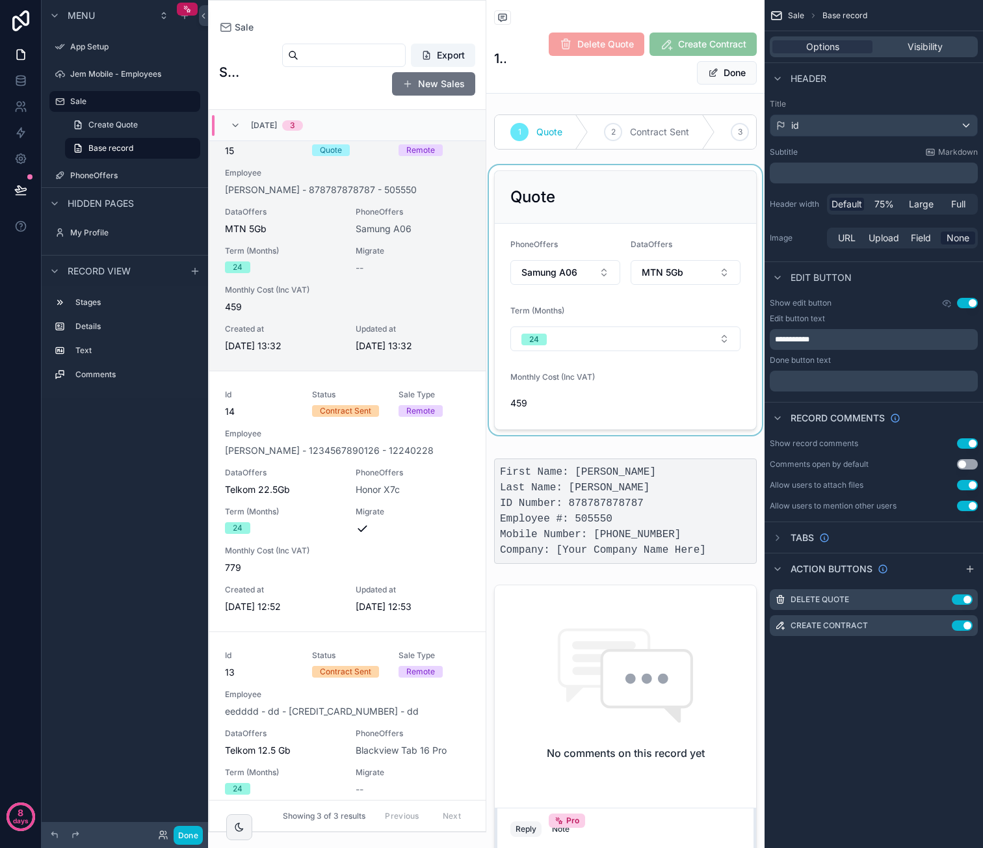
click at [666, 187] on div "scrollable content" at bounding box center [625, 300] width 278 height 270
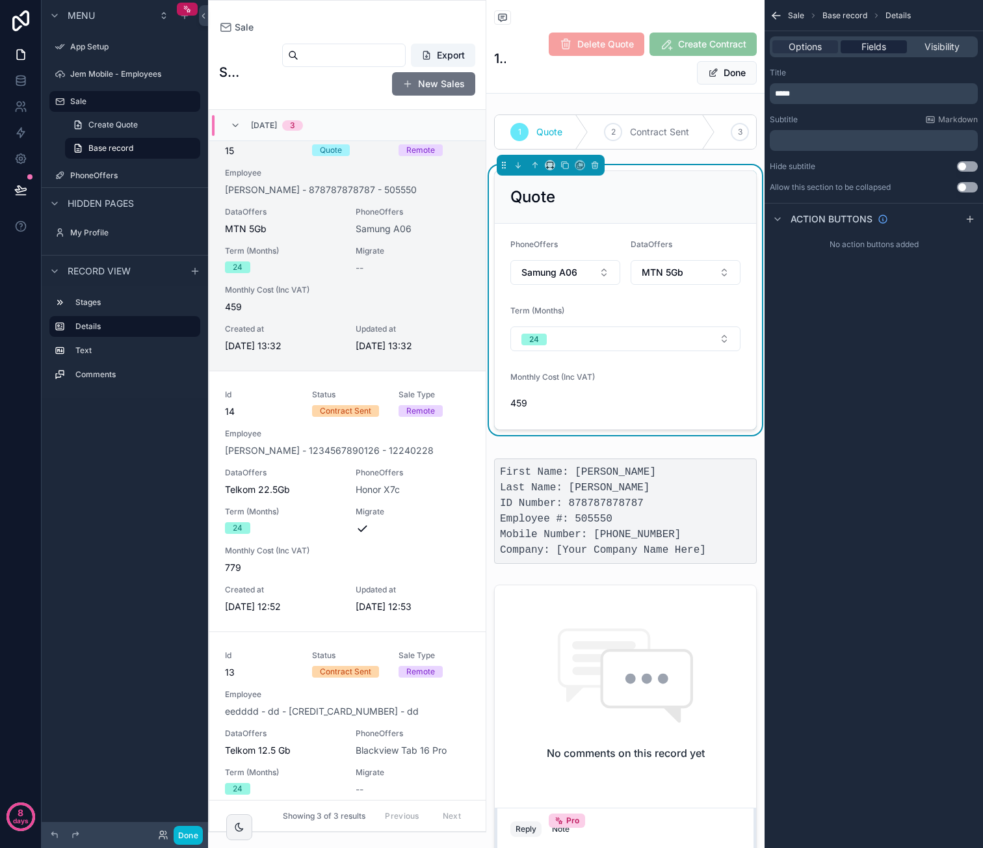
click at [870, 52] on span "Fields" at bounding box center [873, 46] width 25 height 13
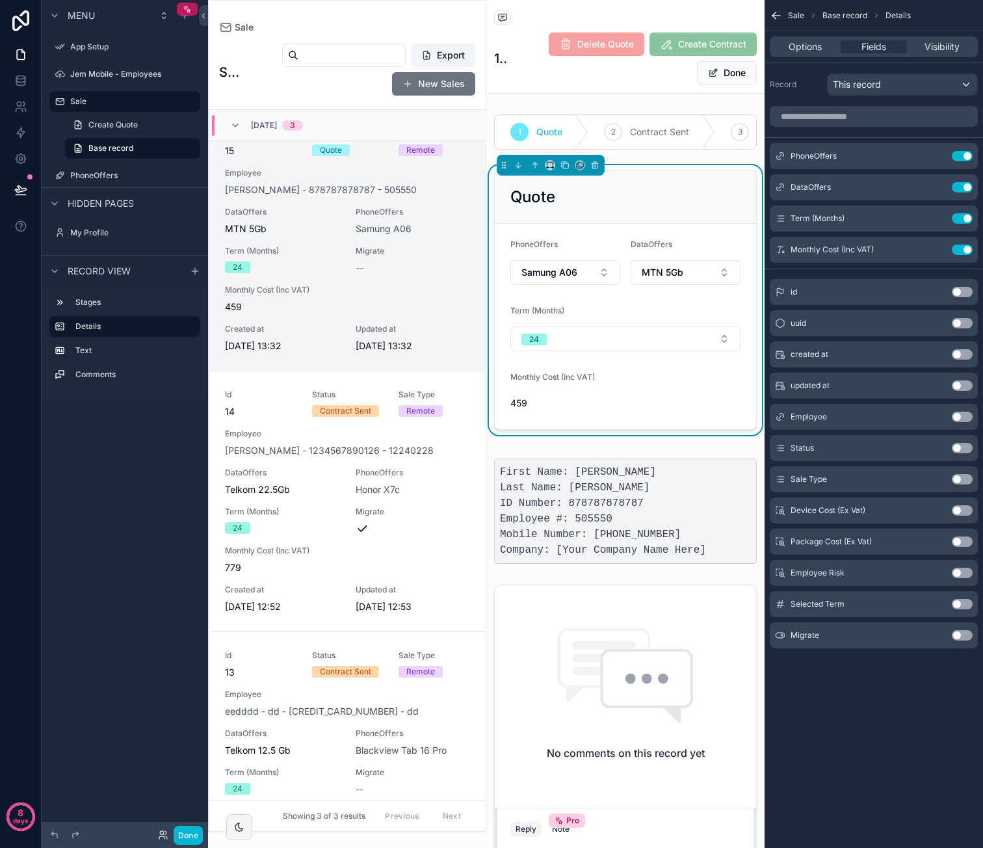
click at [963, 631] on button "Use setting" at bounding box center [962, 635] width 21 height 10
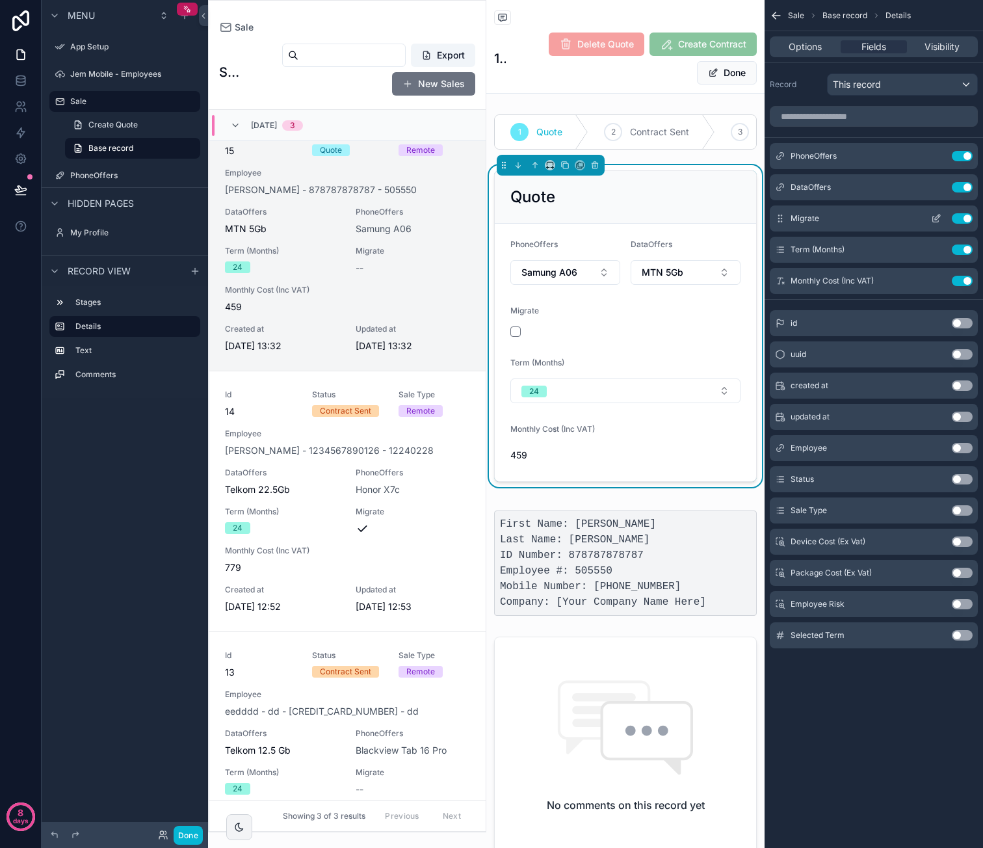
click at [937, 222] on icon "scrollable content" at bounding box center [936, 218] width 10 height 10
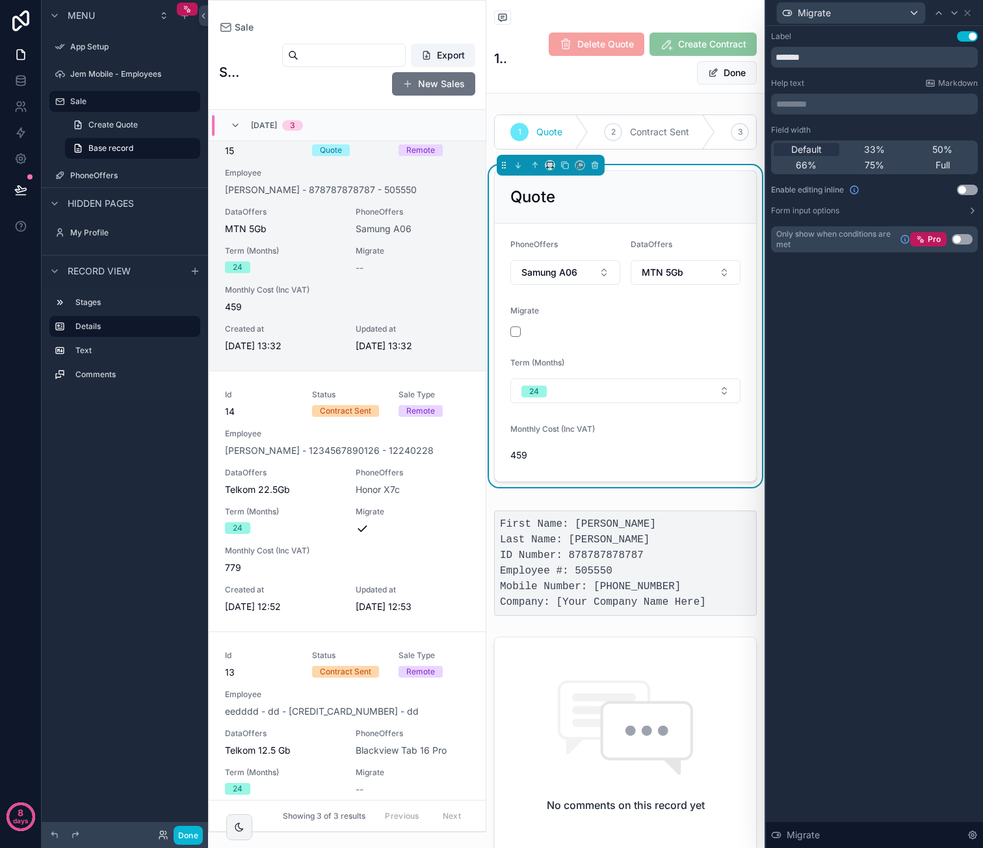
click at [941, 142] on div "Default 33% 50% 66% 75% Full" at bounding box center [874, 157] width 207 height 34
click at [941, 145] on span "50%" at bounding box center [942, 149] width 20 height 13
click at [967, 14] on icon at bounding box center [967, 13] width 10 height 10
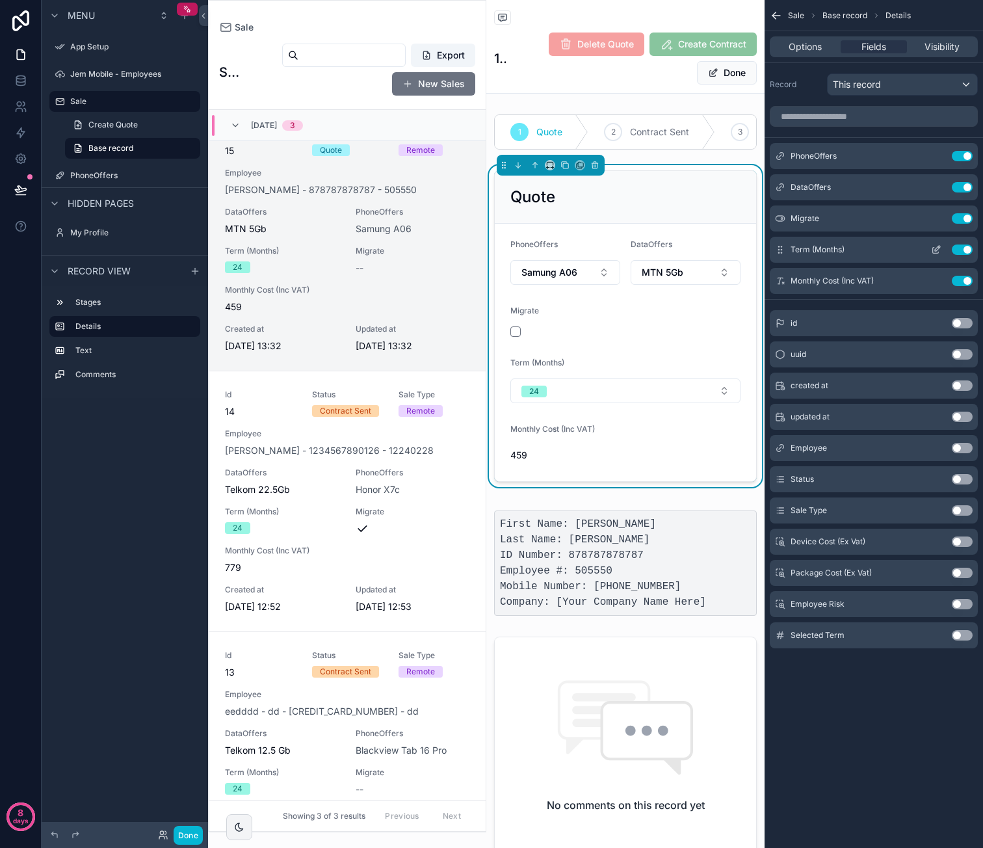
click at [934, 245] on icon "scrollable content" at bounding box center [936, 249] width 10 height 10
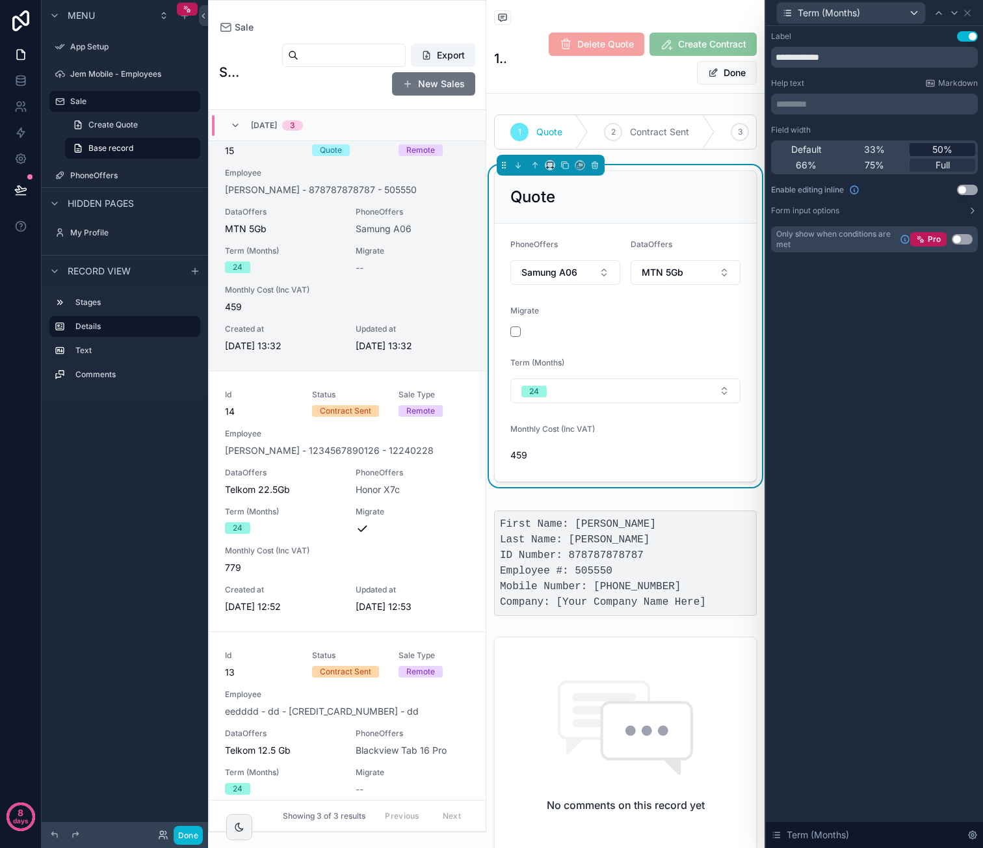
click at [945, 154] on span "50%" at bounding box center [942, 149] width 20 height 13
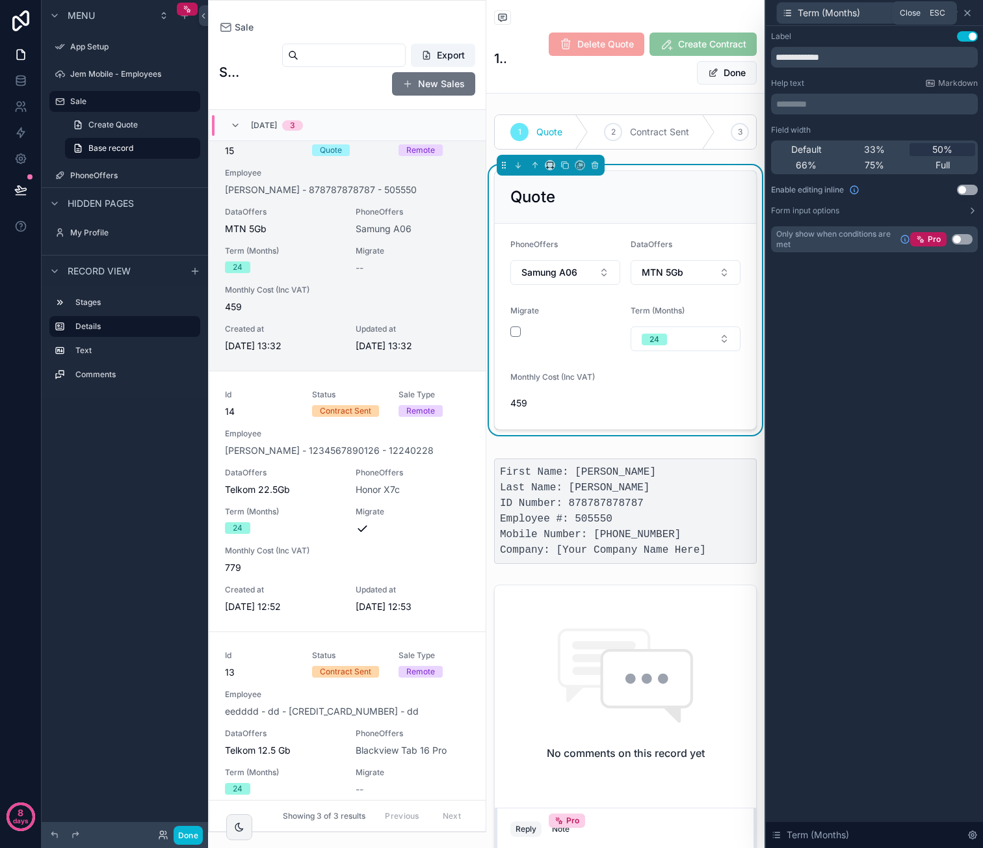
click at [970, 15] on icon at bounding box center [967, 13] width 10 height 10
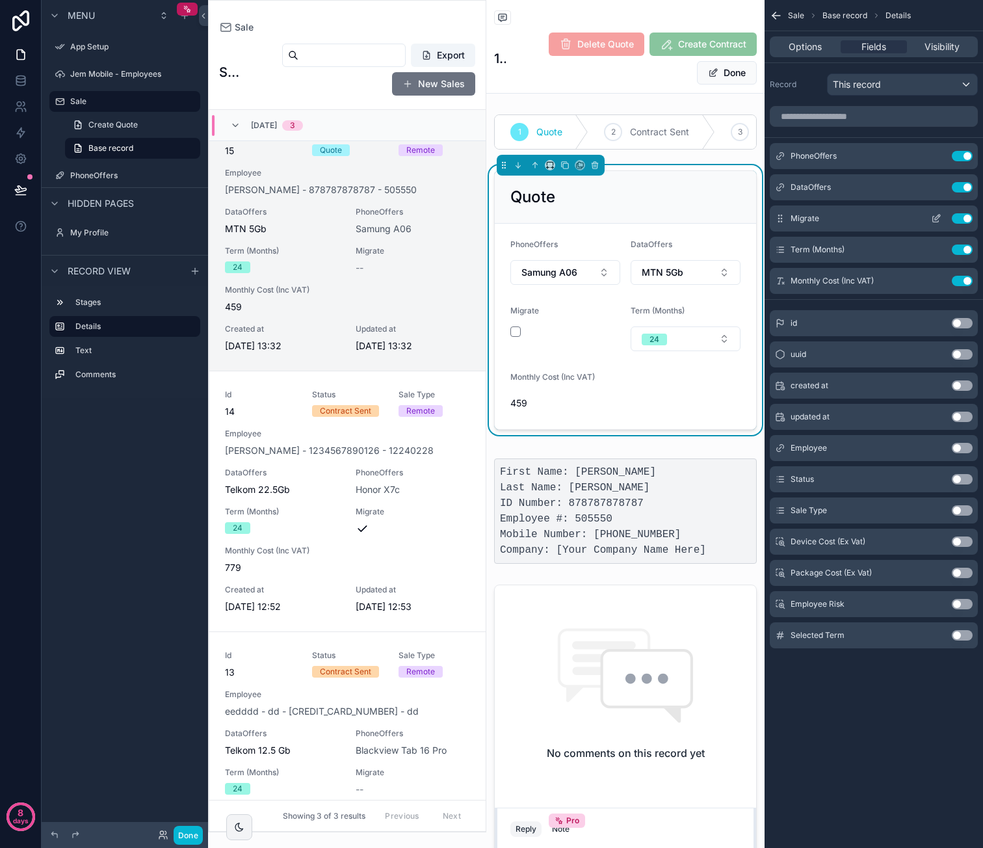
click at [936, 215] on icon "scrollable content" at bounding box center [936, 218] width 10 height 10
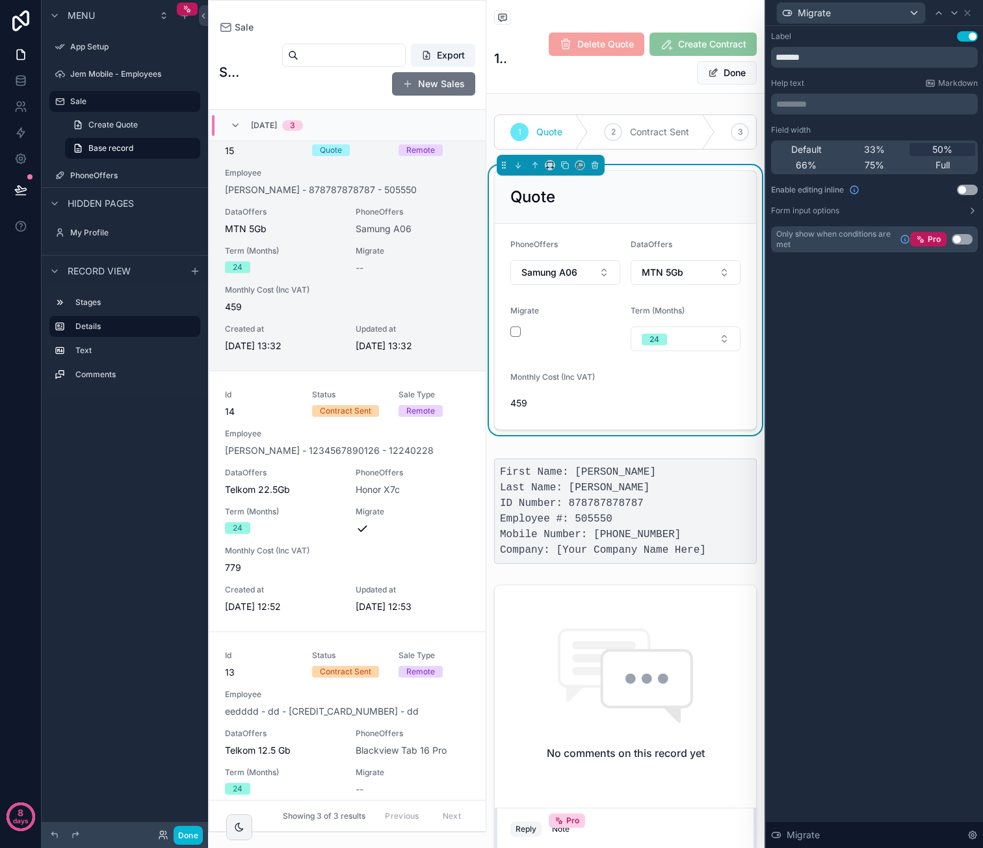
click at [965, 188] on button "Use setting" at bounding box center [967, 190] width 21 height 10
click at [965, 189] on button "Use setting" at bounding box center [967, 190] width 21 height 10
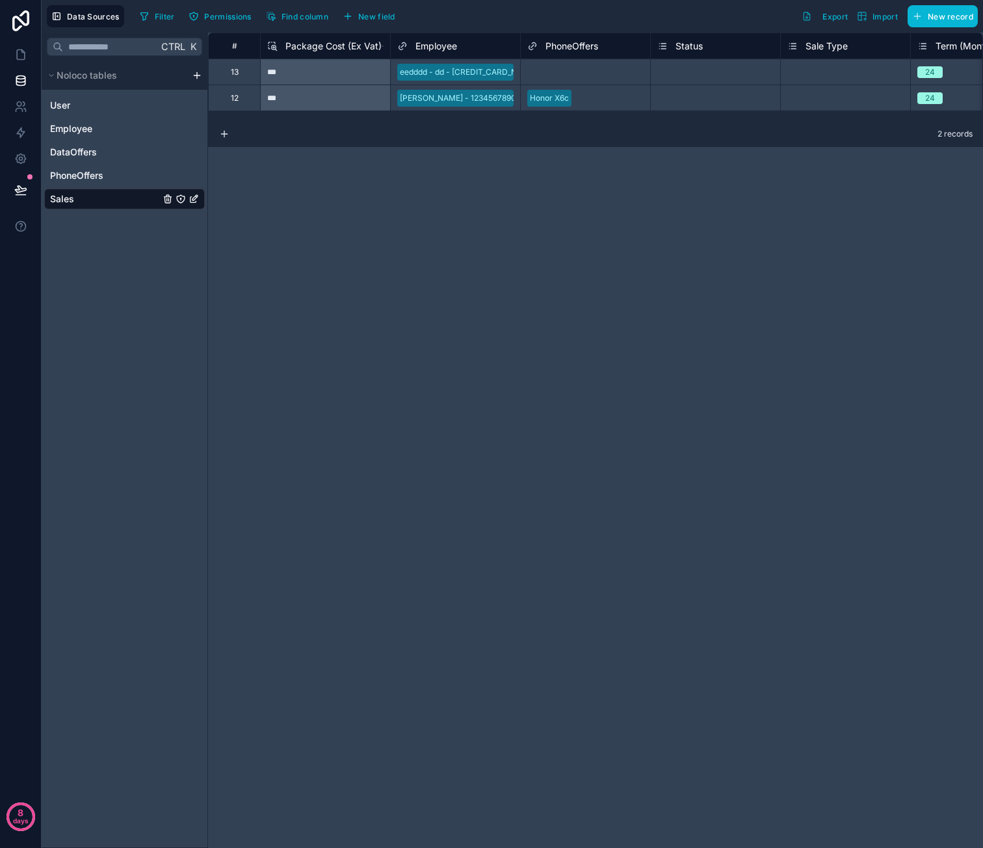
click at [696, 66] on div "Select a Status" at bounding box center [715, 72] width 129 height 13
click at [700, 75] on div "Select a Status" at bounding box center [684, 72] width 55 height 10
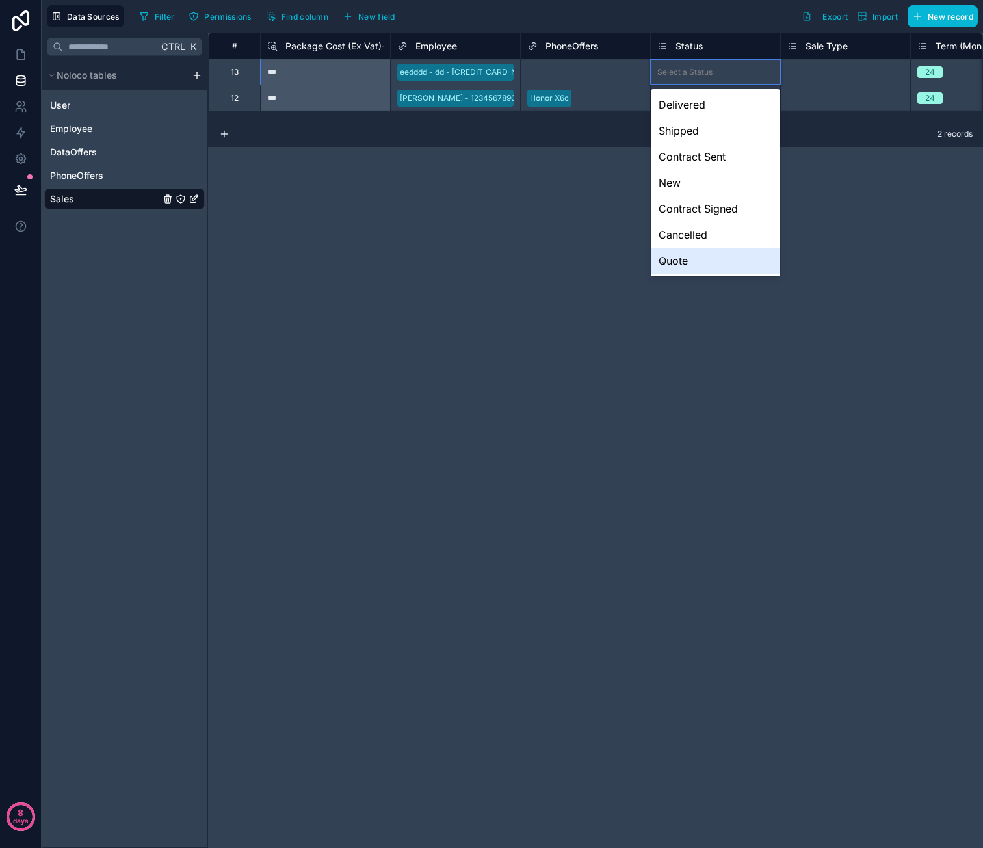
click at [683, 255] on div "Quote" at bounding box center [715, 261] width 129 height 26
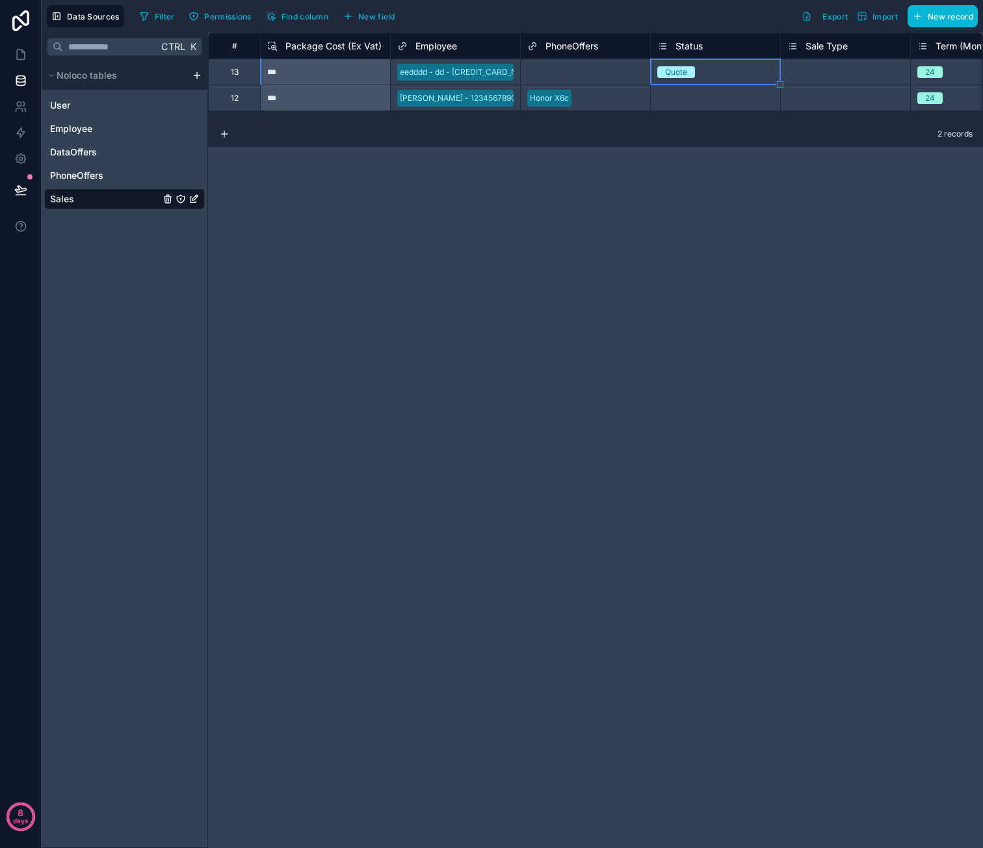
click at [711, 99] on div "Select a Status" at bounding box center [684, 98] width 55 height 10
click at [711, 81] on div "Quote" at bounding box center [715, 71] width 129 height 25
click at [708, 94] on div "Select a Status" at bounding box center [684, 98] width 55 height 10
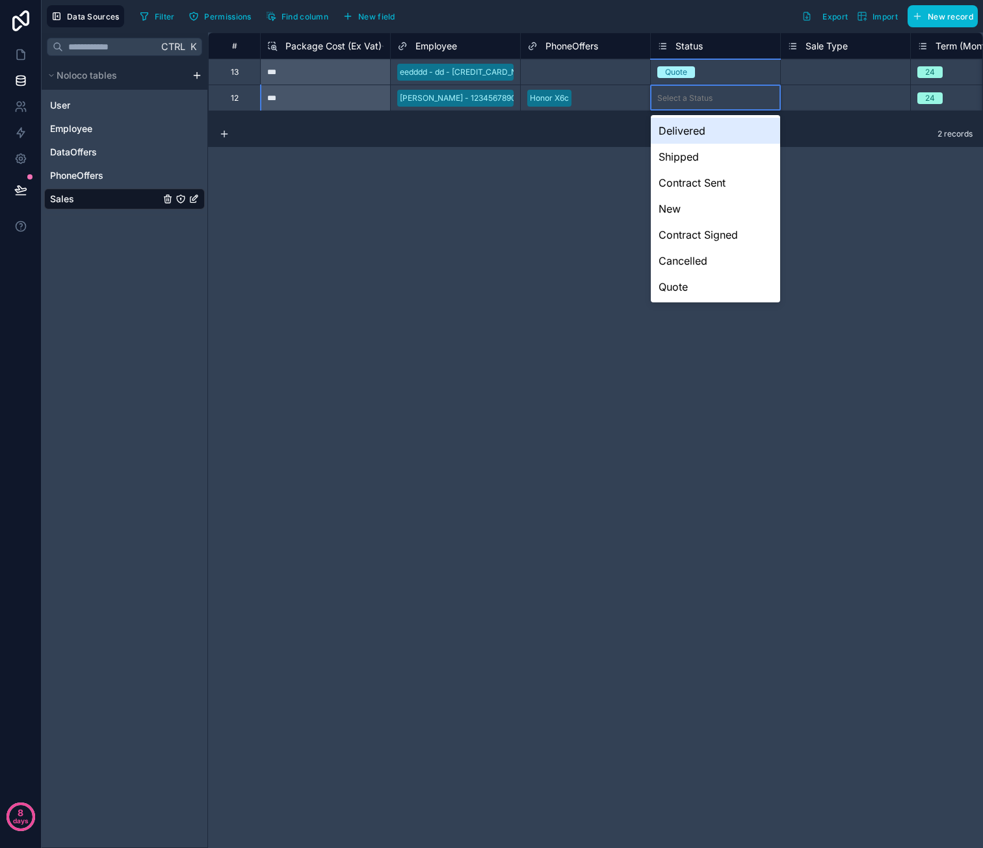
click at [707, 95] on div "Select a Status" at bounding box center [684, 98] width 55 height 10
click at [684, 283] on div "Quote" at bounding box center [715, 287] width 129 height 26
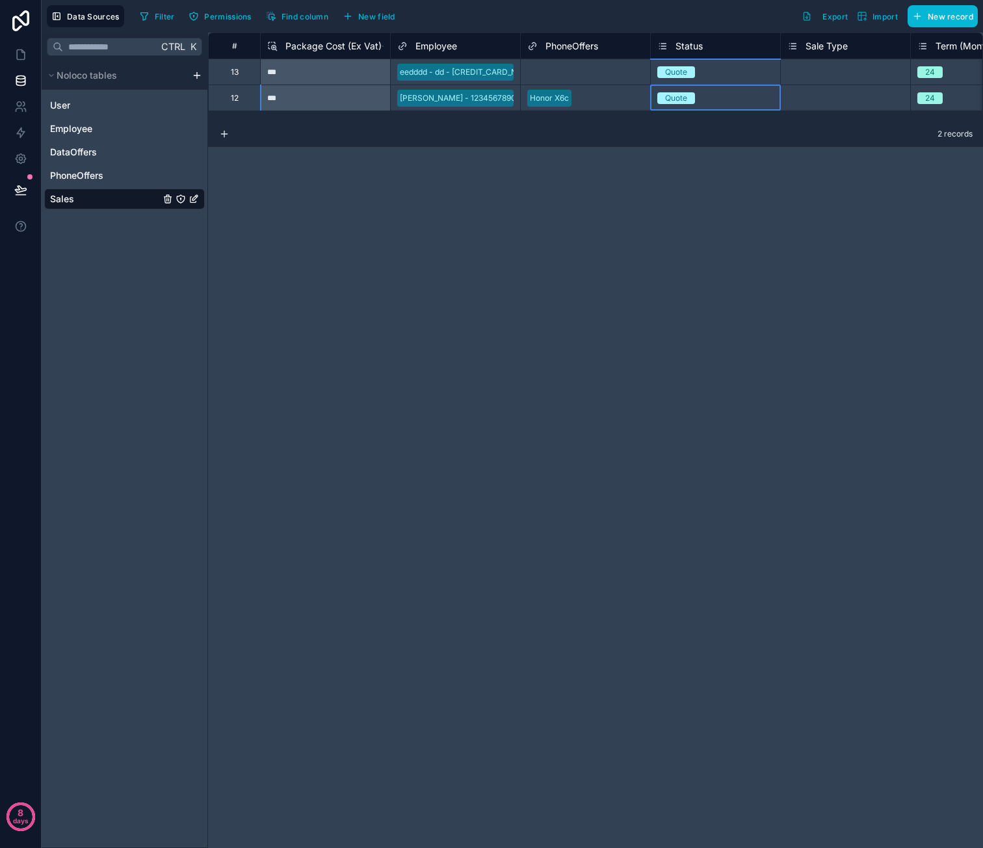
click at [543, 283] on div "# Package Cost (Ex Vat) Employee PhoneOffers Status Sale Type Term (Months) Dat…" at bounding box center [595, 440] width 775 height 815
drag, startPoint x: 574, startPoint y: 221, endPoint x: 716, endPoint y: 218, distance: 142.4
click at [373, 17] on span "New field" at bounding box center [376, 17] width 37 height 10
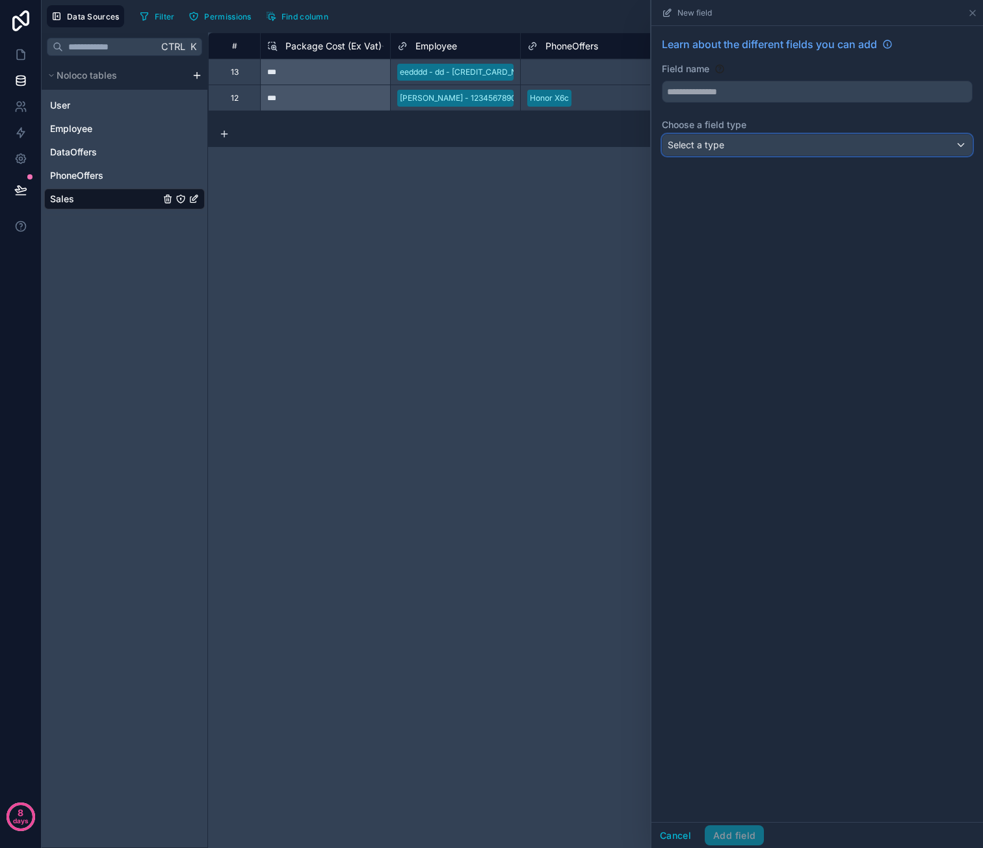
click at [749, 136] on div "Select a type" at bounding box center [816, 145] width 309 height 21
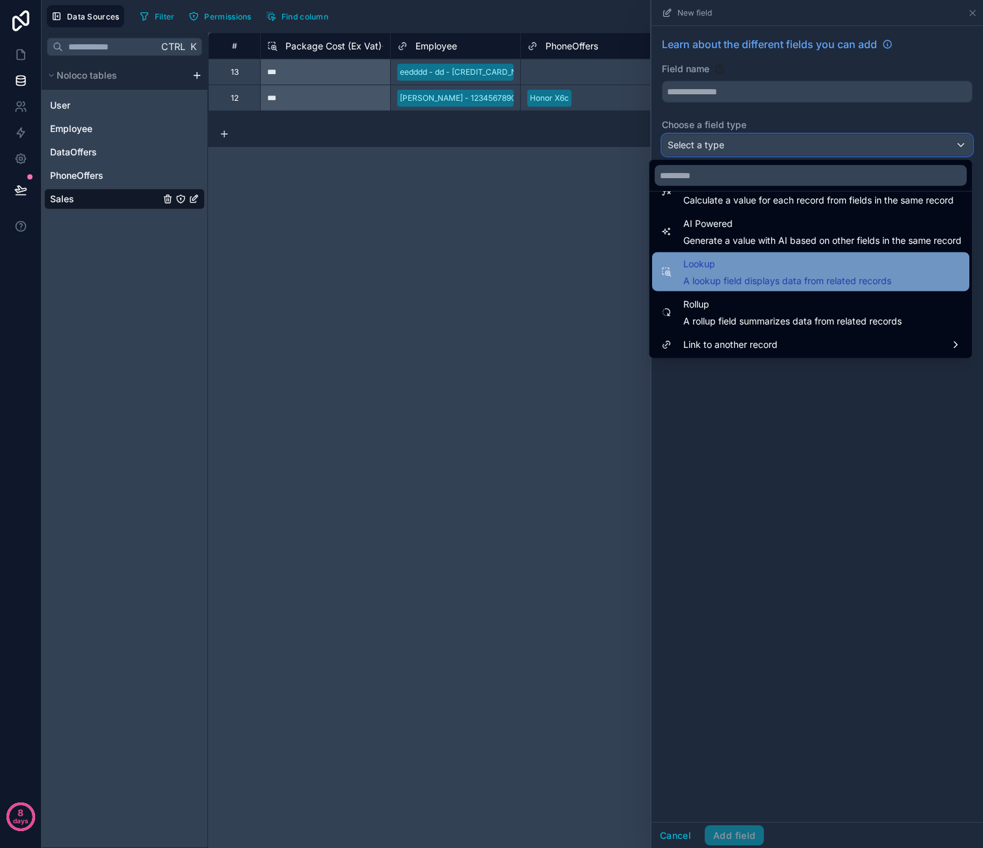
scroll to position [377, 0]
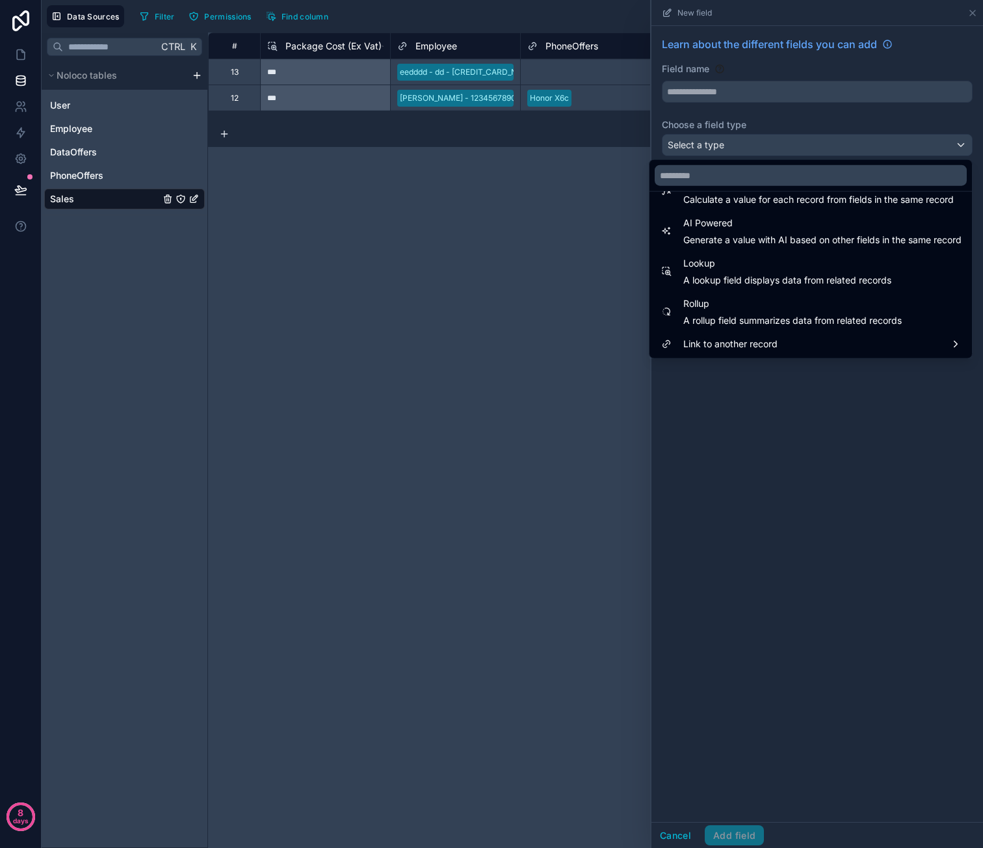
click at [837, 412] on div at bounding box center [817, 424] width 332 height 848
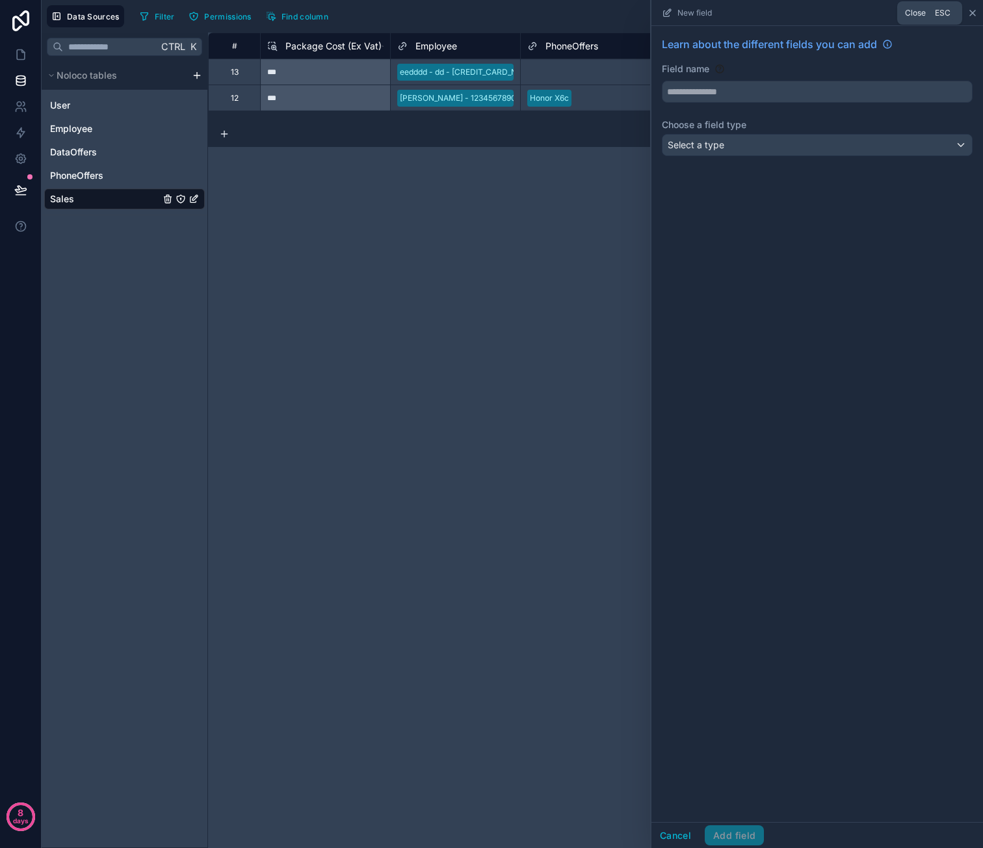
click at [971, 14] on icon at bounding box center [972, 13] width 10 height 10
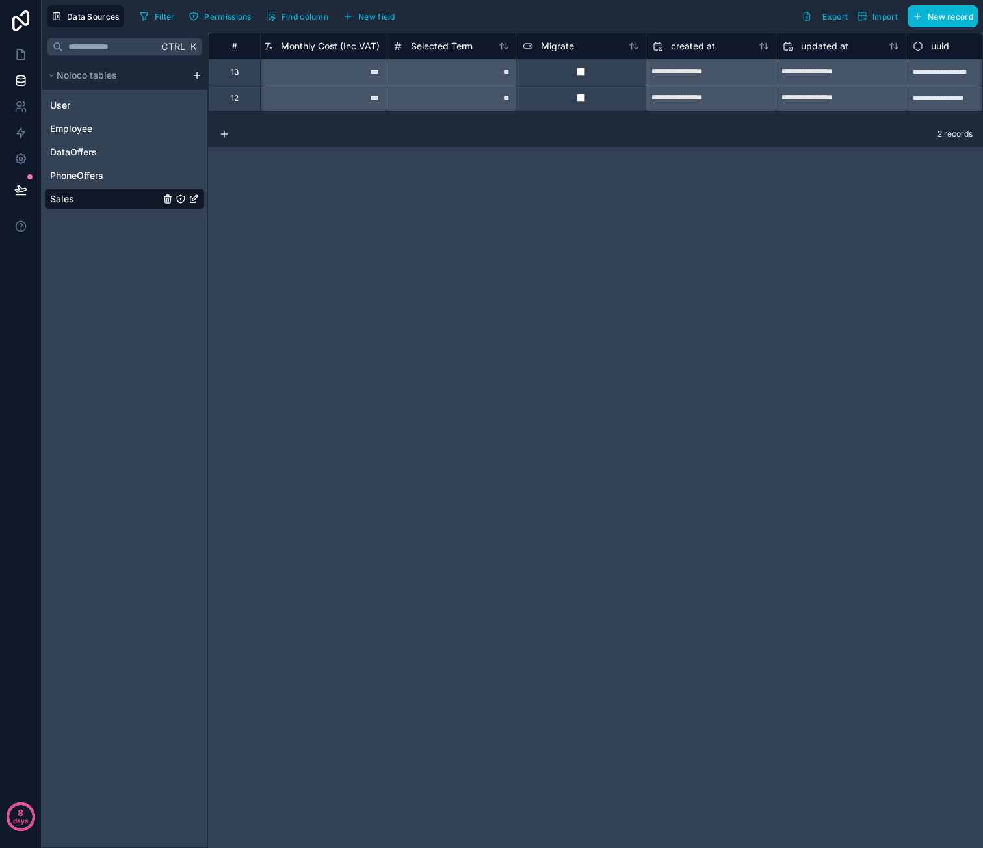
scroll to position [0, 1227]
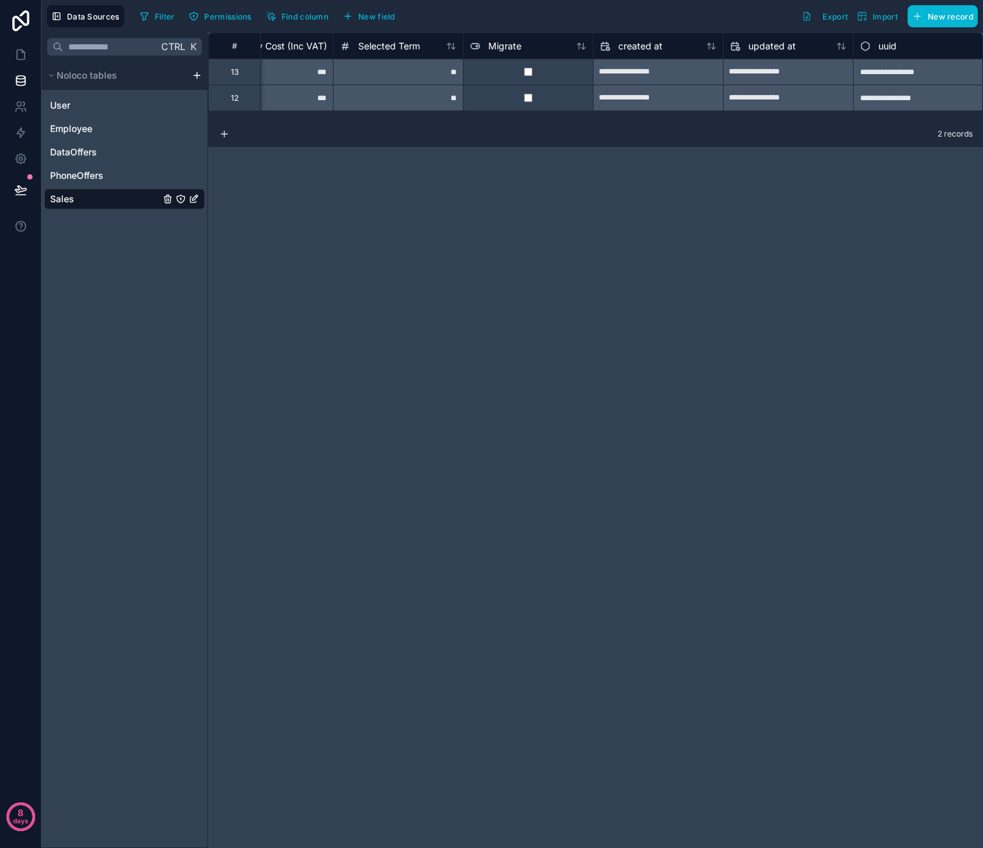
click at [198, 198] on icon "Sales" at bounding box center [194, 199] width 10 height 10
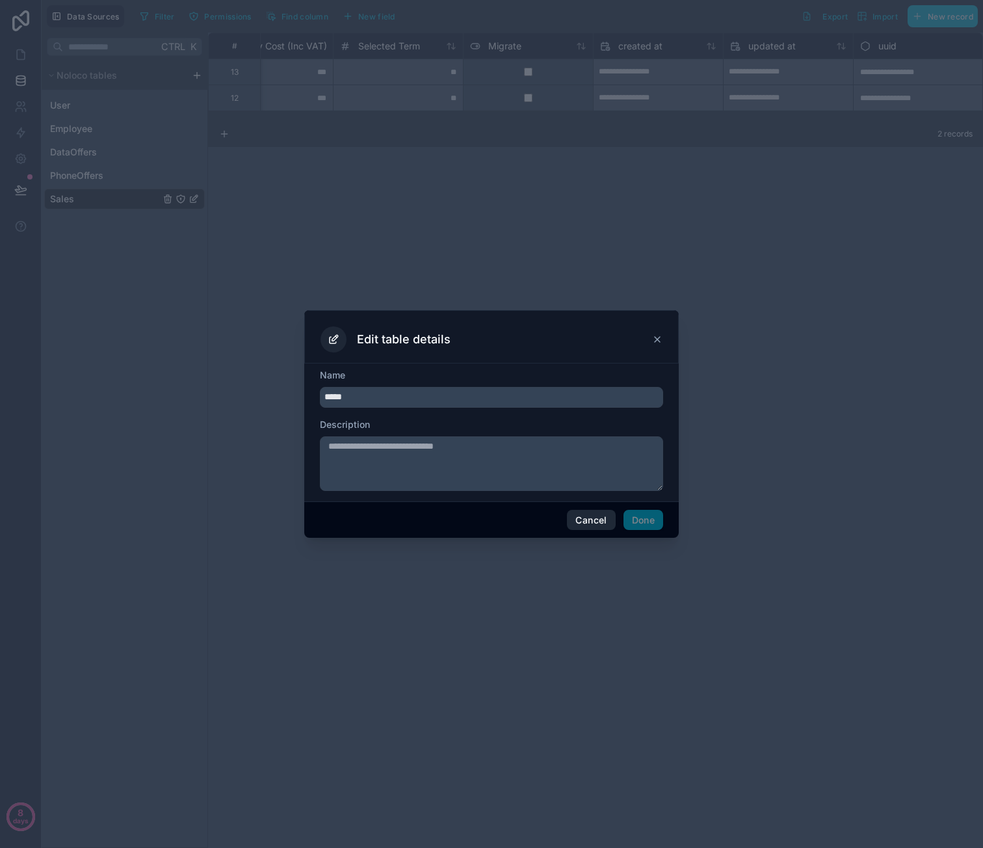
click at [595, 524] on button "Cancel" at bounding box center [591, 520] width 48 height 21
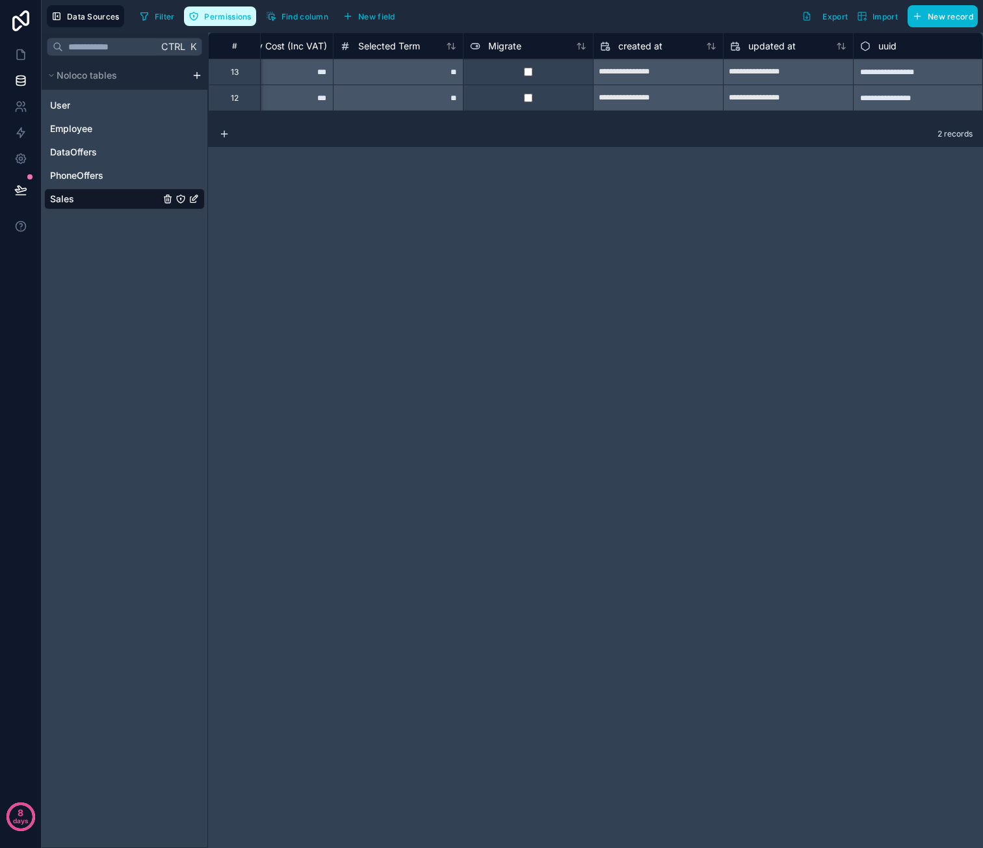
click at [234, 15] on span "Permissions" at bounding box center [227, 17] width 47 height 10
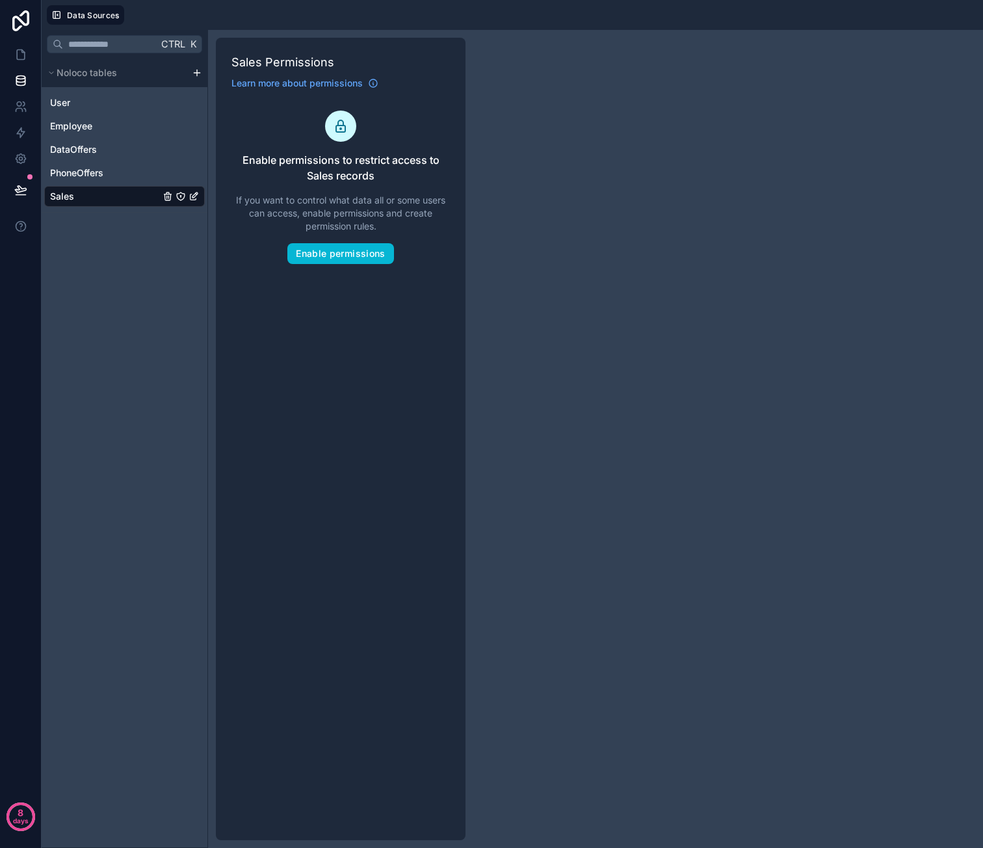
click at [127, 200] on div "Sales" at bounding box center [124, 196] width 161 height 21
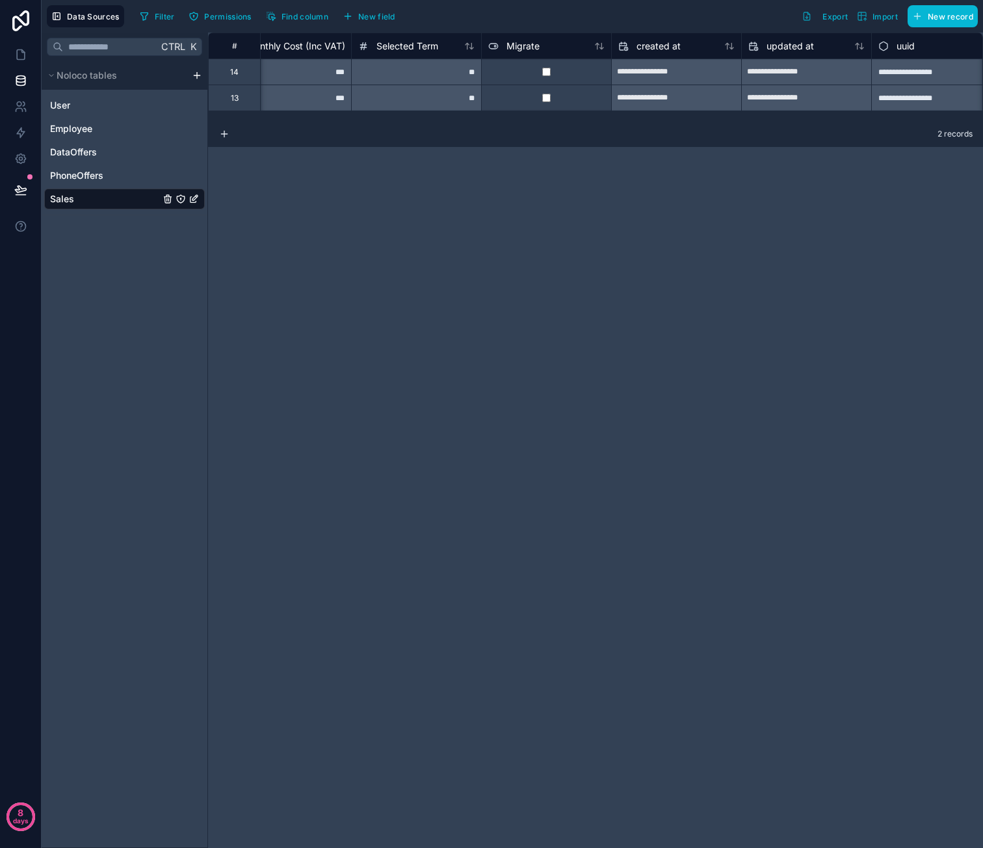
scroll to position [0, 1227]
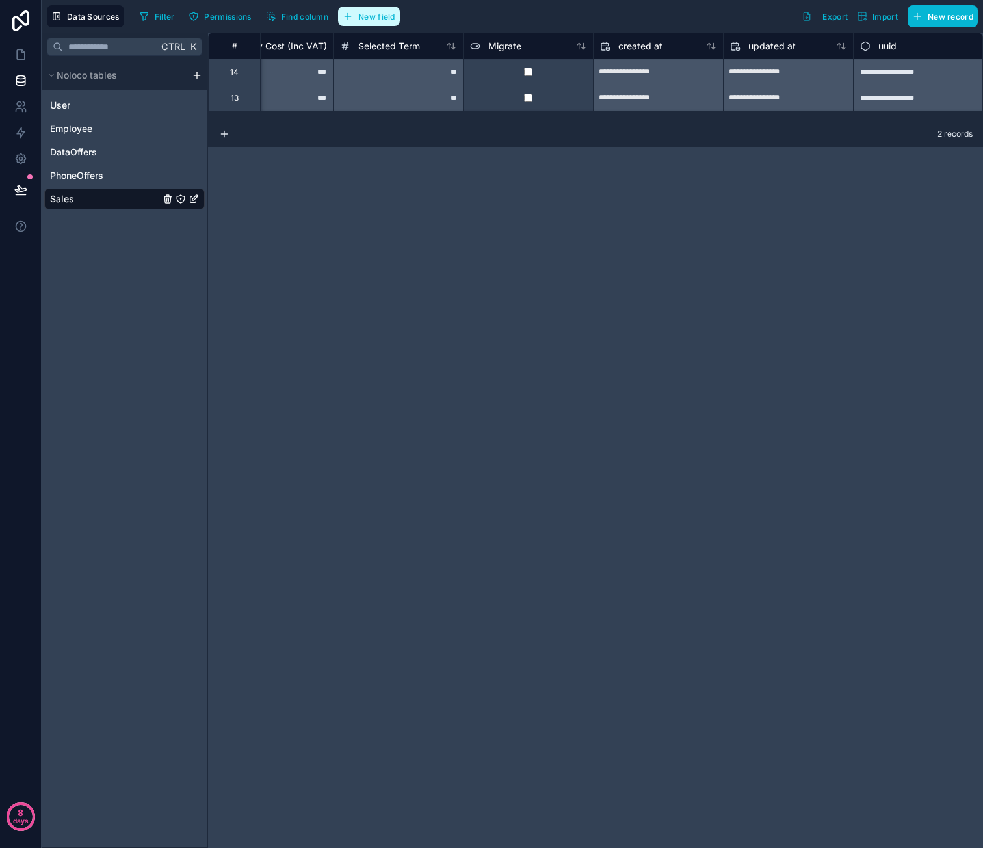
click at [383, 15] on span "New field" at bounding box center [376, 17] width 37 height 10
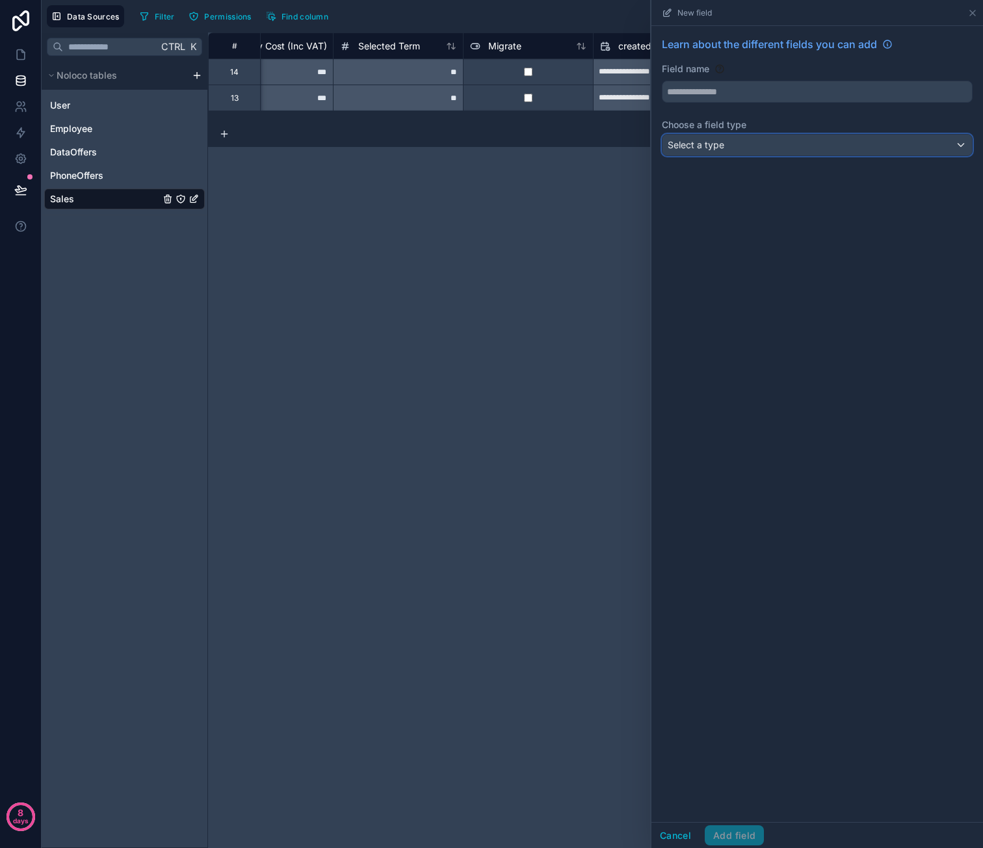
click at [755, 136] on div "Select a type" at bounding box center [816, 145] width 309 height 21
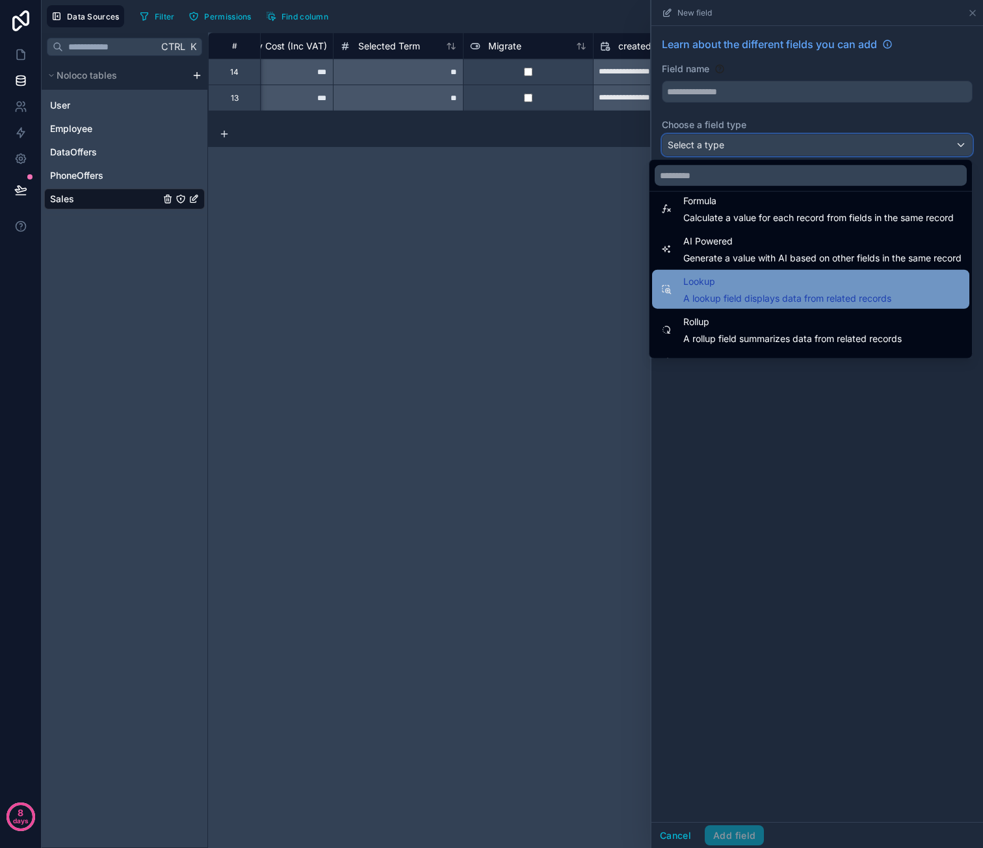
scroll to position [377, 0]
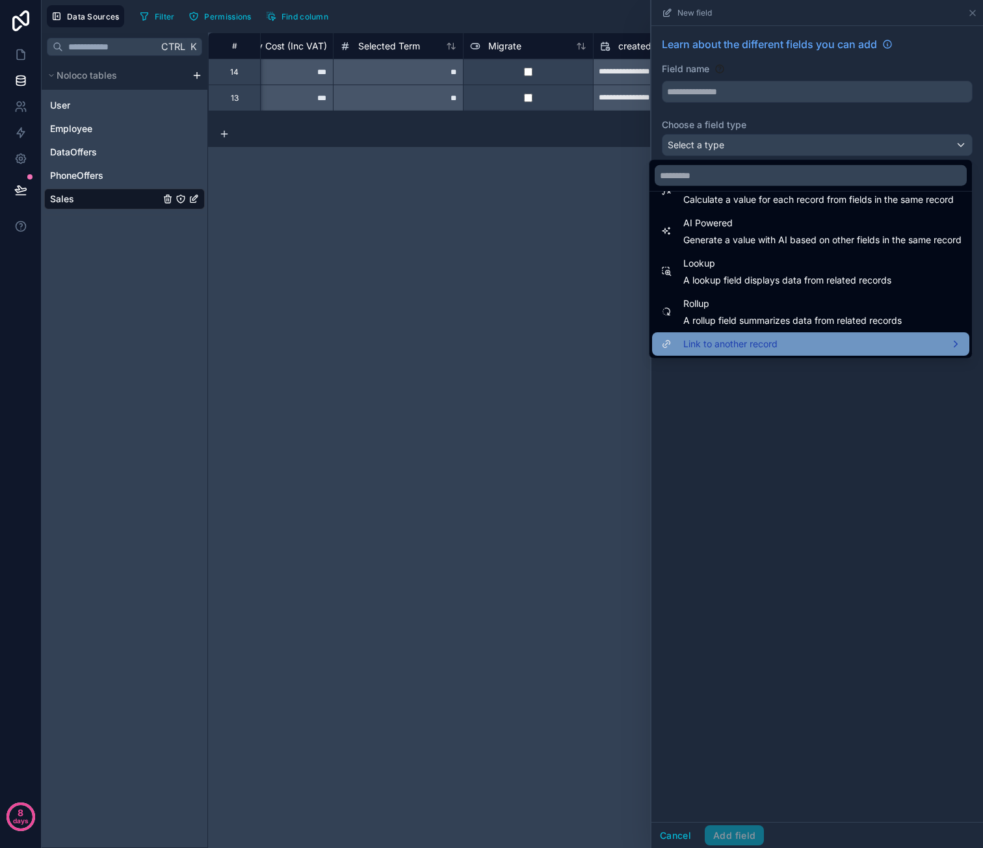
click at [808, 332] on div "Link to another record" at bounding box center [810, 343] width 317 height 23
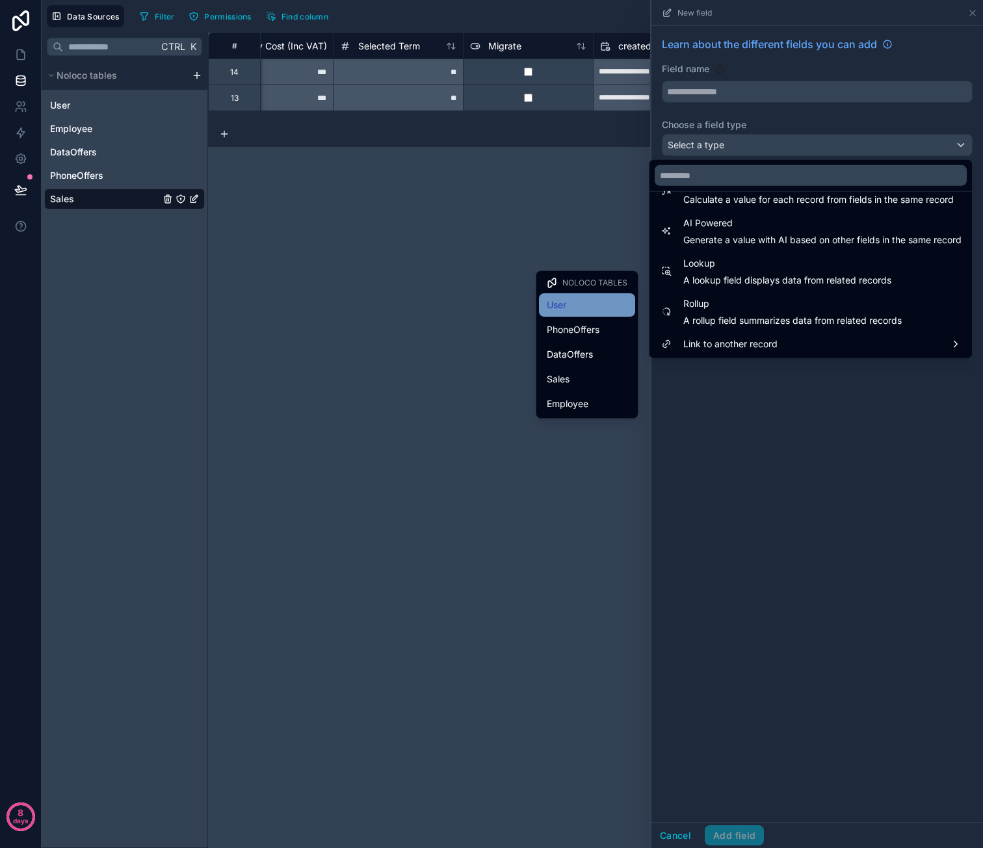
click at [600, 307] on div "User" at bounding box center [587, 305] width 81 height 16
type input "****"
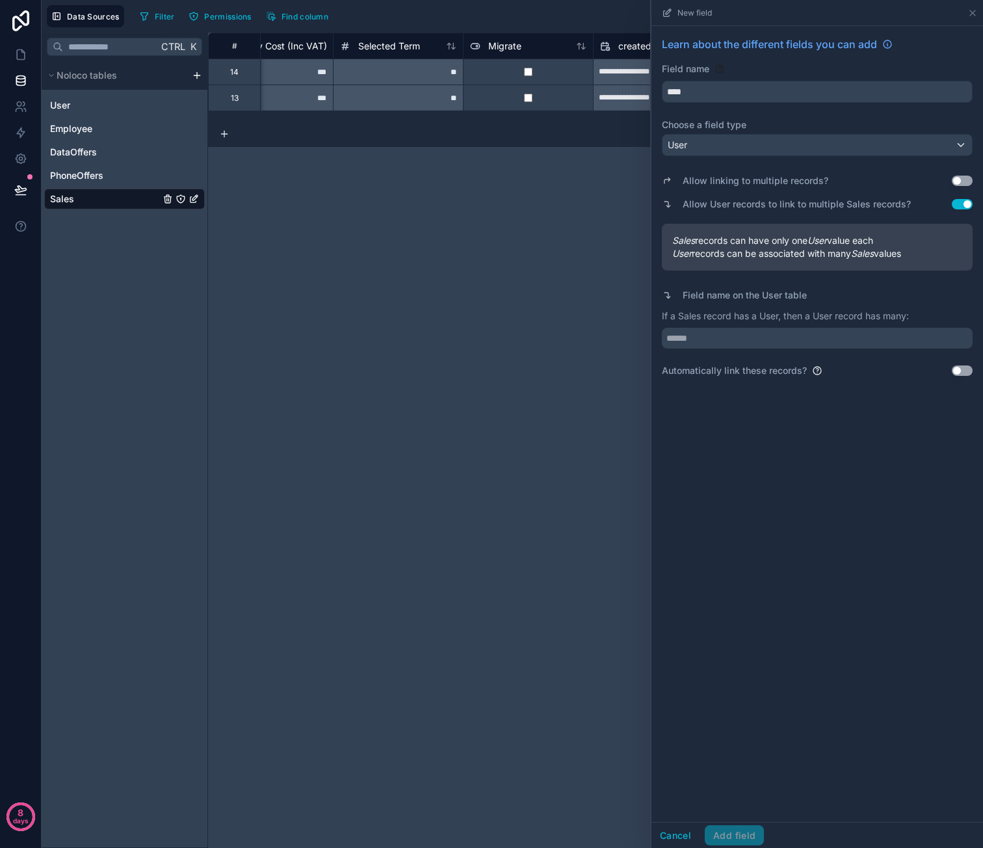
click at [958, 183] on button "Use setting" at bounding box center [962, 181] width 21 height 10
click at [724, 339] on input "text" at bounding box center [817, 338] width 311 height 21
type input "*****"
click at [768, 501] on div "Learn about the different fields you can add Field name **** Choose a field typ…" at bounding box center [817, 424] width 332 height 796
click at [962, 181] on button "Use setting" at bounding box center [962, 181] width 21 height 10
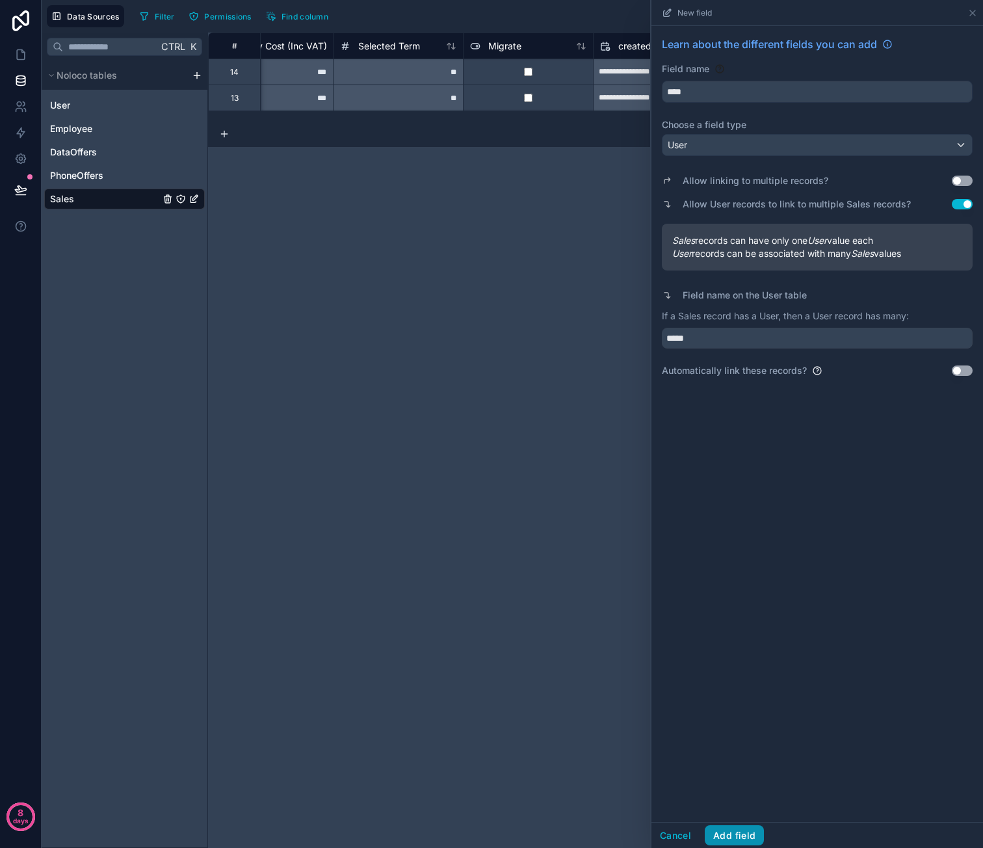
click at [734, 834] on button "Add field" at bounding box center [734, 835] width 59 height 21
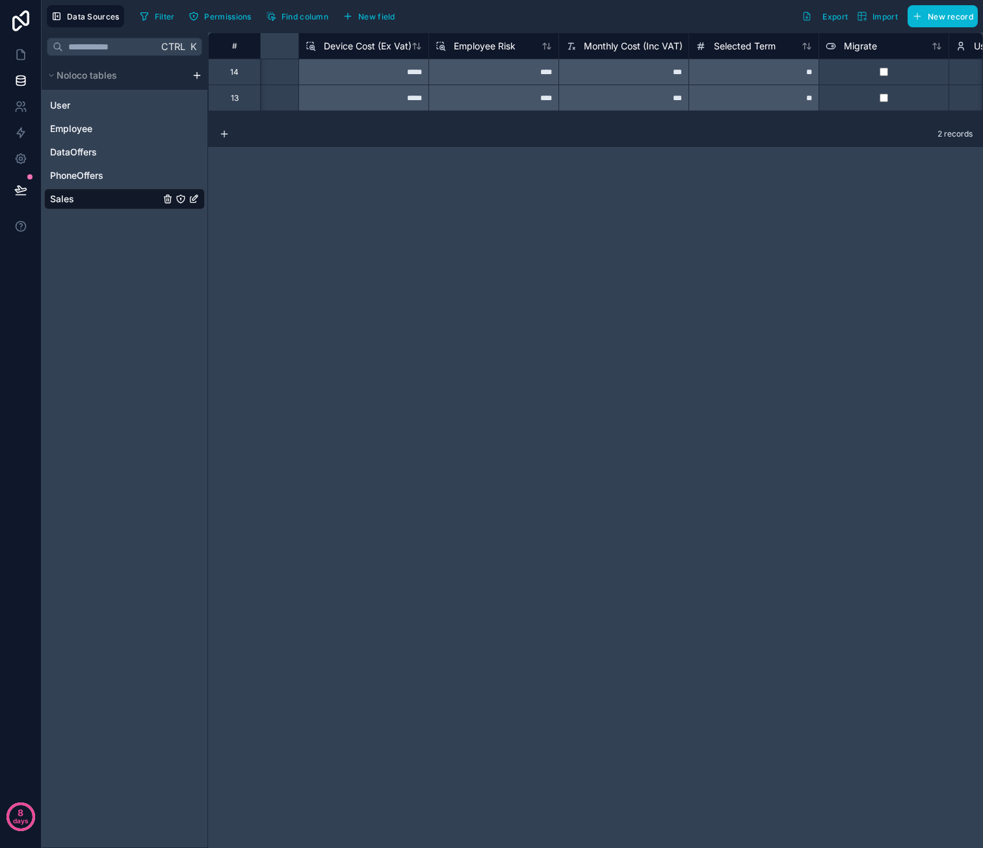
scroll to position [0, 1357]
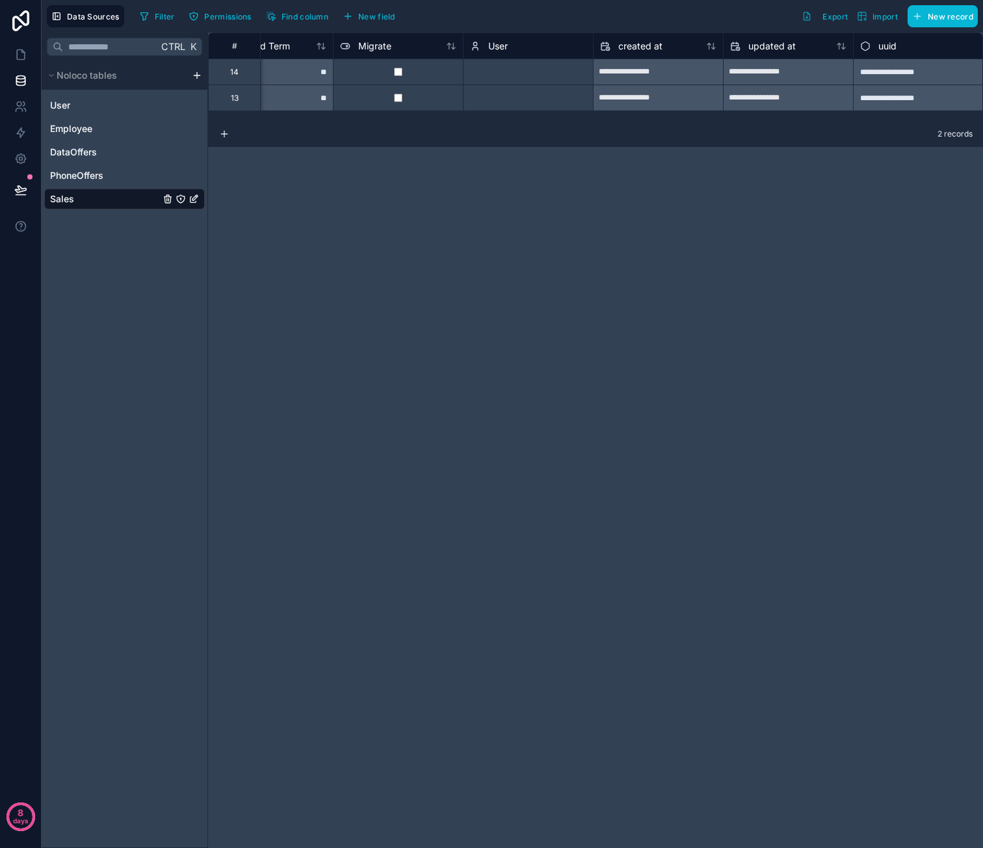
click at [570, 81] on div "Select a User" at bounding box center [528, 71] width 129 height 25
click at [529, 66] on div "Select a User" at bounding box center [528, 72] width 129 height 13
click at [519, 233] on div "**********" at bounding box center [595, 440] width 775 height 815
click at [534, 229] on div "**********" at bounding box center [595, 440] width 775 height 815
click at [551, 74] on div "Select a User" at bounding box center [528, 72] width 129 height 13
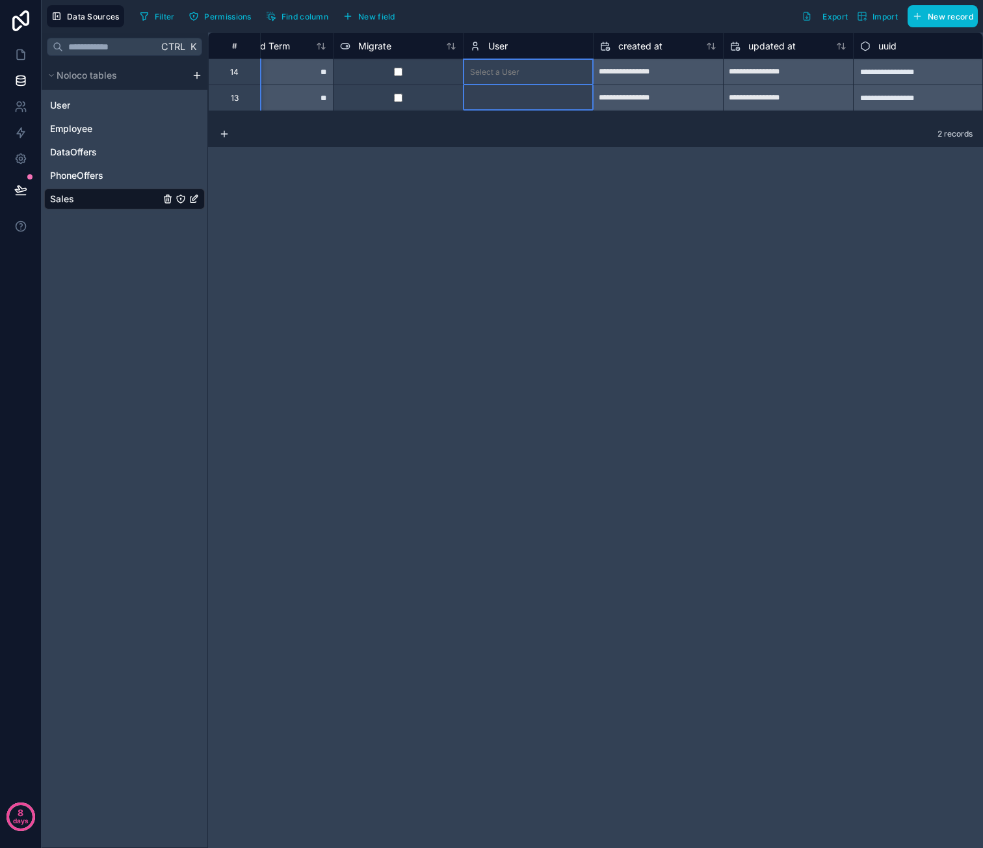
click at [516, 49] on div "User" at bounding box center [528, 46] width 116 height 16
click at [499, 46] on span "User" at bounding box center [498, 46] width 20 height 13
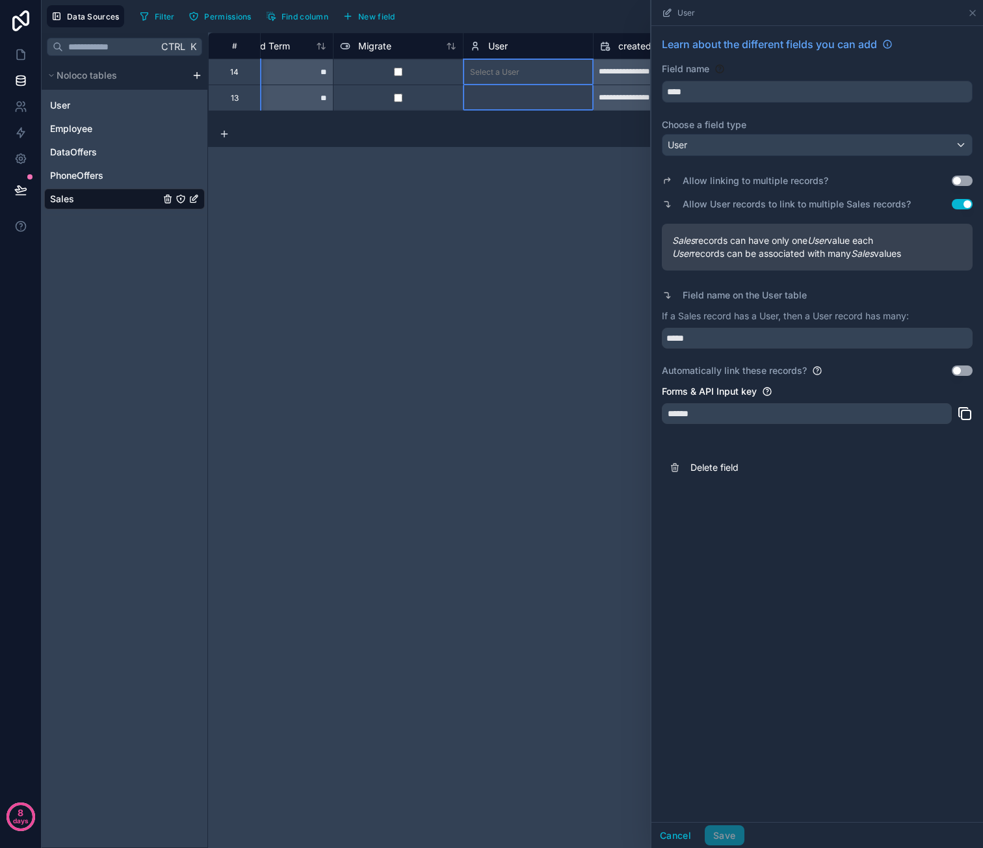
click at [958, 365] on button "Use setting" at bounding box center [962, 370] width 21 height 10
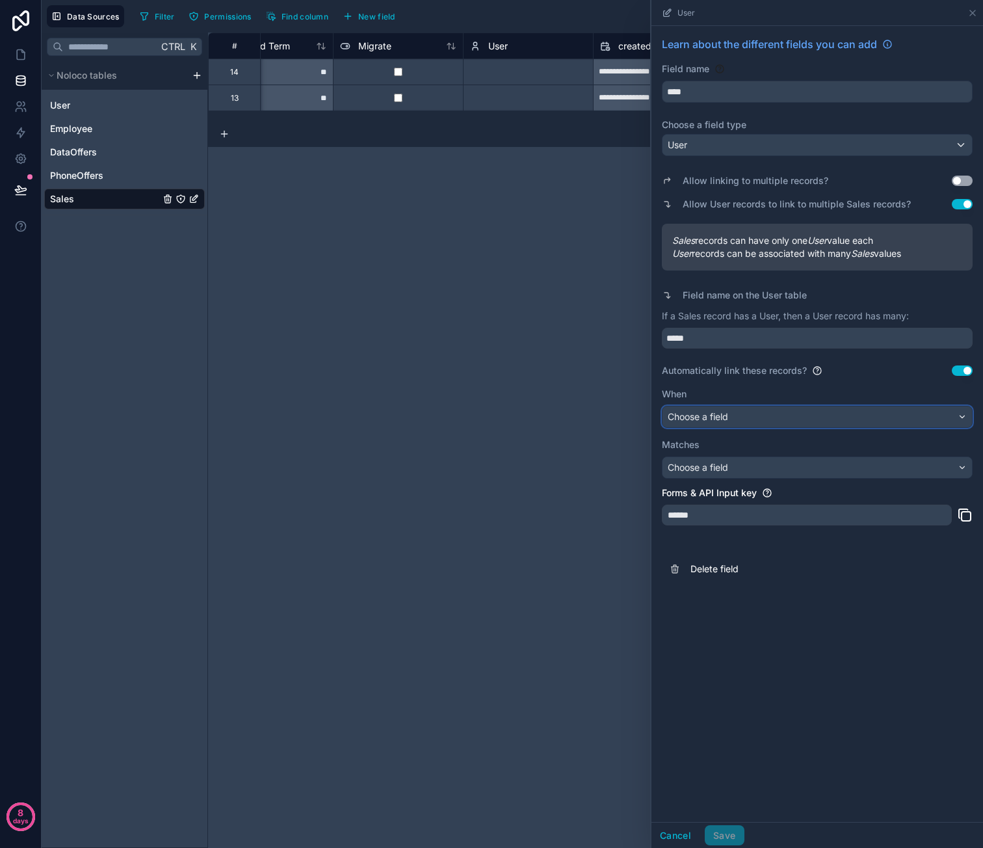
click at [817, 415] on div "Choose a field" at bounding box center [816, 416] width 309 height 21
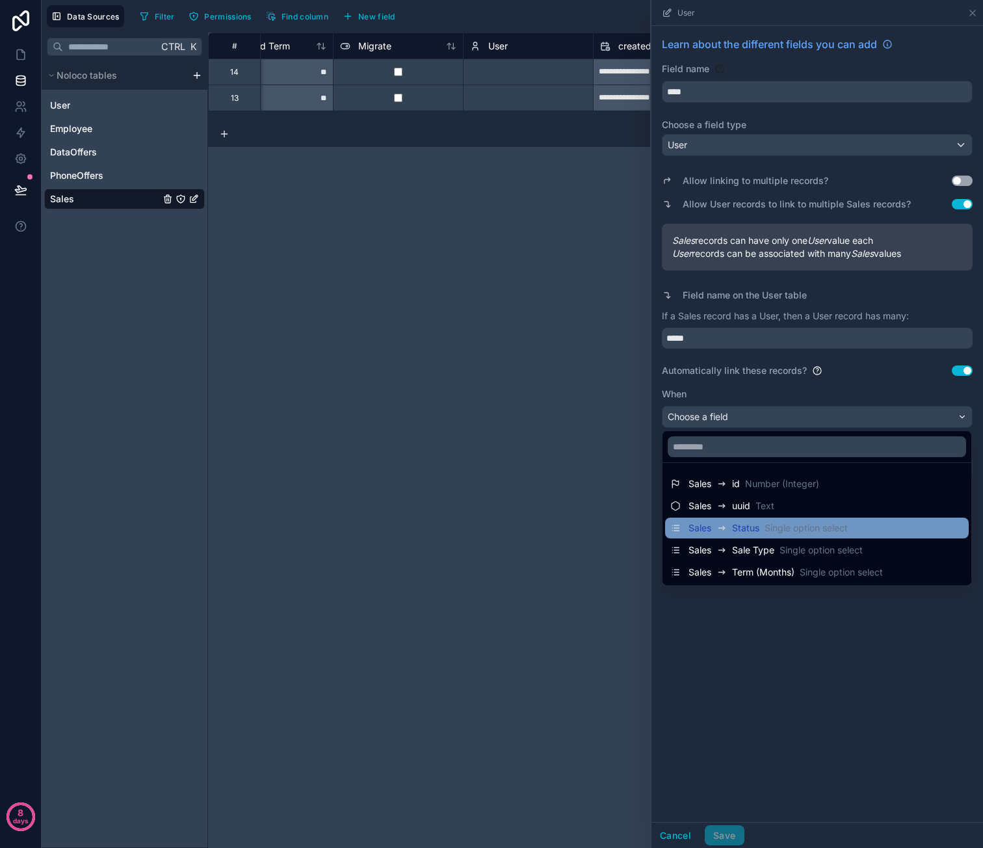
click at [811, 518] on div "Sales Status Single option select" at bounding box center [817, 527] width 304 height 21
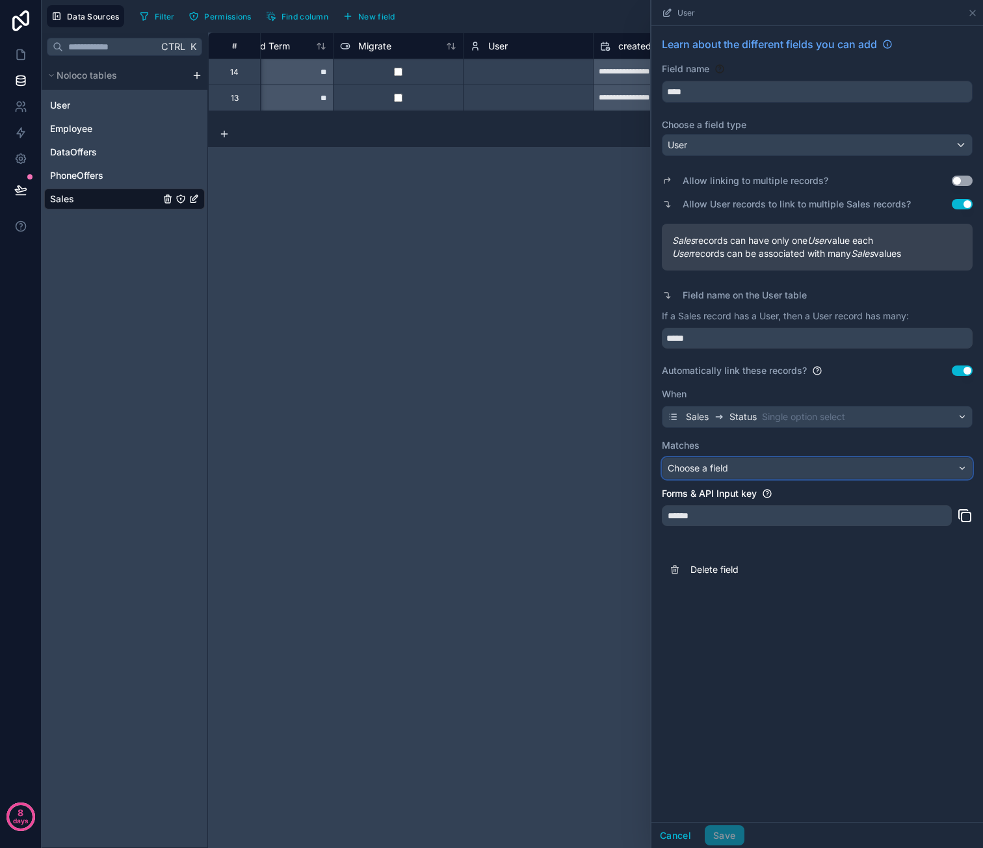
click at [802, 468] on div "Choose a field" at bounding box center [816, 468] width 309 height 21
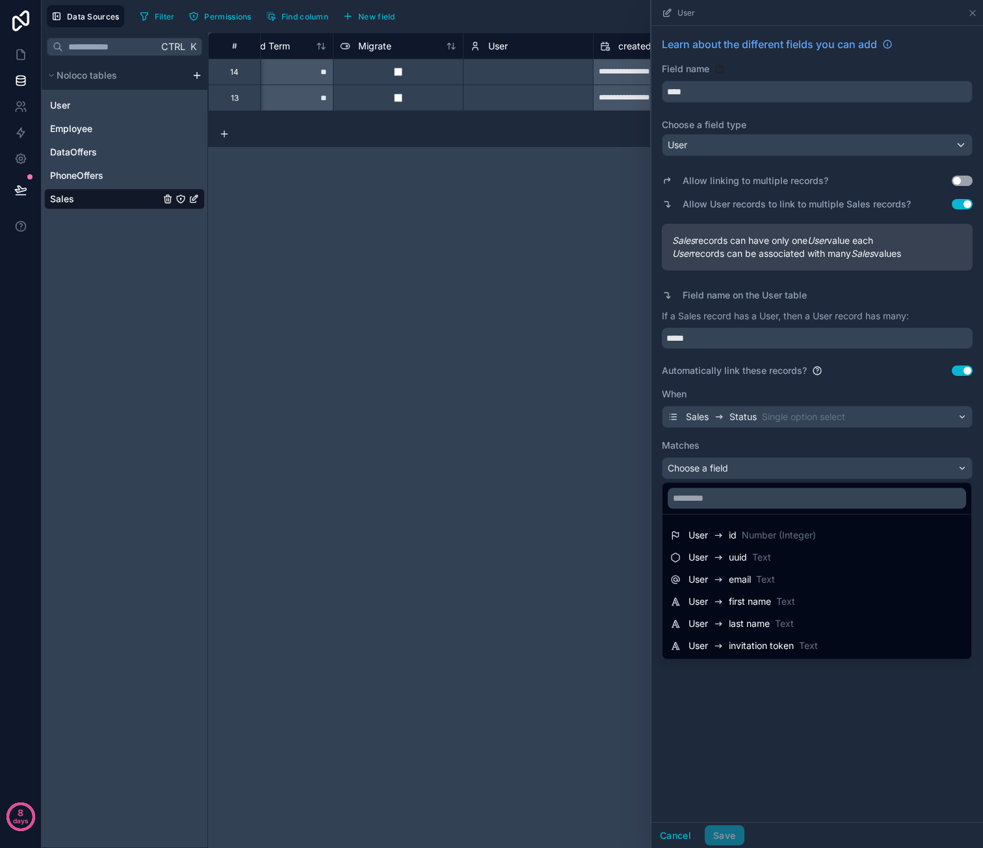
click at [819, 445] on div at bounding box center [817, 424] width 332 height 848
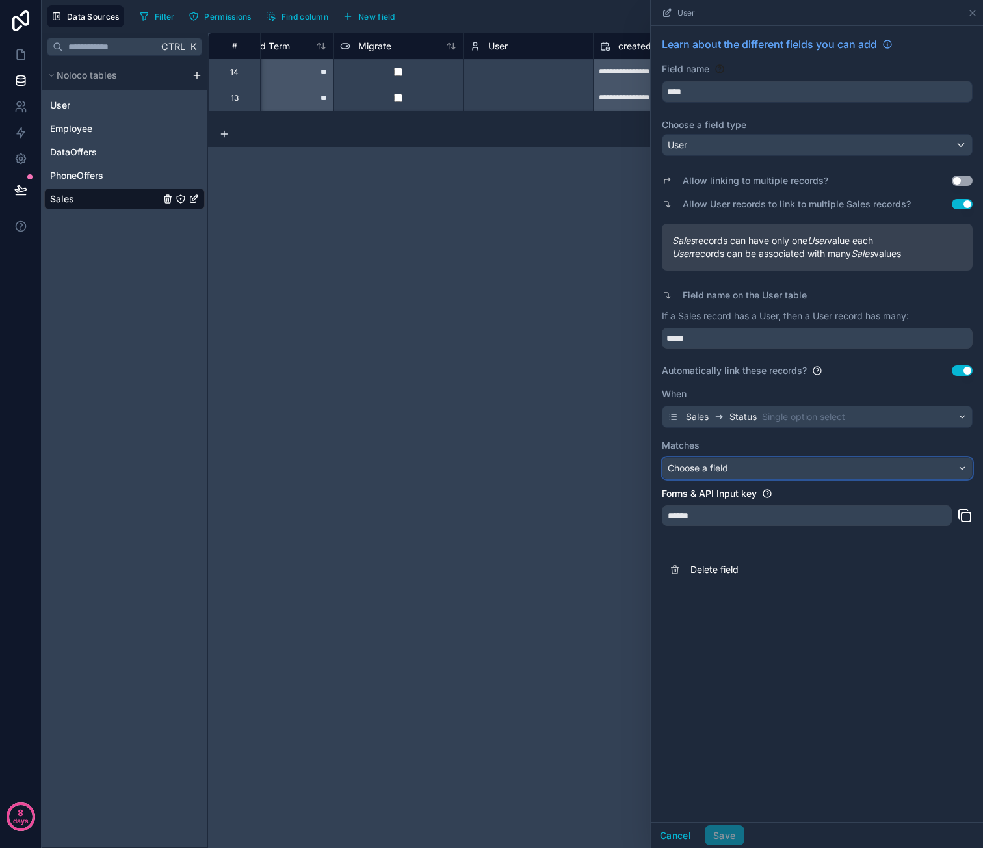
click at [830, 462] on div "Choose a field" at bounding box center [816, 468] width 309 height 21
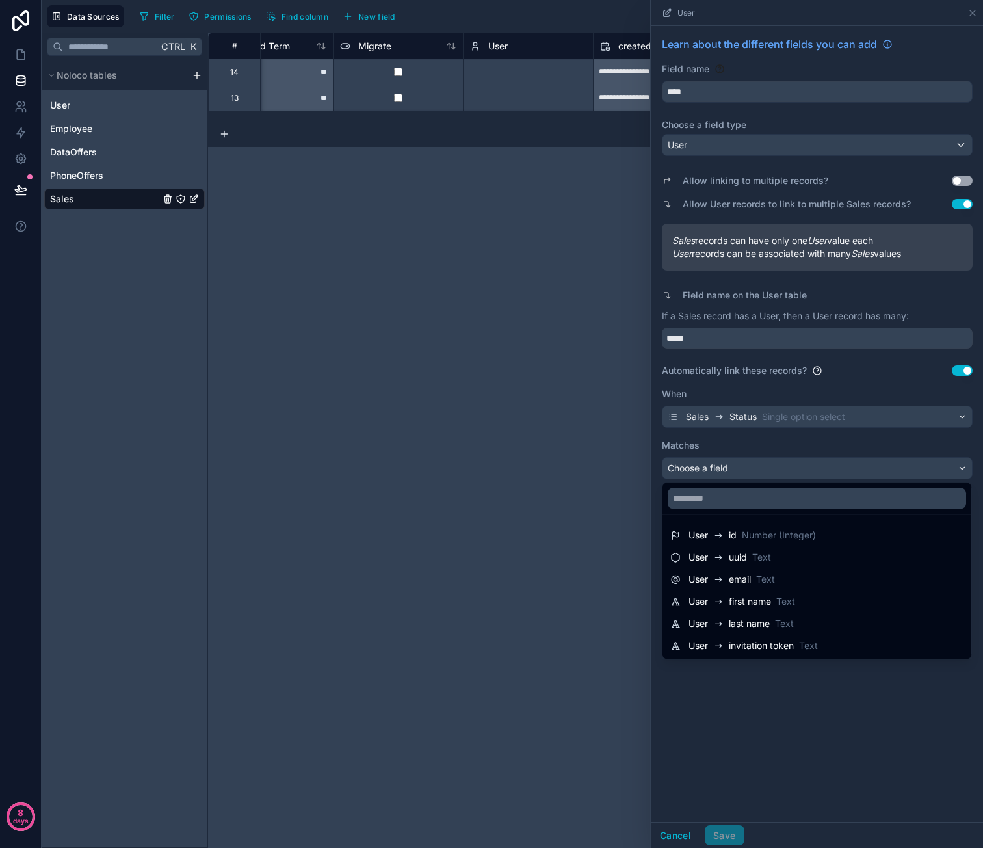
click at [850, 427] on div at bounding box center [817, 424] width 332 height 848
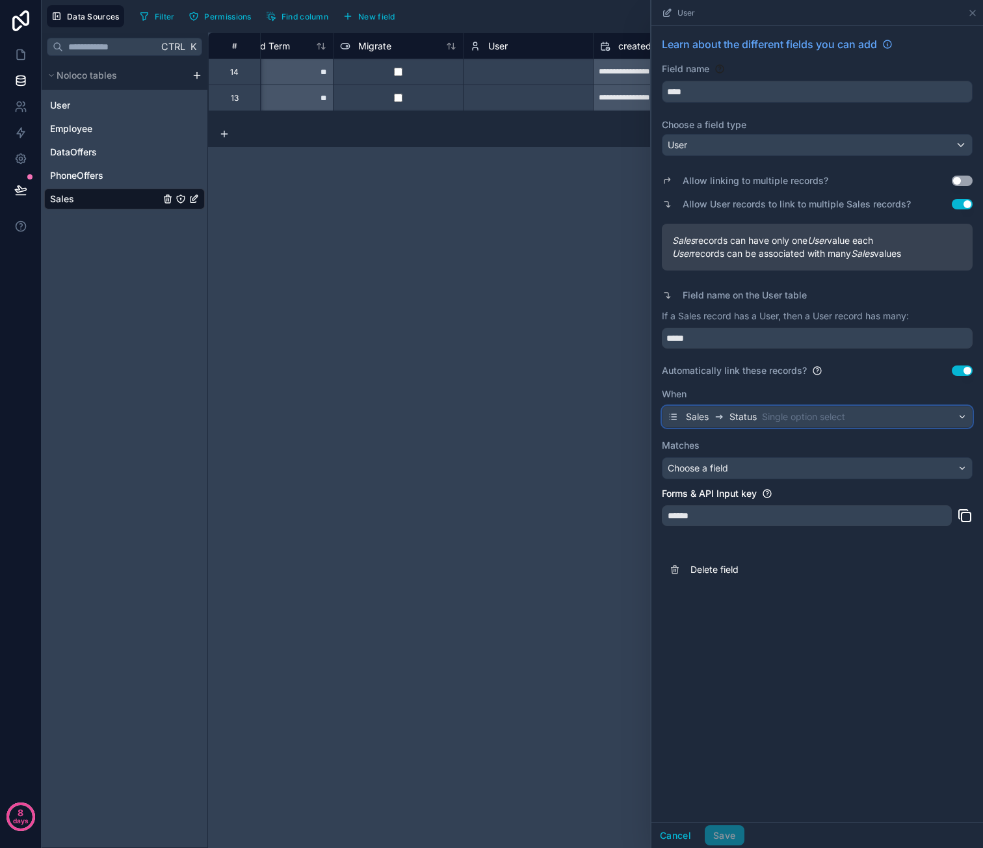
click at [853, 417] on div "Sales Status Single option select" at bounding box center [816, 416] width 309 height 21
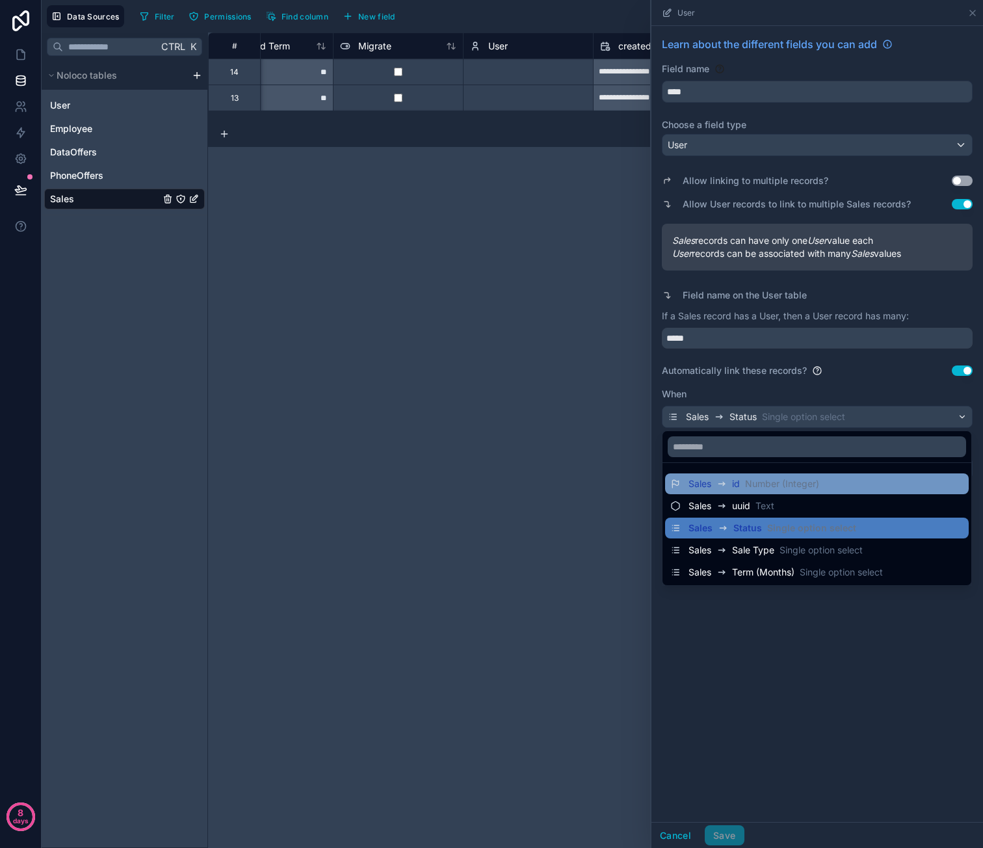
click at [862, 482] on div "Sales id Number (Integer)" at bounding box center [816, 484] width 293 height 16
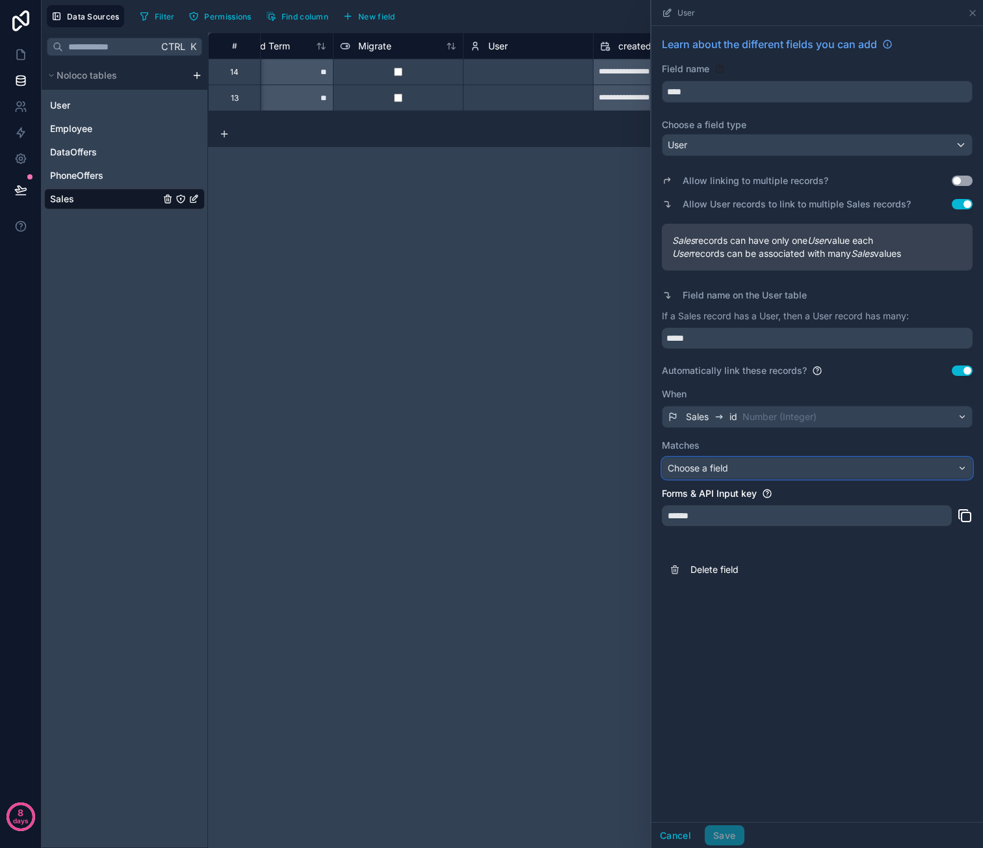
click at [843, 465] on div "Choose a field" at bounding box center [816, 468] width 309 height 21
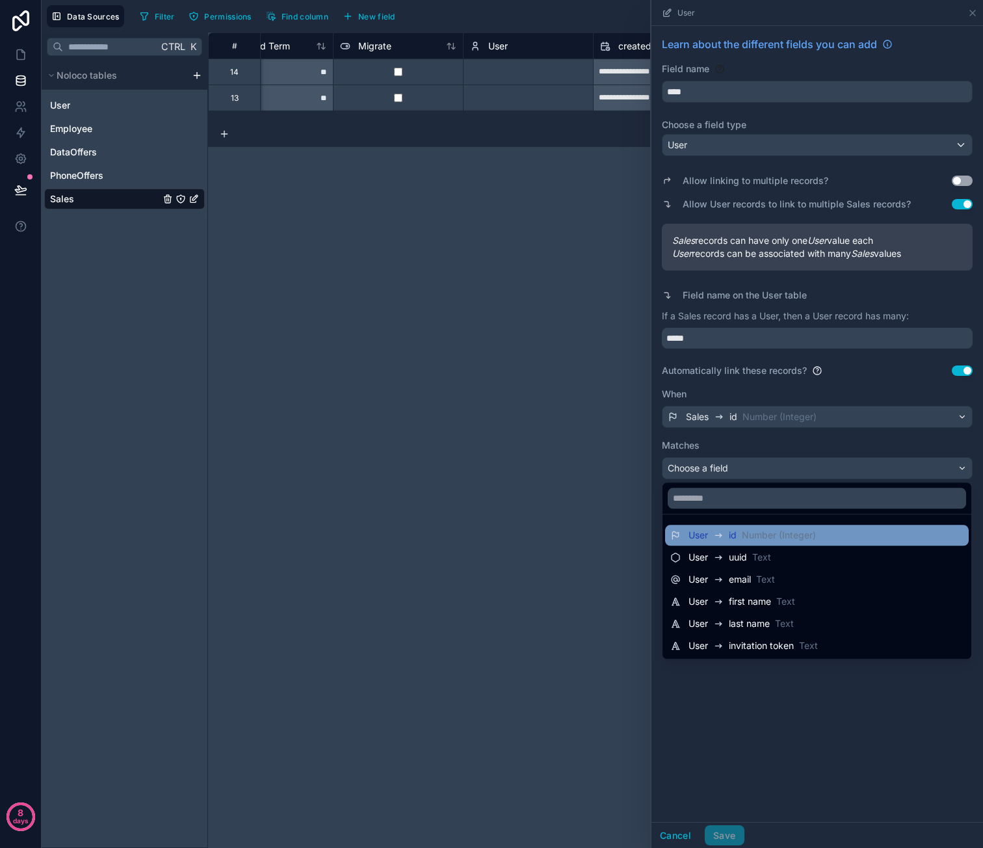
click at [809, 535] on span "Number (Integer)" at bounding box center [779, 535] width 74 height 13
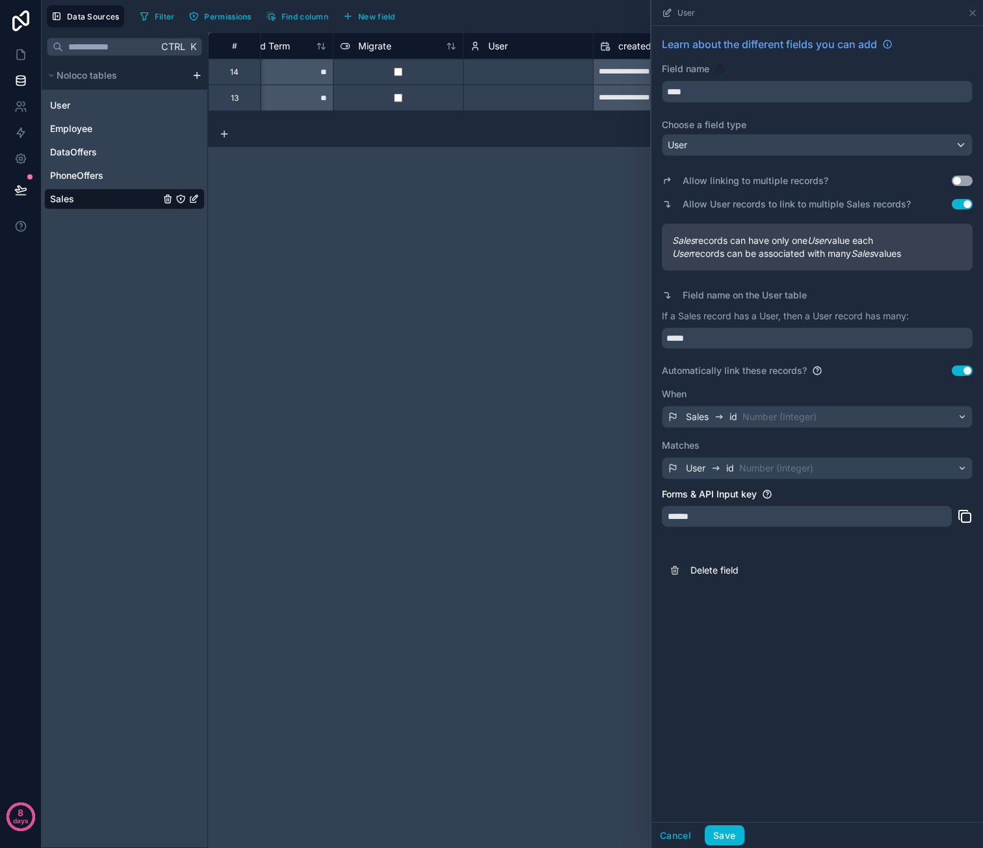
click at [598, 447] on div "**********" at bounding box center [595, 440] width 775 height 815
click at [724, 838] on button "Save" at bounding box center [724, 835] width 39 height 21
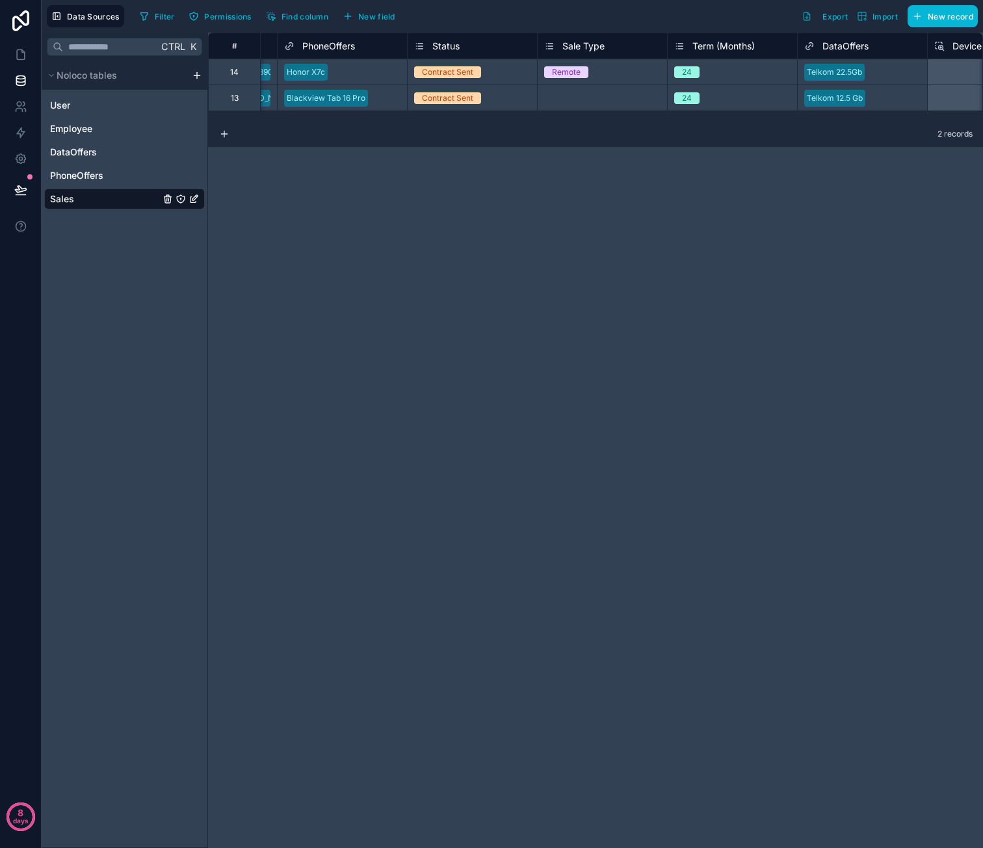
scroll to position [0, 312]
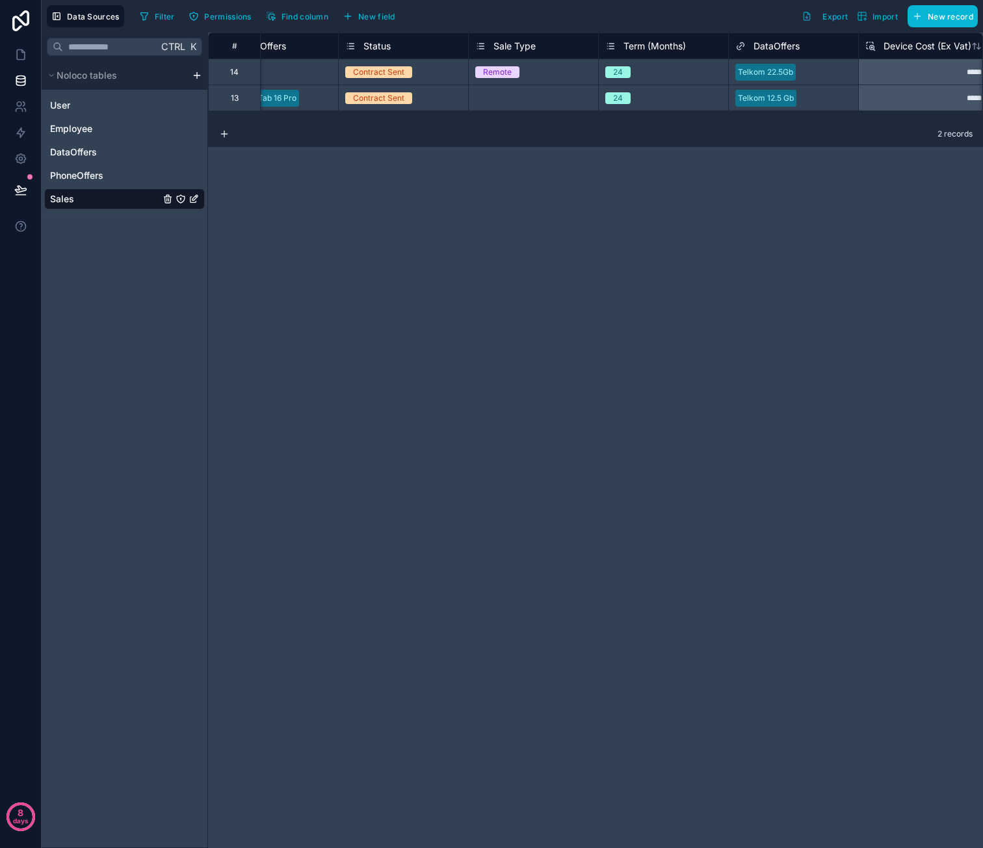
click at [536, 101] on div "Select a Sale Type" at bounding box center [509, 98] width 68 height 10
click at [528, 104] on div "Select a Sale Type" at bounding box center [533, 97] width 129 height 25
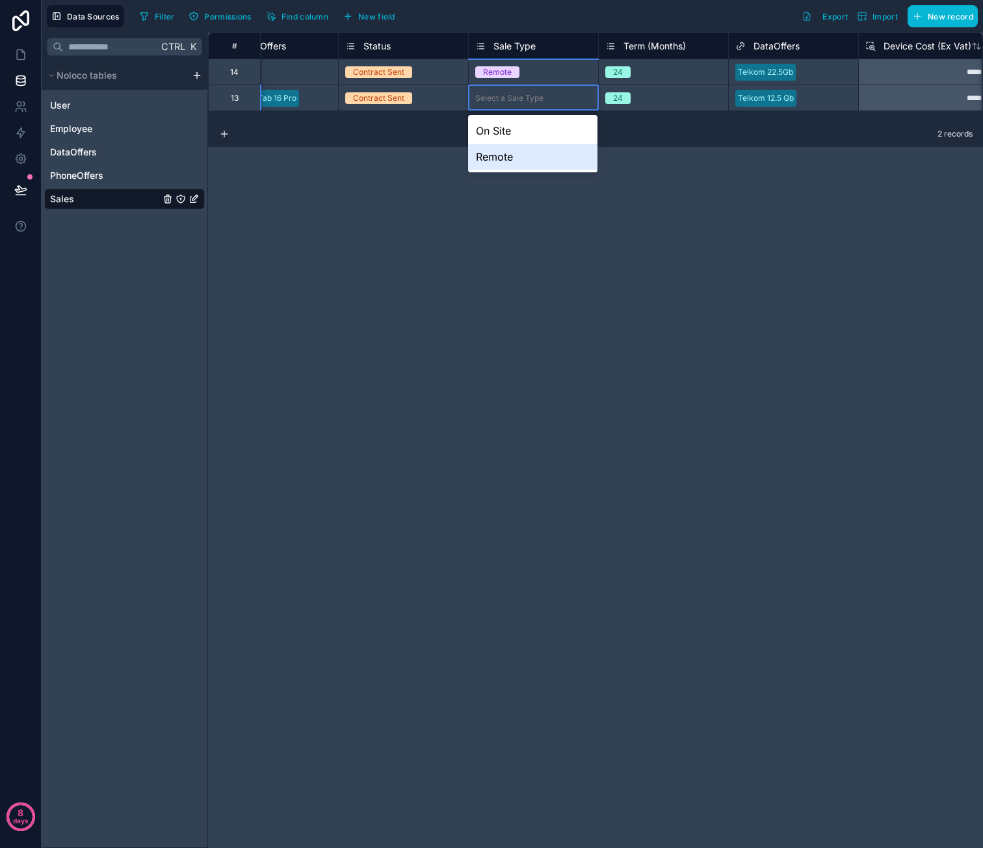
click at [511, 159] on div "Remote" at bounding box center [532, 157] width 129 height 26
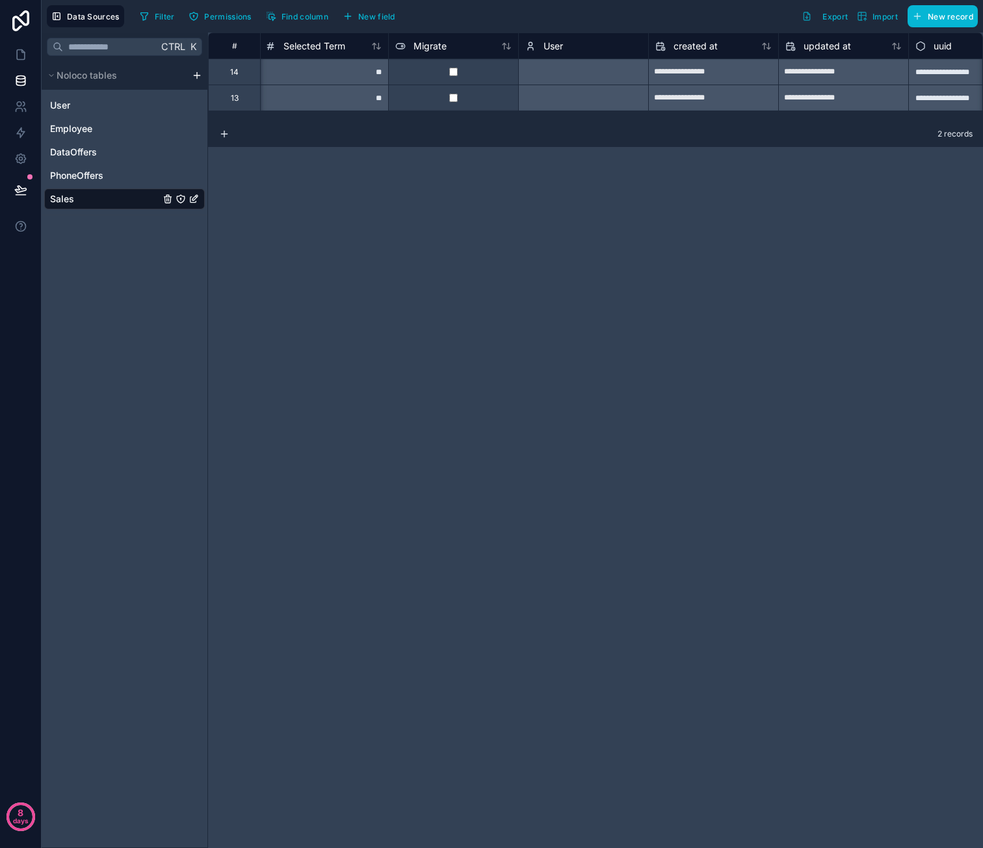
scroll to position [0, 1312]
click at [614, 77] on div "Select a User" at bounding box center [573, 72] width 130 height 26
click at [571, 68] on div "Select a User" at bounding box center [573, 72] width 130 height 26
click at [555, 75] on div "Select a User" at bounding box center [573, 72] width 130 height 26
click at [552, 75] on div "Select a User" at bounding box center [573, 72] width 130 height 26
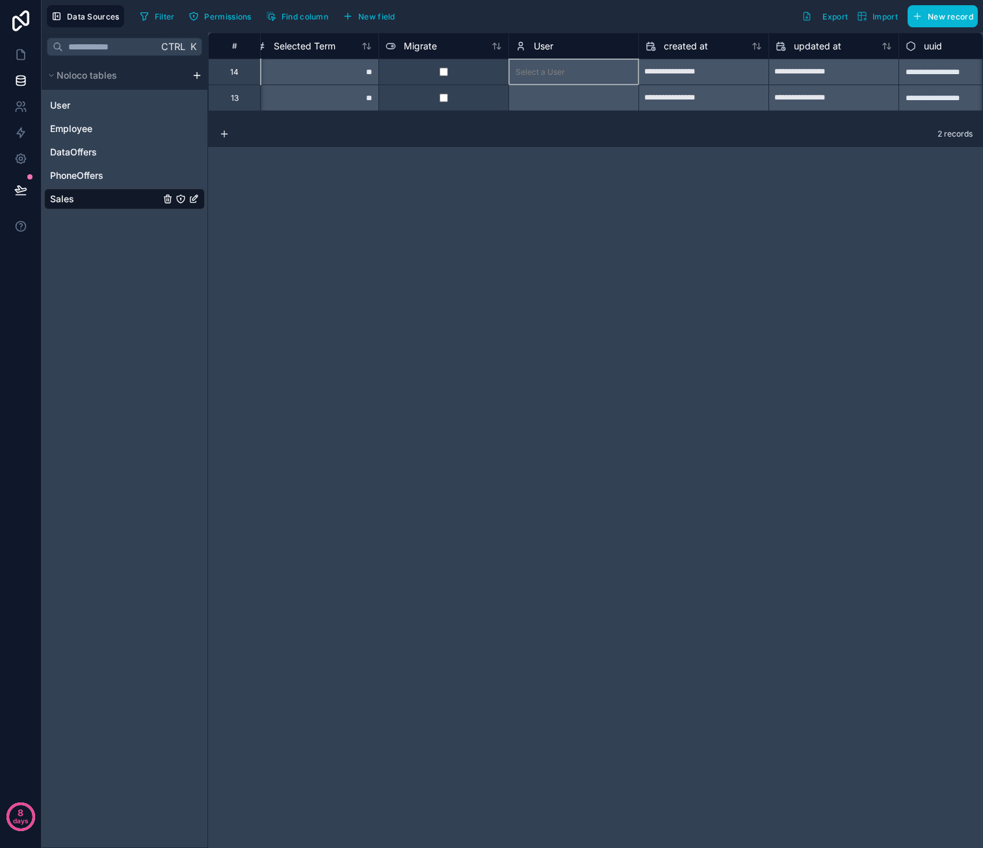
click at [529, 67] on div "Select a User" at bounding box center [573, 72] width 130 height 26
click at [554, 49] on div "User" at bounding box center [574, 46] width 116 height 16
click at [540, 40] on span "User" at bounding box center [544, 46] width 20 height 13
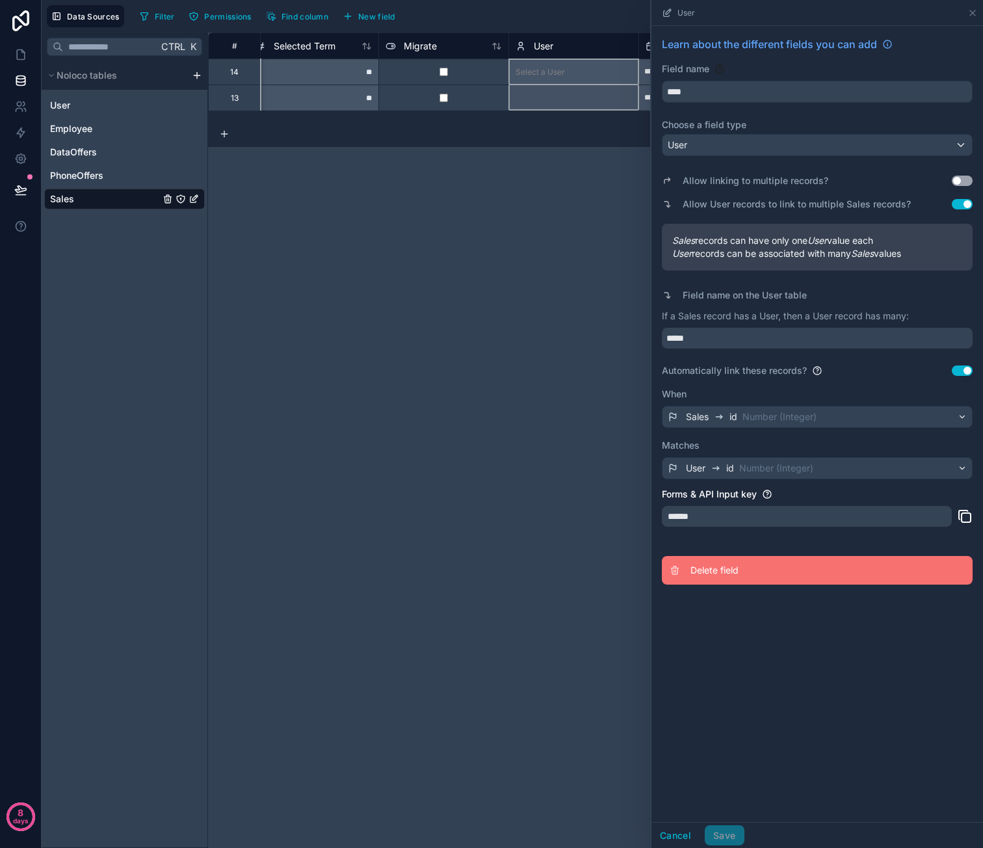
click at [728, 562] on button "Delete field" at bounding box center [817, 570] width 311 height 29
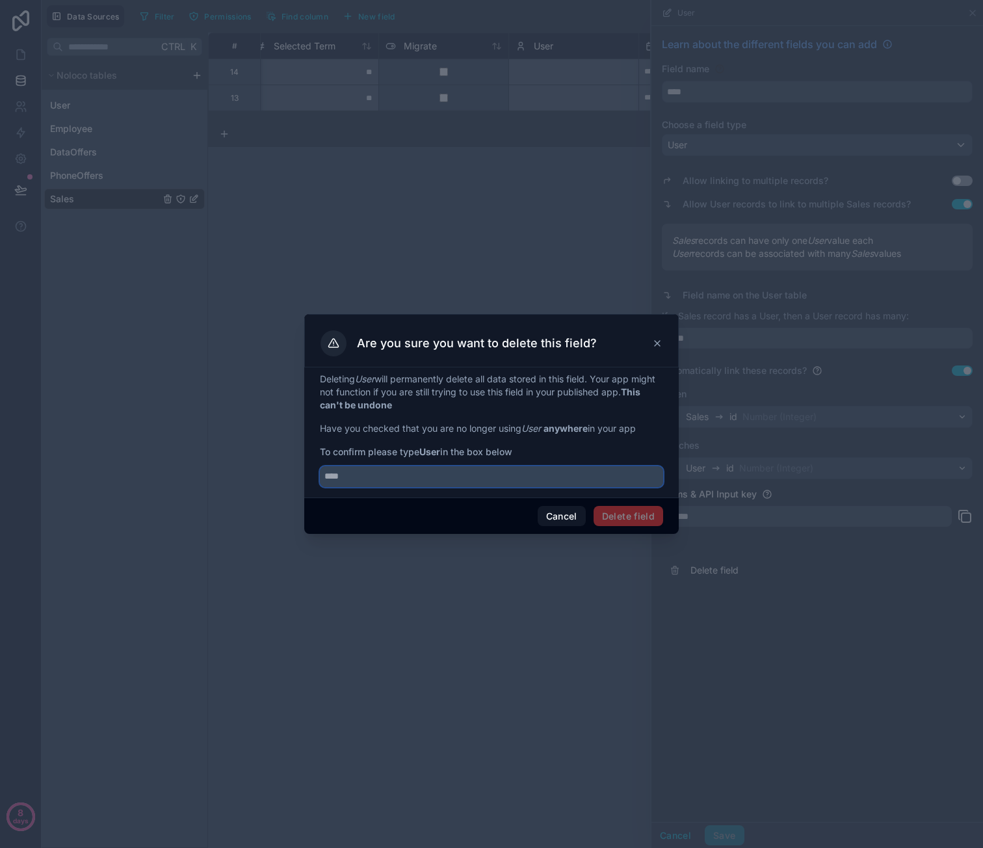
click at [411, 471] on input "text" at bounding box center [491, 476] width 343 height 21
type input "****"
click at [645, 513] on button "Delete field" at bounding box center [629, 516] width 70 height 21
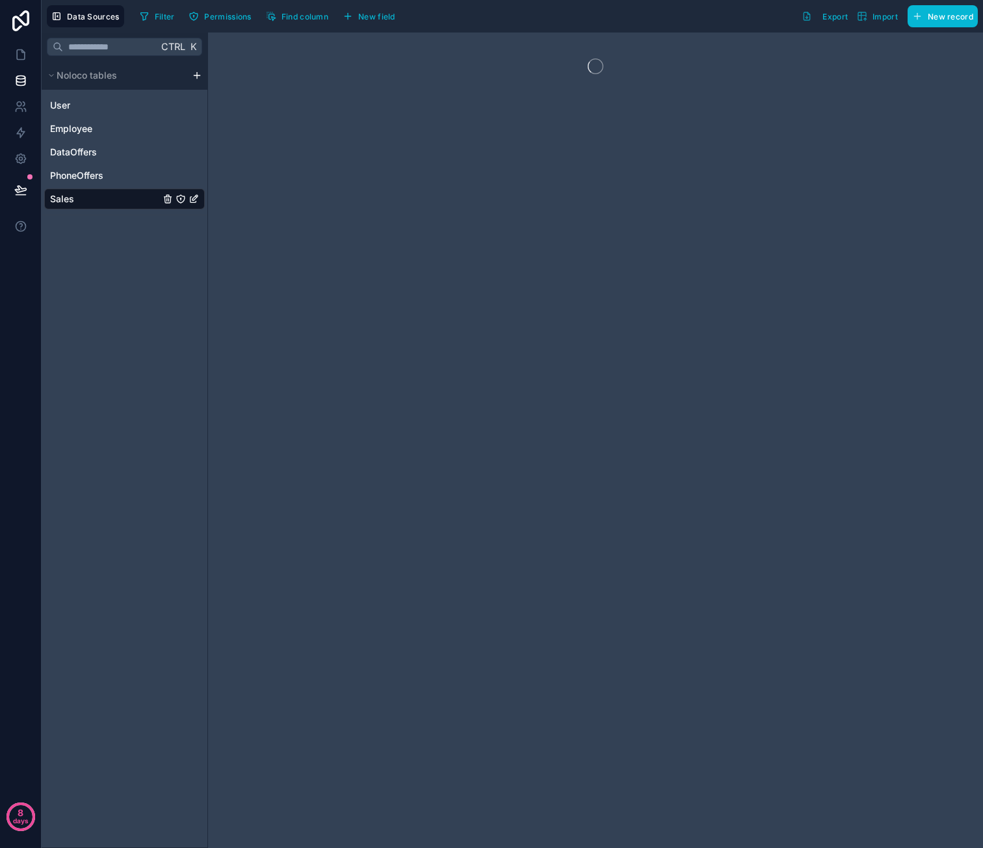
click at [675, 412] on div at bounding box center [595, 440] width 775 height 815
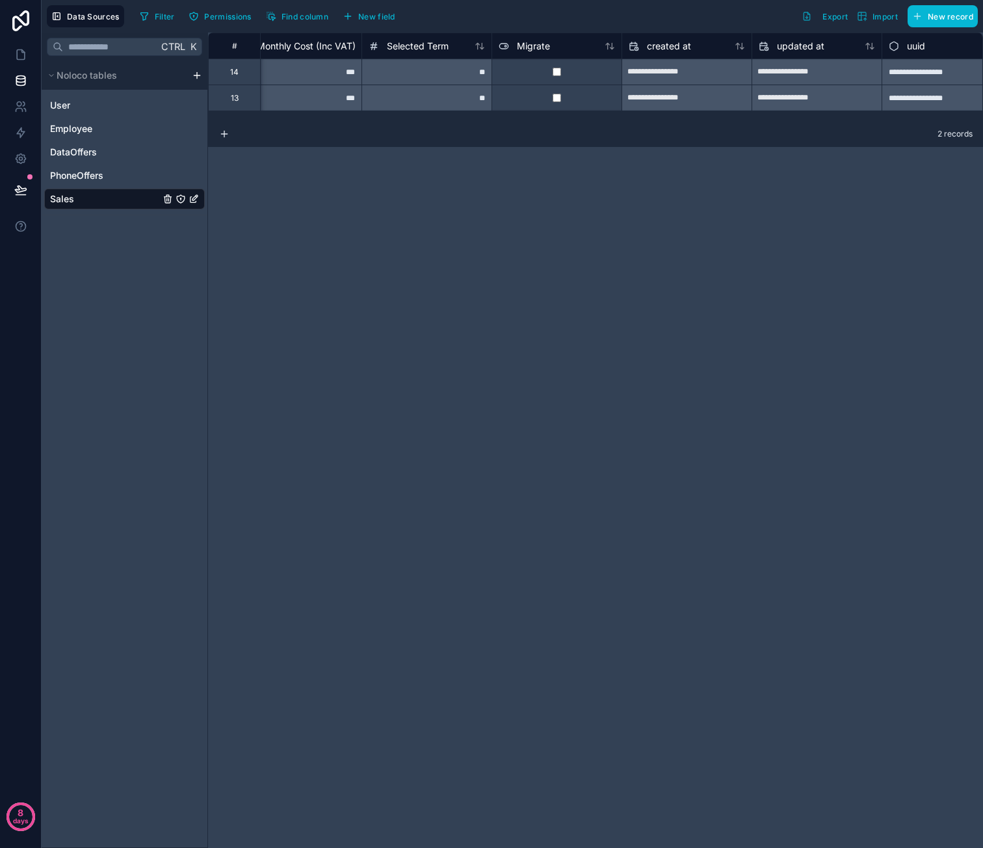
scroll to position [0, 1227]
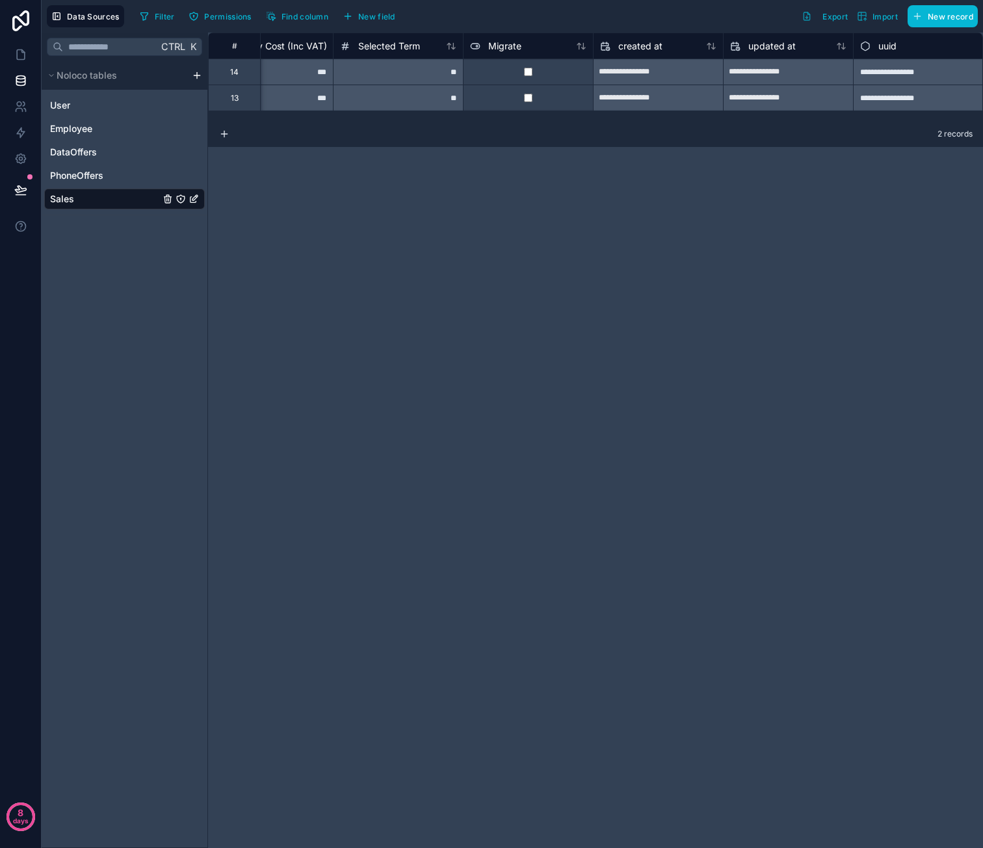
click at [792, 329] on div "**********" at bounding box center [595, 440] width 775 height 815
click at [371, 18] on span "New field" at bounding box center [376, 17] width 37 height 10
